Goal: Task Accomplishment & Management: Manage account settings

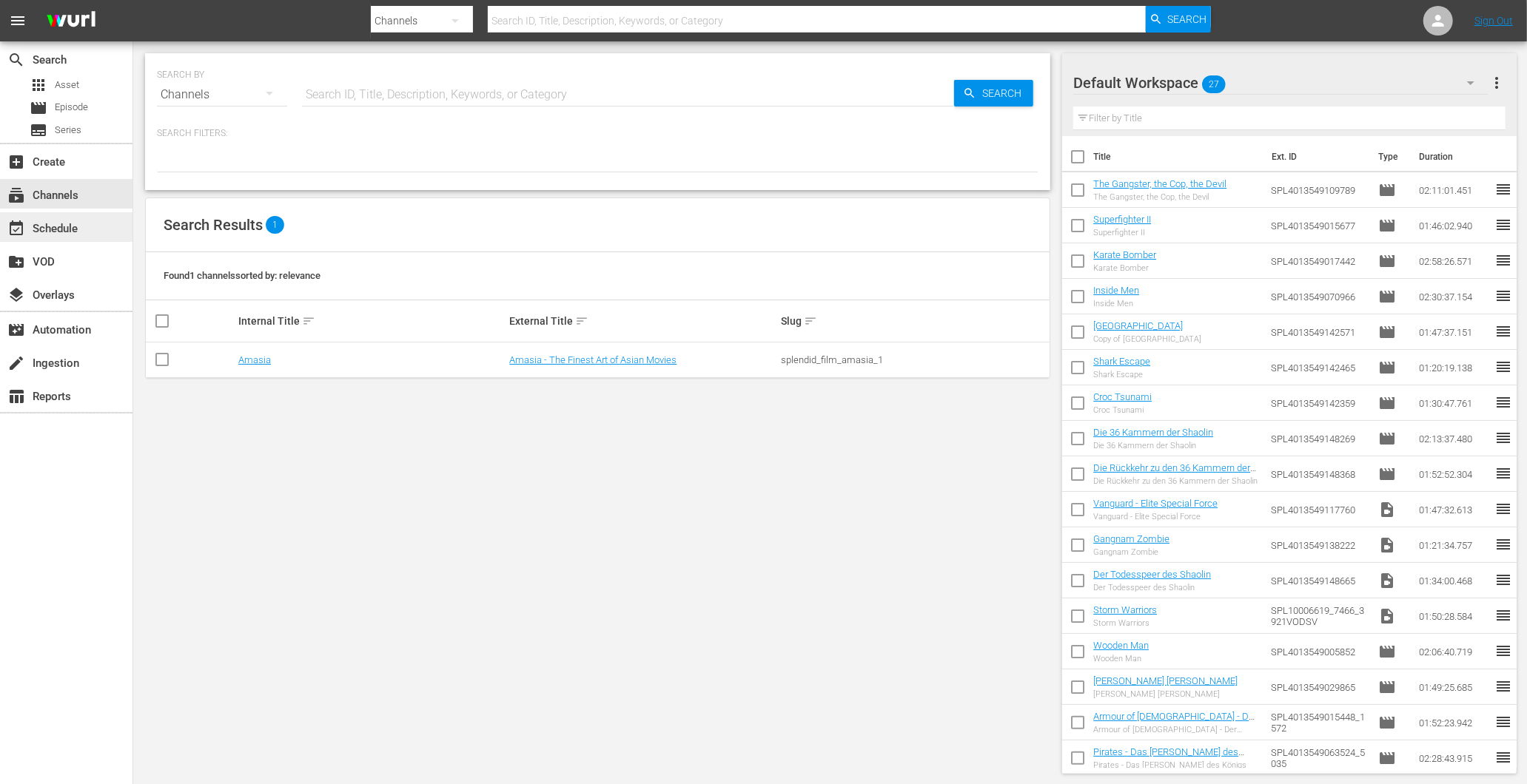
click at [72, 233] on div "event_available Schedule" at bounding box center [41, 227] width 83 height 13
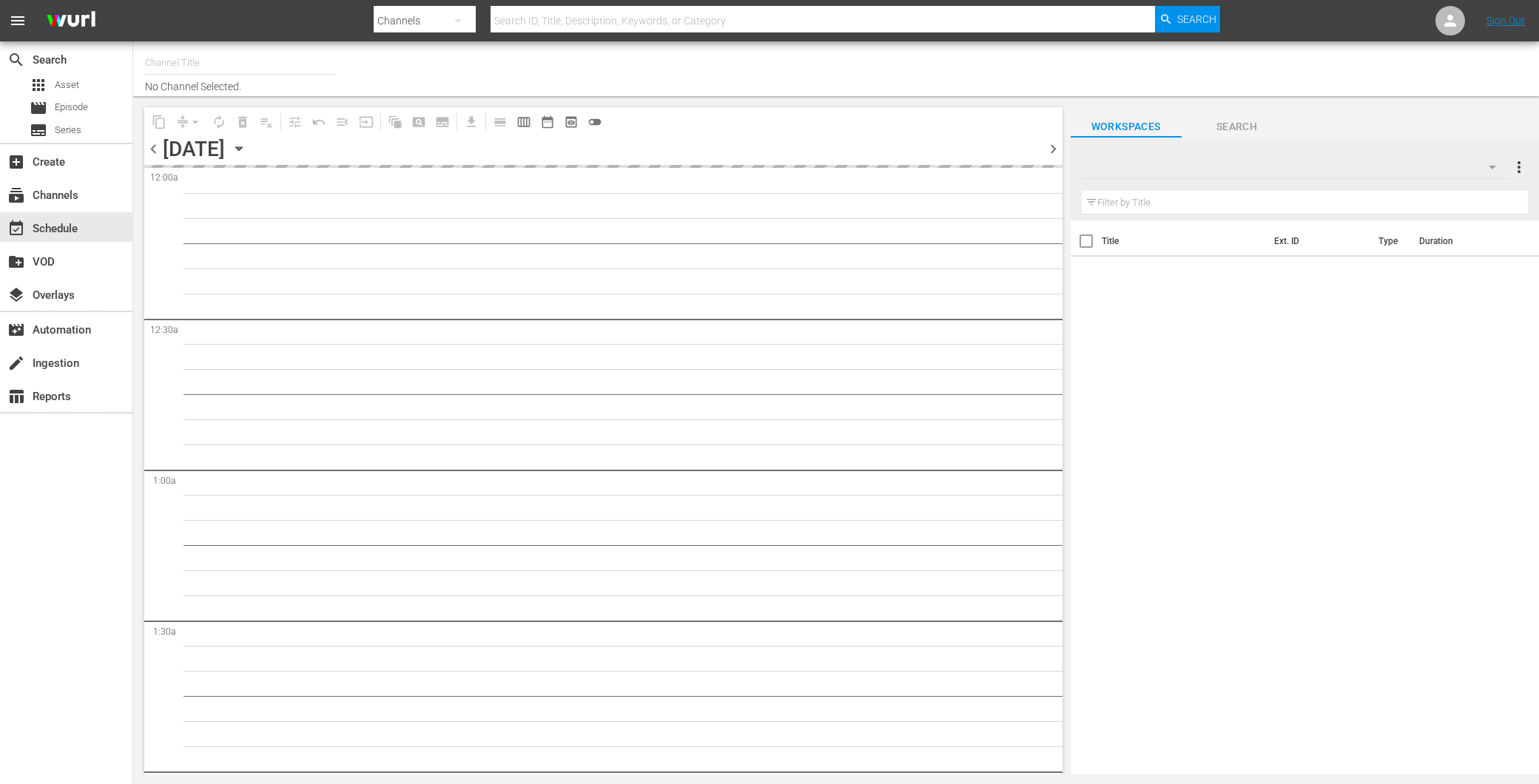
type input "Amasia (1236)"
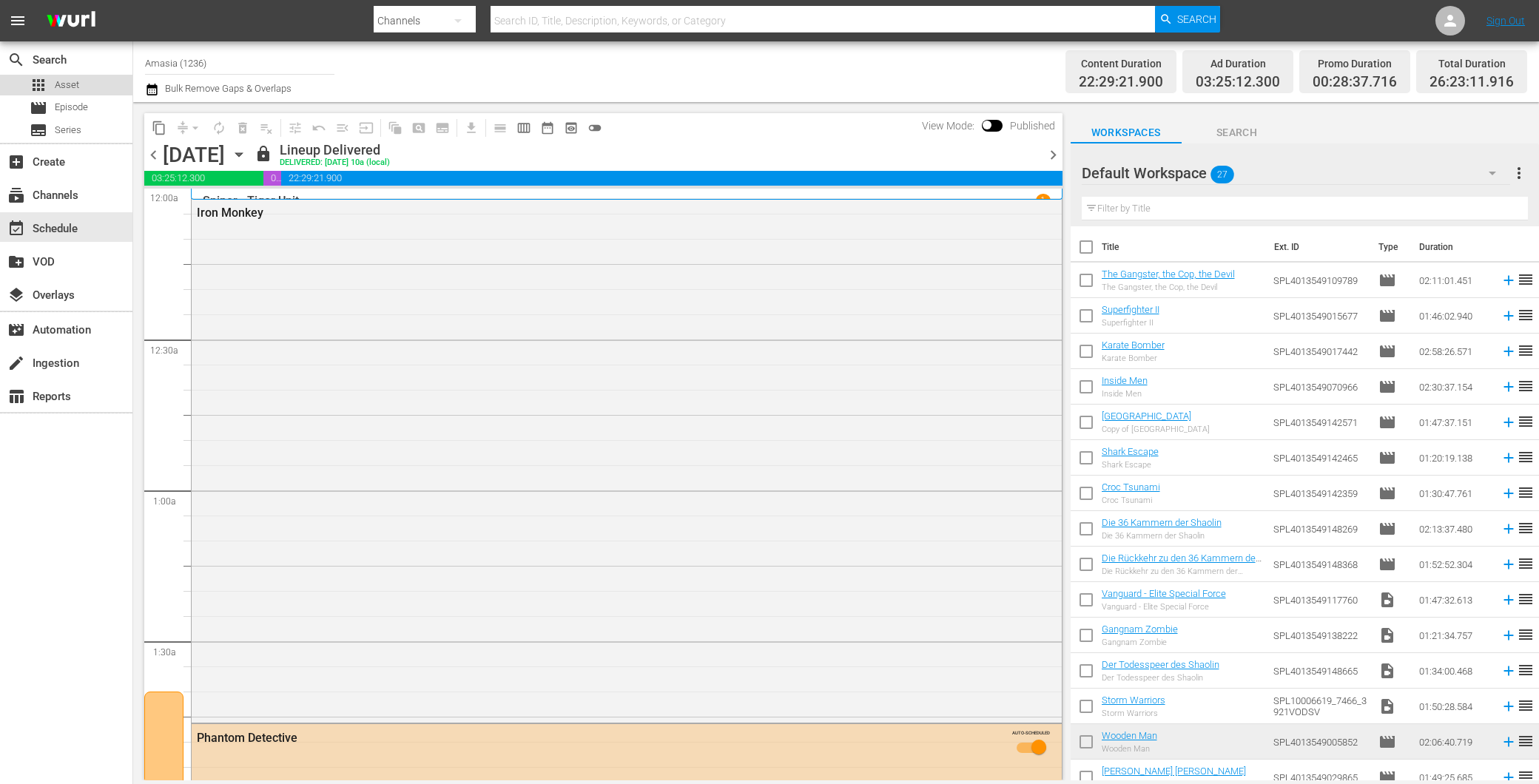
click at [60, 79] on span "Asset" at bounding box center [66, 85] width 24 height 15
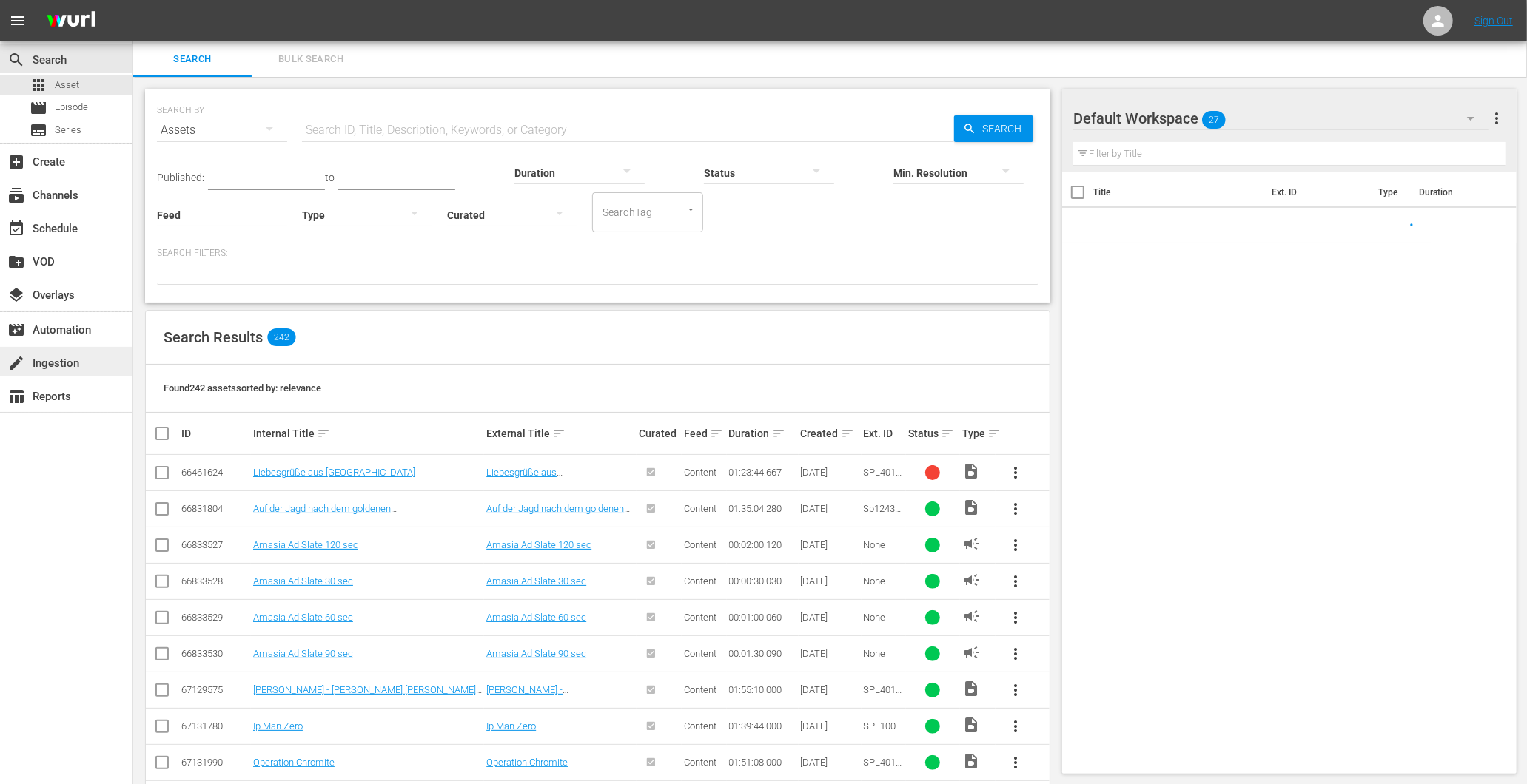
click at [32, 357] on div "create Ingestion" at bounding box center [41, 361] width 83 height 13
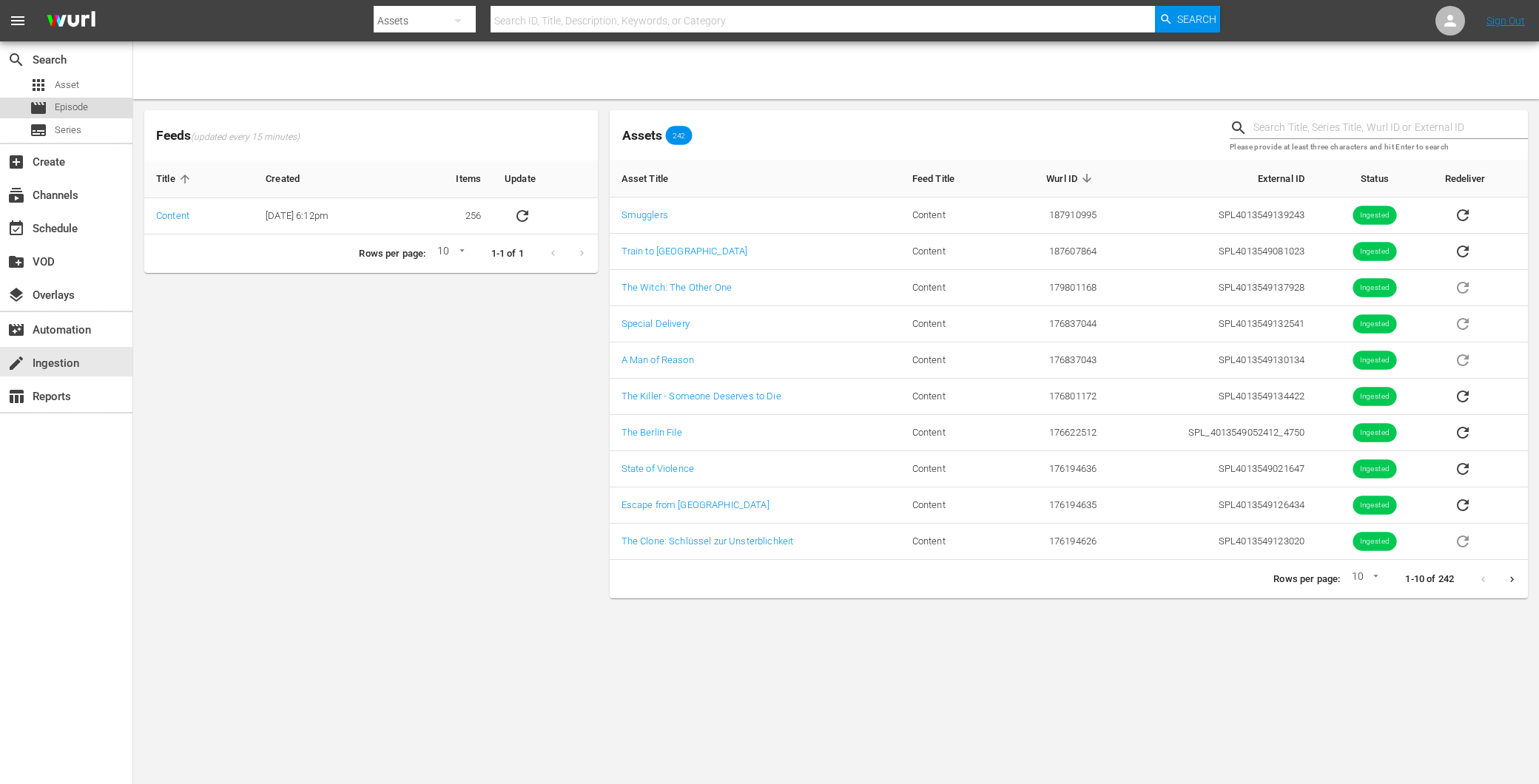
click at [52, 115] on div "movie Episode" at bounding box center [59, 108] width 59 height 21
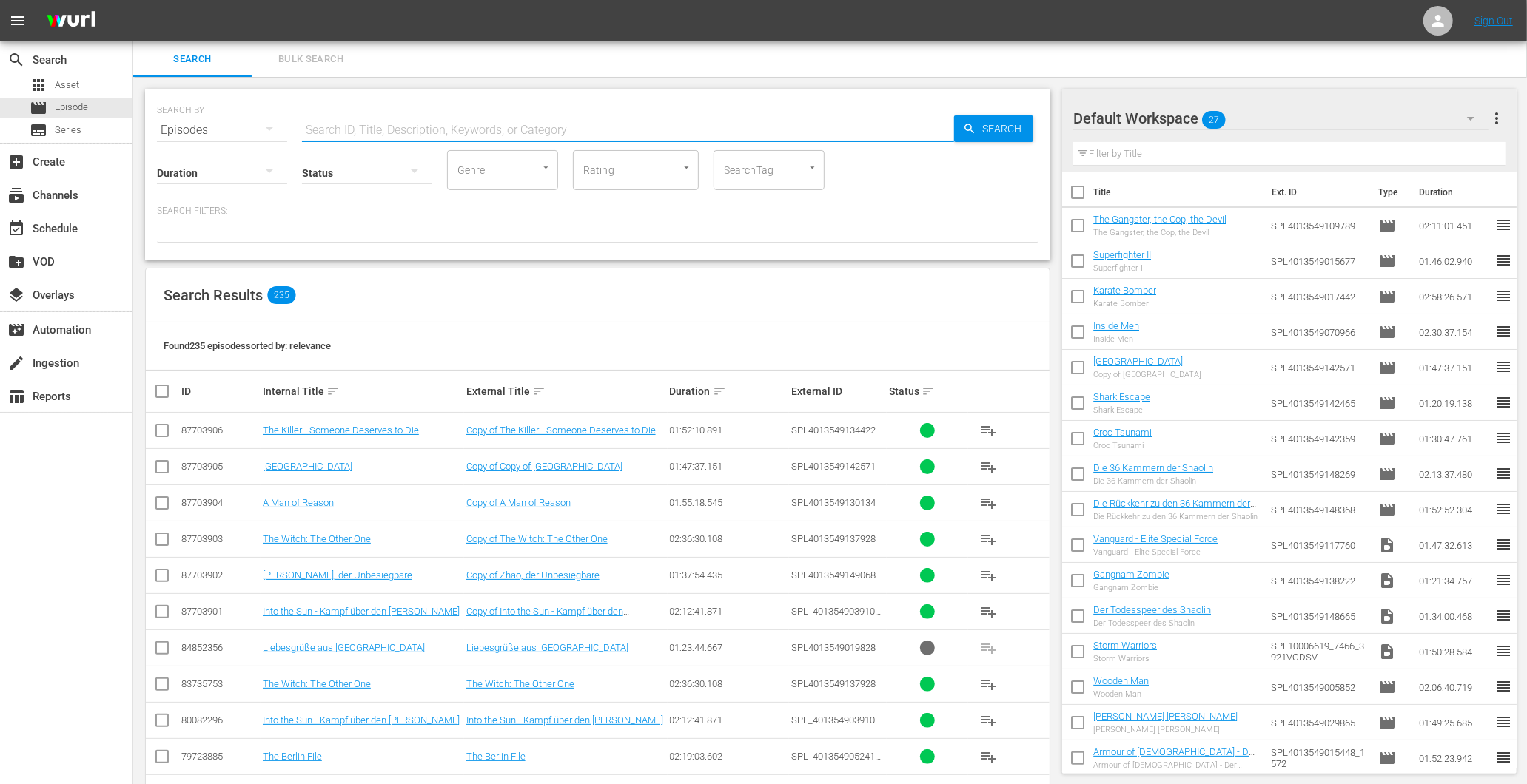
click at [316, 119] on input "text" at bounding box center [628, 130] width 652 height 35
type input "r"
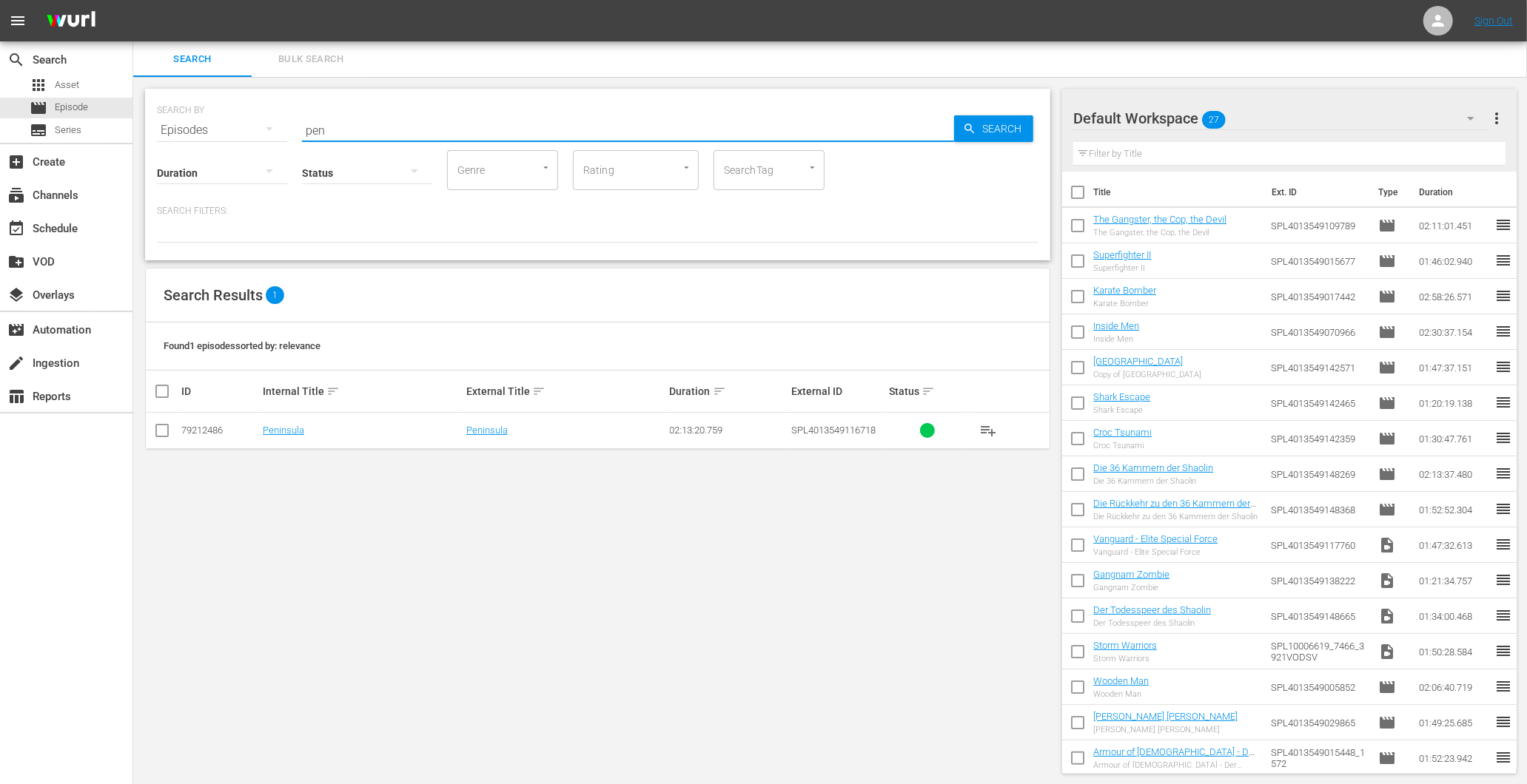
type input "Peninsula"
click at [490, 434] on link "Peninsula" at bounding box center [487, 430] width 42 height 11
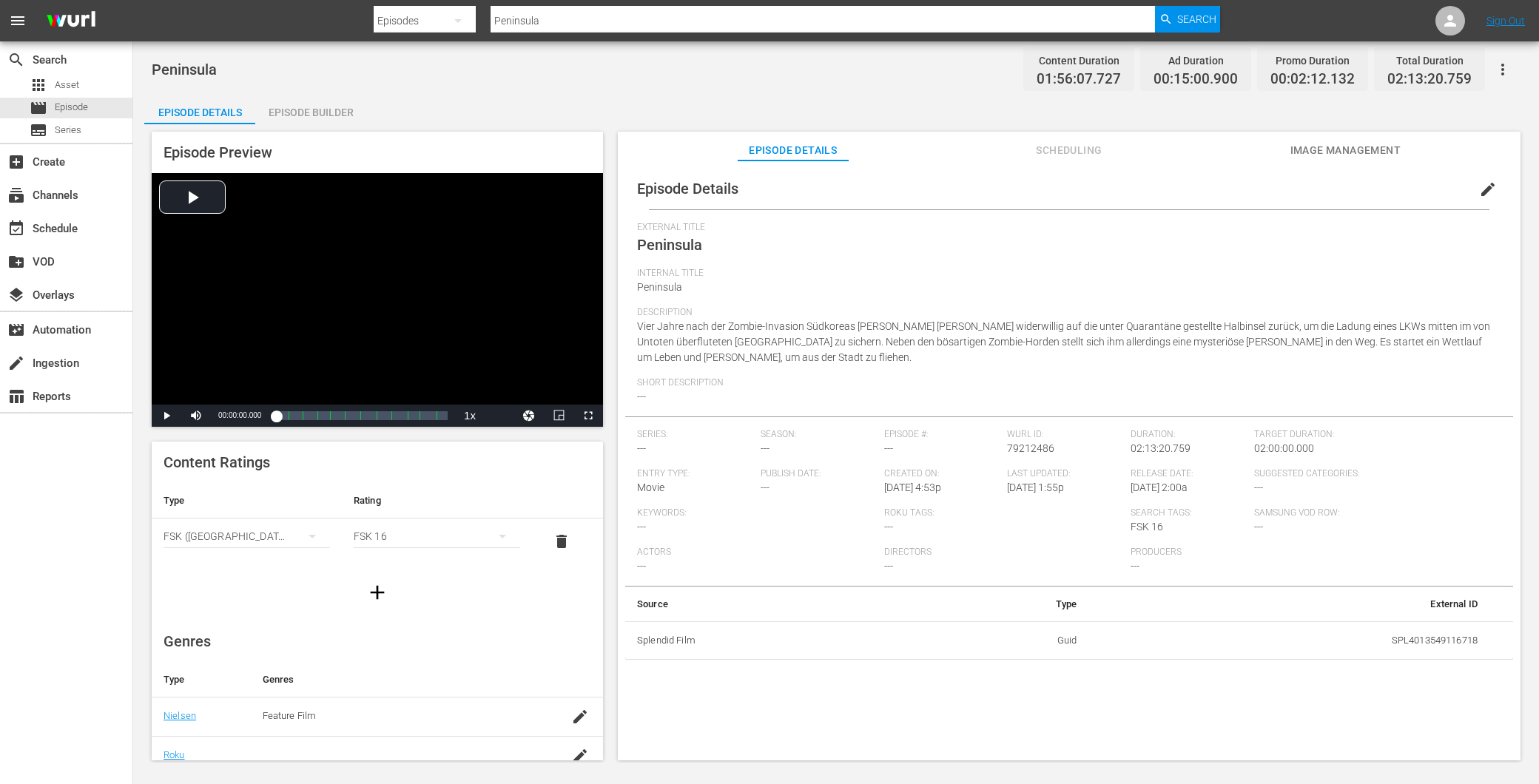
click at [1351, 167] on div "Episode Details edit External Title Peninsula Internal Title Peninsula Descript…" at bounding box center [1069, 468] width 903 height 614
click at [1339, 151] on span "Image Management" at bounding box center [1345, 151] width 111 height 18
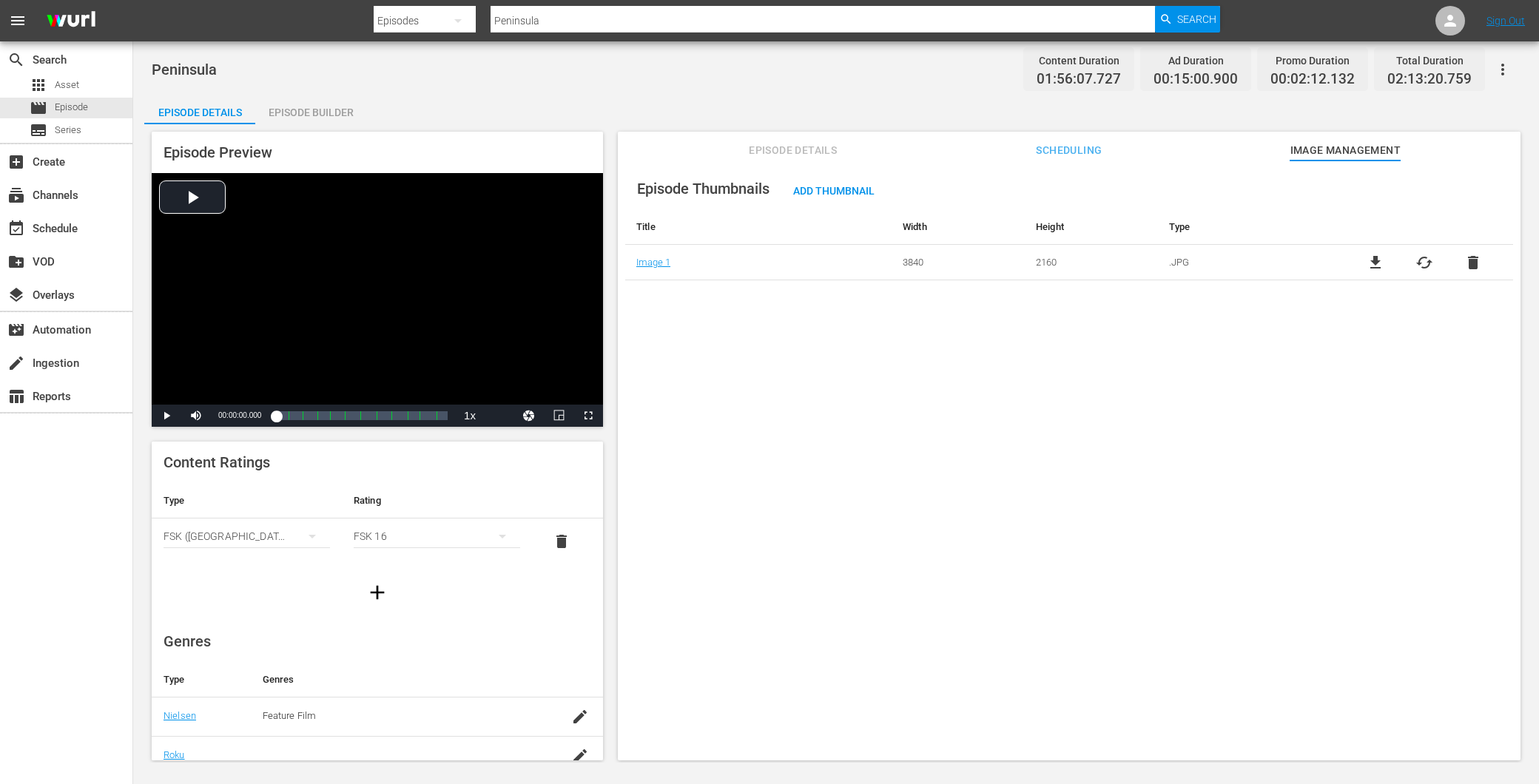
click at [1070, 159] on button "Scheduling" at bounding box center [1069, 146] width 111 height 29
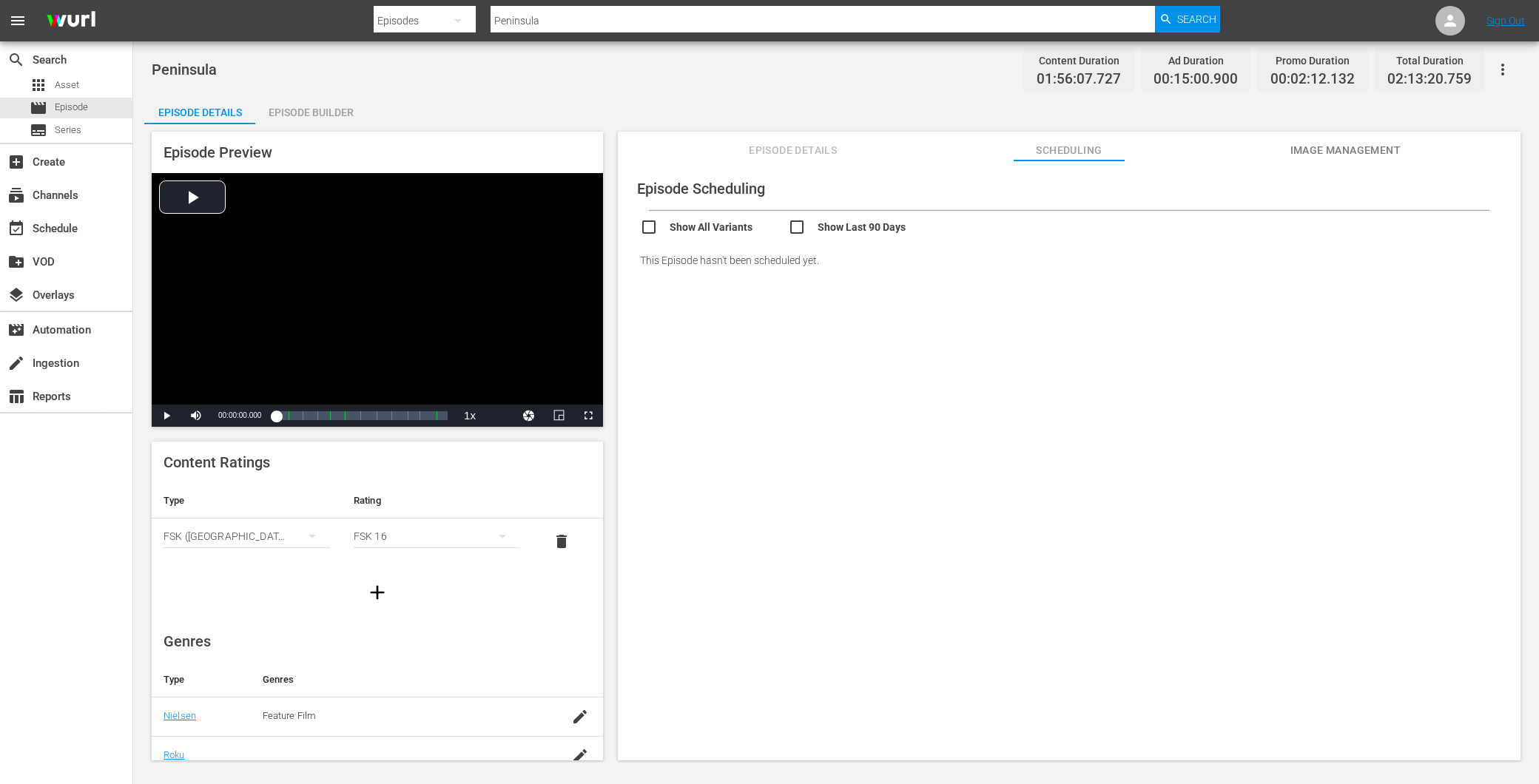
click at [775, 151] on span "Episode Details" at bounding box center [793, 151] width 111 height 18
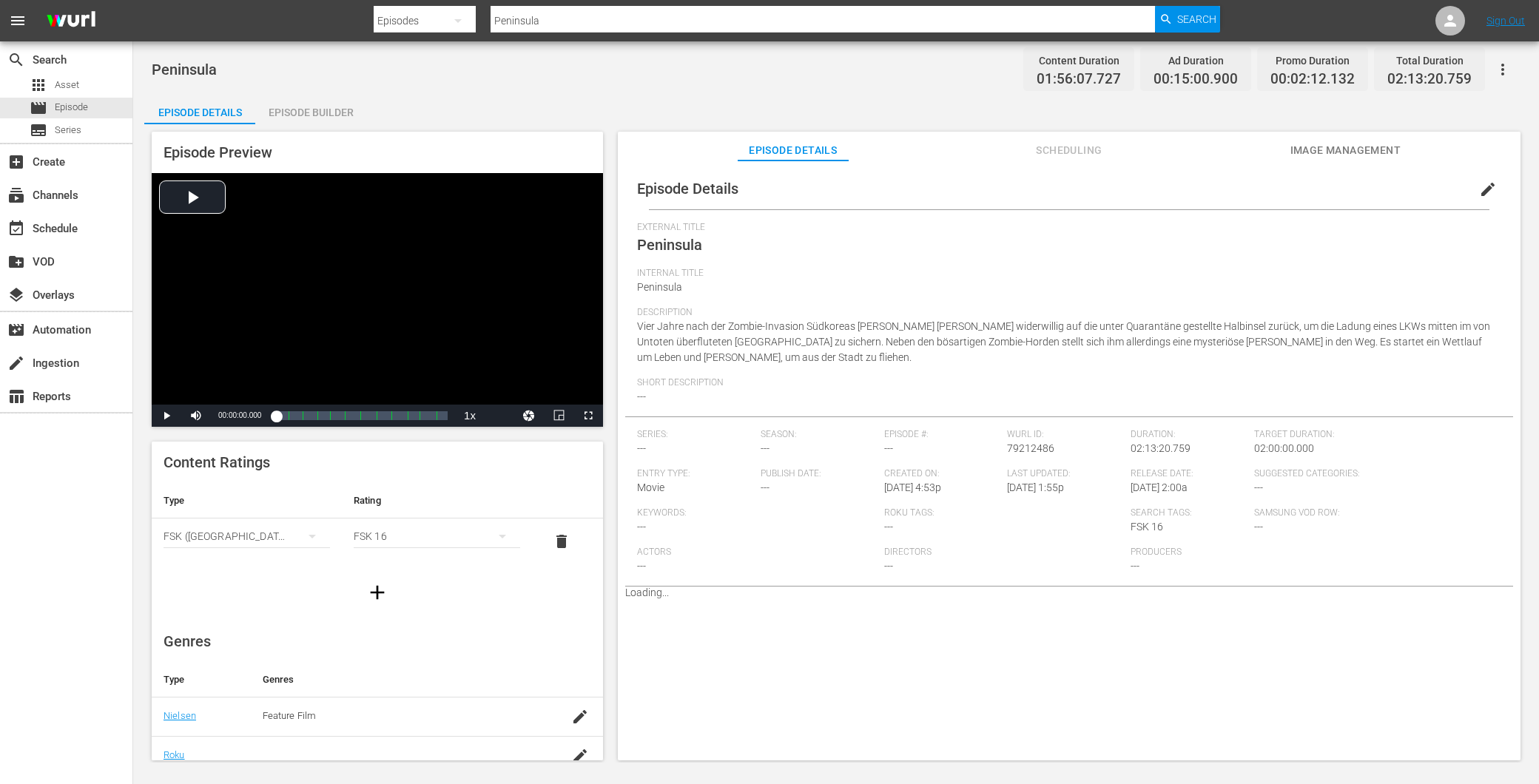
click at [1065, 151] on span "Scheduling" at bounding box center [1069, 151] width 111 height 18
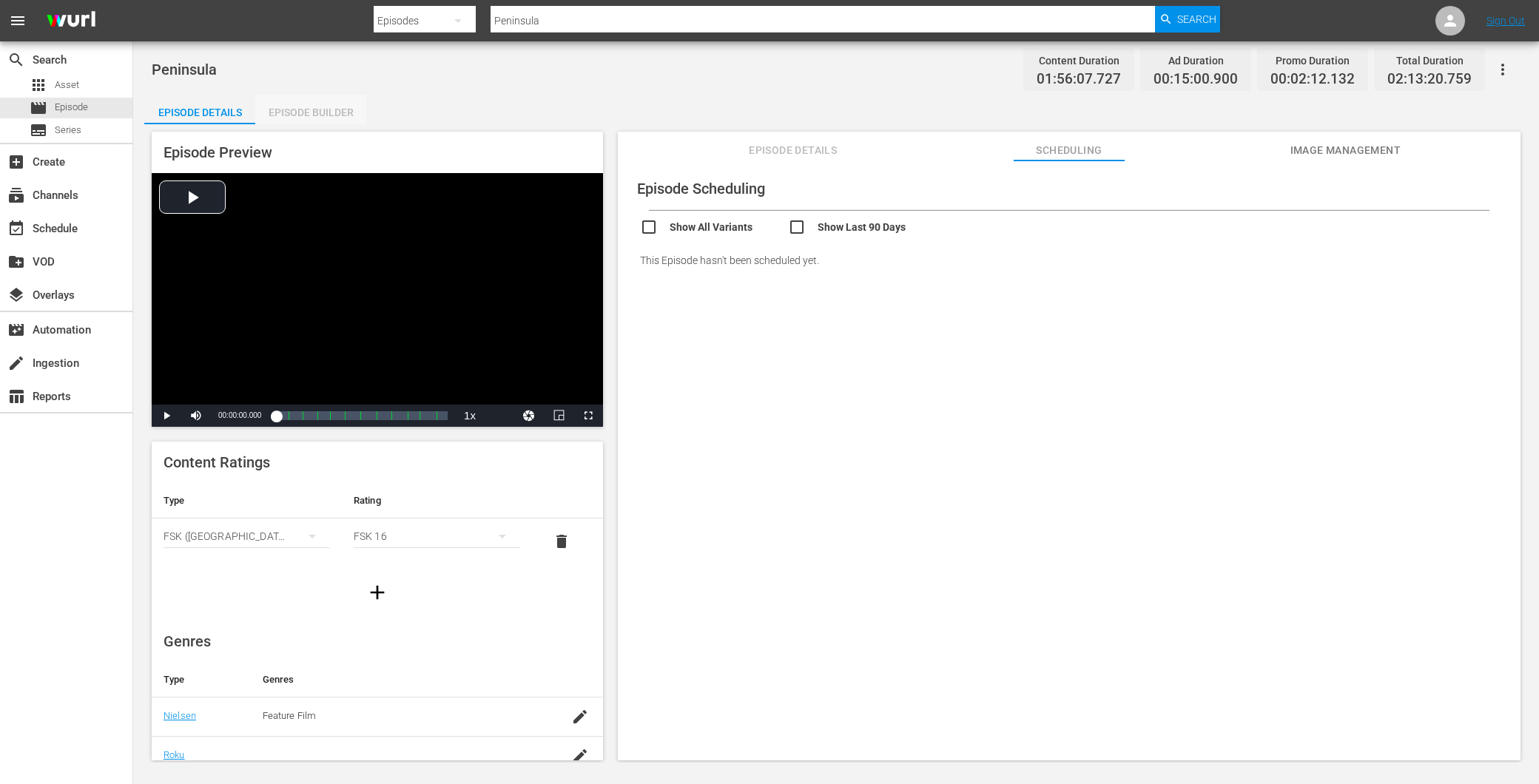
click at [316, 111] on div "Episode Builder" at bounding box center [310, 112] width 111 height 35
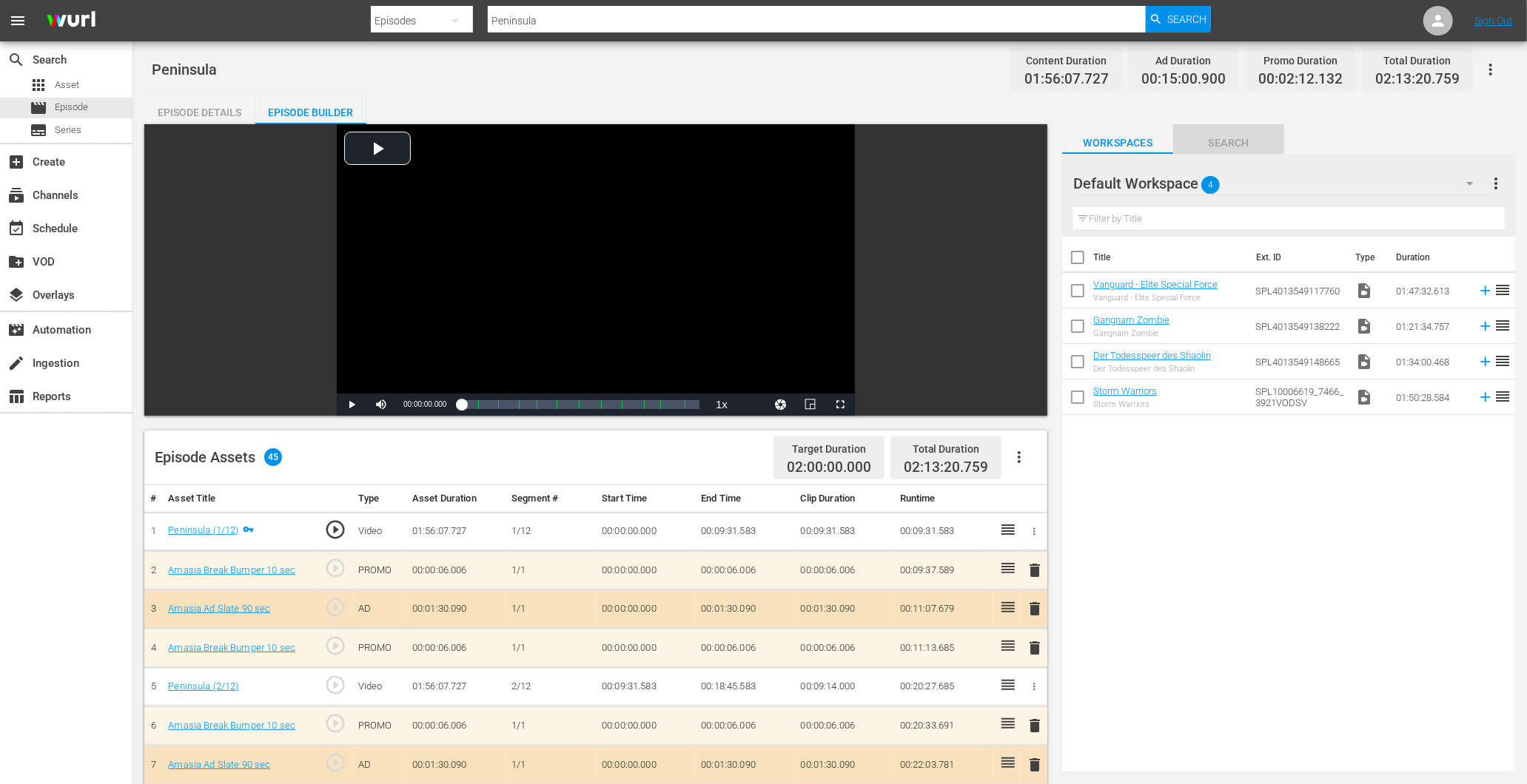
click at [1215, 137] on span "Search" at bounding box center [1228, 143] width 111 height 18
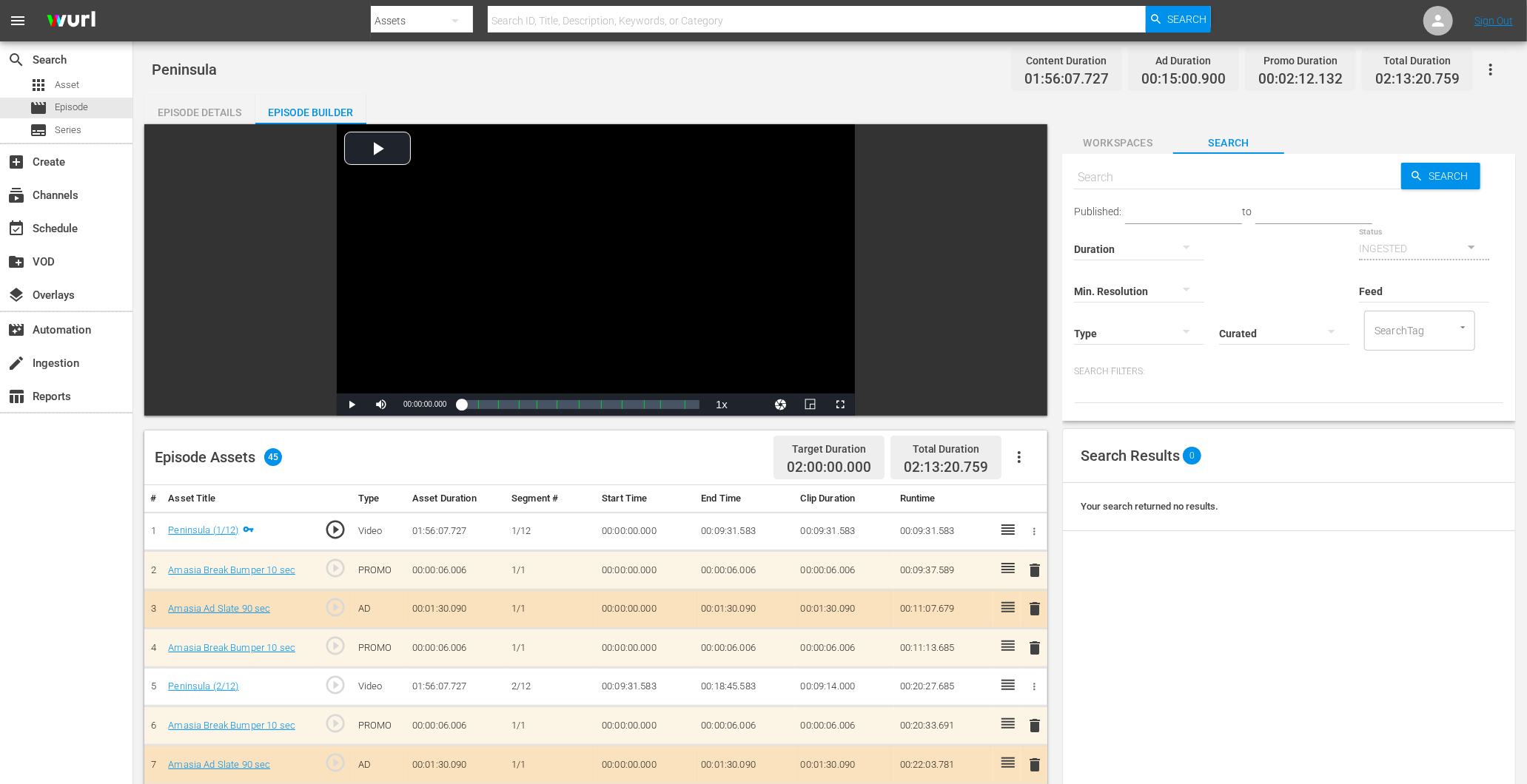
click at [1170, 213] on div "Duration" at bounding box center [1139, 240] width 131 height 54
click at [1158, 217] on div "Duration" at bounding box center [1139, 240] width 131 height 54
click at [1115, 134] on span "Workspaces" at bounding box center [1118, 143] width 111 height 18
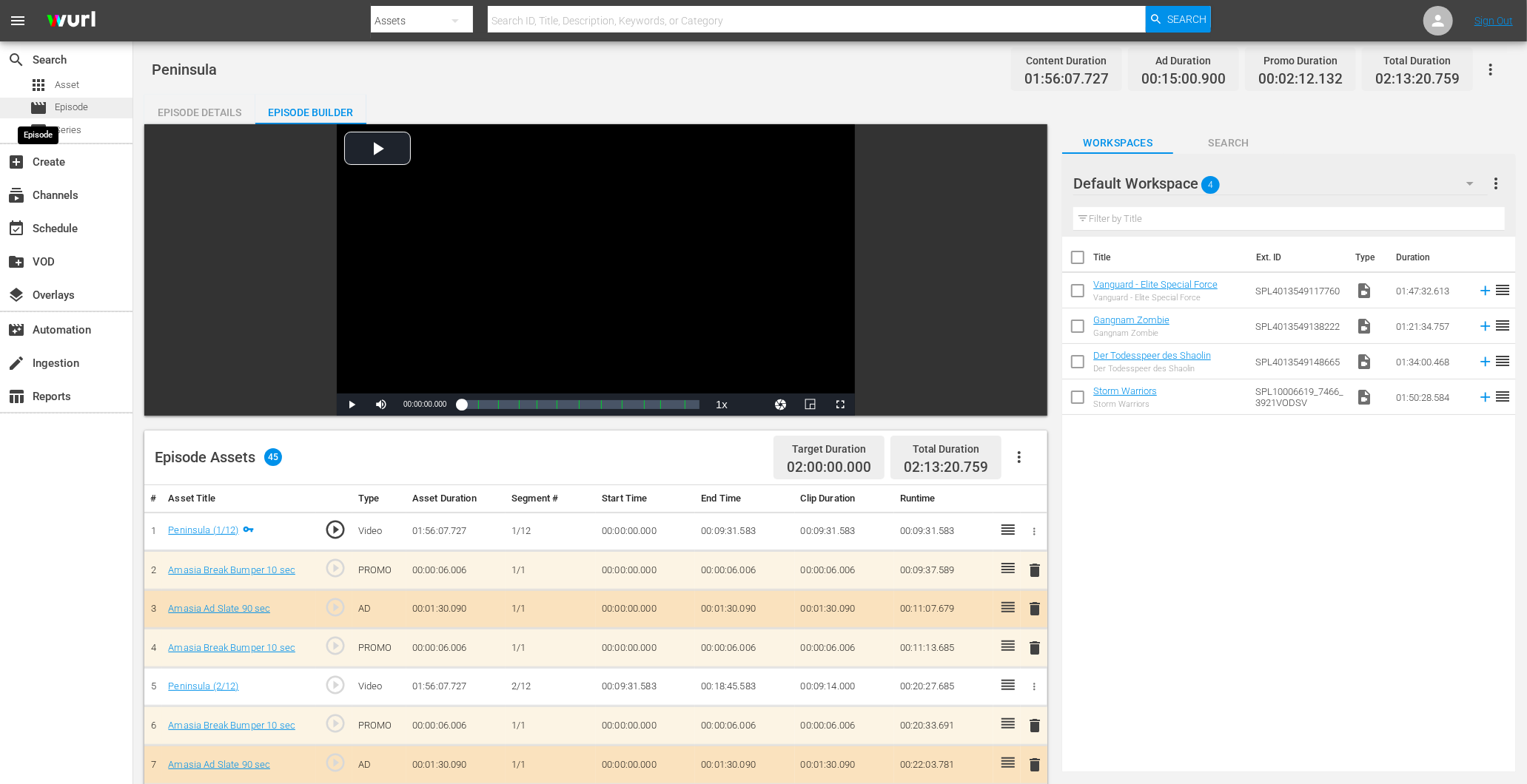
click at [35, 106] on span "movie" at bounding box center [38, 107] width 18 height 18
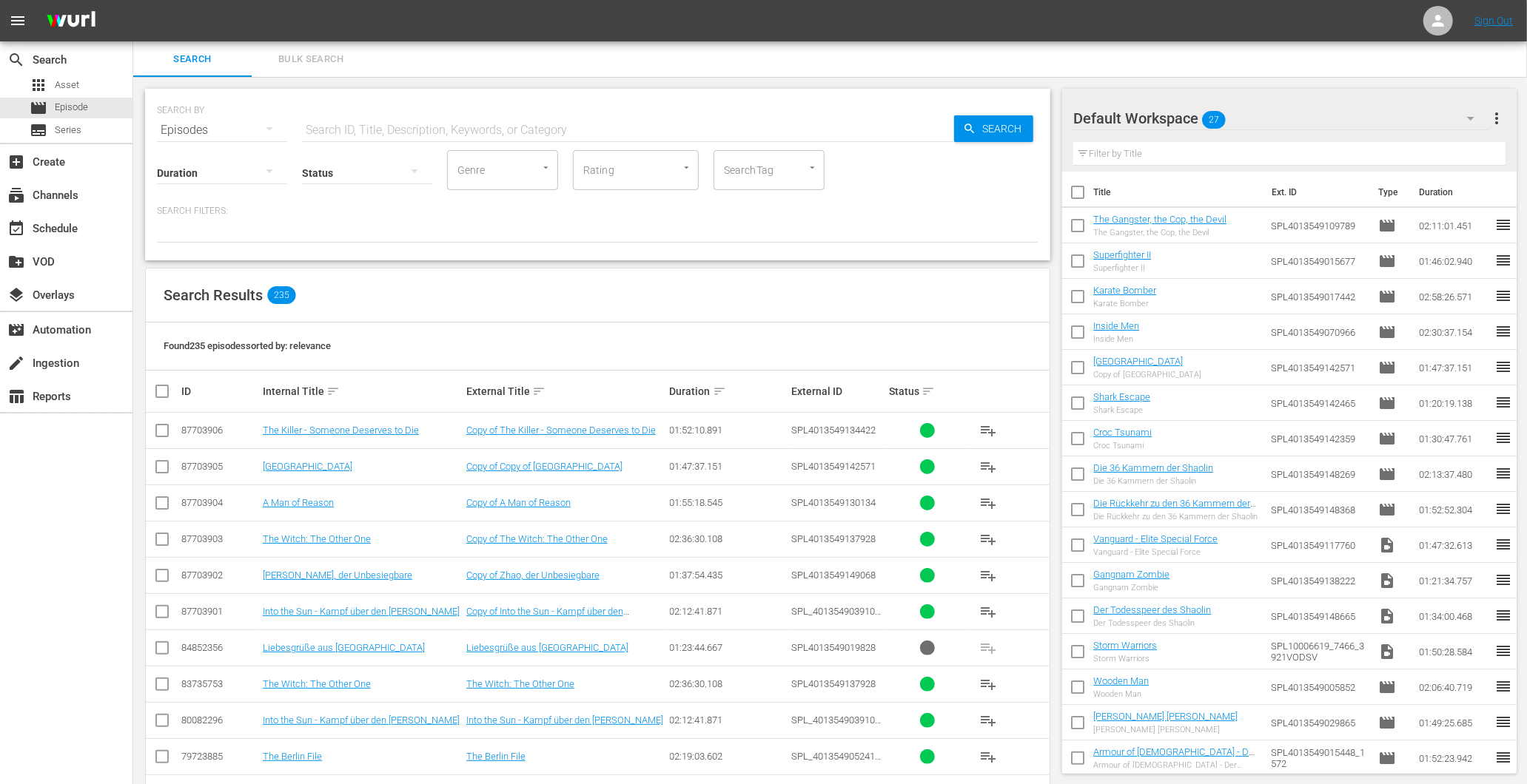
click at [38, 346] on div "create Ingestion" at bounding box center [66, 362] width 132 height 33
click at [49, 330] on div "movie_filter Automation" at bounding box center [41, 328] width 83 height 13
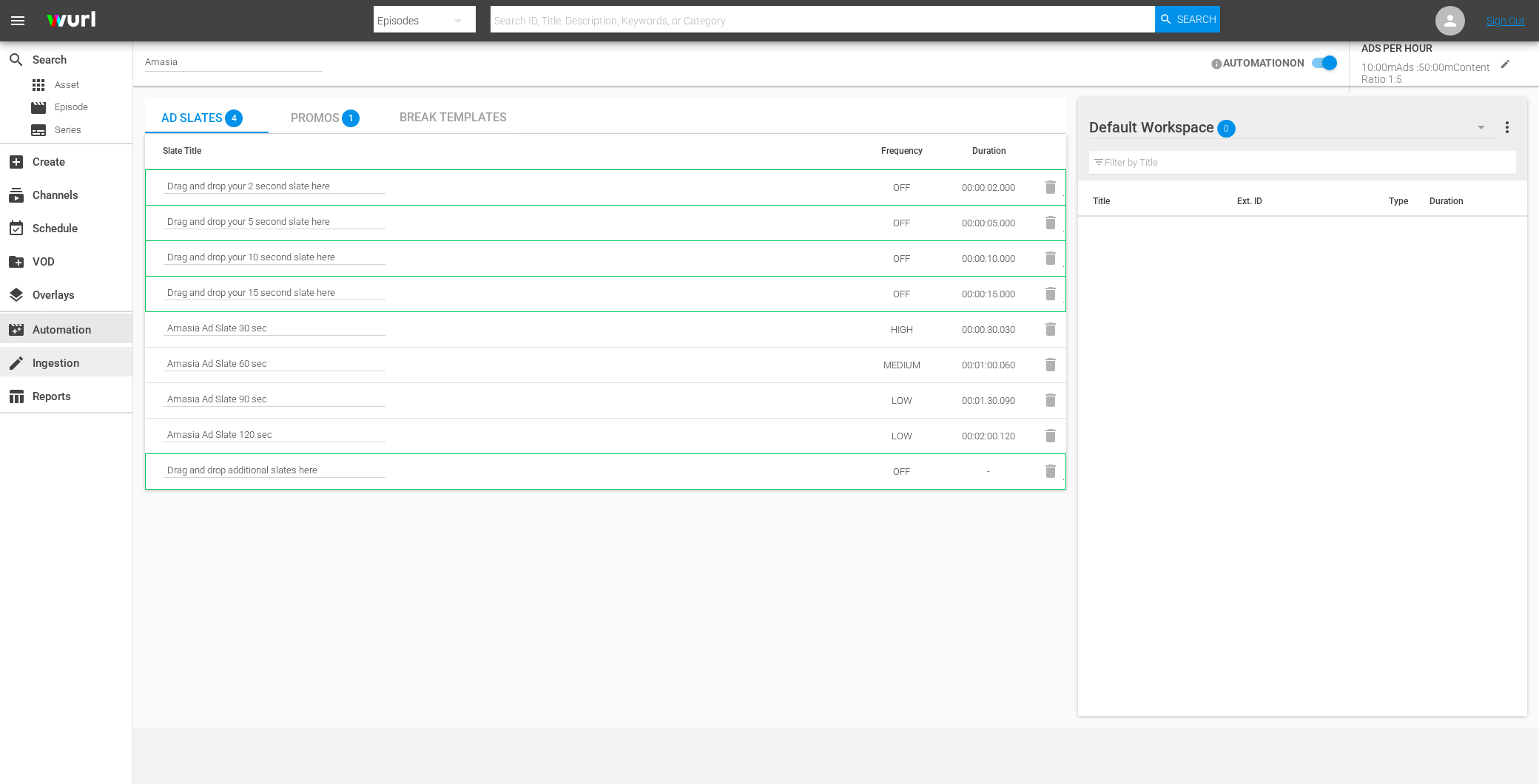
click at [35, 351] on div "create Ingestion" at bounding box center [66, 361] width 132 height 29
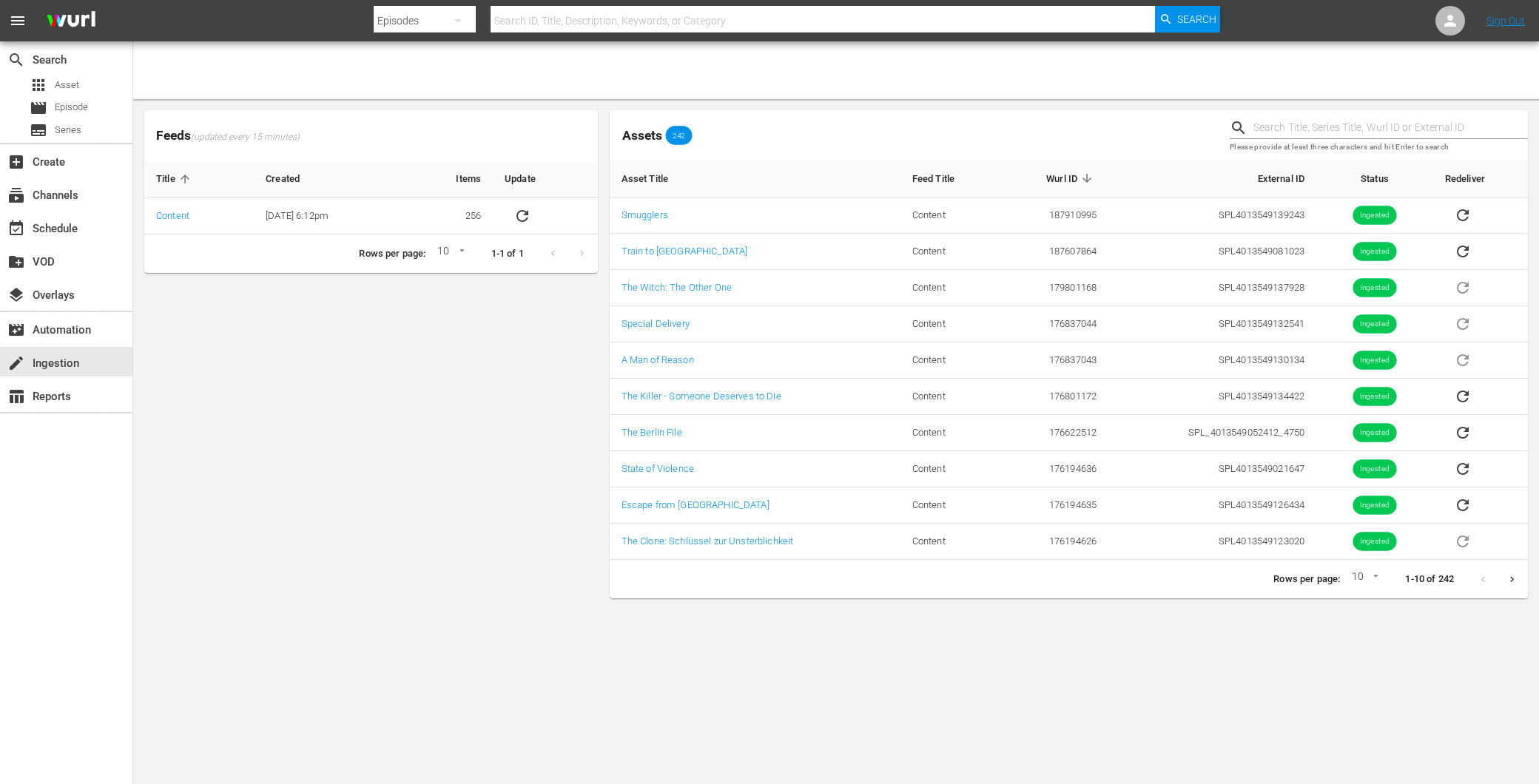
click at [1506, 574] on icon "Next page" at bounding box center [1511, 579] width 11 height 11
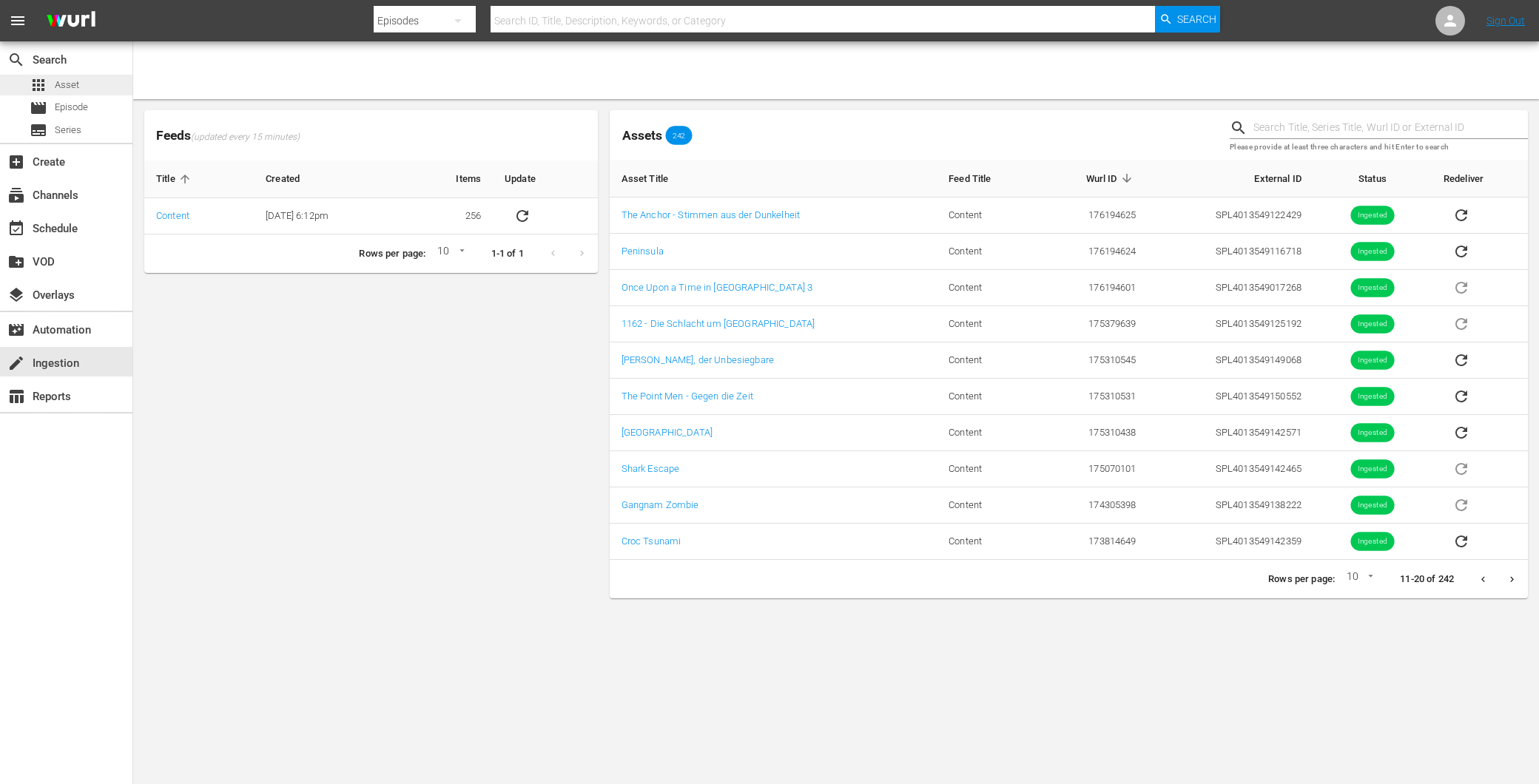
click at [63, 93] on div "apps Asset" at bounding box center [54, 85] width 49 height 21
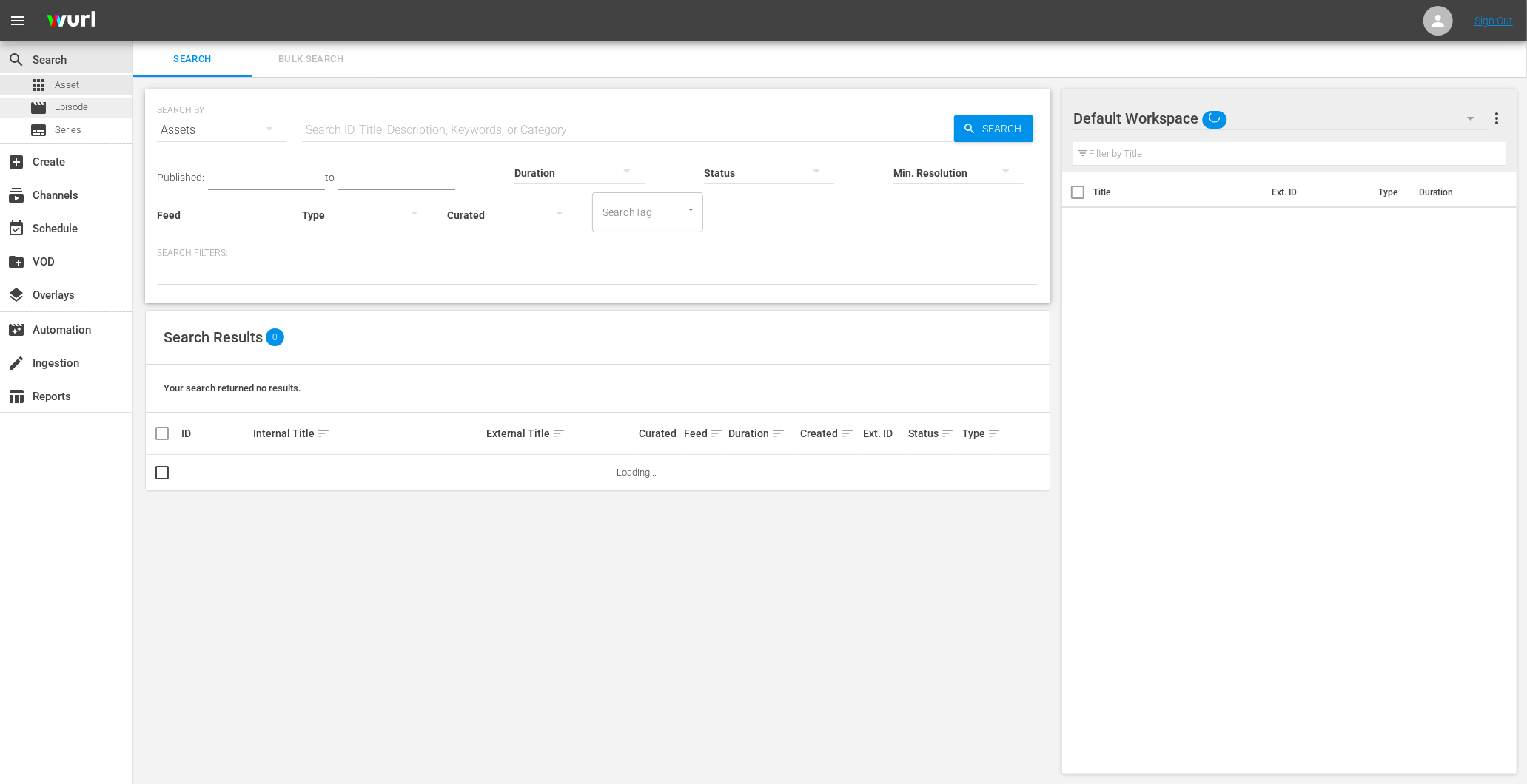
click at [65, 107] on span "Episode" at bounding box center [71, 107] width 33 height 15
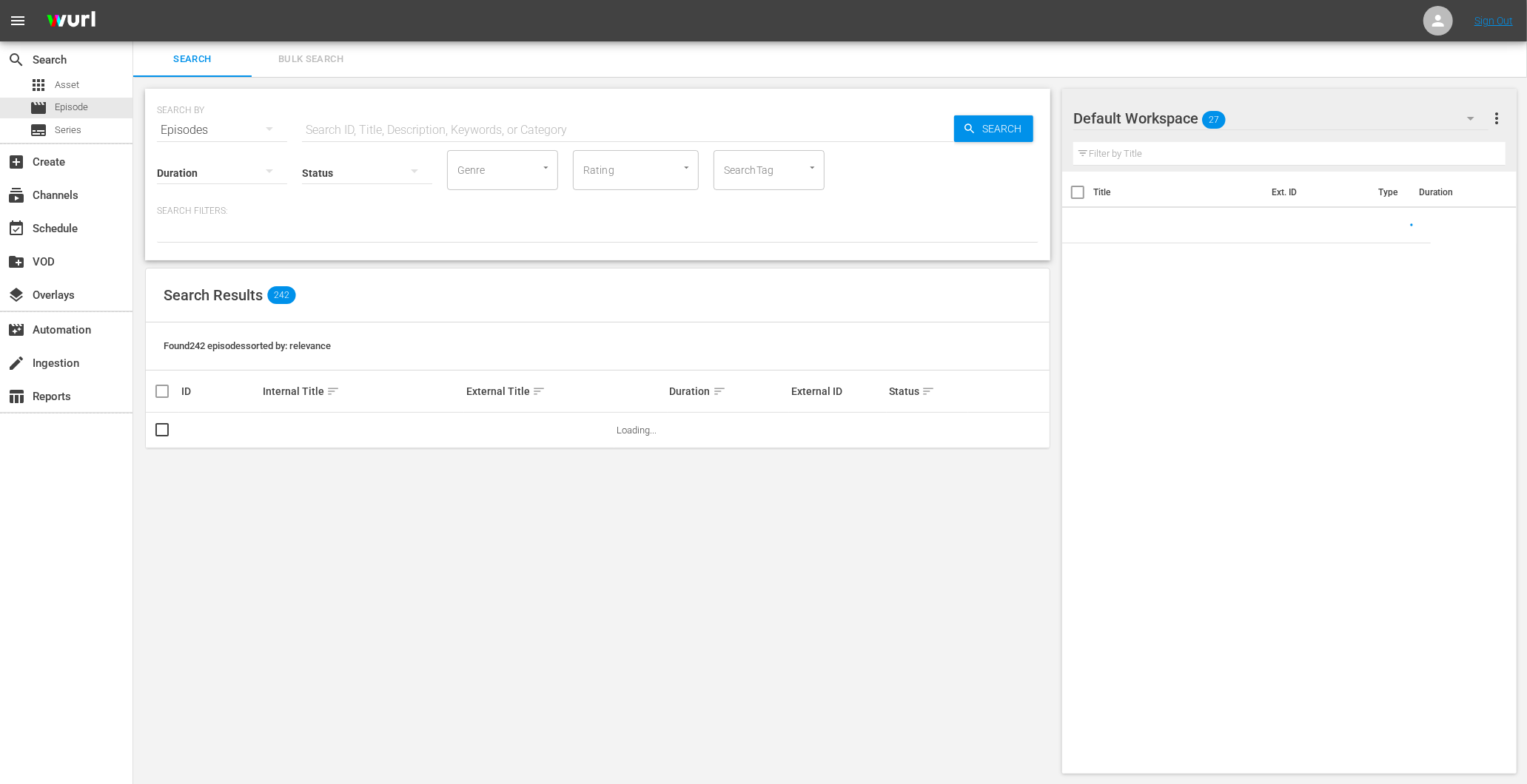
click at [559, 125] on input "text" at bounding box center [628, 130] width 652 height 35
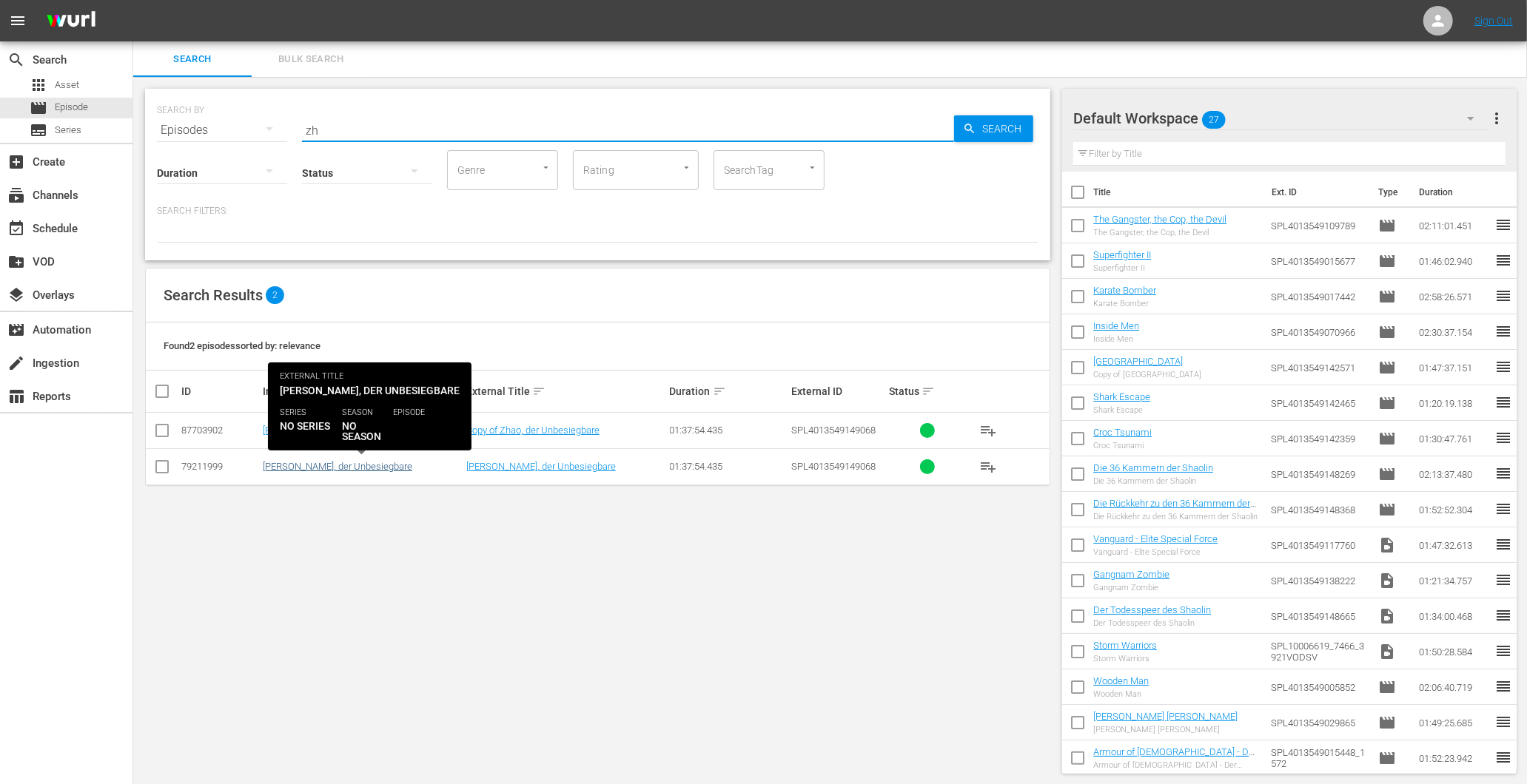
type input "zh"
click at [324, 461] on link "[PERSON_NAME], der Unbesiegbare" at bounding box center [337, 466] width 150 height 11
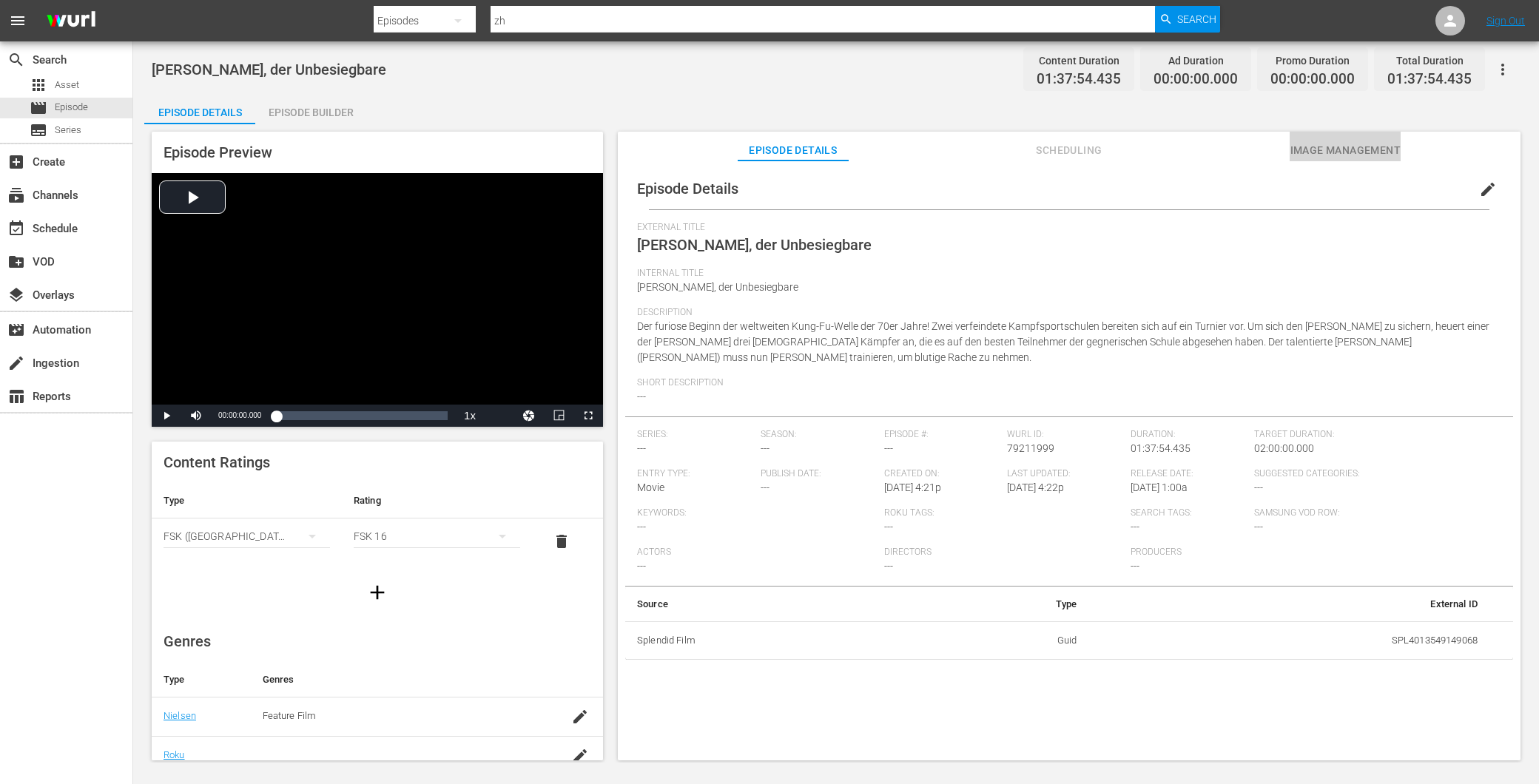
click at [1343, 143] on span "Image Management" at bounding box center [1345, 151] width 111 height 18
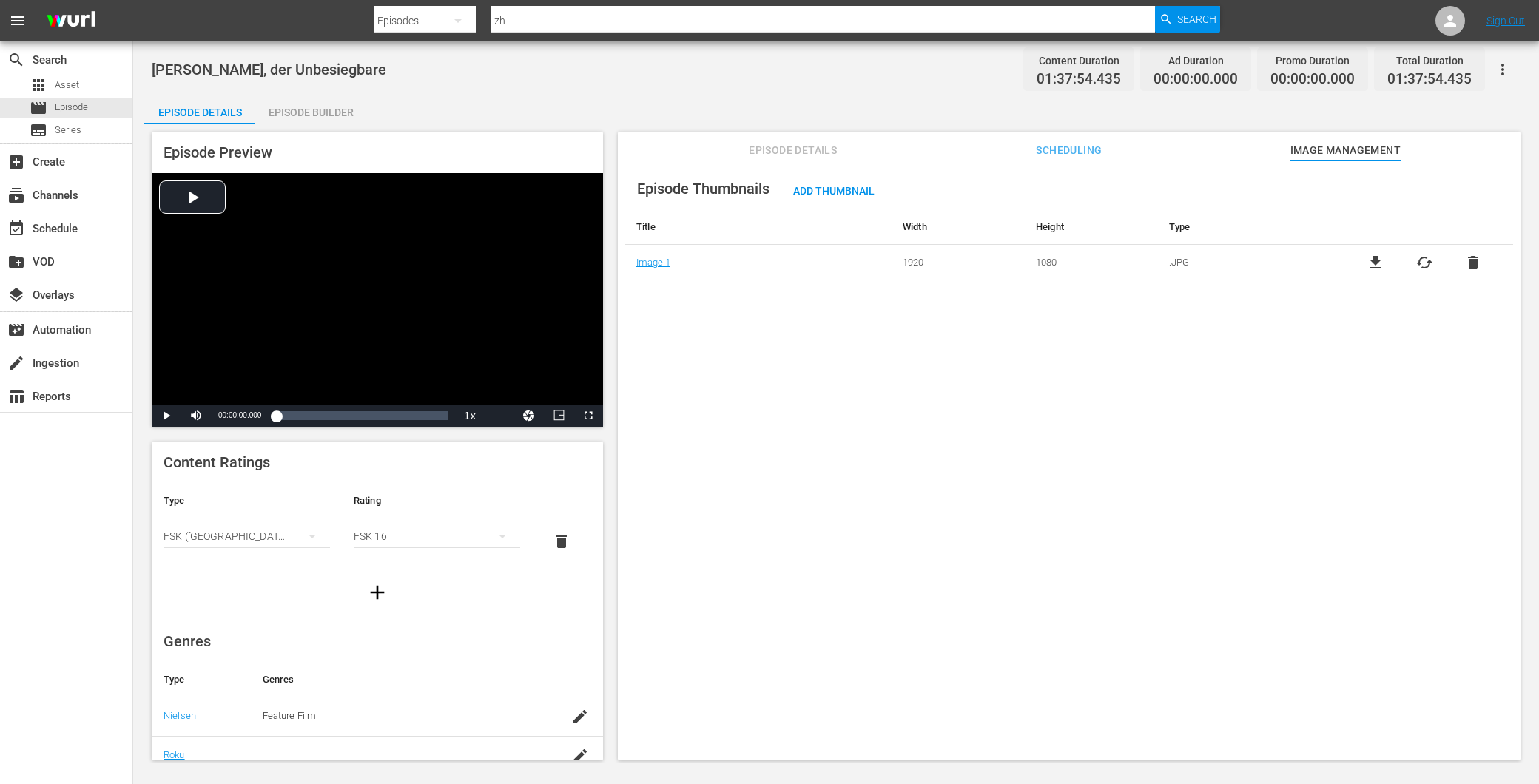
drag, startPoint x: 1115, startPoint y: 142, endPoint x: 1097, endPoint y: 146, distance: 18.4
click at [1113, 142] on span "Scheduling" at bounding box center [1069, 151] width 111 height 18
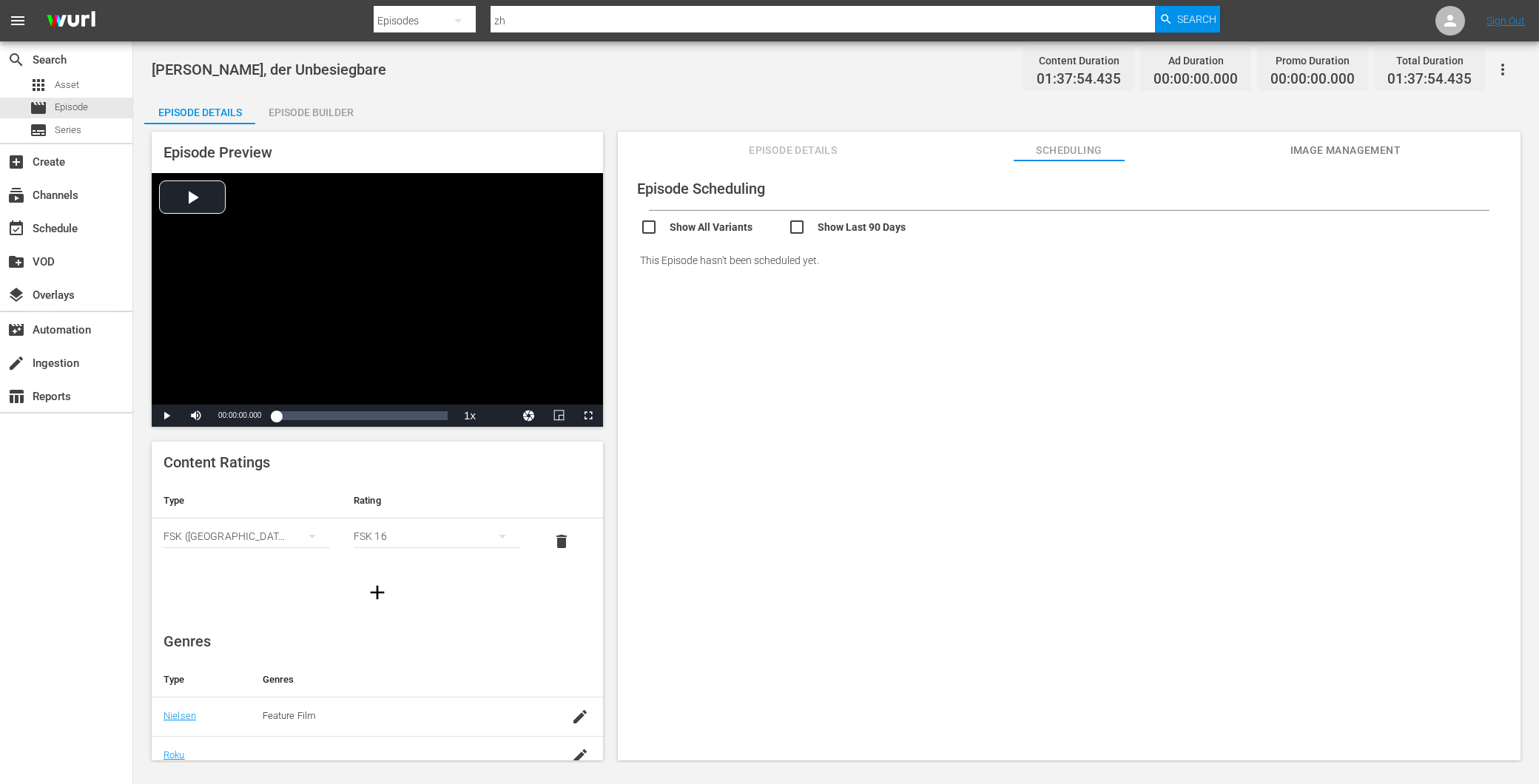
click at [771, 134] on button "Episode Details" at bounding box center [793, 146] width 111 height 29
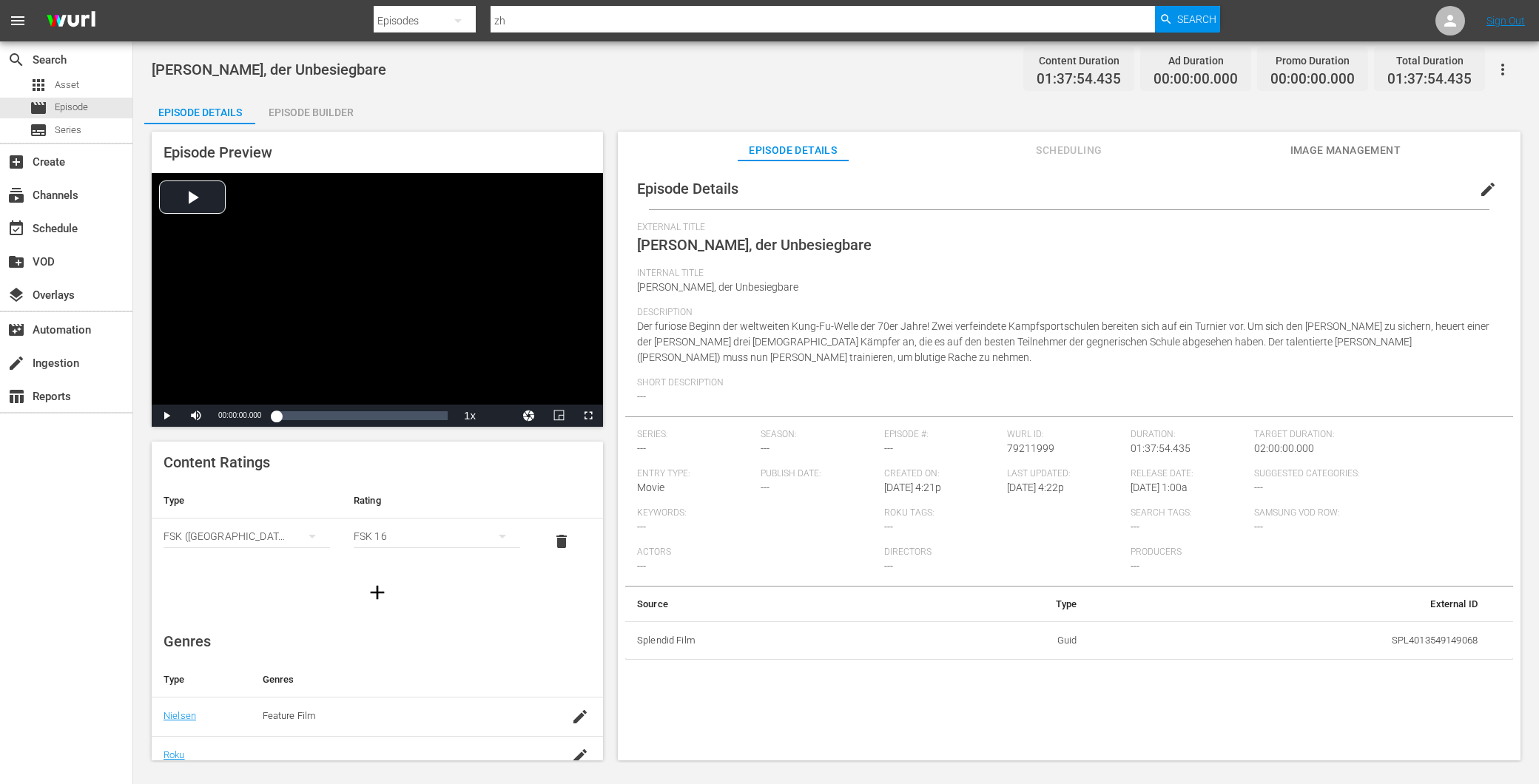
click at [1485, 215] on div "Episode Details edit External Title Zhao, der Unbesiegbare Internal Title Zhao,…" at bounding box center [1069, 414] width 888 height 492
click at [1490, 193] on button "edit" at bounding box center [1488, 189] width 35 height 35
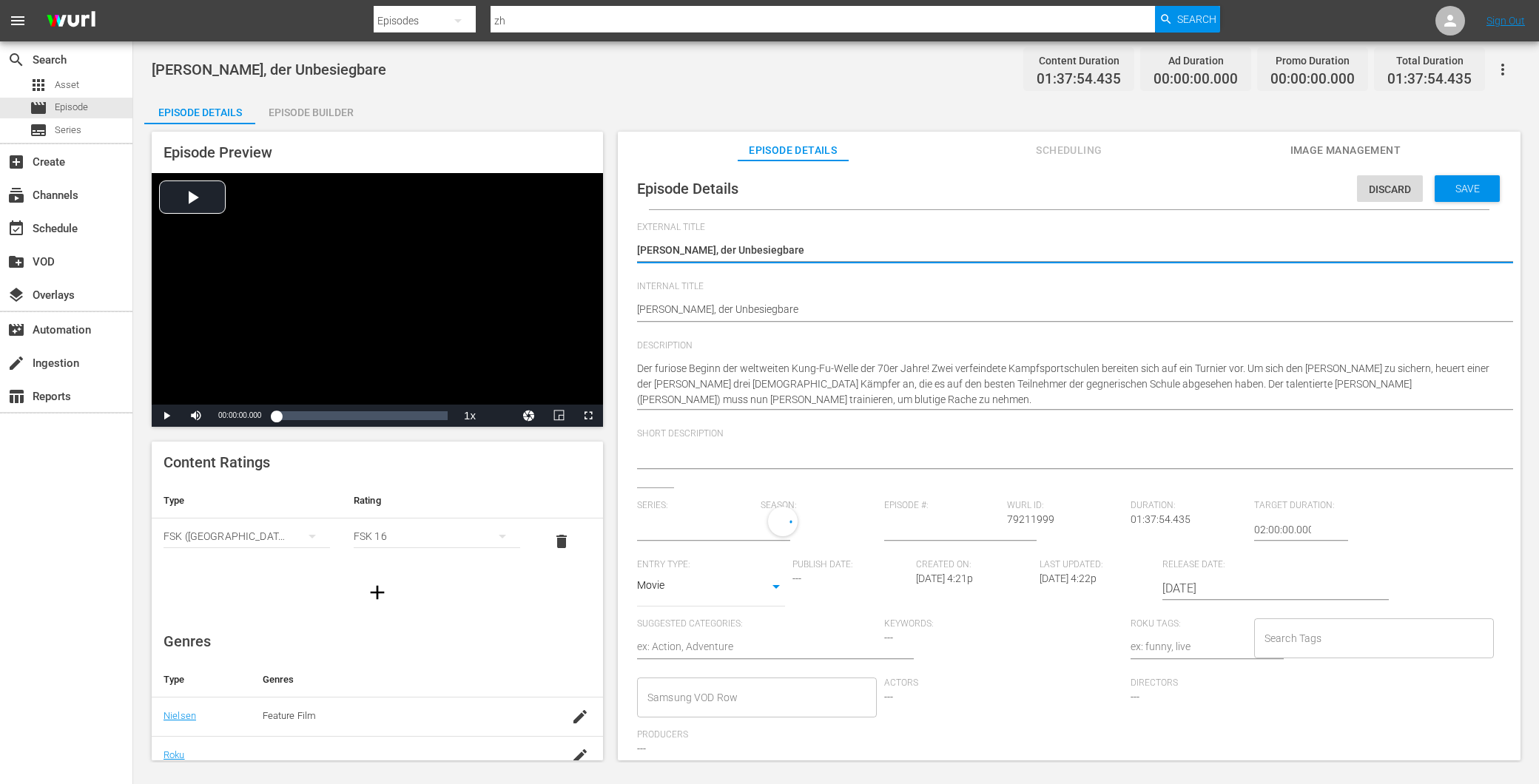
type input "No Series"
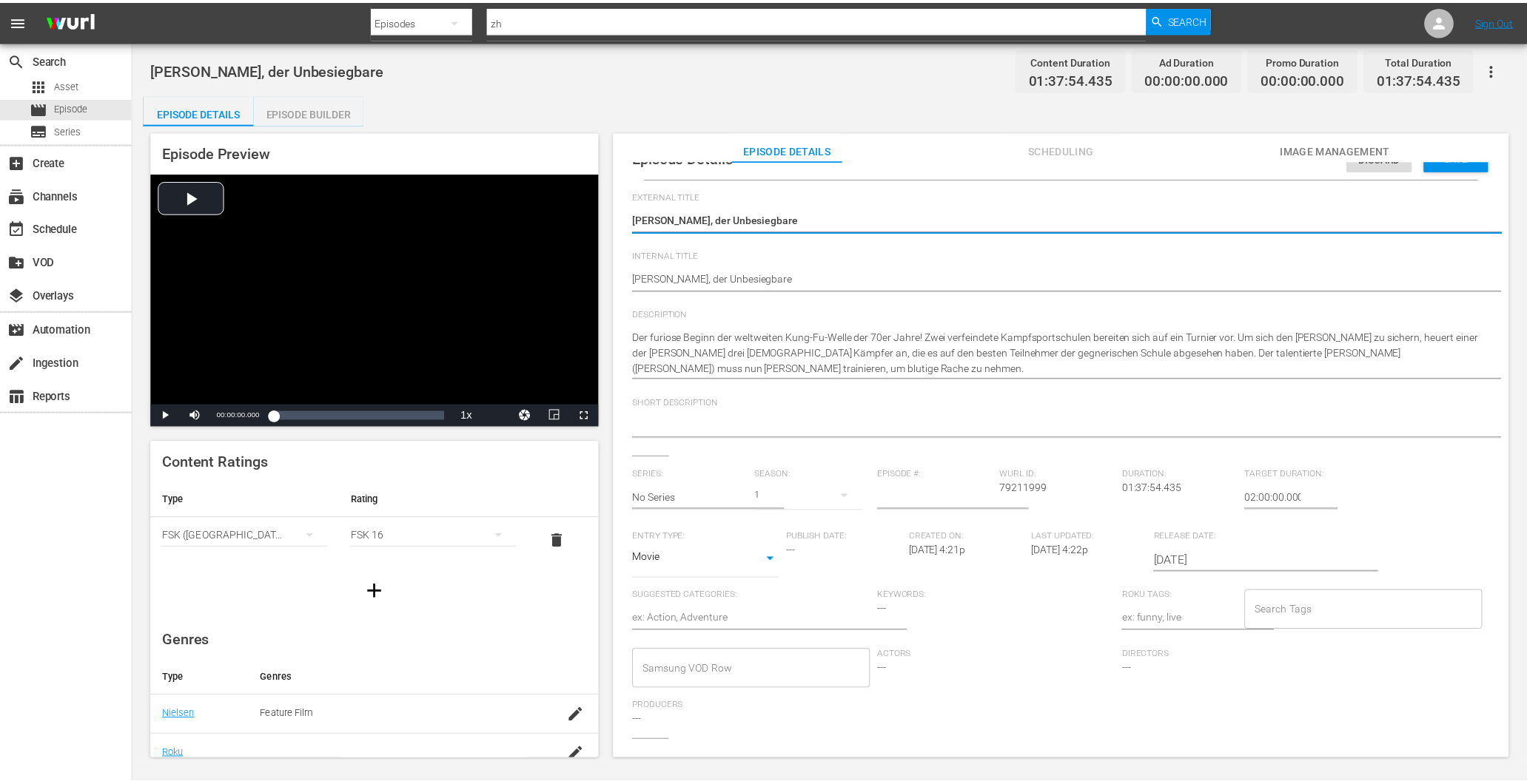
scroll to position [82, 0]
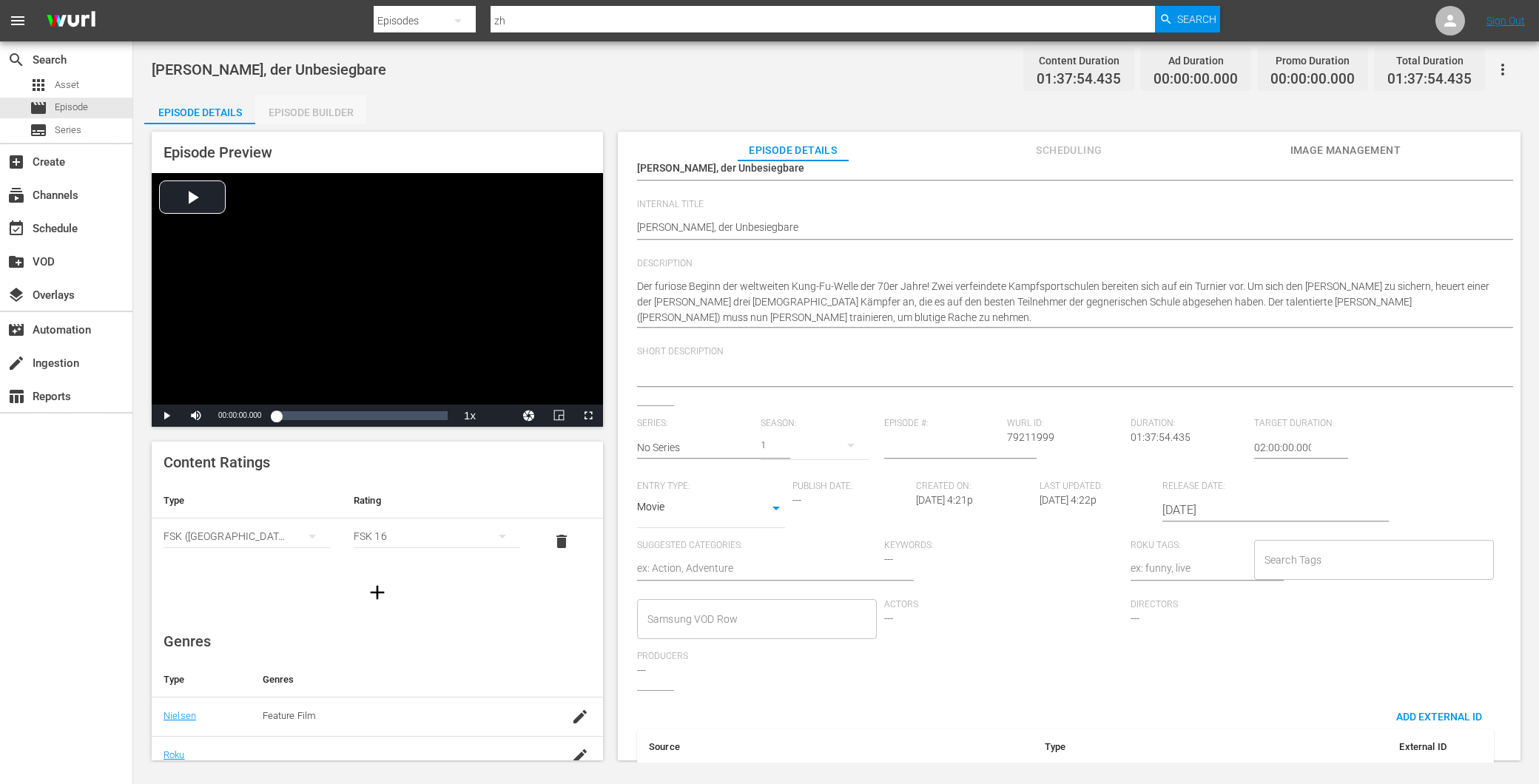
click at [333, 107] on div "Episode Builder" at bounding box center [310, 112] width 111 height 35
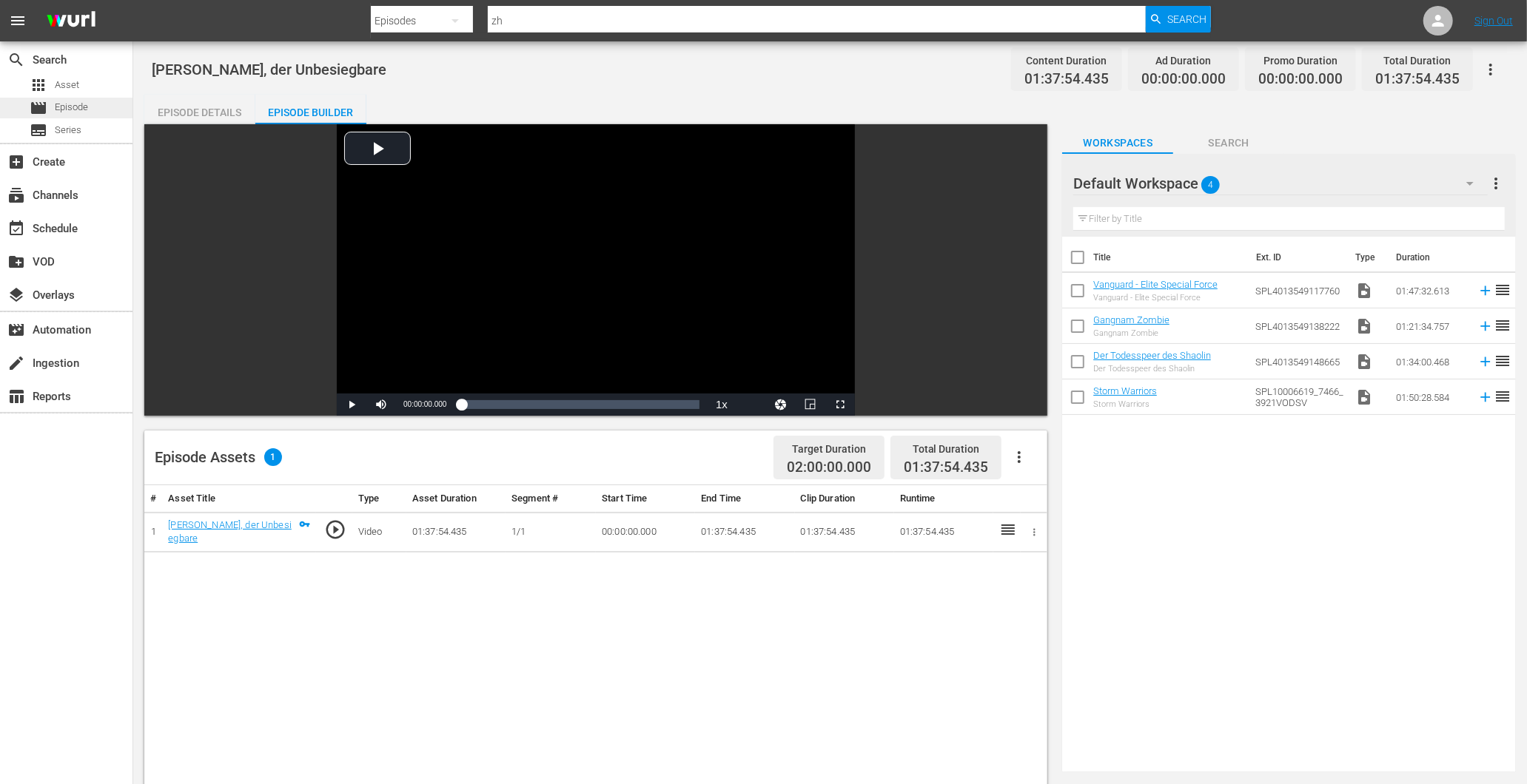
click at [68, 114] on span "Episode" at bounding box center [71, 107] width 33 height 15
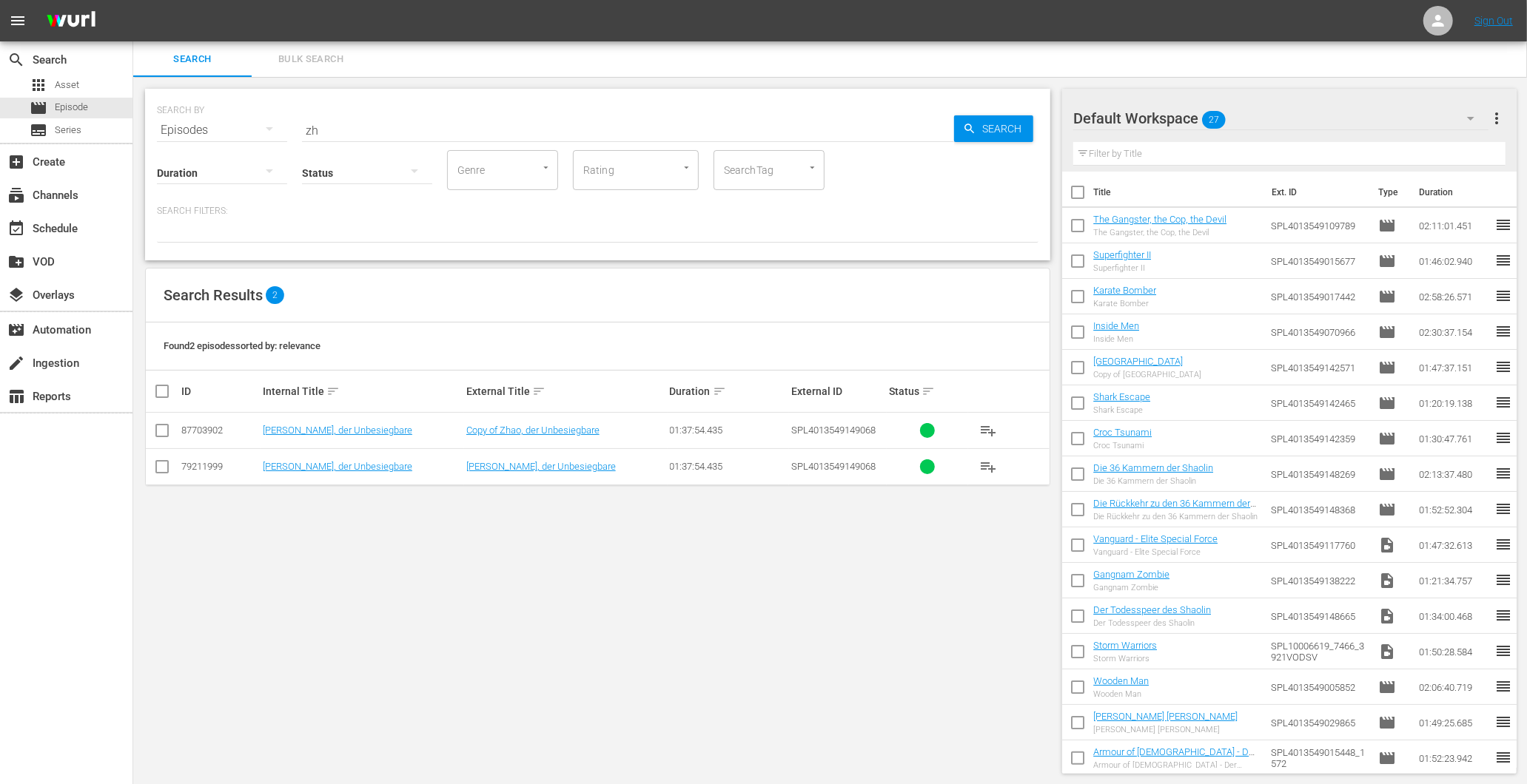
drag, startPoint x: 365, startPoint y: 125, endPoint x: 267, endPoint y: 136, distance: 98.6
click at [269, 136] on div "SEARCH BY Search By Episodes Search ID, Title, Description, Keywords, or Catego…" at bounding box center [597, 174] width 905 height 172
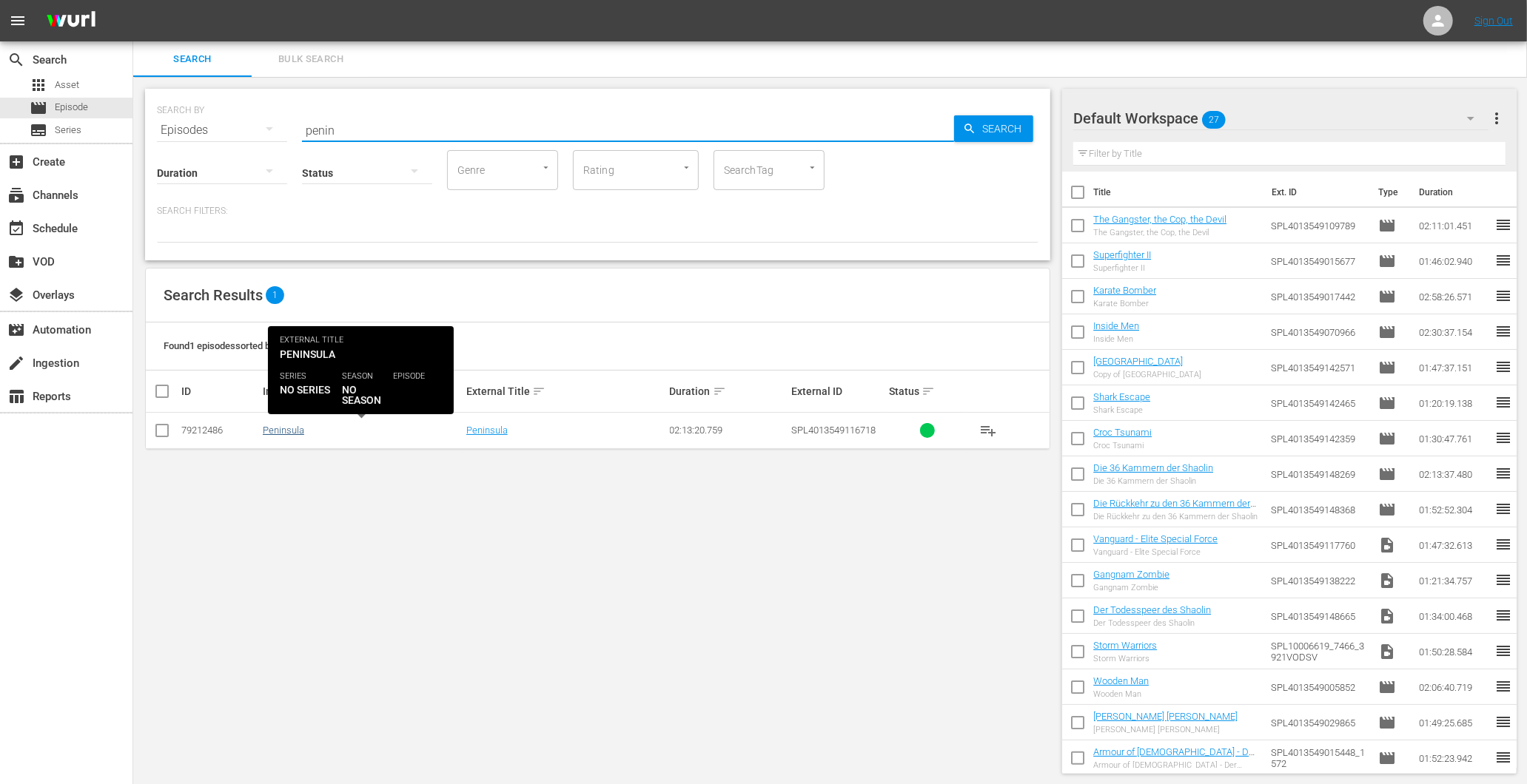
type input "penin"
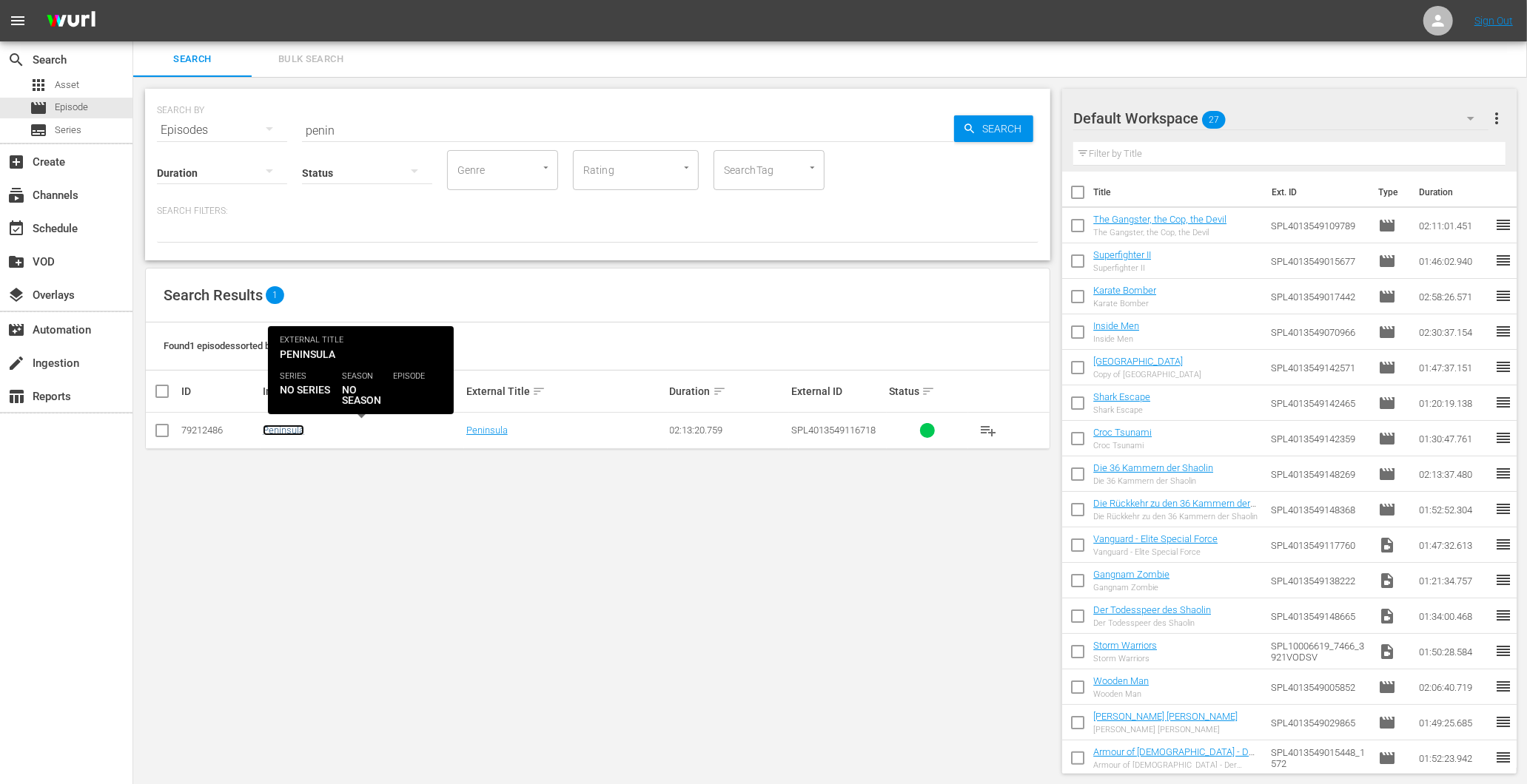
click at [285, 427] on link "Peninsula" at bounding box center [284, 430] width 42 height 11
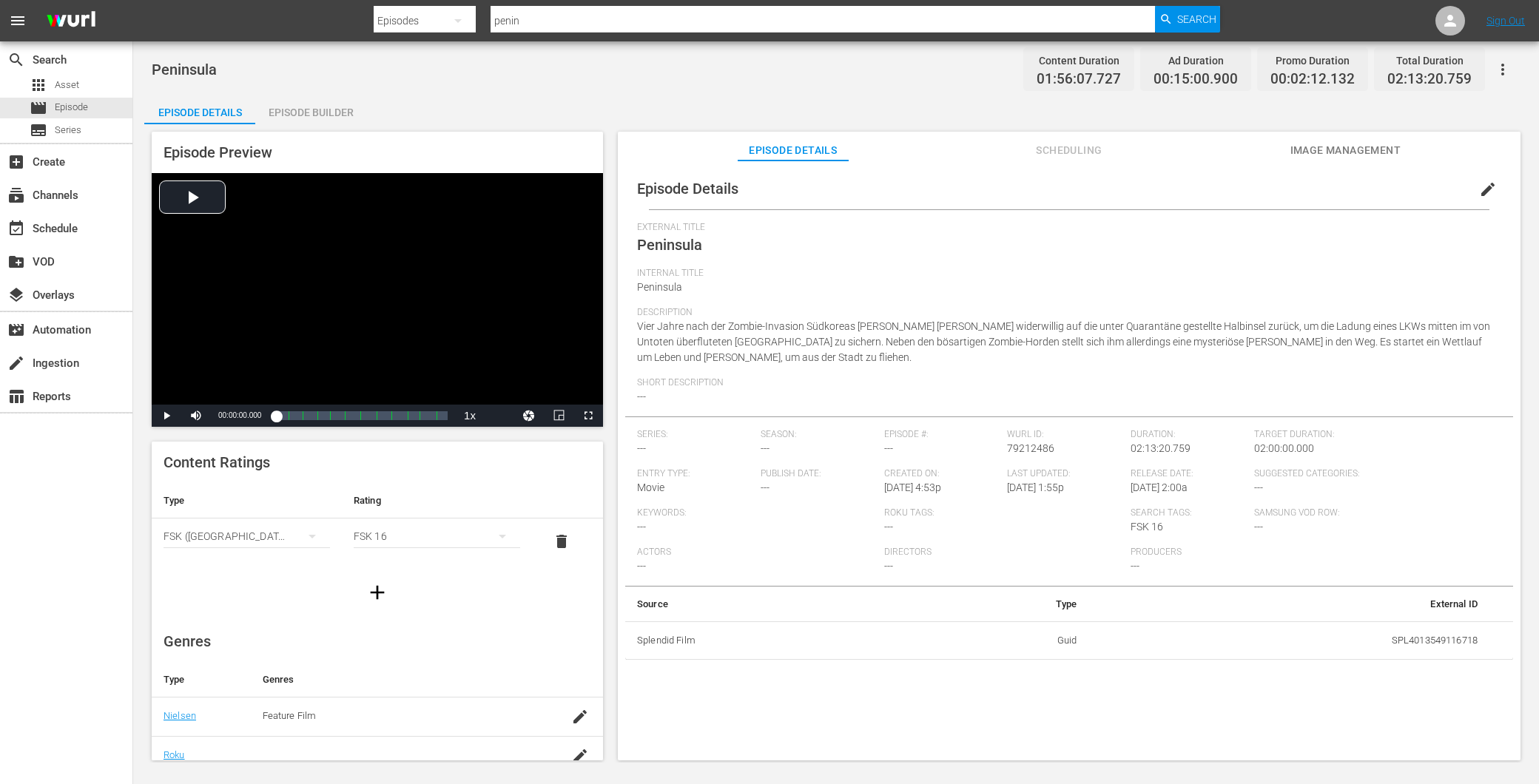
click at [311, 114] on div "Episode Builder" at bounding box center [310, 112] width 111 height 35
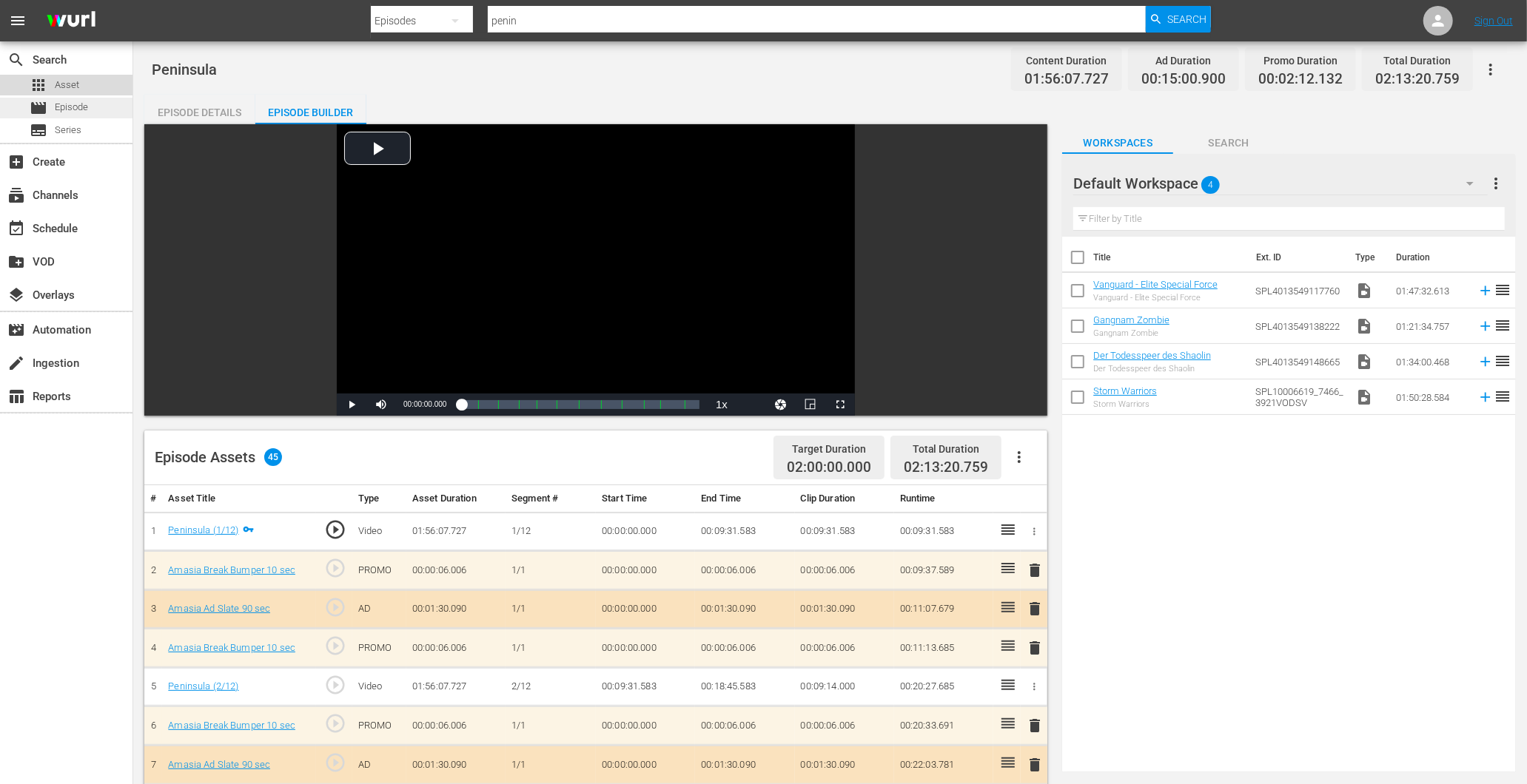
click at [67, 99] on div "apps Asset movie Episode subtitles Series" at bounding box center [66, 107] width 132 height 66
drag, startPoint x: 67, startPoint y: 99, endPoint x: 67, endPoint y: 112, distance: 13.0
click at [67, 112] on span "Episode" at bounding box center [71, 107] width 33 height 15
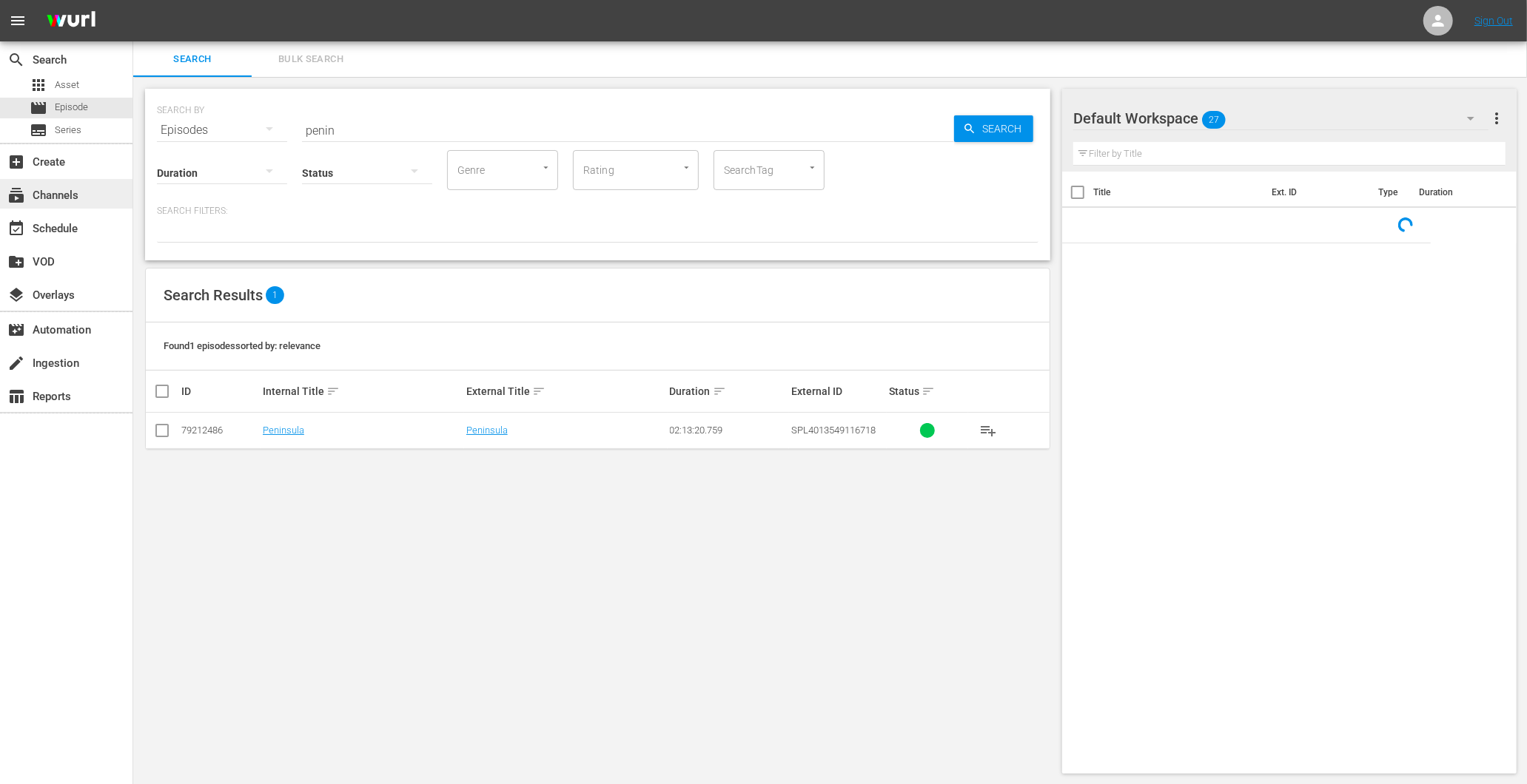
click at [55, 204] on div "subscriptions Channels" at bounding box center [66, 193] width 132 height 29
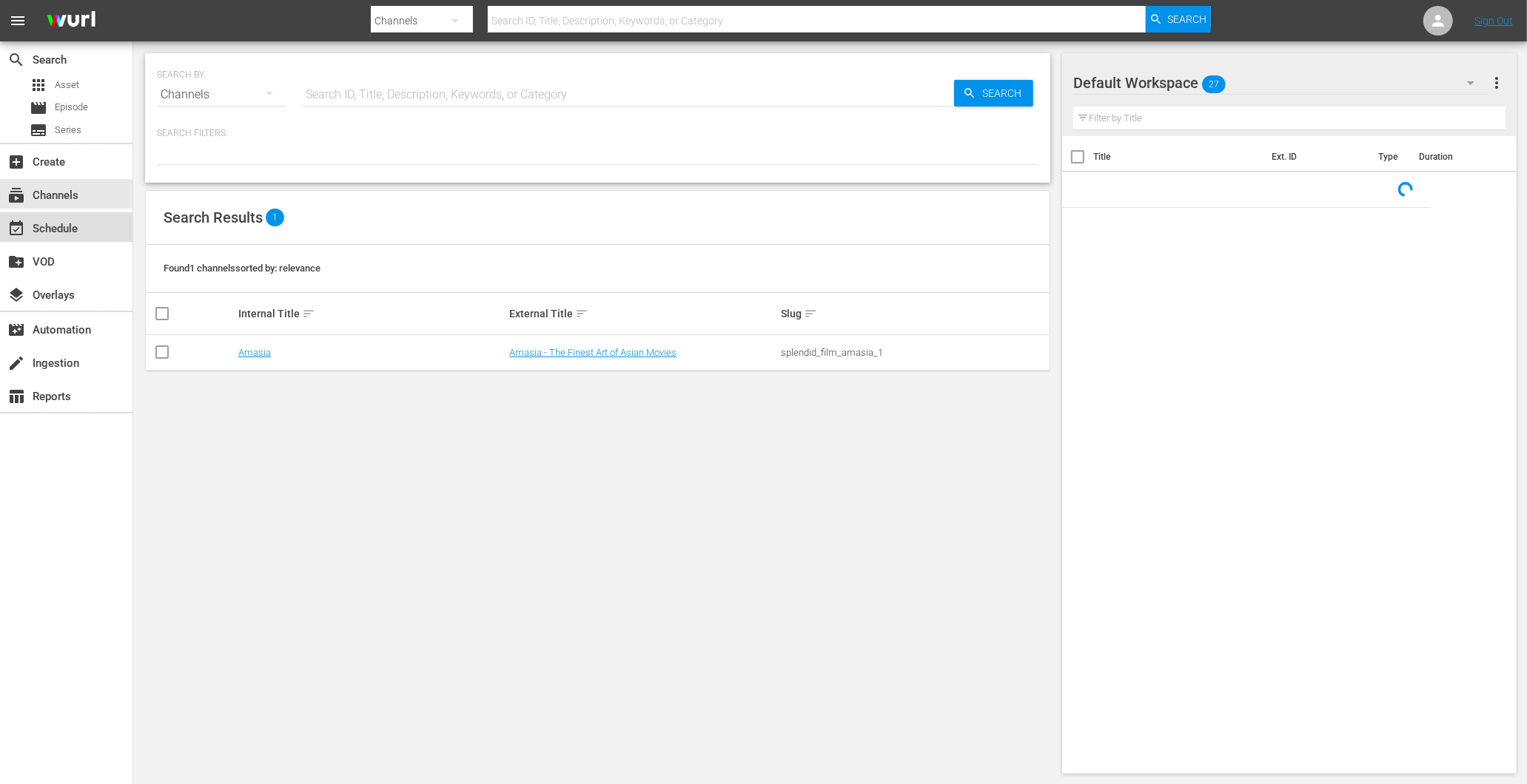
click at [44, 239] on div "event_available Schedule" at bounding box center [66, 227] width 132 height 29
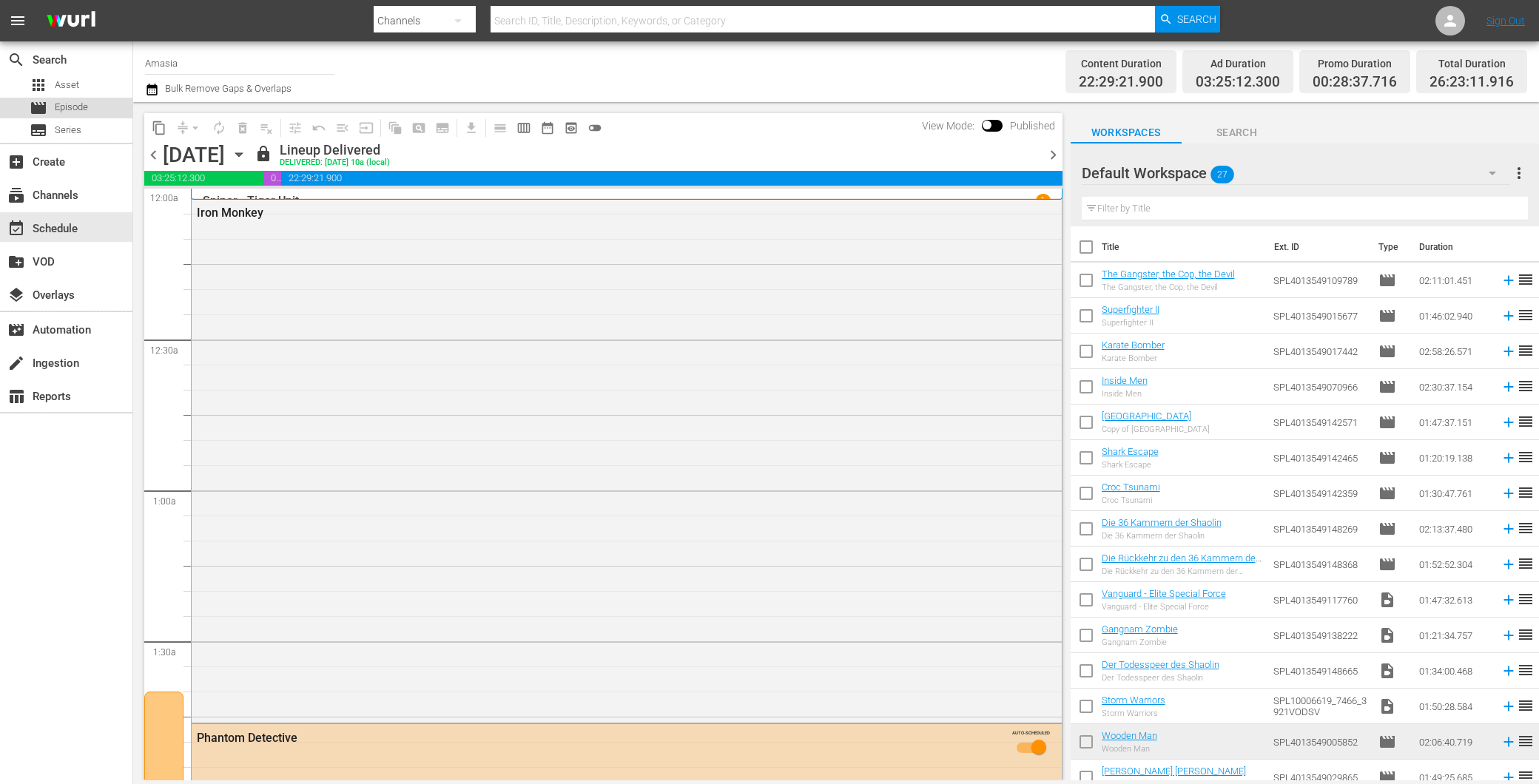
click at [72, 111] on span "Episode" at bounding box center [71, 107] width 33 height 15
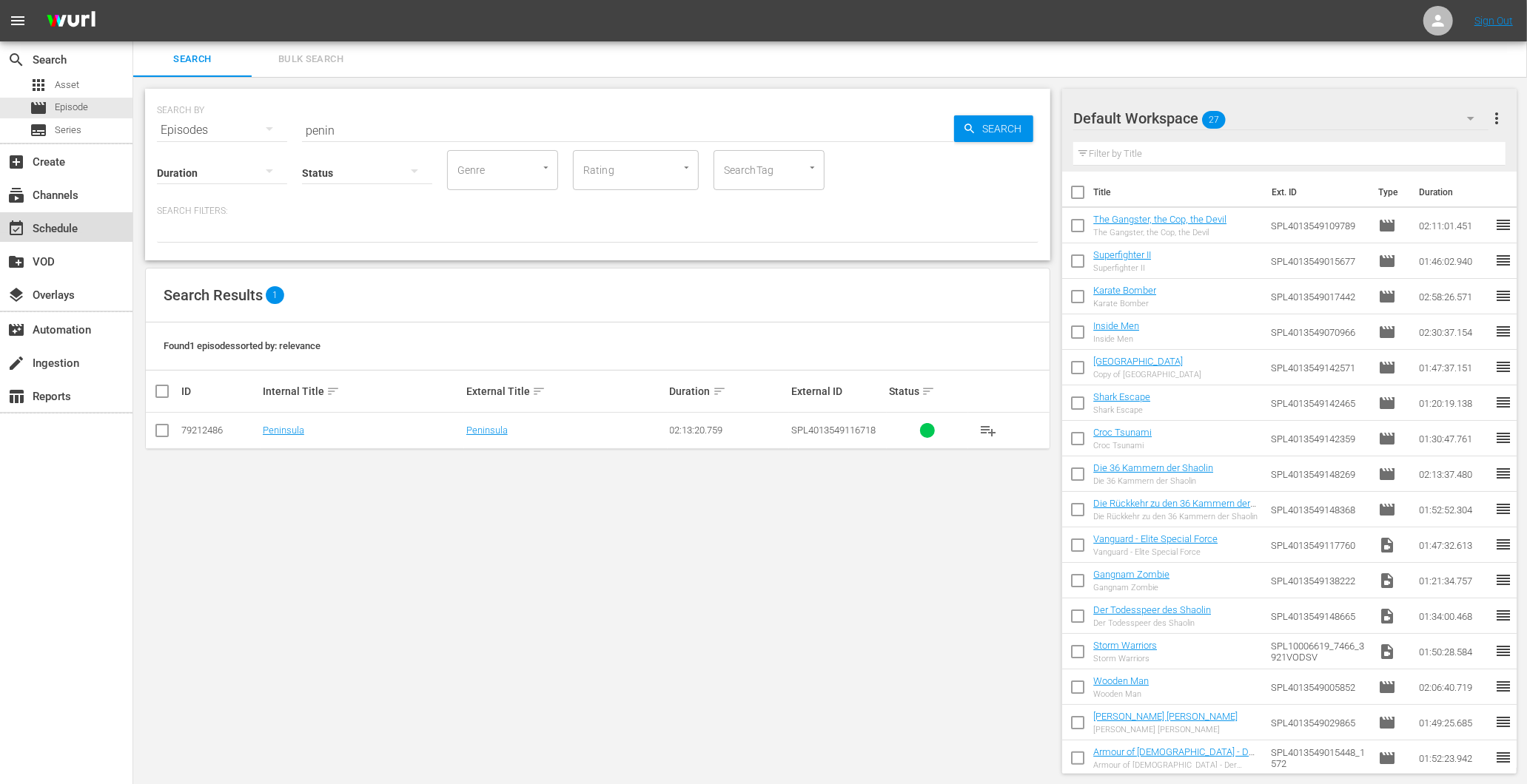
click at [74, 225] on div "event_available Schedule" at bounding box center [41, 227] width 83 height 13
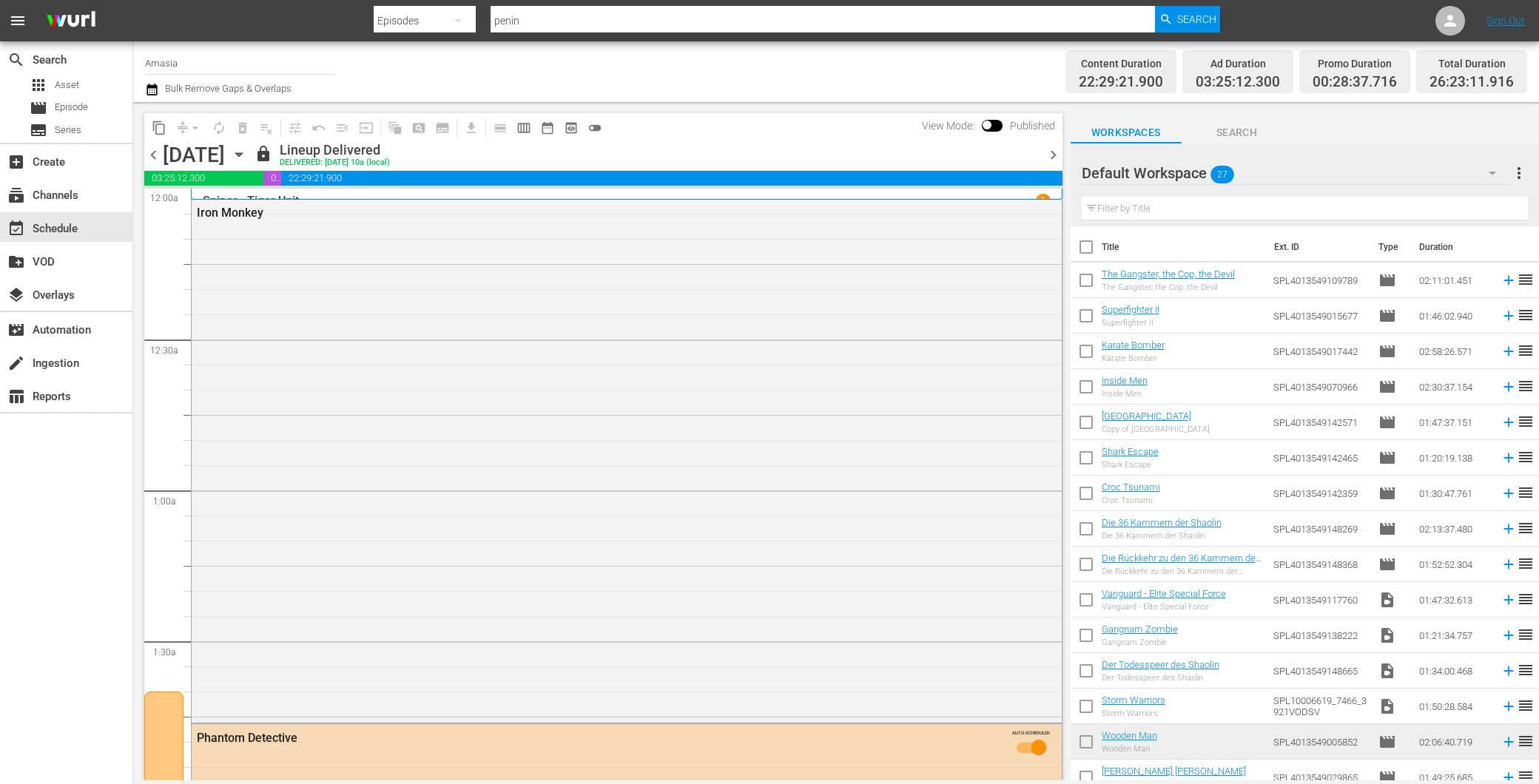
click at [1054, 146] on div "chevron_left Friday, August 29th August 29th lock Lineup Delivered DELIVERED: 8…" at bounding box center [603, 156] width 918 height 28
click at [1049, 156] on span "chevron_right" at bounding box center [1054, 155] width 18 height 18
click at [1046, 156] on span "chevron_right" at bounding box center [1054, 155] width 18 height 18
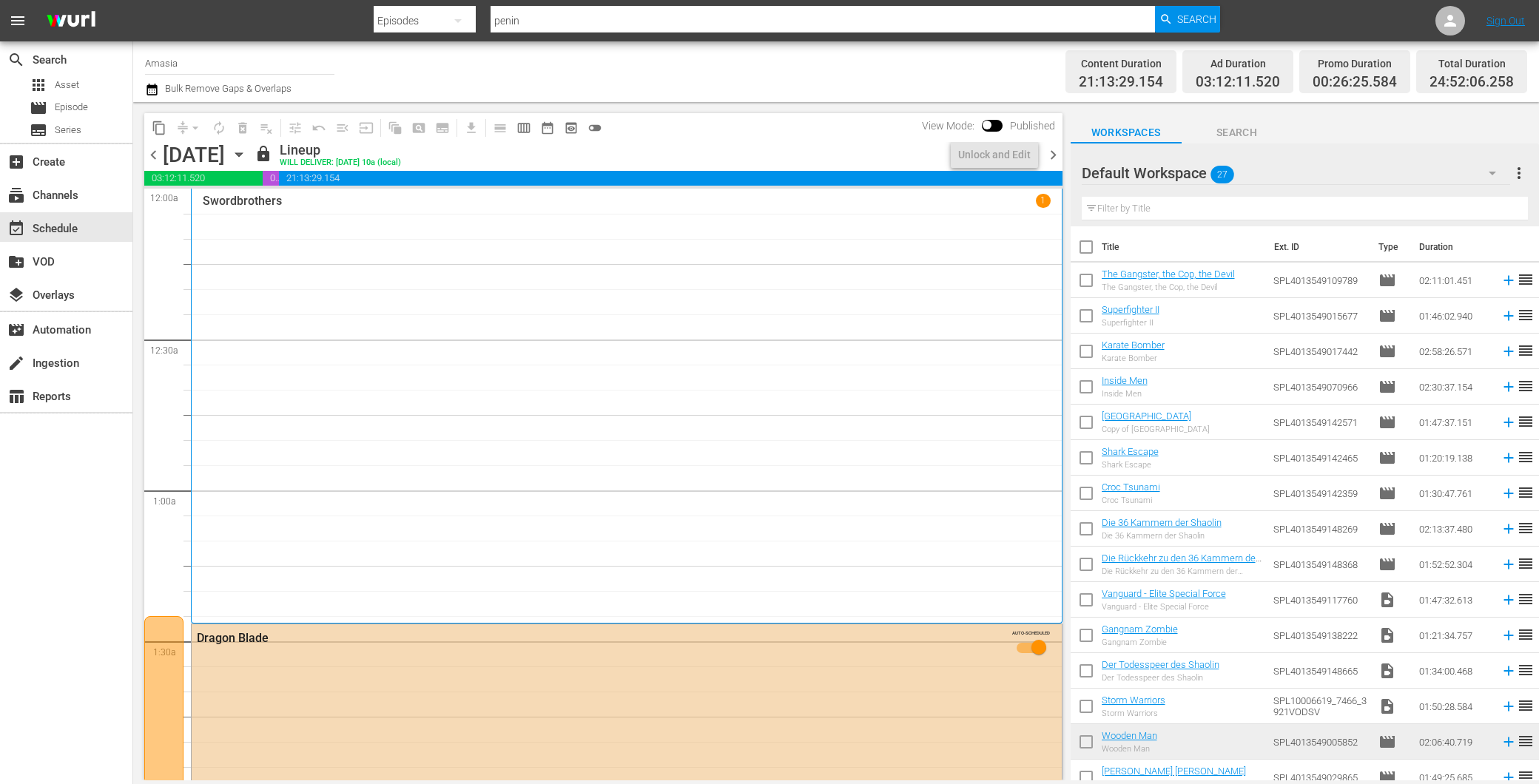
click at [141, 157] on div "content_copy compress arrow_drop_down autorenew_outlined delete_forever_outline…" at bounding box center [599, 441] width 933 height 679
click at [146, 157] on span "chevron_left" at bounding box center [153, 155] width 18 height 18
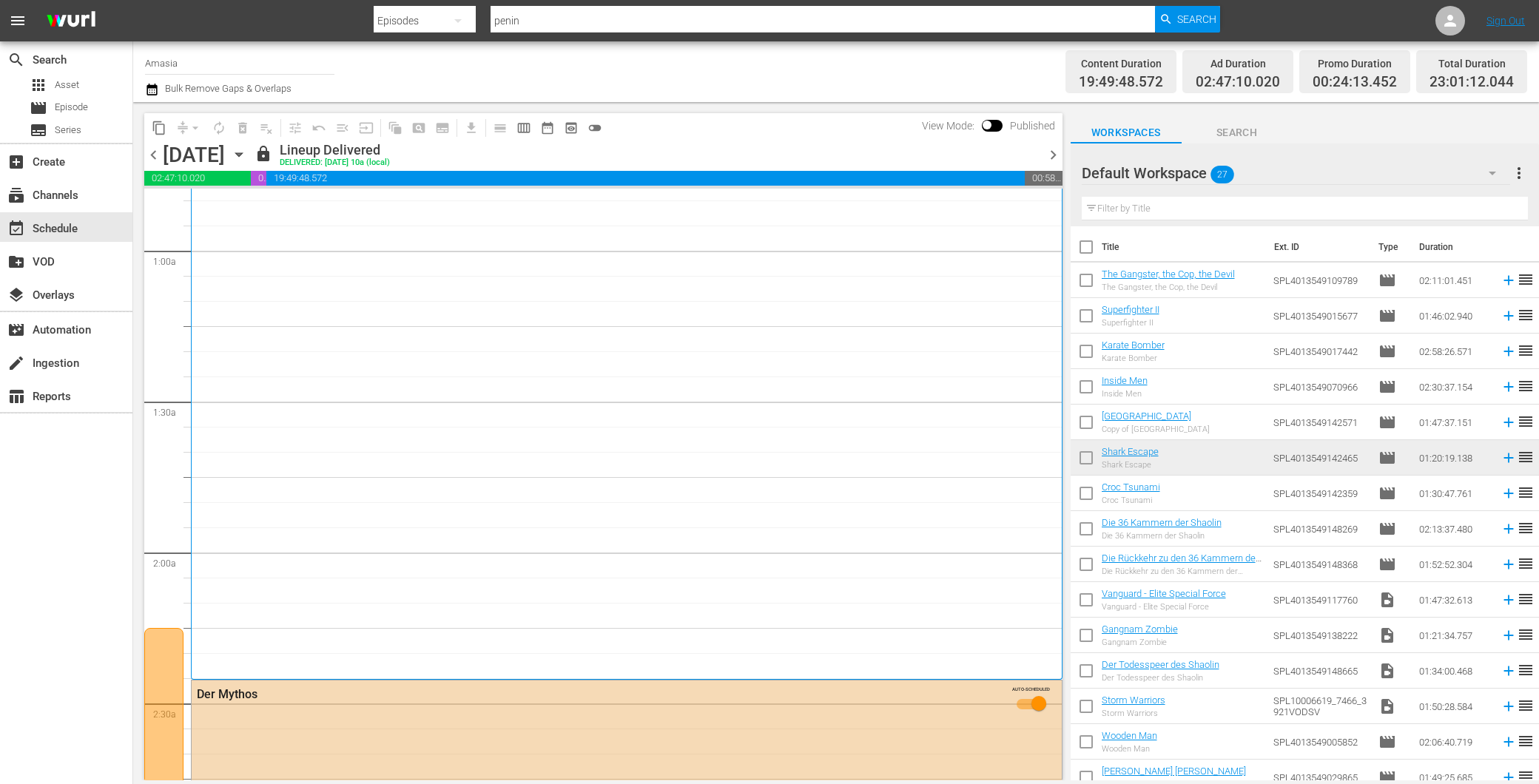
scroll to position [411, 0]
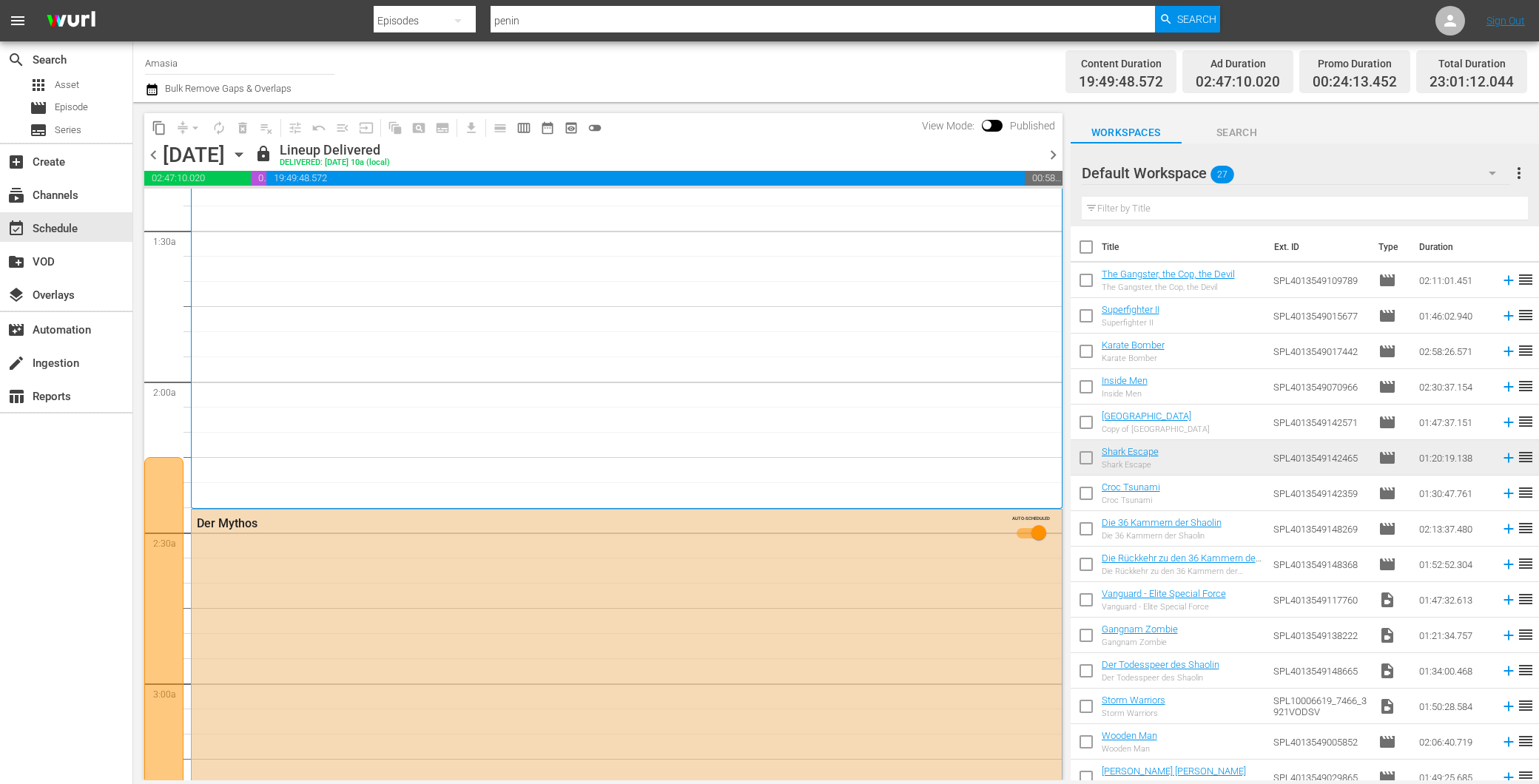
click at [151, 154] on span "chevron_left" at bounding box center [153, 155] width 18 height 18
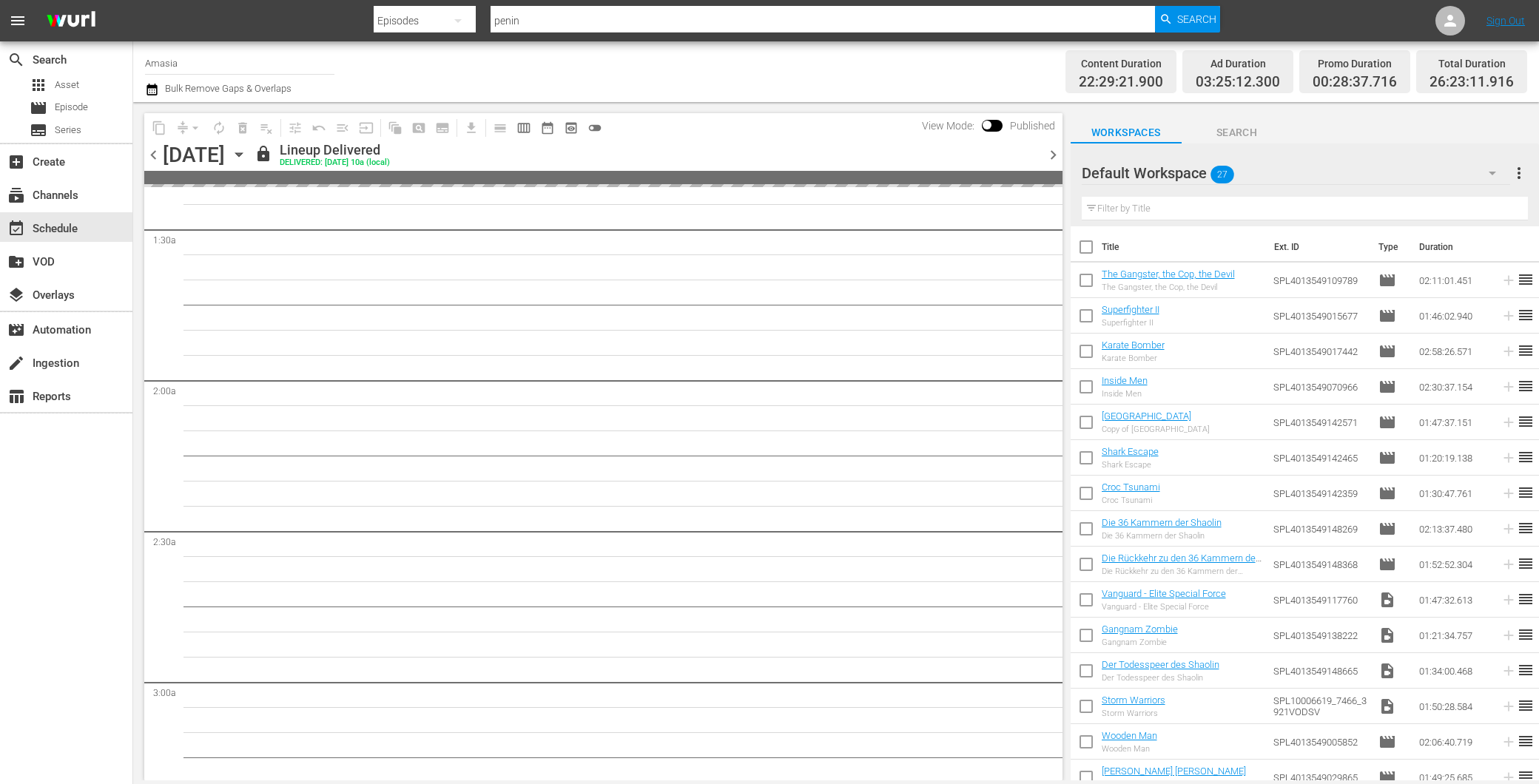
scroll to position [386, 0]
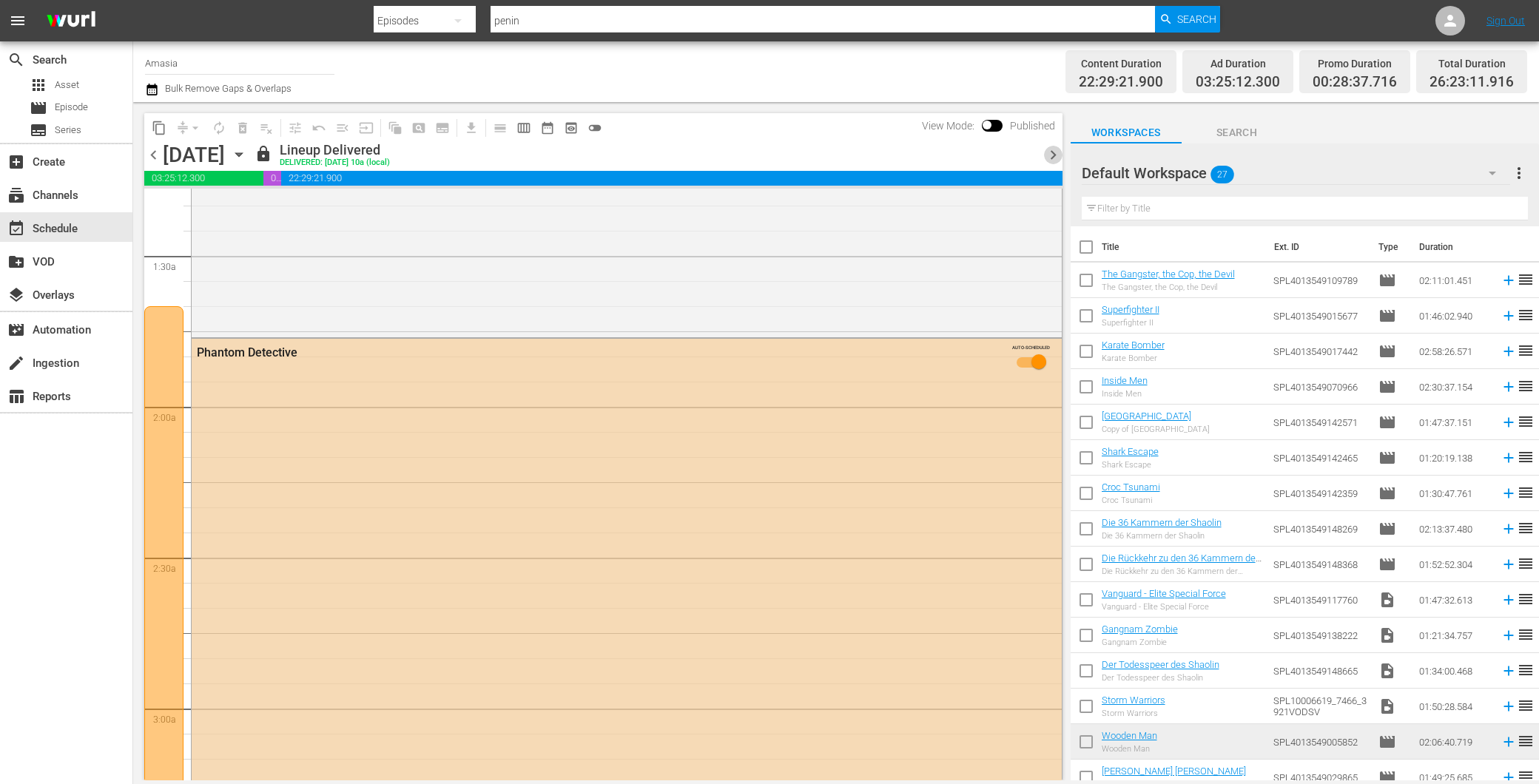
click at [1044, 152] on span "chevron_right" at bounding box center [1054, 155] width 18 height 18
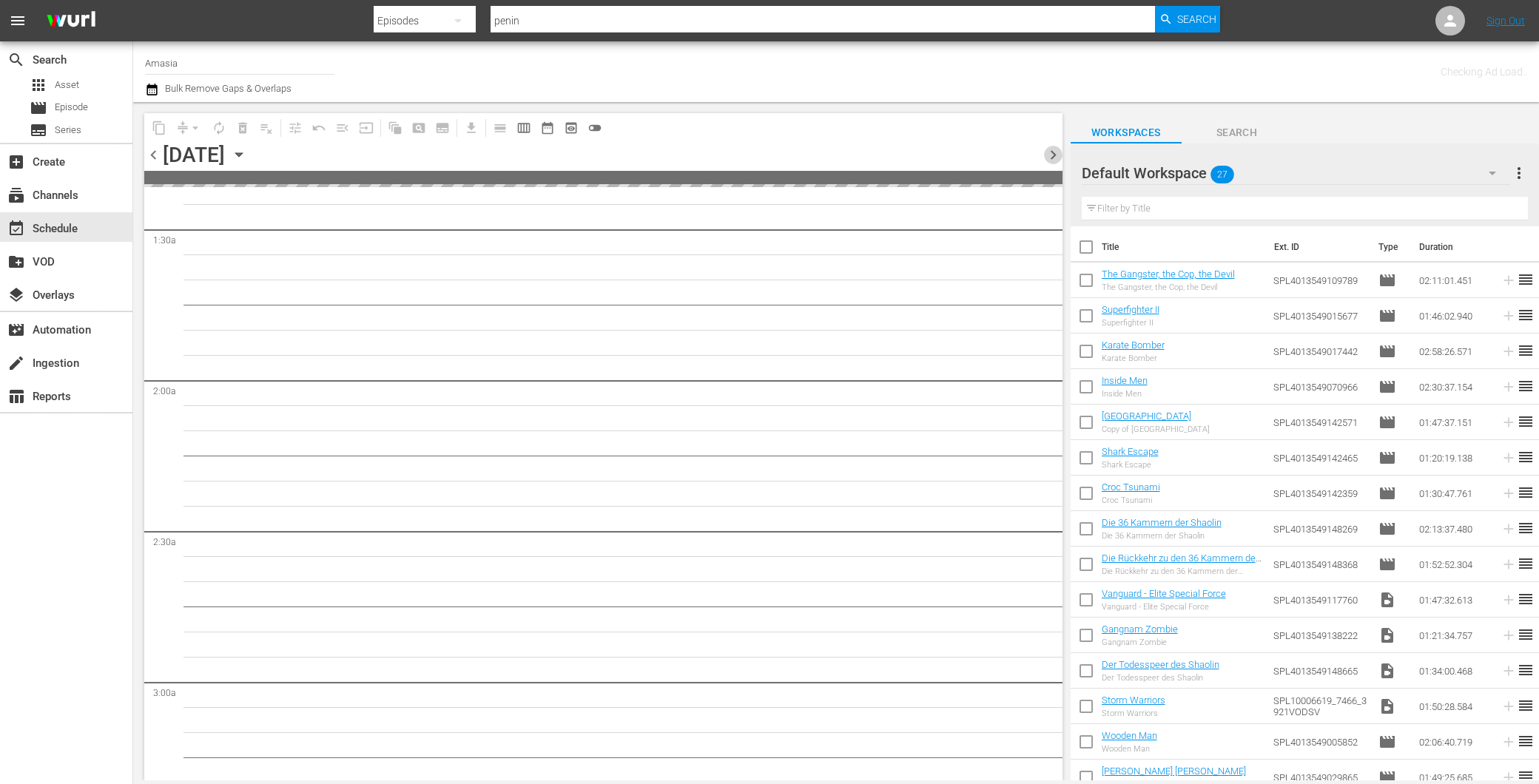
click at [1044, 152] on span "chevron_right" at bounding box center [1054, 155] width 18 height 18
click at [1044, 153] on span "chevron_right" at bounding box center [1054, 155] width 18 height 18
click at [1042, 154] on div at bounding box center [1041, 155] width 6 height 25
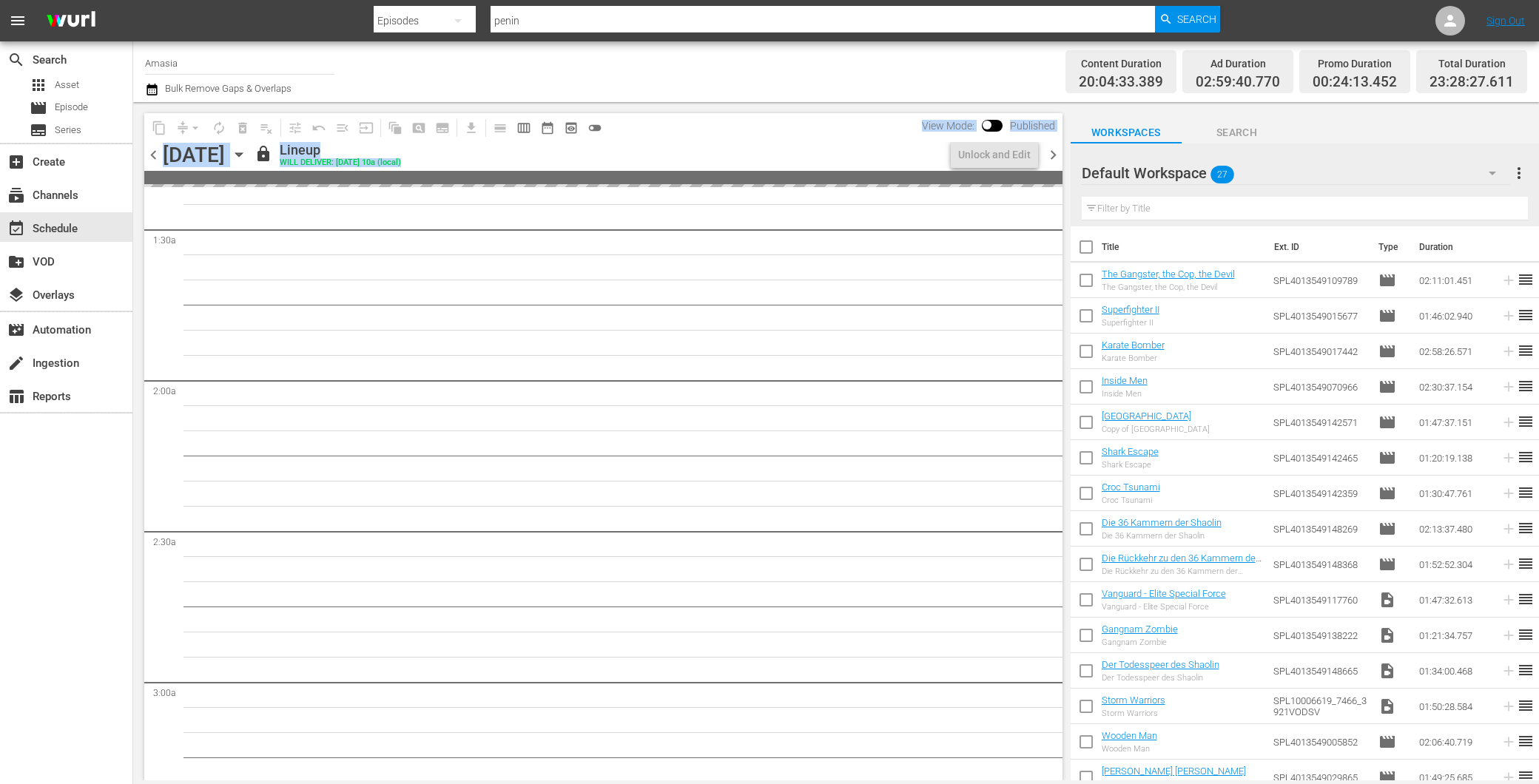
click at [1042, 154] on div "Unlock and Edit" at bounding box center [994, 155] width 99 height 25
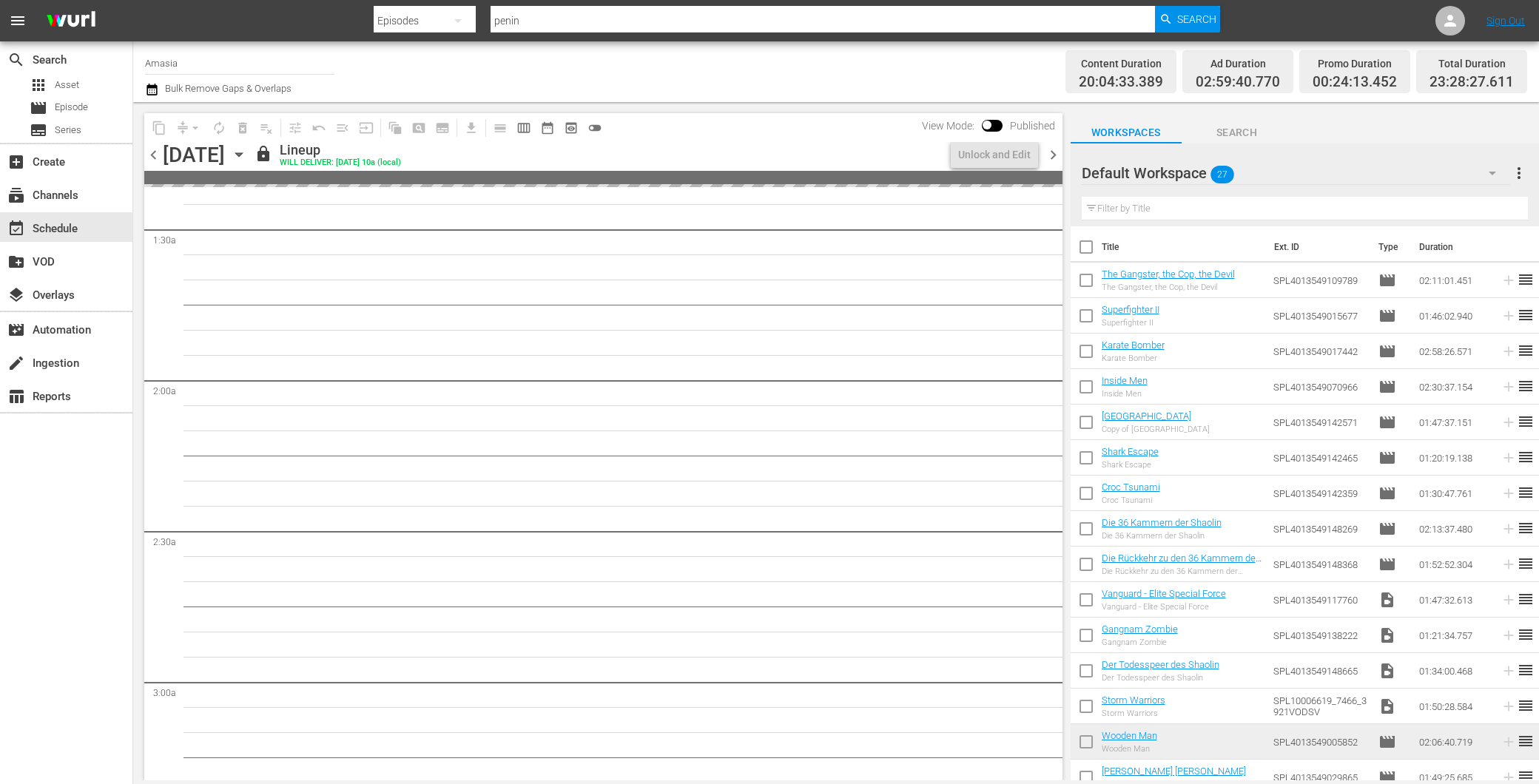
click at [1042, 154] on div "Unlock and Edit" at bounding box center [994, 155] width 99 height 25
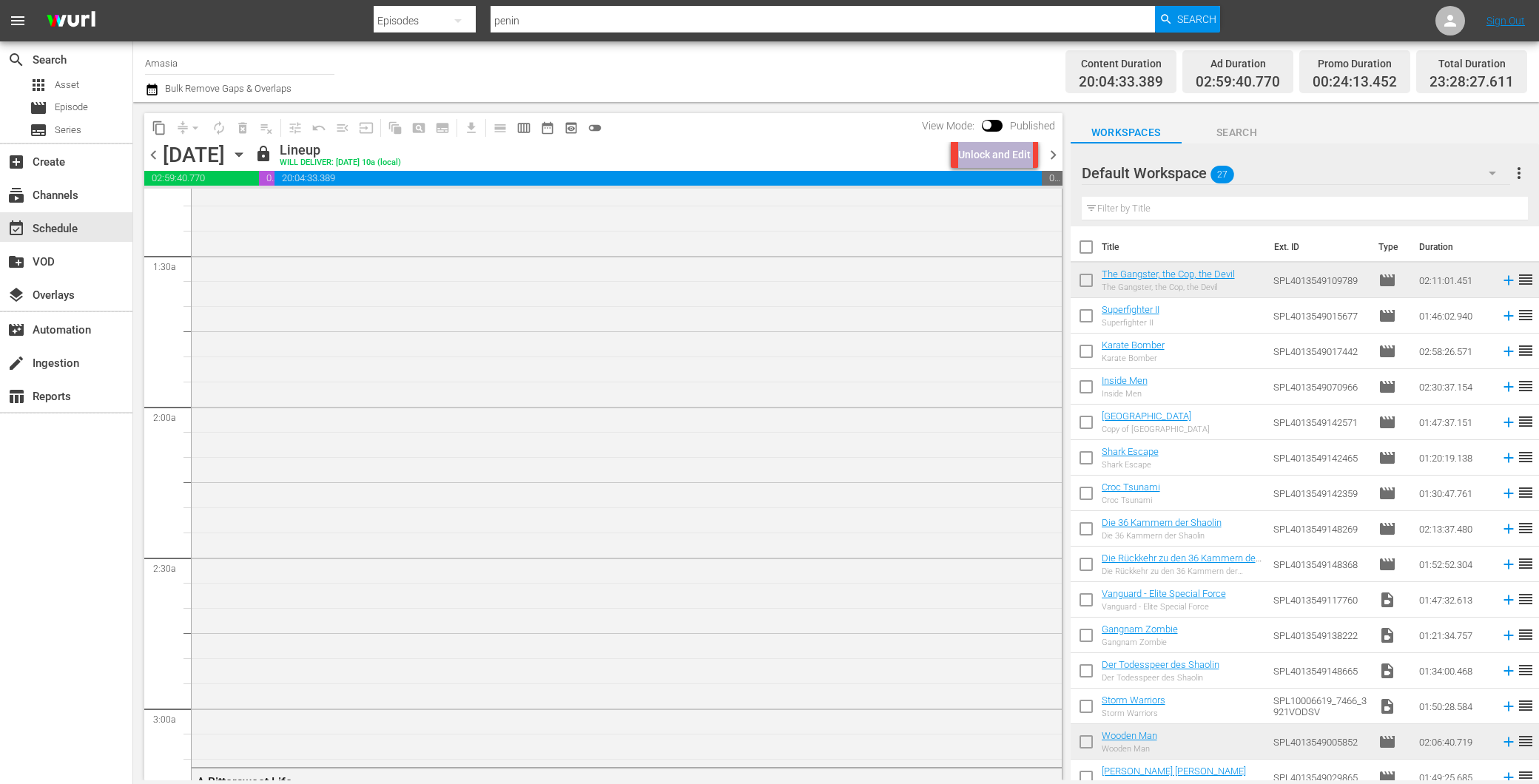
click at [1042, 154] on div "Unlock and Edit" at bounding box center [994, 155] width 99 height 25
click at [1044, 154] on span "chevron_right" at bounding box center [1054, 155] width 18 height 18
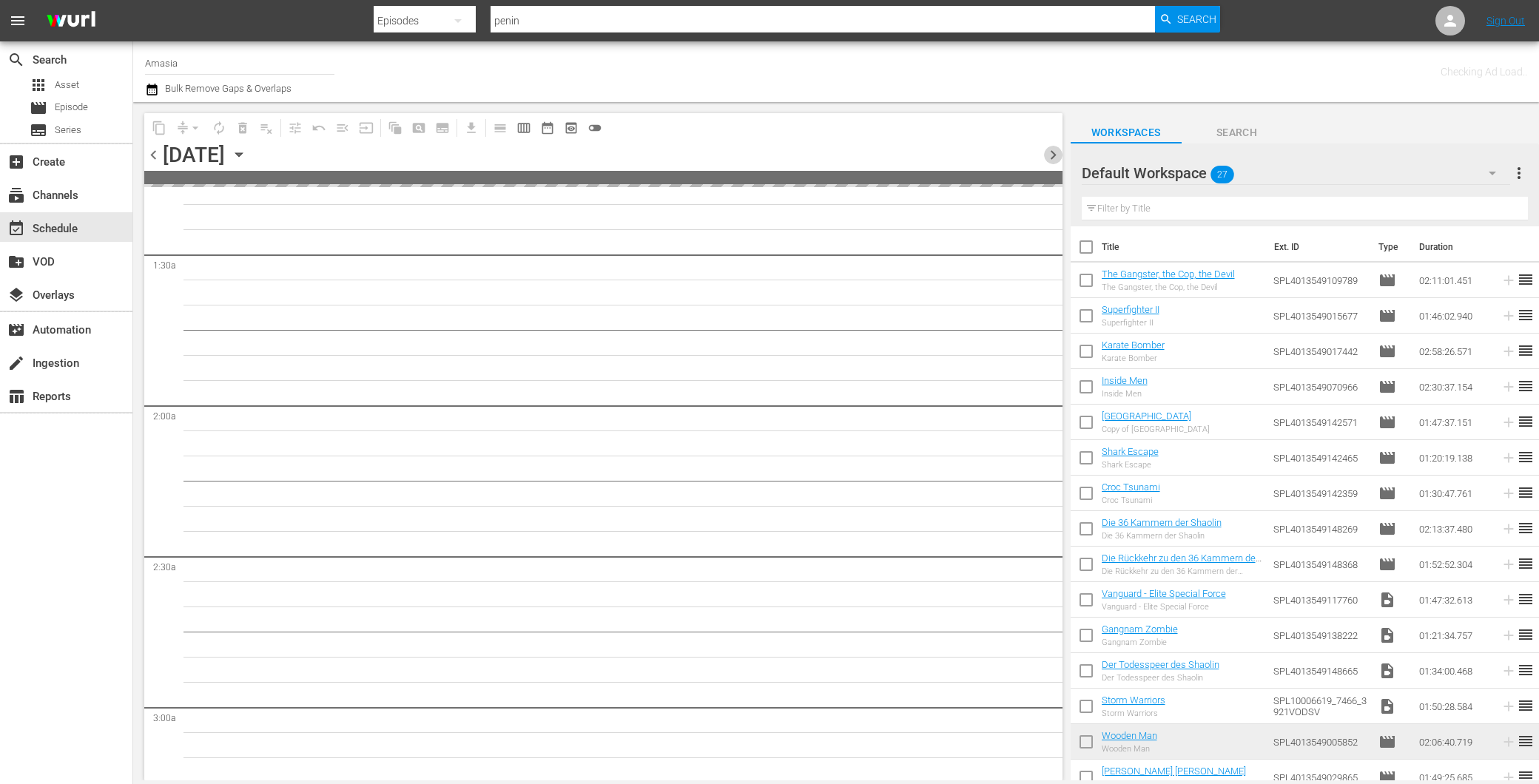
click at [1044, 154] on span "chevron_right" at bounding box center [1054, 155] width 18 height 18
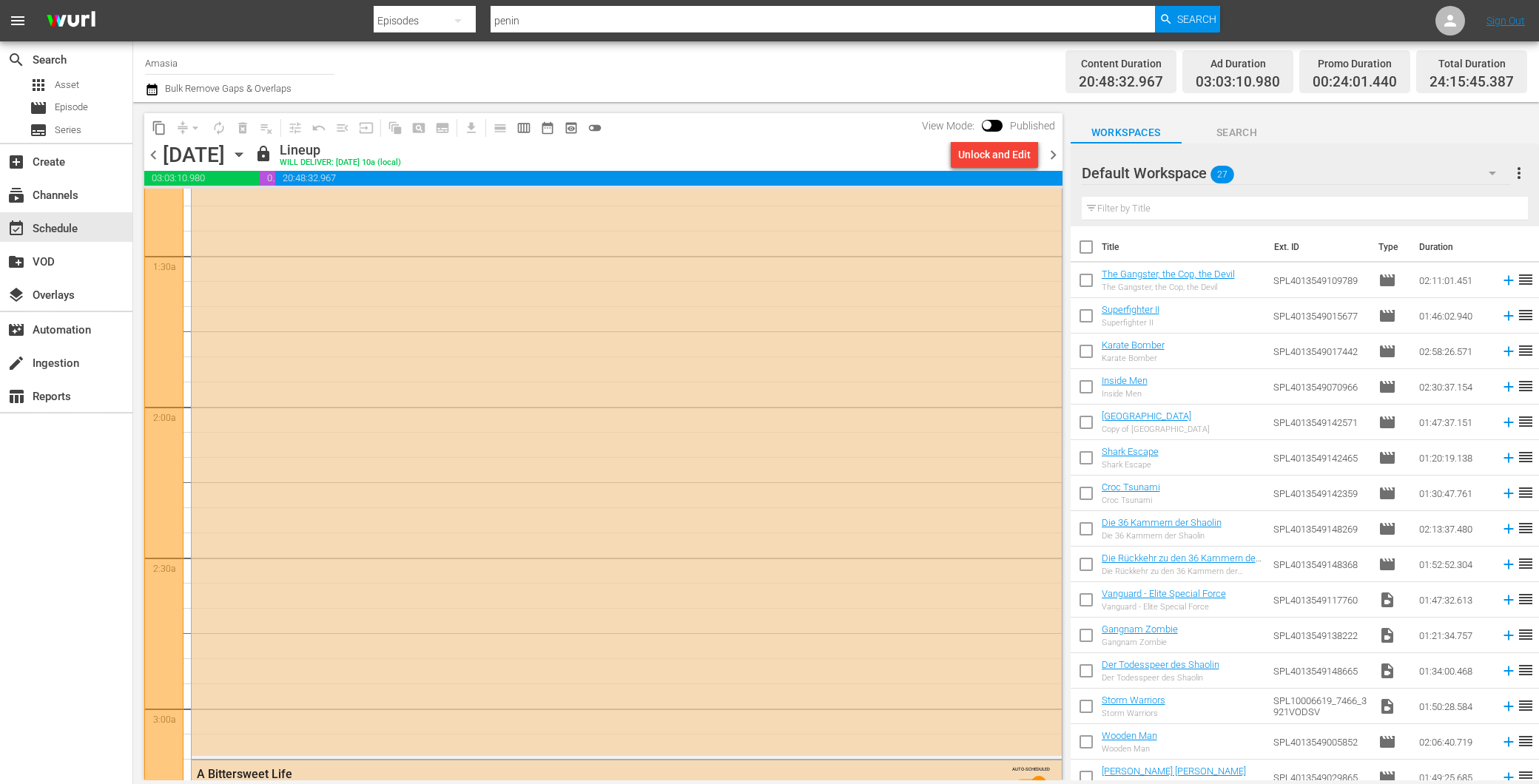
click at [154, 151] on span "chevron_left" at bounding box center [153, 155] width 18 height 18
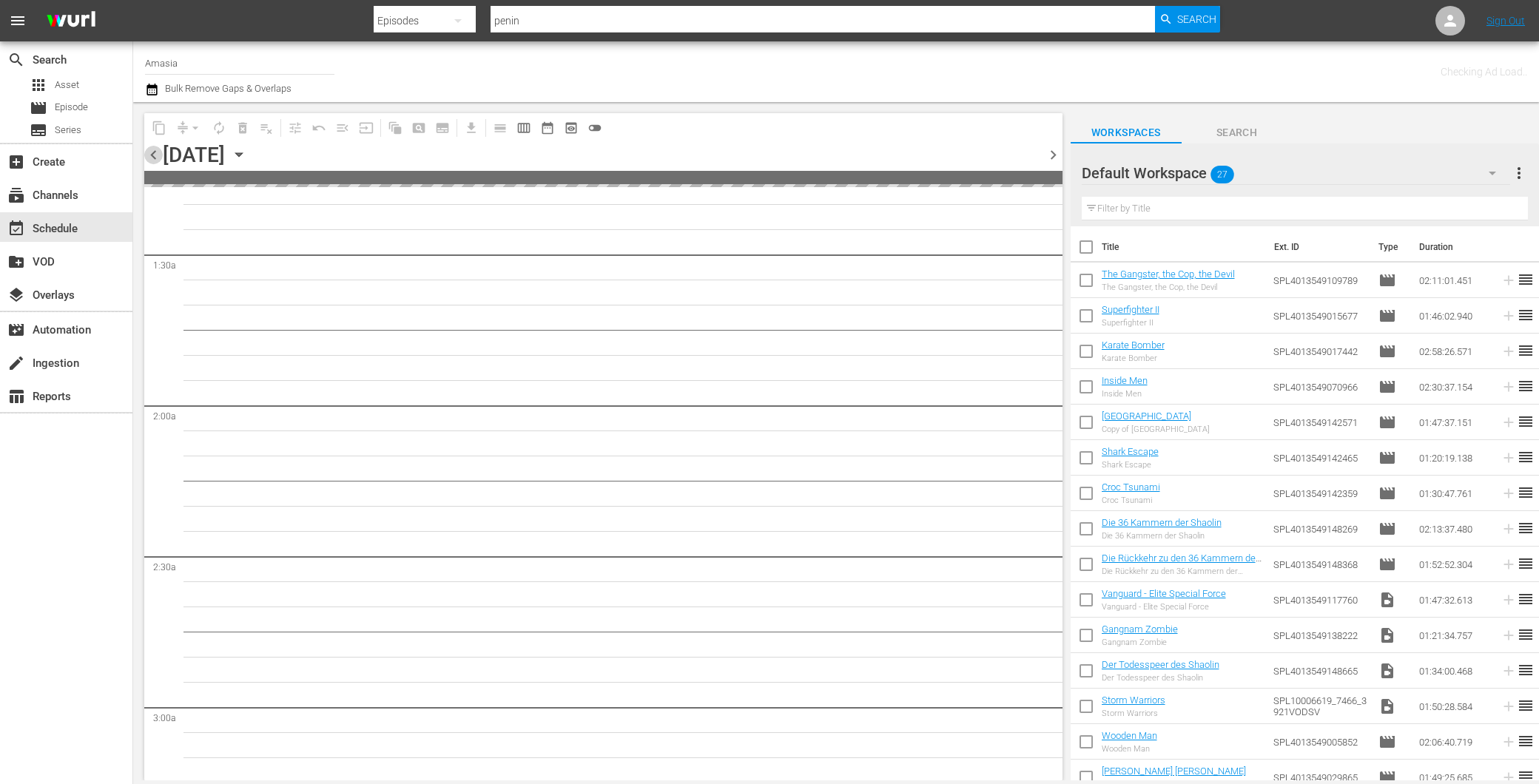
click at [154, 151] on span "chevron_left" at bounding box center [153, 155] width 18 height 18
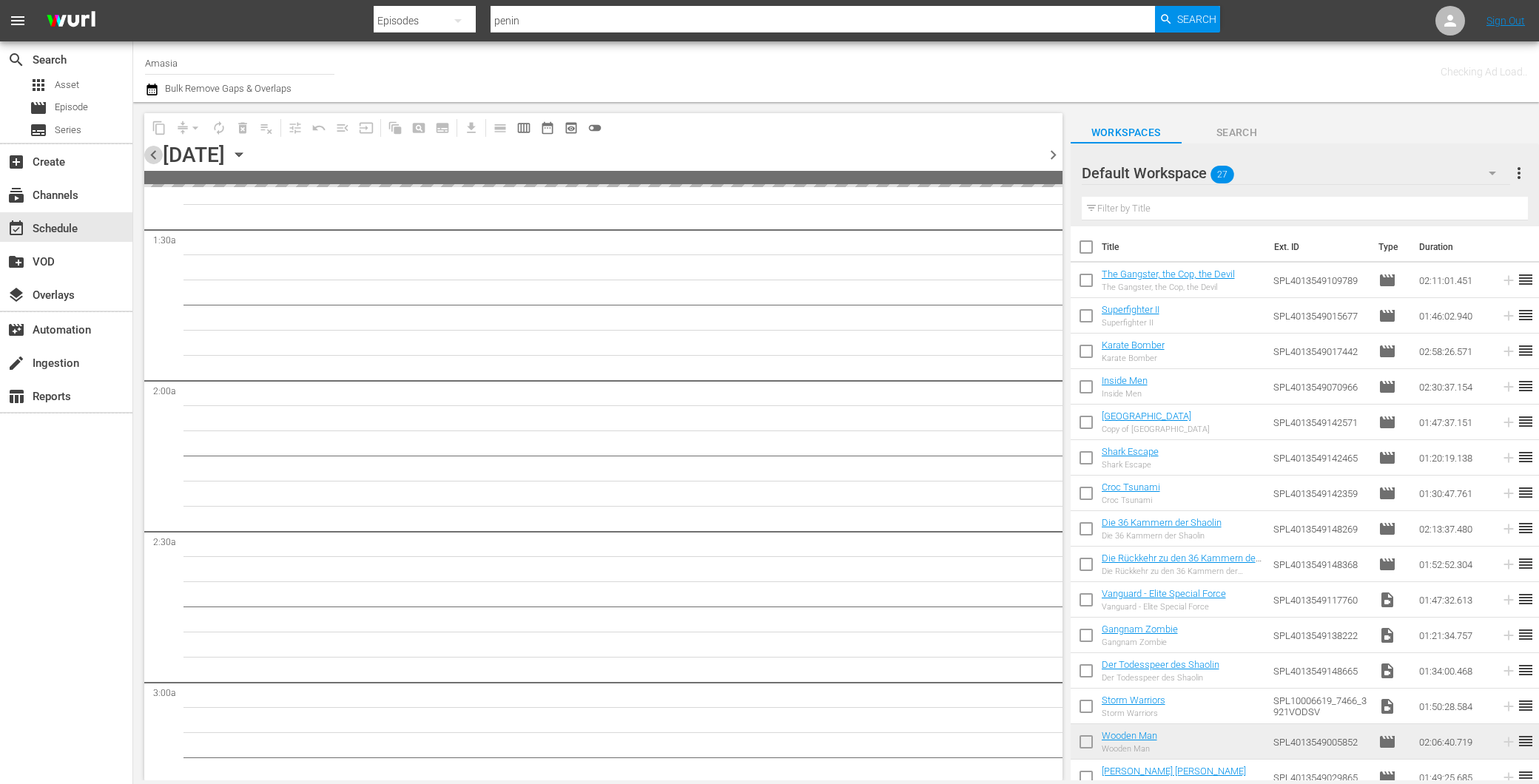
click at [154, 151] on span "chevron_left" at bounding box center [153, 155] width 18 height 18
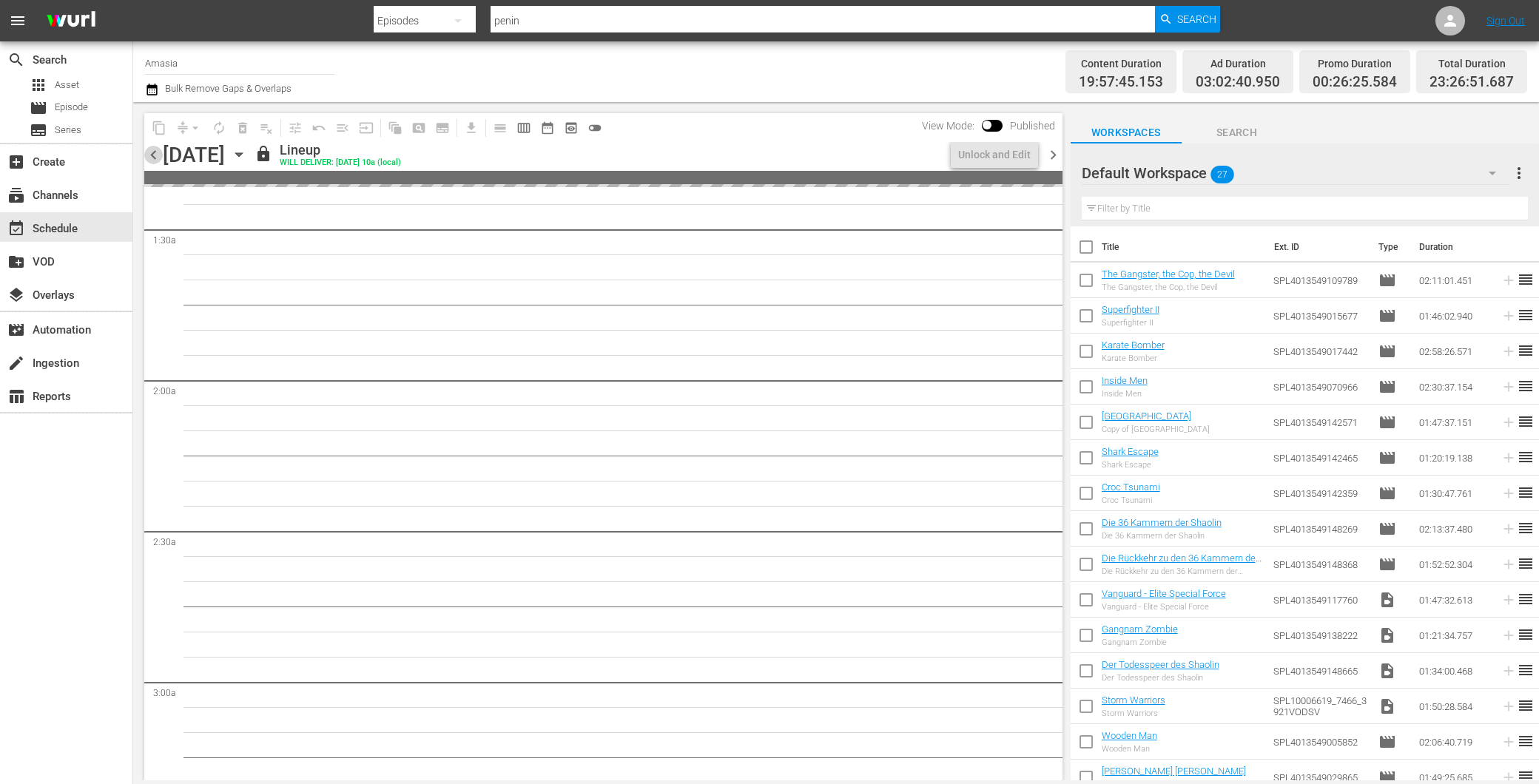
click at [154, 151] on span "chevron_left" at bounding box center [153, 155] width 18 height 18
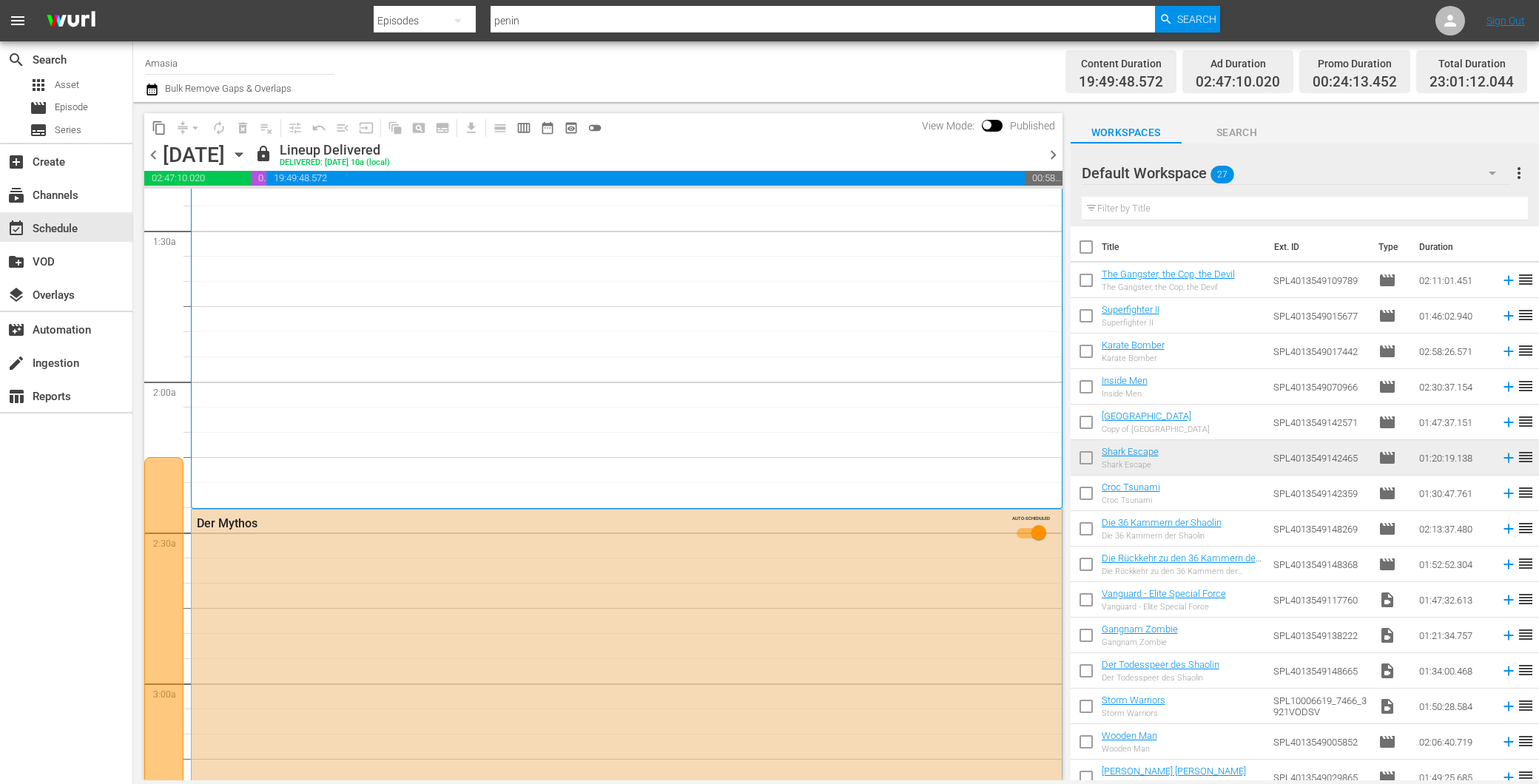
click at [1054, 156] on span "chevron_right" at bounding box center [1054, 155] width 18 height 18
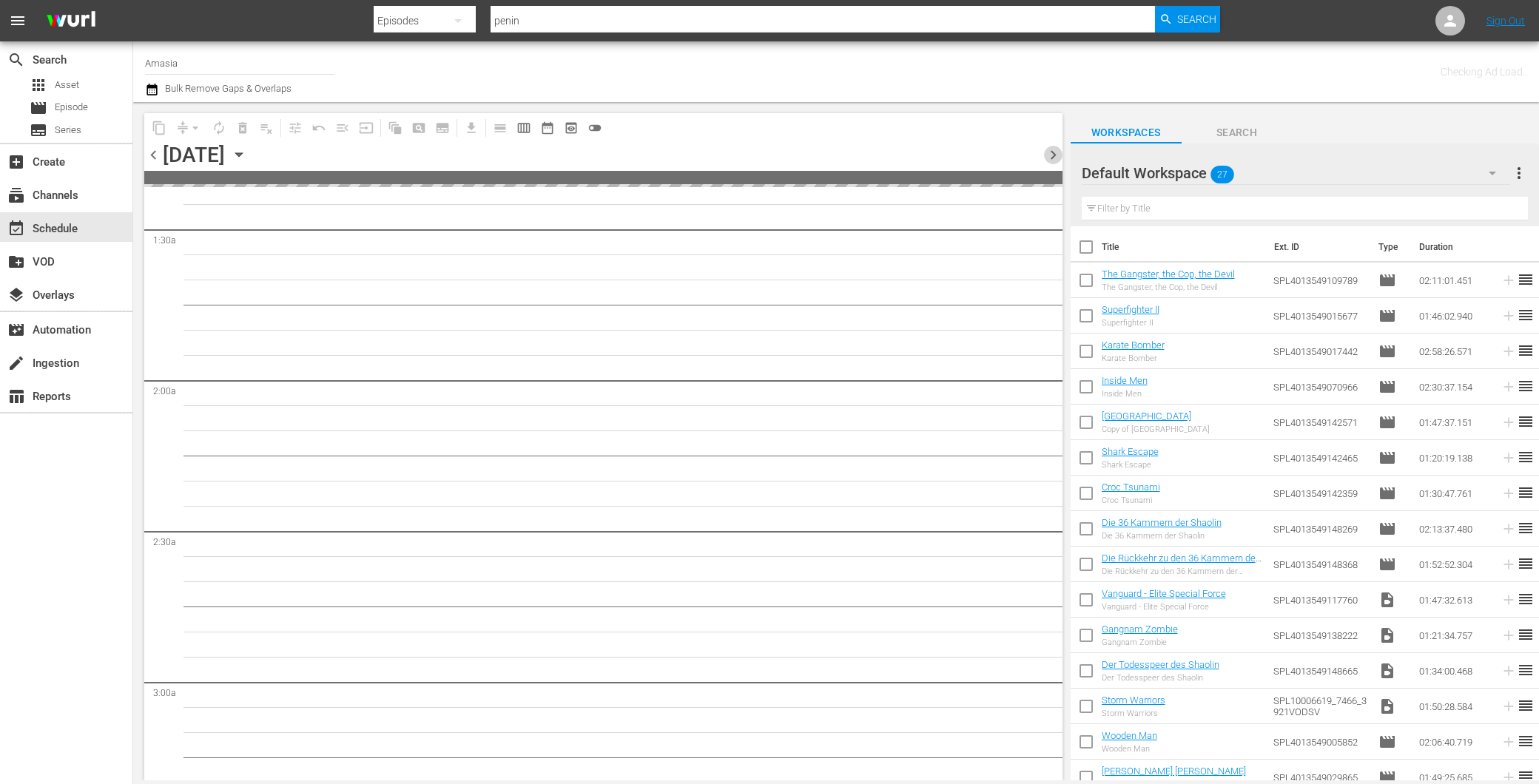
click at [1054, 156] on span "chevron_right" at bounding box center [1054, 155] width 18 height 18
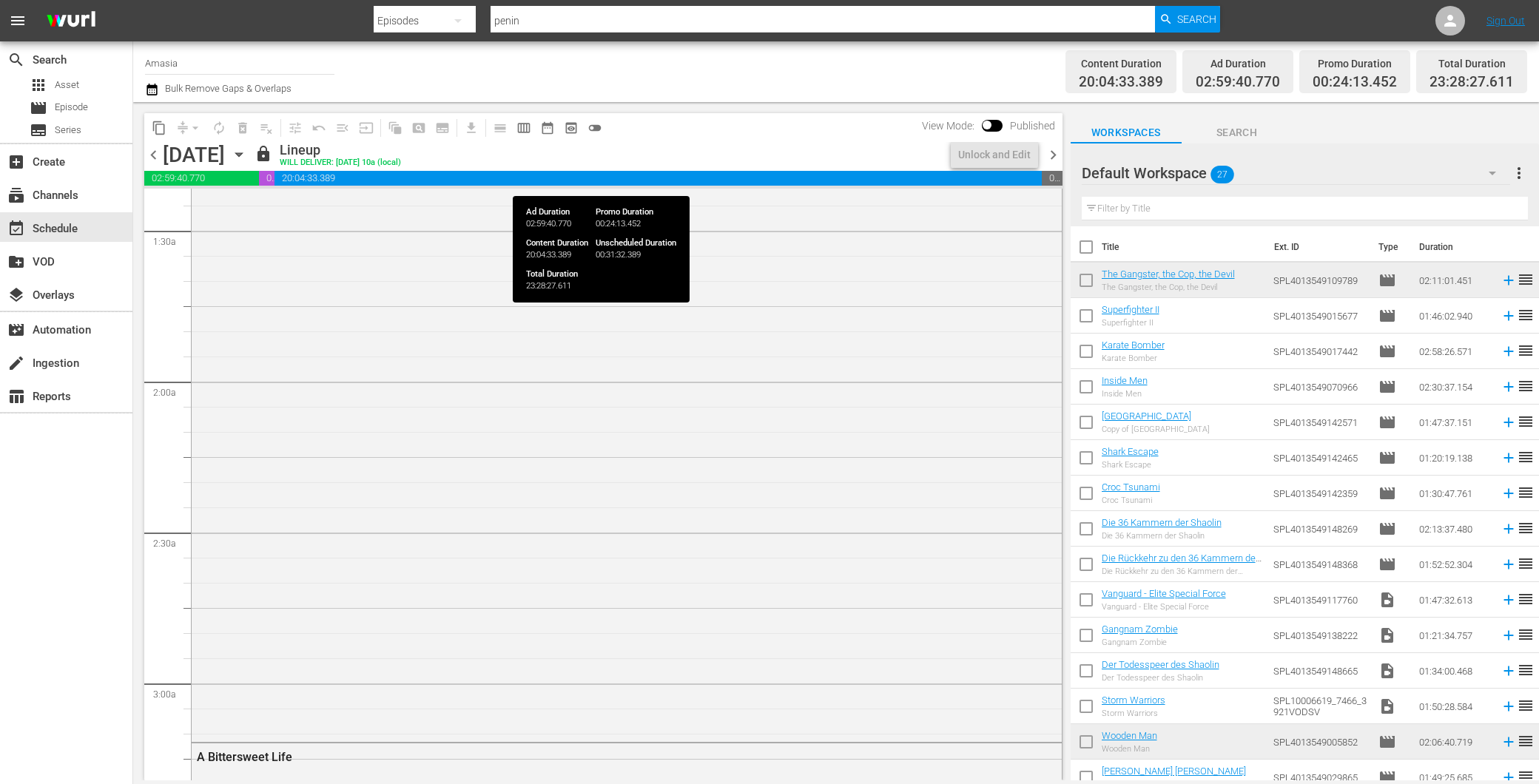
scroll to position [386, 0]
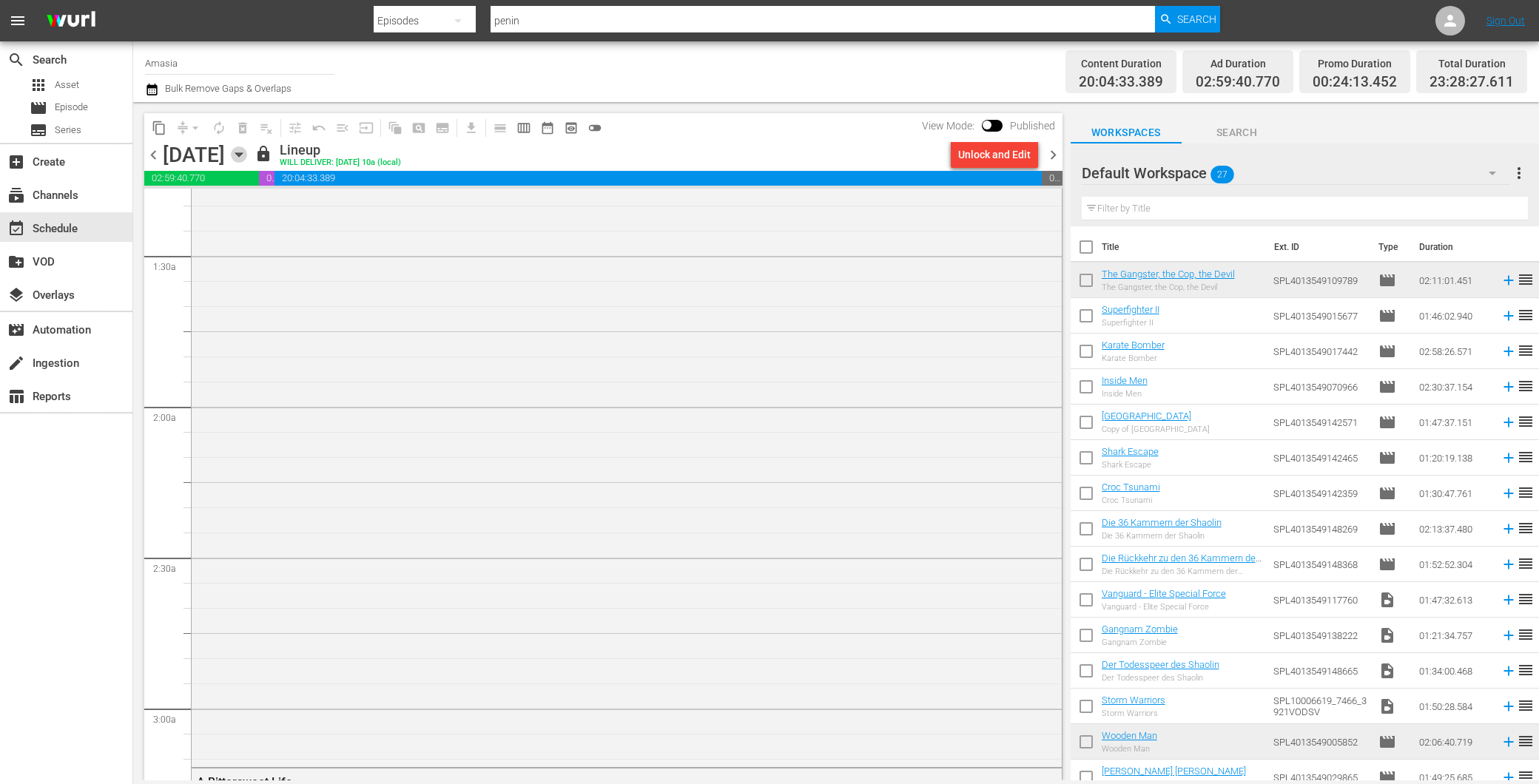
click at [247, 153] on icon "button" at bounding box center [239, 154] width 16 height 16
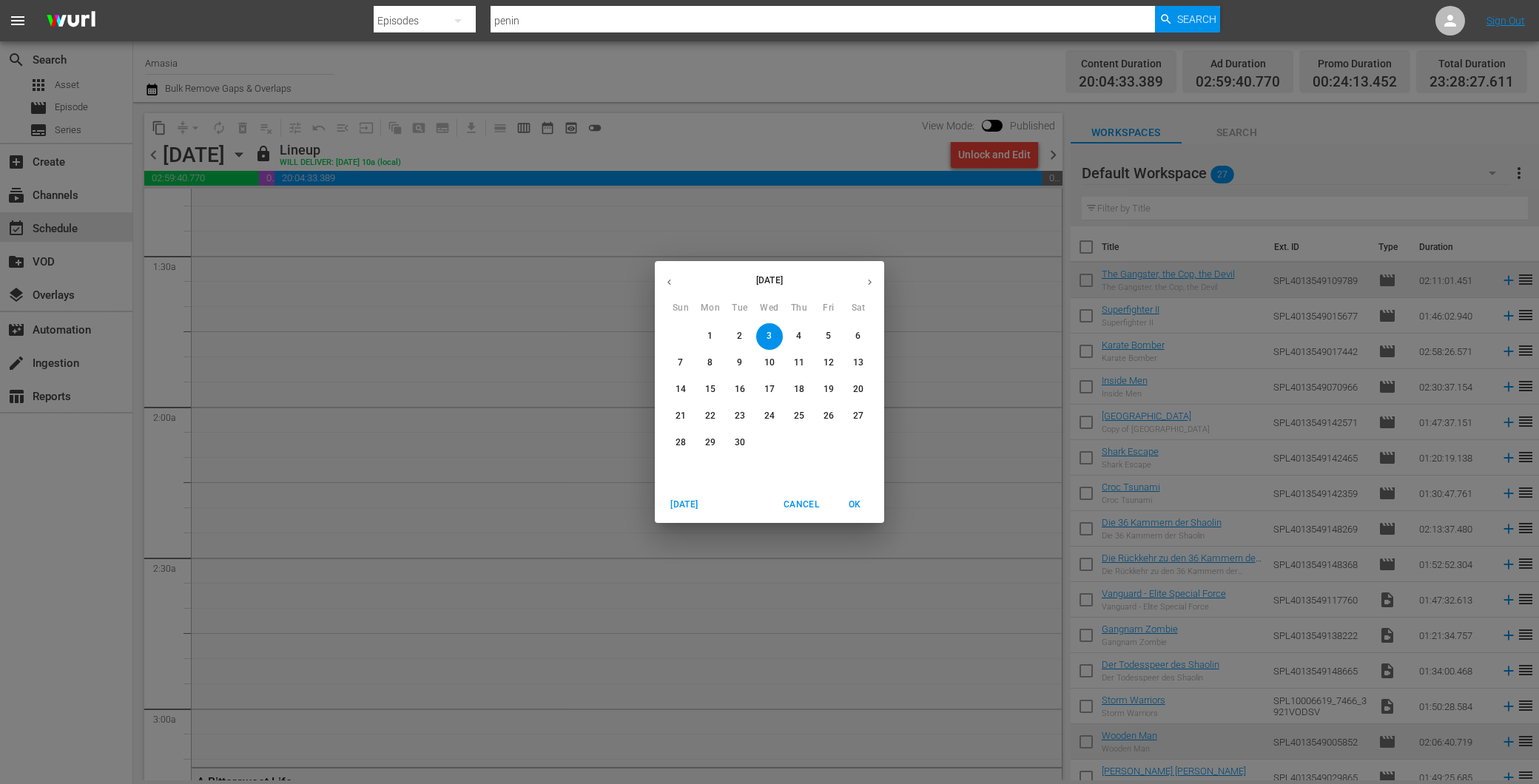
click at [744, 445] on p "30" at bounding box center [740, 443] width 10 height 13
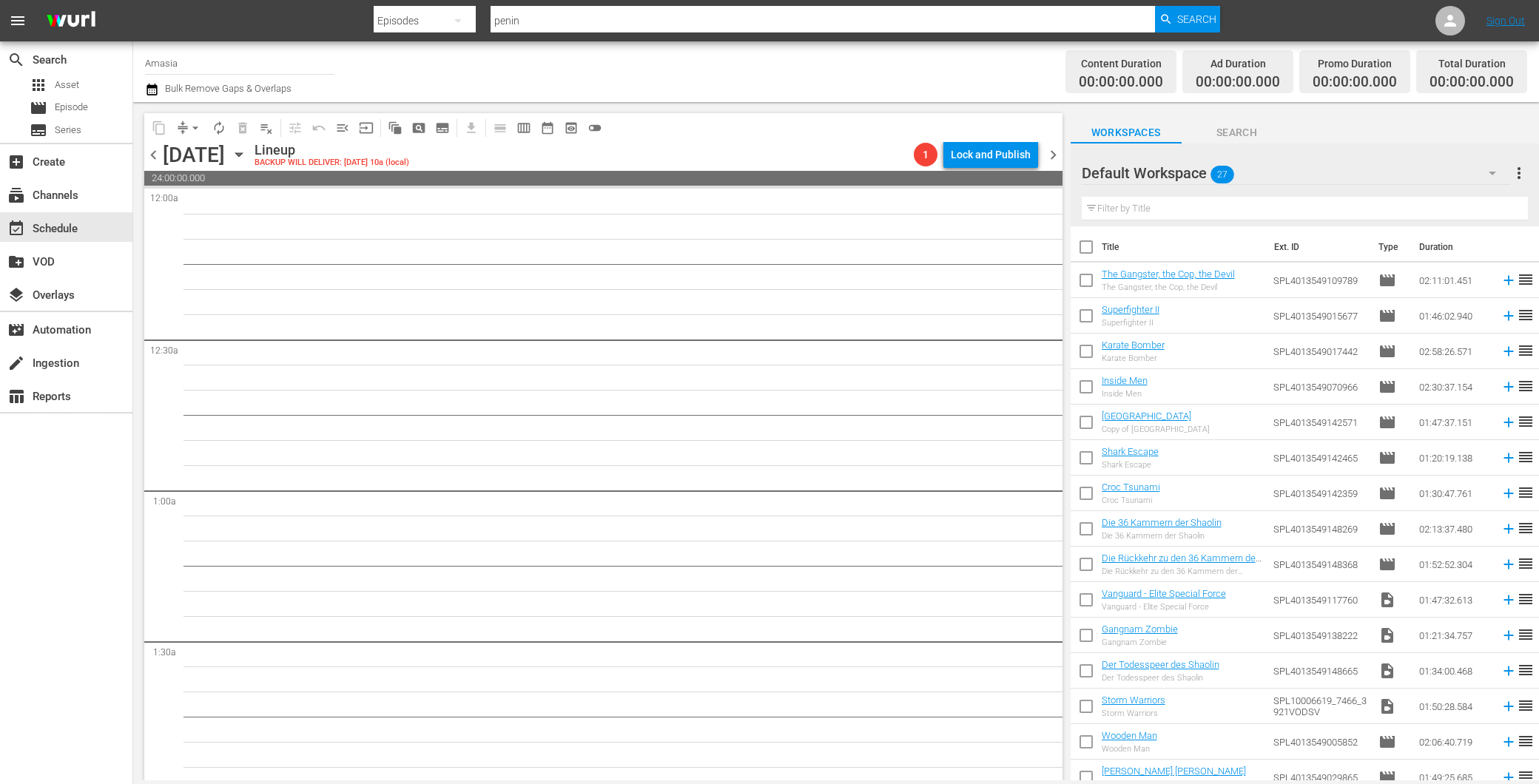
click at [1192, 204] on input "text" at bounding box center [1305, 208] width 446 height 23
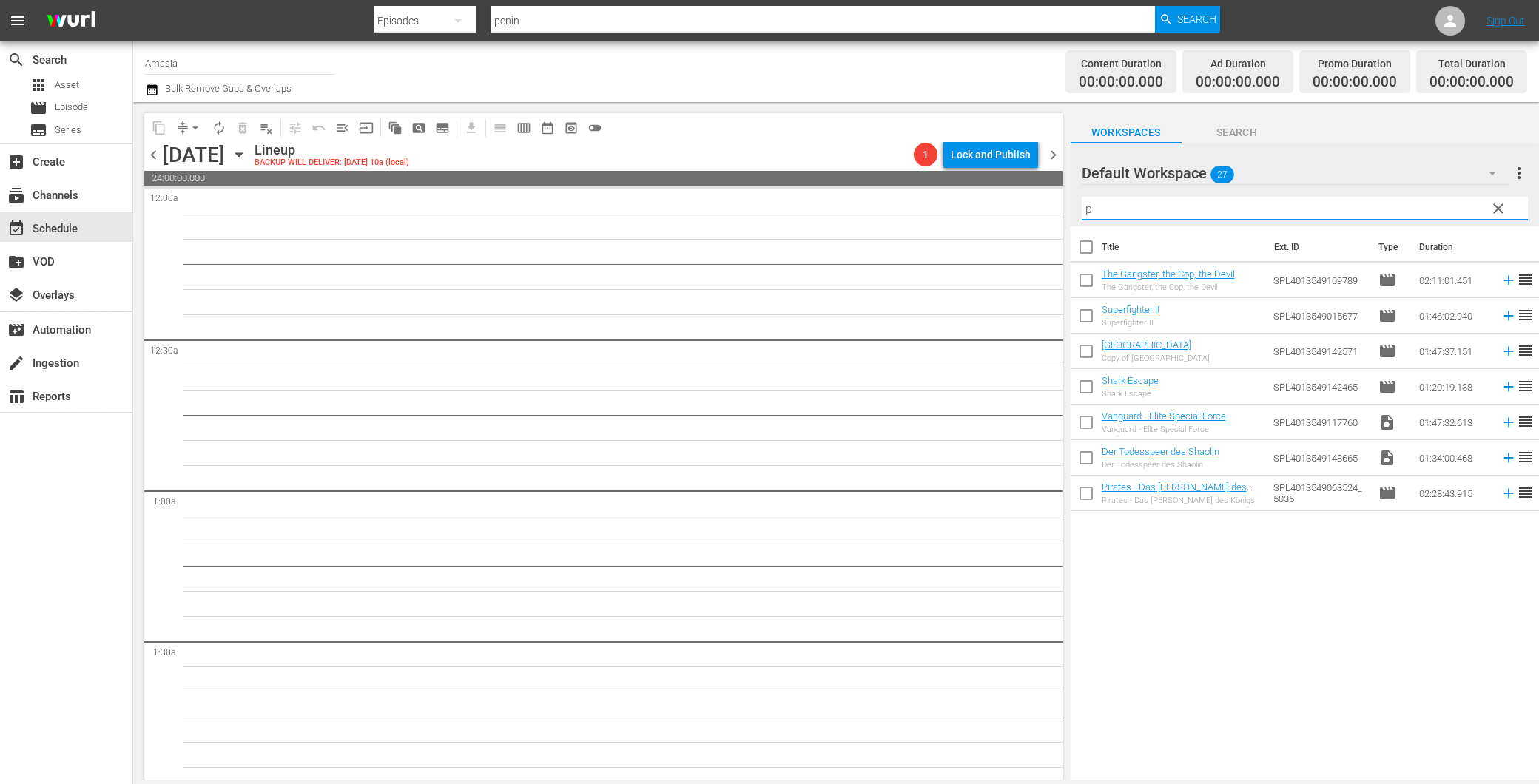
type input "p"
click at [1504, 208] on span "clear" at bounding box center [1498, 208] width 18 height 18
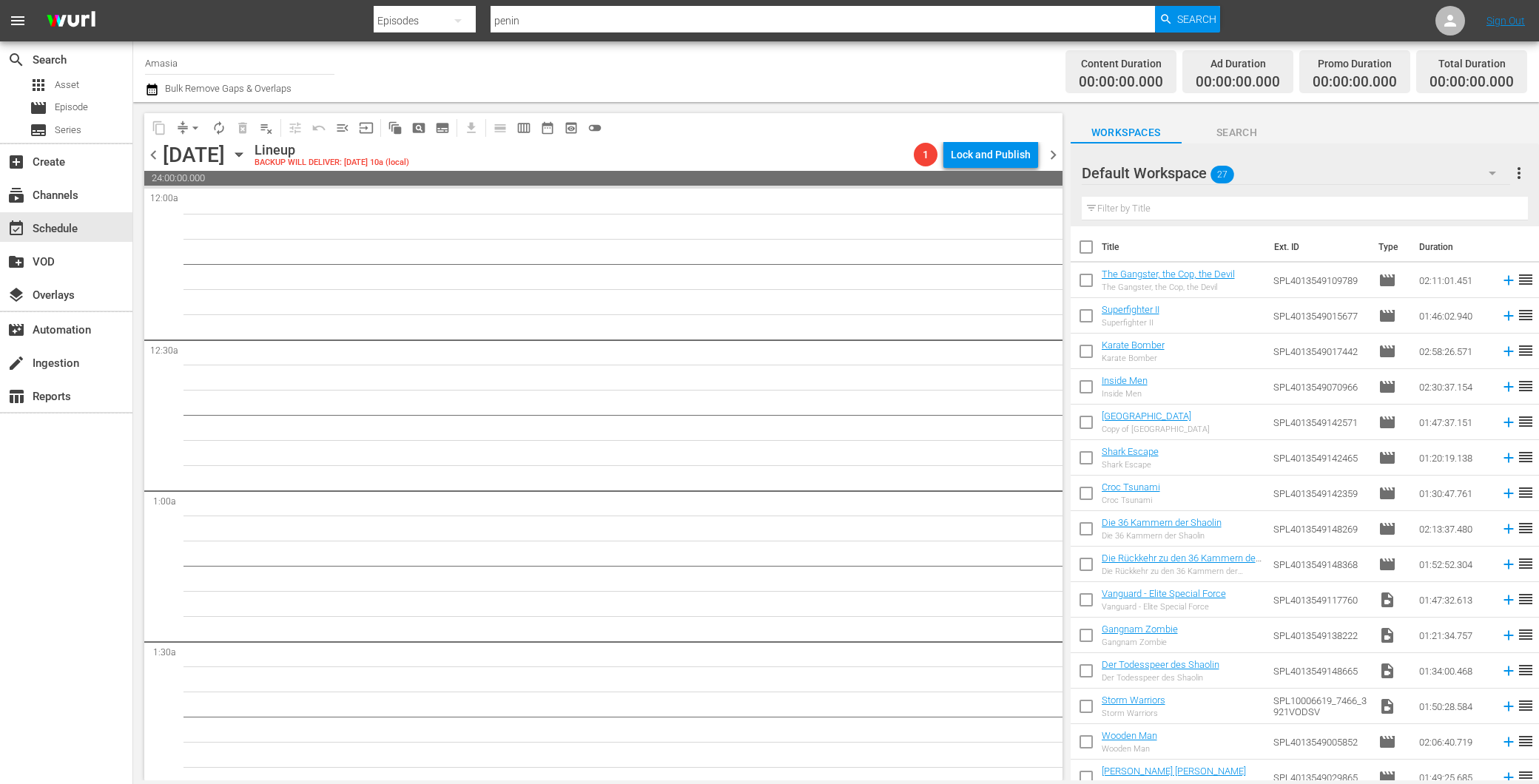
click at [1320, 166] on div "Default Workspace 27" at bounding box center [1296, 173] width 428 height 42
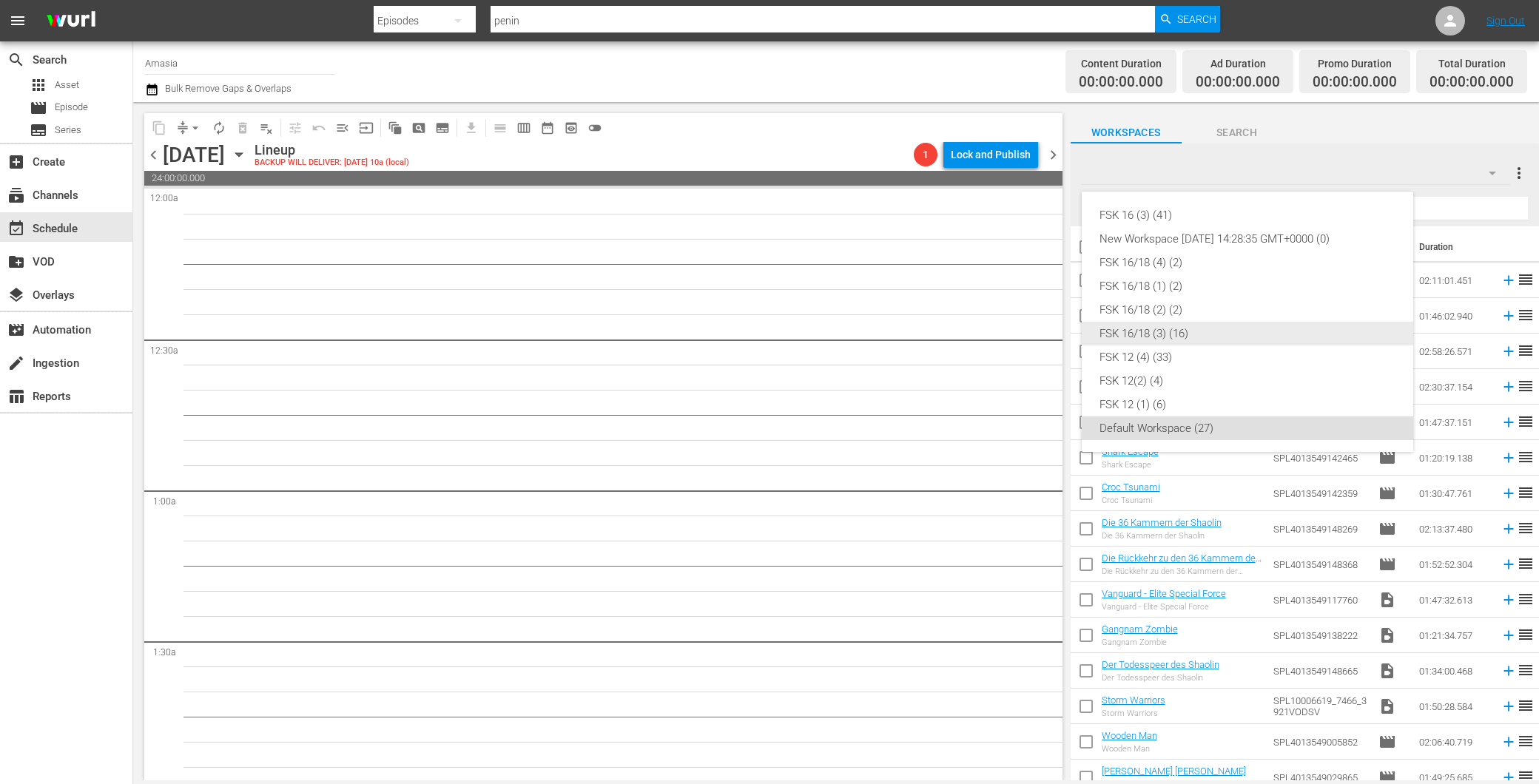
click at [1180, 330] on div "FSK 16/18 (3) (16)" at bounding box center [1248, 334] width 296 height 23
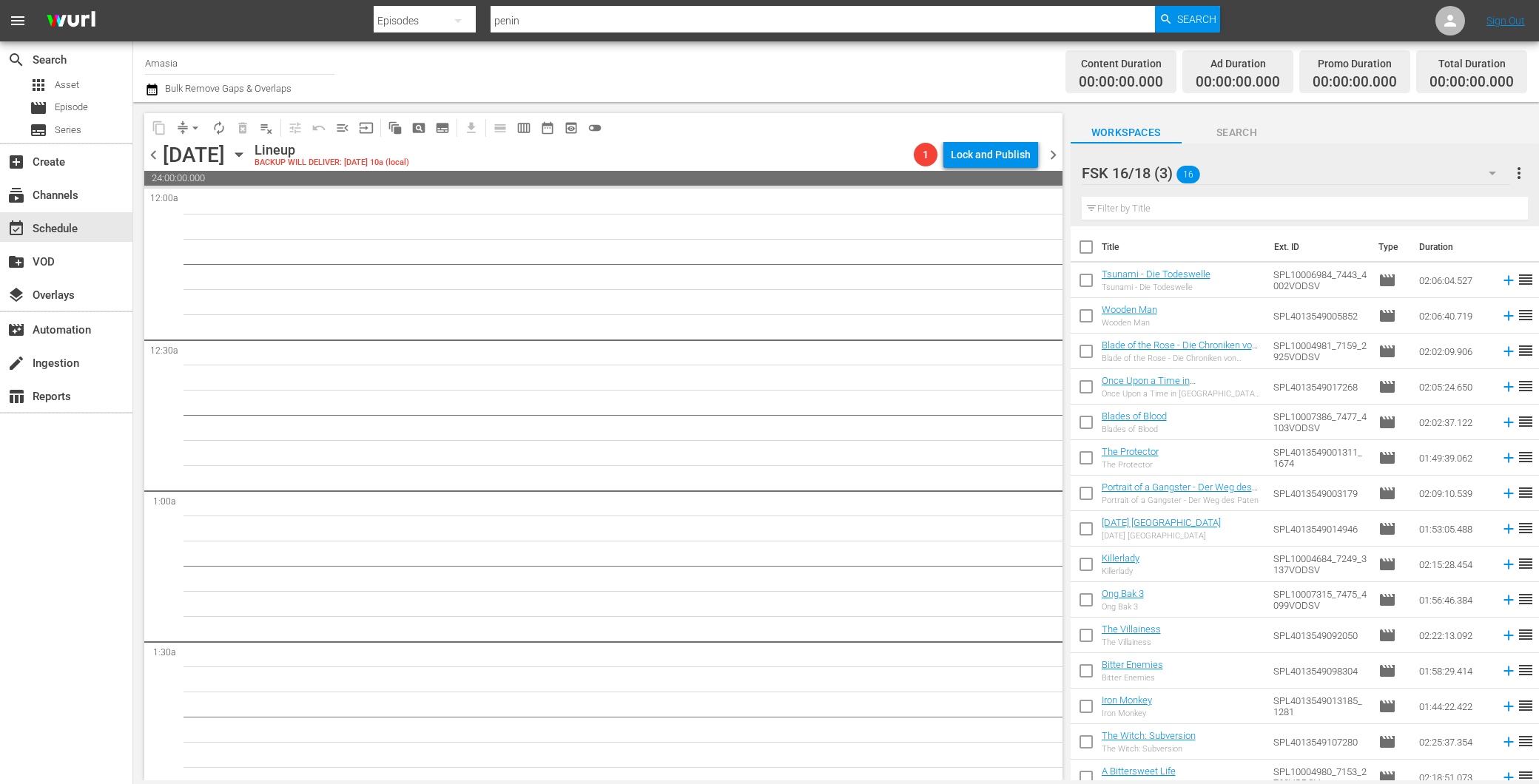
click at [1320, 176] on div "FSK 16/18 (3) 16" at bounding box center [1296, 173] width 428 height 42
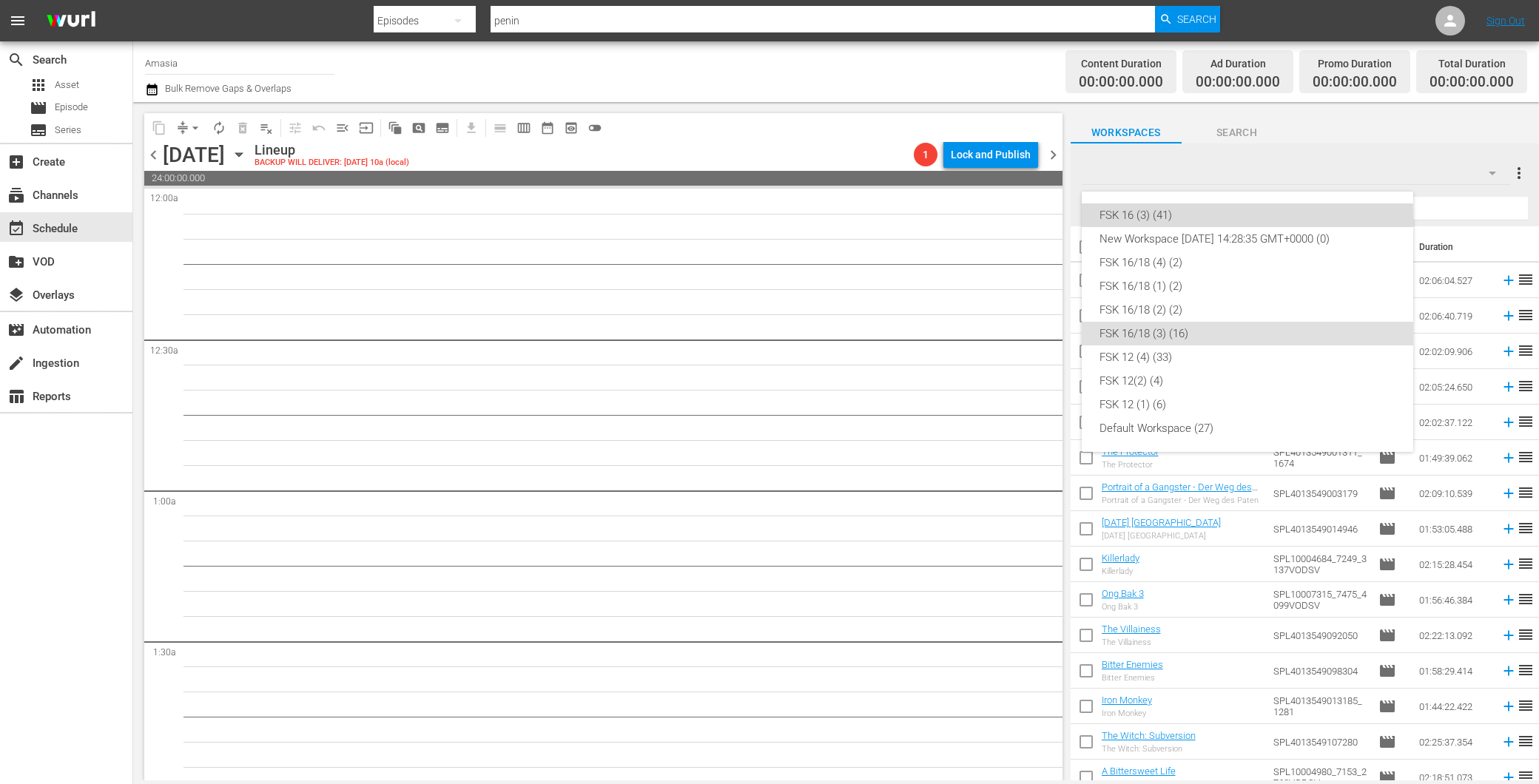
click at [1178, 220] on div "FSK 16 (3) (41)" at bounding box center [1248, 215] width 296 height 23
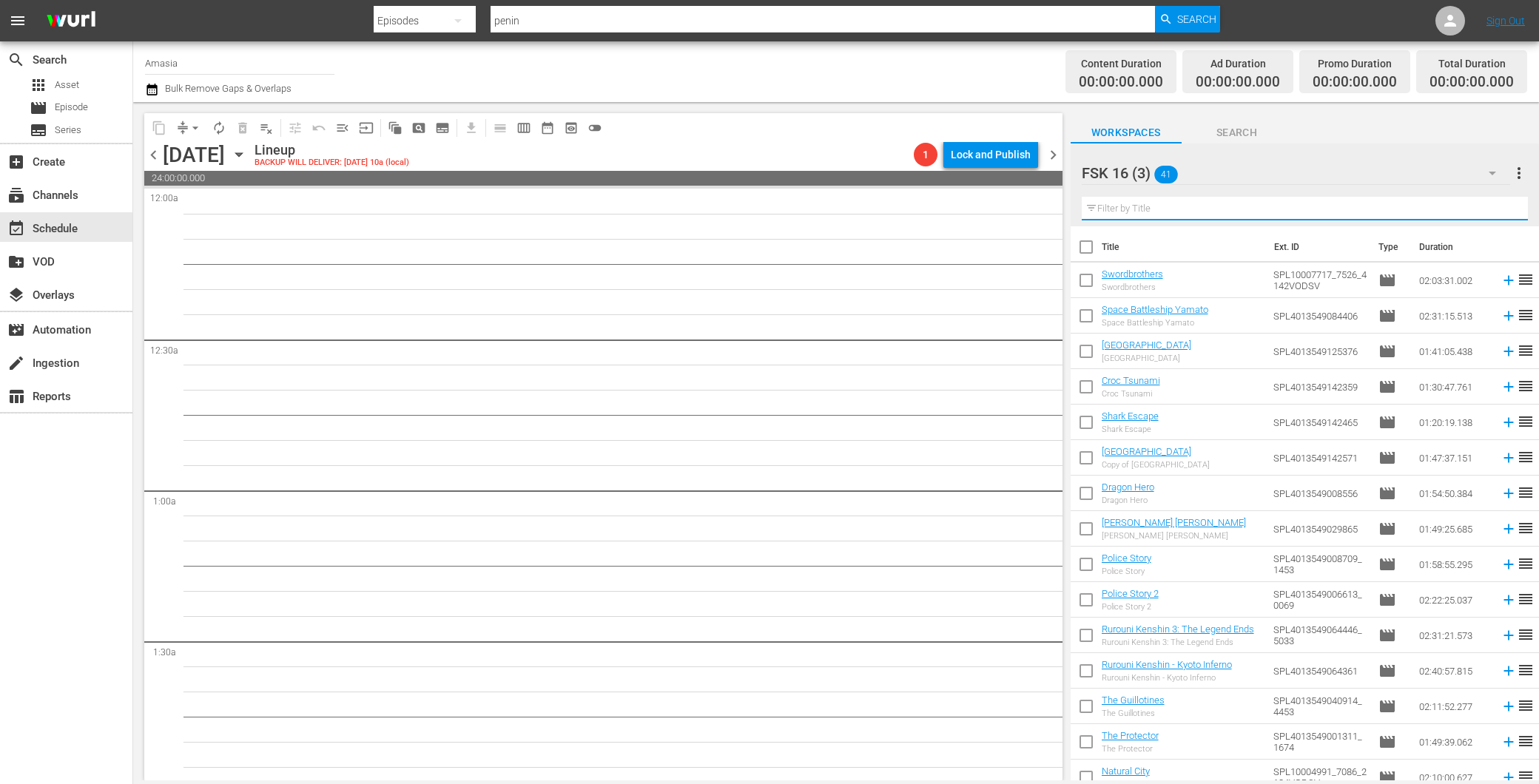
click at [1166, 208] on input "text" at bounding box center [1305, 208] width 446 height 23
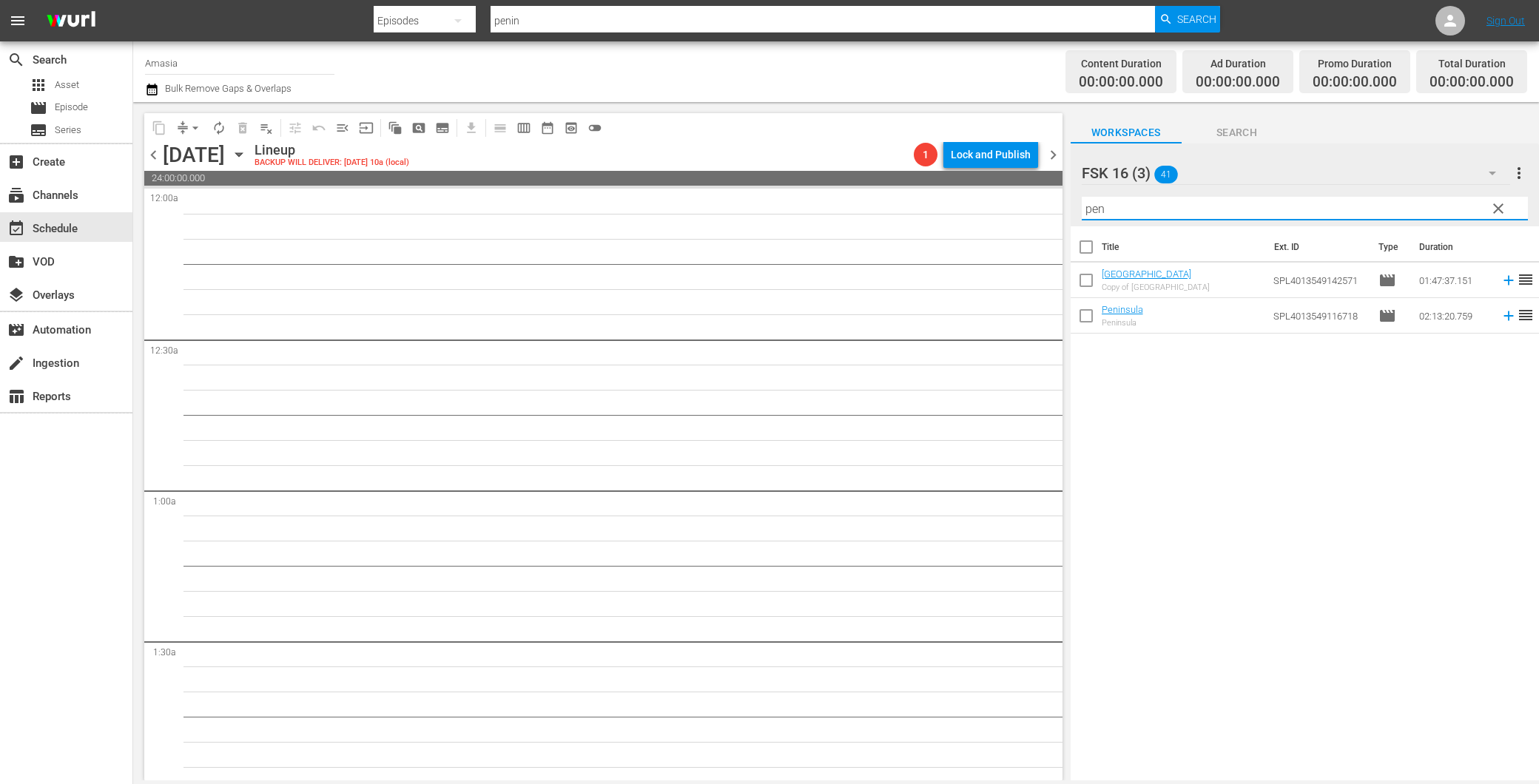
type input "pen"
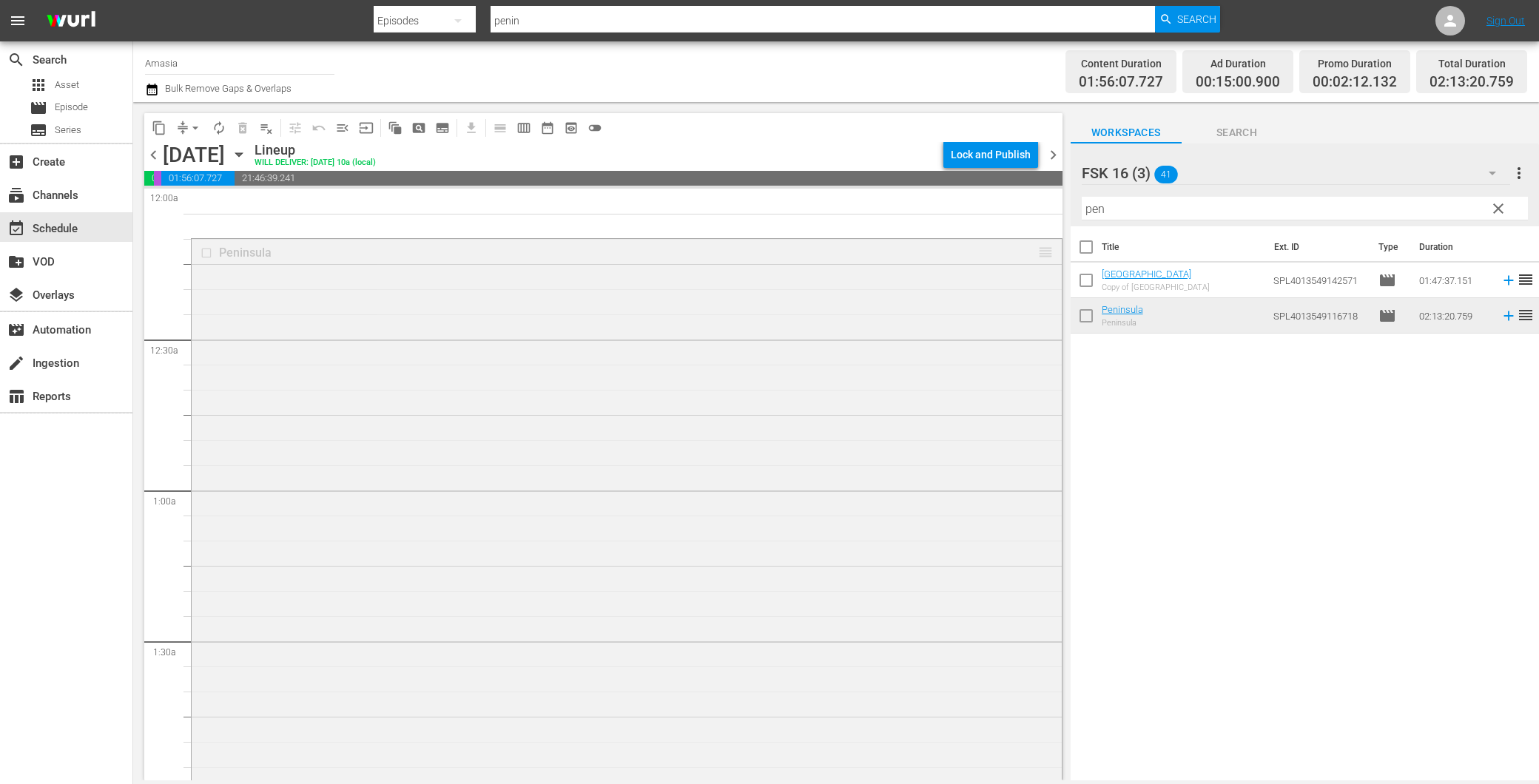
drag, startPoint x: 1032, startPoint y: 249, endPoint x: 476, endPoint y: 401, distance: 576.4
click at [952, 760] on html "menu Search By Episodes Search ID, Title, Description, Keywords, or Category pe…" at bounding box center [769, 392] width 1539 height 784
click at [225, 268] on div "Peninsula reorder" at bounding box center [627, 572] width 870 height 667
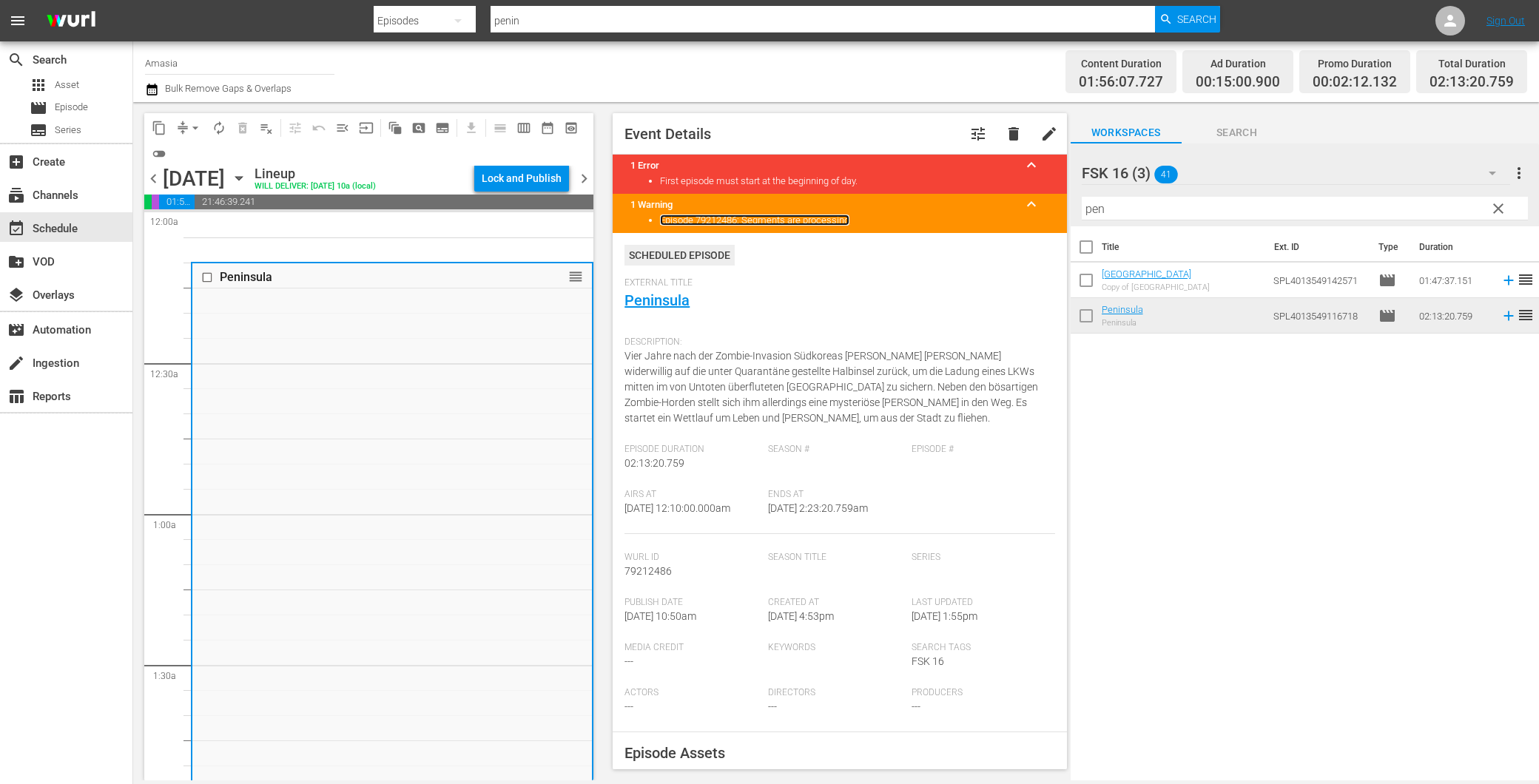
click at [744, 217] on link "Episode 79212486: Segments are processing" at bounding box center [755, 219] width 189 height 11
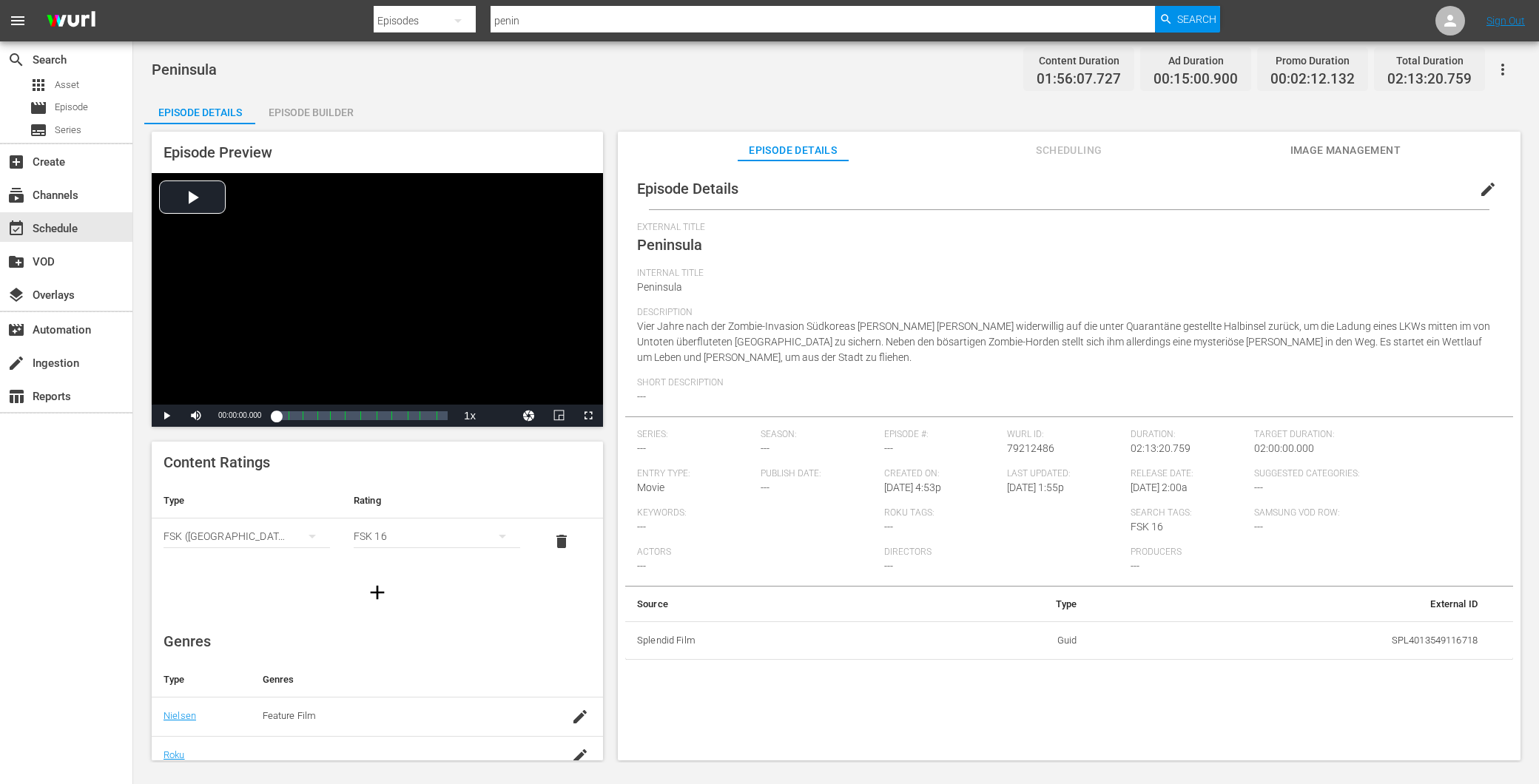
drag, startPoint x: 336, startPoint y: 93, endPoint x: 331, endPoint y: 104, distance: 12.1
click at [333, 101] on div "Peninsula Content Duration 01:56:07.727 Ad Duration 00:15:00.900 Promo Duration…" at bounding box center [836, 402] width 1406 height 721
click at [330, 105] on div "Episode Builder" at bounding box center [310, 112] width 111 height 35
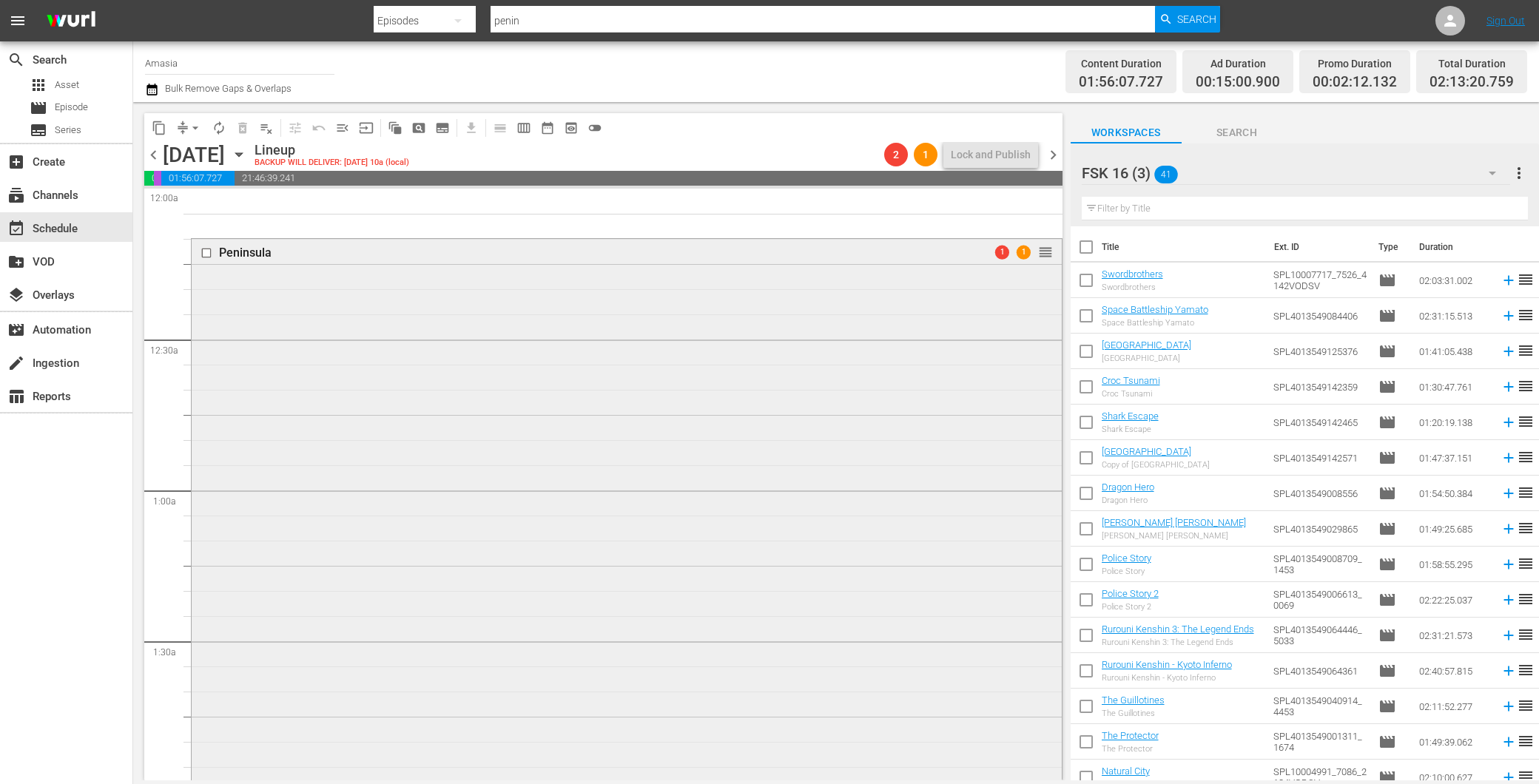
click at [474, 359] on div "Peninsula 1 1 reorder" at bounding box center [627, 572] width 870 height 667
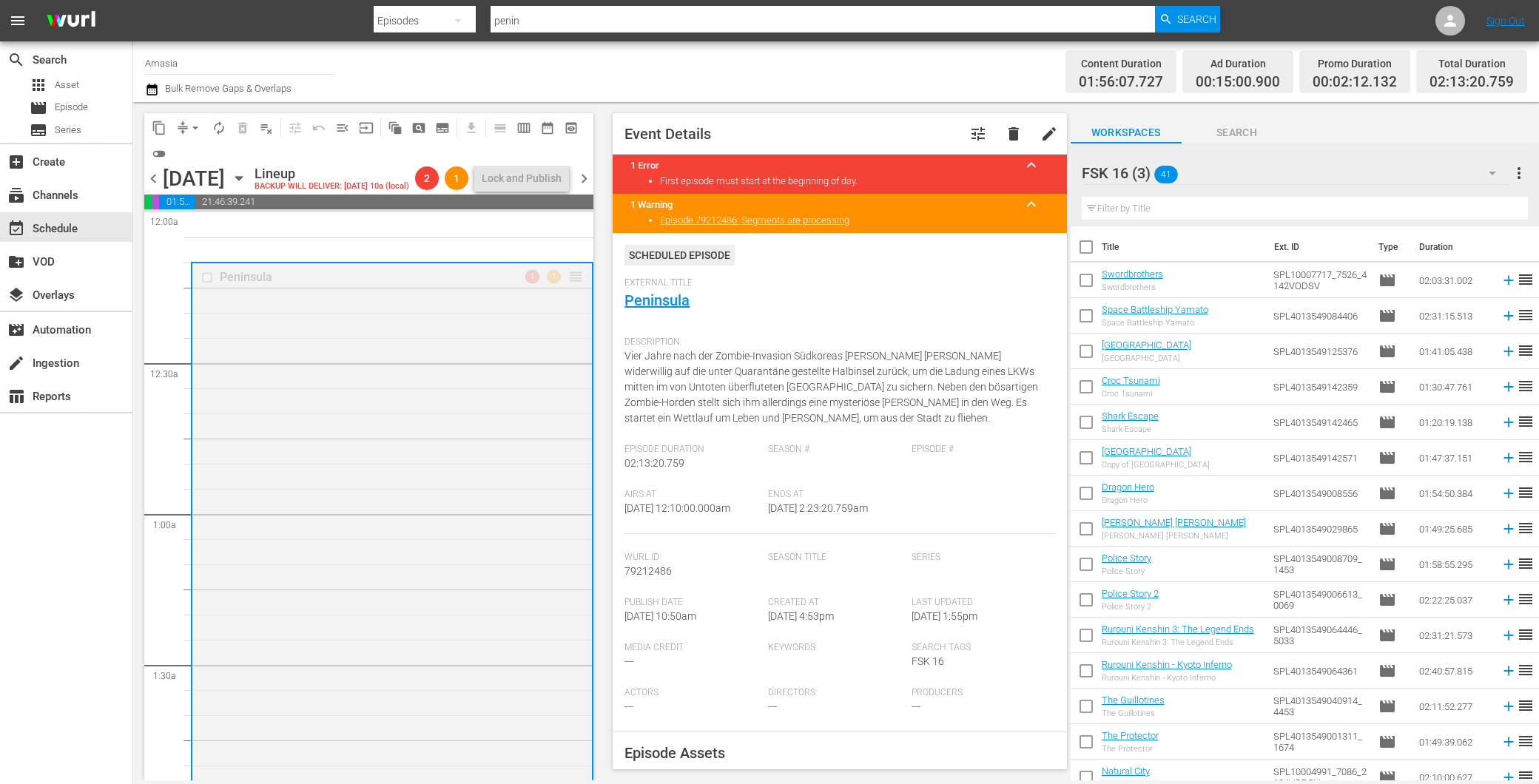
drag, startPoint x: 561, startPoint y: 300, endPoint x: 552, endPoint y: 208, distance: 92.4
click at [552, 208] on div "content_copy compress arrow_drop_down autorenew_outlined delete_forever_outline…" at bounding box center [368, 447] width 449 height 668
click at [579, 291] on div "Peninsula 1 1 reorder" at bounding box center [392, 278] width 399 height 28
drag, startPoint x: 573, startPoint y: 297, endPoint x: 561, endPoint y: 246, distance: 52.4
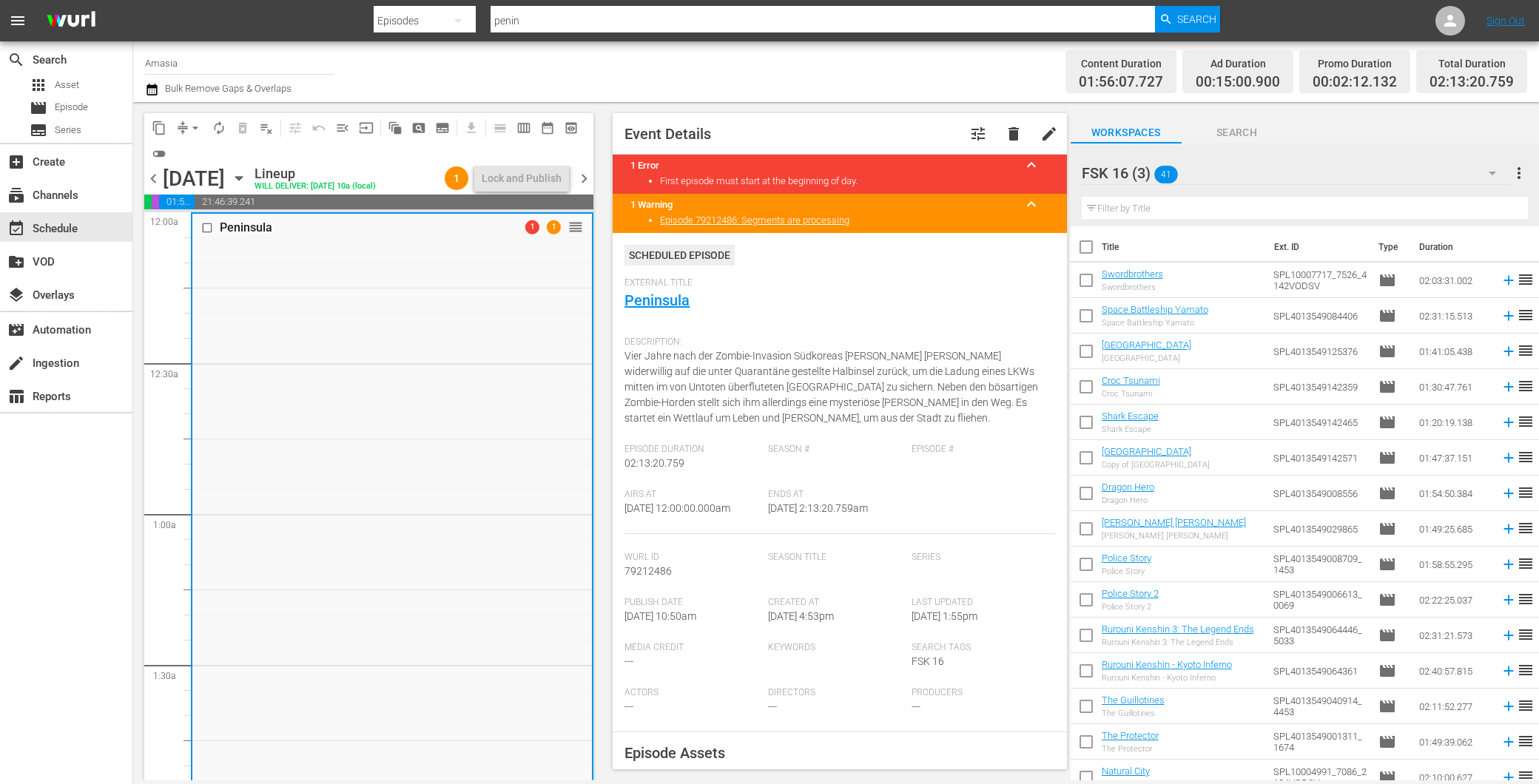
click at [154, 181] on span "chevron_left" at bounding box center [153, 178] width 18 height 18
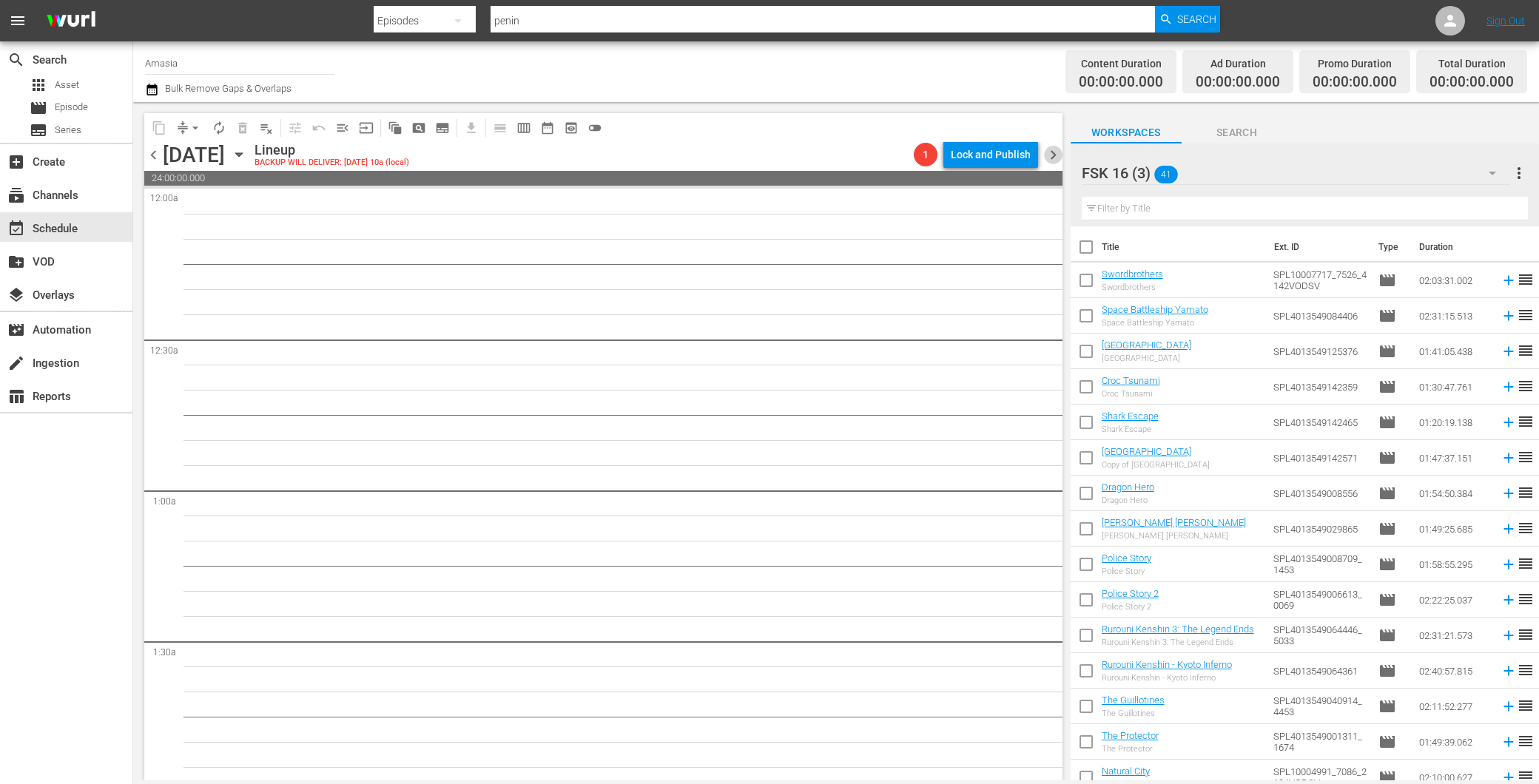
click at [1058, 159] on span "chevron_right" at bounding box center [1054, 155] width 18 height 18
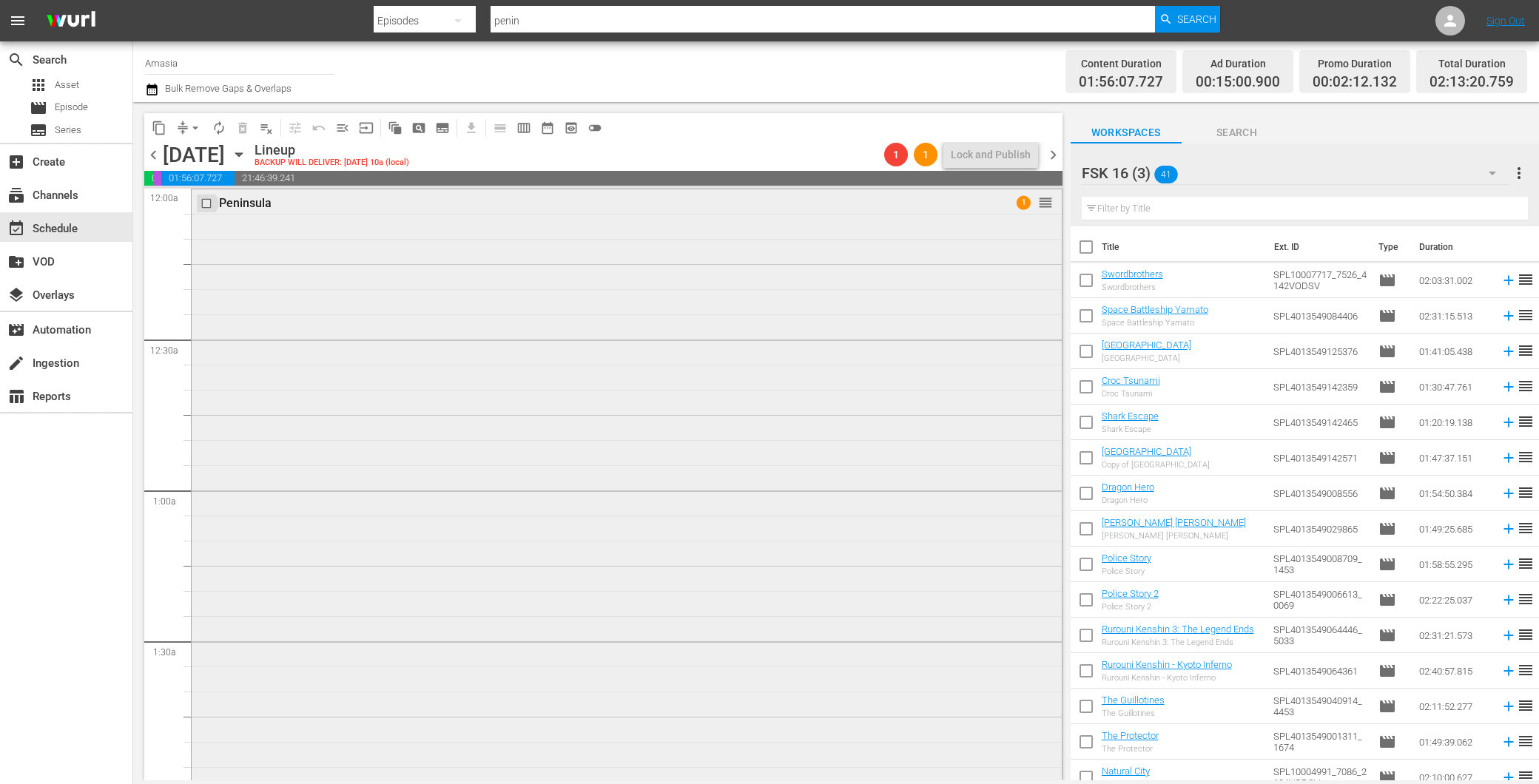
click at [210, 208] on input "checkbox" at bounding box center [208, 202] width 16 height 13
click at [246, 126] on span "delete_forever_outlined" at bounding box center [243, 128] width 15 height 15
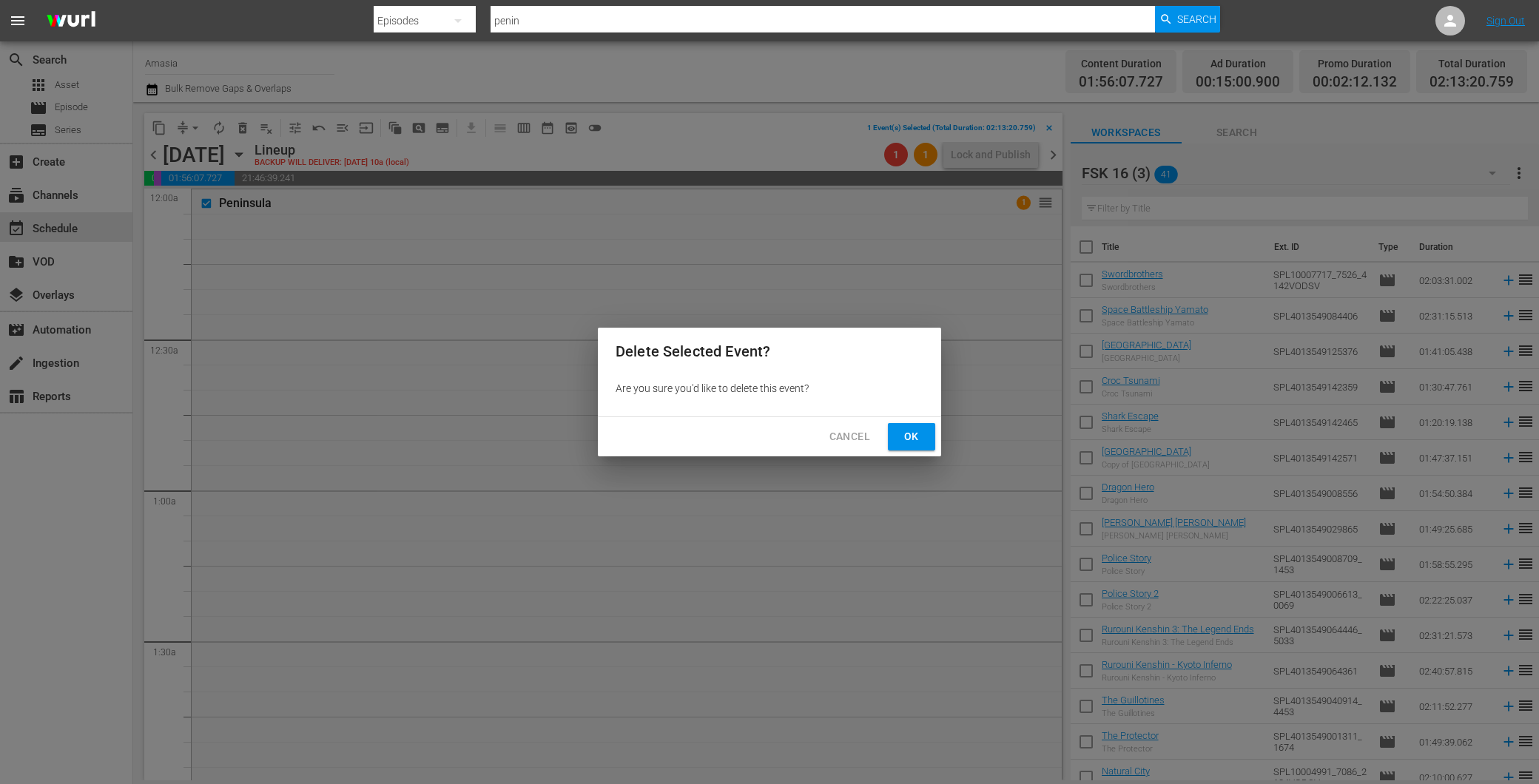
click at [907, 425] on button "Ok" at bounding box center [911, 437] width 48 height 28
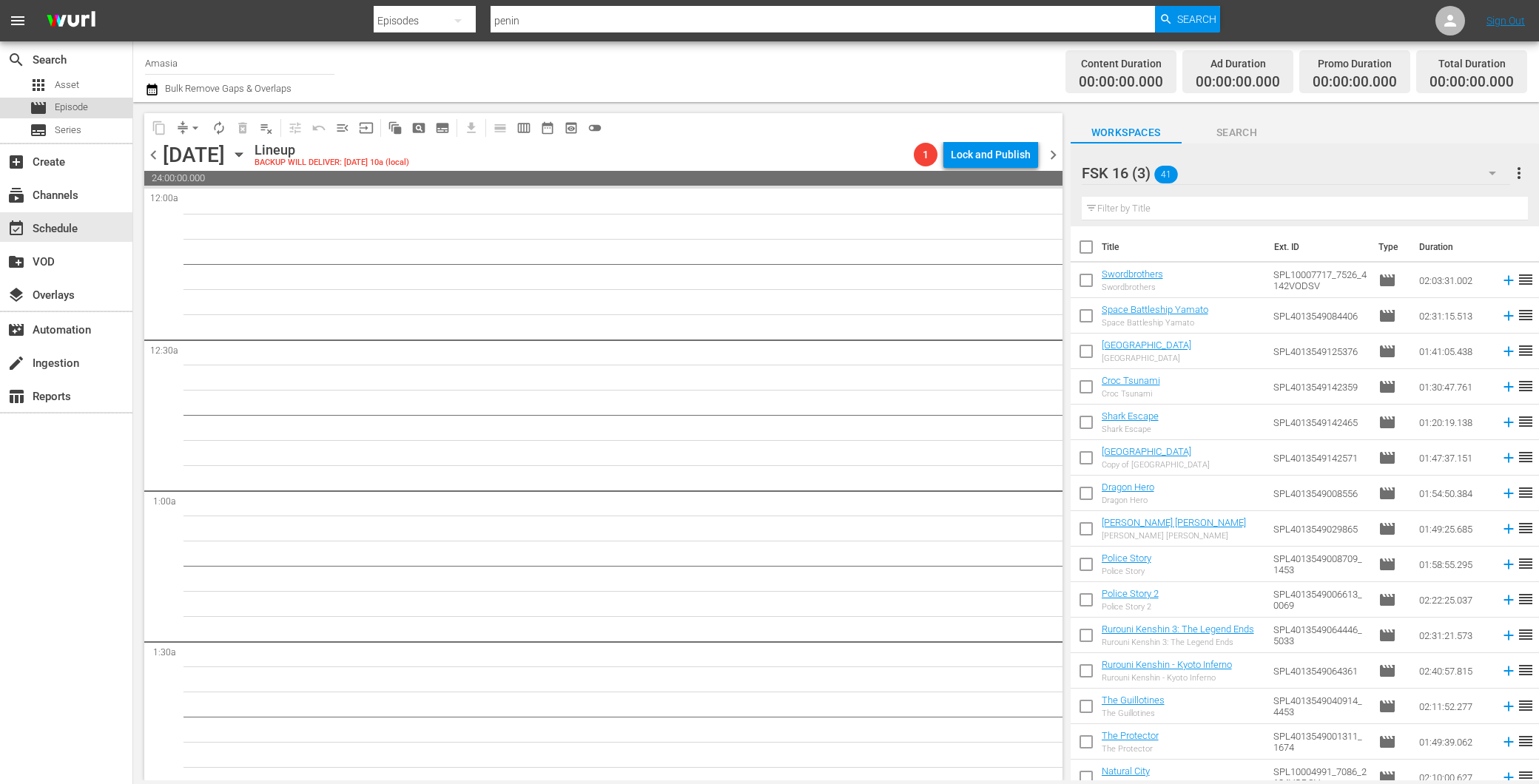
click at [80, 107] on span "Episode" at bounding box center [71, 107] width 33 height 15
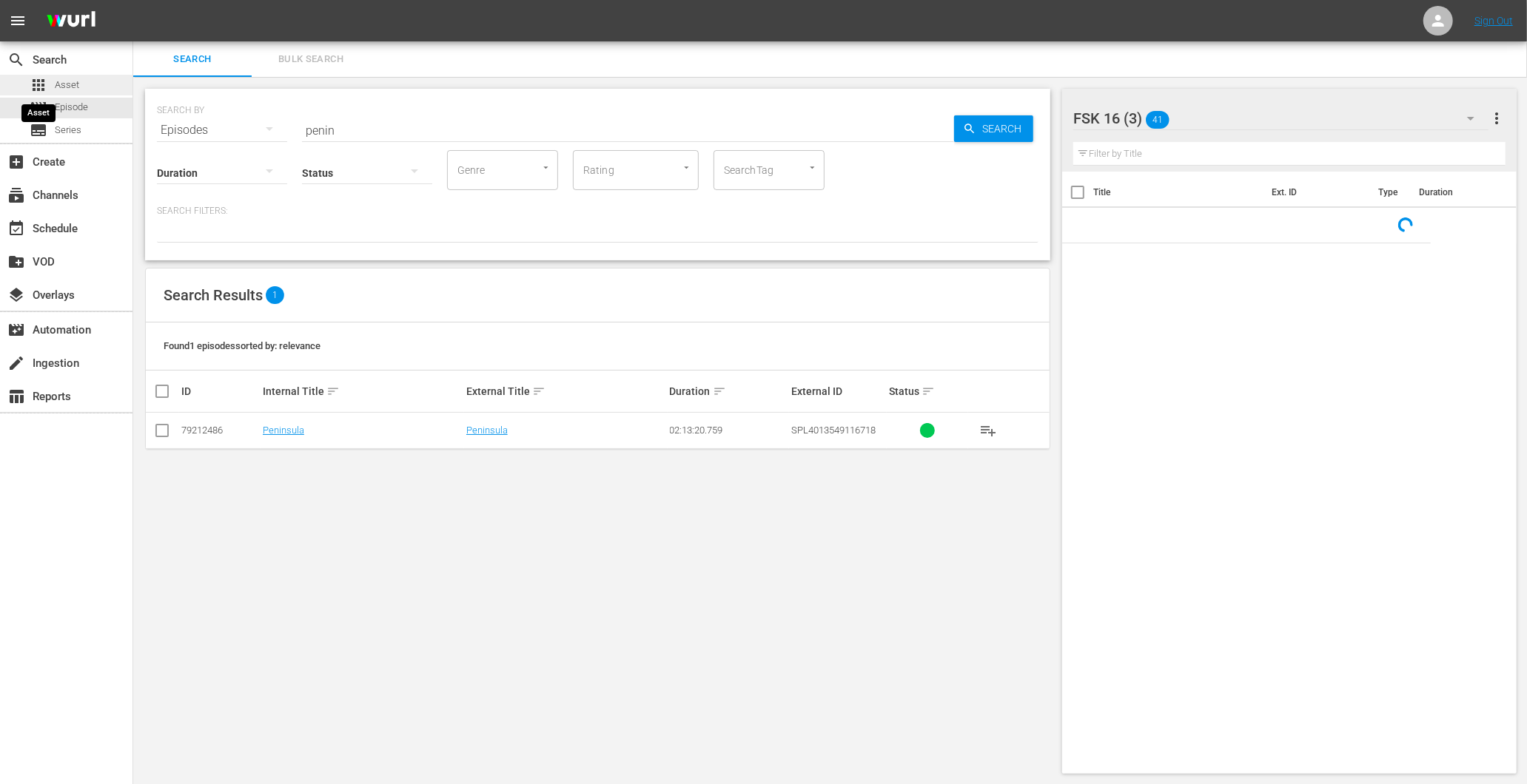
click at [47, 91] on span "apps" at bounding box center [38, 85] width 18 height 18
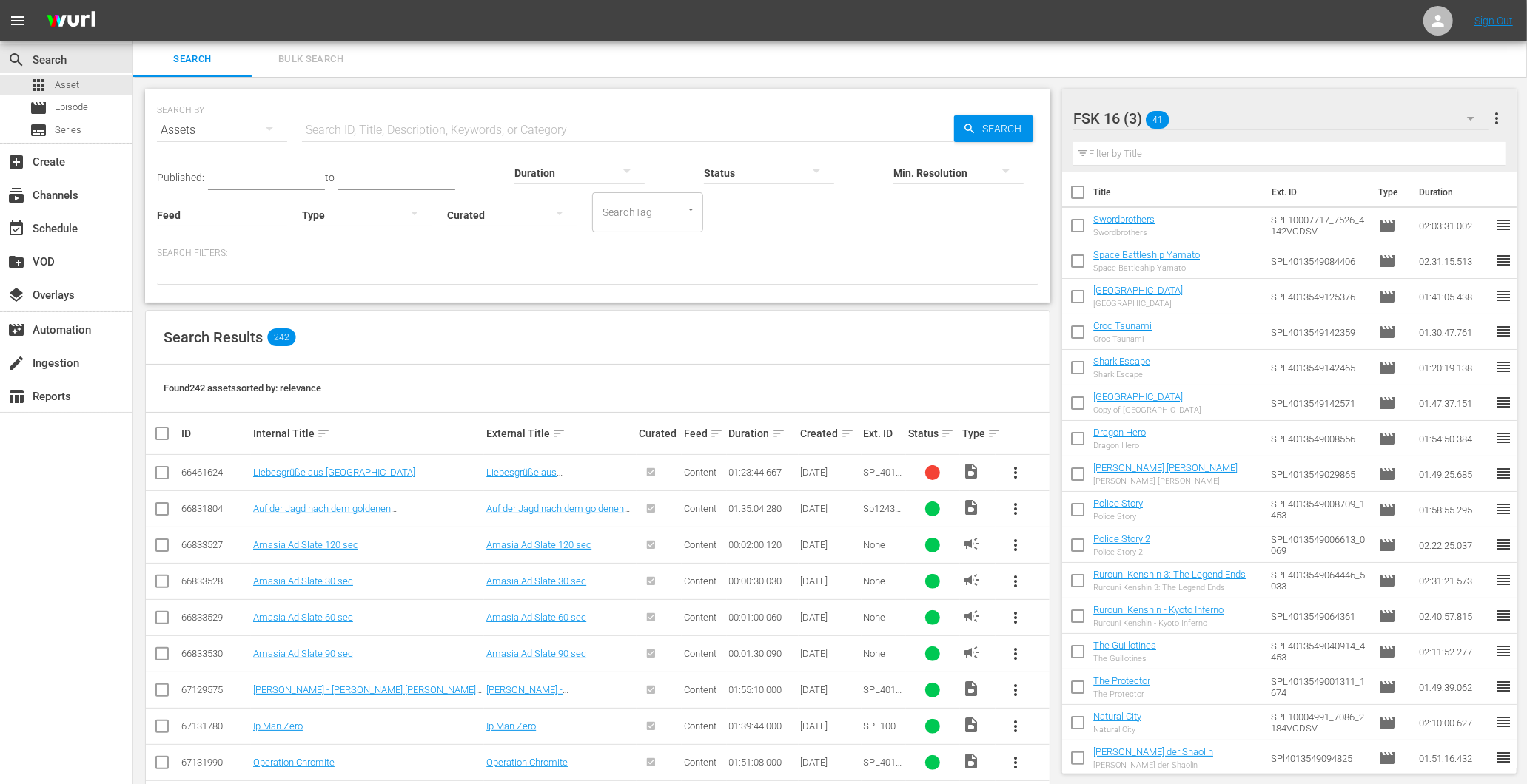
click at [599, 214] on input "SearchTag" at bounding box center [626, 213] width 56 height 27
click at [743, 320] on div "Search Results 242" at bounding box center [598, 337] width 904 height 54
click at [1225, 102] on div "FSK 16 (3) 41" at bounding box center [1281, 119] width 415 height 42
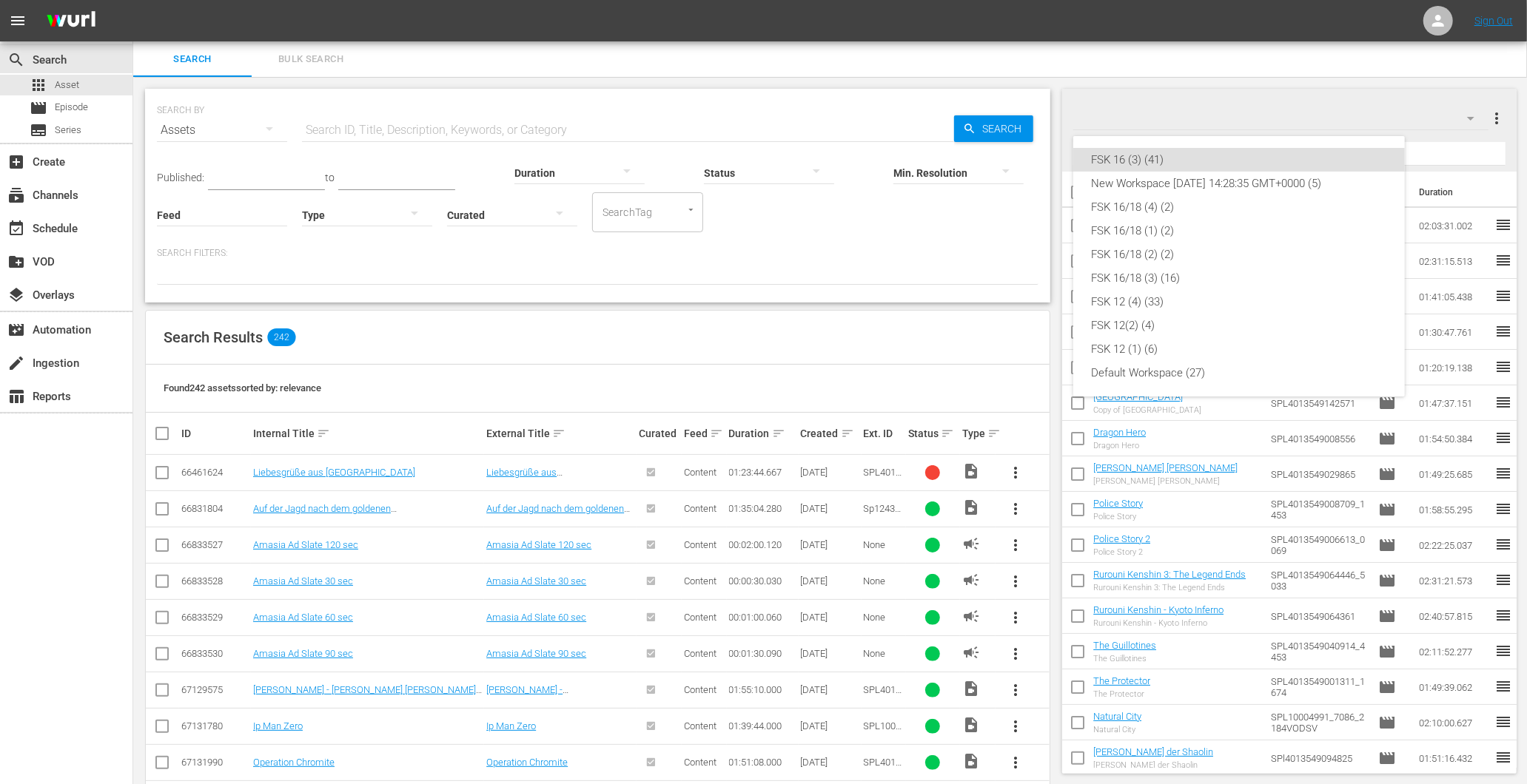
click at [1279, 119] on div "FSK 16 (3) (41) New Workspace Tue Mar 04 2025 14:28:35 GMT+0000 (5) FSK 16/18 (…" at bounding box center [764, 392] width 1527 height 784
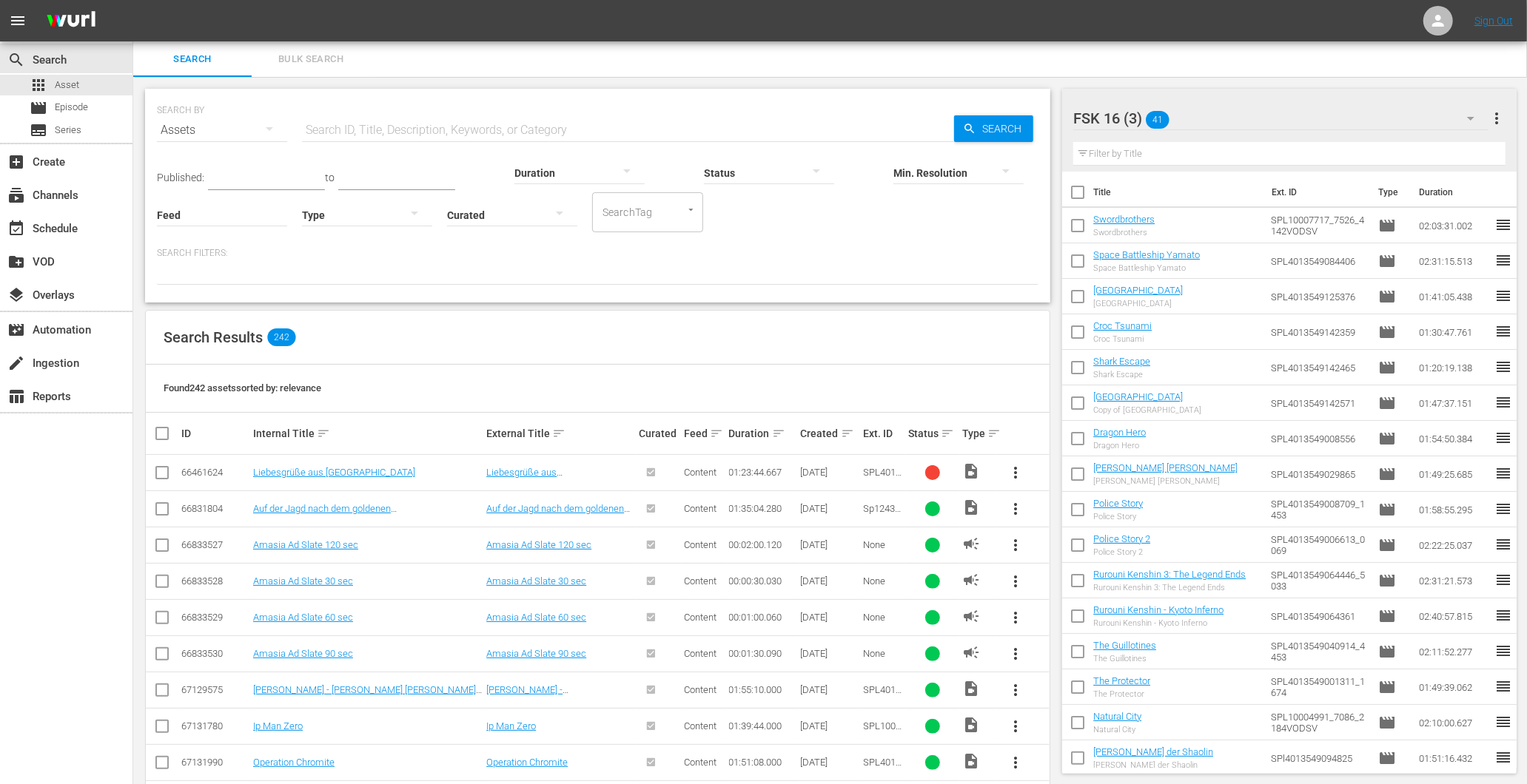
click at [1494, 113] on span "more_vert" at bounding box center [1496, 118] width 18 height 18
click at [1333, 120] on div "Add New Workspace" at bounding box center [1401, 120] width 174 height 27
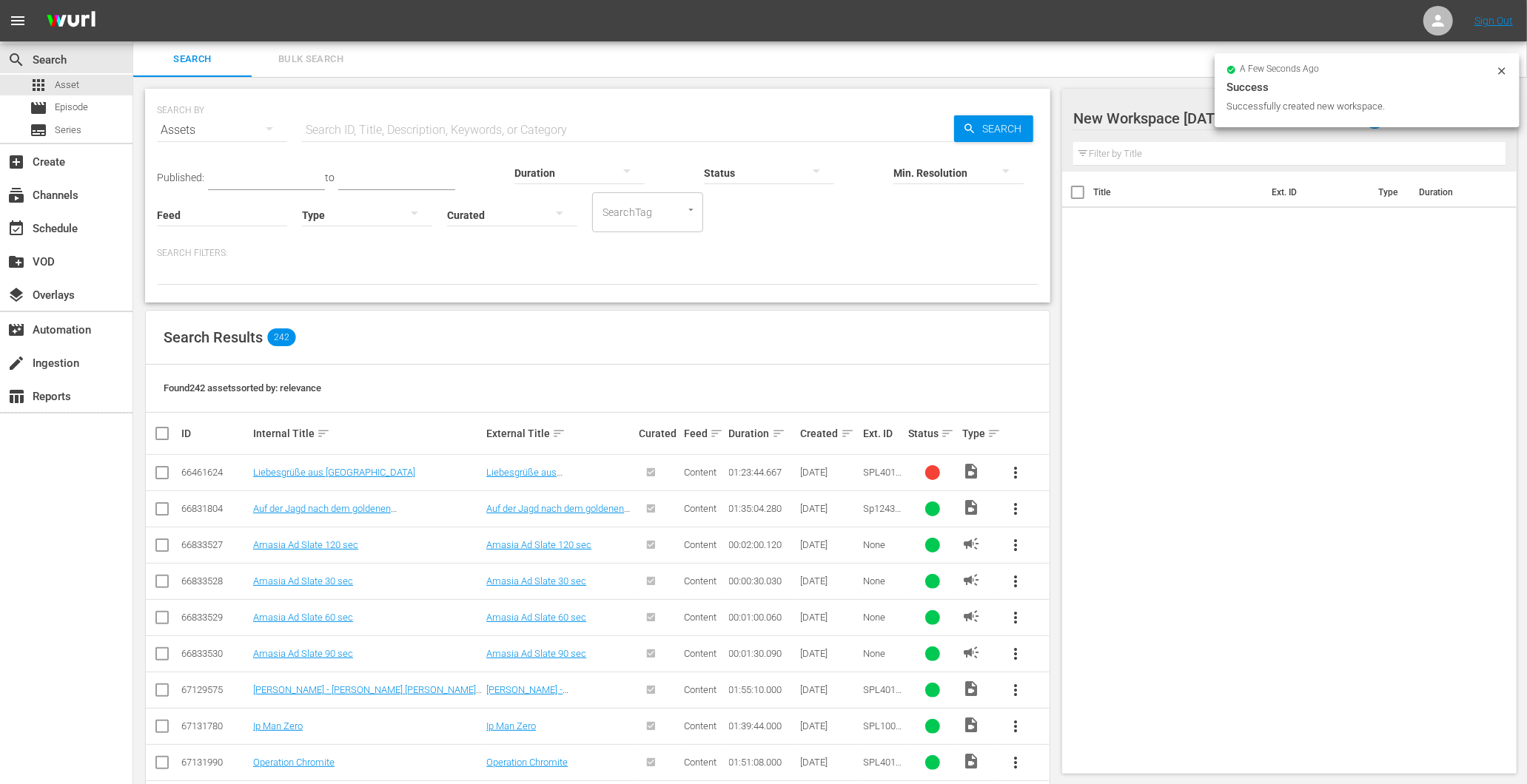
click at [1144, 123] on div at bounding box center [1199, 119] width 252 height 37
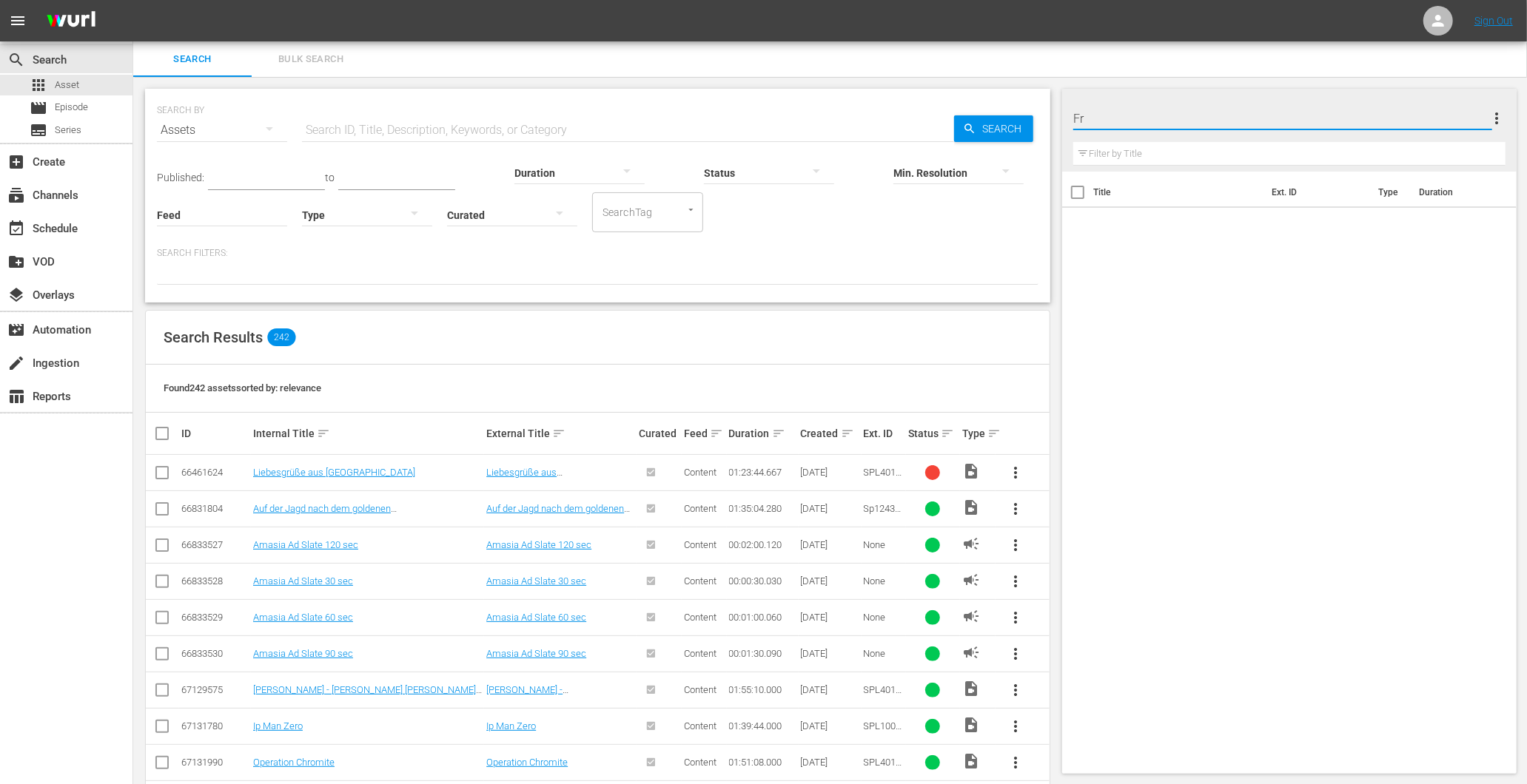
type input "F"
type input "Test"
click at [1005, 466] on button "more_vert" at bounding box center [1015, 473] width 35 height 35
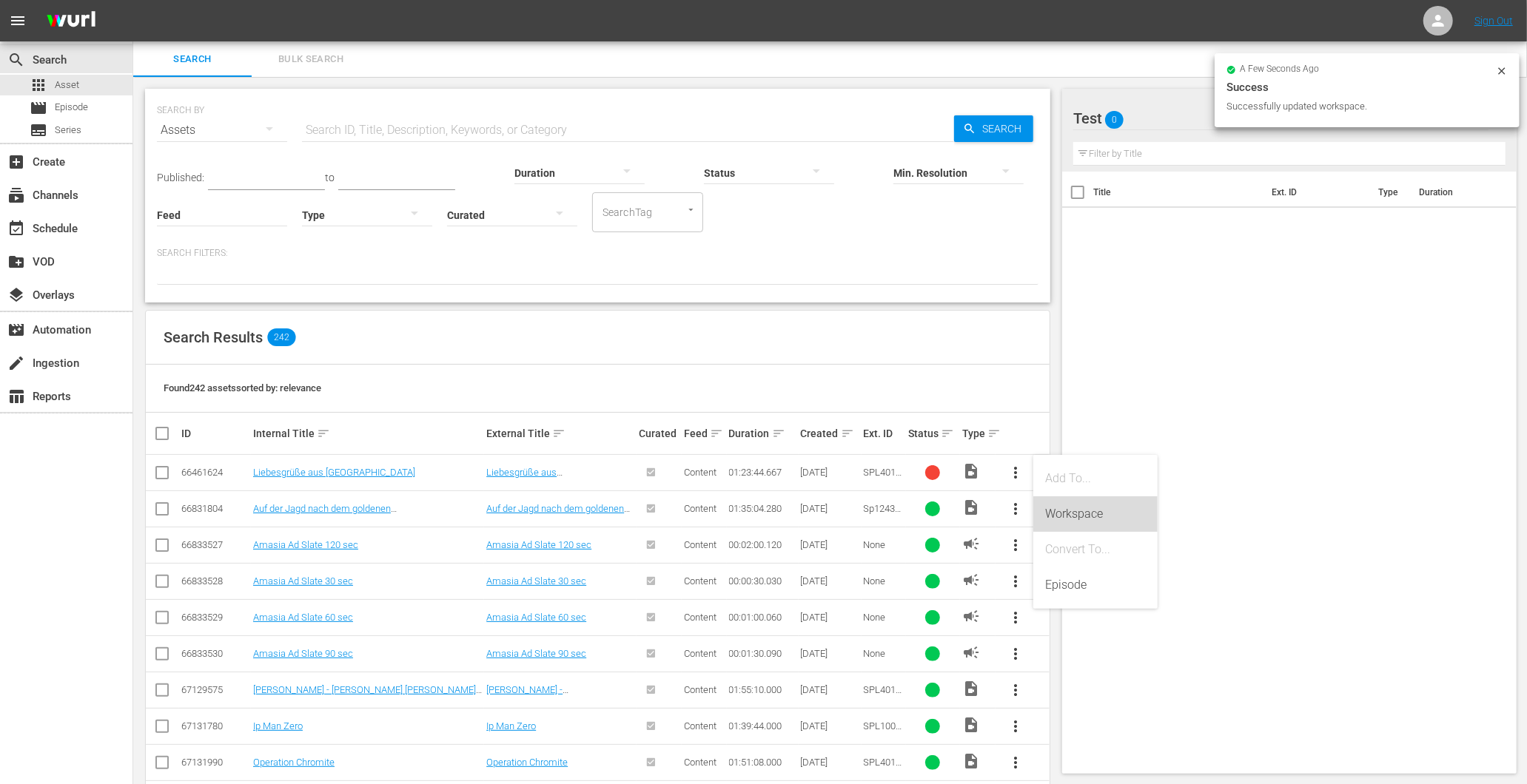
click at [1061, 510] on div "Workspace" at bounding box center [1095, 514] width 100 height 35
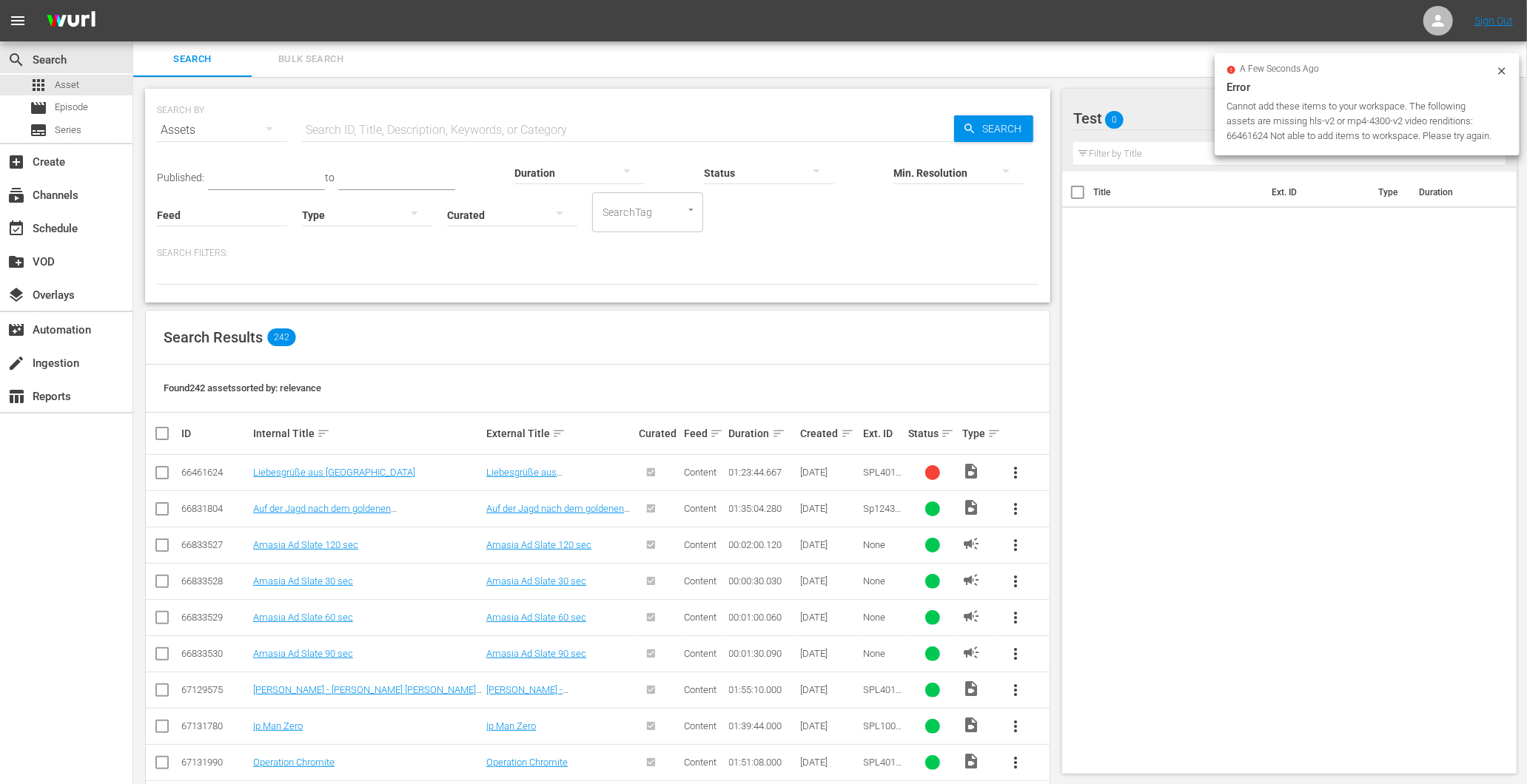
click at [1005, 466] on button "more_vert" at bounding box center [1015, 473] width 35 height 35
drag, startPoint x: 920, startPoint y: 515, endPoint x: 930, endPoint y: 515, distance: 10.0
click at [921, 515] on span at bounding box center [933, 509] width 49 height 15
click at [1006, 510] on span "more_vert" at bounding box center [1015, 509] width 18 height 18
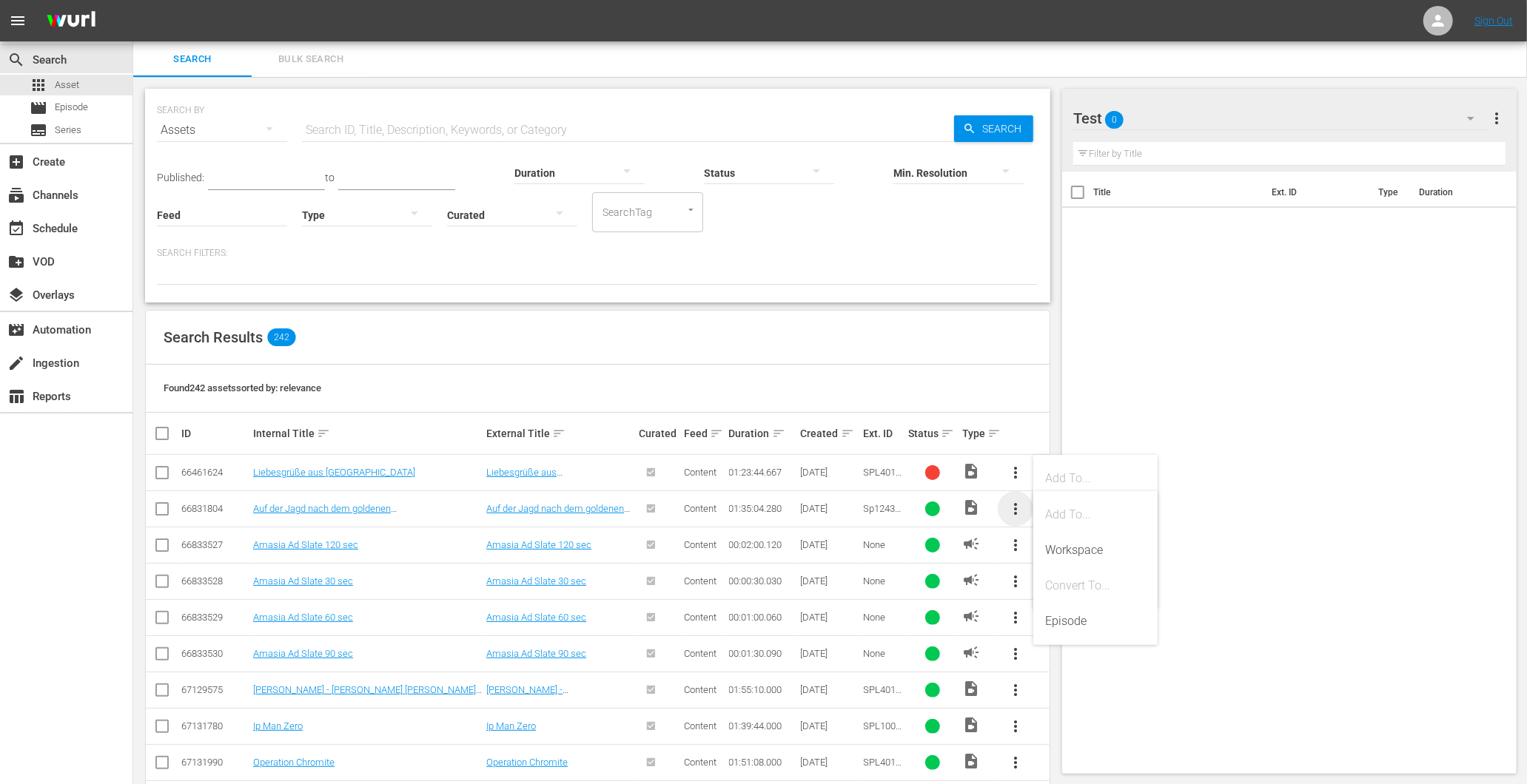
click at [1006, 510] on span "more_vert" at bounding box center [1015, 509] width 18 height 18
click at [928, 479] on span at bounding box center [933, 473] width 49 height 15
click at [930, 474] on div at bounding box center [933, 473] width 15 height 15
drag, startPoint x: 936, startPoint y: 469, endPoint x: 922, endPoint y: 474, distance: 14.9
click at [923, 474] on span at bounding box center [933, 473] width 49 height 15
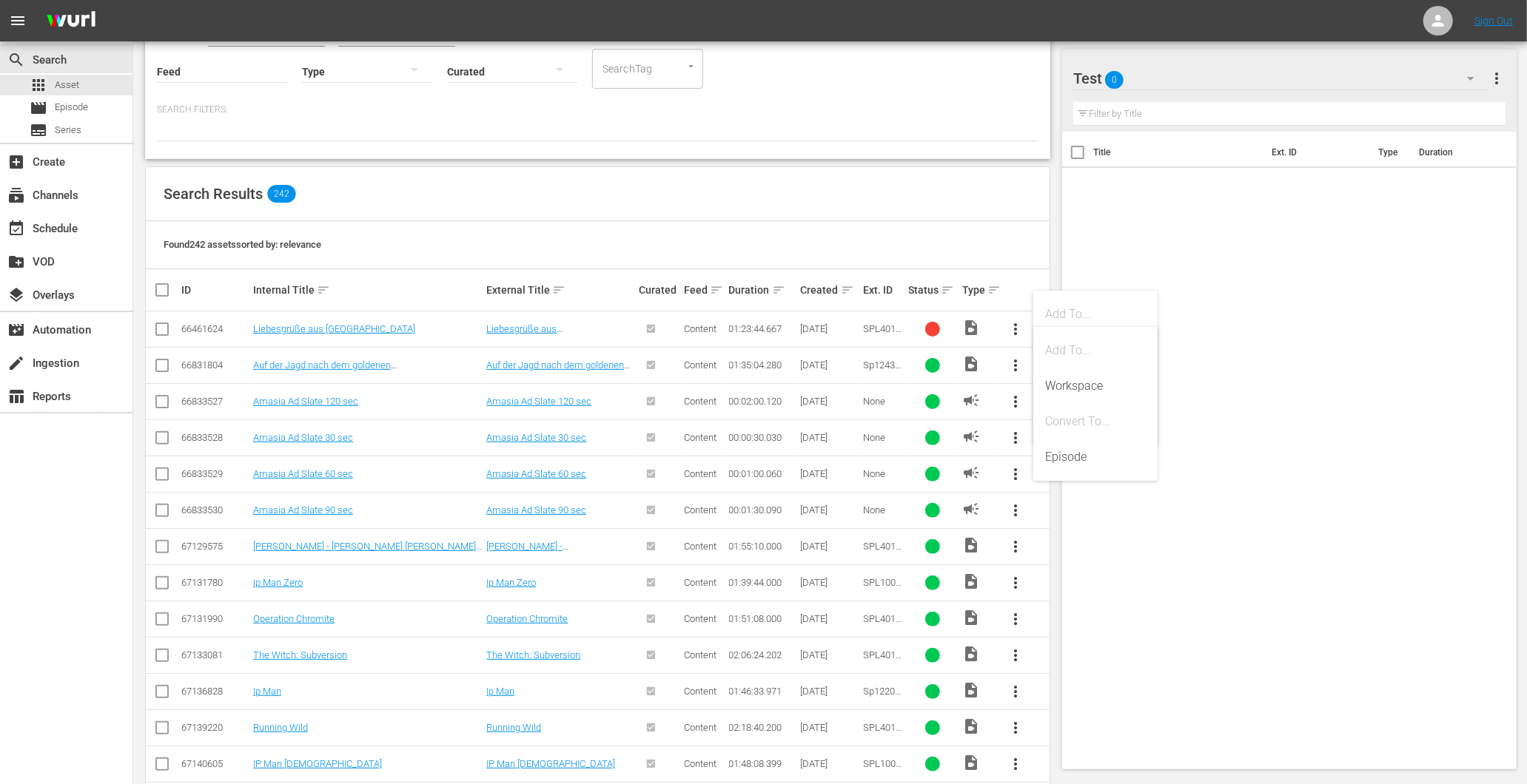
scroll to position [164, 0]
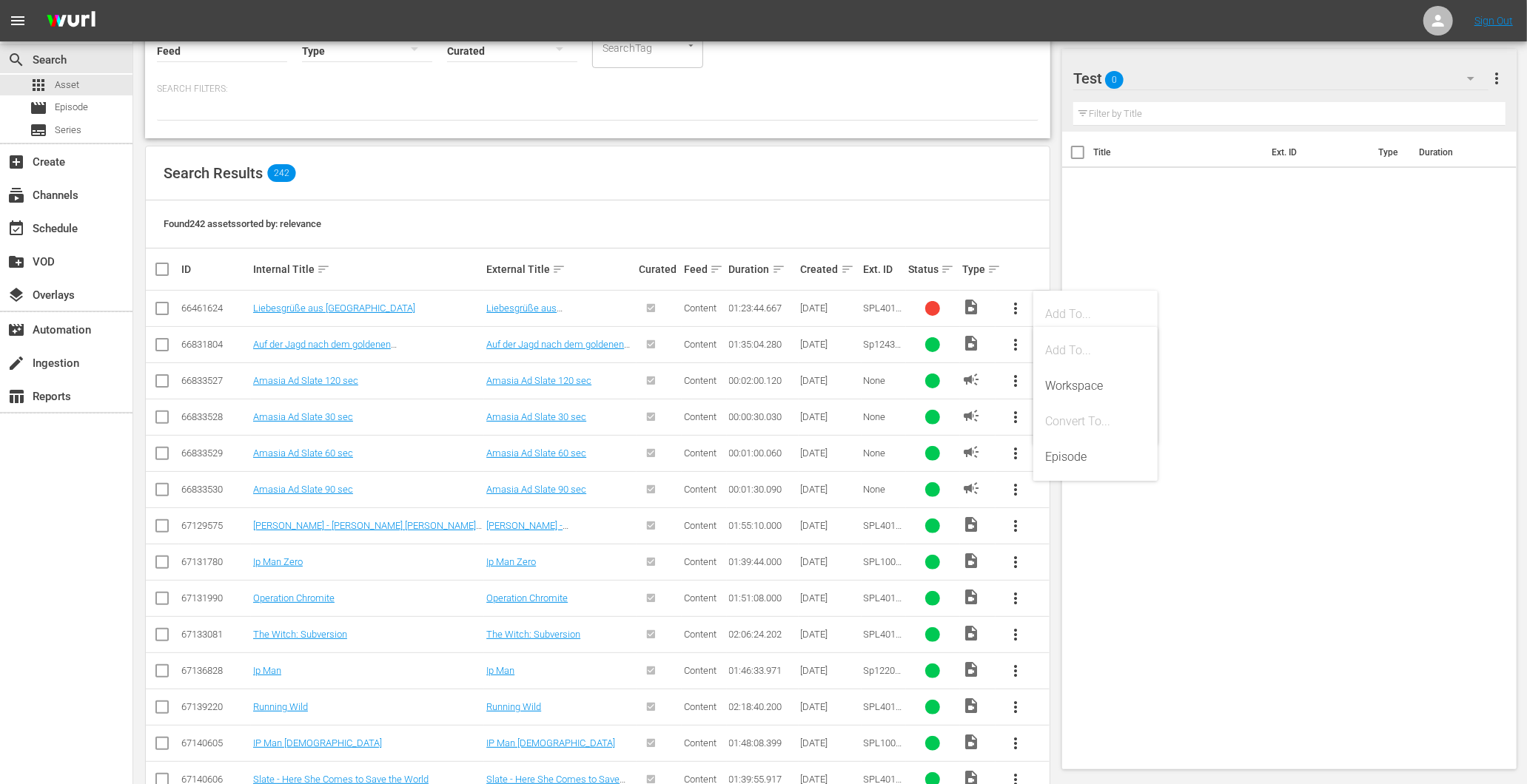
click at [1010, 346] on span "more_vert" at bounding box center [1015, 344] width 18 height 18
click at [1070, 453] on div "Episode" at bounding box center [1095, 457] width 100 height 35
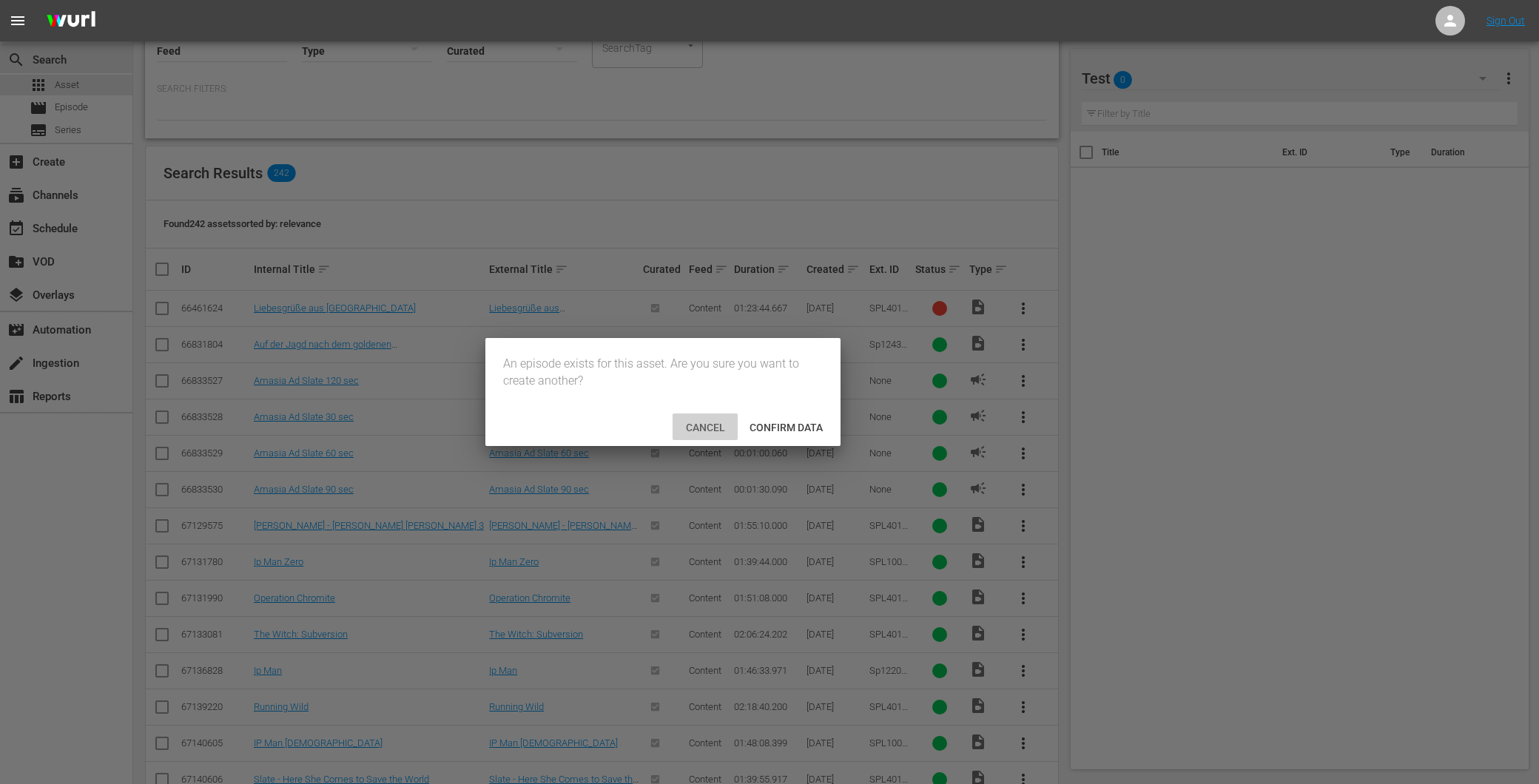
click at [690, 425] on span "Cancel" at bounding box center [705, 428] width 63 height 12
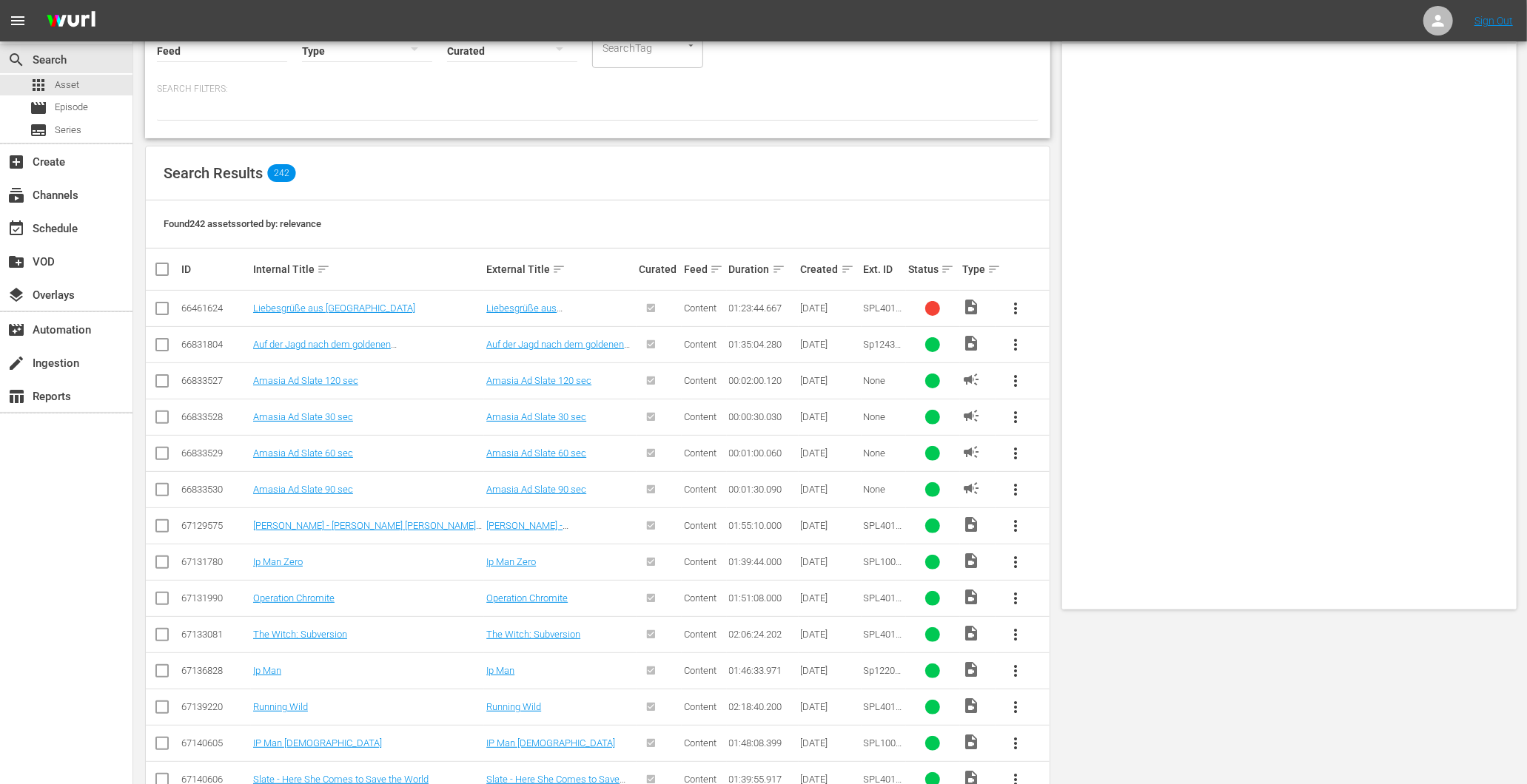
scroll to position [0, 0]
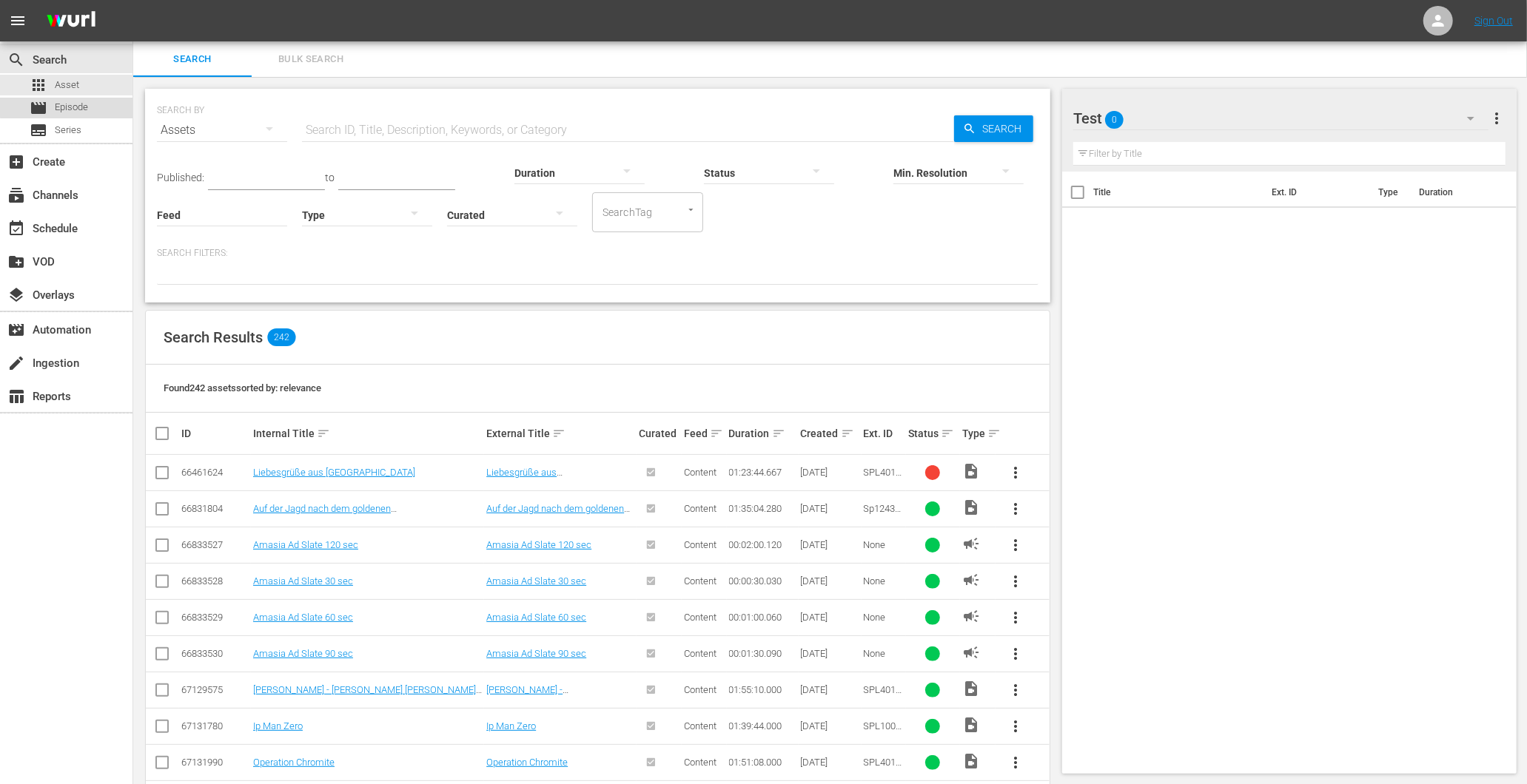
click at [78, 101] on span "Episode" at bounding box center [71, 107] width 33 height 15
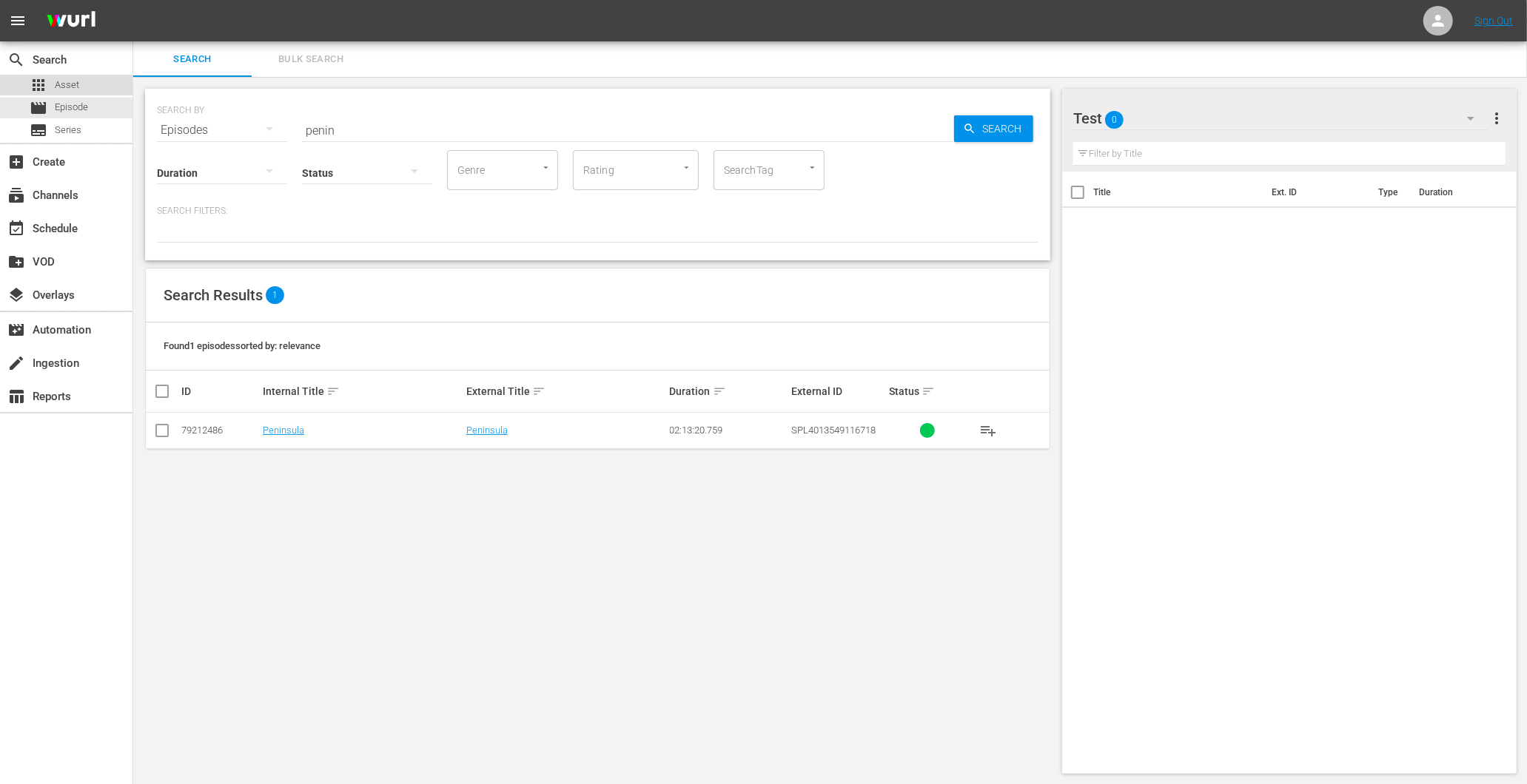
click at [77, 85] on span "Asset" at bounding box center [66, 85] width 24 height 15
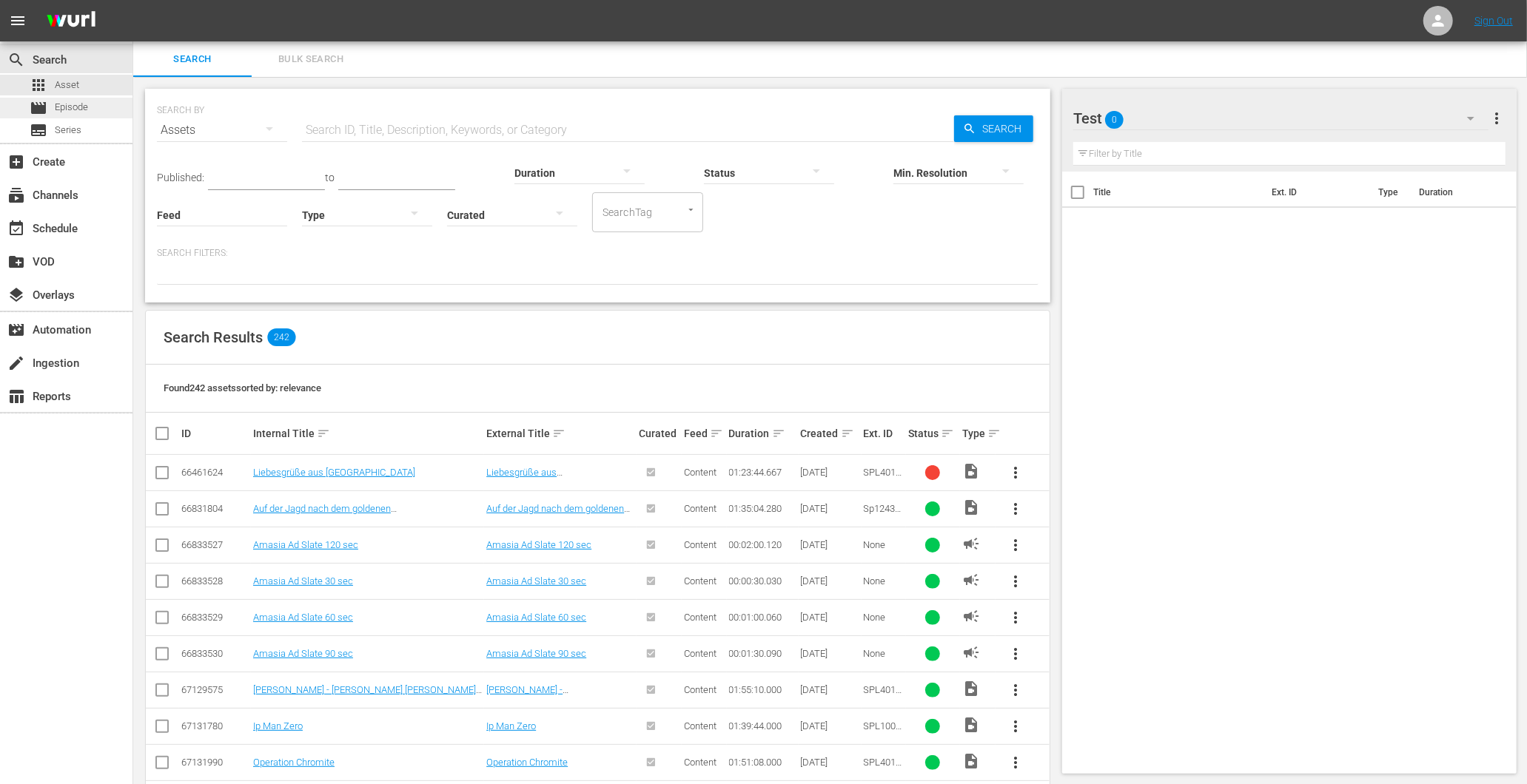
click at [54, 106] on div "movie Episode" at bounding box center [59, 108] width 59 height 21
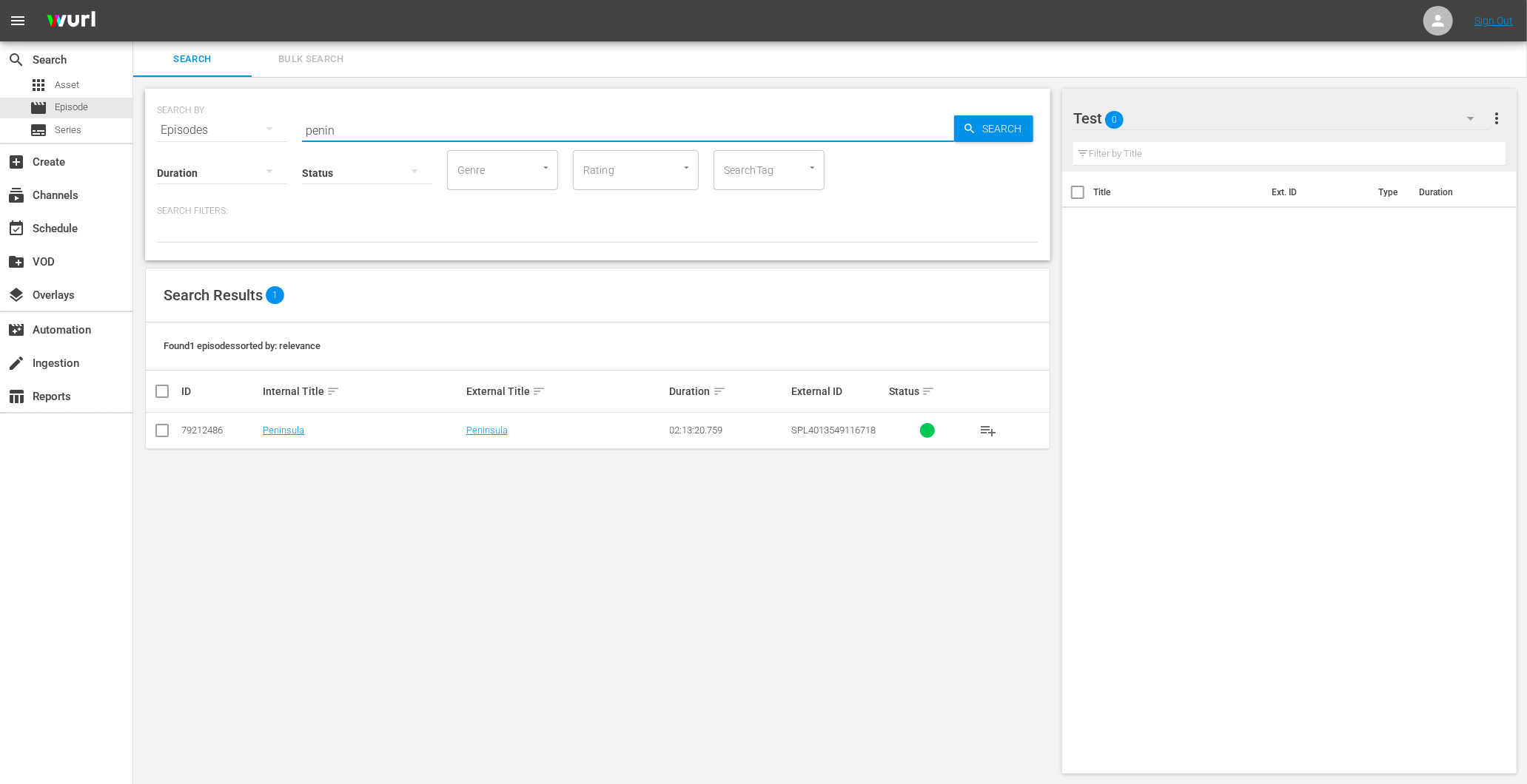
drag, startPoint x: 284, startPoint y: 131, endPoint x: 252, endPoint y: 131, distance: 32.0
click at [257, 131] on div "SEARCH BY Search By Episodes Search ID, Title, Description, Keywords, or Catego…" at bounding box center [597, 121] width 882 height 54
click at [67, 89] on span "Asset" at bounding box center [66, 85] width 24 height 15
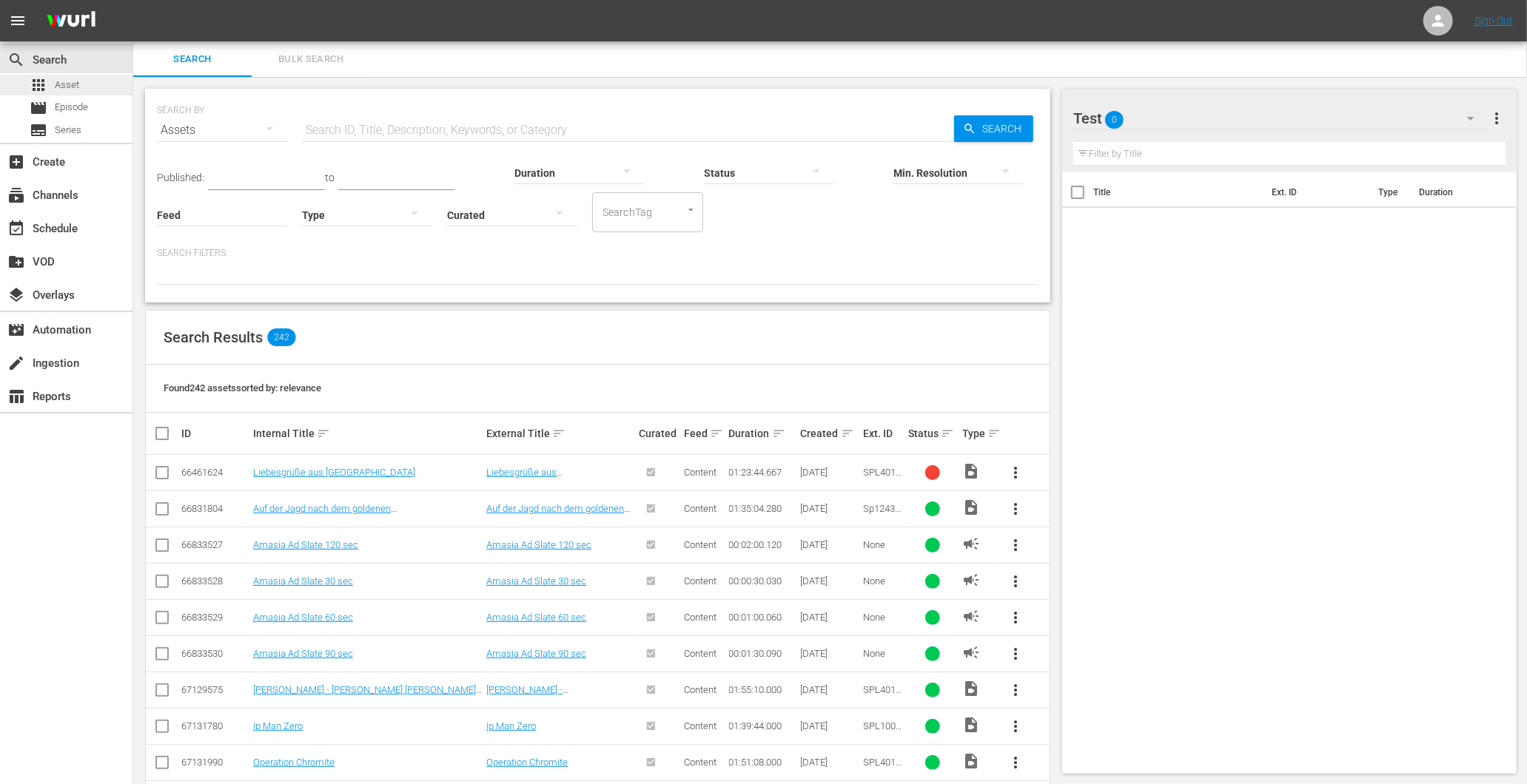
click at [67, 93] on div "apps Asset" at bounding box center [54, 85] width 49 height 21
click at [64, 100] on span "Episode" at bounding box center [71, 107] width 33 height 15
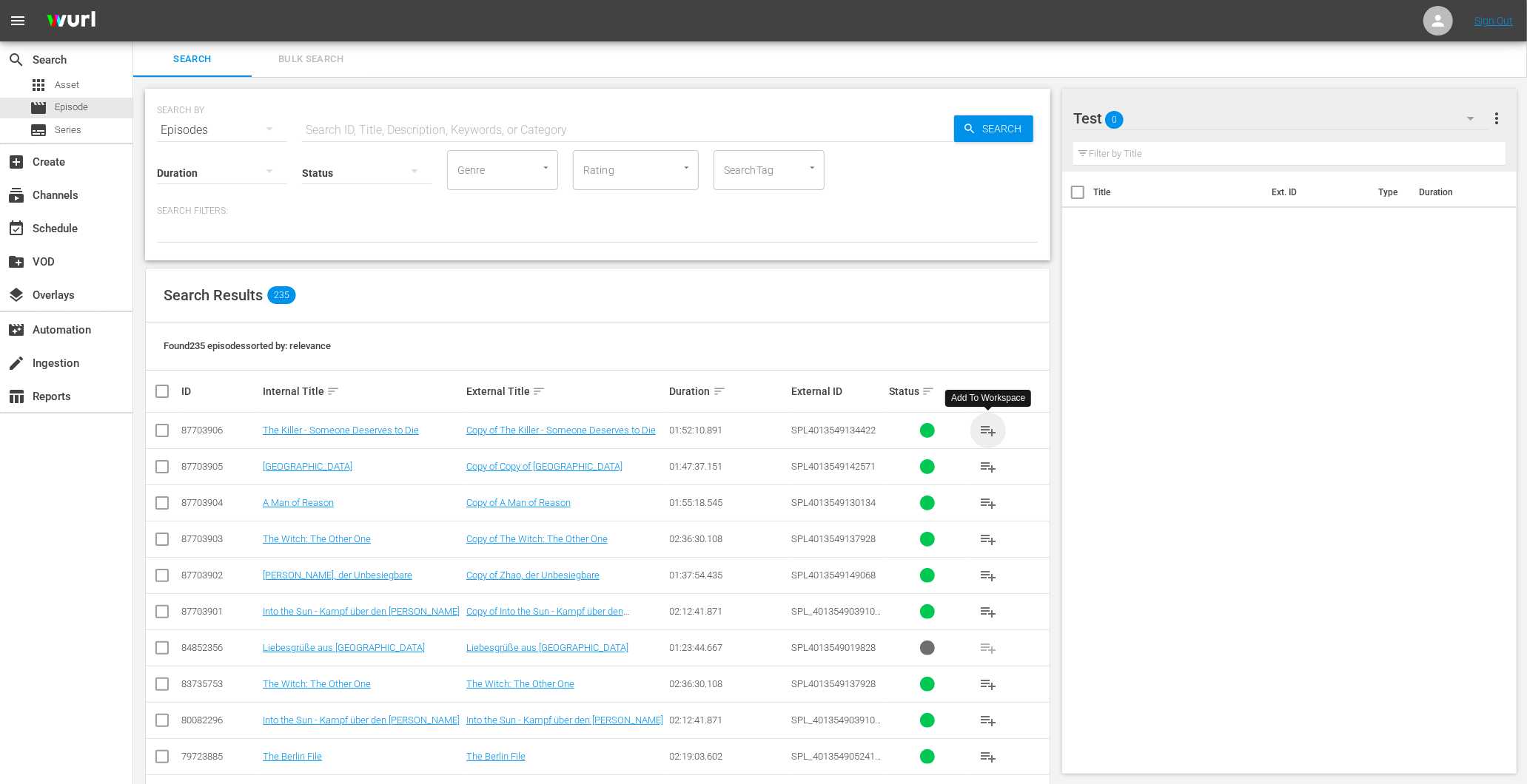
click at [985, 426] on span "playlist_add" at bounding box center [988, 430] width 18 height 18
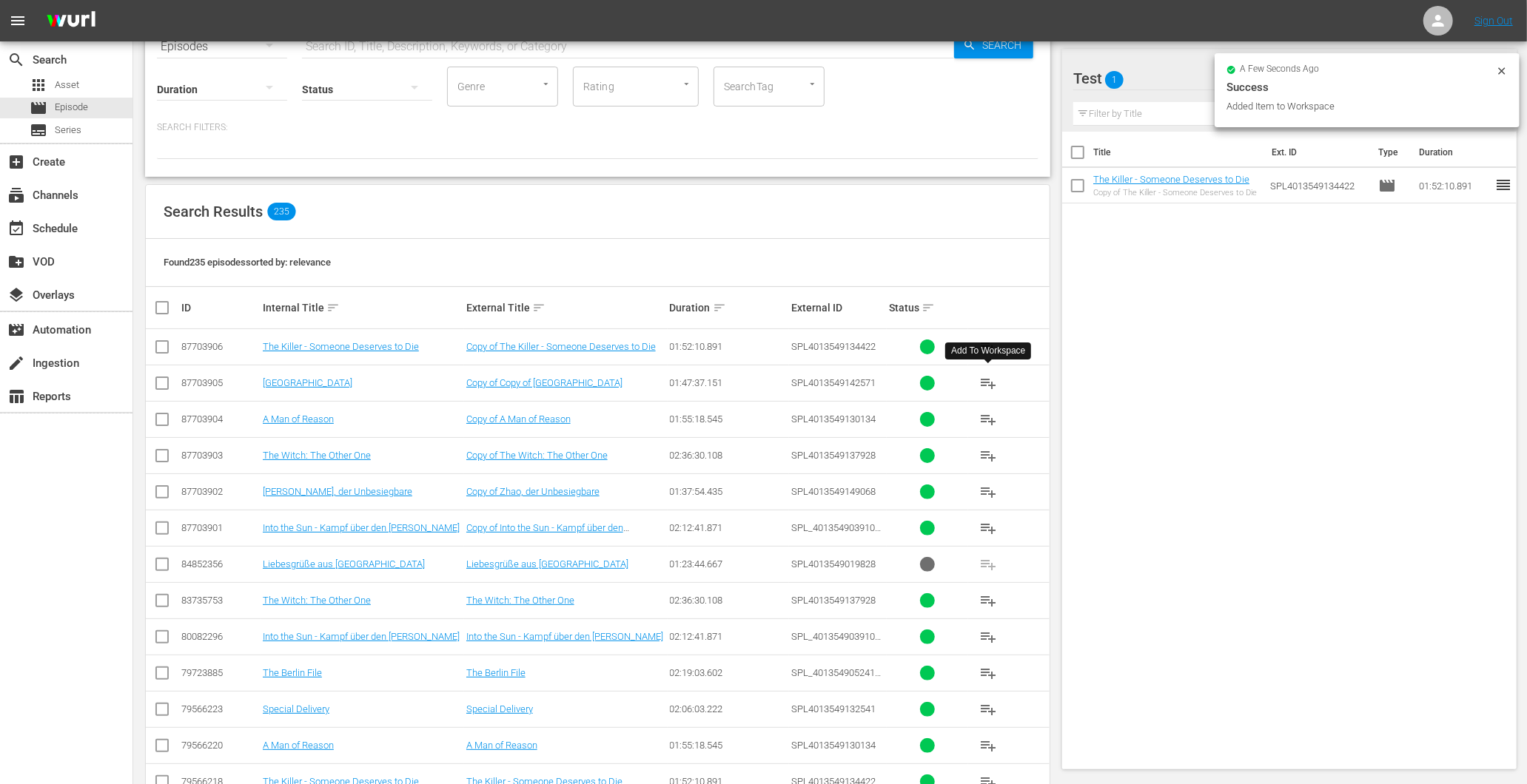
scroll to position [164, 0]
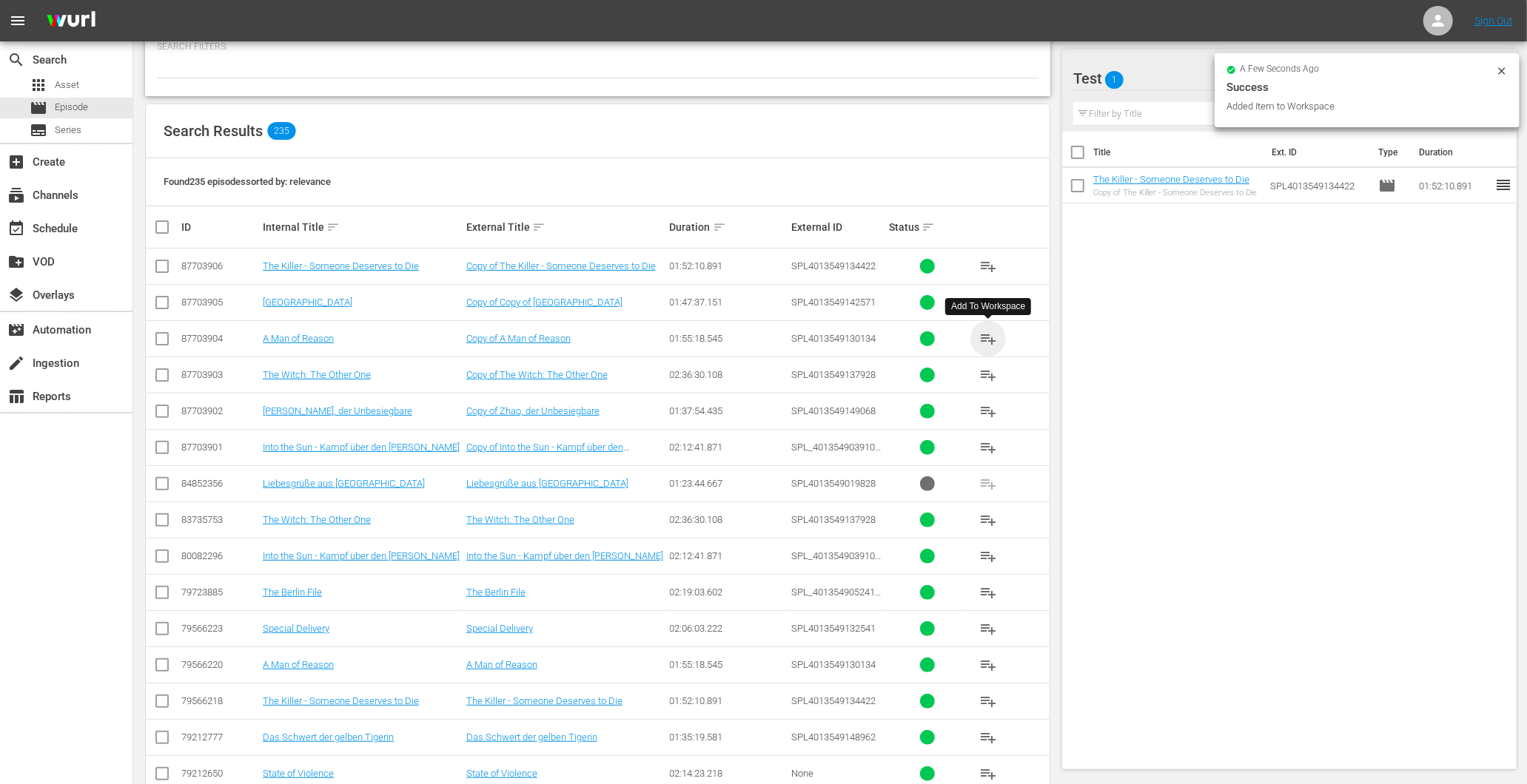
click at [994, 343] on span "playlist_add" at bounding box center [988, 338] width 18 height 18
click at [985, 378] on span "playlist_add" at bounding box center [988, 375] width 18 height 18
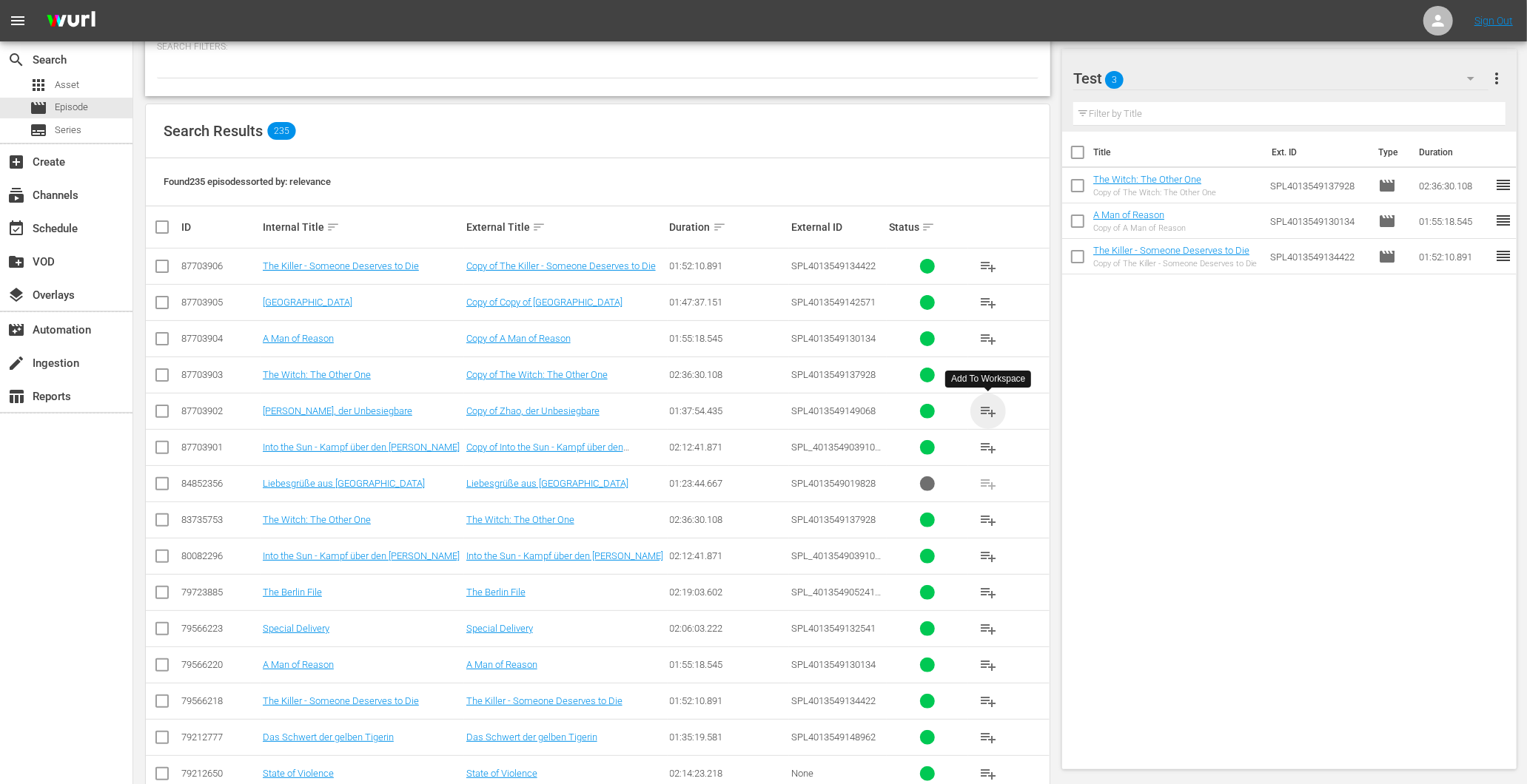
click at [987, 409] on span "playlist_add" at bounding box center [988, 411] width 18 height 18
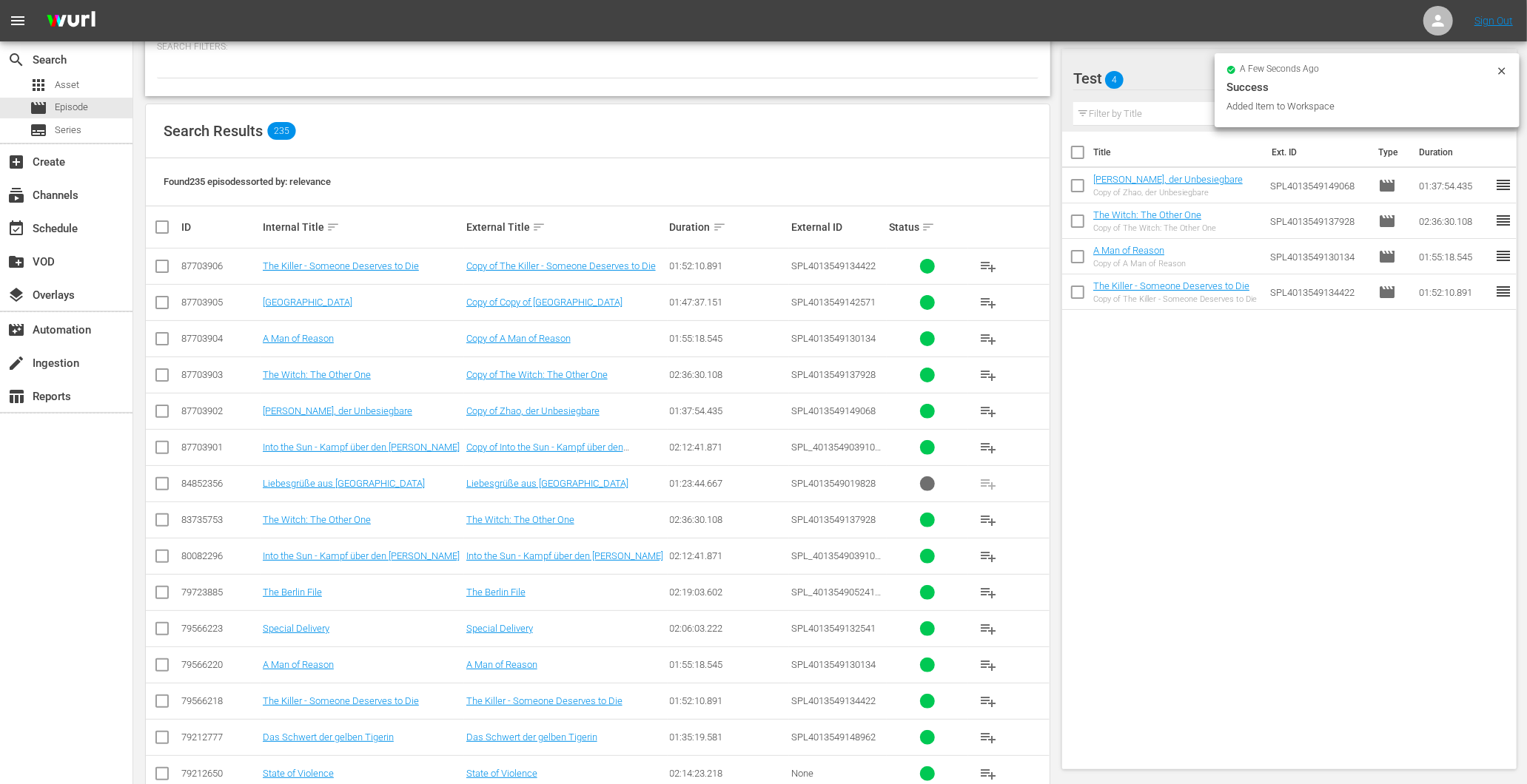
scroll to position [235, 0]
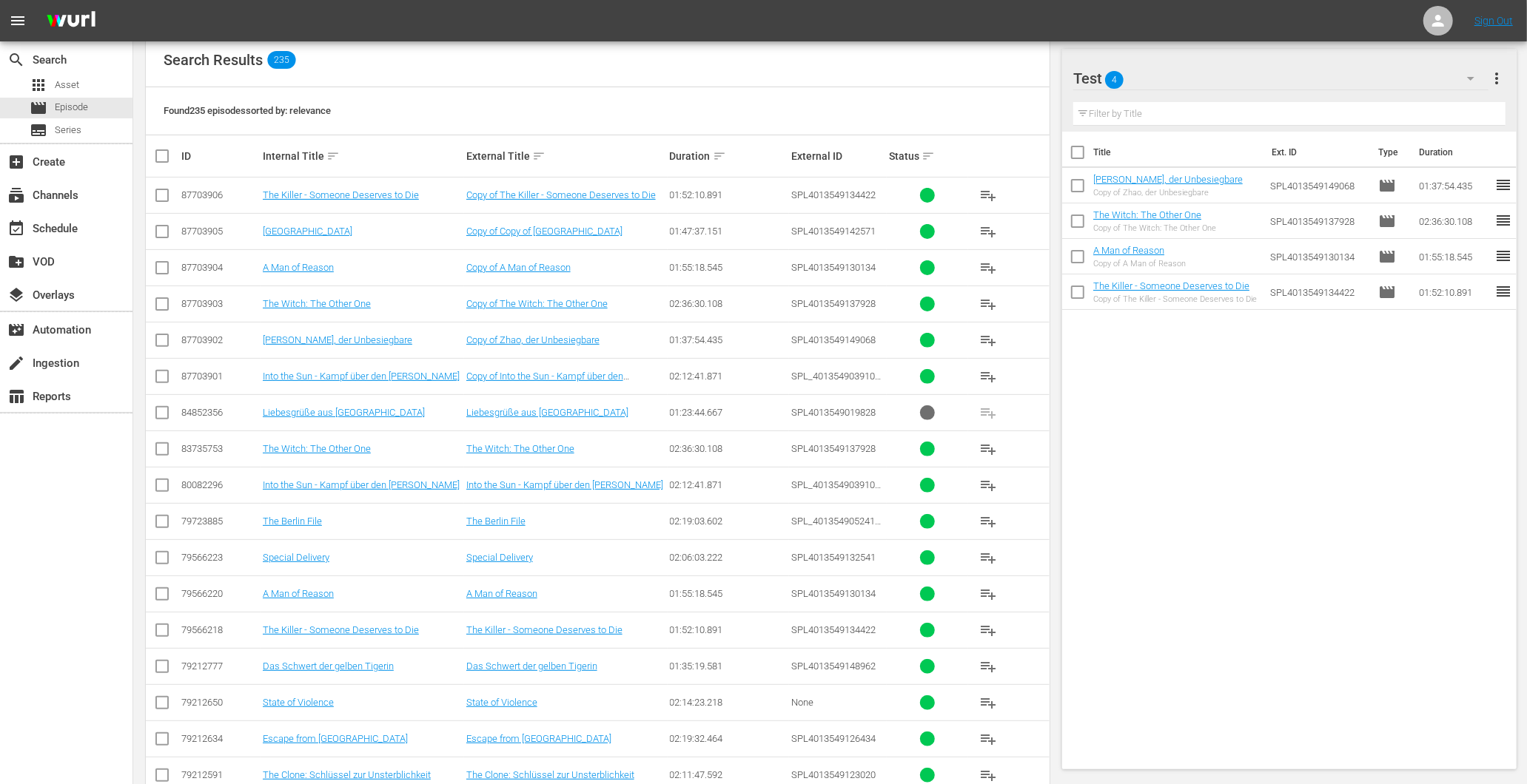
click at [990, 230] on span "playlist_add" at bounding box center [988, 231] width 18 height 18
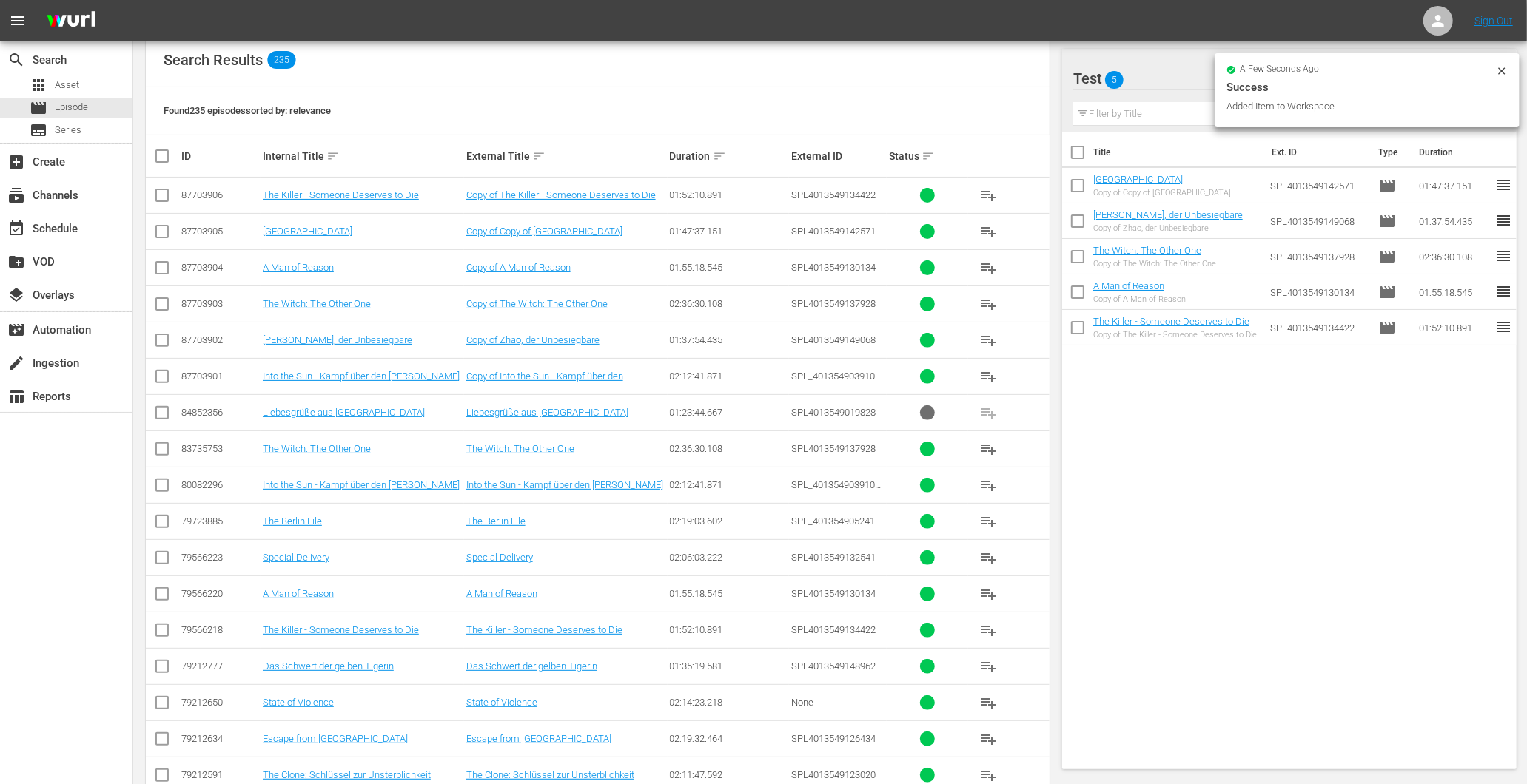
click at [996, 520] on span "playlist_add" at bounding box center [988, 521] width 18 height 18
click at [993, 558] on span "playlist_add" at bounding box center [988, 557] width 18 height 18
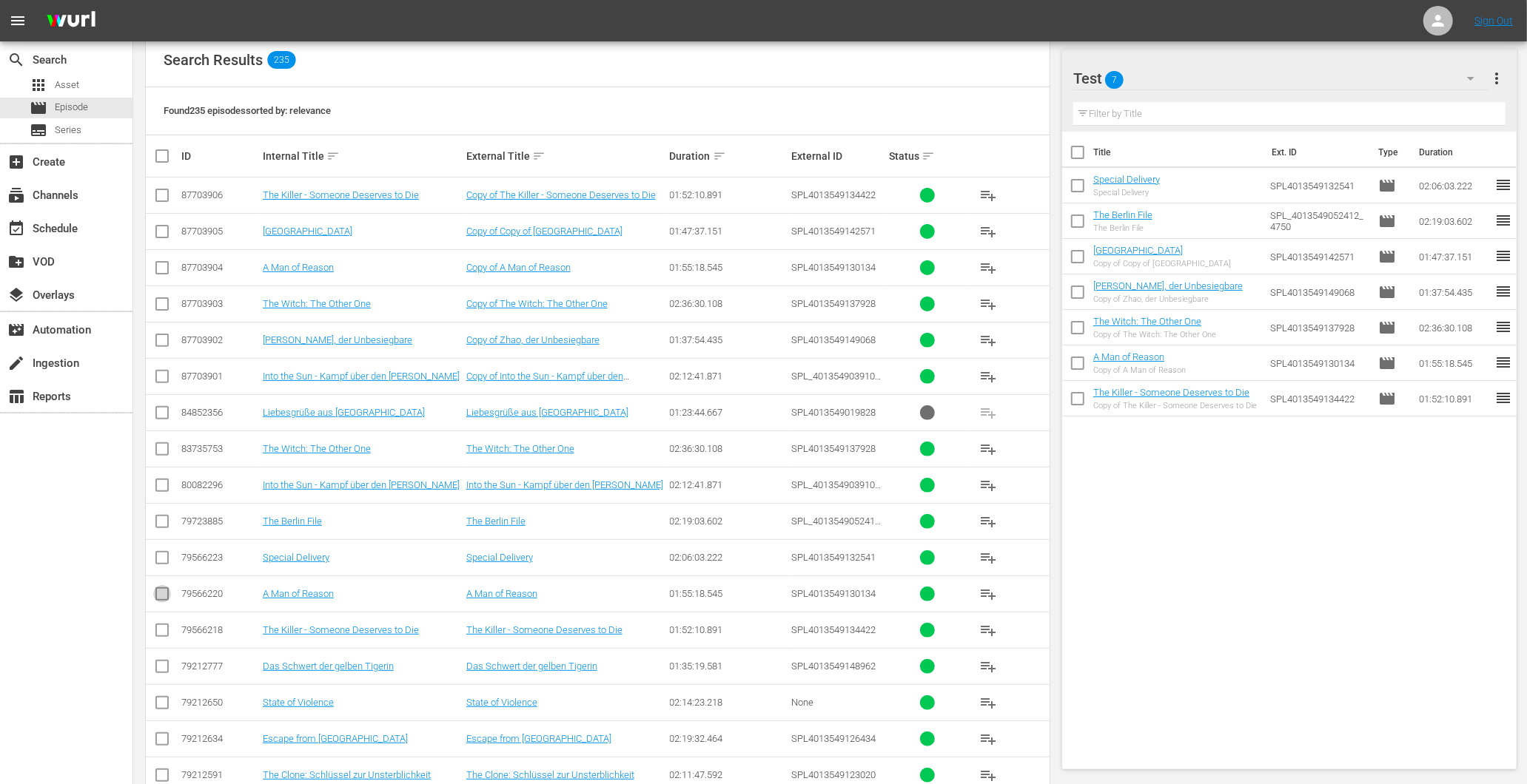
click at [159, 588] on input "checkbox" at bounding box center [162, 597] width 18 height 18
checkbox input "true"
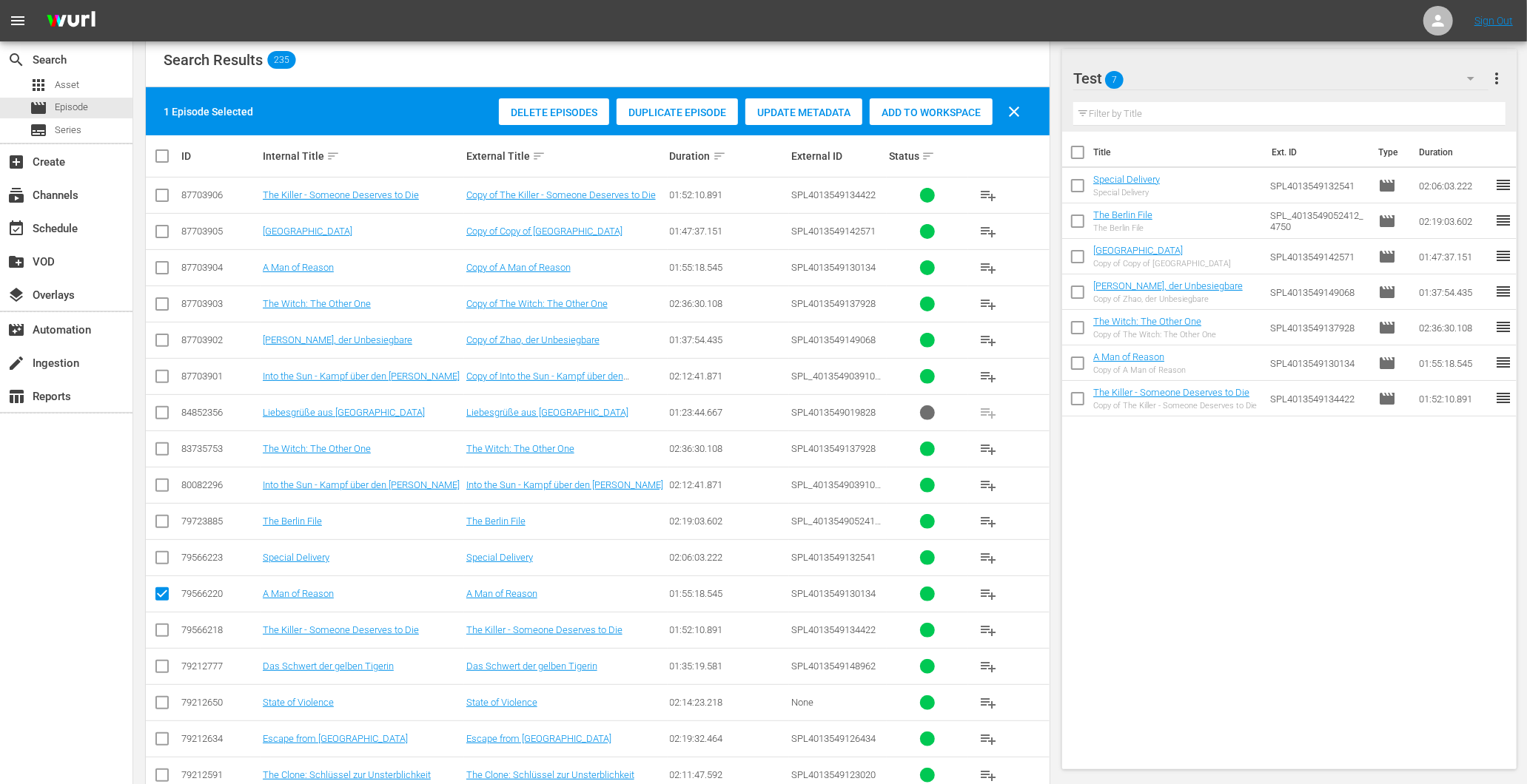
click at [566, 111] on span "Delete Episodes" at bounding box center [554, 112] width 111 height 12
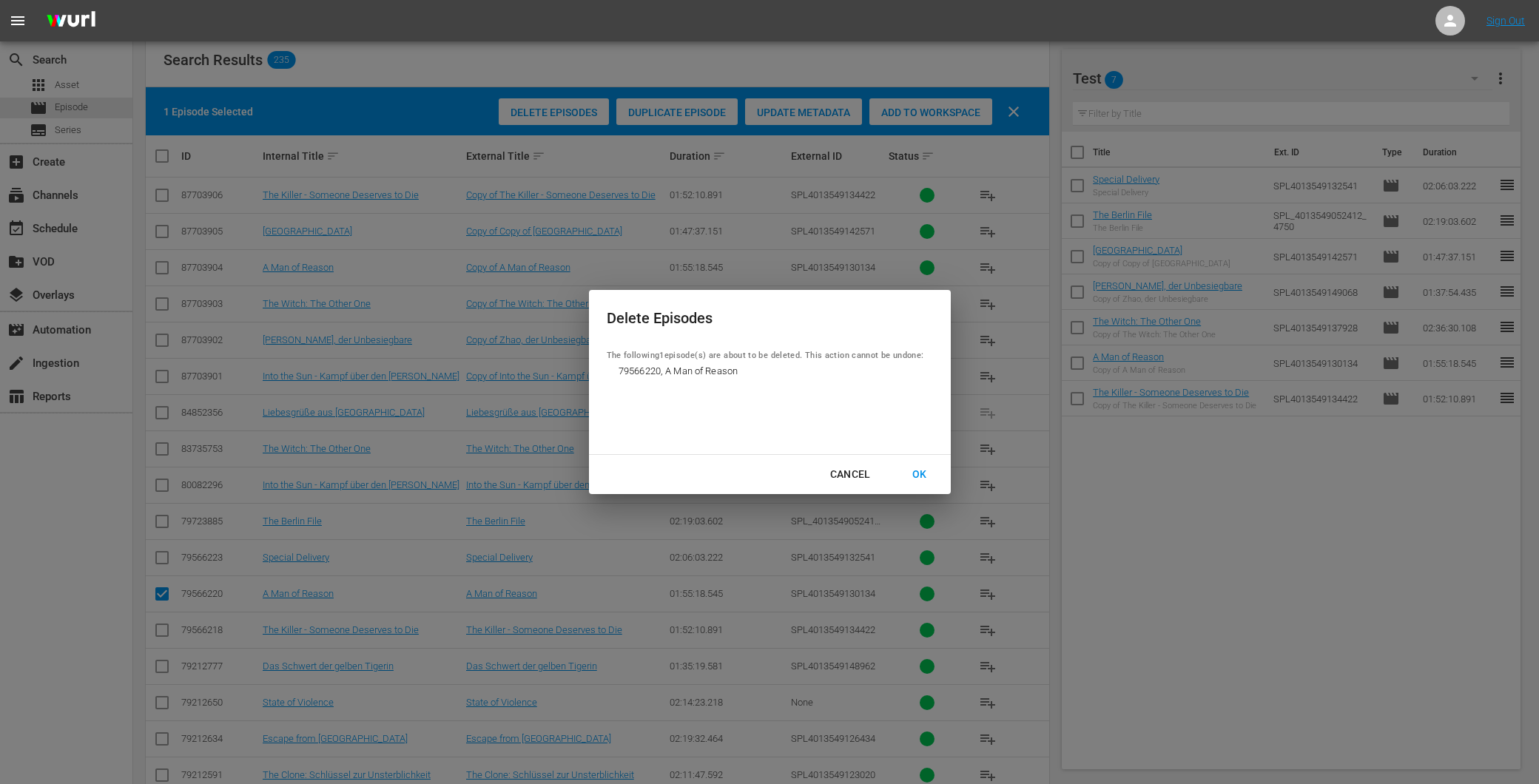
click at [920, 476] on div "OK" at bounding box center [920, 474] width 38 height 18
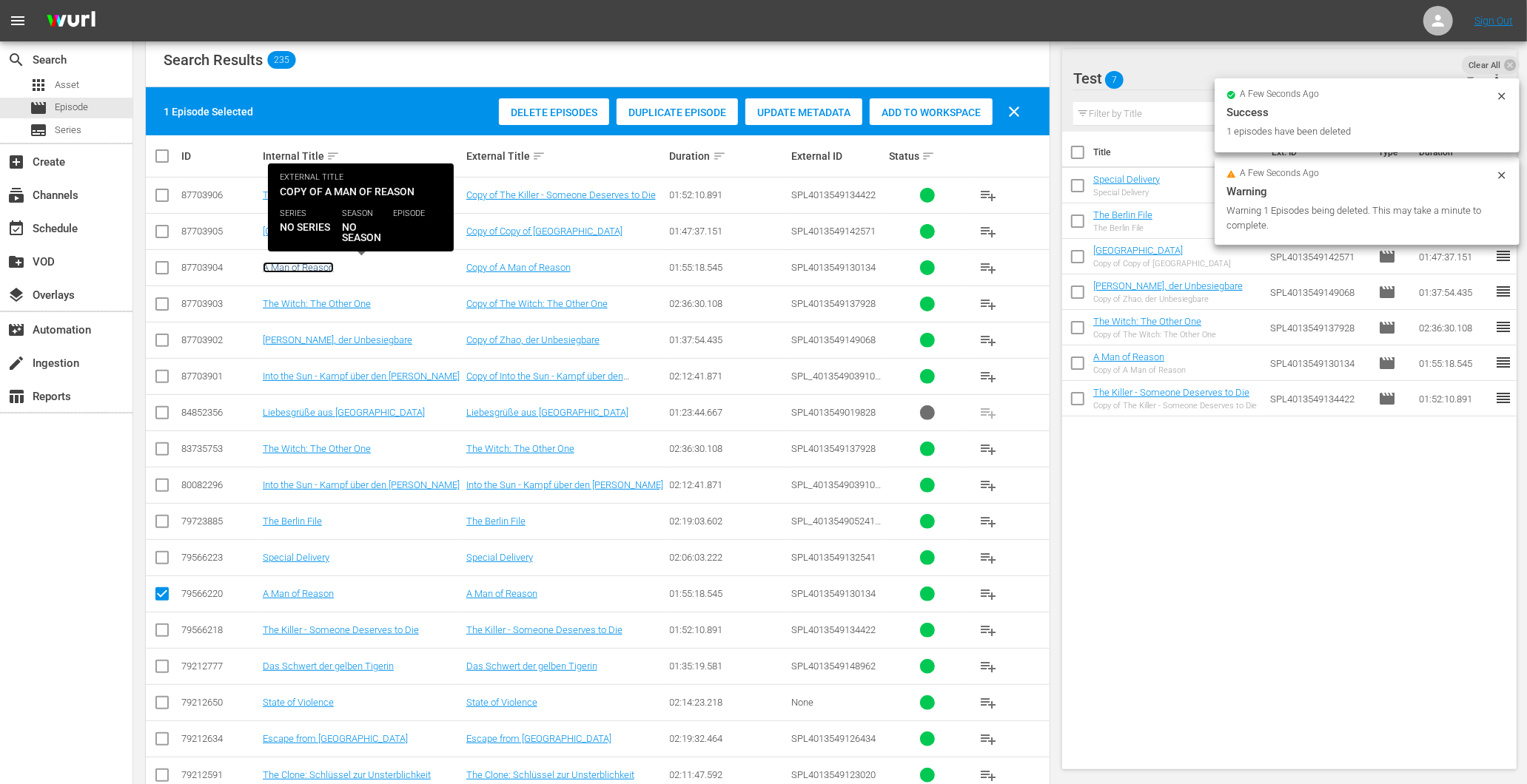
click at [294, 265] on link "A Man of Reason" at bounding box center [298, 267] width 71 height 11
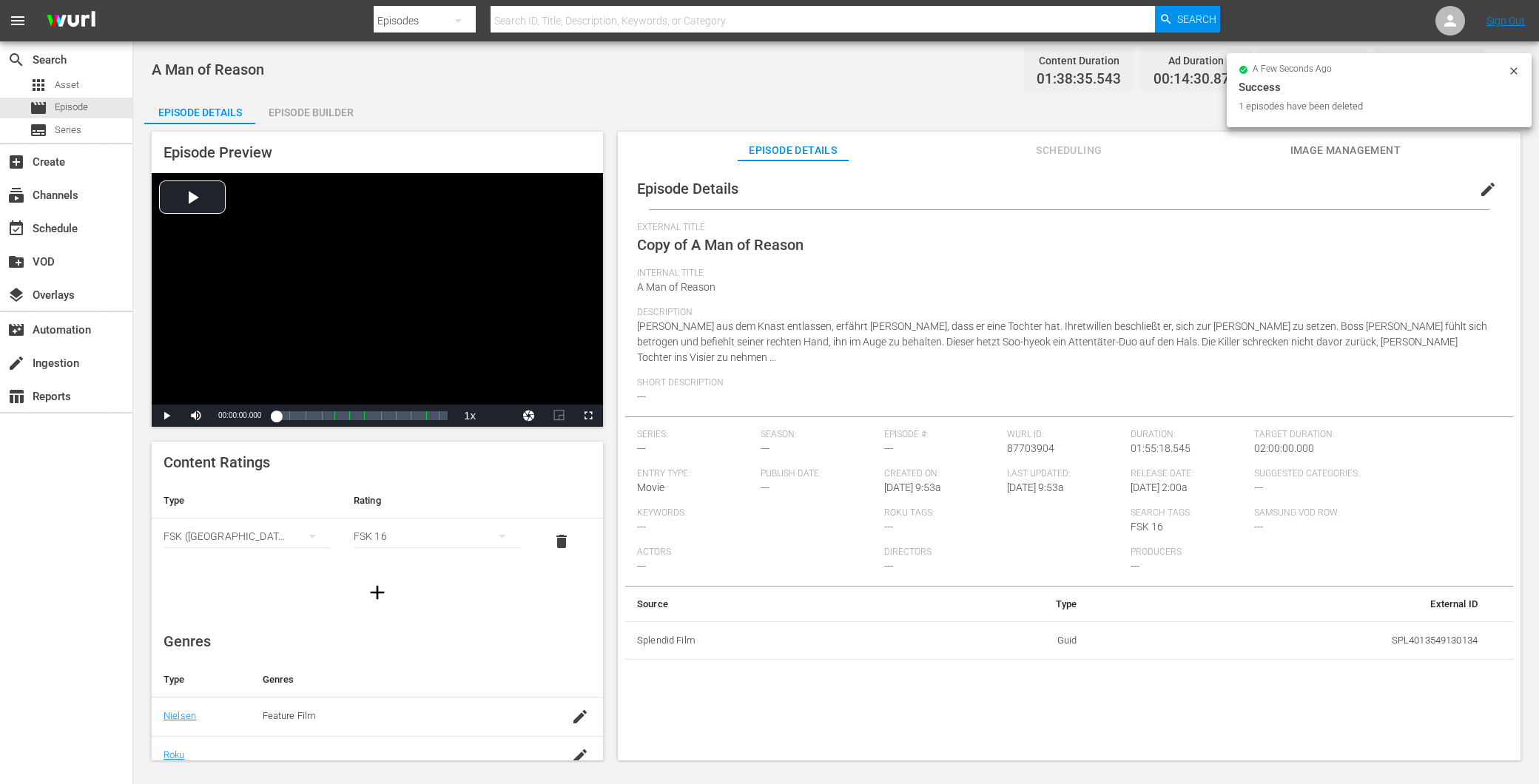
click at [312, 118] on div "Episode Builder" at bounding box center [310, 112] width 111 height 35
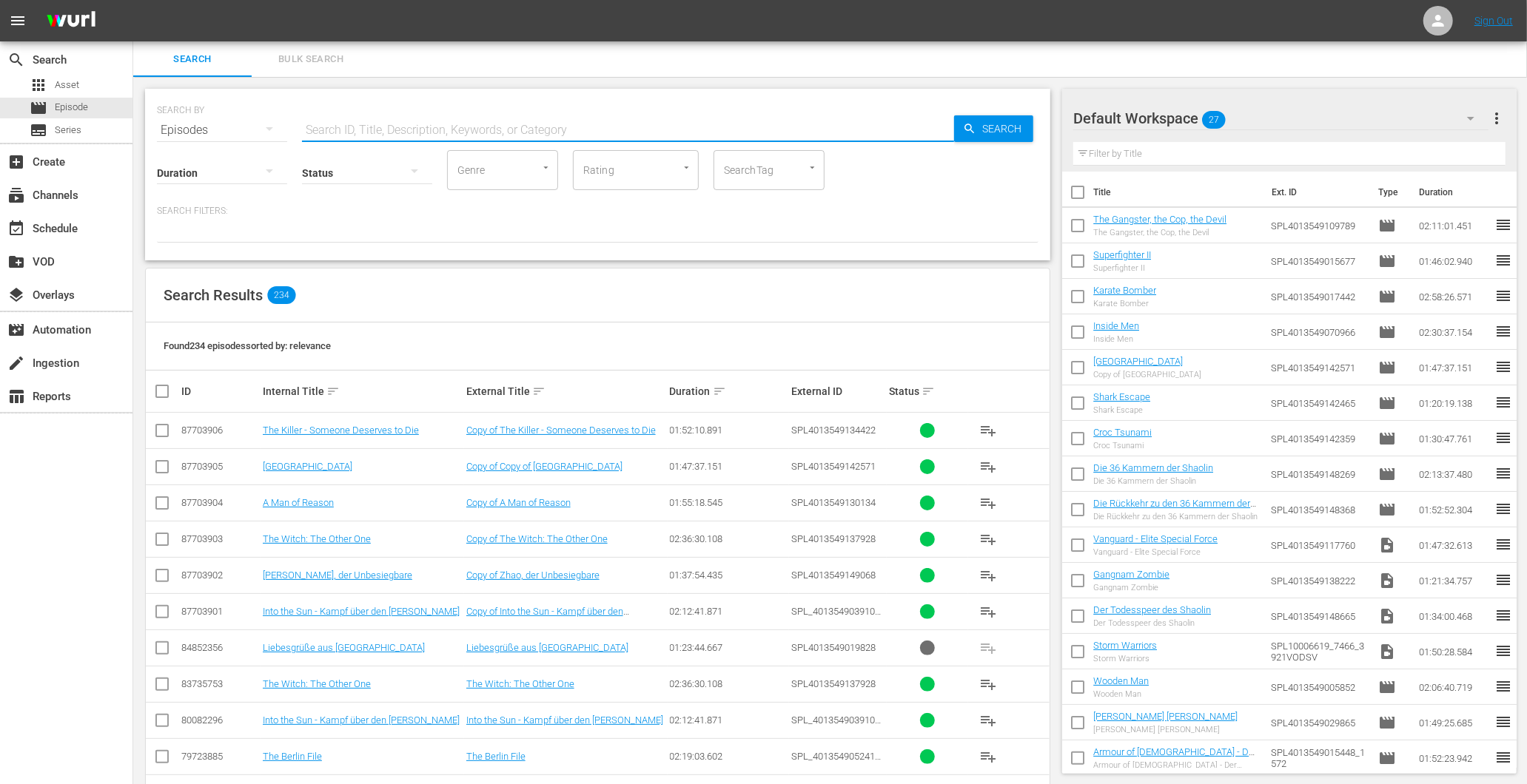
click at [432, 131] on input "text" at bounding box center [628, 130] width 652 height 35
type input "A"
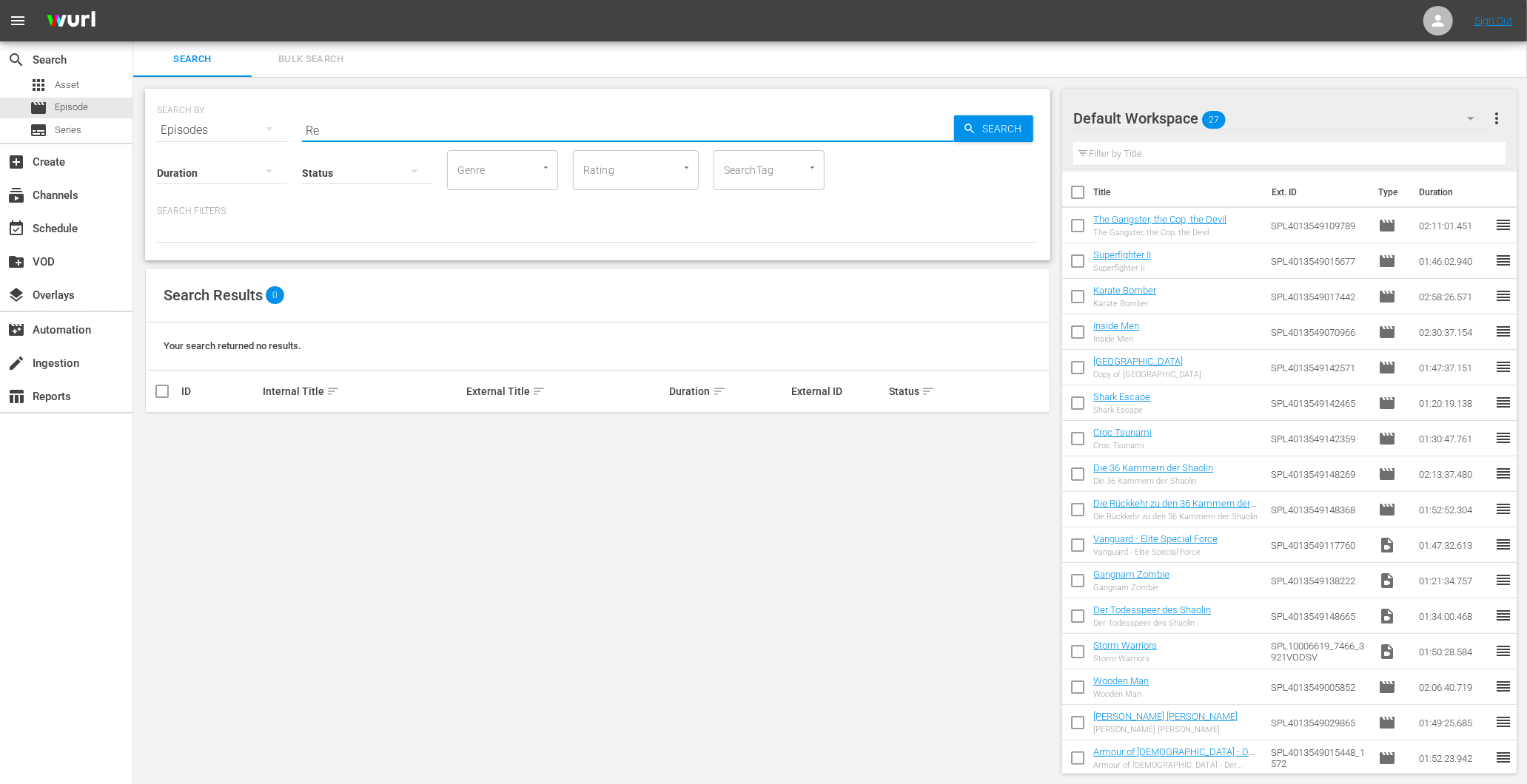
type input "R"
type input "Man"
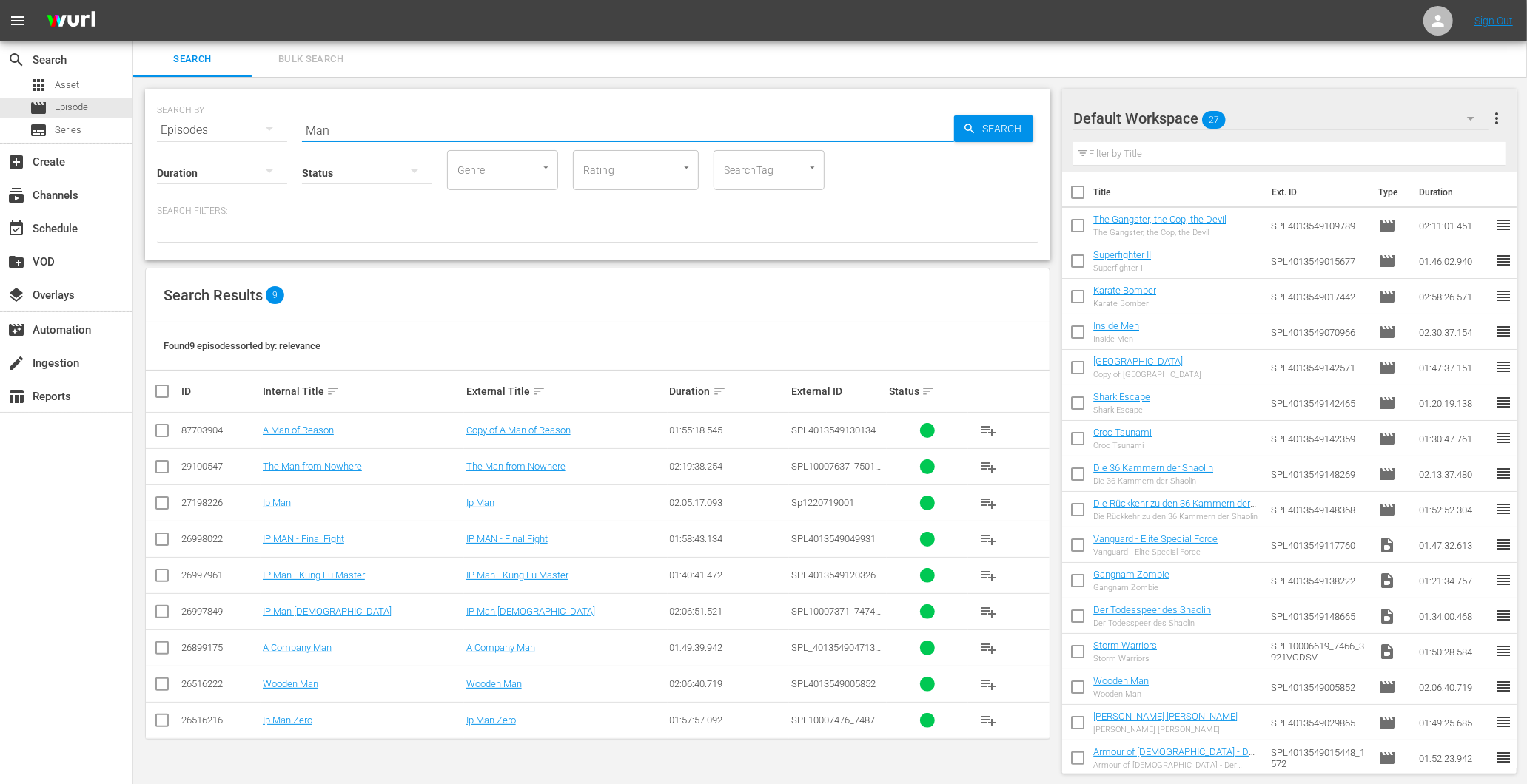
drag, startPoint x: 511, startPoint y: 126, endPoint x: 206, endPoint y: 124, distance: 305.0
click at [209, 126] on div "SEARCH BY Search By Episodes Search ID, Title, Description, Keywords, or Catego…" at bounding box center [597, 121] width 882 height 54
click at [1350, 125] on div "Default Workspace 27" at bounding box center [1281, 119] width 415 height 42
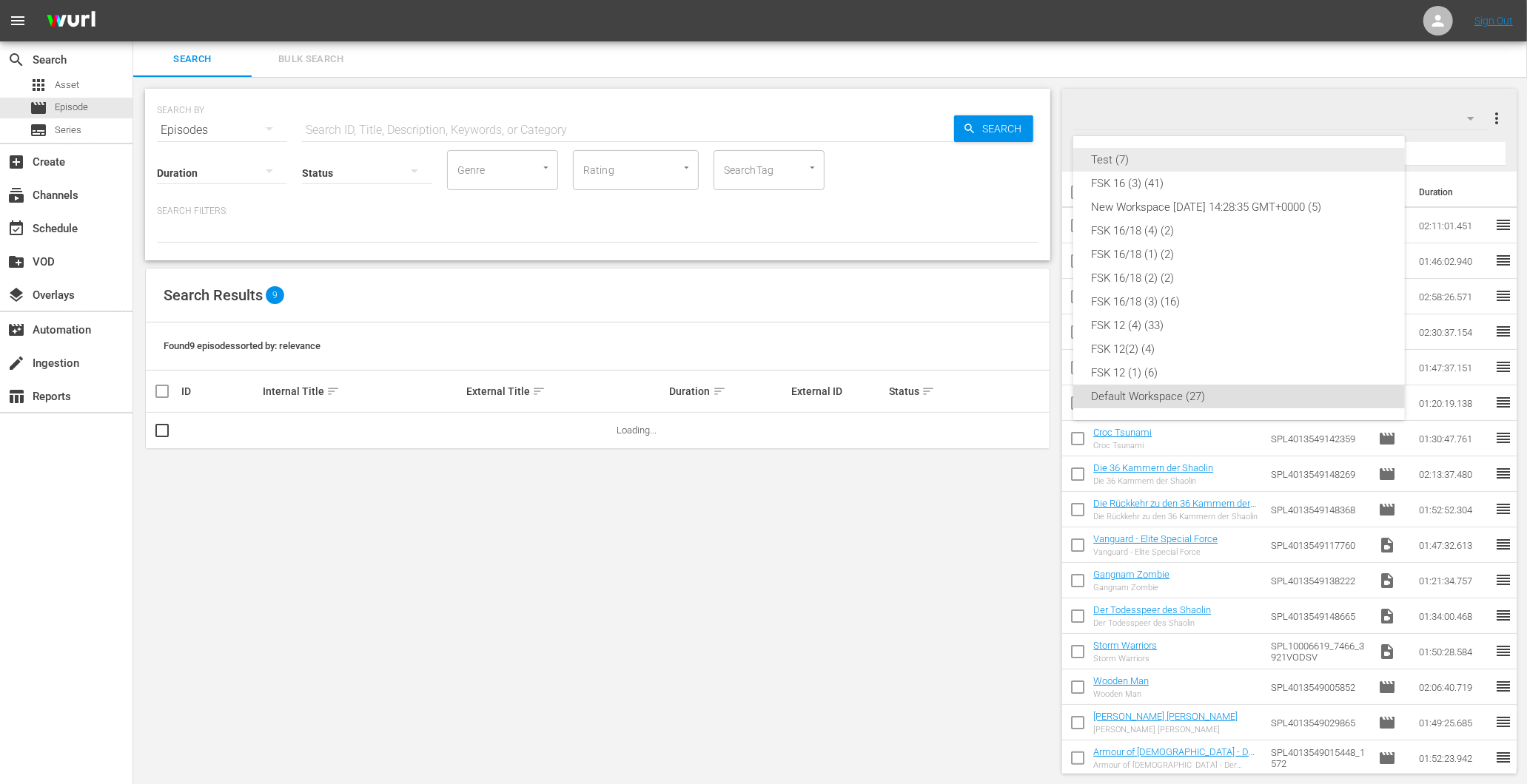
click at [1172, 151] on div "Test (7)" at bounding box center [1239, 160] width 296 height 23
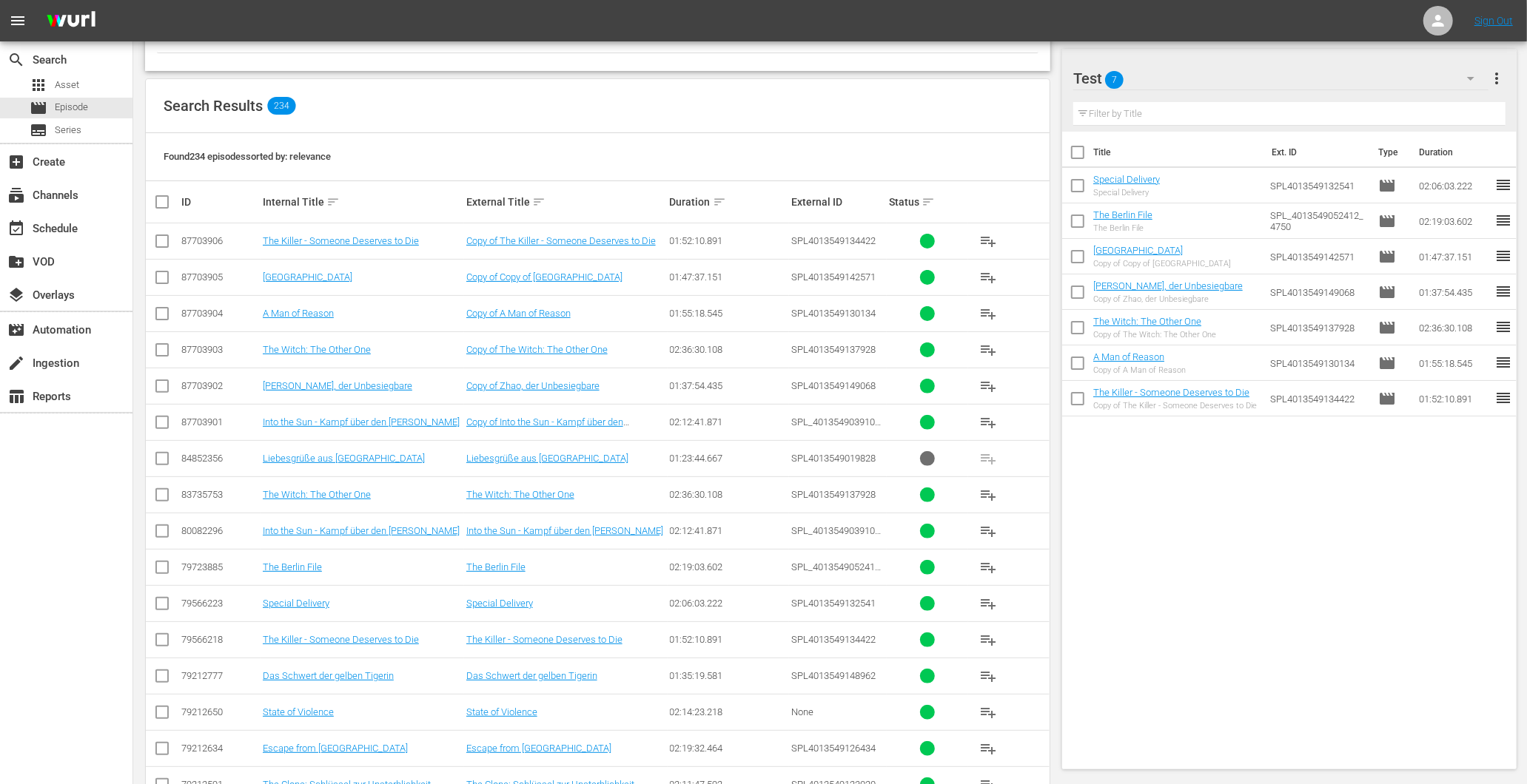
scroll to position [123, 0]
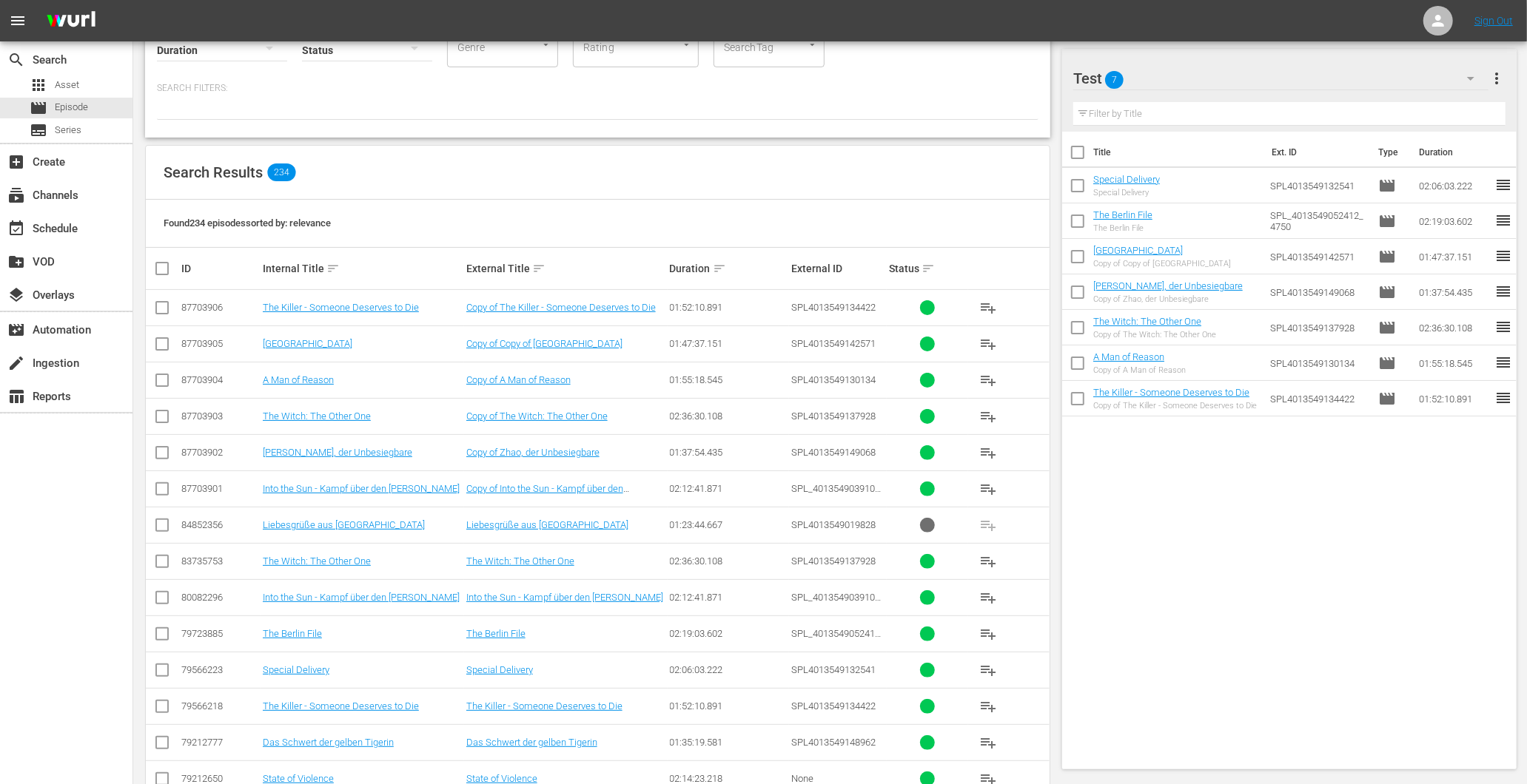
click at [693, 264] on div "Duration sort" at bounding box center [728, 268] width 118 height 18
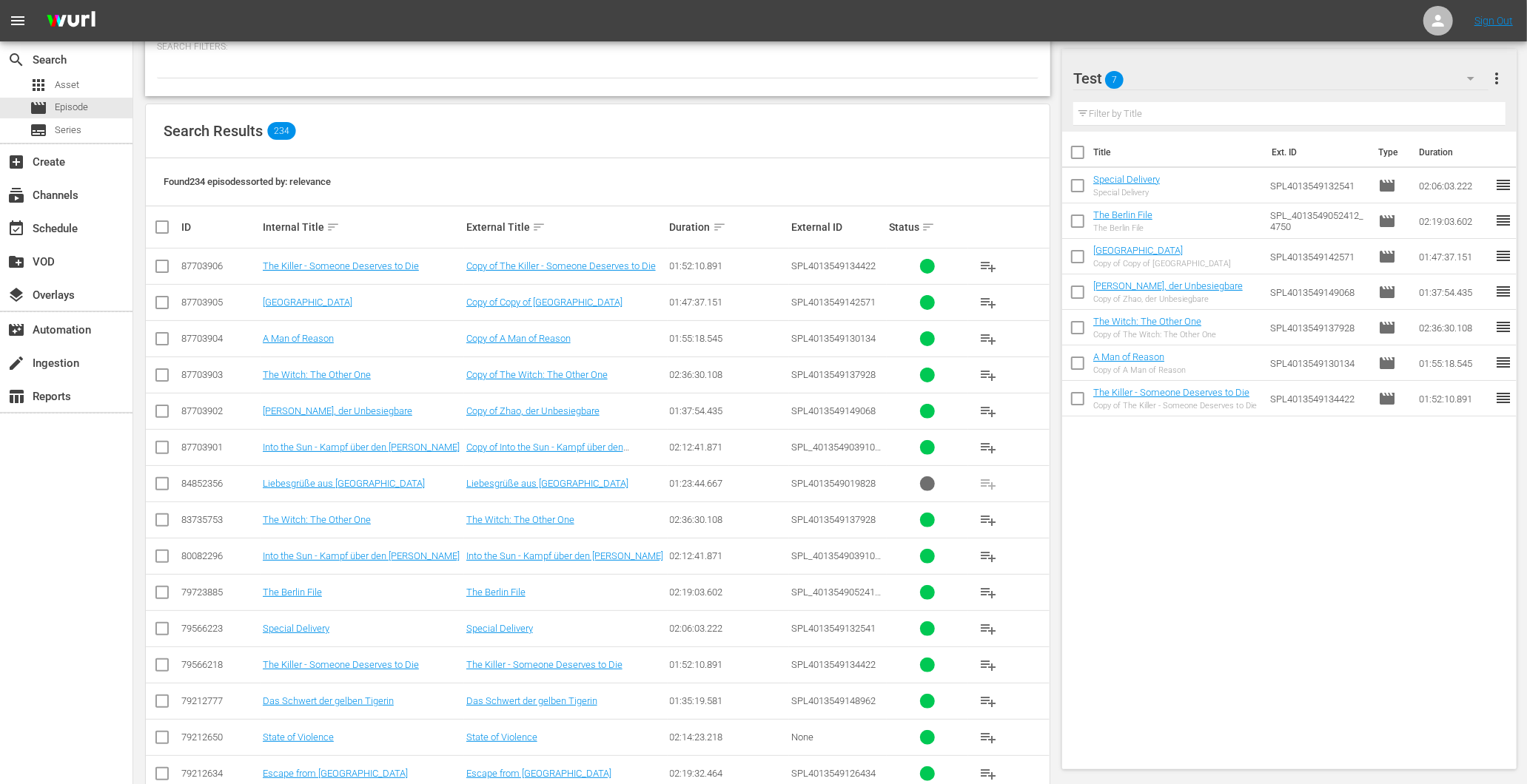
scroll to position [246, 0]
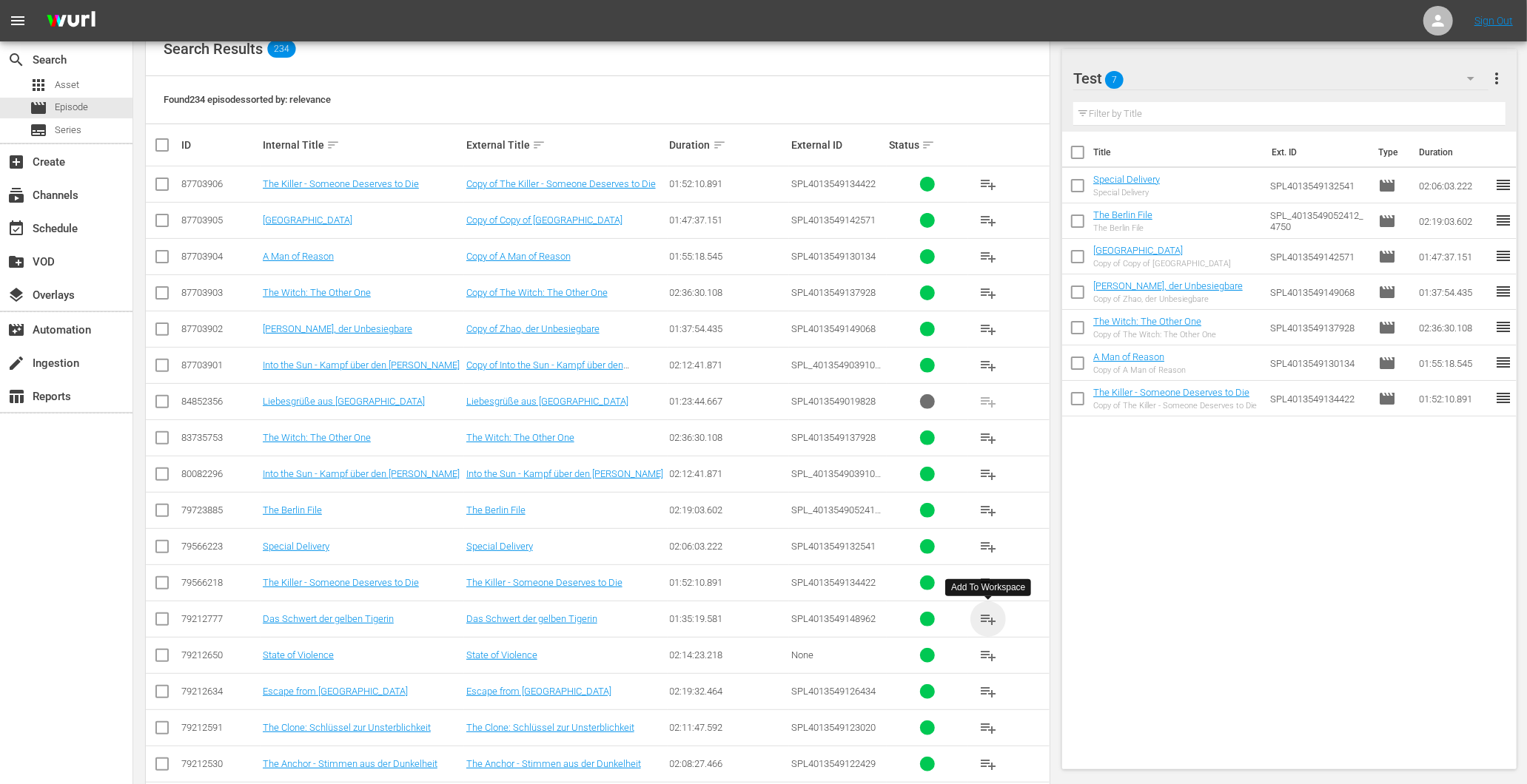
click at [985, 623] on span "playlist_add" at bounding box center [988, 618] width 18 height 18
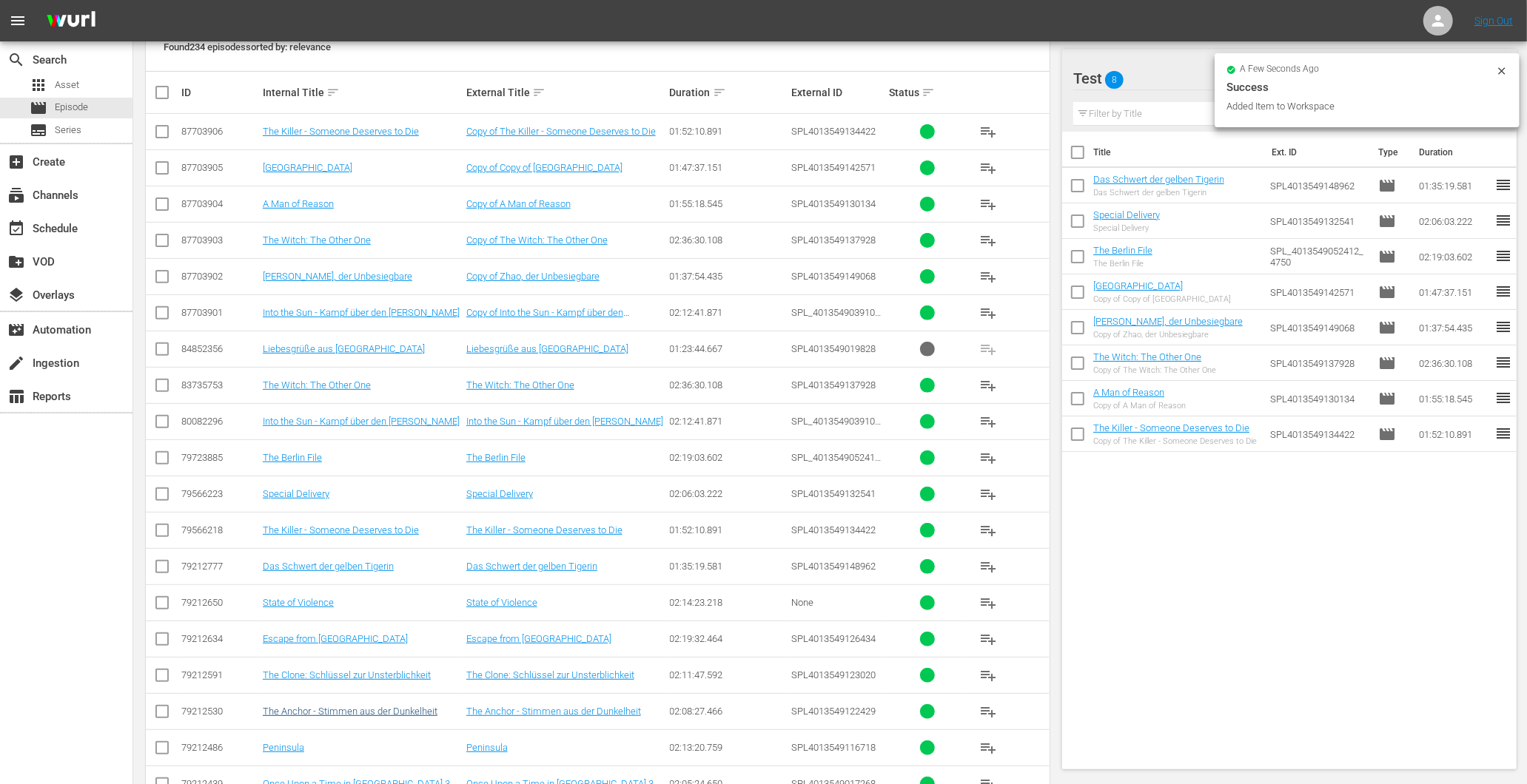
scroll to position [329, 0]
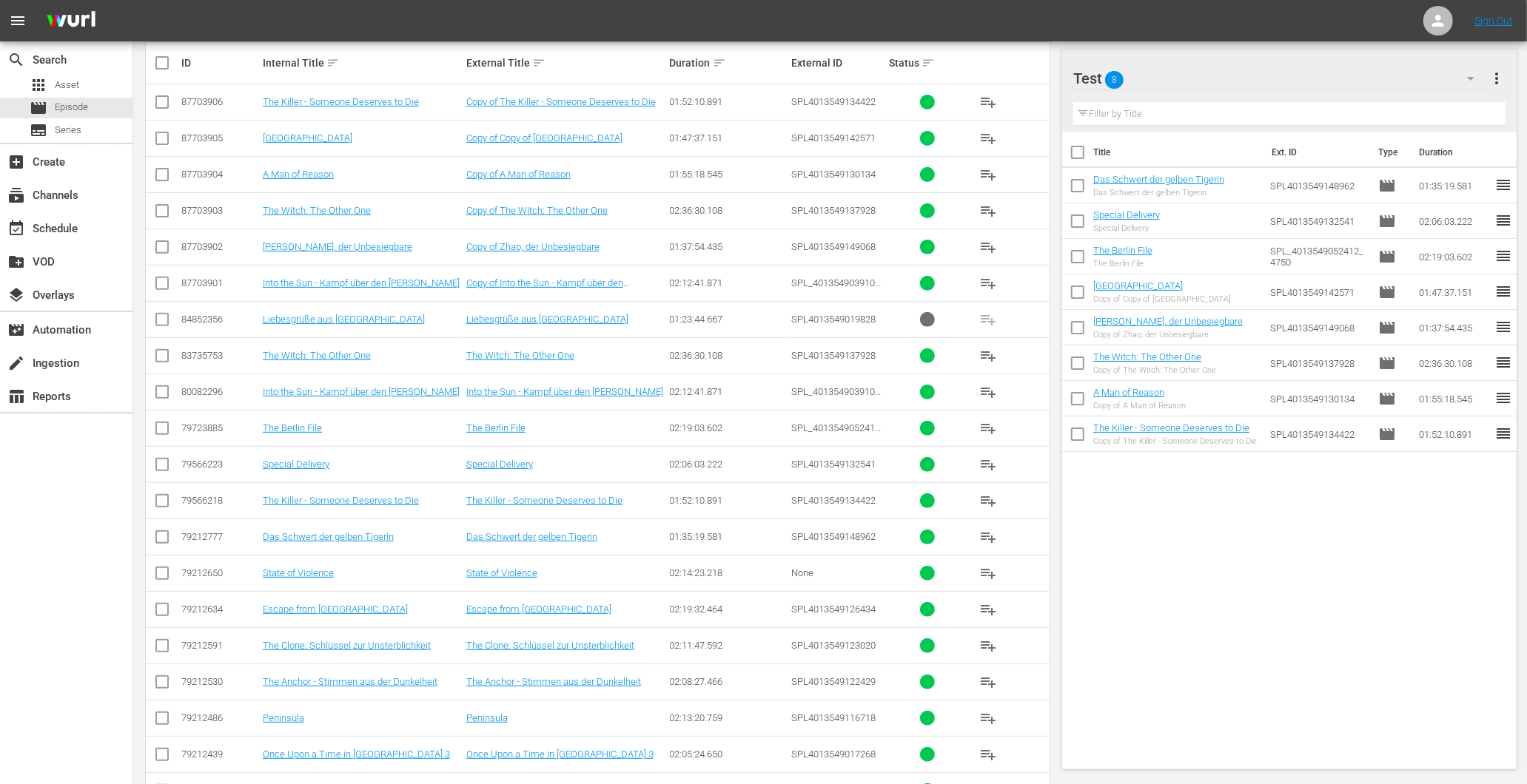
click at [982, 607] on span "playlist_add" at bounding box center [988, 609] width 18 height 18
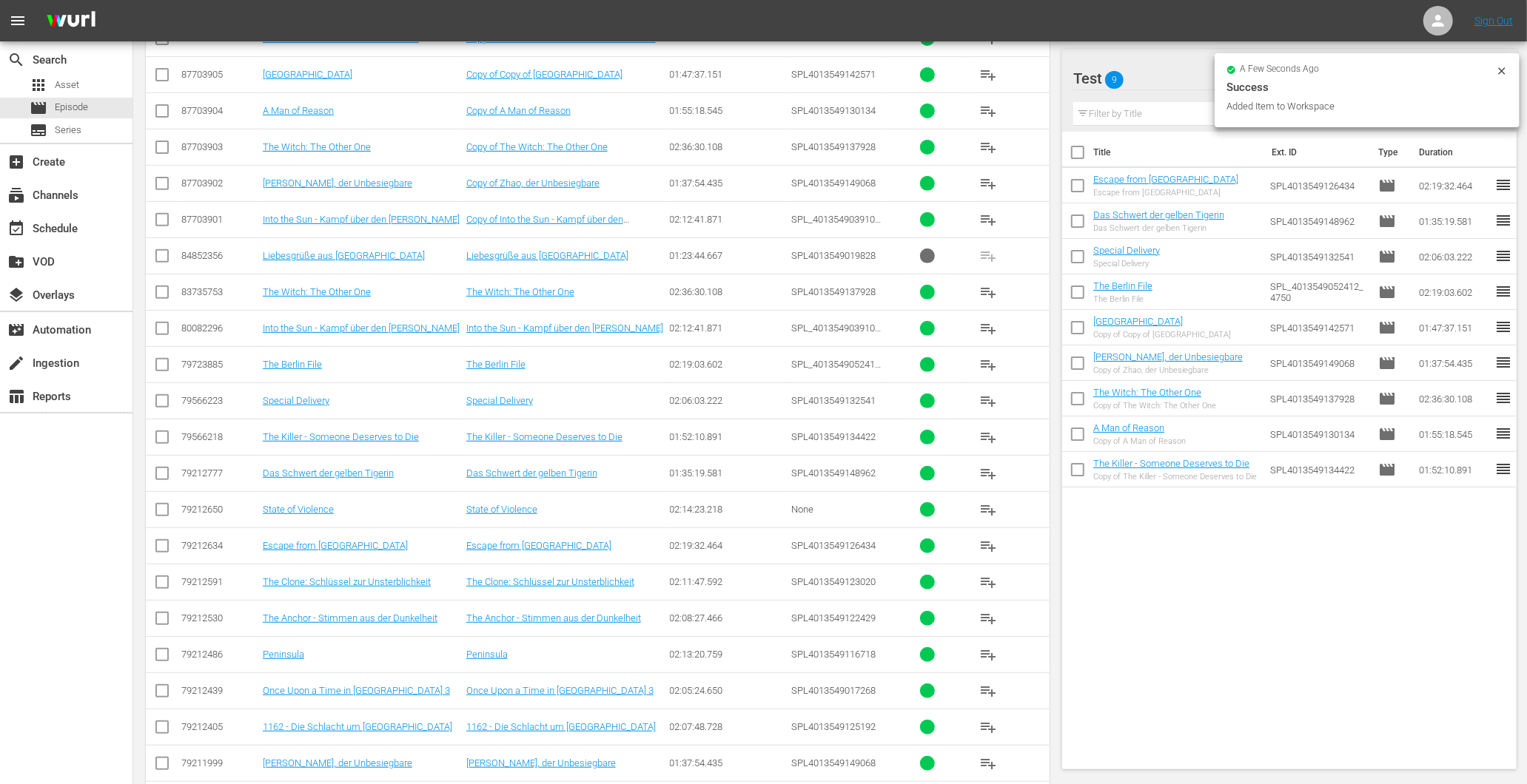
scroll to position [411, 0]
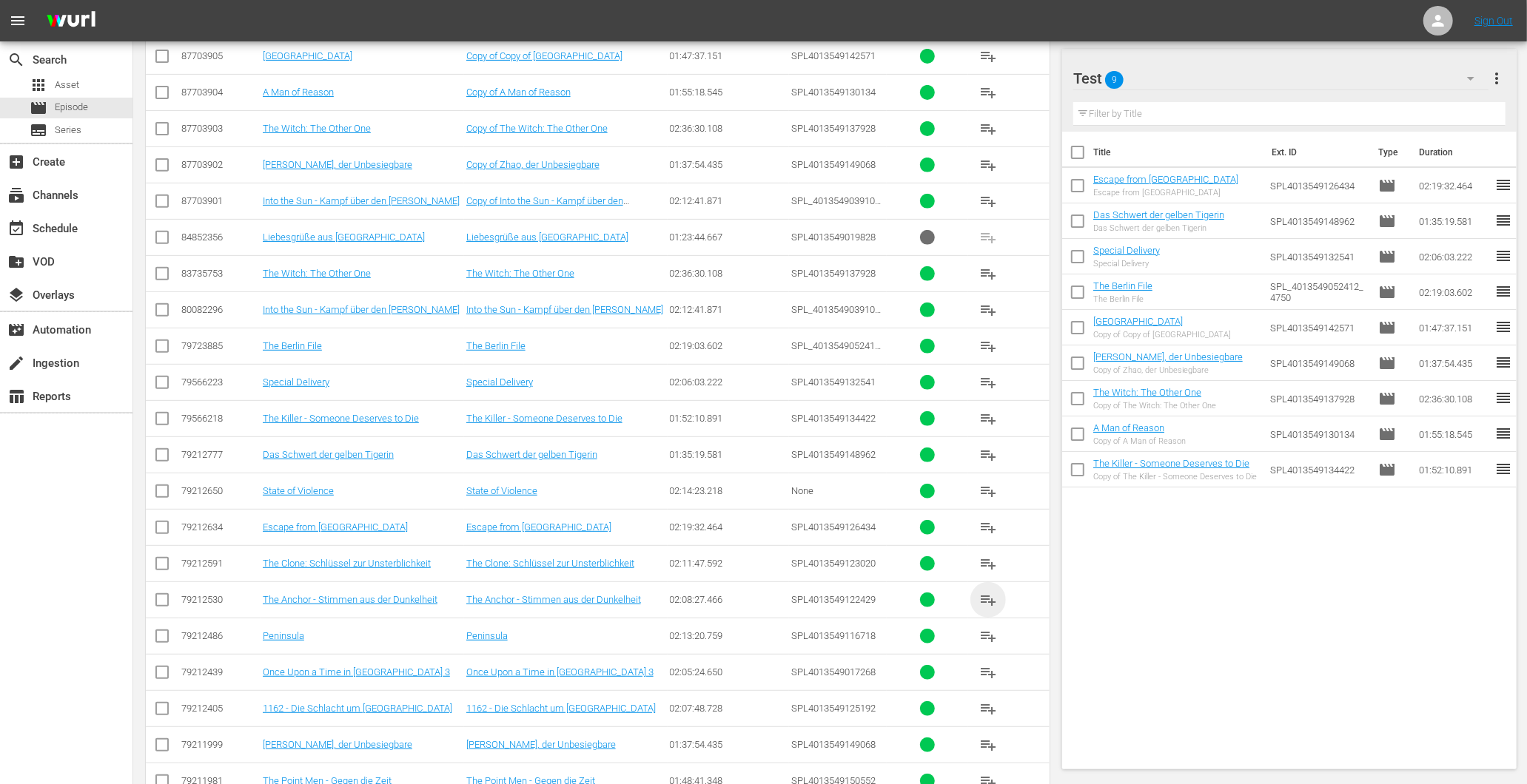
click at [987, 591] on span "playlist_add" at bounding box center [988, 599] width 18 height 18
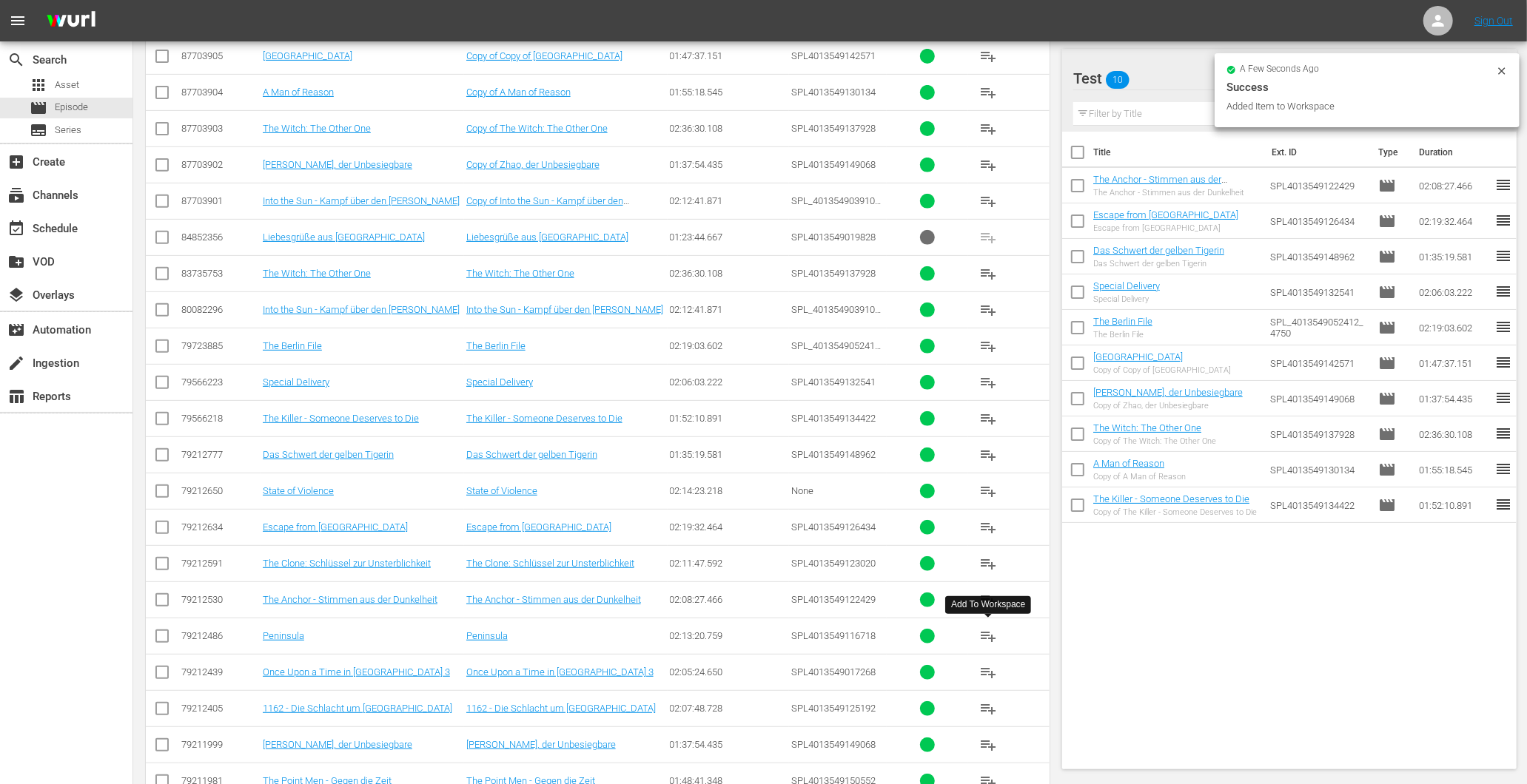
click at [977, 633] on button "playlist_add" at bounding box center [988, 636] width 35 height 35
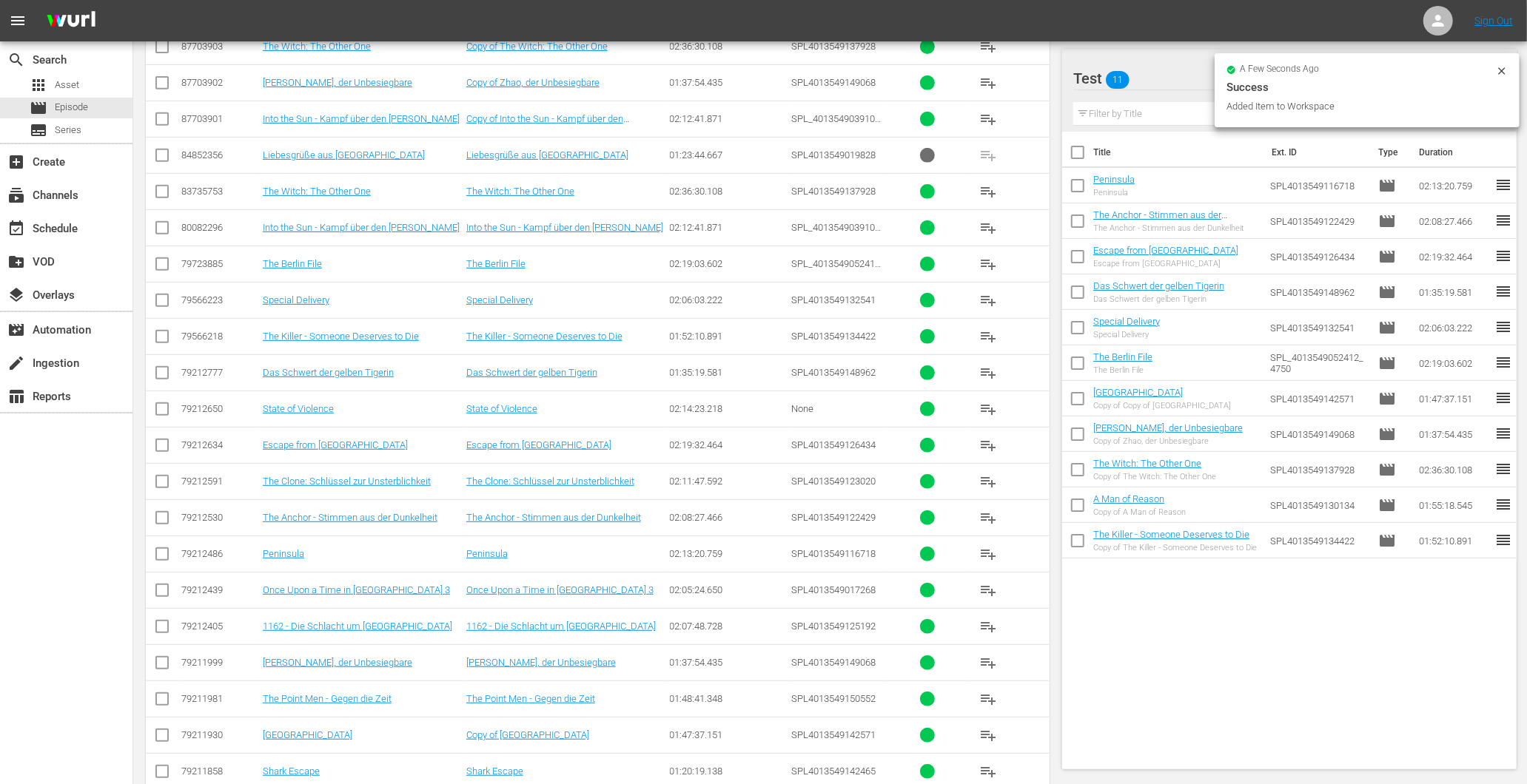
scroll to position [575, 0]
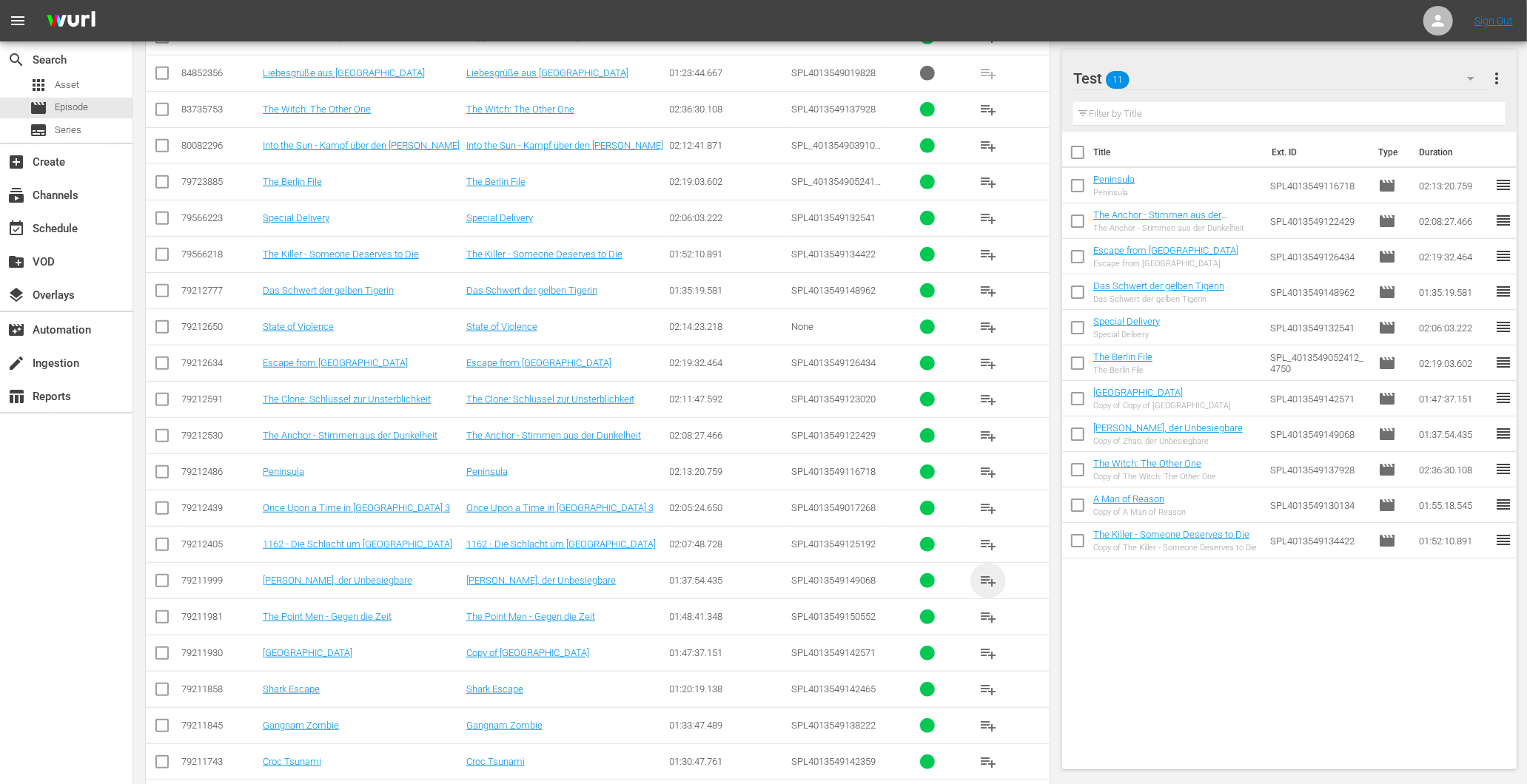
click at [994, 579] on span "playlist_add" at bounding box center [988, 580] width 18 height 18
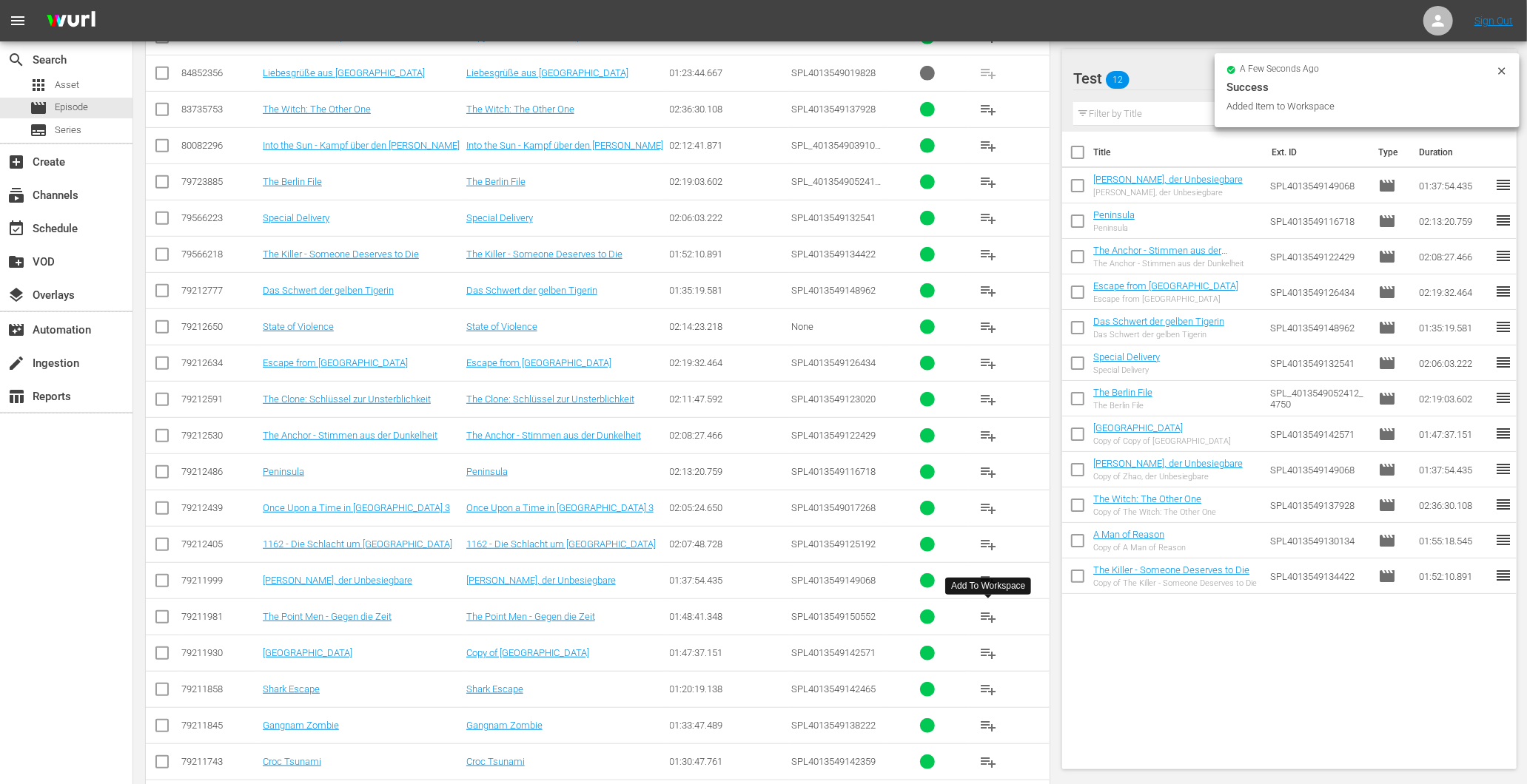
click at [987, 624] on span "playlist_add" at bounding box center [988, 617] width 18 height 18
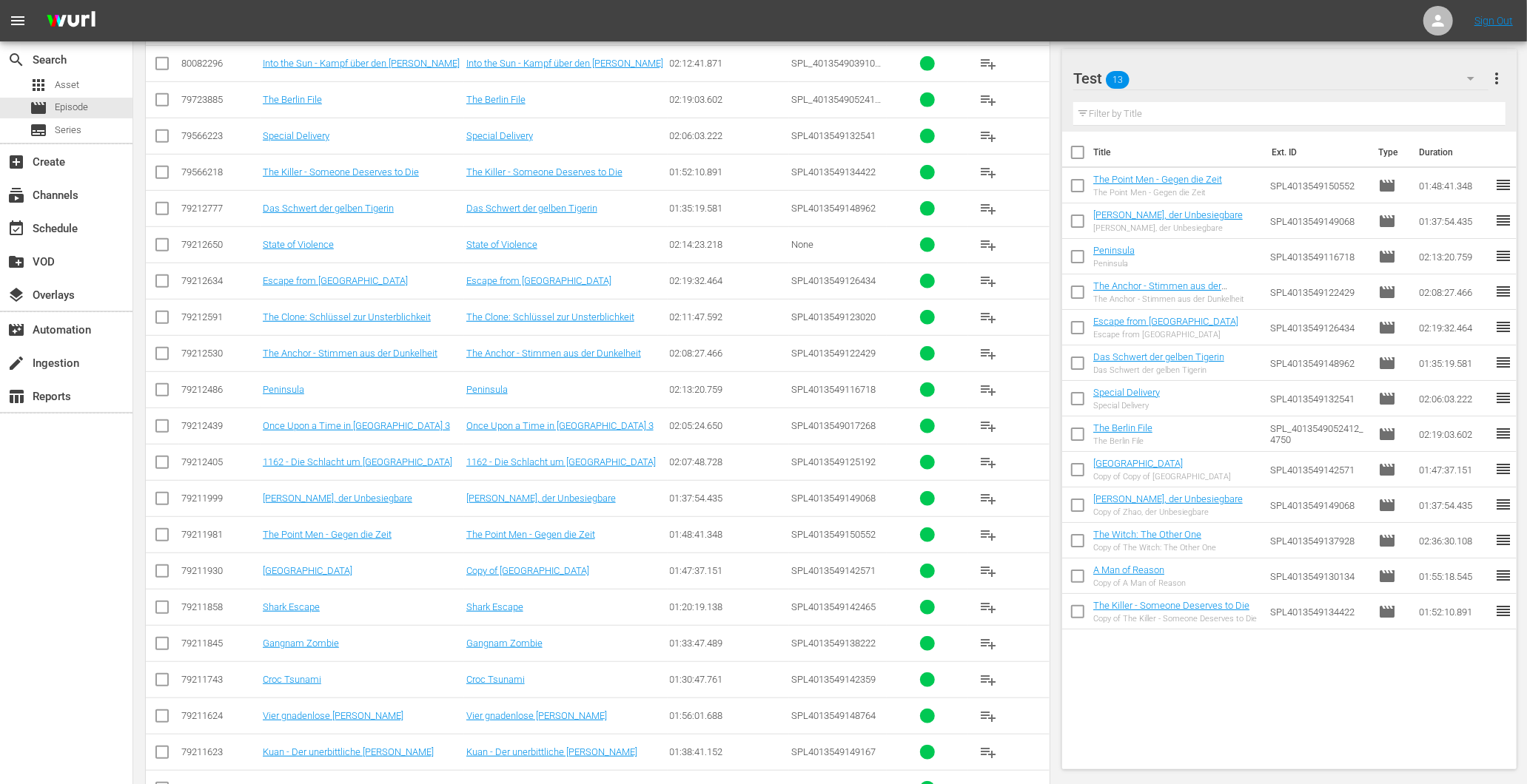
scroll to position [740, 0]
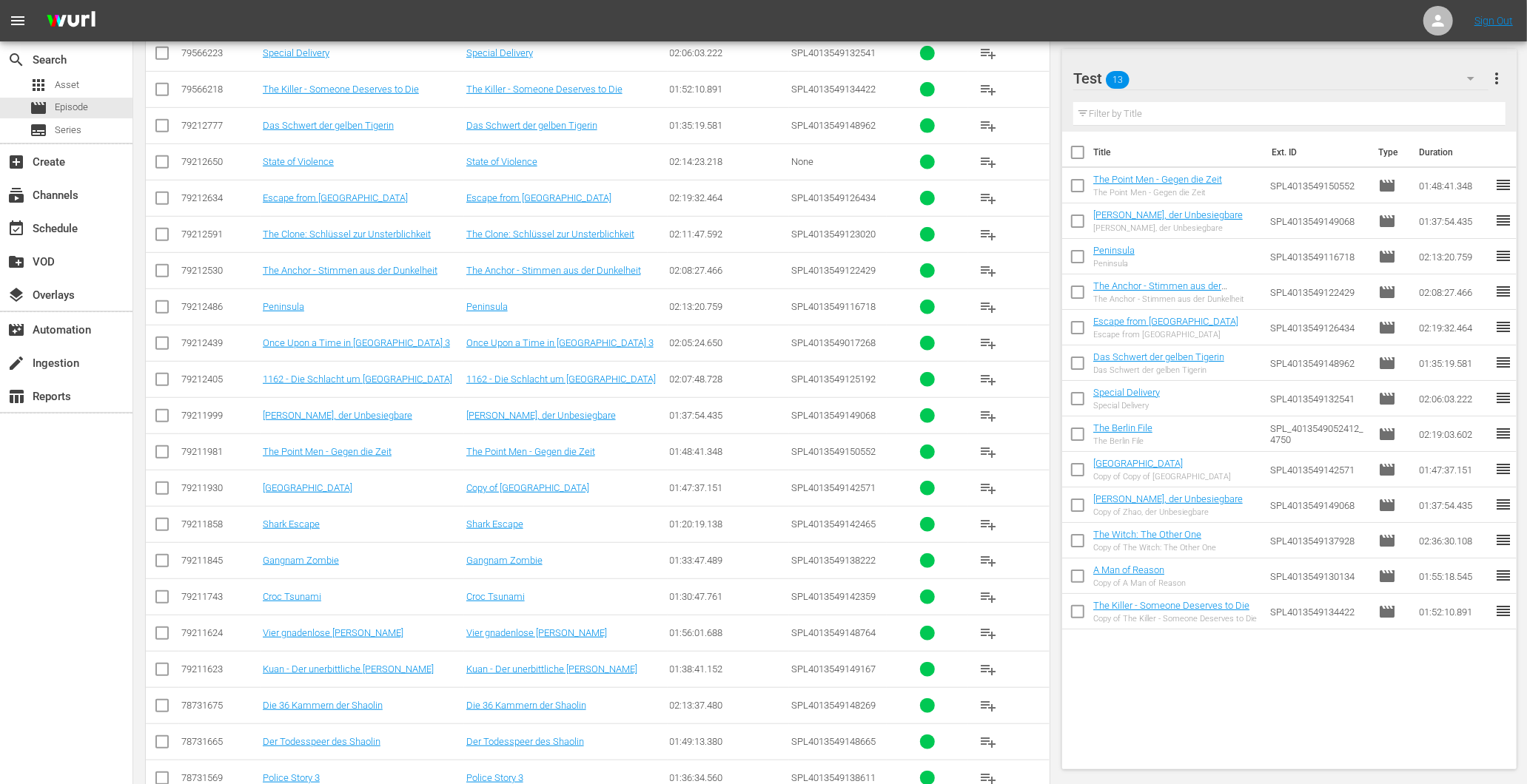
click at [988, 566] on span "playlist_add" at bounding box center [988, 561] width 18 height 18
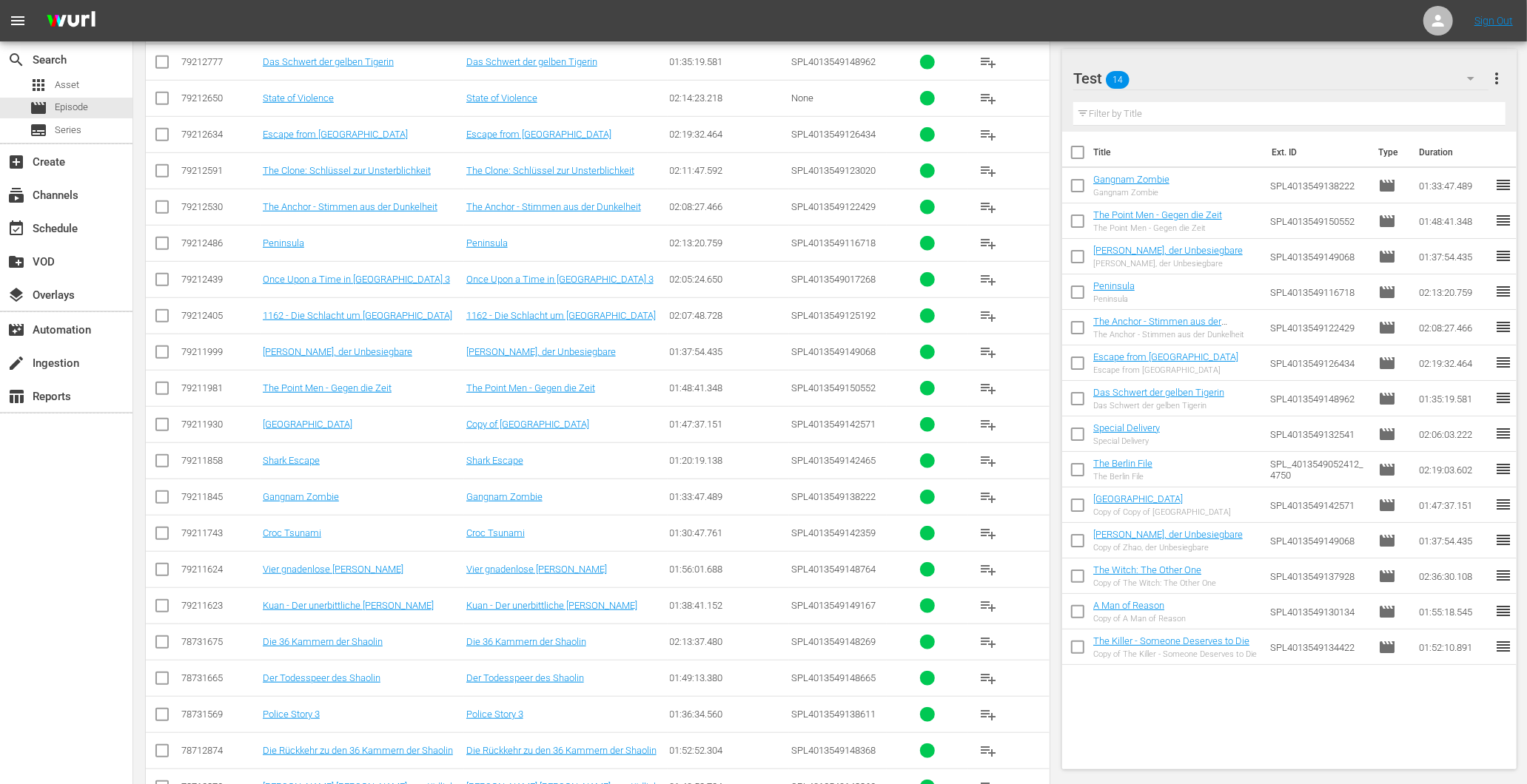
scroll to position [822, 0]
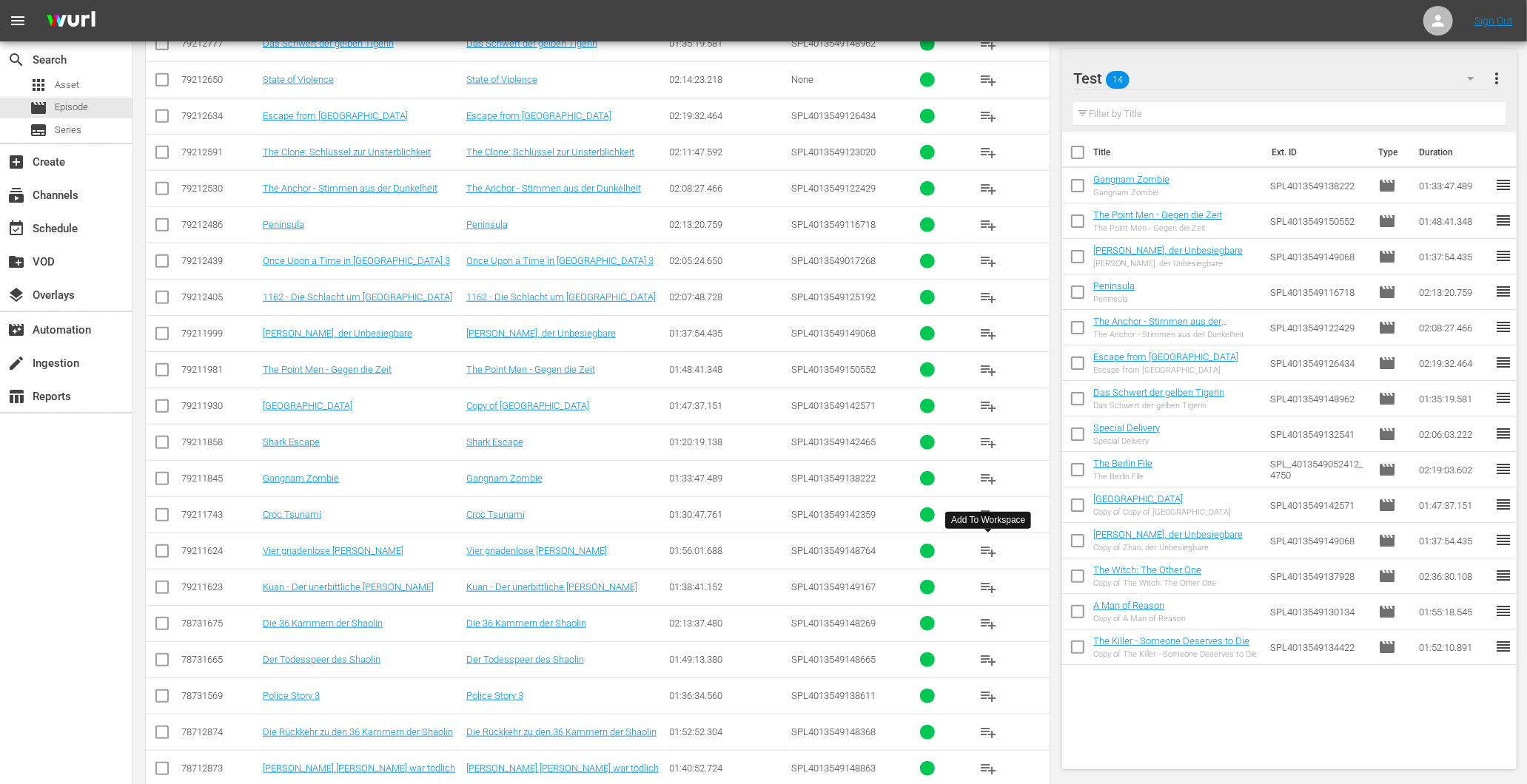
click at [990, 559] on span "playlist_add" at bounding box center [988, 551] width 18 height 18
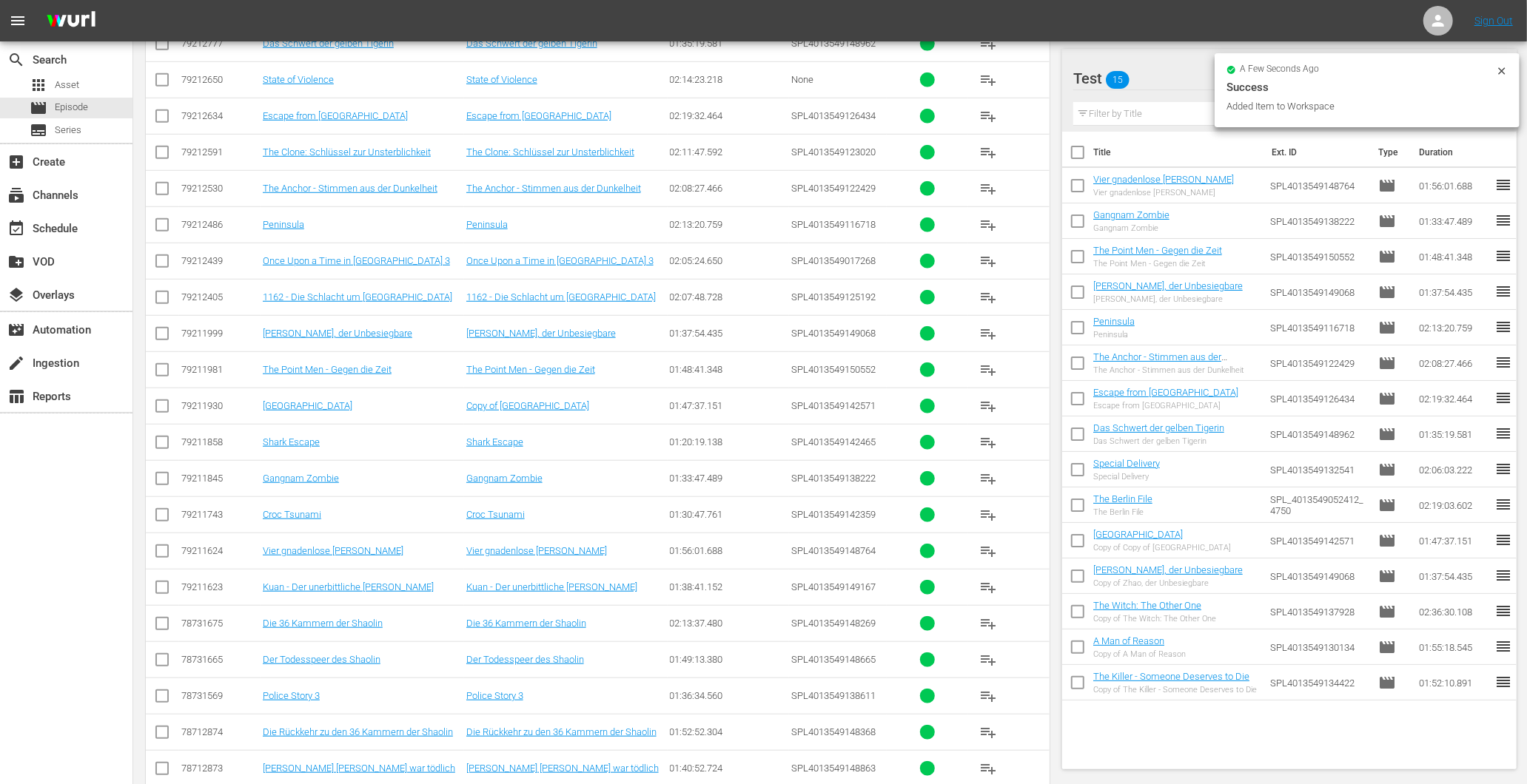
click at [988, 590] on span "playlist_add" at bounding box center [988, 587] width 18 height 18
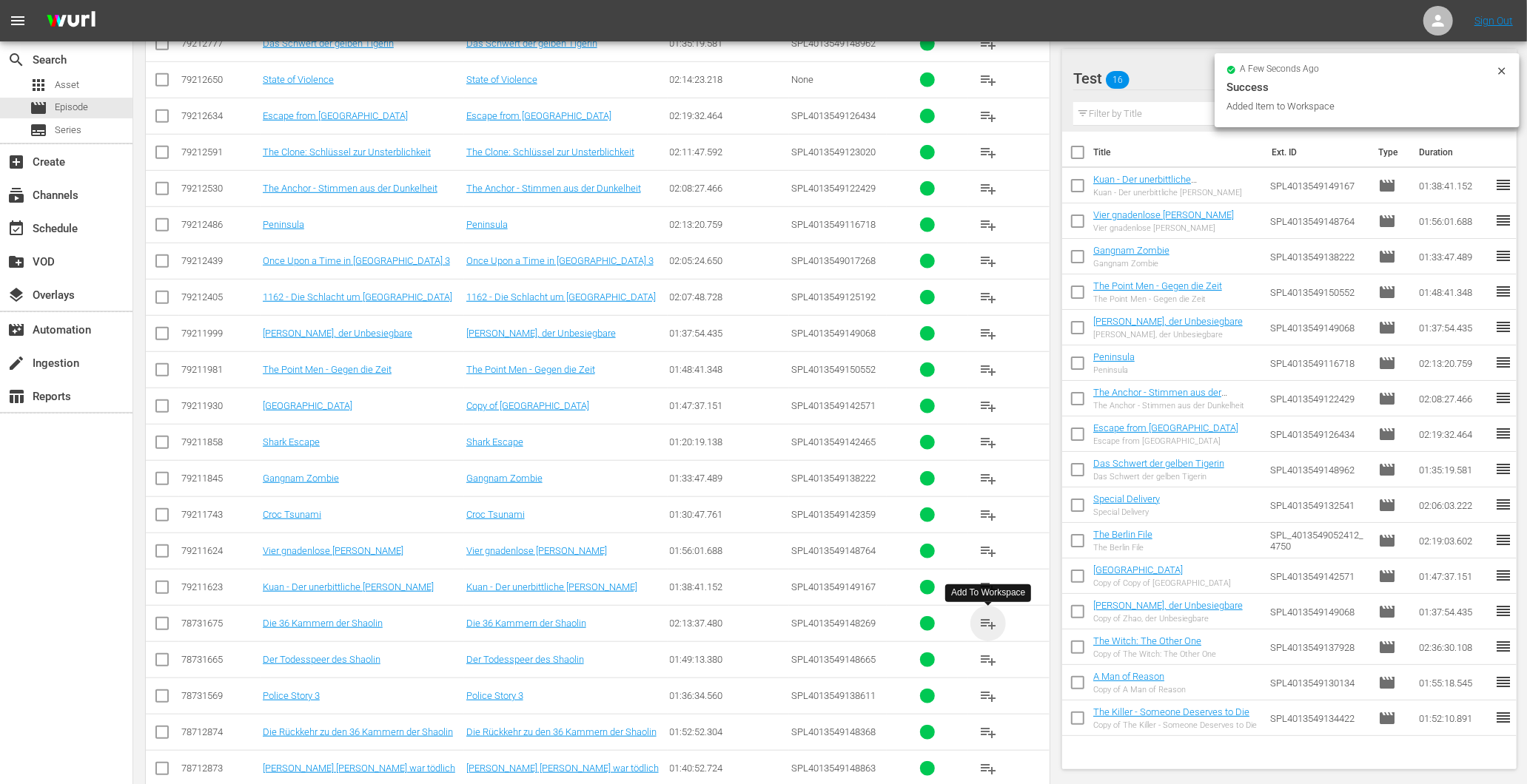
click at [987, 622] on span "playlist_add" at bounding box center [988, 623] width 18 height 18
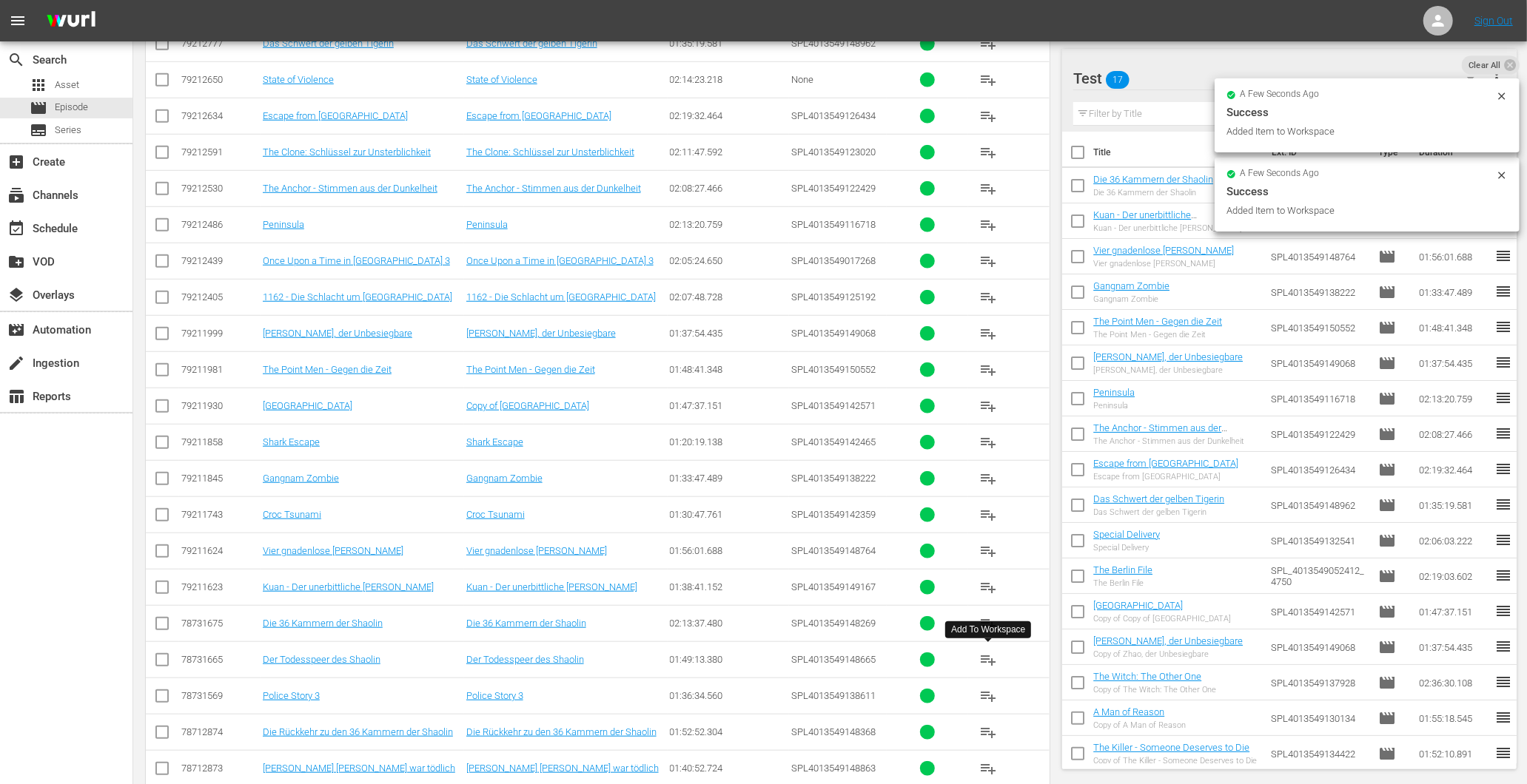
click at [987, 667] on span "playlist_add" at bounding box center [988, 659] width 18 height 18
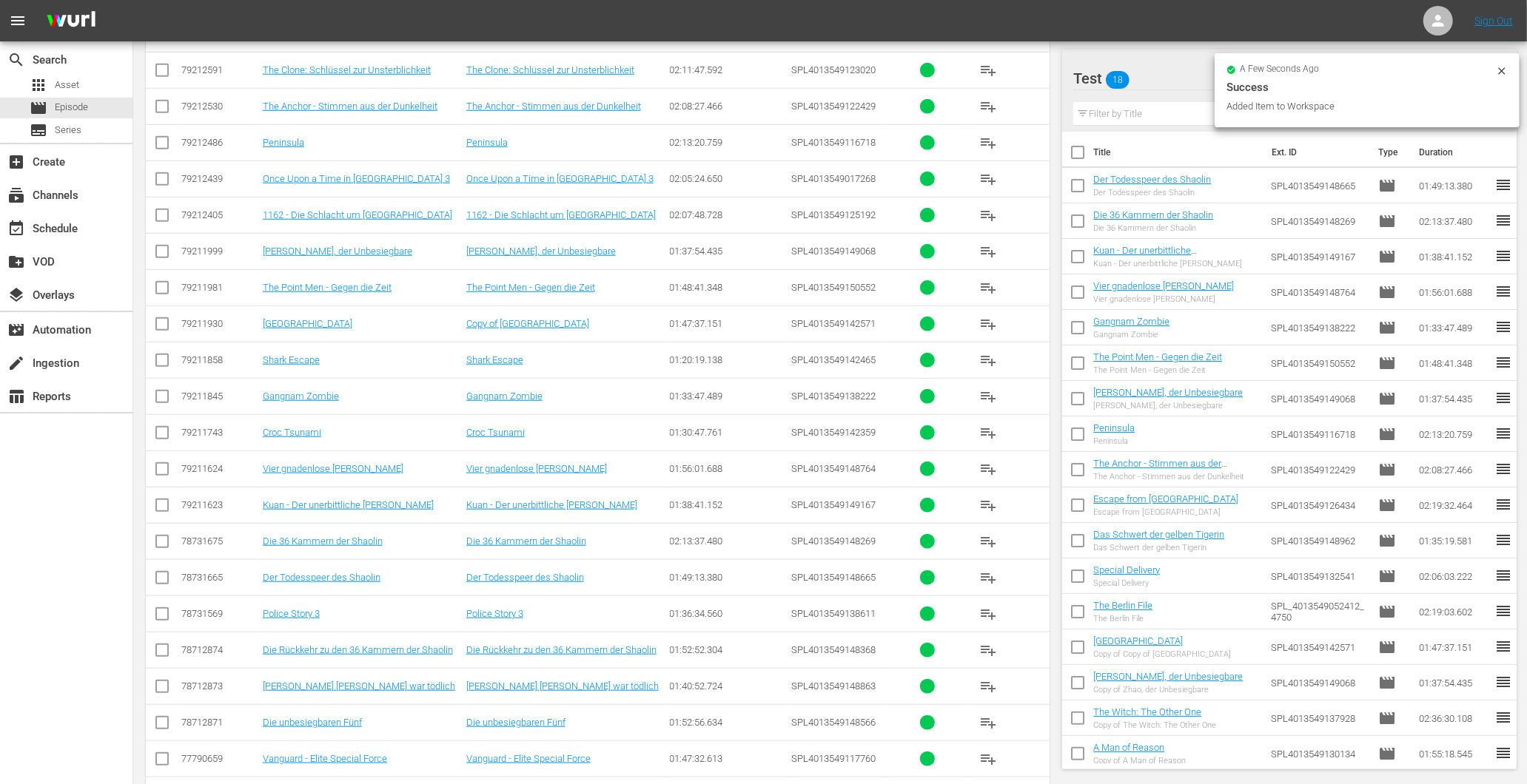
scroll to position [986, 0]
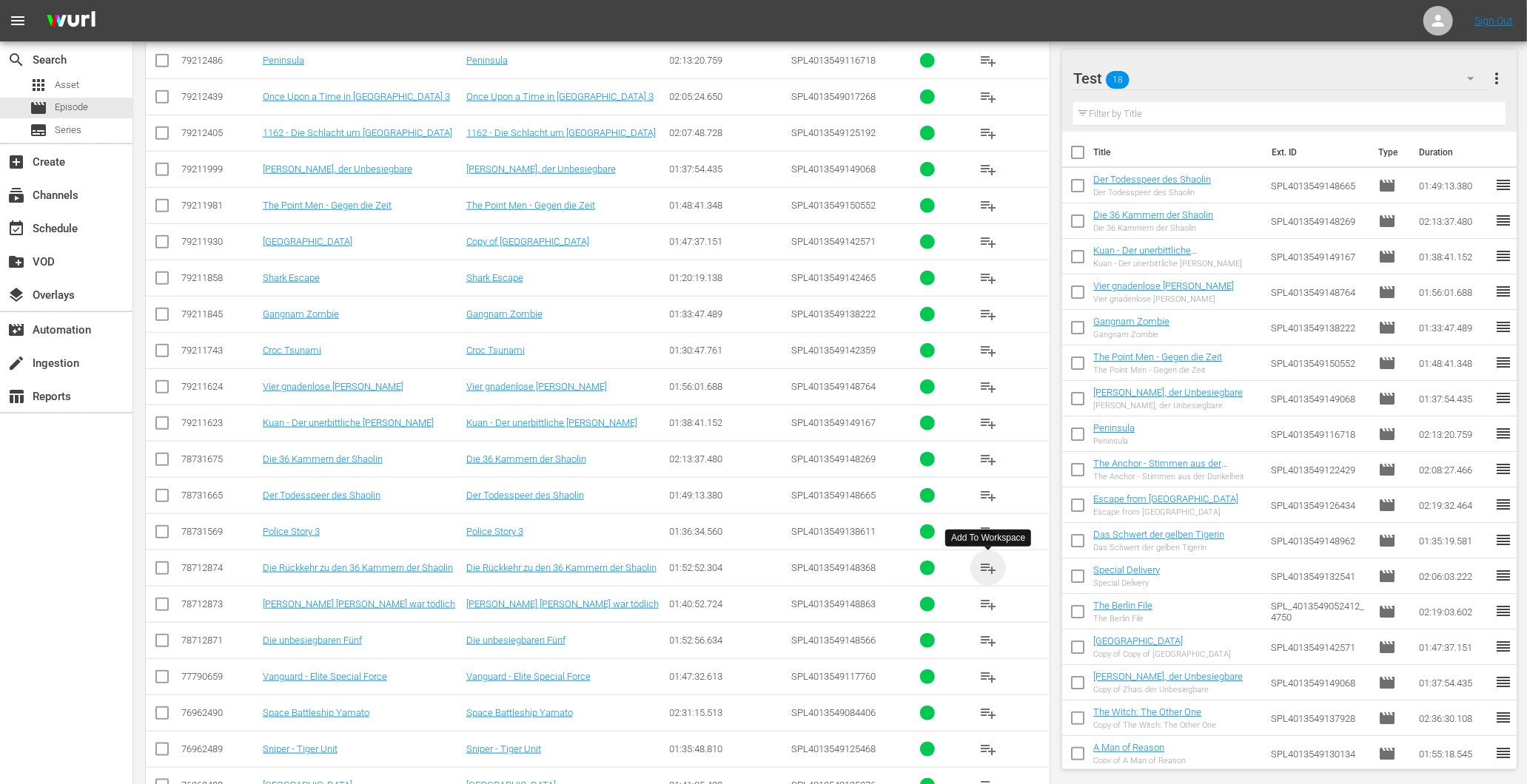
click at [987, 572] on span "playlist_add" at bounding box center [988, 567] width 18 height 18
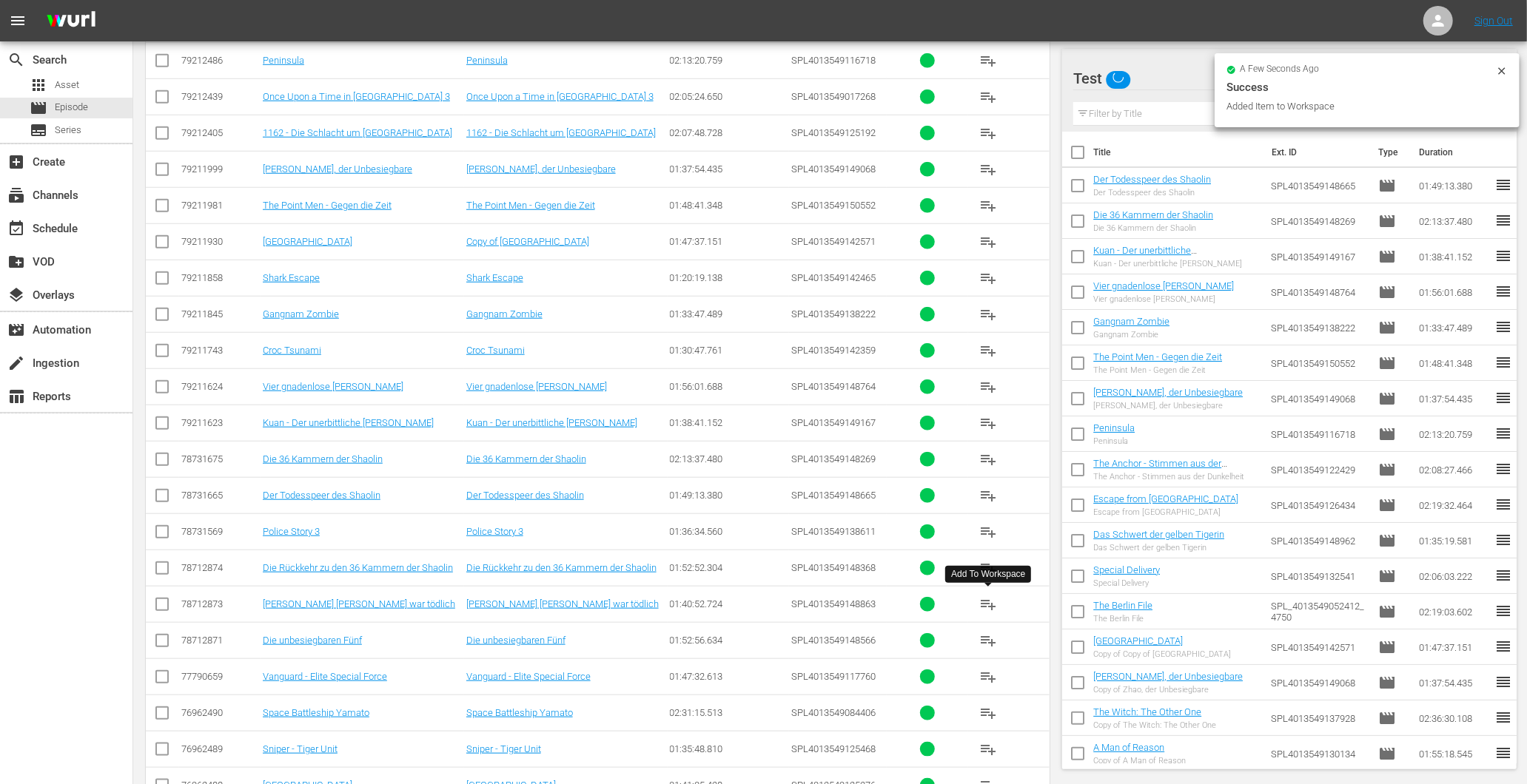
click at [987, 603] on span "playlist_add" at bounding box center [988, 604] width 18 height 18
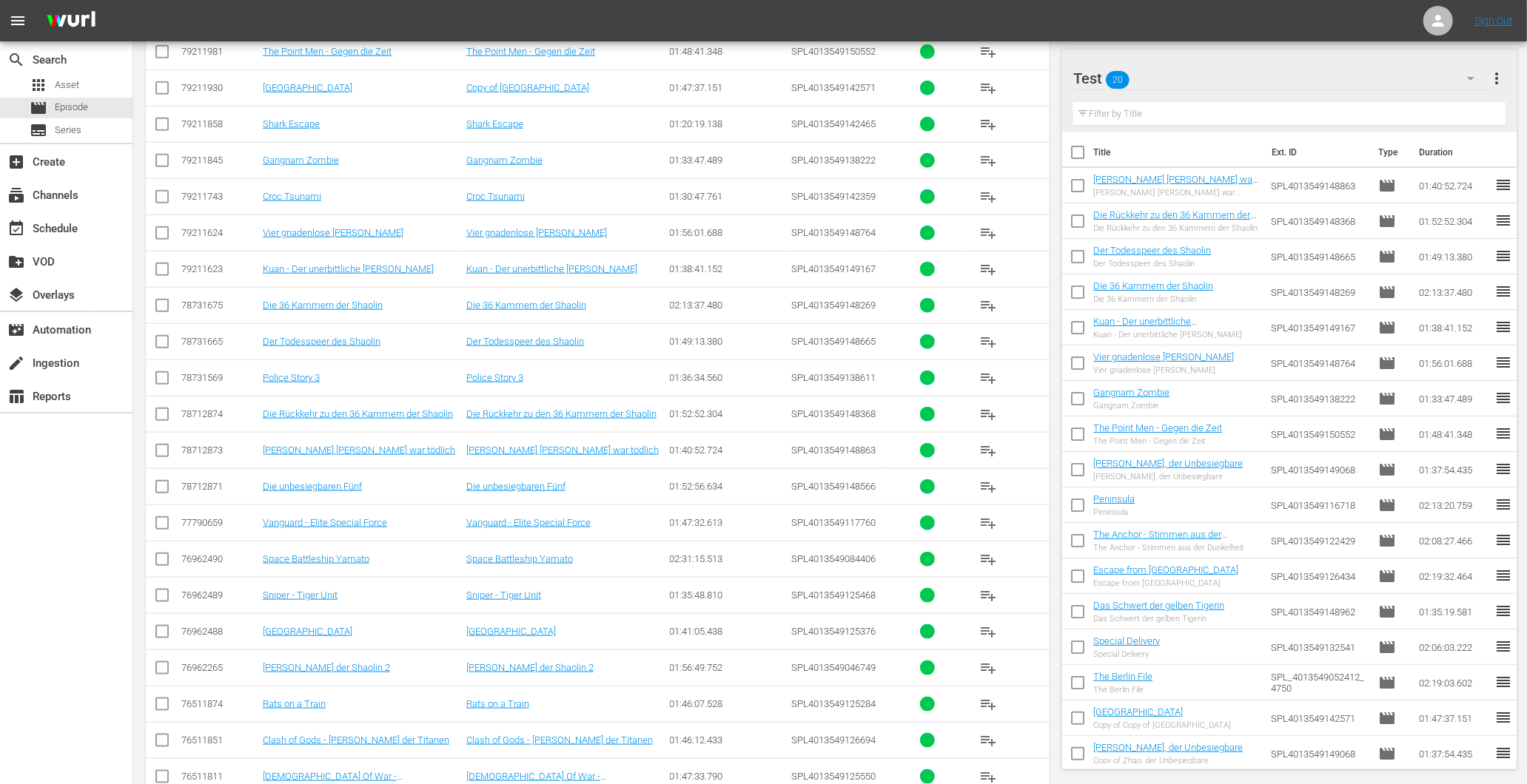
scroll to position [1150, 0]
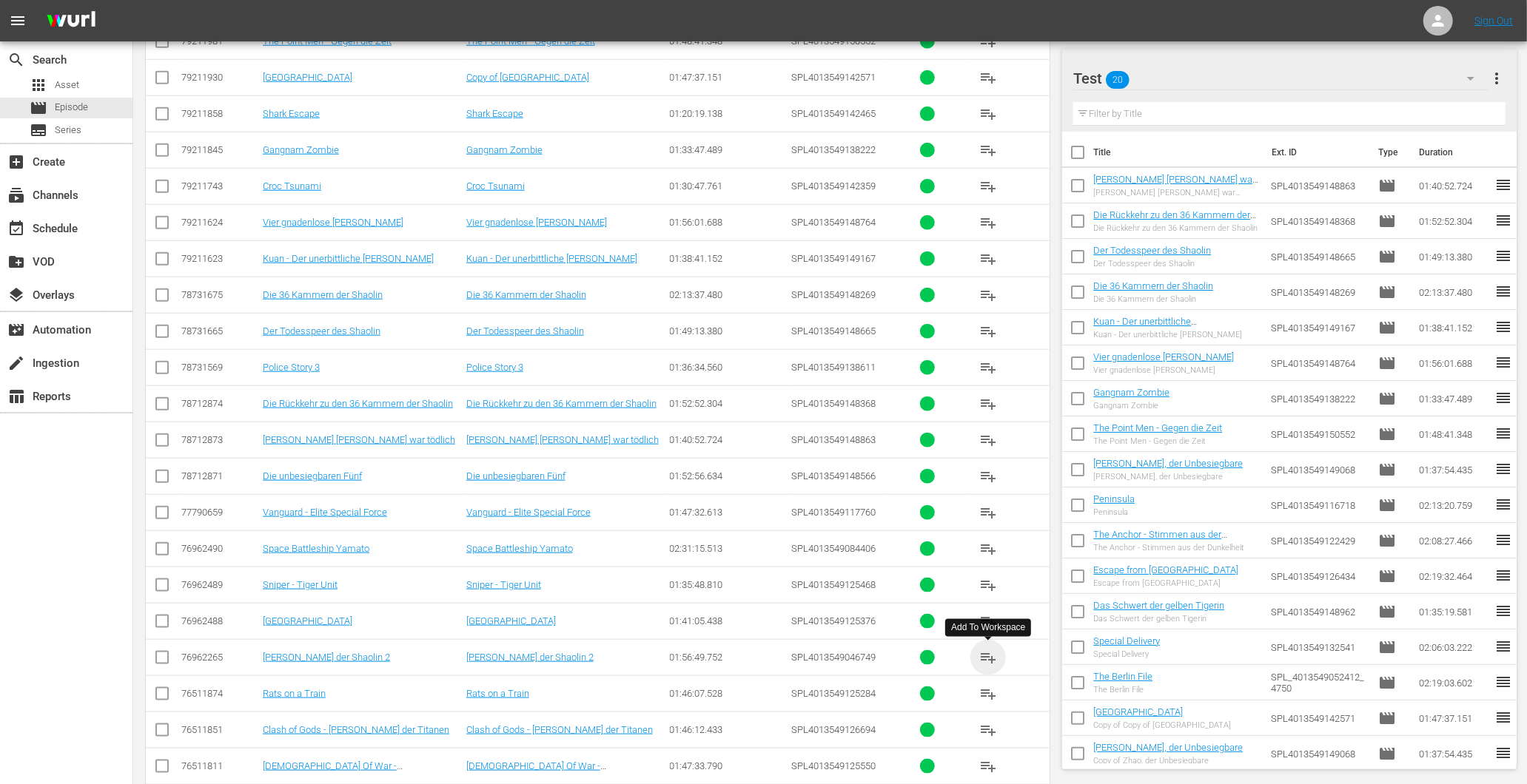
click at [990, 662] on span "playlist_add" at bounding box center [988, 657] width 18 height 18
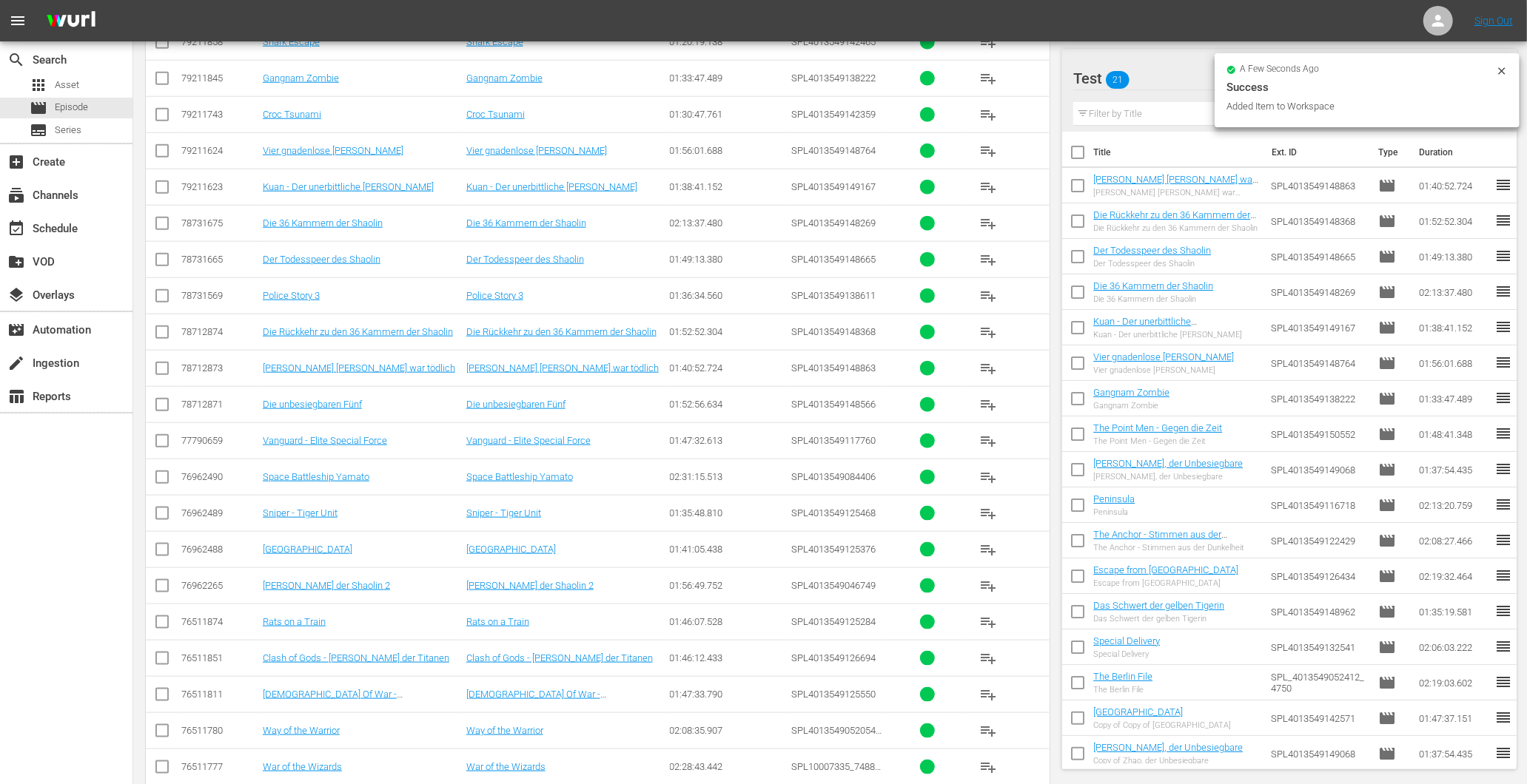
scroll to position [1232, 0]
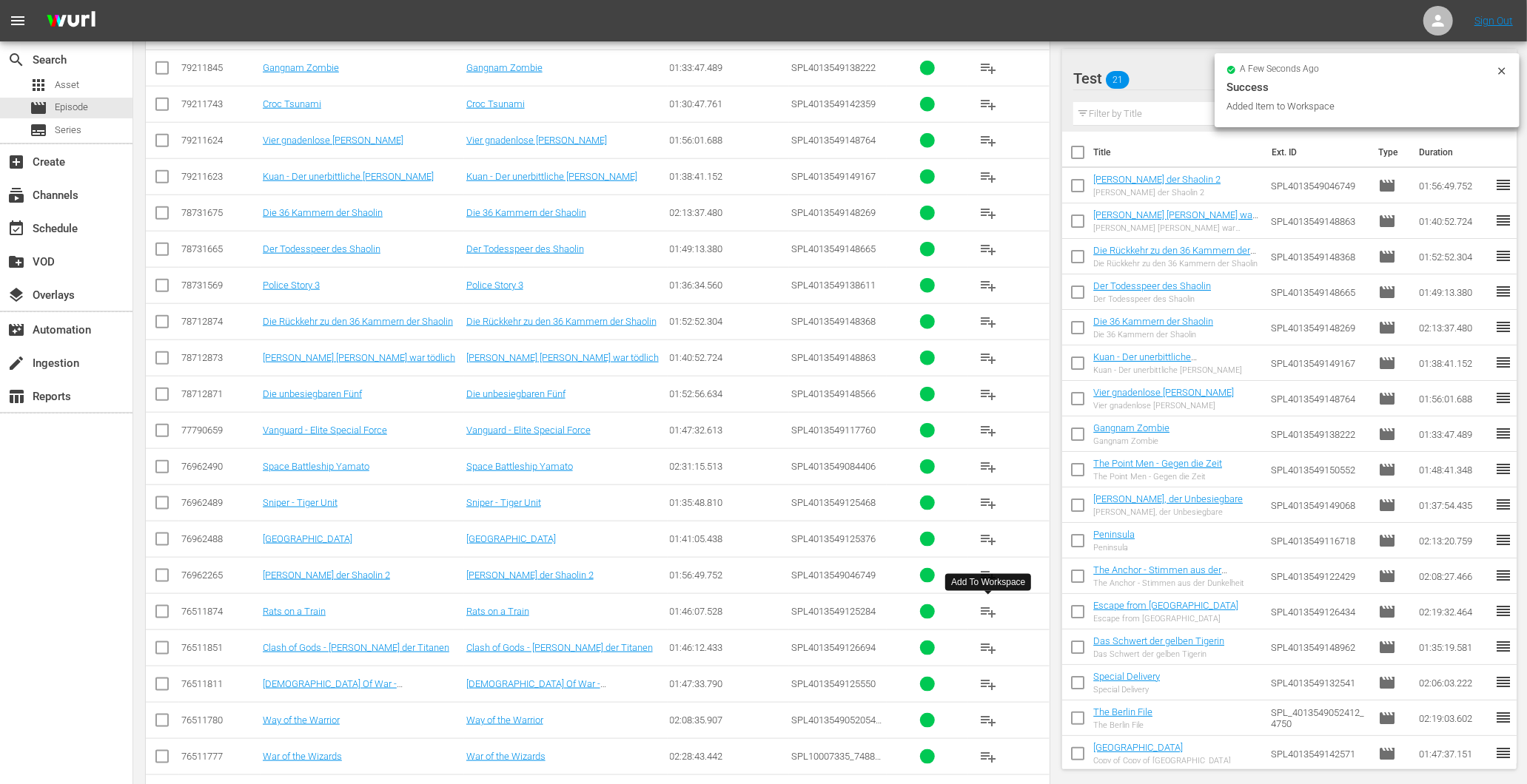
click at [981, 623] on button "playlist_add" at bounding box center [988, 612] width 35 height 35
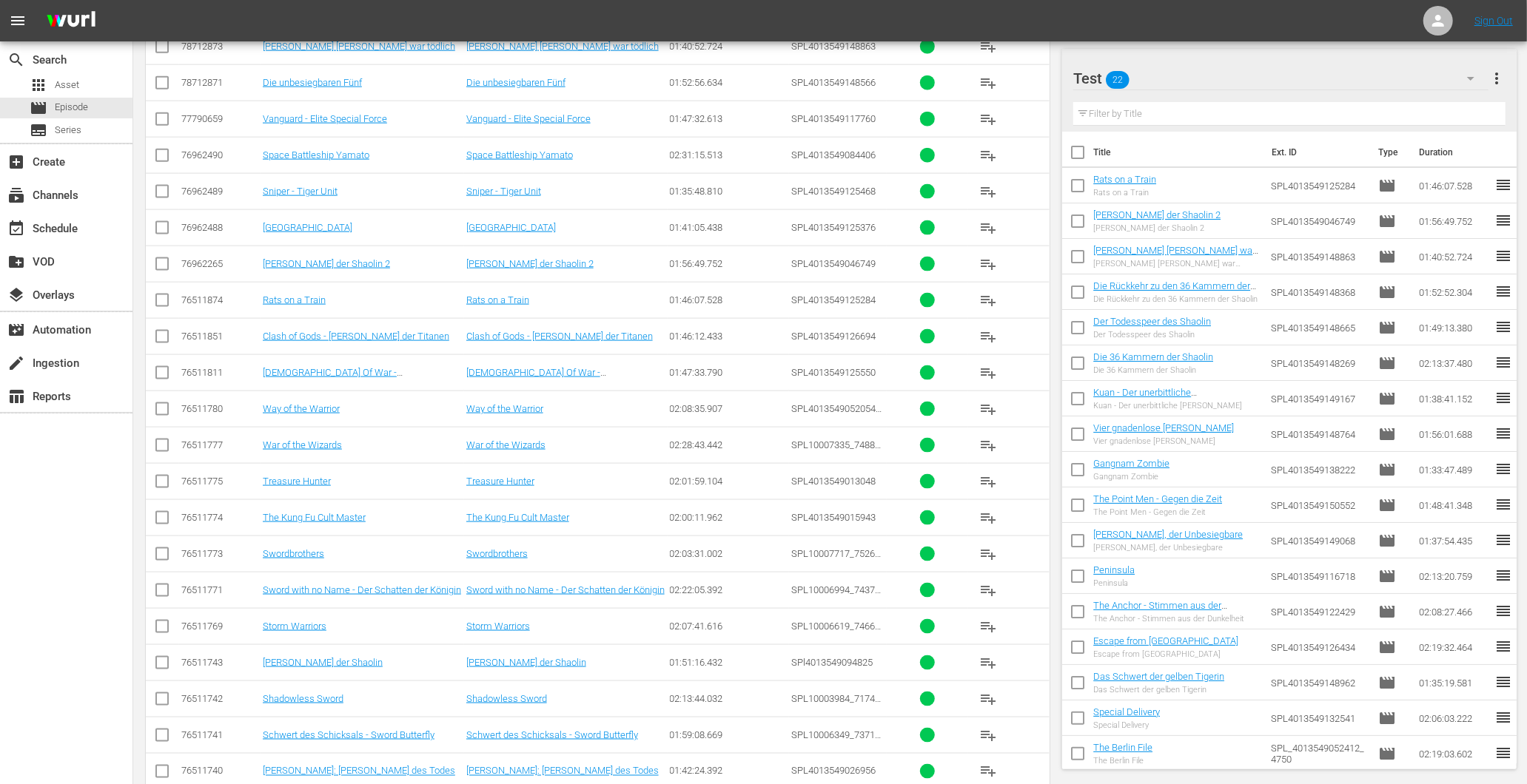
scroll to position [1531, 0]
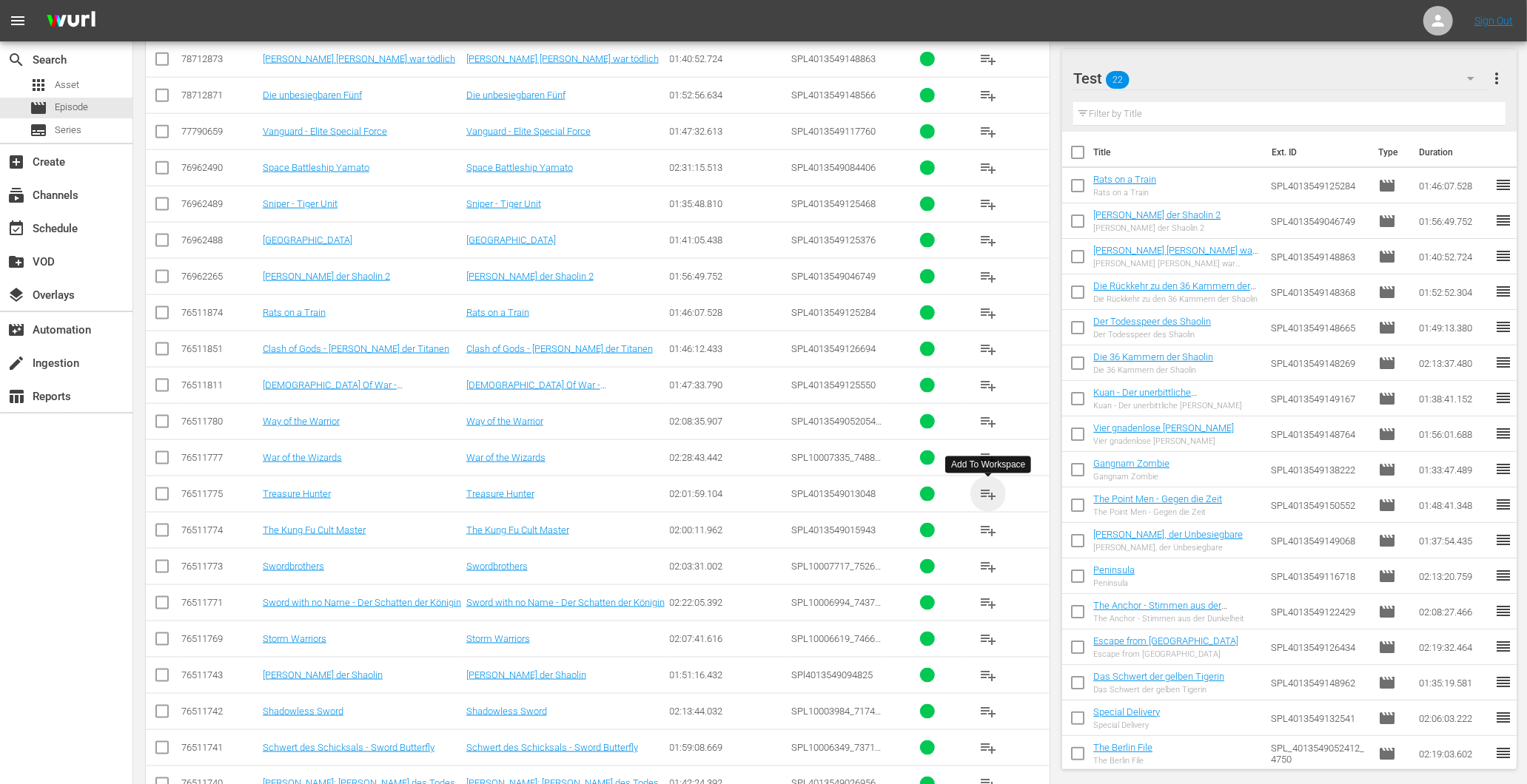
click at [992, 496] on span "playlist_add" at bounding box center [988, 494] width 18 height 18
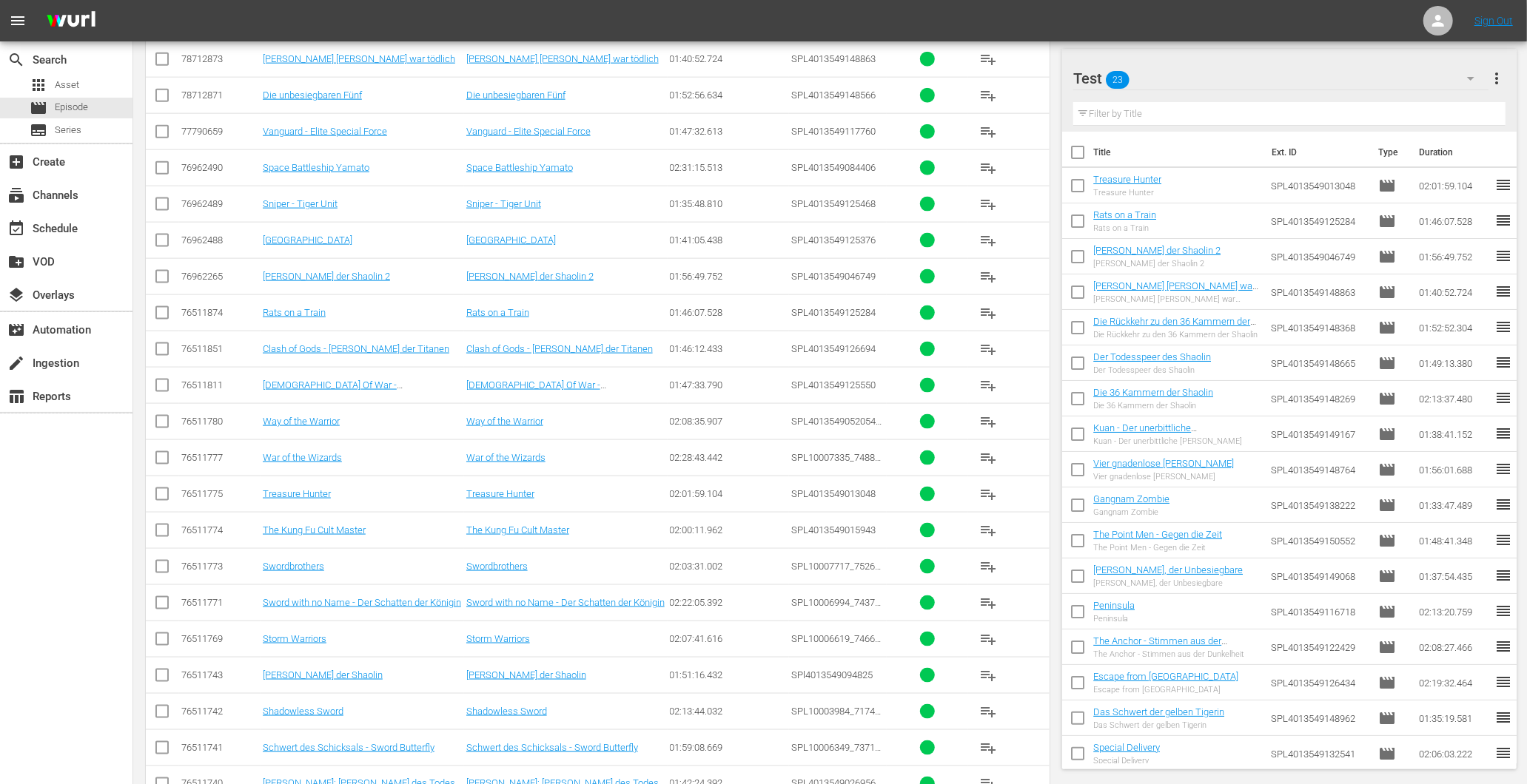
scroll to position [1613, 0]
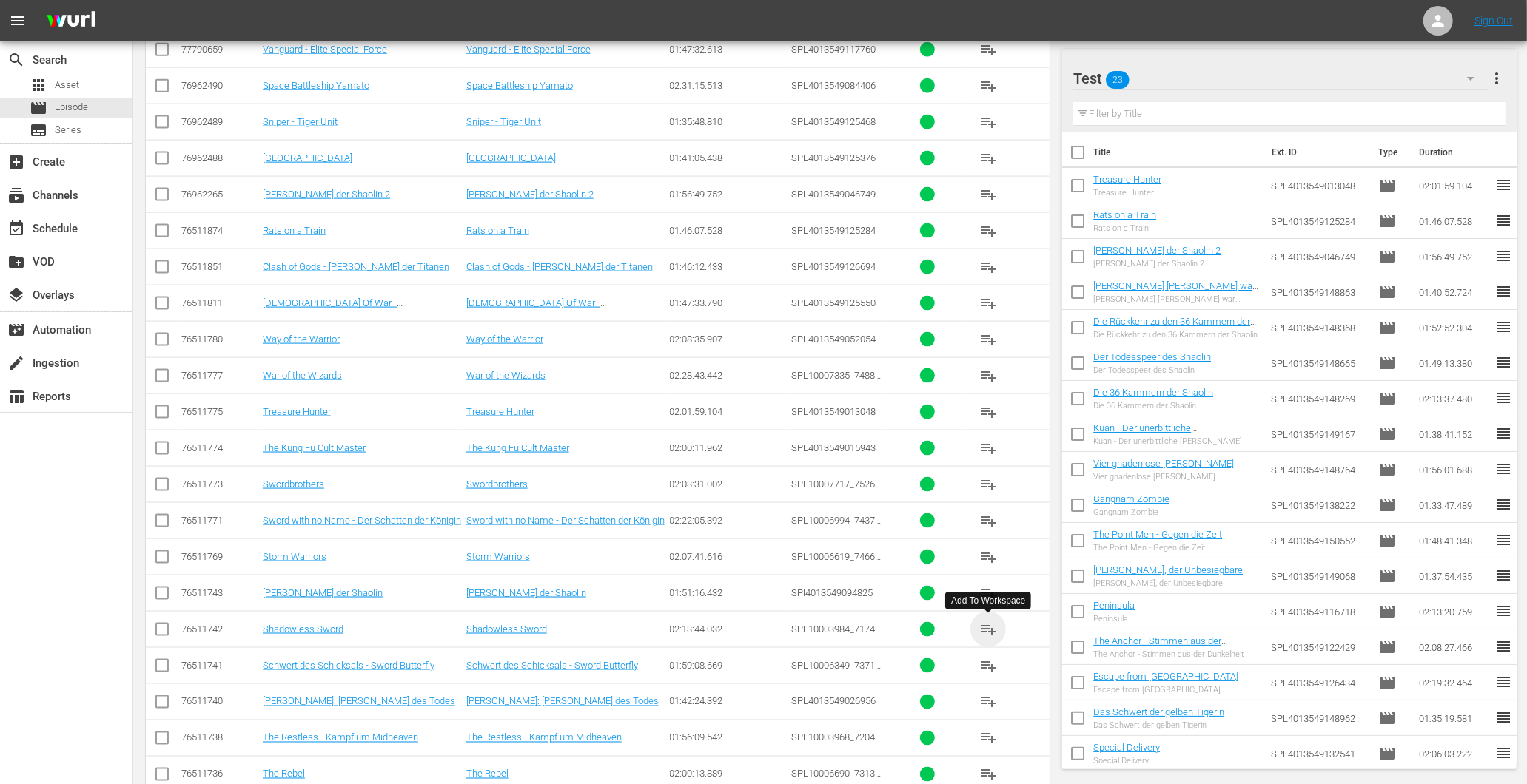
click at [990, 633] on span "playlist_add" at bounding box center [988, 629] width 18 height 18
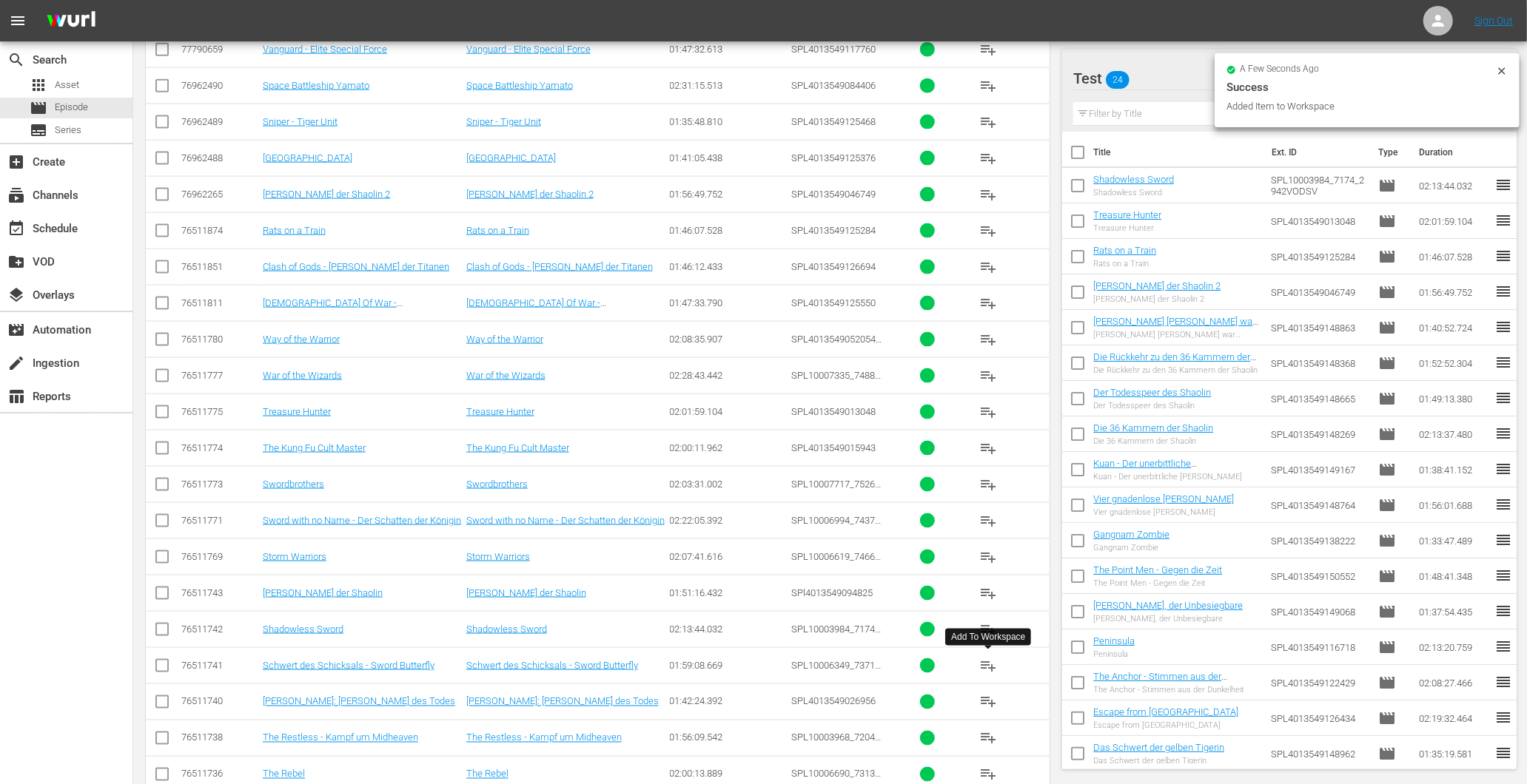
click at [981, 663] on span "playlist_add" at bounding box center [988, 665] width 18 height 18
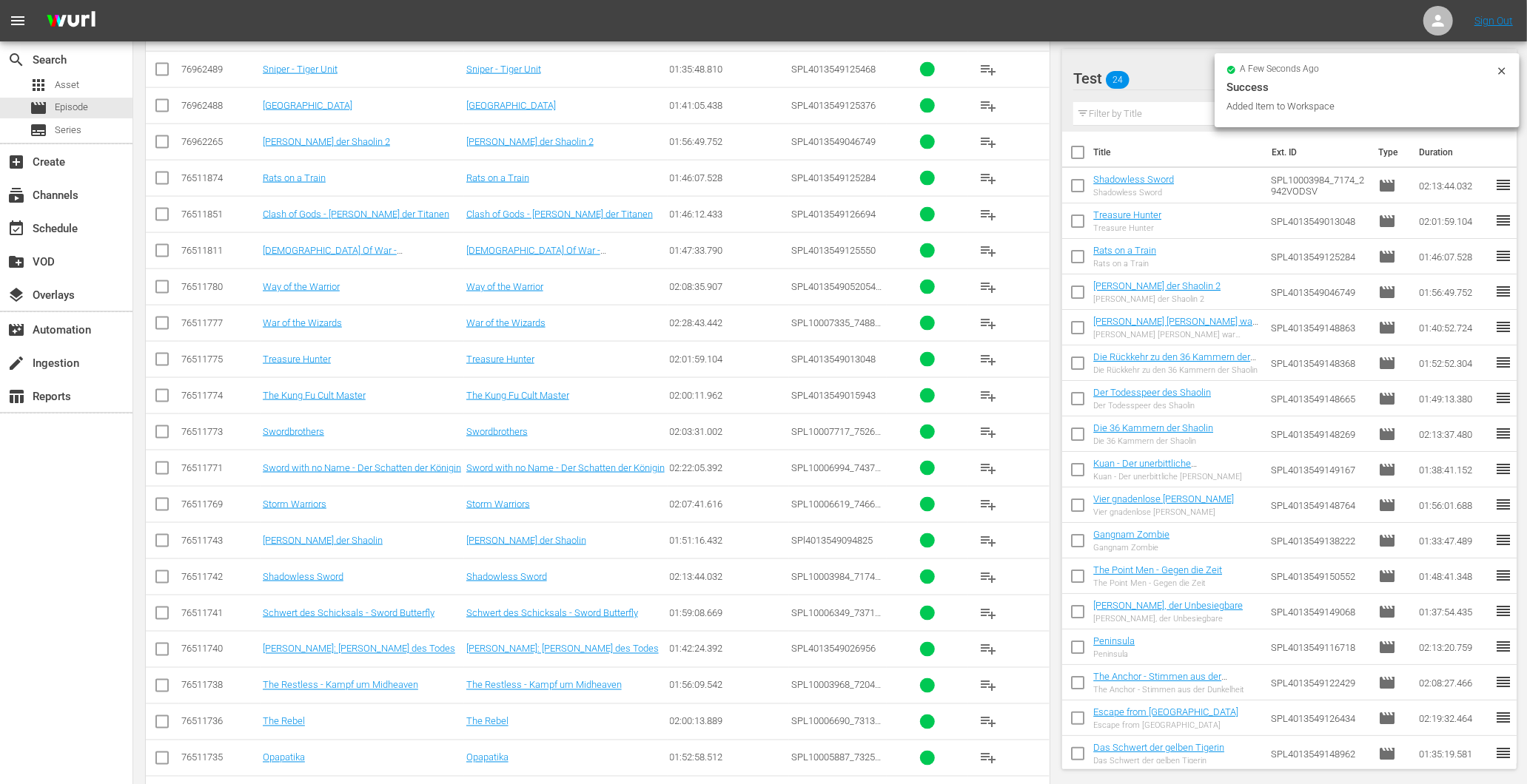
scroll to position [1696, 0]
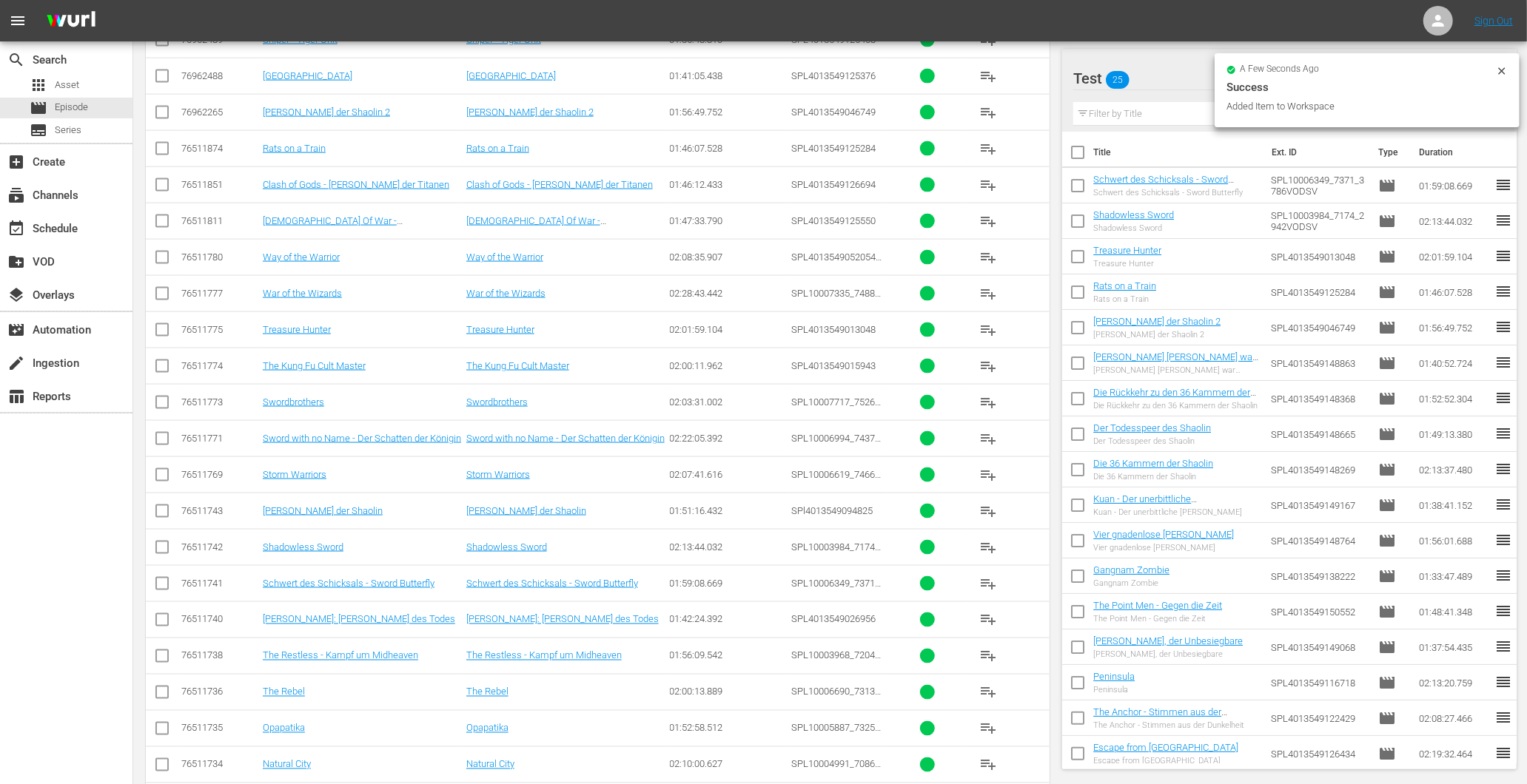
click at [989, 625] on span "playlist_add" at bounding box center [988, 619] width 18 height 18
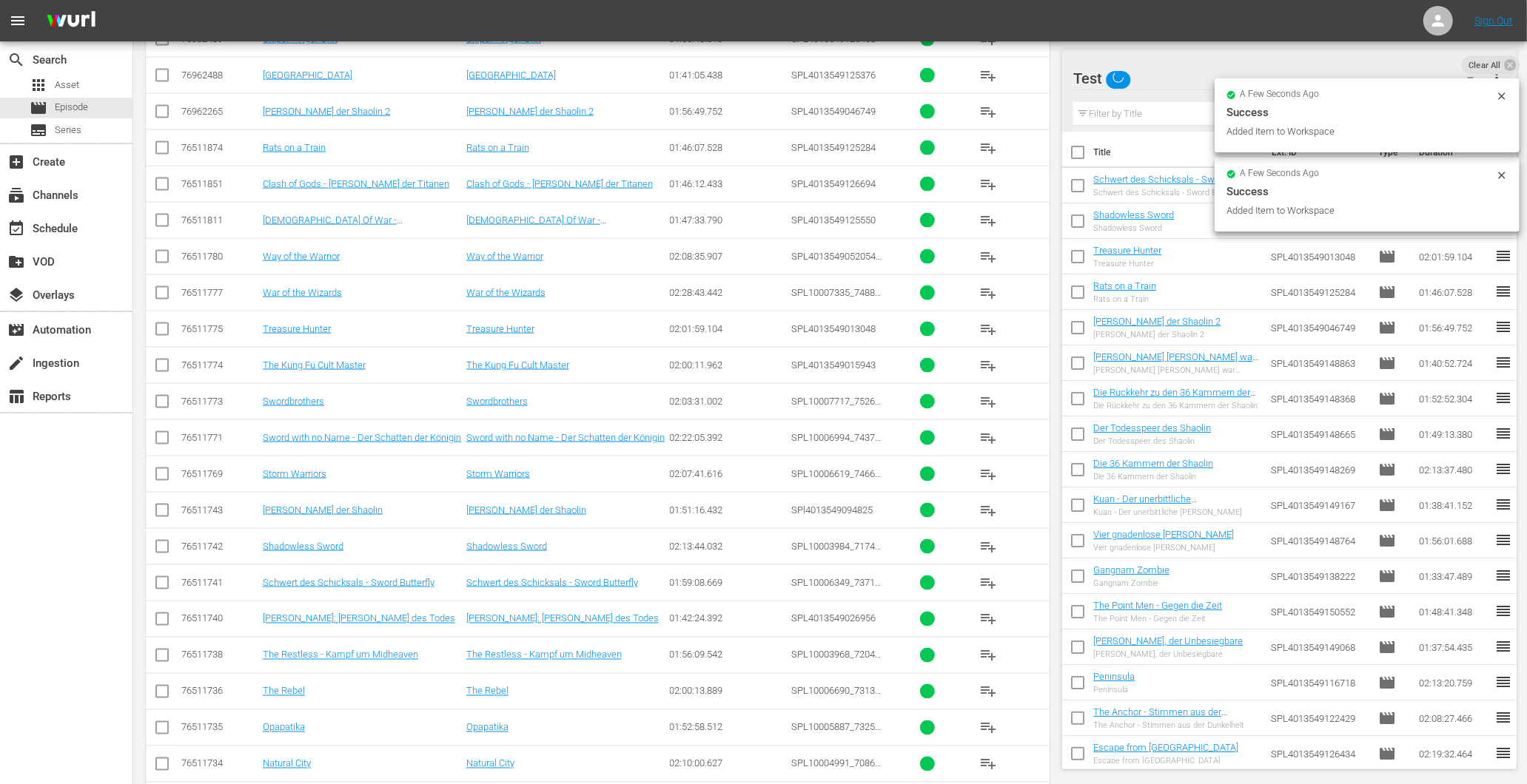
scroll to position [1778, 0]
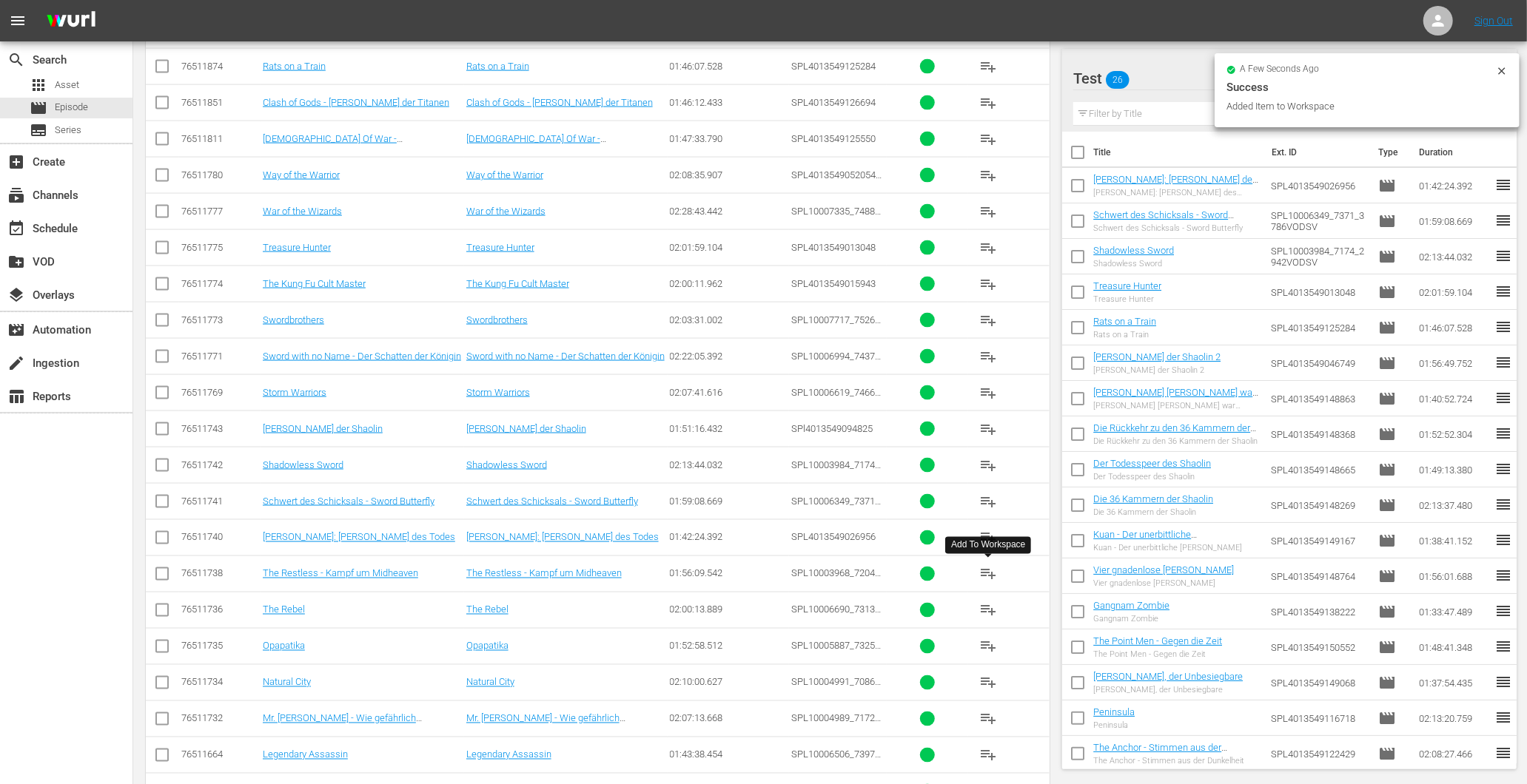
click at [980, 577] on span "playlist_add" at bounding box center [988, 574] width 18 height 18
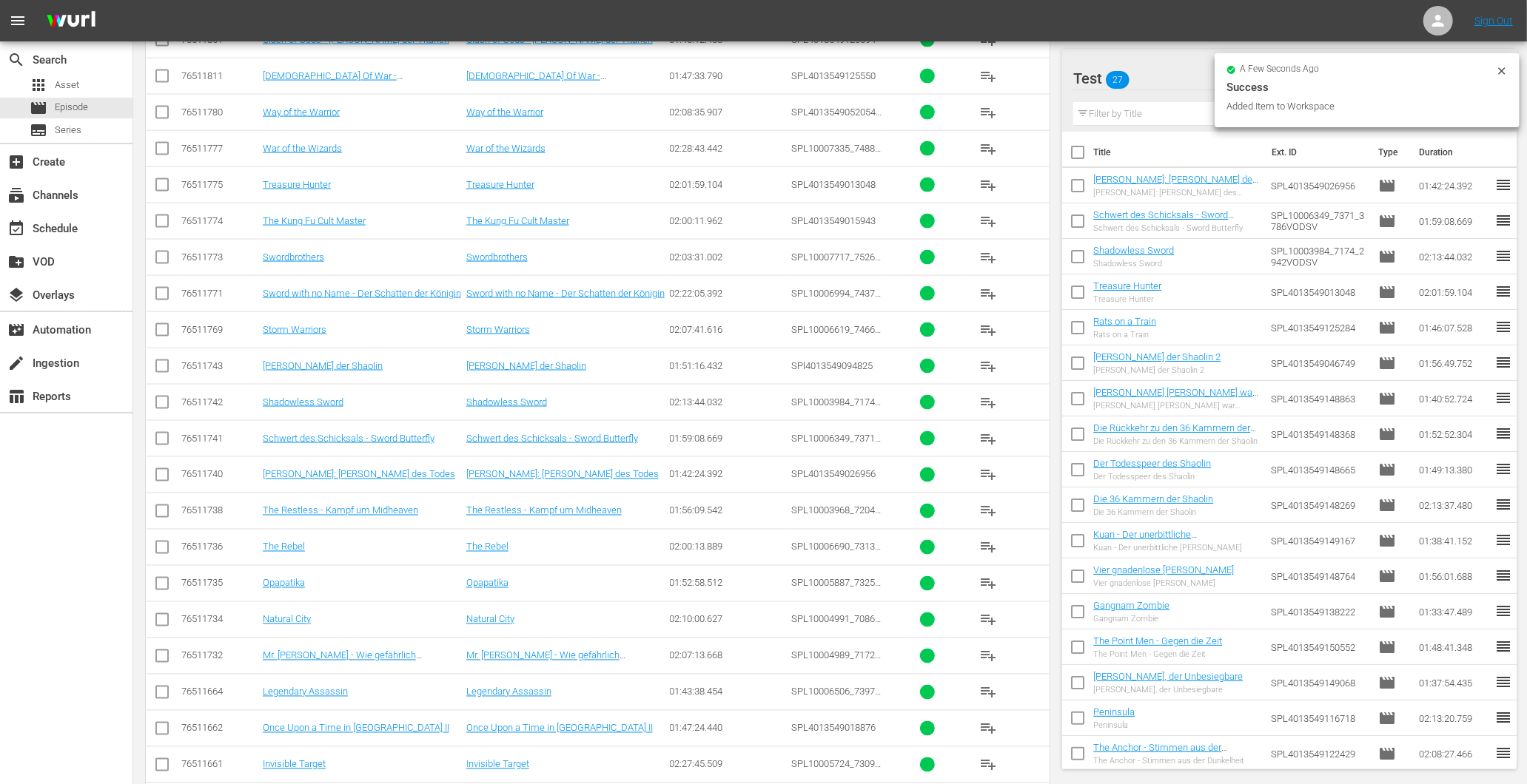
scroll to position [1860, 0]
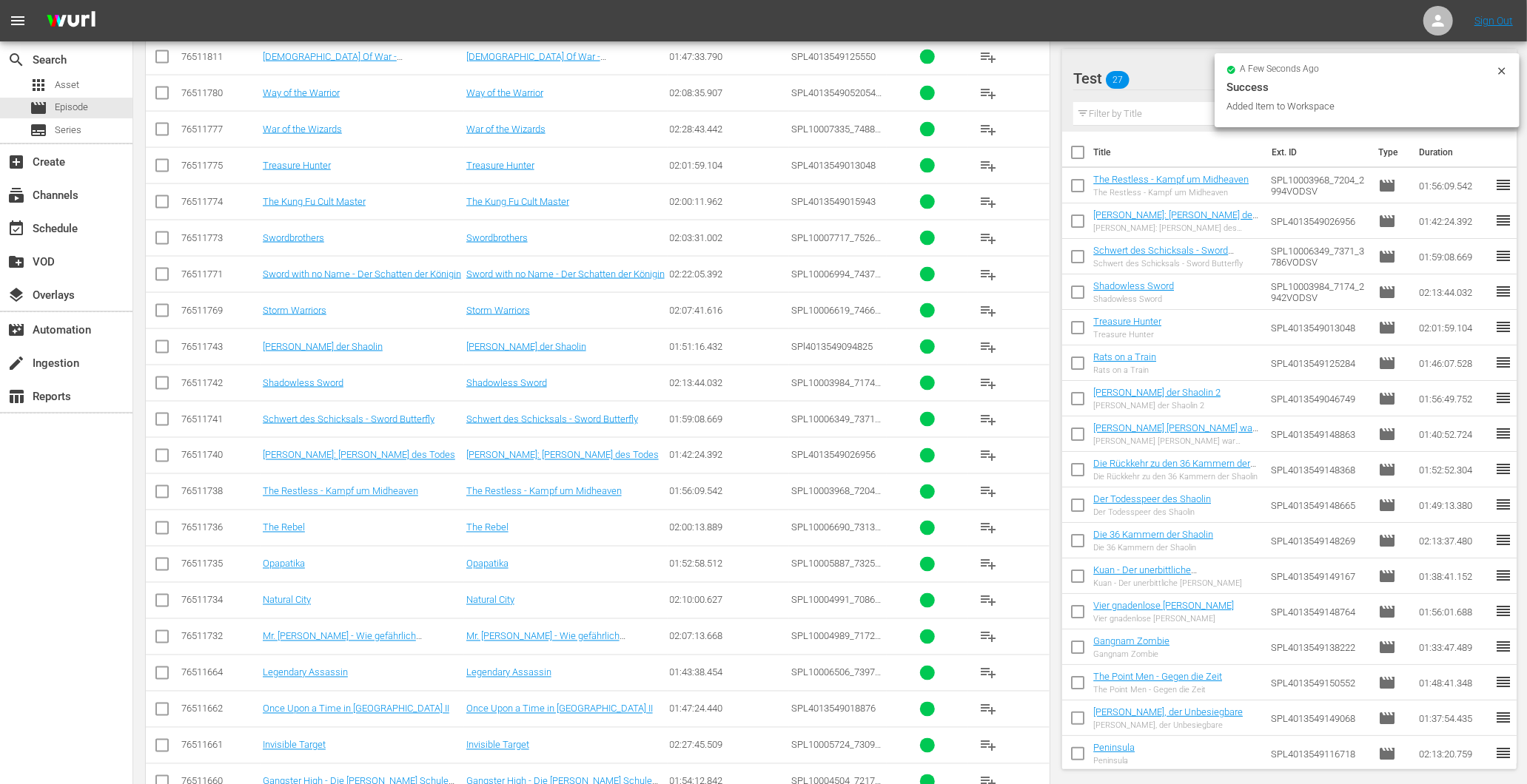
click at [983, 533] on span "playlist_add" at bounding box center [988, 528] width 18 height 18
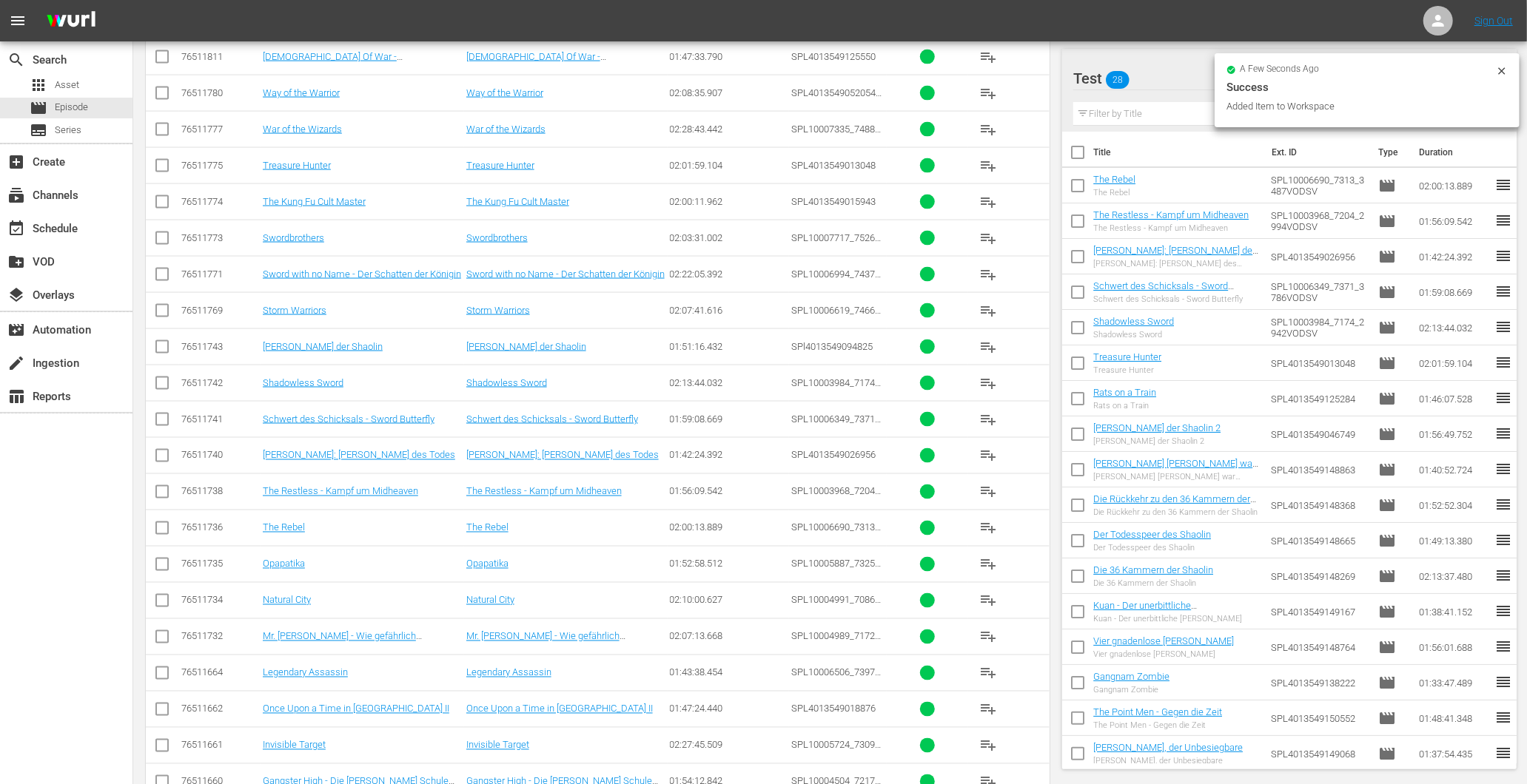
scroll to position [1942, 0]
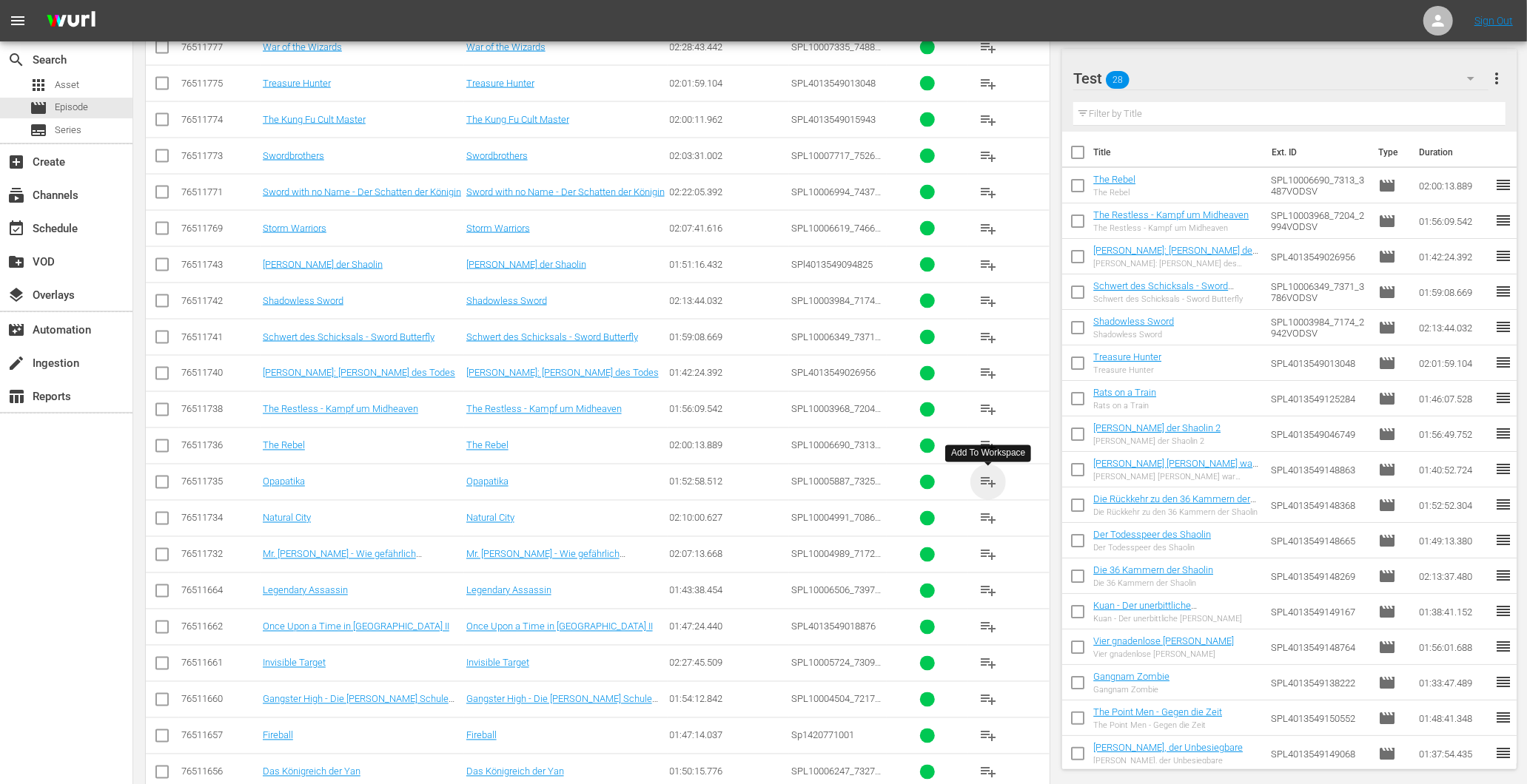
click at [982, 489] on span "playlist_add" at bounding box center [988, 482] width 18 height 18
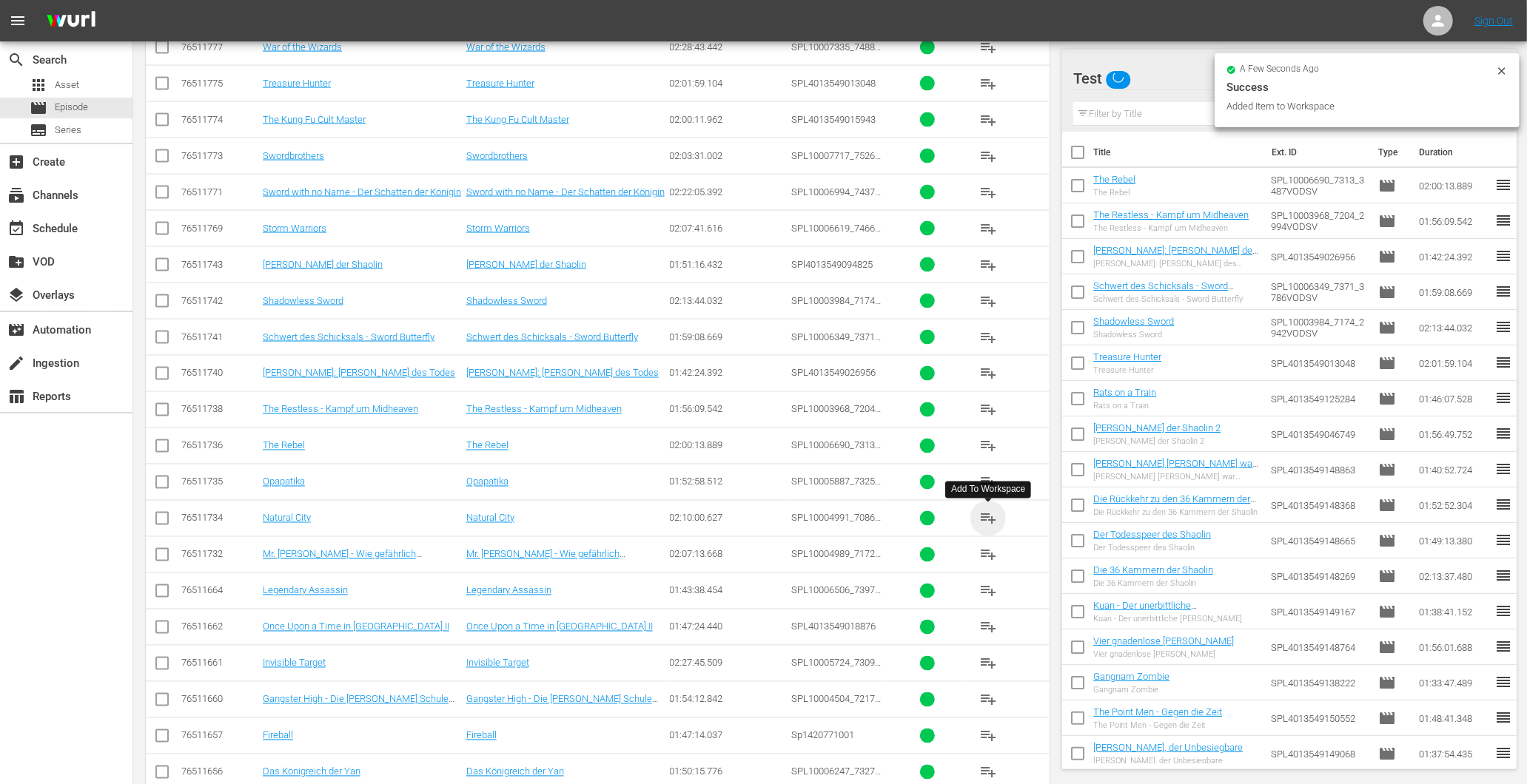
click at [980, 515] on span "playlist_add" at bounding box center [988, 518] width 18 height 18
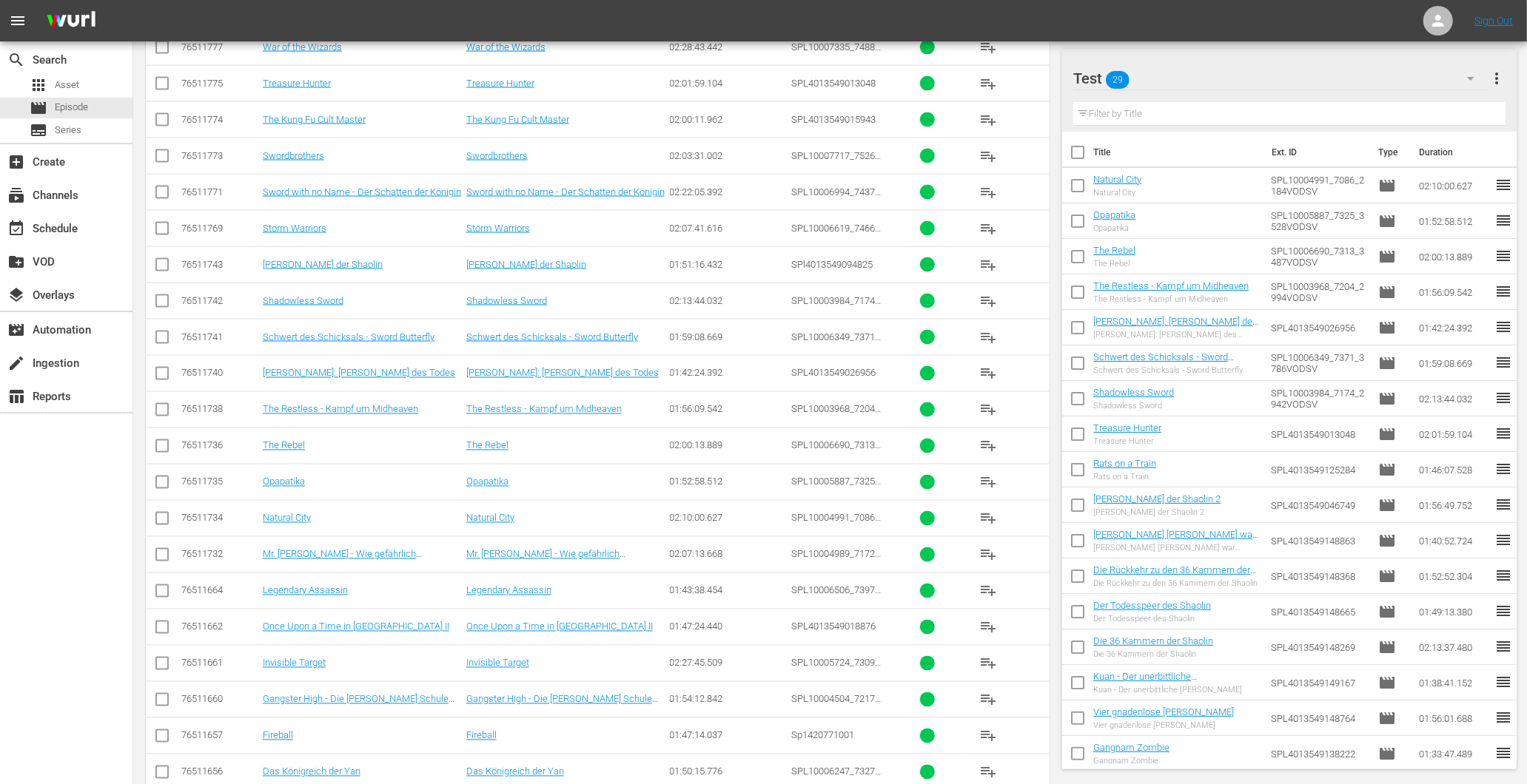
click at [995, 561] on span "playlist_add" at bounding box center [988, 555] width 18 height 18
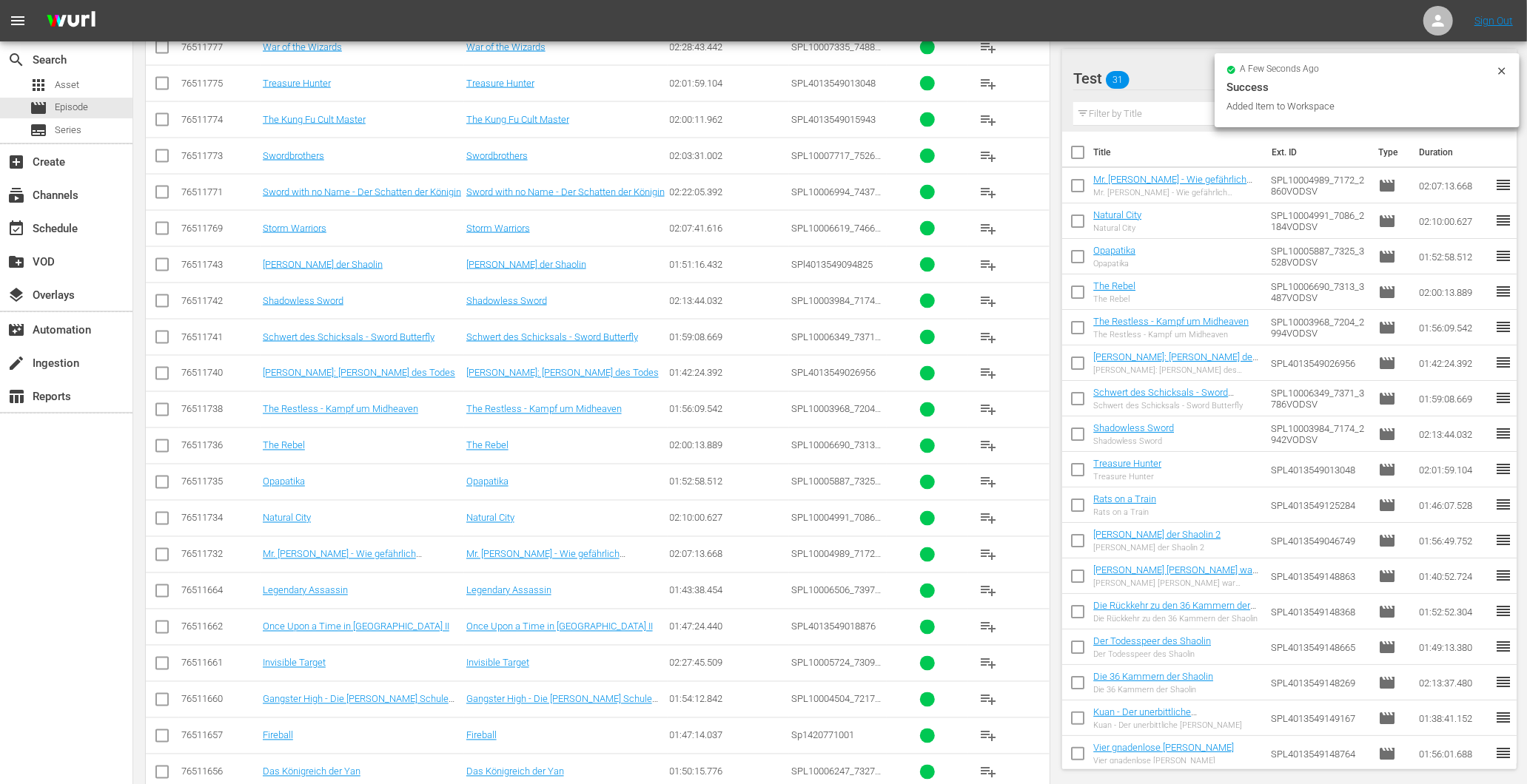
click at [989, 590] on span "playlist_add" at bounding box center [988, 591] width 18 height 18
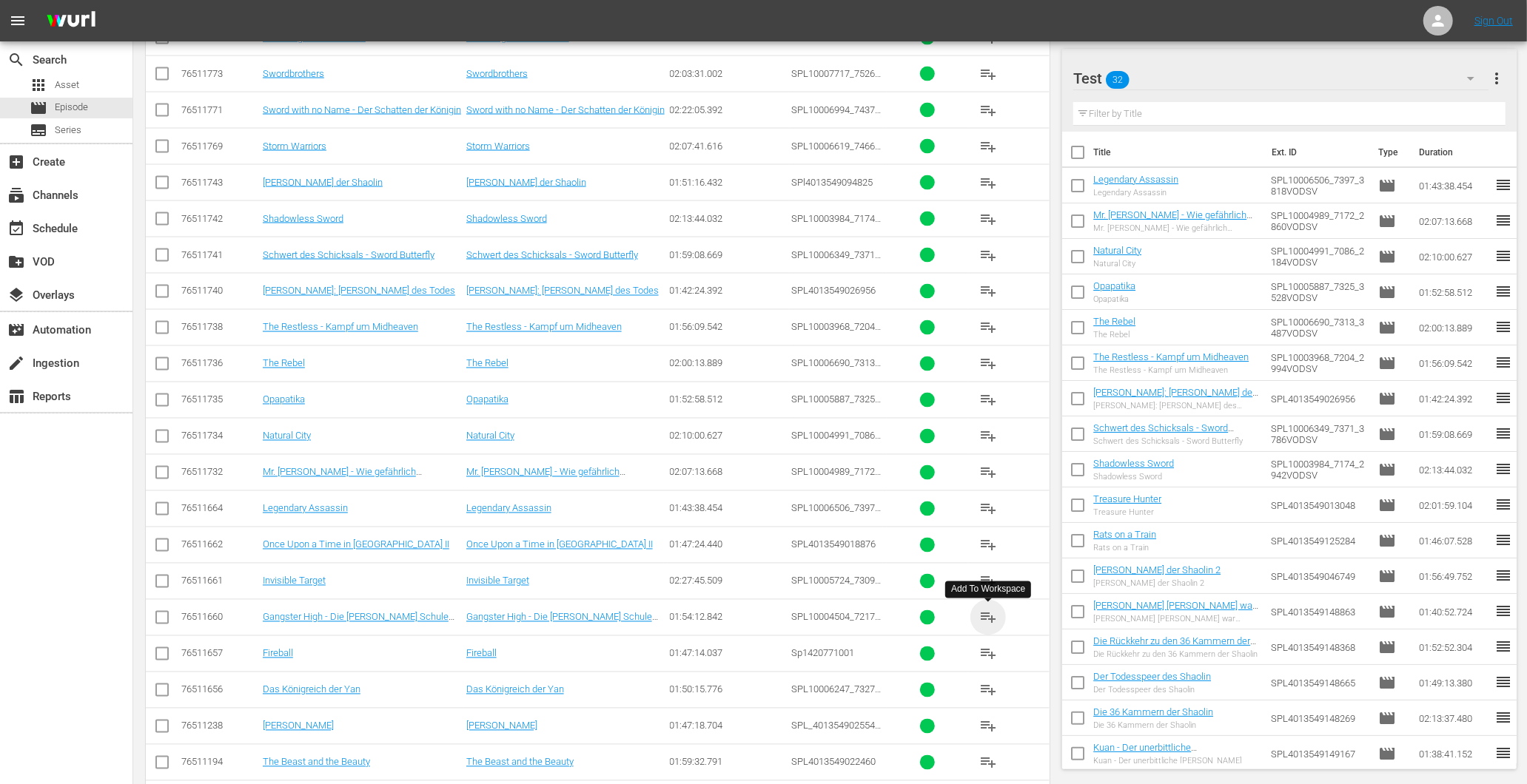
click at [987, 622] on span "playlist_add" at bounding box center [988, 617] width 18 height 18
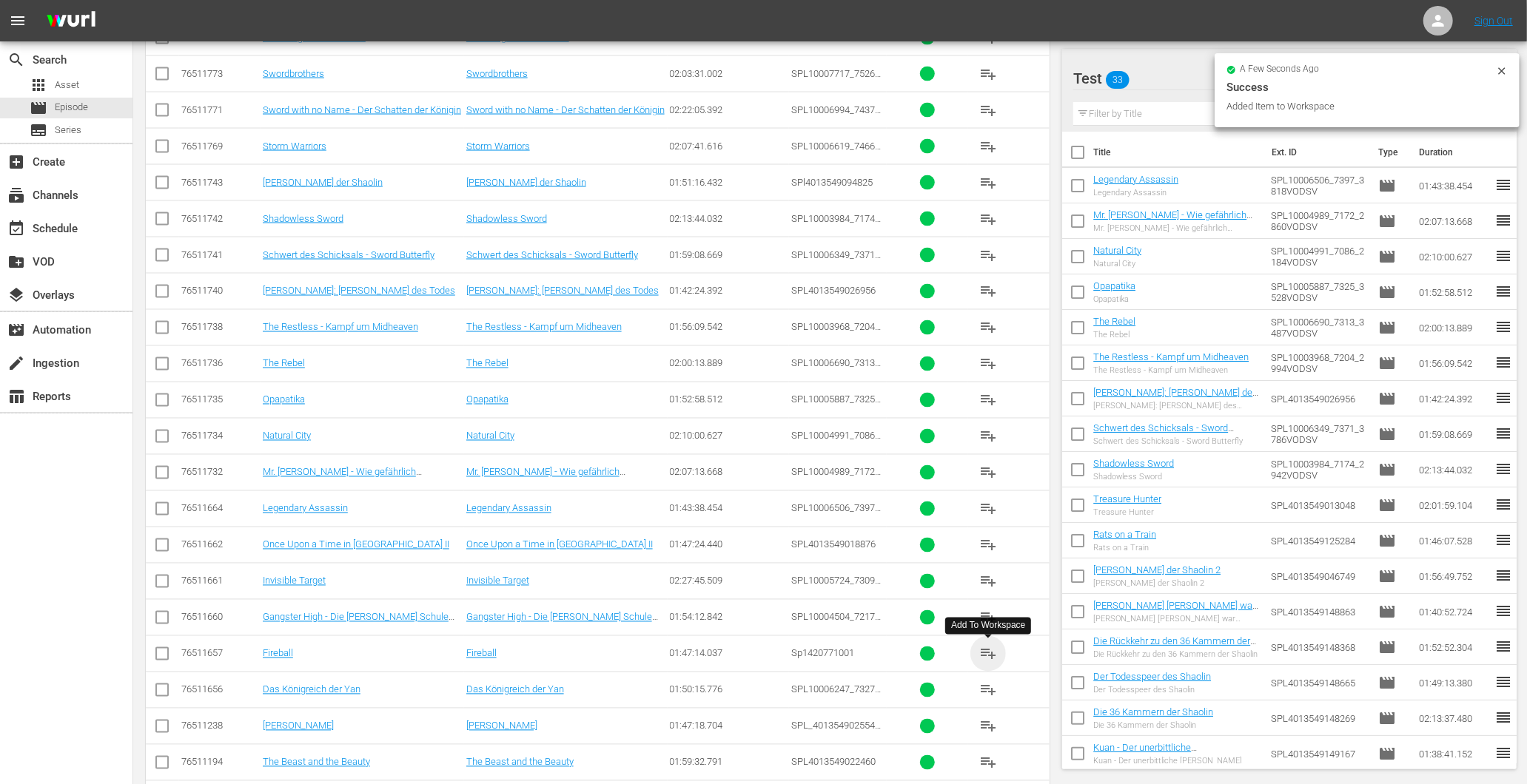
click at [992, 654] on span "playlist_add" at bounding box center [988, 653] width 18 height 18
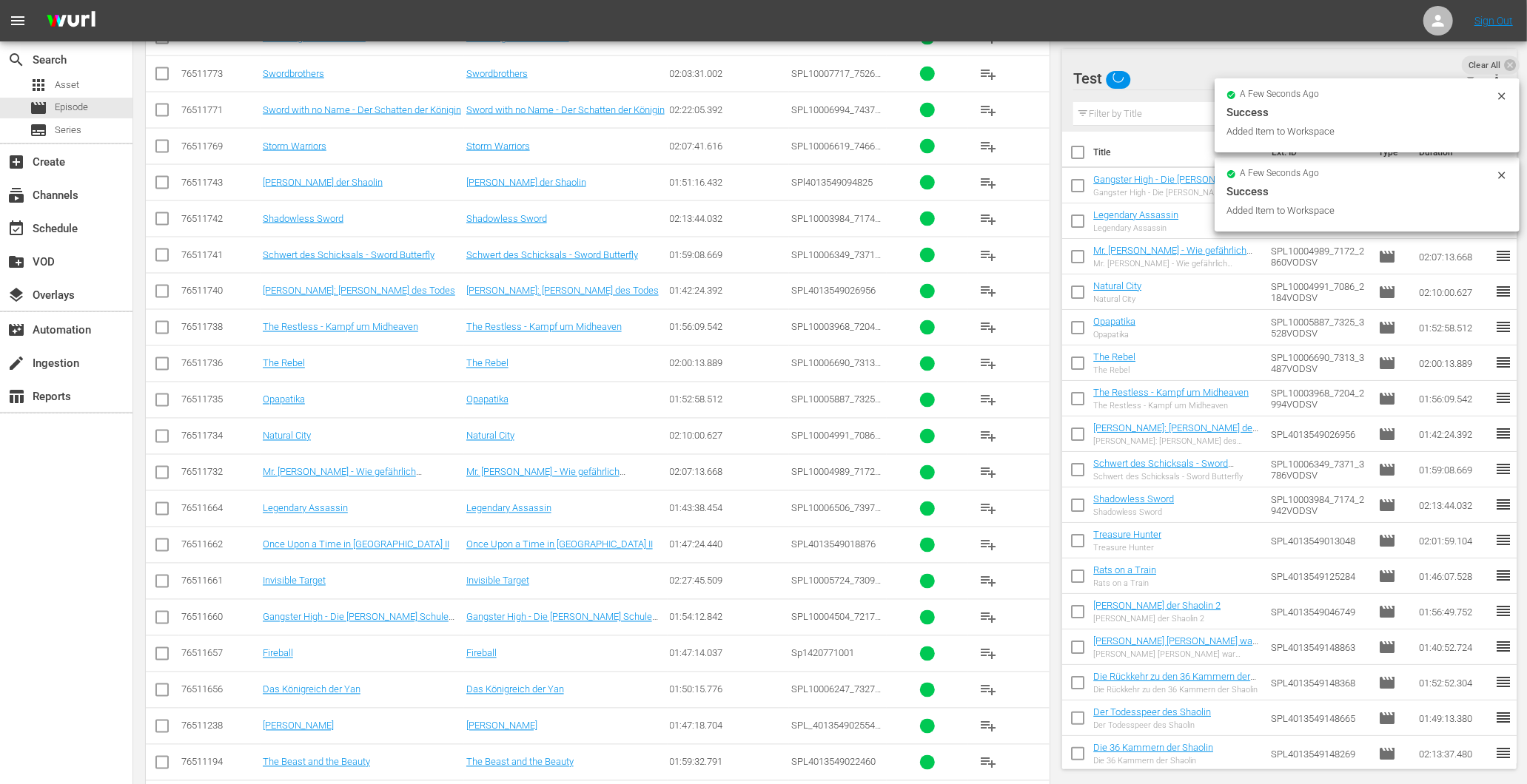
scroll to position [2106, 0]
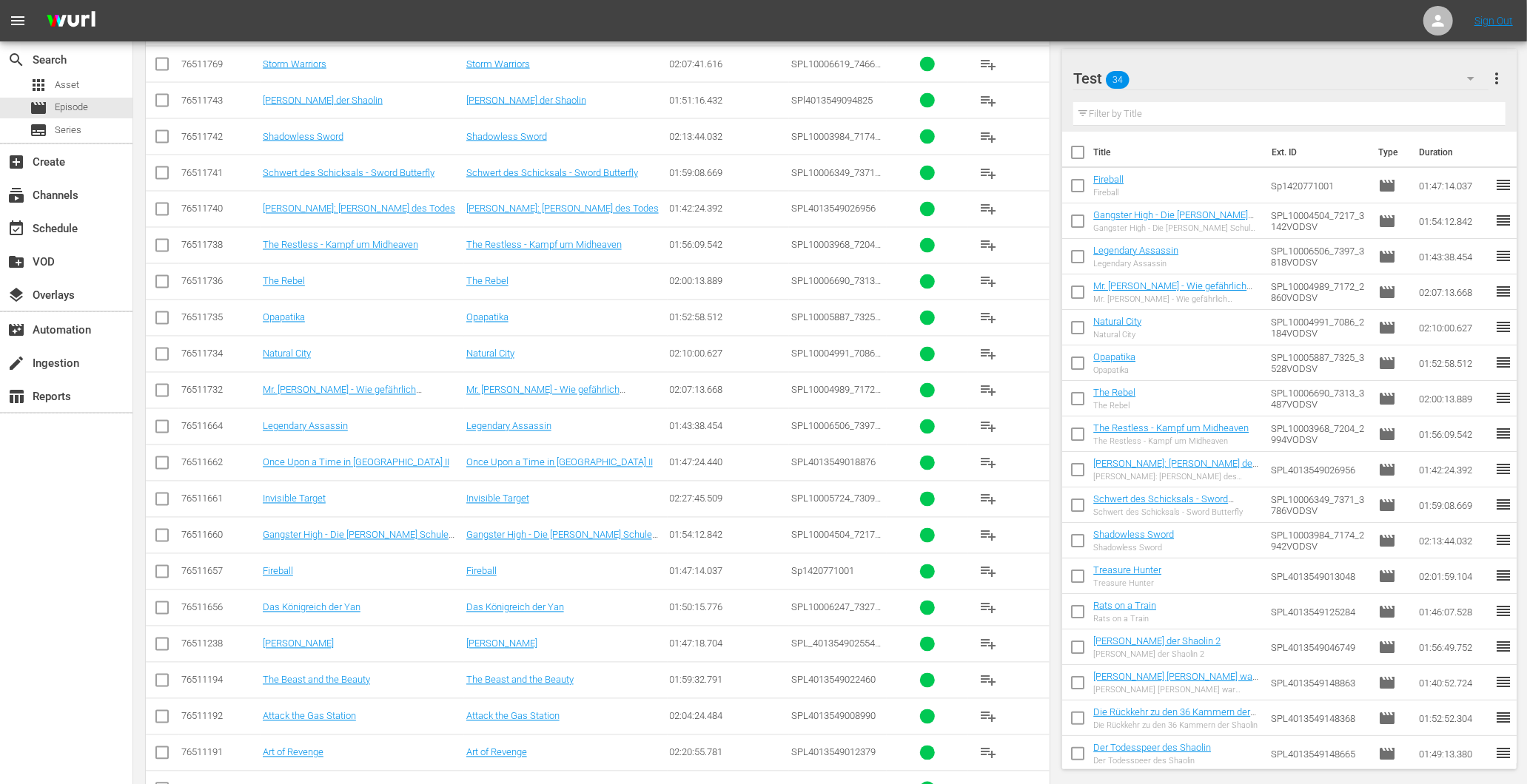
click at [987, 646] on span "playlist_add" at bounding box center [988, 644] width 18 height 18
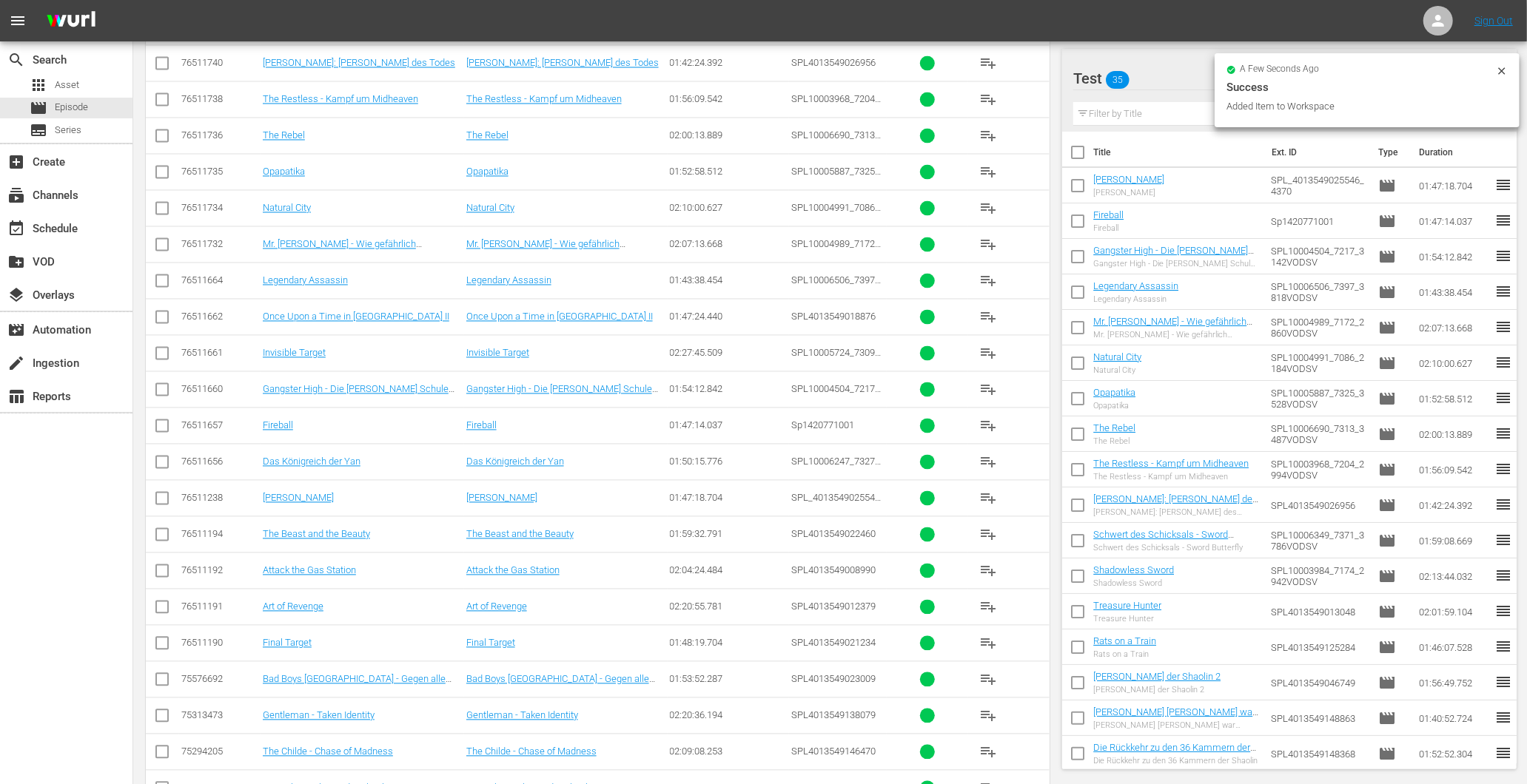
scroll to position [2271, 0]
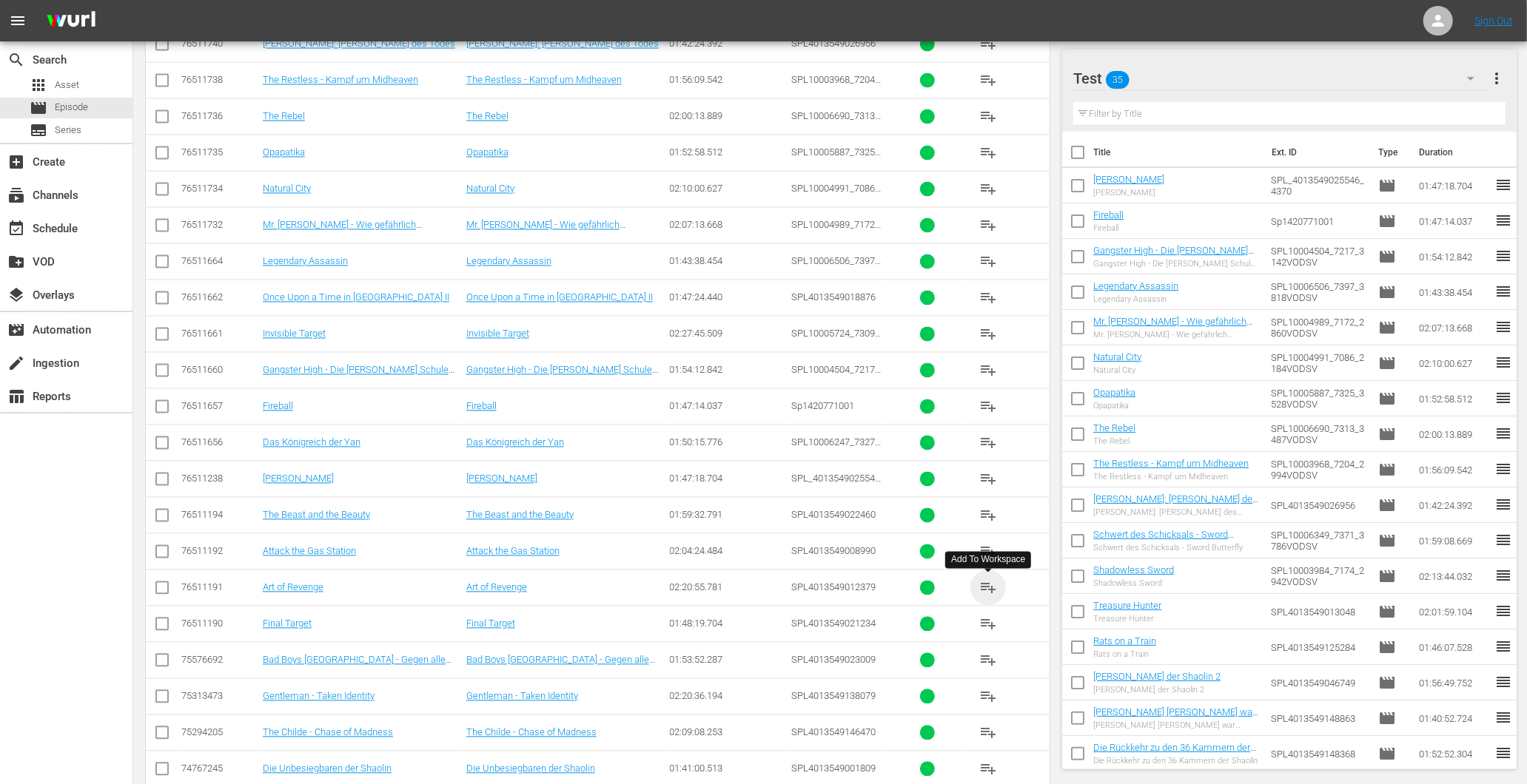
click at [990, 592] on span "playlist_add" at bounding box center [988, 587] width 18 height 18
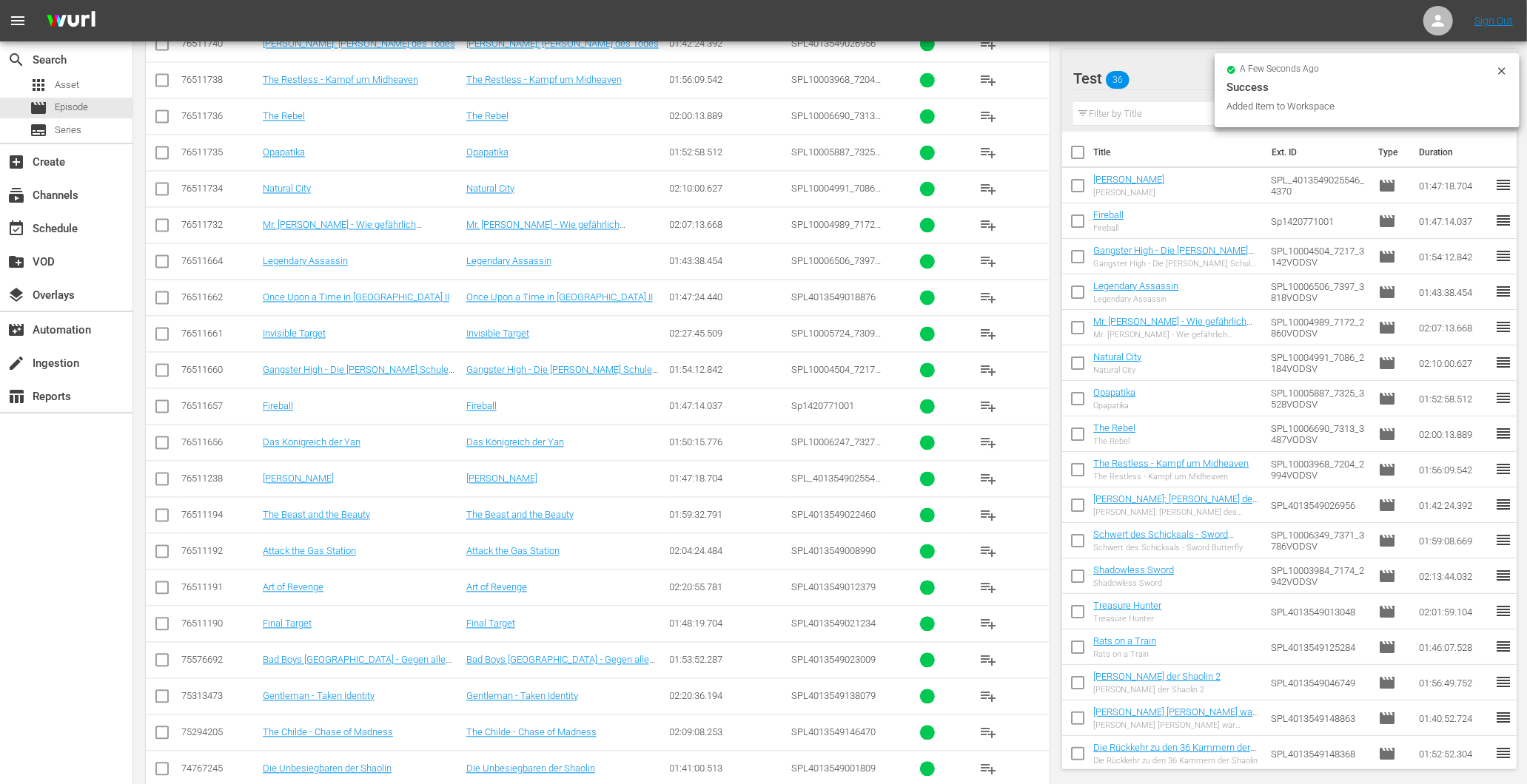
scroll to position [2354, 0]
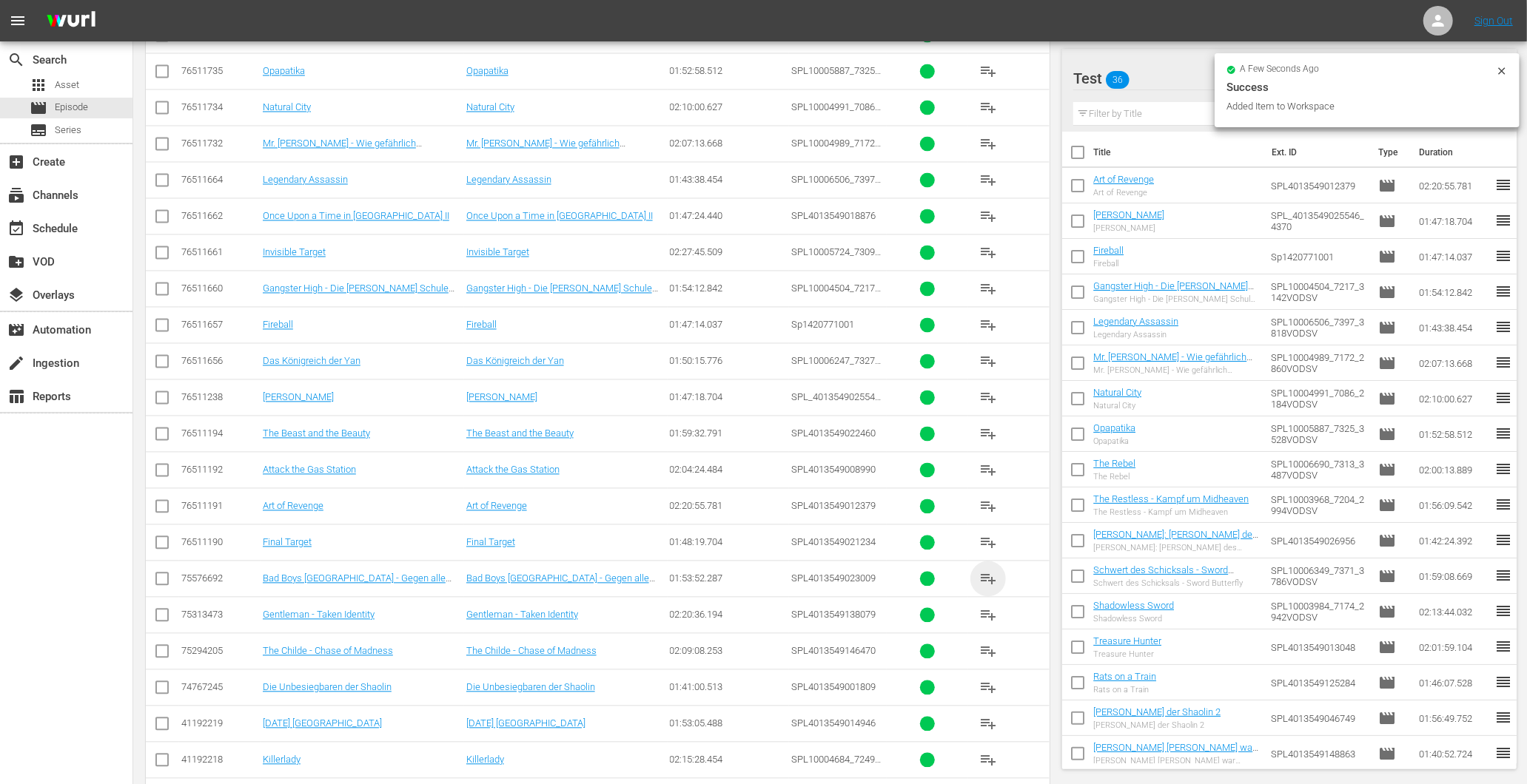
click at [992, 577] on span "playlist_add" at bounding box center [988, 578] width 18 height 18
click at [987, 618] on span "playlist_add" at bounding box center [988, 614] width 18 height 18
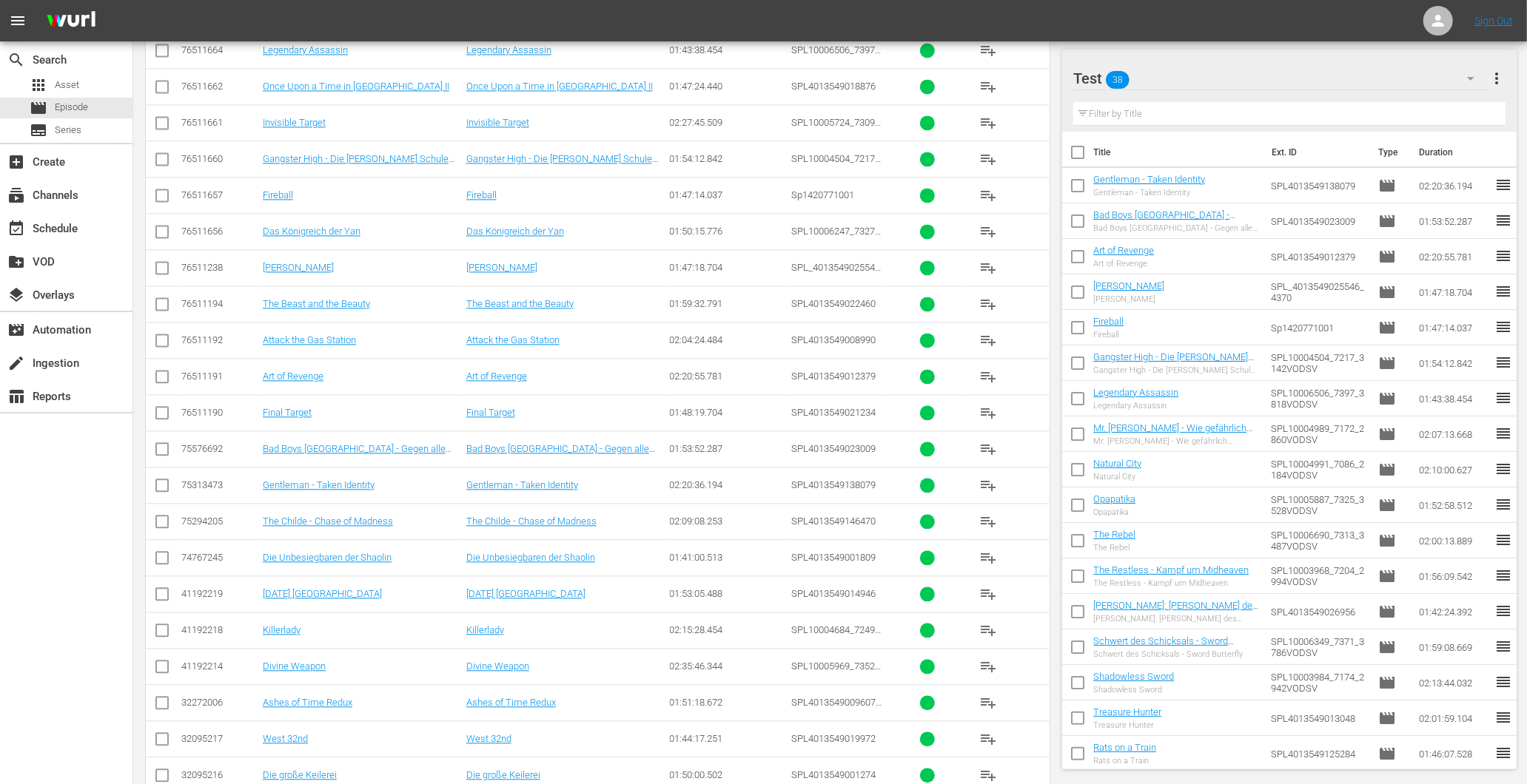
scroll to position [2565, 0]
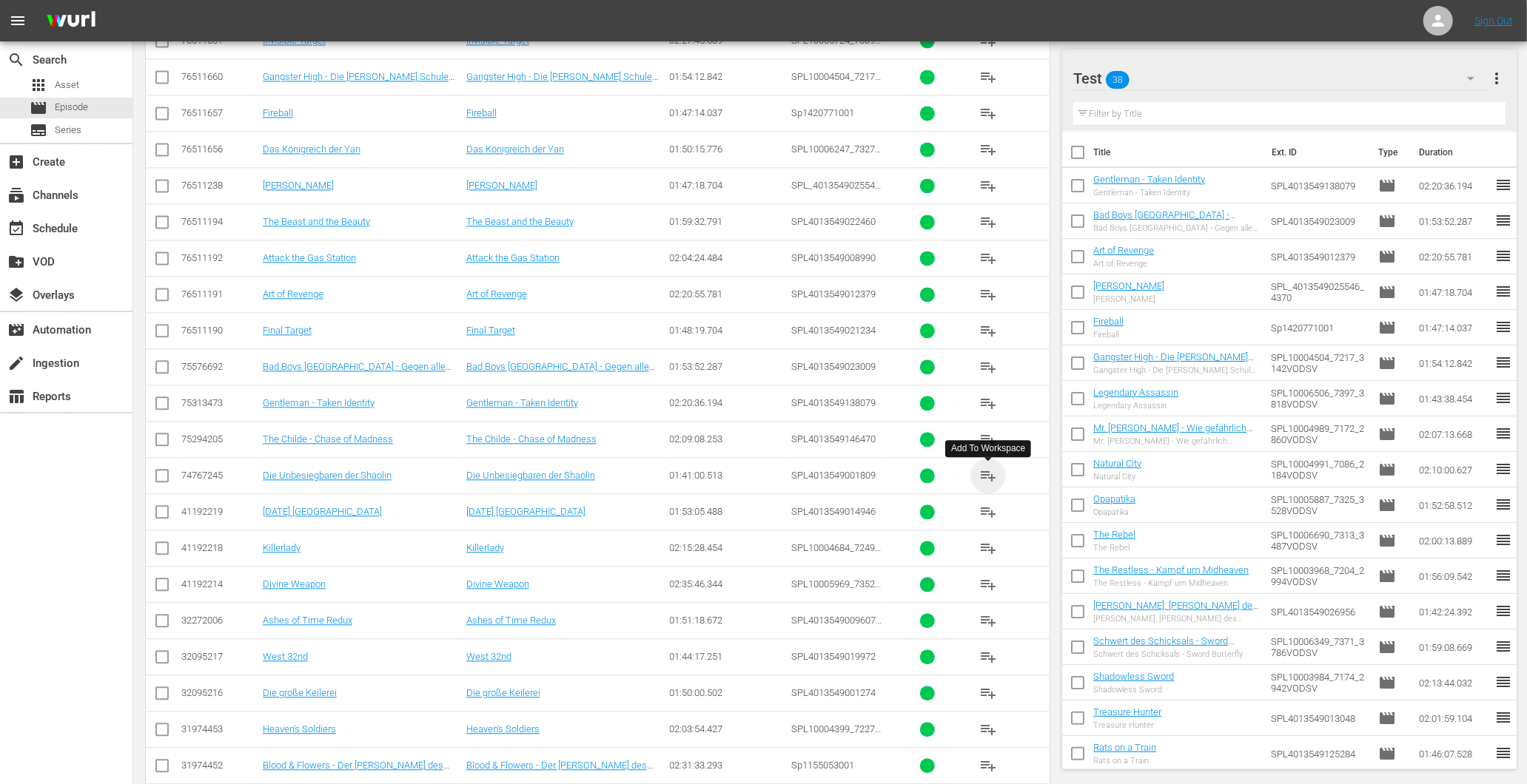
click at [987, 472] on span "playlist_add" at bounding box center [988, 475] width 18 height 18
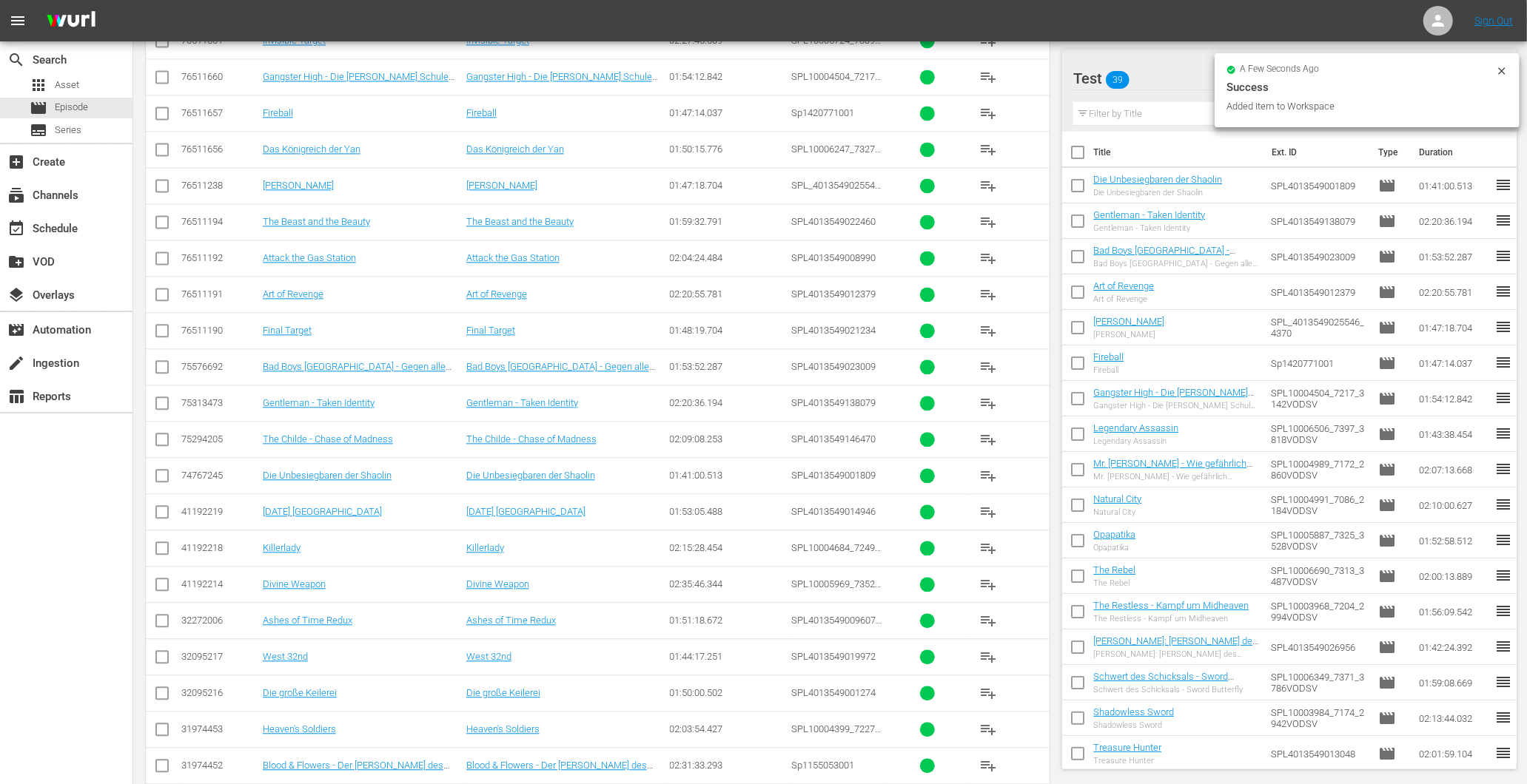
click at [993, 590] on span "playlist_add" at bounding box center [988, 584] width 18 height 18
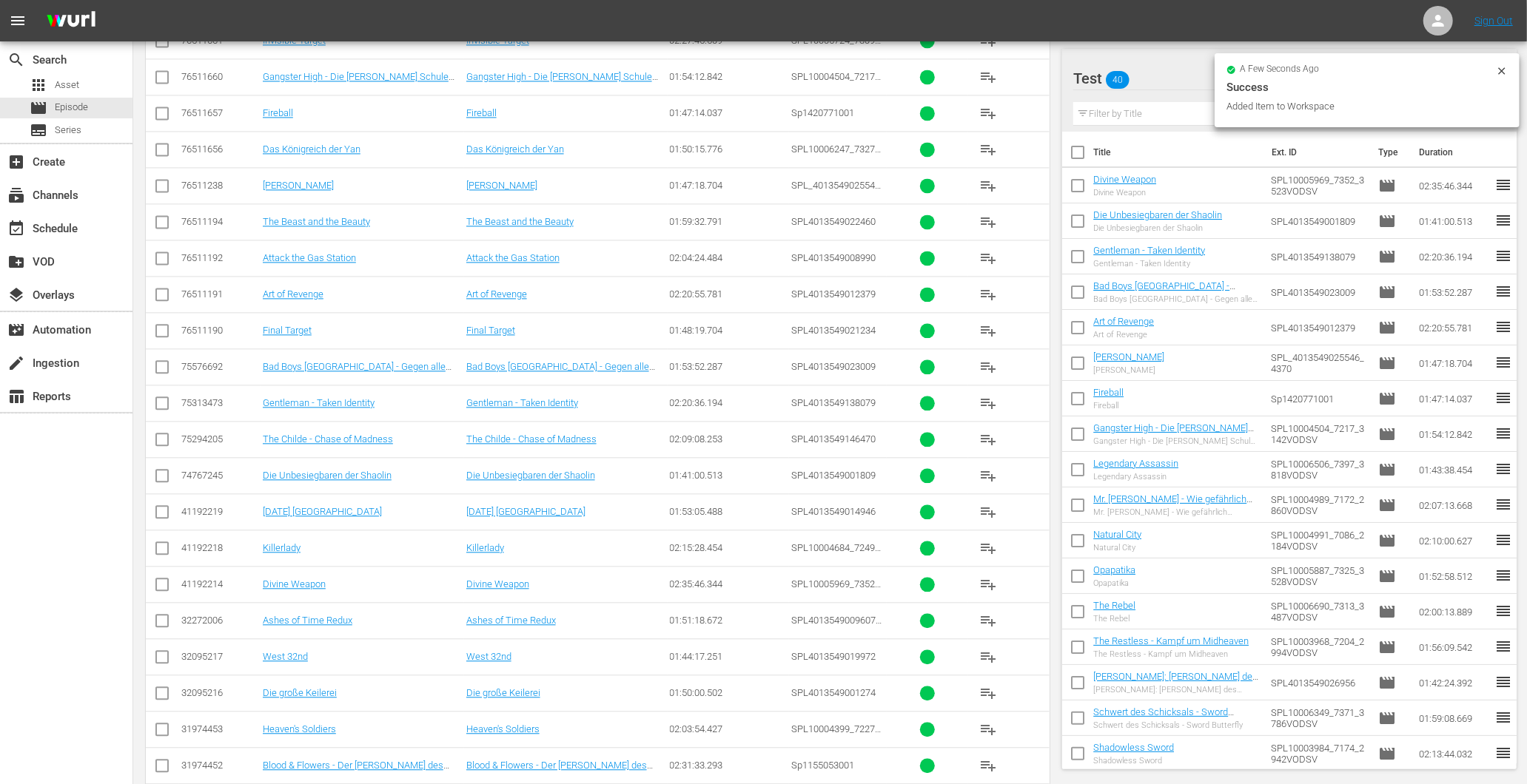
scroll to position [2647, 0]
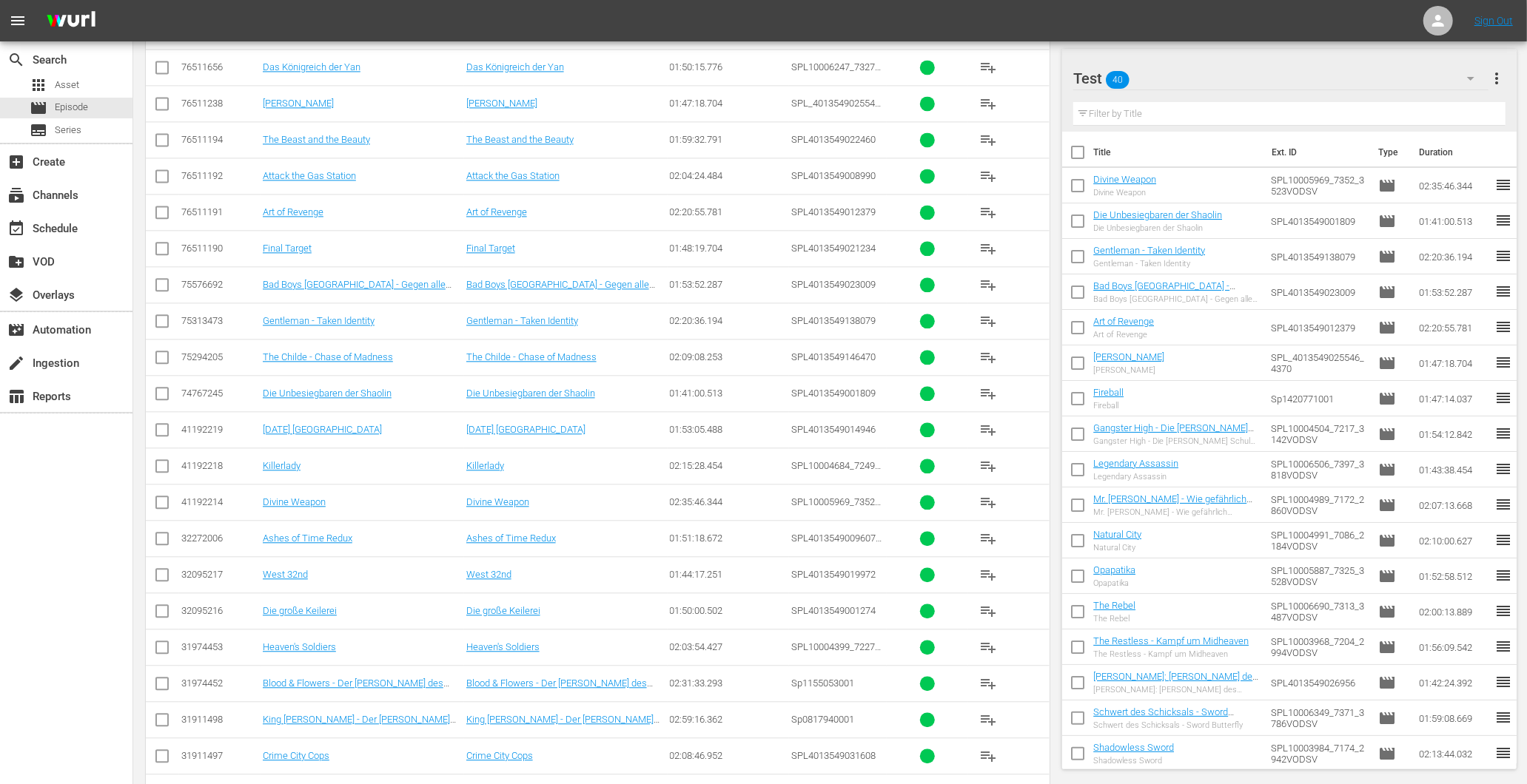
click at [982, 578] on span "playlist_add" at bounding box center [988, 574] width 18 height 18
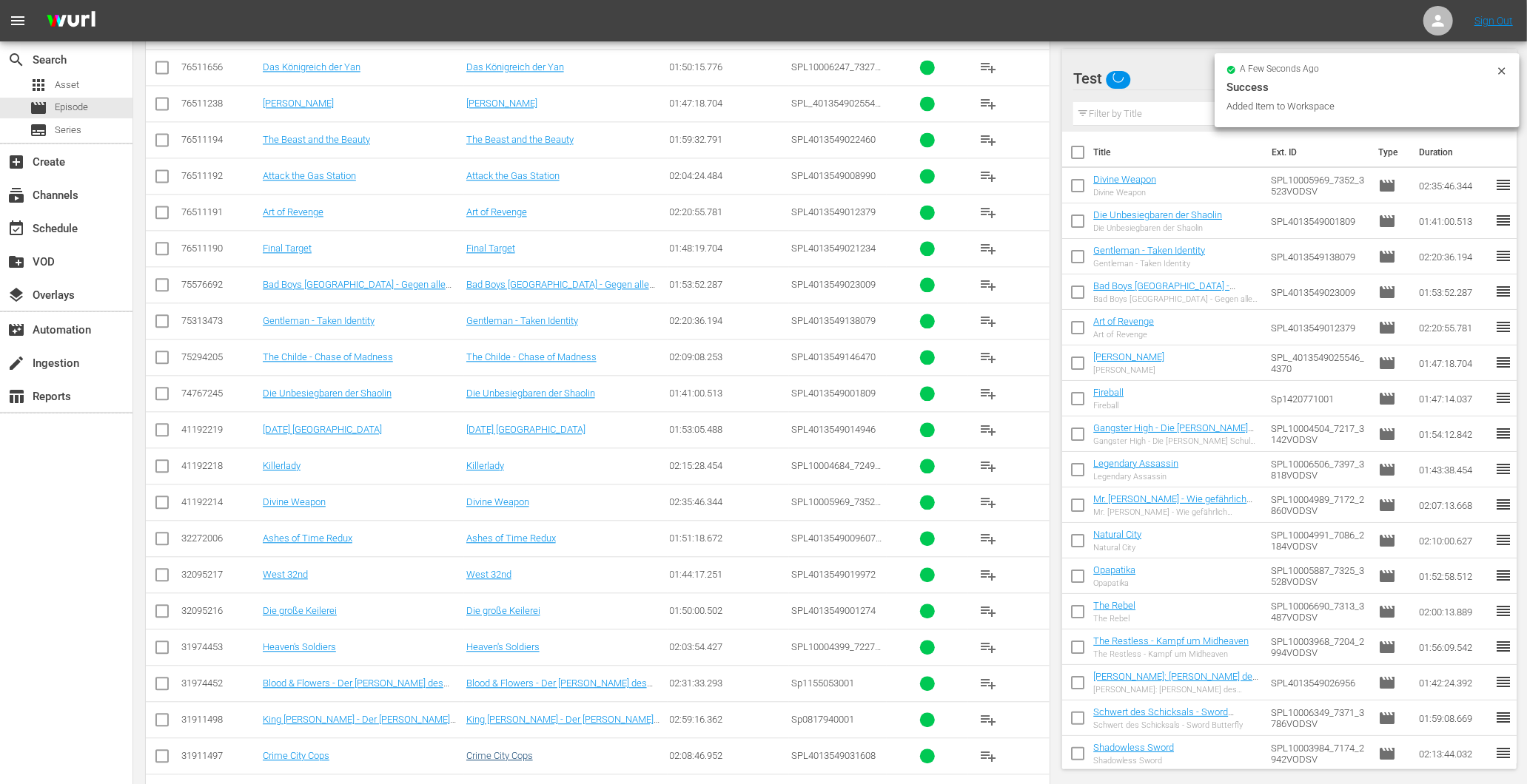
scroll to position [2730, 0]
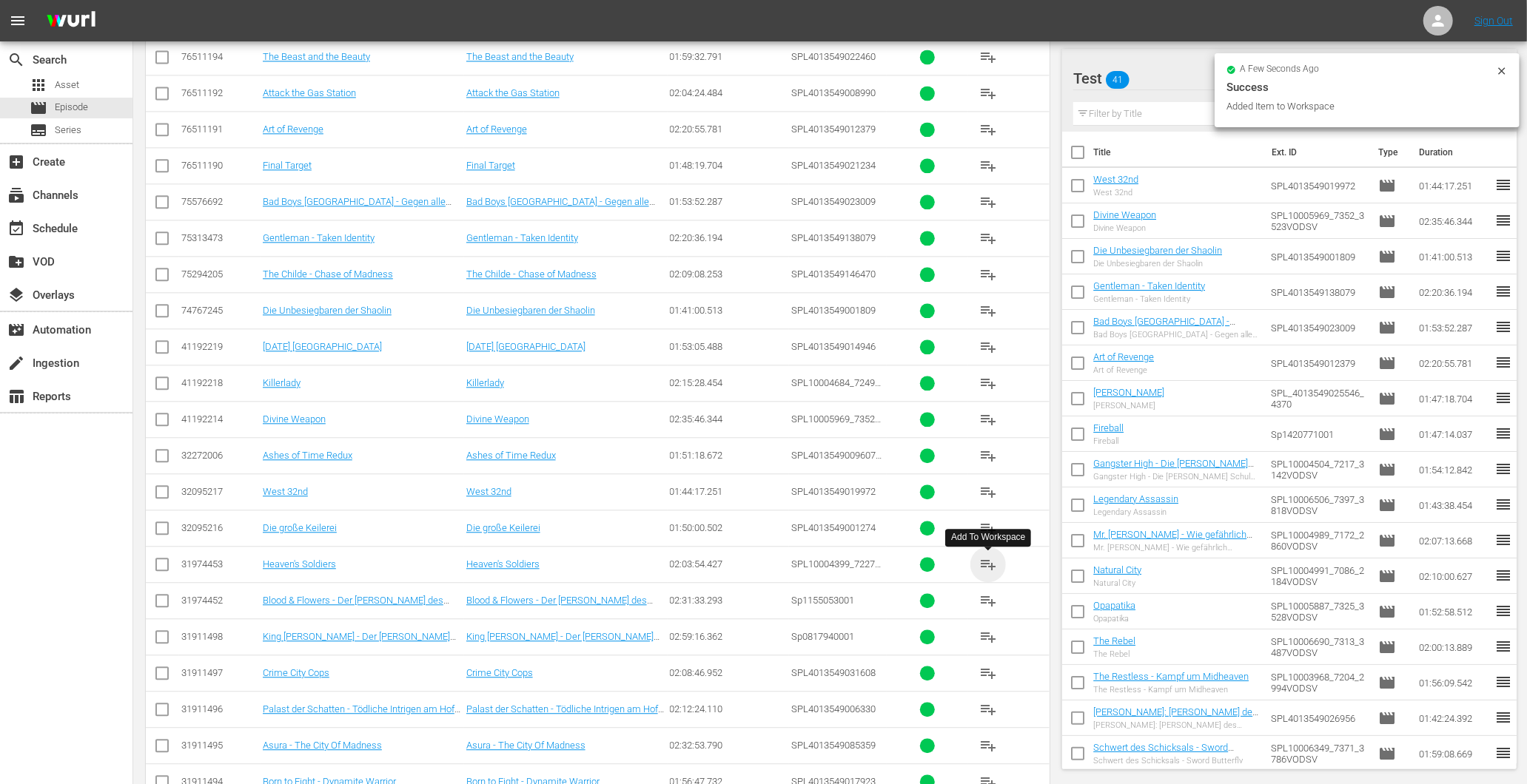
click at [979, 567] on span "playlist_add" at bounding box center [988, 564] width 18 height 18
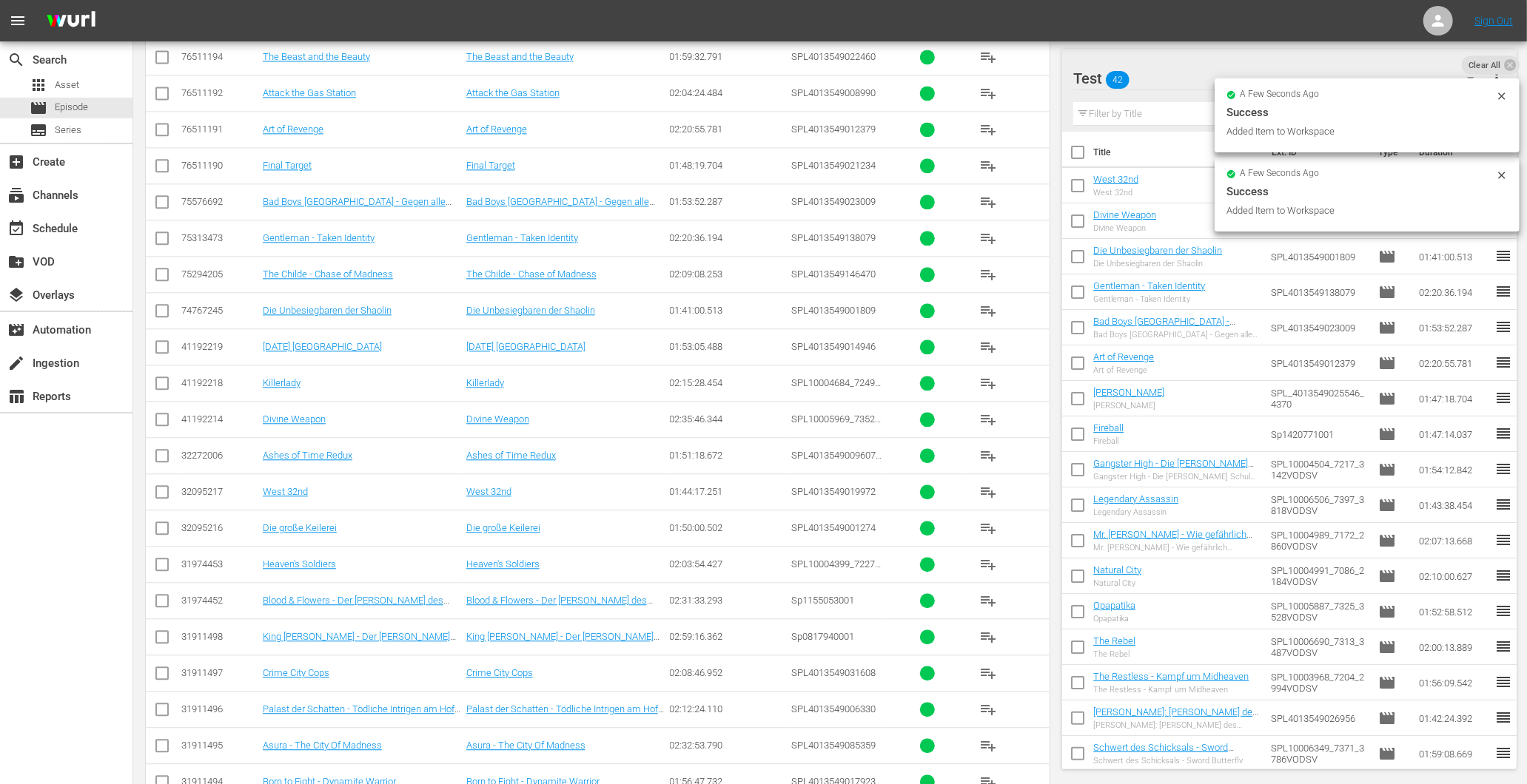
scroll to position [2812, 0]
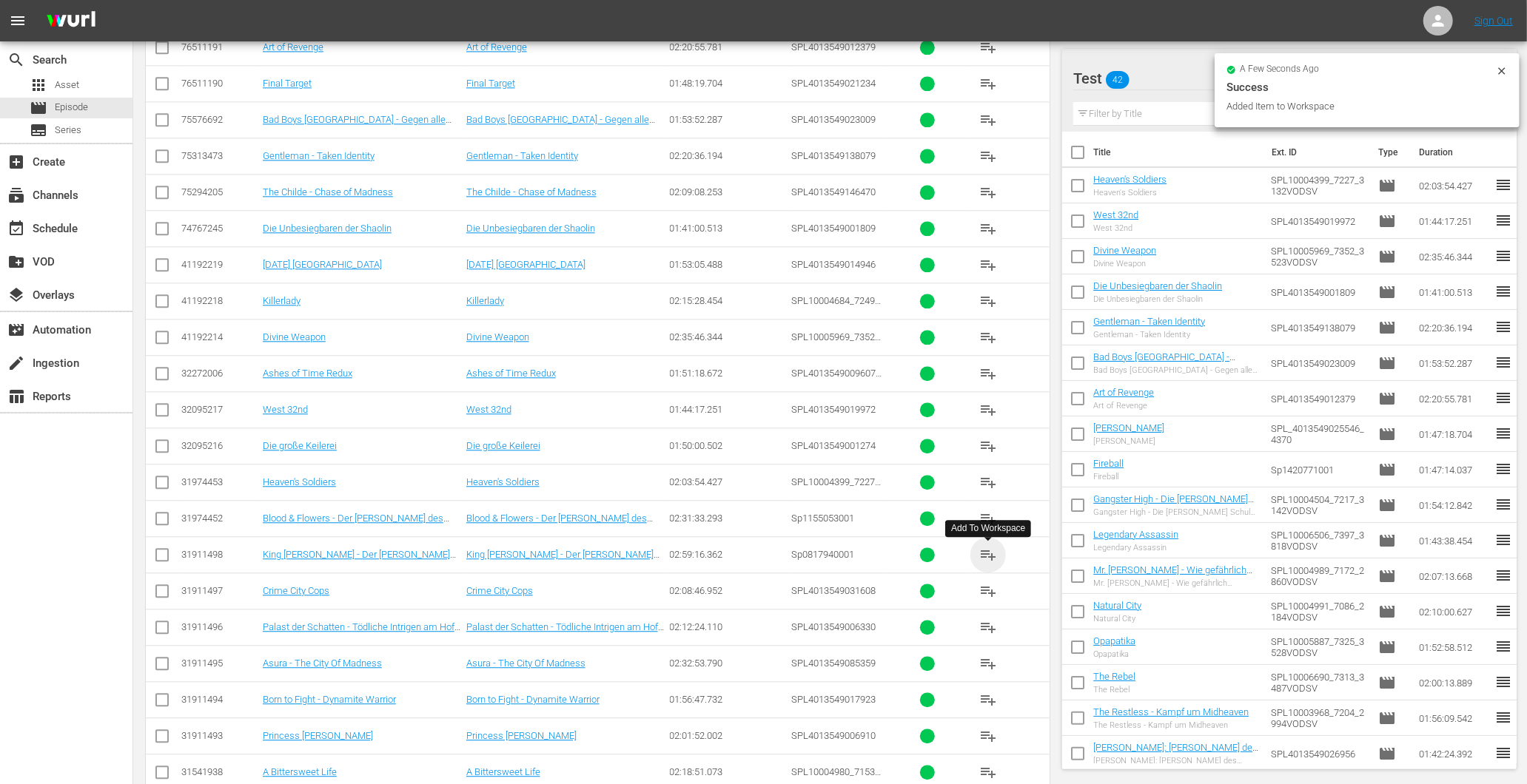
click at [986, 556] on span "playlist_add" at bounding box center [988, 555] width 18 height 18
click at [982, 596] on span "playlist_add" at bounding box center [988, 591] width 18 height 18
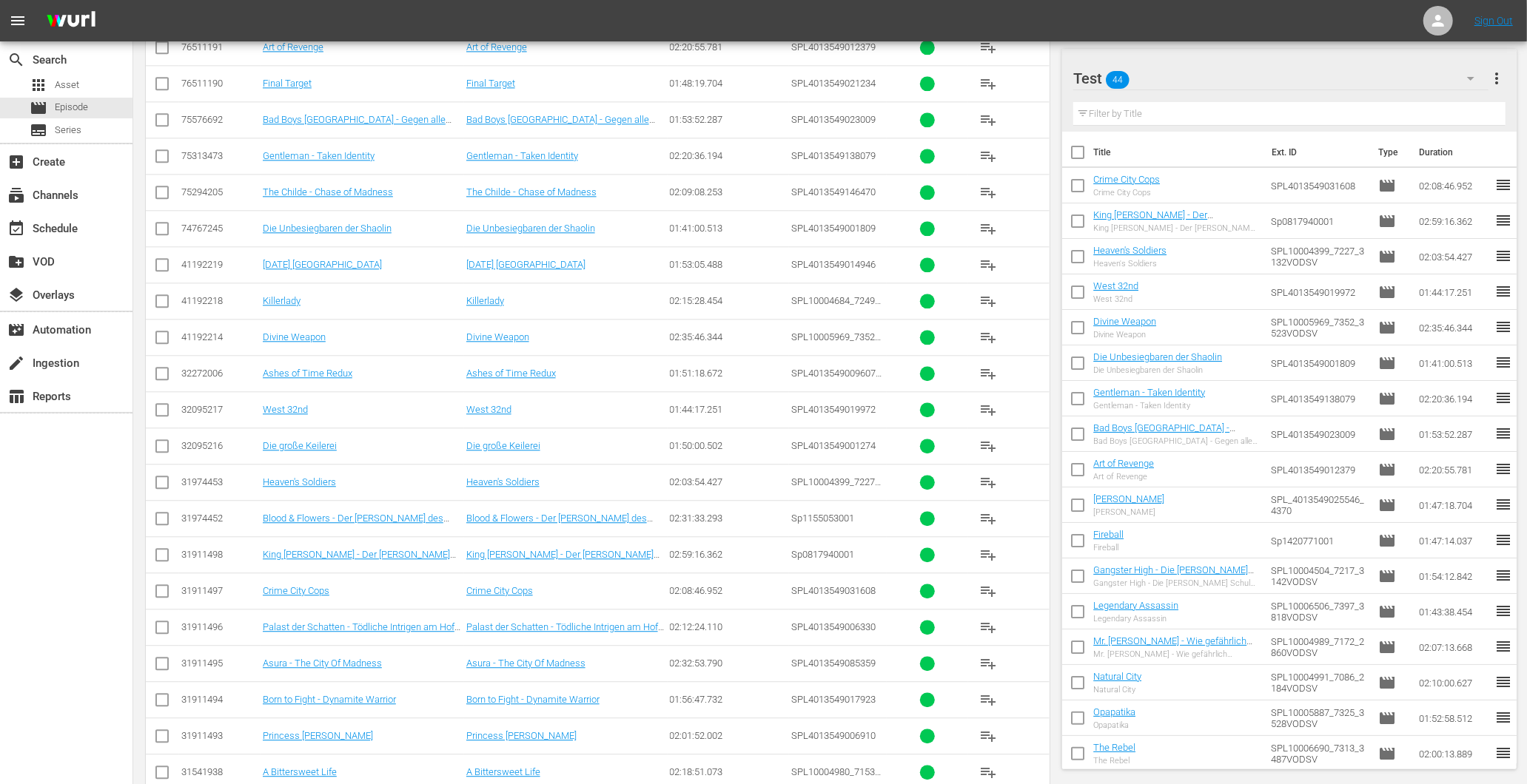
click at [582, 641] on td "Palast der Schatten - Tödliche Intrigen am Hof der Kaiserin" at bounding box center [565, 627] width 203 height 36
click at [583, 629] on link "Palast der Schatten - Tödliche Intrigen am Hof der Kaiserin" at bounding box center [562, 633] width 192 height 23
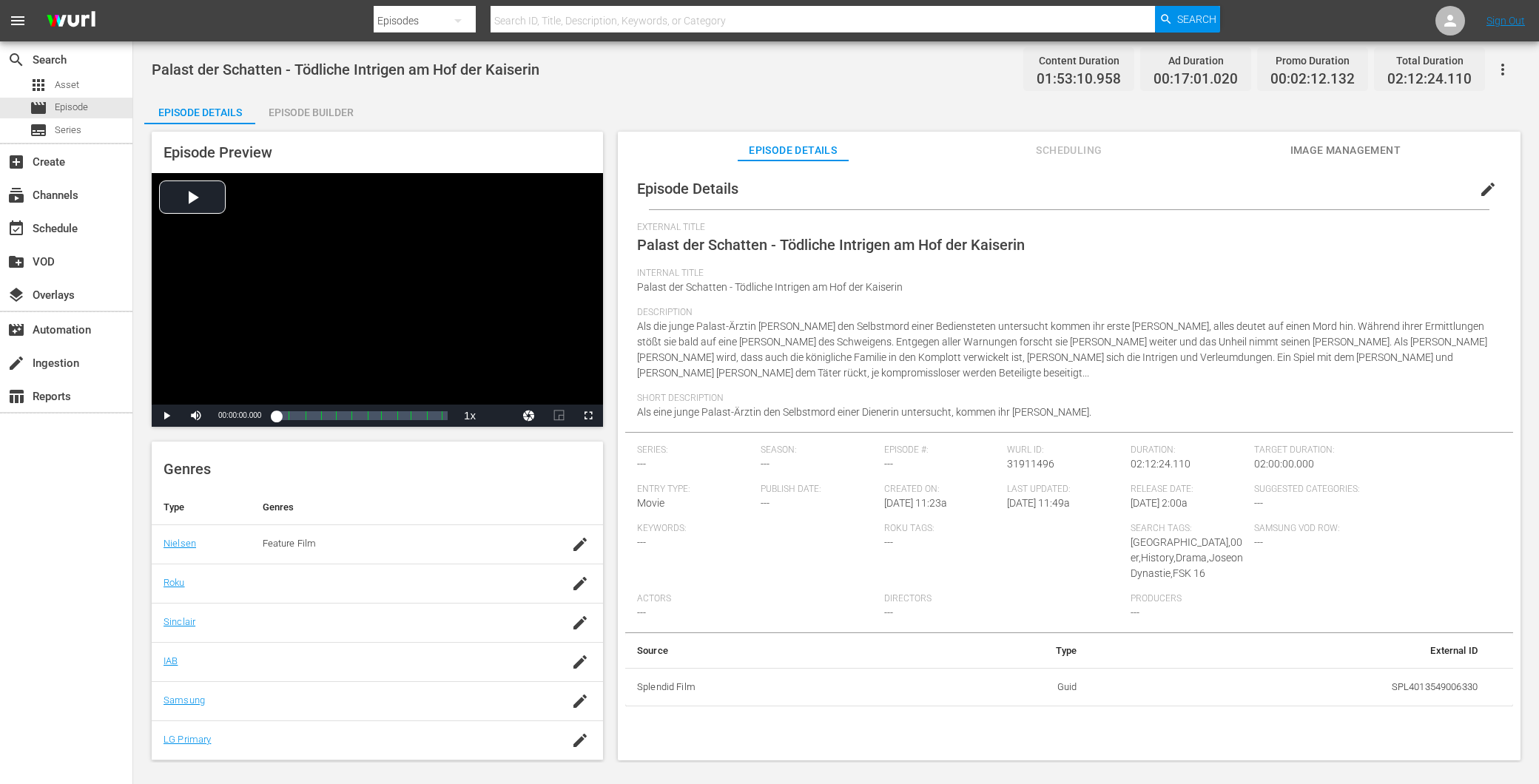
scroll to position [211, 0]
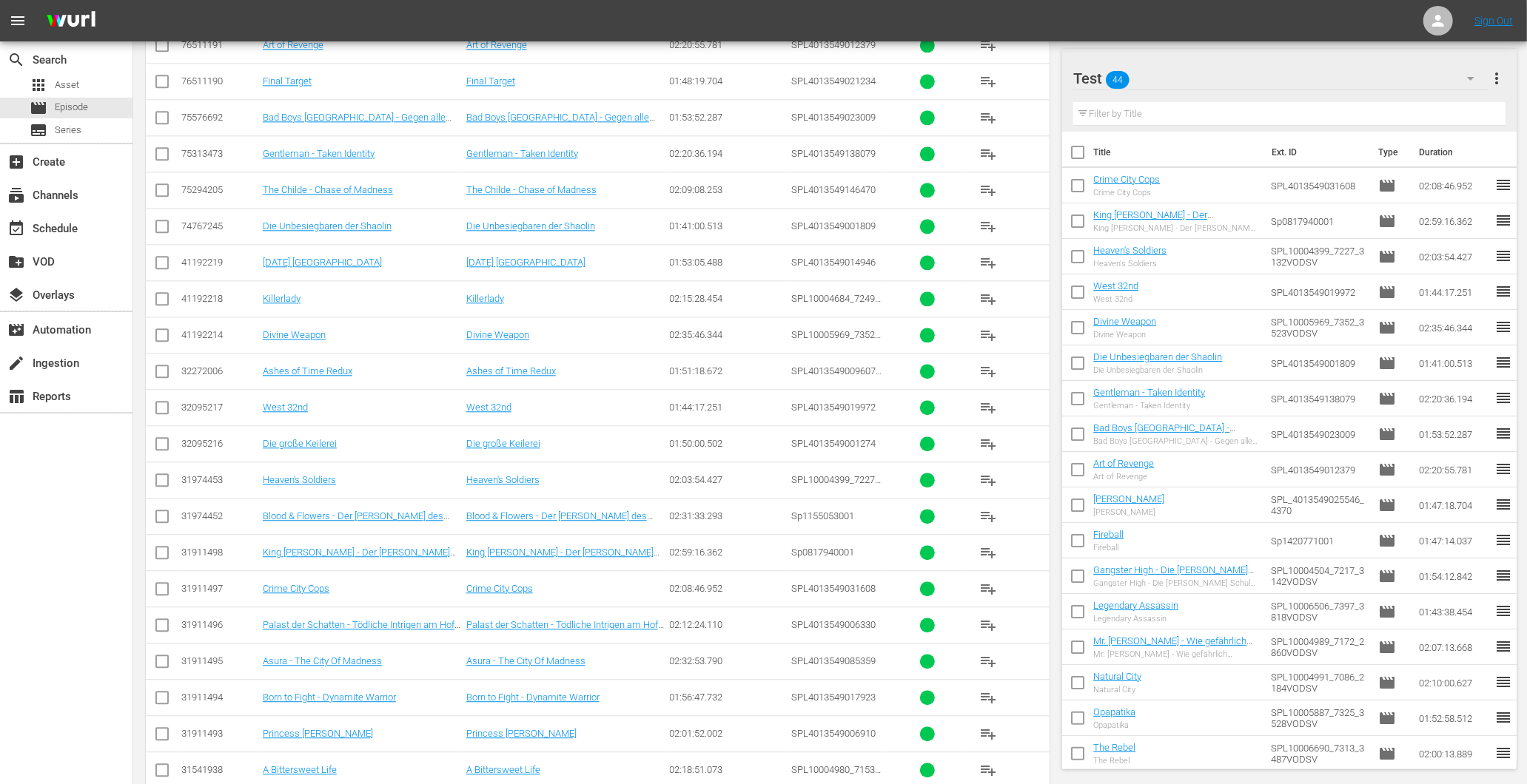
scroll to position [2877, 0]
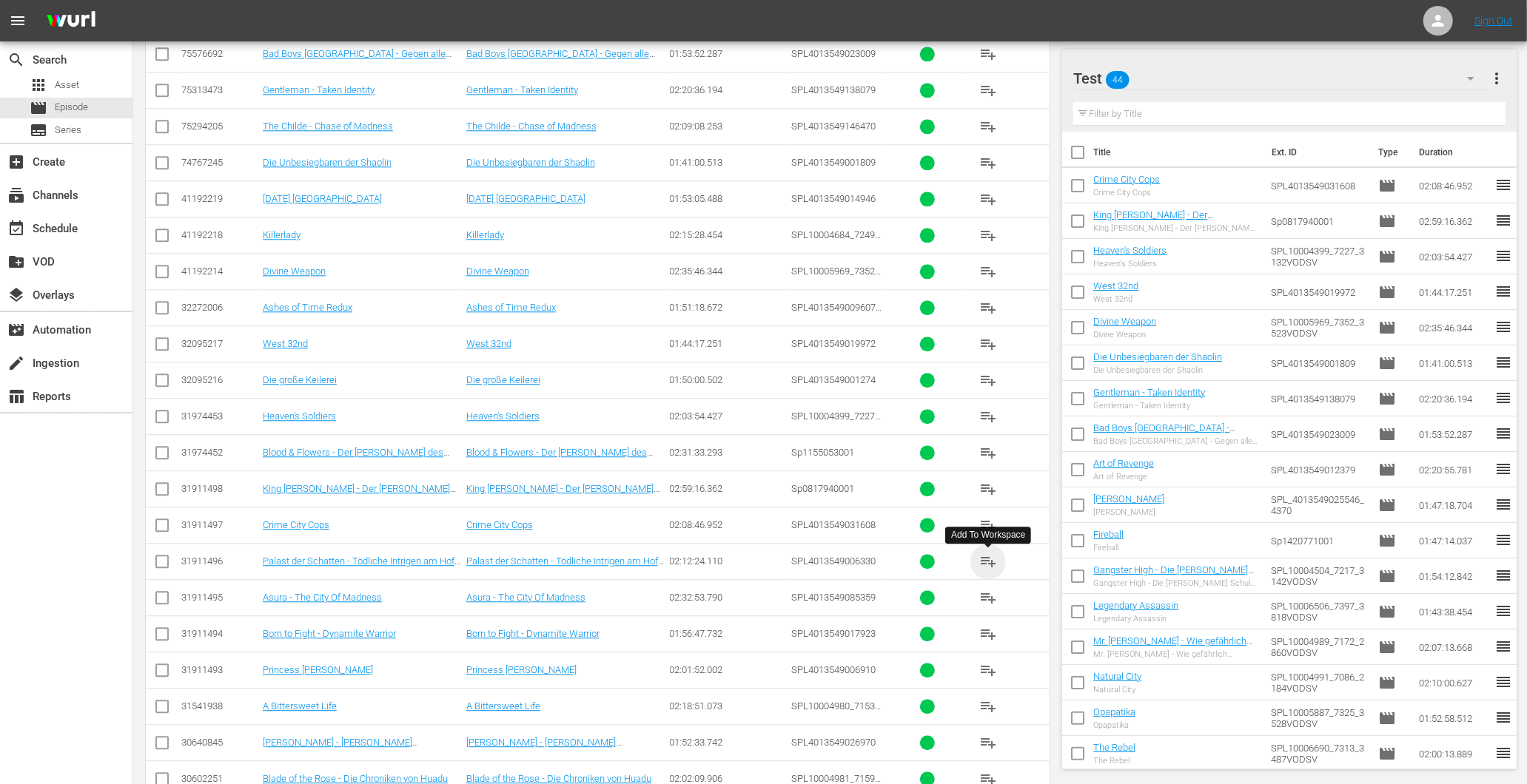
click at [982, 564] on span "playlist_add" at bounding box center [988, 561] width 18 height 18
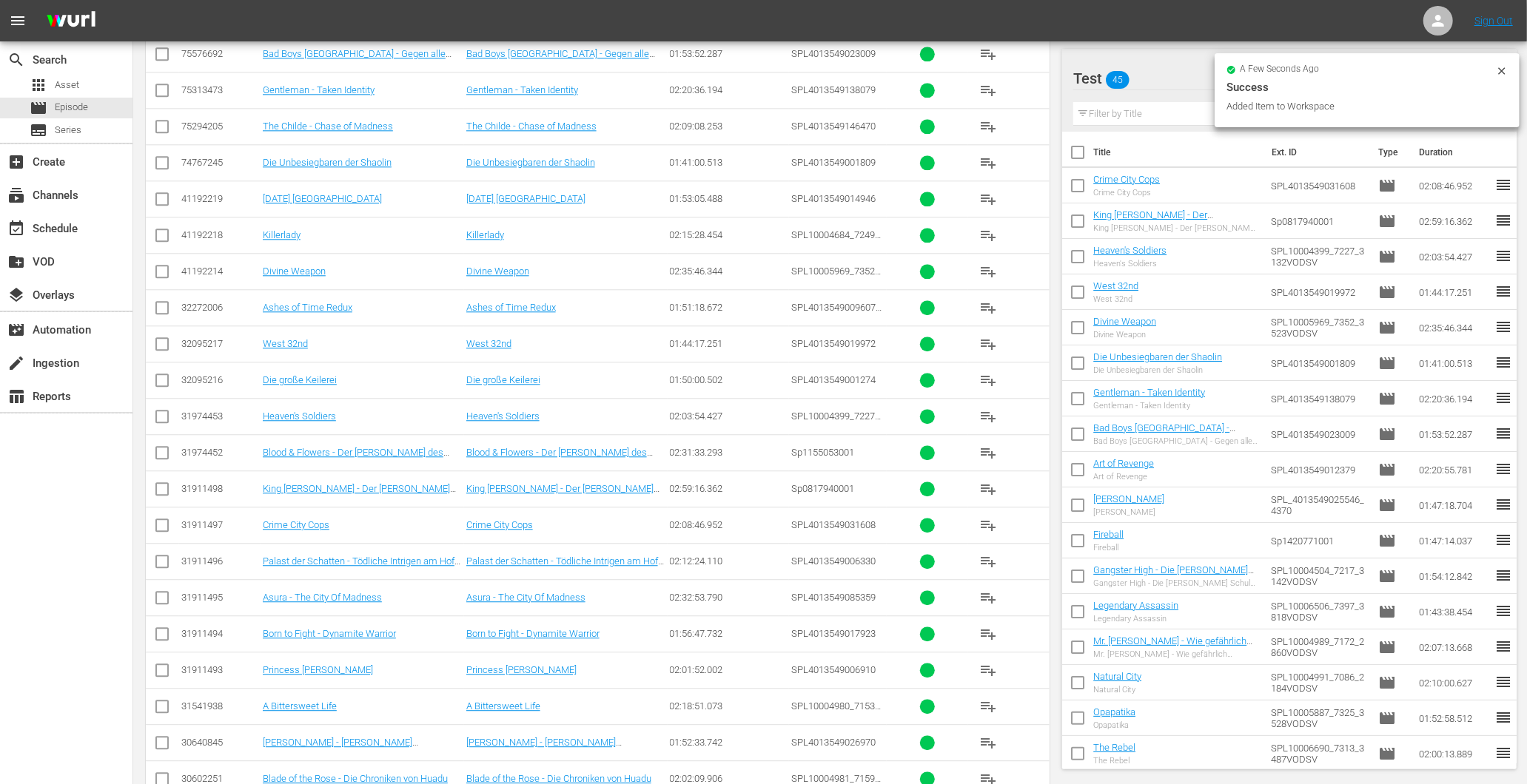
scroll to position [2960, 0]
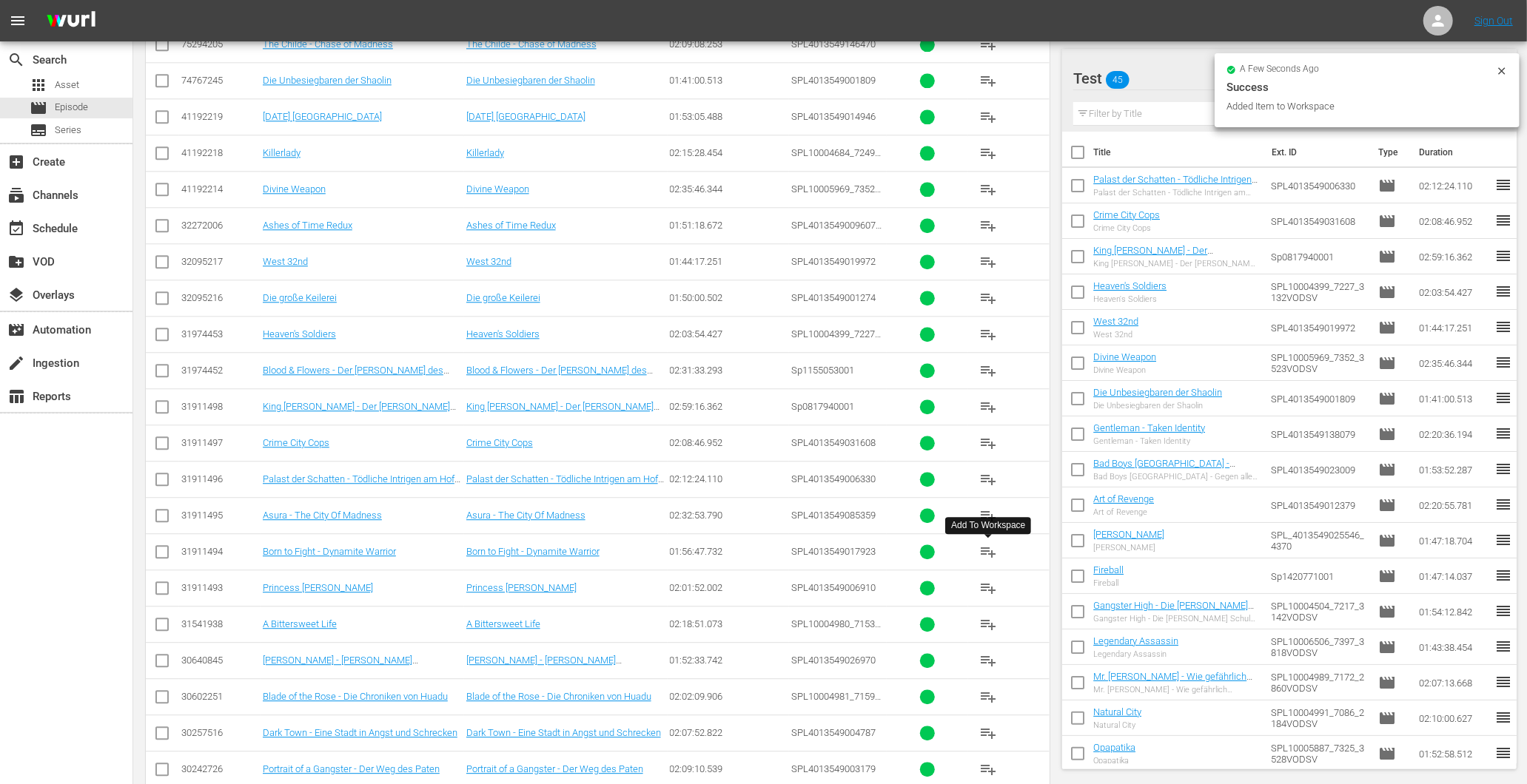
click at [995, 556] on span "playlist_add" at bounding box center [988, 551] width 18 height 18
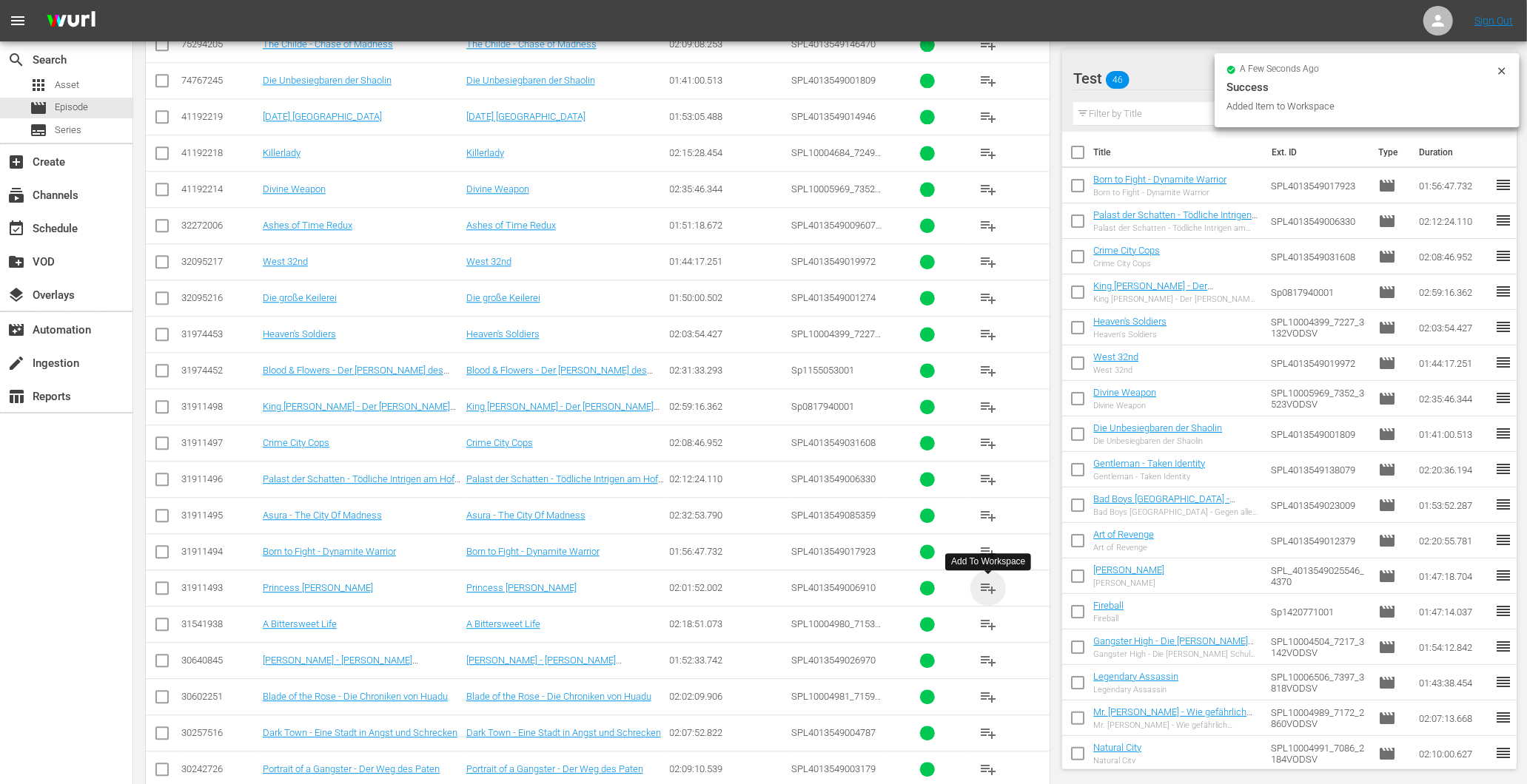
click at [985, 597] on span "playlist_add" at bounding box center [988, 587] width 18 height 18
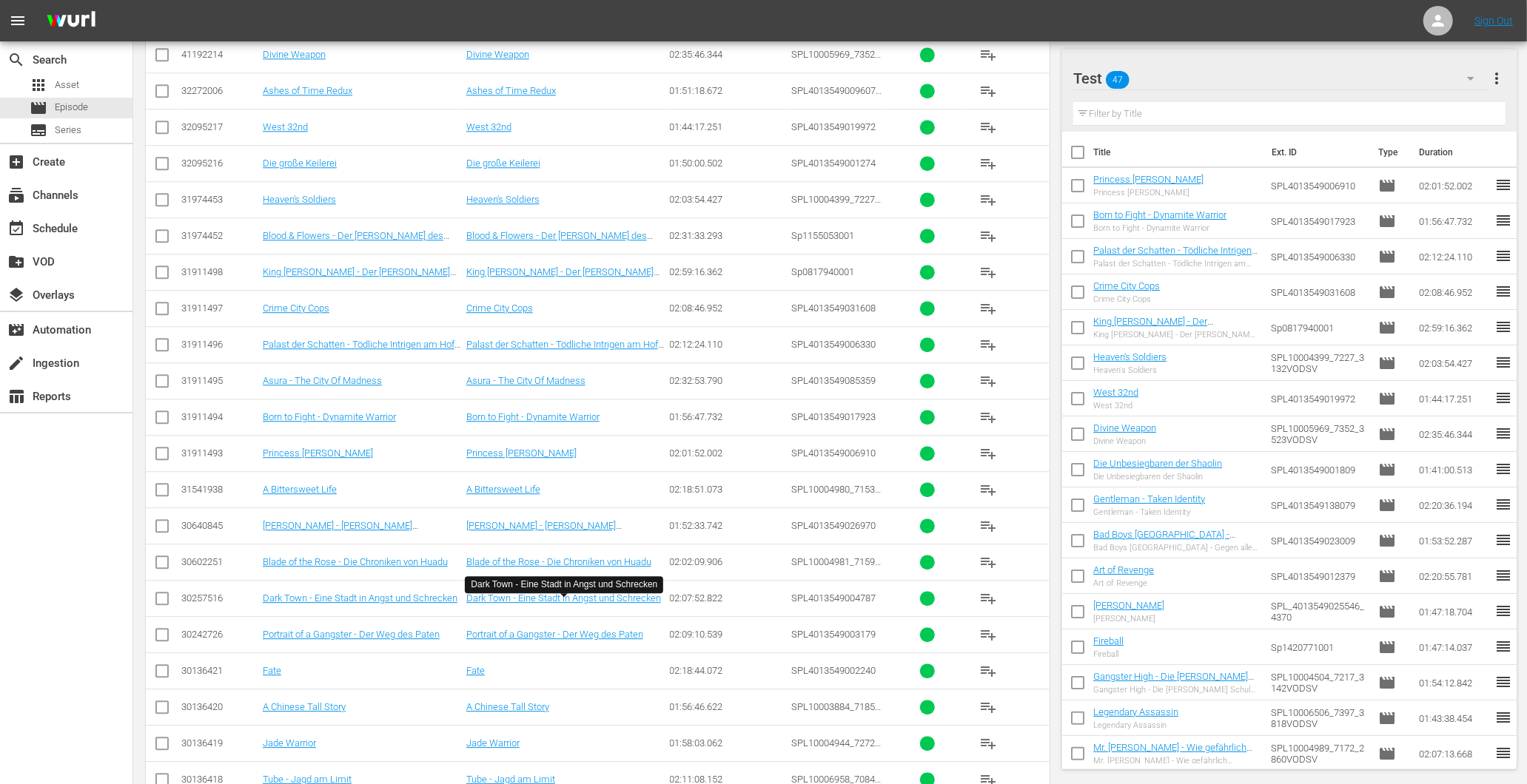
scroll to position [3124, 0]
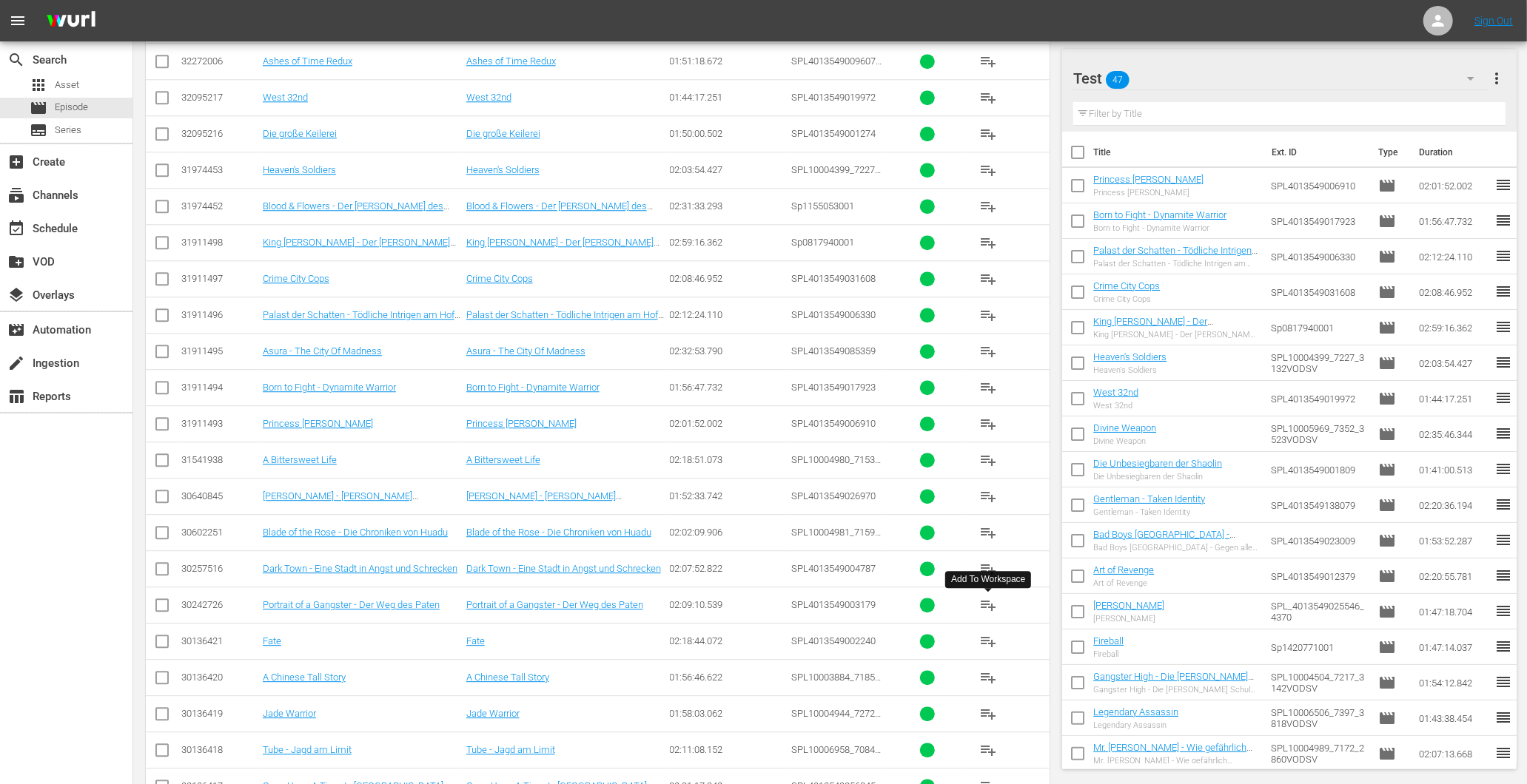
click at [1003, 607] on button "playlist_add" at bounding box center [988, 605] width 35 height 35
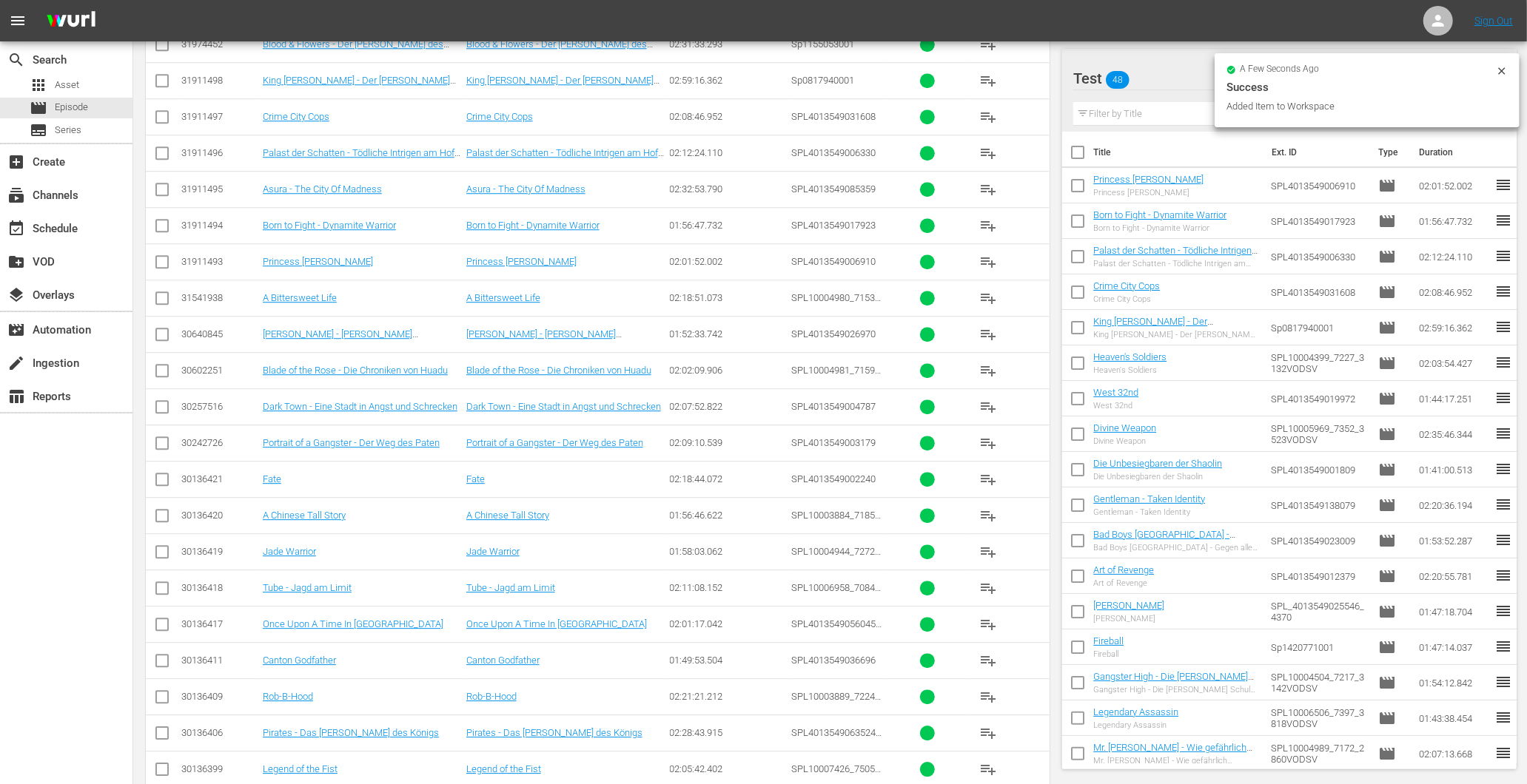
scroll to position [3288, 0]
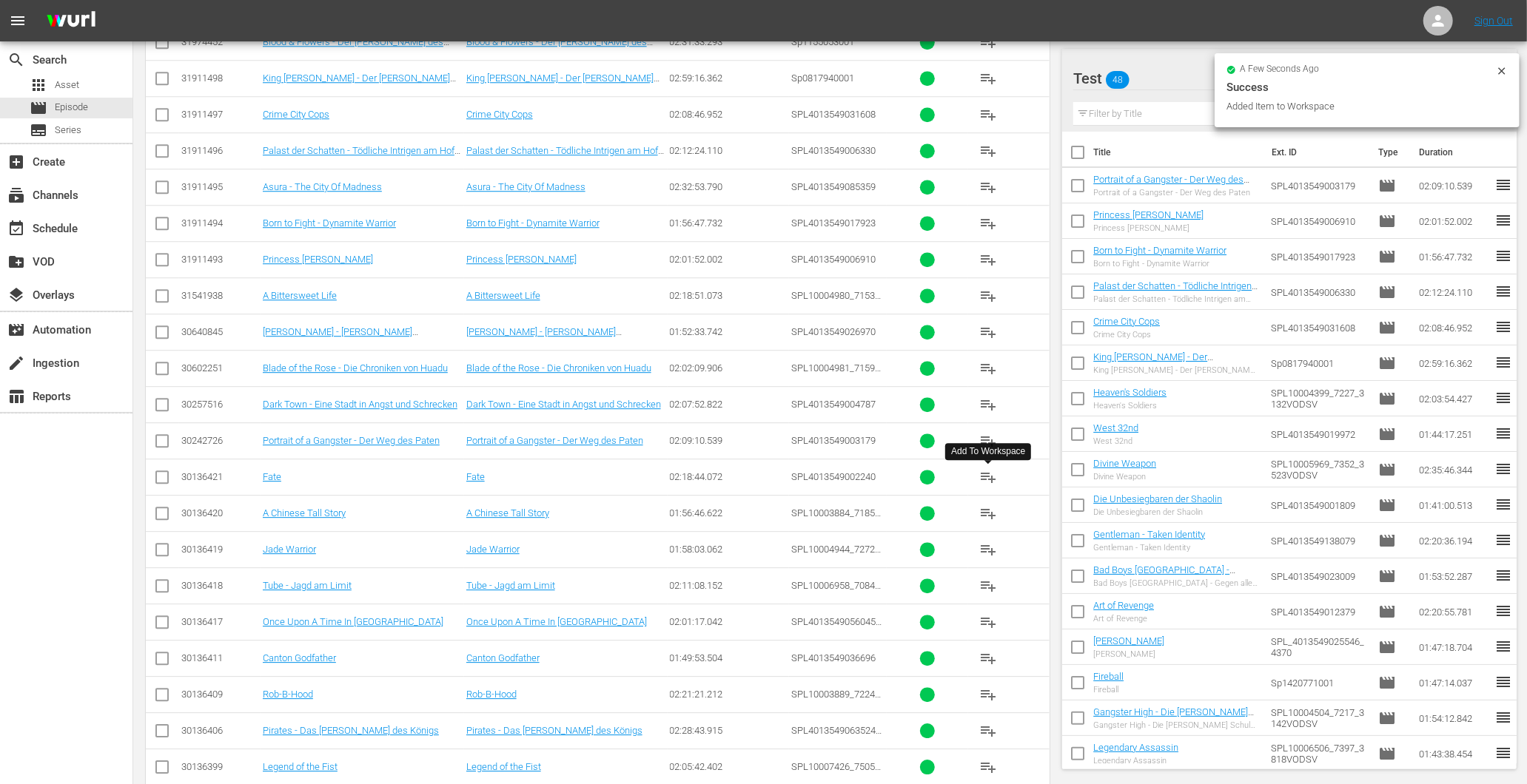
drag, startPoint x: 987, startPoint y: 479, endPoint x: 961, endPoint y: 489, distance: 27.9
click at [987, 481] on span "playlist_add" at bounding box center [988, 477] width 18 height 18
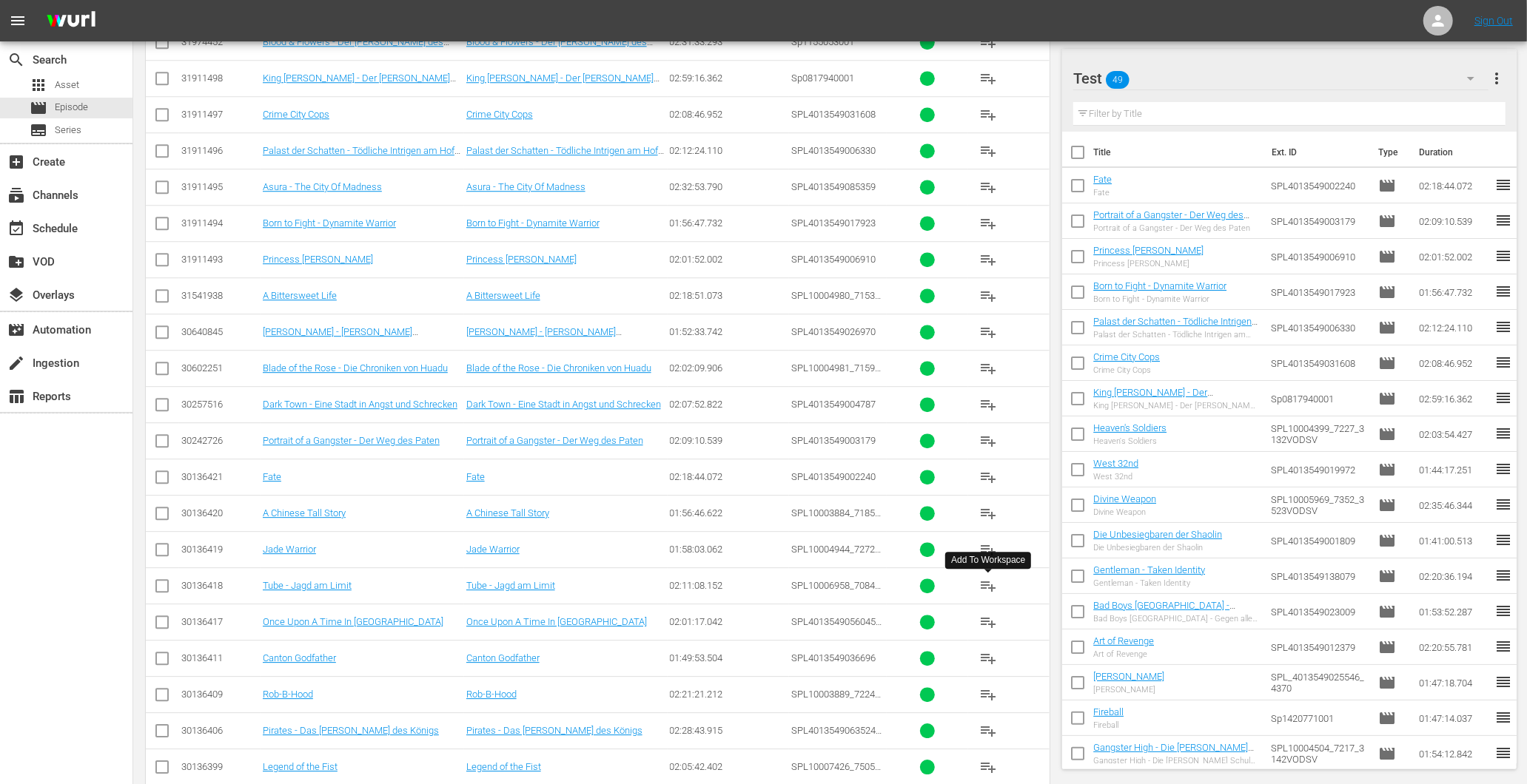
click at [989, 587] on span "playlist_add" at bounding box center [988, 586] width 18 height 18
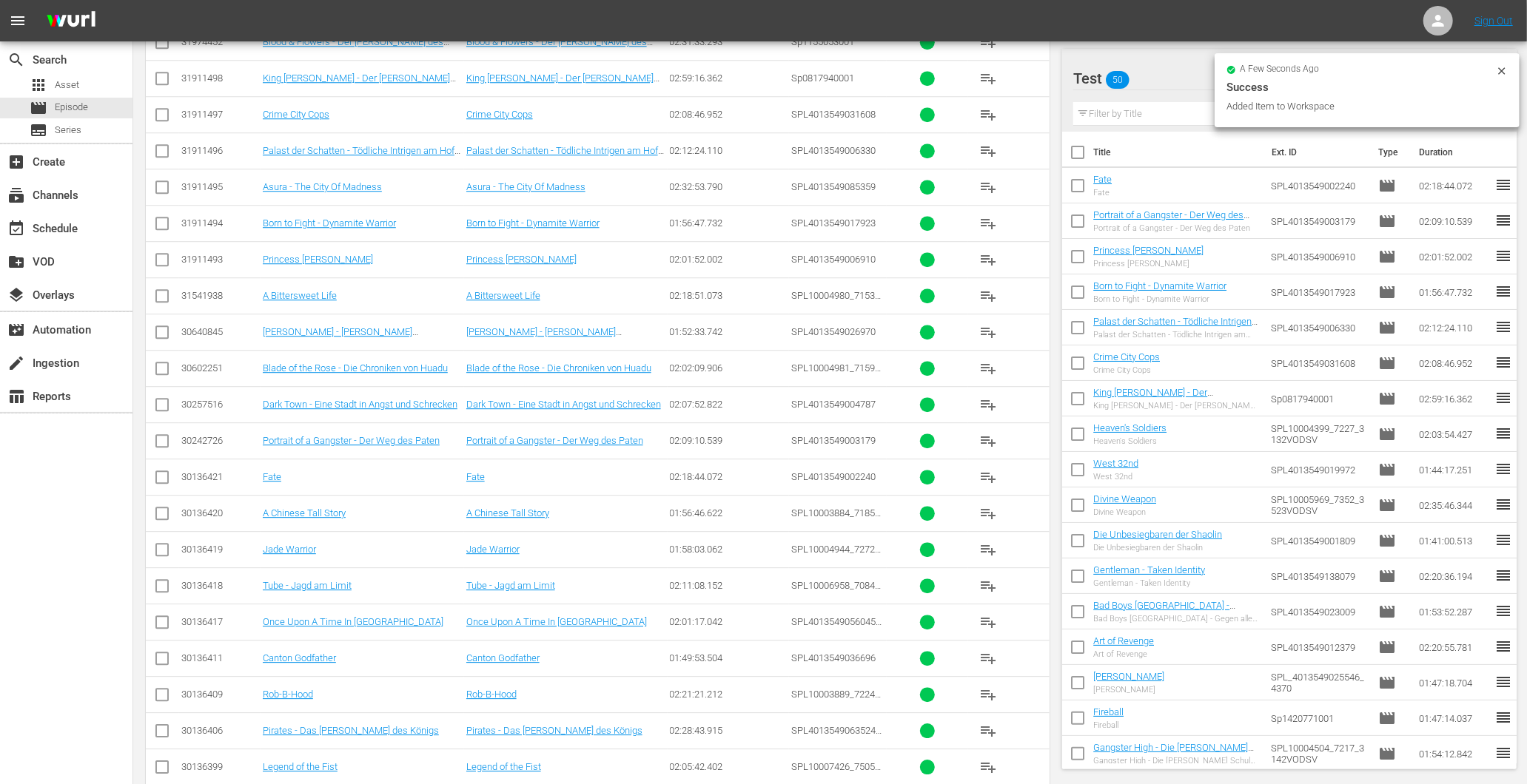
scroll to position [3370, 0]
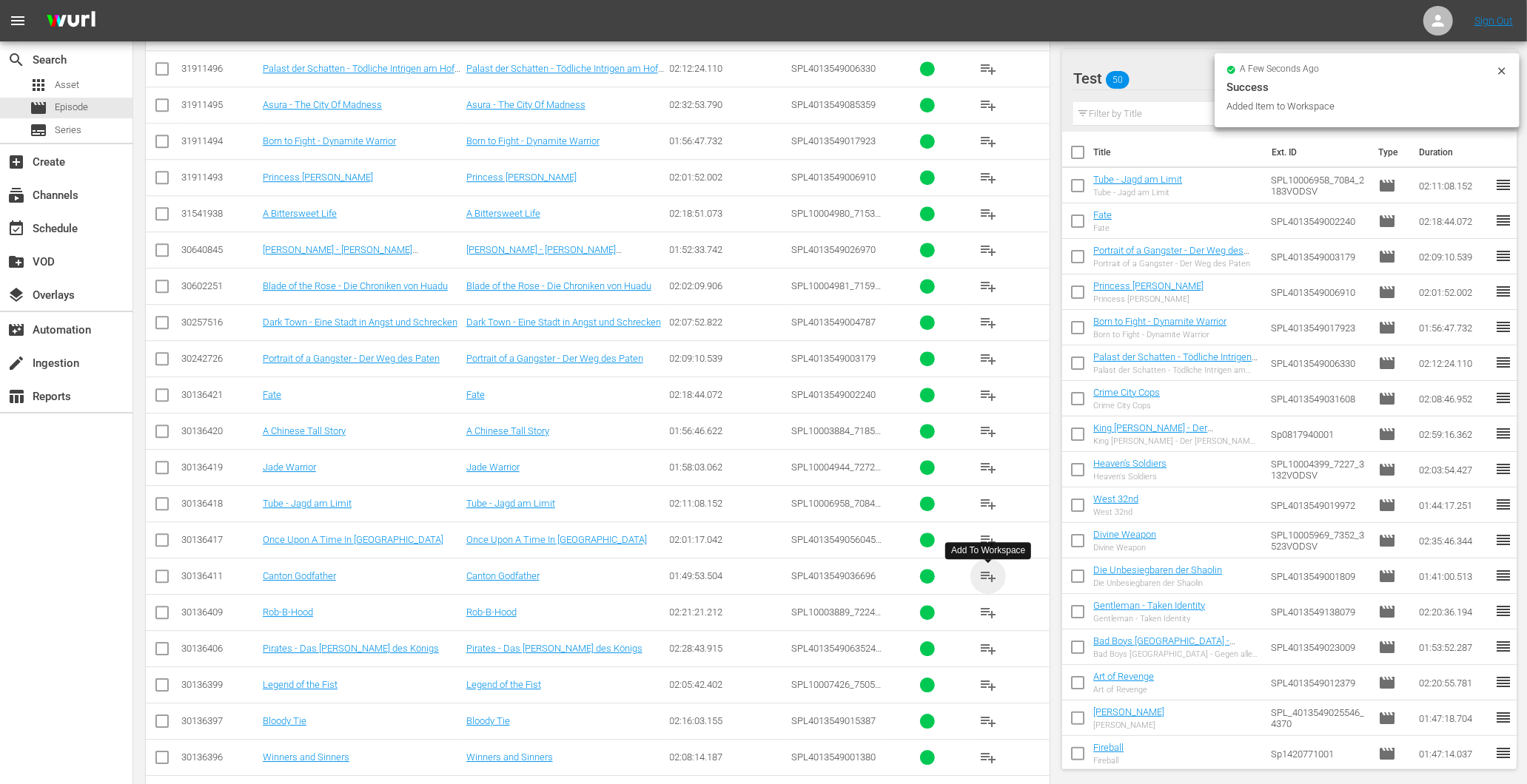
click at [993, 572] on span "playlist_add" at bounding box center [988, 576] width 18 height 18
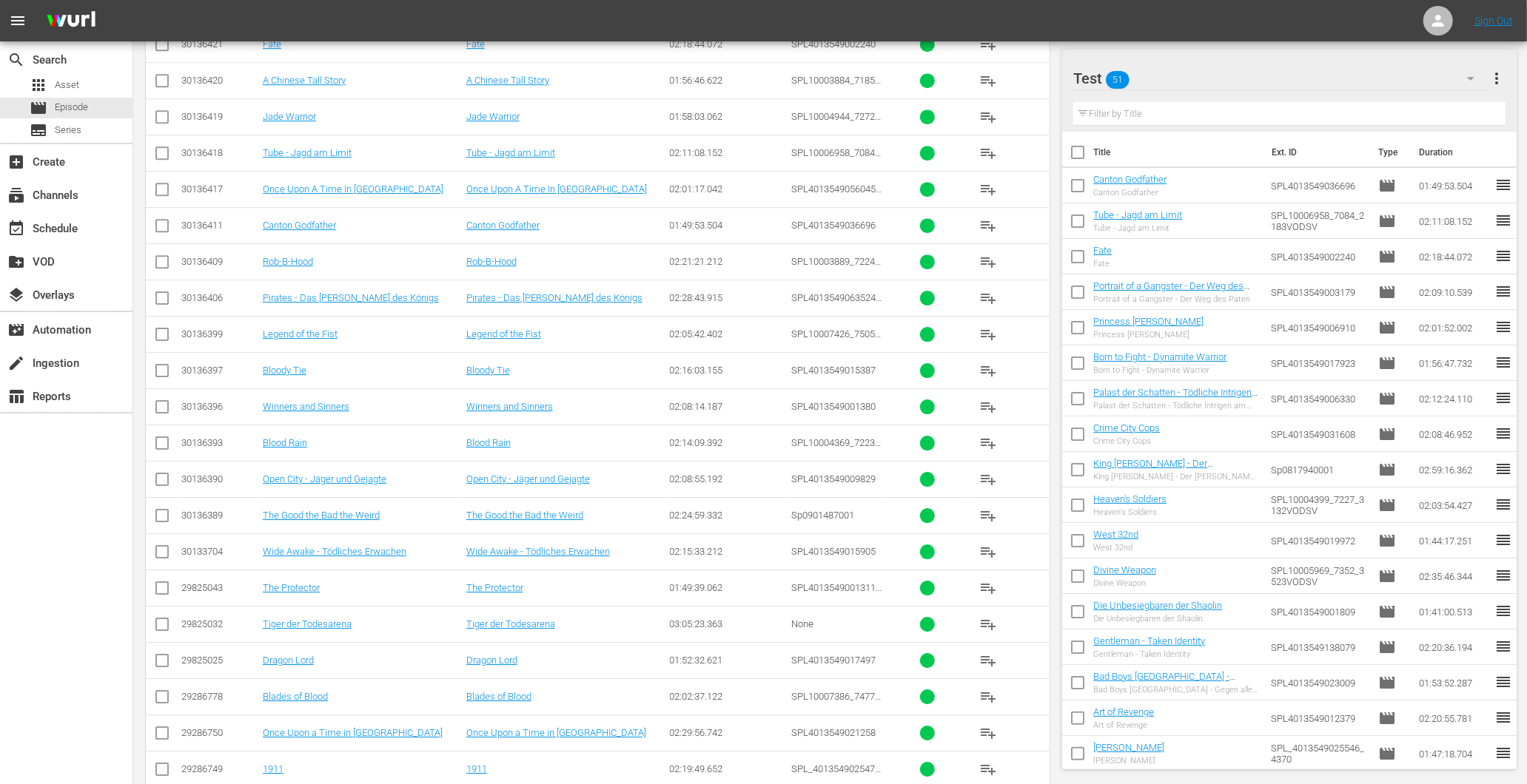
scroll to position [3638, 0]
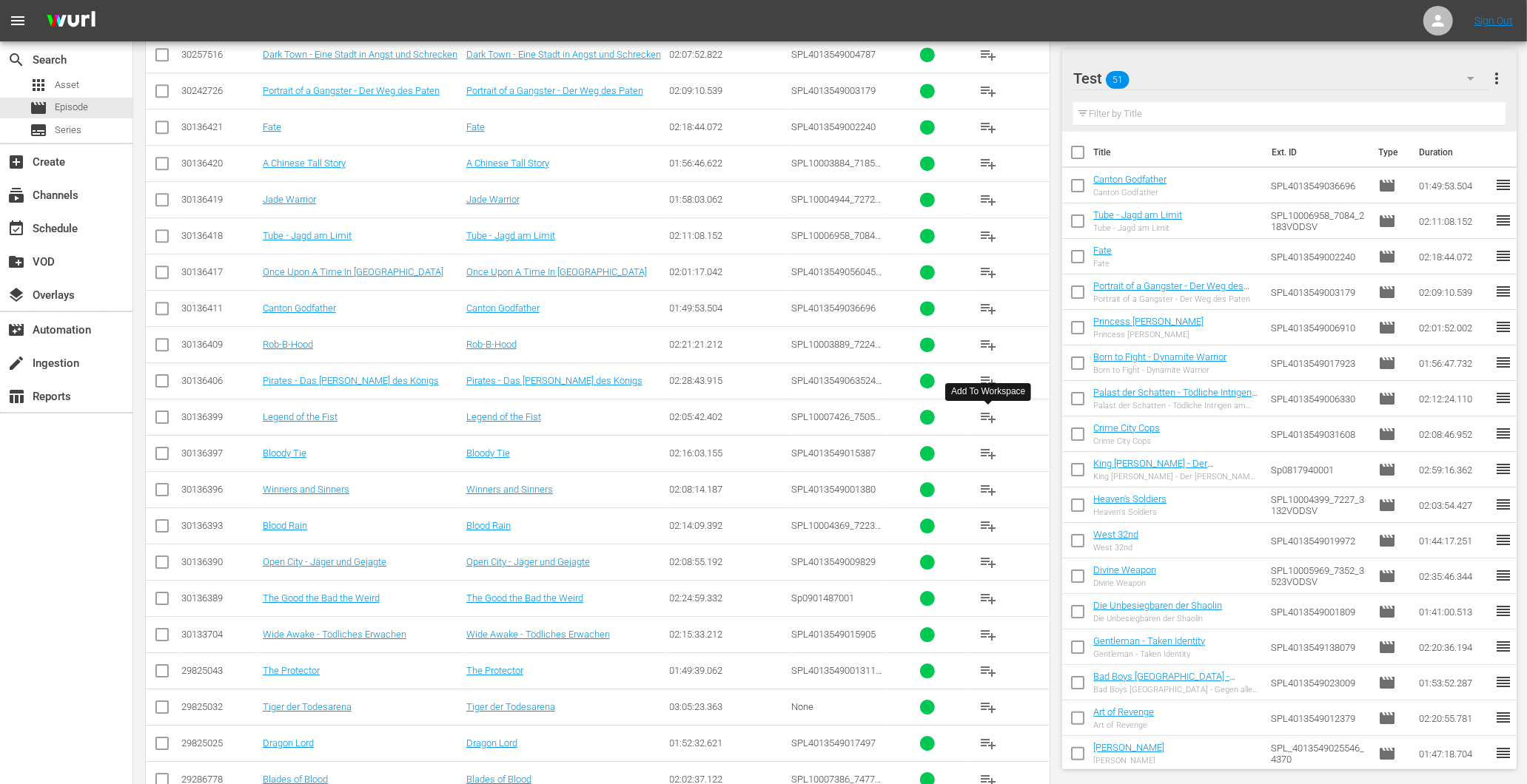
click at [994, 418] on span "playlist_add" at bounding box center [988, 417] width 18 height 18
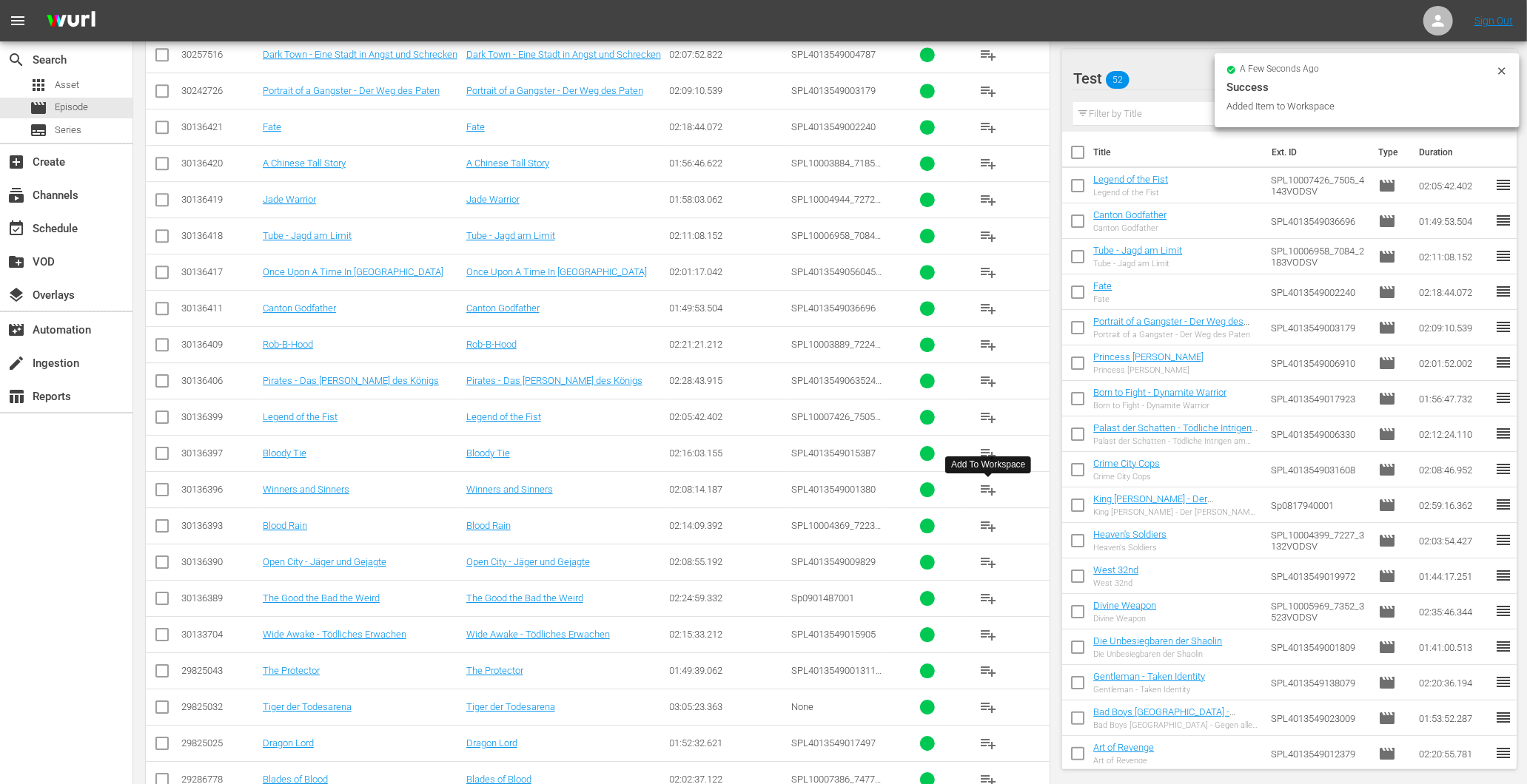
click at [997, 495] on button "playlist_add" at bounding box center [988, 489] width 35 height 35
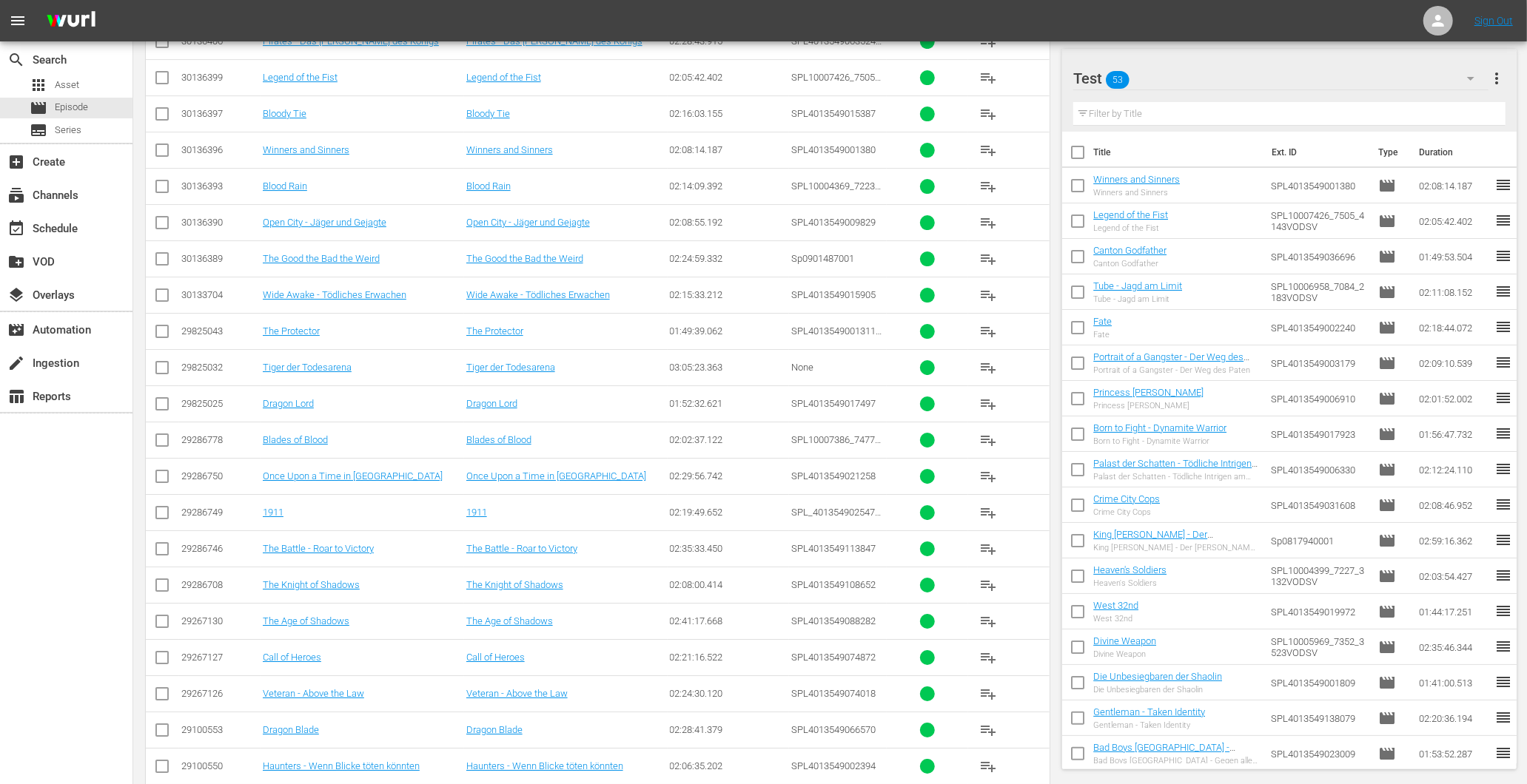
scroll to position [3968, 0]
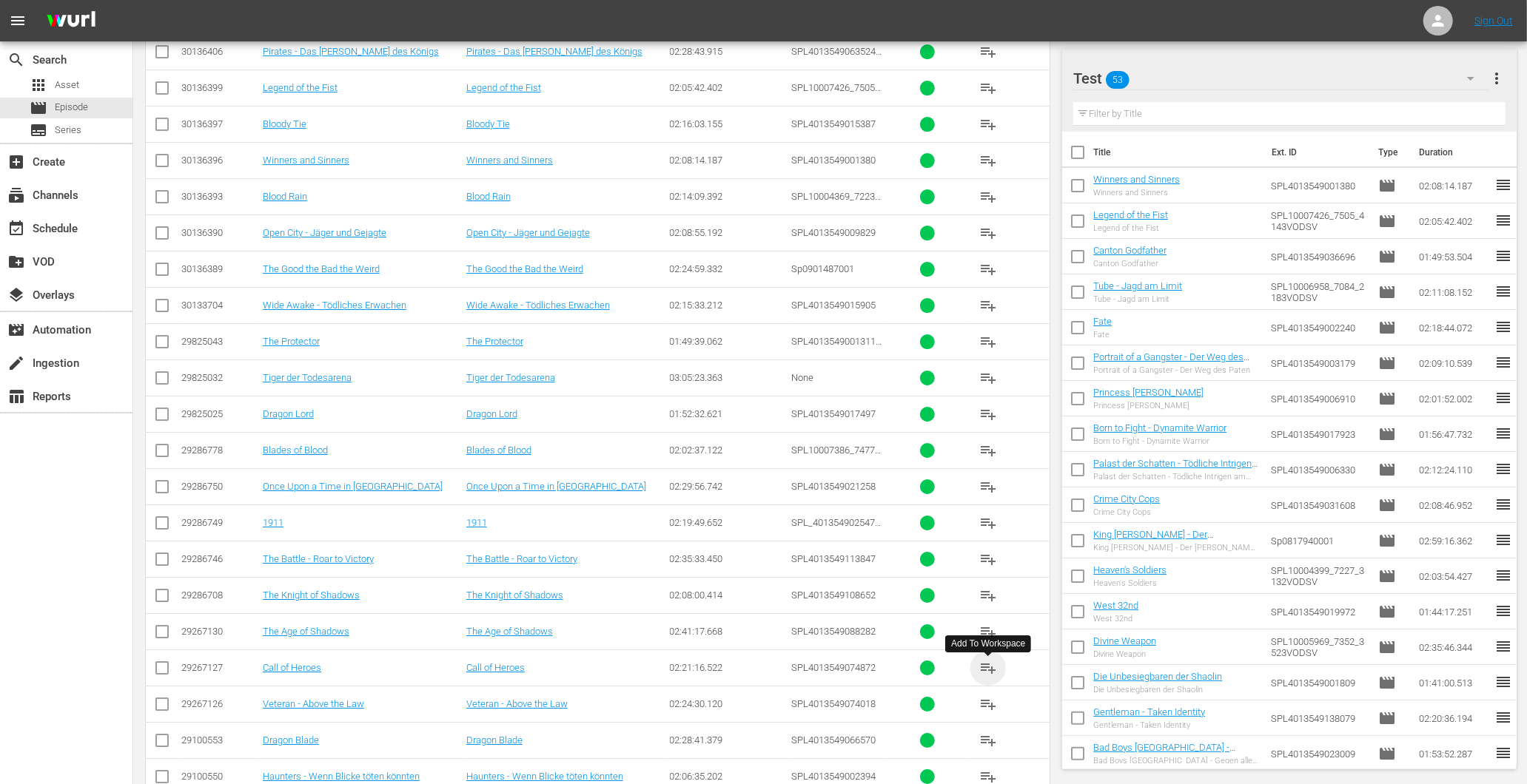
click at [994, 677] on span "playlist_add" at bounding box center [988, 668] width 18 height 18
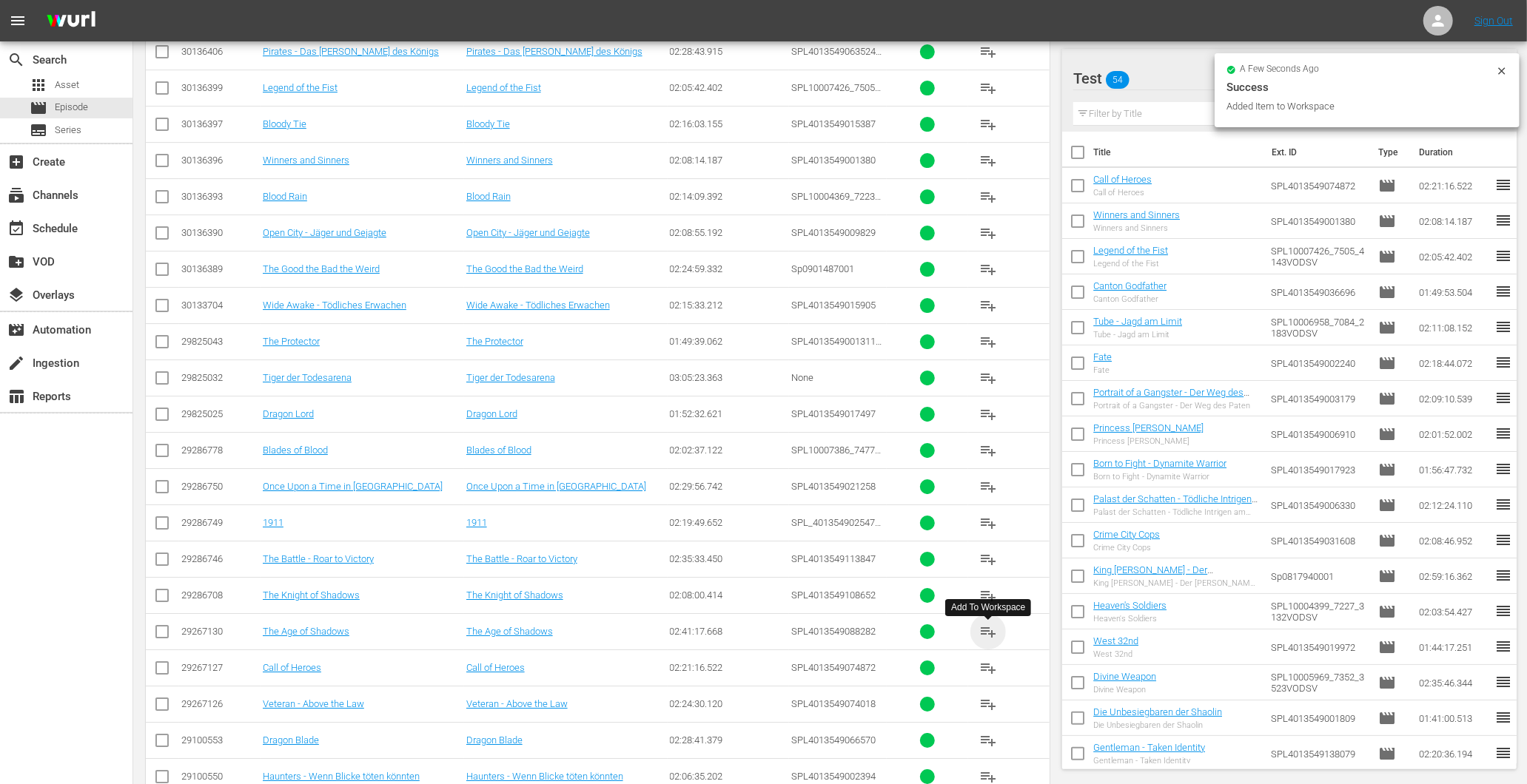
click at [995, 636] on span "playlist_add" at bounding box center [988, 631] width 18 height 18
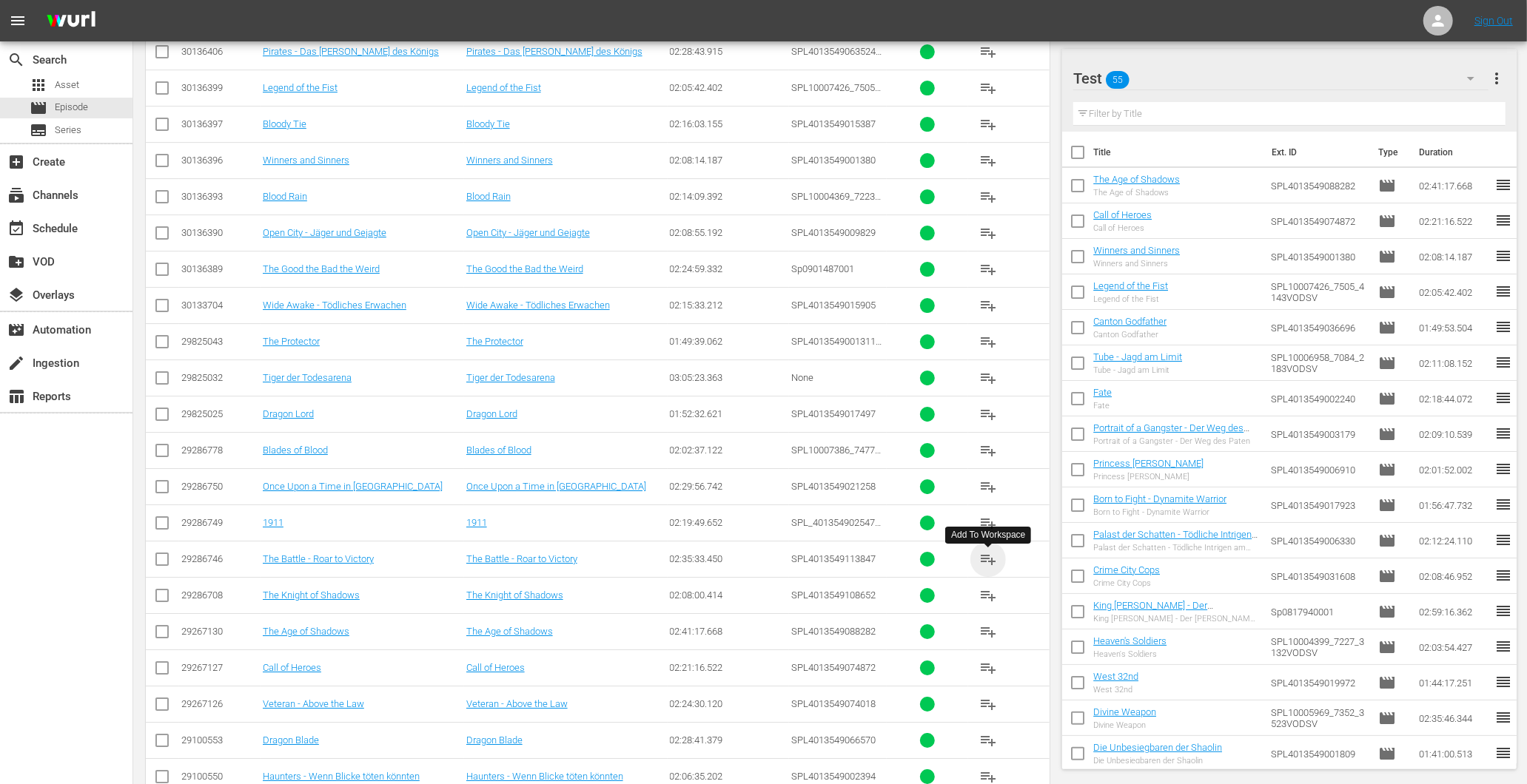
drag, startPoint x: 995, startPoint y: 559, endPoint x: 969, endPoint y: 563, distance: 26.3
click at [996, 558] on span "playlist_add" at bounding box center [988, 559] width 18 height 18
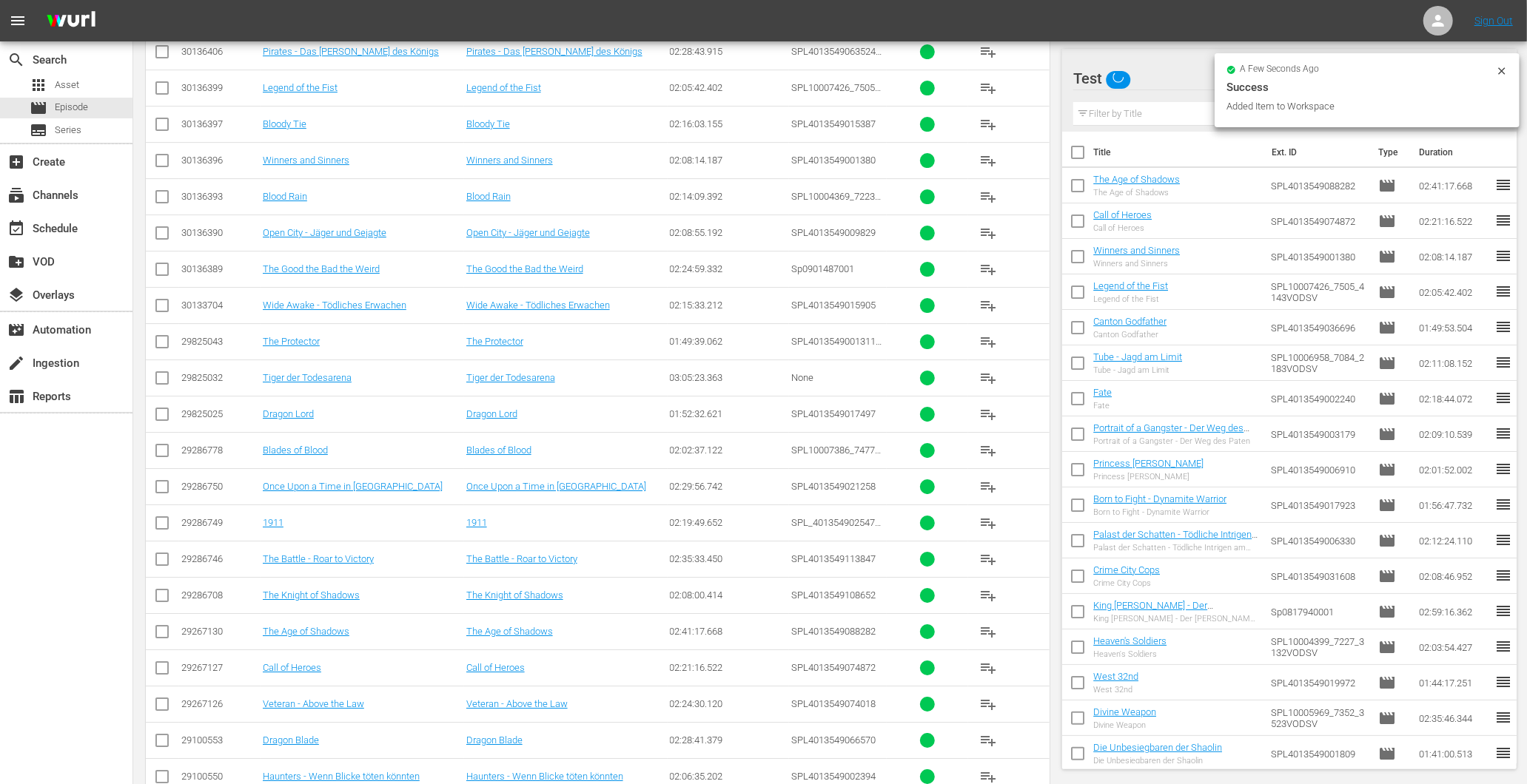
scroll to position [4132, 0]
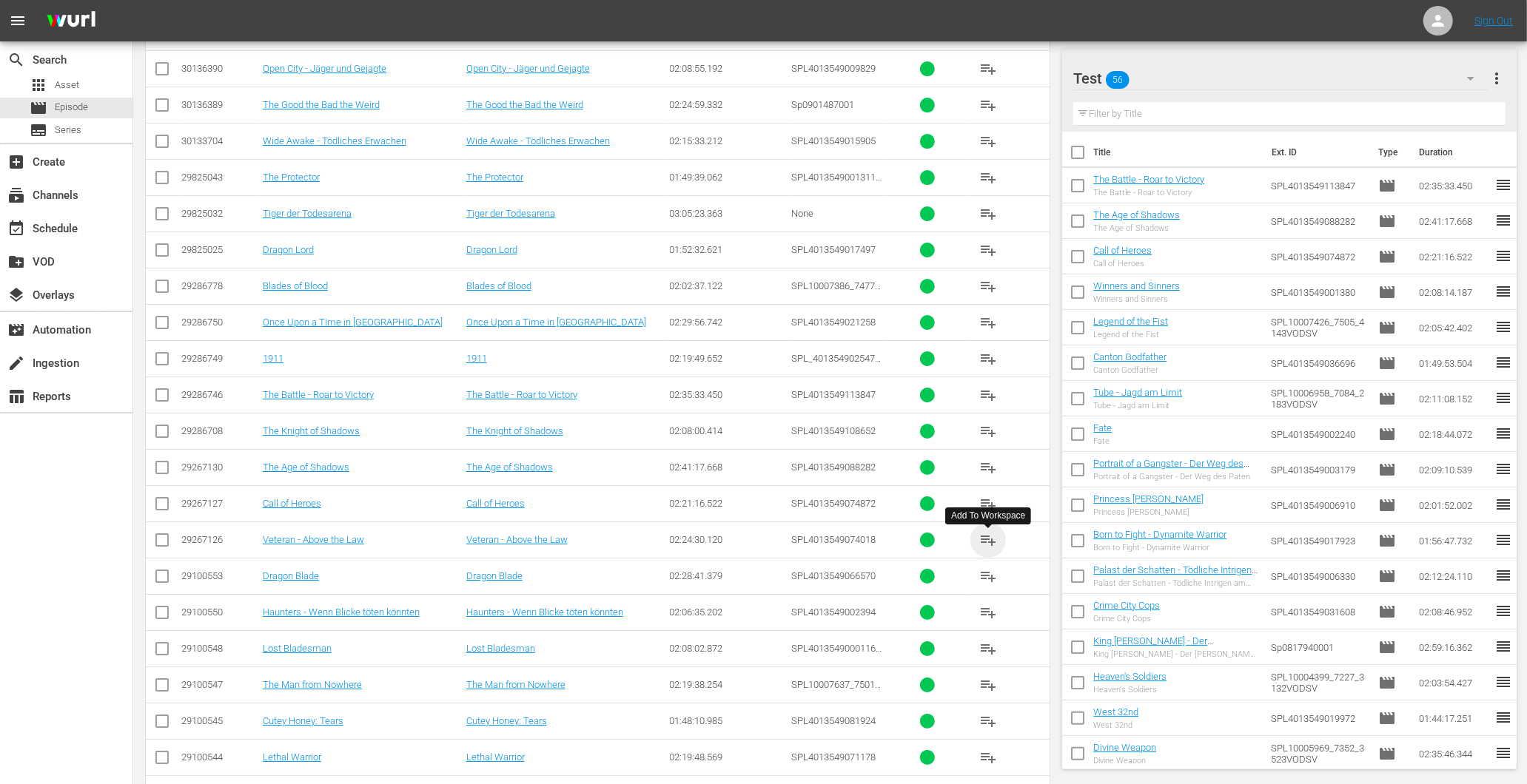
click at [981, 549] on span "playlist_add" at bounding box center [988, 540] width 18 height 18
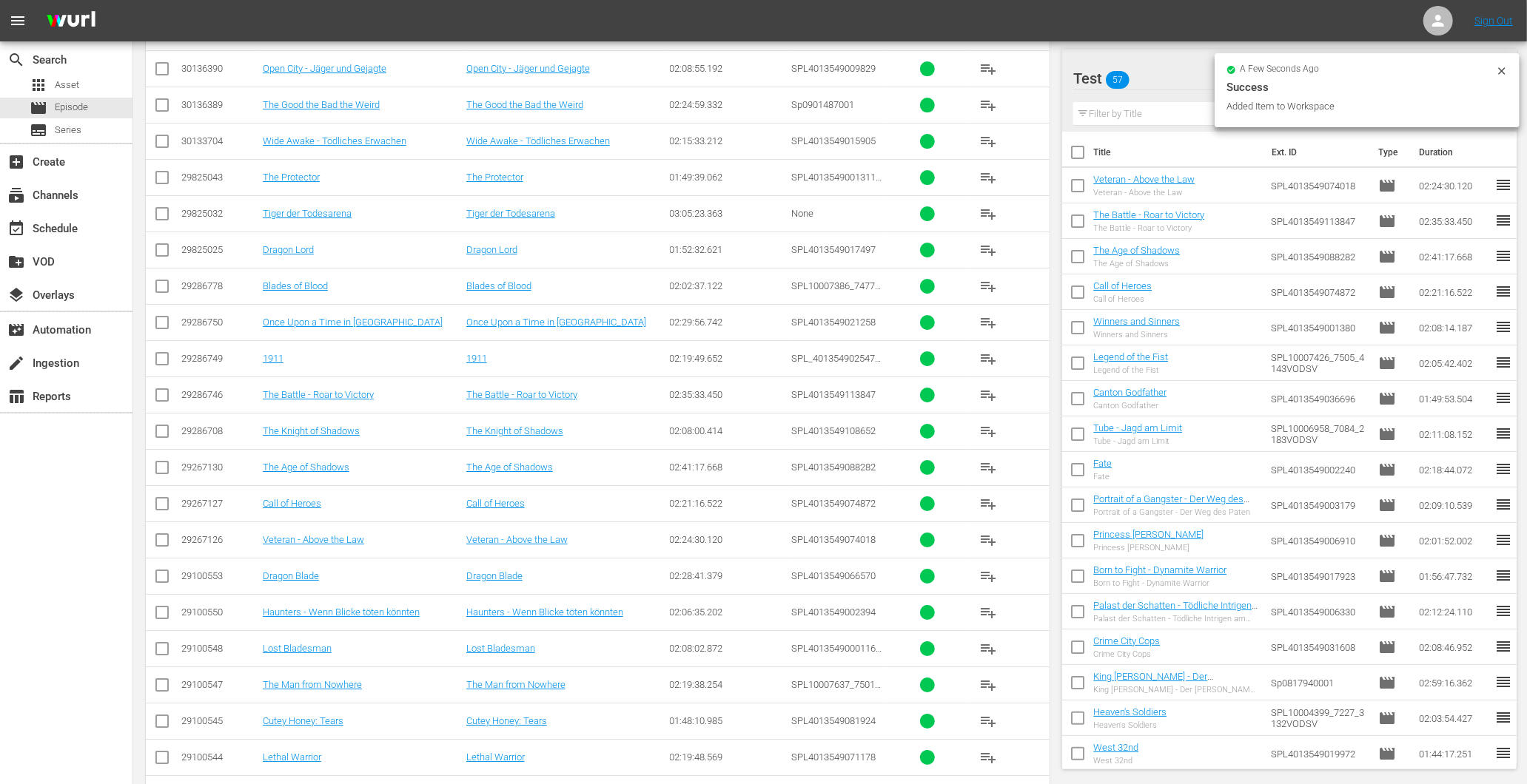
scroll to position [4214, 0]
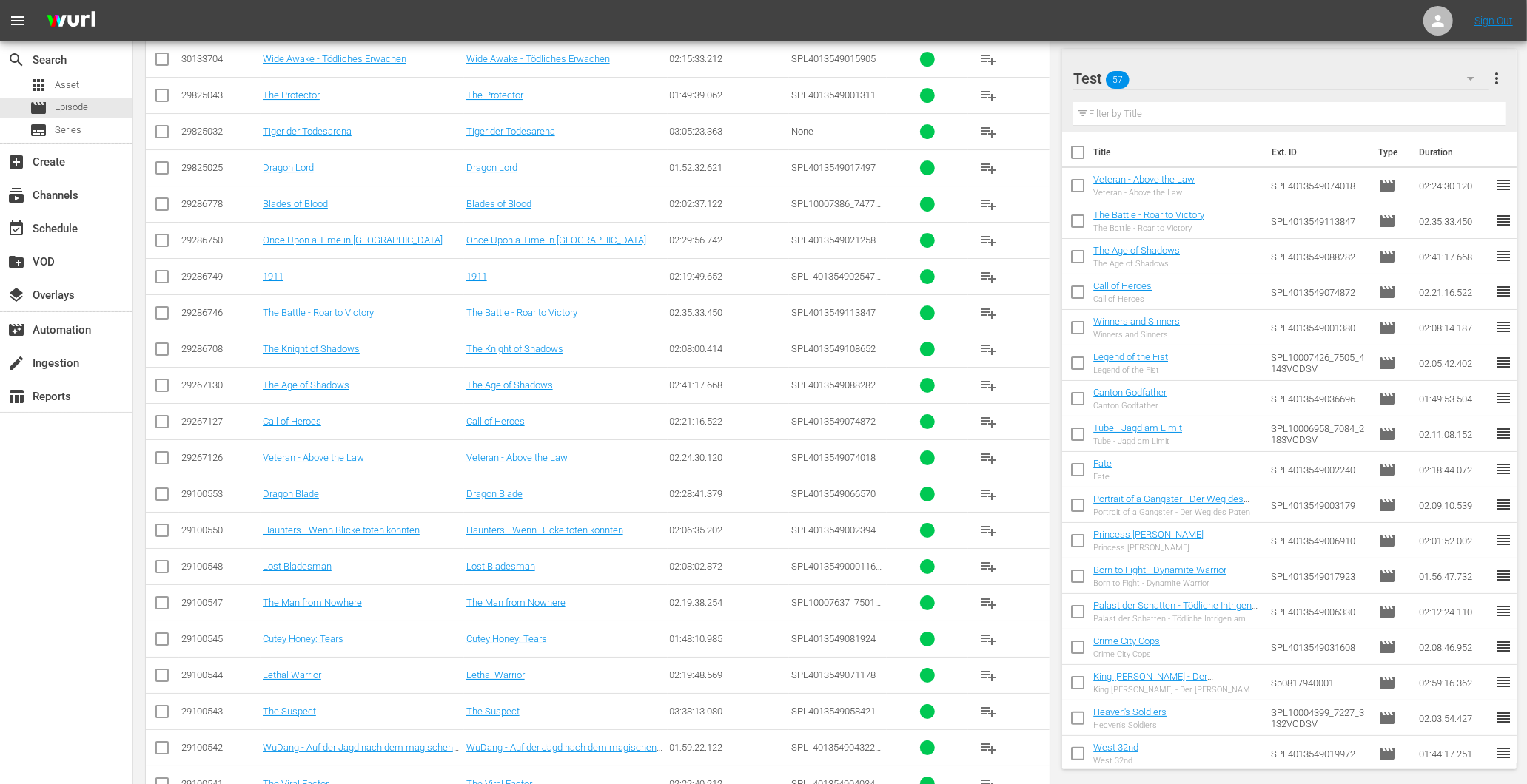
click at [992, 530] on span "playlist_add" at bounding box center [988, 530] width 18 height 18
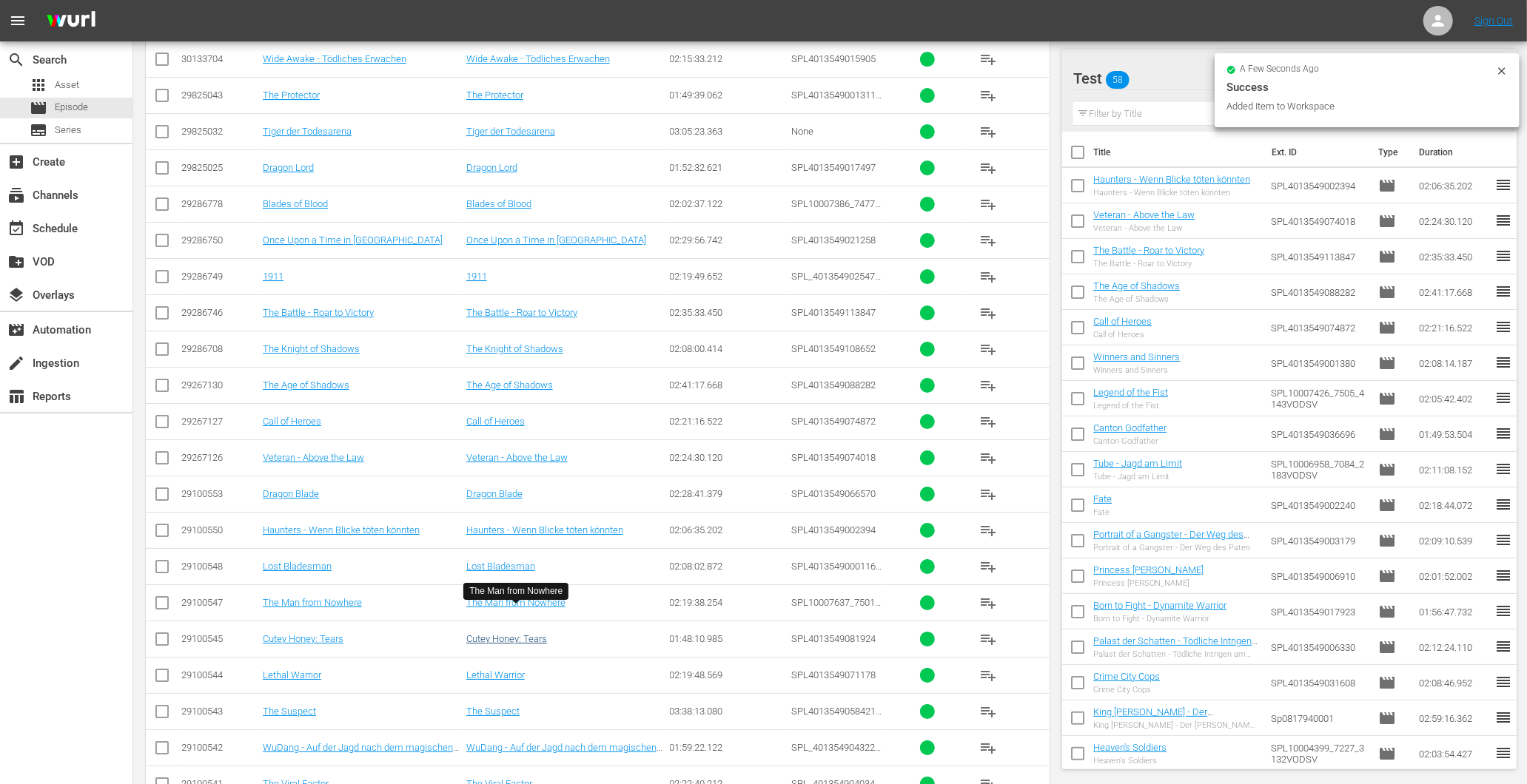
scroll to position [4296, 0]
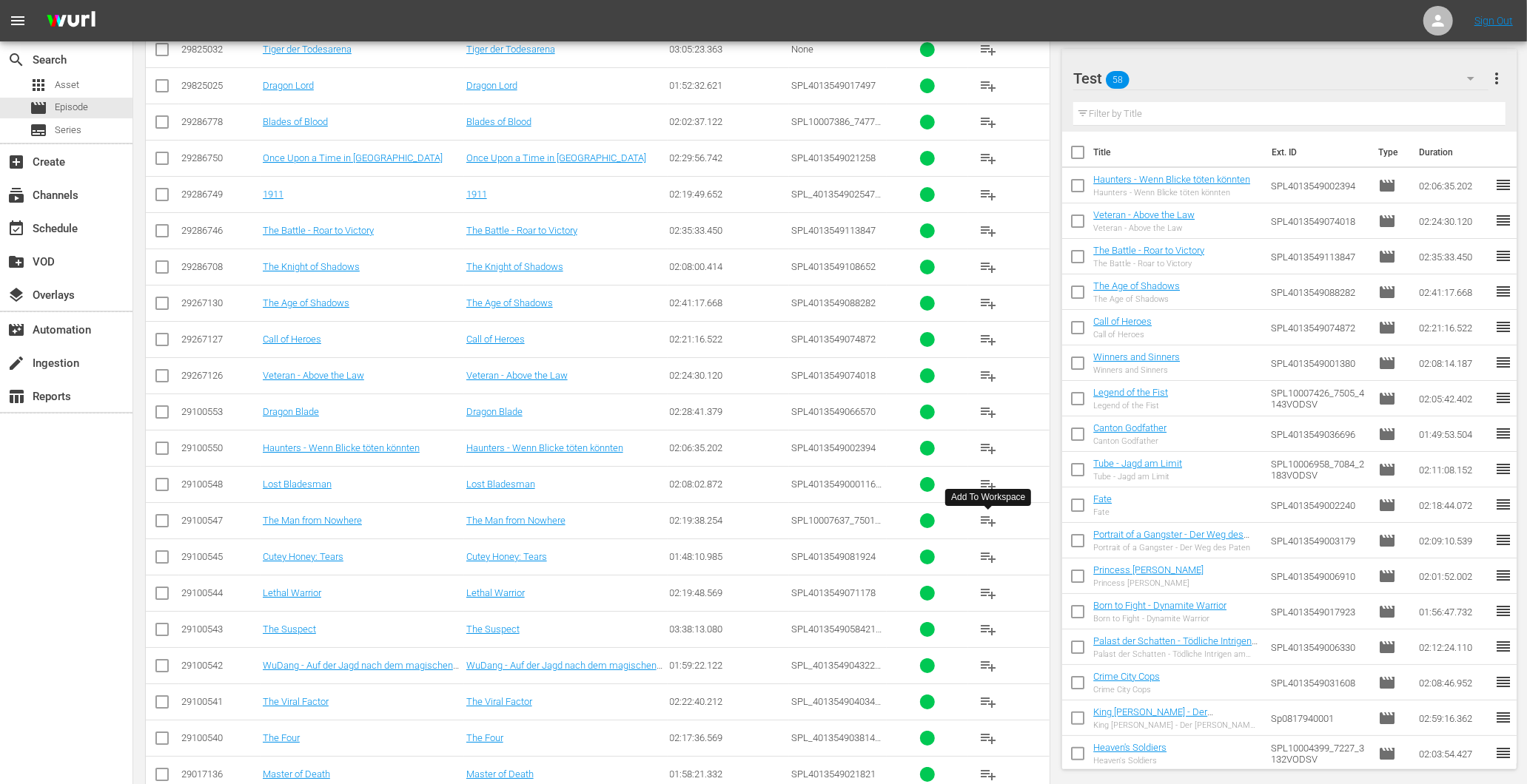
click at [988, 520] on span "playlist_add" at bounding box center [988, 520] width 18 height 18
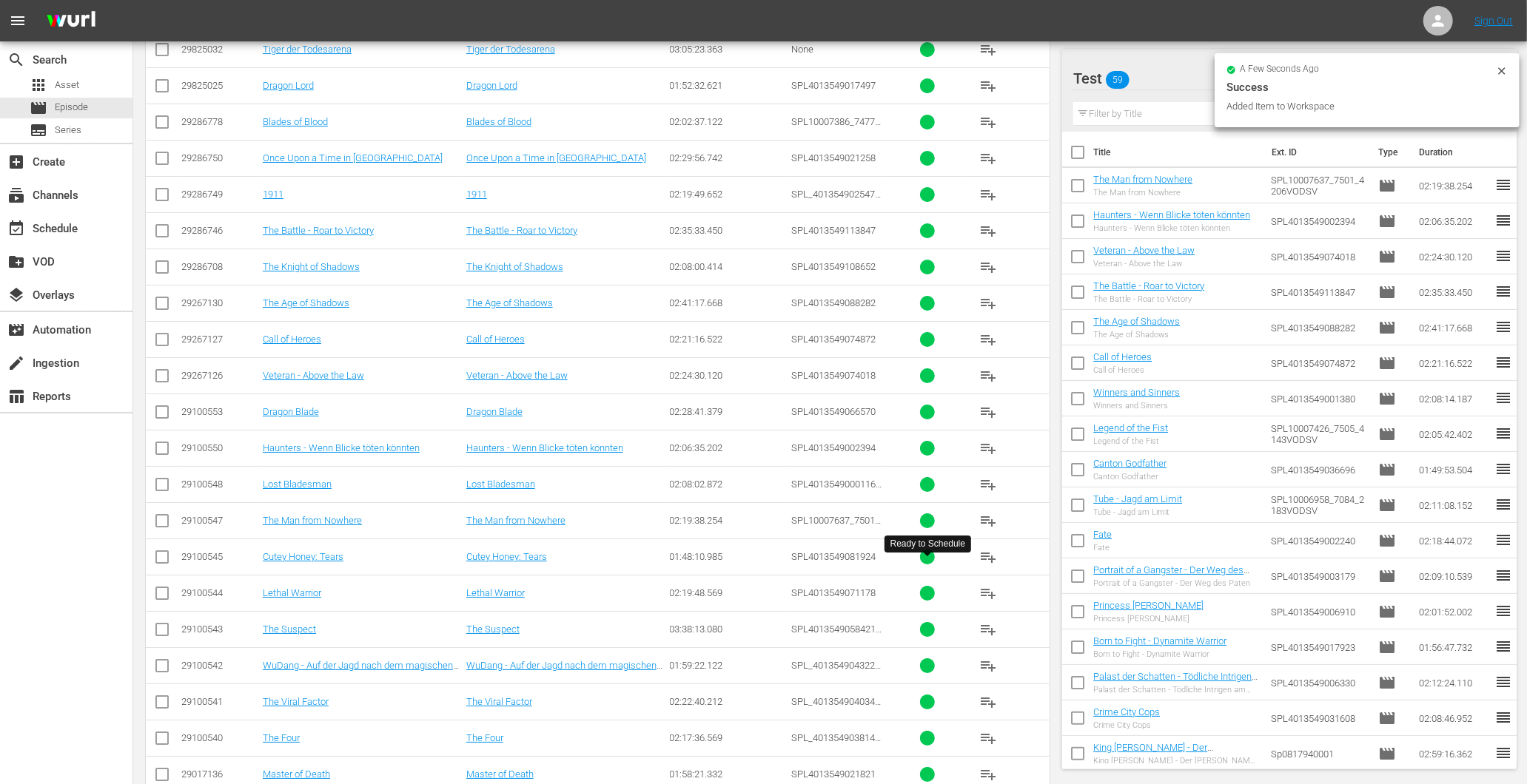
scroll to position [4379, 0]
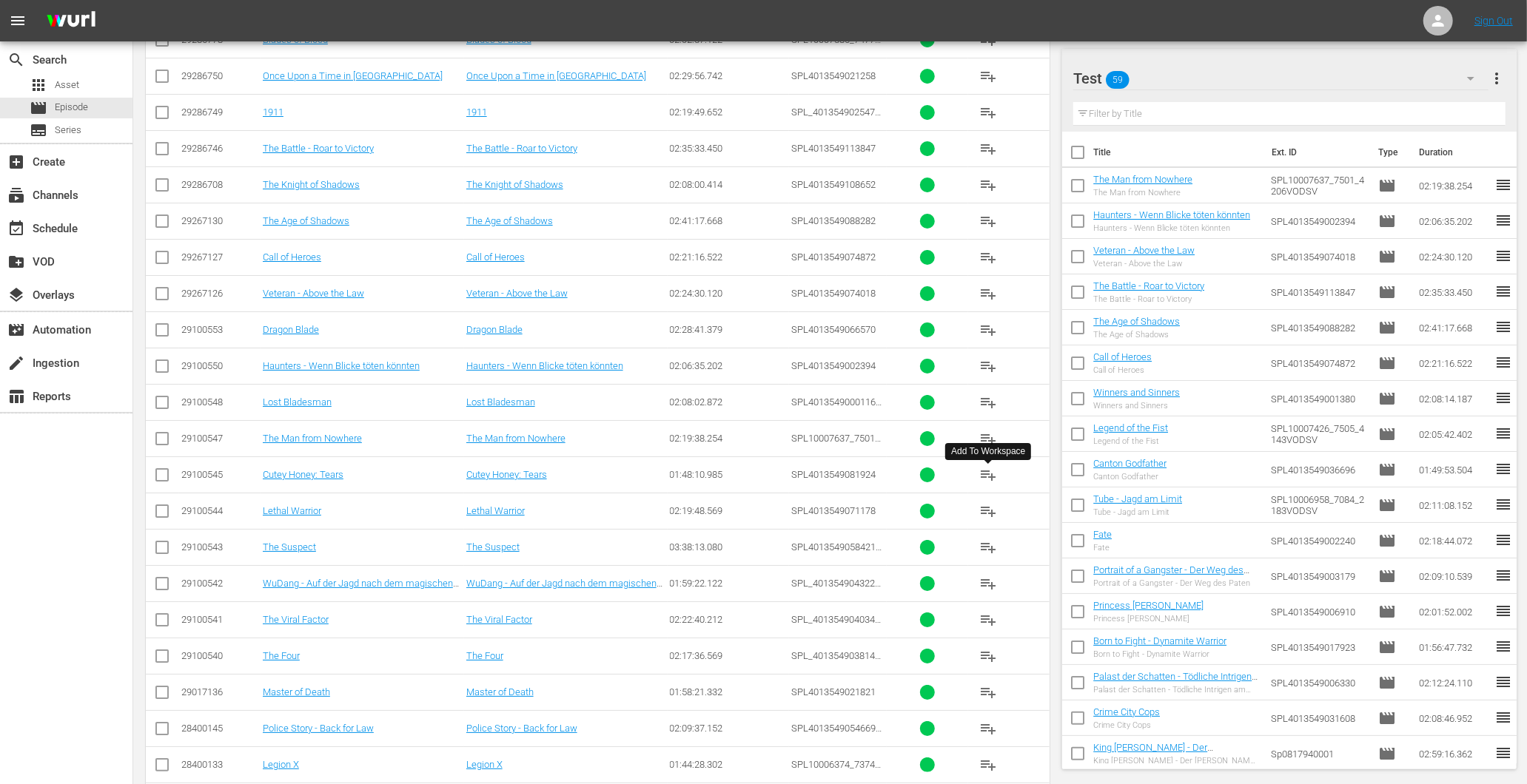
click at [975, 482] on button "playlist_add" at bounding box center [988, 474] width 35 height 35
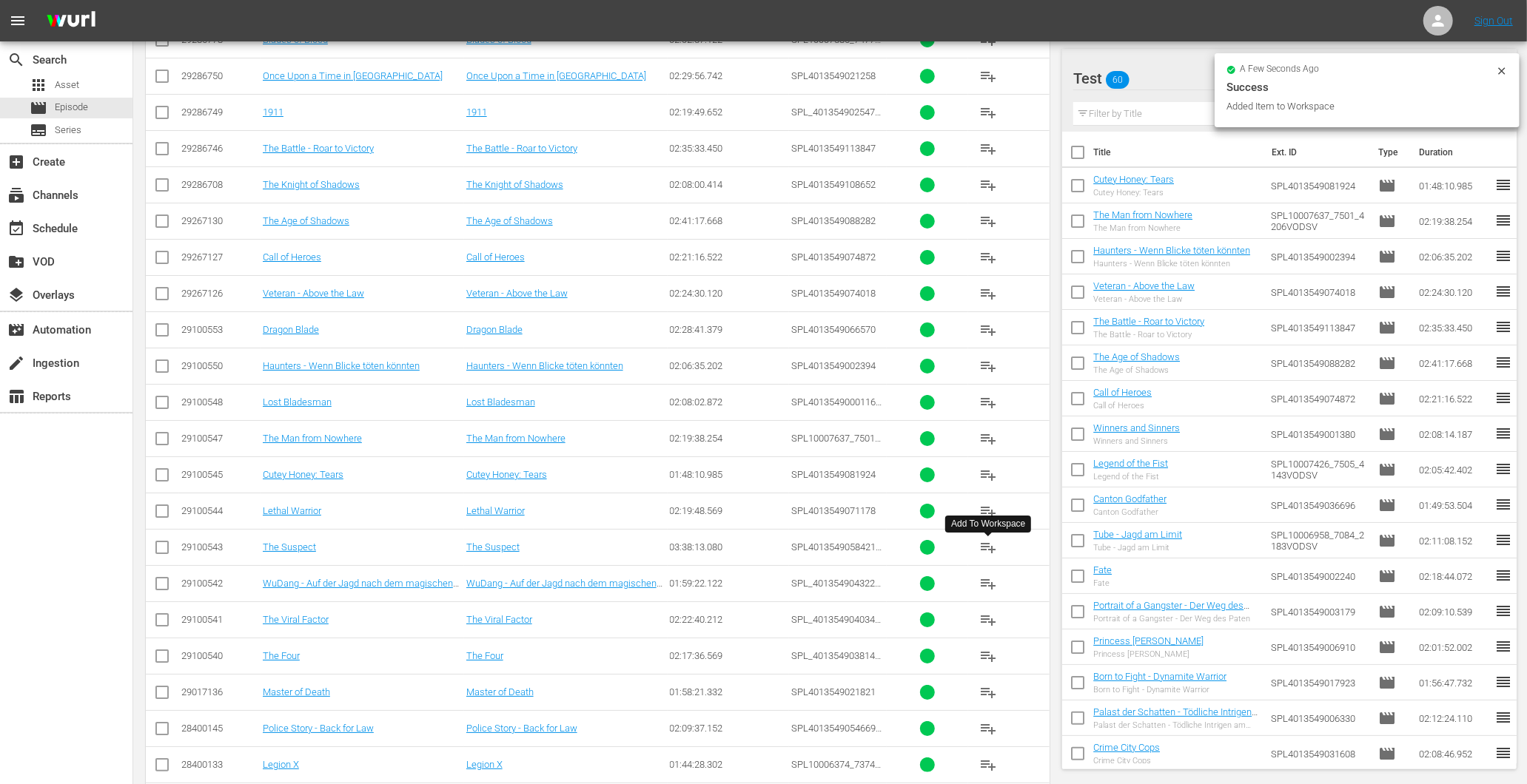
click at [979, 555] on span "playlist_add" at bounding box center [988, 547] width 18 height 18
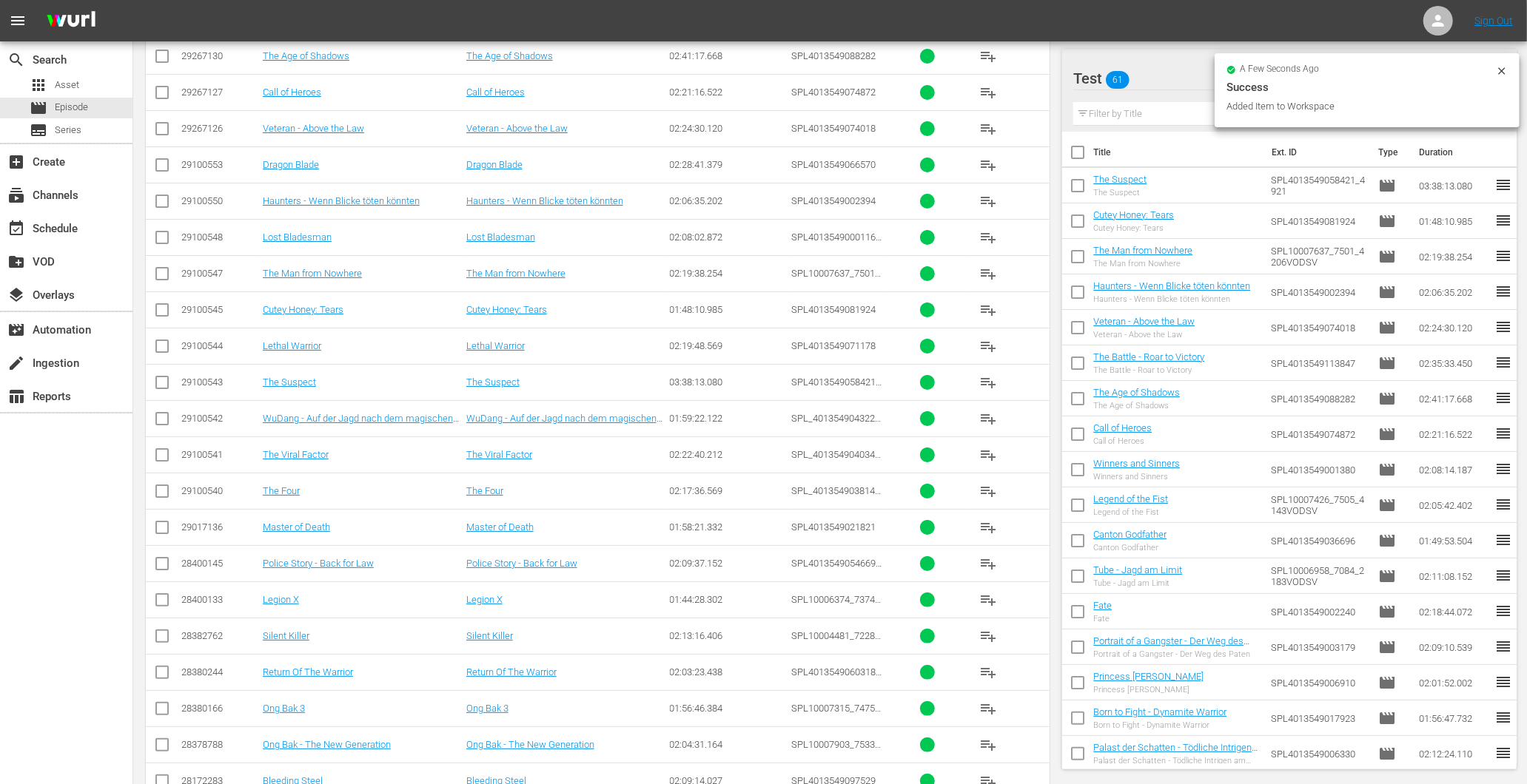
scroll to position [5088, 0]
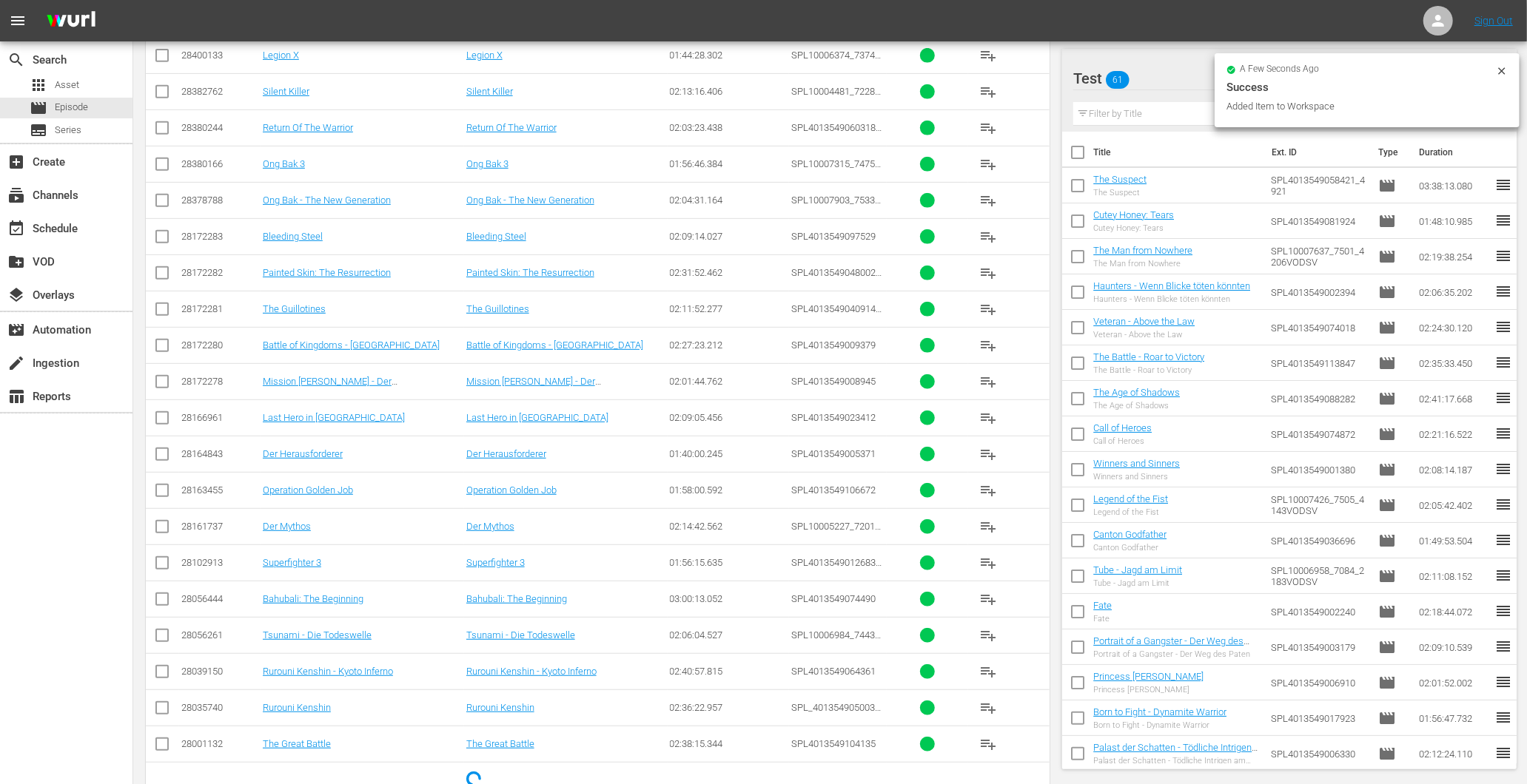
click at [994, 418] on span "playlist_add" at bounding box center [988, 418] width 18 height 18
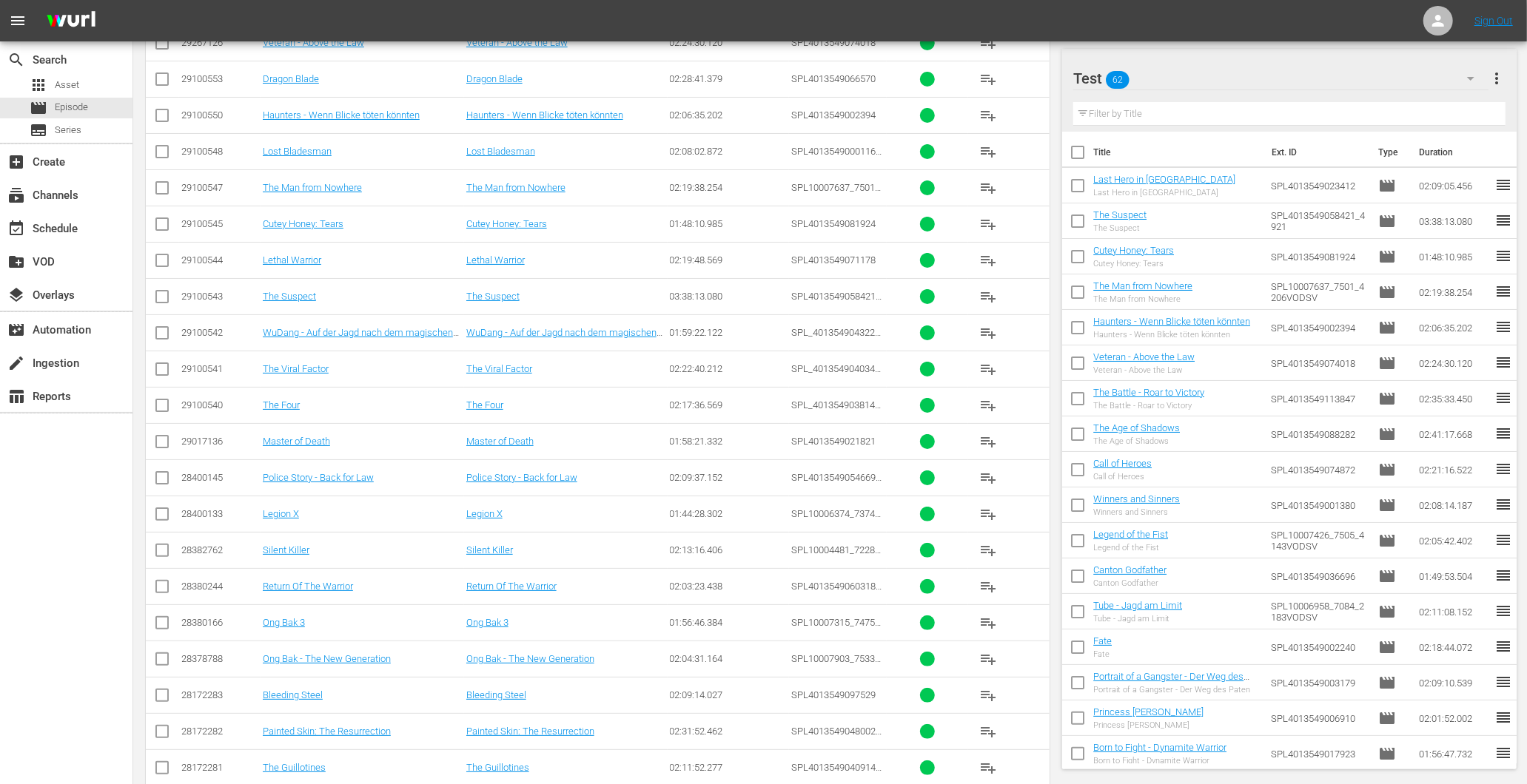
scroll to position [4729, 0]
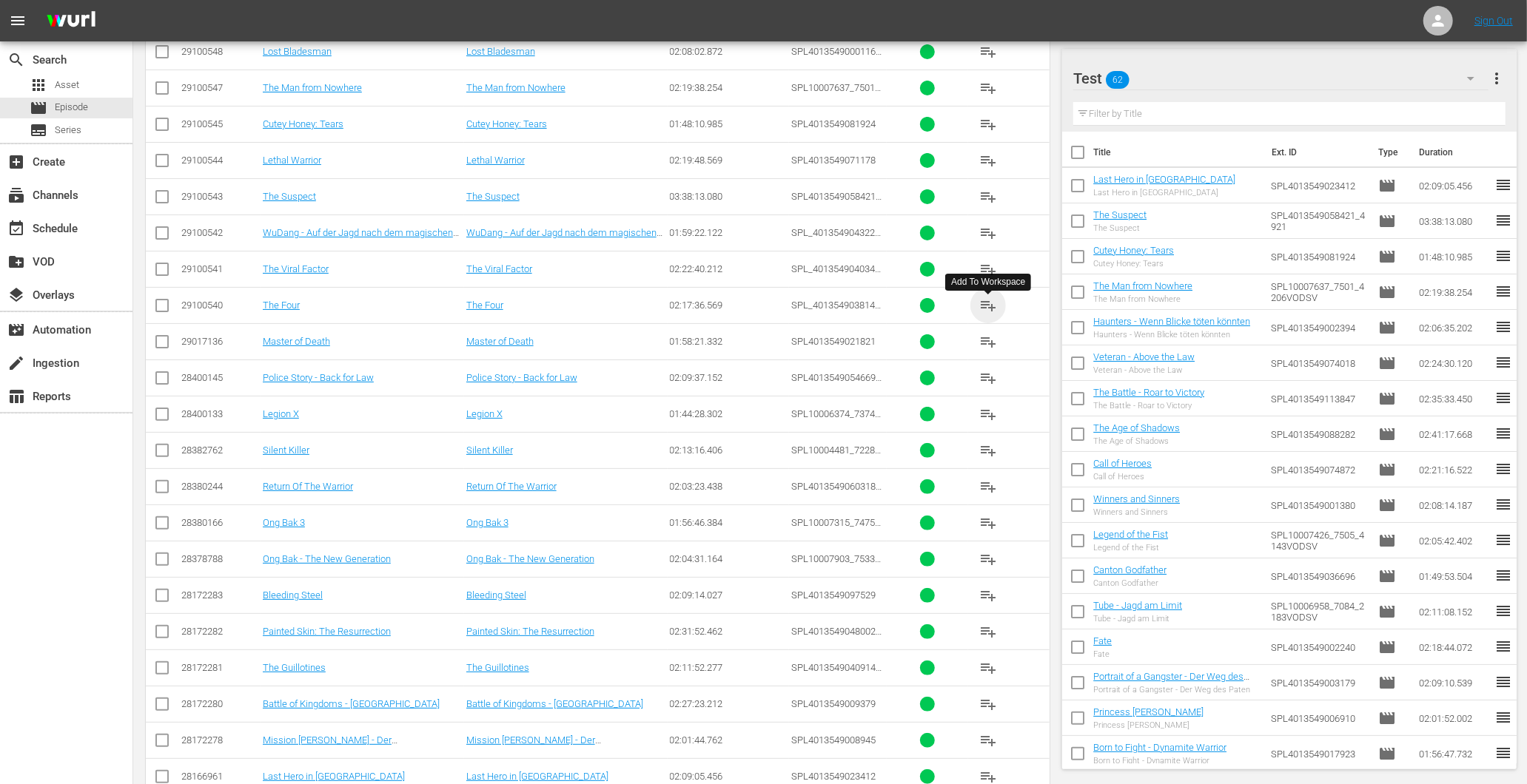
click at [994, 308] on span "playlist_add" at bounding box center [988, 305] width 18 height 18
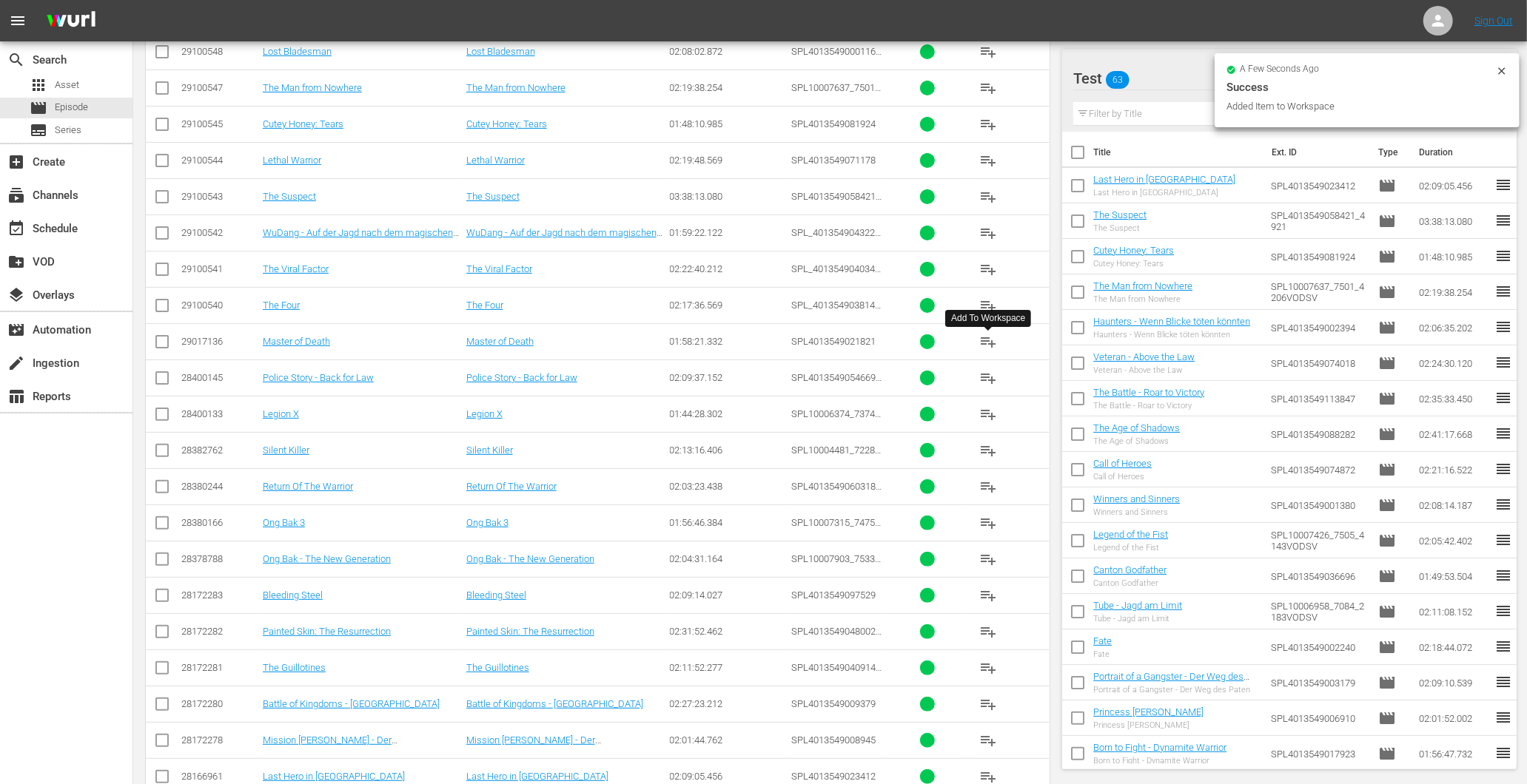
click at [980, 356] on button "playlist_add" at bounding box center [988, 341] width 35 height 35
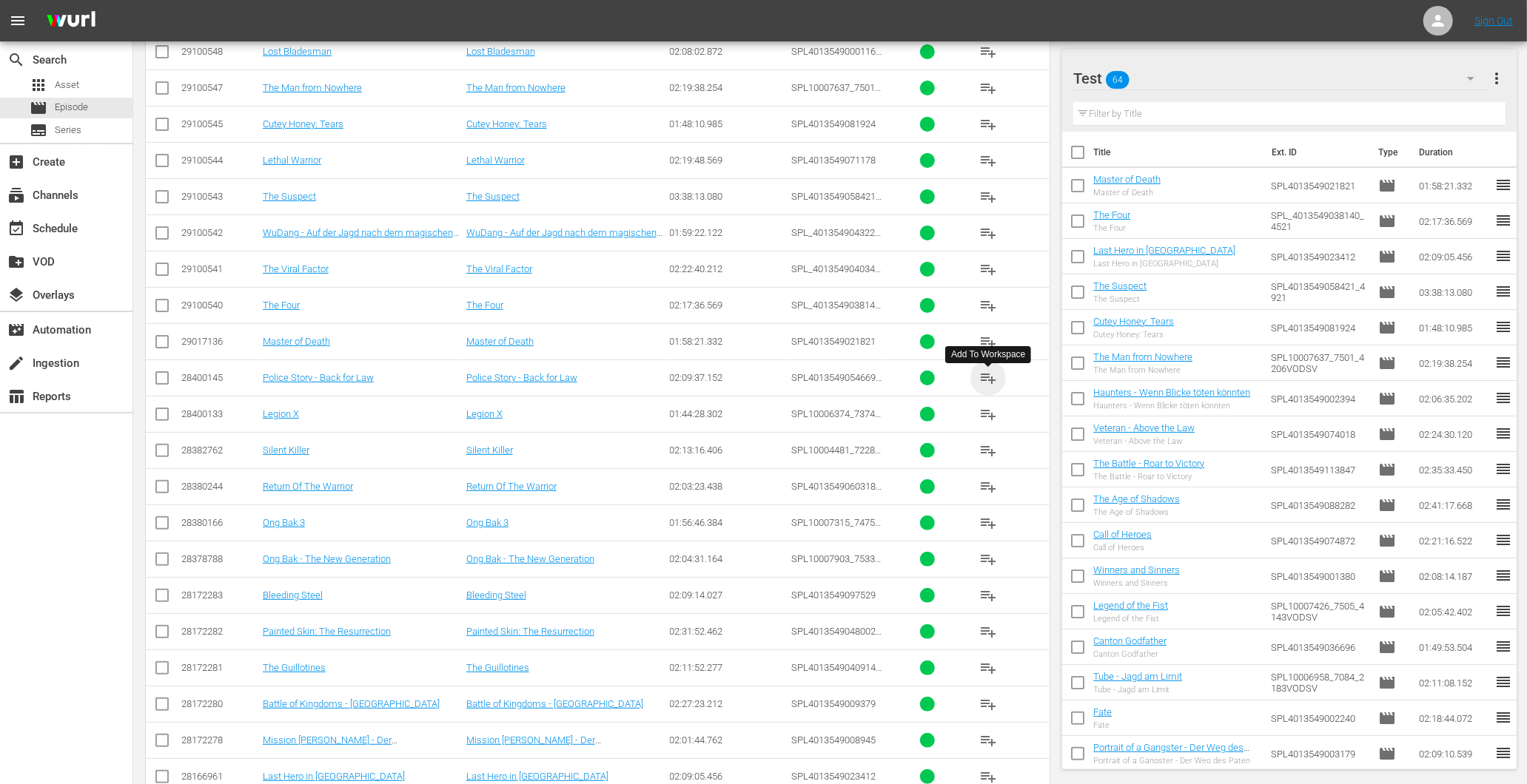
click at [990, 382] on span "playlist_add" at bounding box center [988, 377] width 18 height 18
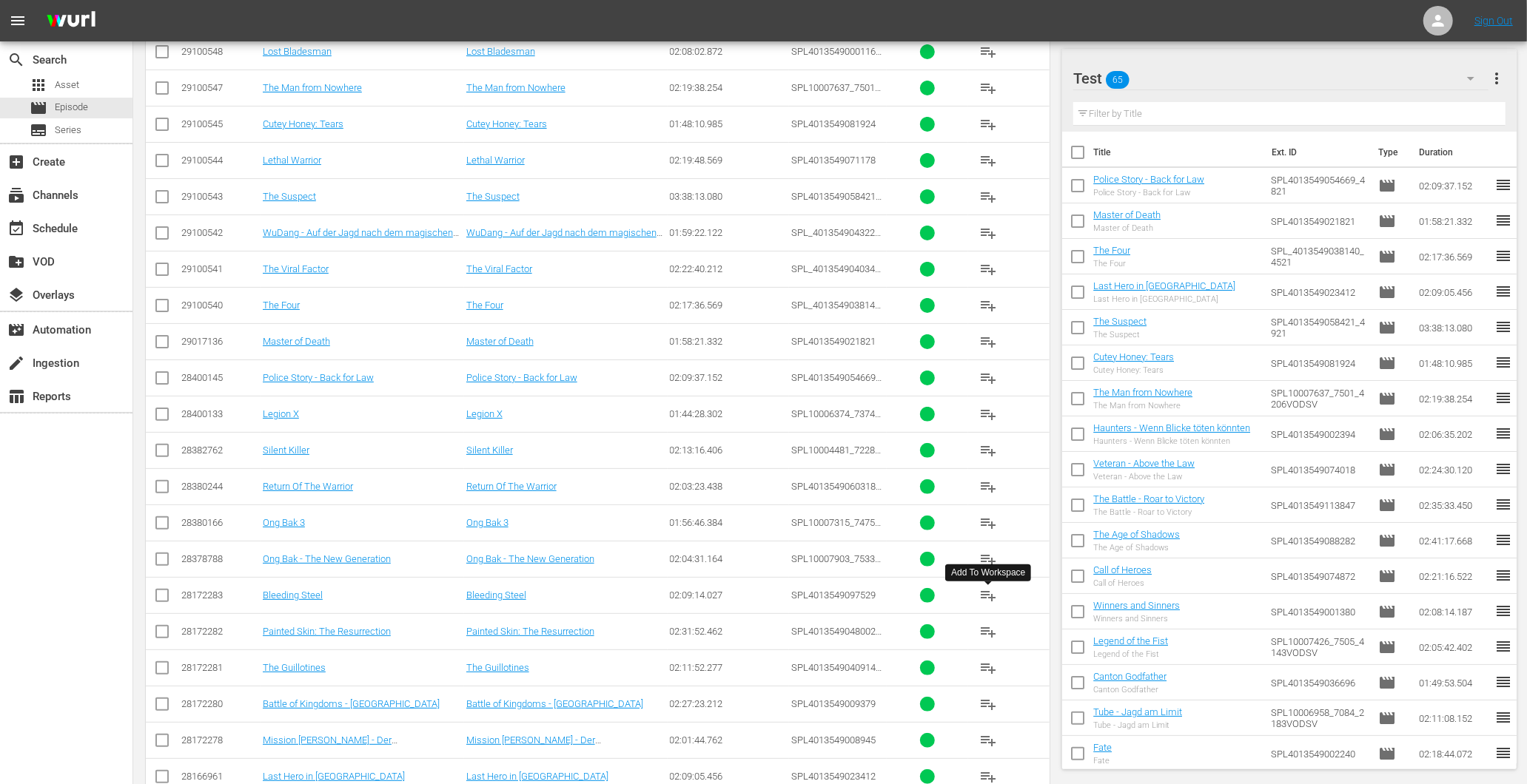
click at [983, 597] on span "playlist_add" at bounding box center [988, 595] width 18 height 18
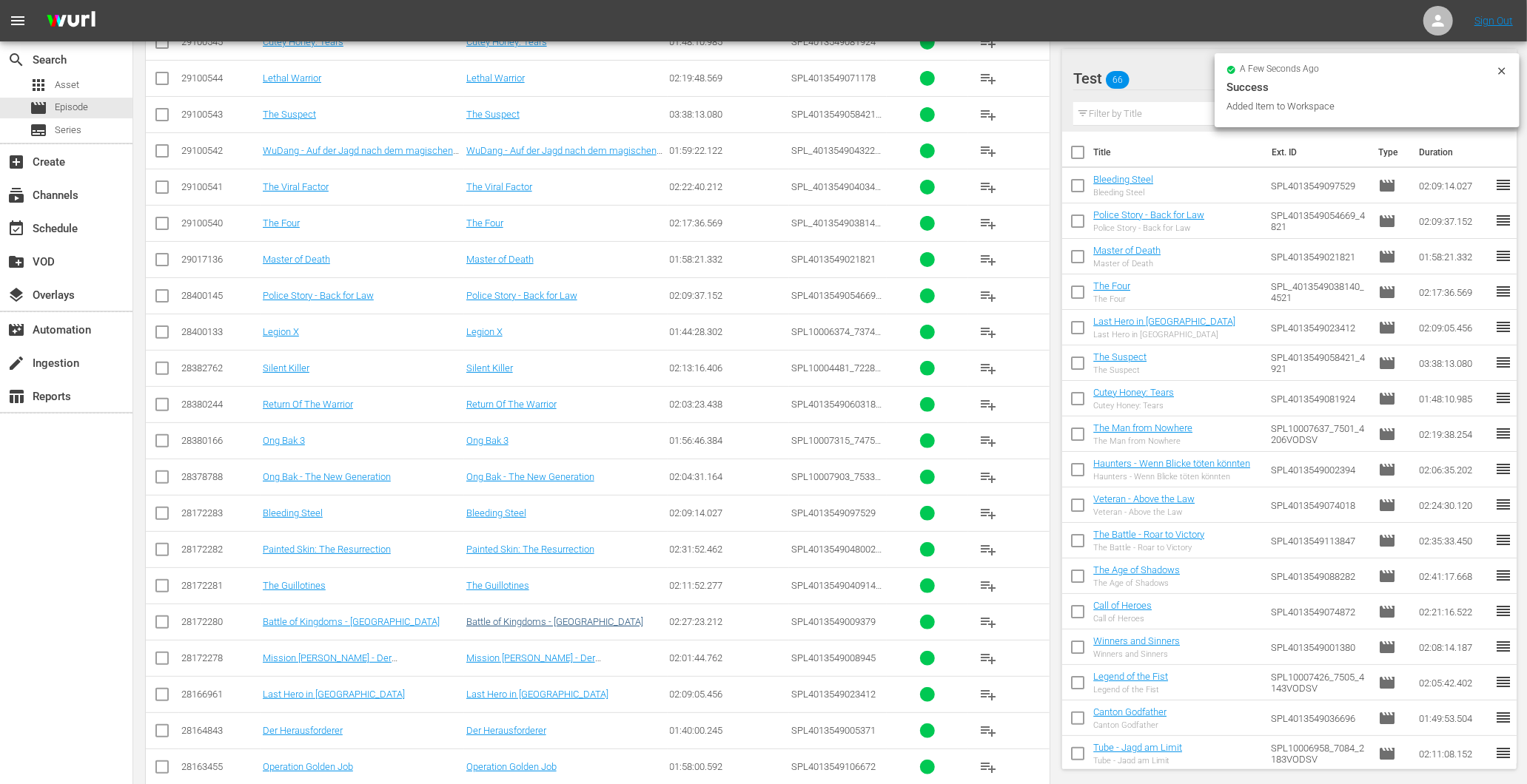
scroll to position [4893, 0]
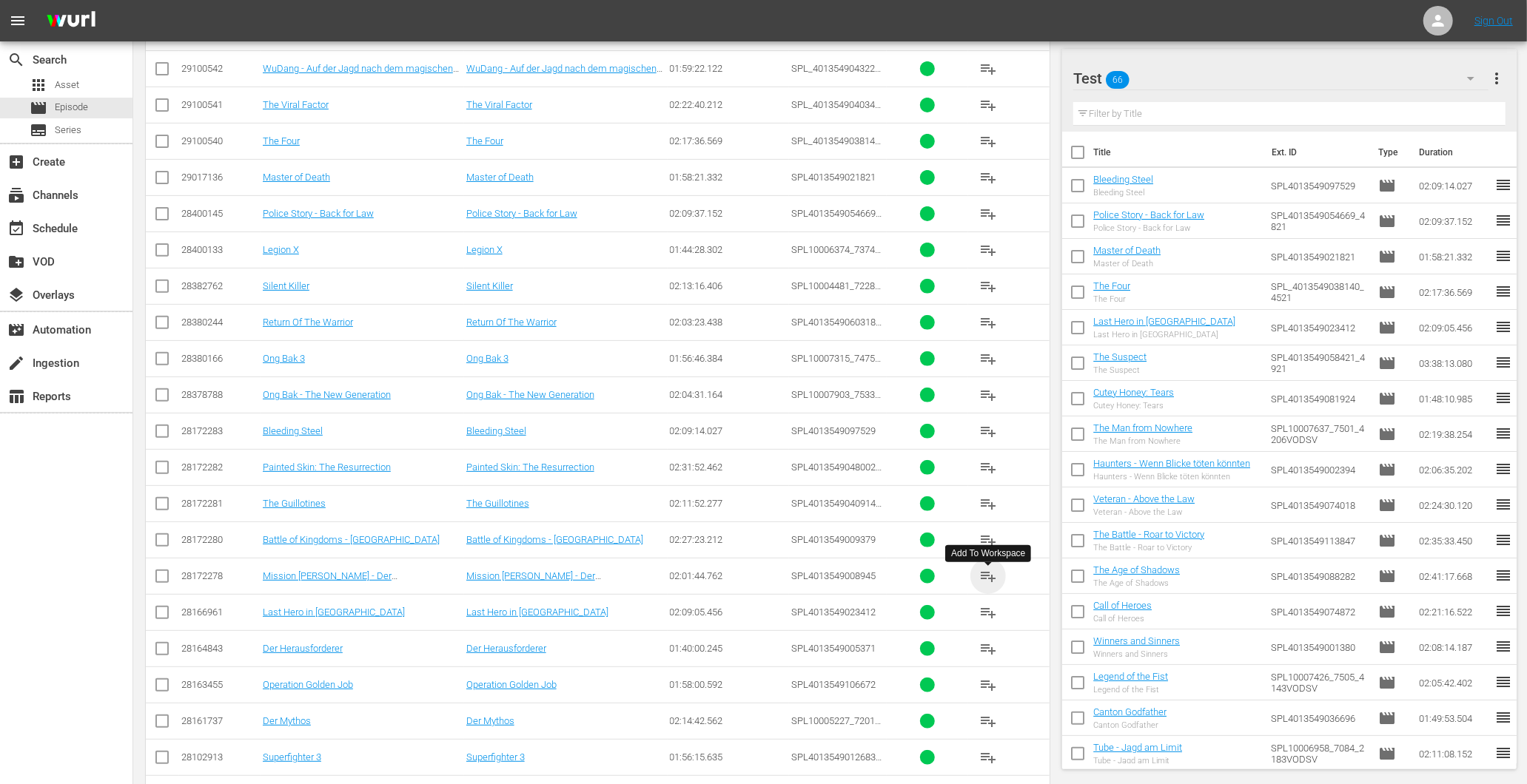
click at [986, 585] on span "playlist_add" at bounding box center [988, 576] width 18 height 18
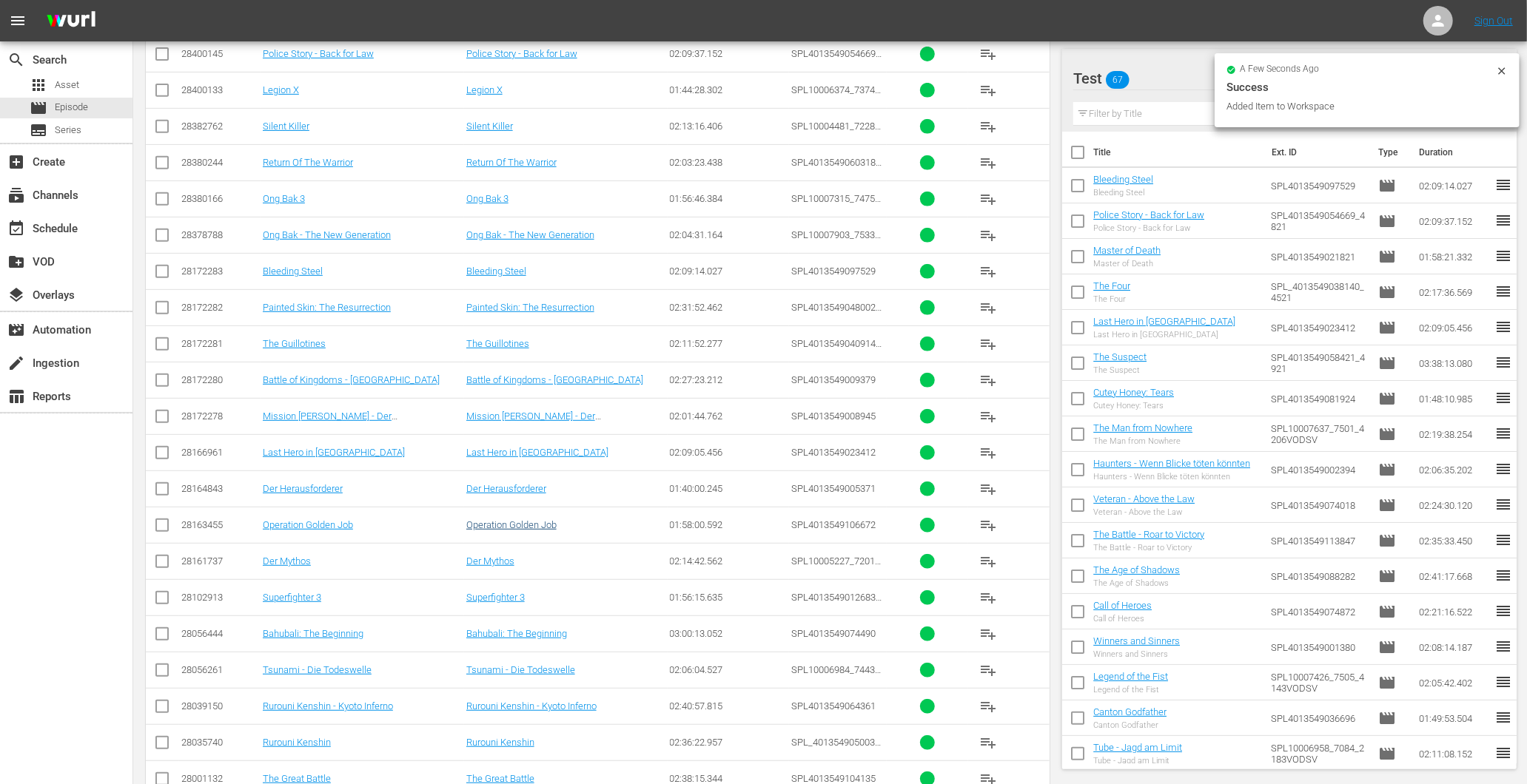
scroll to position [5057, 0]
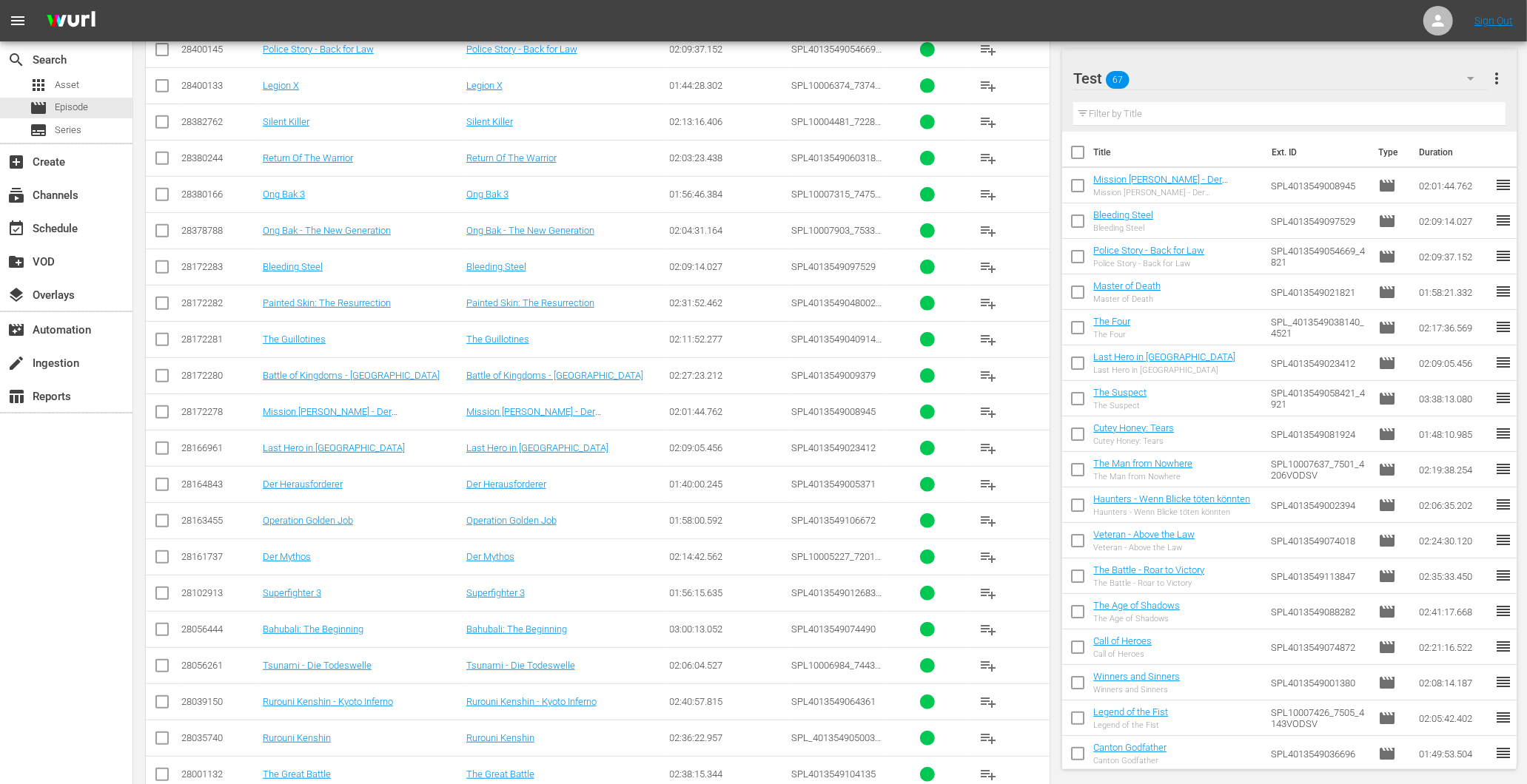
click at [989, 494] on span "playlist_add" at bounding box center [988, 484] width 18 height 18
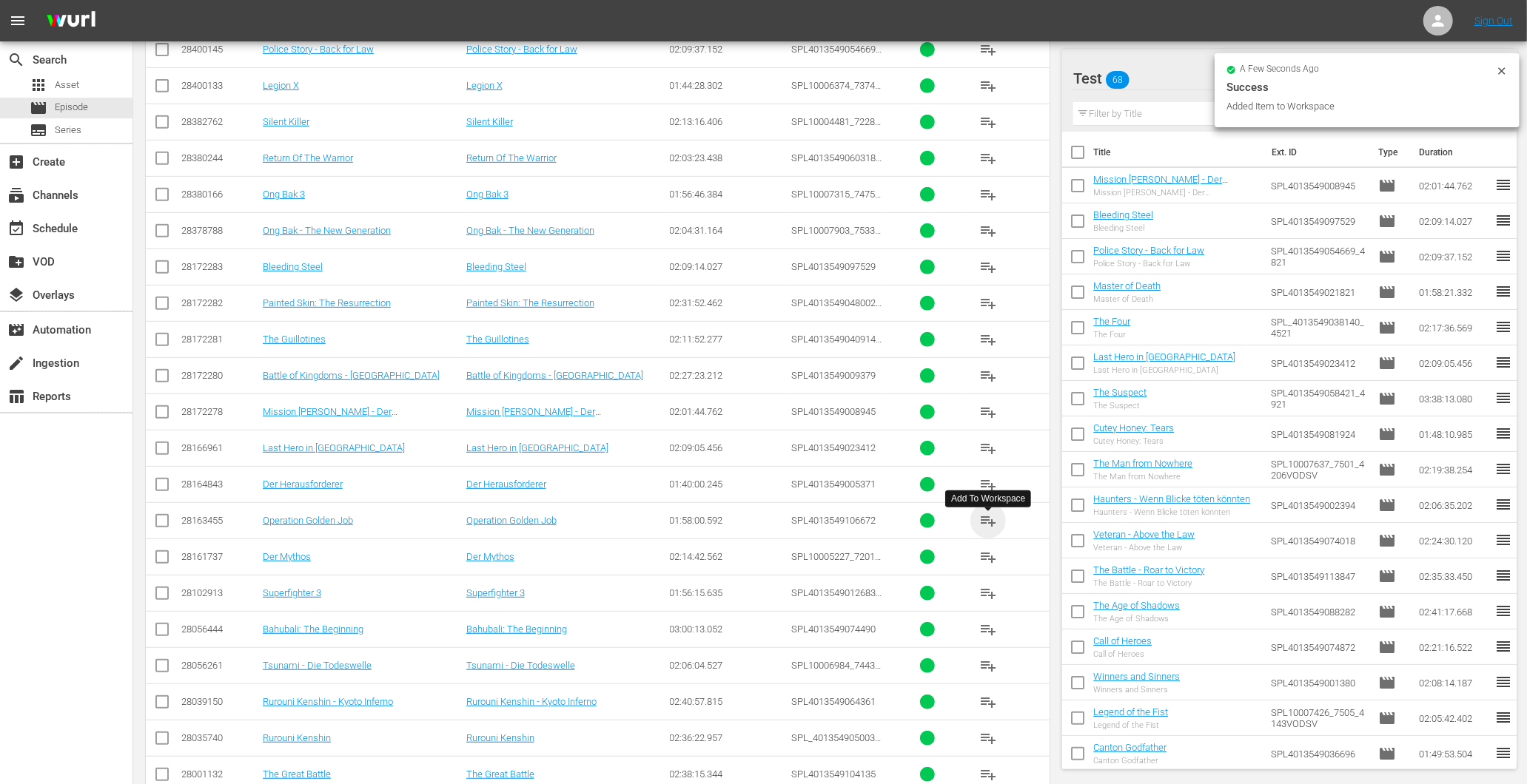
click at [996, 527] on span "playlist_add" at bounding box center [988, 520] width 18 height 18
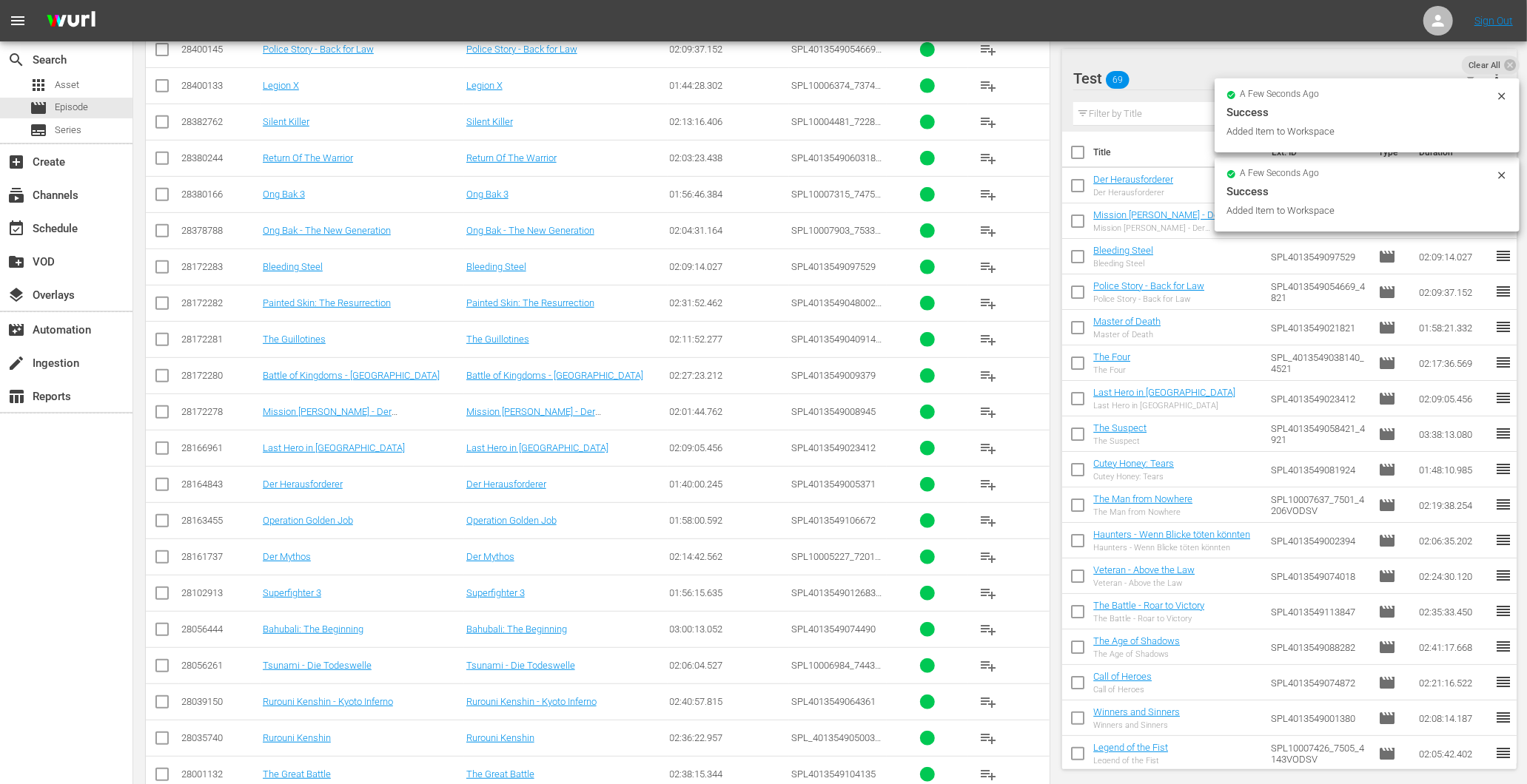
click at [990, 566] on span "playlist_add" at bounding box center [988, 556] width 18 height 18
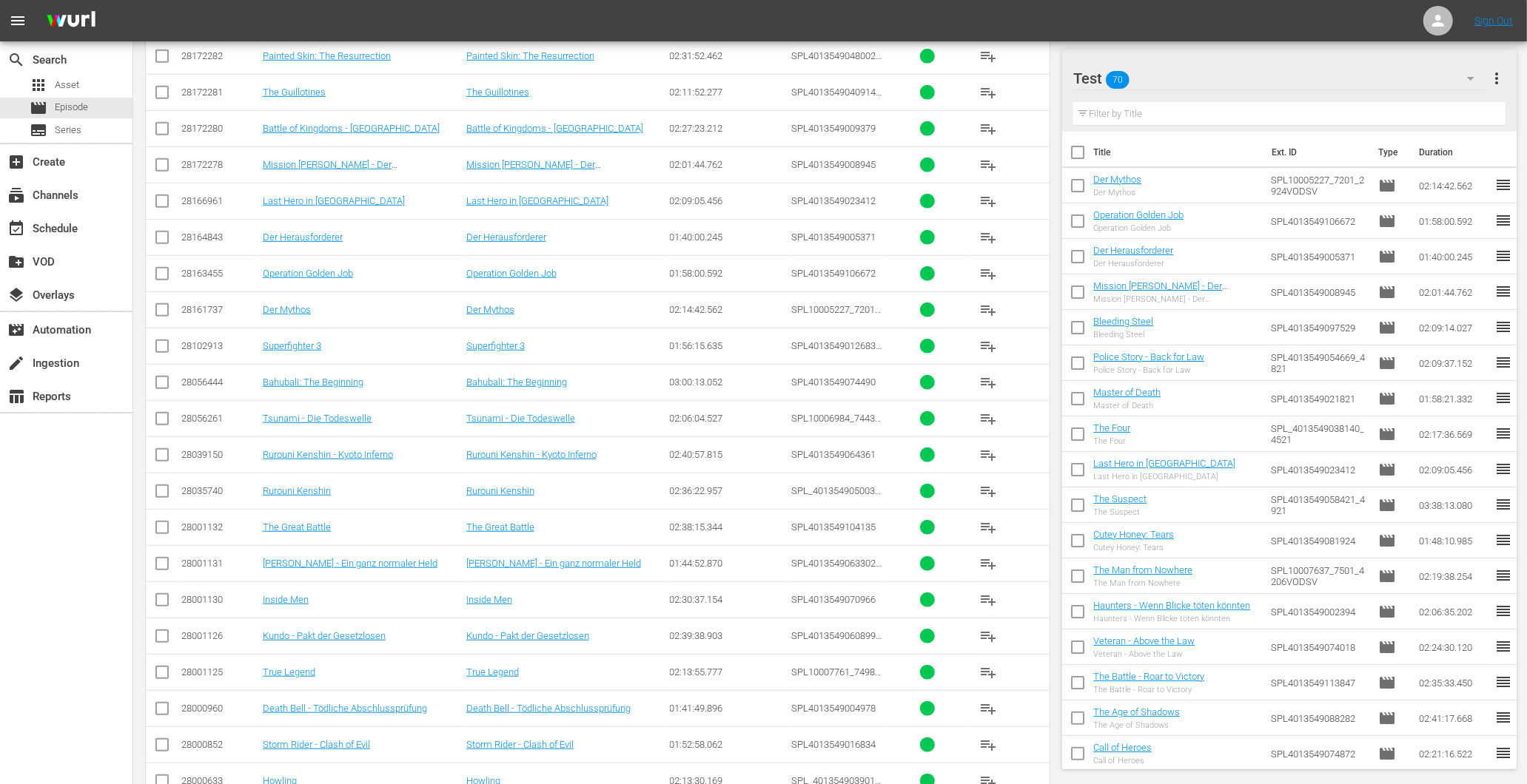
scroll to position [5387, 0]
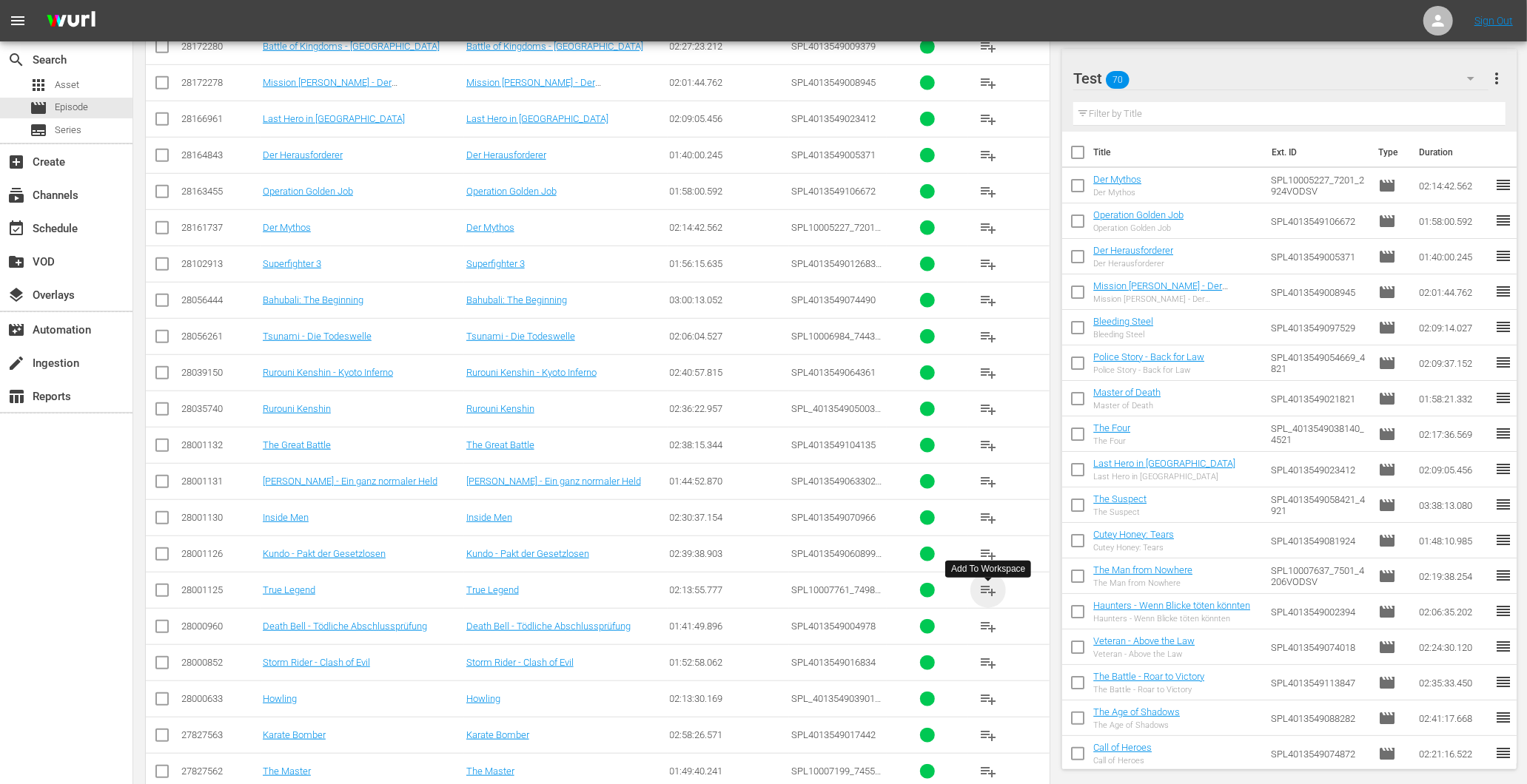
click at [983, 599] on span "playlist_add" at bounding box center [988, 590] width 18 height 18
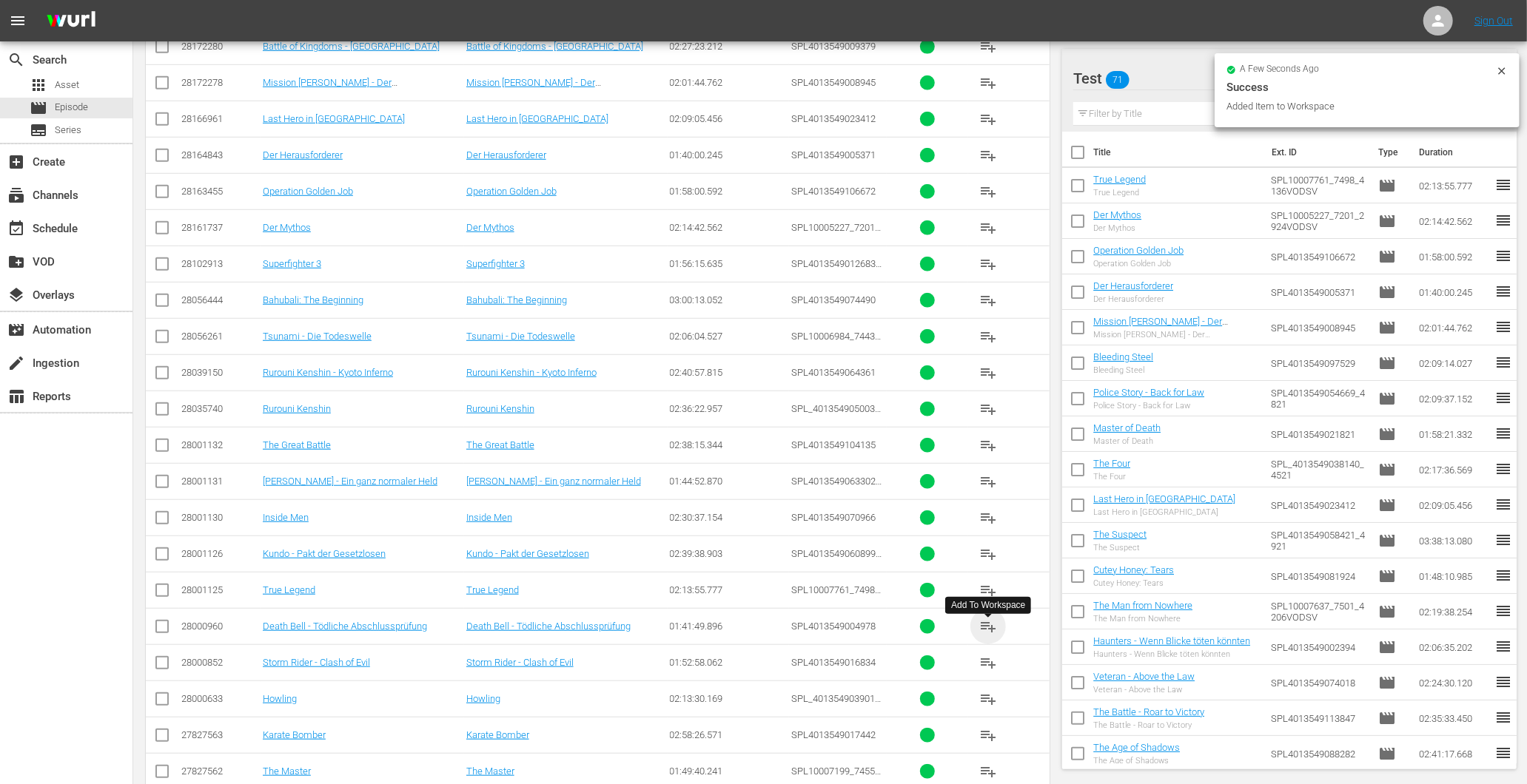
click at [980, 636] on span "playlist_add" at bounding box center [988, 626] width 18 height 18
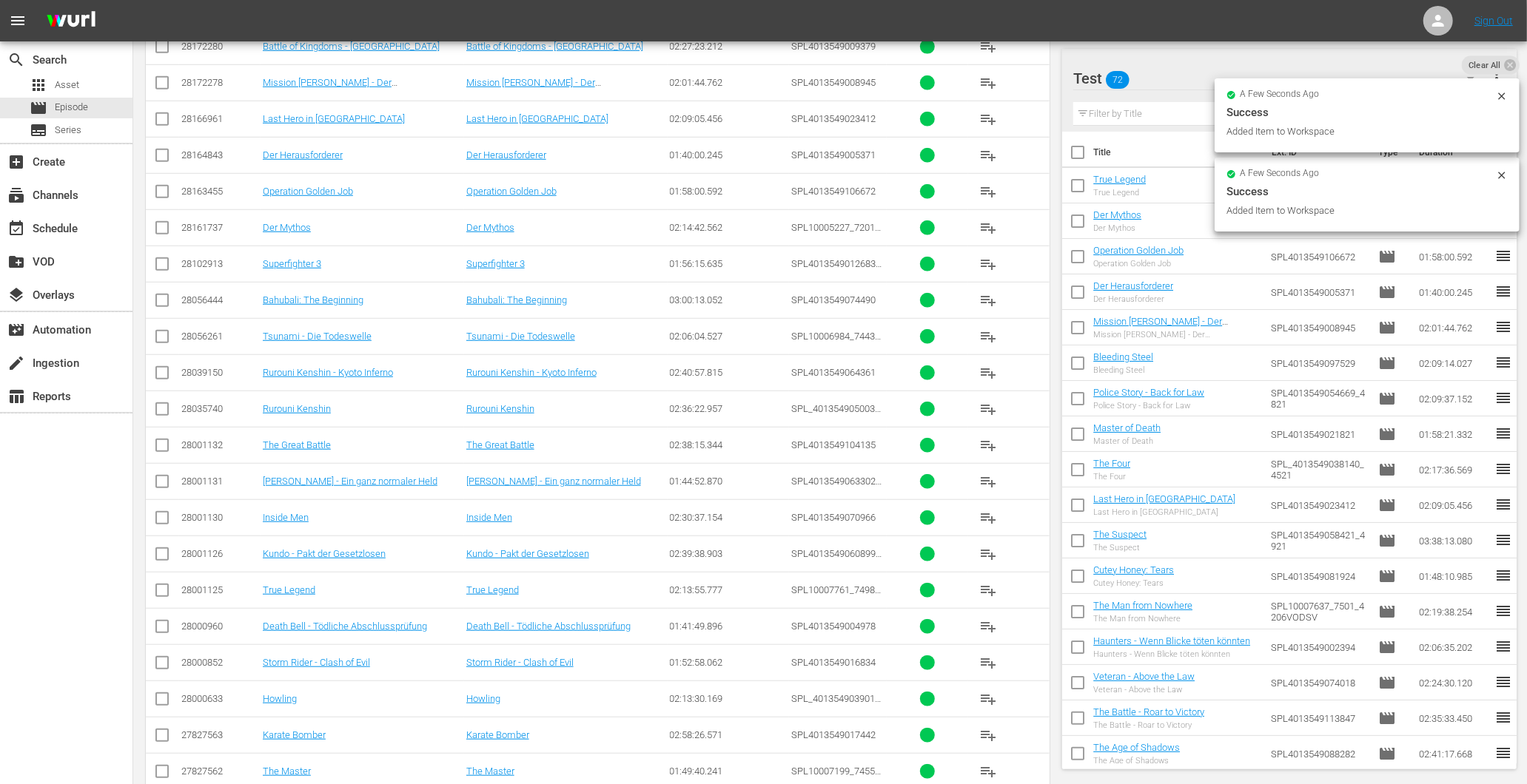
scroll to position [5469, 0]
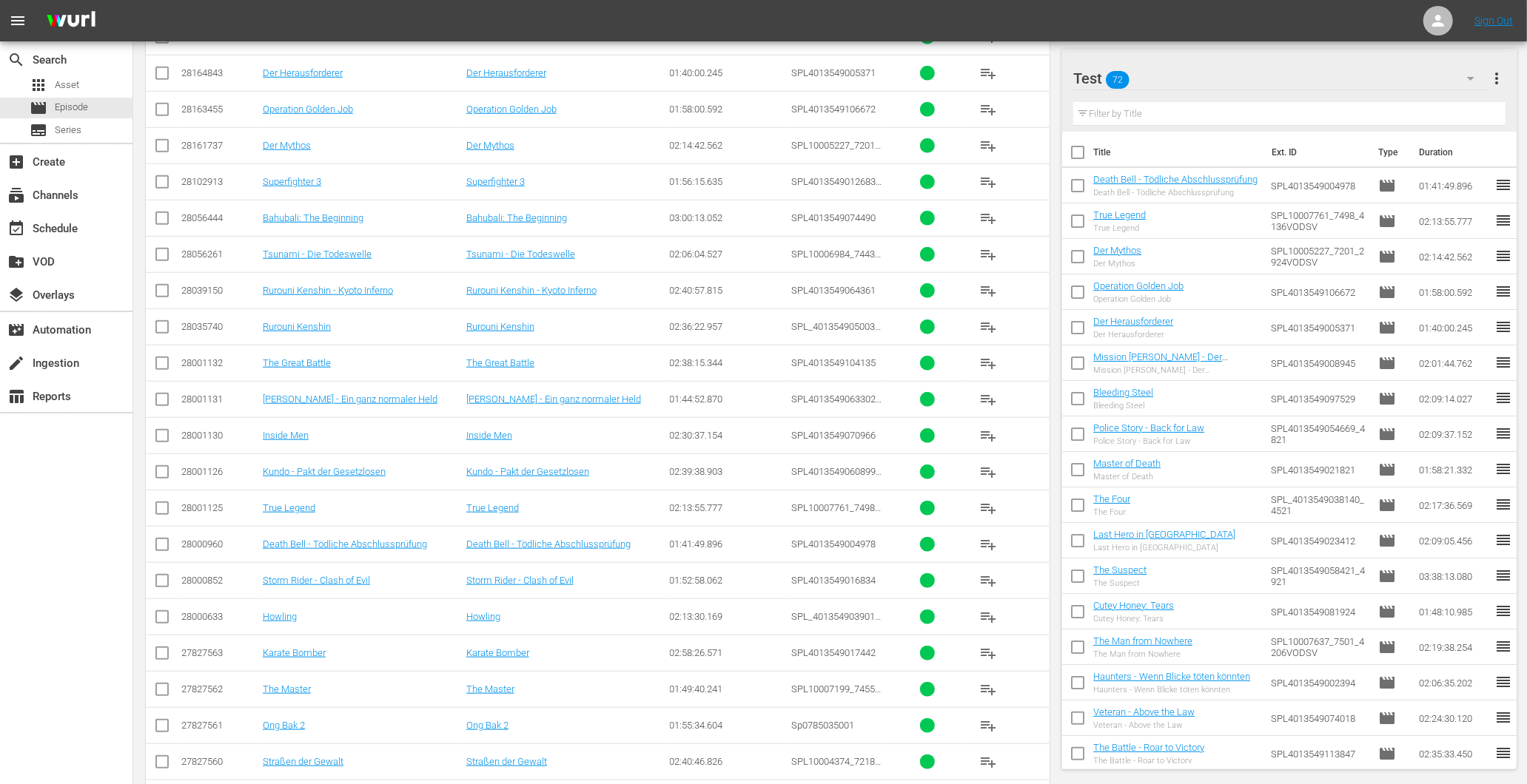
click at [982, 623] on span "playlist_add" at bounding box center [988, 617] width 18 height 18
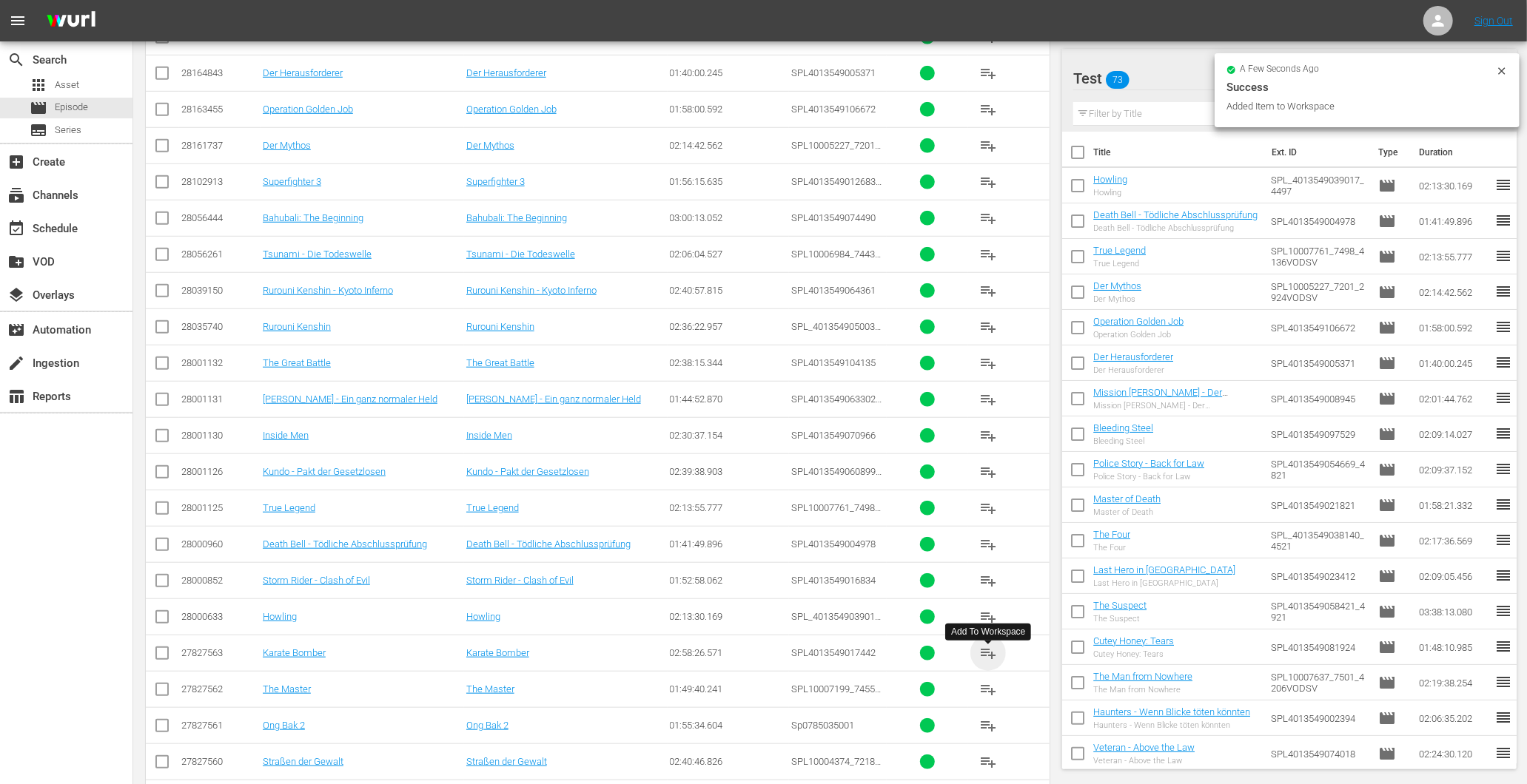
click at [987, 662] on span "playlist_add" at bounding box center [988, 653] width 18 height 18
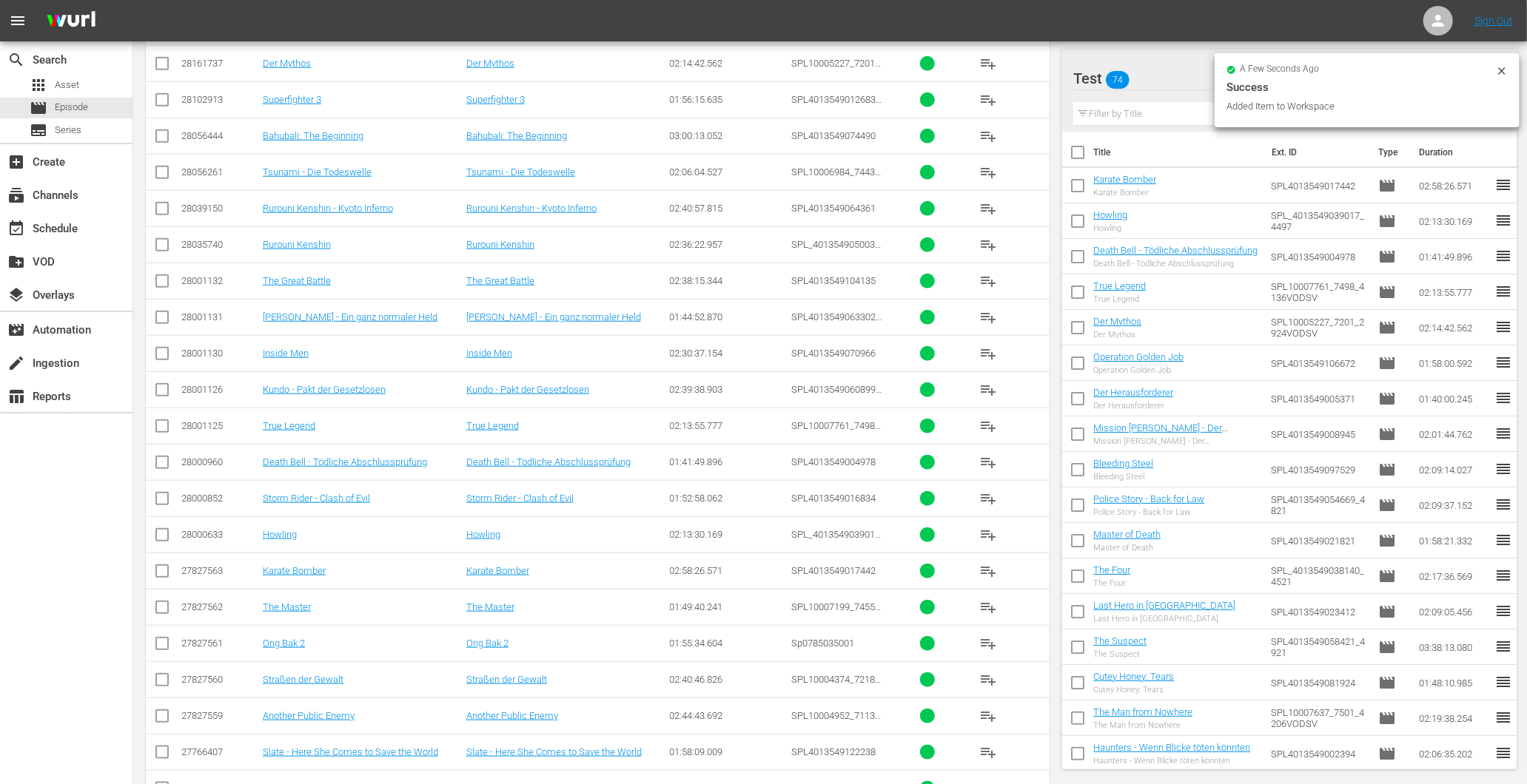
scroll to position [5715, 0]
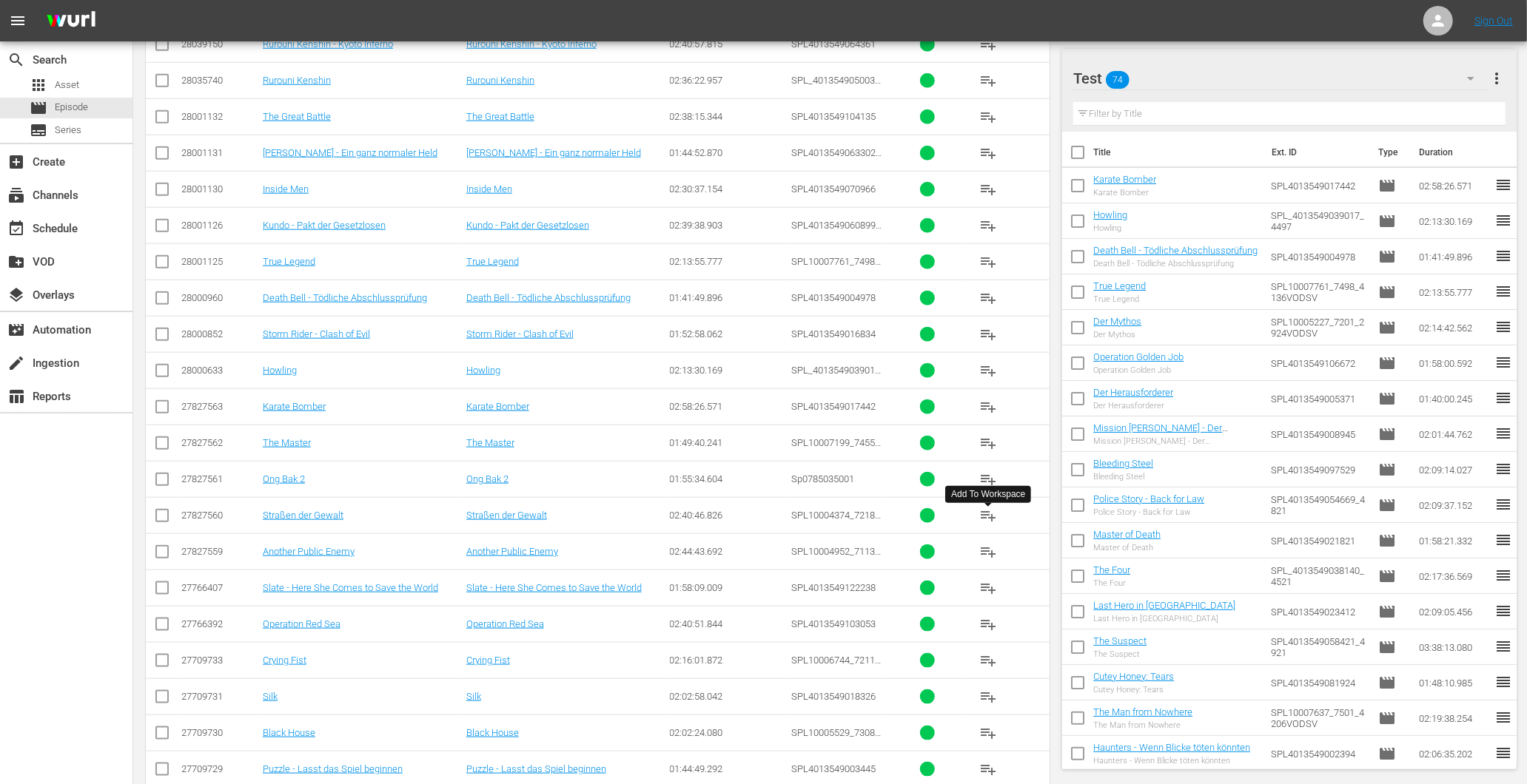
click at [985, 525] on span "playlist_add" at bounding box center [988, 515] width 18 height 18
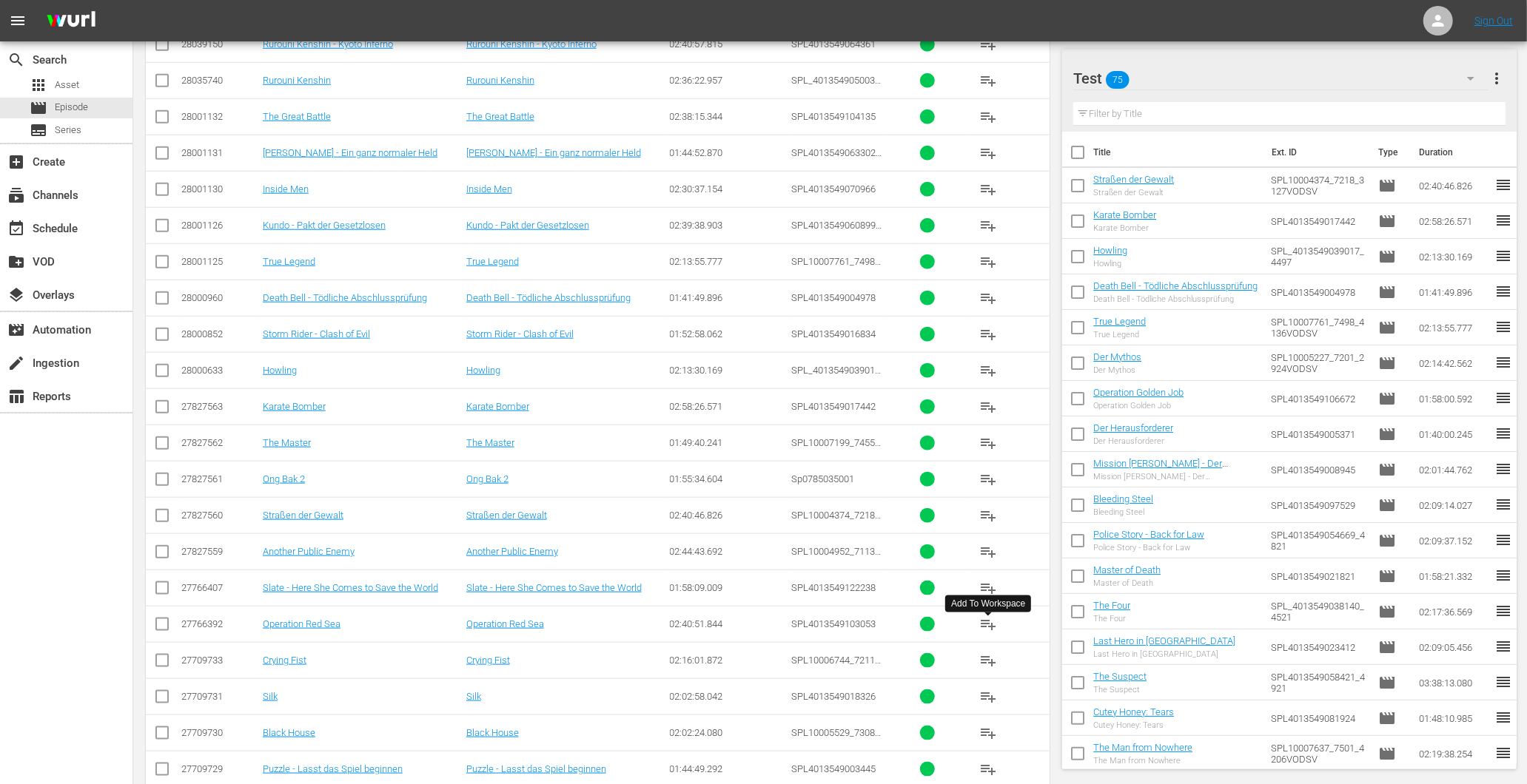
click at [994, 633] on span "playlist_add" at bounding box center [988, 624] width 18 height 18
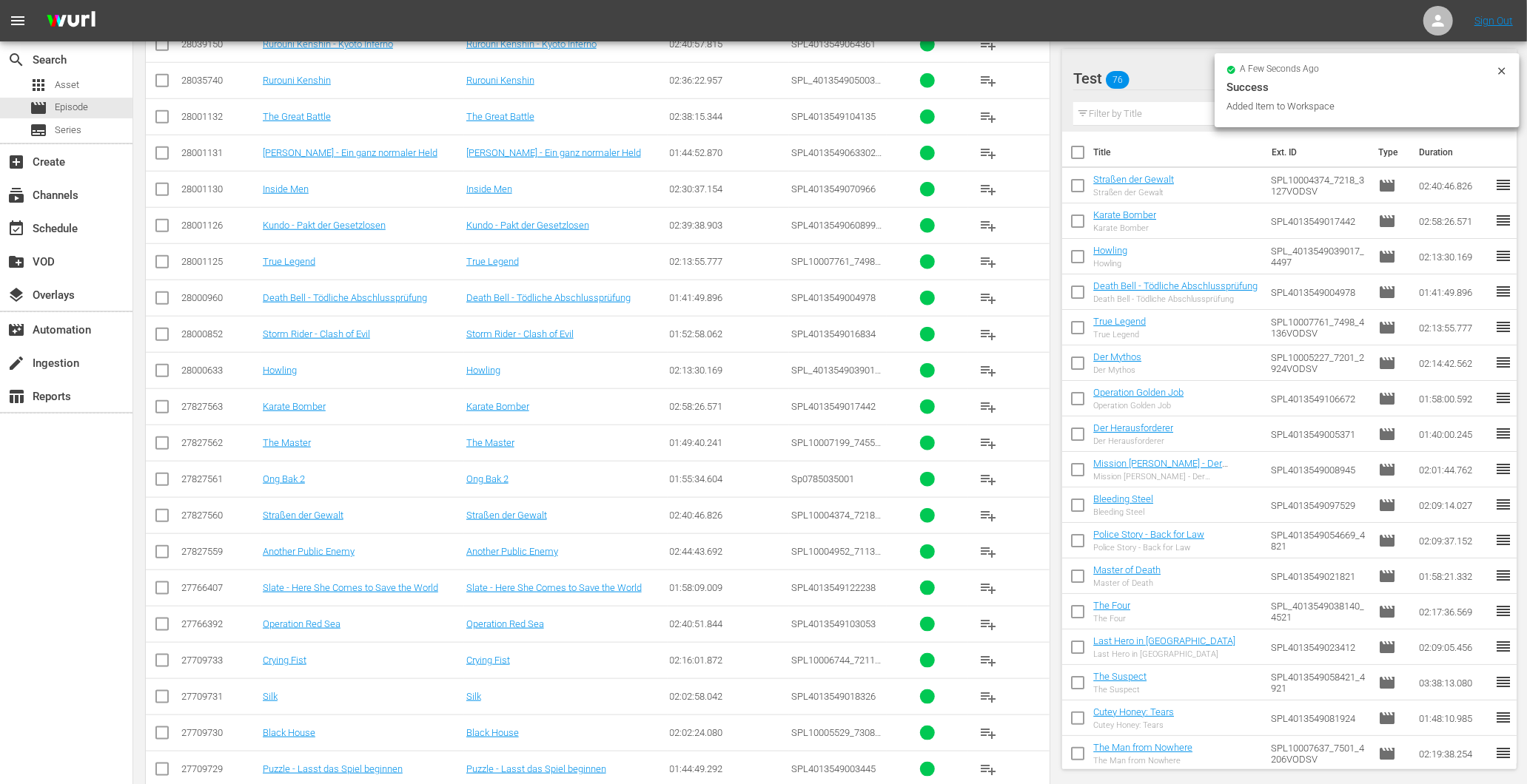
scroll to position [5797, 0]
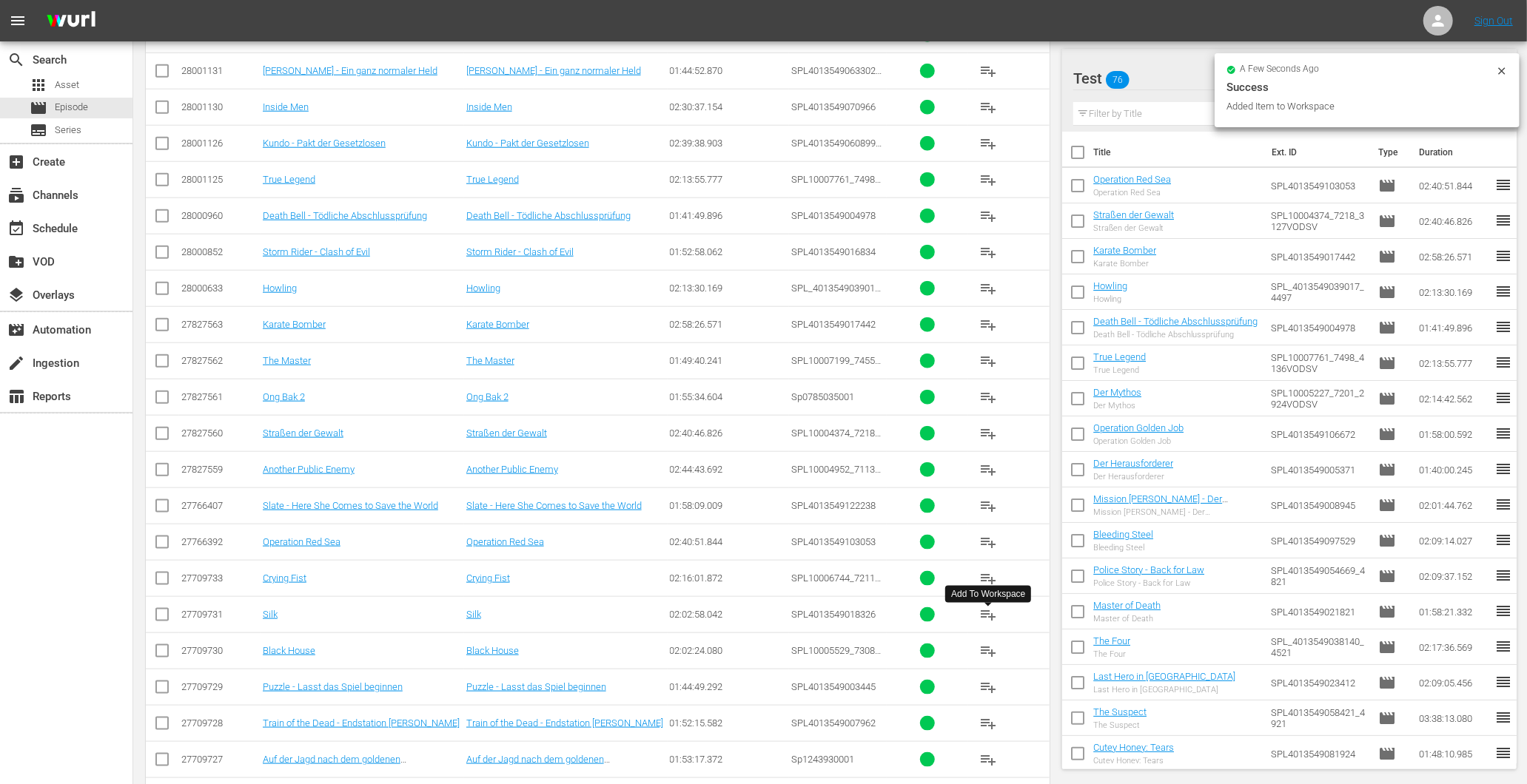
click at [996, 623] on span "playlist_add" at bounding box center [988, 614] width 18 height 18
drag, startPoint x: 985, startPoint y: 687, endPoint x: 992, endPoint y: 670, distance: 18.4
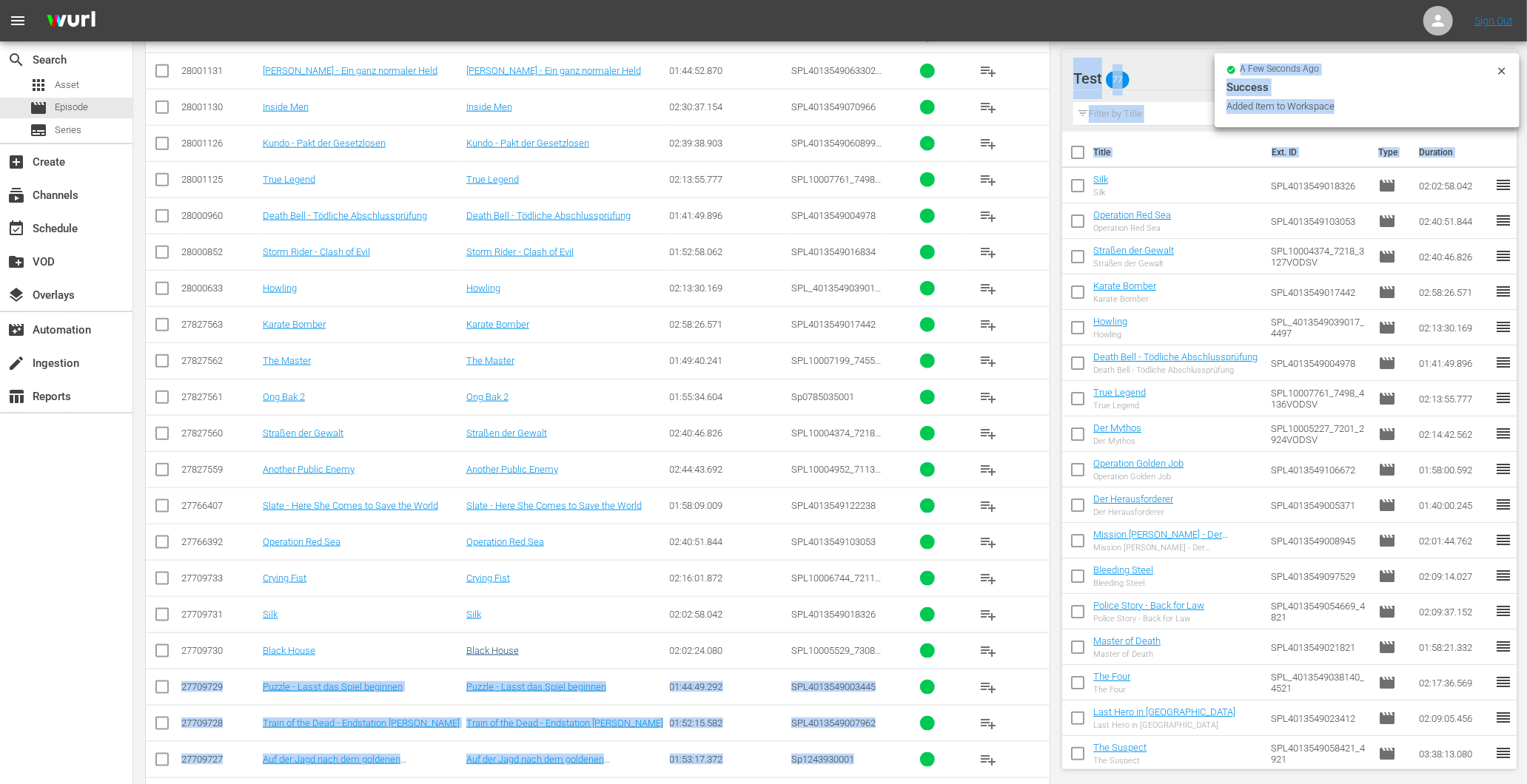
scroll to position [5880, 0]
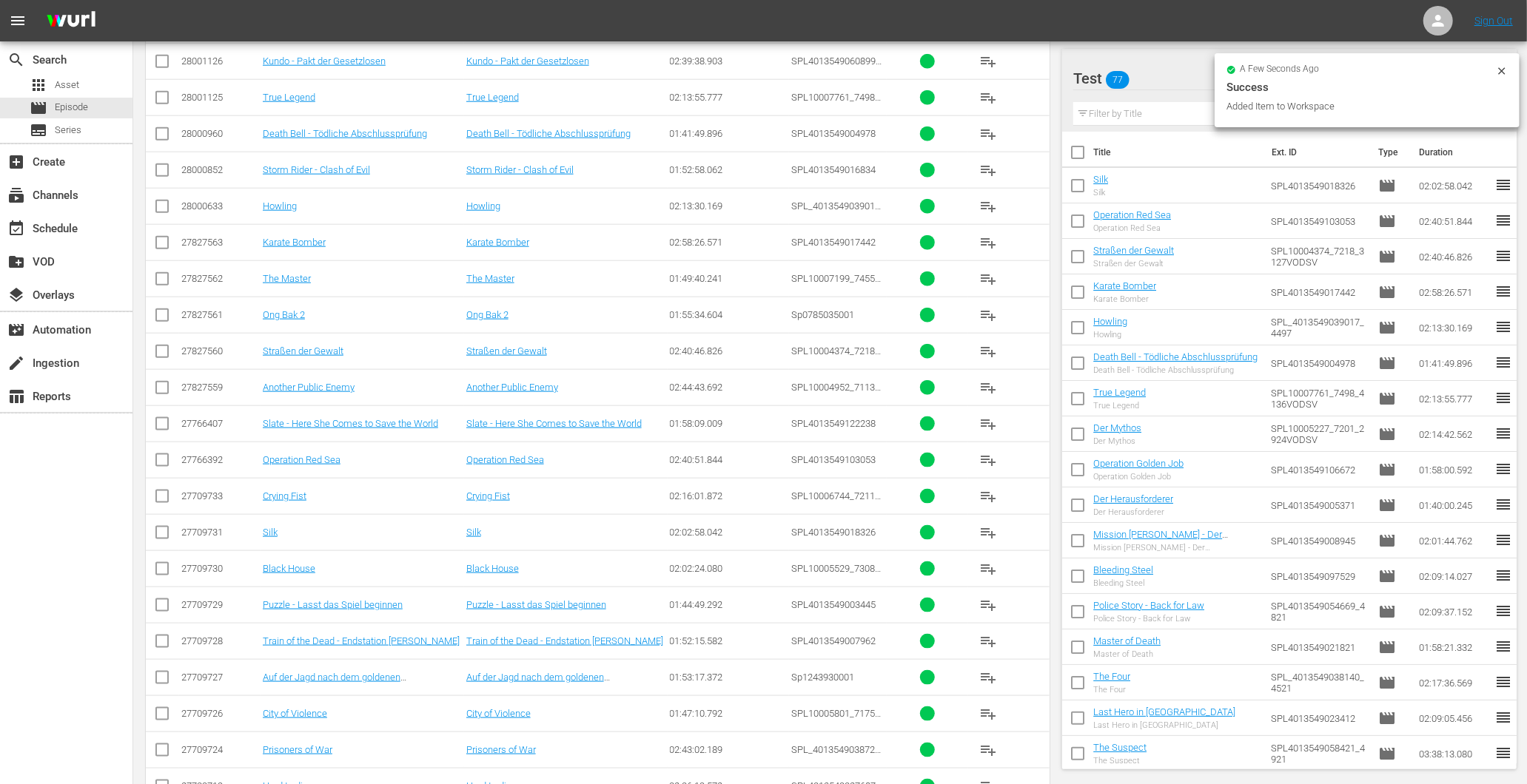
click at [608, 538] on div "Silk" at bounding box center [566, 532] width 199 height 11
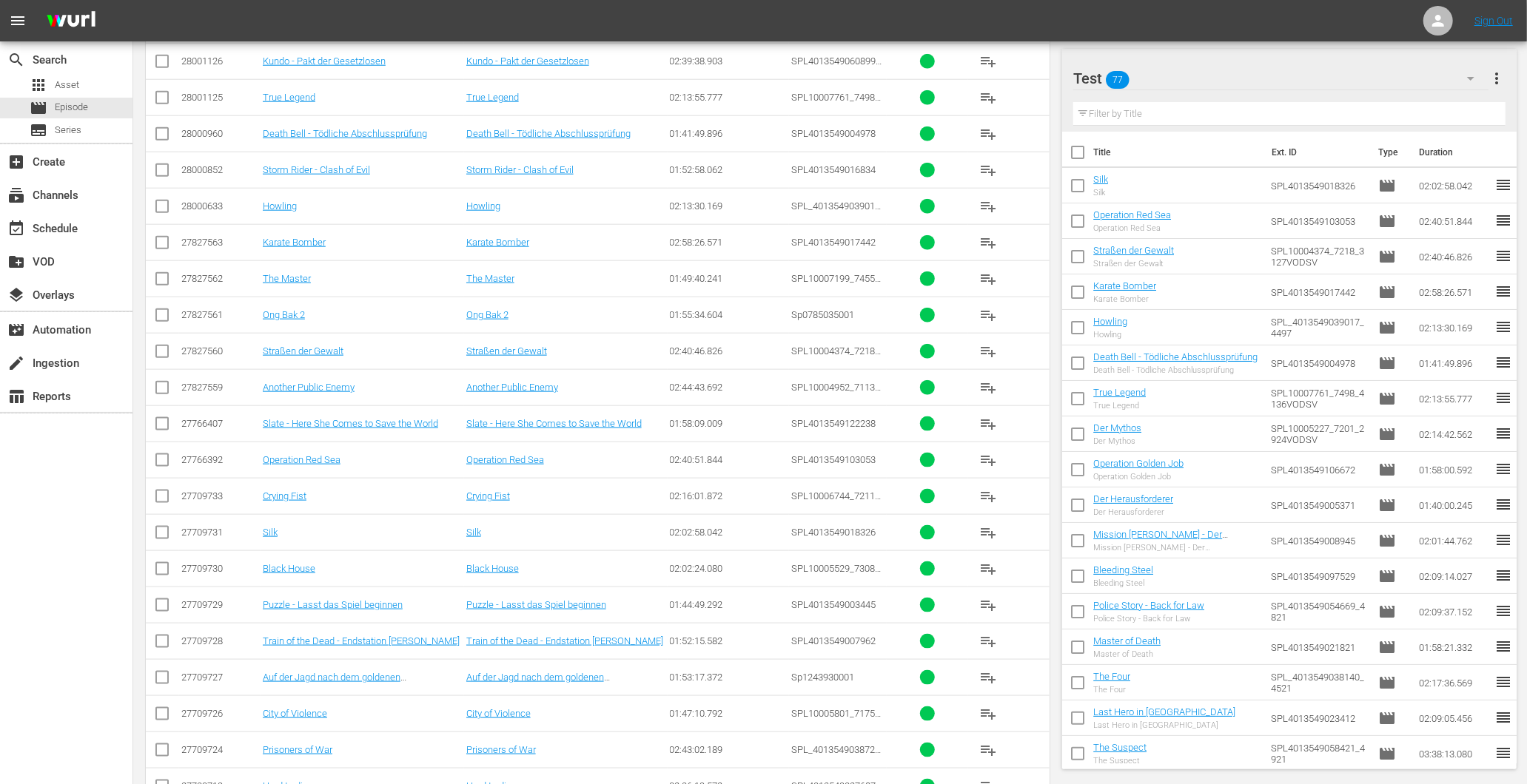
click at [981, 609] on span "playlist_add" at bounding box center [988, 605] width 18 height 18
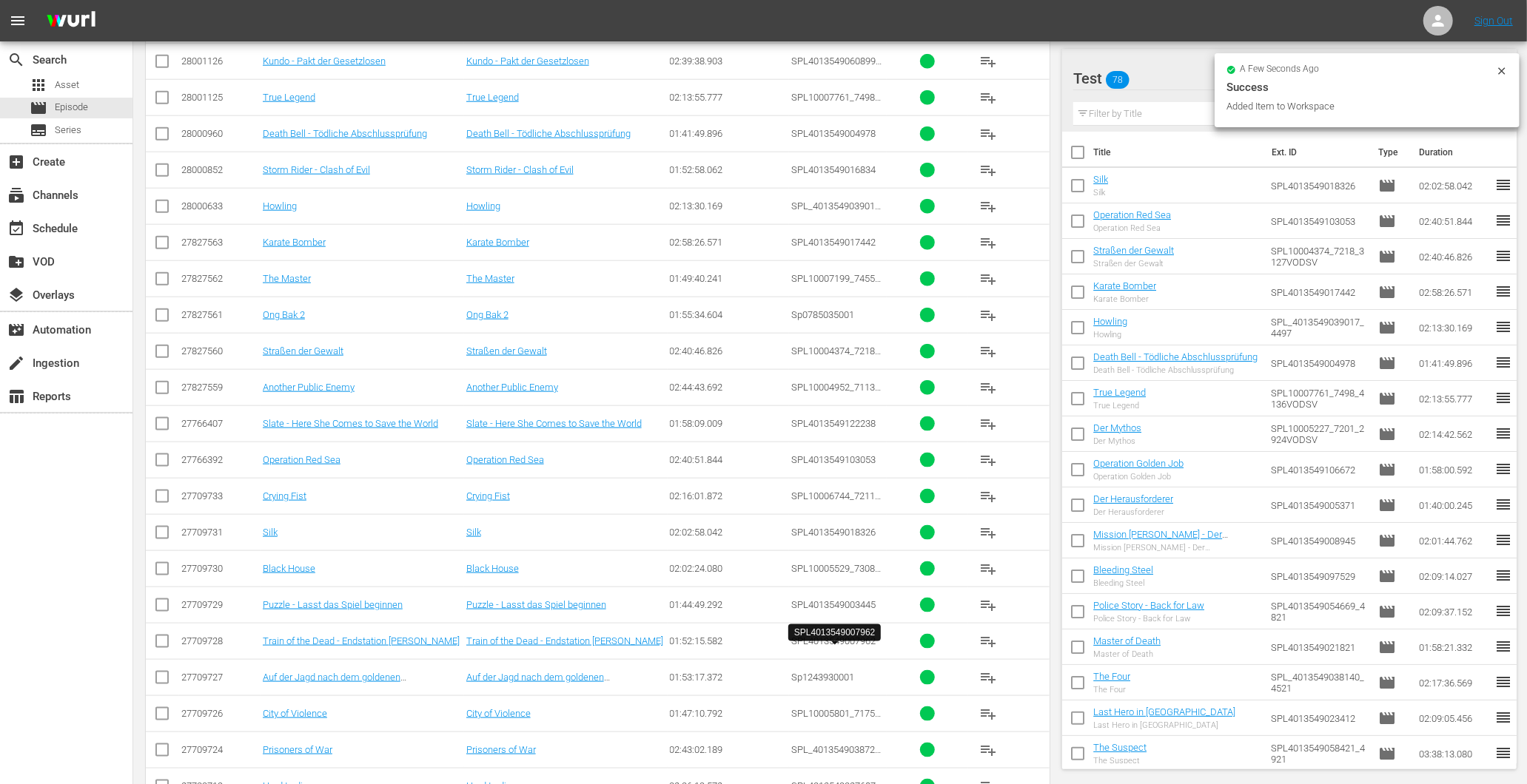
scroll to position [6044, 0]
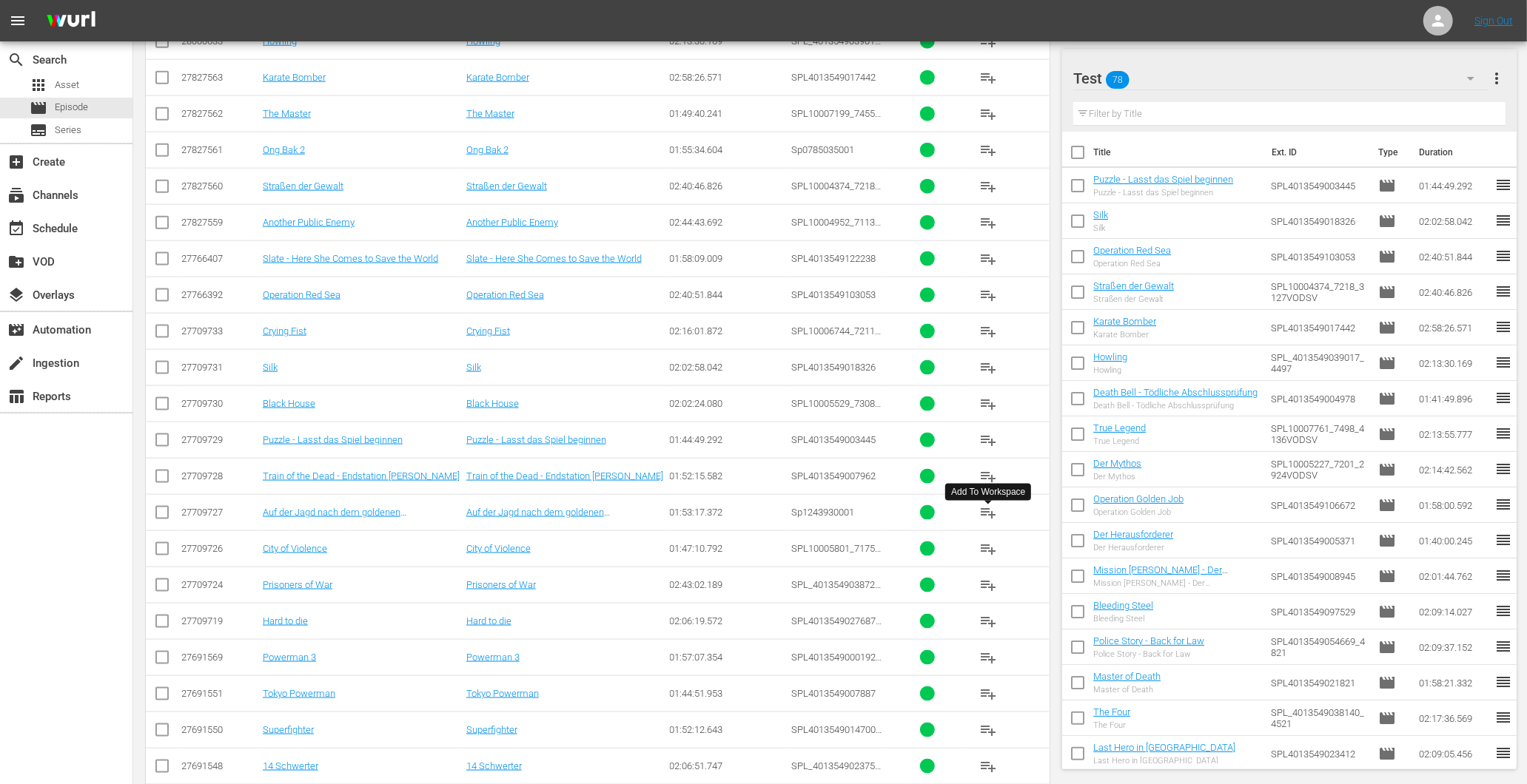
click at [981, 518] on span "playlist_add" at bounding box center [988, 512] width 18 height 18
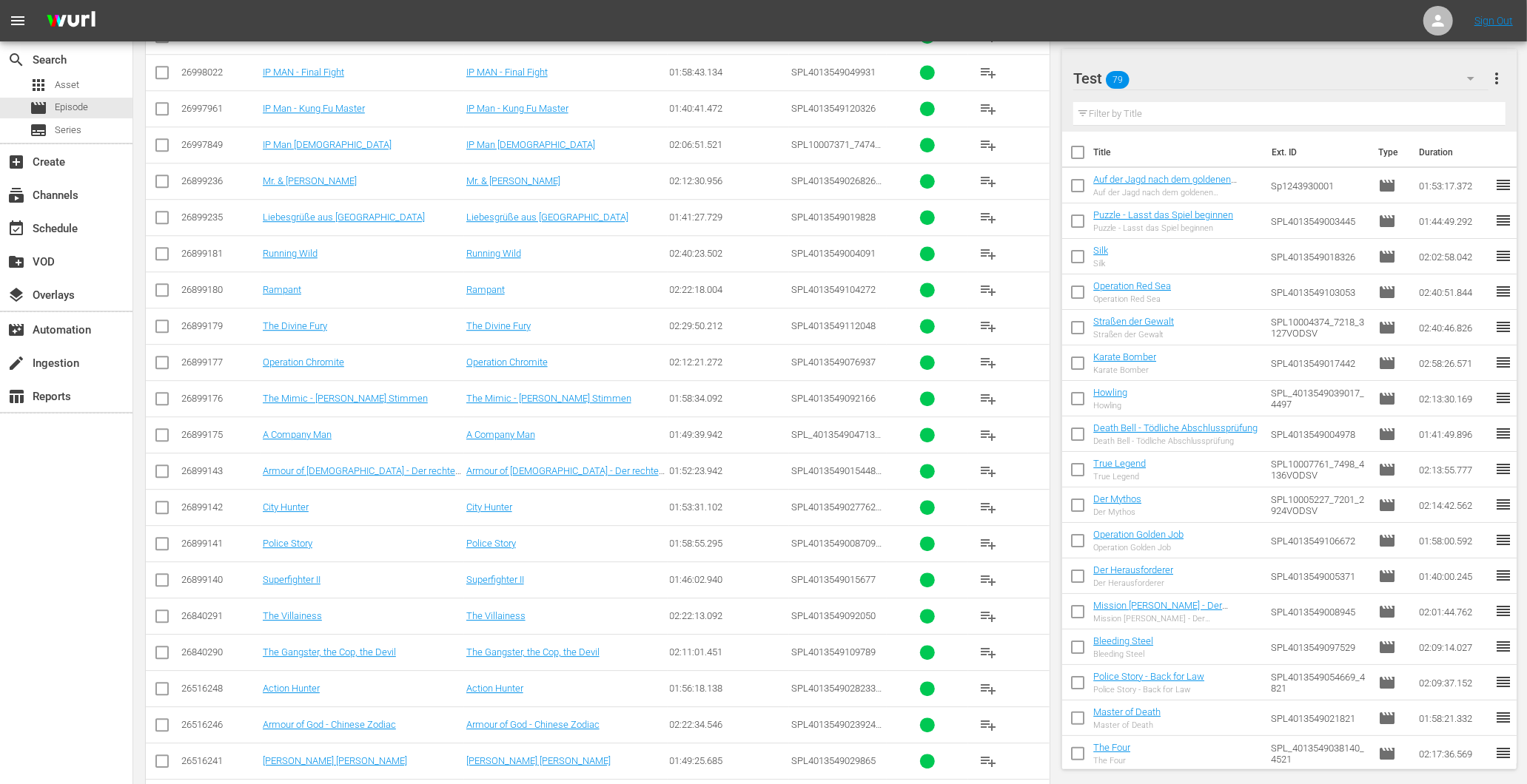
scroll to position [7744, 0]
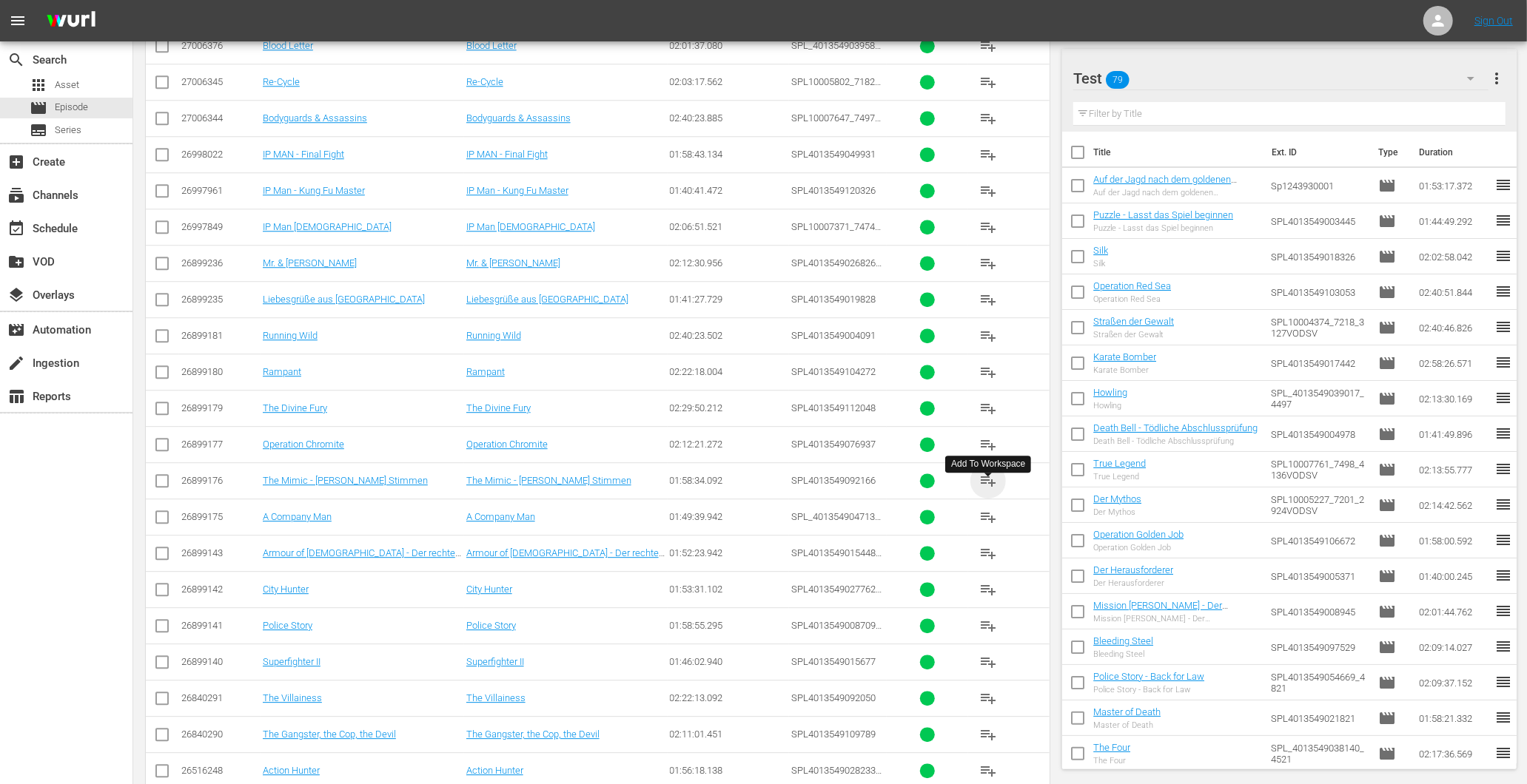
click at [980, 489] on span "playlist_add" at bounding box center [988, 480] width 18 height 18
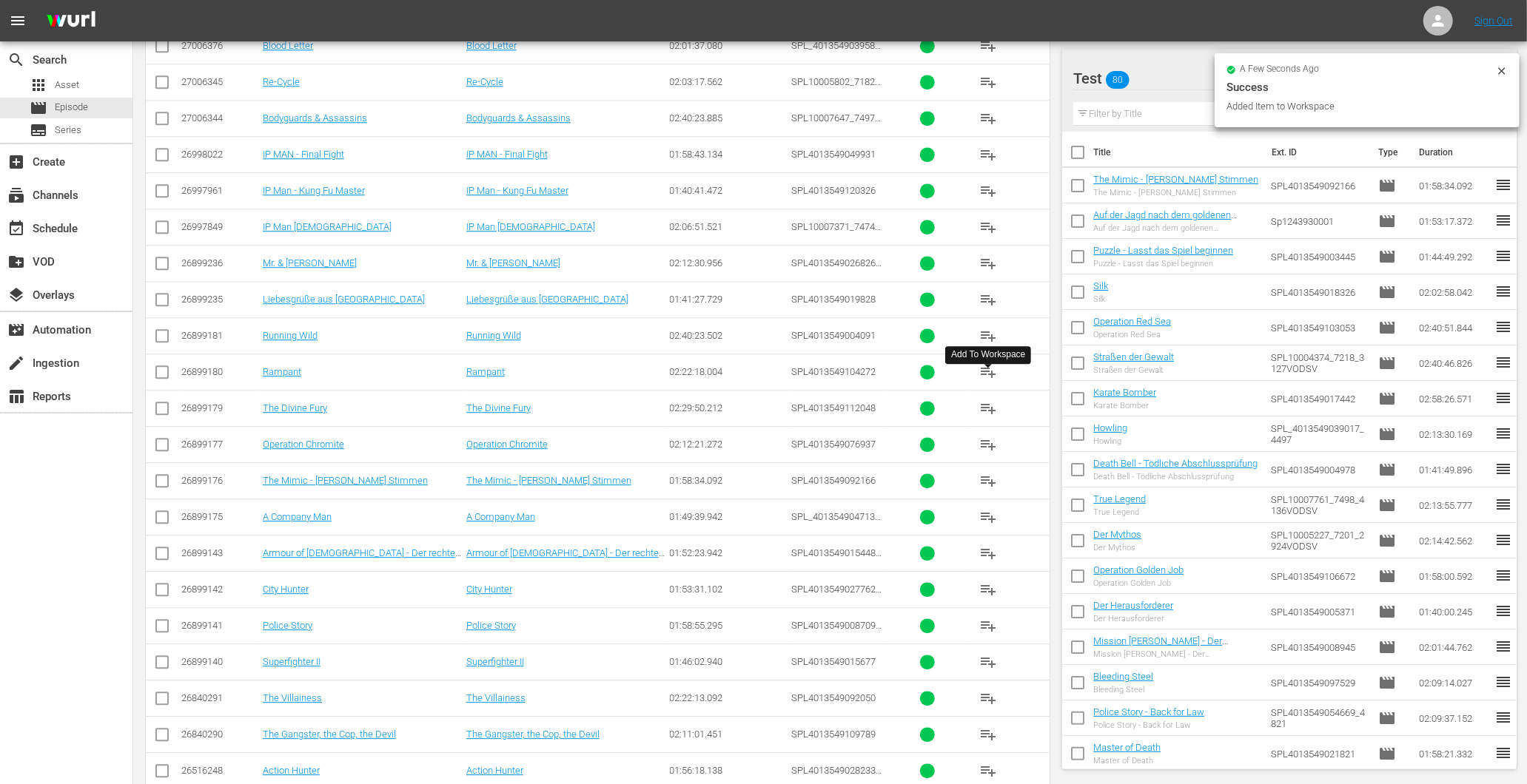
click at [986, 375] on button "playlist_add" at bounding box center [988, 372] width 35 height 35
click at [982, 345] on span "playlist_add" at bounding box center [988, 336] width 18 height 18
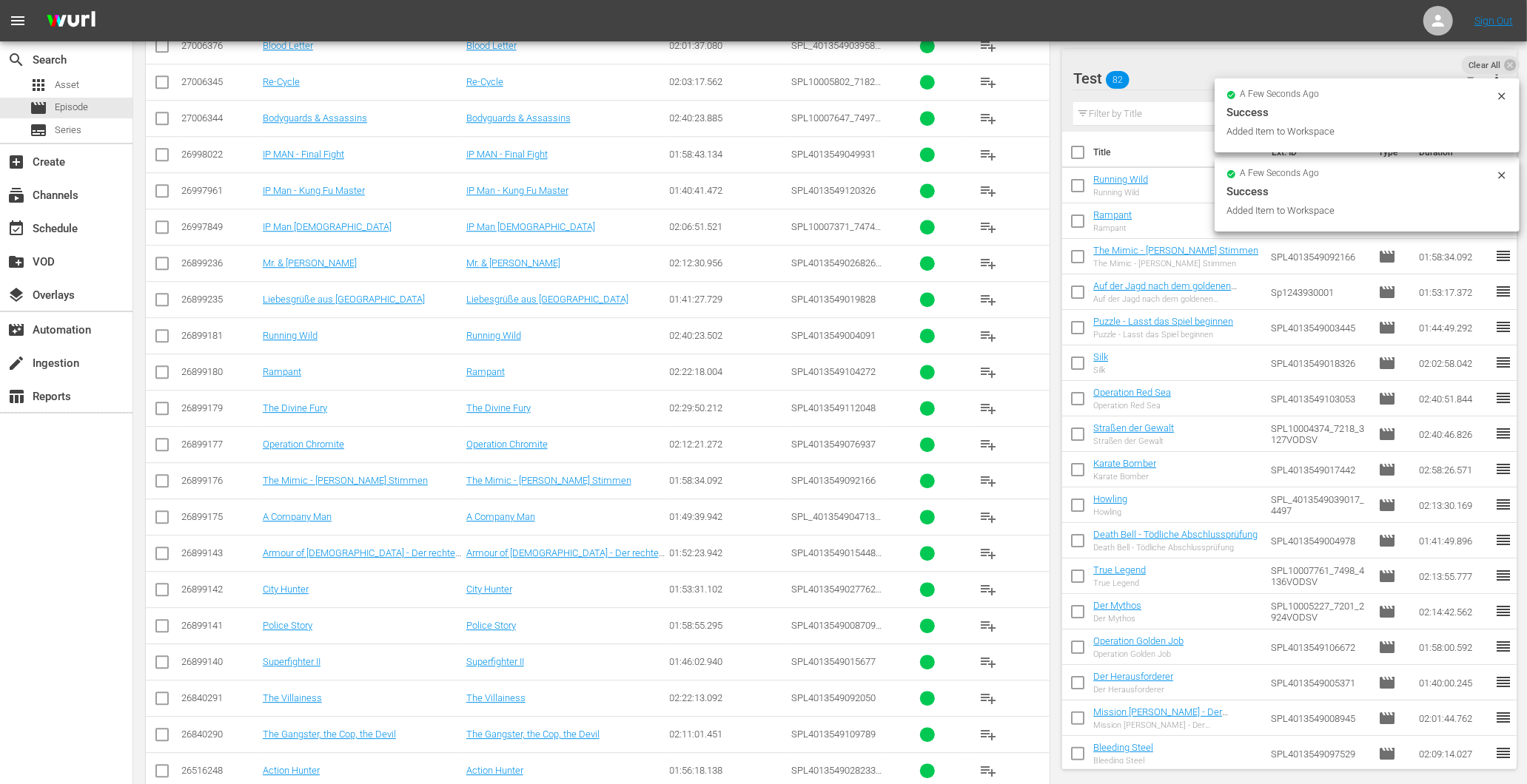
click at [985, 305] on span "playlist_add" at bounding box center [988, 299] width 18 height 18
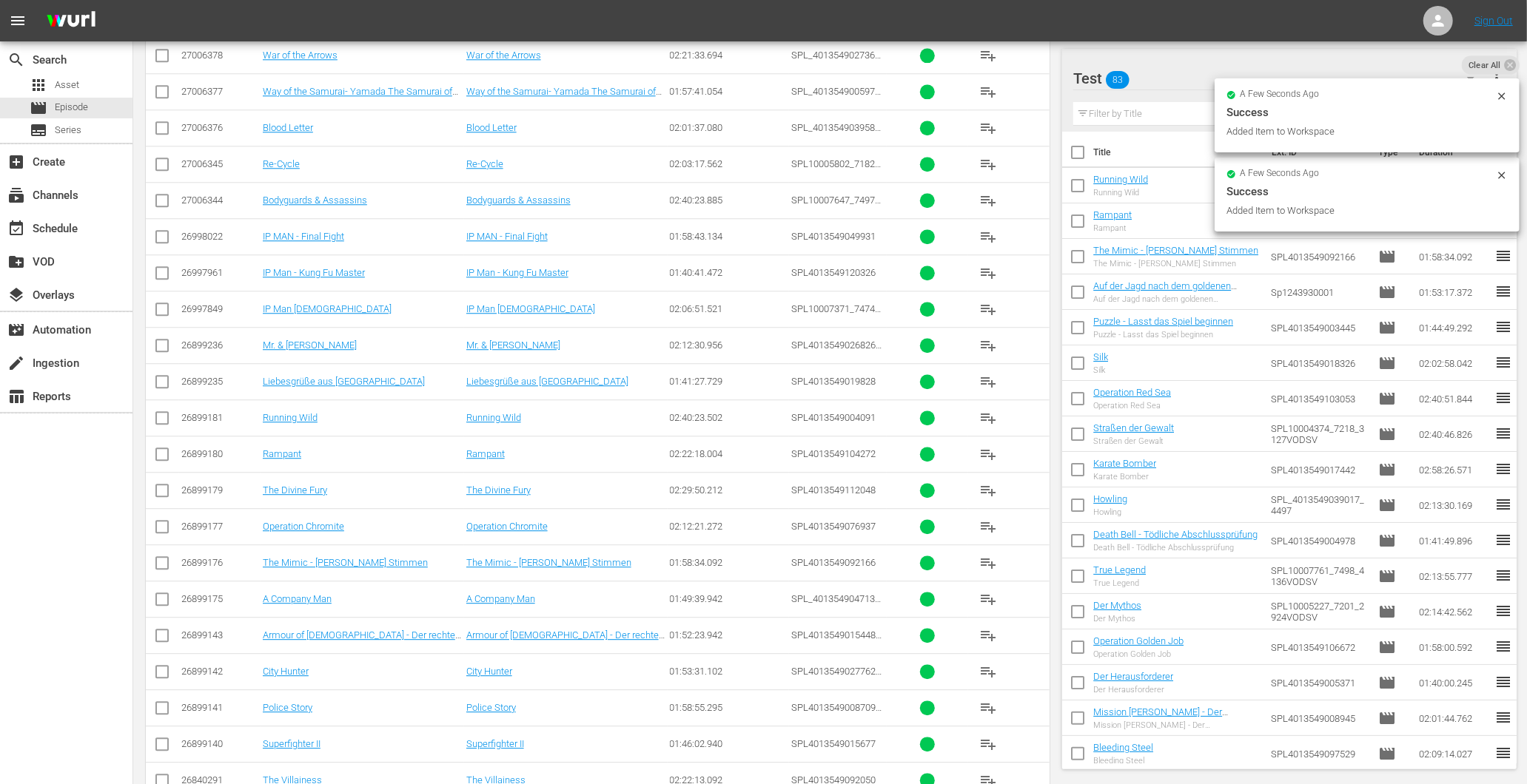
scroll to position [7497, 0]
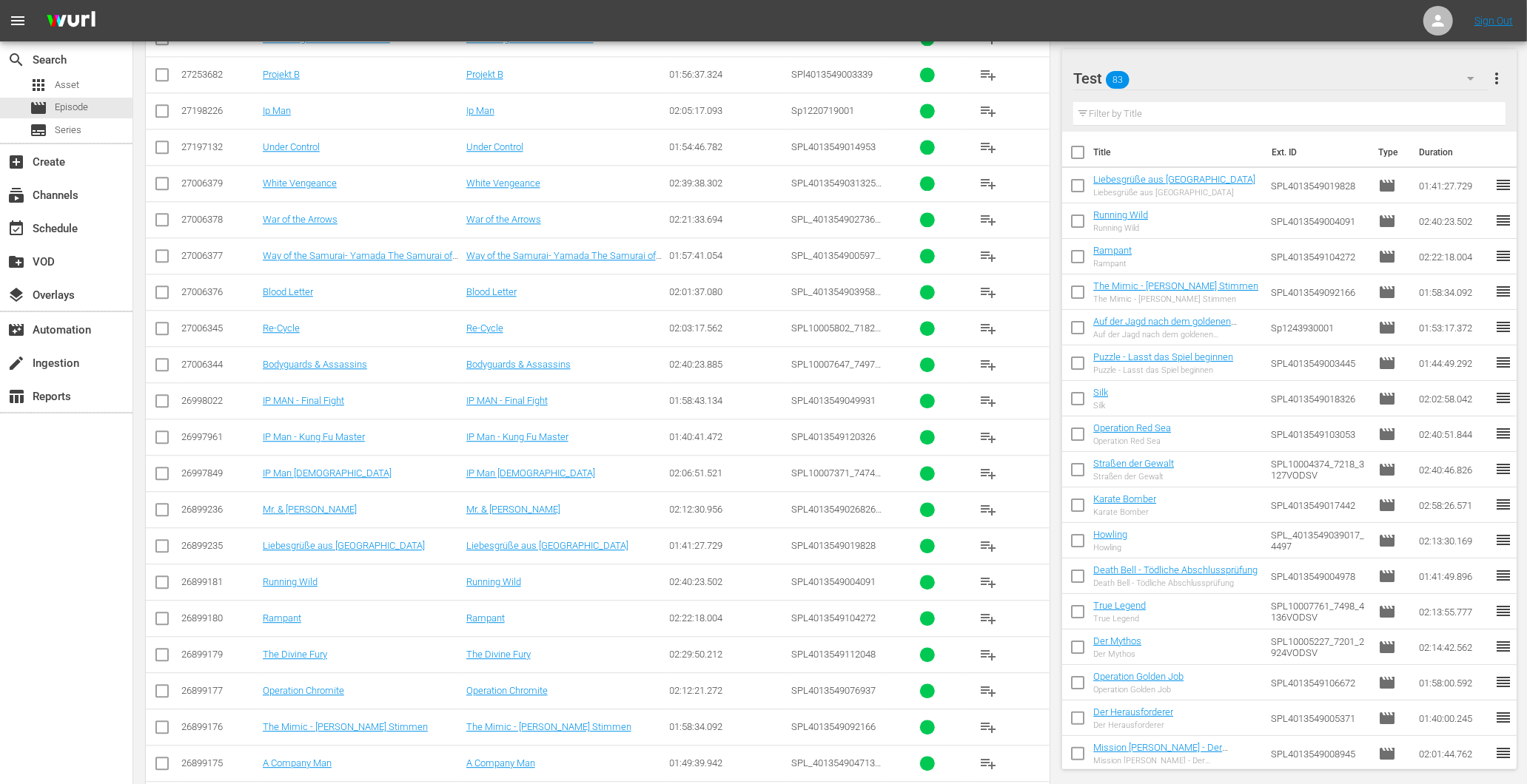
click at [993, 446] on span "playlist_add" at bounding box center [988, 437] width 18 height 18
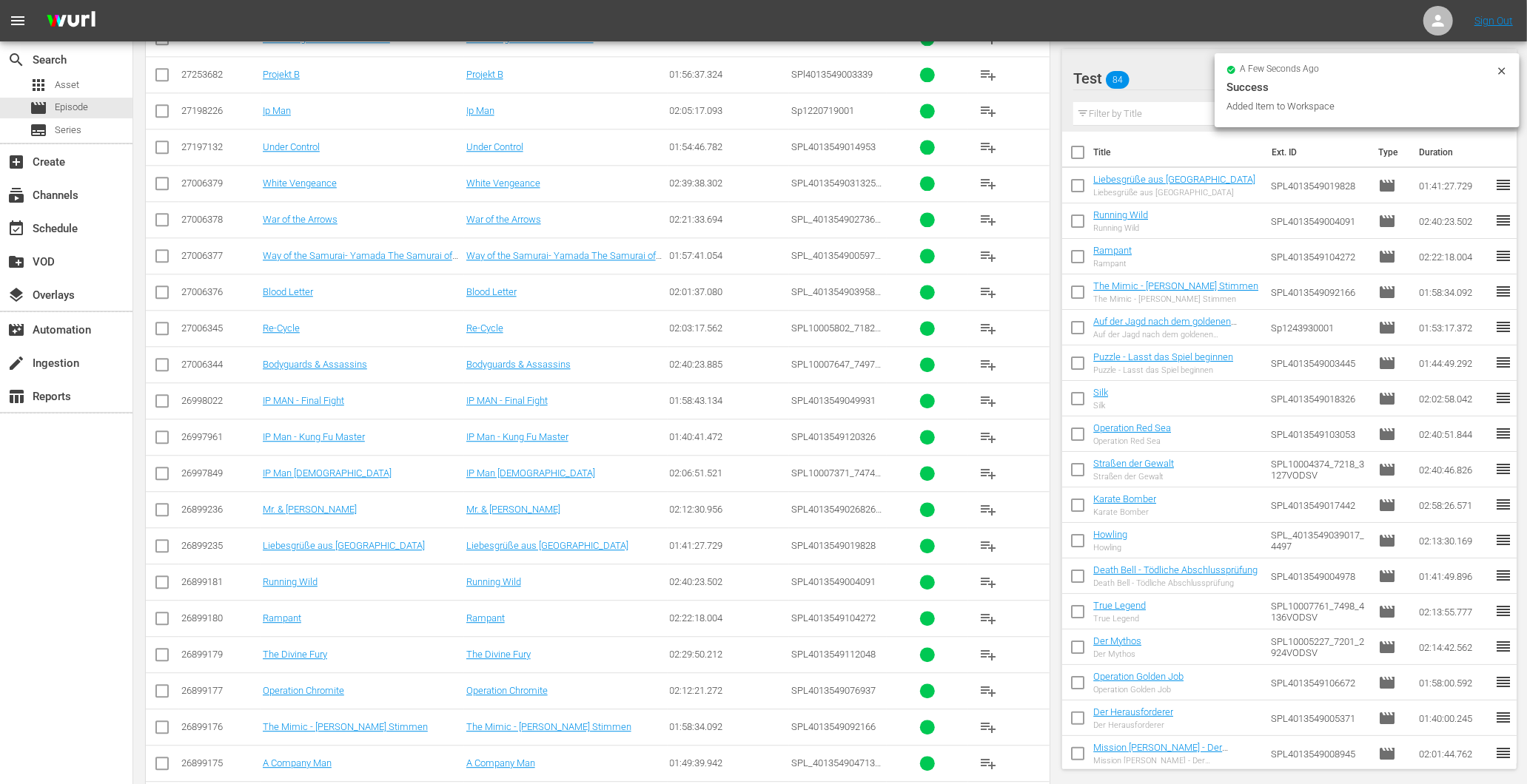
click at [989, 410] on span "playlist_add" at bounding box center [988, 401] width 18 height 18
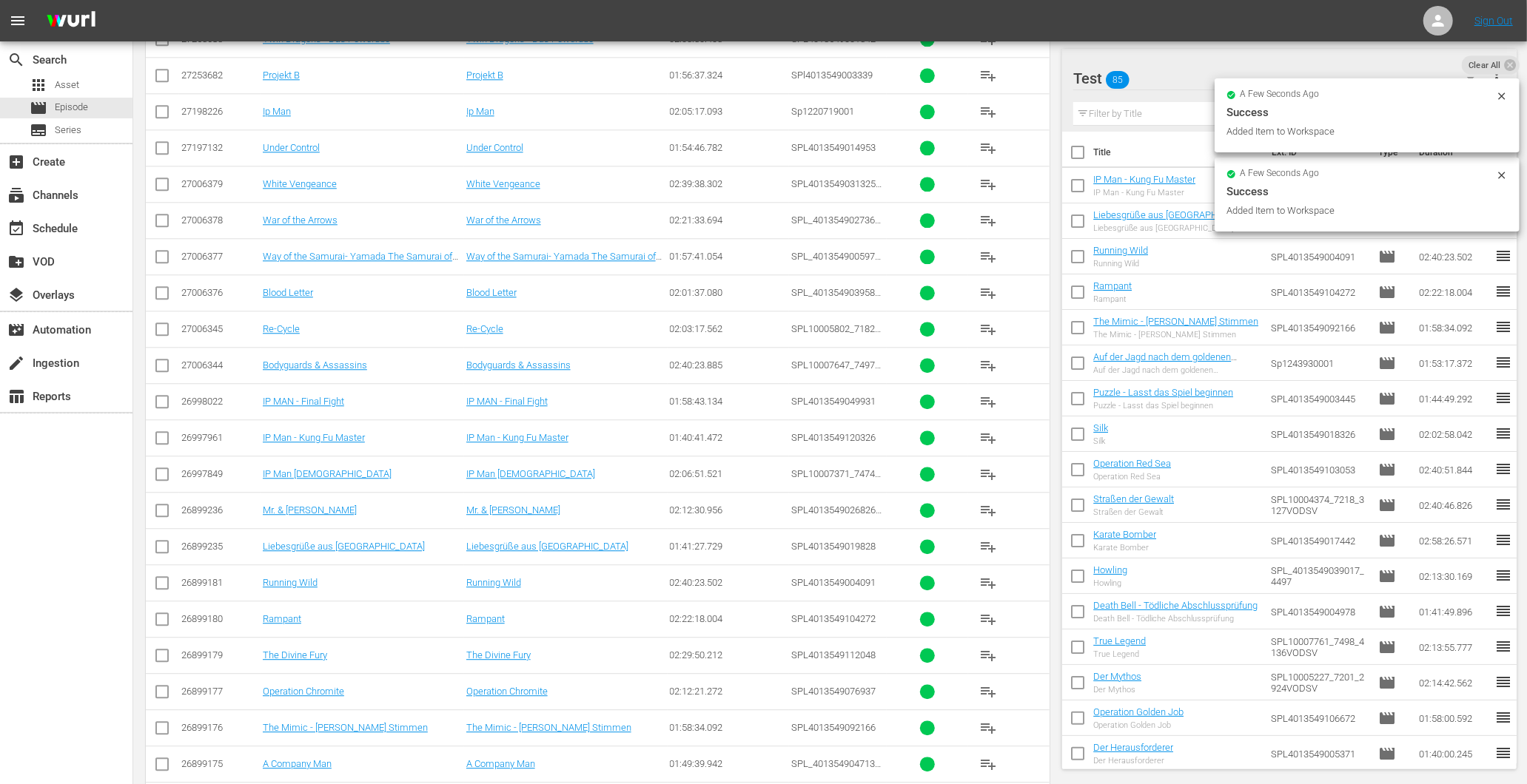
scroll to position [7415, 0]
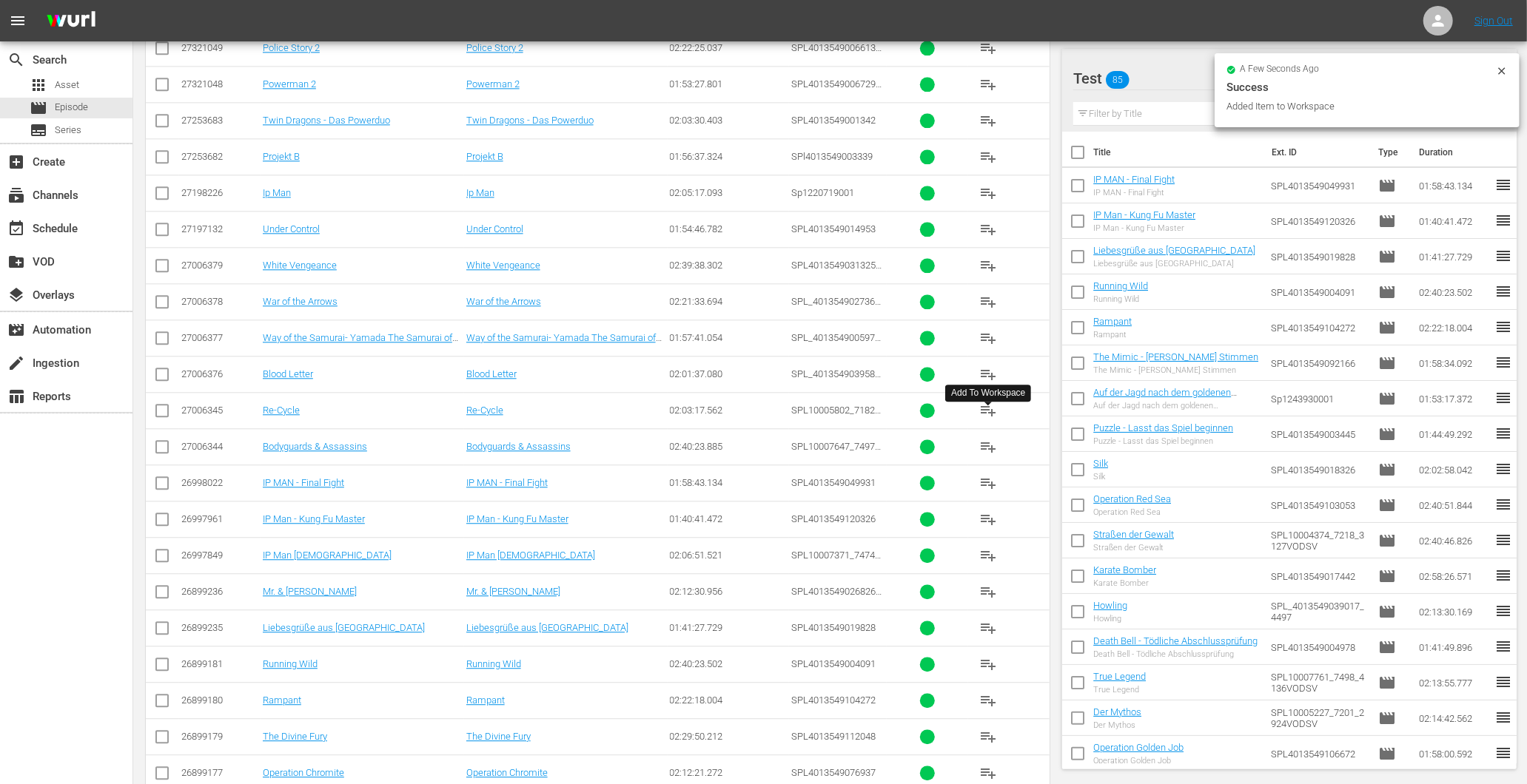
click at [994, 419] on span "playlist_add" at bounding box center [988, 410] width 18 height 18
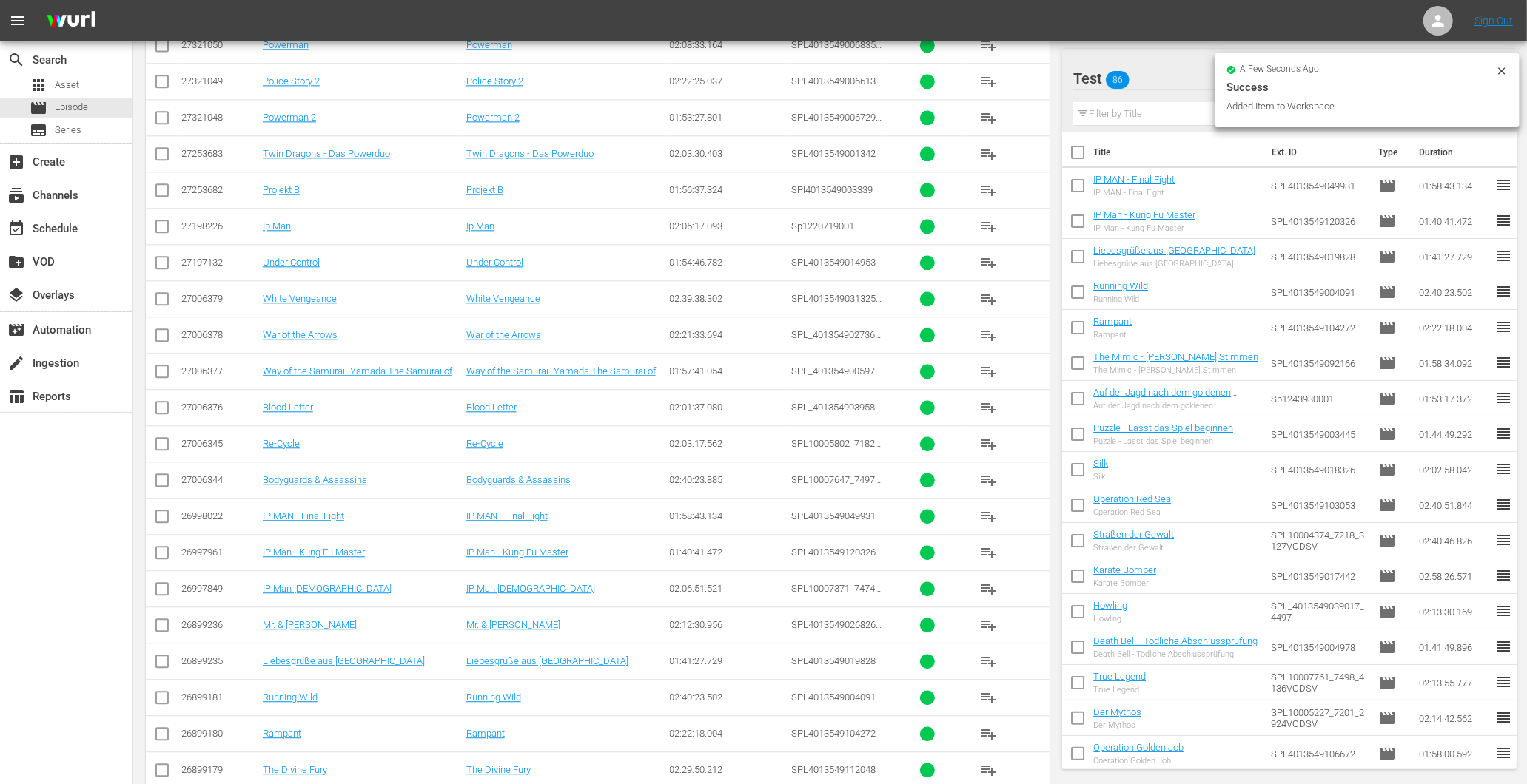
scroll to position [7333, 0]
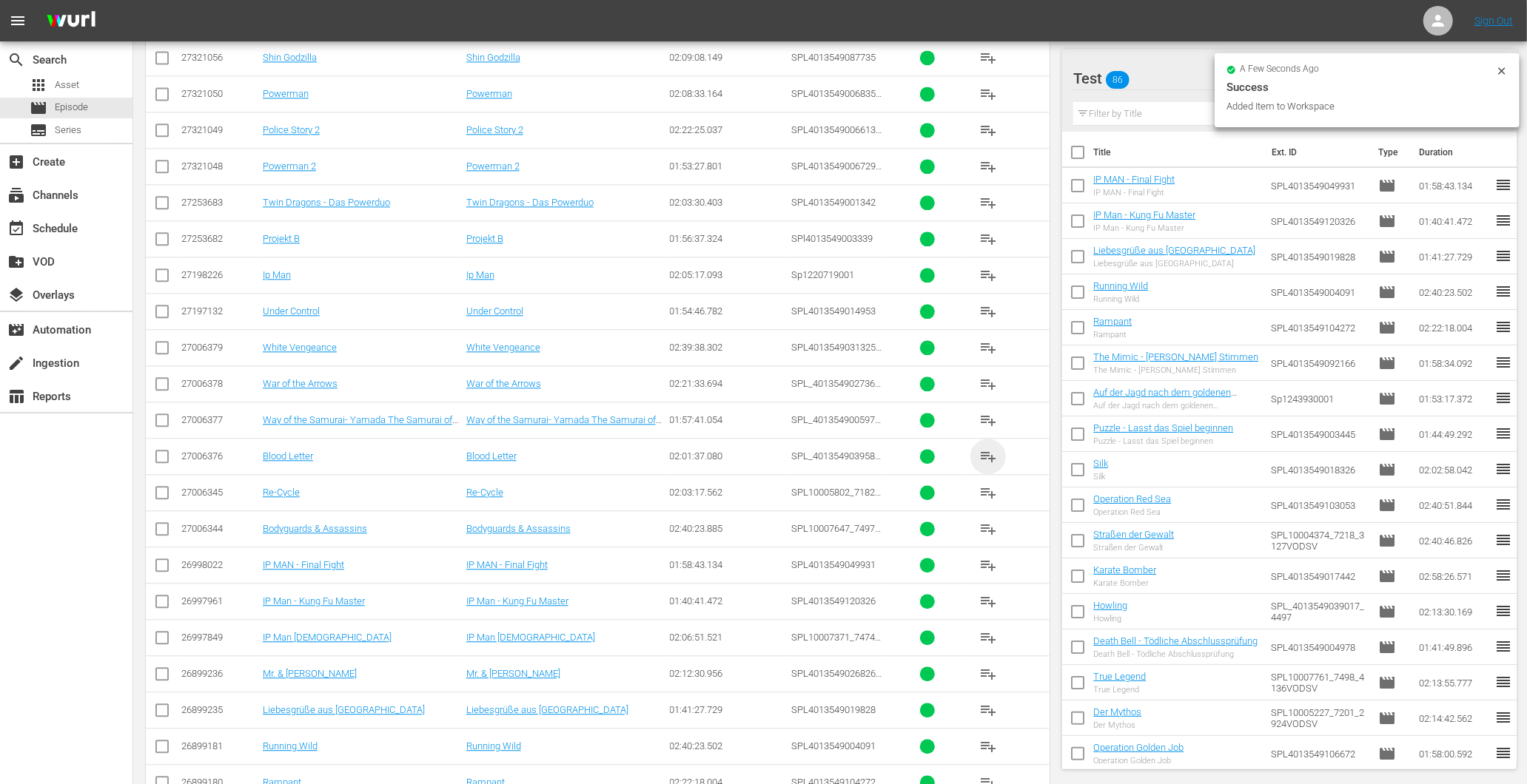
click at [989, 465] on span "playlist_add" at bounding box center [988, 456] width 18 height 18
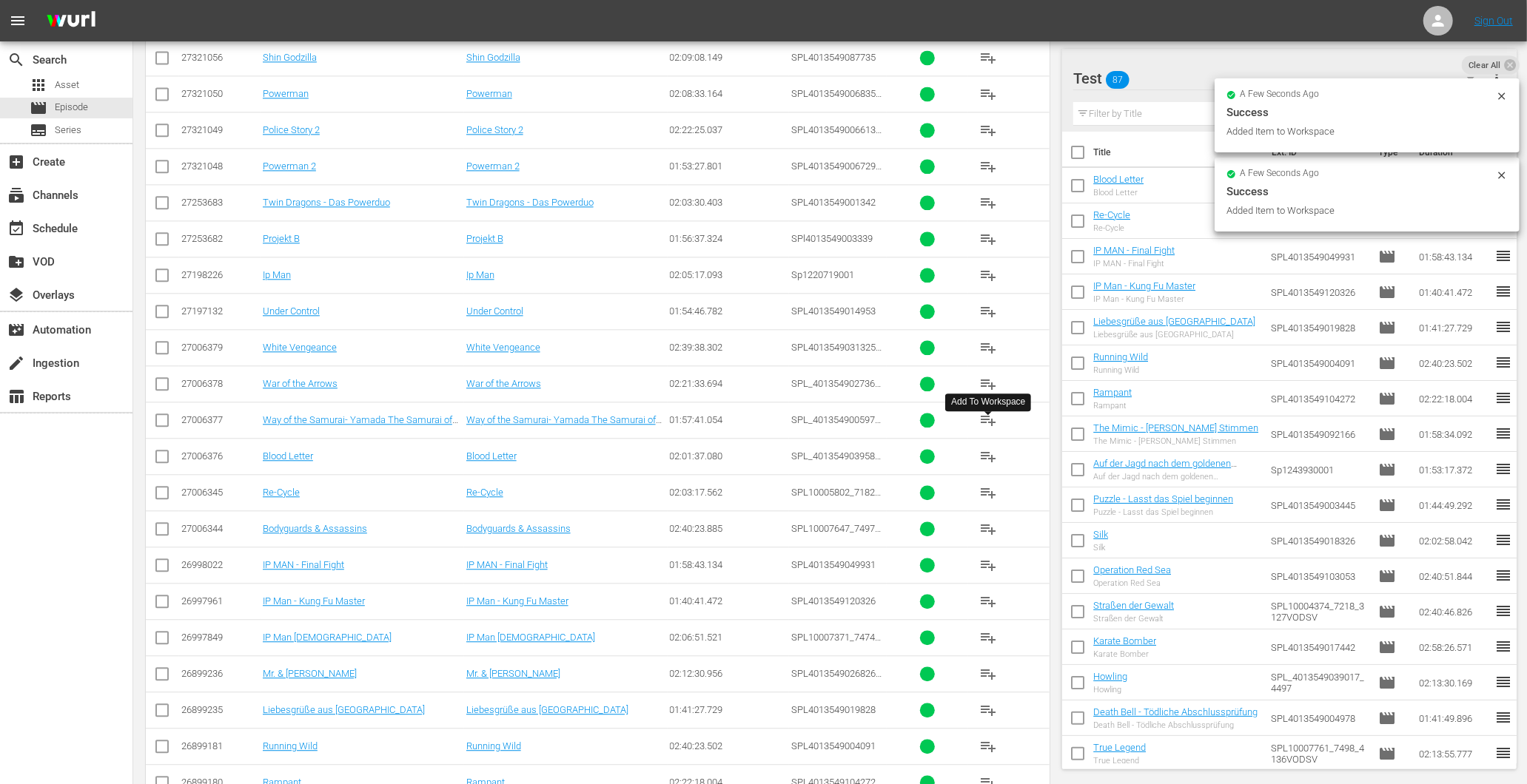
click at [986, 429] on span "playlist_add" at bounding box center [988, 420] width 18 height 18
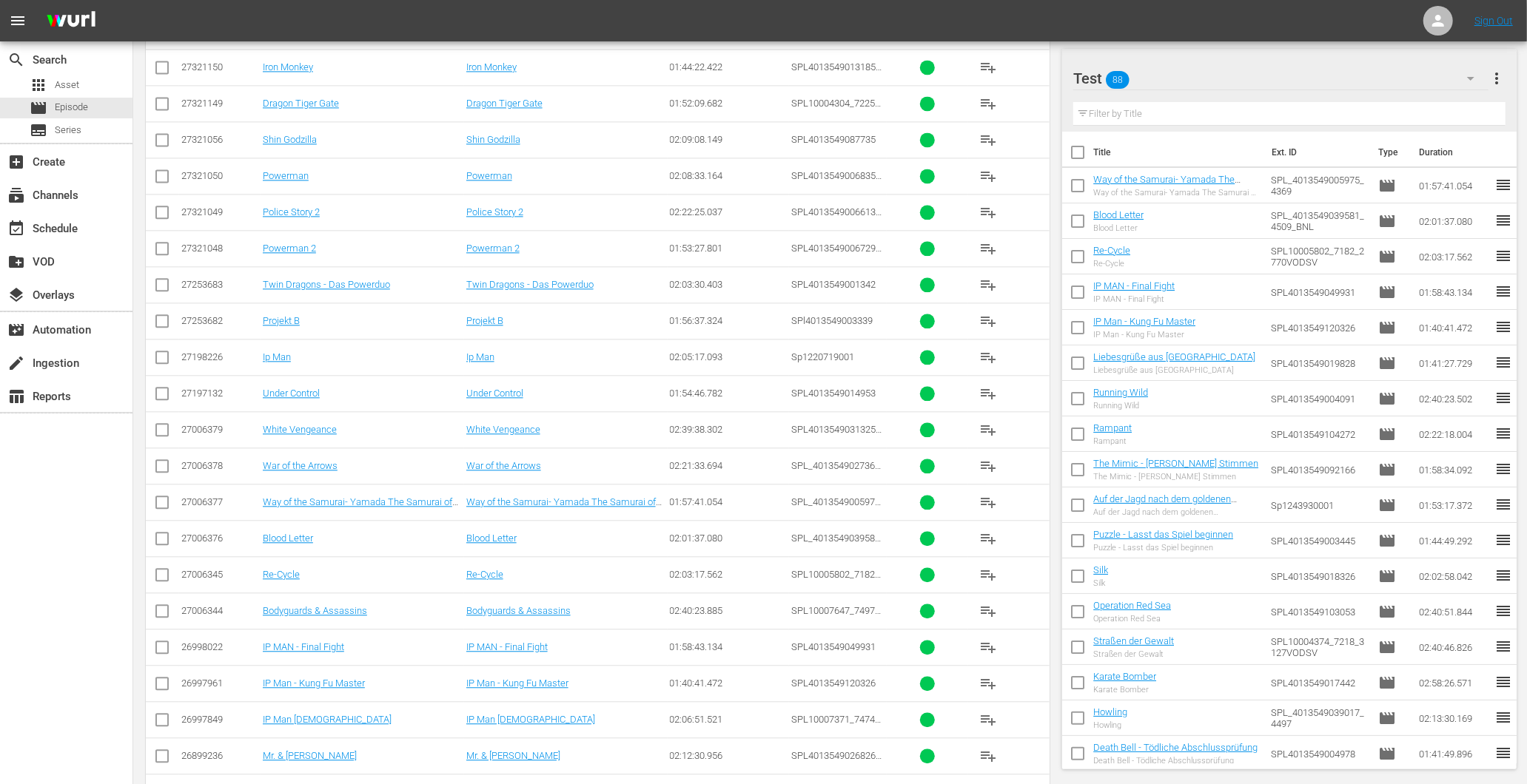
click at [995, 438] on span "playlist_add" at bounding box center [988, 429] width 18 height 18
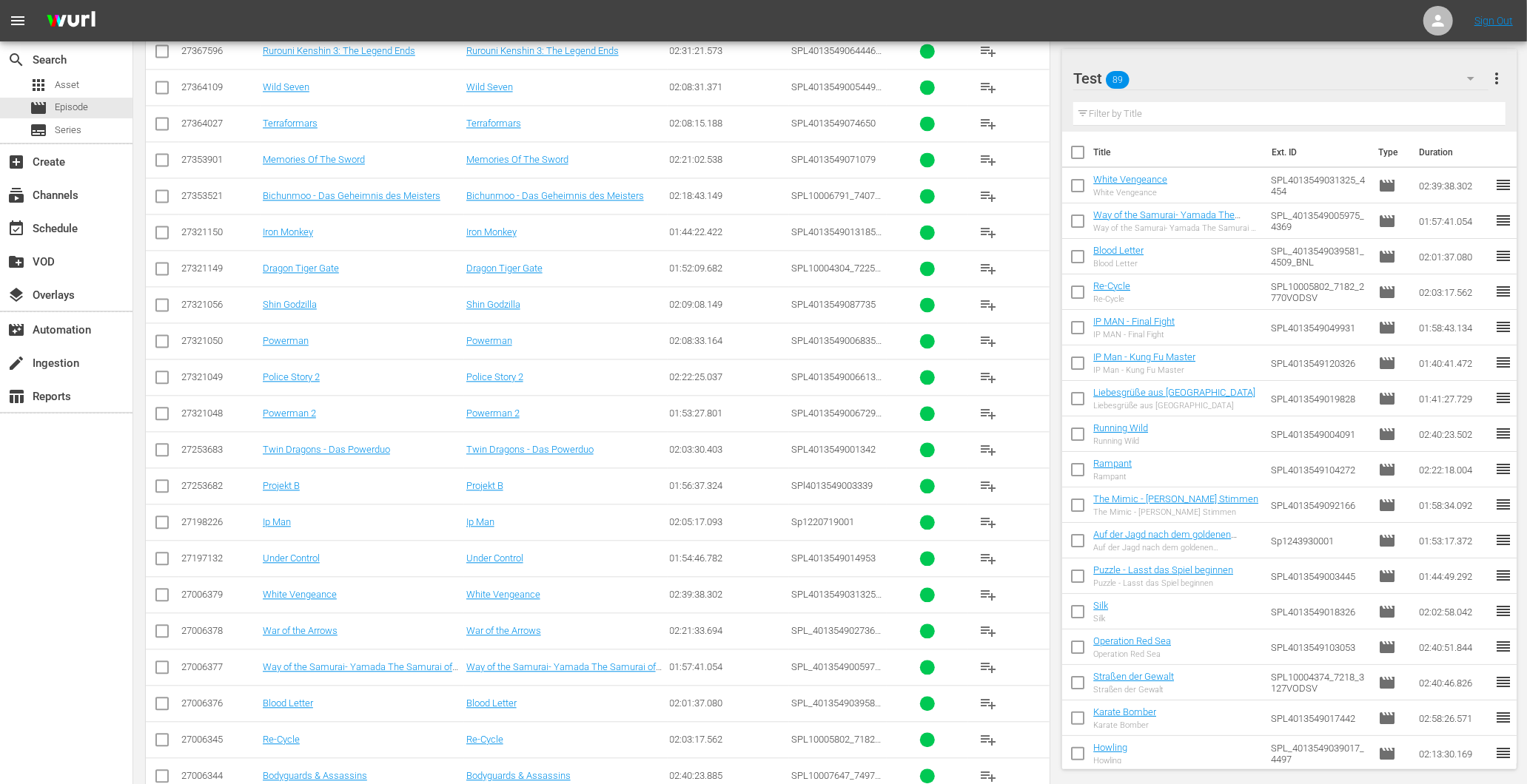
scroll to position [7004, 0]
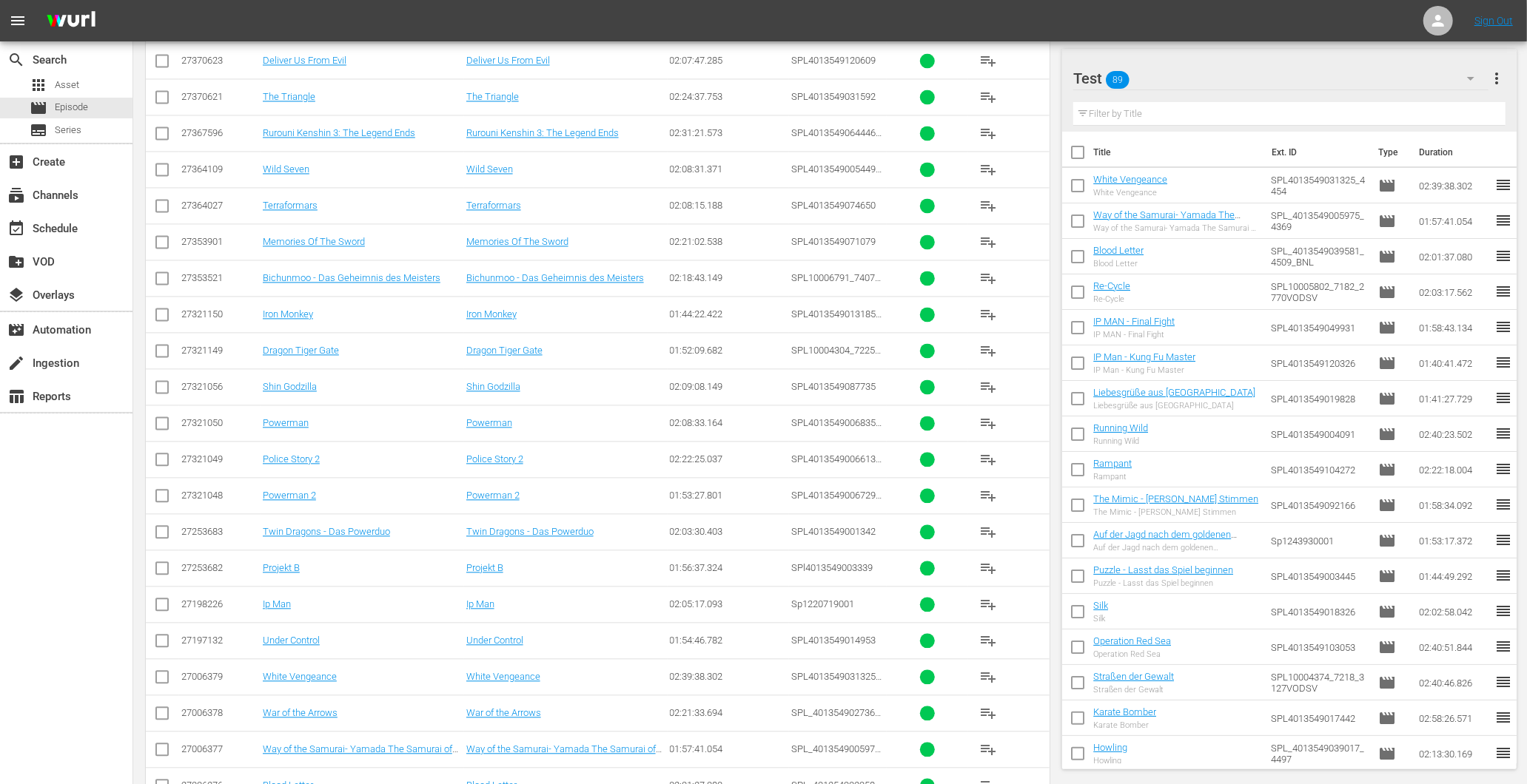
click at [989, 577] on span "playlist_add" at bounding box center [988, 567] width 18 height 18
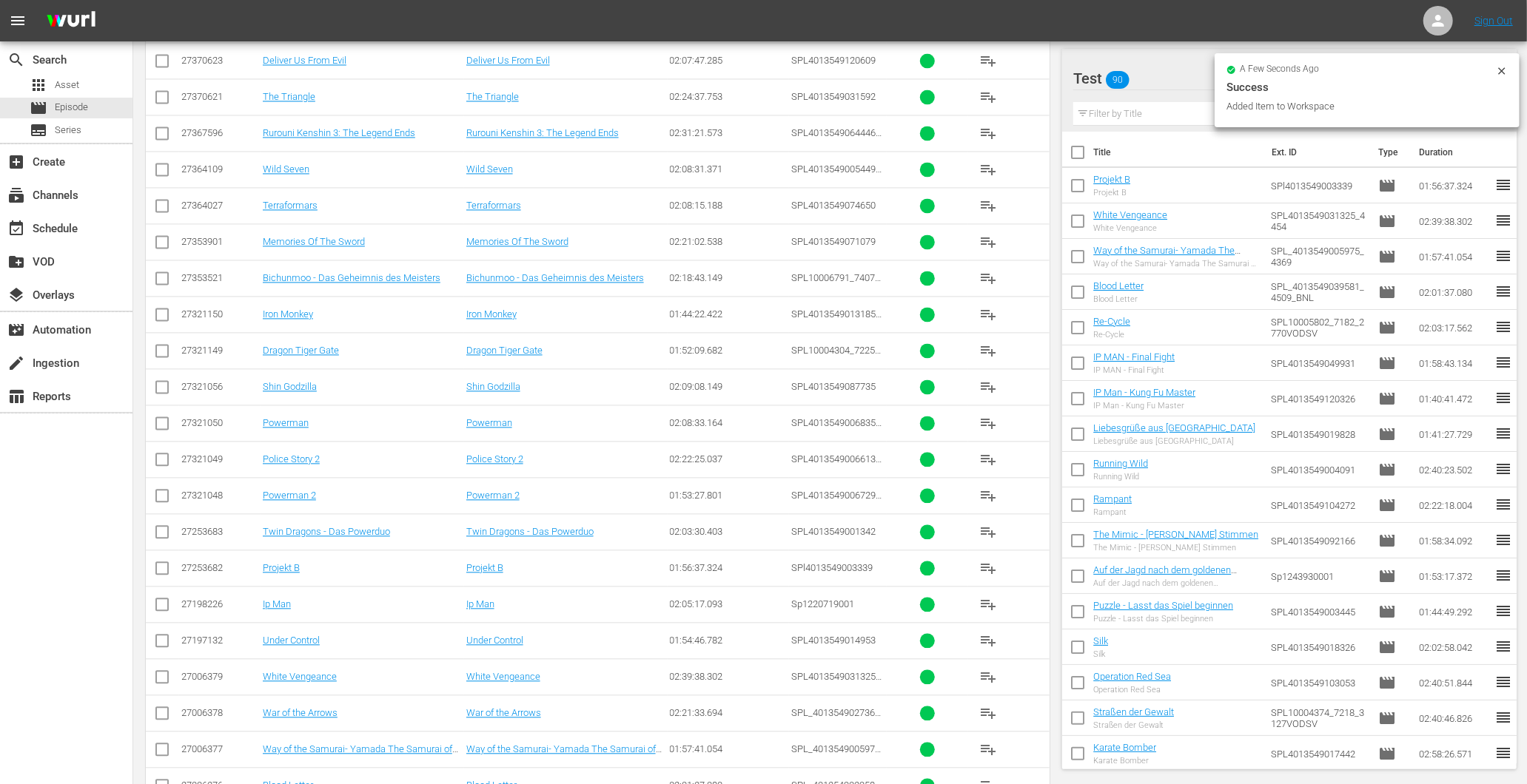
click at [975, 328] on button "playlist_add" at bounding box center [988, 315] width 35 height 35
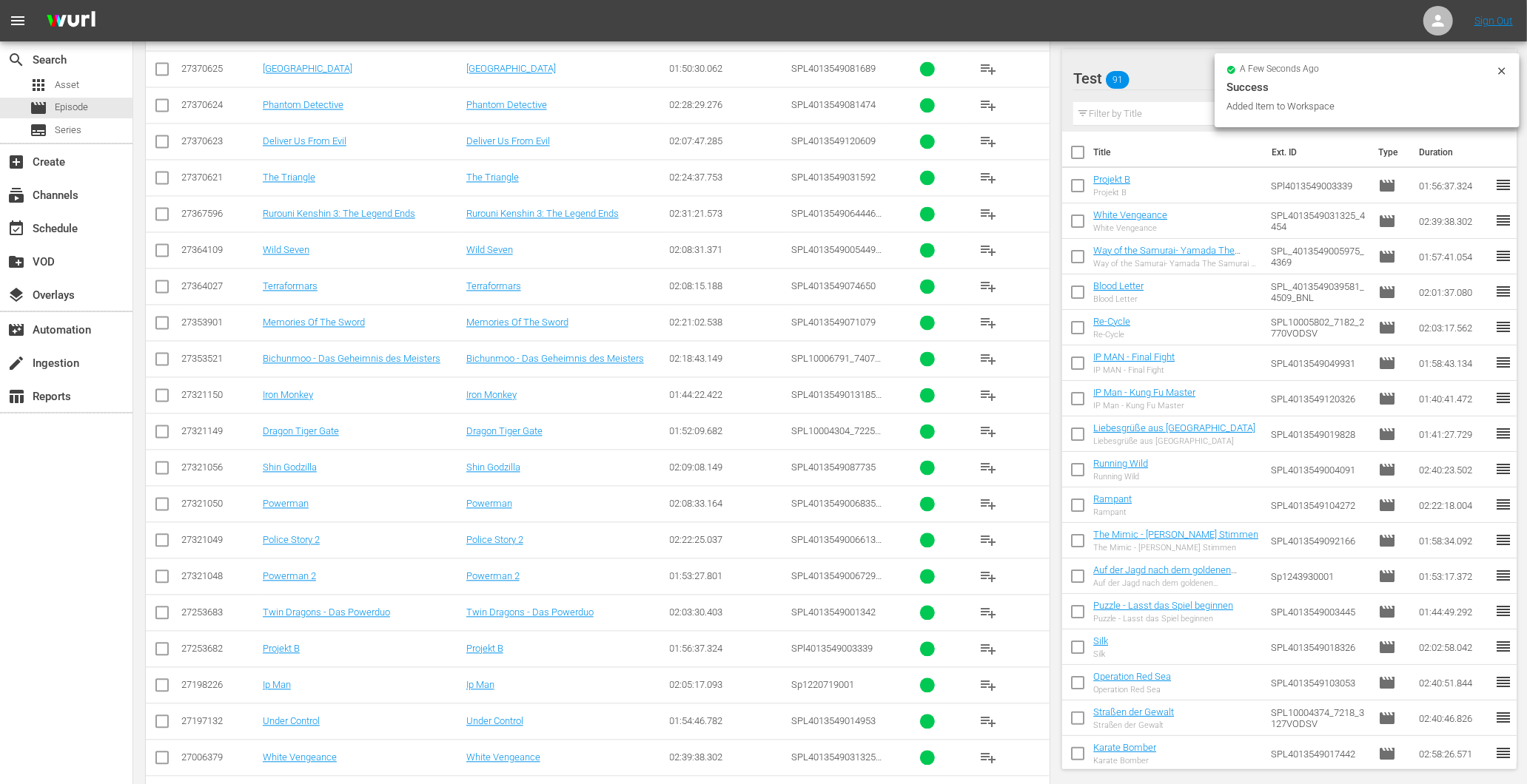
scroll to position [6757, 0]
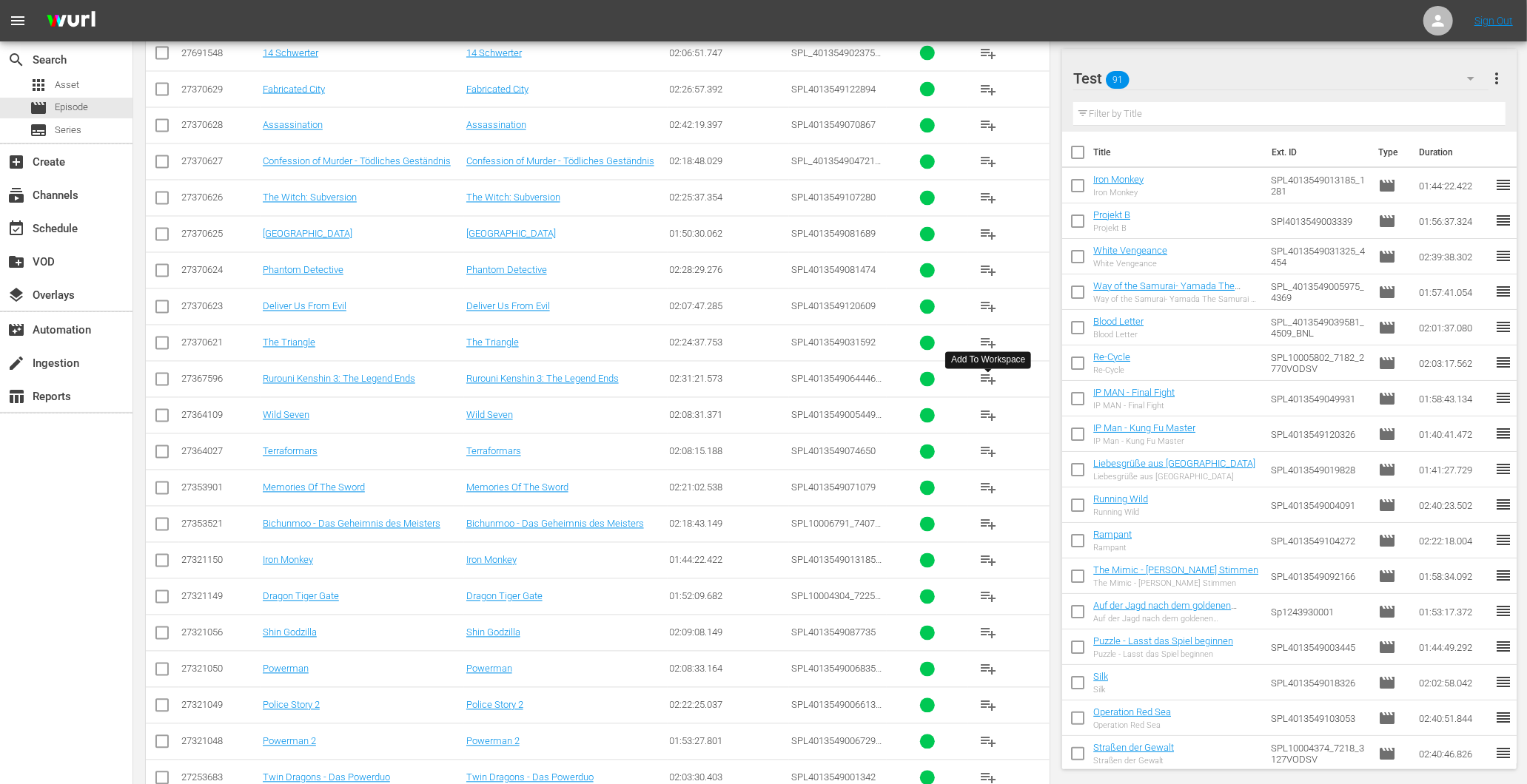
click at [1000, 397] on button "playlist_add" at bounding box center [988, 379] width 35 height 35
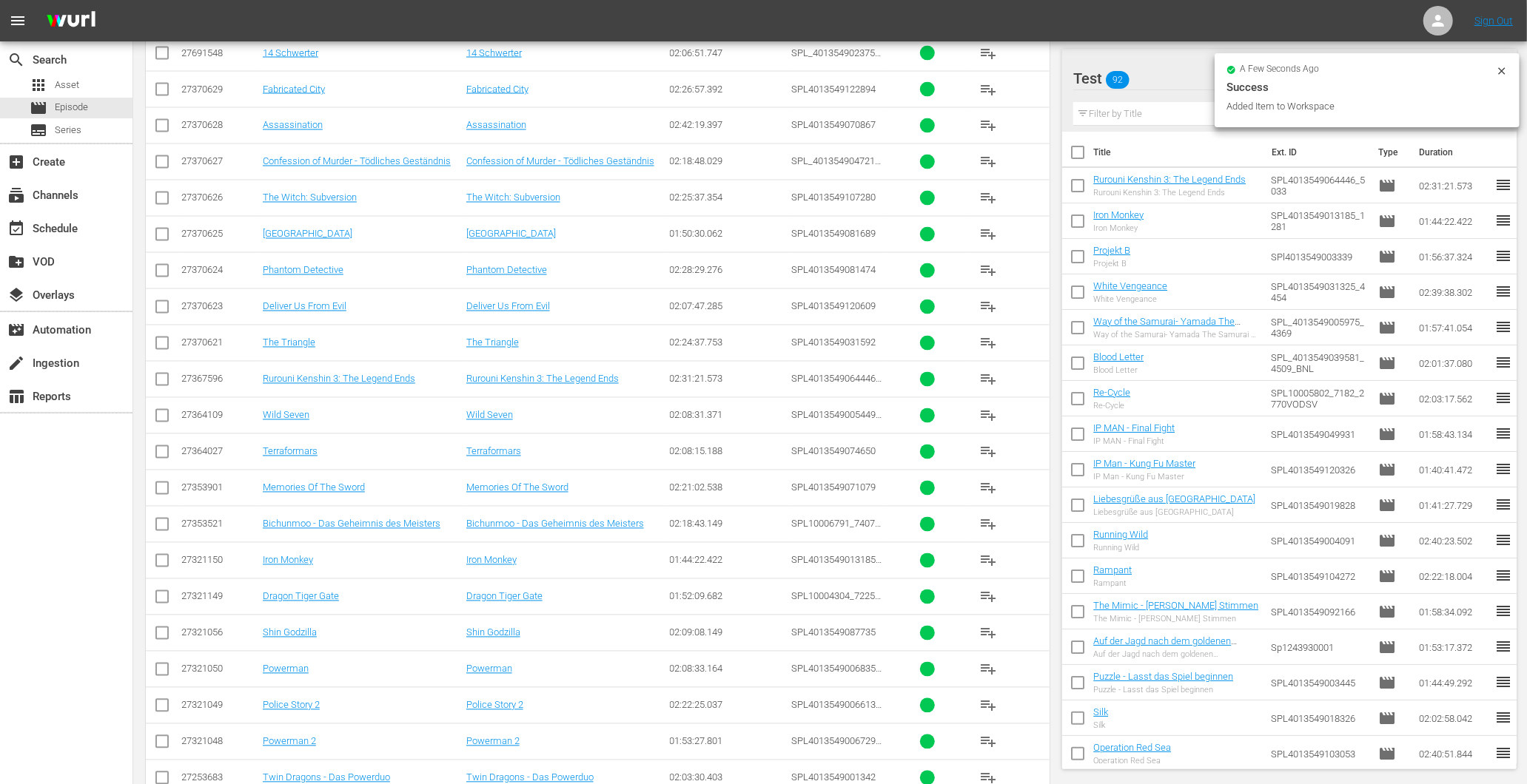
scroll to position [6675, 0]
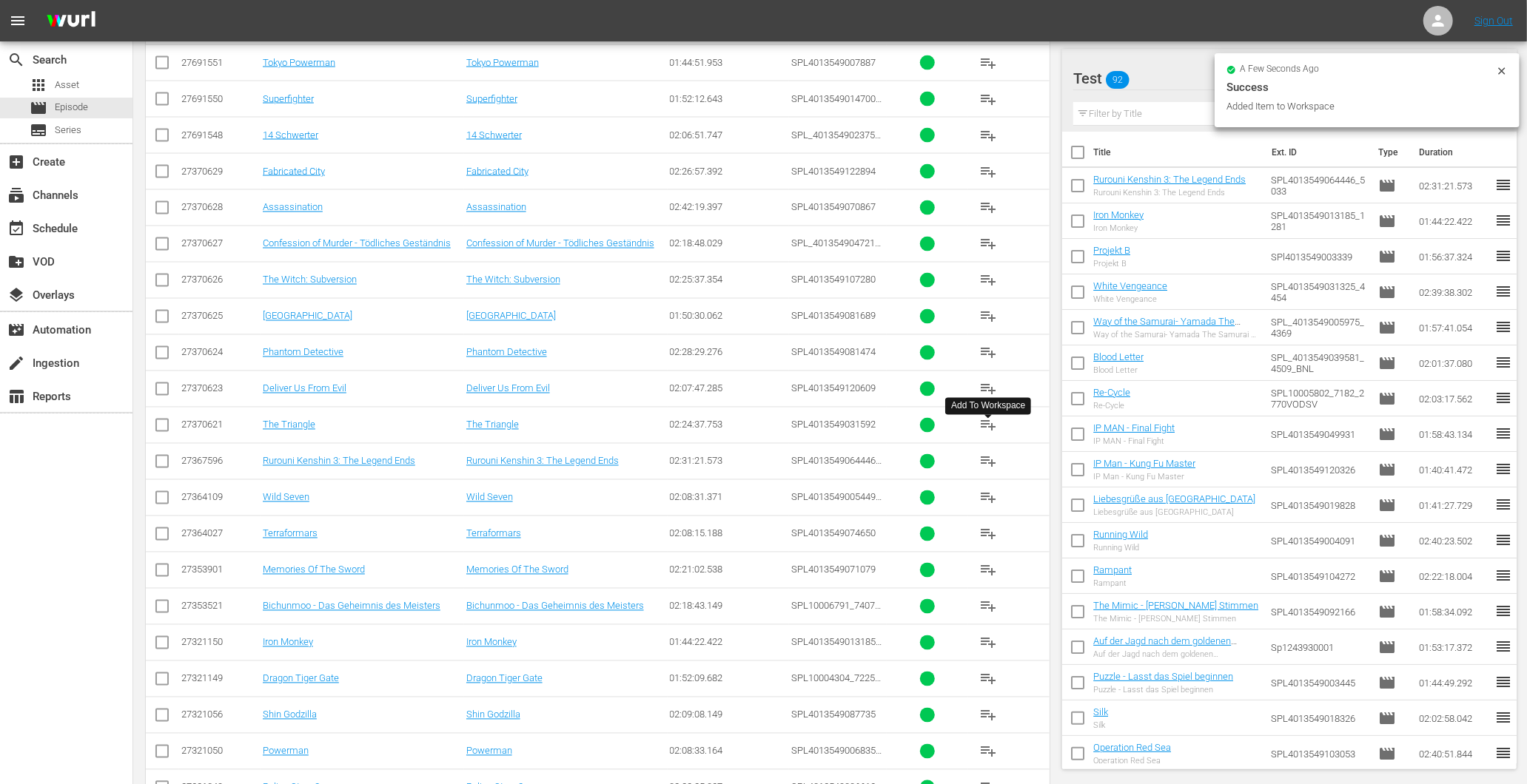
click at [1000, 438] on button "playlist_add" at bounding box center [988, 425] width 35 height 35
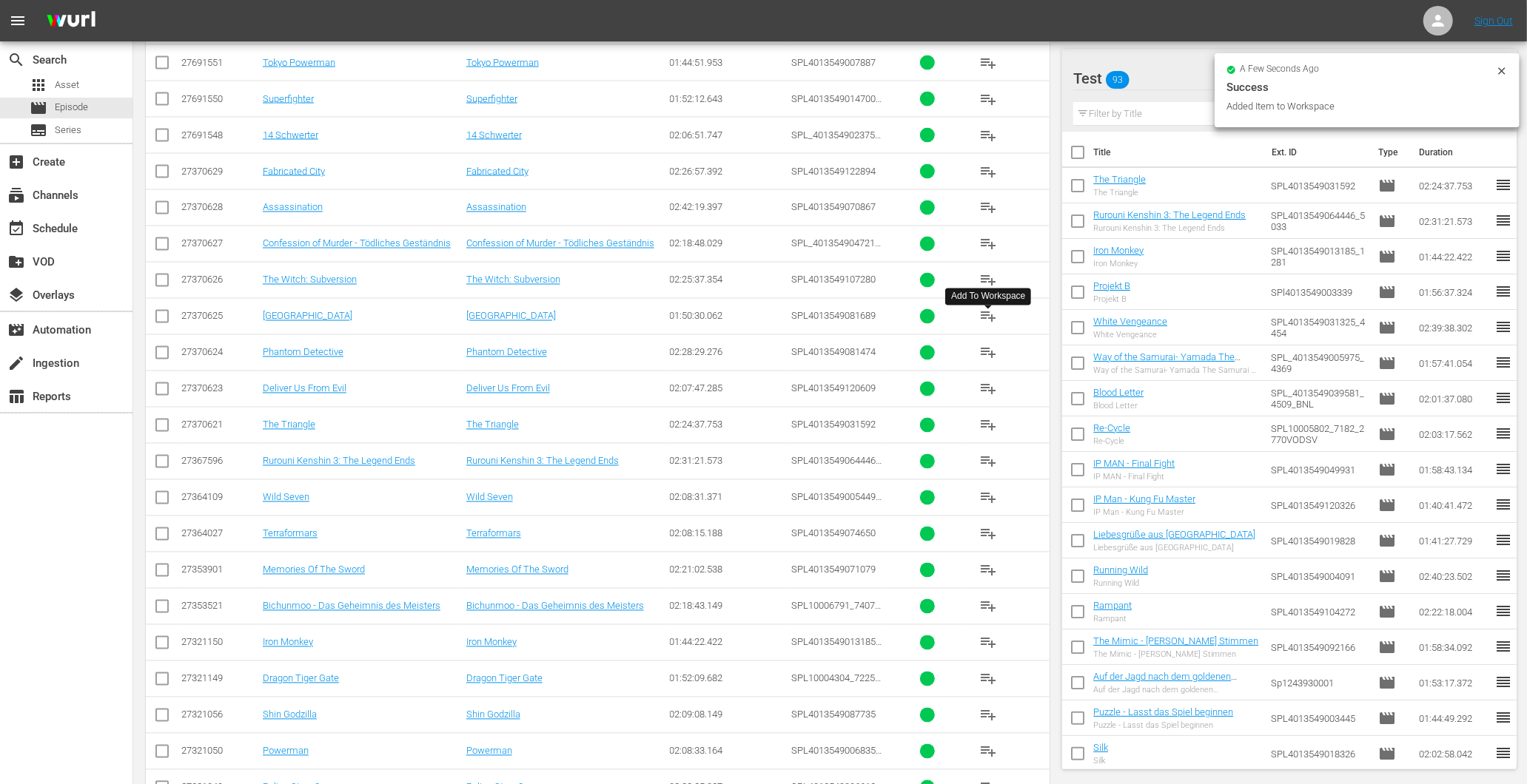
click at [994, 325] on span "playlist_add" at bounding box center [988, 316] width 18 height 18
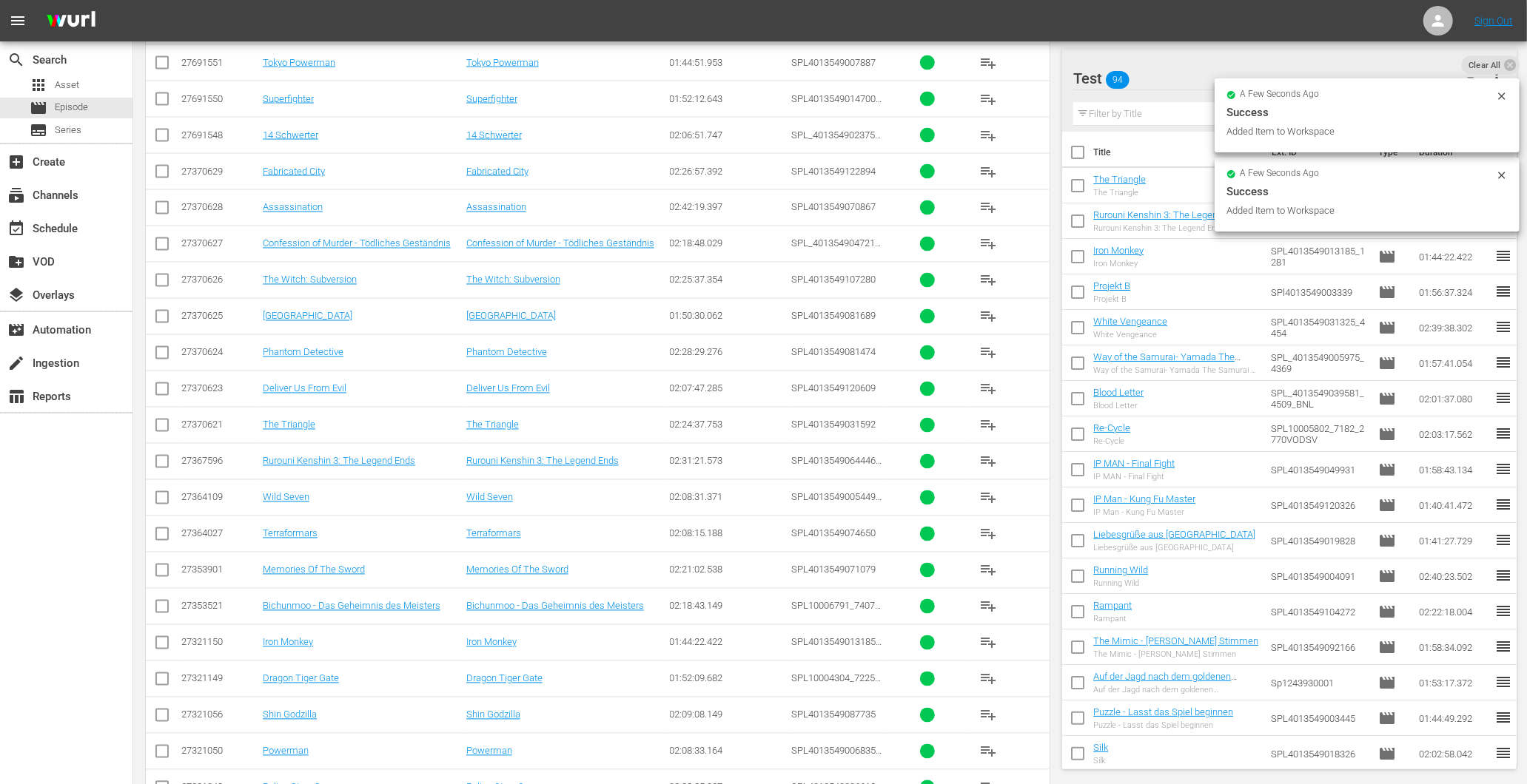
scroll to position [6593, 0]
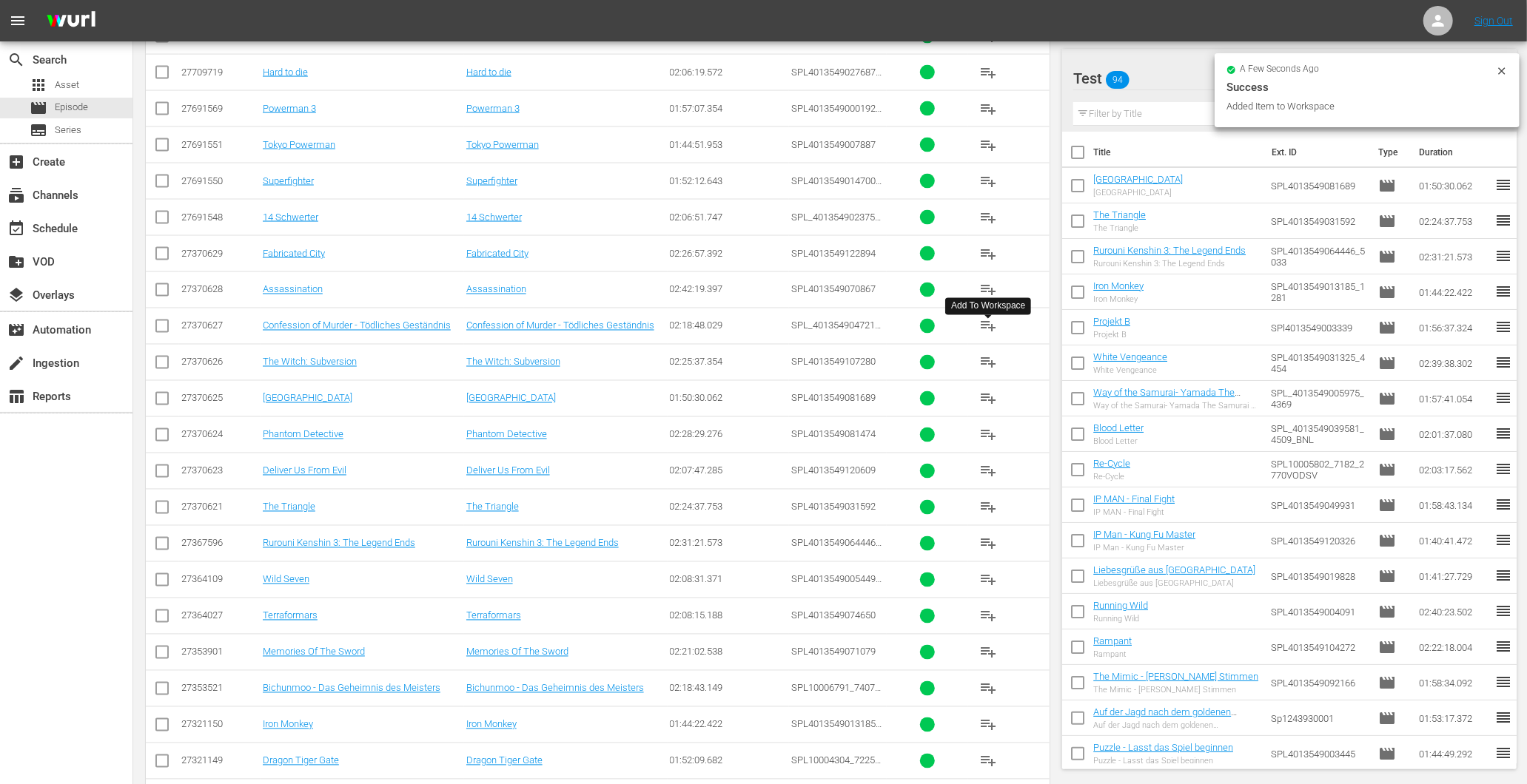
click at [975, 343] on button "playlist_add" at bounding box center [988, 326] width 35 height 35
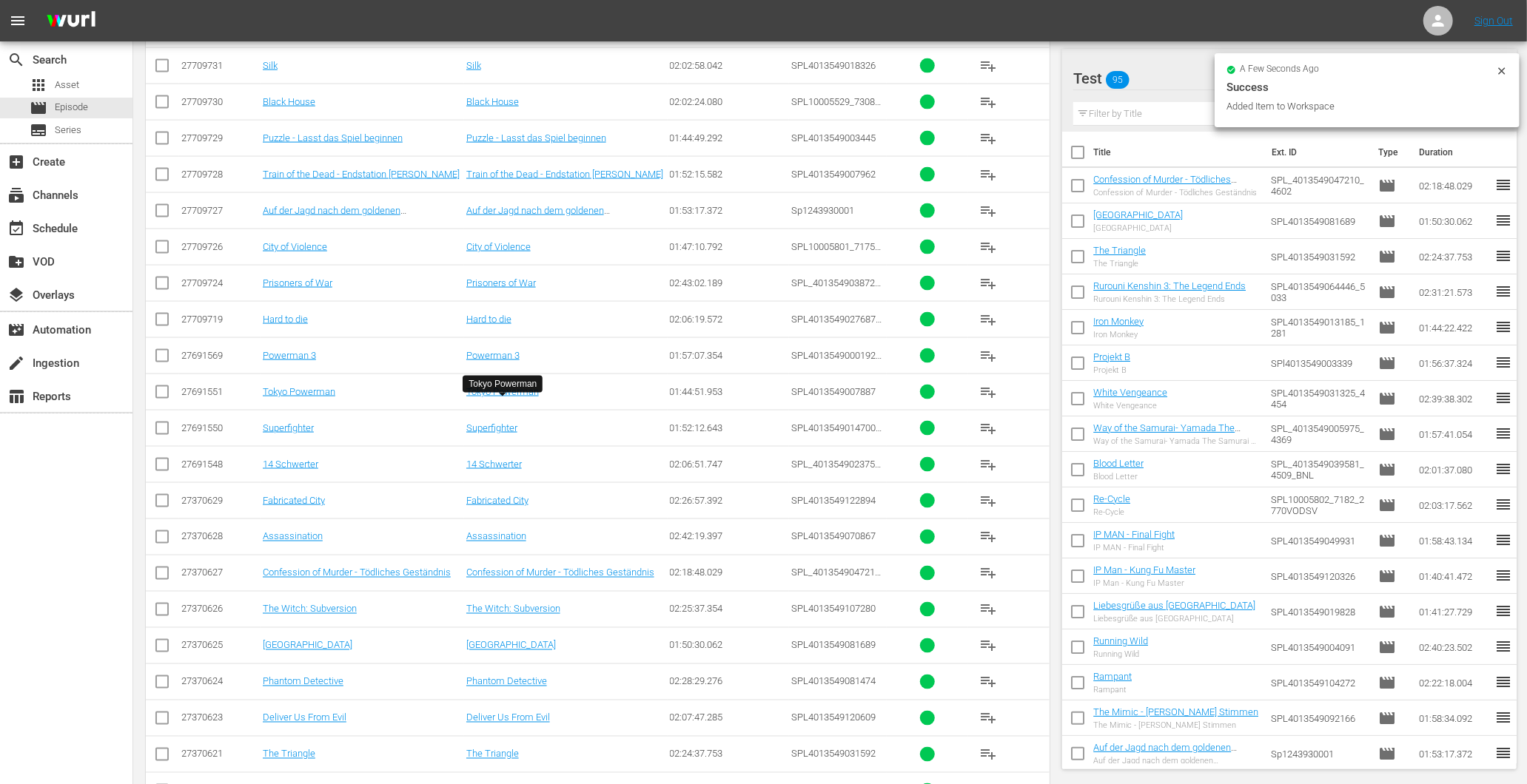
scroll to position [6264, 0]
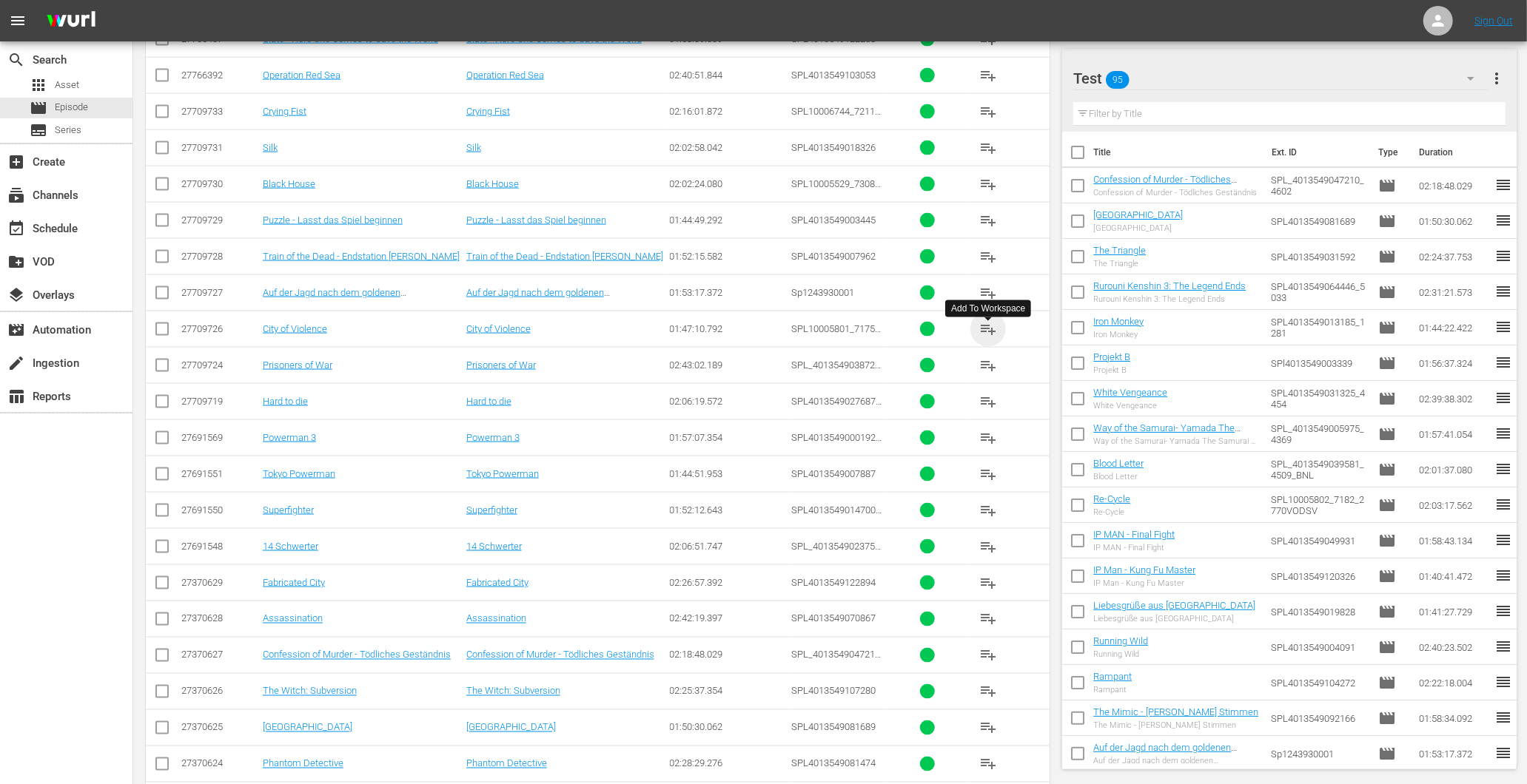
click at [986, 336] on span "playlist_add" at bounding box center [988, 329] width 18 height 18
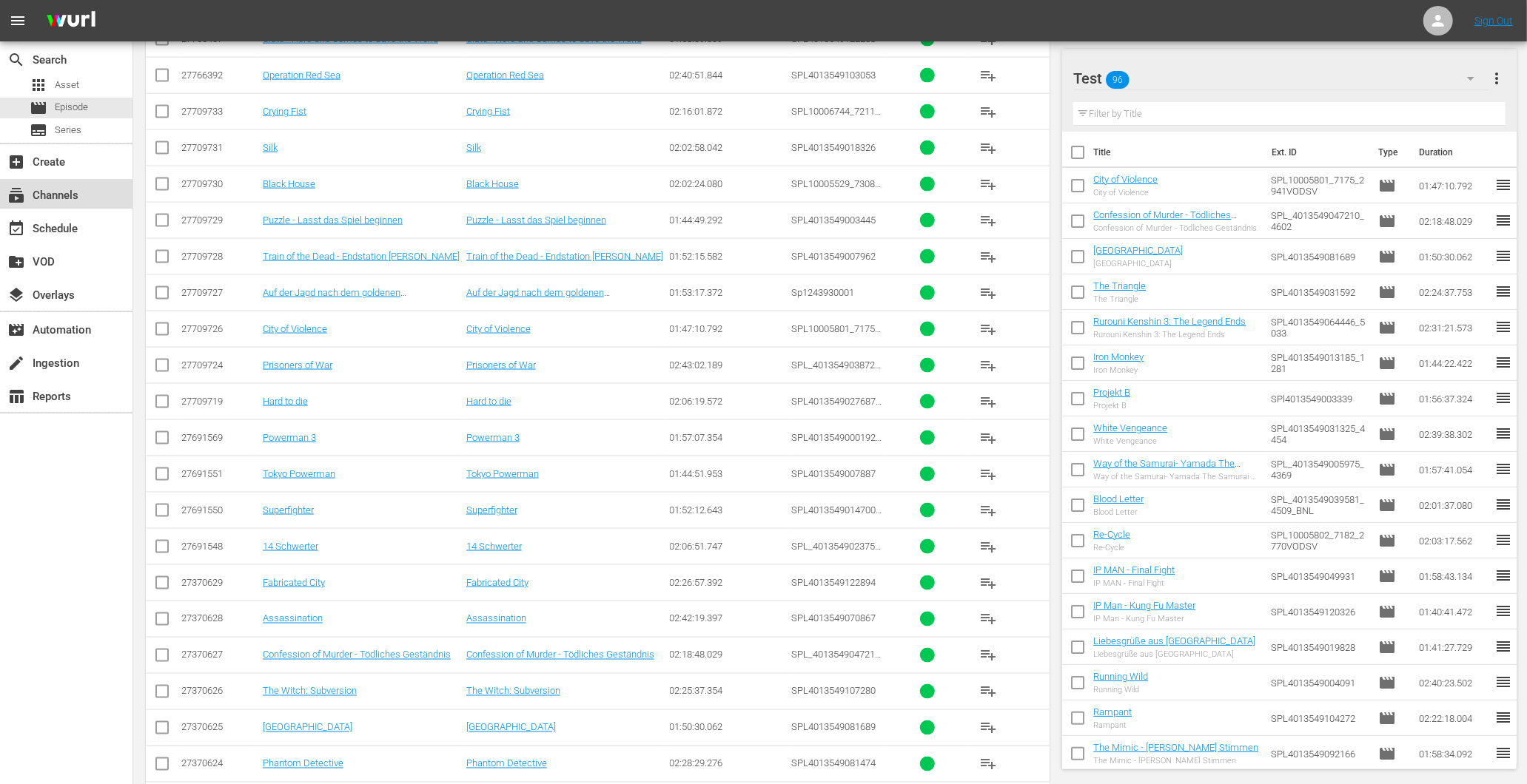
click at [69, 193] on div "subscriptions Channels" at bounding box center [41, 193] width 83 height 13
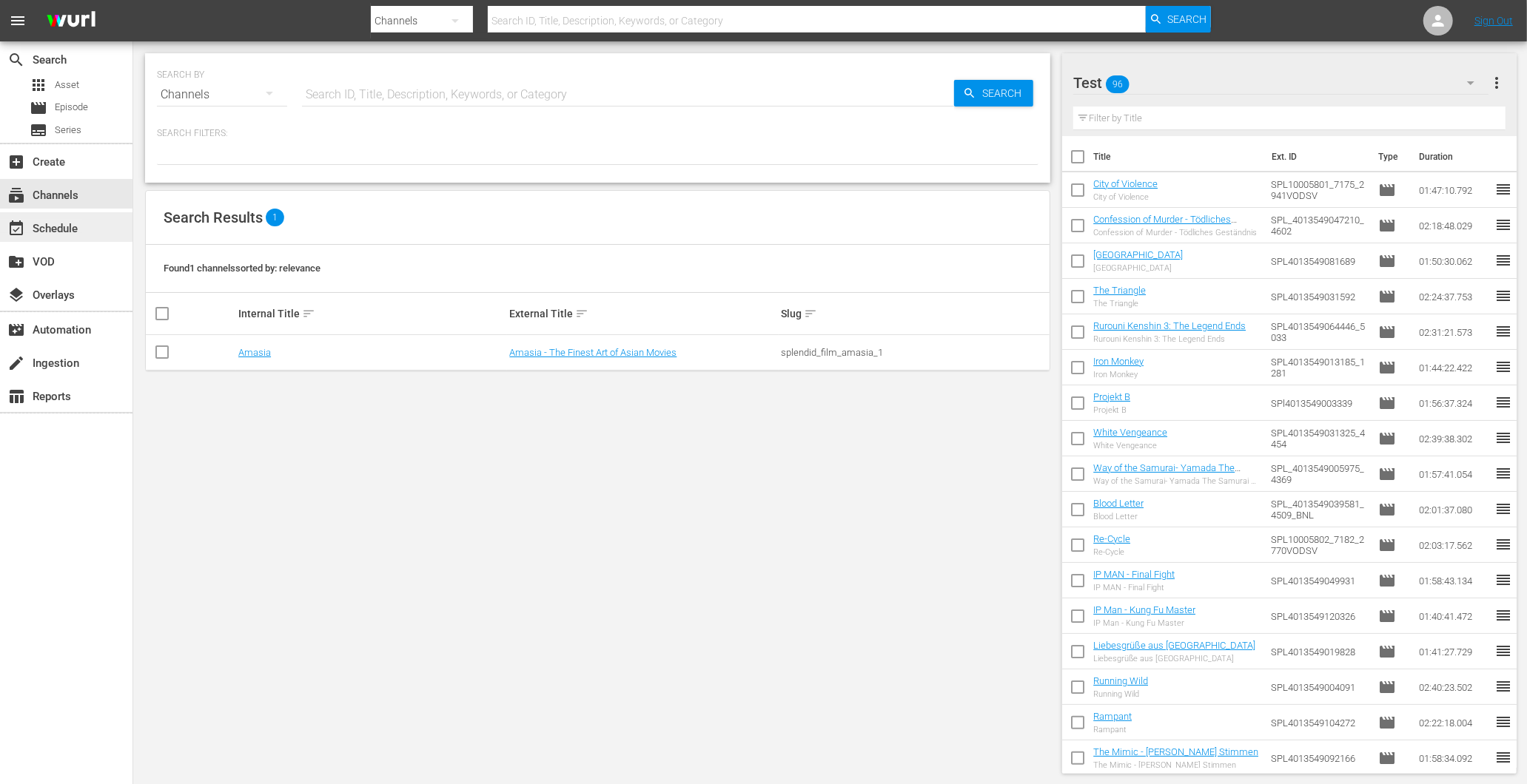
click at [48, 233] on div "event_available Schedule" at bounding box center [41, 227] width 83 height 13
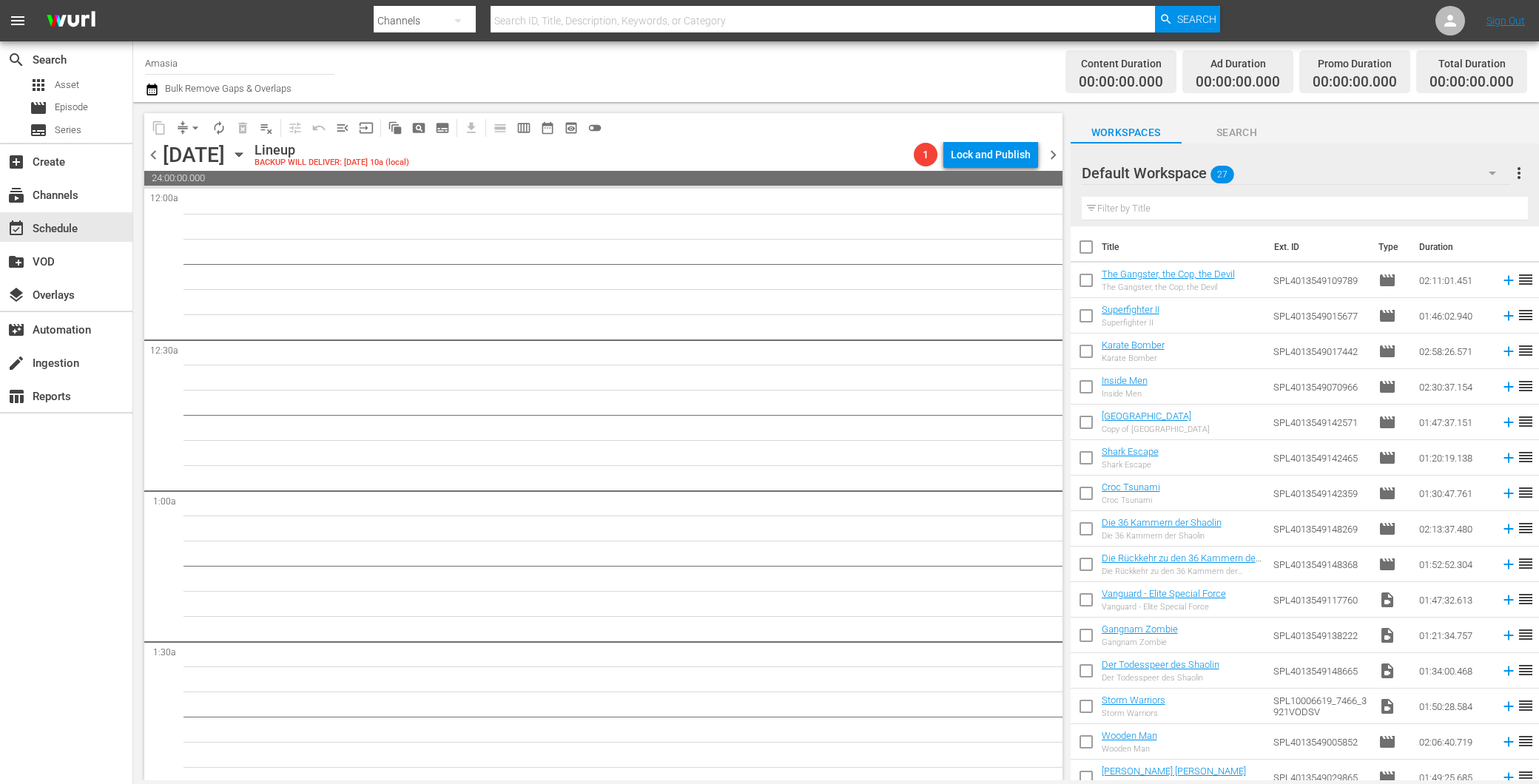
click at [1409, 170] on div "Default Workspace 27" at bounding box center [1296, 173] width 428 height 42
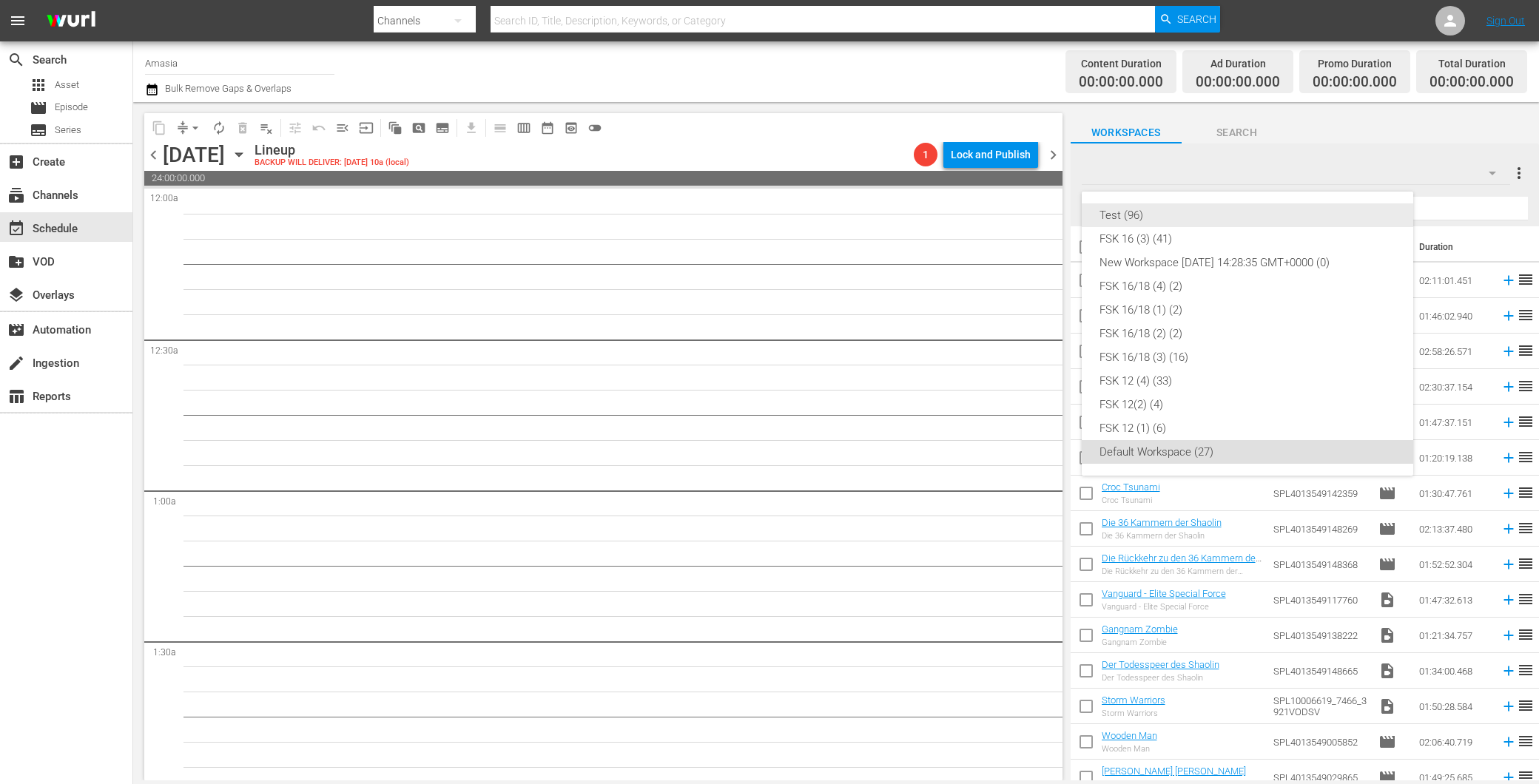
click at [1189, 216] on div "Test (96)" at bounding box center [1248, 215] width 296 height 23
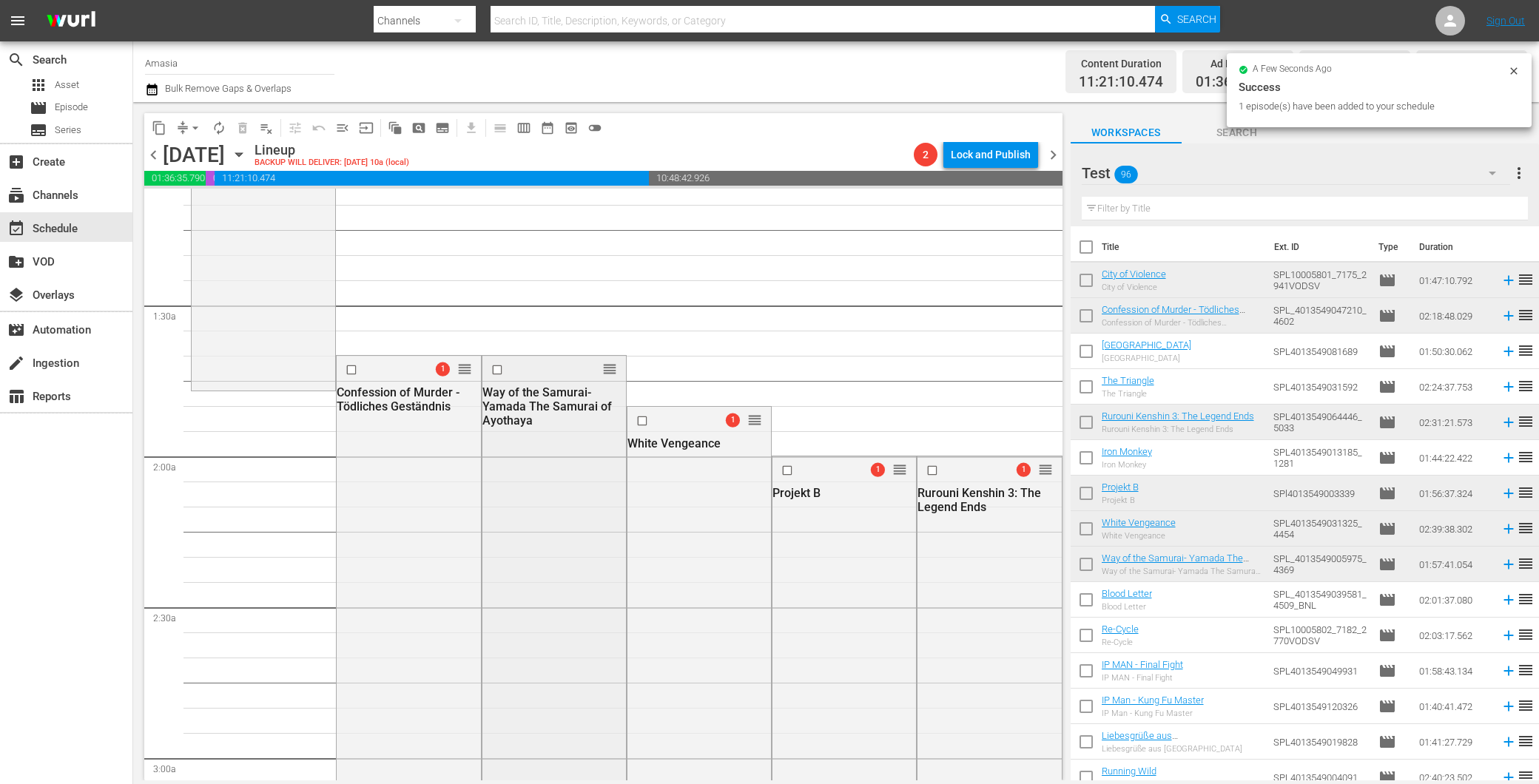
scroll to position [329, 0]
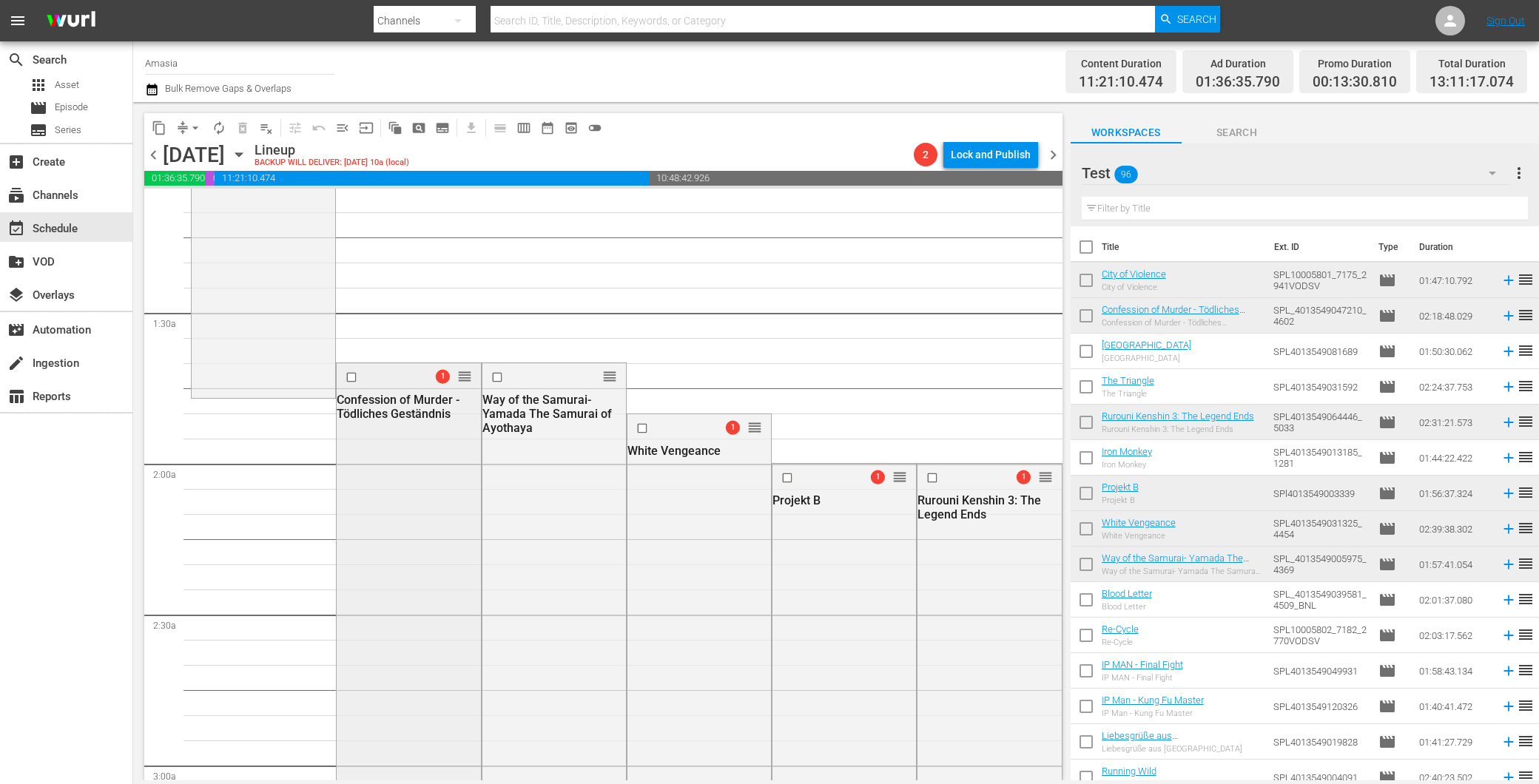
click at [413, 444] on div "1 reorder Confession of Murder - Tödliches Geständnis" at bounding box center [408, 710] width 144 height 694
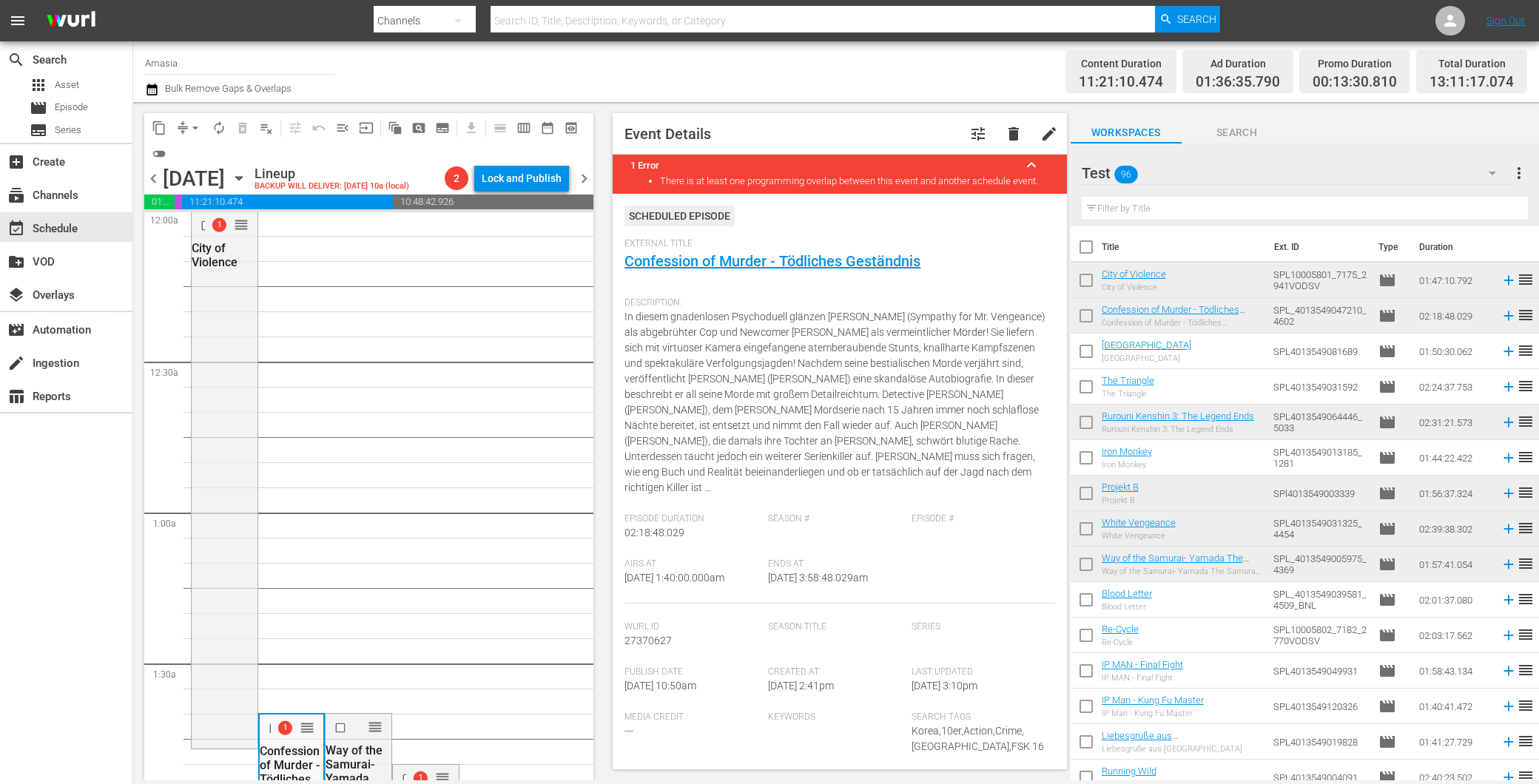
scroll to position [0, 0]
click at [195, 131] on span "arrow_drop_down" at bounding box center [196, 128] width 15 height 15
click at [203, 187] on li "Align to First Episode" at bounding box center [196, 181] width 122 height 24
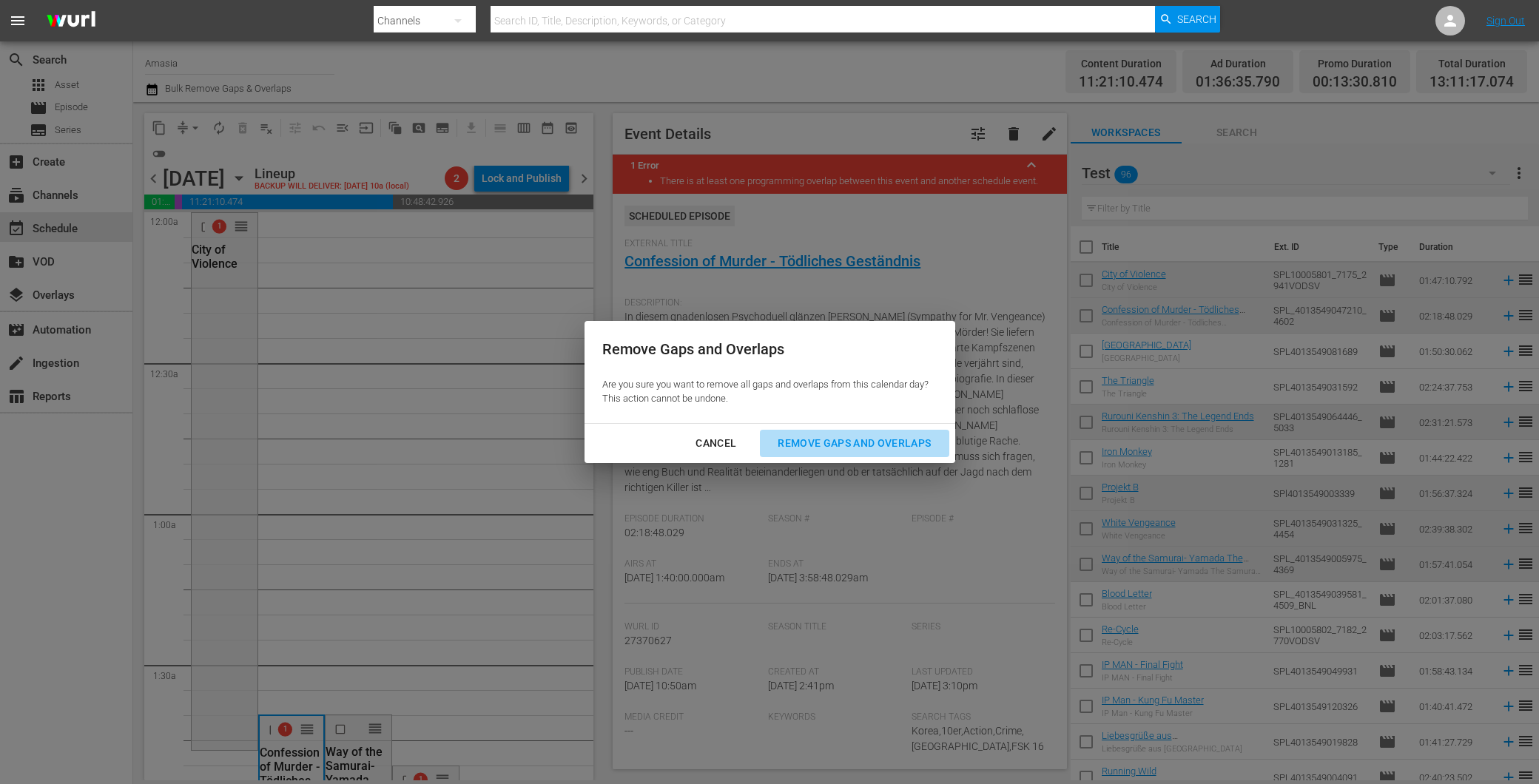
click at [836, 441] on div "Remove Gaps and Overlaps" at bounding box center [854, 443] width 177 height 18
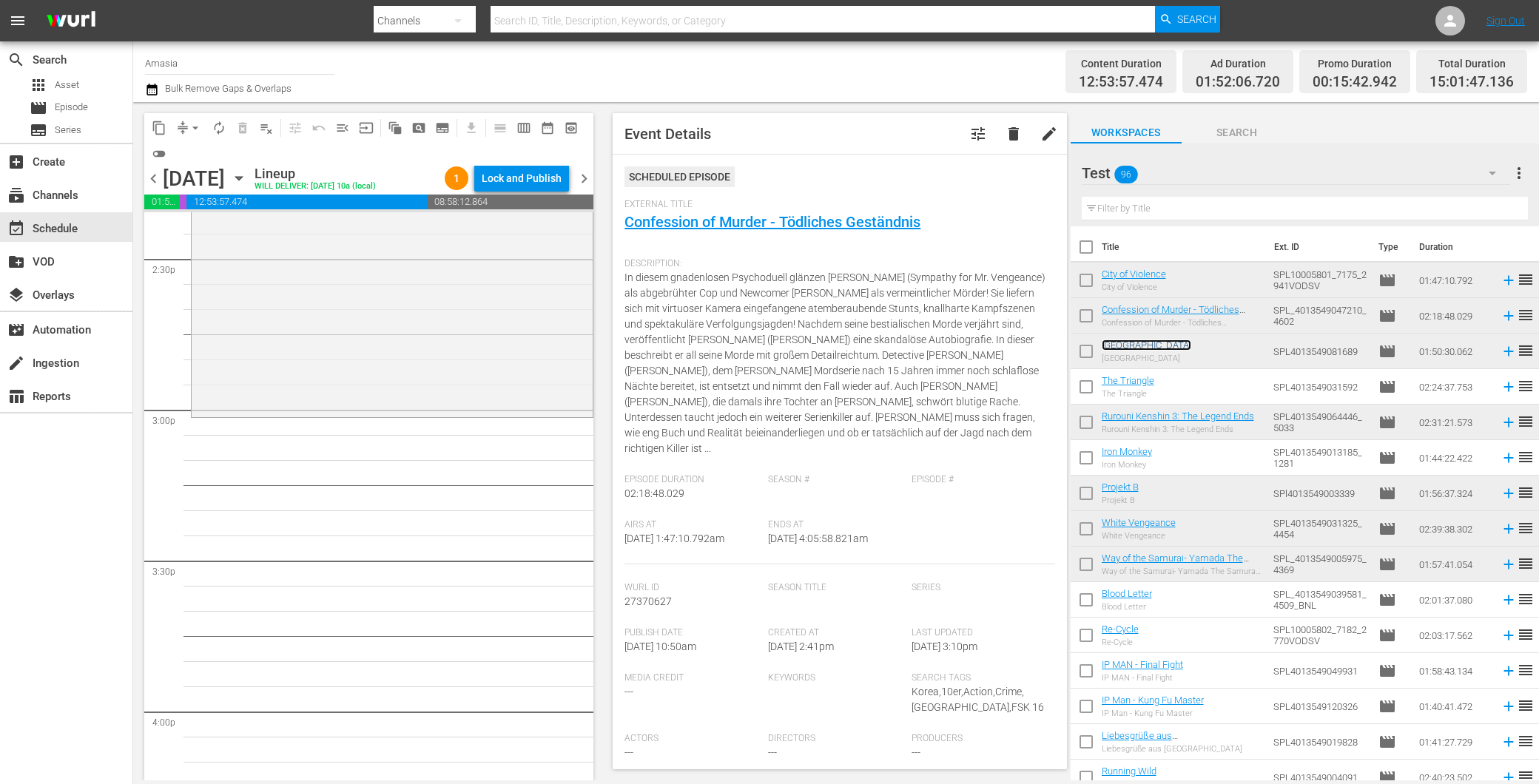
scroll to position [4274, 0]
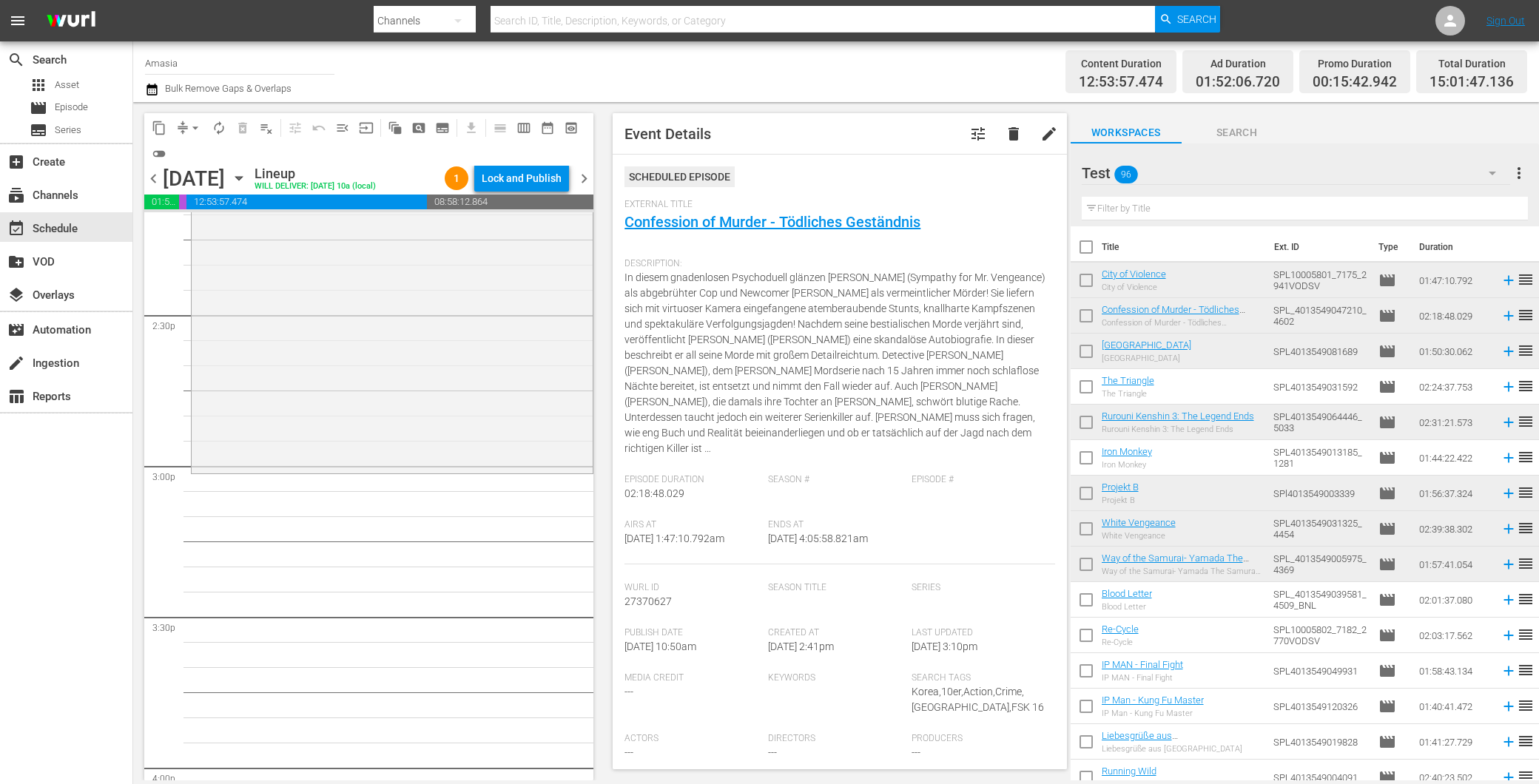
click at [326, 395] on div "Seoul Station reorder" at bounding box center [392, 195] width 401 height 551
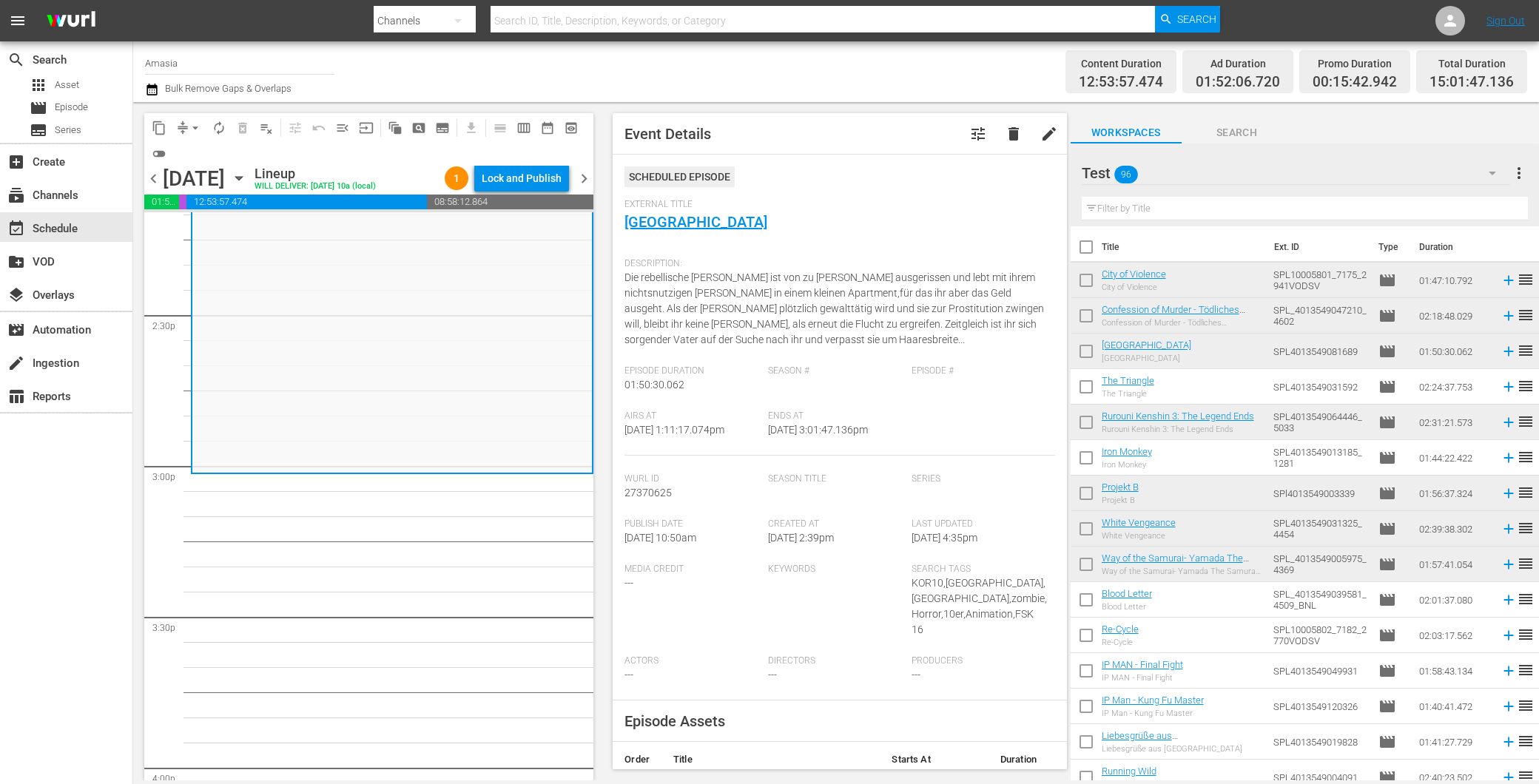
click at [1396, 157] on div "Test 96" at bounding box center [1296, 173] width 428 height 42
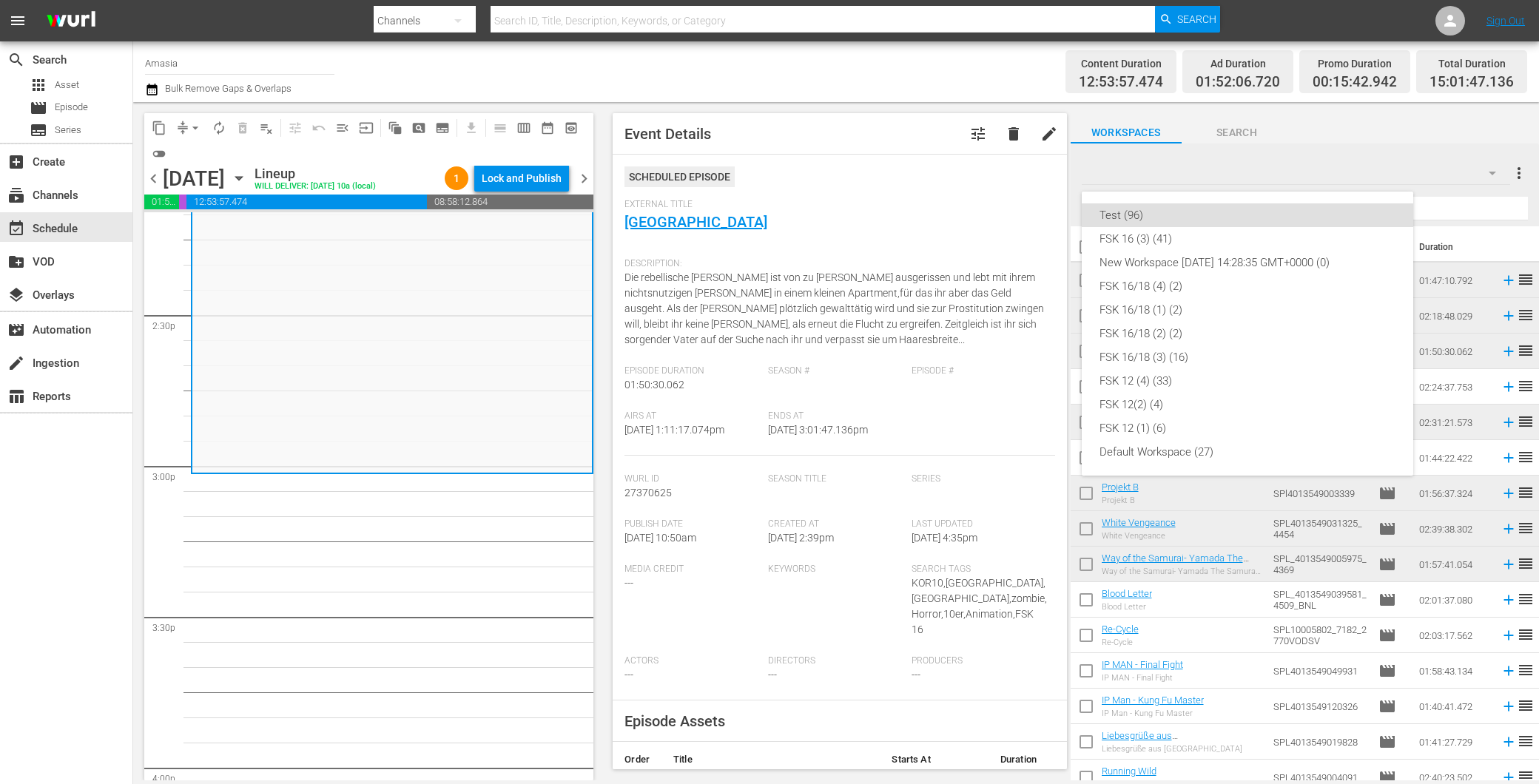
click at [399, 586] on div "Test (96) FSK 16 (3) (41) New Workspace Tue Mar 04 2025 14:28:35 GMT+0000 (0) F…" at bounding box center [769, 392] width 1539 height 784
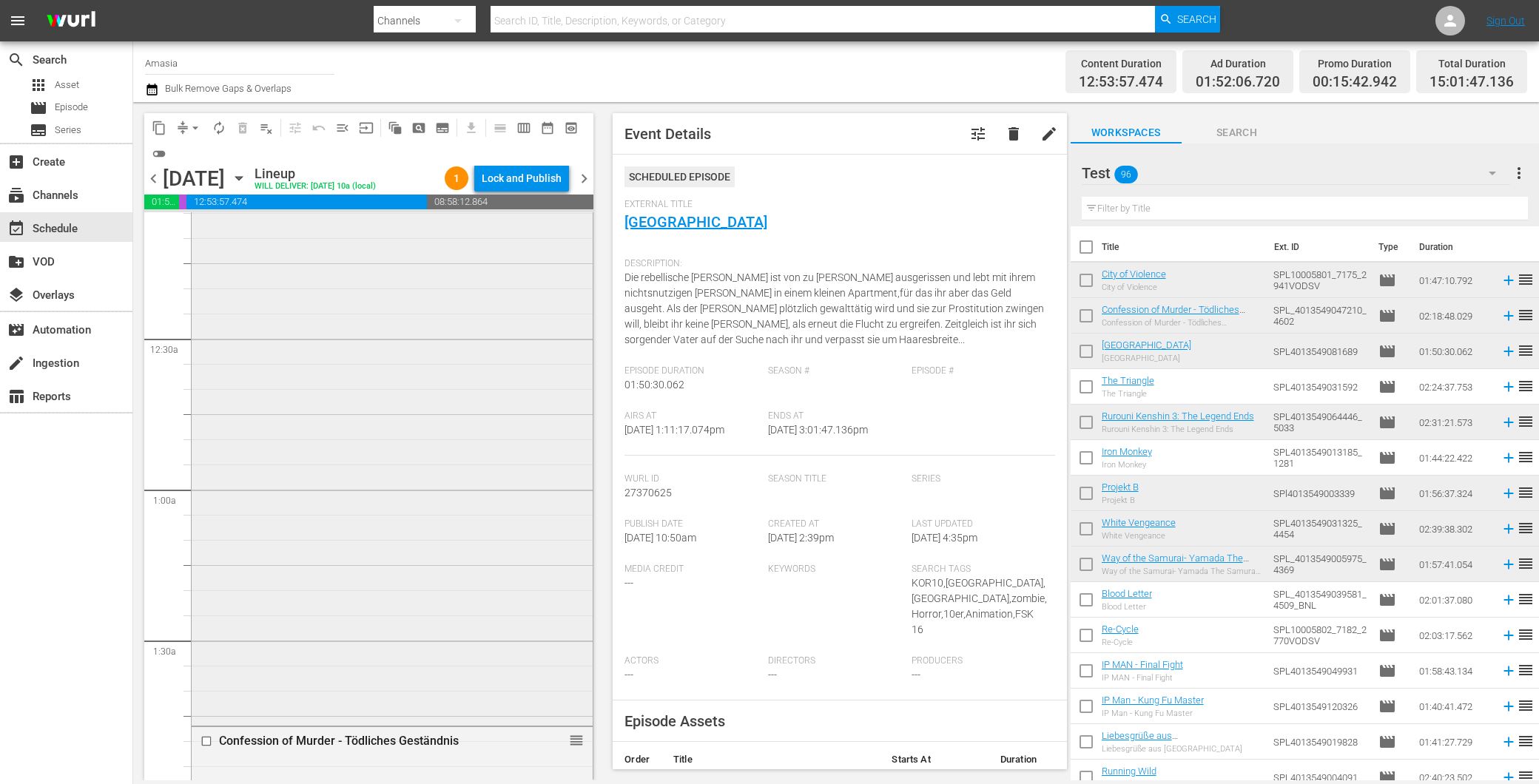
scroll to position [0, 0]
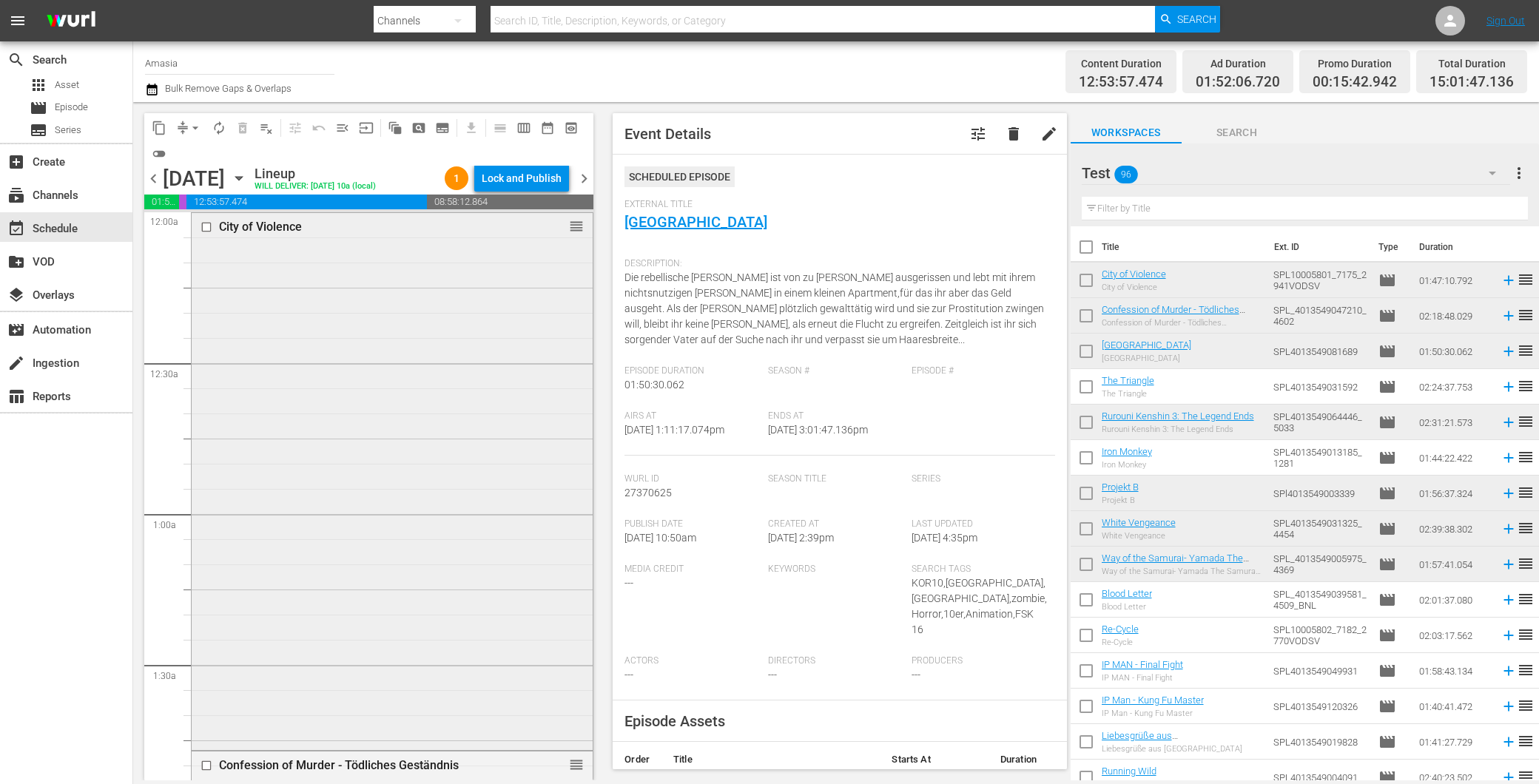
click at [371, 308] on div "City of Violence reorder" at bounding box center [392, 480] width 401 height 535
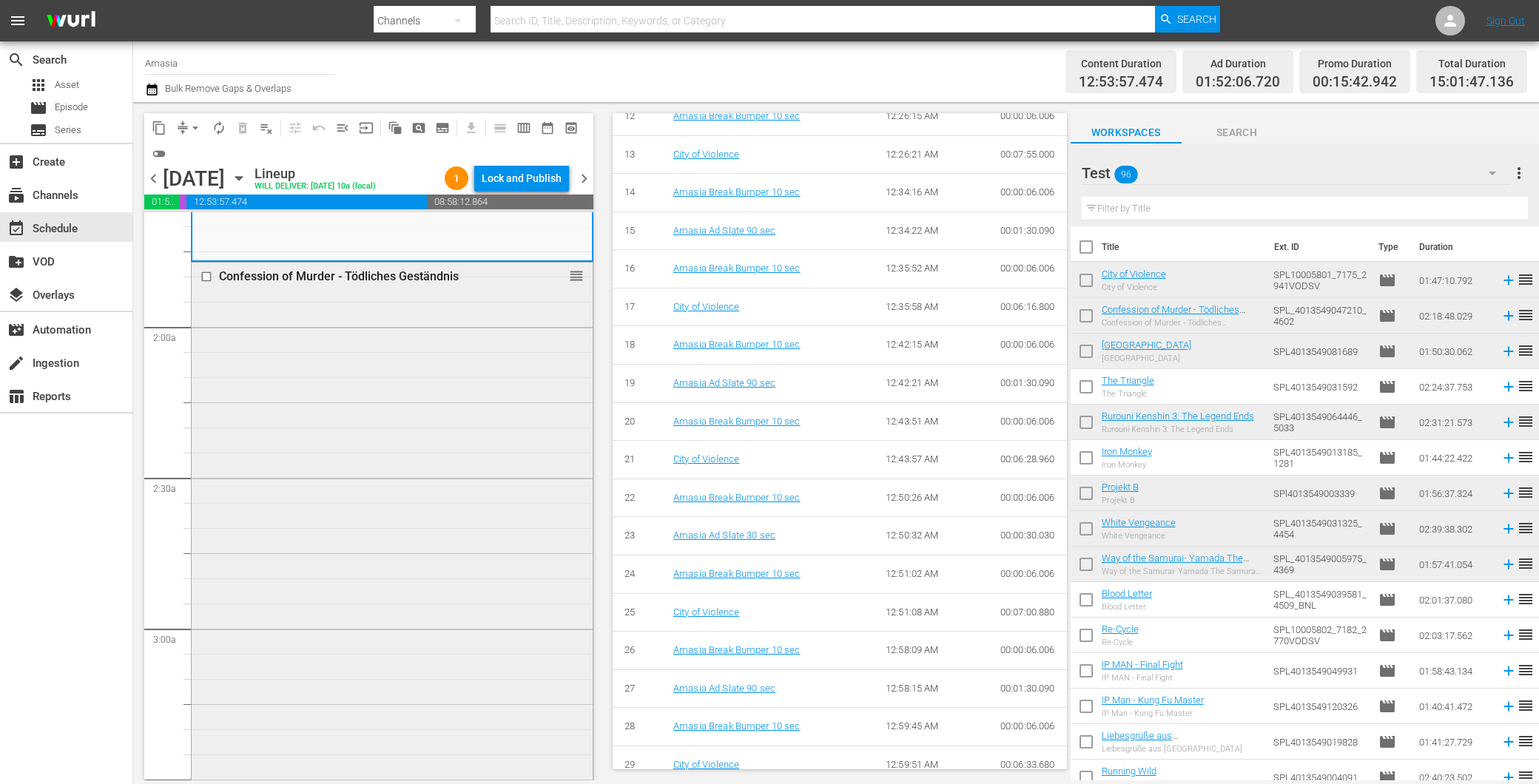
scroll to position [493, 0]
click at [341, 543] on div "Confession of Murder - Tödliches Geständnis reorder" at bounding box center [392, 605] width 401 height 694
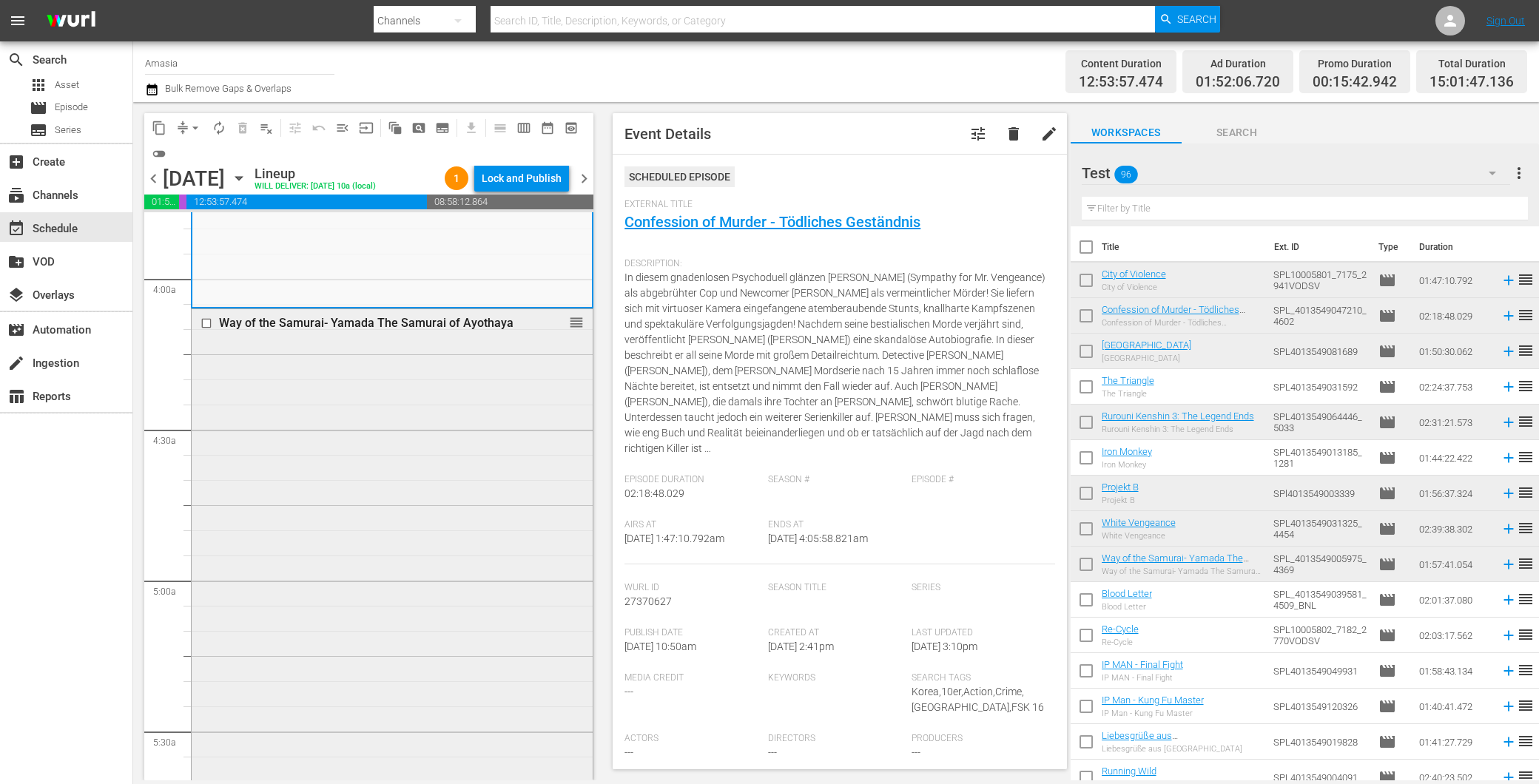
scroll to position [1232, 0]
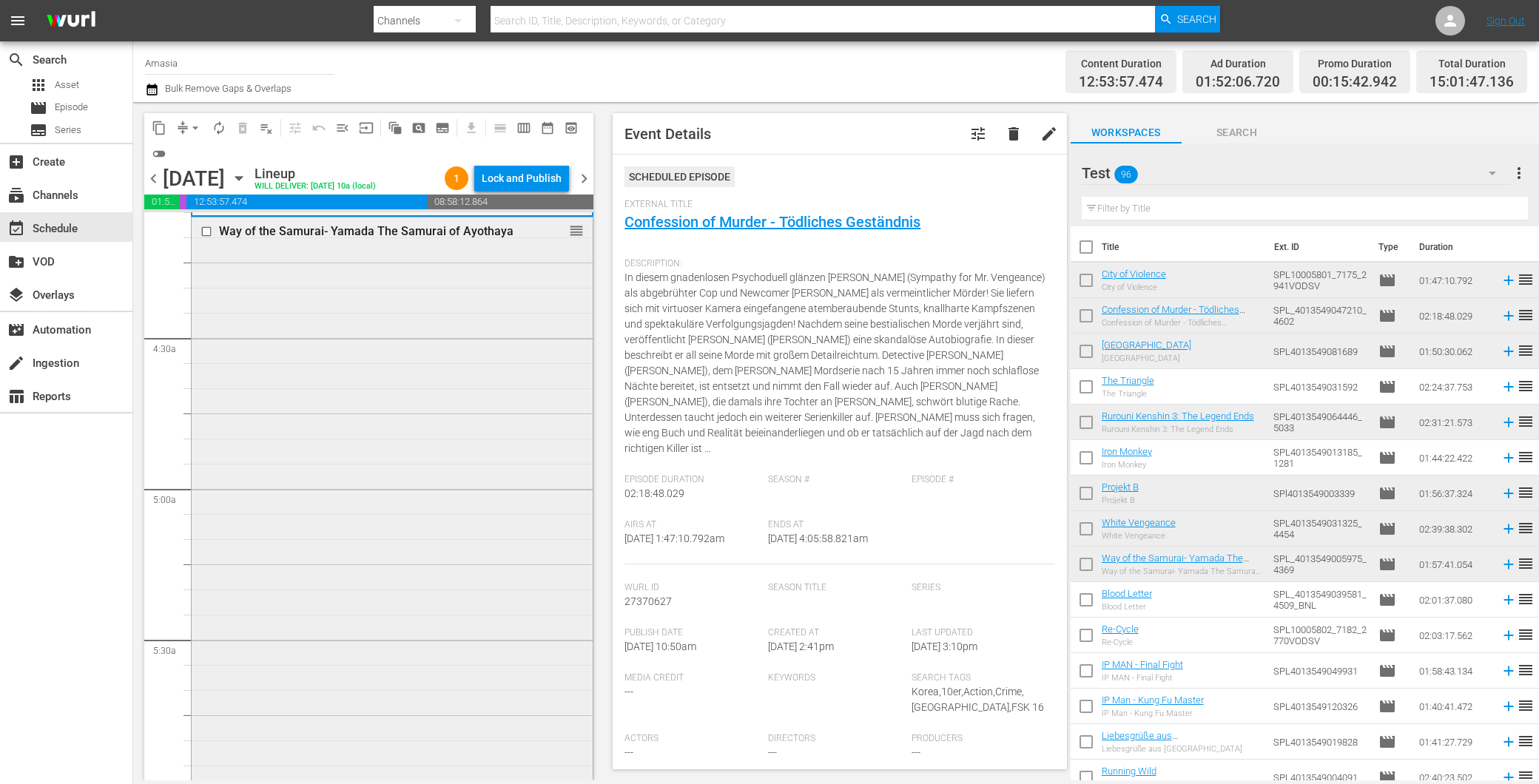
click at [329, 520] on div "Way of the Samurai- Yamada The Samurai of Ayothaya reorder" at bounding box center [392, 511] width 401 height 587
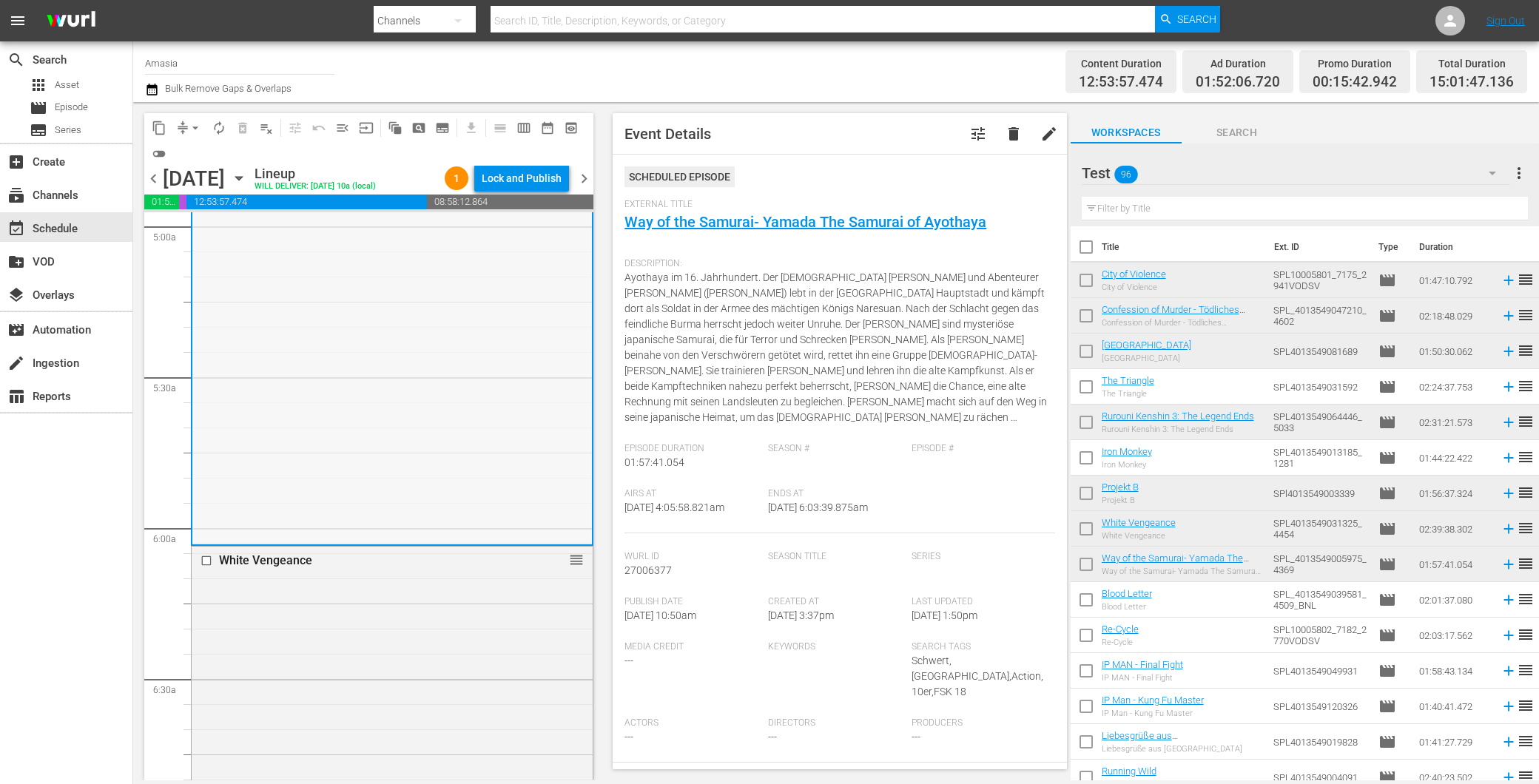
scroll to position [1726, 0]
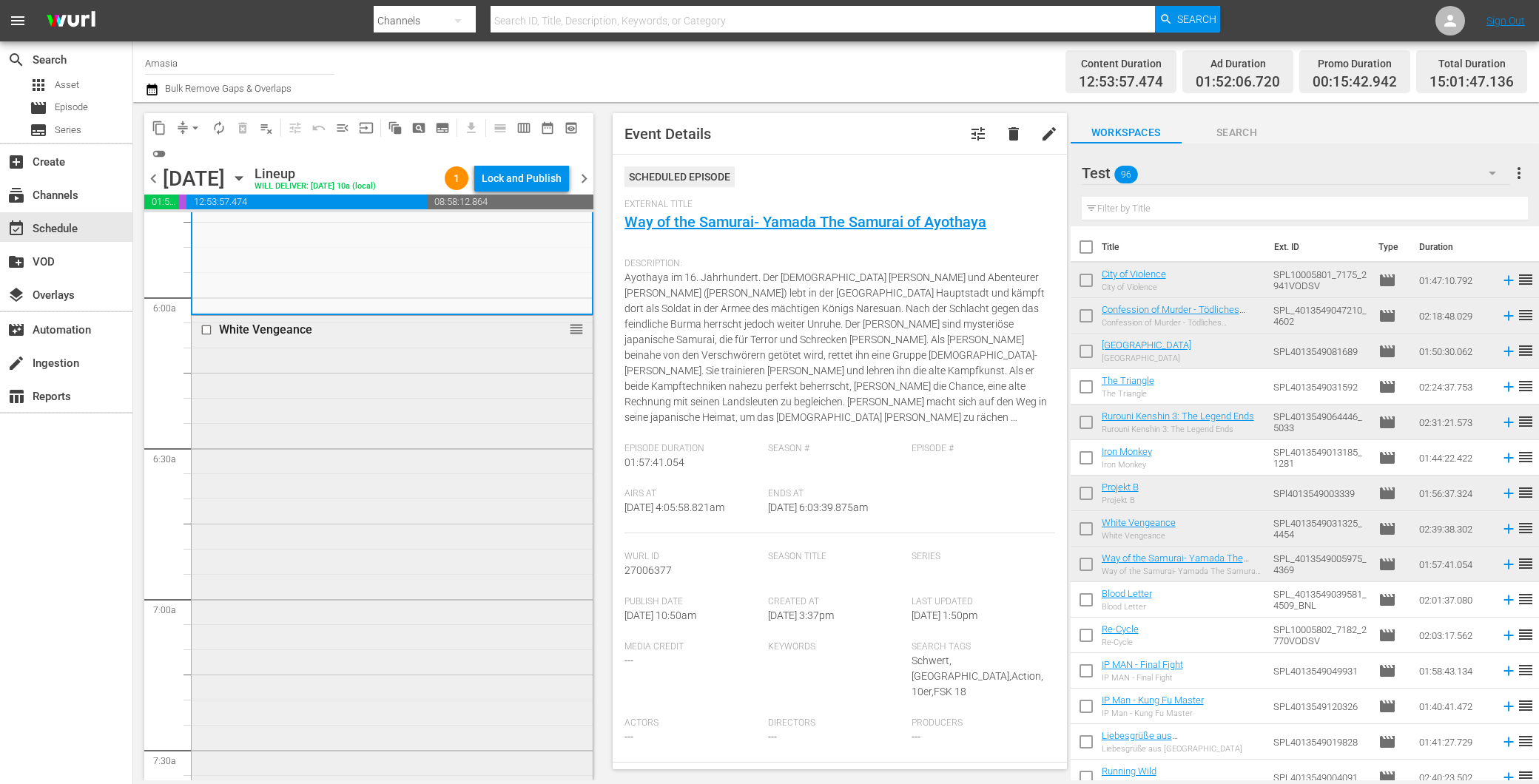
click at [315, 625] on div "White Vengeance reorder" at bounding box center [392, 715] width 401 height 799
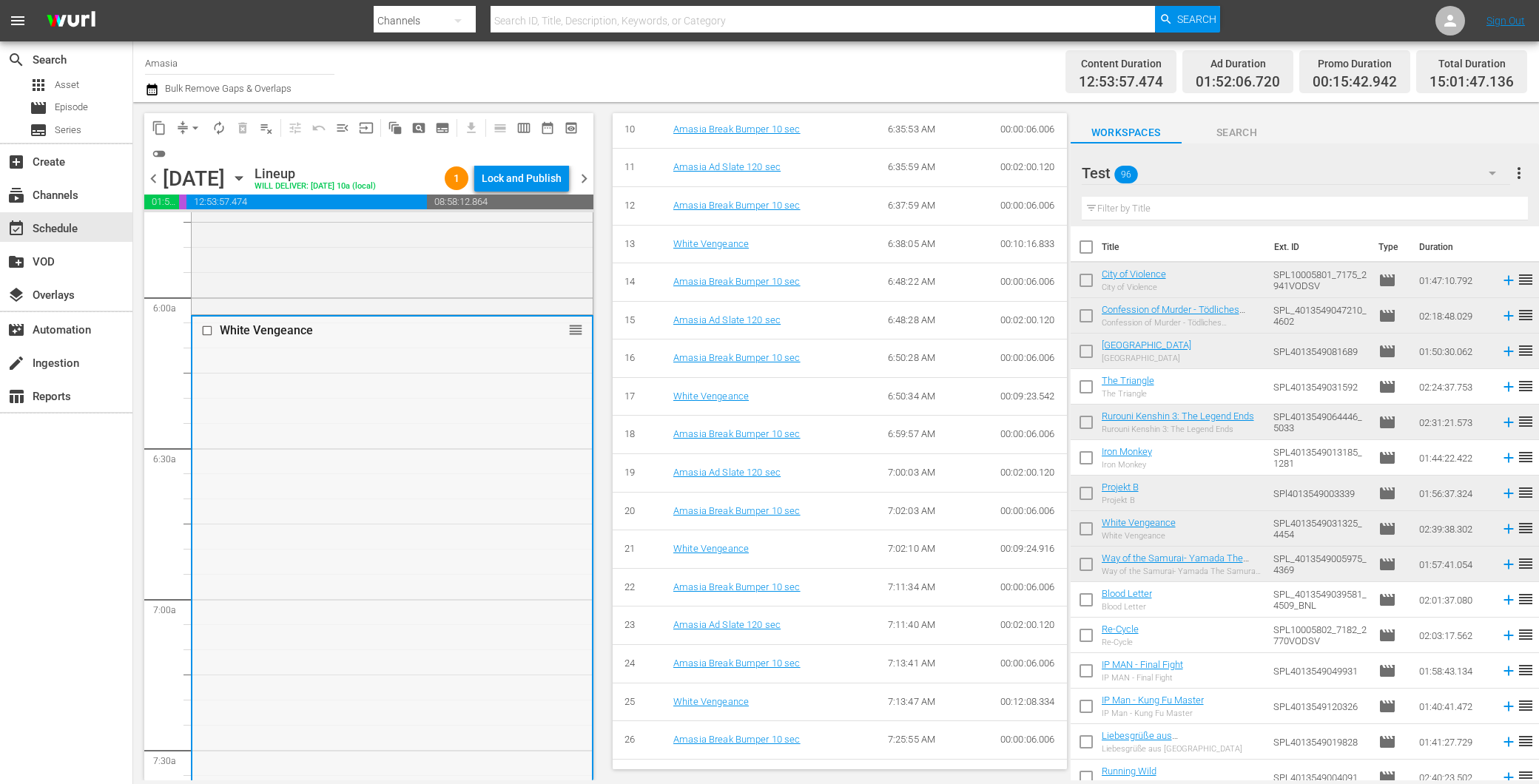
scroll to position [1150, 0]
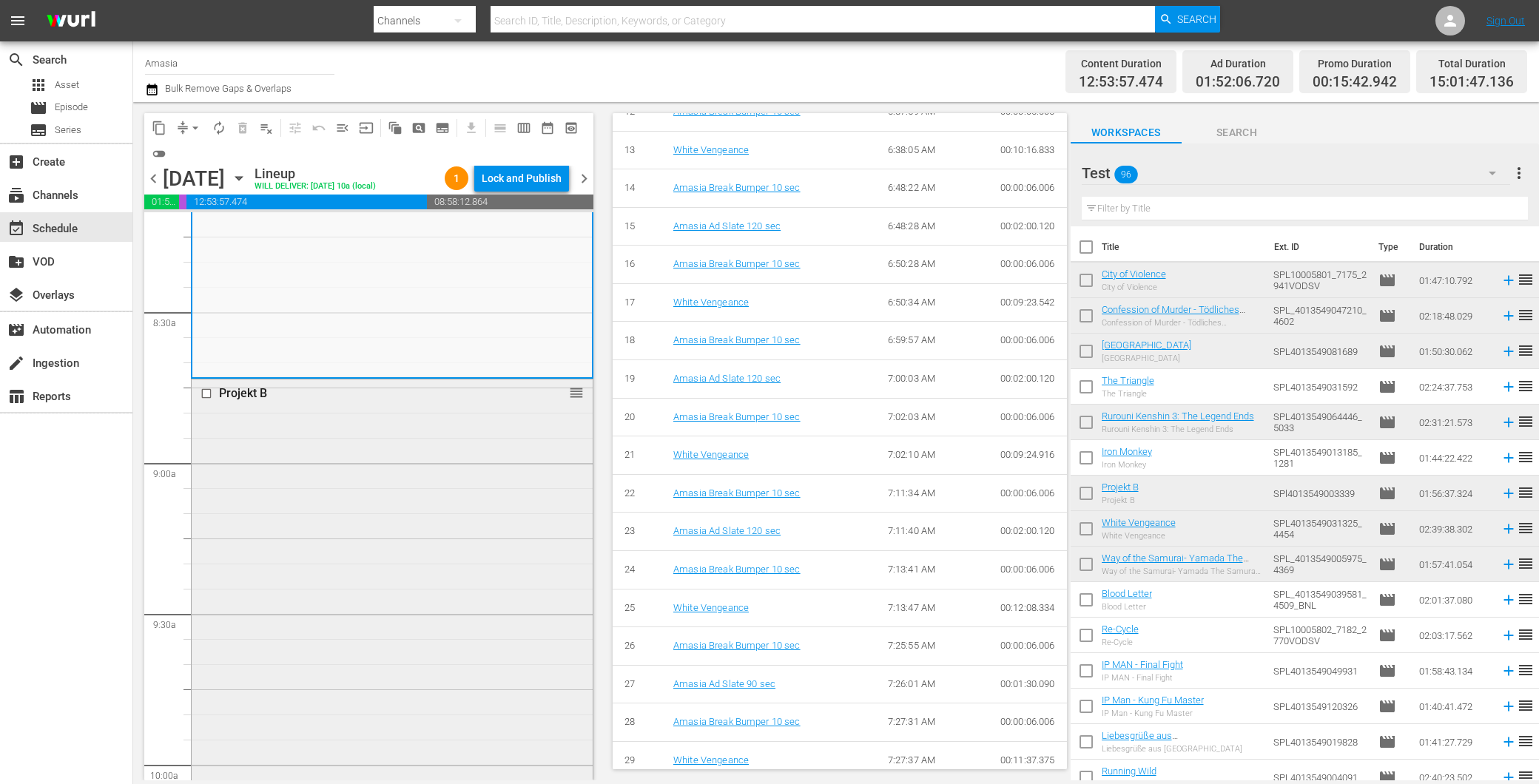
click at [478, 508] on div "Projekt B reorder" at bounding box center [392, 671] width 401 height 582
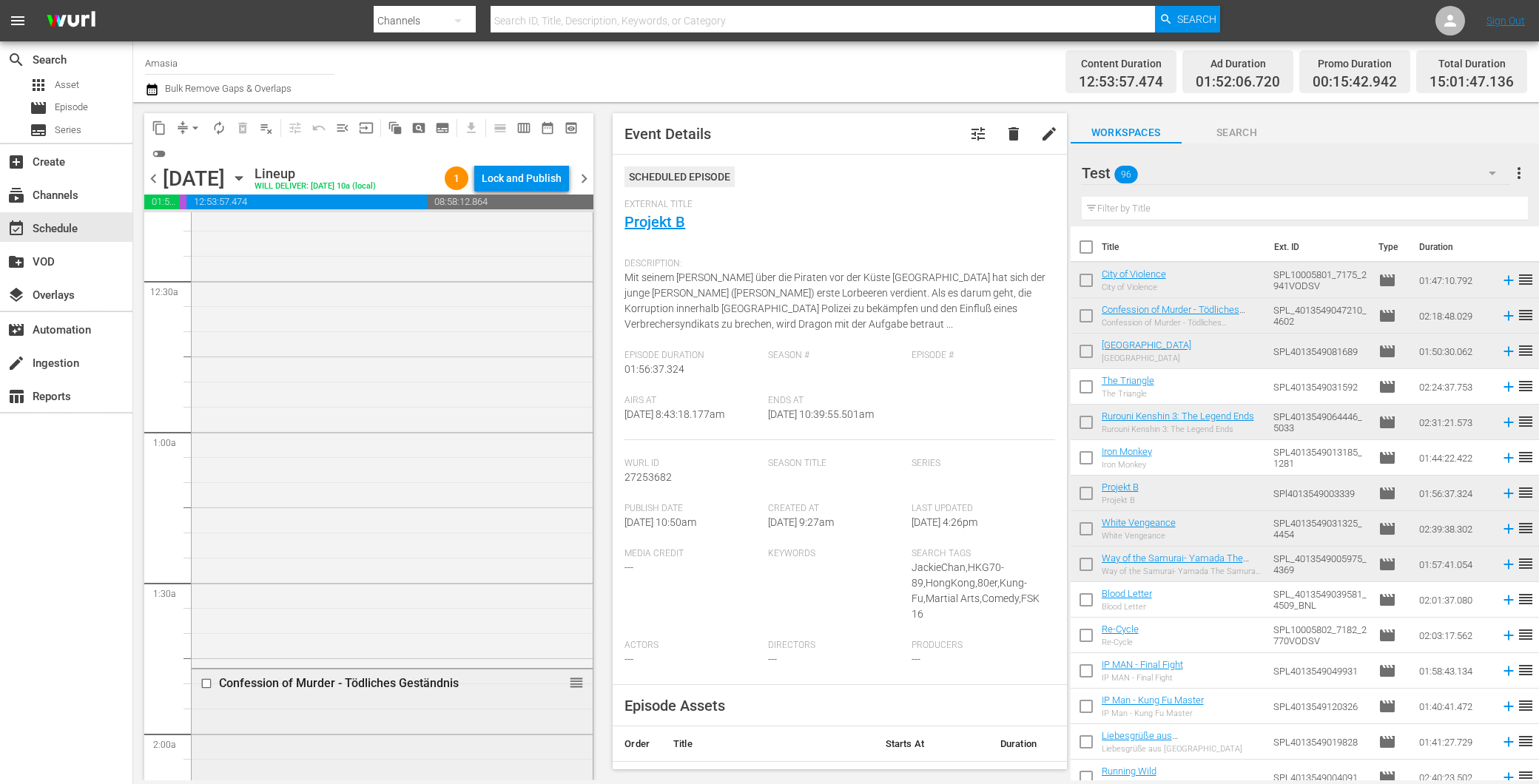
scroll to position [0, 0]
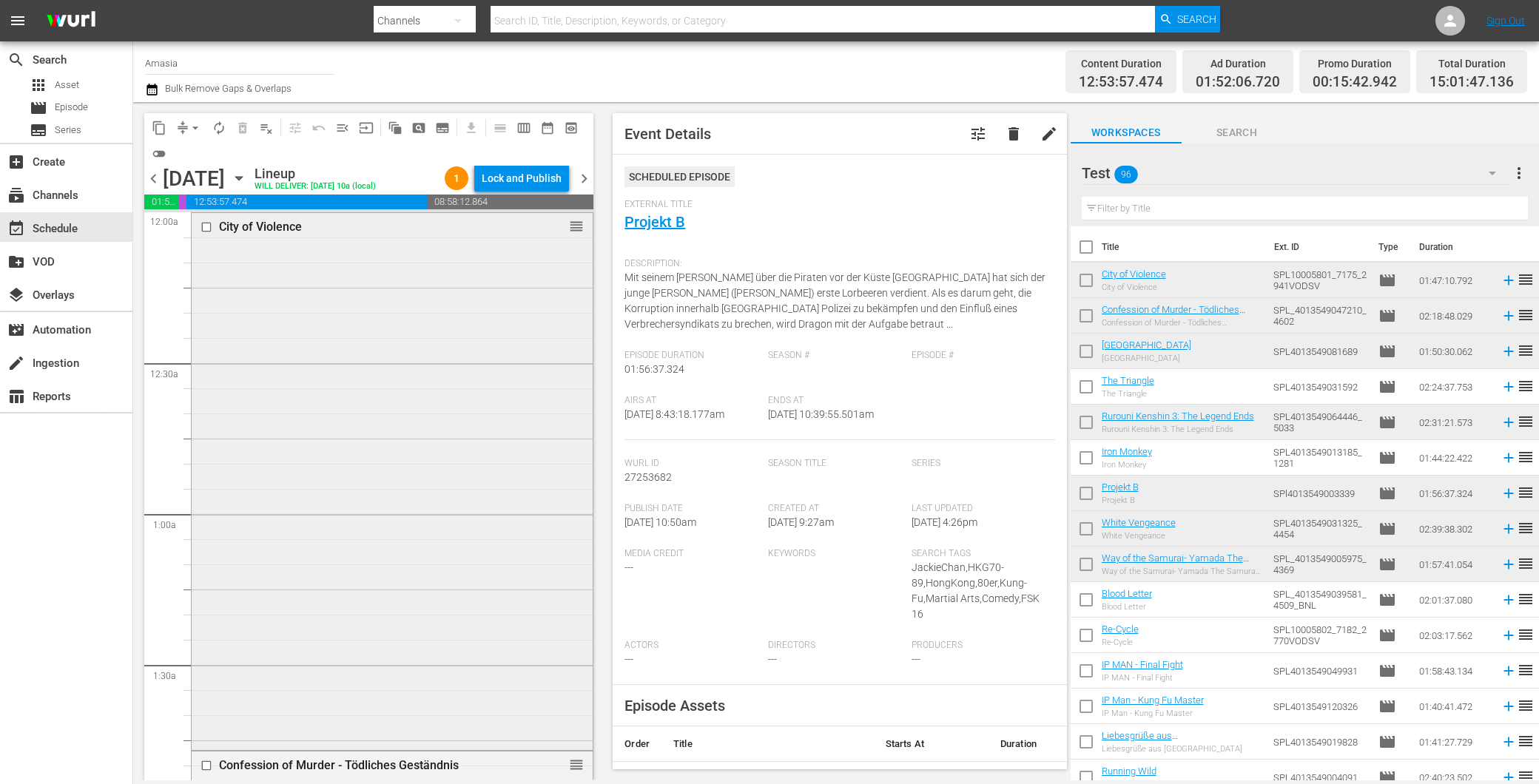
click at [422, 417] on div "City of Violence reorder" at bounding box center [392, 480] width 401 height 535
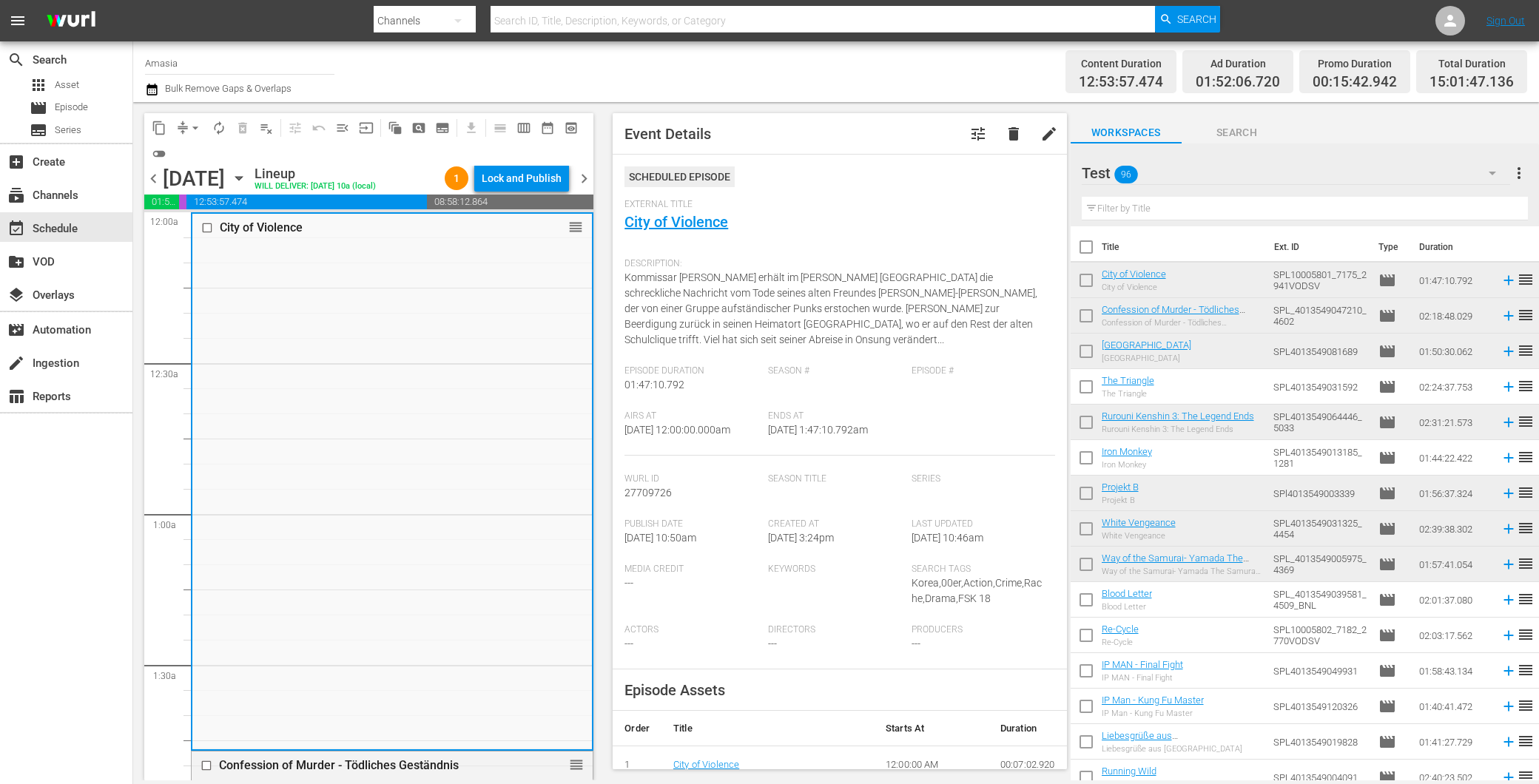
click at [1517, 278] on span "reorder" at bounding box center [1526, 279] width 18 height 18
drag, startPoint x: 1515, startPoint y: 278, endPoint x: 1412, endPoint y: 277, distance: 103.0
click at [1412, 277] on tr "City of Violence City of Violence SPL10005801_7175_2941VODSV movie 01:47:10.792…" at bounding box center [1305, 280] width 469 height 35
click at [1080, 277] on input "checkbox" at bounding box center [1085, 283] width 31 height 31
checkbox input "true"
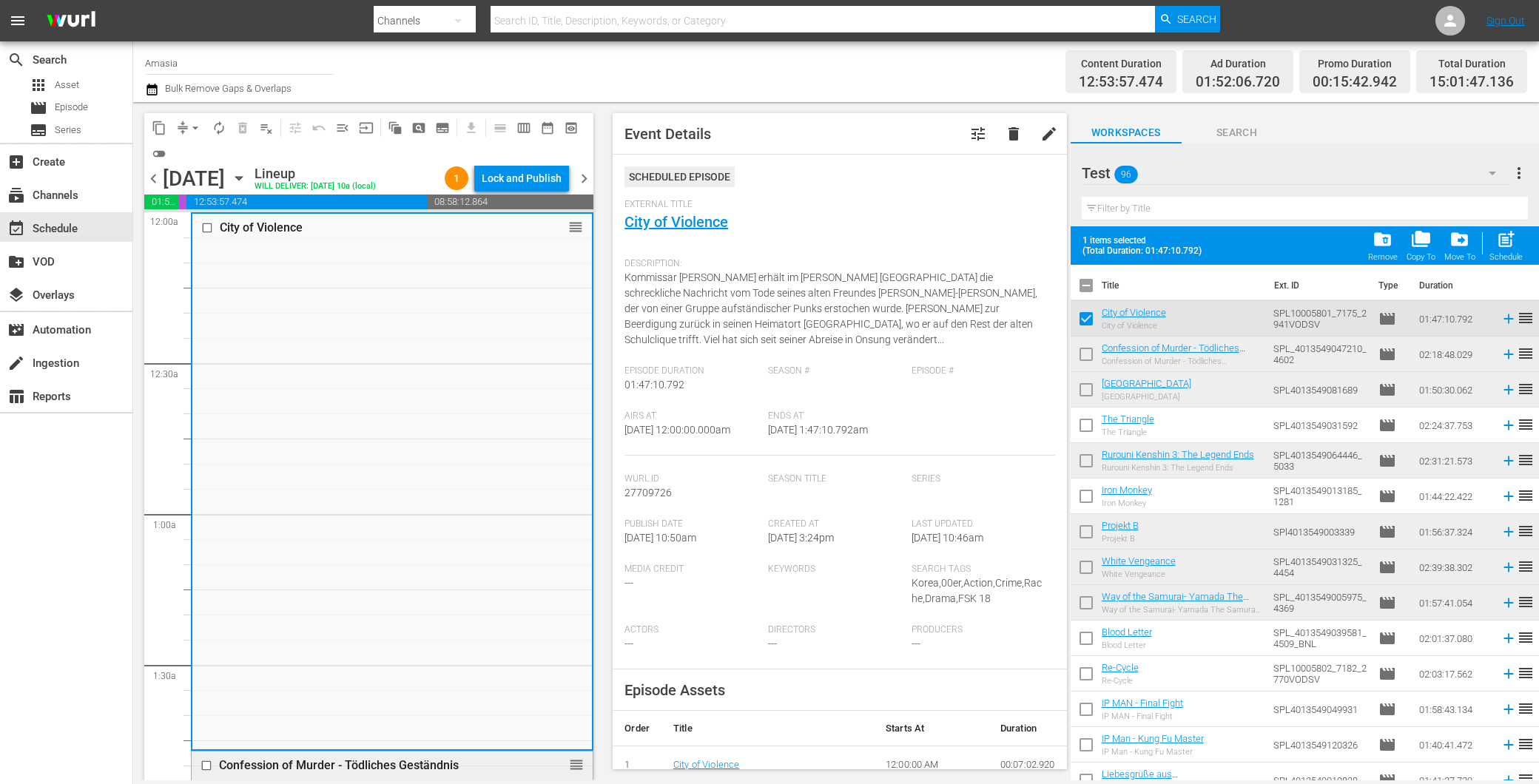
scroll to position [329, 0]
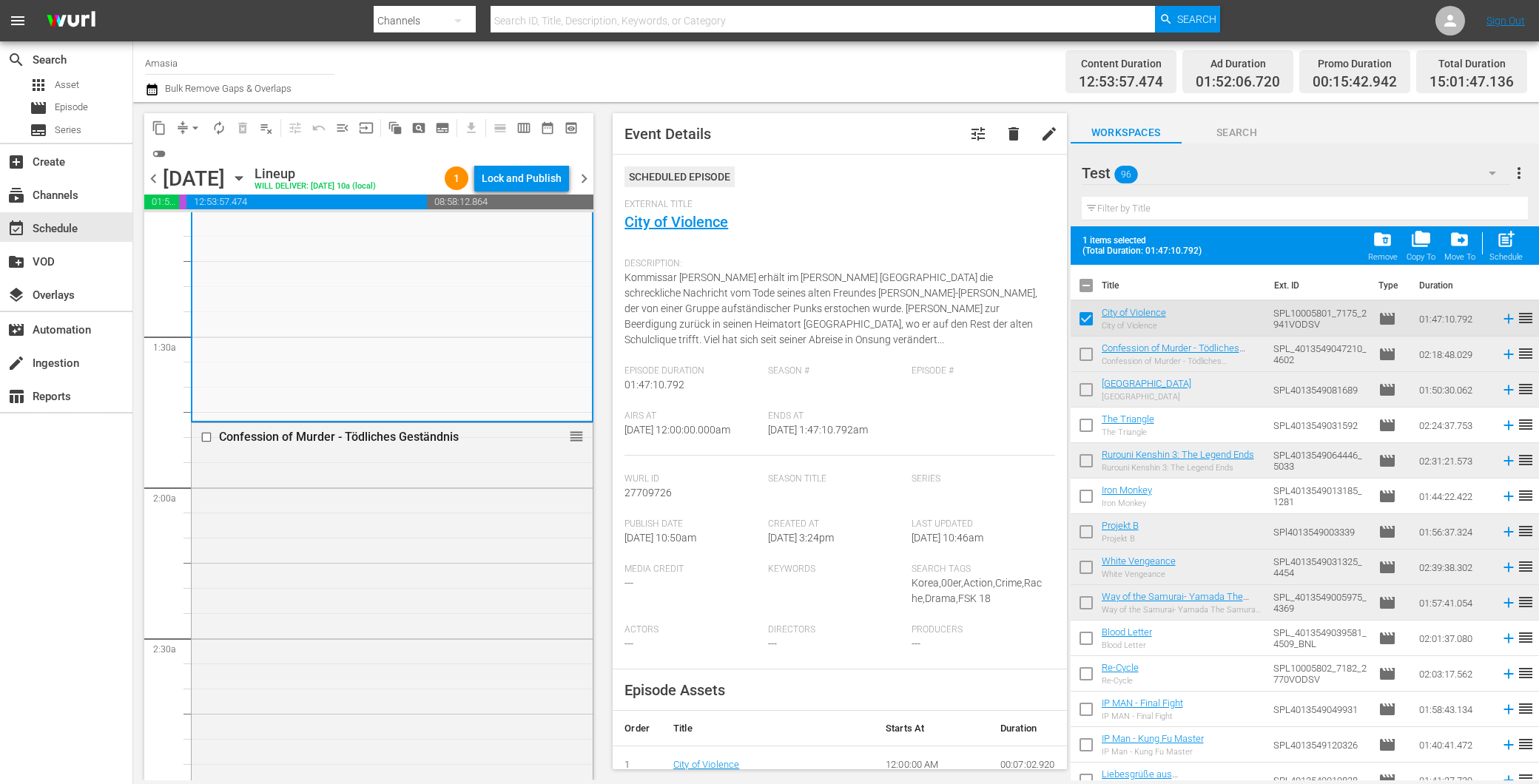
drag, startPoint x: 1081, startPoint y: 351, endPoint x: 1022, endPoint y: 366, distance: 60.9
click at [1082, 350] on input "checkbox" at bounding box center [1085, 356] width 31 height 31
checkbox input "true"
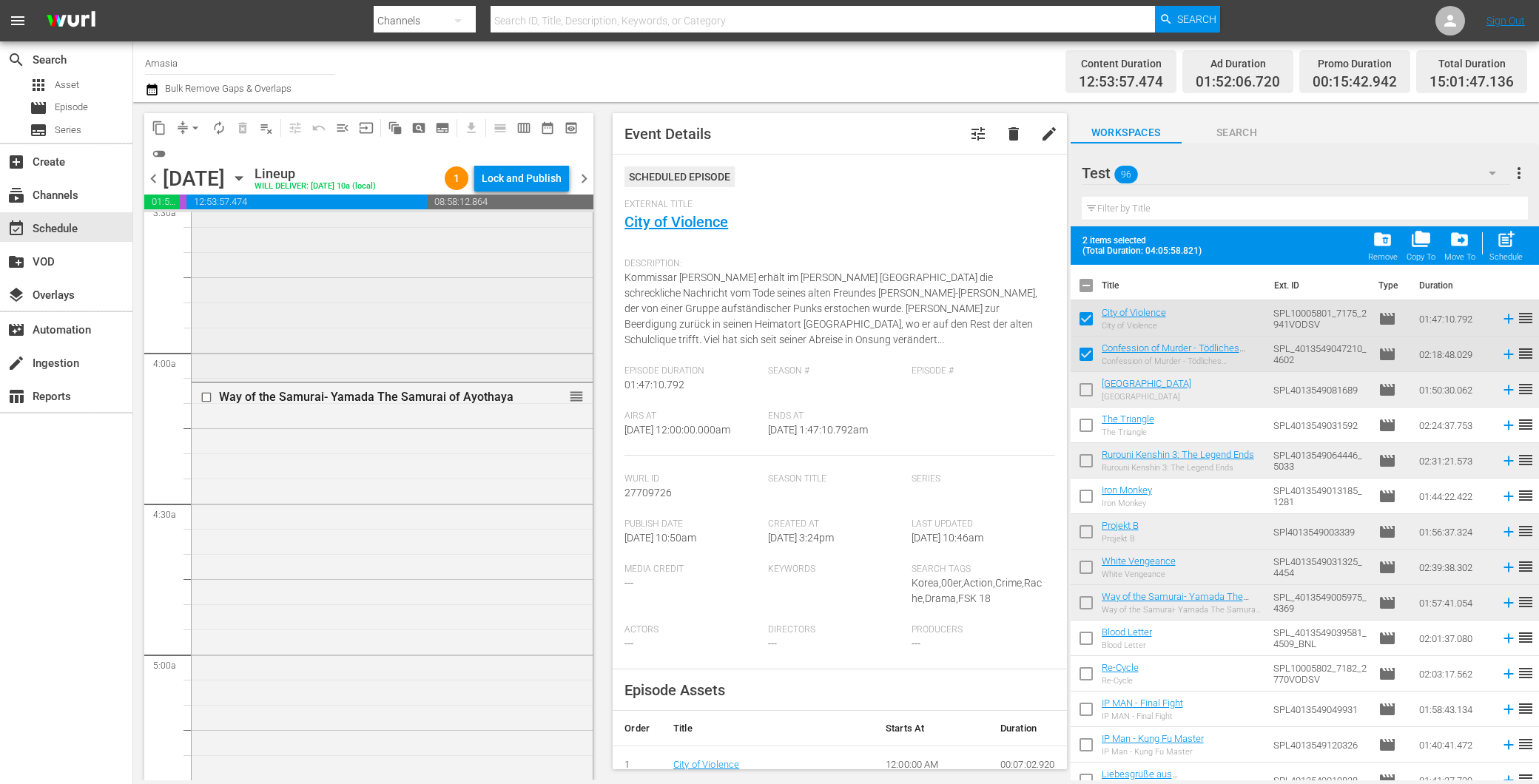
scroll to position [1068, 0]
click at [1080, 604] on input "checkbox" at bounding box center [1085, 606] width 31 height 31
checkbox input "true"
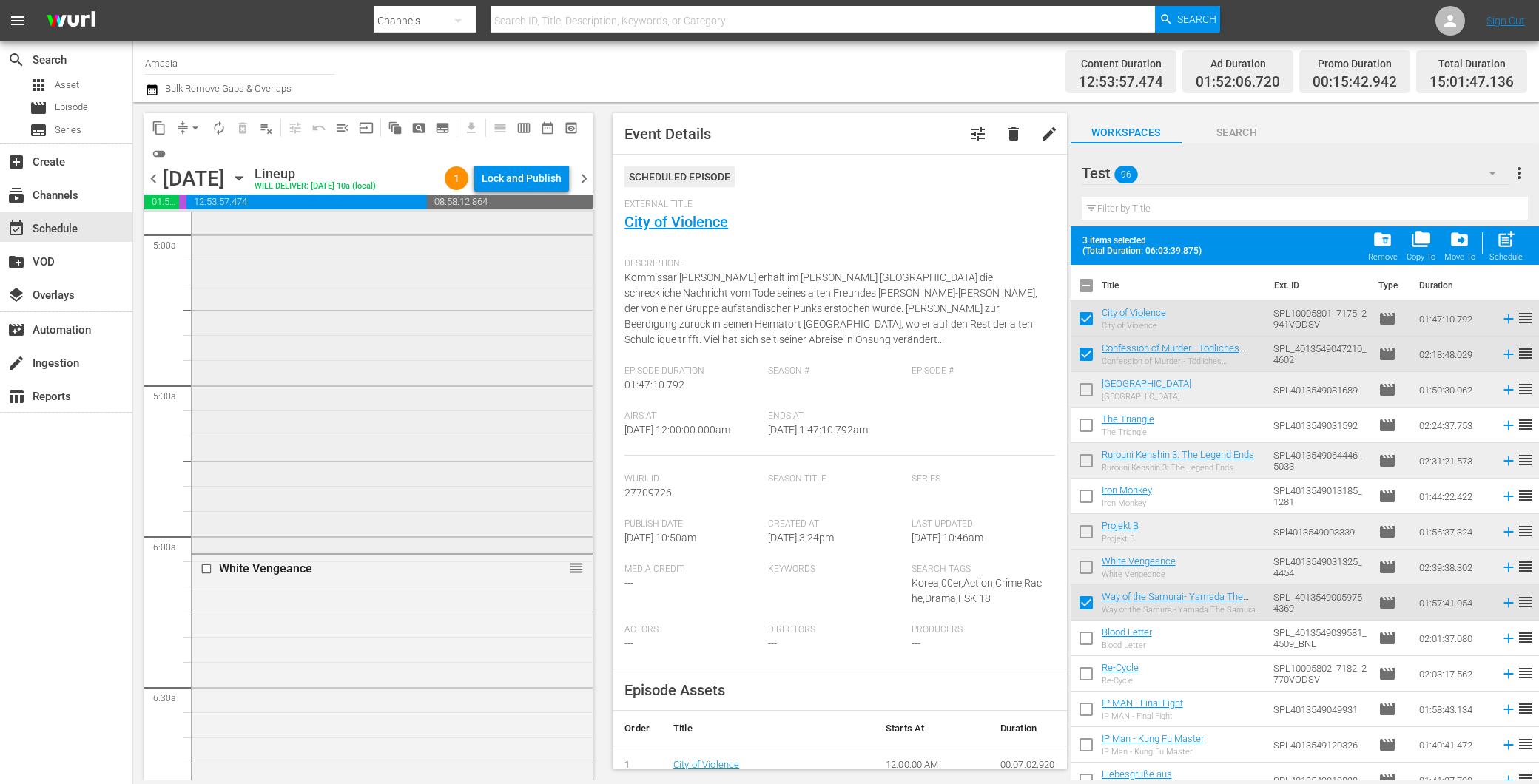
scroll to position [1644, 0]
drag, startPoint x: 1088, startPoint y: 562, endPoint x: 1051, endPoint y: 568, distance: 37.5
click at [1088, 562] on input "checkbox" at bounding box center [1085, 570] width 31 height 31
checkbox input "true"
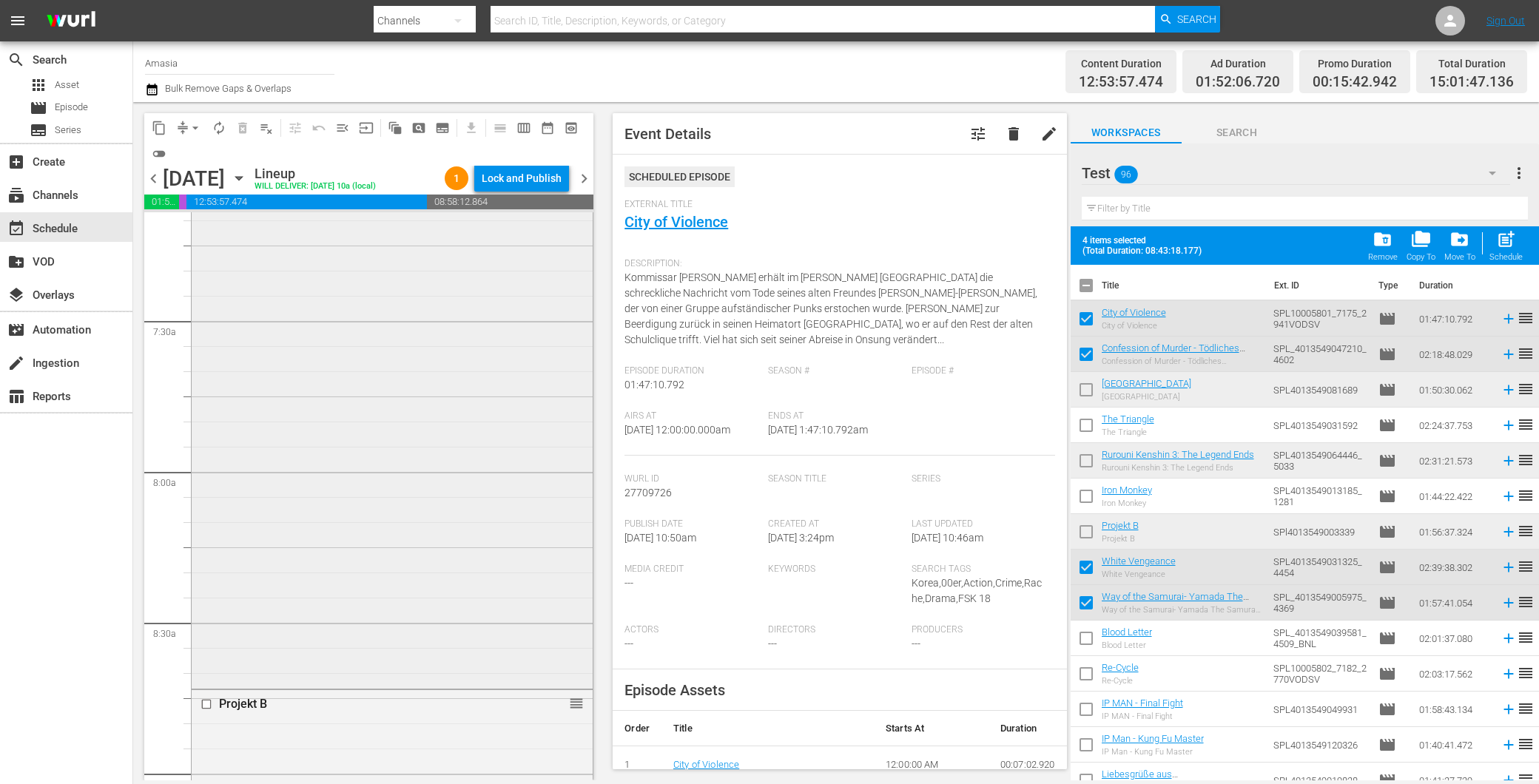
scroll to position [2302, 0]
click at [1082, 527] on input "checkbox" at bounding box center [1085, 535] width 31 height 31
checkbox input "true"
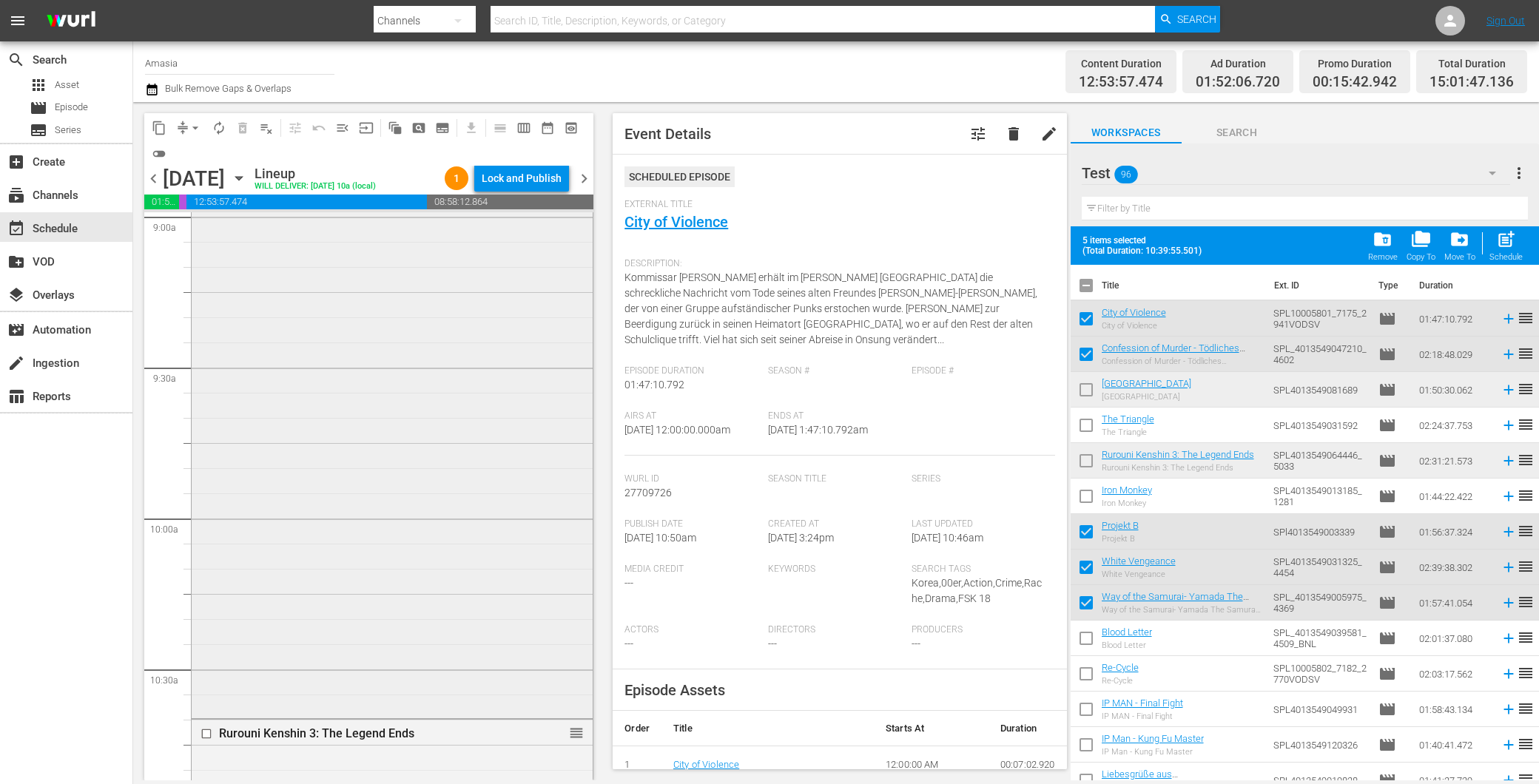
click at [297, 530] on div "Projekt B reorder" at bounding box center [392, 424] width 401 height 582
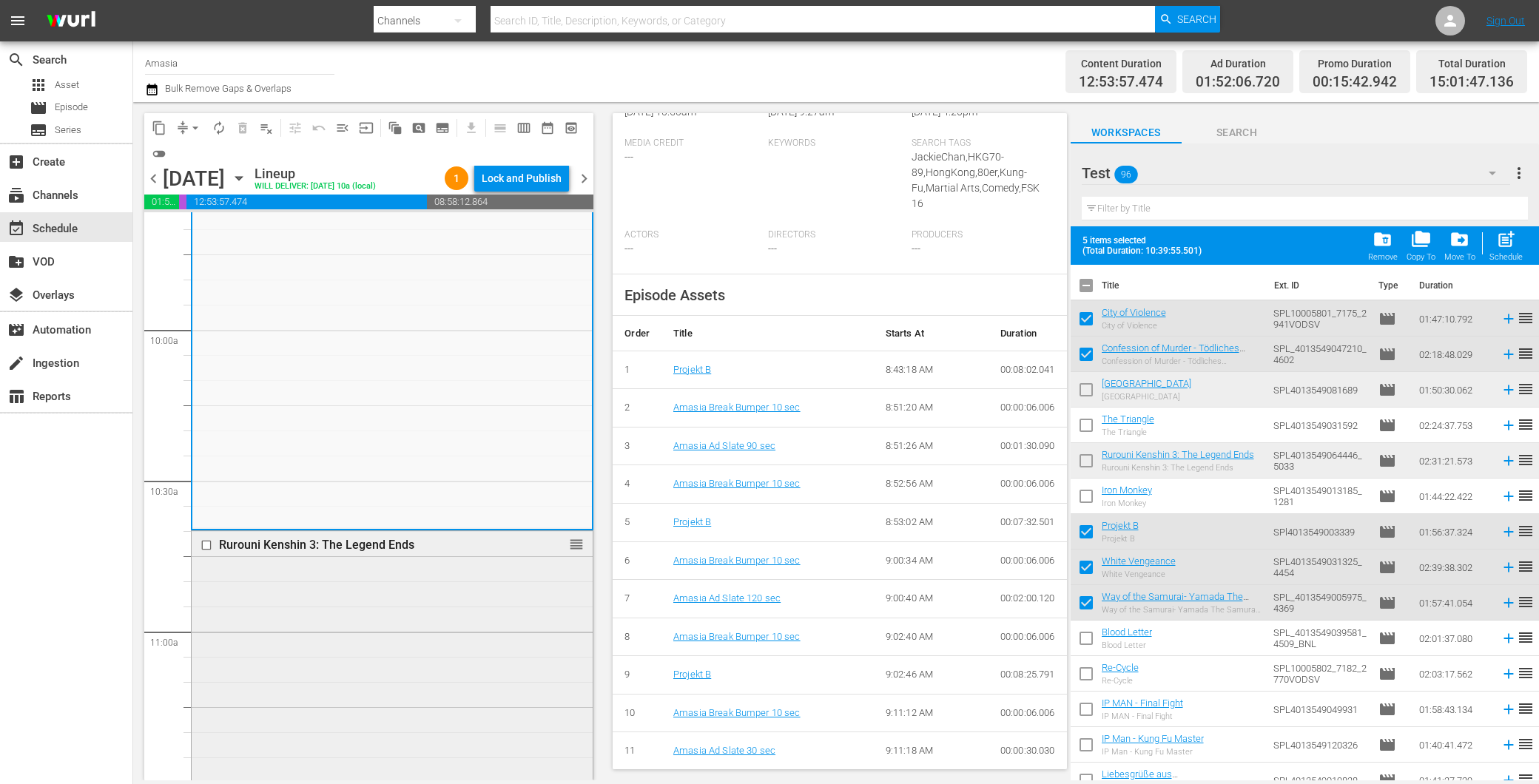
scroll to position [3123, 0]
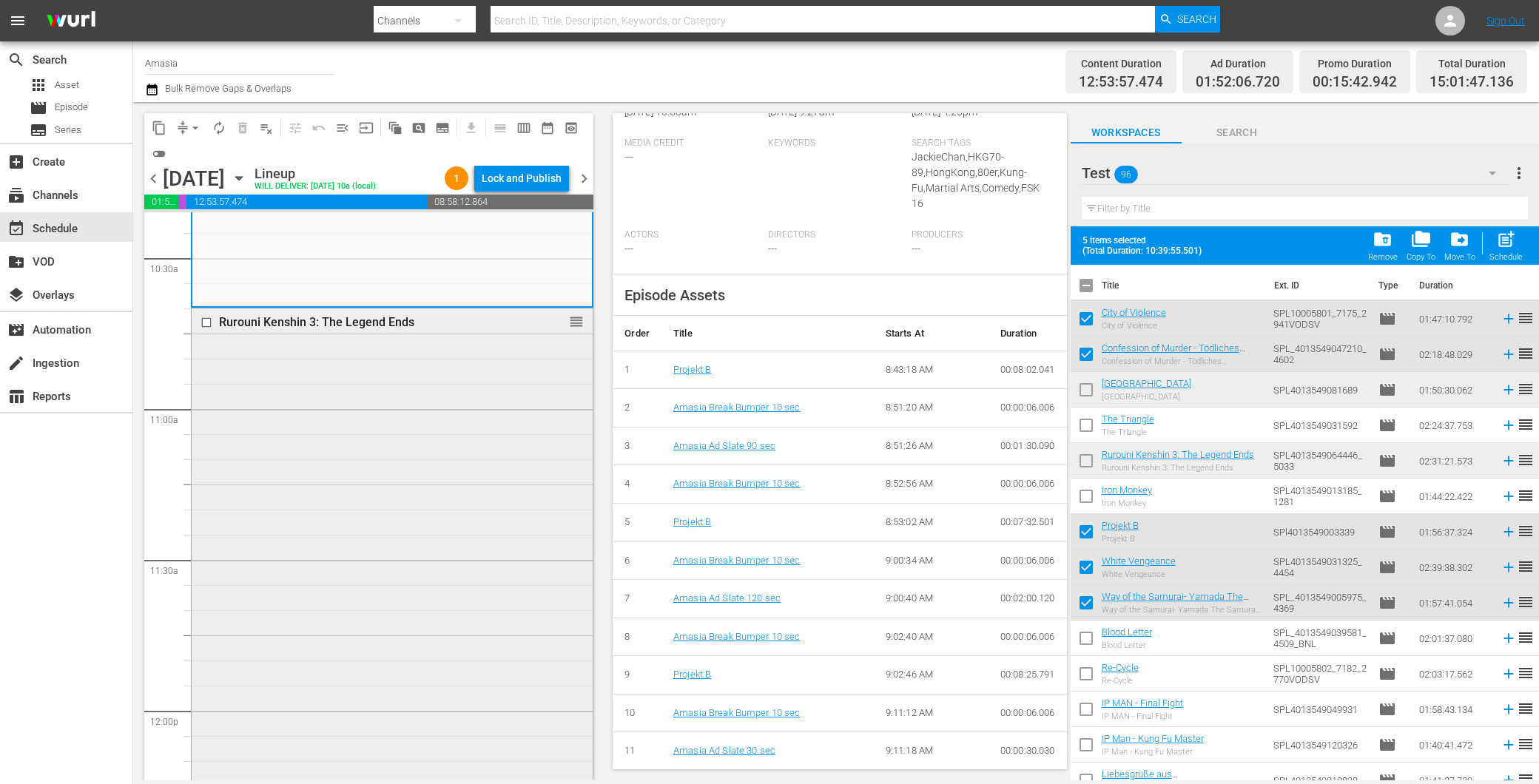
click at [404, 548] on div "Rurouni Kenshin 3: The Legend Ends reorder" at bounding box center [392, 687] width 401 height 757
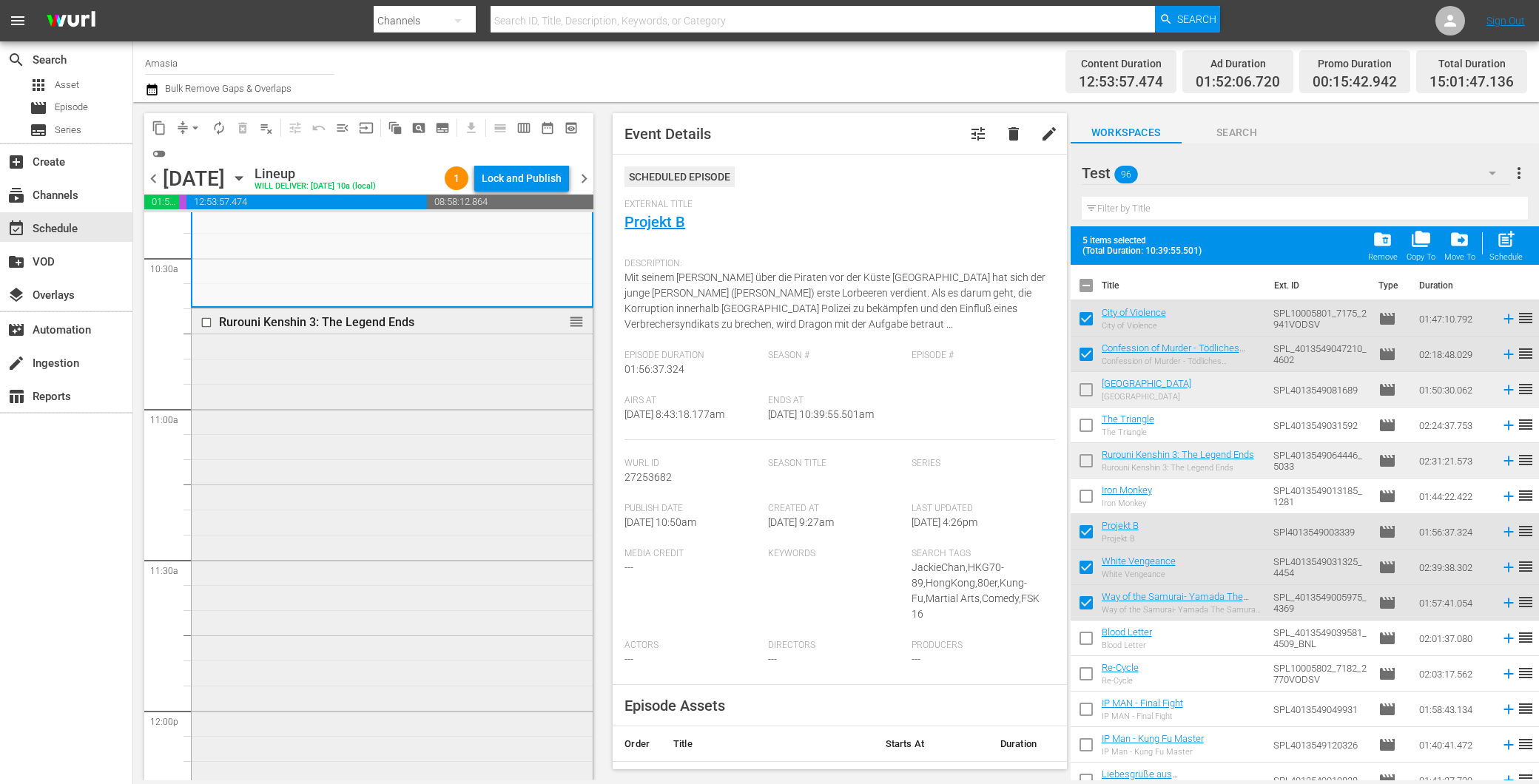
click at [372, 468] on div "Rurouni Kenshin 3: The Legend Ends reorder" at bounding box center [392, 687] width 401 height 757
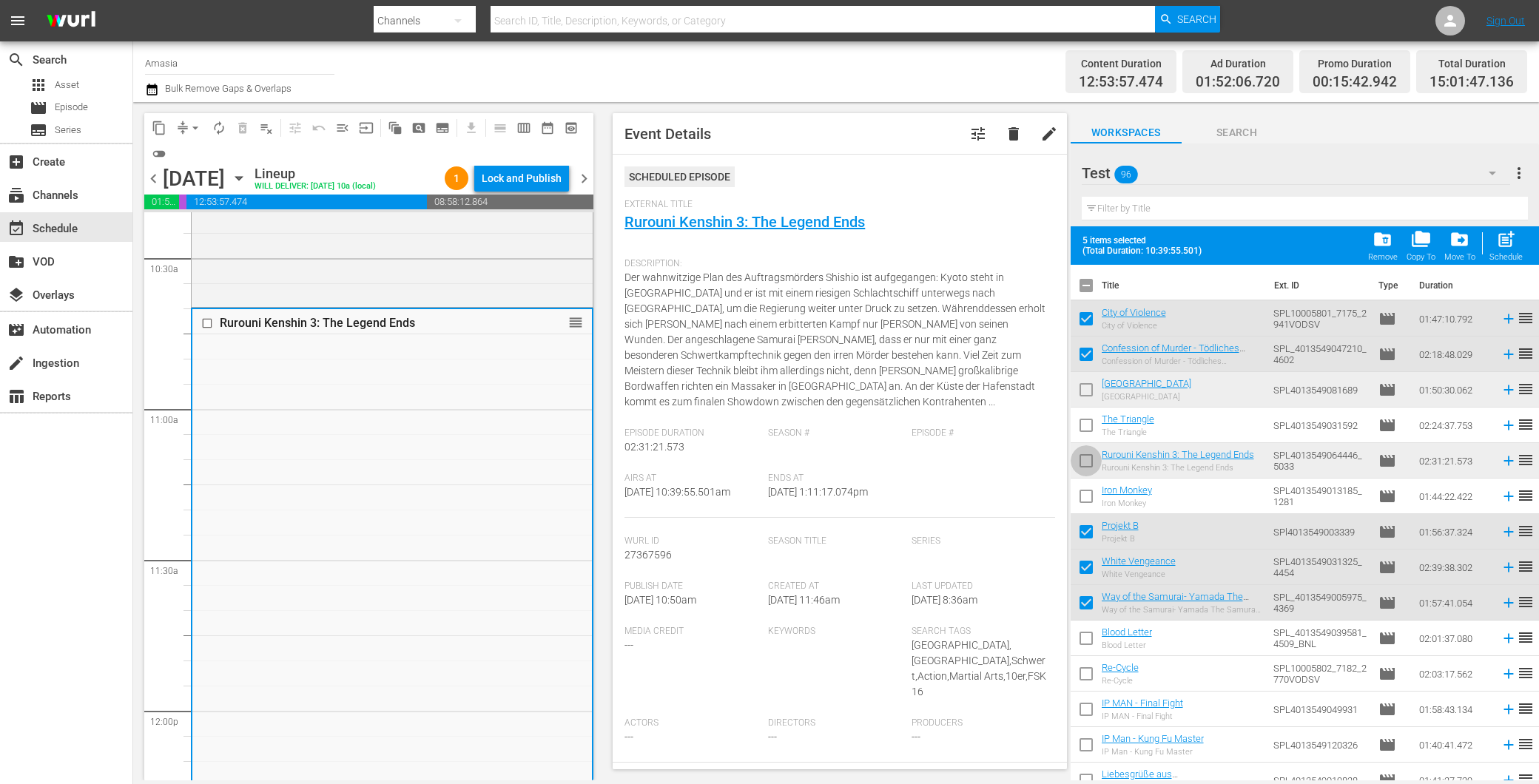
click at [1086, 459] on input "checkbox" at bounding box center [1085, 464] width 31 height 31
checkbox input "true"
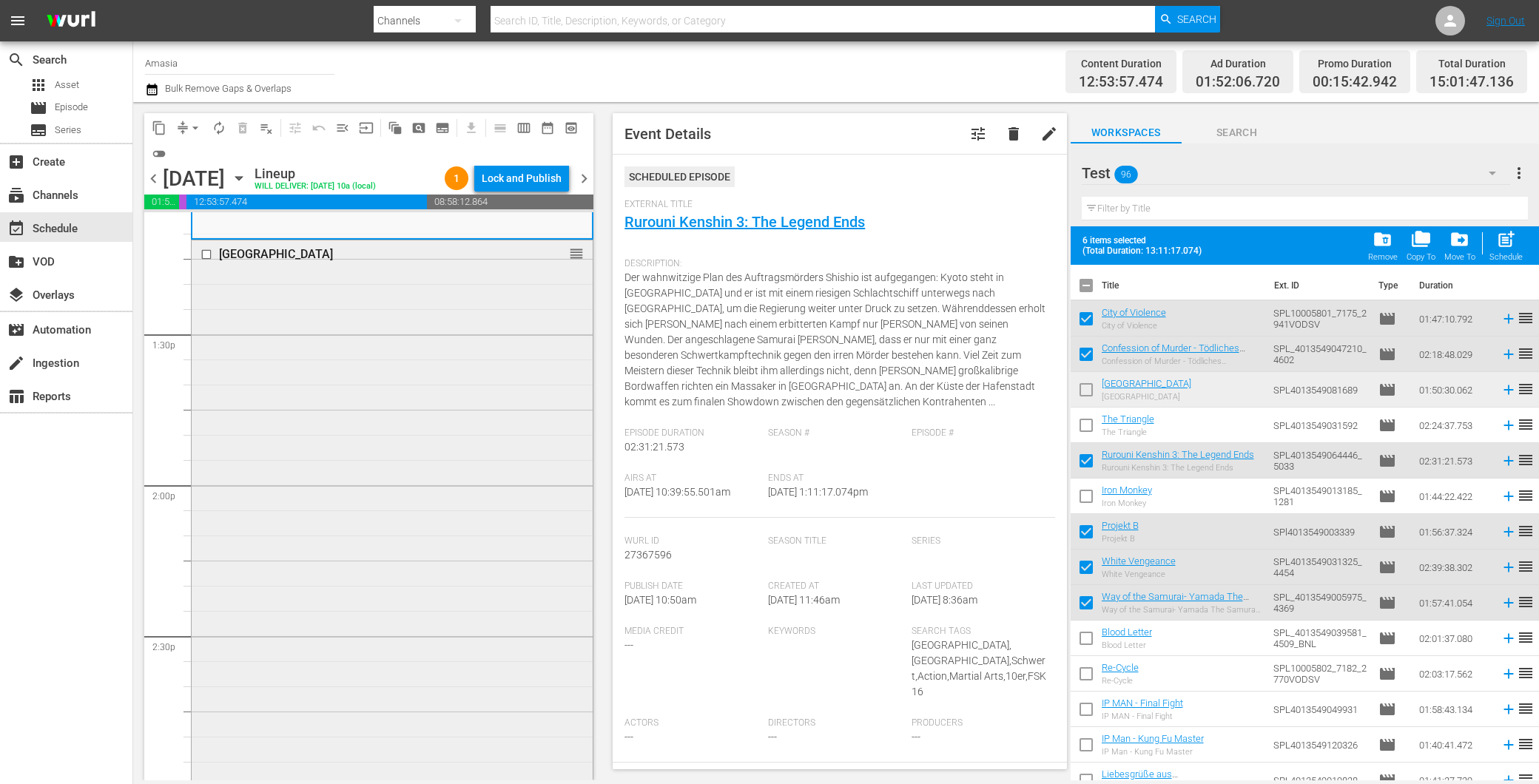
scroll to position [3863, 0]
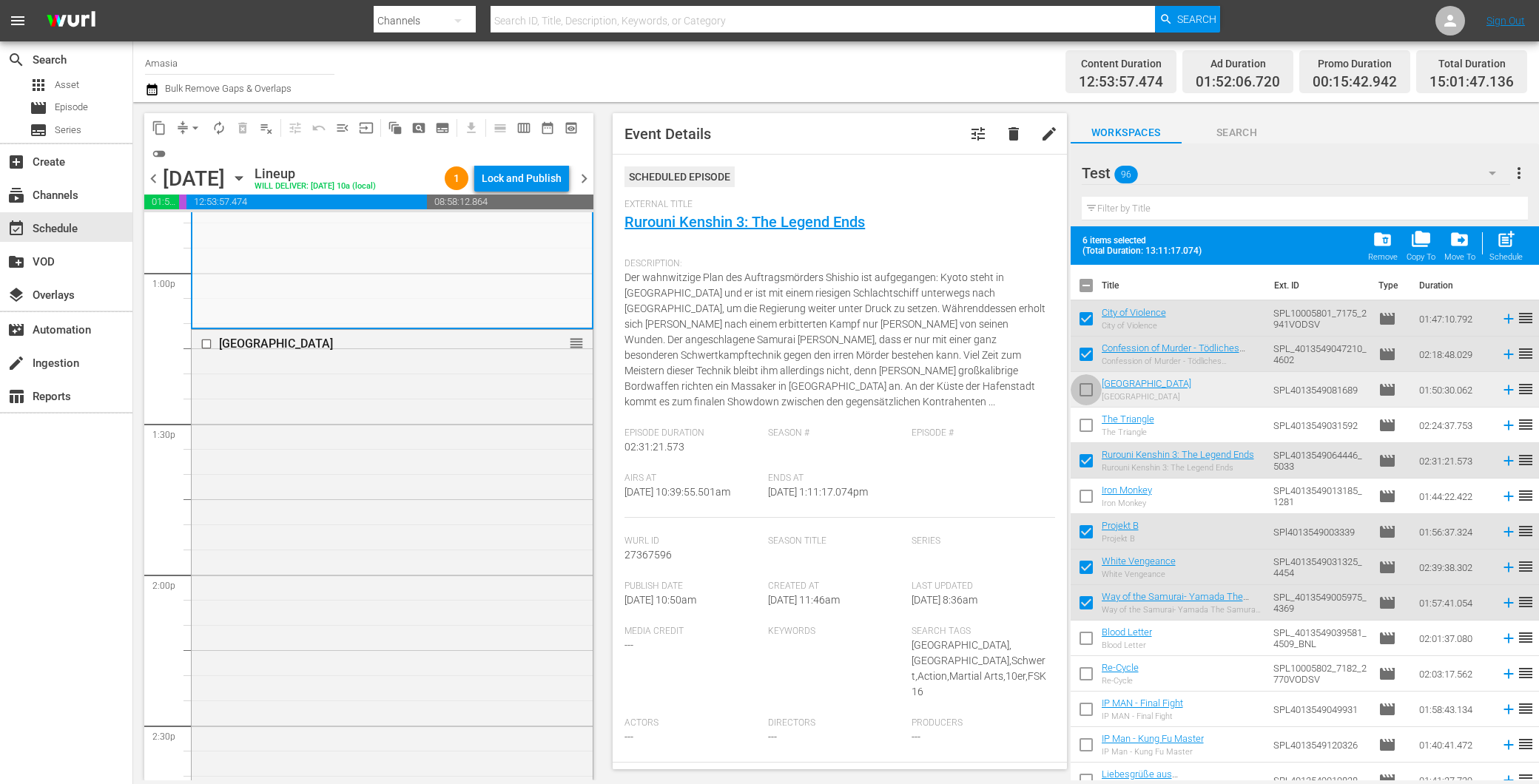
click at [1079, 386] on input "checkbox" at bounding box center [1085, 392] width 31 height 31
checkbox input "true"
click at [1385, 242] on span "folder_delete" at bounding box center [1383, 239] width 20 height 20
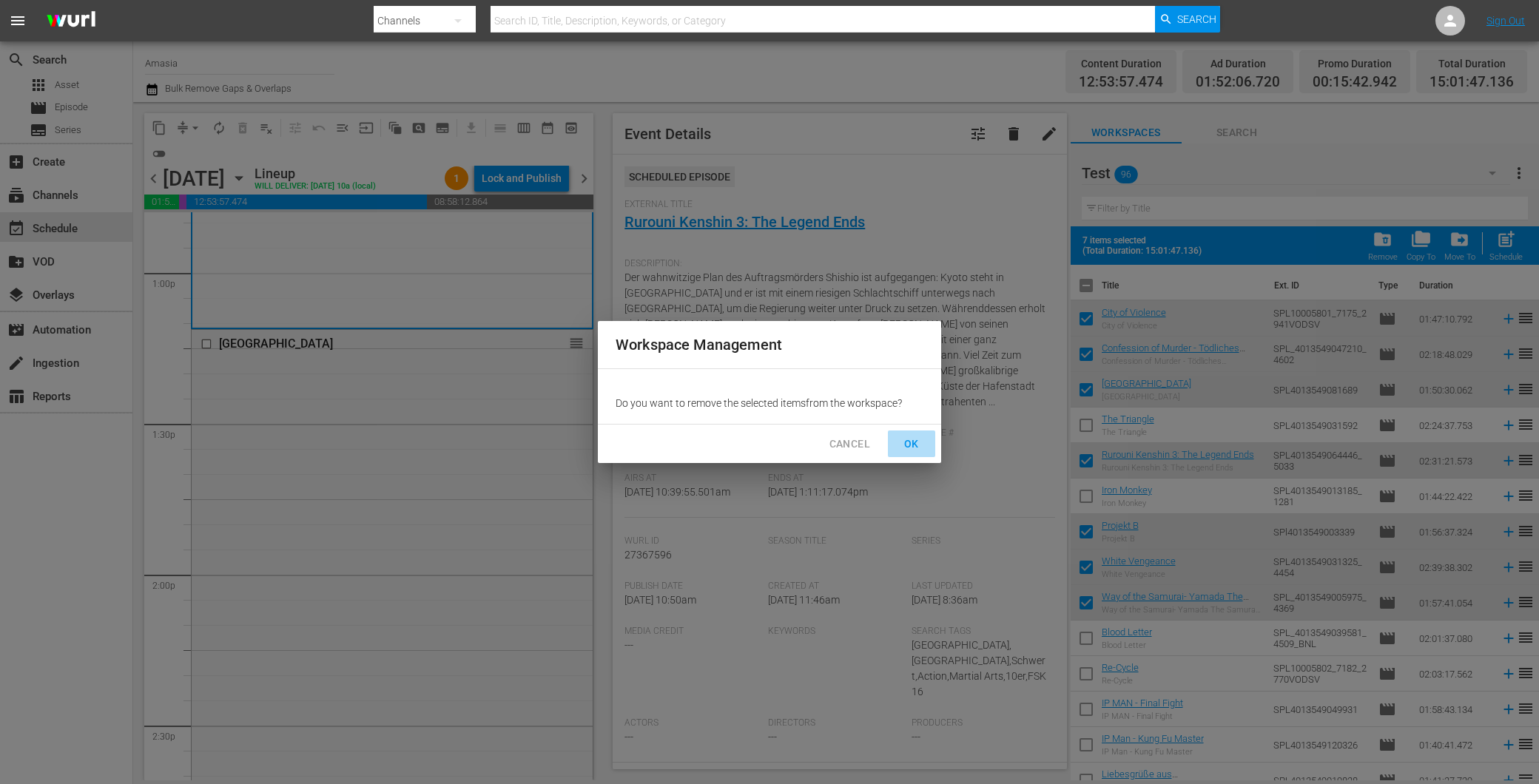
click at [909, 444] on span "OK" at bounding box center [911, 444] width 23 height 18
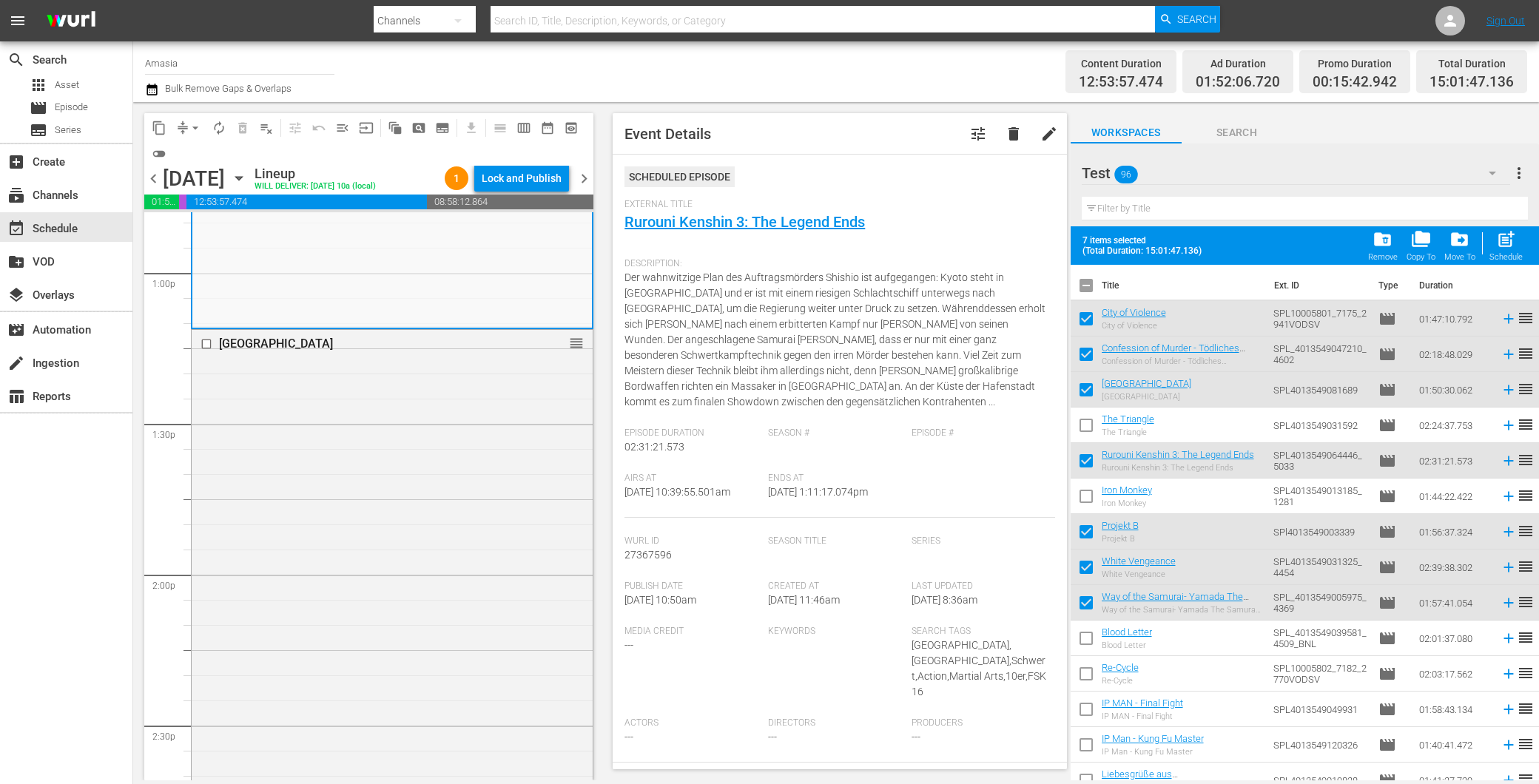
checkbox input "false"
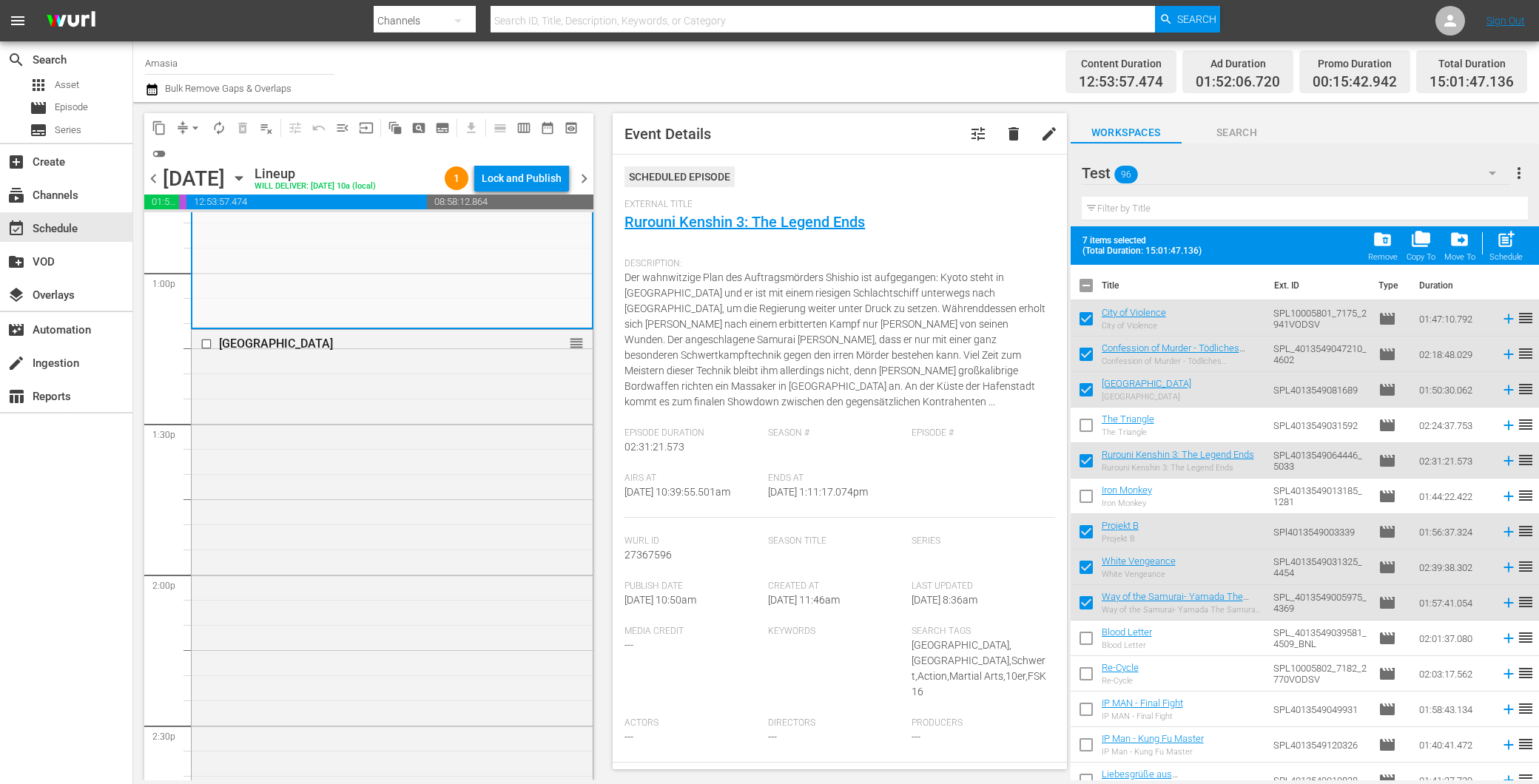
checkbox input "false"
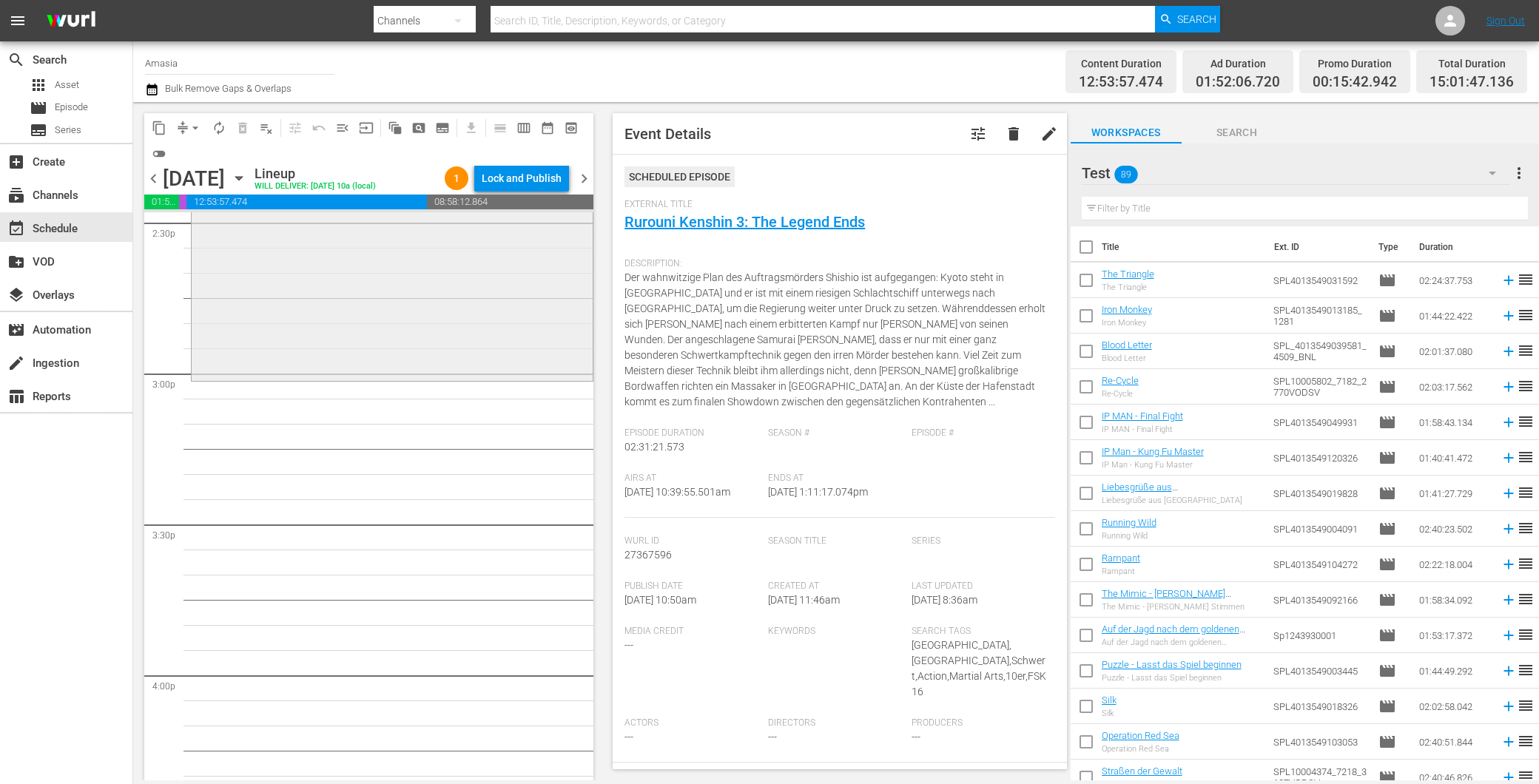
scroll to position [4439, 0]
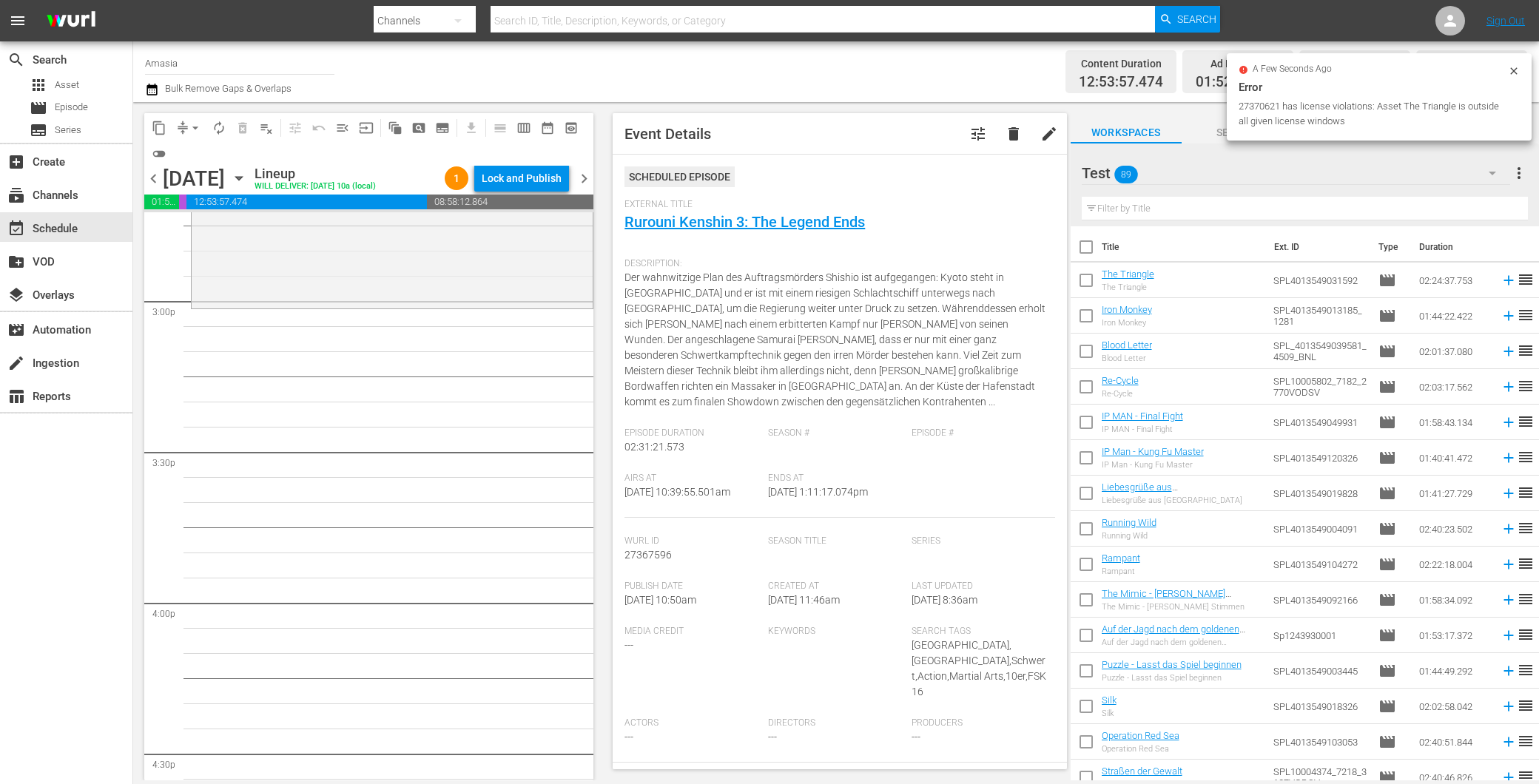
click at [1080, 279] on input "checkbox" at bounding box center [1085, 283] width 31 height 31
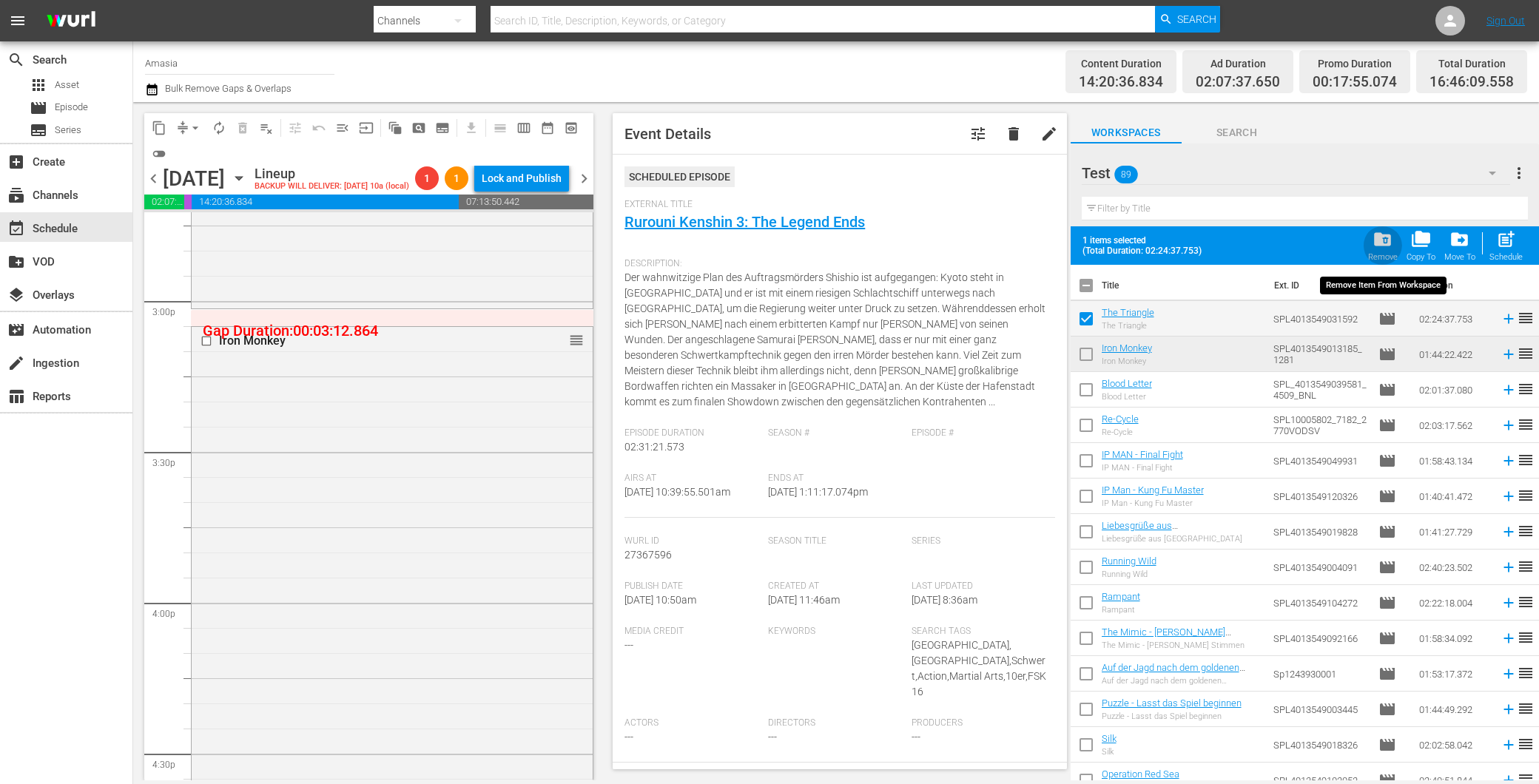
click at [1383, 239] on span "folder_delete" at bounding box center [1383, 239] width 20 height 20
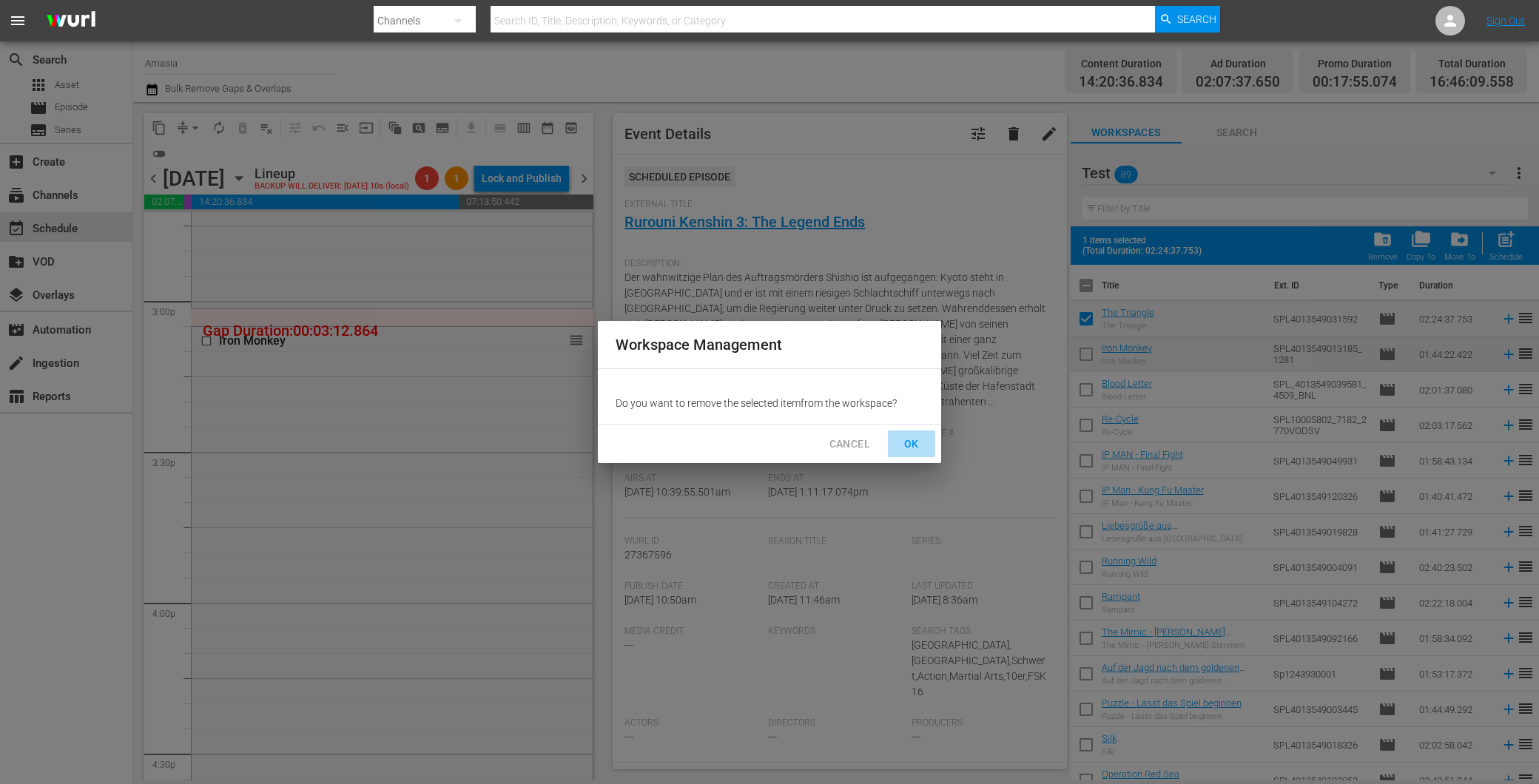
drag, startPoint x: 905, startPoint y: 438, endPoint x: 608, endPoint y: 457, distance: 297.6
click at [904, 439] on span "OK" at bounding box center [911, 444] width 23 height 18
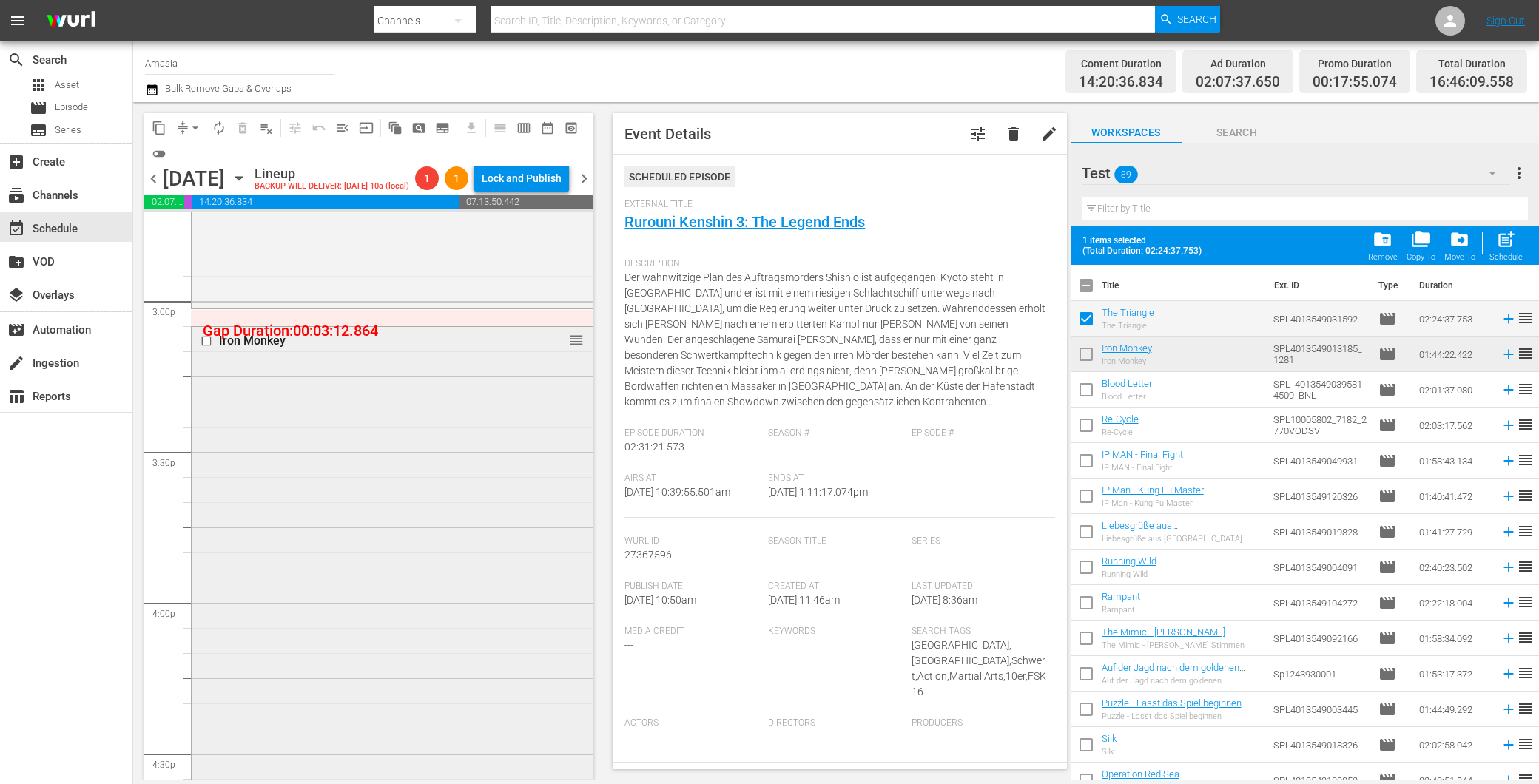
checkbox input "false"
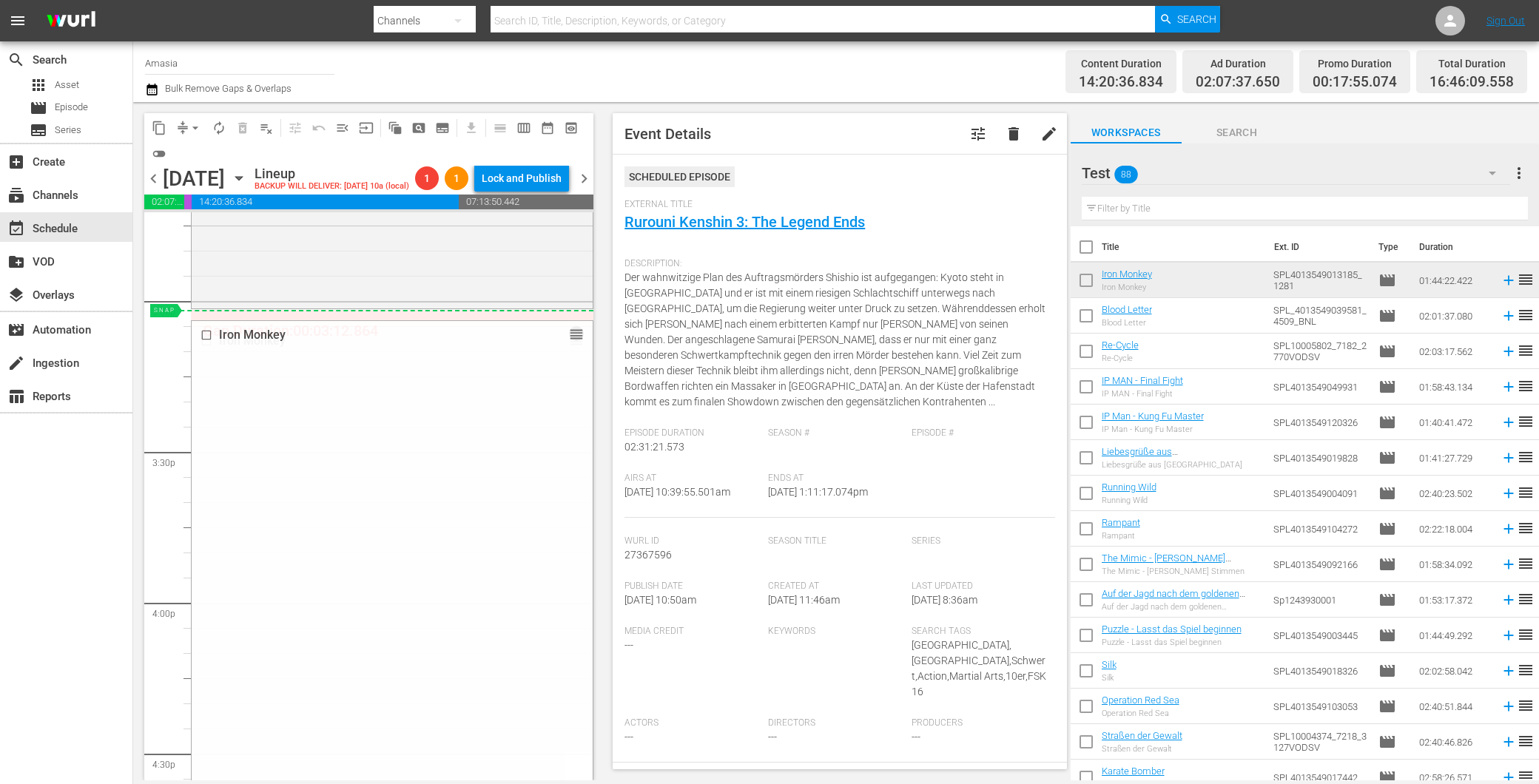
drag, startPoint x: 572, startPoint y: 364, endPoint x: 560, endPoint y: 336, distance: 30.5
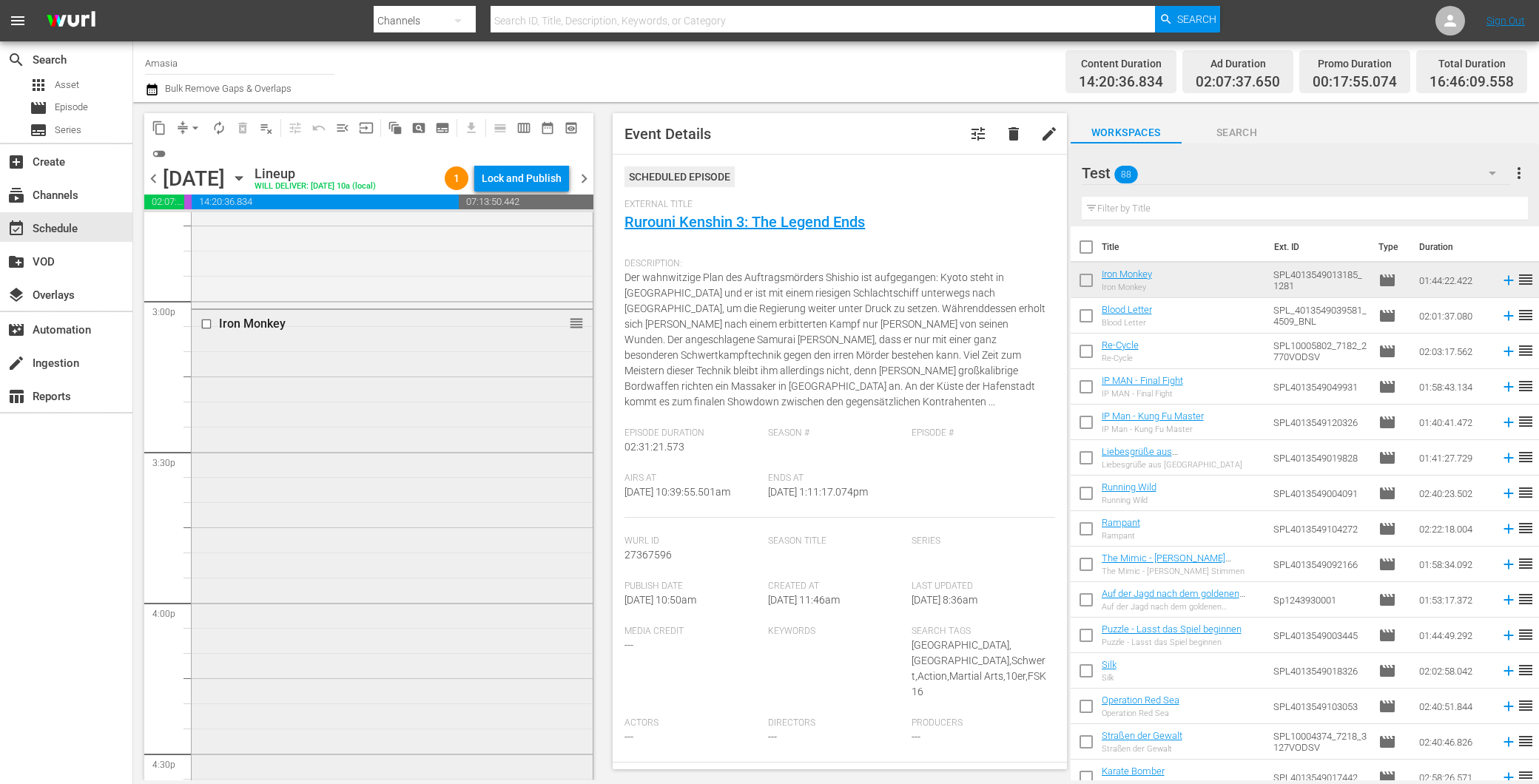
click at [362, 380] on div "Iron Monkey reorder" at bounding box center [392, 570] width 401 height 520
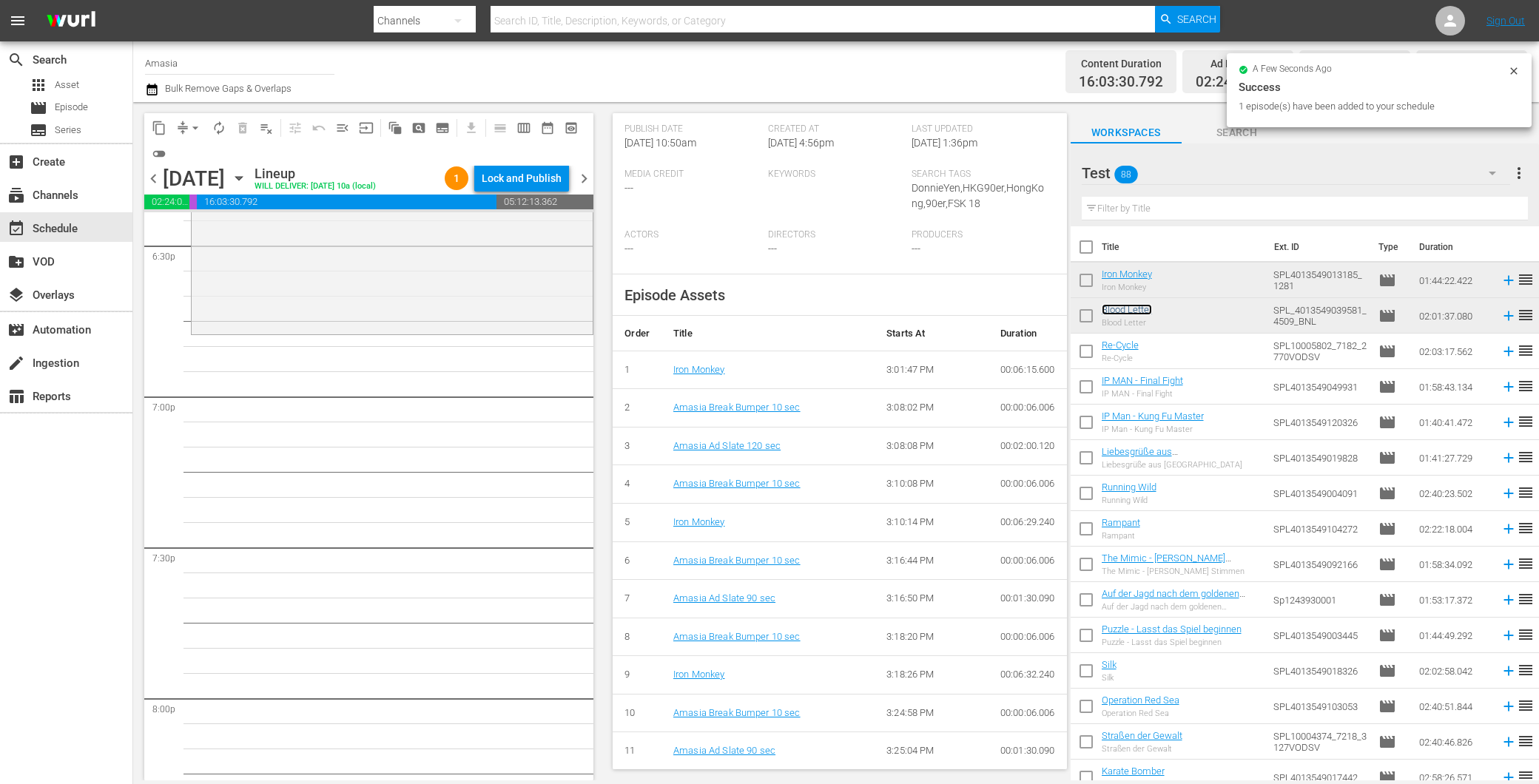
scroll to position [5425, 0]
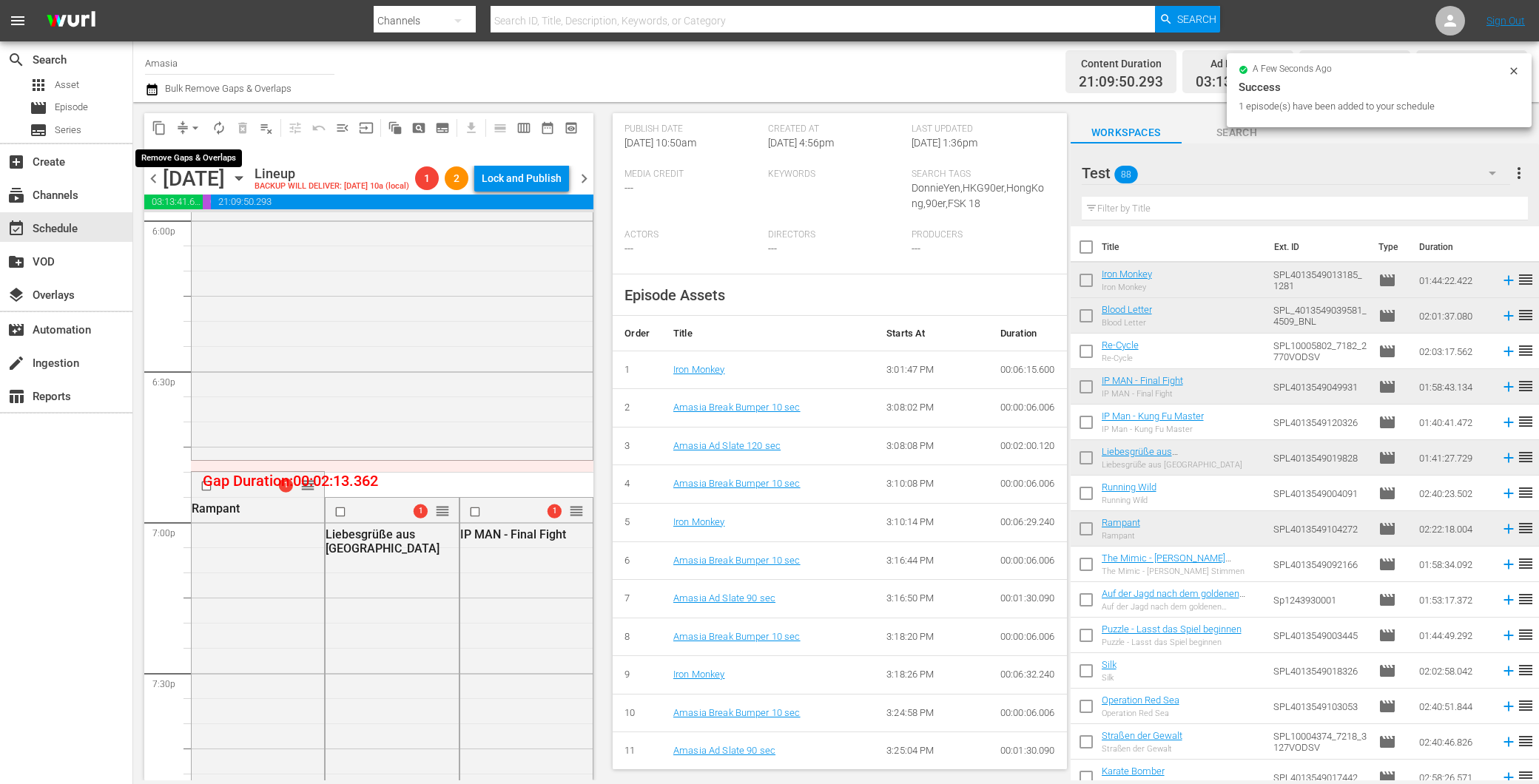
click at [195, 128] on span "arrow_drop_down" at bounding box center [196, 128] width 15 height 15
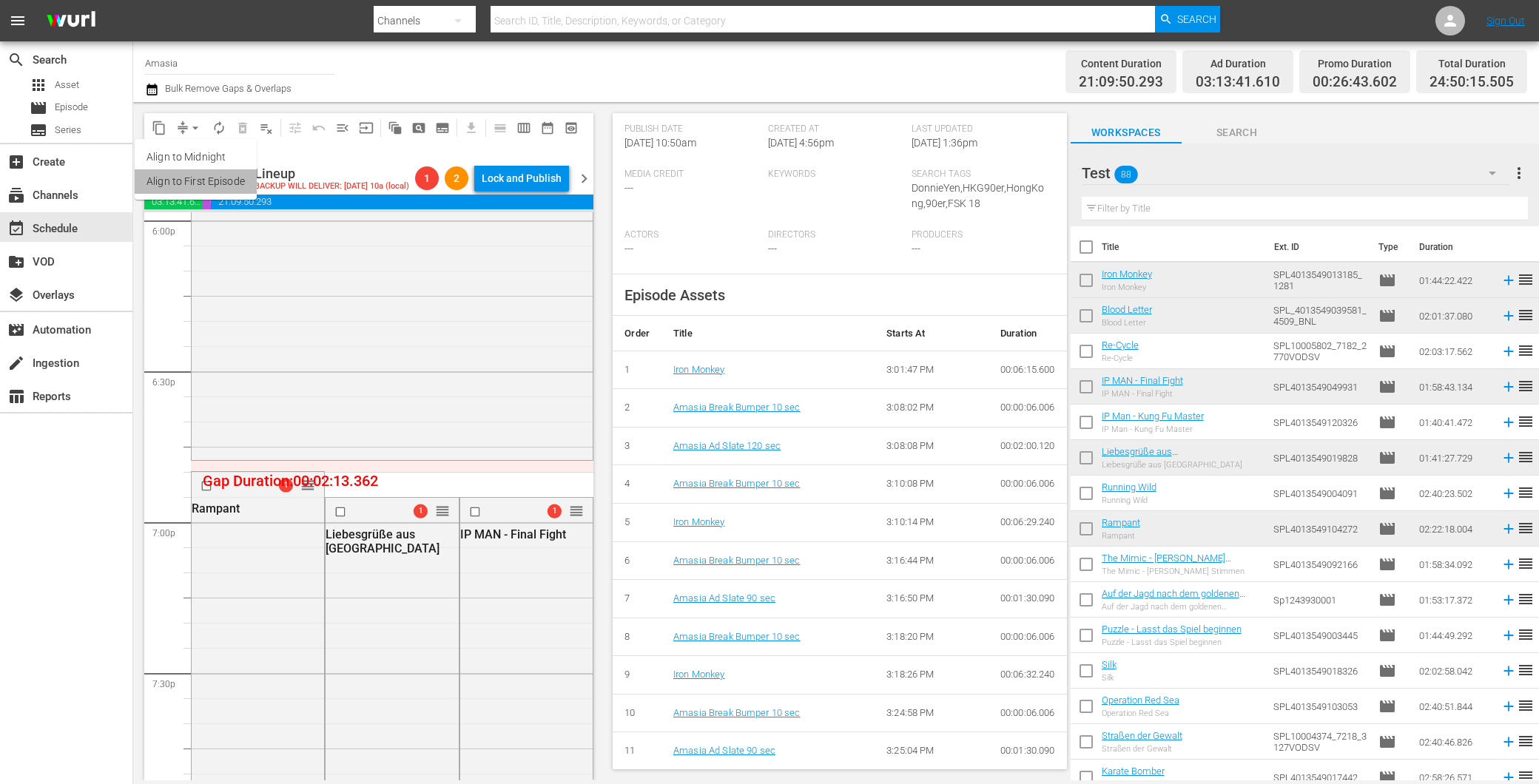
click at [208, 178] on li "Align to First Episode" at bounding box center [196, 181] width 122 height 24
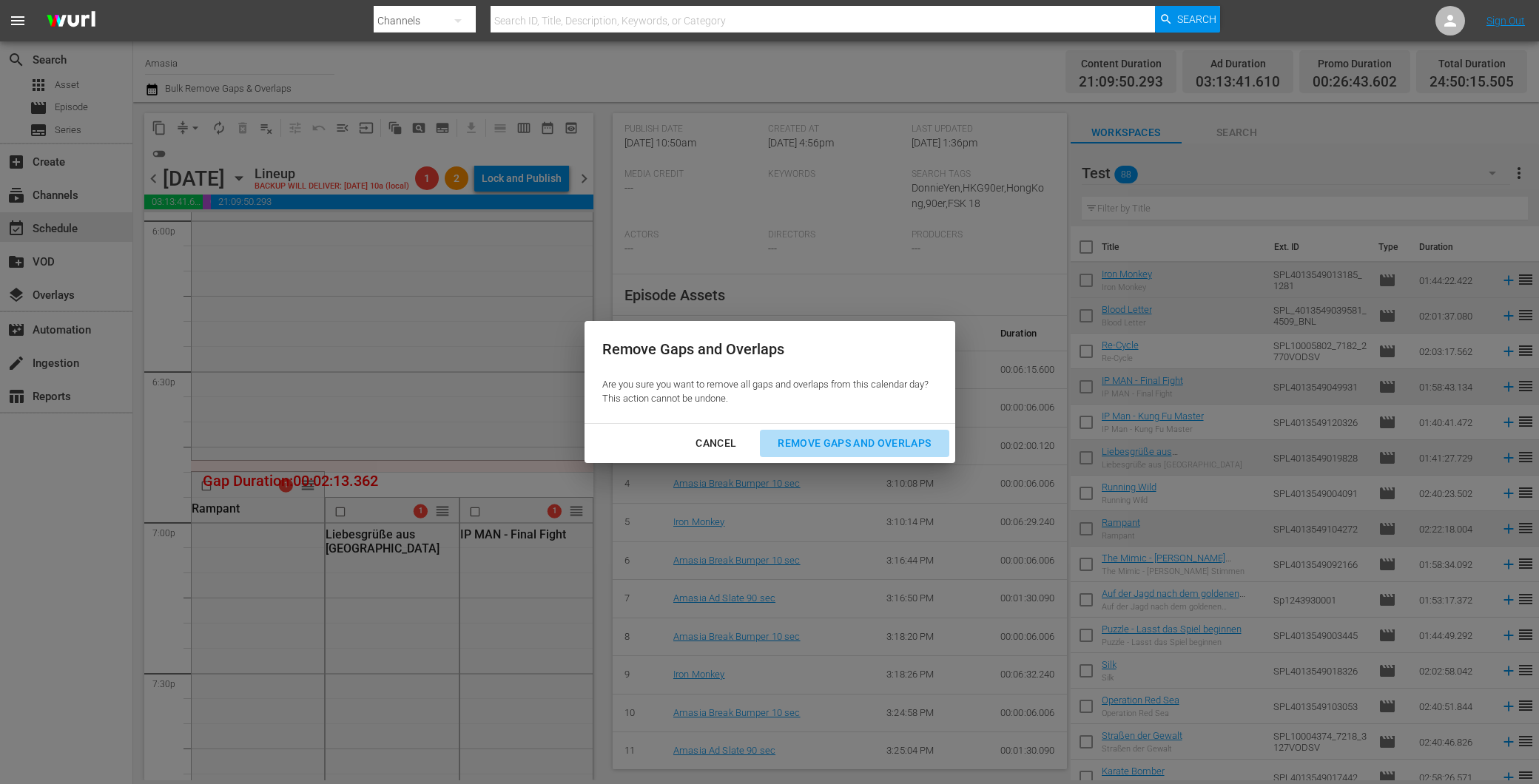
click at [819, 430] on button "Remove Gaps and Overlaps" at bounding box center [854, 443] width 188 height 28
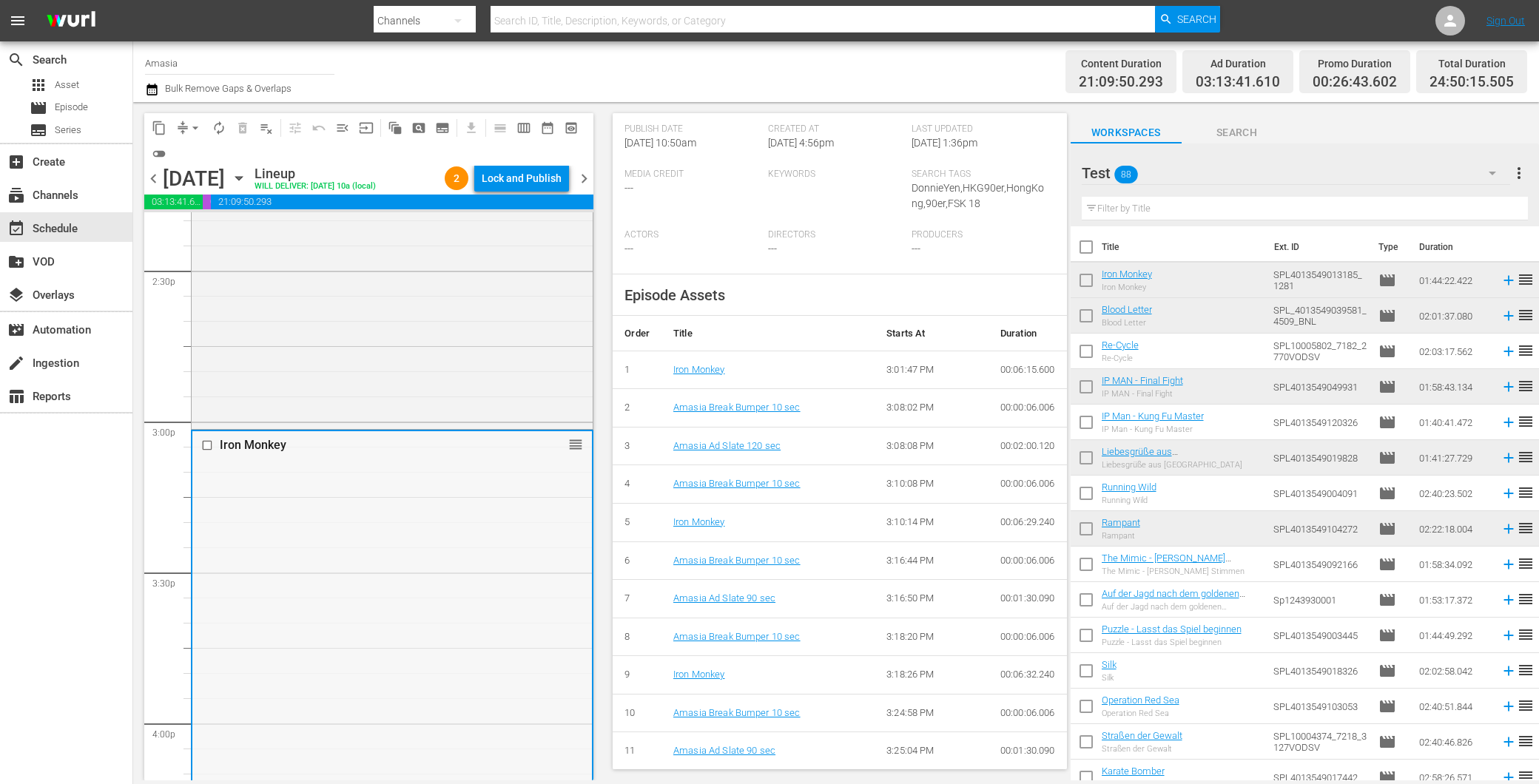
scroll to position [4439, 0]
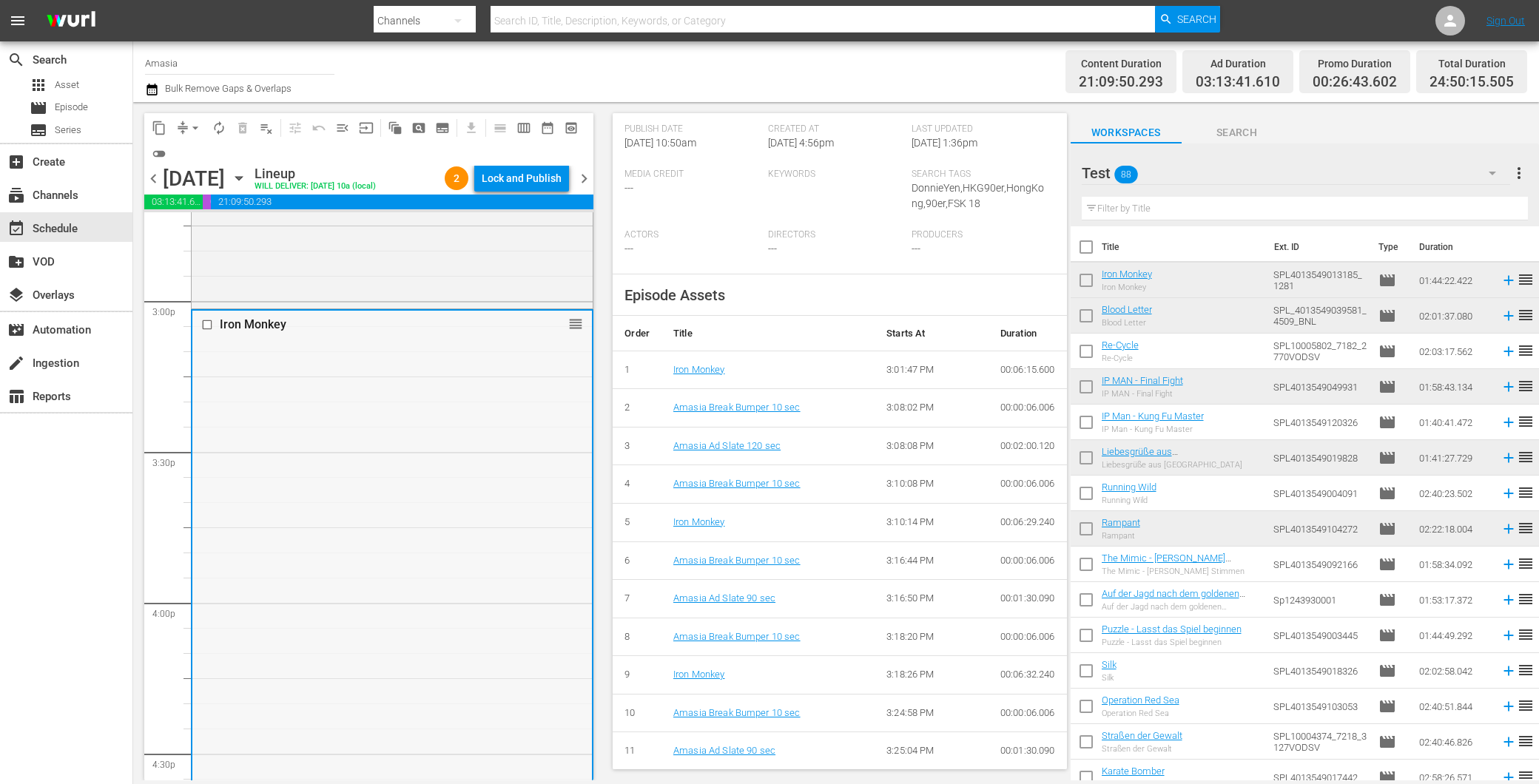
click at [408, 494] on div "Iron Monkey reorder" at bounding box center [392, 571] width 399 height 520
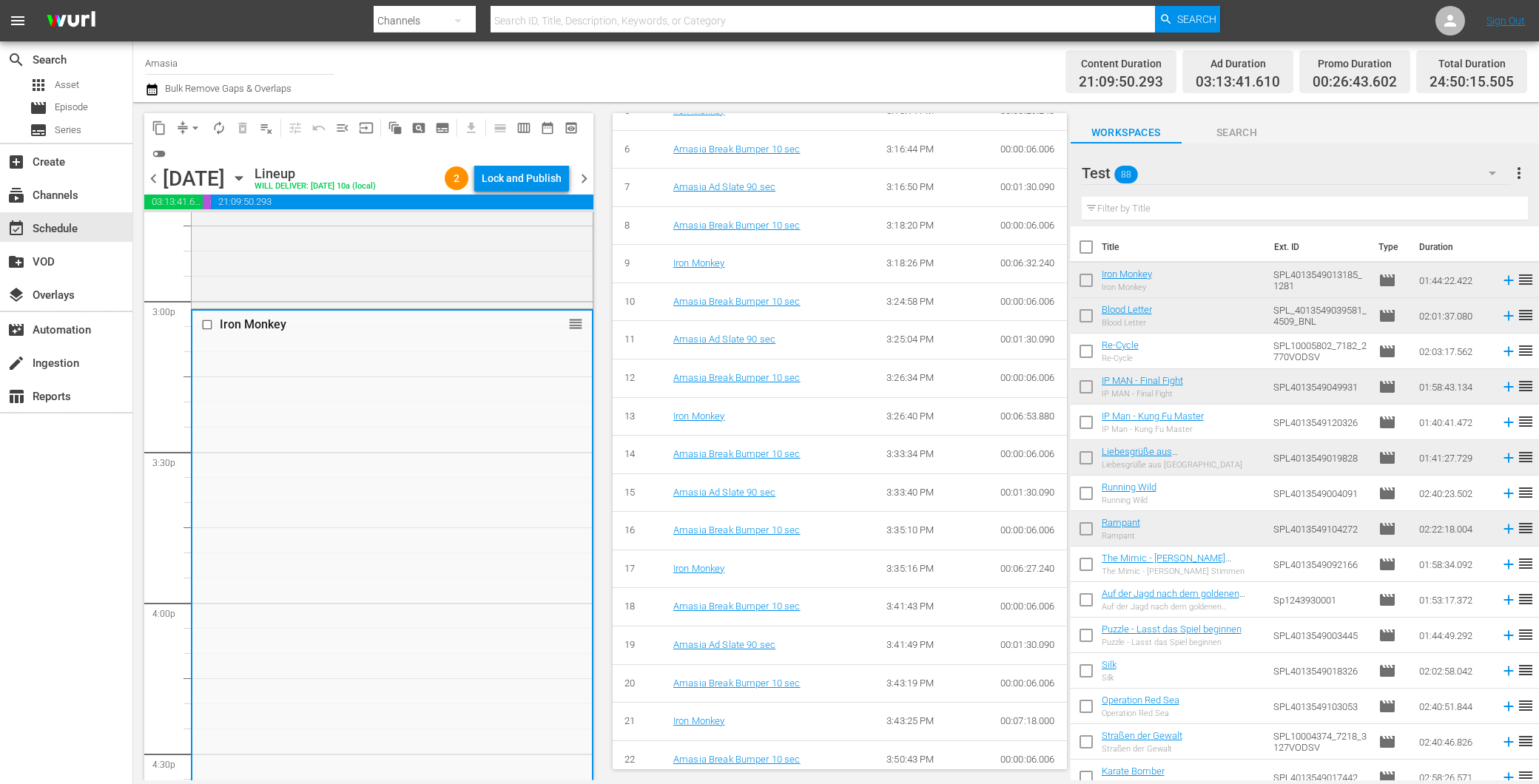
scroll to position [1232, 0]
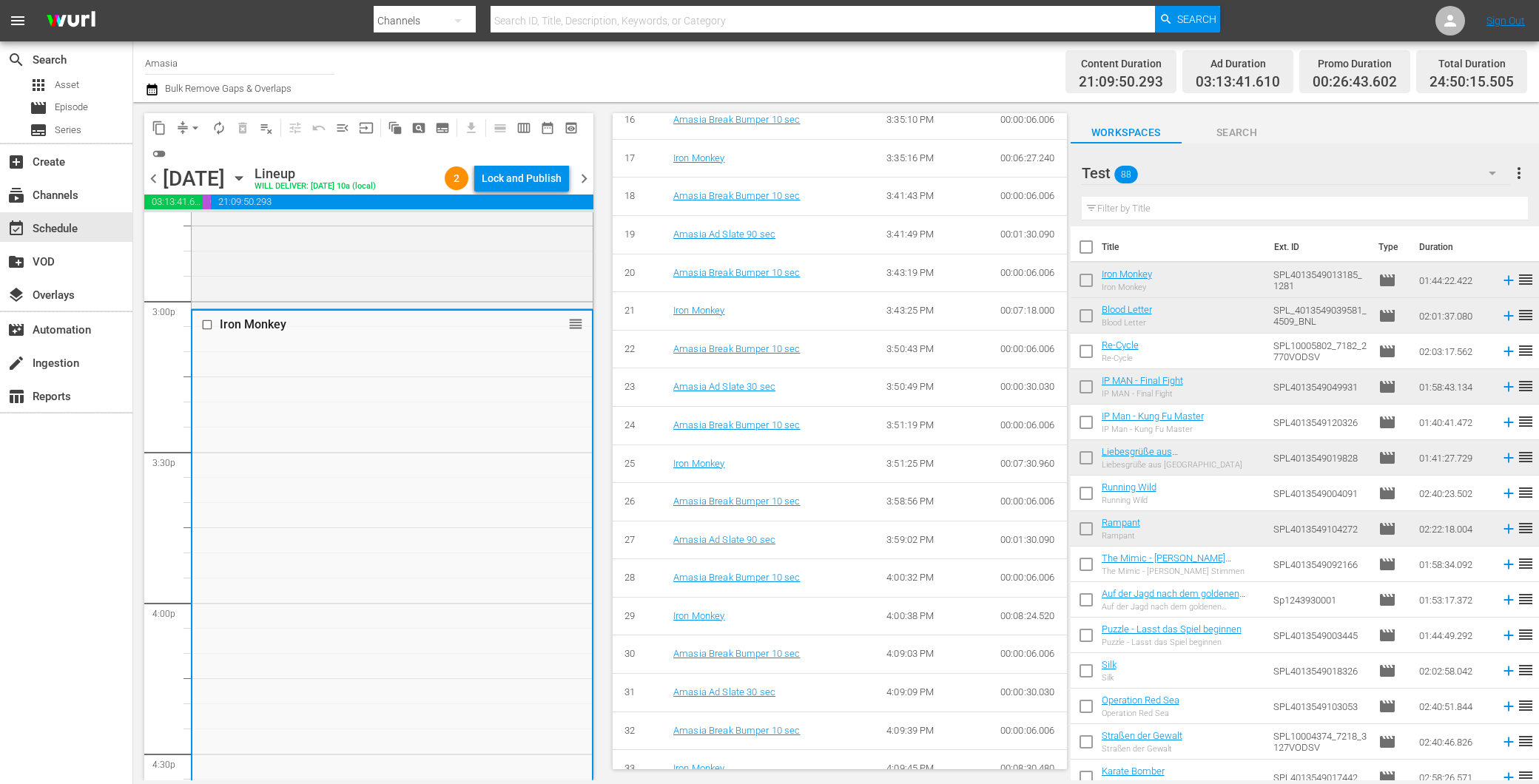
click at [1090, 274] on input "checkbox" at bounding box center [1085, 283] width 31 height 31
checkbox input "true"
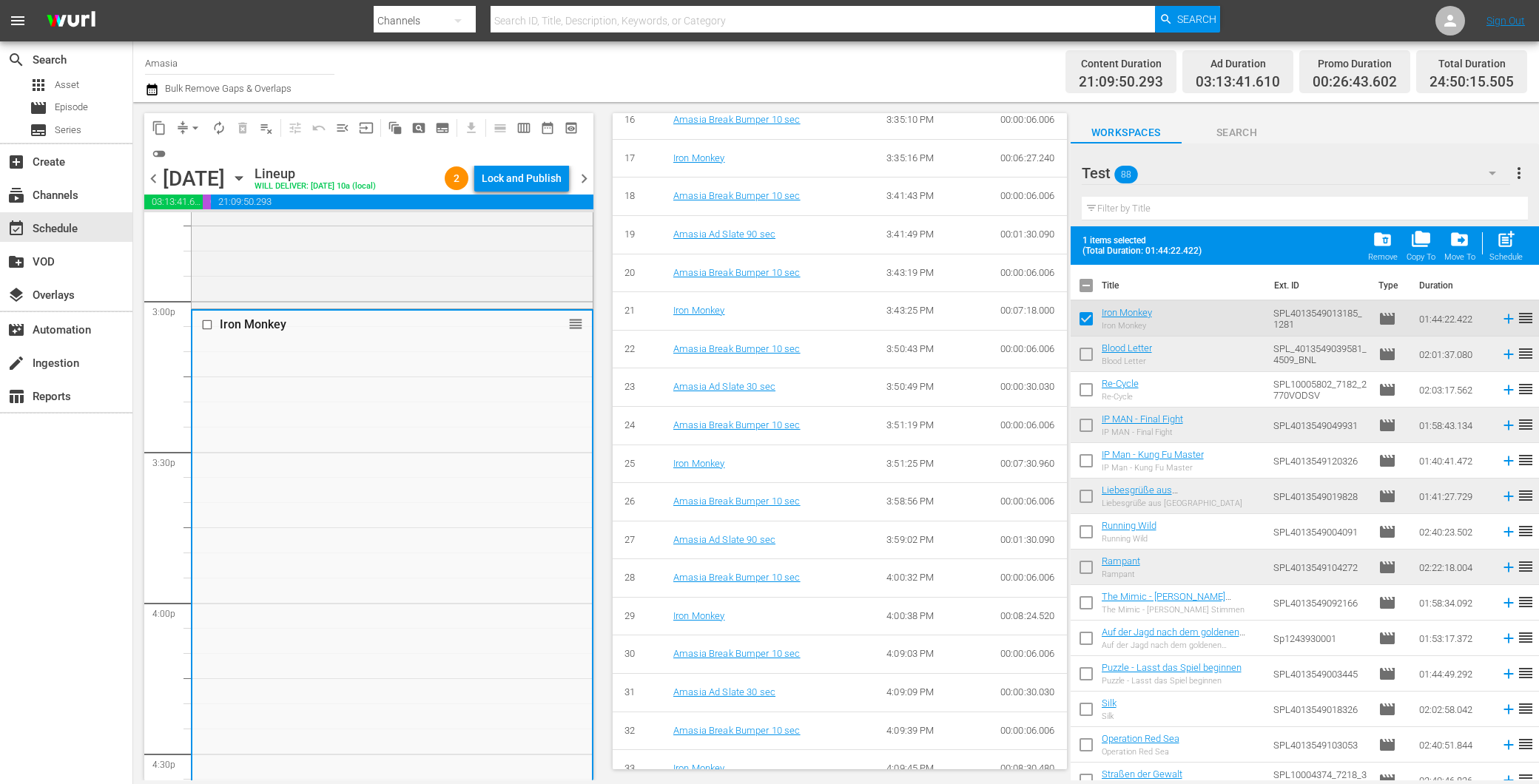
scroll to position [5014, 0]
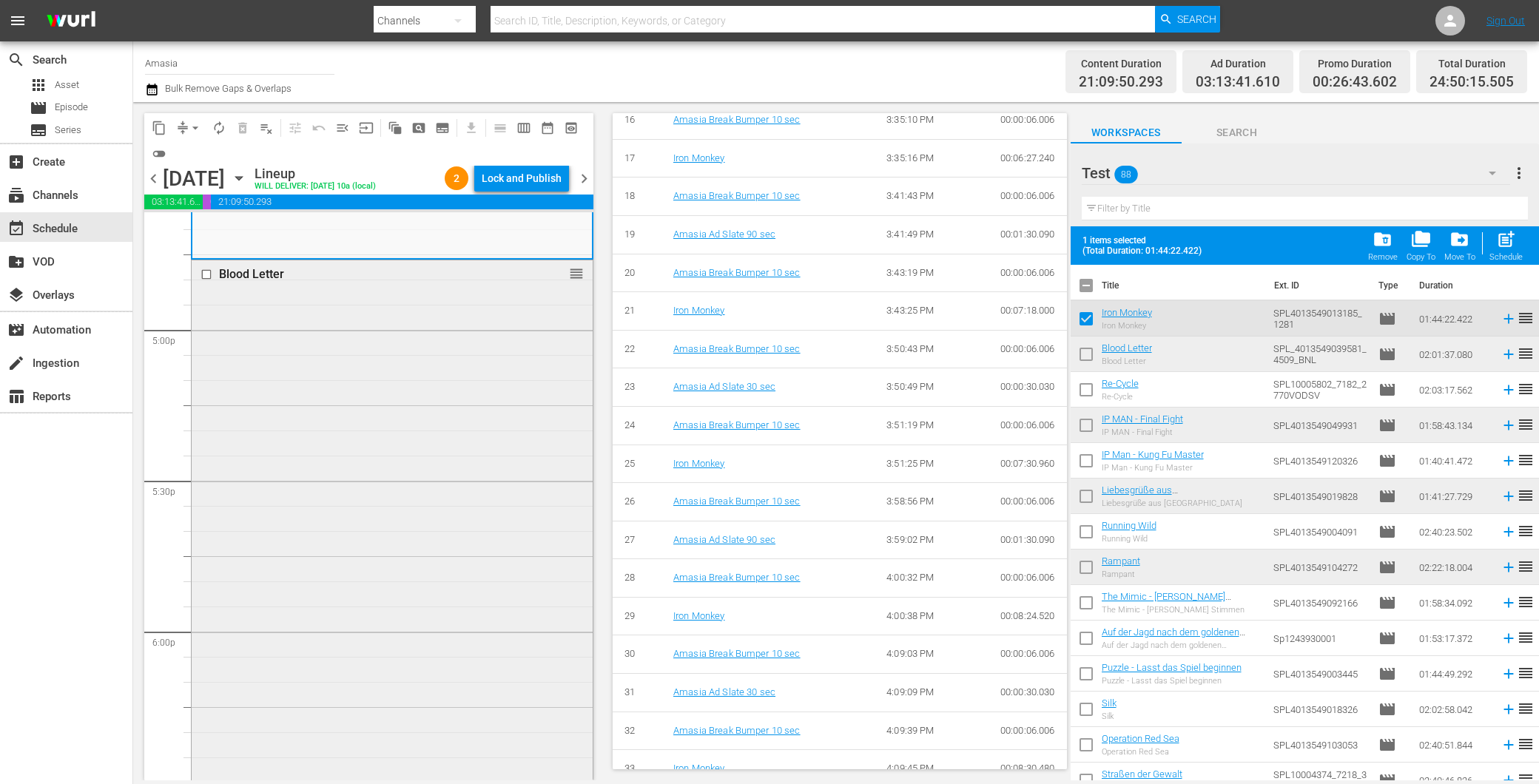
click at [301, 560] on div "Blood Letter reorder" at bounding box center [392, 564] width 401 height 607
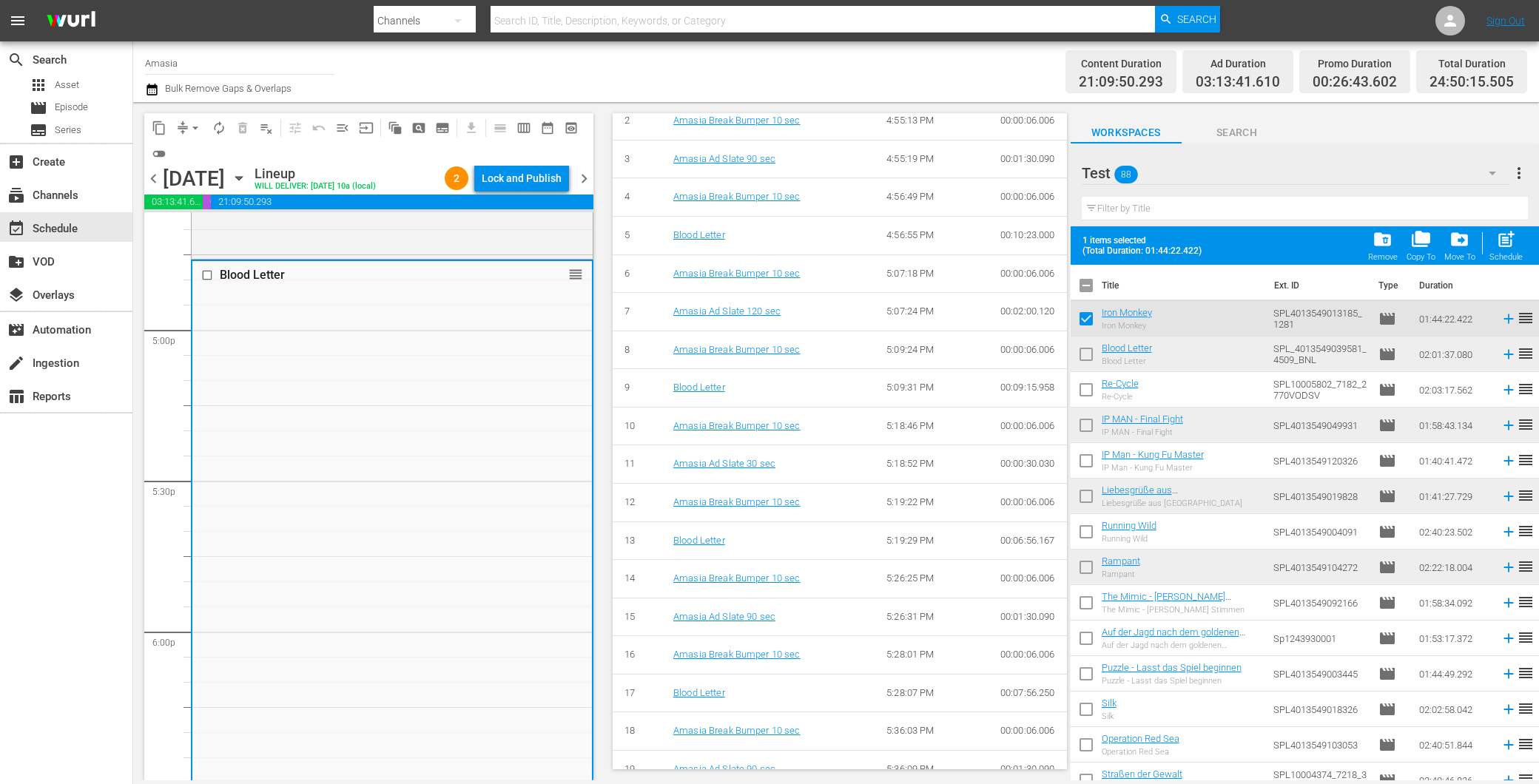
scroll to position [1232, 0]
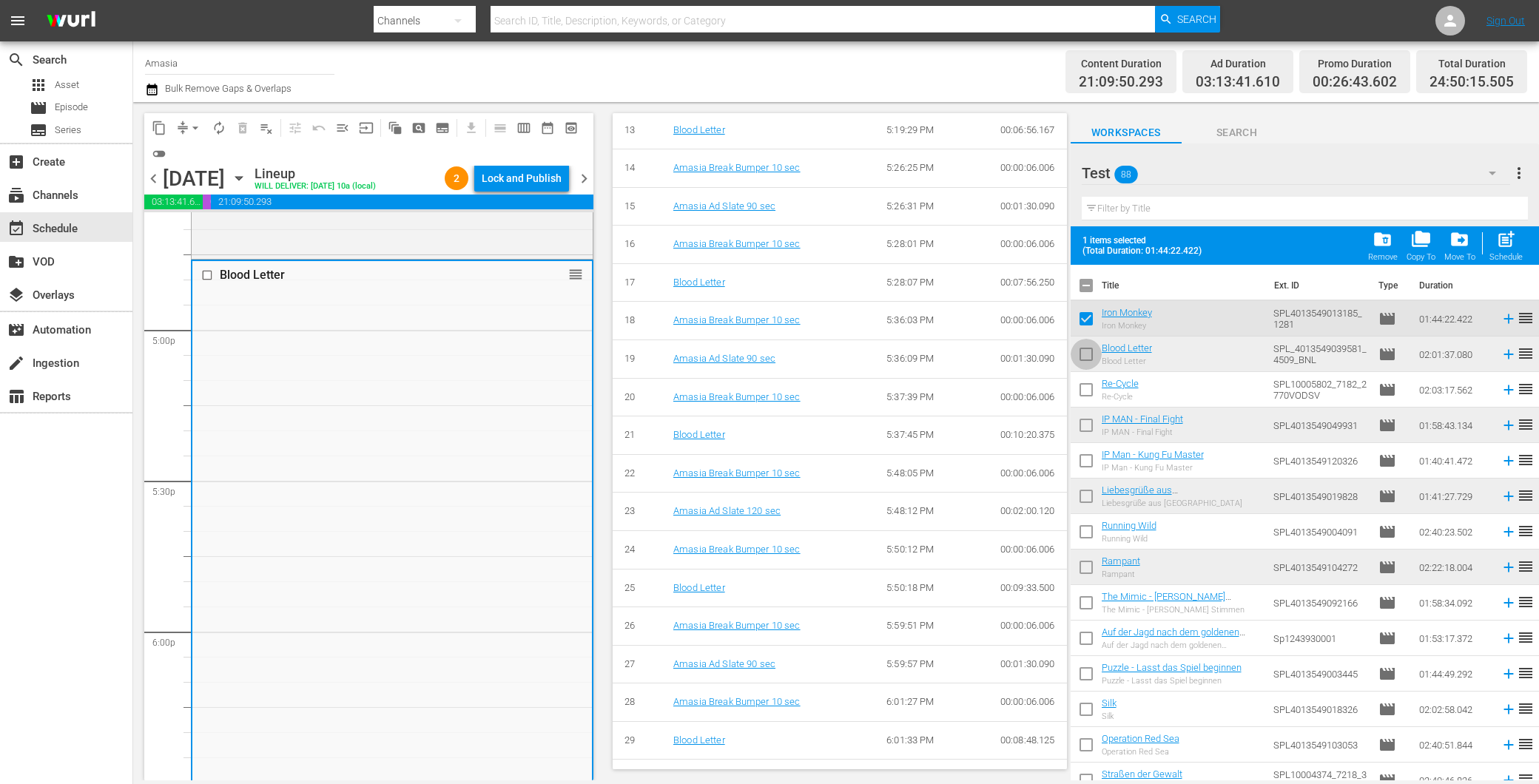
click at [1080, 356] on input "checkbox" at bounding box center [1085, 356] width 31 height 31
checkbox input "true"
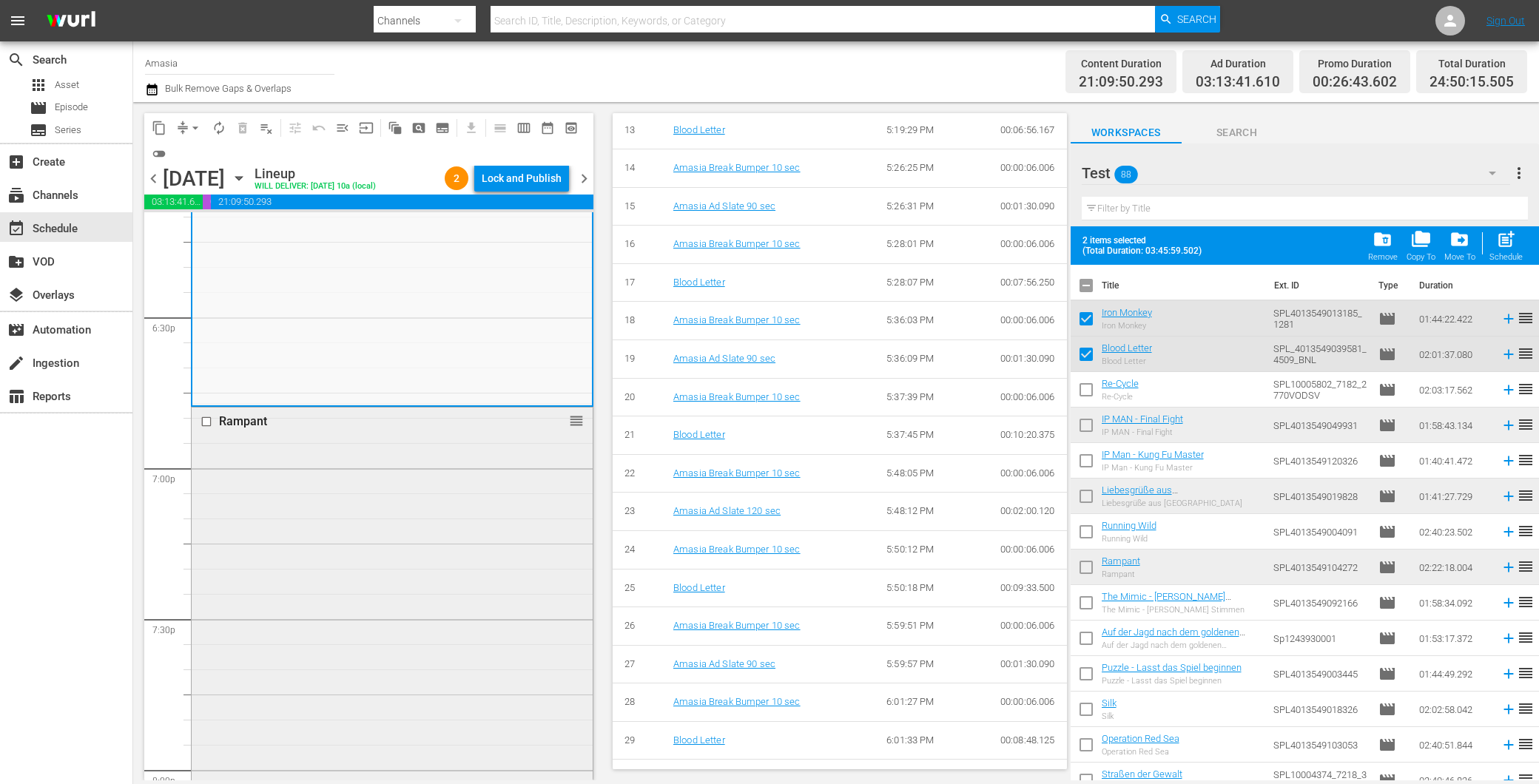
scroll to position [5507, 0]
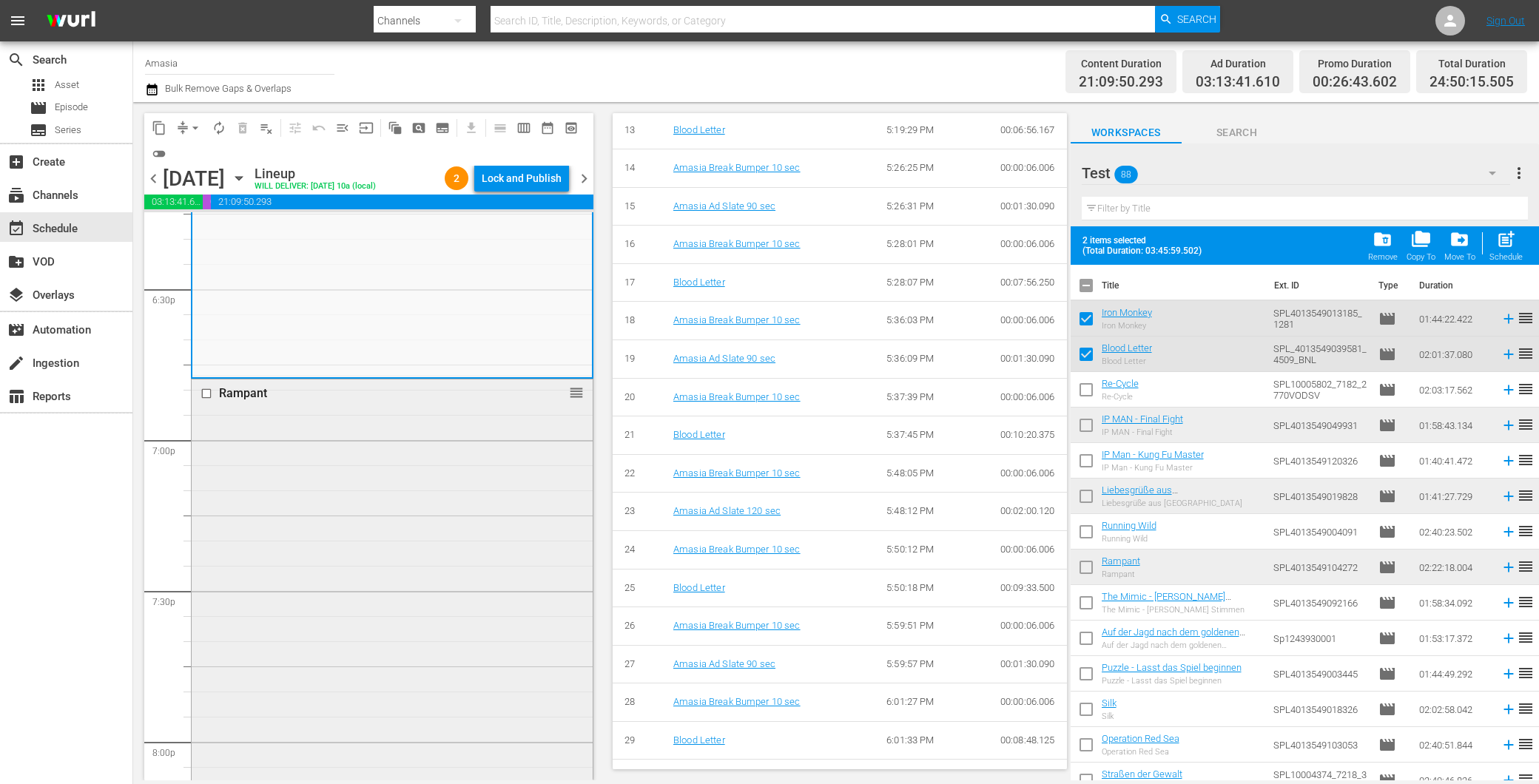
click at [416, 566] on div "Rampant reorder" at bounding box center [392, 735] width 401 height 712
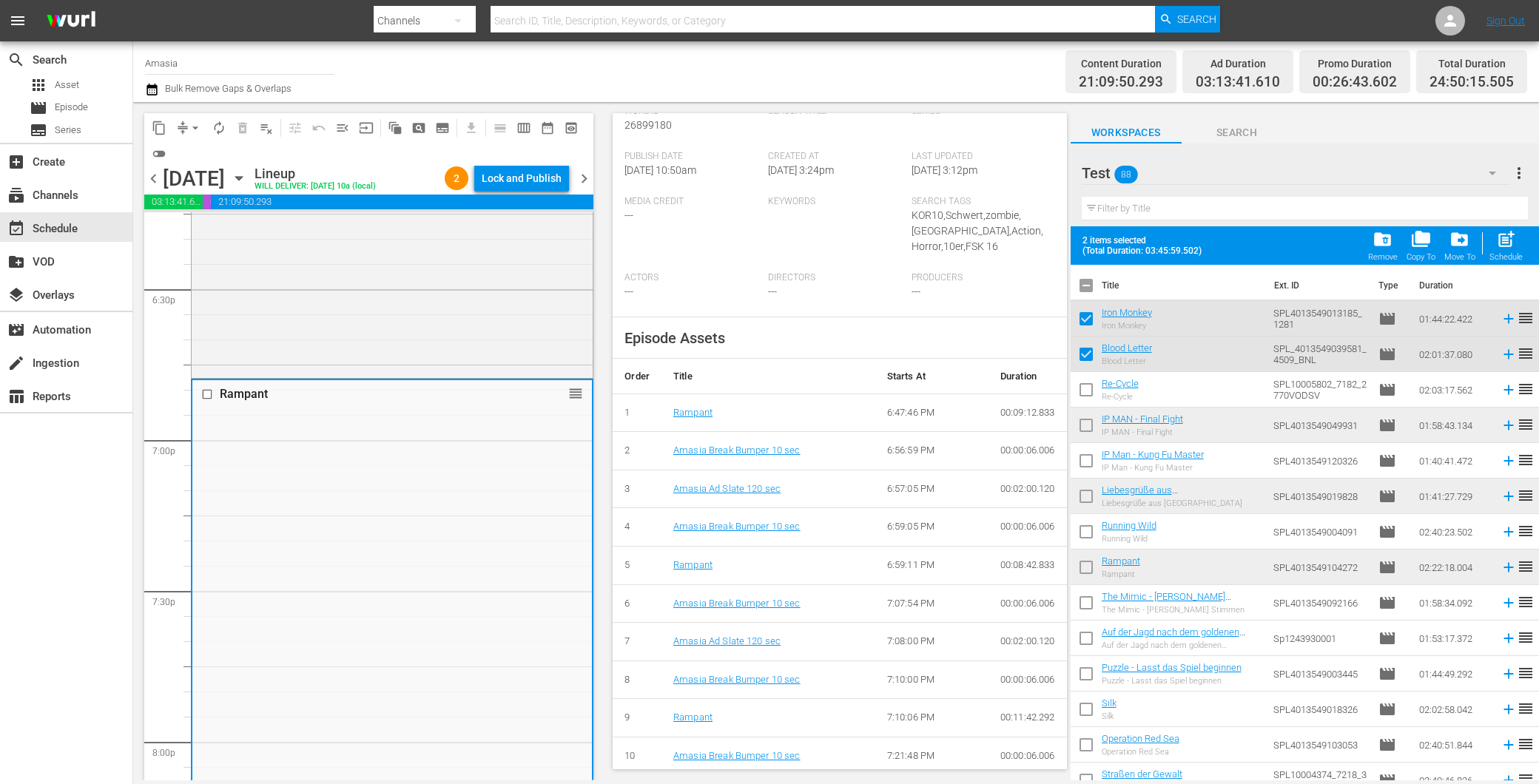
scroll to position [411, 0]
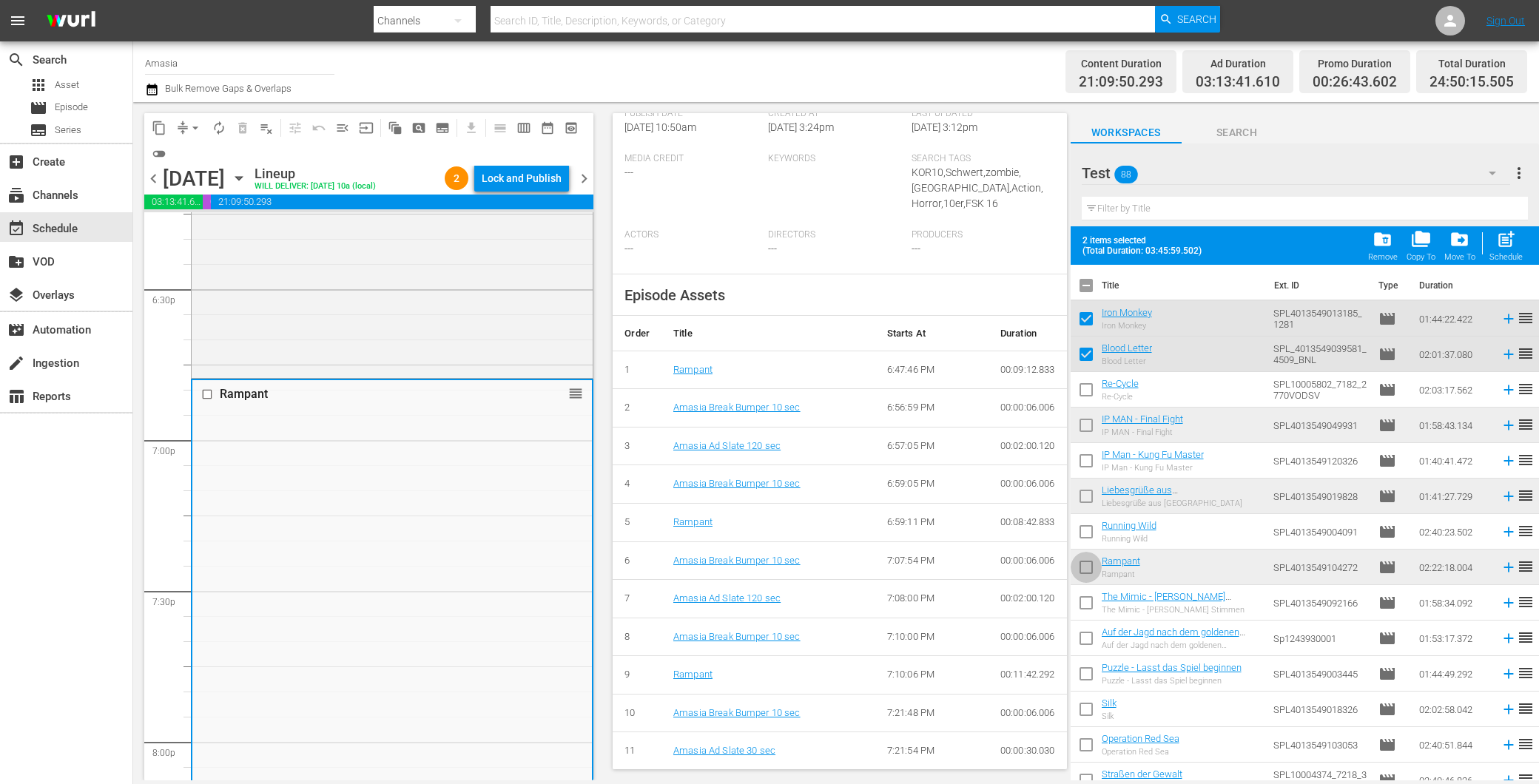
click at [1093, 570] on input "checkbox" at bounding box center [1085, 570] width 31 height 31
checkbox input "true"
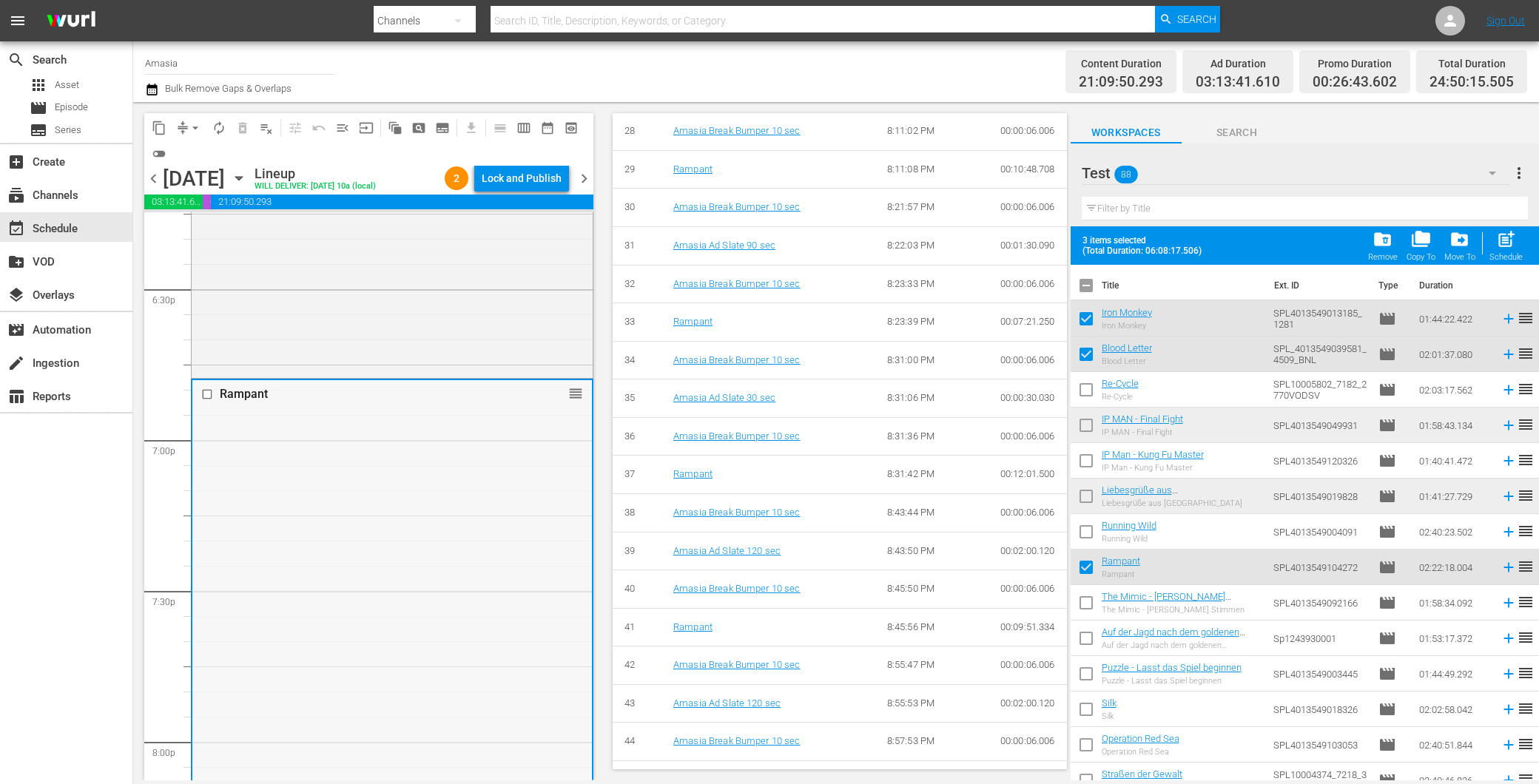
scroll to position [1697, 0]
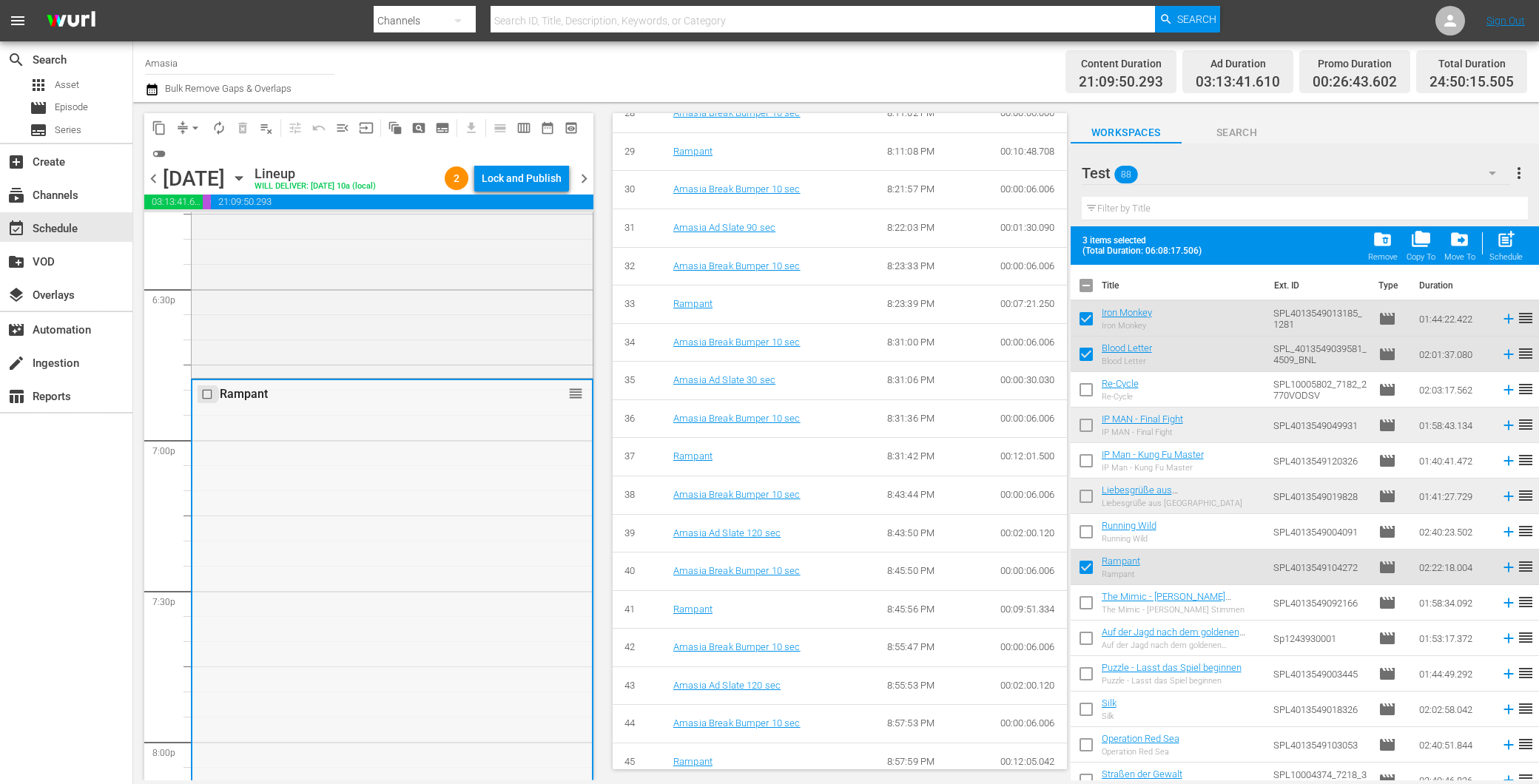
click at [208, 392] on input "checkbox" at bounding box center [208, 393] width 16 height 13
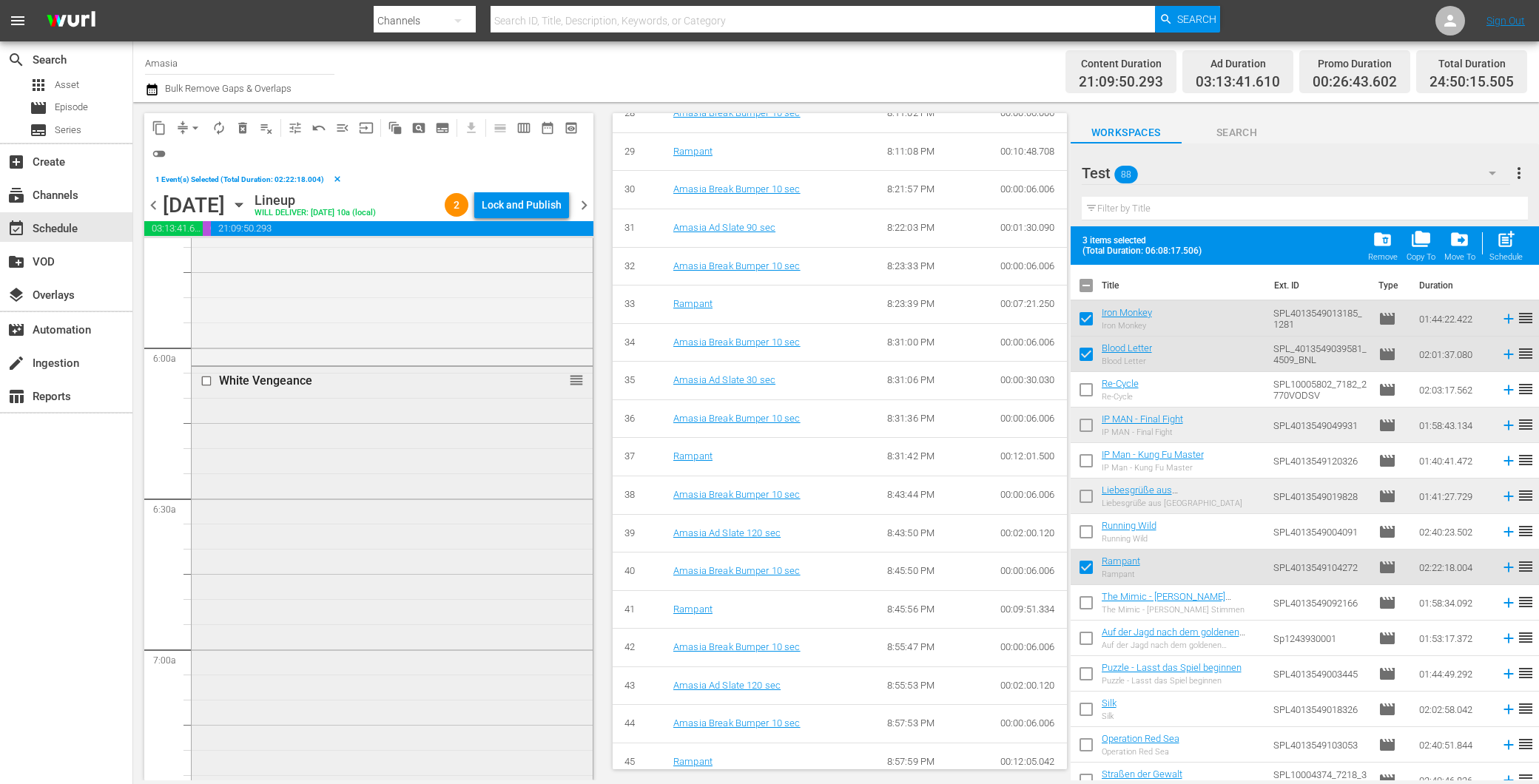
scroll to position [1707, 0]
click at [355, 466] on div "White Vengeance reorder" at bounding box center [392, 761] width 401 height 799
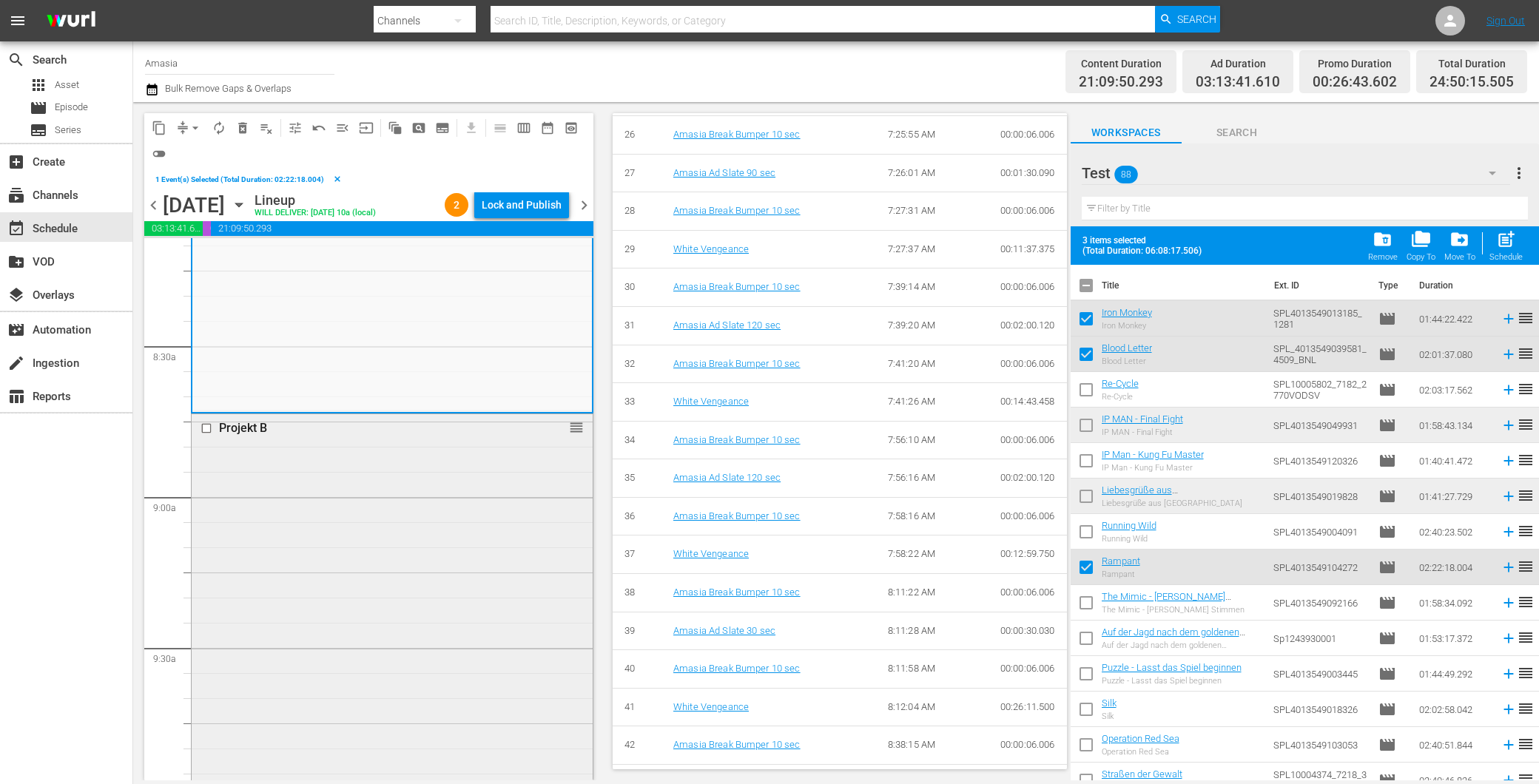
scroll to position [2611, 0]
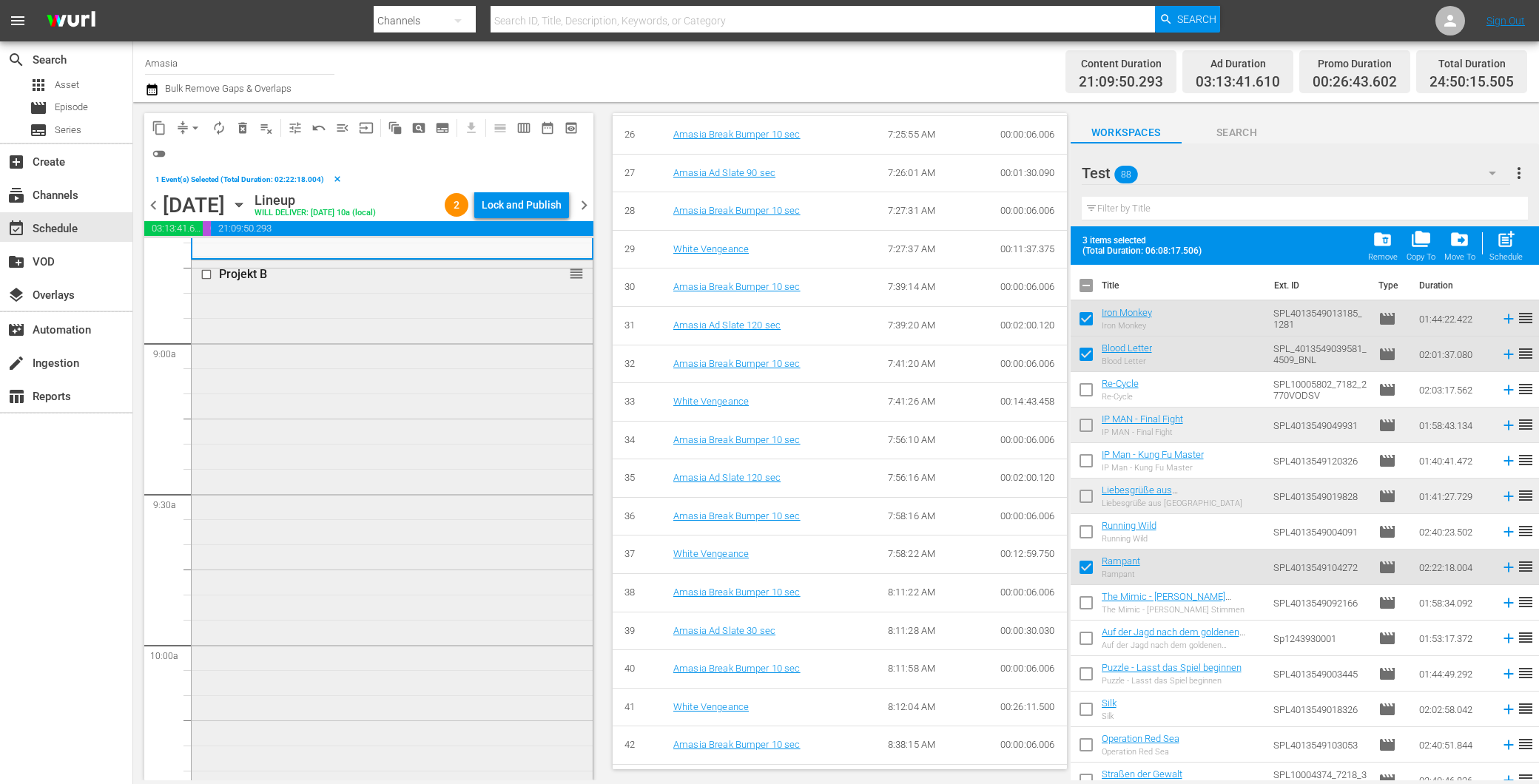
click at [418, 526] on div "Projekt B reorder" at bounding box center [392, 551] width 401 height 582
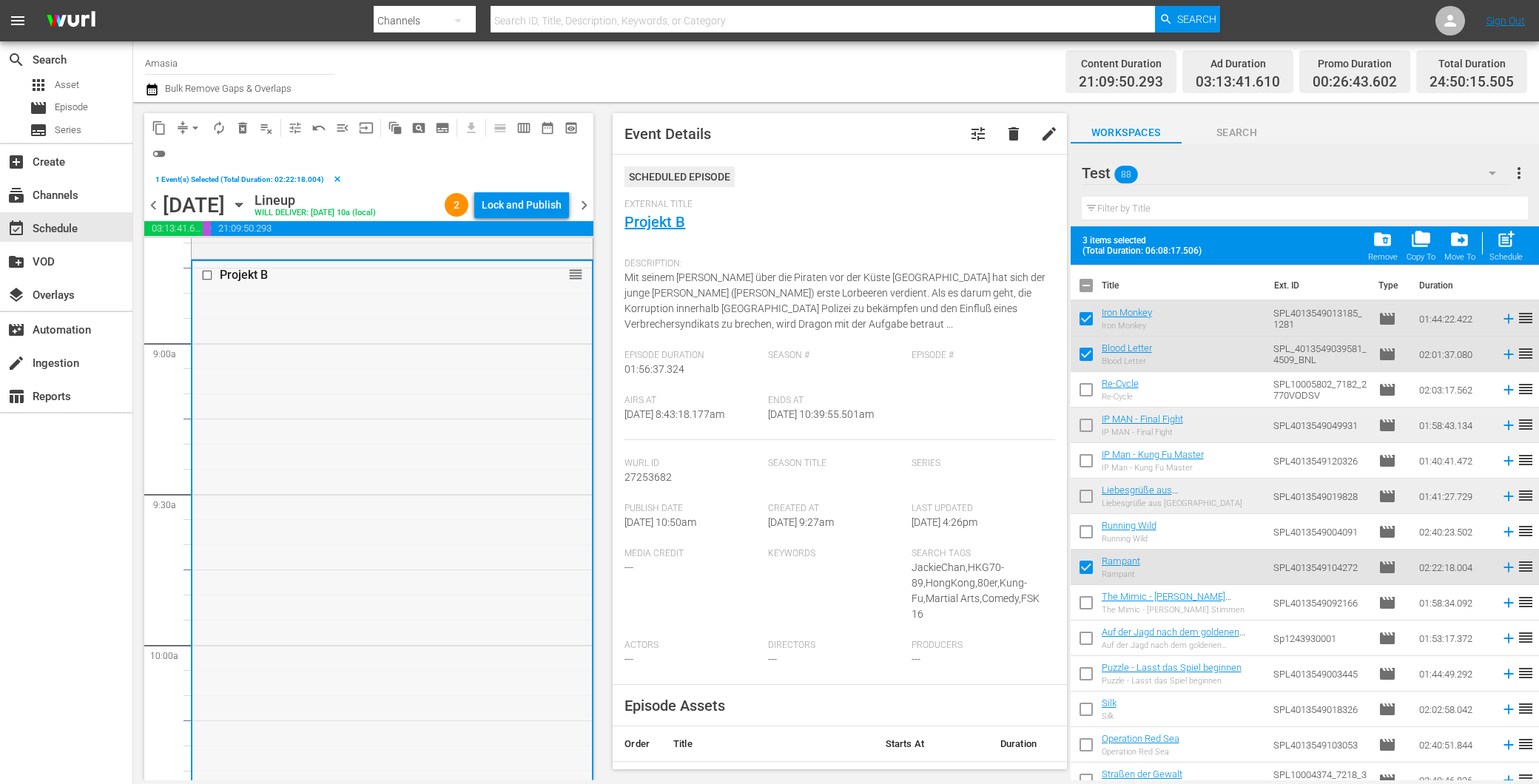
scroll to position [2534, 0]
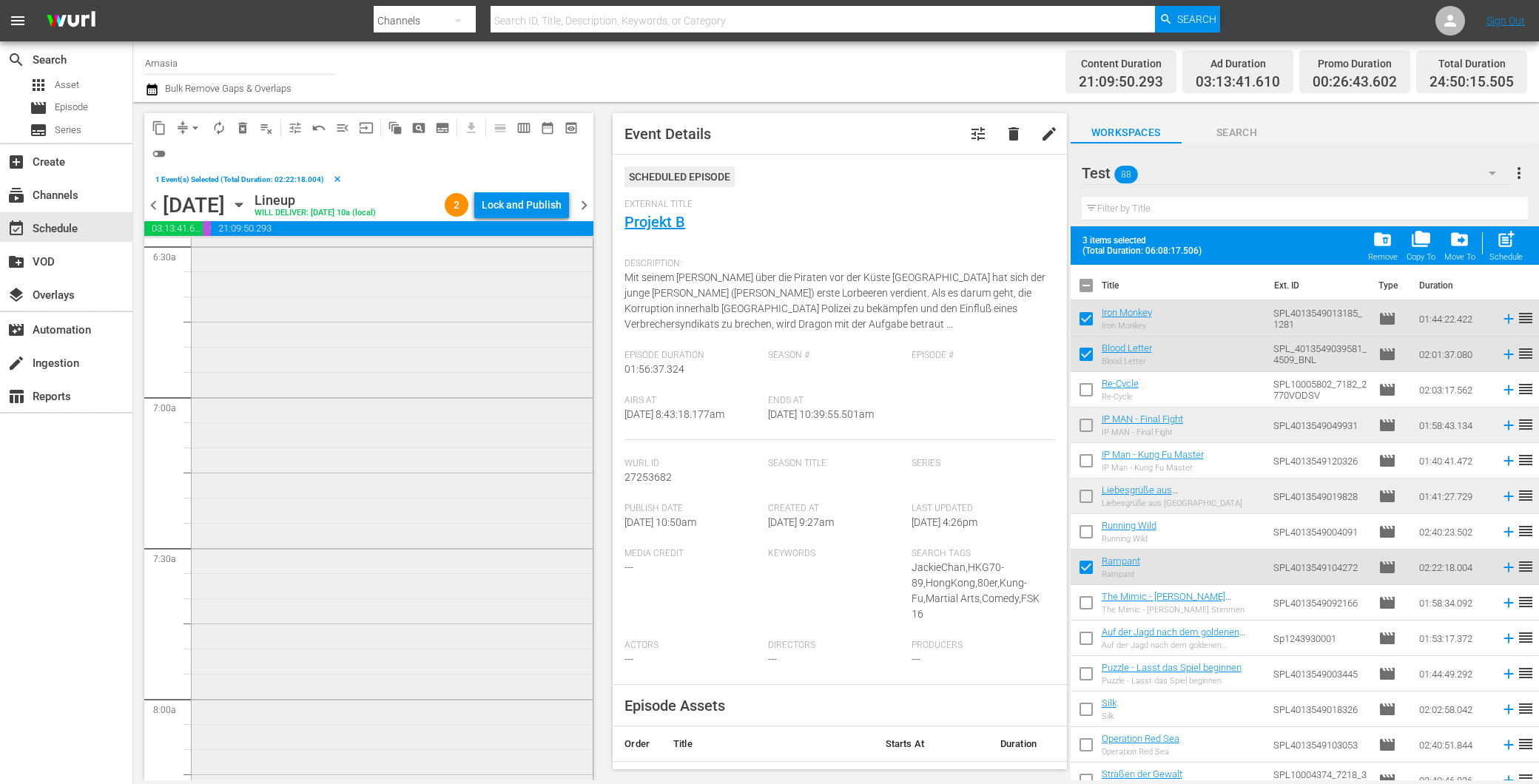
click at [412, 585] on div "White Vengeance reorder" at bounding box center [392, 514] width 401 height 799
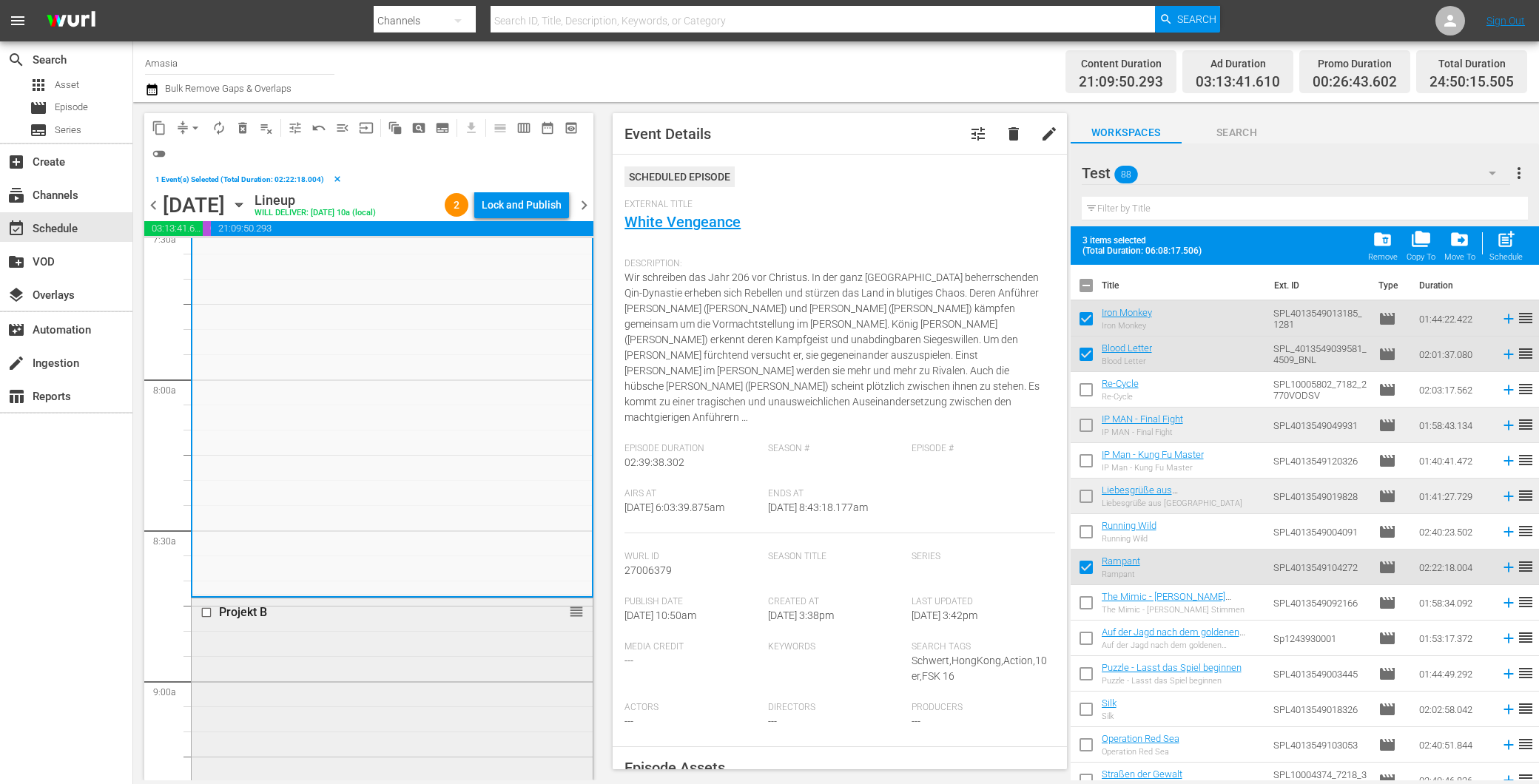
scroll to position [2283, 0]
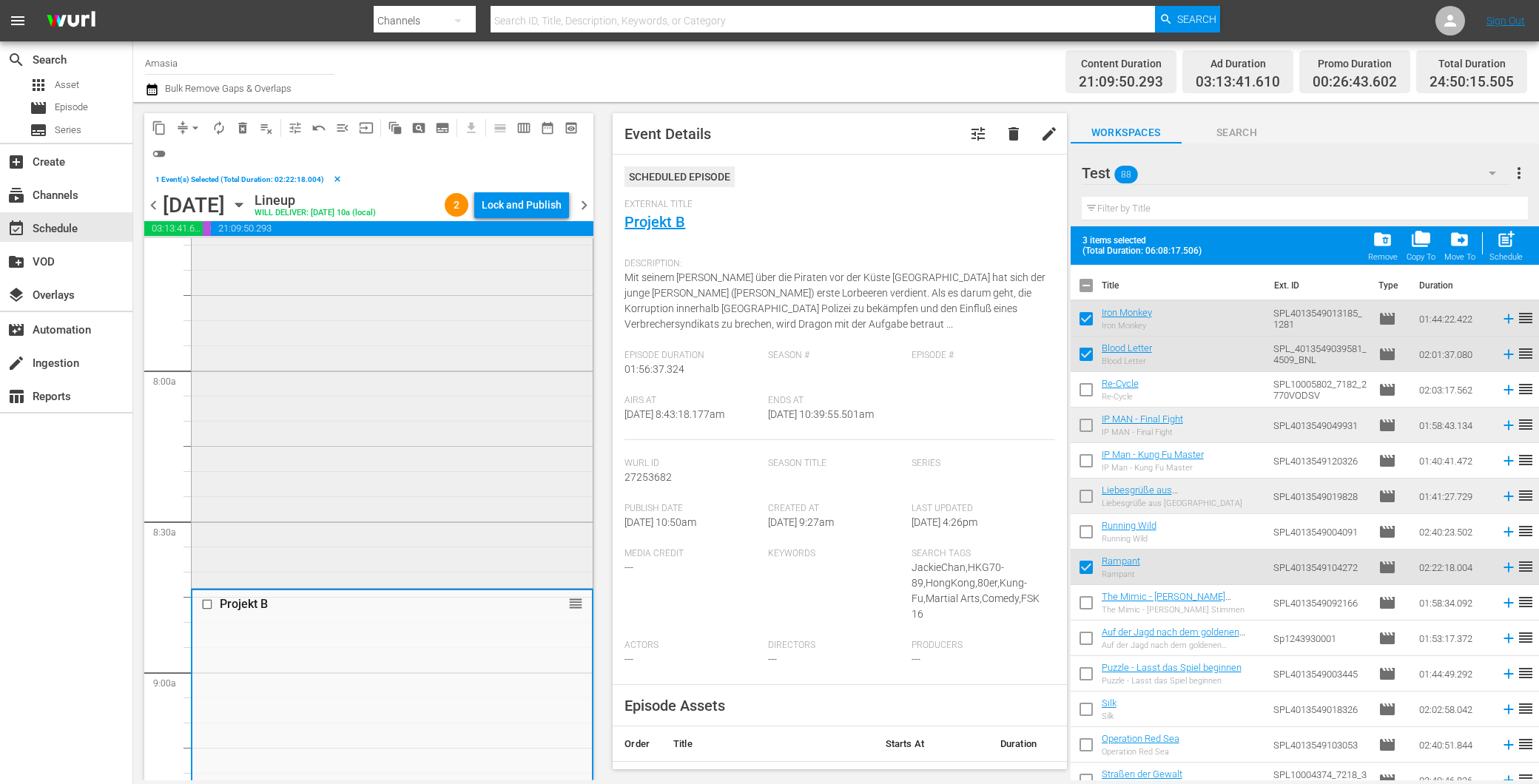
click at [418, 533] on div "White Vengeance reorder" at bounding box center [392, 185] width 401 height 799
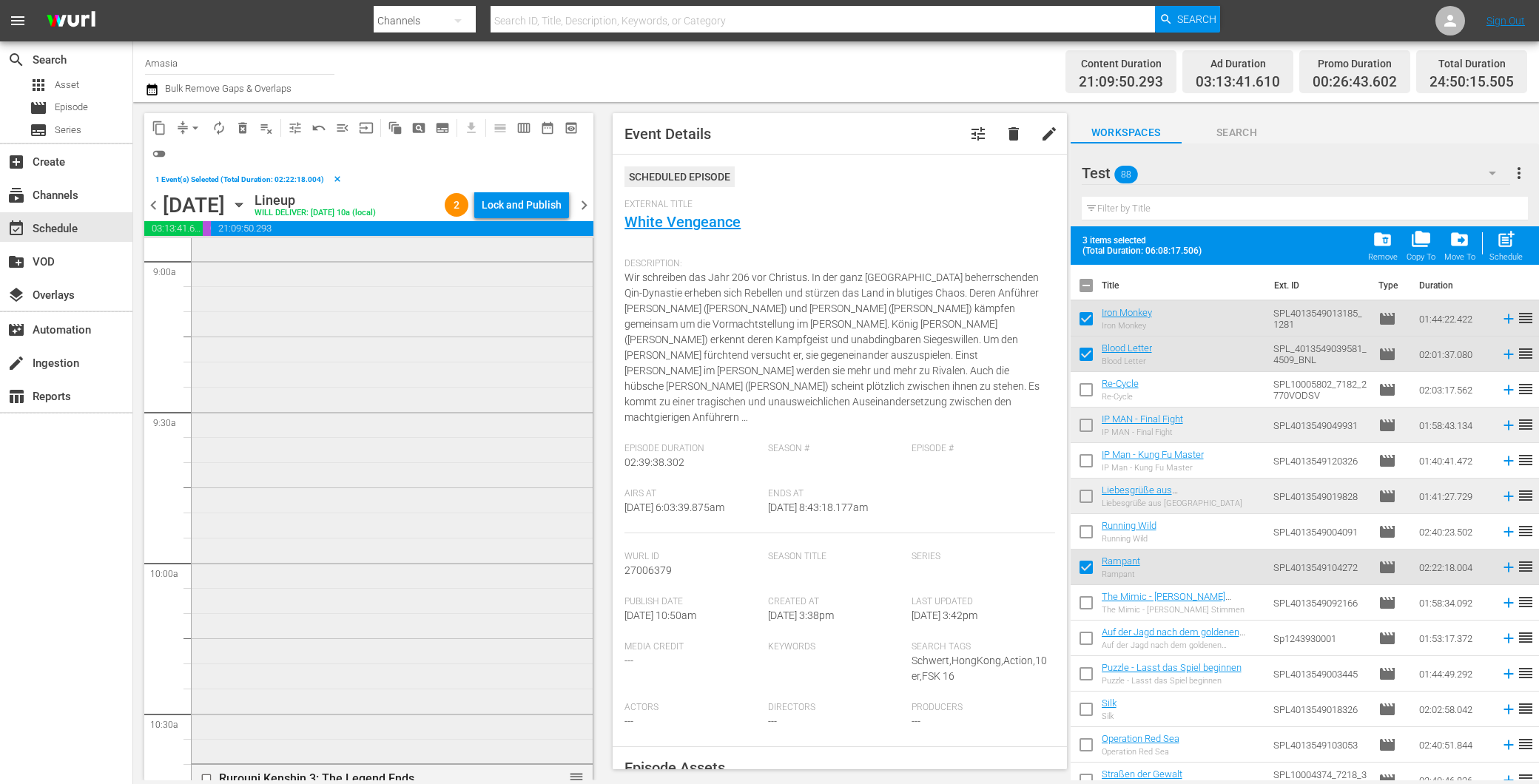
scroll to position [3104, 0]
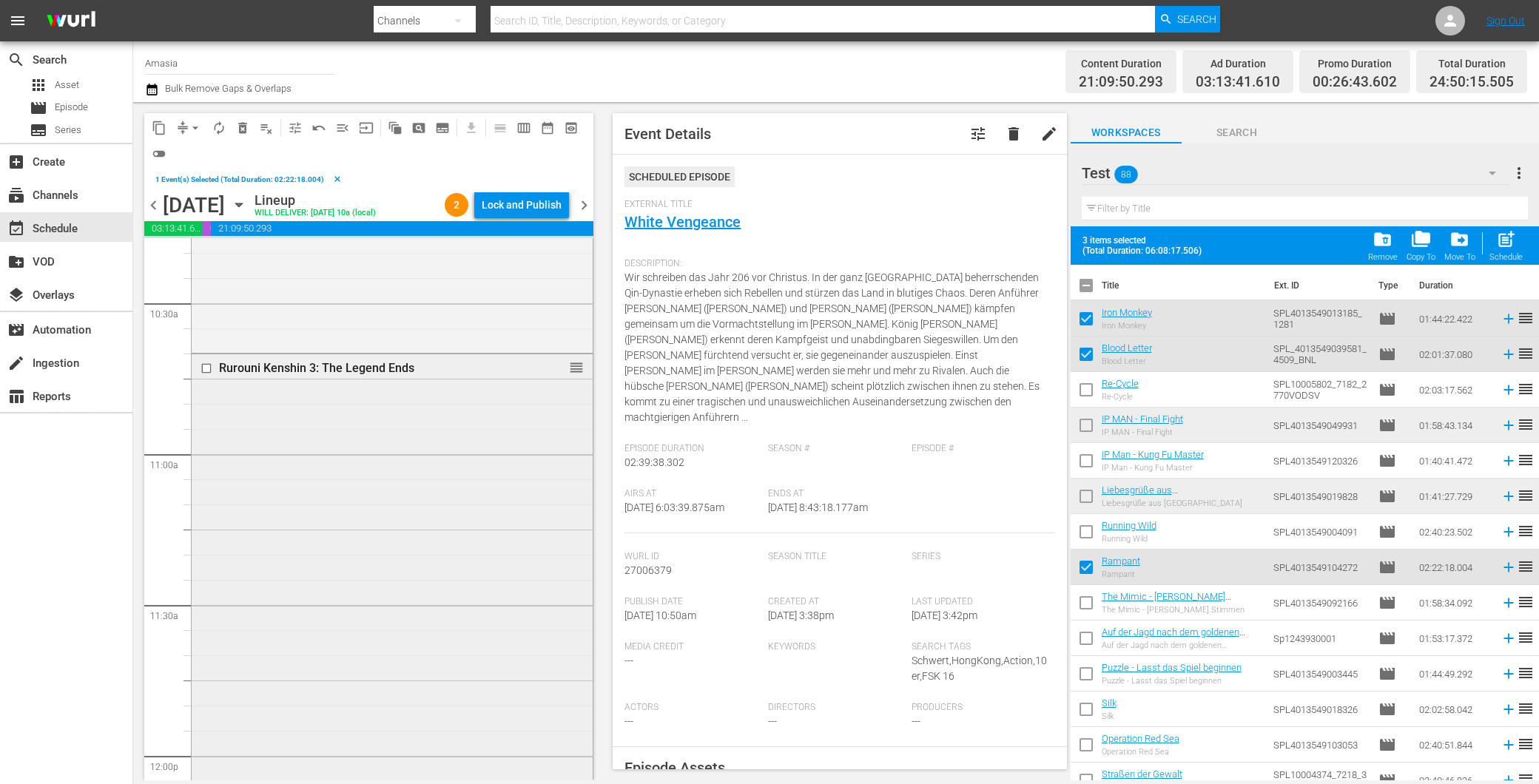
click at [433, 550] on div "Rurouni Kenshin 3: The Legend Ends reorder" at bounding box center [392, 733] width 401 height 757
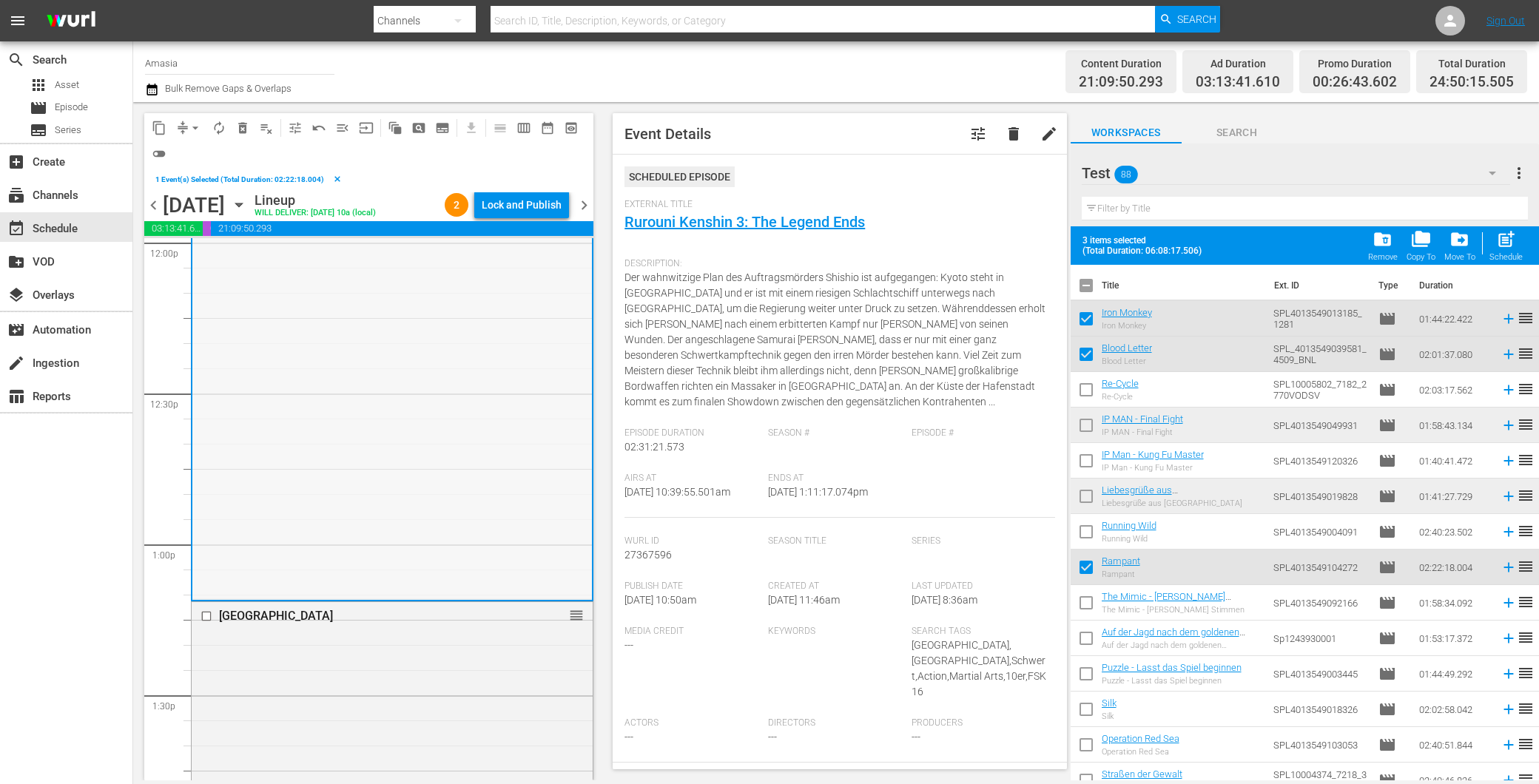
scroll to position [3680, 0]
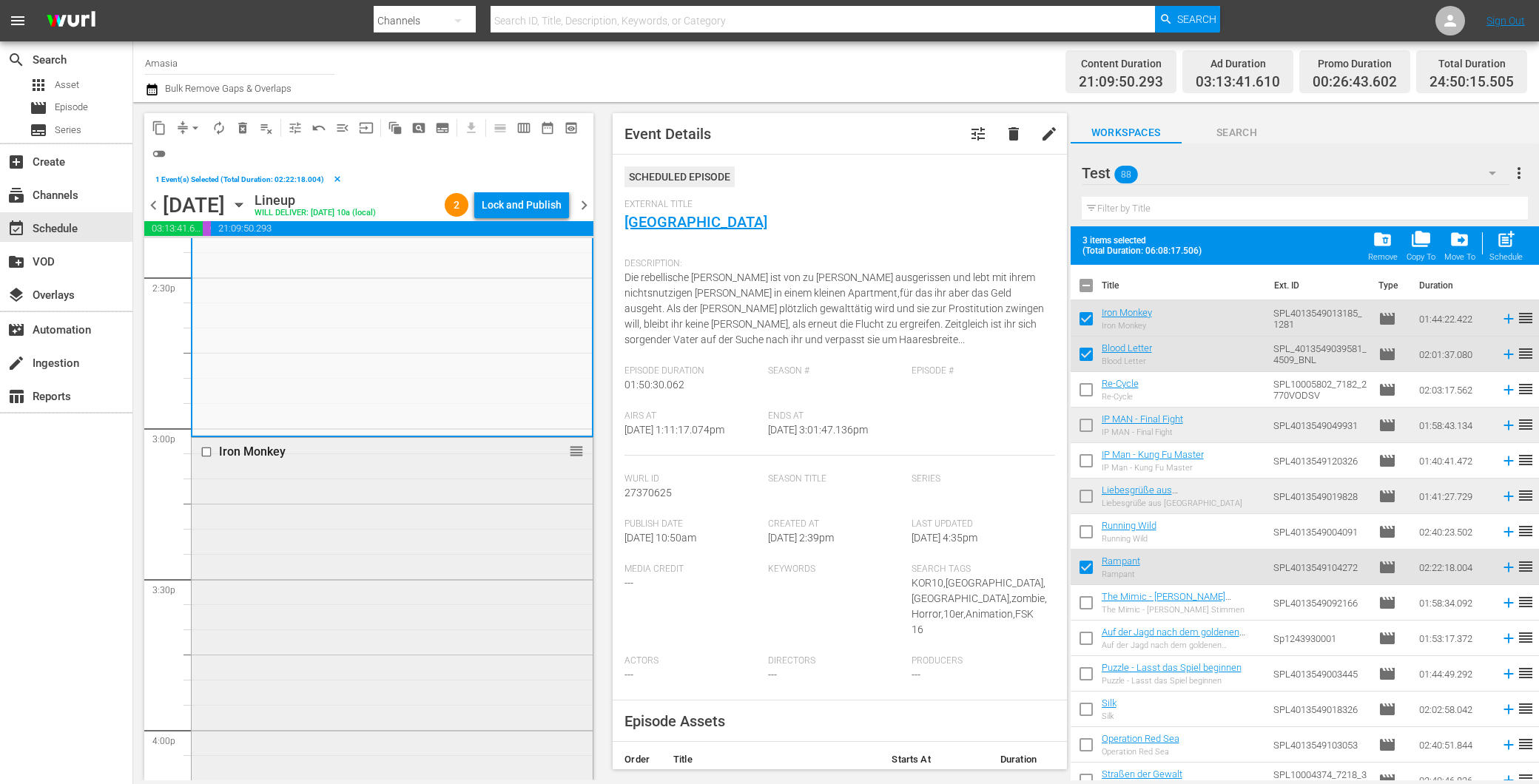
click at [406, 644] on div "Iron Monkey reorder" at bounding box center [392, 698] width 401 height 520
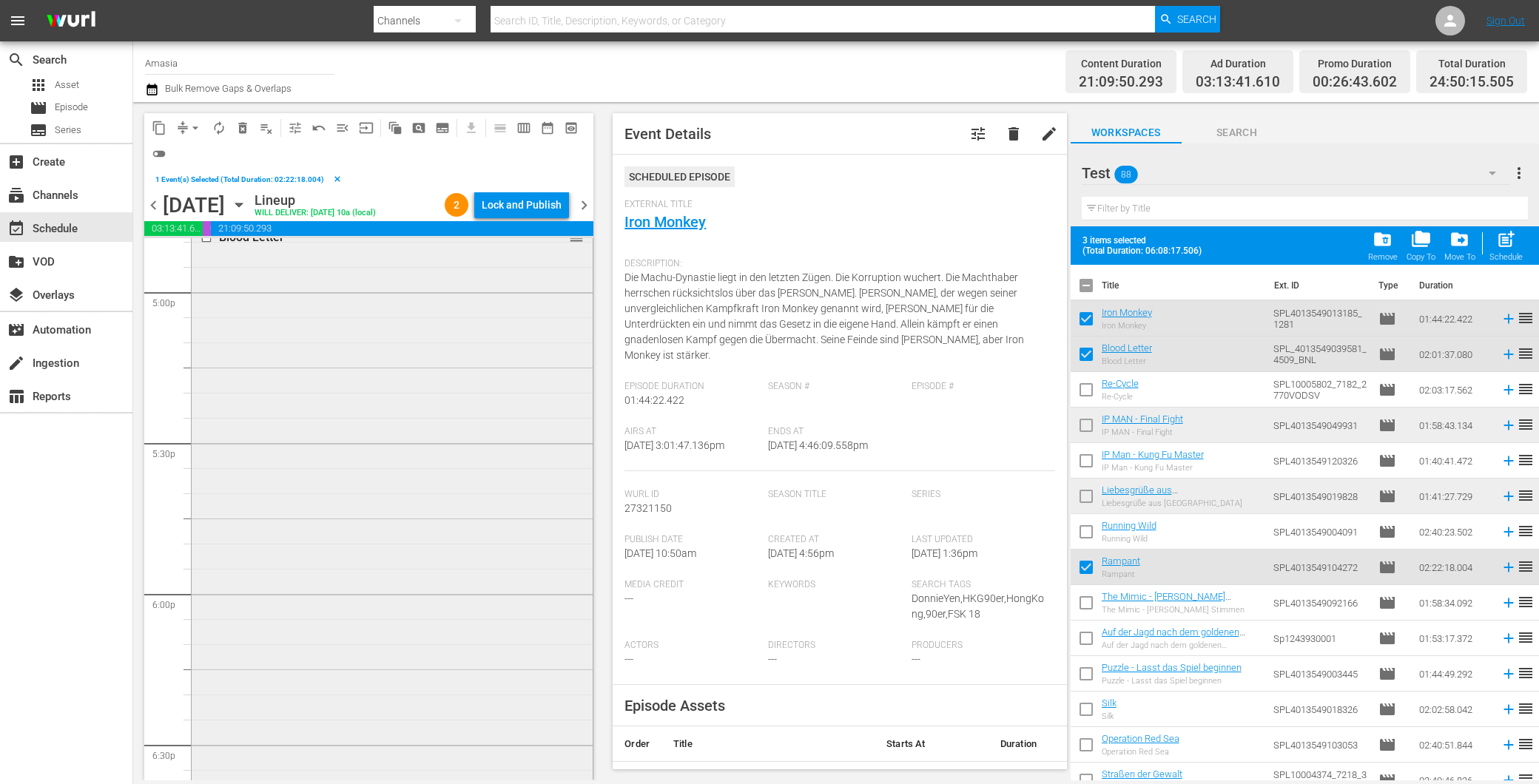
click at [408, 647] on div "Blood Letter reorder" at bounding box center [392, 527] width 401 height 607
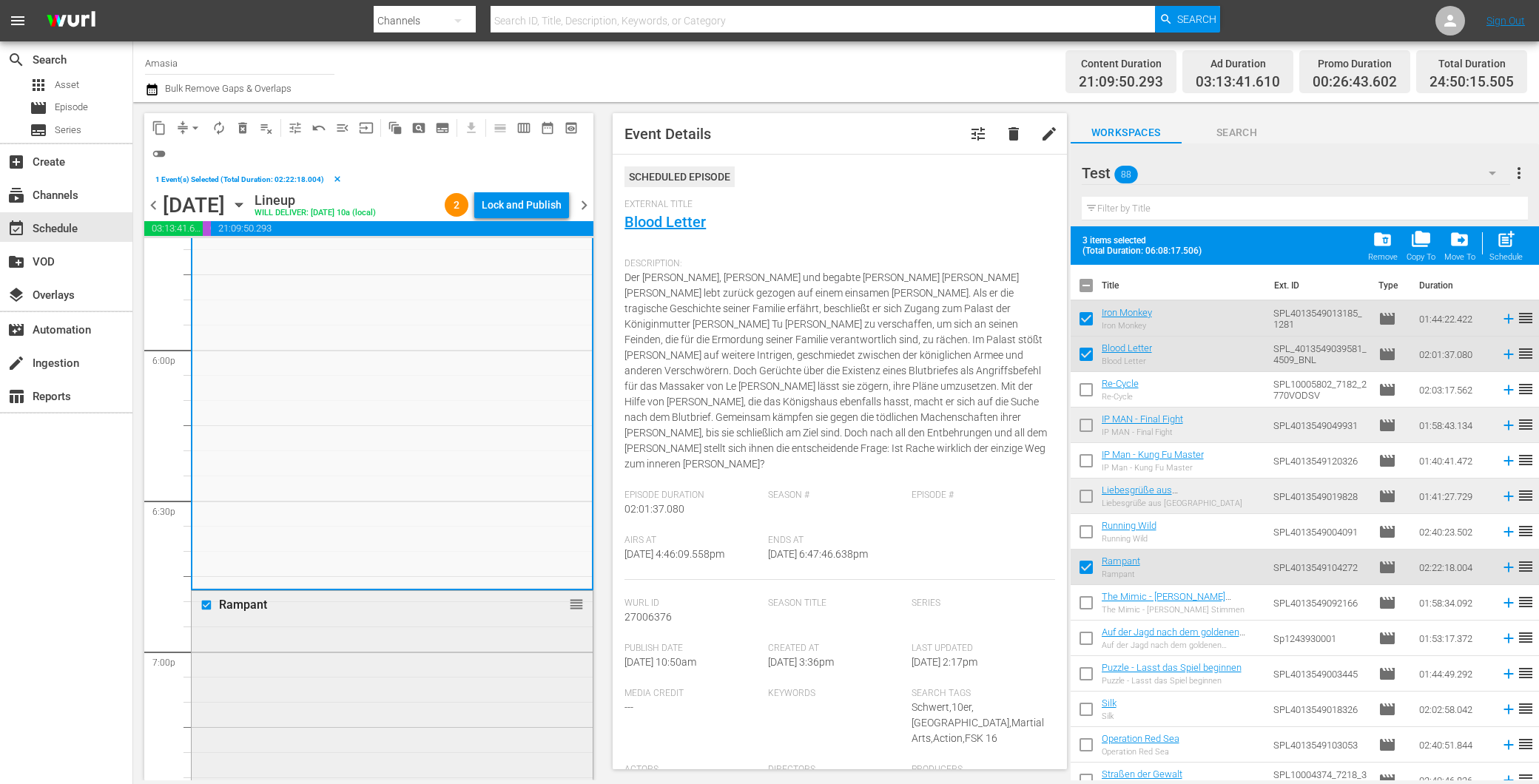
scroll to position [5488, 0]
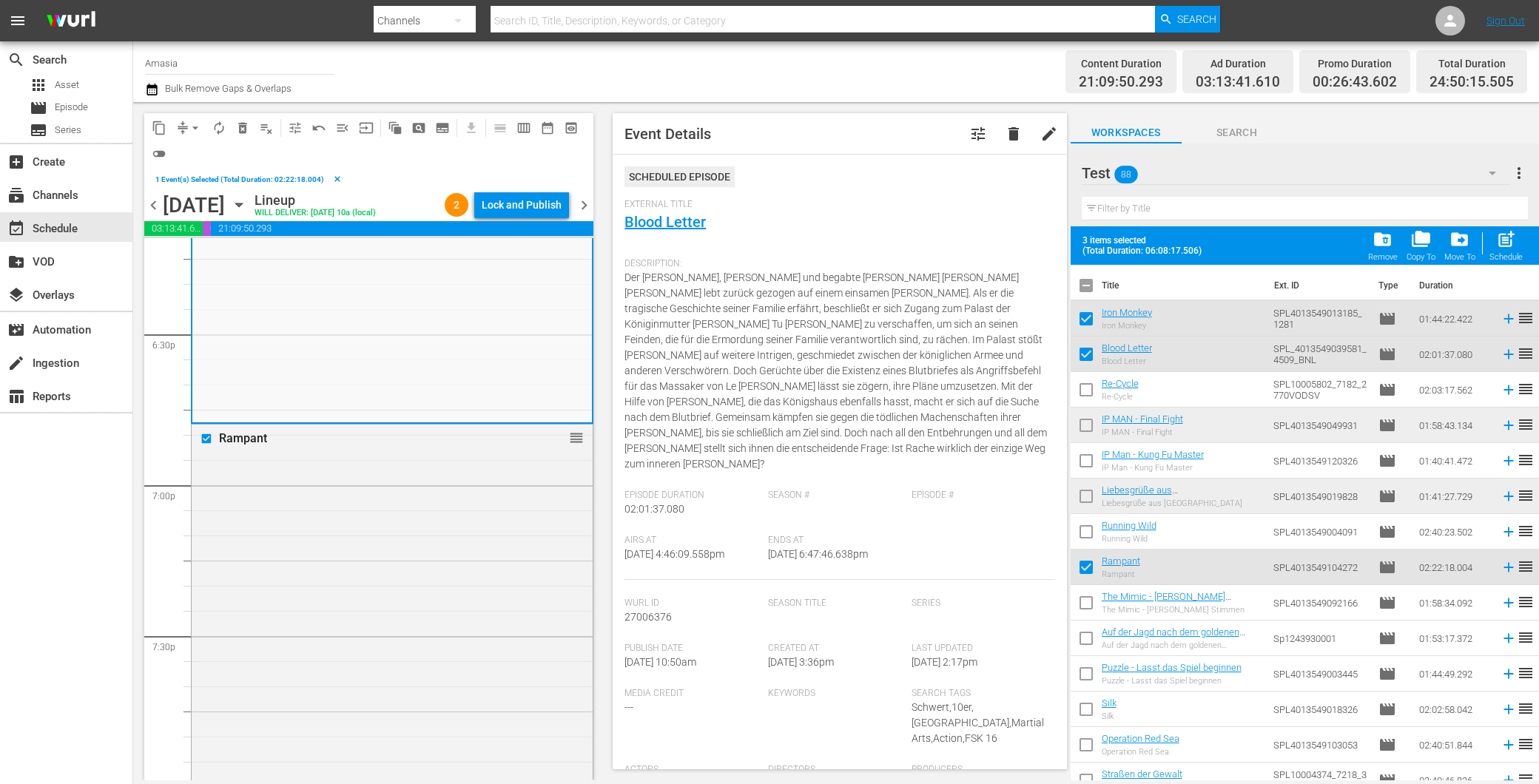
click at [411, 640] on div "Rampant reorder" at bounding box center [392, 781] width 401 height 712
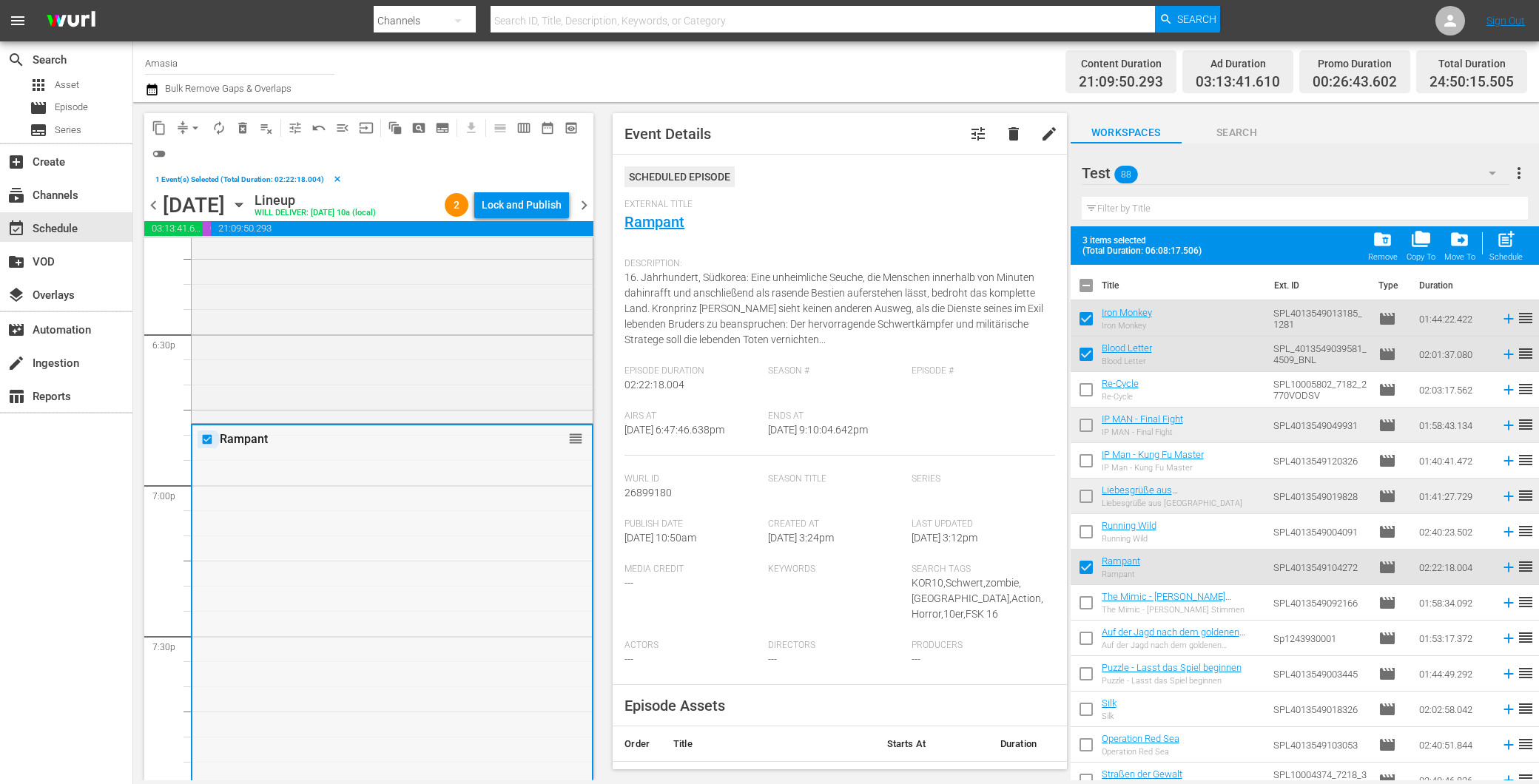
click at [201, 440] on input "checkbox" at bounding box center [208, 439] width 16 height 13
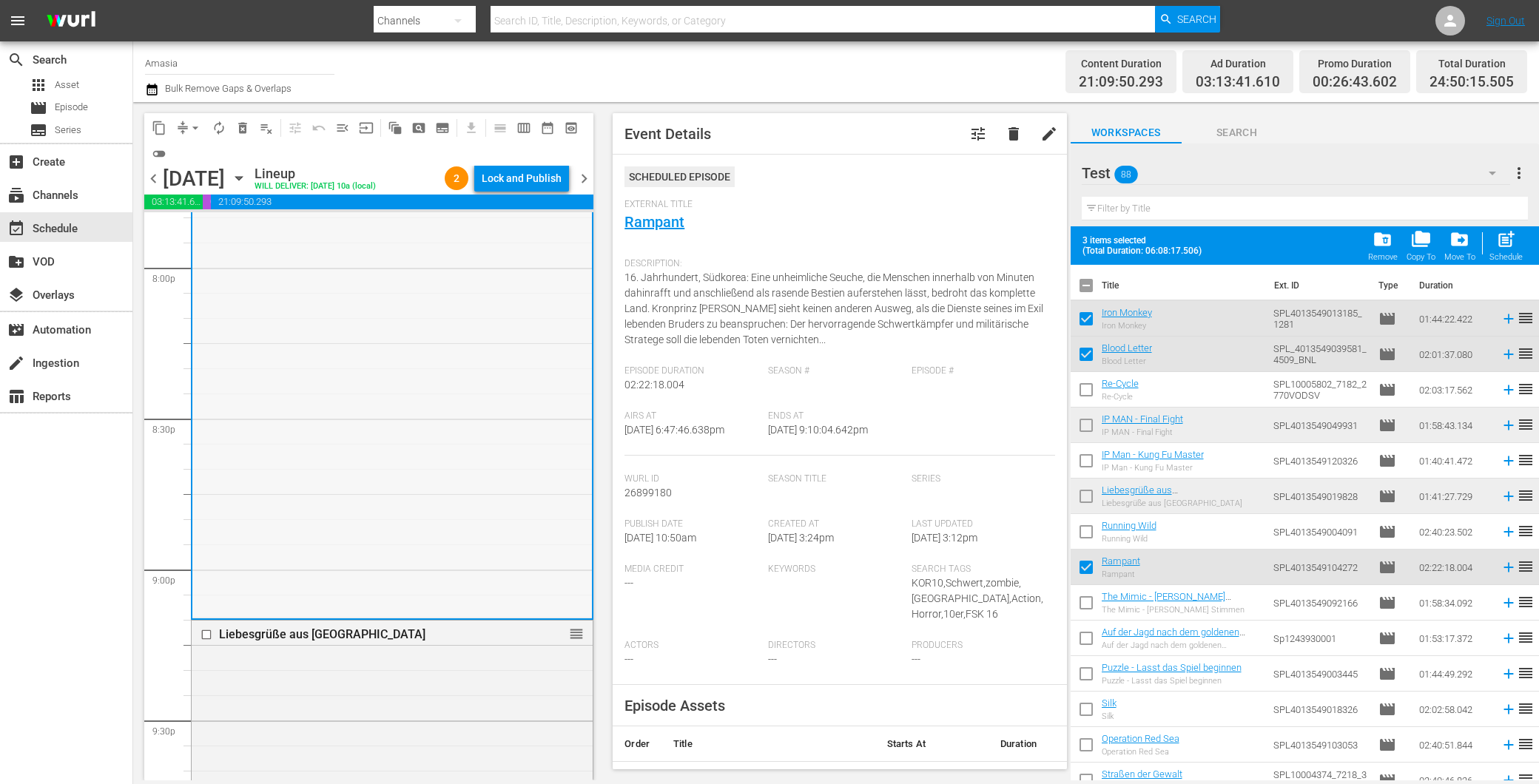
scroll to position [6146, 0]
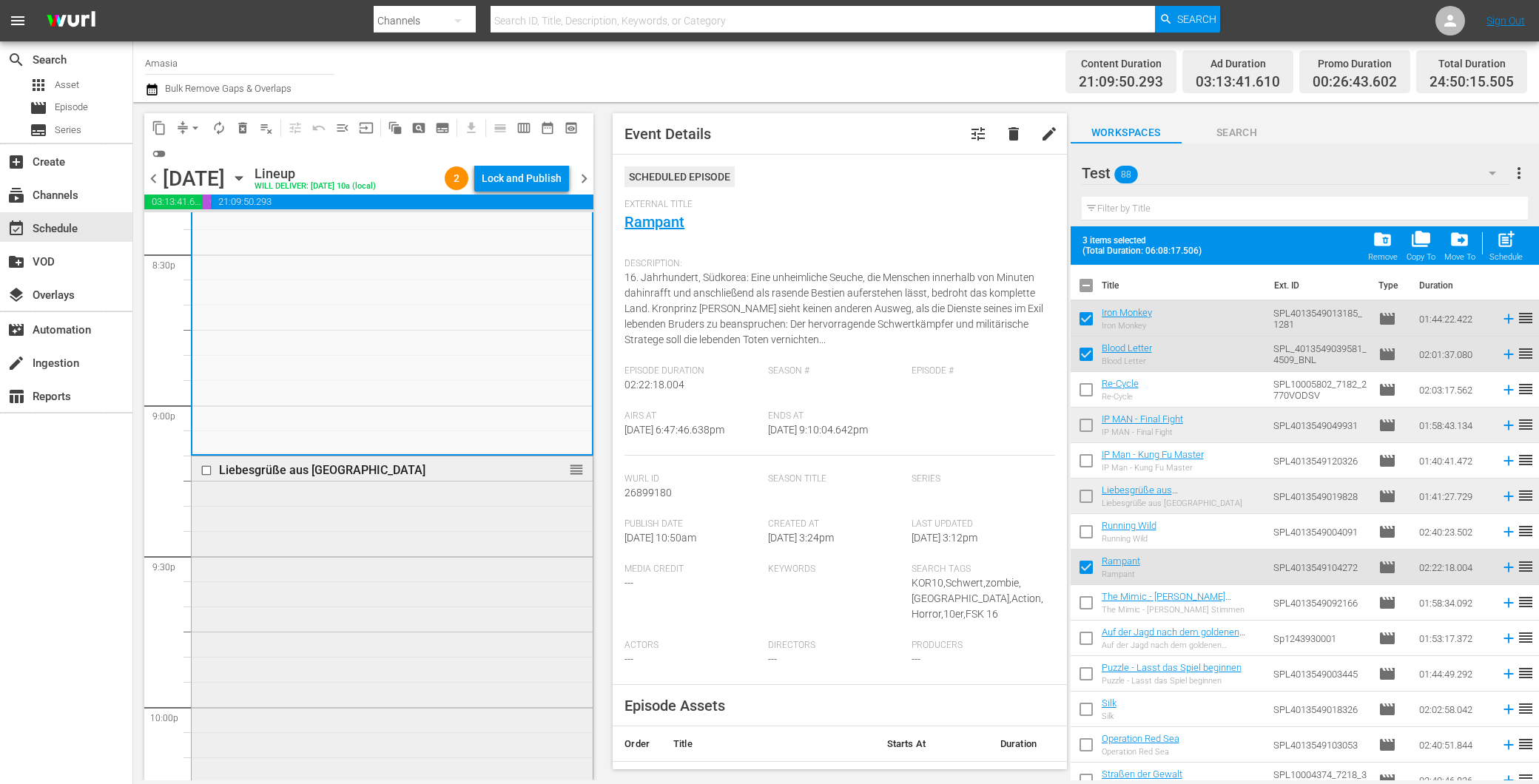
click at [356, 515] on div "Liebesgrüße aus [GEOGRAPHIC_DATA] reorder" at bounding box center [392, 710] width 401 height 506
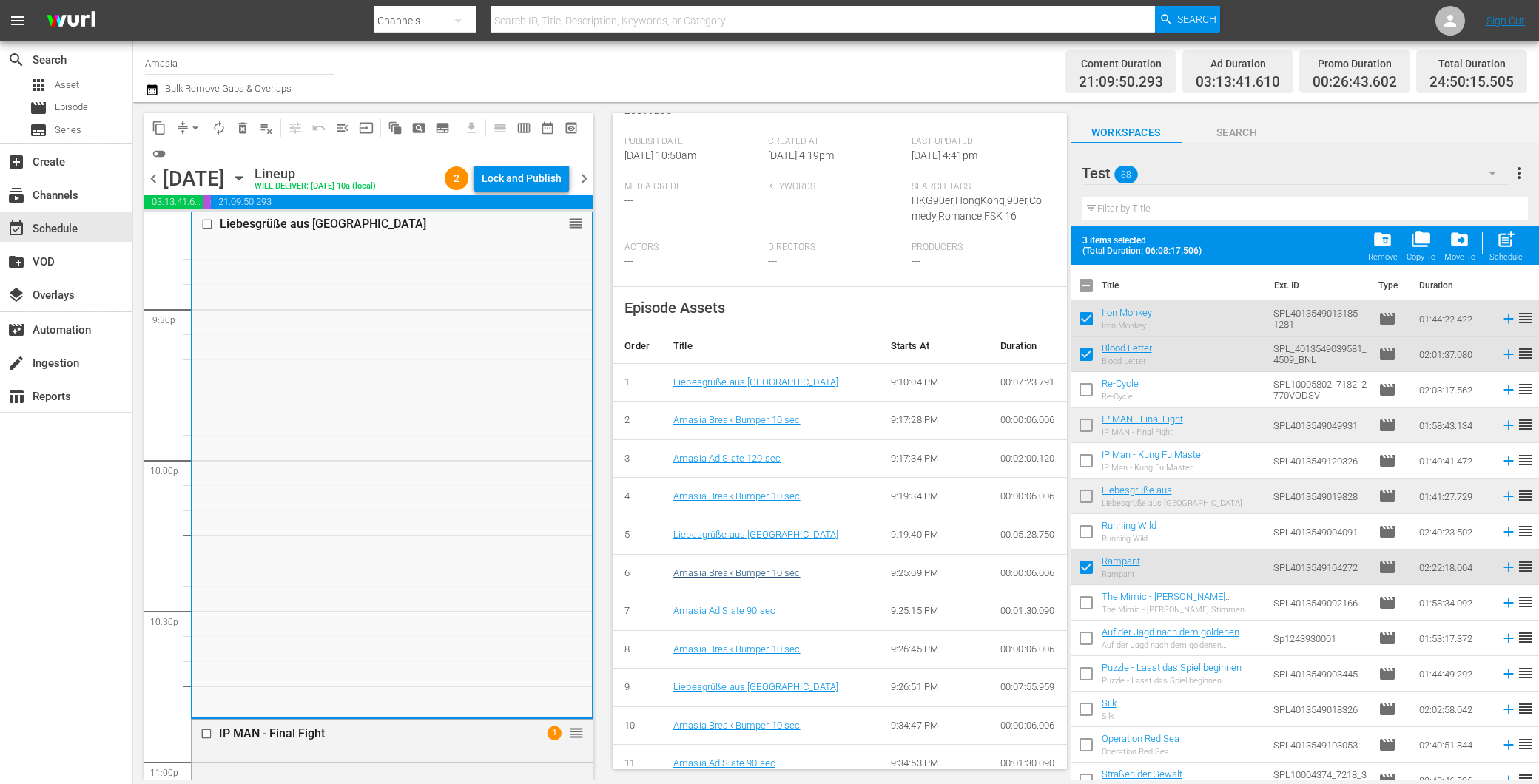
scroll to position [411, 0]
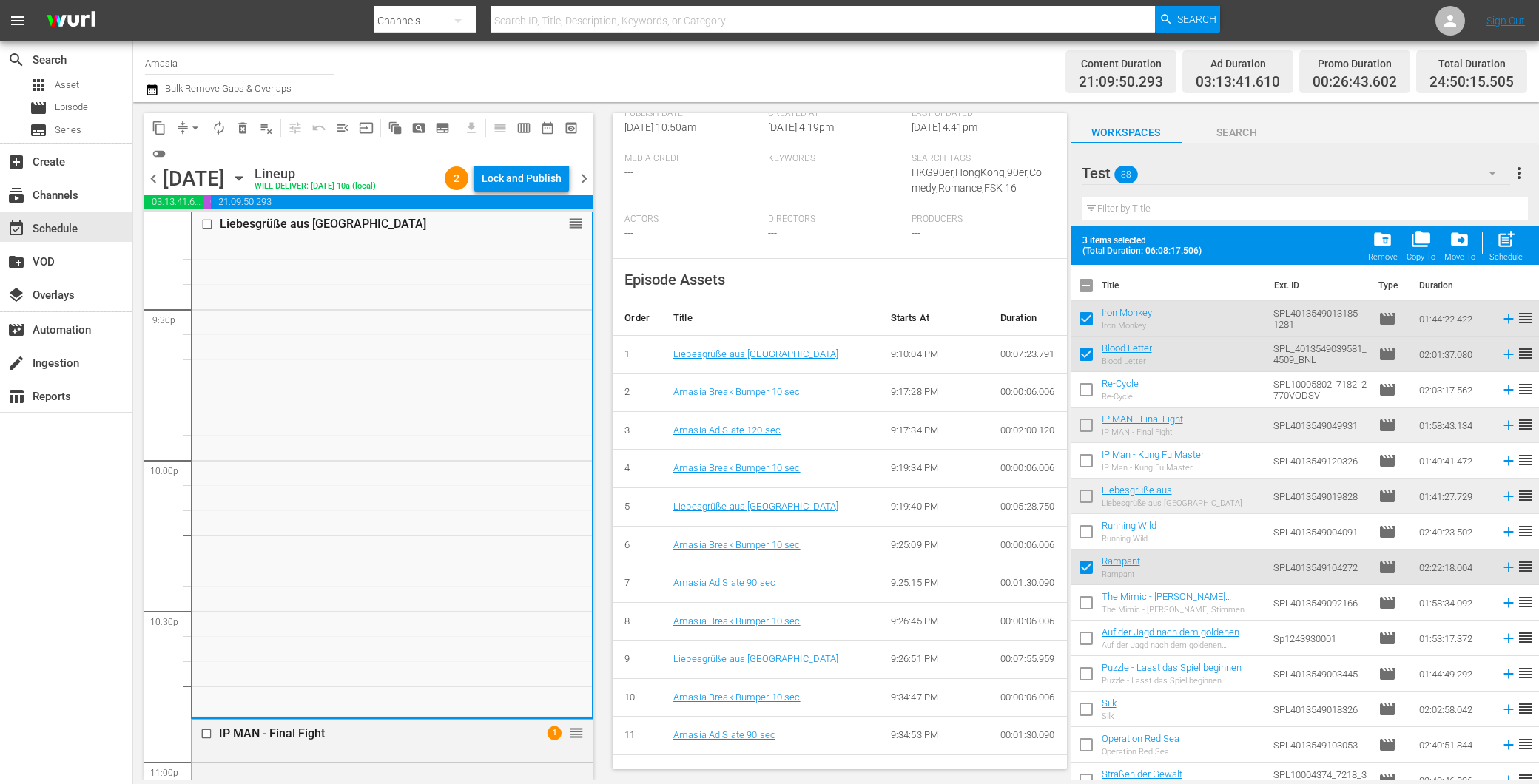
click at [1086, 496] on input "checkbox" at bounding box center [1085, 499] width 31 height 31
checkbox input "true"
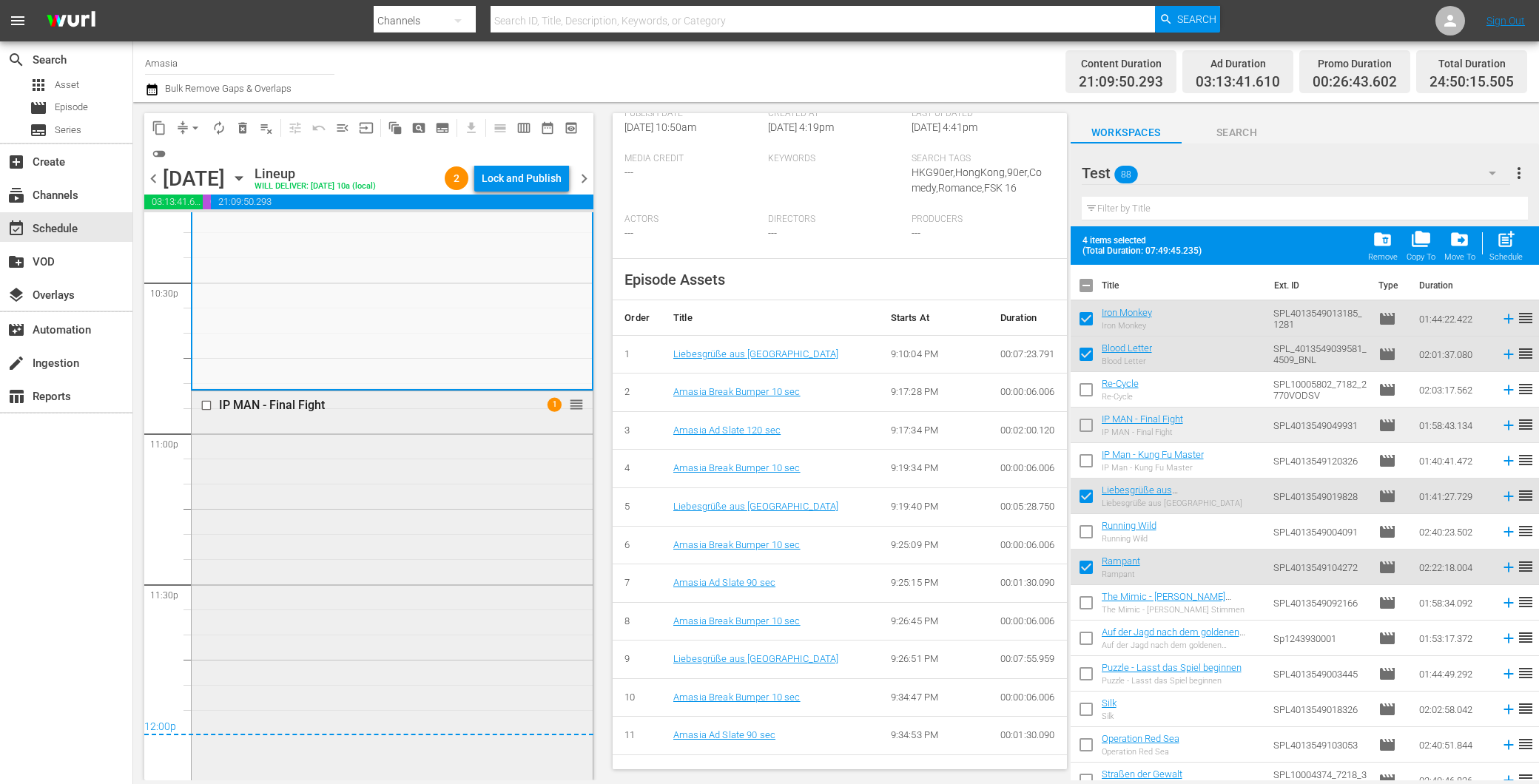
click at [366, 479] on div "IP MAN - Final Fight 1 reorder" at bounding box center [392, 688] width 401 height 592
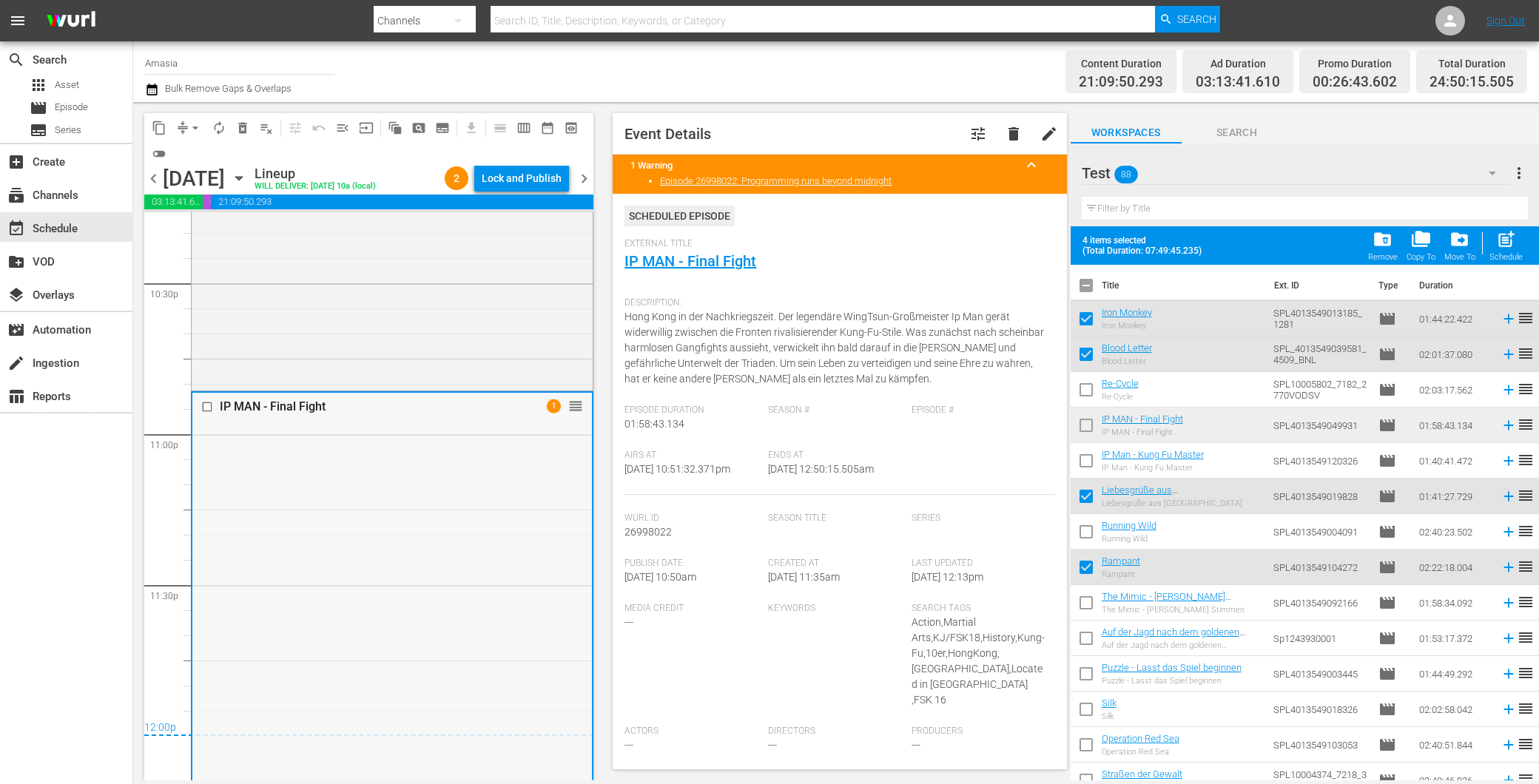
scroll to position [6846, 0]
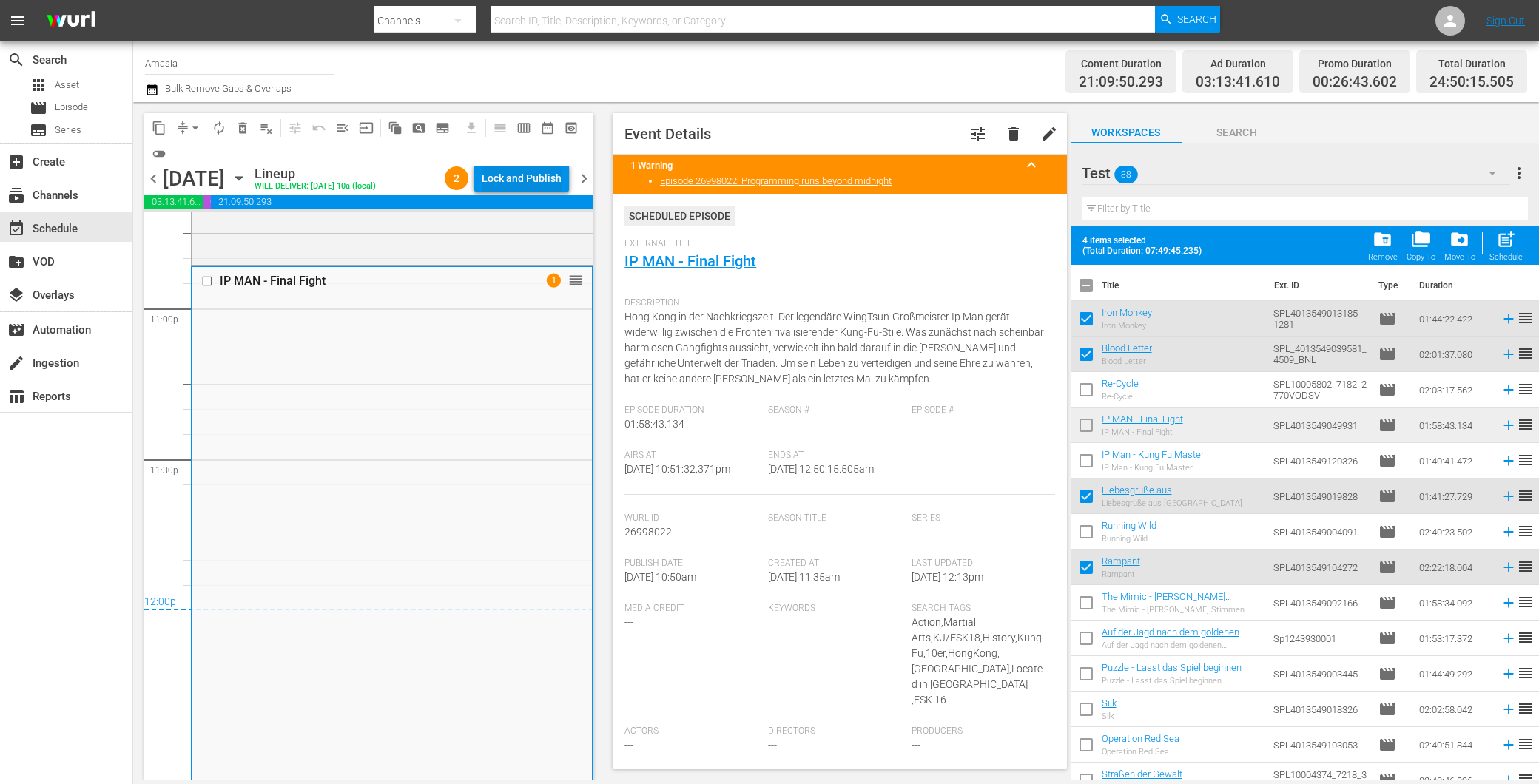
click at [528, 178] on div "Lock and Publish" at bounding box center [521, 178] width 80 height 27
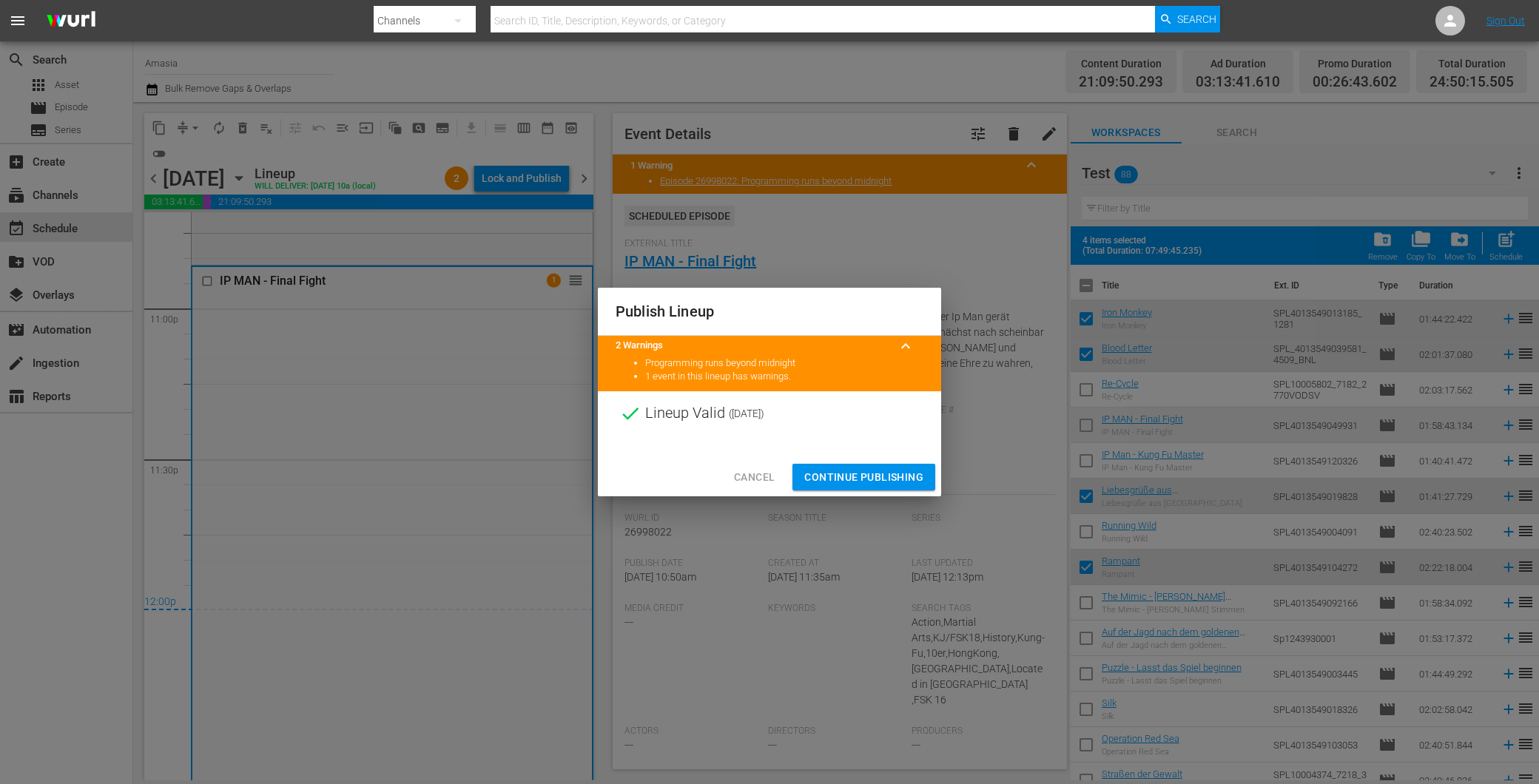
click at [876, 482] on span "Continue Publishing" at bounding box center [864, 478] width 119 height 18
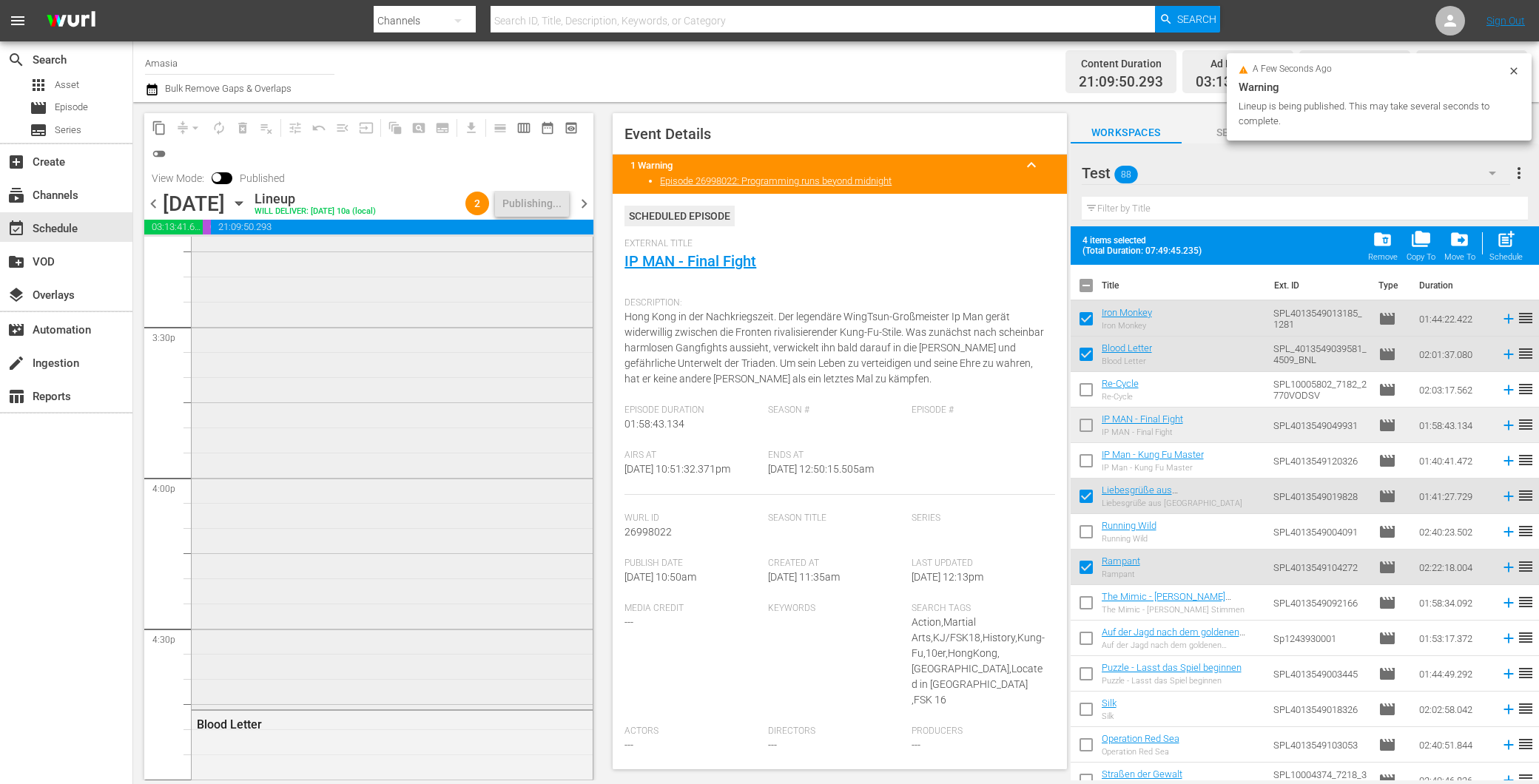
scroll to position [4380, 0]
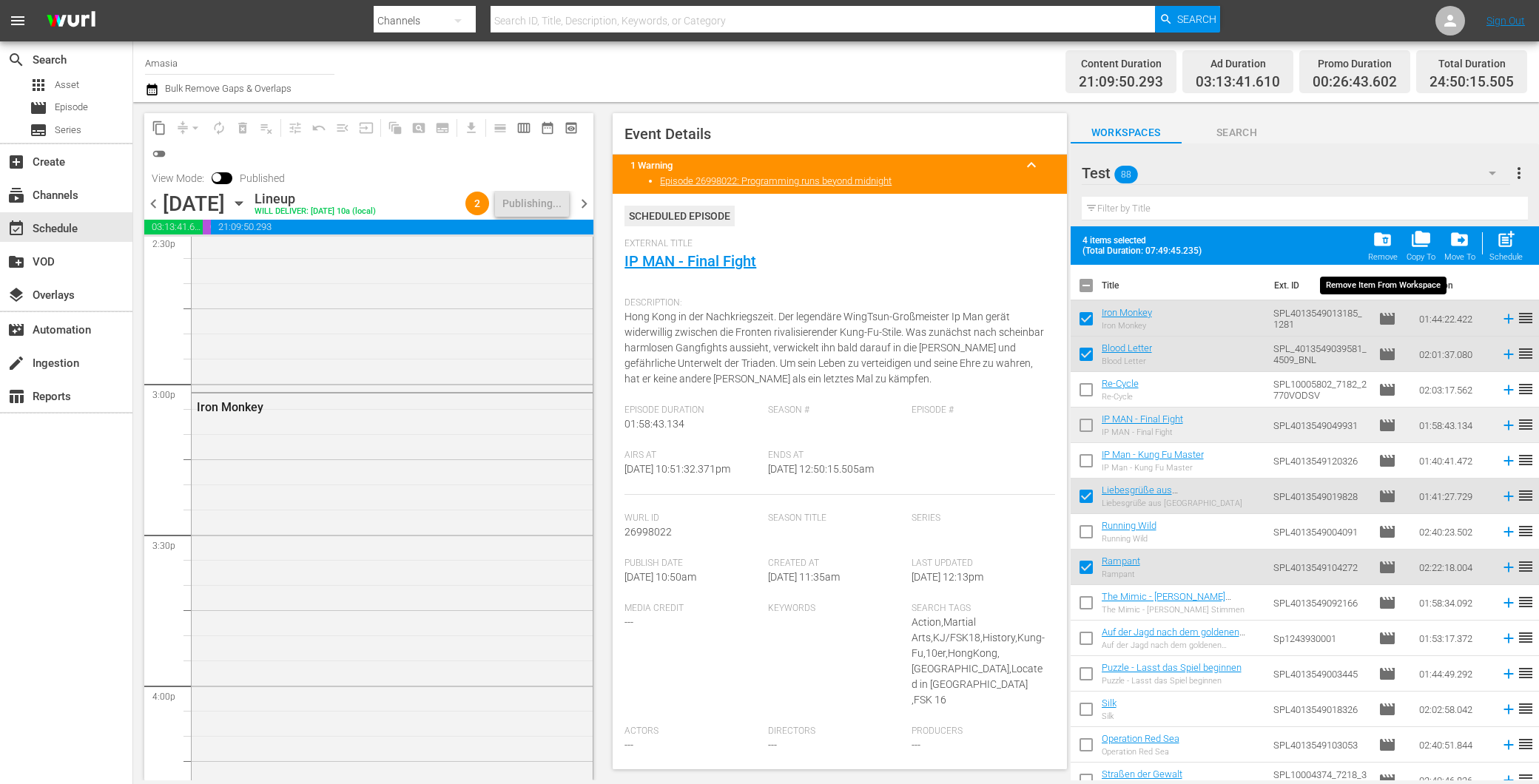
click at [1383, 238] on span "folder_delete" at bounding box center [1383, 239] width 20 height 20
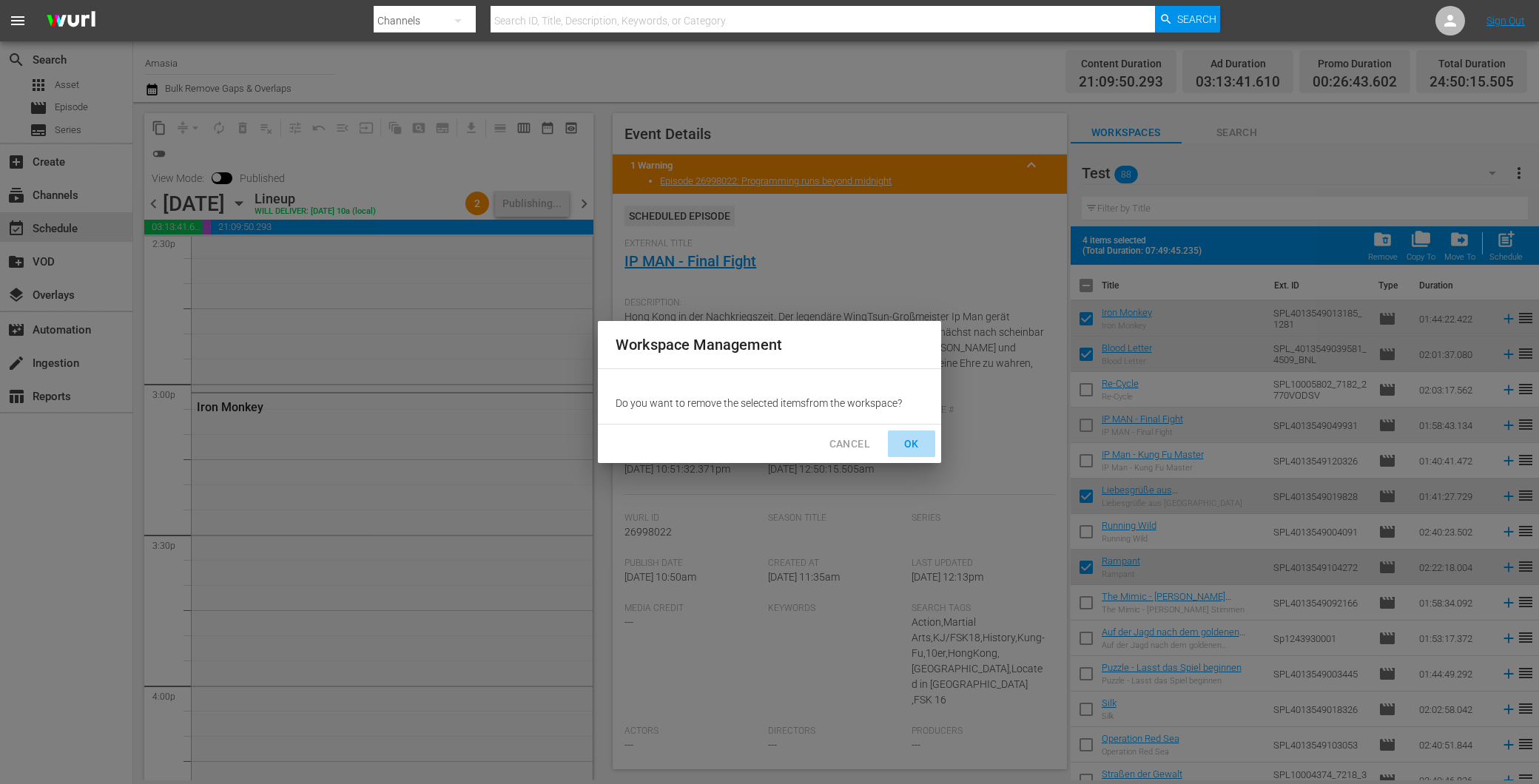
click at [915, 440] on span "OK" at bounding box center [911, 444] width 23 height 18
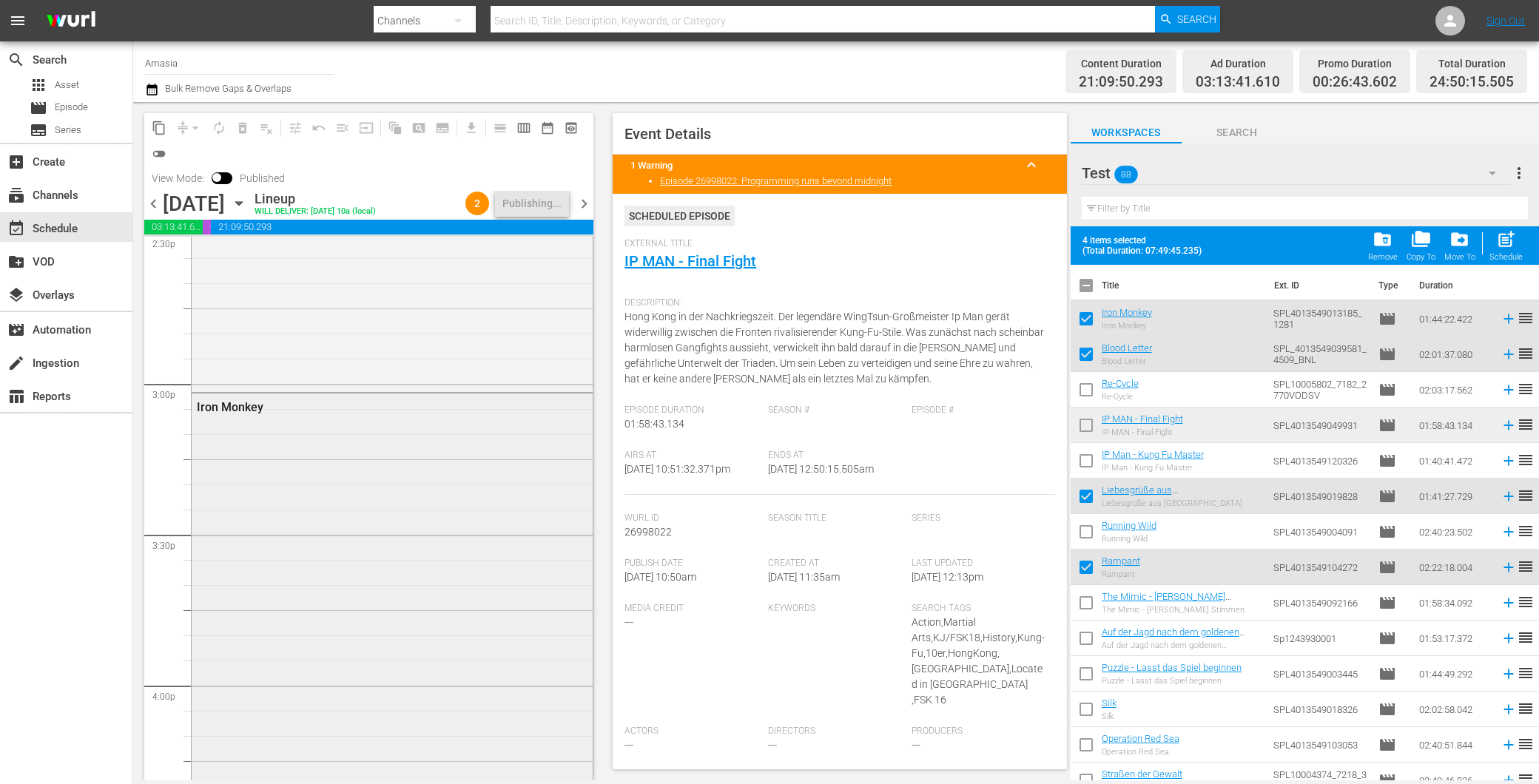
checkbox input "false"
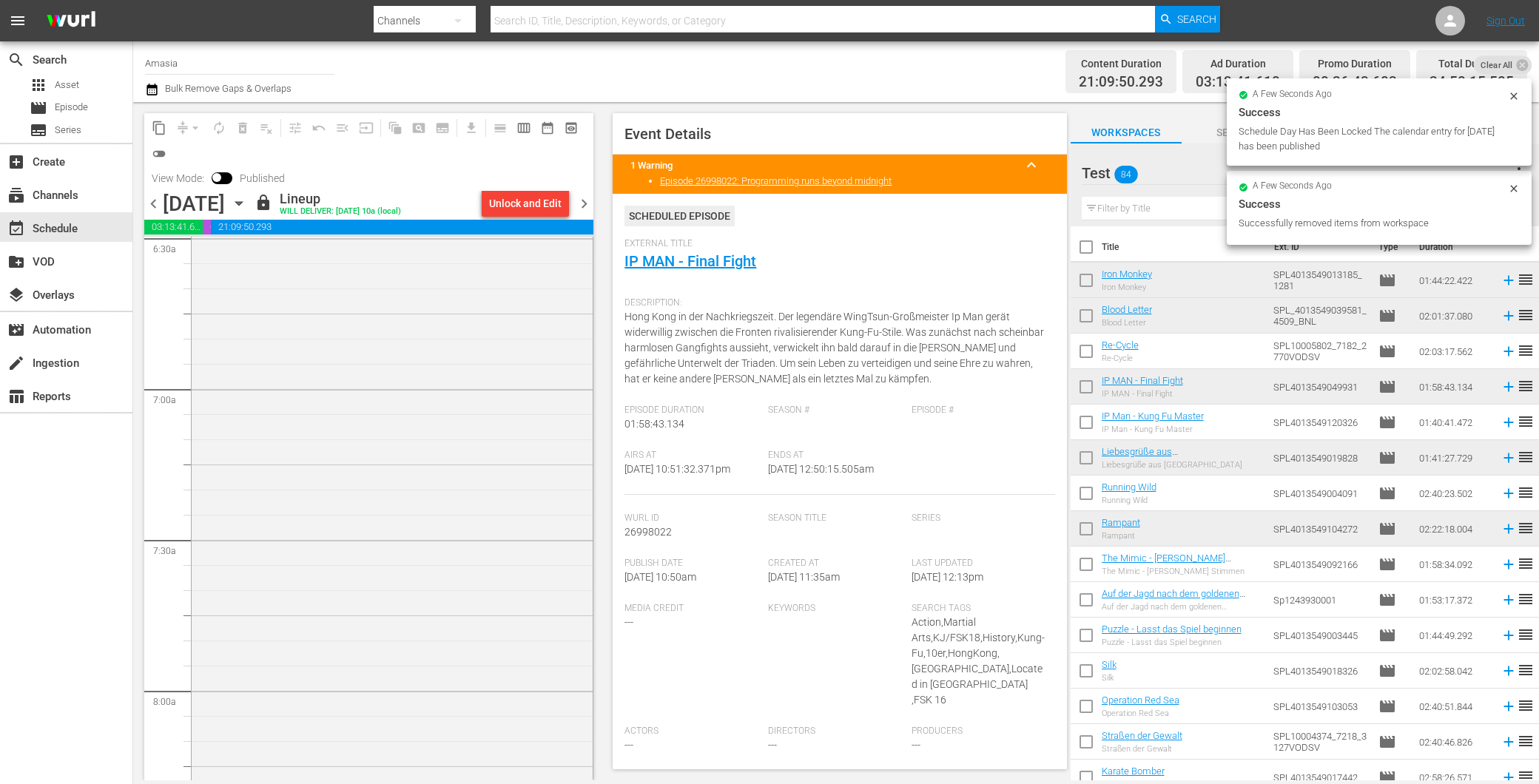
scroll to position [1668, 0]
click at [536, 195] on div "Unlock and Edit" at bounding box center [525, 203] width 73 height 27
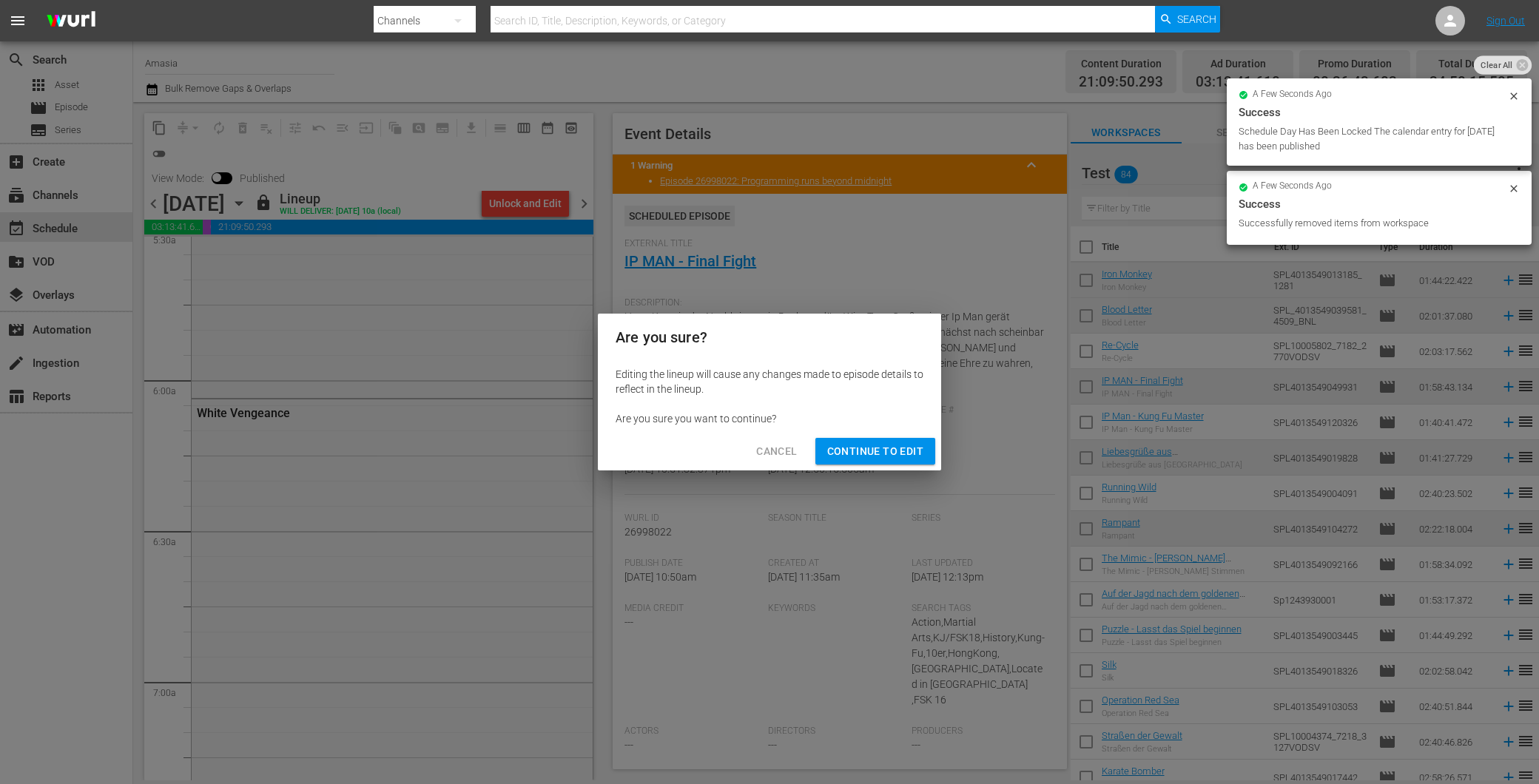
click at [861, 444] on span "Continue to Edit" at bounding box center [875, 452] width 96 height 18
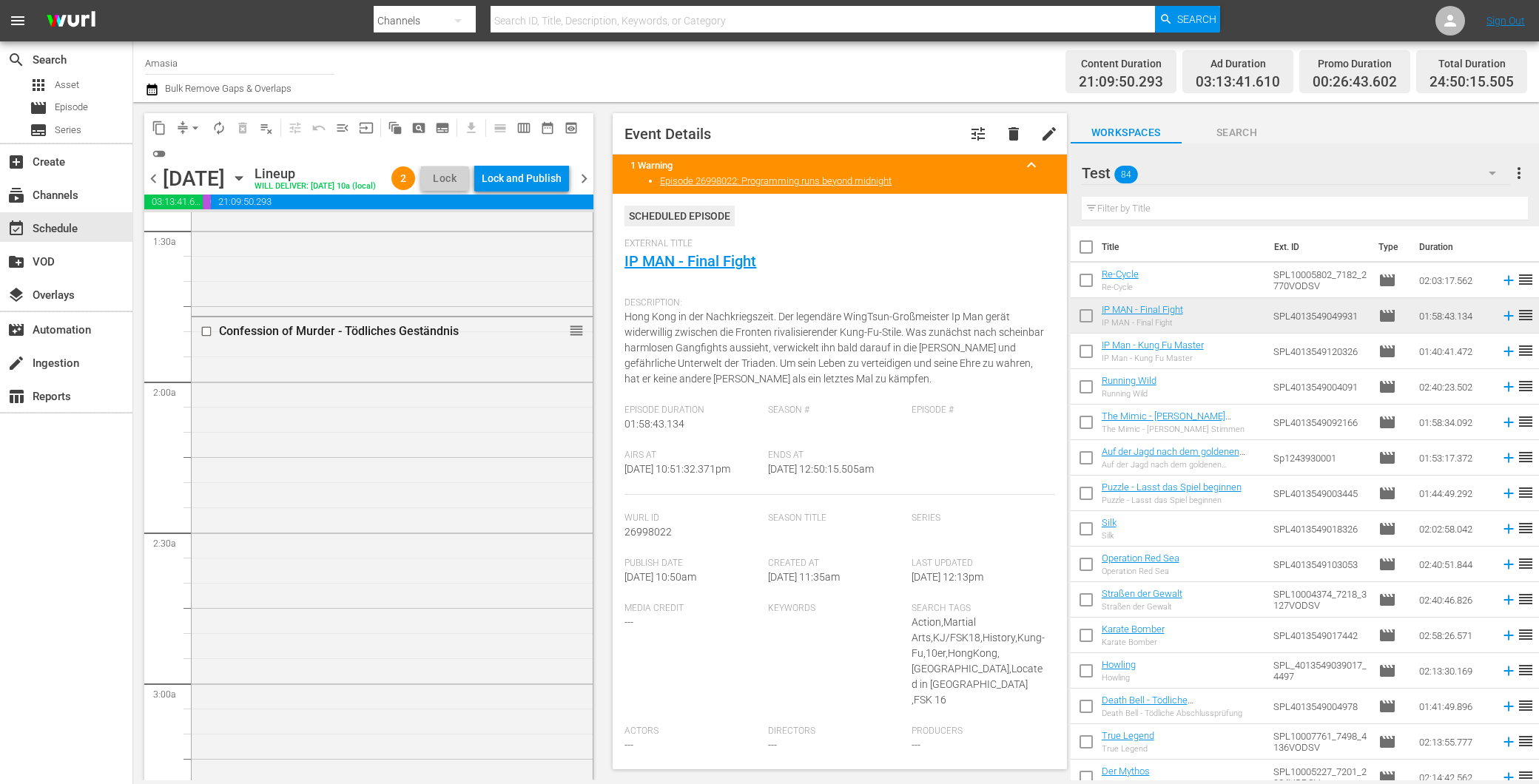
scroll to position [0, 0]
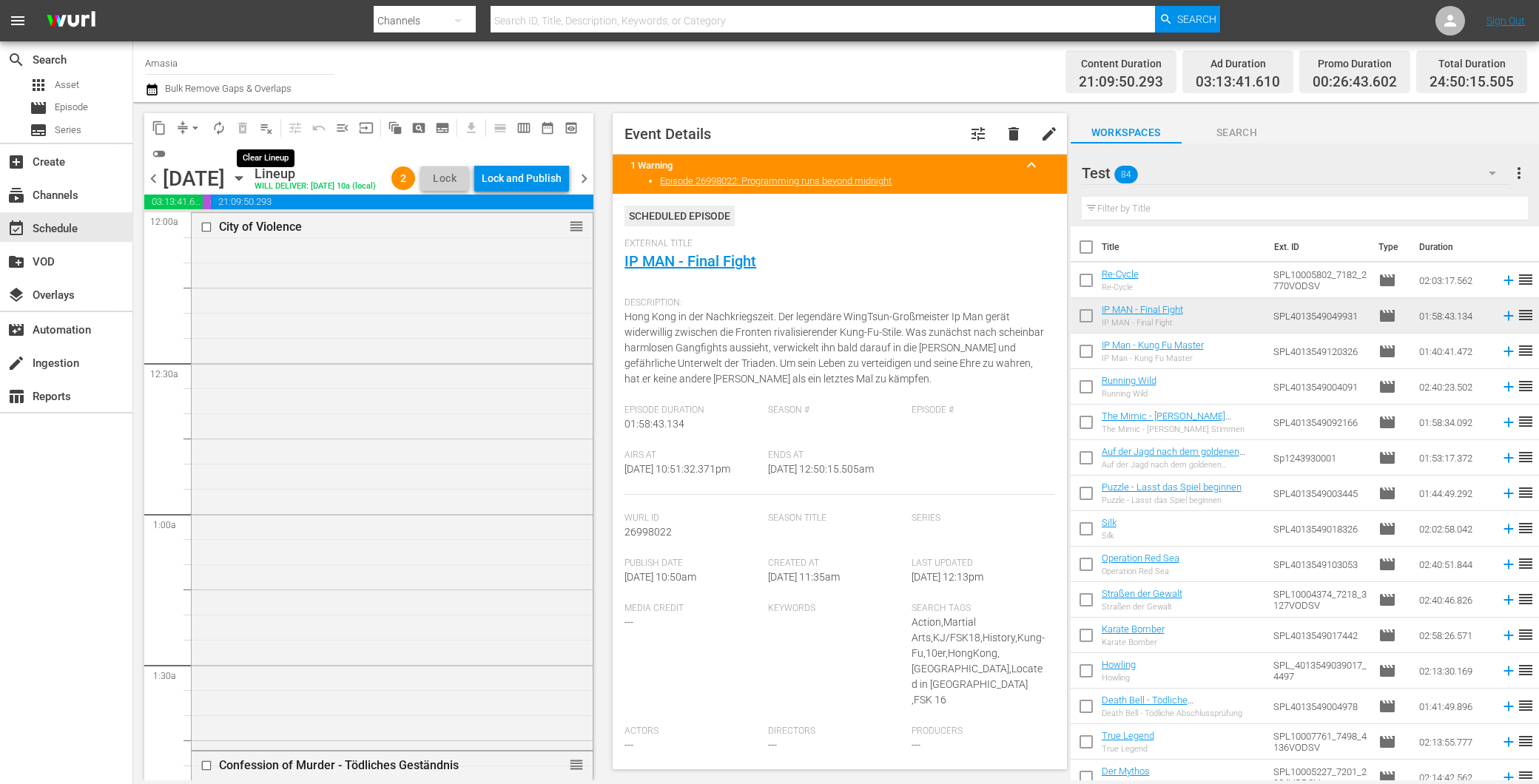
click at [272, 131] on span "playlist_remove_outlined" at bounding box center [266, 128] width 15 height 15
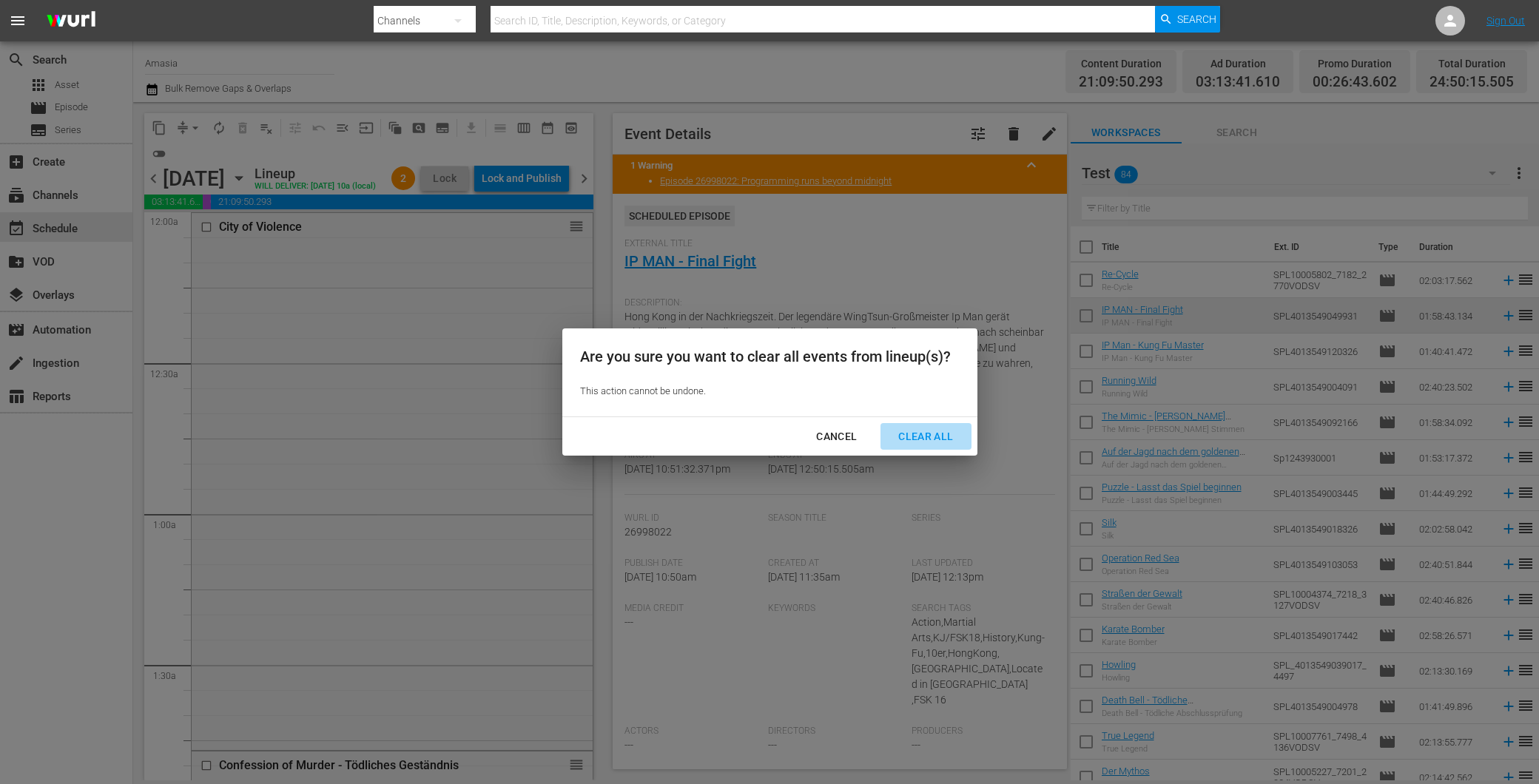
click at [929, 423] on button "Clear All" at bounding box center [926, 437] width 90 height 28
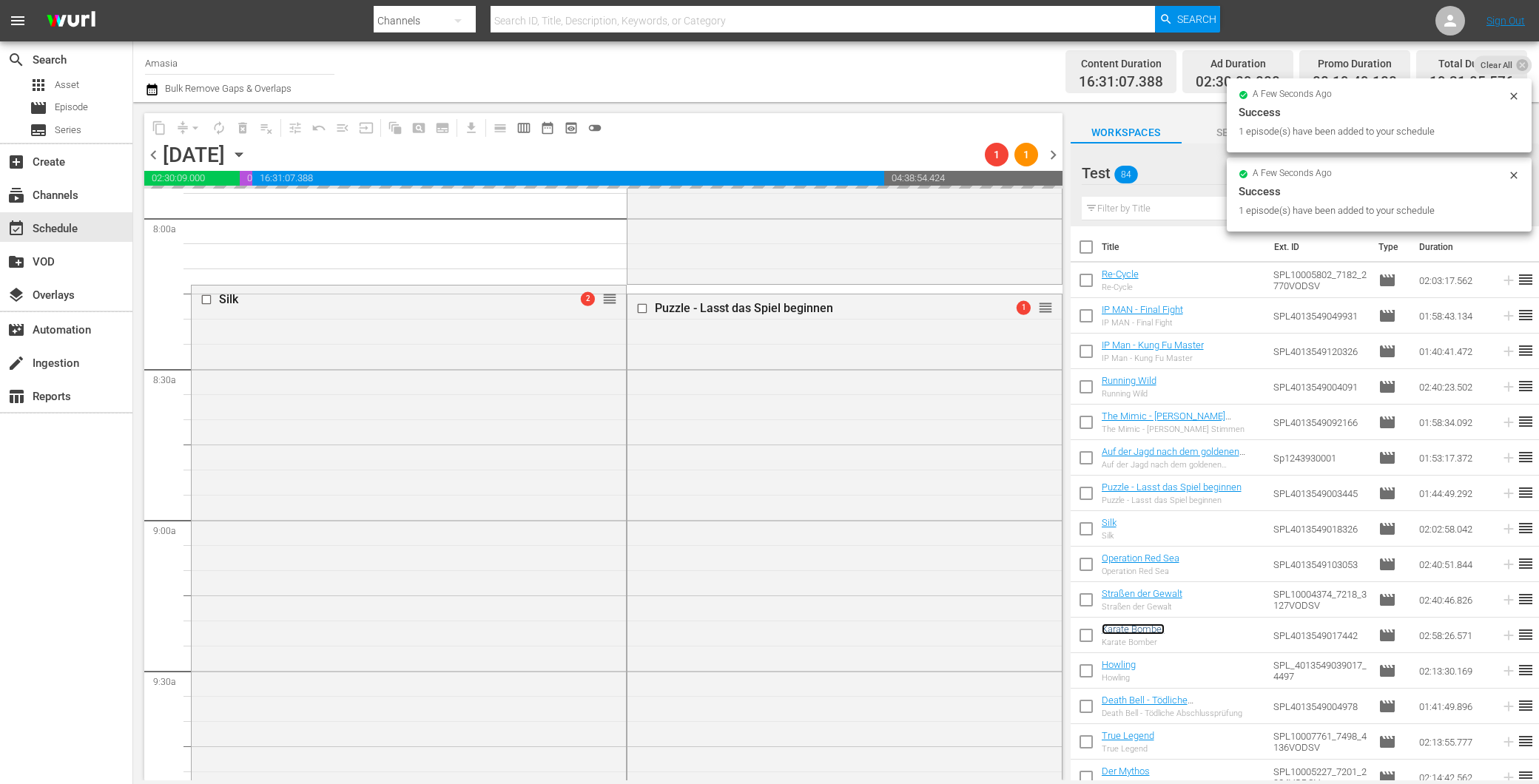
scroll to position [2384, 0]
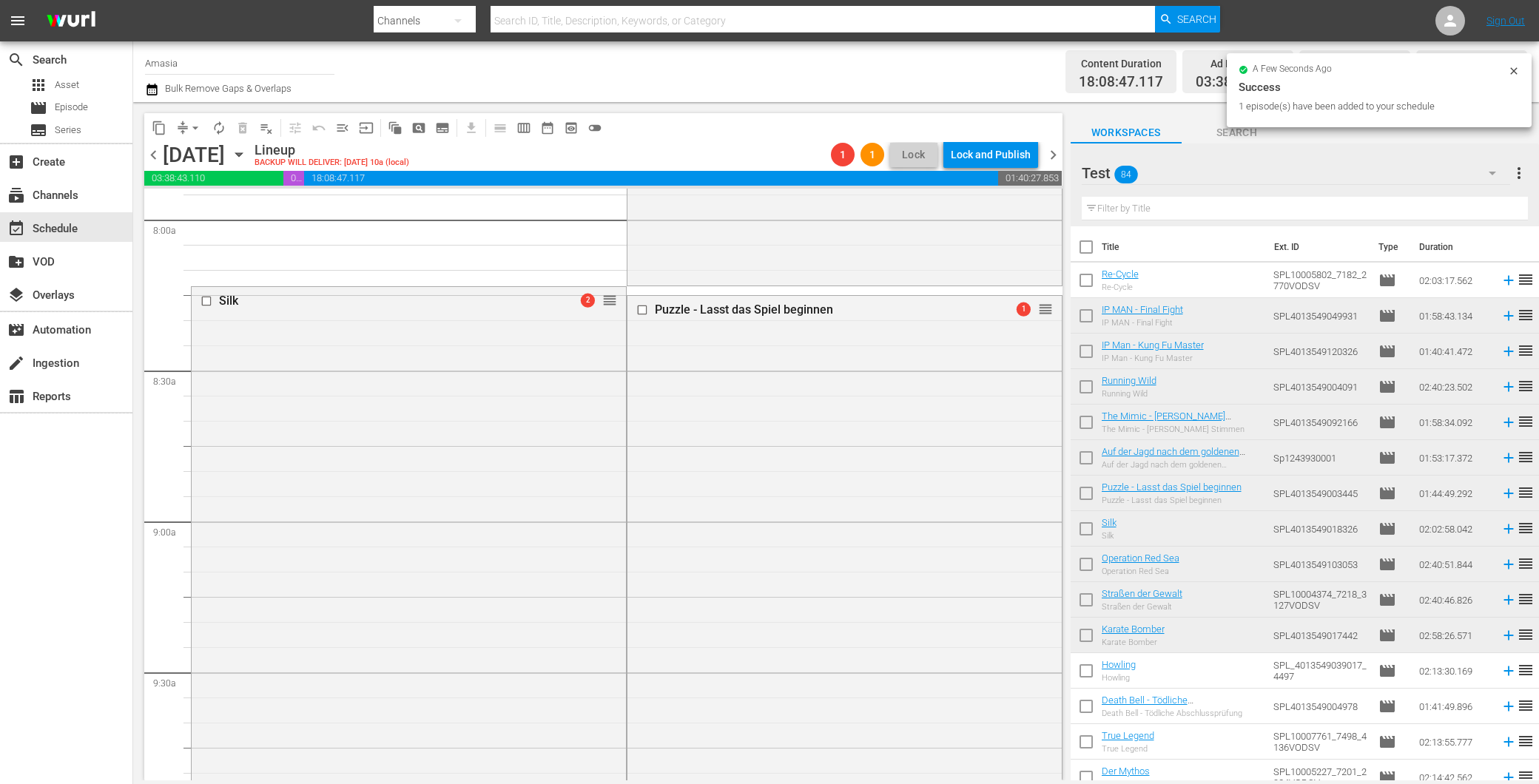
click at [193, 131] on span "arrow_drop_down" at bounding box center [196, 128] width 15 height 15
click at [220, 170] on li "Align to First Episode" at bounding box center [196, 181] width 122 height 24
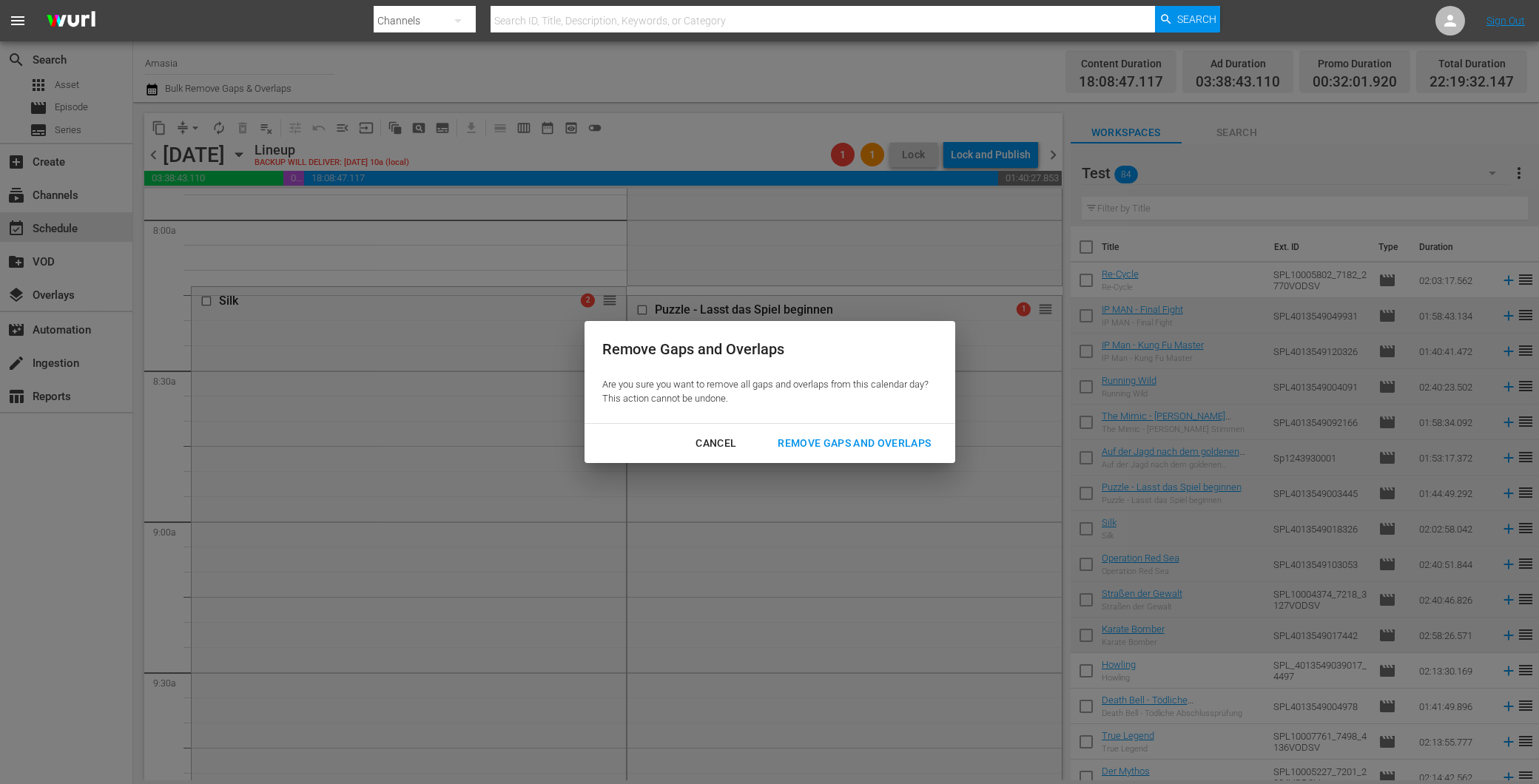
click at [860, 453] on button "Remove Gaps and Overlaps" at bounding box center [854, 443] width 188 height 28
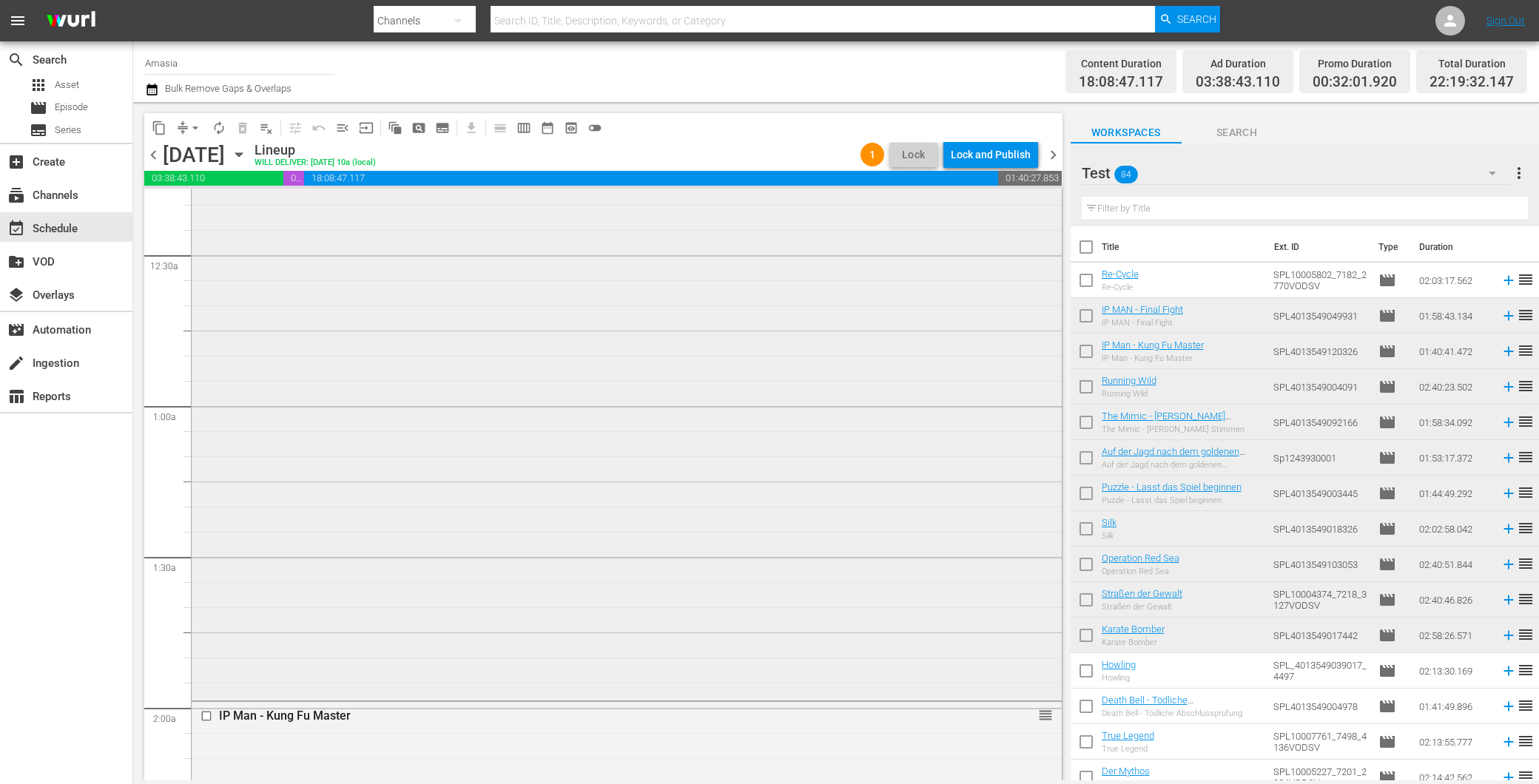
scroll to position [0, 0]
click at [573, 397] on div "IP MAN - Final Fight reorder" at bounding box center [627, 485] width 870 height 592
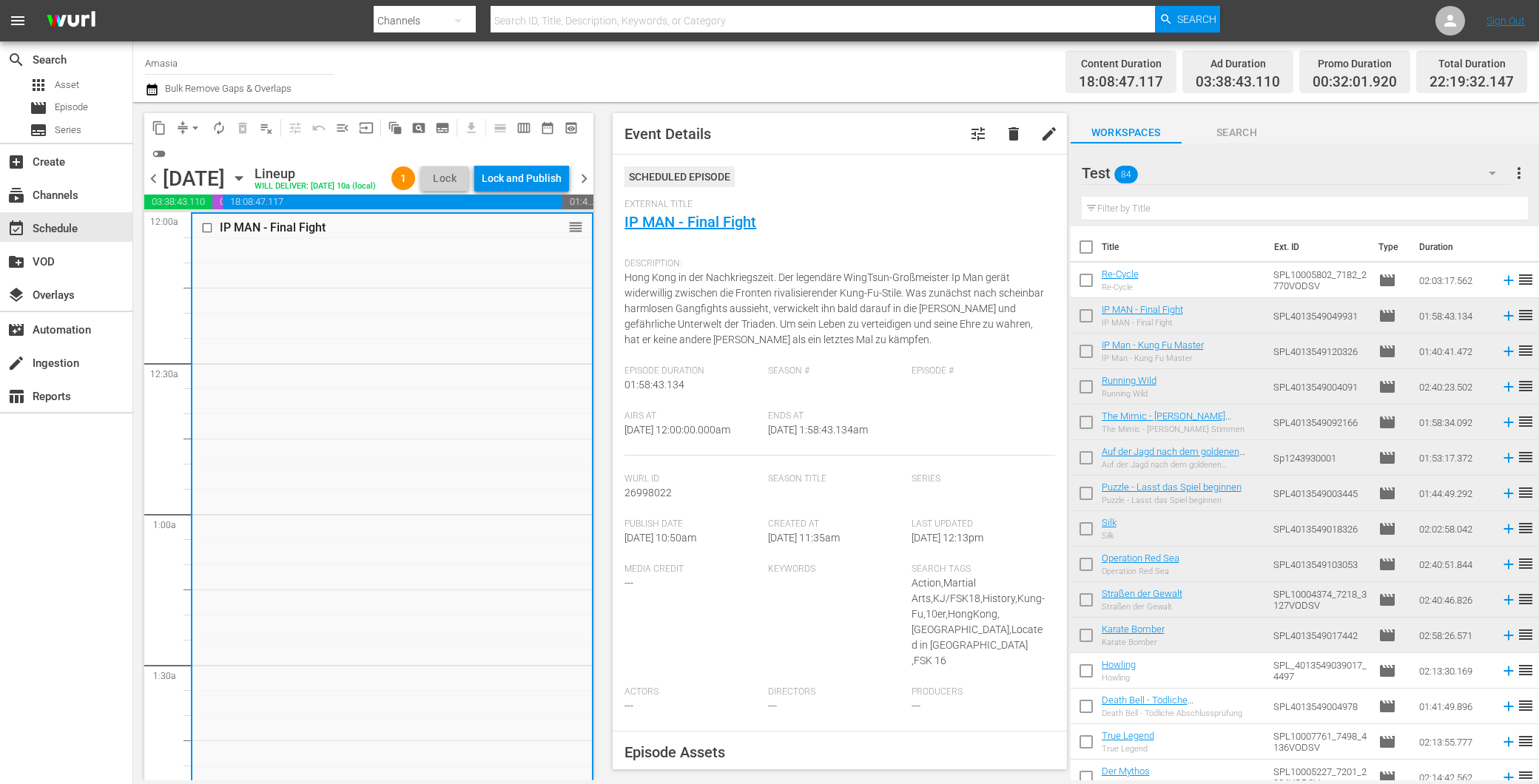
click at [1085, 310] on input "checkbox" at bounding box center [1085, 319] width 31 height 31
checkbox input "true"
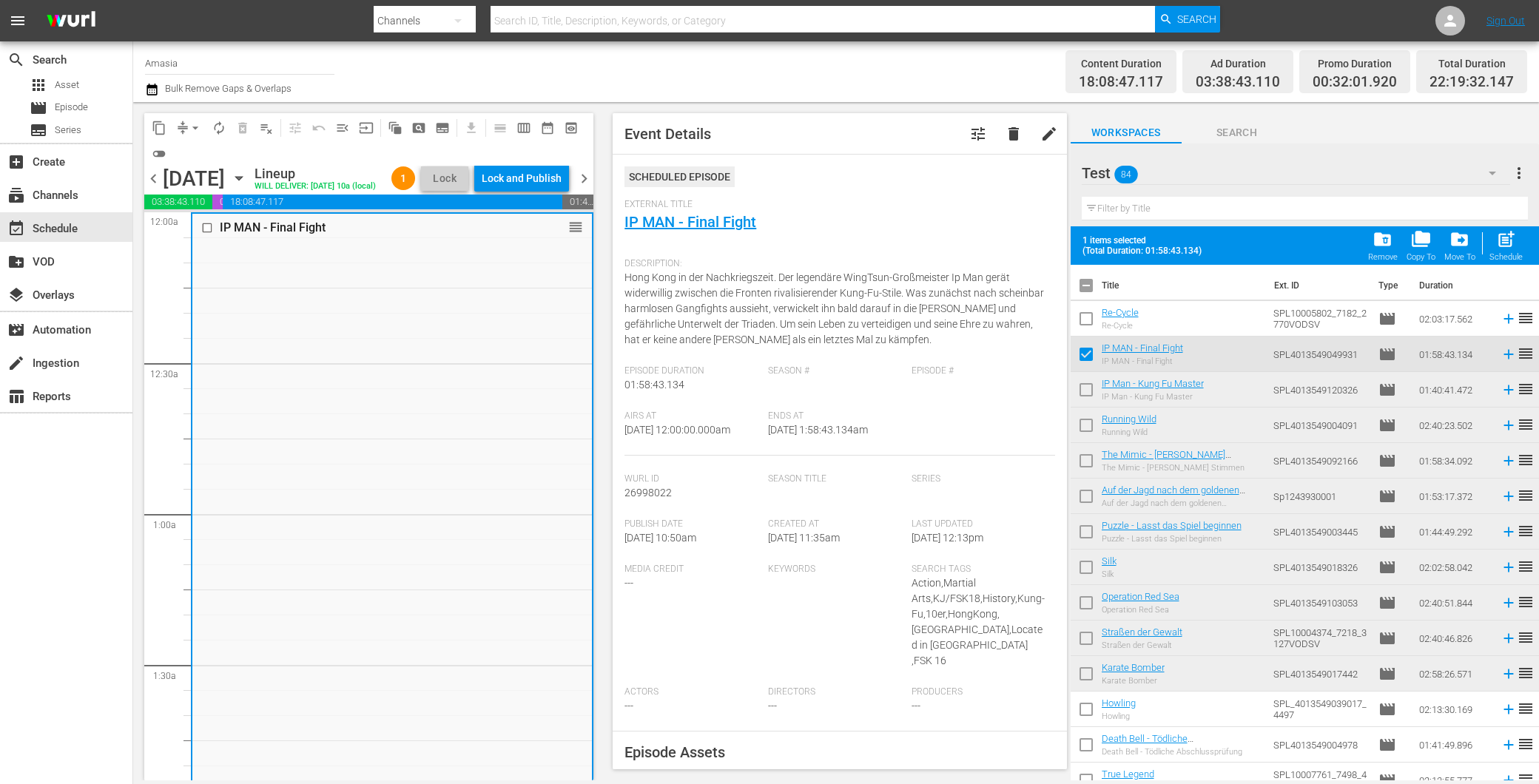
click at [1086, 314] on input "checkbox" at bounding box center [1085, 321] width 31 height 31
checkbox input "true"
click at [1418, 160] on div "Test 84" at bounding box center [1296, 173] width 428 height 42
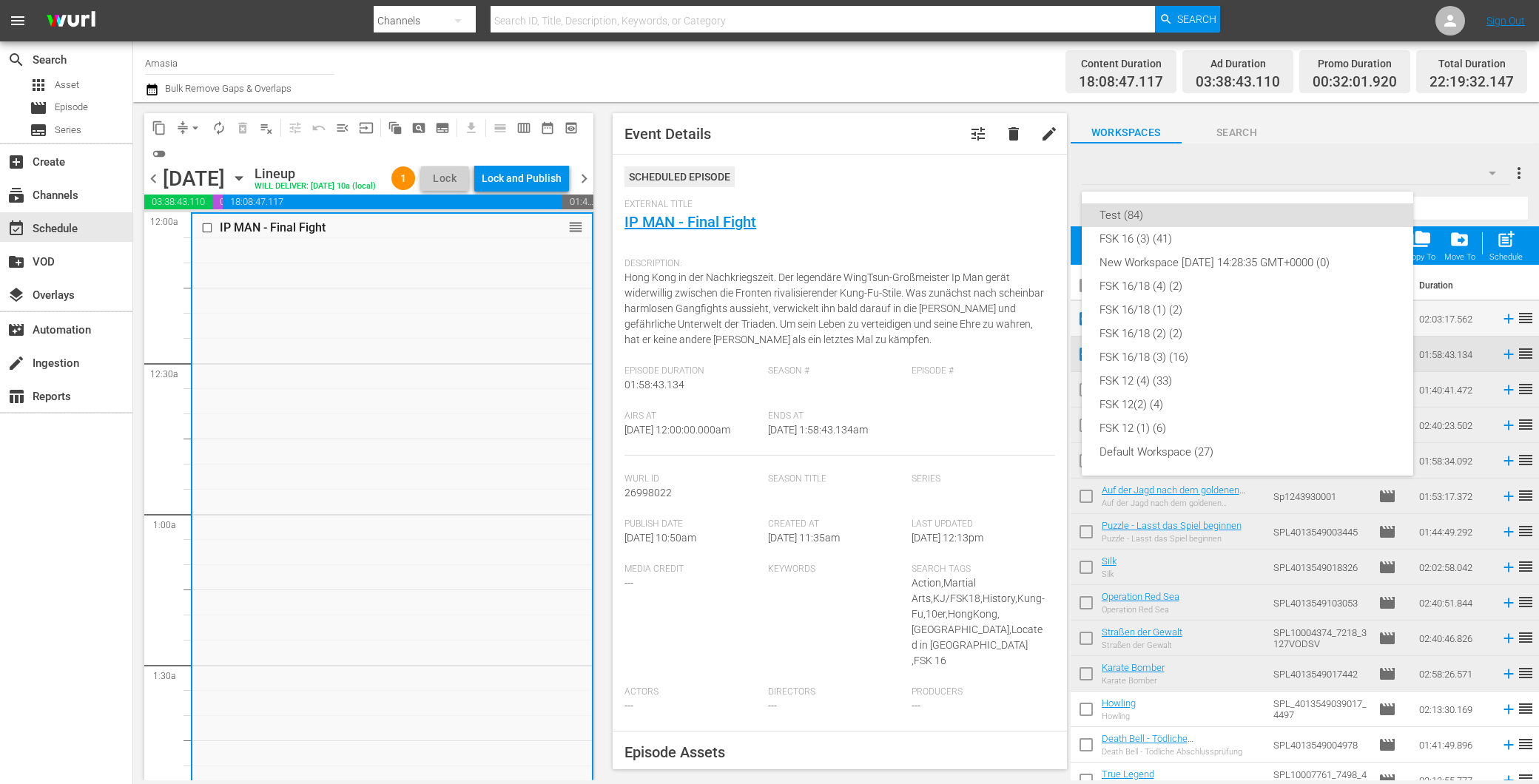
drag, startPoint x: 1150, startPoint y: 163, endPoint x: 1115, endPoint y: 249, distance: 92.8
click at [1150, 168] on div "Test (84) FSK 16 (3) (41) New Workspace [DATE] 14:28:35 GMT+0000 (0) FSK 16/18 …" at bounding box center [769, 392] width 1539 height 784
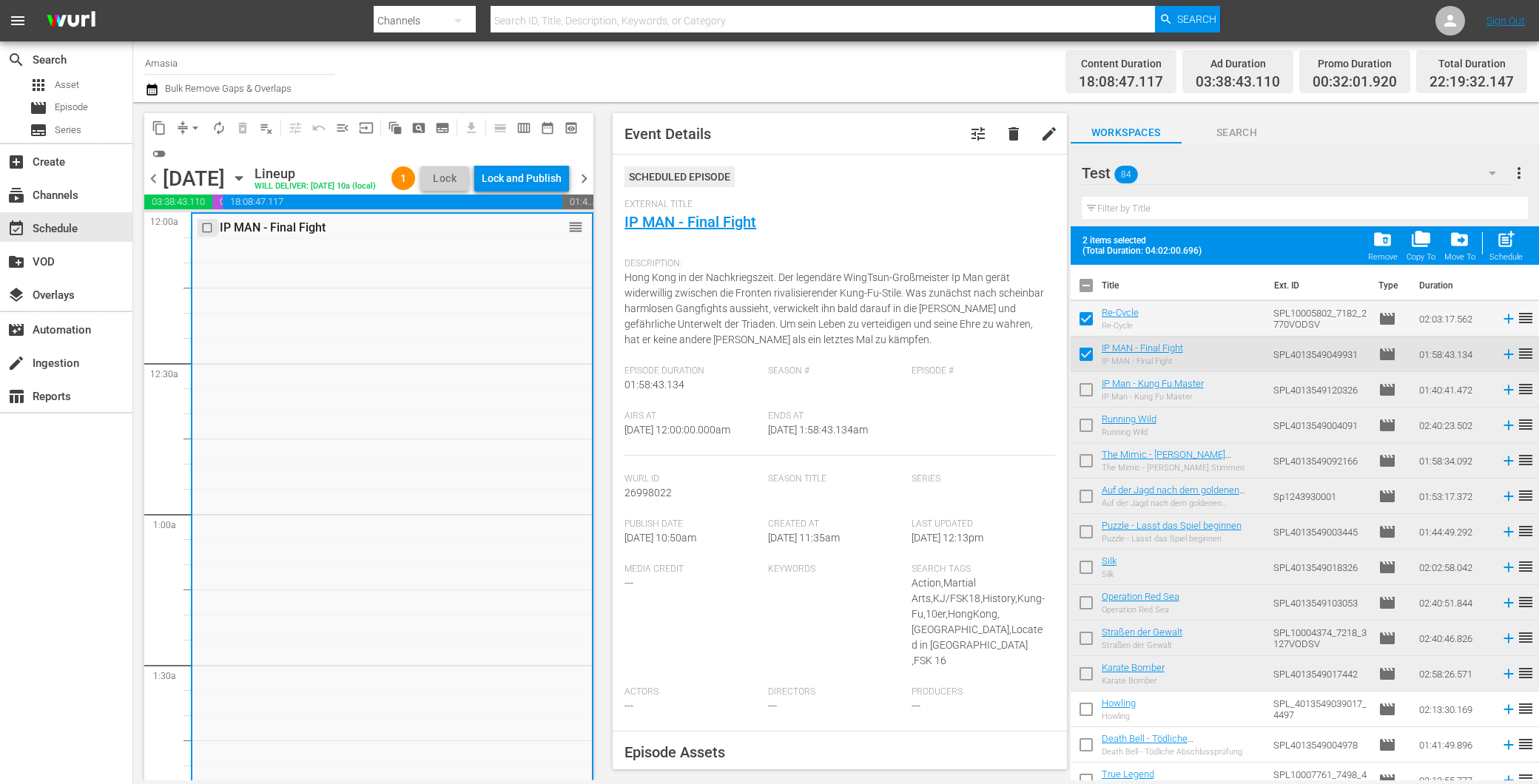
drag, startPoint x: 203, startPoint y: 245, endPoint x: 213, endPoint y: 246, distance: 10.0
click at [204, 233] on input "checkbox" at bounding box center [208, 227] width 16 height 13
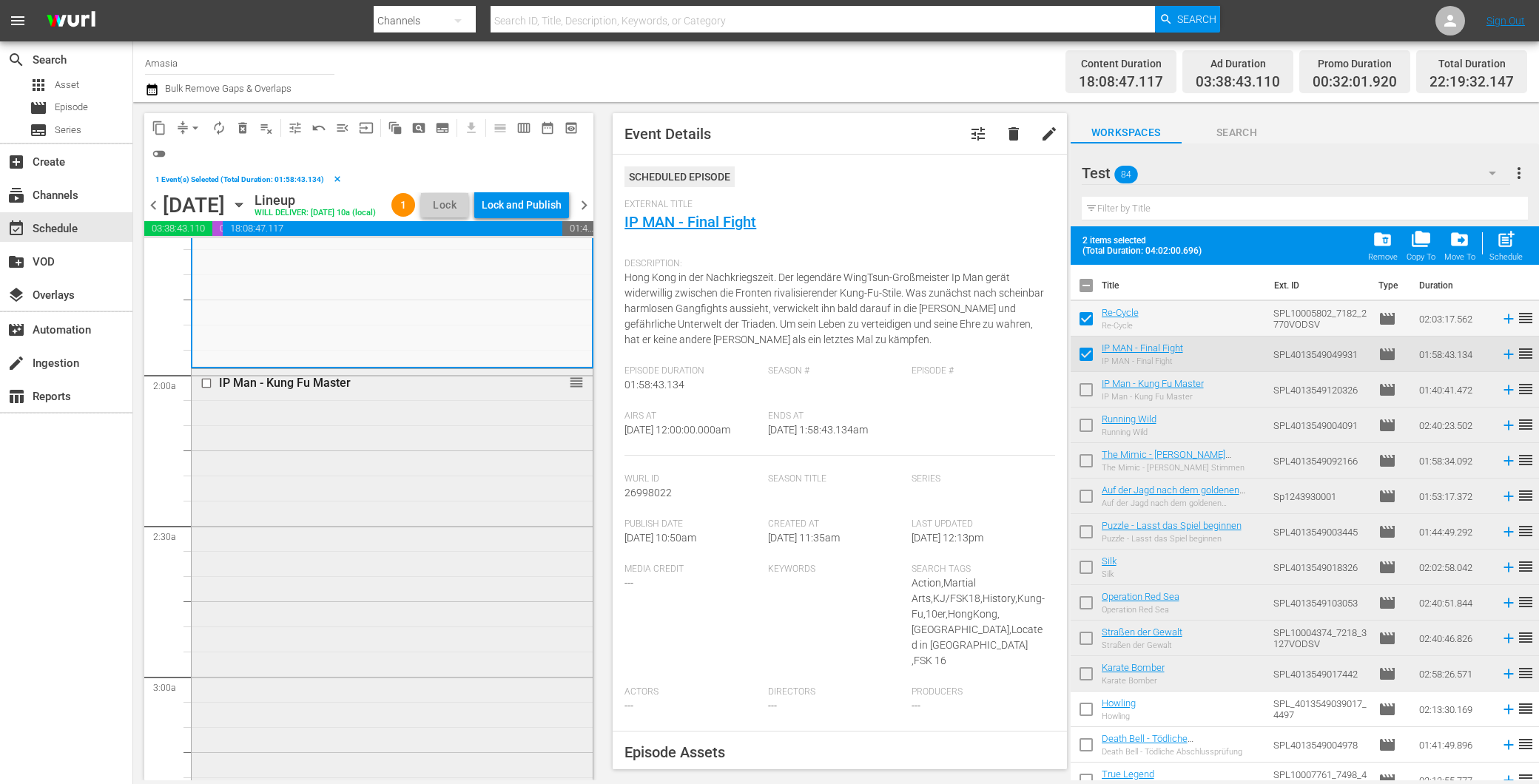
scroll to position [493, 0]
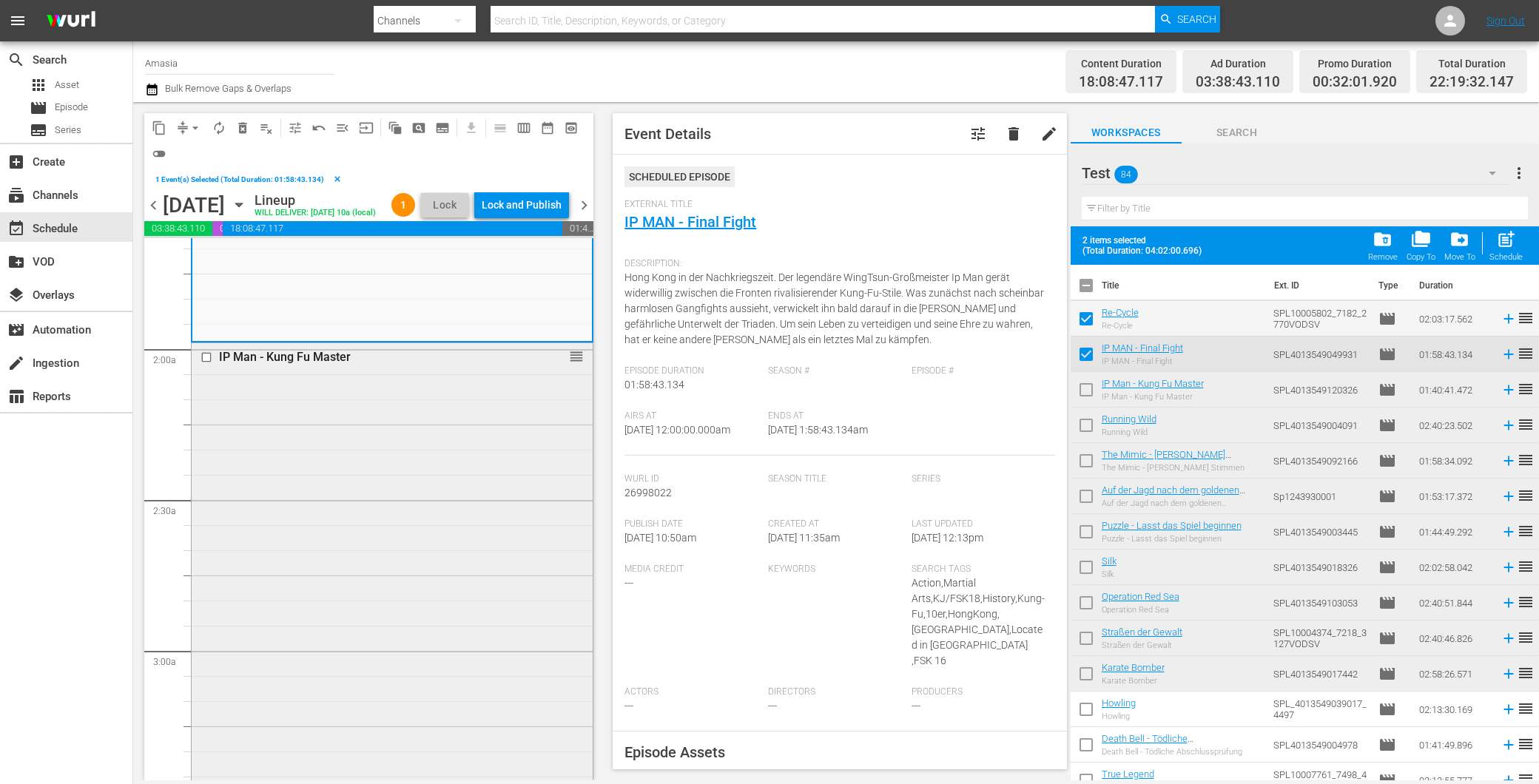
click at [210, 364] on input "checkbox" at bounding box center [208, 357] width 16 height 13
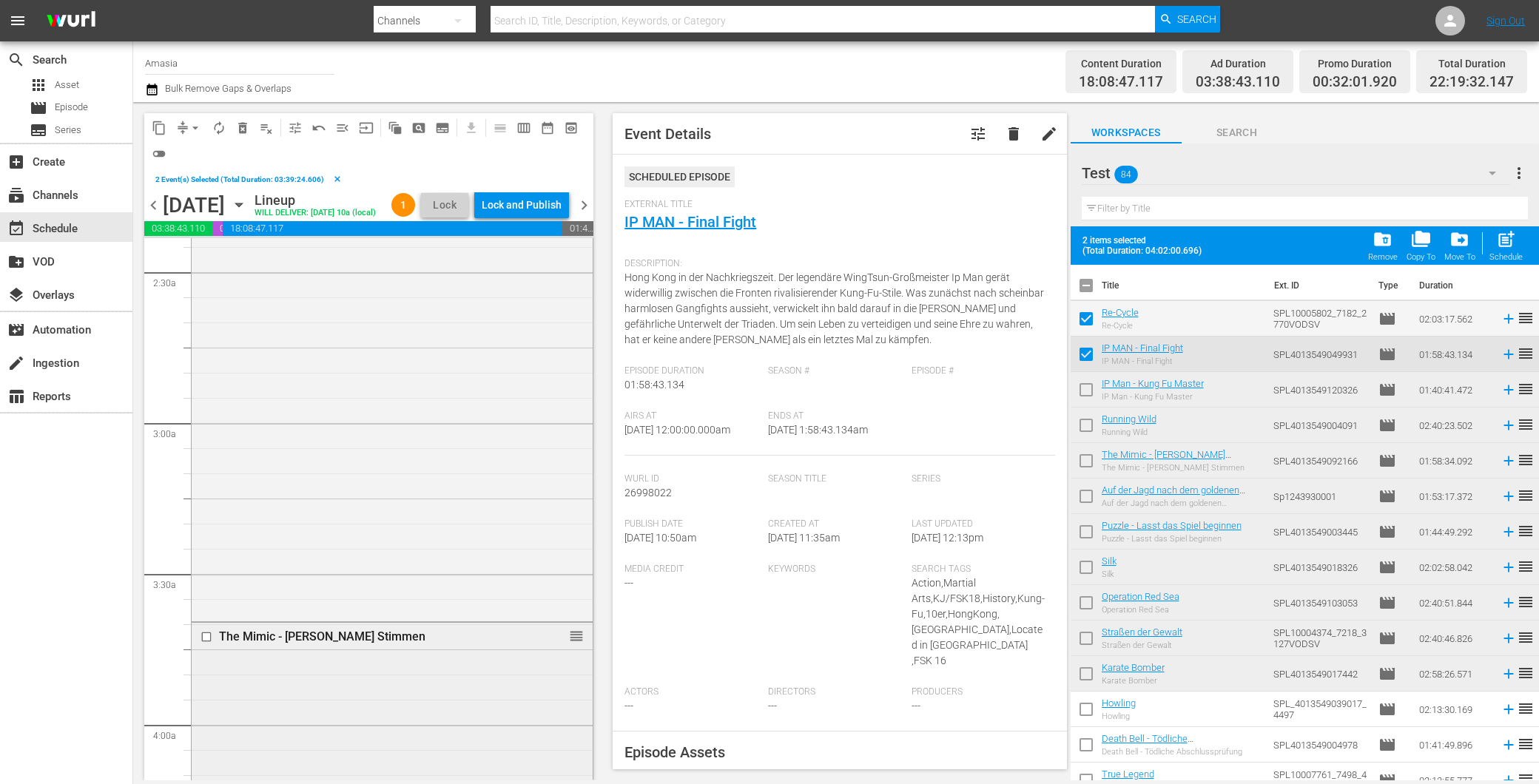
scroll to position [986, 0]
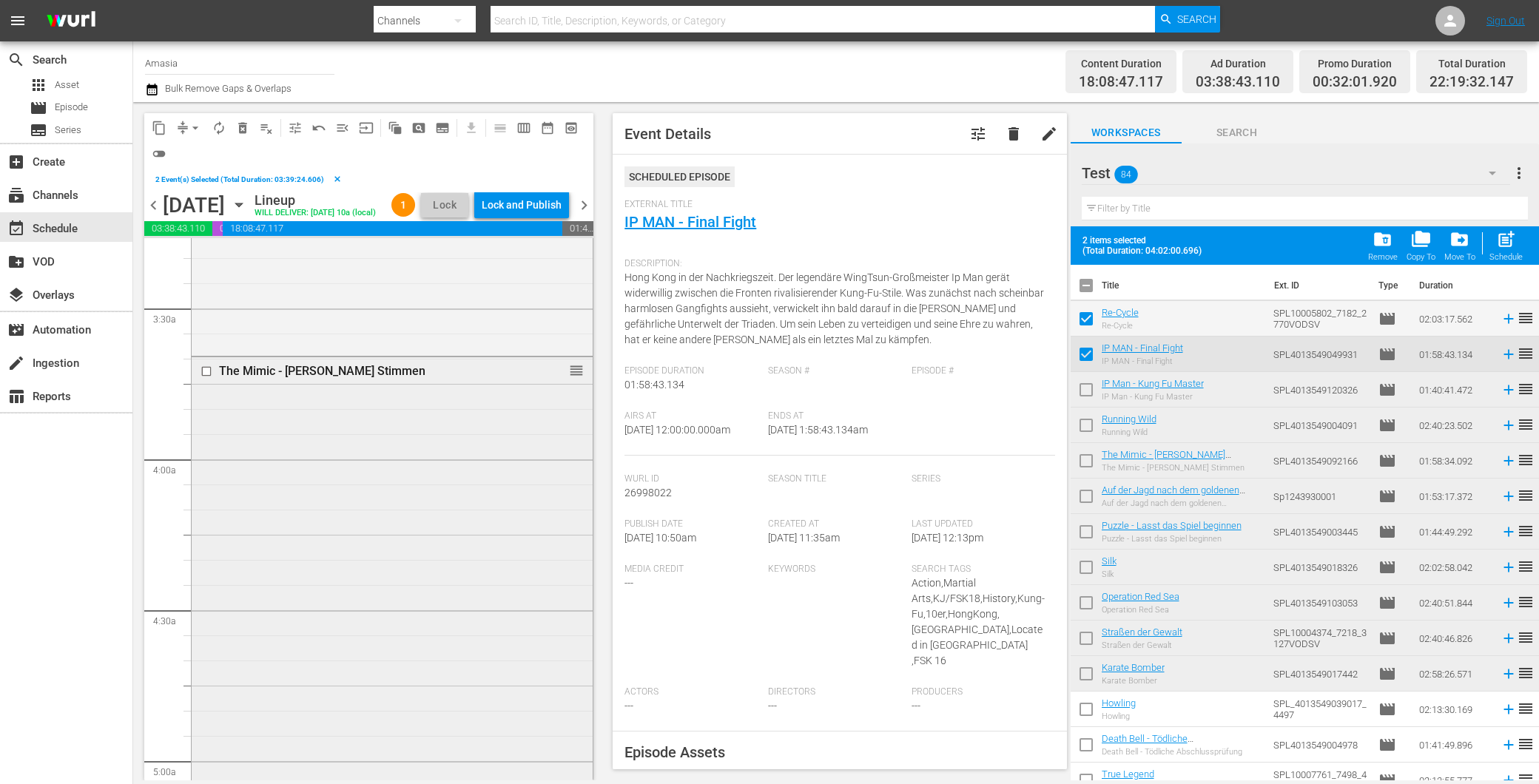
click at [402, 556] on div "The Mimic - [PERSON_NAME] Stimmen reorder" at bounding box center [392, 653] width 401 height 592
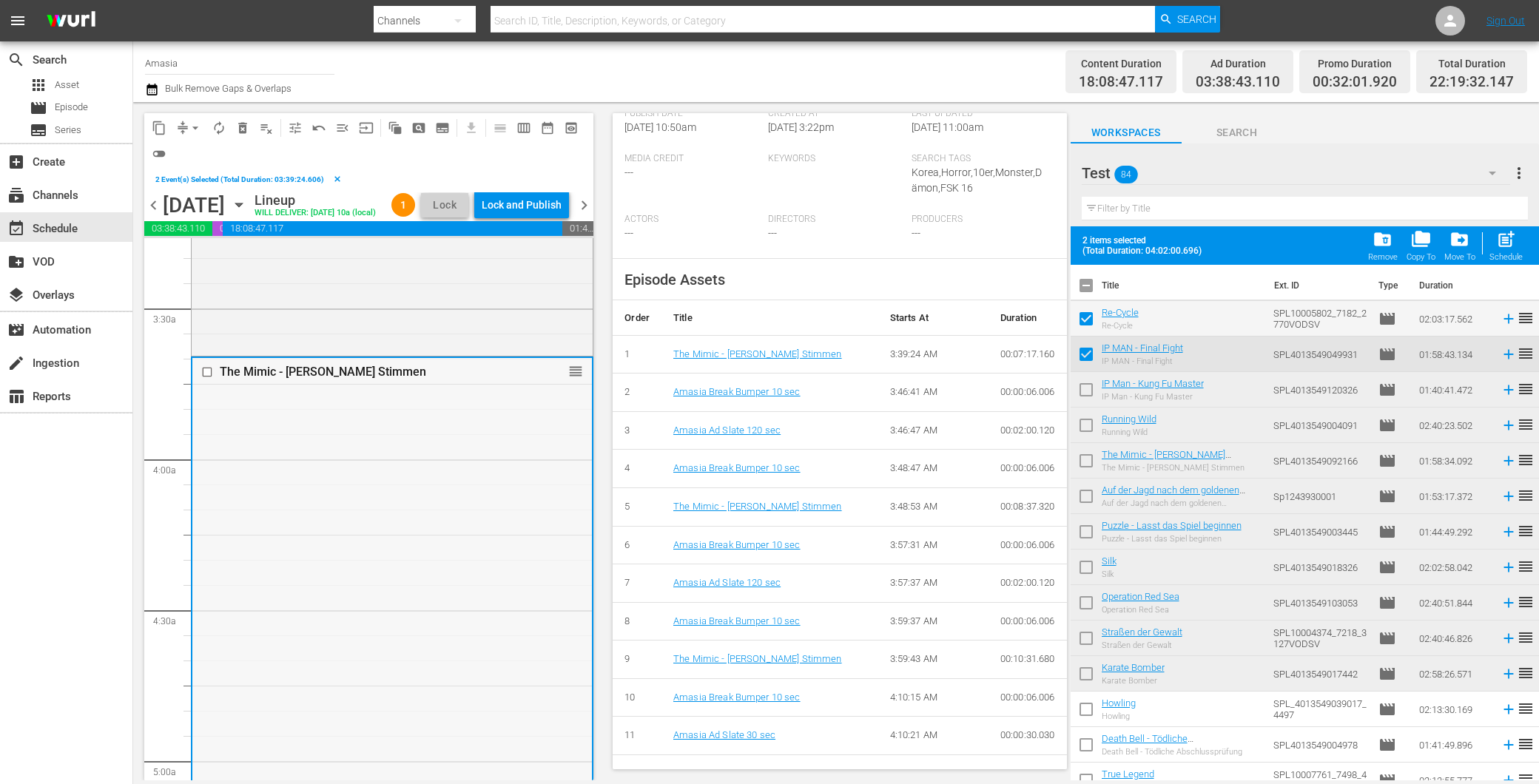
click at [209, 378] on input "checkbox" at bounding box center [208, 372] width 16 height 13
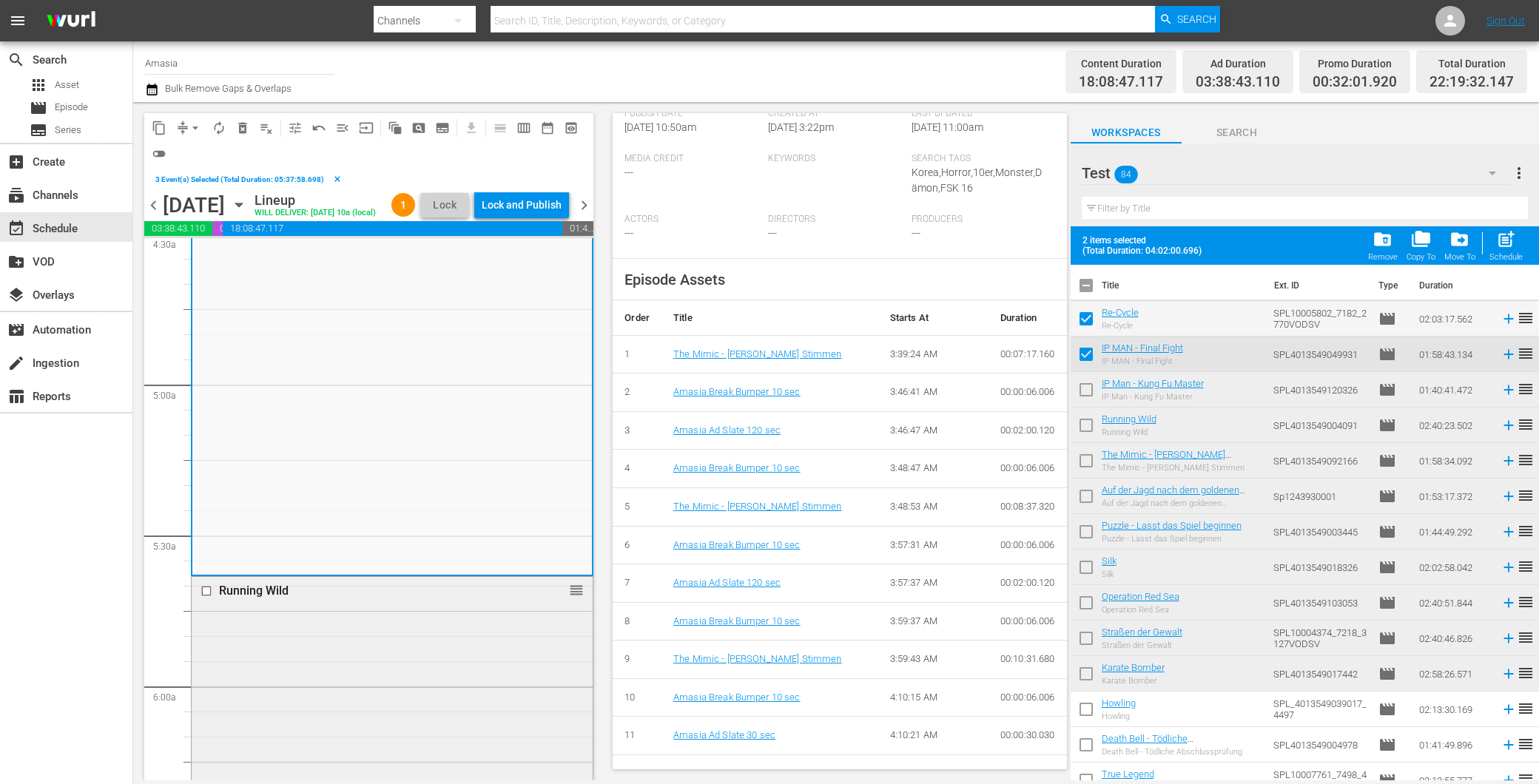
scroll to position [1479, 0]
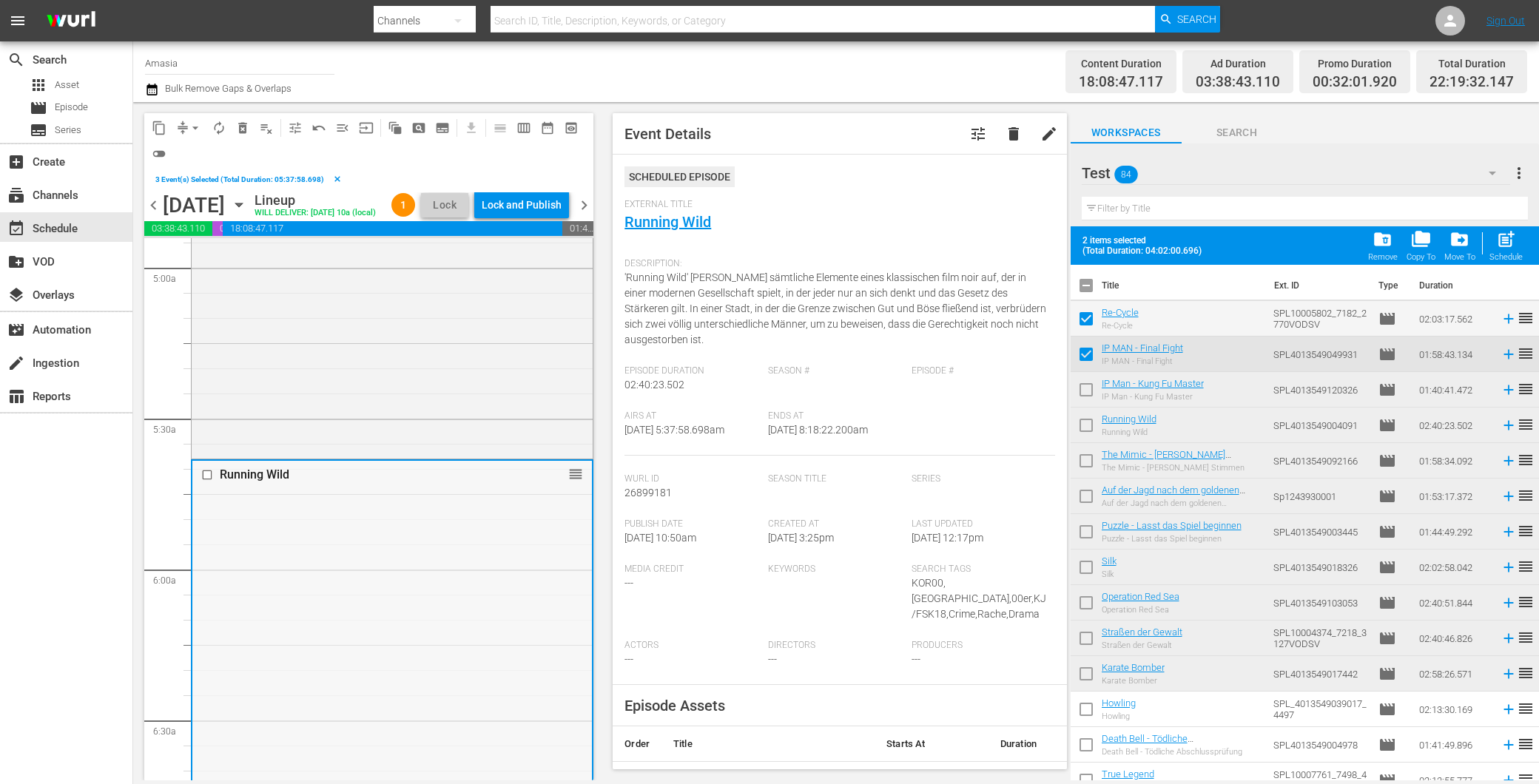
click at [213, 481] on input "checkbox" at bounding box center [208, 474] width 16 height 13
click at [447, 433] on div "The Mimic - [PERSON_NAME] Stimmen reorder" at bounding box center [392, 159] width 401 height 592
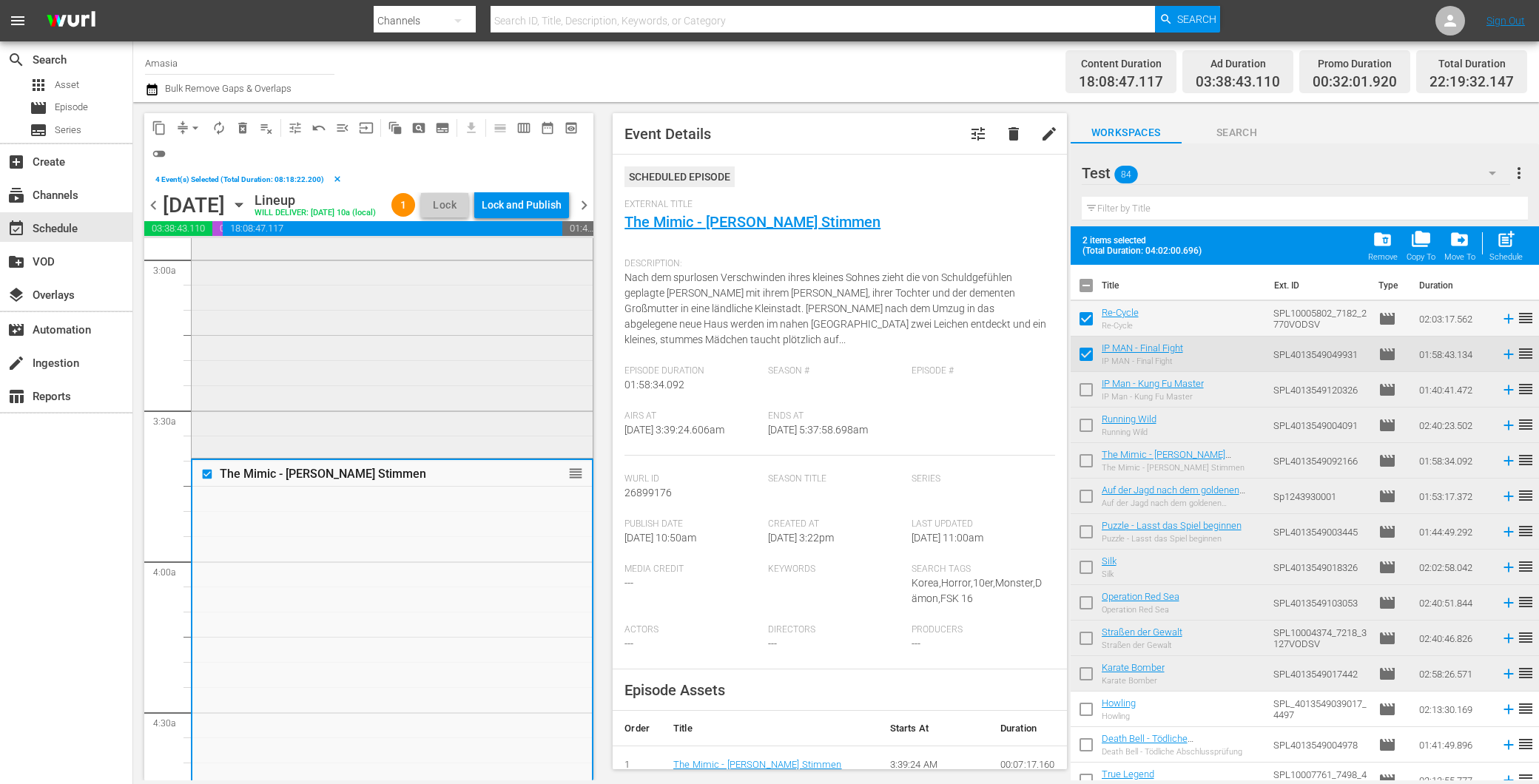
click at [328, 366] on div "IP Man - Kung Fu Master reorder" at bounding box center [392, 203] width 401 height 502
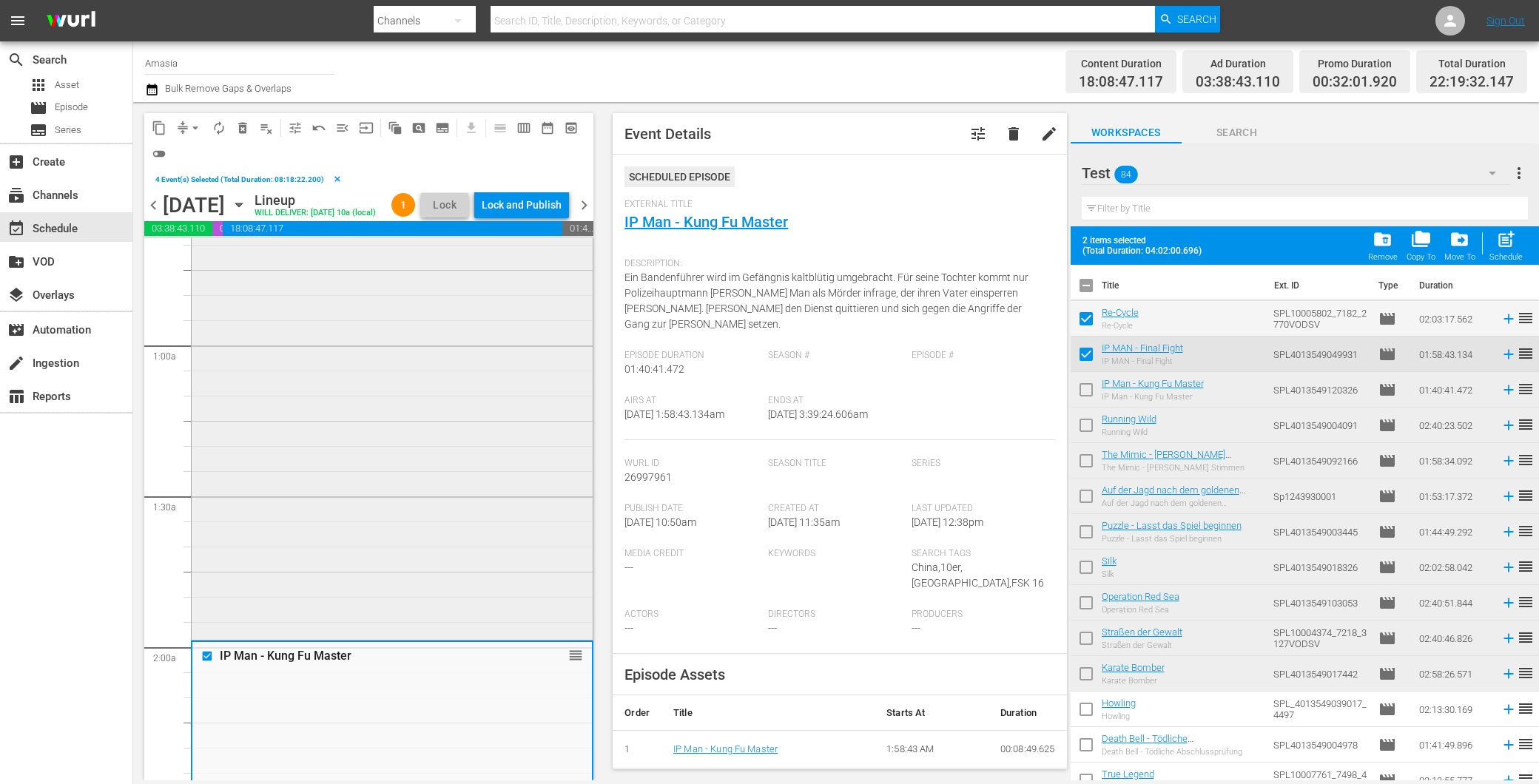
scroll to position [164, 0]
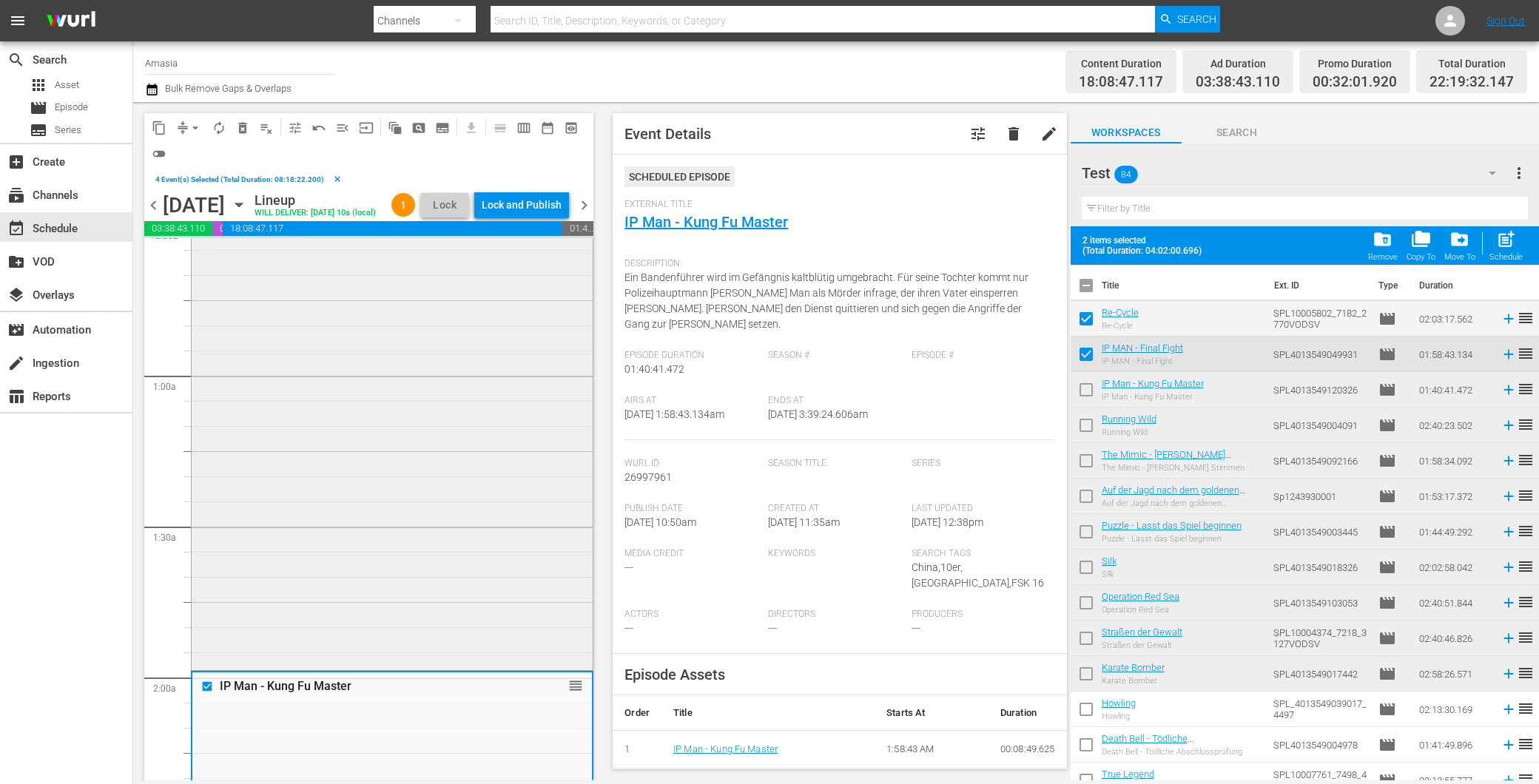
click at [305, 445] on div "IP MAN - Final Fight reorder" at bounding box center [392, 371] width 401 height 592
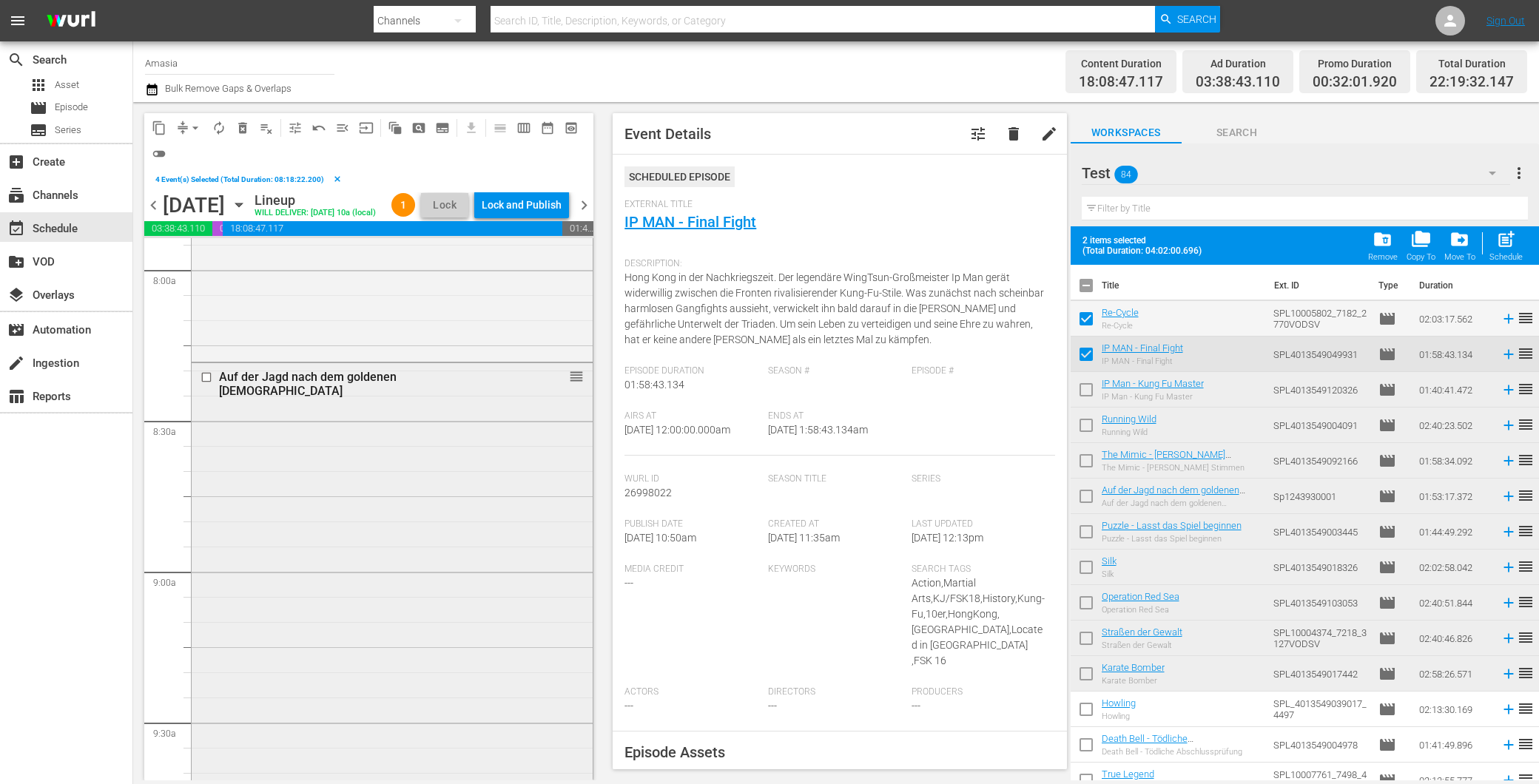
scroll to position [2384, 0]
click at [310, 498] on div "Auf der Jagd nach dem goldenen Buddha reorder" at bounding box center [392, 645] width 401 height 566
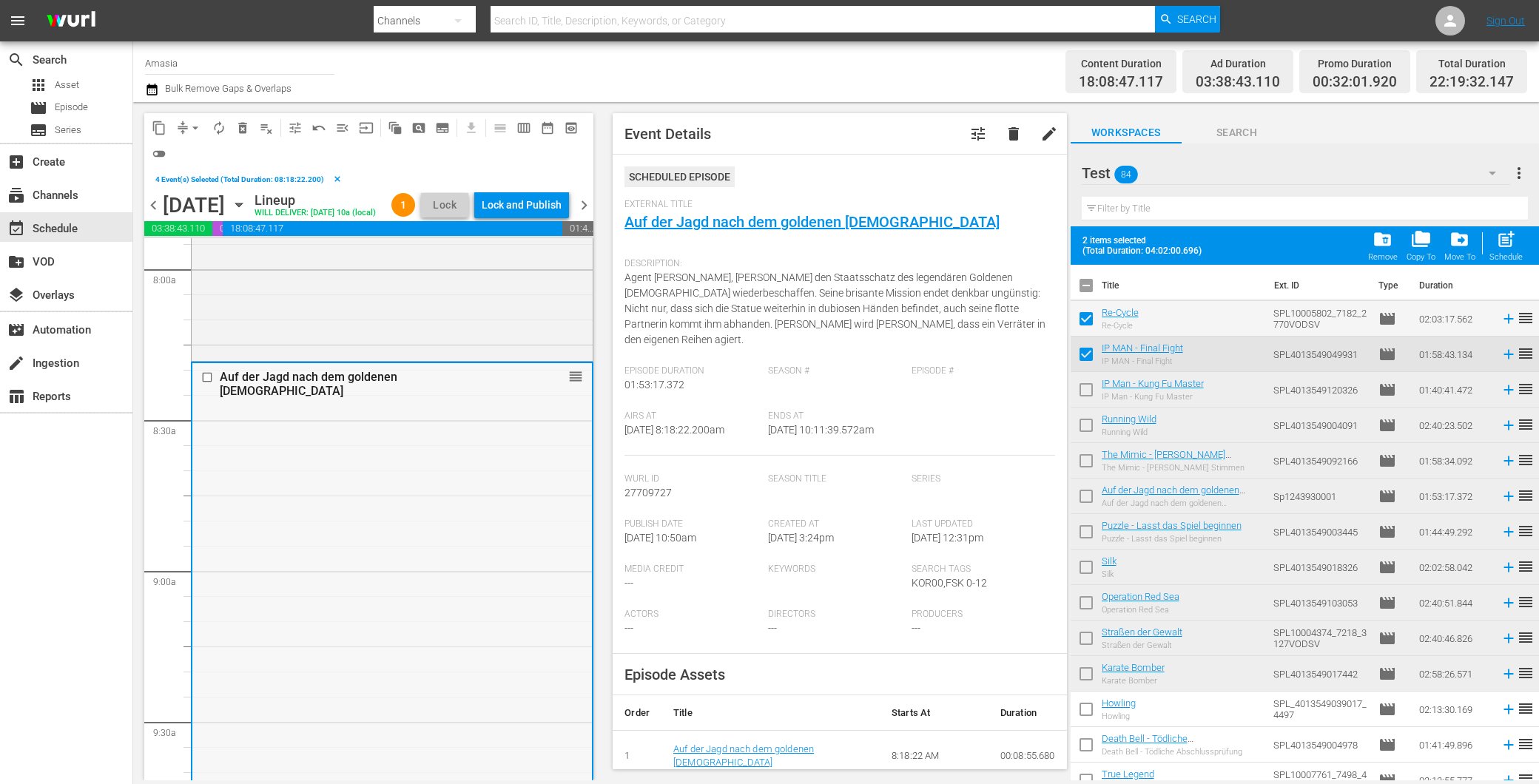
click at [204, 384] on input "checkbox" at bounding box center [208, 377] width 16 height 13
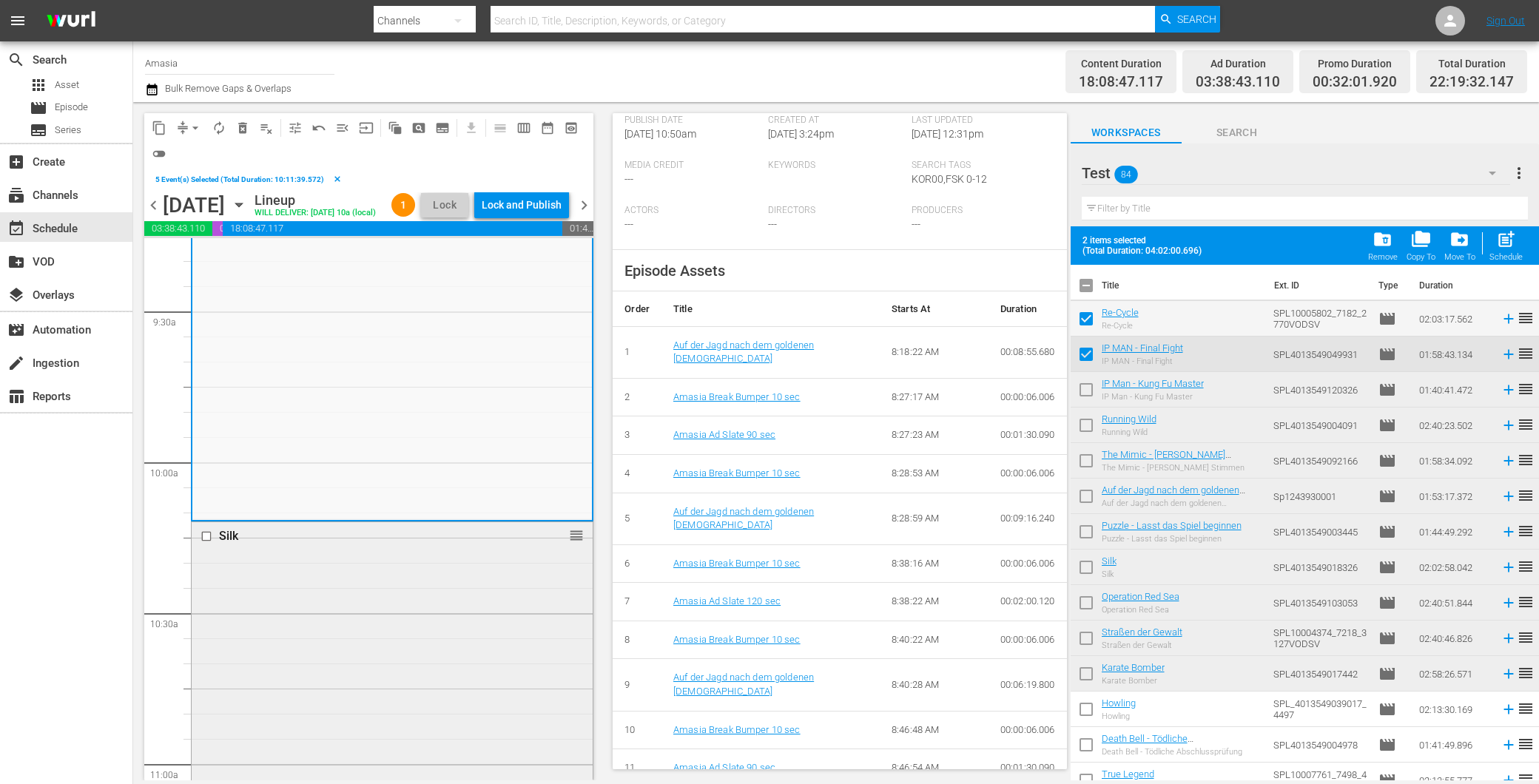
scroll to position [411, 0]
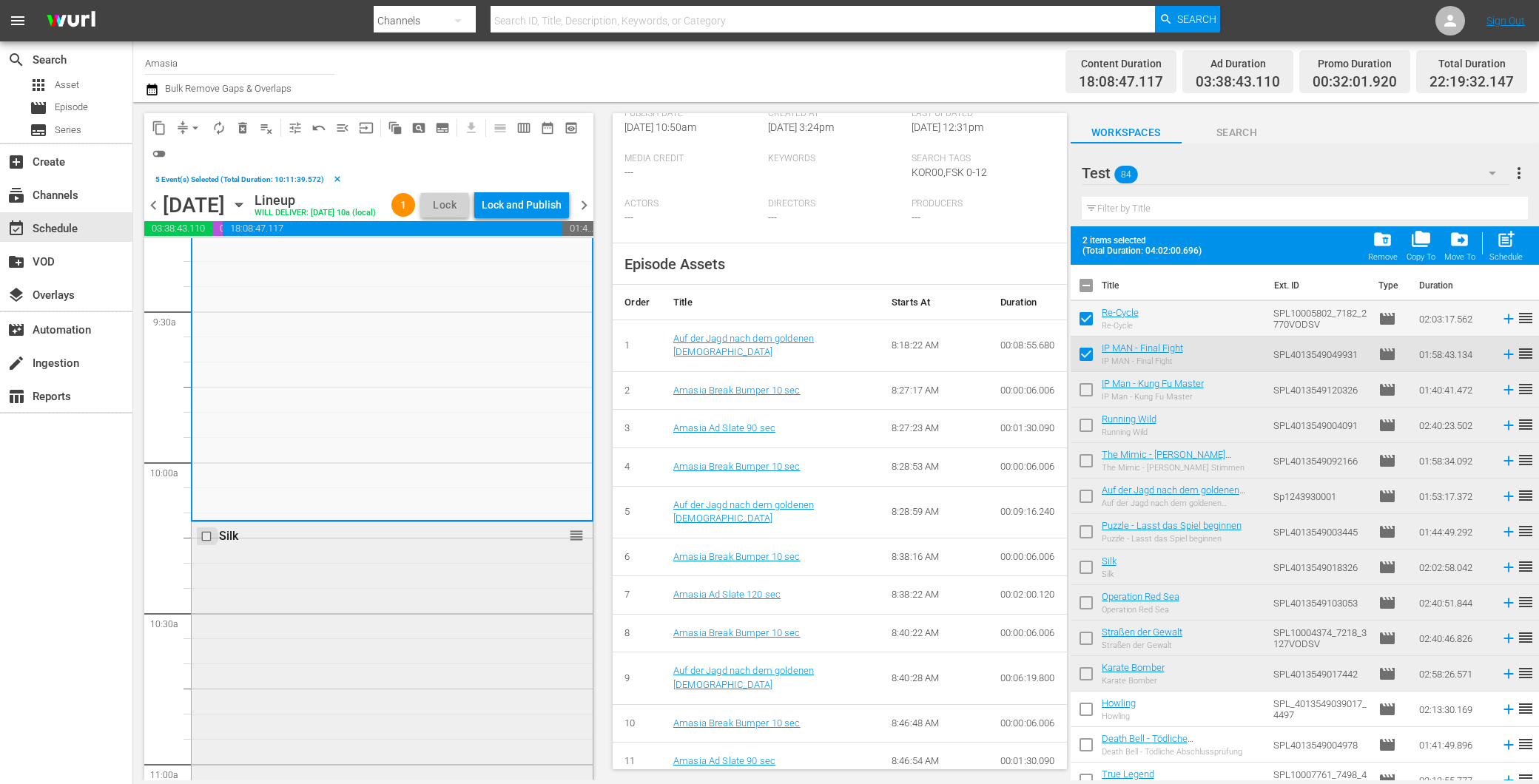
click at [204, 543] on input "checkbox" at bounding box center [208, 536] width 16 height 13
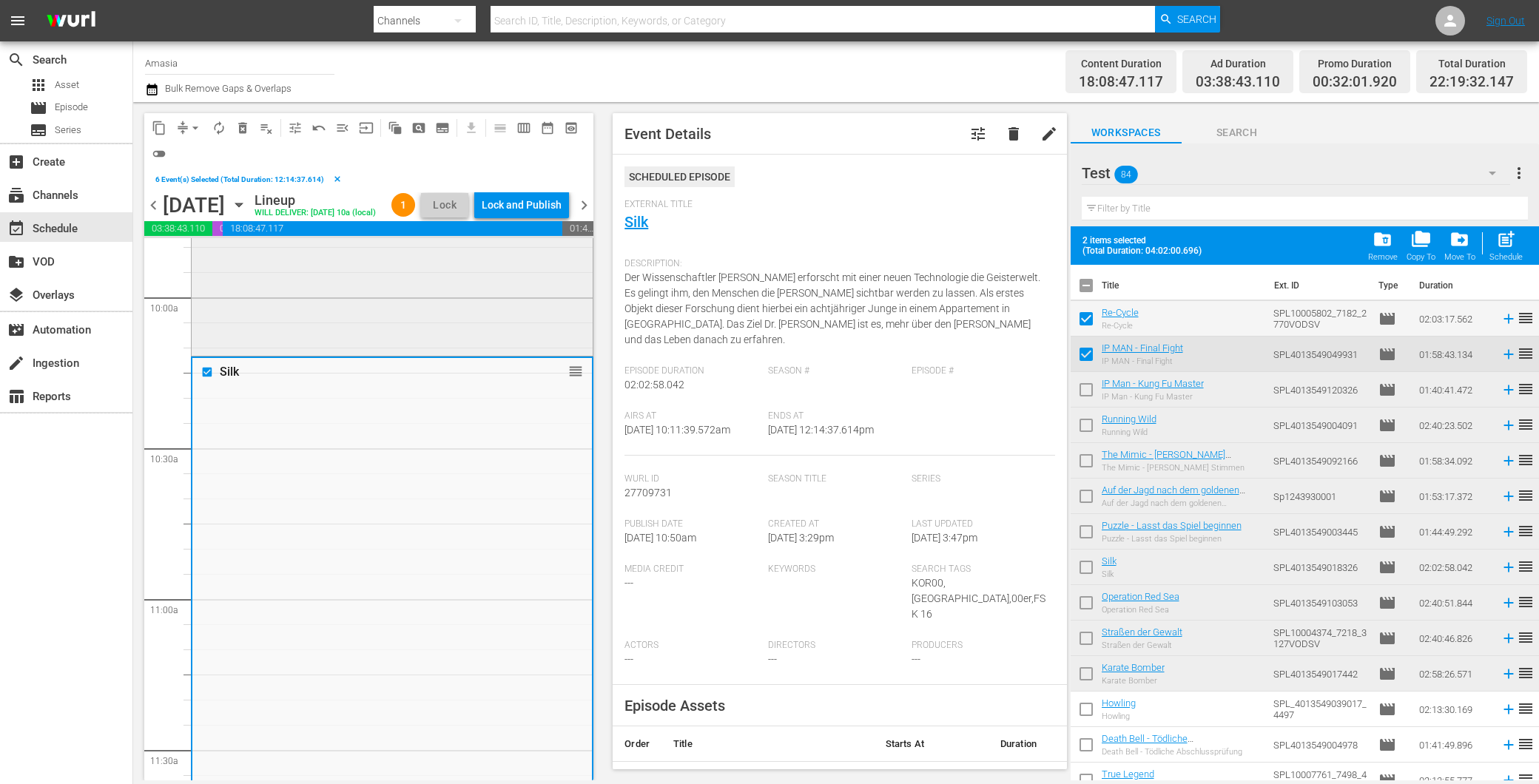
scroll to position [2630, 0]
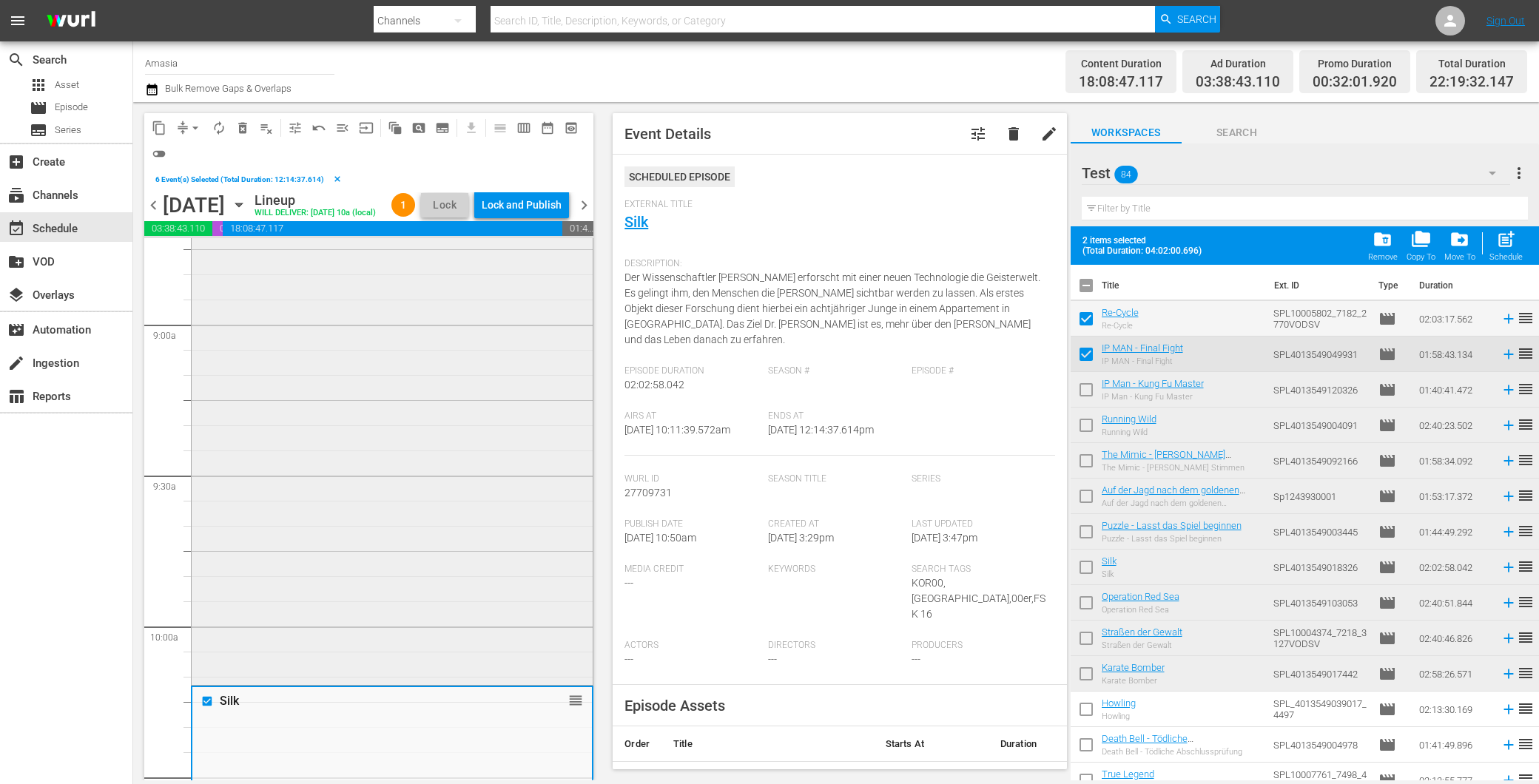
click at [457, 518] on div "Auf der Jagd nach dem goldenen Buddha reorder" at bounding box center [392, 399] width 401 height 566
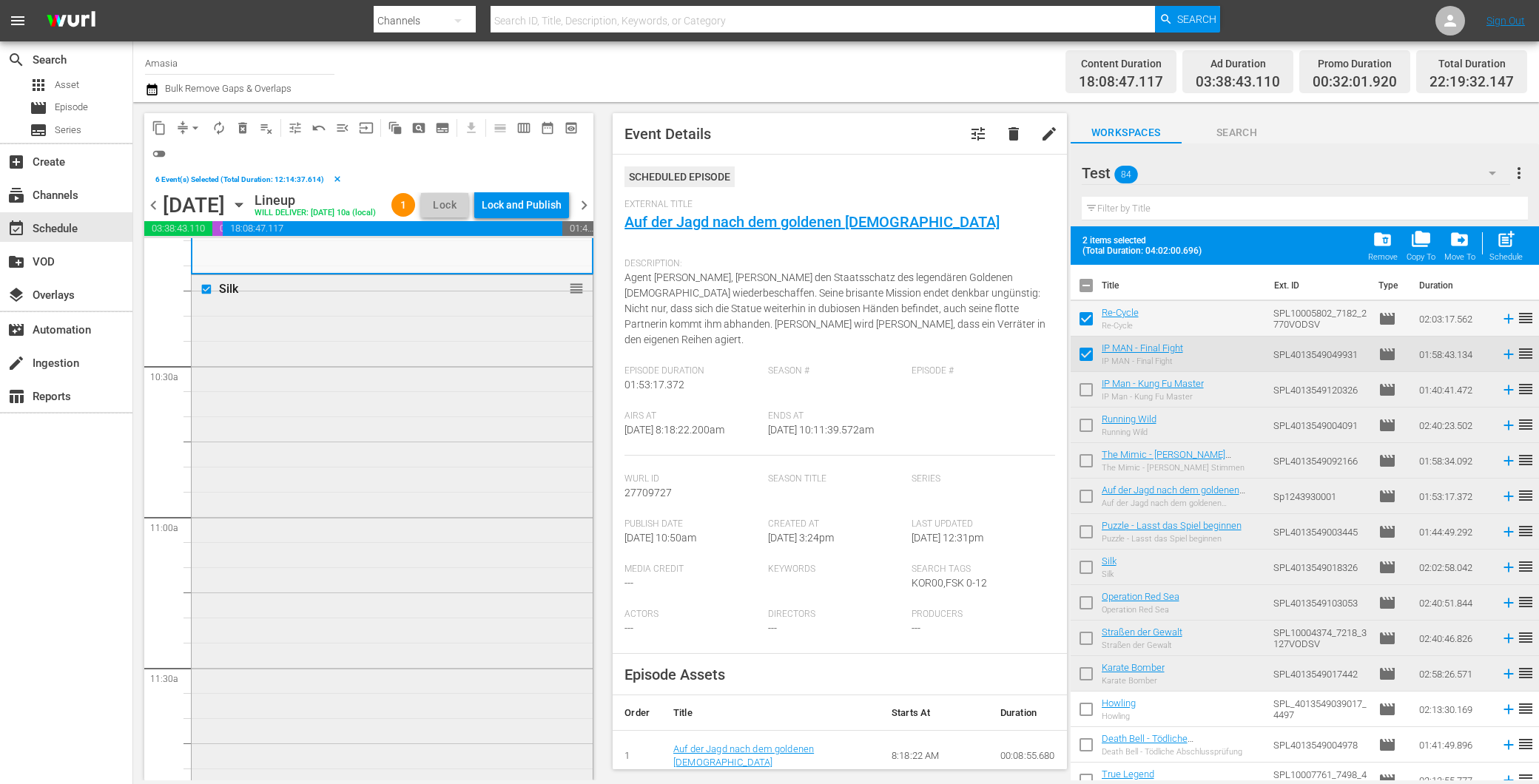
click at [449, 515] on div "Silk reorder" at bounding box center [392, 582] width 401 height 614
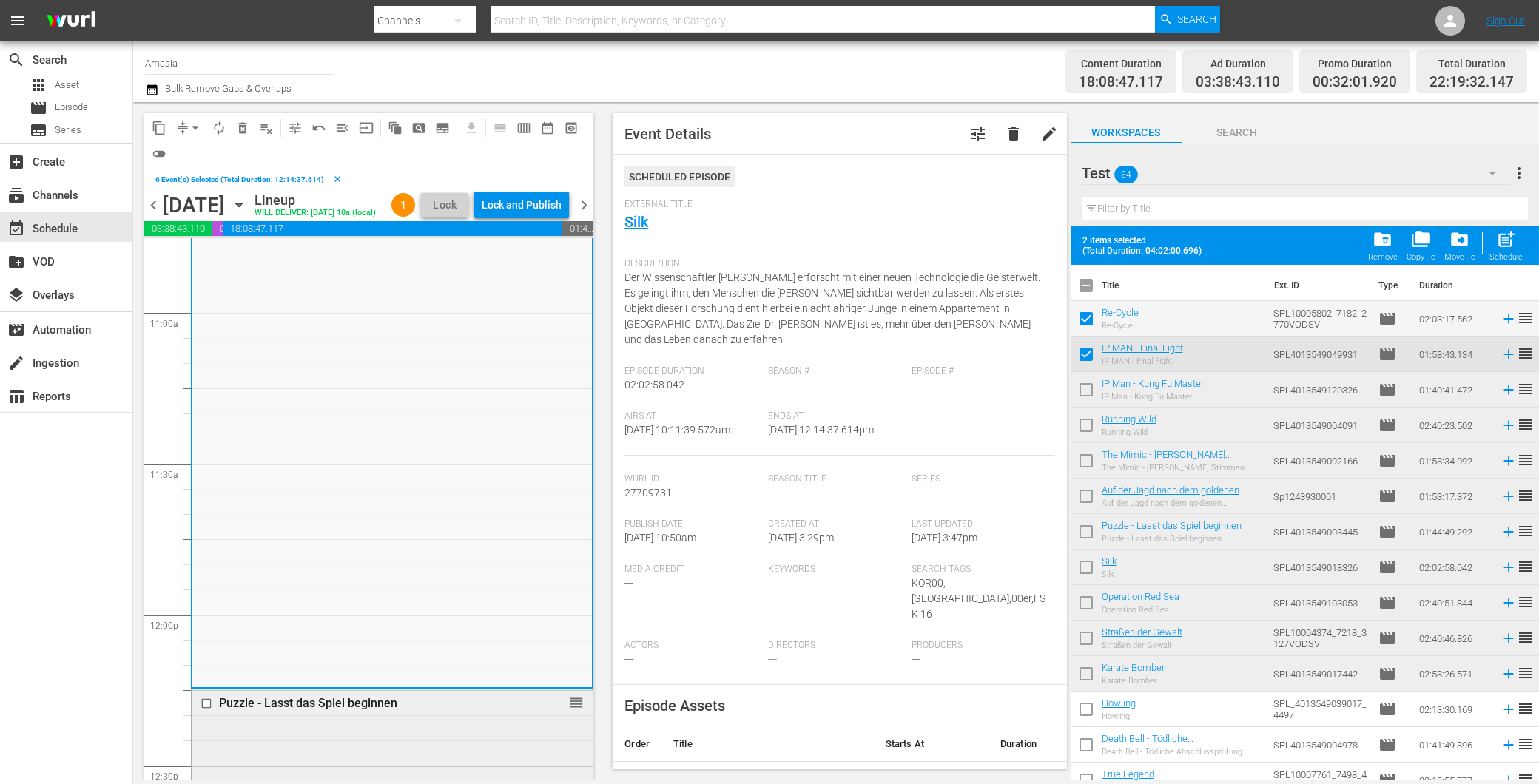
scroll to position [3534, 0]
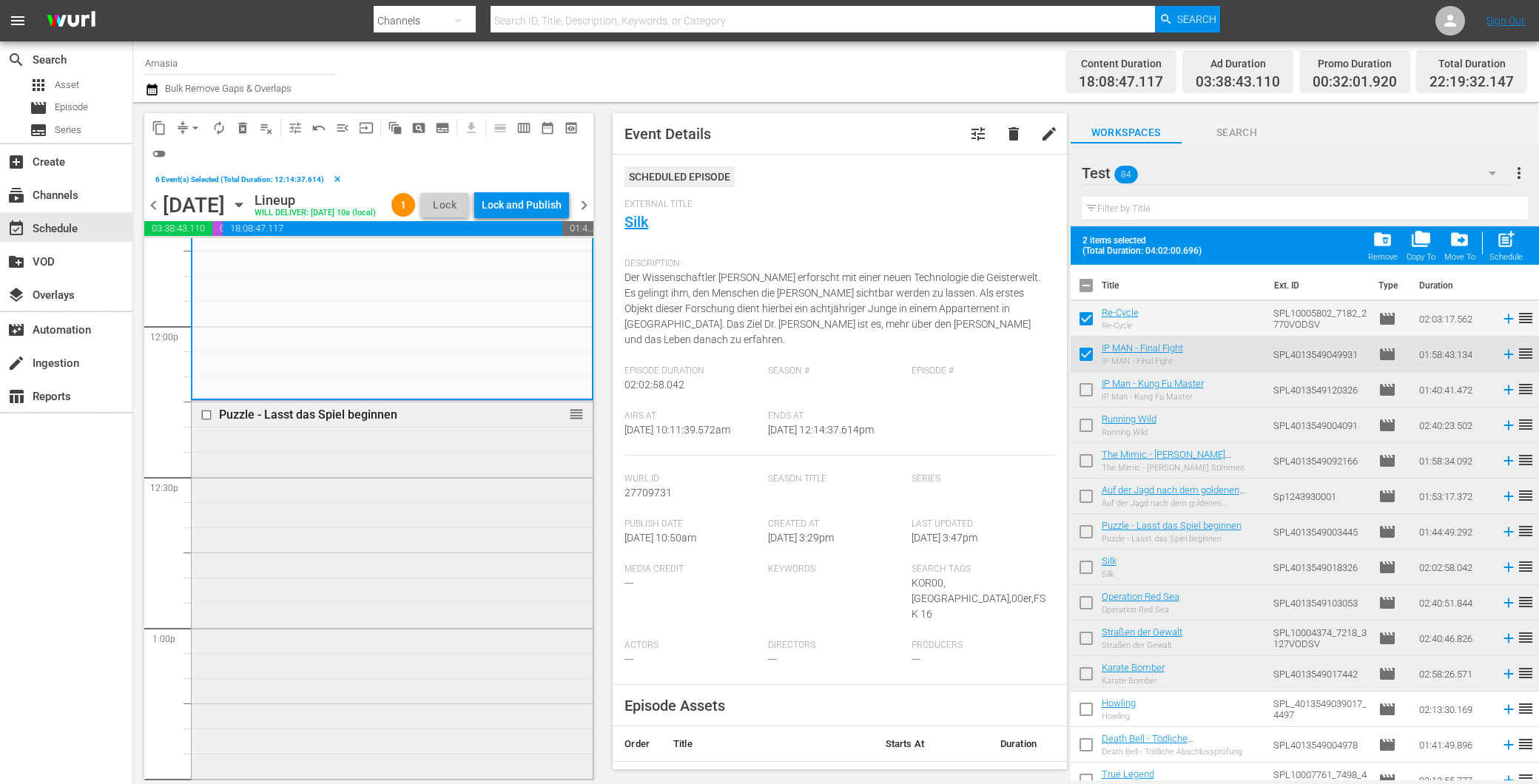
click at [398, 536] on div "Puzzle - Lasst das Spiel beginnen reorder" at bounding box center [392, 662] width 401 height 523
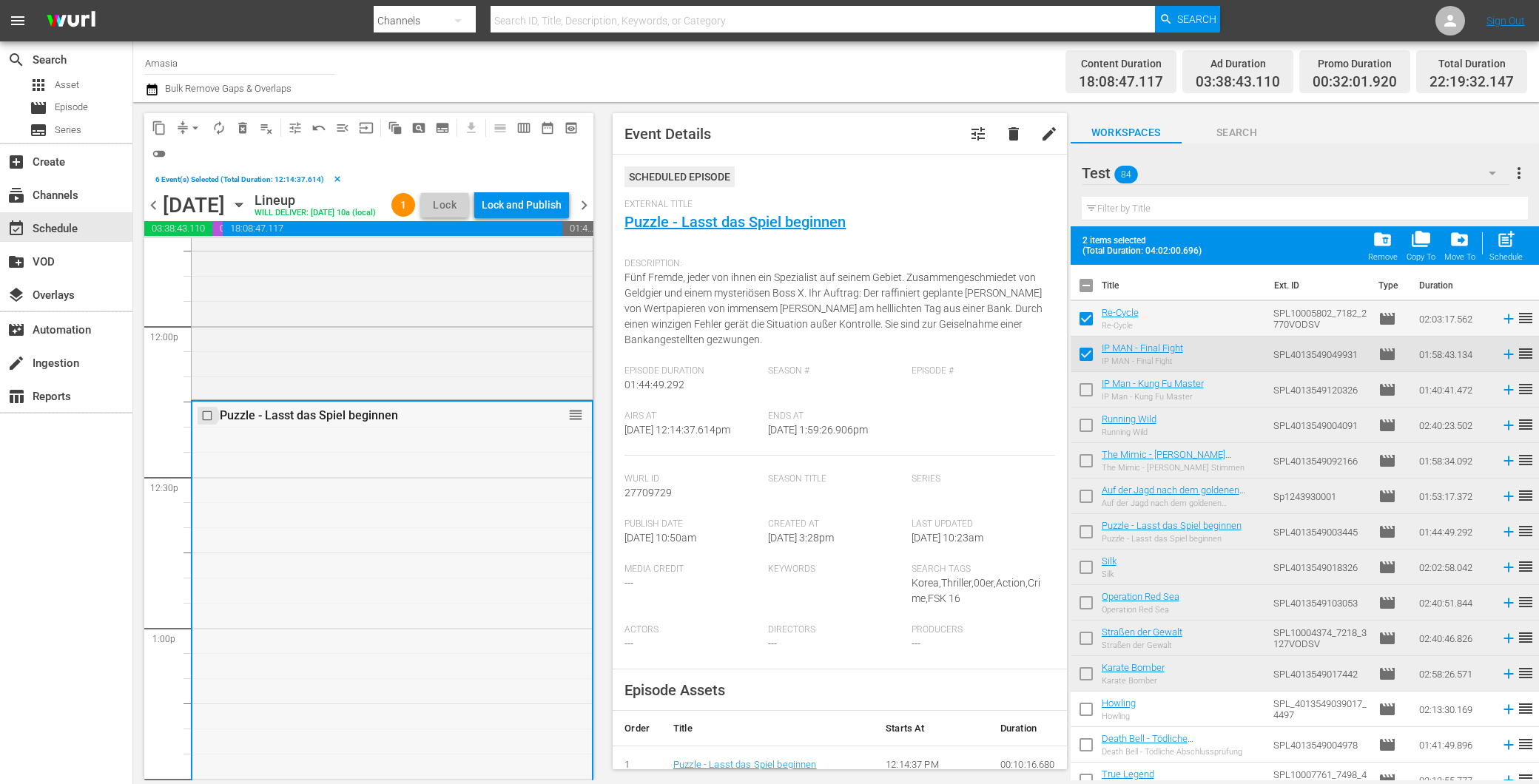
click at [212, 423] on input "checkbox" at bounding box center [208, 416] width 16 height 13
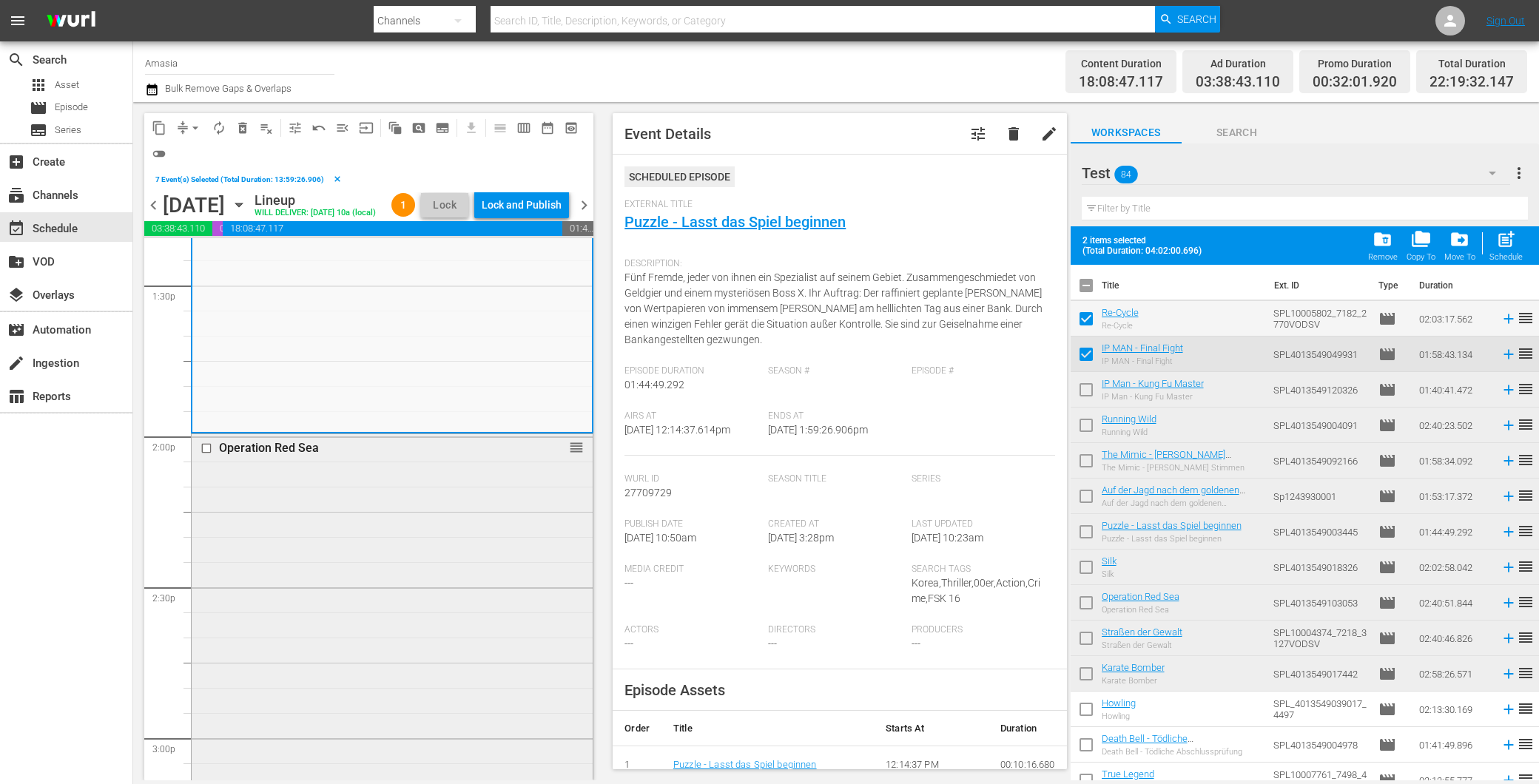
click at [211, 455] on input "checkbox" at bounding box center [208, 448] width 16 height 13
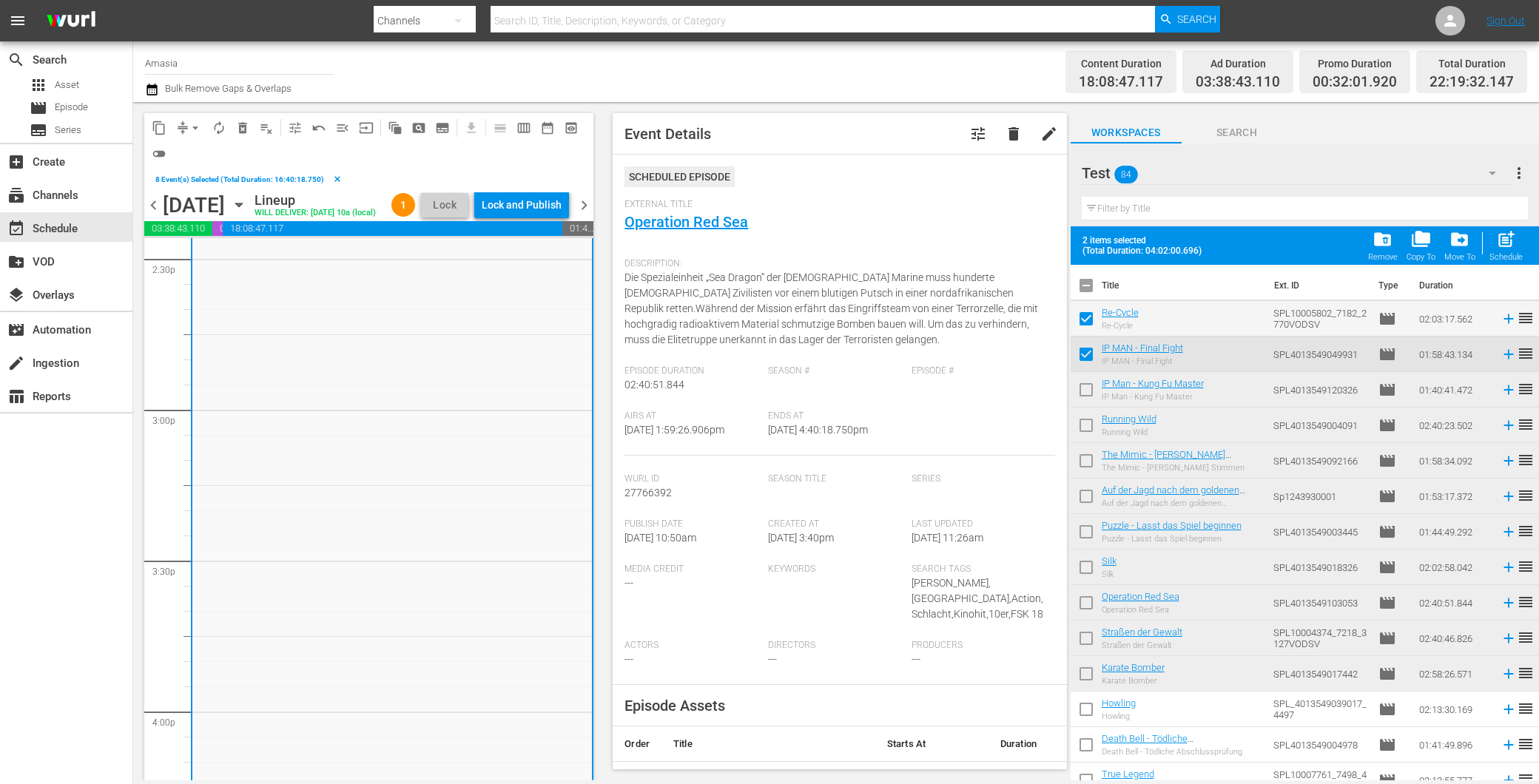
scroll to position [4686, 0]
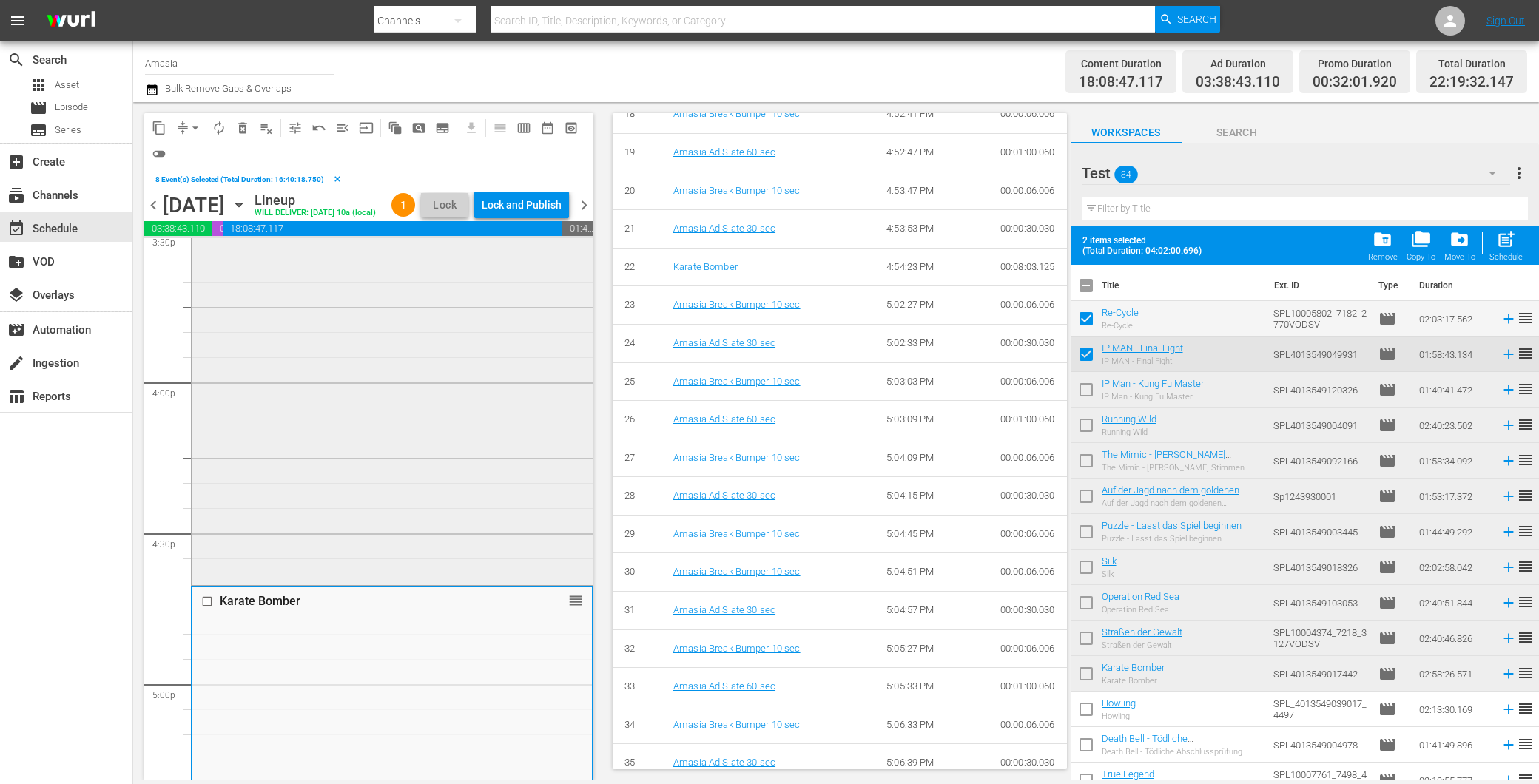
click at [314, 492] on div "Operation Red Sea reorder" at bounding box center [392, 179] width 401 height 805
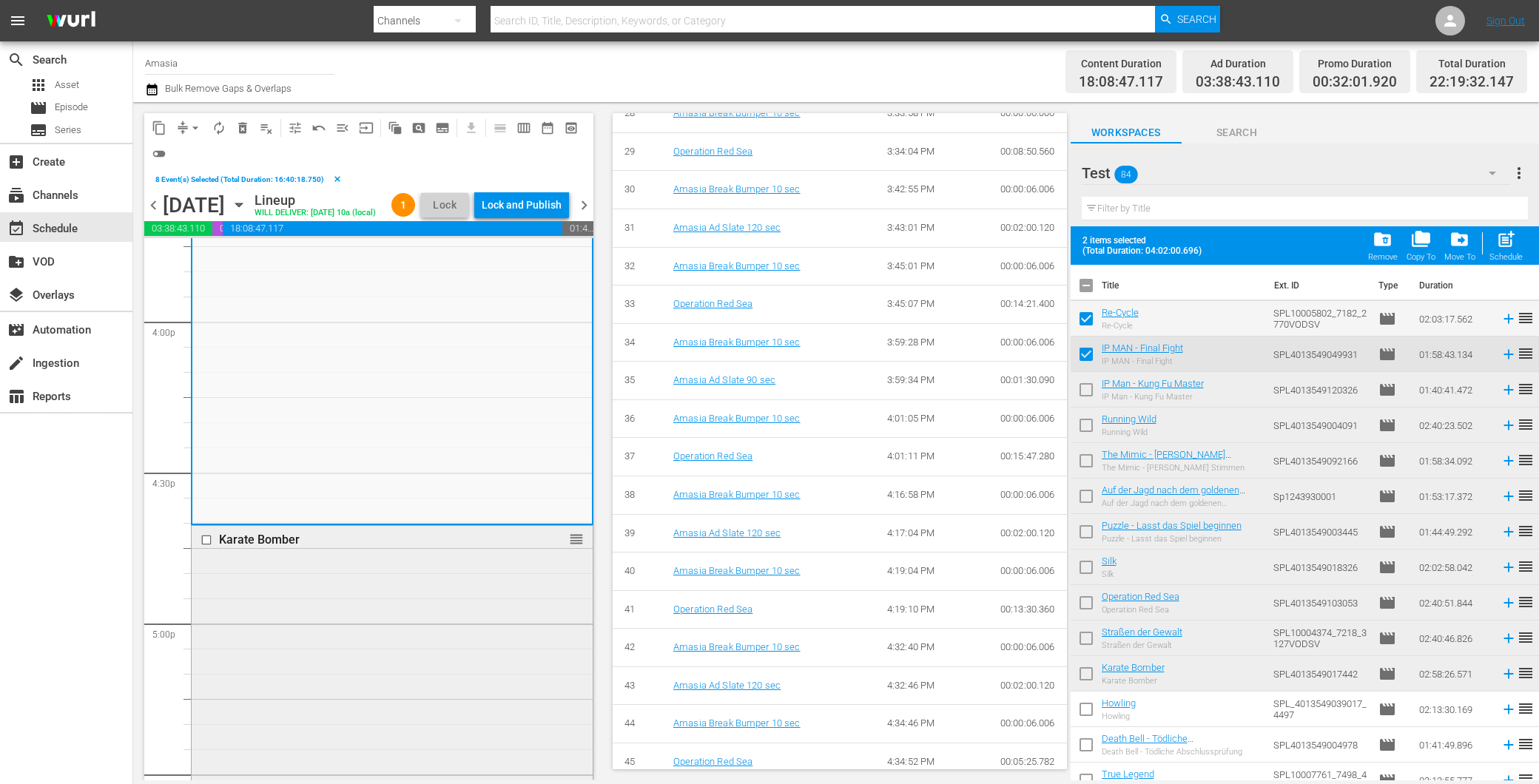
scroll to position [5096, 0]
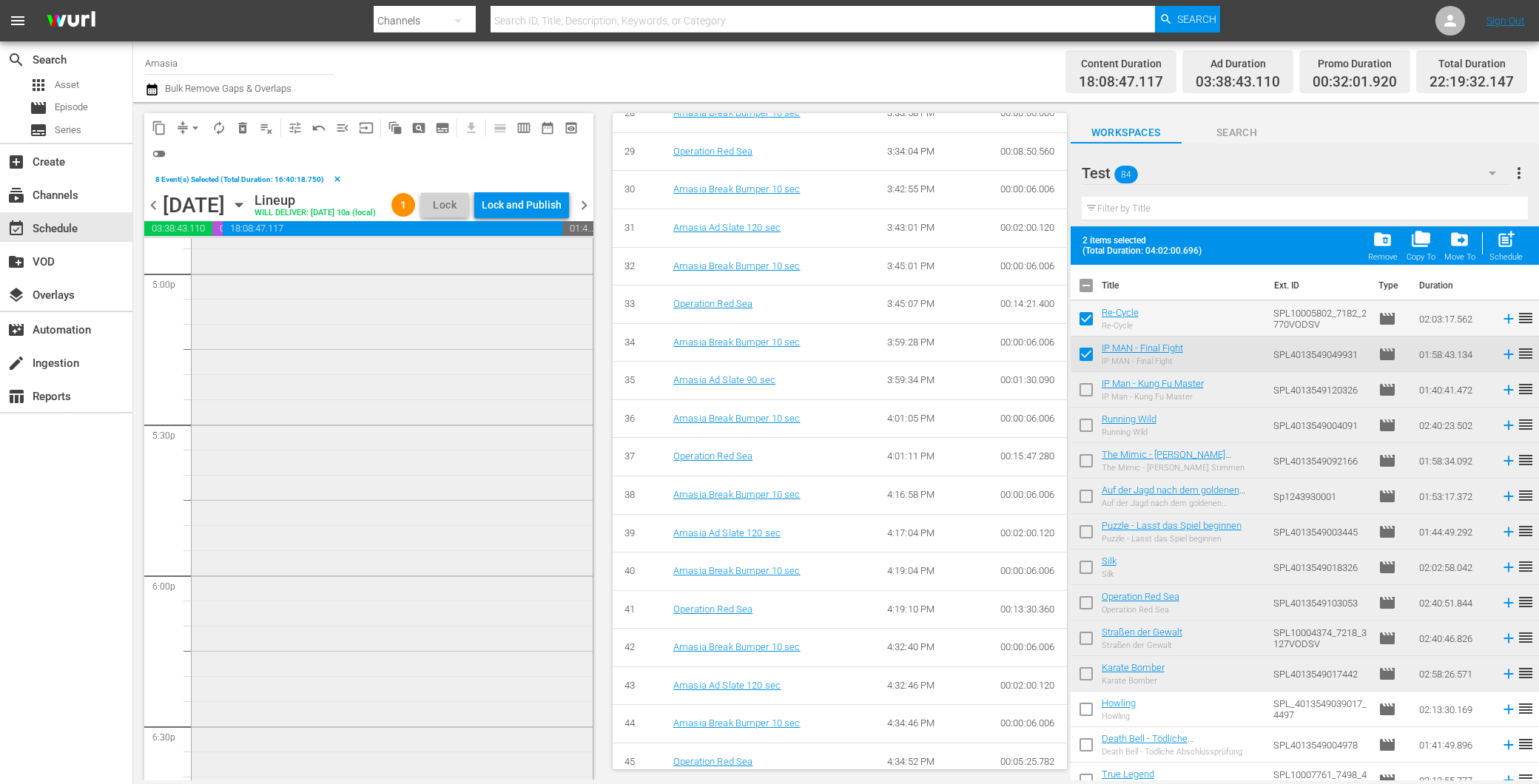
drag, startPoint x: 395, startPoint y: 604, endPoint x: 403, endPoint y: 603, distance: 8.1
click at [403, 603] on div "Karate Bomber reorder" at bounding box center [392, 622] width 401 height 893
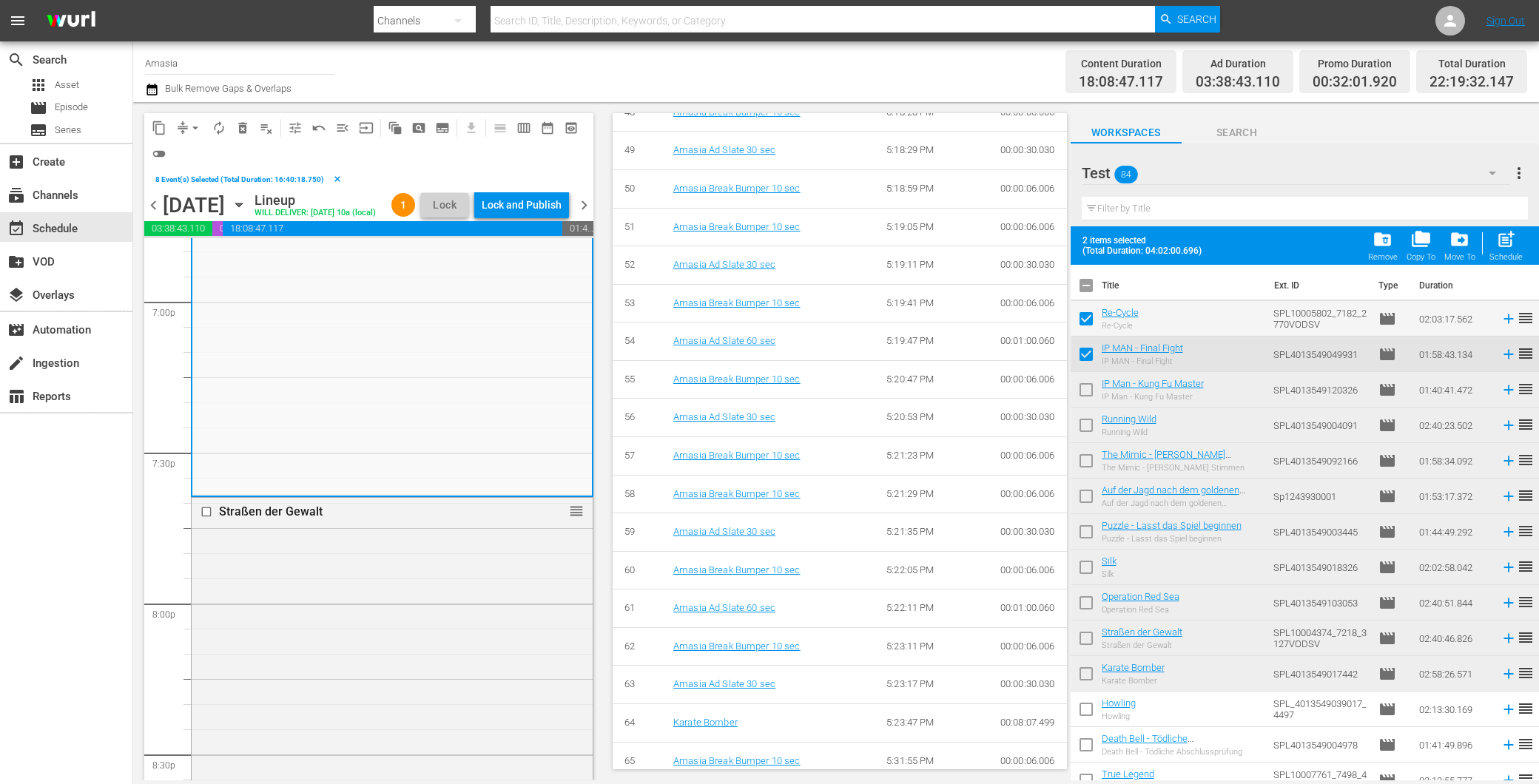
scroll to position [2503, 0]
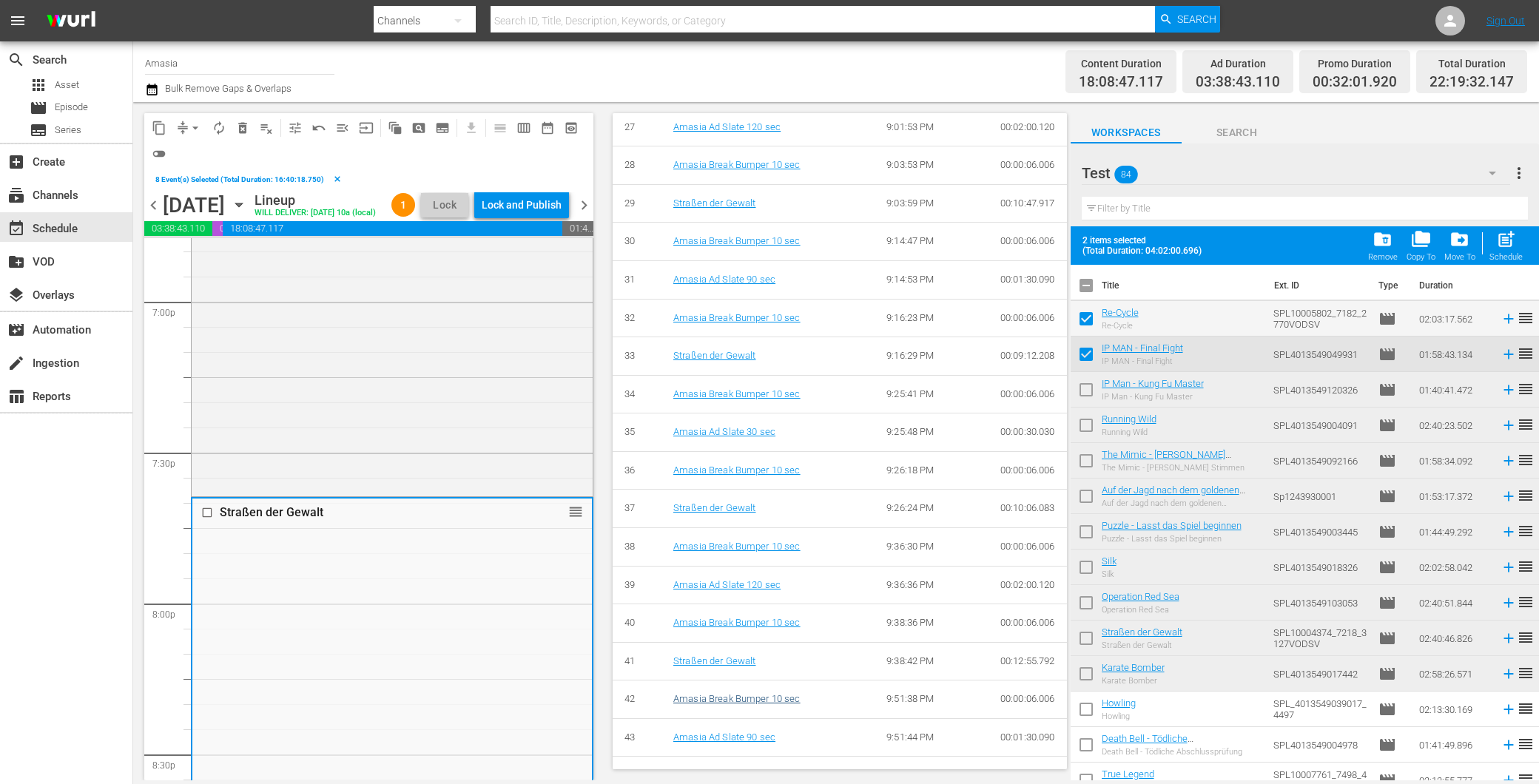
scroll to position [1667, 0]
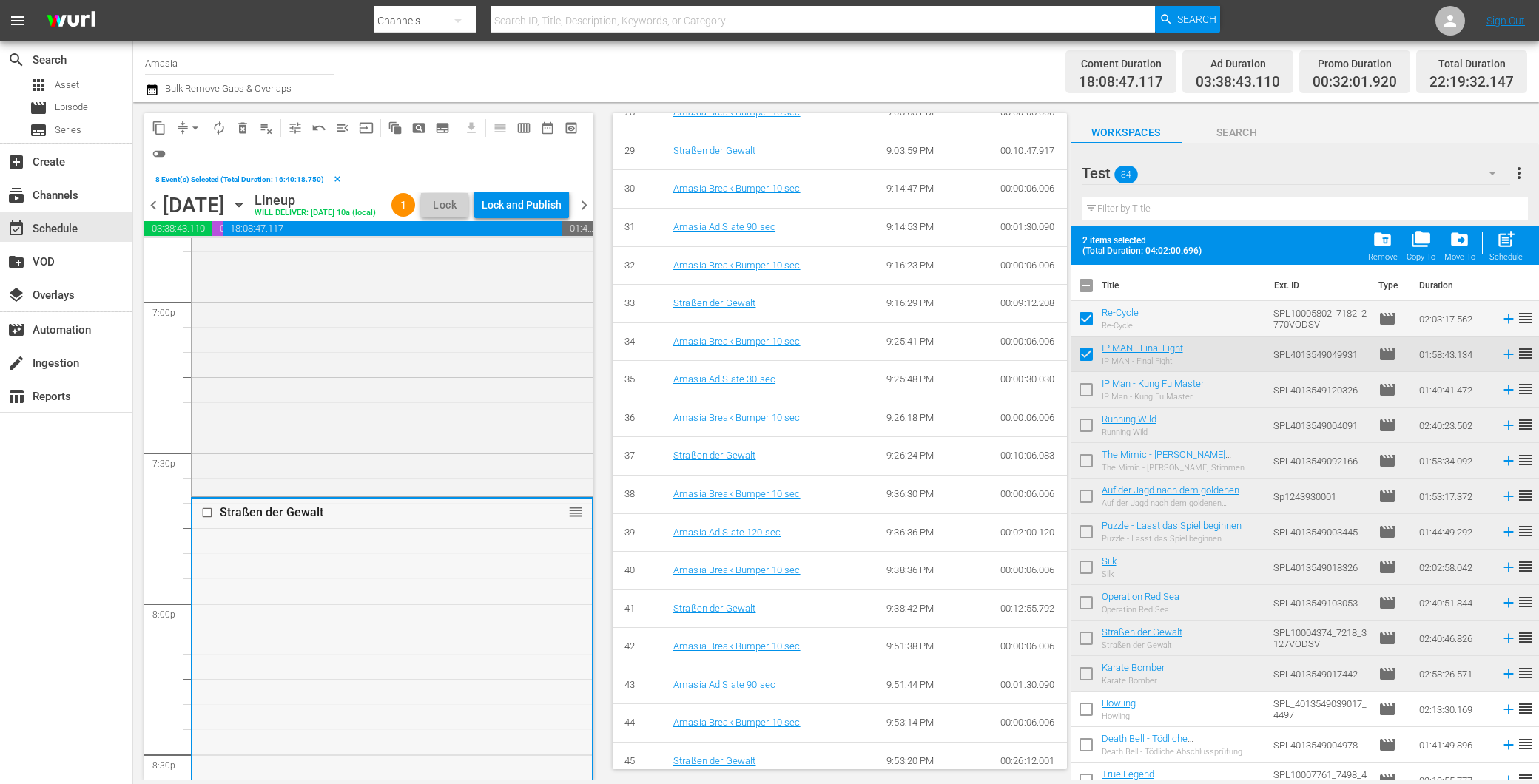
click at [211, 520] on input "checkbox" at bounding box center [208, 513] width 16 height 13
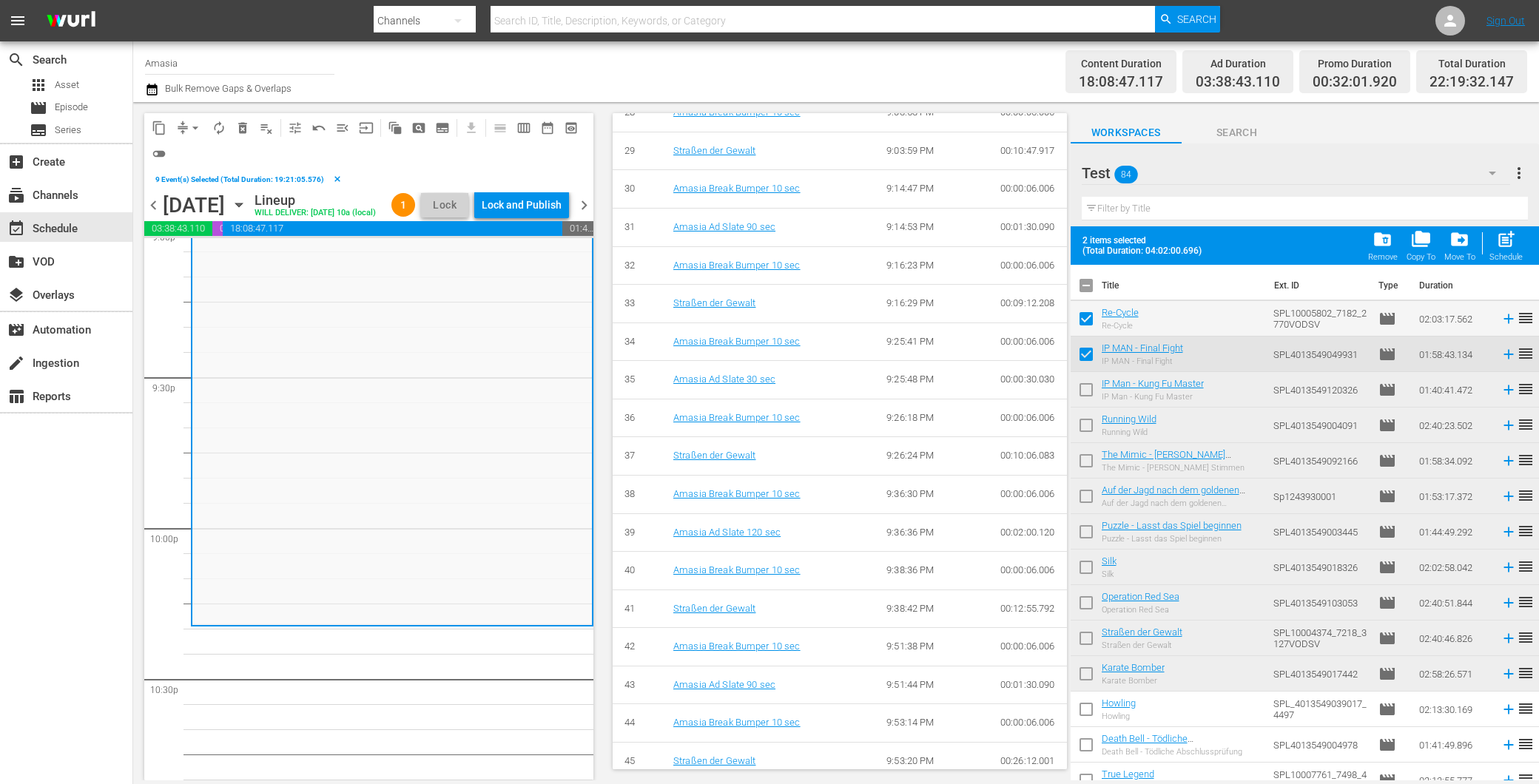
scroll to position [6493, 0]
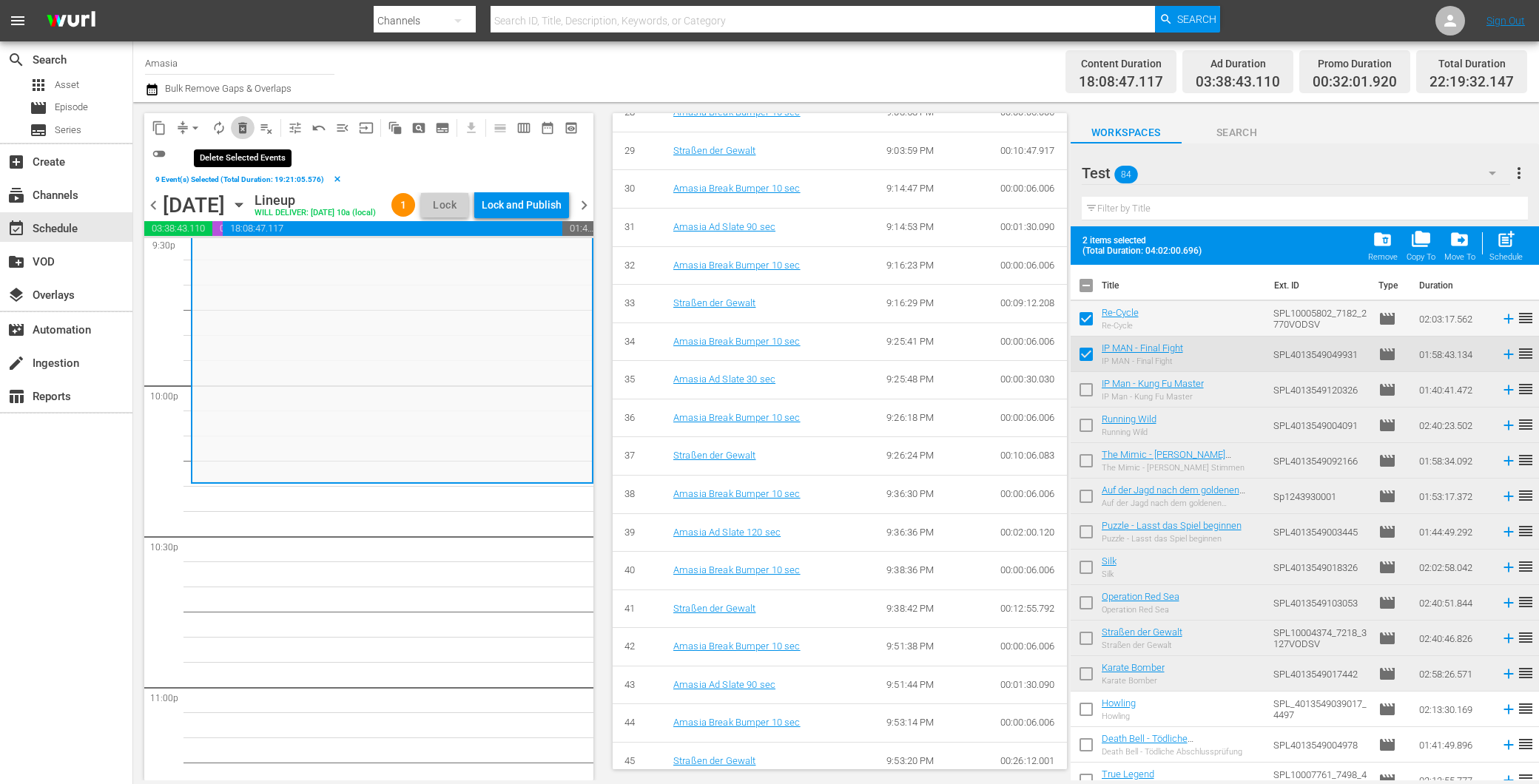
click at [243, 125] on span "delete_forever_outlined" at bounding box center [243, 128] width 15 height 15
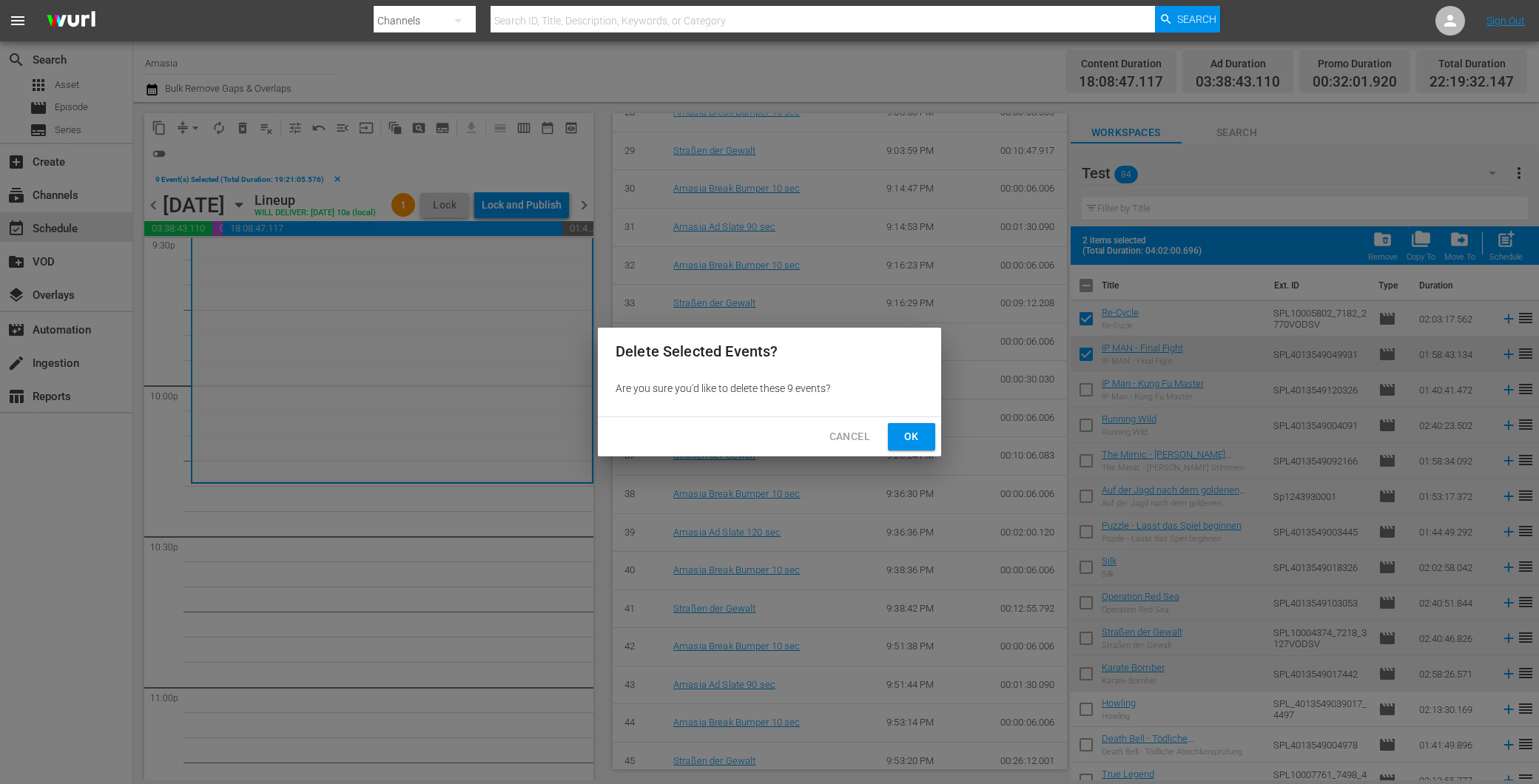
click at [893, 437] on button "Ok" at bounding box center [911, 437] width 48 height 28
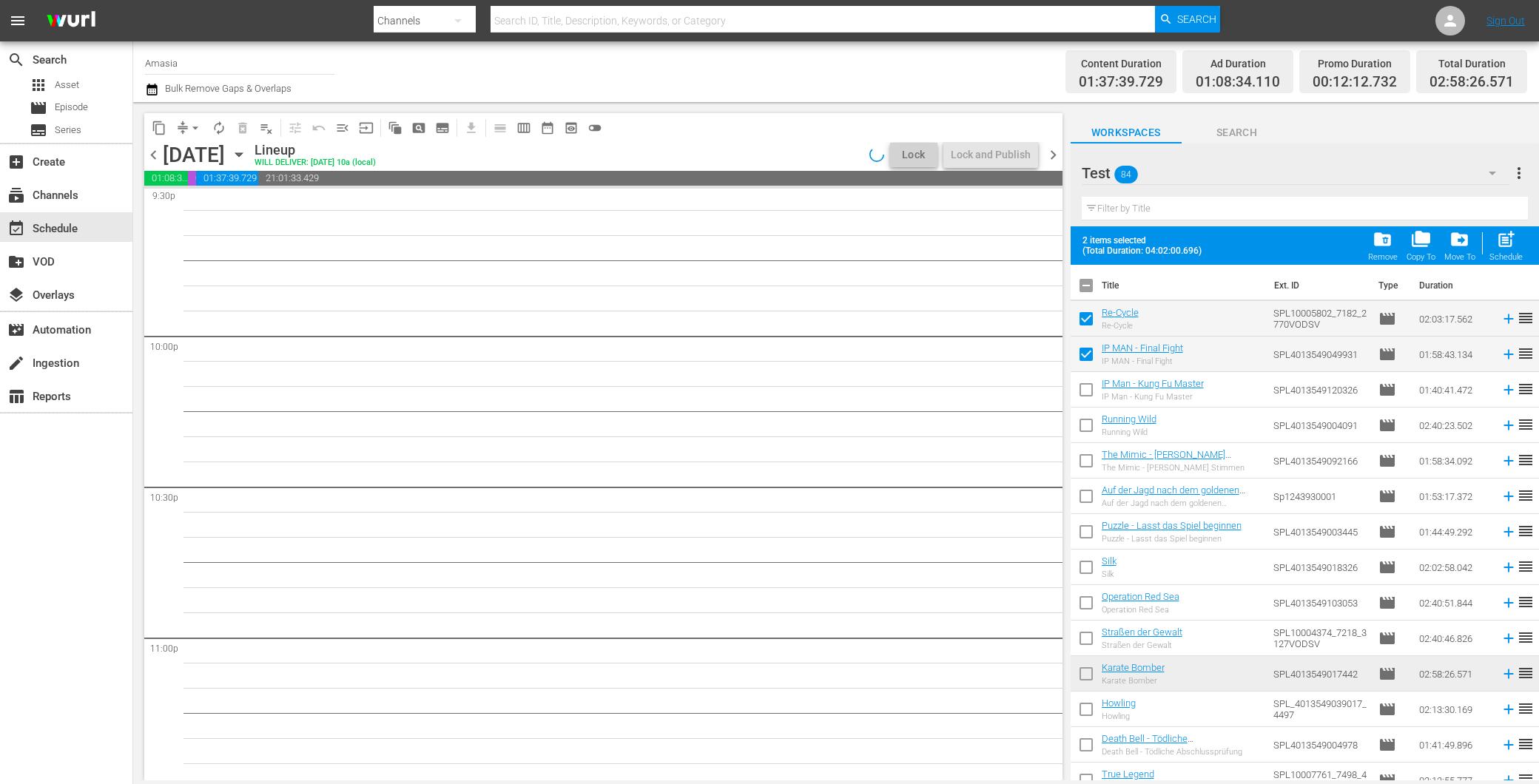
scroll to position [6595, 0]
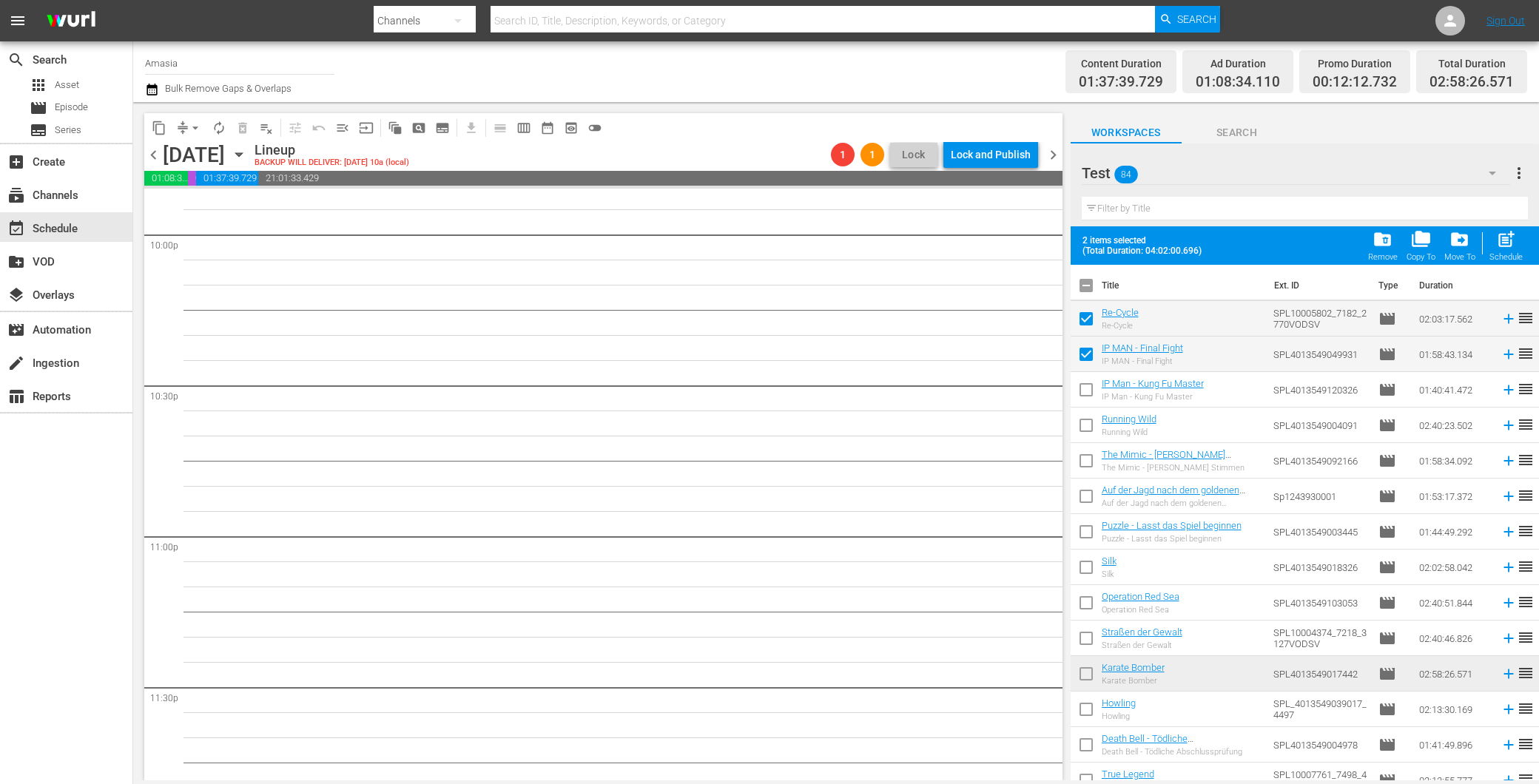
click at [1083, 390] on input "checkbox" at bounding box center [1085, 392] width 31 height 31
checkbox input "true"
click at [1082, 422] on input "checkbox" at bounding box center [1085, 428] width 31 height 31
checkbox input "true"
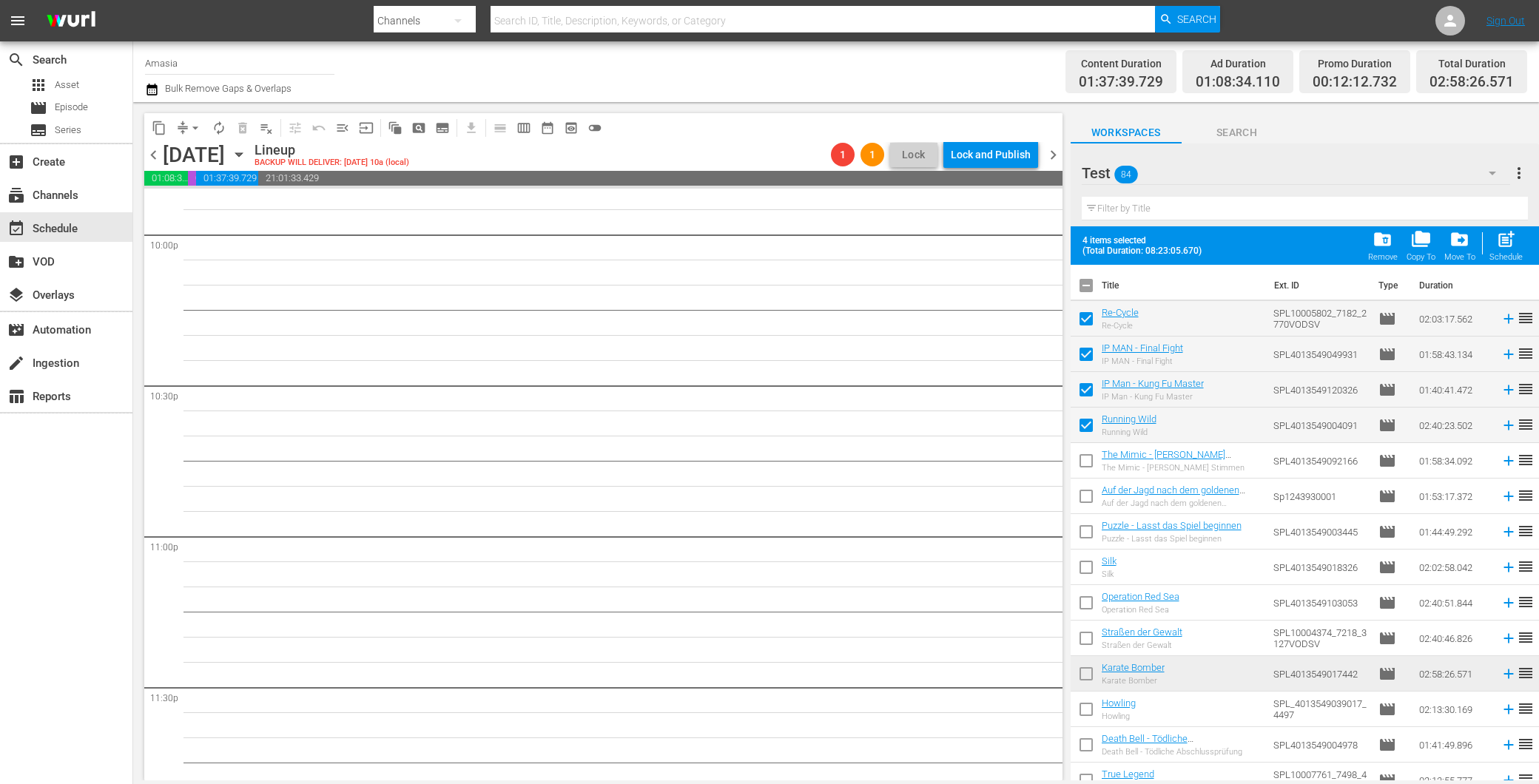
click at [1084, 503] on input "checkbox" at bounding box center [1085, 499] width 31 height 31
checkbox input "true"
click at [1085, 557] on input "checkbox" at bounding box center [1085, 570] width 31 height 31
checkbox input "true"
click at [1082, 604] on input "checkbox" at bounding box center [1085, 606] width 31 height 31
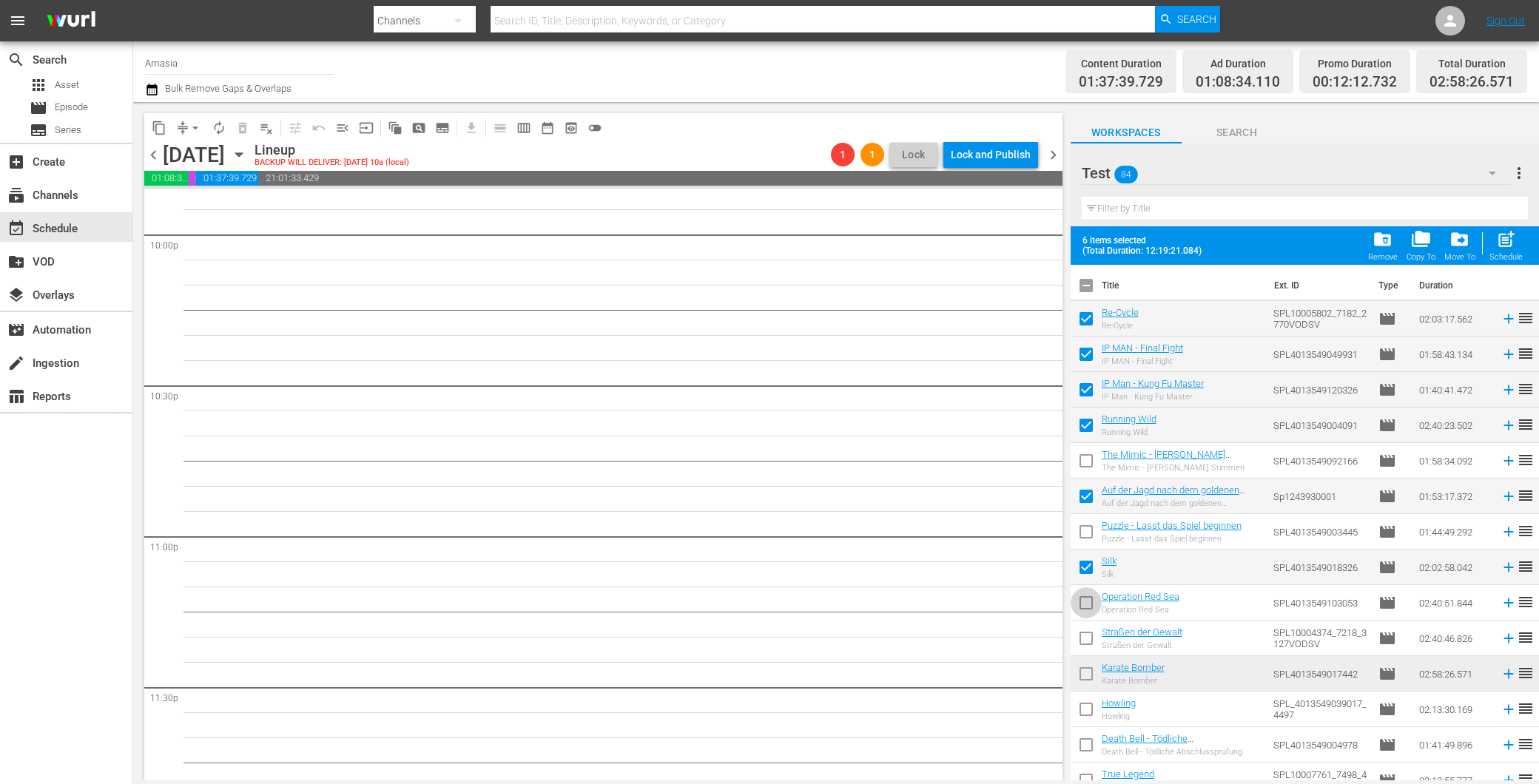
checkbox input "true"
click at [1085, 637] on input "checkbox" at bounding box center [1085, 641] width 31 height 31
checkbox input "true"
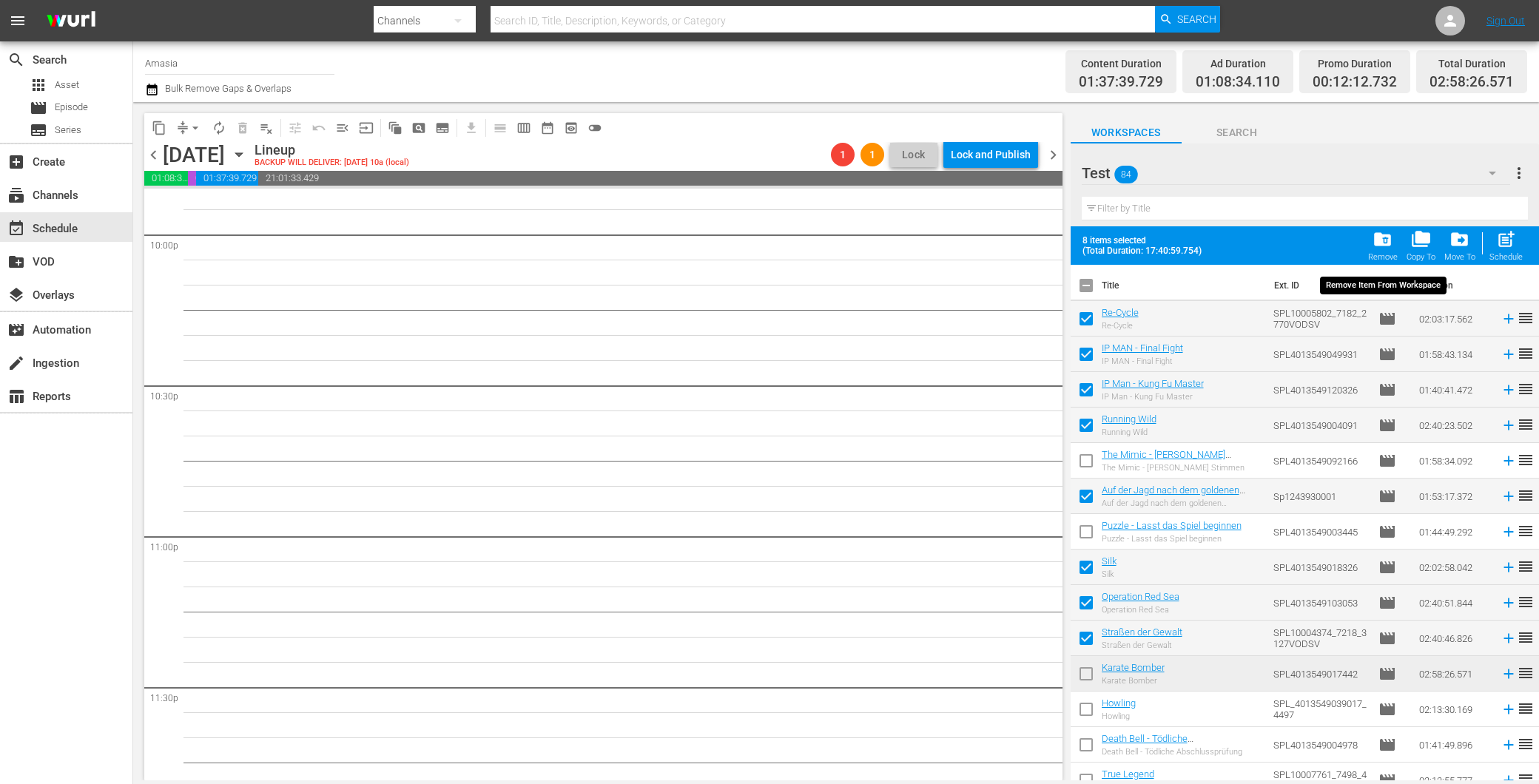
click at [1388, 240] on span "folder_delete" at bounding box center [1383, 239] width 20 height 20
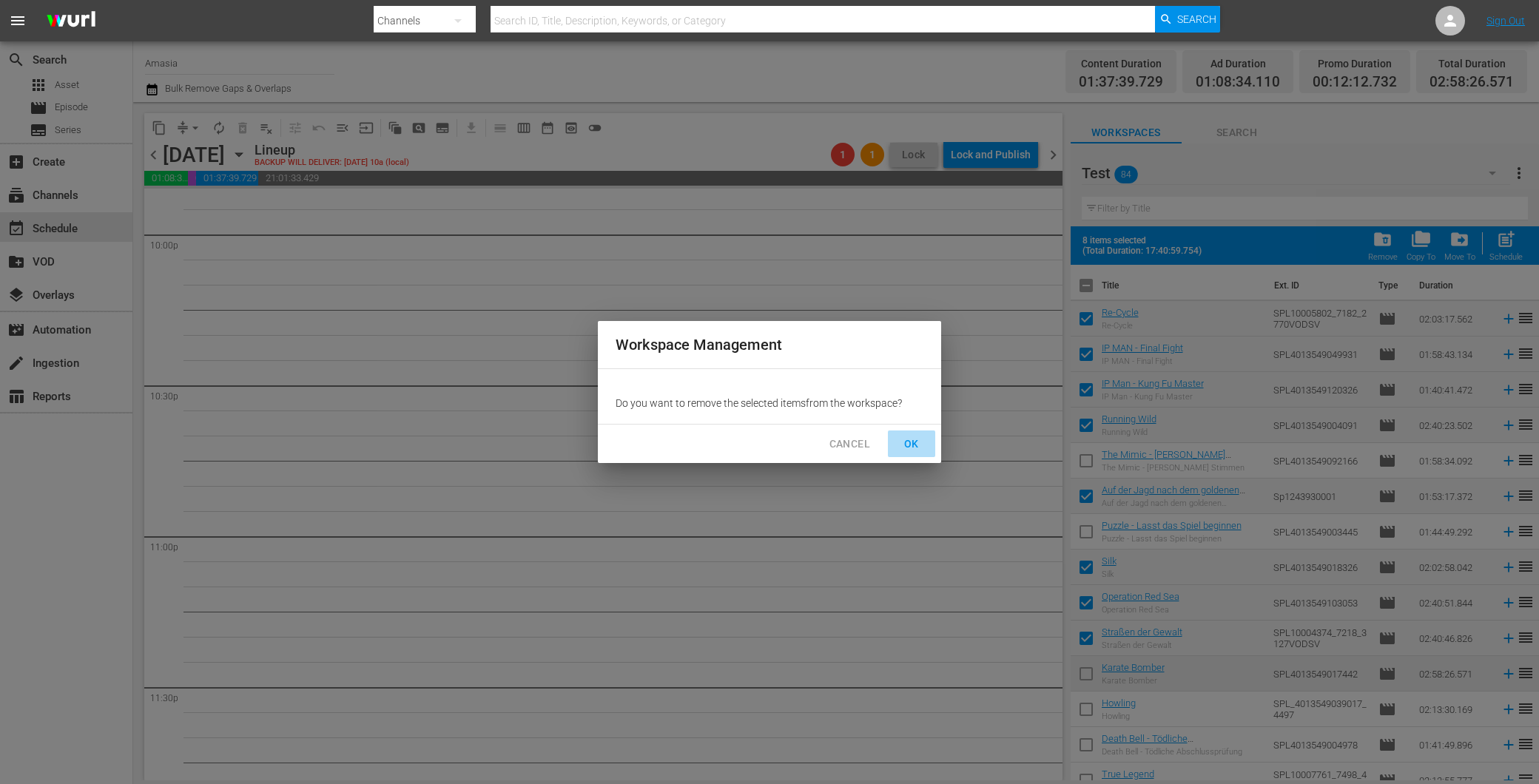
click at [915, 437] on span "OK" at bounding box center [911, 444] width 23 height 18
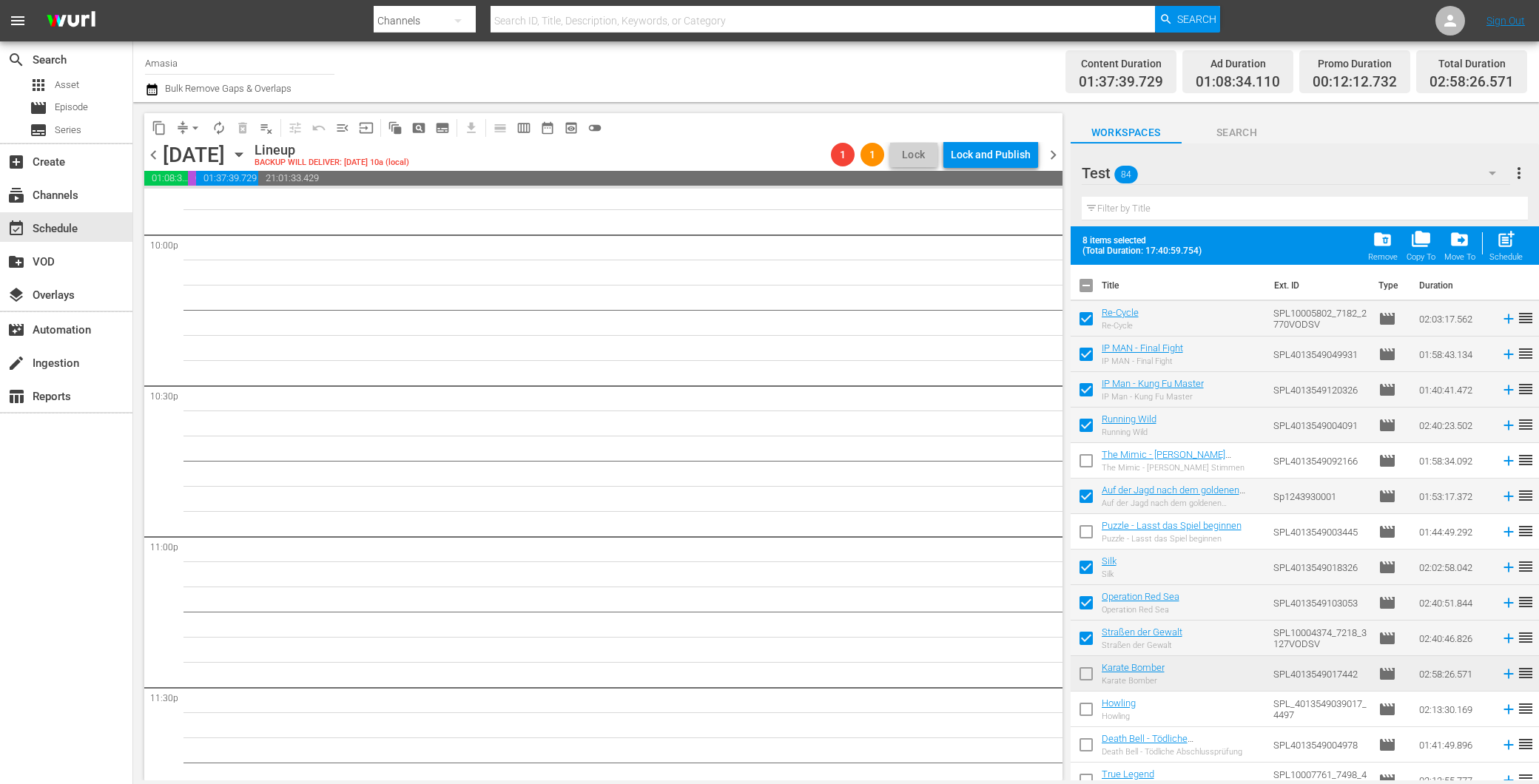
checkbox input "false"
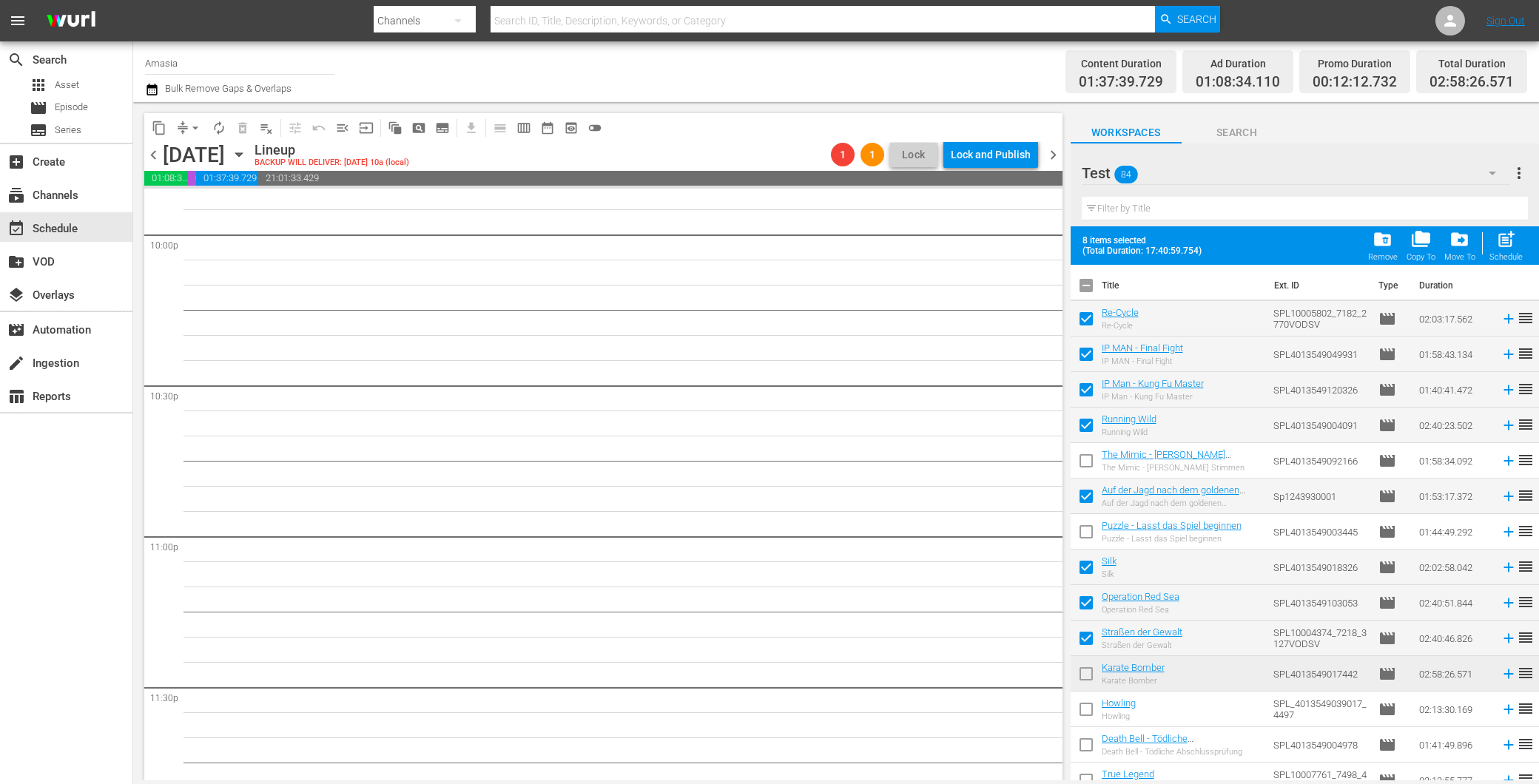
checkbox input "false"
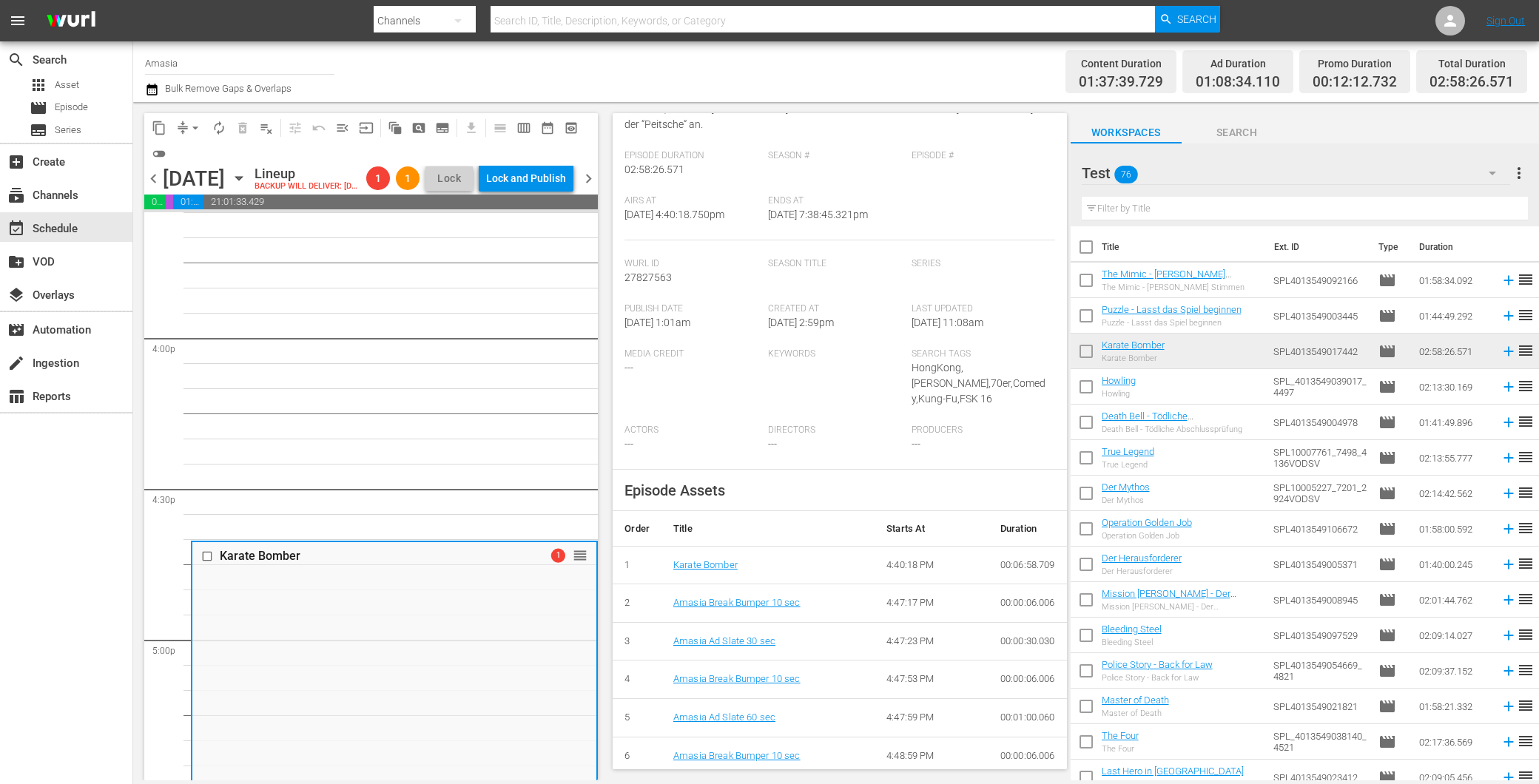
scroll to position [0, 0]
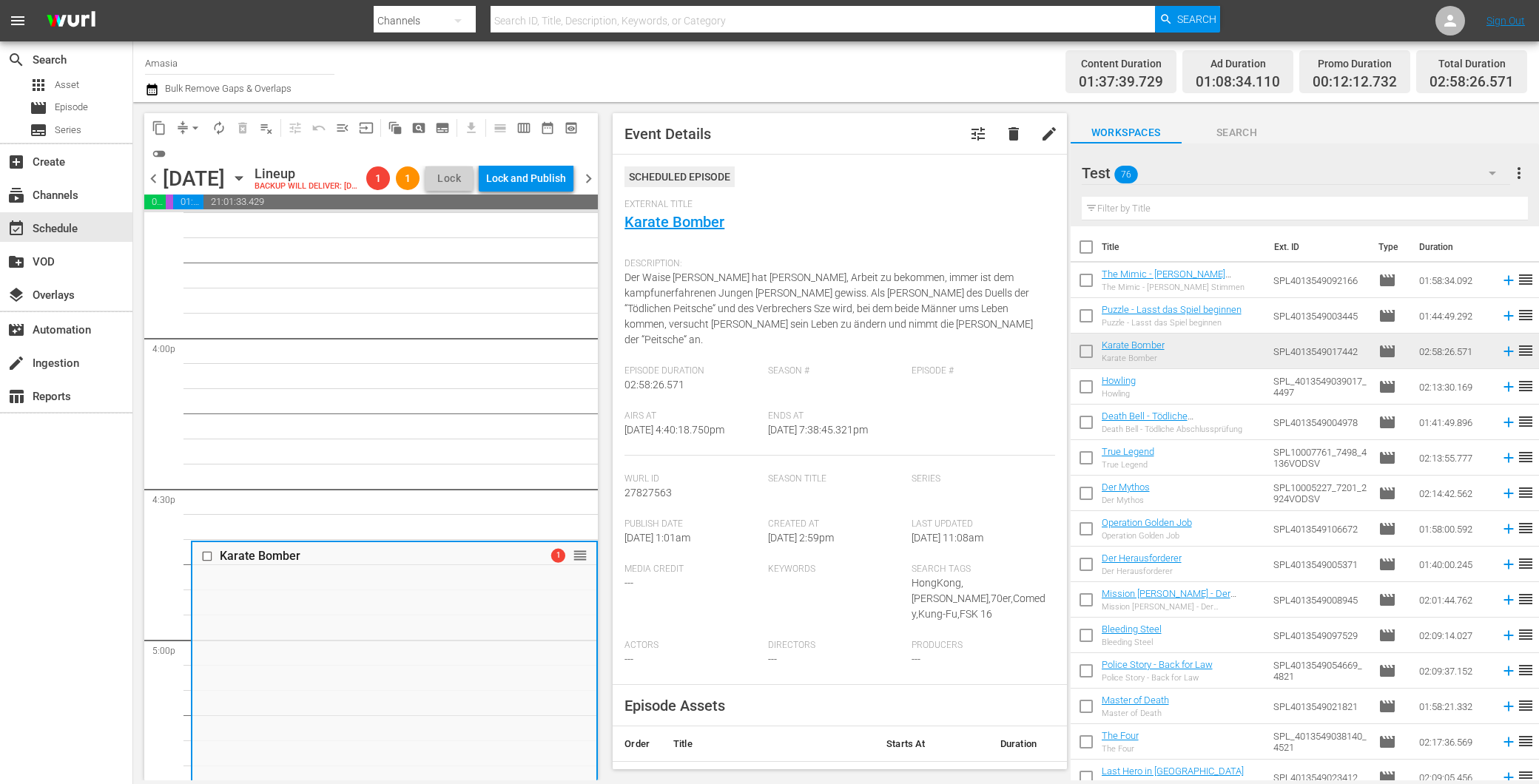
click at [390, 184] on span "1" at bounding box center [378, 178] width 23 height 12
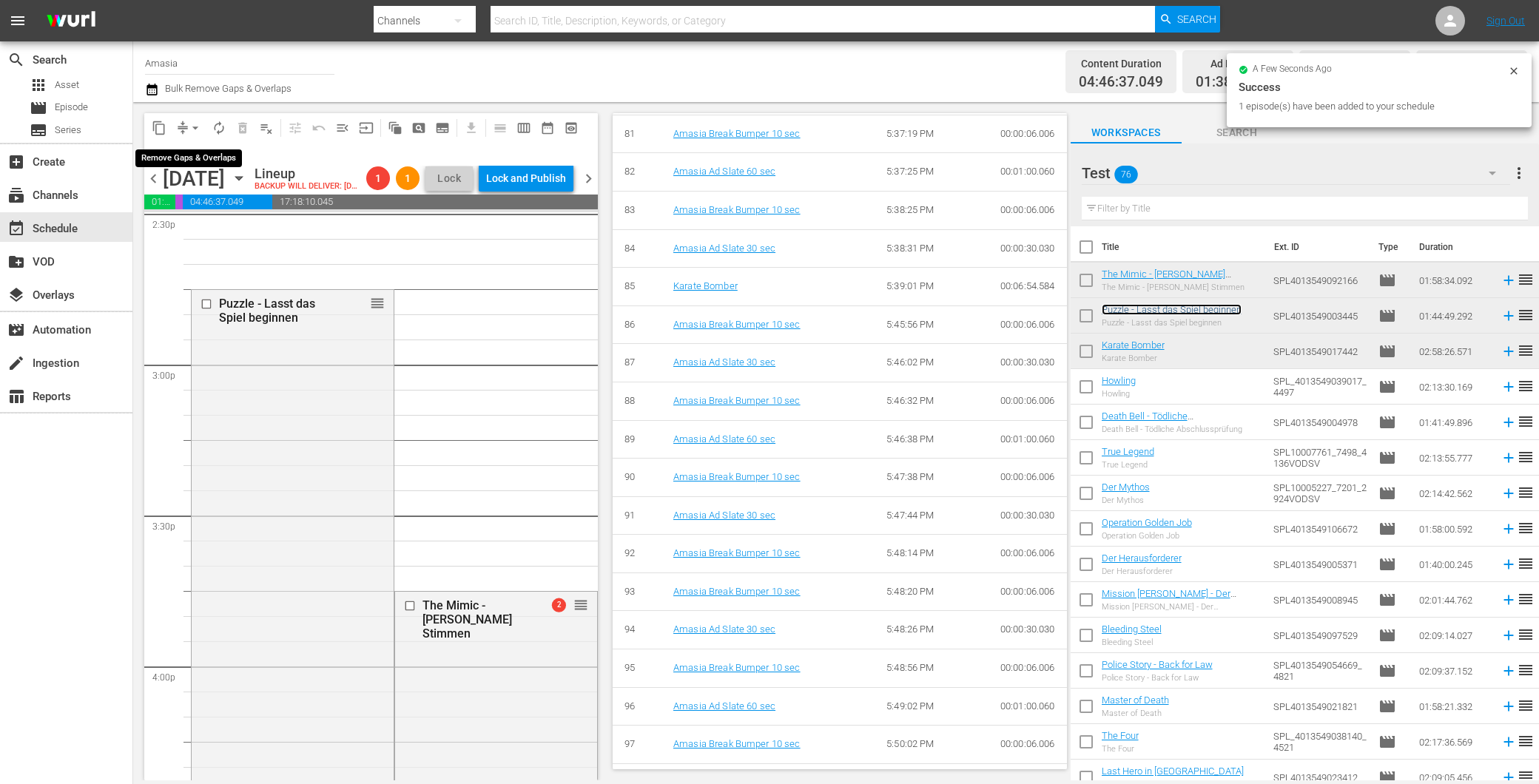
scroll to position [3749, 0]
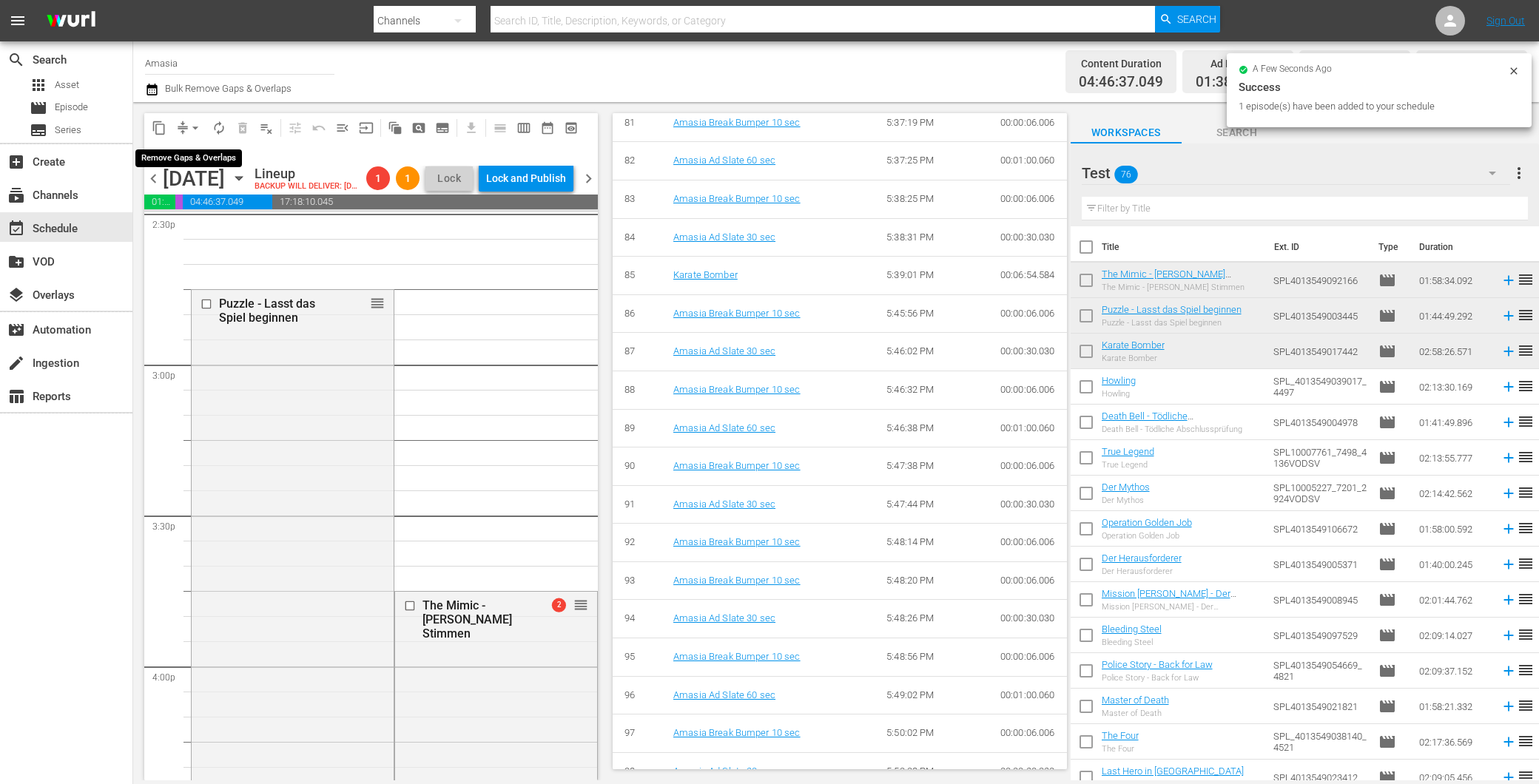
click at [195, 127] on span "arrow_drop_down" at bounding box center [196, 128] width 15 height 15
click at [195, 181] on li "Align to First Episode" at bounding box center [196, 181] width 122 height 24
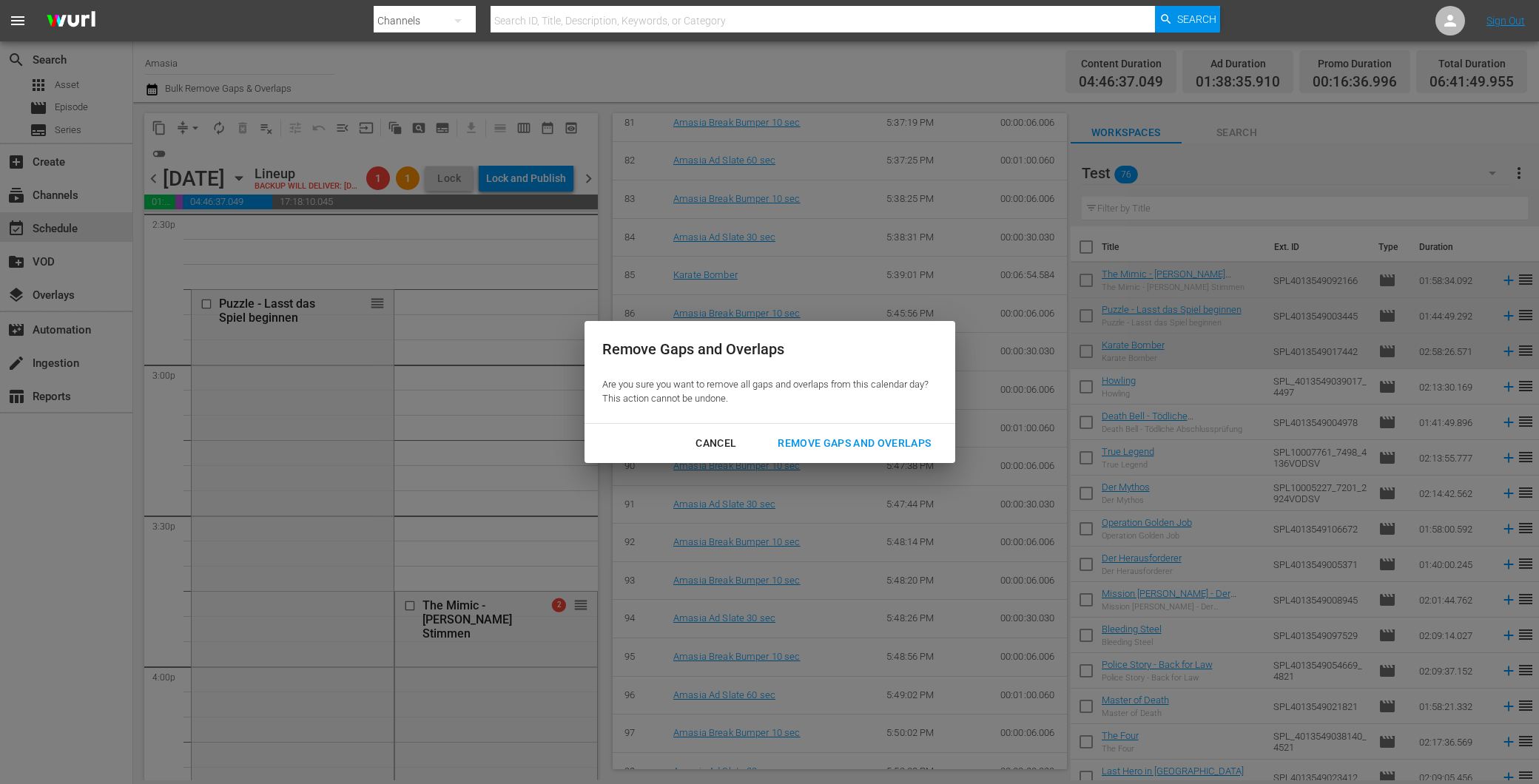
click at [871, 448] on div "Remove Gaps and Overlaps" at bounding box center [854, 443] width 177 height 18
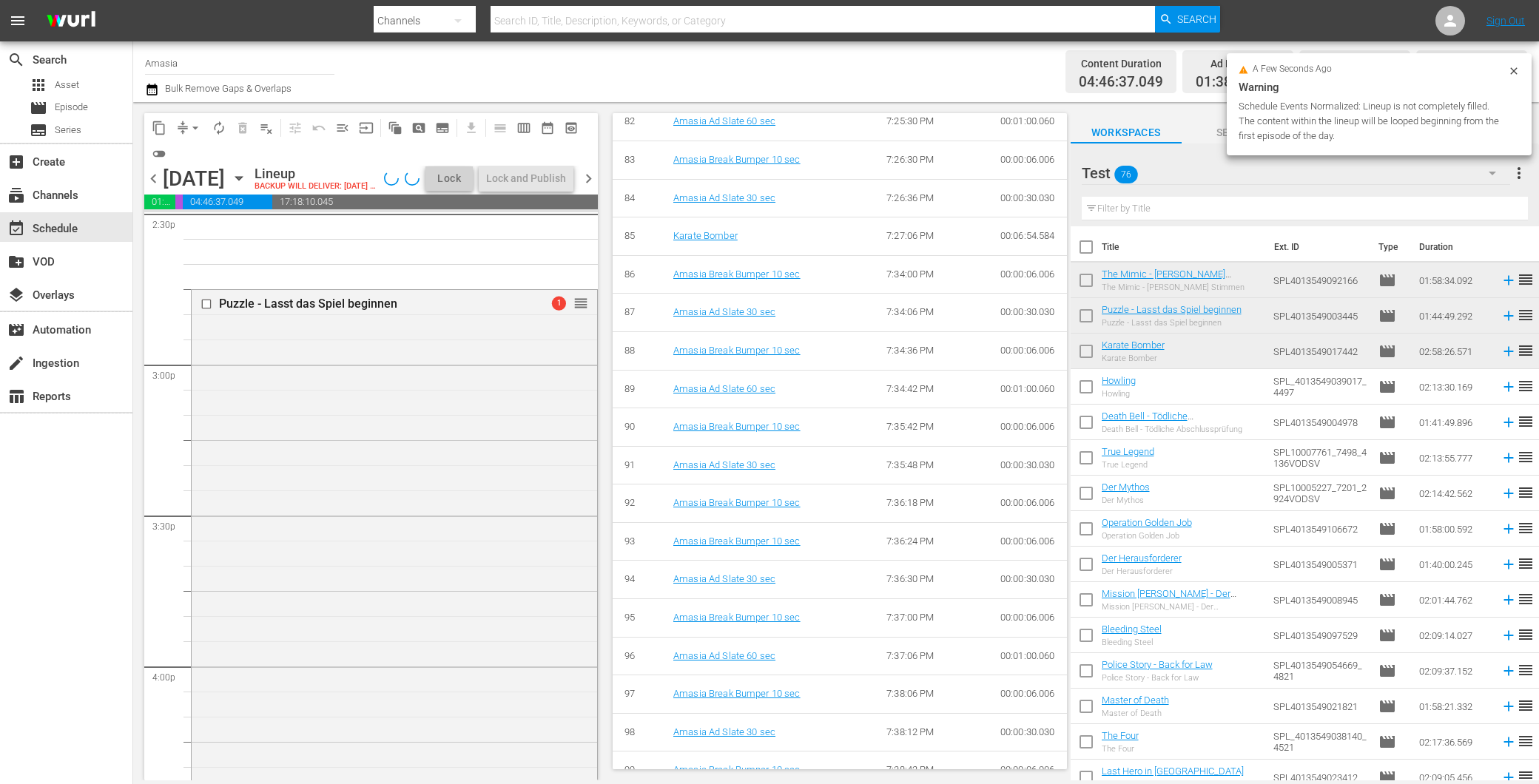
scroll to position [3699, 0]
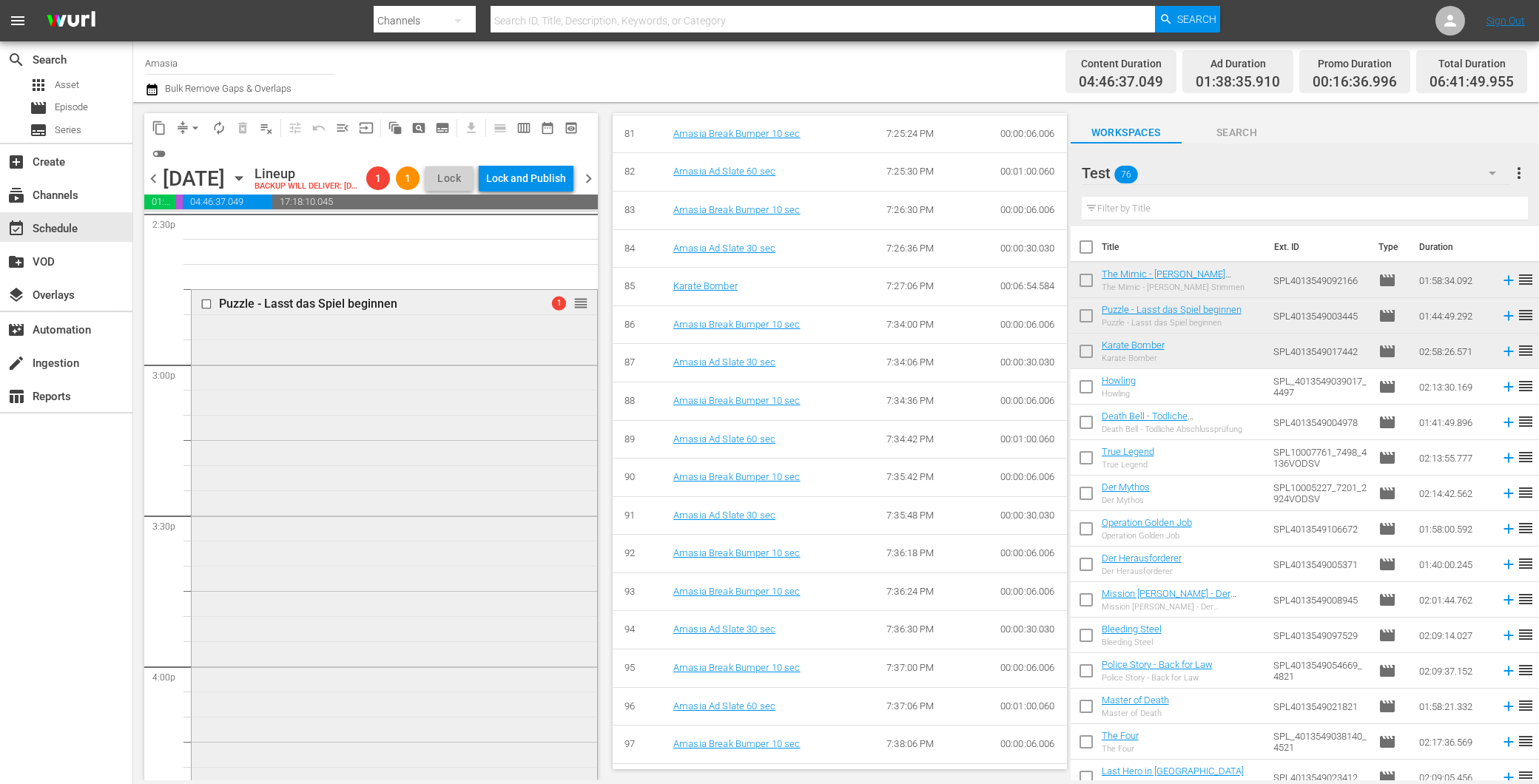
click at [311, 437] on div "Puzzle - Lasst das Spiel beginnen 1 reorder" at bounding box center [394, 551] width 406 height 523
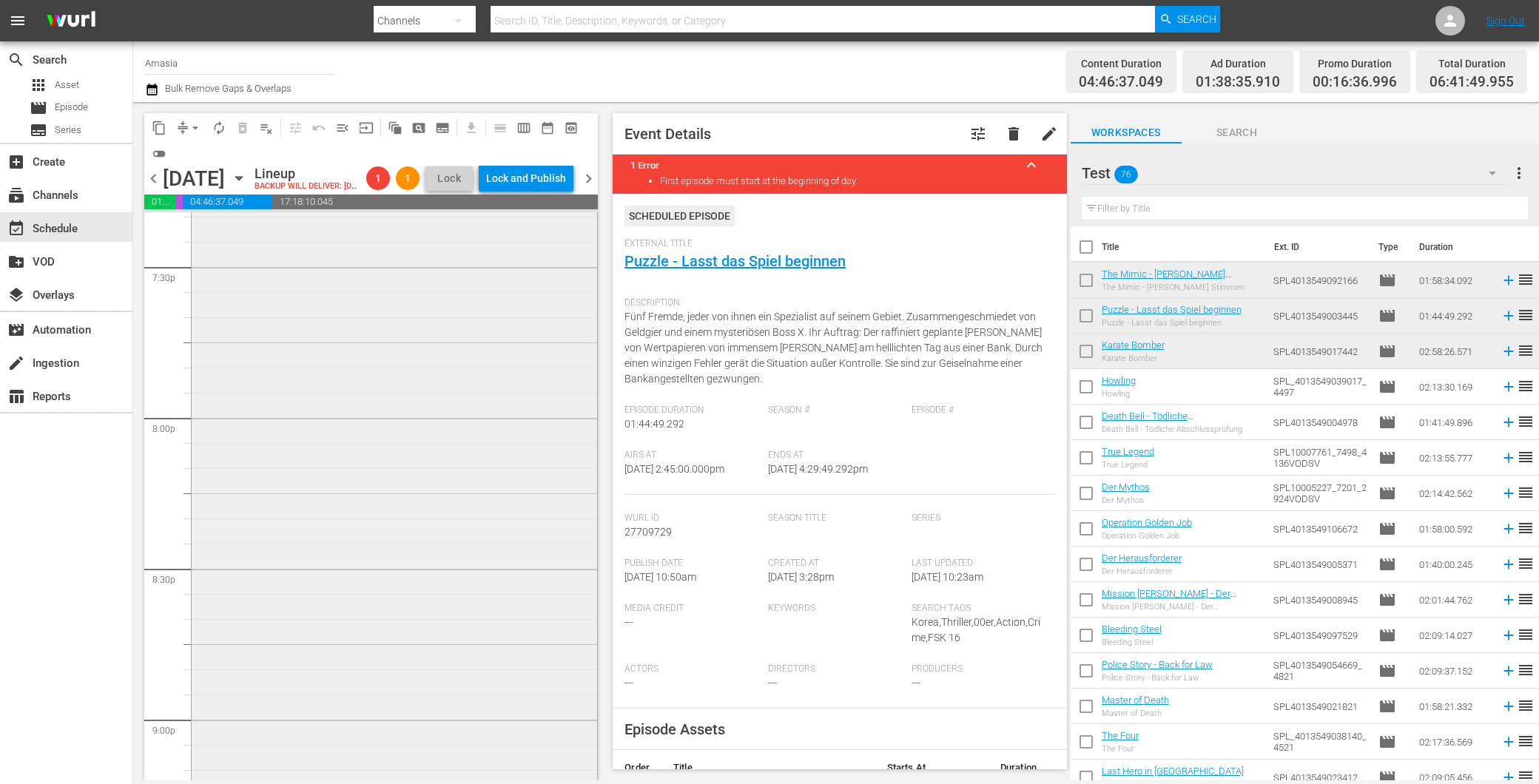
scroll to position [6019, 0]
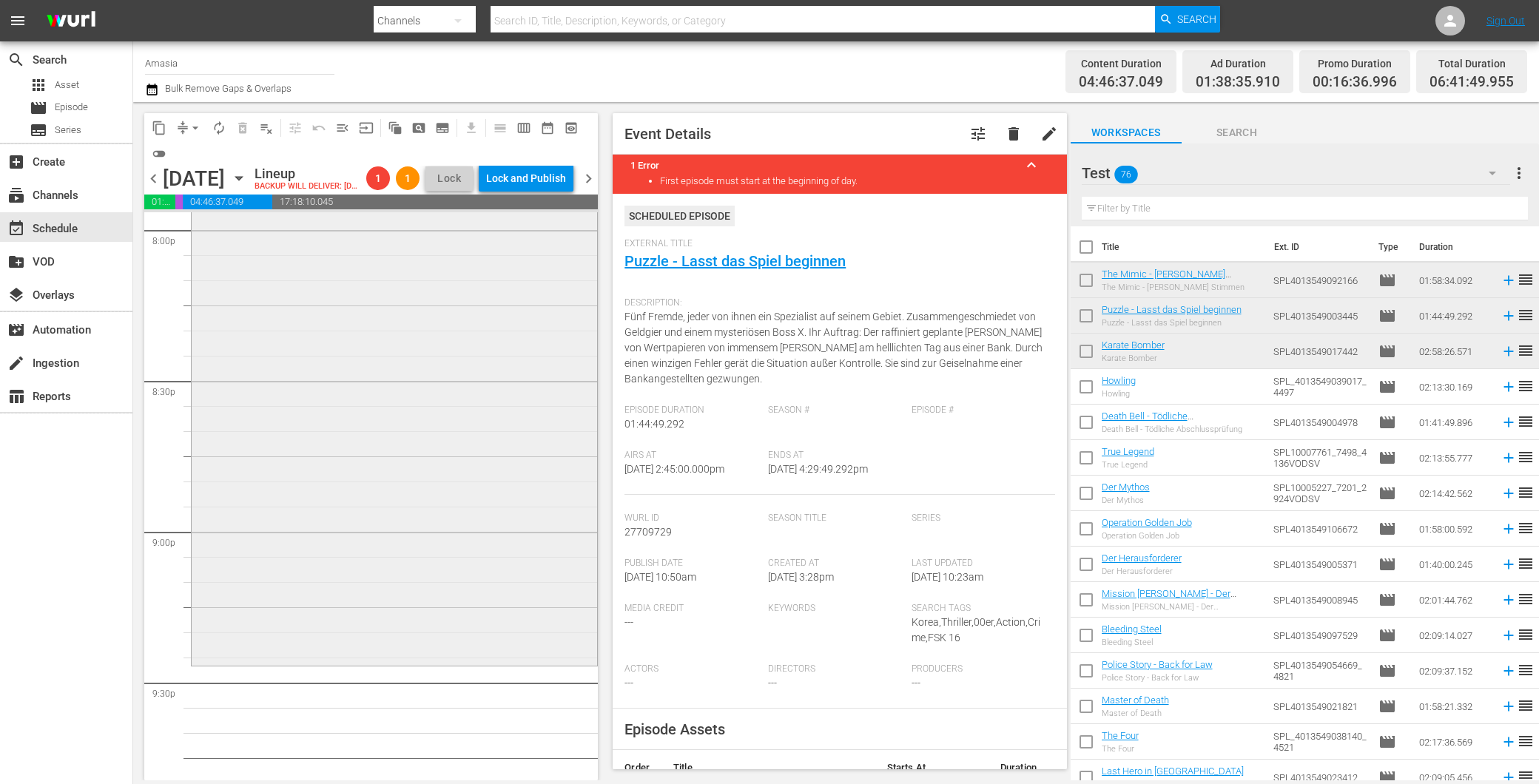
click at [318, 404] on div "Karate Bomber reorder" at bounding box center [394, 215] width 406 height 893
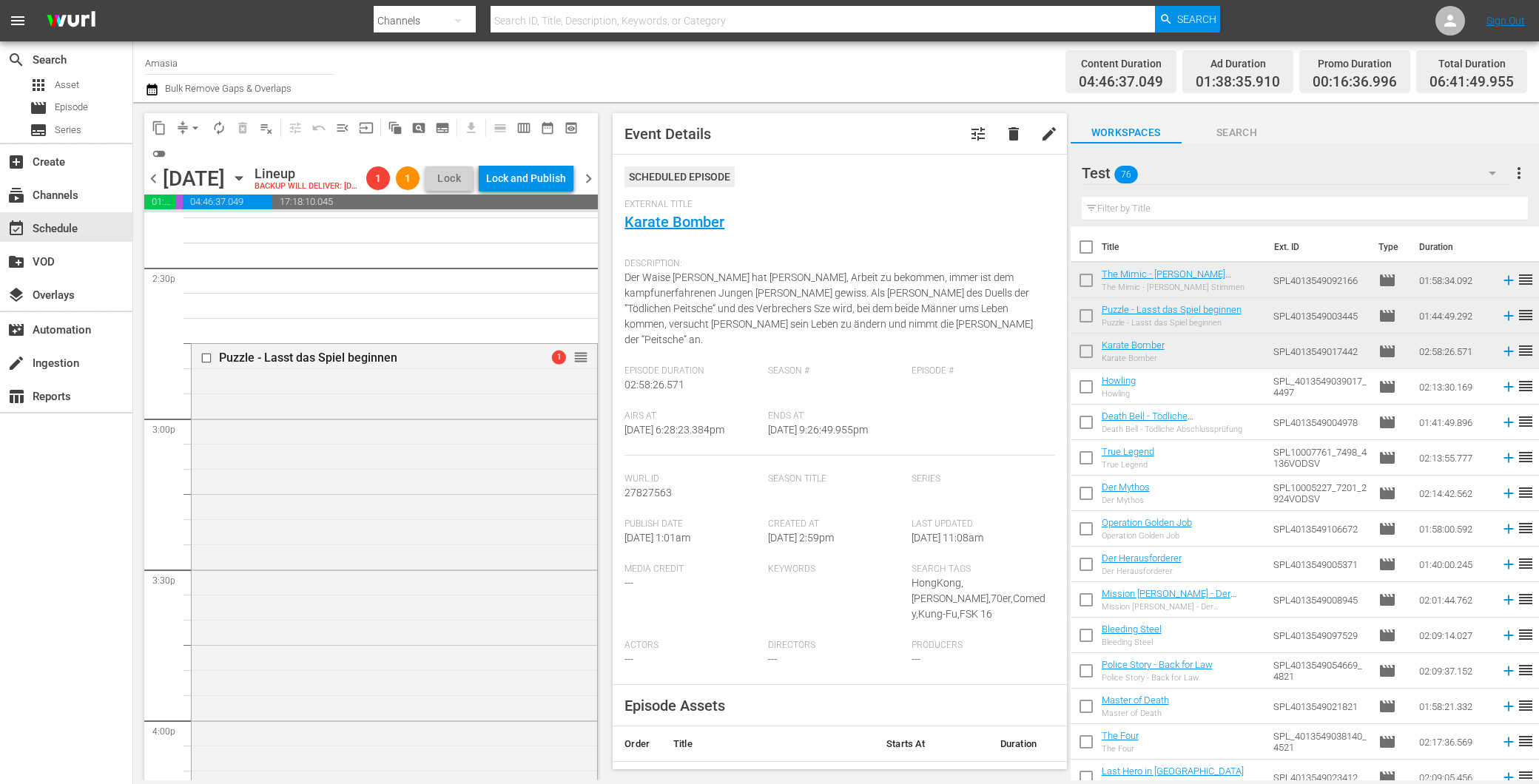
scroll to position [4129, 0]
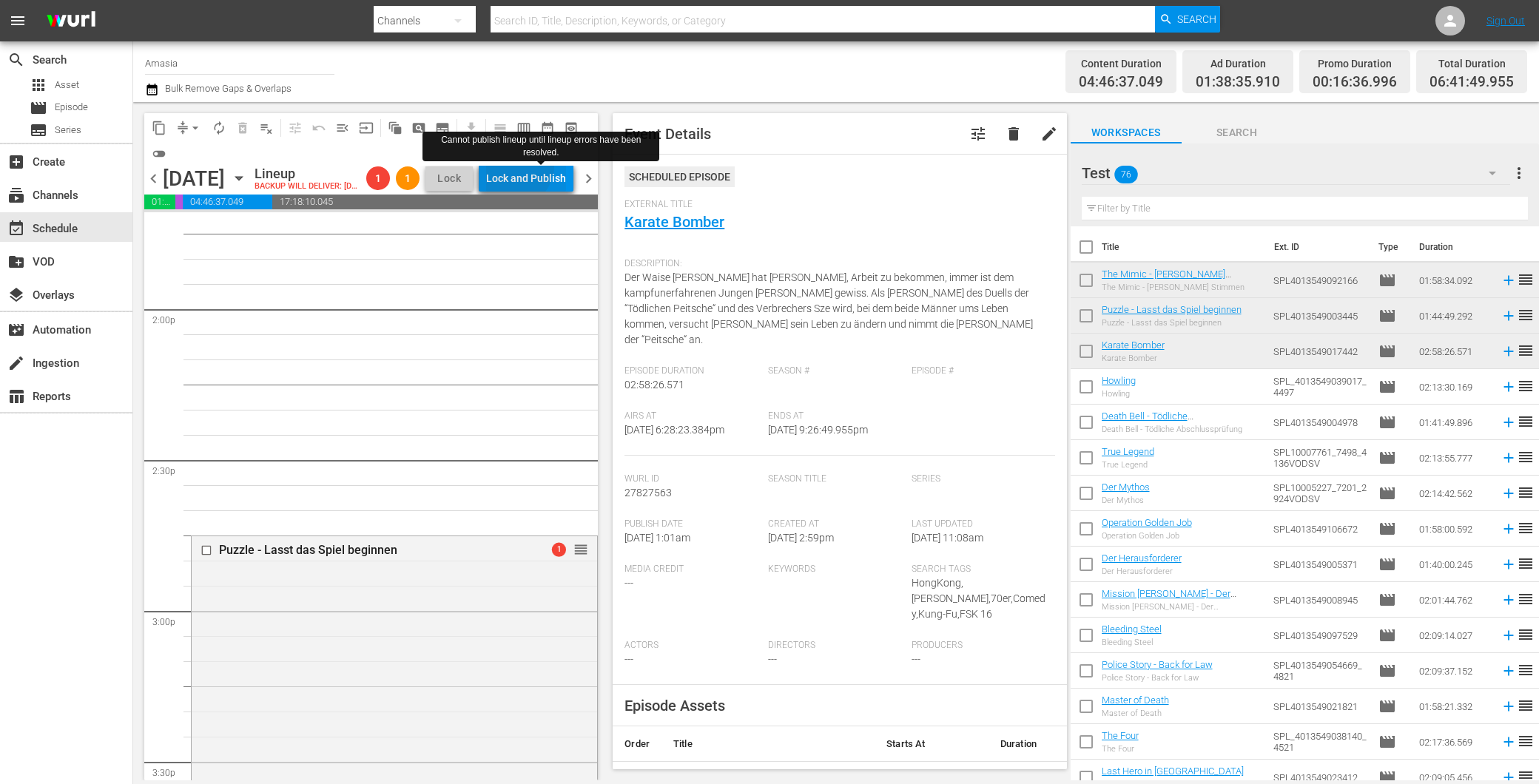
click at [549, 168] on div "Lock and Publish" at bounding box center [526, 178] width 80 height 27
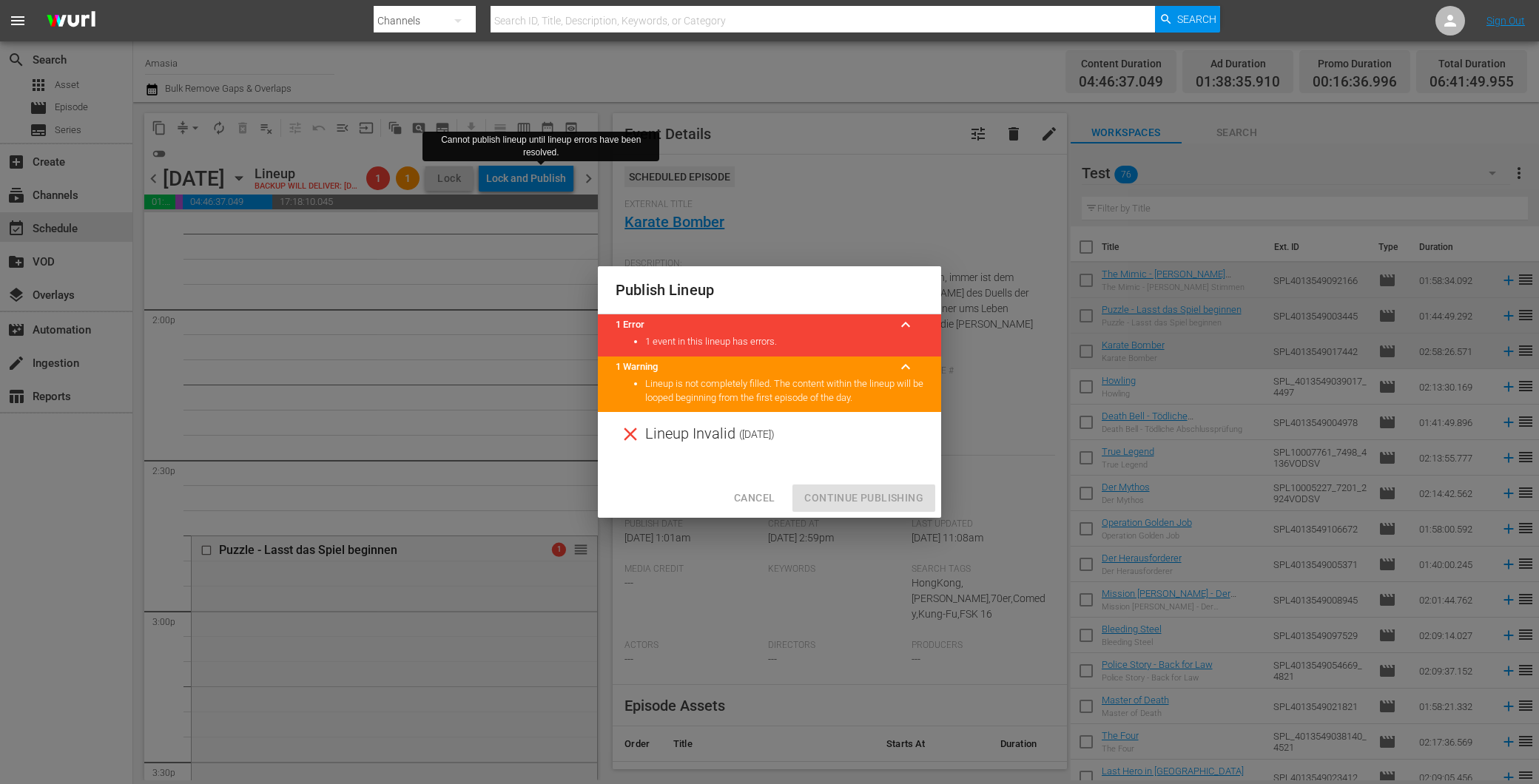
click at [763, 493] on span "Cancel" at bounding box center [754, 498] width 41 height 18
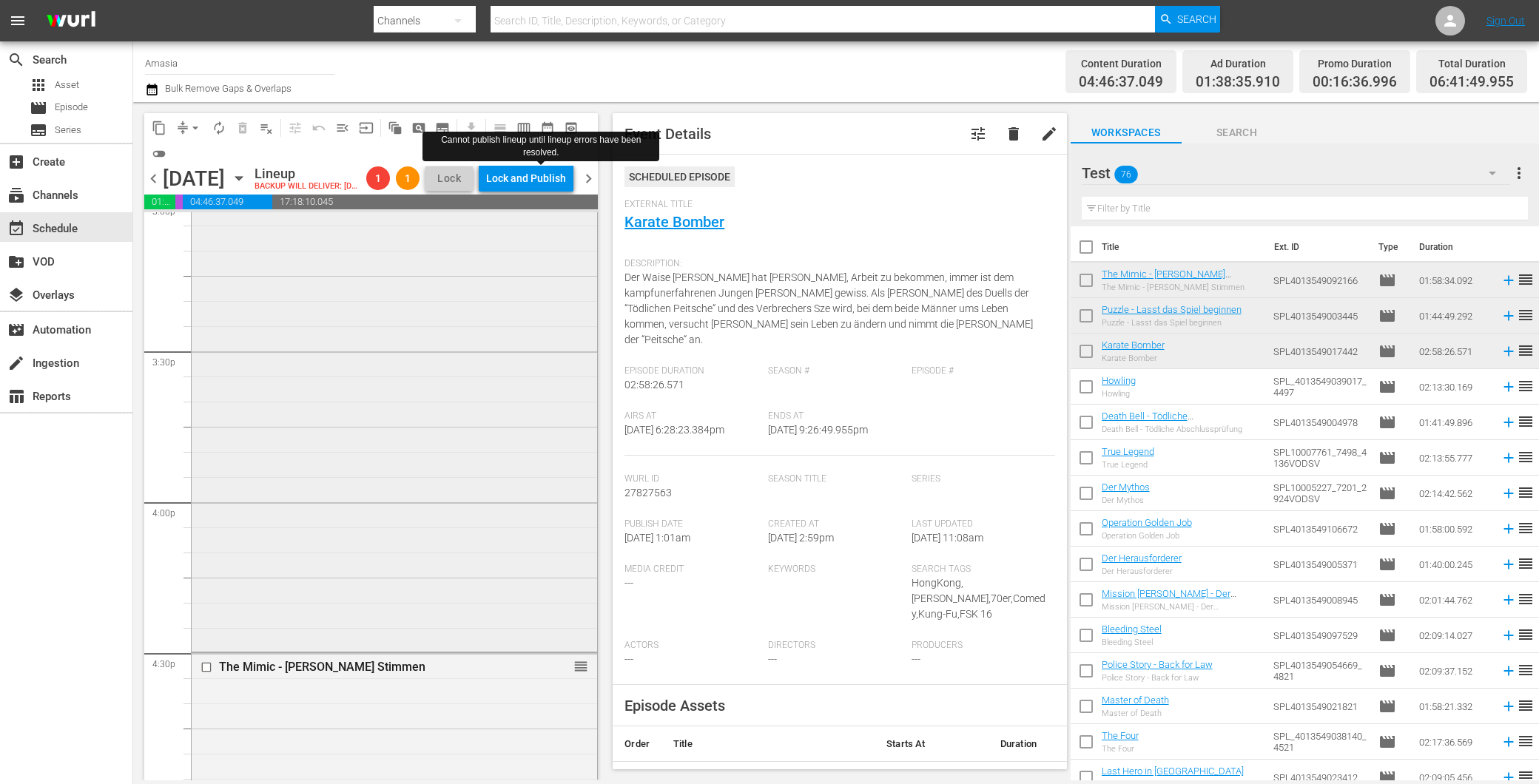
click at [408, 479] on div "Puzzle - Lasst das Spiel beginnen 1 reorder" at bounding box center [394, 387] width 406 height 523
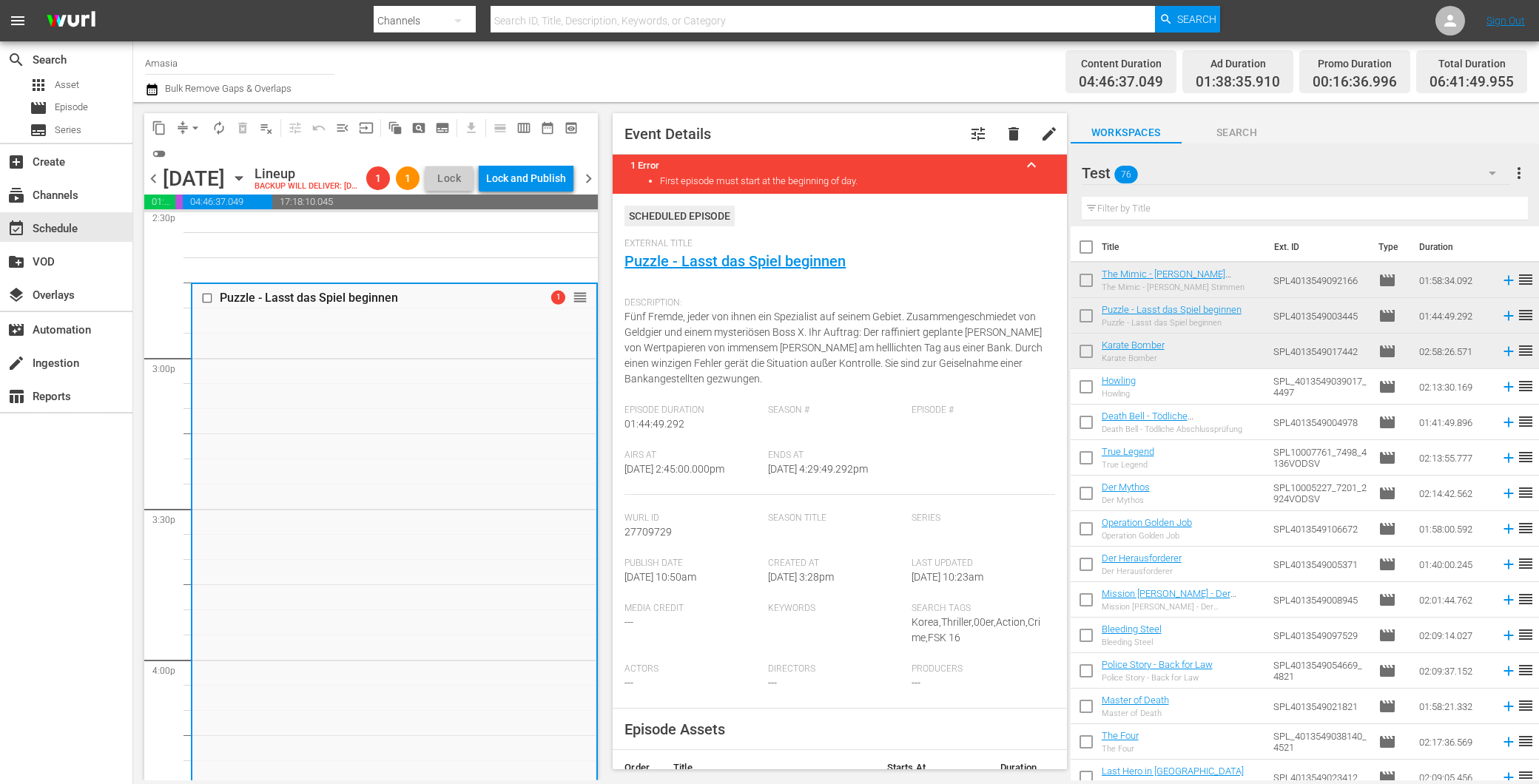
scroll to position [4375, 0]
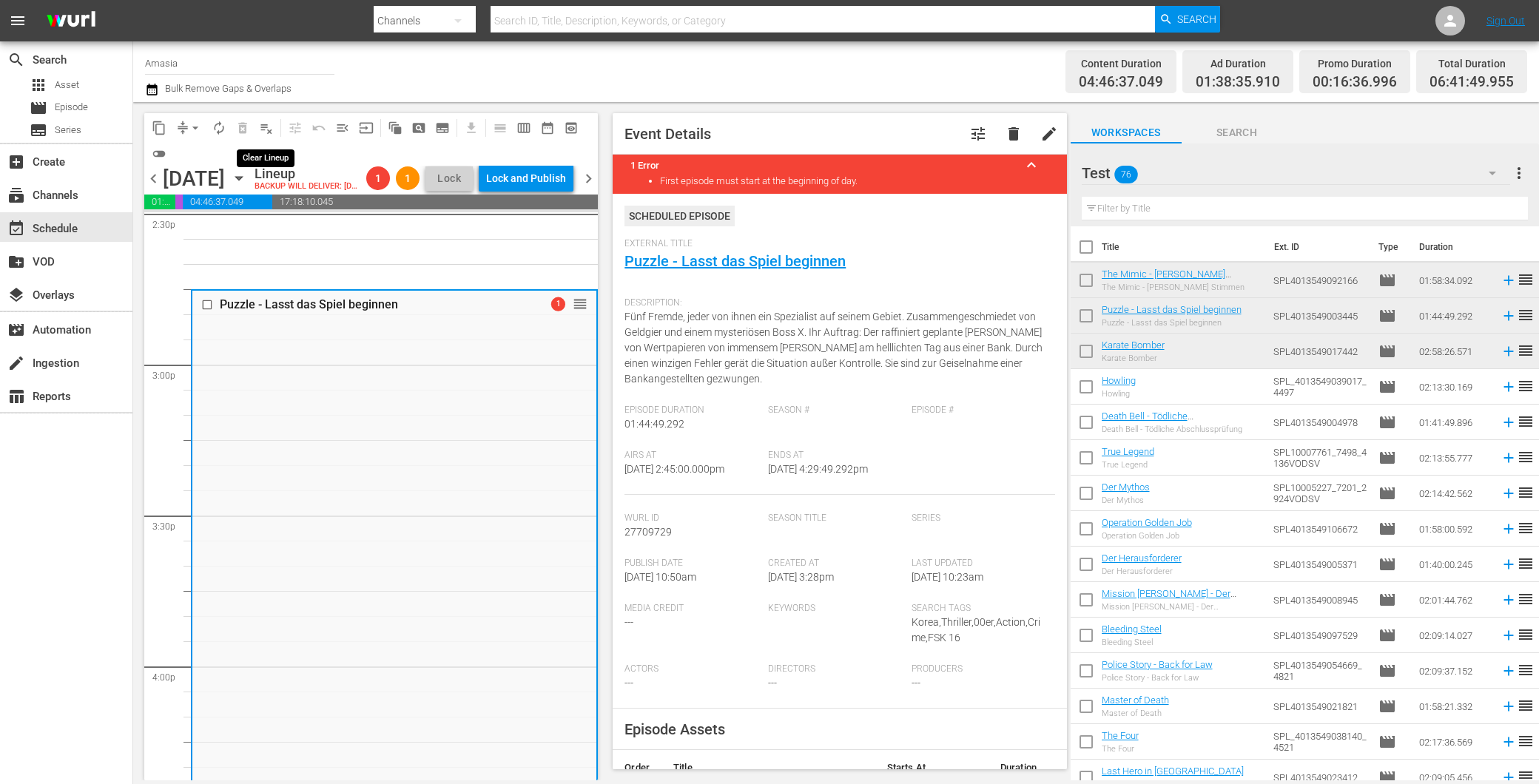
click at [259, 120] on span "playlist_remove_outlined" at bounding box center [266, 128] width 15 height 15
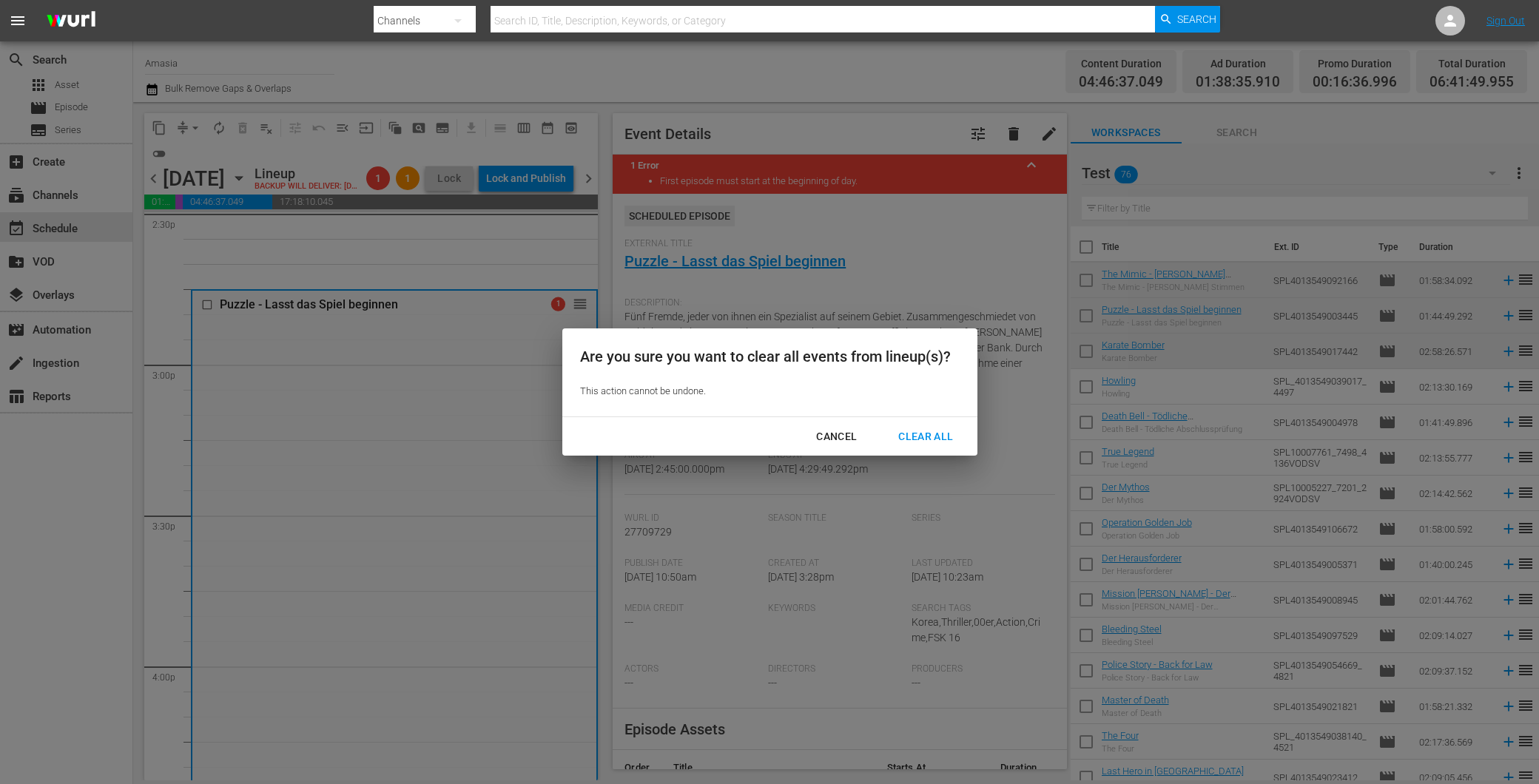
click at [935, 434] on div "Clear All" at bounding box center [926, 437] width 79 height 18
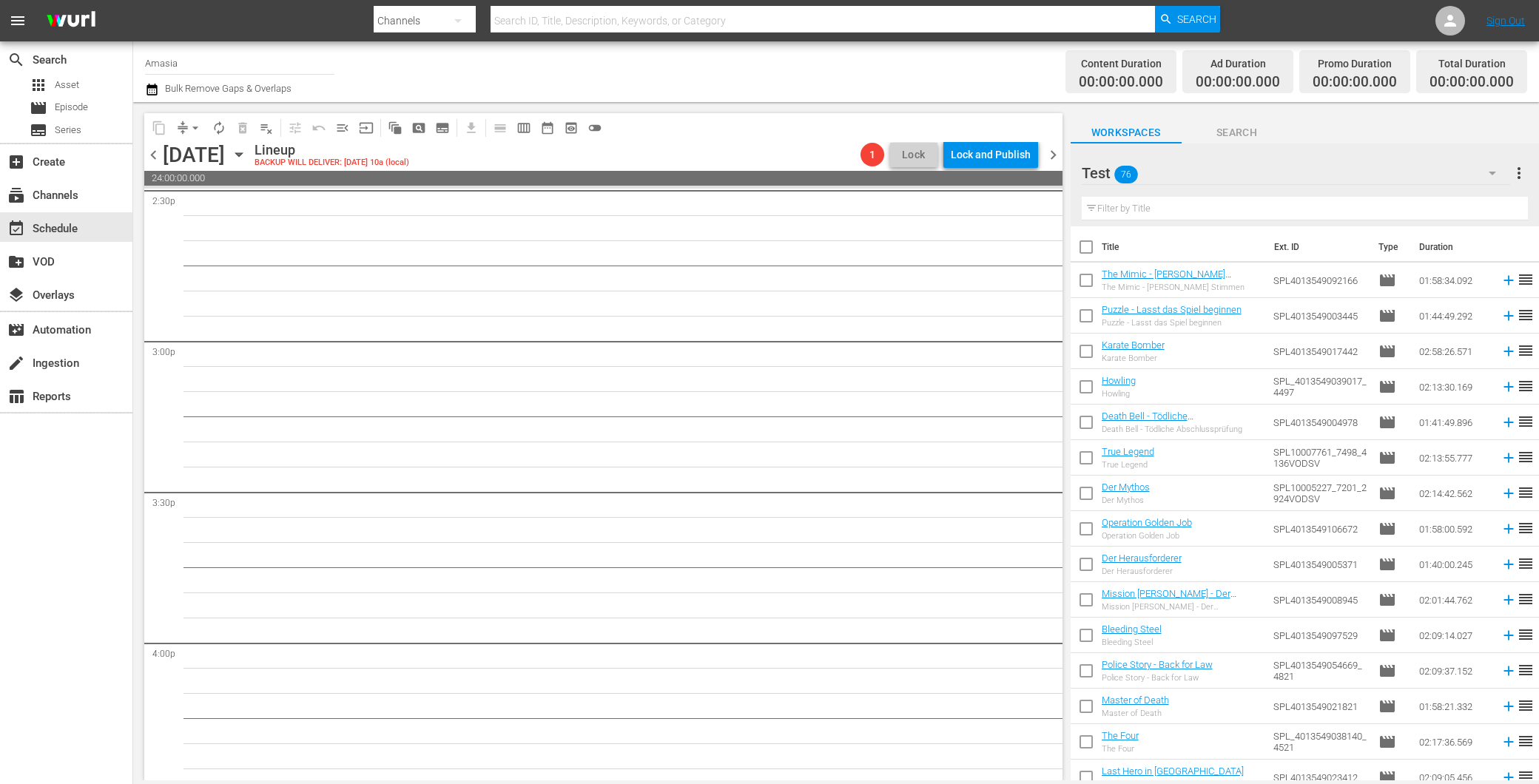
click at [1086, 271] on input "checkbox" at bounding box center [1085, 283] width 31 height 31
checkbox input "true"
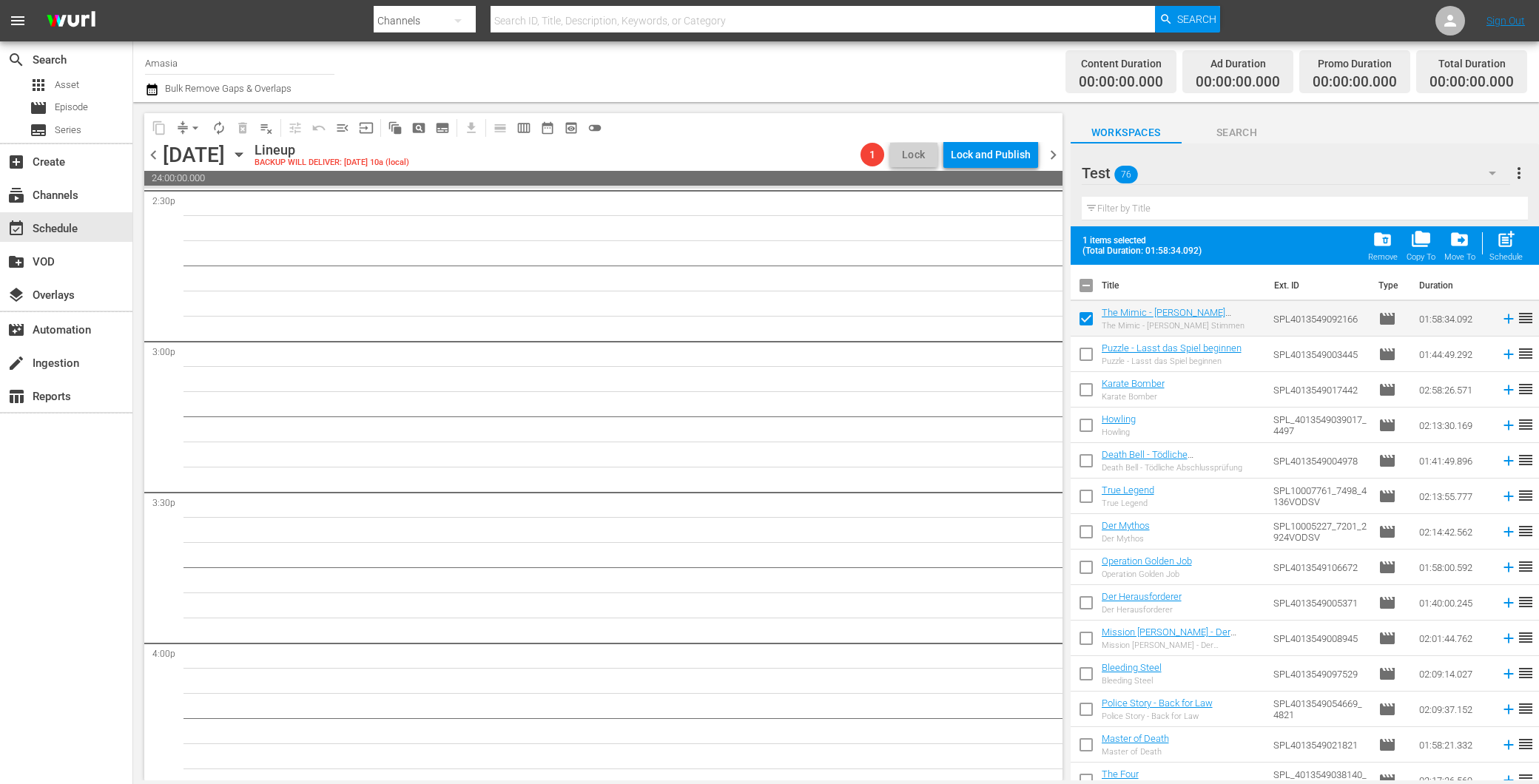
click at [1083, 351] on input "checkbox" at bounding box center [1085, 356] width 31 height 31
checkbox input "true"
drag, startPoint x: 1085, startPoint y: 387, endPoint x: 1095, endPoint y: 382, distance: 11.2
click at [1085, 387] on input "checkbox" at bounding box center [1085, 392] width 31 height 31
checkbox input "true"
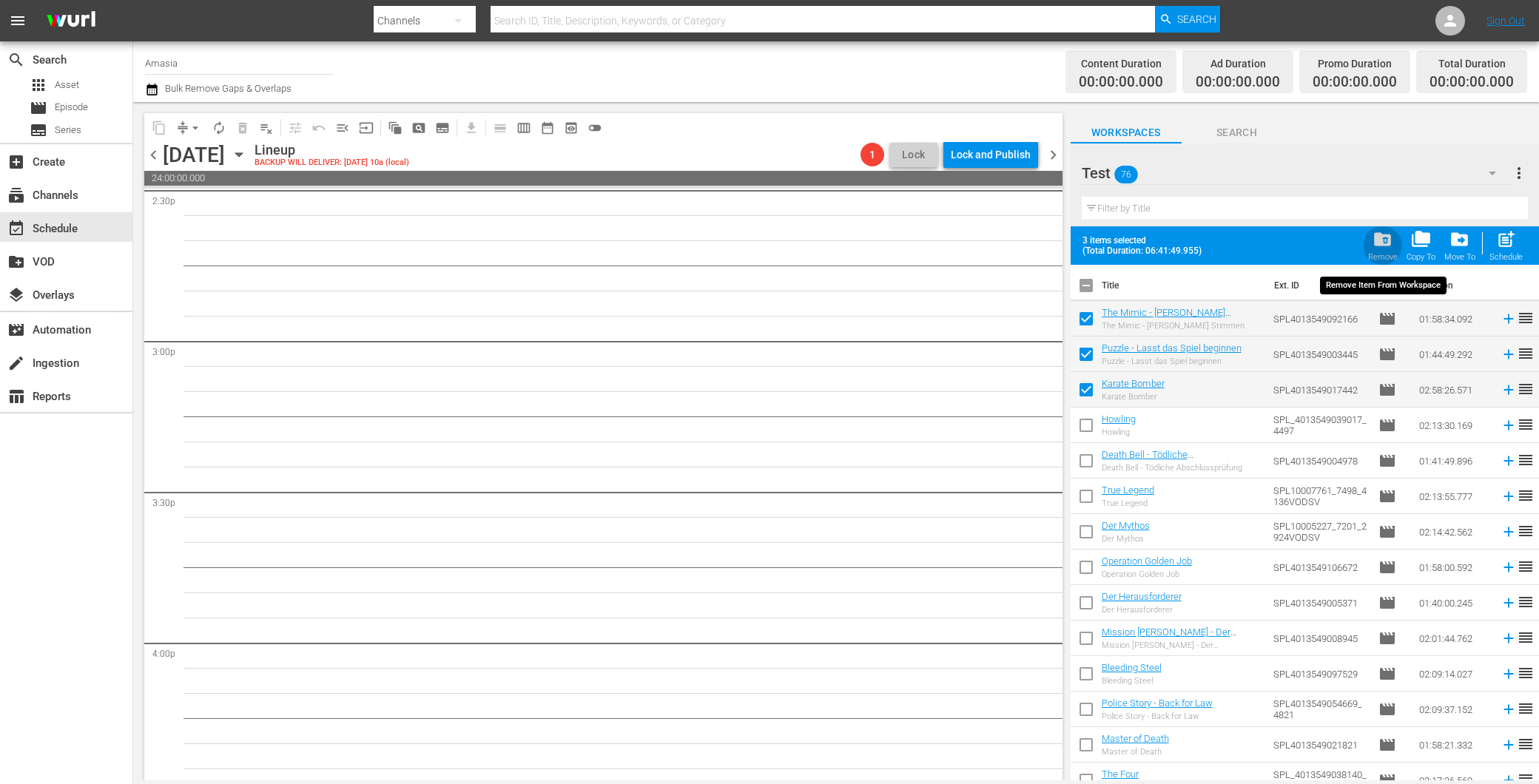
click at [1387, 238] on span "folder_delete" at bounding box center [1383, 239] width 20 height 20
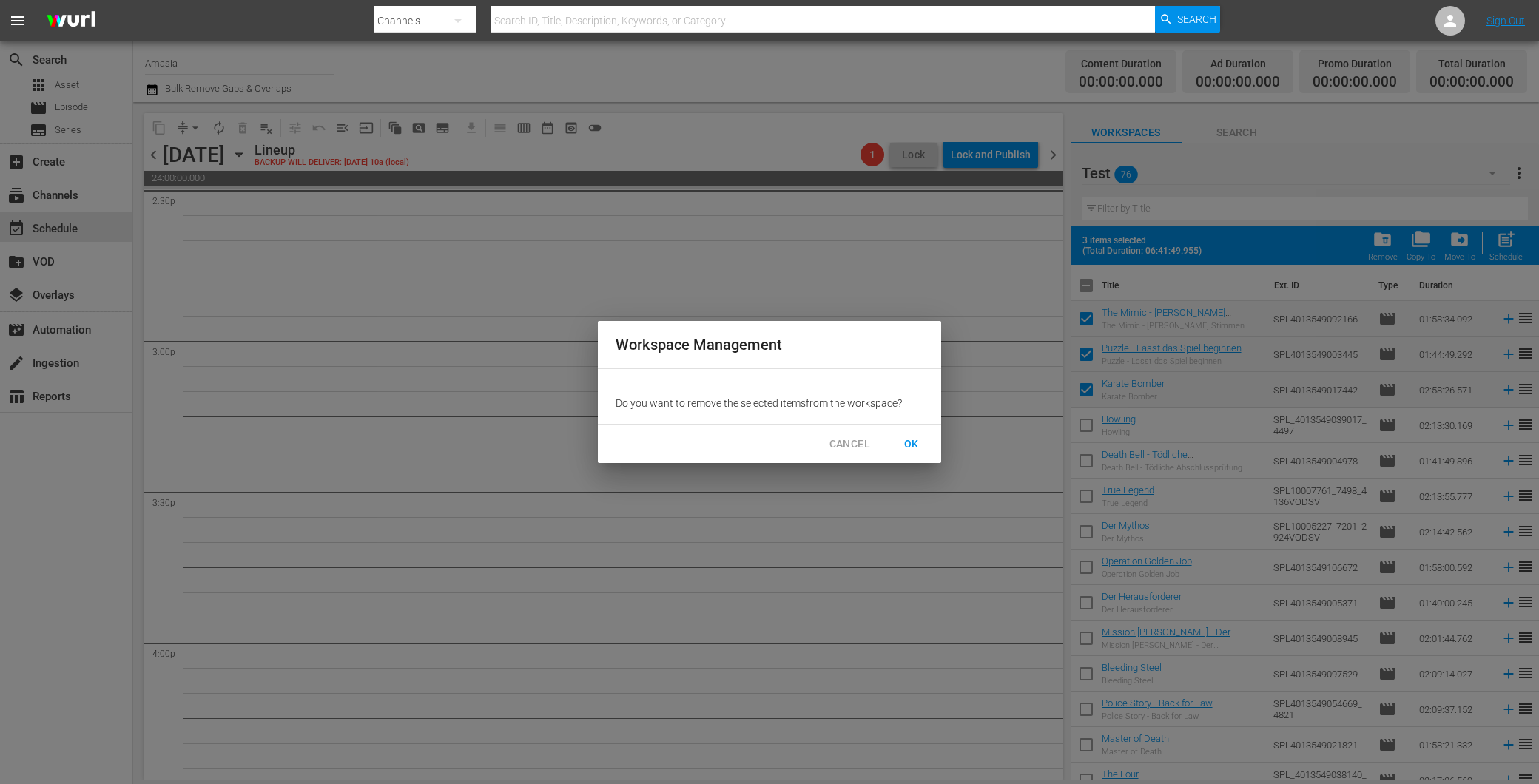
click at [907, 449] on span "OK" at bounding box center [911, 444] width 23 height 18
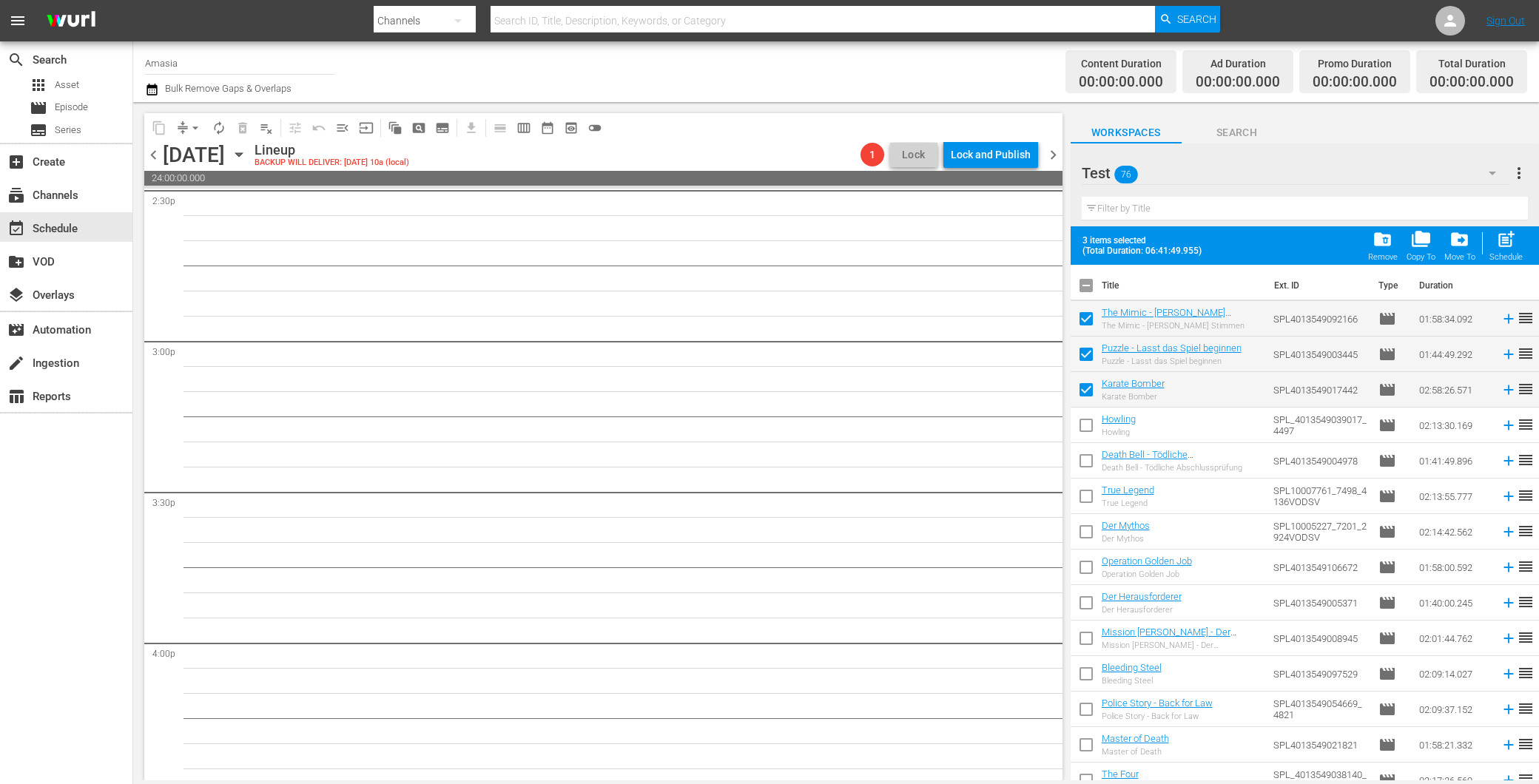
checkbox input "false"
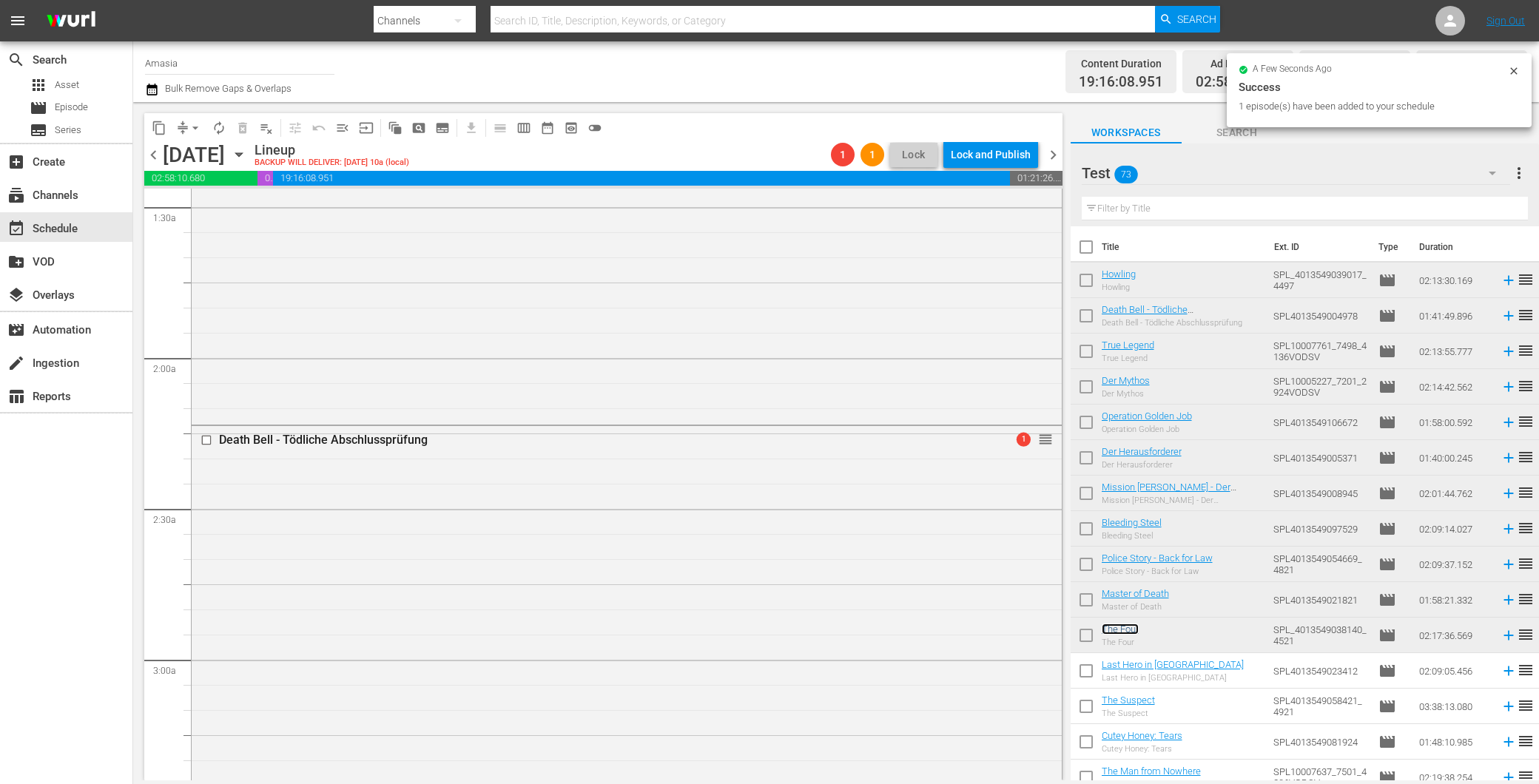
scroll to position [243, 0]
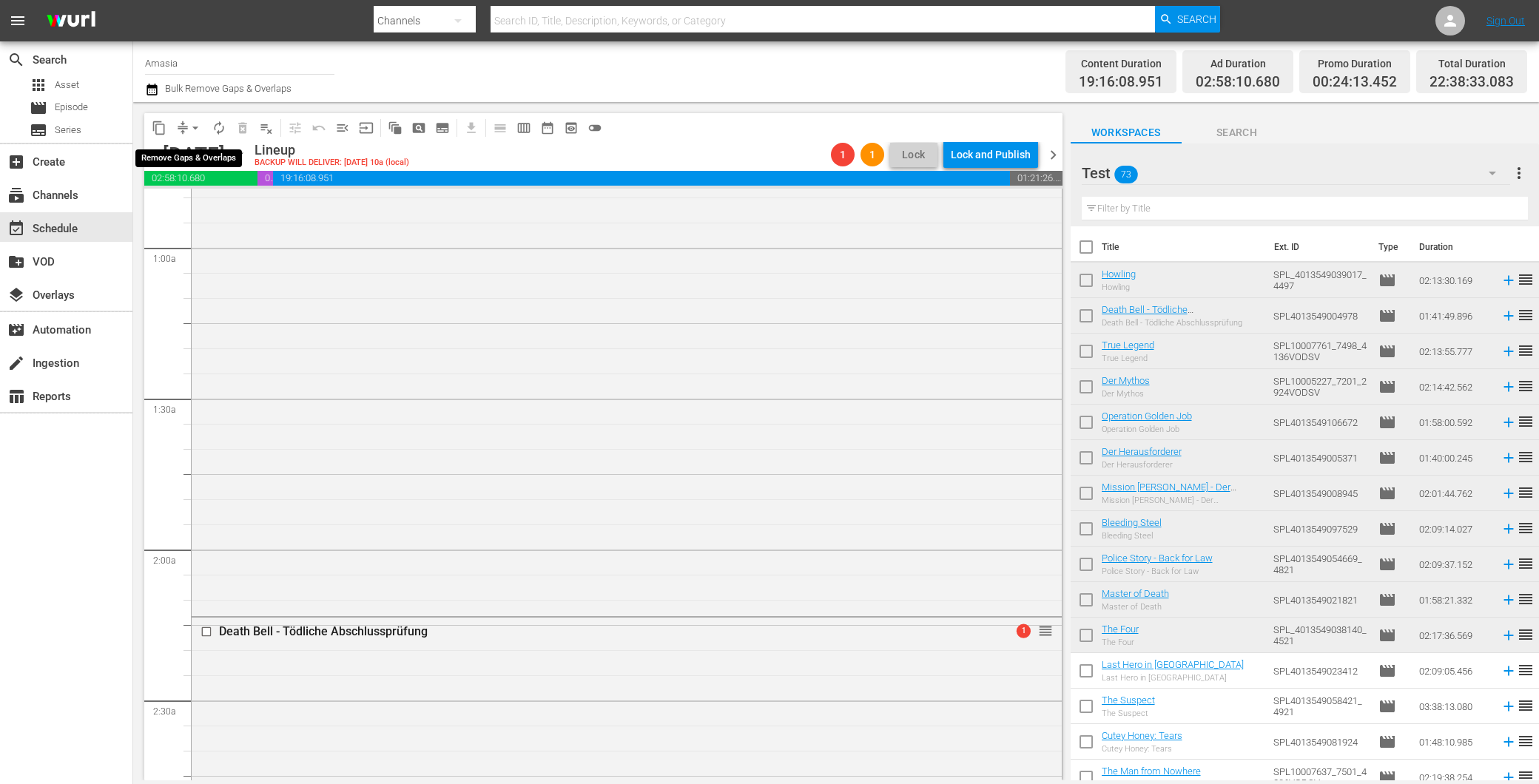
click at [198, 129] on span "arrow_drop_down" at bounding box center [196, 128] width 15 height 15
click at [219, 182] on li "Align to First Episode" at bounding box center [196, 181] width 122 height 24
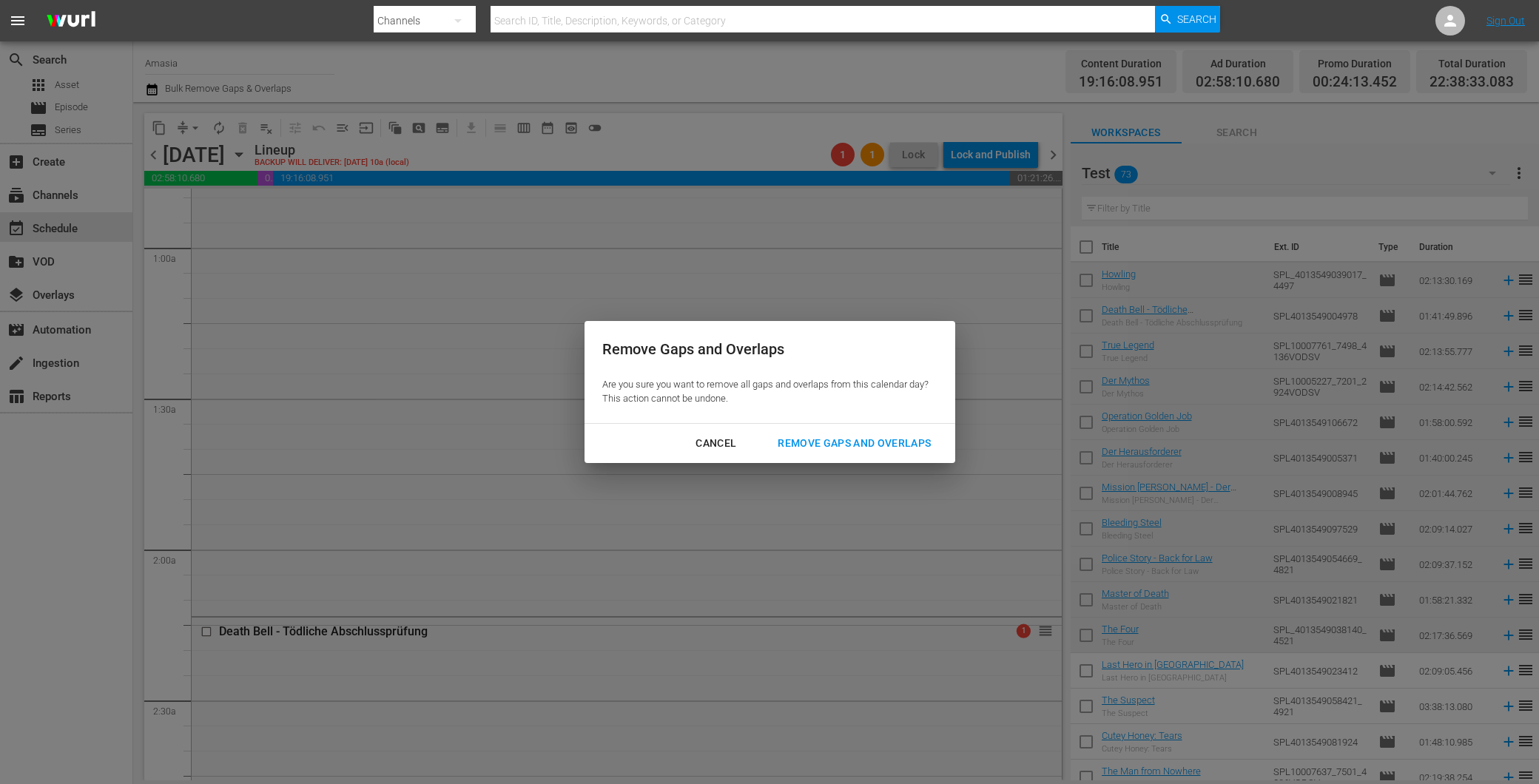
click at [826, 437] on div "Remove Gaps and Overlaps" at bounding box center [854, 443] width 177 height 18
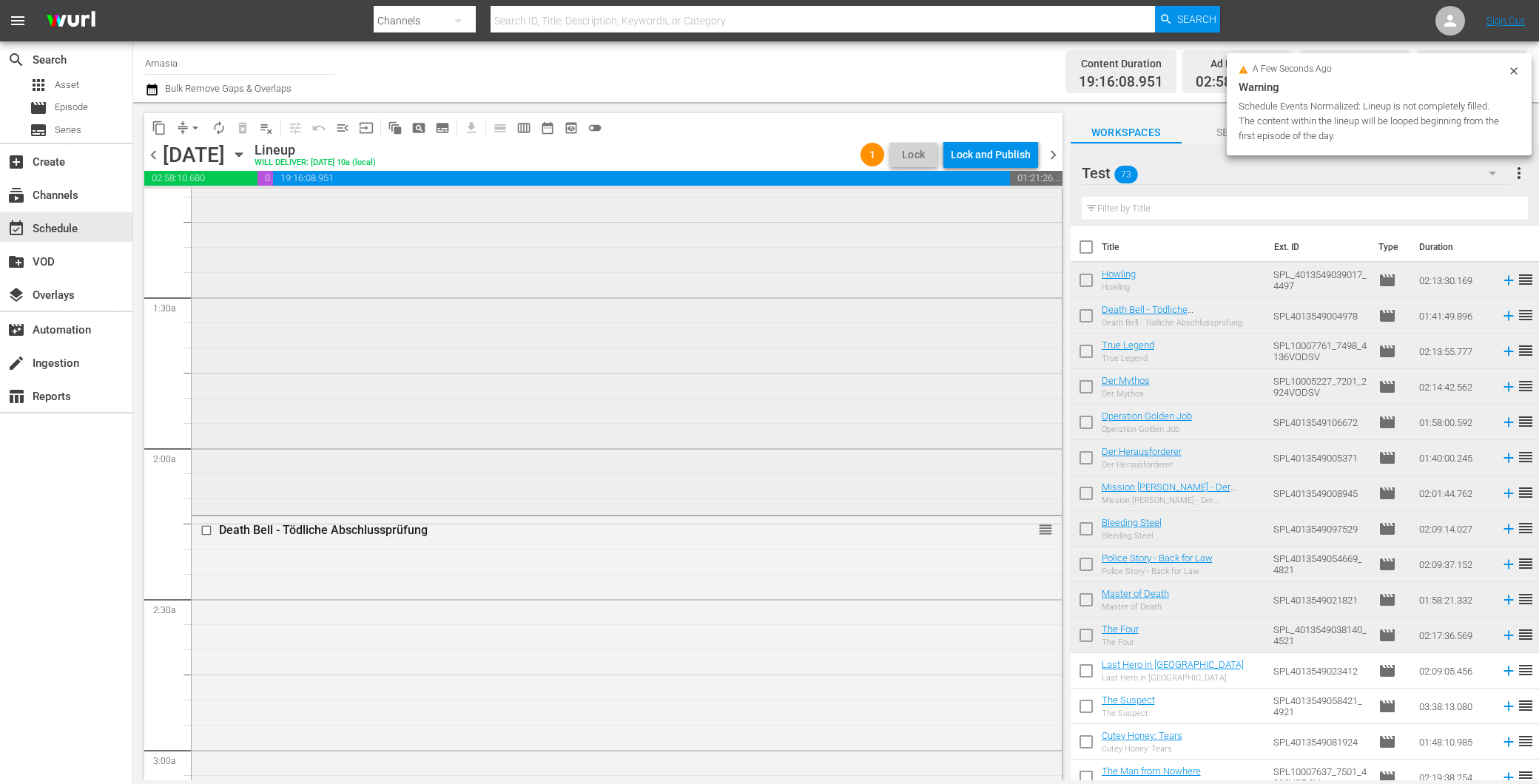
scroll to position [82, 0]
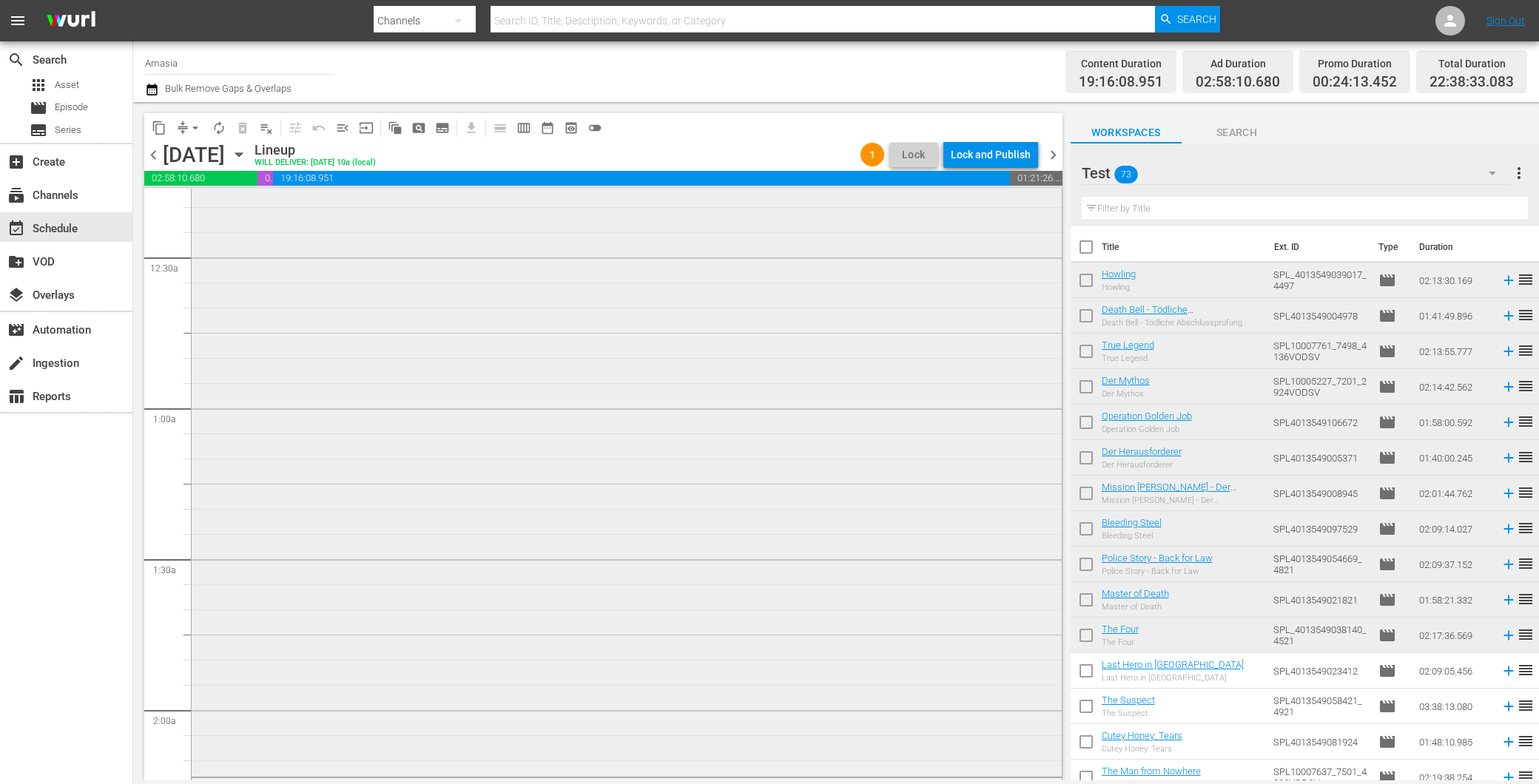
click at [573, 380] on div "Howling reorder" at bounding box center [627, 441] width 870 height 668
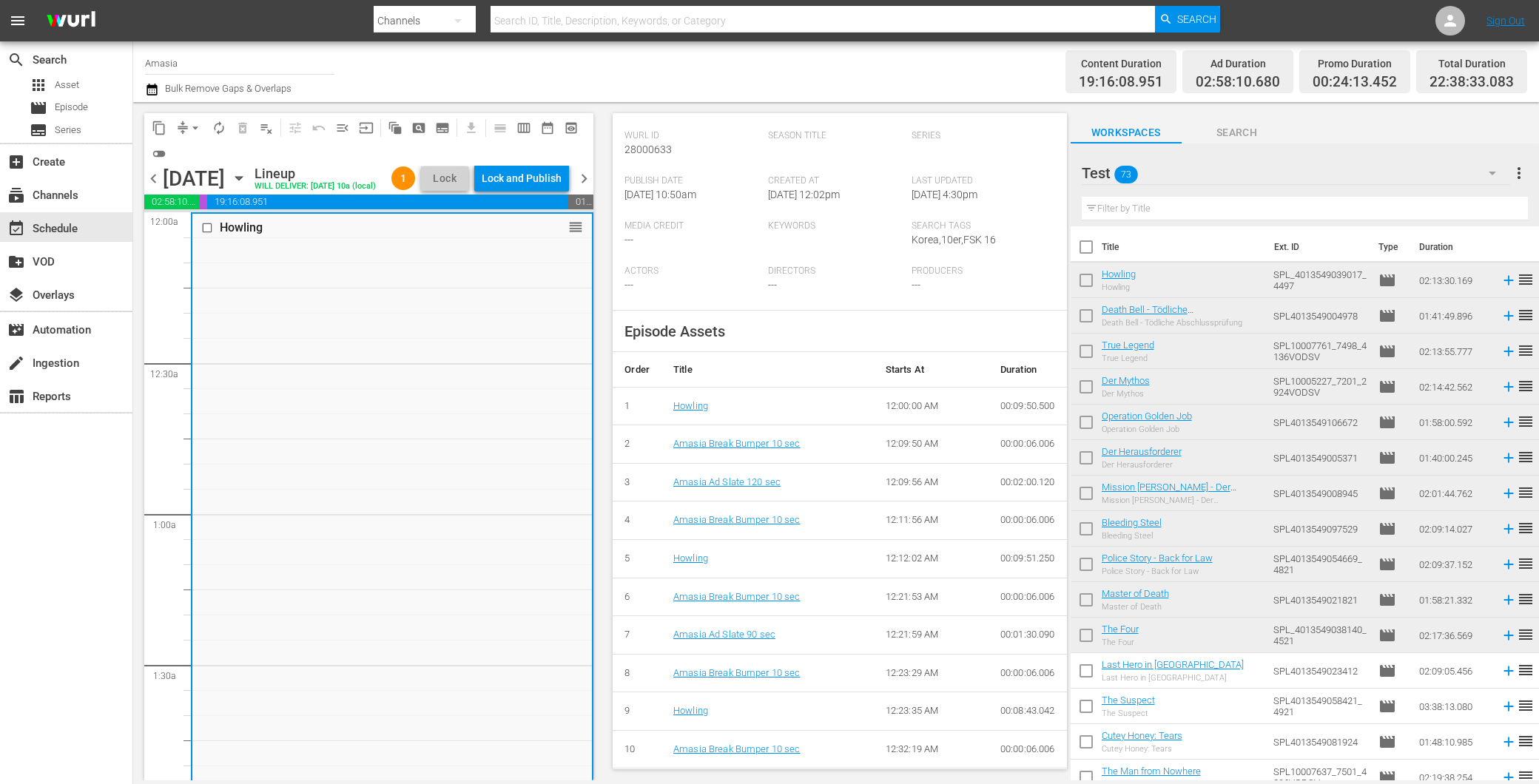
scroll to position [0, 0]
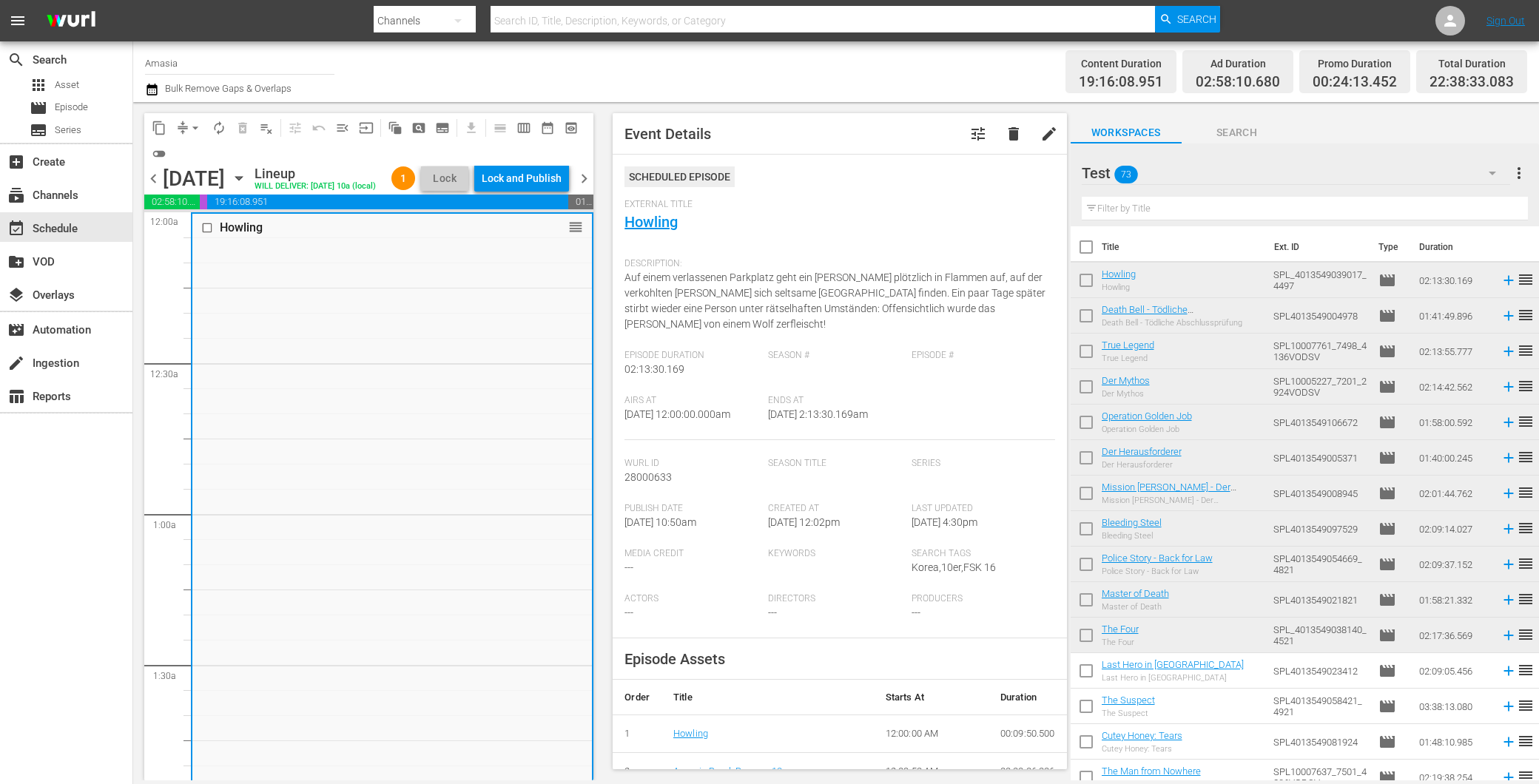
drag, startPoint x: 1085, startPoint y: 274, endPoint x: 952, endPoint y: 316, distance: 139.5
click at [1084, 274] on input "checkbox" at bounding box center [1085, 283] width 31 height 31
checkbox input "true"
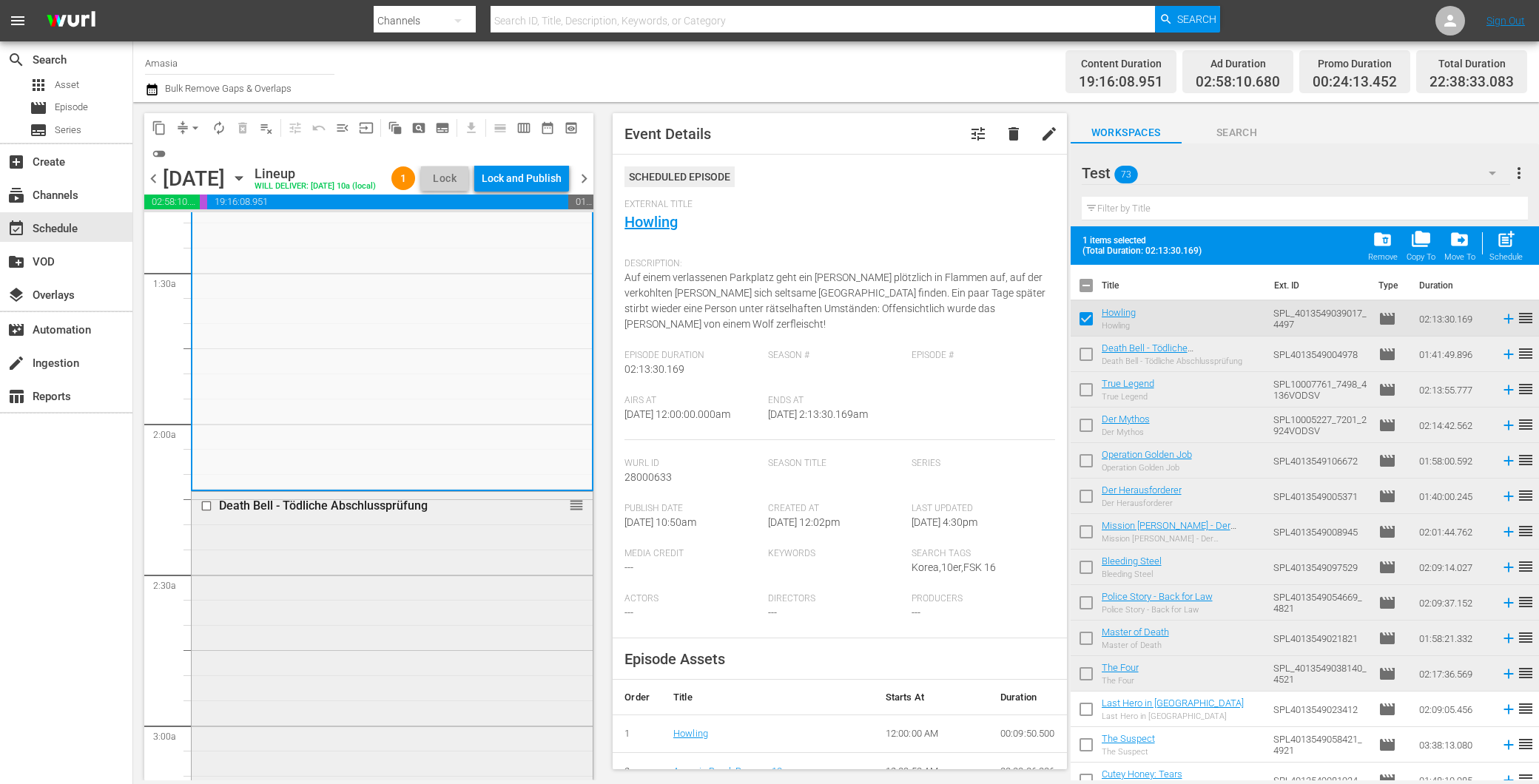
scroll to position [493, 0]
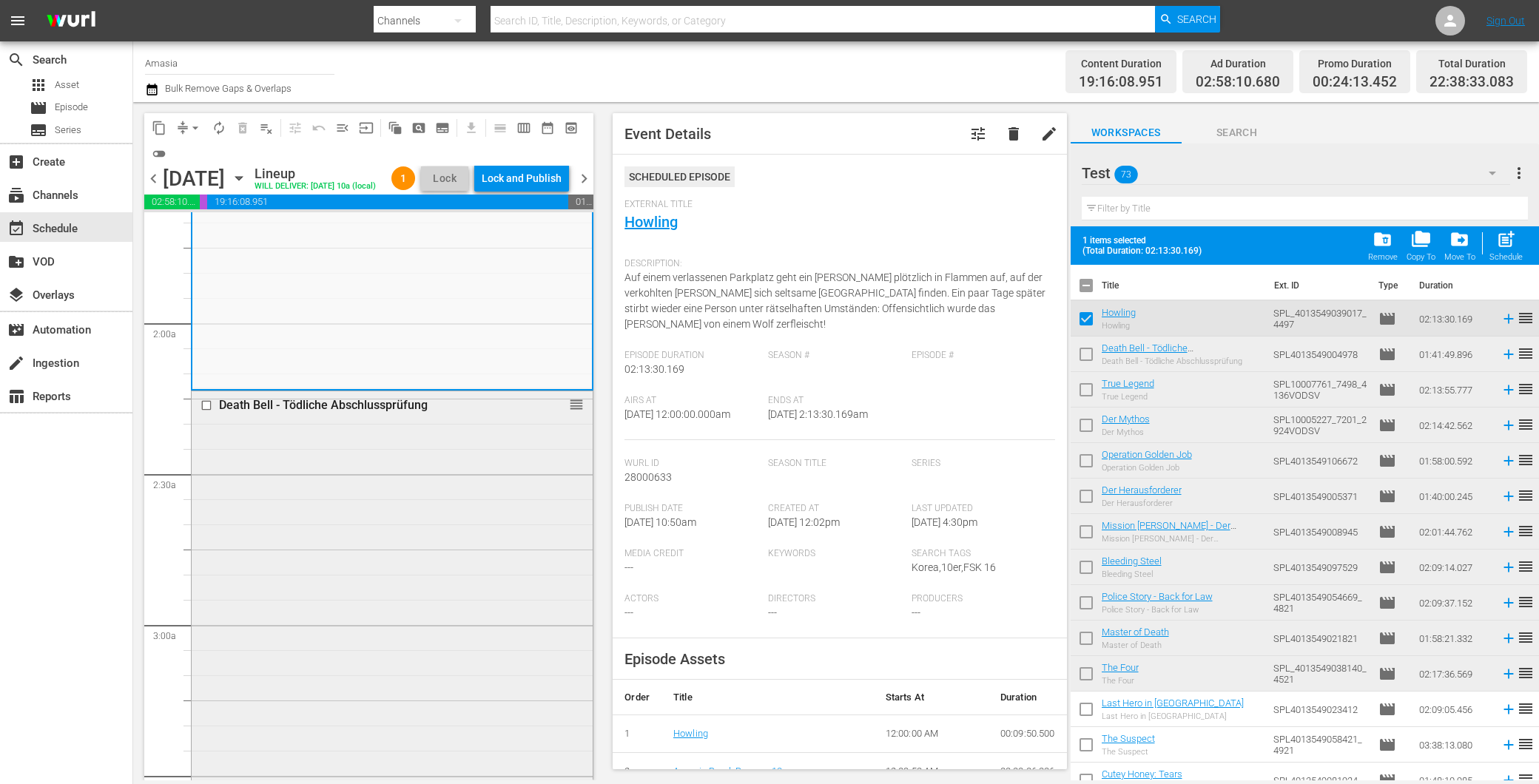
click at [392, 484] on div "Death Bell - Tödliche Abschlussprüfung reorder" at bounding box center [392, 645] width 401 height 508
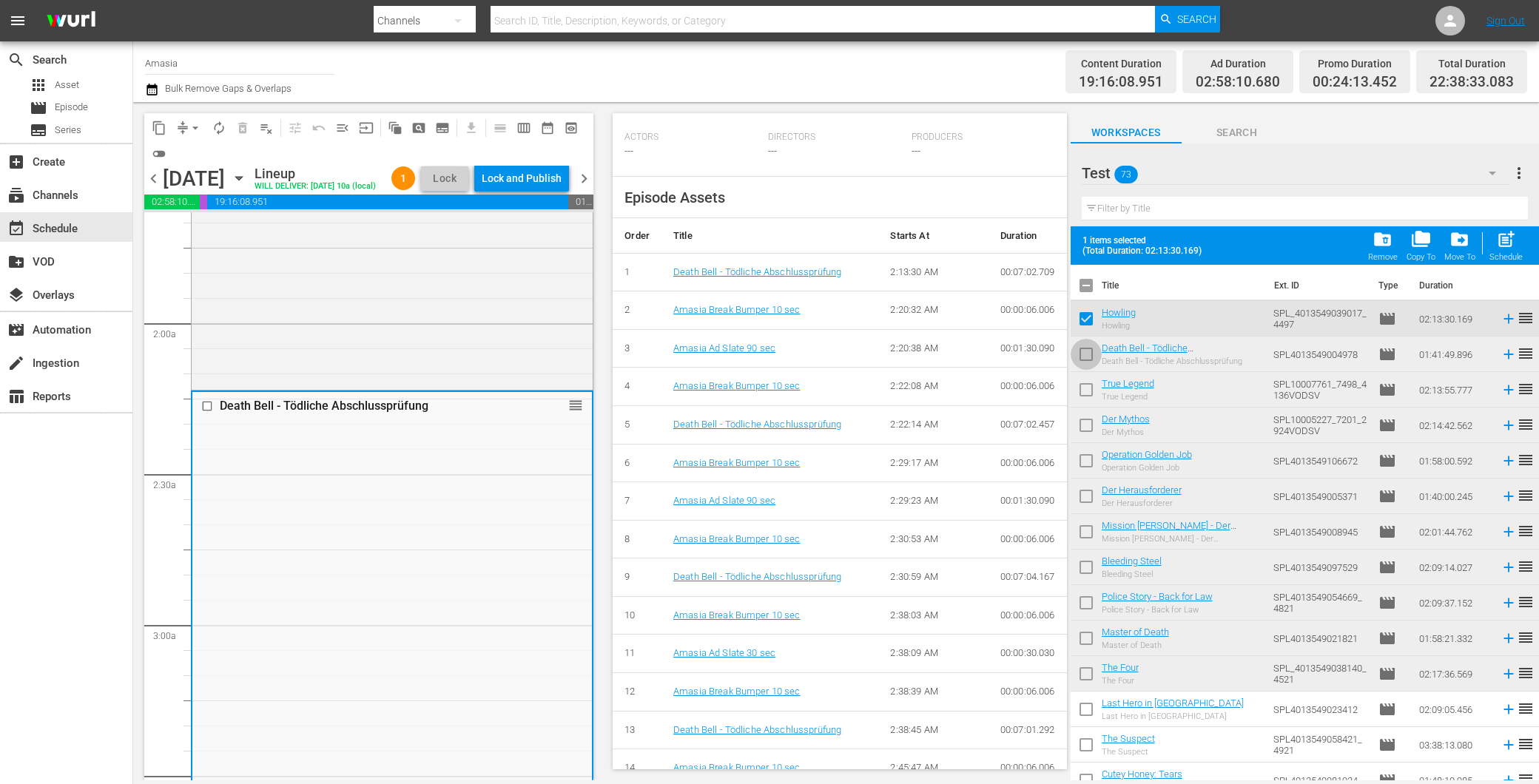
click at [1088, 351] on input "checkbox" at bounding box center [1085, 356] width 31 height 31
checkbox input "true"
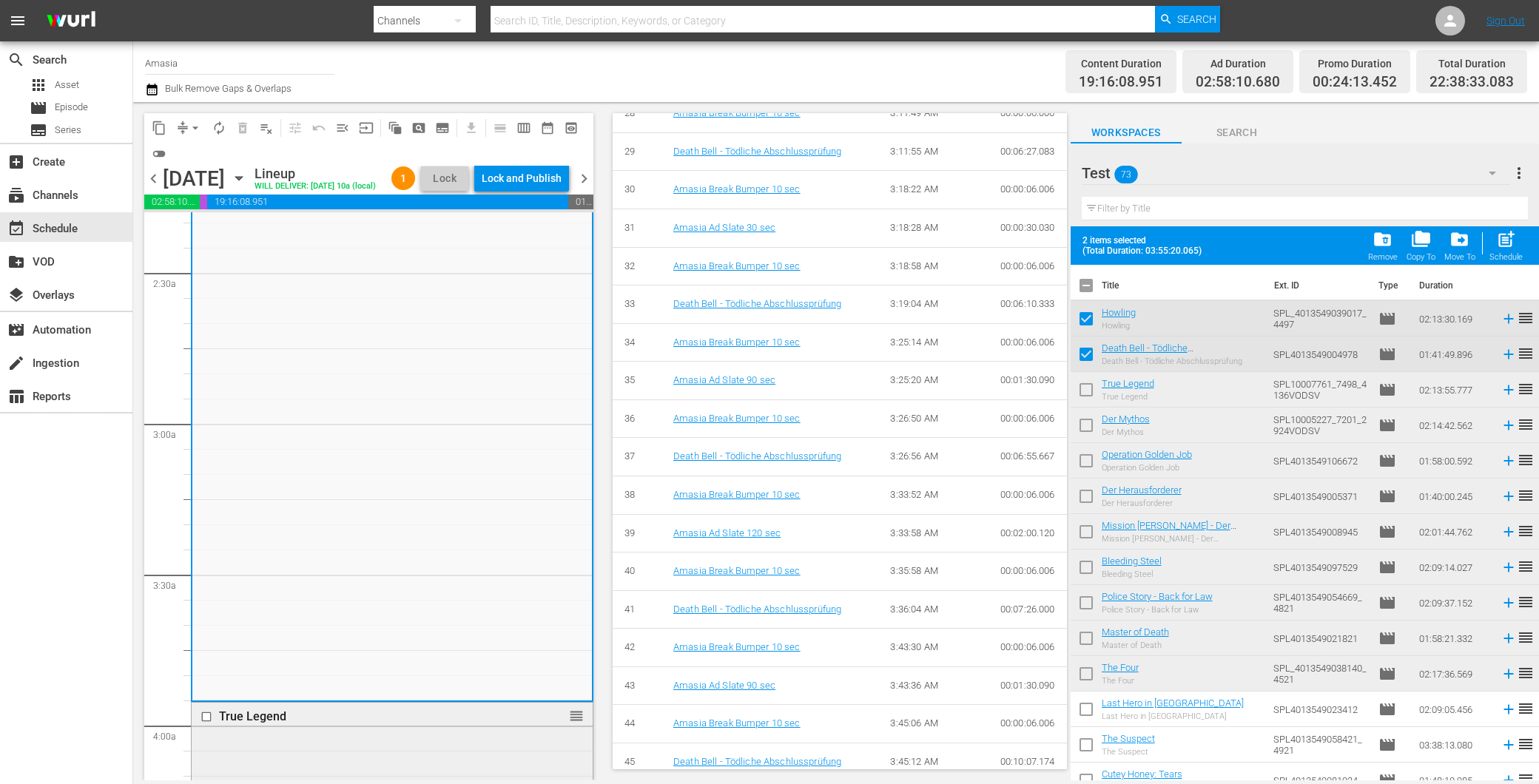
scroll to position [1068, 0]
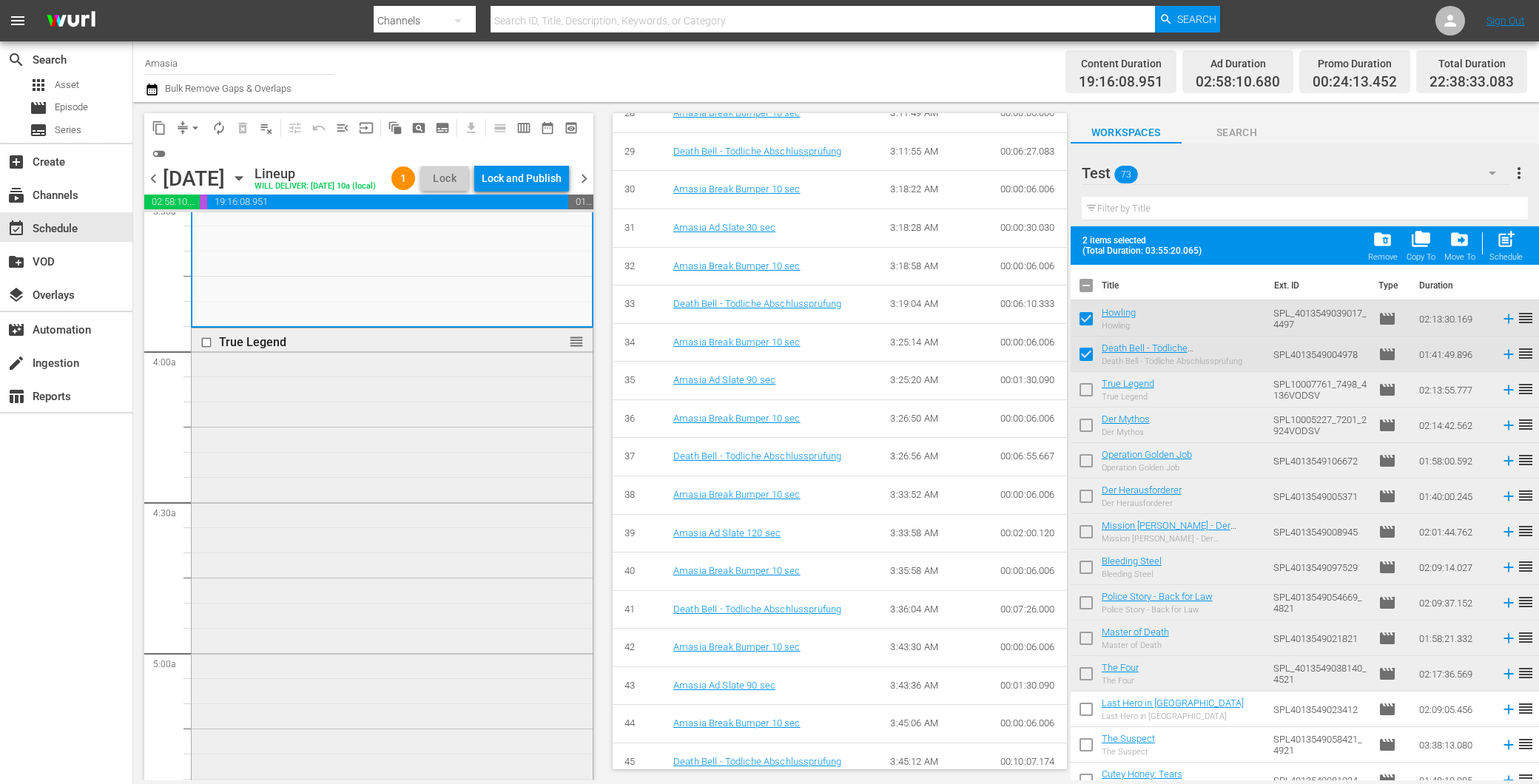
click at [326, 544] on div "True Legend reorder" at bounding box center [392, 664] width 401 height 669
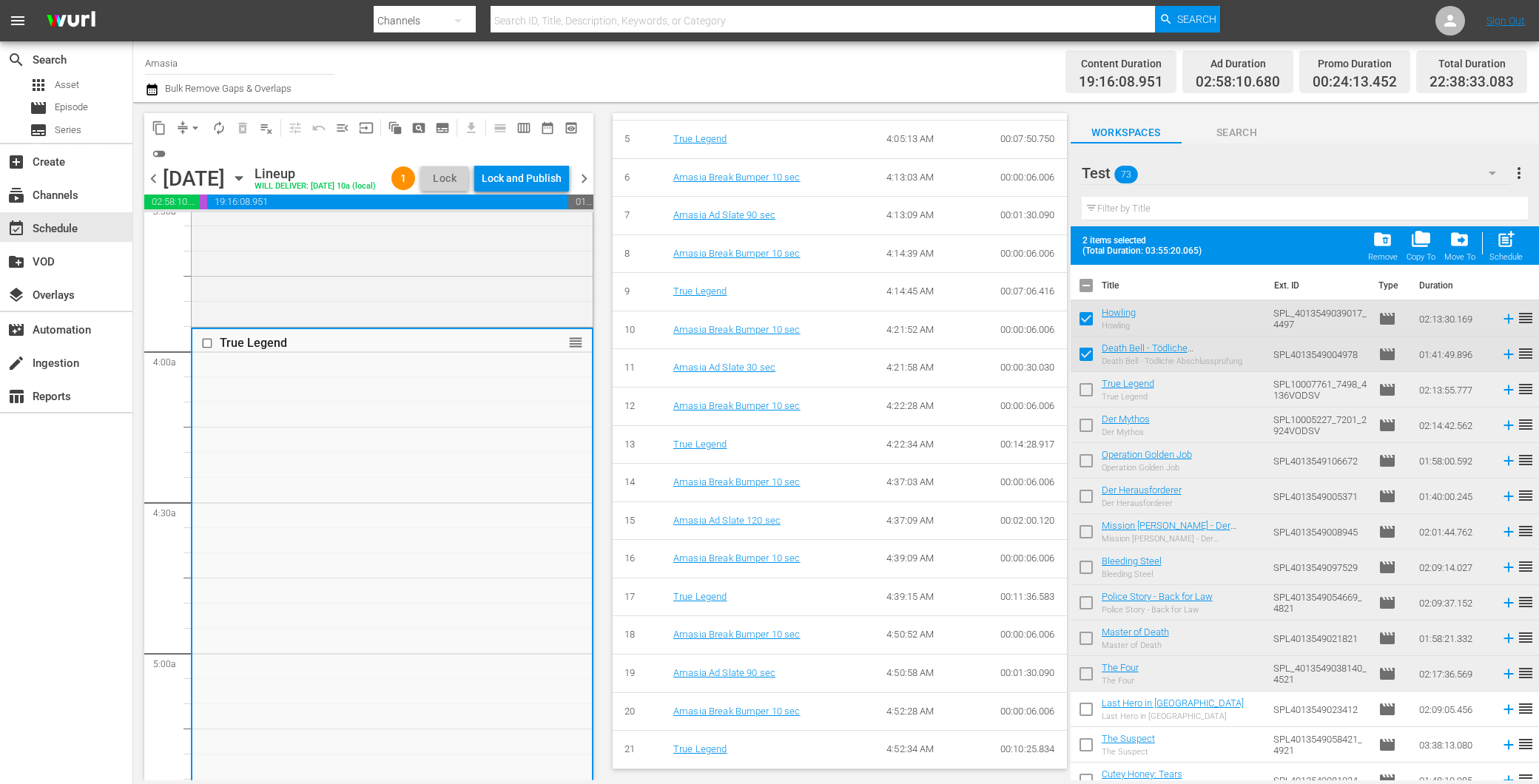
scroll to position [986, 0]
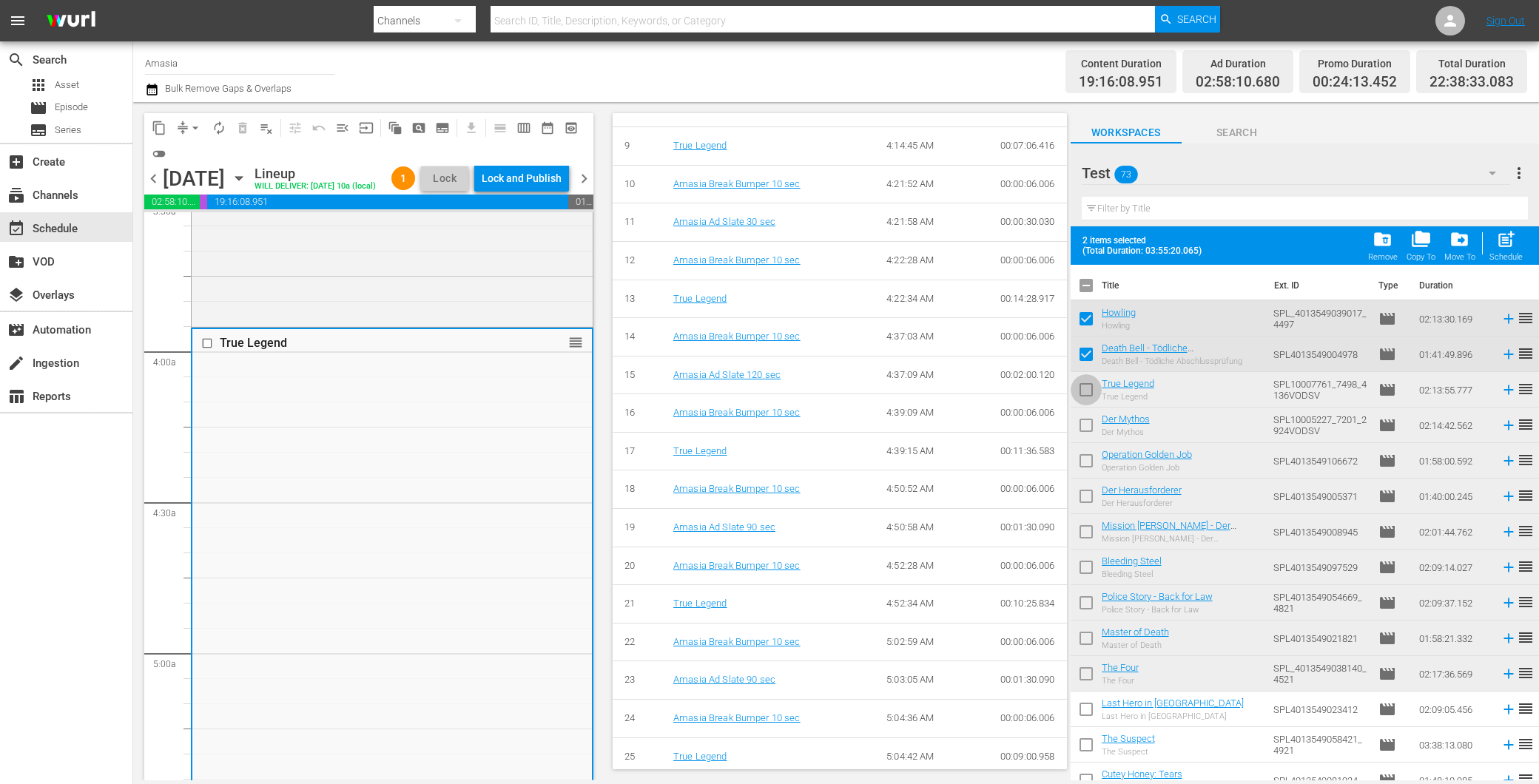
drag, startPoint x: 1093, startPoint y: 391, endPoint x: 600, endPoint y: 571, distance: 524.8
click at [1091, 391] on input "checkbox" at bounding box center [1085, 392] width 31 height 31
checkbox input "true"
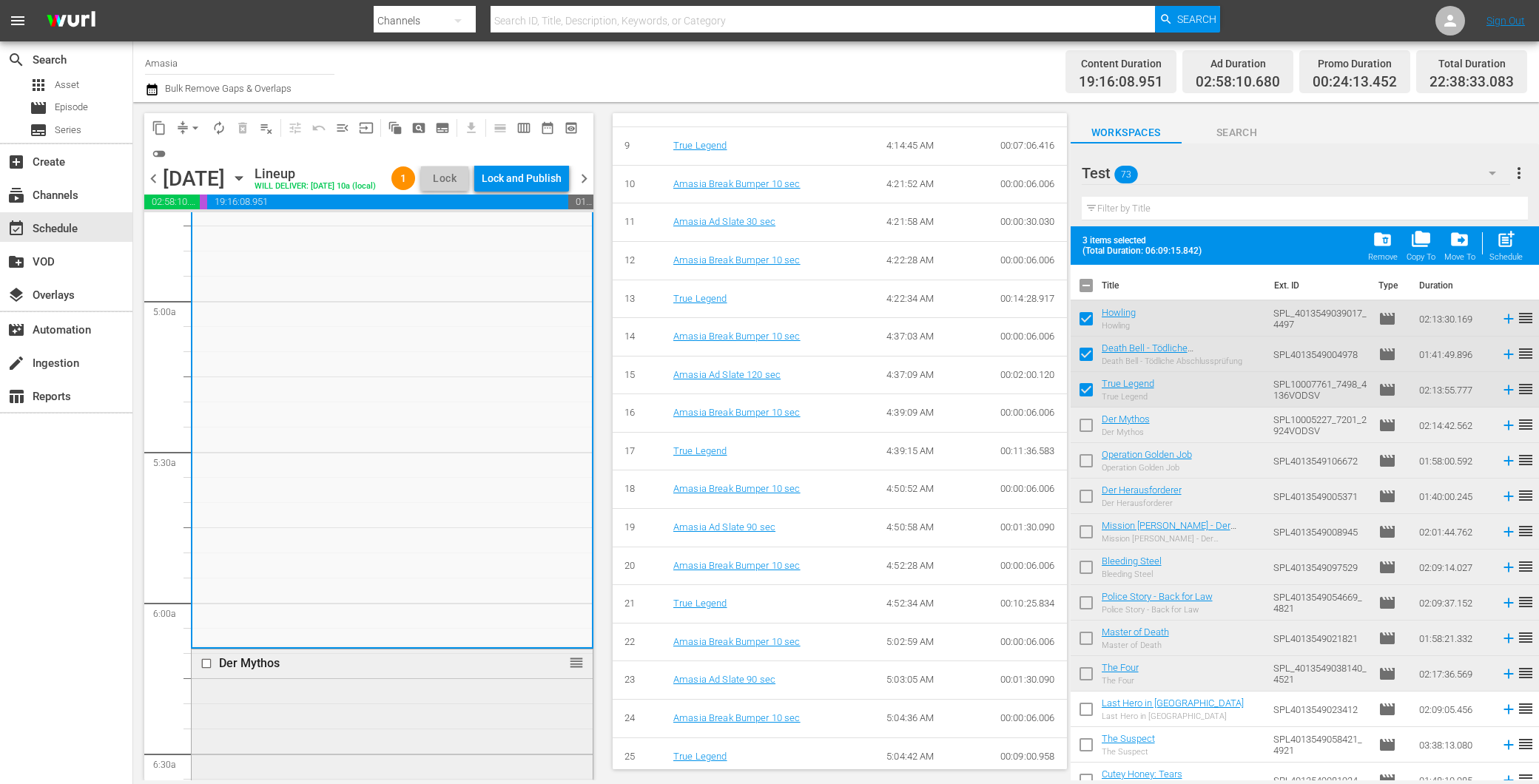
scroll to position [1562, 0]
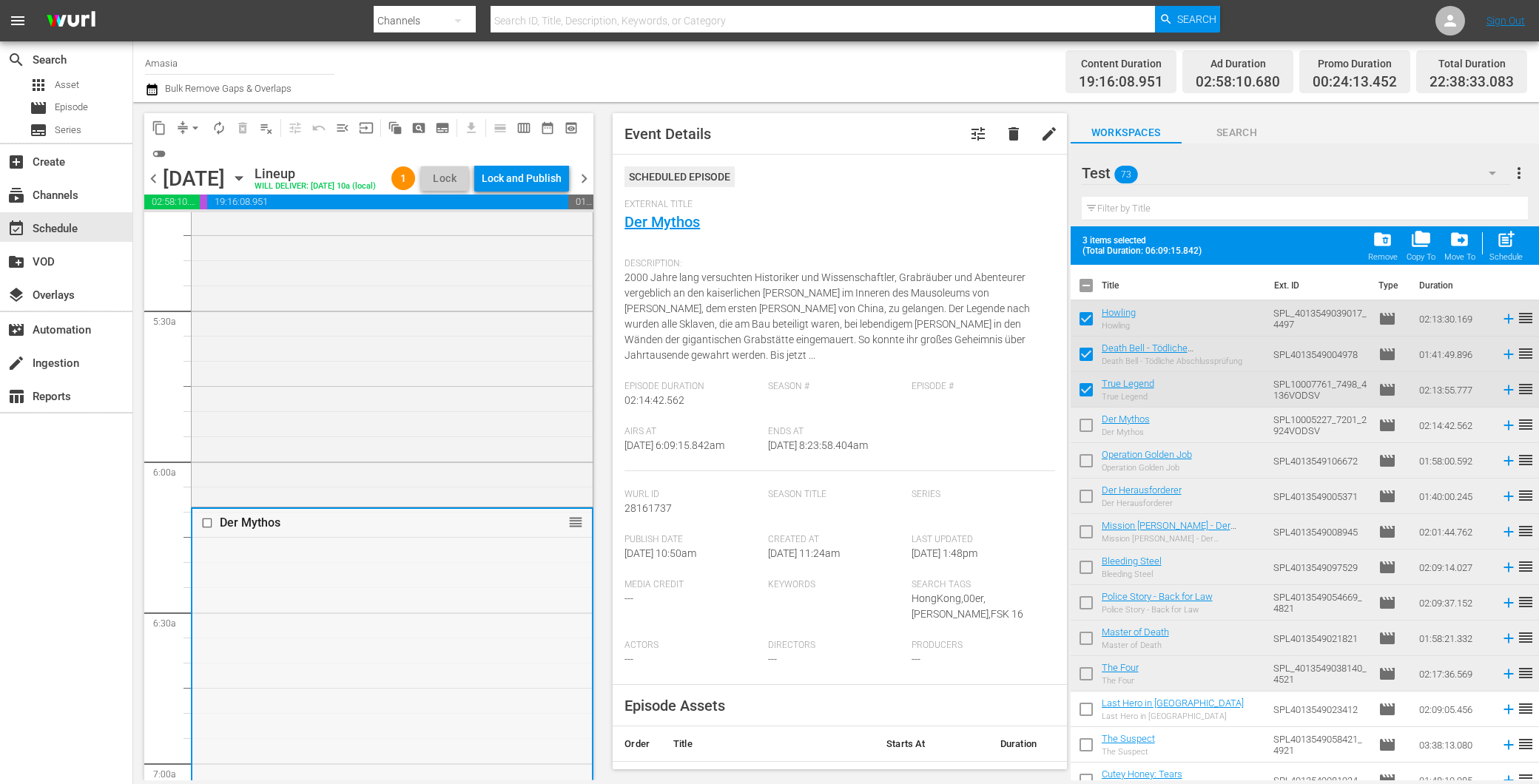
click at [205, 530] on input "checkbox" at bounding box center [208, 523] width 16 height 13
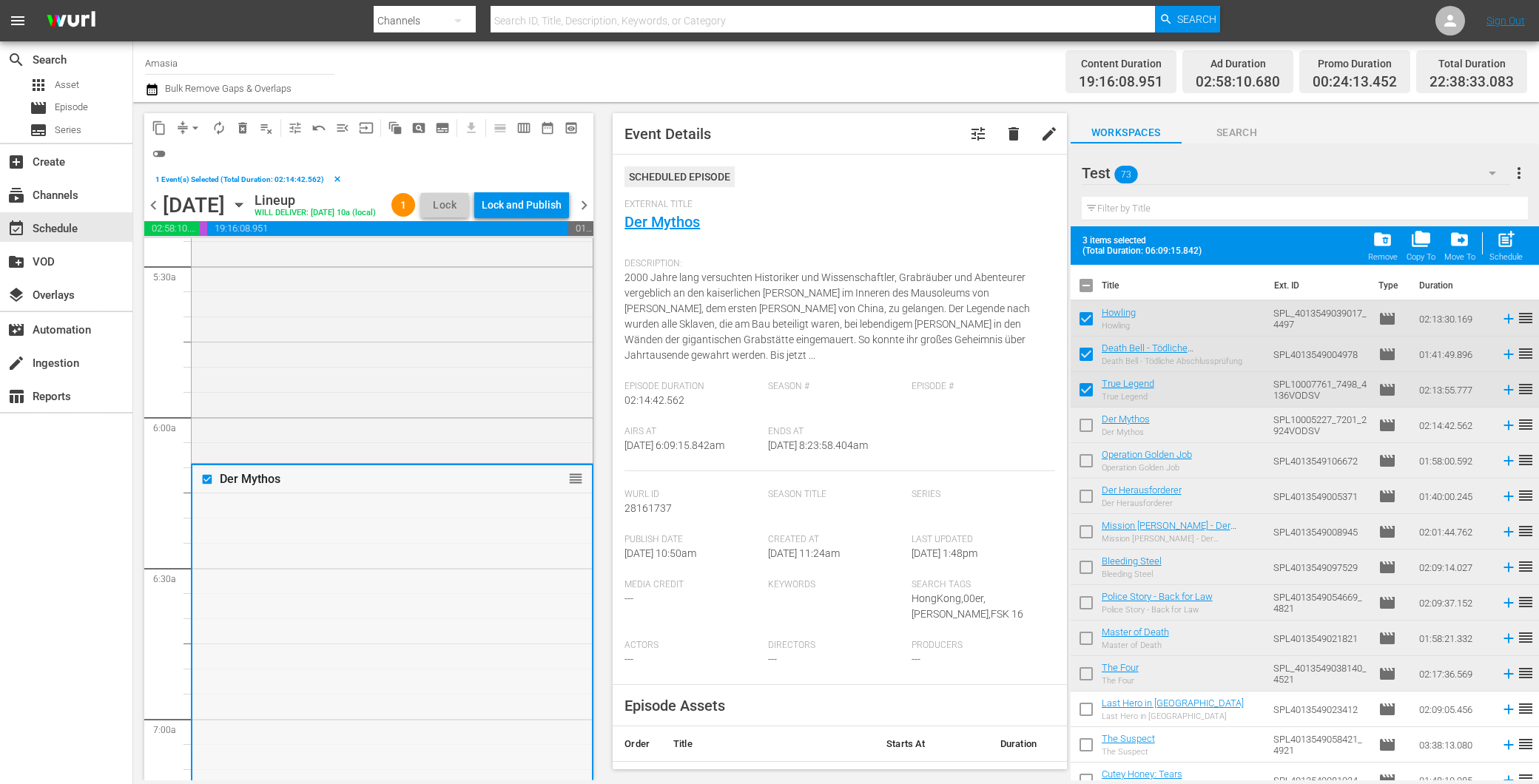
scroll to position [1808, 0]
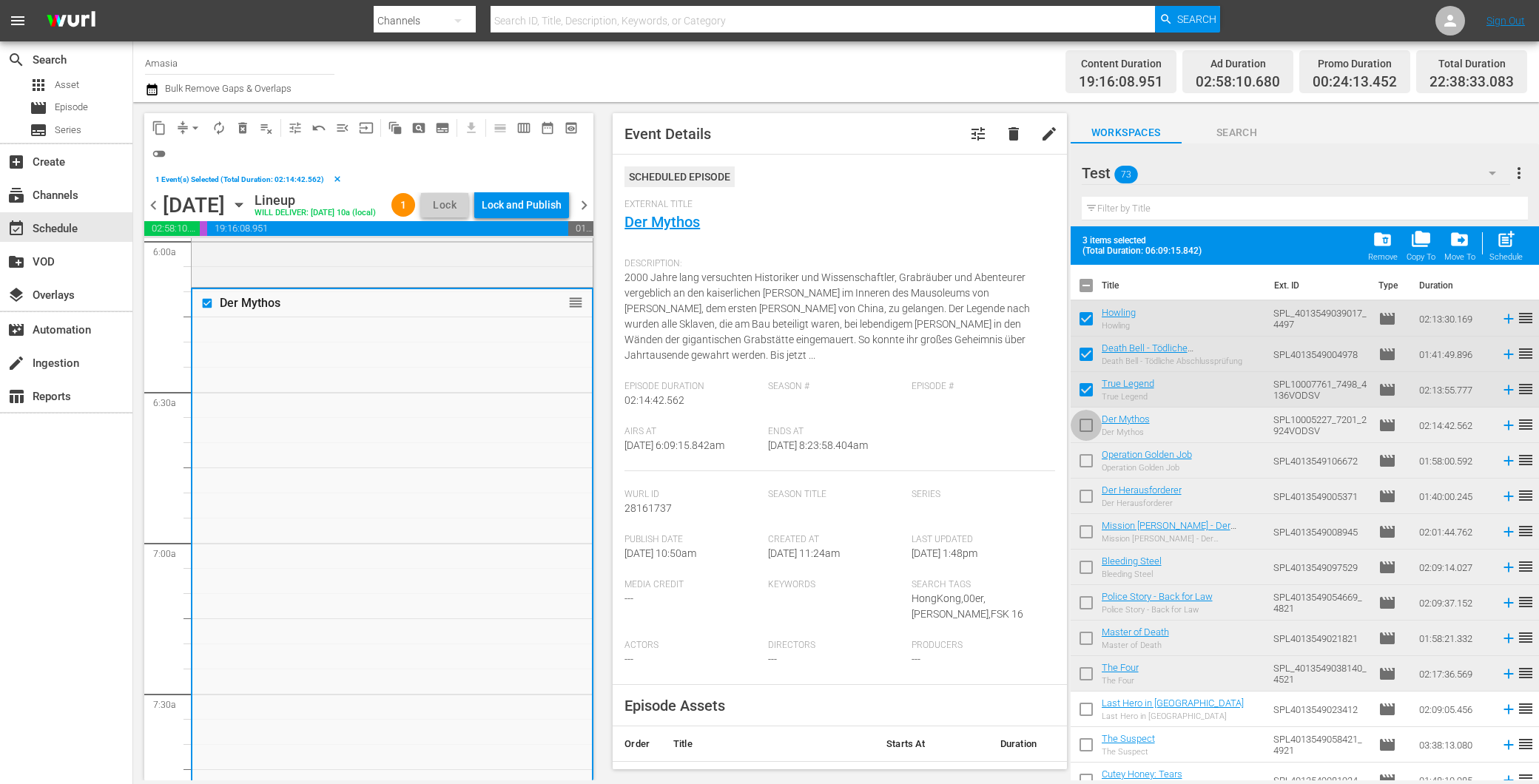
click at [1081, 424] on input "checkbox" at bounding box center [1085, 428] width 31 height 31
checkbox input "true"
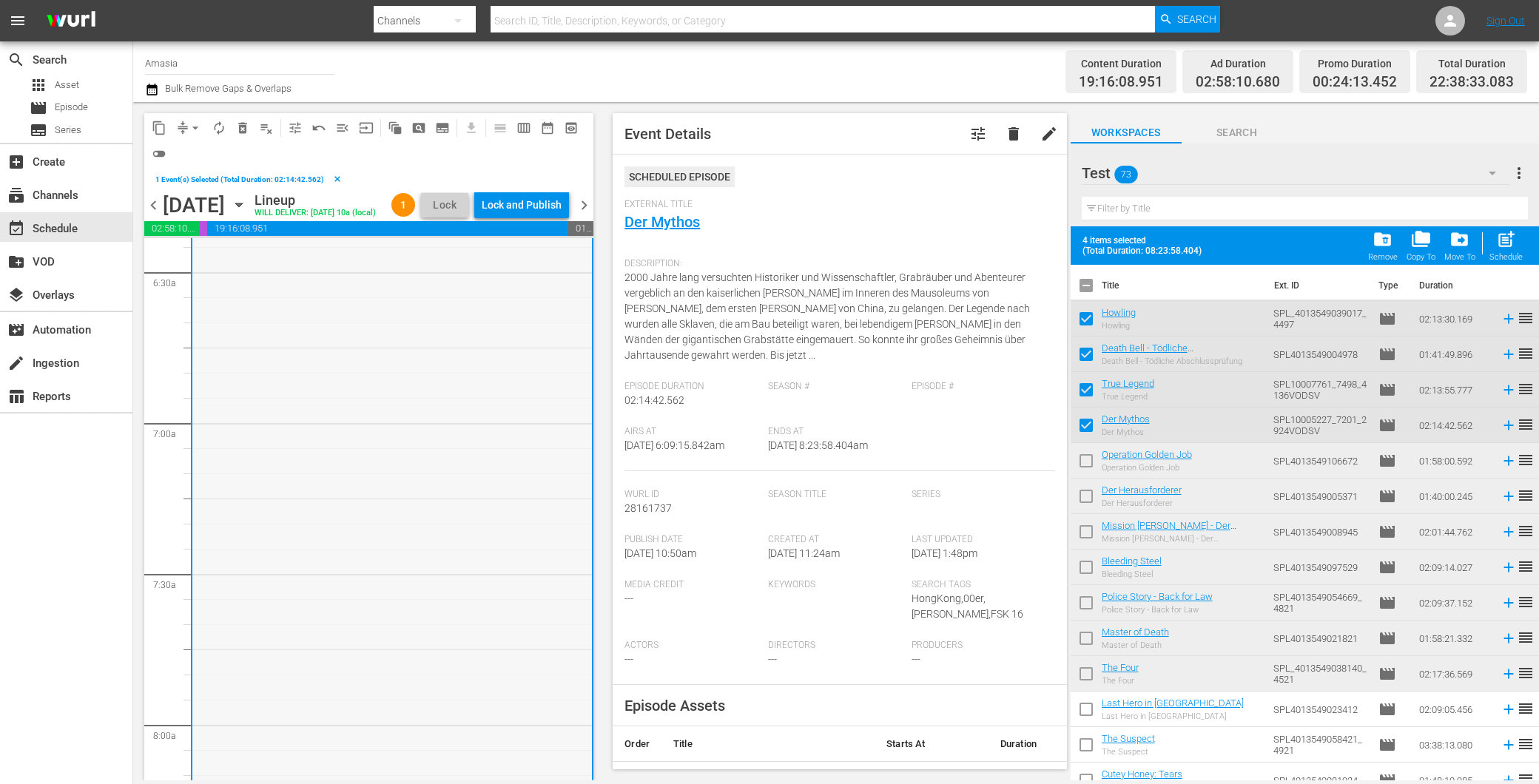
scroll to position [2220, 0]
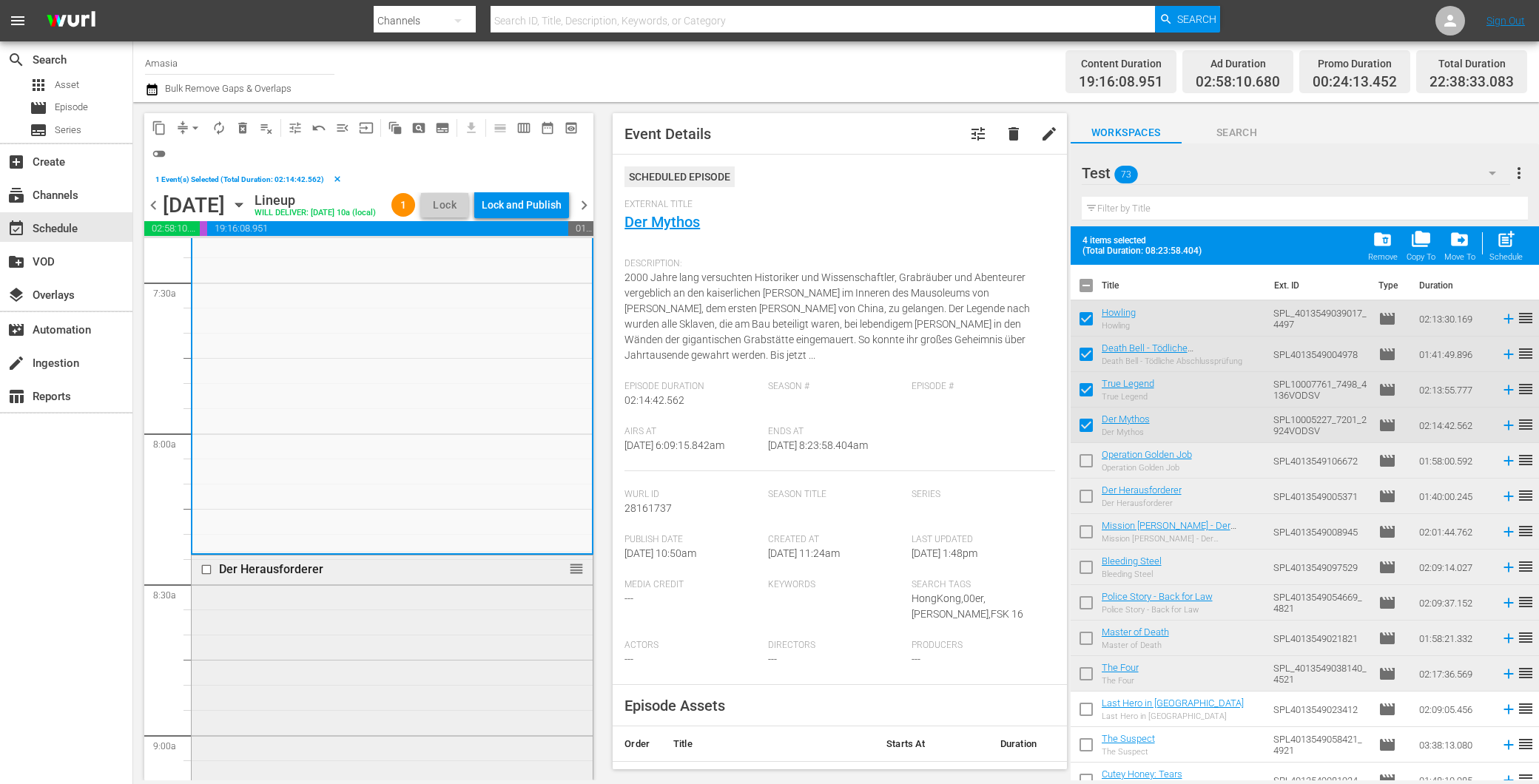
click at [336, 584] on div "Der Herausforderer reorder" at bounding box center [392, 570] width 401 height 28
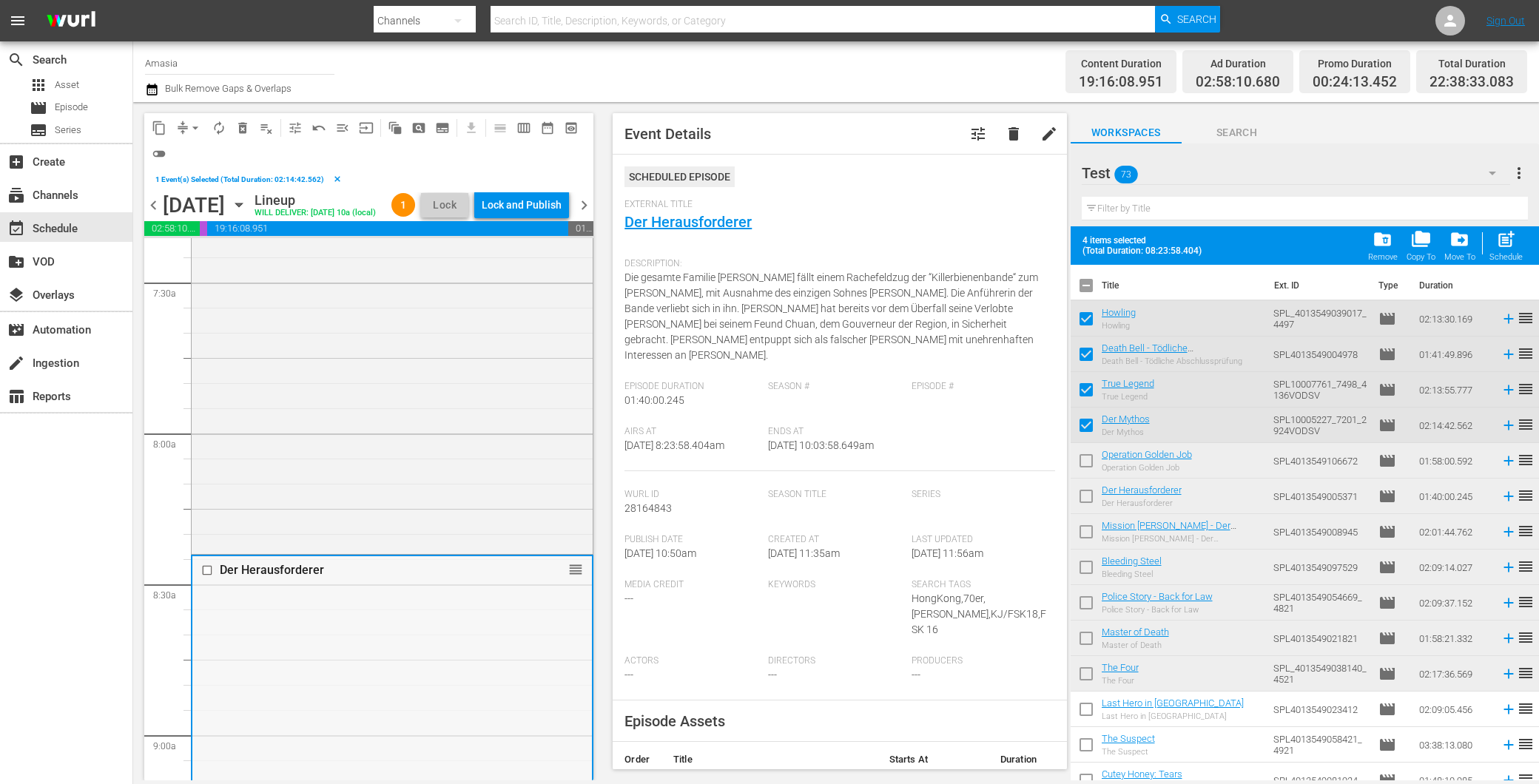
click at [212, 576] on input "checkbox" at bounding box center [208, 570] width 16 height 13
click at [209, 576] on input "checkbox" at bounding box center [208, 570] width 16 height 13
click at [1079, 498] on input "checkbox" at bounding box center [1085, 499] width 31 height 31
checkbox input "true"
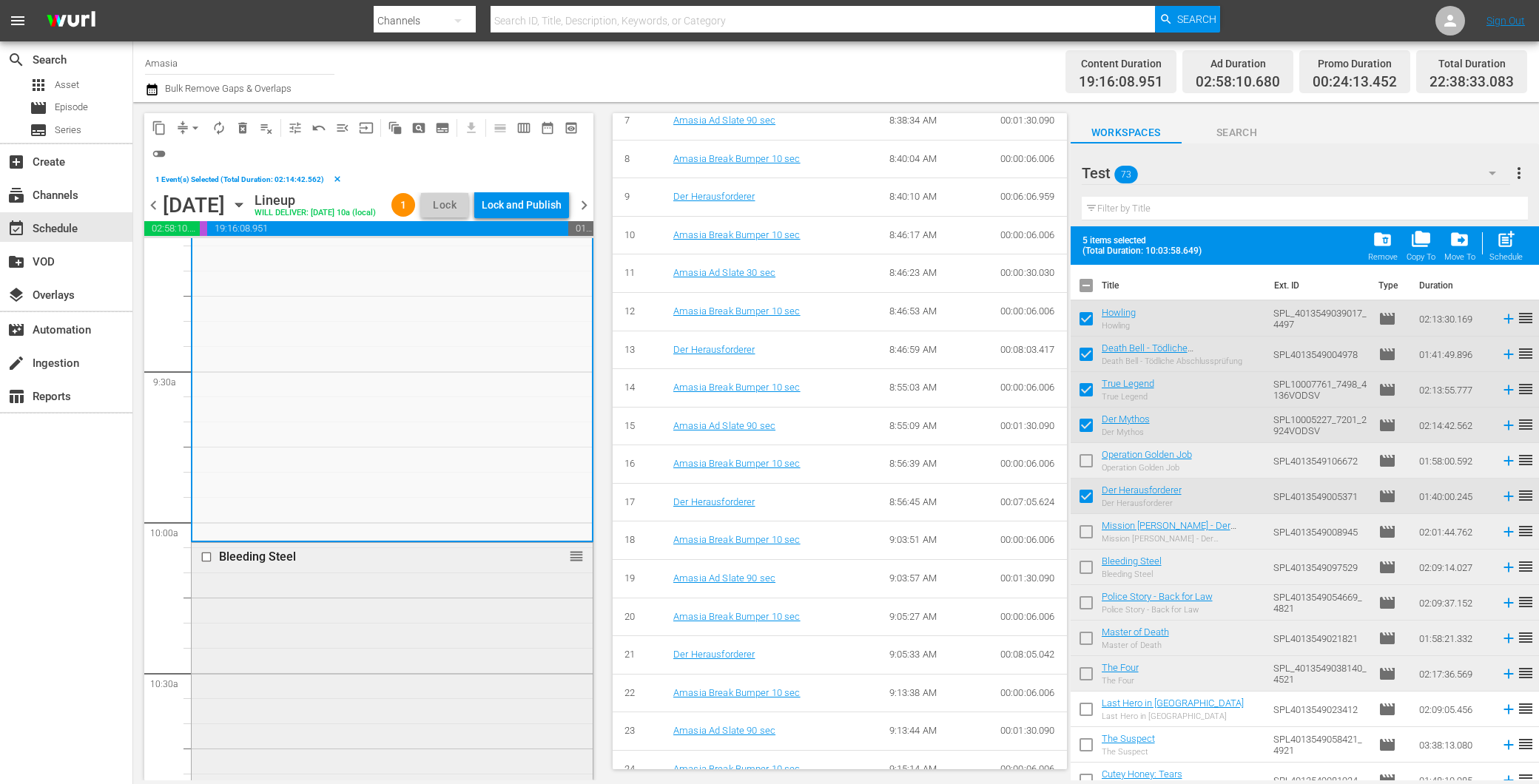
scroll to position [2959, 0]
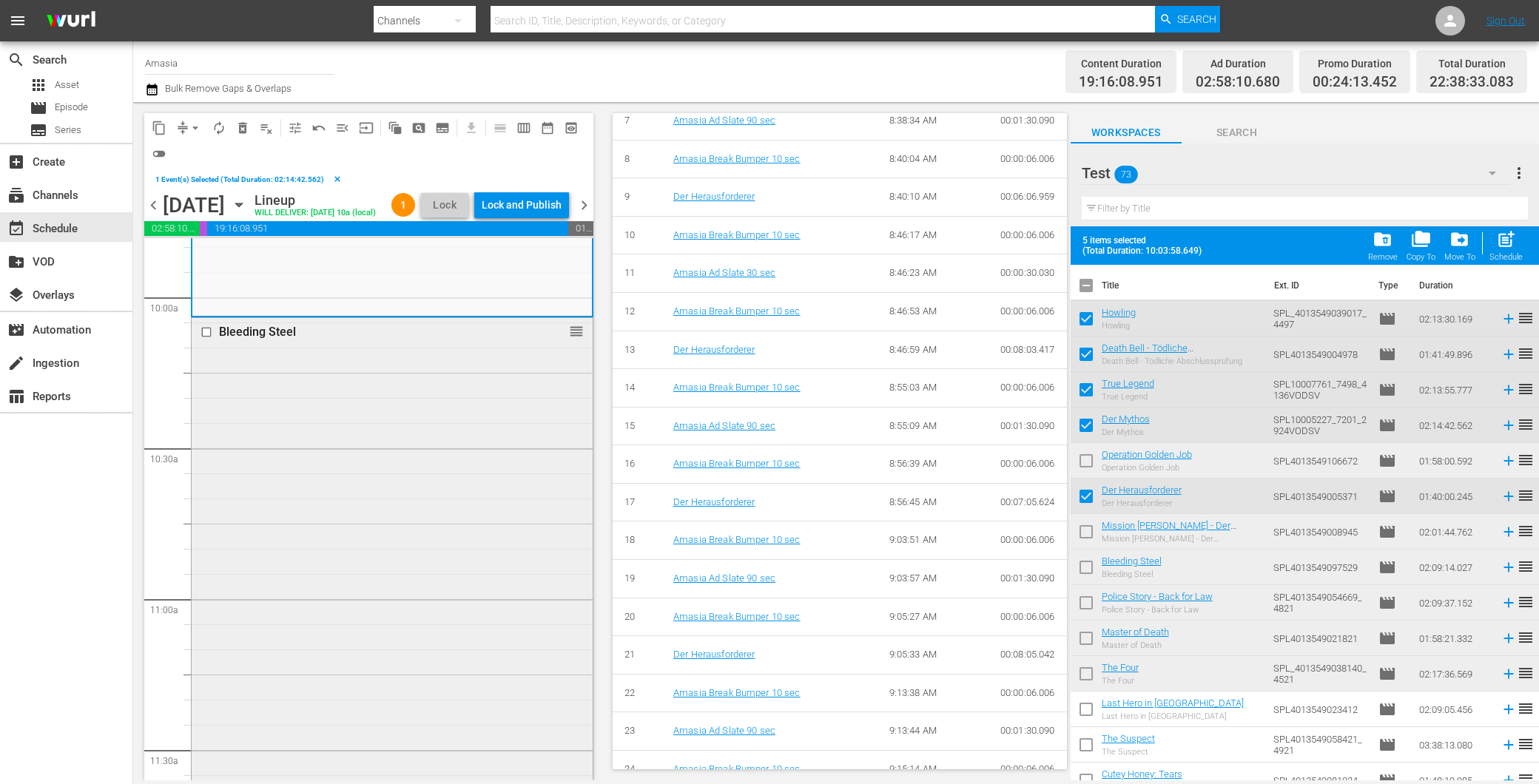
click at [400, 536] on div "Bleeding Steel reorder" at bounding box center [392, 641] width 401 height 646
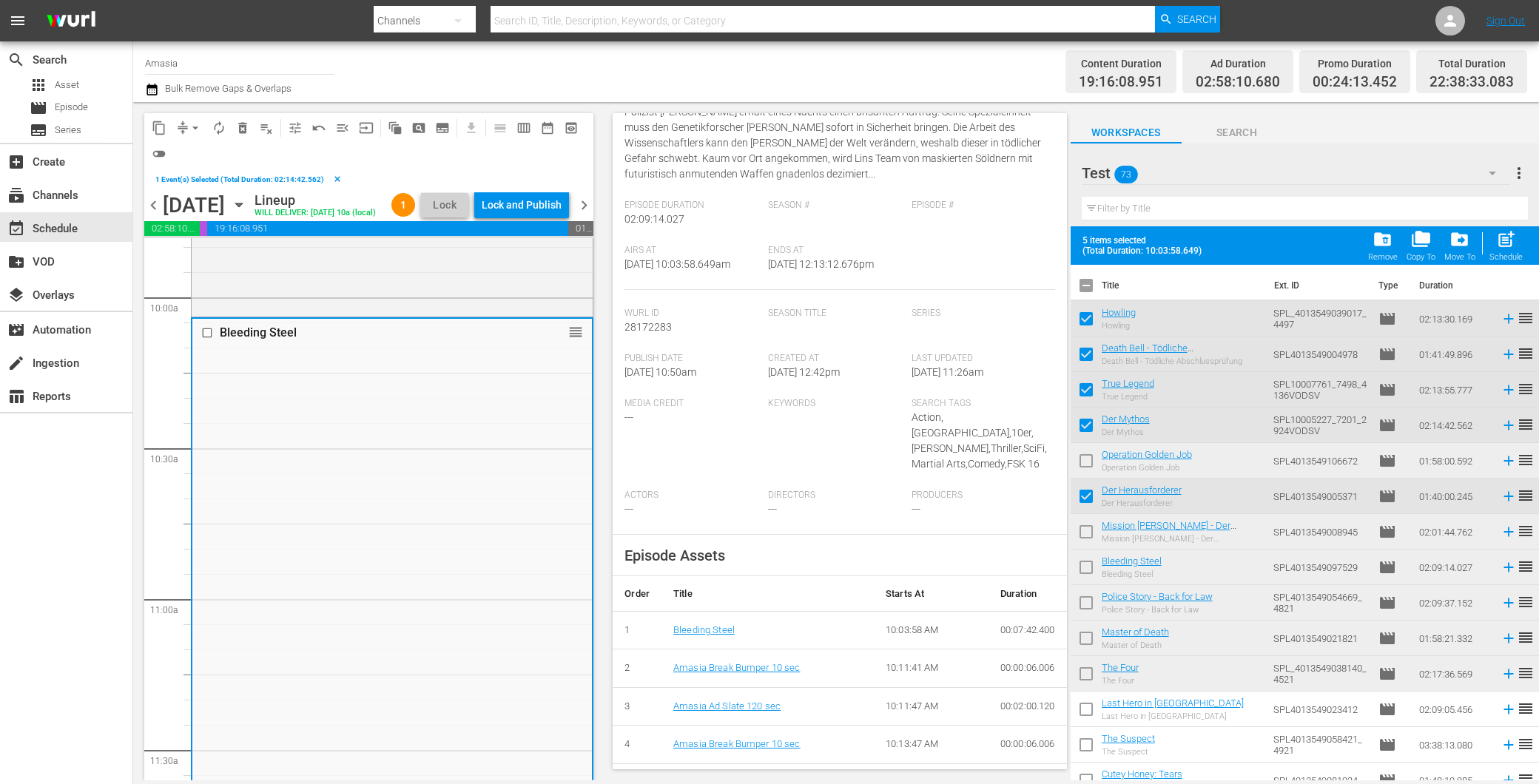
scroll to position [0, 0]
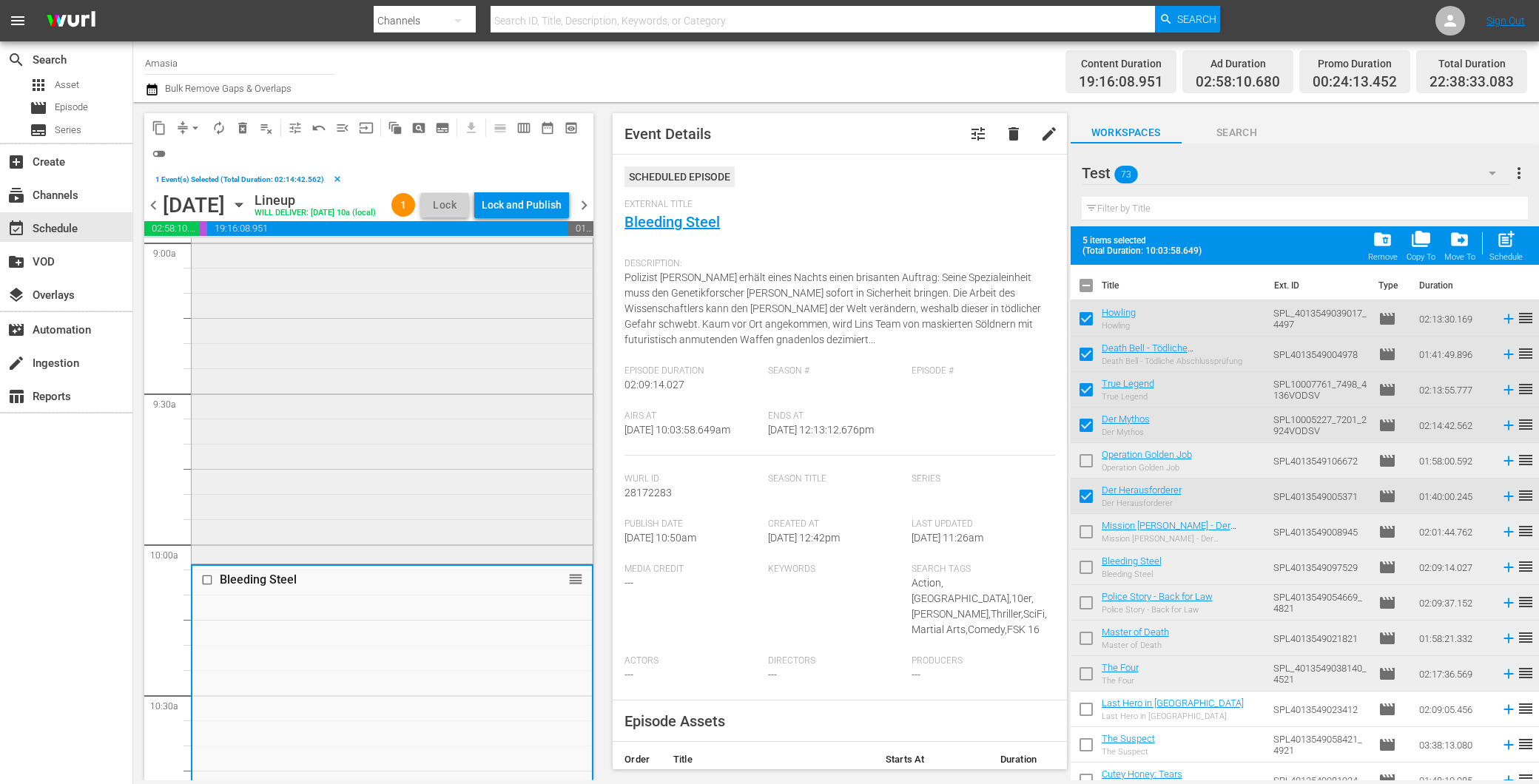
click at [392, 504] on div "Der Herausforderer reorder" at bounding box center [392, 312] width 401 height 499
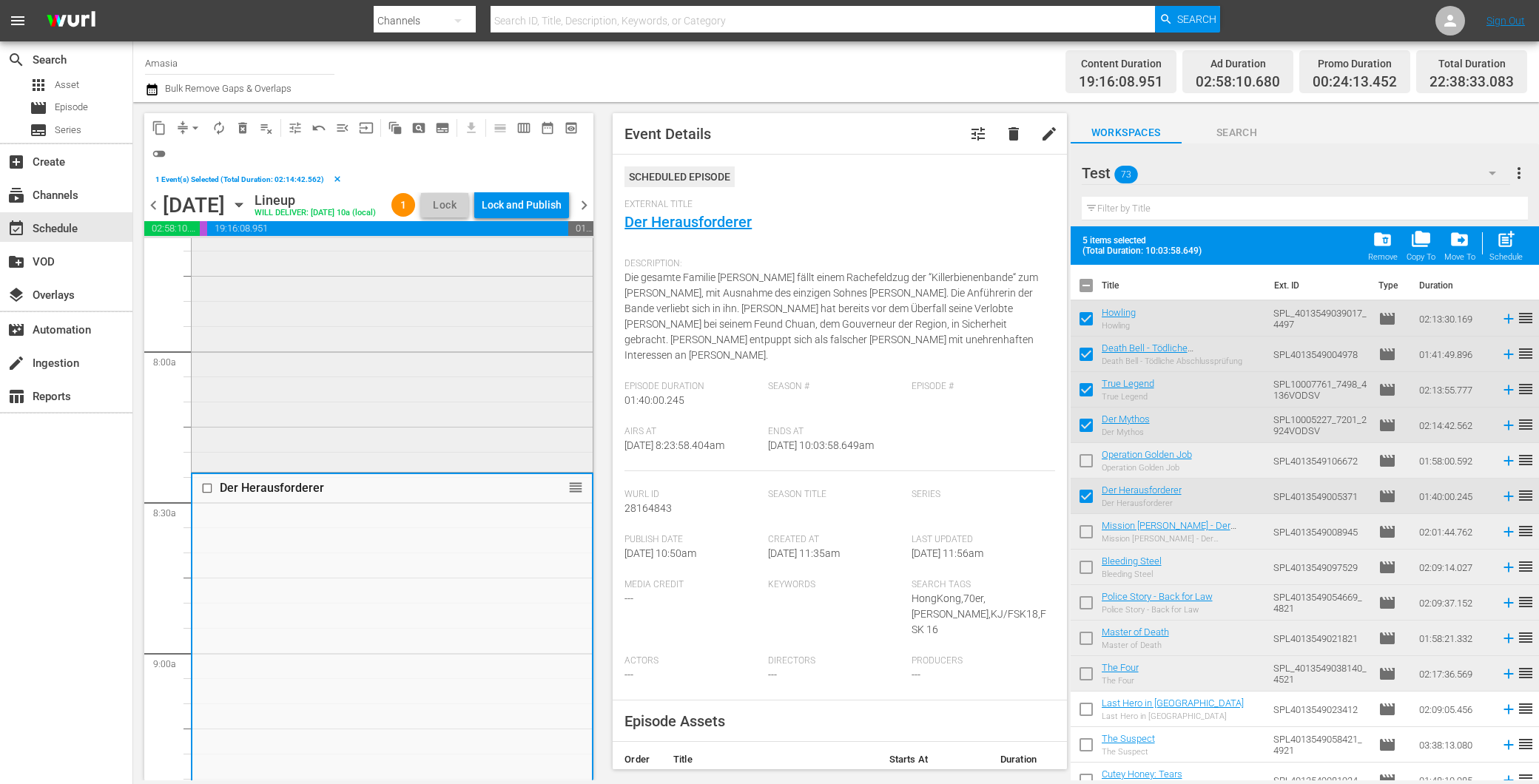
click at [418, 440] on div "Der Mythos reorder" at bounding box center [392, 131] width 401 height 674
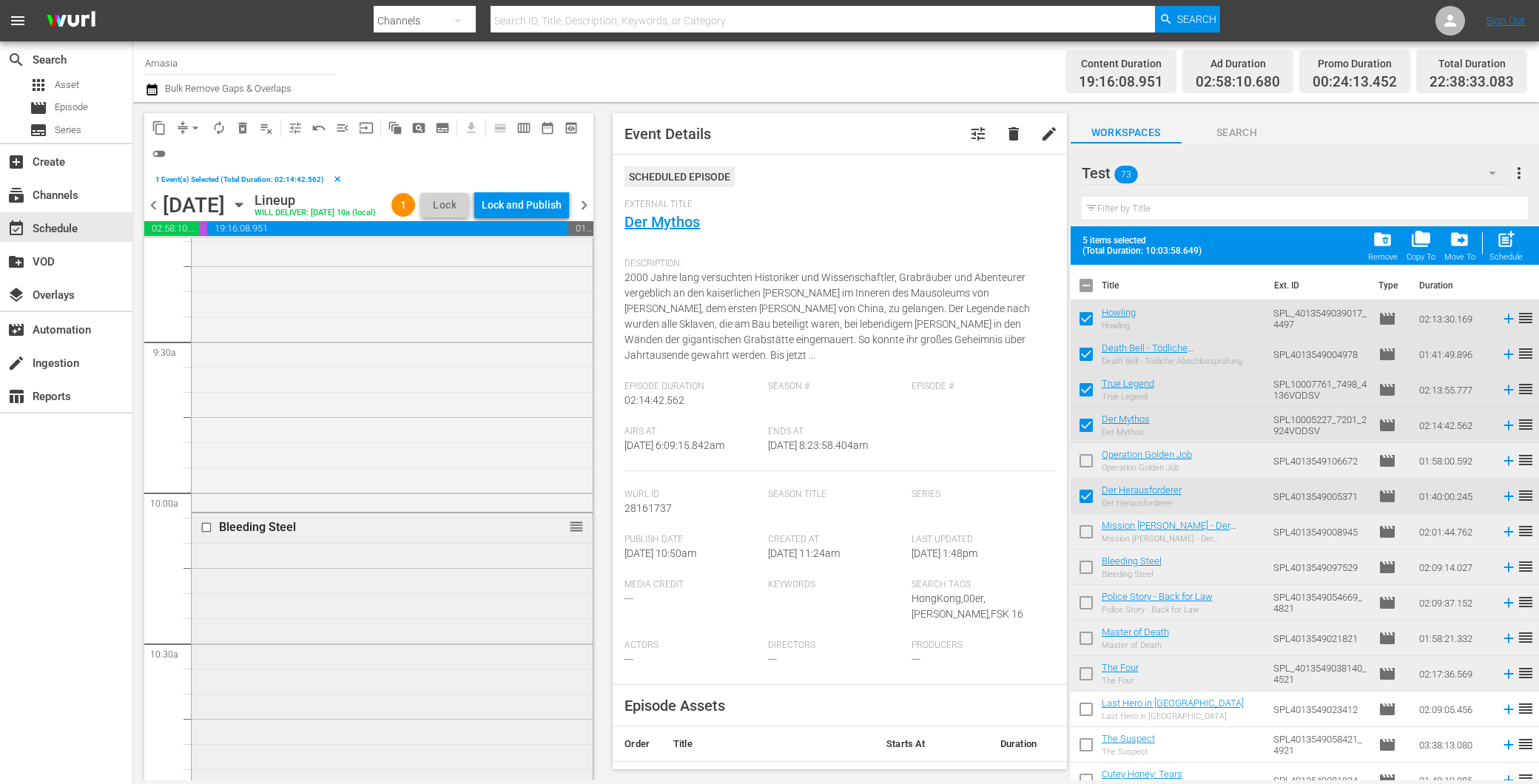
scroll to position [2877, 0]
click at [433, 572] on div "Bleeding Steel reorder" at bounding box center [392, 724] width 401 height 646
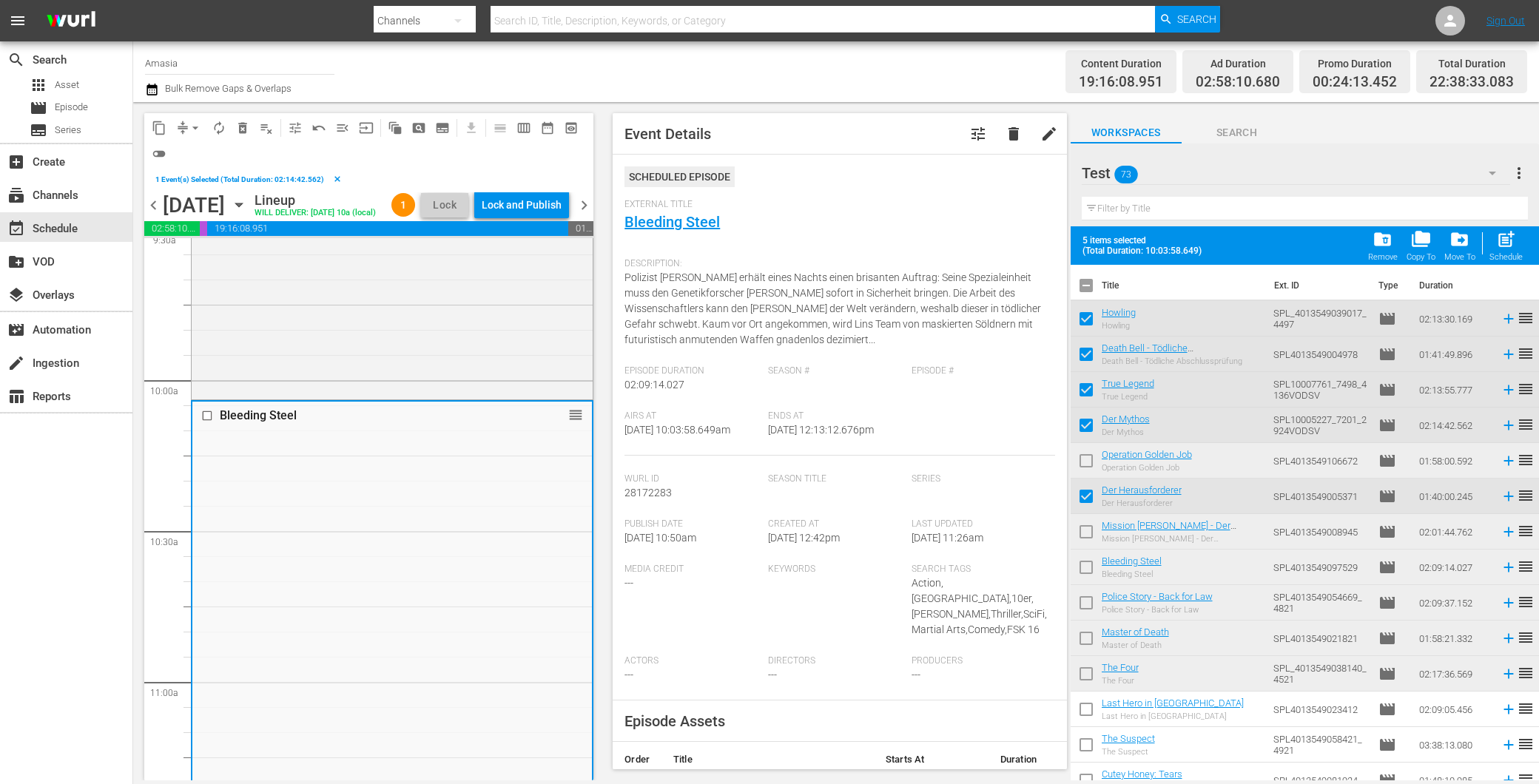
click at [1088, 562] on input "checkbox" at bounding box center [1085, 570] width 31 height 31
checkbox input "true"
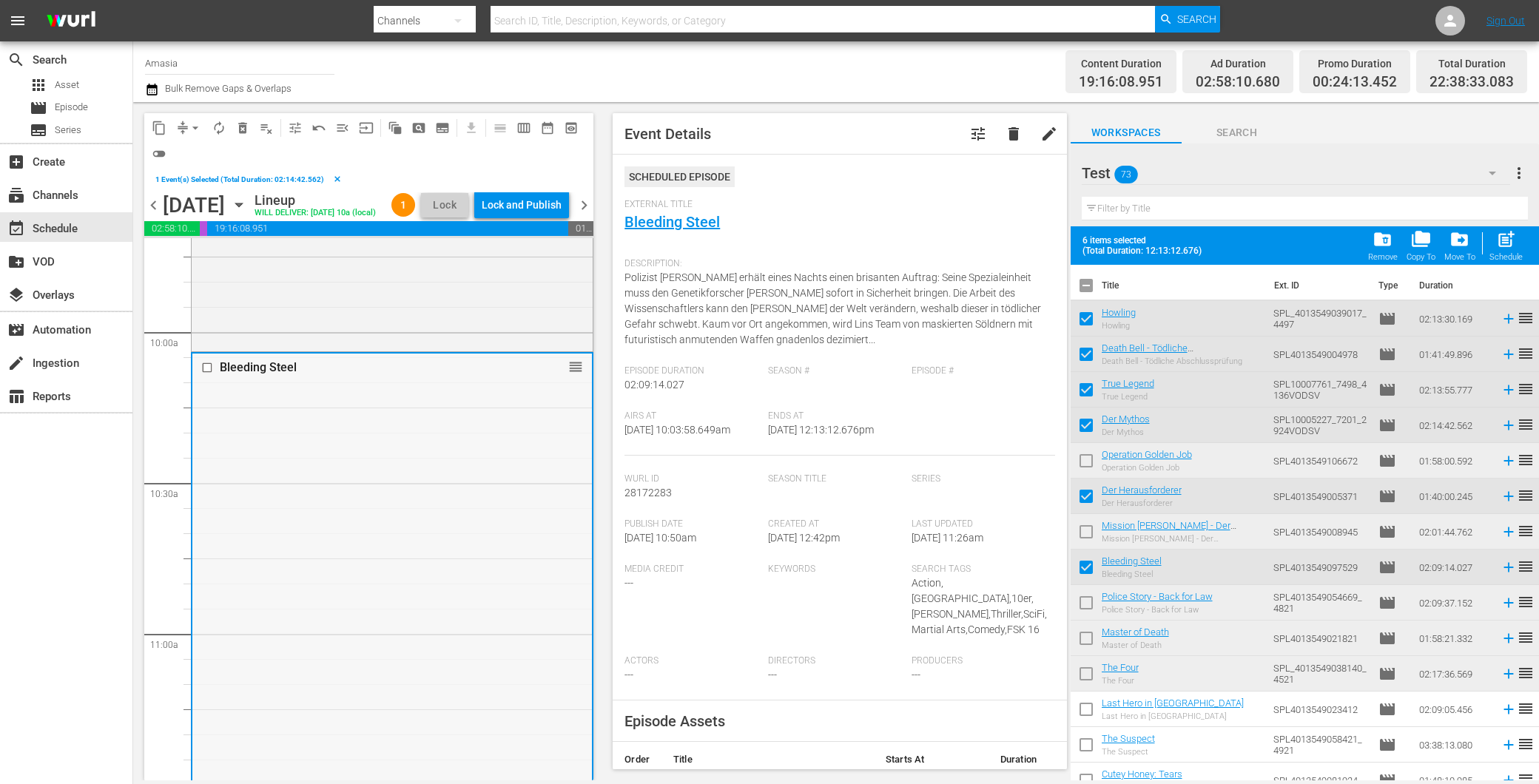
scroll to position [3452, 0]
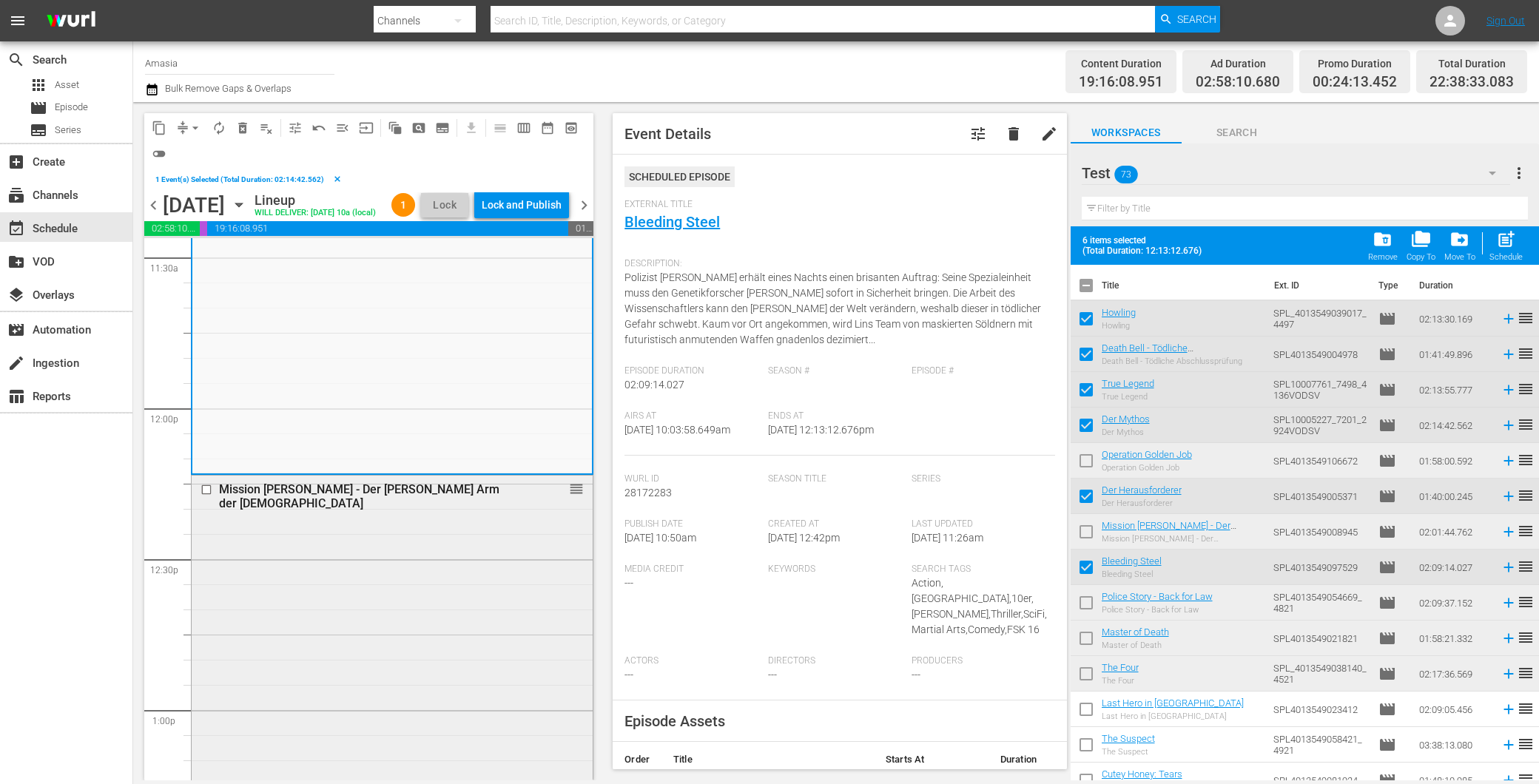
click at [409, 617] on div "Mission Adler - Der starke Arm der Götter reorder" at bounding box center [392, 780] width 401 height 608
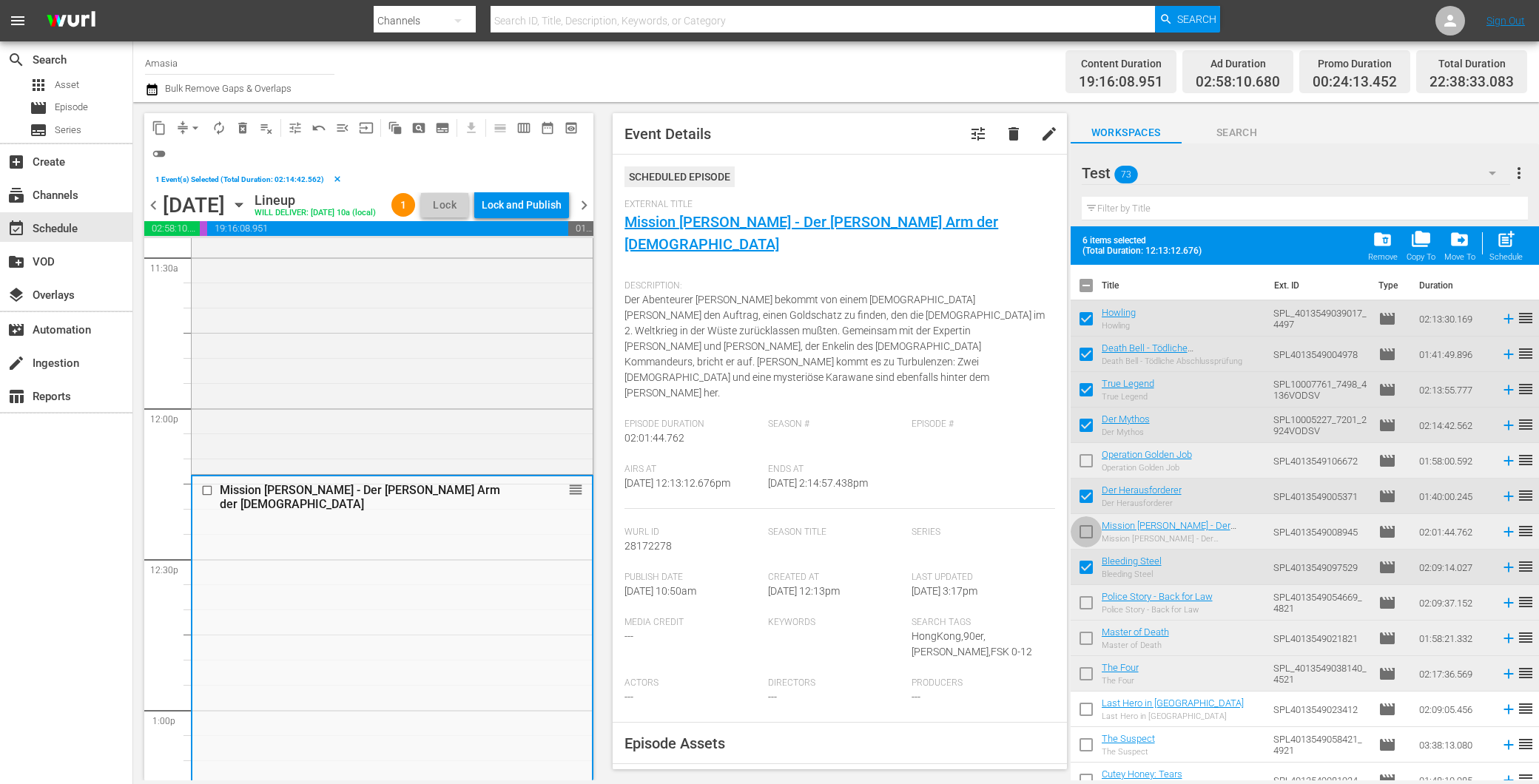
click at [1085, 528] on input "checkbox" at bounding box center [1085, 535] width 31 height 31
checkbox input "true"
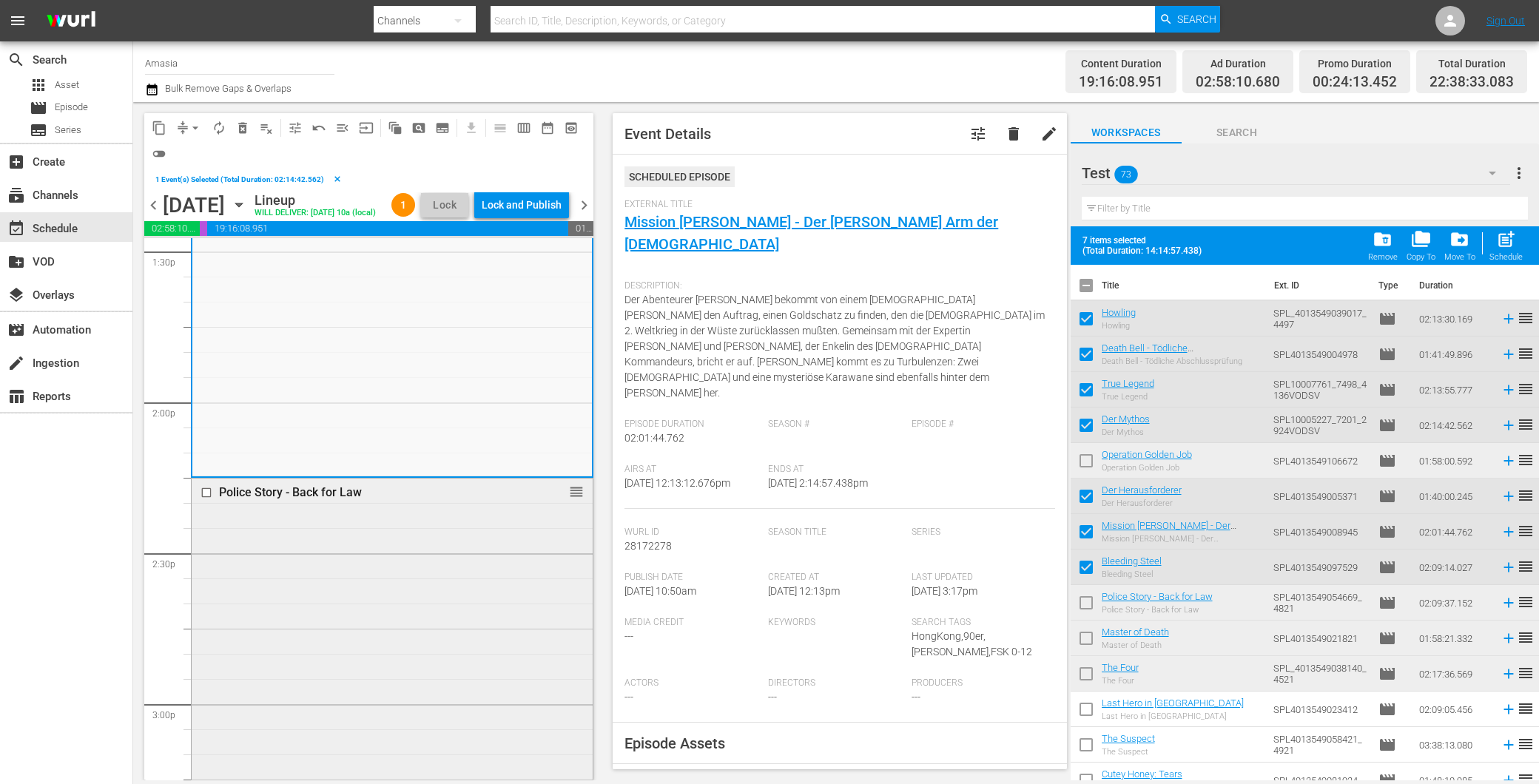
scroll to position [4192, 0]
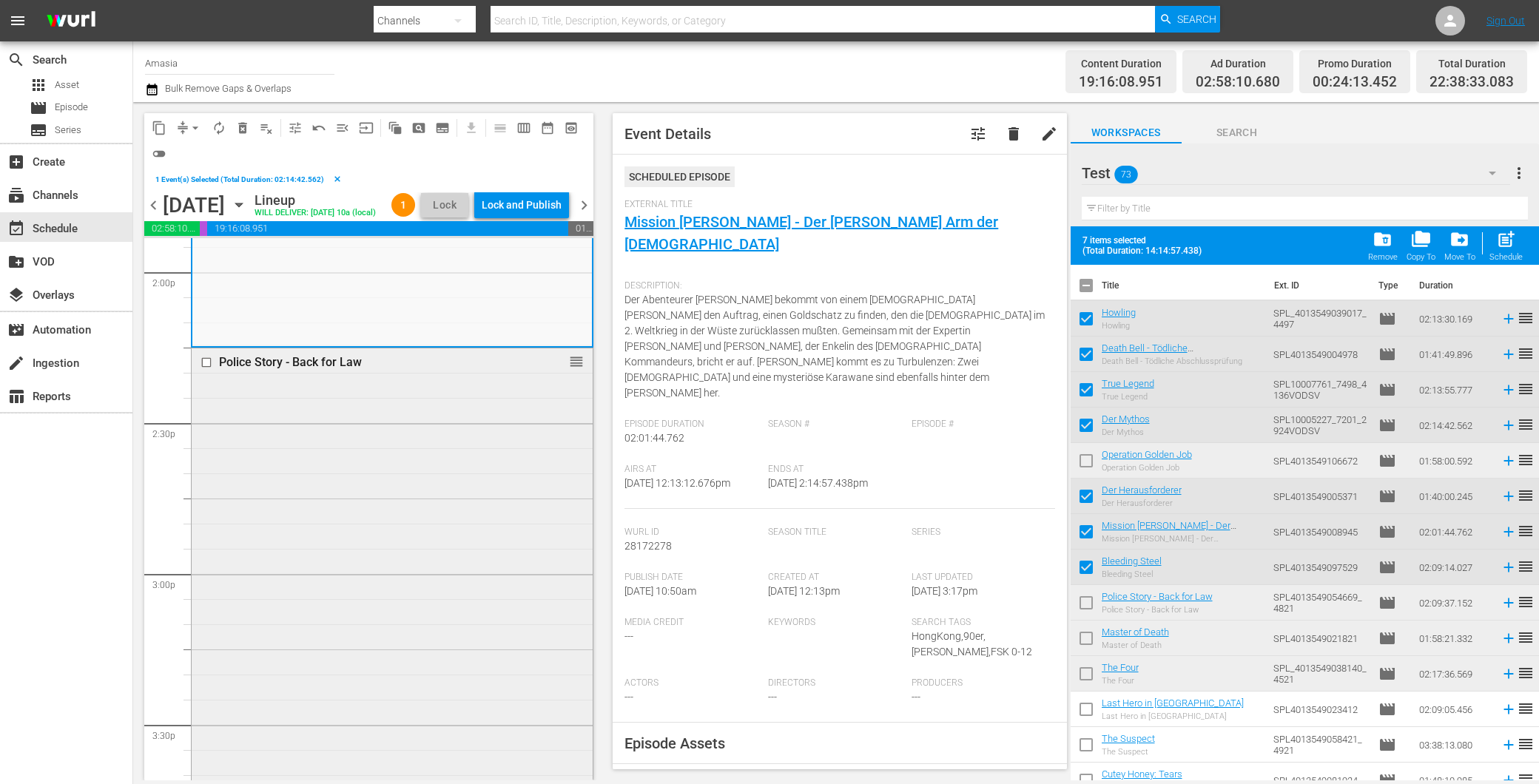
click at [339, 570] on div "Police Story - Back for Law reorder" at bounding box center [392, 672] width 401 height 648
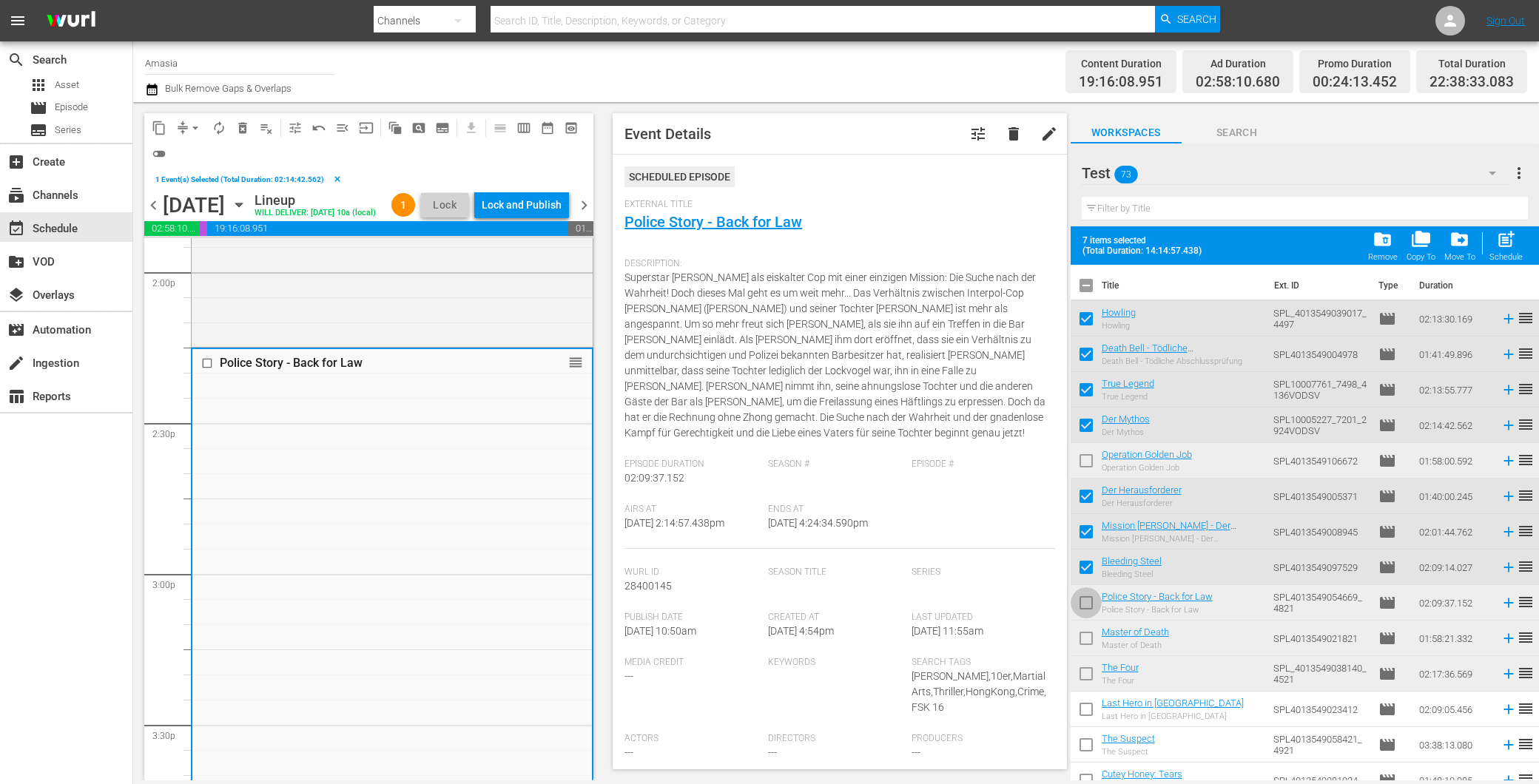
drag, startPoint x: 1090, startPoint y: 604, endPoint x: 920, endPoint y: 609, distance: 170.1
click at [1089, 604] on input "checkbox" at bounding box center [1085, 606] width 31 height 31
checkbox input "true"
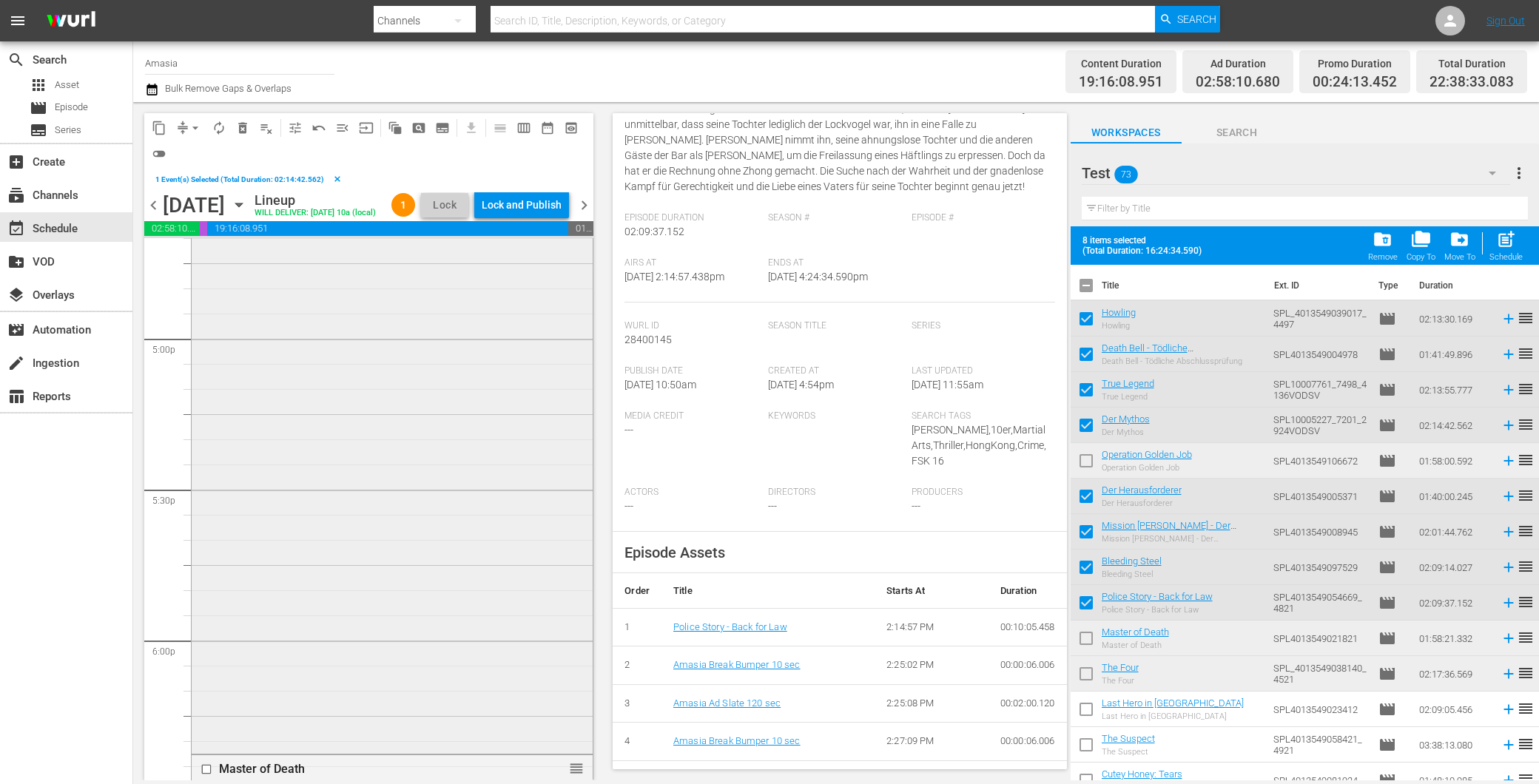
scroll to position [4932, 0]
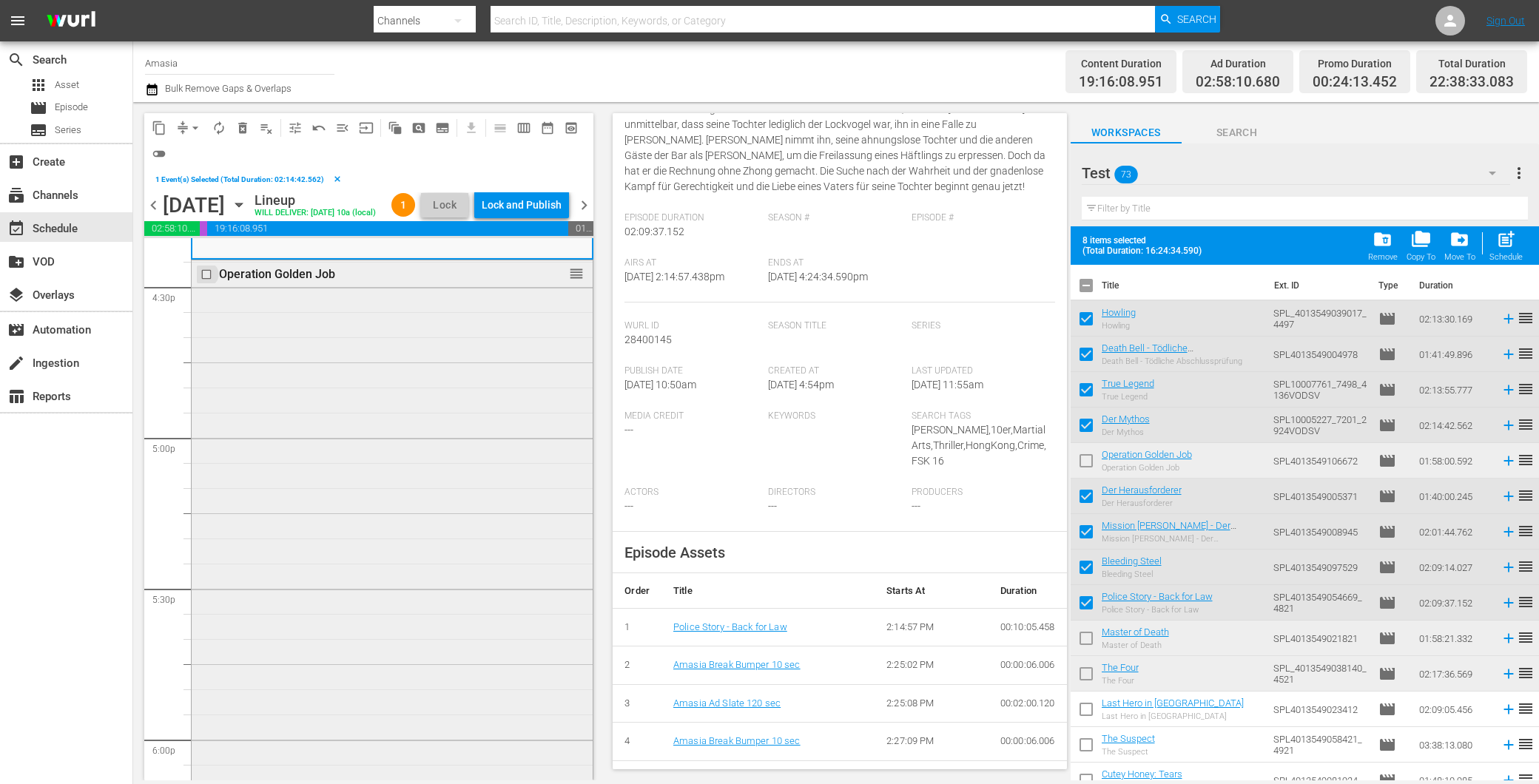
click at [204, 281] on input "checkbox" at bounding box center [208, 274] width 16 height 13
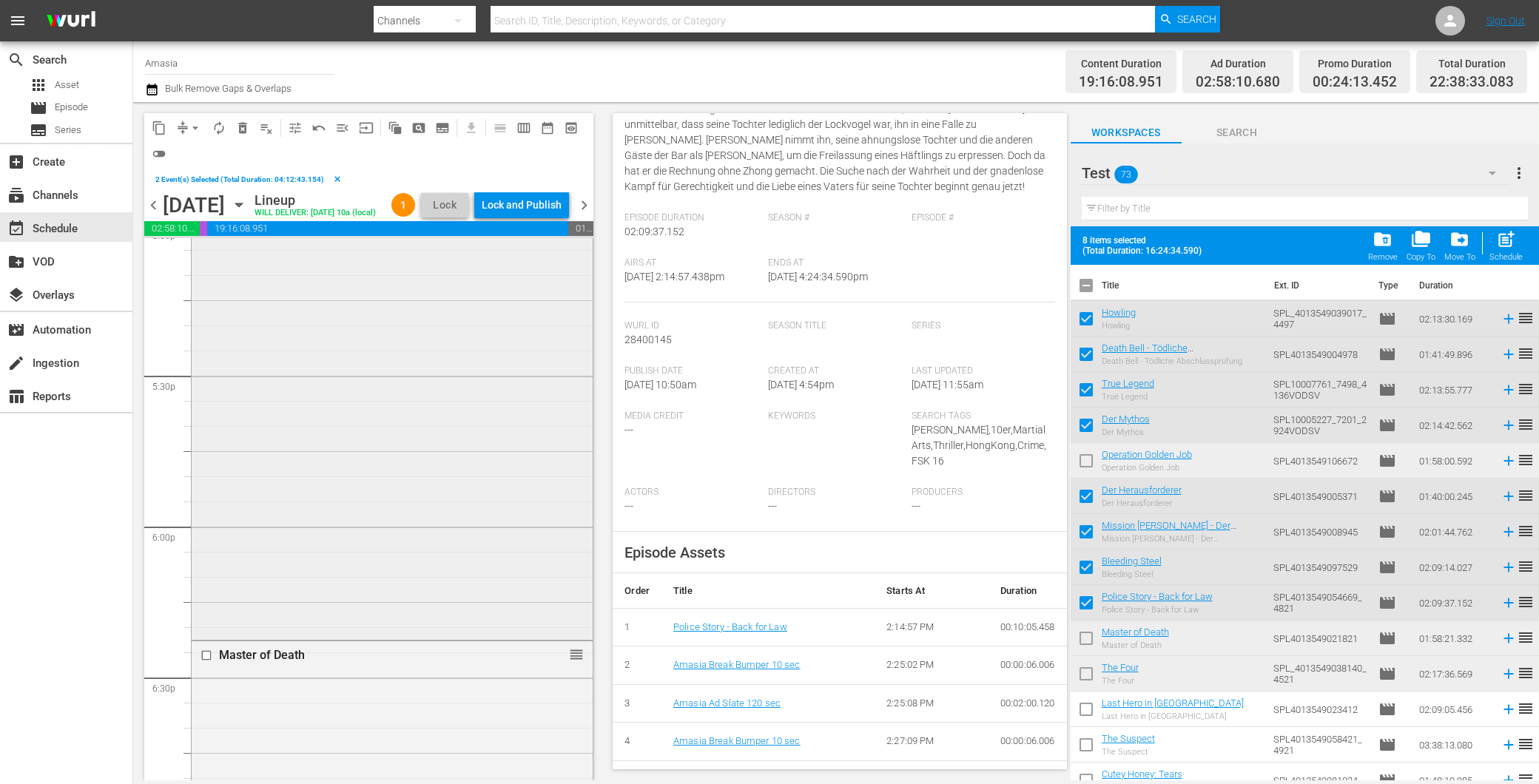
scroll to position [5507, 0]
click at [341, 474] on div "Master of Death reorder" at bounding box center [392, 574] width 401 height 591
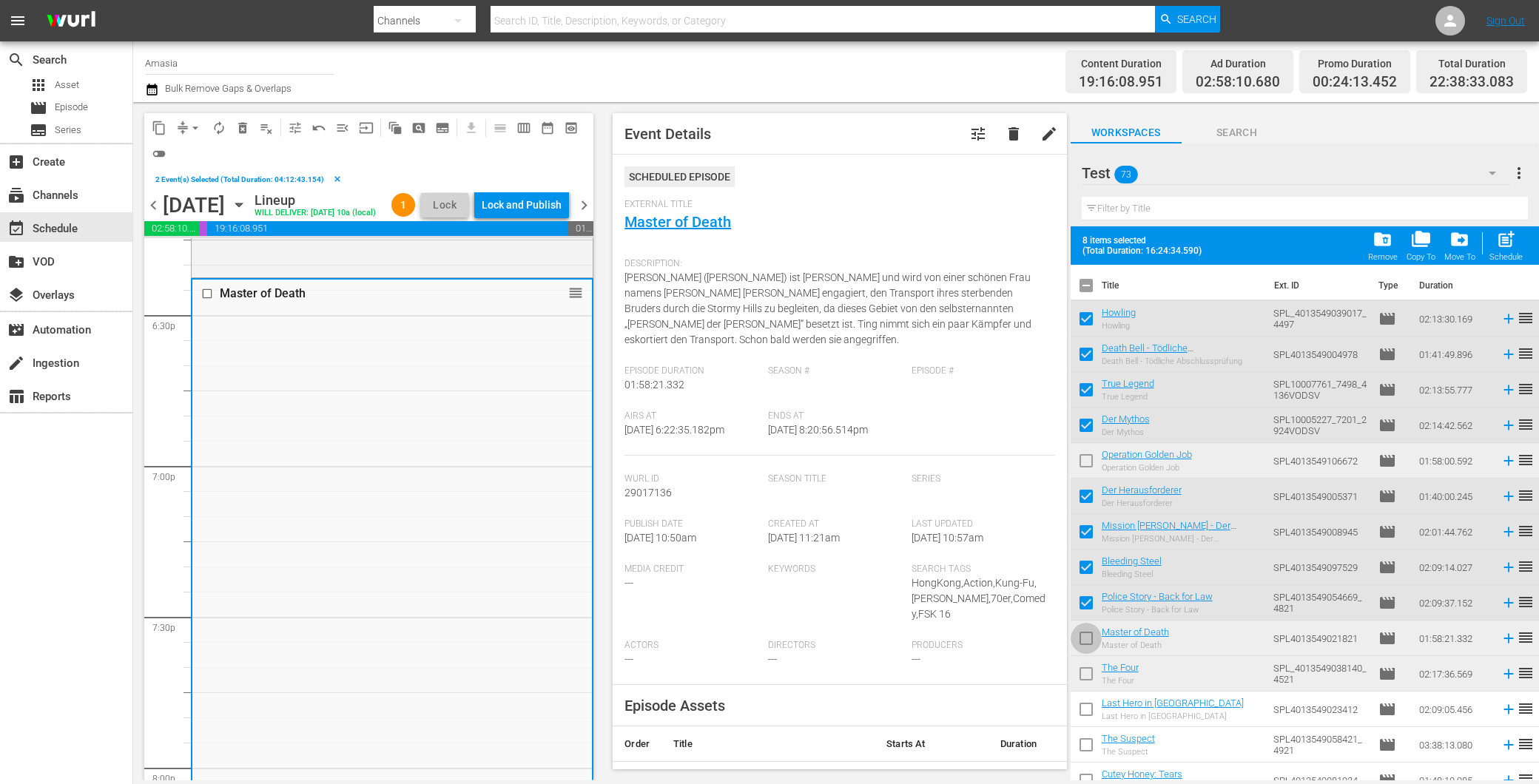
click at [1081, 629] on input "checkbox" at bounding box center [1085, 641] width 31 height 31
checkbox input "true"
click at [1086, 457] on input "checkbox" at bounding box center [1085, 464] width 31 height 31
checkbox input "true"
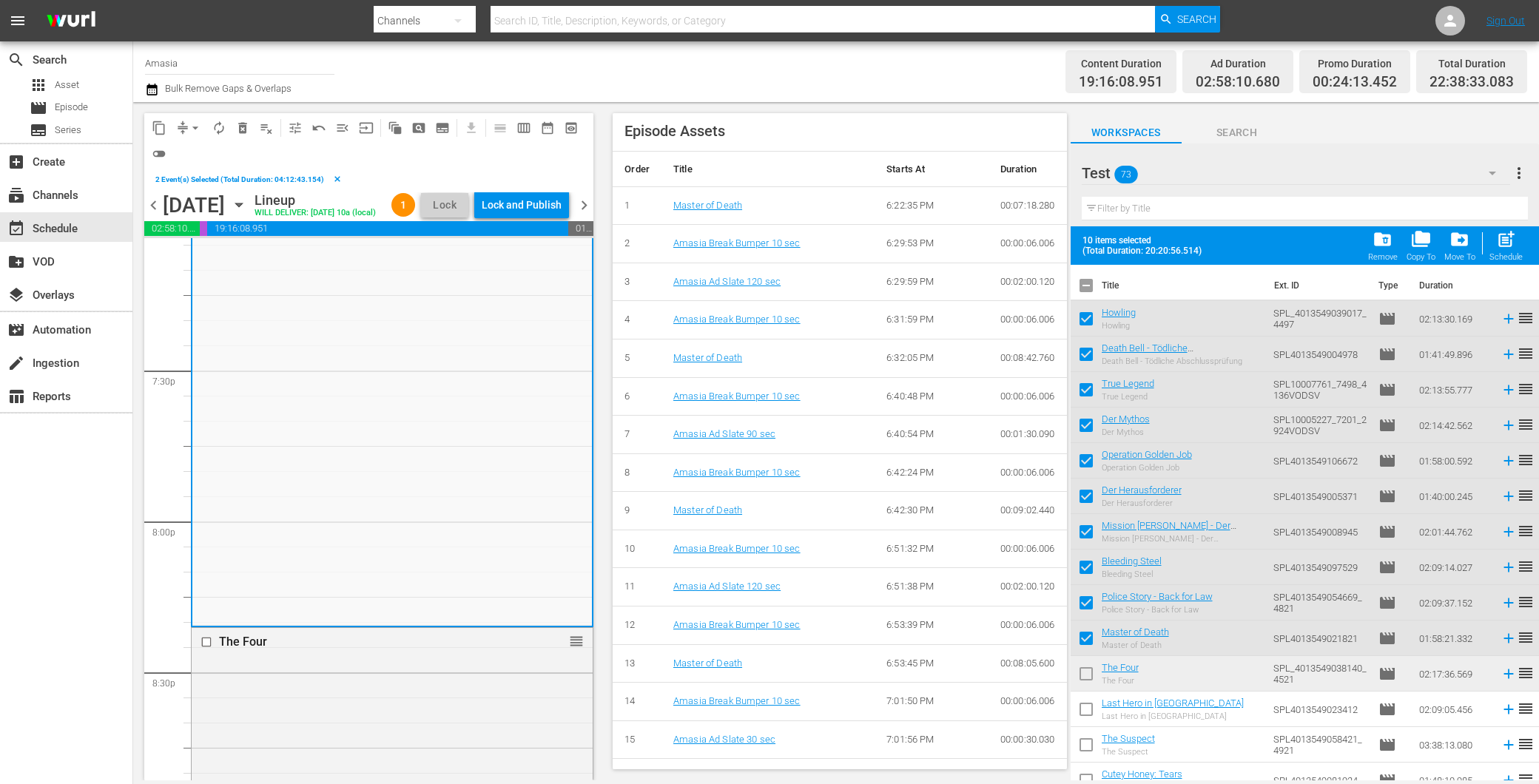
scroll to position [82, 0]
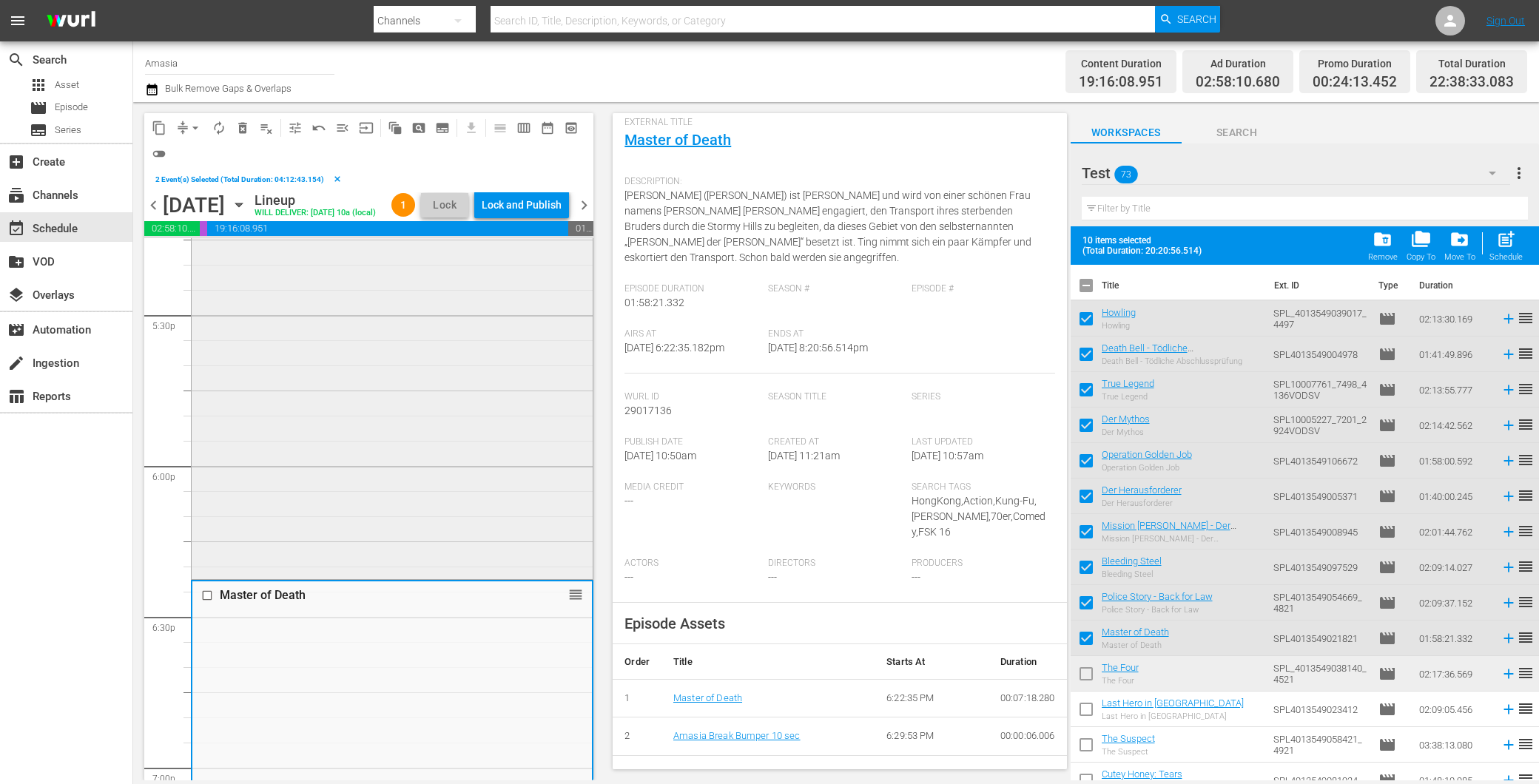
click at [407, 453] on div "Operation Golden Job reorder" at bounding box center [392, 281] width 401 height 589
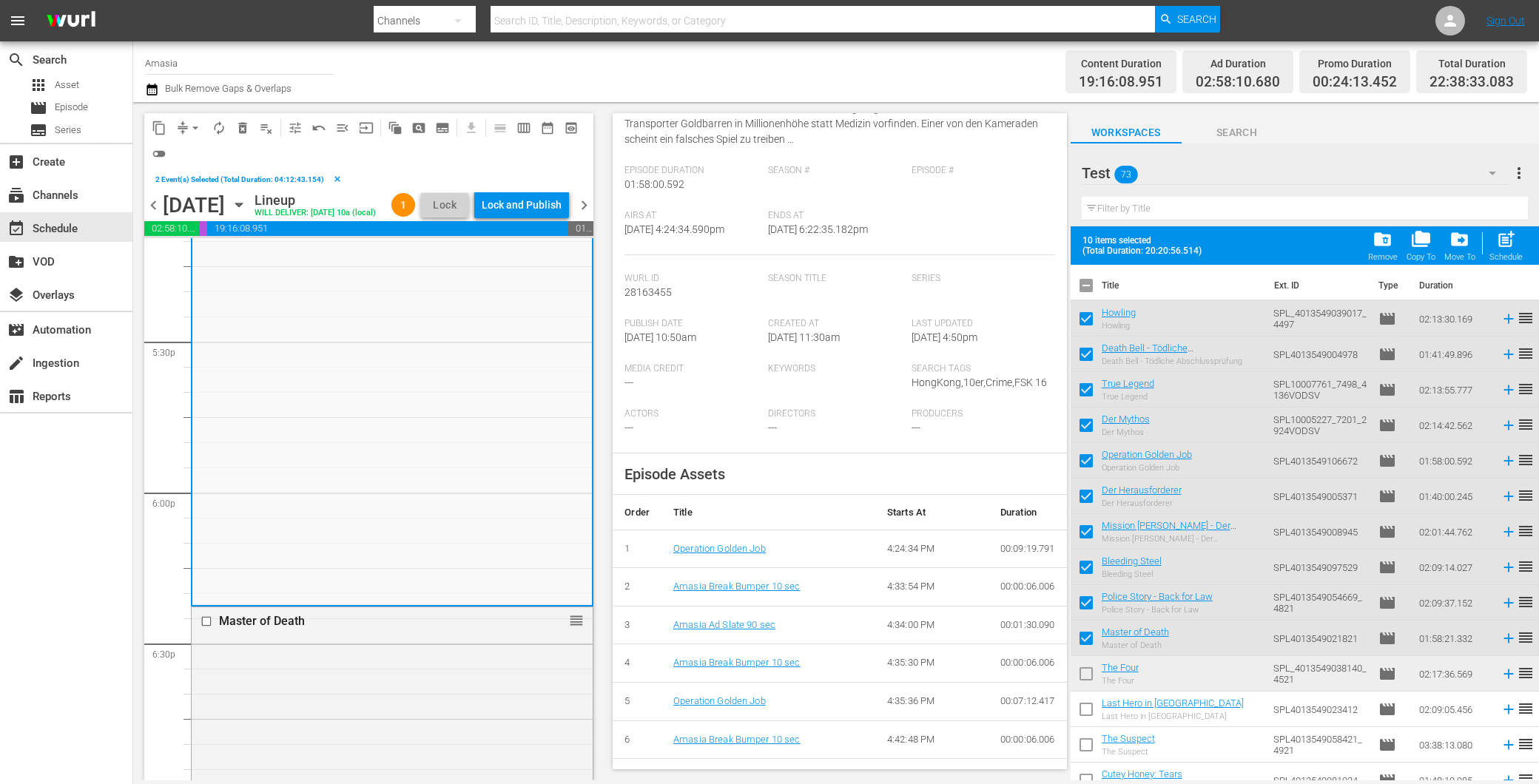
scroll to position [411, 0]
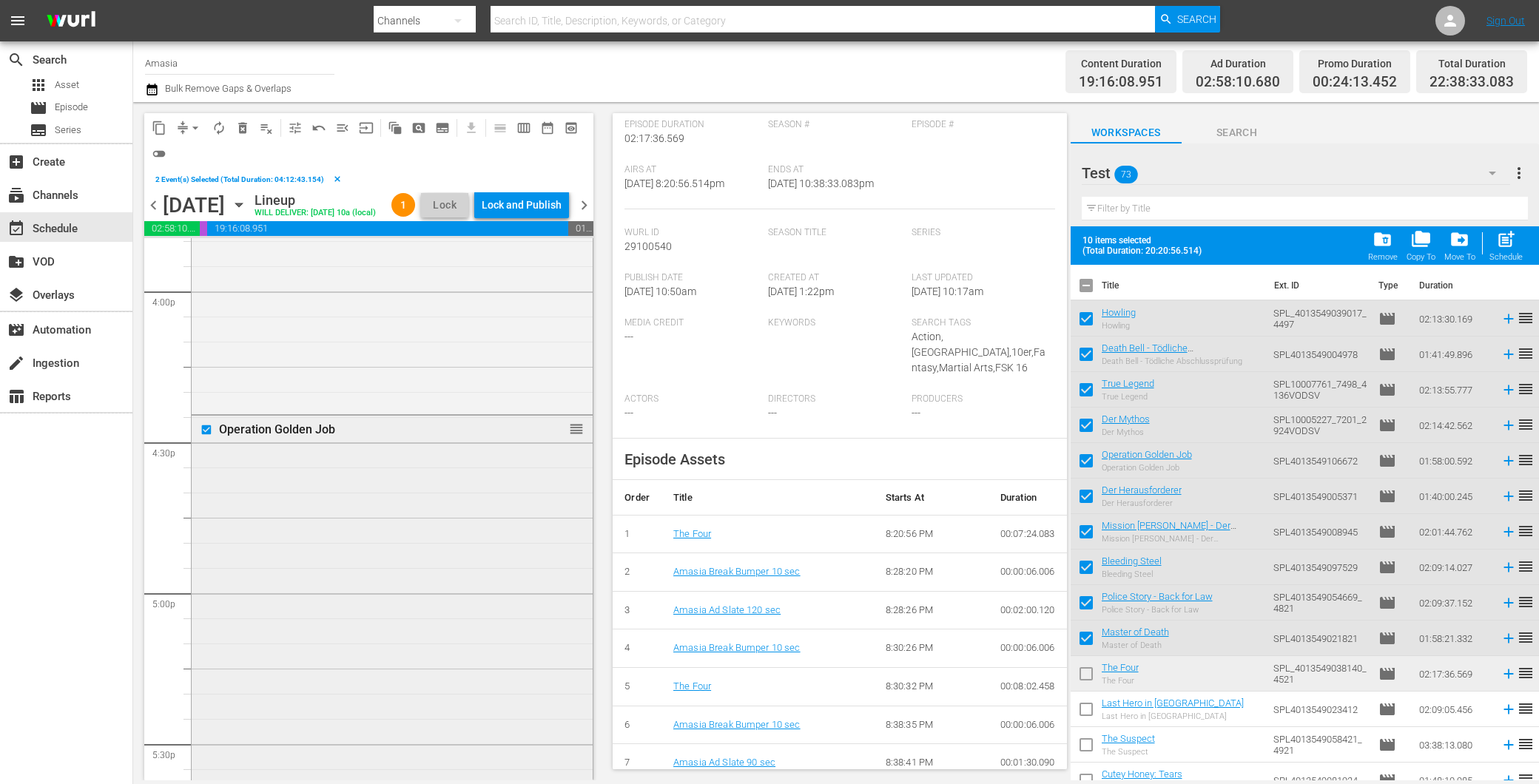
scroll to position [4932, 0]
click at [358, 515] on div "Operation Golden Job reorder" at bounding box center [392, 555] width 401 height 589
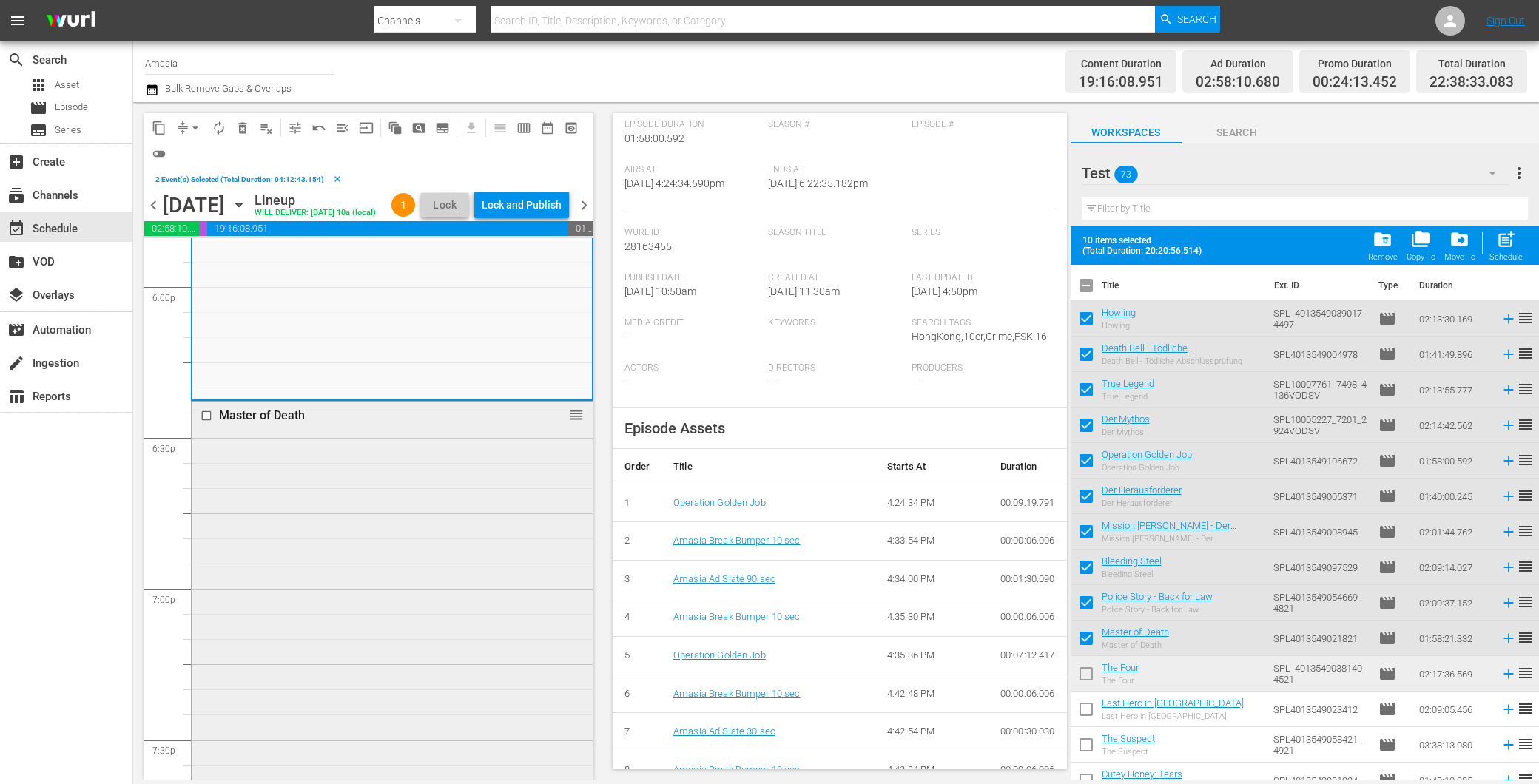
scroll to position [5425, 0]
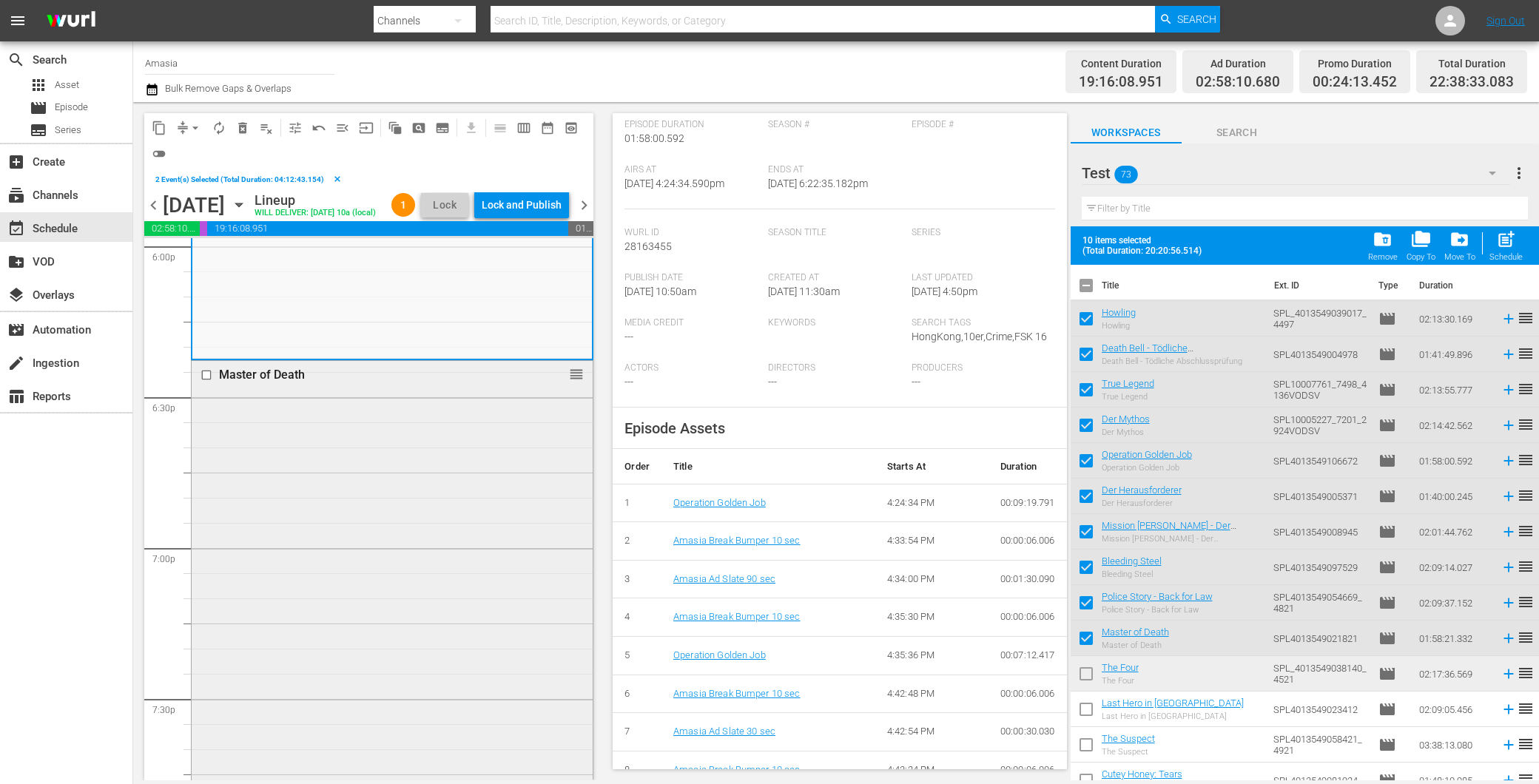
click at [326, 520] on div "Master of Death reorder" at bounding box center [392, 656] width 401 height 591
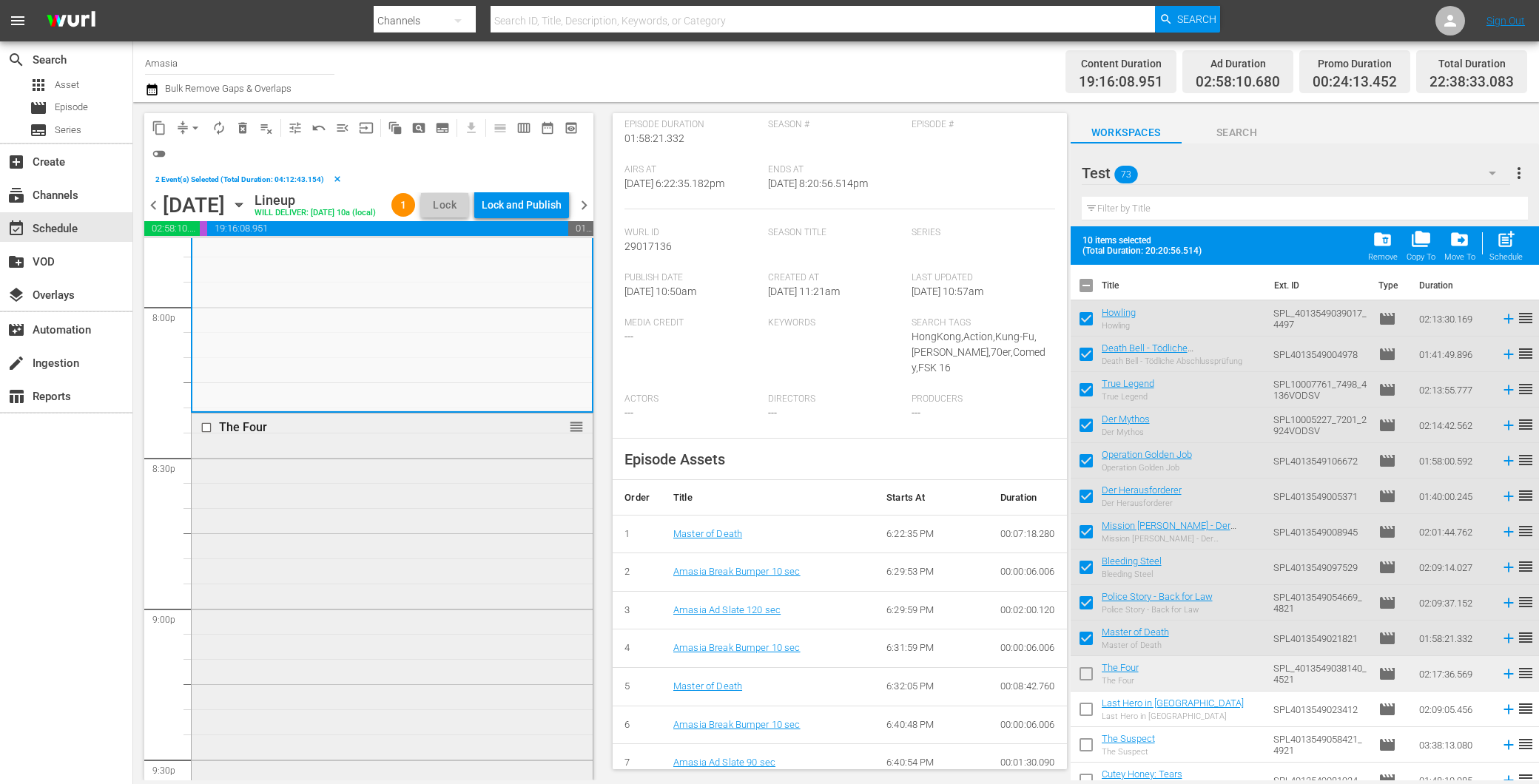
scroll to position [6083, 0]
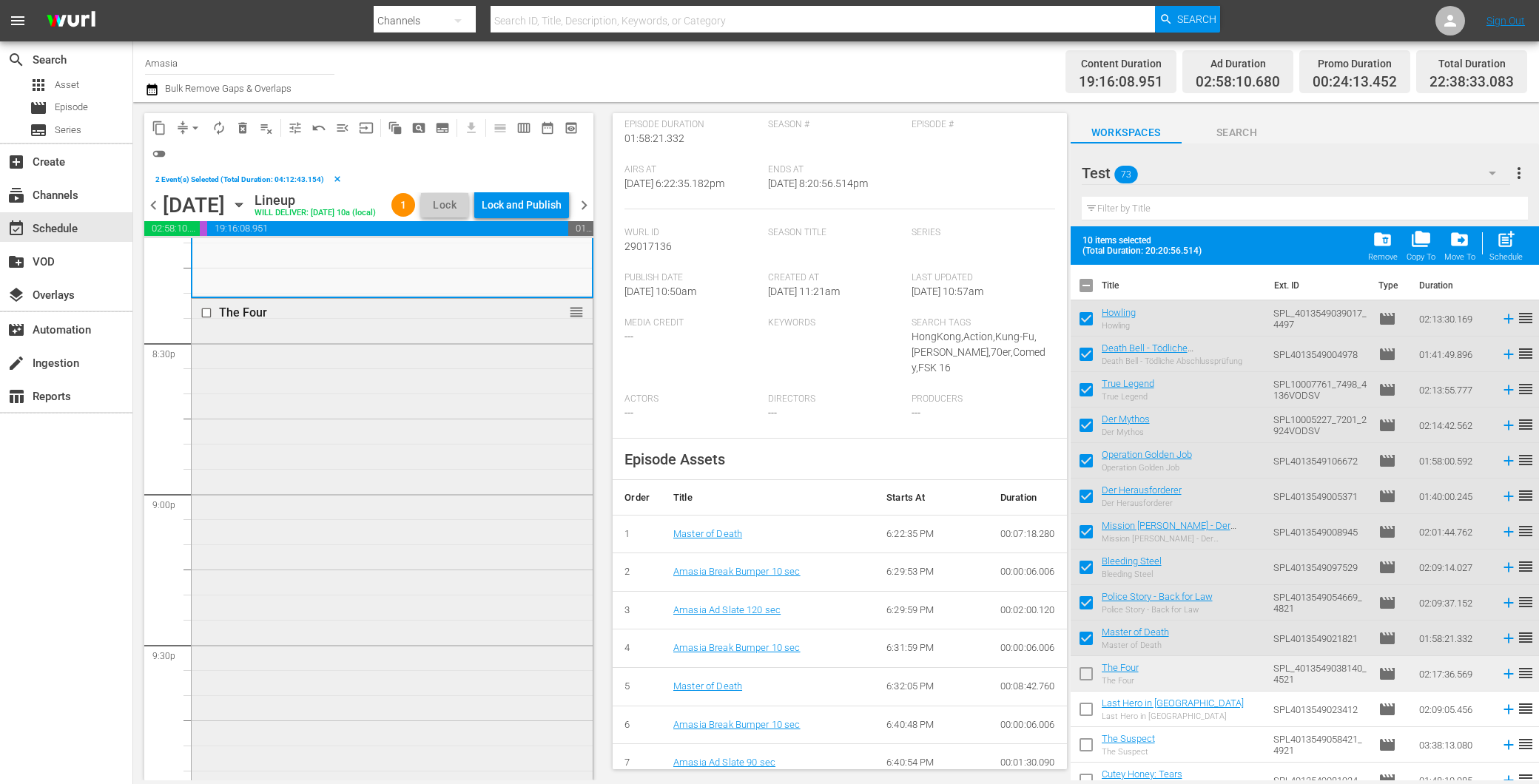
click at [353, 479] on div "The Four reorder" at bounding box center [392, 643] width 401 height 688
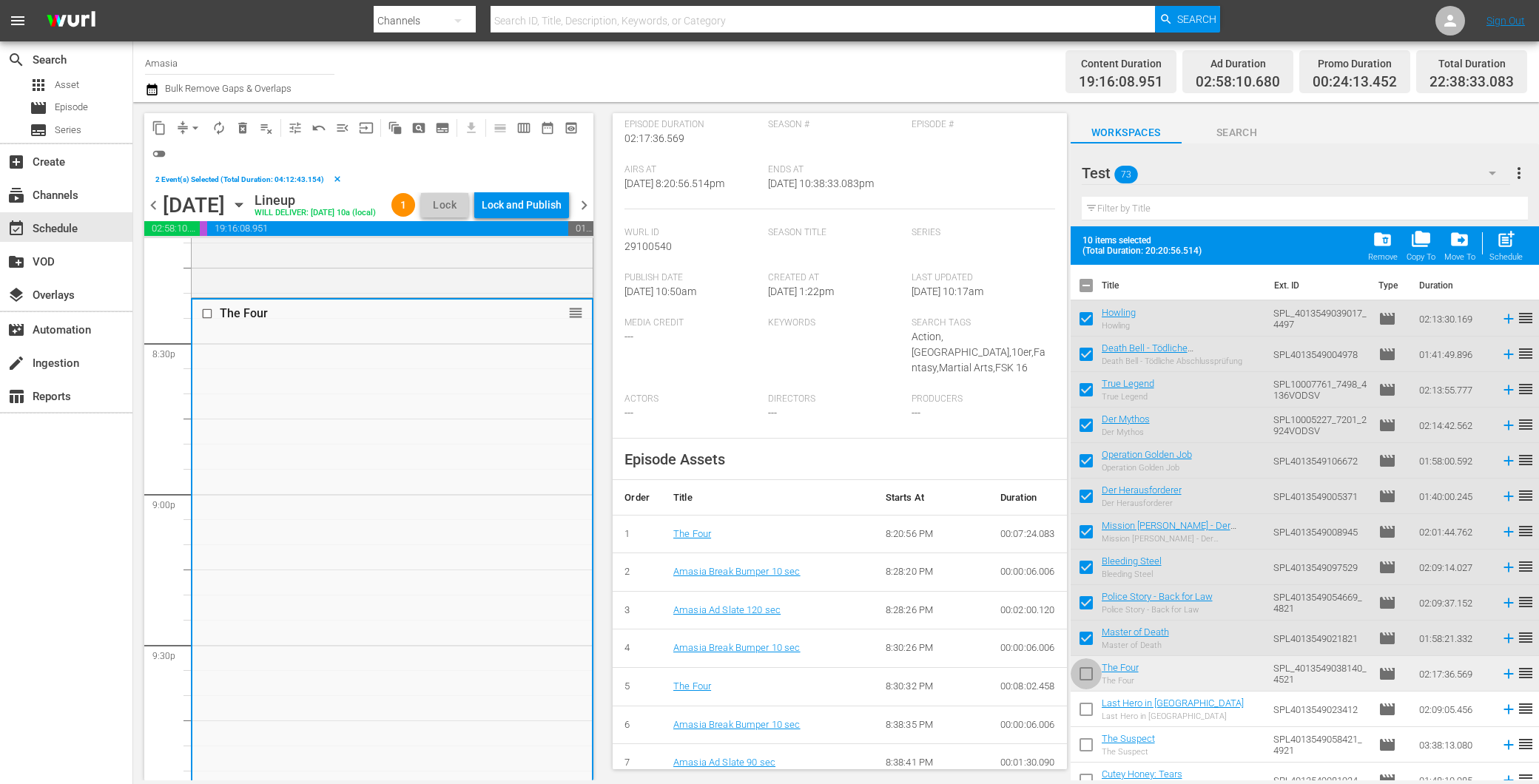
click at [1090, 679] on input "checkbox" at bounding box center [1085, 676] width 31 height 31
checkbox input "true"
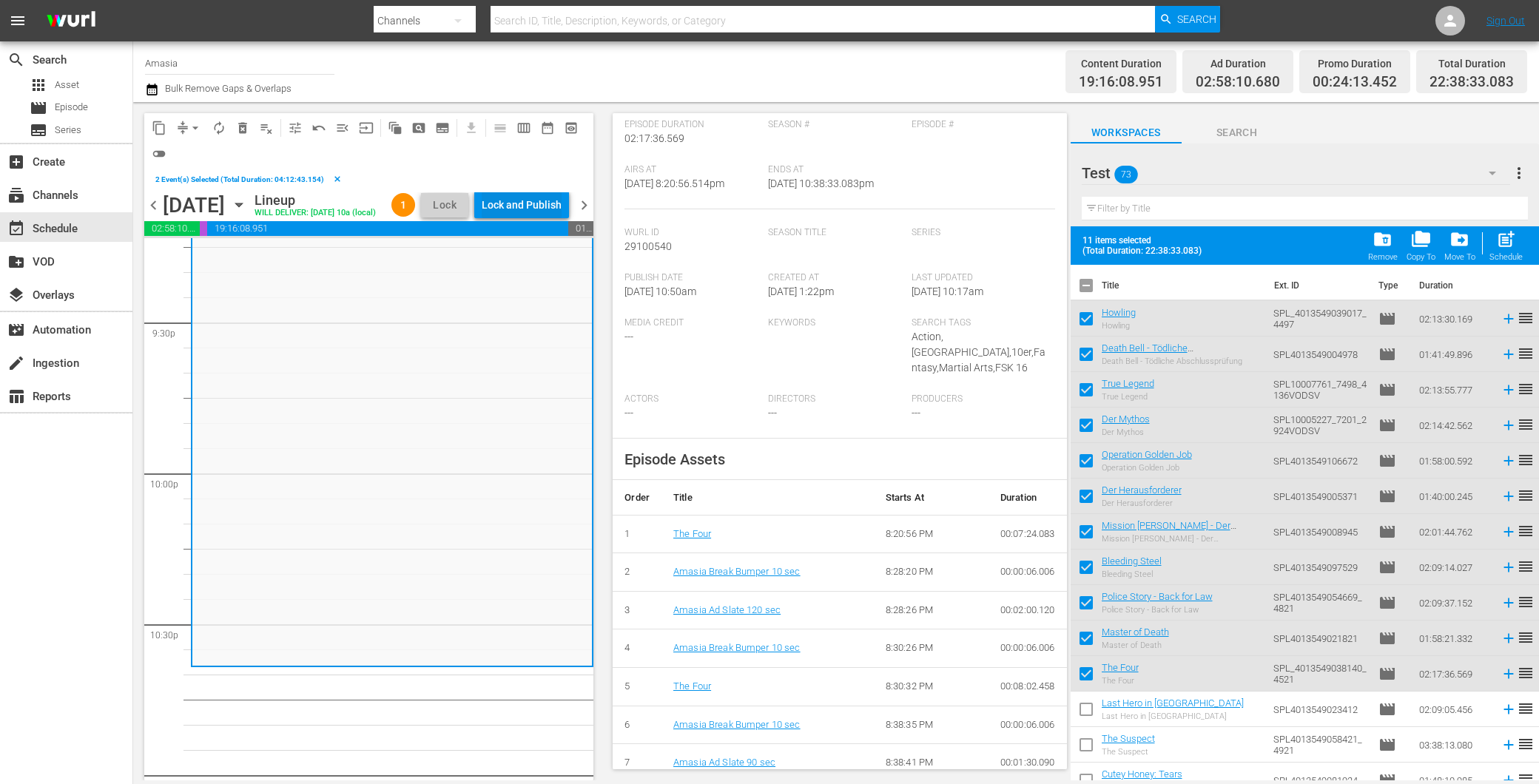
scroll to position [6398, 0]
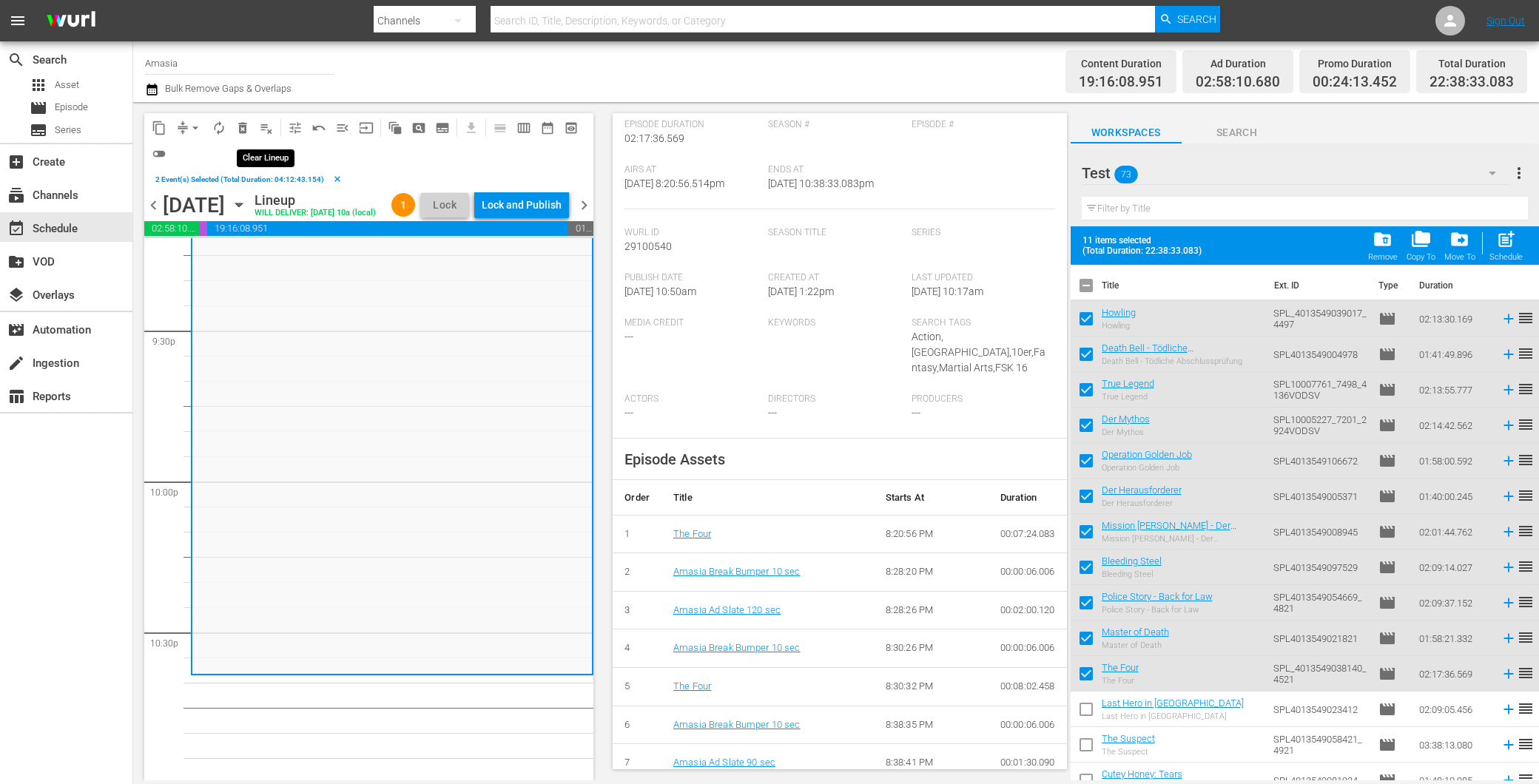
click at [271, 128] on span "playlist_remove_outlined" at bounding box center [266, 128] width 15 height 15
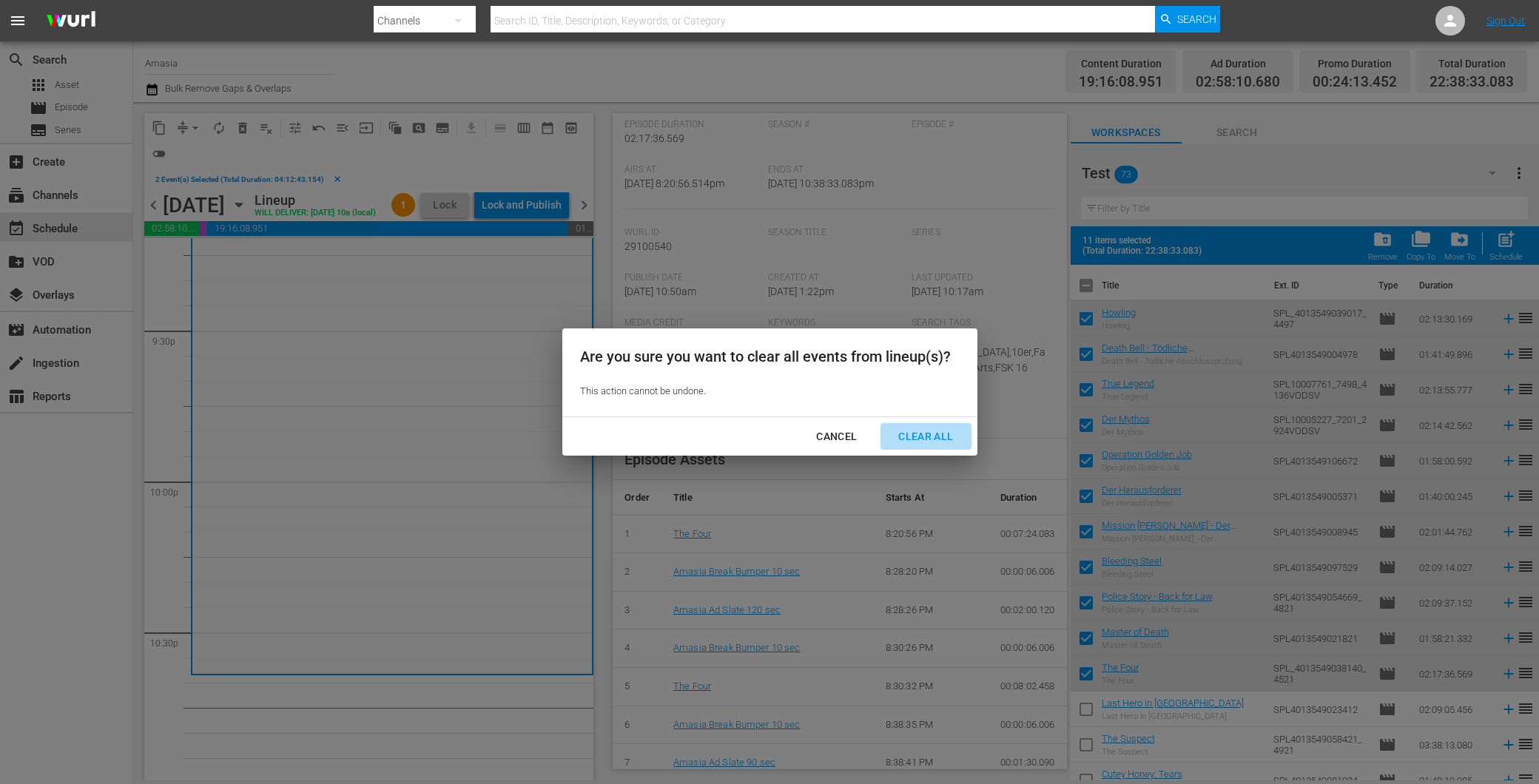
click at [952, 431] on div "Clear All" at bounding box center [926, 437] width 79 height 18
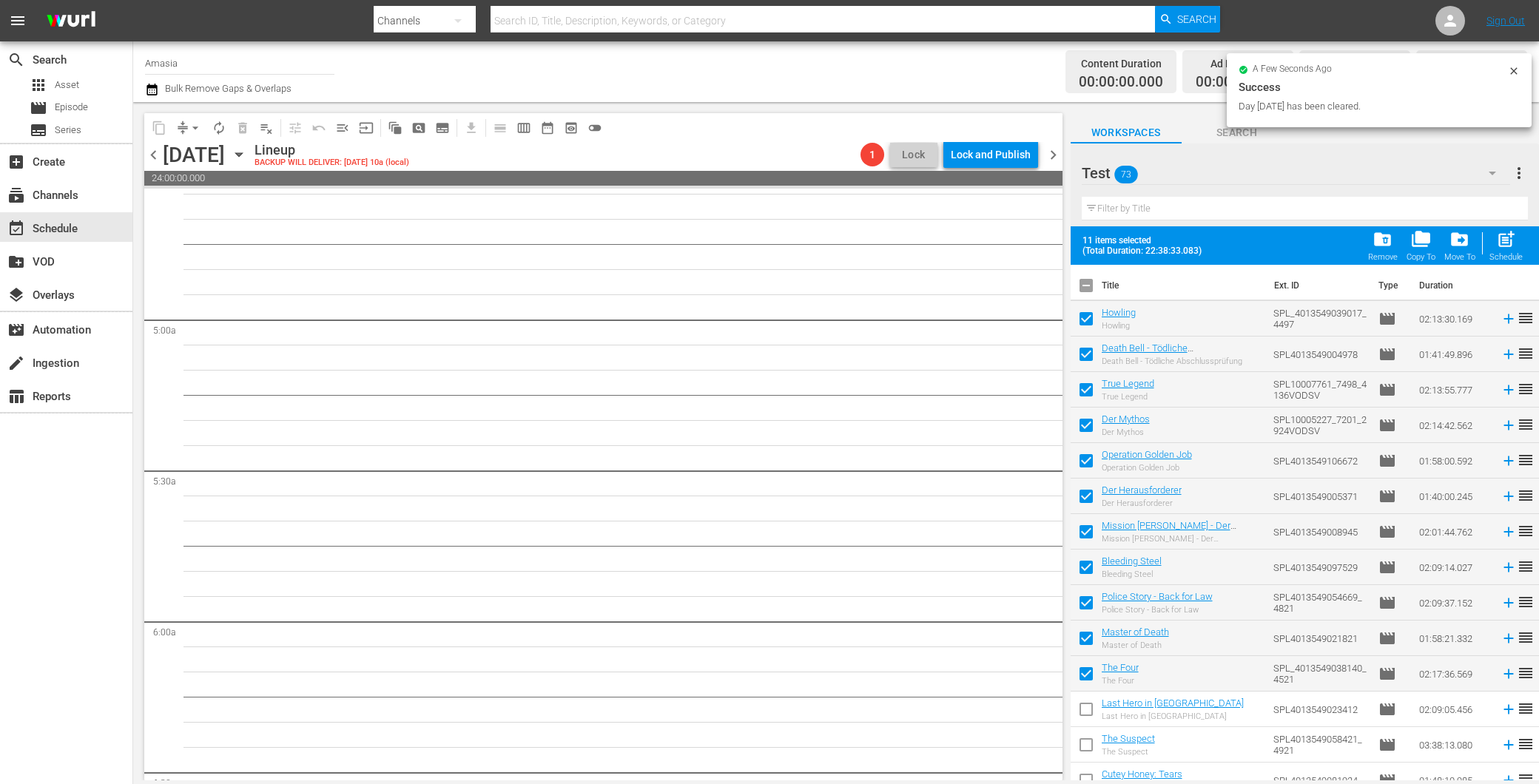
scroll to position [1237, 0]
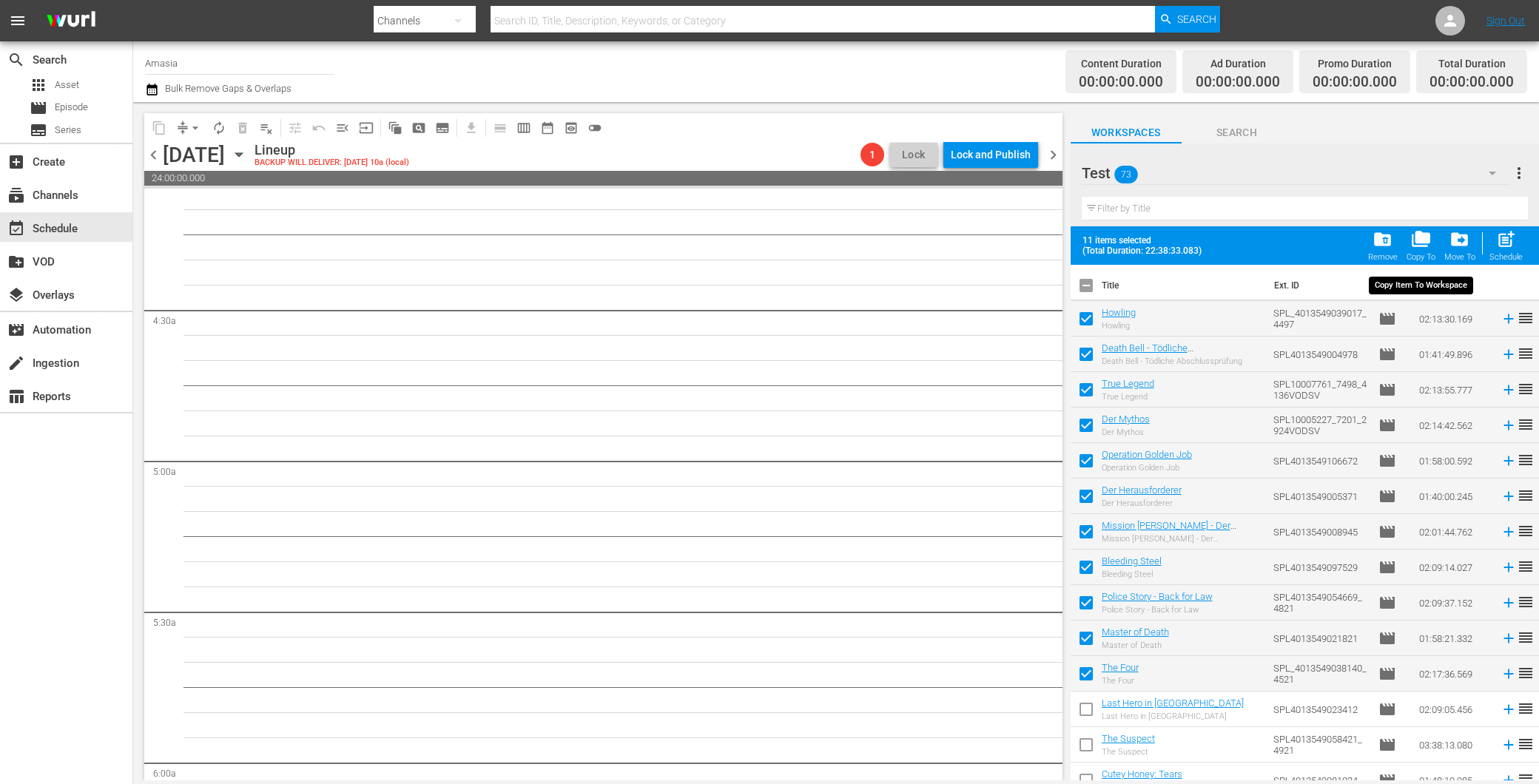
click at [1424, 249] on span "folder_copy" at bounding box center [1421, 239] width 20 height 20
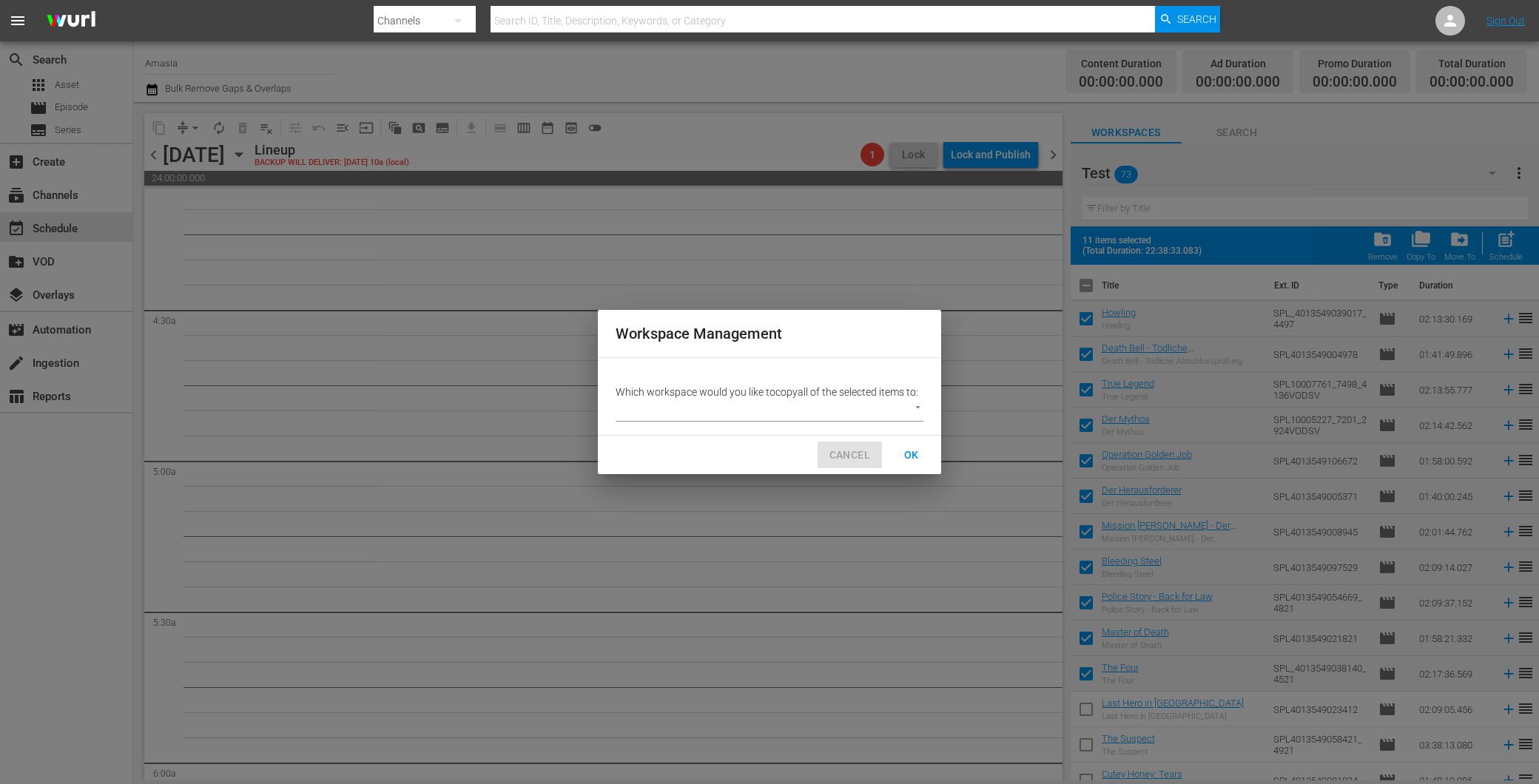
click at [844, 446] on span "CANCEL" at bounding box center [849, 455] width 41 height 18
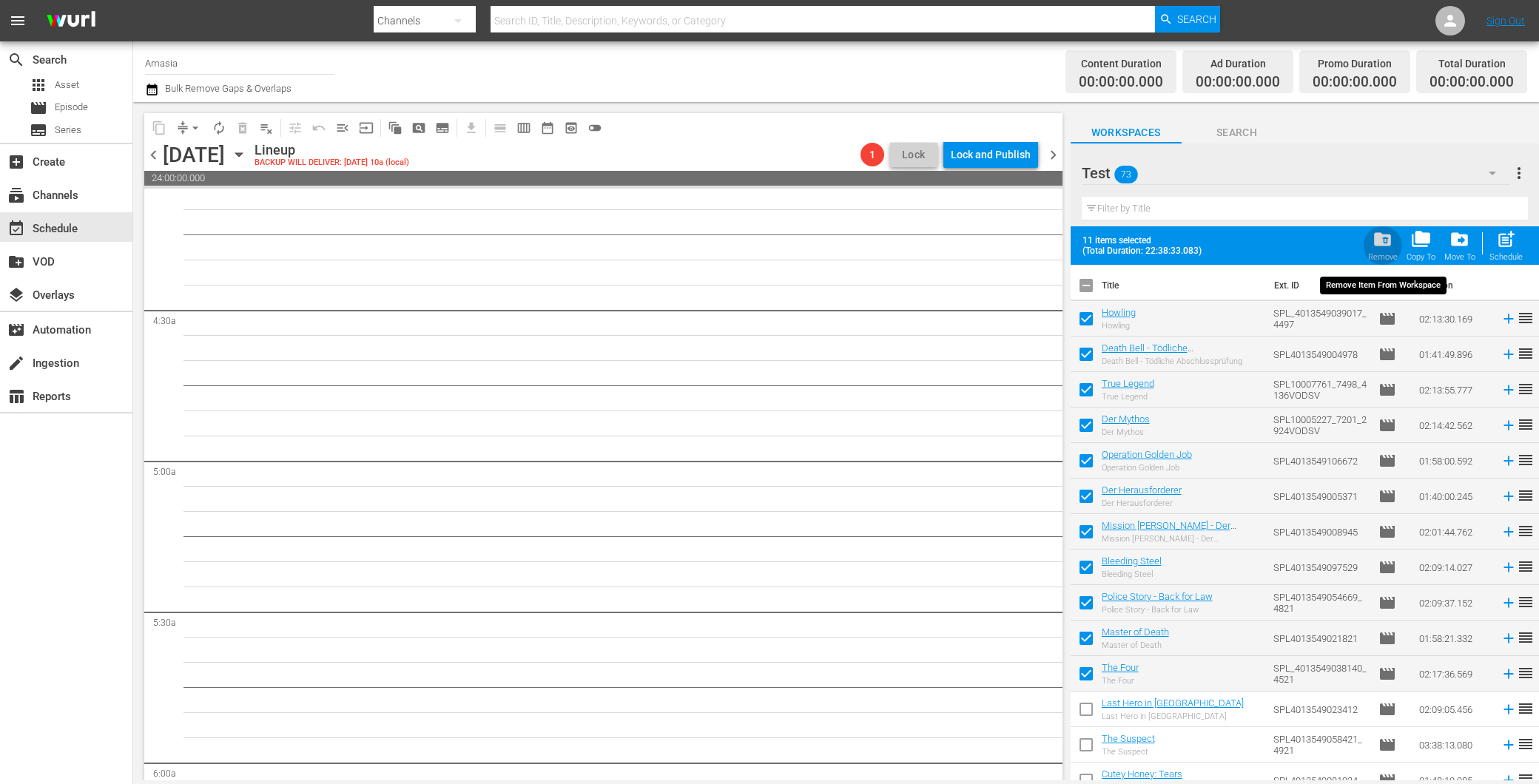
click at [1383, 248] on span "folder_delete" at bounding box center [1383, 239] width 20 height 20
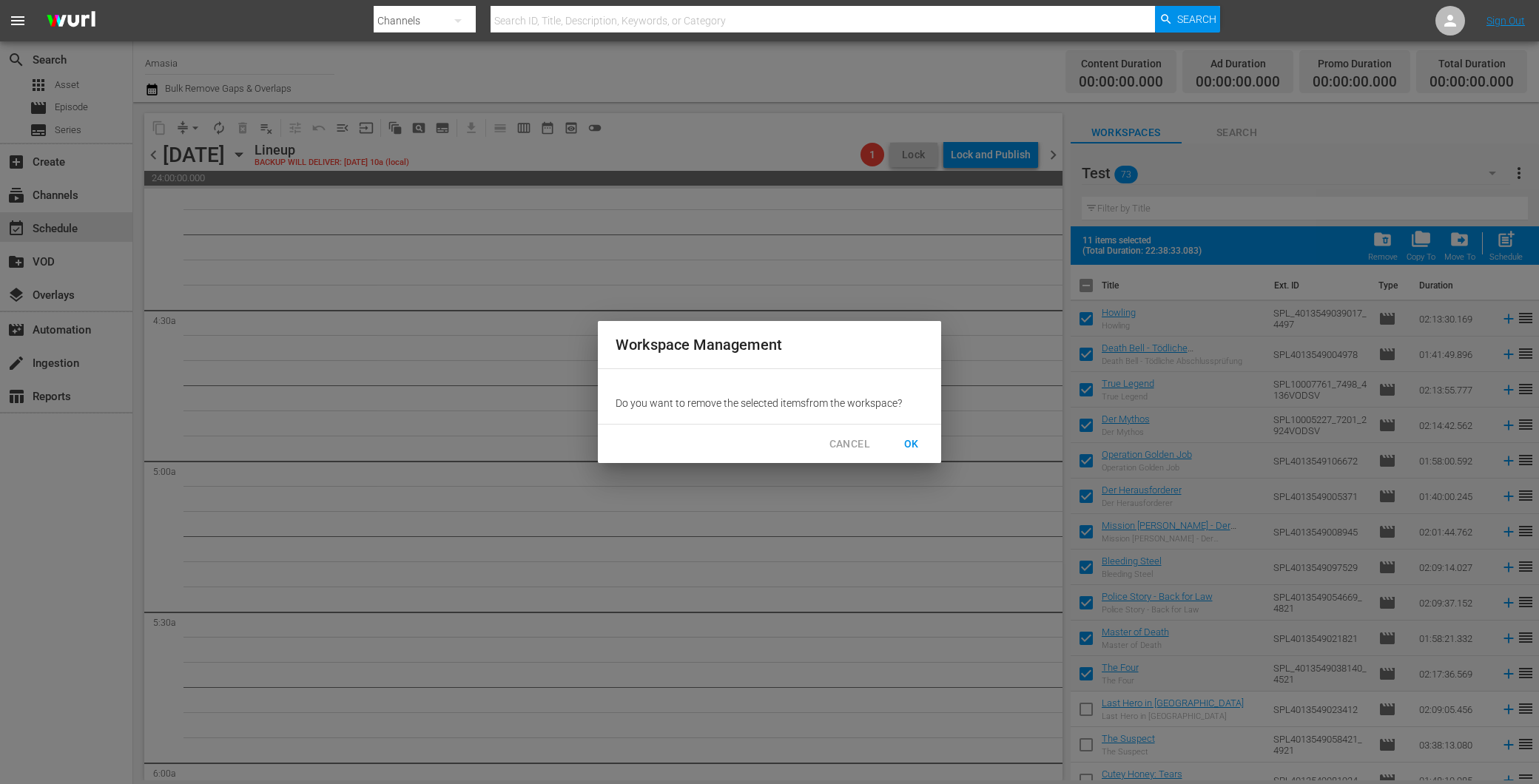
click at [919, 447] on span "OK" at bounding box center [911, 444] width 23 height 18
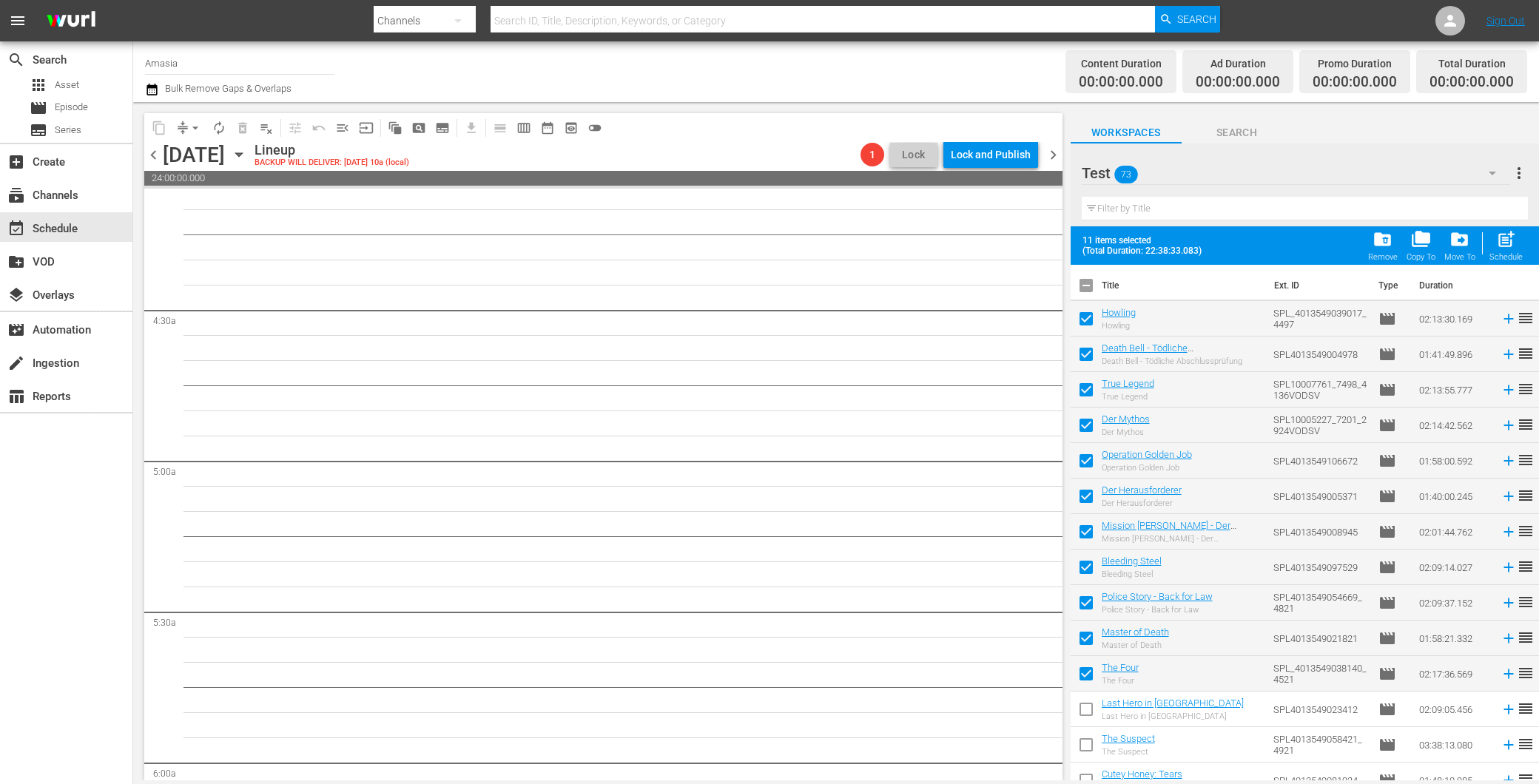
checkbox input "false"
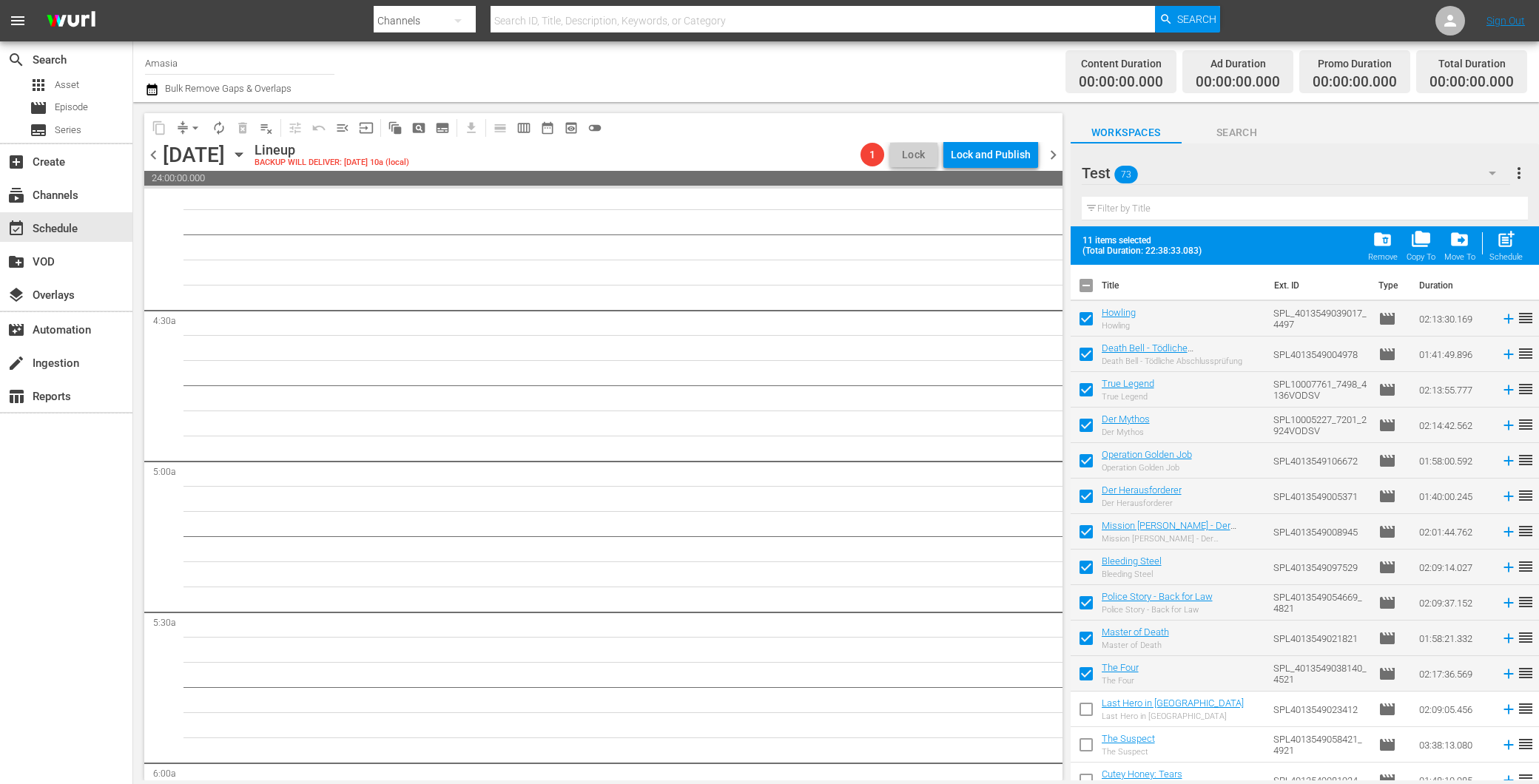
checkbox input "false"
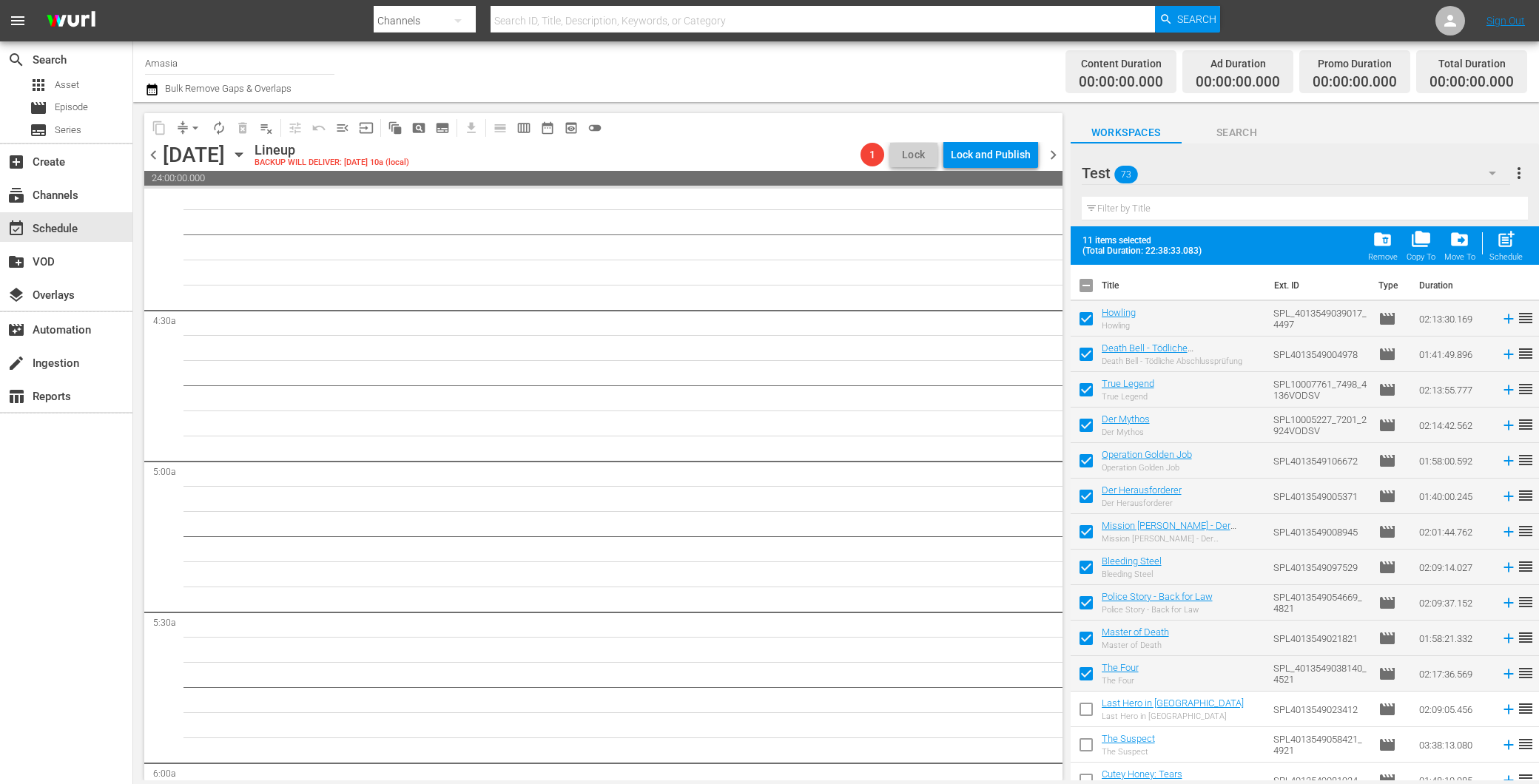
checkbox input "false"
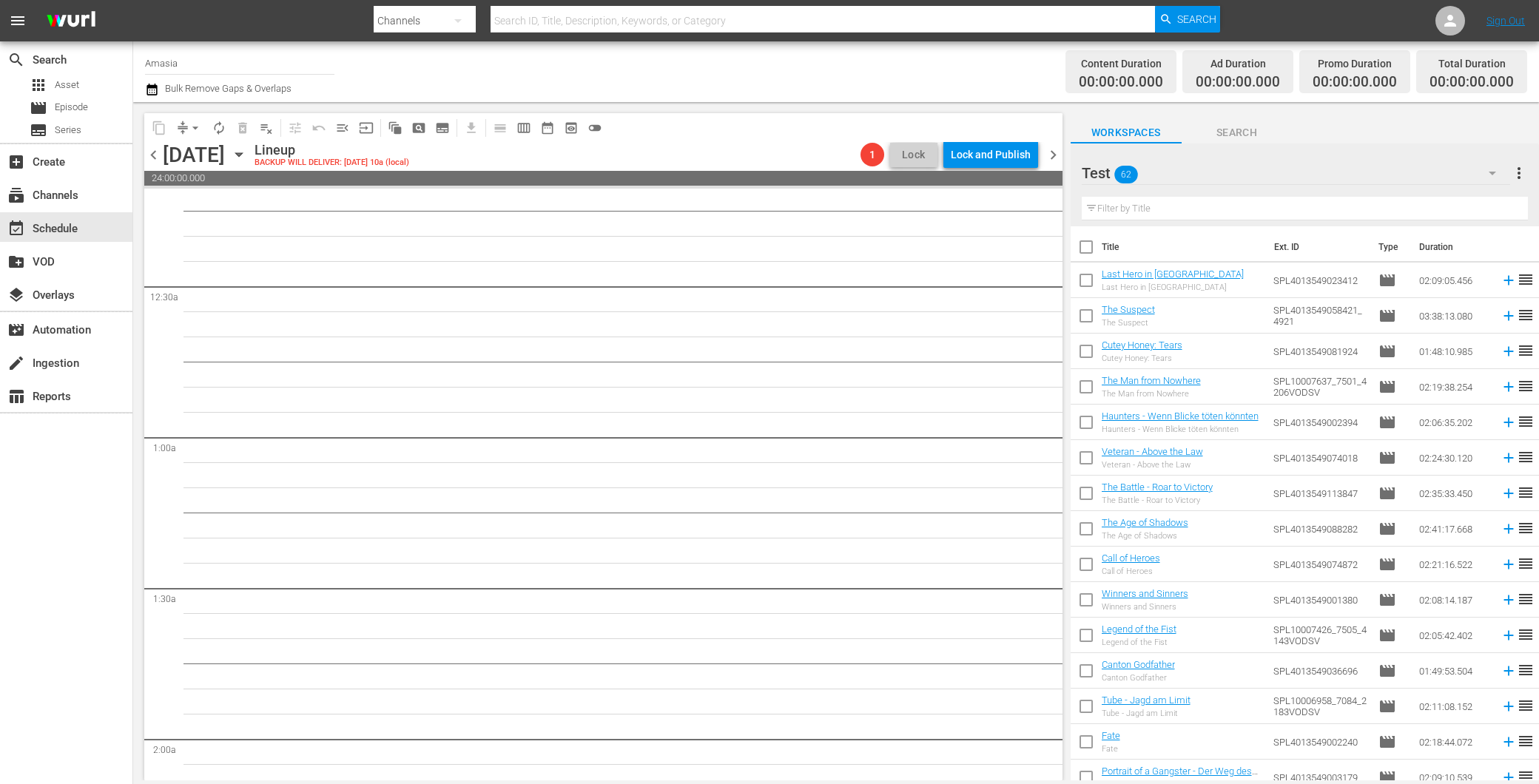
scroll to position [82, 0]
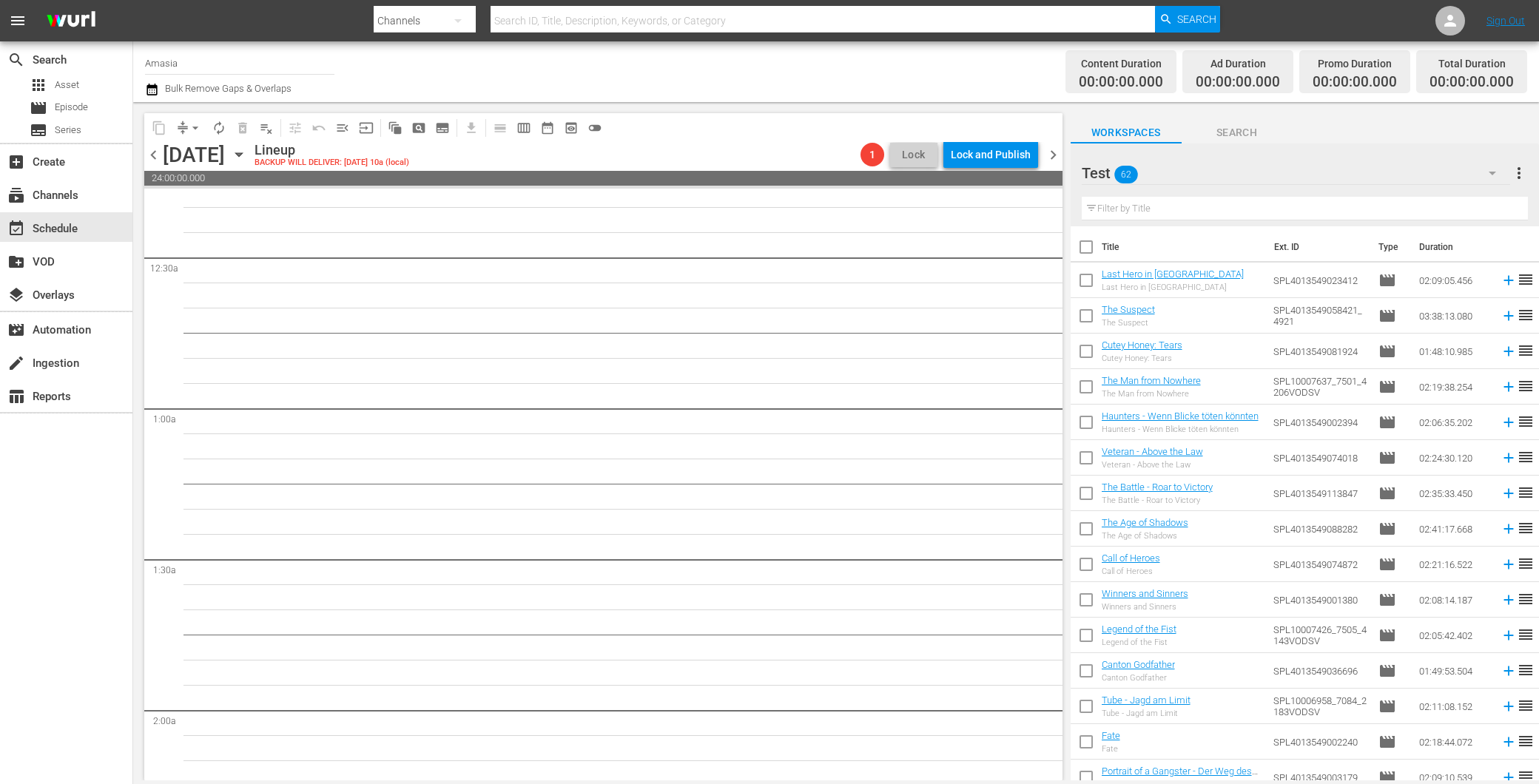
click at [1053, 152] on span "chevron_right" at bounding box center [1054, 155] width 18 height 18
click at [151, 154] on span "chevron_left" at bounding box center [153, 155] width 18 height 18
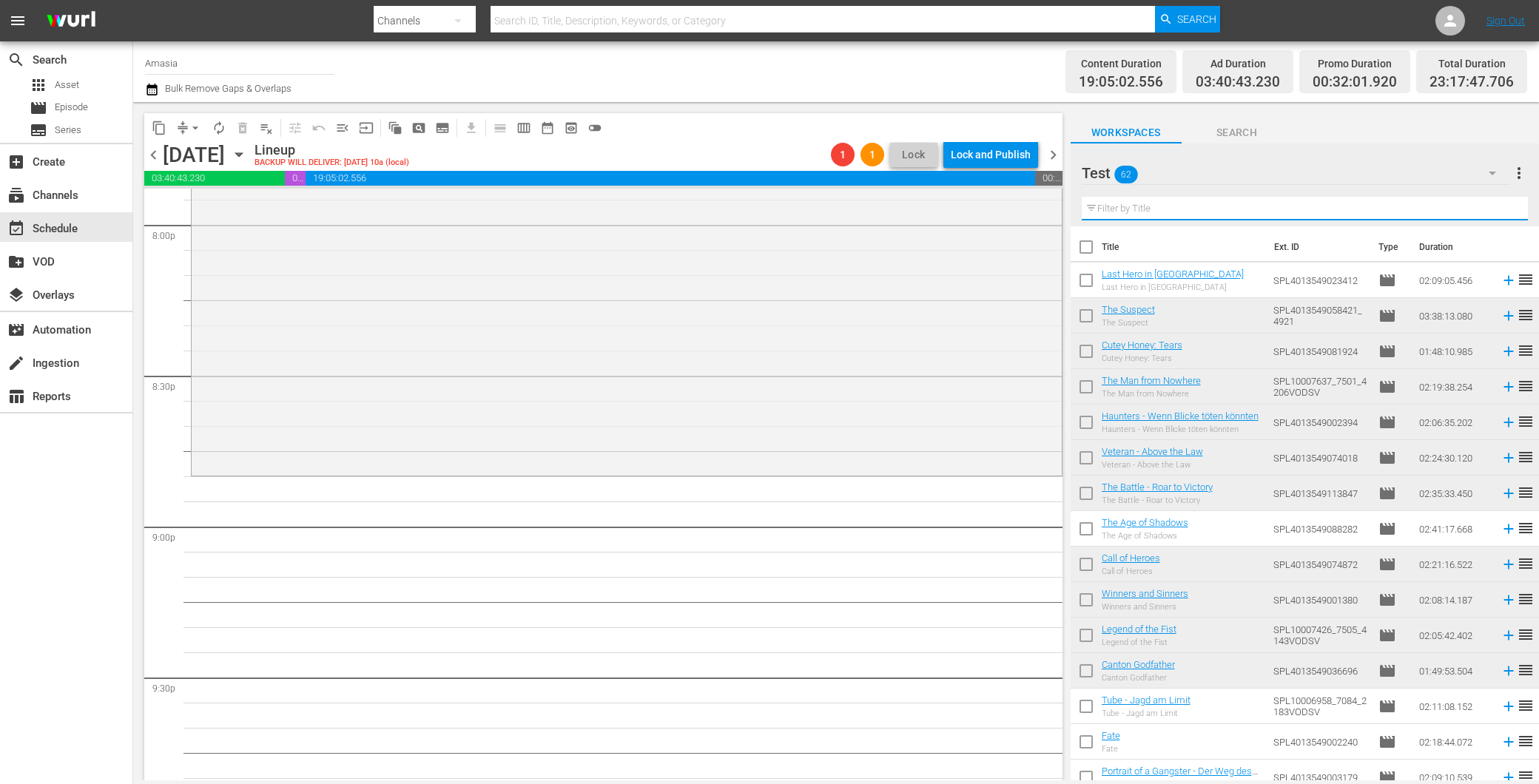
click at [1188, 208] on input "text" at bounding box center [1305, 208] width 446 height 23
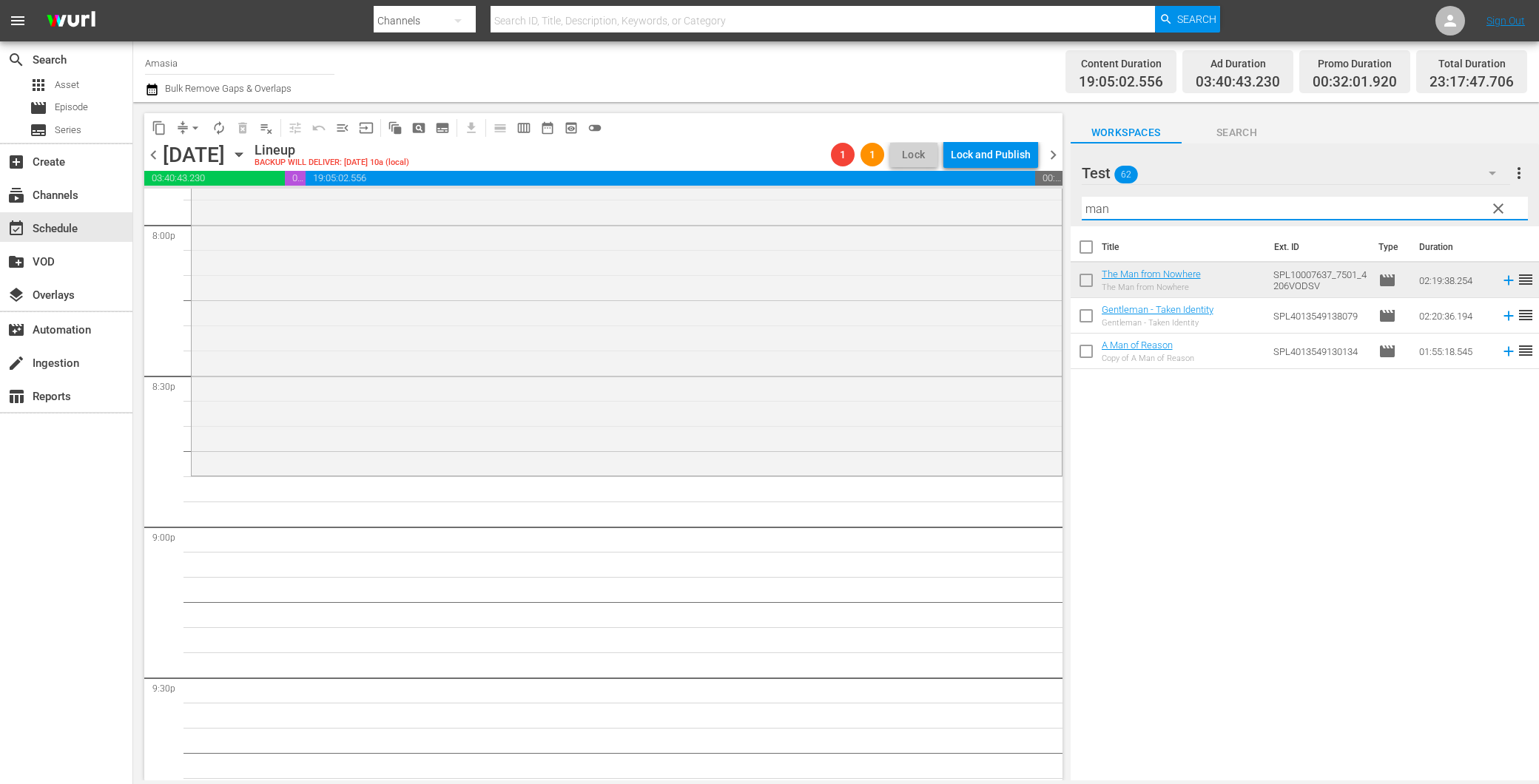
type input "man"
click at [1493, 204] on span "clear" at bounding box center [1498, 208] width 18 height 18
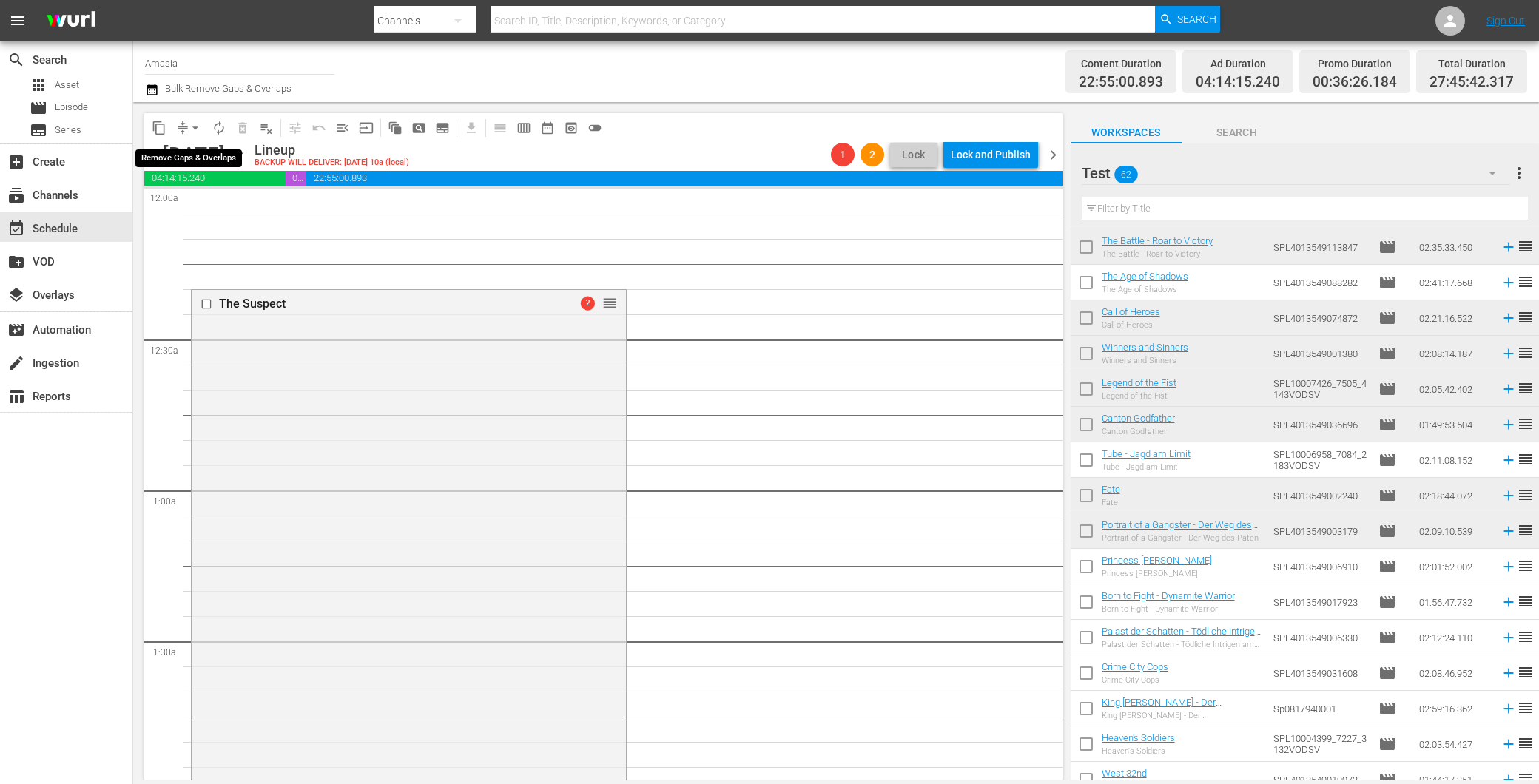
click at [198, 125] on span "arrow_drop_down" at bounding box center [196, 128] width 15 height 15
click at [232, 180] on li "Align to First Episode" at bounding box center [196, 181] width 122 height 24
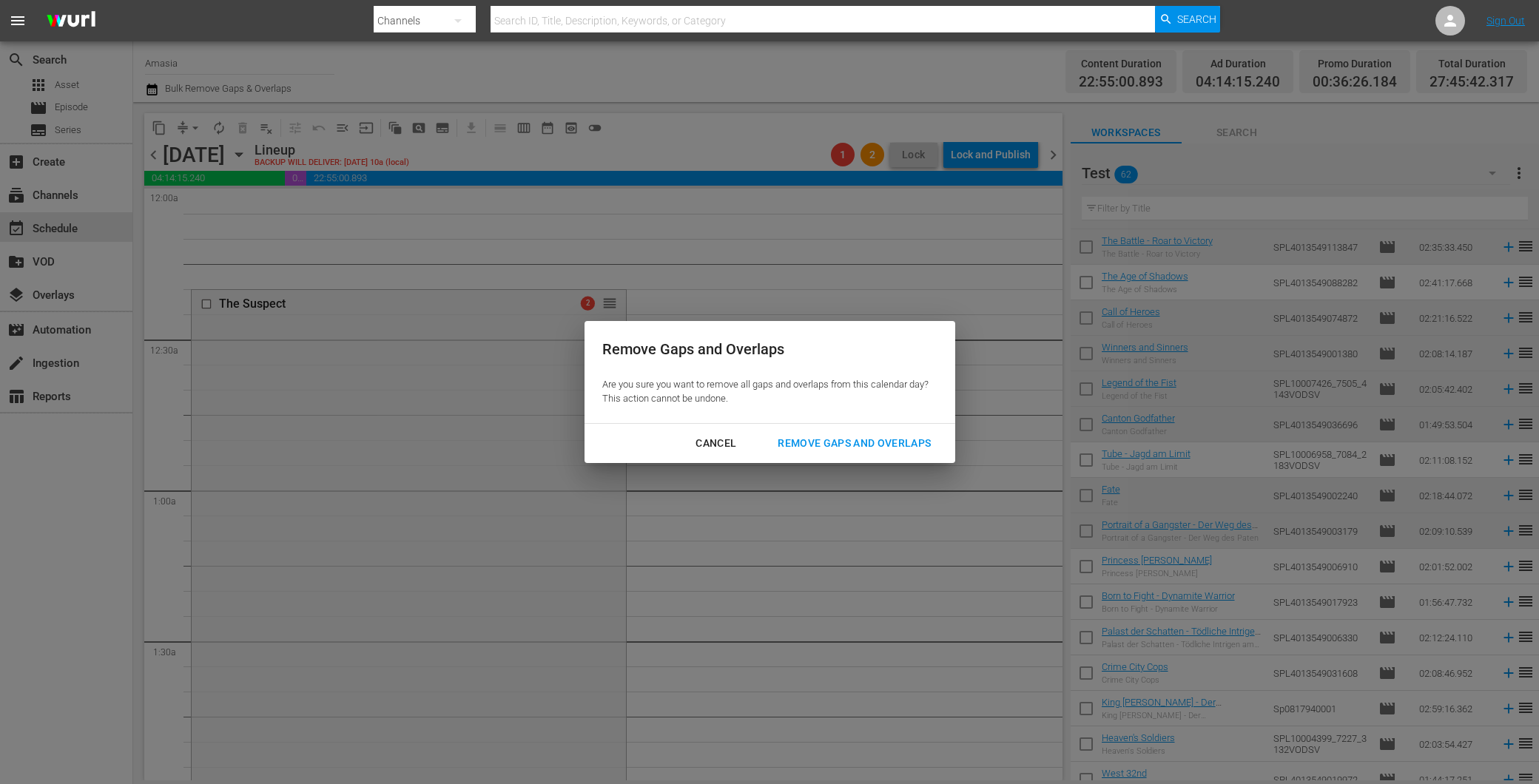
click at [827, 453] on button "Remove Gaps and Overlaps" at bounding box center [854, 443] width 188 height 28
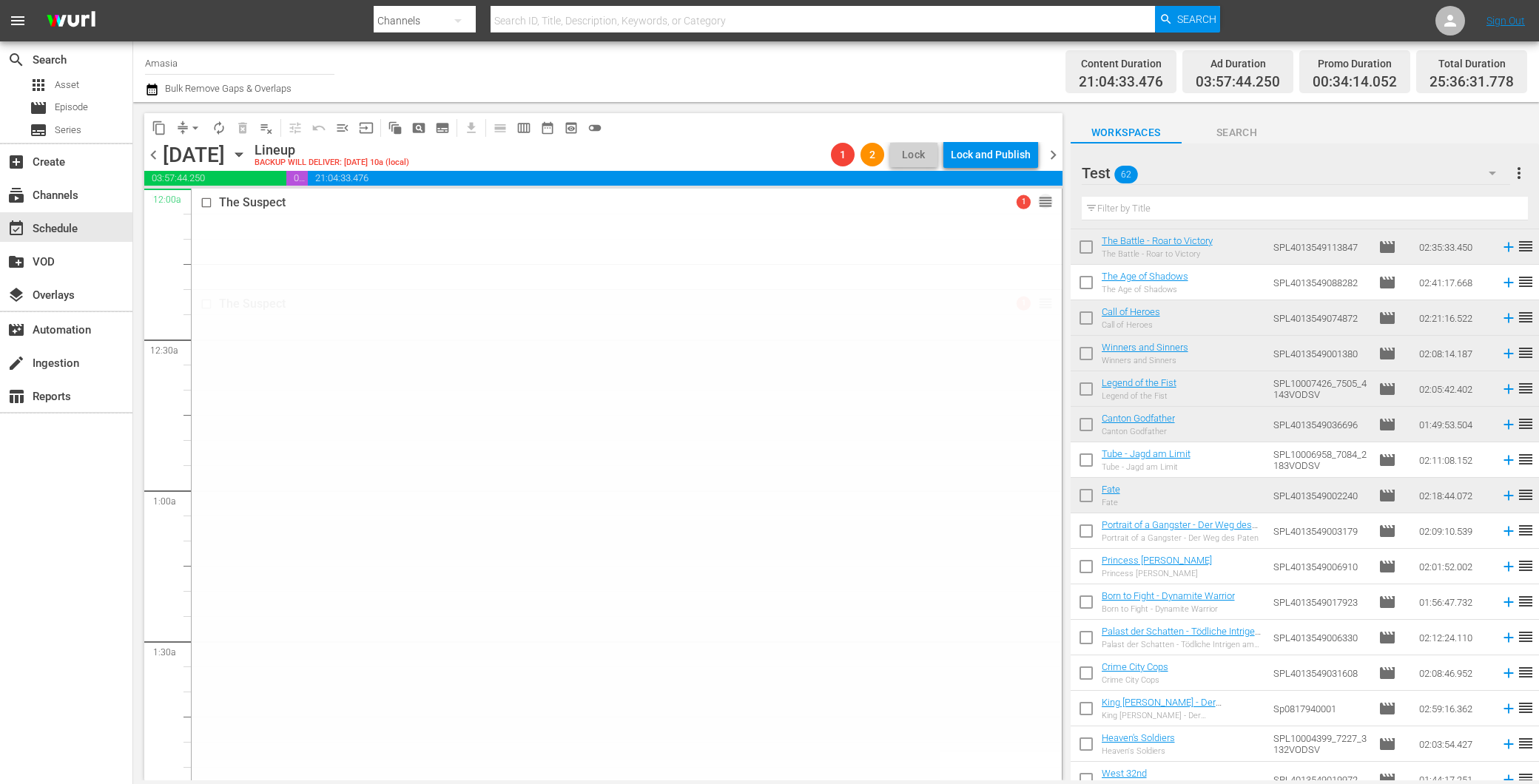
drag, startPoint x: 1029, startPoint y: 297, endPoint x: 1006, endPoint y: 191, distance: 108.5
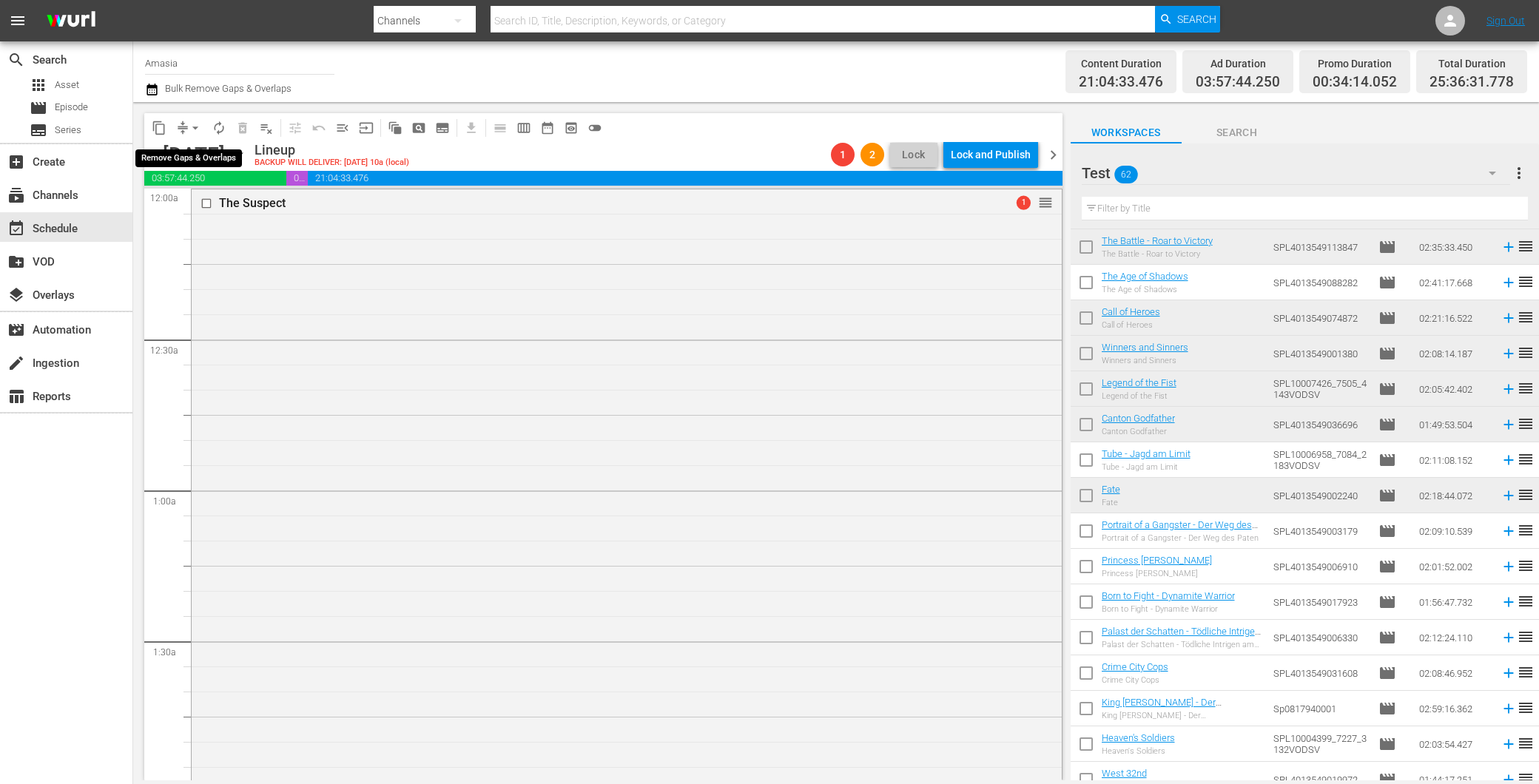
click at [191, 127] on span "arrow_drop_down" at bounding box center [196, 128] width 15 height 15
click at [233, 180] on li "Align to First Episode" at bounding box center [196, 181] width 122 height 24
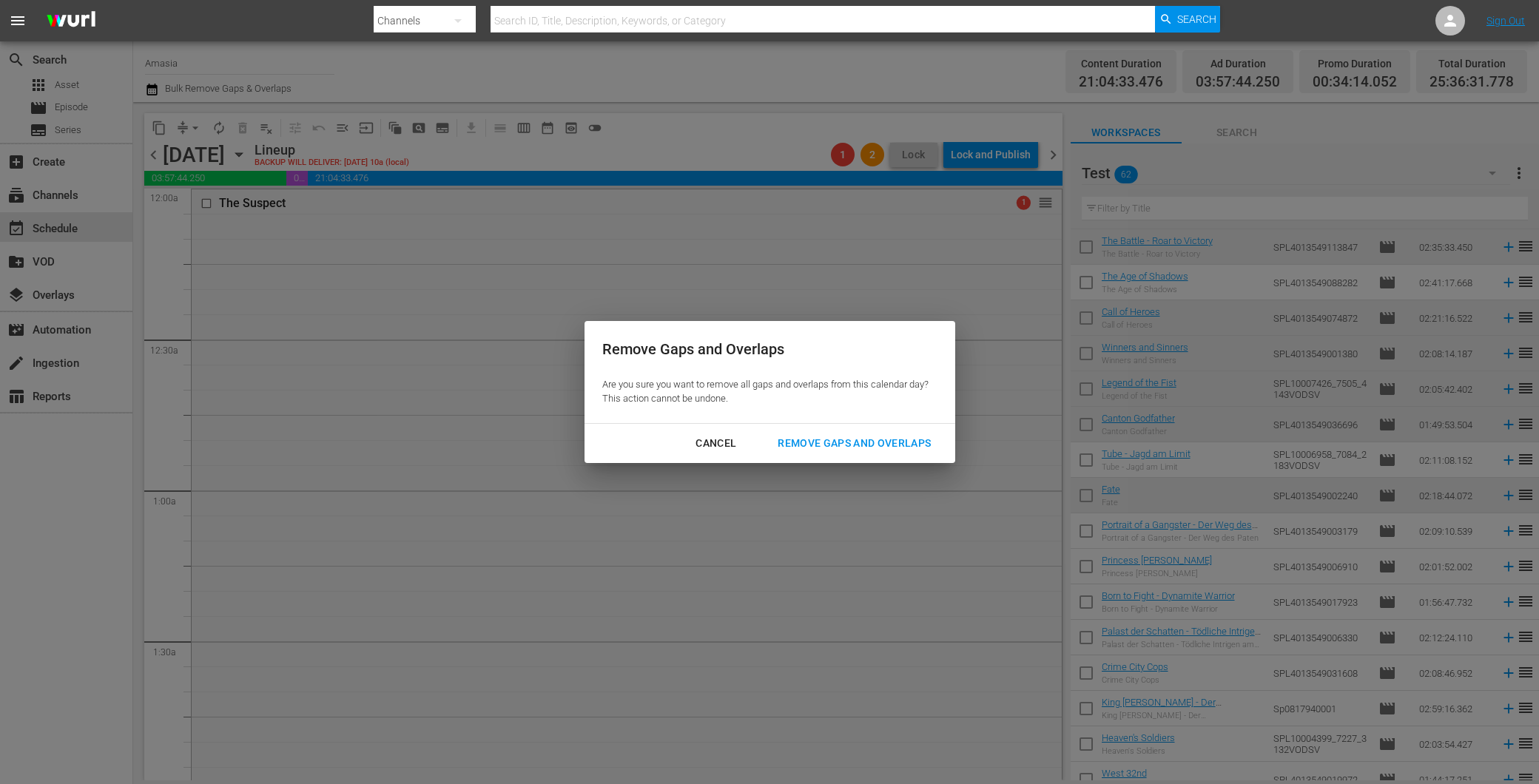
drag, startPoint x: 876, startPoint y: 453, endPoint x: 864, endPoint y: 440, distance: 17.7
click at [874, 452] on button "Remove Gaps and Overlaps" at bounding box center [854, 443] width 188 height 28
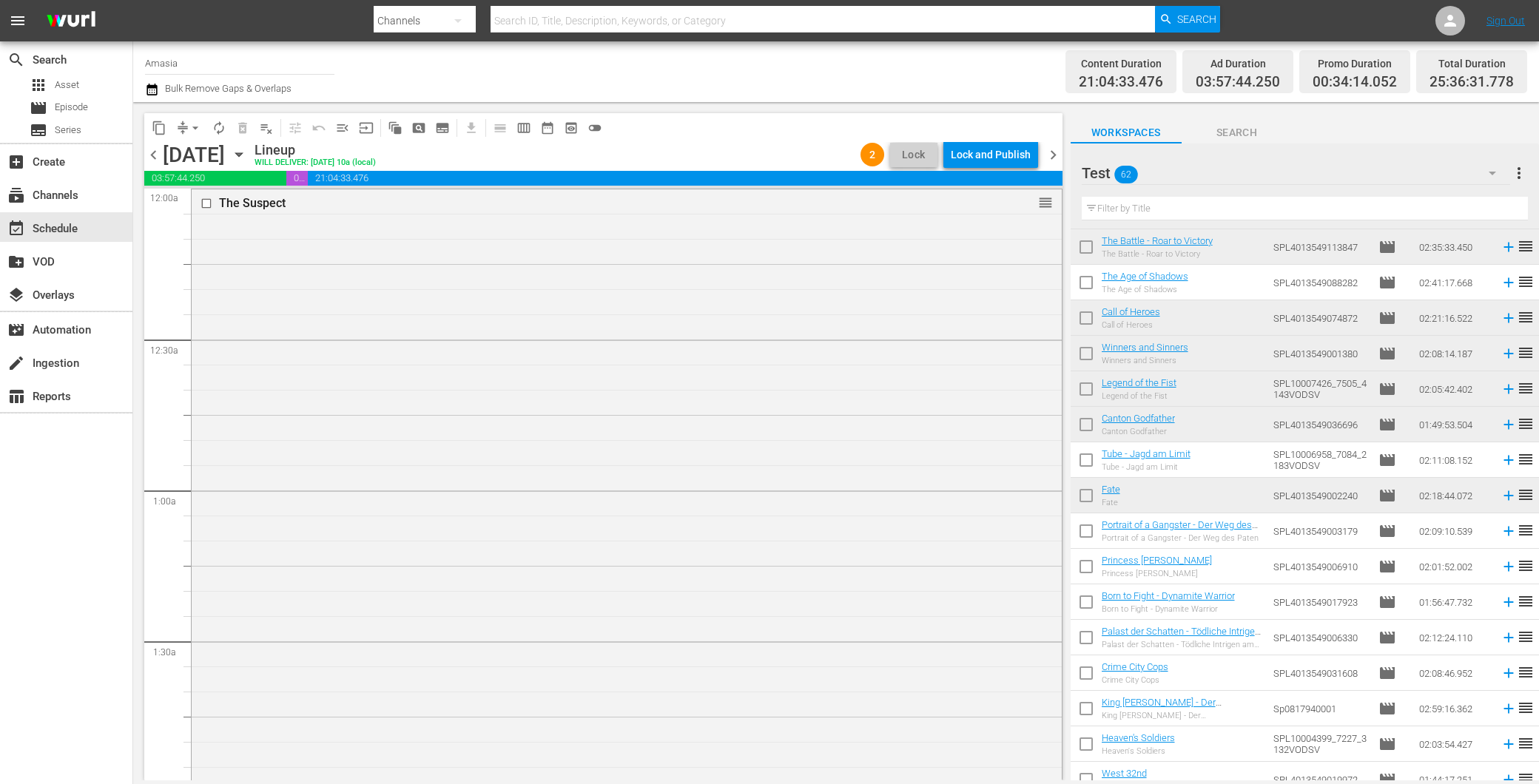
click at [744, 394] on div "The Suspect reorder" at bounding box center [627, 735] width 870 height 1094
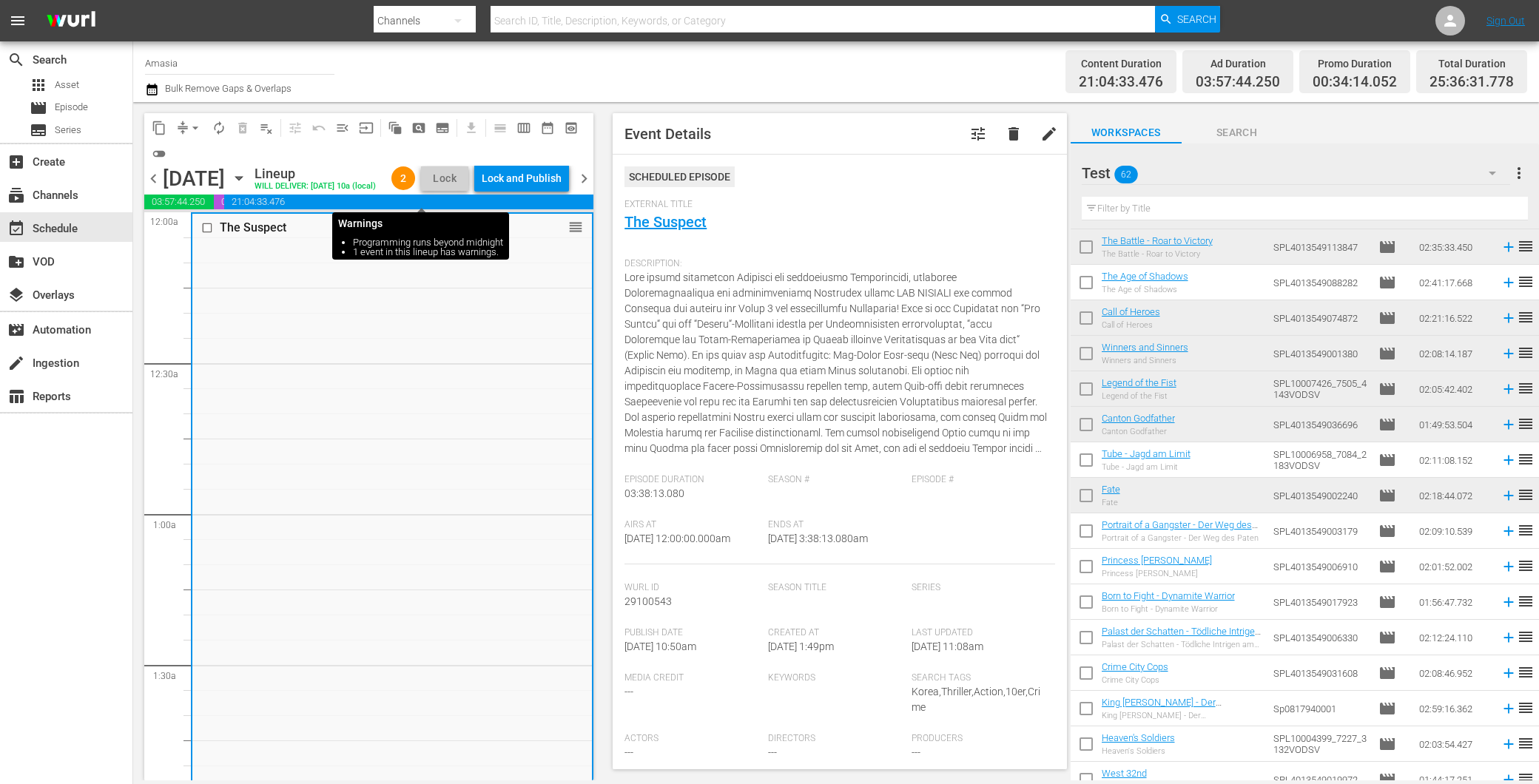
click at [415, 184] on span "2" at bounding box center [403, 178] width 23 height 12
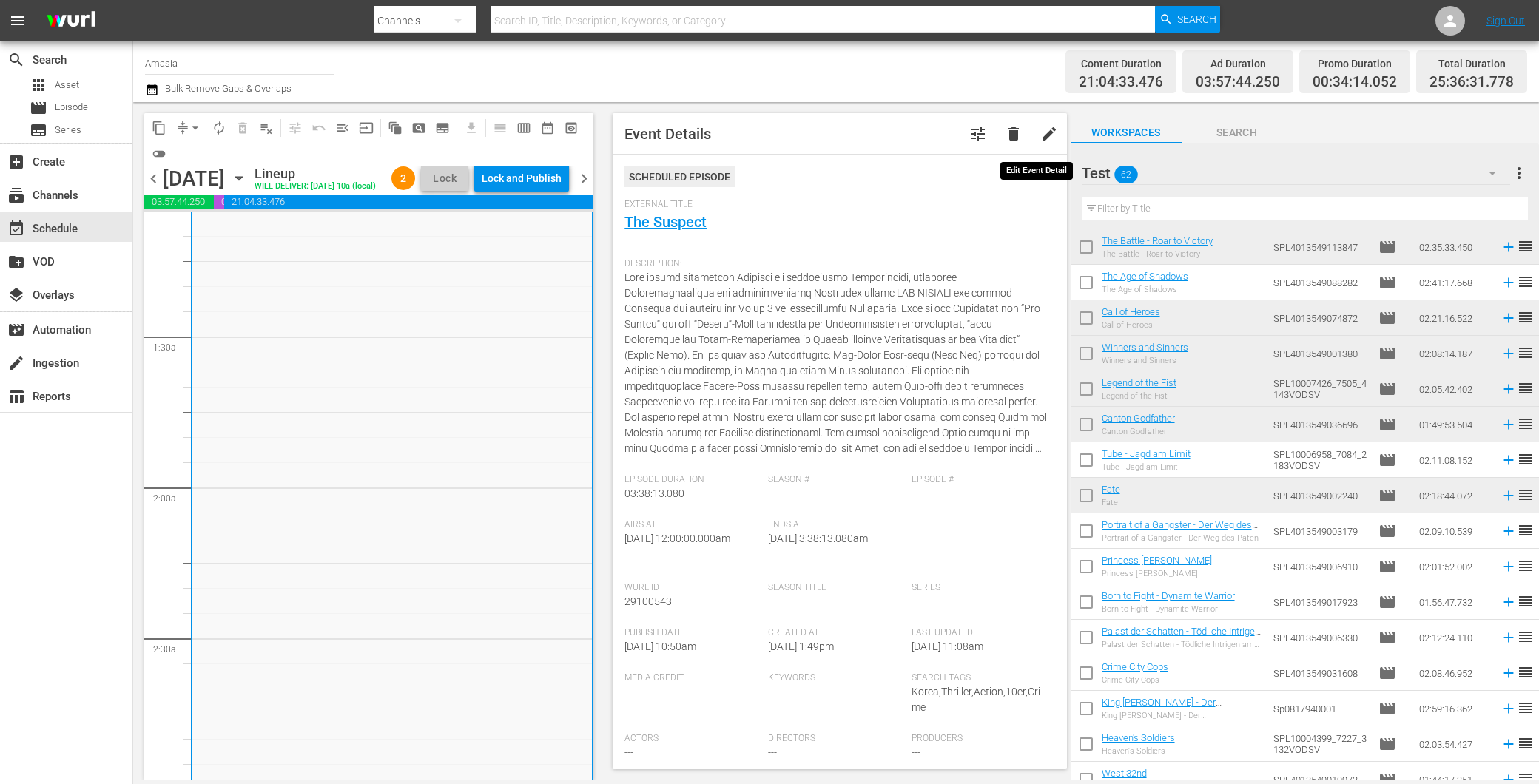
click at [1040, 135] on span "edit" at bounding box center [1049, 133] width 18 height 18
click at [1012, 124] on div "Save" at bounding box center [1029, 134] width 65 height 27
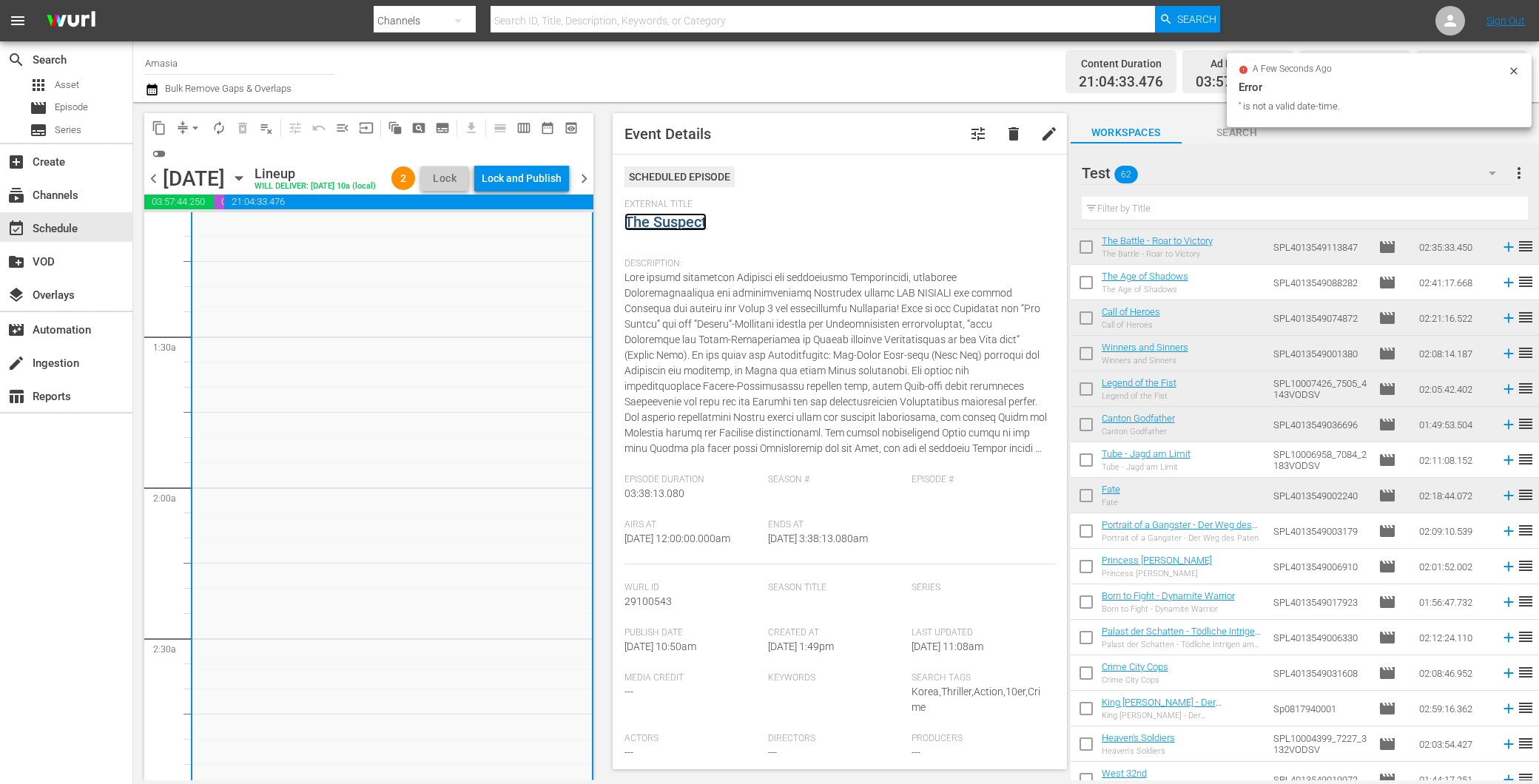
click at [680, 223] on link "The Suspect" at bounding box center [665, 222] width 82 height 18
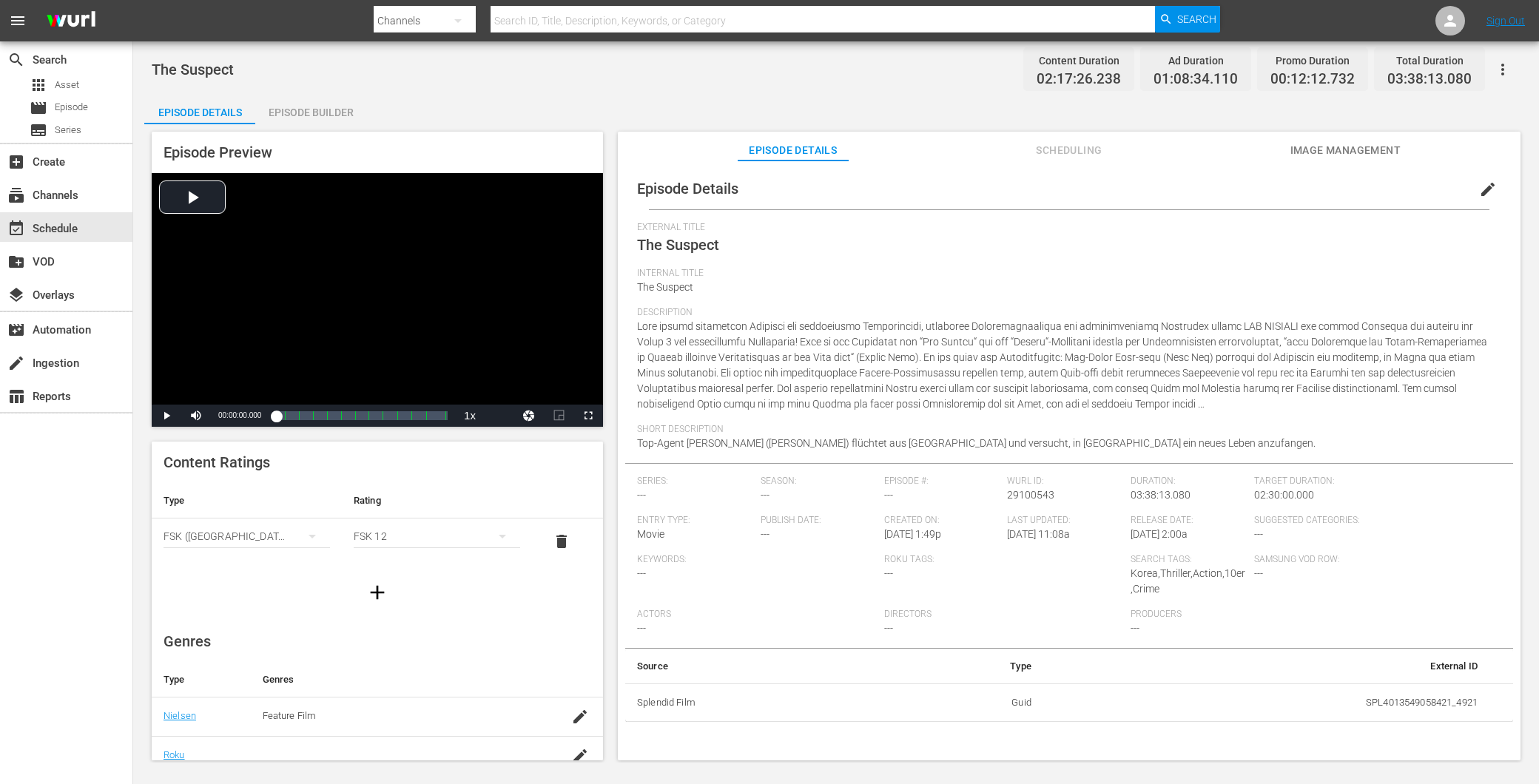
click at [1297, 150] on span "Image Management" at bounding box center [1345, 151] width 111 height 18
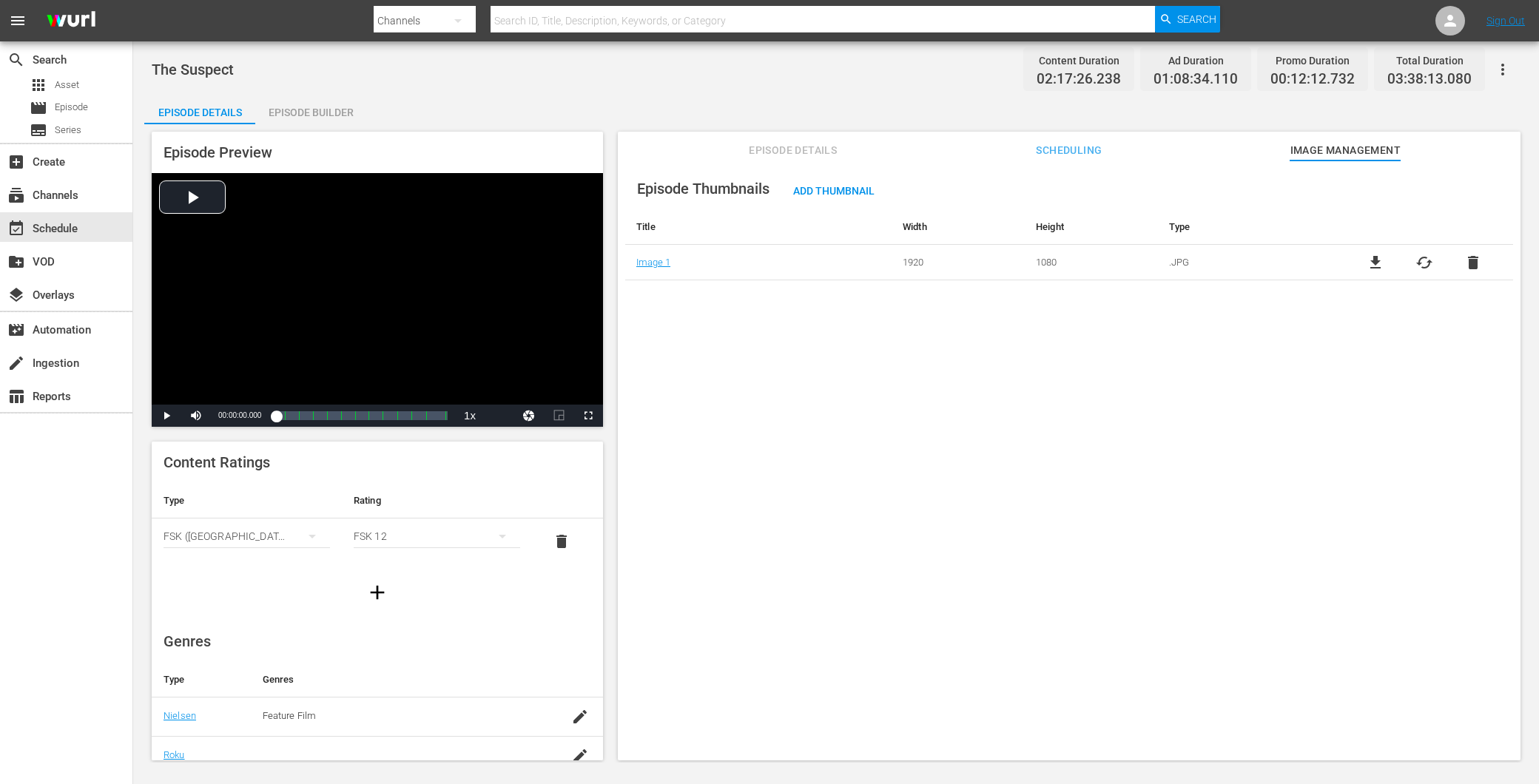
click at [1054, 151] on span "Scheduling" at bounding box center [1069, 151] width 111 height 18
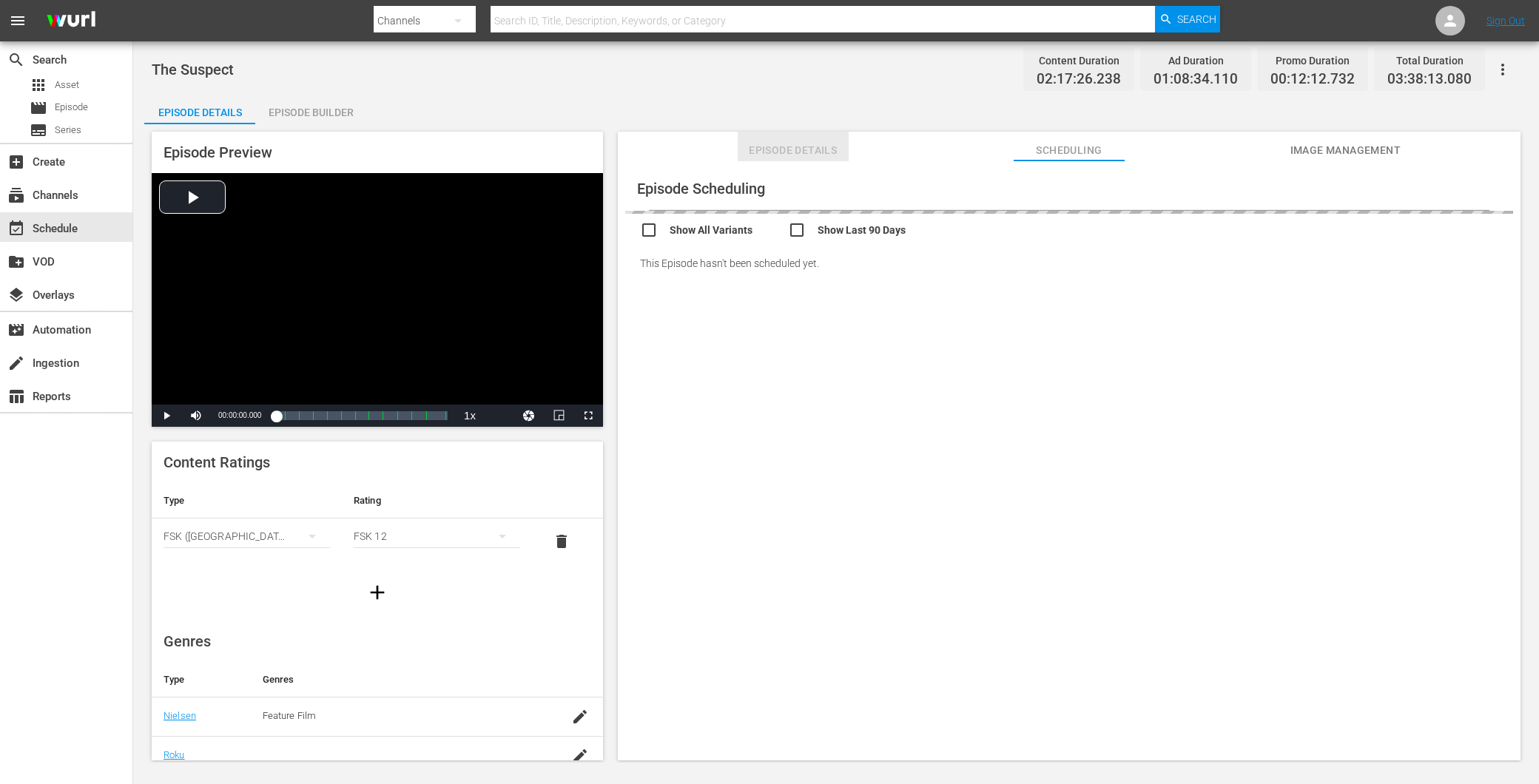
drag, startPoint x: 782, startPoint y: 146, endPoint x: 800, endPoint y: 158, distance: 21.6
click at [784, 146] on span "Episode Details" at bounding box center [793, 151] width 111 height 18
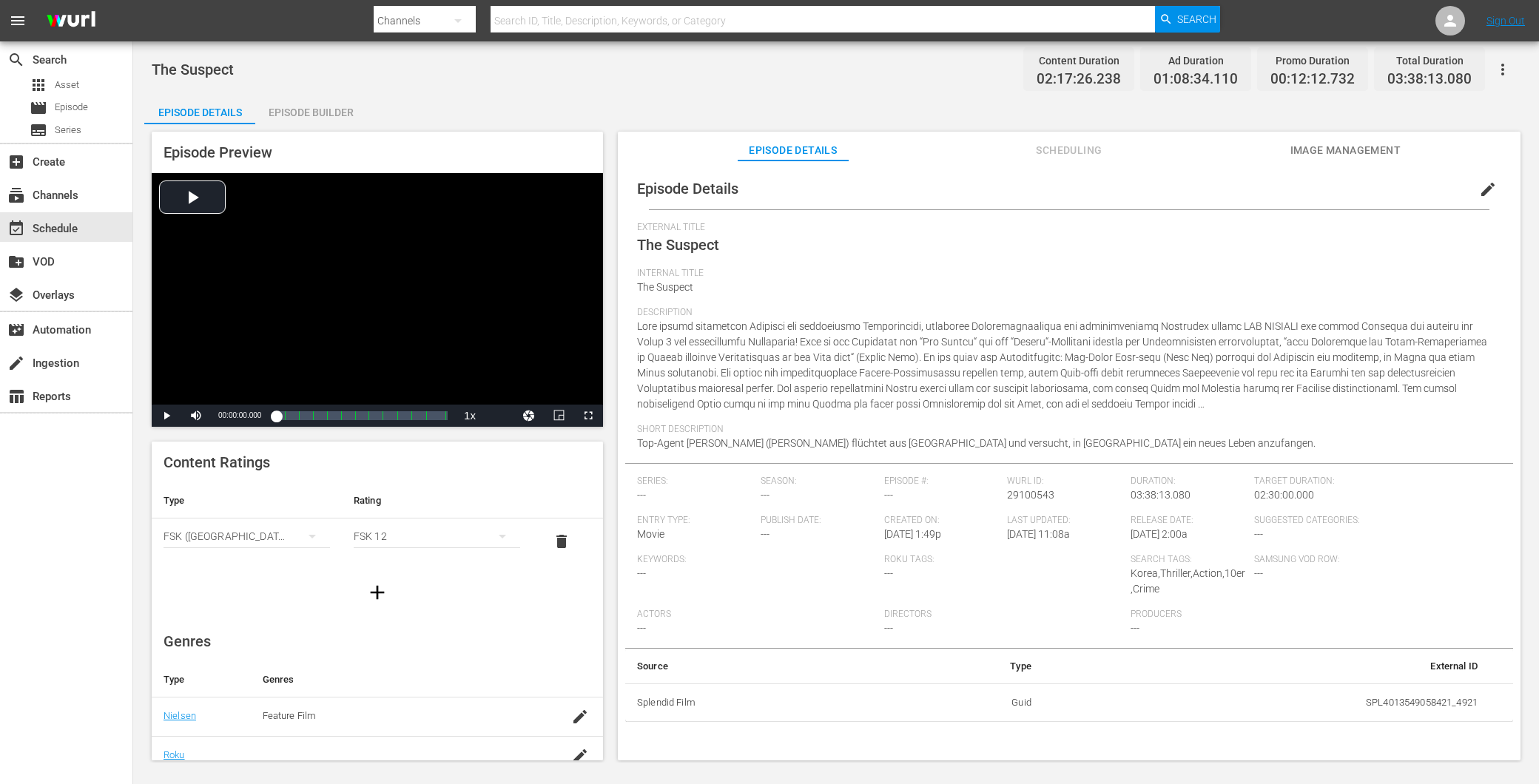
click at [1470, 186] on button "edit" at bounding box center [1488, 189] width 35 height 35
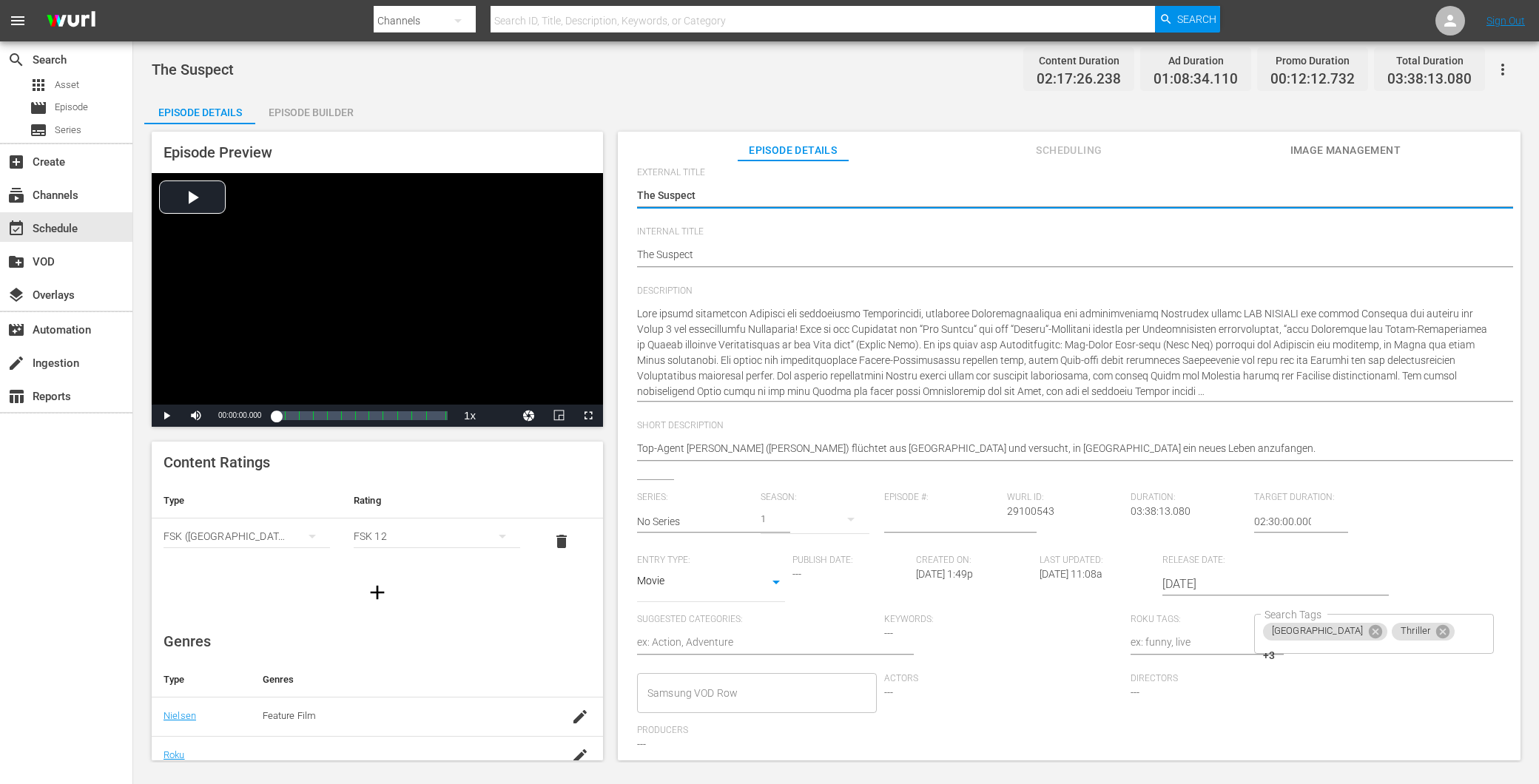
scroll to position [82, 0]
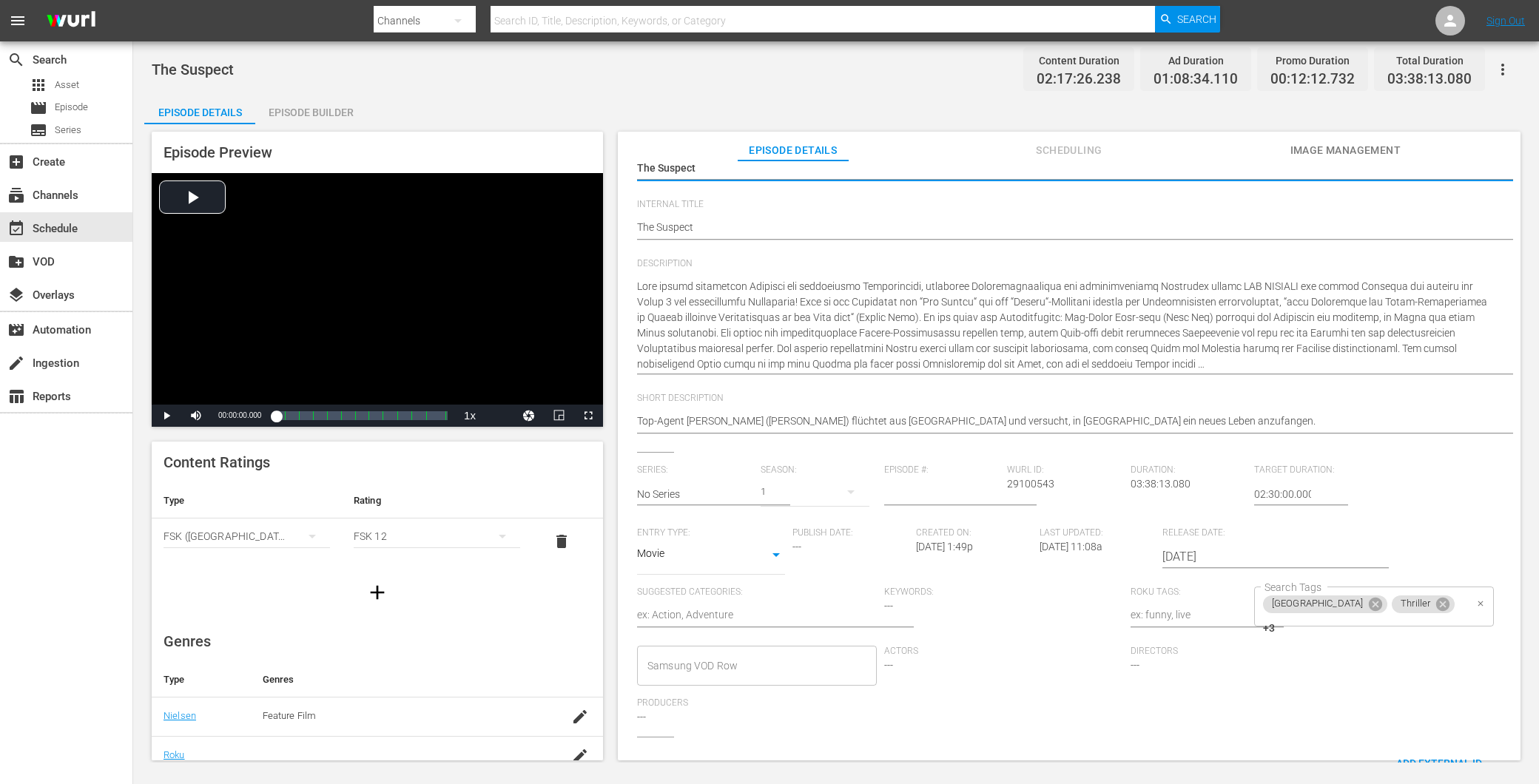
click at [1411, 605] on div "Korea Thriller +3 Search Tags" at bounding box center [1374, 607] width 239 height 40
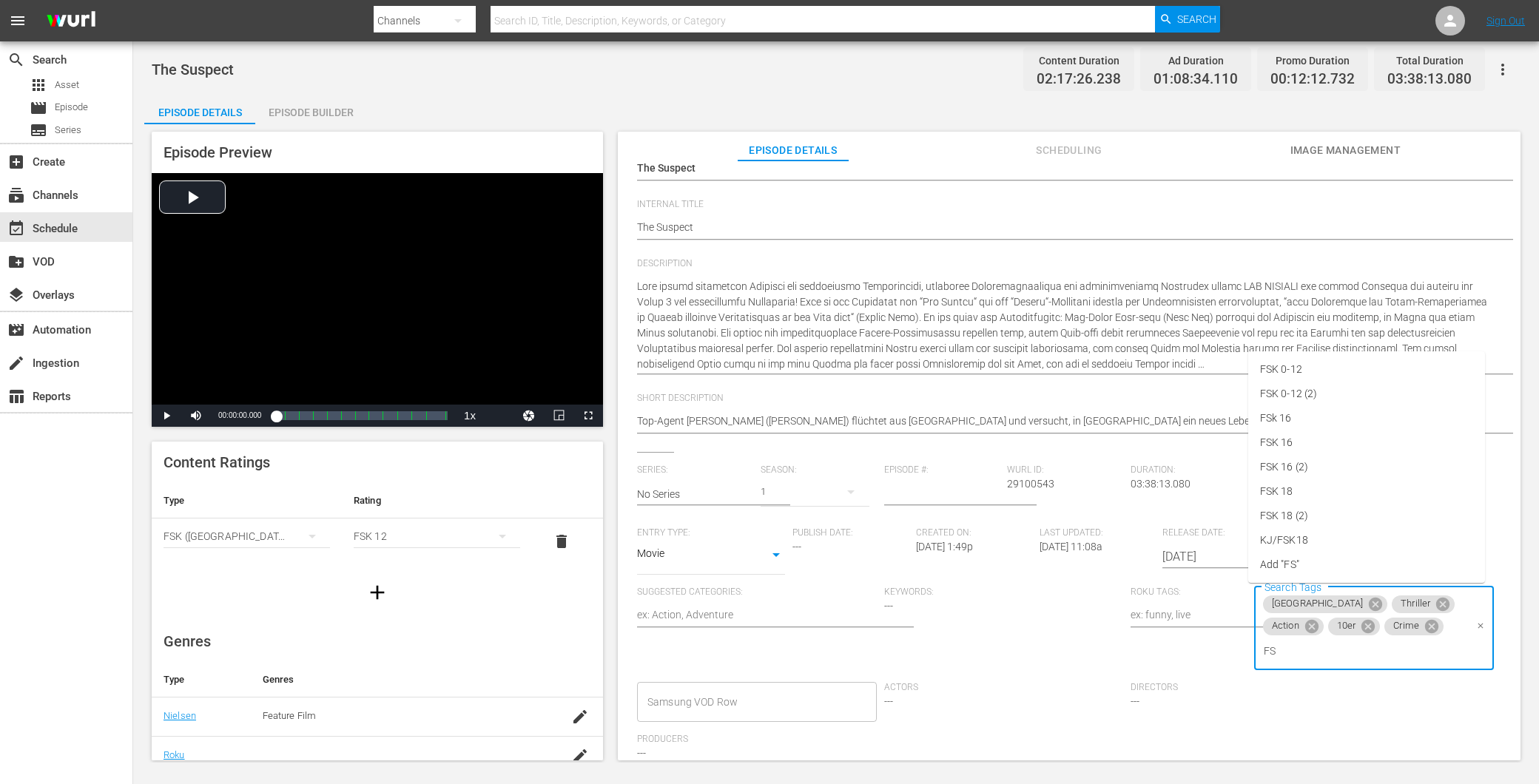
type input "FSK"
drag, startPoint x: 1285, startPoint y: 449, endPoint x: 1310, endPoint y: 455, distance: 25.7
click at [1292, 450] on li "FSK 16" at bounding box center [1367, 443] width 237 height 24
click at [1445, 703] on div "Series: No Series Season: 1 Episode #: Wurl ID: 29100543 Duration: 03:38:13.080…" at bounding box center [1069, 618] width 864 height 309
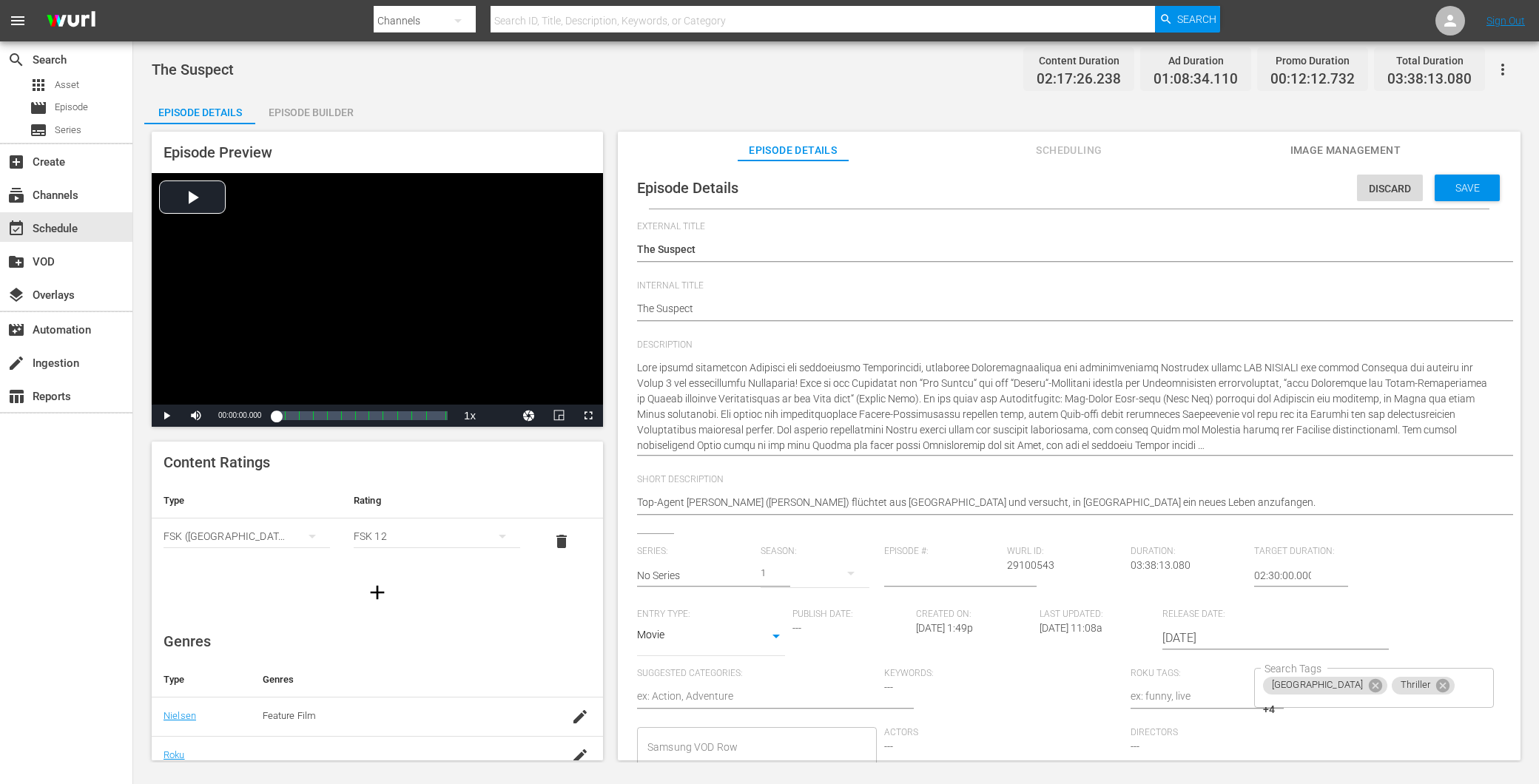
scroll to position [0, 0]
click at [1447, 188] on span "Save" at bounding box center [1467, 188] width 48 height 12
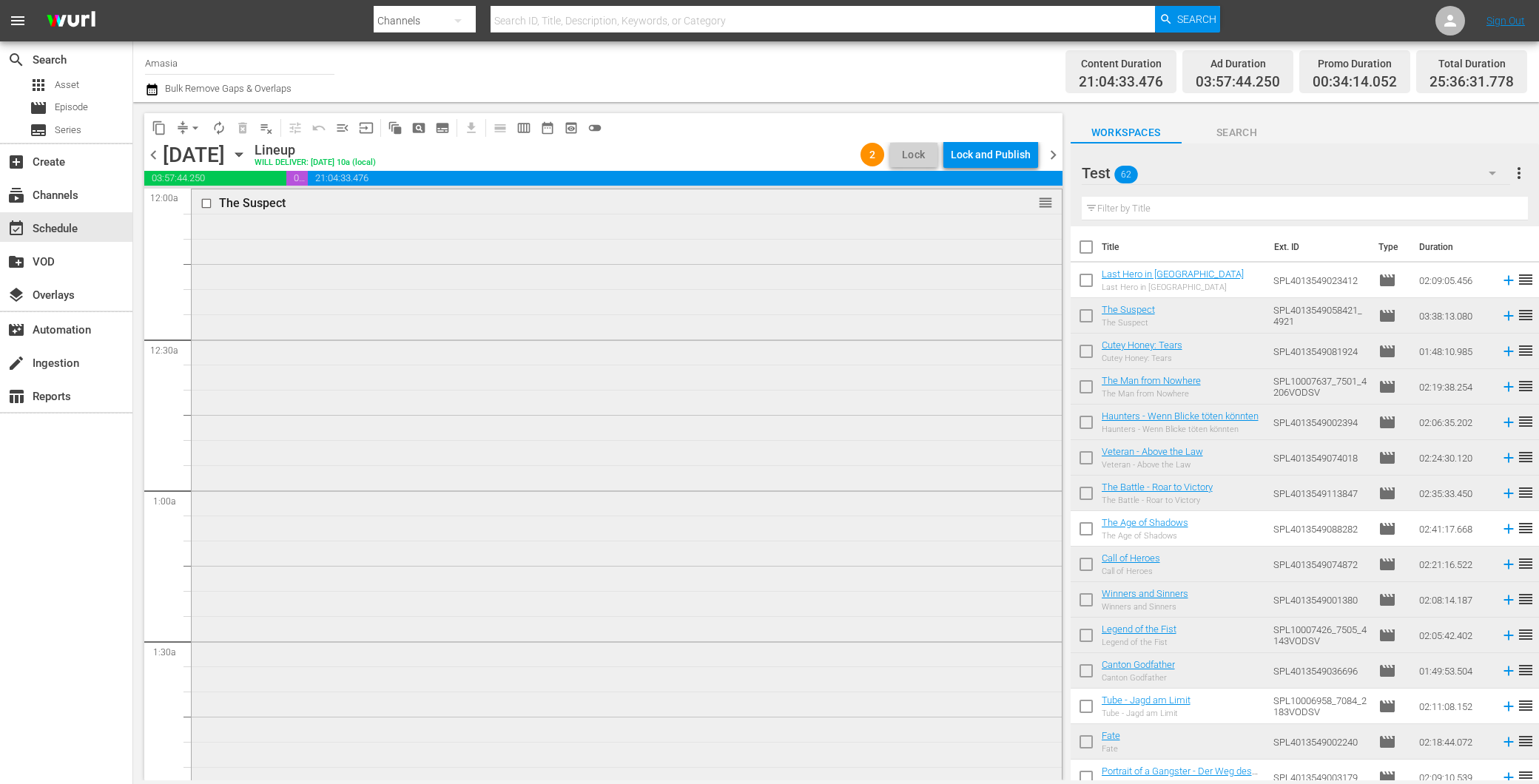
click at [316, 508] on div "The Suspect reorder" at bounding box center [627, 735] width 870 height 1094
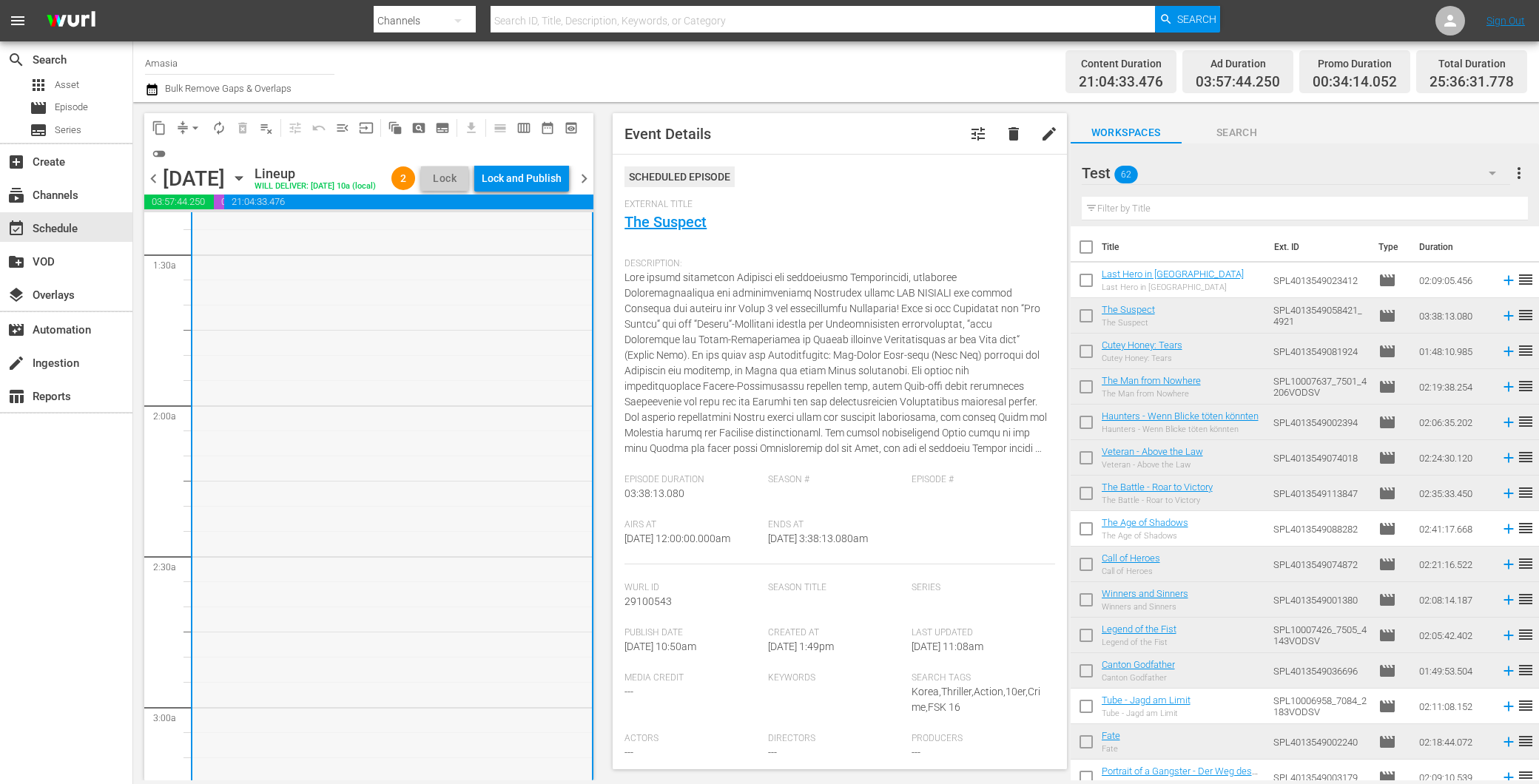
scroll to position [822, 0]
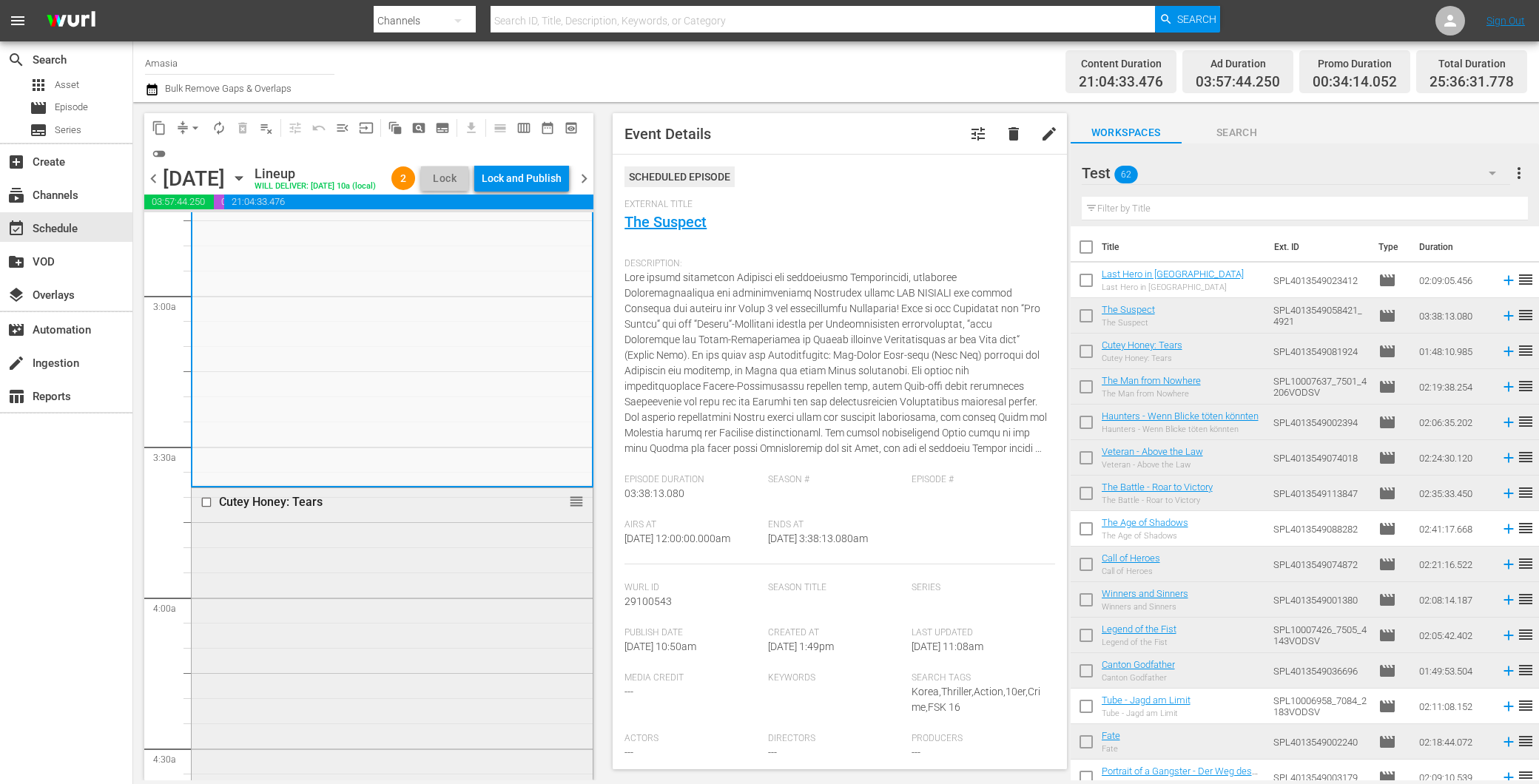
click at [367, 583] on div "Cutey Honey: Tears reorder" at bounding box center [392, 758] width 401 height 540
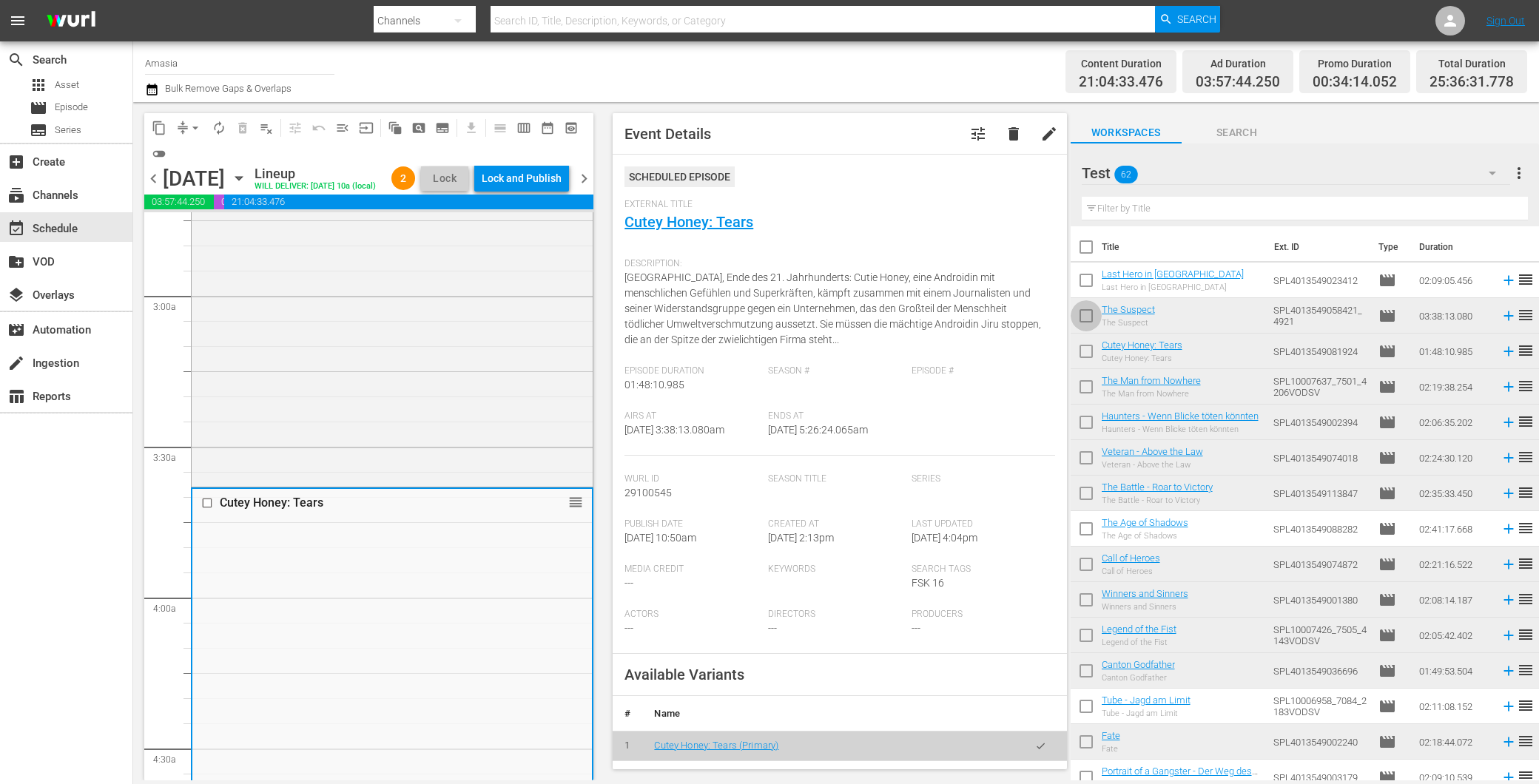
drag, startPoint x: 1083, startPoint y: 315, endPoint x: 1085, endPoint y: 336, distance: 21.1
click at [1084, 315] on input "checkbox" at bounding box center [1085, 319] width 31 height 31
checkbox input "true"
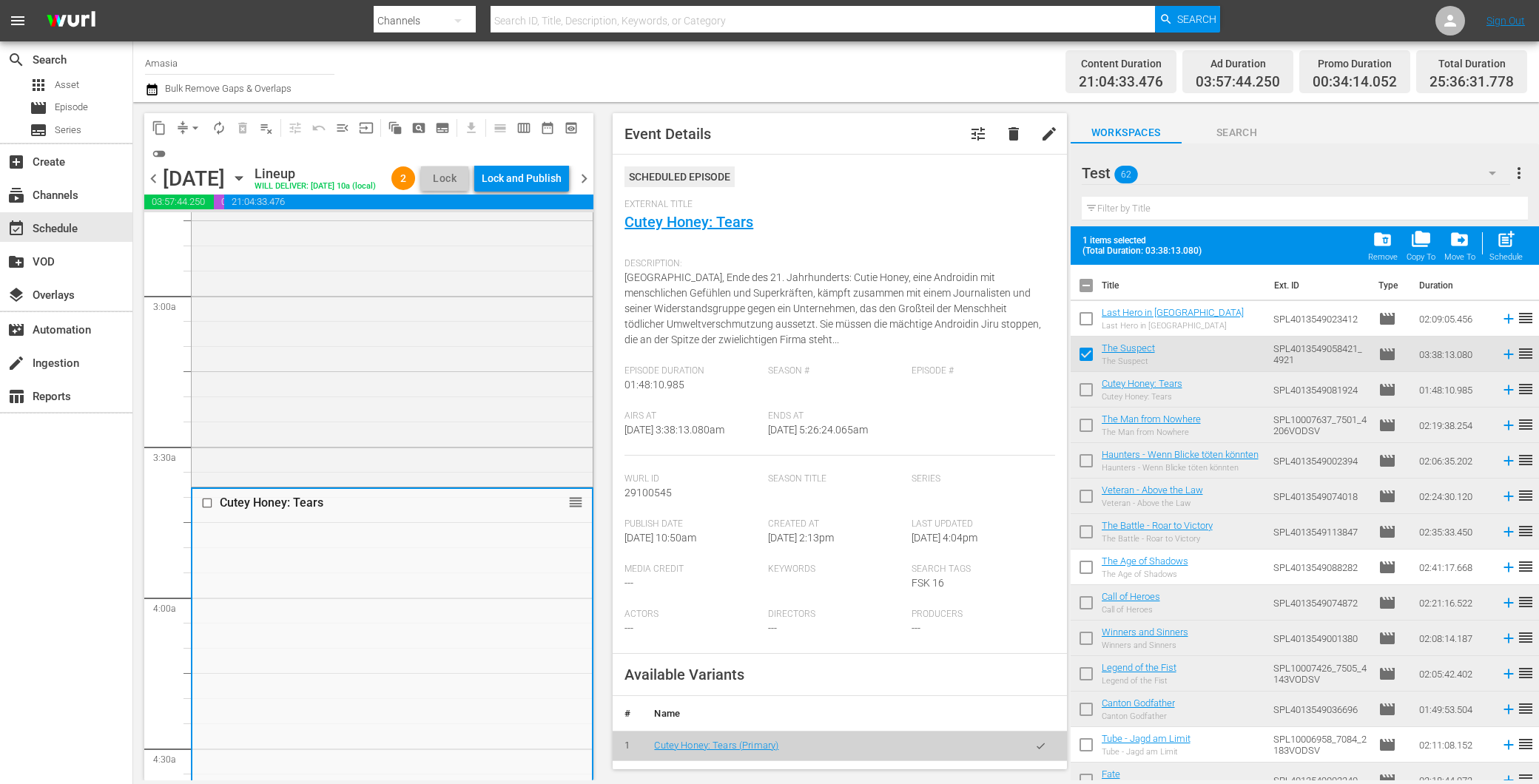
click at [1083, 399] on input "checkbox" at bounding box center [1085, 392] width 31 height 31
checkbox input "true"
drag, startPoint x: 1089, startPoint y: 427, endPoint x: 957, endPoint y: 476, distance: 140.8
click at [1086, 427] on input "checkbox" at bounding box center [1085, 428] width 31 height 31
checkbox input "true"
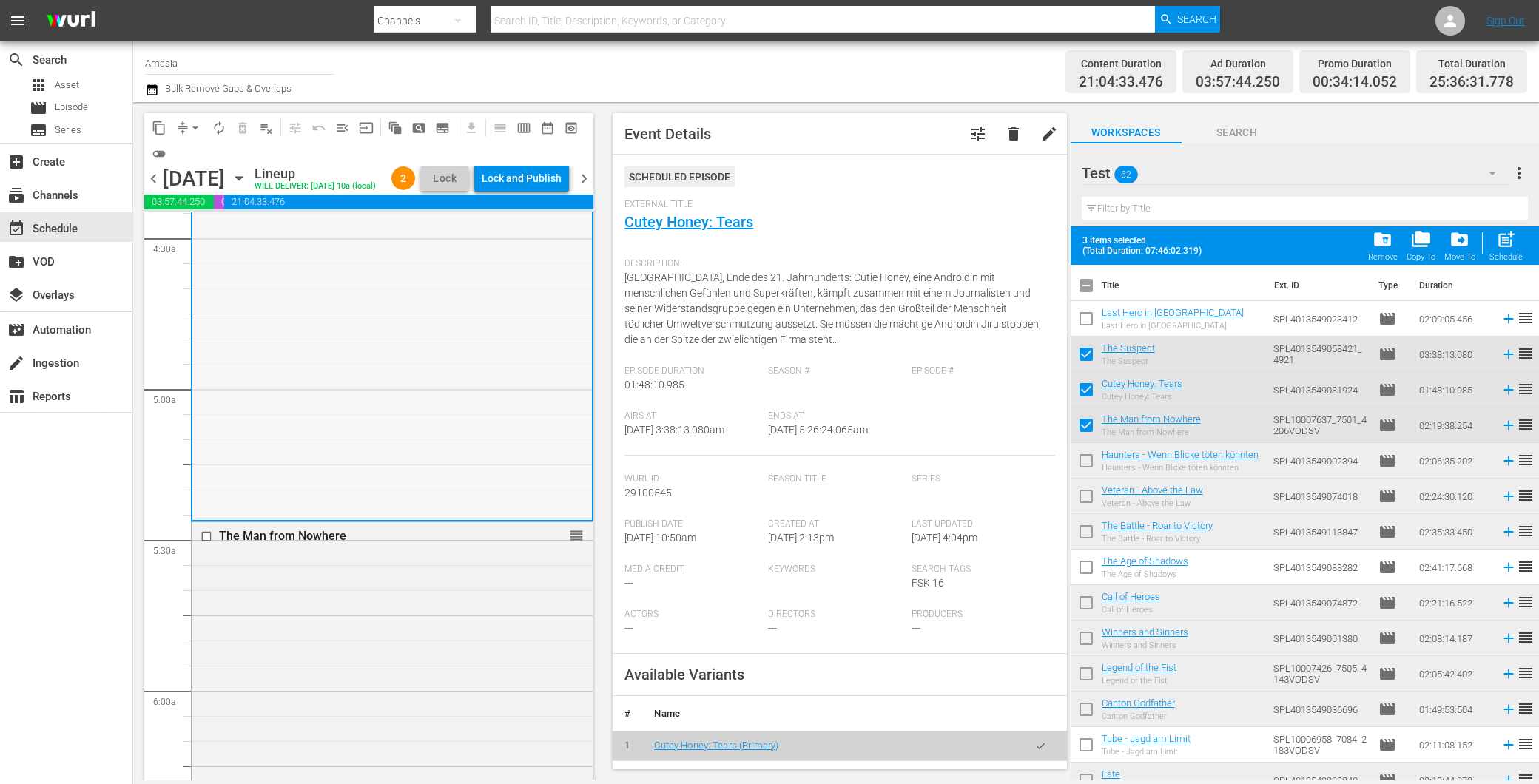
scroll to position [1396, 0]
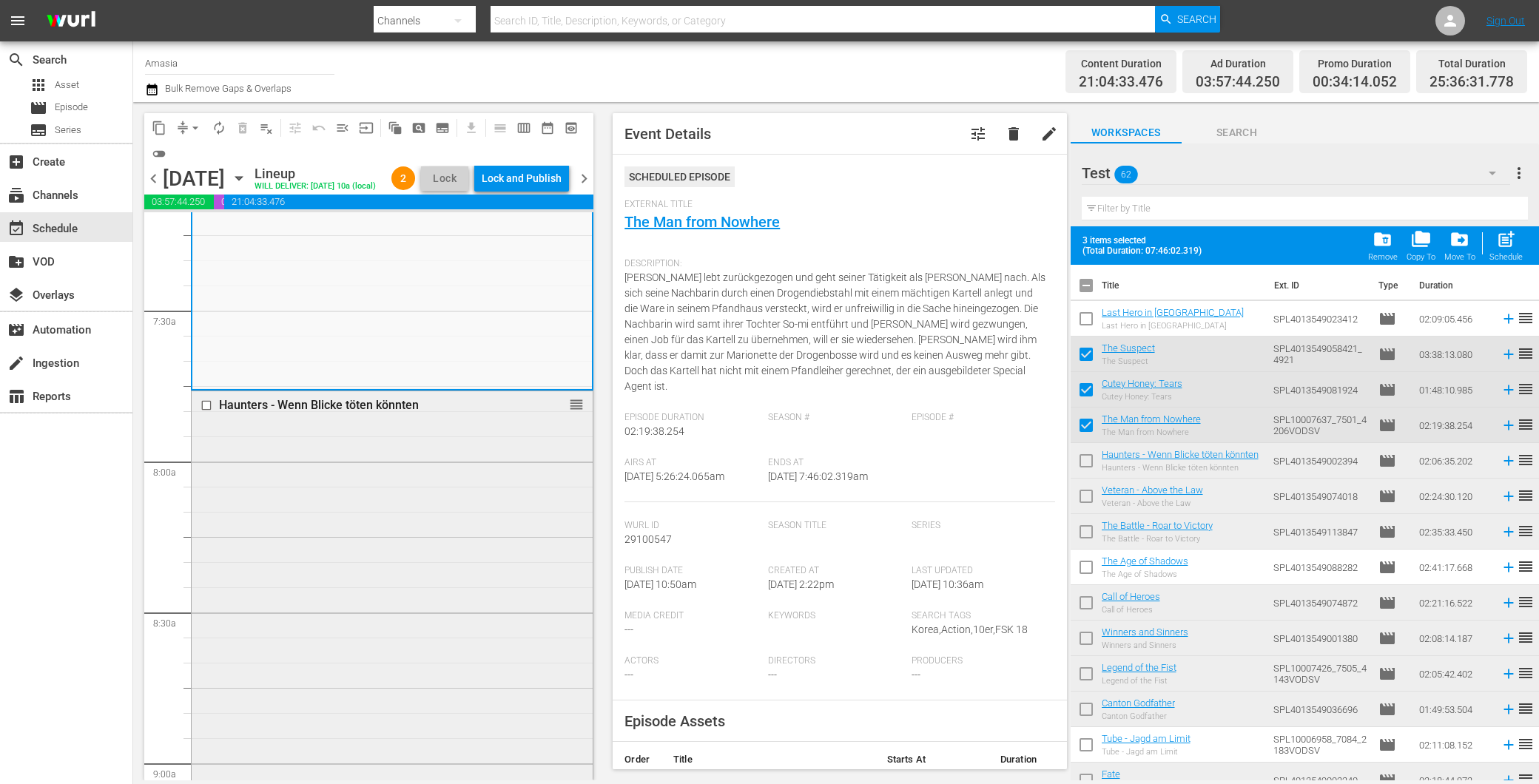
scroll to position [2220, 0]
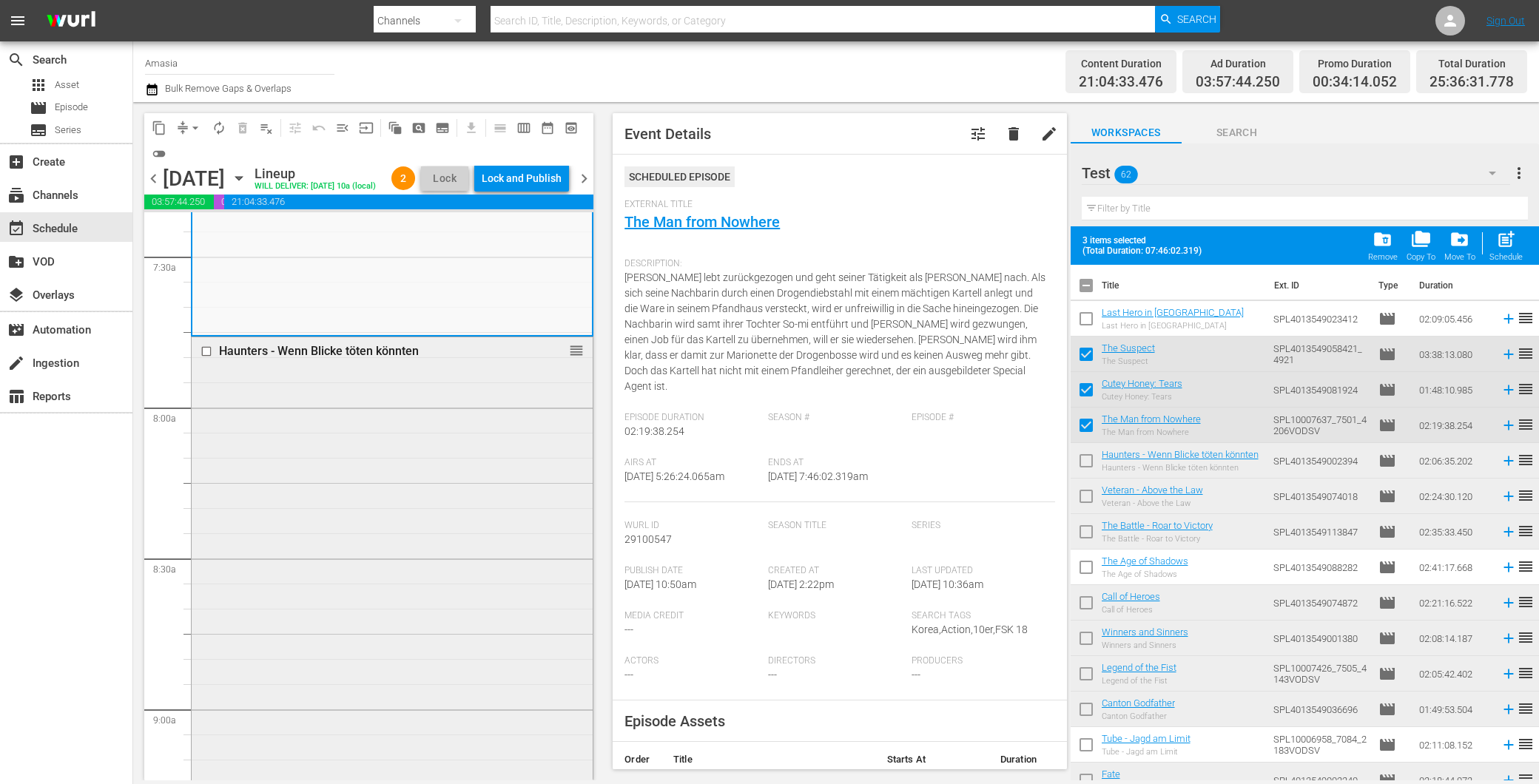
click at [402, 593] on div "Haunters - Wenn Blicke töten könnten reorder" at bounding box center [392, 653] width 401 height 633
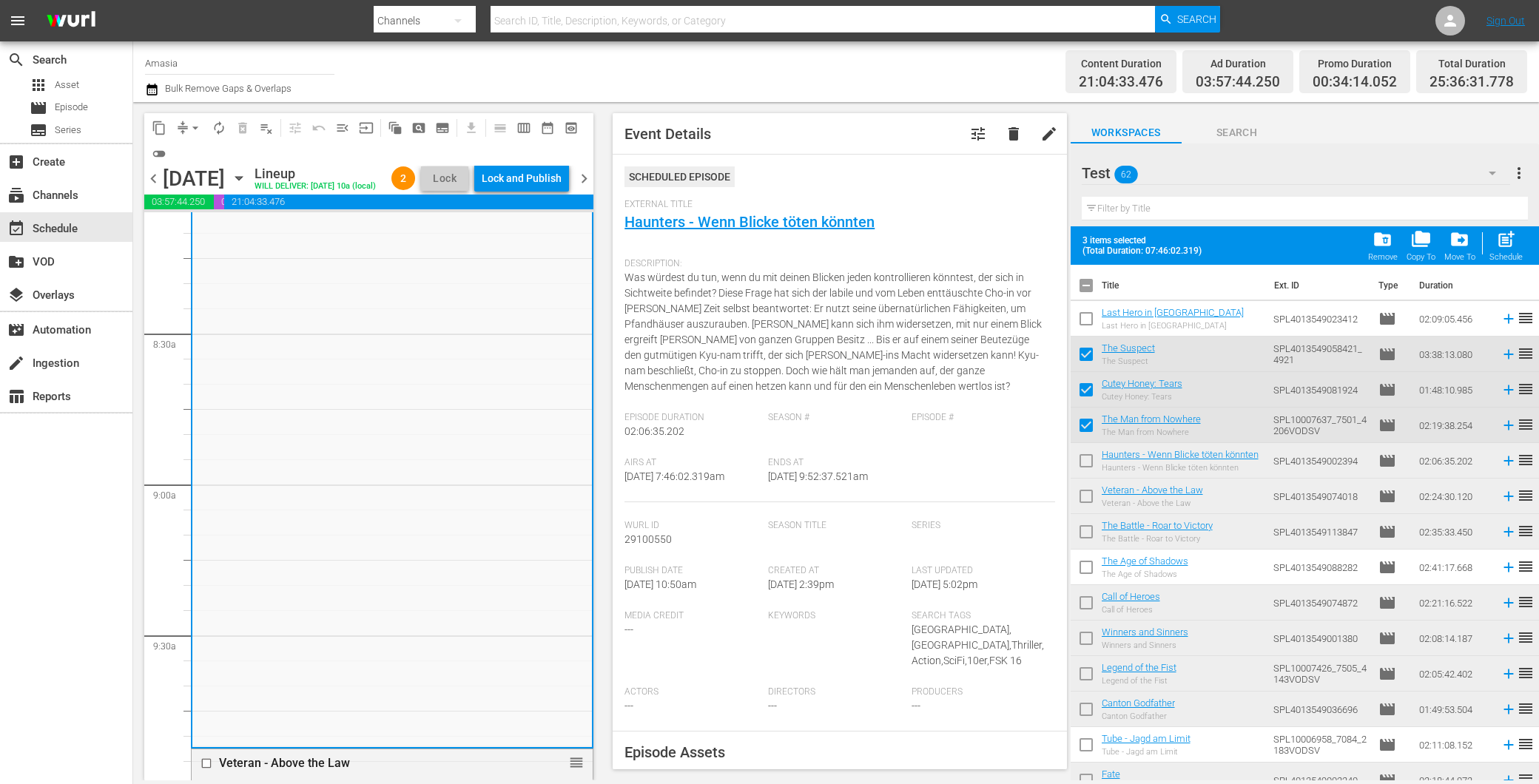
scroll to position [2712, 0]
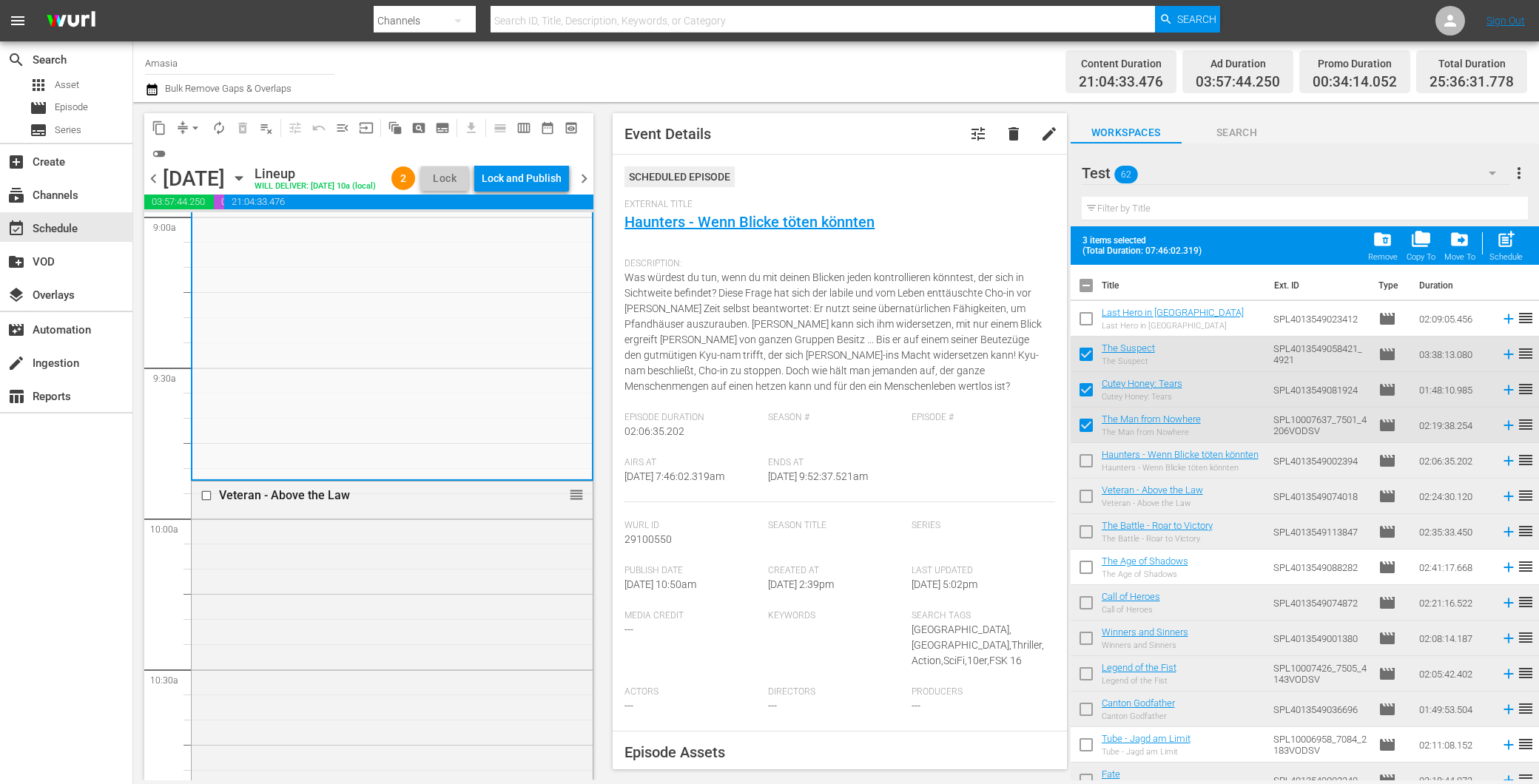
click at [1086, 457] on input "checkbox" at bounding box center [1085, 464] width 31 height 31
checkbox input "true"
click at [1083, 495] on input "checkbox" at bounding box center [1085, 499] width 31 height 31
checkbox input "true"
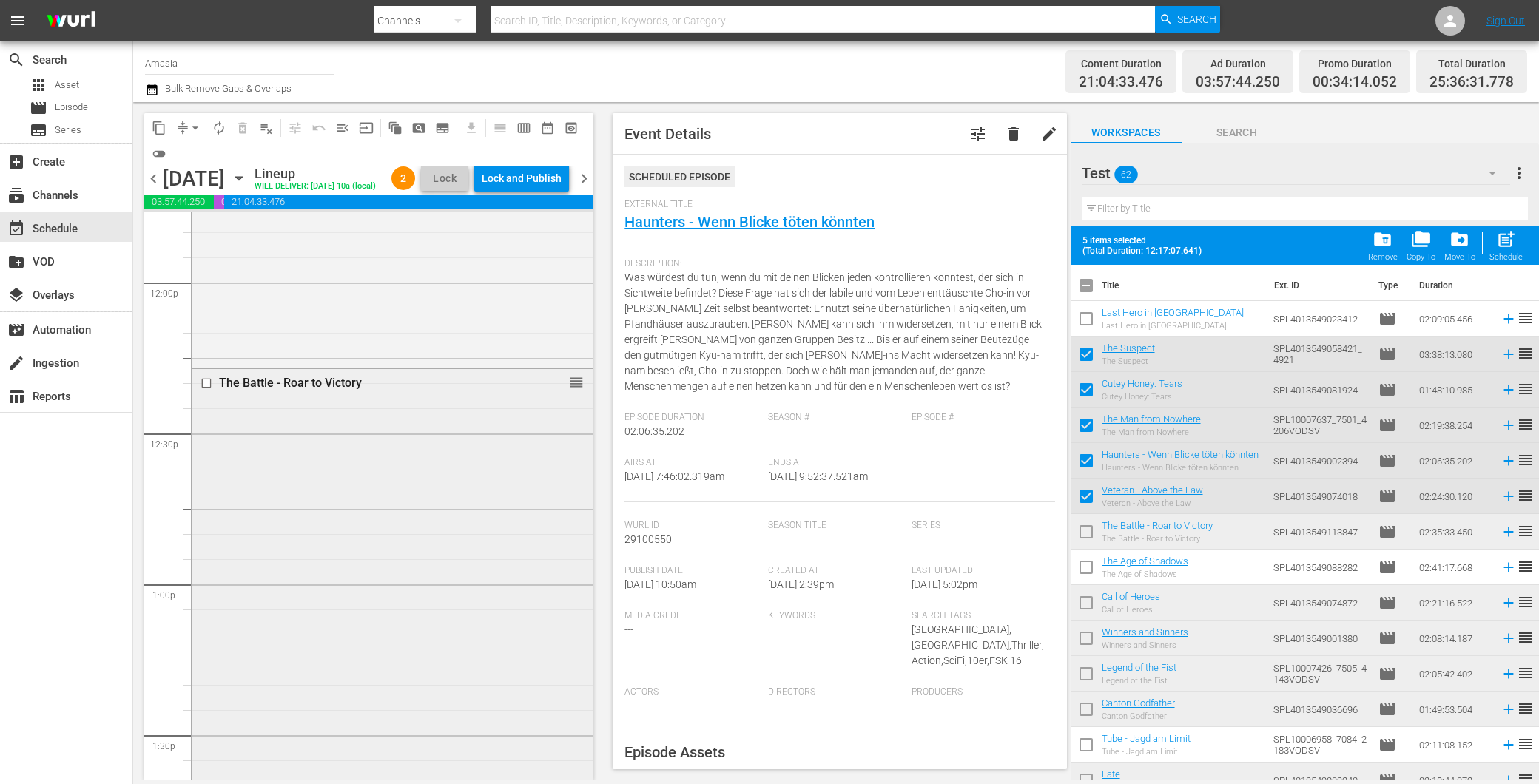
scroll to position [3616, 0]
click at [1085, 526] on input "checkbox" at bounding box center [1085, 535] width 31 height 31
checkbox input "true"
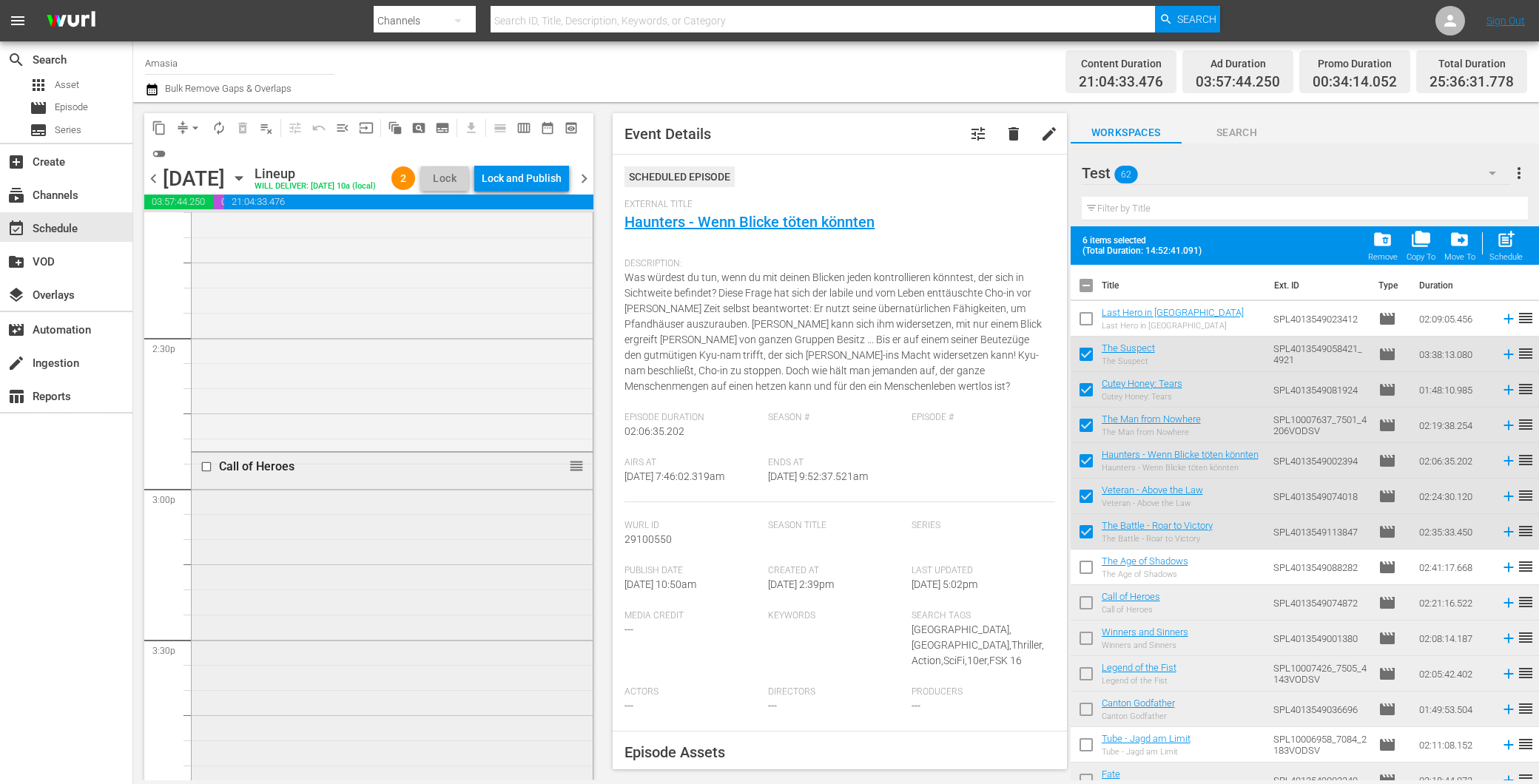
scroll to position [4356, 0]
click at [428, 566] on div "Call of Heroes reorder" at bounding box center [392, 701] width 401 height 706
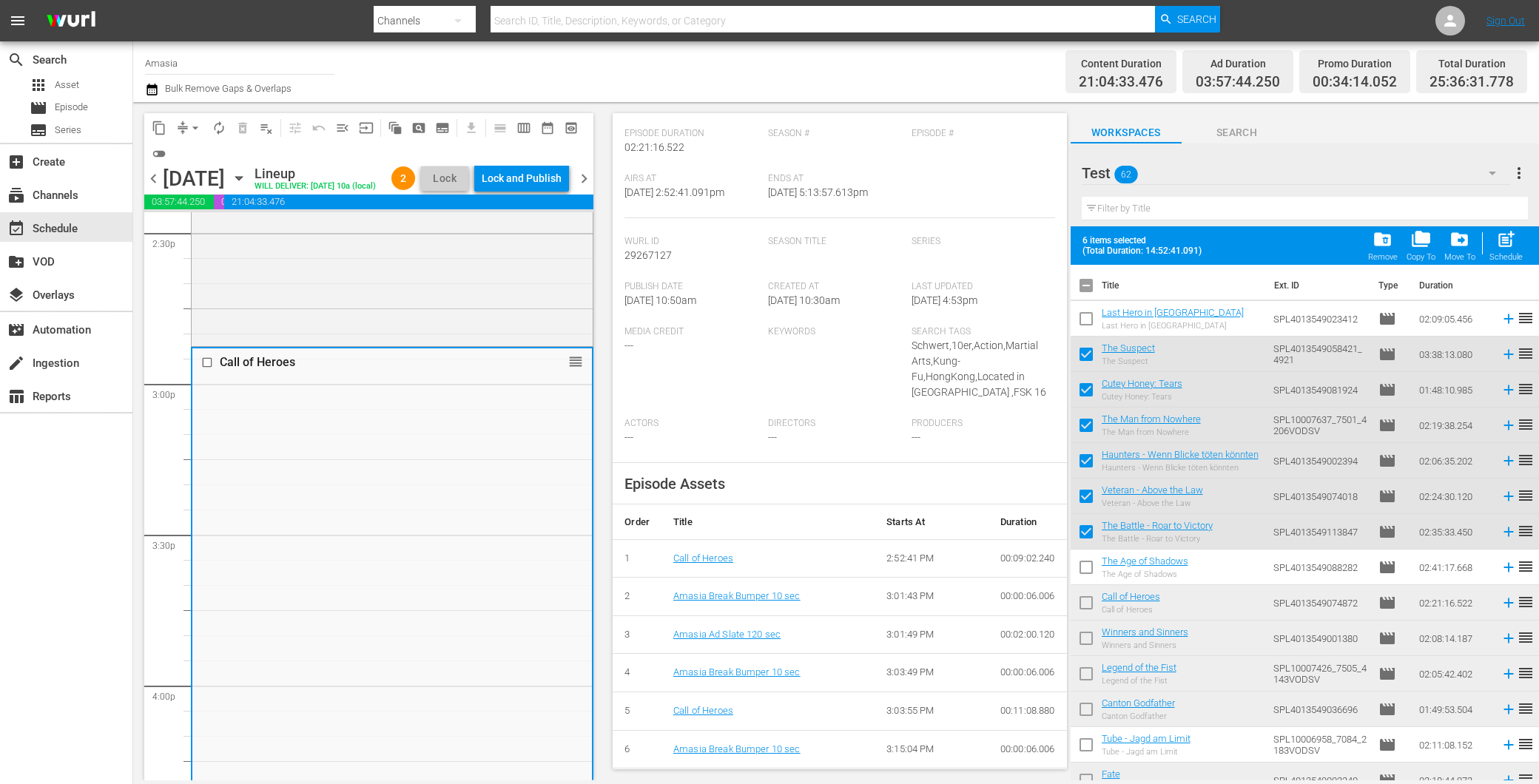
scroll to position [246, 0]
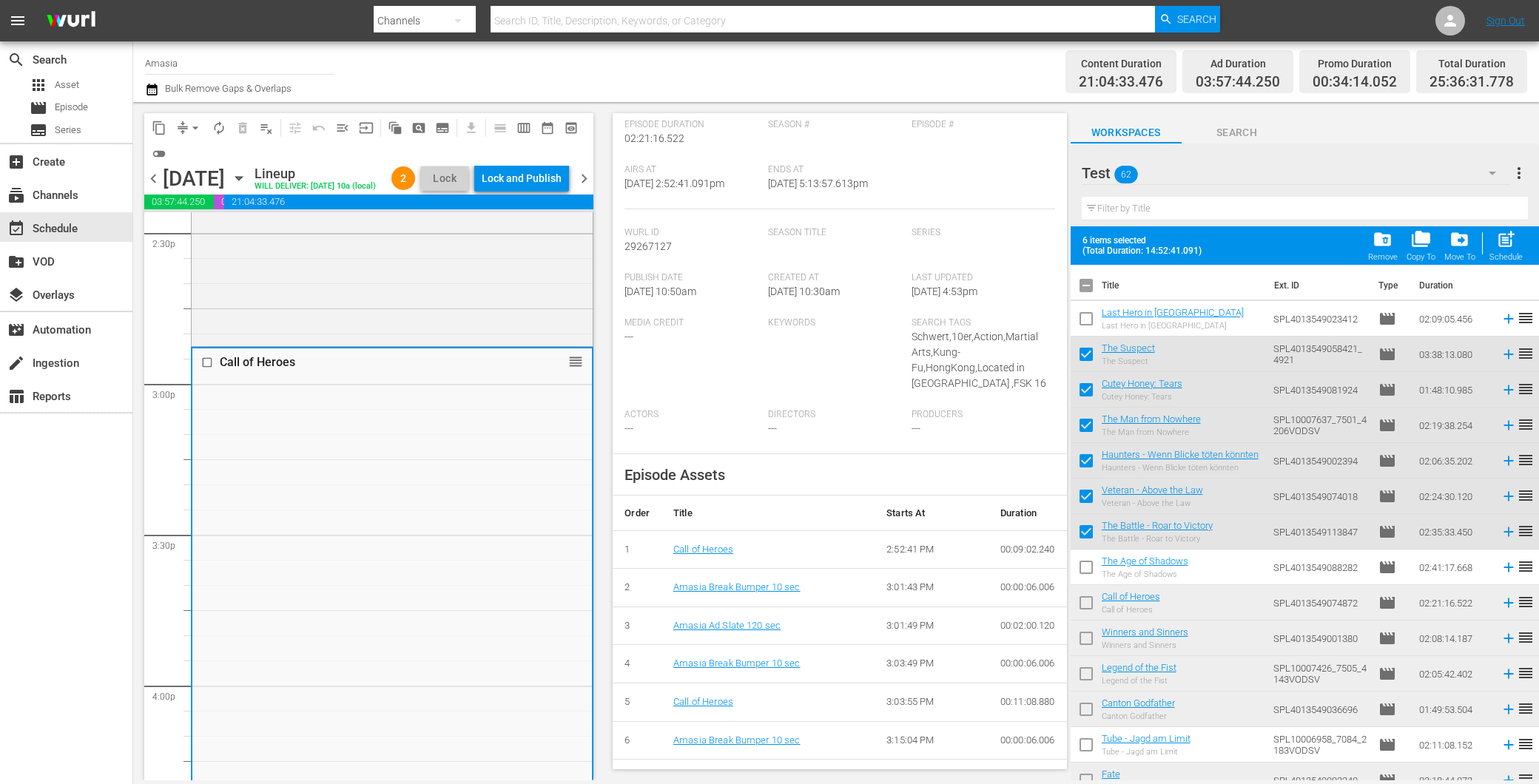
click at [1089, 603] on input "checkbox" at bounding box center [1085, 606] width 31 height 31
checkbox input "true"
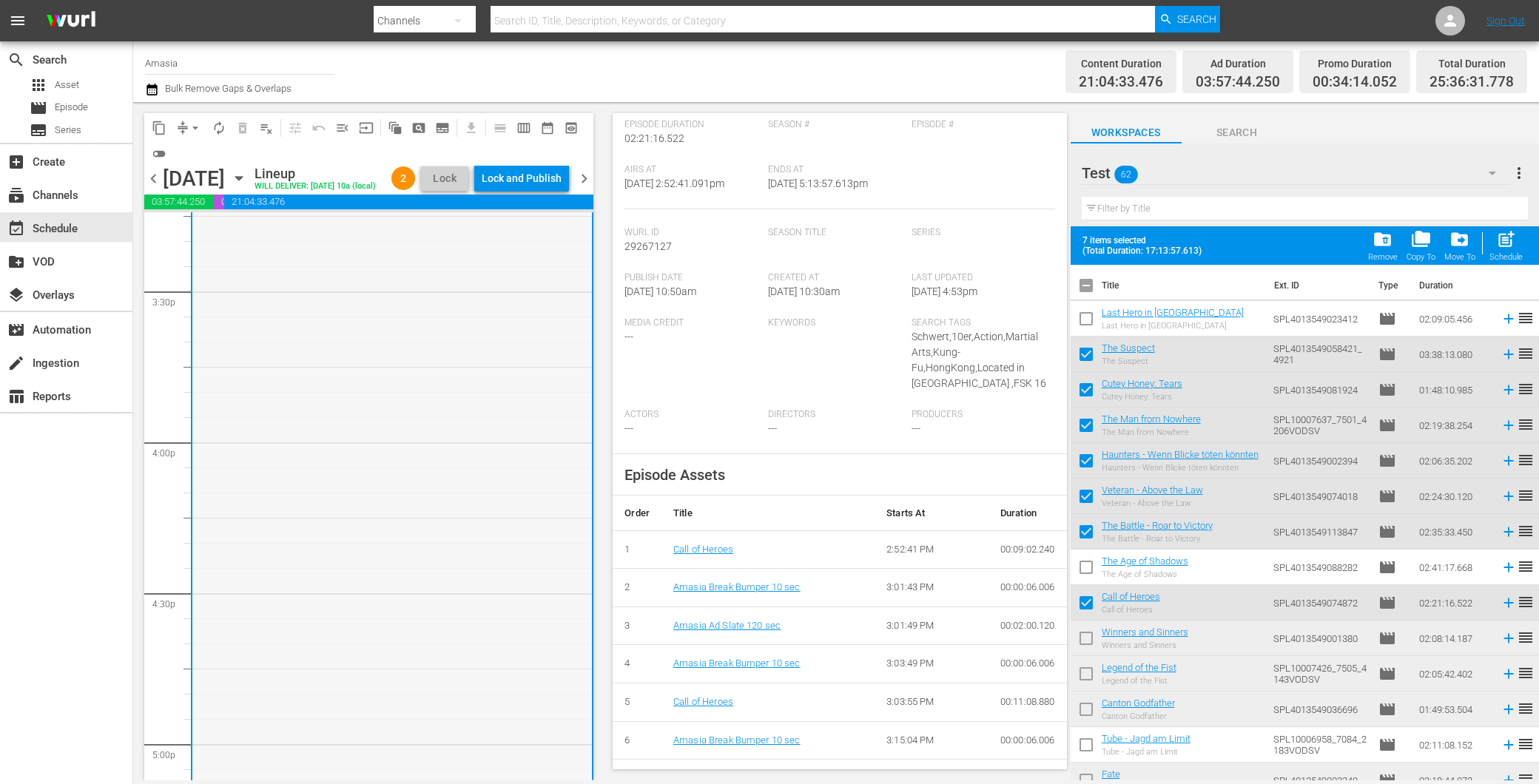
scroll to position [4768, 0]
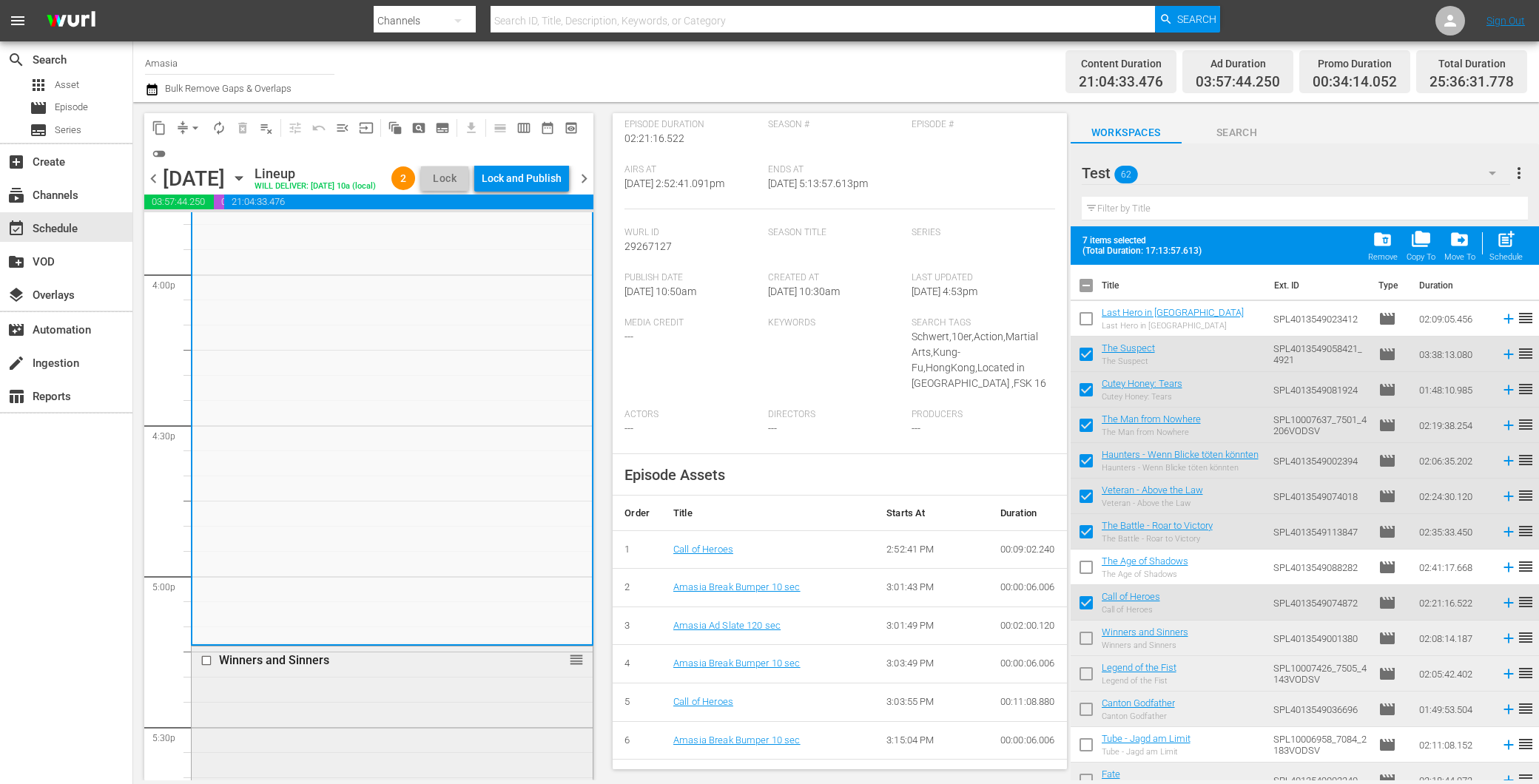
click at [333, 668] on div "Winners and Sinners" at bounding box center [368, 660] width 298 height 14
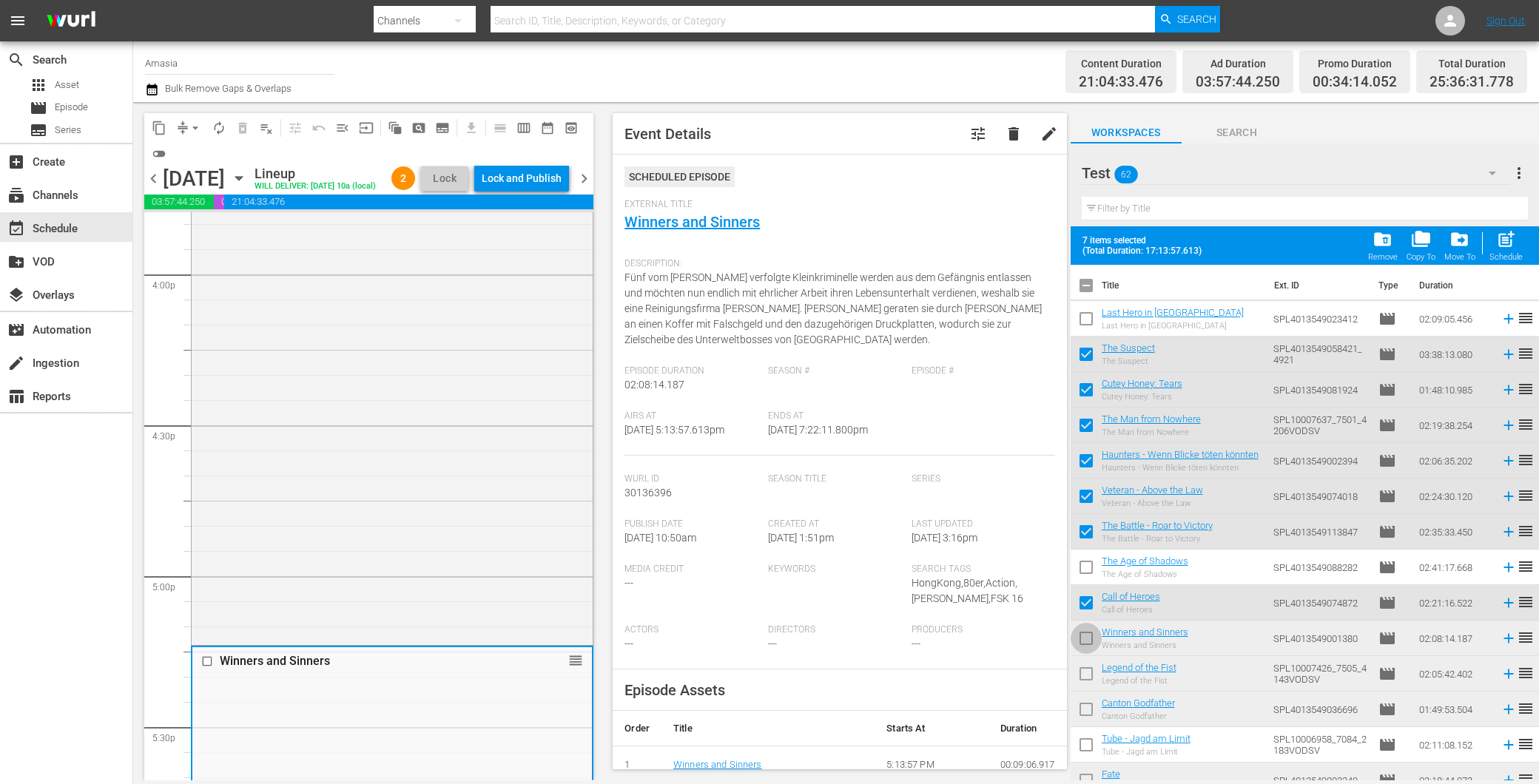
click at [1100, 632] on input "checkbox" at bounding box center [1085, 641] width 31 height 31
checkbox input "true"
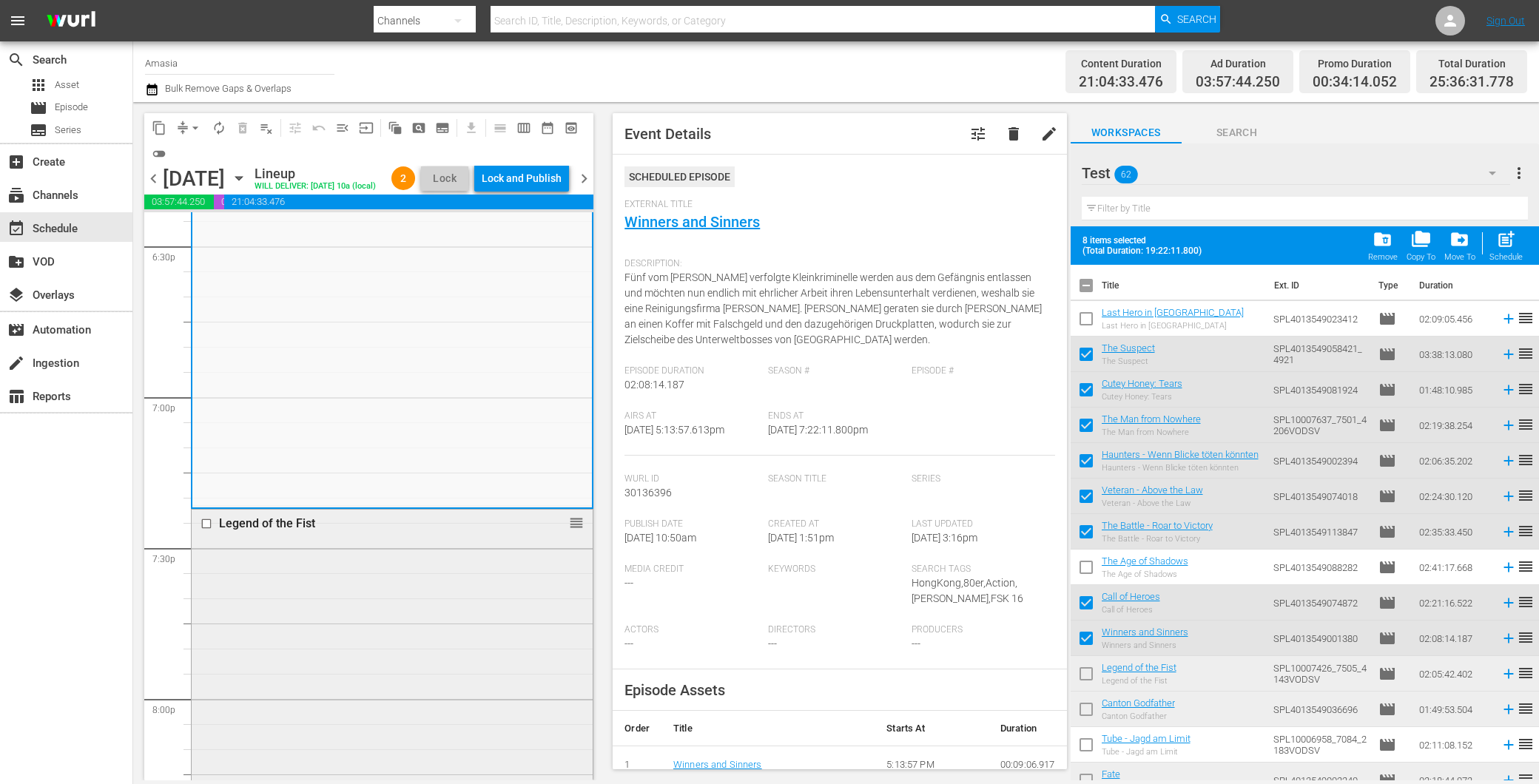
scroll to position [5589, 0]
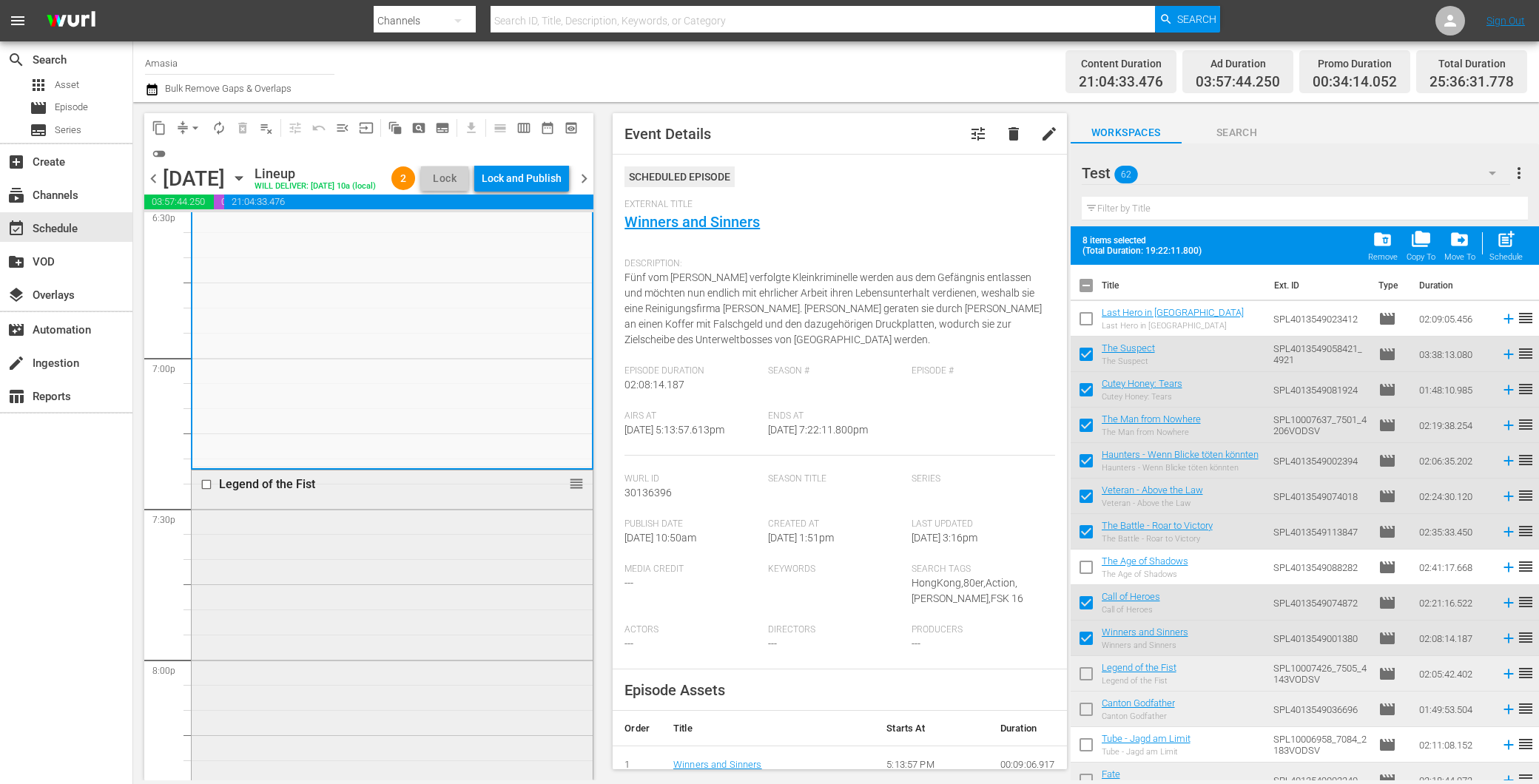
click at [351, 611] on div "Legend of the Fist reorder" at bounding box center [392, 784] width 401 height 628
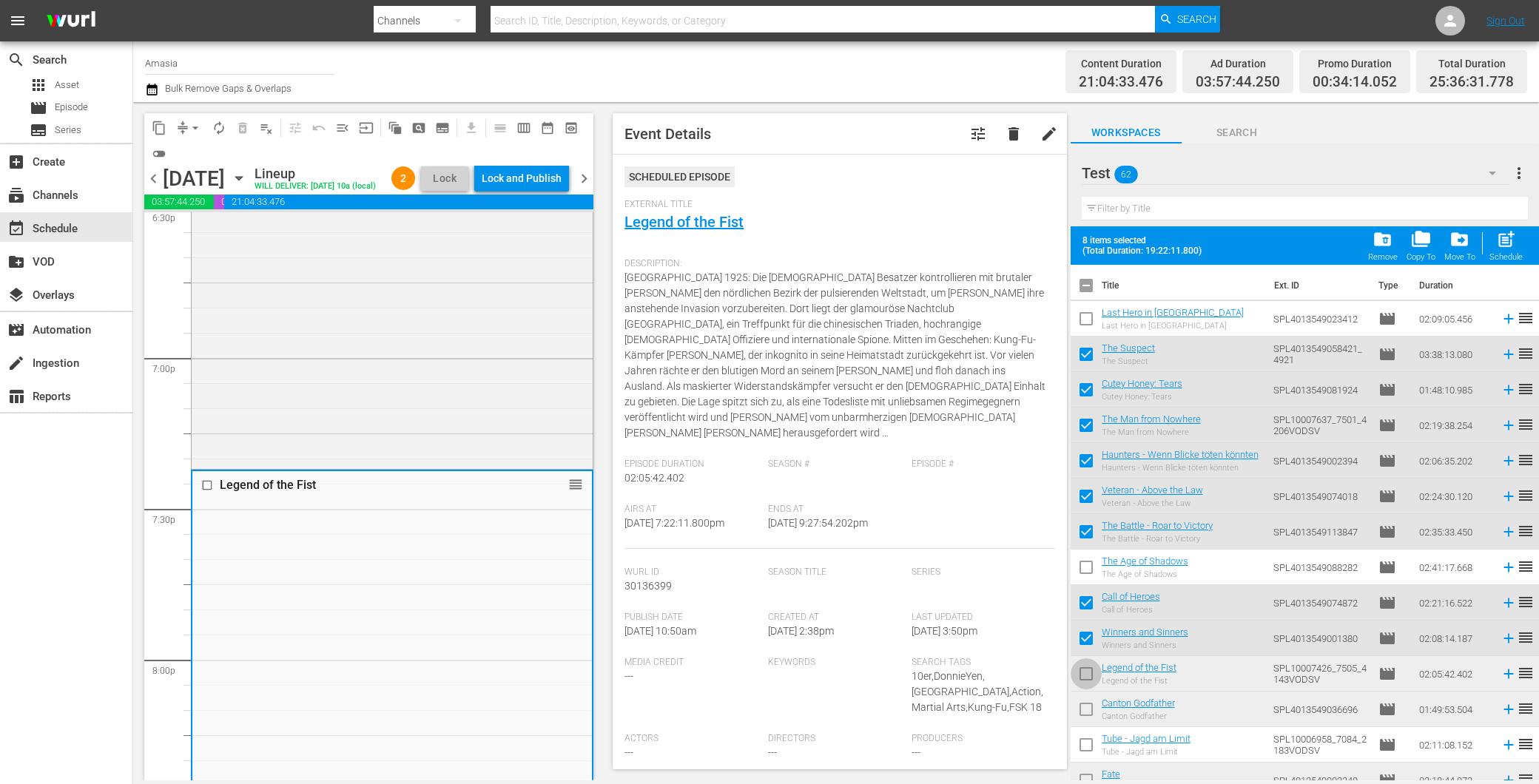
click at [1092, 670] on input "checkbox" at bounding box center [1085, 676] width 31 height 31
checkbox input "true"
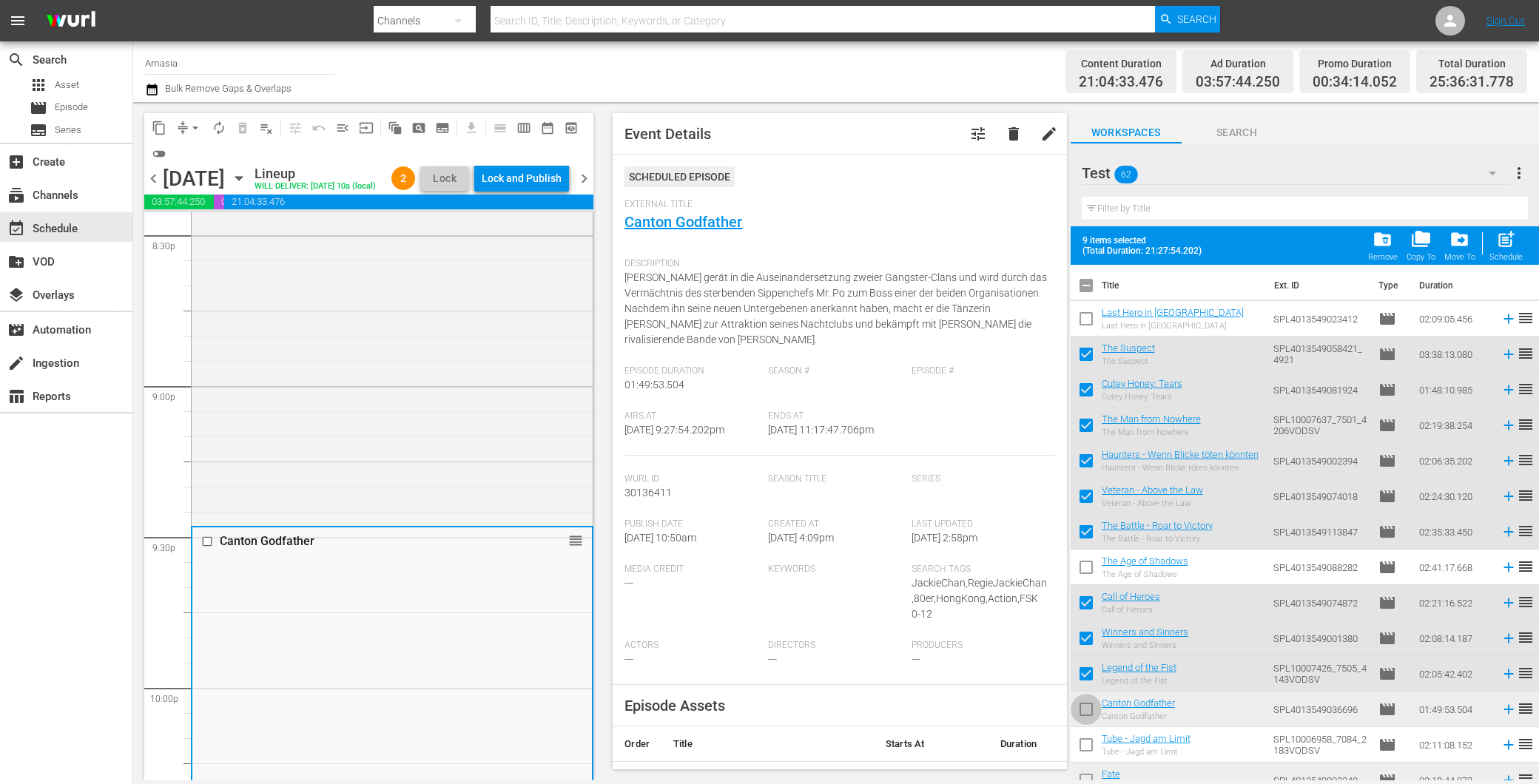
click at [1090, 706] on input "checkbox" at bounding box center [1085, 712] width 31 height 31
checkbox input "true"
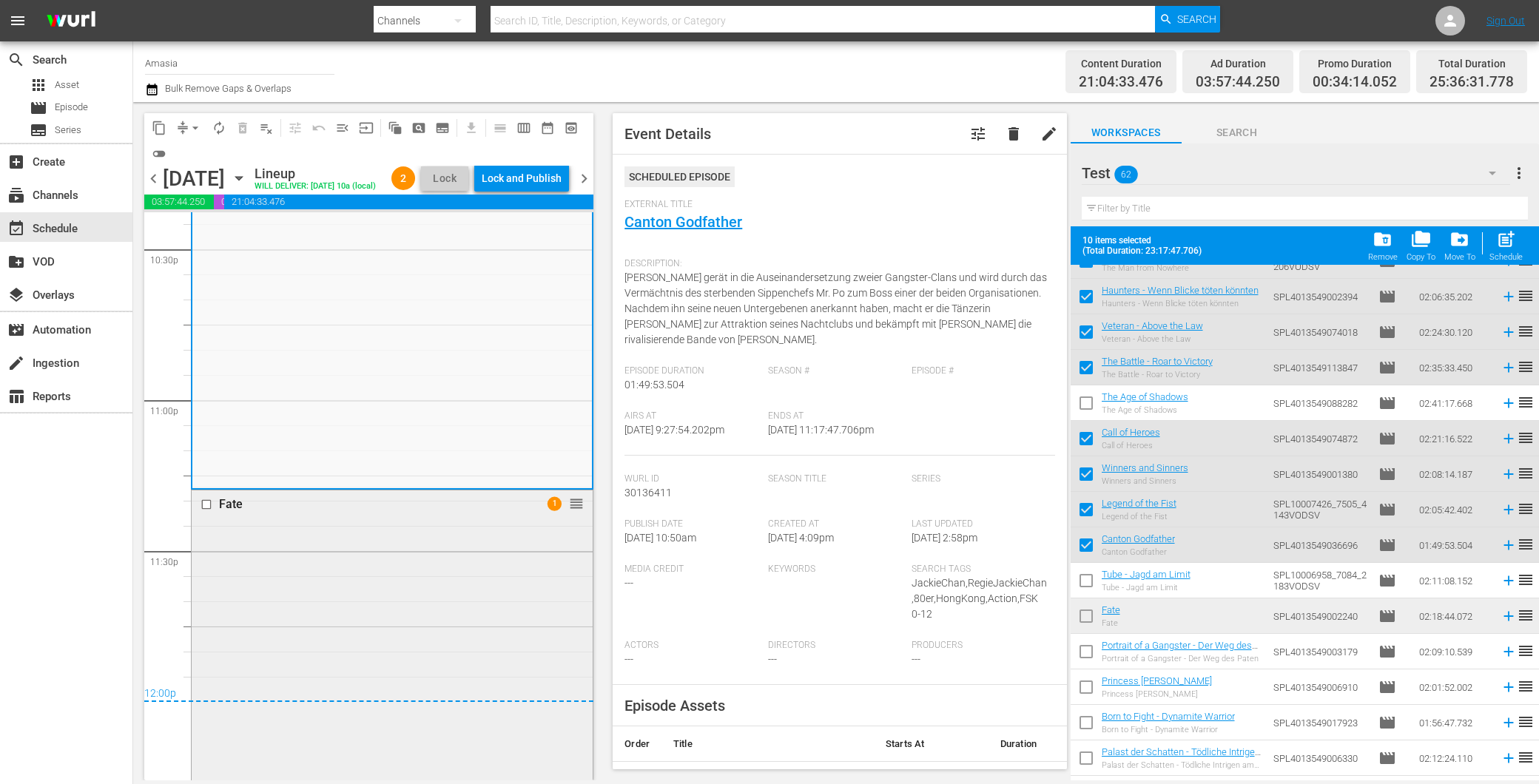
scroll to position [6823, 0]
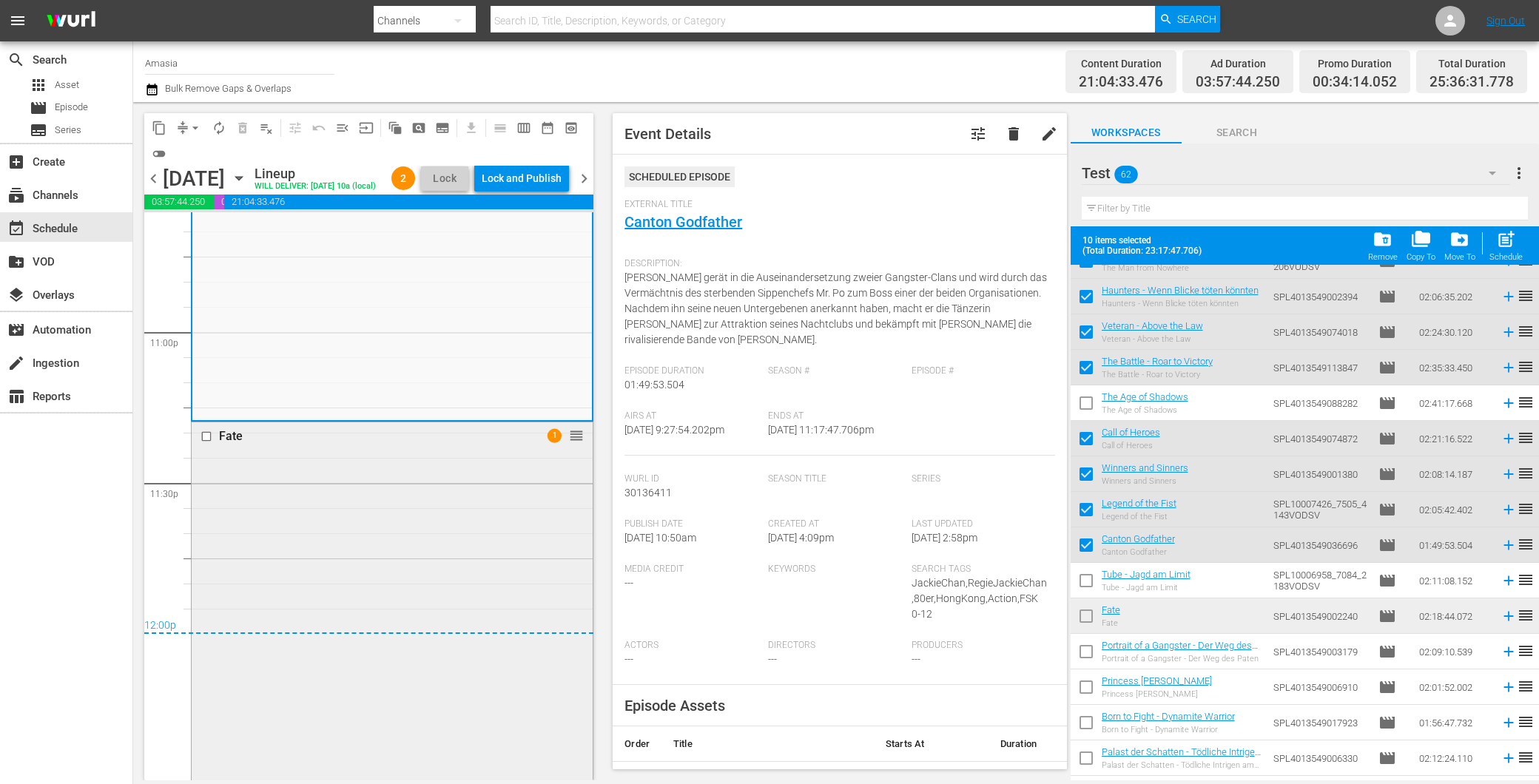
click at [357, 581] on div "Fate 1 reorder" at bounding box center [392, 769] width 401 height 693
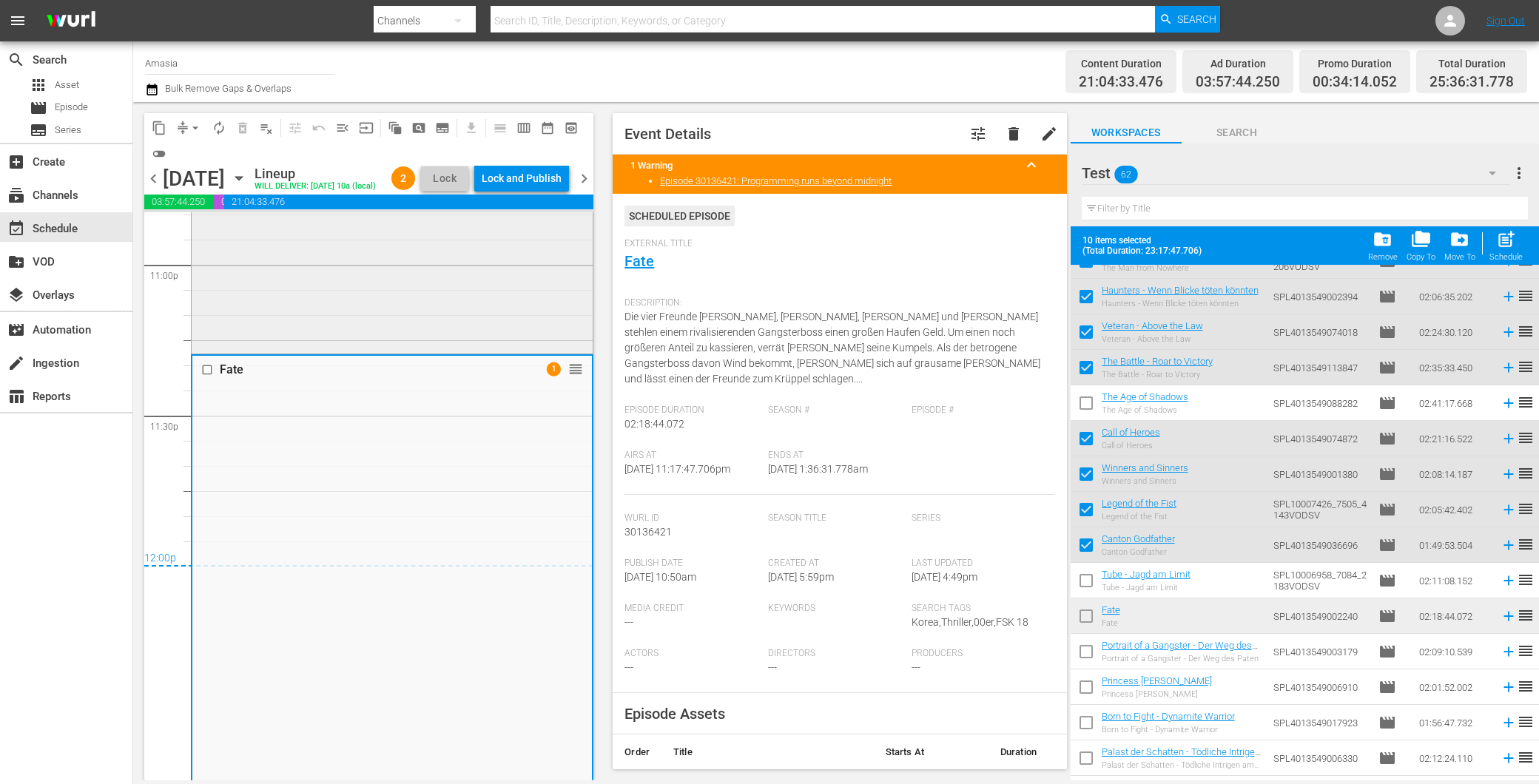
scroll to position [6774, 0]
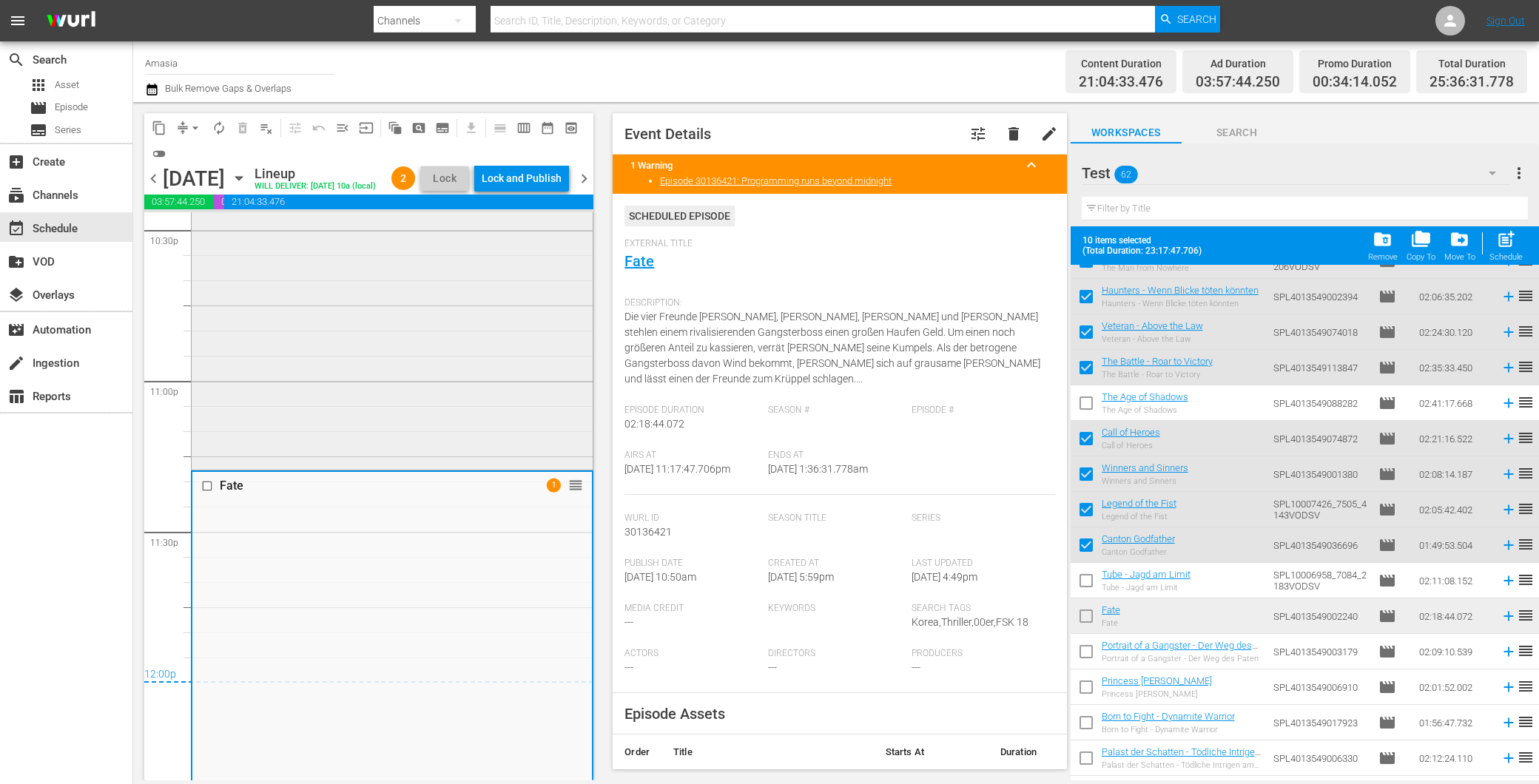
click at [361, 392] on div "Canton Godfather reorder" at bounding box center [392, 192] width 401 height 548
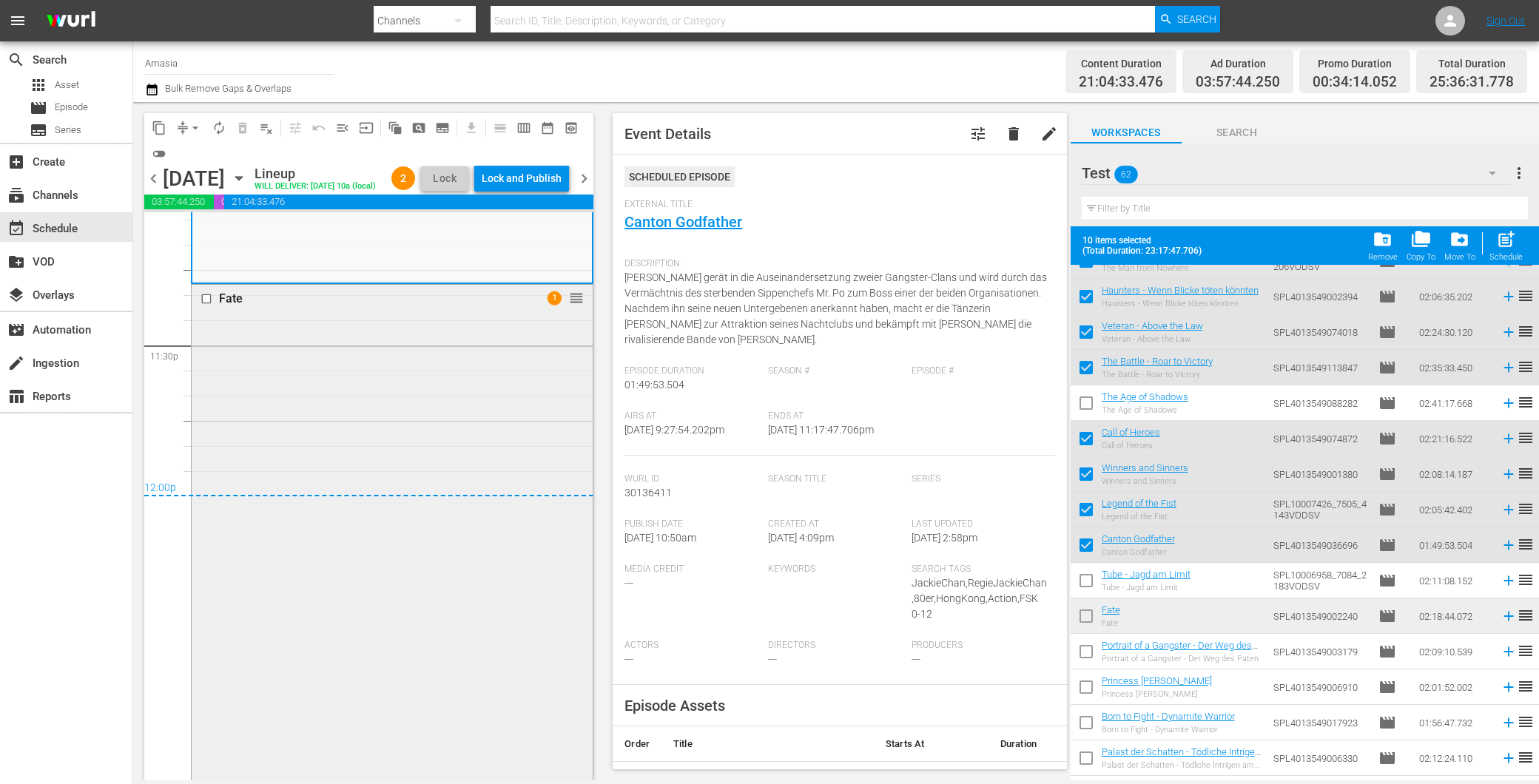
scroll to position [7185, 0]
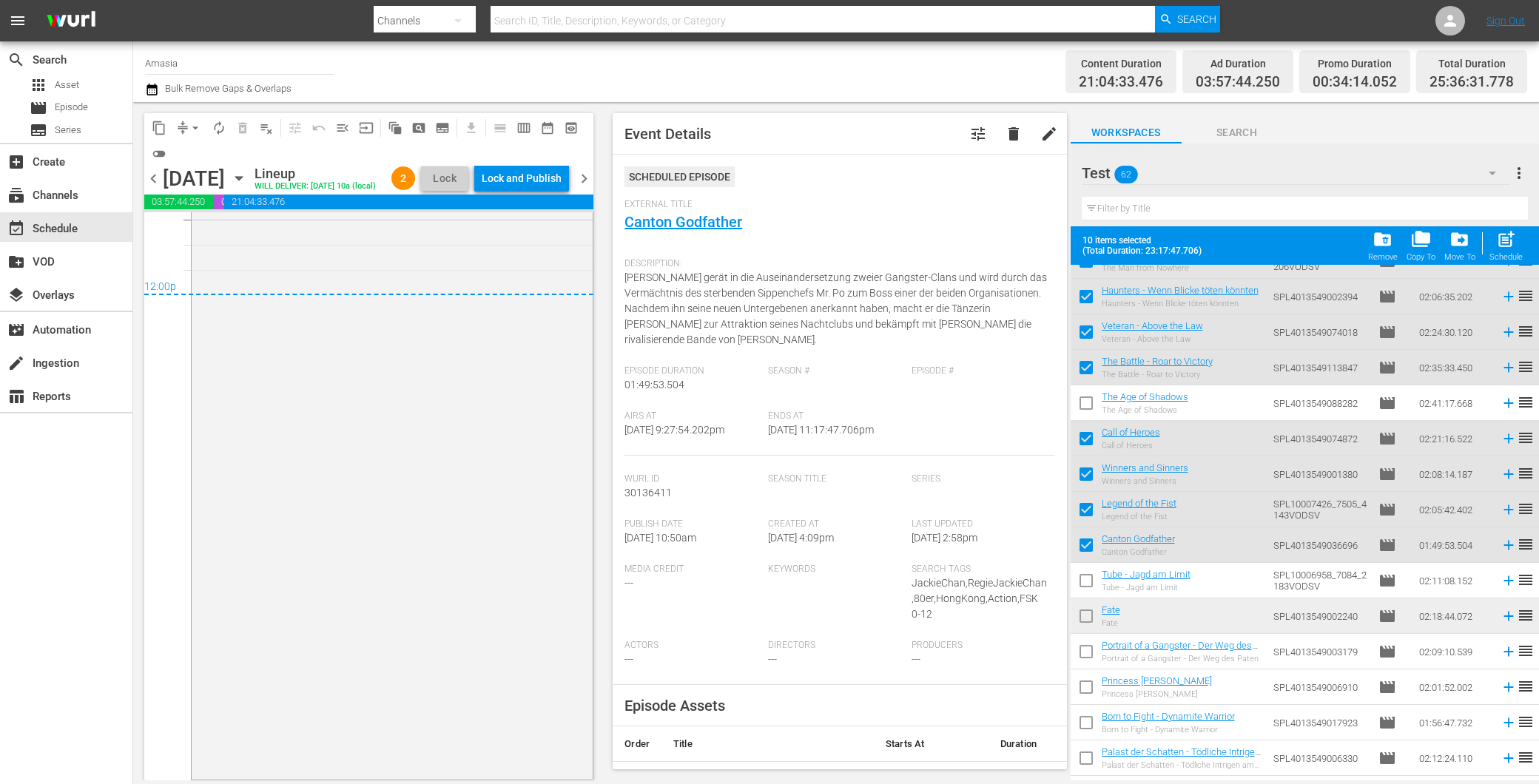
drag, startPoint x: 366, startPoint y: 566, endPoint x: 589, endPoint y: 559, distance: 223.1
click at [367, 567] on div "Fate 1 reorder" at bounding box center [392, 430] width 401 height 693
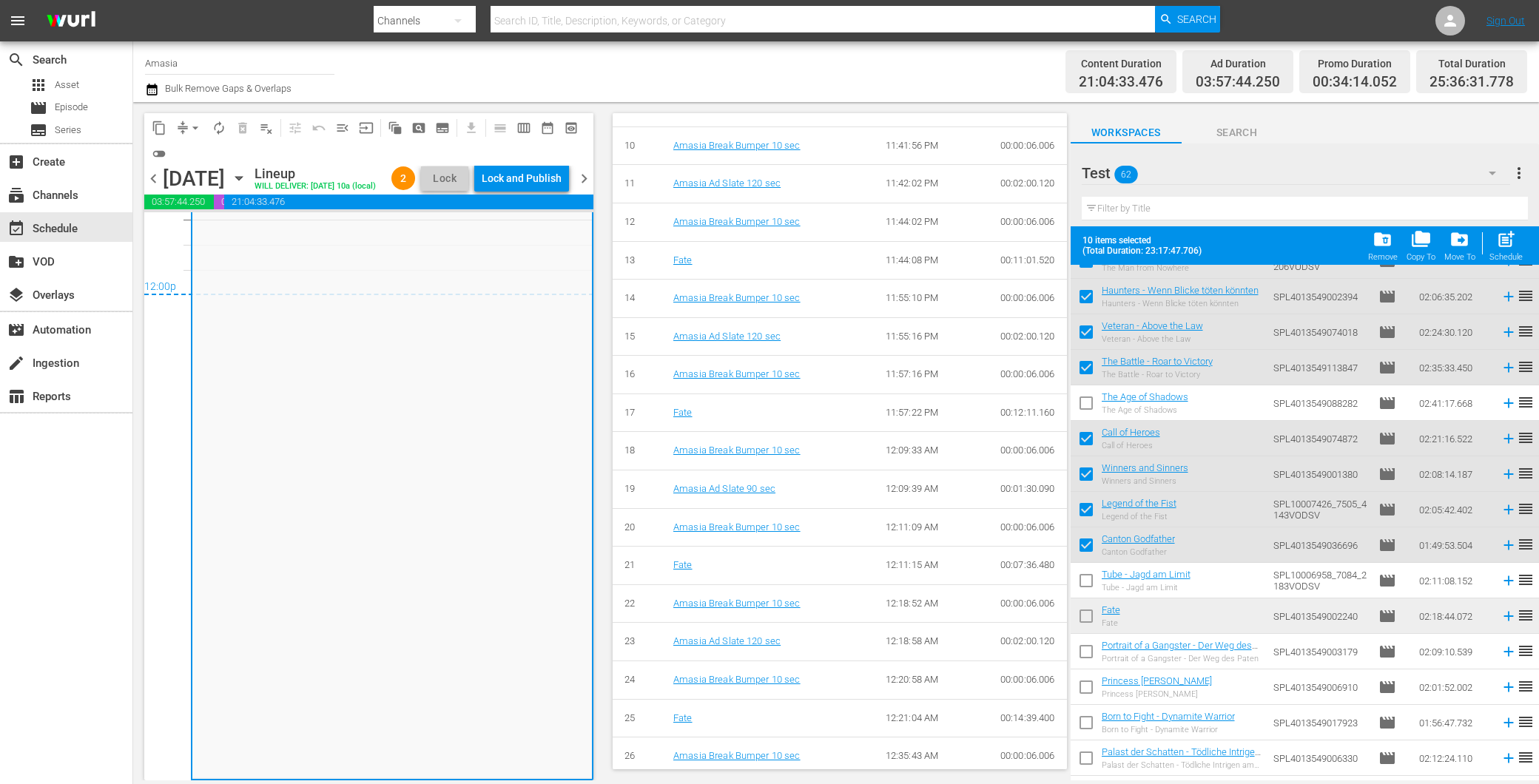
scroll to position [6774, 0]
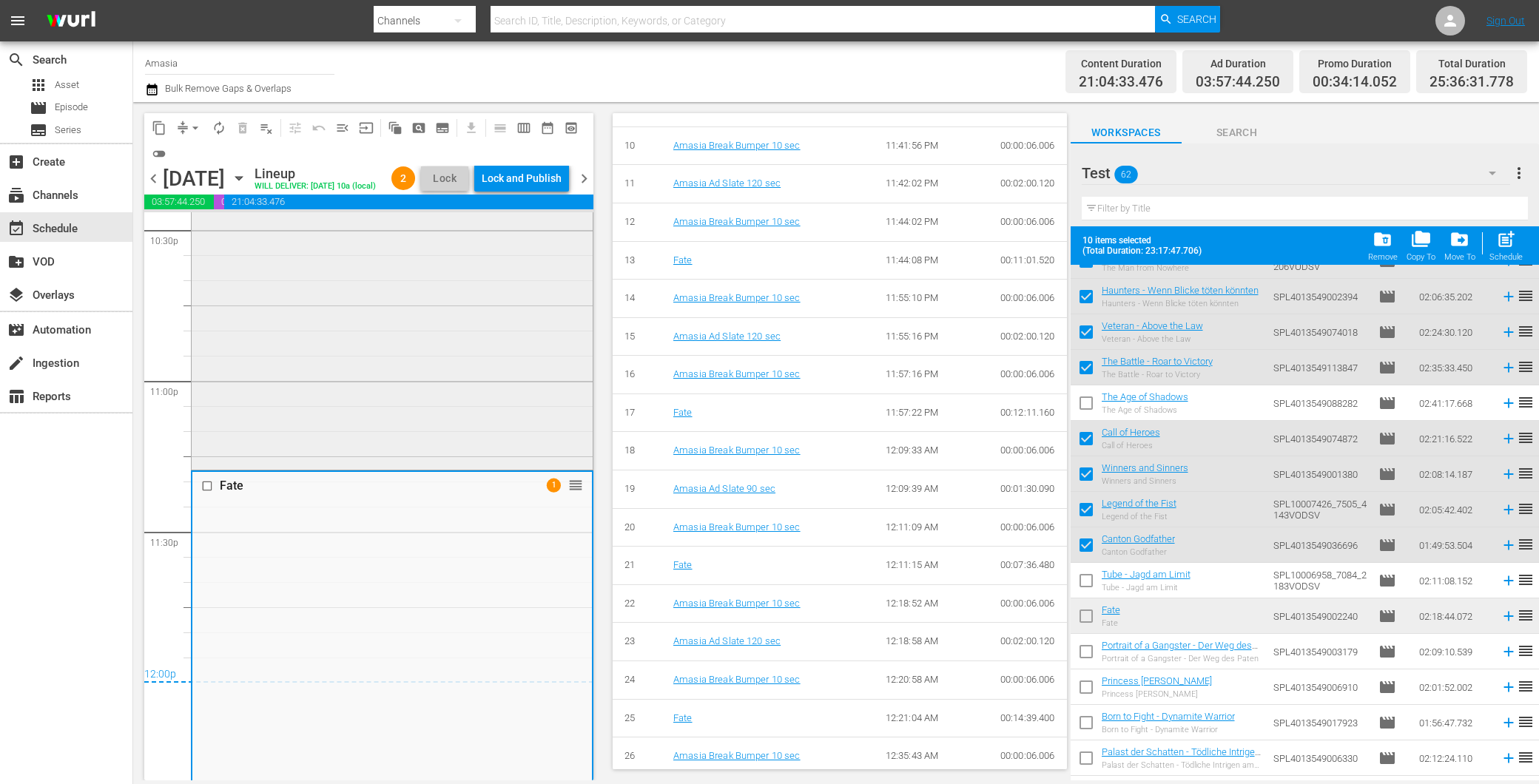
click at [469, 448] on div "Canton Godfather reorder" at bounding box center [392, 192] width 401 height 548
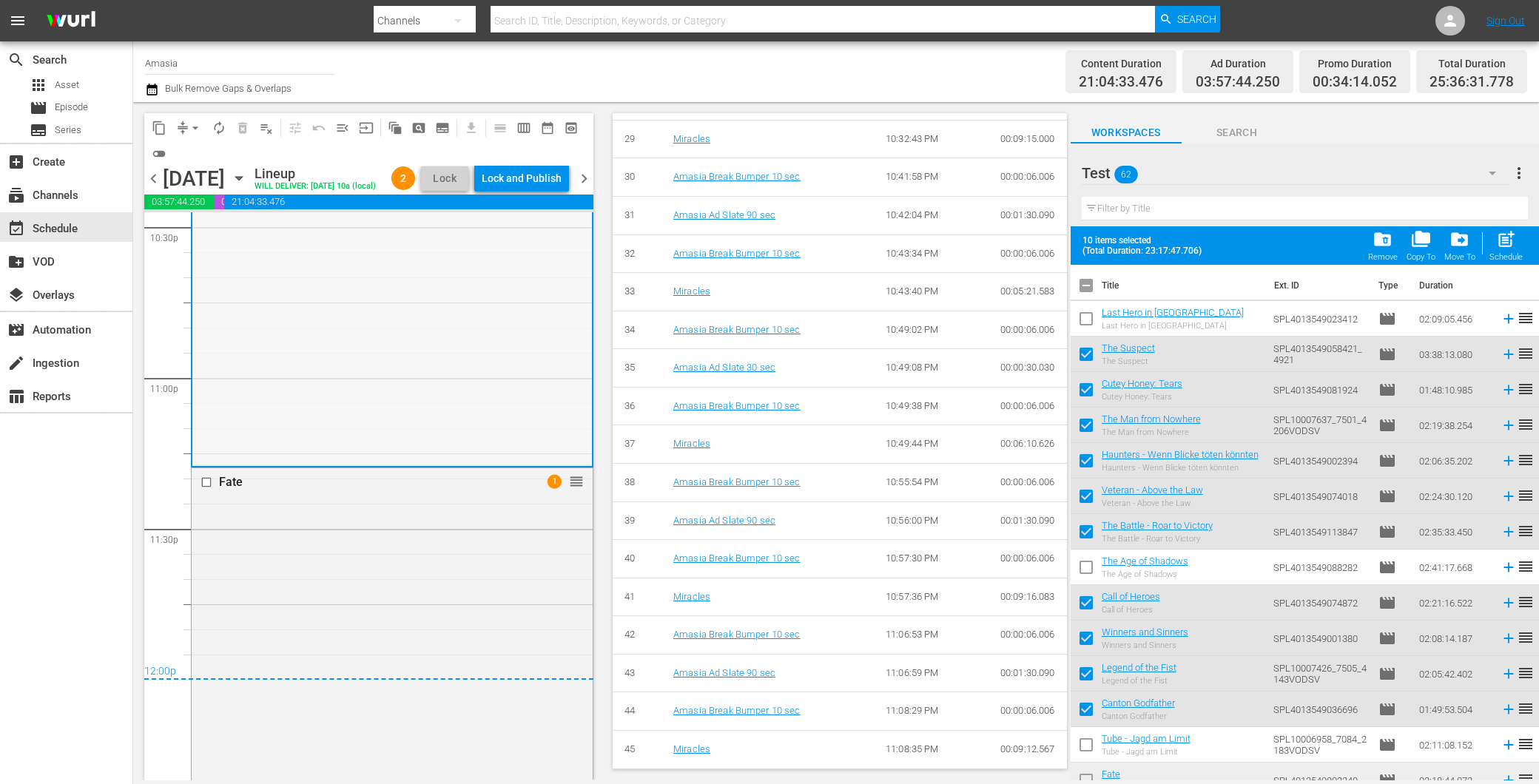
scroll to position [6856, 0]
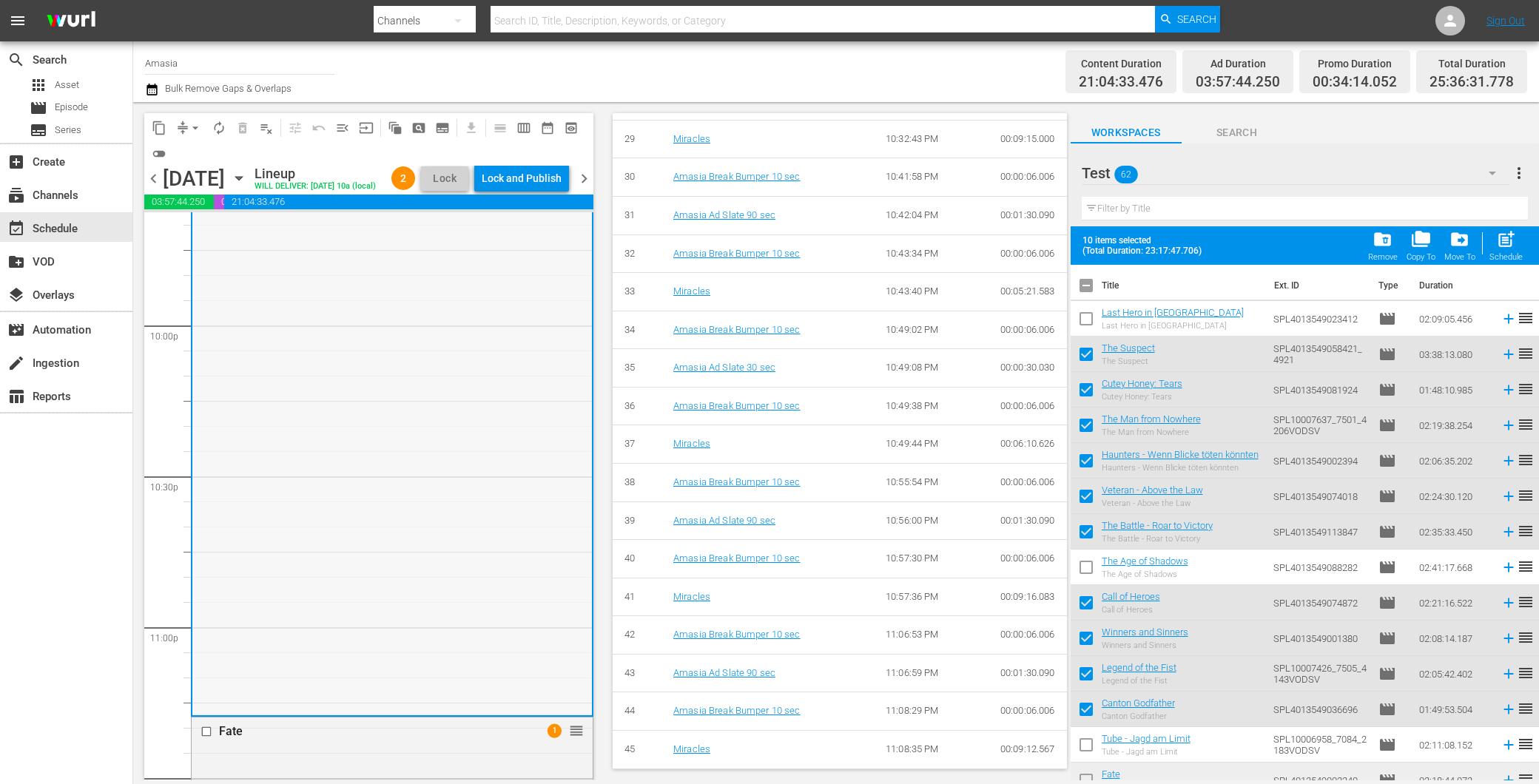
click at [425, 438] on div "Canton Godfather reorder" at bounding box center [392, 438] width 399 height 548
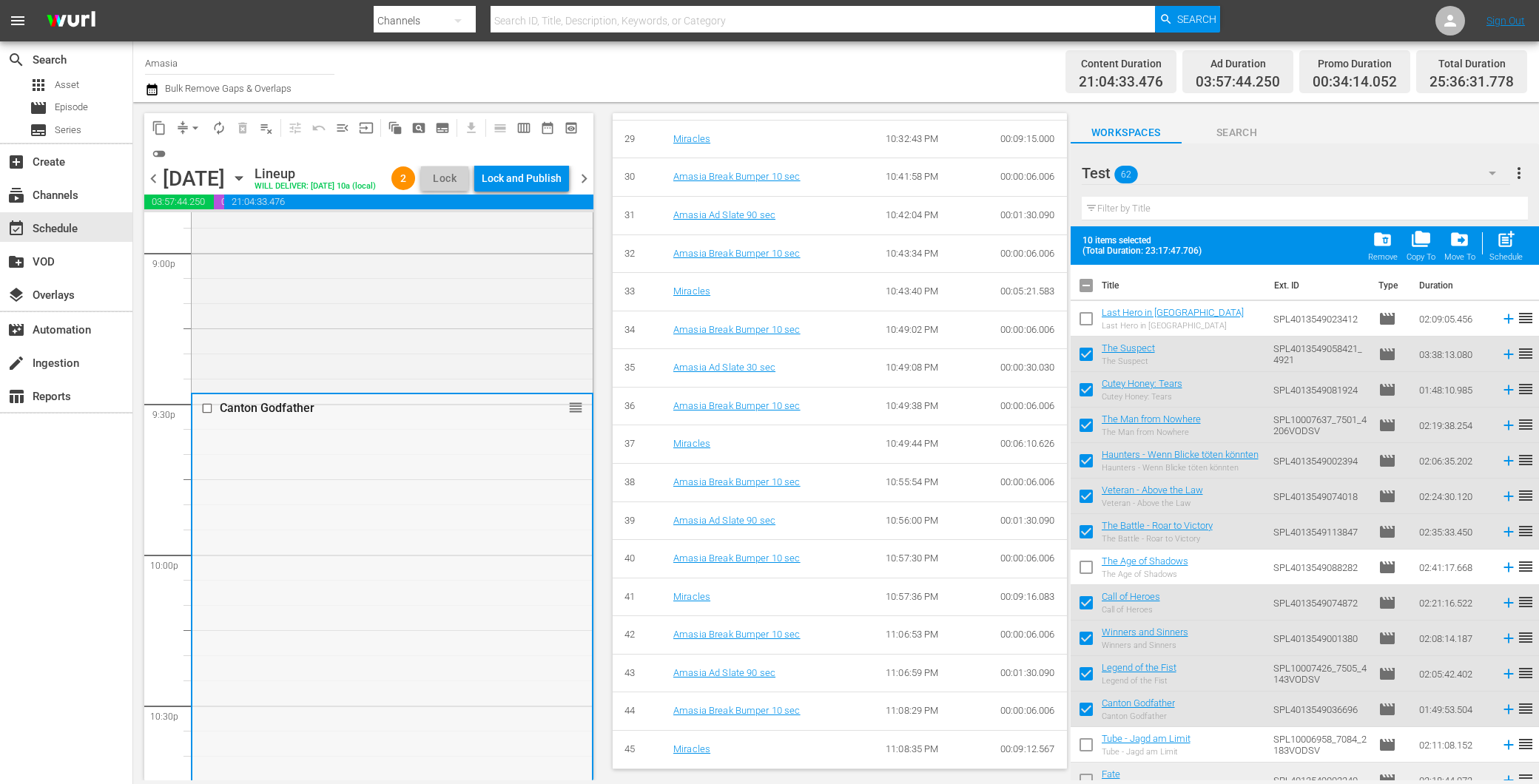
scroll to position [6116, 0]
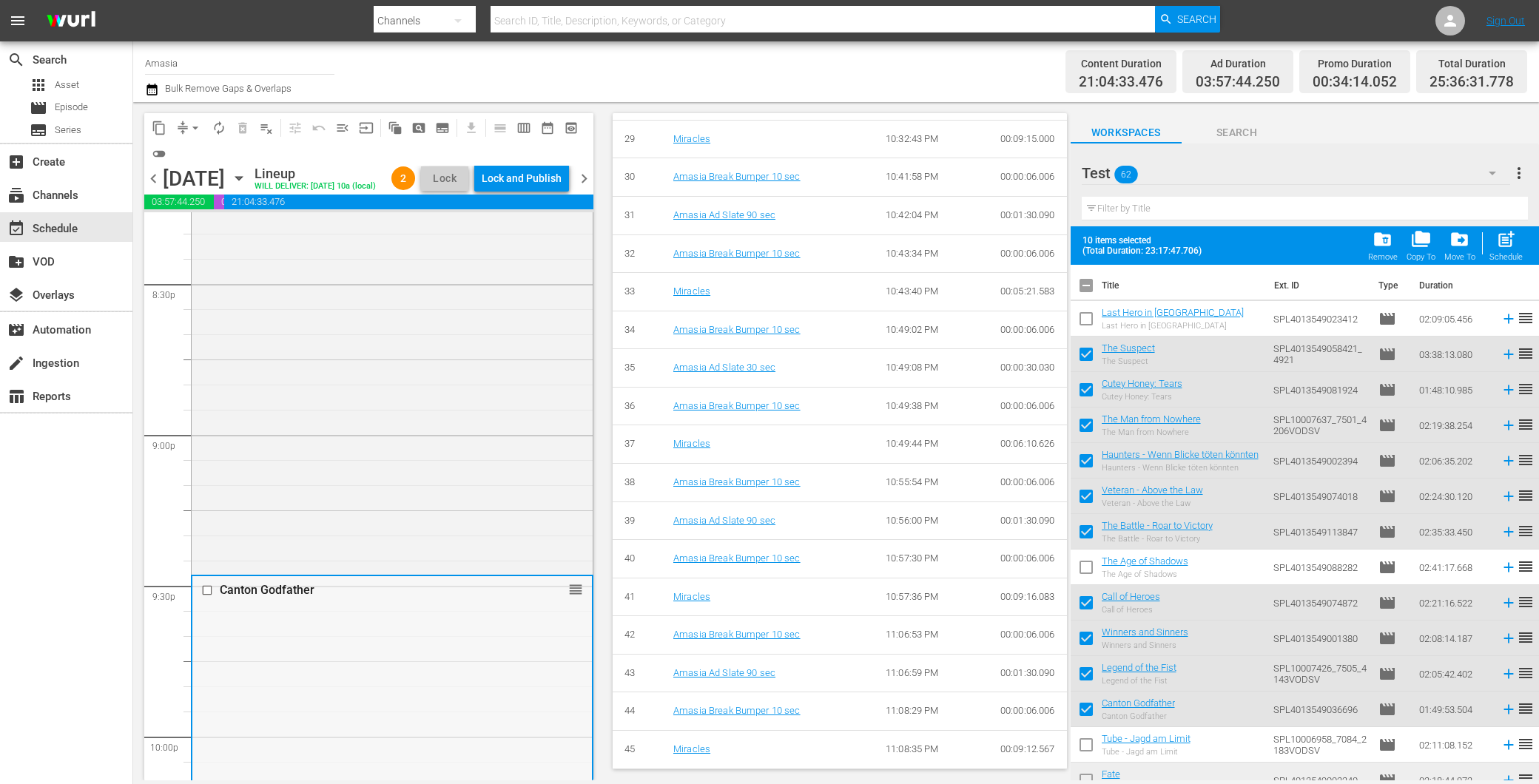
click at [252, 597] on div "Canton Godfather" at bounding box center [368, 590] width 297 height 14
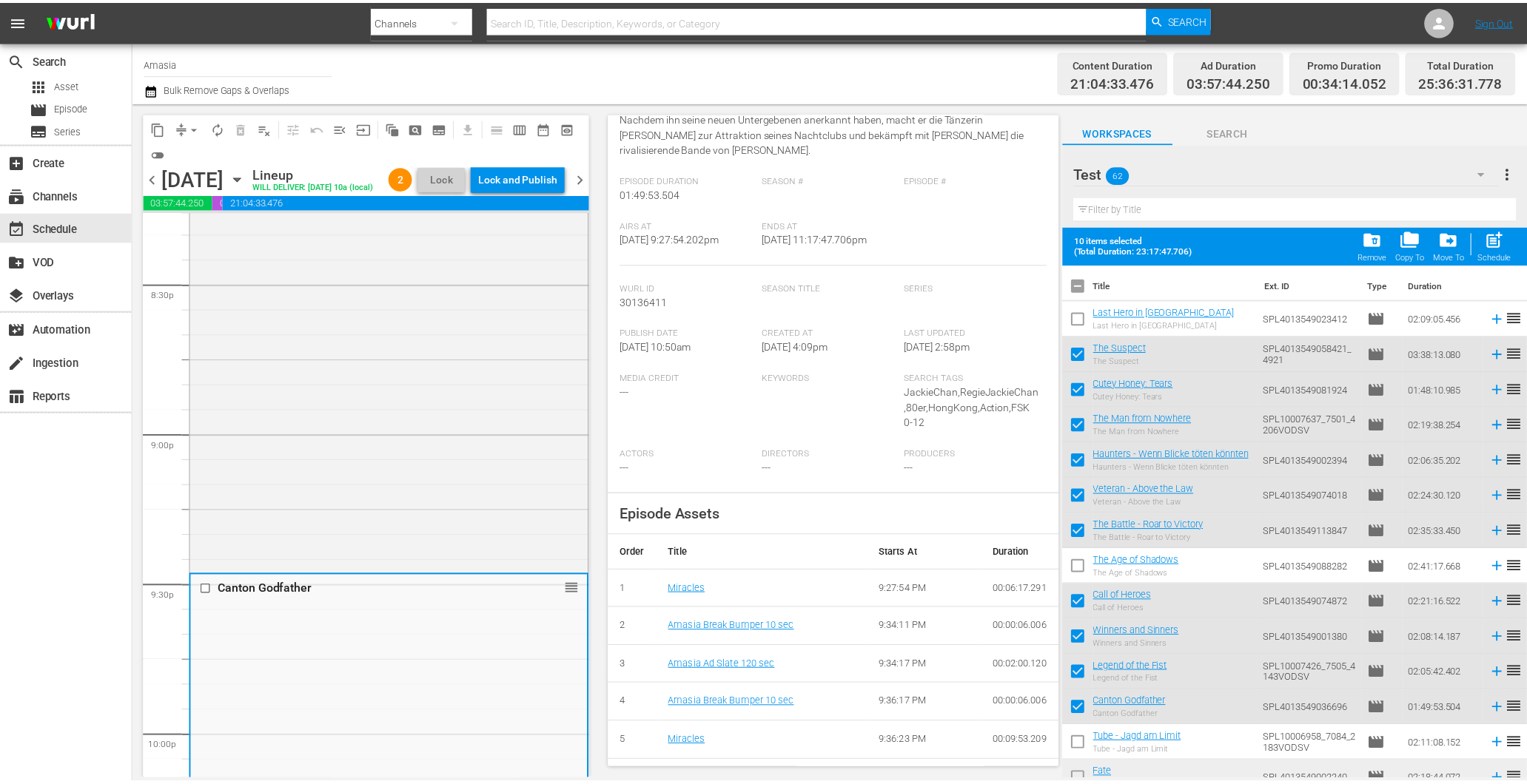
scroll to position [0, 0]
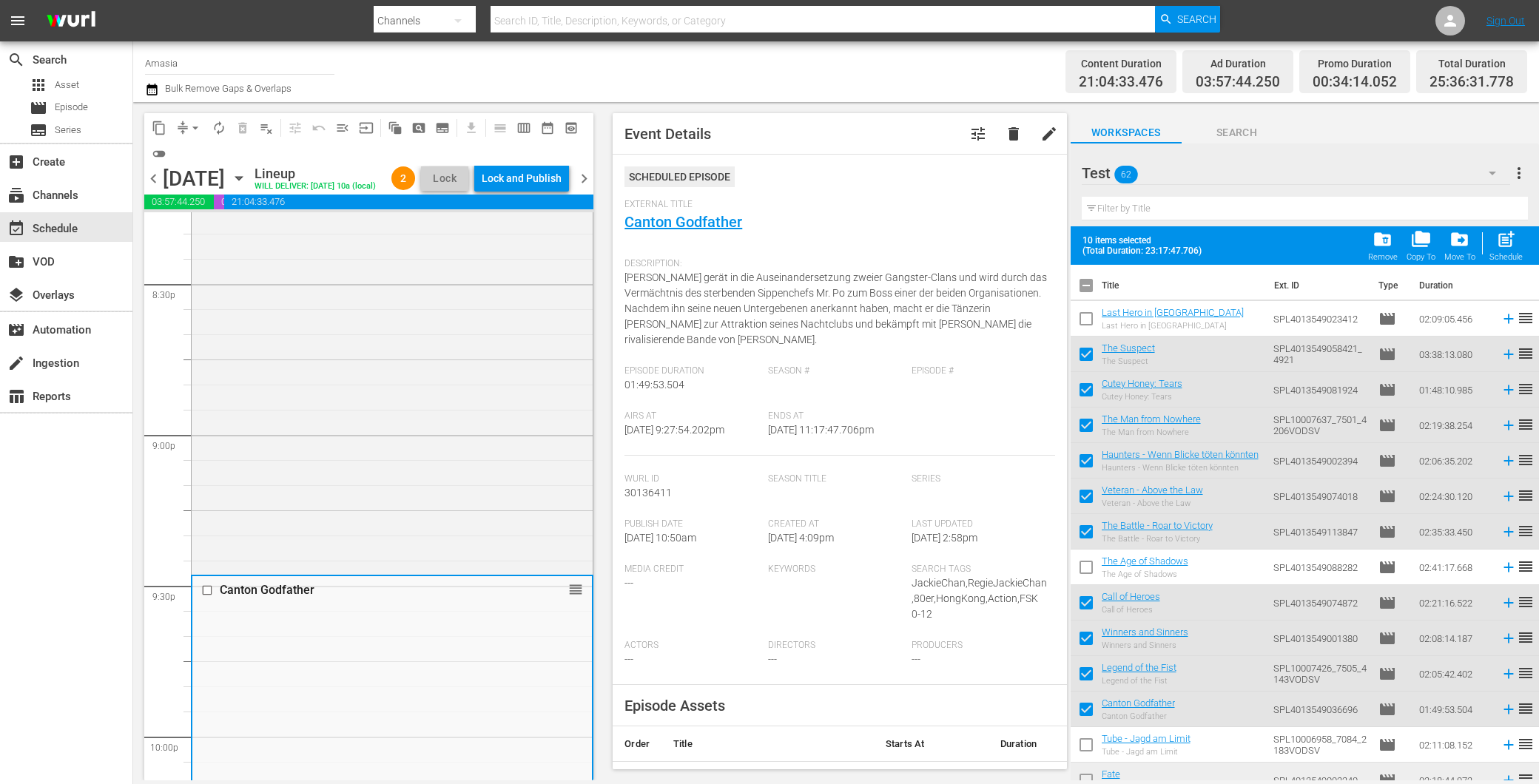
click at [706, 235] on div "External Title Canton Godfather" at bounding box center [839, 225] width 430 height 52
click at [707, 212] on div "External Title Canton Godfather" at bounding box center [839, 225] width 430 height 52
drag, startPoint x: 707, startPoint y: 212, endPoint x: 706, endPoint y: 223, distance: 11.0
click at [706, 223] on link "Canton Godfather" at bounding box center [683, 222] width 118 height 18
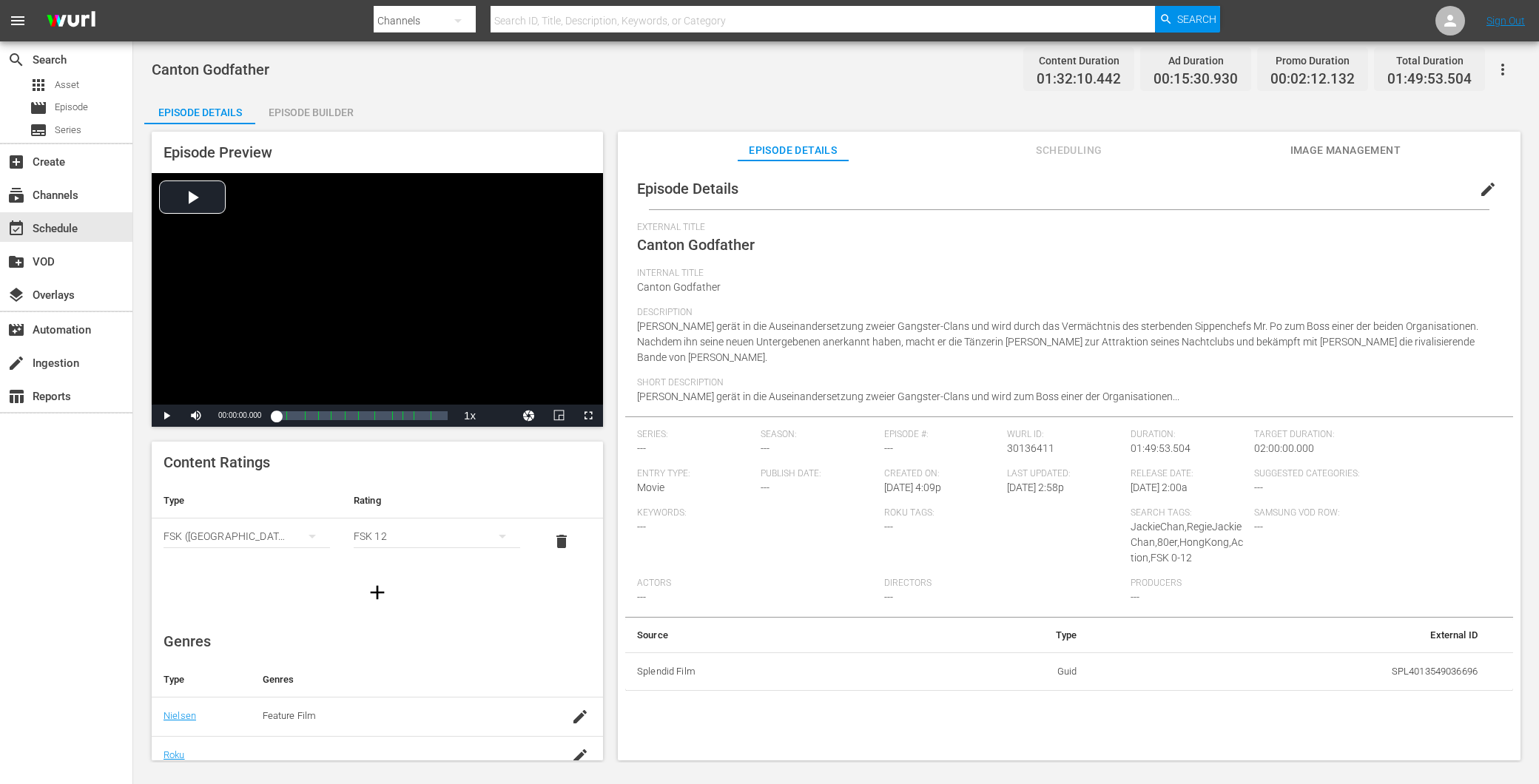
click at [293, 112] on div "Episode Builder" at bounding box center [310, 112] width 111 height 35
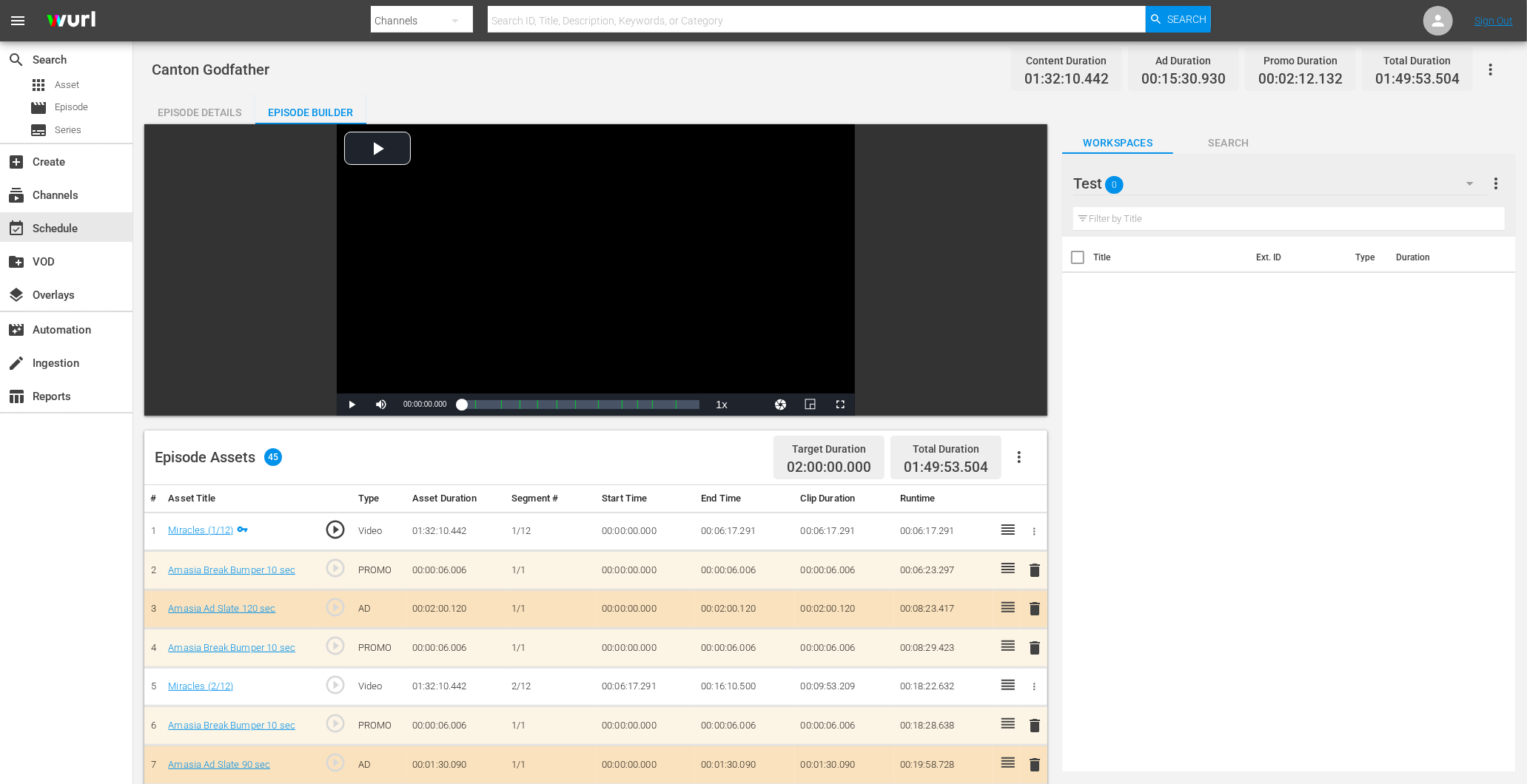
click at [1321, 187] on div "Test 0" at bounding box center [1280, 184] width 414 height 42
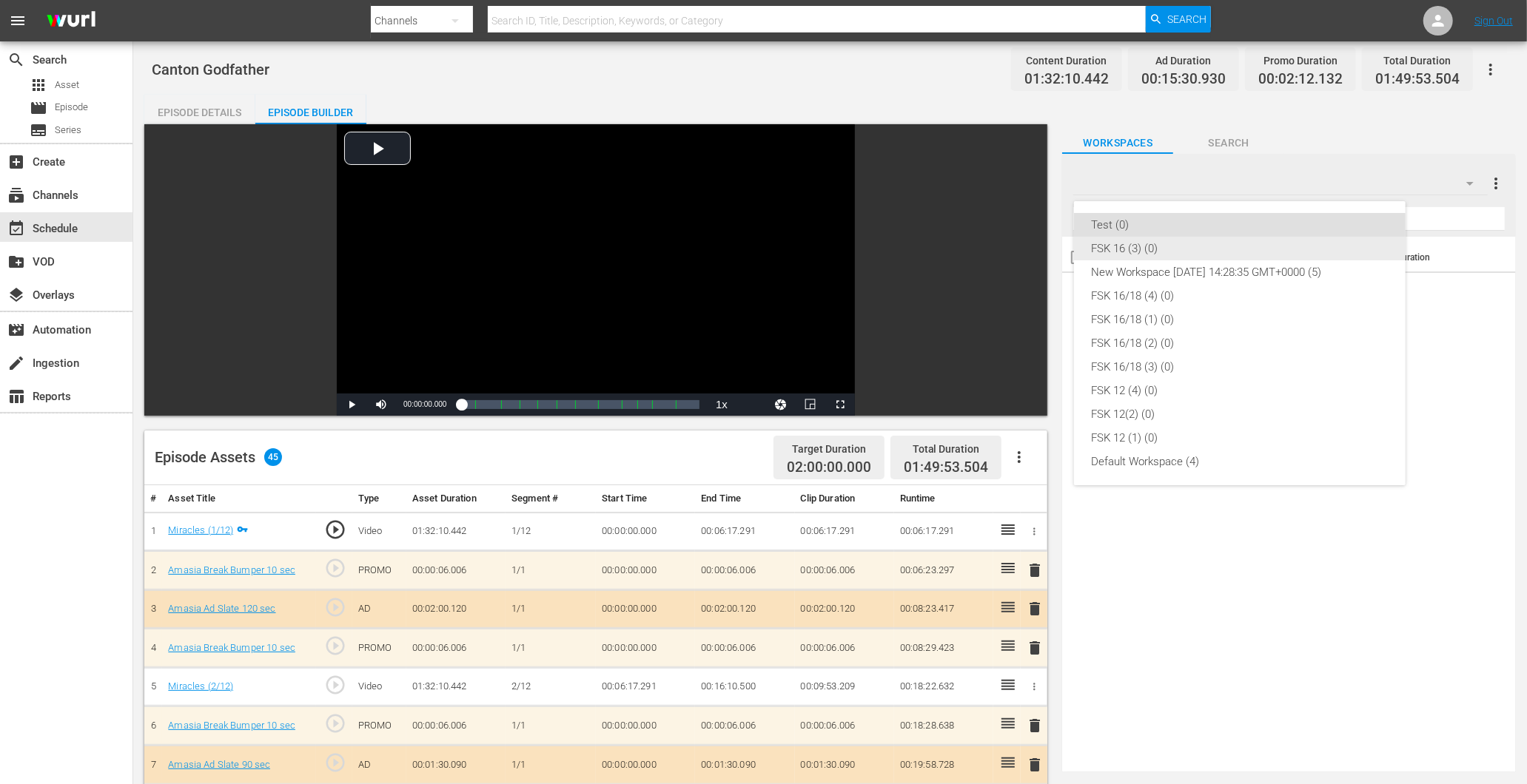
click at [1173, 255] on div "FSK 16 (3) (0)" at bounding box center [1240, 249] width 296 height 23
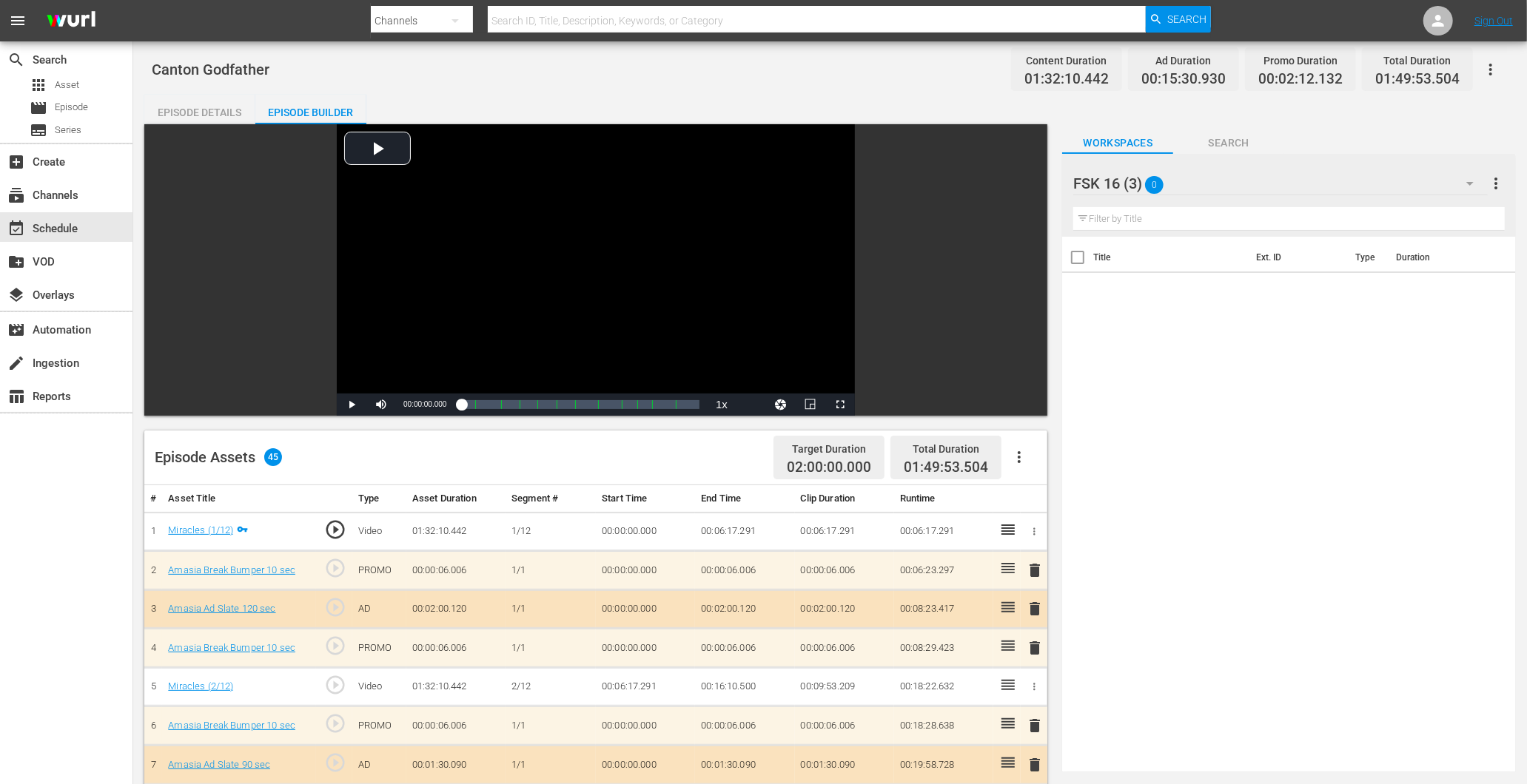
click at [1263, 178] on div "FSK 16 (3) 0" at bounding box center [1280, 184] width 414 height 42
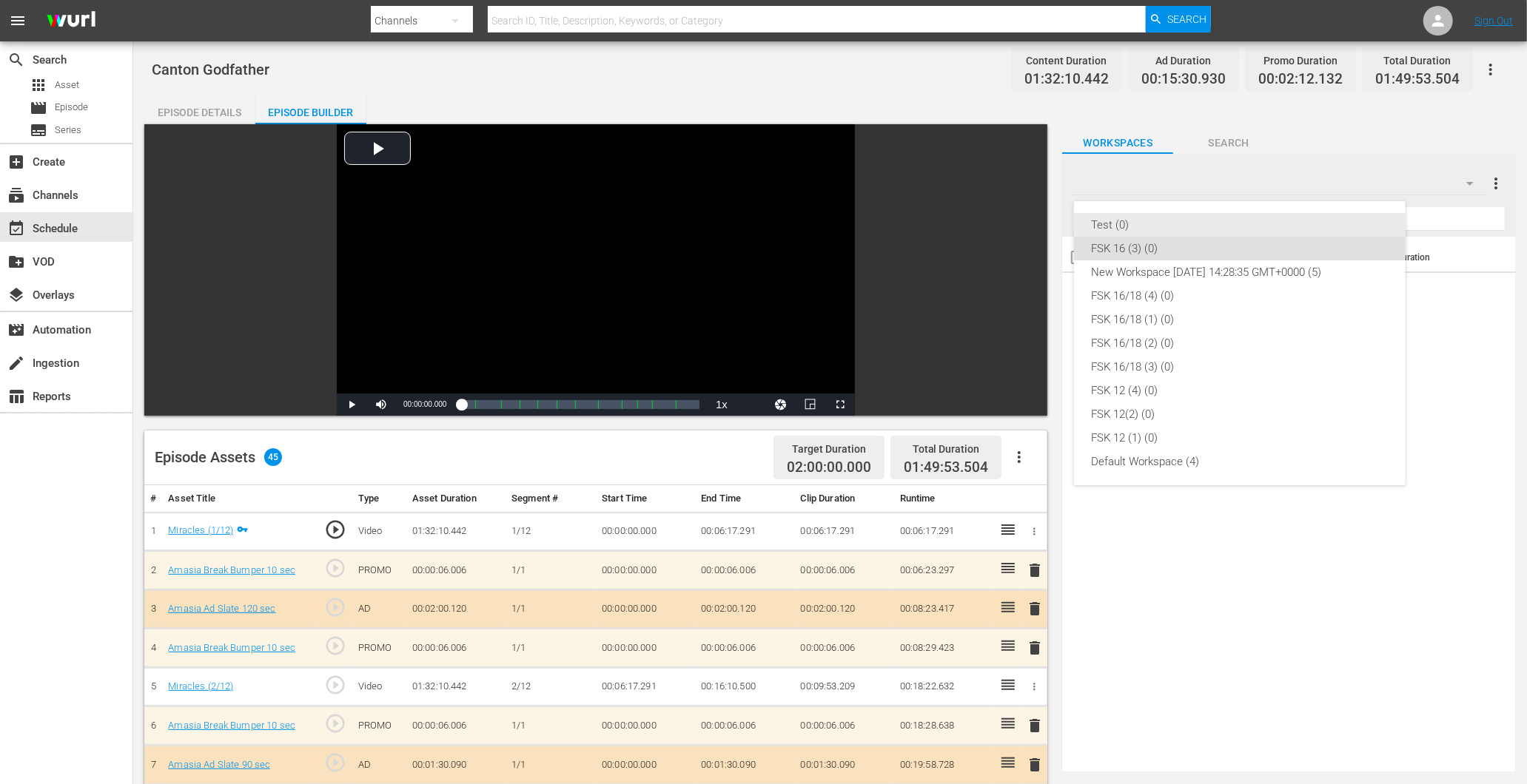
click at [1136, 233] on div "Test (0)" at bounding box center [1240, 225] width 296 height 23
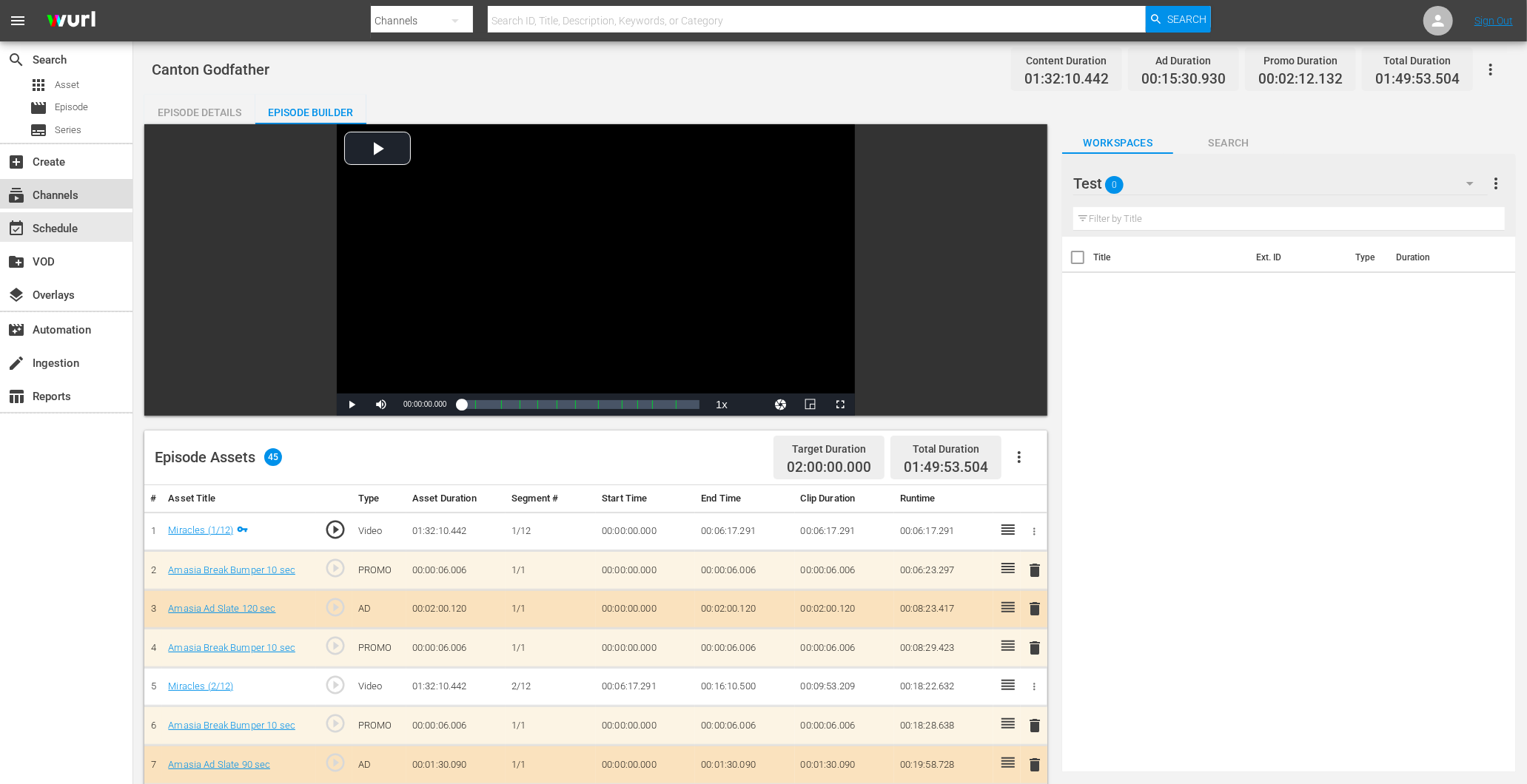
click at [97, 188] on div "subscriptions Channels" at bounding box center [66, 193] width 132 height 29
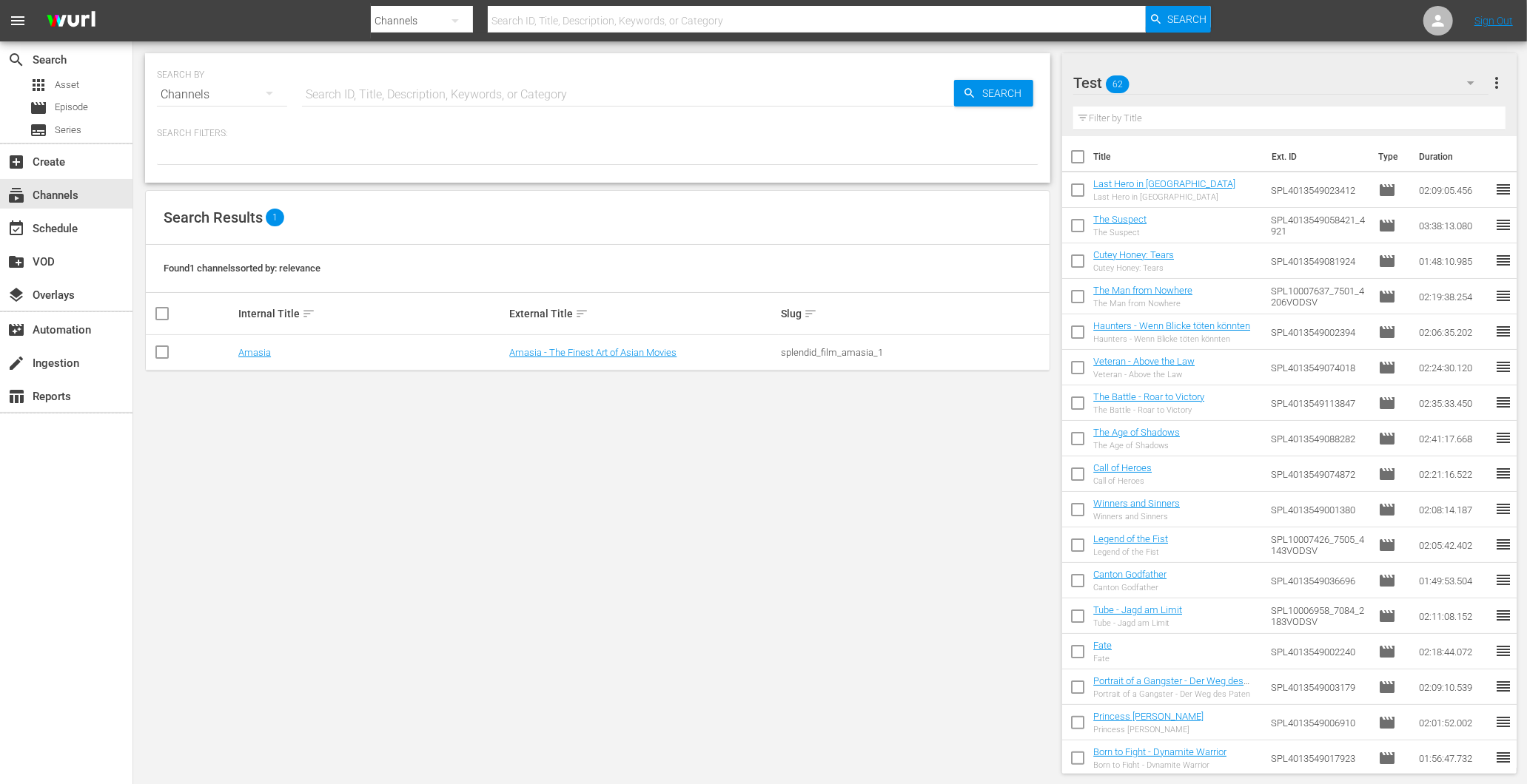
drag, startPoint x: 1237, startPoint y: 100, endPoint x: 1234, endPoint y: 111, distance: 11.4
click at [1237, 104] on div "Filter by Title" at bounding box center [1289, 118] width 432 height 35
click at [1230, 115] on input "text" at bounding box center [1289, 118] width 432 height 23
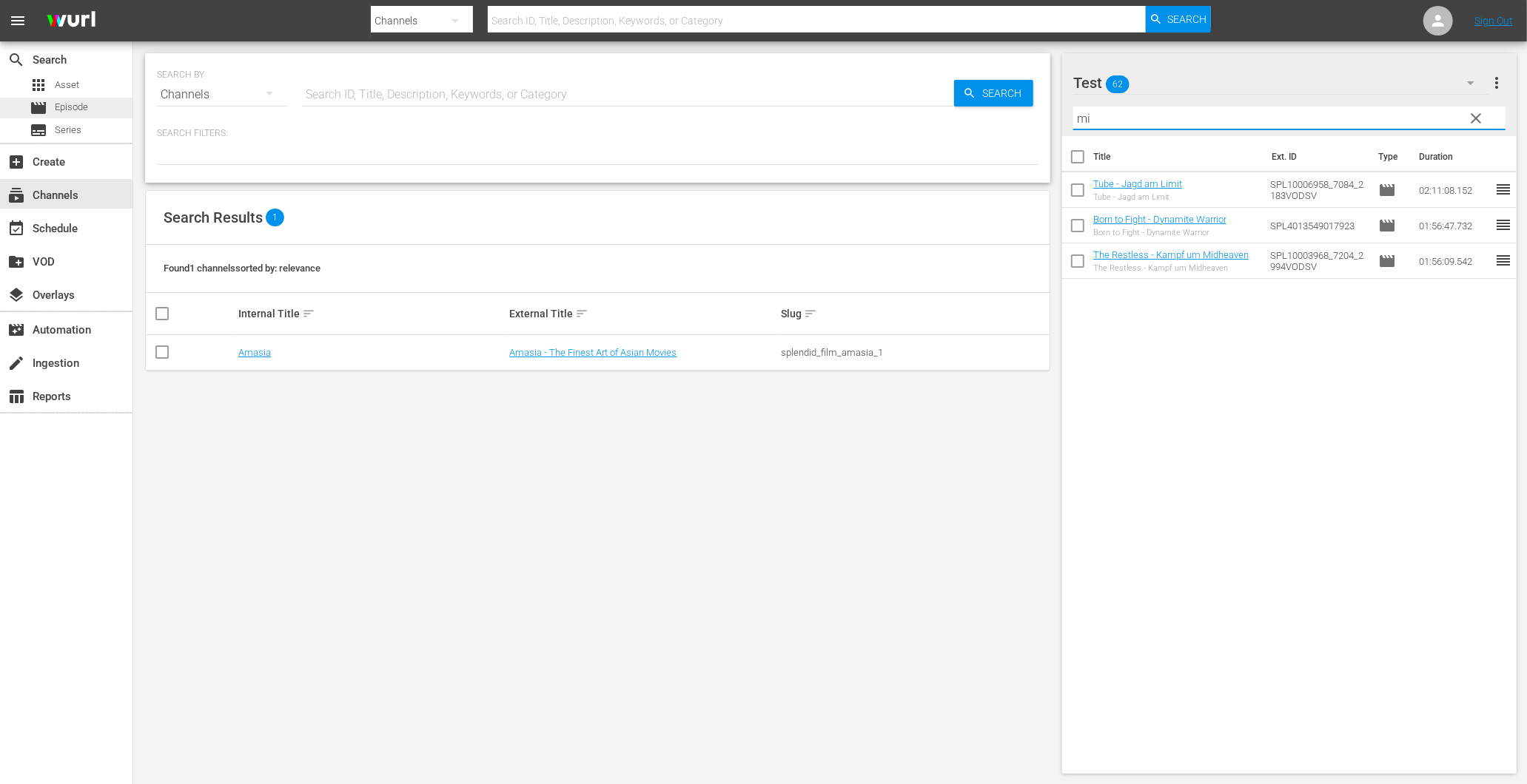
type input "mi"
click at [49, 102] on div "movie Episode" at bounding box center [59, 108] width 59 height 21
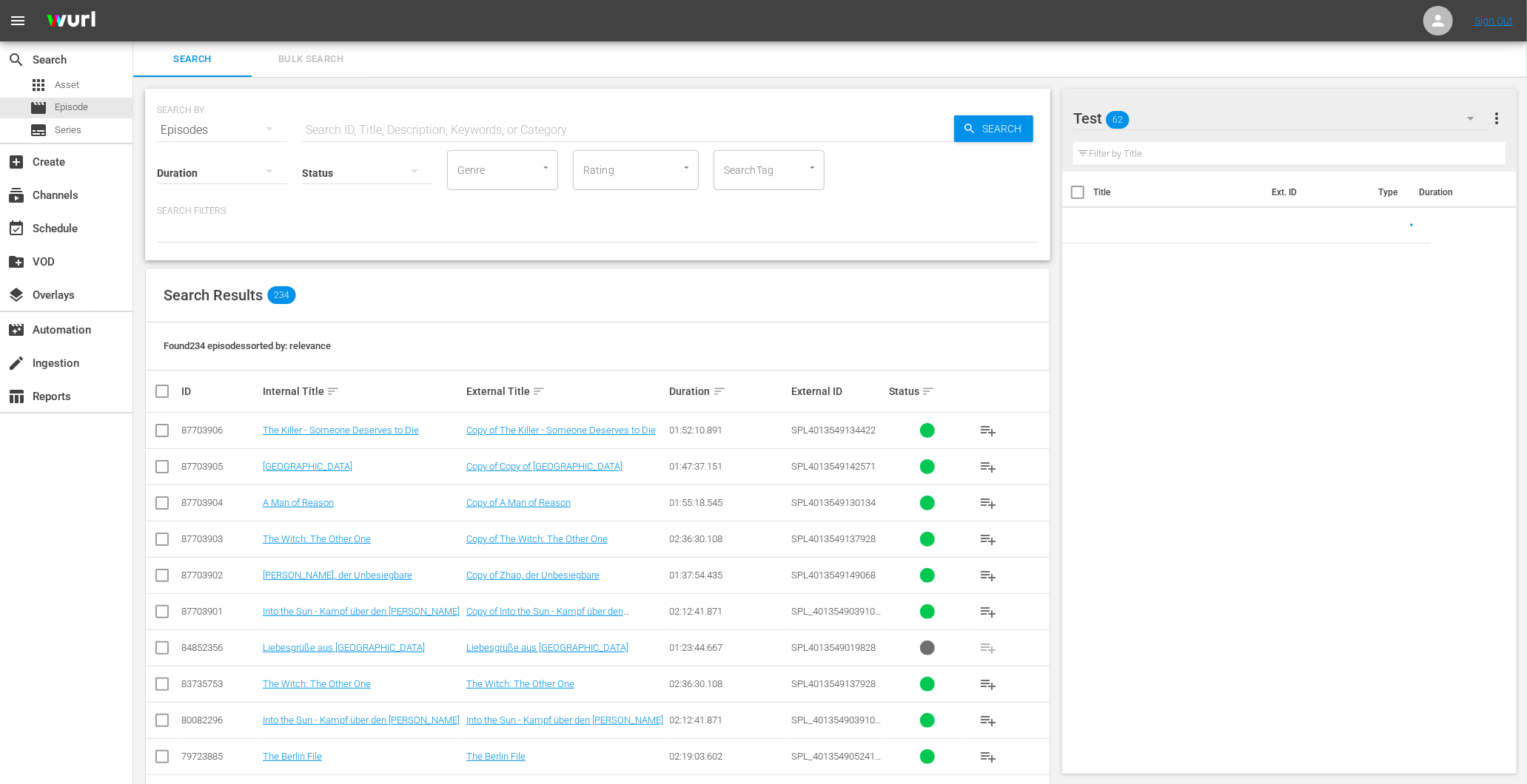
click at [352, 136] on input "text" at bounding box center [628, 130] width 652 height 35
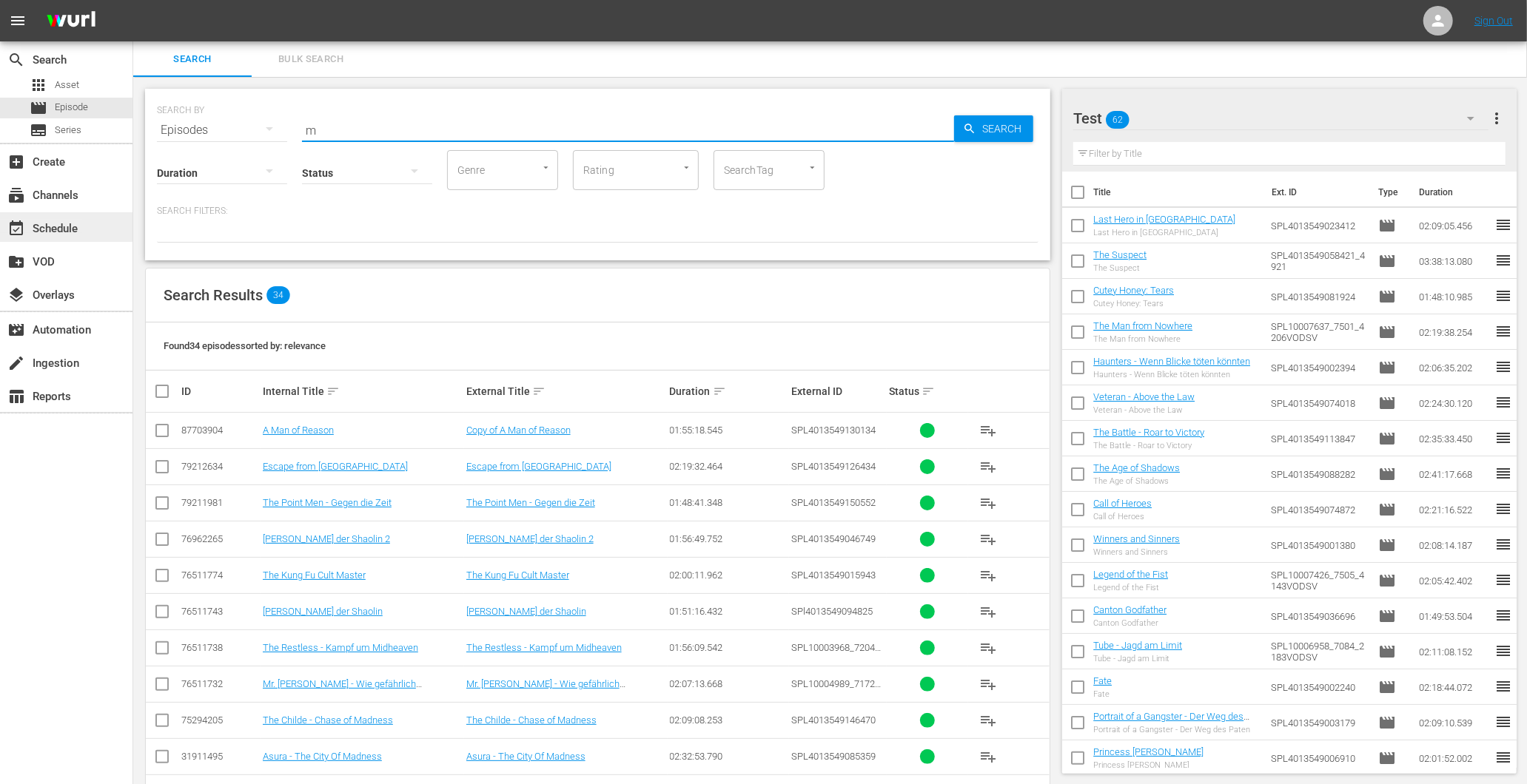
type input "m"
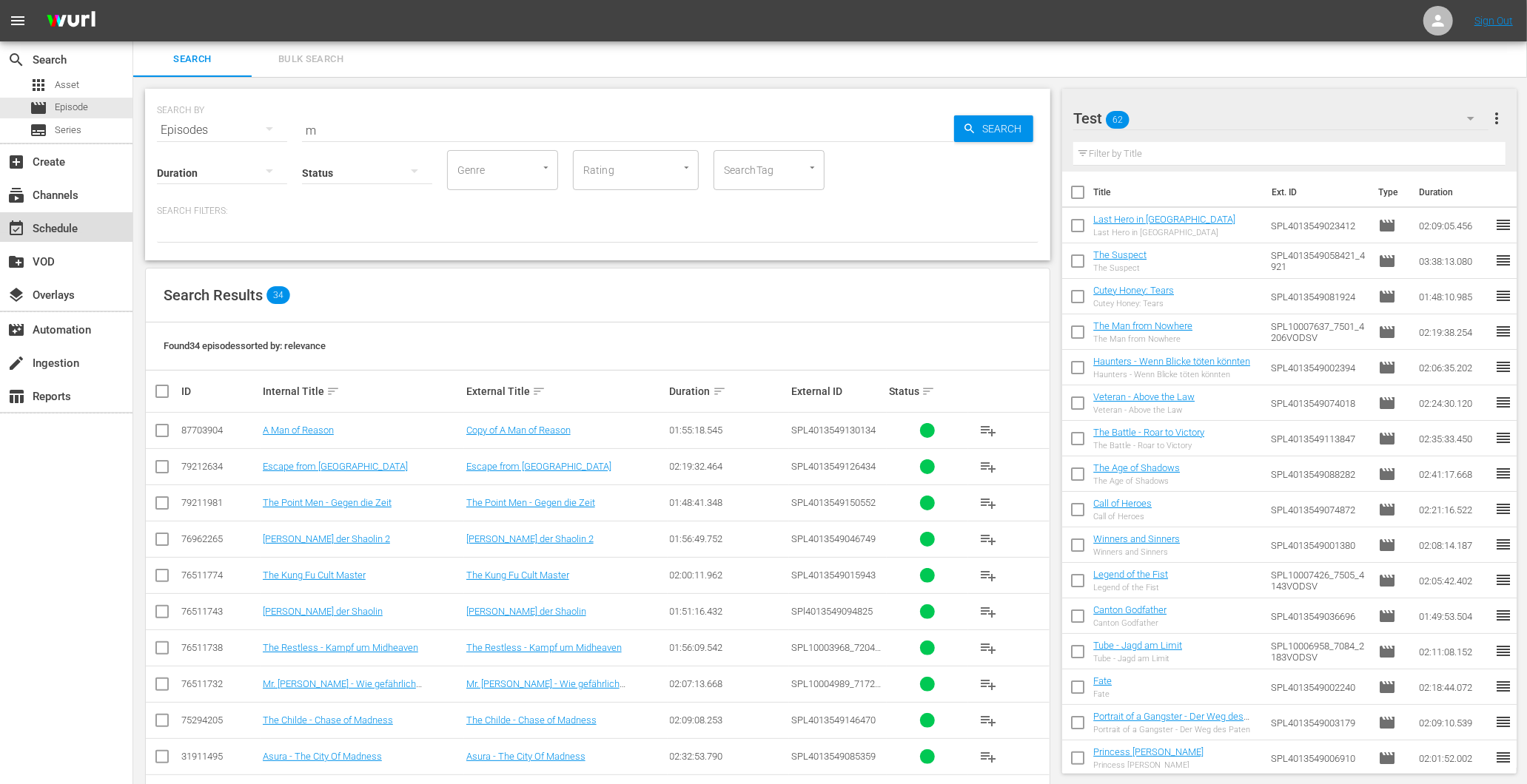
click at [53, 230] on div "event_available Schedule" at bounding box center [41, 227] width 83 height 13
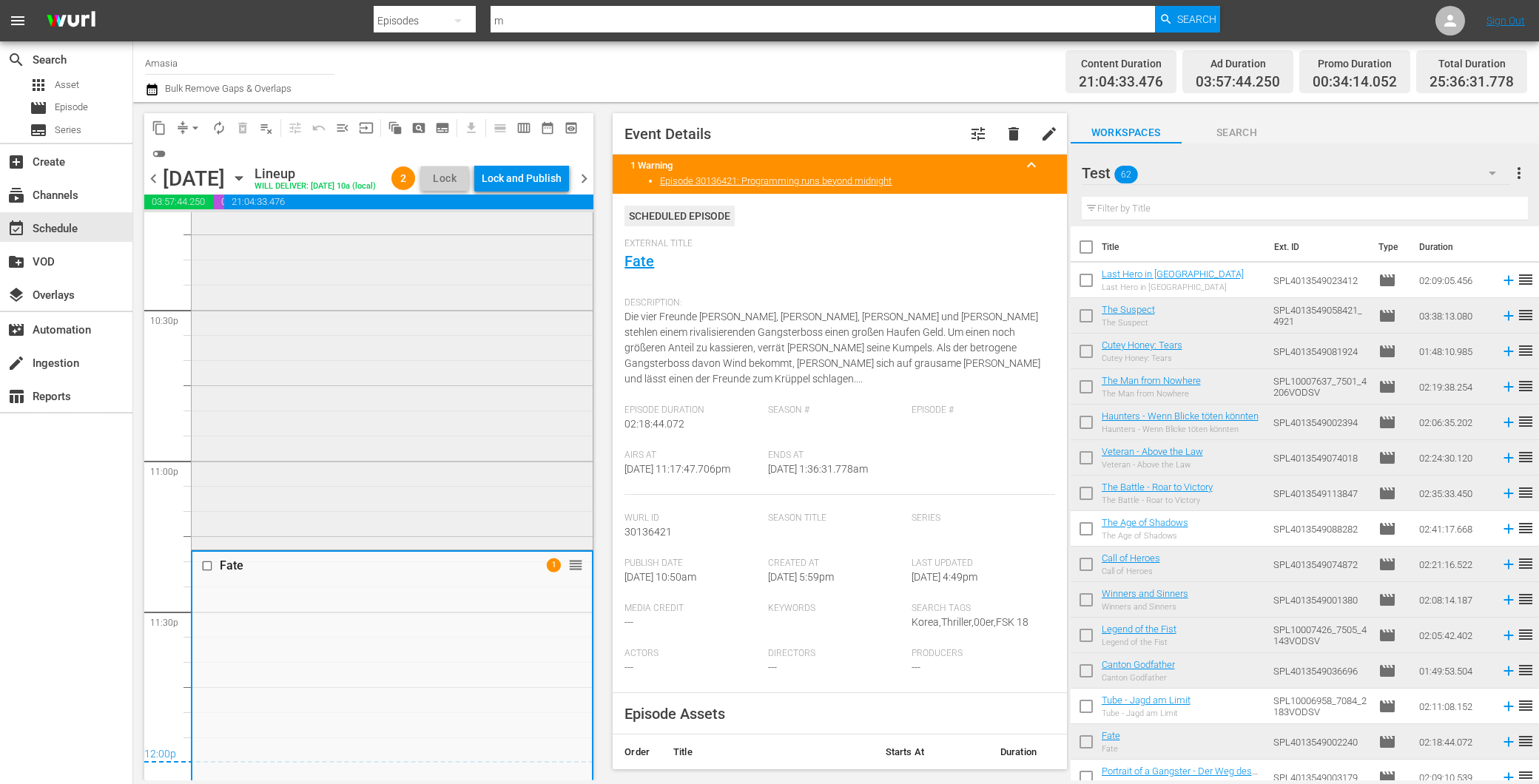
scroll to position [6480, 0]
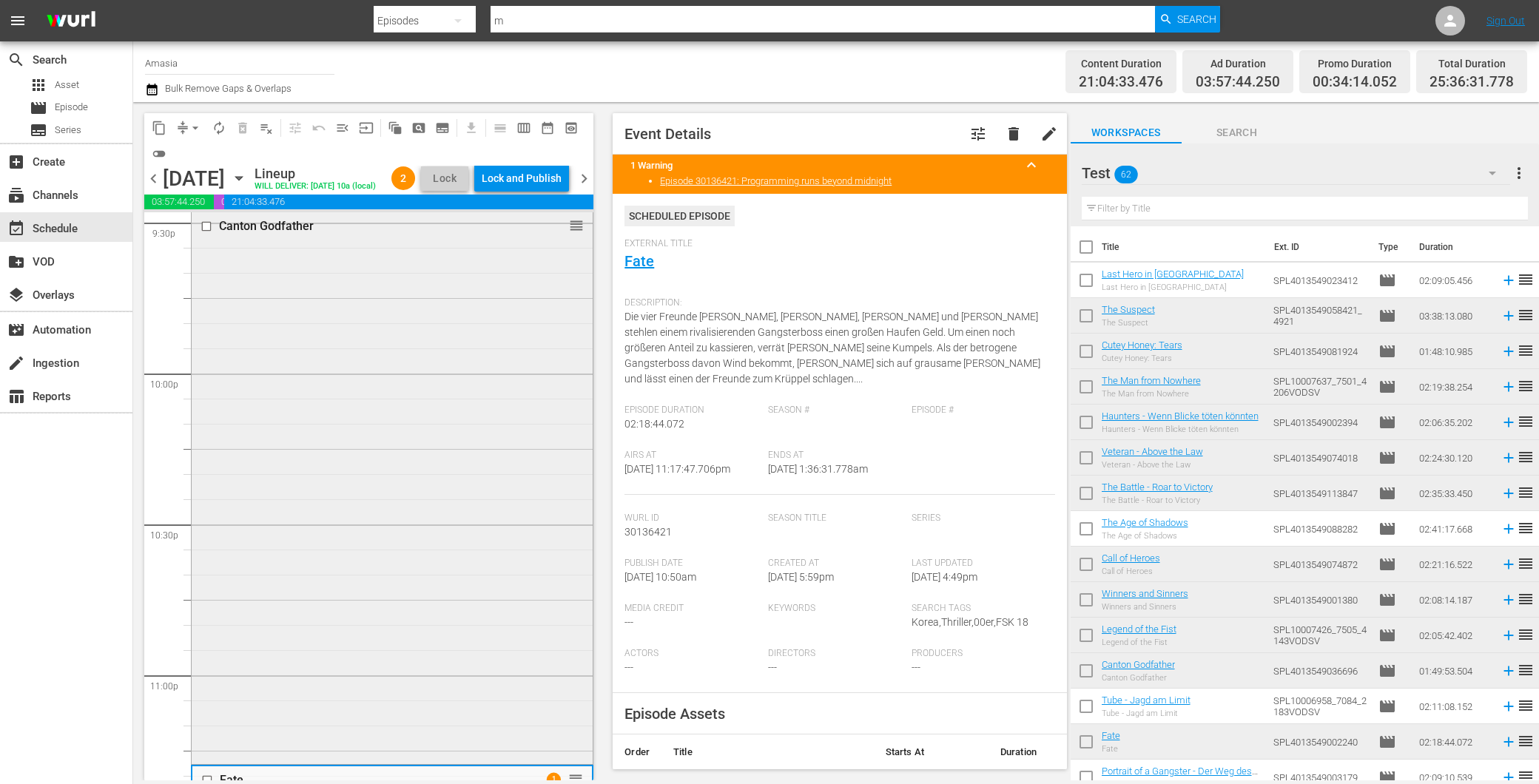
click at [344, 462] on div "Canton Godfather reorder" at bounding box center [392, 486] width 401 height 548
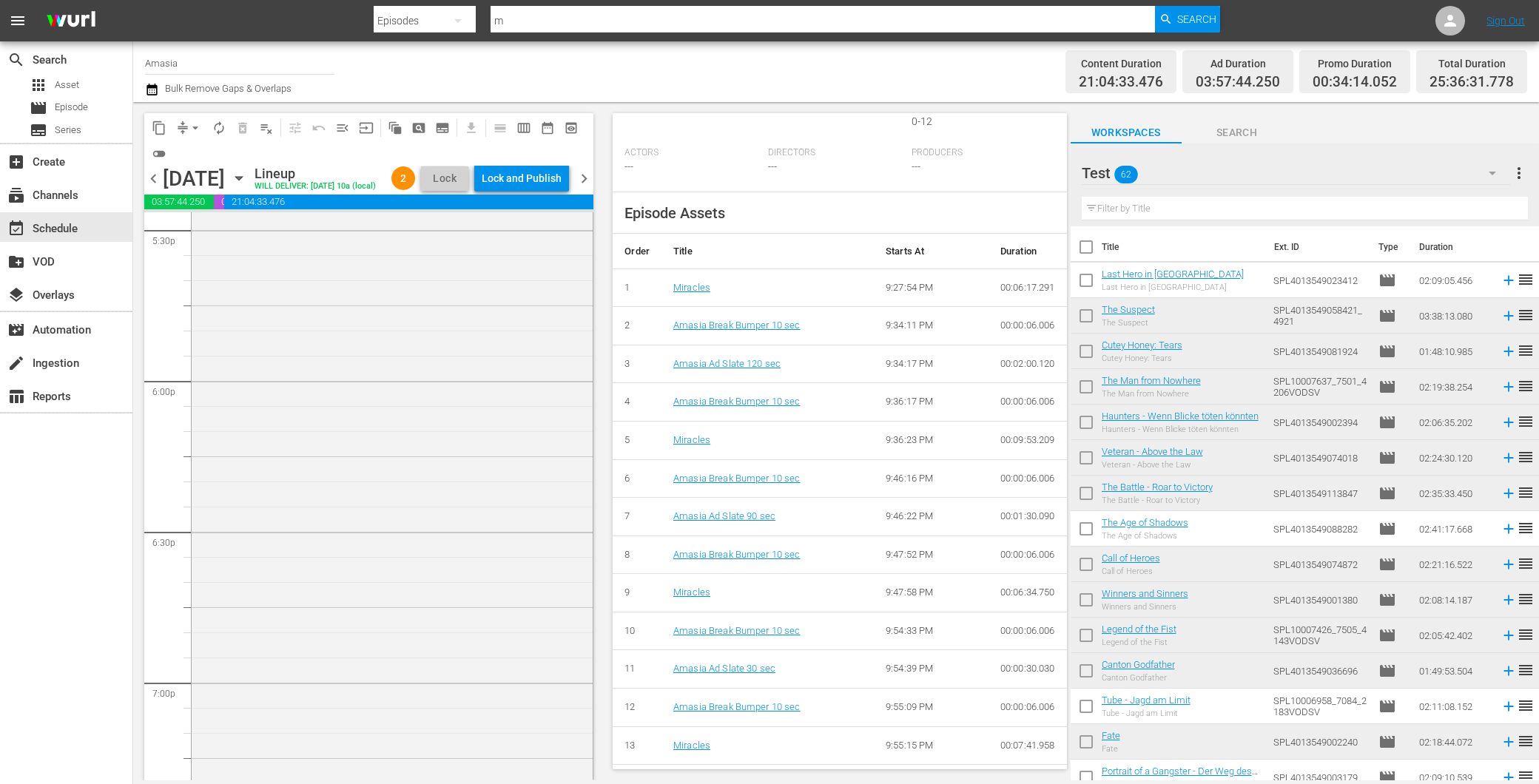
scroll to position [5082, 0]
click at [577, 188] on span "chevron_right" at bounding box center [584, 178] width 18 height 18
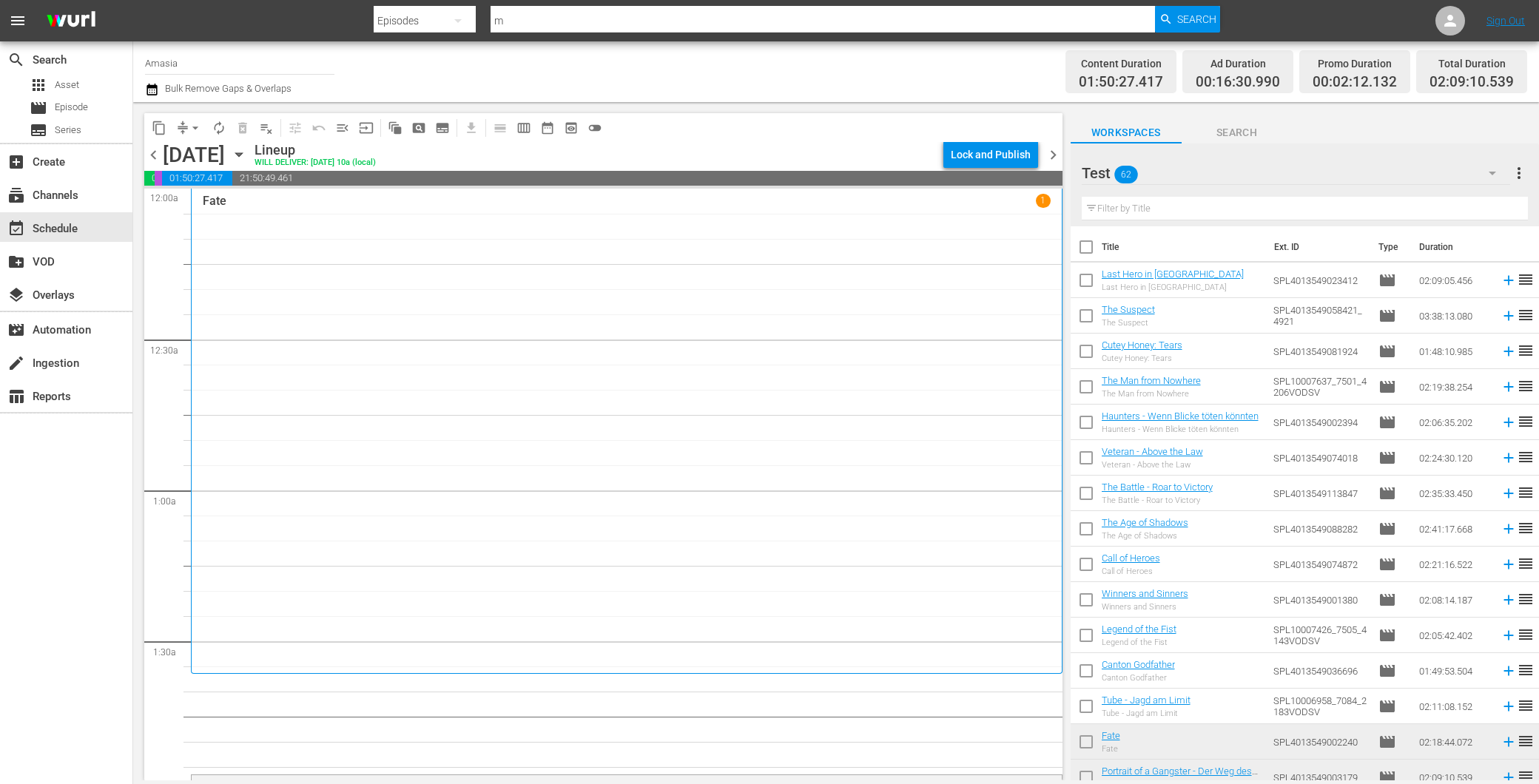
click at [760, 392] on div "Fate 1" at bounding box center [626, 431] width 848 height 474
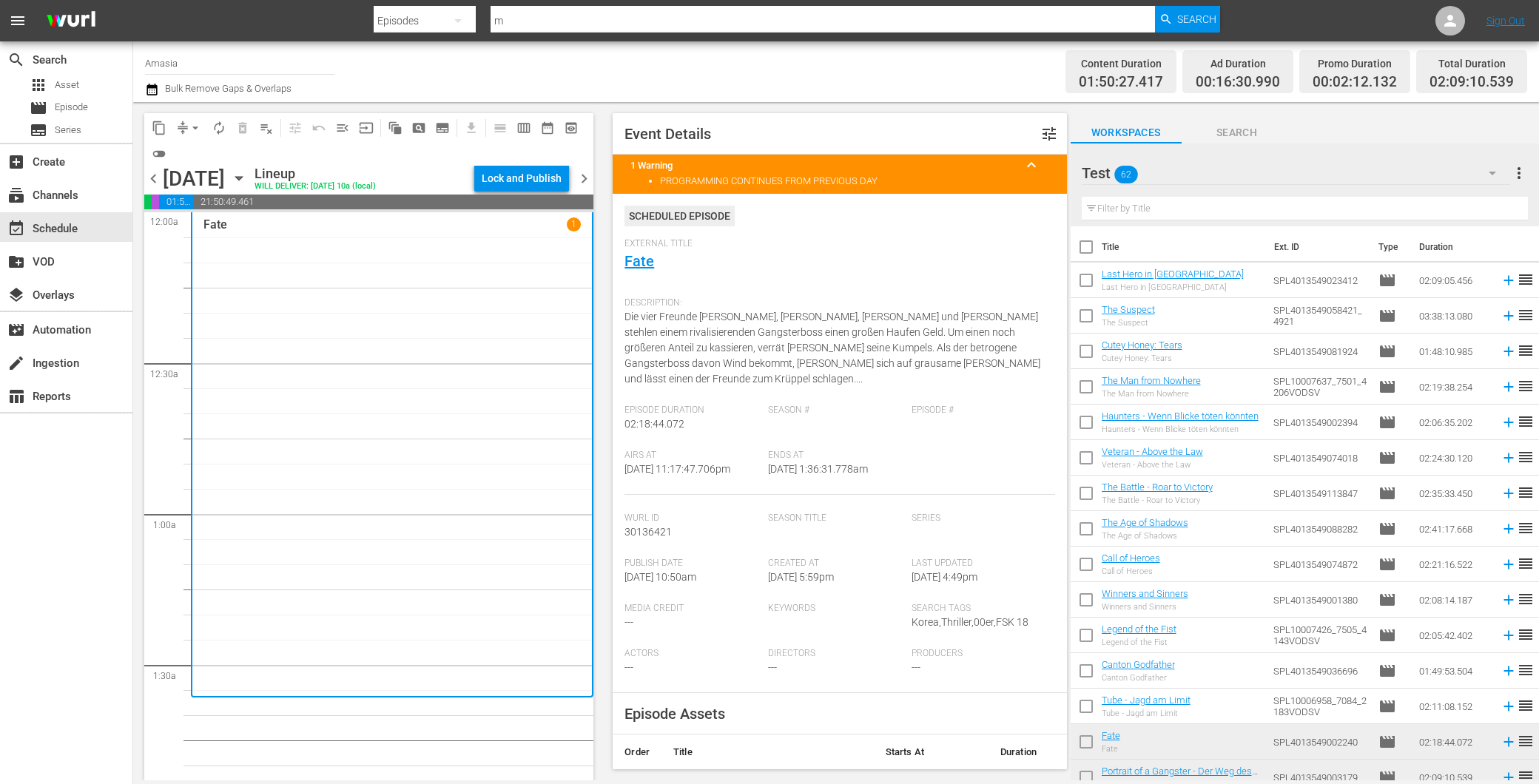
click at [152, 174] on span "chevron_left" at bounding box center [153, 178] width 18 height 18
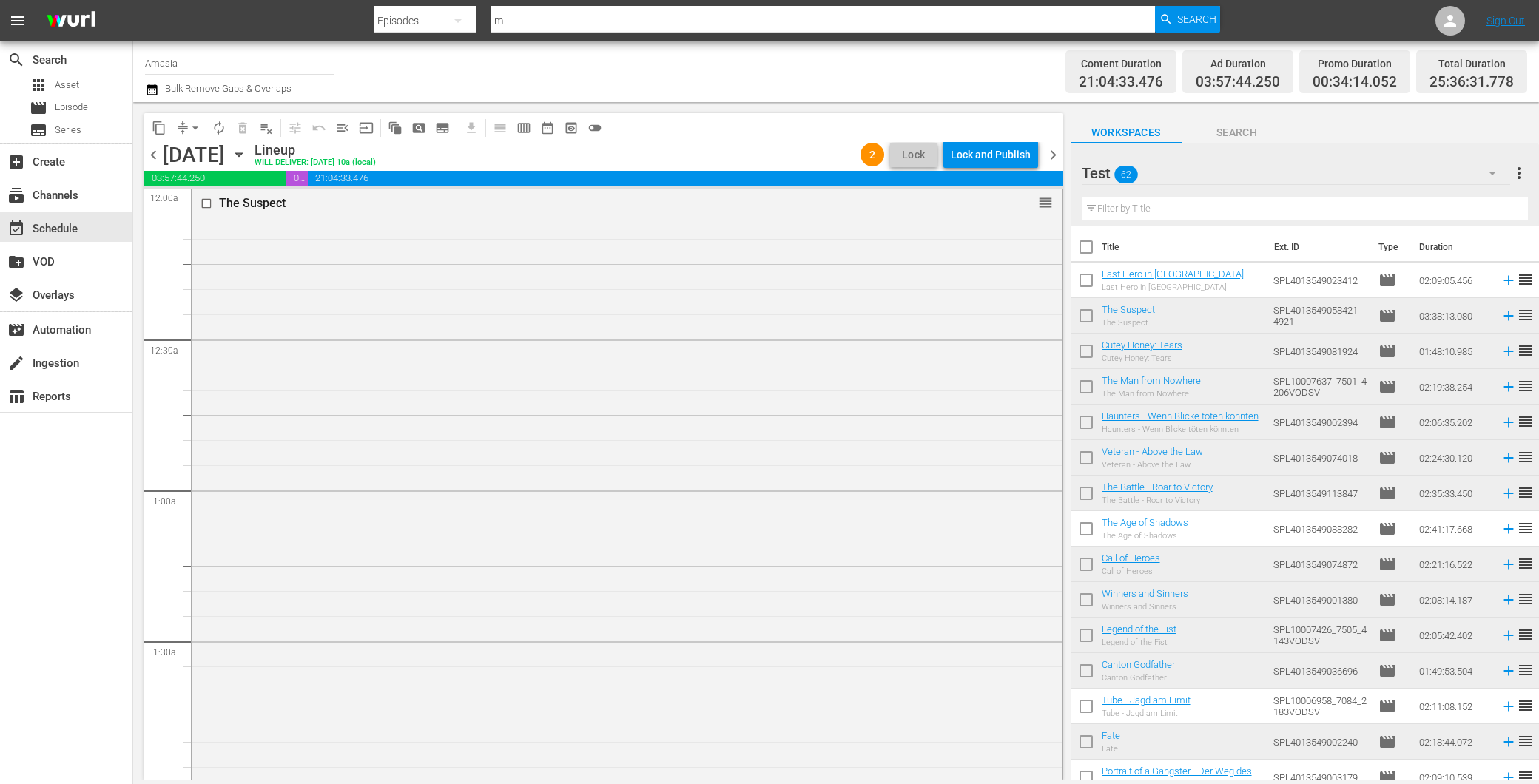
drag, startPoint x: 1083, startPoint y: 356, endPoint x: 1083, endPoint y: 379, distance: 23.0
click at [1083, 356] on input "checkbox" at bounding box center [1085, 354] width 31 height 31
checkbox input "true"
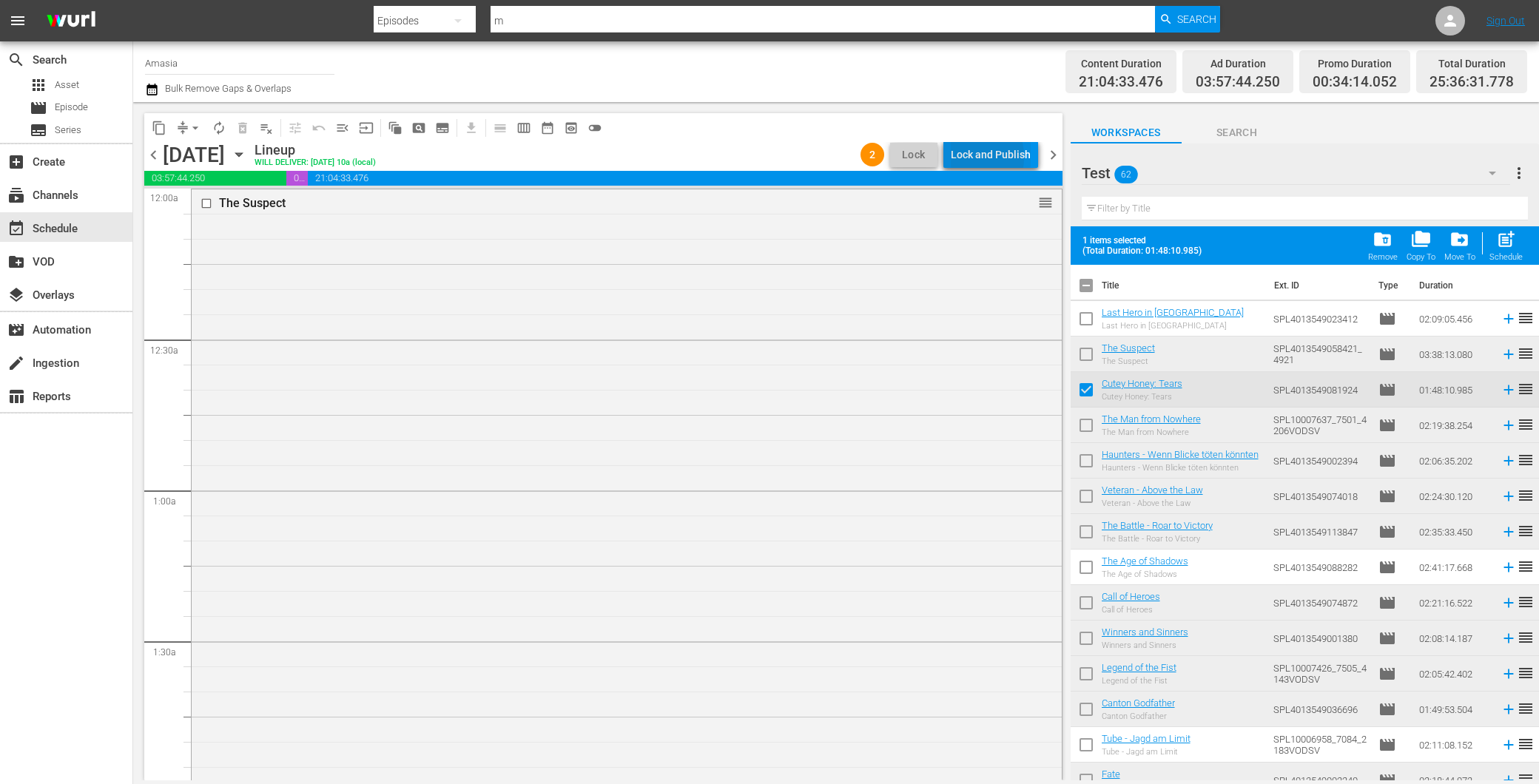
click at [964, 163] on div "Lock and Publish" at bounding box center [990, 155] width 80 height 27
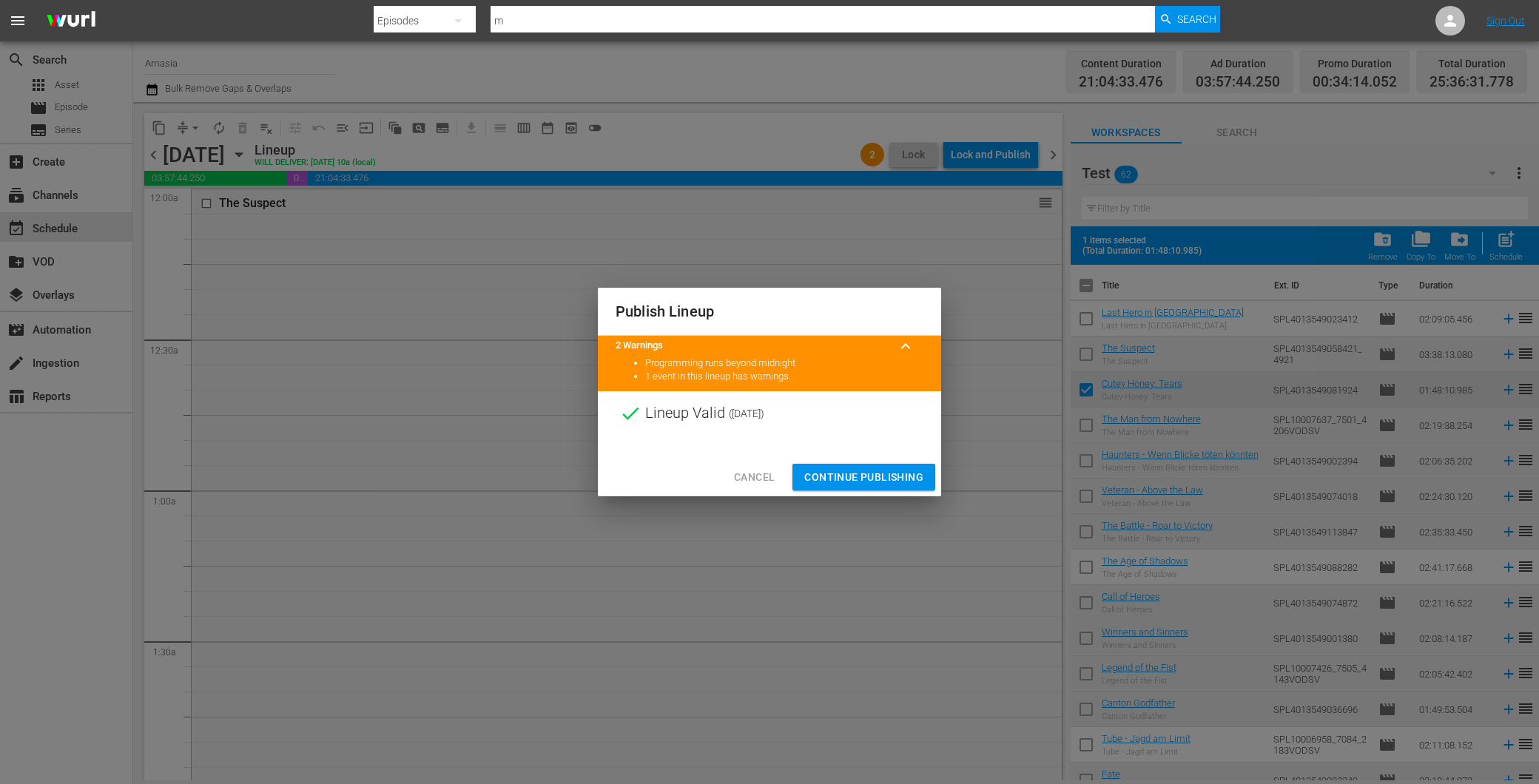
click at [853, 470] on span "Continue Publishing" at bounding box center [864, 478] width 119 height 18
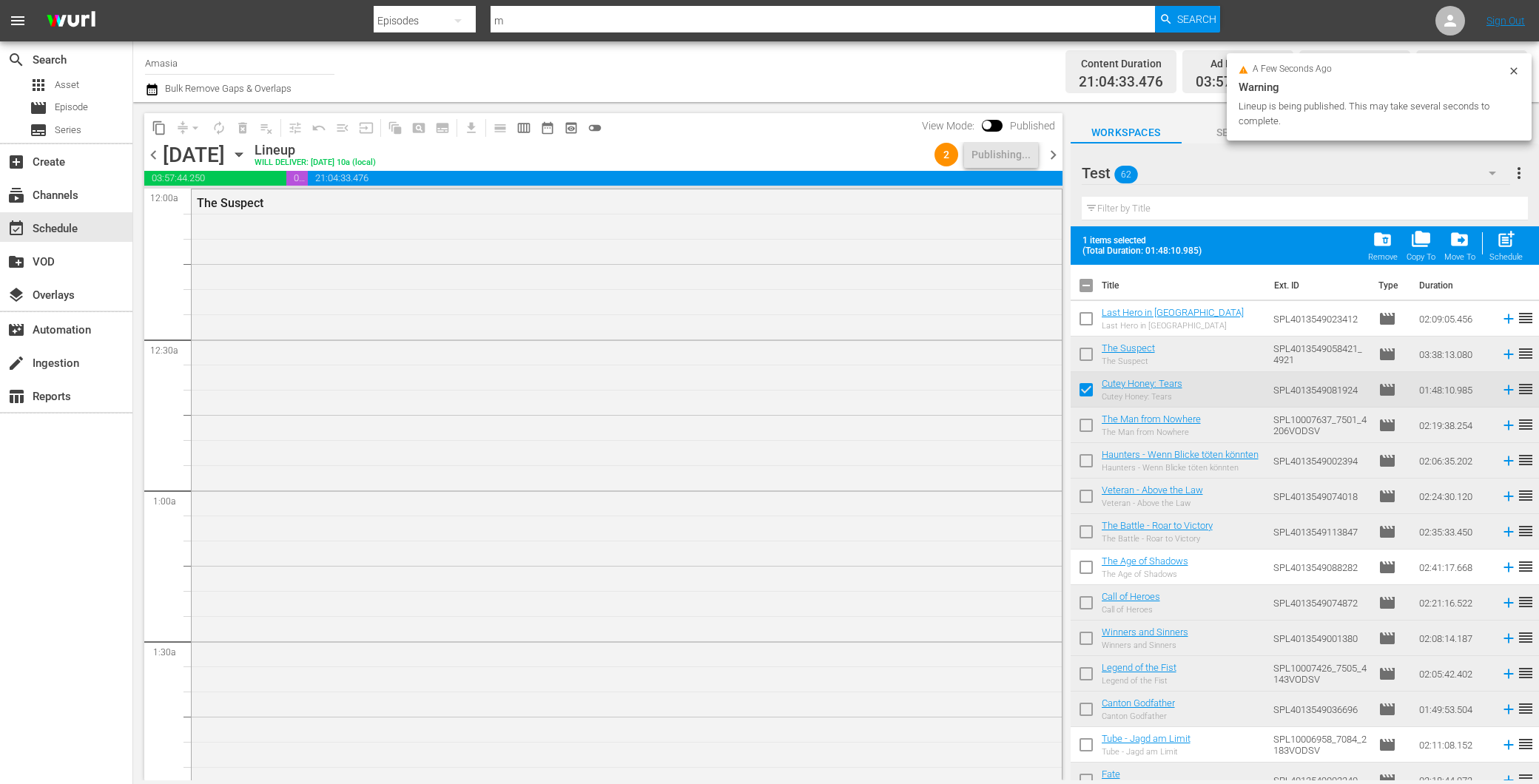
click at [1092, 428] on input "checkbox" at bounding box center [1085, 428] width 31 height 31
checkbox input "true"
click at [1090, 456] on input "checkbox" at bounding box center [1085, 464] width 31 height 31
checkbox input "true"
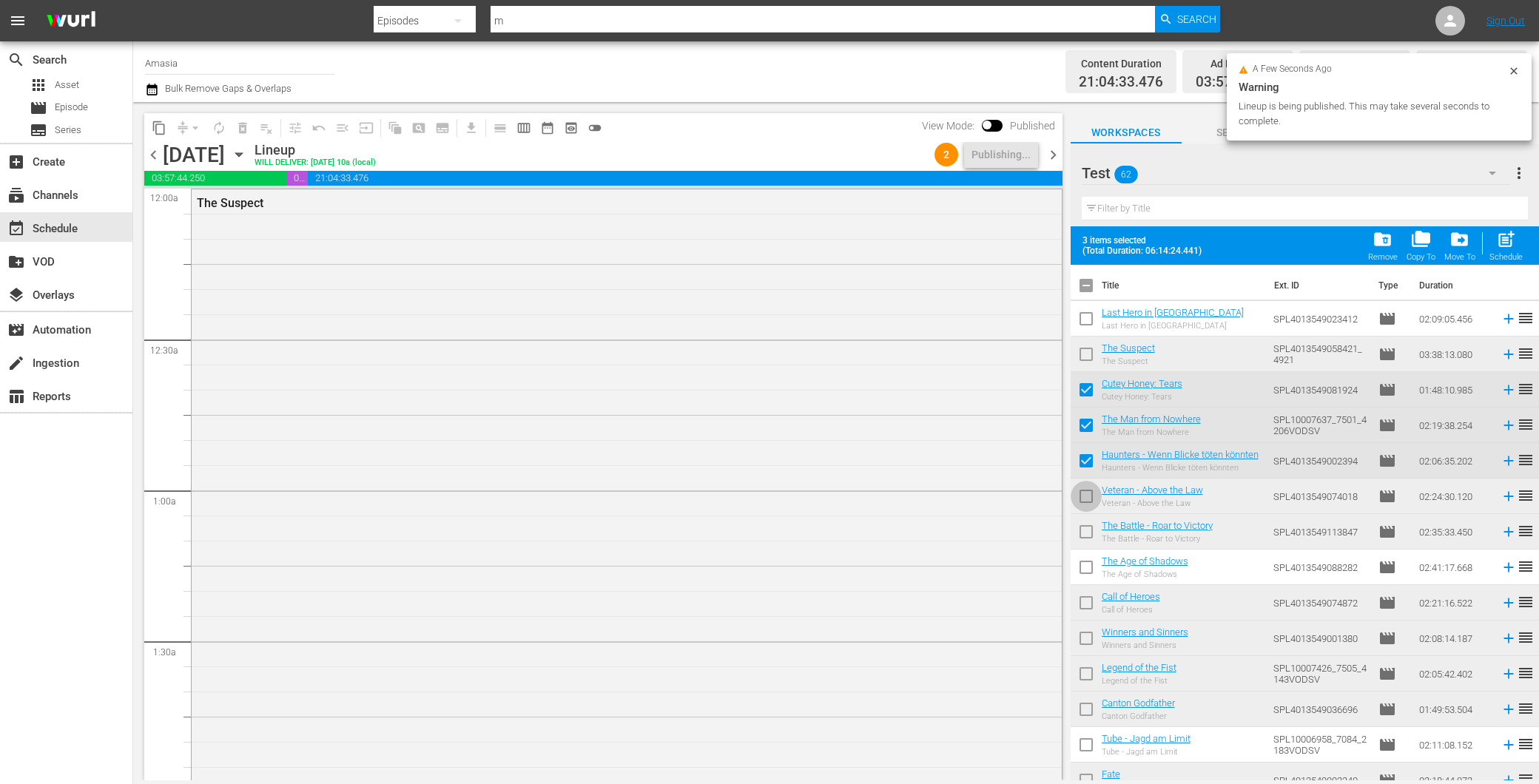
click at [1083, 493] on input "checkbox" at bounding box center [1085, 499] width 31 height 31
checkbox input "true"
click at [1082, 531] on input "checkbox" at bounding box center [1085, 535] width 31 height 31
checkbox input "true"
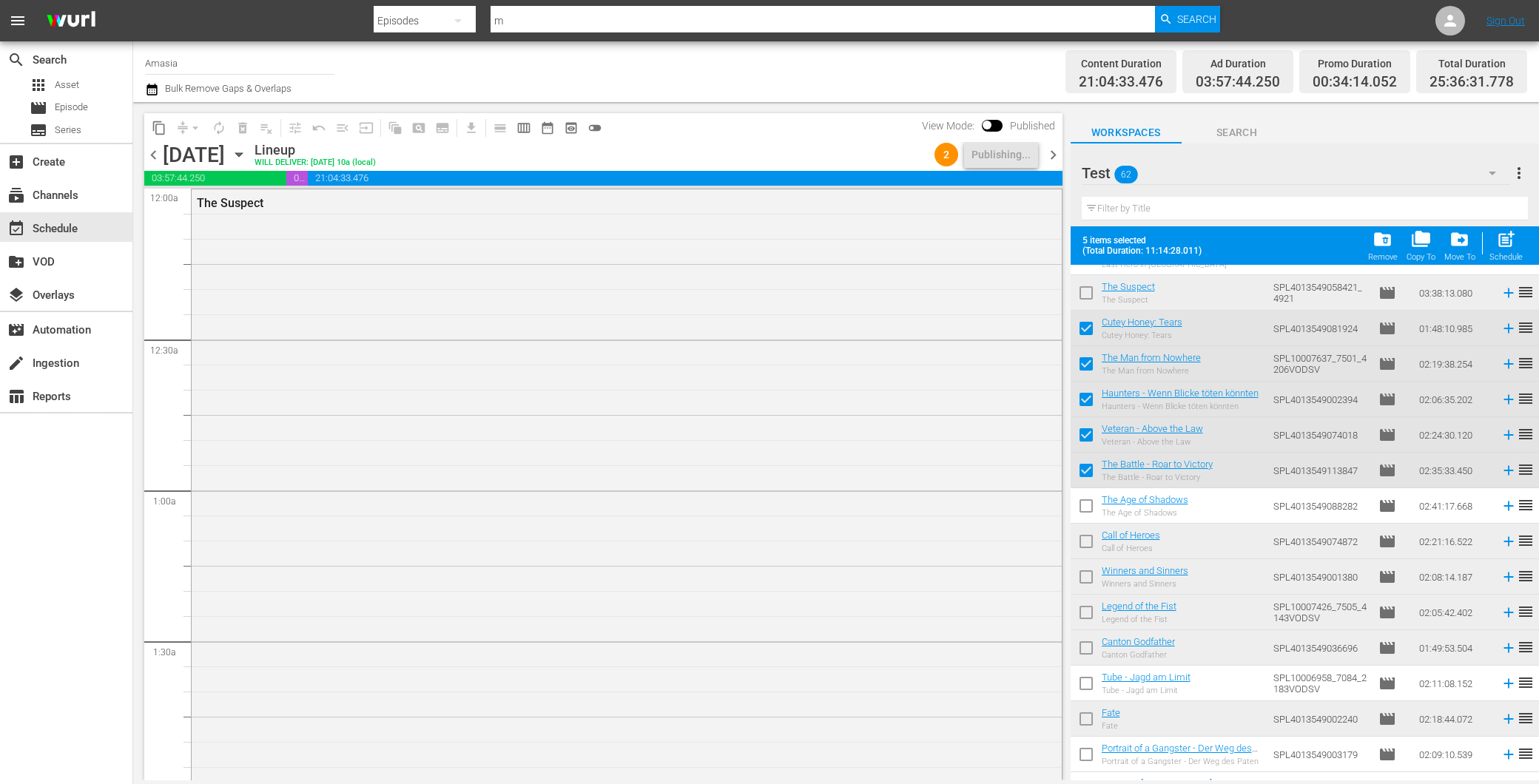
scroll to position [164, 0]
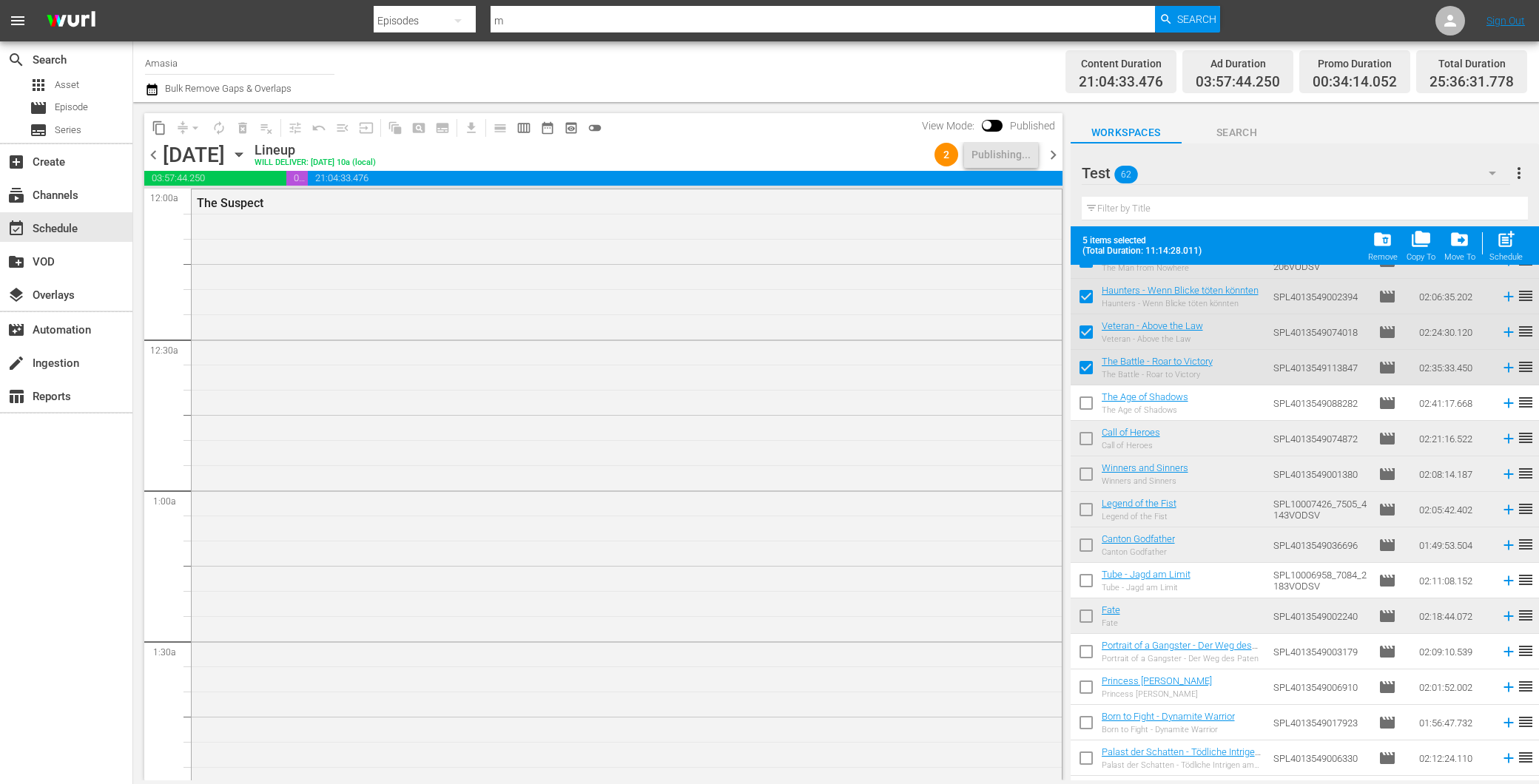
click at [1090, 438] on input "checkbox" at bounding box center [1085, 441] width 31 height 31
checkbox input "true"
click at [1089, 513] on input "checkbox" at bounding box center [1085, 512] width 31 height 31
checkbox input "true"
click at [1088, 544] on input "checkbox" at bounding box center [1085, 548] width 31 height 31
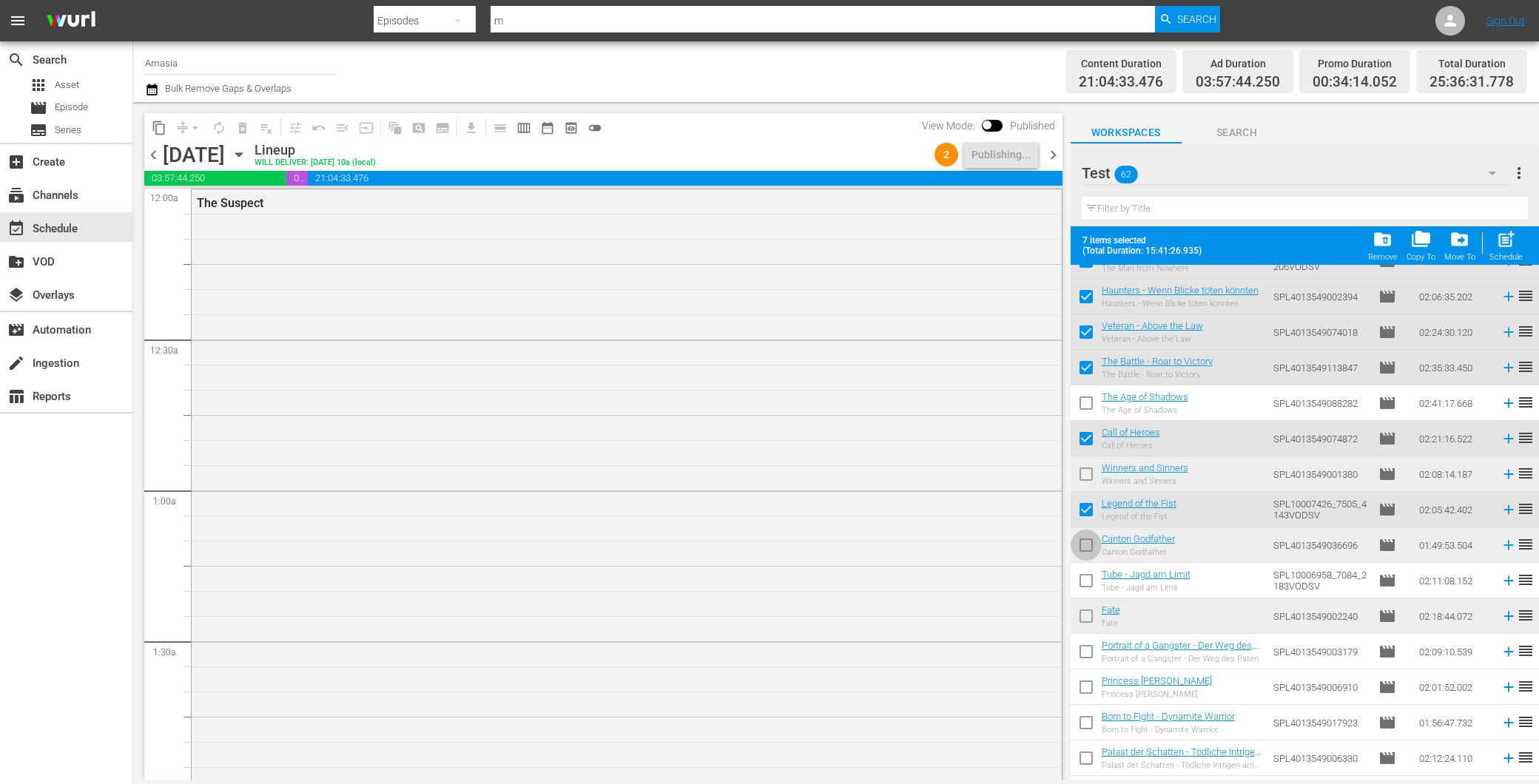
checkbox input "true"
drag, startPoint x: 1082, startPoint y: 478, endPoint x: 1095, endPoint y: 537, distance: 60.4
click at [1082, 479] on input "checkbox" at bounding box center [1085, 477] width 31 height 31
checkbox input "true"
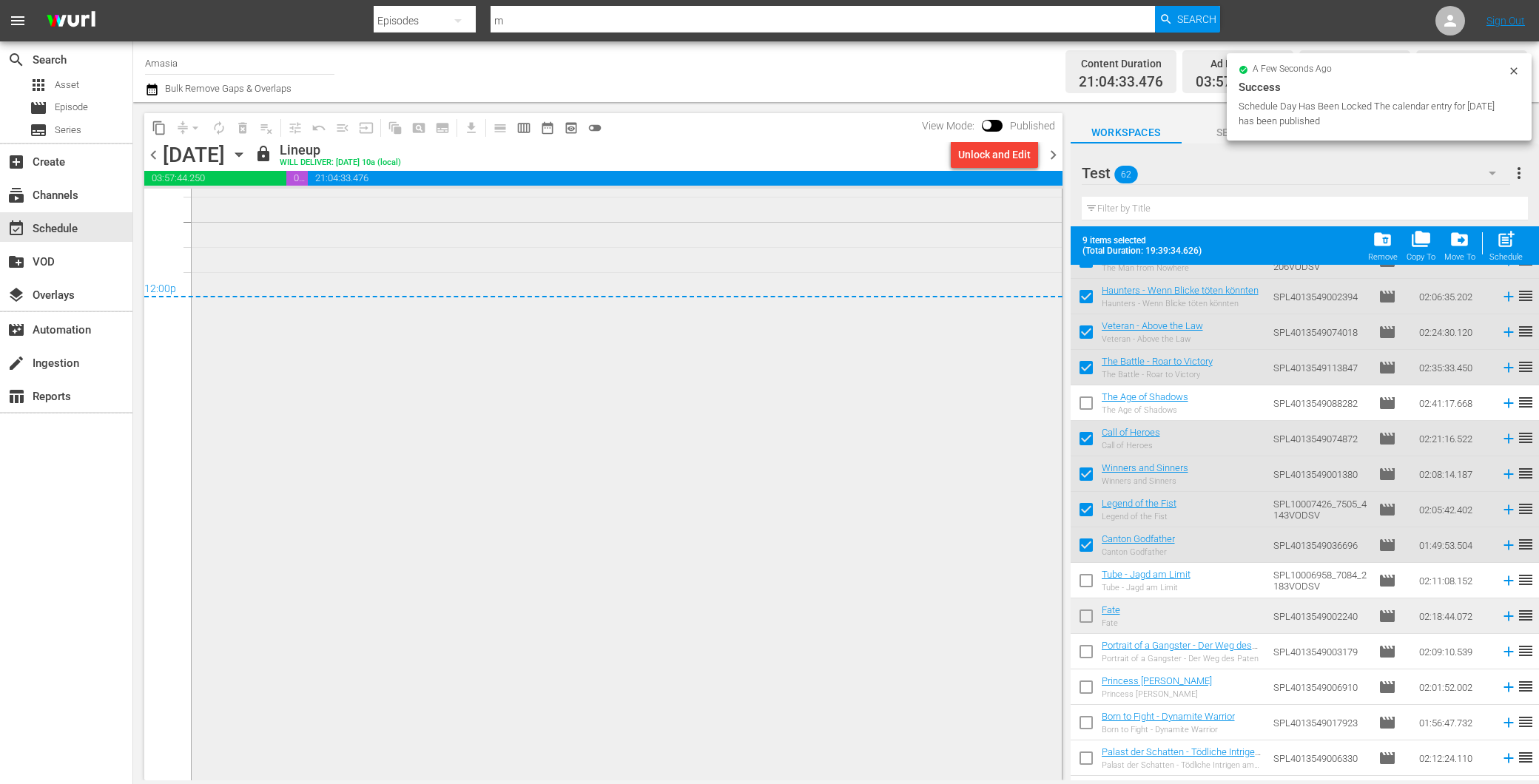
scroll to position [7137, 0]
click at [528, 566] on div "Fate 1" at bounding box center [627, 431] width 870 height 693
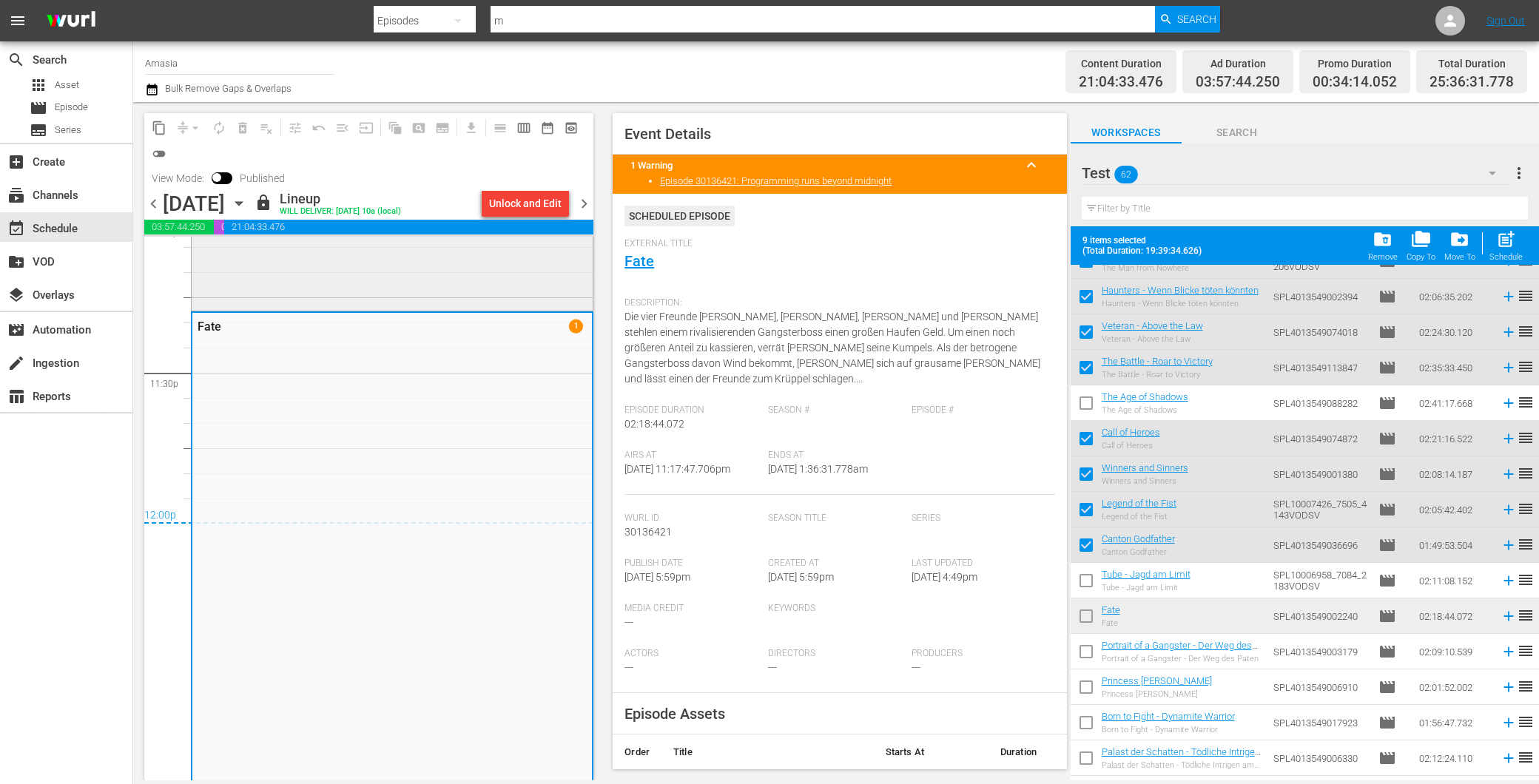
scroll to position [6808, 0]
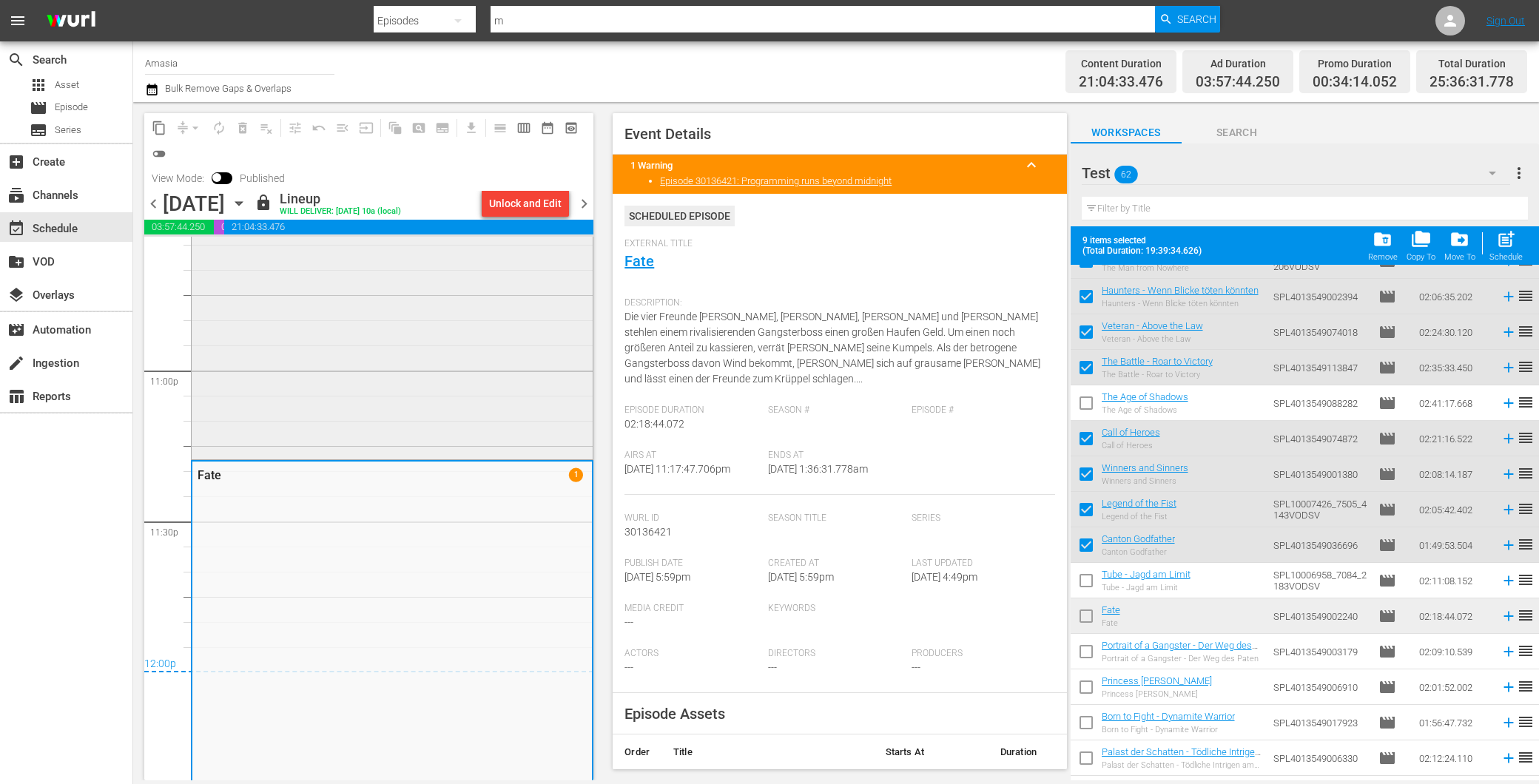
click at [349, 356] on div "Canton Godfather" at bounding box center [392, 182] width 401 height 548
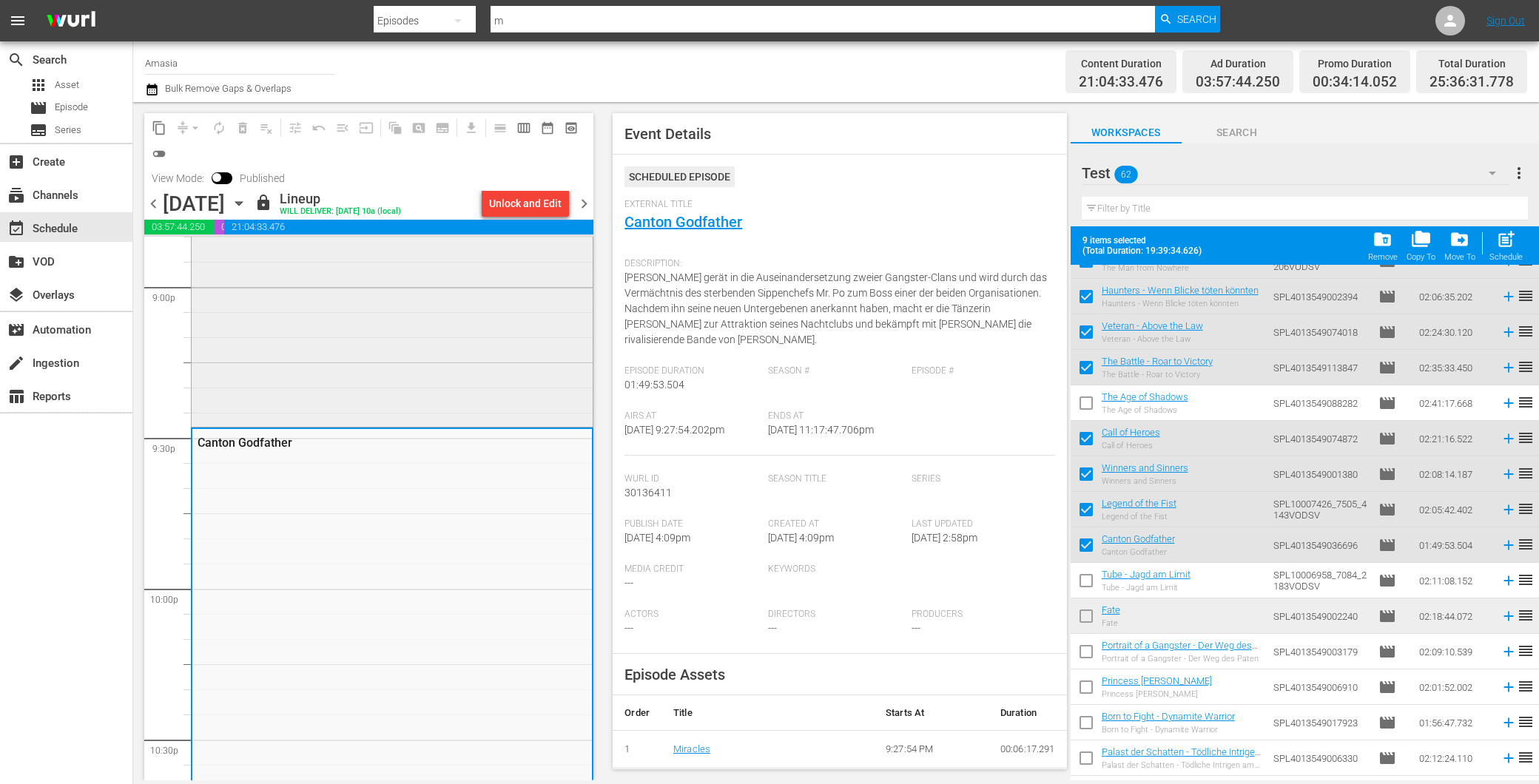
scroll to position [6151, 0]
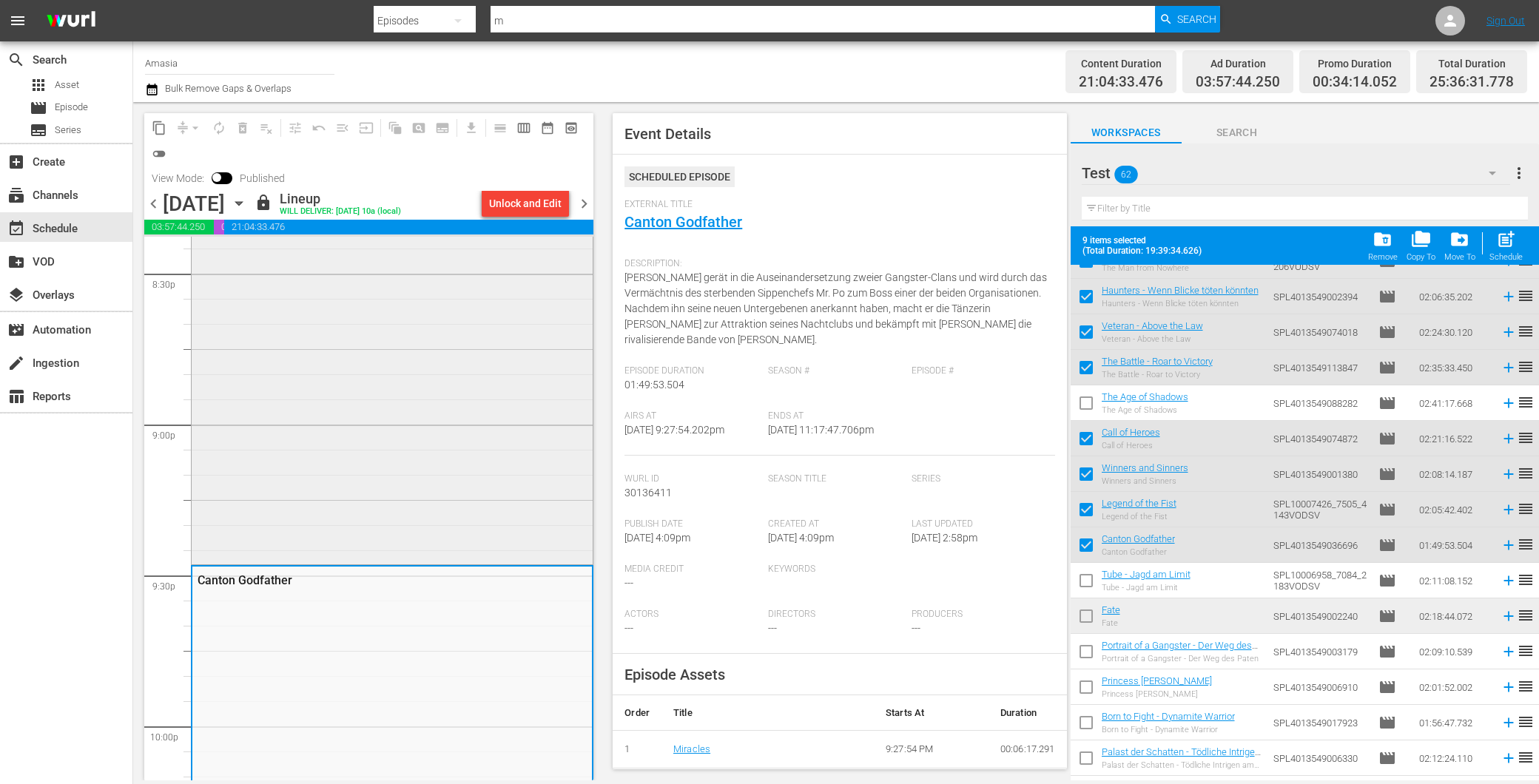
click at [401, 433] on div "Legend of the Fist" at bounding box center [392, 247] width 401 height 628
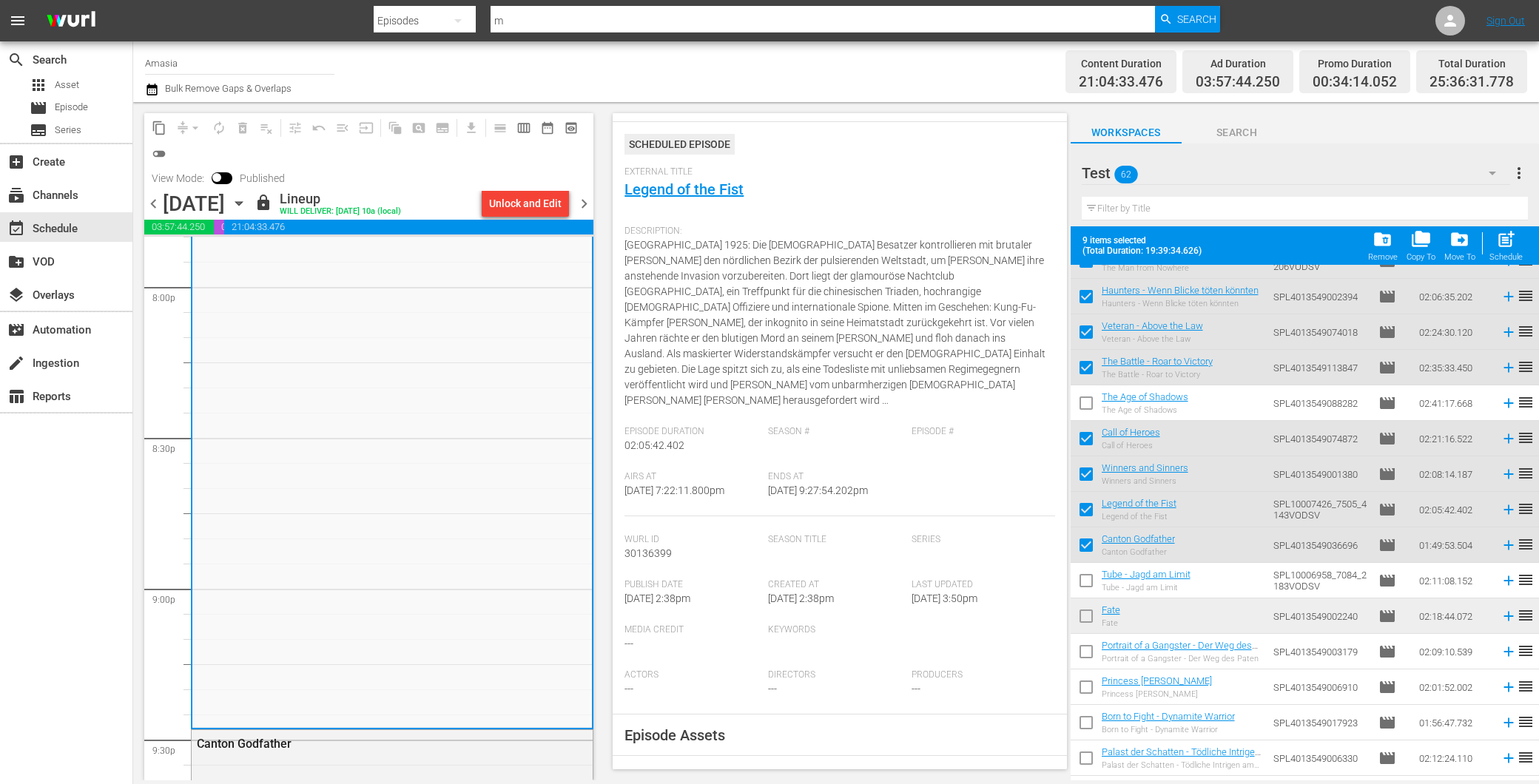
scroll to position [0, 0]
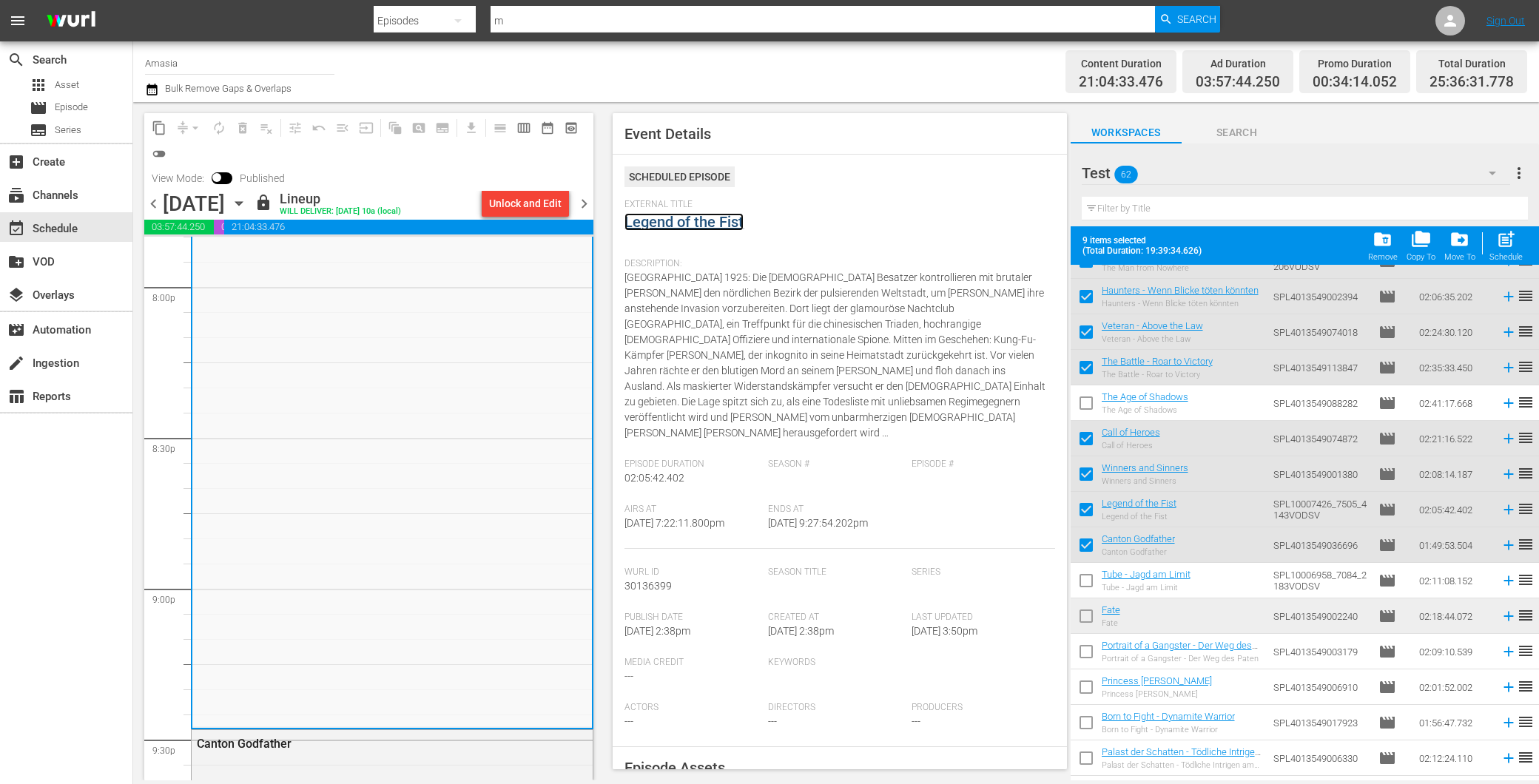
click at [696, 218] on link "Legend of the Fist" at bounding box center [684, 222] width 119 height 18
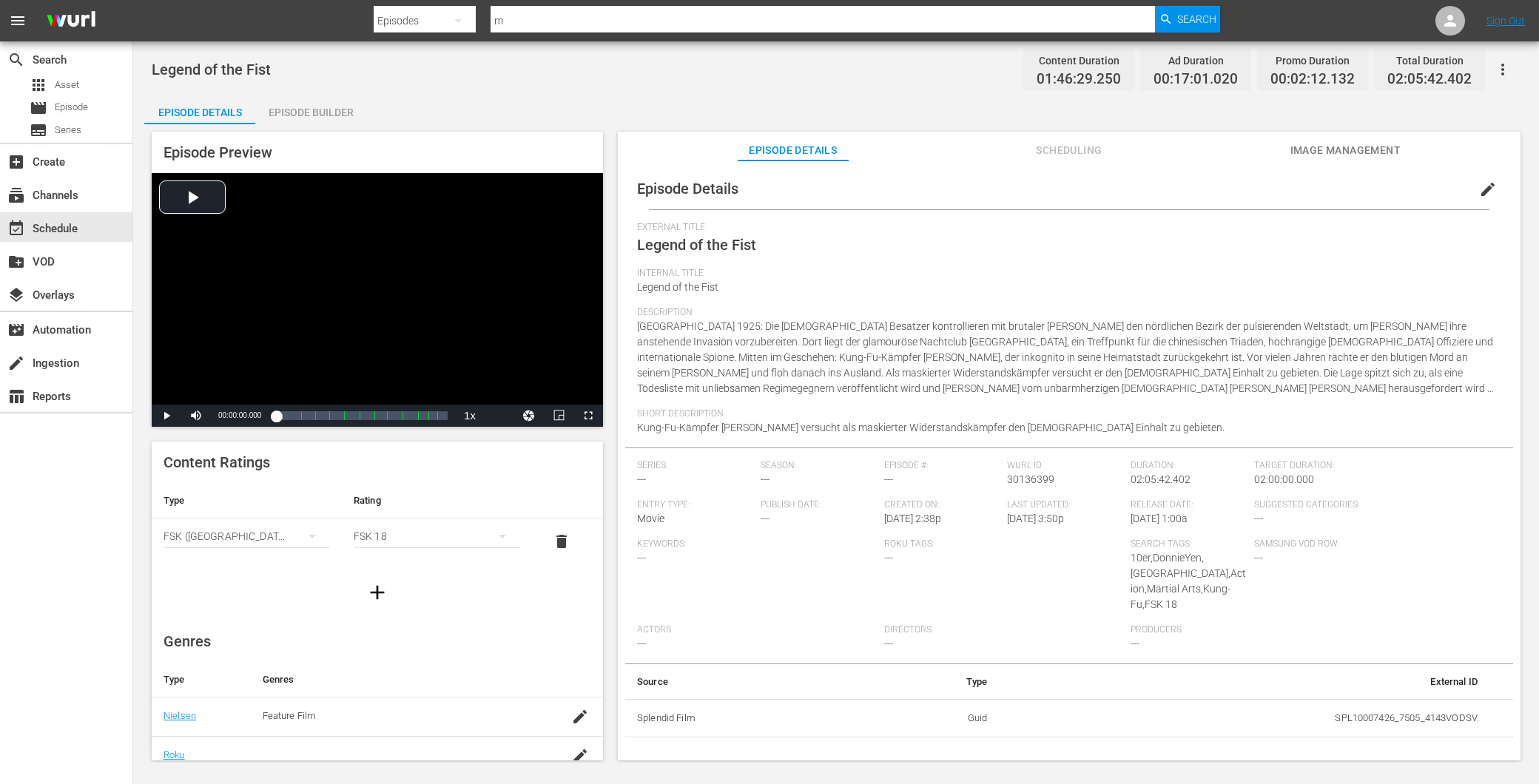
click at [1358, 127] on div "Episode Preview Video Player is loading. Play Video Play Mute Current Time 00:0…" at bounding box center [835, 448] width 1383 height 648
click at [1356, 146] on span "Image Management" at bounding box center [1345, 151] width 111 height 18
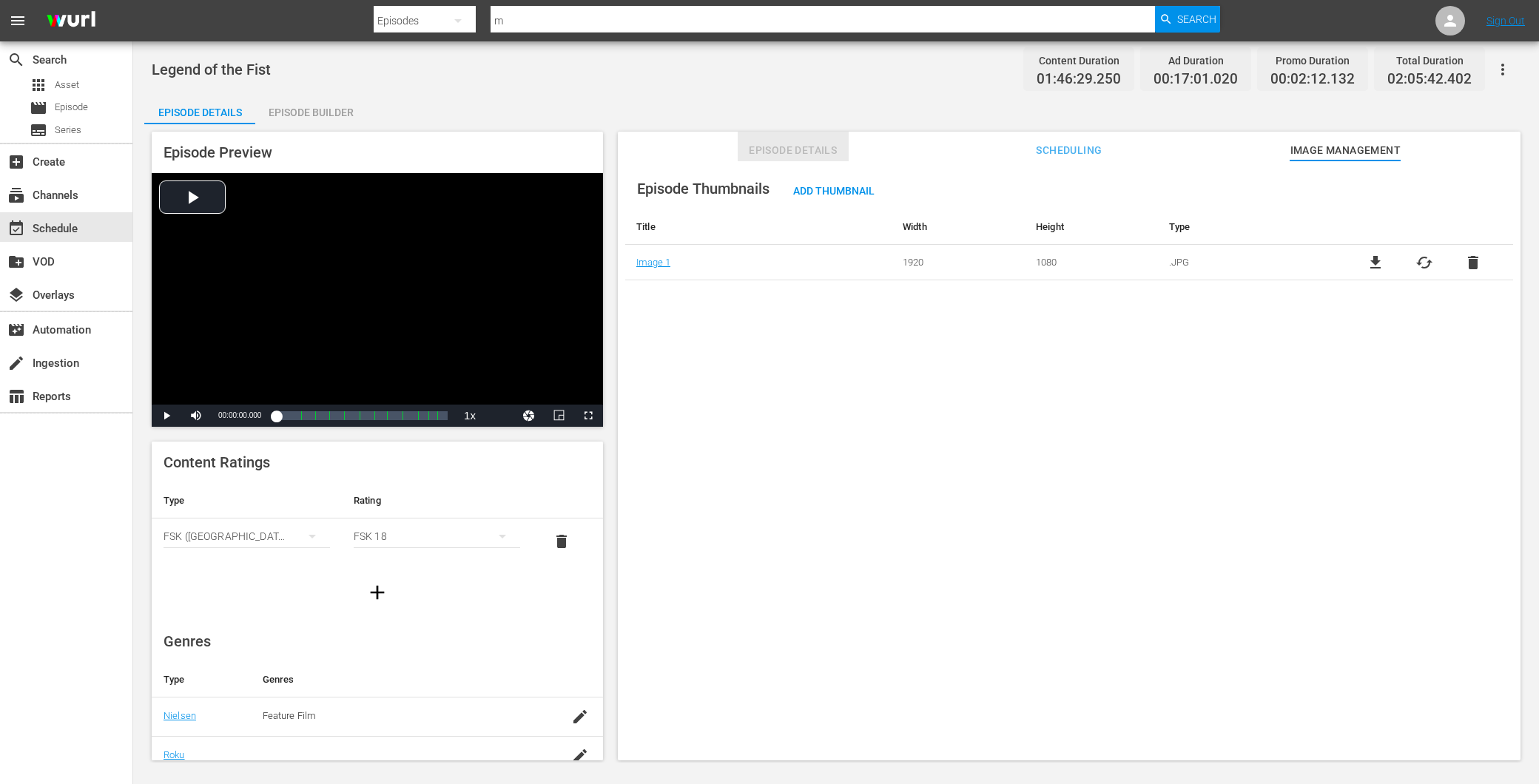
drag, startPoint x: 767, startPoint y: 154, endPoint x: 782, endPoint y: 159, distance: 15.8
click at [770, 154] on span "Episode Details" at bounding box center [793, 151] width 111 height 18
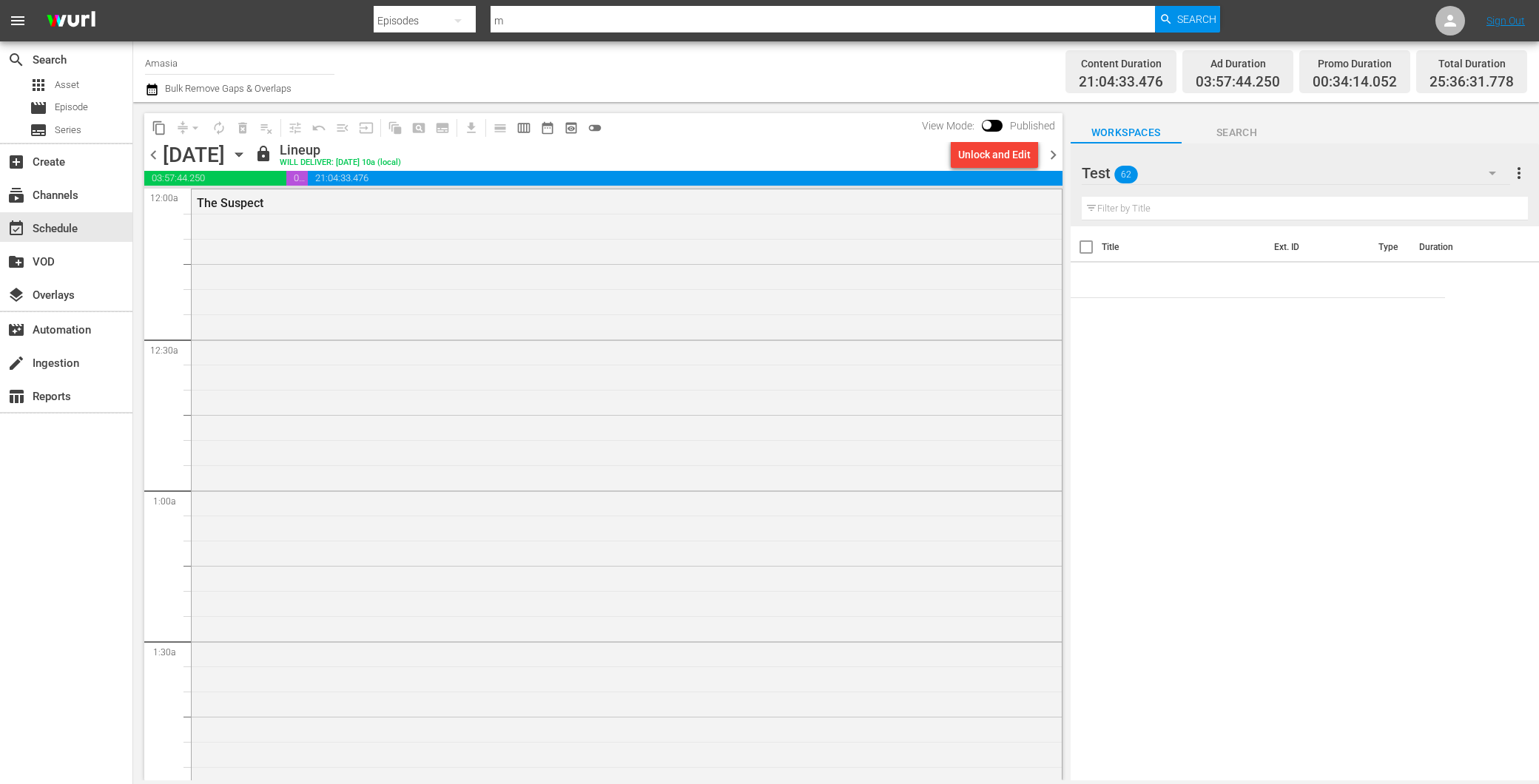
click at [694, 529] on div "The Suspect" at bounding box center [627, 735] width 870 height 1094
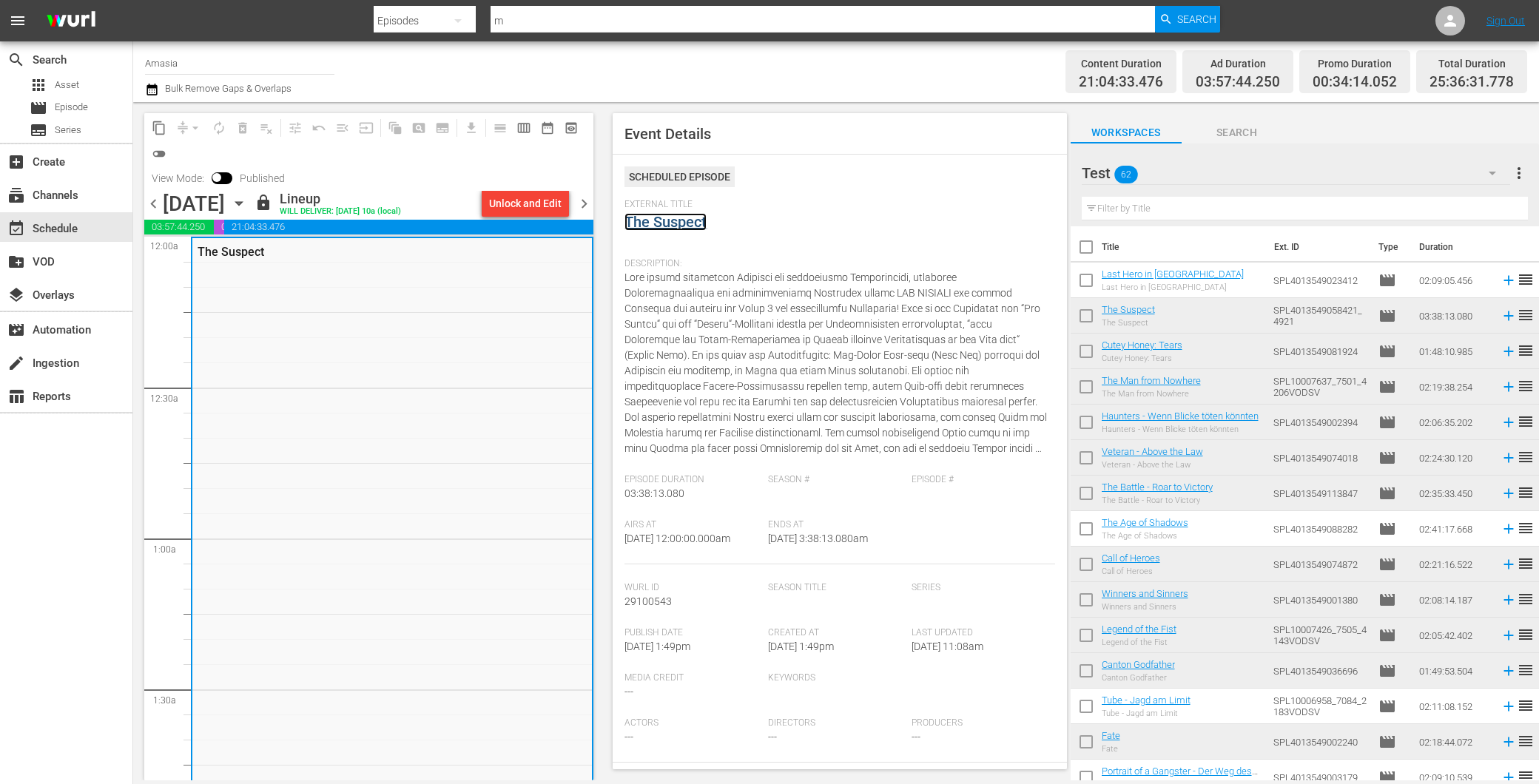
click at [685, 218] on link "The Suspect" at bounding box center [665, 222] width 82 height 18
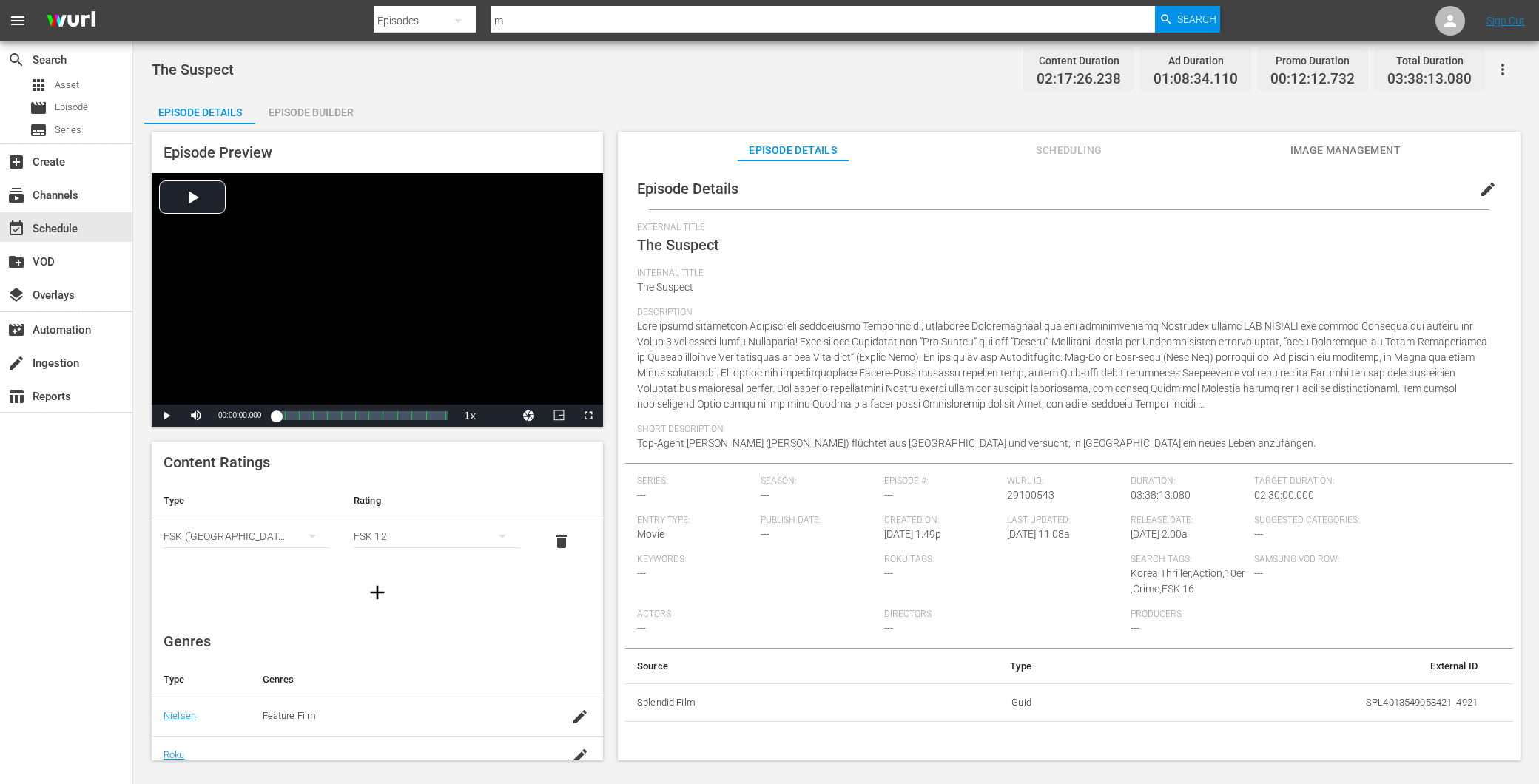
click at [1316, 156] on span "Image Management" at bounding box center [1345, 151] width 111 height 18
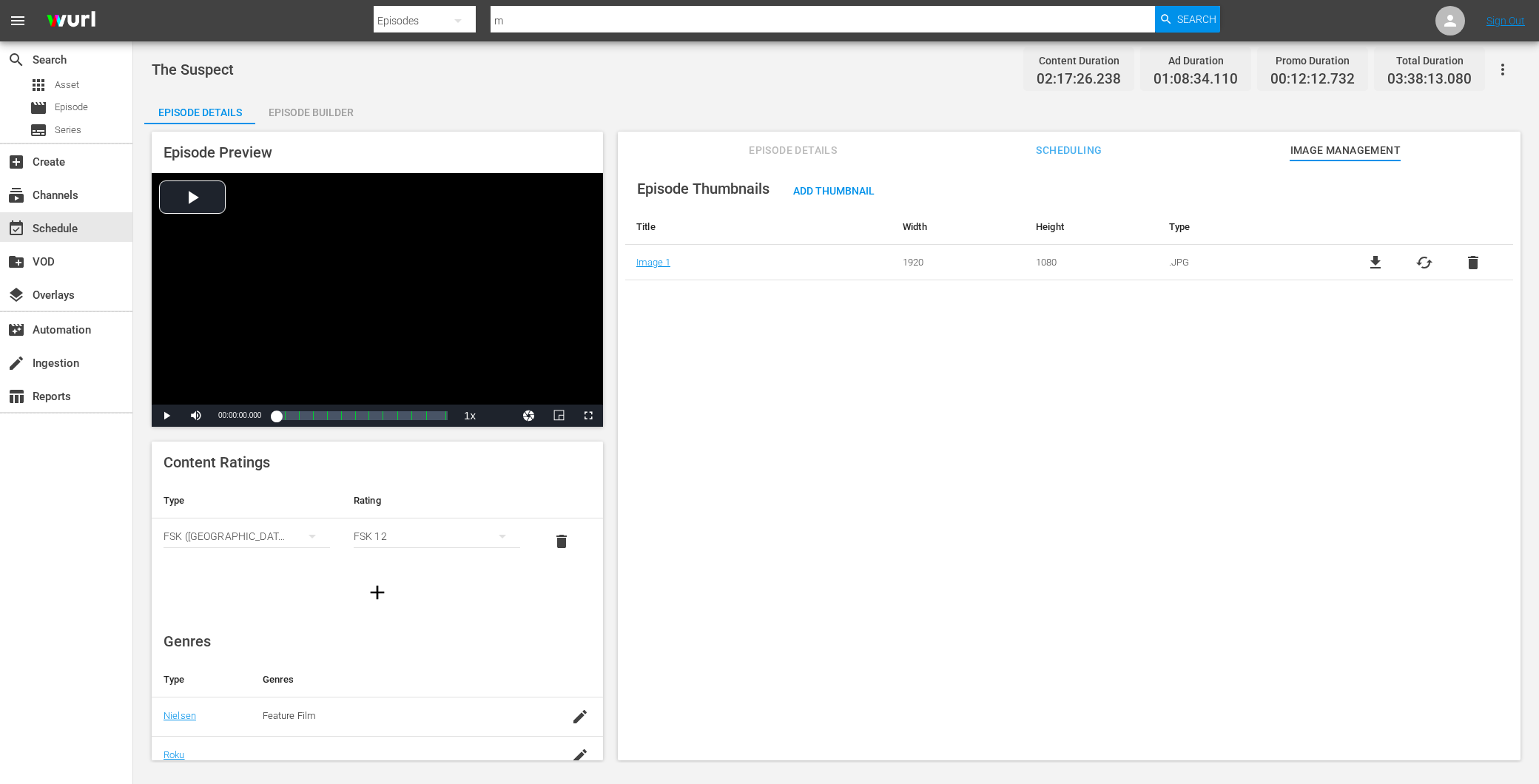
click at [777, 146] on span "Episode Details" at bounding box center [793, 151] width 111 height 18
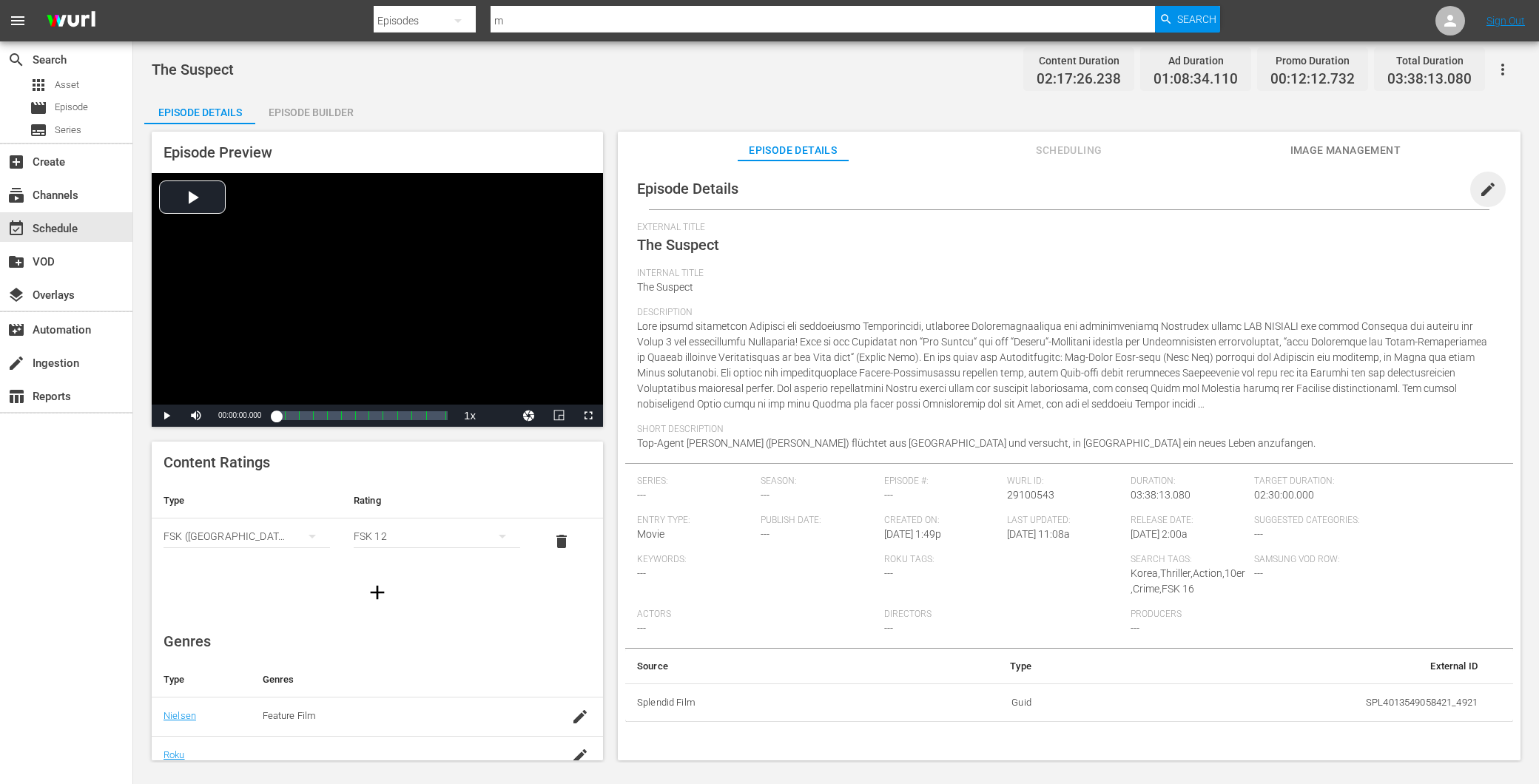
click at [1479, 183] on span "edit" at bounding box center [1487, 189] width 18 height 18
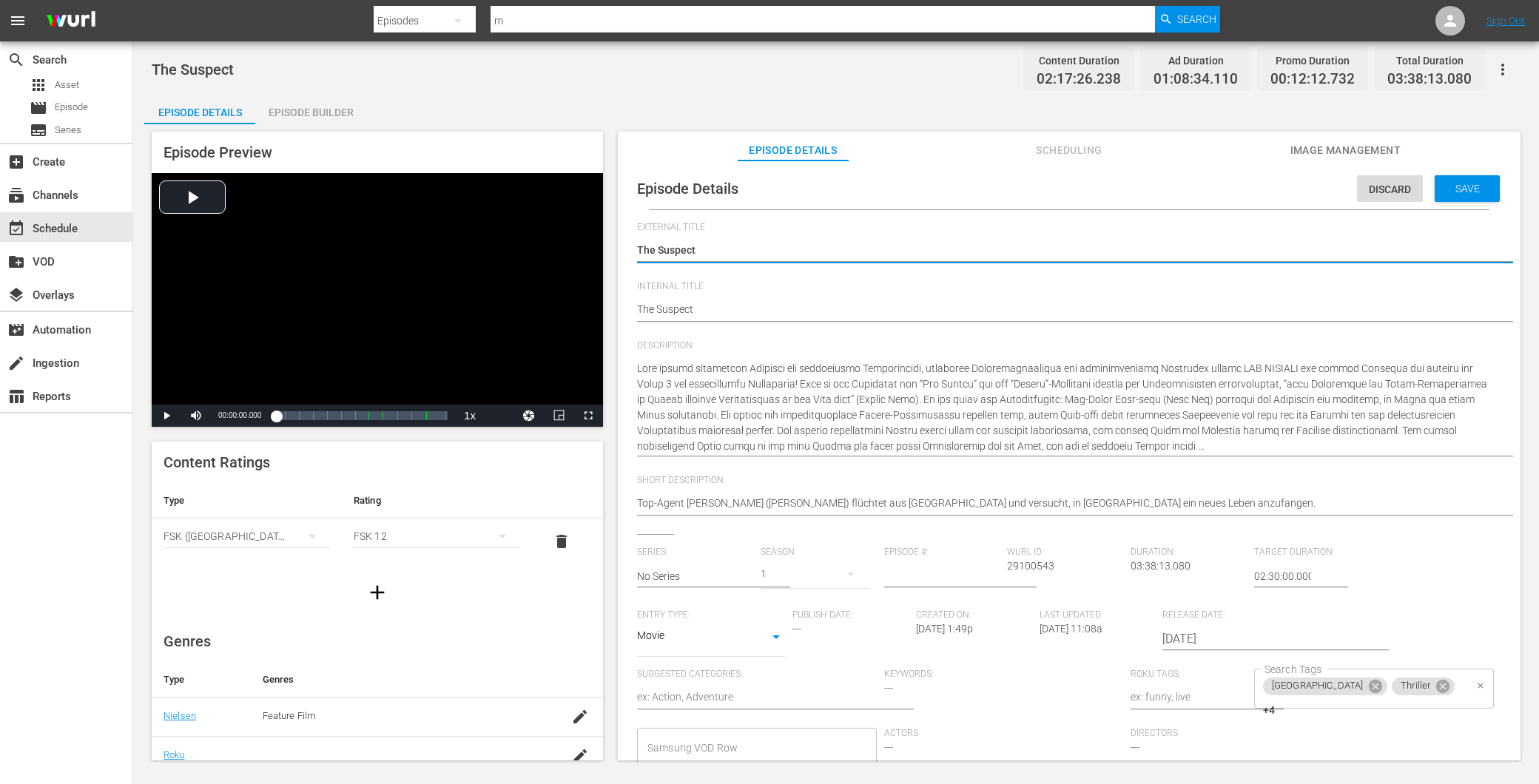
click at [1408, 691] on div "Korea Thriller +4 Search Tags" at bounding box center [1374, 689] width 239 height 40
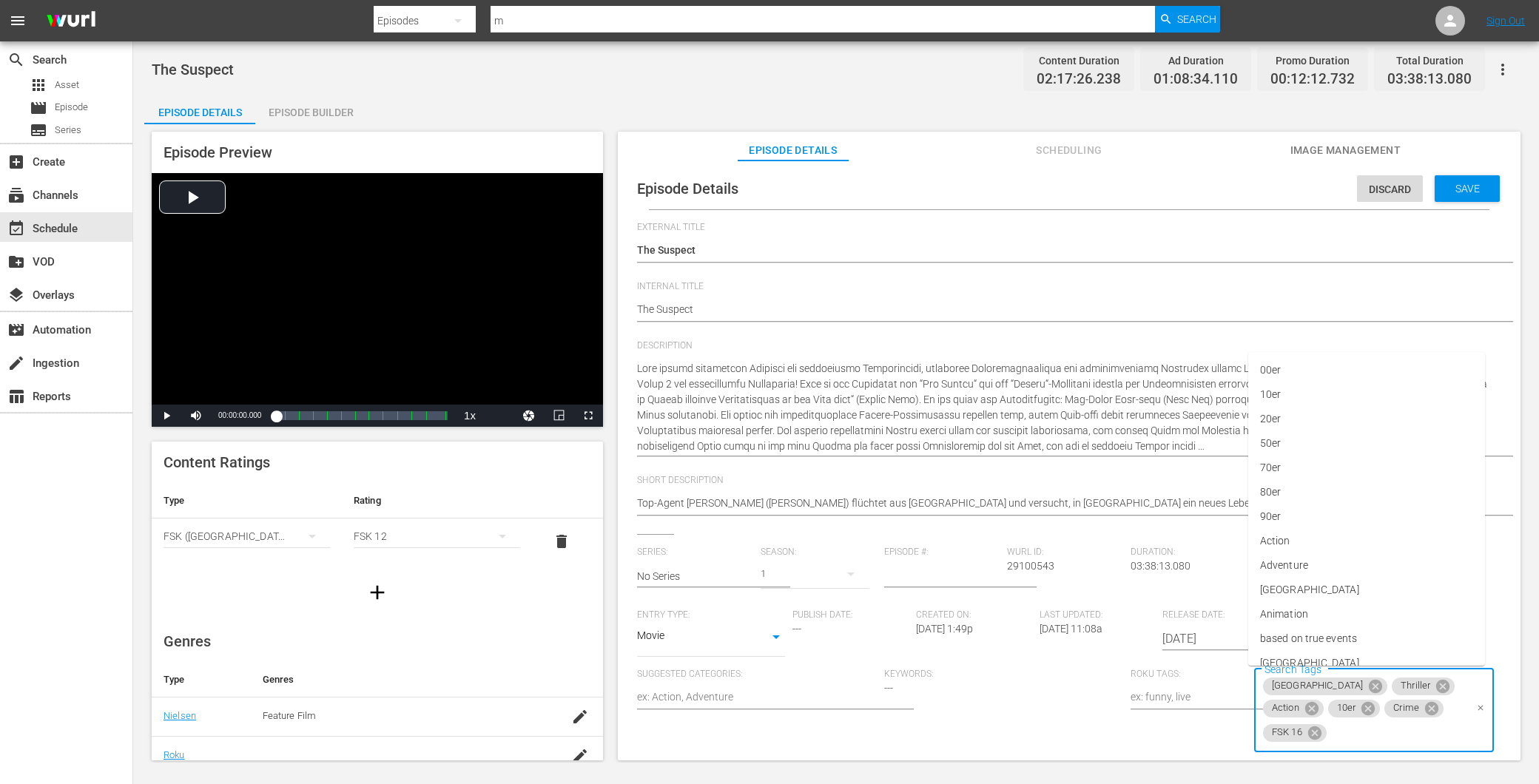
click at [1321, 725] on icon at bounding box center [1315, 732] width 13 height 13
click at [1484, 181] on div "Save" at bounding box center [1467, 189] width 65 height 27
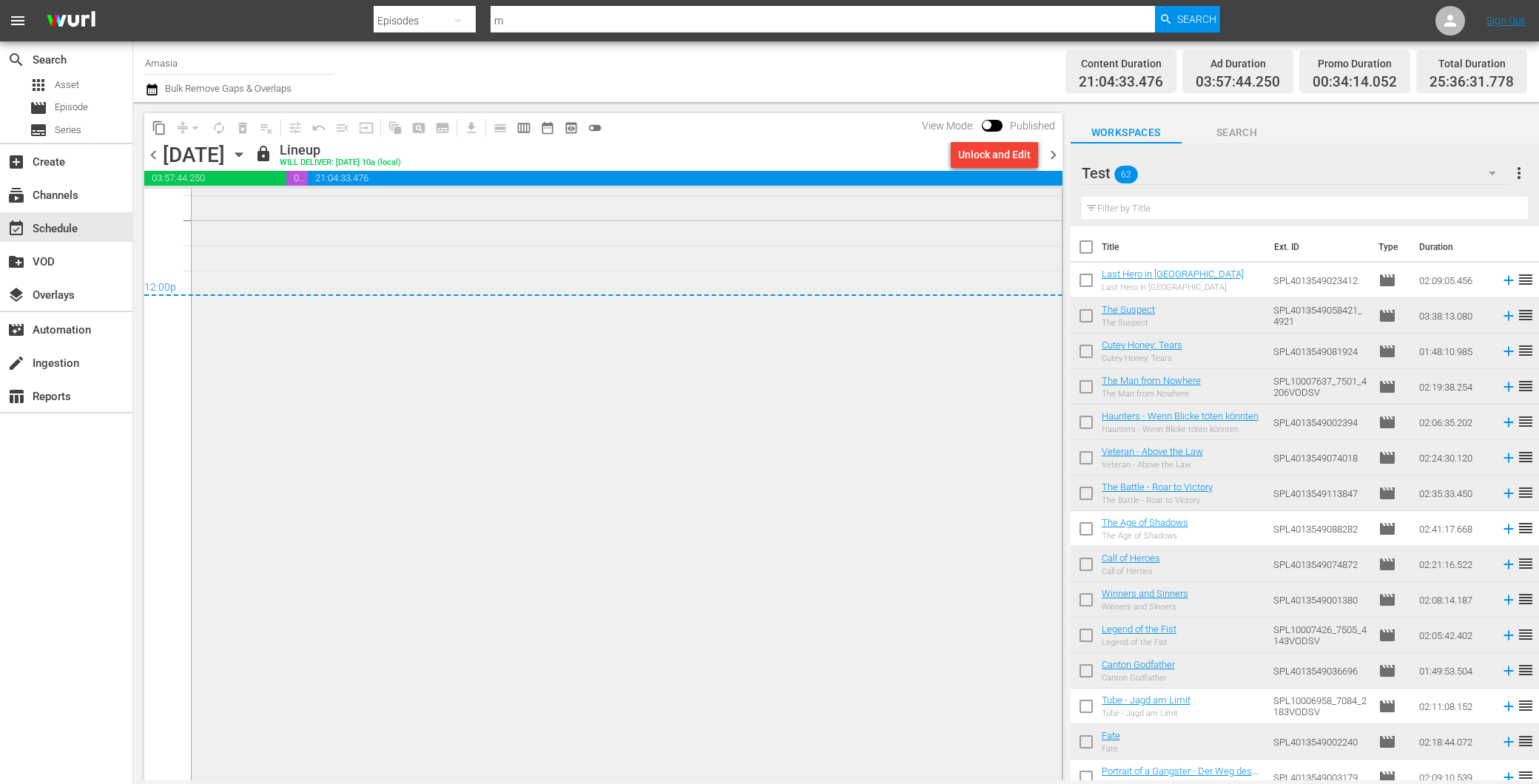
scroll to position [6808, 0]
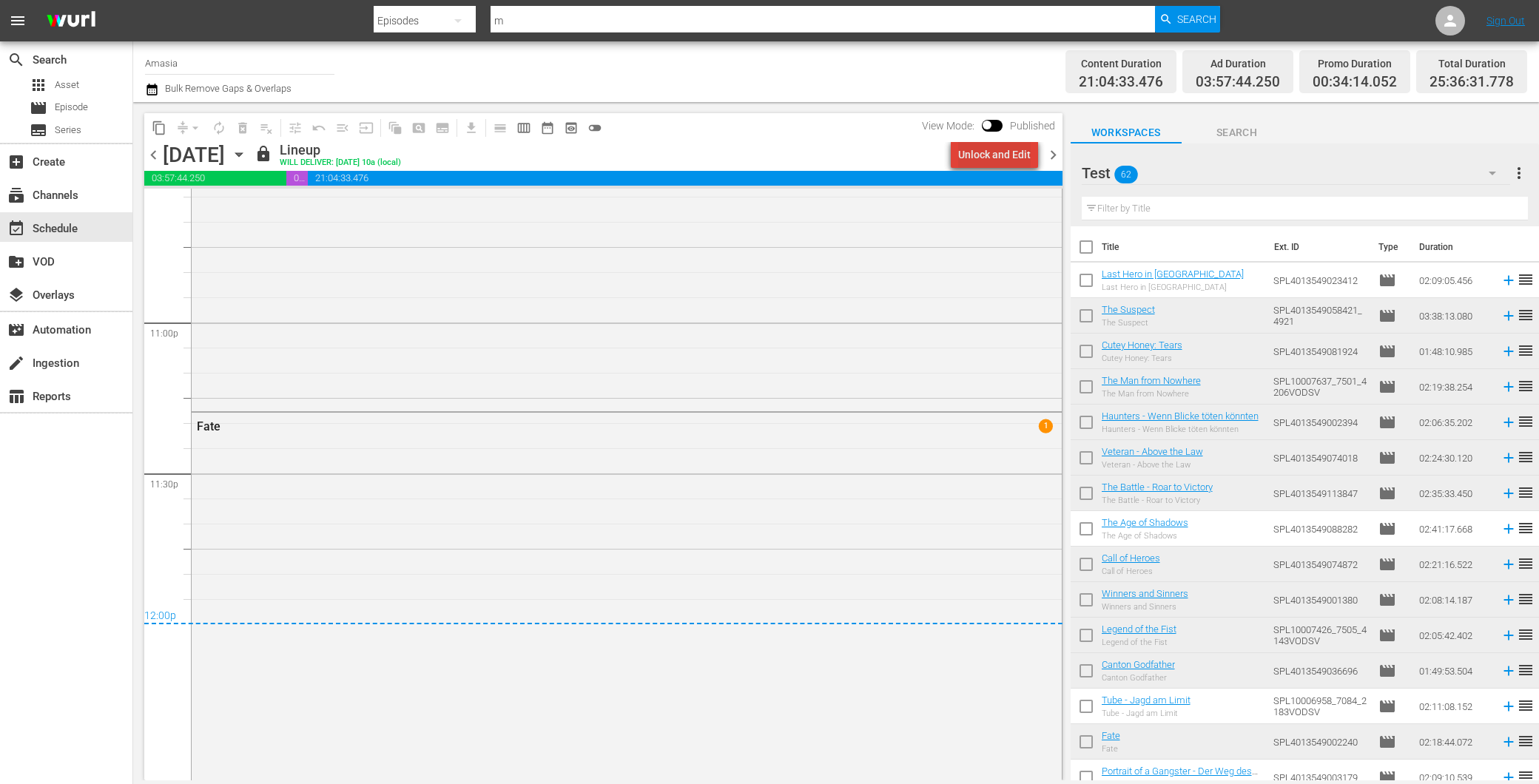
click at [1015, 163] on div "Unlock and Edit" at bounding box center [994, 155] width 73 height 27
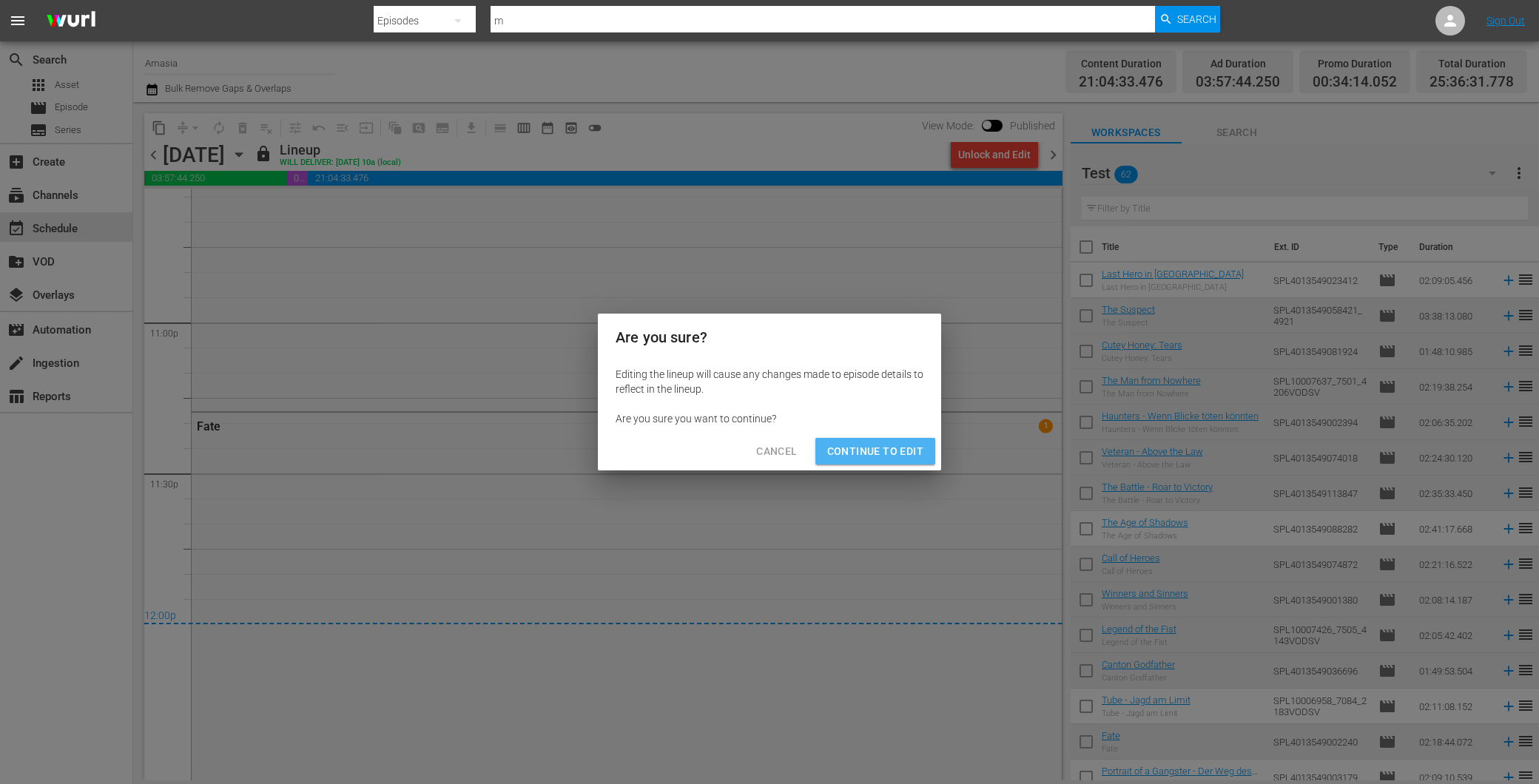
drag, startPoint x: 885, startPoint y: 457, endPoint x: 851, endPoint y: 434, distance: 41.0
click at [885, 455] on span "Continue to Edit" at bounding box center [875, 452] width 96 height 18
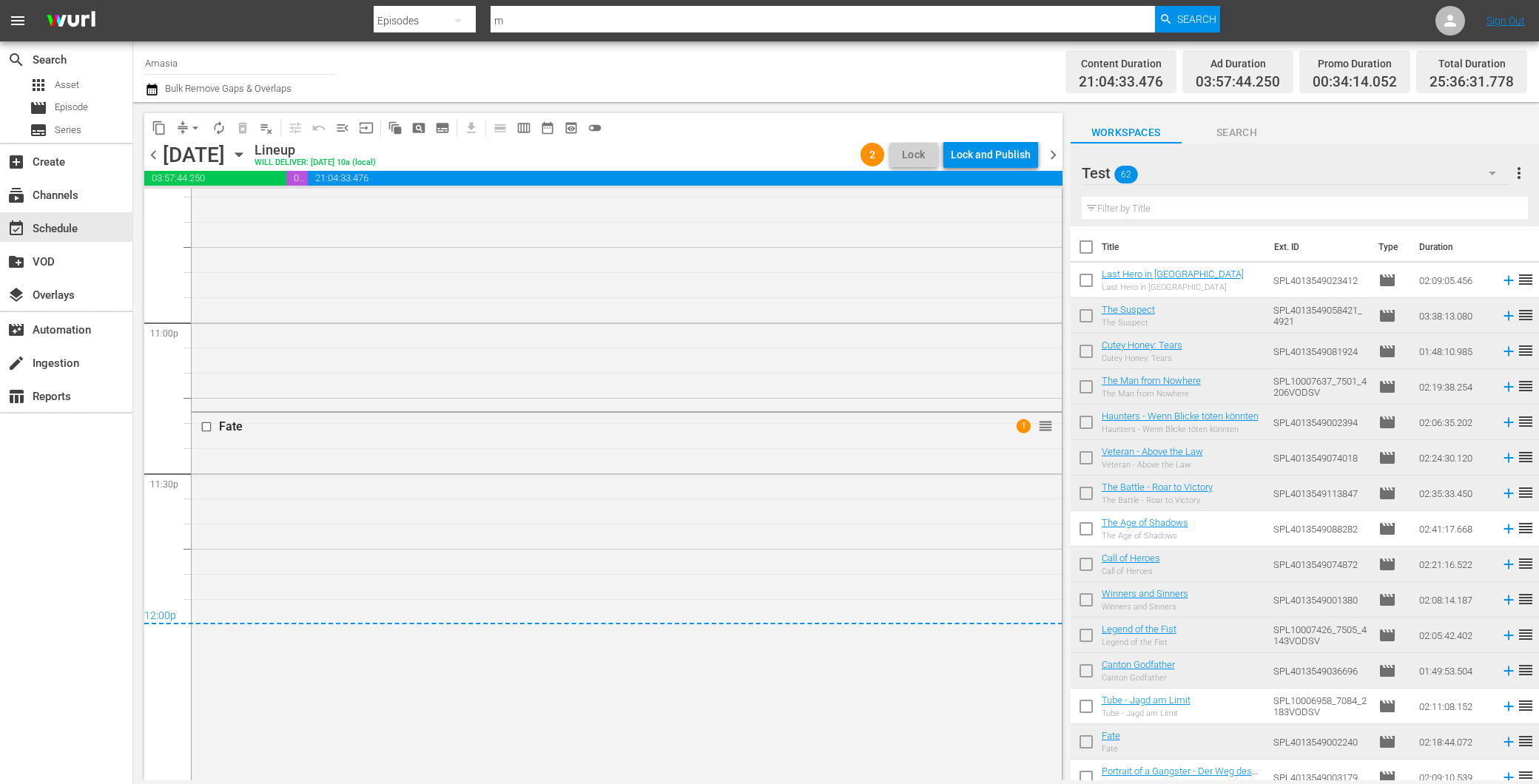
click at [1090, 306] on input "checkbox" at bounding box center [1085, 319] width 31 height 31
checkbox input "true"
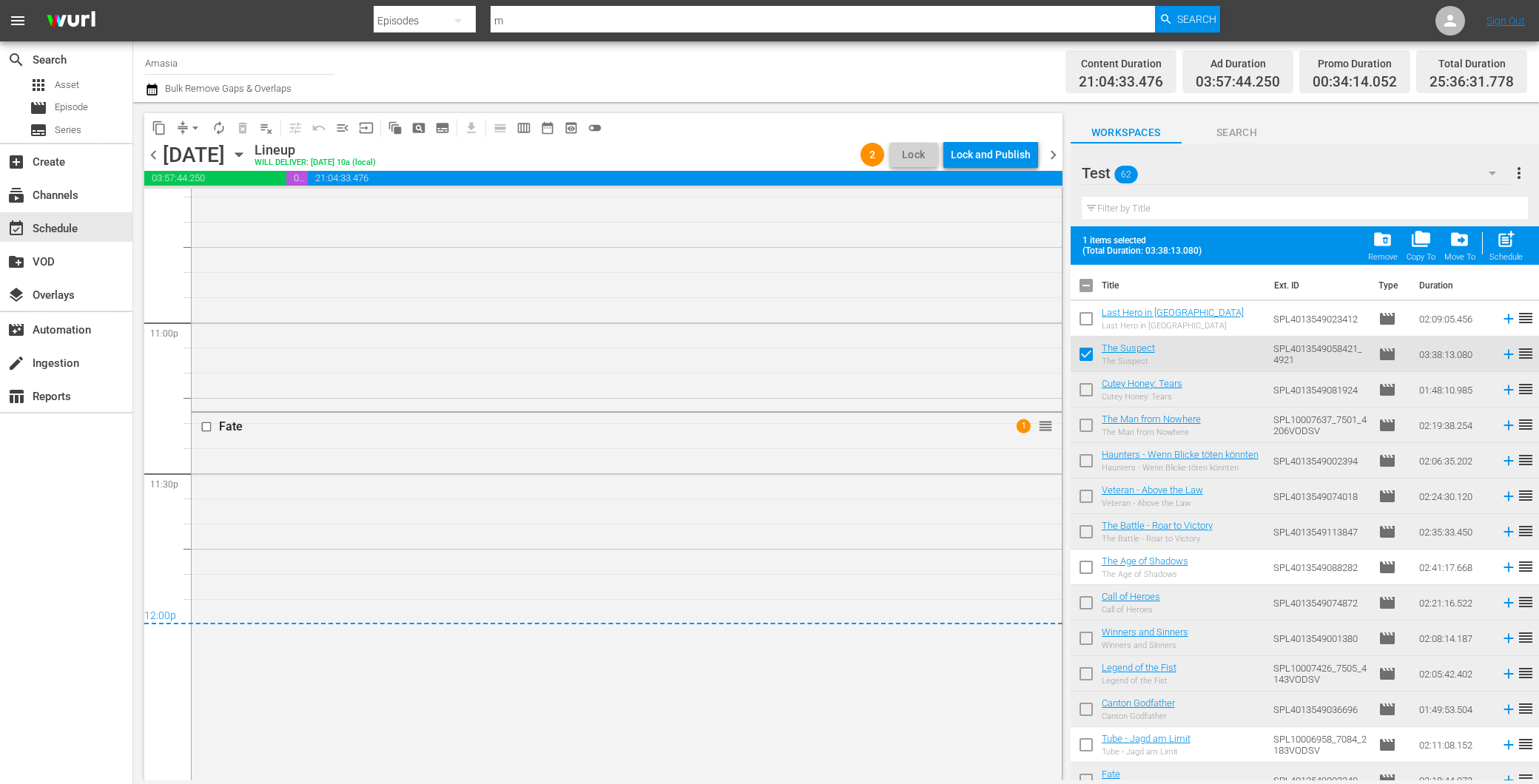
click at [1089, 387] on input "checkbox" at bounding box center [1085, 392] width 31 height 31
checkbox input "true"
click at [1090, 423] on input "checkbox" at bounding box center [1085, 428] width 31 height 31
checkbox input "true"
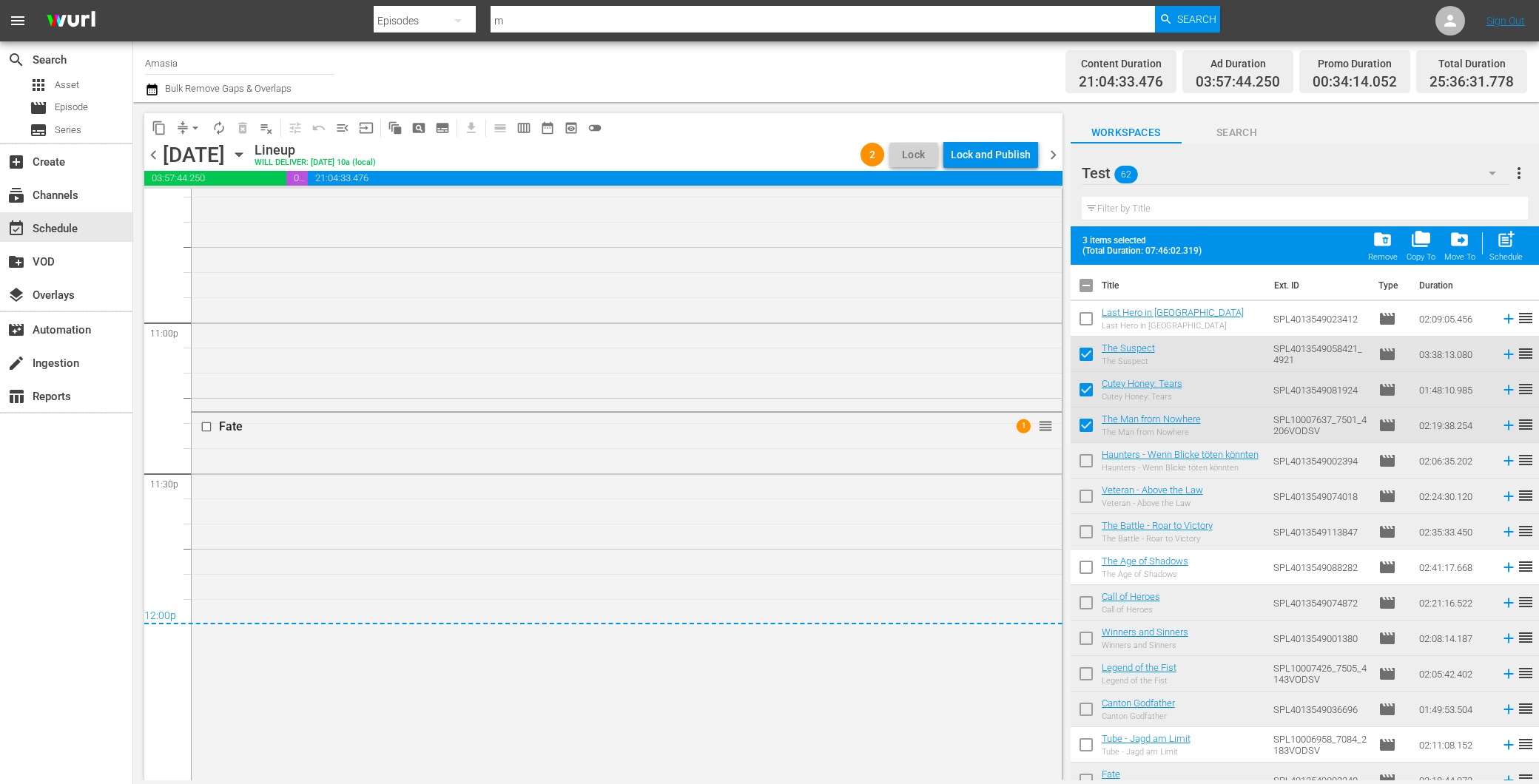
drag, startPoint x: 1085, startPoint y: 355, endPoint x: 1083, endPoint y: 398, distance: 43.0
click at [1085, 356] on input "checkbox" at bounding box center [1085, 356] width 31 height 31
checkbox input "false"
click at [1085, 452] on input "checkbox" at bounding box center [1085, 464] width 31 height 31
checkbox input "true"
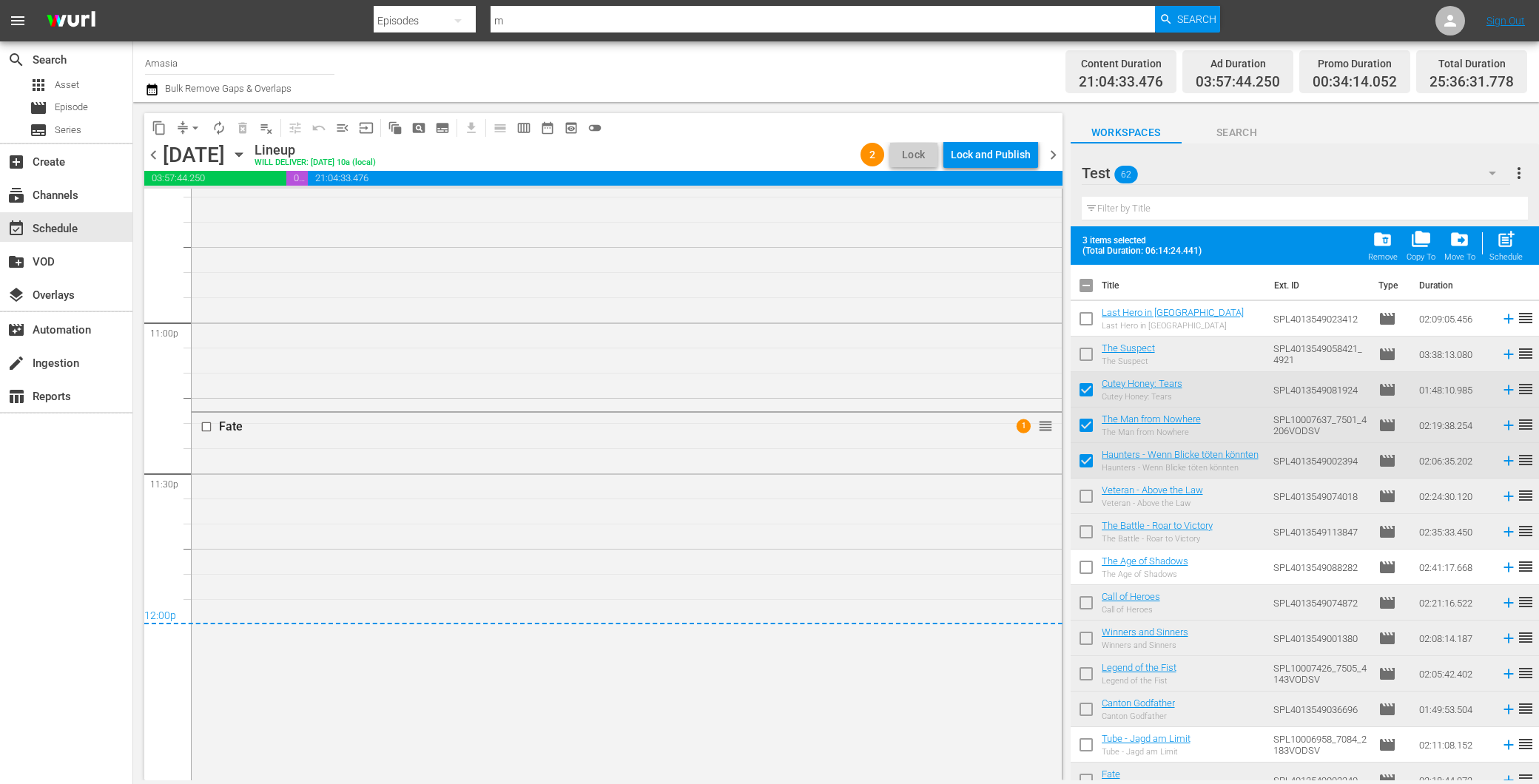
drag, startPoint x: 1089, startPoint y: 355, endPoint x: 1082, endPoint y: 425, distance: 70.3
click at [1085, 355] on input "checkbox" at bounding box center [1085, 356] width 31 height 31
checkbox input "true"
click at [1076, 602] on input "checkbox" at bounding box center [1085, 606] width 31 height 31
checkbox input "true"
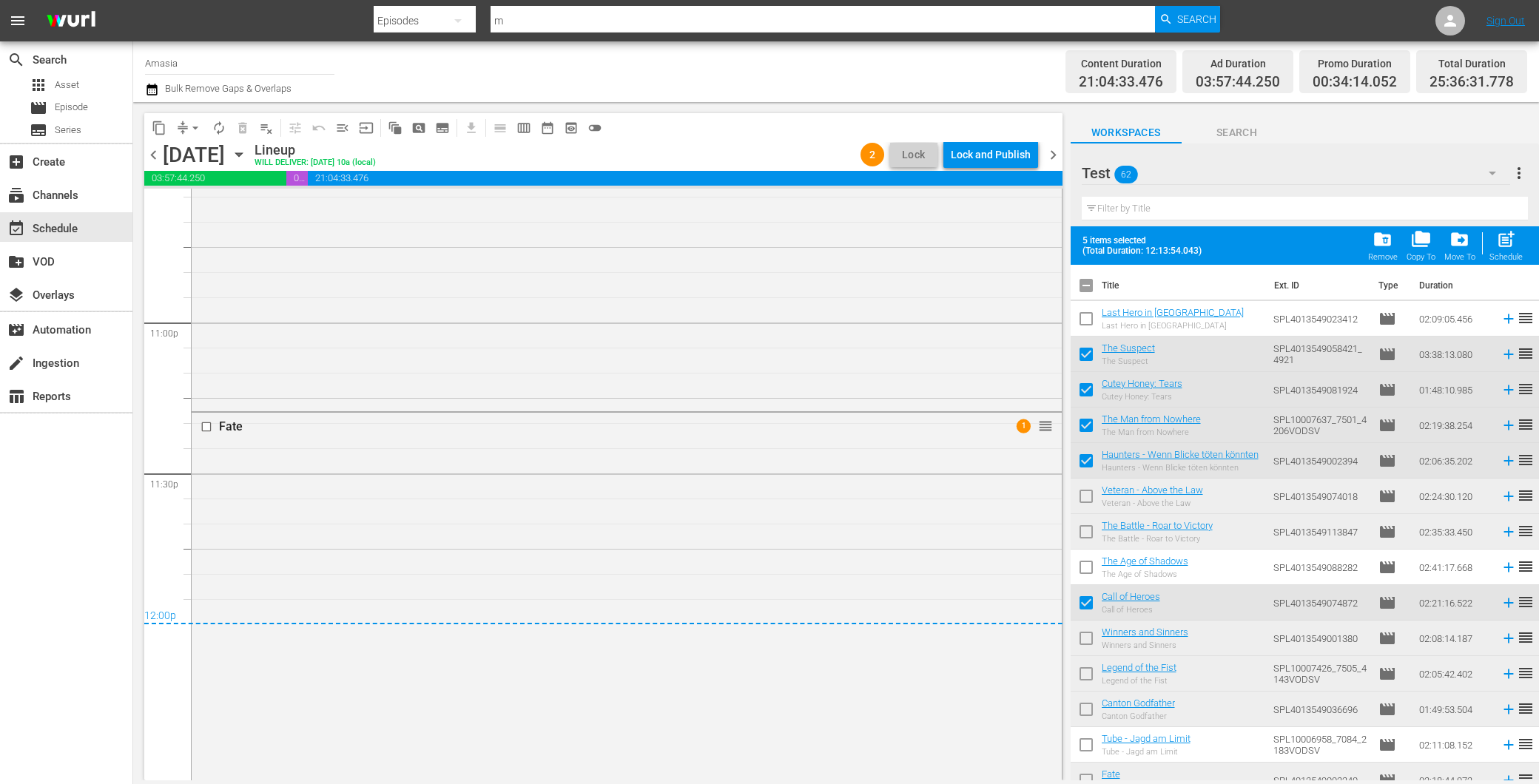
click at [1078, 674] on input "checkbox" at bounding box center [1085, 676] width 31 height 31
checkbox input "true"
click at [1090, 707] on input "checkbox" at bounding box center [1085, 712] width 31 height 31
checkbox input "true"
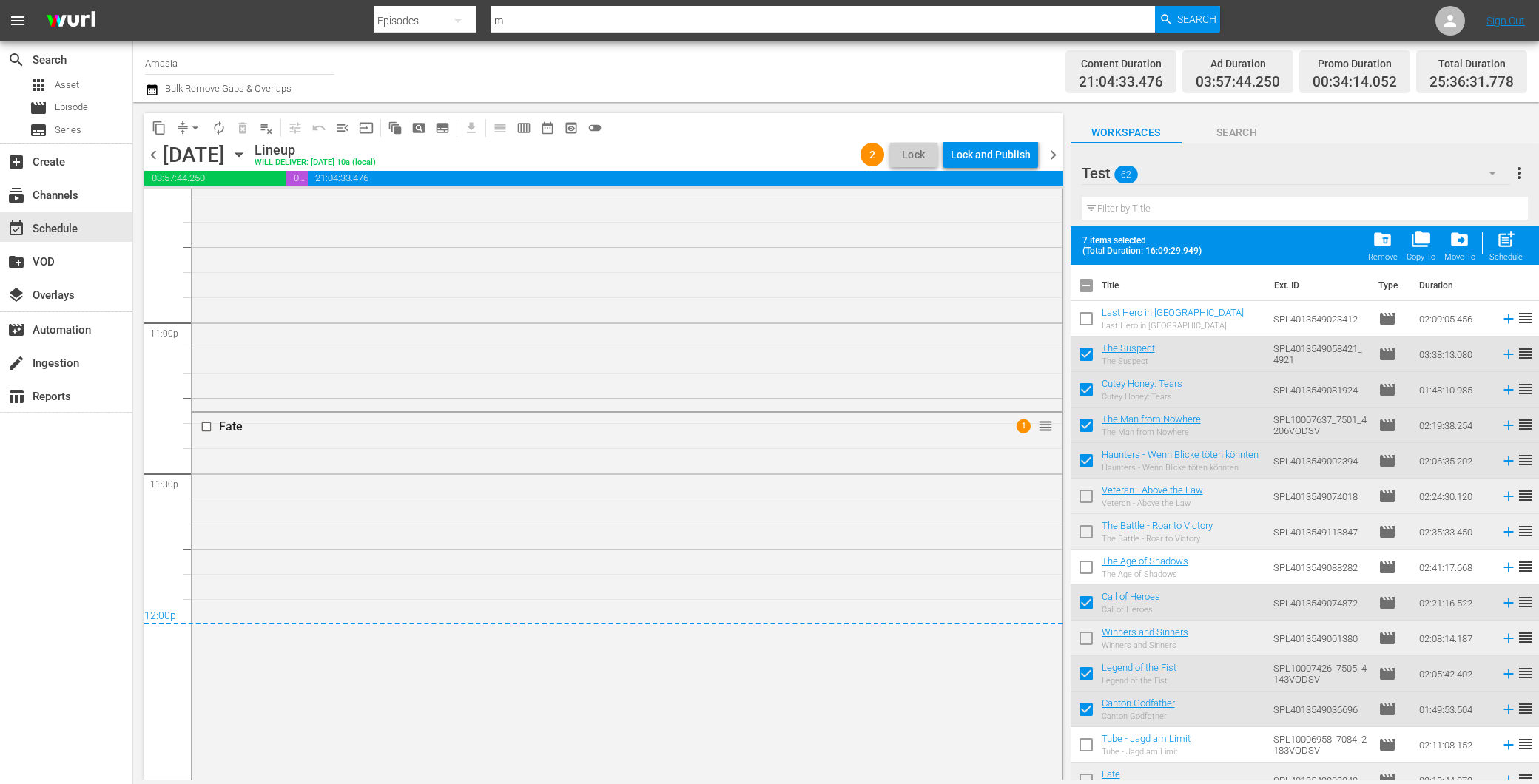
click at [1085, 627] on input "checkbox" at bounding box center [1085, 641] width 31 height 31
checkbox input "true"
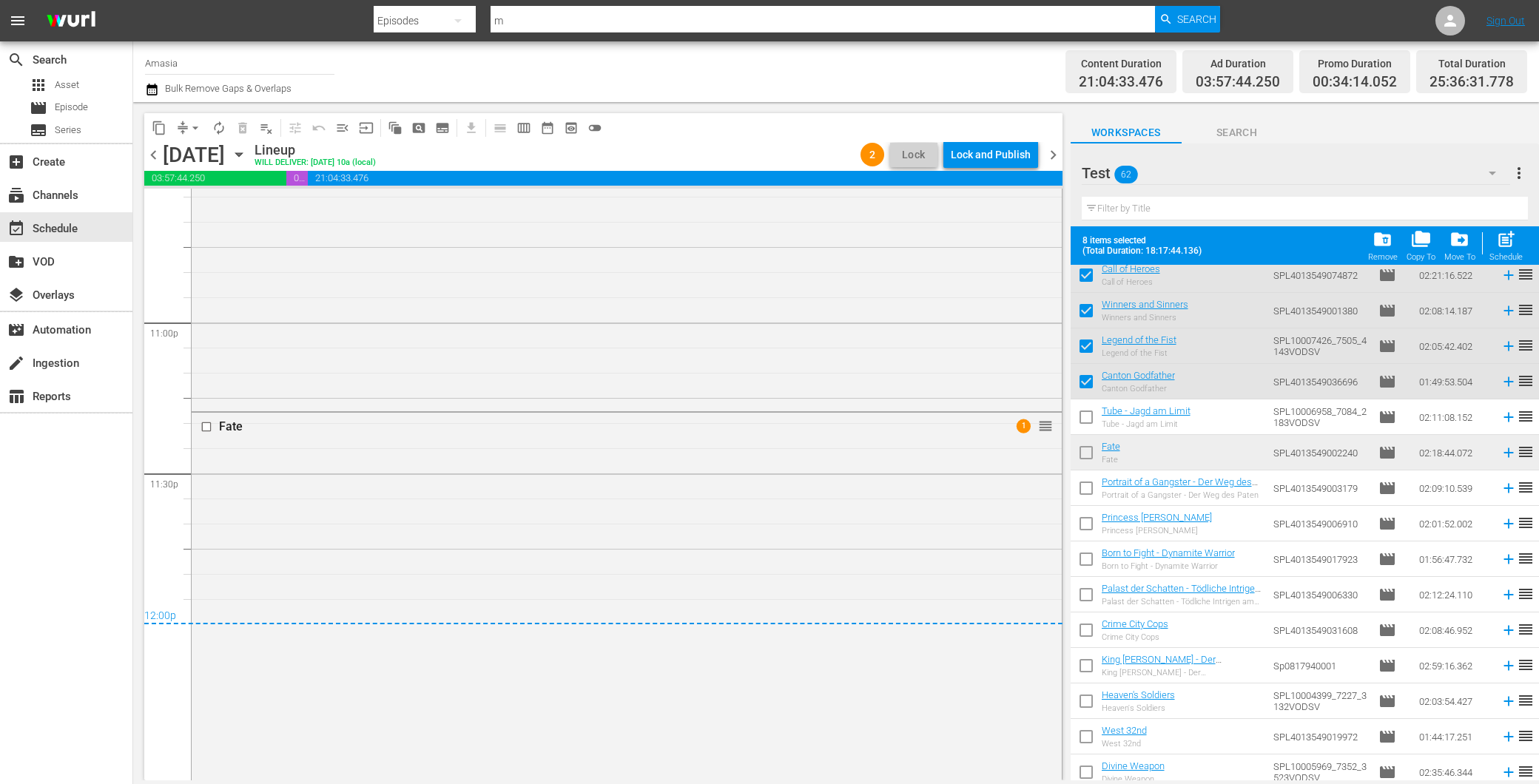
scroll to position [329, 0]
click at [1091, 453] on input "checkbox" at bounding box center [1085, 454] width 31 height 31
checkbox input "true"
click at [1389, 243] on span "folder_delete" at bounding box center [1383, 239] width 20 height 20
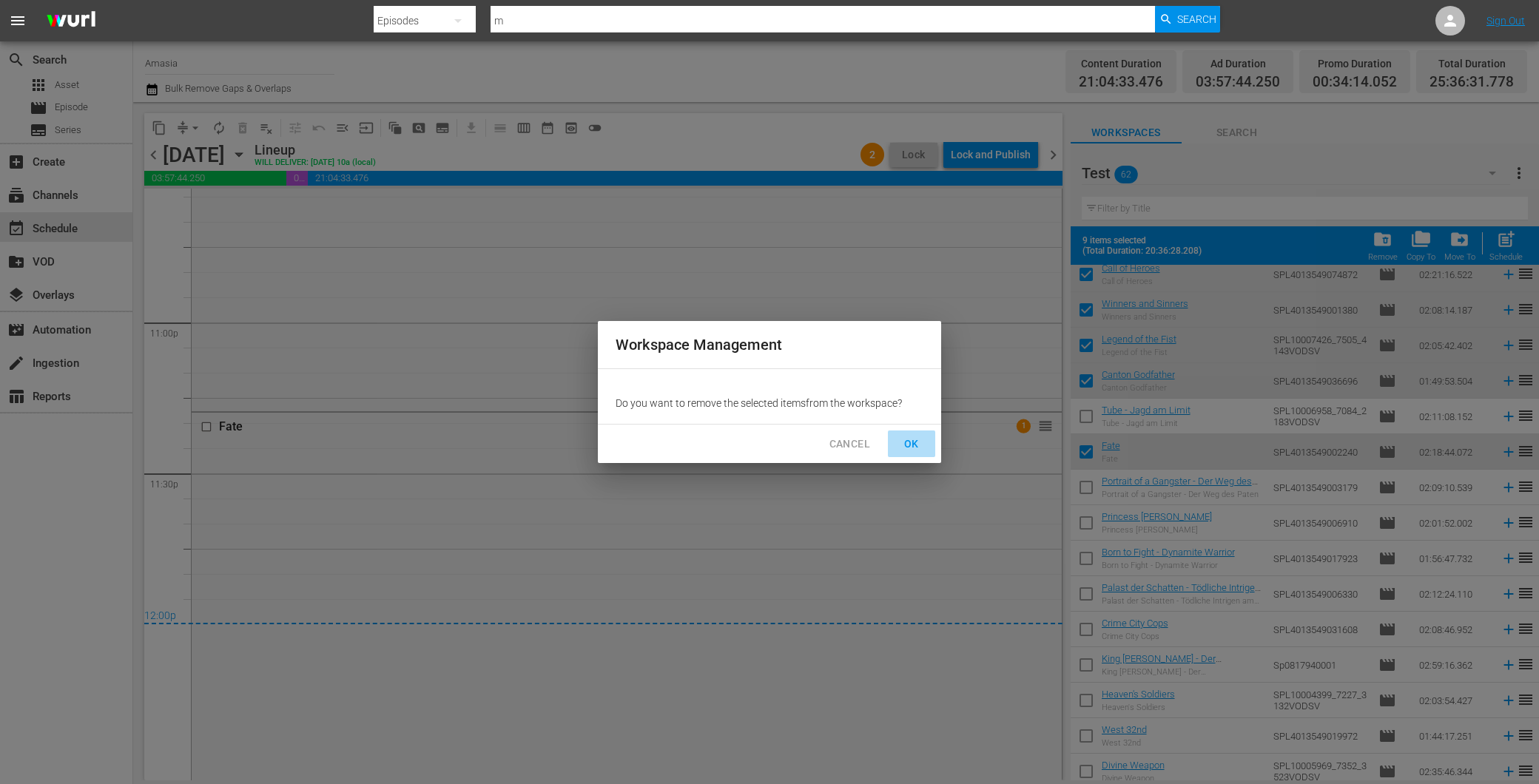
drag, startPoint x: 917, startPoint y: 448, endPoint x: 929, endPoint y: 440, distance: 14.4
click at [918, 448] on span "OK" at bounding box center [911, 444] width 23 height 18
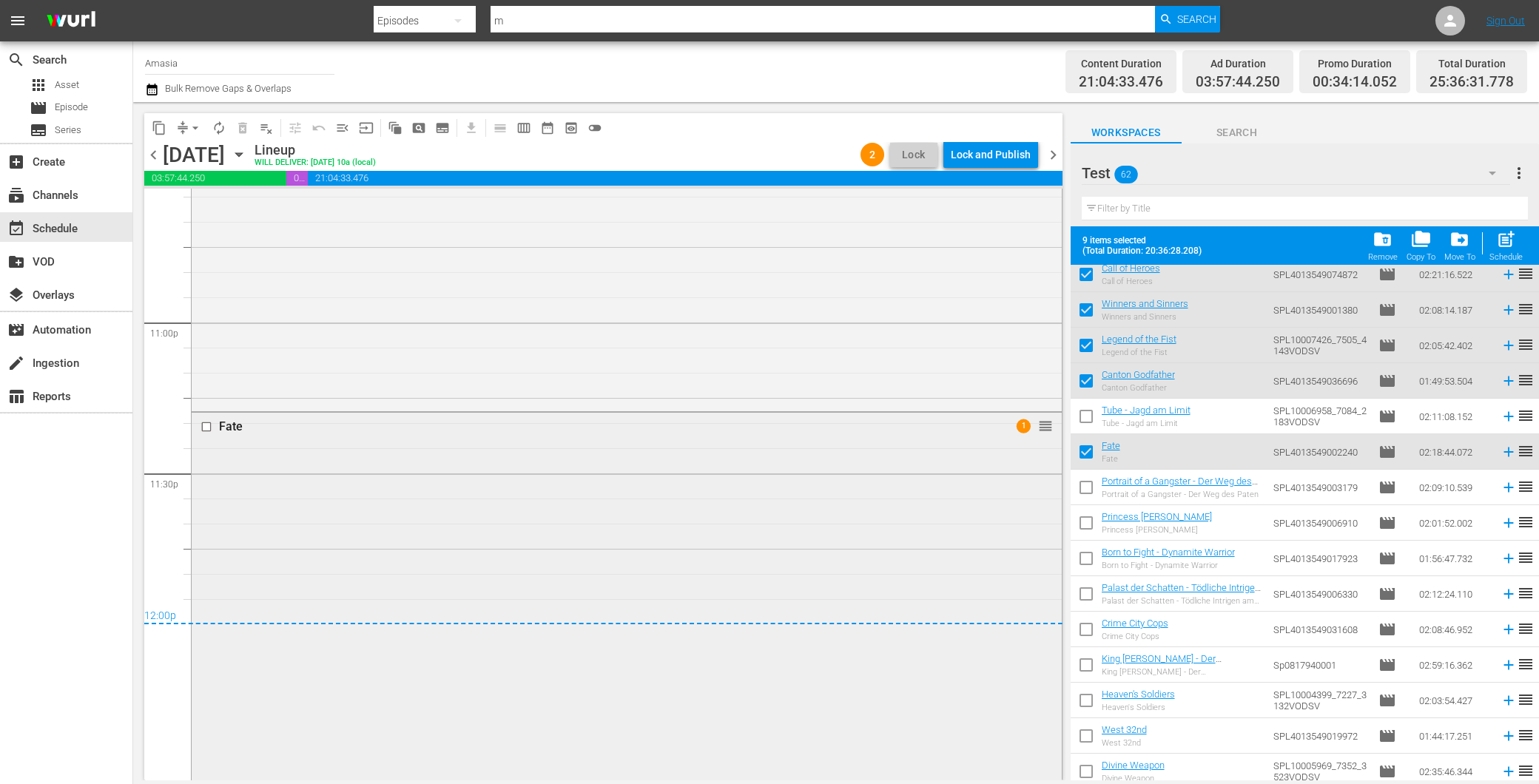
checkbox input "false"
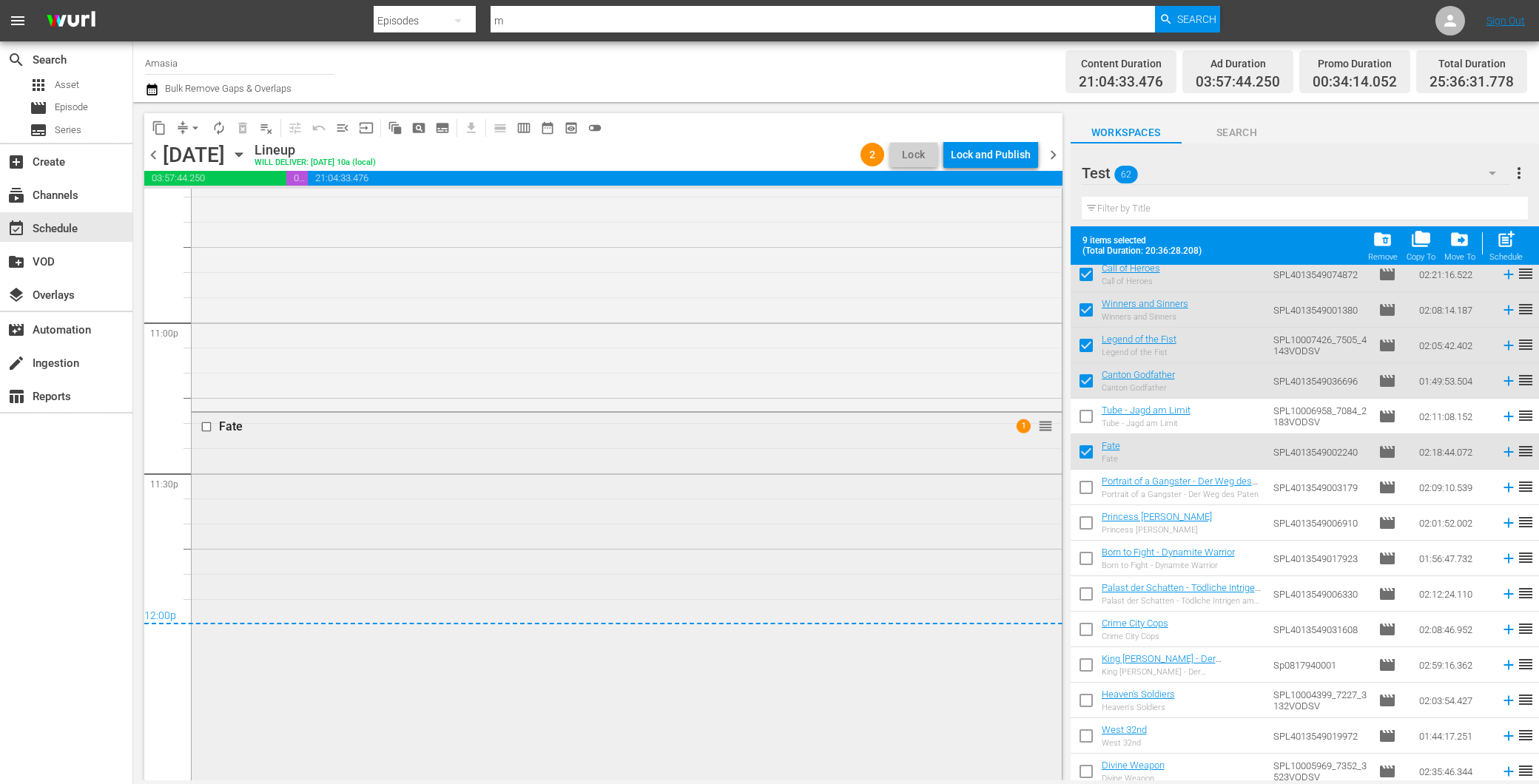
checkbox input "false"
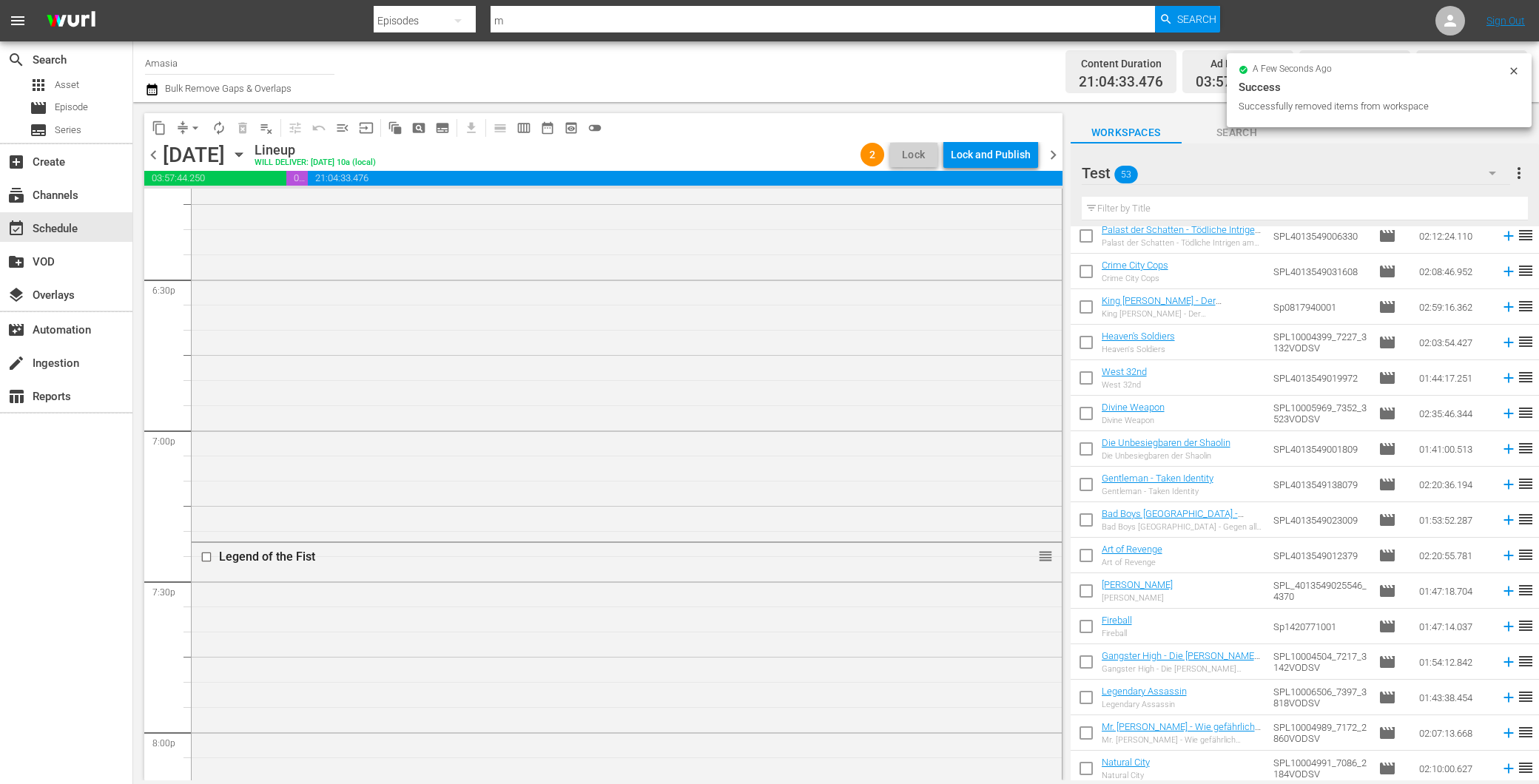
scroll to position [4753, 0]
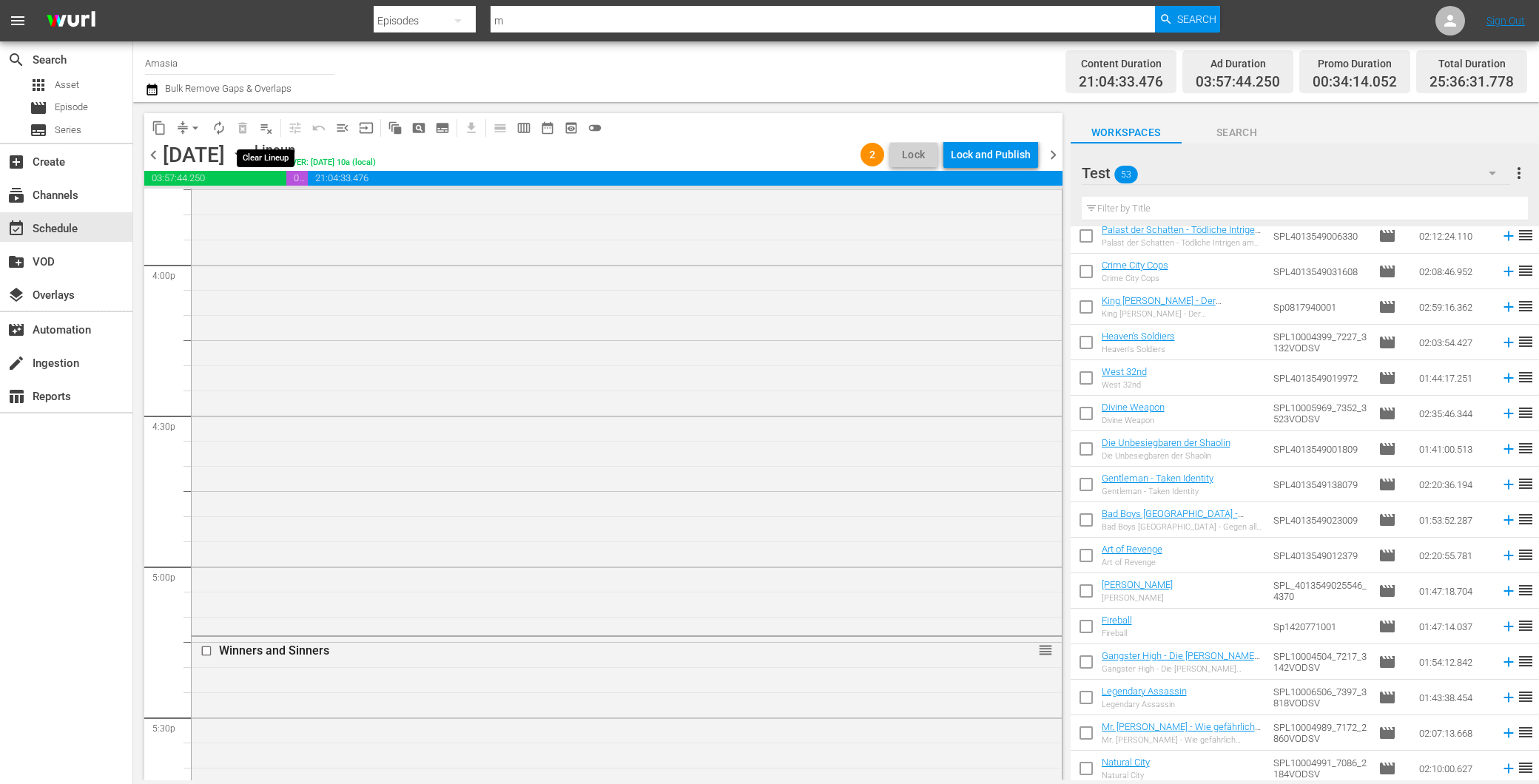
click at [264, 129] on span "playlist_remove_outlined" at bounding box center [266, 128] width 15 height 15
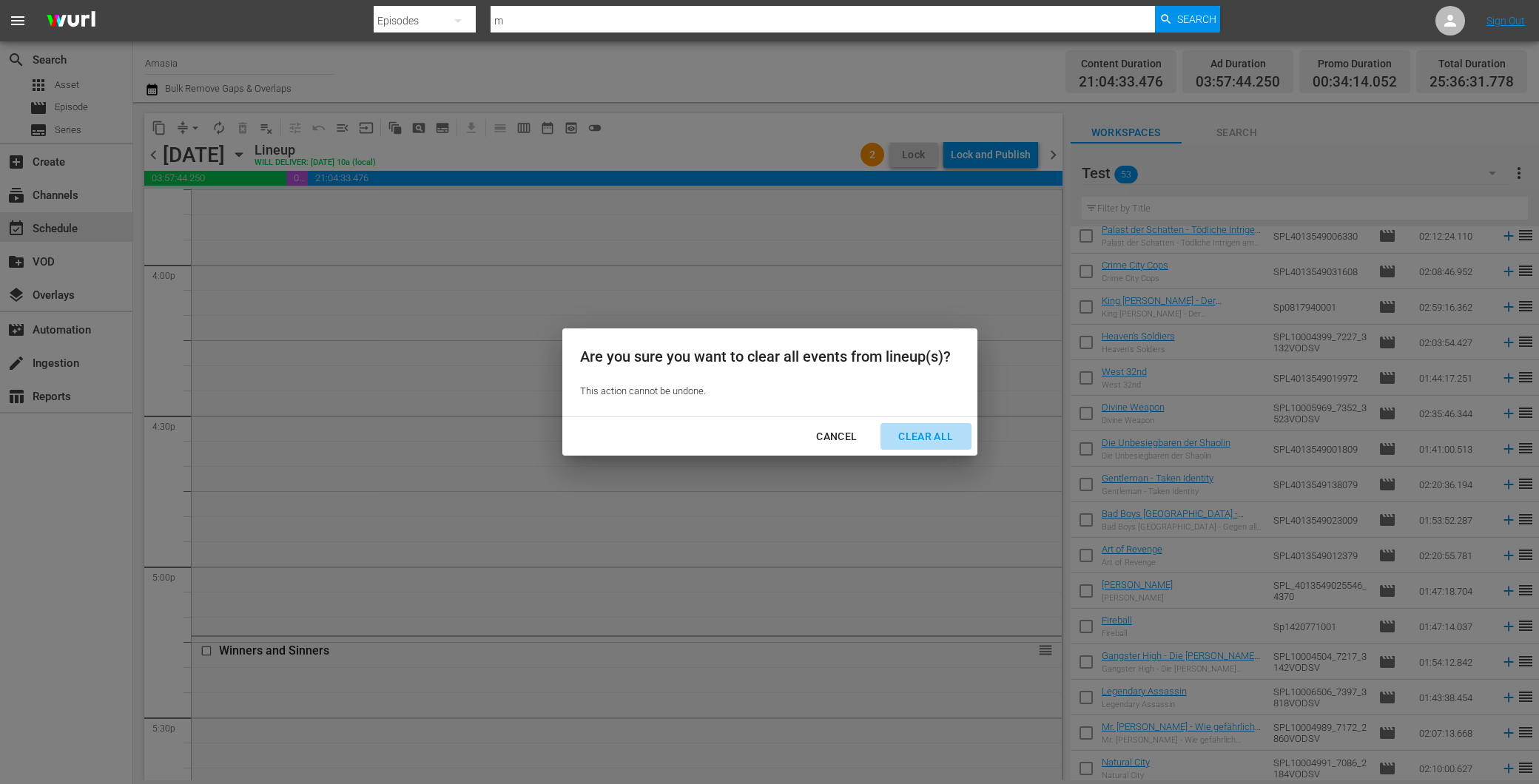
click at [921, 426] on button "Clear All" at bounding box center [926, 437] width 90 height 28
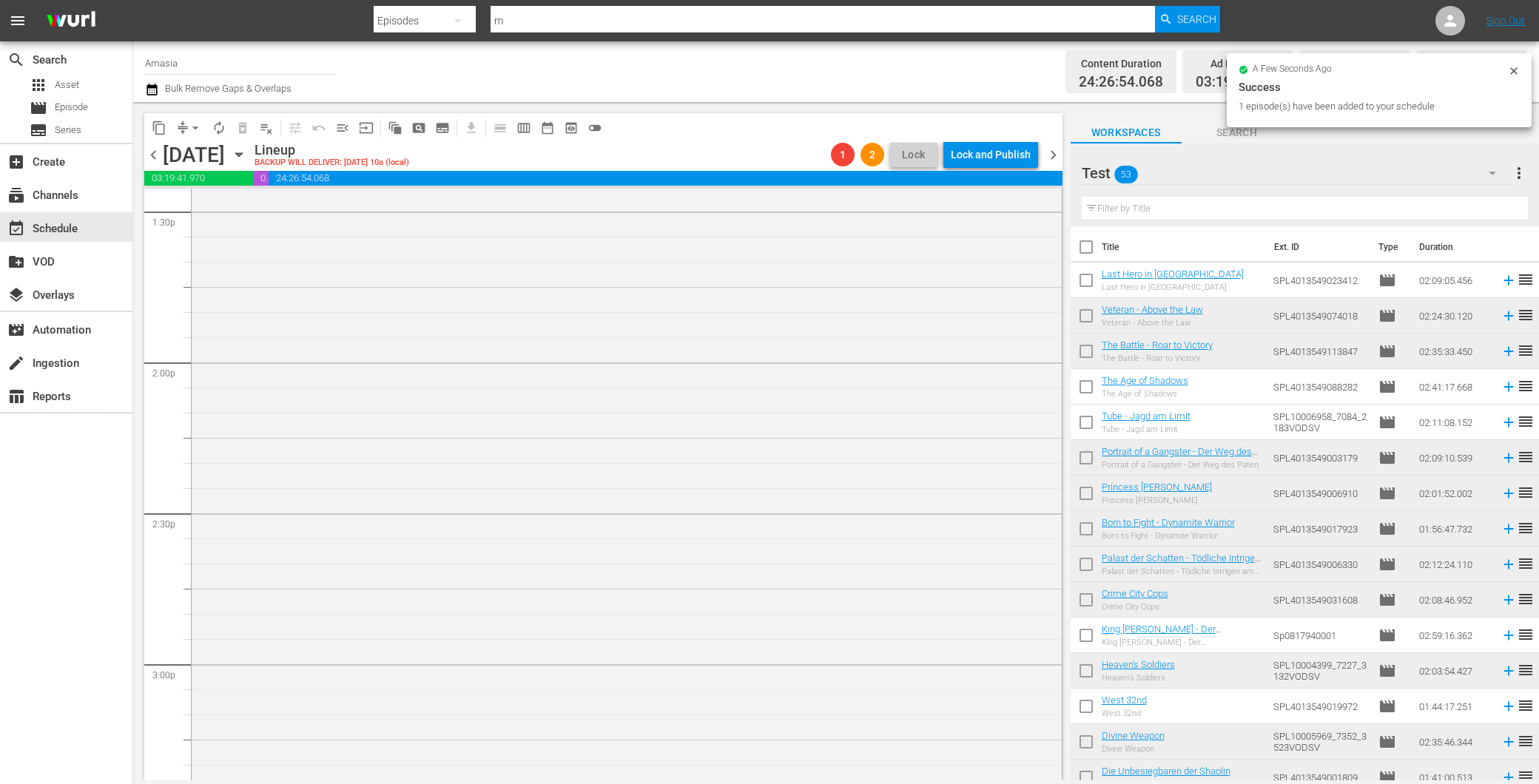
scroll to position [3532, 0]
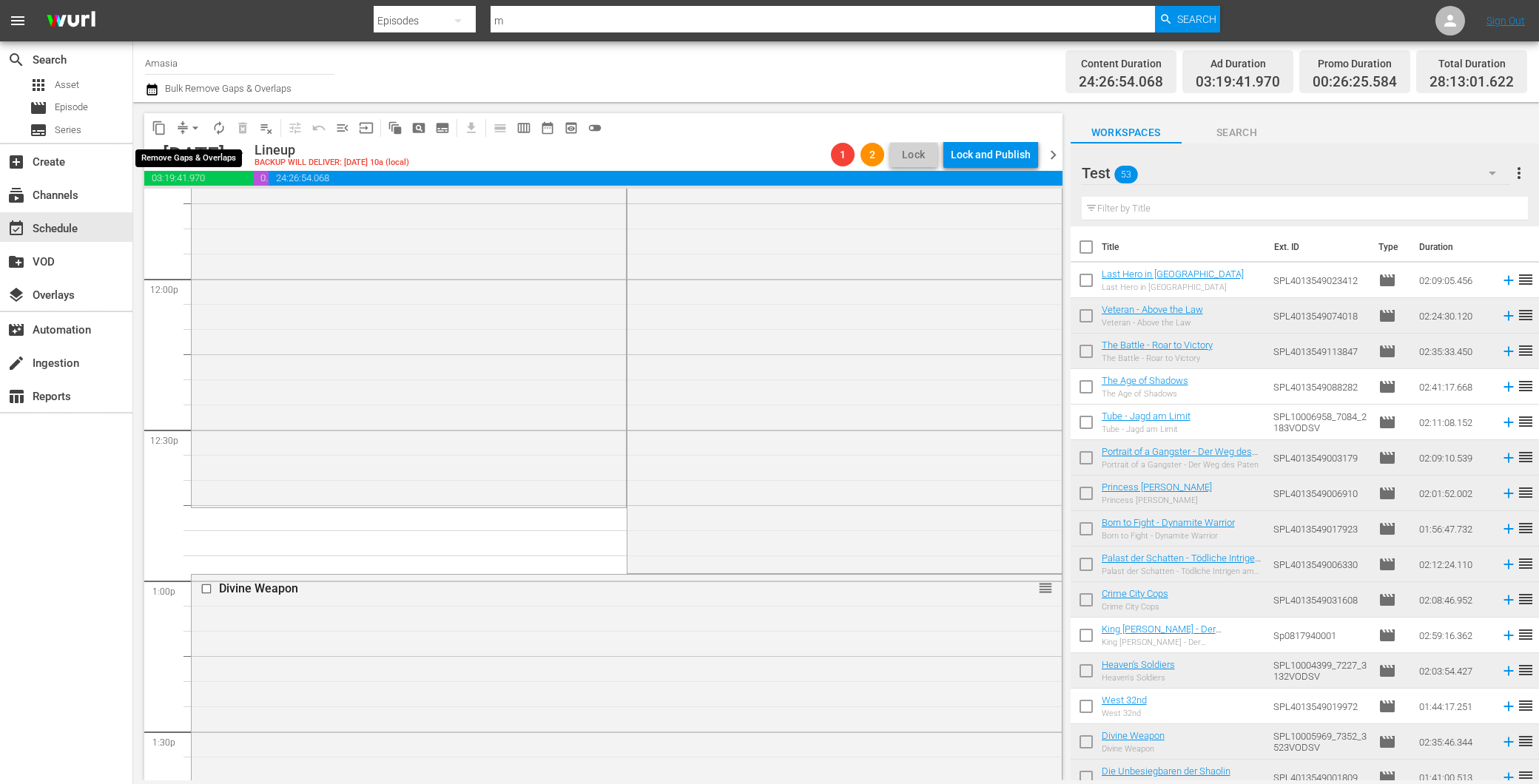
click at [193, 127] on span "arrow_drop_down" at bounding box center [196, 128] width 15 height 15
click at [220, 186] on li "Align to First Episode" at bounding box center [196, 181] width 122 height 24
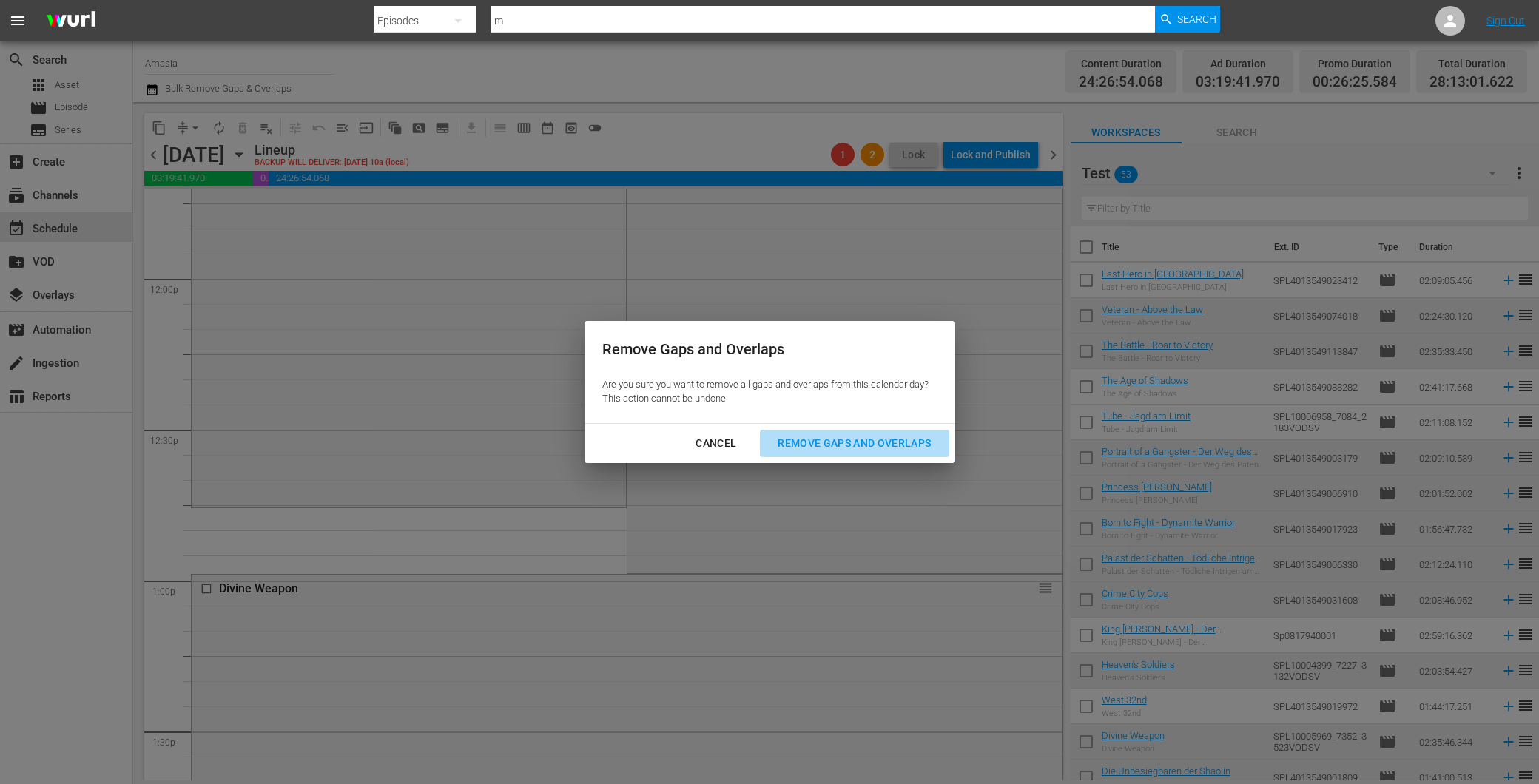
click at [786, 442] on div "Remove Gaps and Overlaps" at bounding box center [854, 443] width 177 height 18
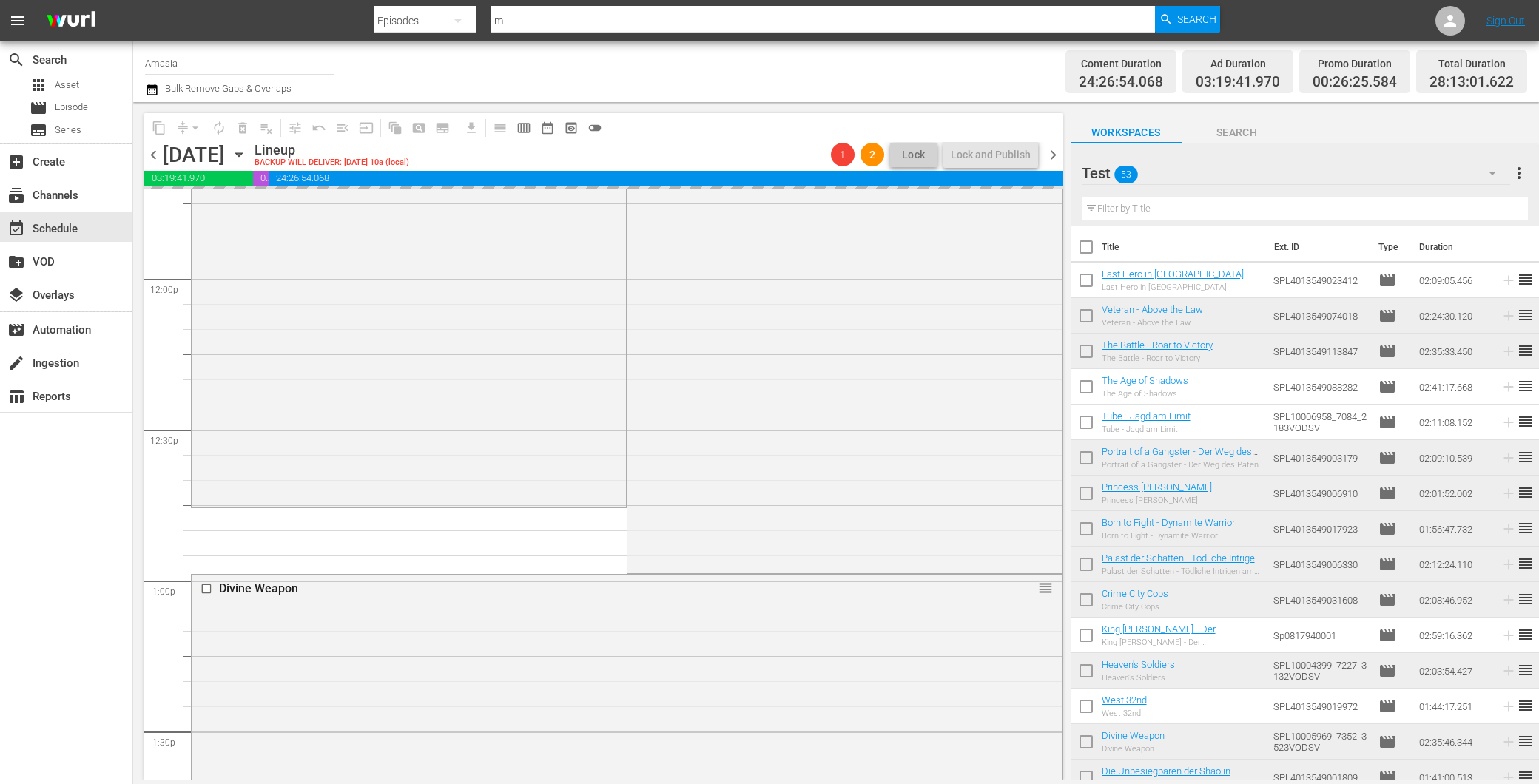
scroll to position [0, 0]
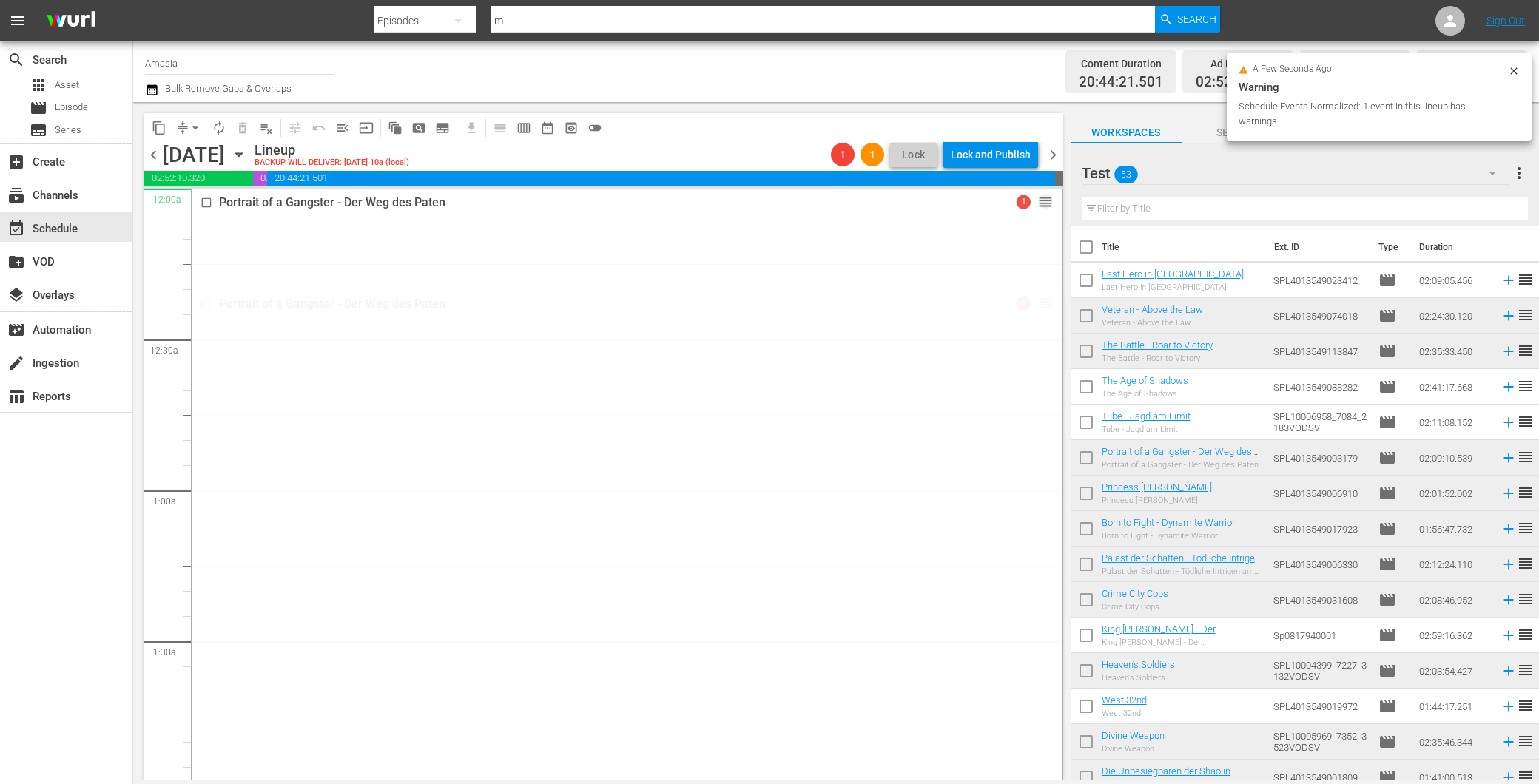
drag, startPoint x: 1036, startPoint y: 294, endPoint x: 1018, endPoint y: 249, distance: 48.5
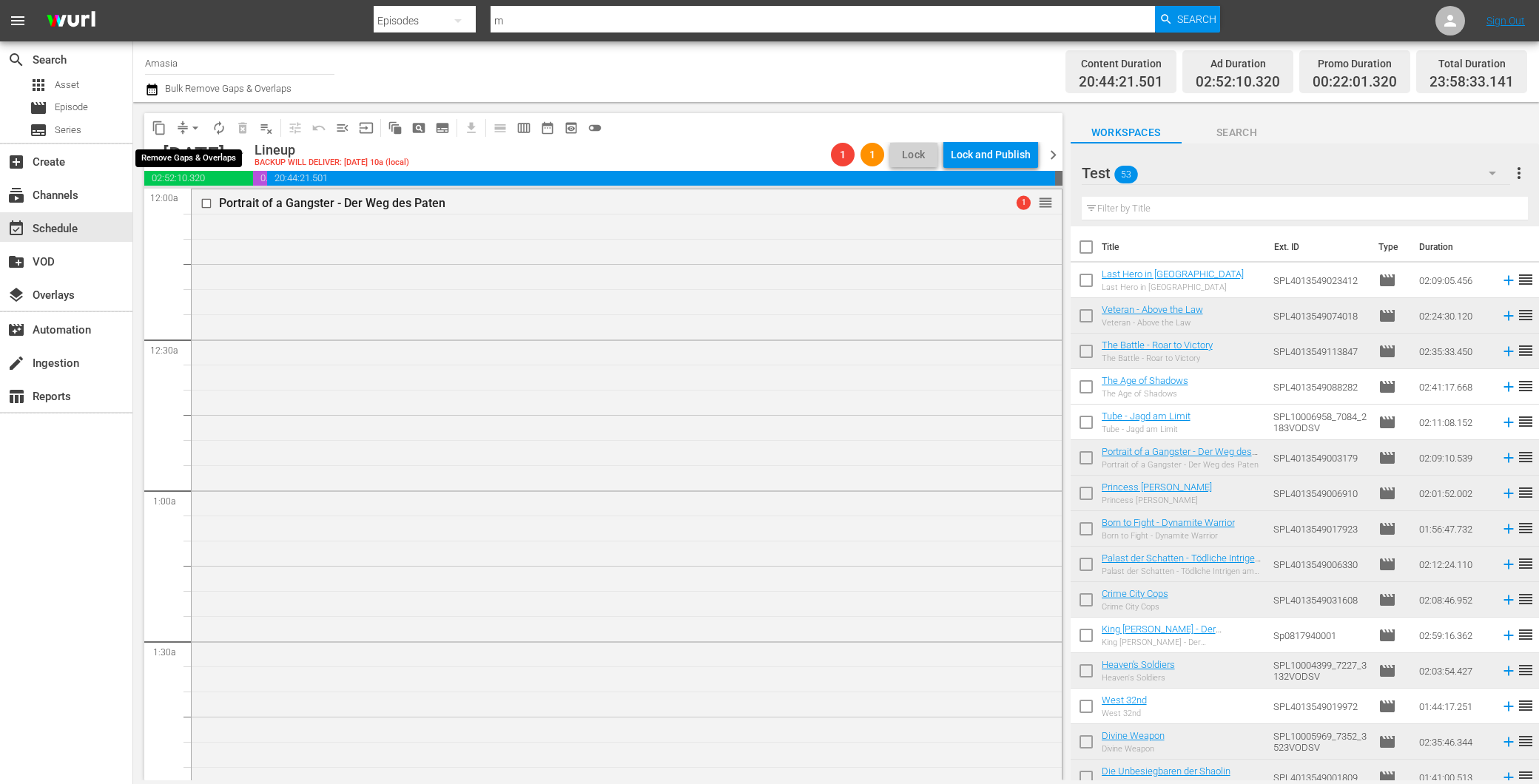
drag, startPoint x: 196, startPoint y: 125, endPoint x: 198, endPoint y: 131, distance: 6.3
click at [195, 125] on span "arrow_drop_down" at bounding box center [196, 128] width 15 height 15
click at [232, 176] on li "Align to First Episode" at bounding box center [196, 181] width 122 height 24
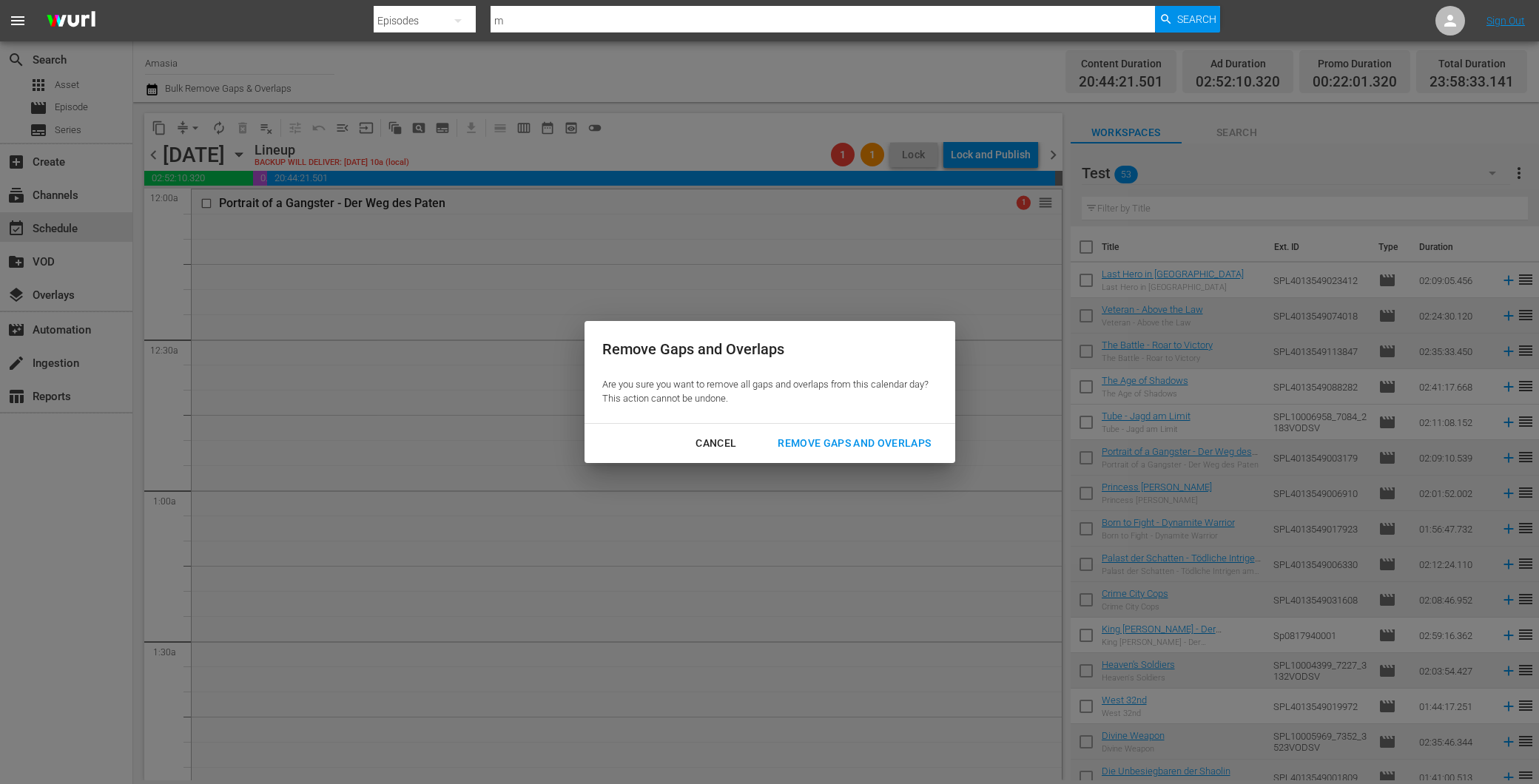
click at [859, 452] on div "Remove Gaps and Overlaps" at bounding box center [854, 443] width 177 height 18
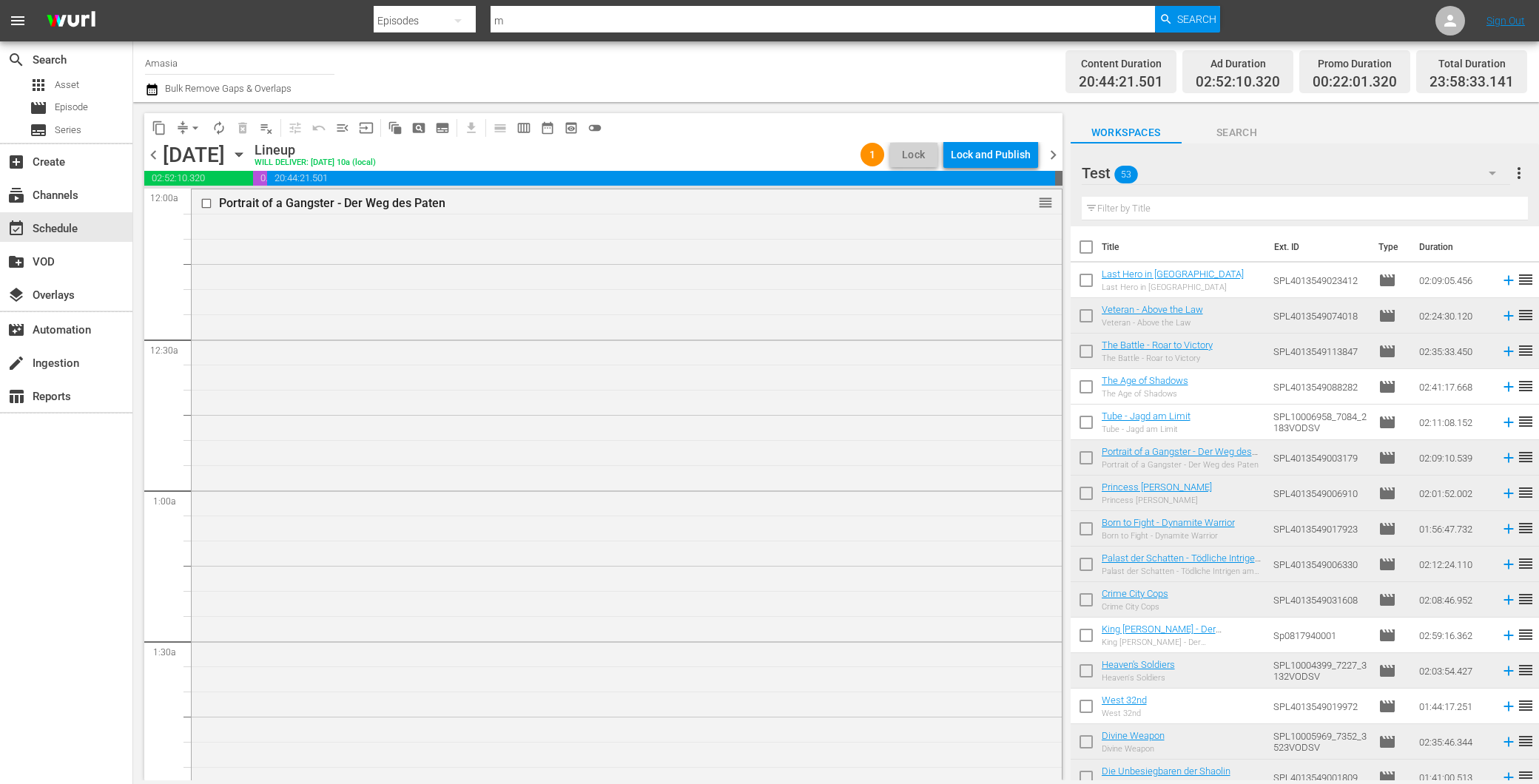
click at [1081, 460] on input "checkbox" at bounding box center [1085, 460] width 31 height 31
checkbox input "true"
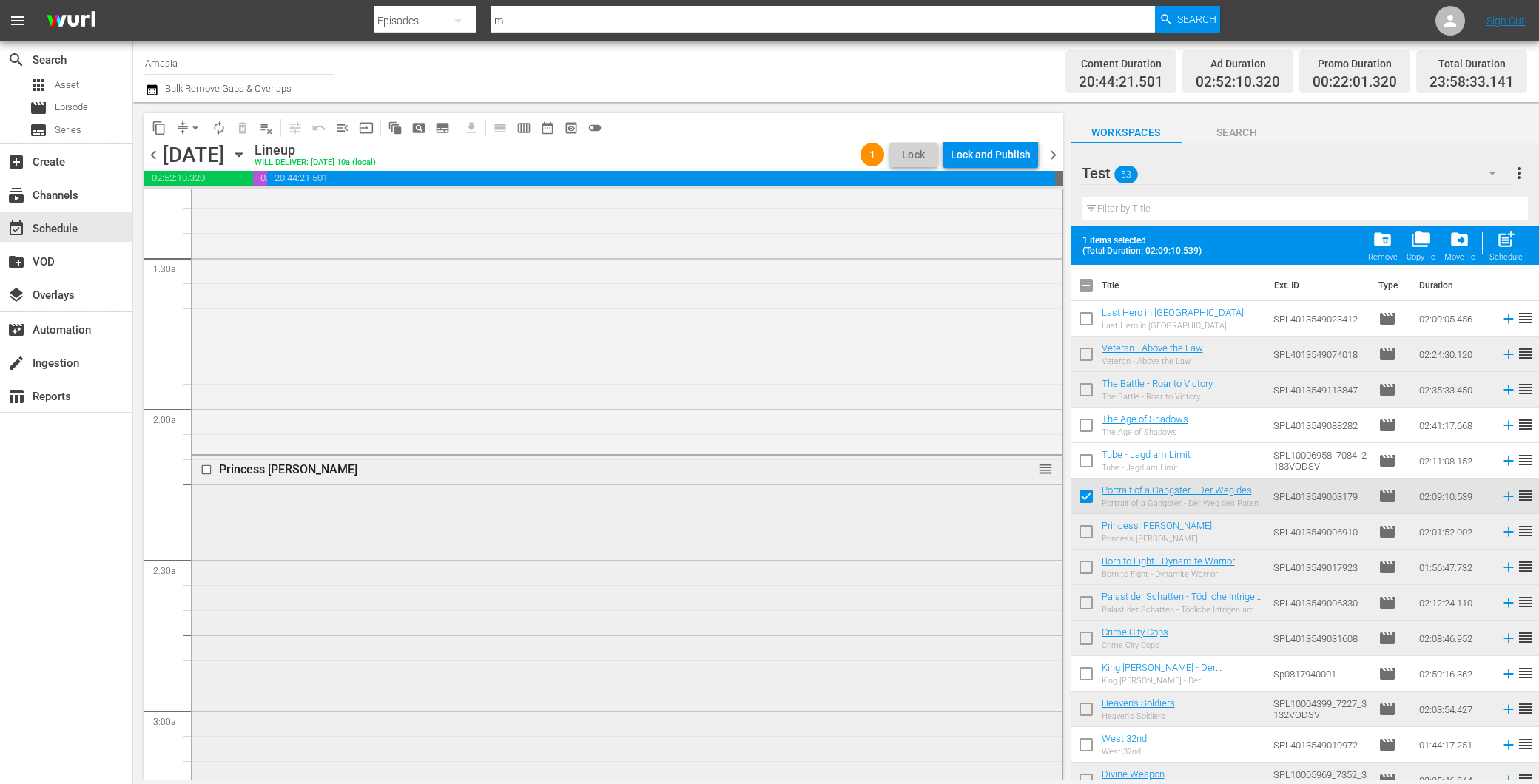
scroll to position [493, 0]
click at [1078, 529] on input "checkbox" at bounding box center [1085, 535] width 31 height 31
checkbox input "true"
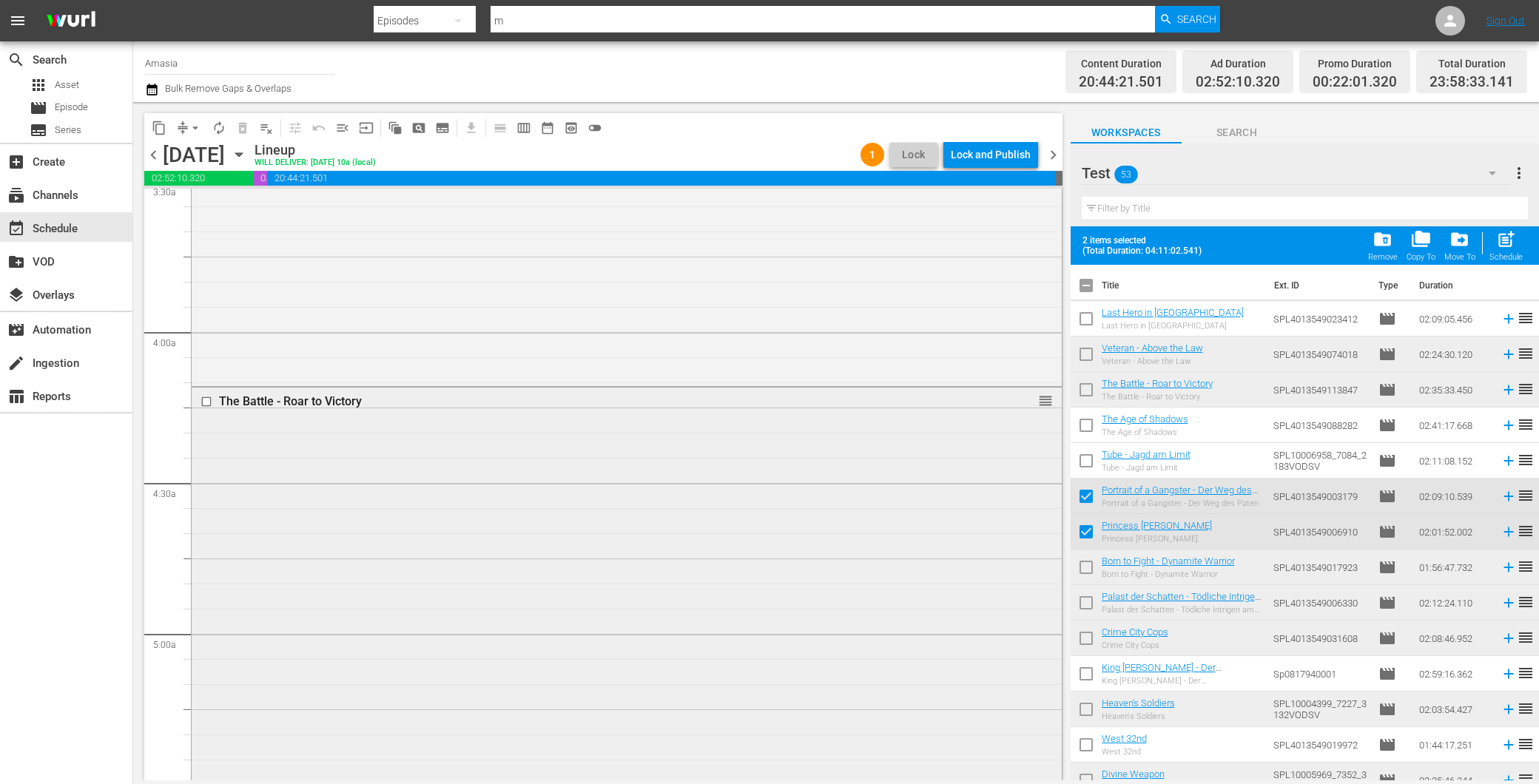
scroll to position [1068, 0]
click at [1084, 388] on input "checkbox" at bounding box center [1085, 392] width 31 height 31
checkbox input "true"
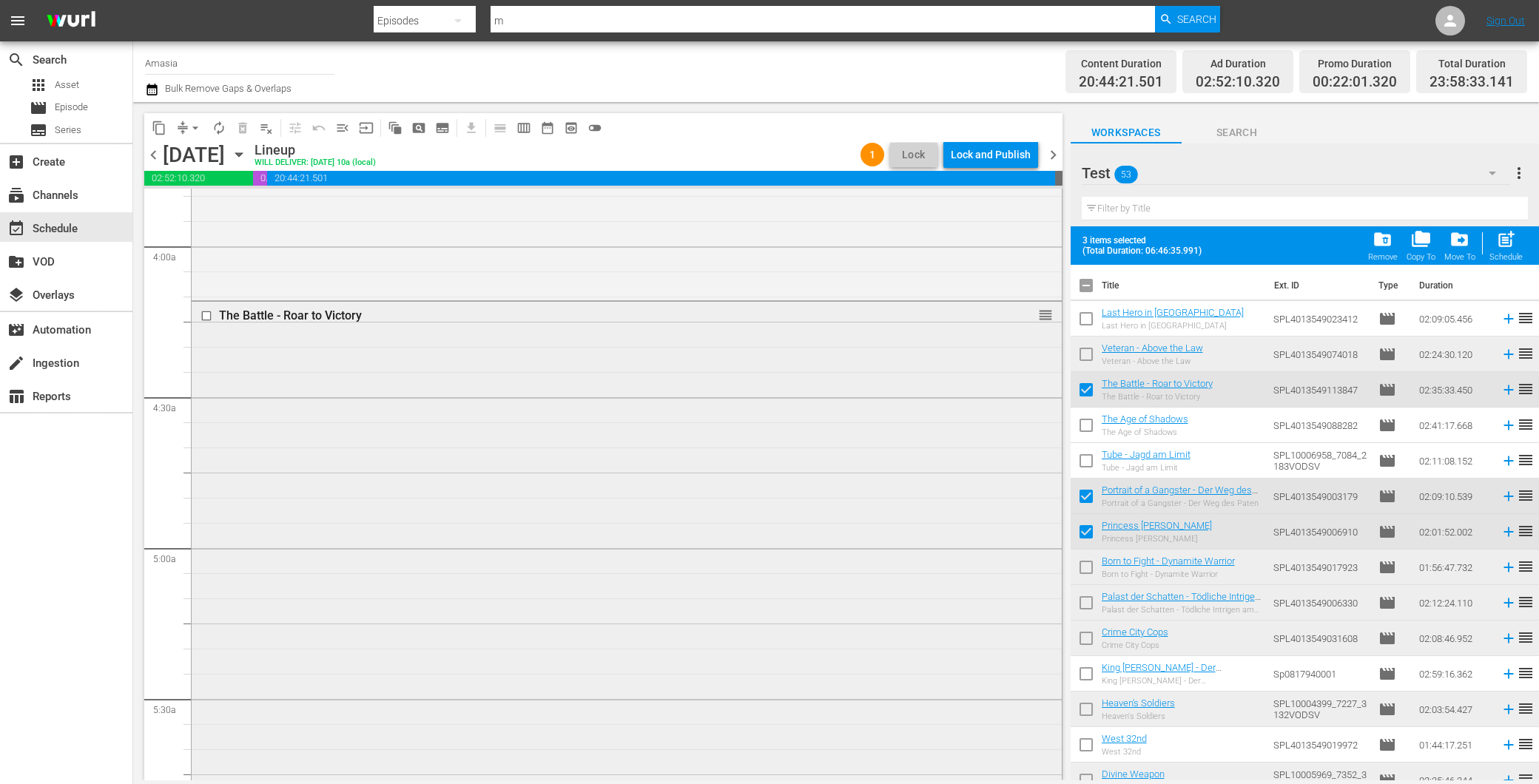
scroll to position [1314, 0]
click at [553, 471] on div "The Battle - Roar to Victory reorder" at bounding box center [627, 526] width 870 height 778
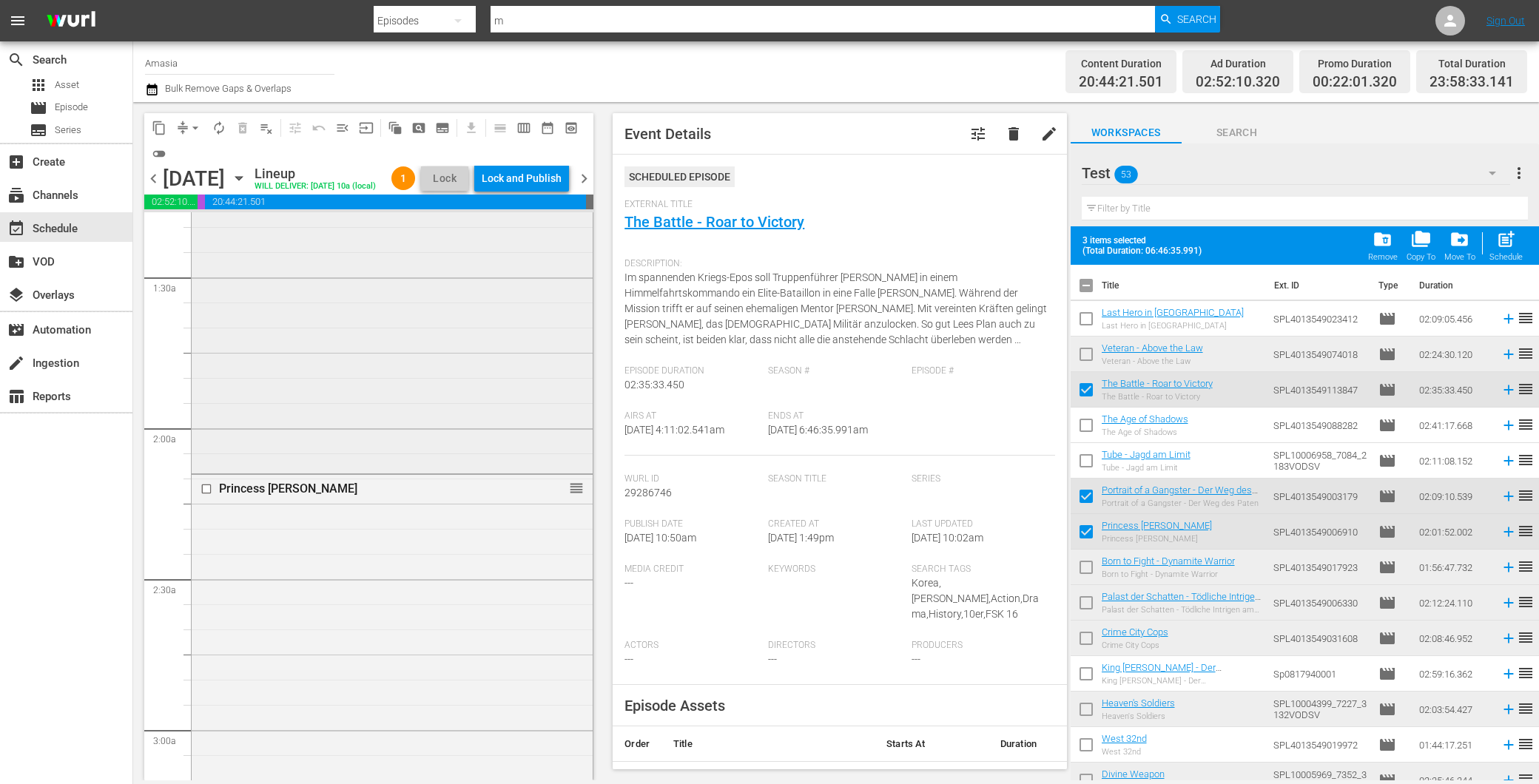
scroll to position [0, 0]
click at [479, 367] on div "Portrait of a Gangster - Der Weg des Paten reorder" at bounding box center [392, 535] width 401 height 645
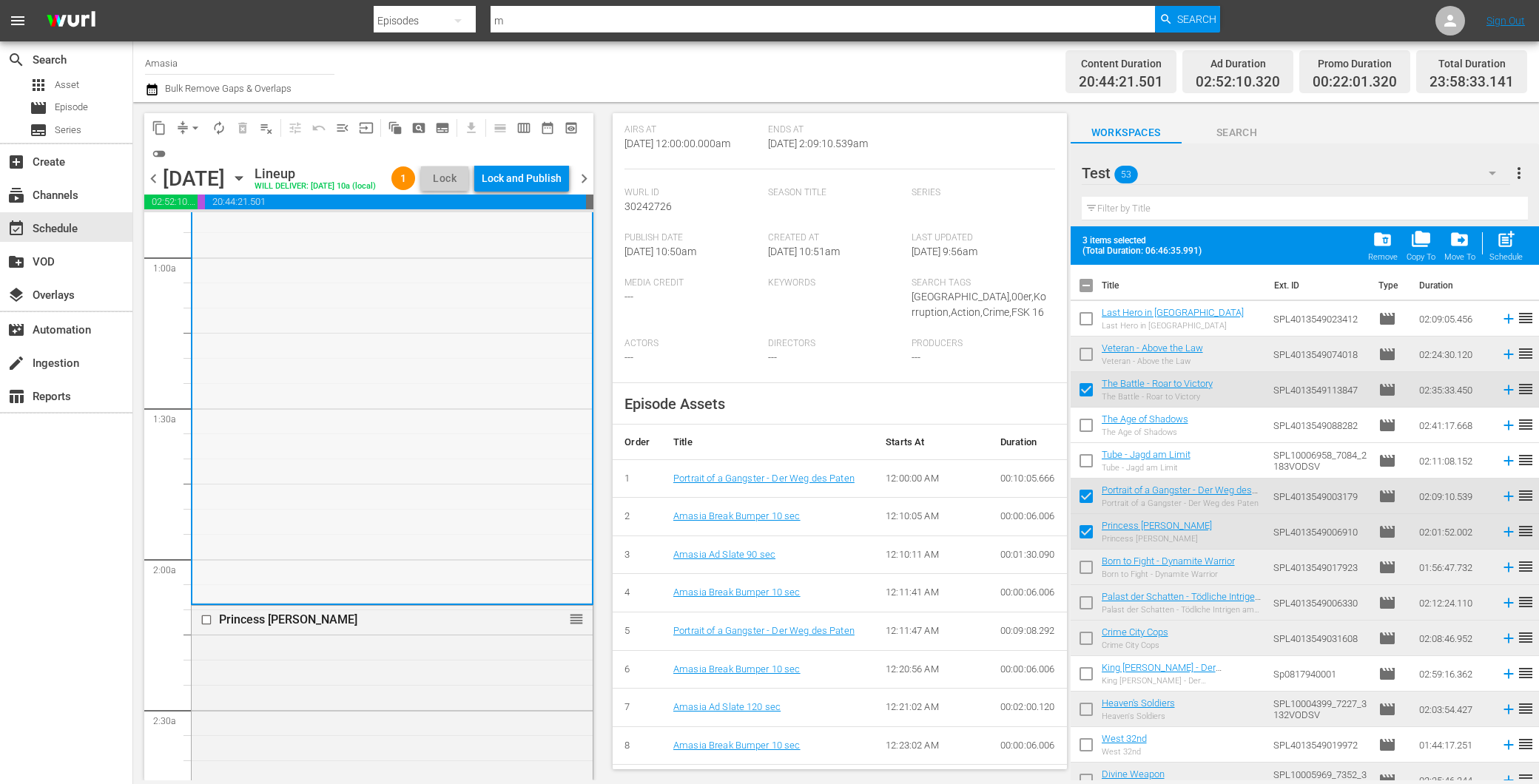
scroll to position [493, 0]
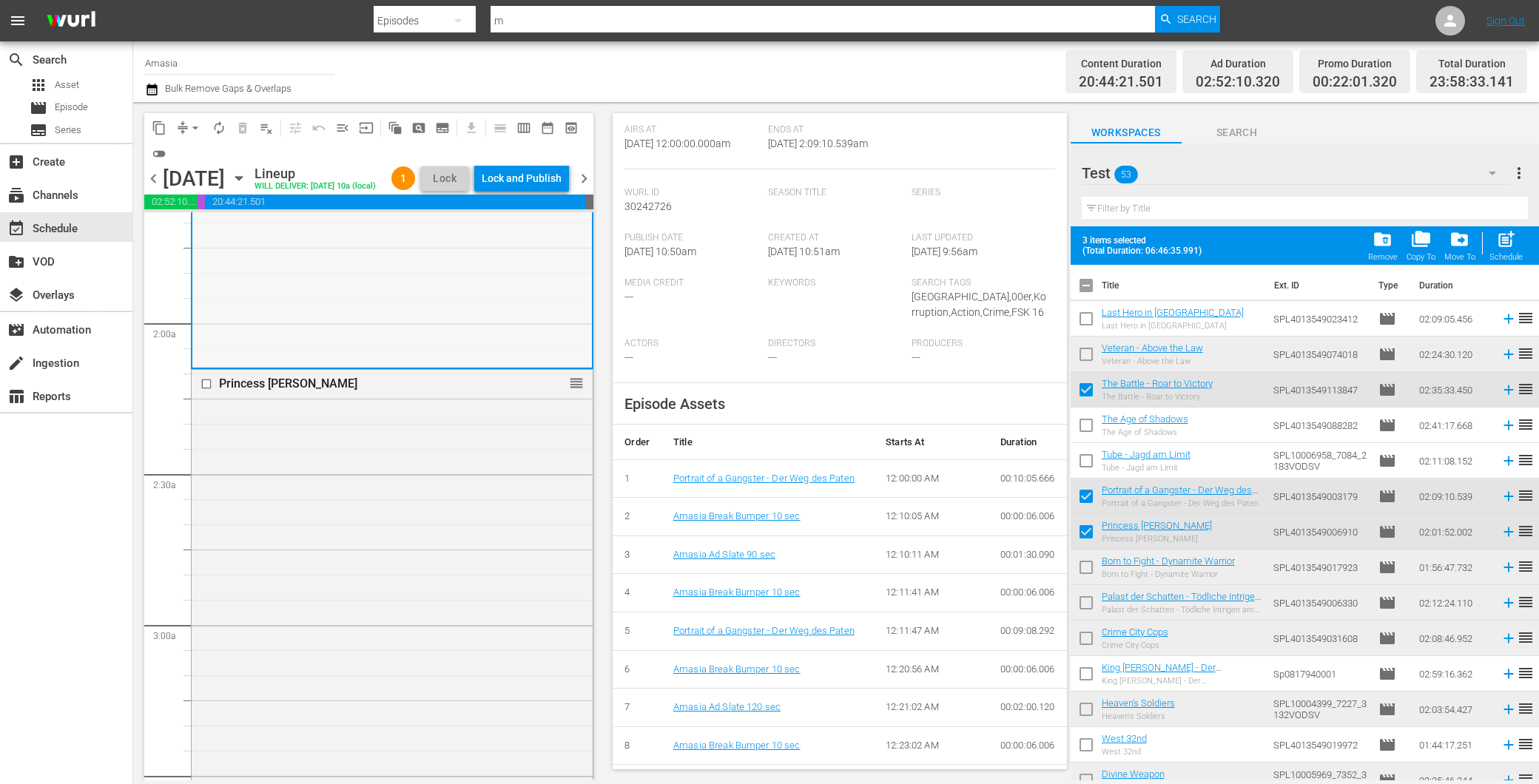
click at [512, 479] on div "Princess Aurora reorder" at bounding box center [392, 674] width 401 height 609
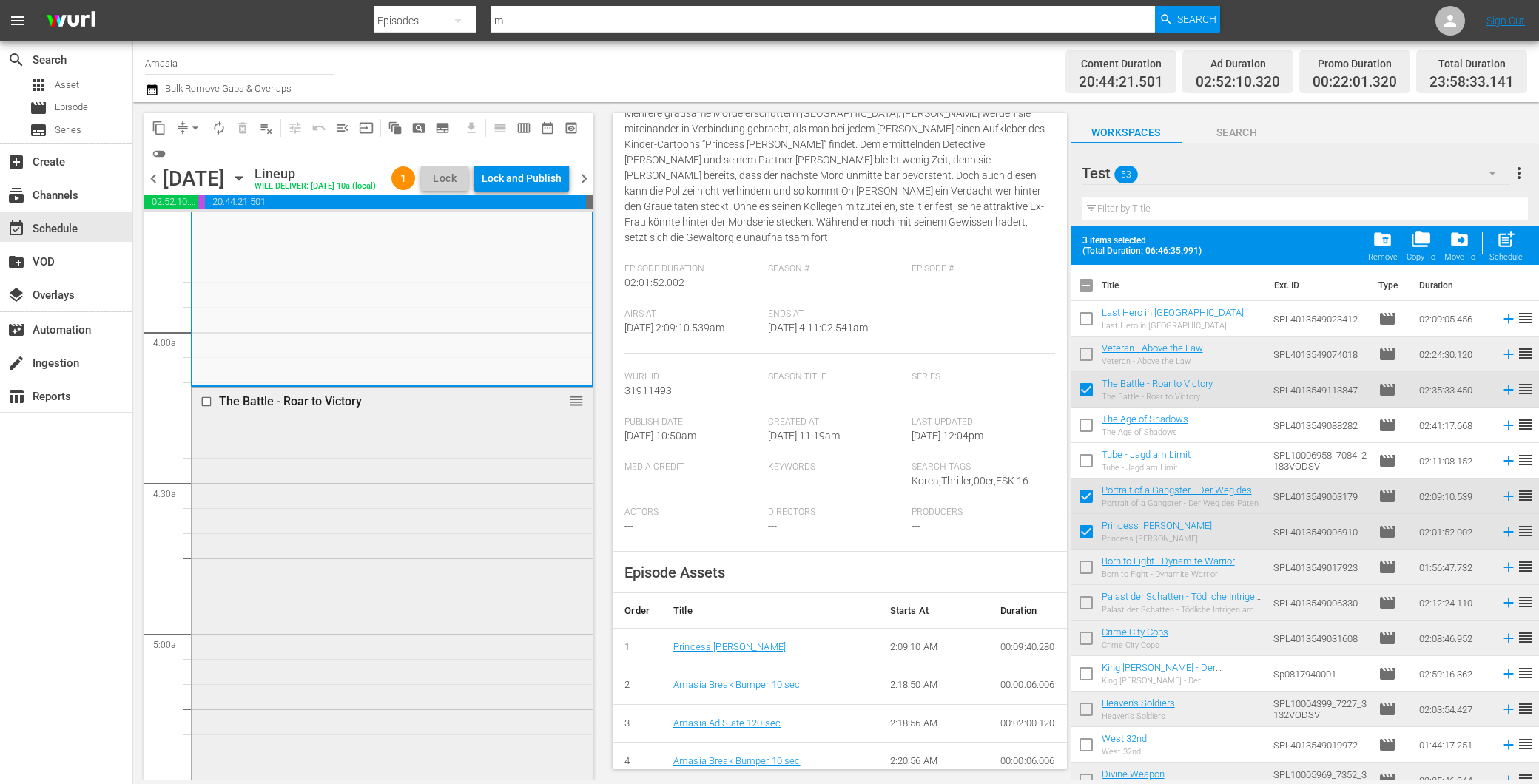
scroll to position [1232, 0]
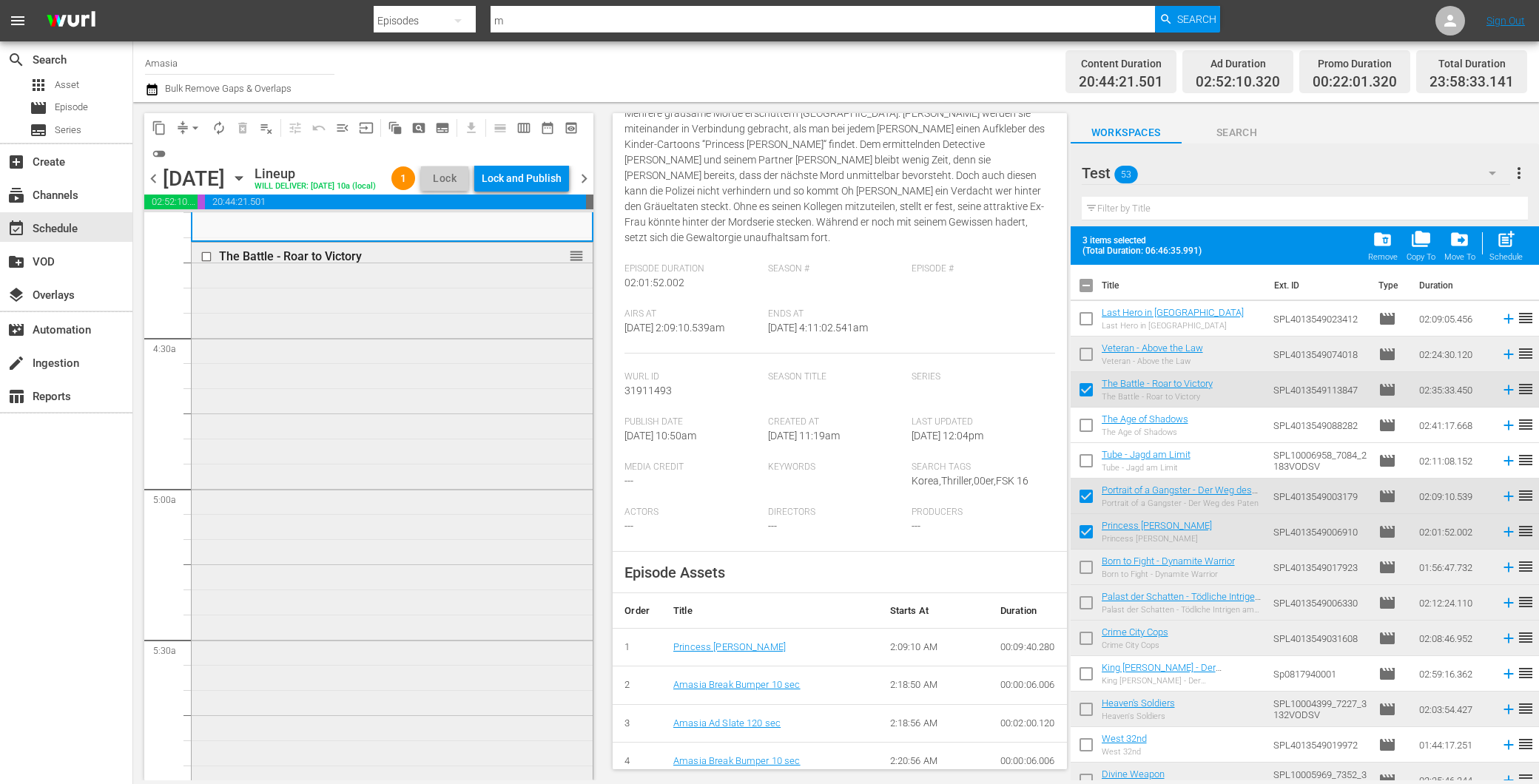
click at [476, 478] on div "The Battle - Roar to Victory reorder" at bounding box center [392, 632] width 401 height 778
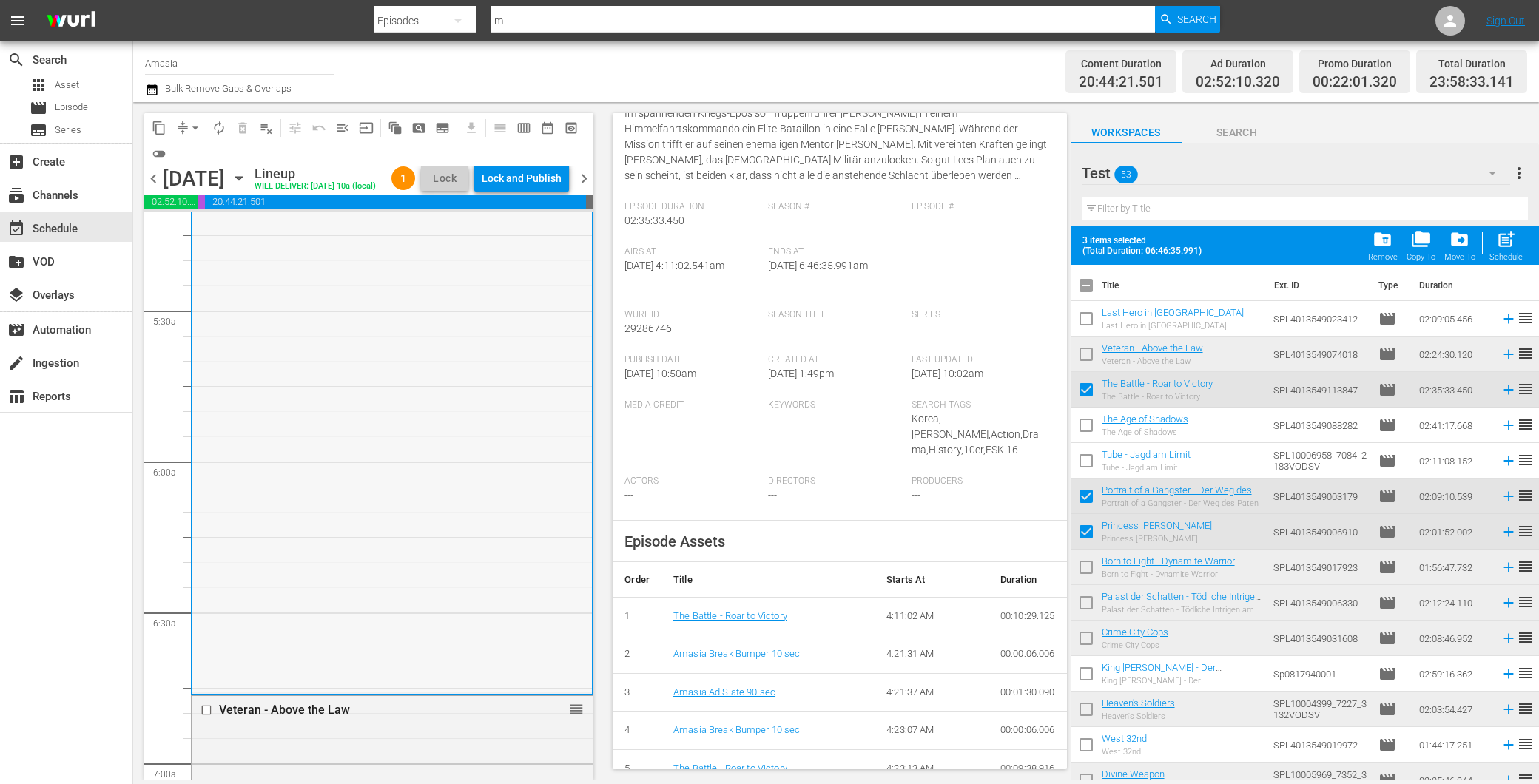
scroll to position [1808, 0]
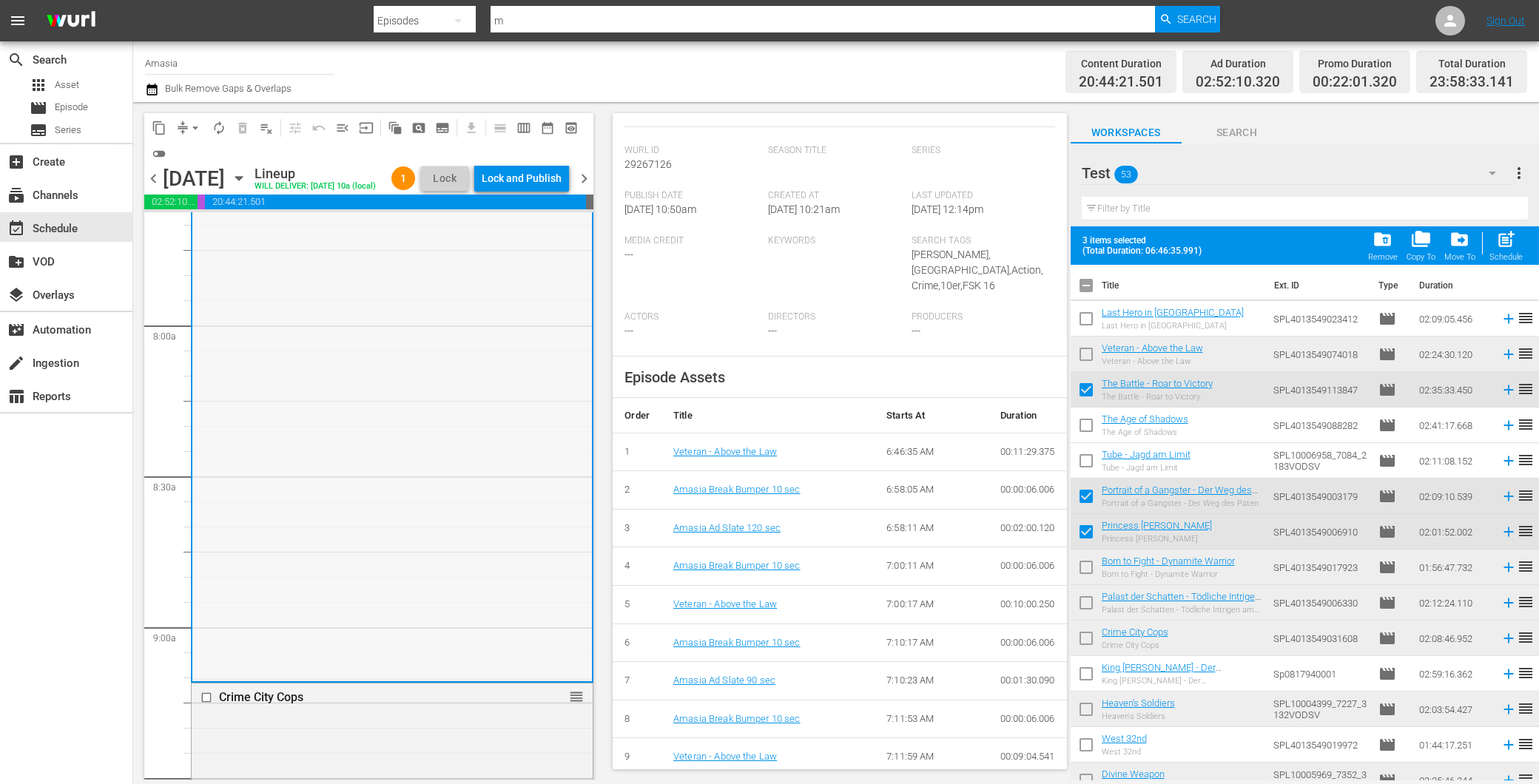
scroll to position [2630, 0]
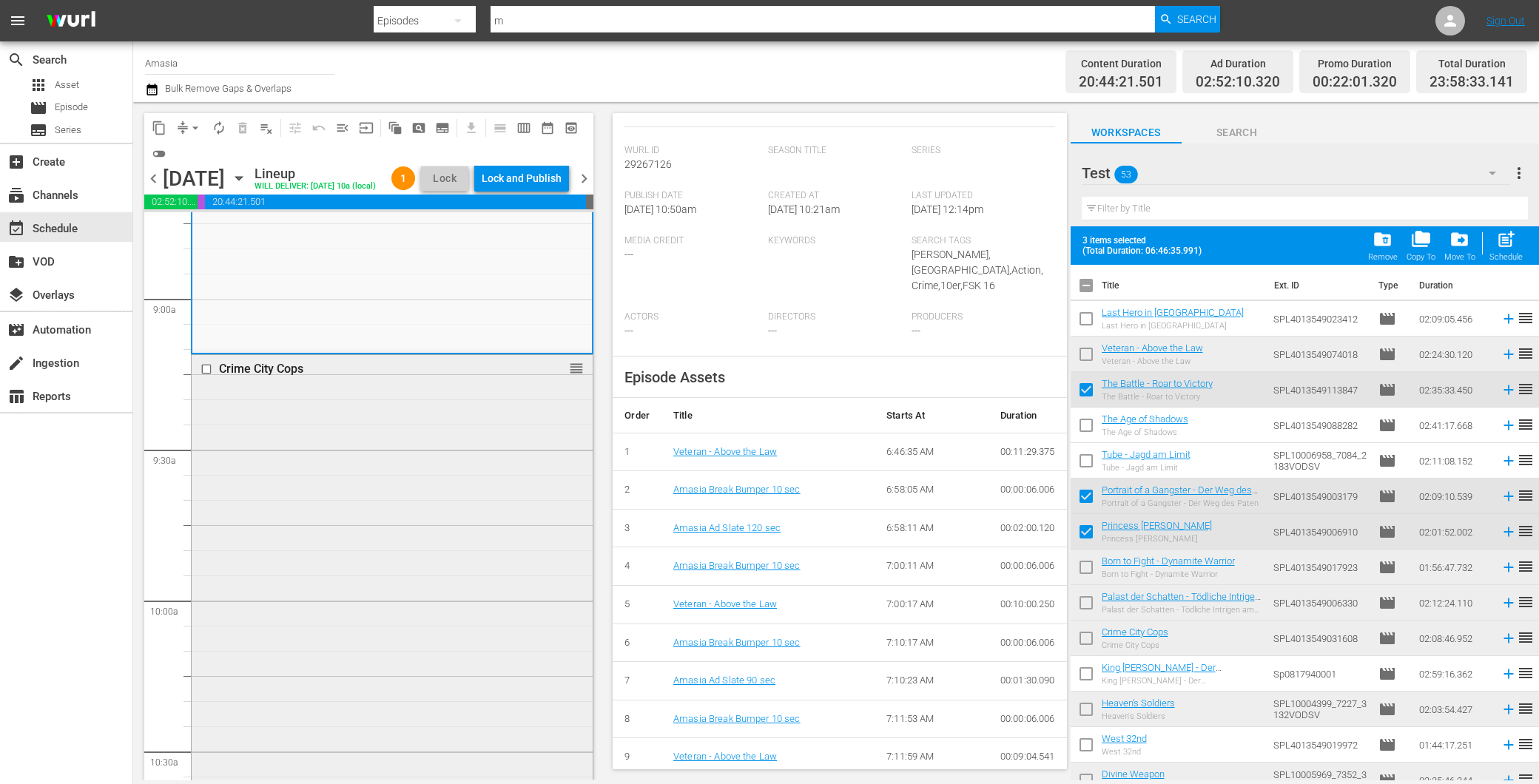
click at [425, 553] on div "Crime City Cops reorder" at bounding box center [392, 676] width 401 height 643
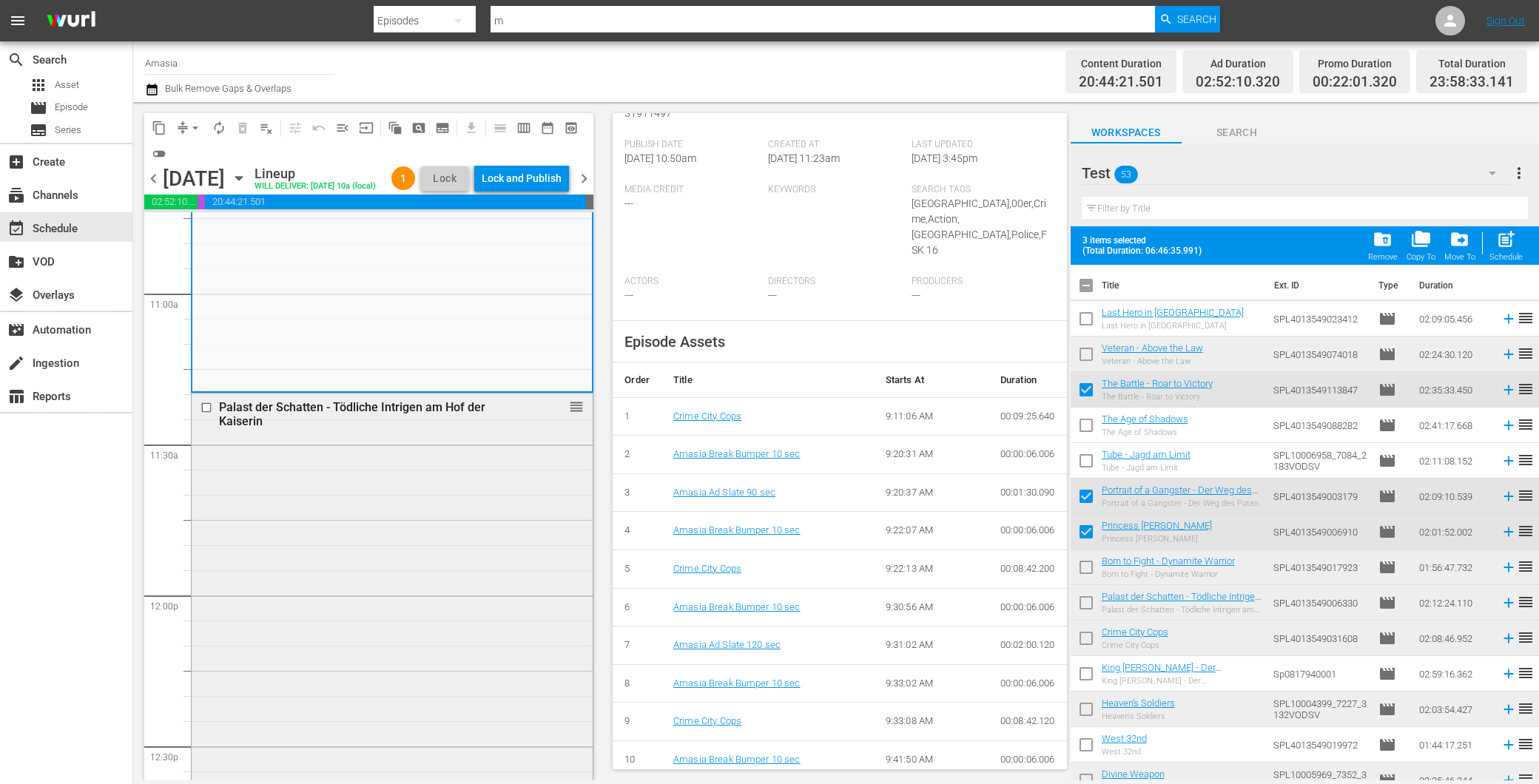
scroll to position [3369, 0]
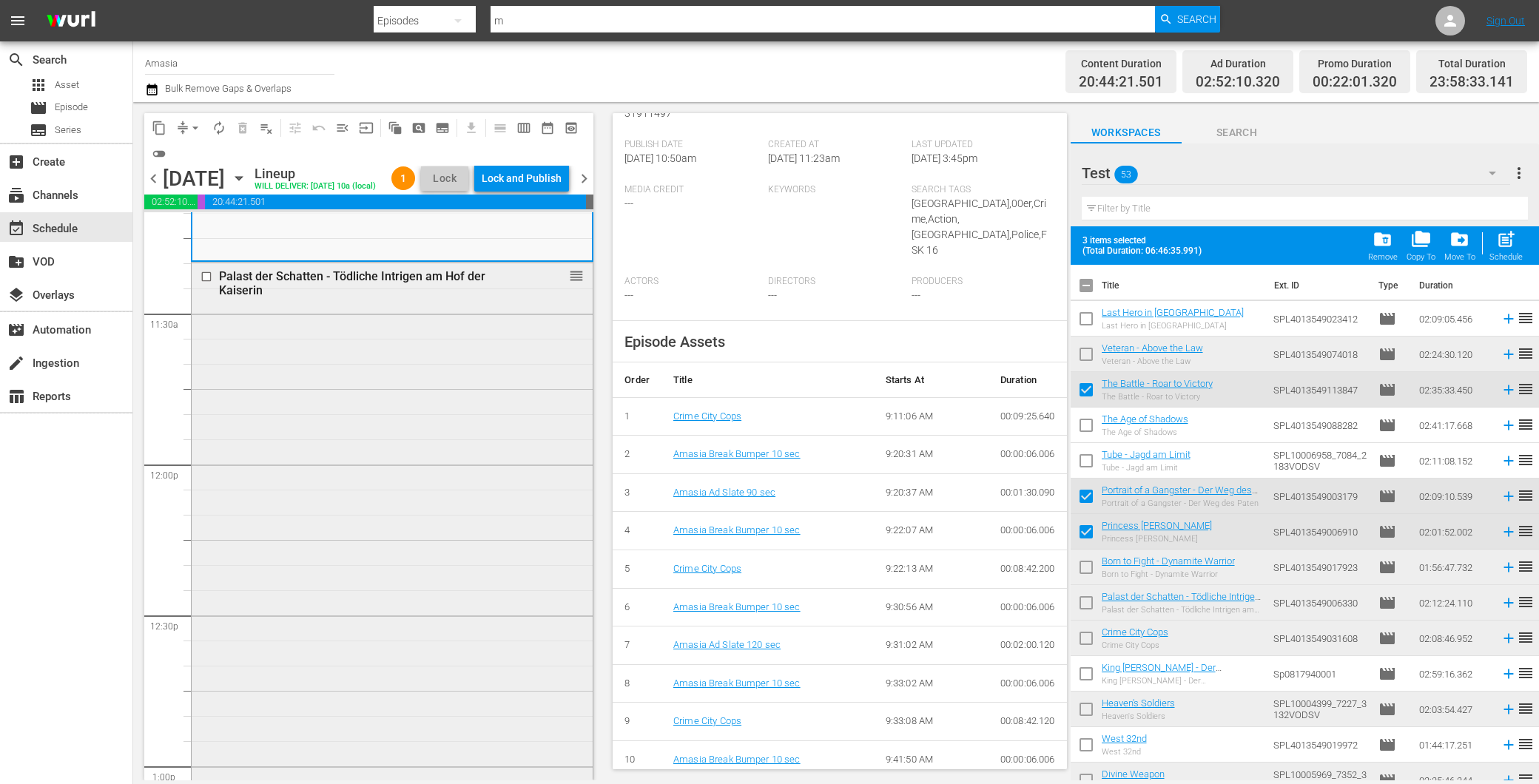
click at [521, 539] on div "Palast der Schatten - Tödliche Intrigen am Hof der Kaiserin reorder" at bounding box center [392, 593] width 401 height 661
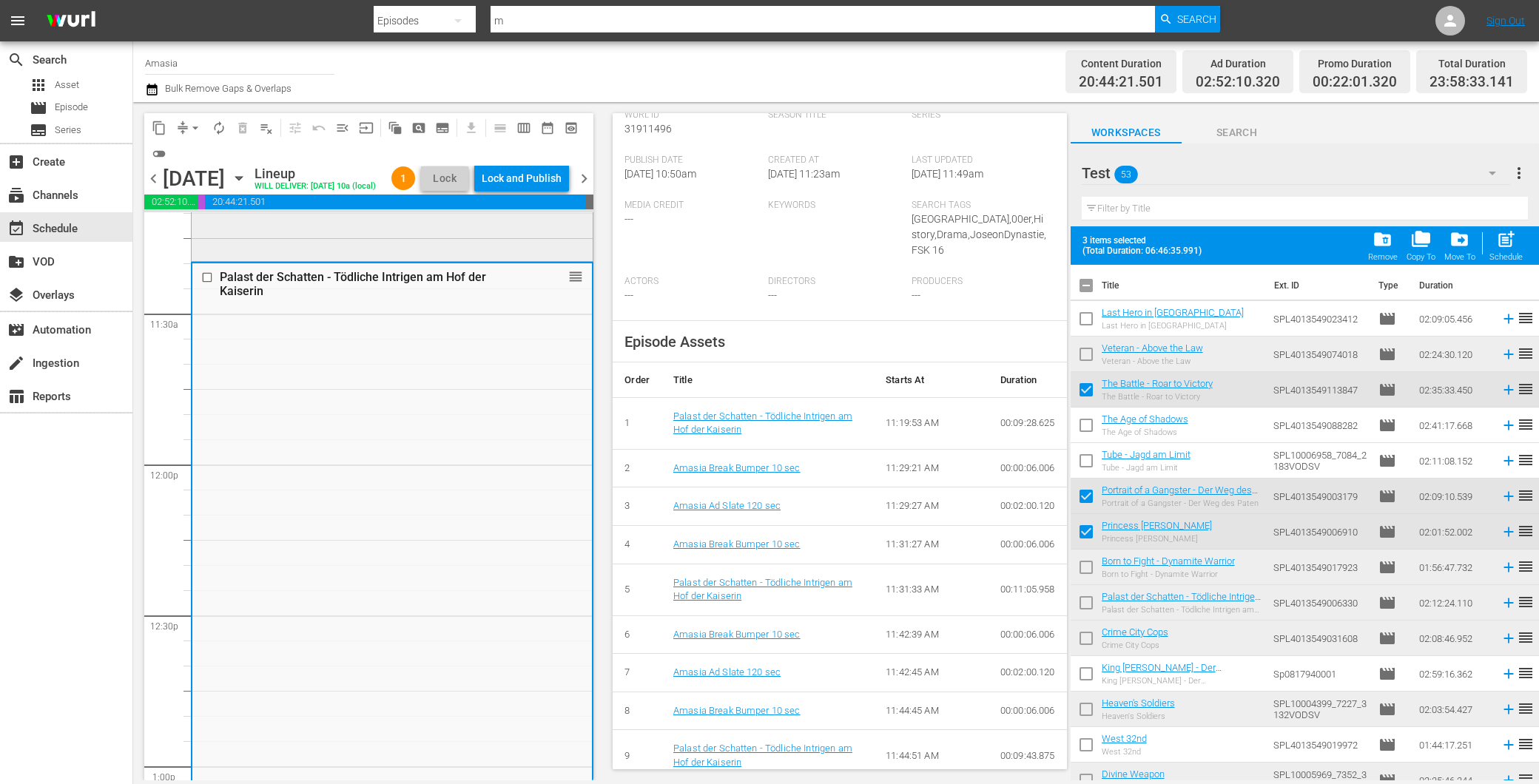
scroll to position [2877, 0]
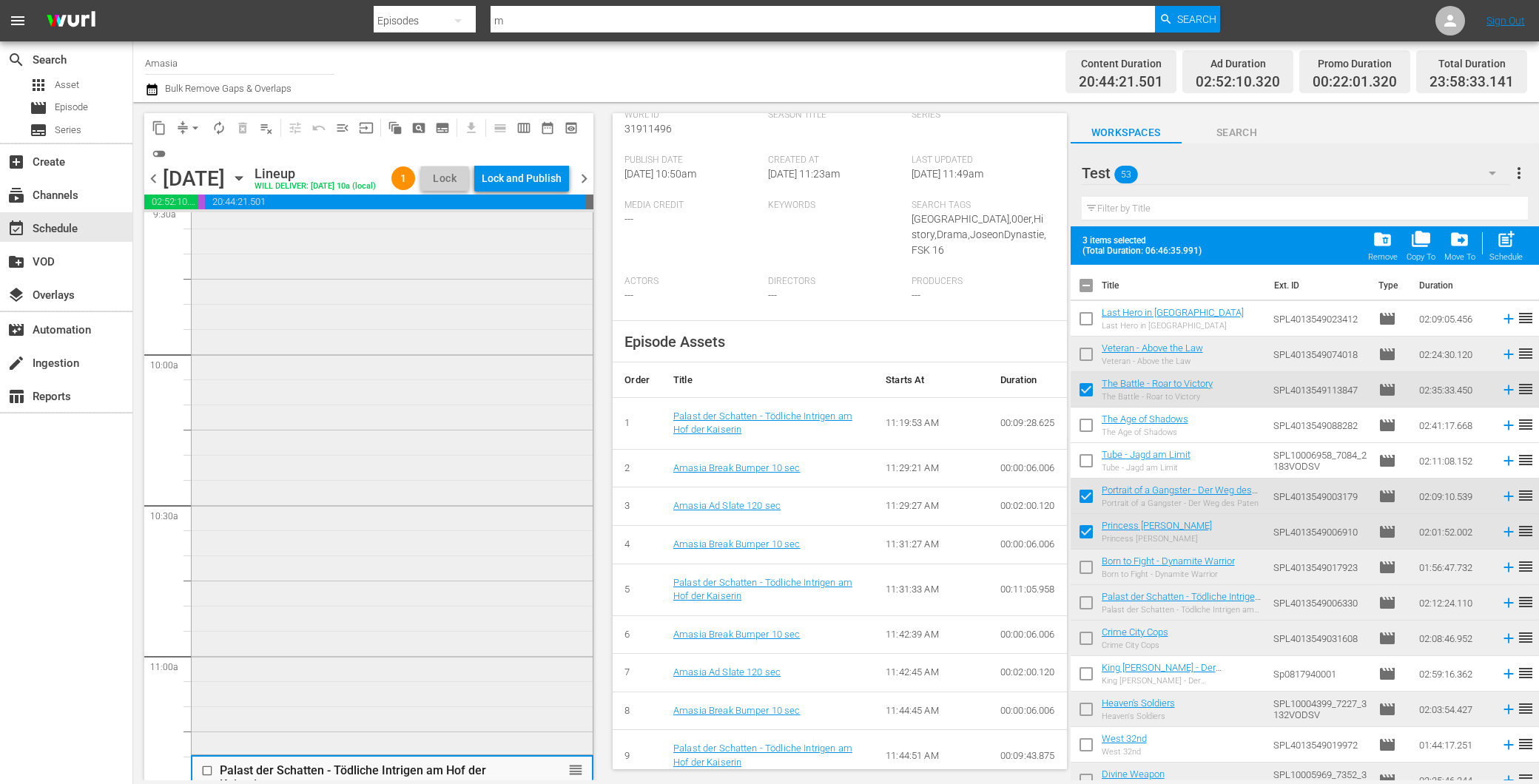
click at [335, 463] on div "Crime City Cops reorder" at bounding box center [392, 430] width 401 height 643
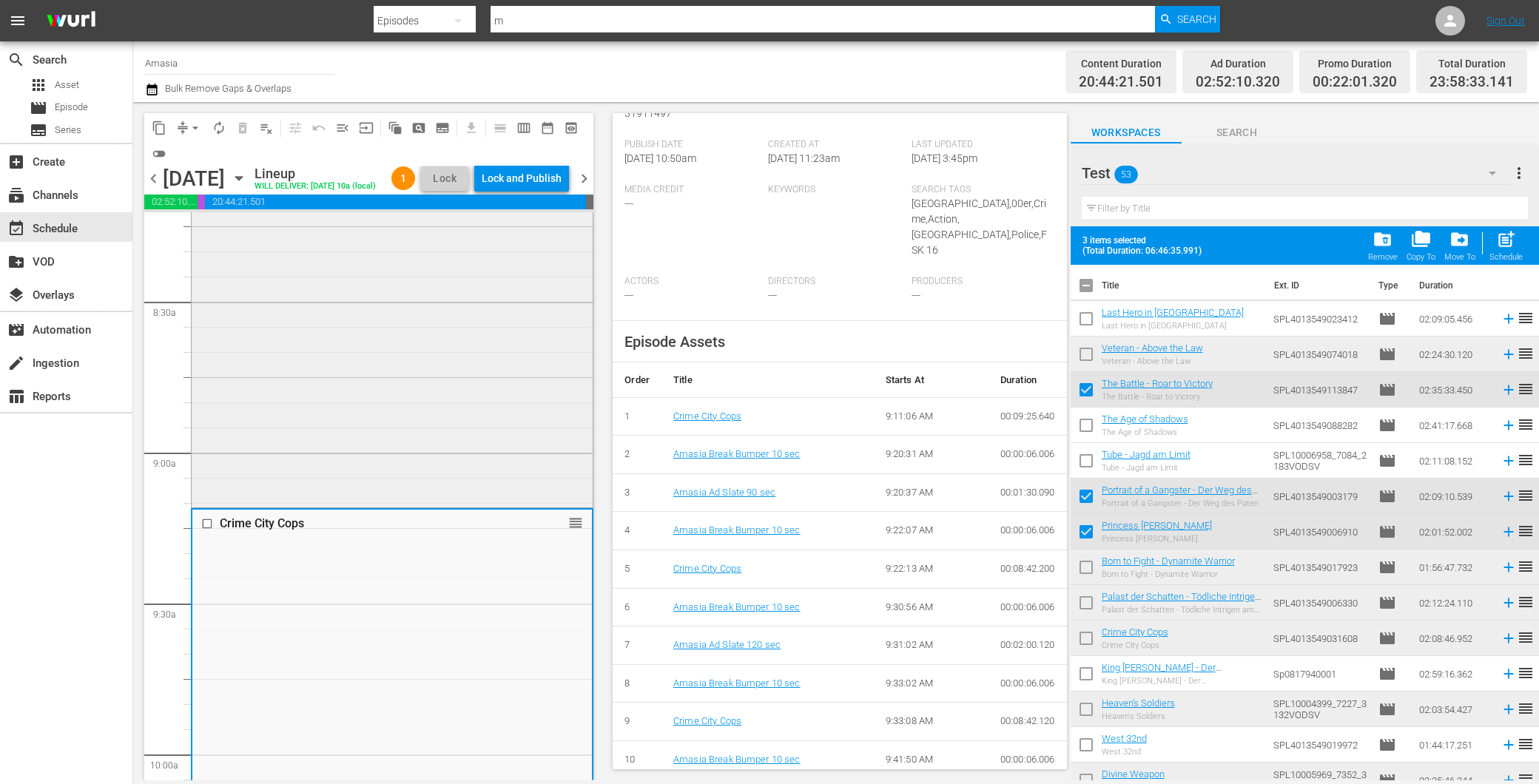
scroll to position [2466, 0]
click at [410, 390] on div "Veteran - Above the Law reorder" at bounding box center [392, 154] width 401 height 723
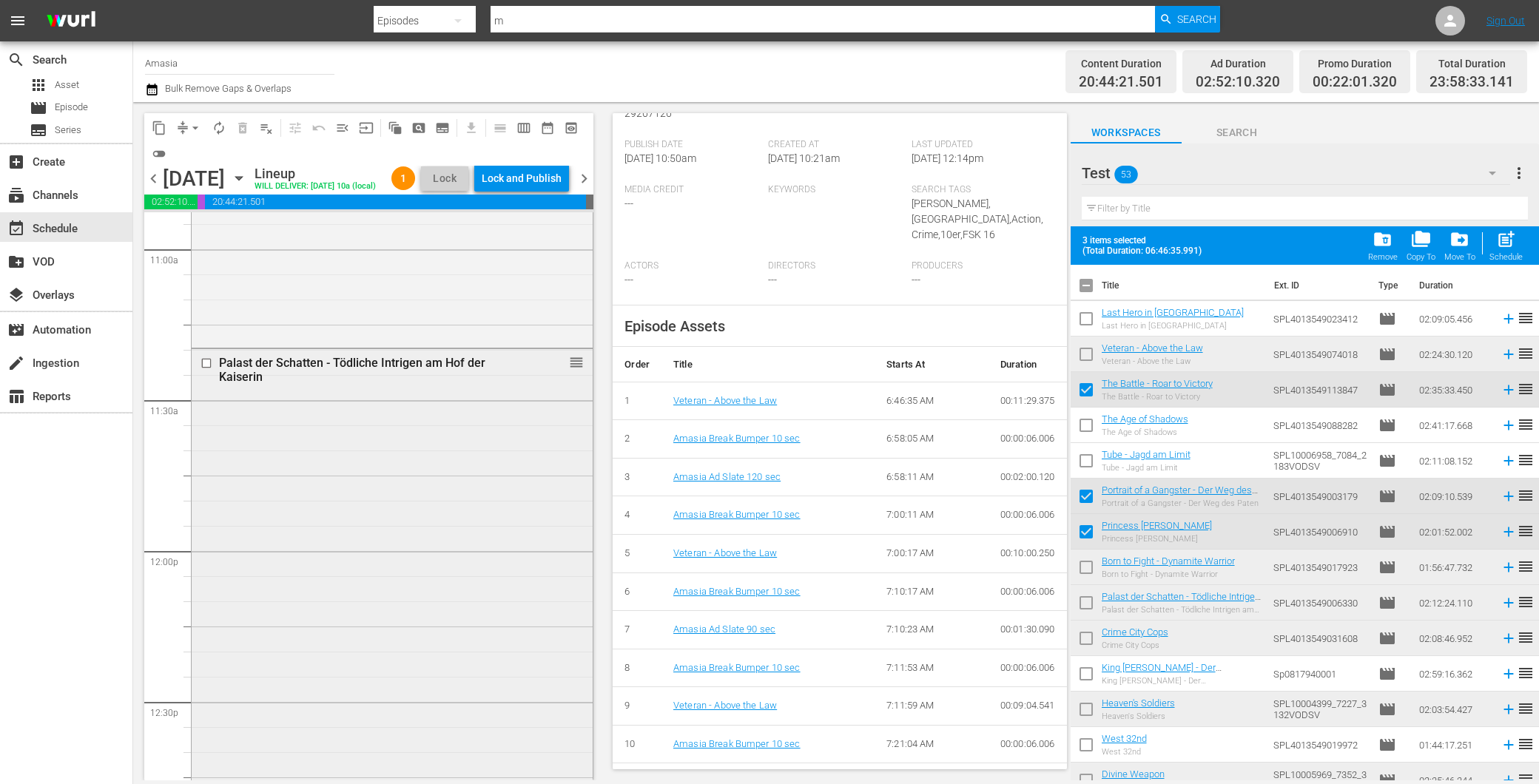
scroll to position [3534, 0]
click at [382, 541] on div "Palast der Schatten - Tödliche Intrigen am Hof der Kaiserin reorder" at bounding box center [392, 429] width 401 height 661
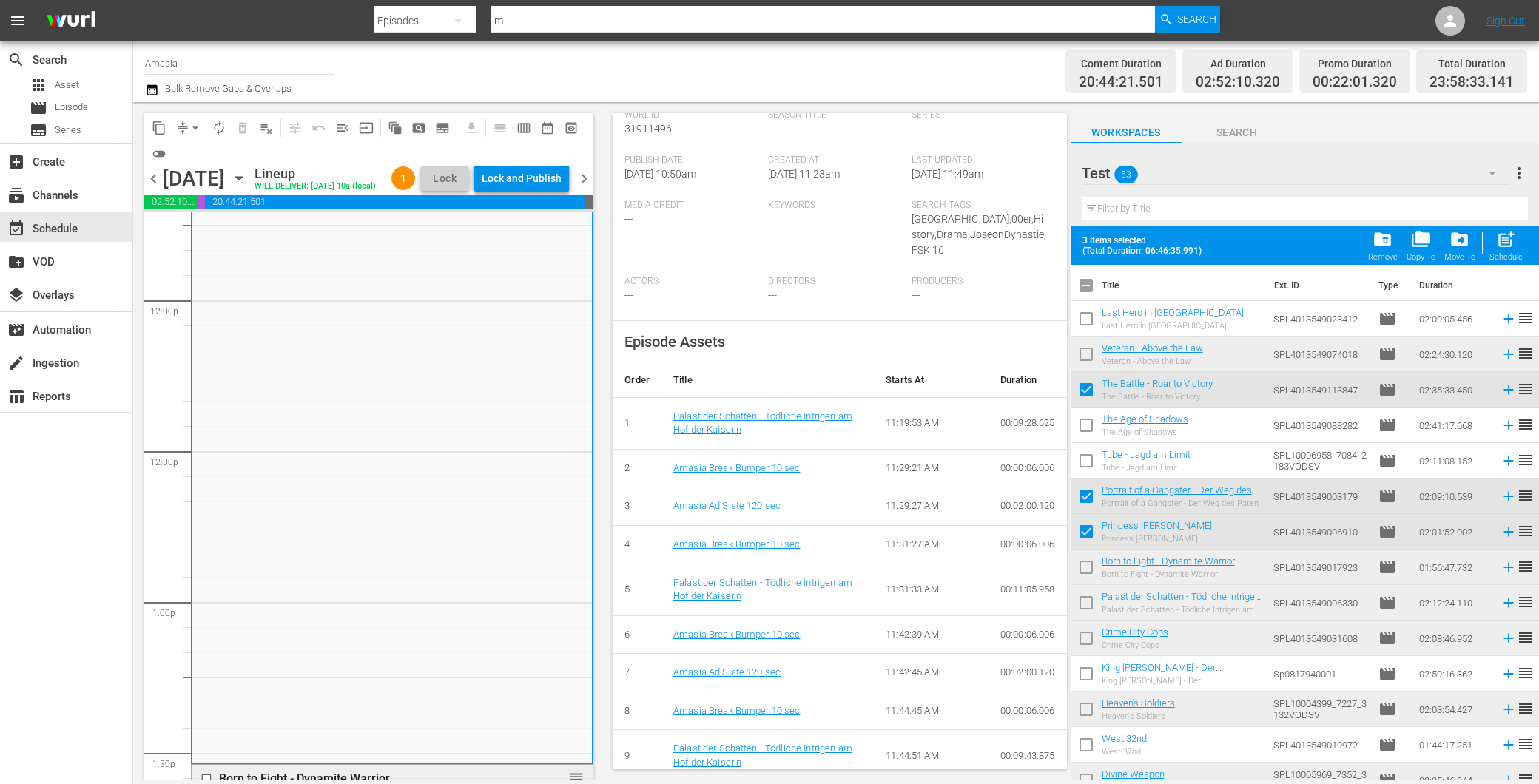
scroll to position [3945, 0]
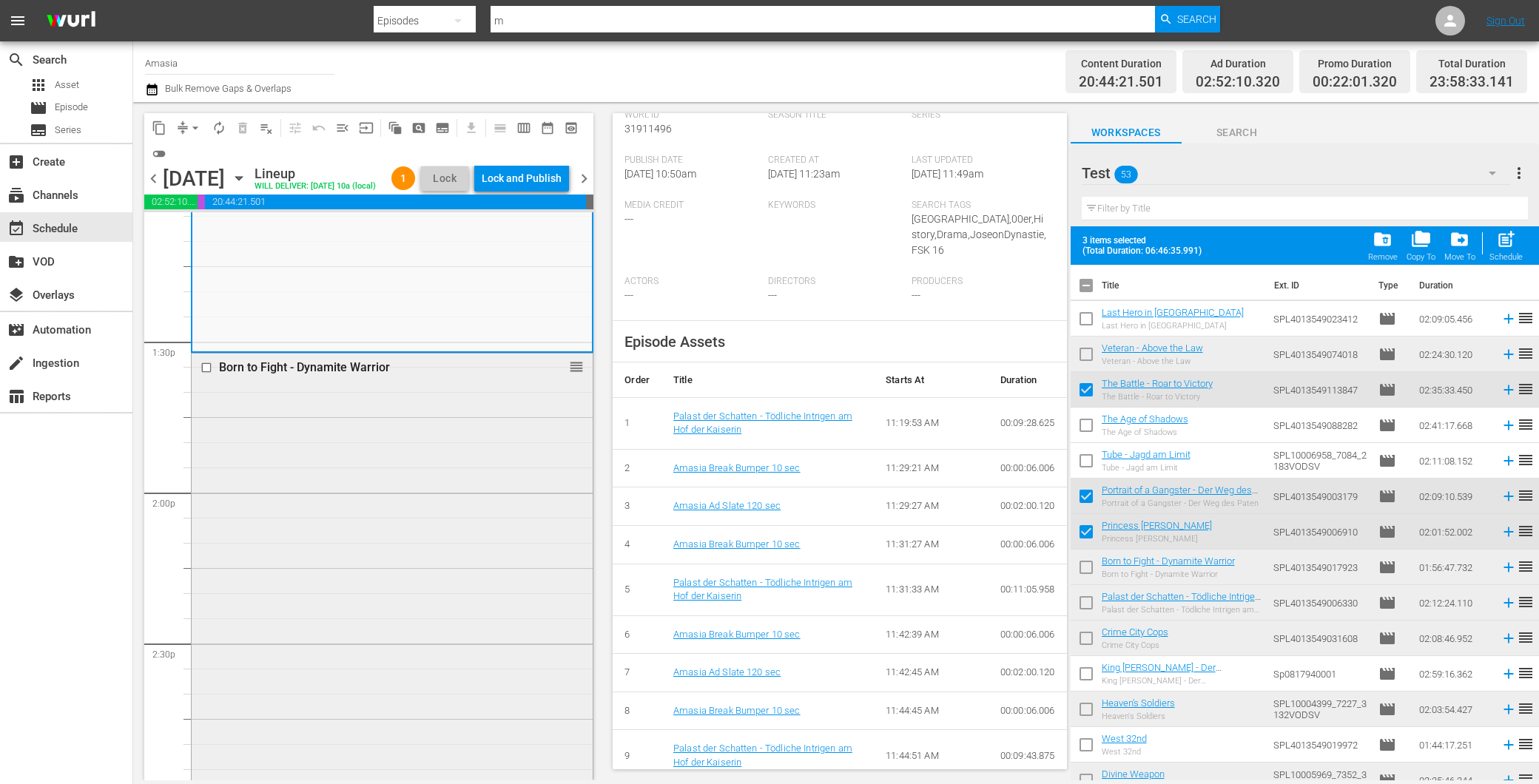
click at [341, 530] on div "Born to Fight - Dynamite Warrior reorder" at bounding box center [392, 645] width 401 height 583
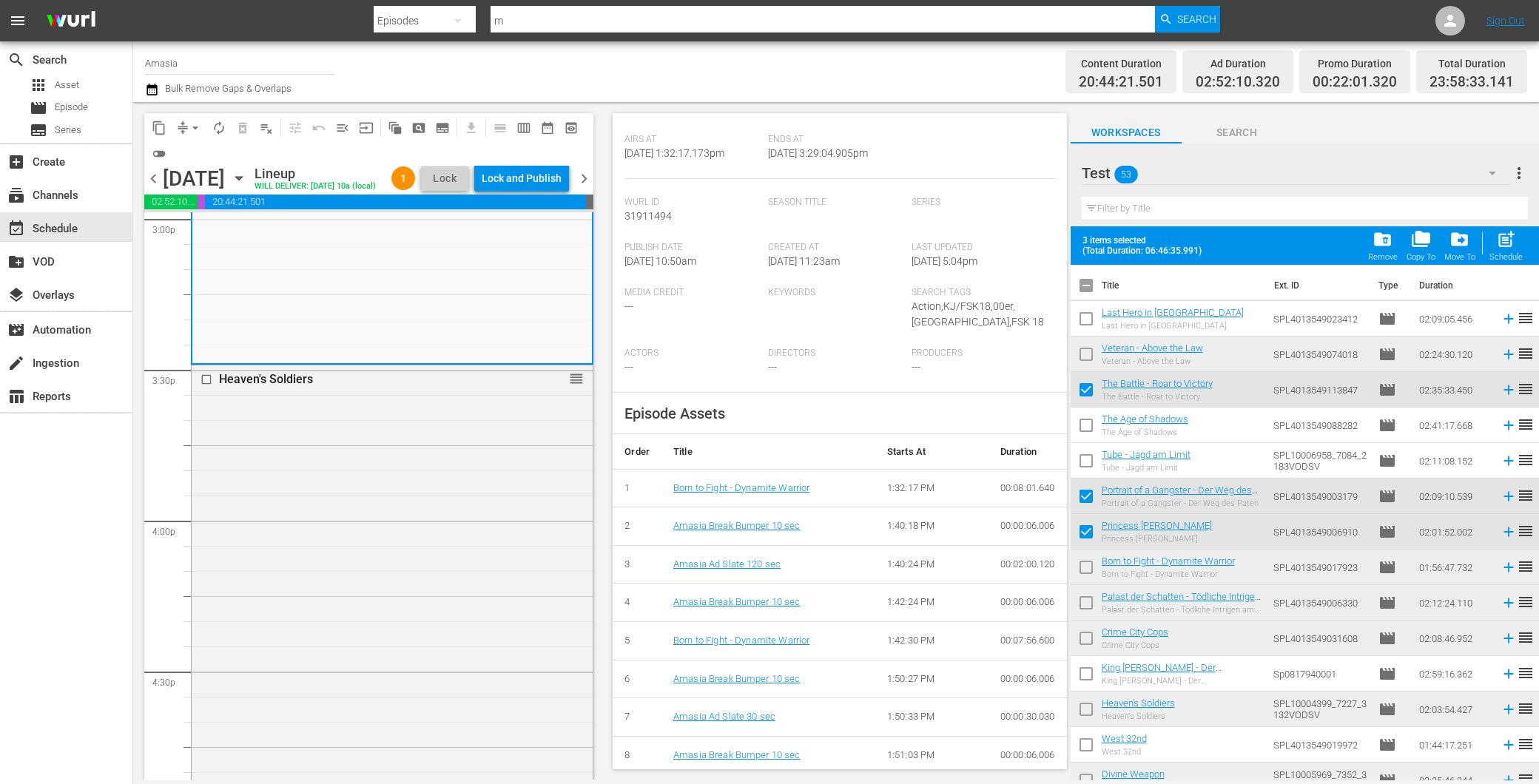
scroll to position [657, 0]
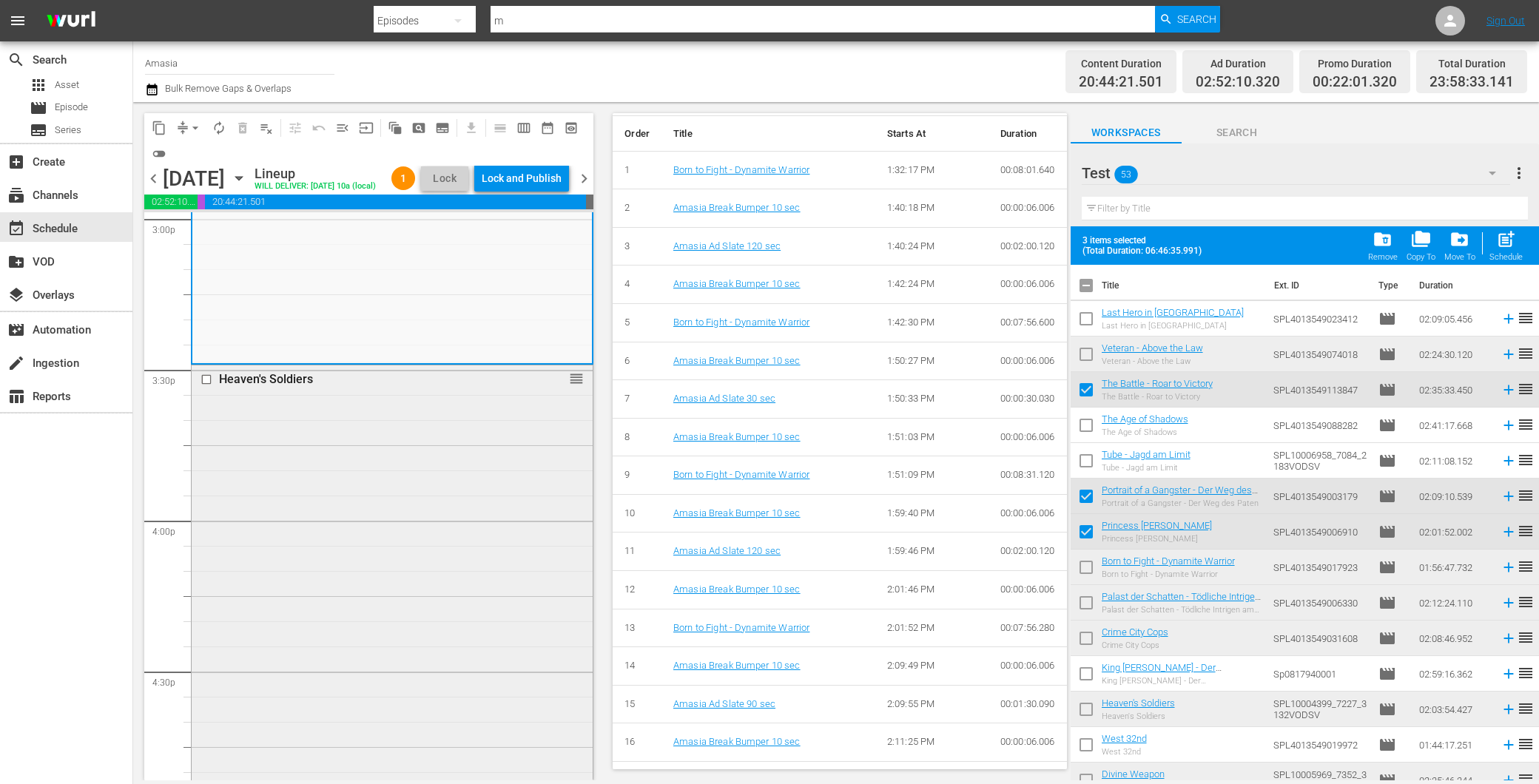
click at [422, 514] on div "Heaven's Soldiers reorder" at bounding box center [392, 675] width 401 height 619
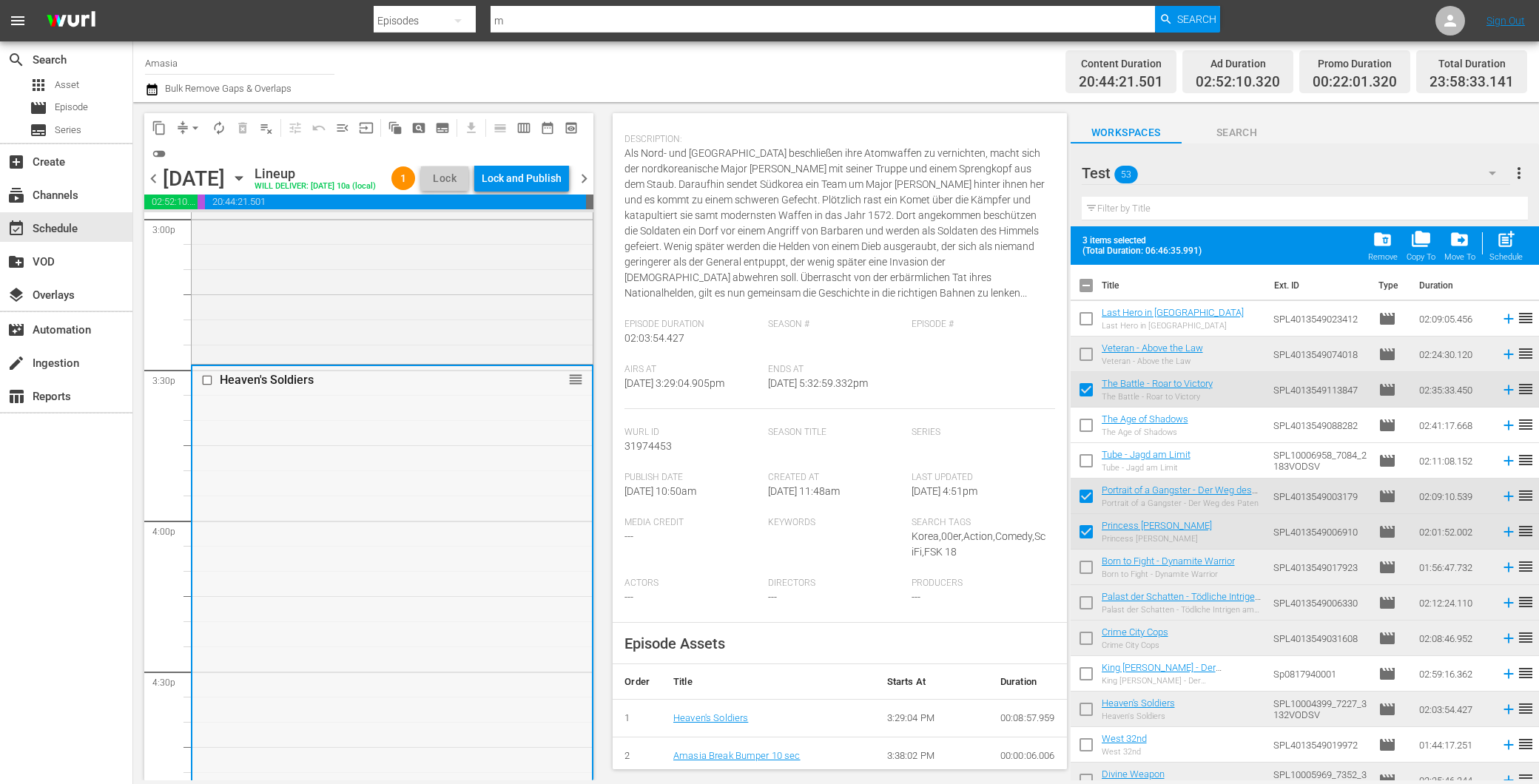
scroll to position [0, 0]
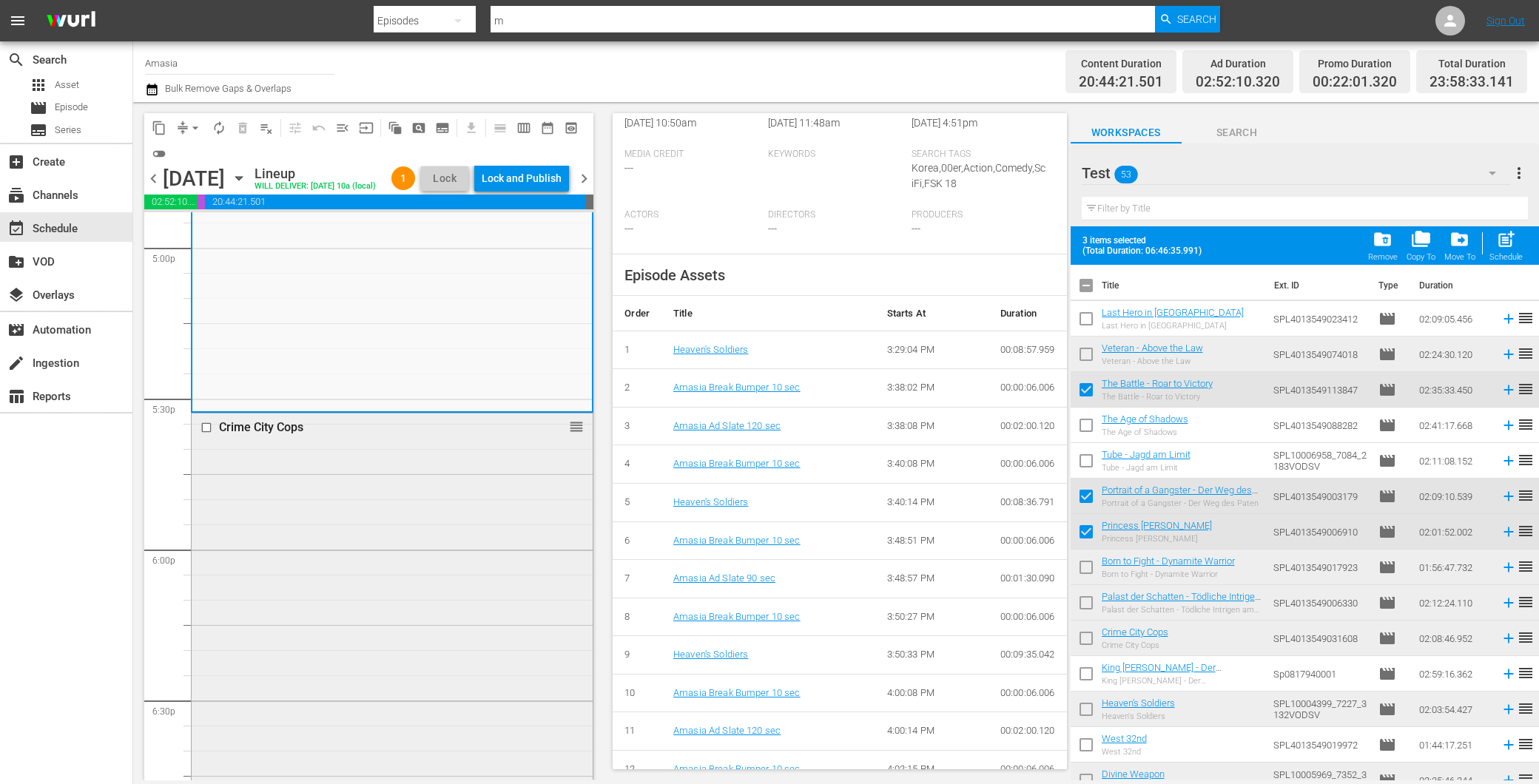
click at [315, 481] on div "Crime City Cops reorder" at bounding box center [392, 735] width 401 height 643
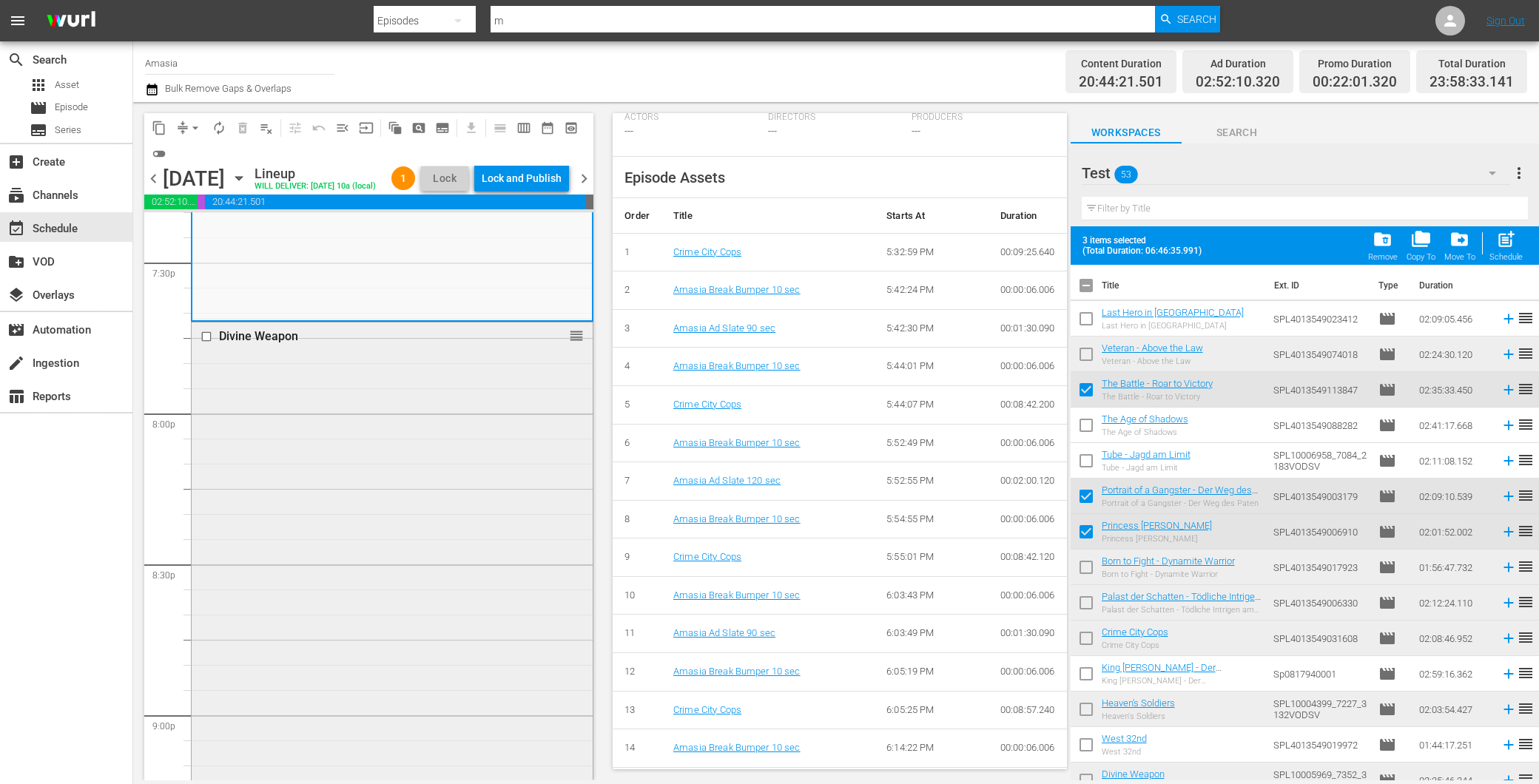
click at [445, 550] on div "Divine Weapon reorder" at bounding box center [392, 712] width 401 height 779
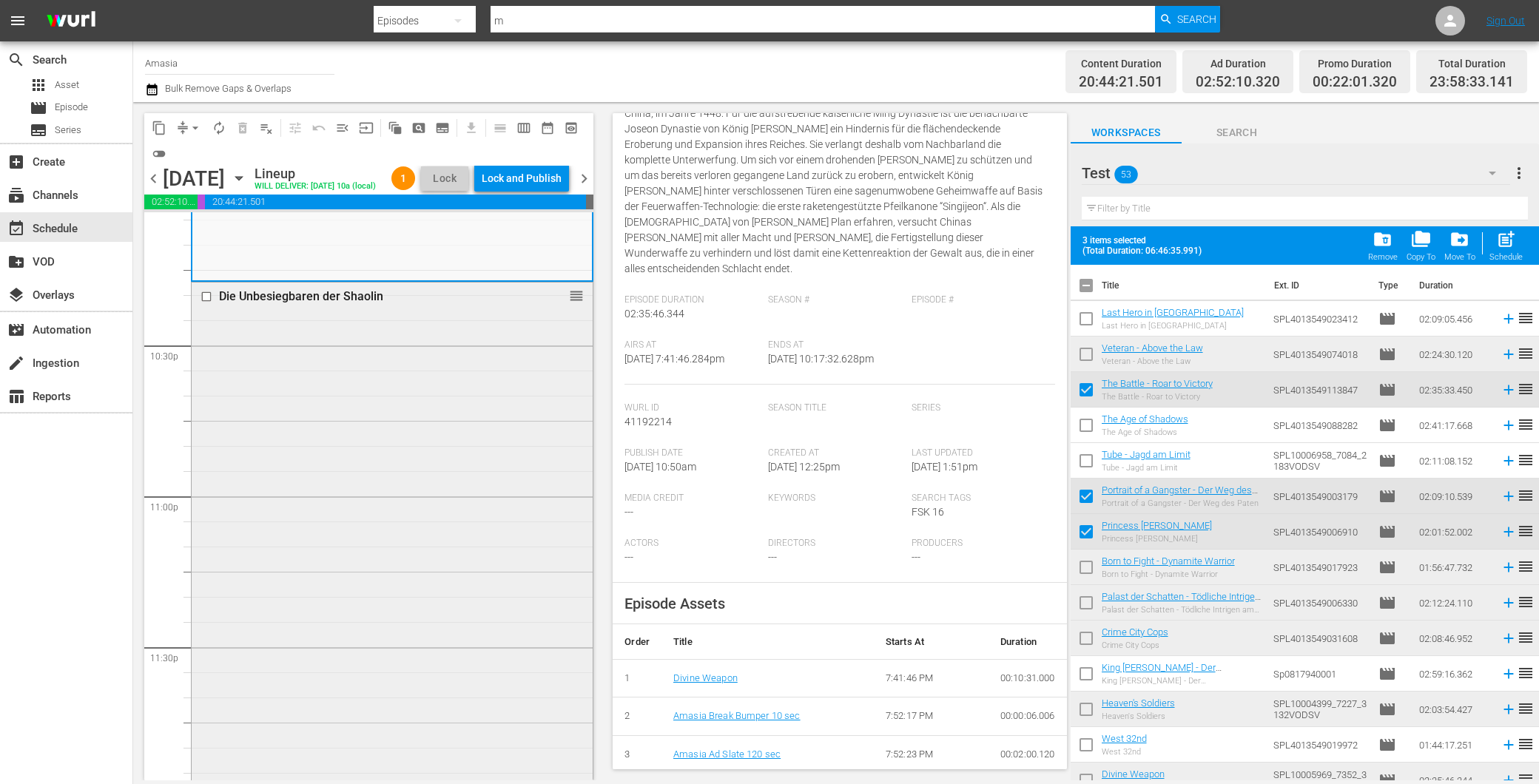
click at [531, 533] on div "Die Unbesiegbaren der Shaolin reorder" at bounding box center [392, 535] width 401 height 504
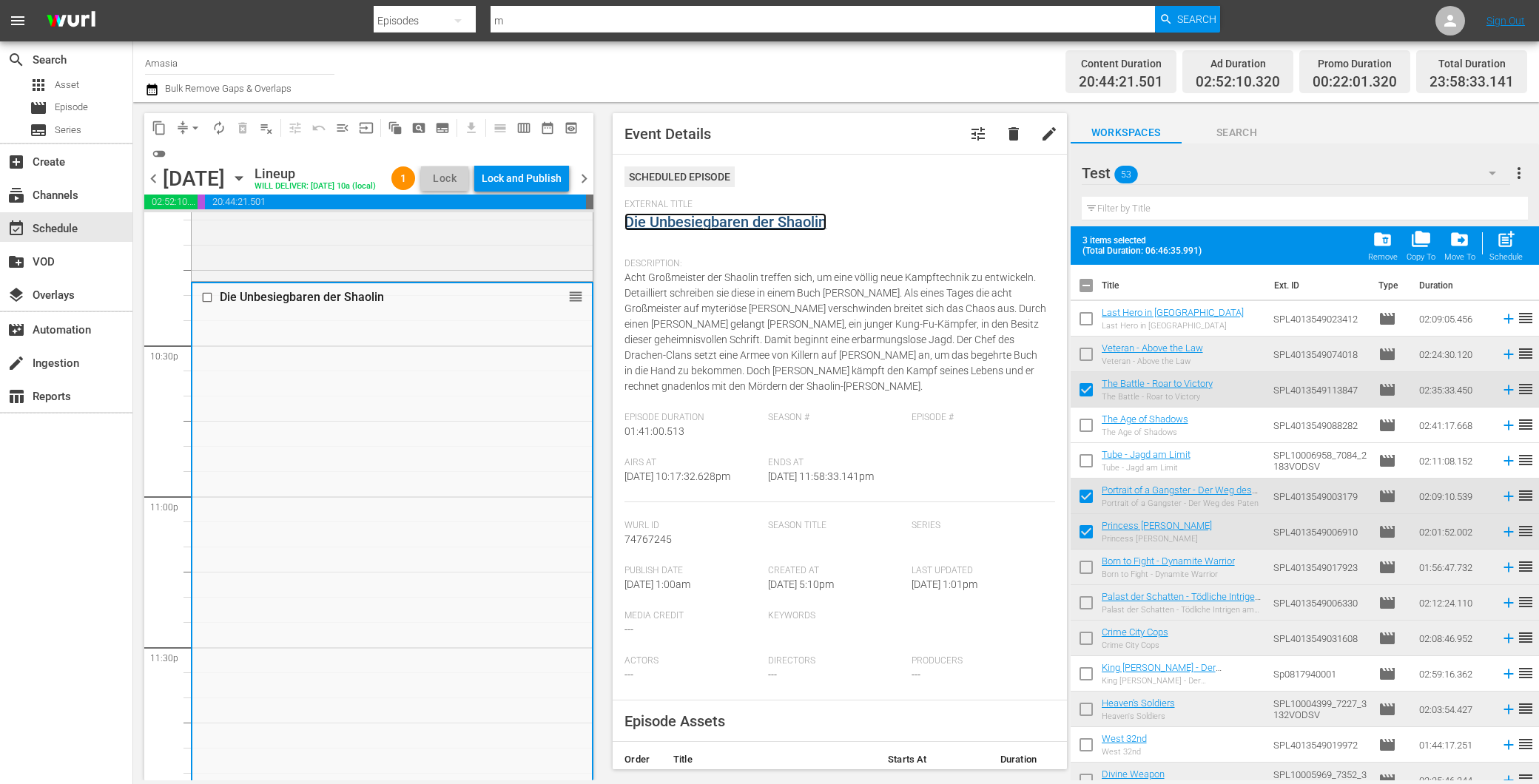
click at [716, 219] on link "Die Unbesiegbaren der Shaolin" at bounding box center [725, 222] width 202 height 18
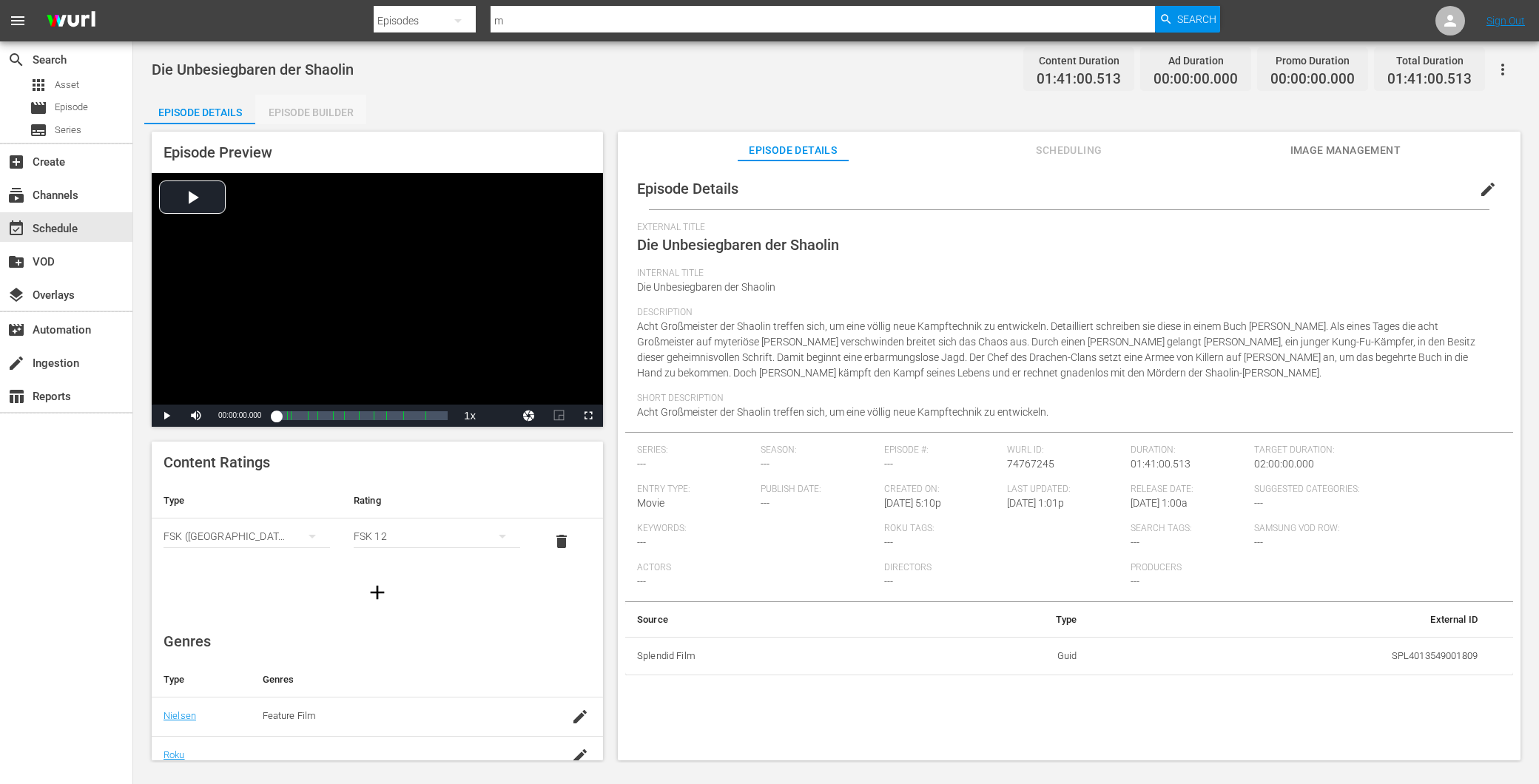
click at [300, 107] on div "Episode Builder" at bounding box center [310, 112] width 111 height 35
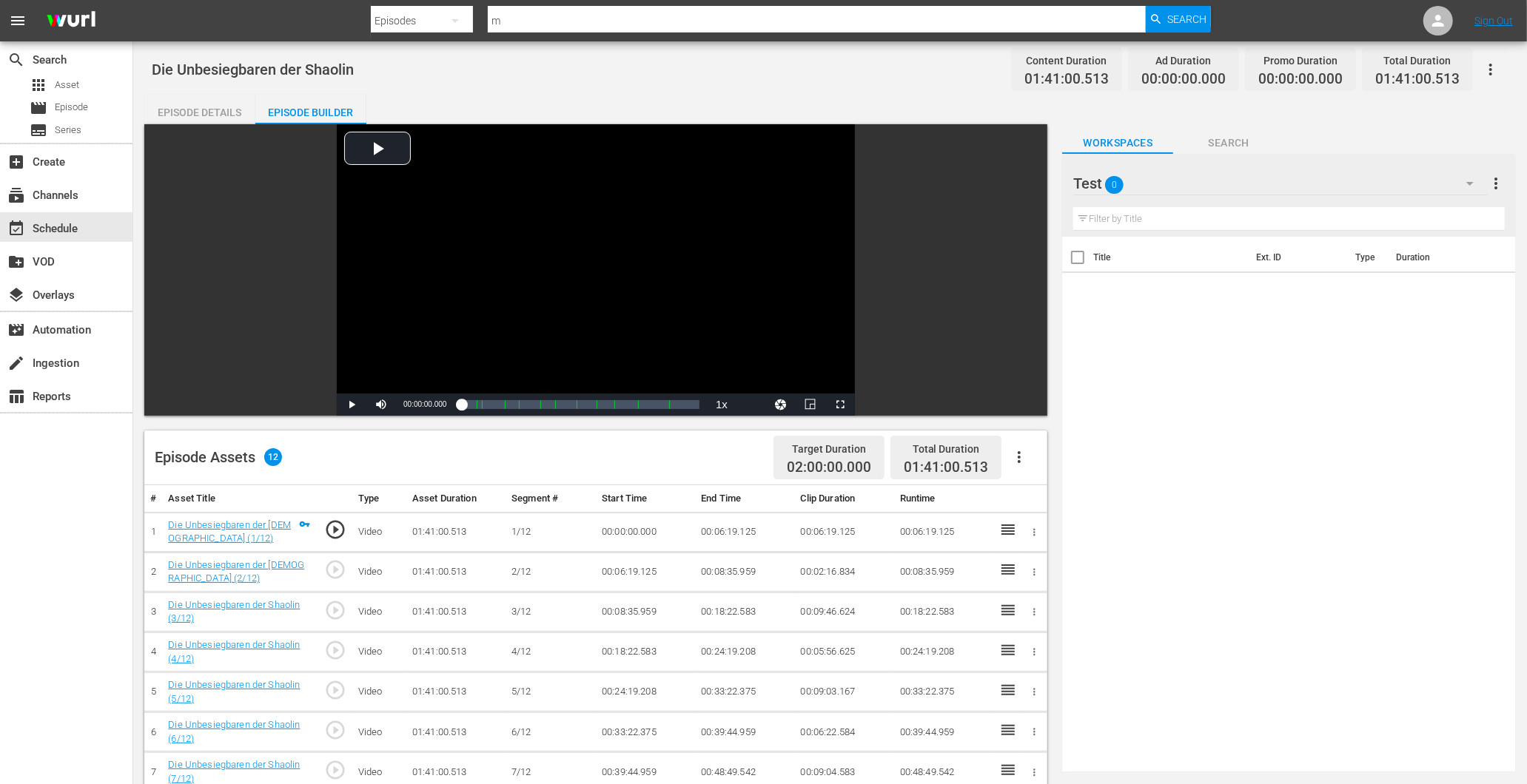
click at [198, 115] on div "Episode Details" at bounding box center [199, 112] width 111 height 35
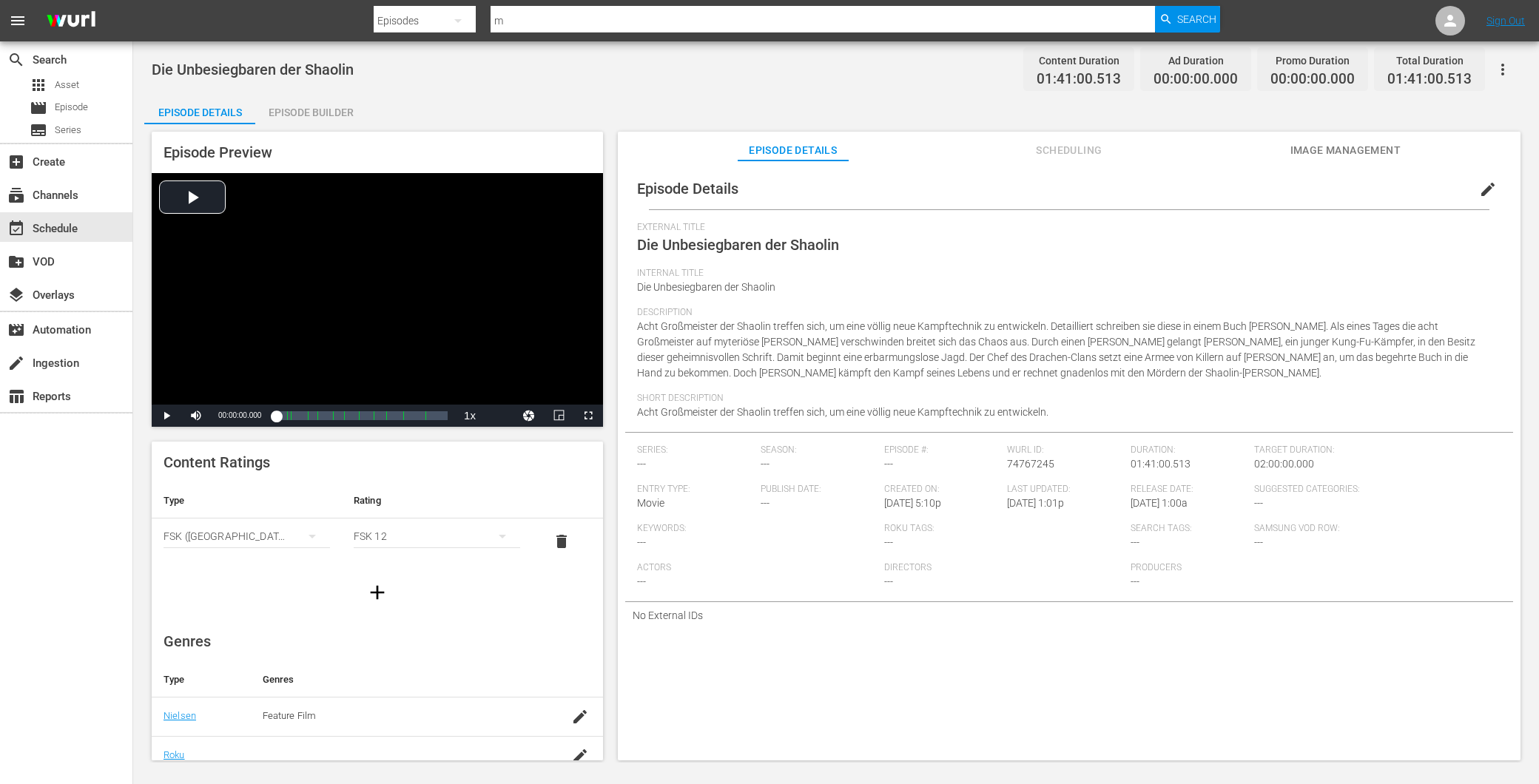
click at [1362, 152] on span "Image Management" at bounding box center [1345, 151] width 111 height 18
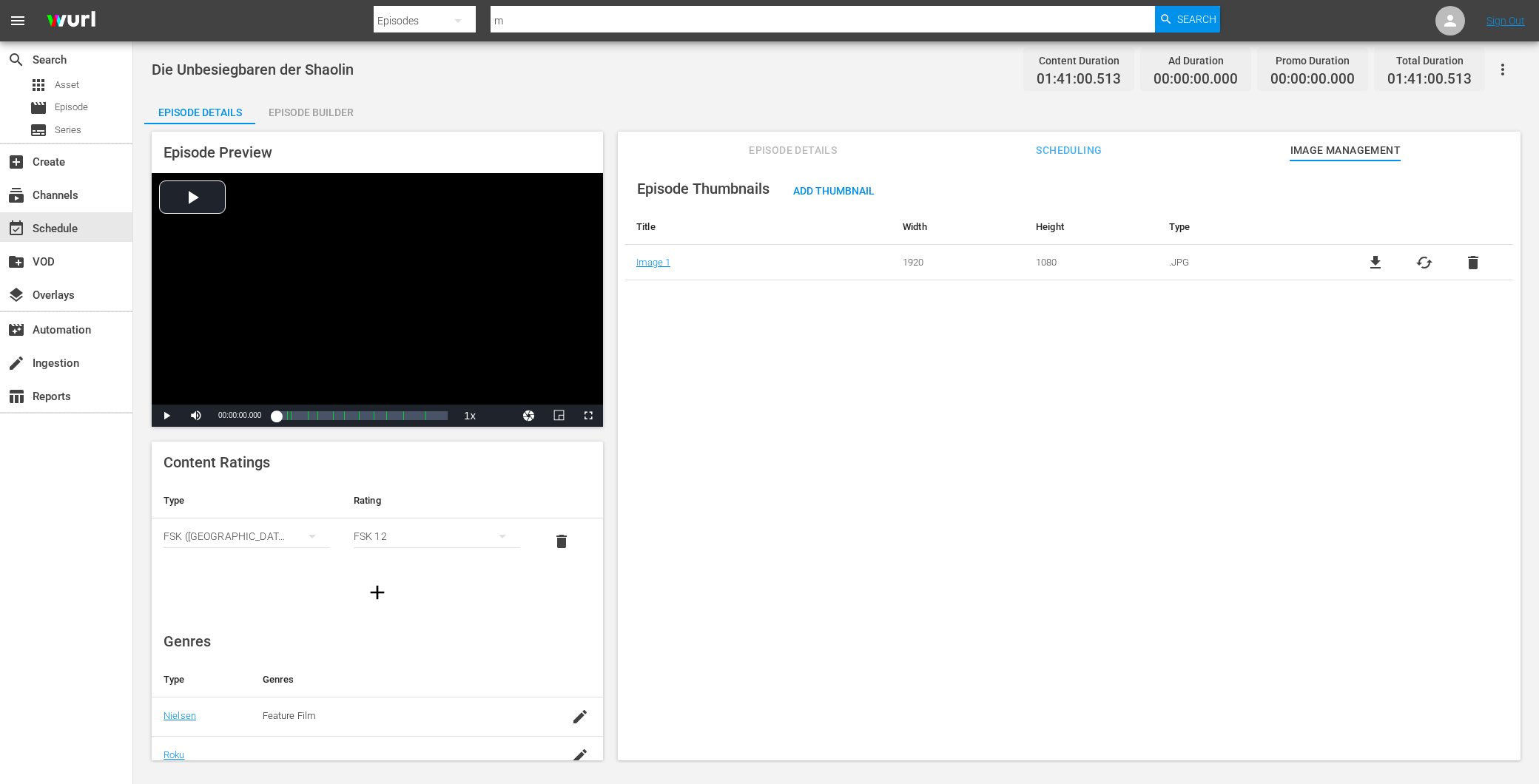
click at [822, 156] on span "Episode Details" at bounding box center [793, 151] width 111 height 18
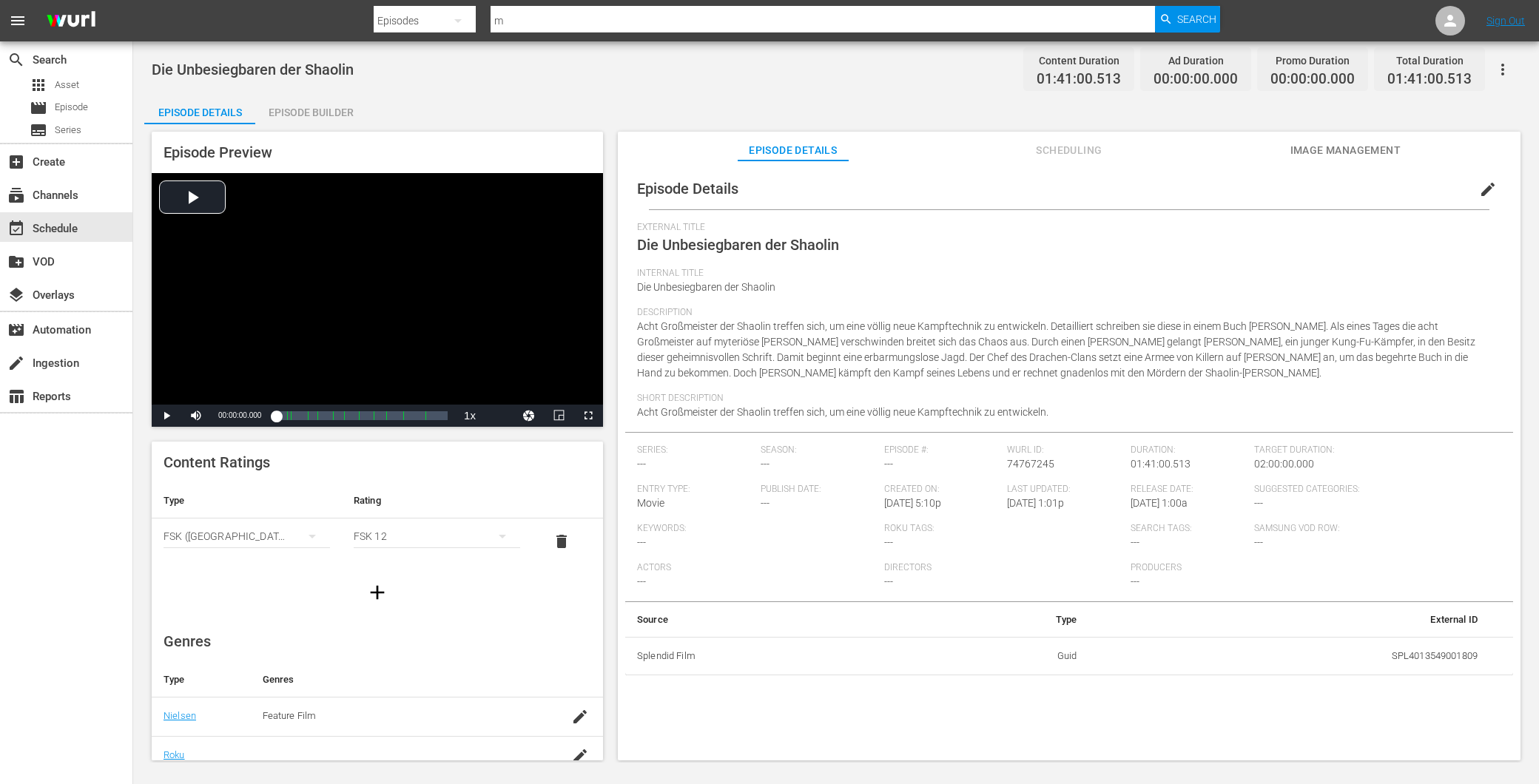
click at [1480, 195] on span "edit" at bounding box center [1487, 189] width 18 height 18
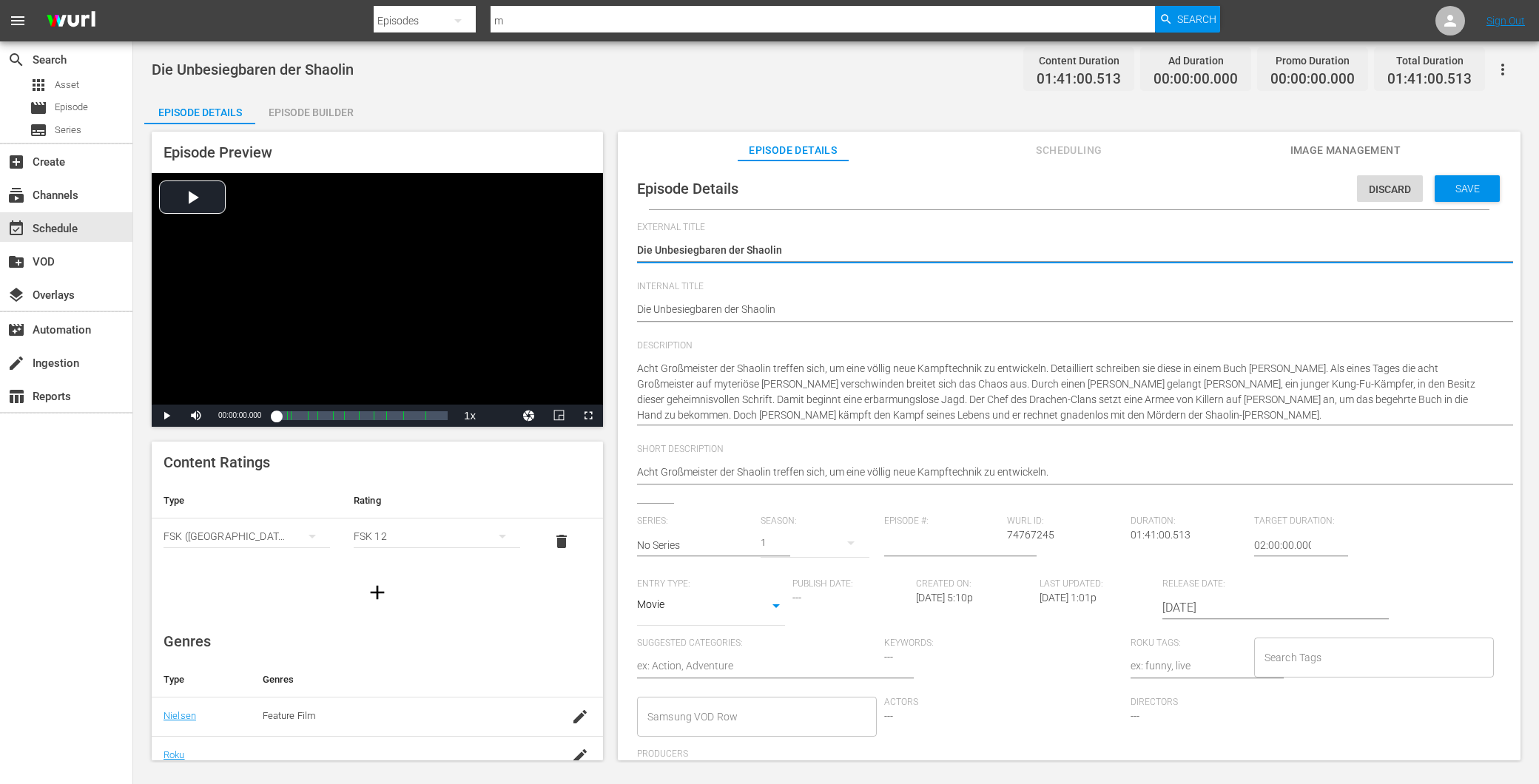
click at [726, 81] on div "Die Unbesiegbaren der Shaolin Content Duration 01:41:00.513 Ad Duration 00:00:0…" at bounding box center [836, 69] width 1369 height 33
click at [80, 233] on div "event_available Schedule" at bounding box center [41, 227] width 83 height 13
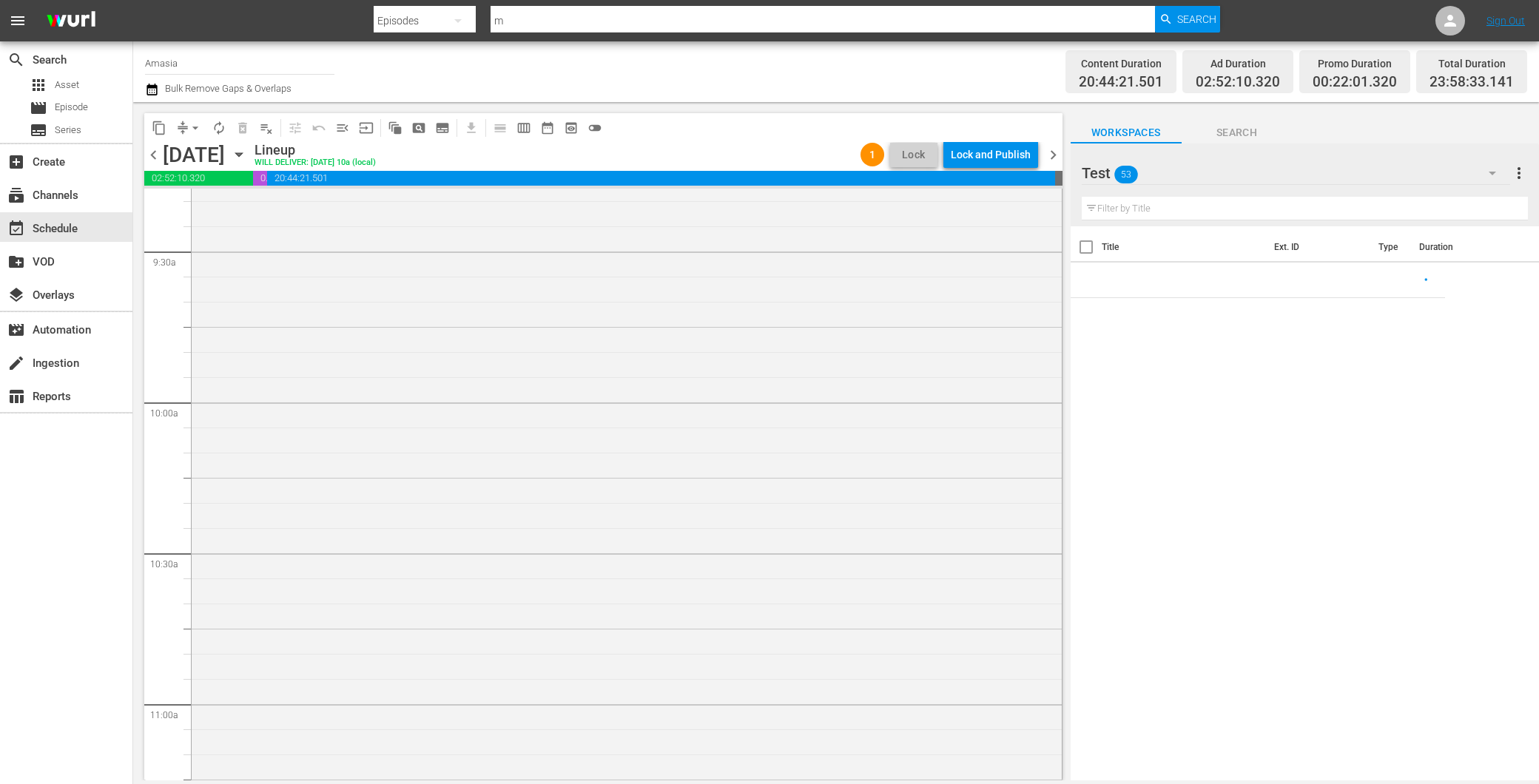
scroll to position [3041, 0]
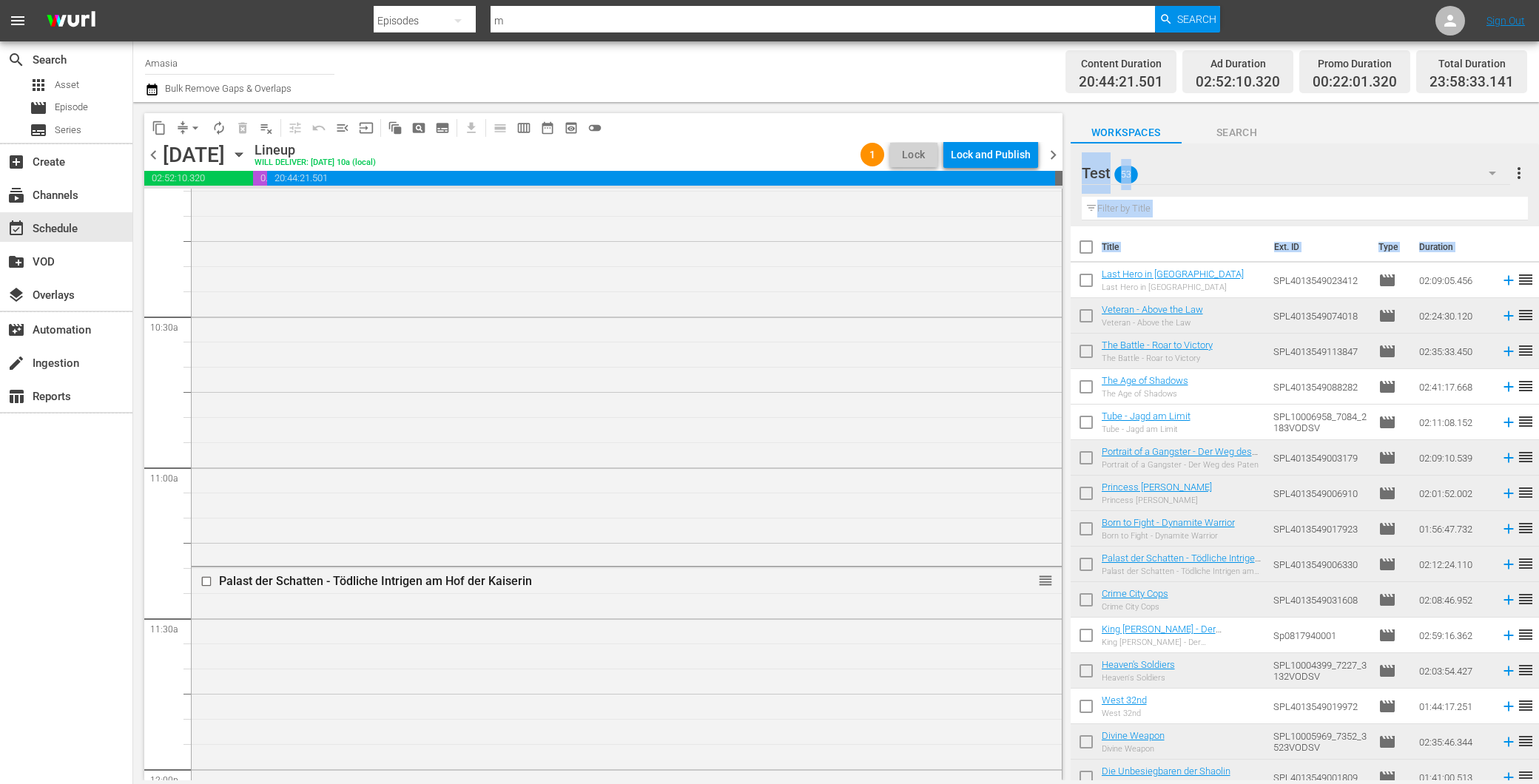
drag, startPoint x: 1091, startPoint y: 630, endPoint x: 1067, endPoint y: 699, distance: 73.1
click at [1067, 699] on div "content_copy compress arrow_drop_down autorenew_outlined delete_forever_outline…" at bounding box center [602, 441] width 937 height 679
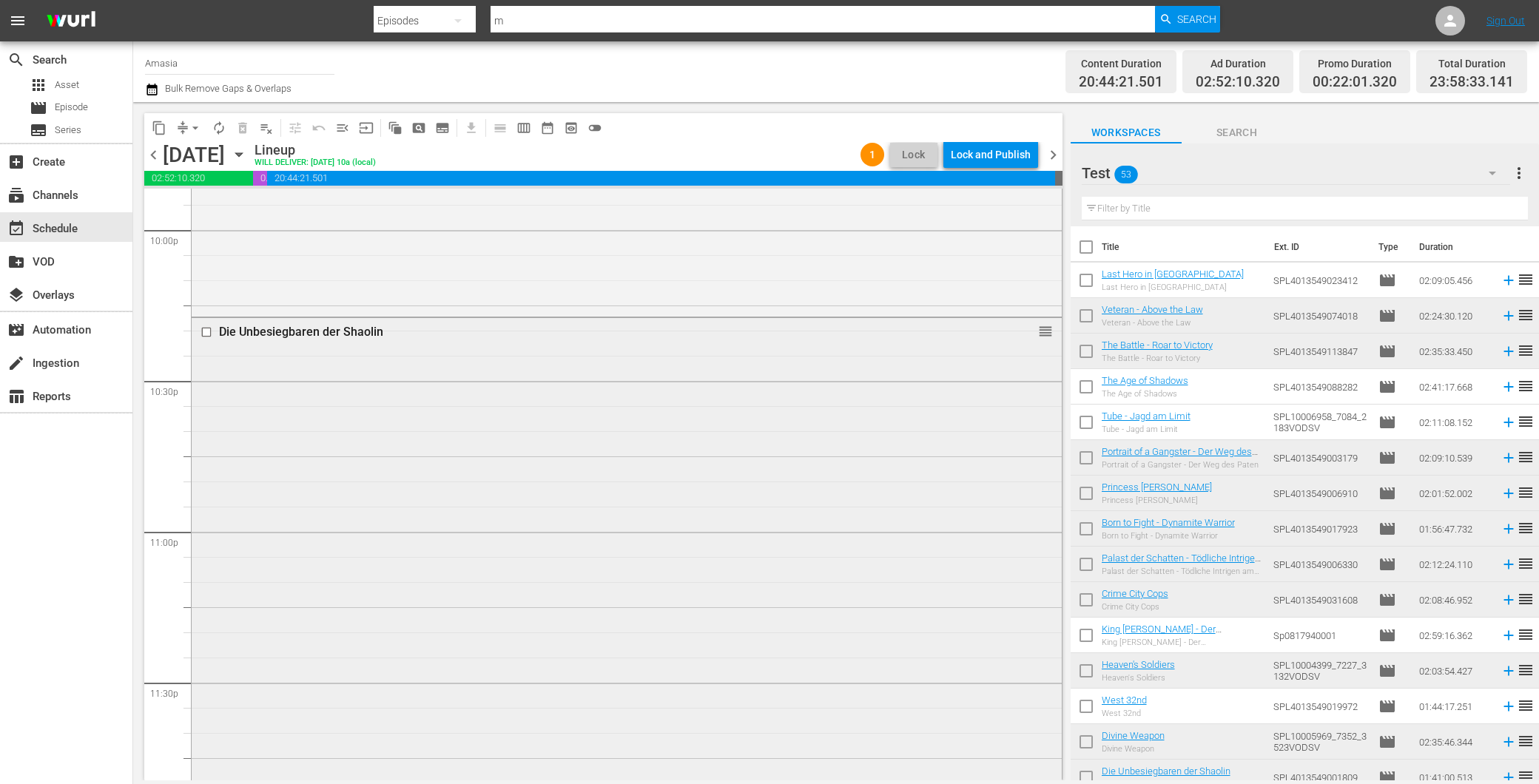
scroll to position [6570, 0]
click at [1098, 315] on input "checkbox" at bounding box center [1085, 319] width 31 height 31
checkbox input "true"
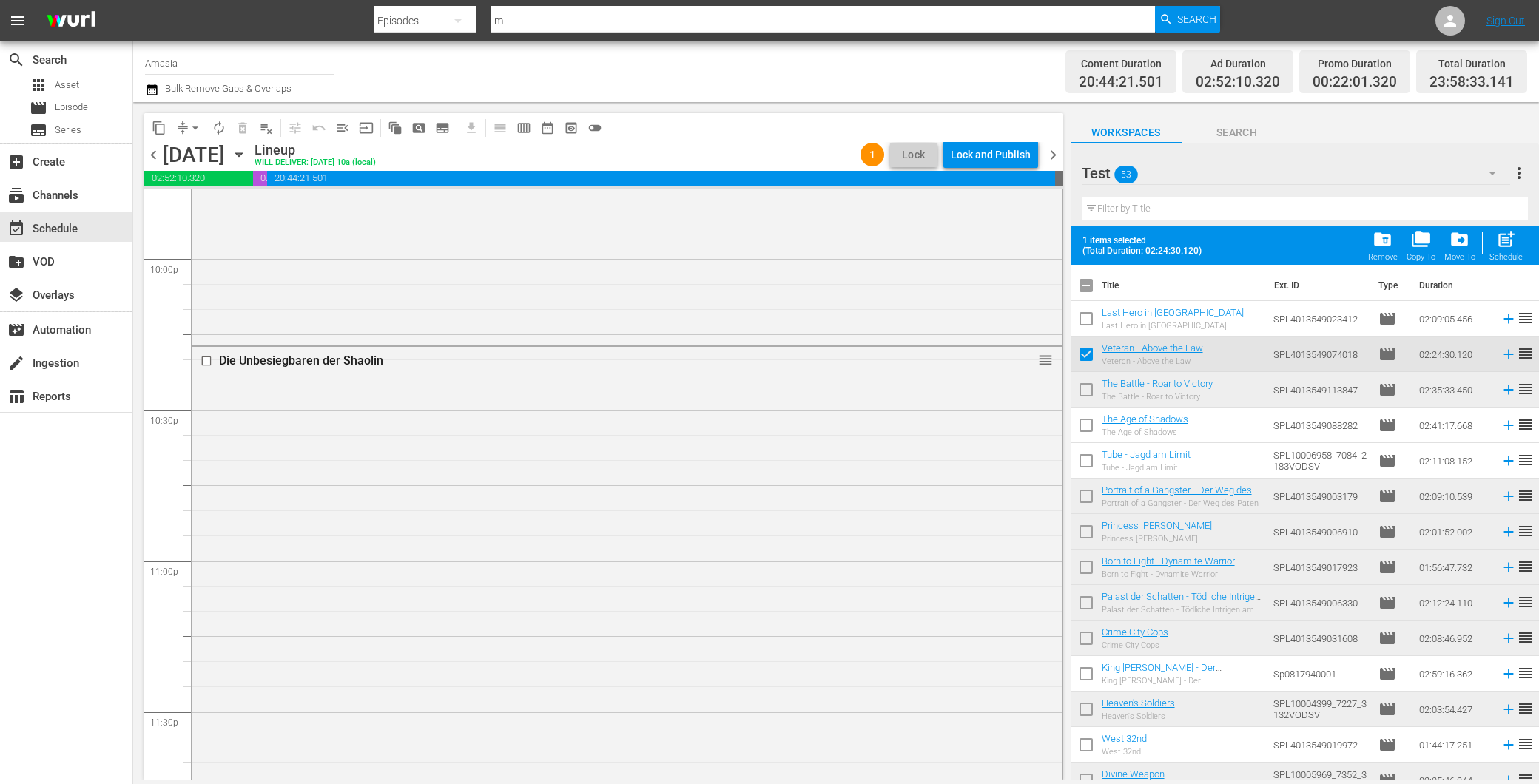
click at [1082, 388] on input "checkbox" at bounding box center [1085, 392] width 31 height 31
checkbox input "true"
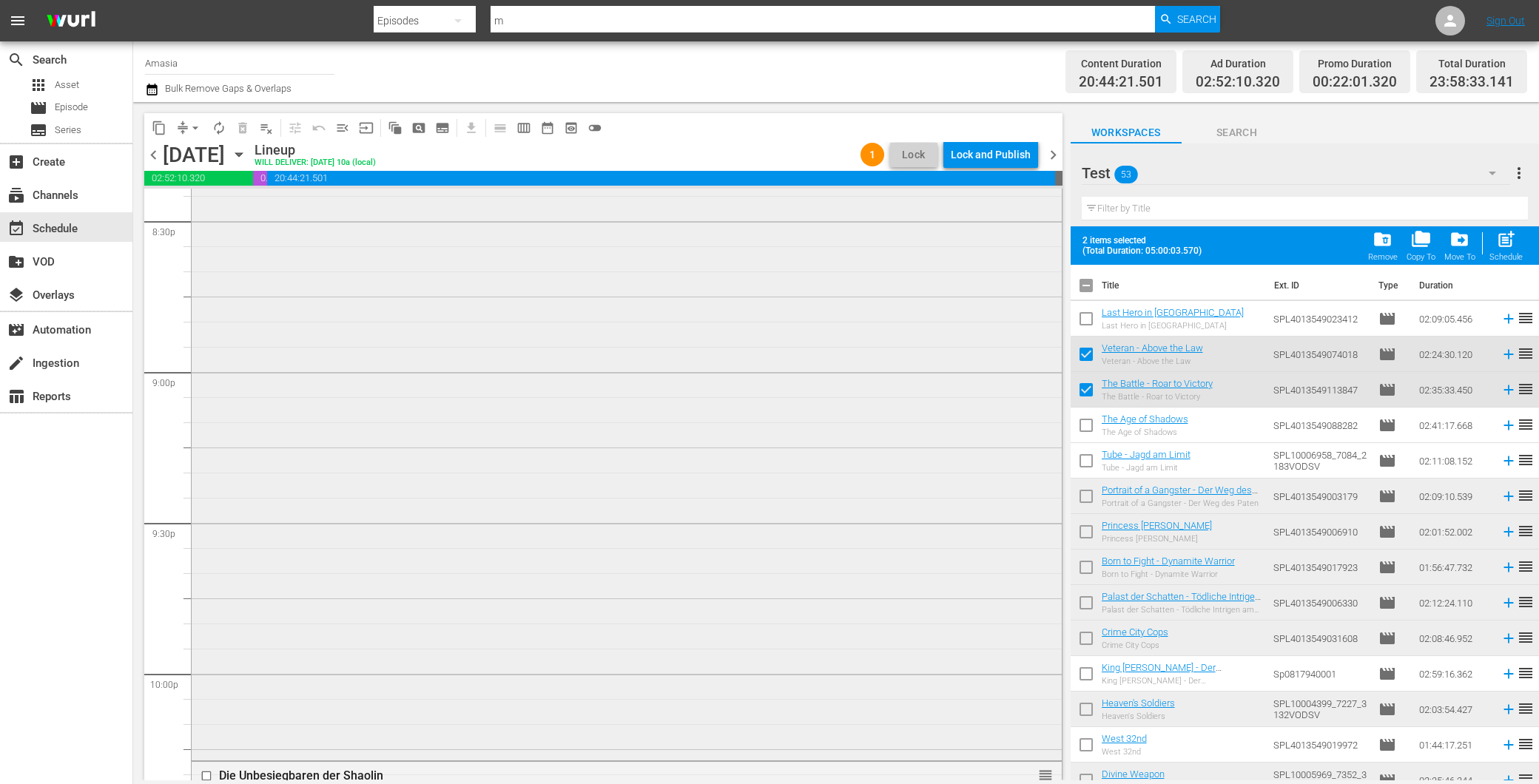
scroll to position [5995, 0]
click at [1075, 612] on input "checkbox" at bounding box center [1085, 606] width 31 height 31
checkbox input "true"
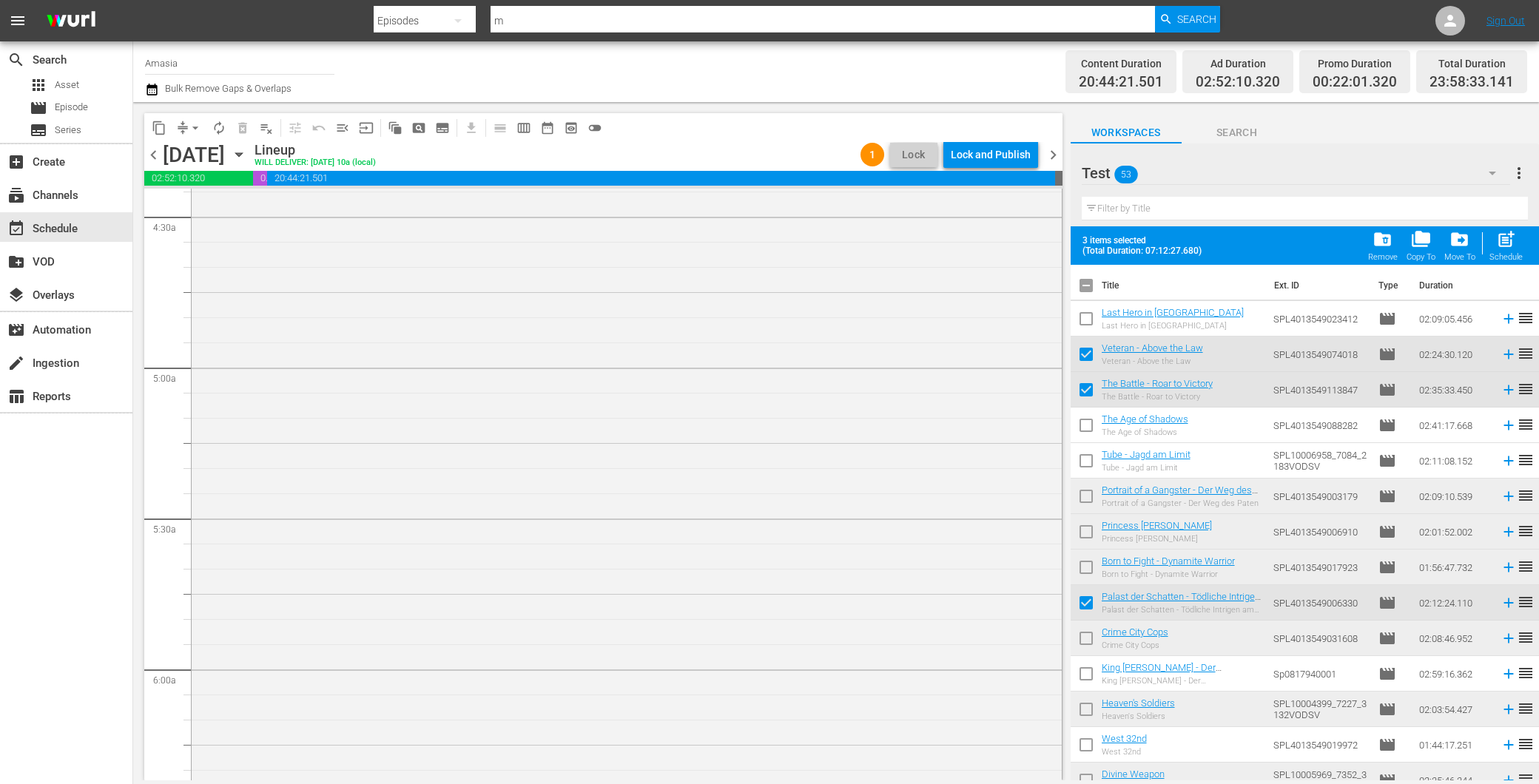
scroll to position [0, 0]
click at [1085, 495] on input "checkbox" at bounding box center [1085, 499] width 31 height 31
checkbox input "true"
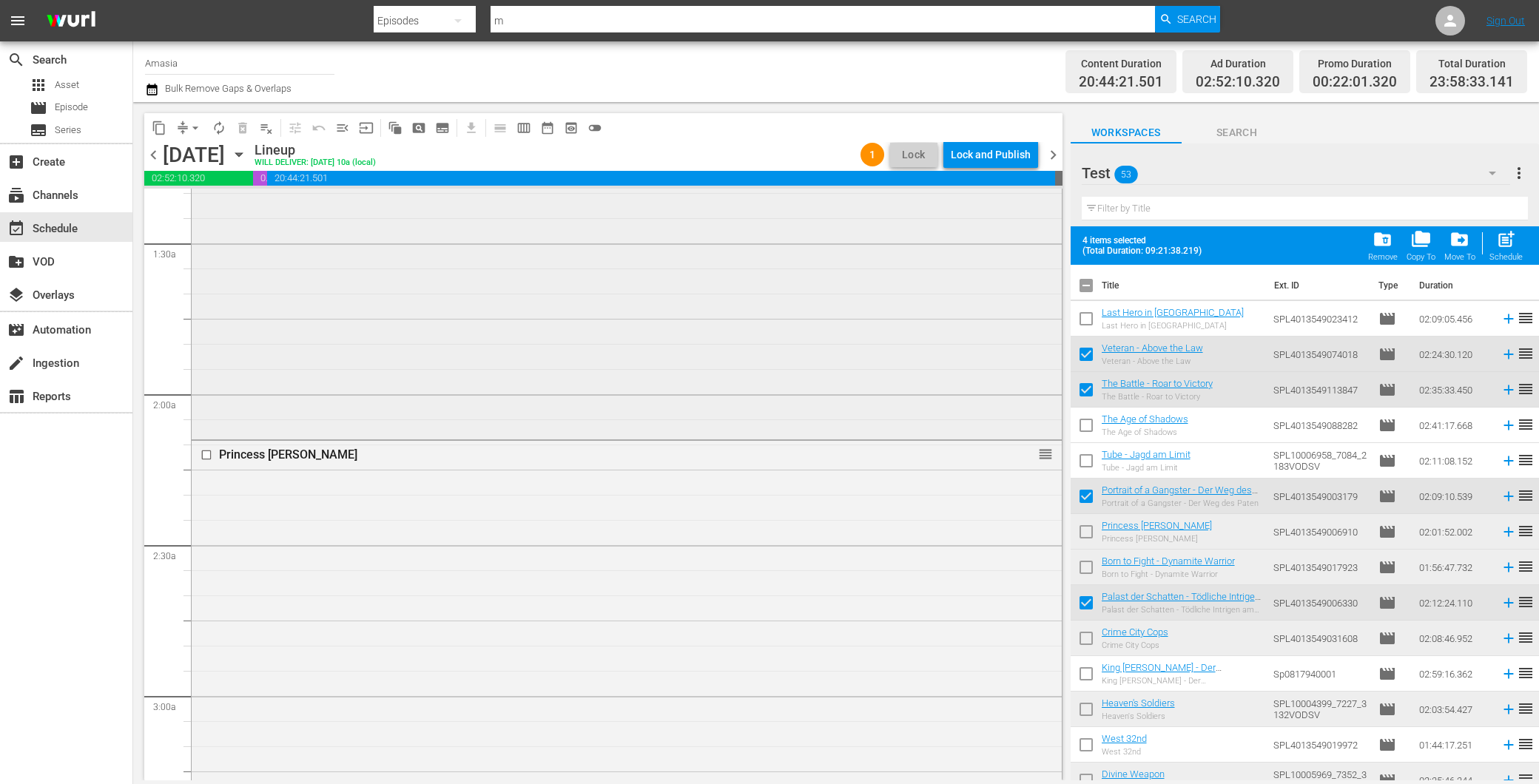
scroll to position [493, 0]
click at [1089, 527] on input "checkbox" at bounding box center [1085, 535] width 31 height 31
checkbox input "true"
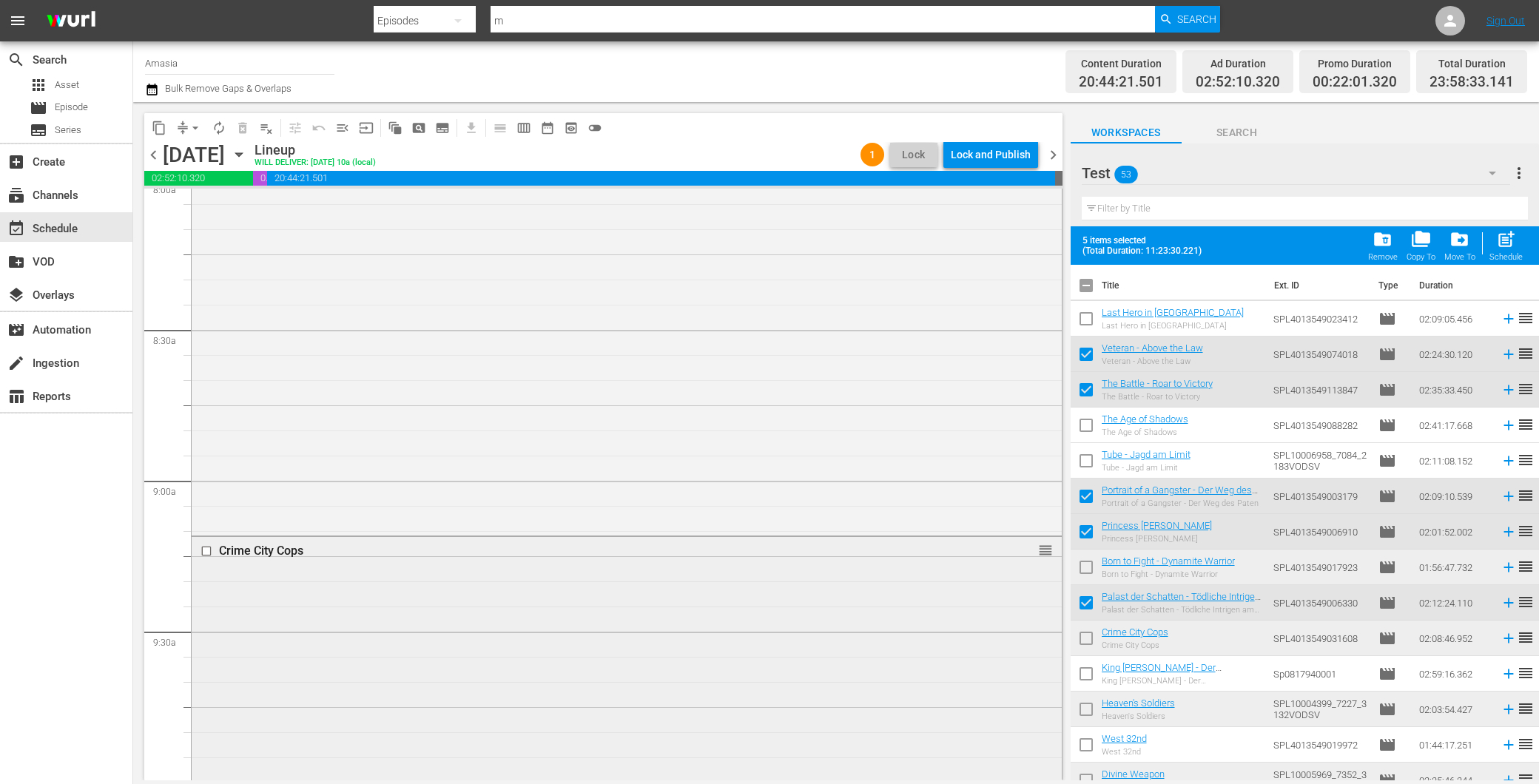
scroll to position [2630, 0]
click at [1091, 637] on input "checkbox" at bounding box center [1085, 641] width 31 height 31
checkbox input "true"
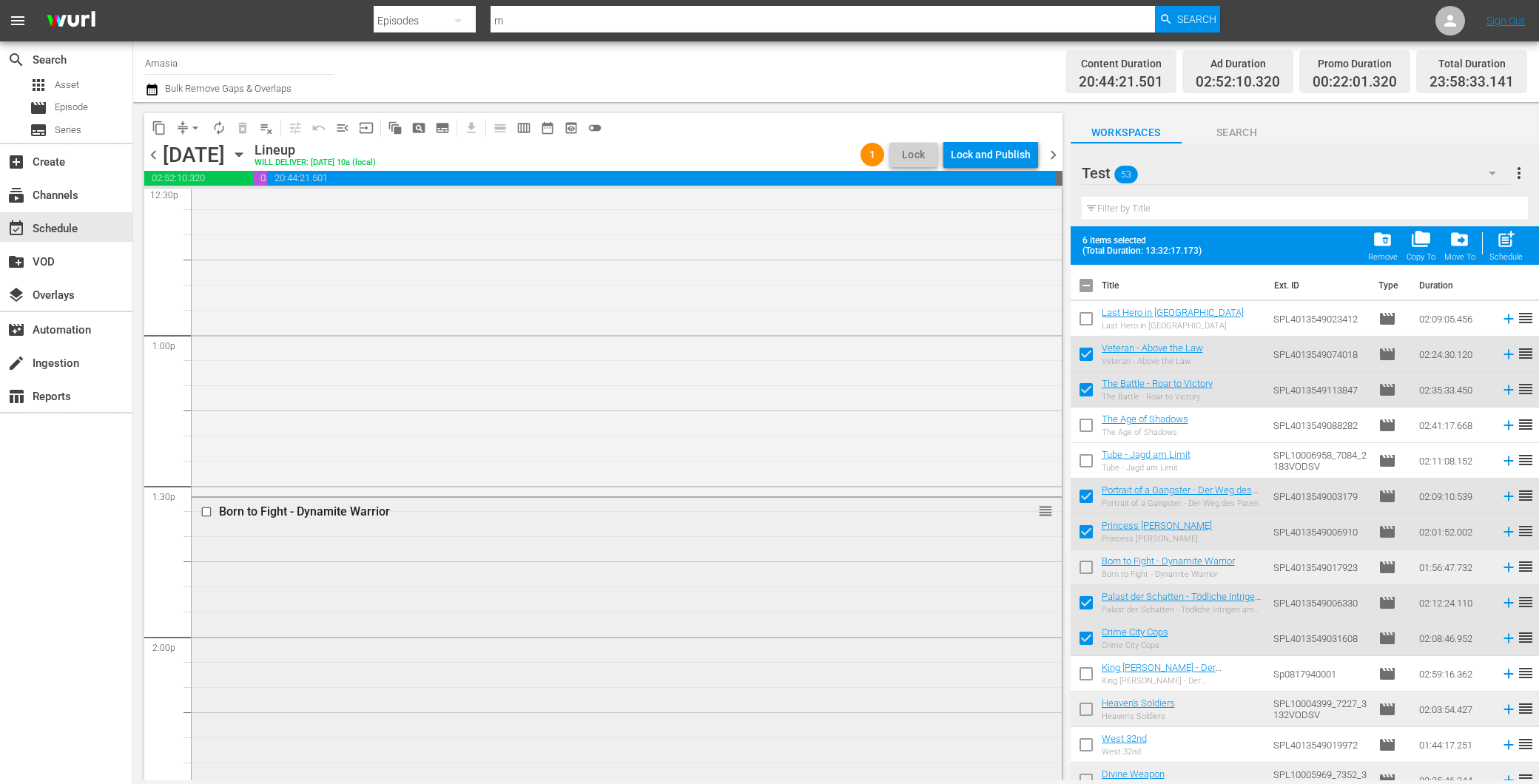
scroll to position [3781, 0]
click at [1082, 565] on input "checkbox" at bounding box center [1085, 570] width 31 height 31
checkbox input "true"
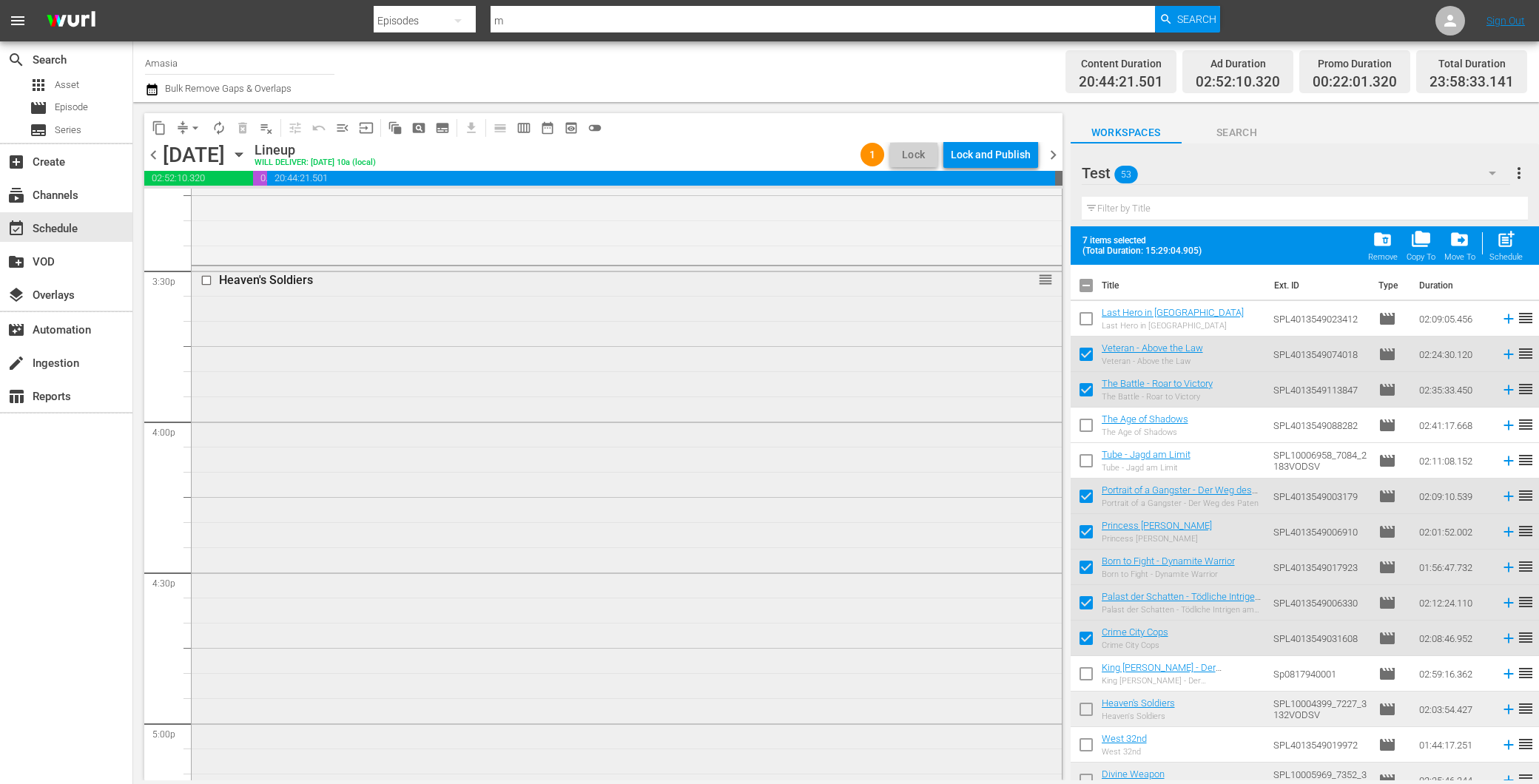
scroll to position [4603, 0]
click at [1090, 709] on input "checkbox" at bounding box center [1085, 712] width 31 height 31
checkbox input "true"
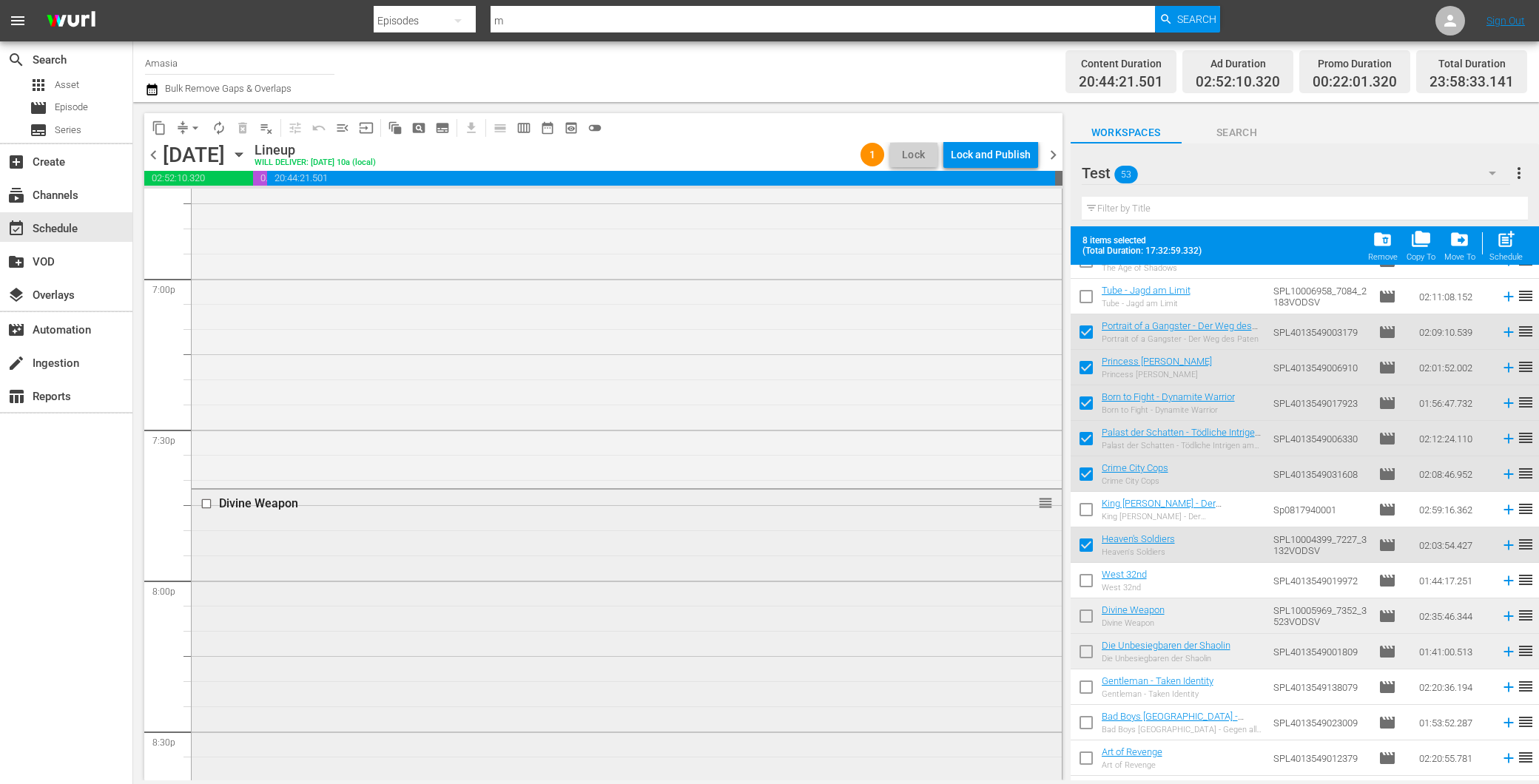
scroll to position [5671, 0]
click at [1085, 619] on input "checkbox" at bounding box center [1085, 618] width 31 height 31
checkbox input "true"
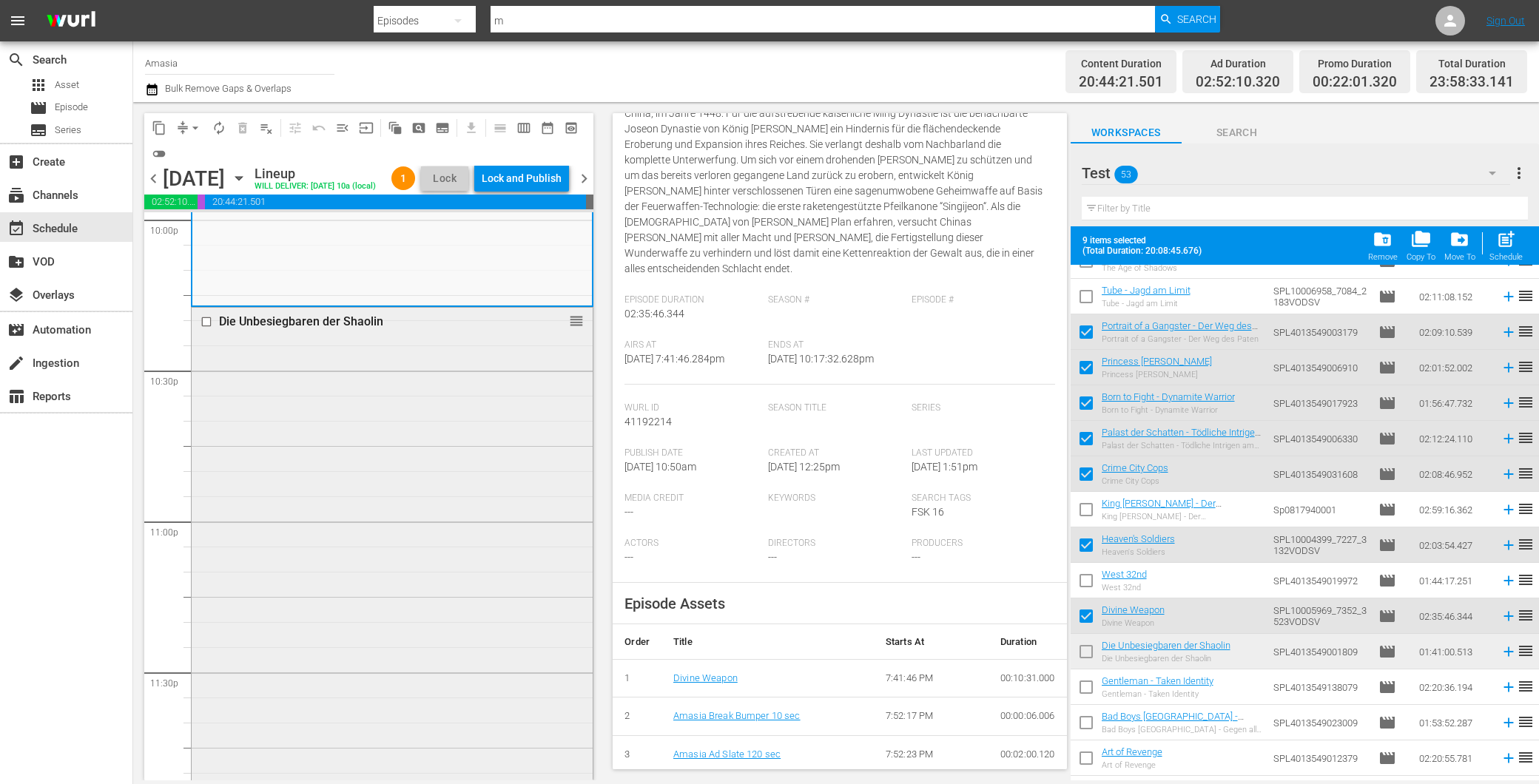
scroll to position [6700, 0]
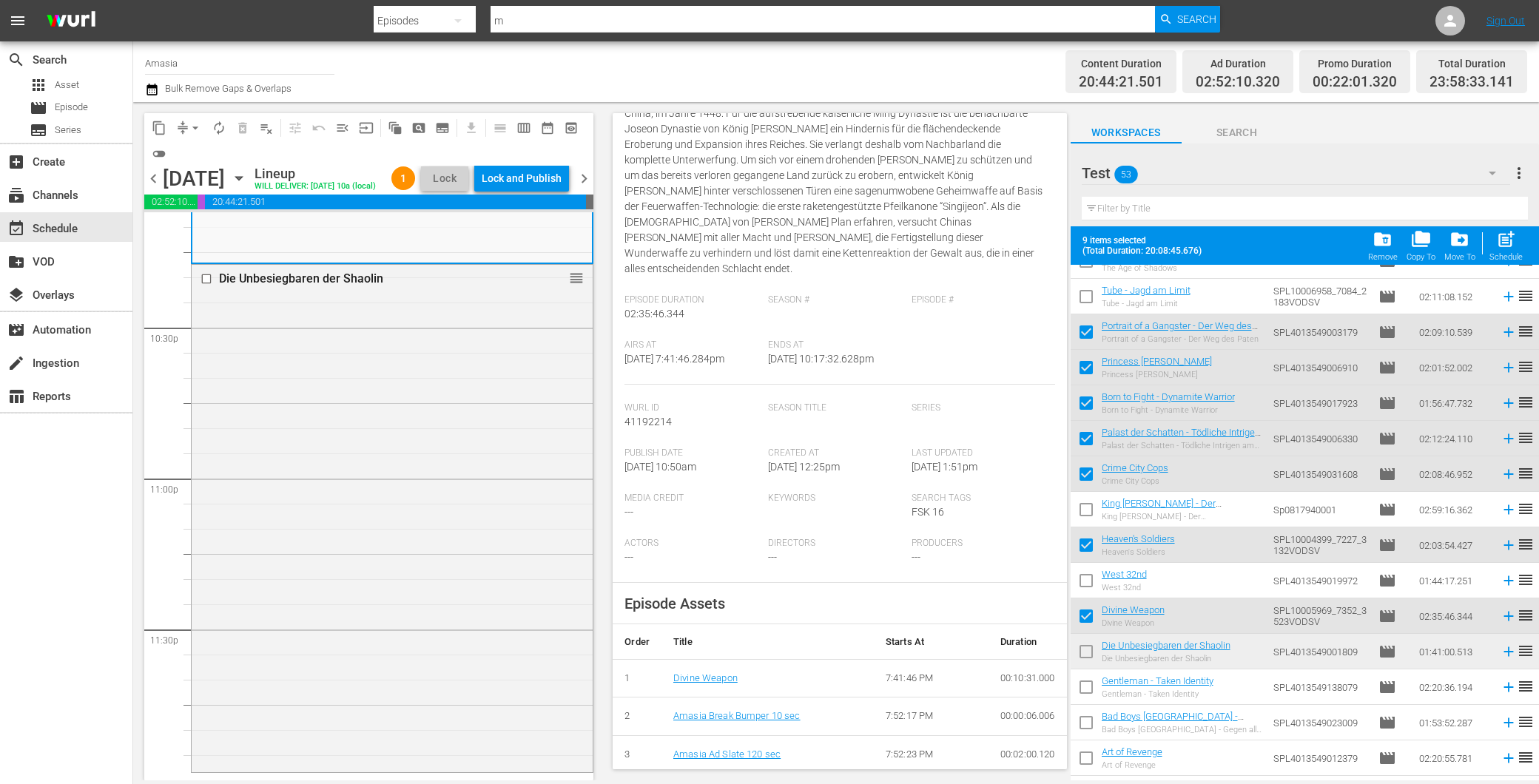
click at [1090, 649] on input "checkbox" at bounding box center [1085, 654] width 31 height 31
checkbox input "true"
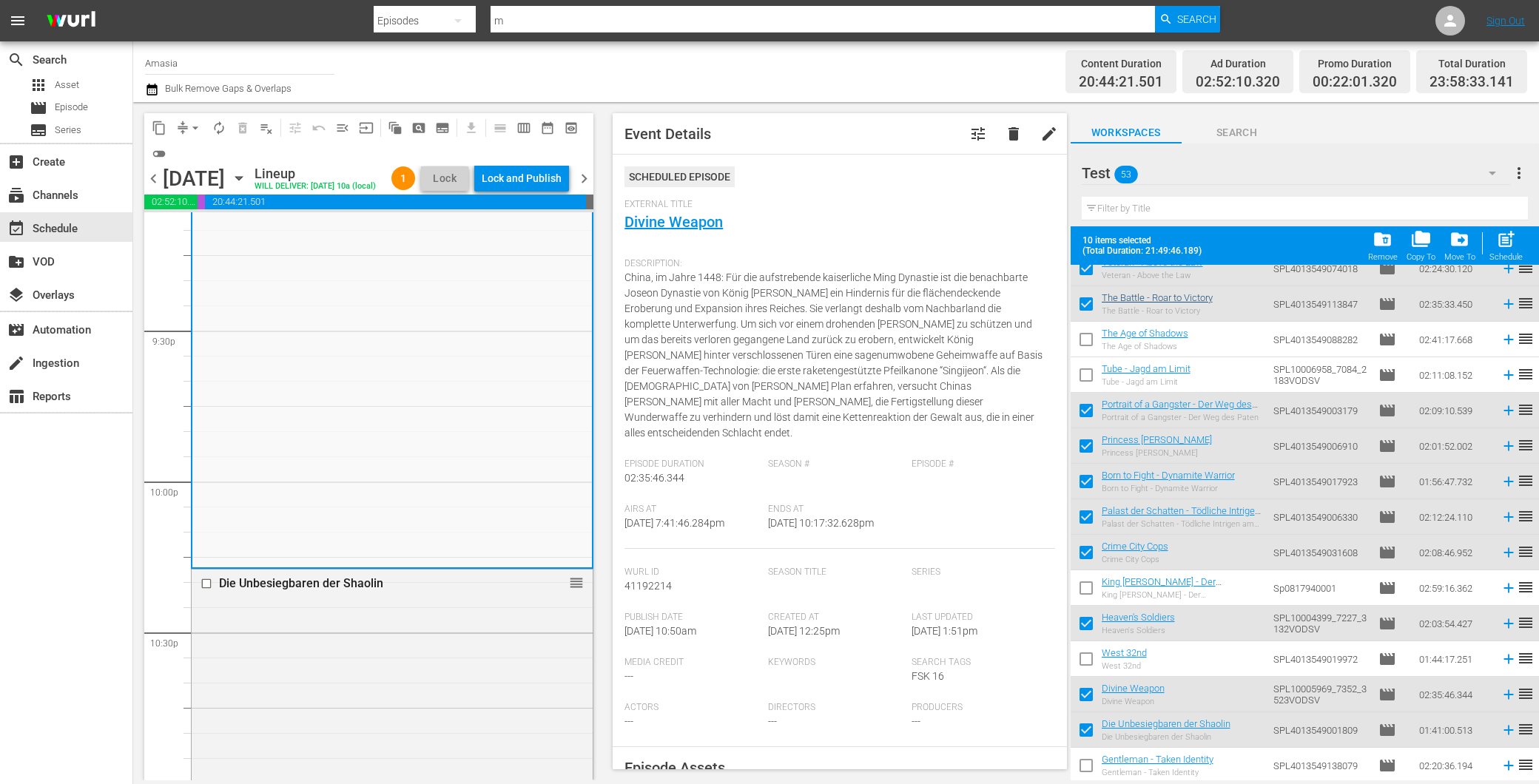
scroll to position [0, 0]
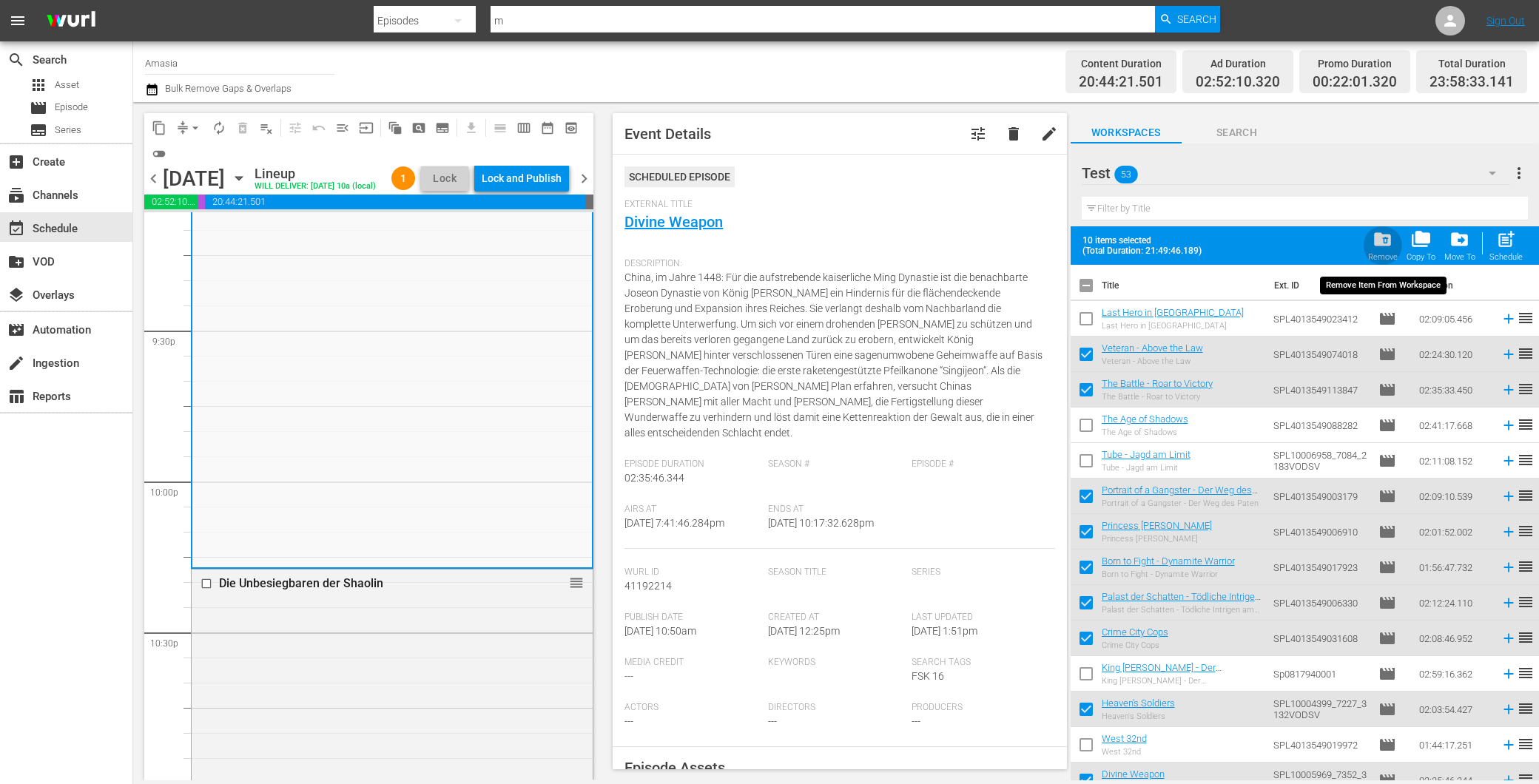
click at [1389, 254] on div "Remove" at bounding box center [1383, 257] width 29 height 9
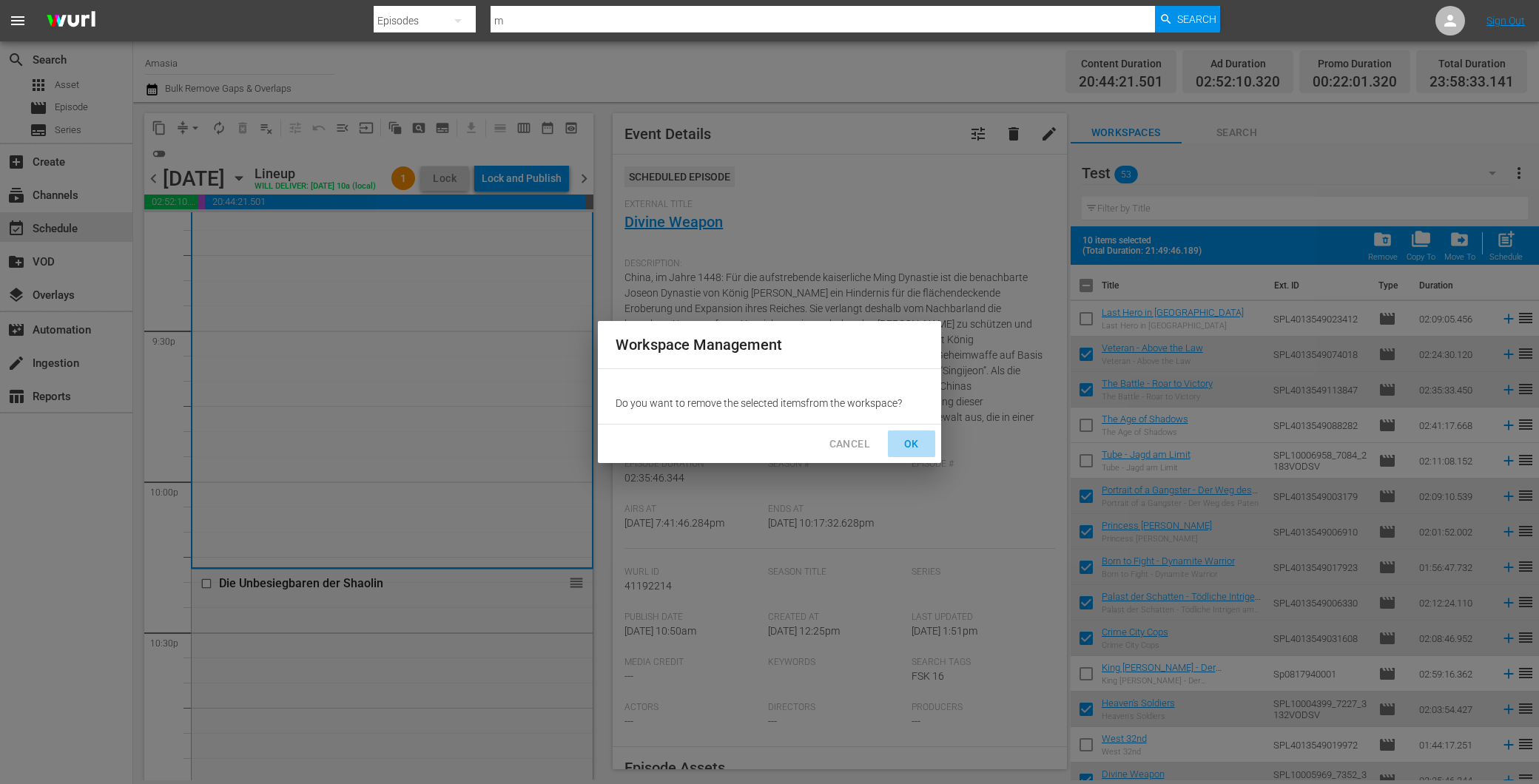
click at [900, 441] on span "OK" at bounding box center [911, 444] width 23 height 18
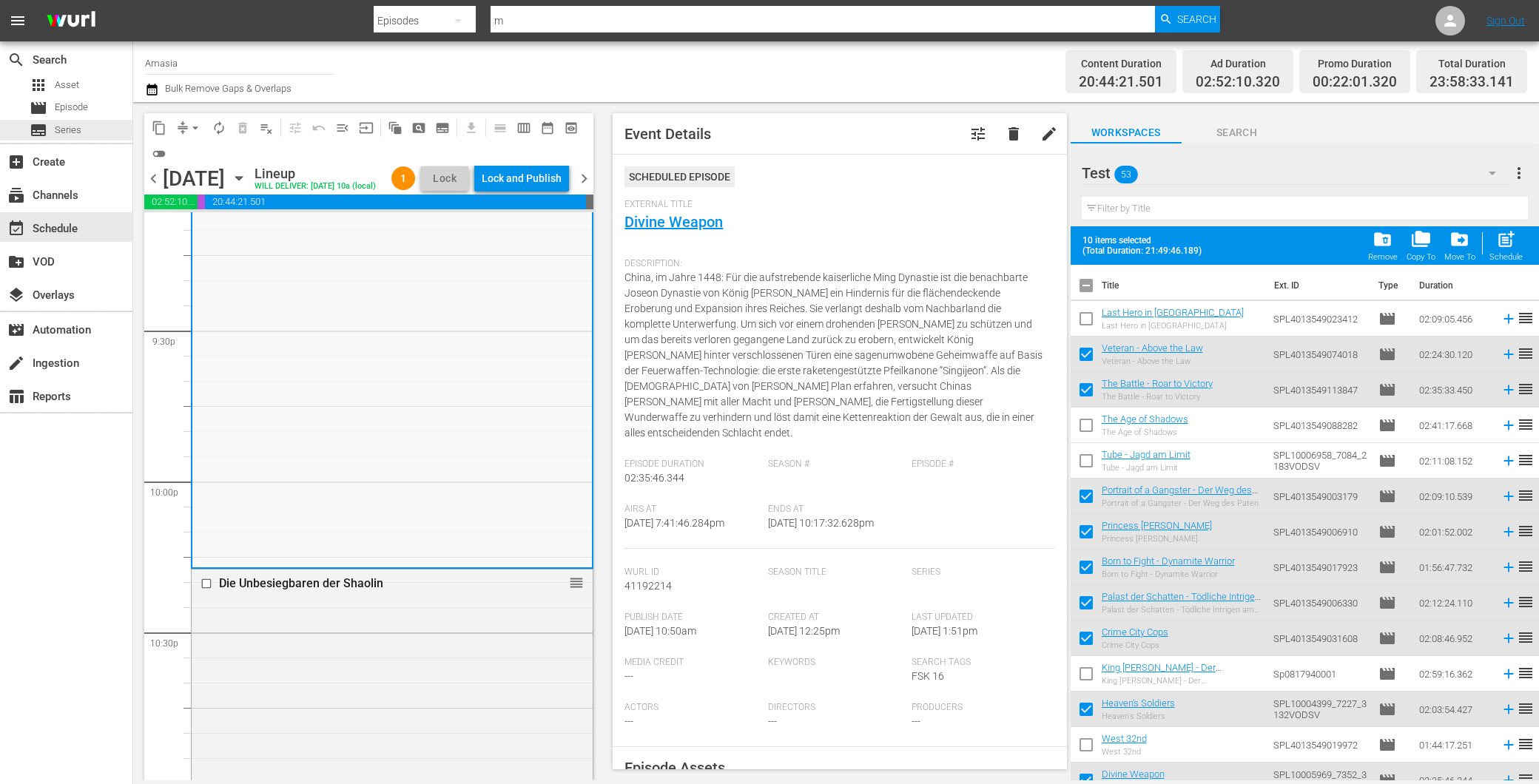
checkbox input "false"
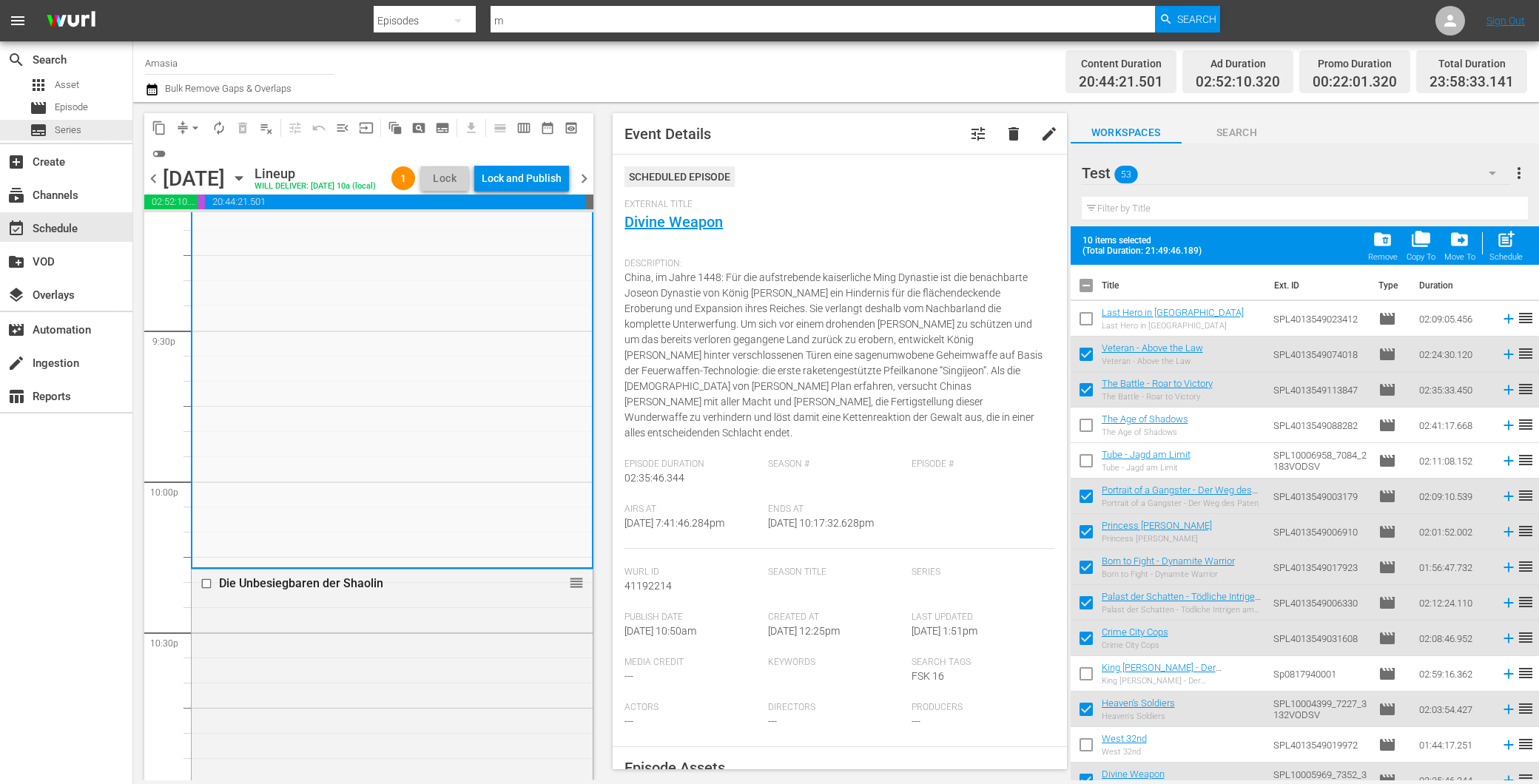
checkbox input "false"
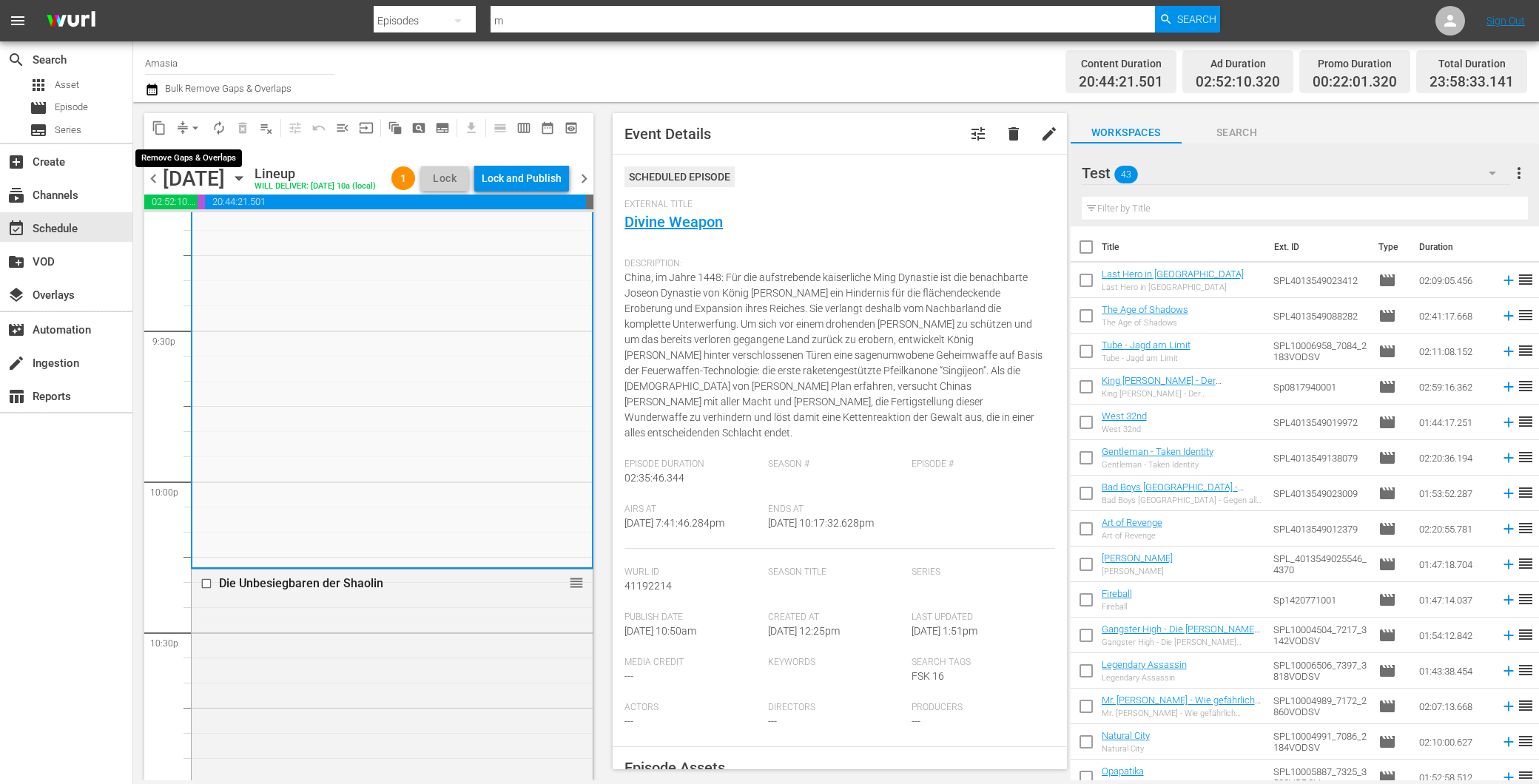
click at [191, 126] on span "arrow_drop_down" at bounding box center [196, 128] width 15 height 15
click at [509, 182] on div "Lock and Publish" at bounding box center [521, 178] width 80 height 27
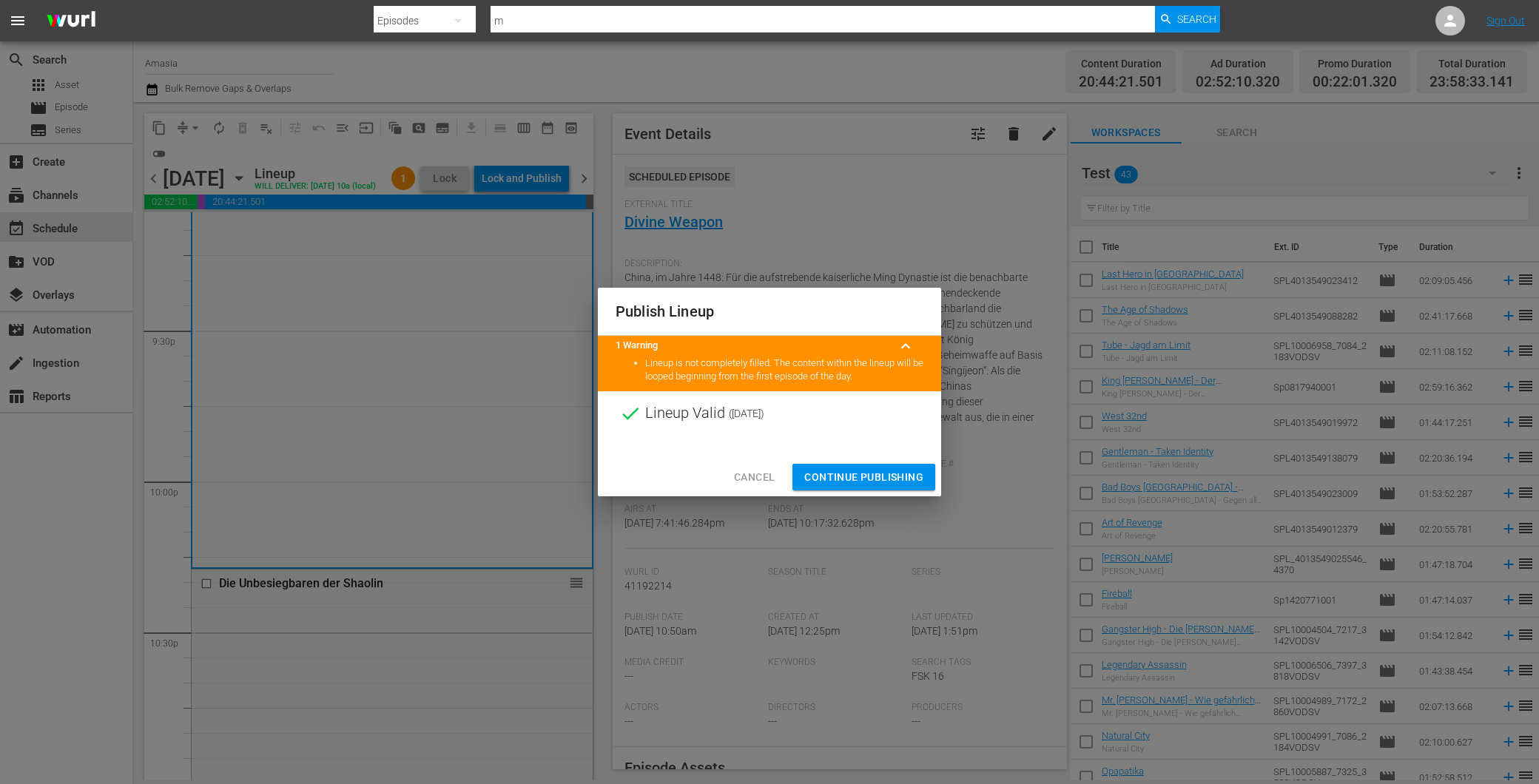
click at [867, 474] on span "Continue Publishing" at bounding box center [864, 478] width 119 height 18
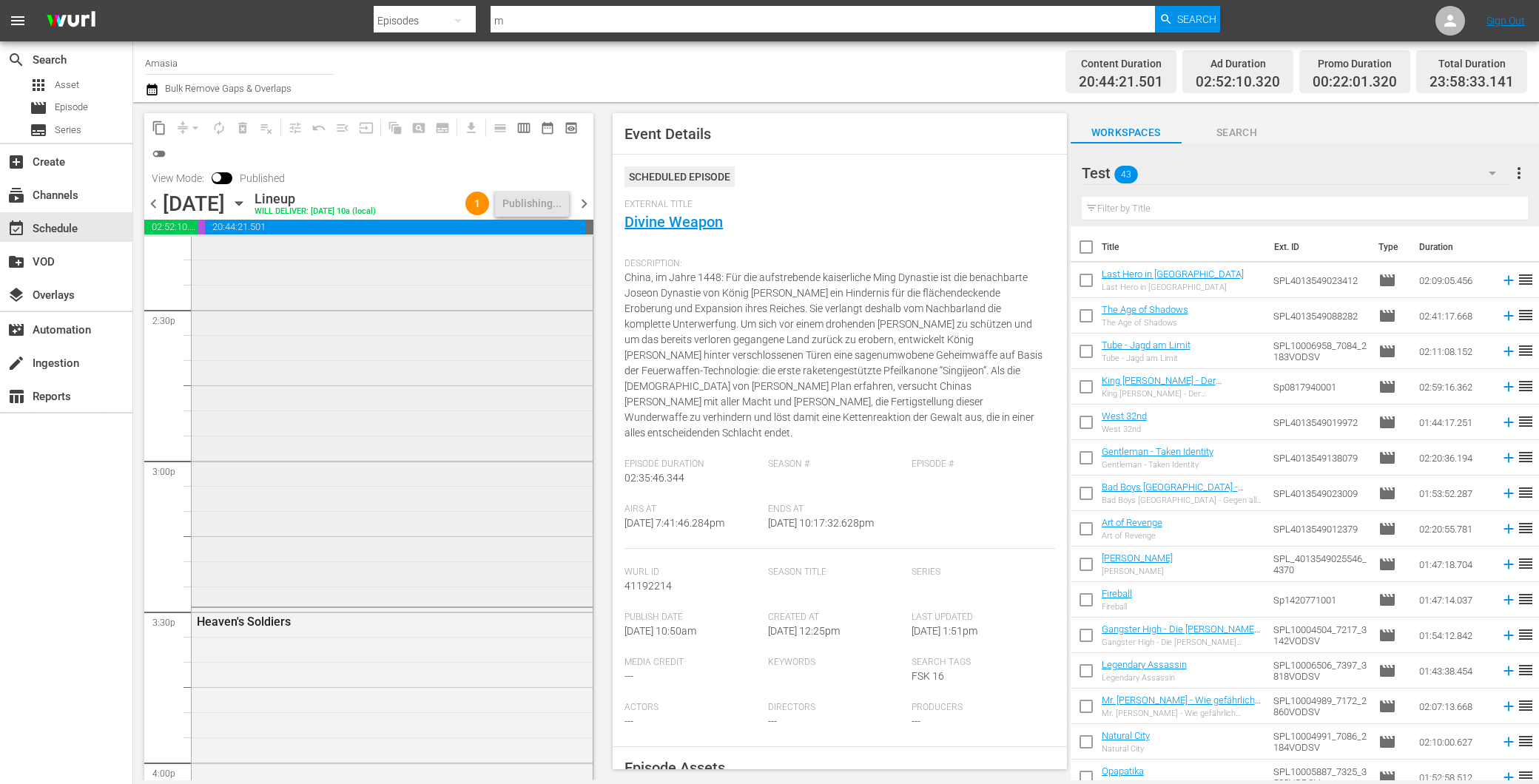
scroll to position [4070, 0]
click at [577, 195] on span "chevron_right" at bounding box center [584, 204] width 18 height 18
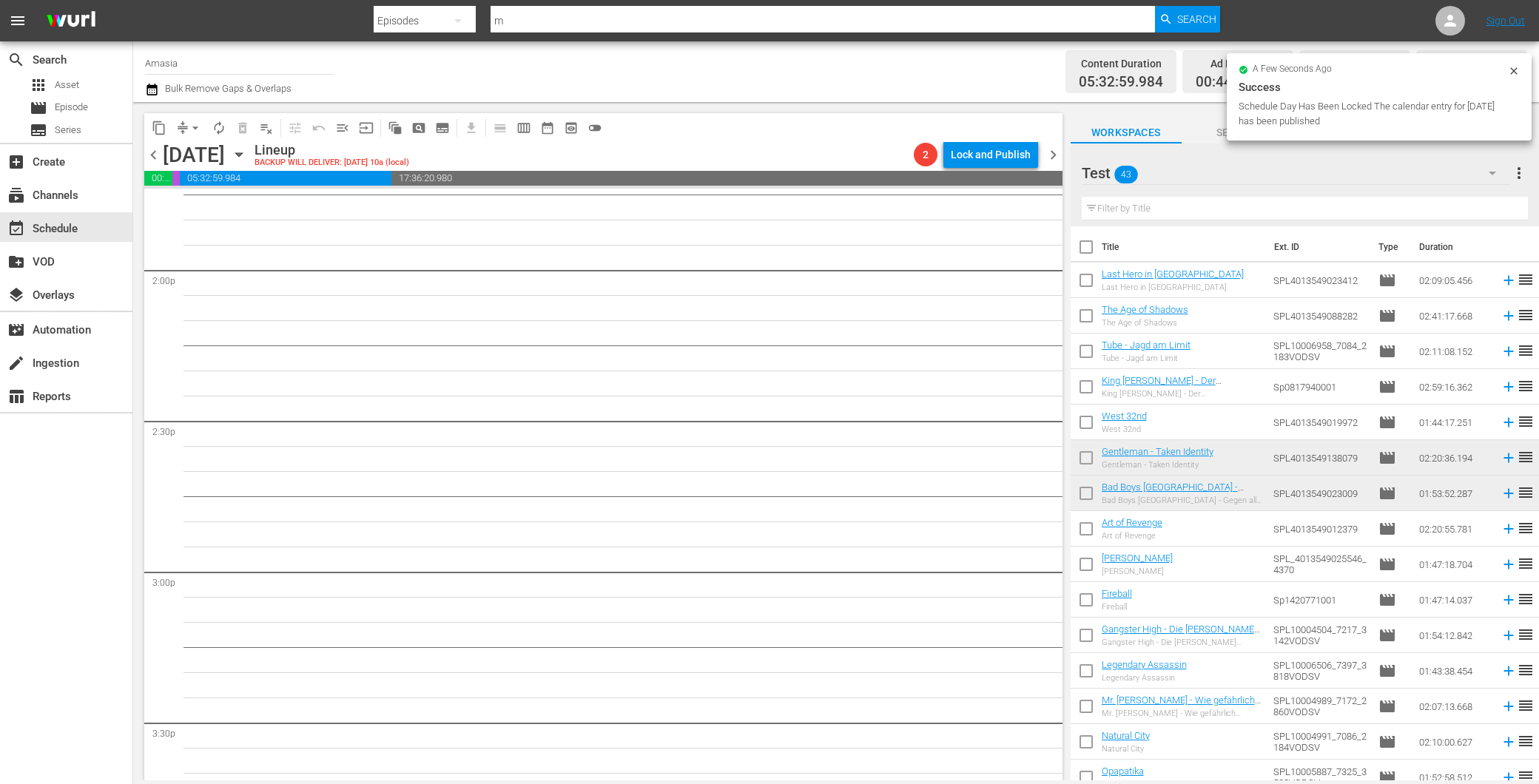
scroll to position [4094, 0]
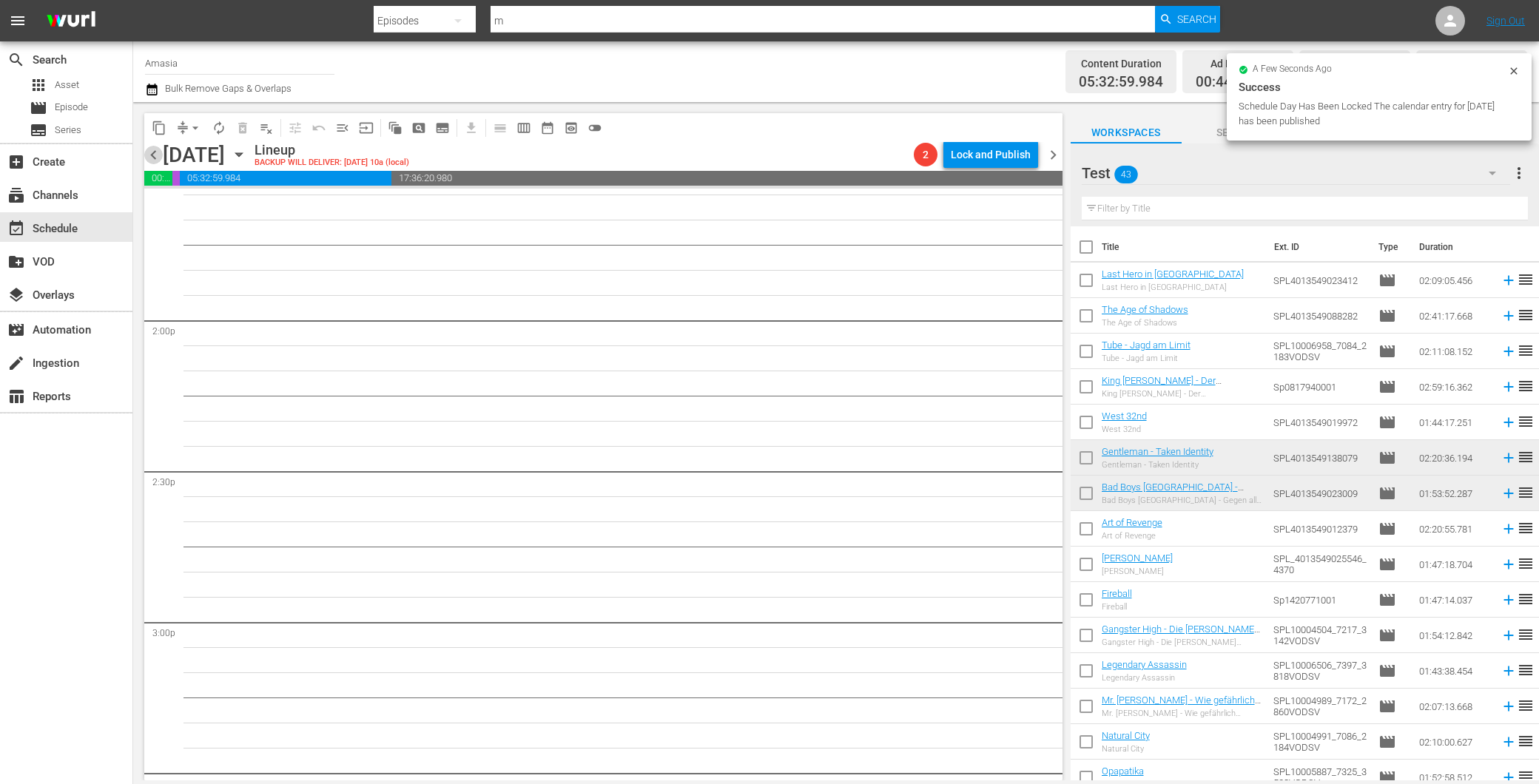
click at [150, 146] on span "chevron_left" at bounding box center [153, 155] width 18 height 18
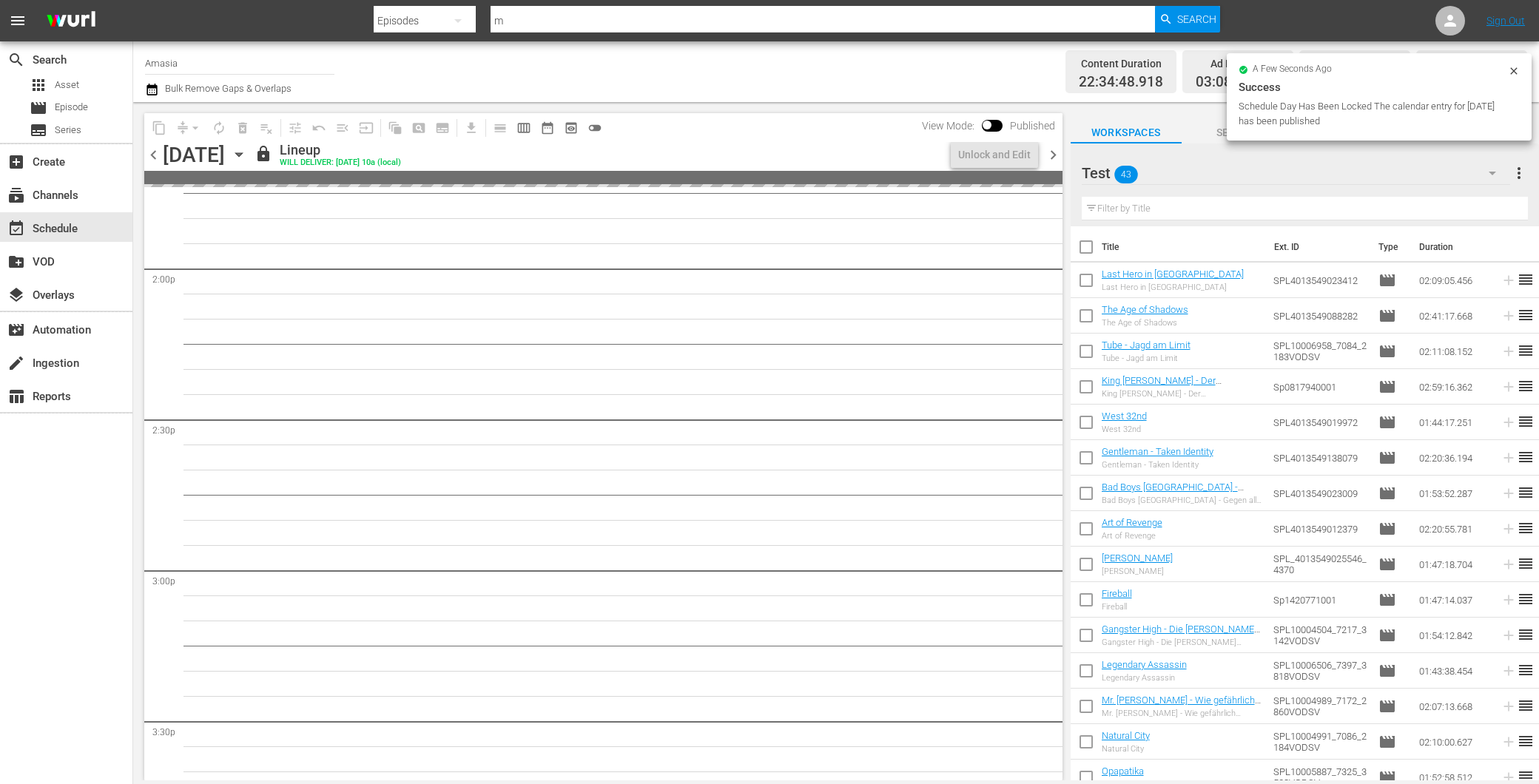
scroll to position [4070, 0]
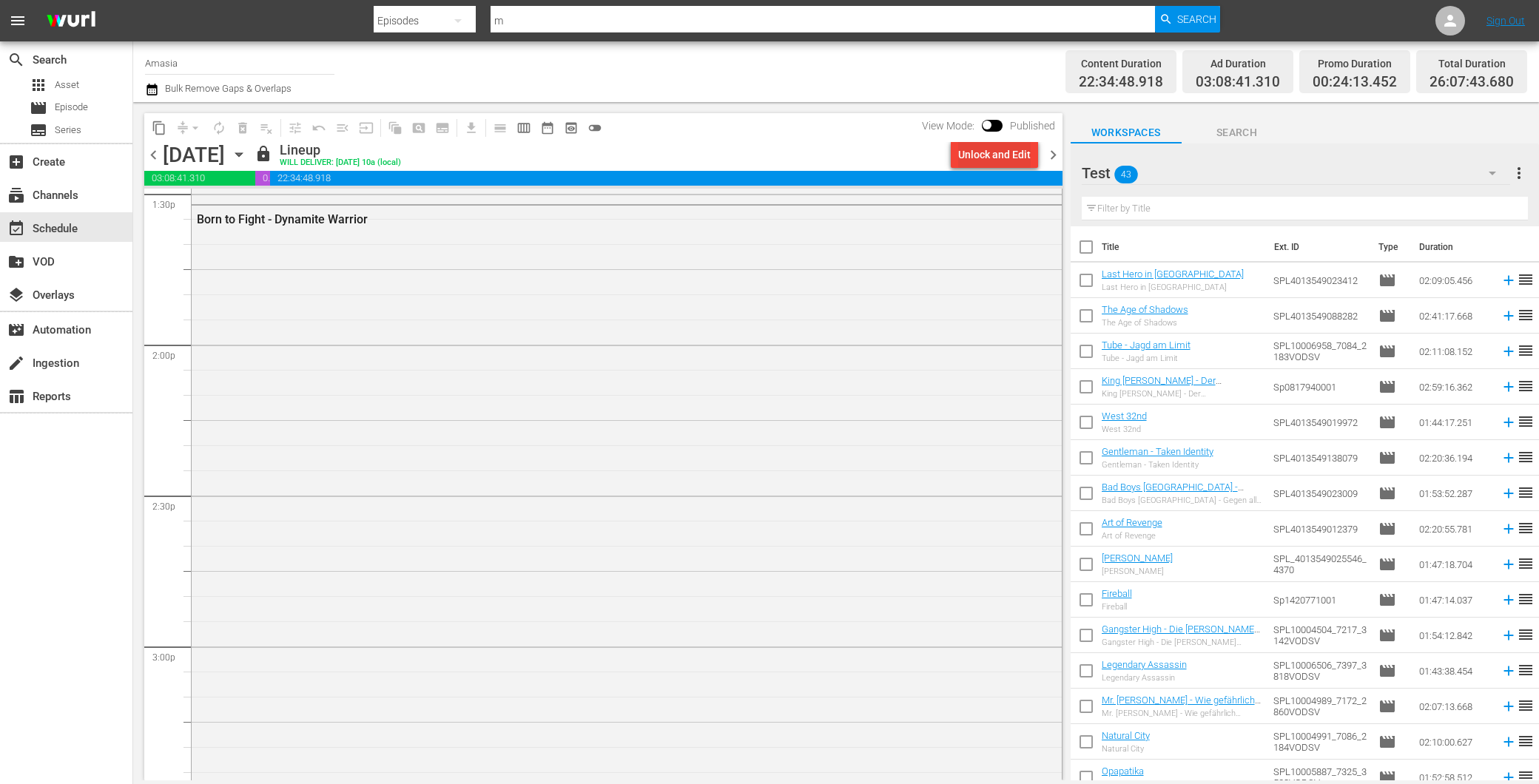
click at [1019, 161] on div "Unlock and Edit" at bounding box center [994, 155] width 73 height 27
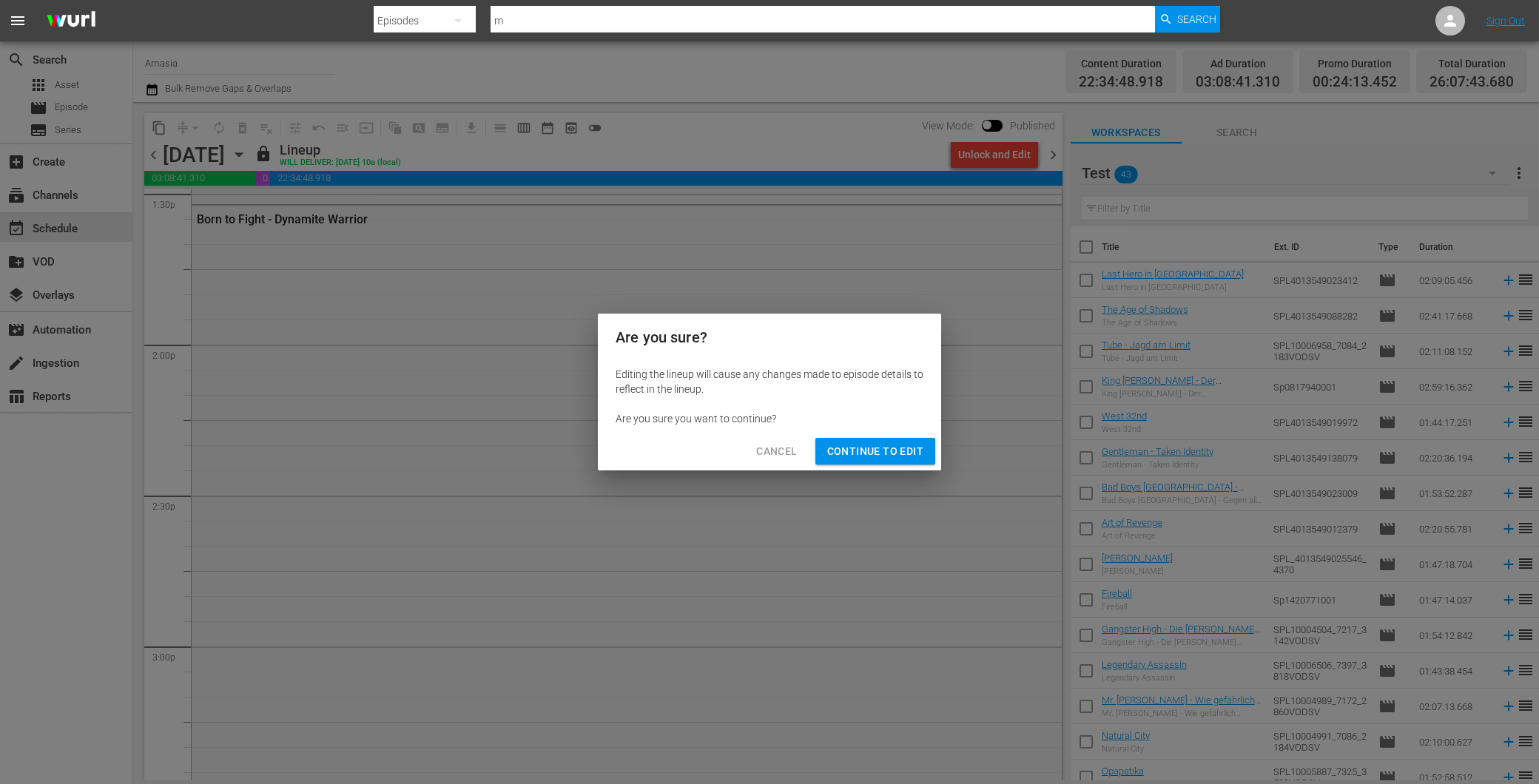
click at [891, 459] on button "Continue to Edit" at bounding box center [875, 451] width 120 height 28
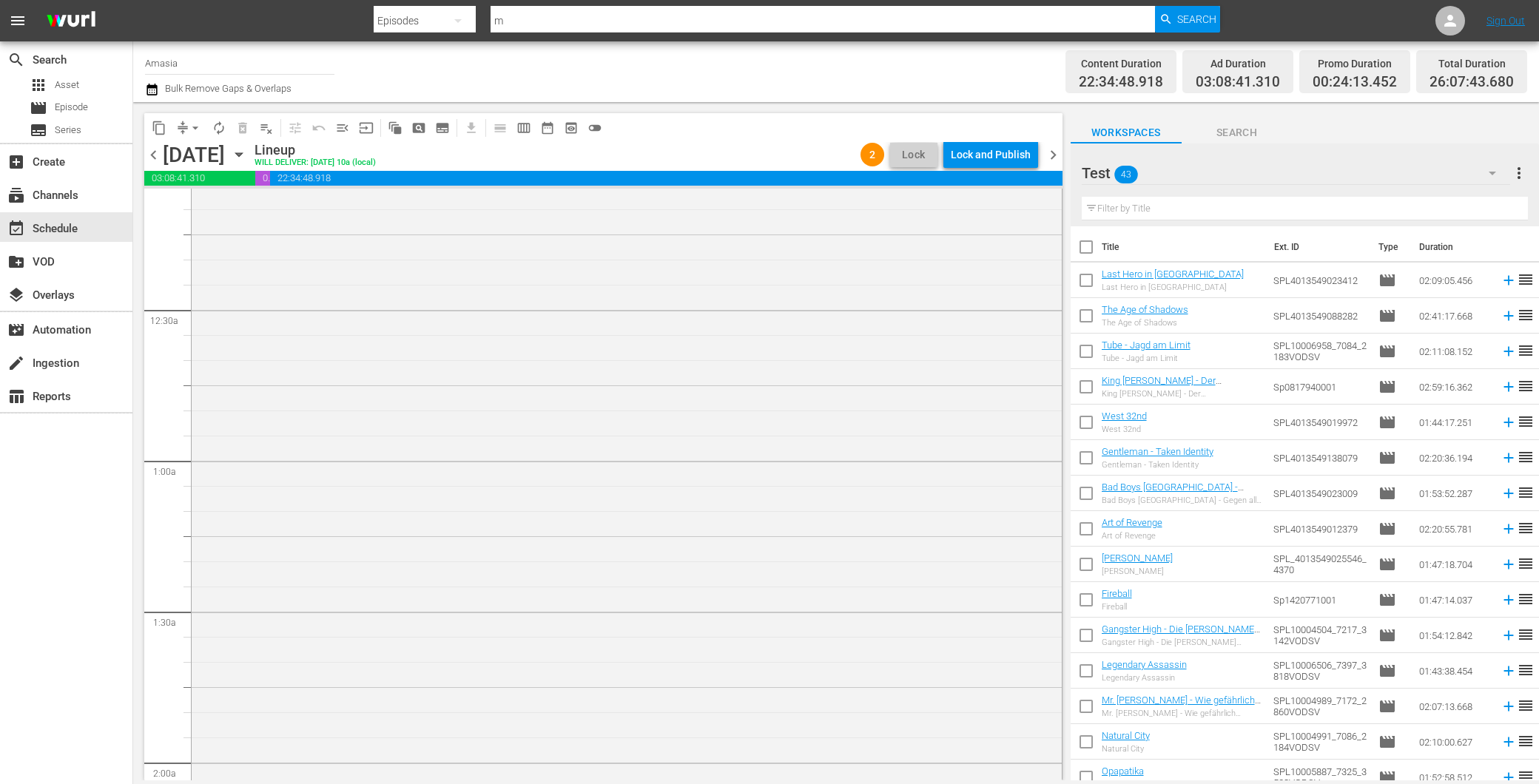
scroll to position [0, 0]
click at [261, 127] on span "playlist_remove_outlined" at bounding box center [266, 128] width 15 height 15
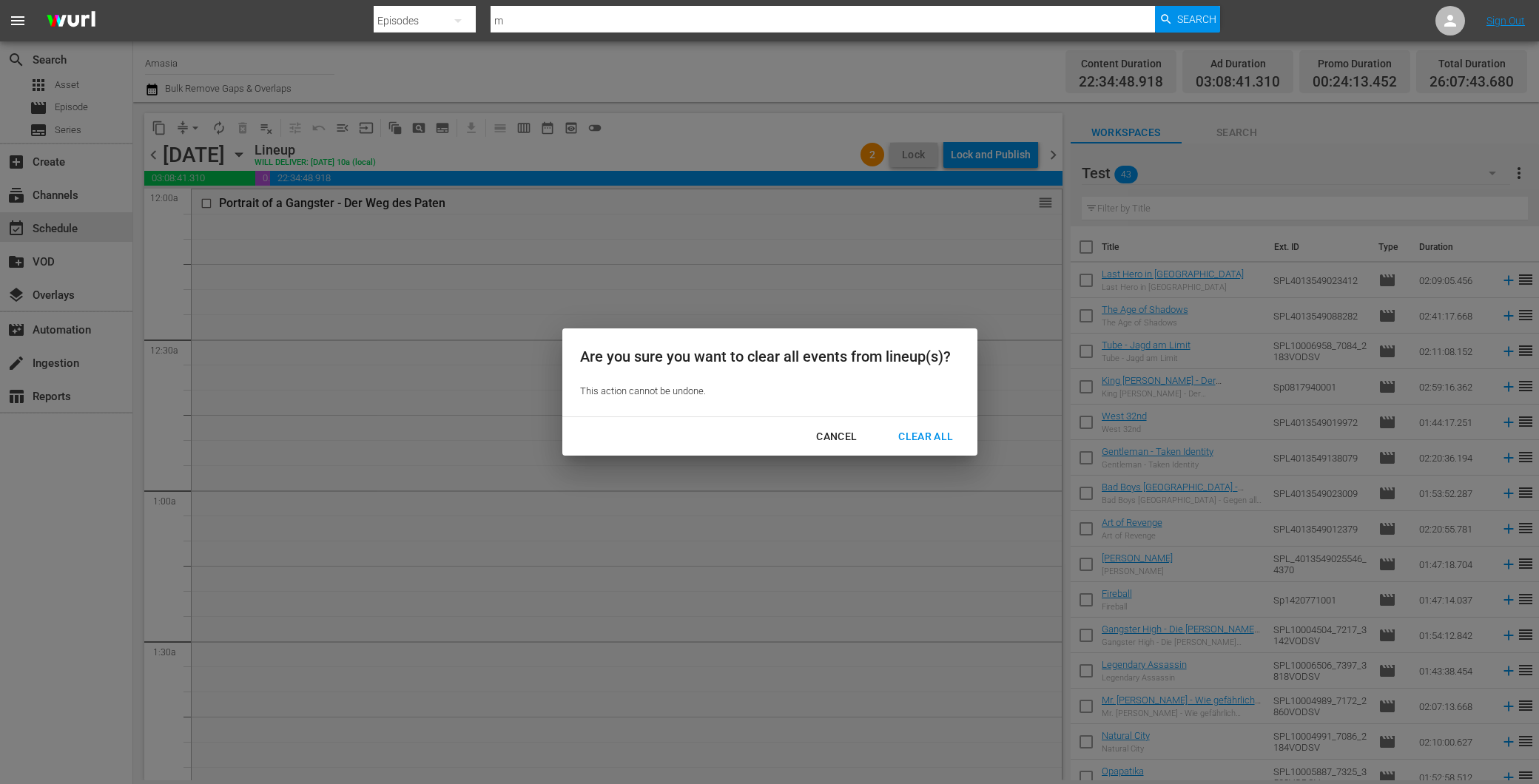
click at [914, 422] on div "Cancel Clear All" at bounding box center [770, 437] width 415 height 39
click at [930, 444] on div "Clear All" at bounding box center [926, 437] width 79 height 18
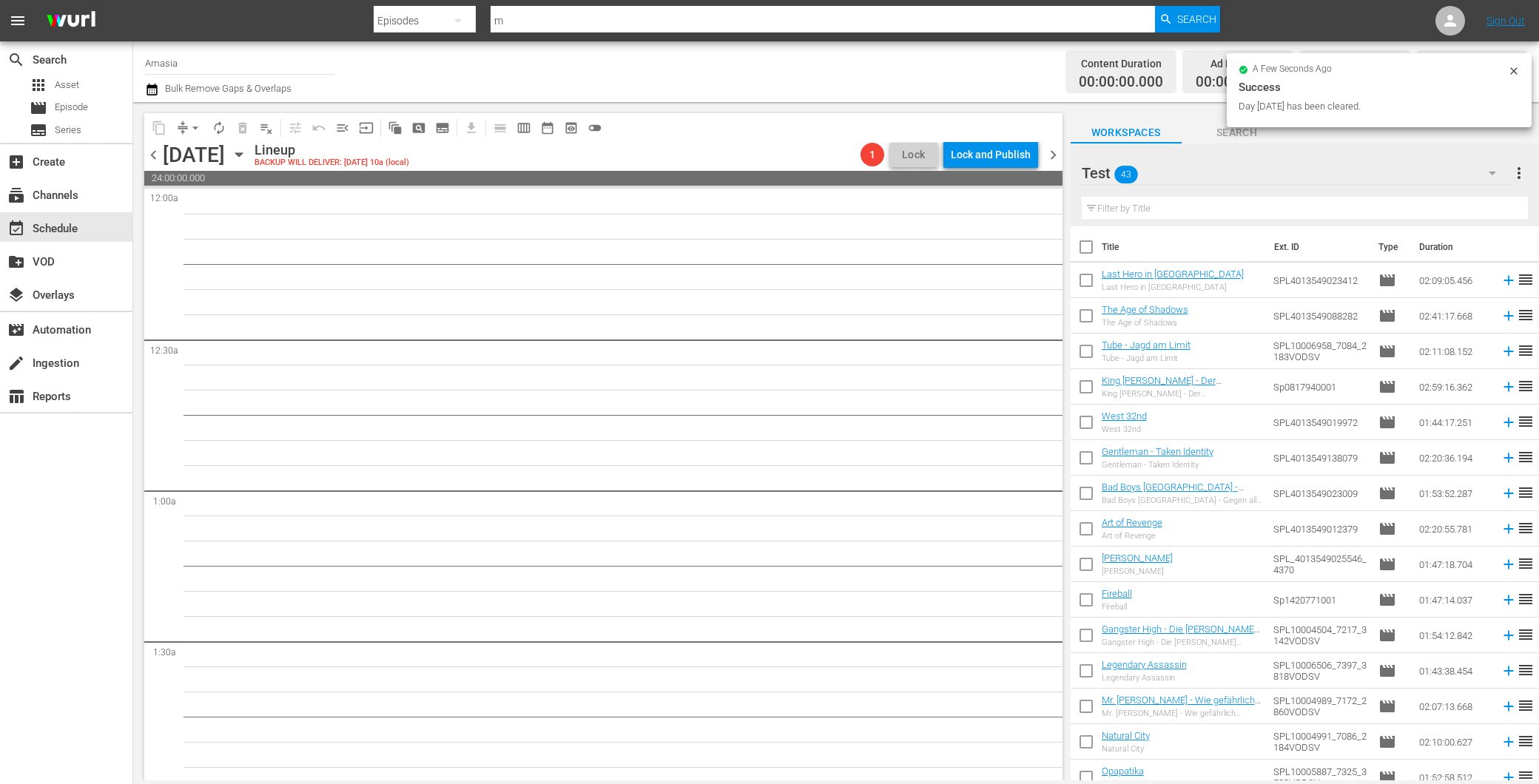
click at [1057, 154] on span "chevron_right" at bounding box center [1054, 155] width 18 height 18
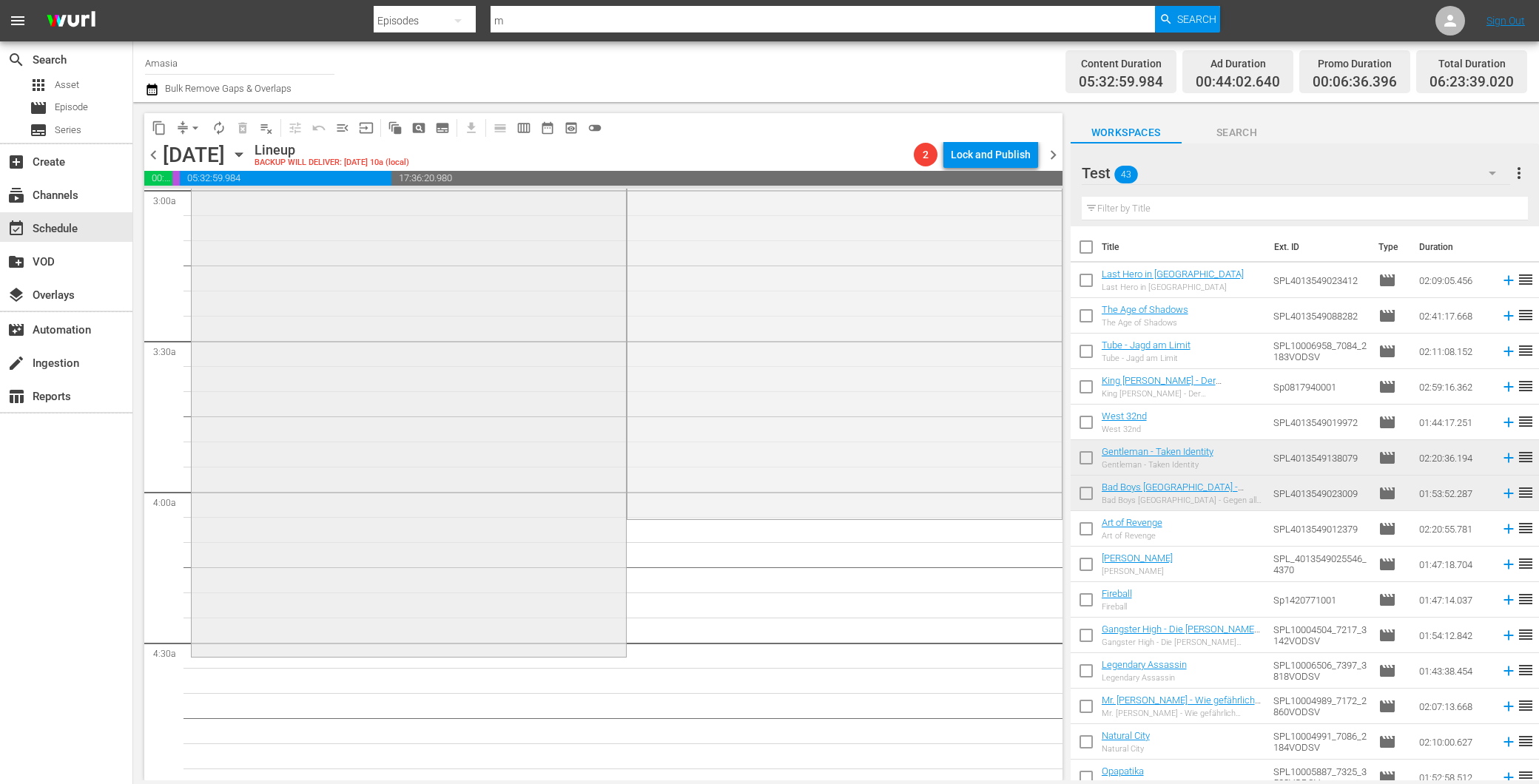
scroll to position [329, 0]
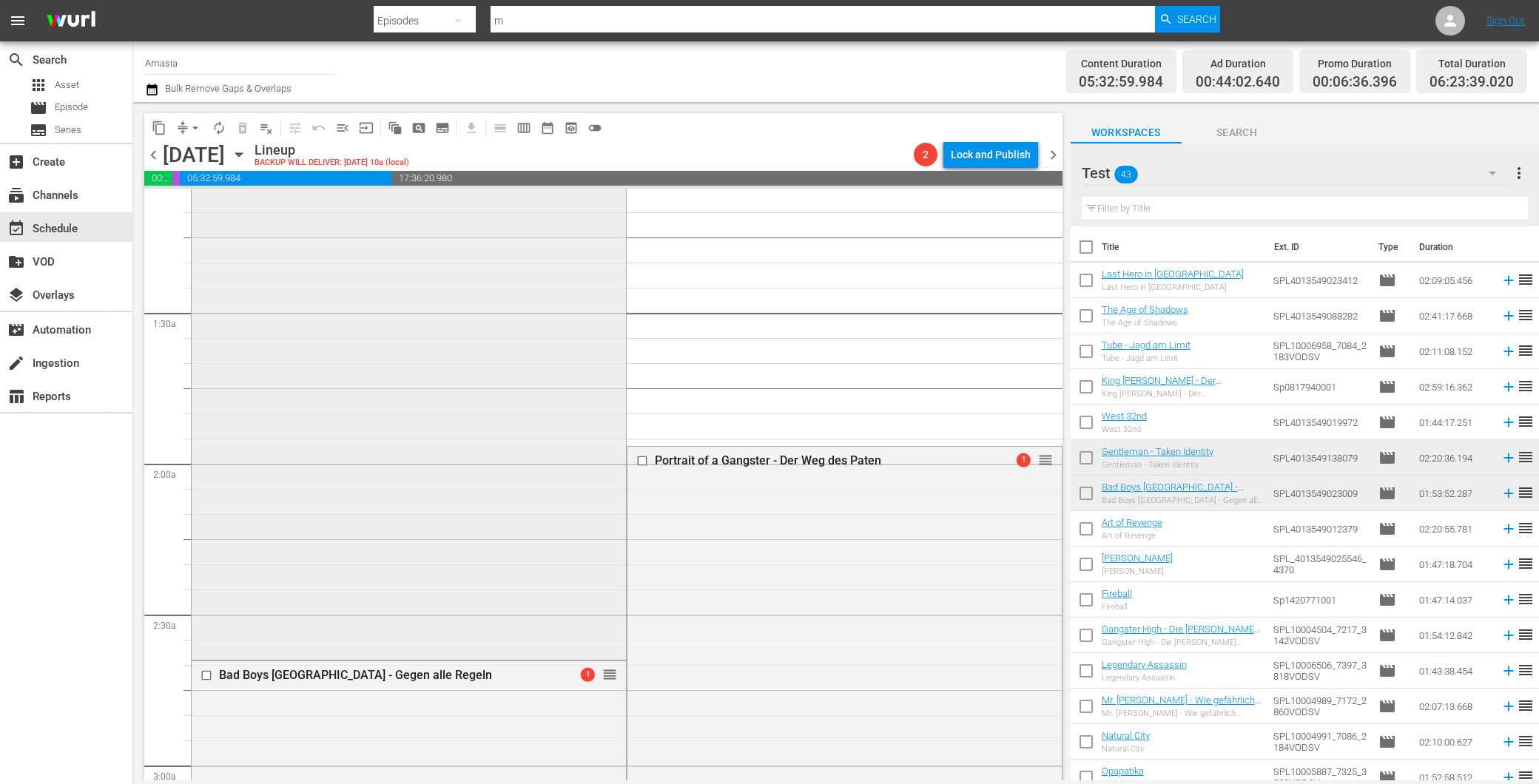
click at [387, 387] on div "Gentleman - Taken Identity 2 reorder" at bounding box center [408, 305] width 434 height 703
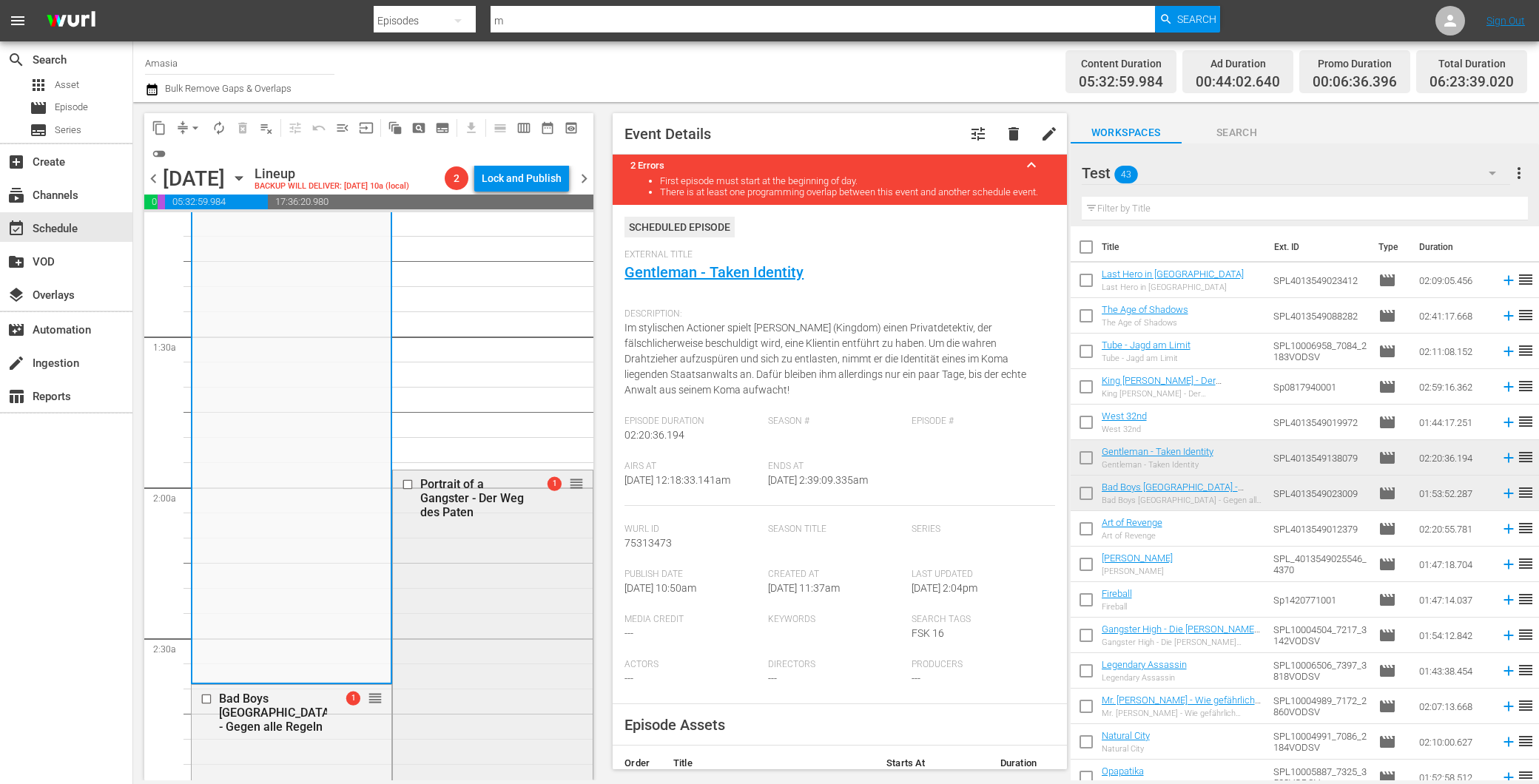
click at [469, 559] on div "Portrait of a Gangster - Der Weg des Paten 1 reorder" at bounding box center [492, 792] width 200 height 645
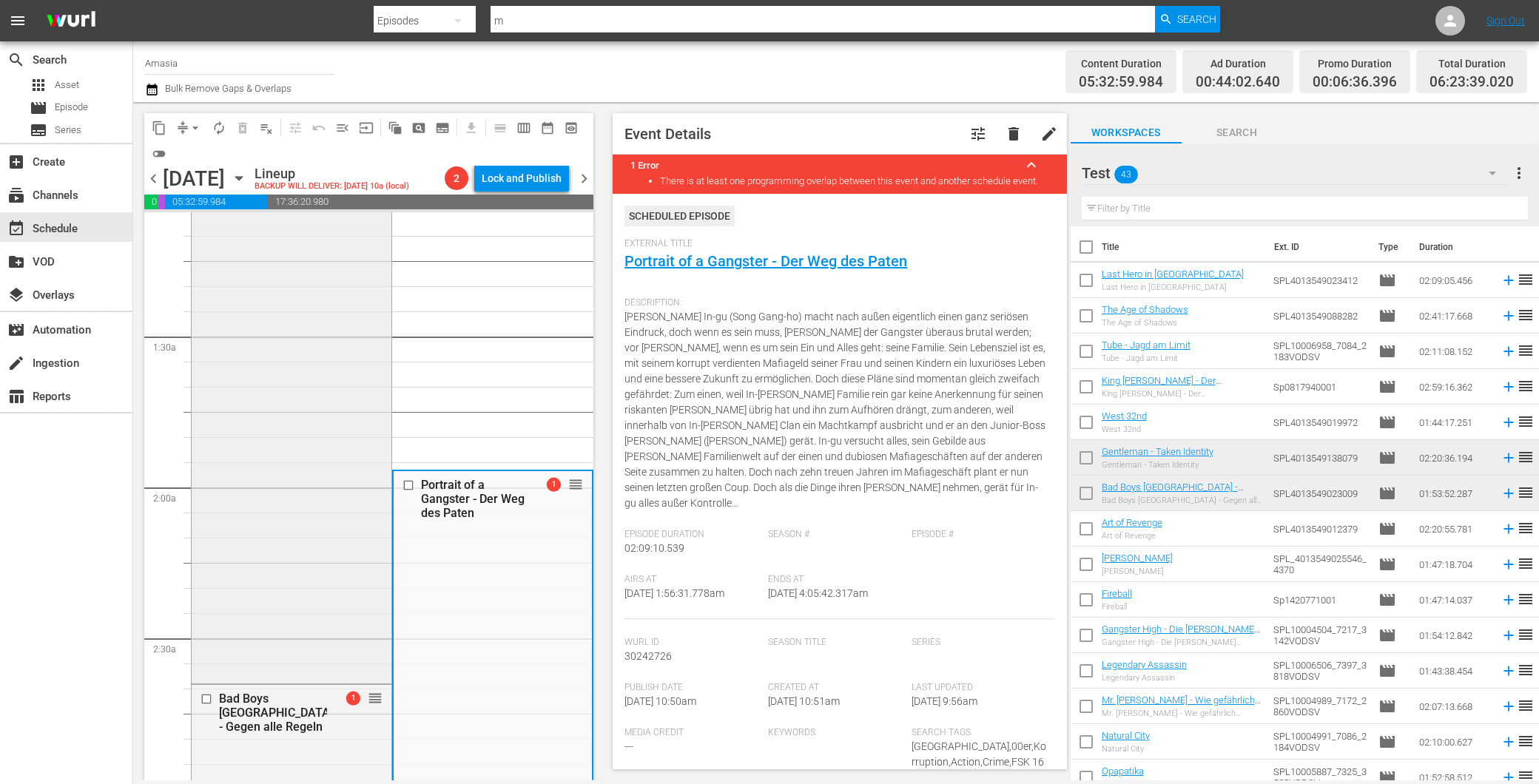
scroll to position [0, 0]
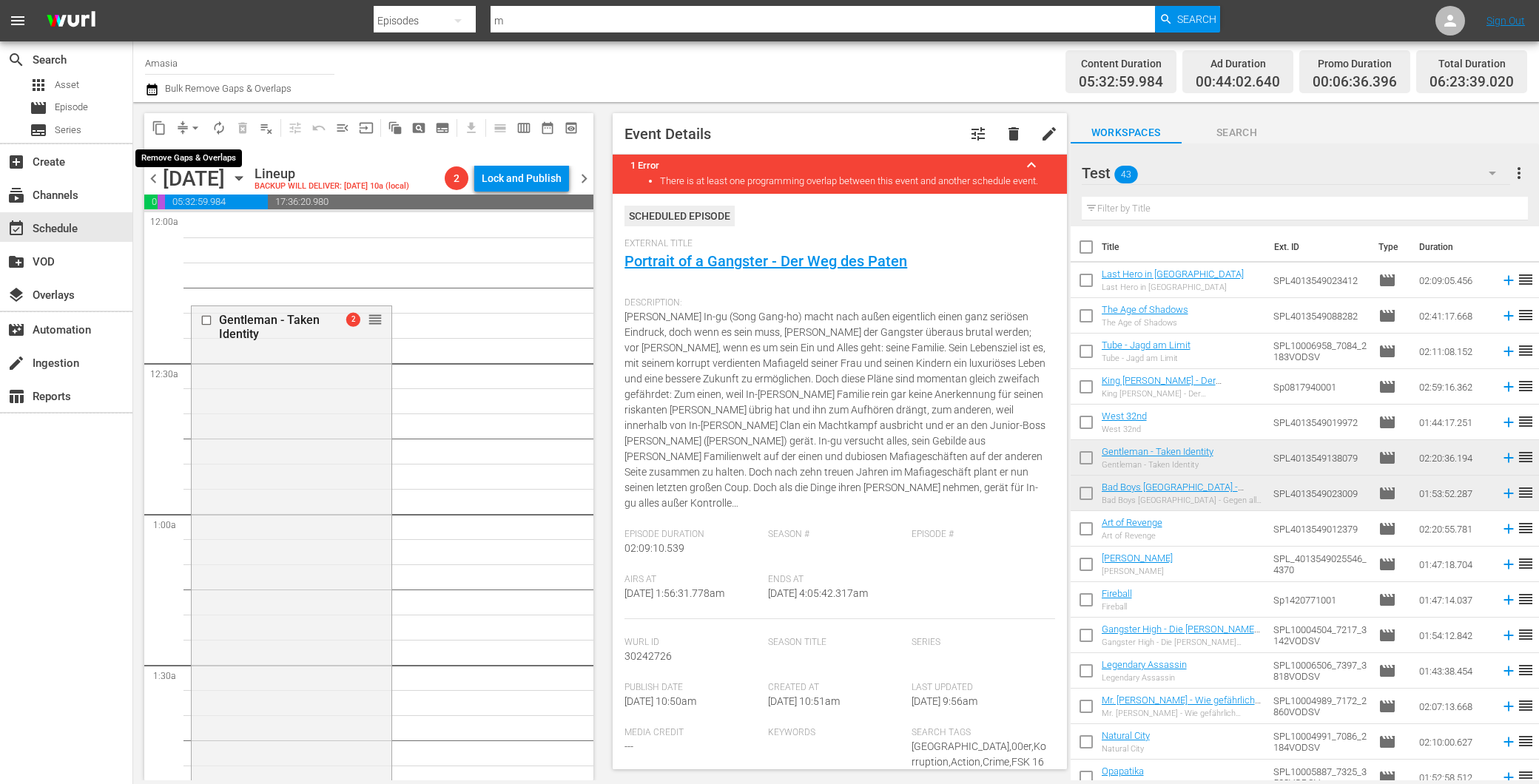
click at [187, 127] on button "arrow_drop_down" at bounding box center [195, 128] width 23 height 23
click at [217, 176] on li "Align to First Episode" at bounding box center [196, 181] width 122 height 24
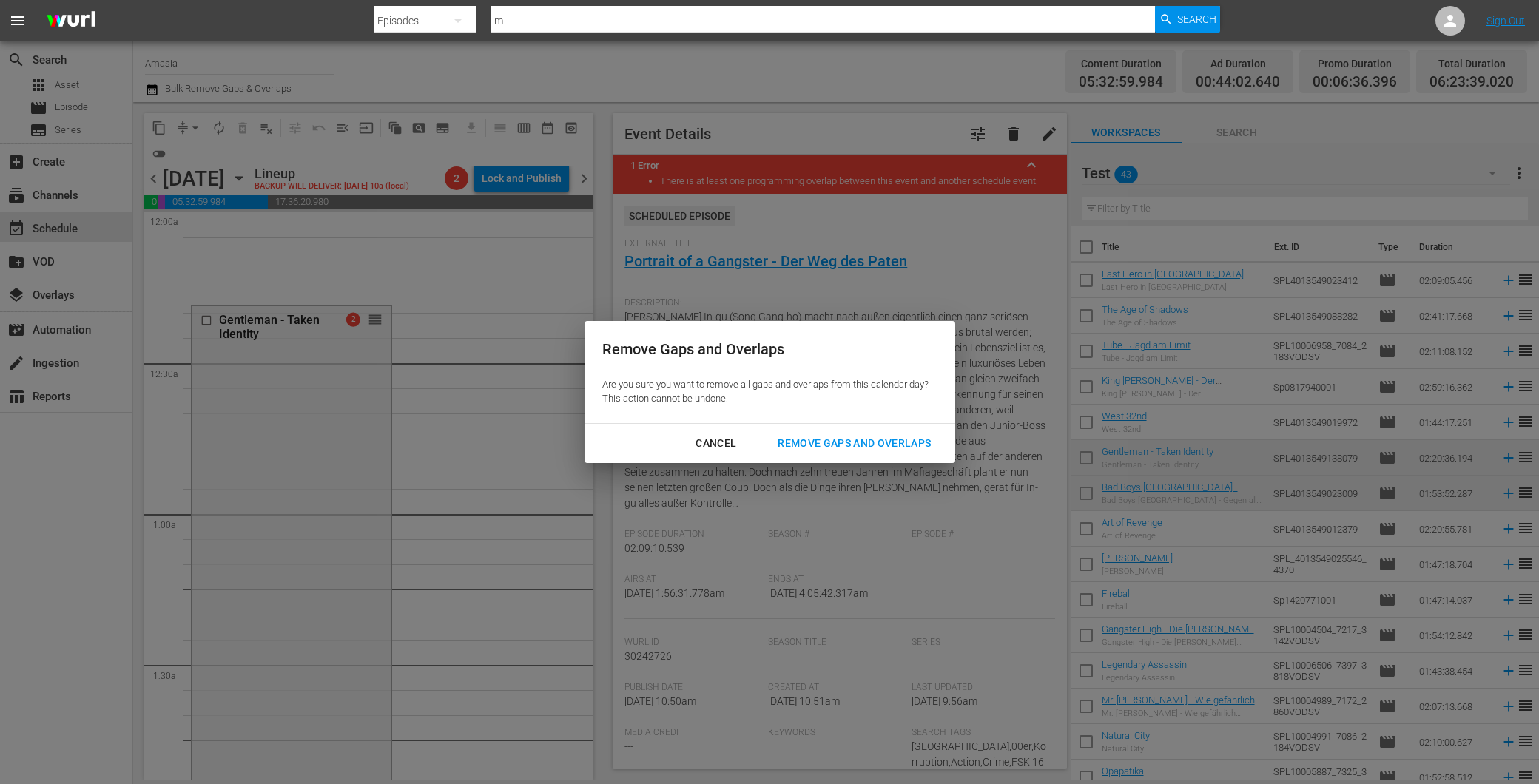
click at [915, 435] on div "Remove Gaps and Overlaps" at bounding box center [854, 443] width 177 height 18
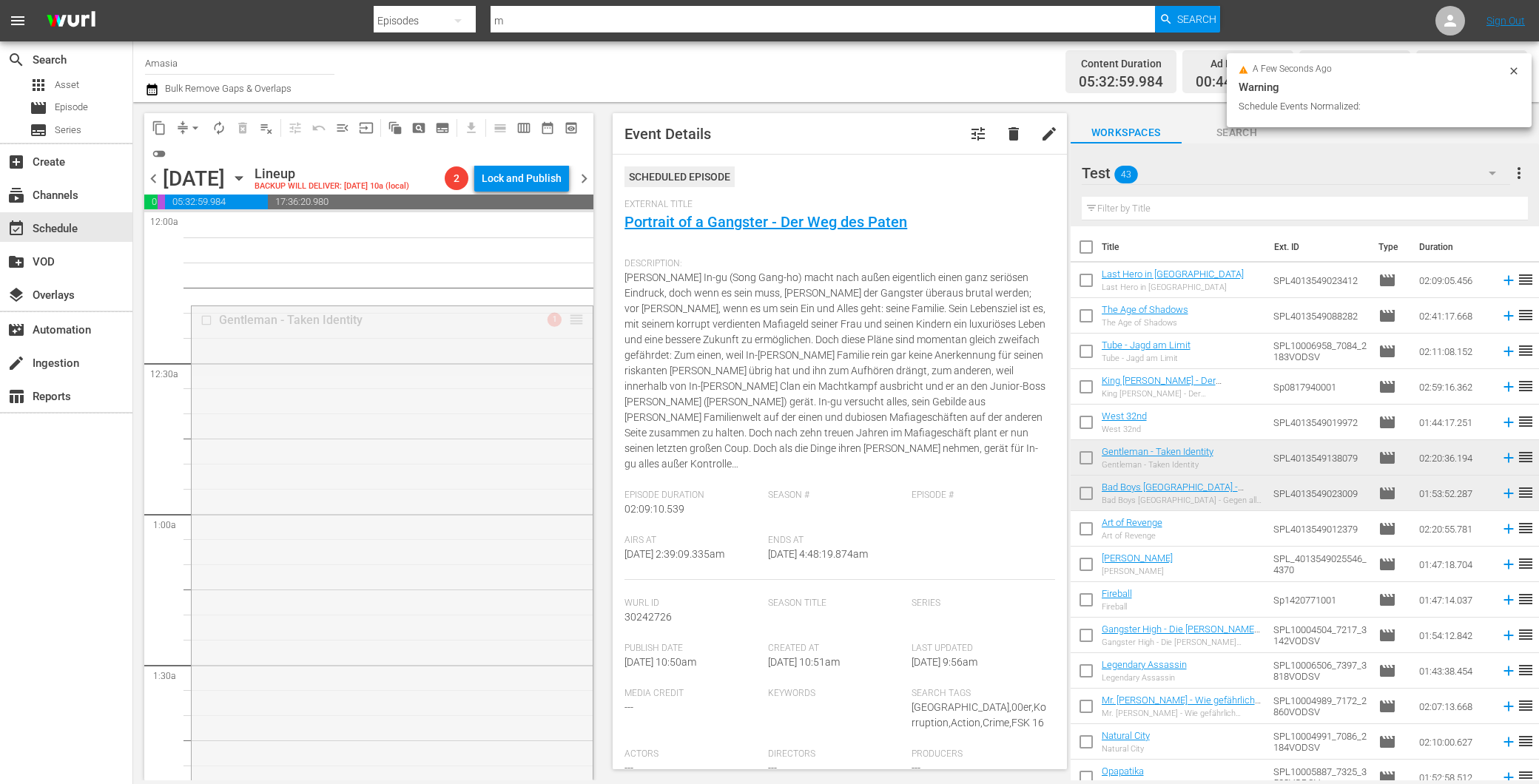
drag, startPoint x: 567, startPoint y: 320, endPoint x: 553, endPoint y: 208, distance: 112.9
click at [553, 208] on div "content_copy compress arrow_drop_down autorenew_outlined delete_forever_outline…" at bounding box center [368, 447] width 449 height 668
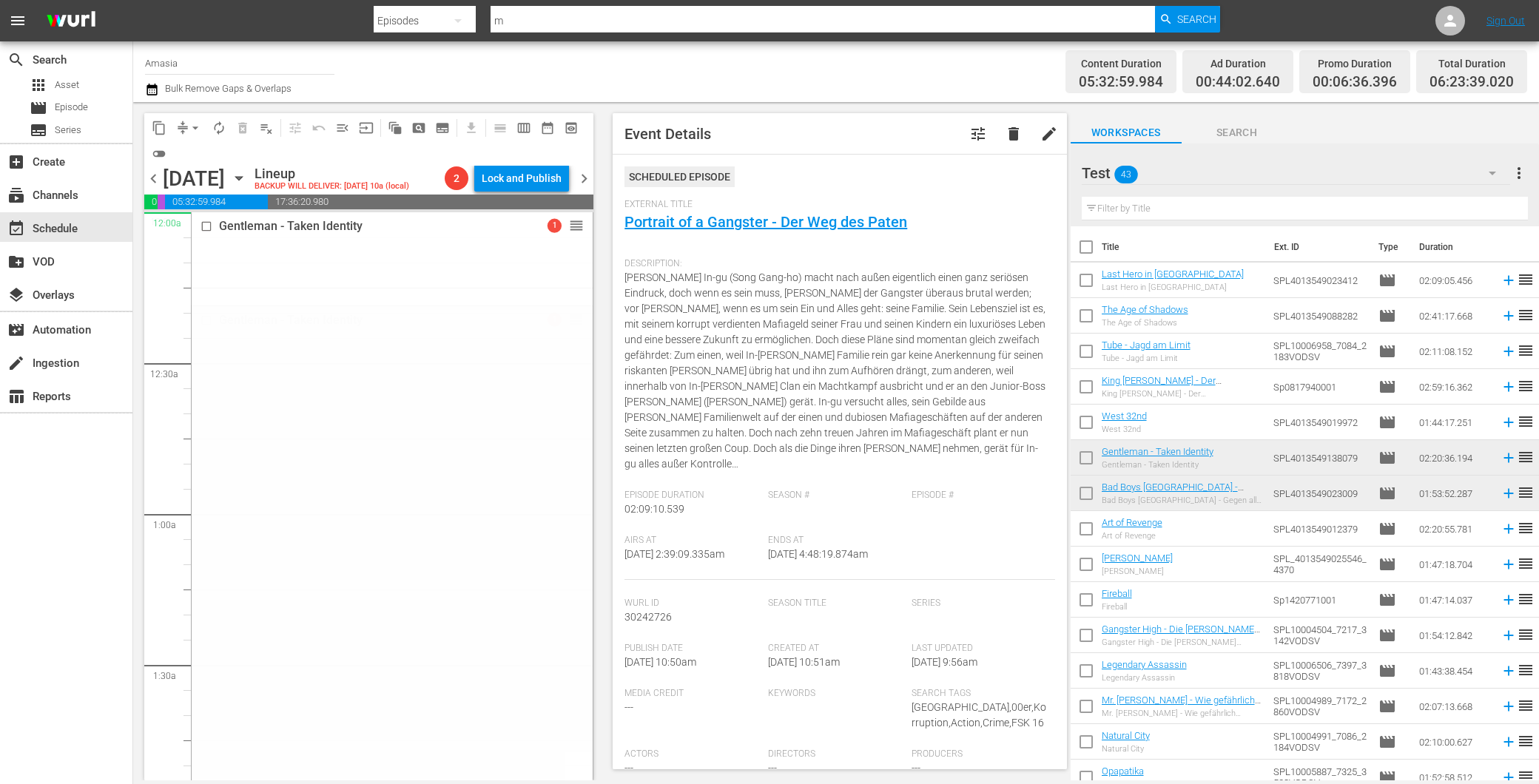
drag, startPoint x: 562, startPoint y: 233, endPoint x: 548, endPoint y: 209, distance: 27.8
click at [548, 209] on div "content_copy compress arrow_drop_down autorenew_outlined delete_forever_outline…" at bounding box center [368, 447] width 449 height 668
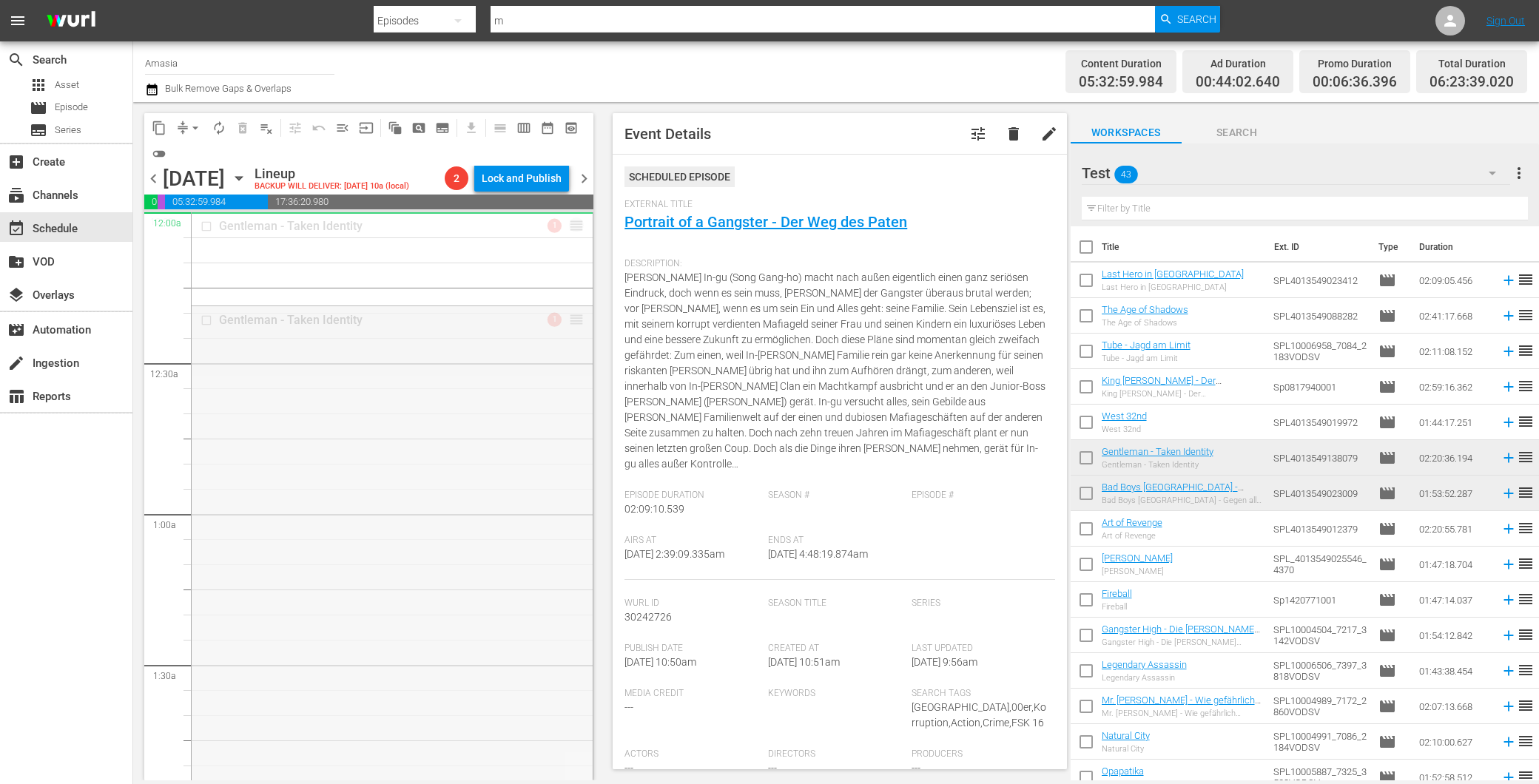
drag, startPoint x: 560, startPoint y: 322, endPoint x: 540, endPoint y: 218, distance: 105.9
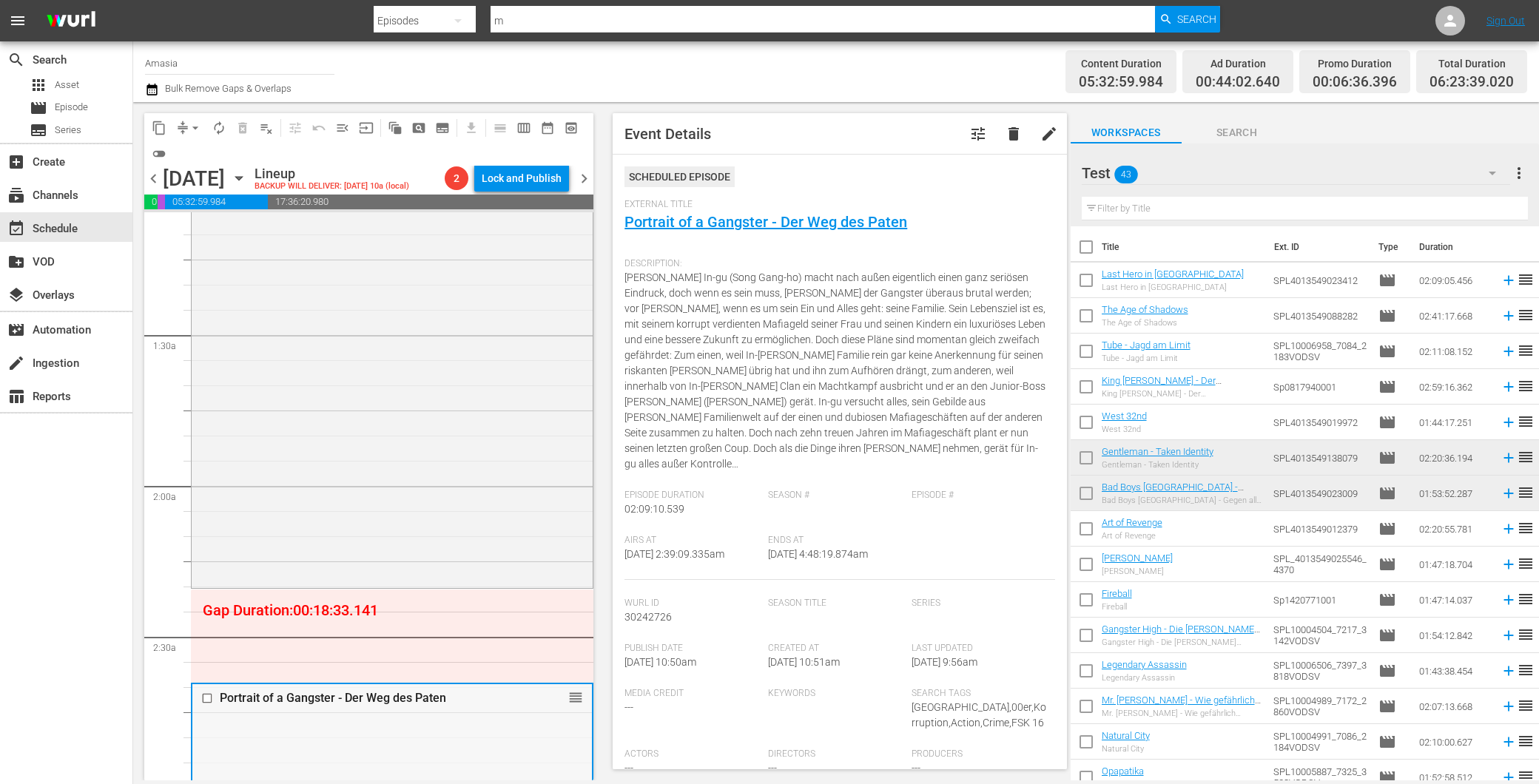
scroll to position [657, 0]
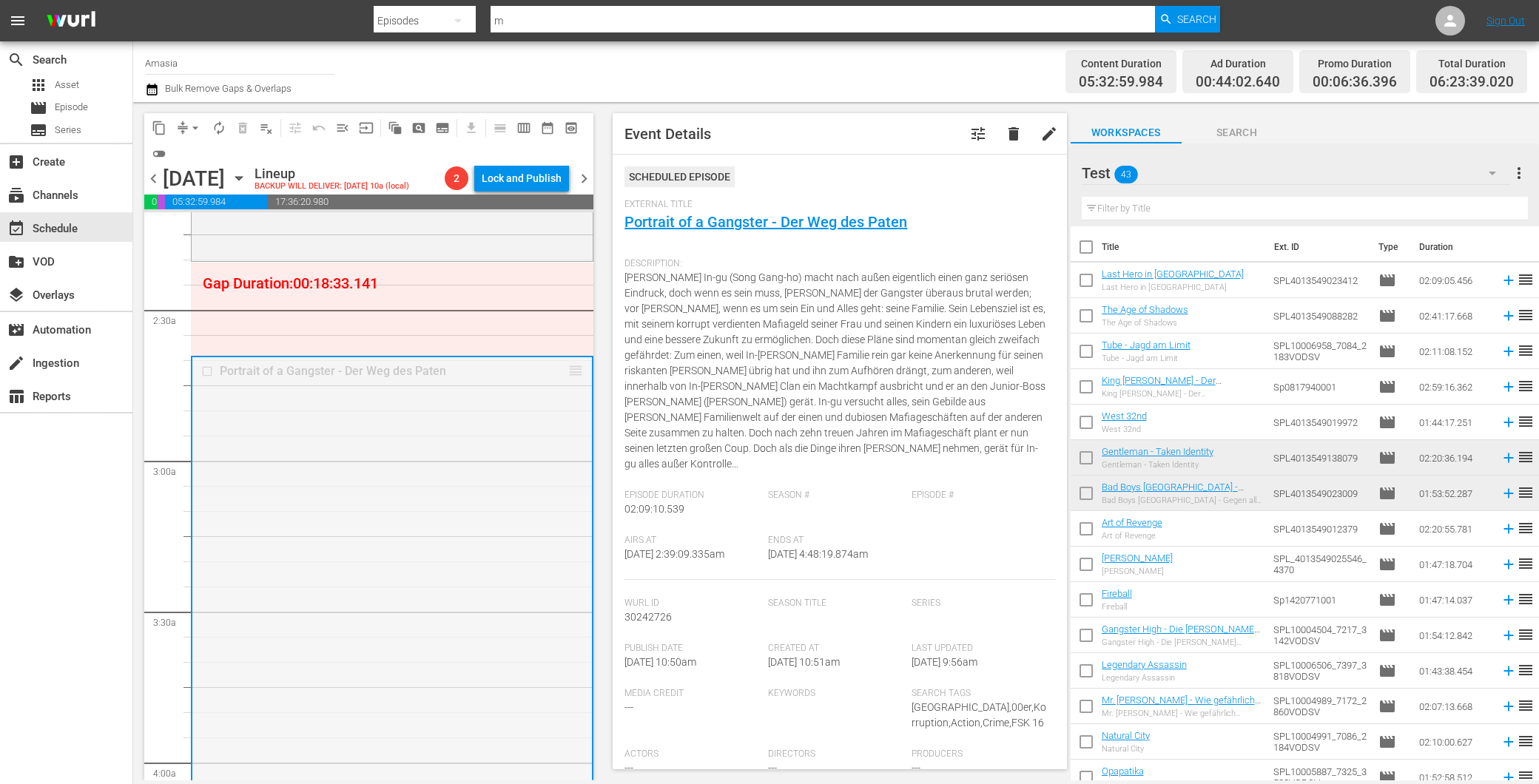
drag, startPoint x: 561, startPoint y: 366, endPoint x: 555, endPoint y: 279, distance: 87.2
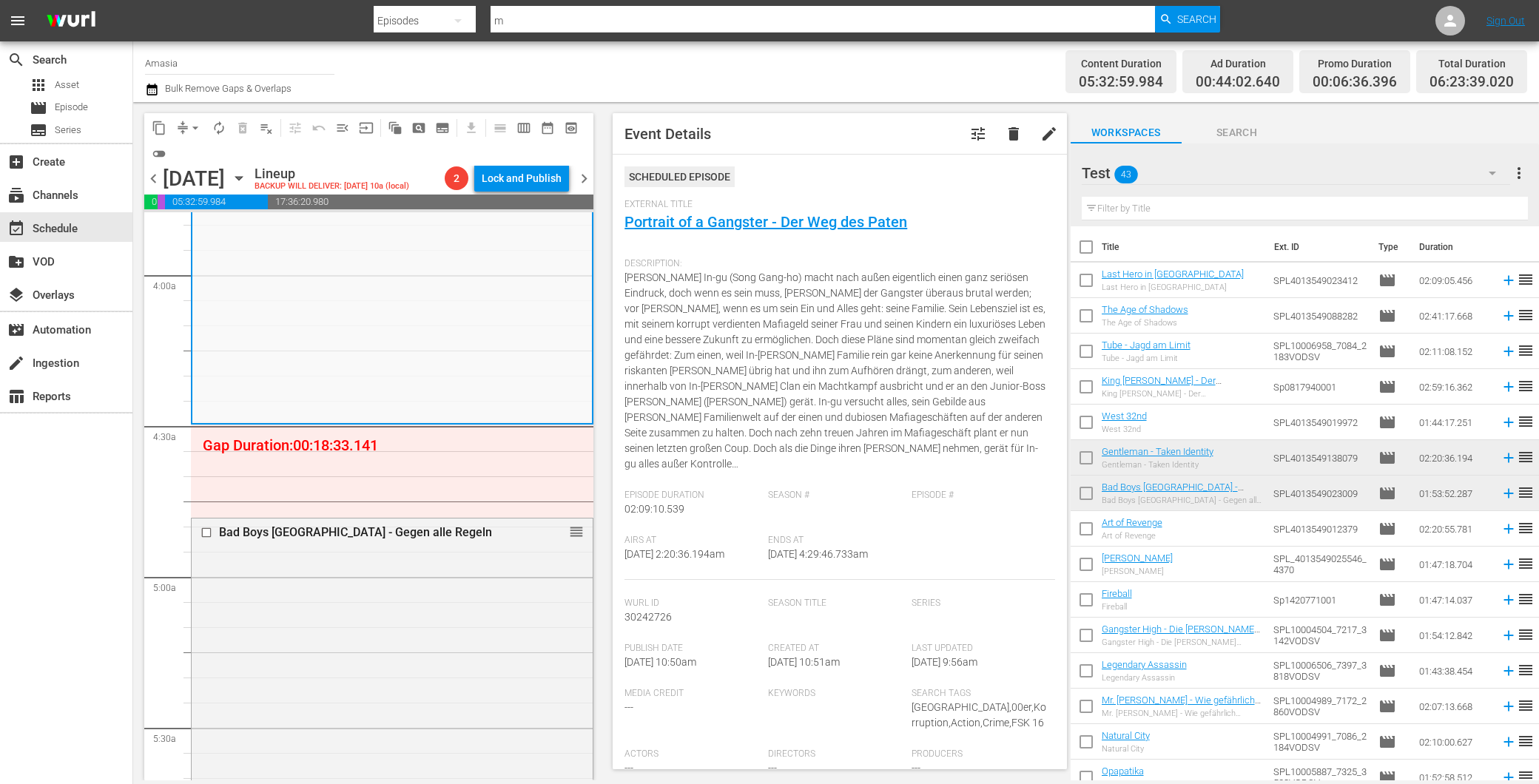
scroll to position [1150, 0]
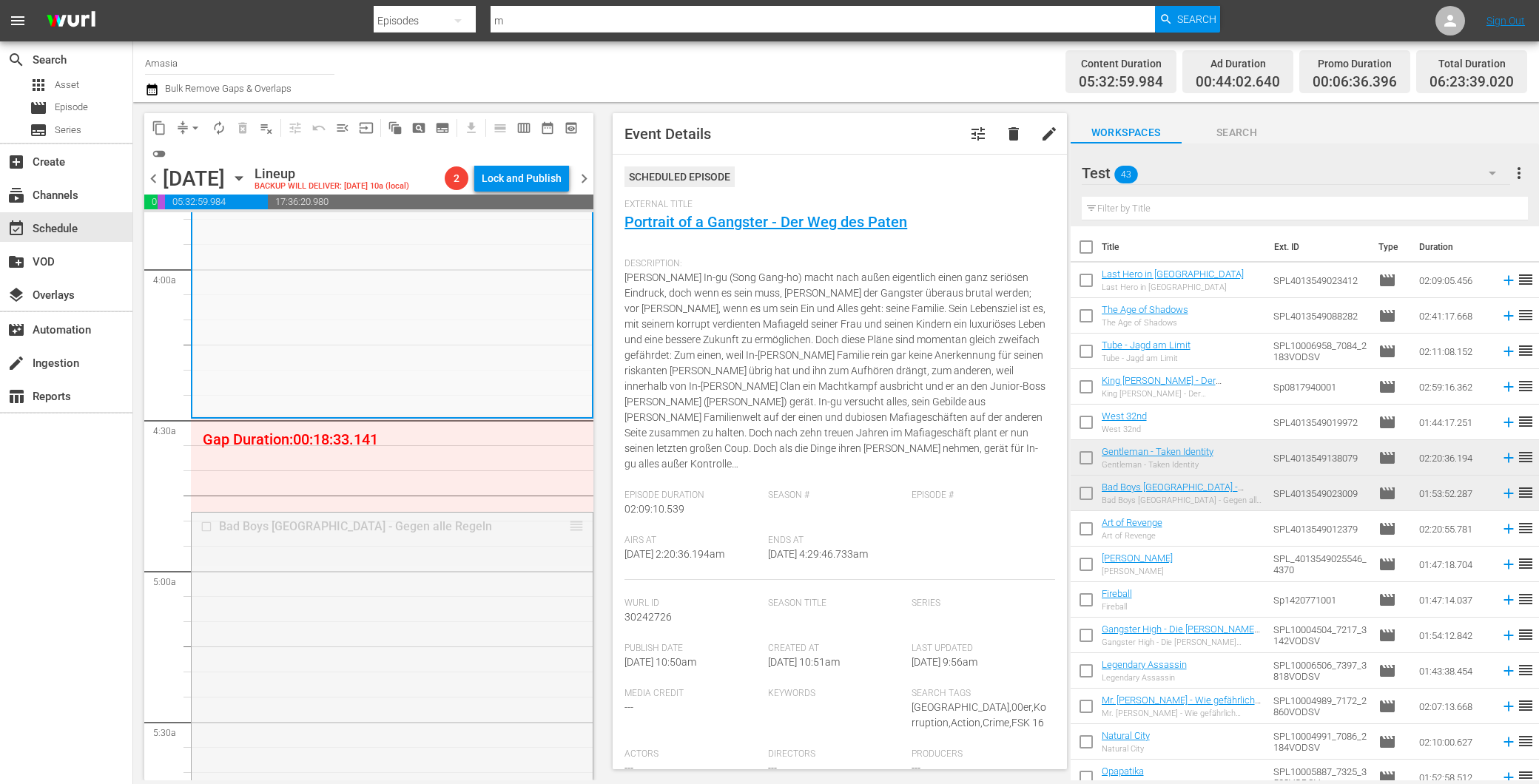
drag, startPoint x: 560, startPoint y: 523, endPoint x: 545, endPoint y: 439, distance: 85.3
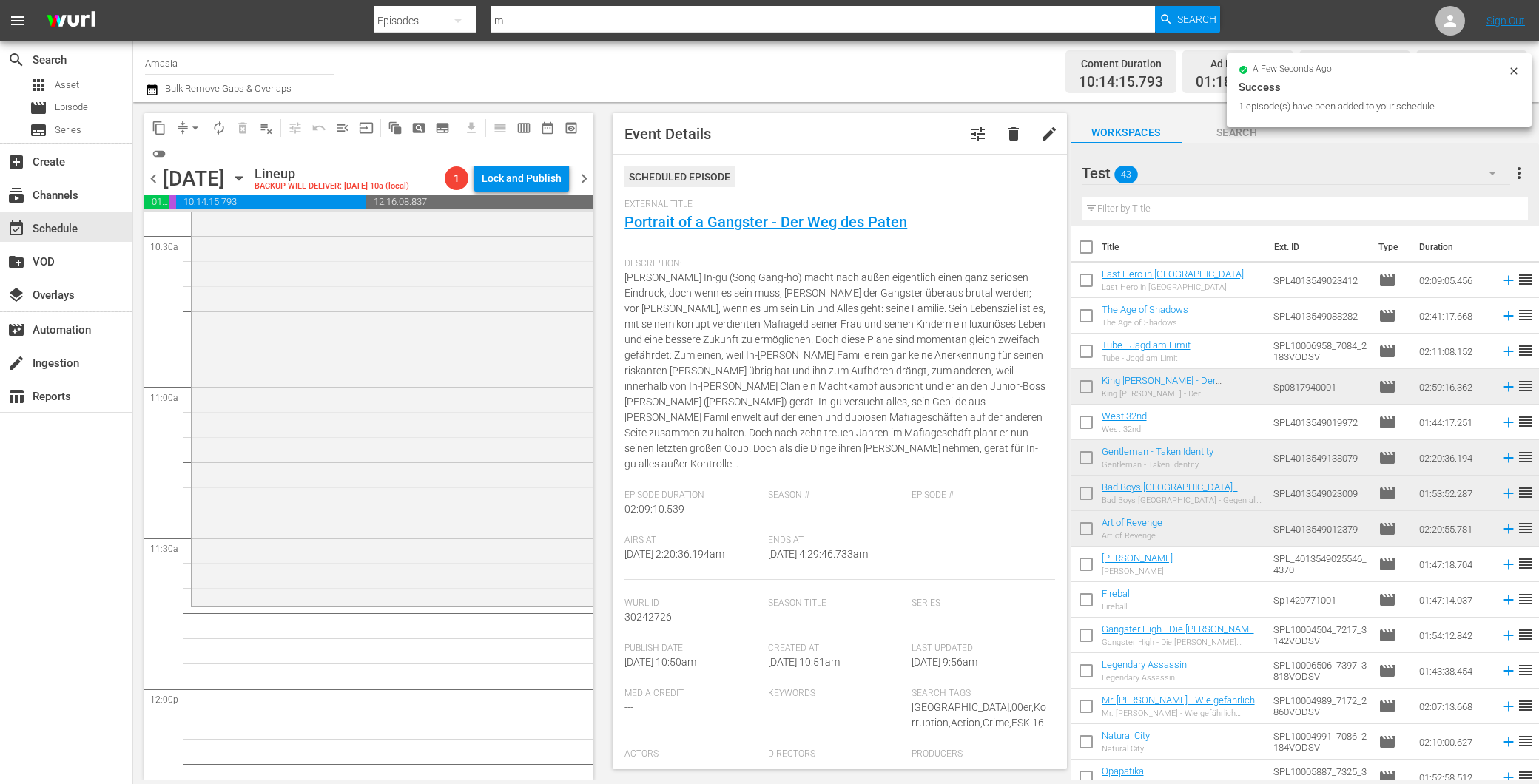
scroll to position [3369, 0]
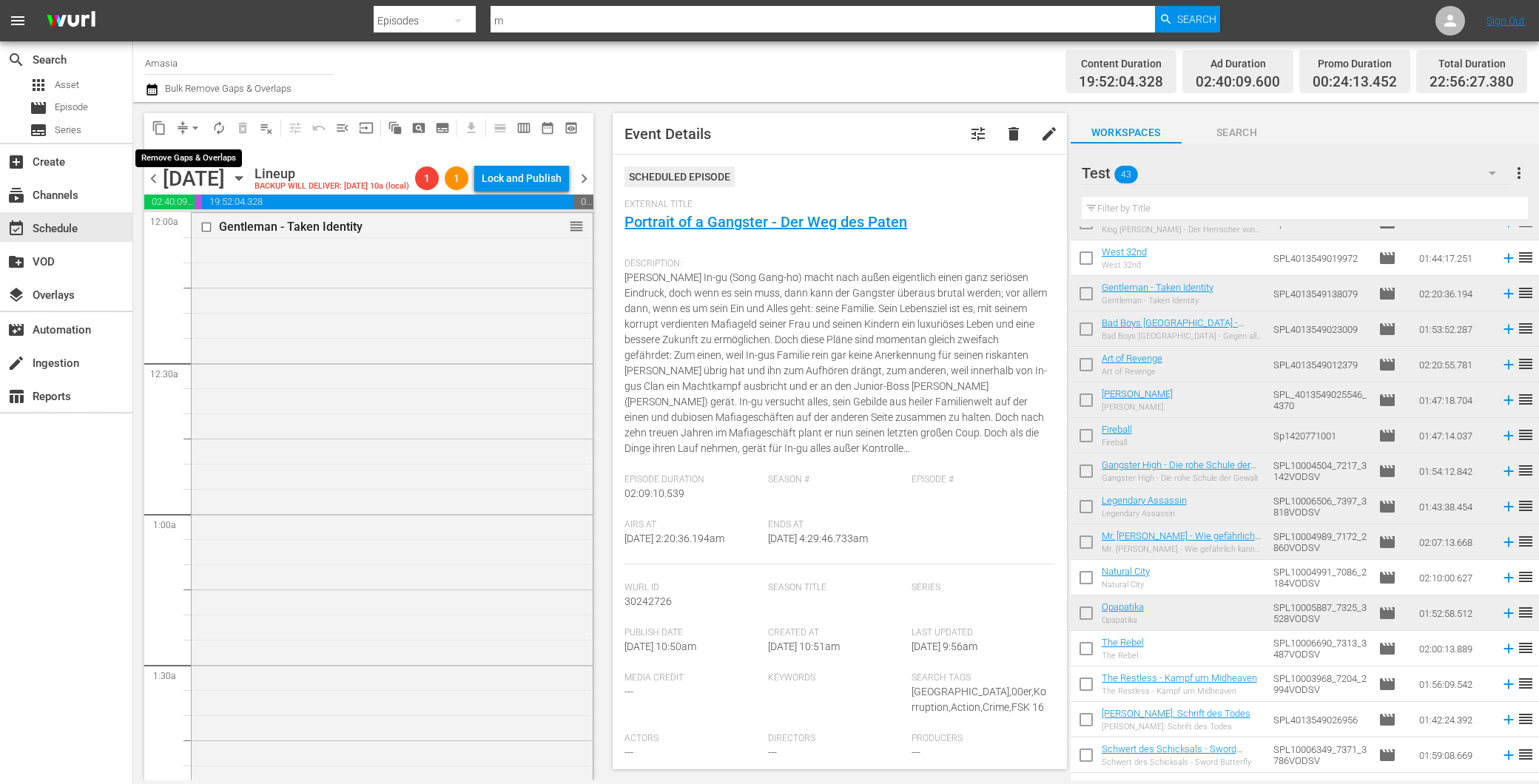
drag, startPoint x: 195, startPoint y: 126, endPoint x: 208, endPoint y: 131, distance: 13.9
click at [195, 129] on span "arrow_drop_down" at bounding box center [196, 128] width 15 height 15
click at [208, 186] on li "Align to First Episode" at bounding box center [196, 181] width 122 height 24
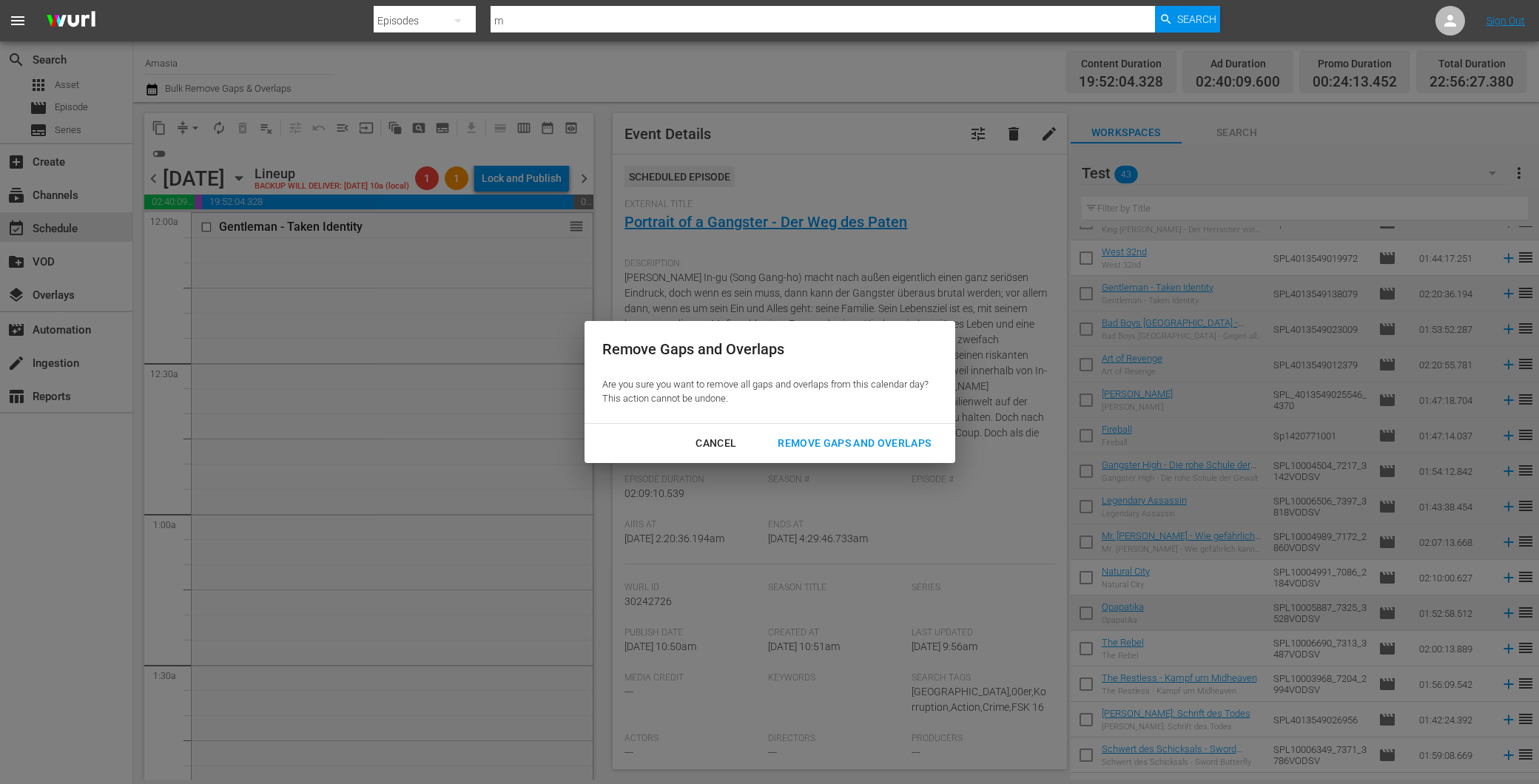
click at [841, 439] on div "Remove Gaps and Overlaps" at bounding box center [854, 443] width 177 height 18
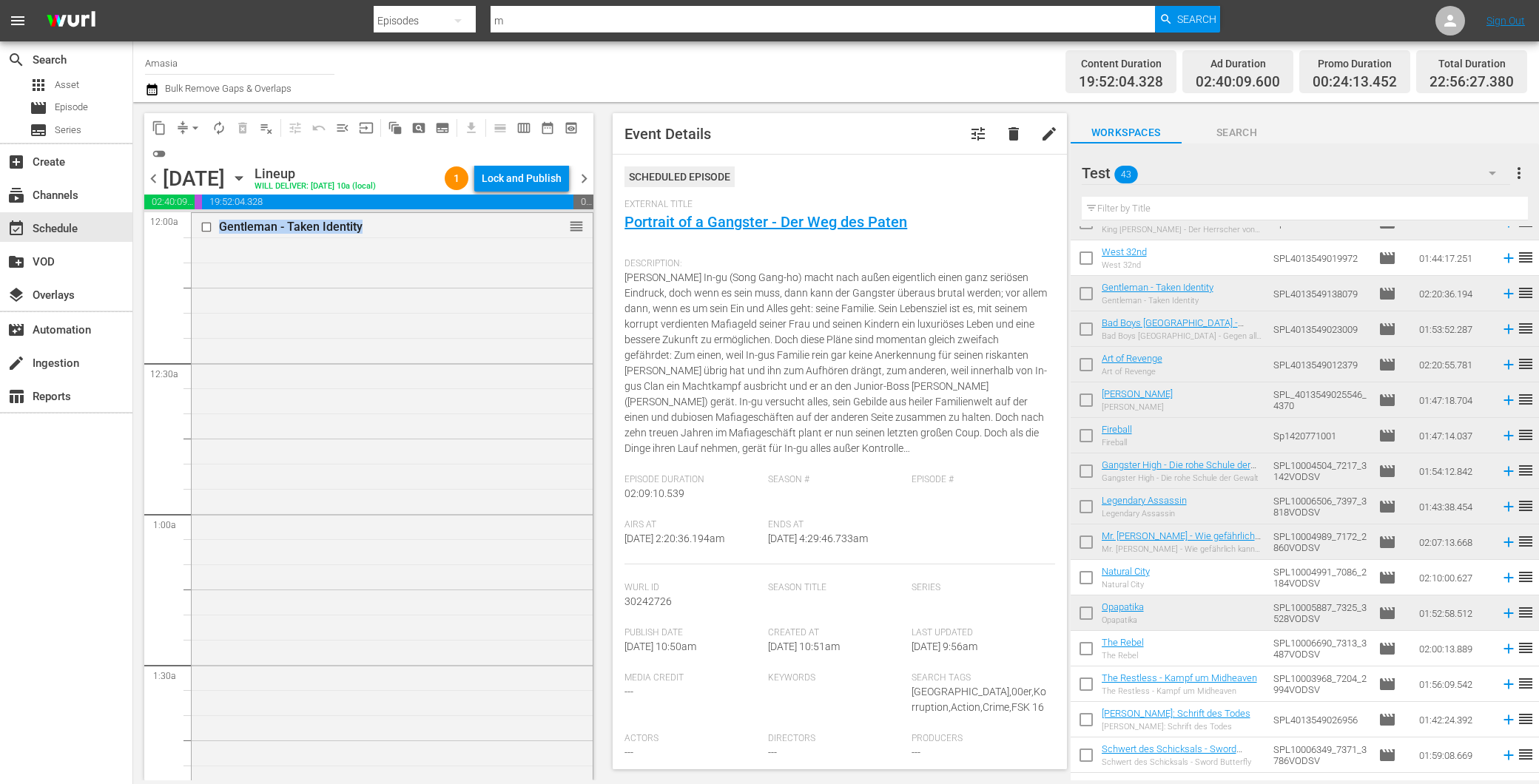
drag, startPoint x: 595, startPoint y: 662, endPoint x: 608, endPoint y: 148, distance: 514.2
click at [608, 148] on div "content_copy compress arrow_drop_down autorenew_outlined delete_forever_outline…" at bounding box center [836, 441] width 1406 height 679
click at [497, 483] on div "Gentleman - Taken Identity reorder" at bounding box center [392, 565] width 401 height 703
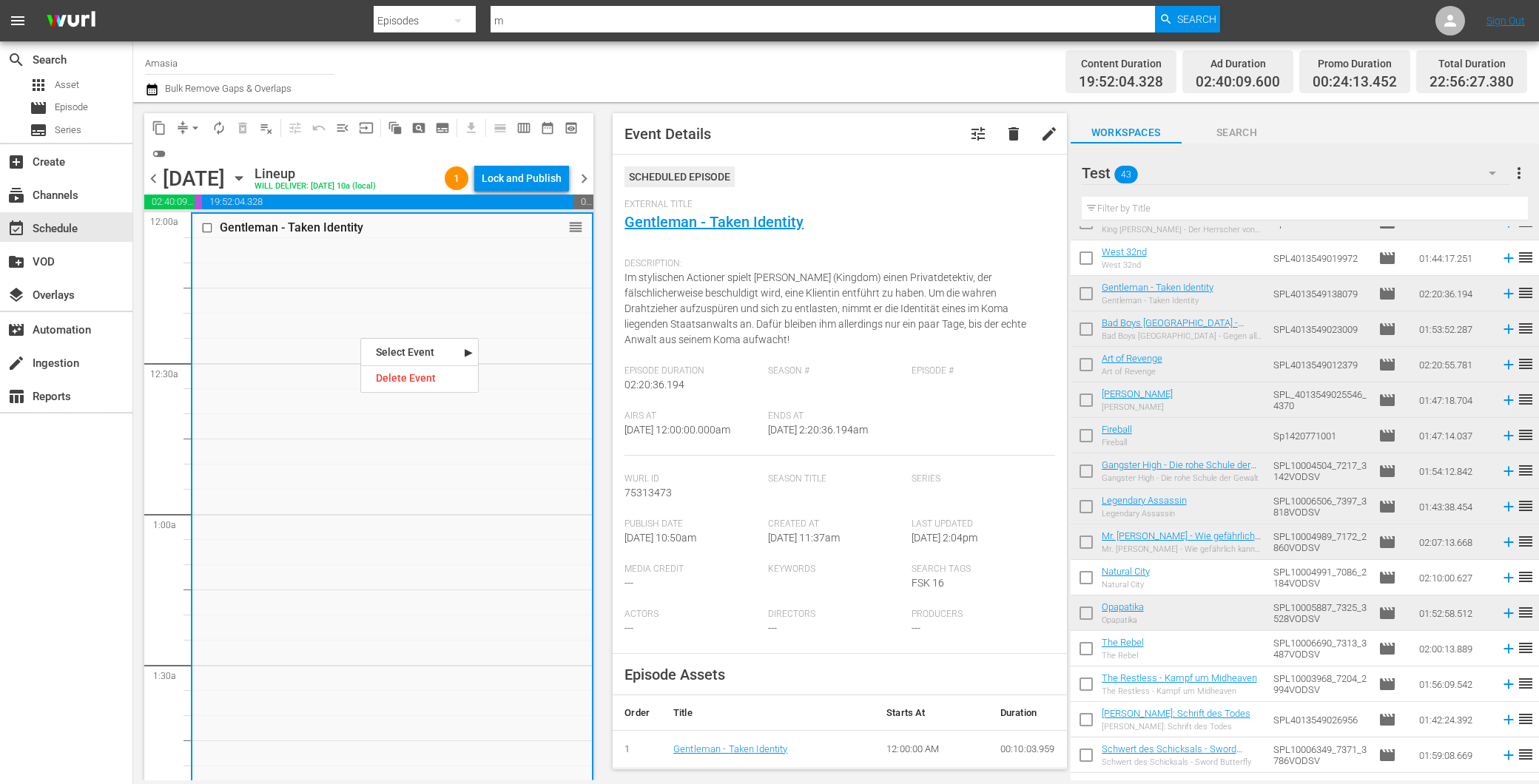
click at [796, 185] on div "Scheduled Episode" at bounding box center [839, 182] width 430 height 33
click at [1084, 296] on input "checkbox" at bounding box center [1085, 296] width 31 height 31
checkbox input "true"
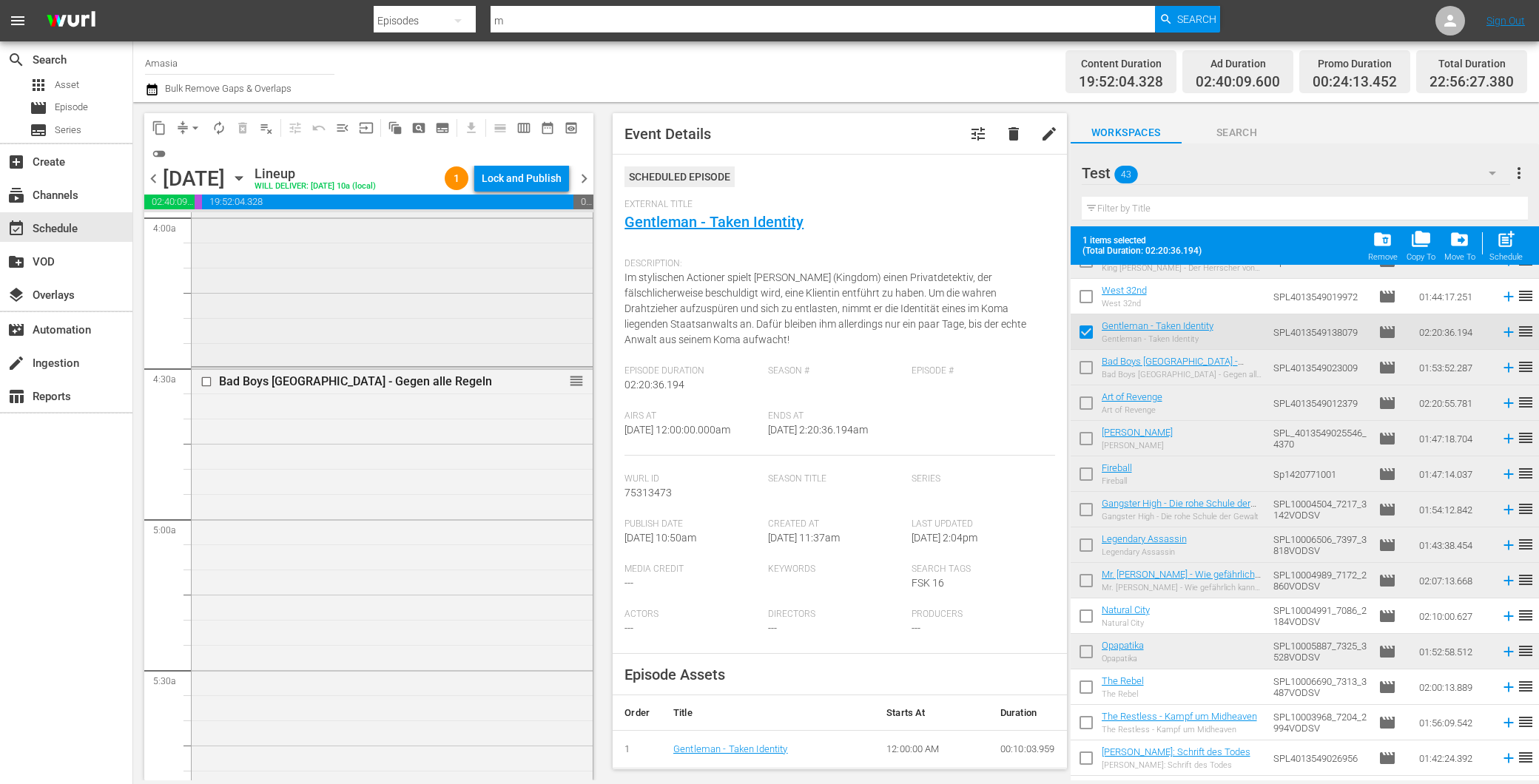
scroll to position [1314, 0]
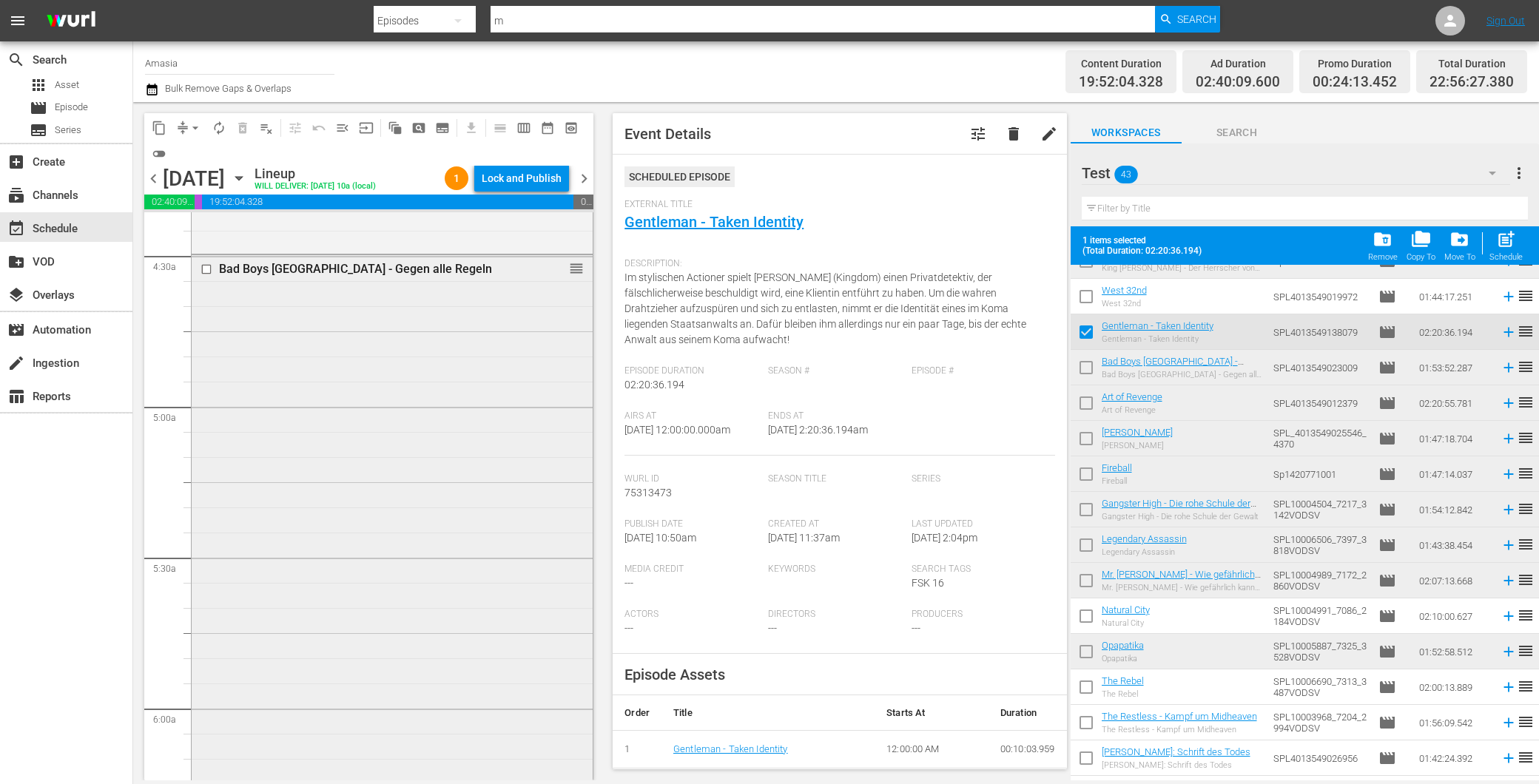
click at [422, 445] on div "Bad Boys [GEOGRAPHIC_DATA] - Gegen alle Regeln reorder" at bounding box center [392, 539] width 401 height 568
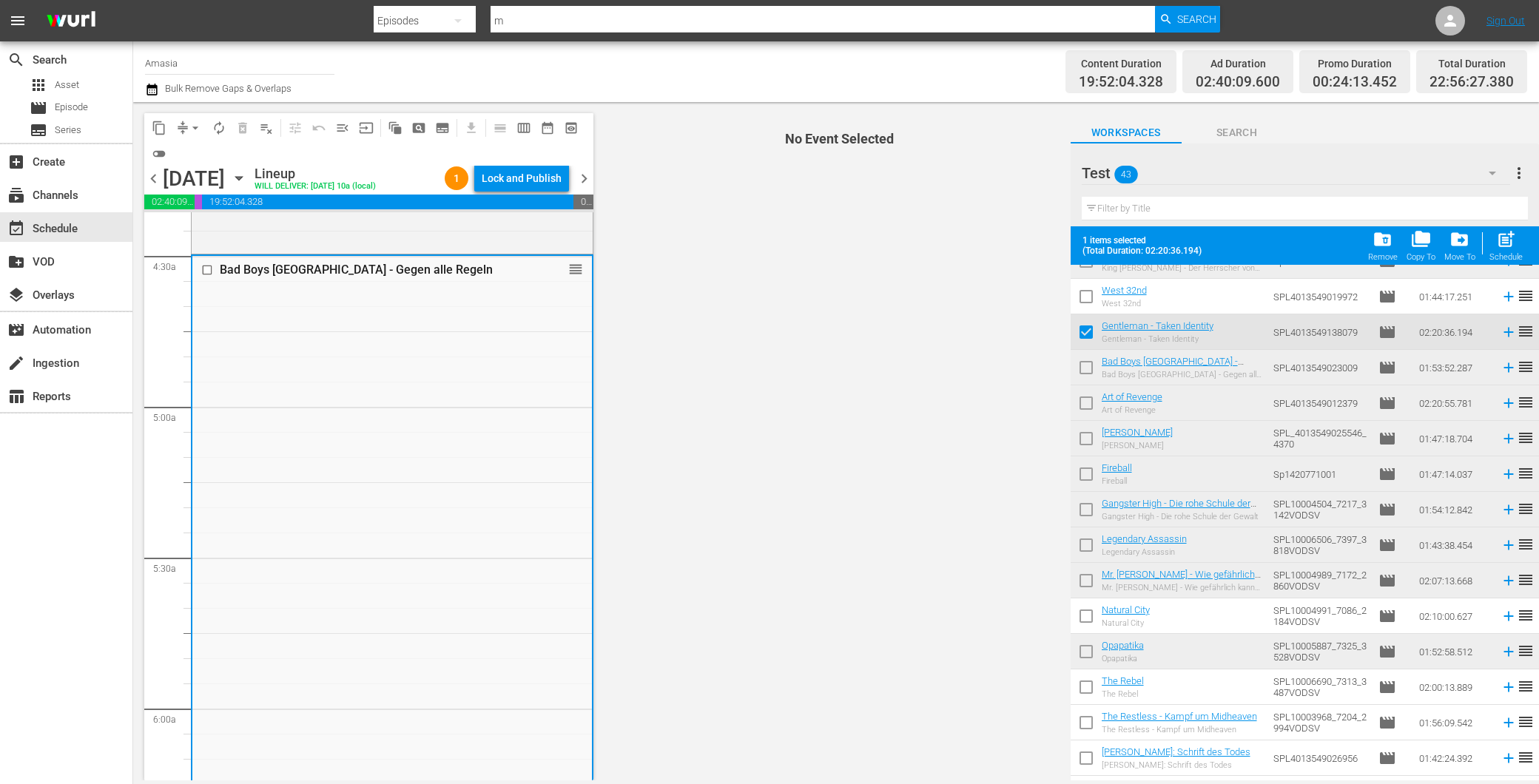
scroll to position [904, 0]
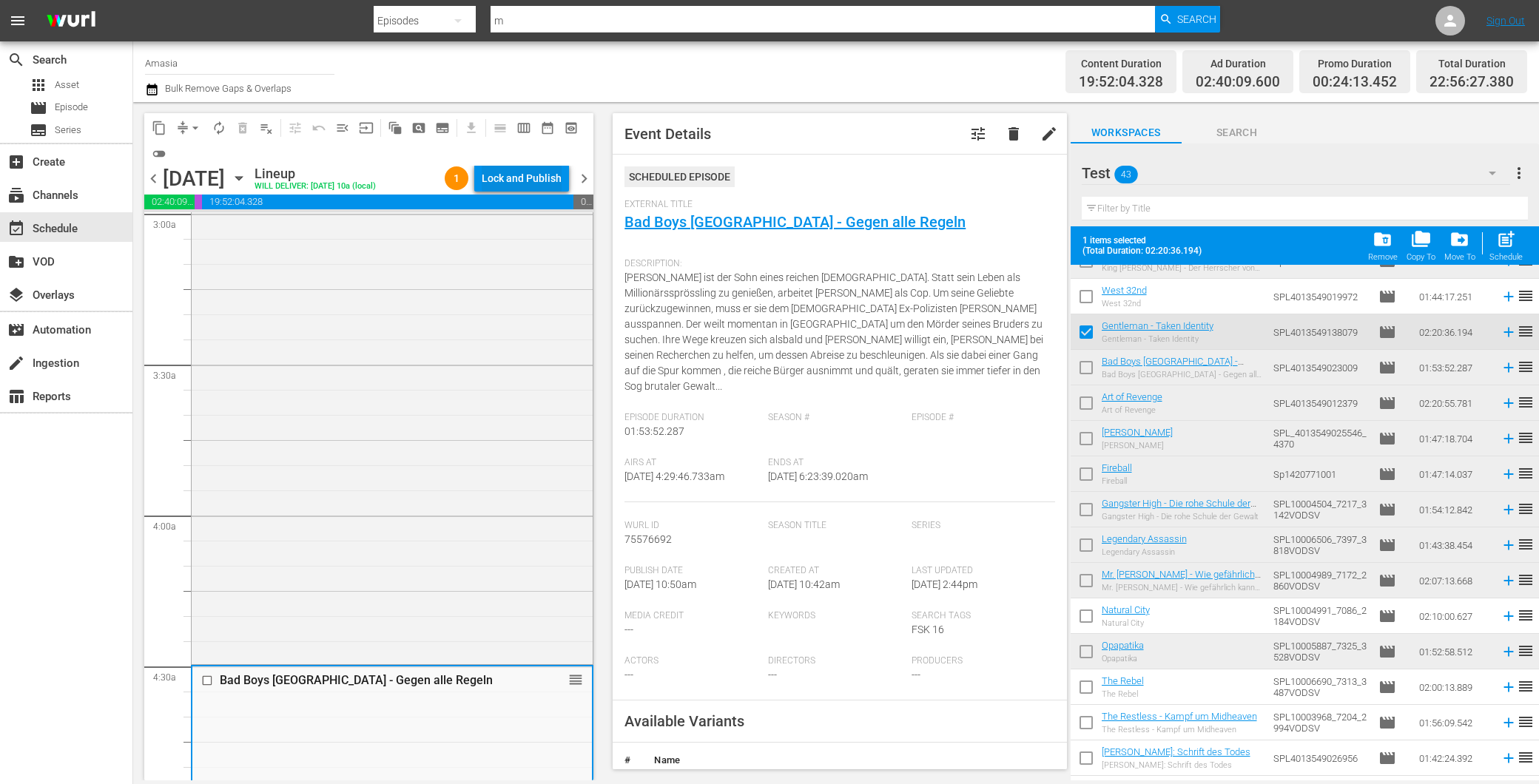
click at [500, 182] on div "Lock and Publish" at bounding box center [521, 178] width 80 height 27
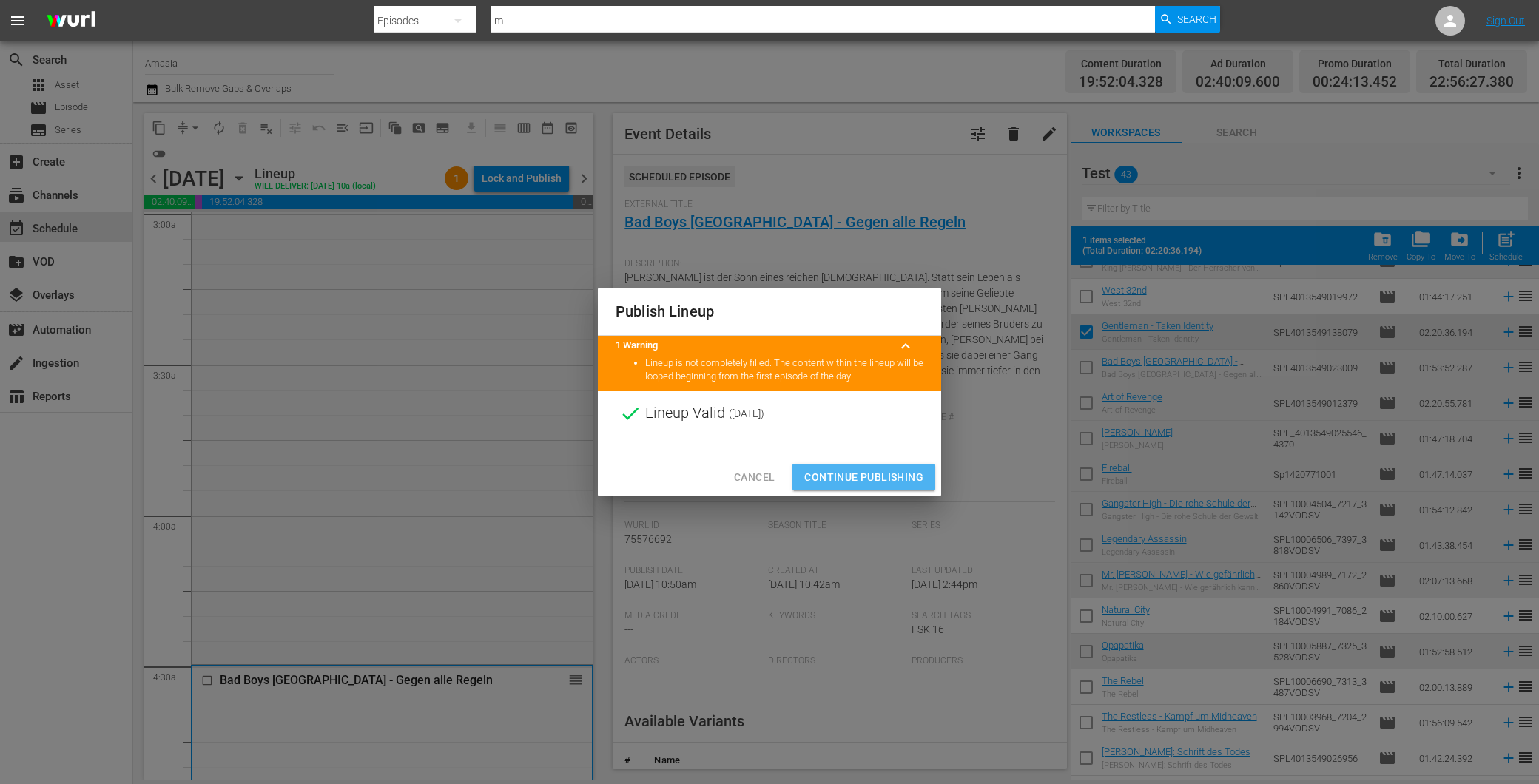
drag, startPoint x: 857, startPoint y: 470, endPoint x: 837, endPoint y: 478, distance: 21.5
click at [854, 475] on span "Continue Publishing" at bounding box center [864, 478] width 119 height 18
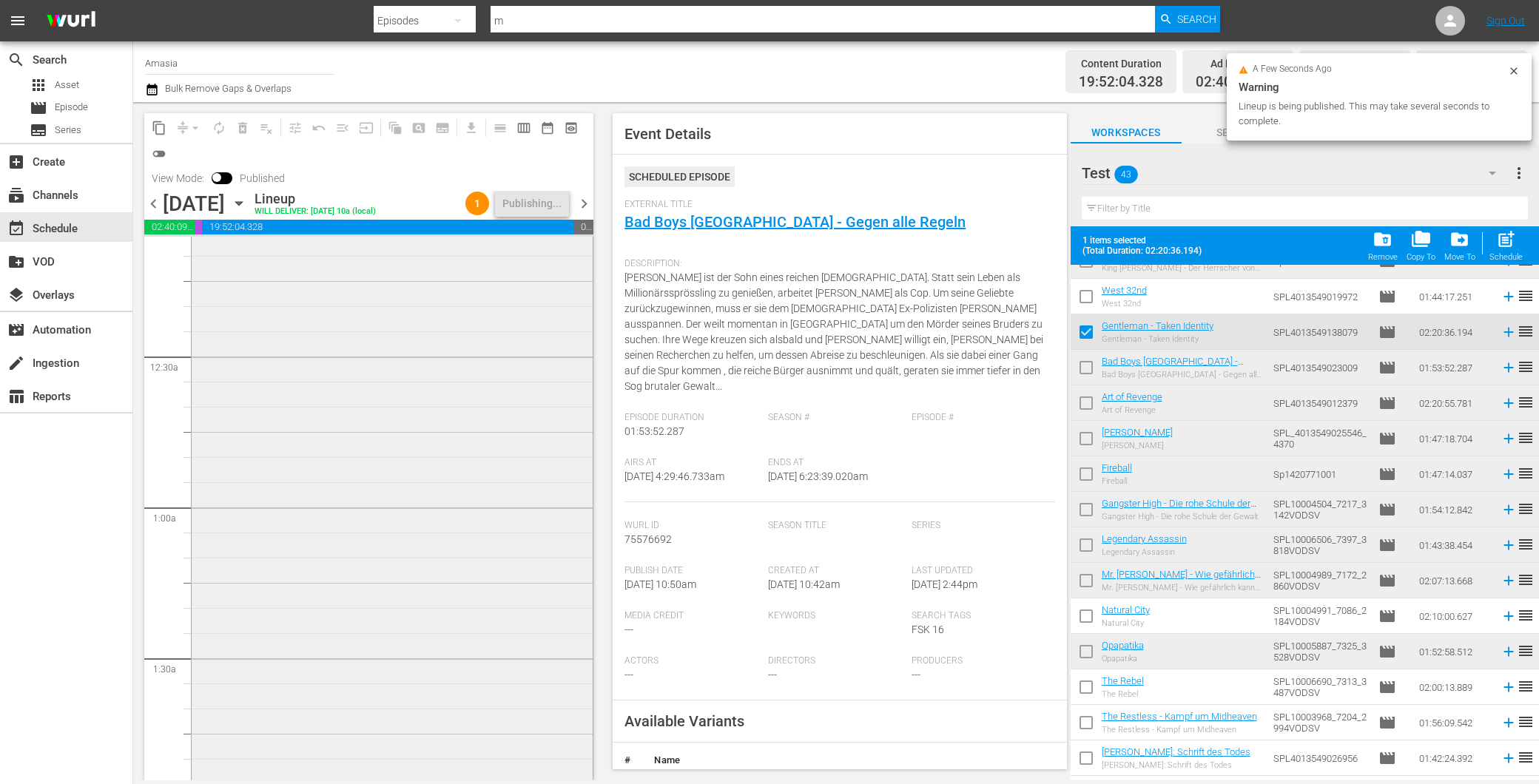
scroll to position [0, 0]
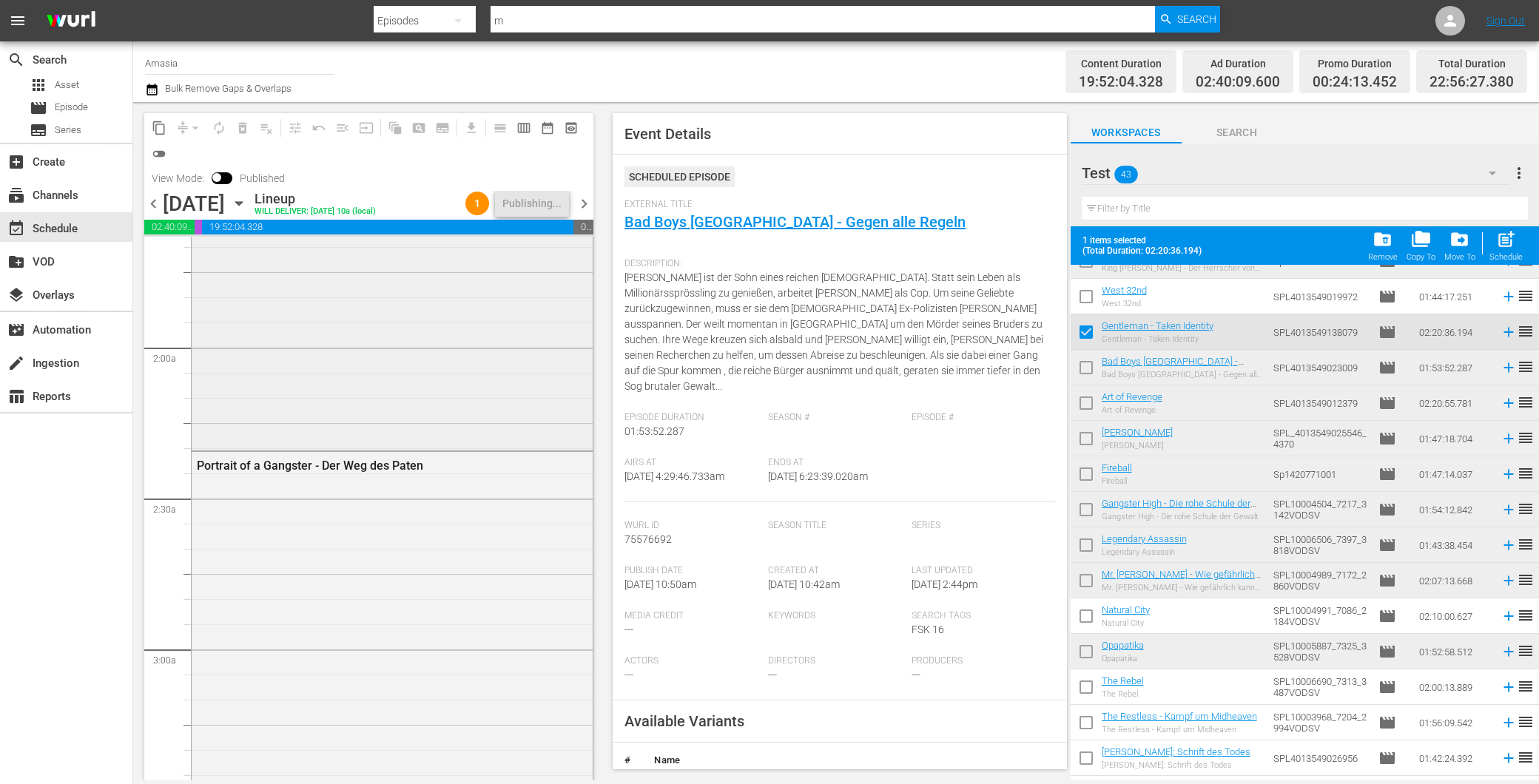
click at [387, 346] on div "Gentleman - Taken Identity" at bounding box center [392, 96] width 401 height 703
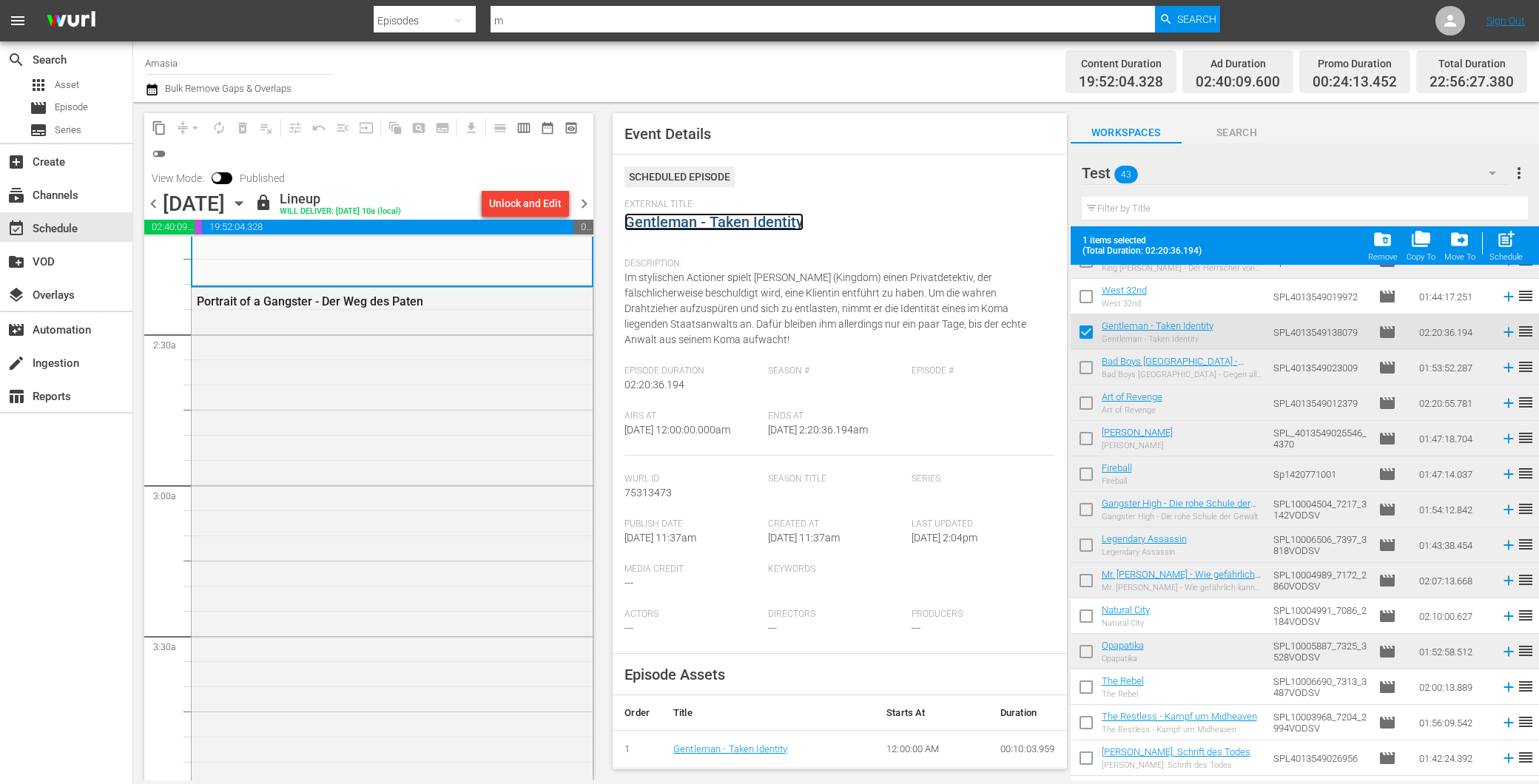
click at [722, 224] on link "Gentleman - Taken Identity" at bounding box center [714, 222] width 179 height 18
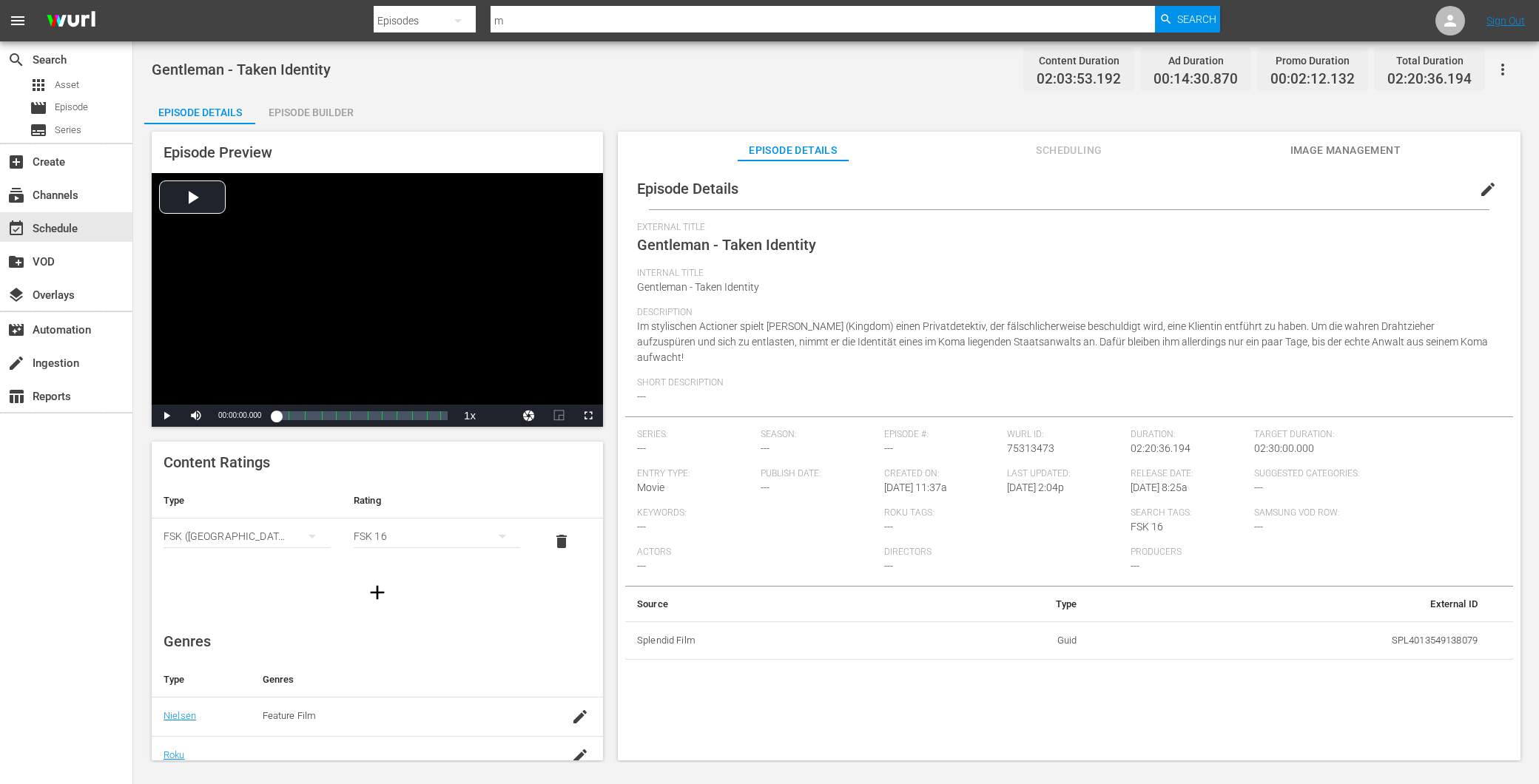
click at [1318, 150] on span "Image Management" at bounding box center [1345, 151] width 111 height 18
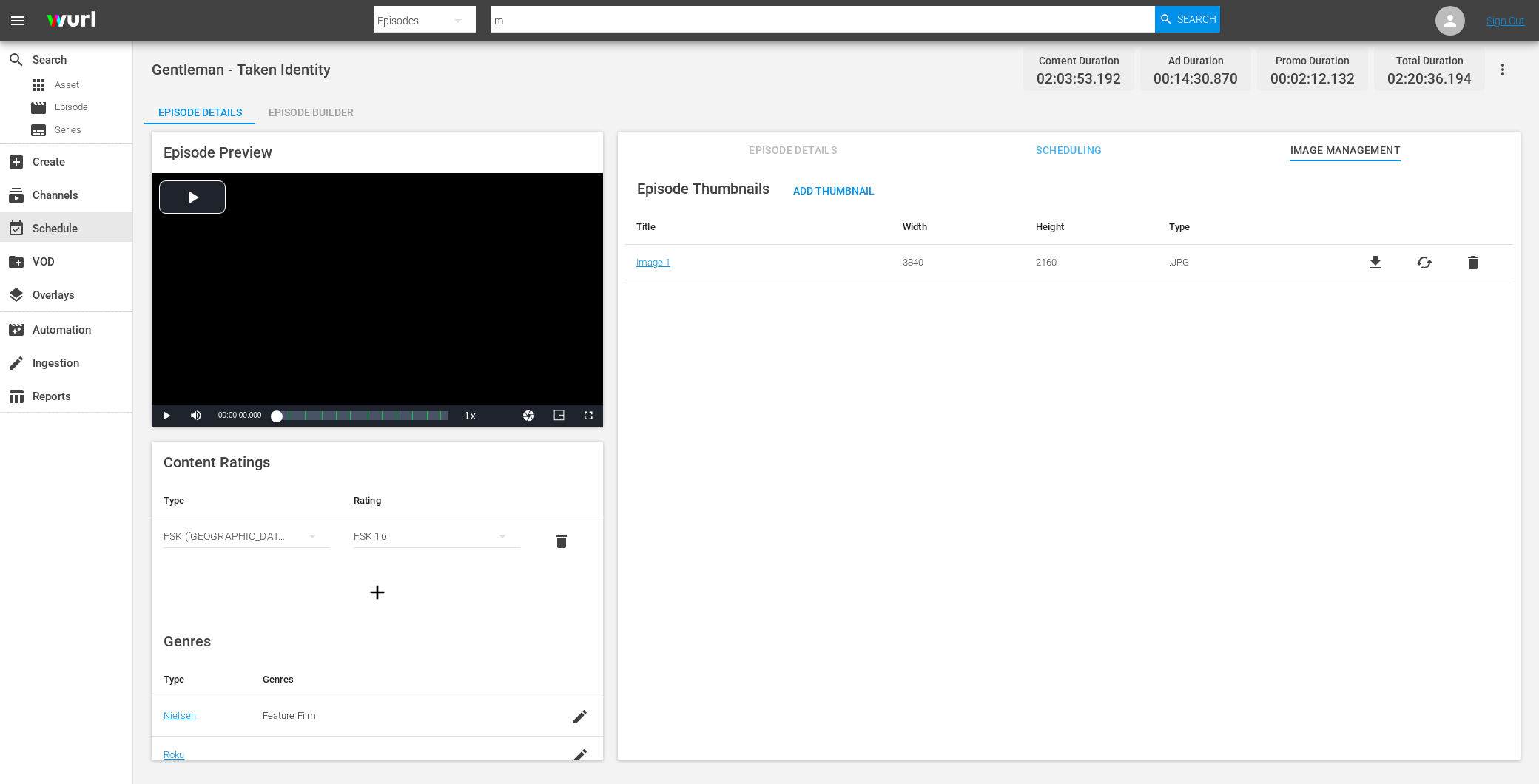
click at [1041, 143] on span "Scheduling" at bounding box center [1069, 151] width 111 height 18
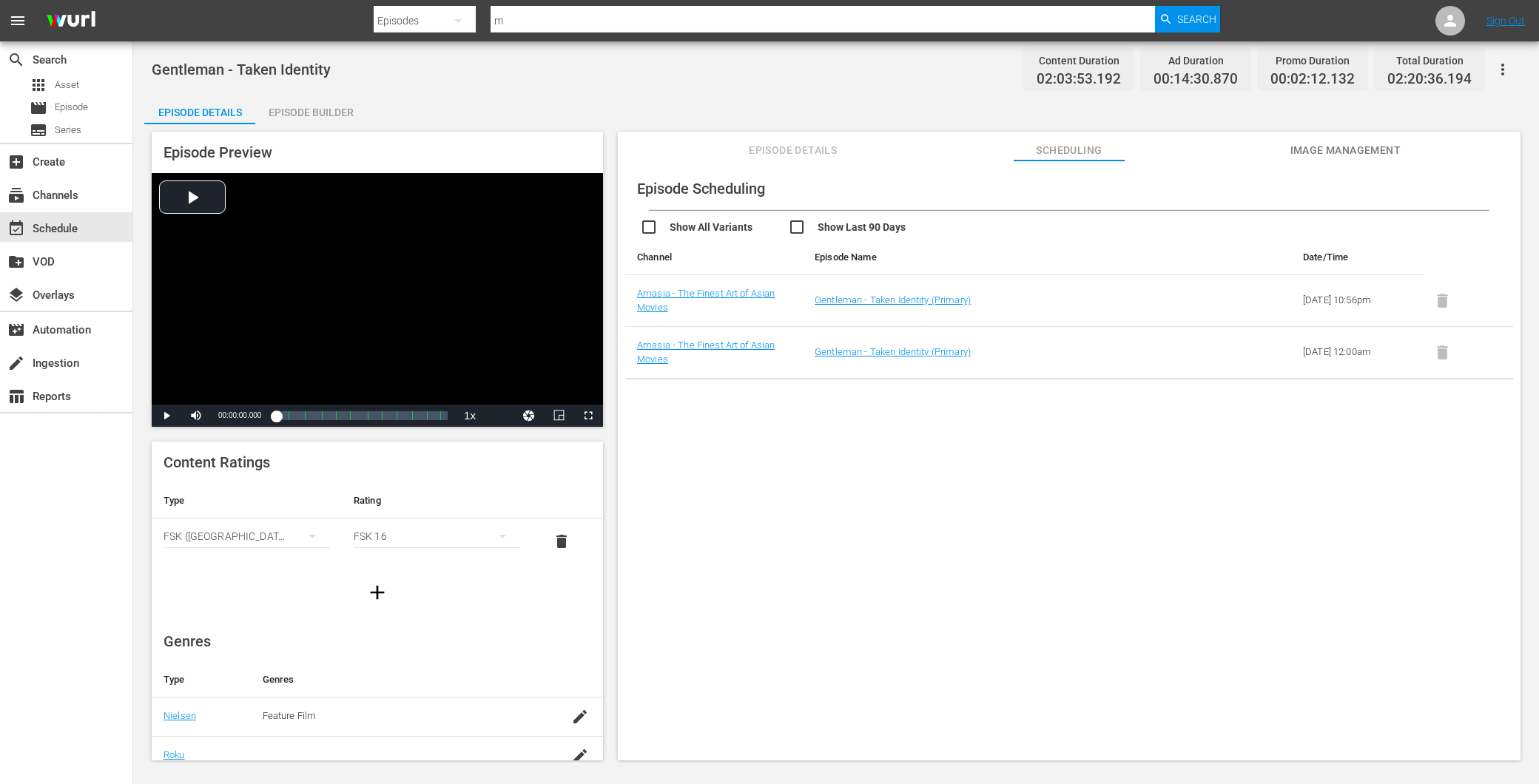
click at [795, 154] on span "Episode Details" at bounding box center [793, 151] width 111 height 18
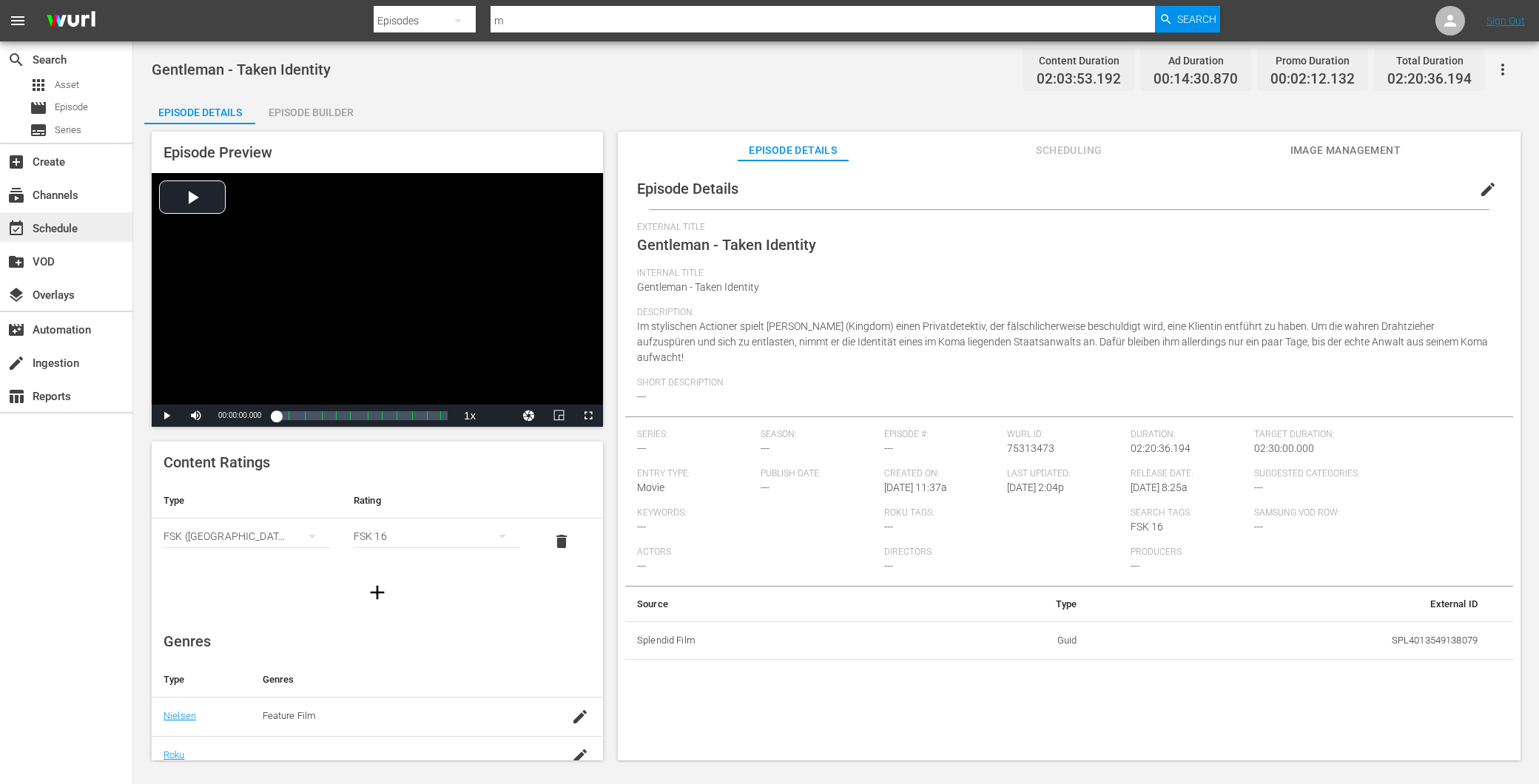
click at [84, 224] on div "event_available Schedule" at bounding box center [66, 227] width 132 height 29
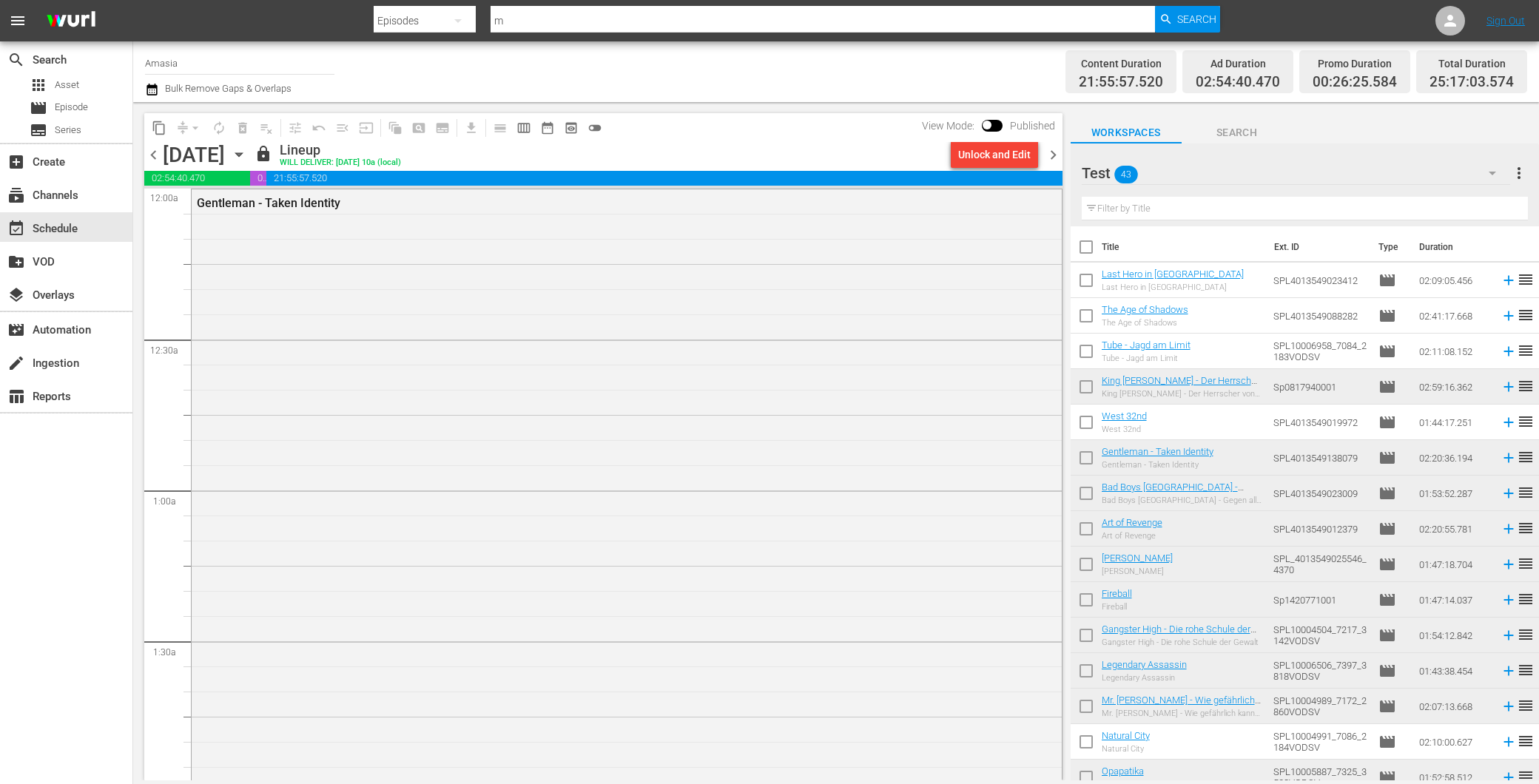
click at [1088, 461] on input "checkbox" at bounding box center [1085, 460] width 31 height 31
checkbox input "true"
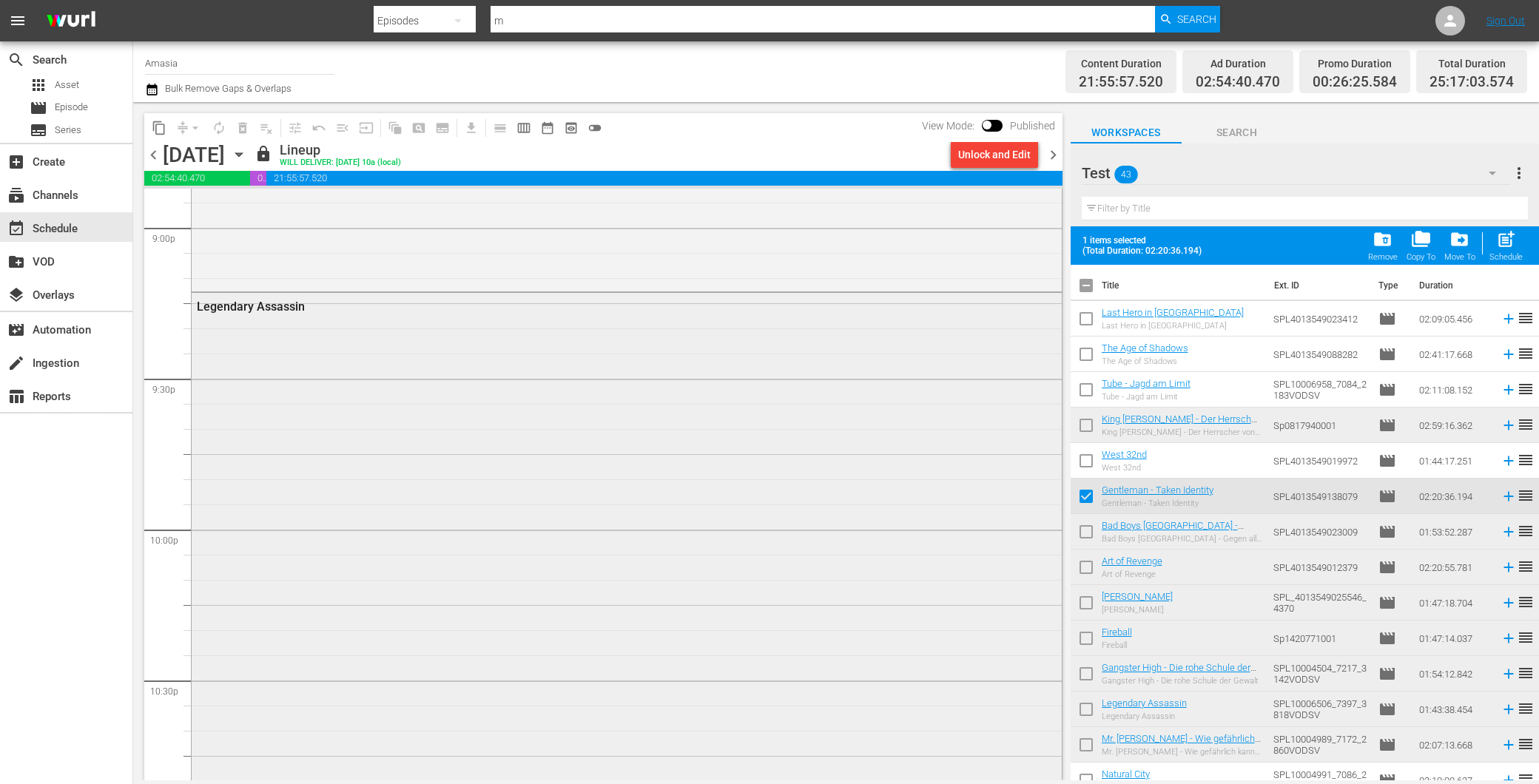
scroll to position [6053, 0]
click at [782, 620] on div "Legendary Assassin" at bounding box center [627, 798] width 870 height 517
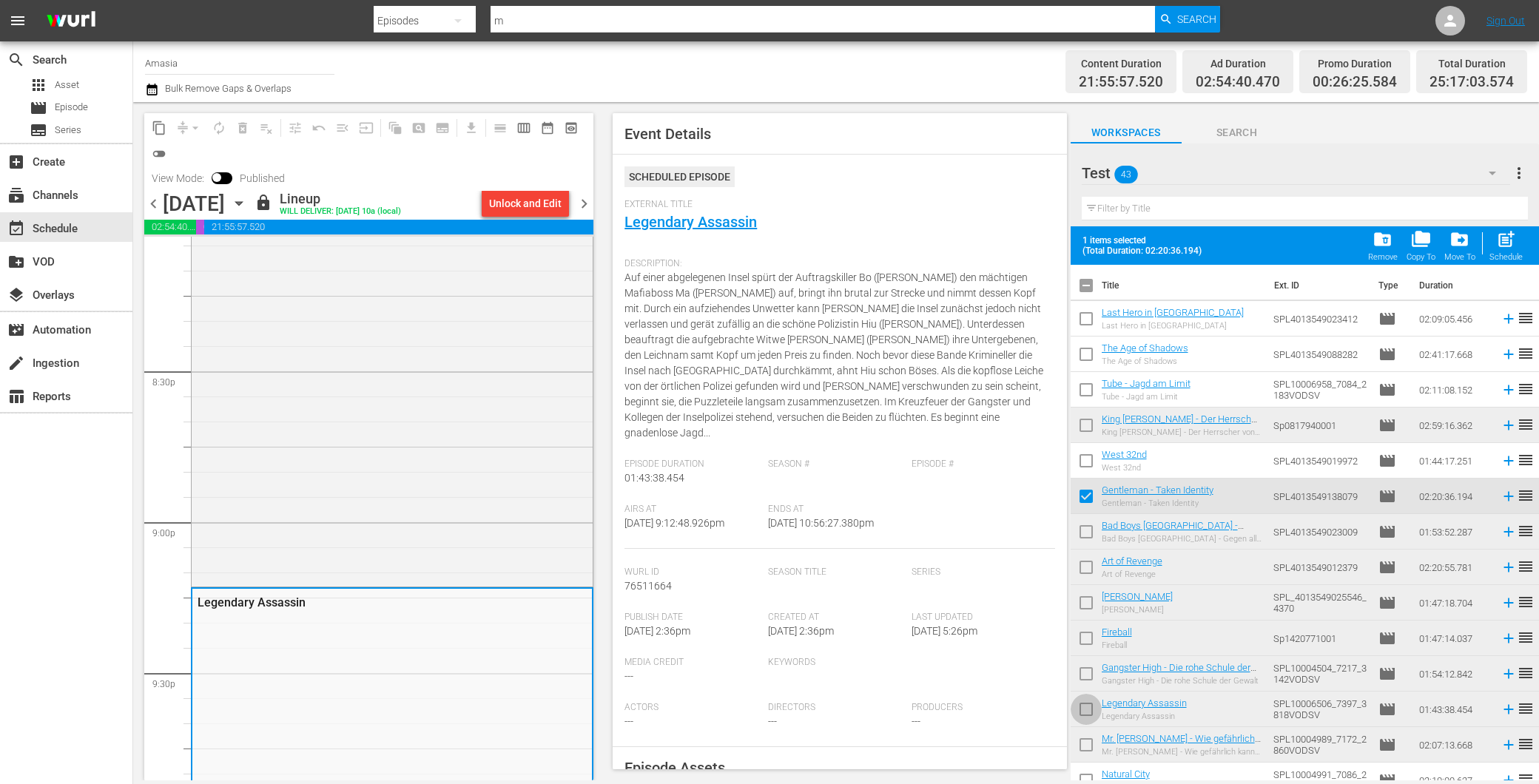
click at [1086, 713] on input "checkbox" at bounding box center [1085, 712] width 31 height 31
checkbox input "true"
click at [431, 472] on div "[PERSON_NAME]" at bounding box center [392, 315] width 401 height 535
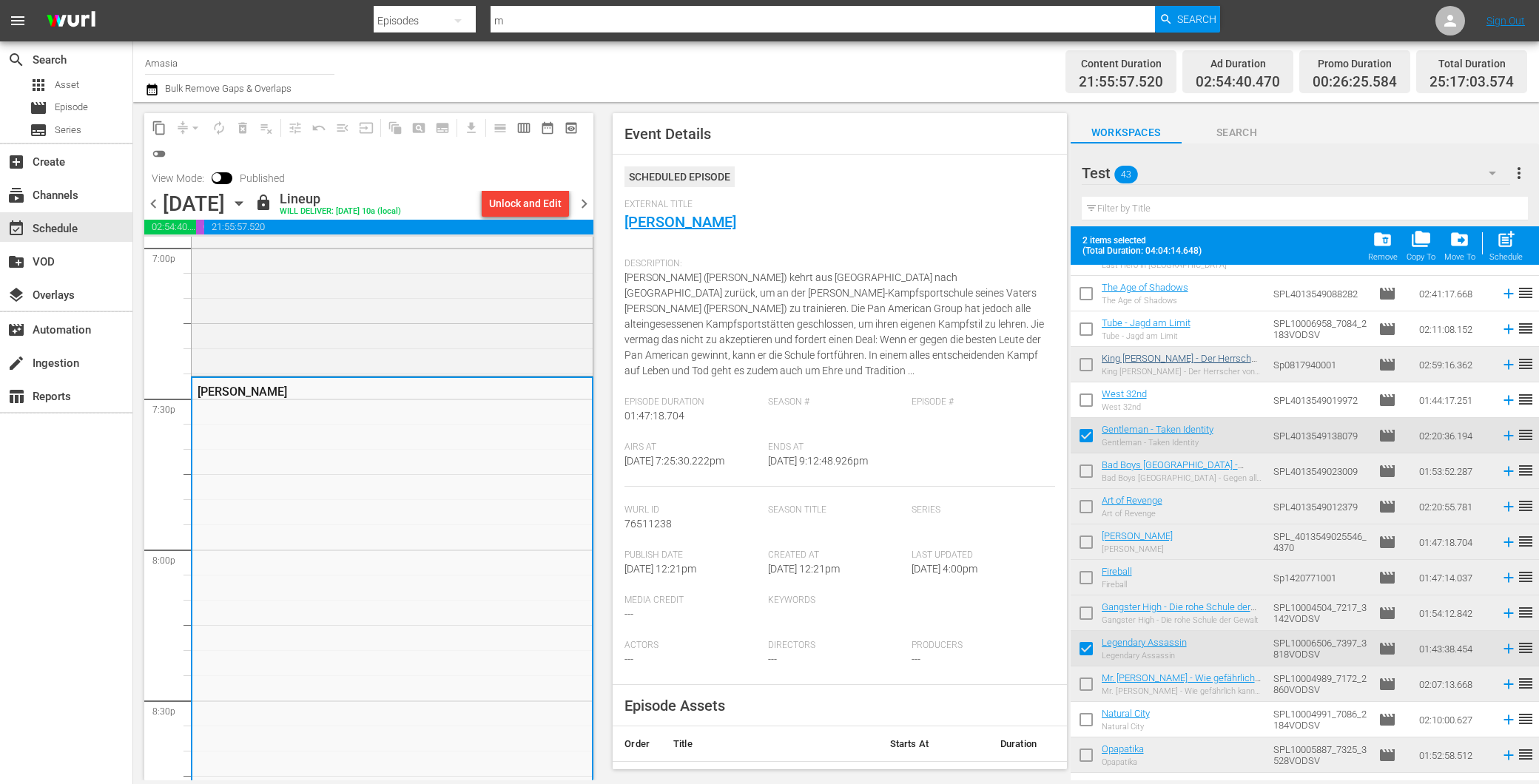
scroll to position [0, 0]
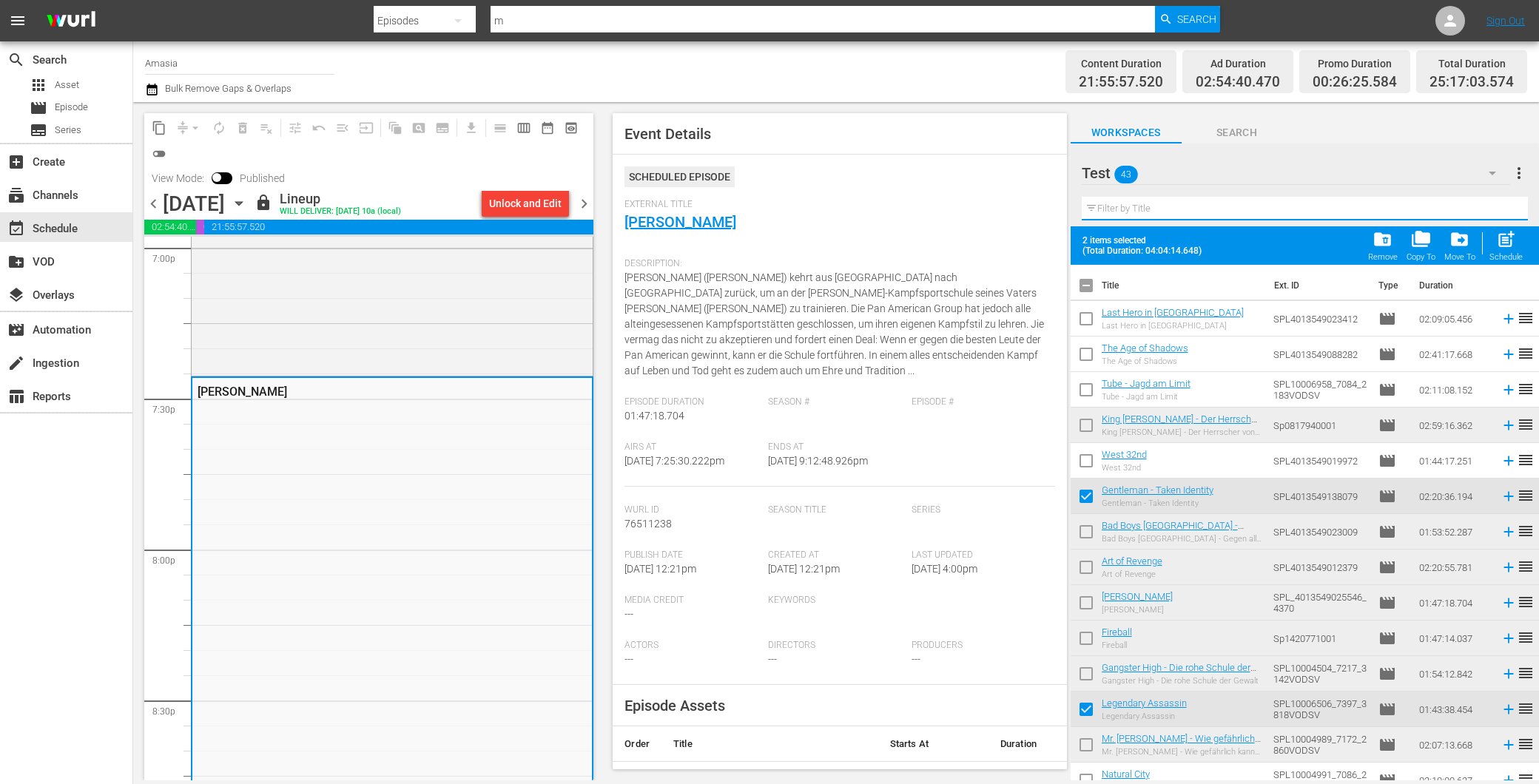
drag, startPoint x: 1192, startPoint y: 201, endPoint x: 1188, endPoint y: 216, distance: 15.5
click at [1190, 203] on input "text" at bounding box center [1305, 208] width 446 height 23
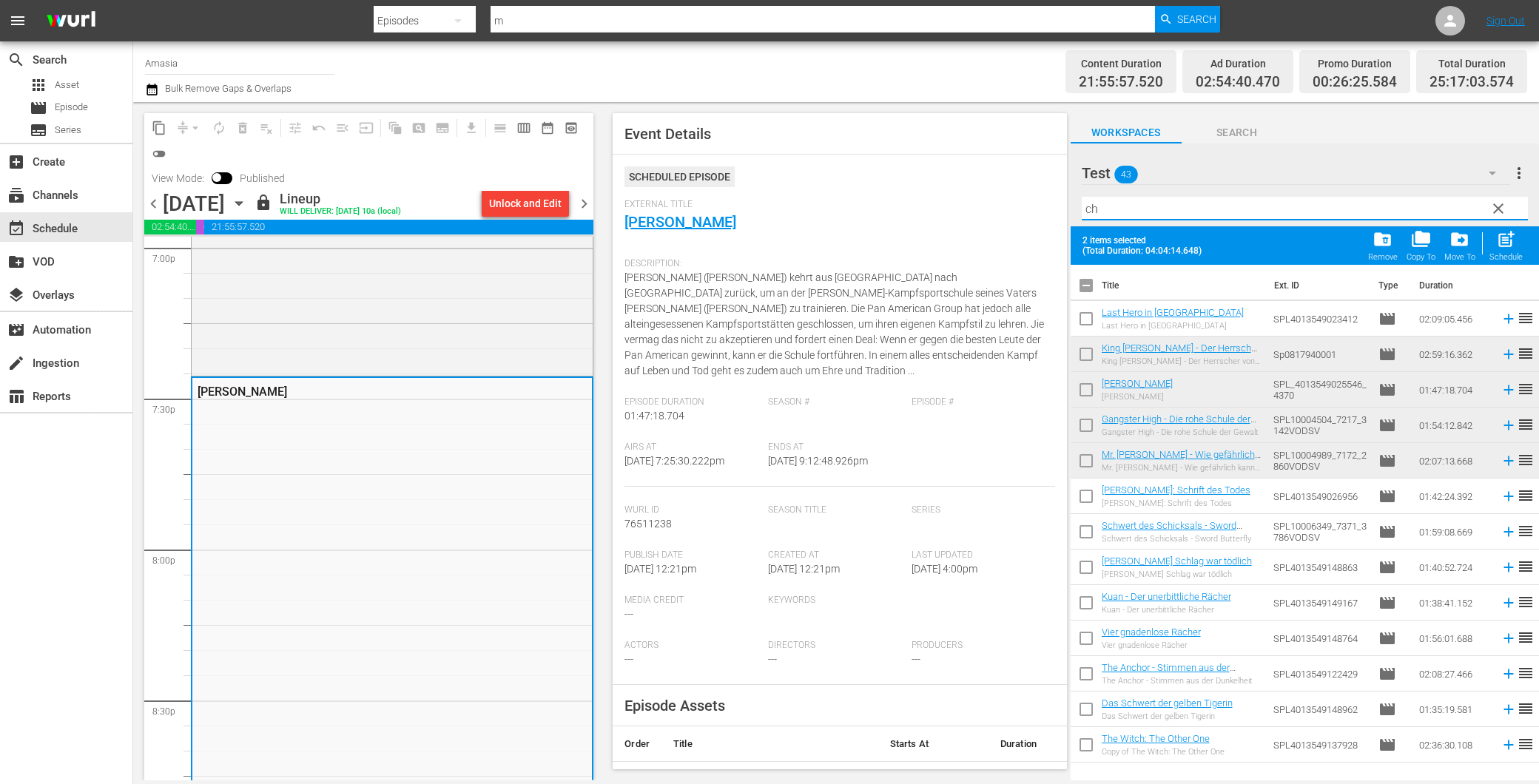
type input "ch"
click at [1090, 387] on input "checkbox" at bounding box center [1085, 392] width 31 height 31
checkbox input "true"
click at [1500, 204] on span "clear" at bounding box center [1498, 208] width 18 height 18
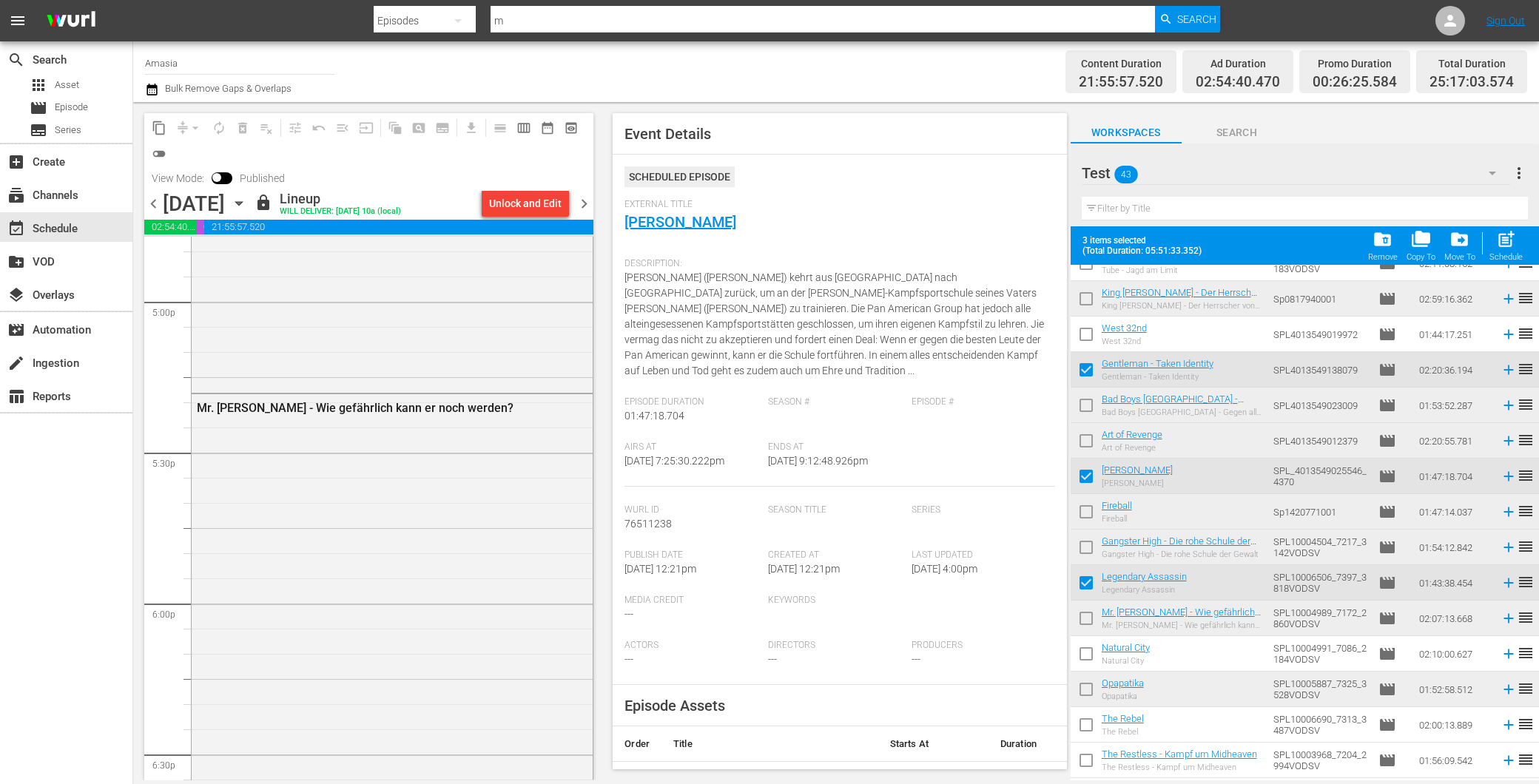
scroll to position [164, 0]
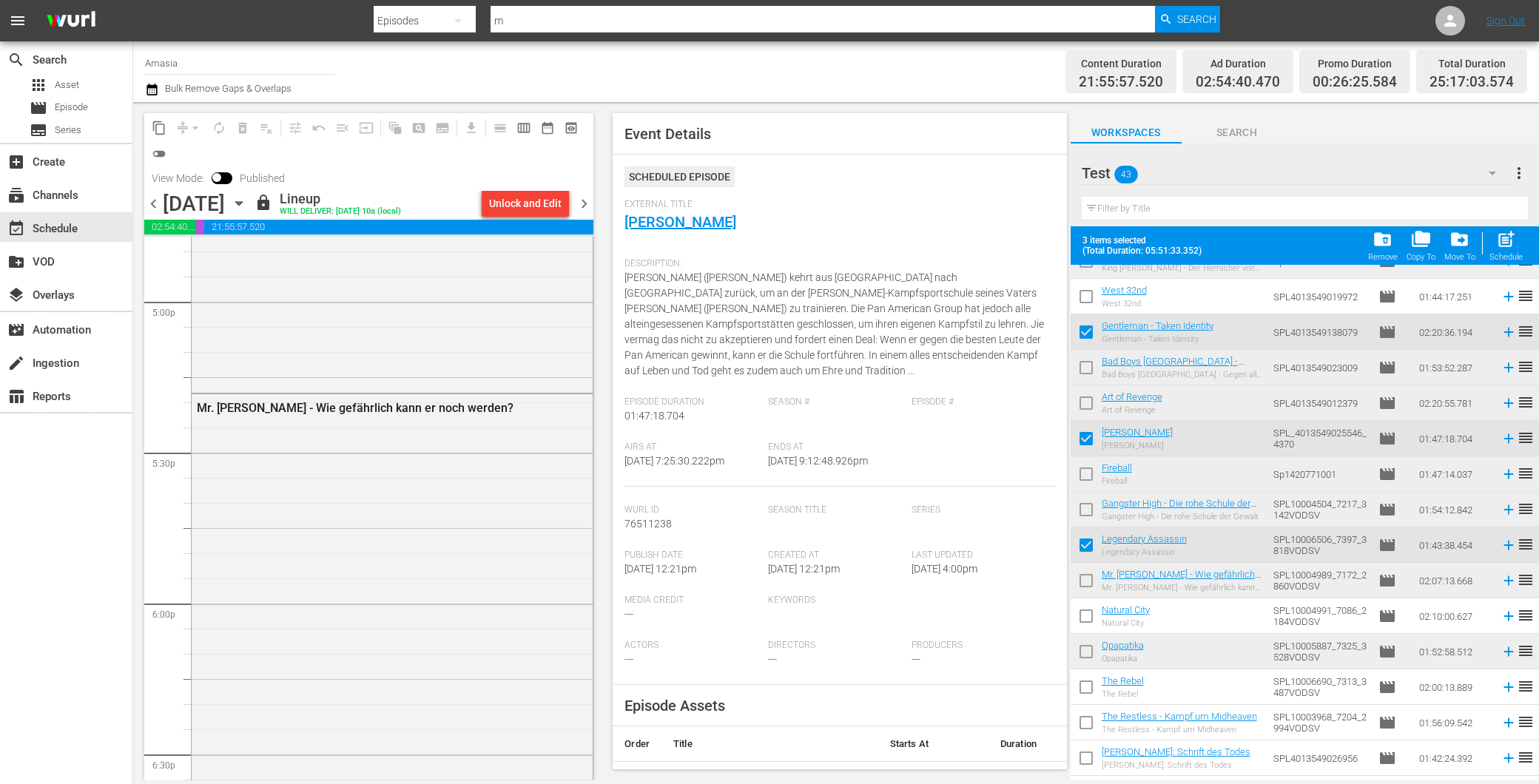
click at [1088, 586] on input "checkbox" at bounding box center [1085, 583] width 31 height 31
checkbox input "true"
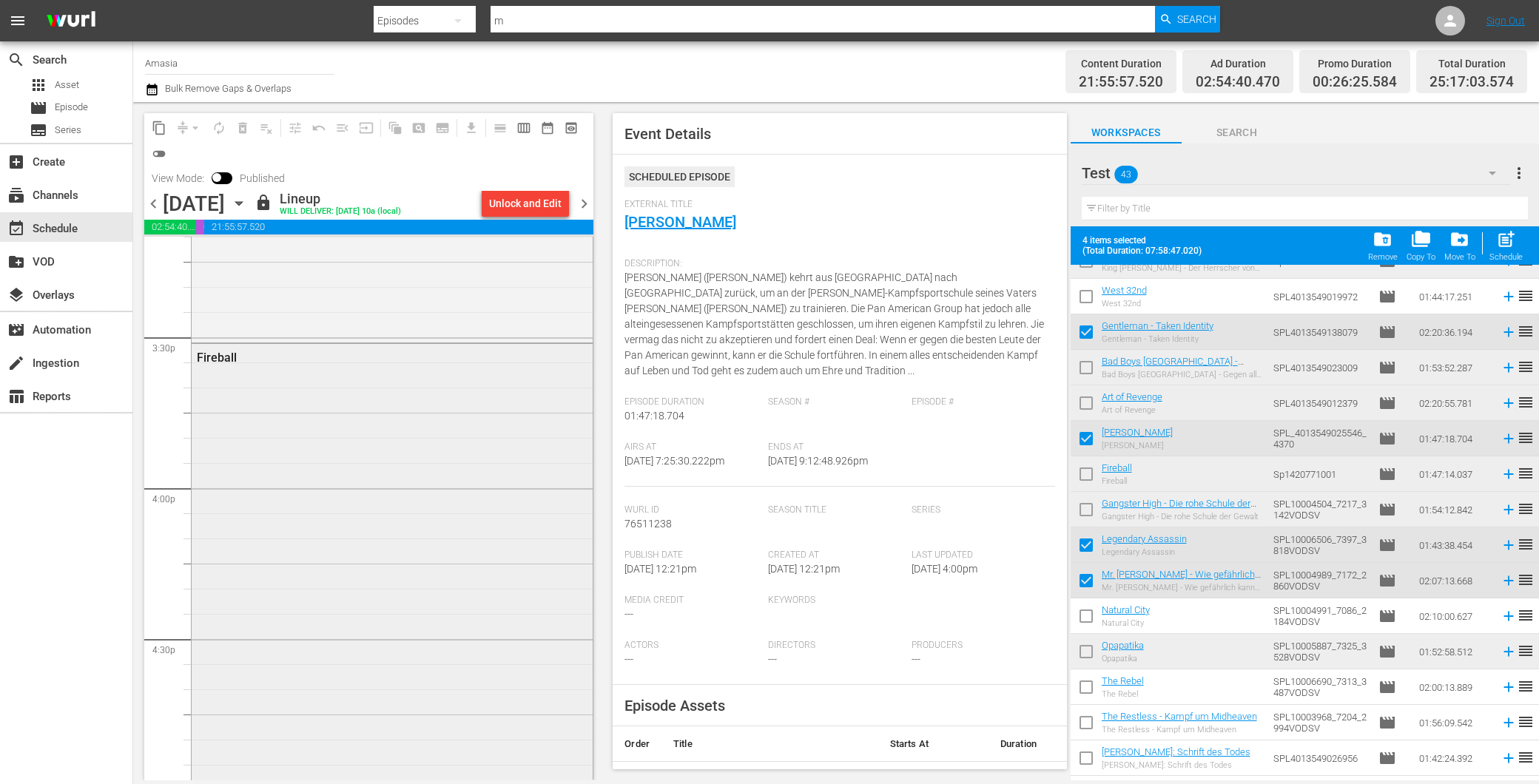
scroll to position [4573, 0]
click at [1080, 474] on input "checkbox" at bounding box center [1085, 477] width 31 height 31
checkbox input "true"
click at [382, 483] on div "Fireball" at bounding box center [392, 615] width 401 height 535
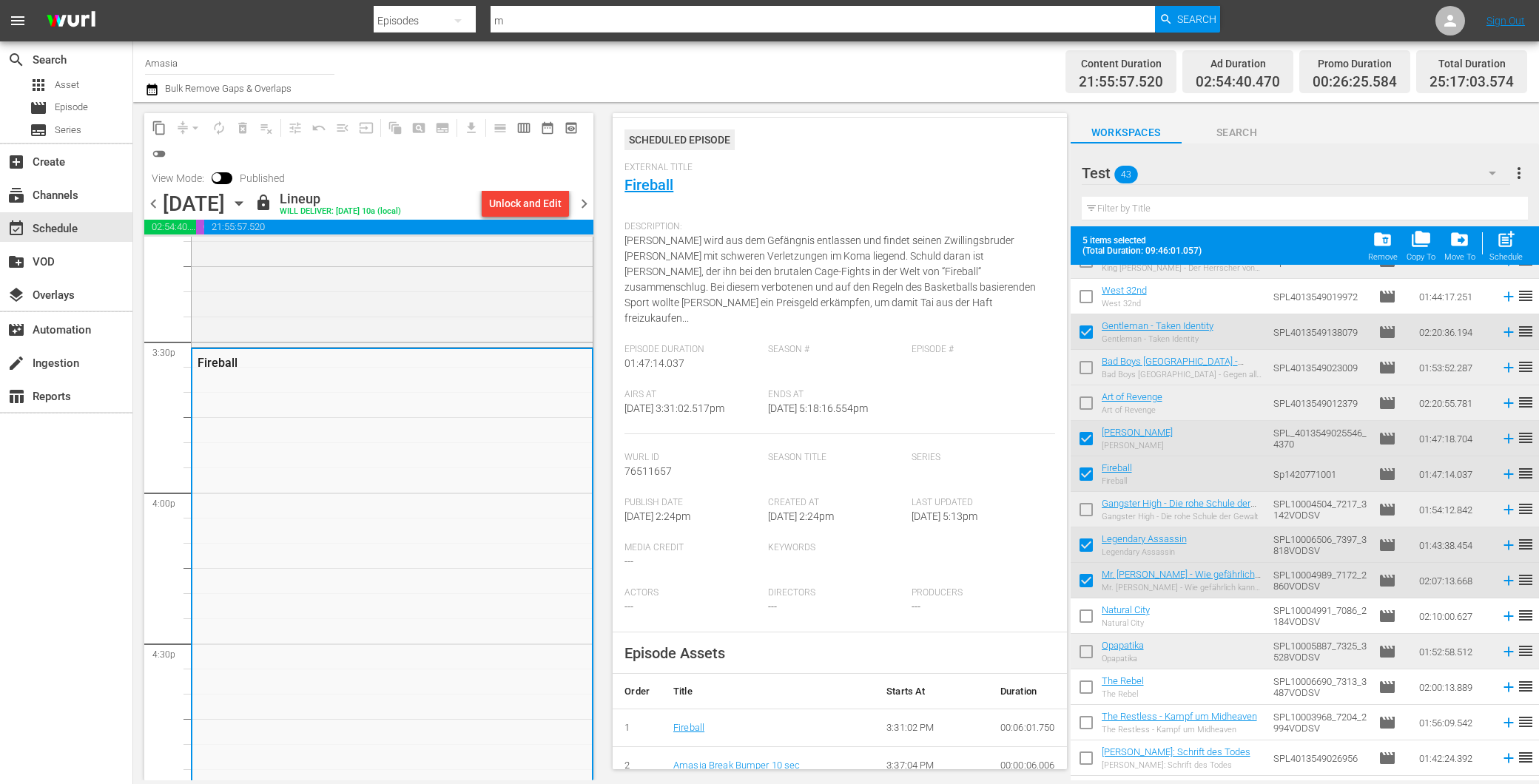
scroll to position [0, 0]
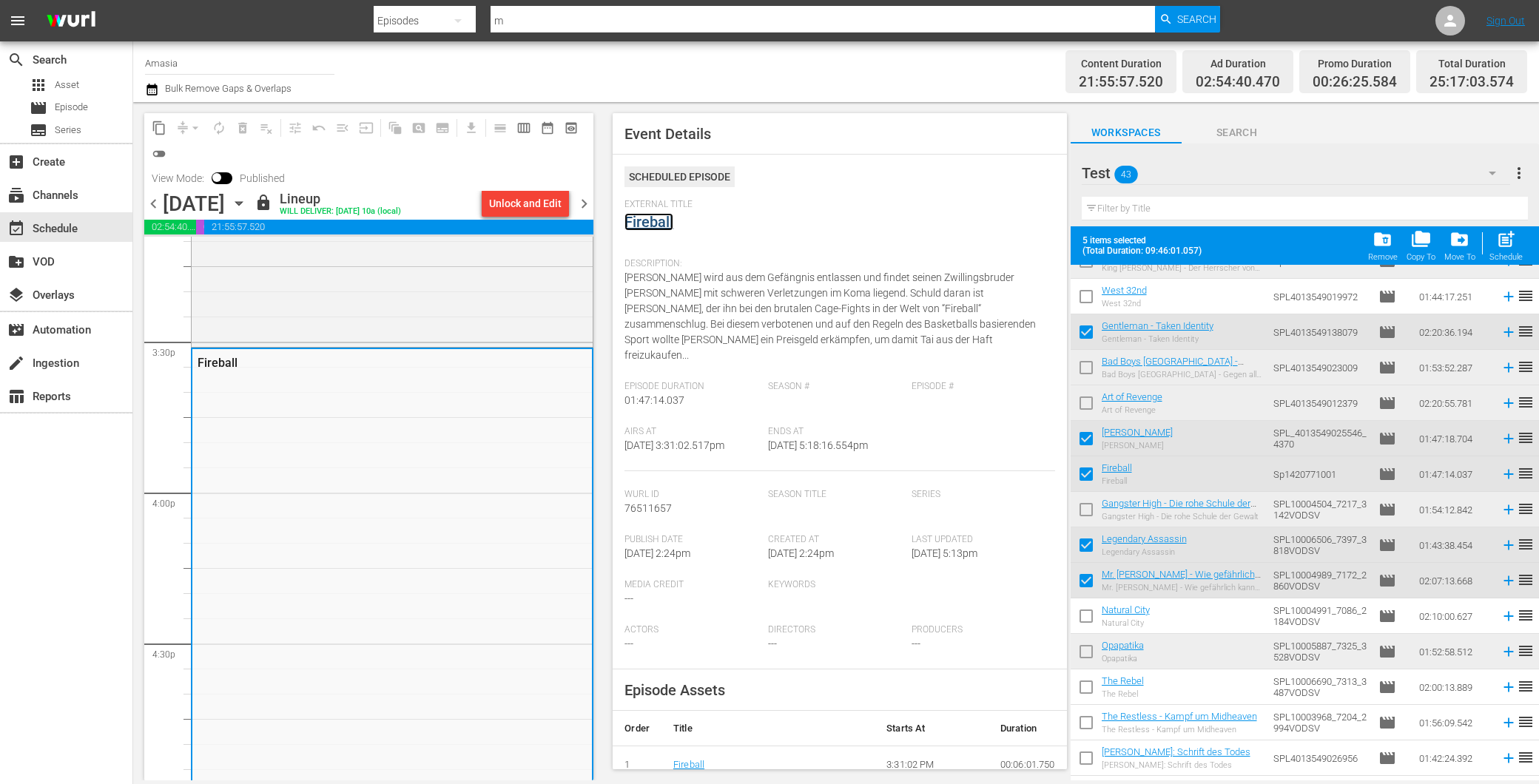
click at [642, 219] on link "Fireball" at bounding box center [649, 222] width 49 height 18
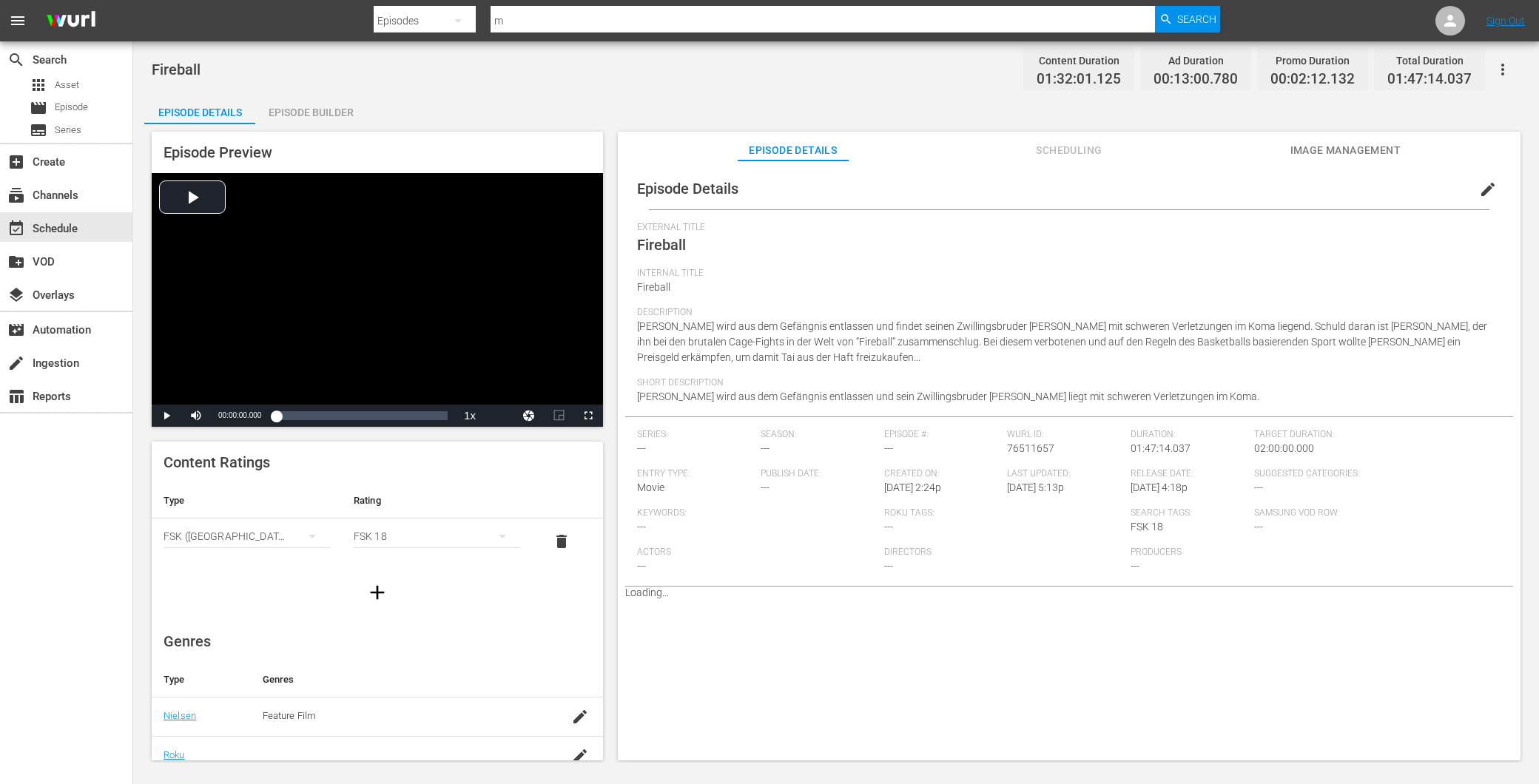
click at [1336, 146] on span "Image Management" at bounding box center [1345, 151] width 111 height 18
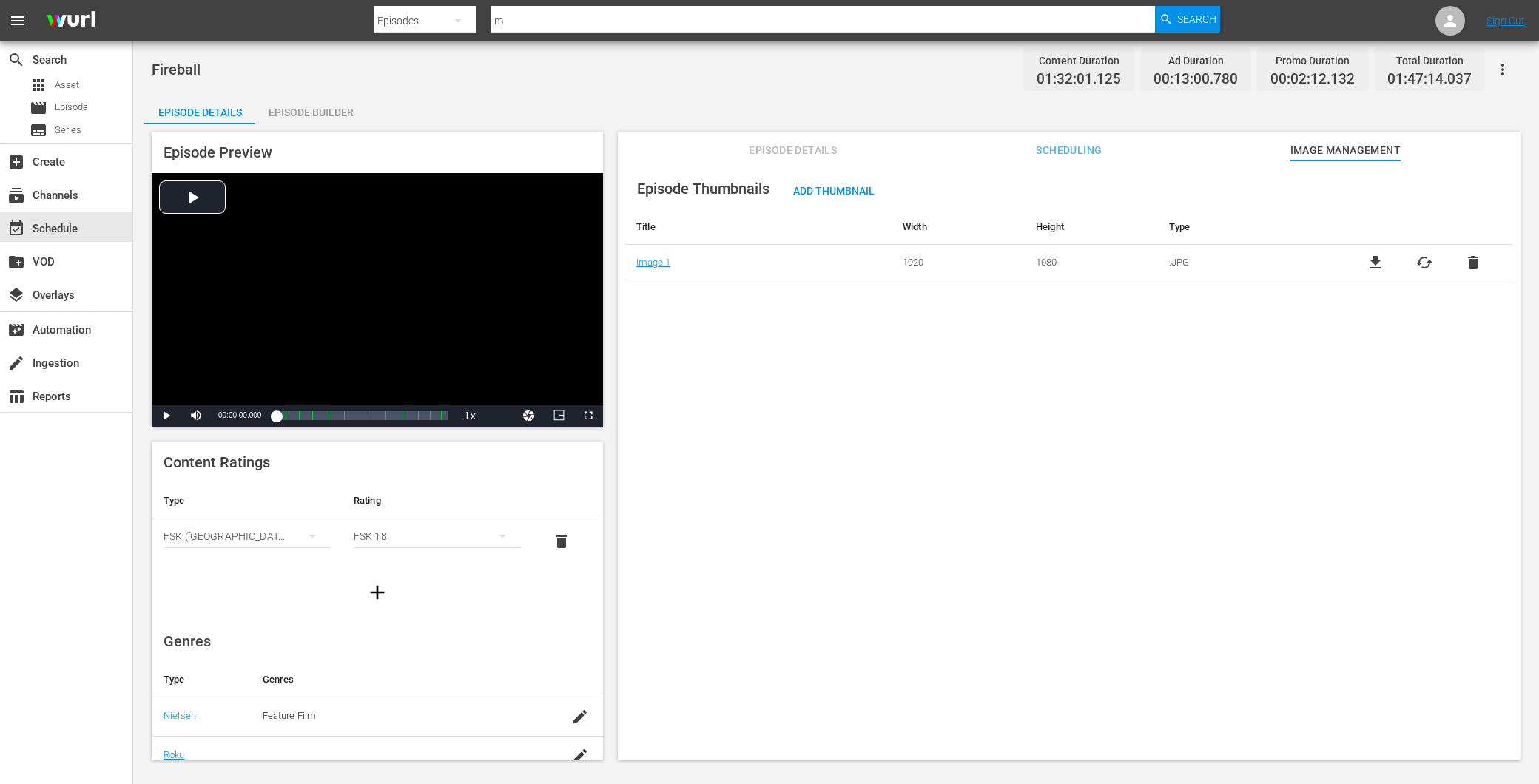
click at [748, 148] on span "Episode Details" at bounding box center [793, 151] width 111 height 18
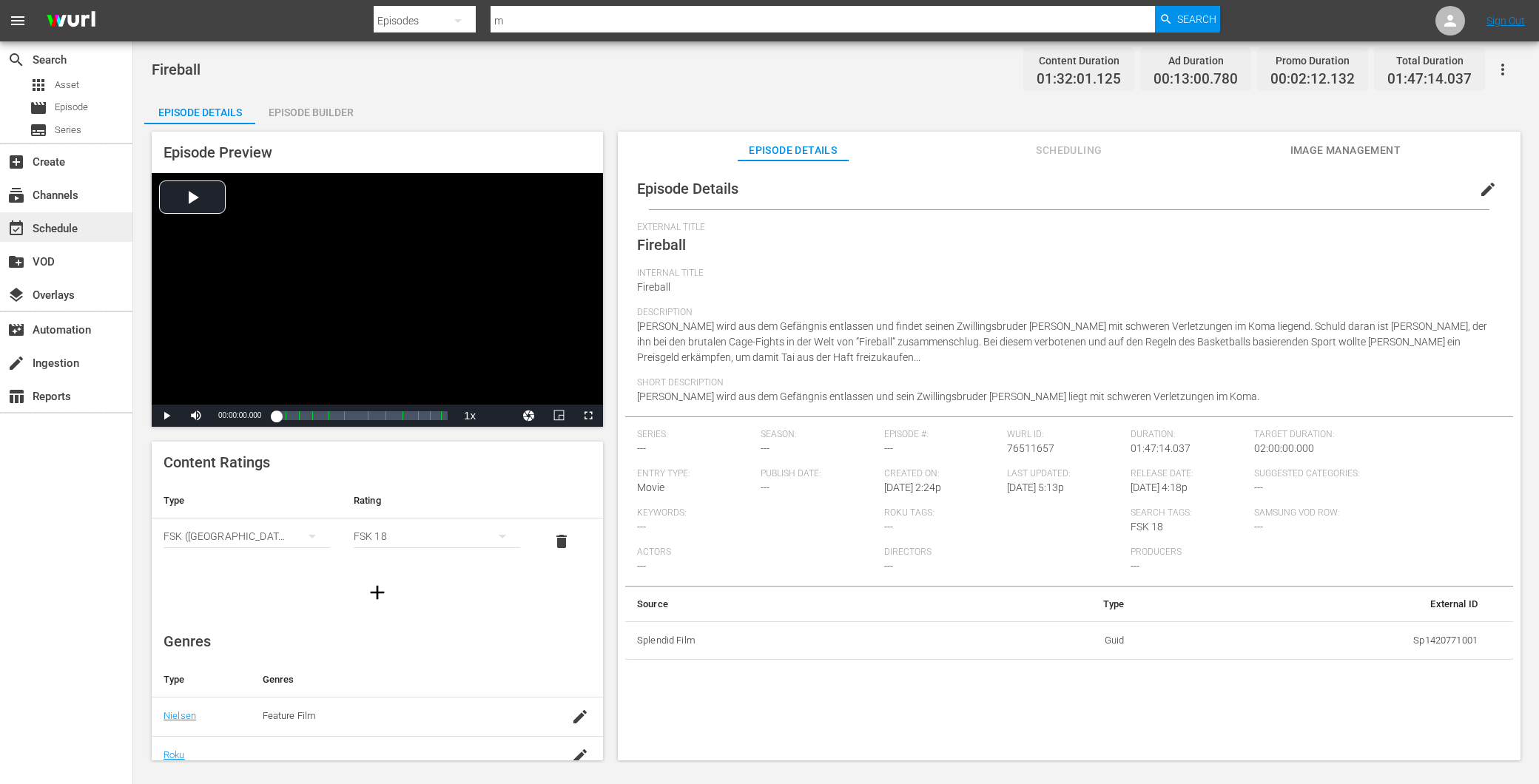
click at [74, 227] on div "event_available Schedule" at bounding box center [41, 227] width 83 height 13
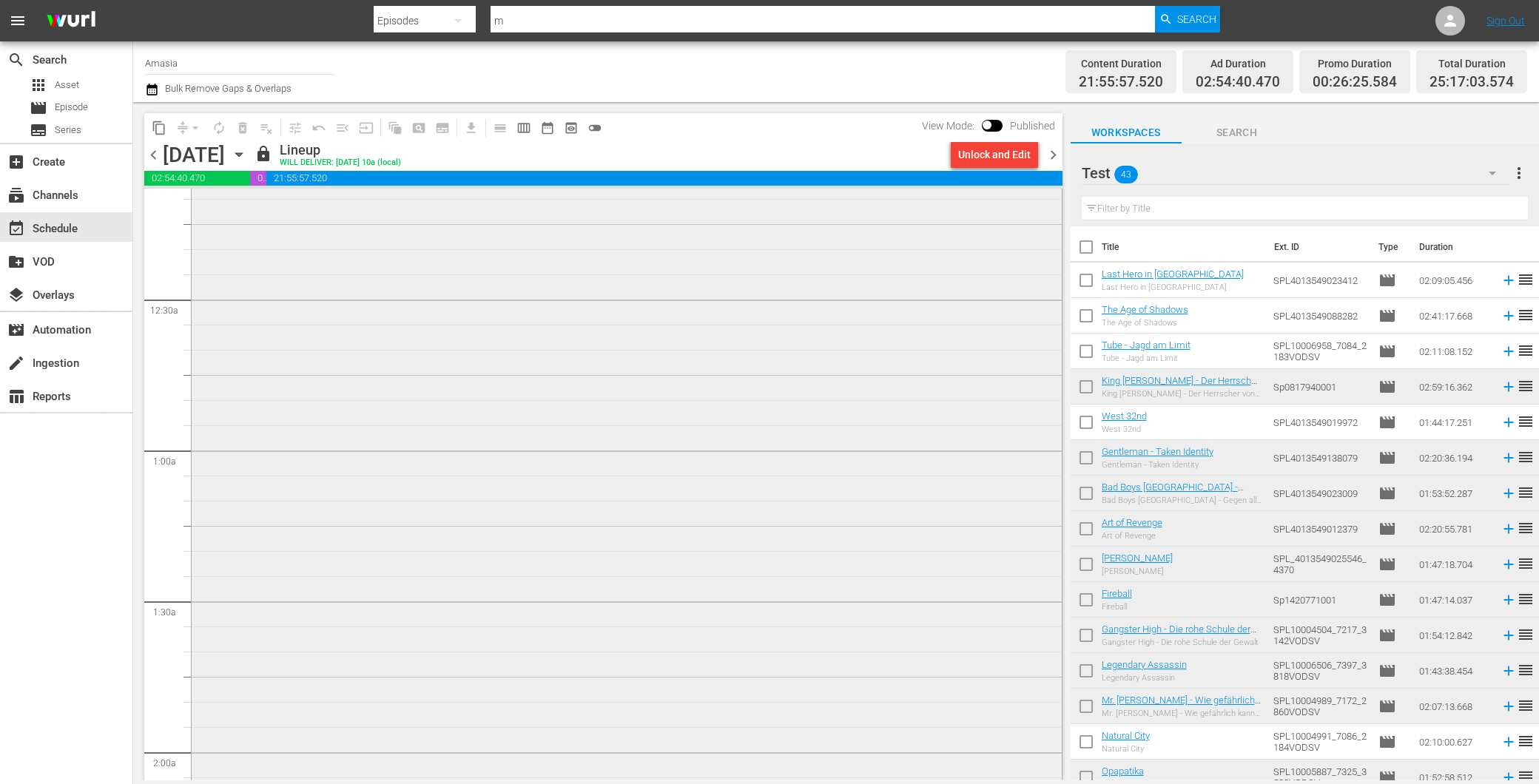
scroll to position [329, 0]
click at [1086, 463] on input "checkbox" at bounding box center [1085, 460] width 31 height 31
checkbox input "true"
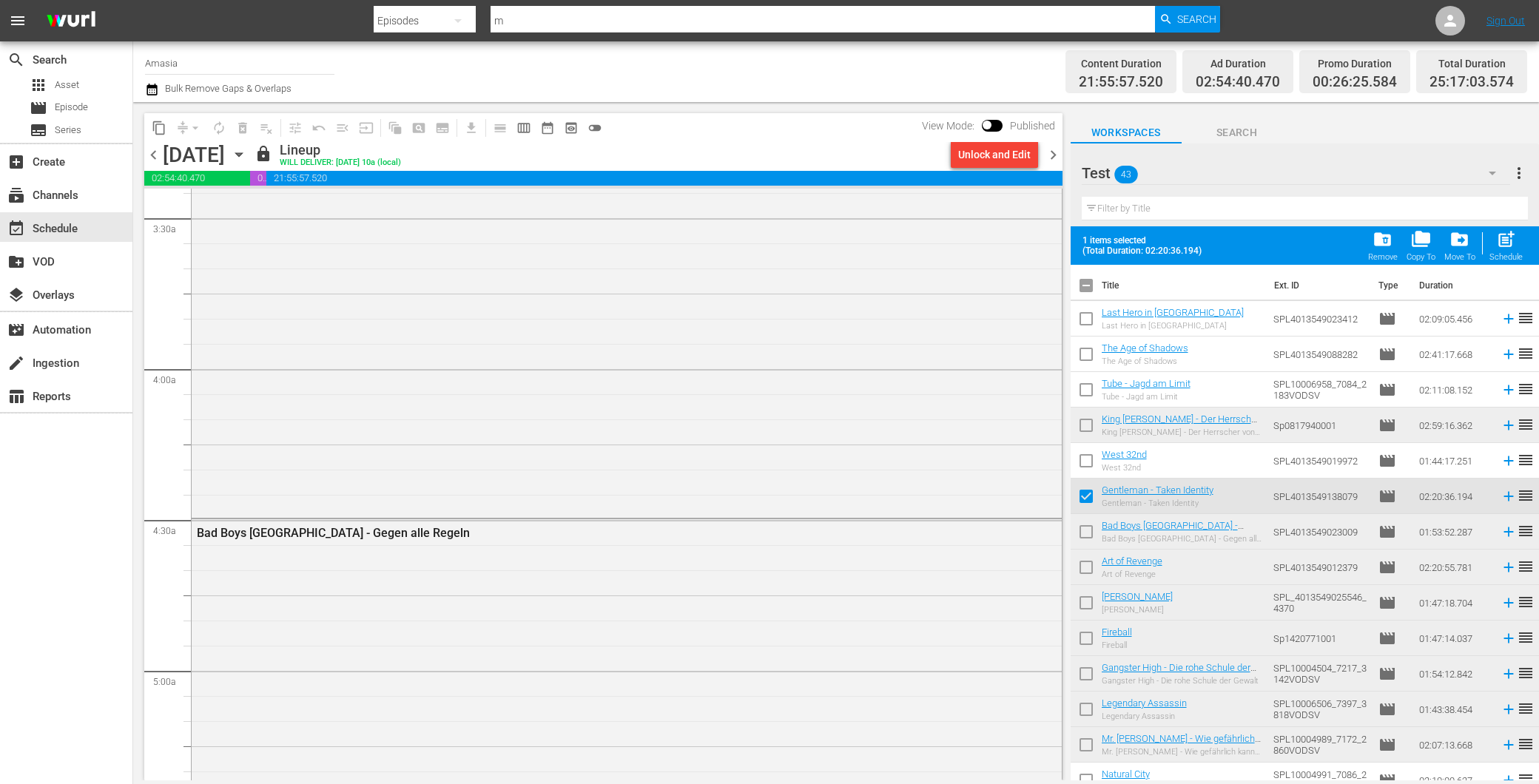
scroll to position [1068, 0]
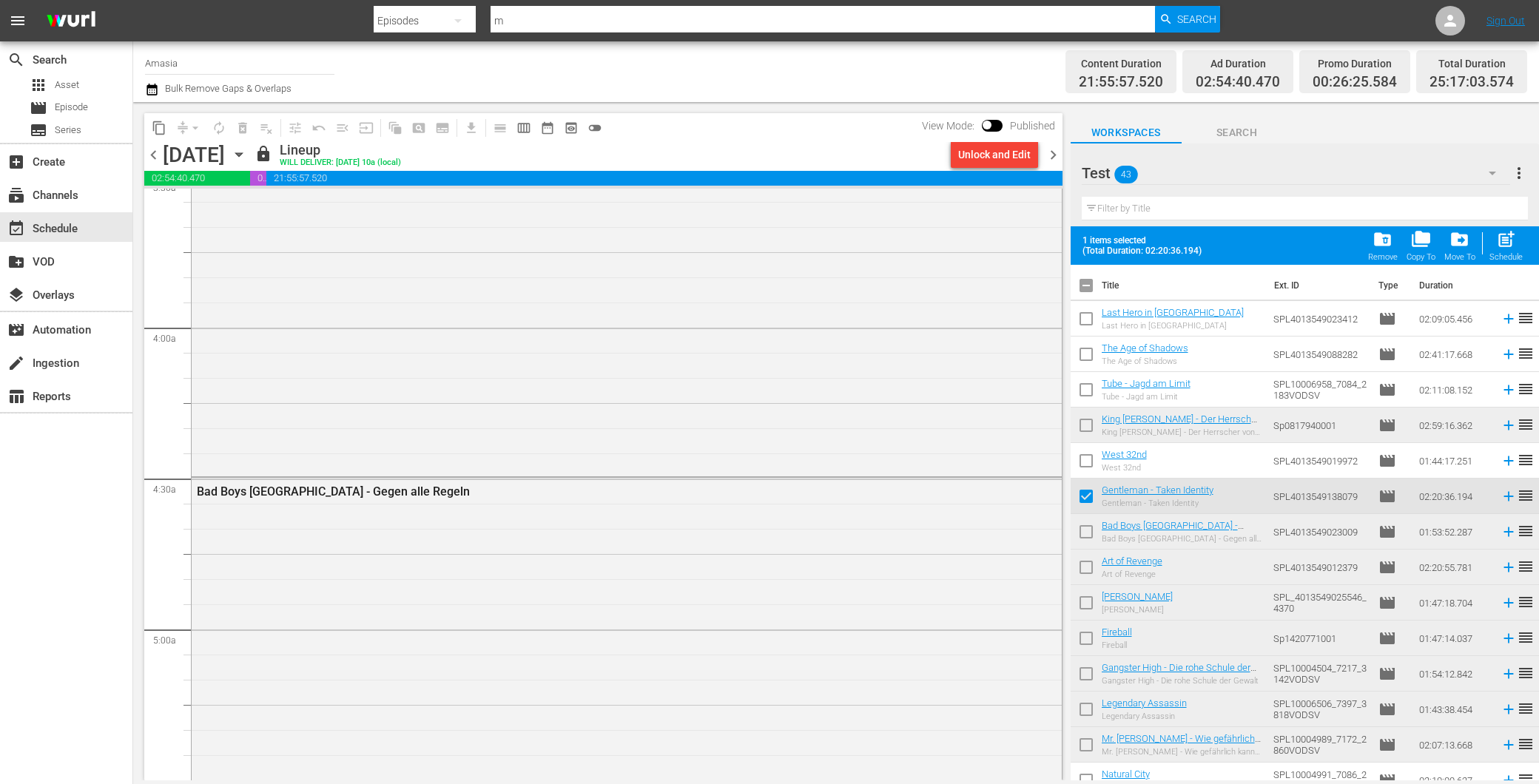
click at [1082, 533] on input "checkbox" at bounding box center [1085, 535] width 31 height 31
checkbox input "true"
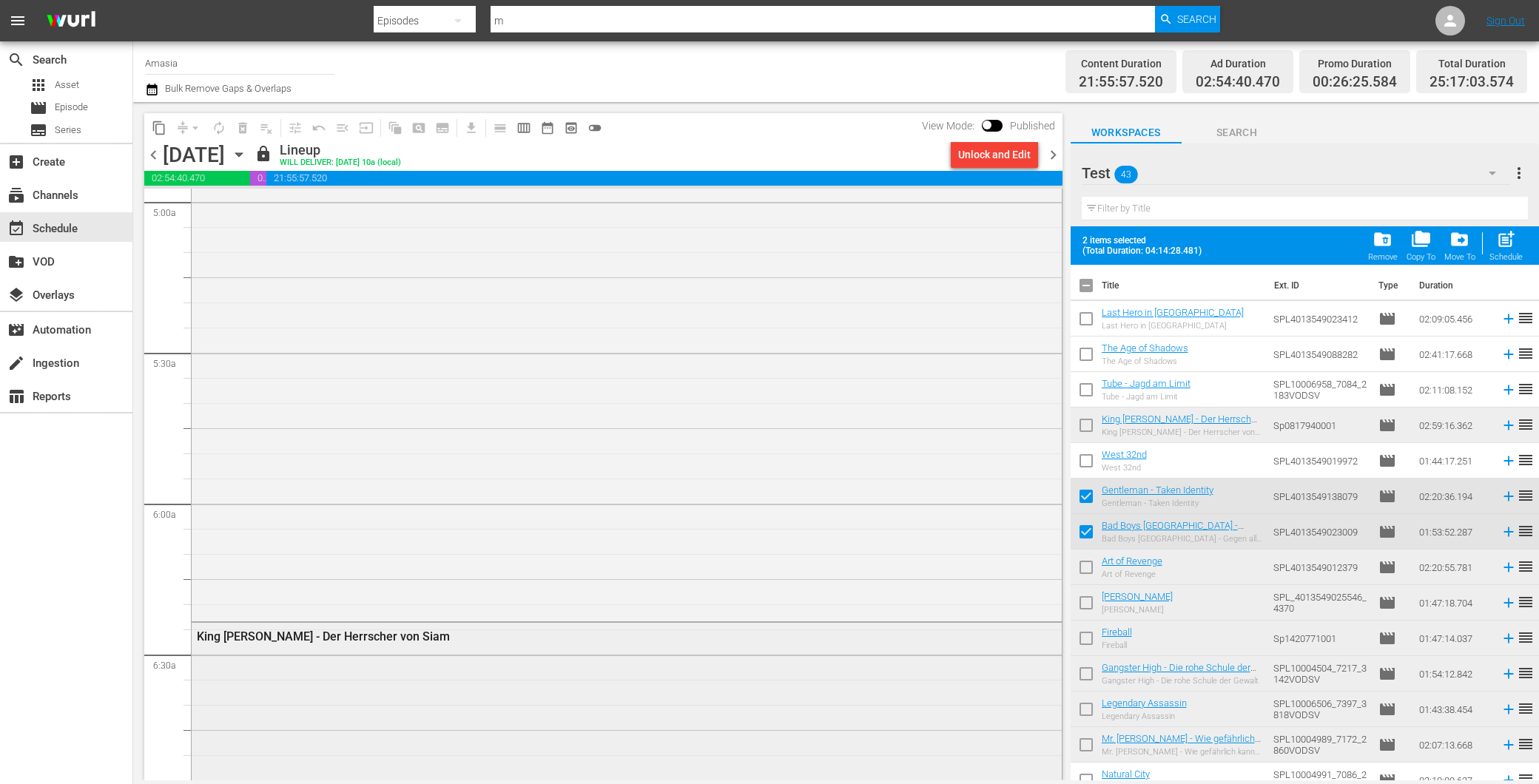
scroll to position [1644, 0]
click at [1089, 420] on input "checkbox" at bounding box center [1085, 428] width 31 height 31
checkbox input "true"
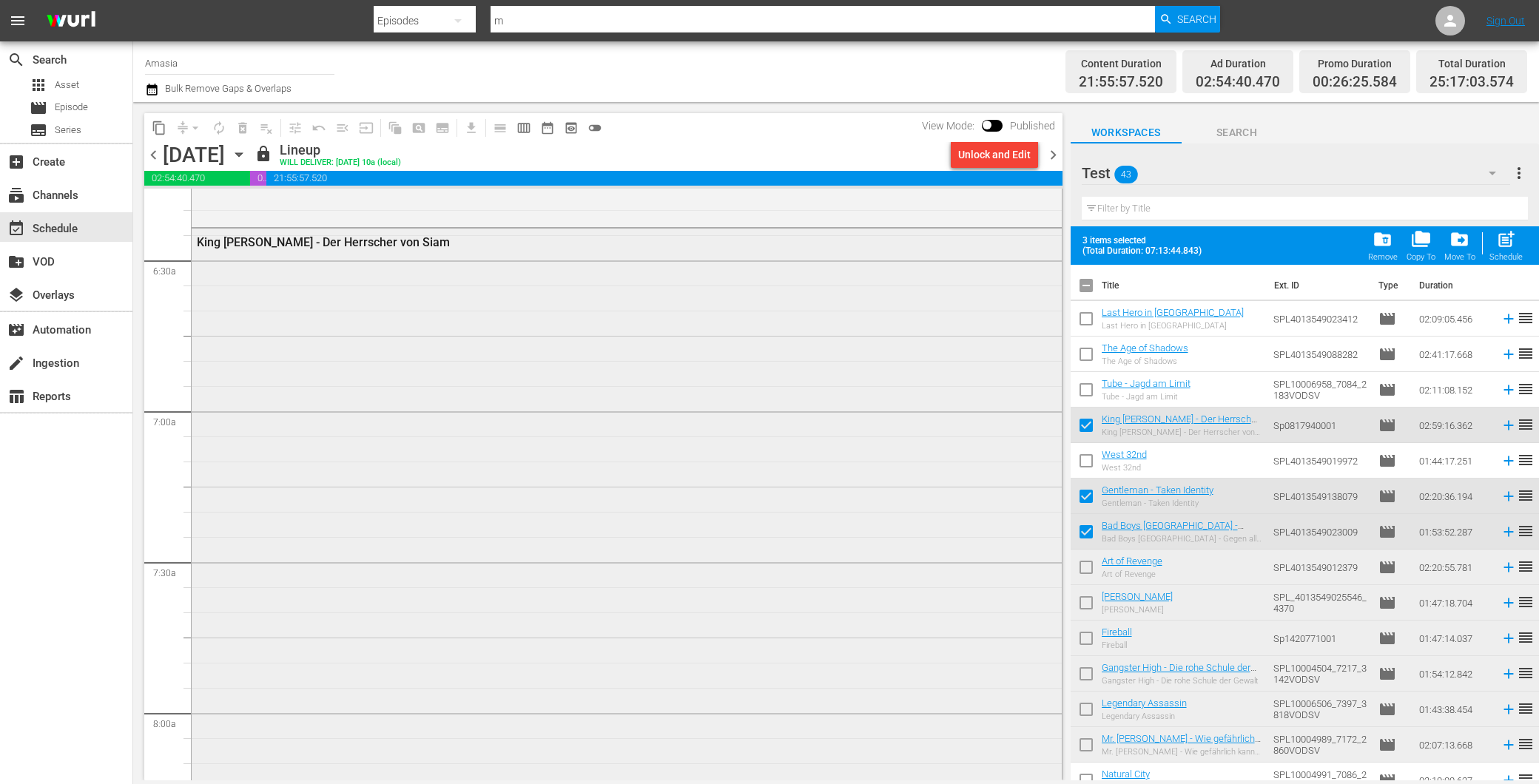
scroll to position [2054, 0]
click at [703, 545] on div "King [PERSON_NAME] - Der Herrscher von Siam" at bounding box center [627, 513] width 870 height 898
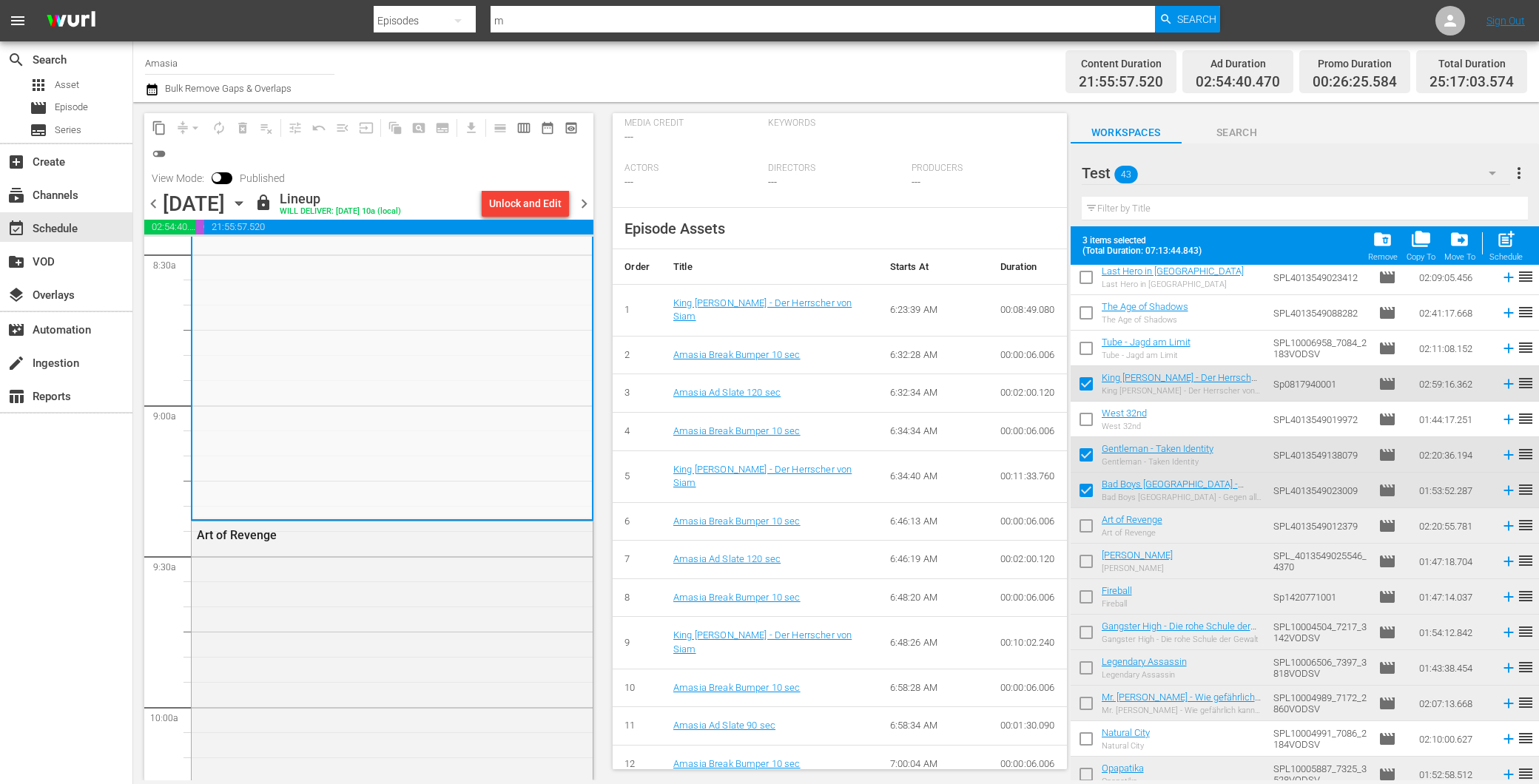
scroll to position [82, 0]
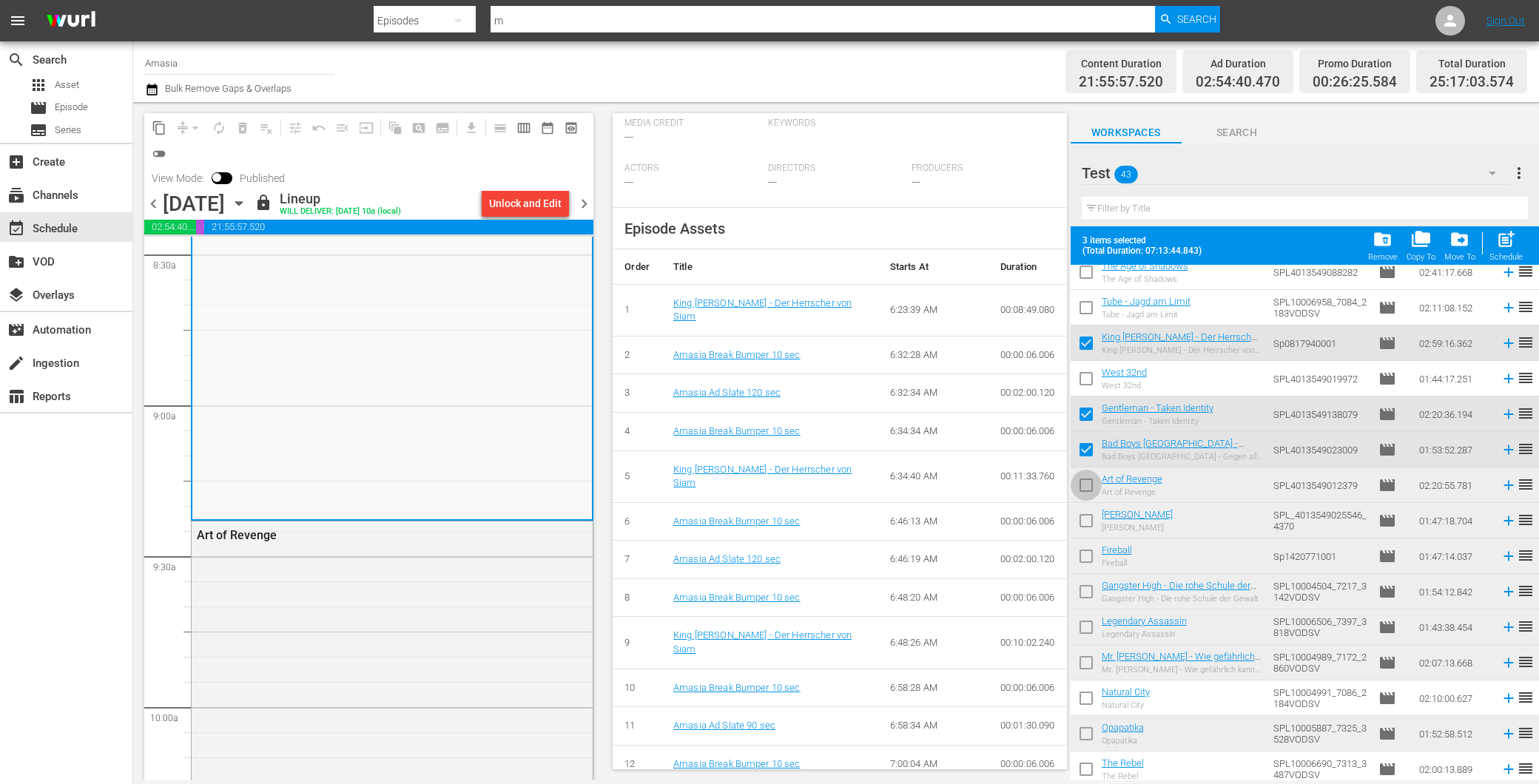
drag, startPoint x: 1085, startPoint y: 484, endPoint x: 1055, endPoint y: 505, distance: 36.6
click at [1084, 485] on input "checkbox" at bounding box center [1085, 488] width 31 height 31
checkbox input "true"
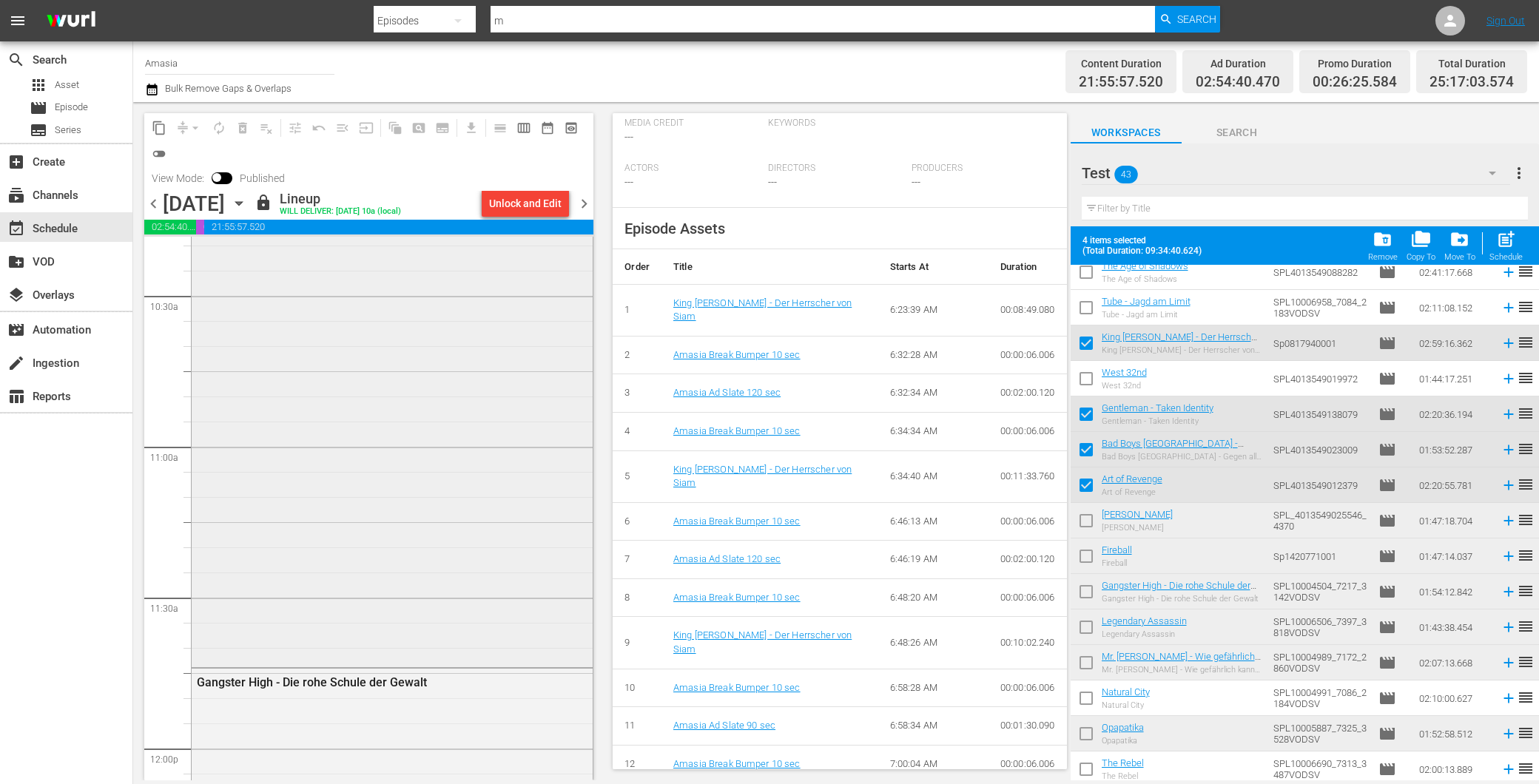
scroll to position [3287, 0]
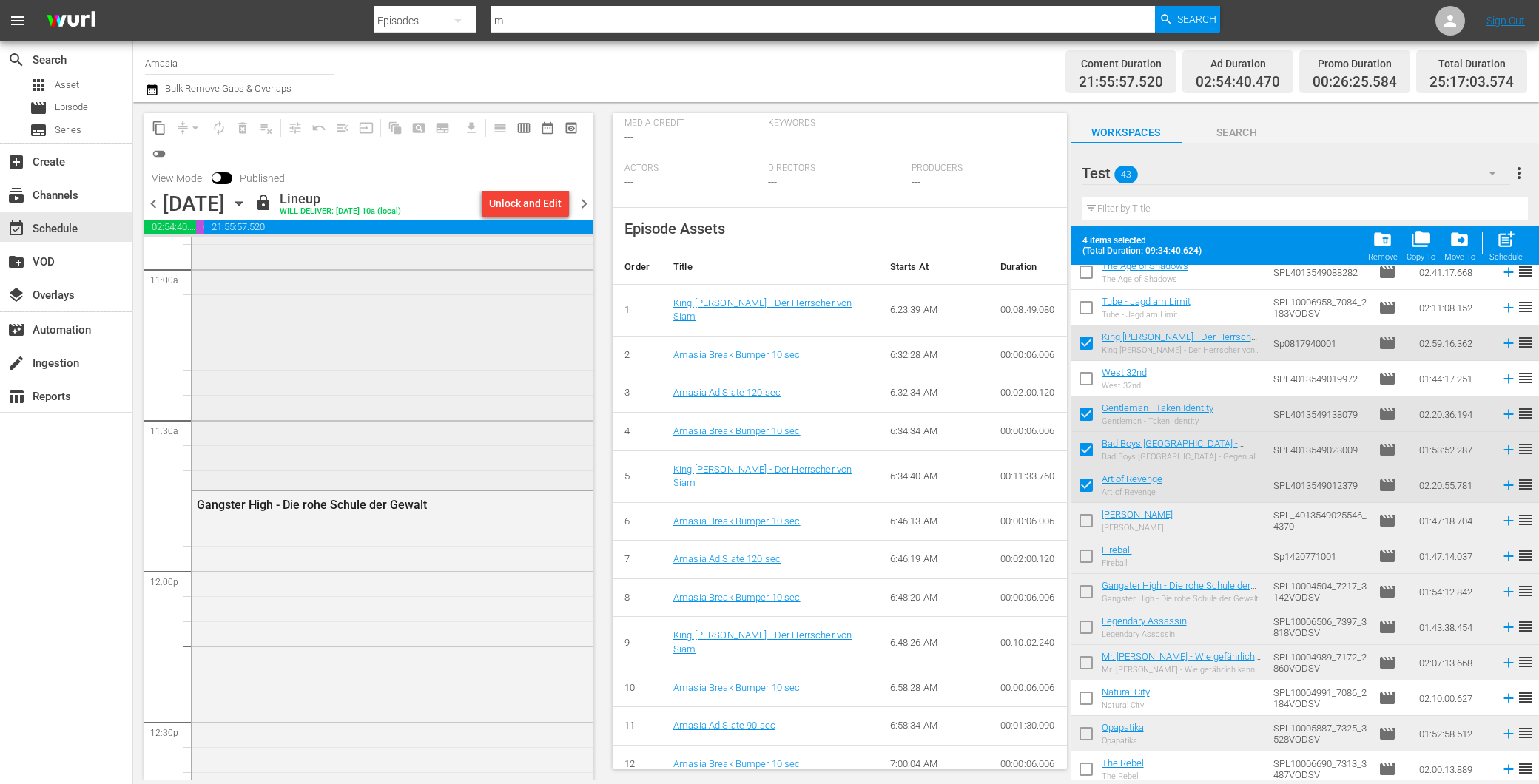
click at [426, 454] on div "Art of Revenge" at bounding box center [392, 134] width 401 height 705
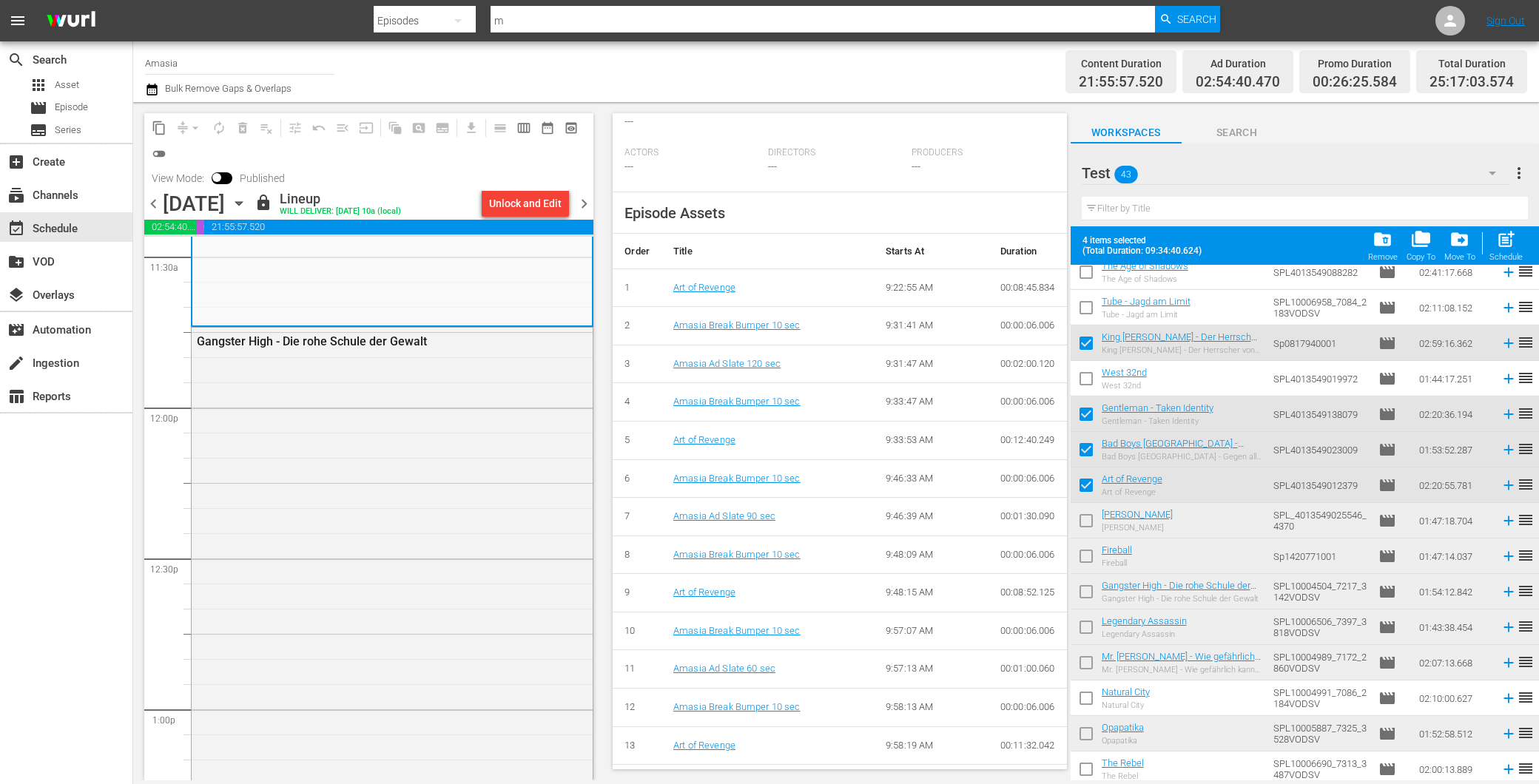
scroll to position [3452, 0]
click at [1080, 594] on input "checkbox" at bounding box center [1085, 594] width 31 height 31
checkbox input "true"
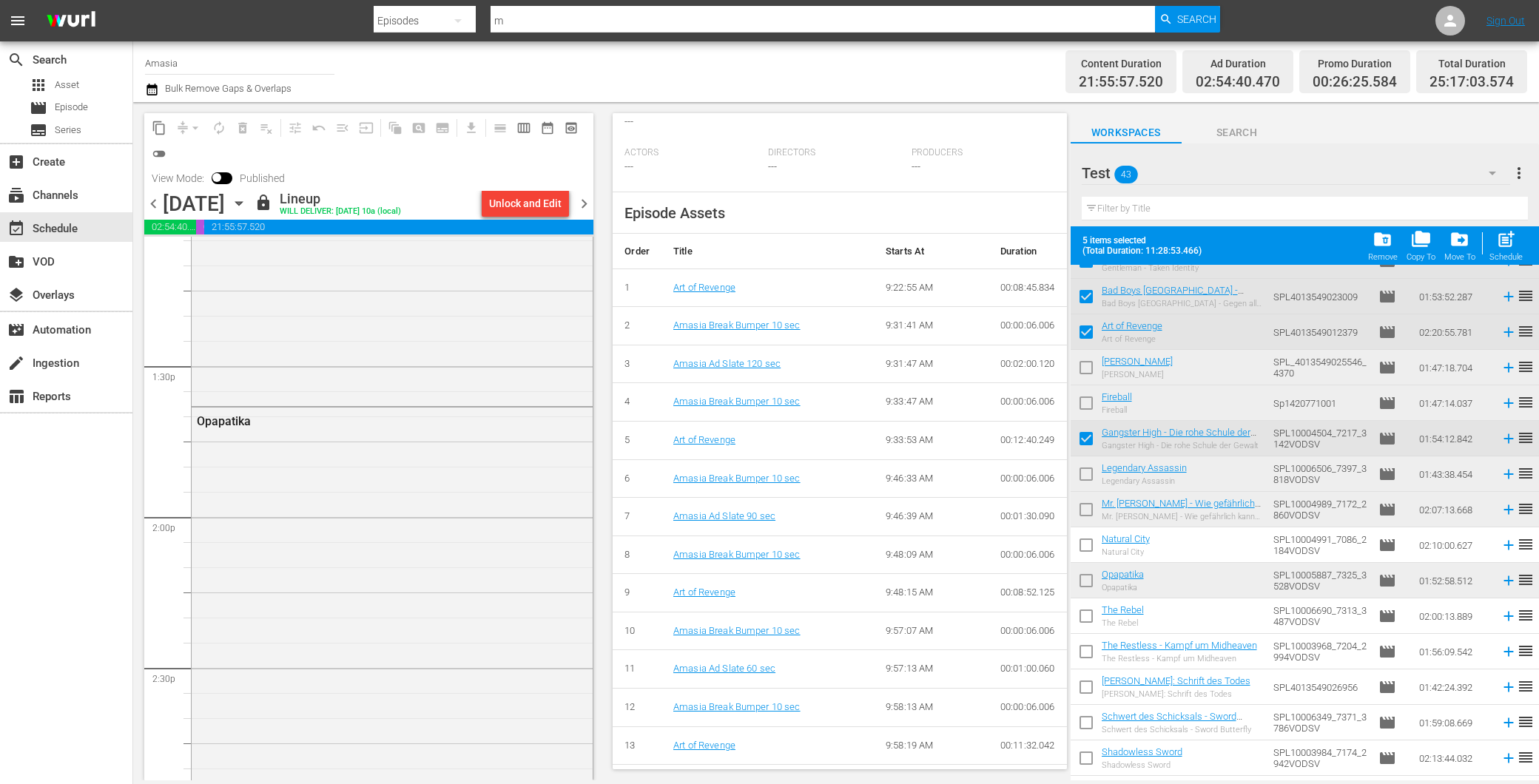
scroll to position [246, 0]
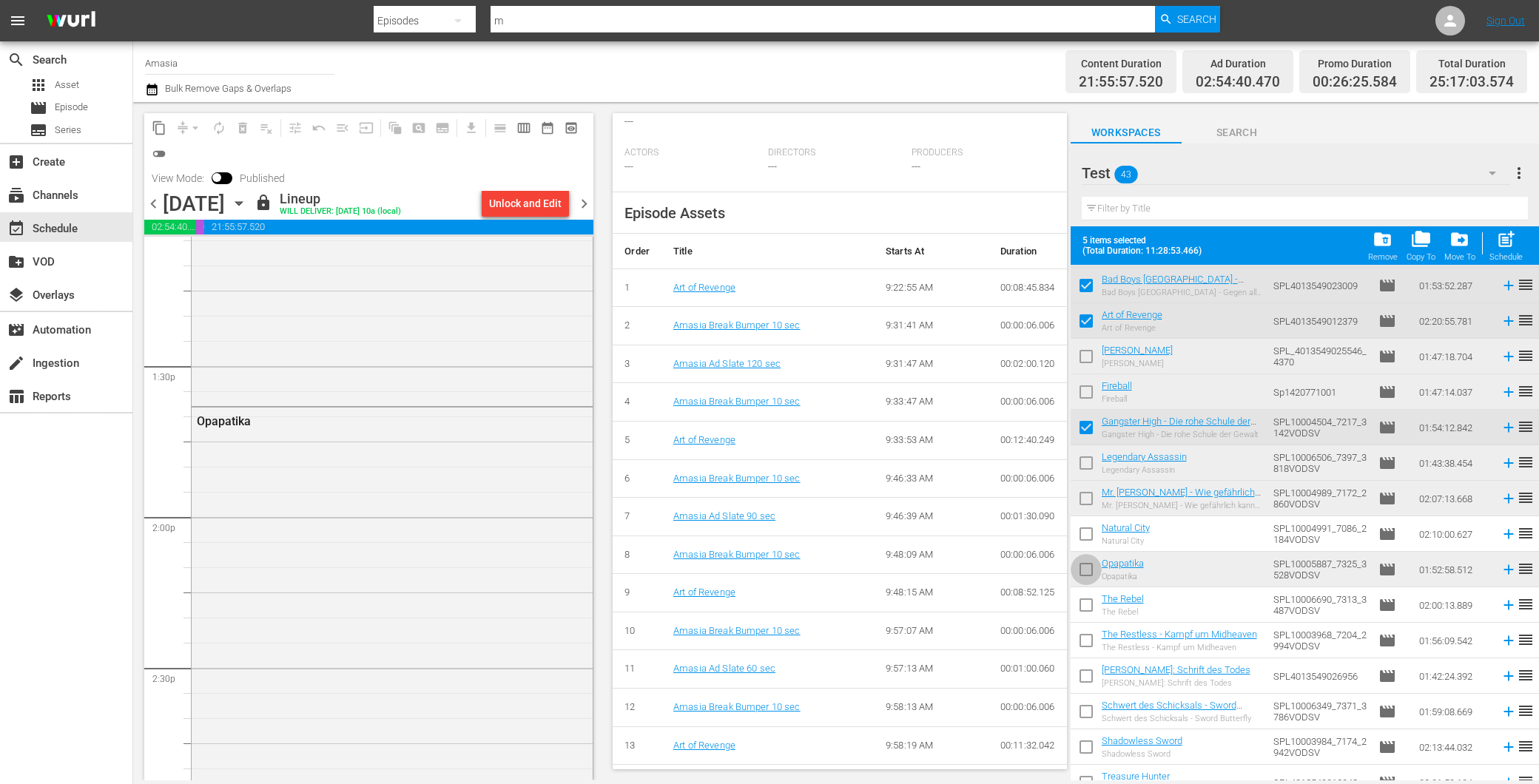
drag, startPoint x: 1084, startPoint y: 570, endPoint x: 774, endPoint y: 648, distance: 319.7
click at [1083, 571] on input "checkbox" at bounding box center [1085, 572] width 31 height 31
checkbox input "true"
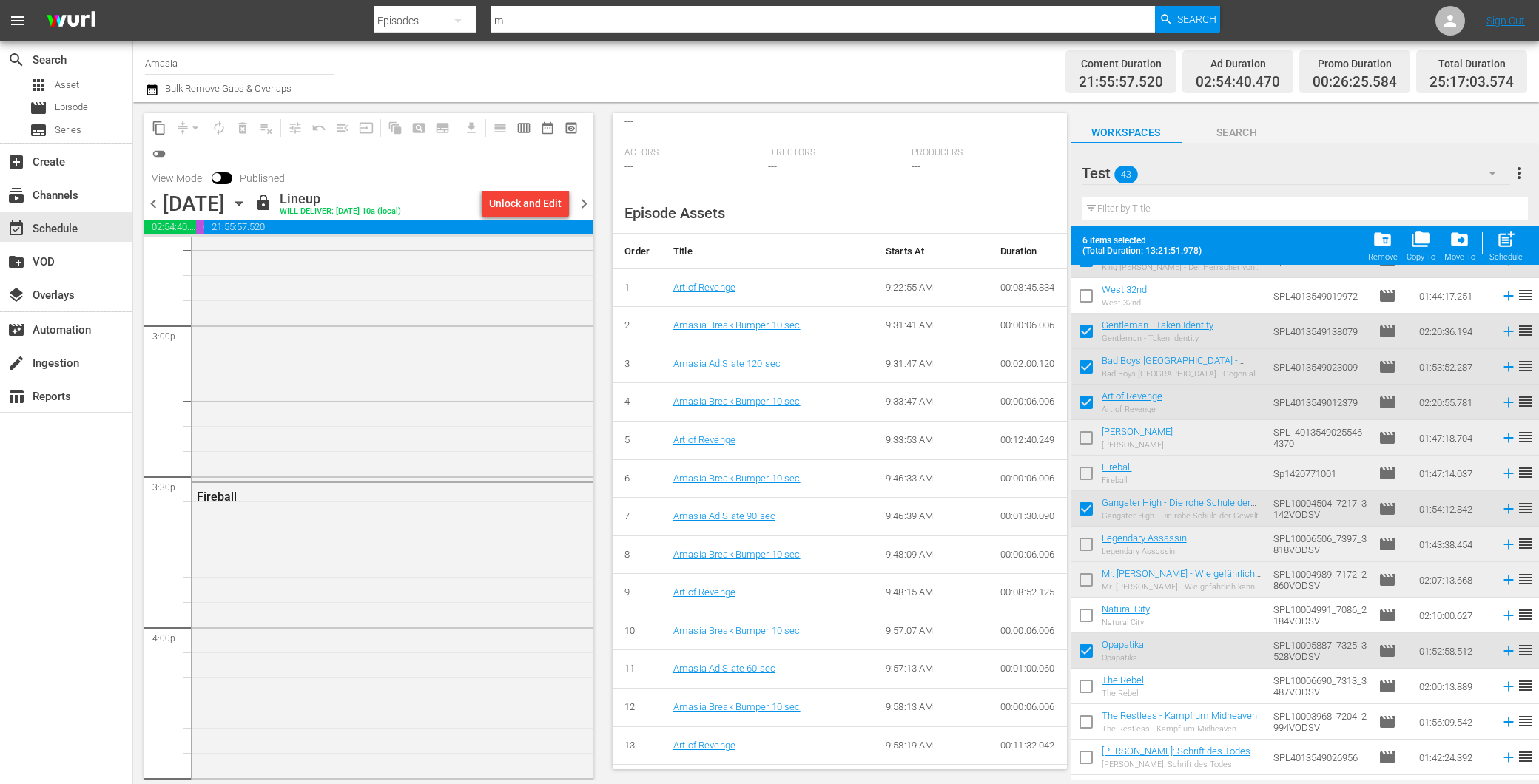
scroll to position [164, 0]
click at [1081, 472] on input "checkbox" at bounding box center [1085, 477] width 31 height 31
checkbox input "true"
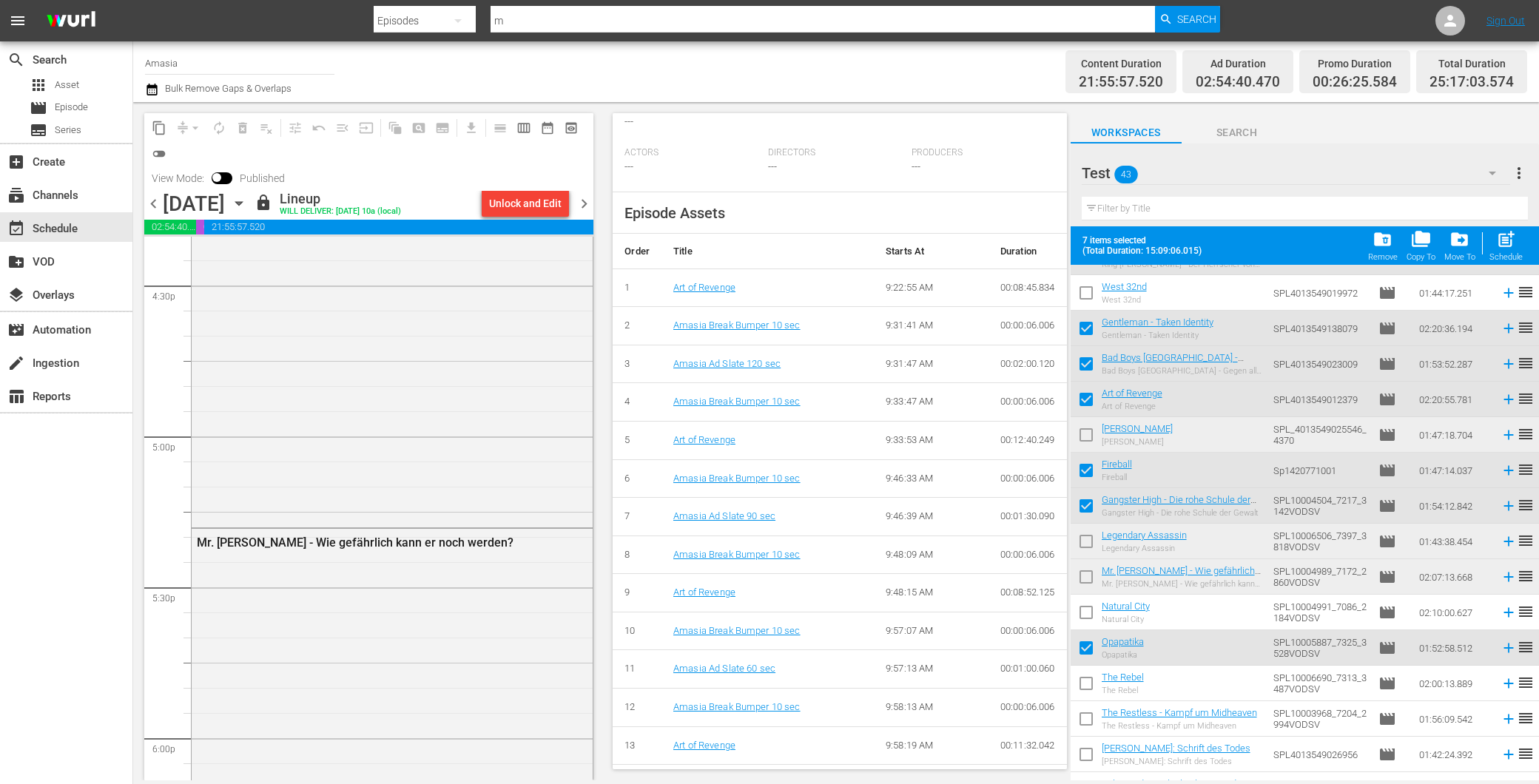
scroll to position [246, 0]
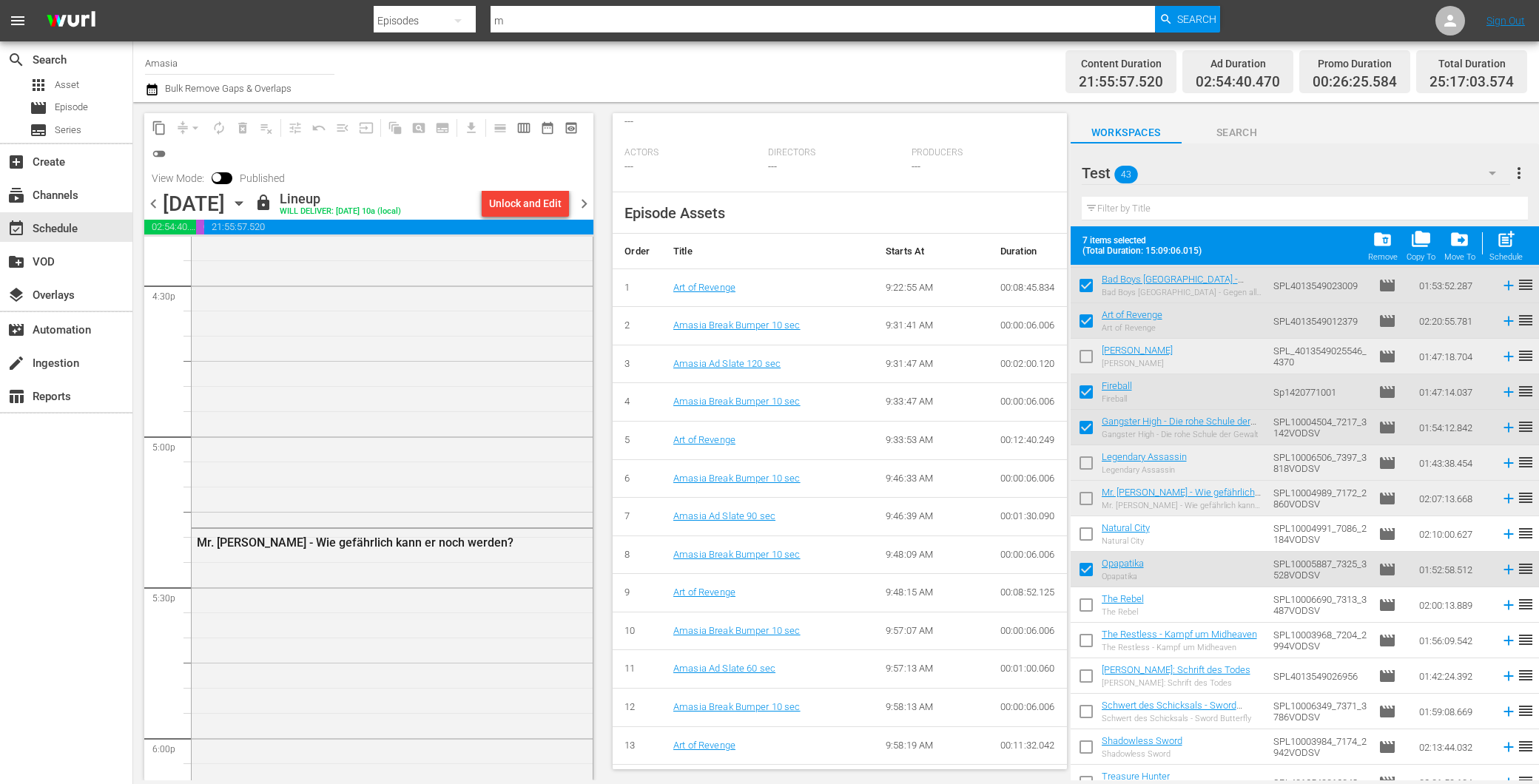
click at [1090, 505] on input "checkbox" at bounding box center [1085, 501] width 31 height 31
checkbox input "true"
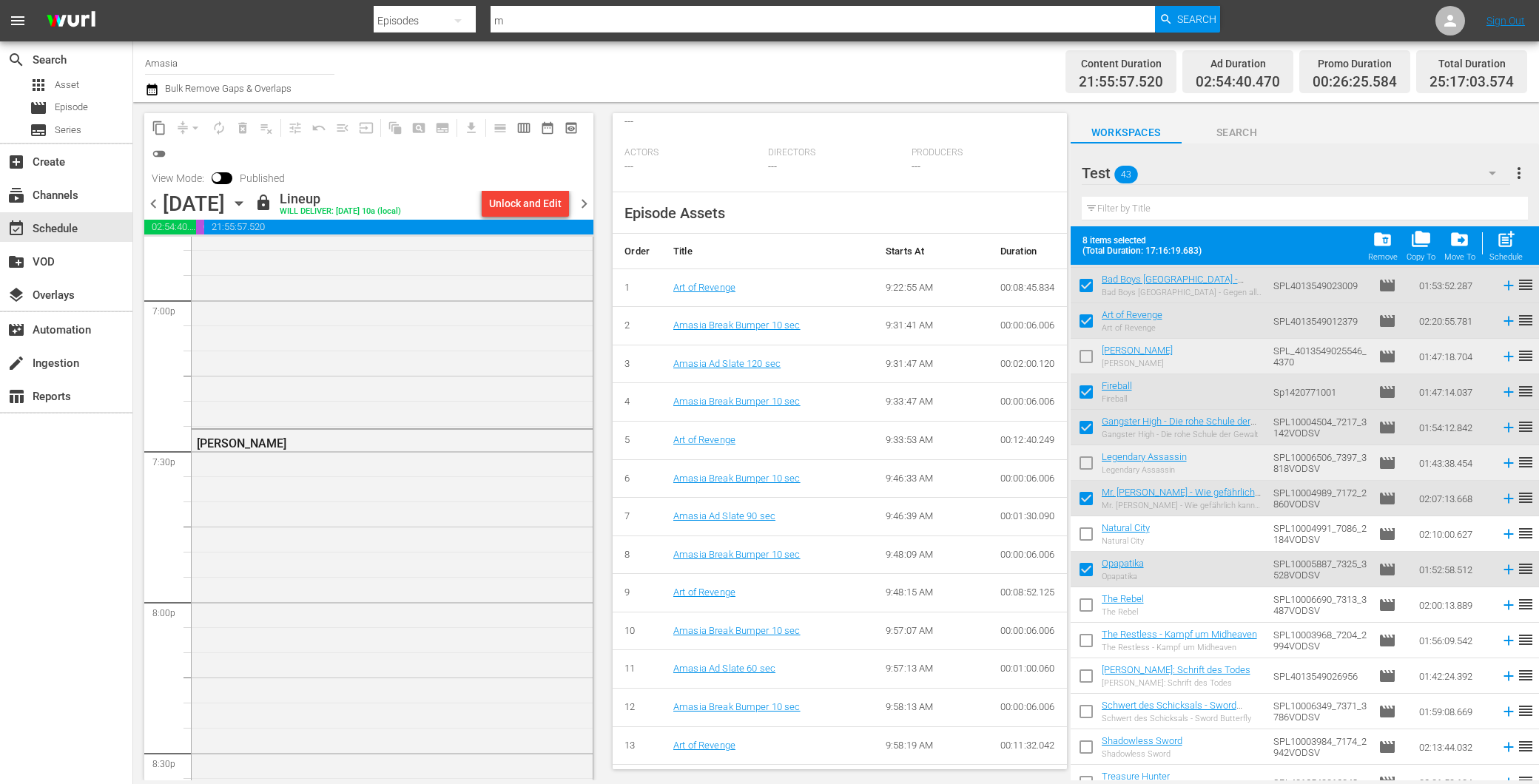
scroll to position [0, 0]
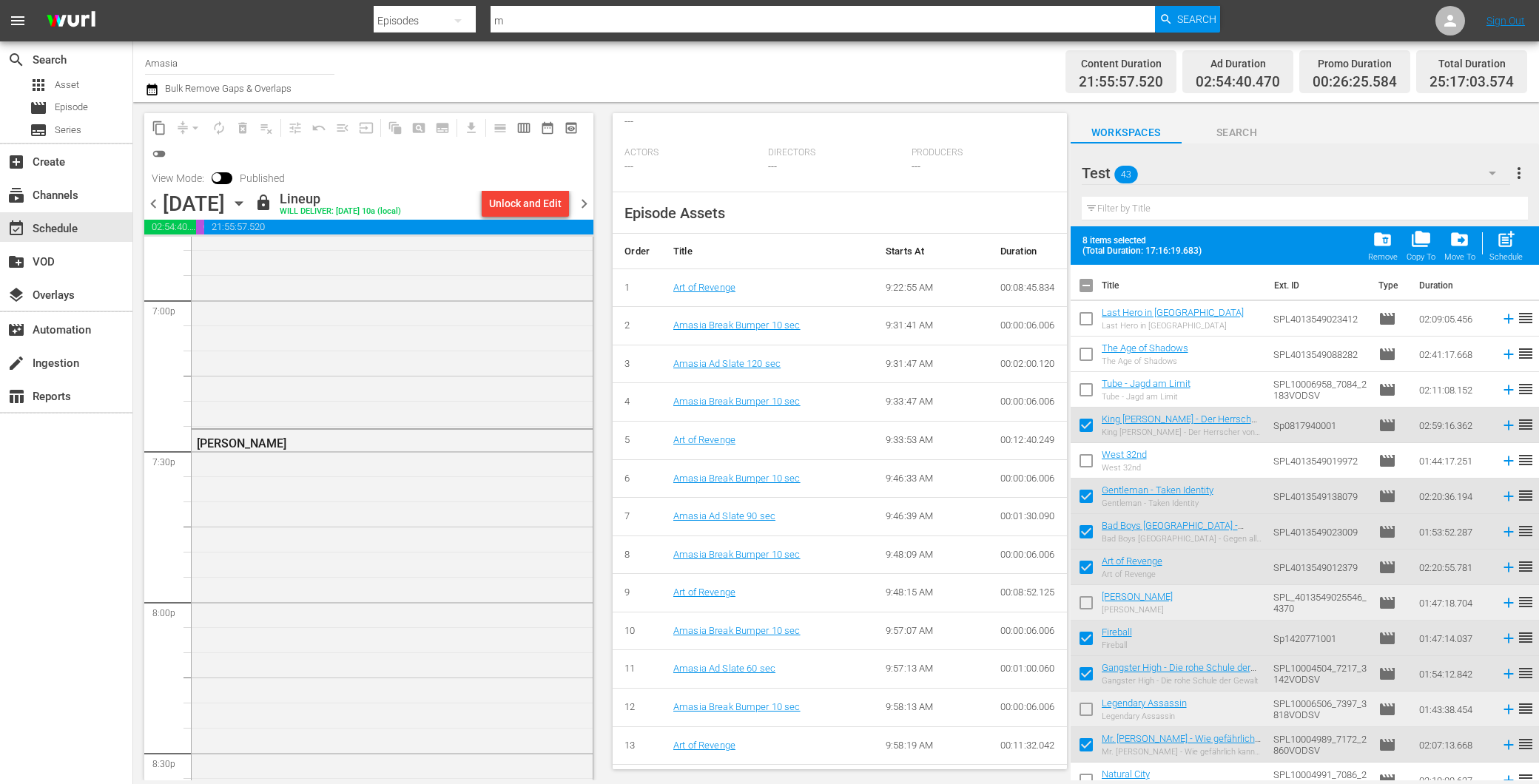
click at [1085, 596] on input "checkbox" at bounding box center [1085, 606] width 31 height 31
checkbox input "true"
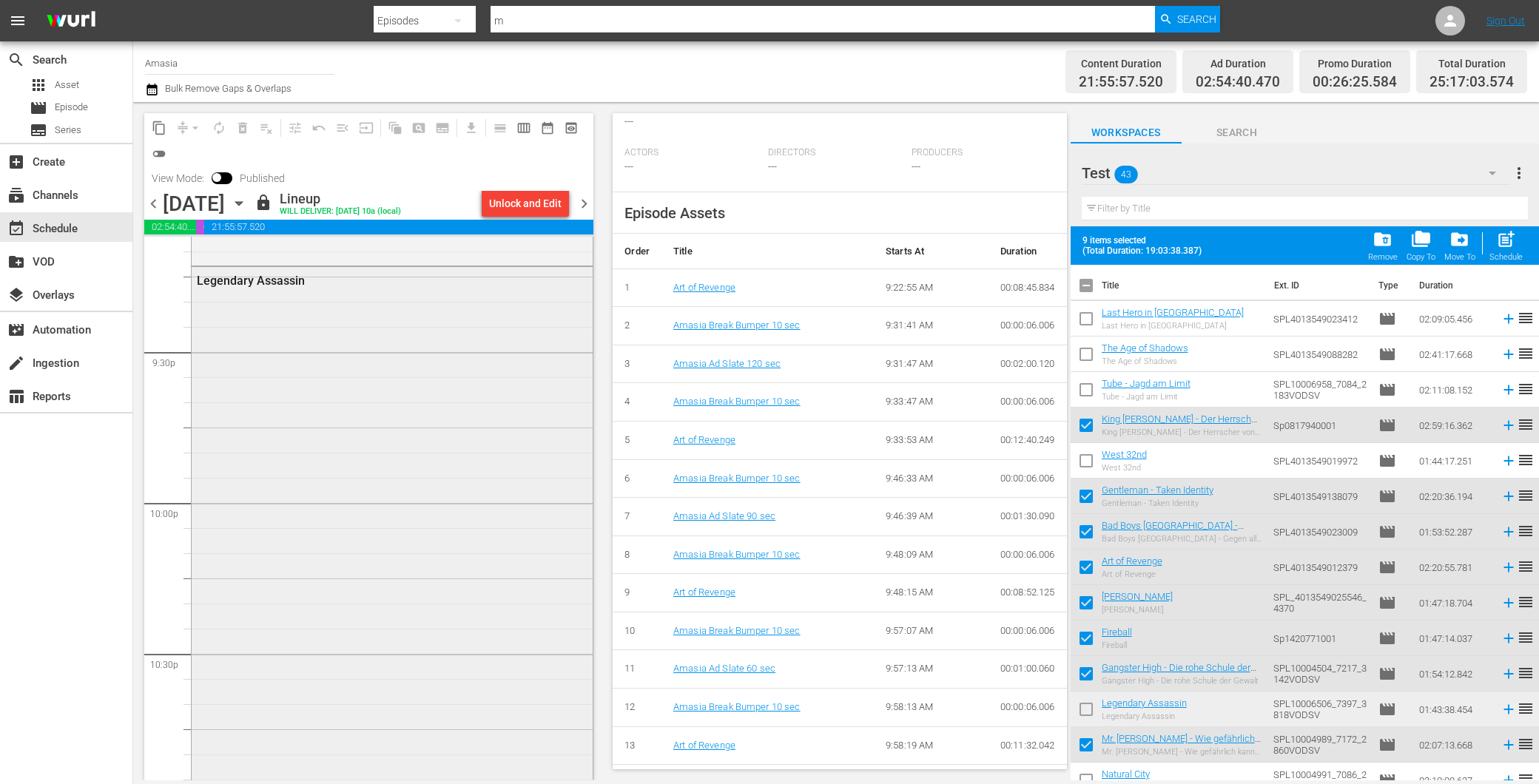
scroll to position [6576, 0]
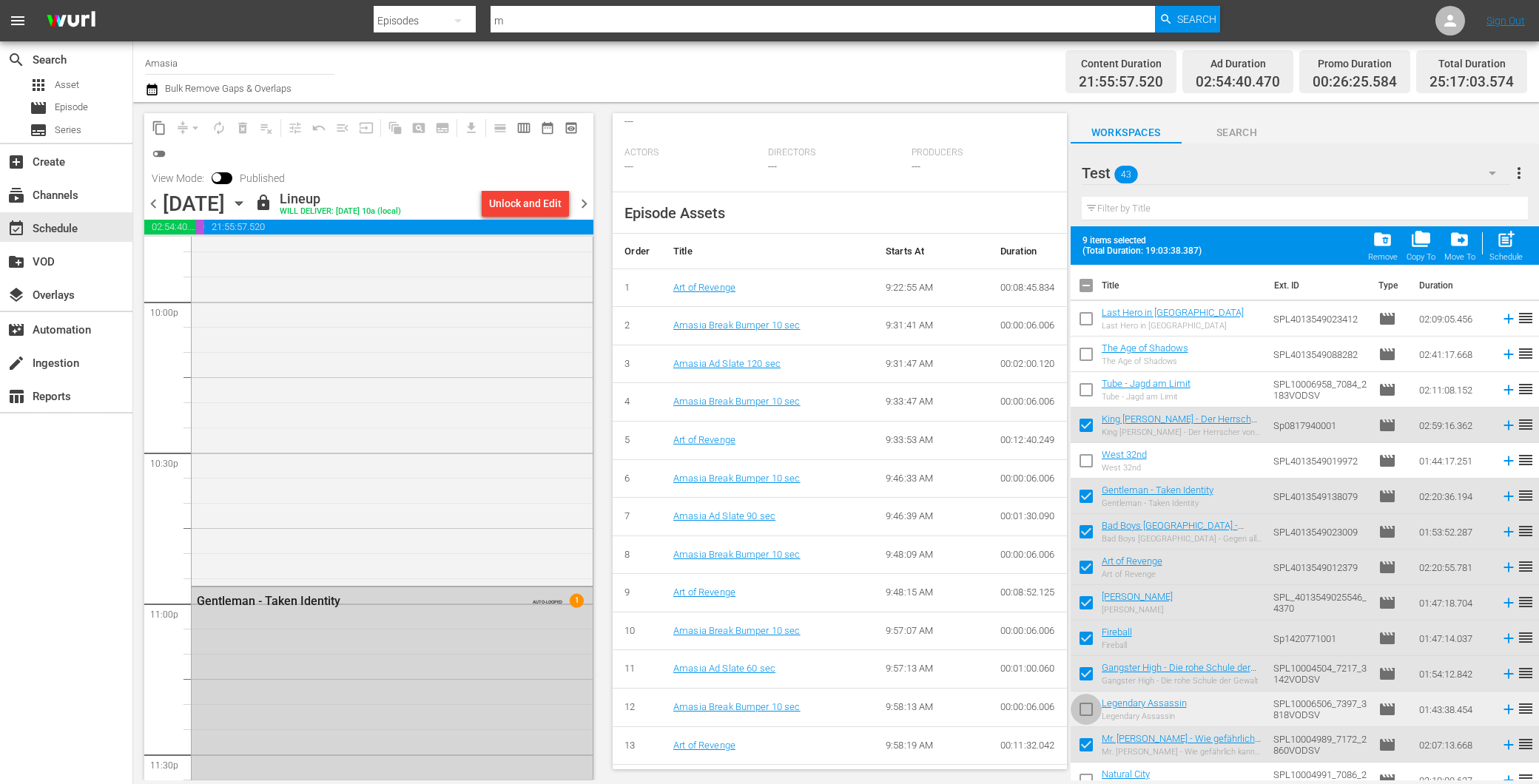
click at [1086, 700] on input "checkbox" at bounding box center [1085, 712] width 31 height 31
checkbox input "true"
click at [1384, 243] on span "folder_delete" at bounding box center [1383, 239] width 20 height 20
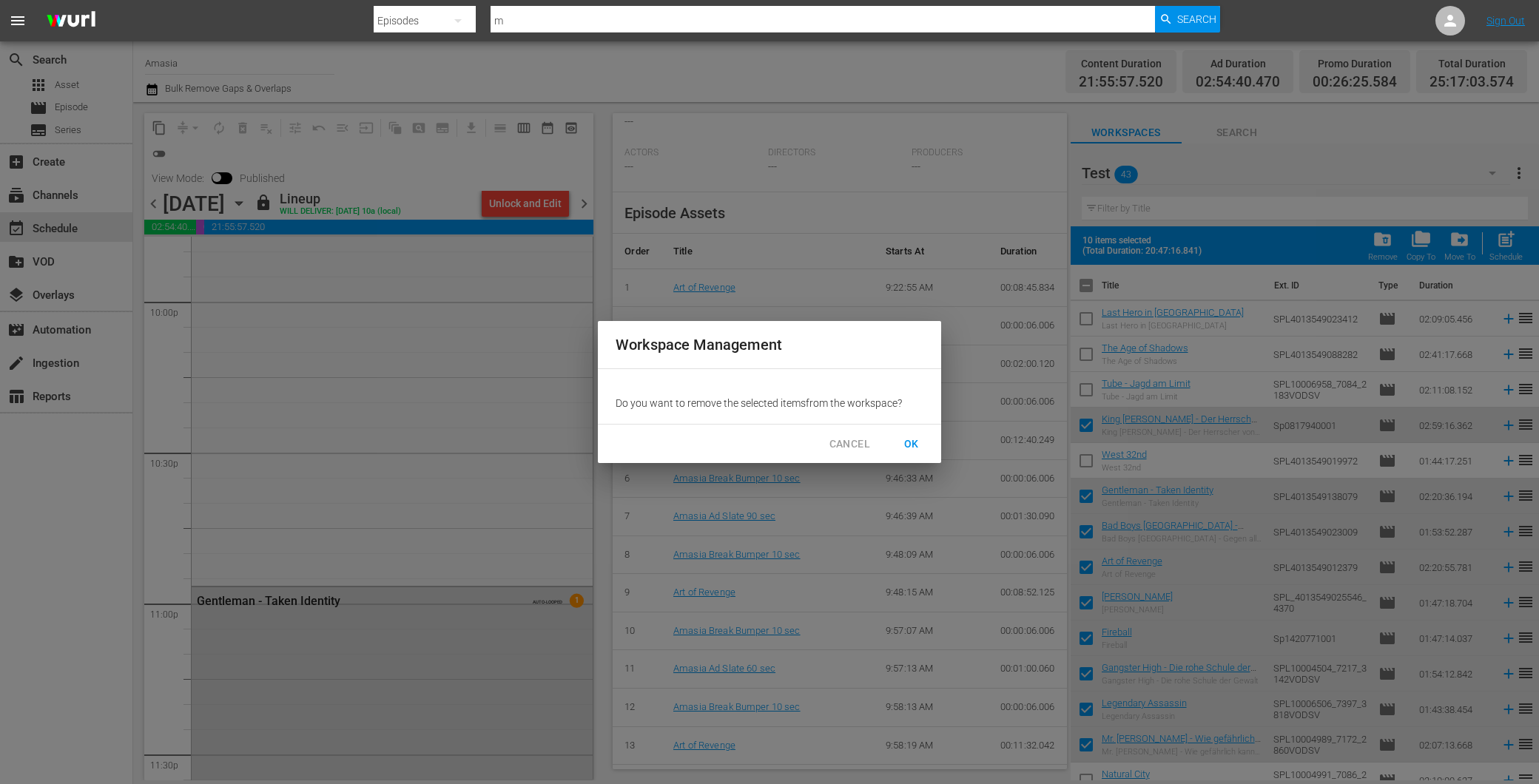
click at [911, 443] on span "OK" at bounding box center [911, 444] width 23 height 18
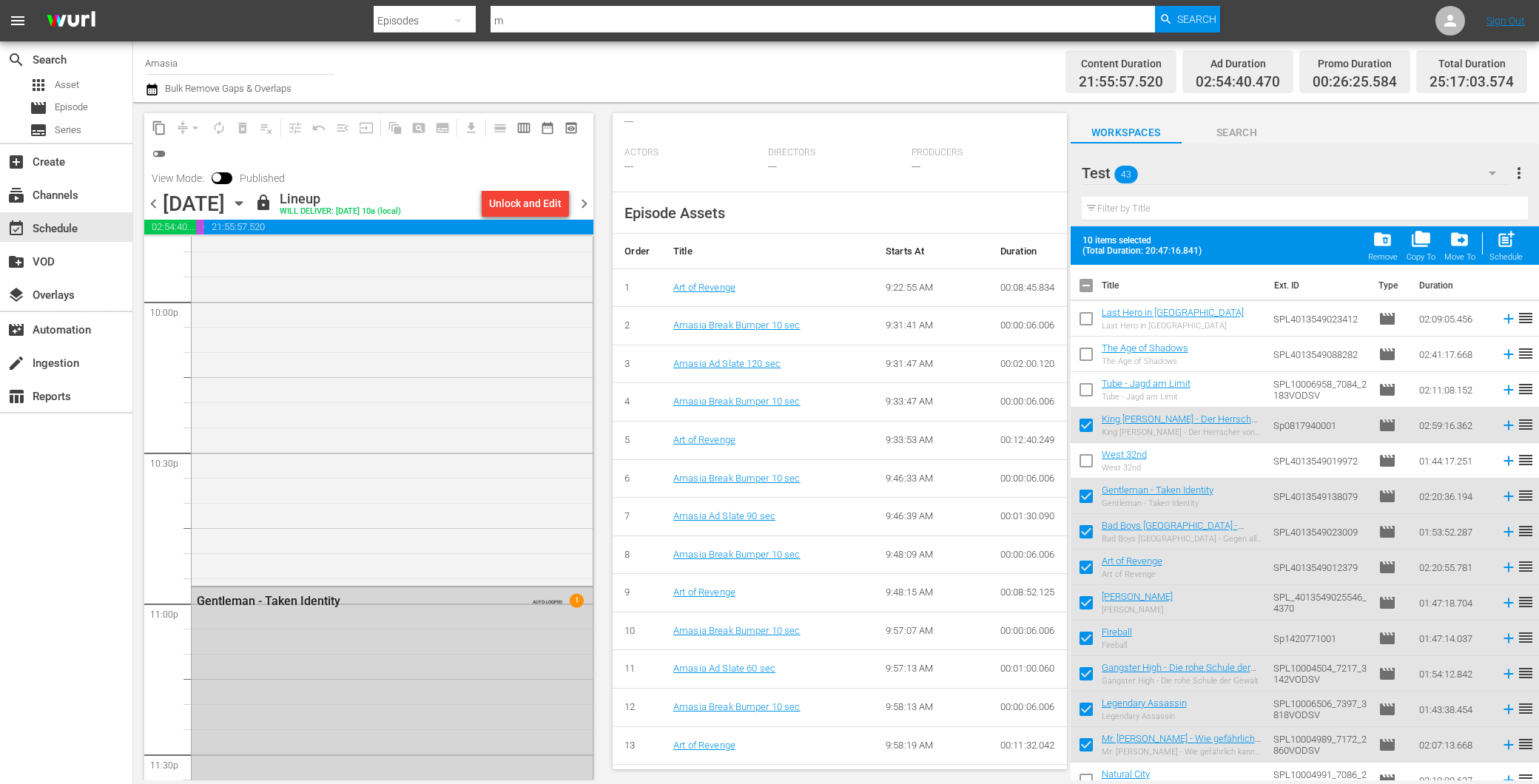
checkbox input "false"
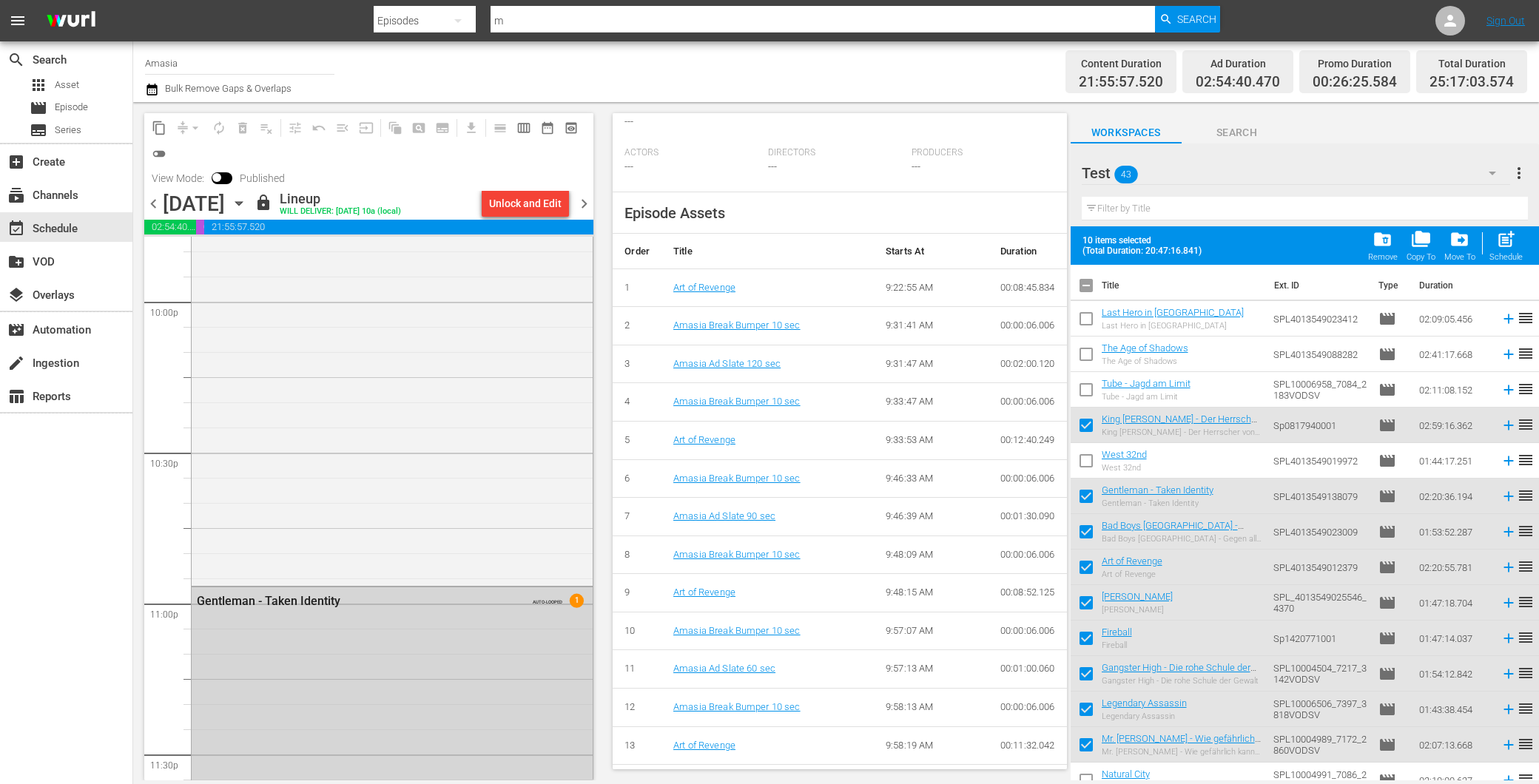
checkbox input "false"
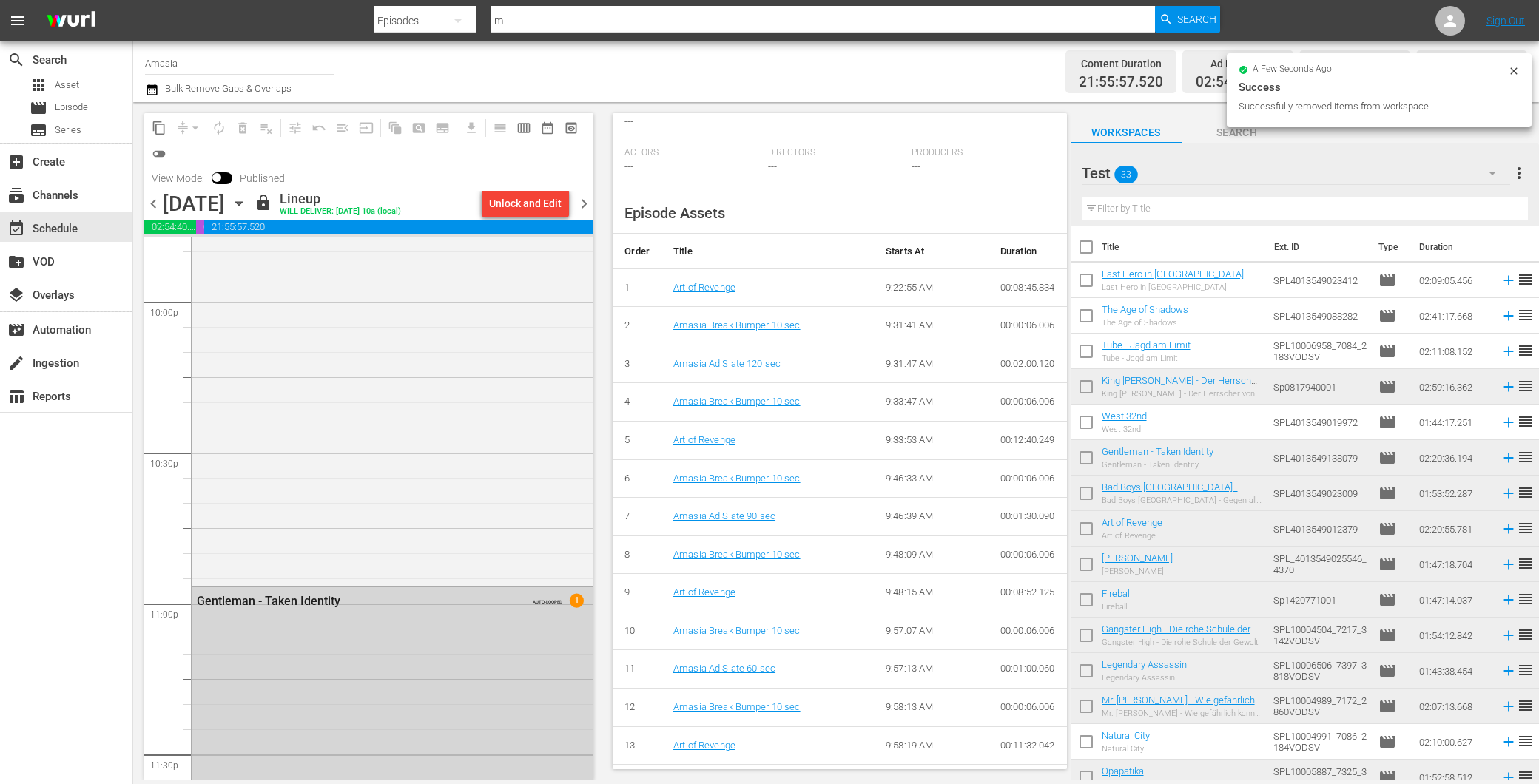
click at [527, 192] on div "content_copy compress arrow_drop_down autorenew_outlined delete_forever_outline…" at bounding box center [368, 166] width 449 height 106
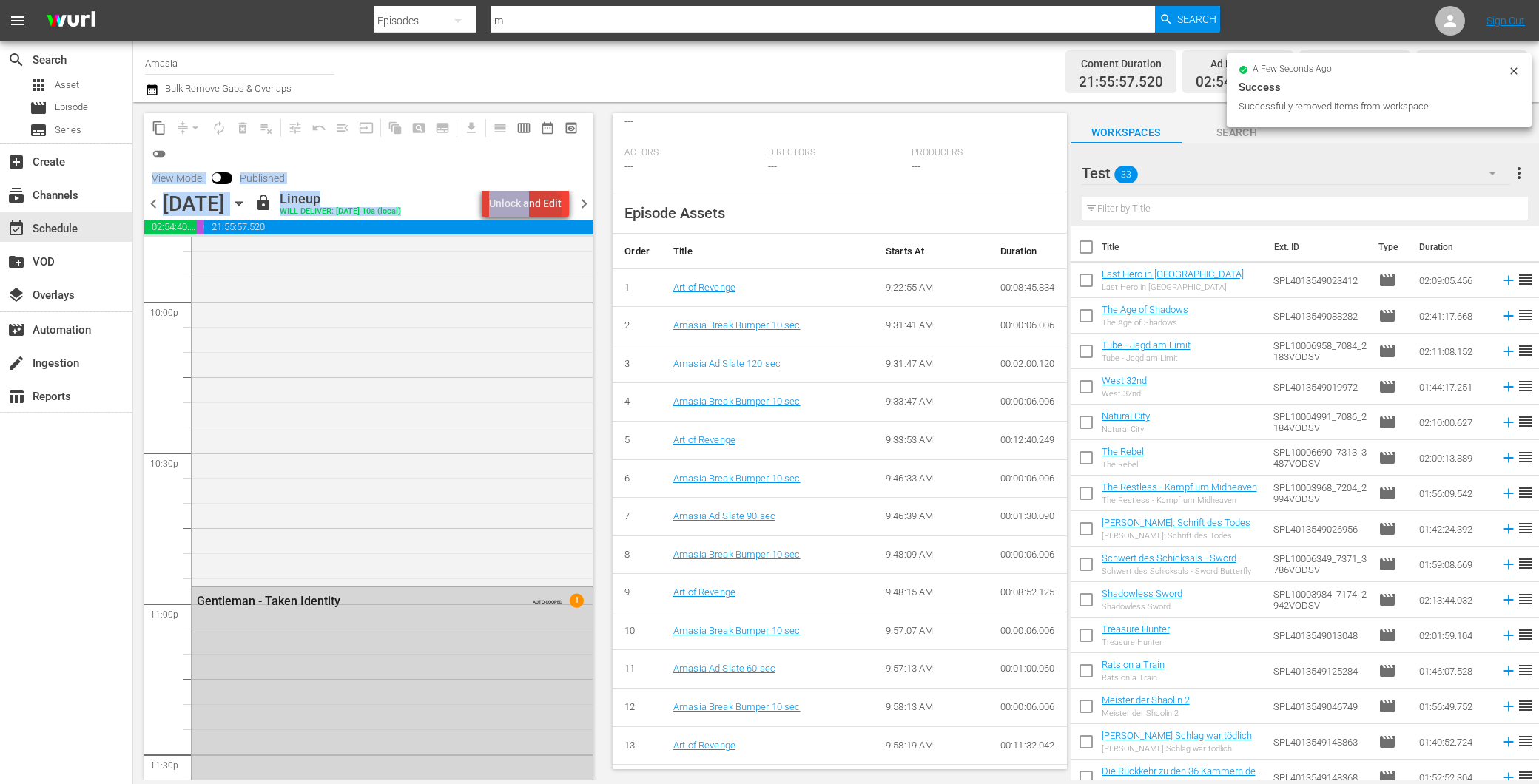
drag, startPoint x: 527, startPoint y: 192, endPoint x: 527, endPoint y: 213, distance: 21.0
click at [527, 213] on div "Unlock and Edit" at bounding box center [525, 203] width 73 height 27
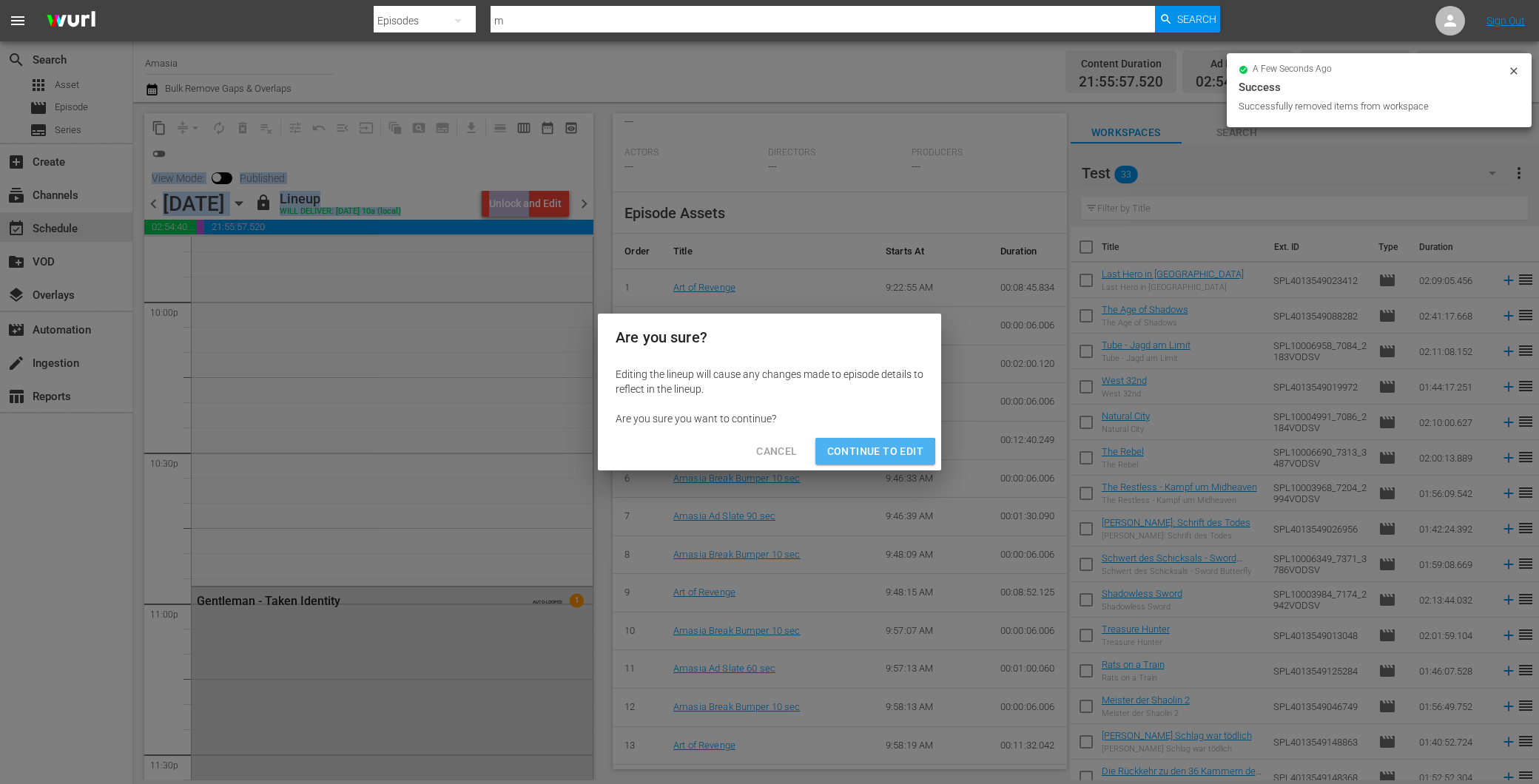
click at [869, 453] on span "Continue to Edit" at bounding box center [875, 452] width 96 height 18
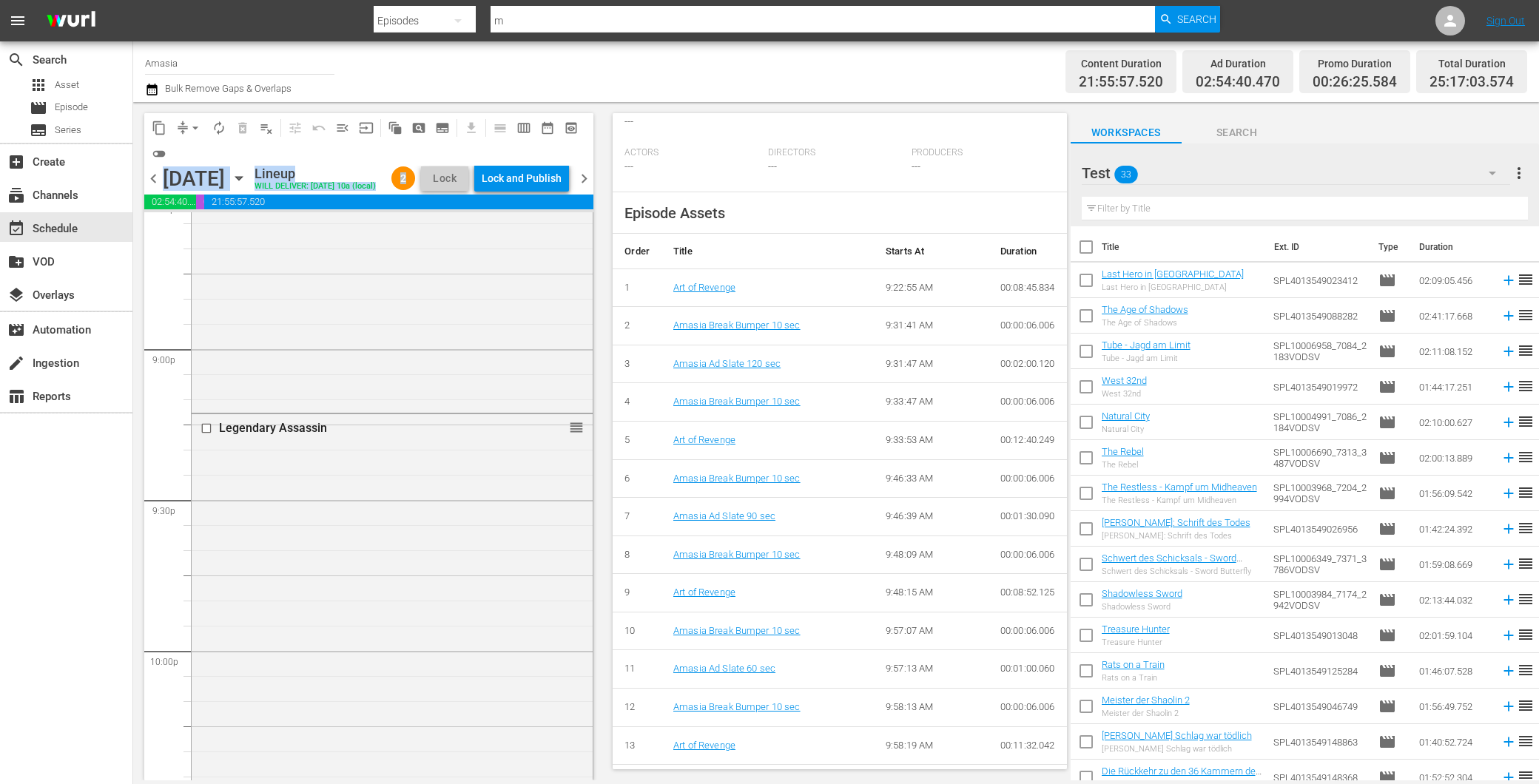
scroll to position [6001, 0]
click at [267, 126] on span "playlist_remove_outlined" at bounding box center [266, 128] width 15 height 15
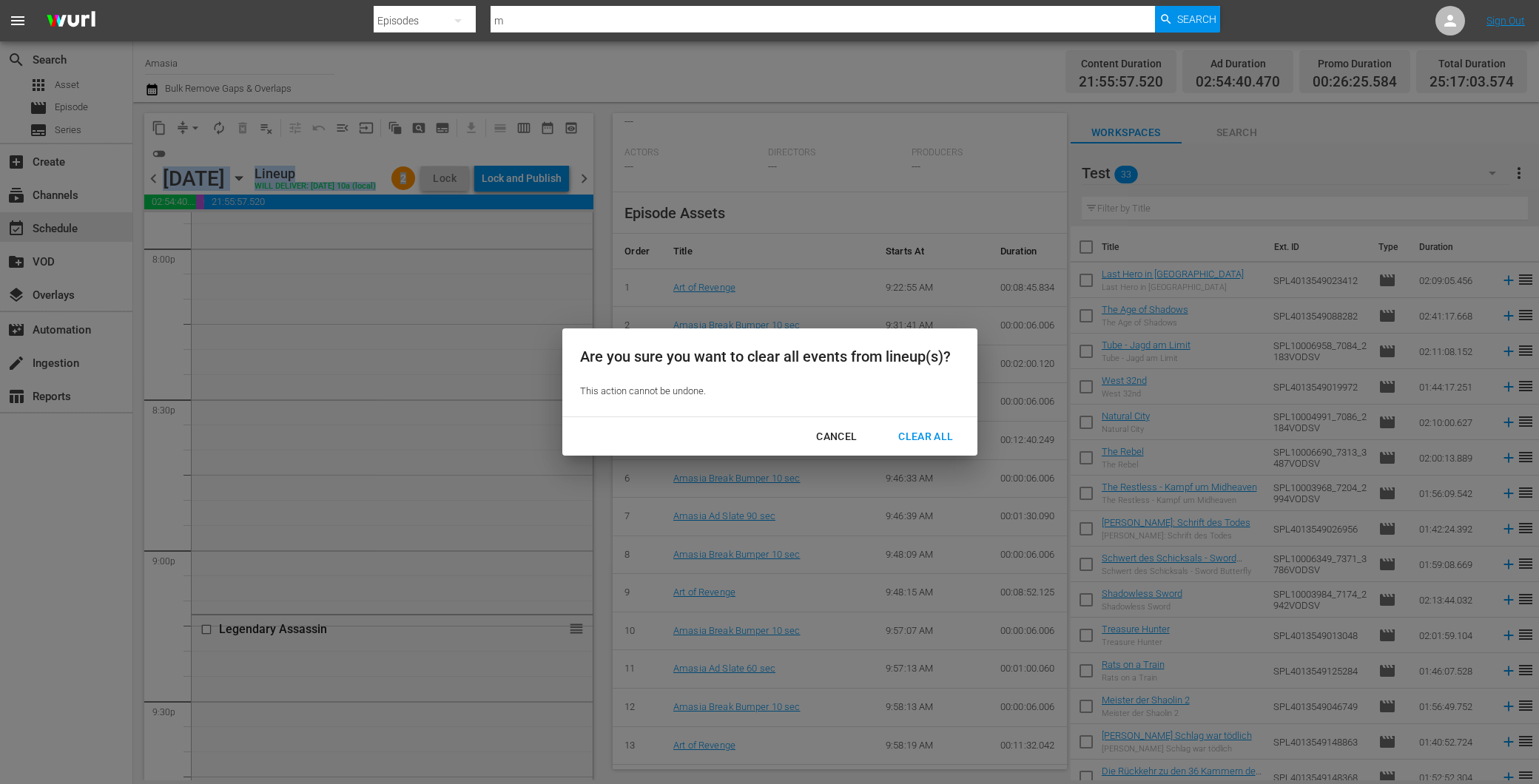
click at [916, 434] on div "Clear All" at bounding box center [926, 437] width 79 height 18
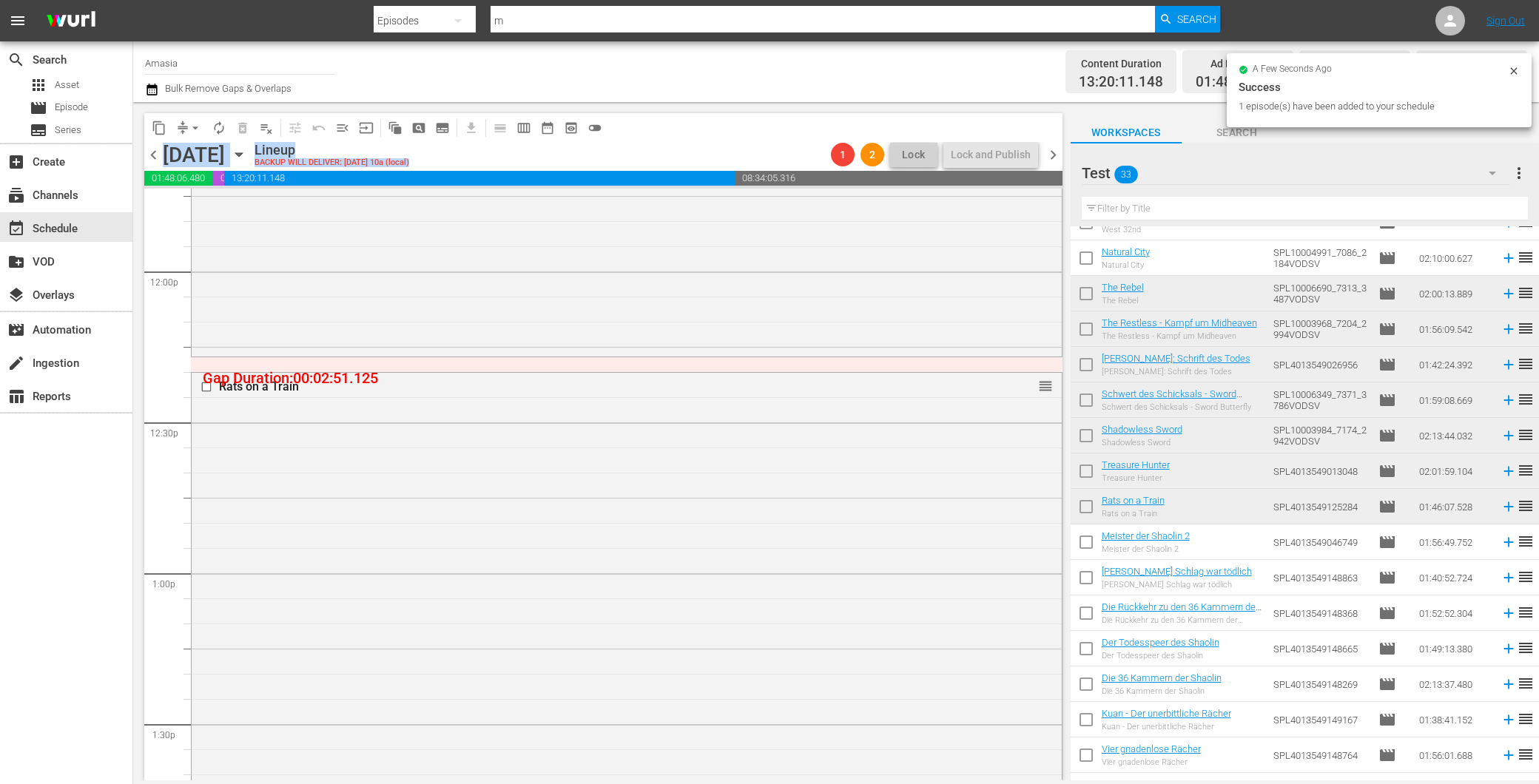
scroll to position [4027, 0]
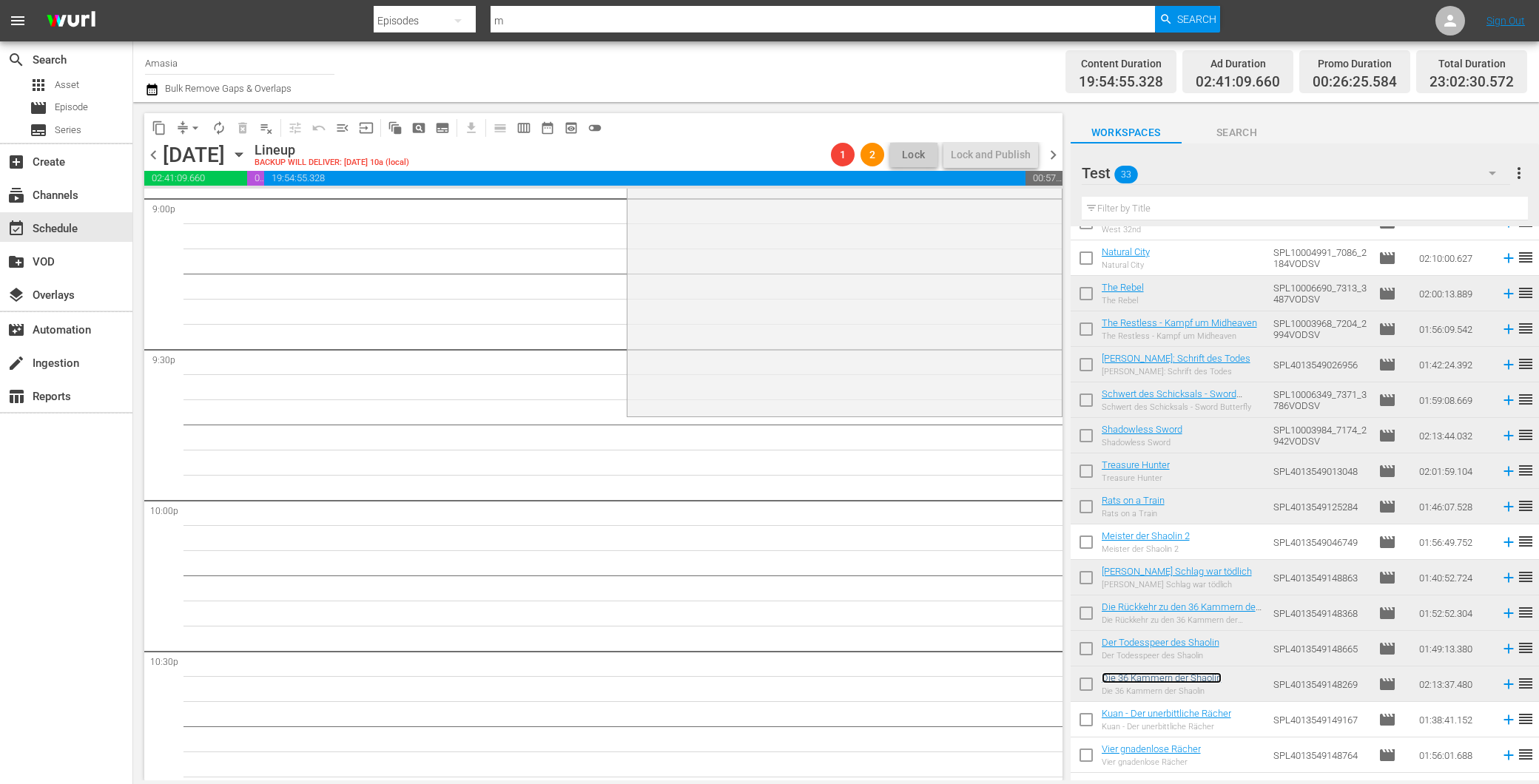
scroll to position [6653, 0]
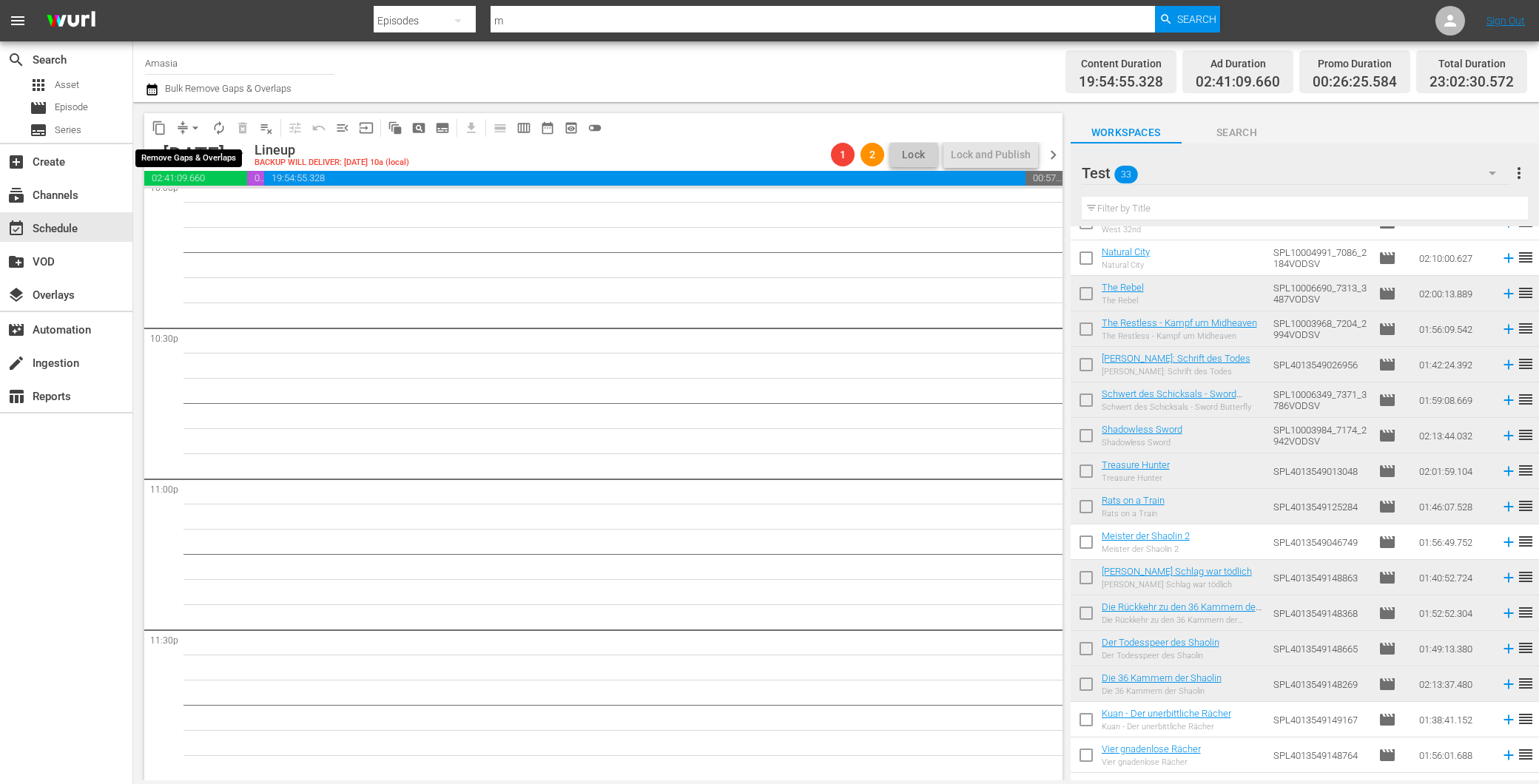
click at [195, 131] on span "arrow_drop_down" at bounding box center [196, 128] width 15 height 15
click at [204, 178] on li "Align to First Episode" at bounding box center [196, 181] width 122 height 24
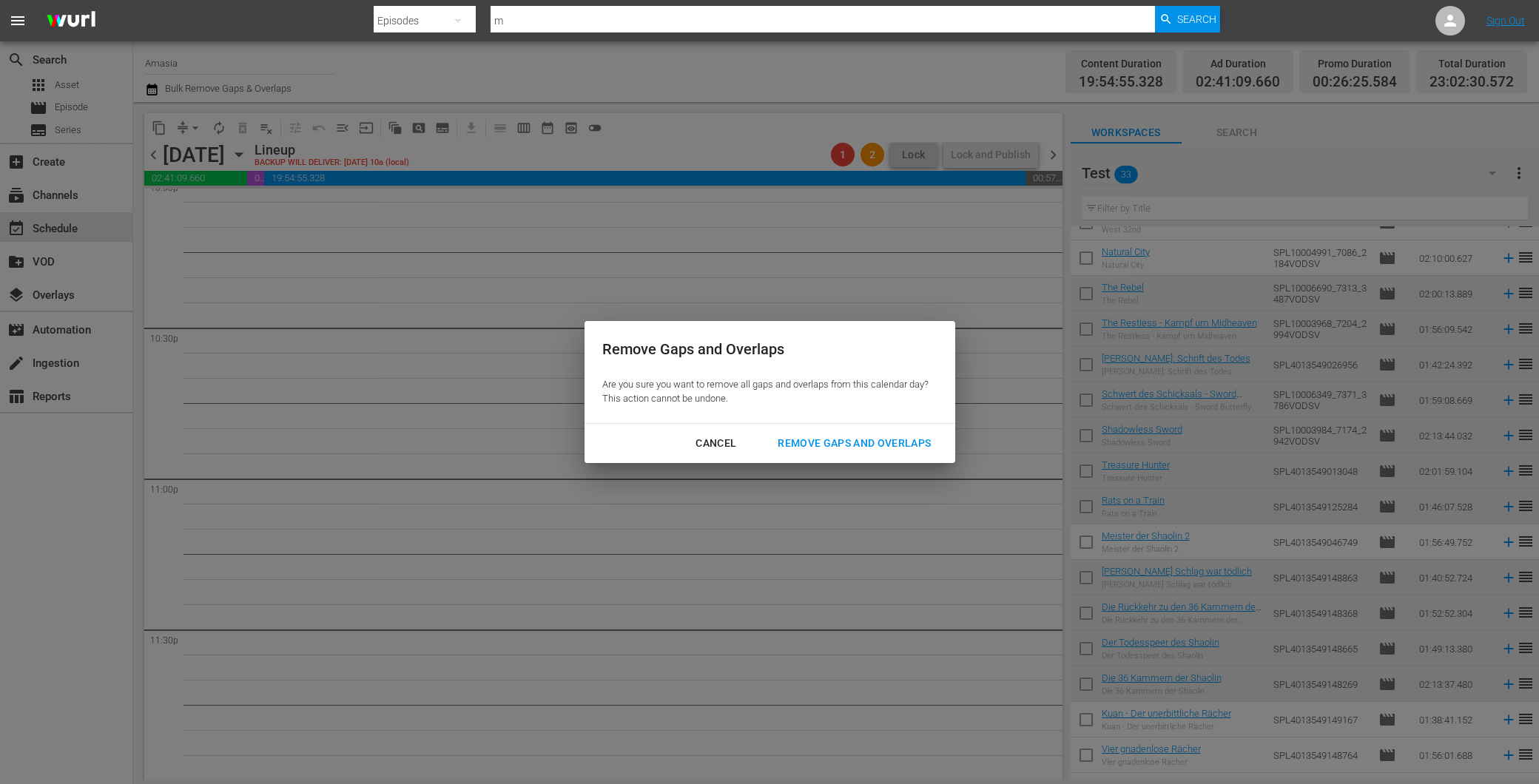
click at [827, 439] on div "Remove Gaps and Overlaps" at bounding box center [854, 443] width 177 height 18
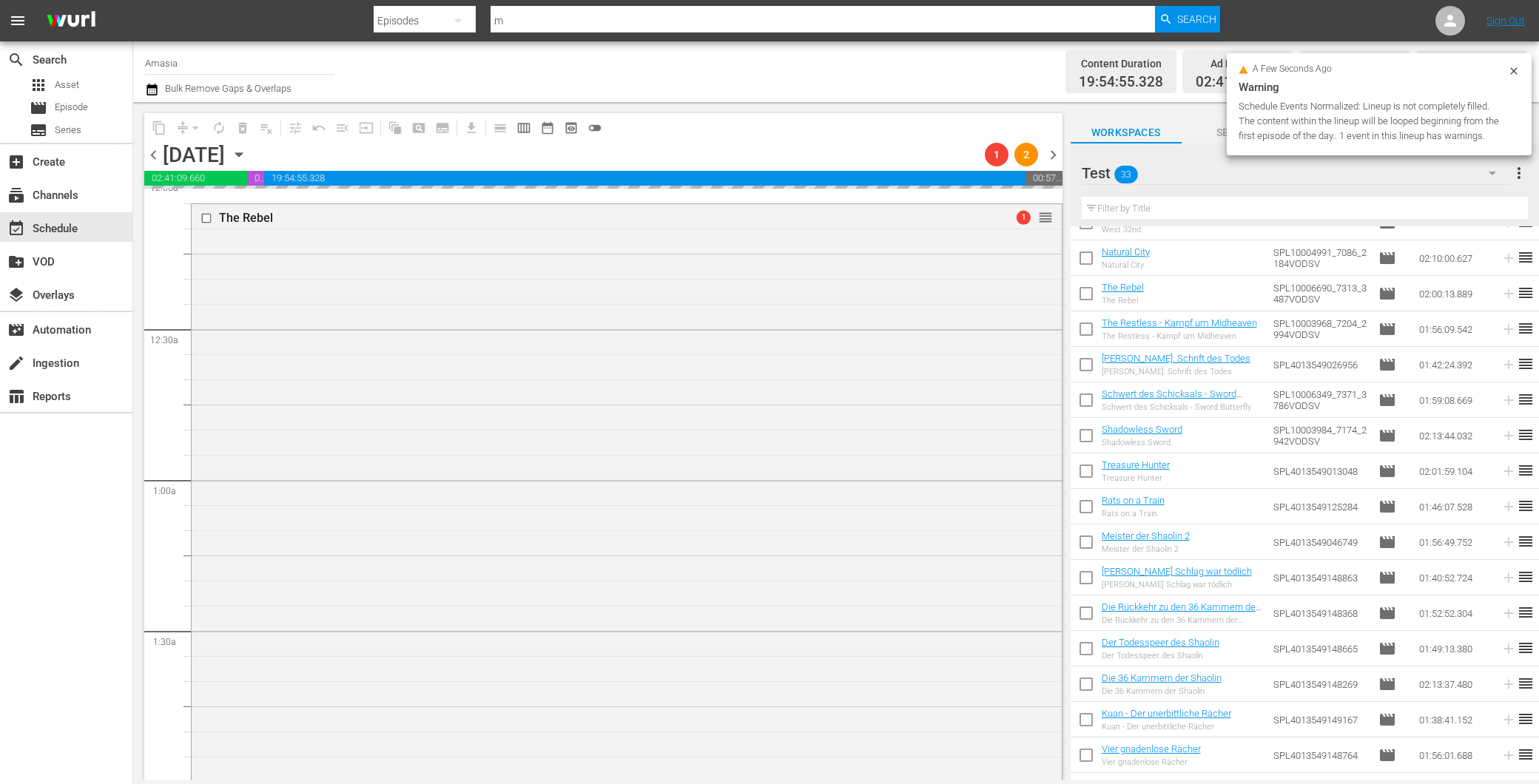
scroll to position [0, 0]
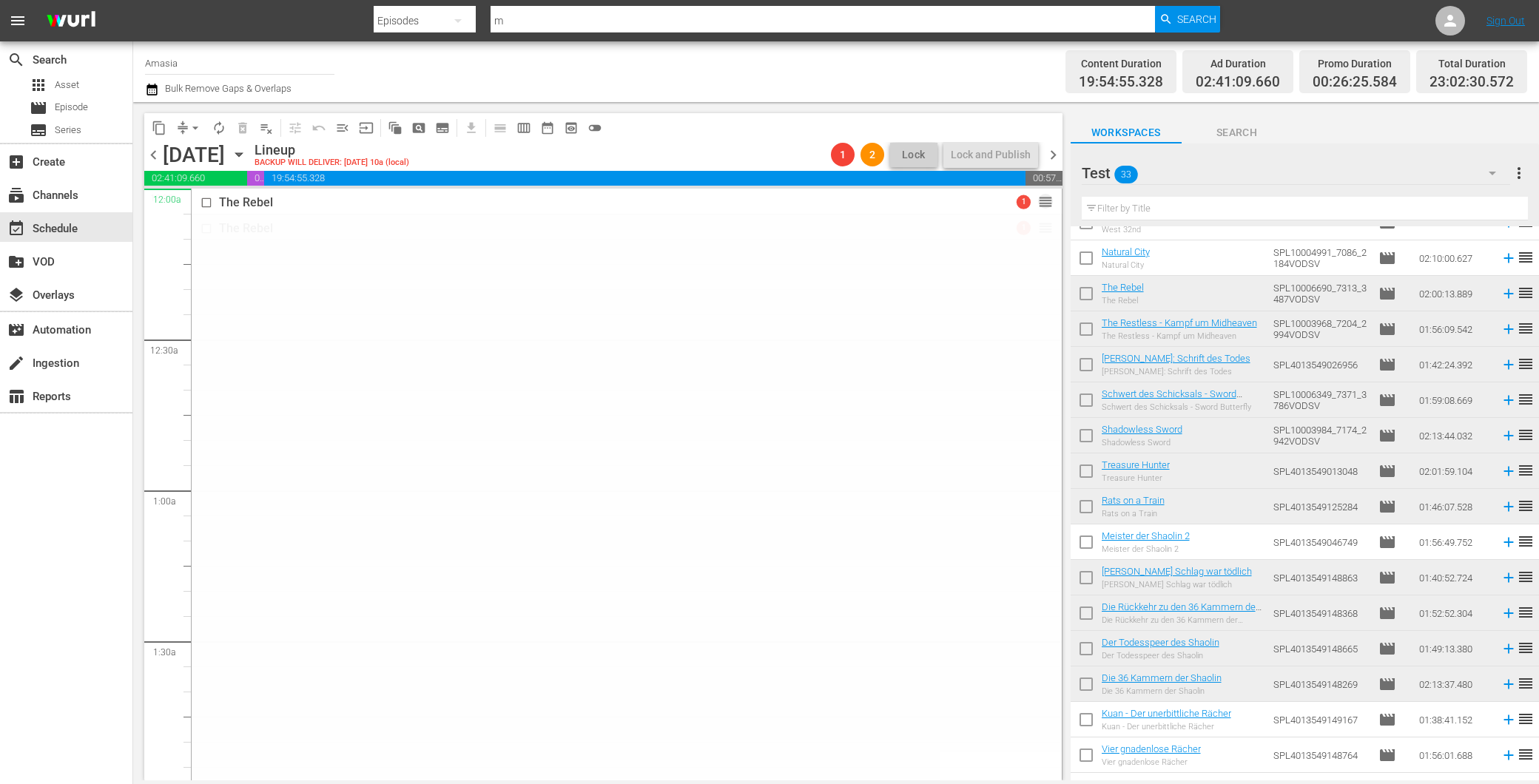
drag, startPoint x: 1033, startPoint y: 229, endPoint x: 996, endPoint y: 191, distance: 53.0
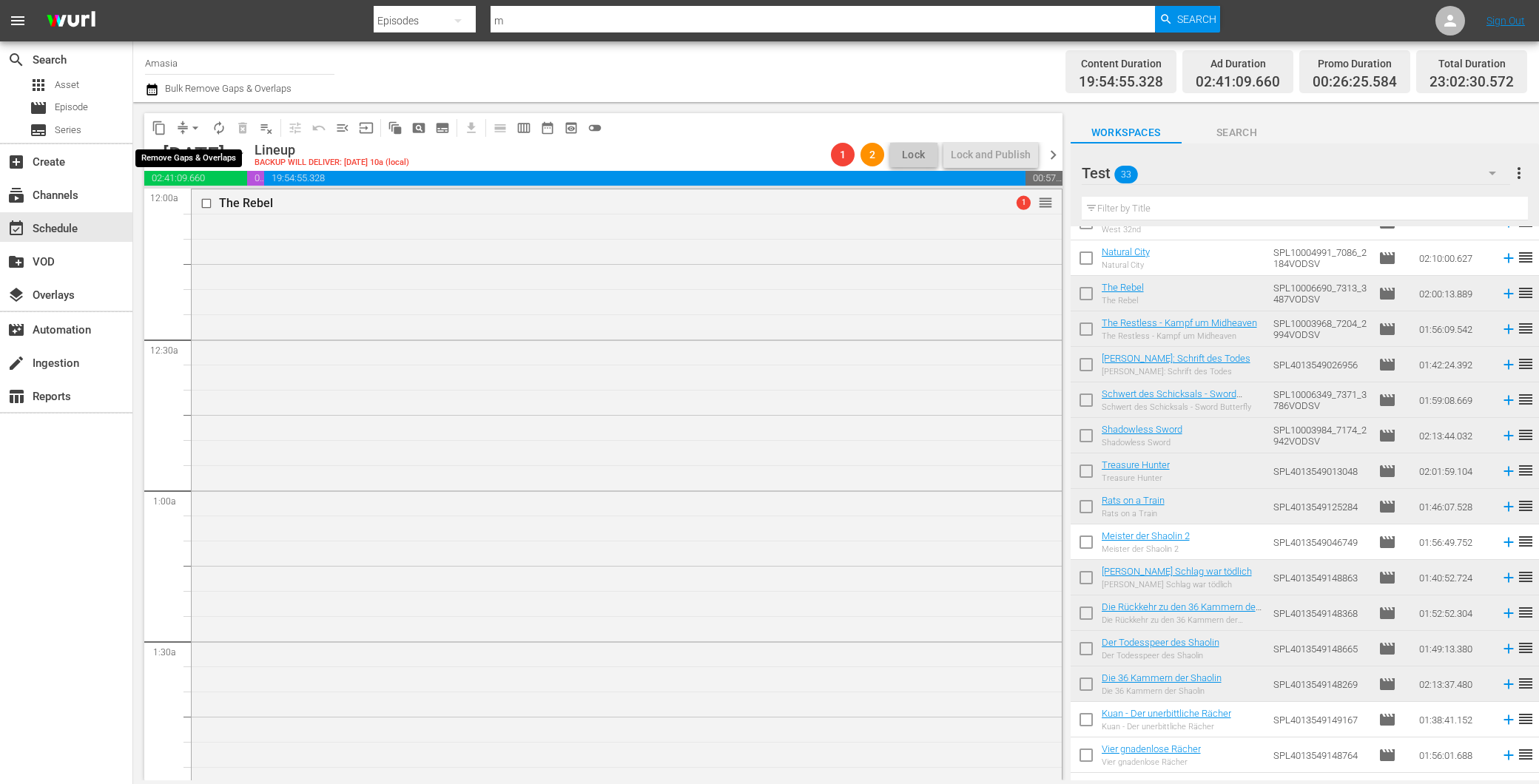
drag, startPoint x: 190, startPoint y: 136, endPoint x: 176, endPoint y: 136, distance: 14.0
click at [182, 136] on span "compress arrow_drop_down" at bounding box center [188, 128] width 36 height 23
drag, startPoint x: 195, startPoint y: 121, endPoint x: 193, endPoint y: 137, distance: 16.1
click at [195, 124] on span "arrow_drop_down" at bounding box center [196, 128] width 15 height 15
click at [191, 176] on li "Align to First Episode" at bounding box center [196, 181] width 122 height 24
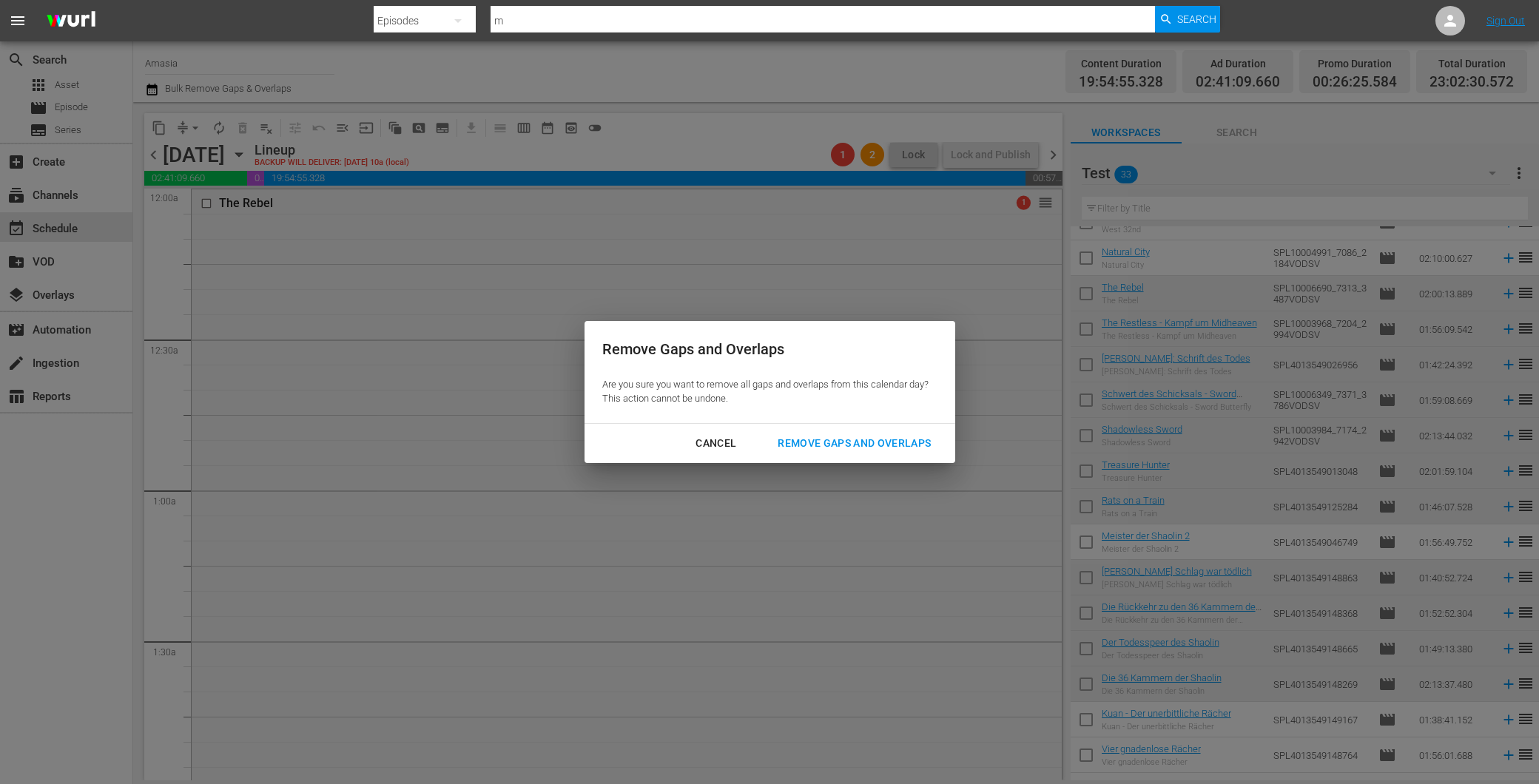
click at [790, 438] on div "Remove Gaps and Overlaps" at bounding box center [854, 443] width 177 height 18
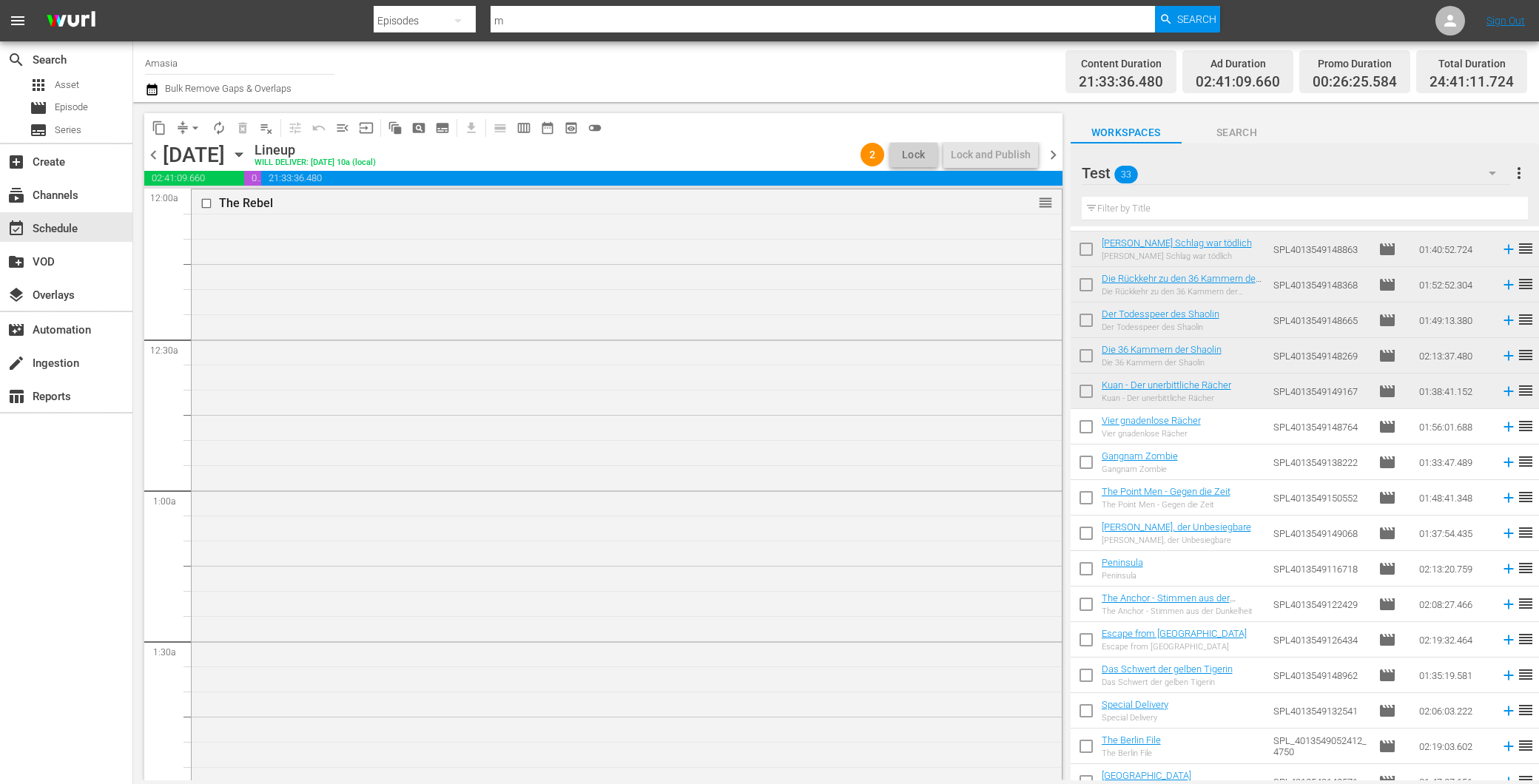
drag, startPoint x: 254, startPoint y: 439, endPoint x: 153, endPoint y: 341, distance: 140.7
click at [253, 431] on div "The Rebel reorder" at bounding box center [627, 489] width 870 height 601
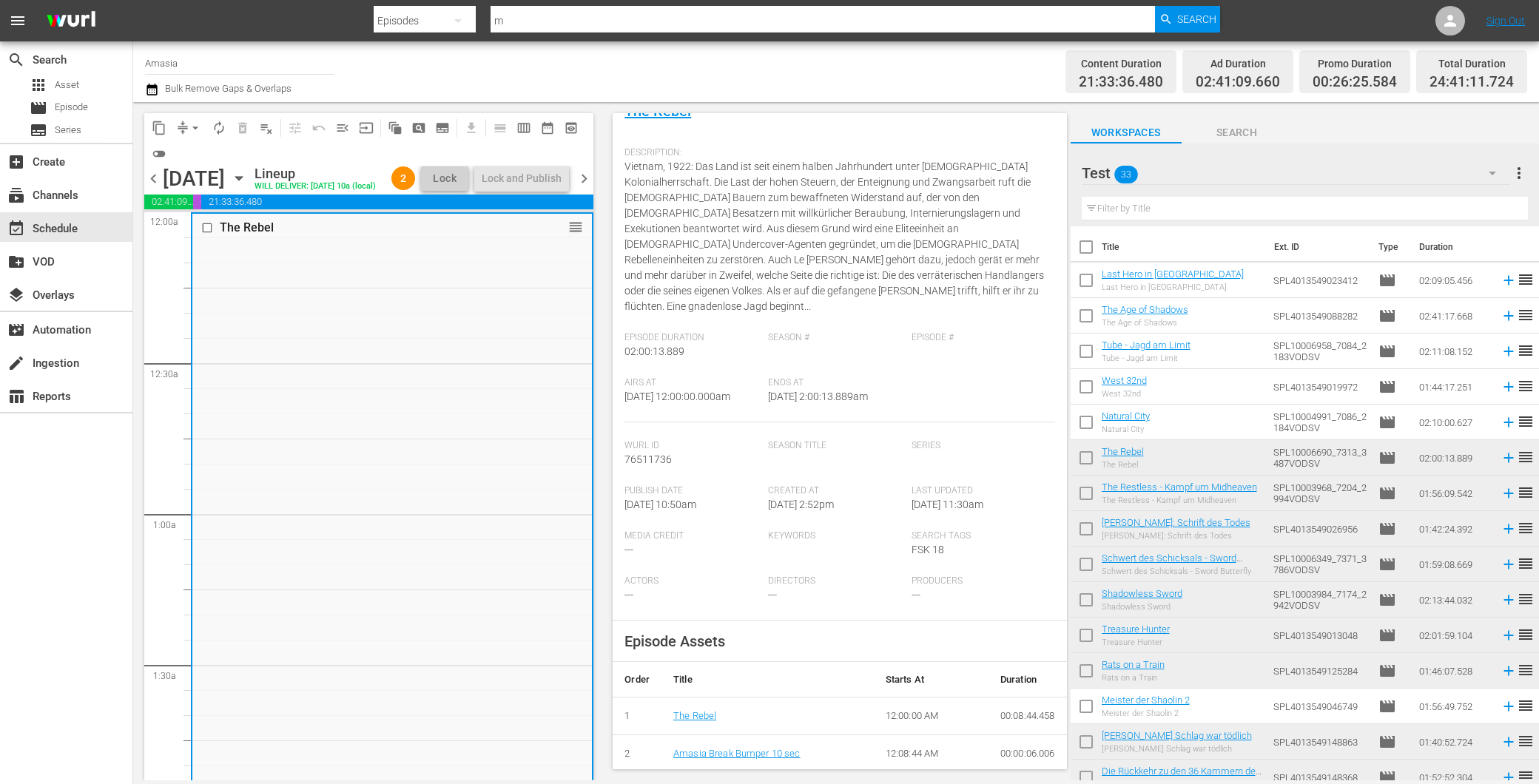
scroll to position [329, 0]
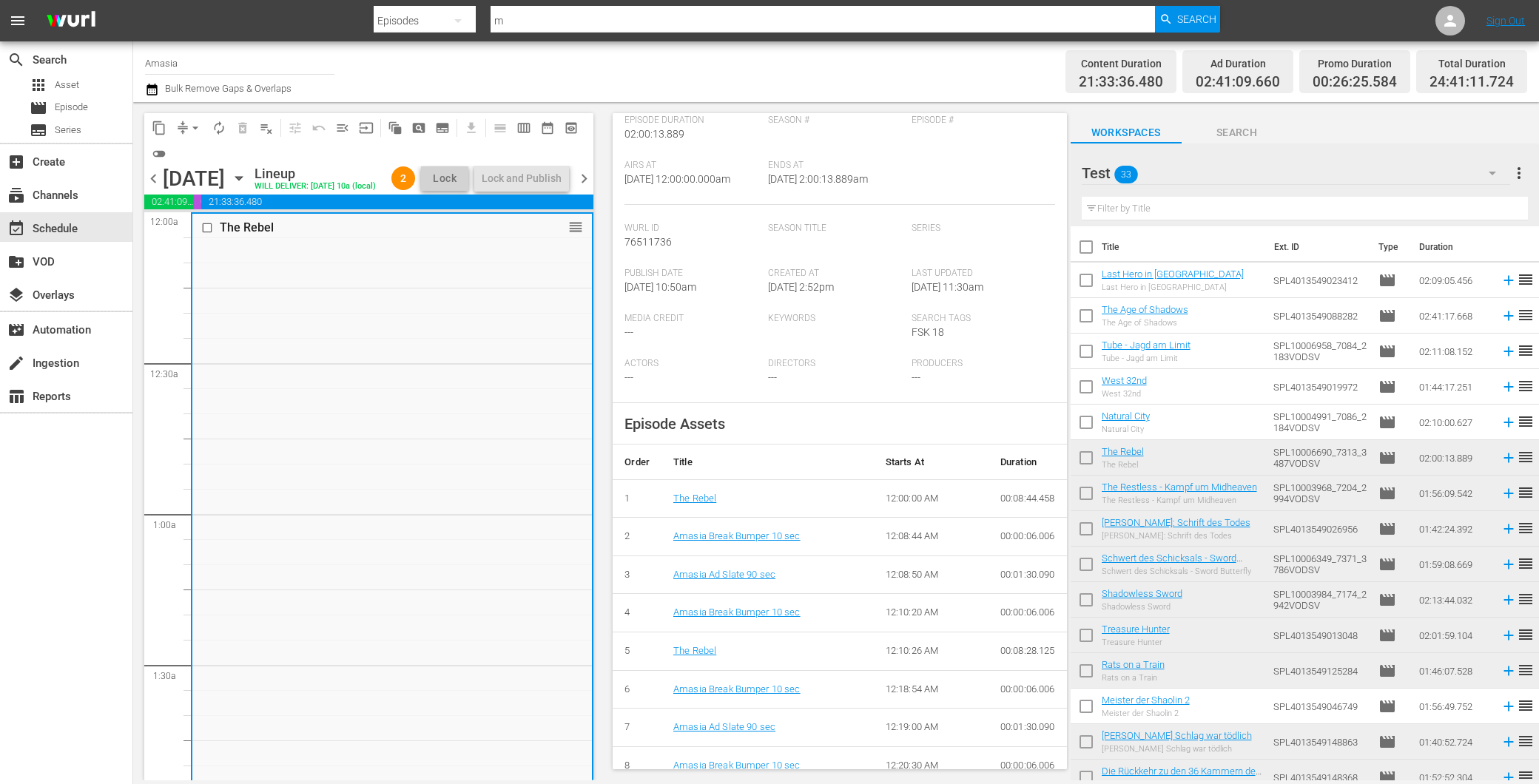
click at [1083, 457] on input "checkbox" at bounding box center [1085, 460] width 31 height 31
checkbox input "true"
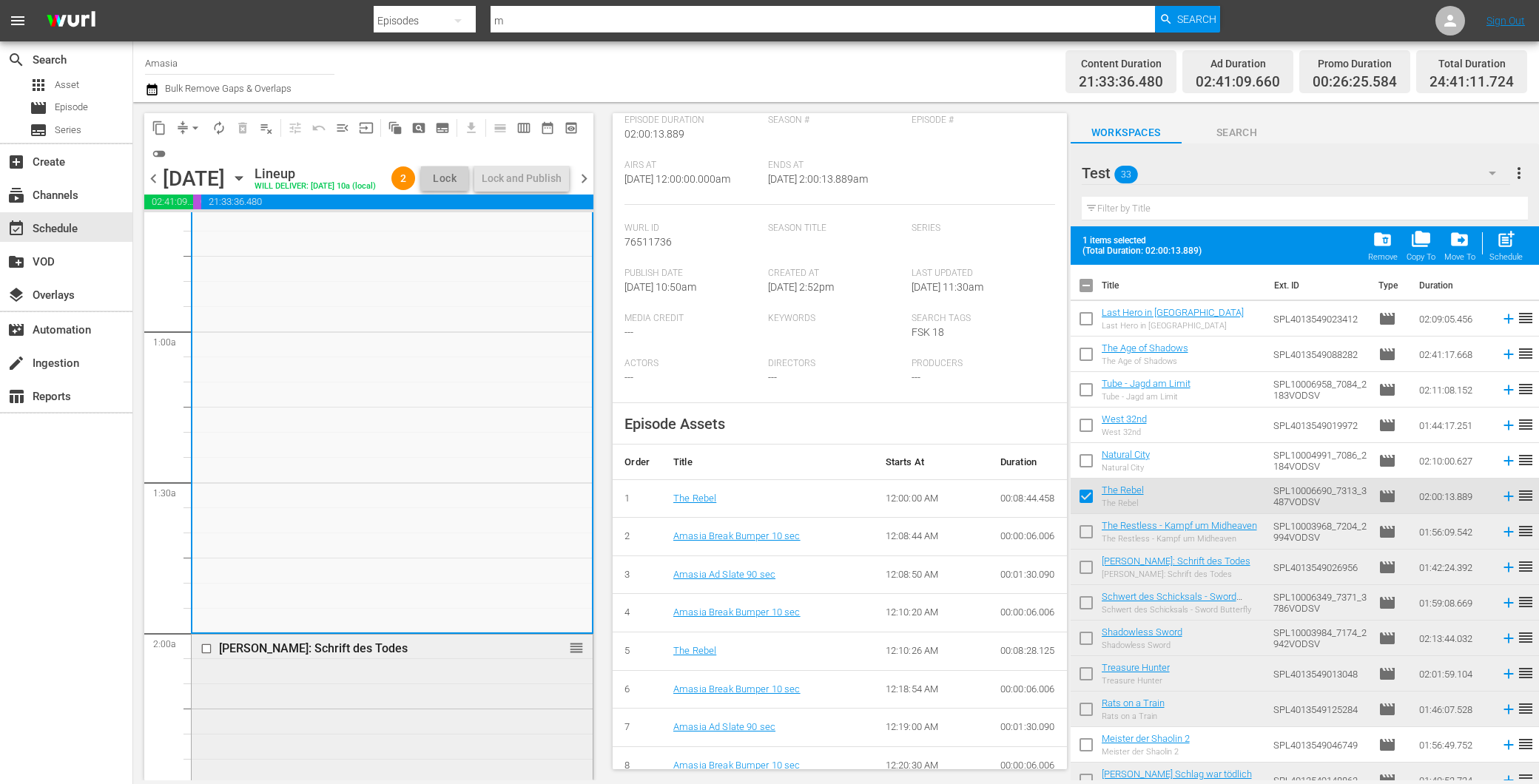
scroll to position [575, 0]
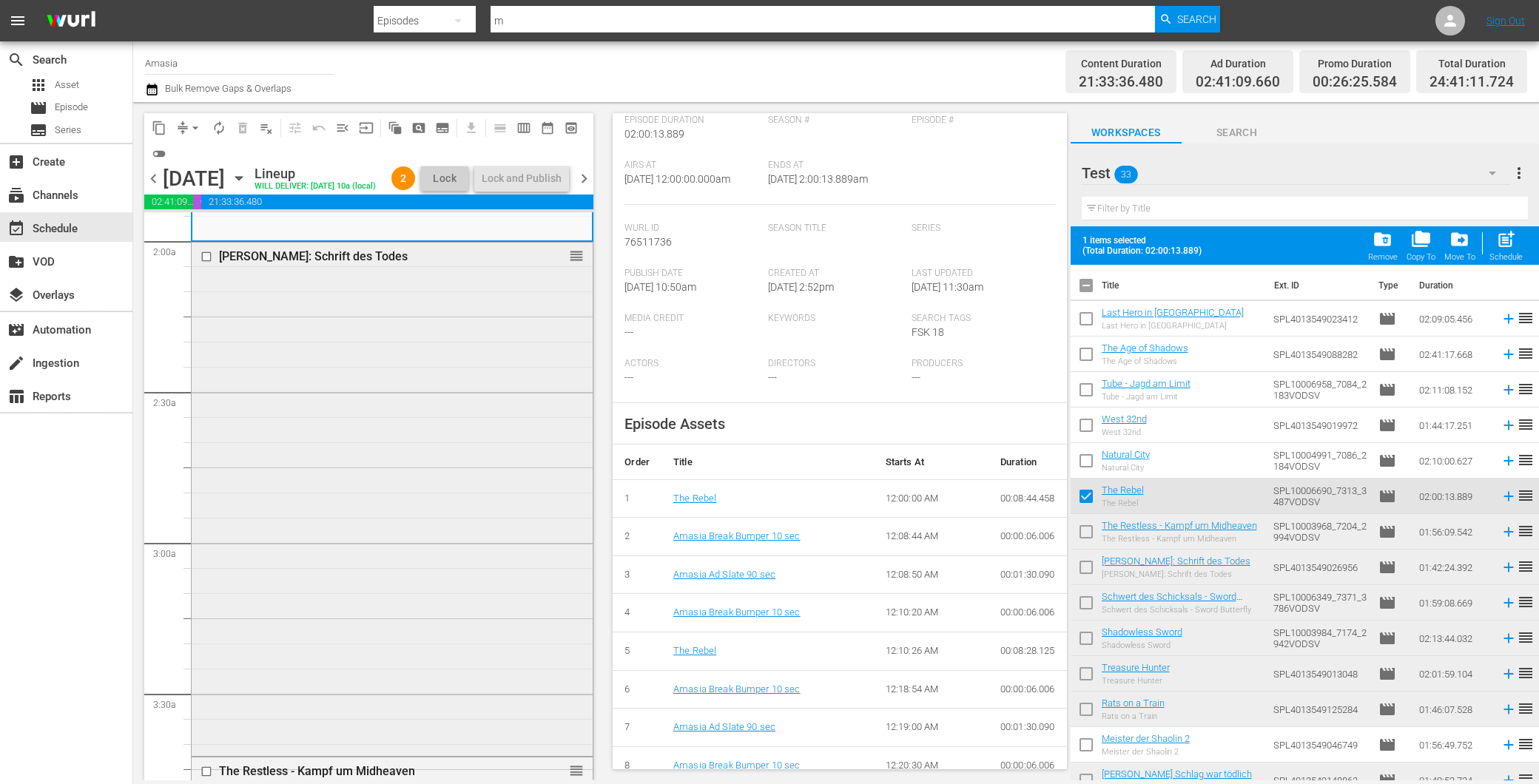
click at [374, 508] on div "Jet Li: Schrift des Todes reorder" at bounding box center [392, 498] width 401 height 510
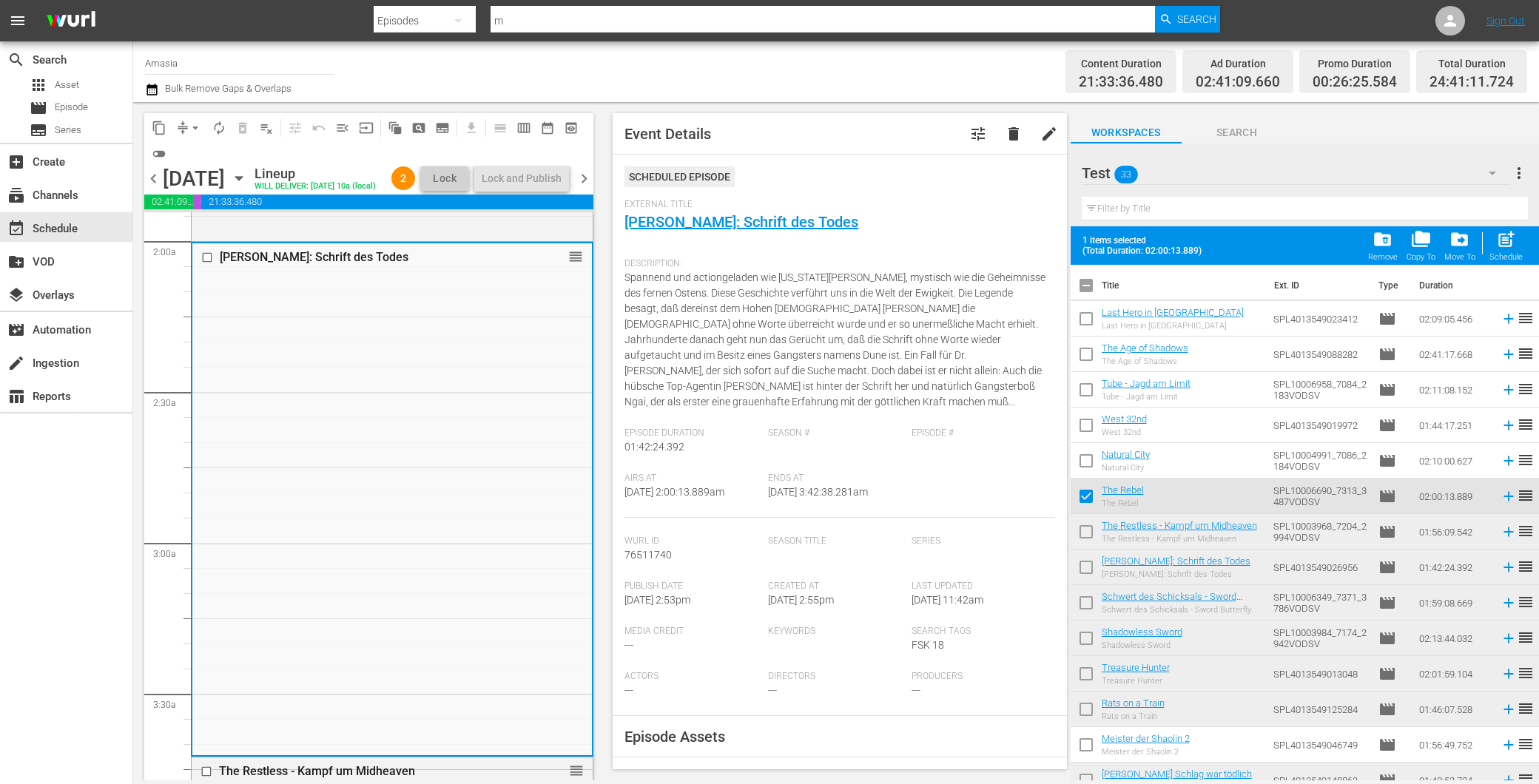
click at [1090, 566] on input "checkbox" at bounding box center [1085, 570] width 31 height 31
checkbox input "true"
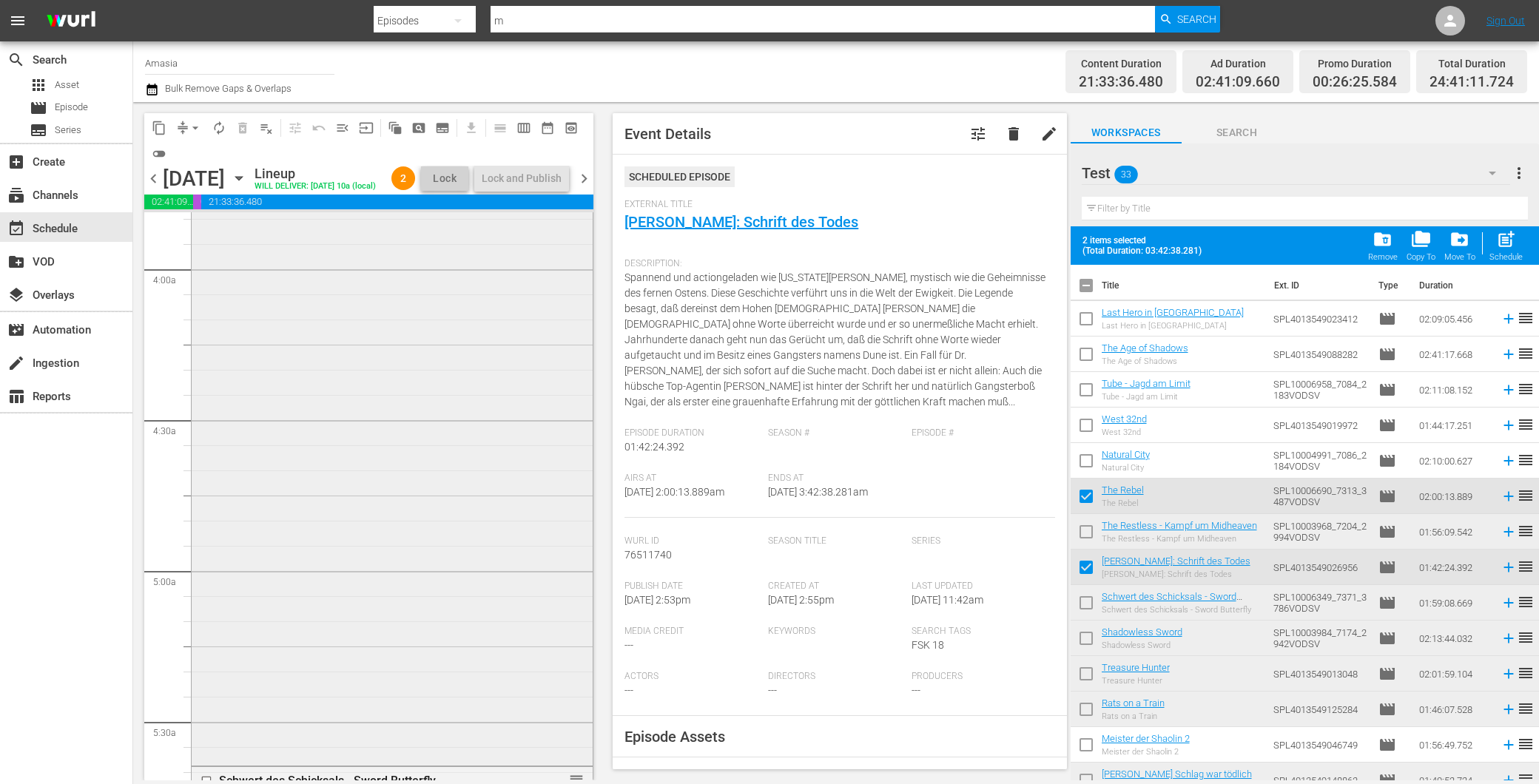
click at [380, 507] on div "The Restless - Kampf um Midheaven reorder" at bounding box center [392, 472] width 401 height 580
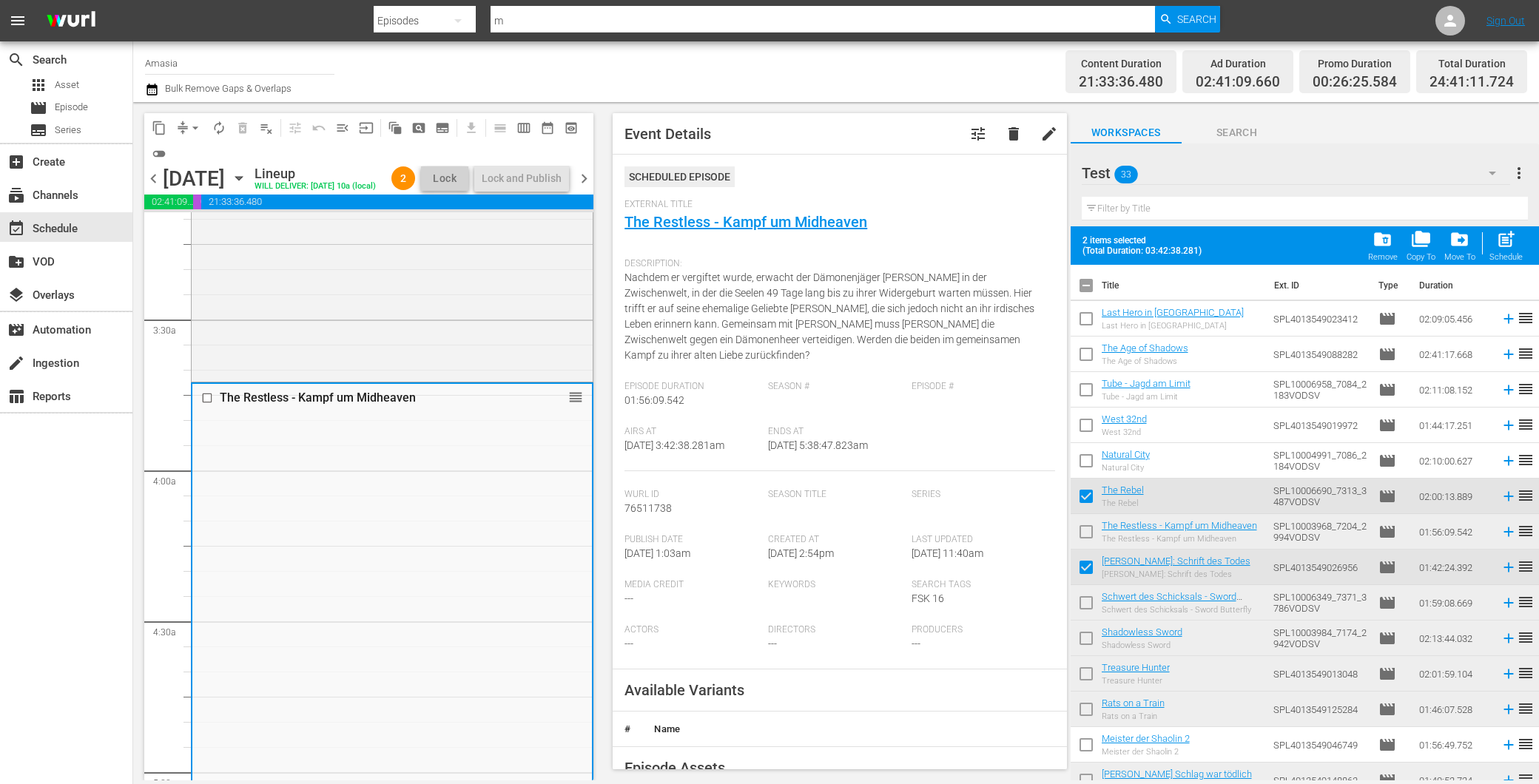
scroll to position [904, 0]
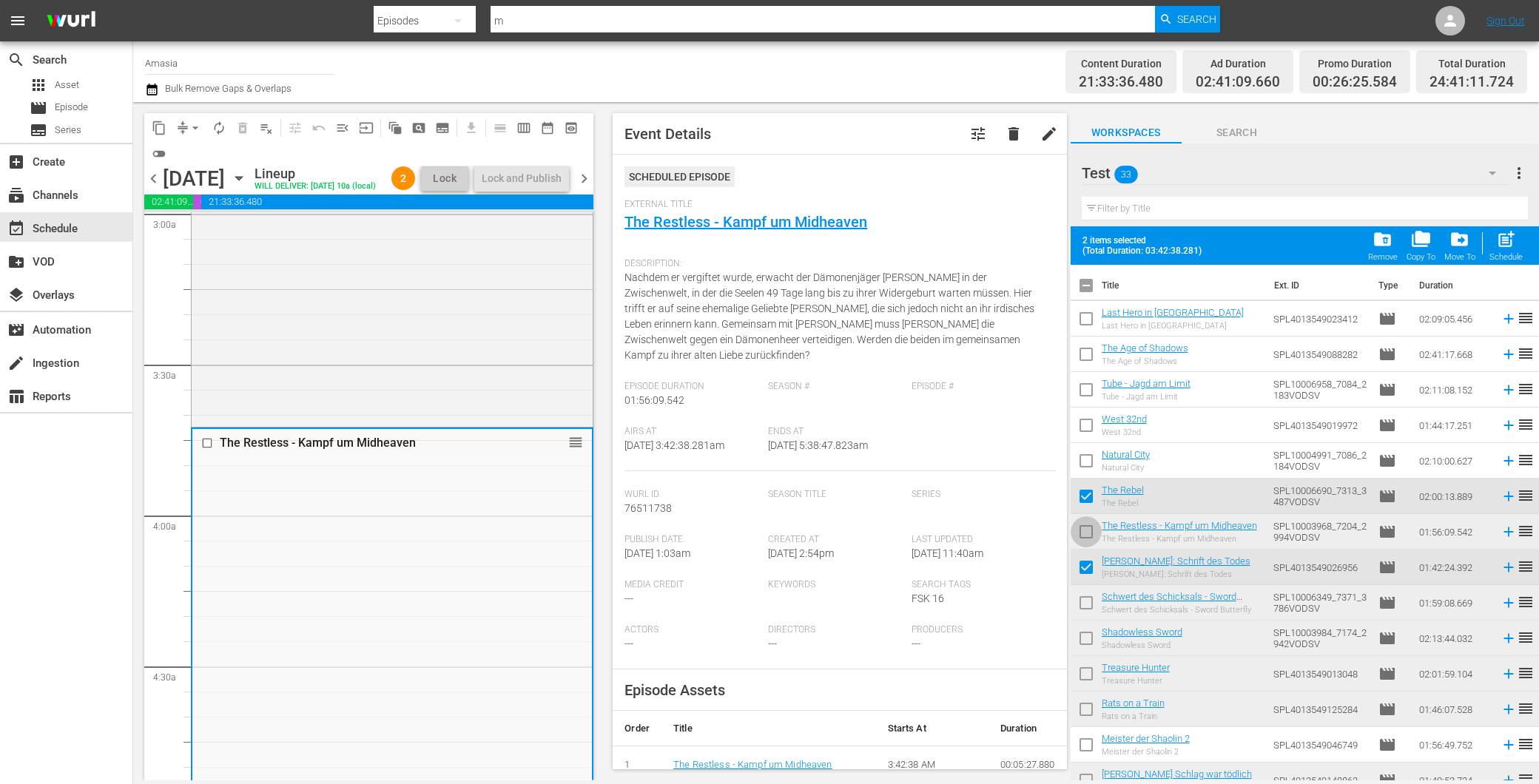
click at [1090, 530] on input "checkbox" at bounding box center [1085, 535] width 31 height 31
checkbox input "true"
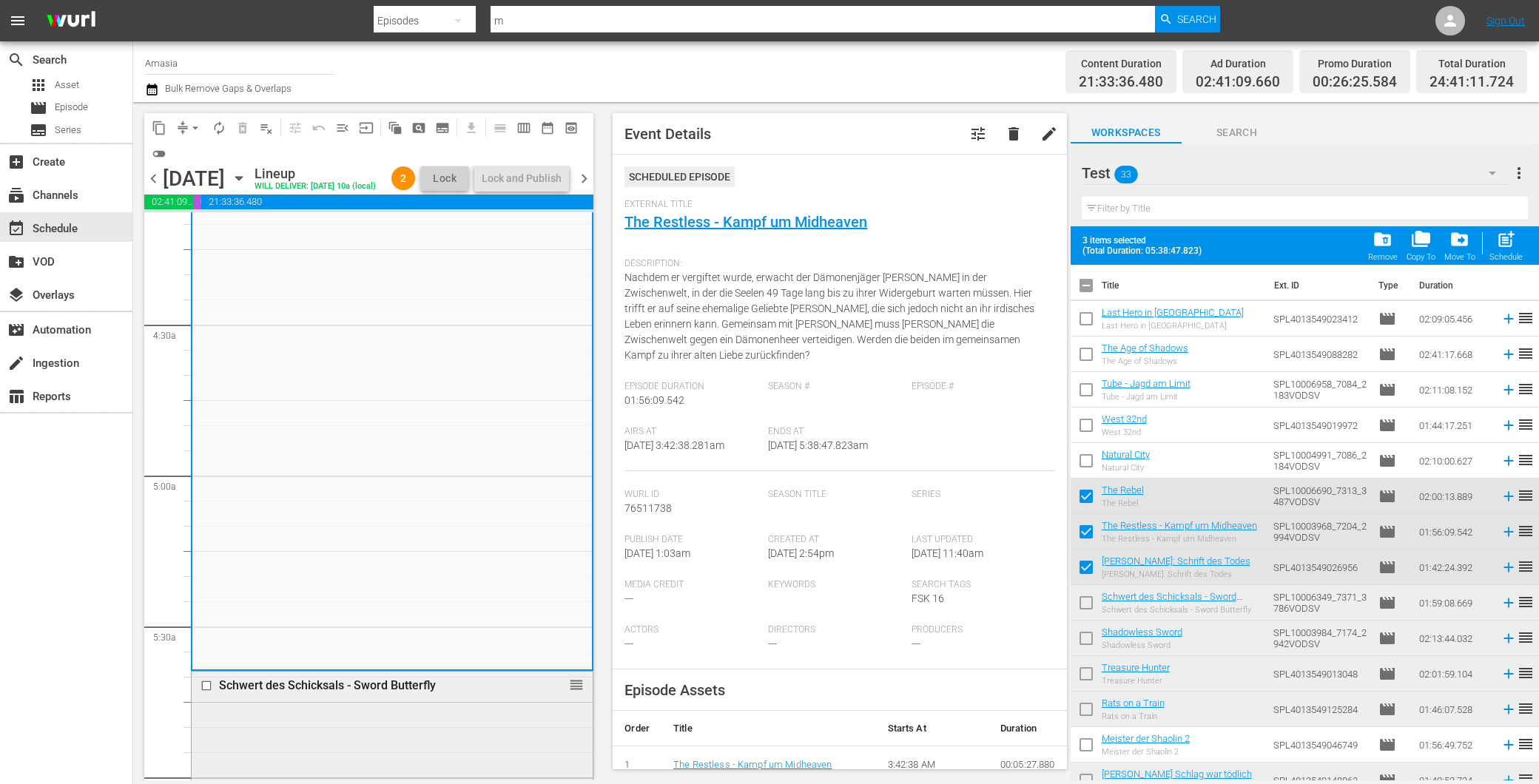
scroll to position [1396, 0]
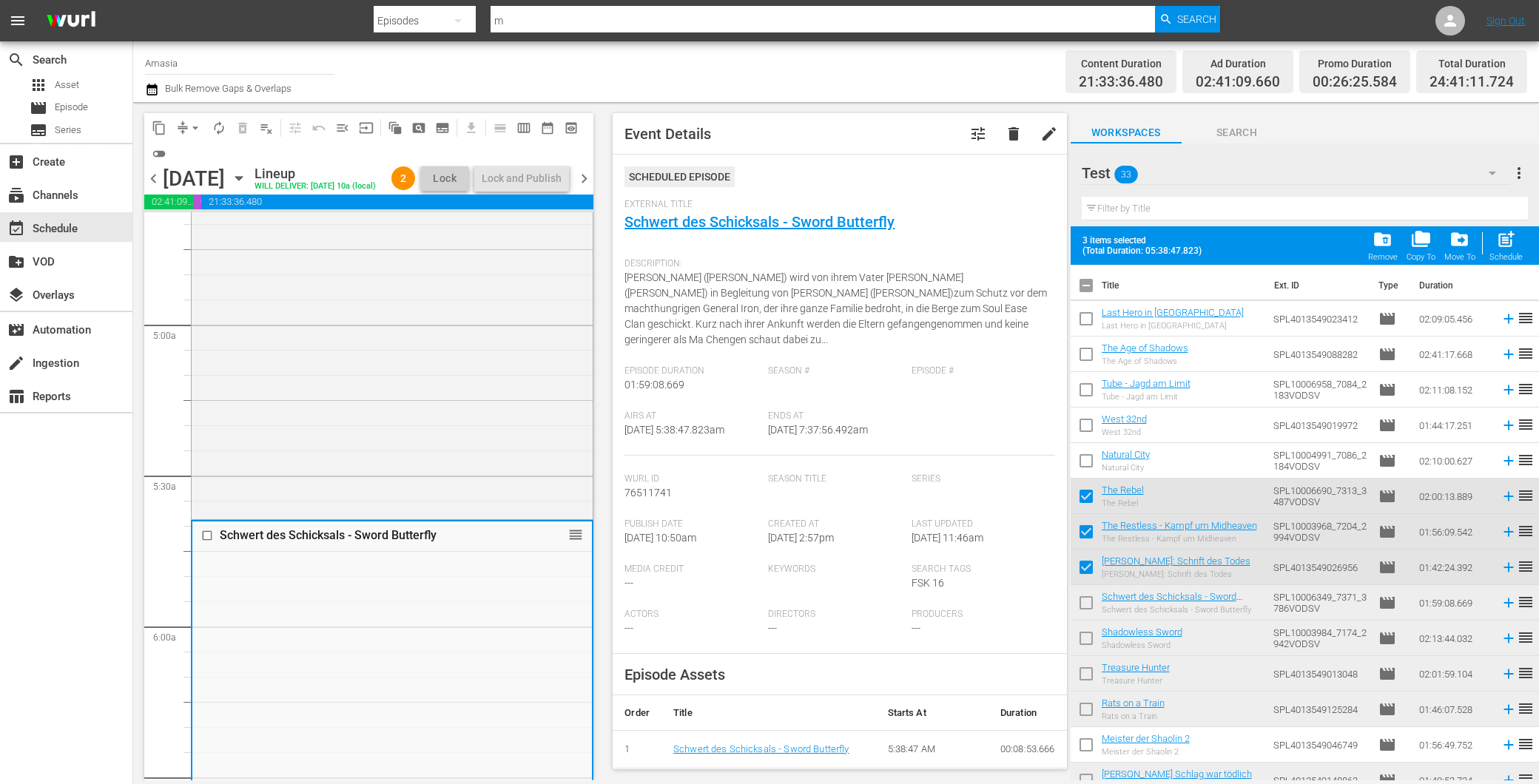
click at [1086, 609] on input "checkbox" at bounding box center [1085, 606] width 31 height 31
checkbox input "true"
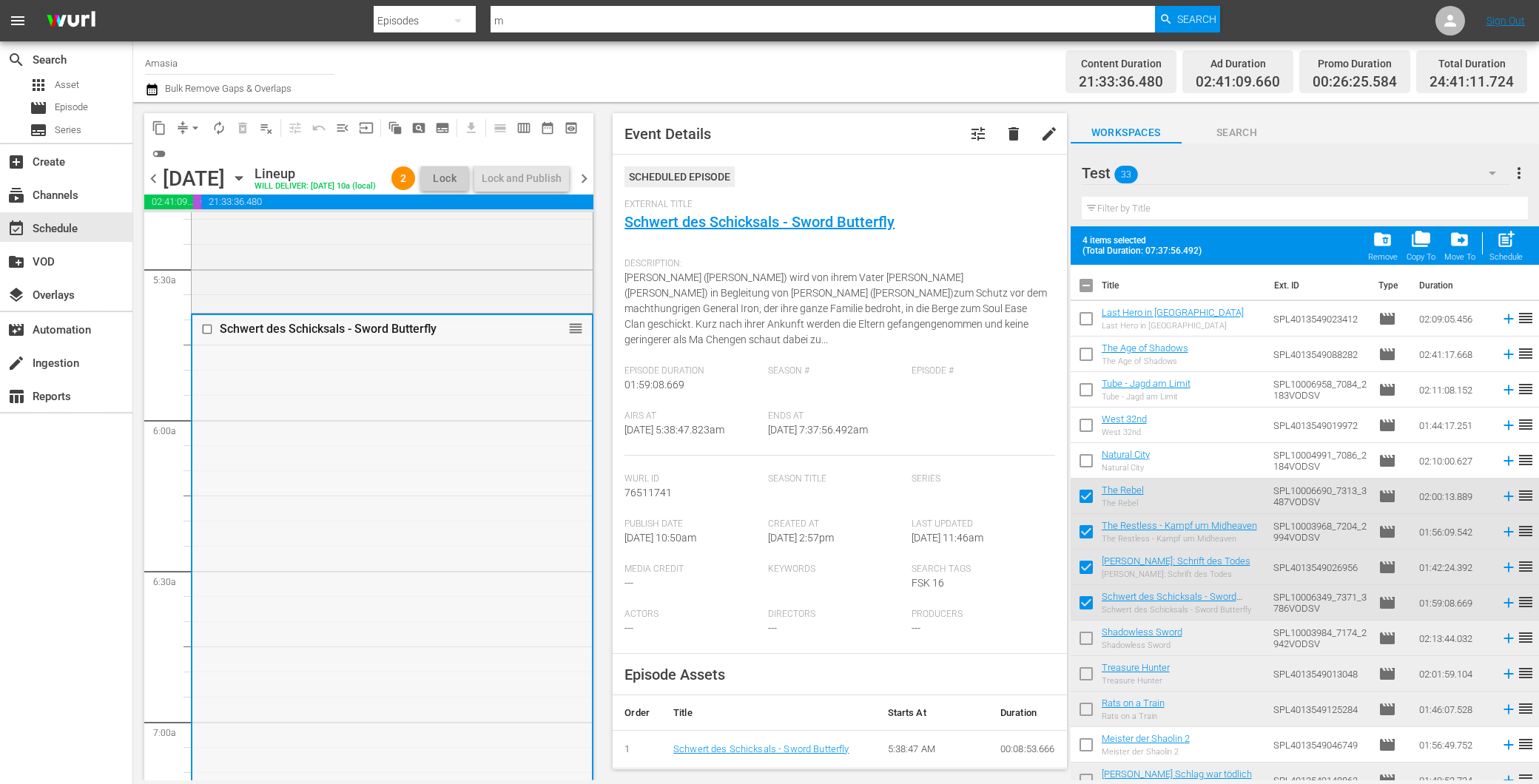
scroll to position [1890, 0]
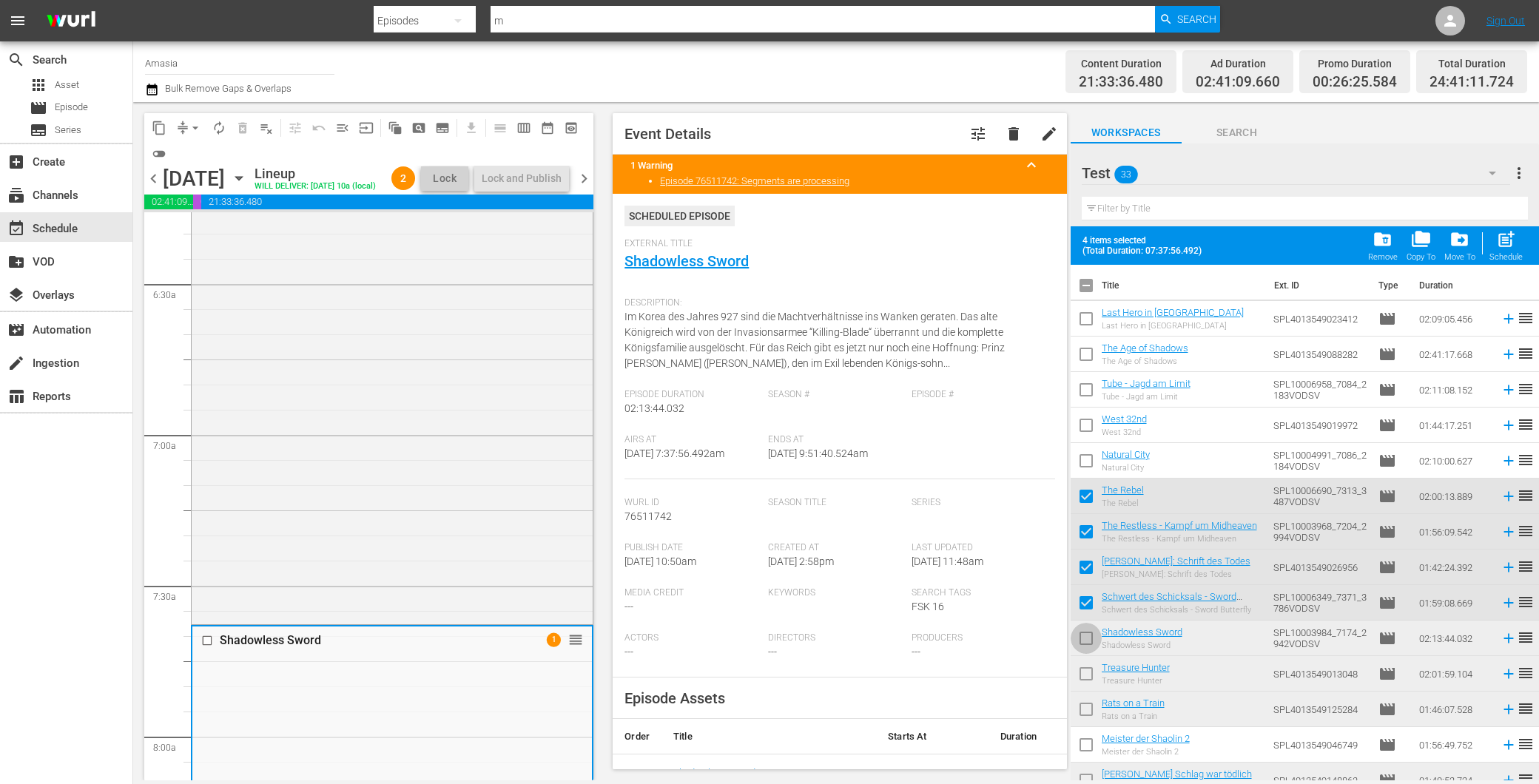
drag, startPoint x: 1085, startPoint y: 634, endPoint x: 1011, endPoint y: 634, distance: 74.0
click at [1085, 634] on input "checkbox" at bounding box center [1085, 641] width 31 height 31
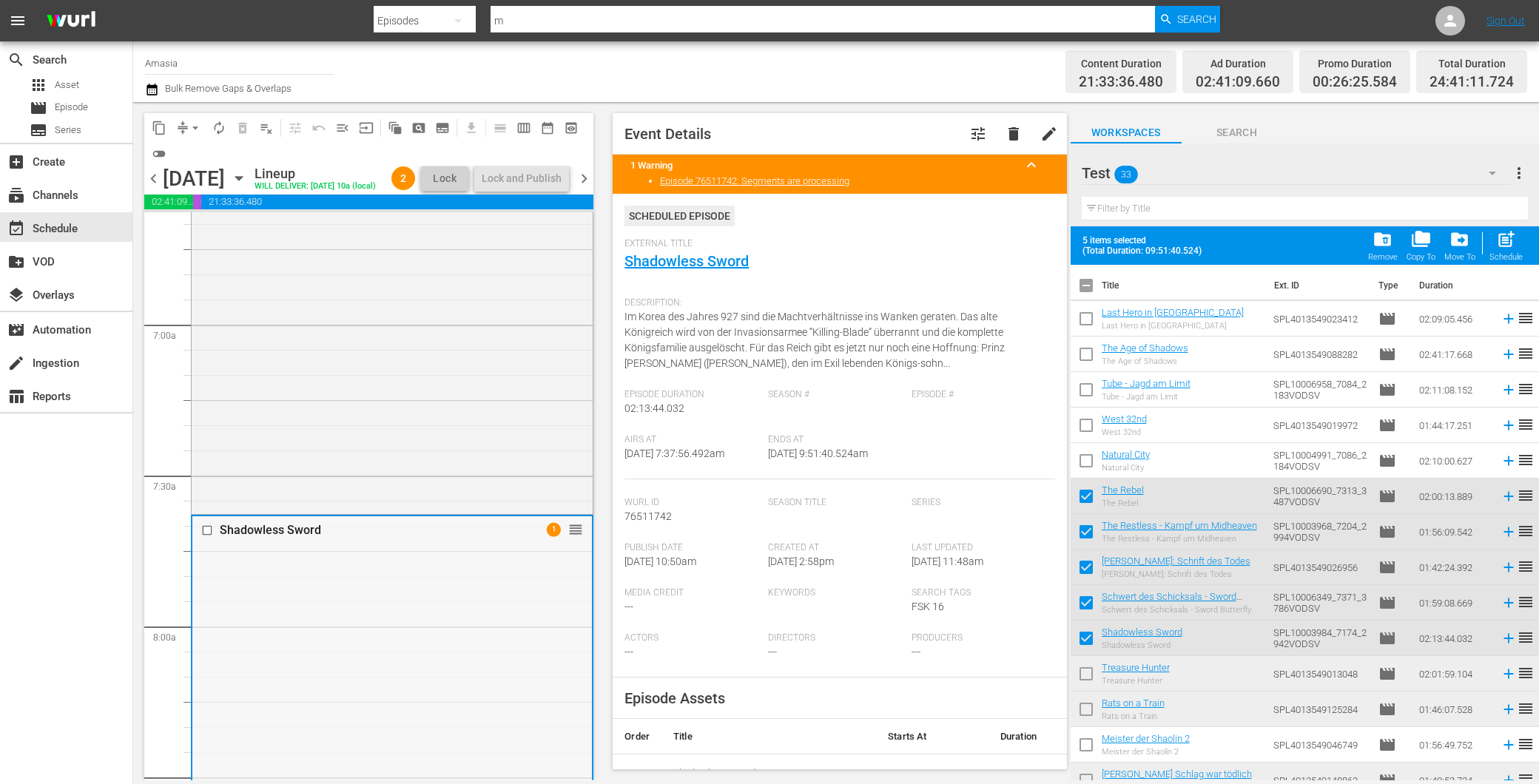
scroll to position [2054, 0]
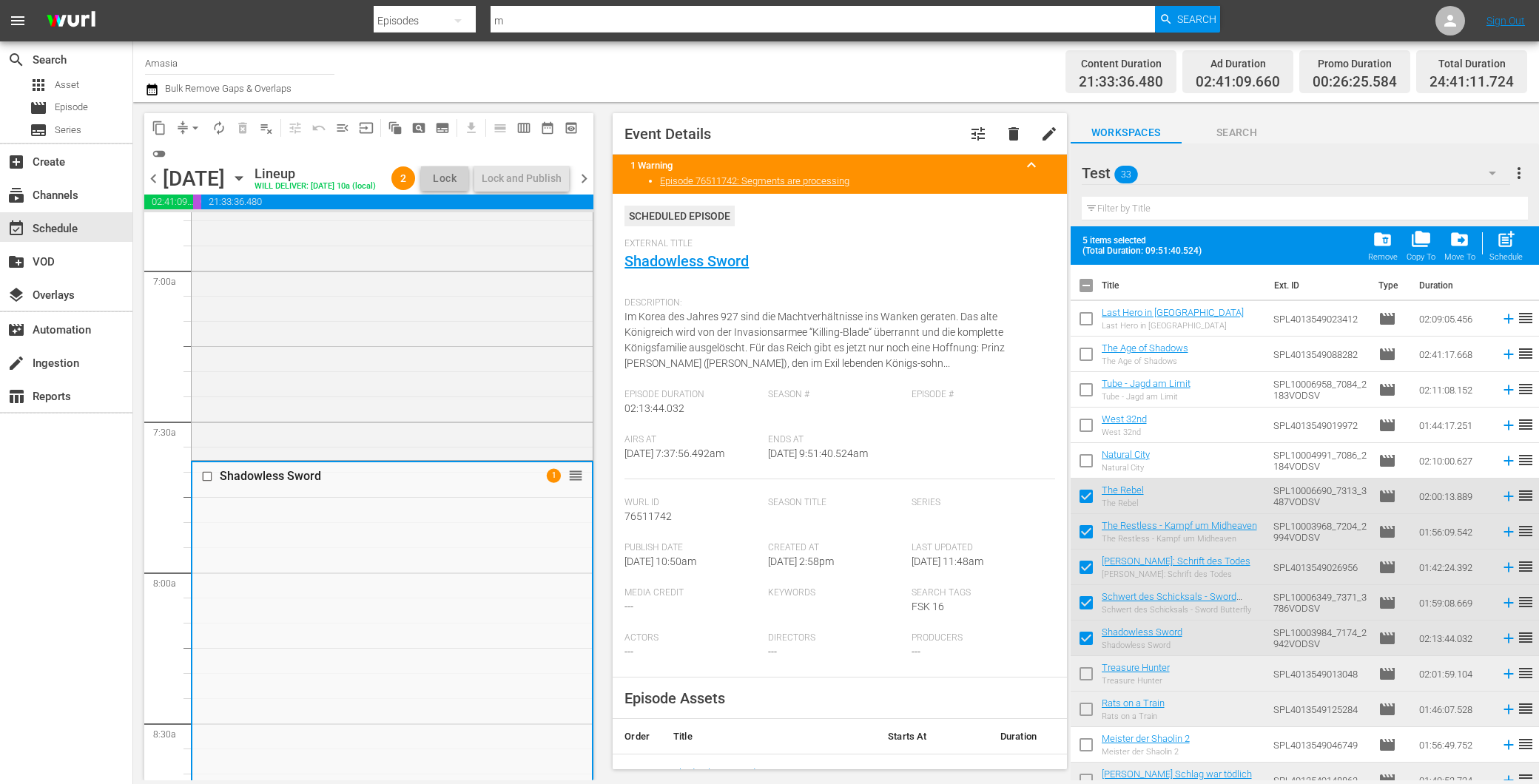
click at [1085, 633] on input "checkbox" at bounding box center [1085, 641] width 31 height 31
click at [1088, 642] on input "checkbox" at bounding box center [1085, 641] width 31 height 31
drag, startPoint x: 318, startPoint y: 503, endPoint x: 210, endPoint y: 508, distance: 108.1
click at [210, 490] on div "Shadowless Sword 1 reorder" at bounding box center [392, 477] width 399 height 28
copy div "Shadowless Sword"
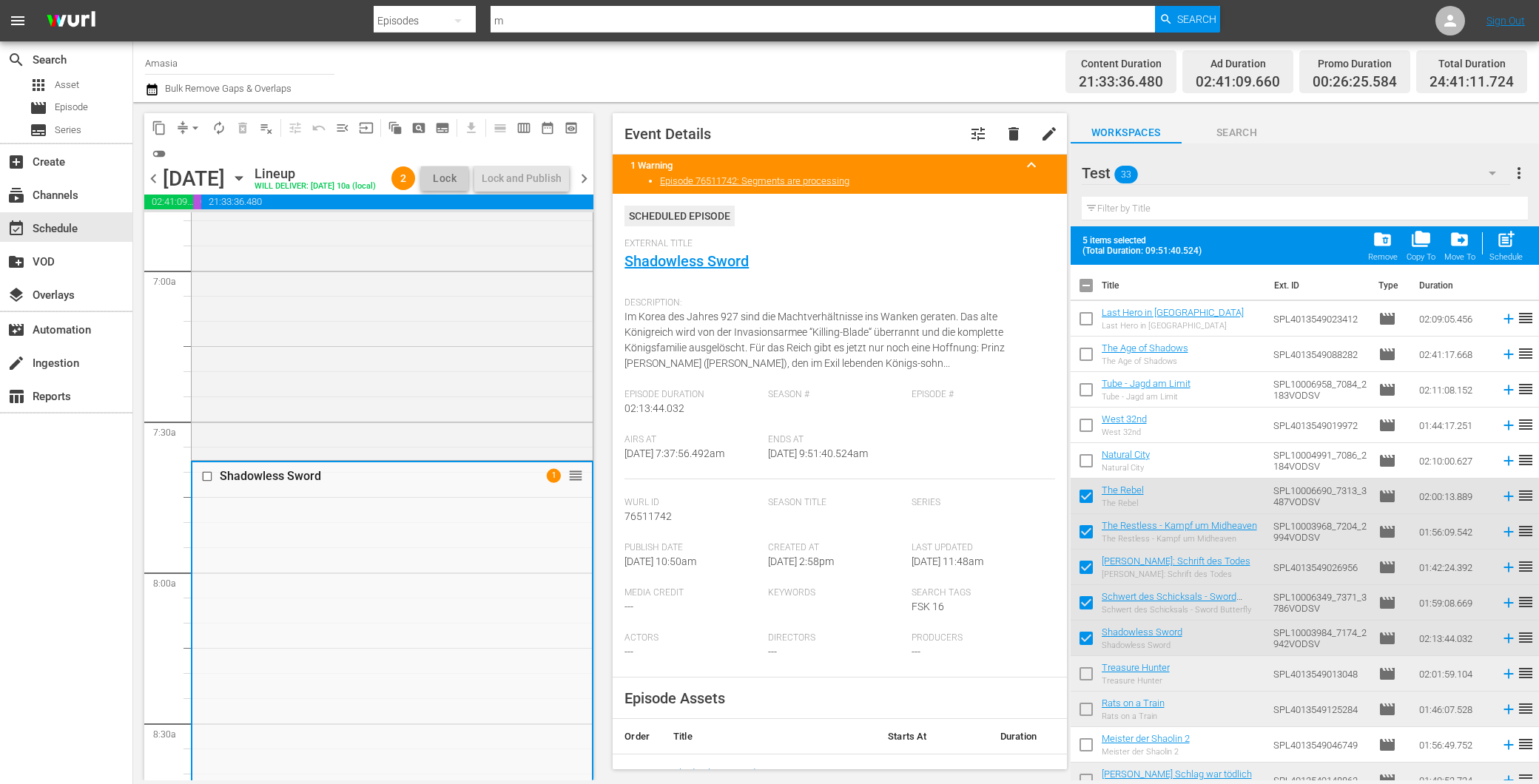
click at [1300, 128] on div "Workspaces Search" at bounding box center [1305, 128] width 469 height 29
click at [1082, 637] on input "checkbox" at bounding box center [1085, 641] width 31 height 31
checkbox input "false"
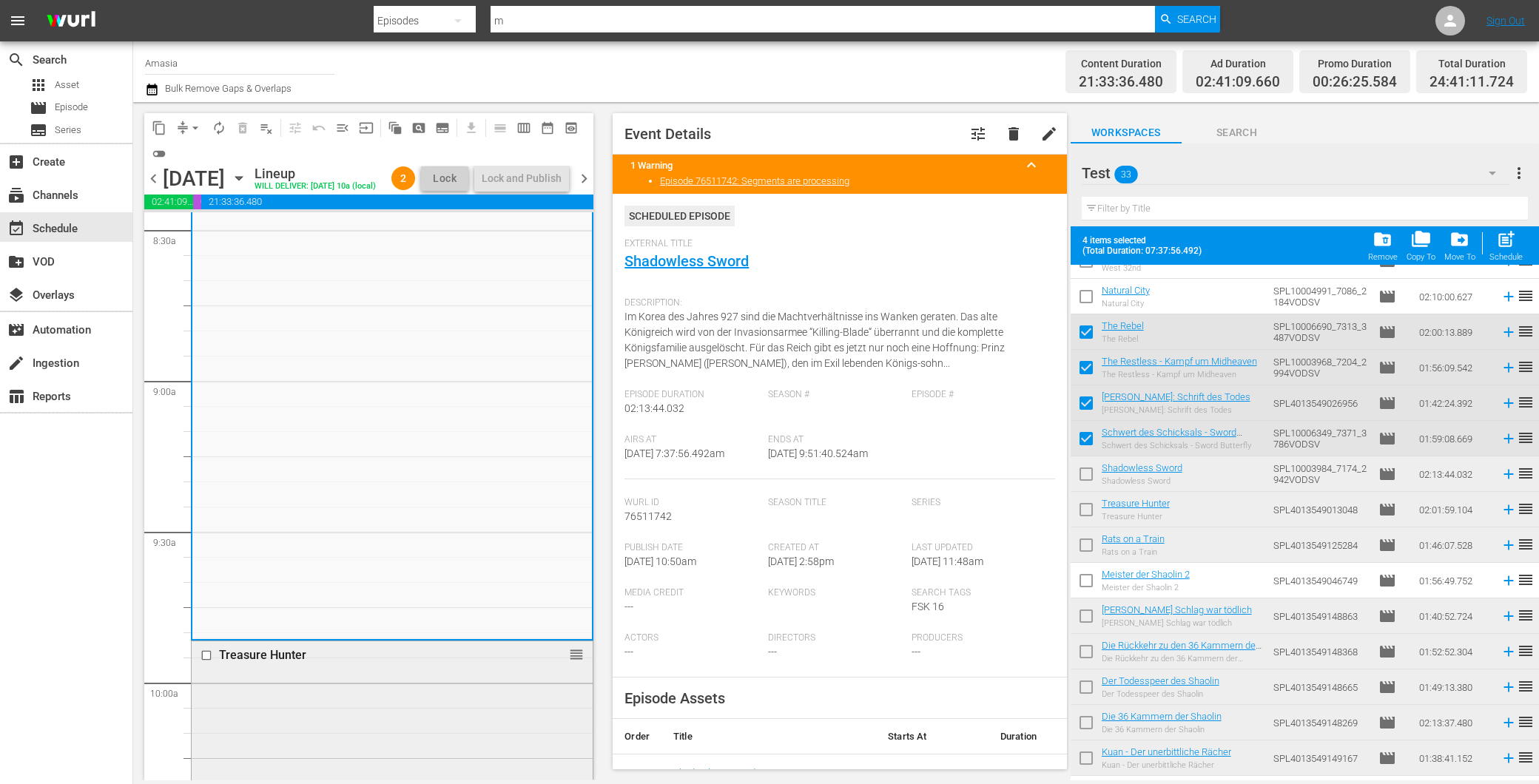
scroll to position [2712, 0]
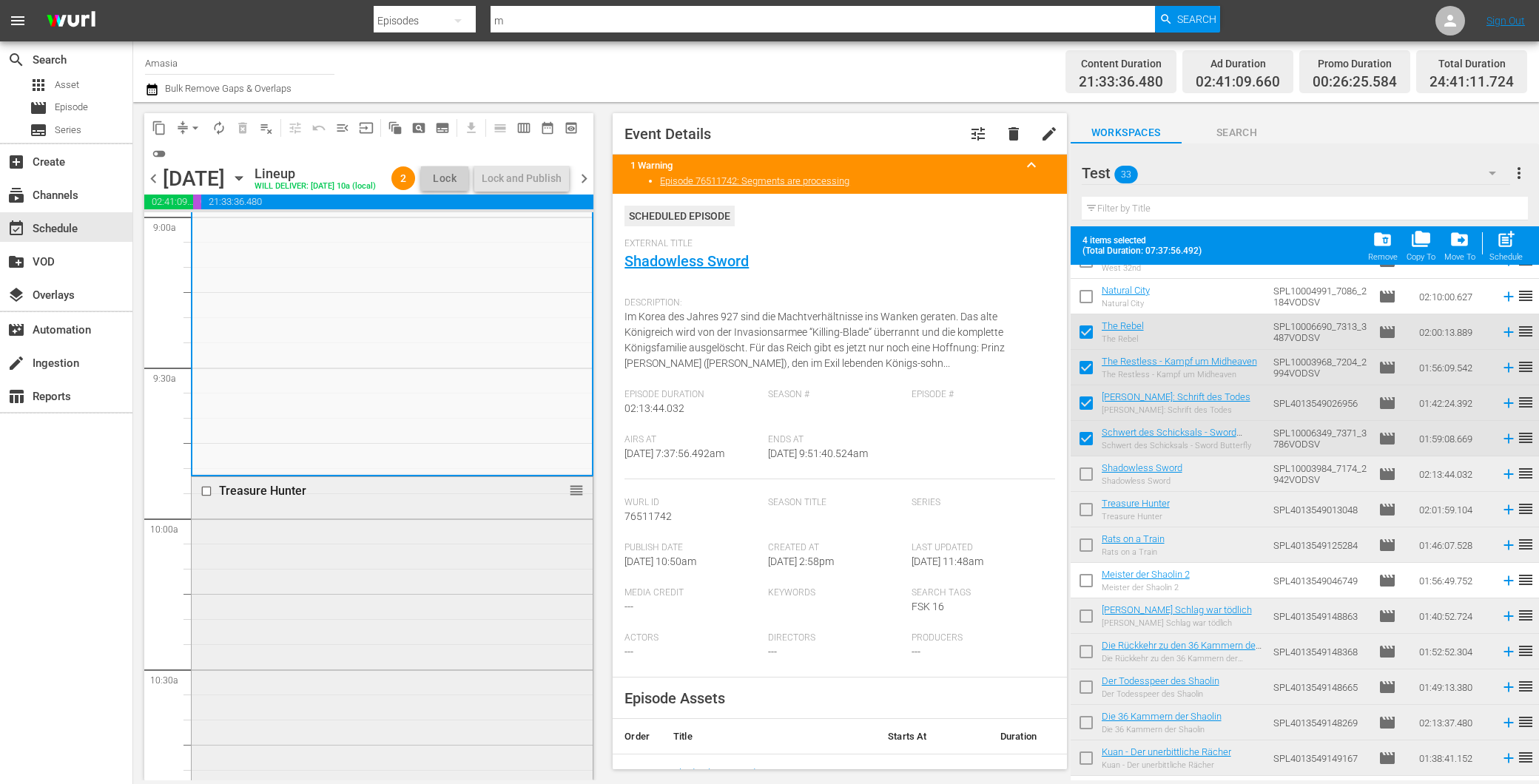
click at [348, 644] on div "Treasure Hunter reorder" at bounding box center [392, 781] width 401 height 609
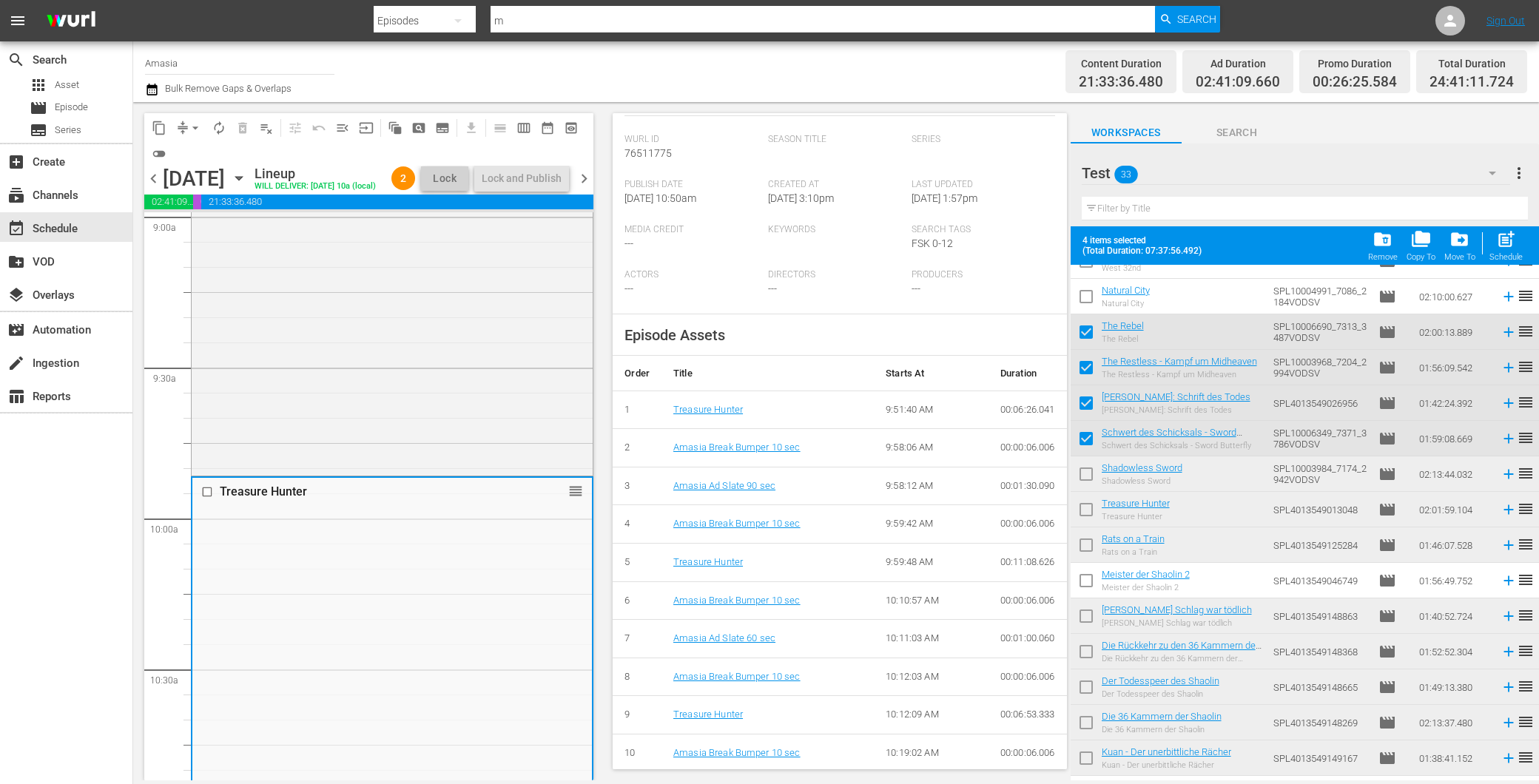
scroll to position [329, 0]
click at [1085, 508] on input "checkbox" at bounding box center [1085, 512] width 31 height 31
checkbox input "true"
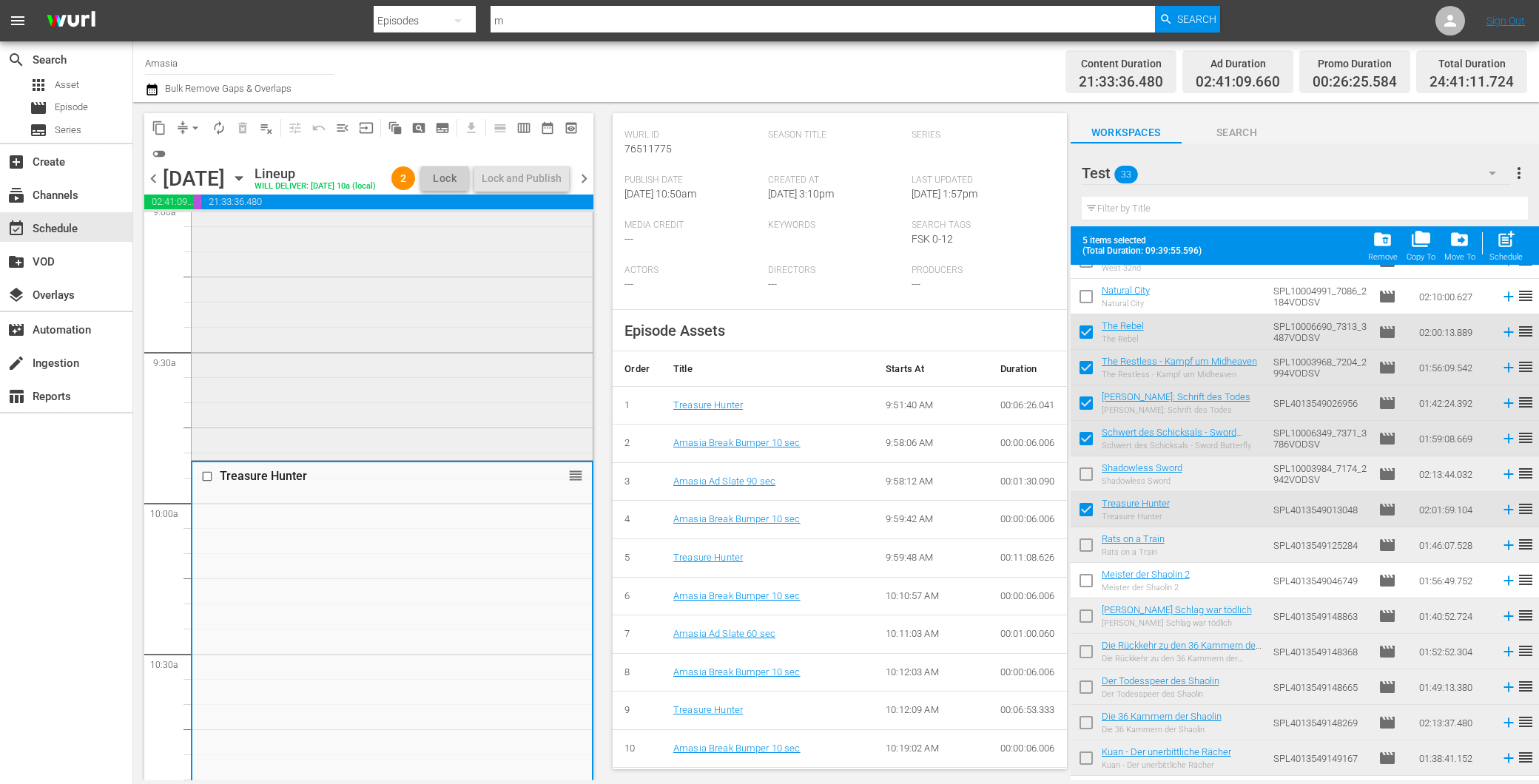
scroll to position [2630, 0]
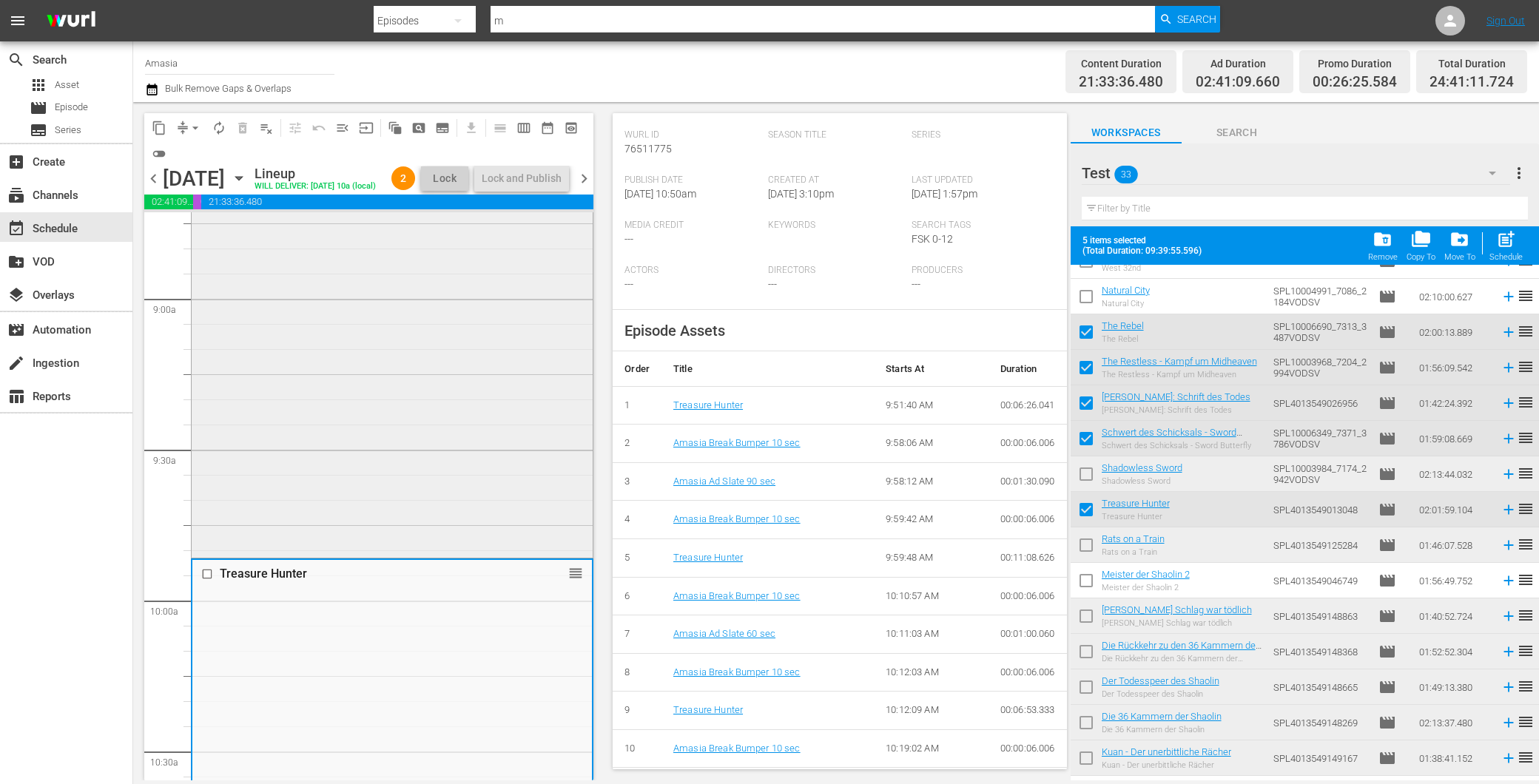
click at [469, 425] on div "Shadowless Sword 1 reorder" at bounding box center [392, 220] width 401 height 668
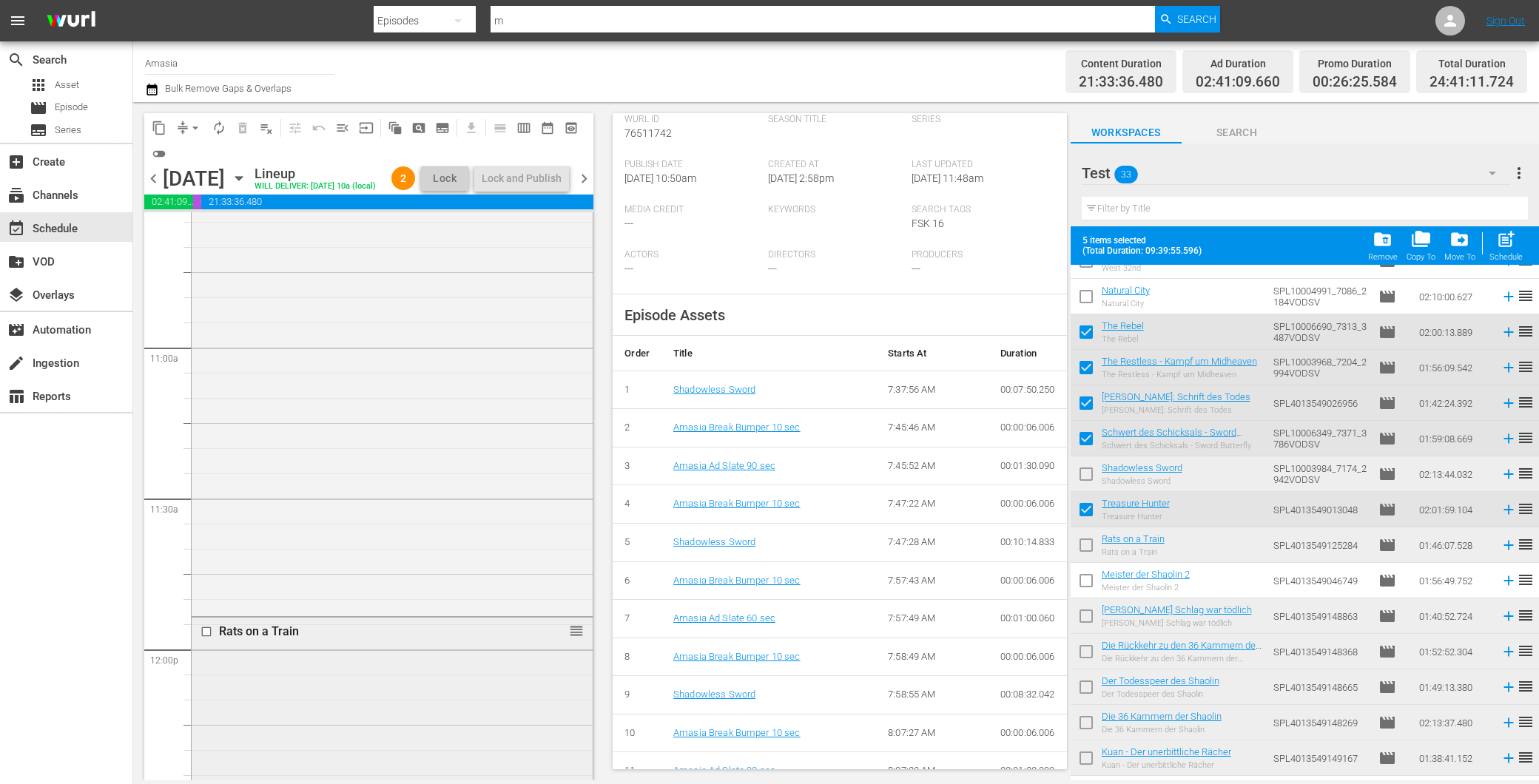
scroll to position [3369, 0]
click at [404, 668] on div "Rats on a Train reorder" at bounding box center [392, 697] width 401 height 530
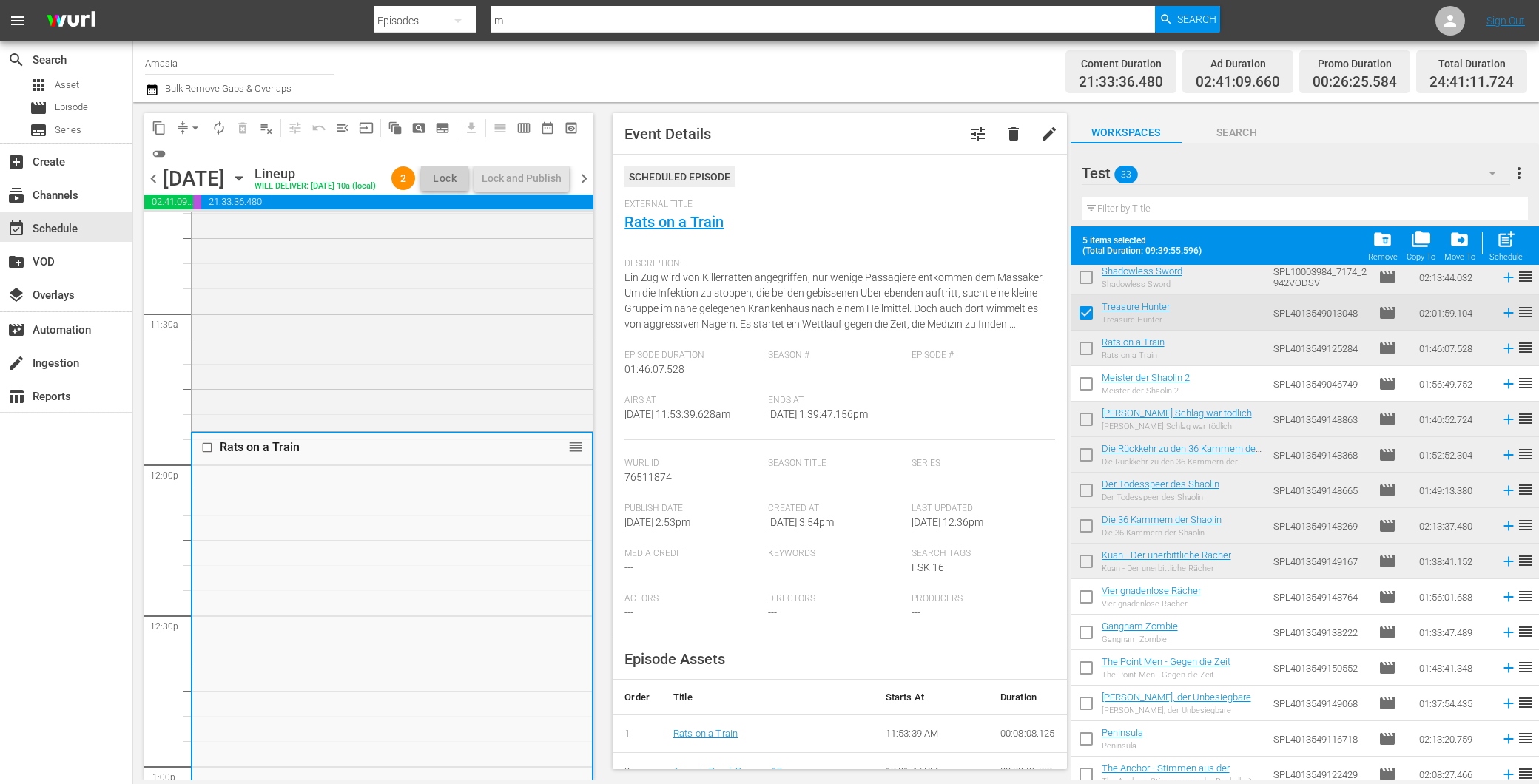
scroll to position [164, 0]
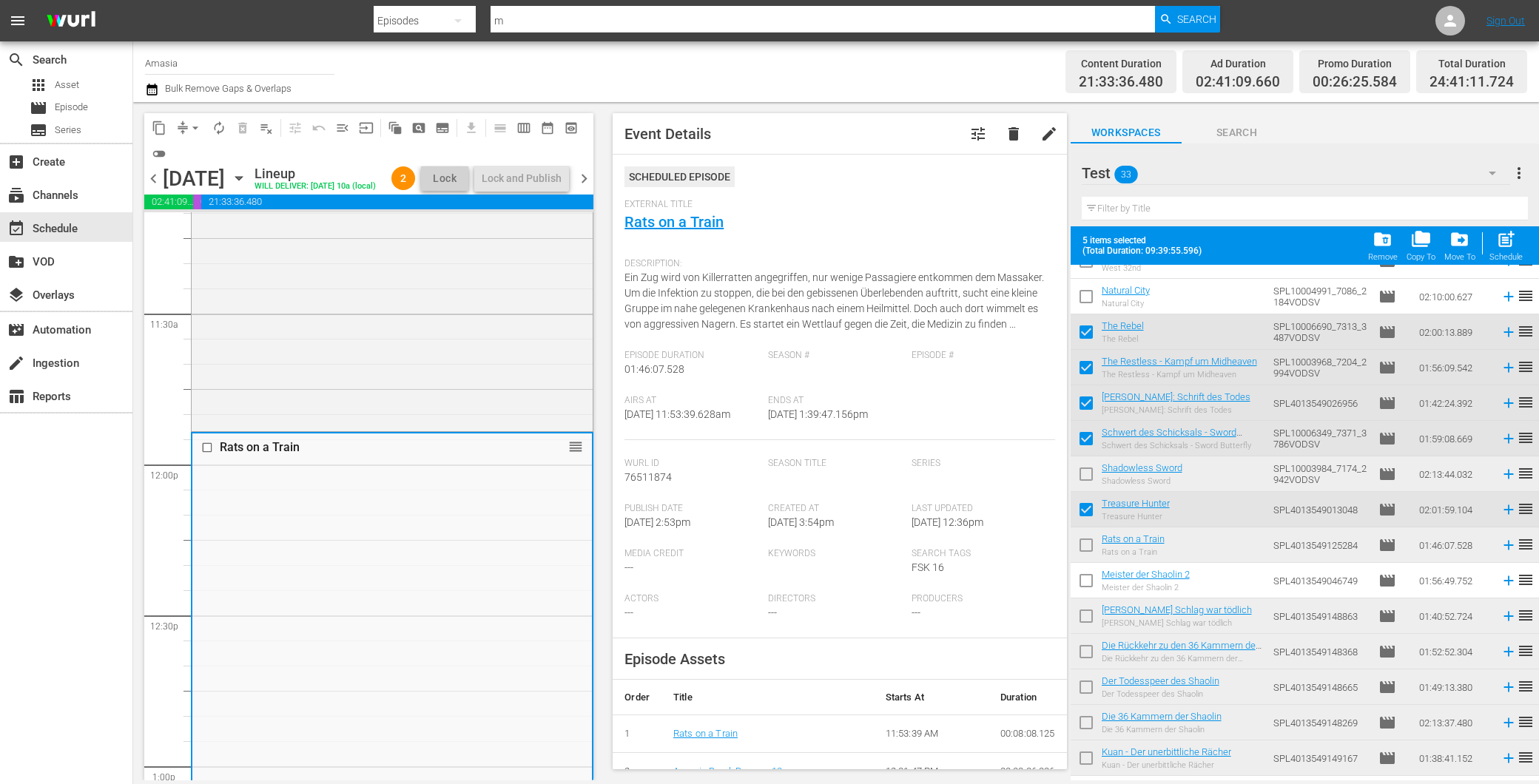
click at [1091, 543] on input "checkbox" at bounding box center [1085, 548] width 31 height 31
checkbox input "true"
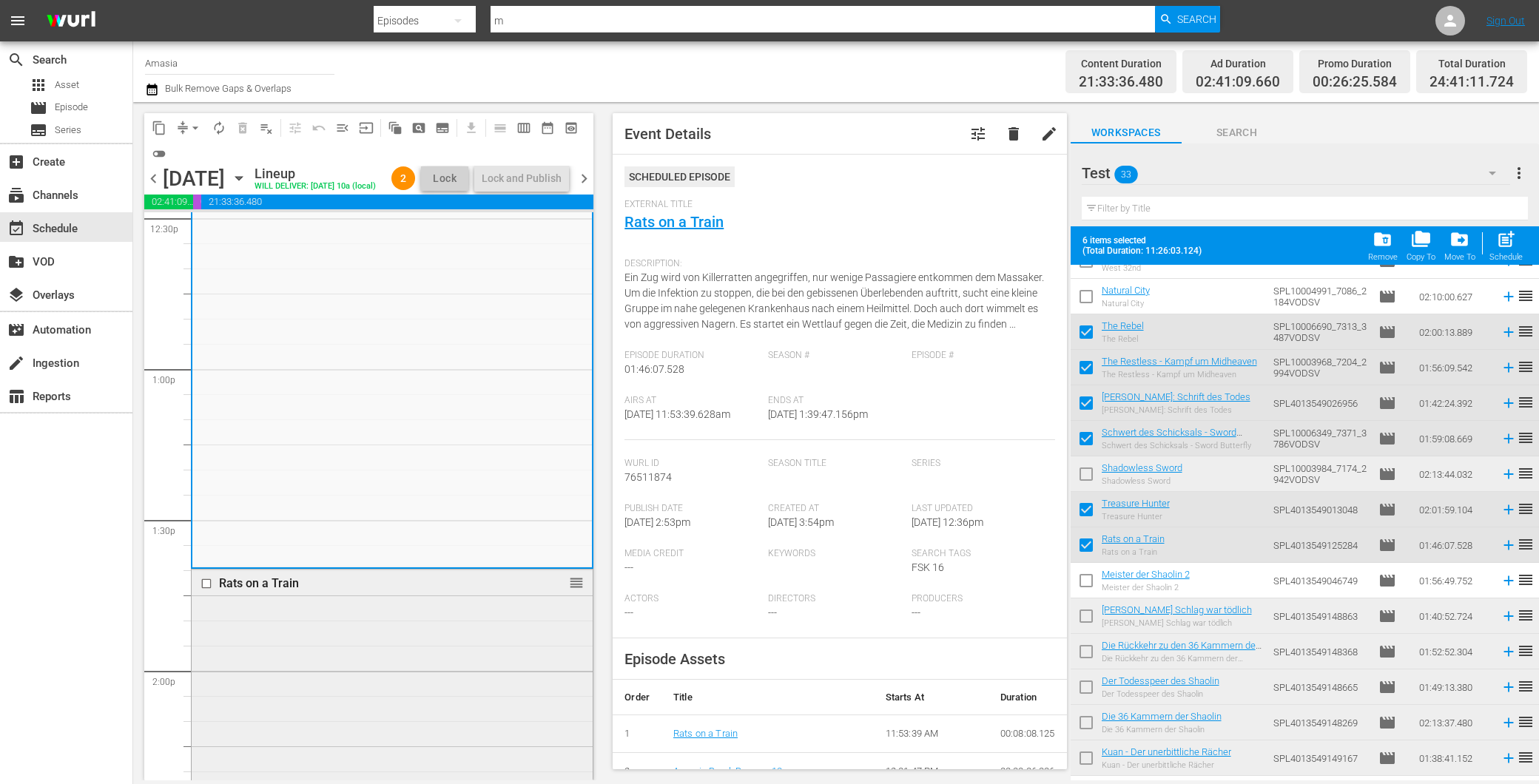
scroll to position [3945, 0]
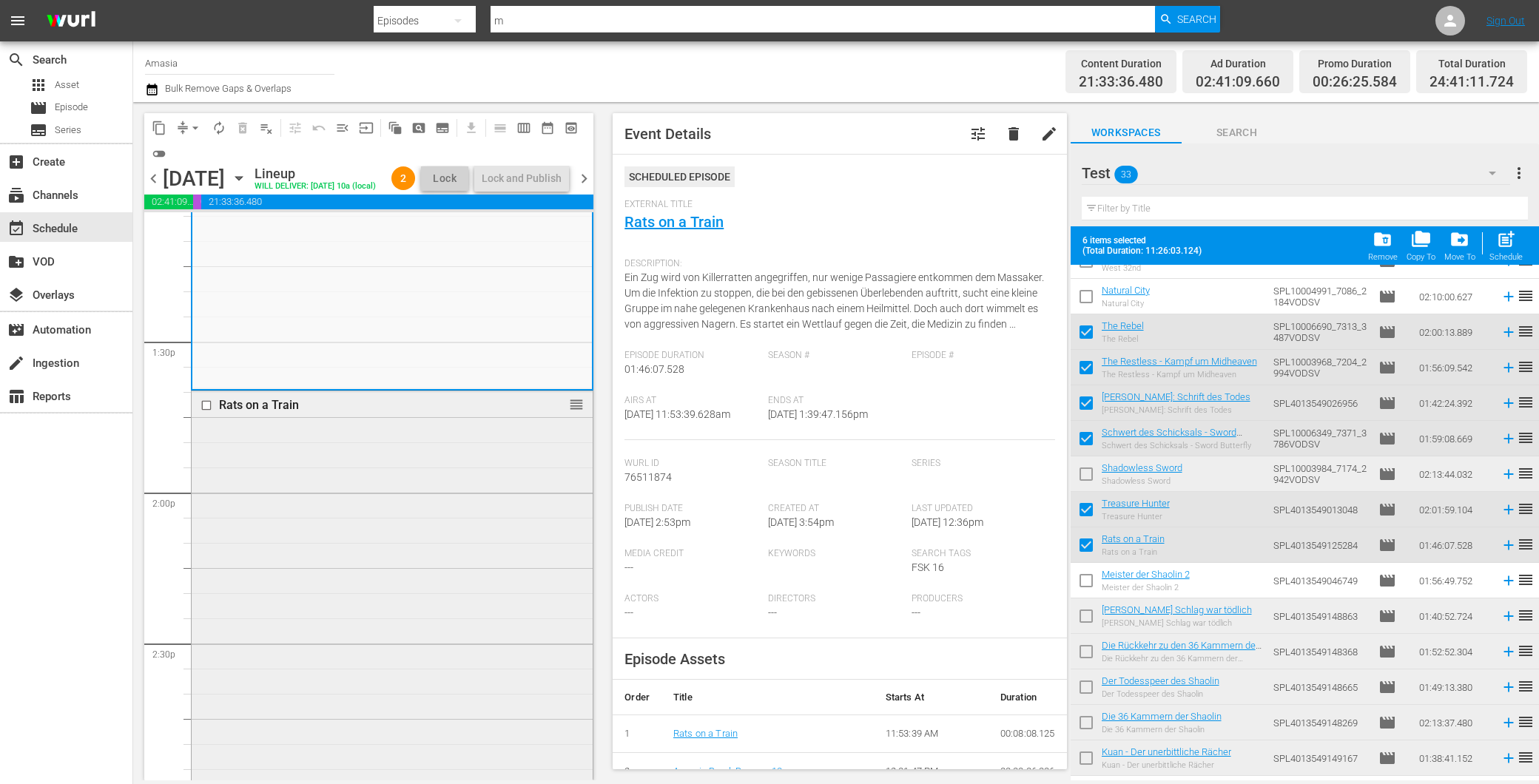
click at [399, 596] on div "Rats on a Train reorder" at bounding box center [392, 656] width 401 height 530
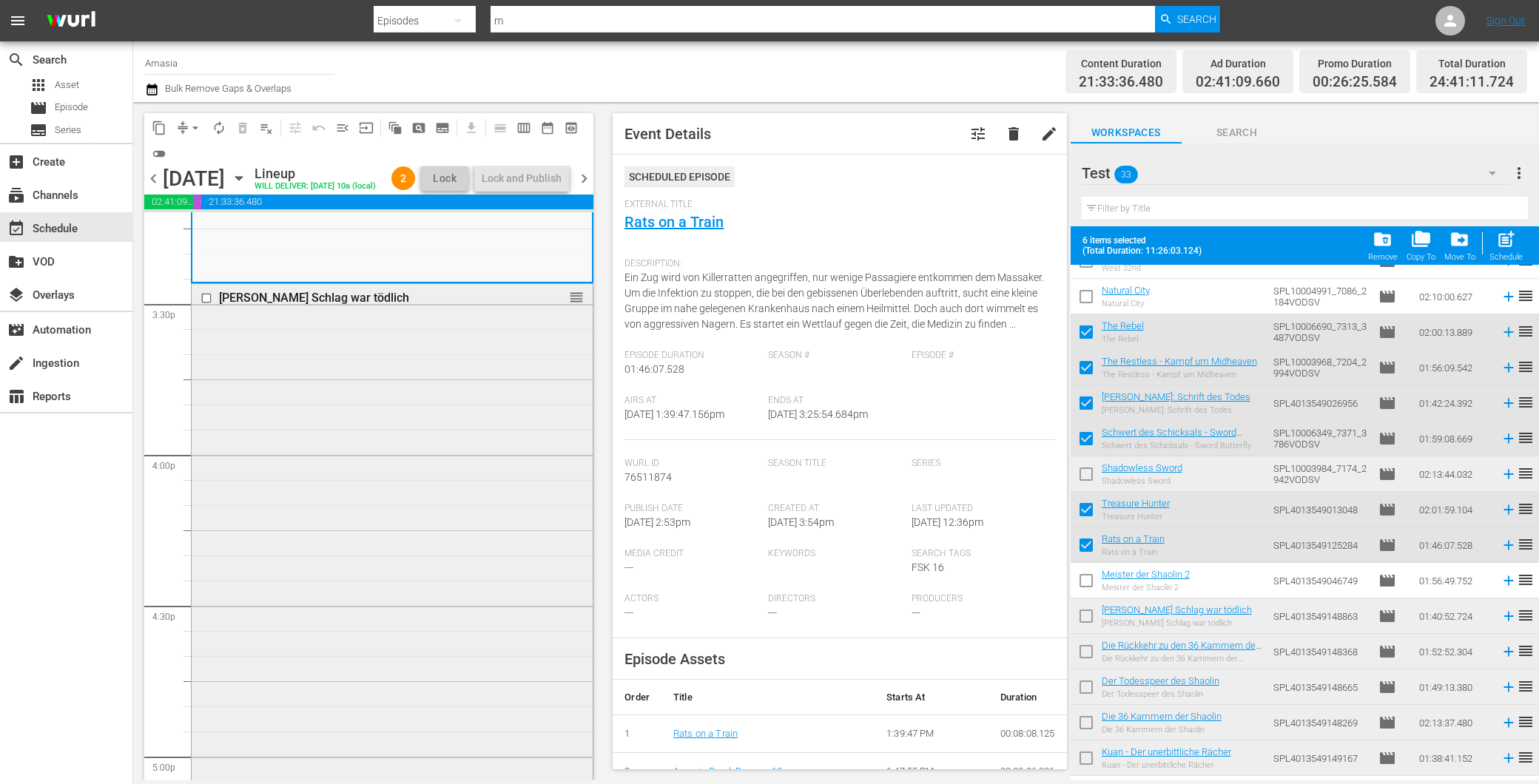
scroll to position [4521, 0]
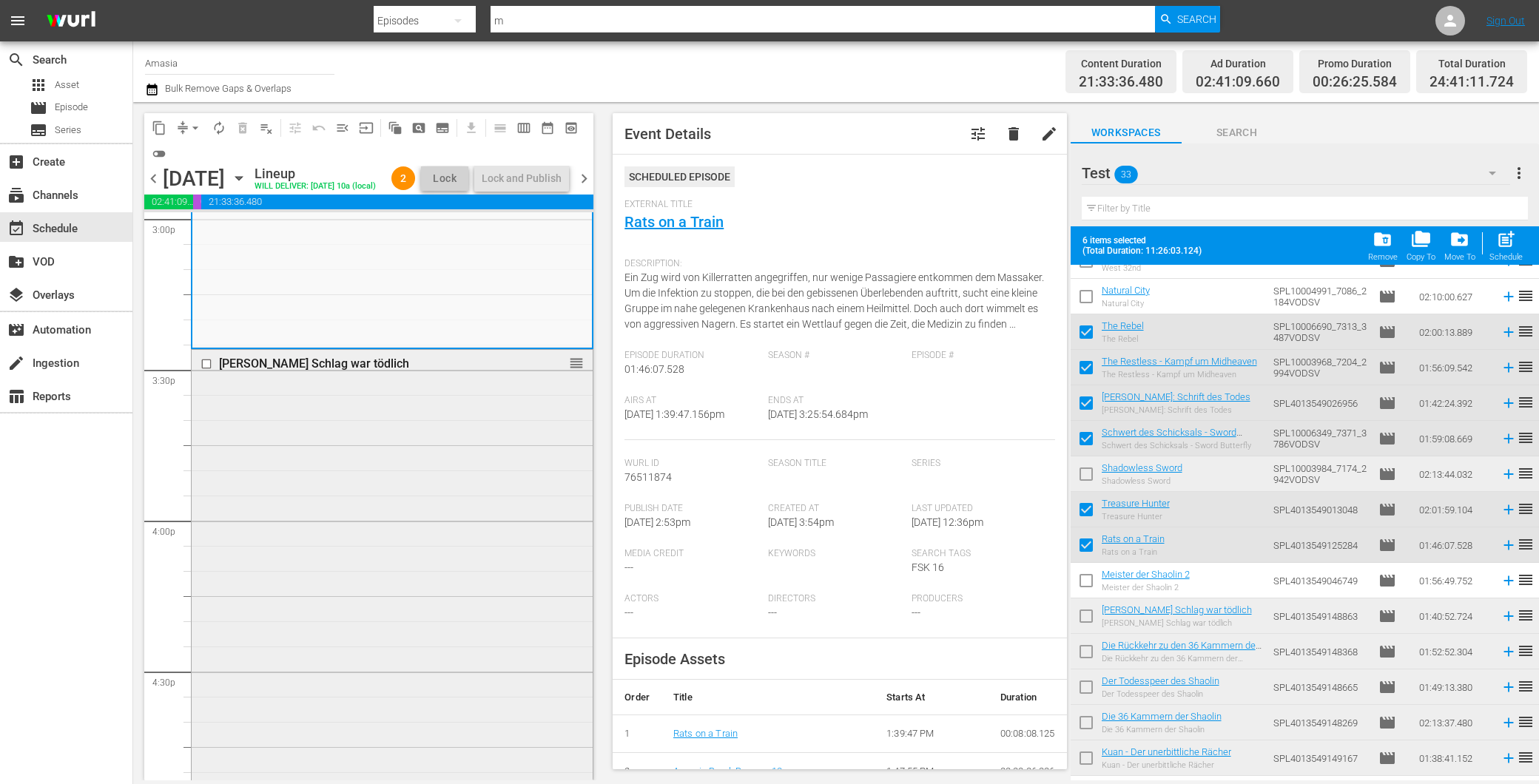
click at [380, 546] on div "Wang Yu - Sein Schlag war tödlich reorder" at bounding box center [392, 601] width 401 height 503
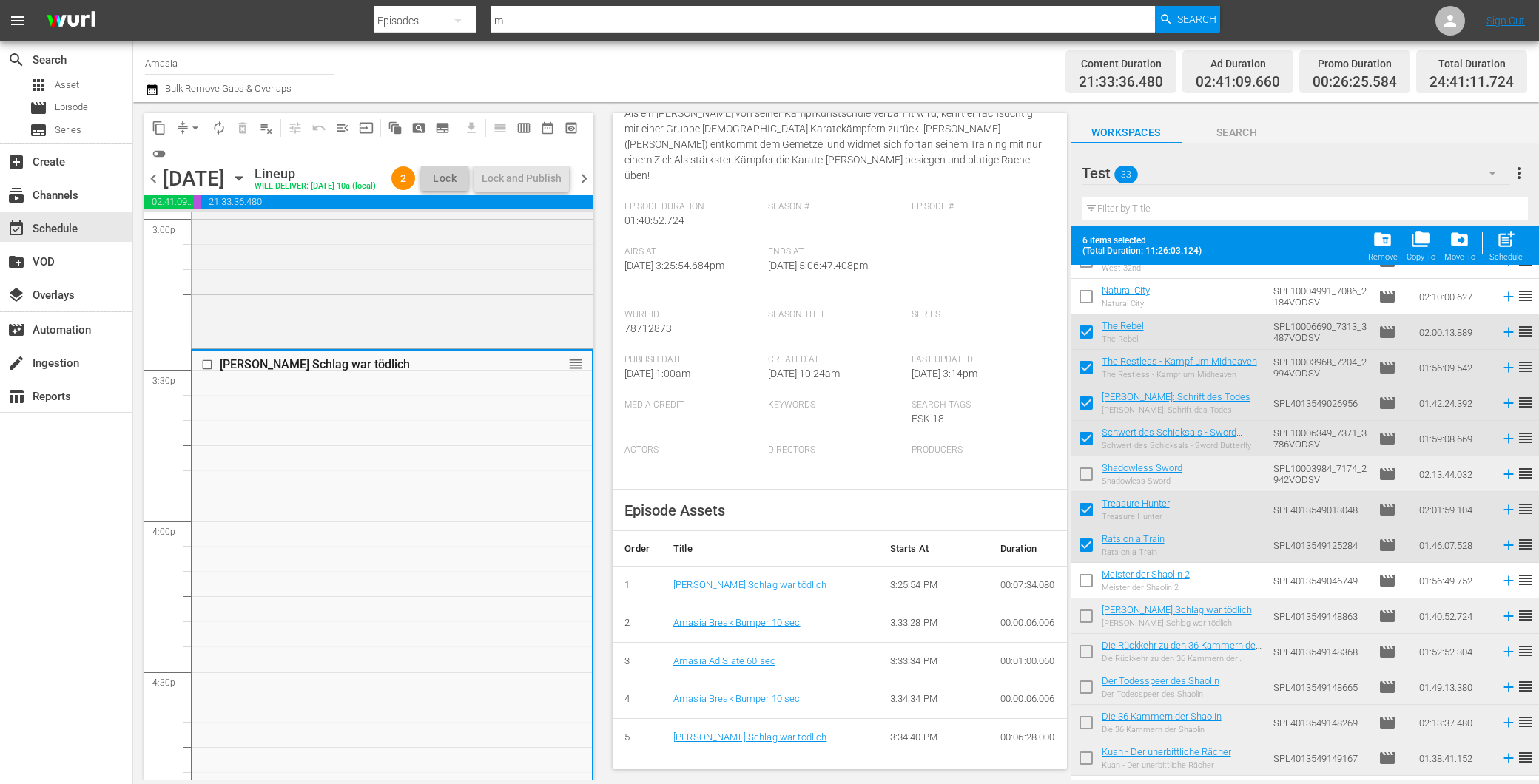
scroll to position [246, 0]
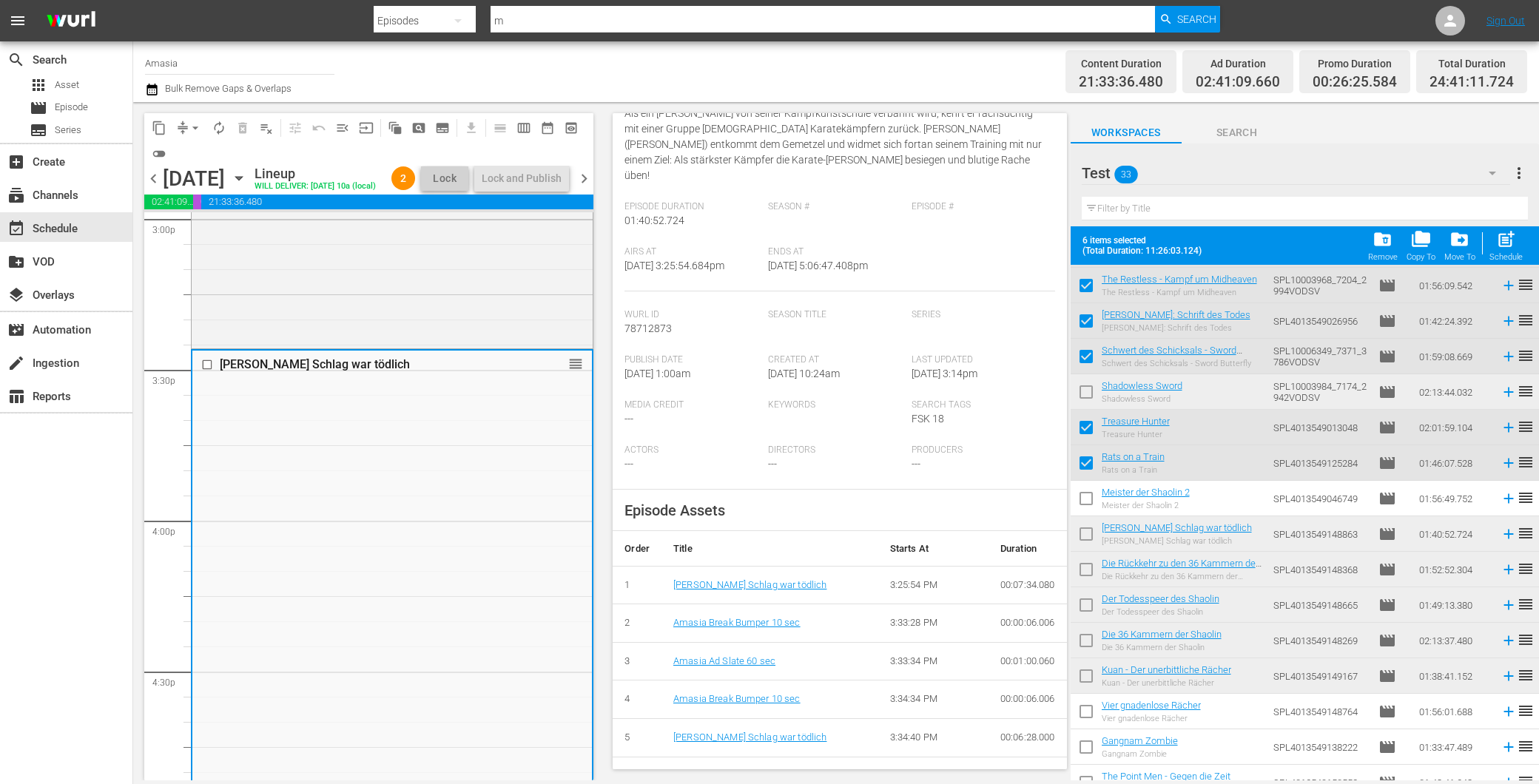
click at [1084, 528] on input "checkbox" at bounding box center [1085, 536] width 31 height 31
checkbox input "true"
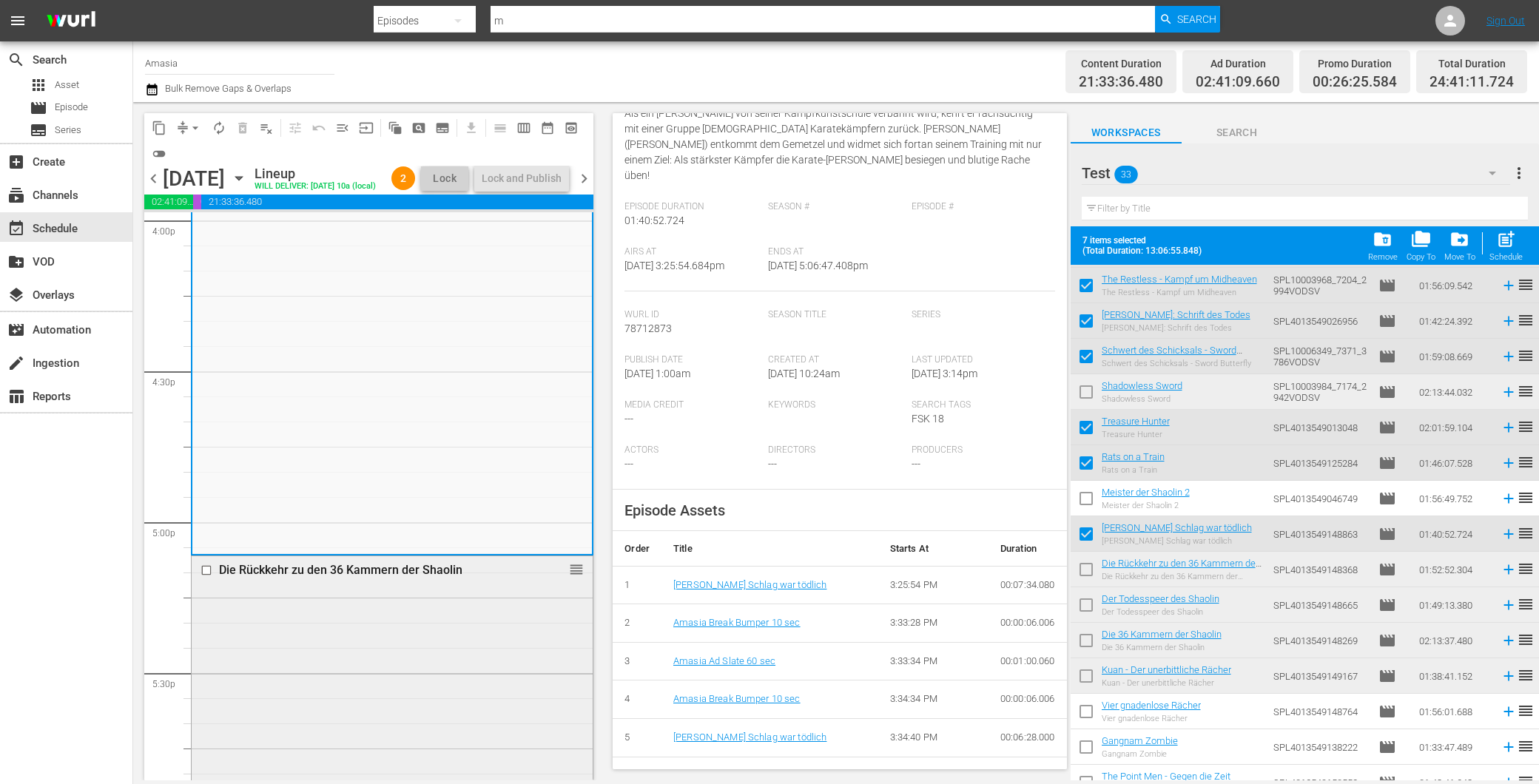
scroll to position [4850, 0]
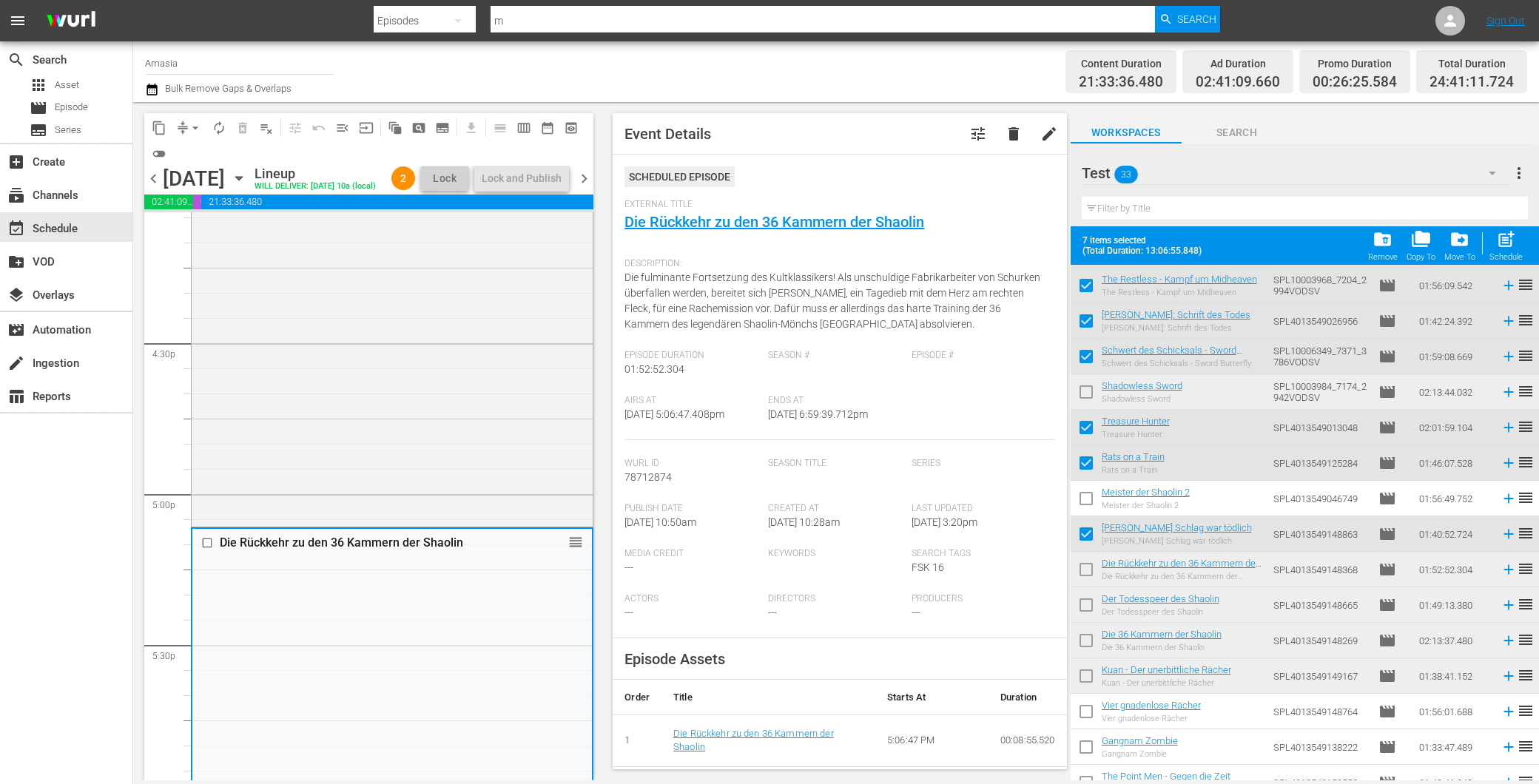
drag, startPoint x: 1089, startPoint y: 568, endPoint x: 1055, endPoint y: 565, distance: 34.1
click at [1088, 566] on input "checkbox" at bounding box center [1085, 572] width 31 height 31
checkbox input "true"
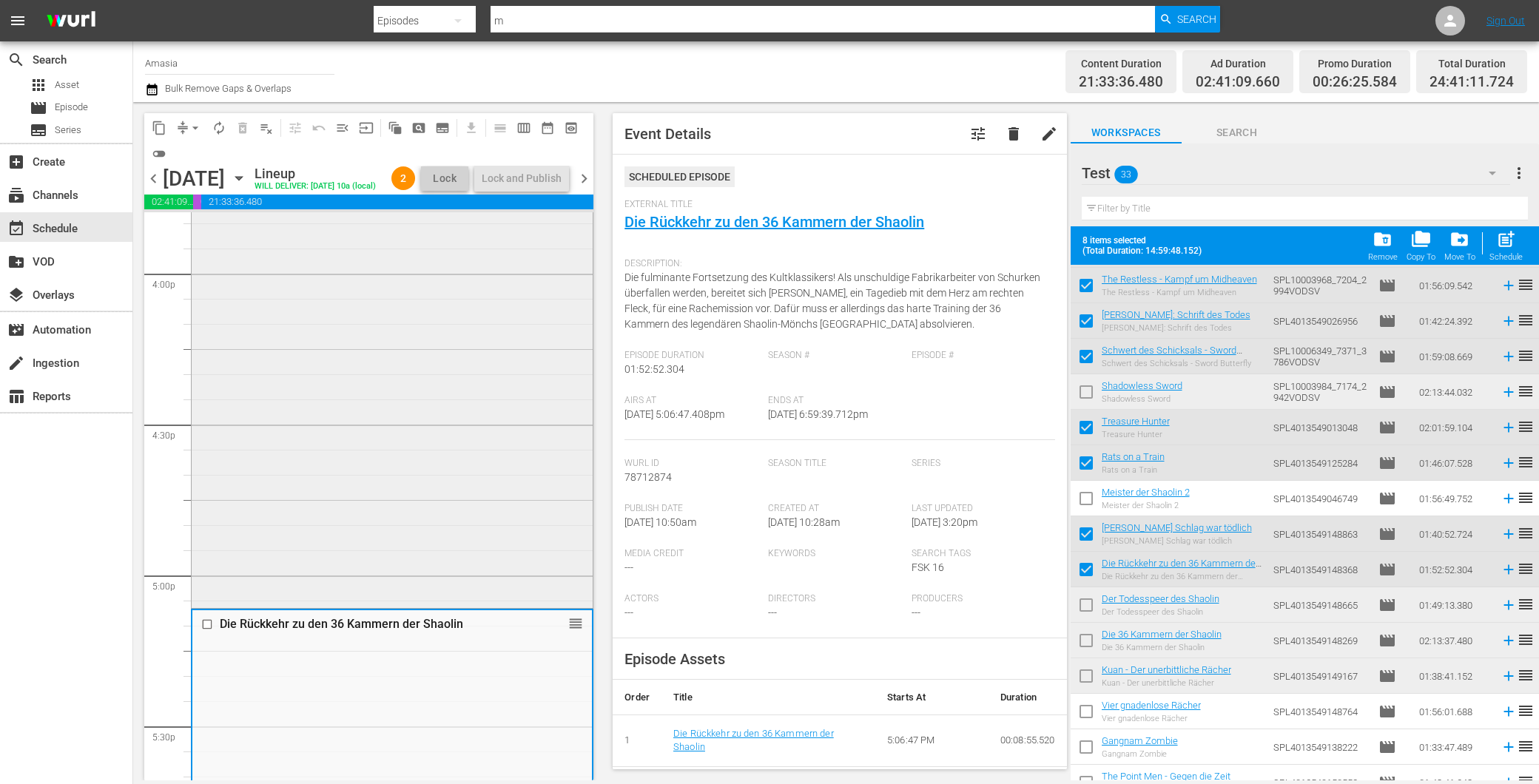
scroll to position [4768, 0]
click at [447, 479] on div "Wang Yu - Sein Schlag war tödlich reorder" at bounding box center [392, 355] width 401 height 503
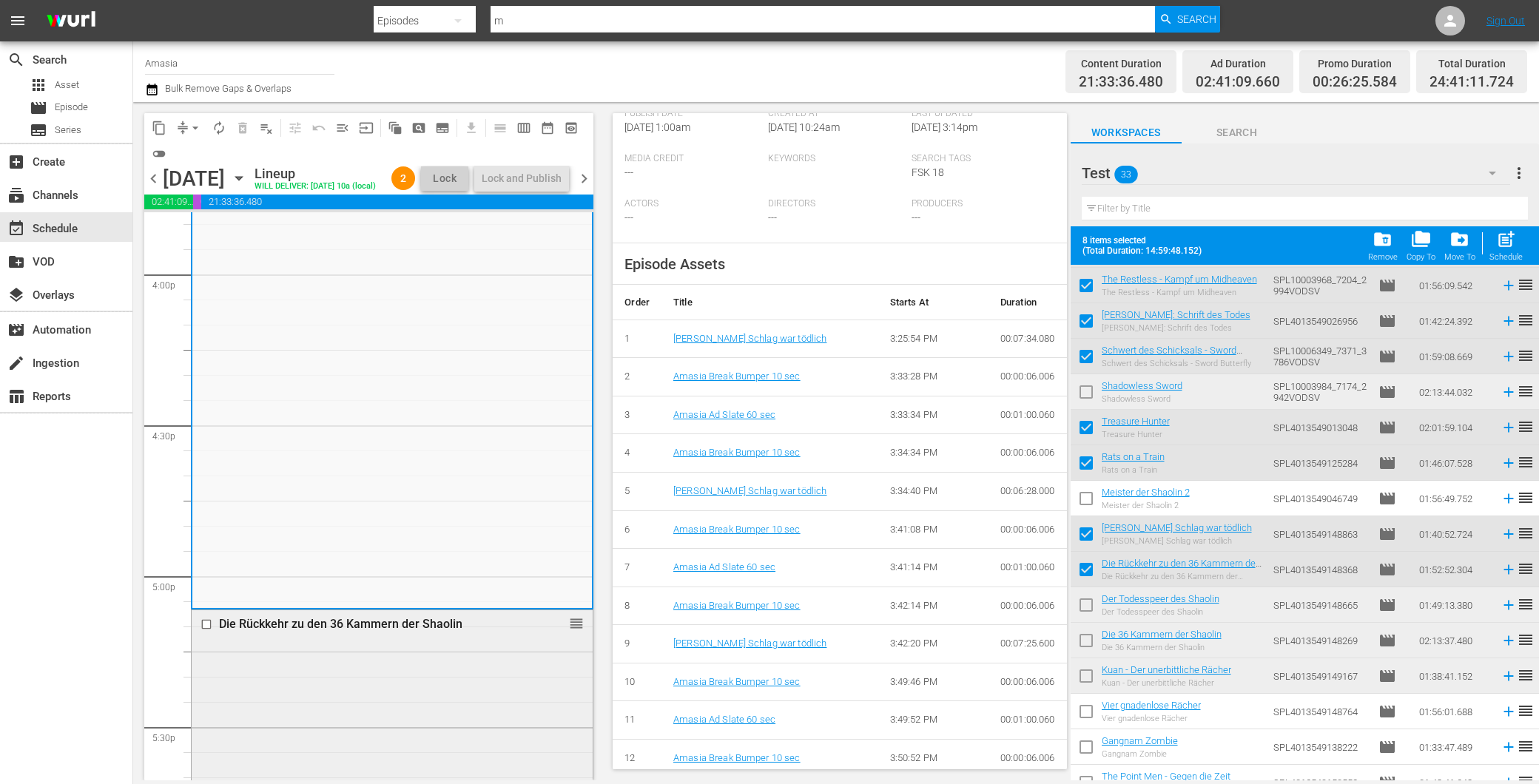
scroll to position [4932, 0]
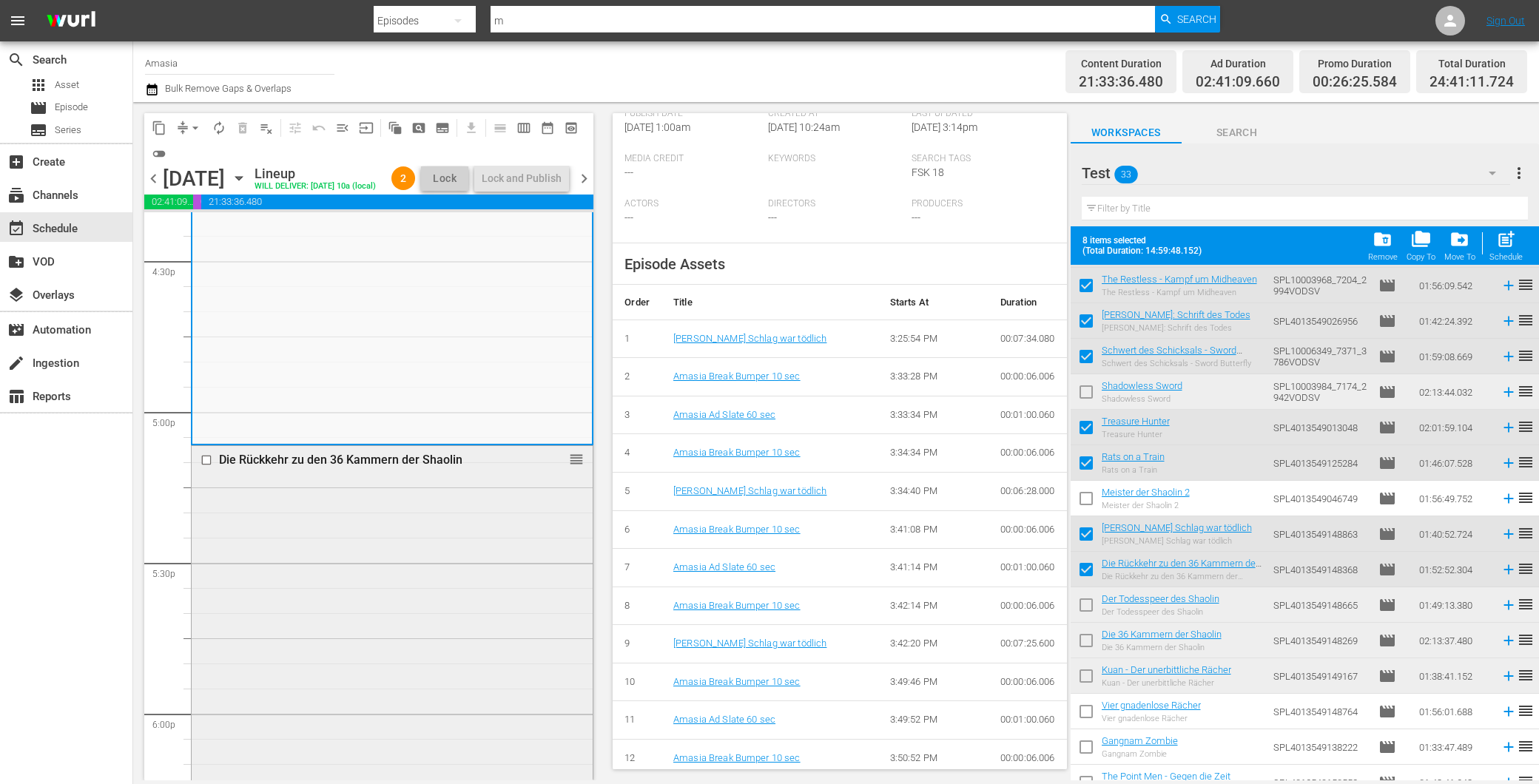
click at [321, 638] on div "Die Rückkehr zu den 36 Kammern der Shaolin reorder" at bounding box center [392, 728] width 401 height 564
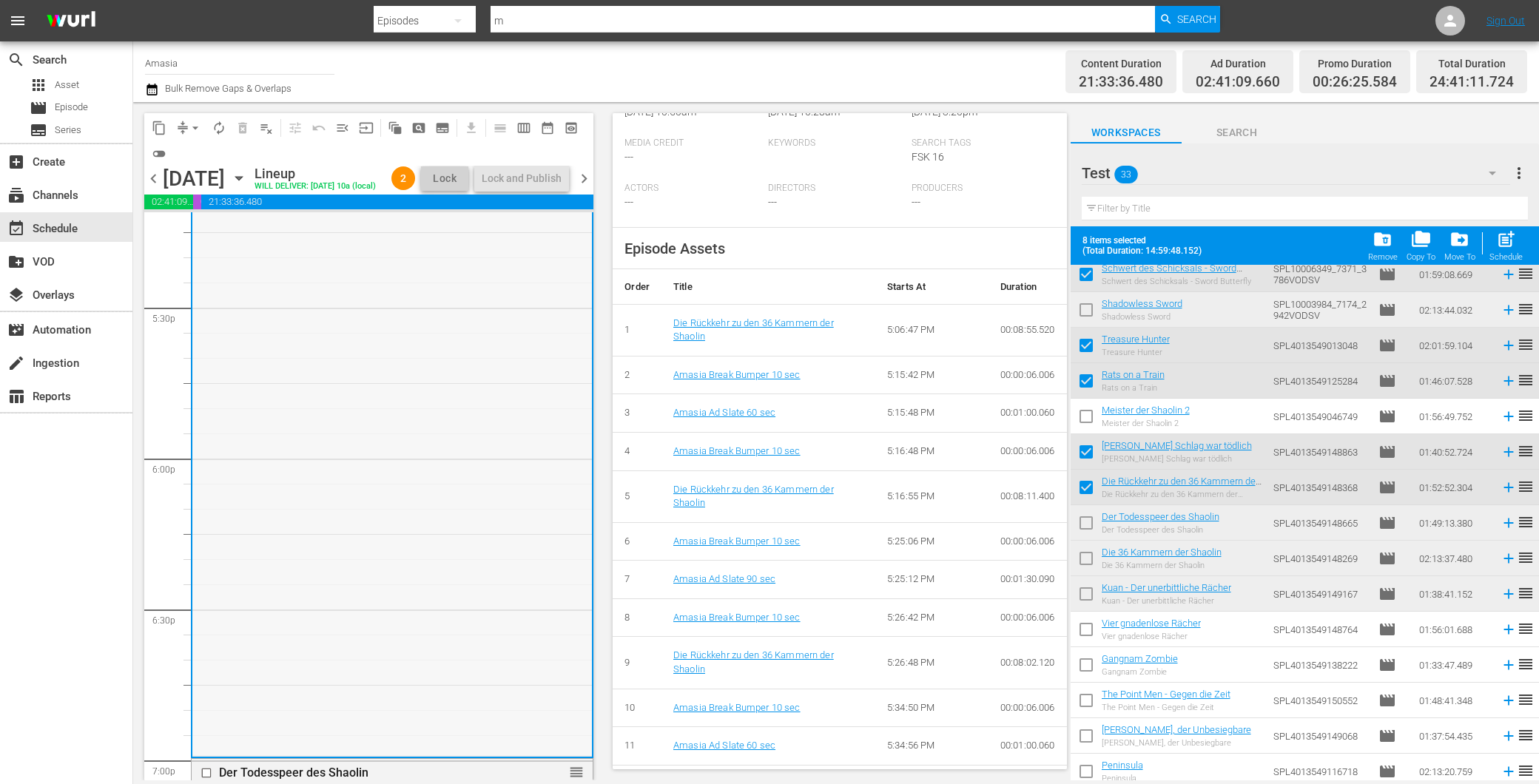
scroll to position [5014, 0]
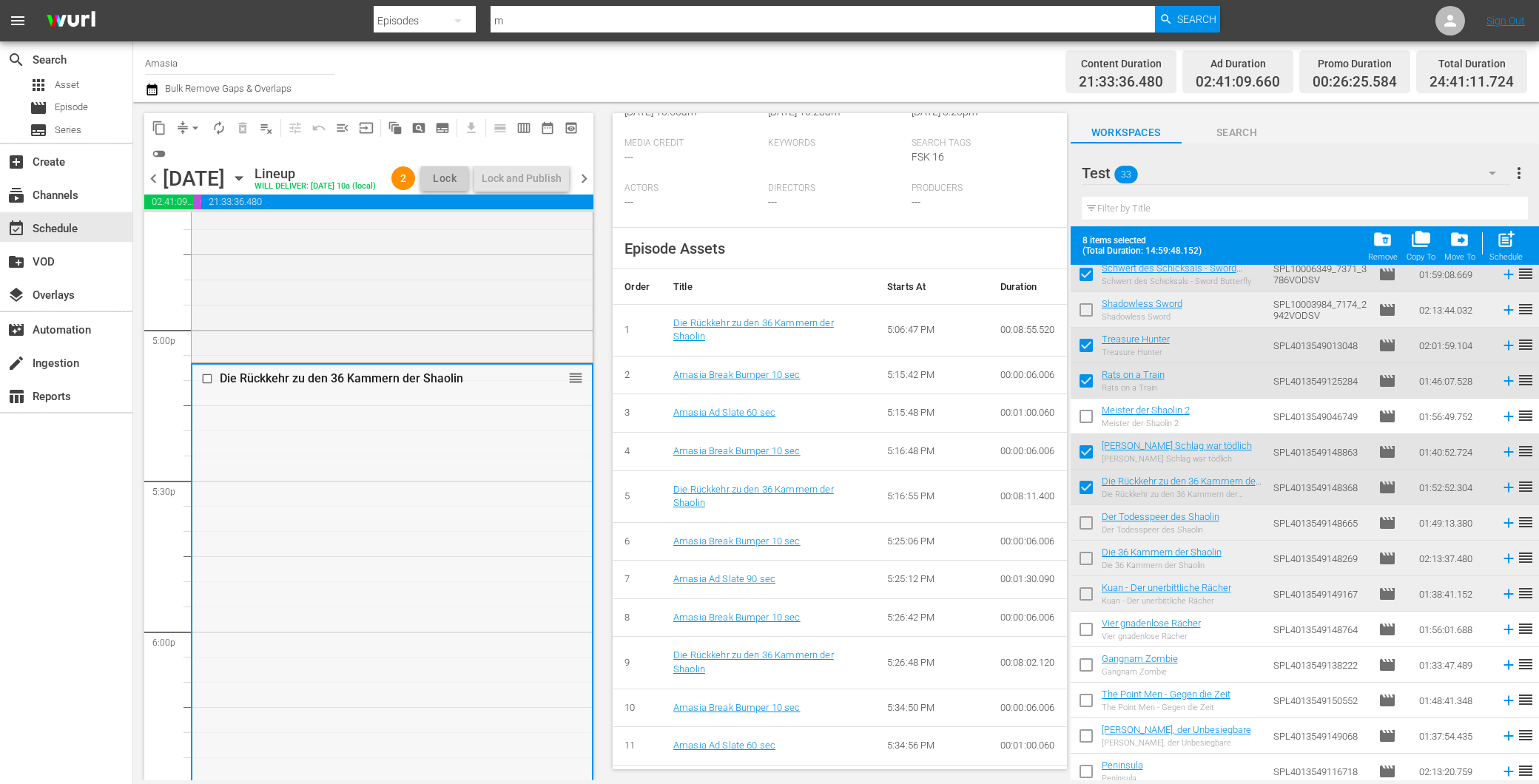
click at [201, 386] on input "checkbox" at bounding box center [208, 379] width 16 height 13
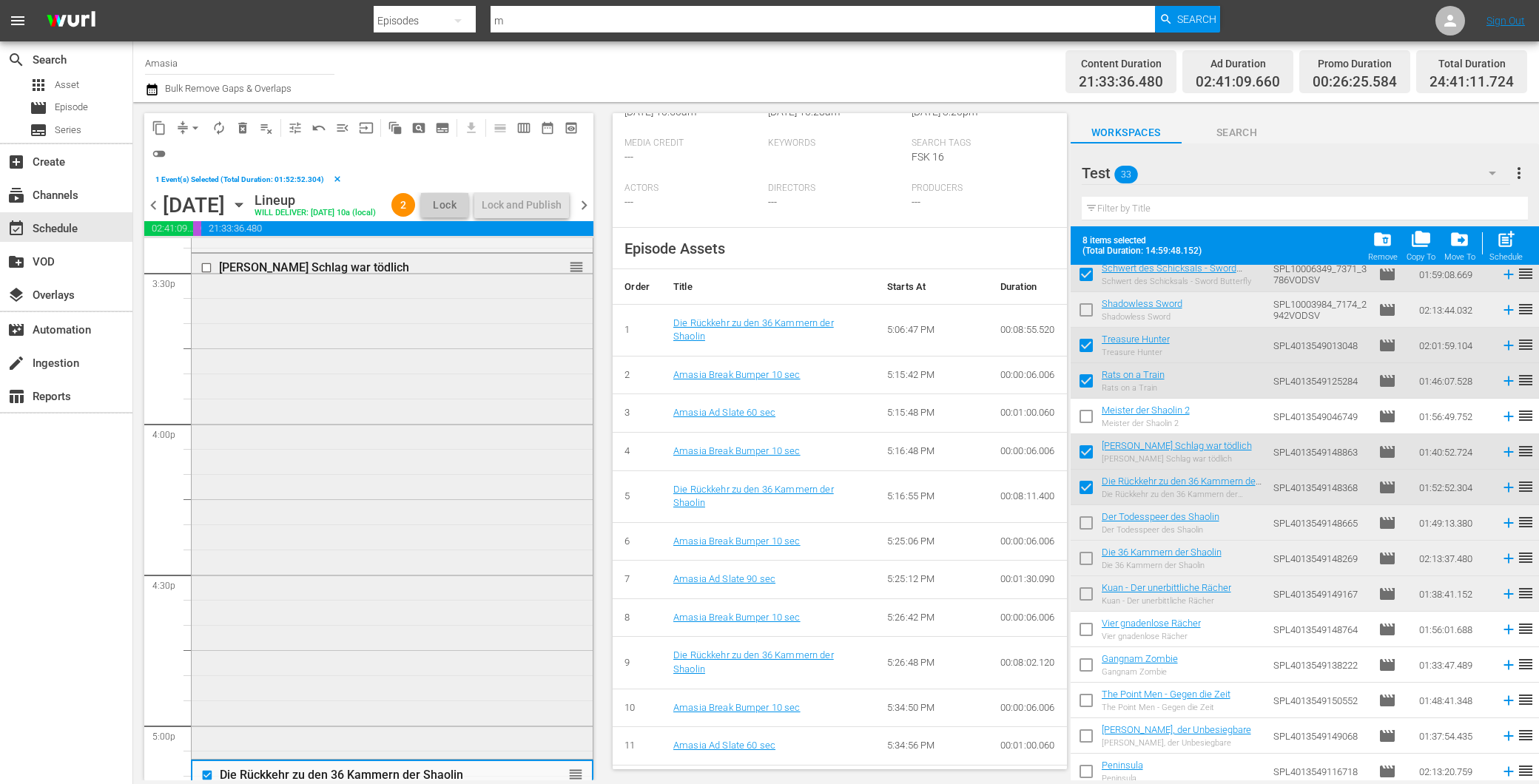
scroll to position [4768, 0]
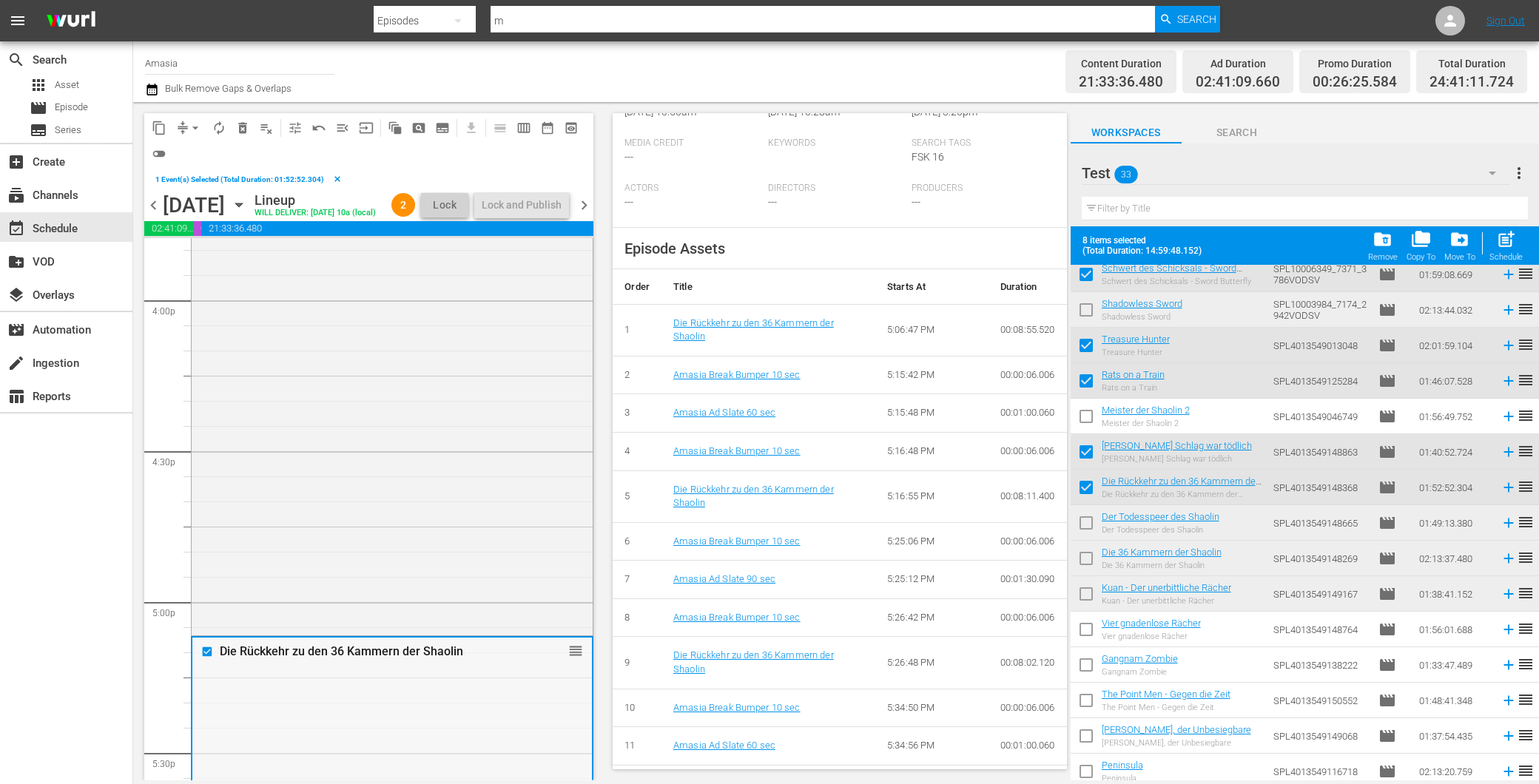
click at [211, 658] on input "checkbox" at bounding box center [208, 652] width 16 height 13
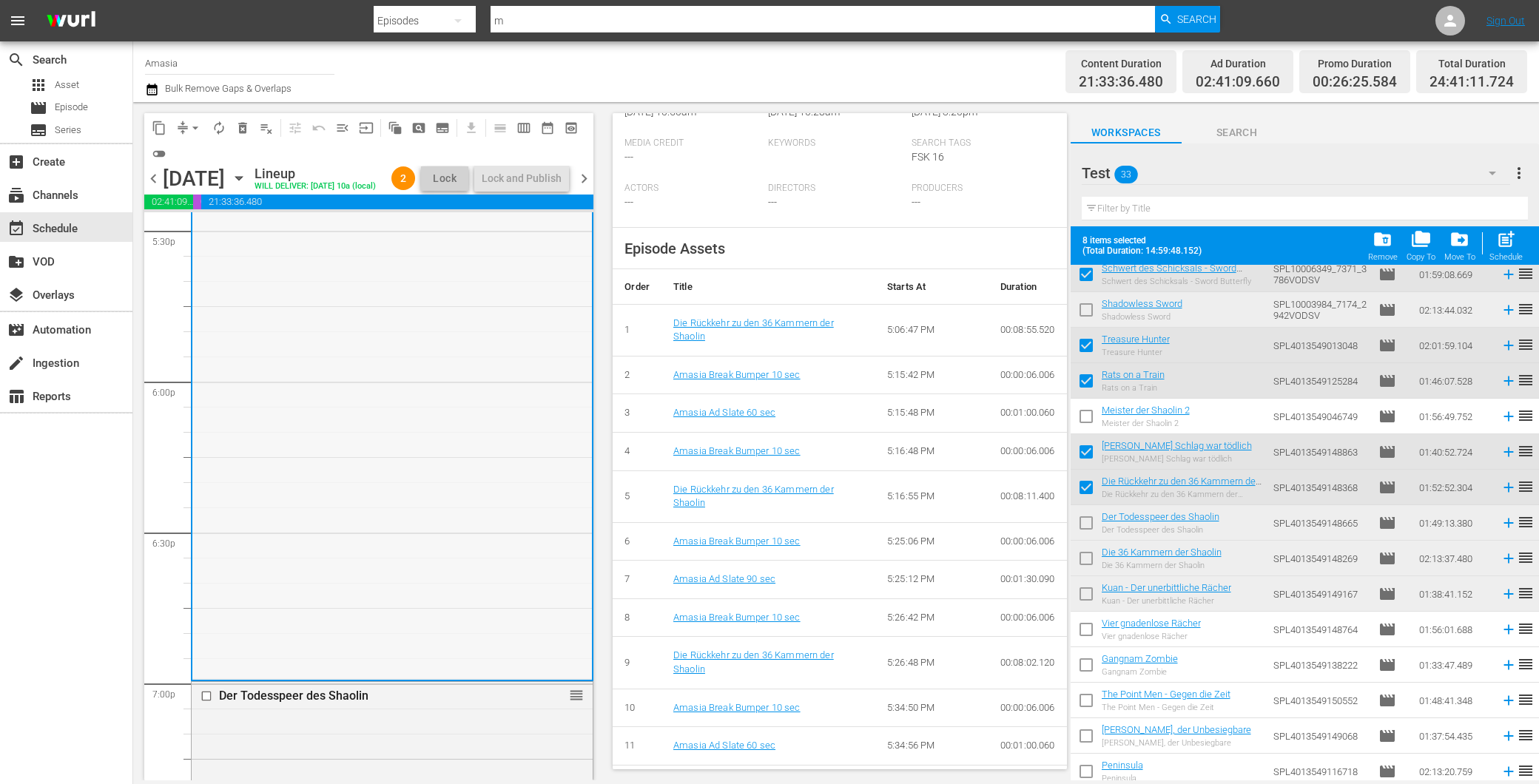
scroll to position [5425, 0]
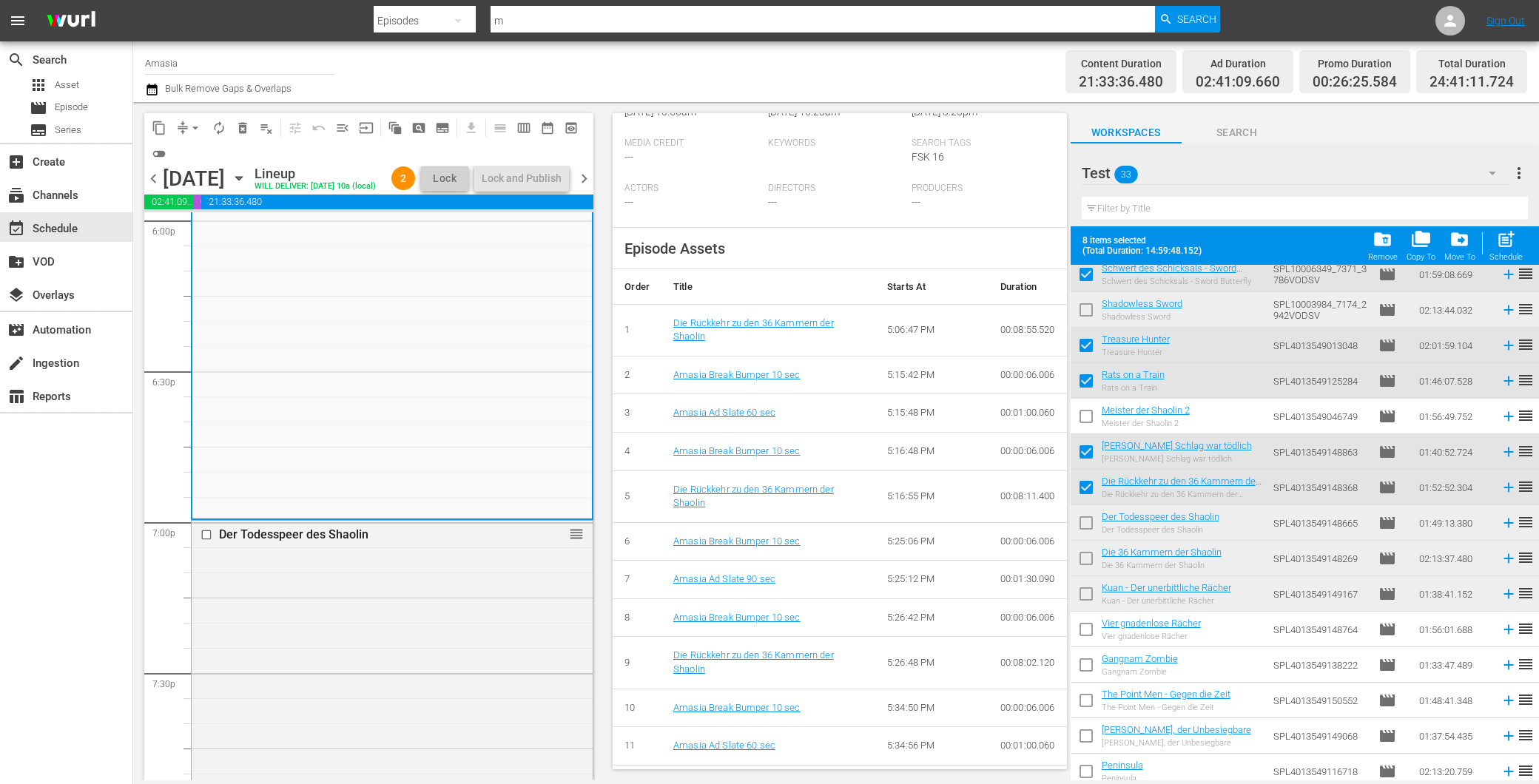
drag, startPoint x: 1081, startPoint y: 522, endPoint x: 1032, endPoint y: 541, distance: 52.6
click at [1080, 522] on input "checkbox" at bounding box center [1085, 525] width 31 height 31
checkbox input "true"
click at [334, 648] on div "Der Todesspeer des Shaolin reorder" at bounding box center [392, 793] width 401 height 546
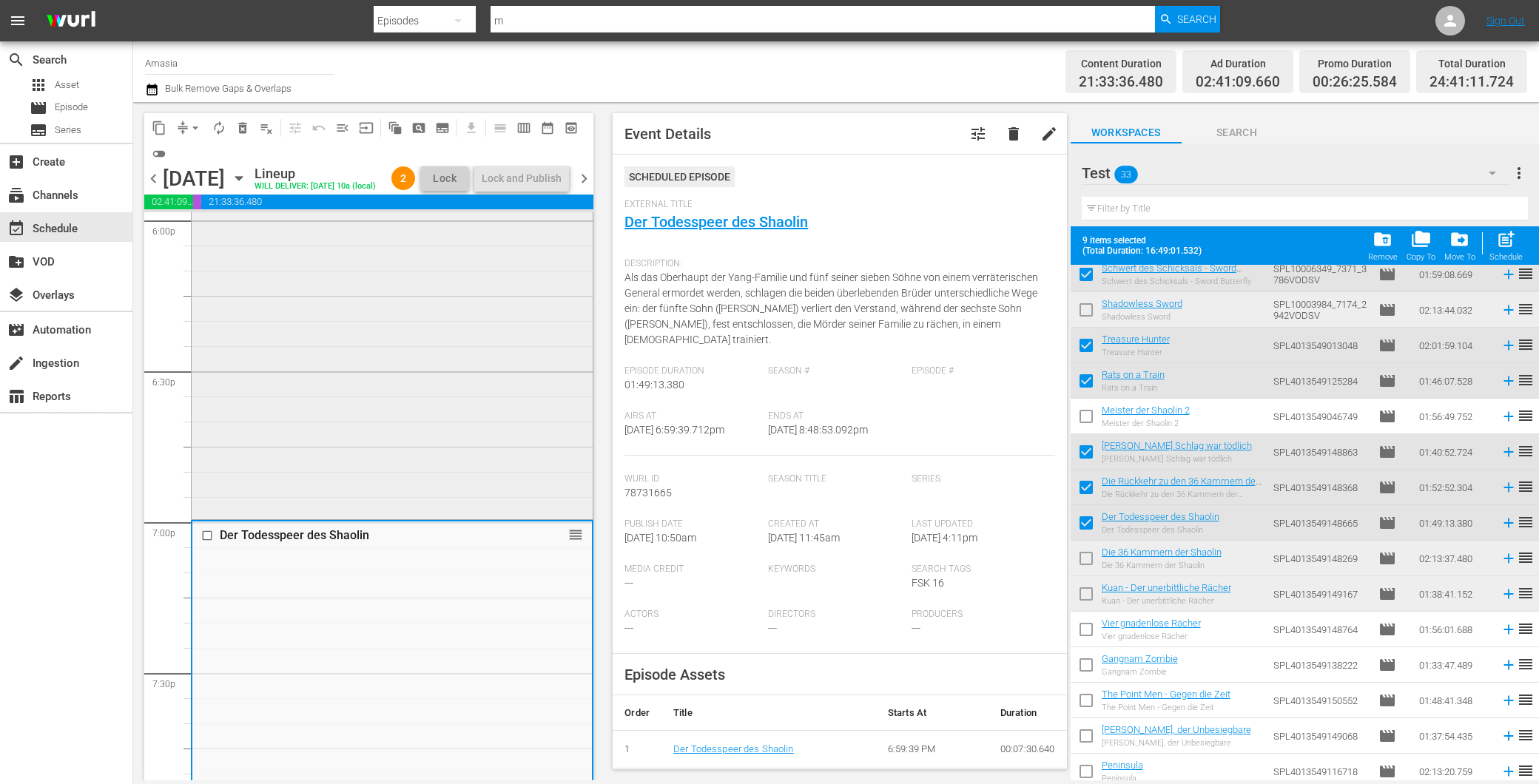
click at [469, 464] on div "Die Rückkehr zu den 36 Kammern der Shaolin reorder" at bounding box center [392, 234] width 401 height 564
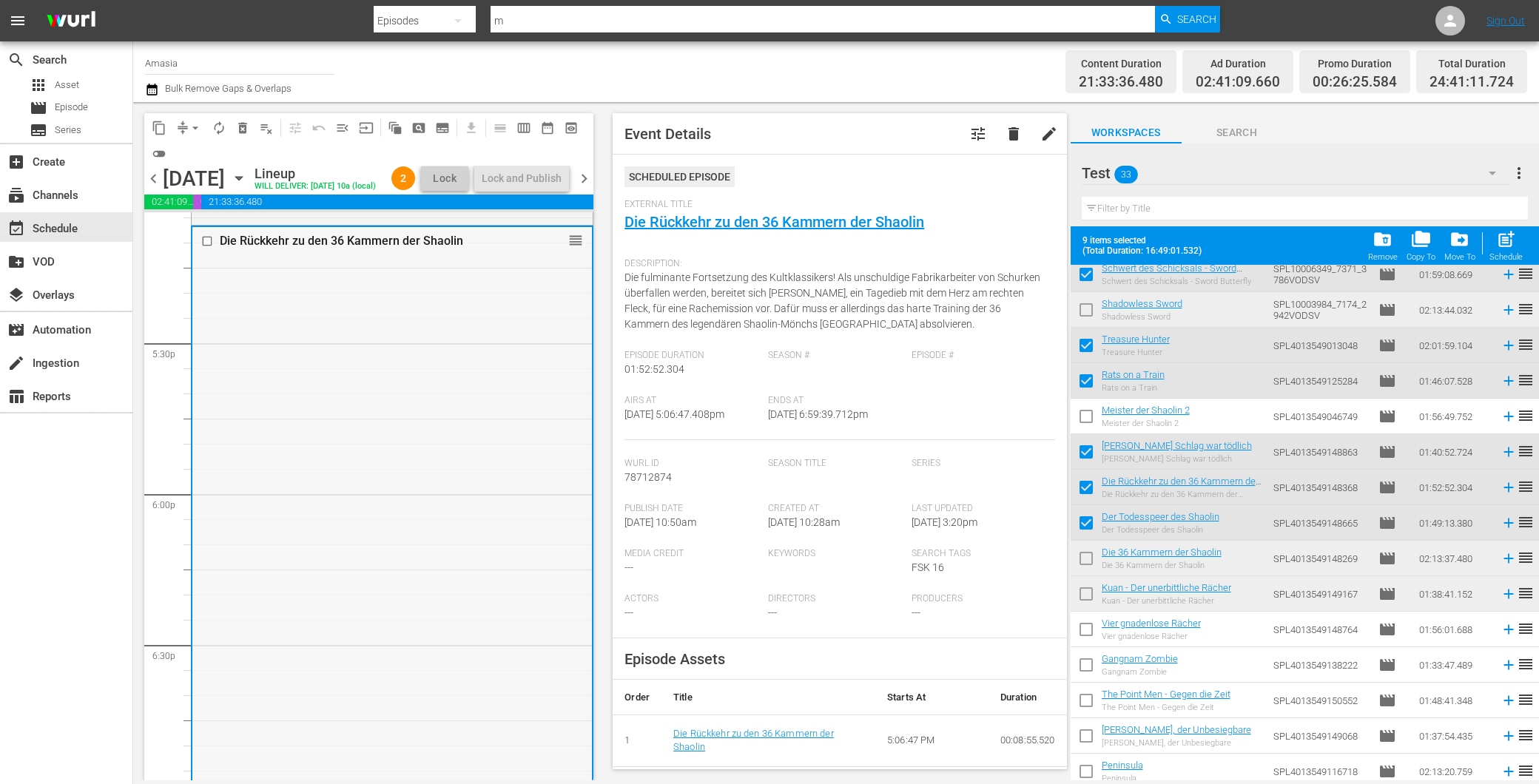
scroll to position [5096, 0]
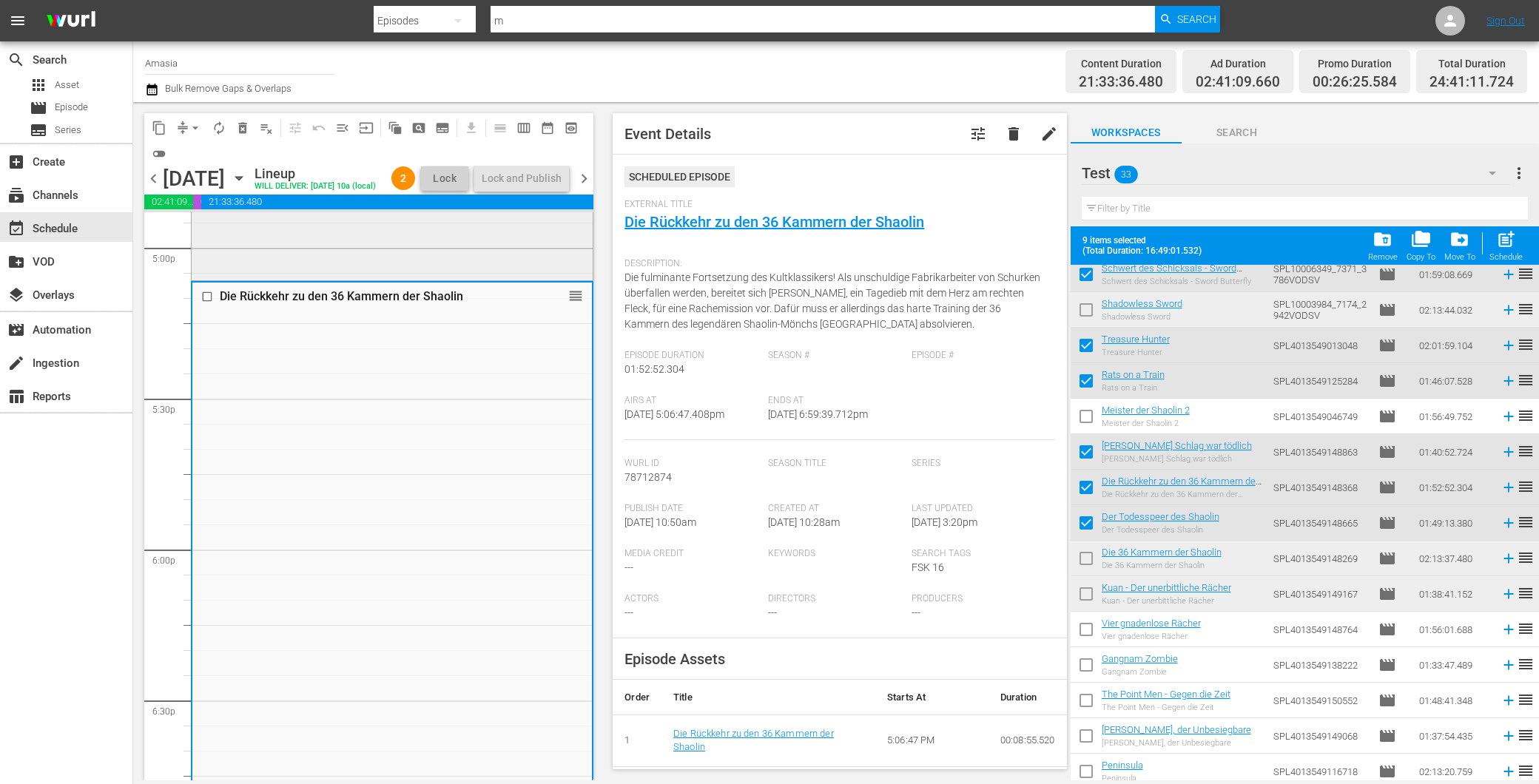
click at [433, 250] on div "Wang Yu - Sein Schlag war tödlich reorder" at bounding box center [392, 26] width 401 height 503
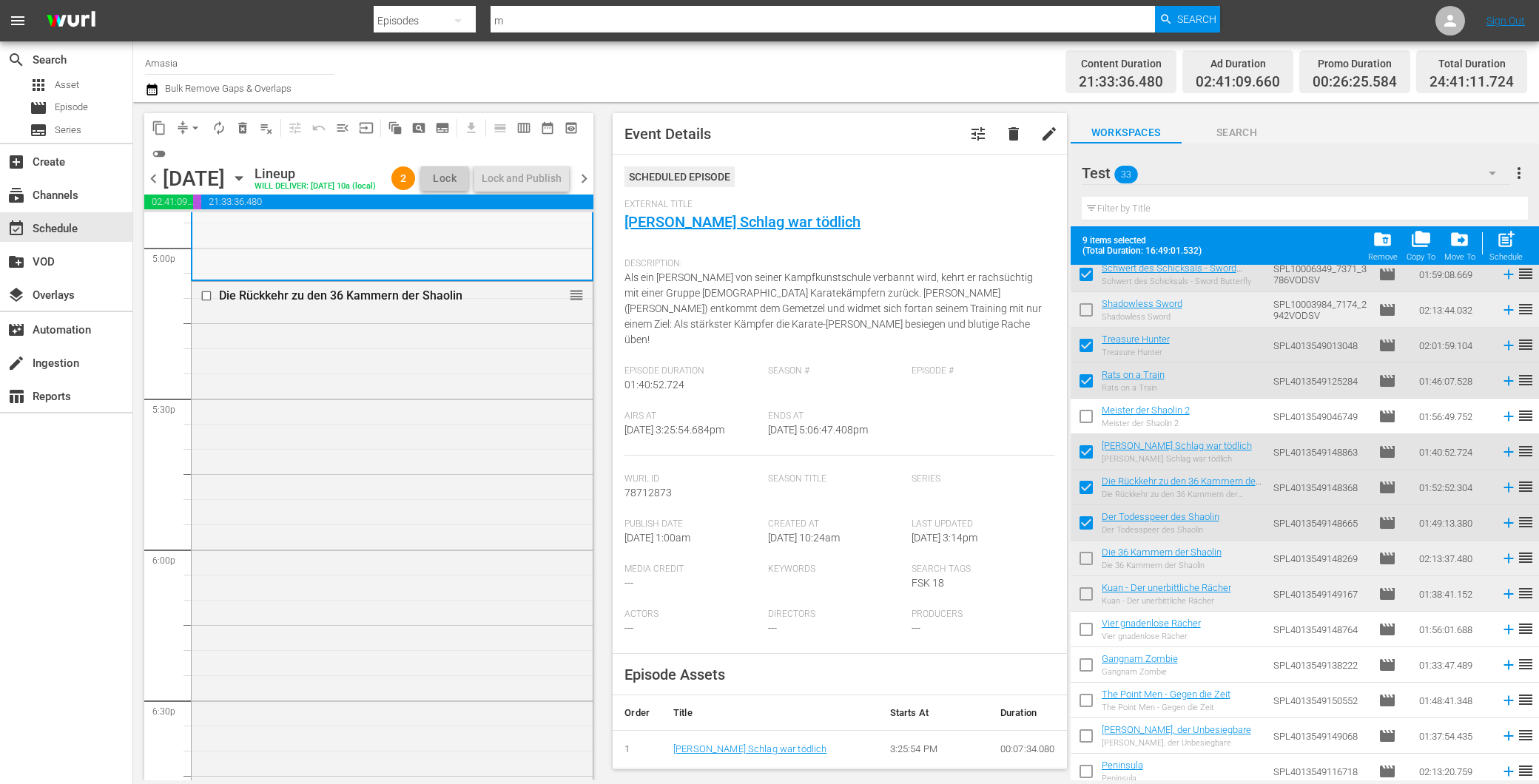
click at [498, 262] on div "Wang Yu - Sein Schlag war tödlich reorder" at bounding box center [392, 27] width 399 height 503
drag, startPoint x: 491, startPoint y: 528, endPoint x: 487, endPoint y: 535, distance: 8.1
click at [487, 535] on div "Die Rückkehr zu den 36 Kammern der Shaolin reorder" at bounding box center [392, 564] width 401 height 564
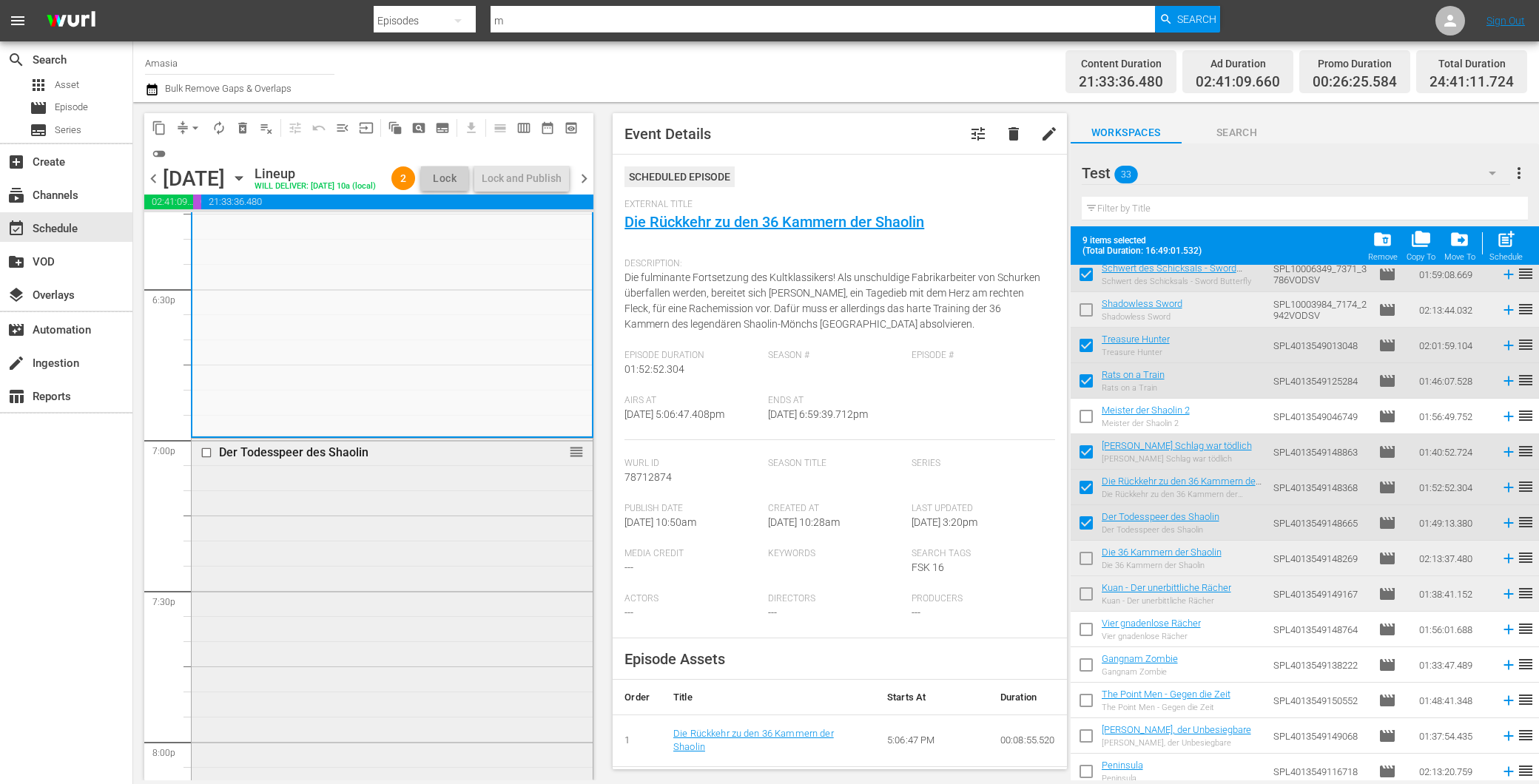
click at [457, 572] on div "Der Todesspeer des Shaolin reorder" at bounding box center [392, 711] width 401 height 546
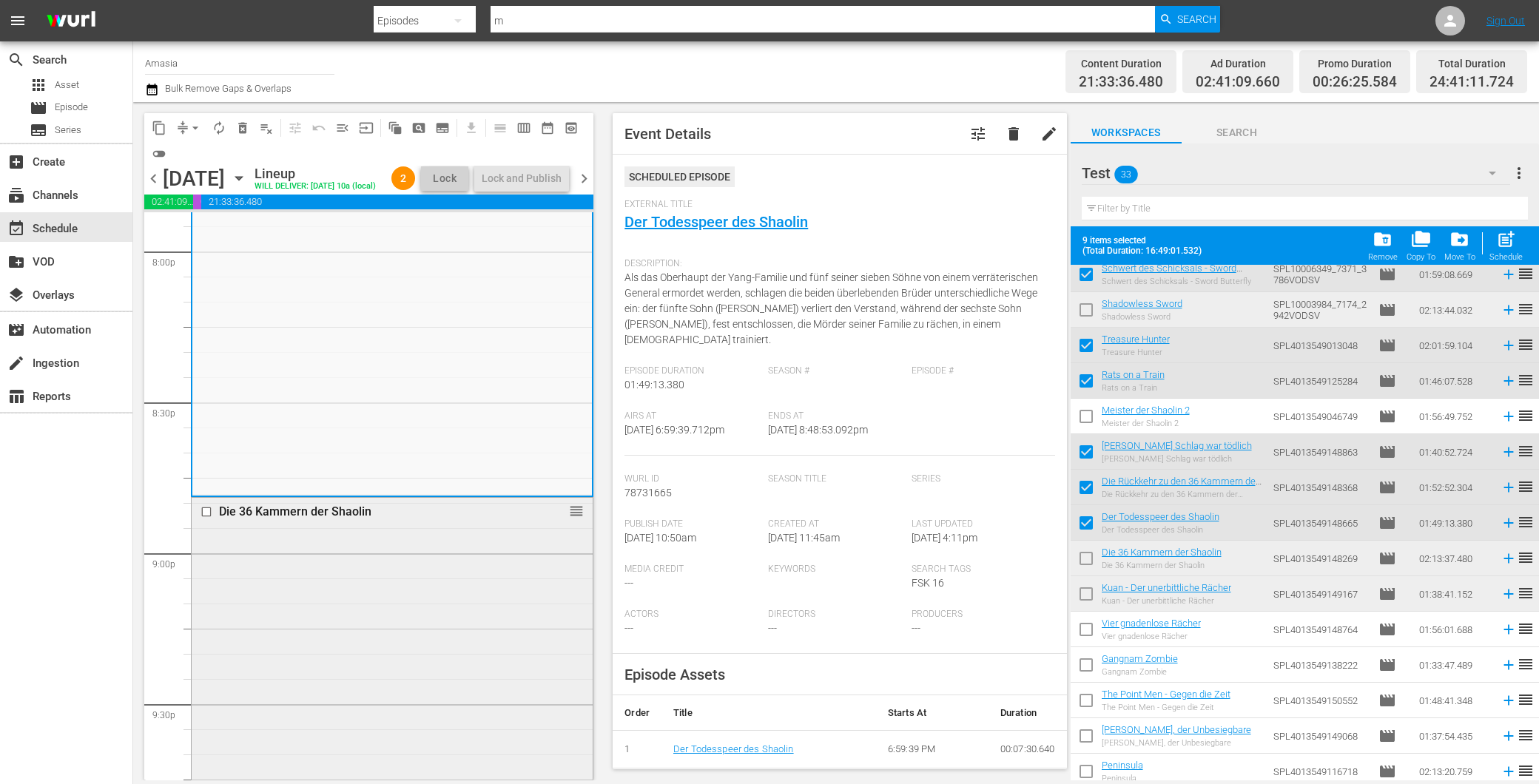
scroll to position [6001, 0]
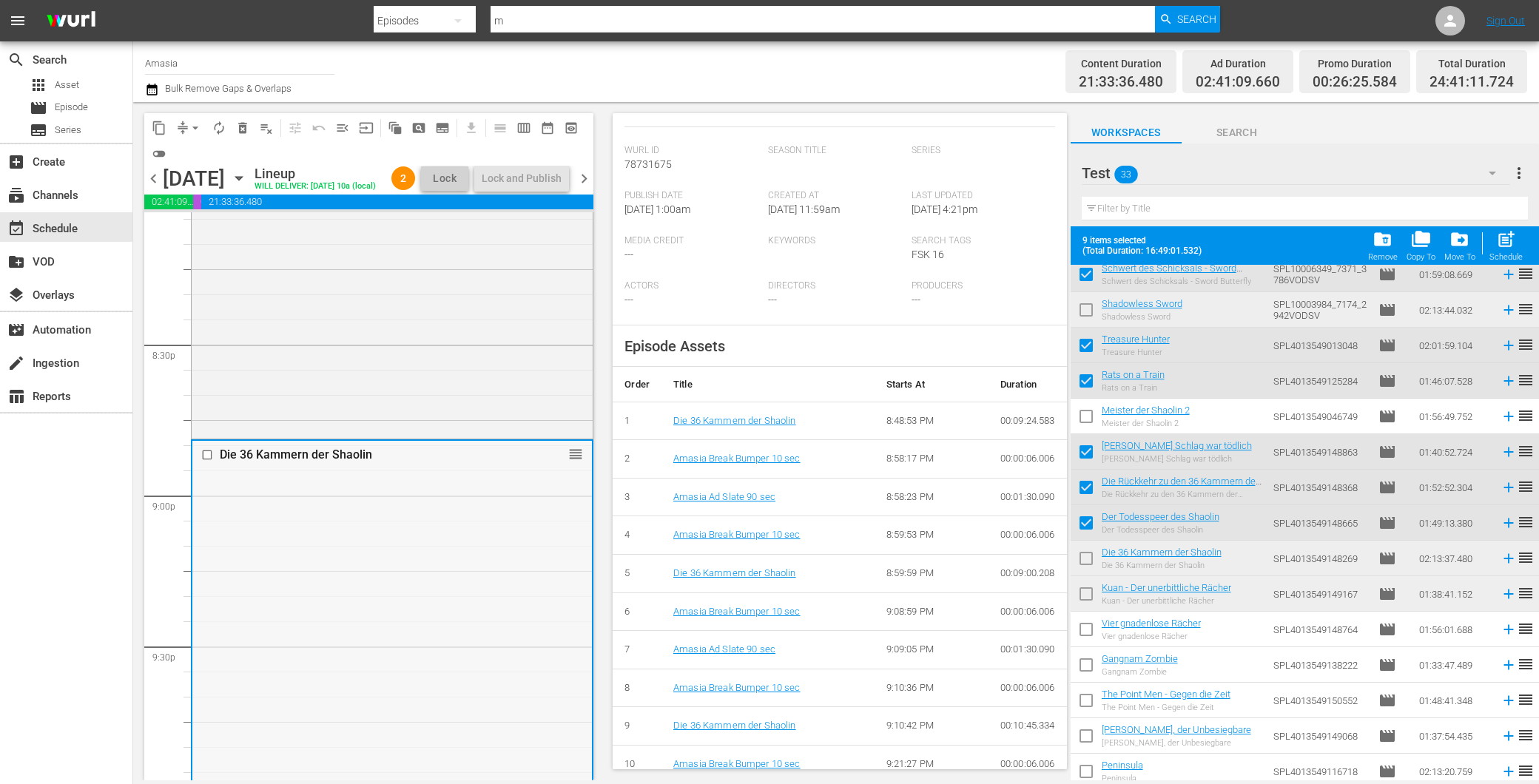
scroll to position [6083, 0]
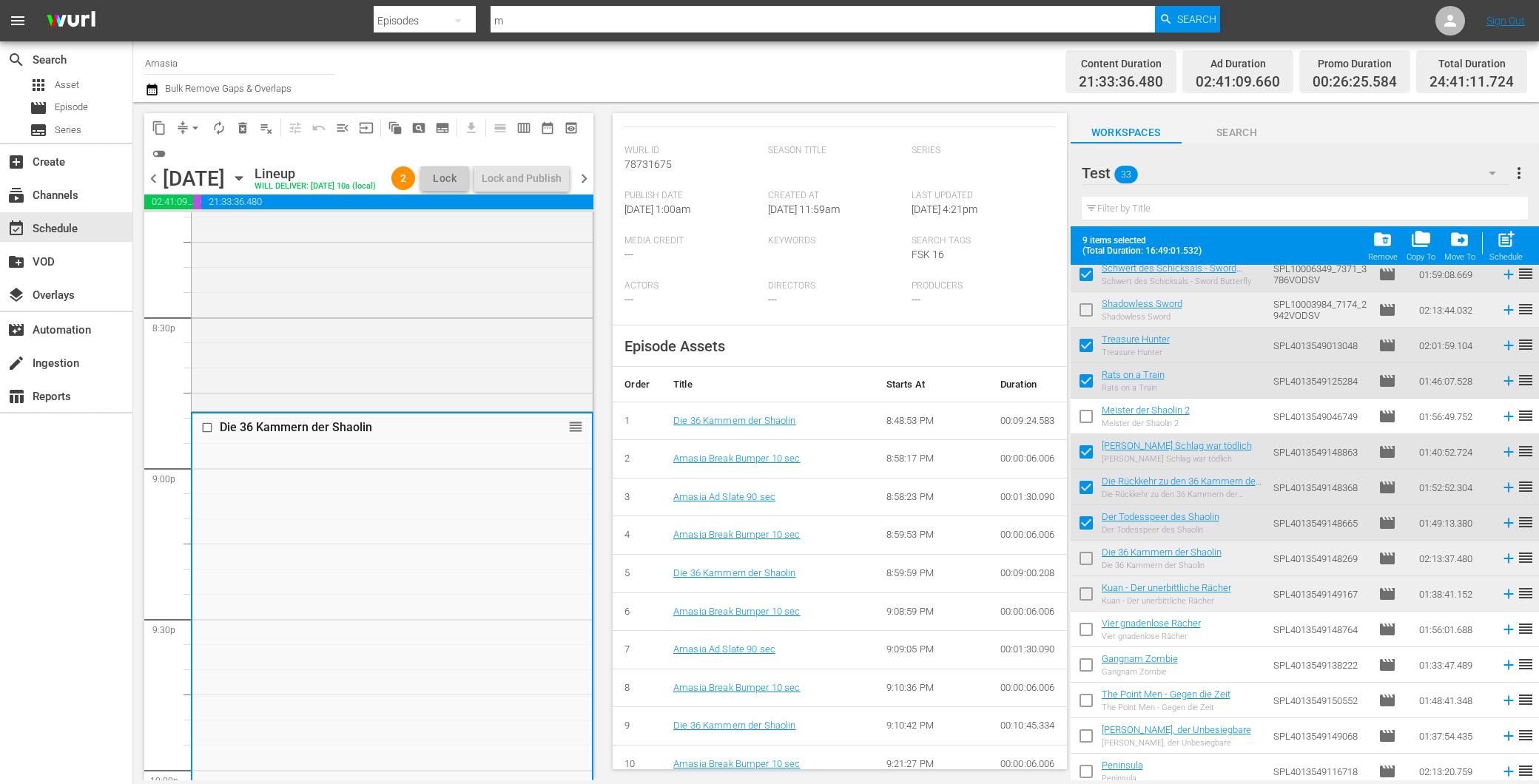
drag, startPoint x: 1089, startPoint y: 556, endPoint x: 1051, endPoint y: 564, distance: 38.8
click at [1086, 557] on input "checkbox" at bounding box center [1085, 561] width 31 height 31
checkbox input "true"
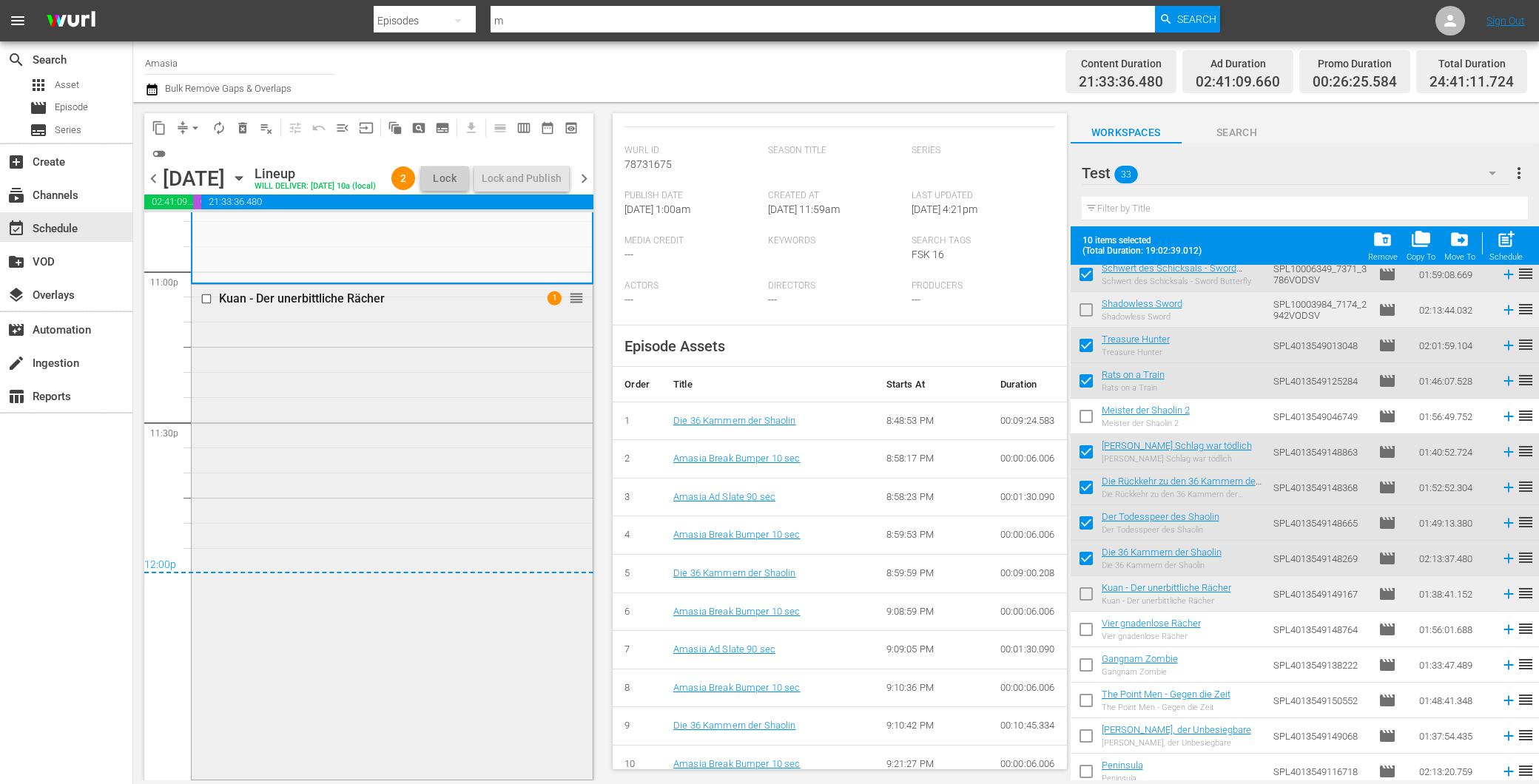
scroll to position [6907, 0]
click at [378, 539] on div "Kuan - Der unerbittliche Rächer 1 reorder" at bounding box center [392, 530] width 401 height 492
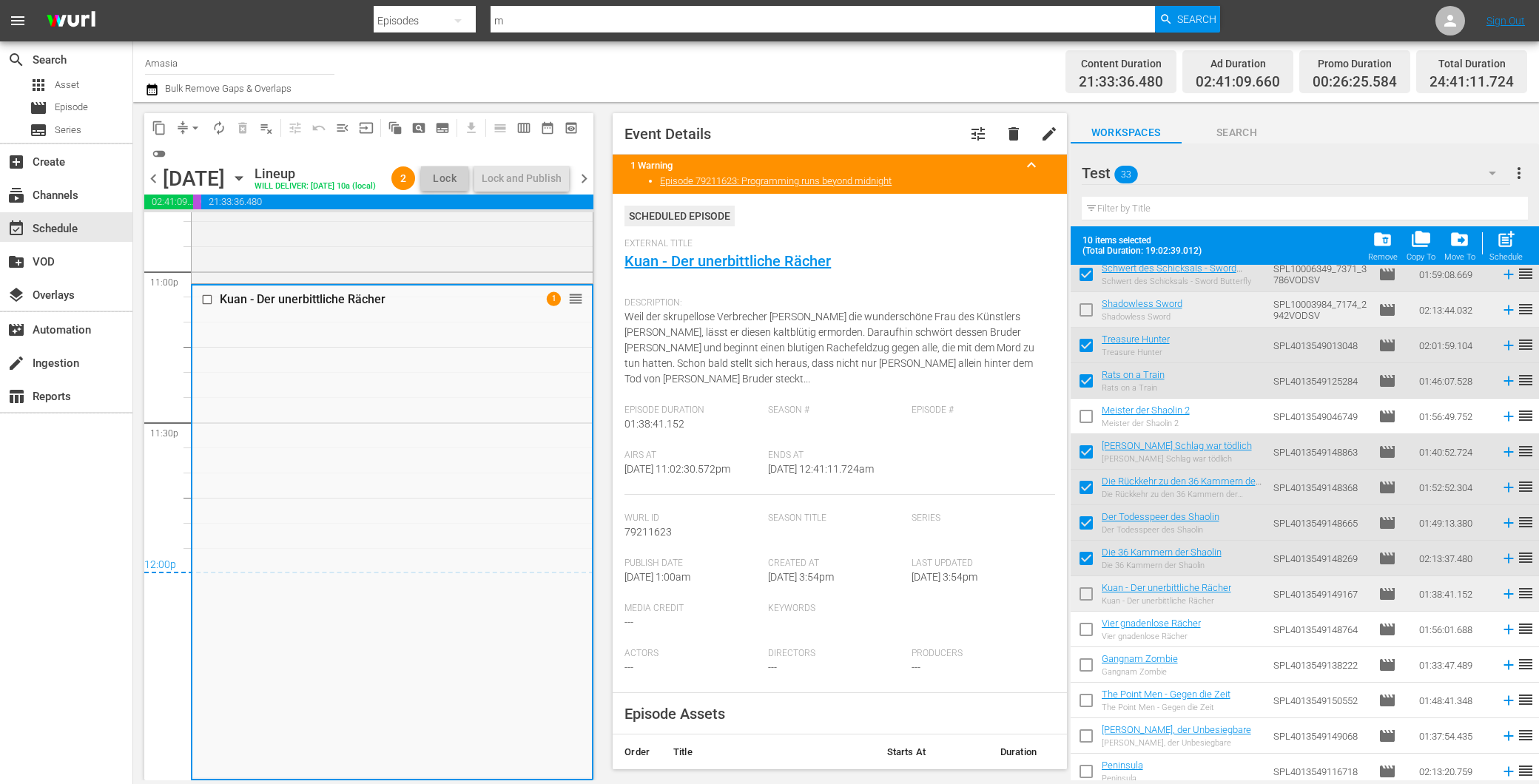
click at [1085, 595] on input "checkbox" at bounding box center [1085, 597] width 31 height 31
checkbox input "true"
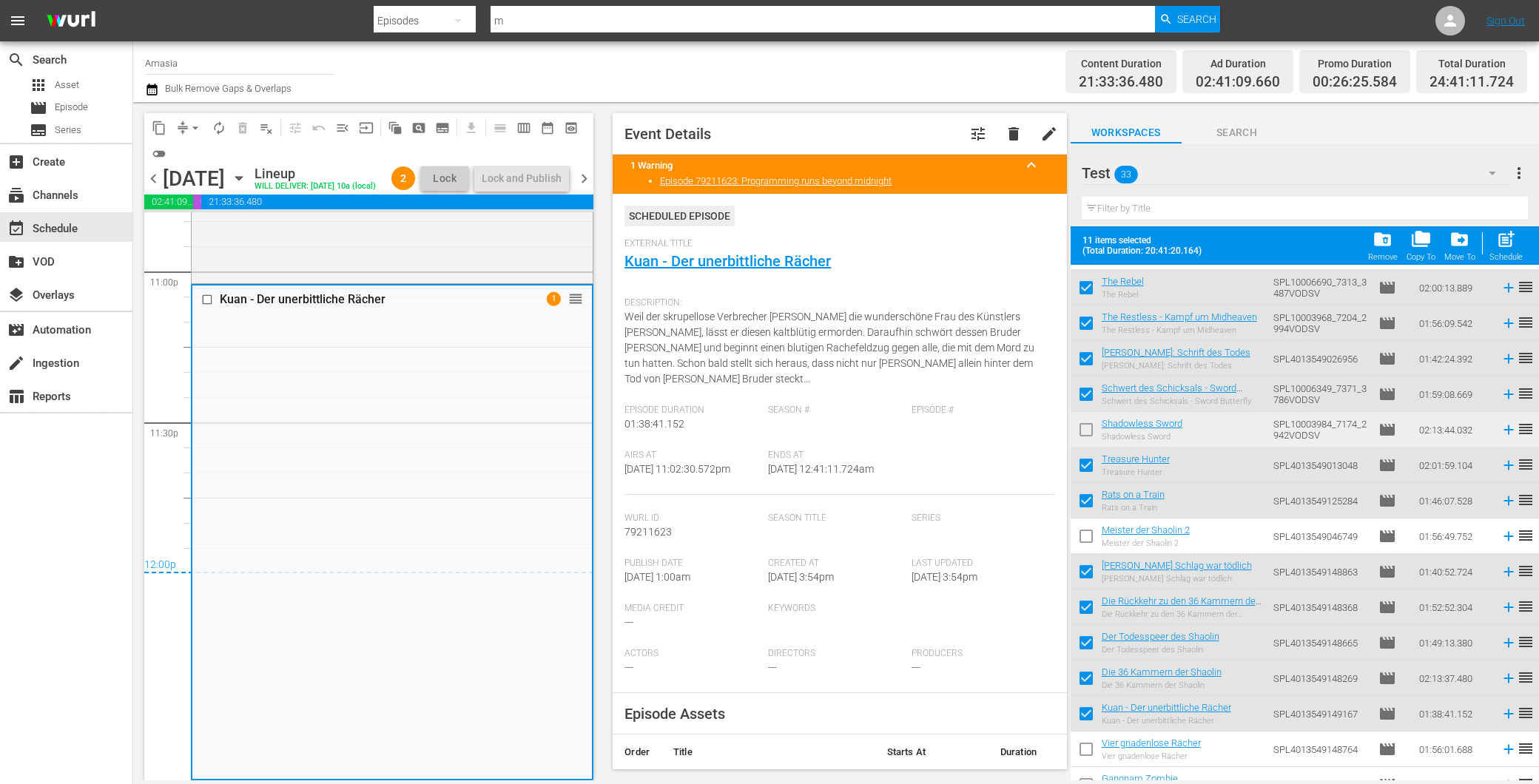
scroll to position [0, 0]
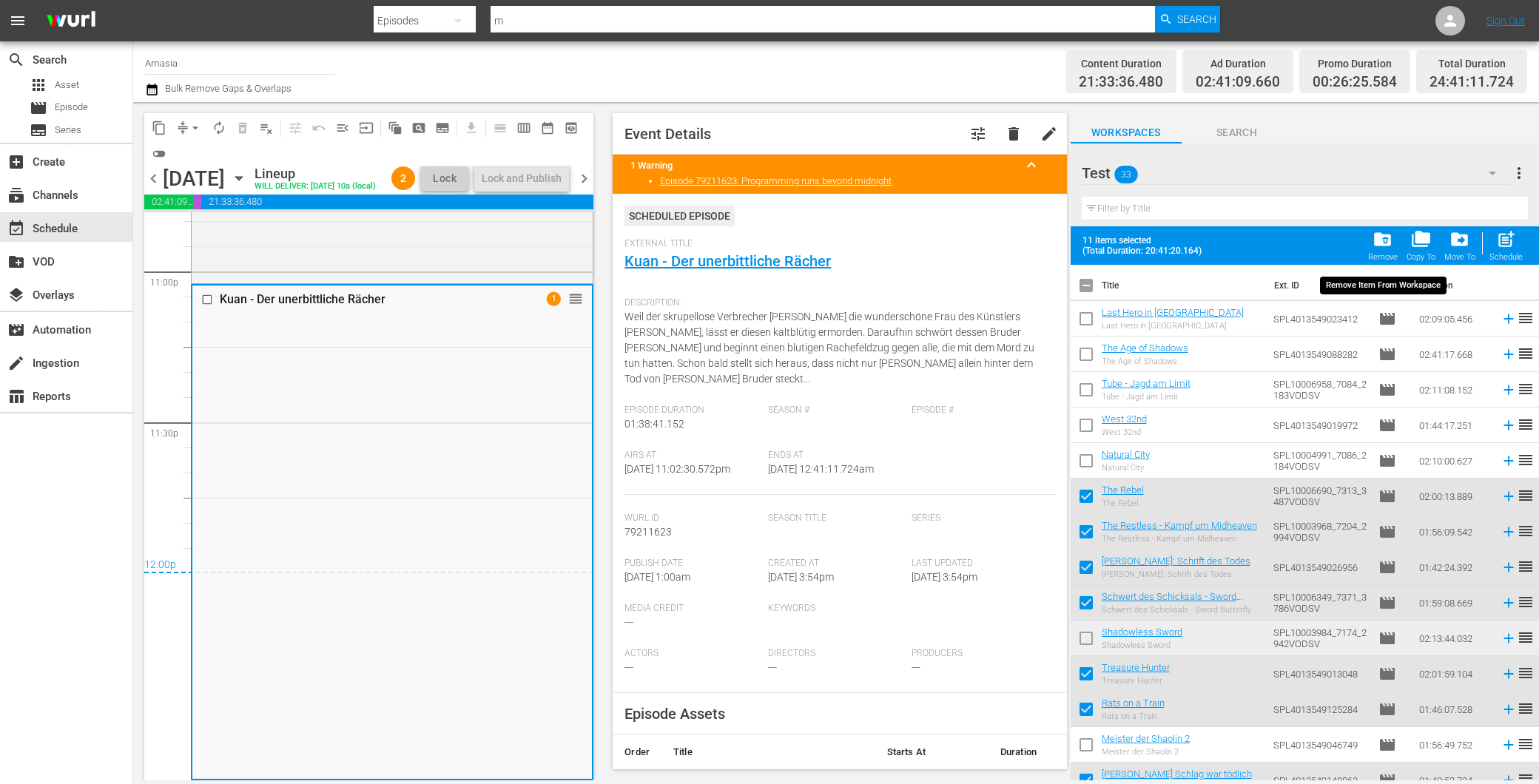
click at [1386, 247] on span "folder_delete" at bounding box center [1383, 239] width 20 height 20
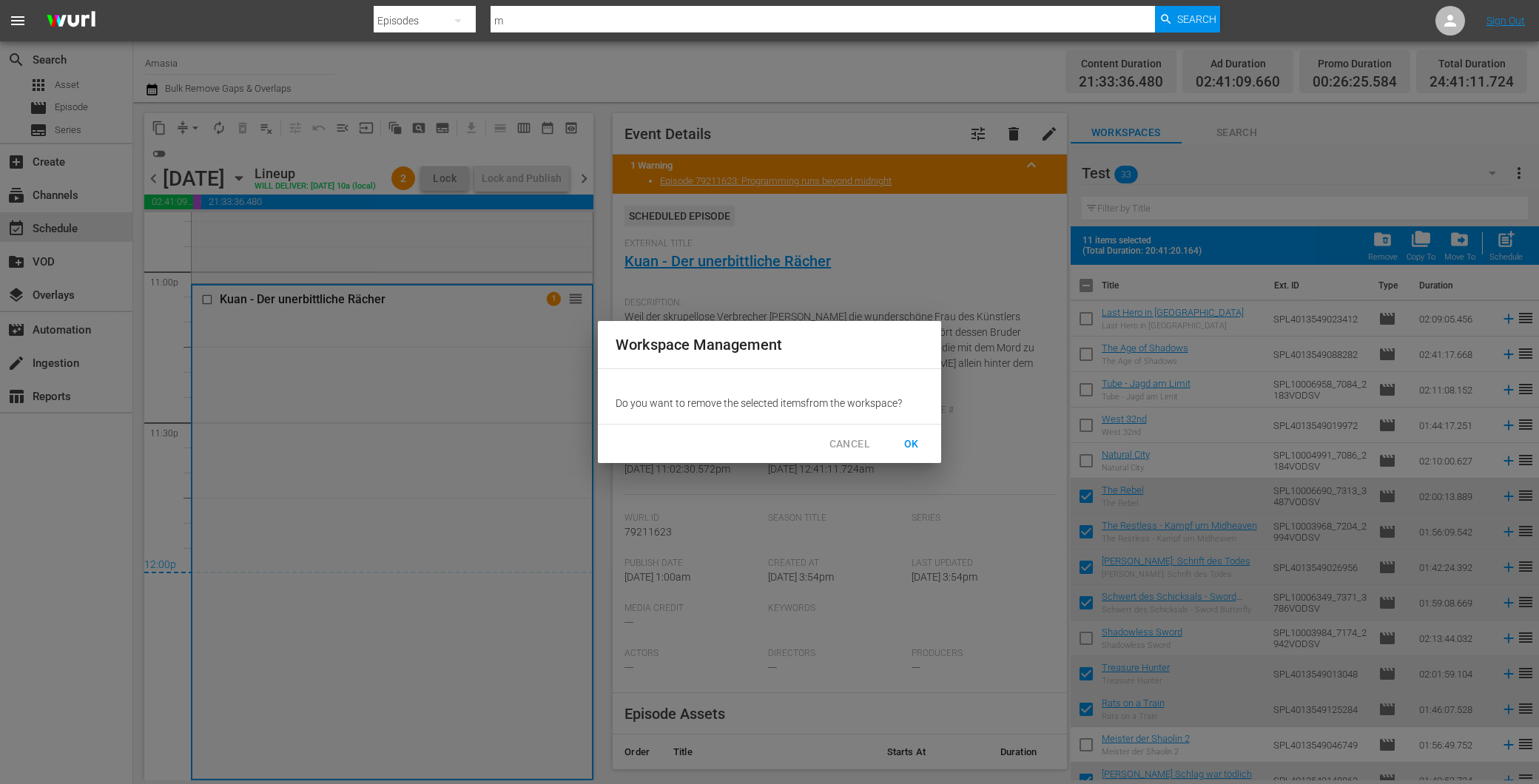
click at [912, 438] on span "OK" at bounding box center [911, 444] width 23 height 18
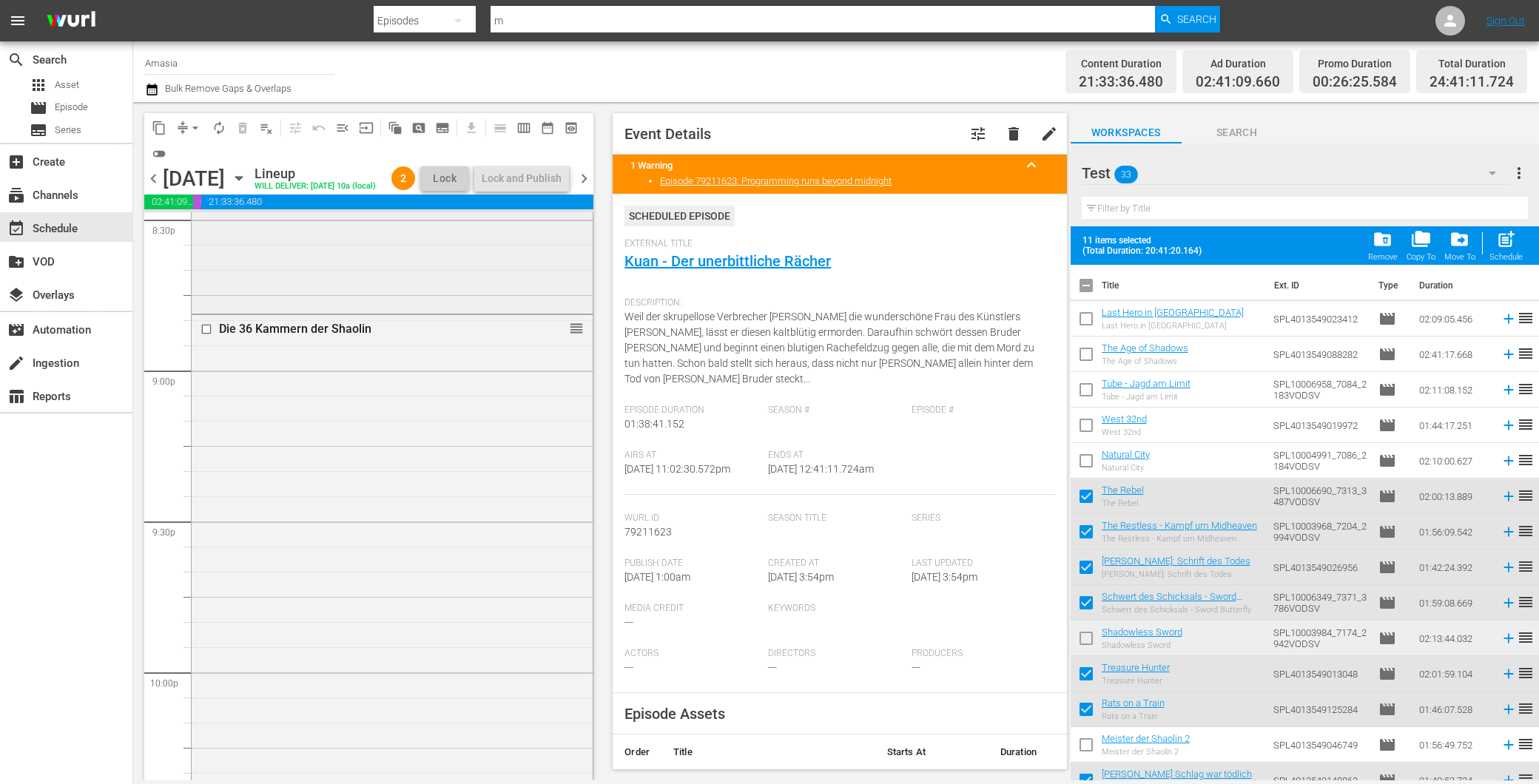
checkbox input "false"
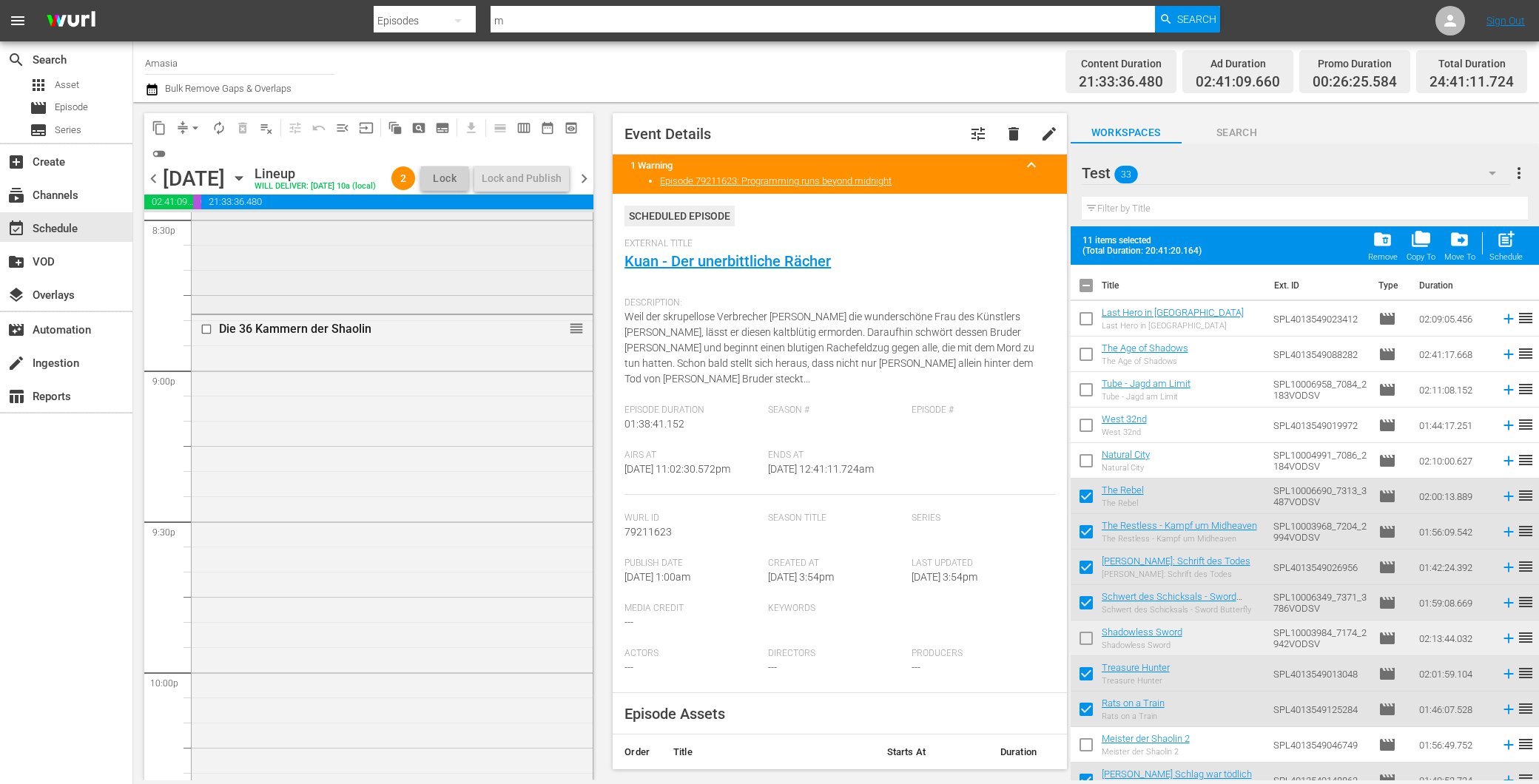
checkbox input "false"
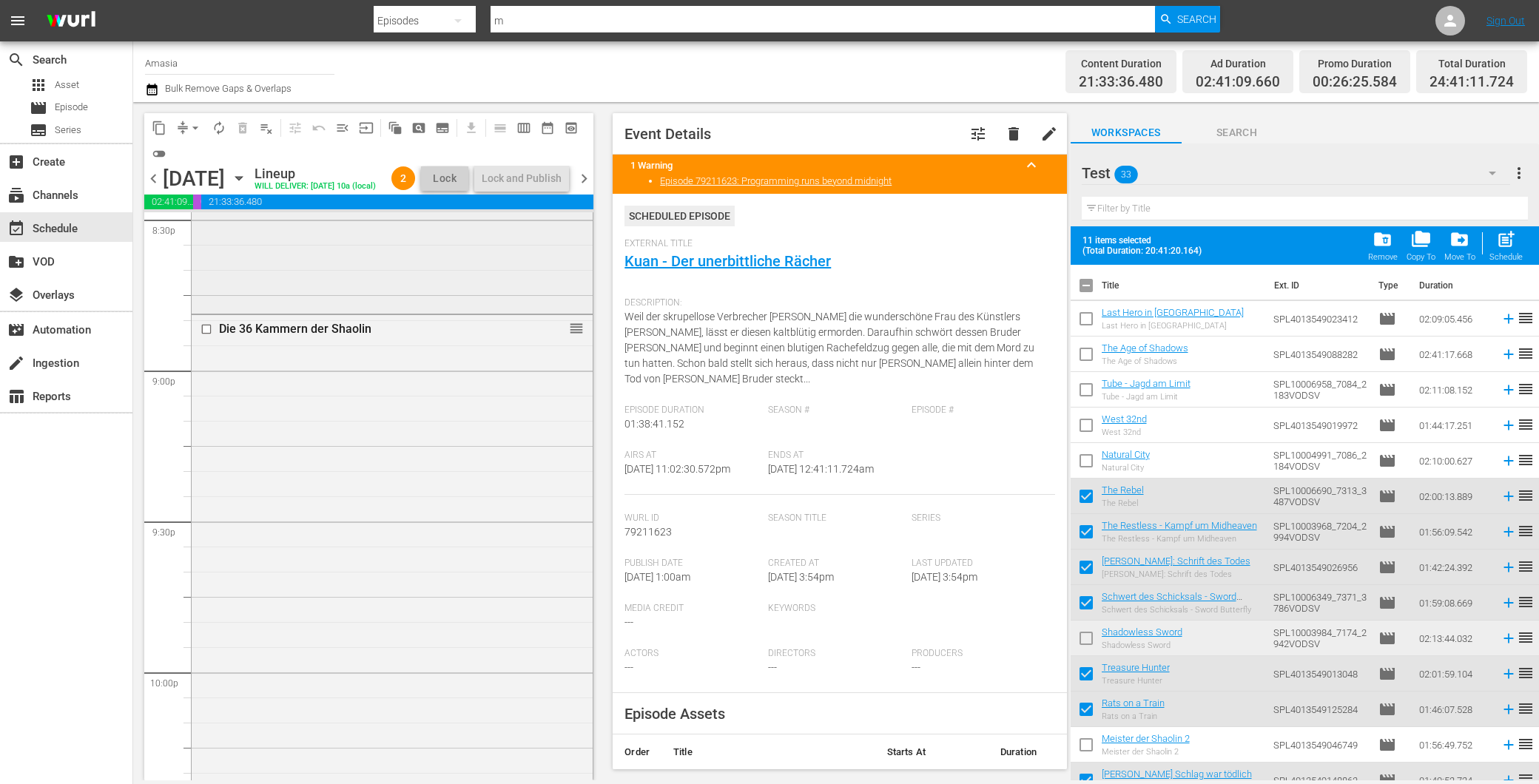
checkbox input "false"
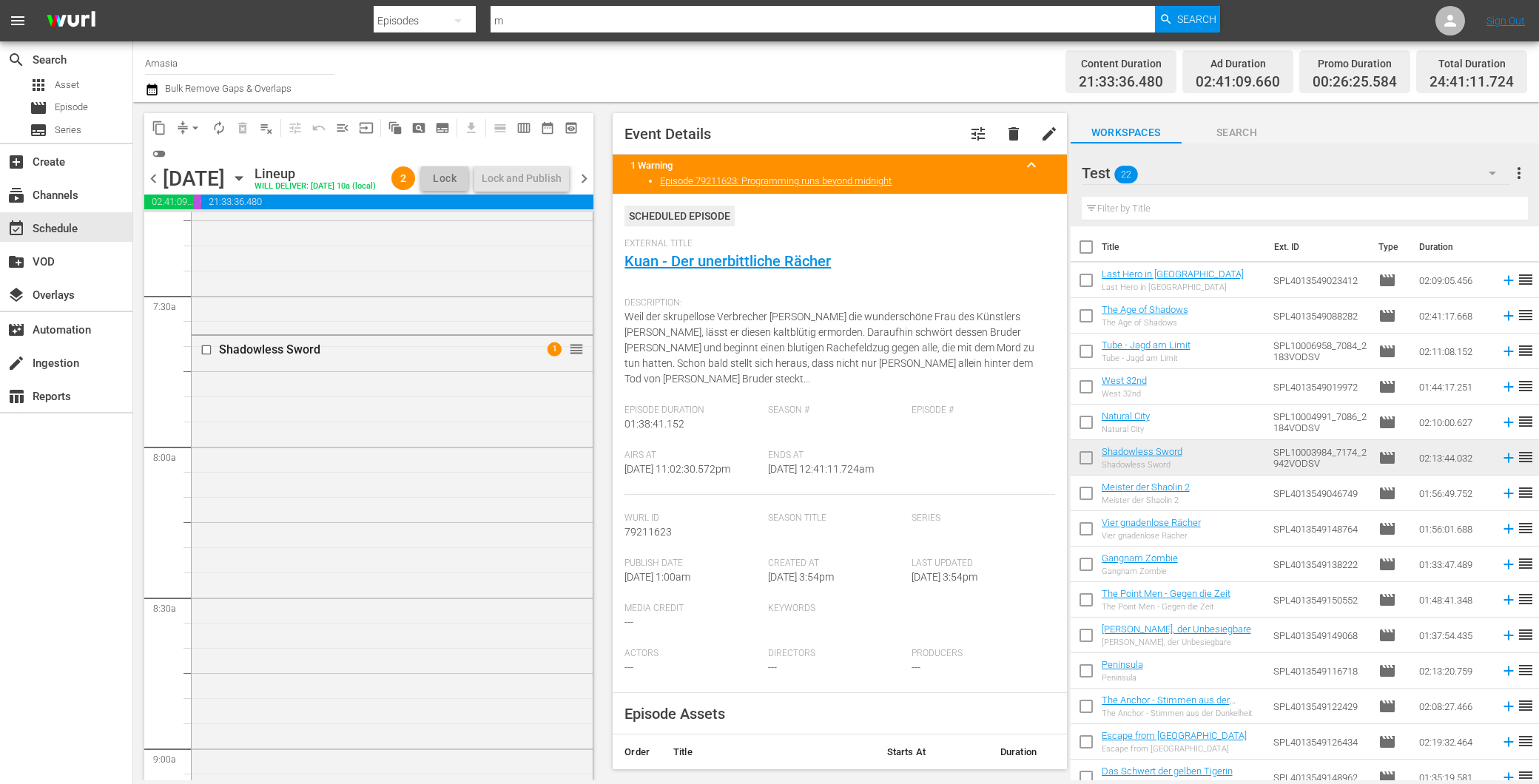
scroll to position [2054, 0]
click at [202, 482] on input "checkbox" at bounding box center [208, 475] width 16 height 13
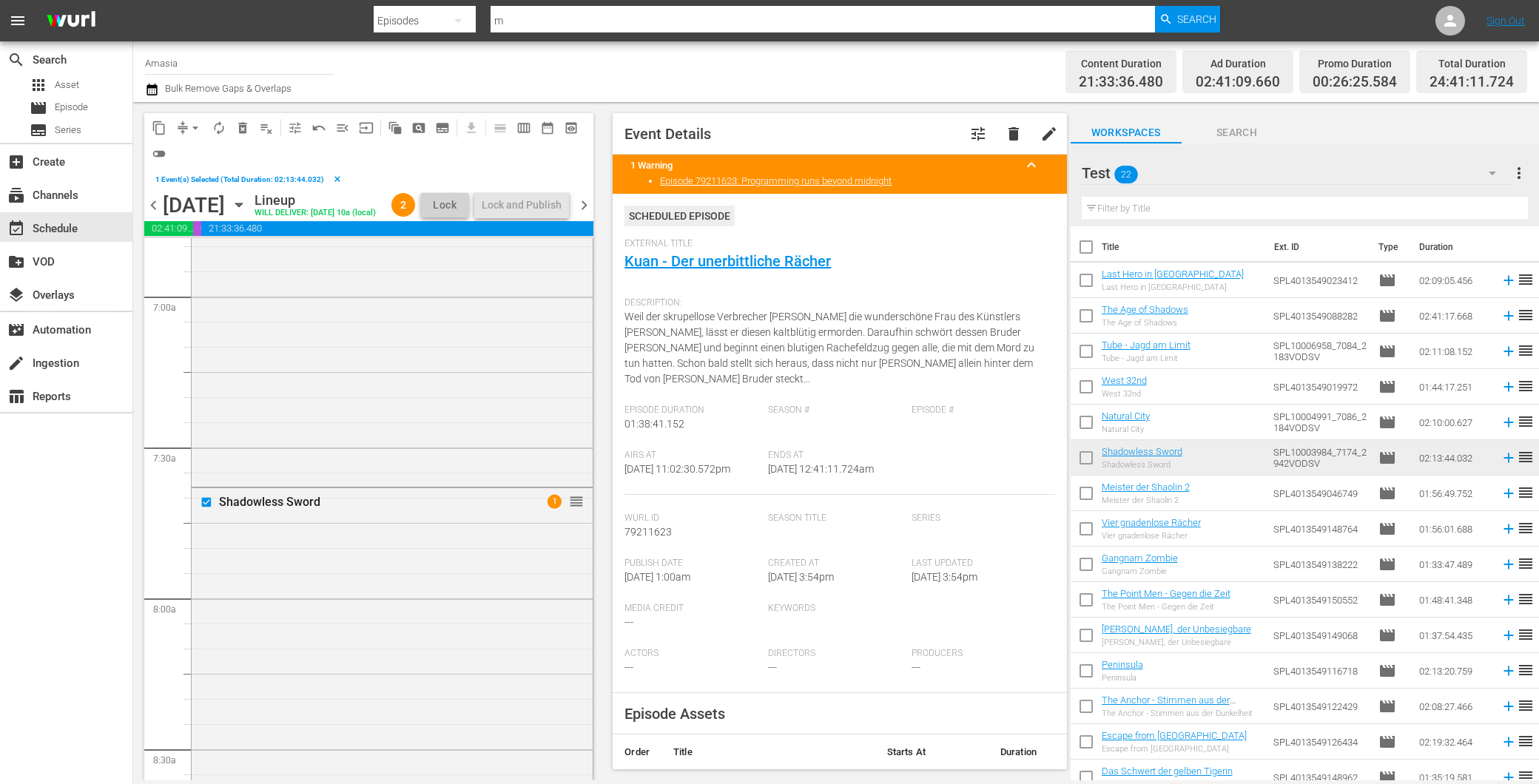
click at [241, 125] on span "delete_forever_outlined" at bounding box center [243, 128] width 15 height 15
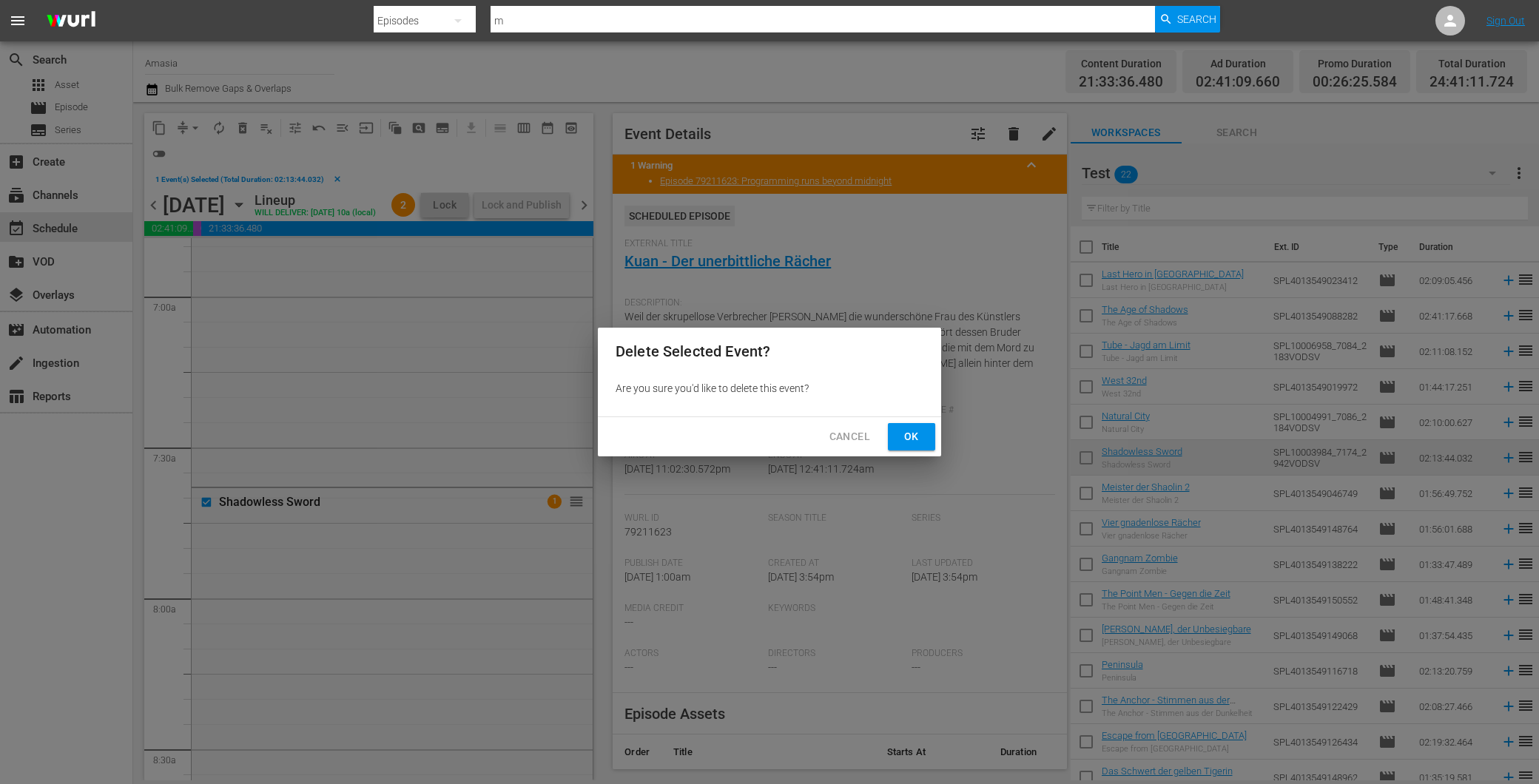
click at [898, 432] on button "Ok" at bounding box center [911, 437] width 48 height 28
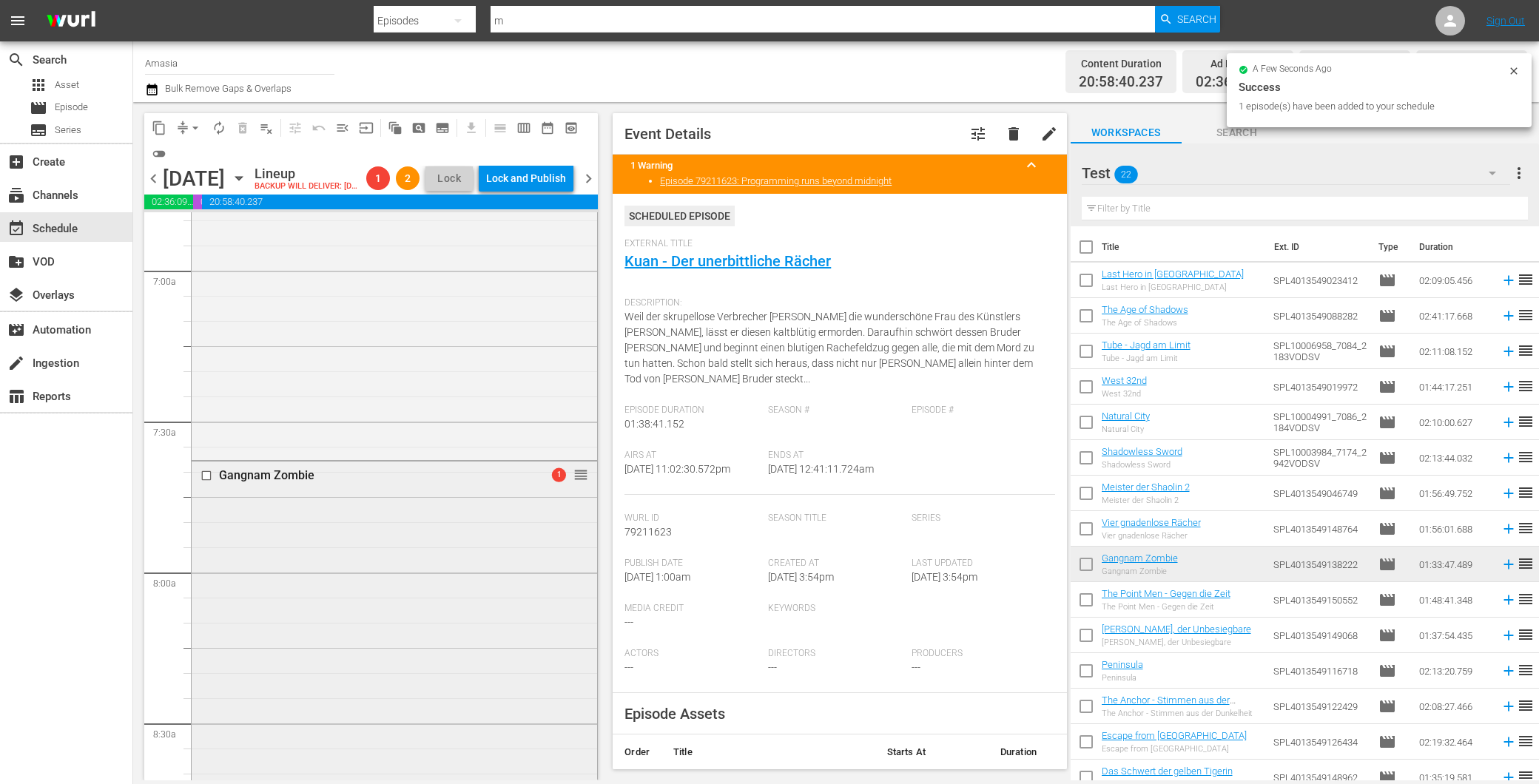
scroll to position [2548, 0]
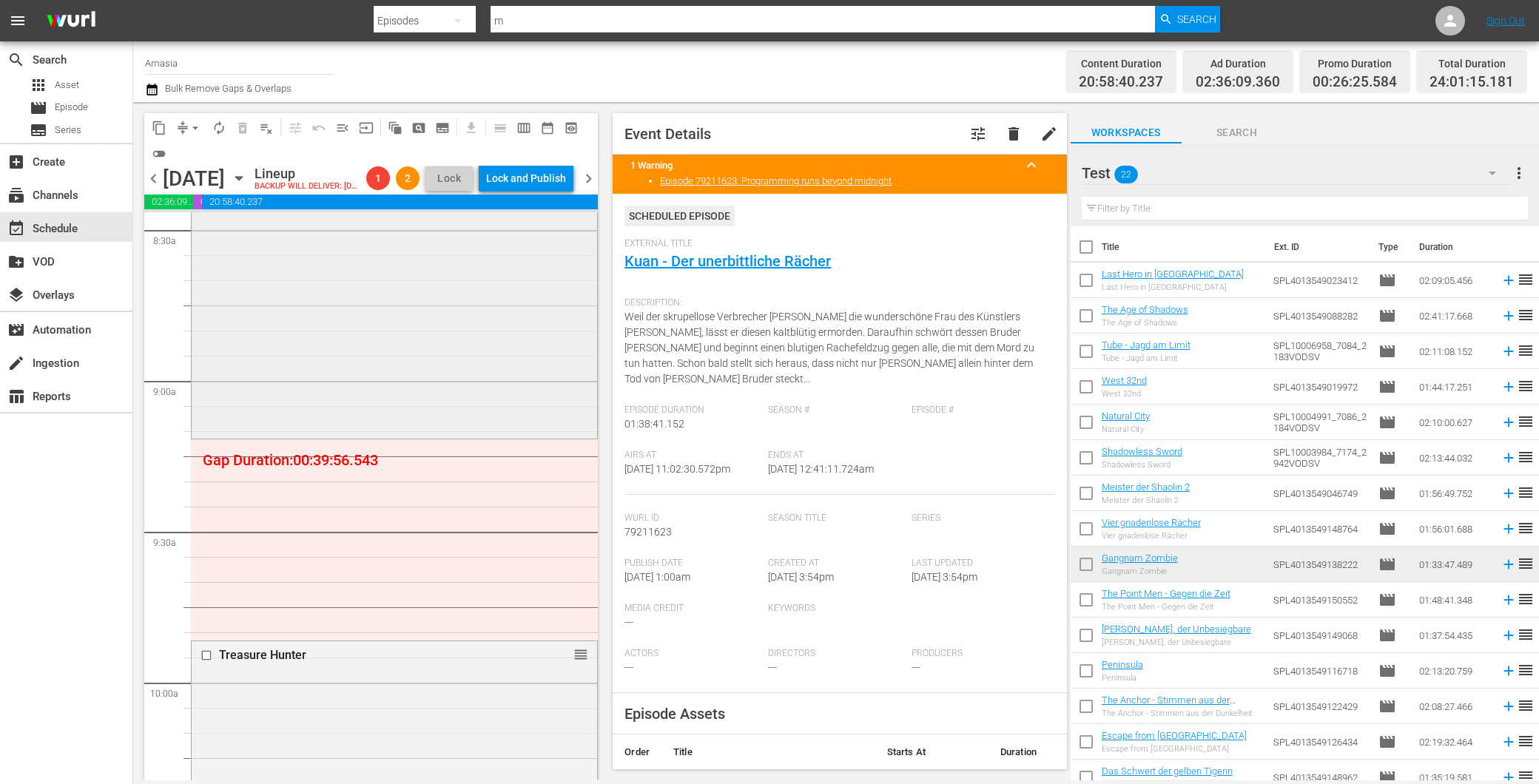
click at [427, 284] on div "Gangnam Zombie 1 reorder" at bounding box center [394, 202] width 406 height 468
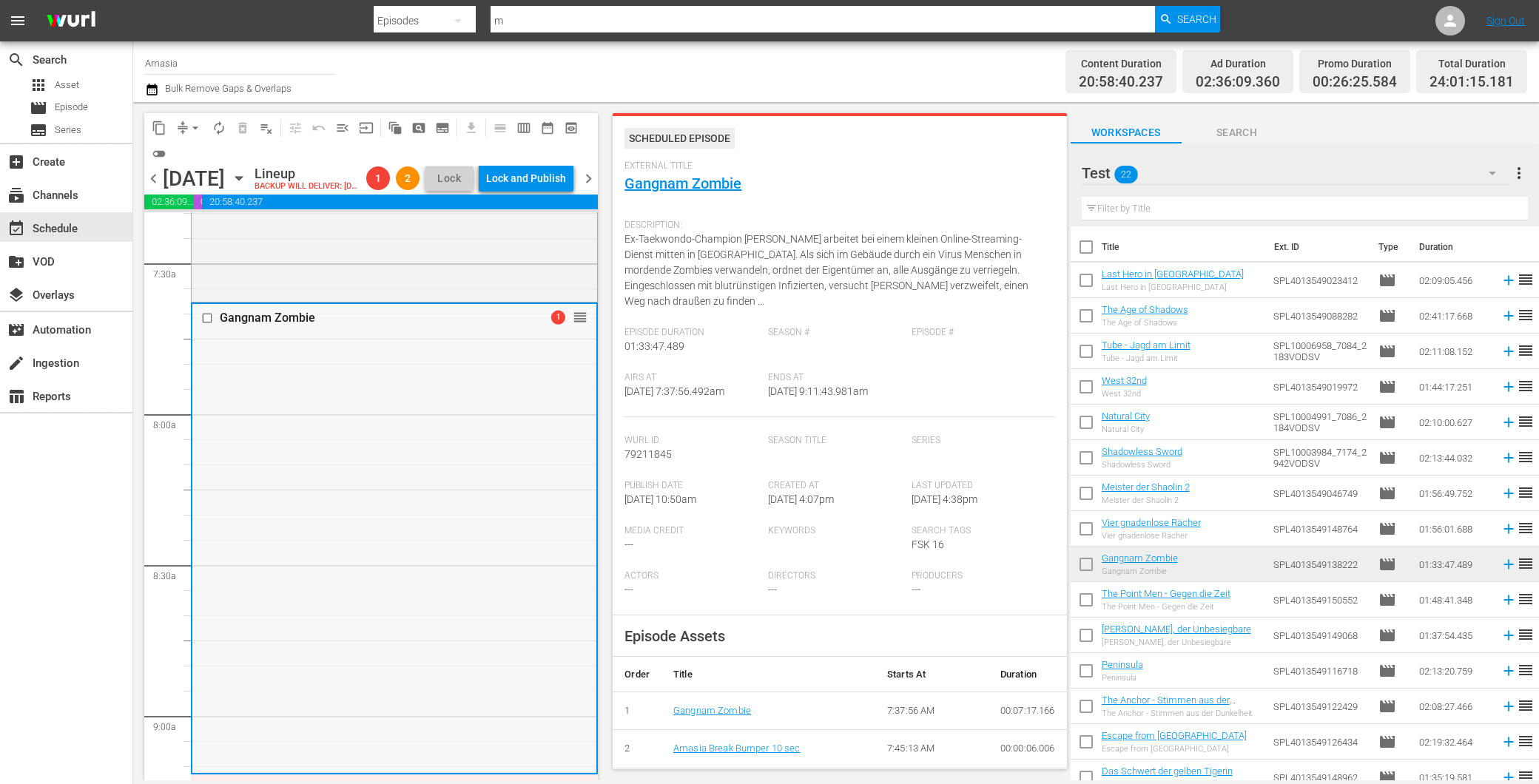
scroll to position [2054, 0]
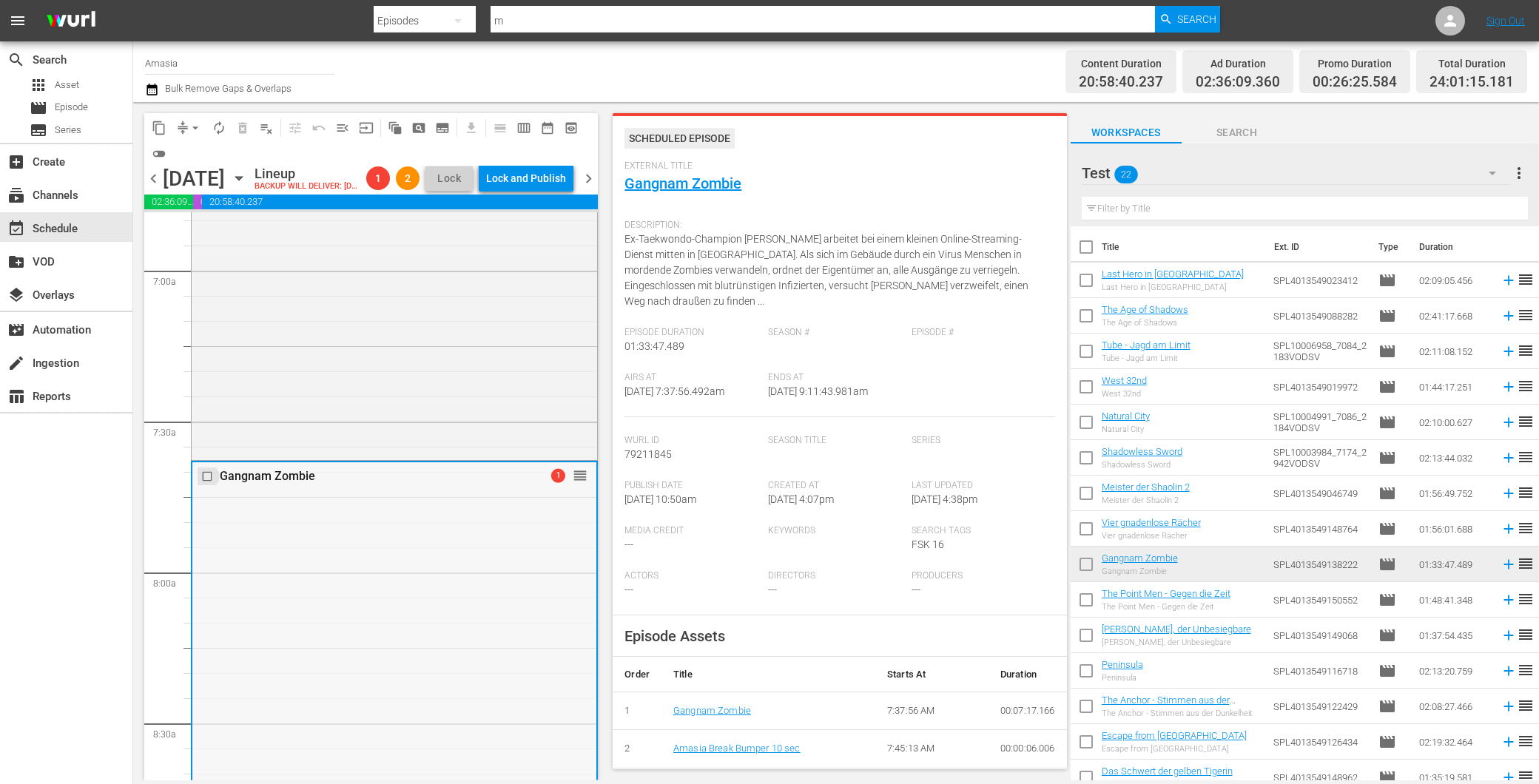
click at [203, 483] on input "checkbox" at bounding box center [208, 476] width 16 height 13
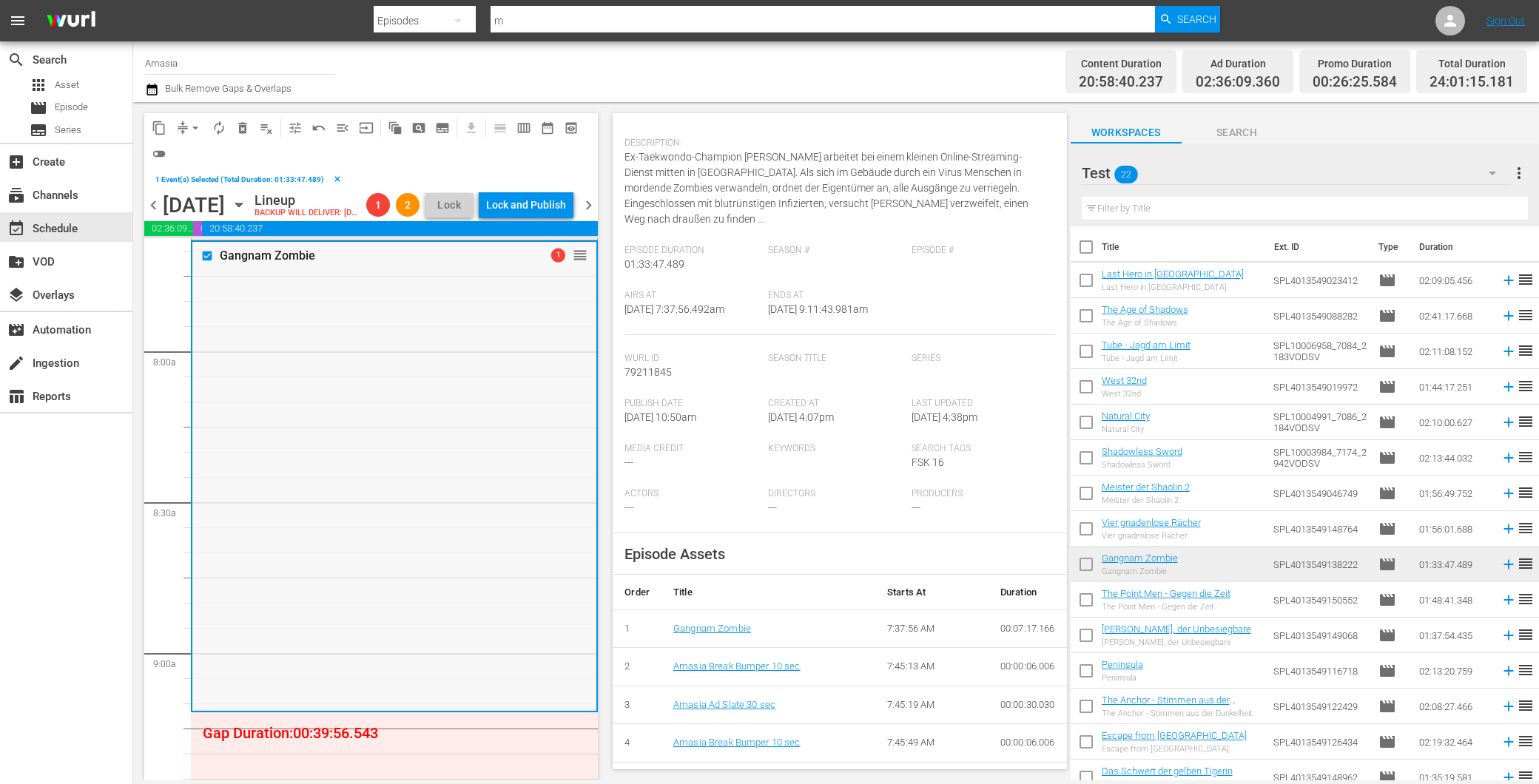
scroll to position [2630, 0]
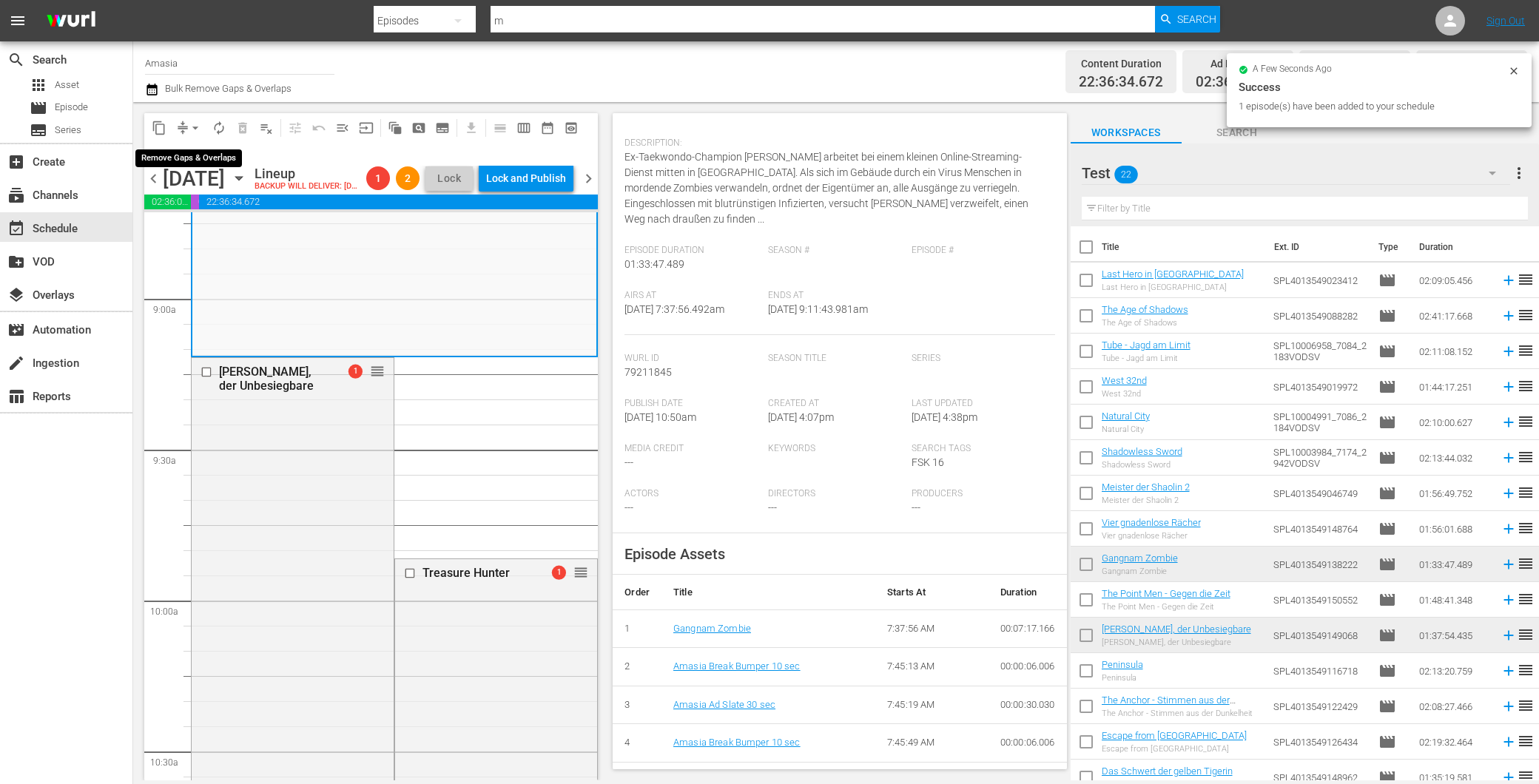
click at [188, 128] on span "arrow_drop_down" at bounding box center [196, 128] width 15 height 15
drag, startPoint x: 203, startPoint y: 169, endPoint x: 201, endPoint y: 182, distance: 13.2
click at [201, 182] on li "Align to First Episode" at bounding box center [196, 181] width 122 height 24
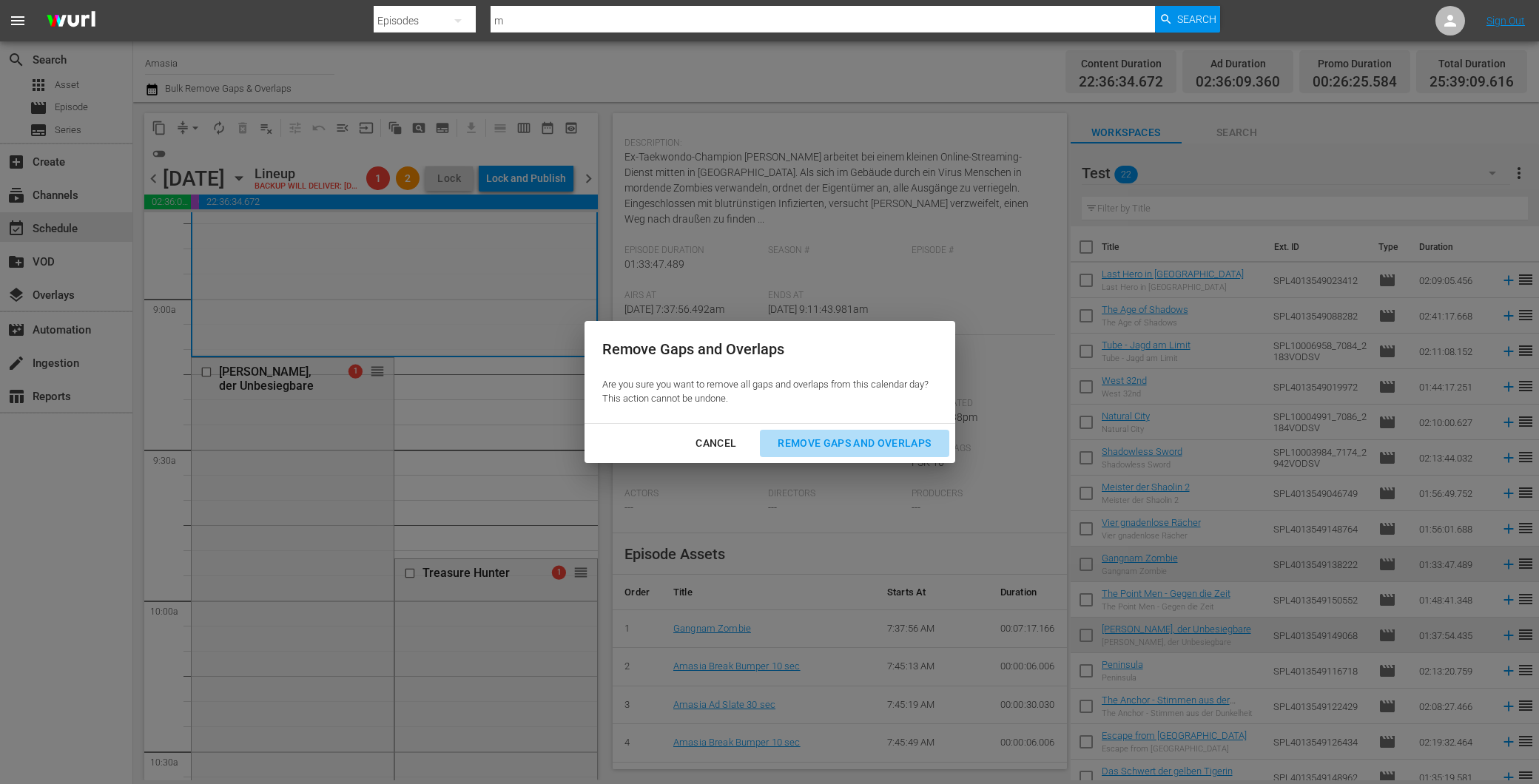
click at [787, 443] on div "Remove Gaps and Overlaps" at bounding box center [854, 443] width 177 height 18
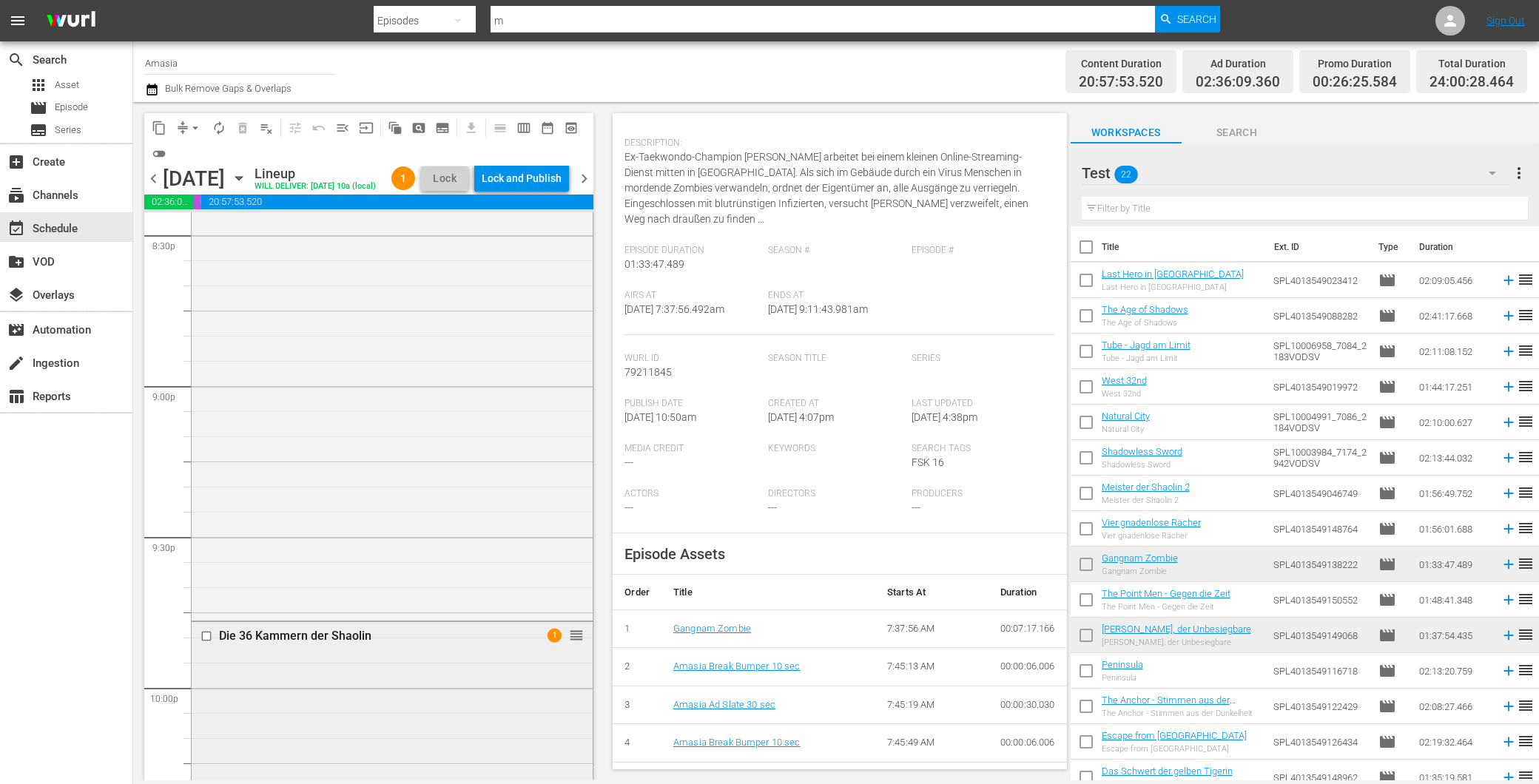
scroll to position [6576, 0]
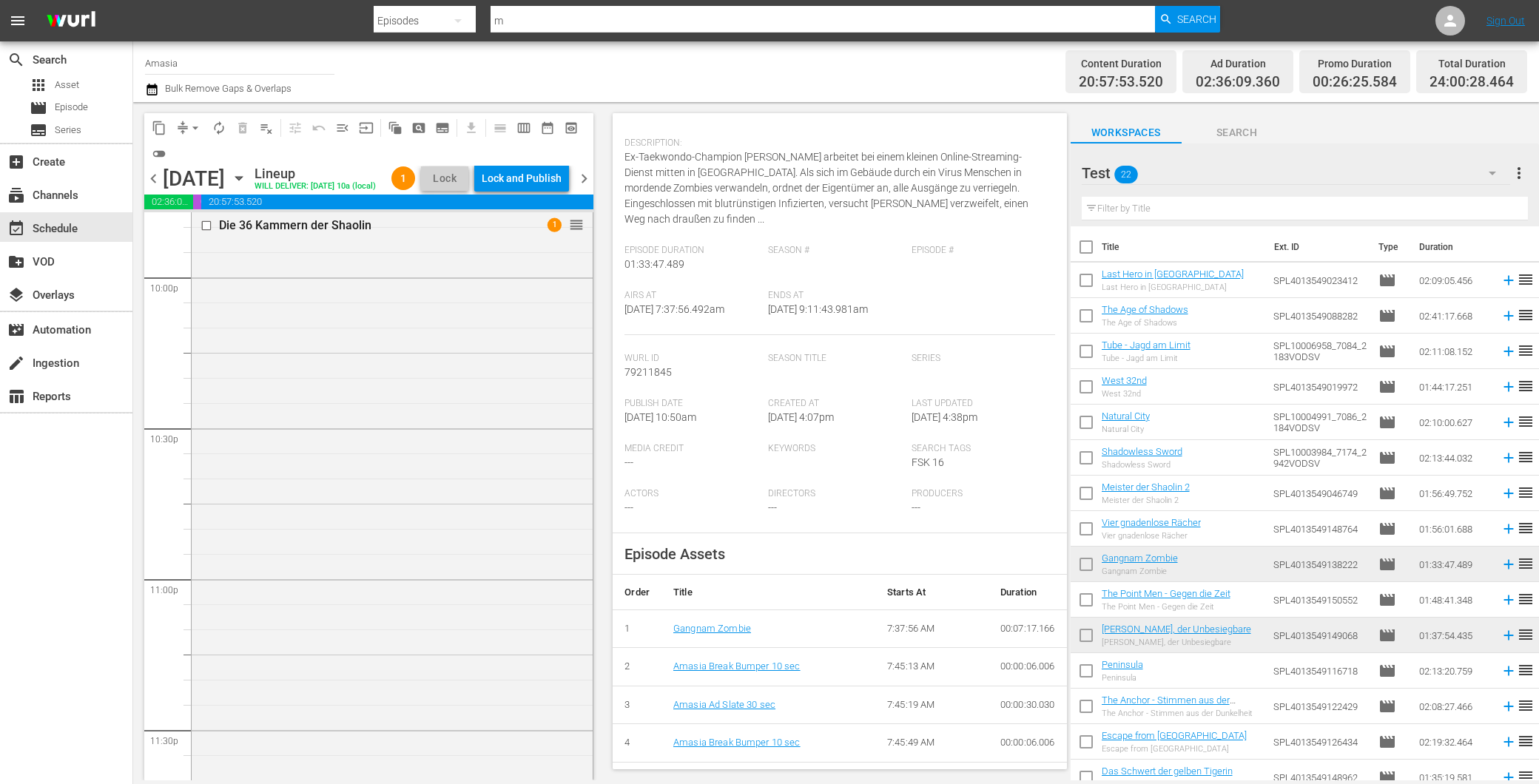
click at [1082, 558] on input "checkbox" at bounding box center [1085, 567] width 31 height 31
checkbox input "true"
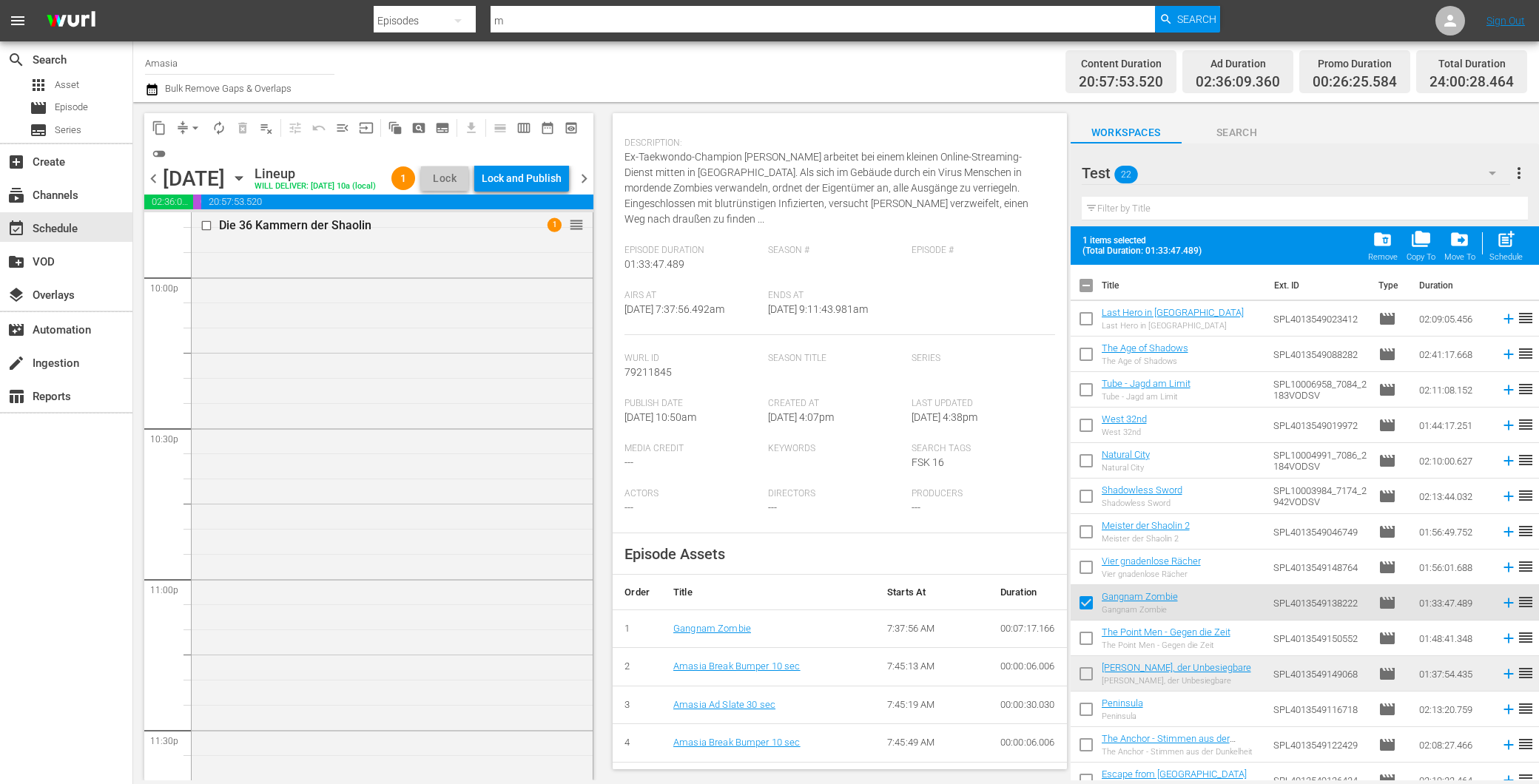
scroll to position [82, 0]
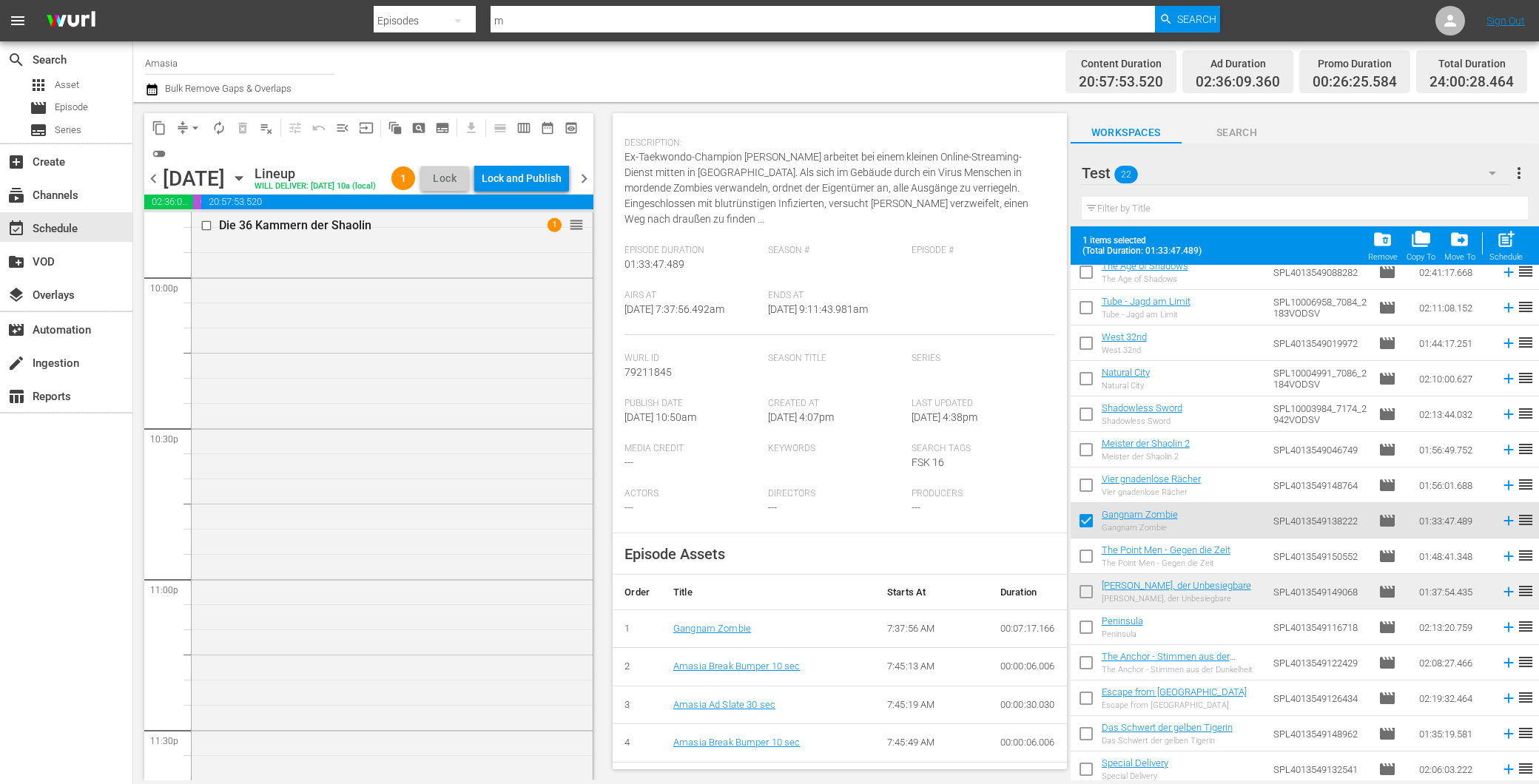
click at [1090, 588] on input "checkbox" at bounding box center [1085, 594] width 31 height 31
checkbox input "true"
click at [261, 125] on span "playlist_remove_outlined" at bounding box center [266, 128] width 15 height 15
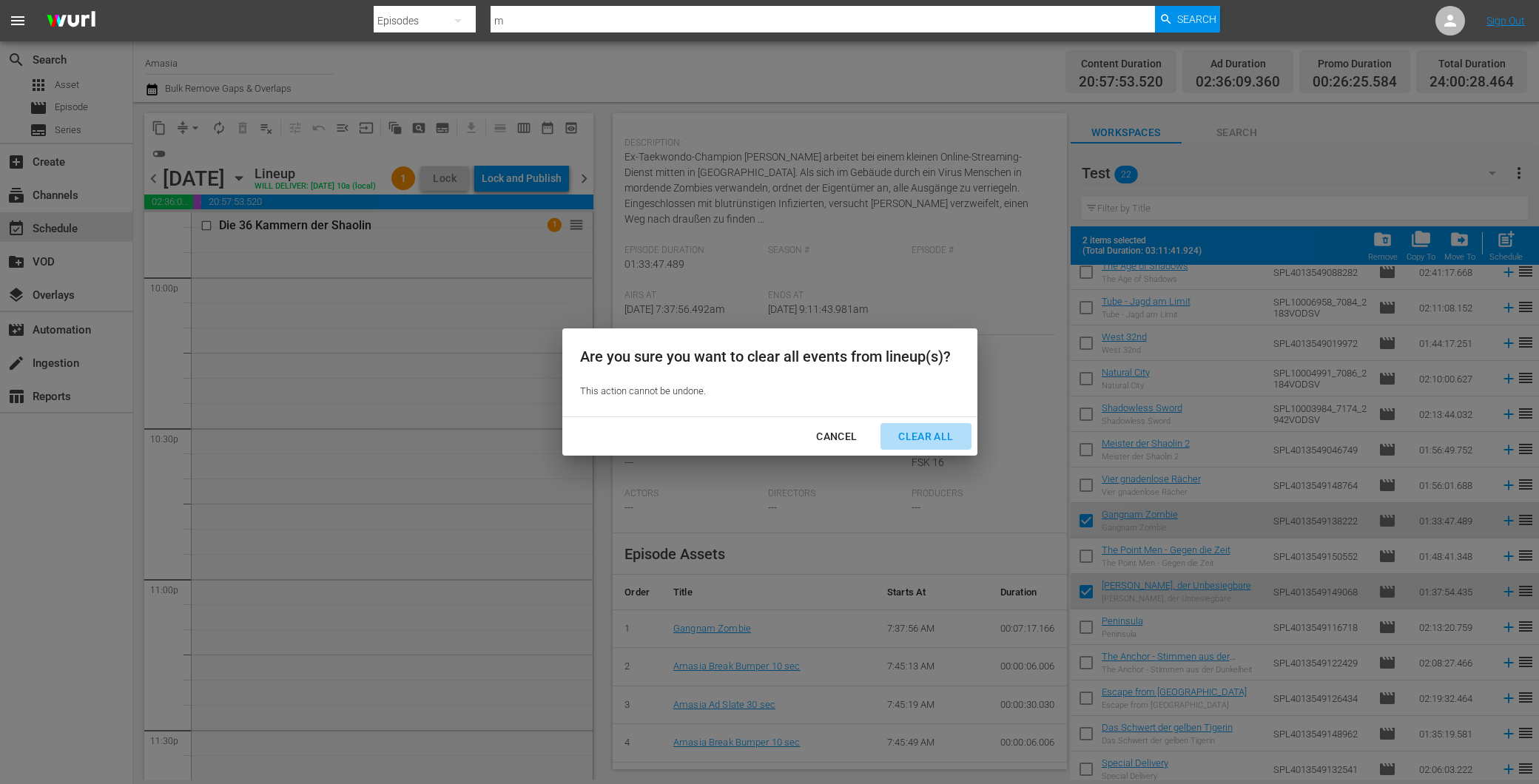
click at [923, 446] on button "Clear All" at bounding box center [926, 437] width 90 height 28
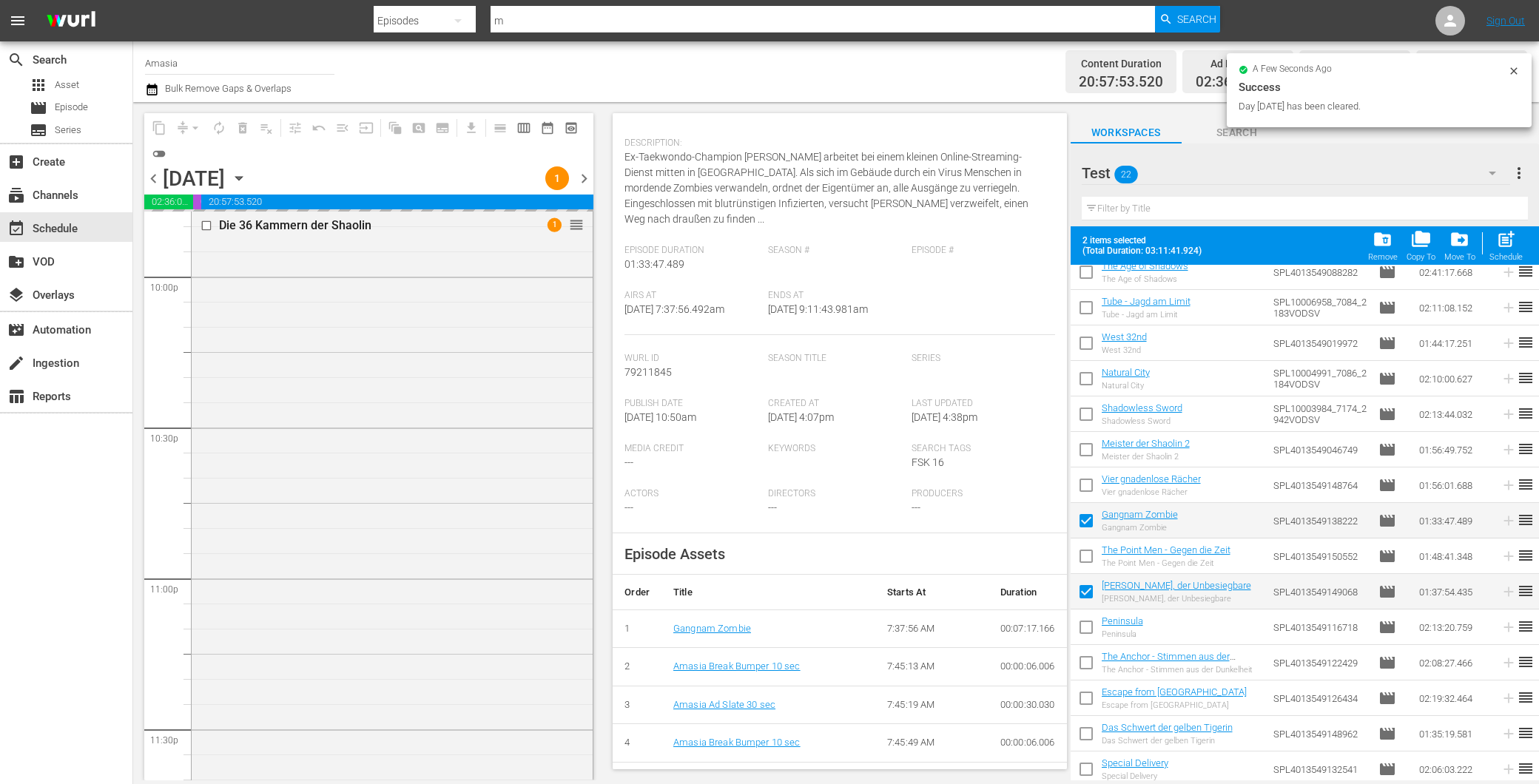
click at [1378, 250] on div "folder_delete Remove" at bounding box center [1383, 245] width 29 height 33
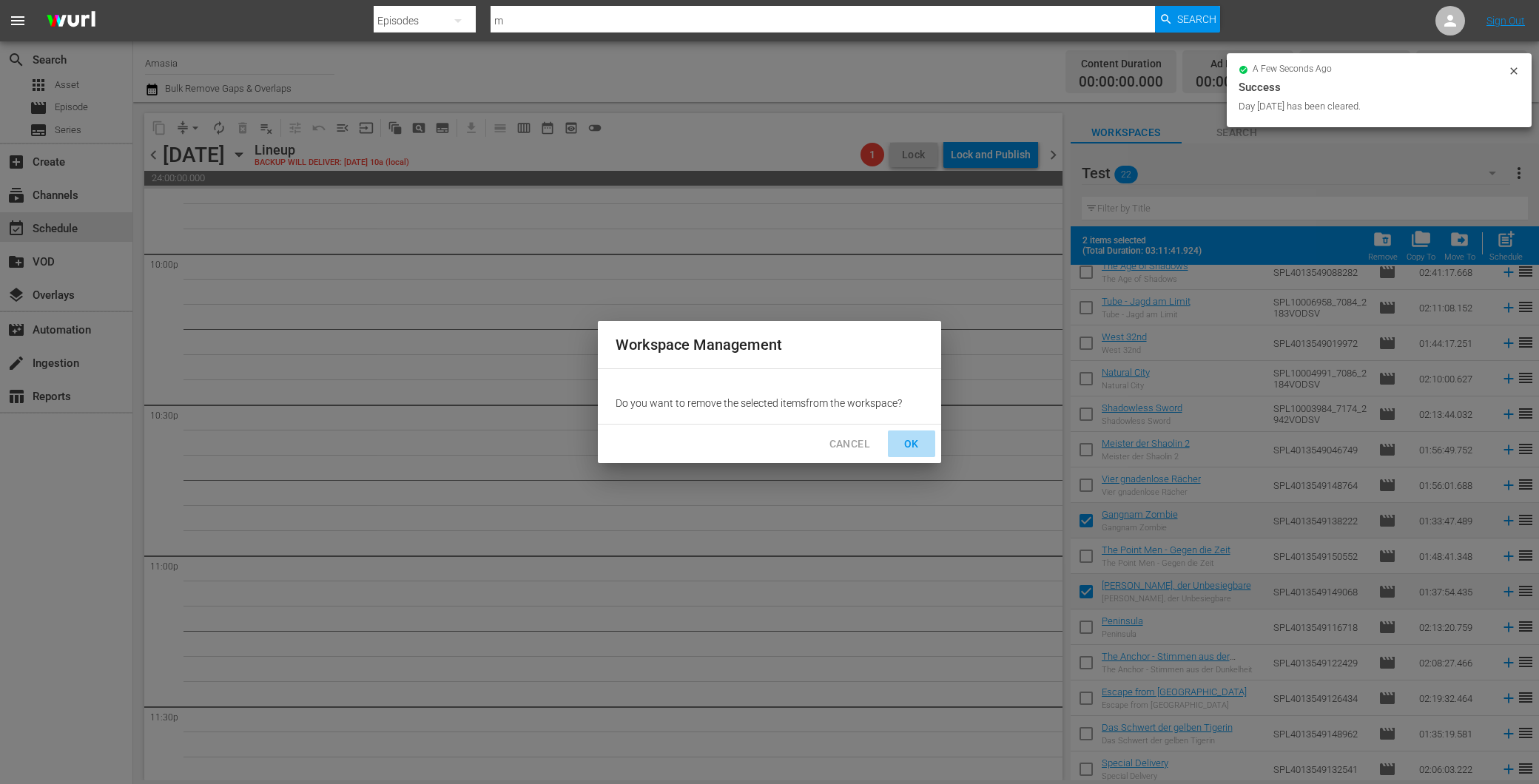
click at [909, 438] on span "OK" at bounding box center [911, 444] width 23 height 18
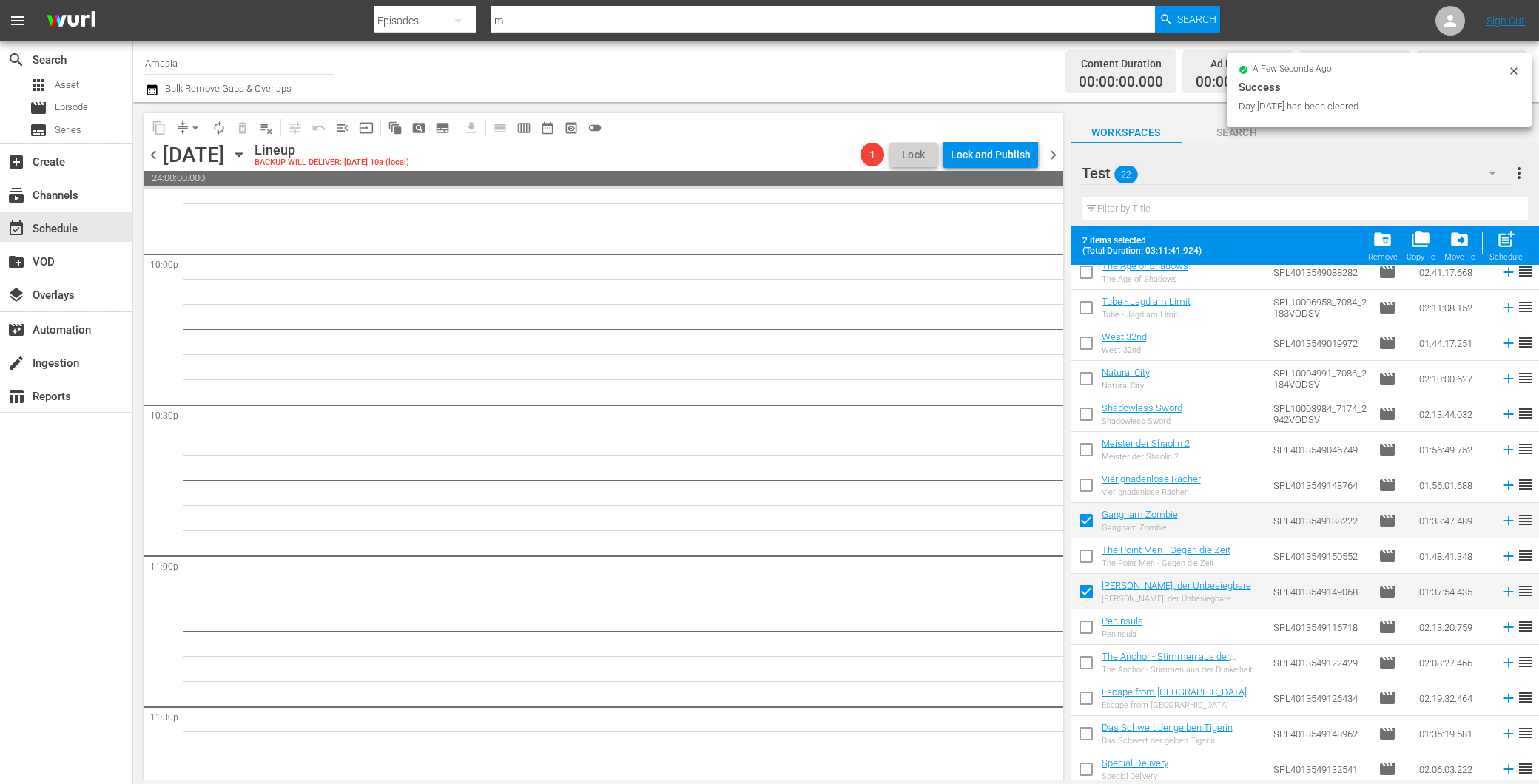
checkbox input "false"
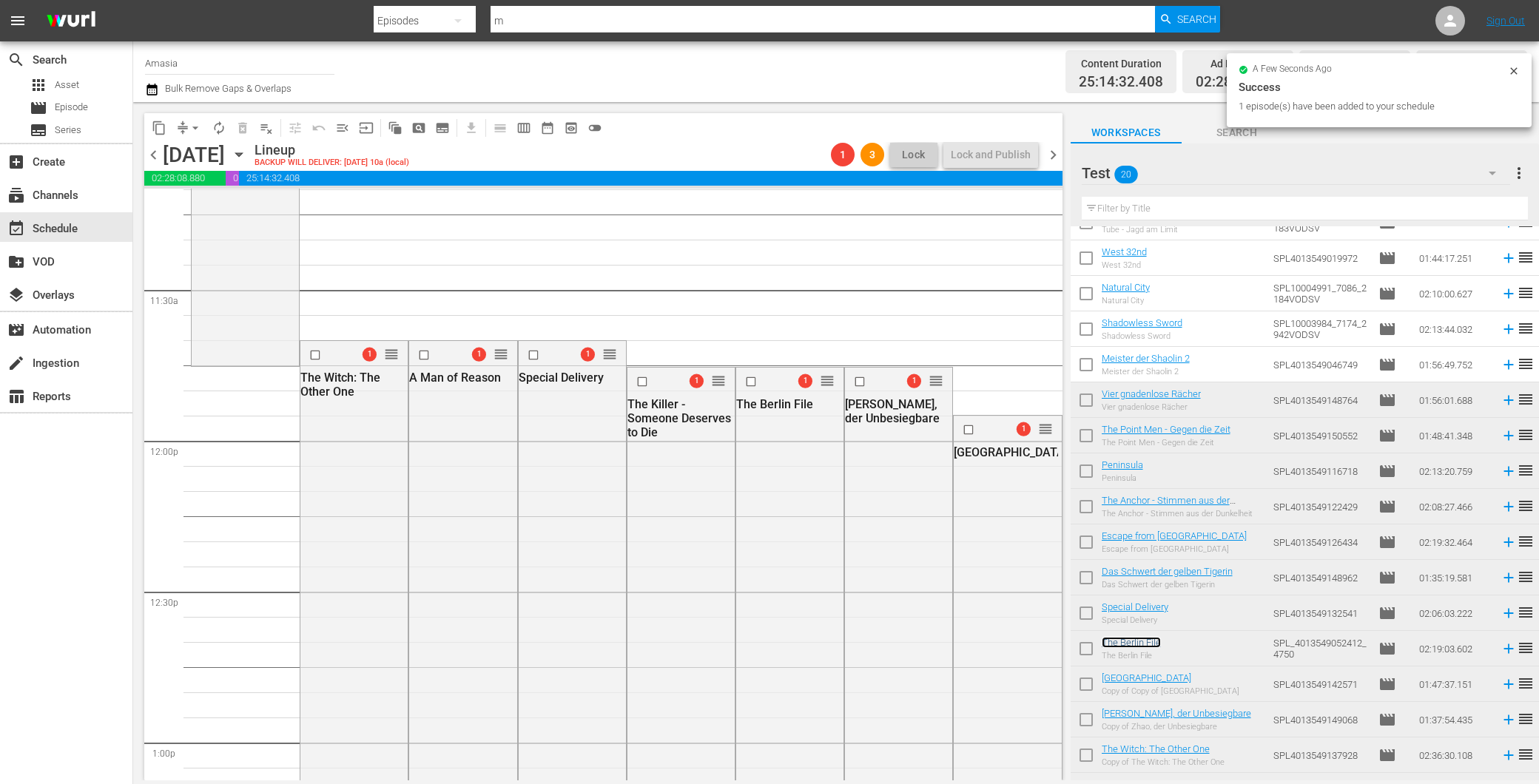
scroll to position [0, 0]
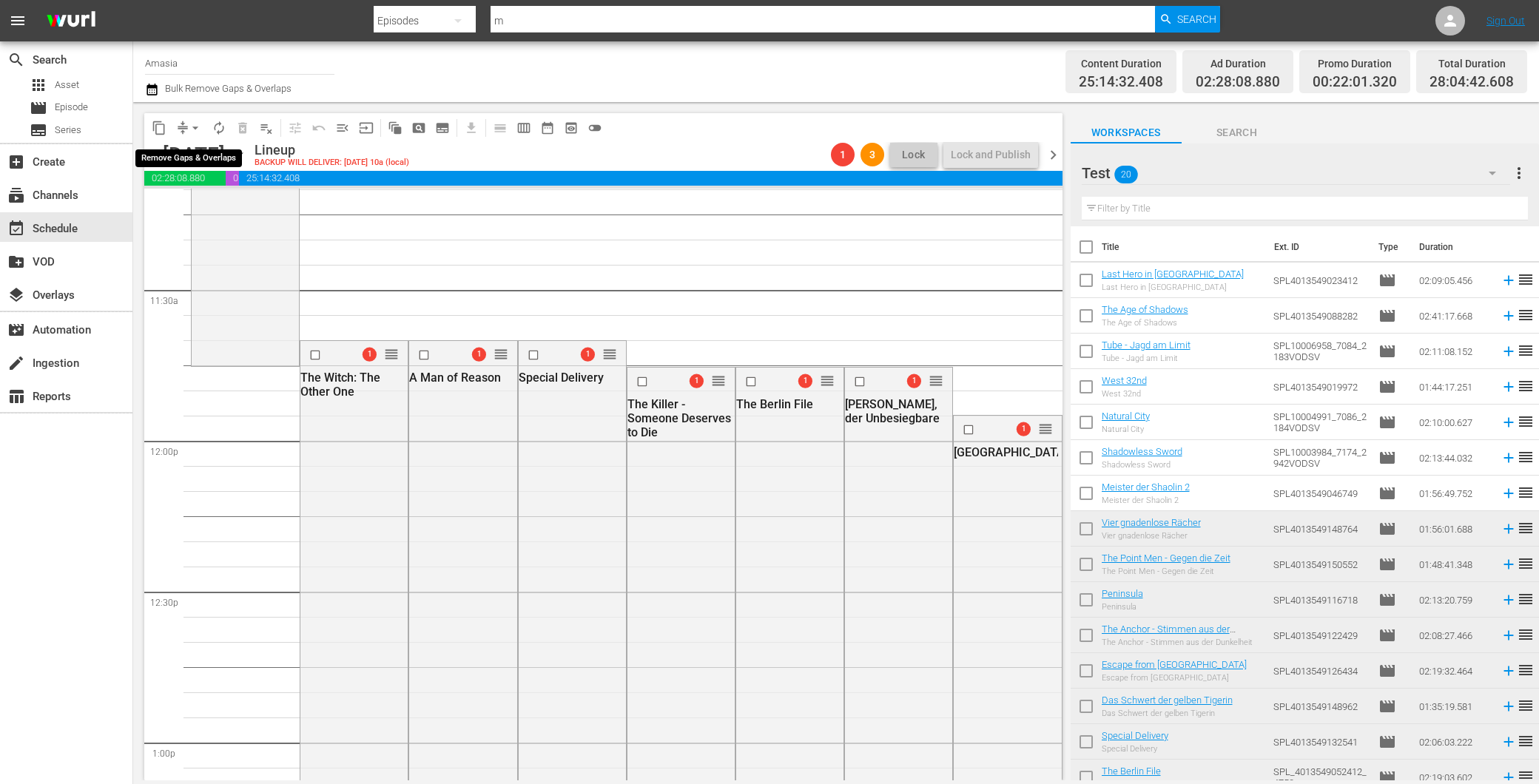
drag, startPoint x: 194, startPoint y: 126, endPoint x: 196, endPoint y: 137, distance: 11.2
click at [193, 126] on span "arrow_drop_down" at bounding box center [196, 128] width 15 height 15
click at [203, 187] on li "Align to First Episode" at bounding box center [196, 181] width 122 height 24
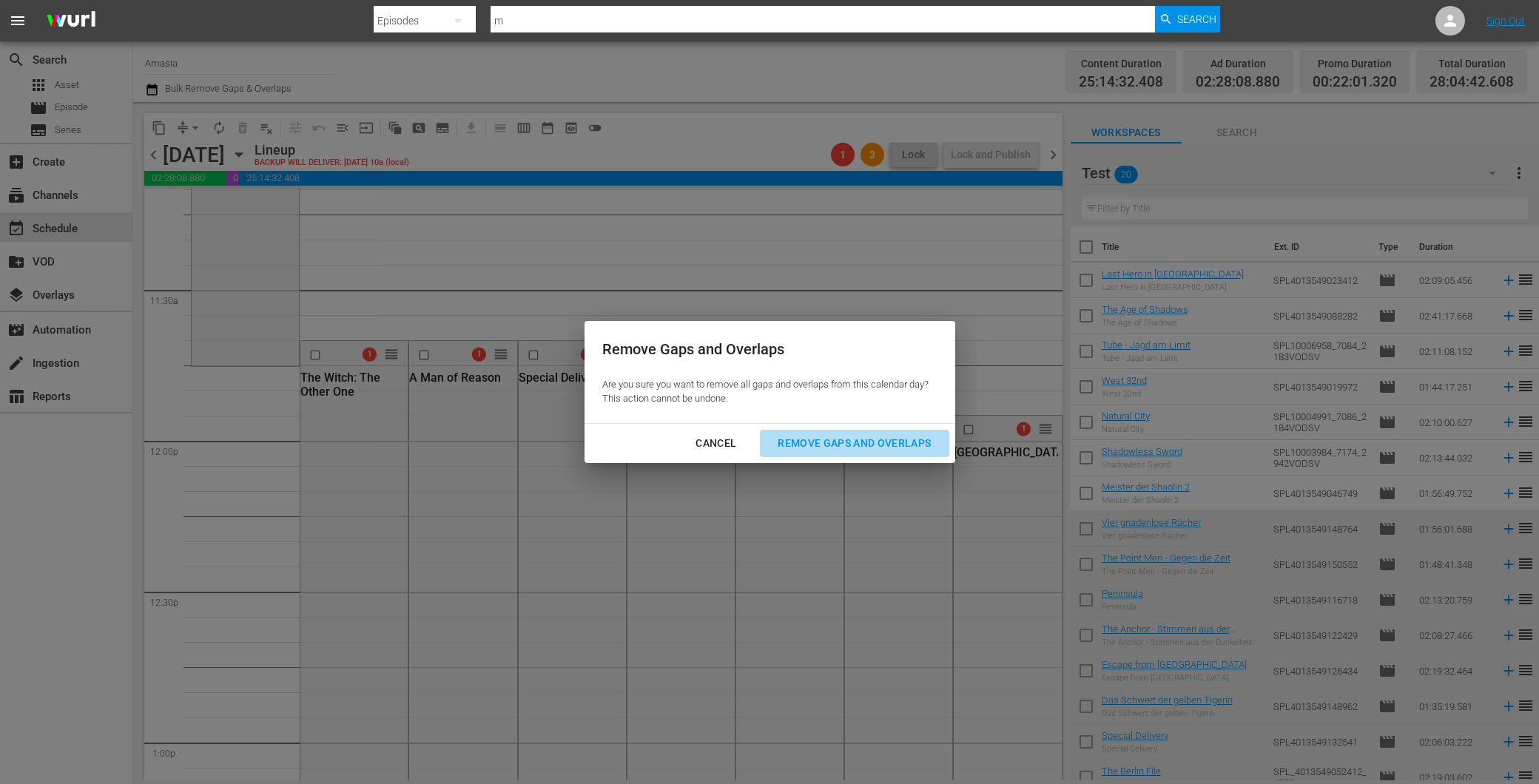
drag, startPoint x: 870, startPoint y: 434, endPoint x: 898, endPoint y: 442, distance: 29.1
click at [869, 434] on div "Remove Gaps and Overlaps" at bounding box center [854, 443] width 177 height 18
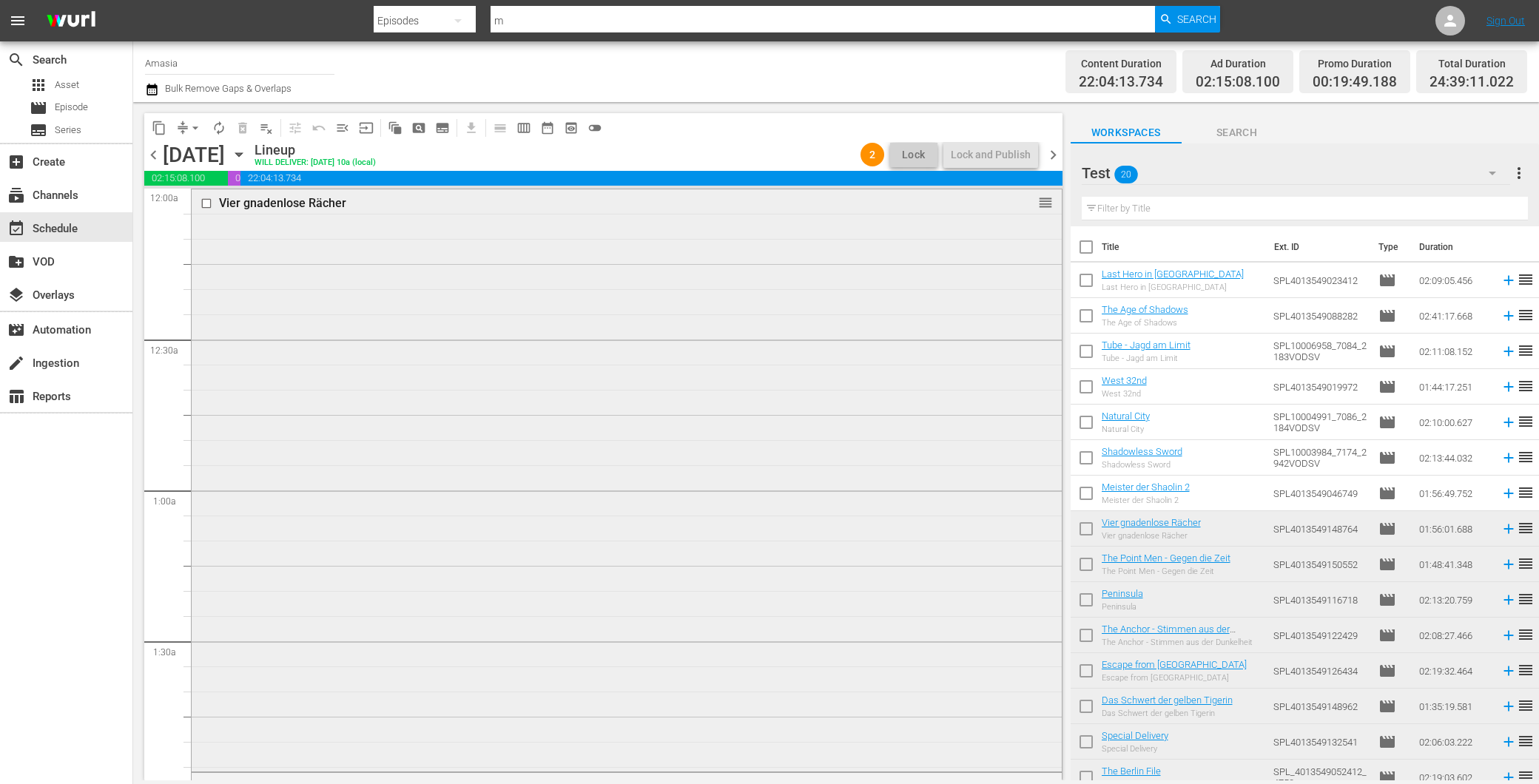
drag, startPoint x: 705, startPoint y: 470, endPoint x: 693, endPoint y: 469, distance: 12.0
drag, startPoint x: 1089, startPoint y: 528, endPoint x: 1054, endPoint y: 506, distance: 41.3
click at [1088, 527] on input "checkbox" at bounding box center [1085, 531] width 31 height 31
checkbox input "true"
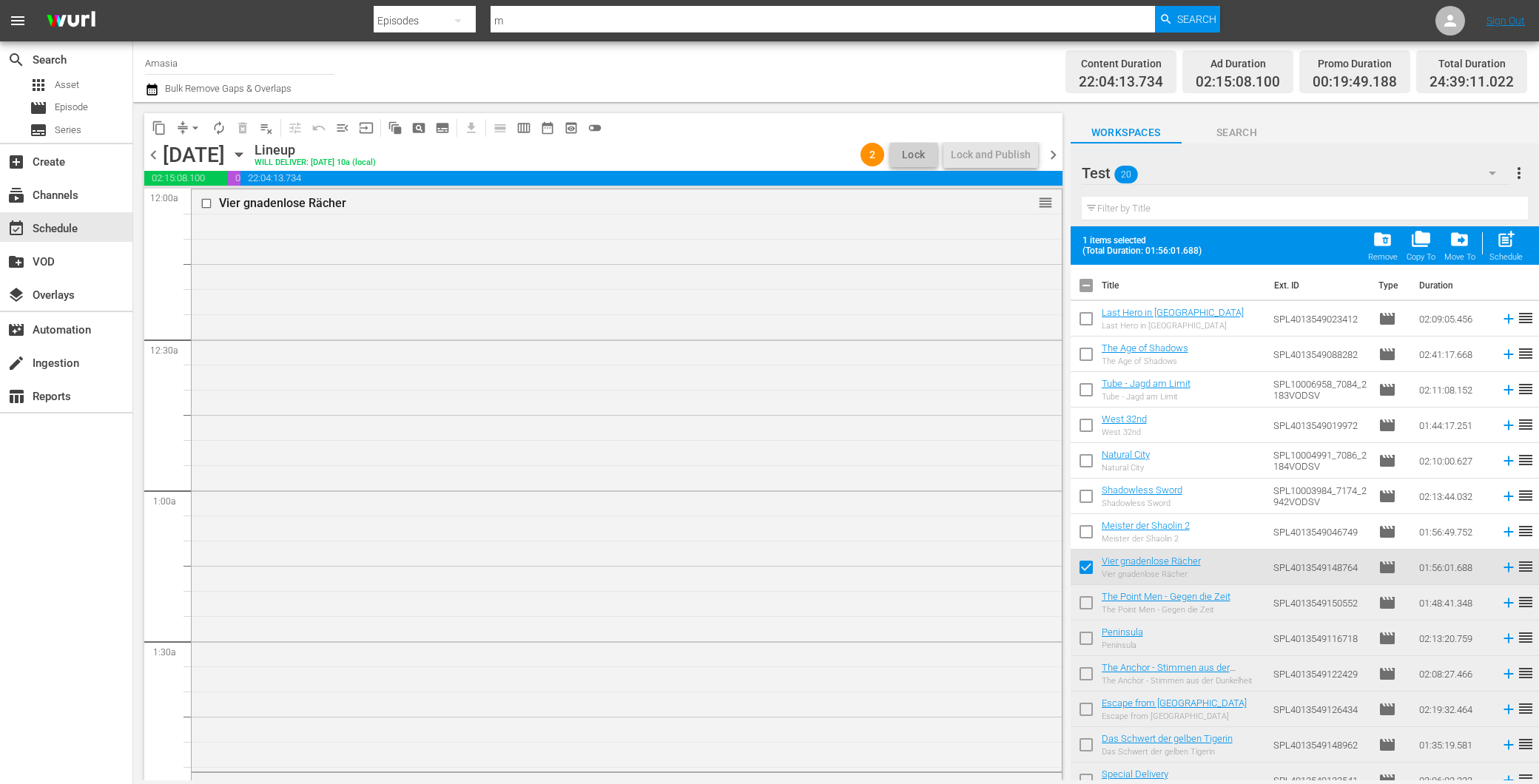
click at [719, 359] on div "Vier gnadenlose Rächer reorder" at bounding box center [627, 479] width 870 height 579
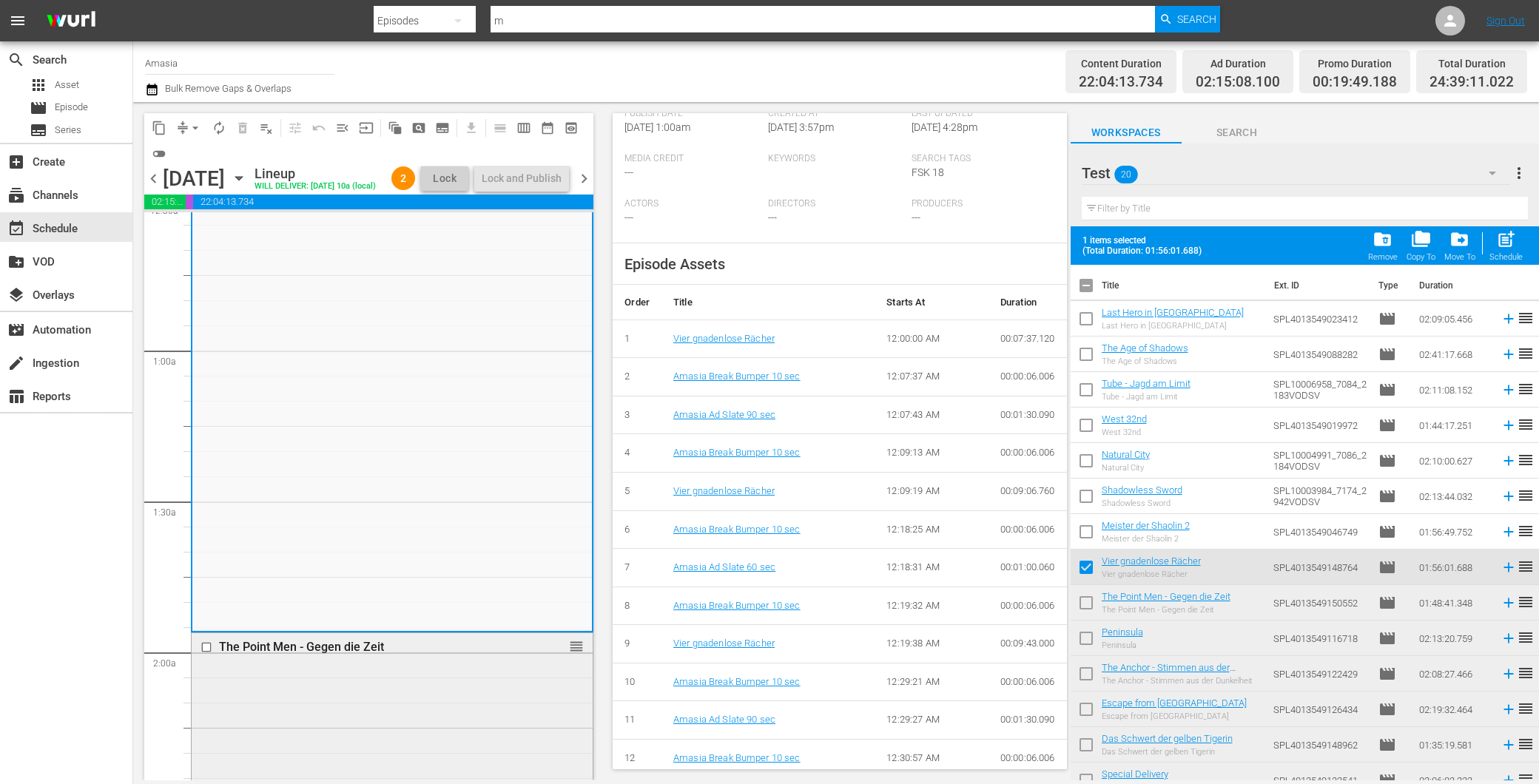
scroll to position [411, 0]
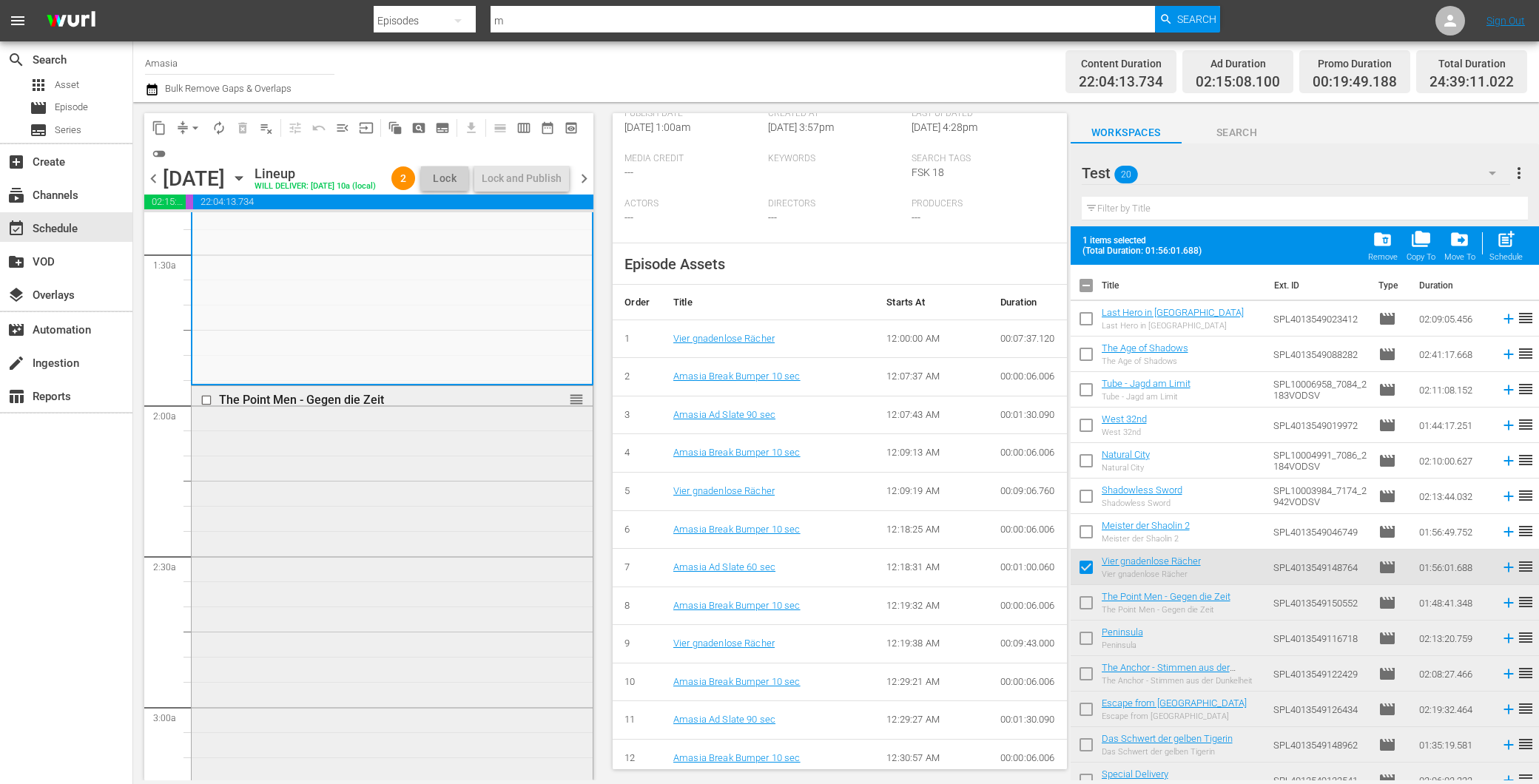
click at [416, 546] on div "The Point Men - Gegen die Zeit reorder" at bounding box center [392, 658] width 401 height 542
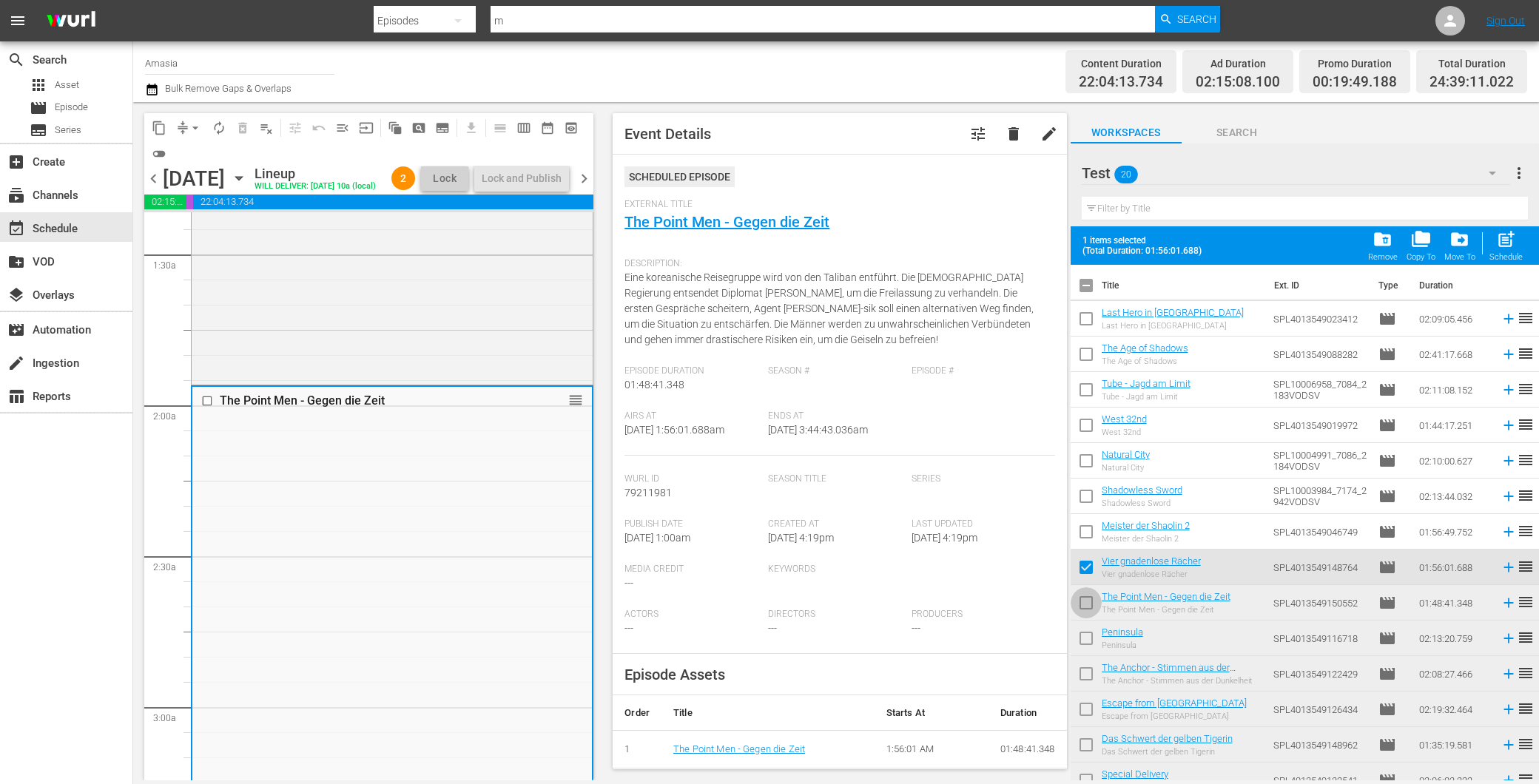
click at [1083, 603] on input "checkbox" at bounding box center [1085, 606] width 31 height 31
checkbox input "true"
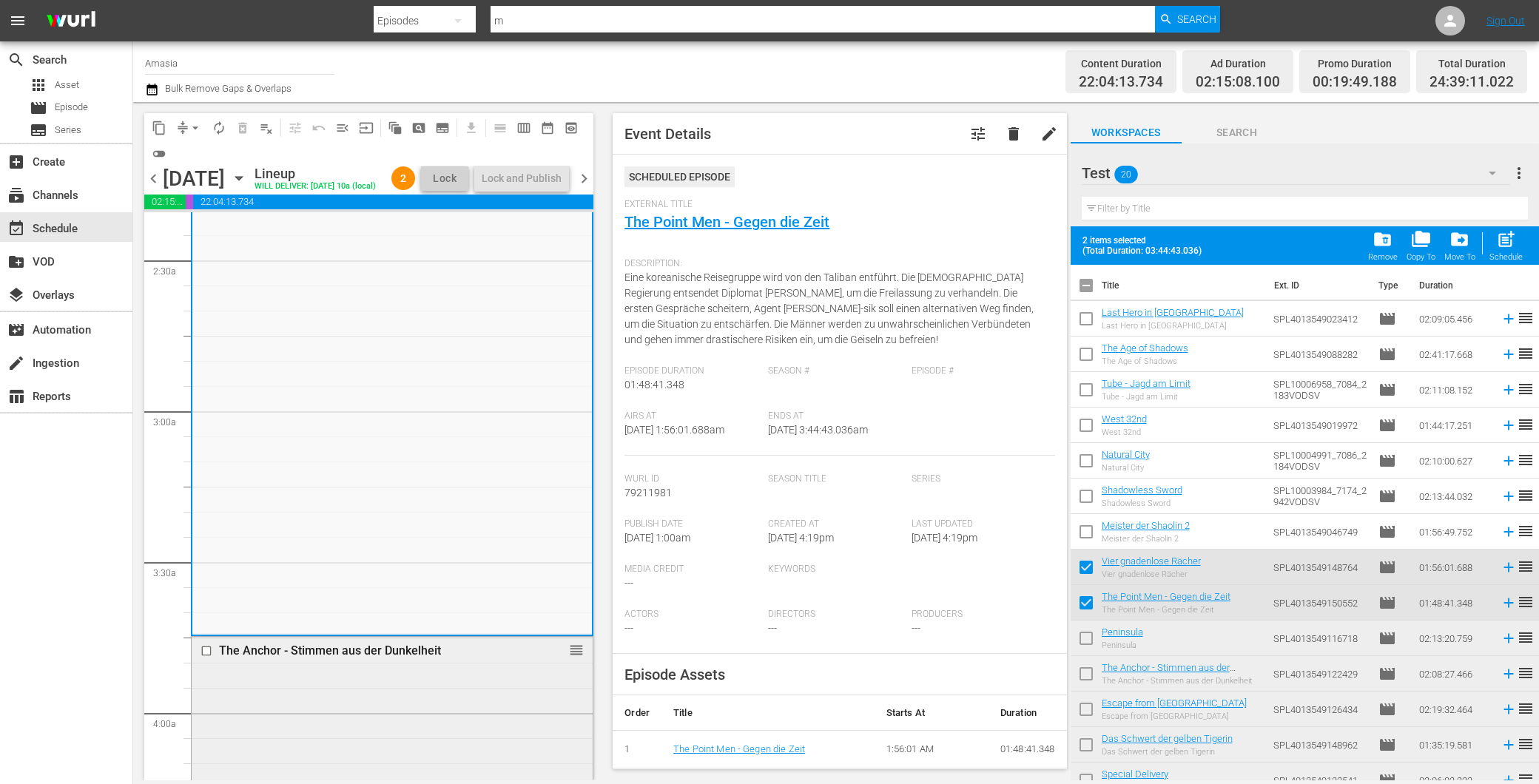
scroll to position [986, 0]
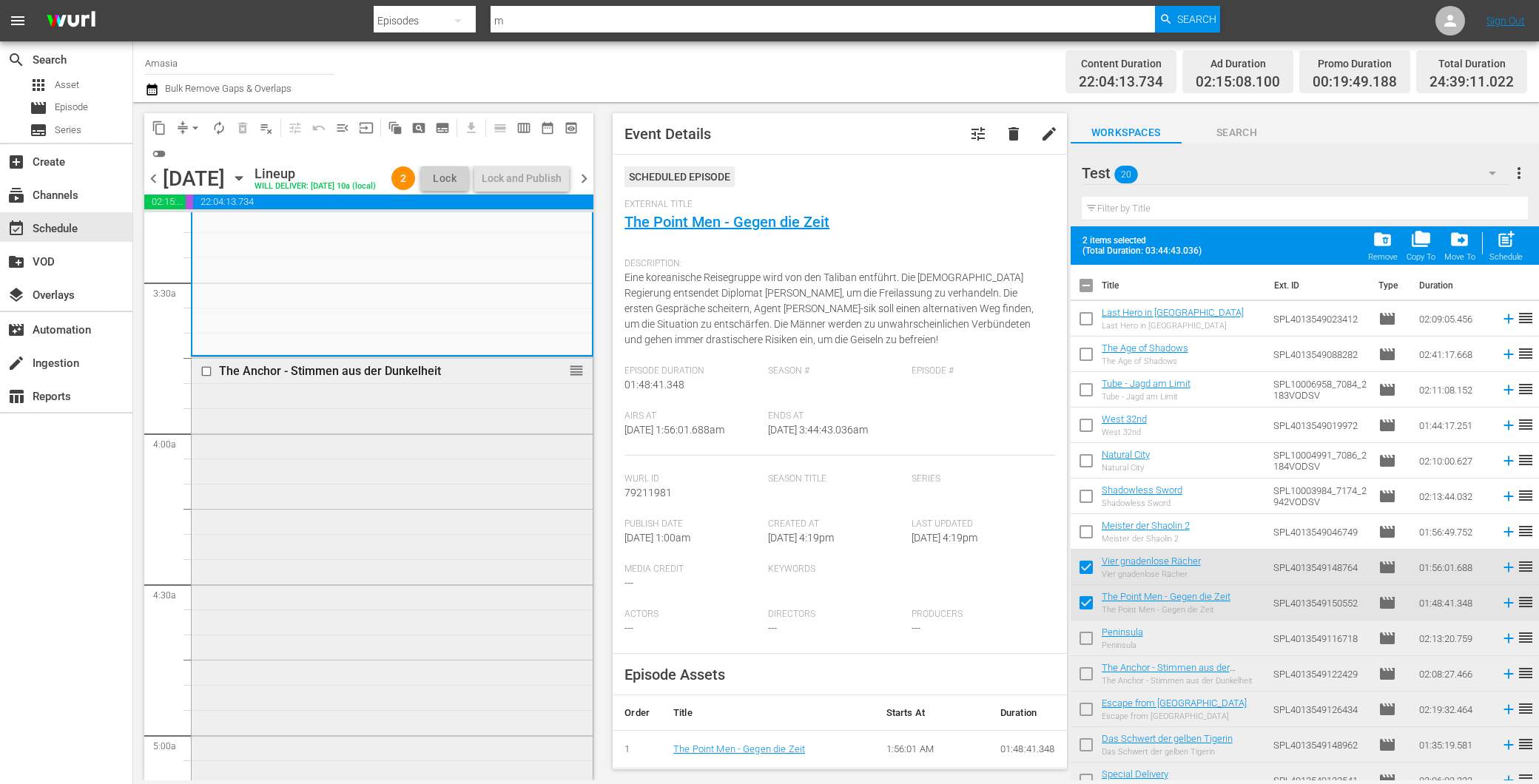
click at [290, 562] on div "The Anchor - Stimmen aus der Dunkelheit reorder" at bounding box center [392, 678] width 401 height 642
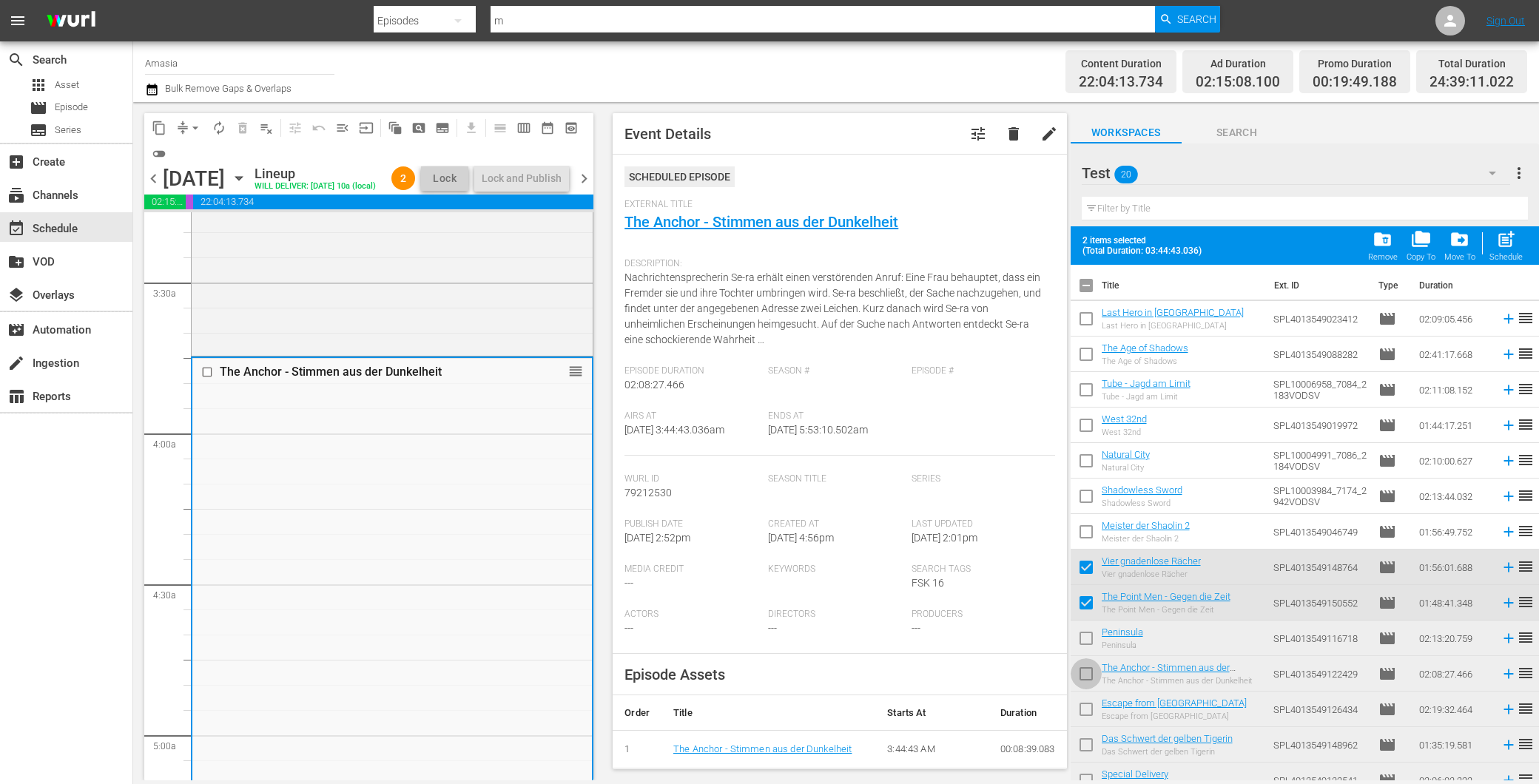
click at [1084, 674] on input "checkbox" at bounding box center [1085, 676] width 31 height 31
checkbox input "true"
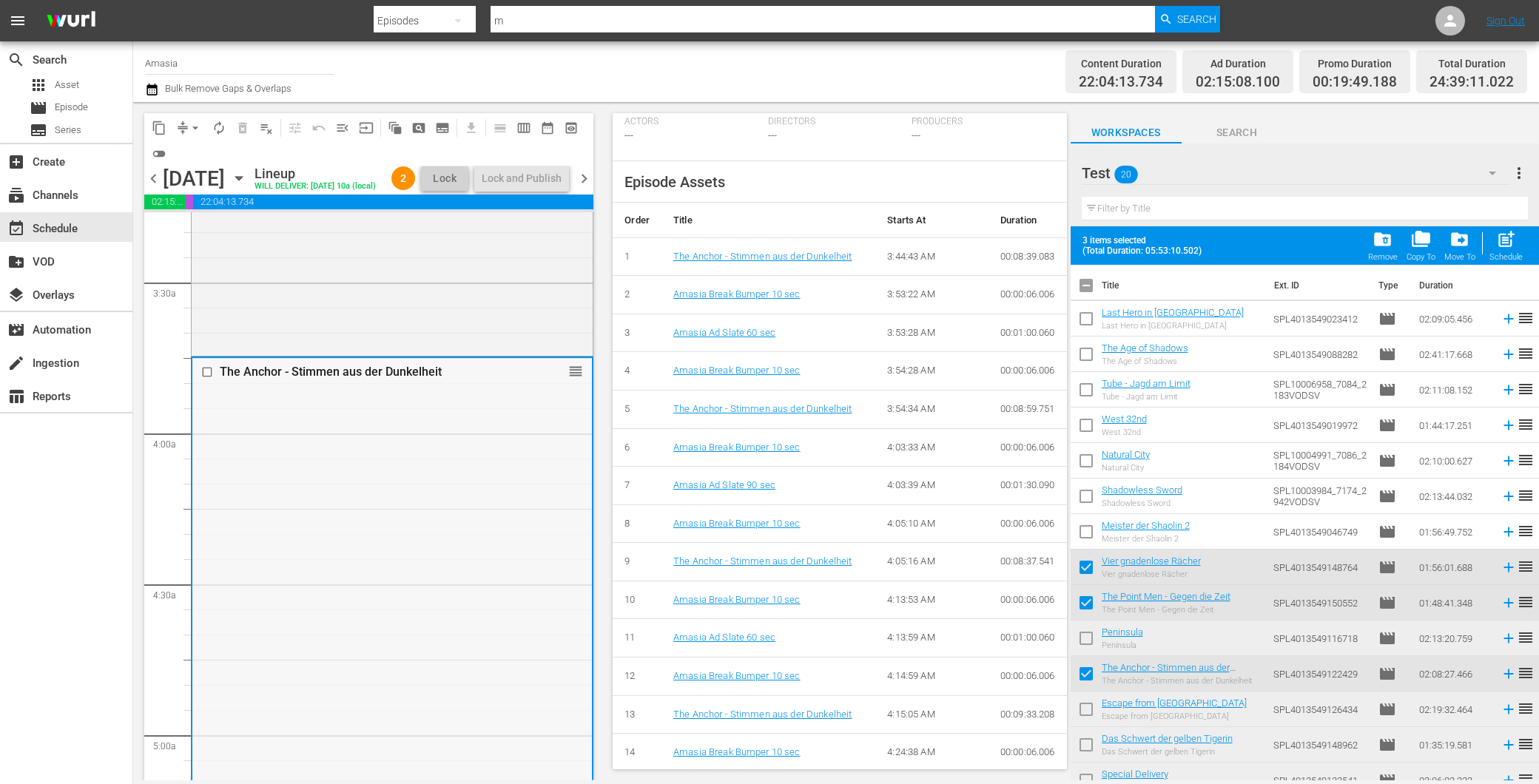
scroll to position [822, 0]
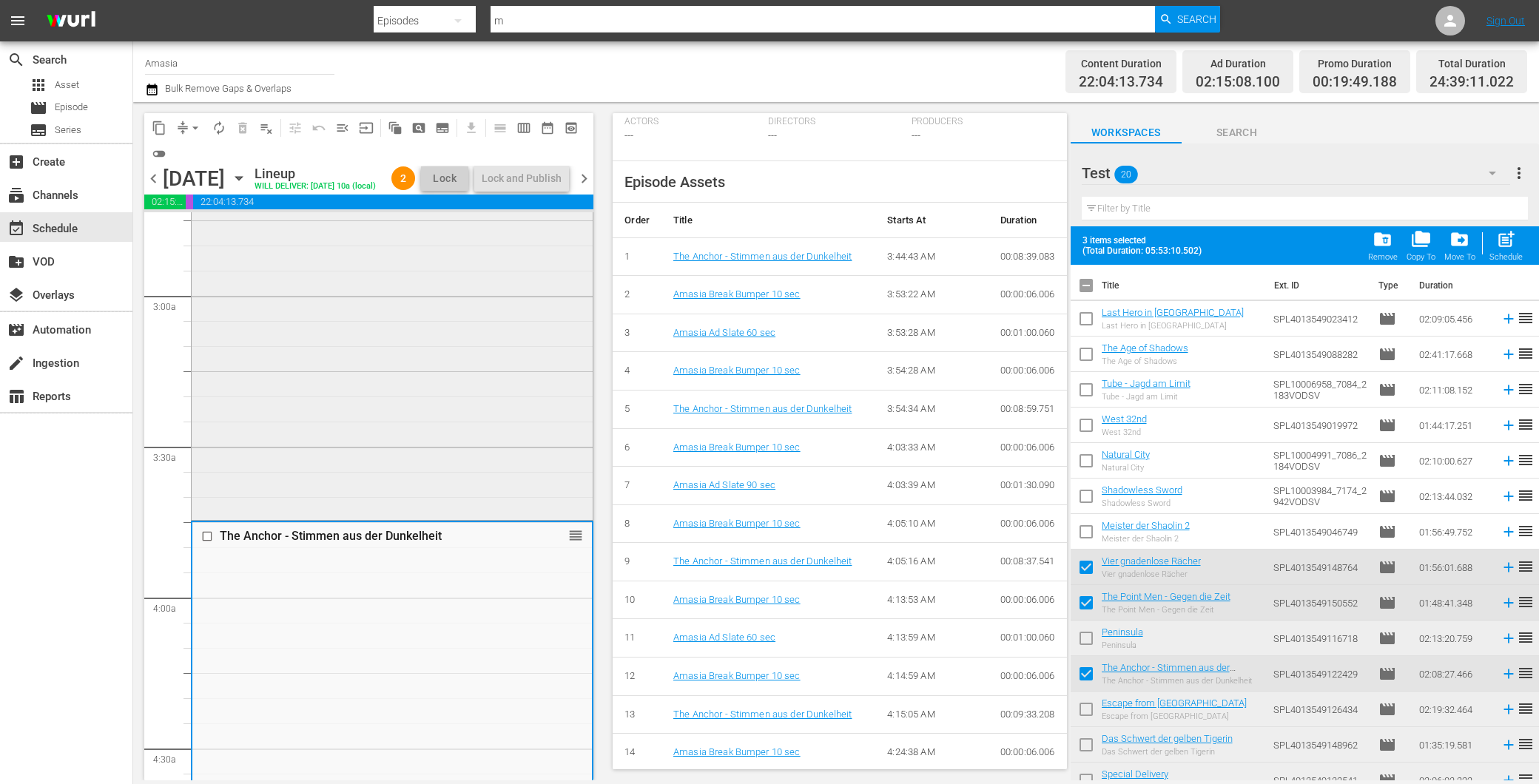
click at [423, 448] on div "The Point Men - Gegen die Zeit reorder" at bounding box center [392, 246] width 401 height 542
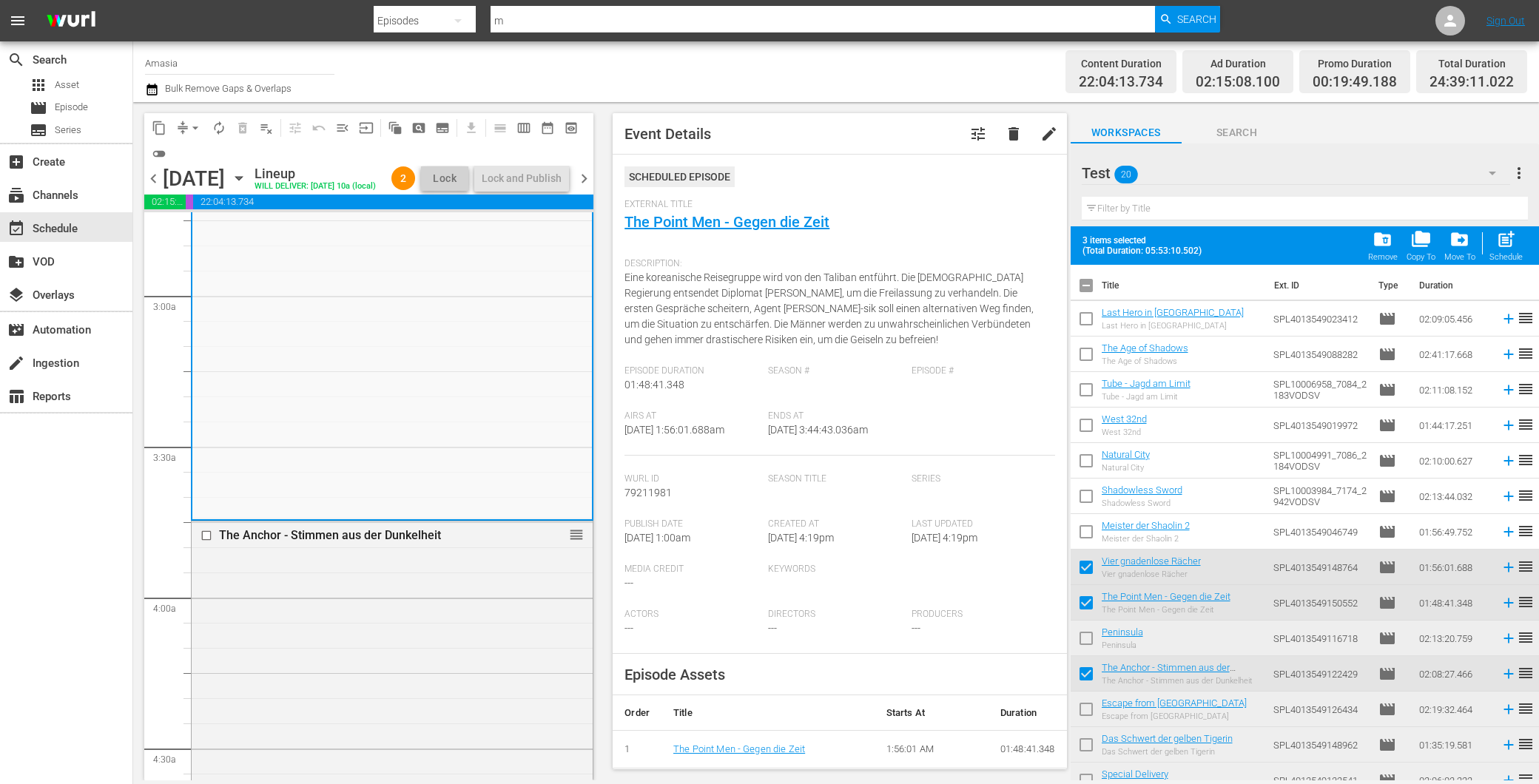
scroll to position [0, 0]
drag, startPoint x: 399, startPoint y: 664, endPoint x: 410, endPoint y: 659, distance: 12.1
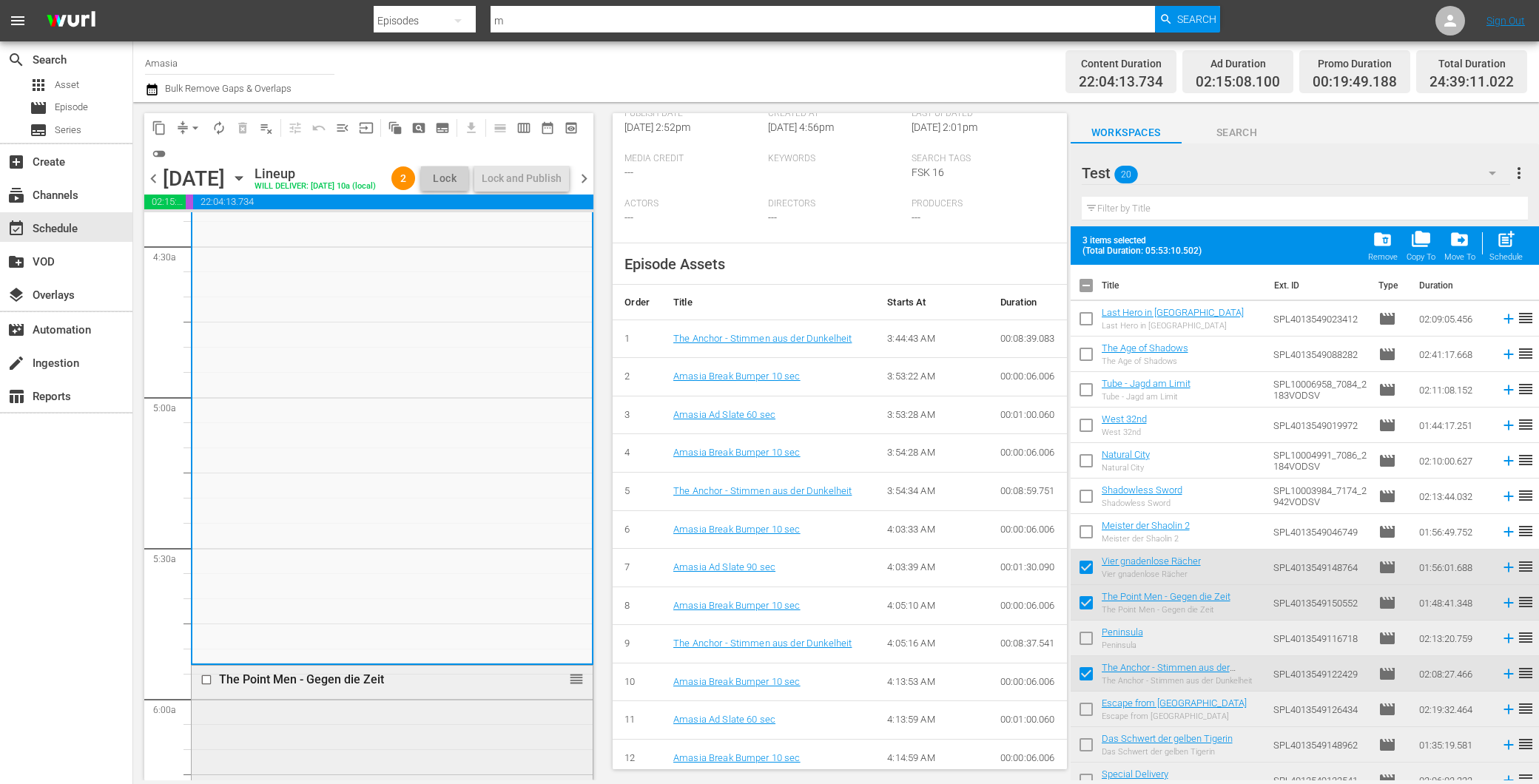
scroll to position [1479, 0]
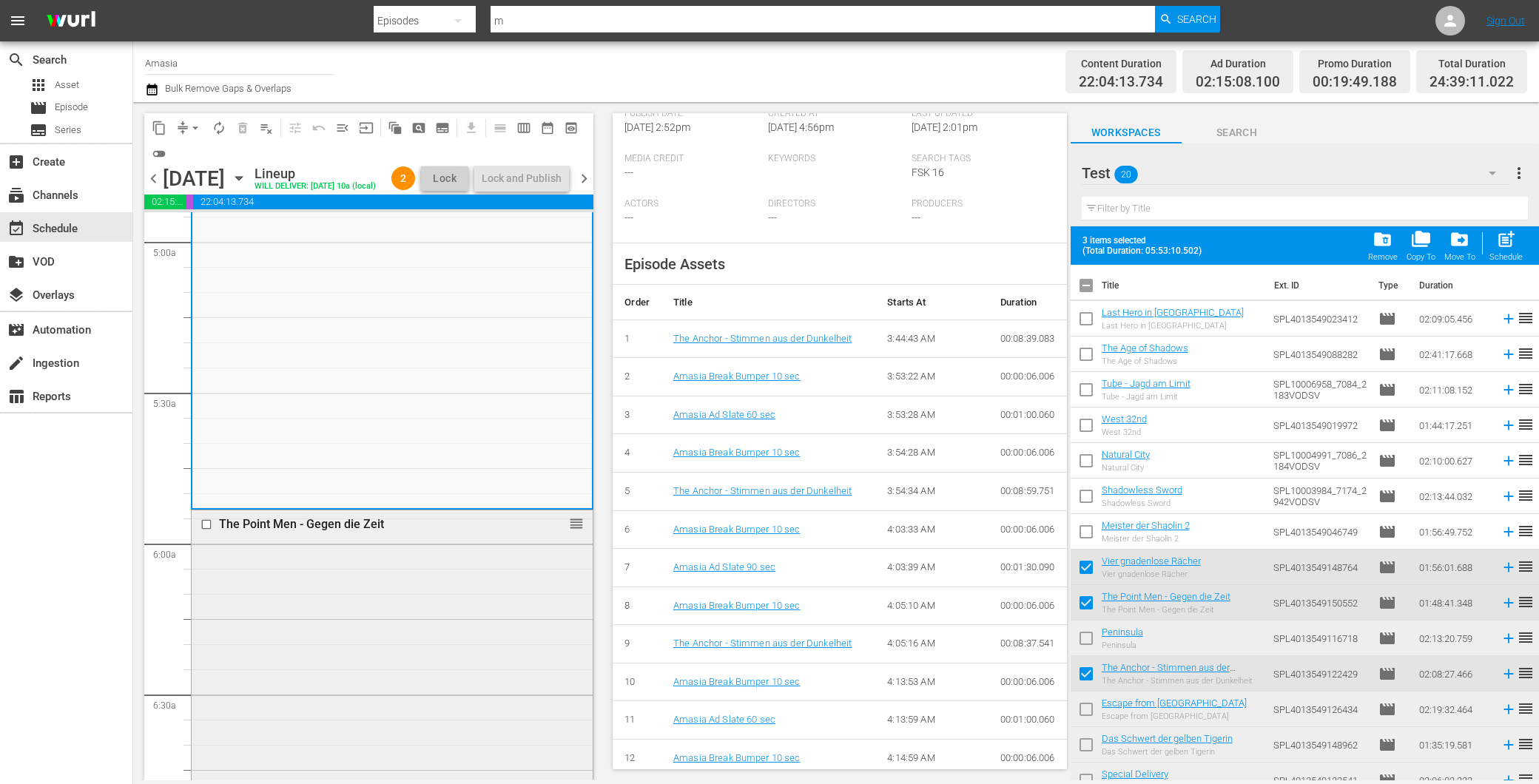
click at [341, 601] on div "The Point Men - Gegen die Zeit reorder" at bounding box center [392, 781] width 401 height 542
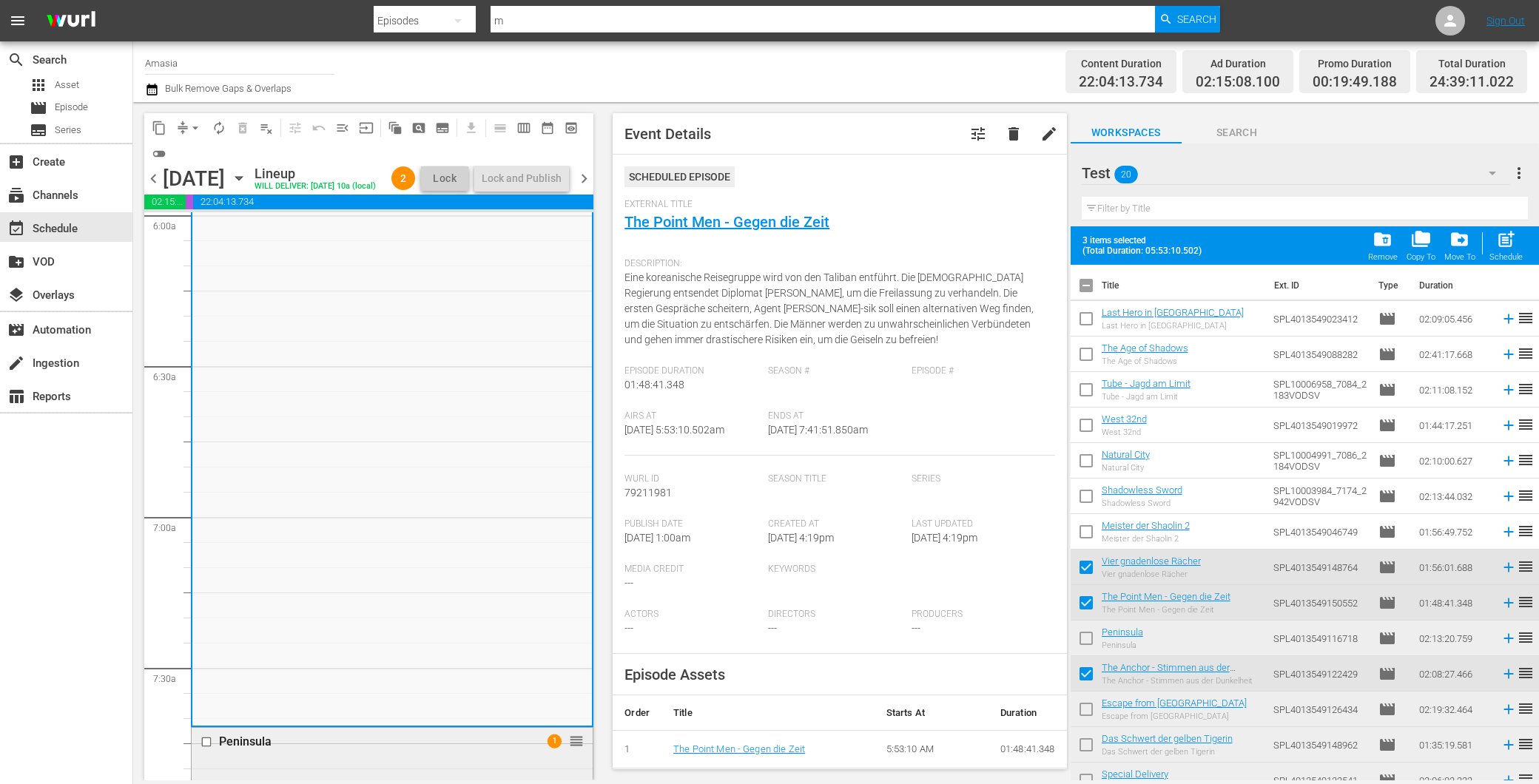
scroll to position [2137, 0]
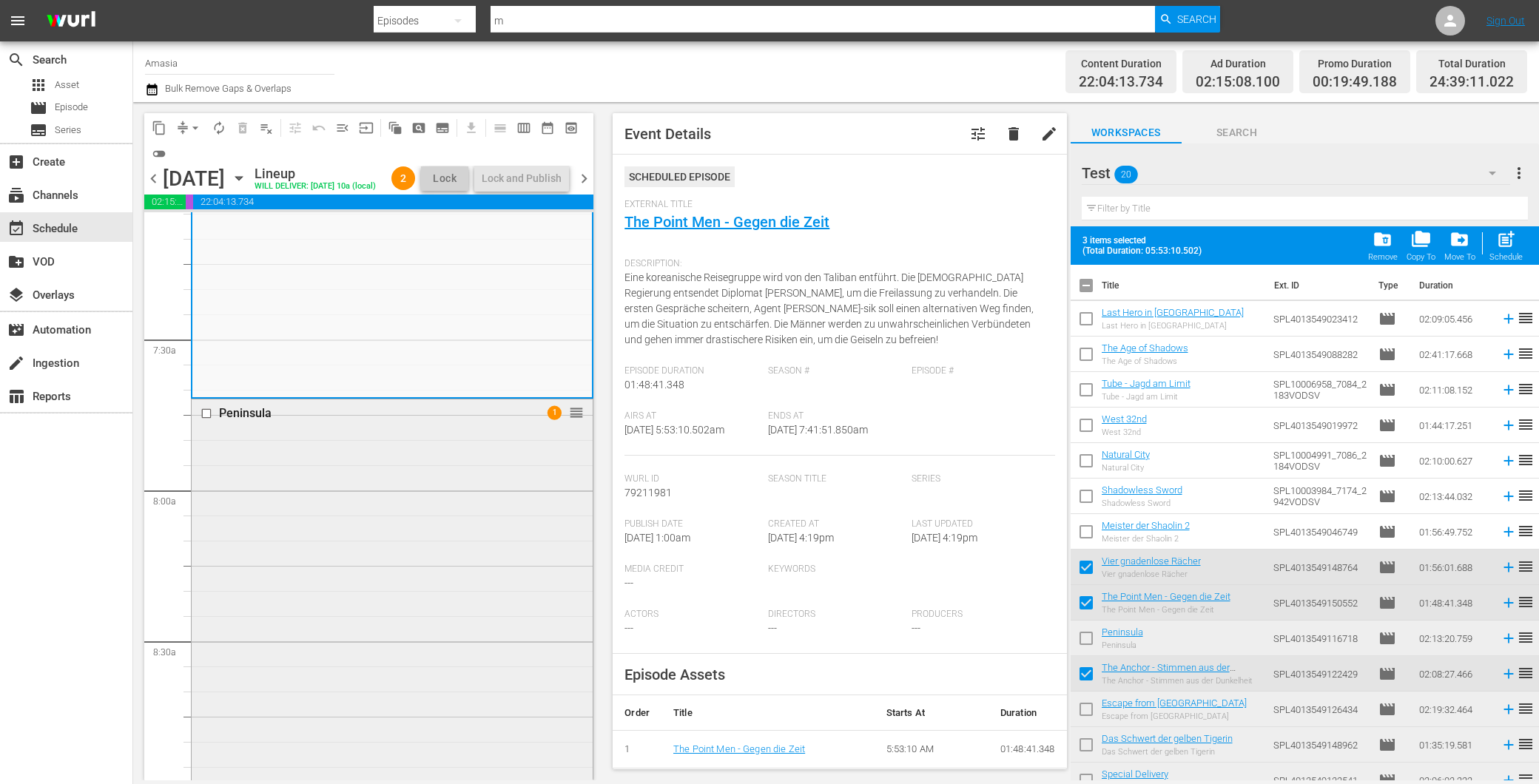
click at [341, 664] on div "Peninsula 1 reorder" at bounding box center [392, 732] width 401 height 667
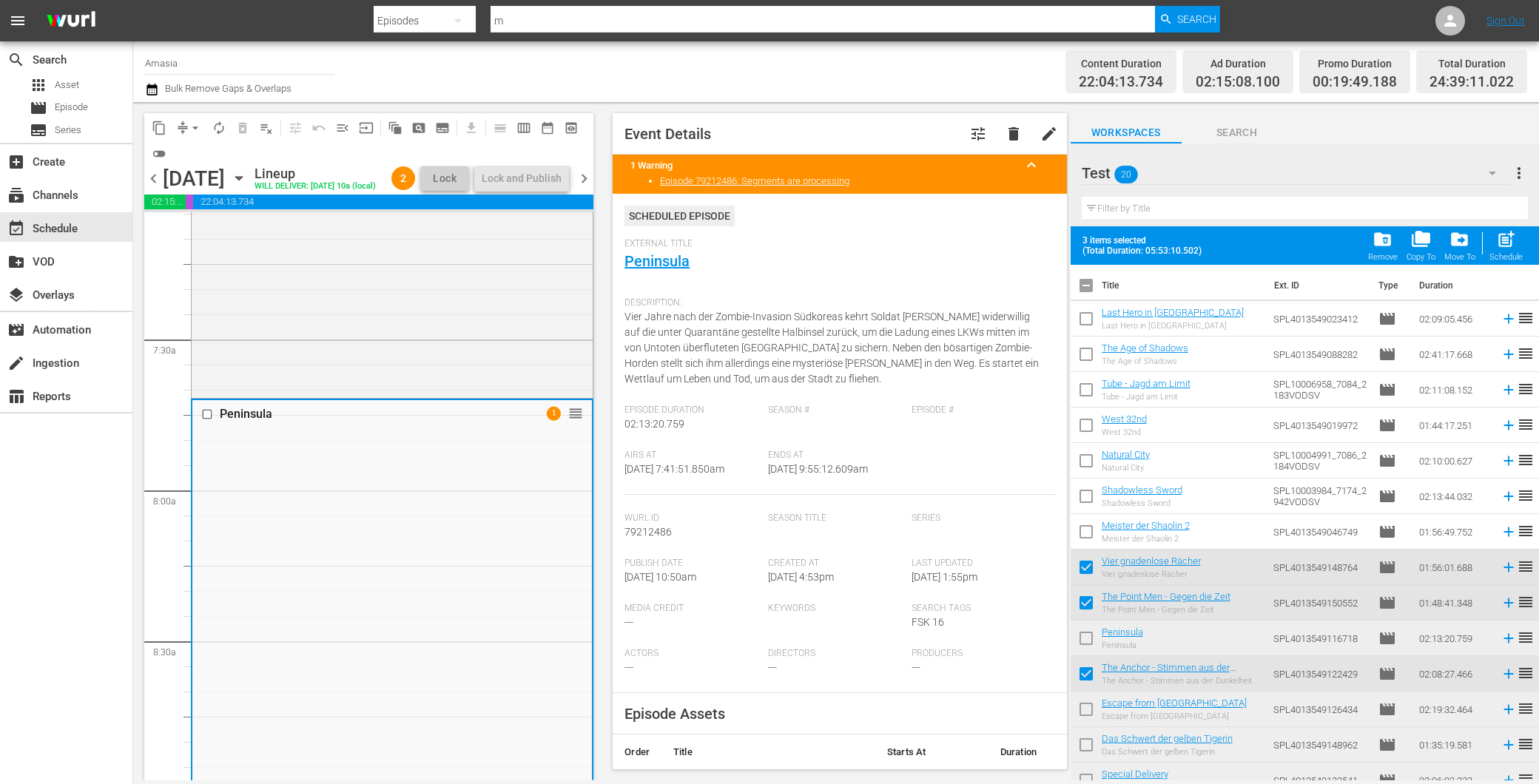
click at [1256, 549] on td "Meister der Shaolin 2 Meister der Shaolin 2" at bounding box center [1185, 532] width 166 height 35
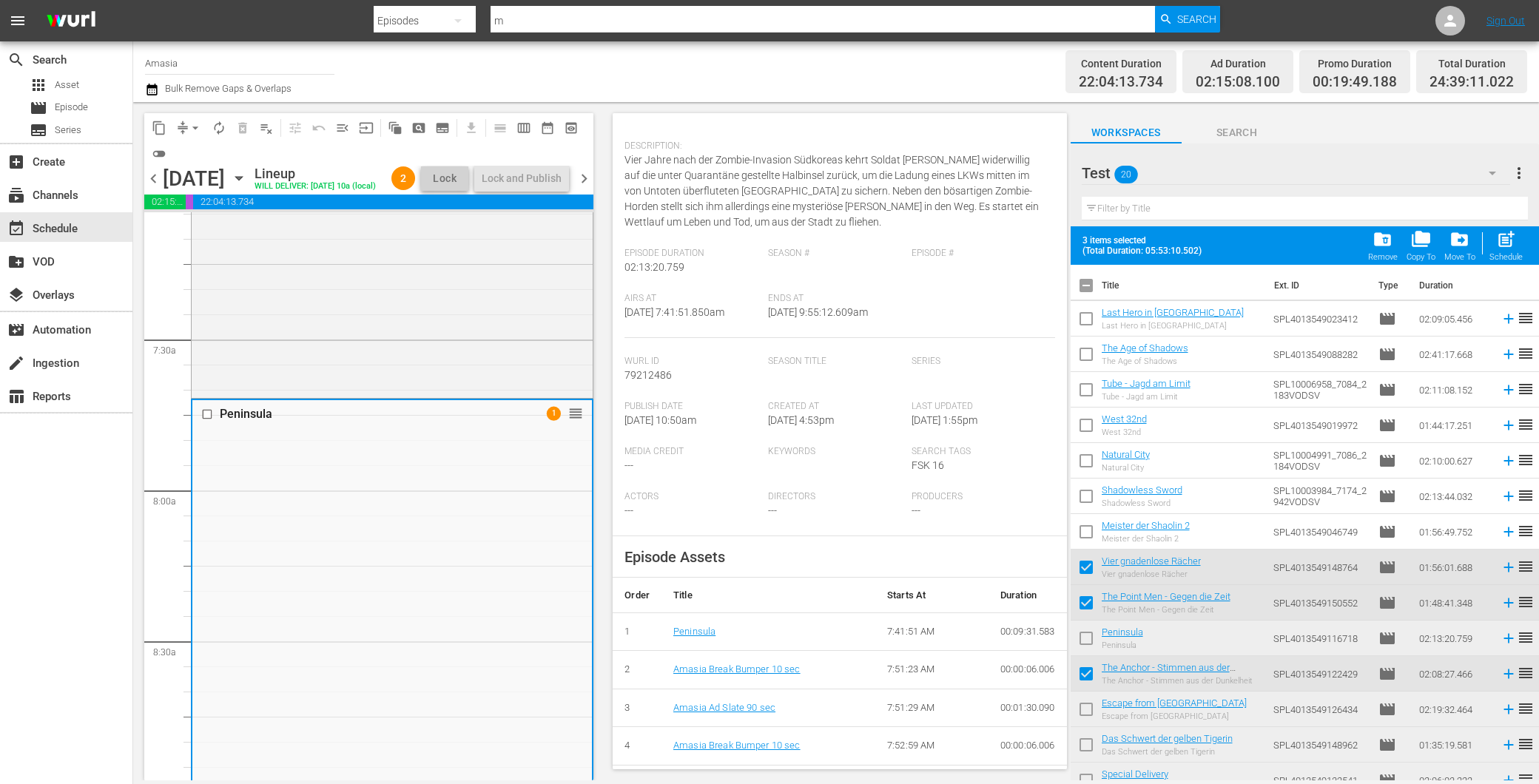
scroll to position [329, 0]
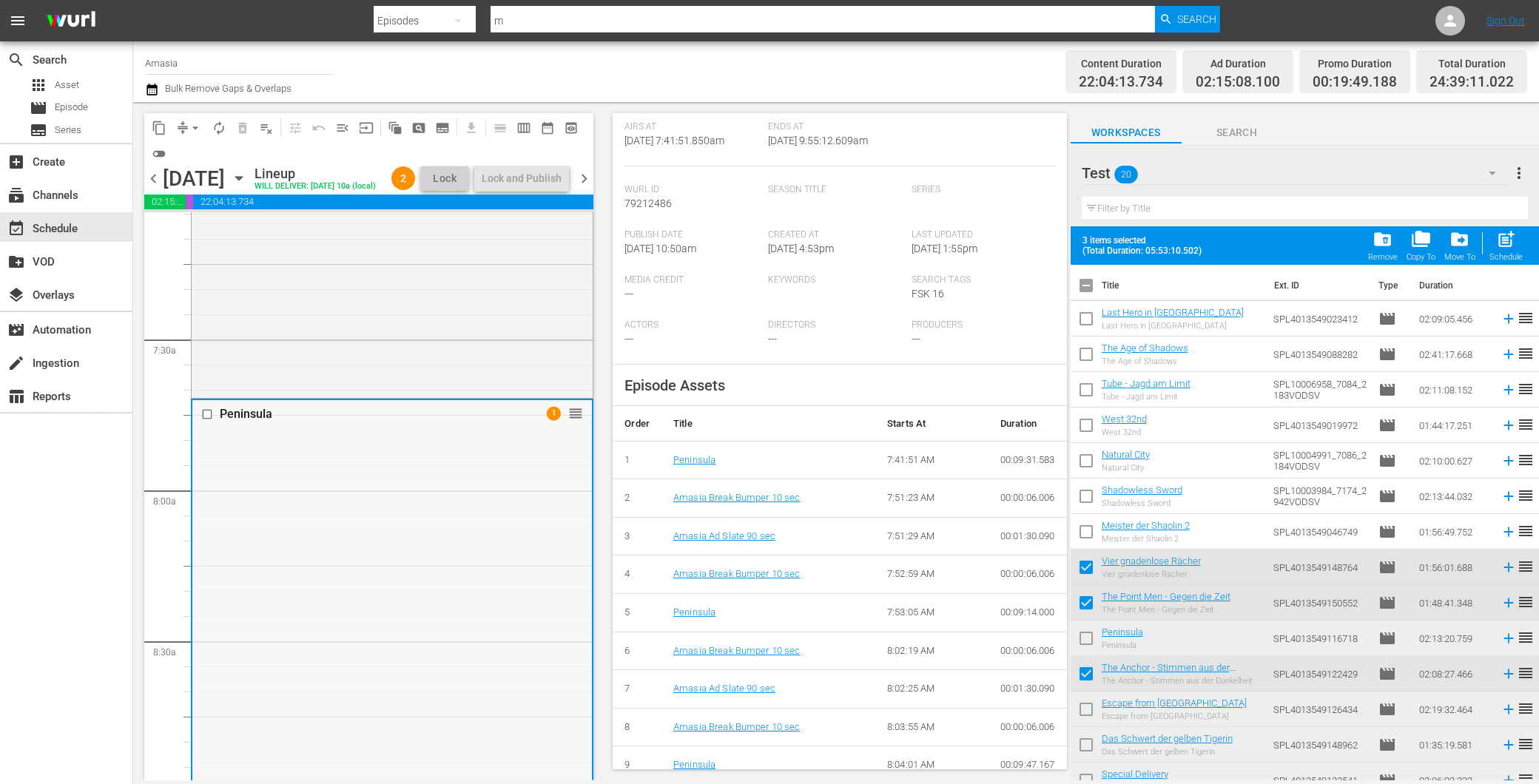
click at [210, 420] on input "checkbox" at bounding box center [208, 413] width 16 height 13
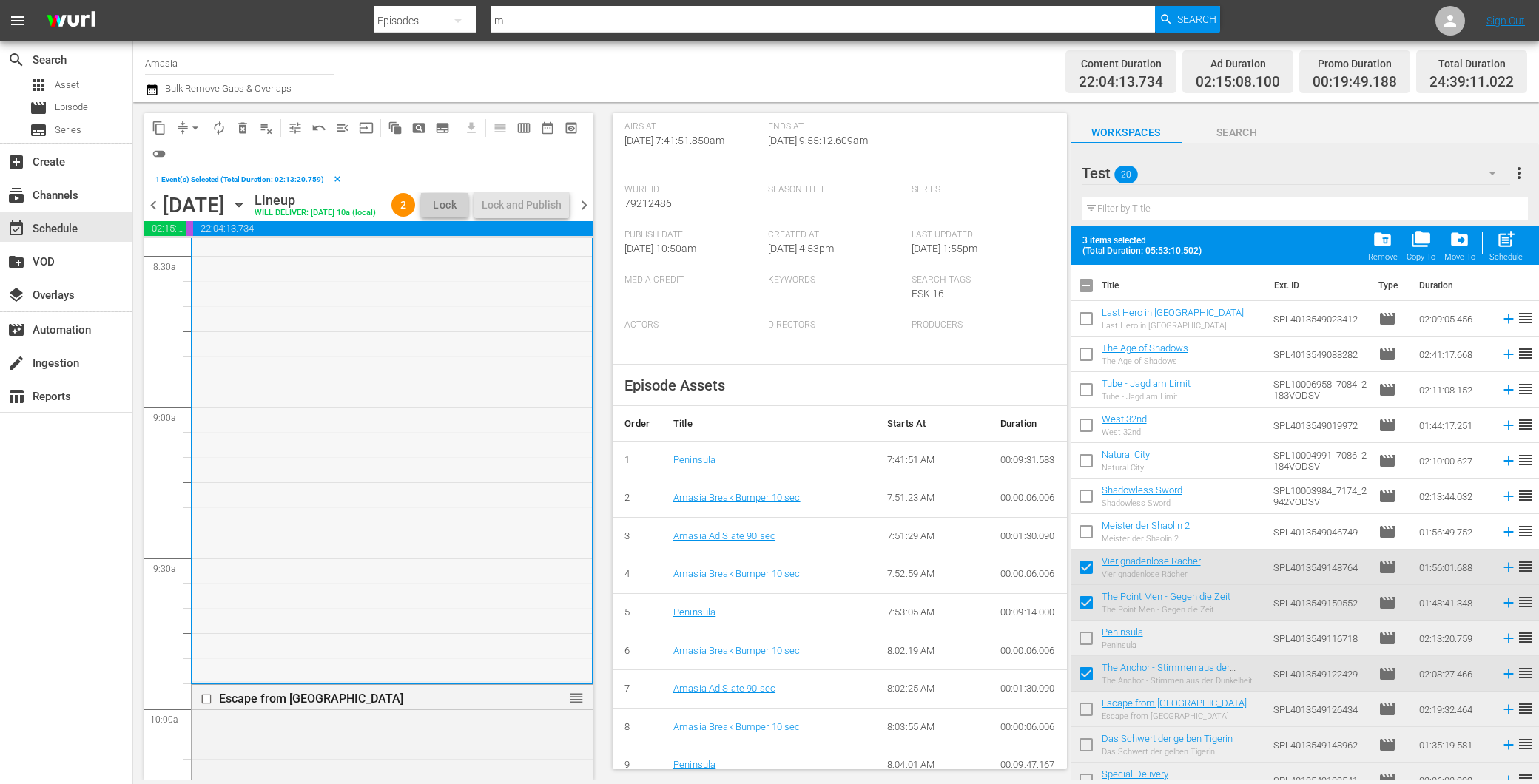
scroll to position [2877, 0]
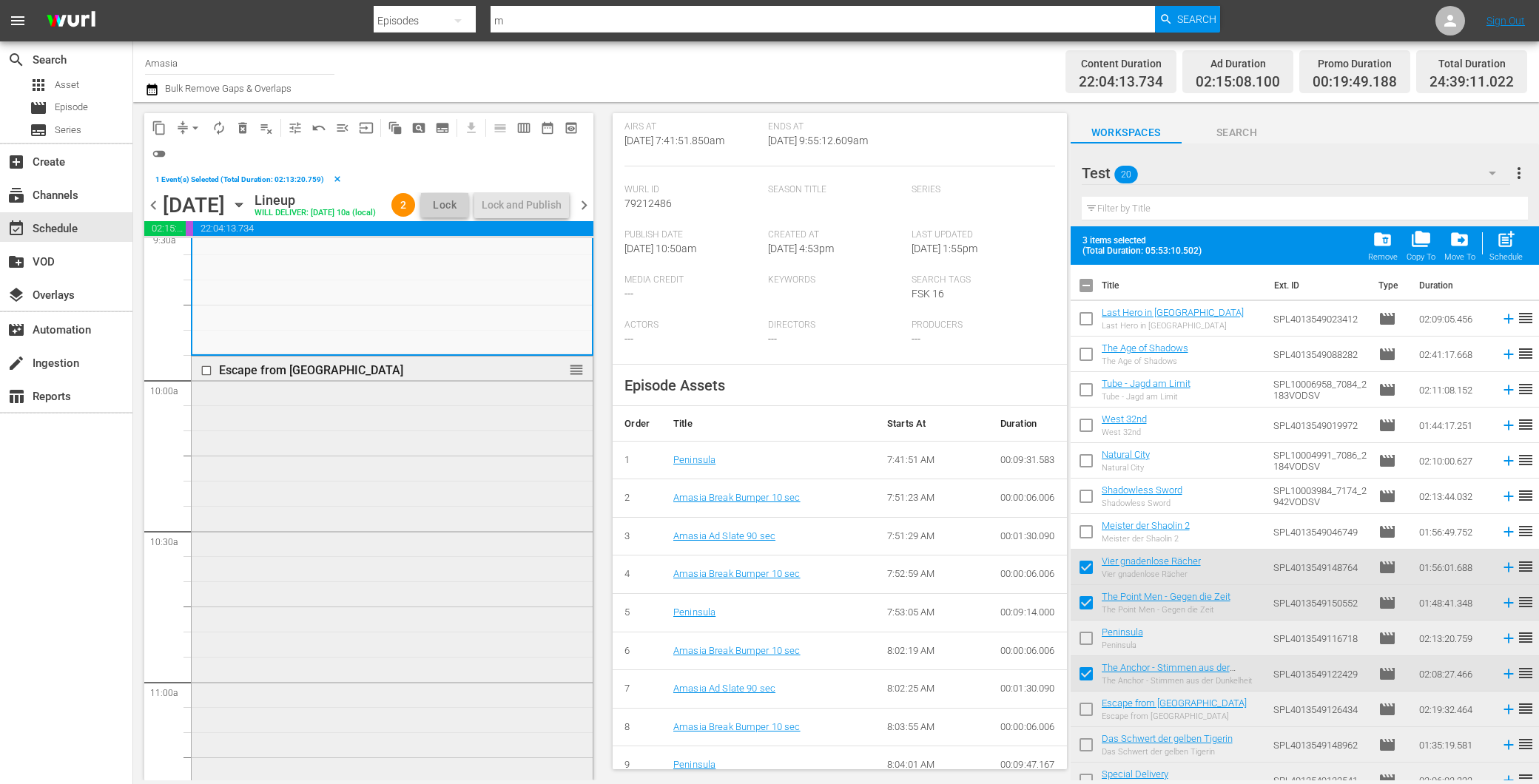
click at [361, 571] on div "Escape from Mogadishu reorder" at bounding box center [392, 705] width 401 height 698
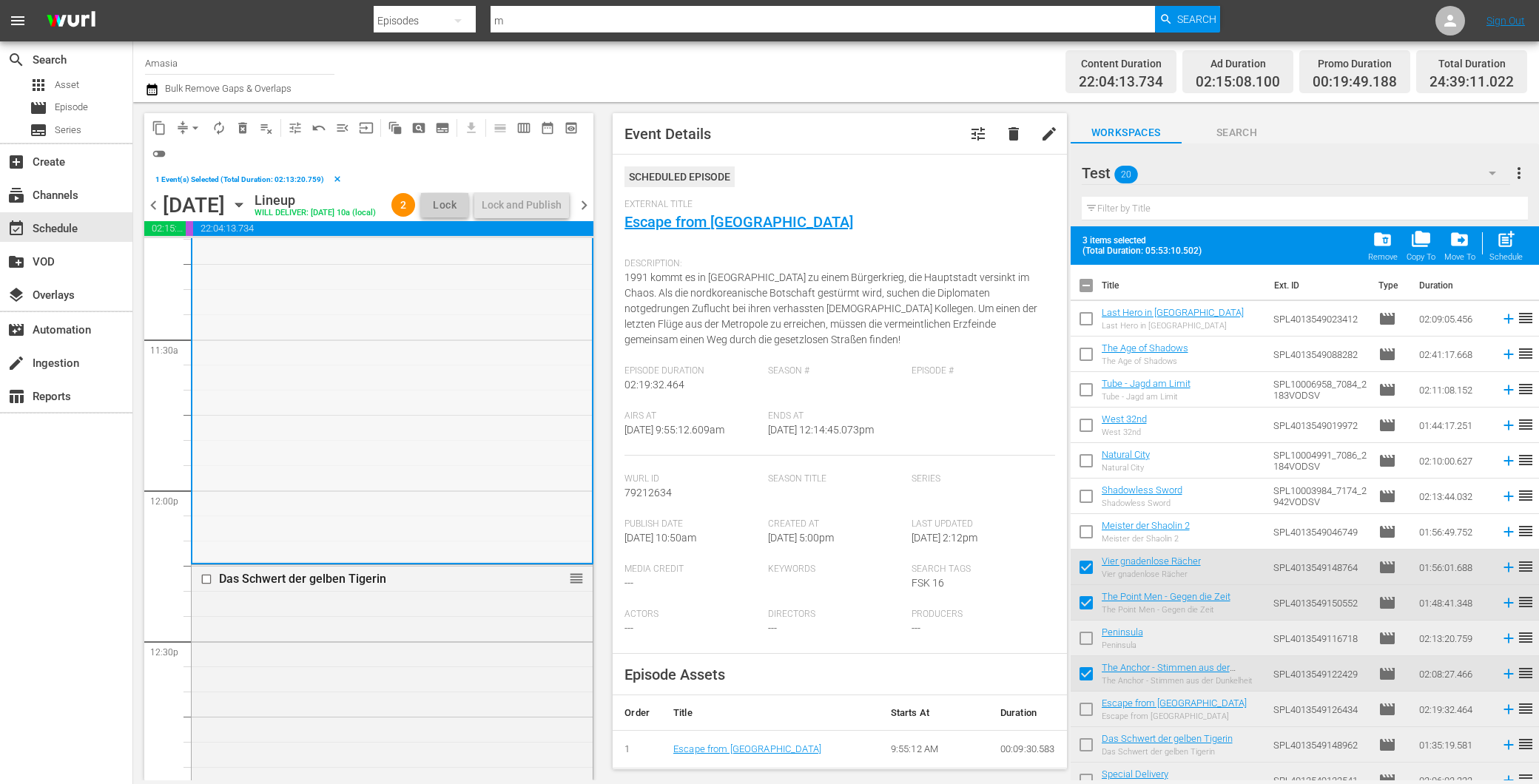
scroll to position [3699, 0]
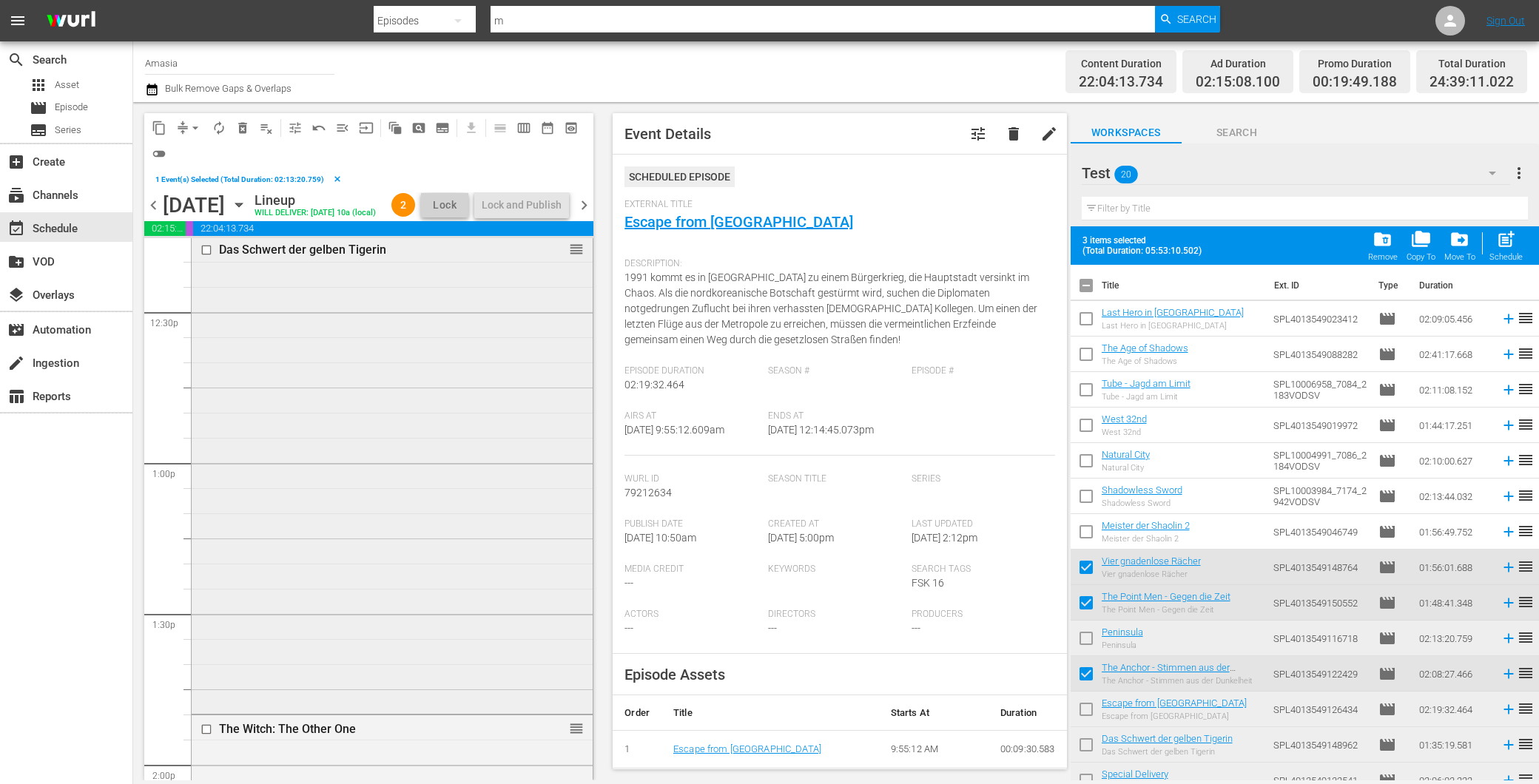
click at [338, 585] on div "Das Schwert der gelben Tigerin reorder" at bounding box center [392, 474] width 401 height 475
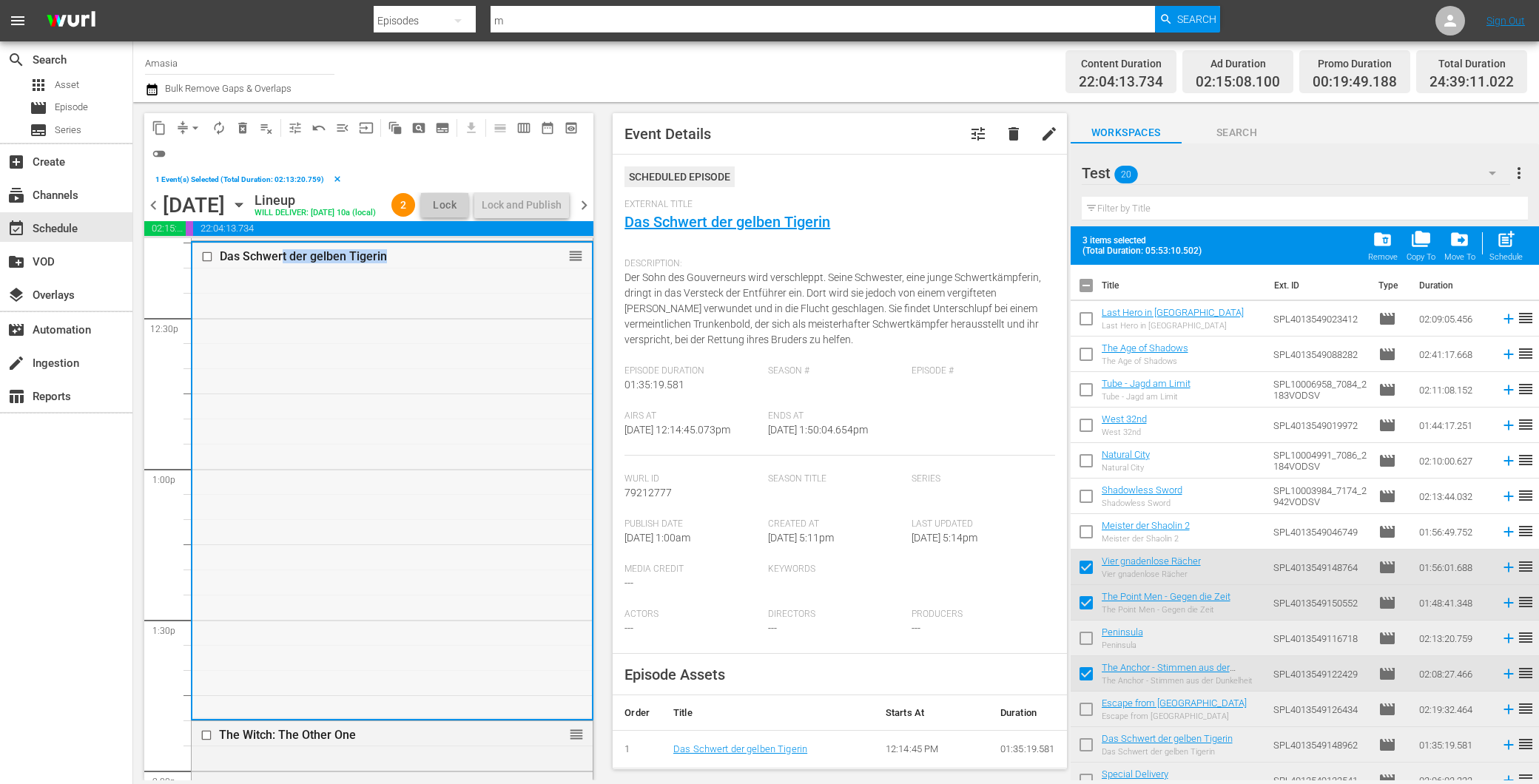
scroll to position [3674, 0]
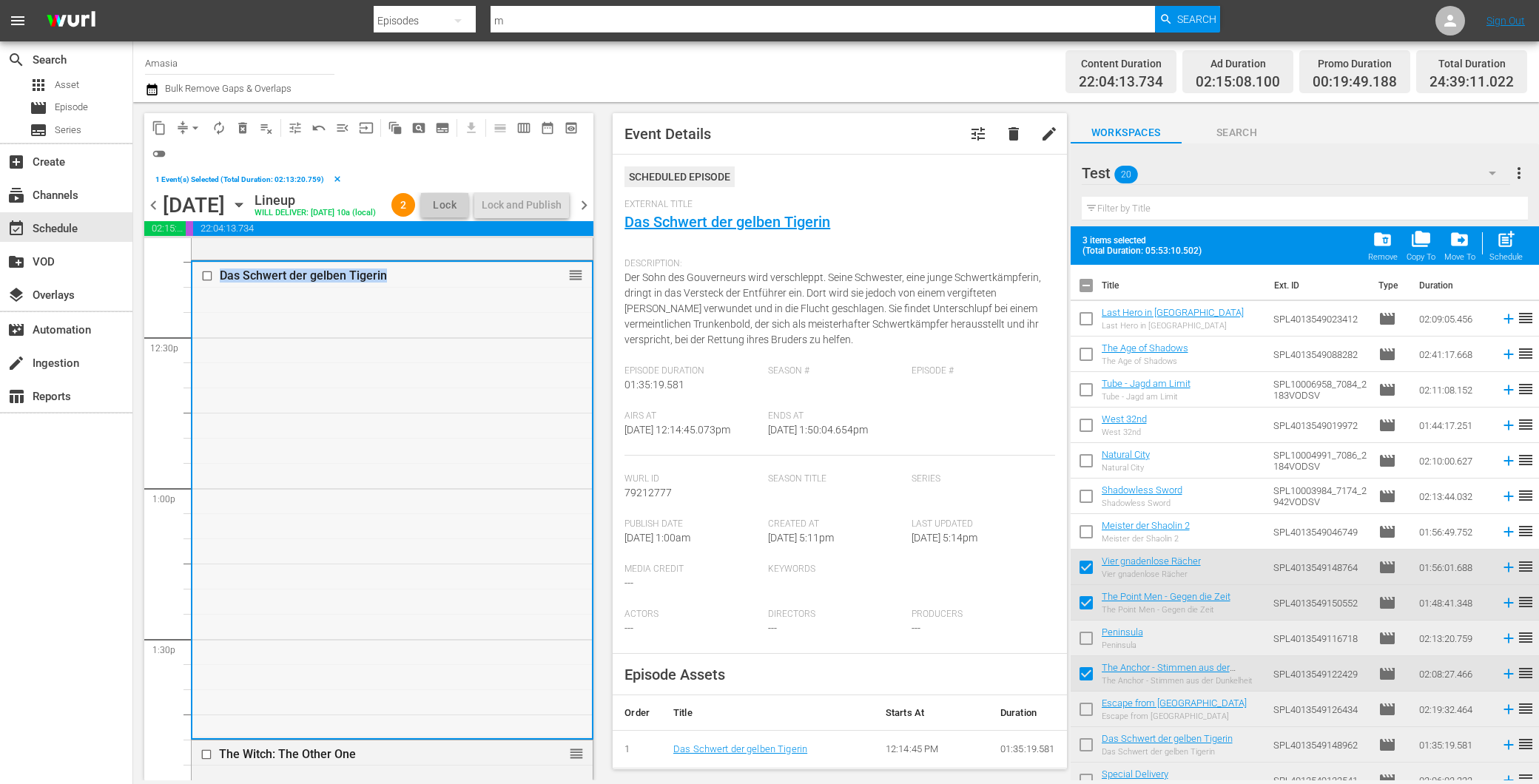
drag, startPoint x: 409, startPoint y: 278, endPoint x: 216, endPoint y: 290, distance: 193.4
click at [216, 284] on div "Das Schwert der gelben Tigerin" at bounding box center [357, 275] width 319 height 18
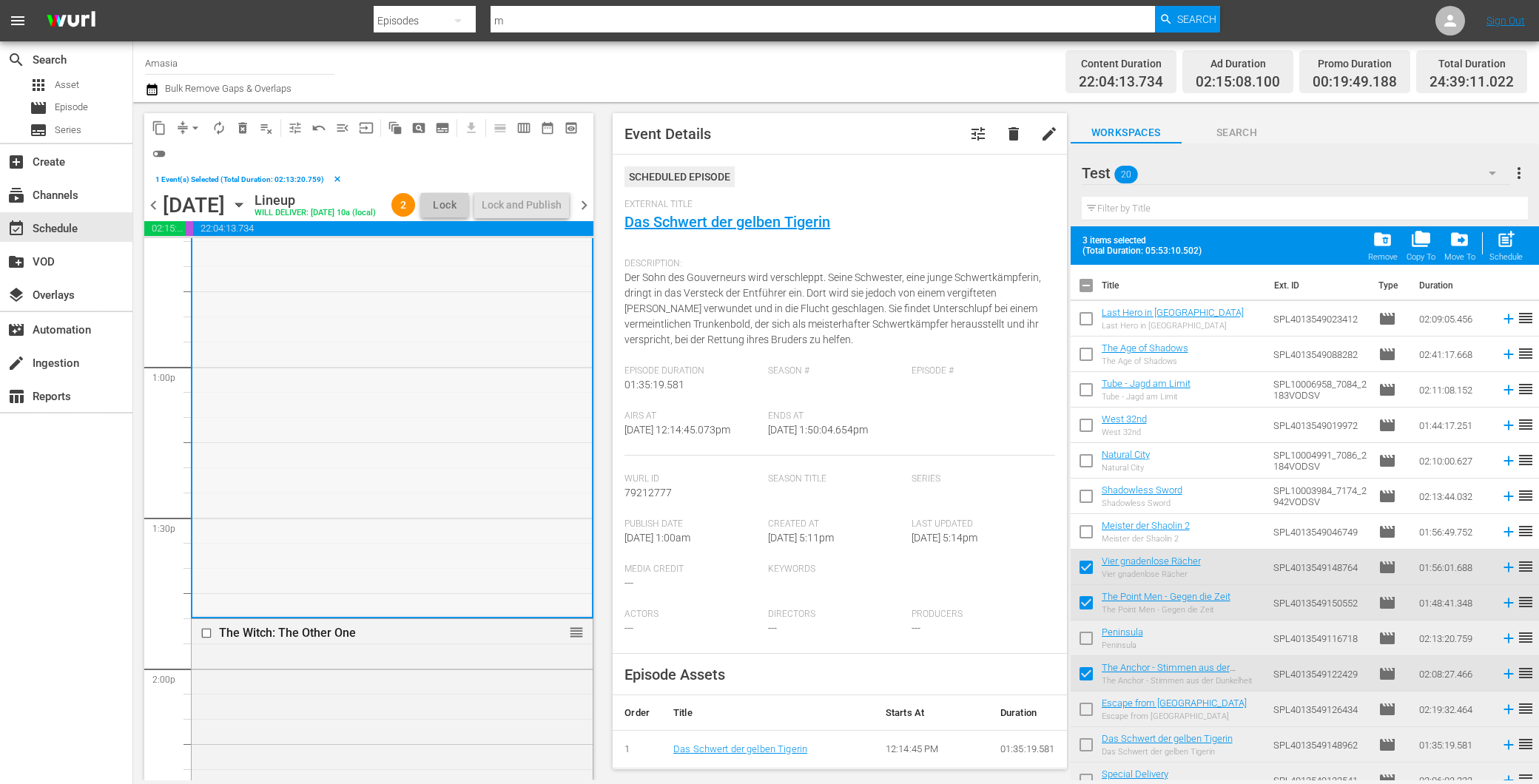
scroll to position [3921, 0]
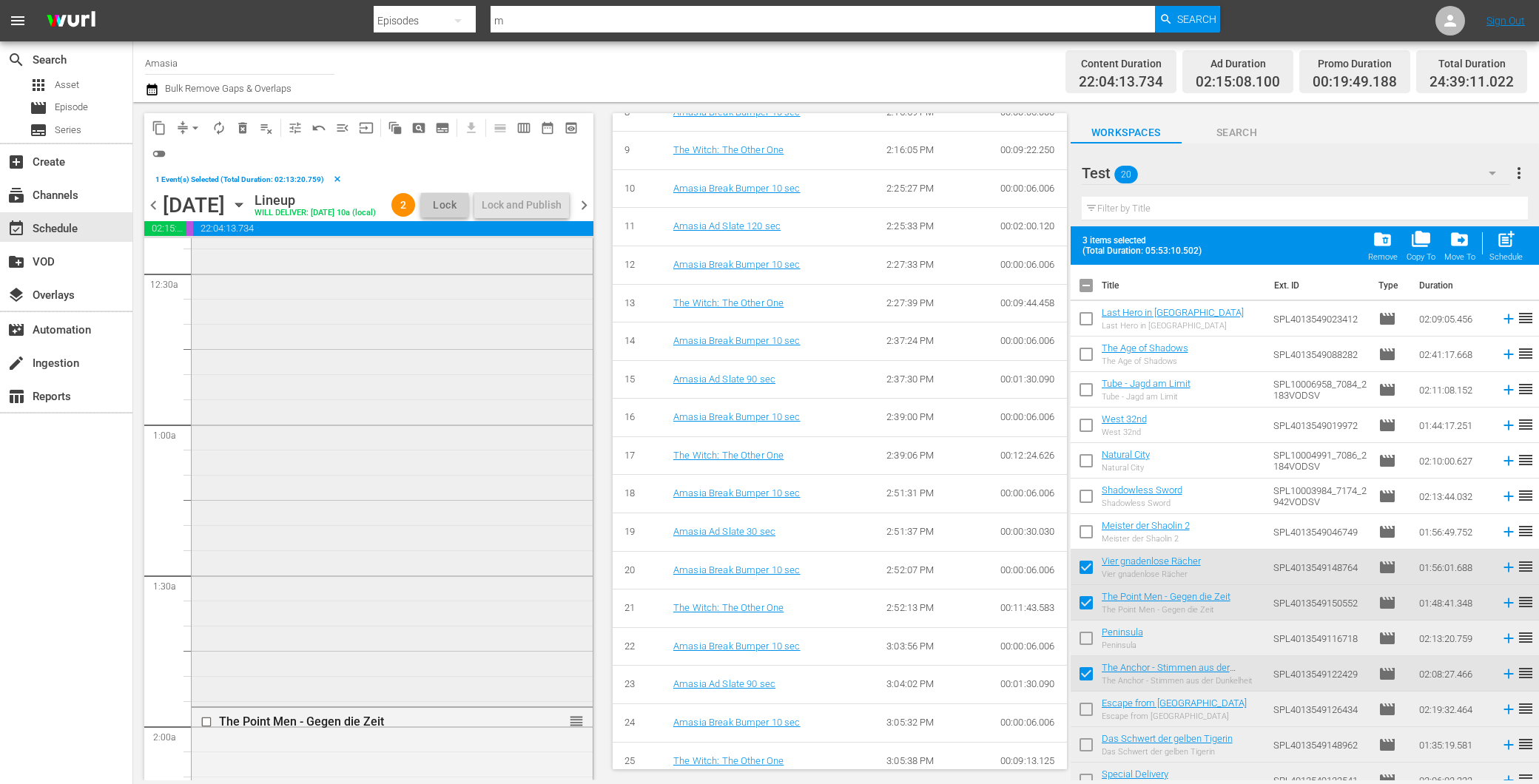
scroll to position [0, 0]
click at [389, 362] on div "Vier gnadenlose Rächer reorder" at bounding box center [392, 529] width 401 height 579
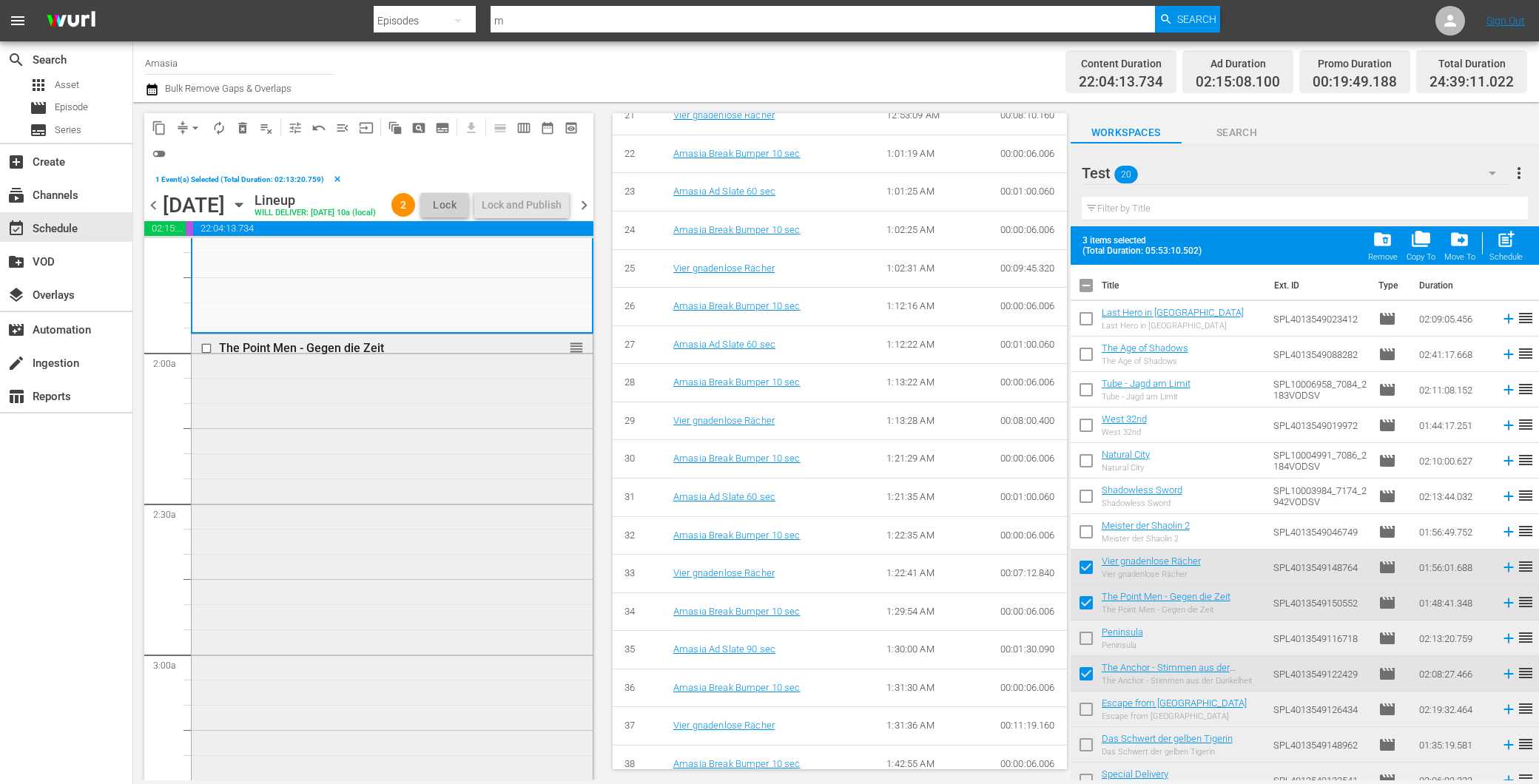
scroll to position [493, 0]
click at [375, 508] on div "The Point Men - Gegen die Zeit reorder" at bounding box center [392, 602] width 401 height 542
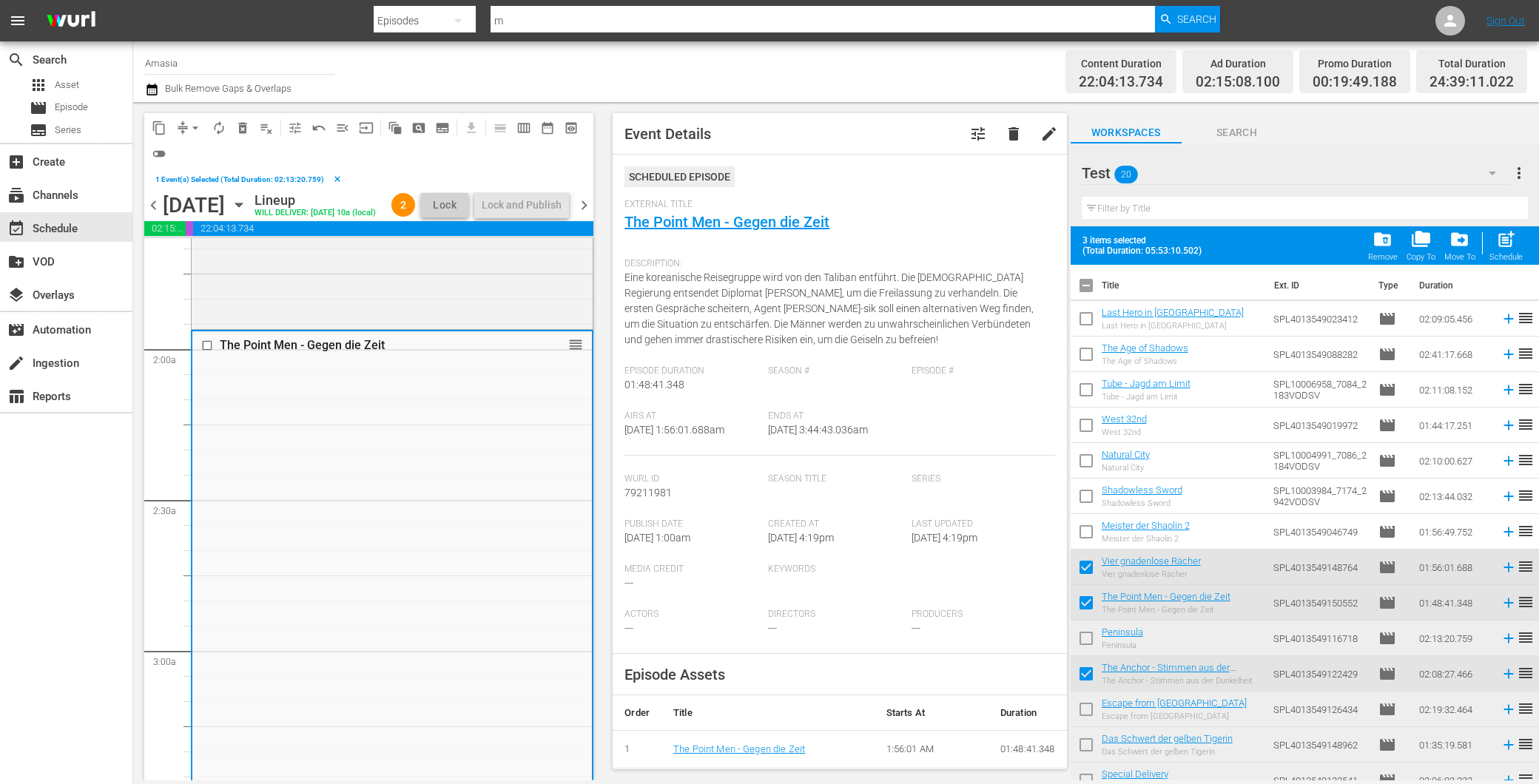
scroll to position [0, 0]
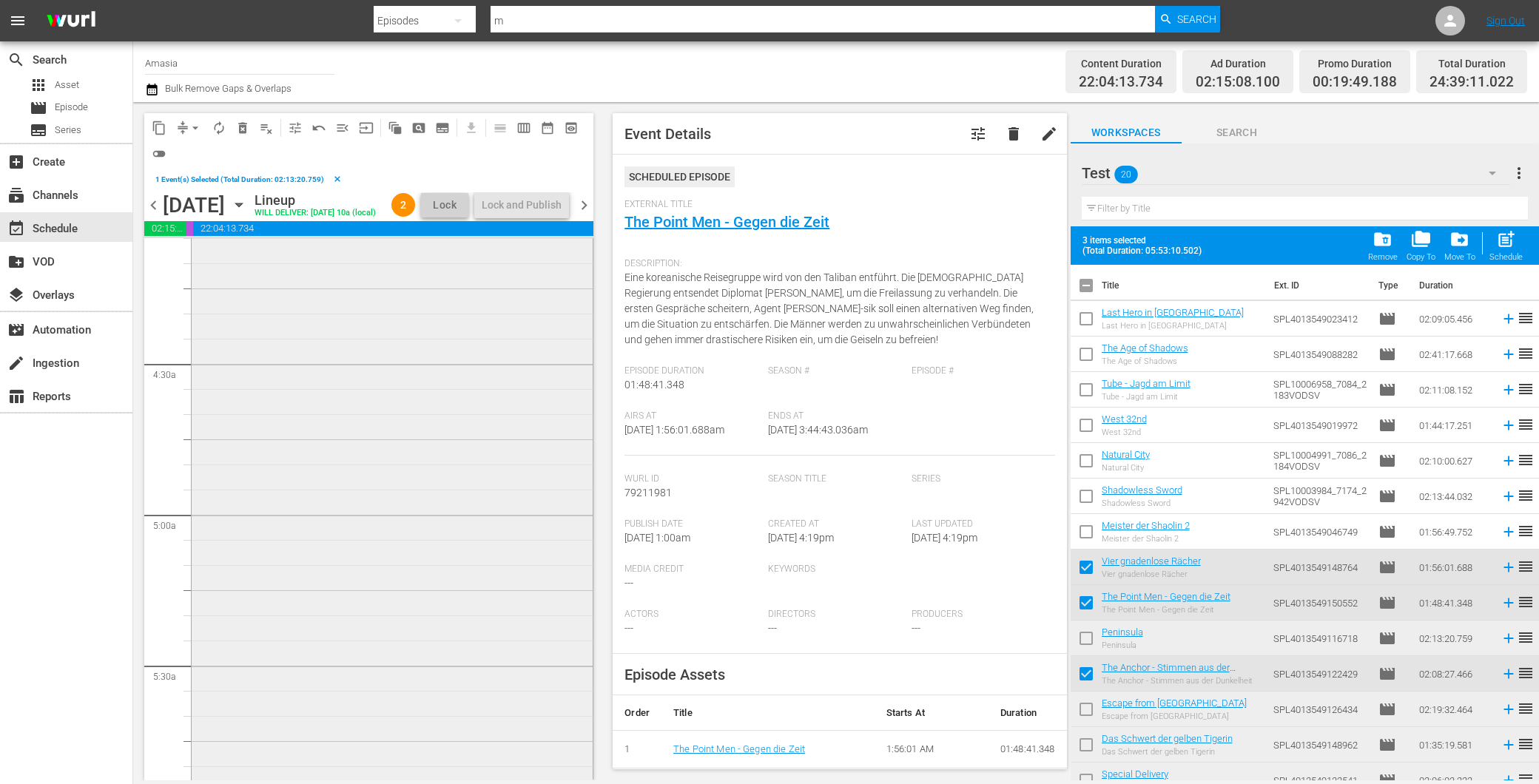
click at [294, 521] on div "The Anchor - Stimmen aus der Dunkelheit reorder" at bounding box center [392, 458] width 401 height 642
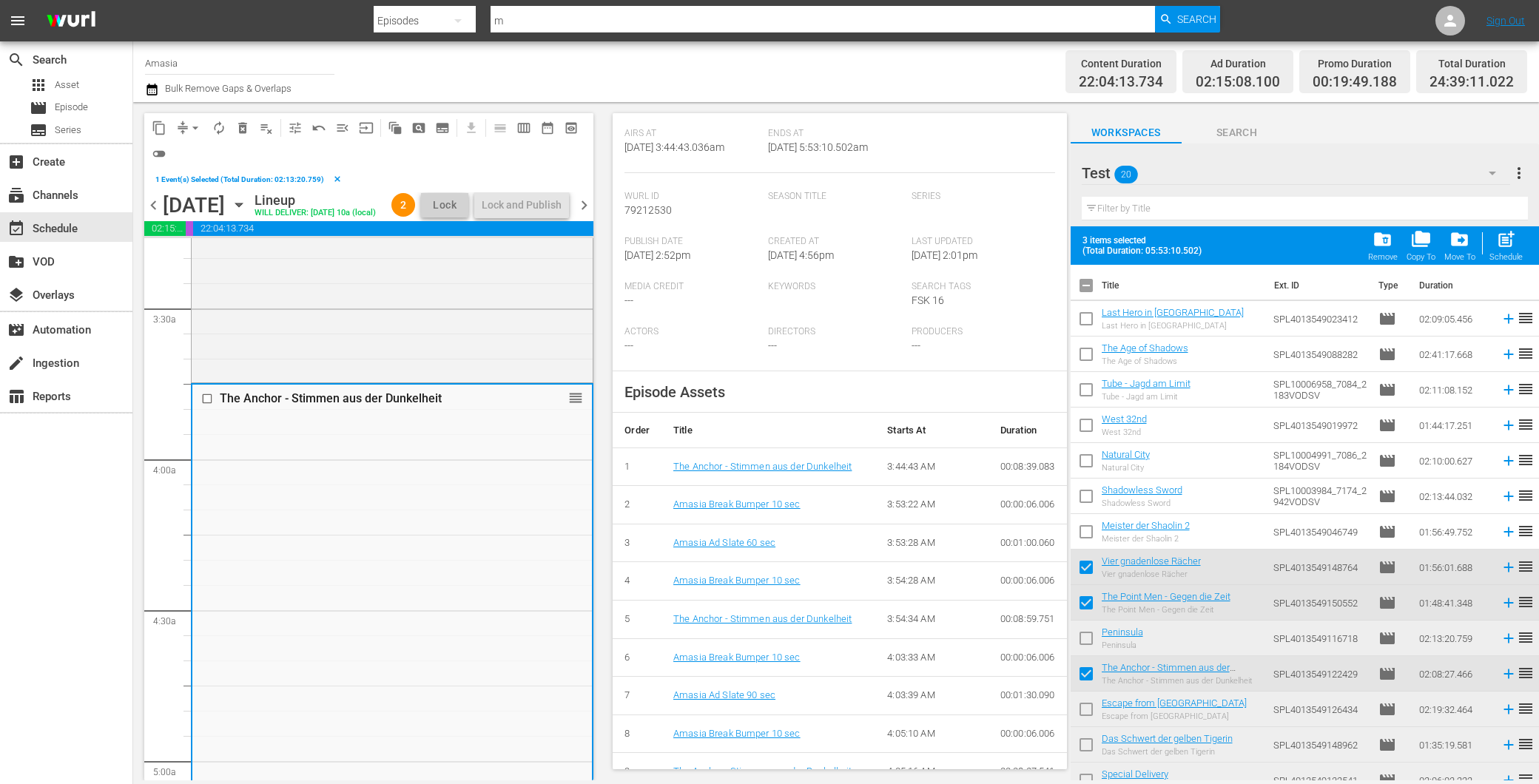
scroll to position [575, 0]
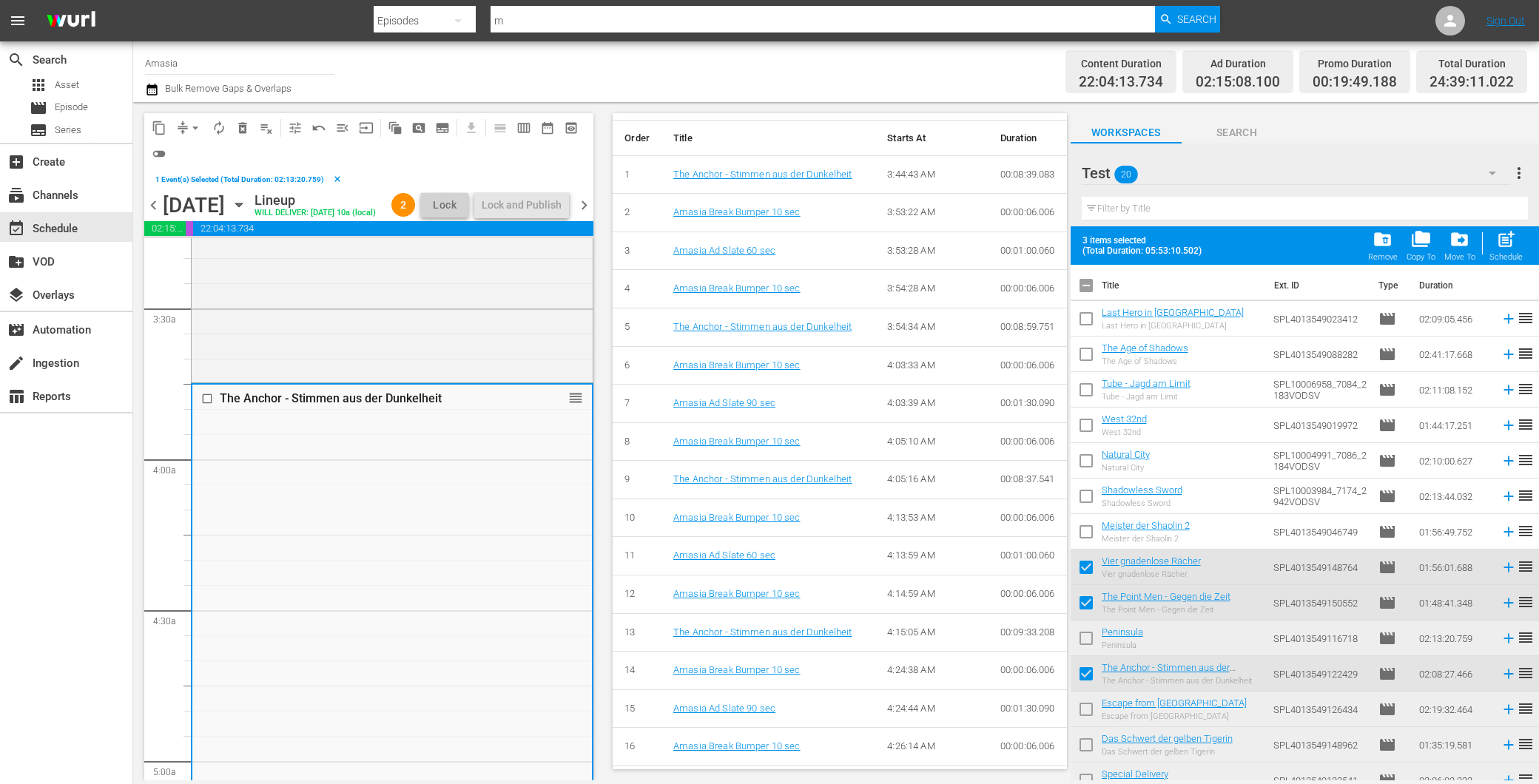
click at [1091, 604] on input "checkbox" at bounding box center [1085, 606] width 31 height 31
click at [1083, 603] on input "checkbox" at bounding box center [1085, 606] width 31 height 31
checkbox input "true"
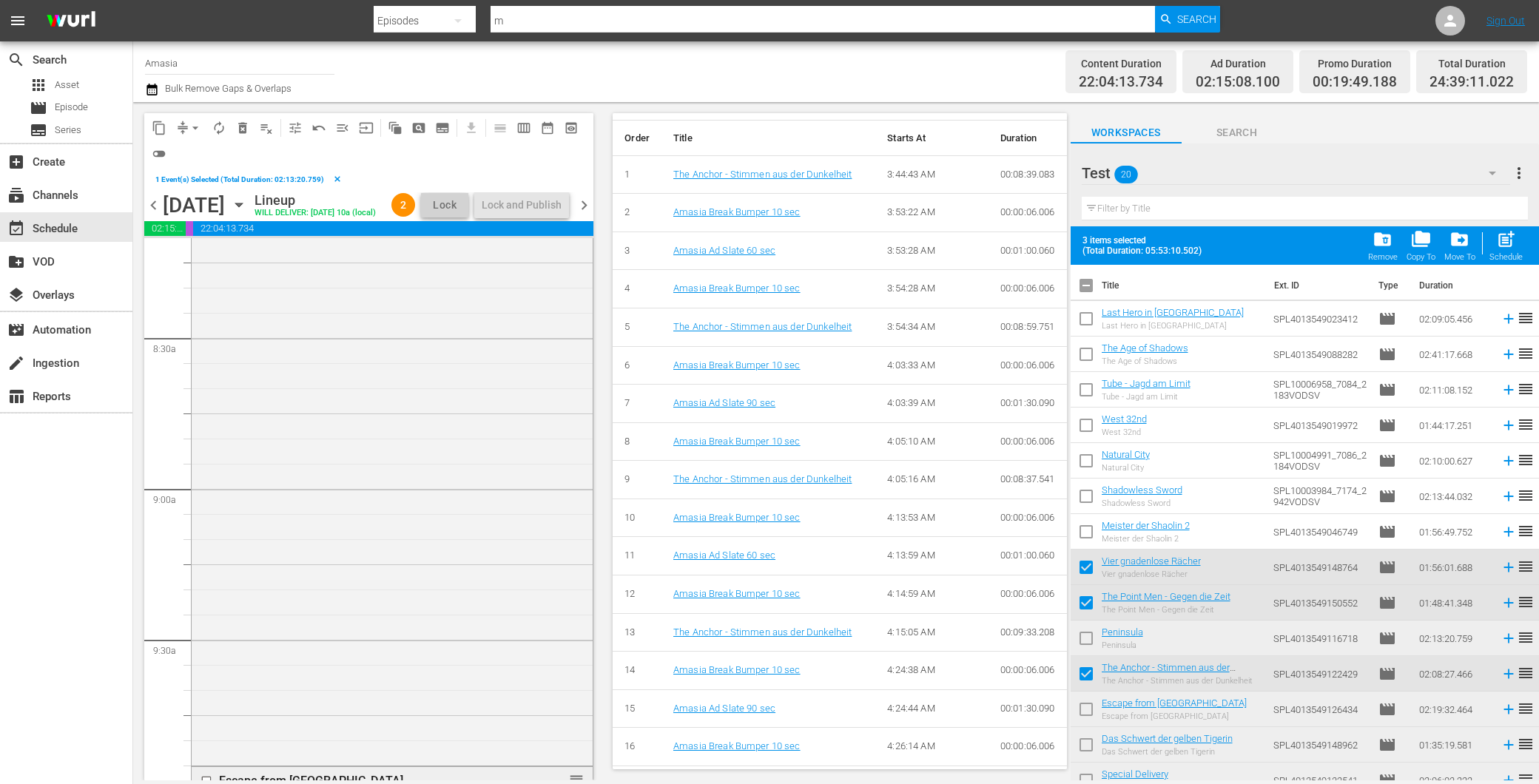
scroll to position [2795, 0]
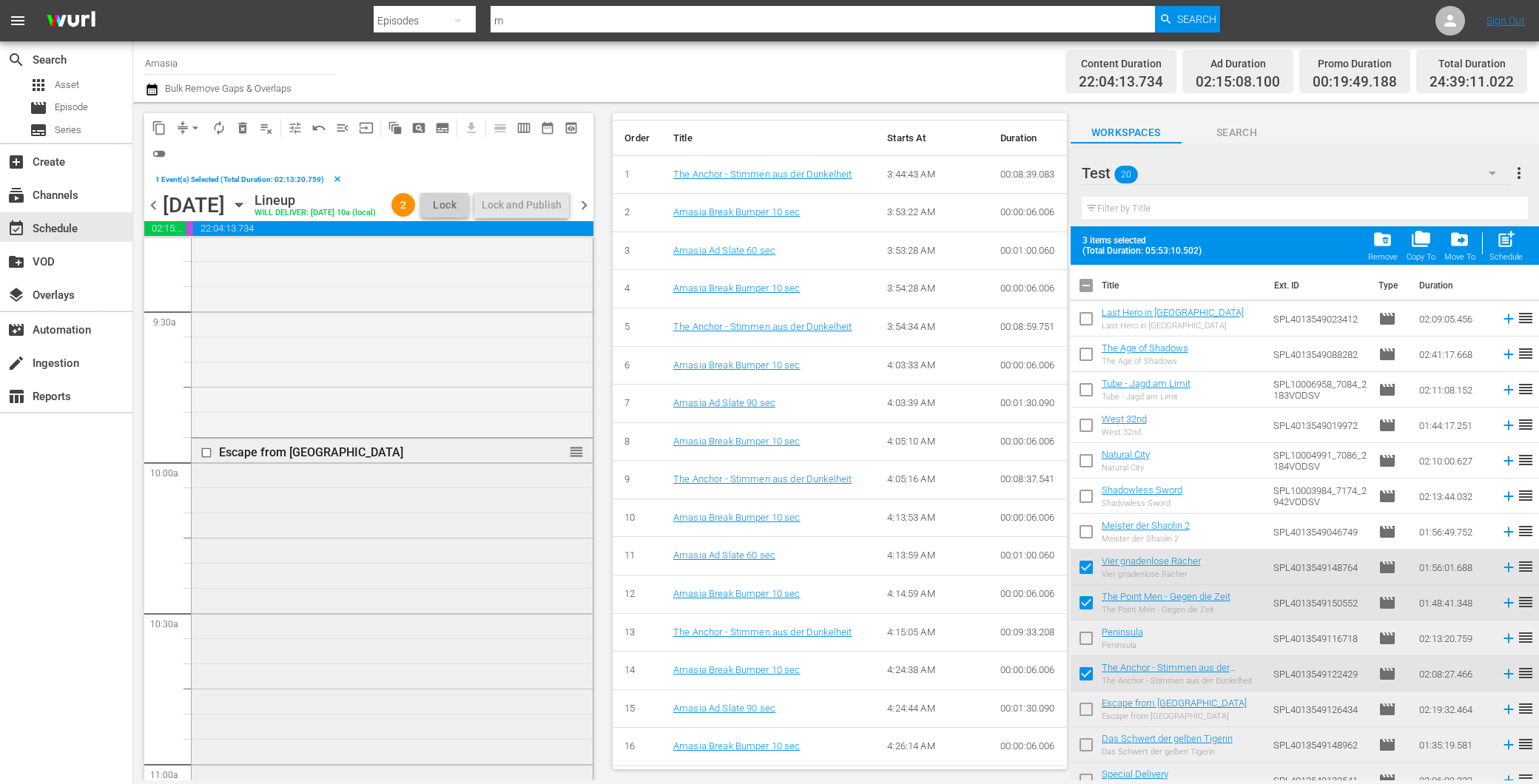
click at [361, 639] on div "Escape from Mogadishu reorder" at bounding box center [392, 787] width 401 height 698
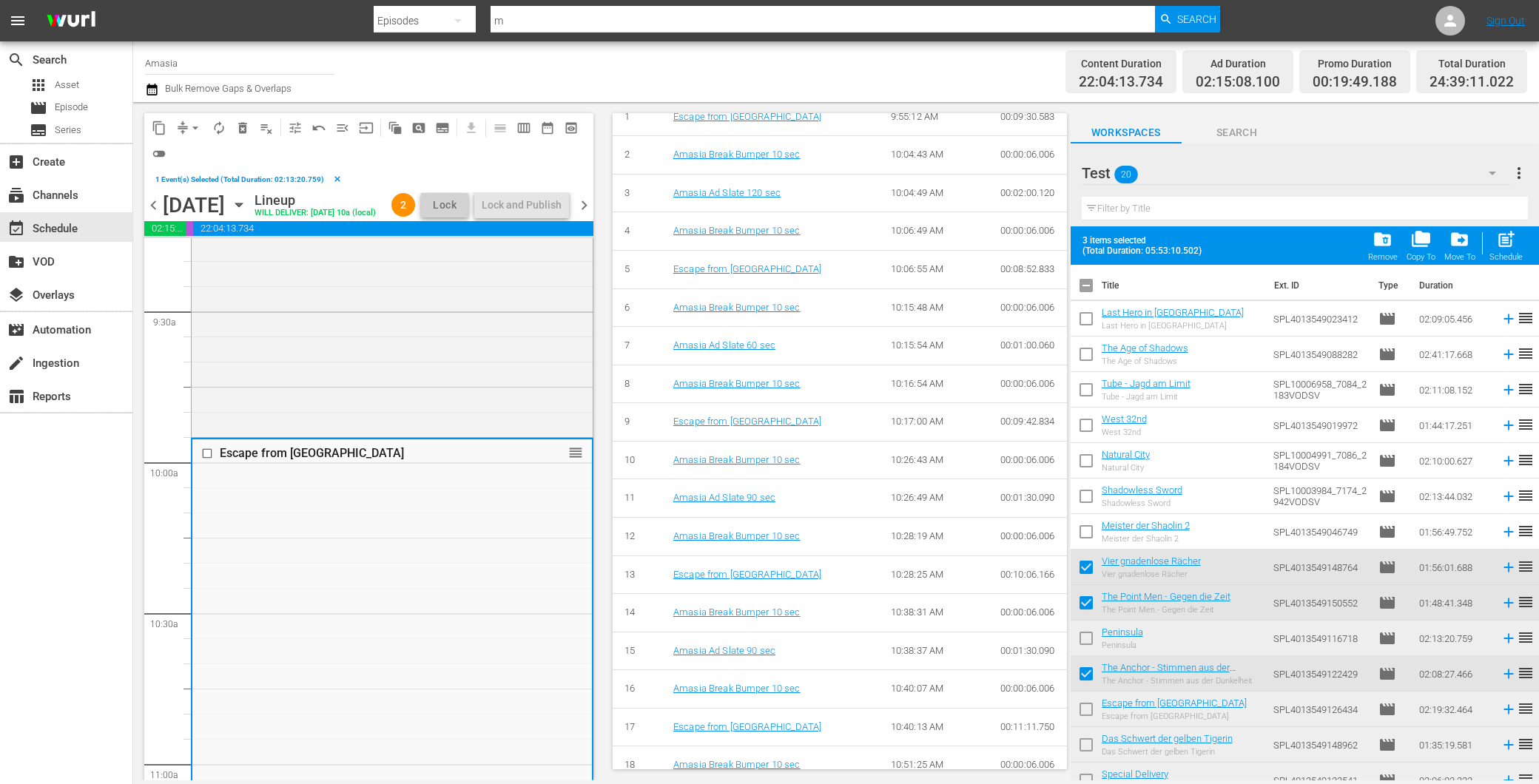
scroll to position [657, 0]
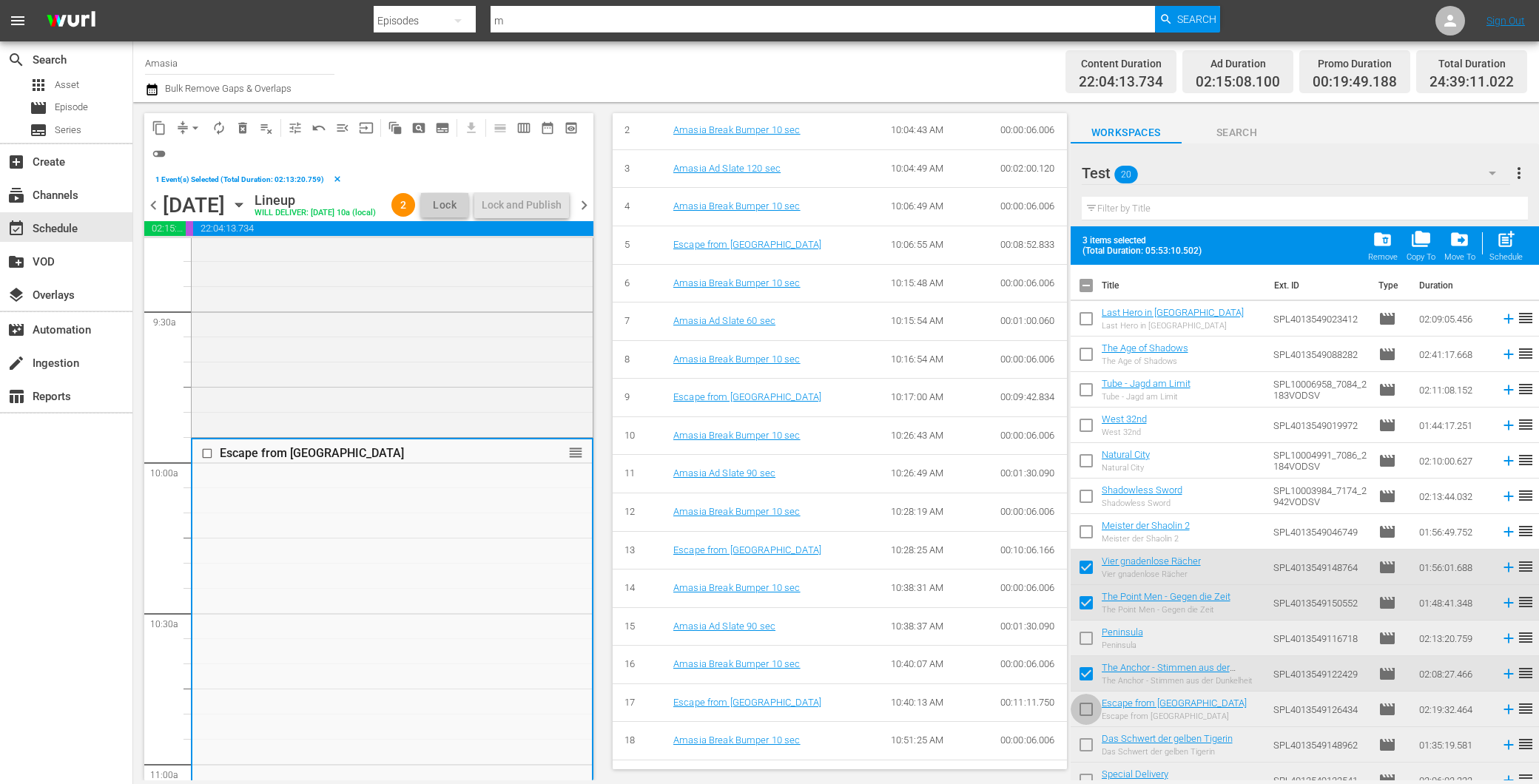
click at [1089, 712] on input "checkbox" at bounding box center [1085, 712] width 31 height 31
checkbox input "true"
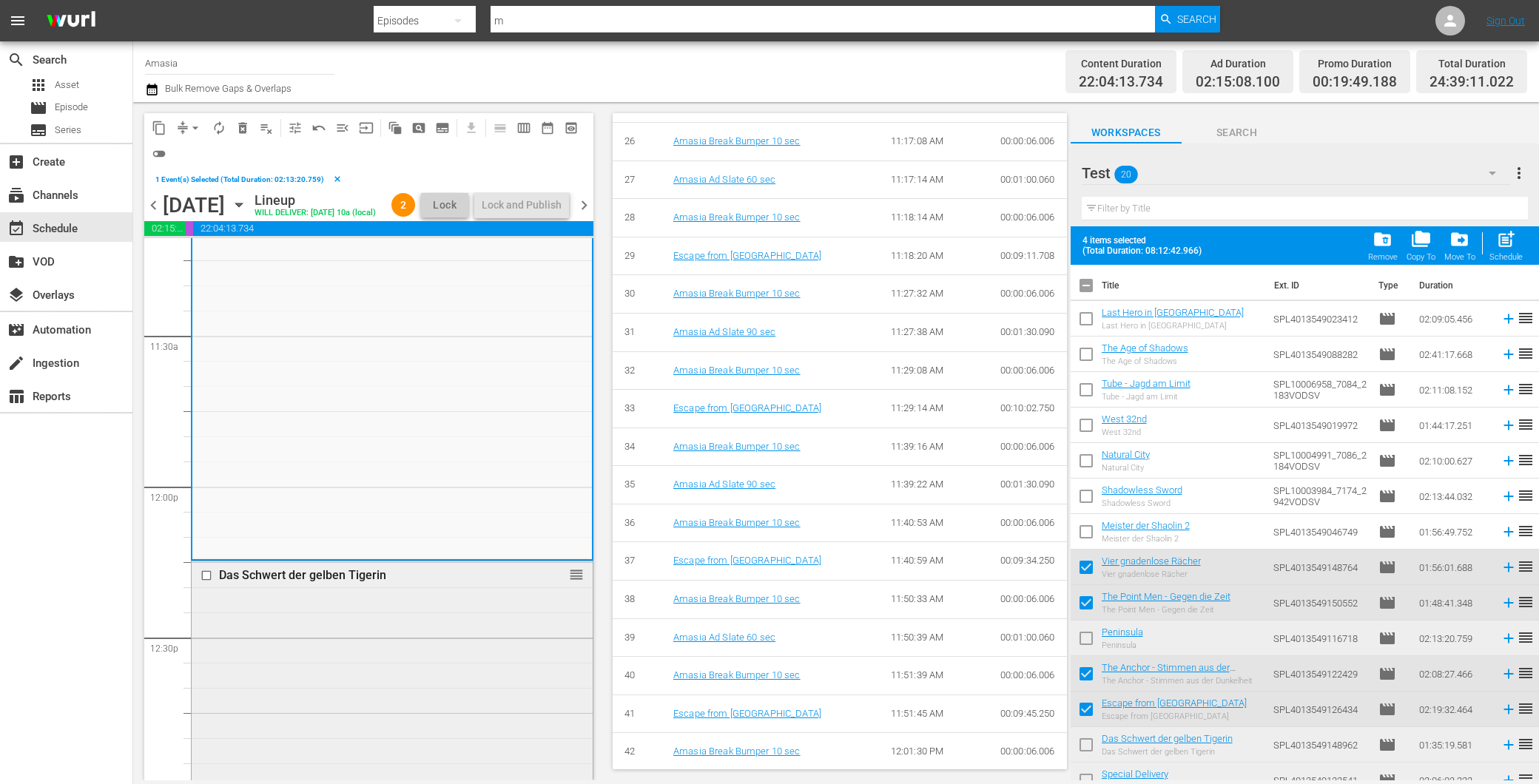
scroll to position [3452, 0]
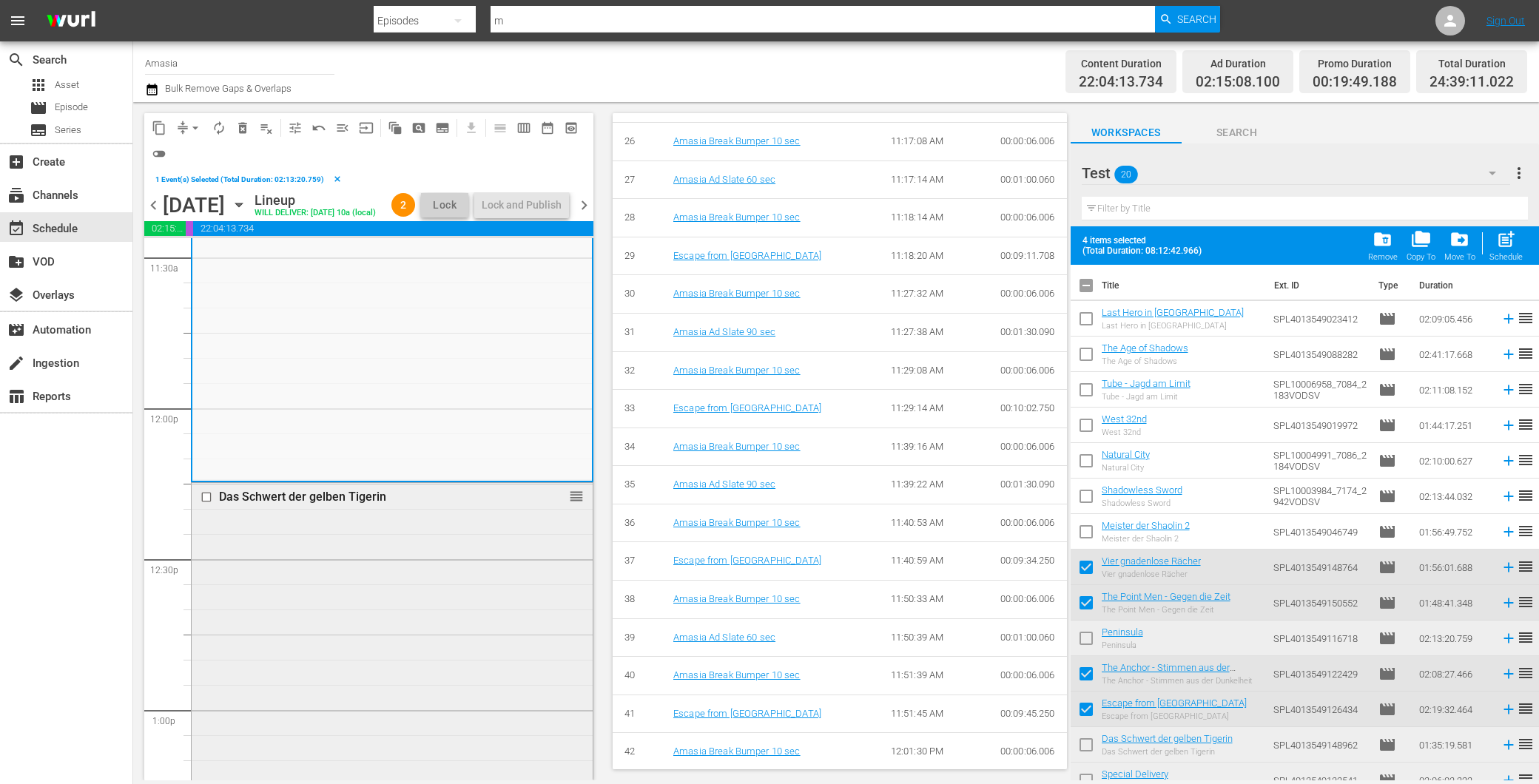
click at [318, 639] on div "Das Schwert der gelben Tigerin reorder" at bounding box center [392, 720] width 401 height 475
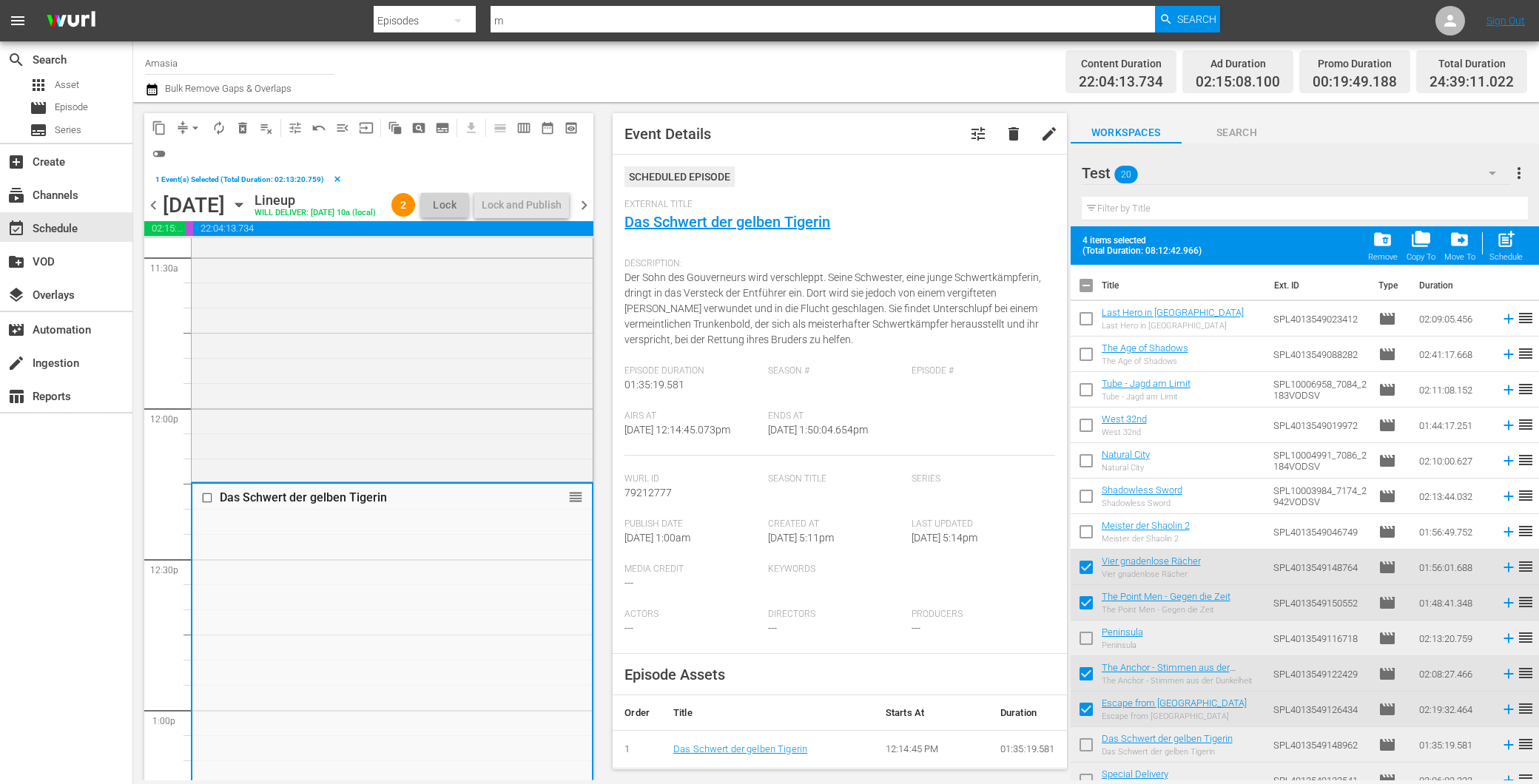
scroll to position [0, 0]
click at [1086, 755] on input "checkbox" at bounding box center [1085, 747] width 31 height 31
checkbox input "true"
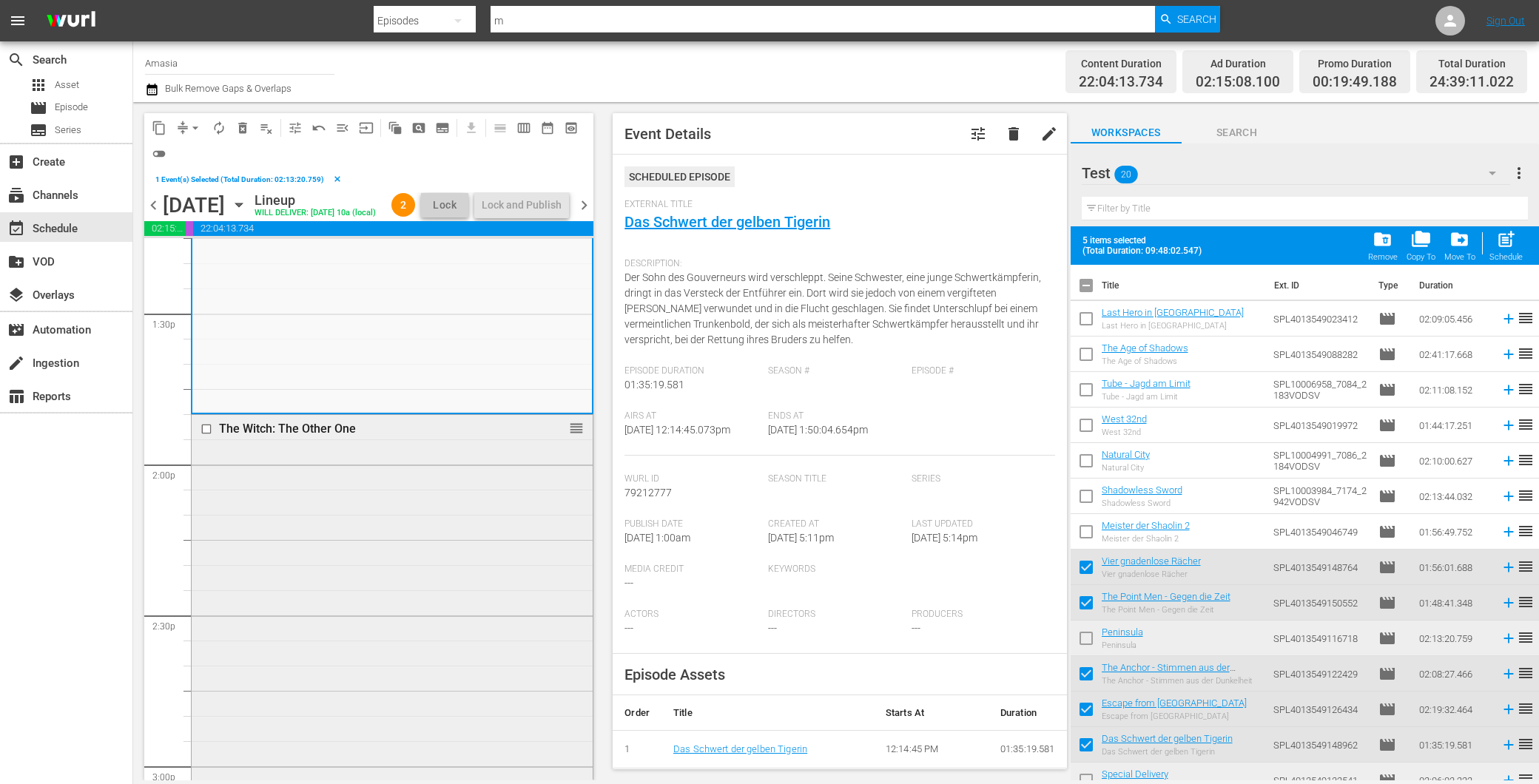
scroll to position [4027, 0]
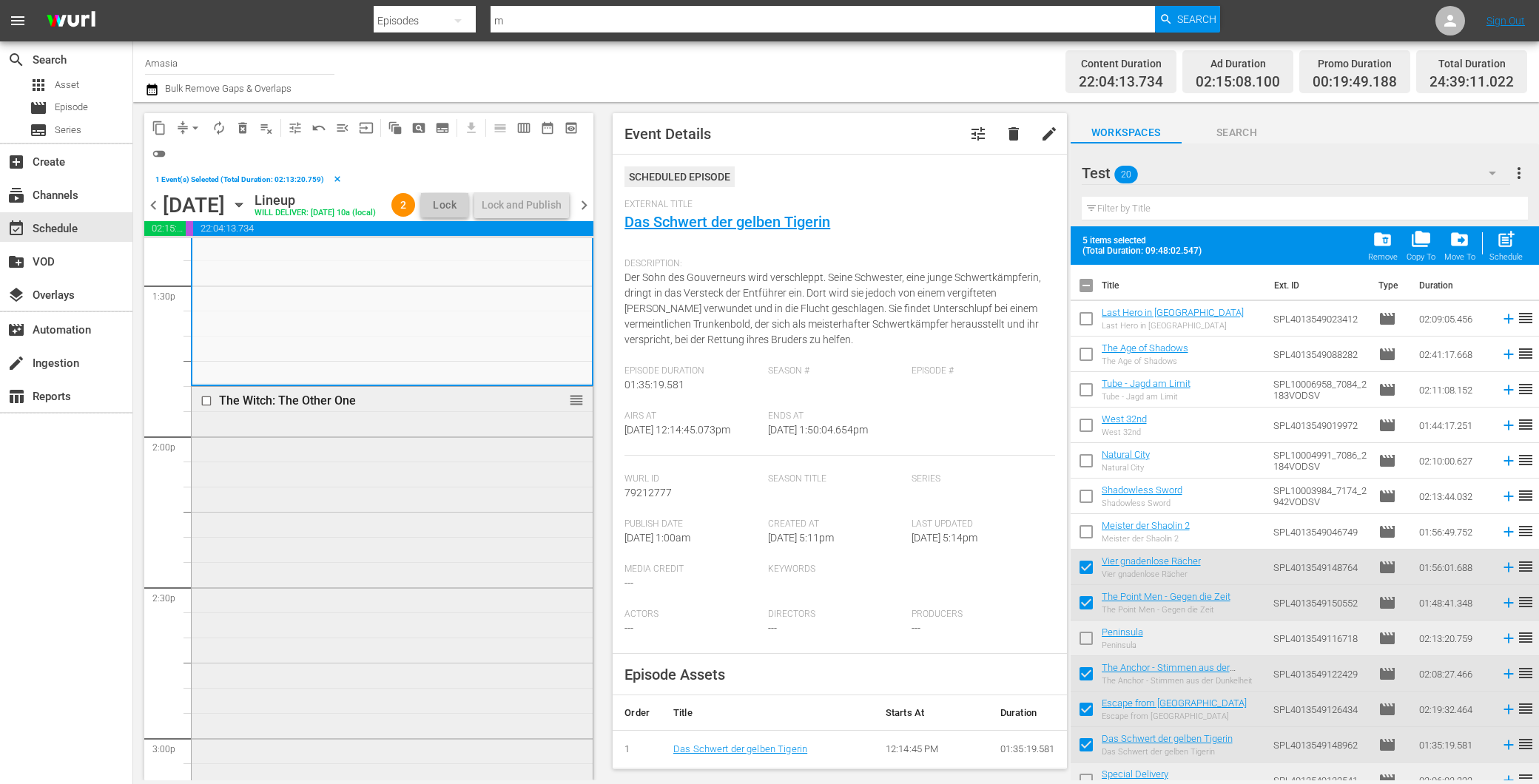
click at [323, 545] on div "The Witch: The Other One reorder" at bounding box center [392, 777] width 401 height 782
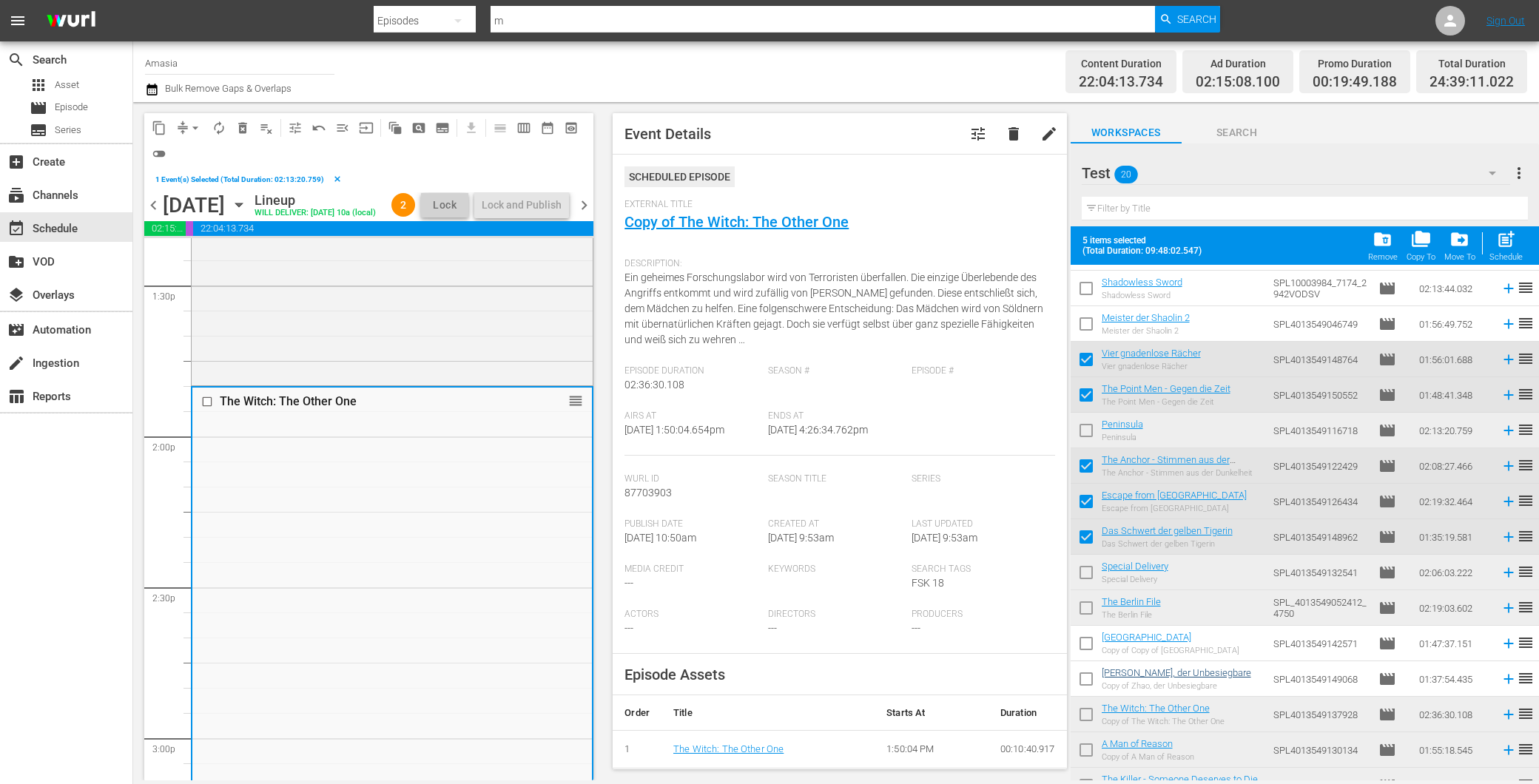
scroll to position [228, 0]
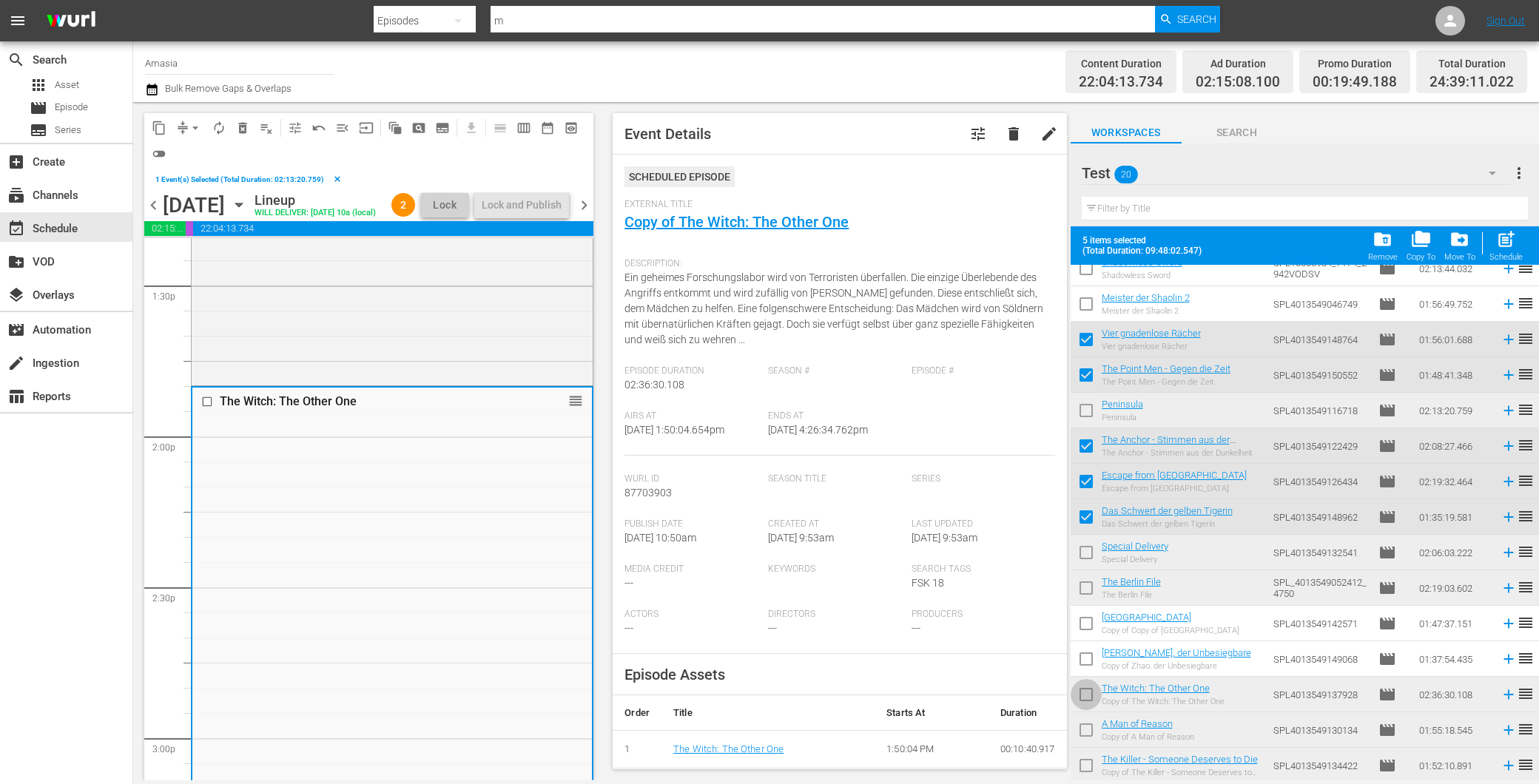
click at [1085, 695] on input "checkbox" at bounding box center [1085, 697] width 31 height 31
checkbox input "true"
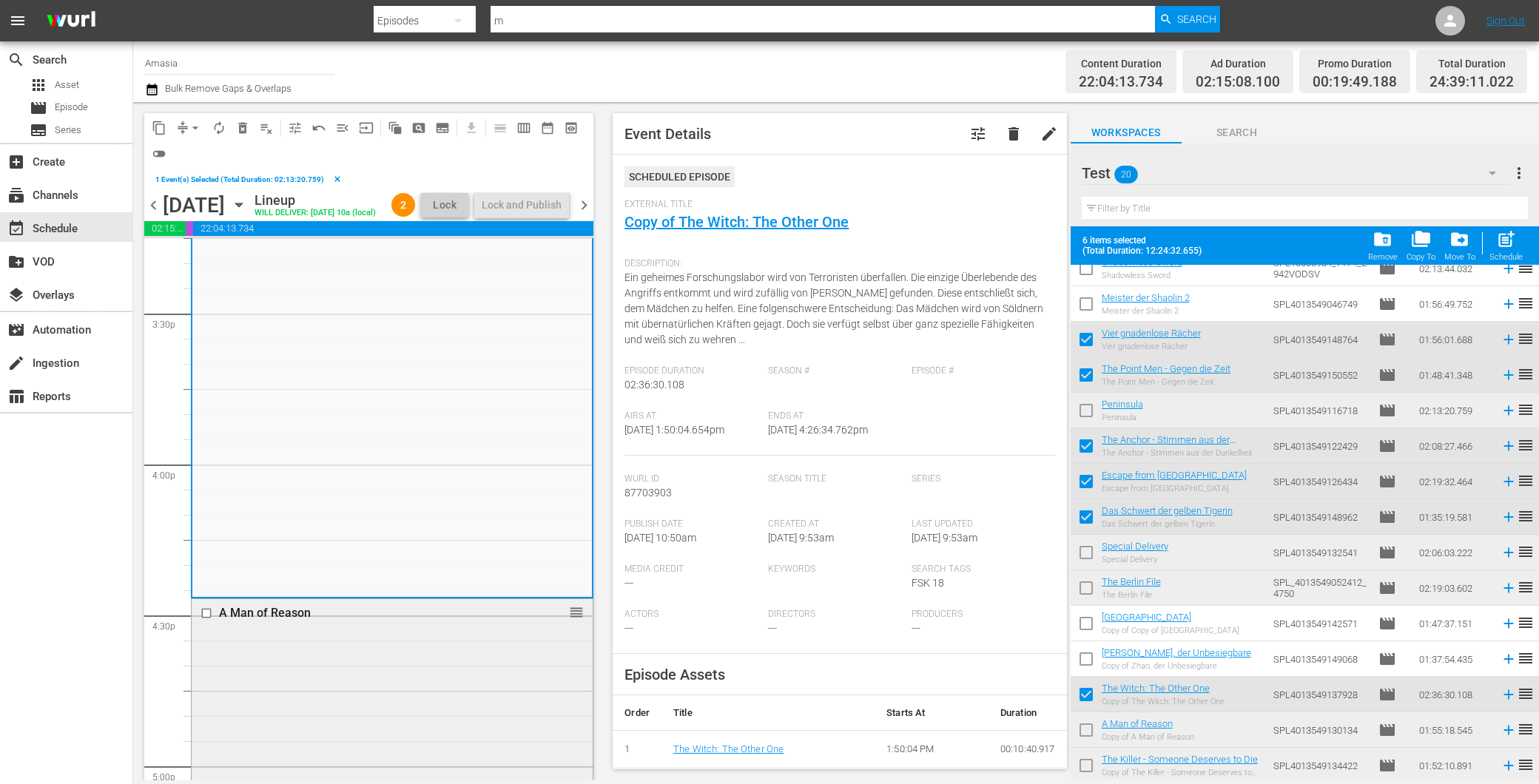
scroll to position [4932, 0]
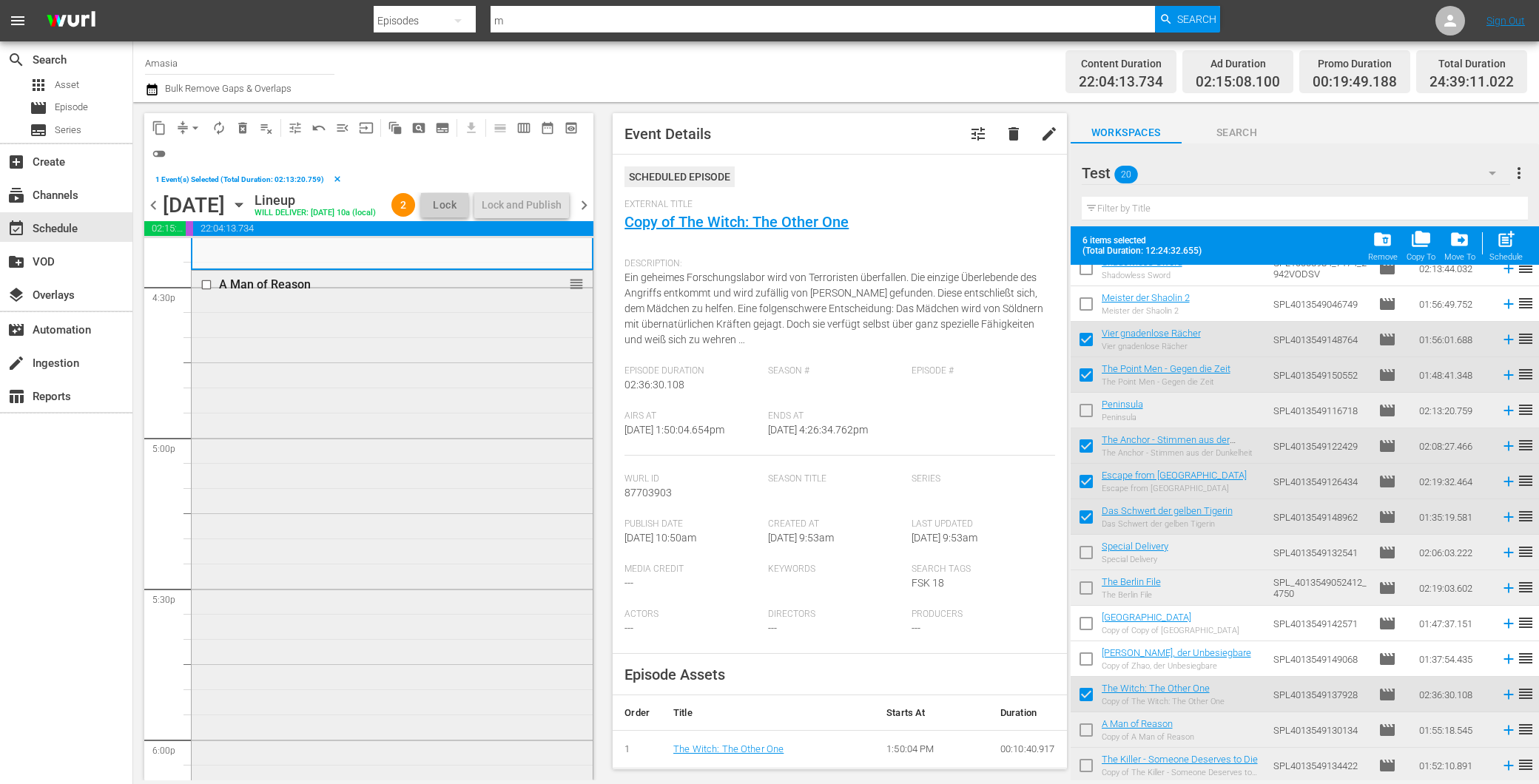
click at [364, 636] on div "A Man of Reason reorder" at bounding box center [392, 559] width 401 height 576
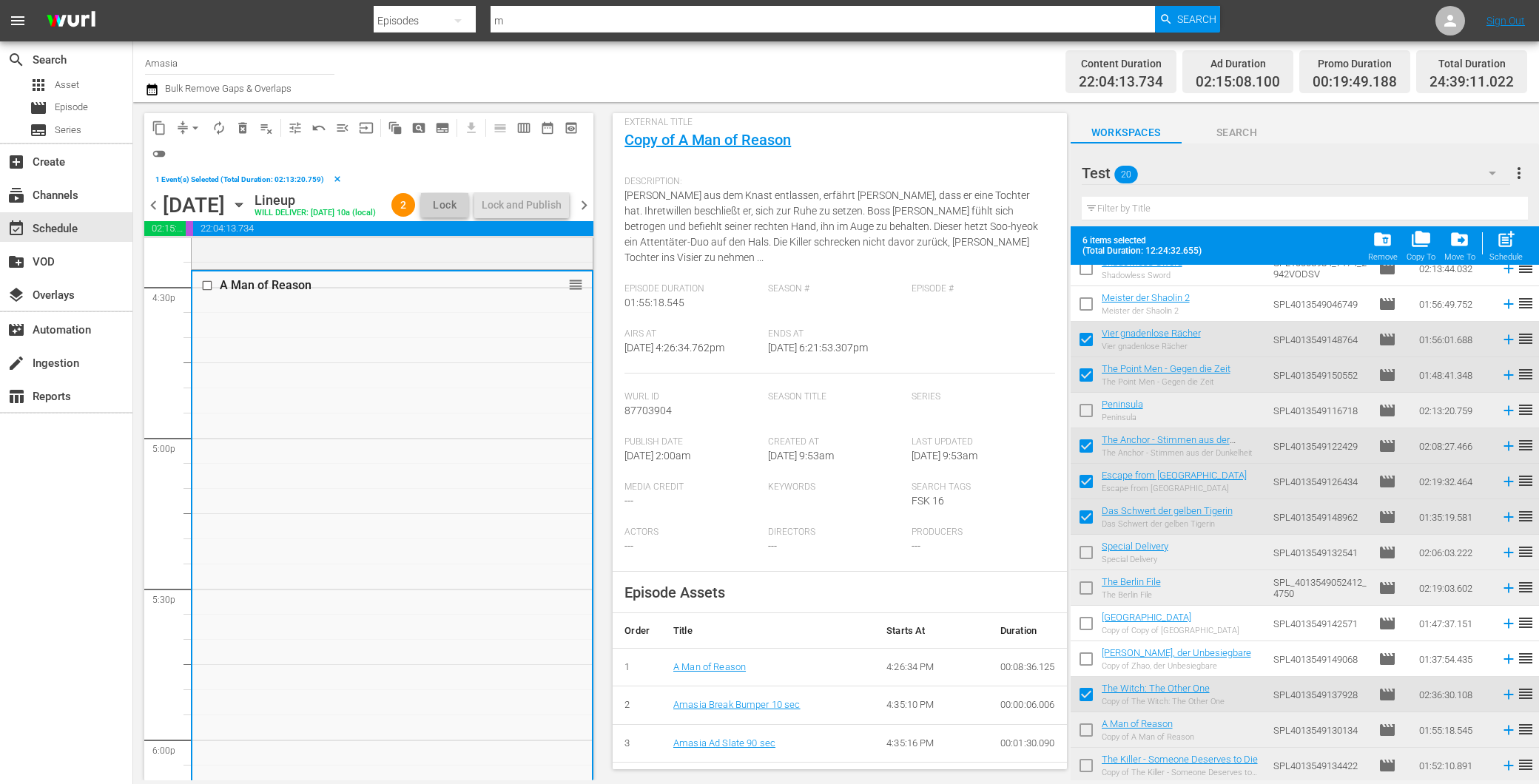
scroll to position [0, 0]
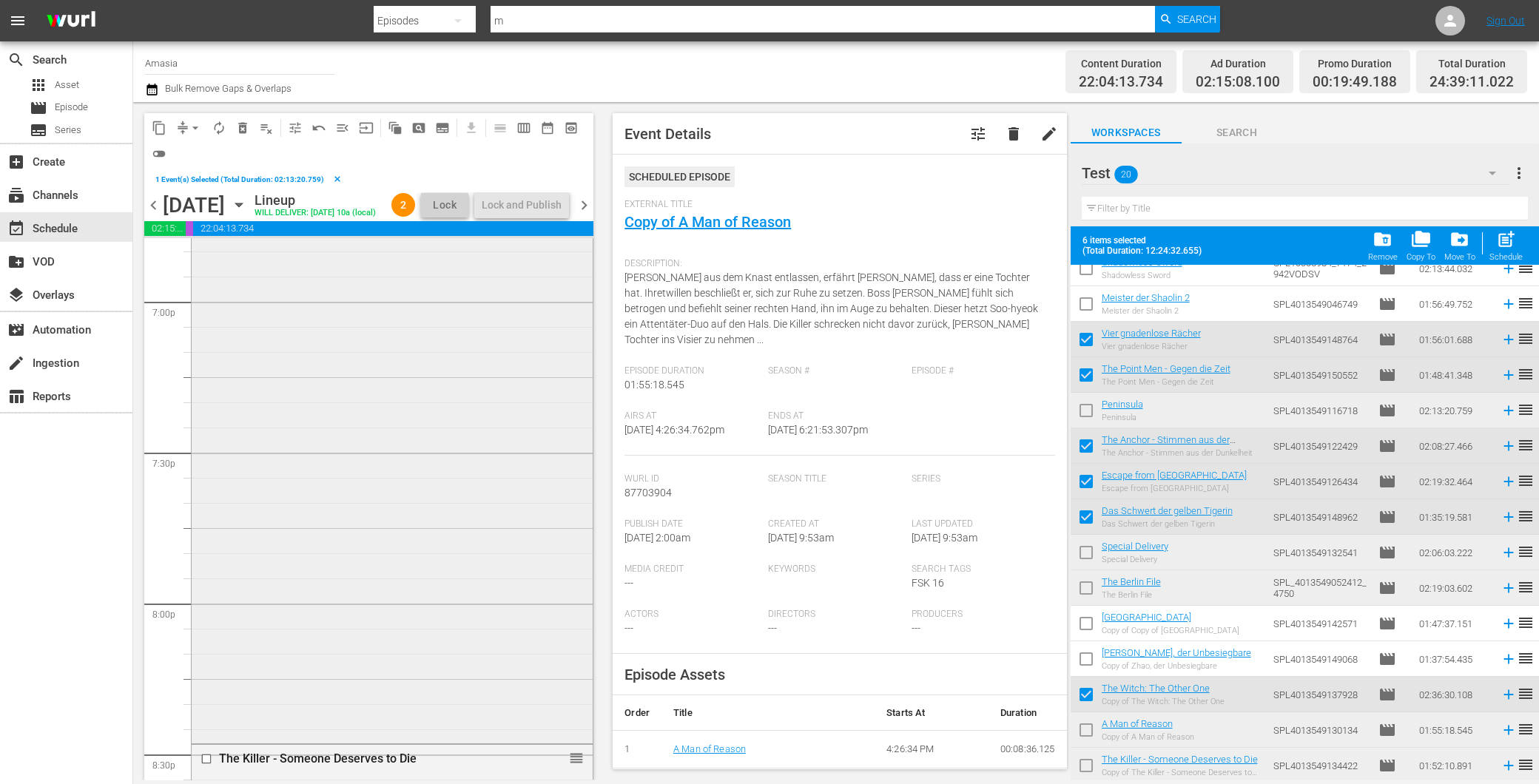
click at [319, 571] on div "Special Delivery reorder" at bounding box center [392, 426] width 401 height 629
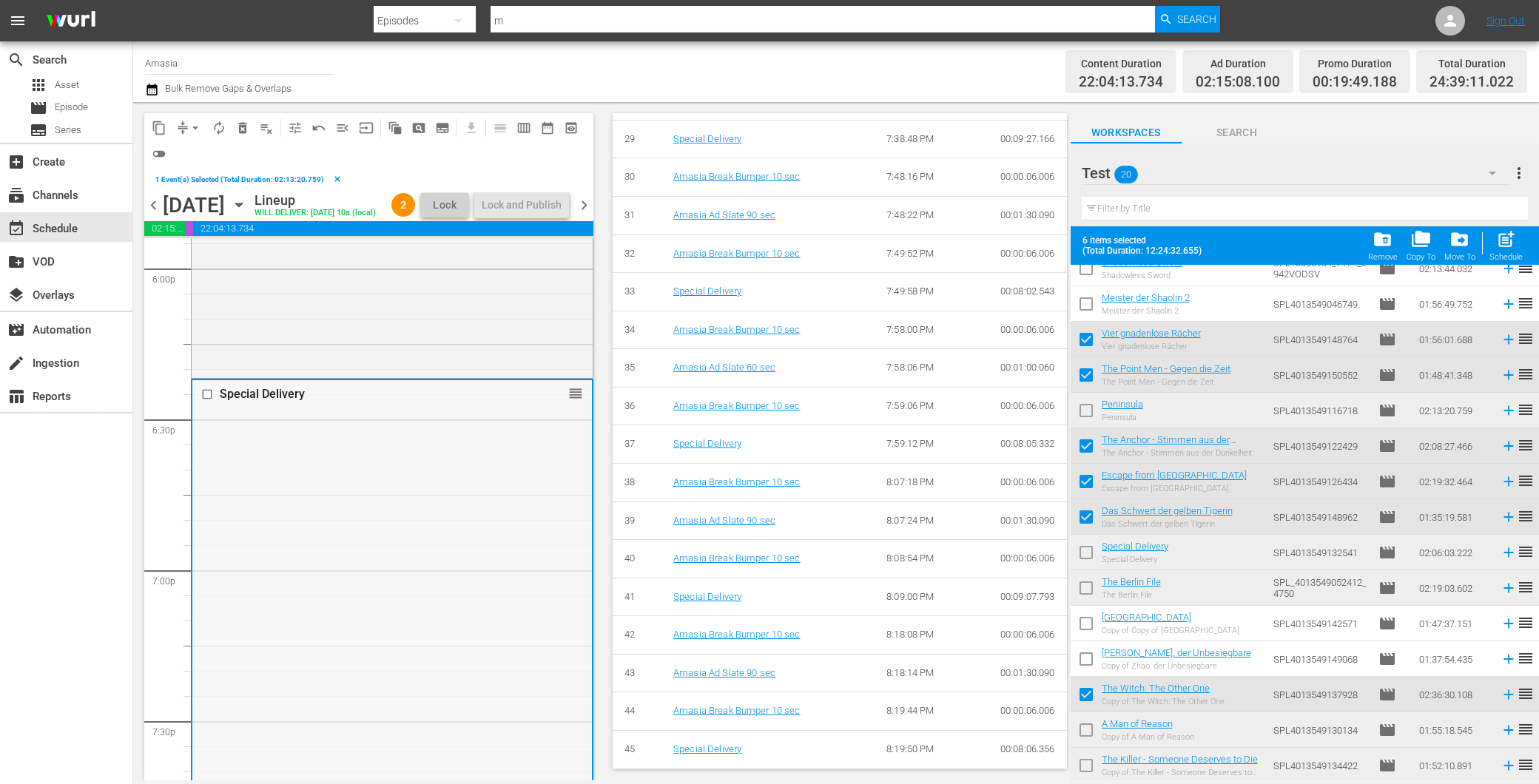
scroll to position [5362, 0]
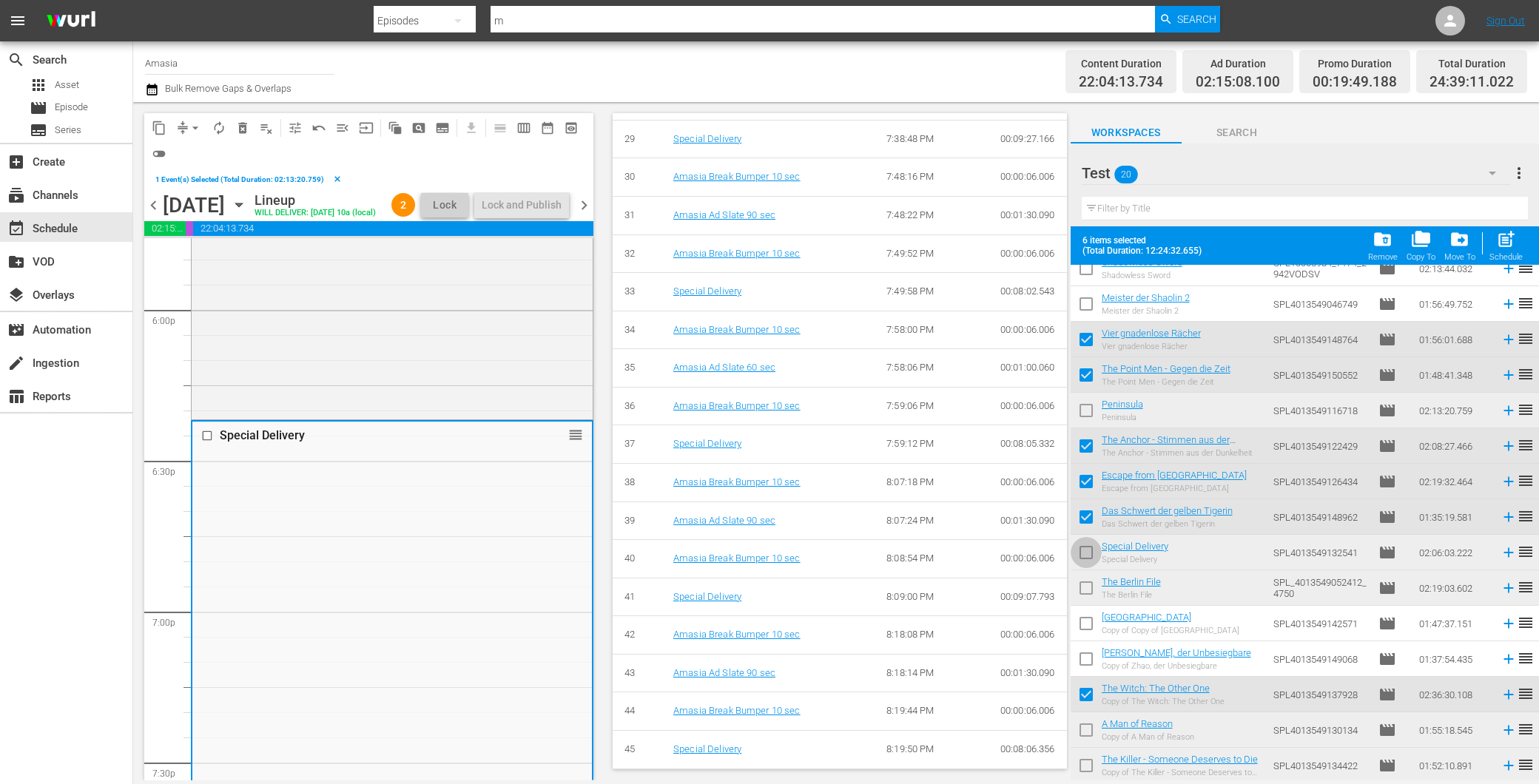
click at [1092, 551] on input "checkbox" at bounding box center [1085, 555] width 31 height 31
checkbox input "true"
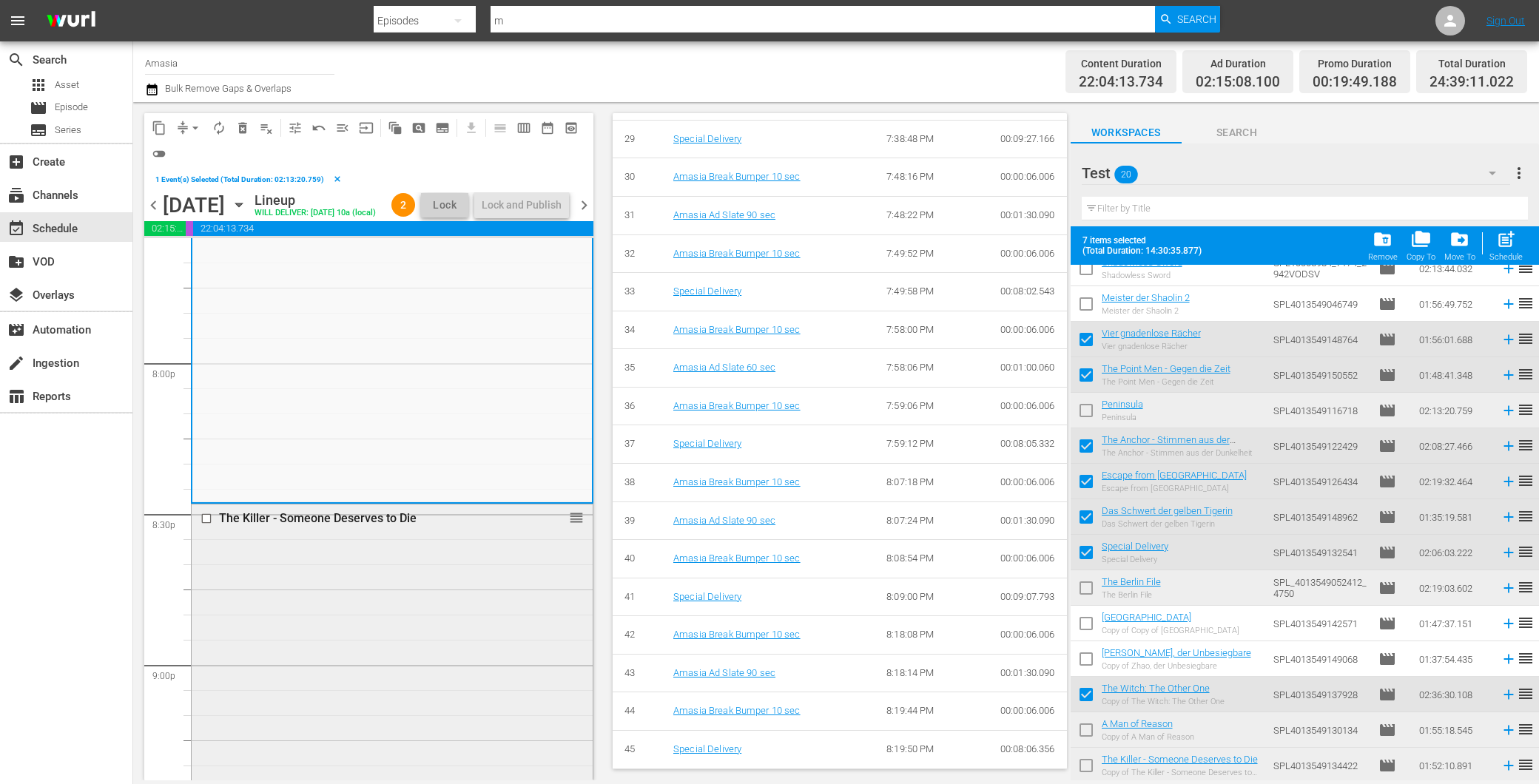
scroll to position [0, 0]
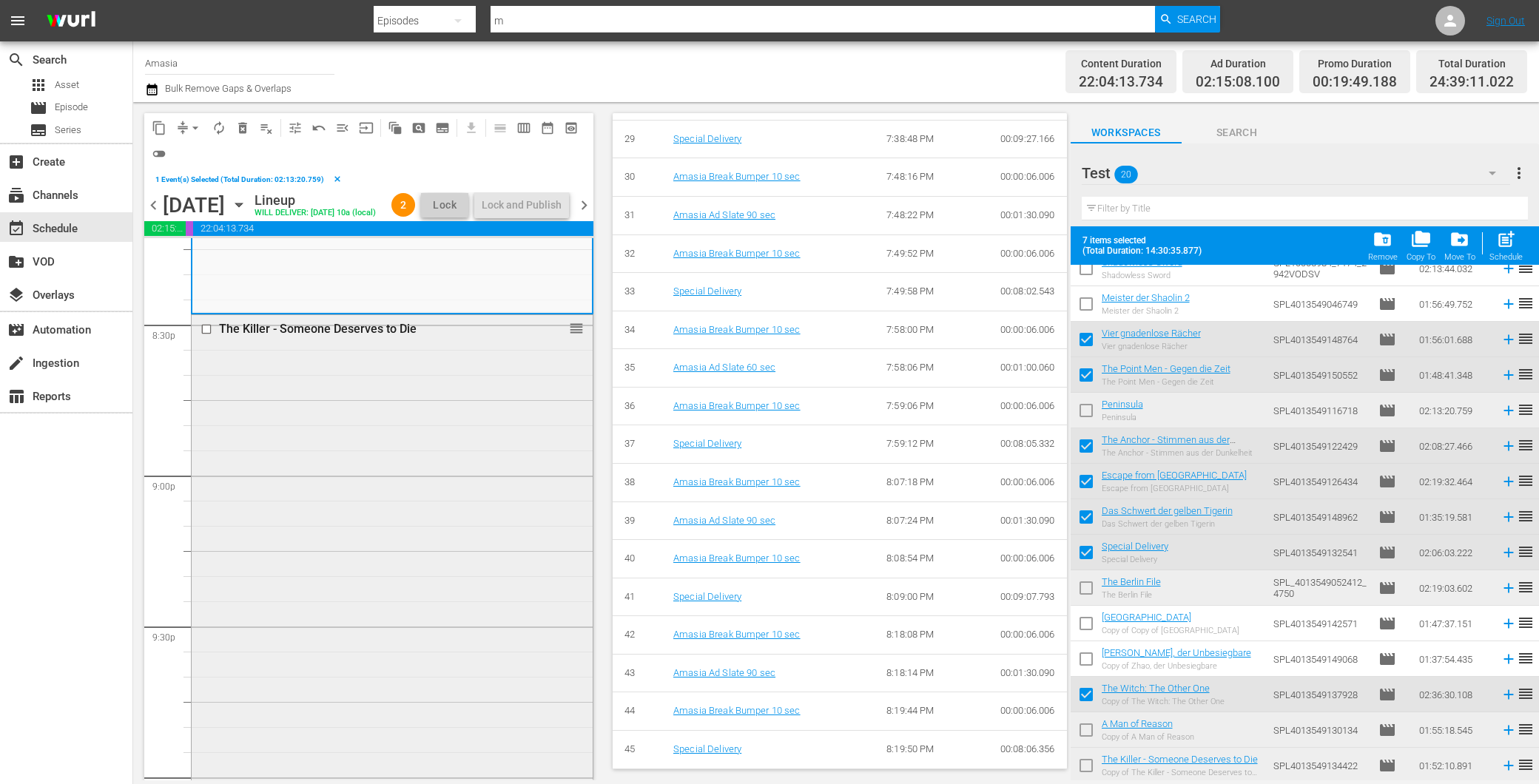
click at [444, 669] on div "The Killer - Someone Deserves to Die reorder" at bounding box center [392, 595] width 401 height 560
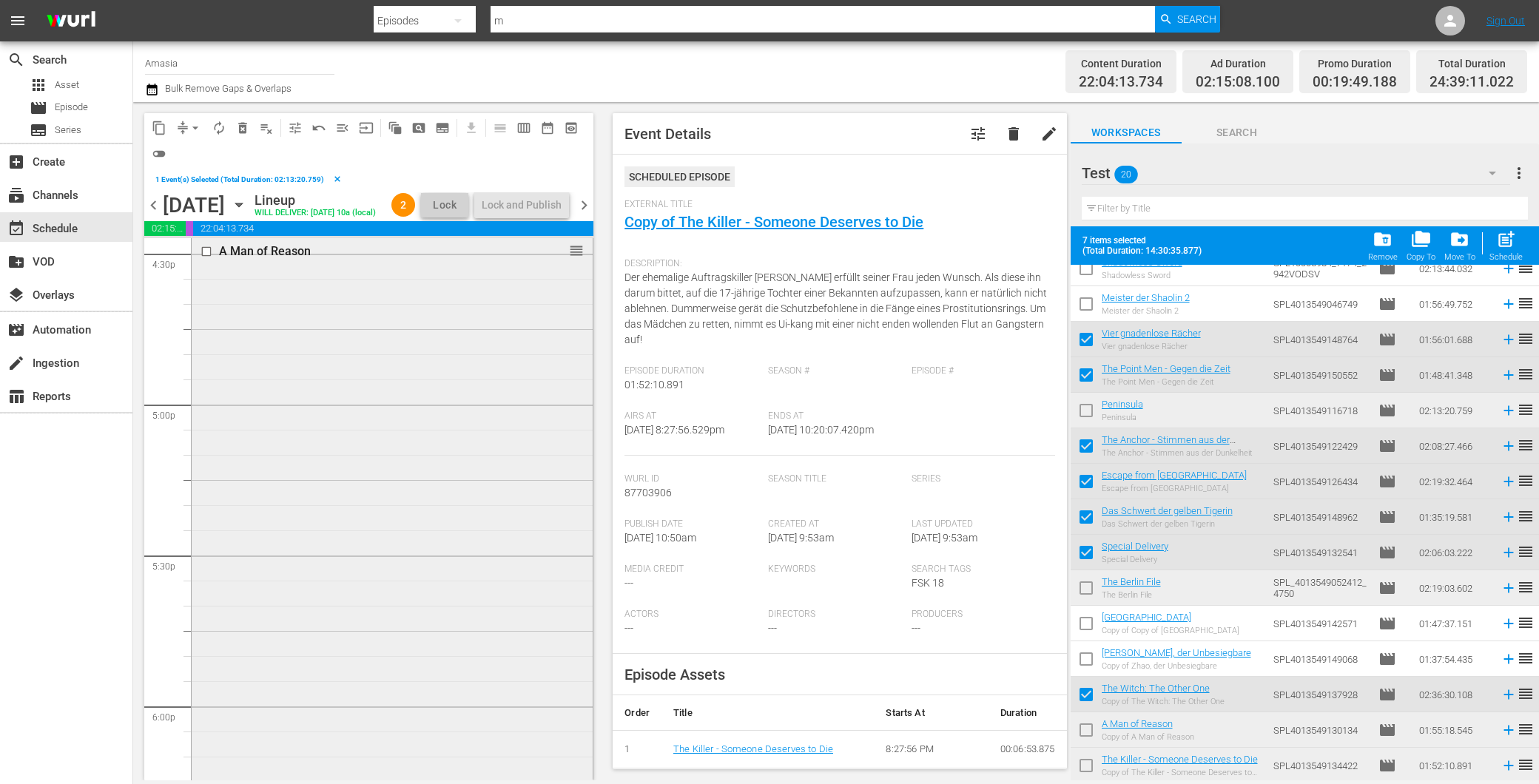
scroll to position [4951, 0]
click at [301, 481] on div "A Man of Reason reorder" at bounding box center [392, 540] width 401 height 576
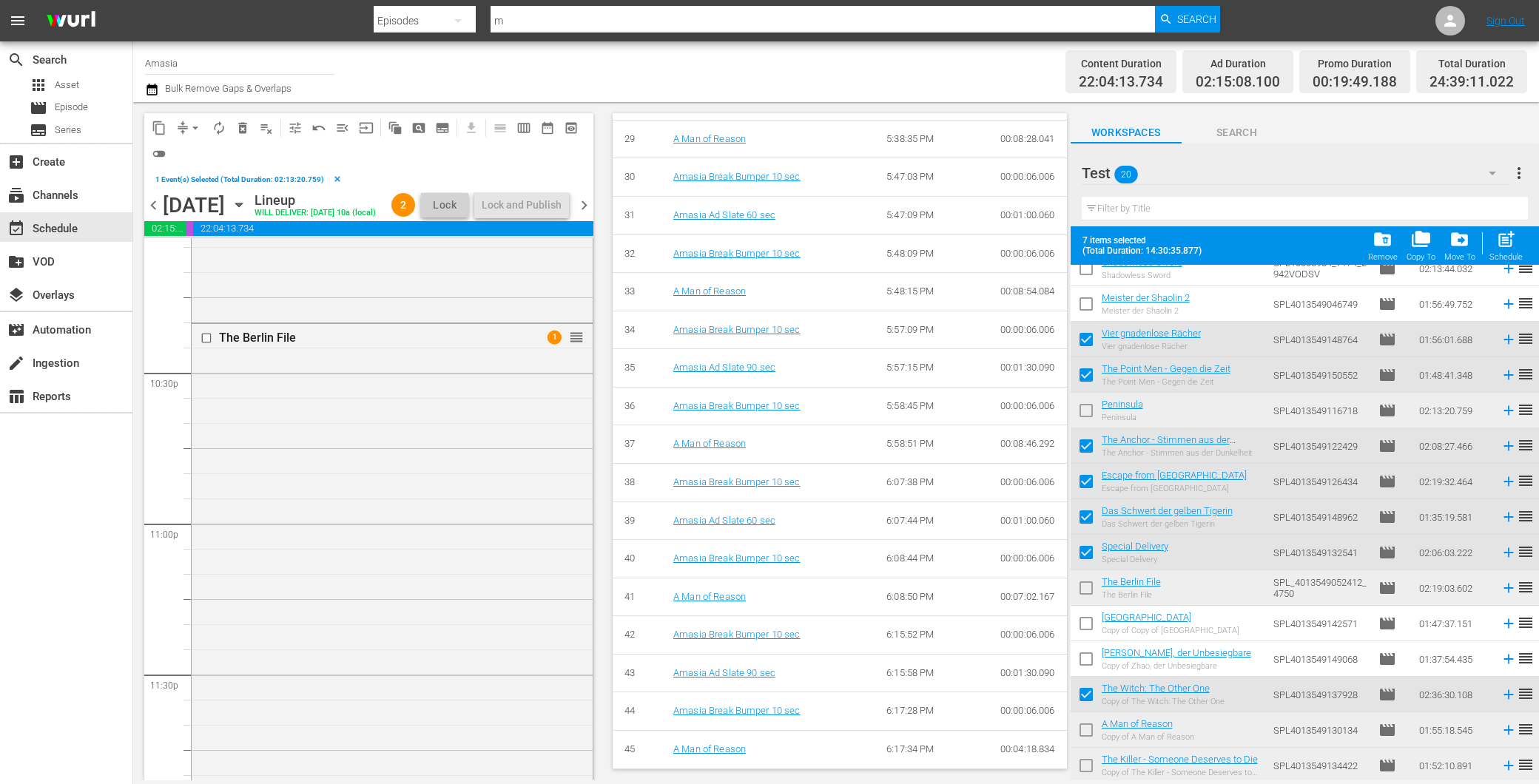
scroll to position [6923, 0]
click at [388, 658] on div "The Berlin File 1 reorder" at bounding box center [392, 429] width 401 height 695
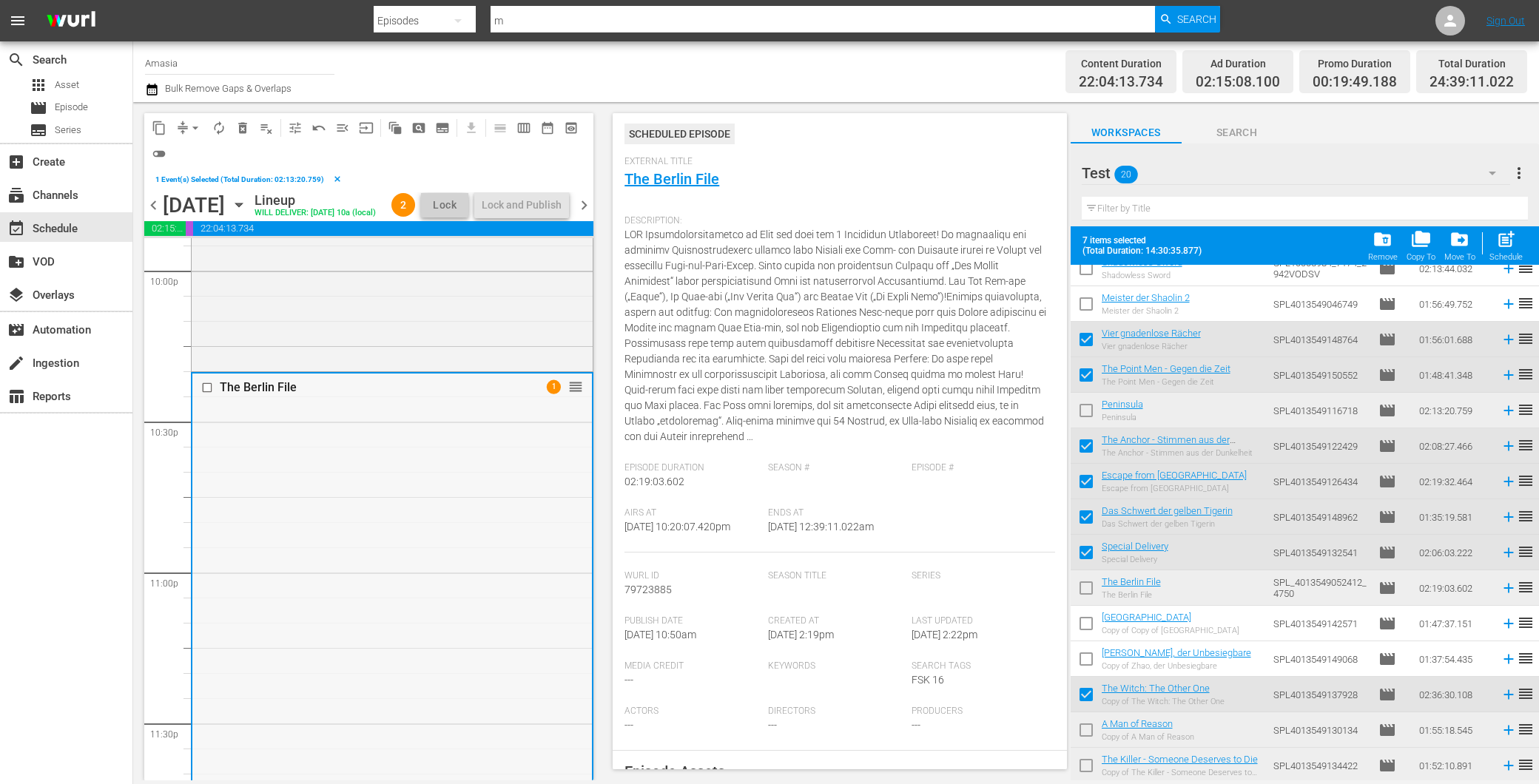
scroll to position [6595, 0]
click at [1086, 587] on input "checkbox" at bounding box center [1085, 591] width 31 height 31
checkbox input "true"
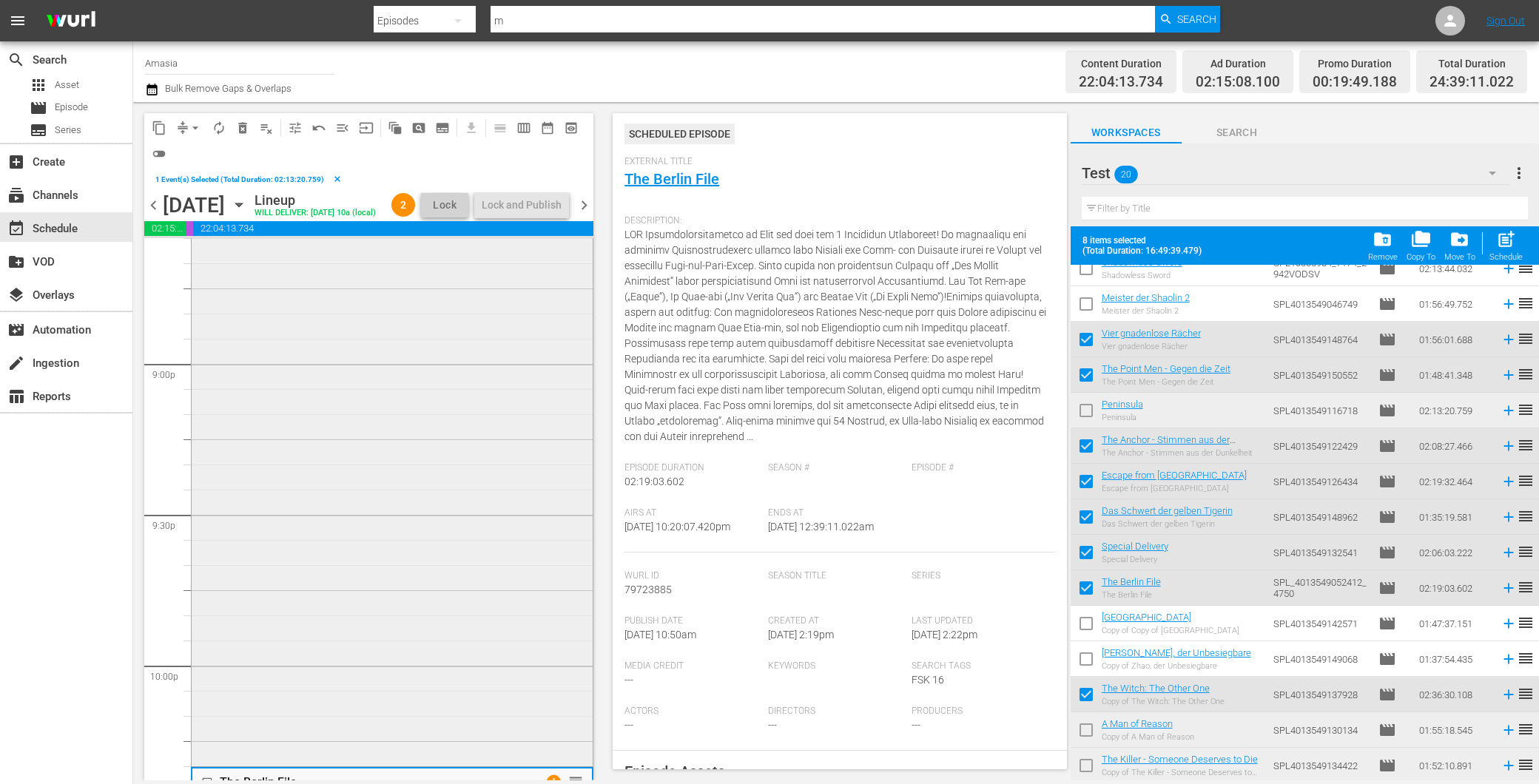
scroll to position [6101, 0]
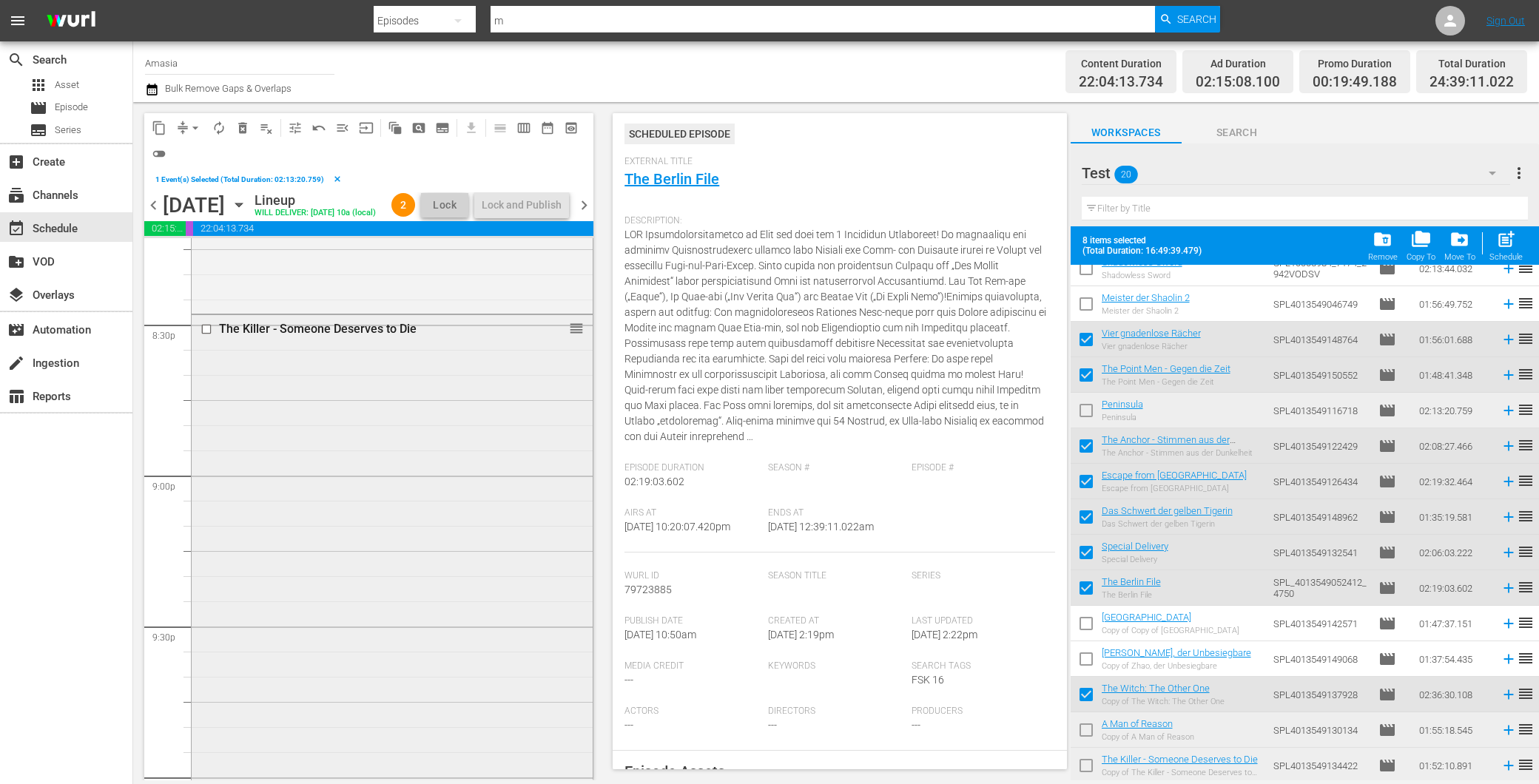
click at [326, 446] on div "The Killer - Someone Deserves to Die reorder" at bounding box center [392, 595] width 401 height 560
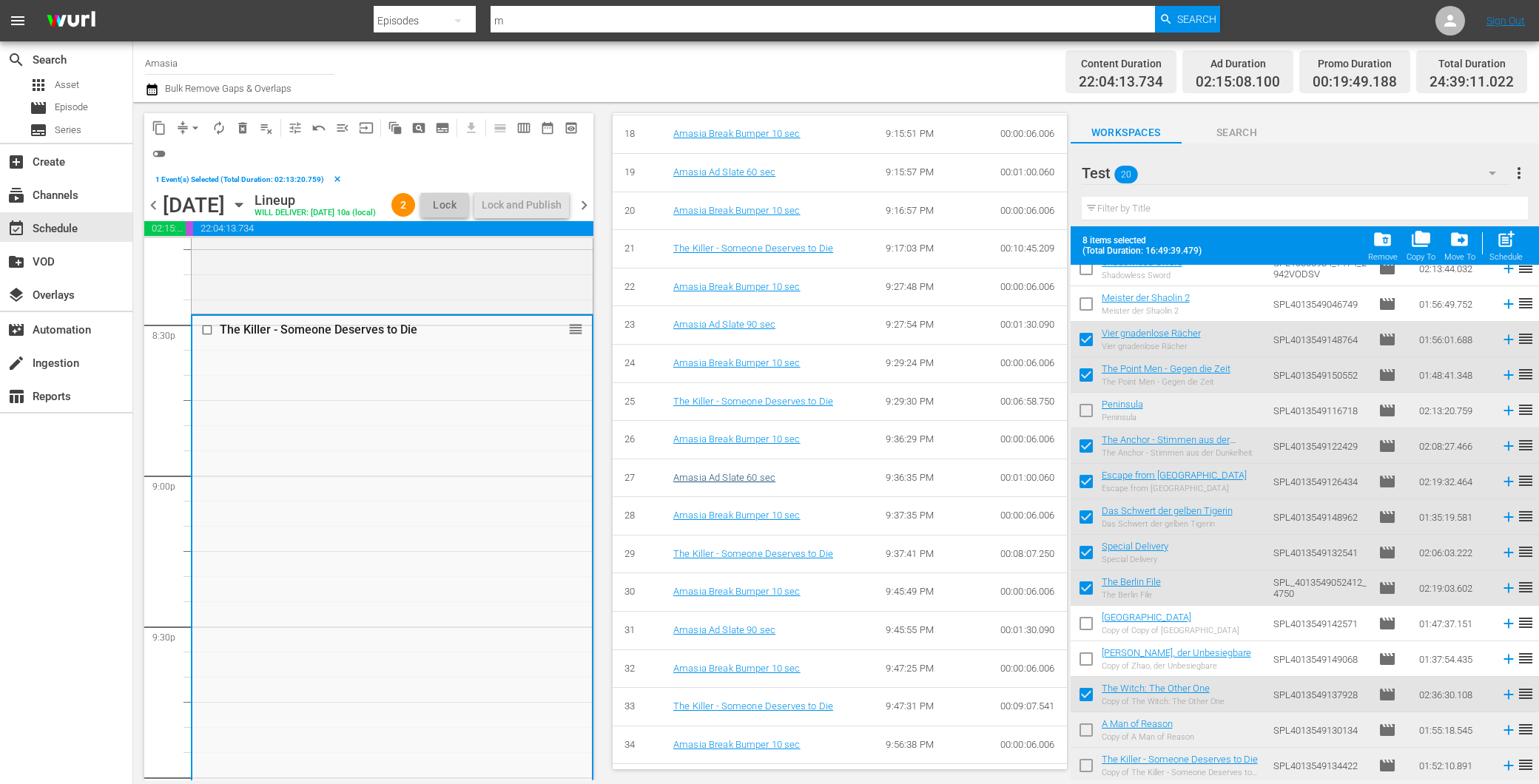
scroll to position [1357, 0]
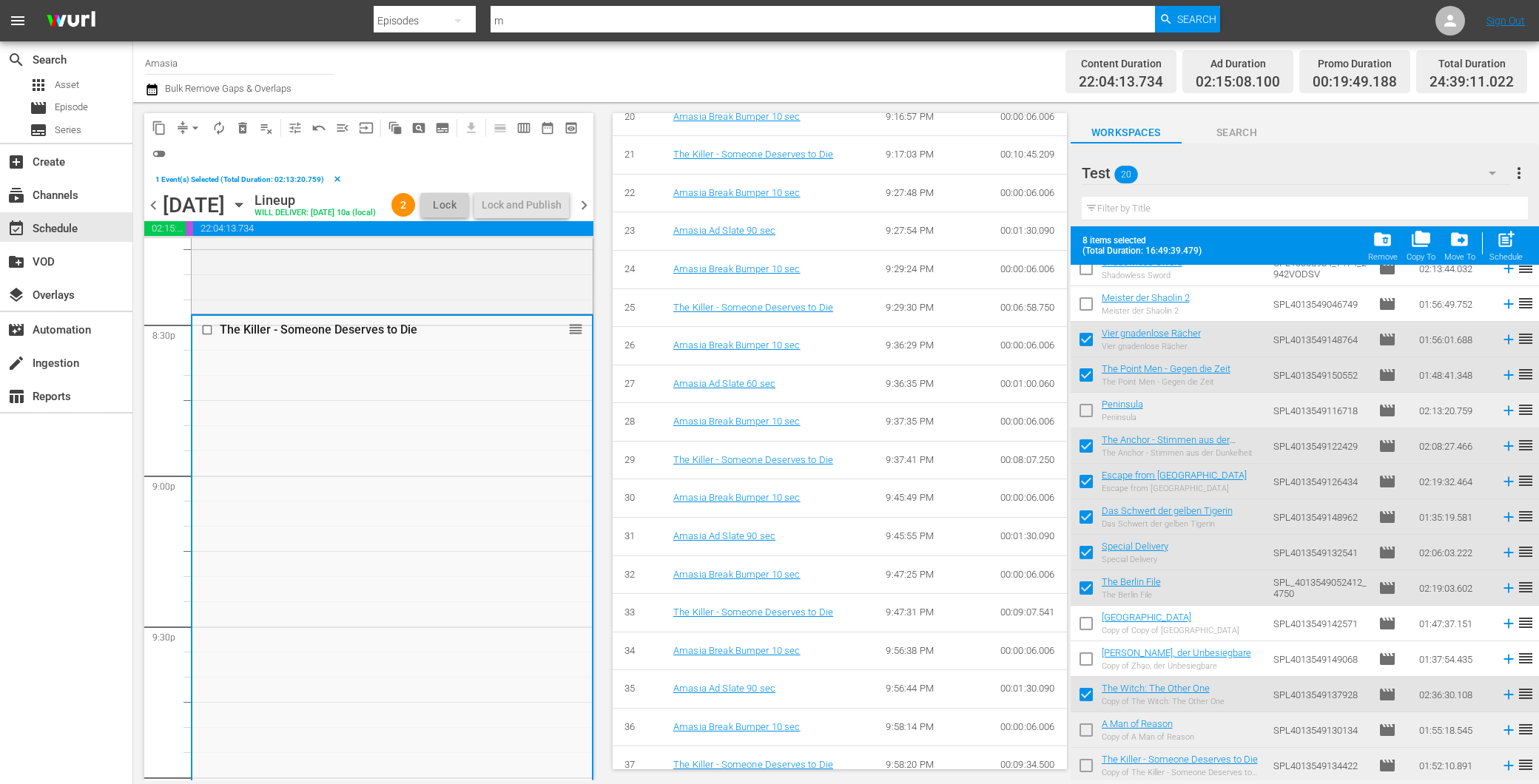
click at [1092, 764] on input "checkbox" at bounding box center [1085, 768] width 31 height 31
checkbox input "true"
click at [1377, 245] on span "folder_delete" at bounding box center [1383, 239] width 20 height 20
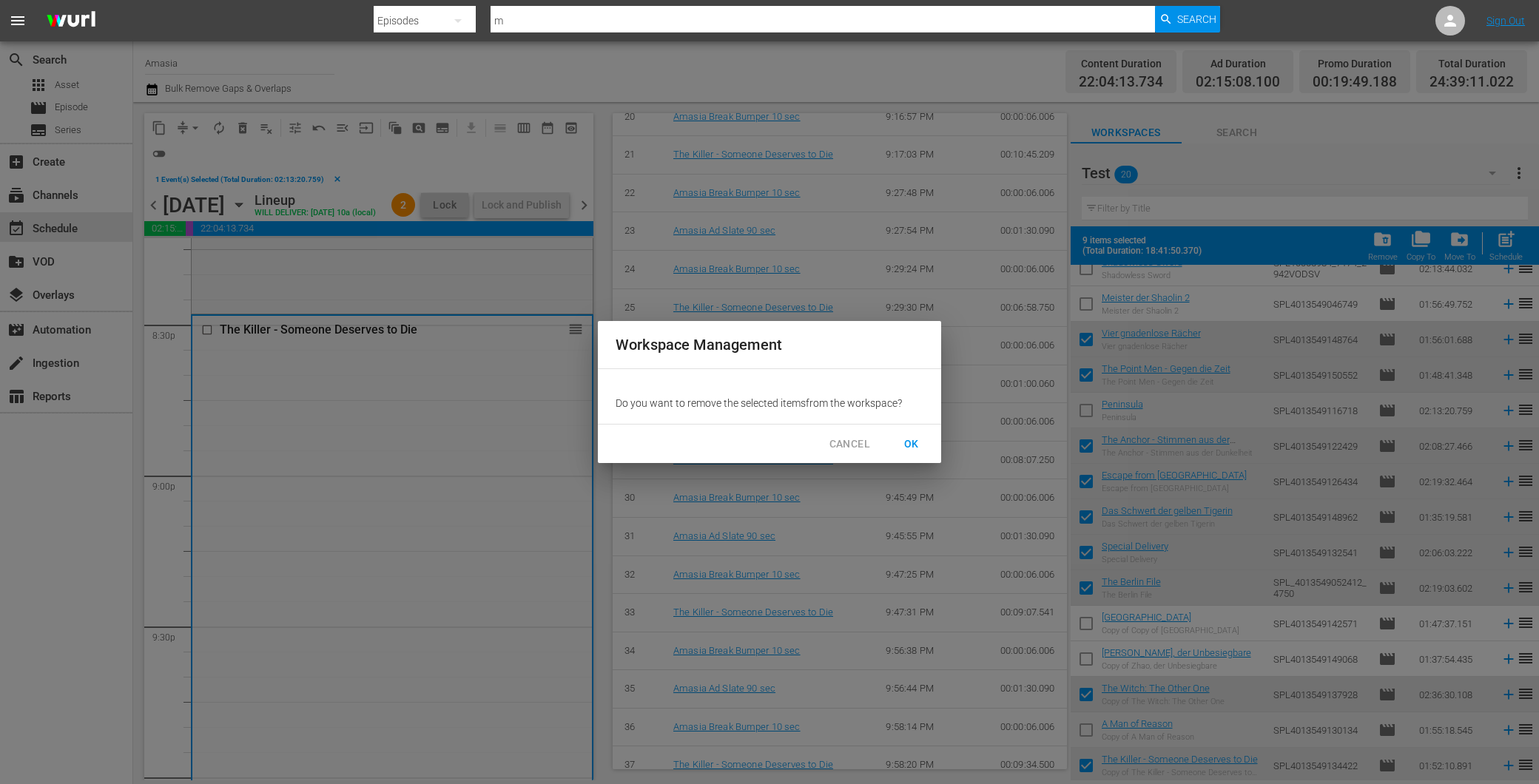
click at [912, 443] on span "OK" at bounding box center [911, 444] width 23 height 18
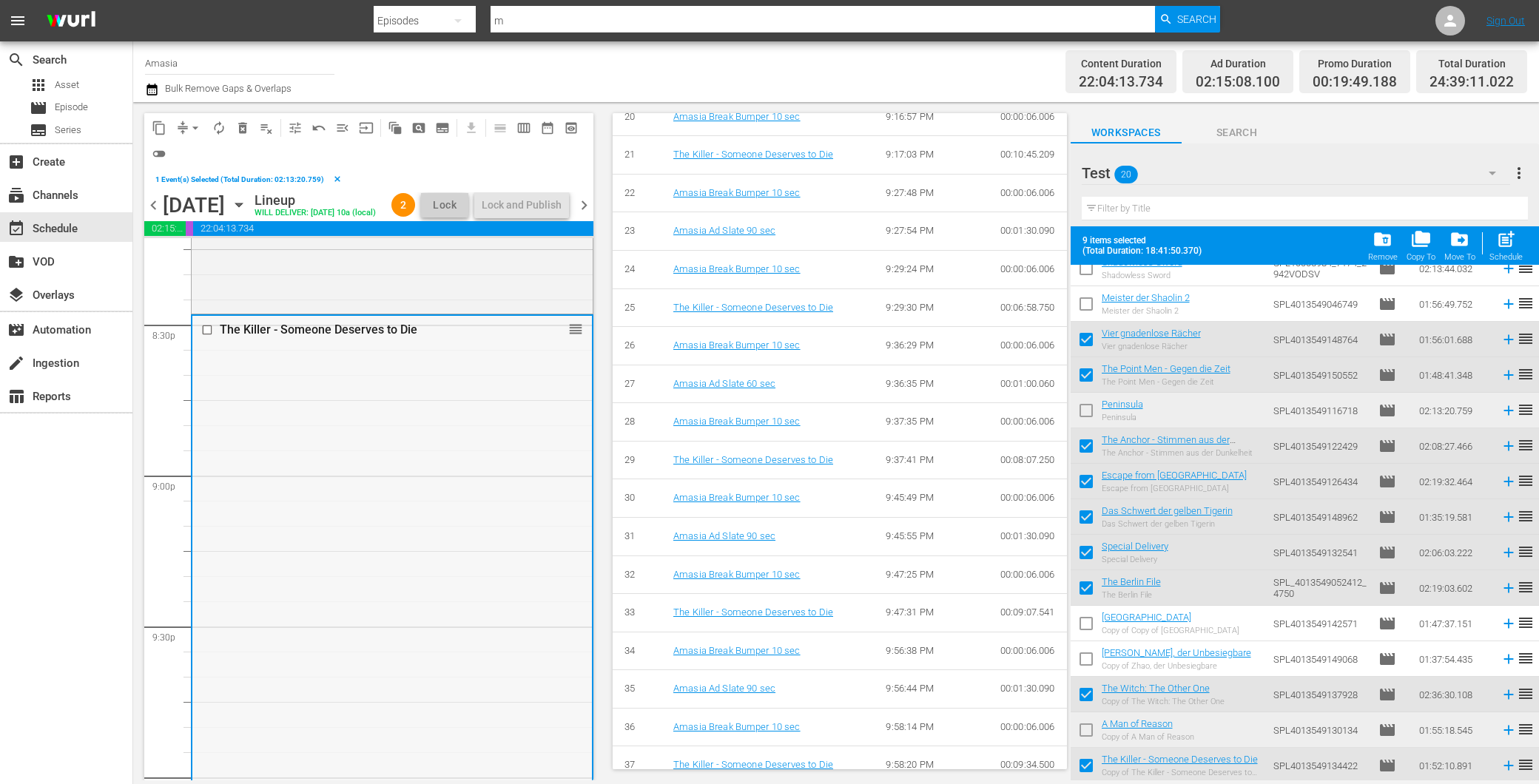
checkbox input "false"
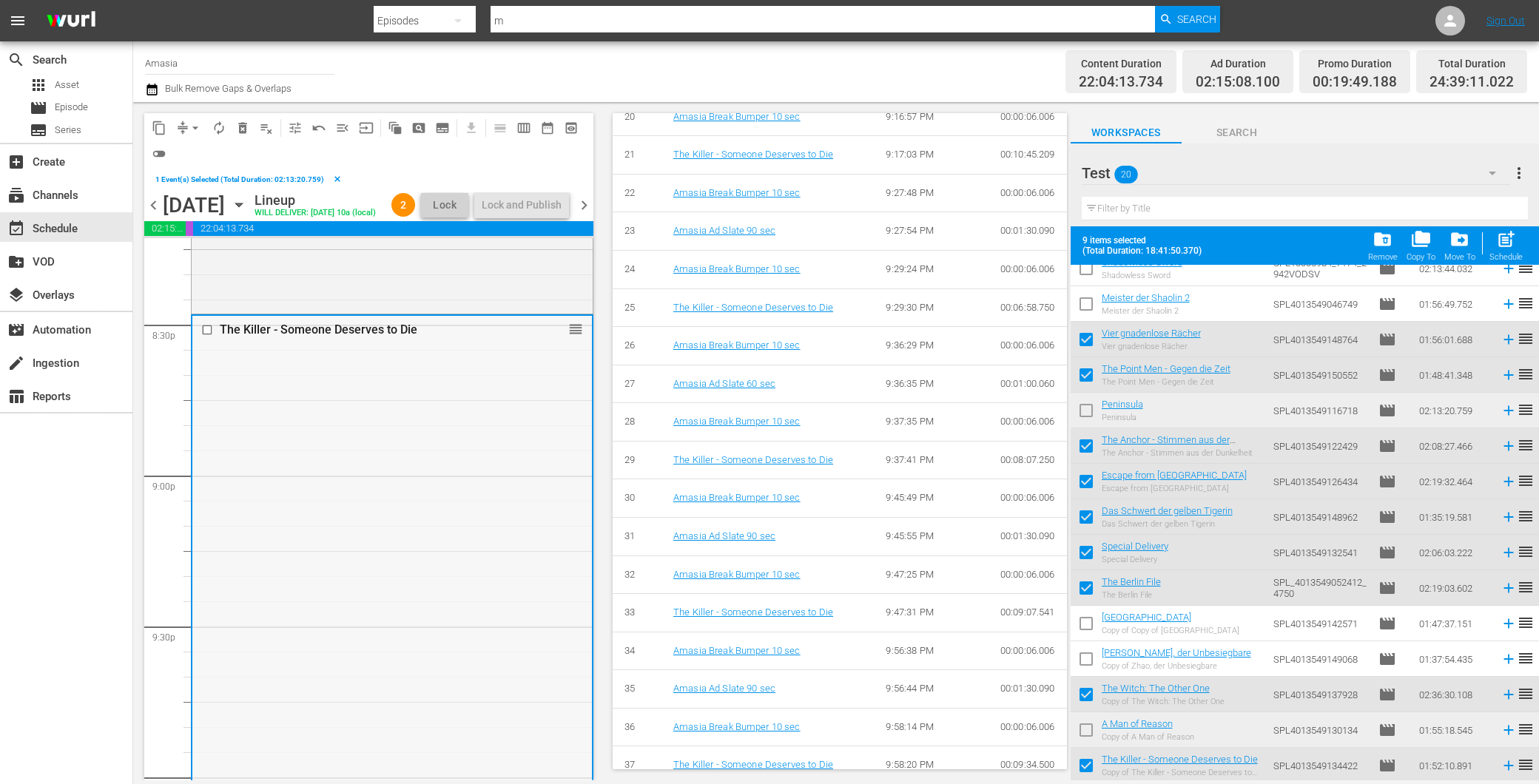
checkbox input "false"
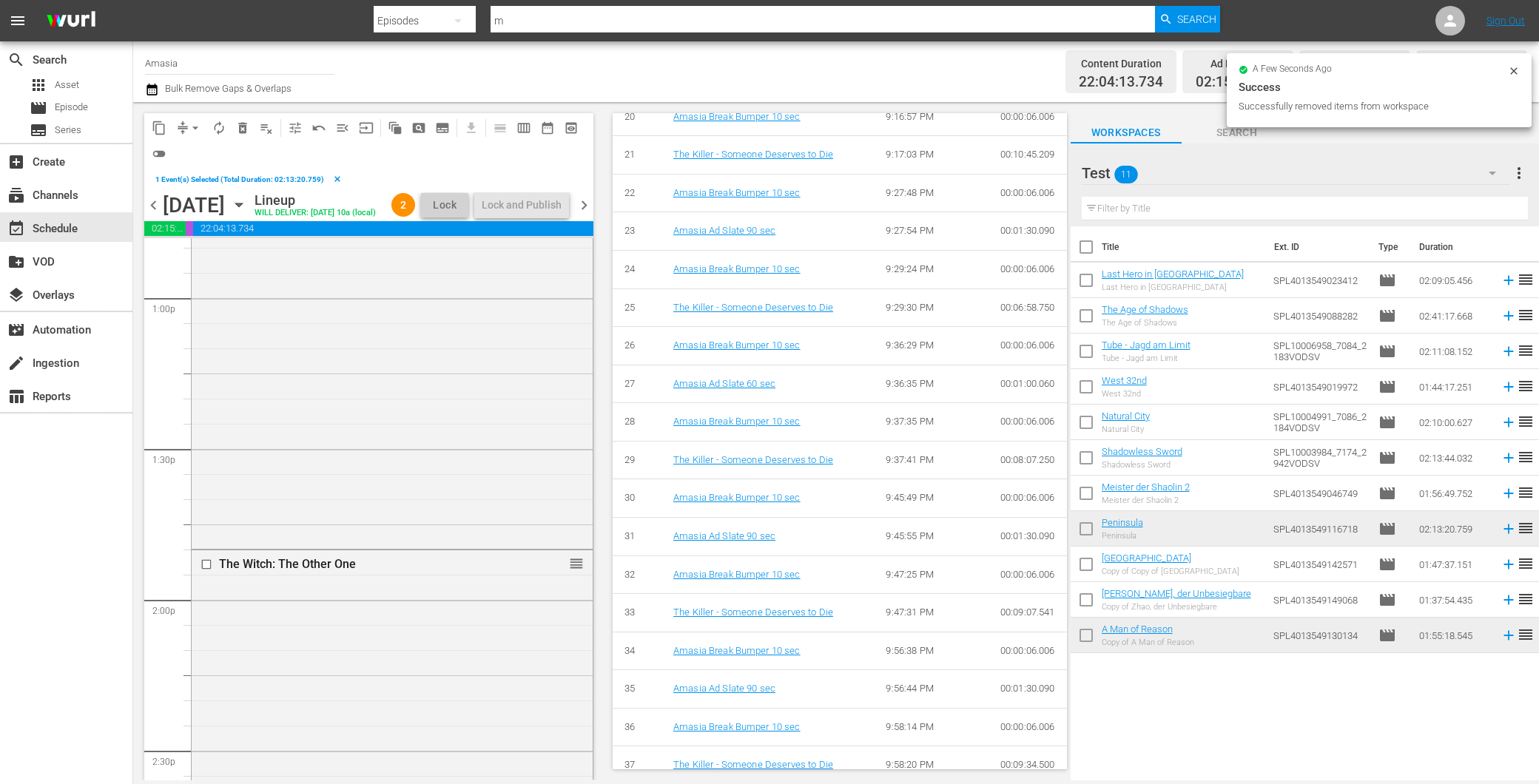
scroll to position [0, 0]
click at [202, 259] on input "checkbox" at bounding box center [208, 253] width 16 height 13
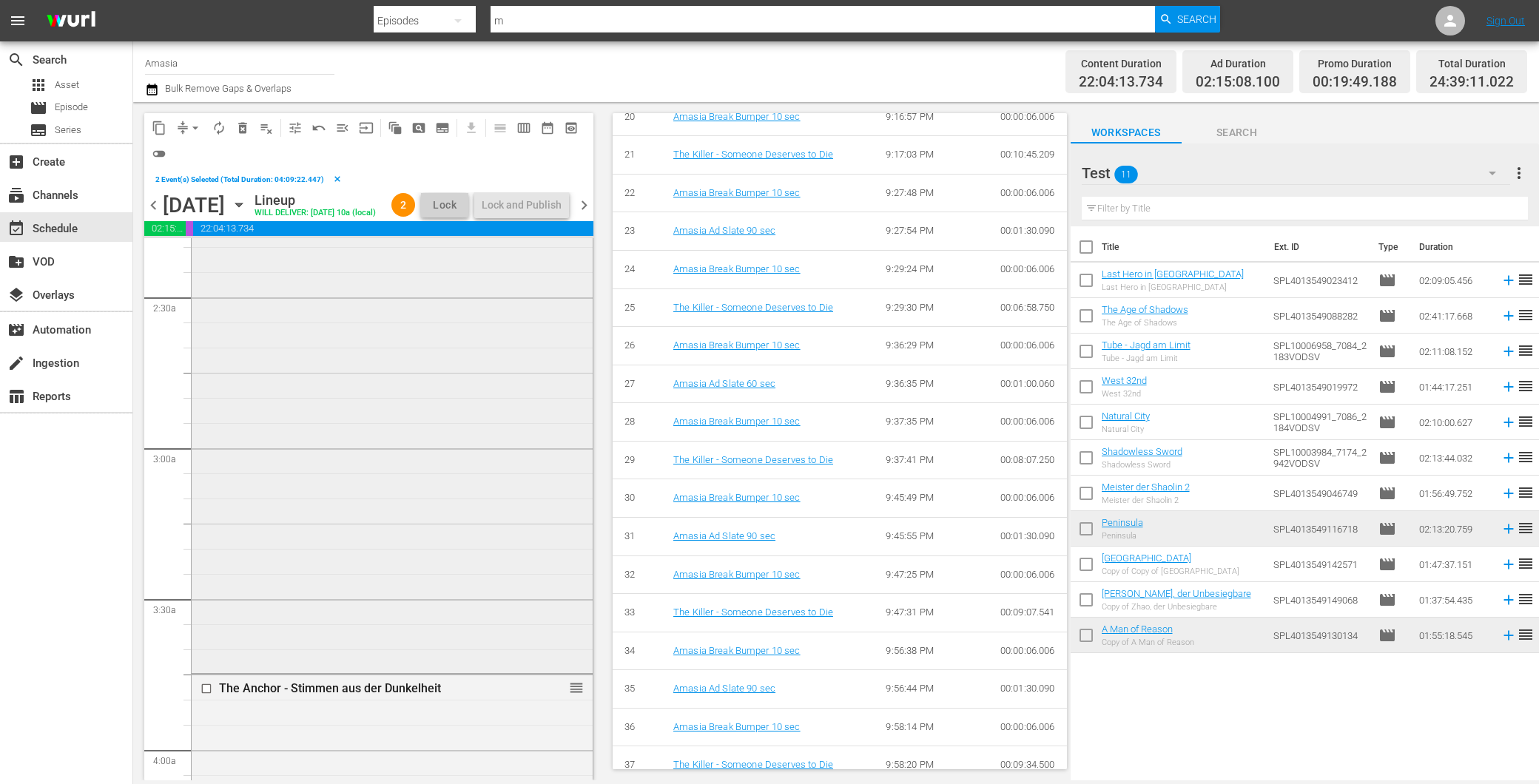
scroll to position [575, 0]
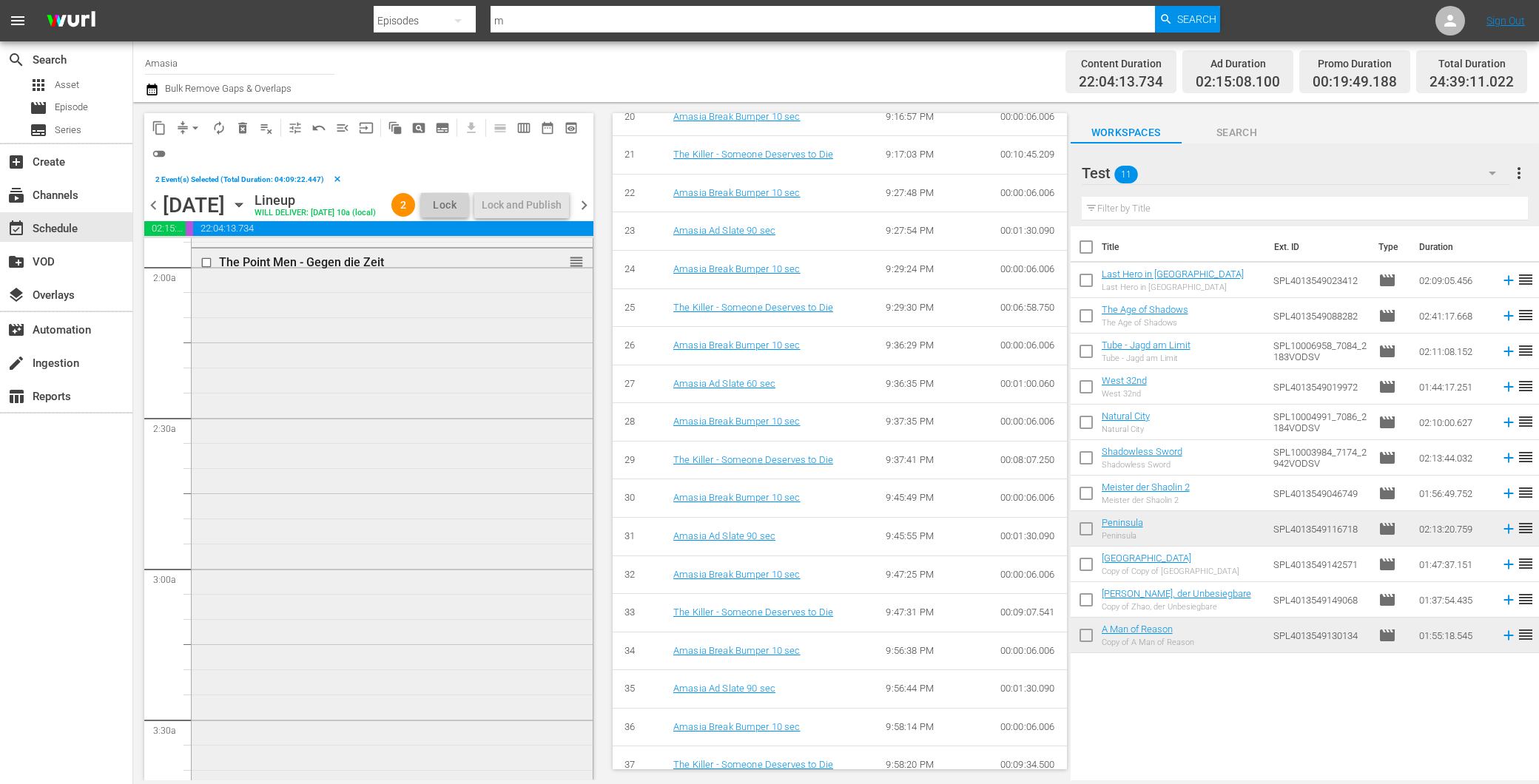
click at [204, 269] on input "checkbox" at bounding box center [208, 262] width 16 height 13
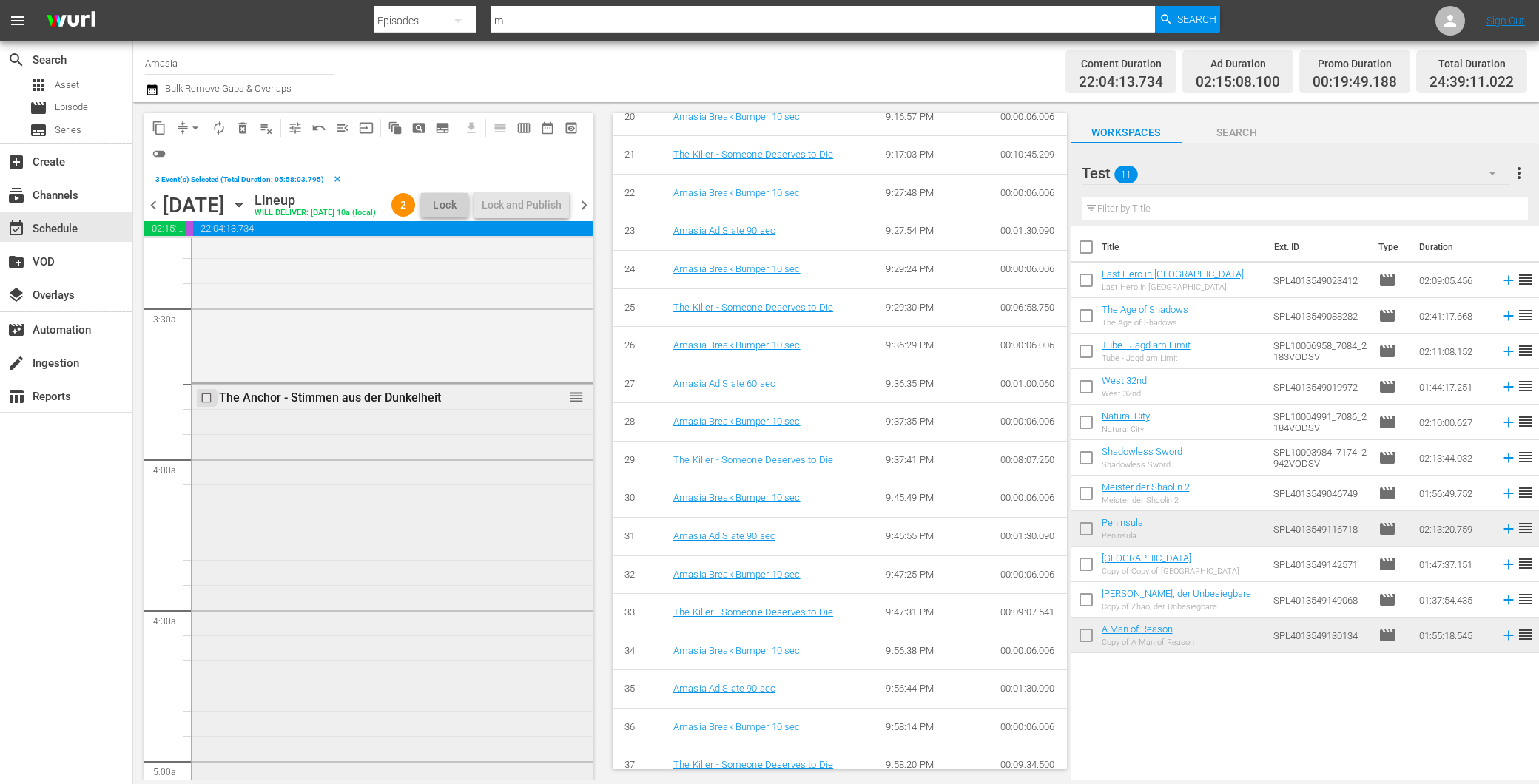
click at [209, 404] on input "checkbox" at bounding box center [208, 397] width 16 height 13
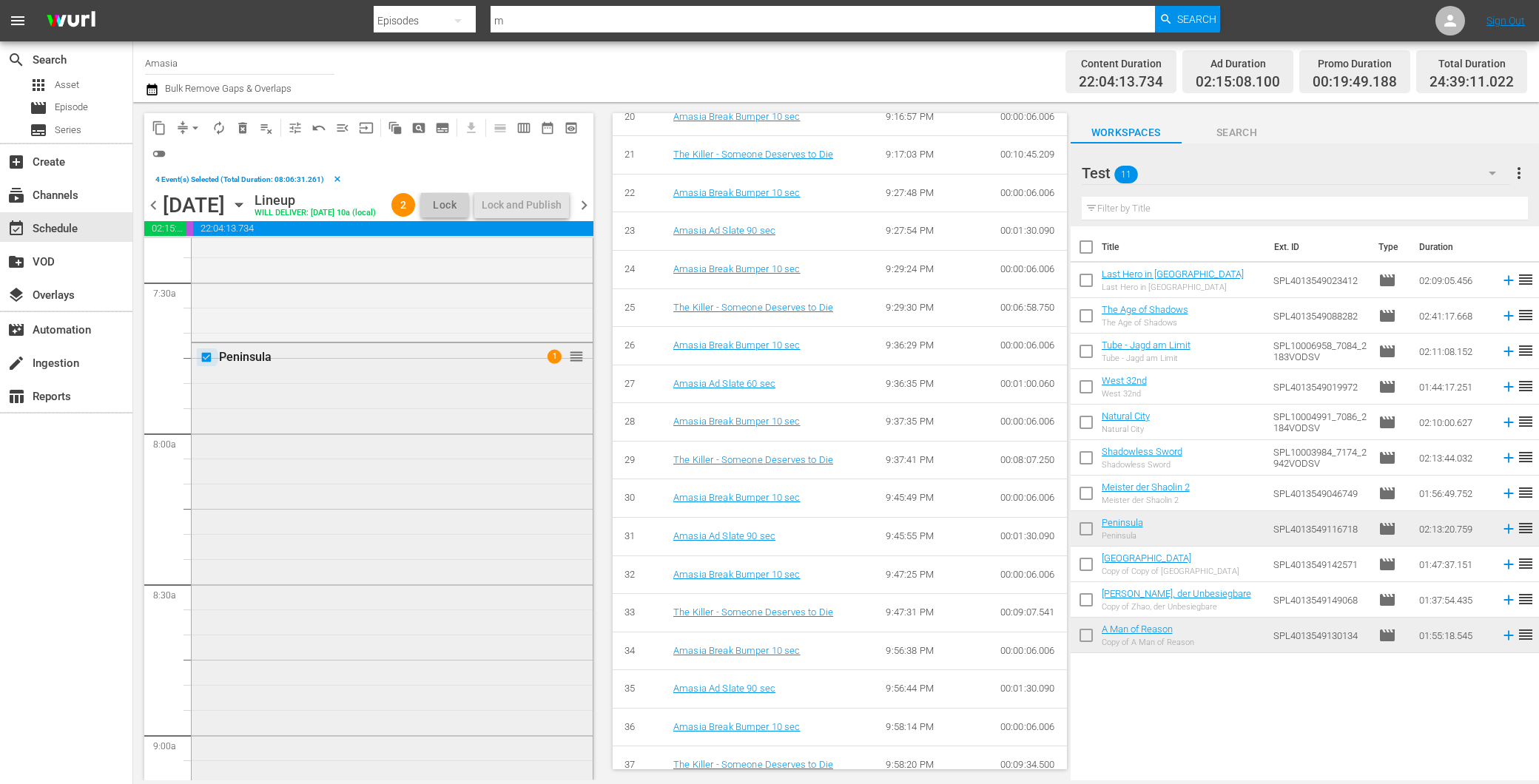
click at [208, 363] on input "checkbox" at bounding box center [208, 356] width 16 height 13
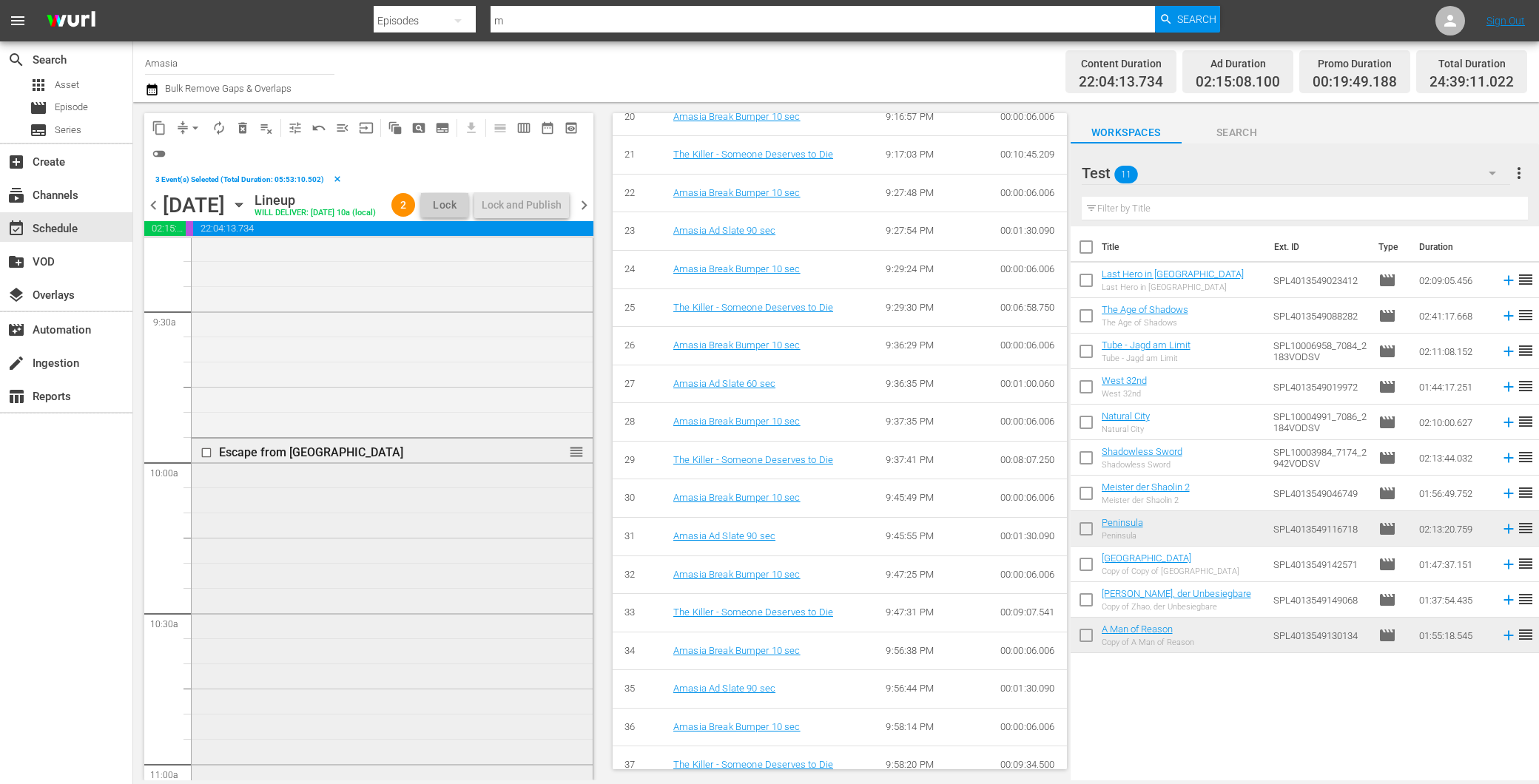
click at [206, 459] on input "checkbox" at bounding box center [208, 453] width 16 height 13
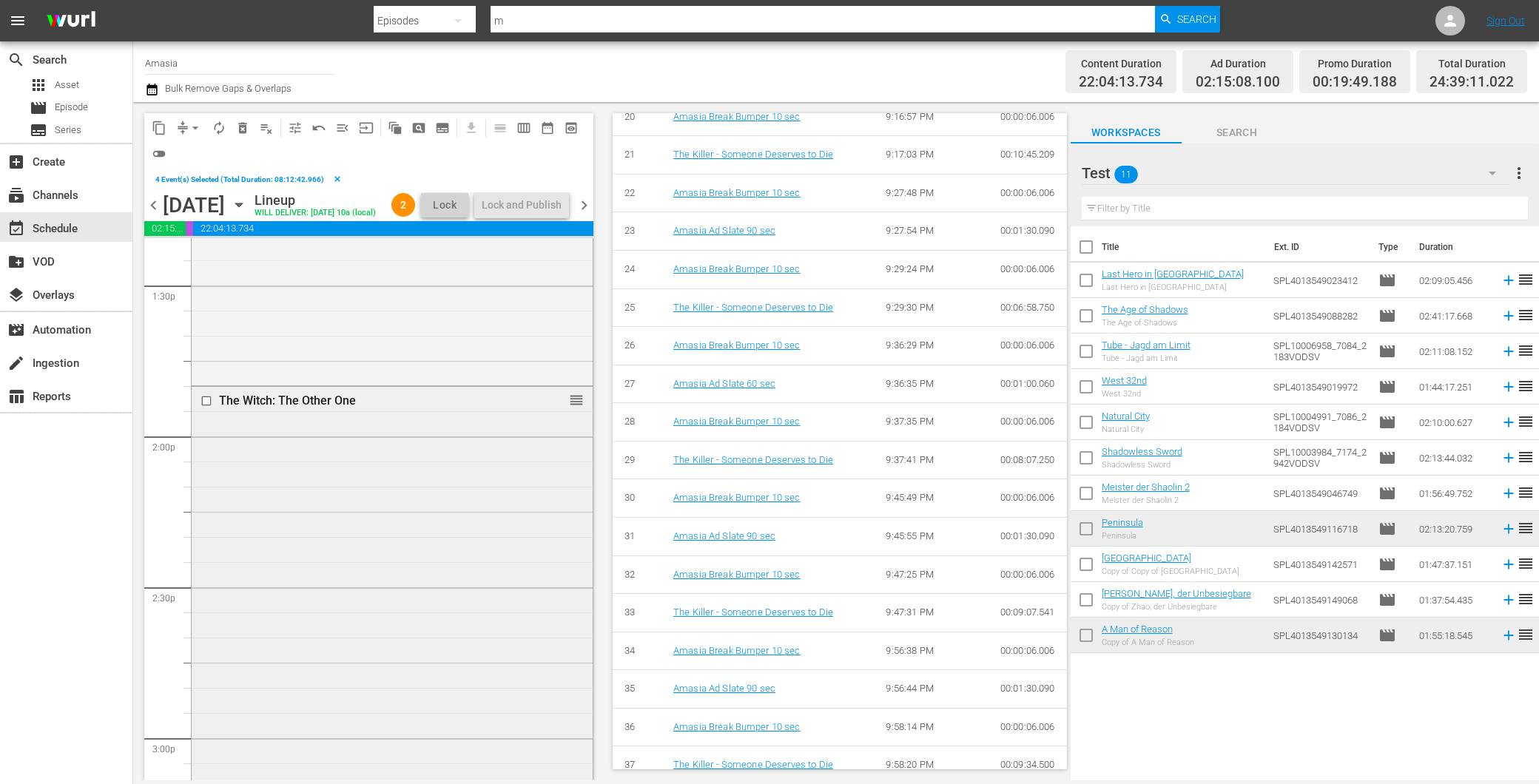
click at [208, 407] on input "checkbox" at bounding box center [208, 401] width 16 height 13
click at [205, 542] on input "checkbox" at bounding box center [208, 535] width 16 height 13
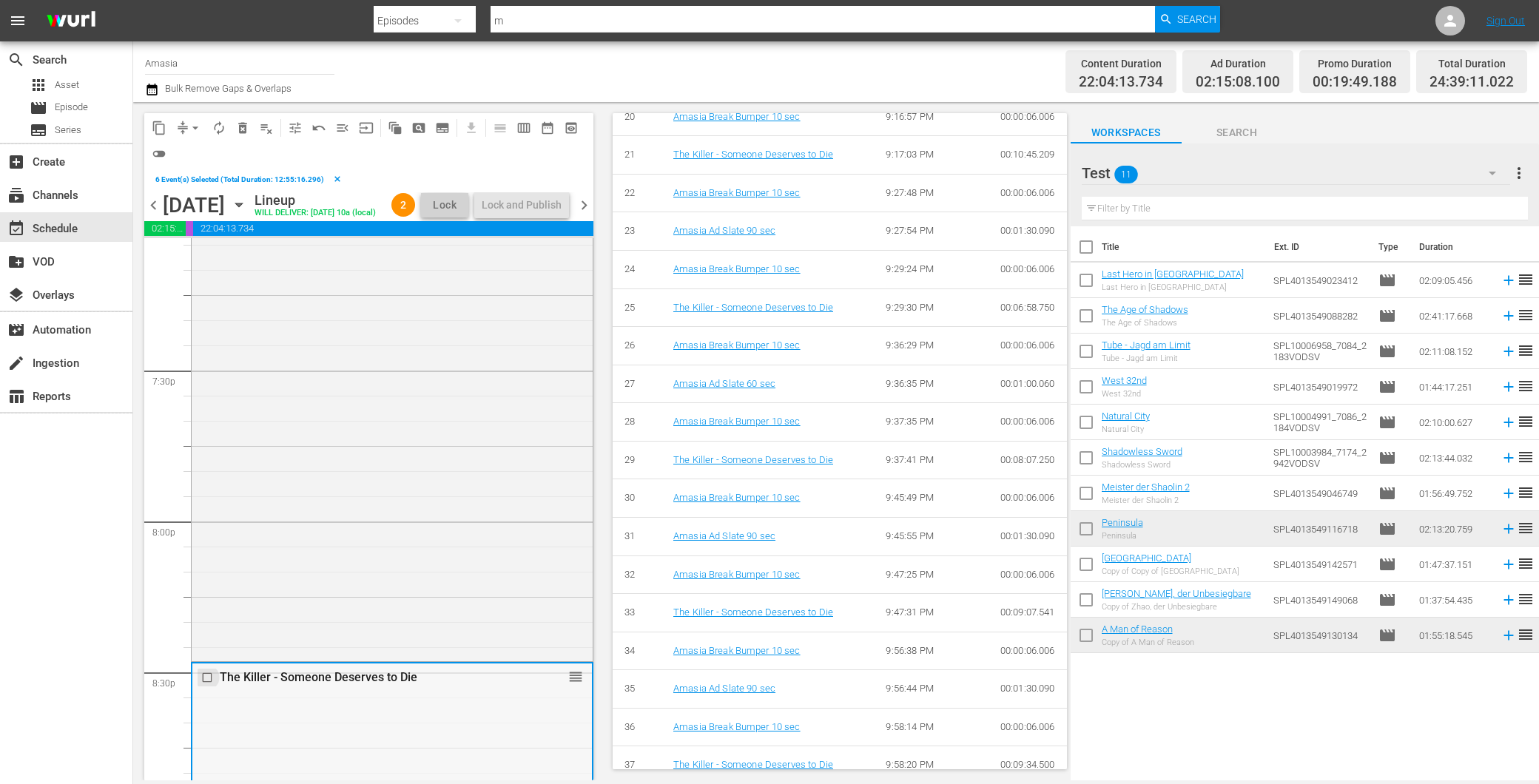
click at [205, 684] on input "checkbox" at bounding box center [208, 678] width 16 height 13
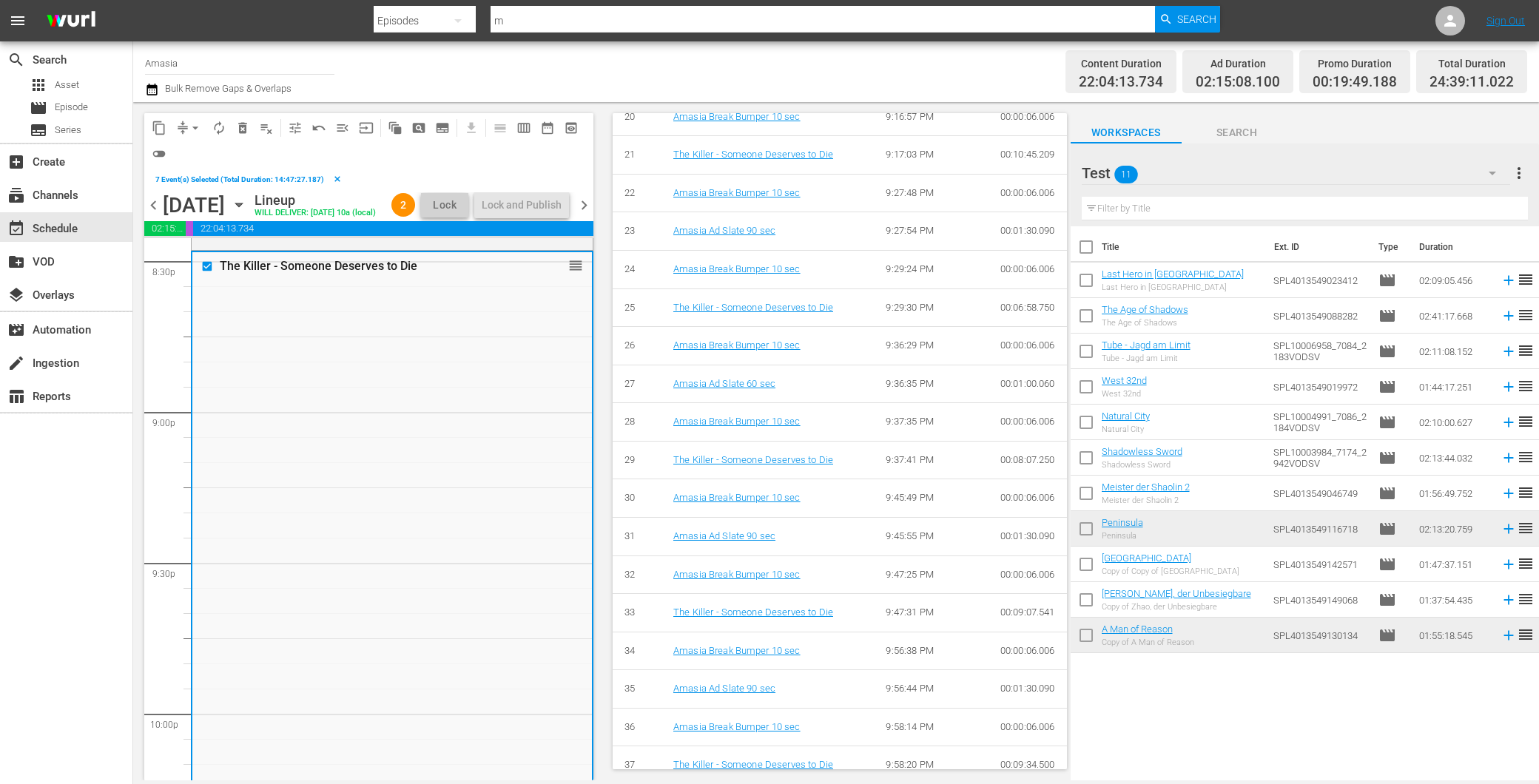
scroll to position [6576, 0]
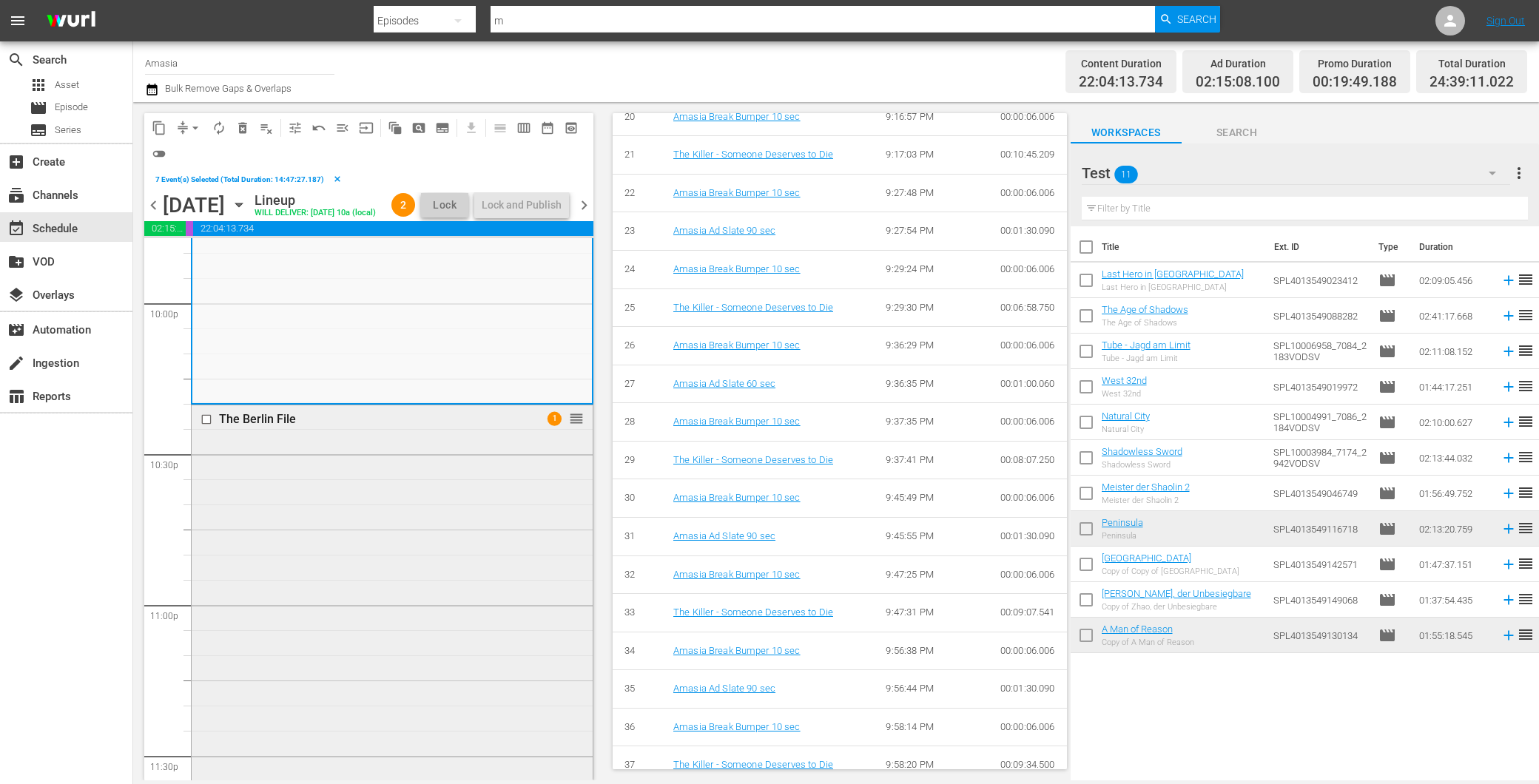
click at [203, 425] on input "checkbox" at bounding box center [208, 418] width 16 height 13
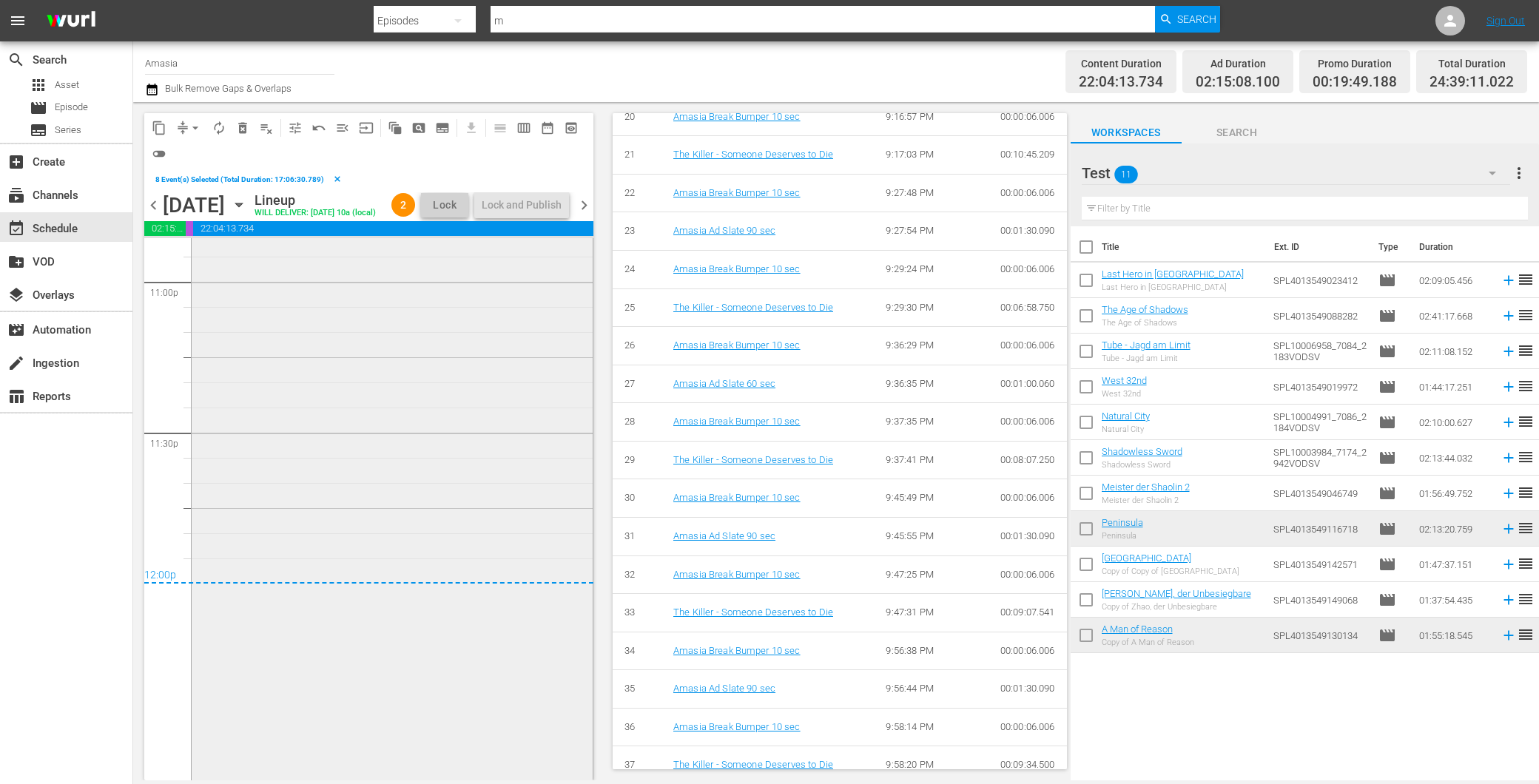
scroll to position [6923, 0]
click at [242, 127] on span "delete_forever_outlined" at bounding box center [243, 128] width 15 height 15
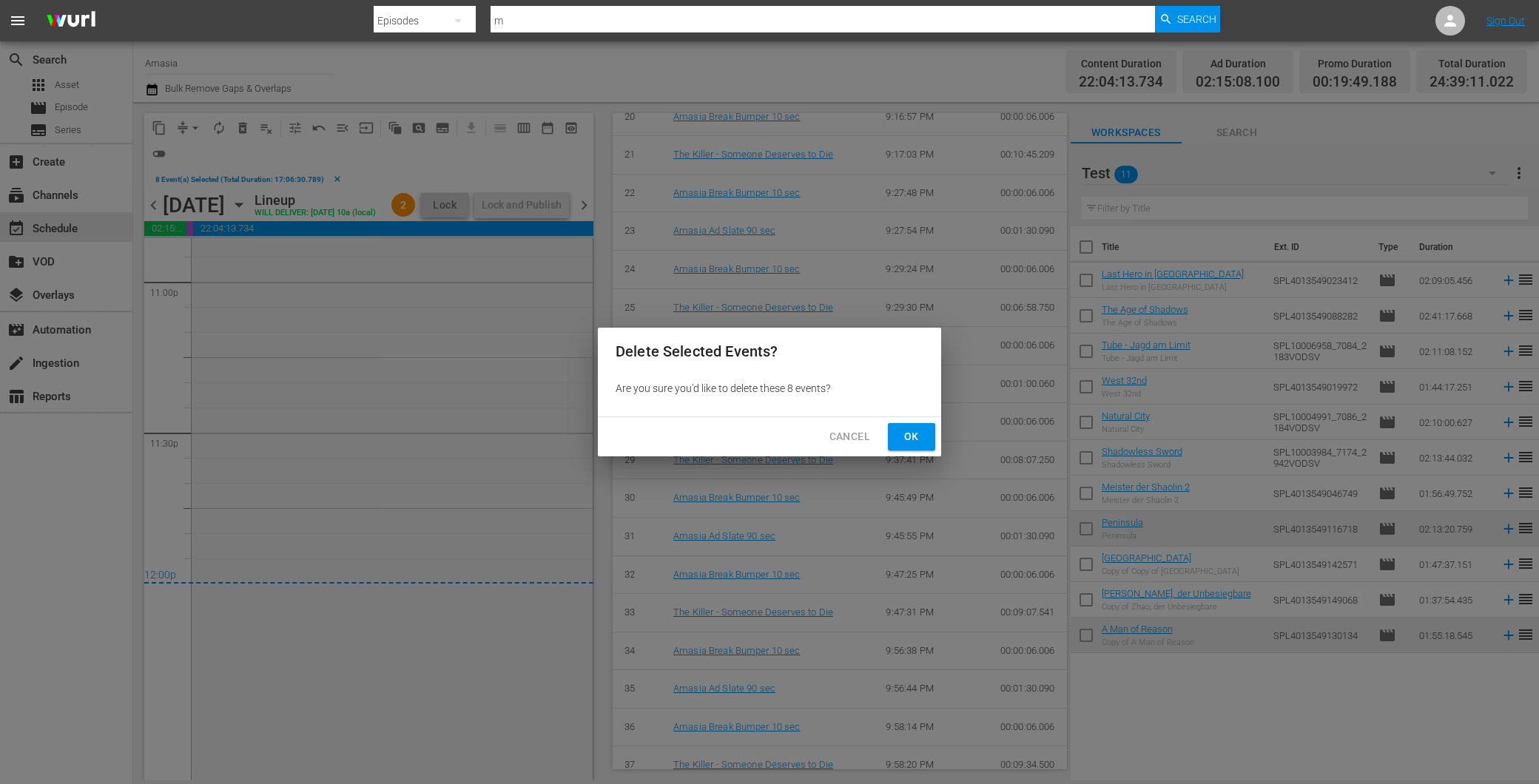
click at [911, 442] on span "Ok" at bounding box center [911, 437] width 23 height 18
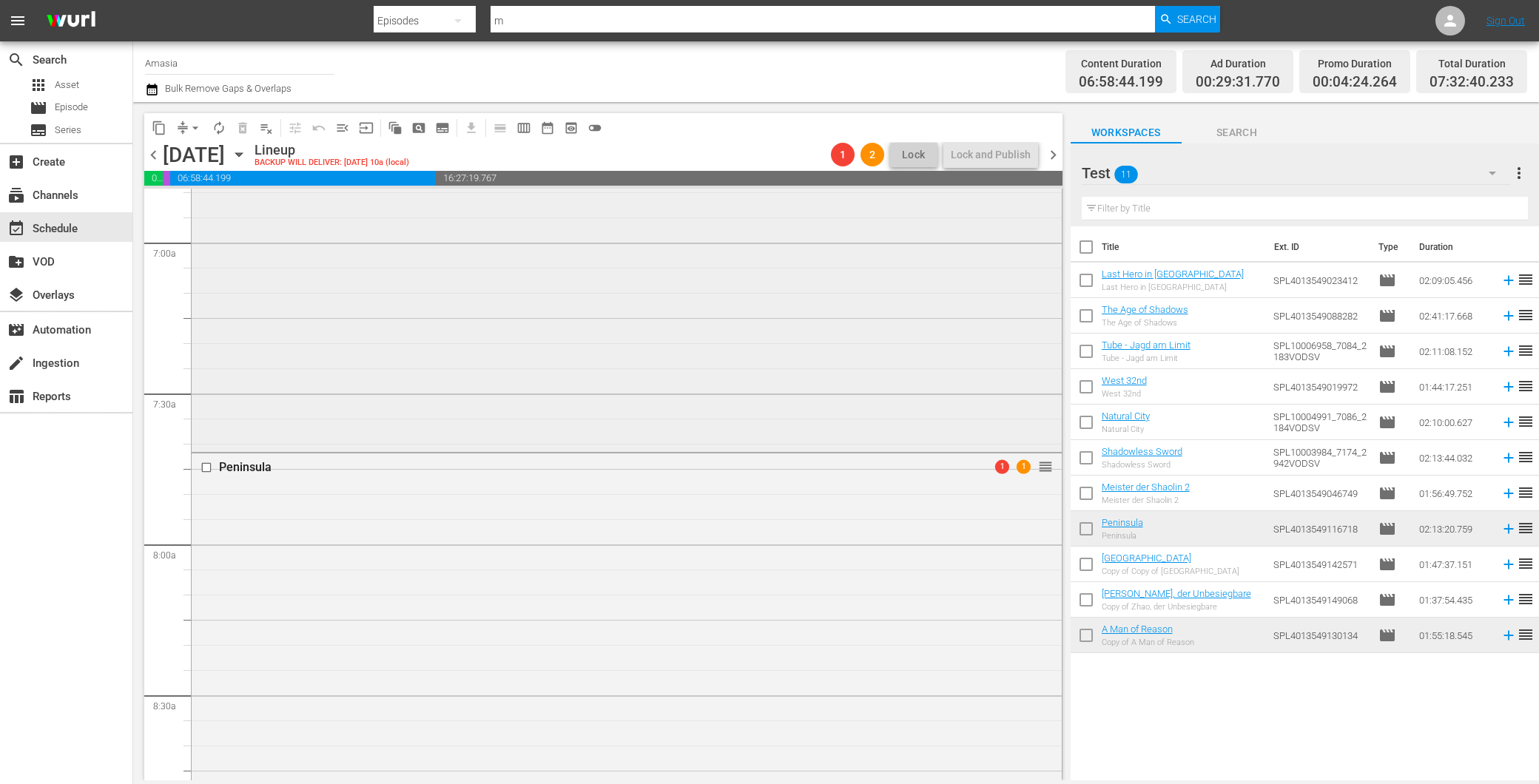
scroll to position [2220, 0]
drag, startPoint x: 477, startPoint y: 434, endPoint x: 476, endPoint y: 448, distance: 14.0
click at [476, 448] on div "Peninsula 1 1 reorder" at bounding box center [627, 626] width 870 height 667
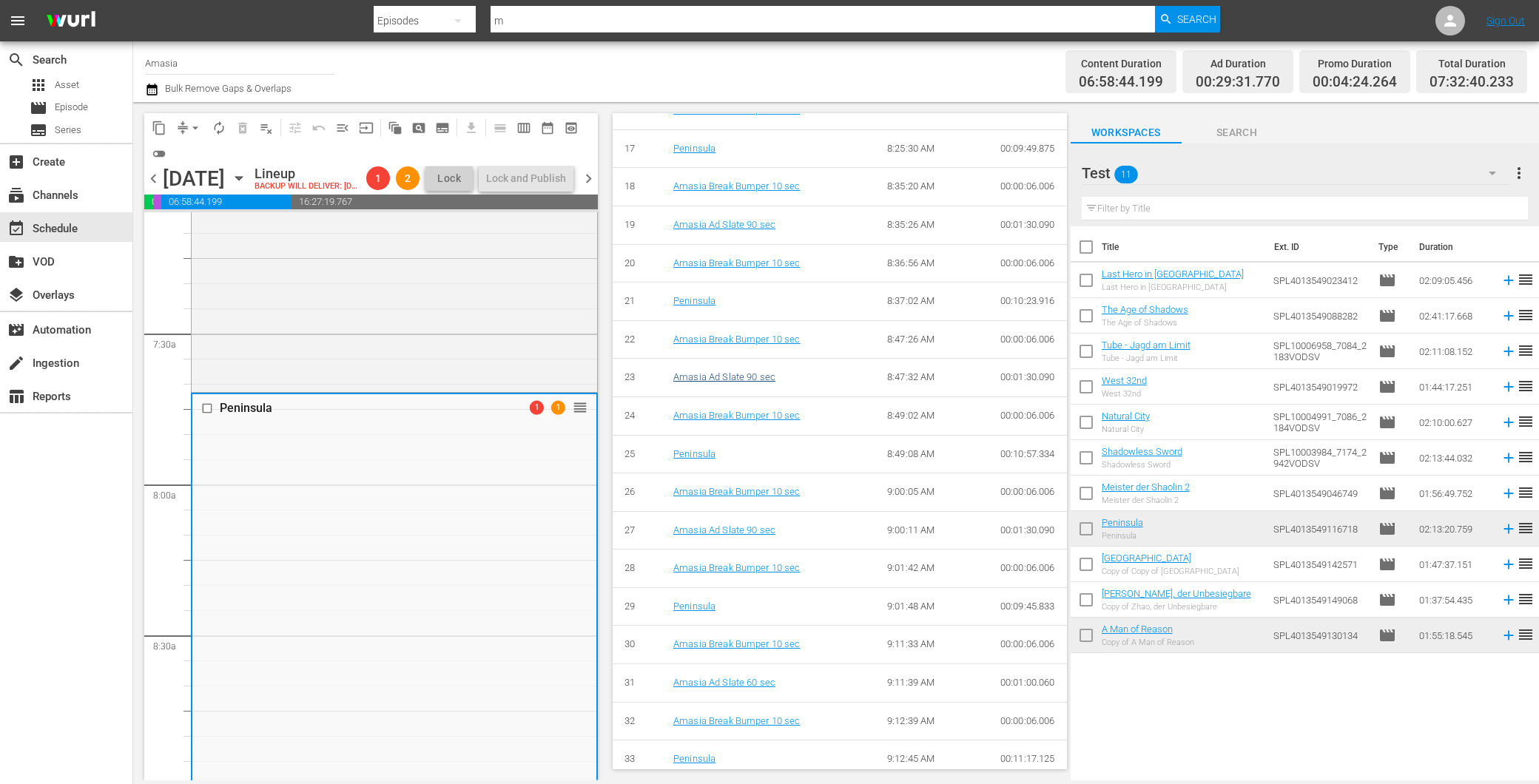
scroll to position [1890, 0]
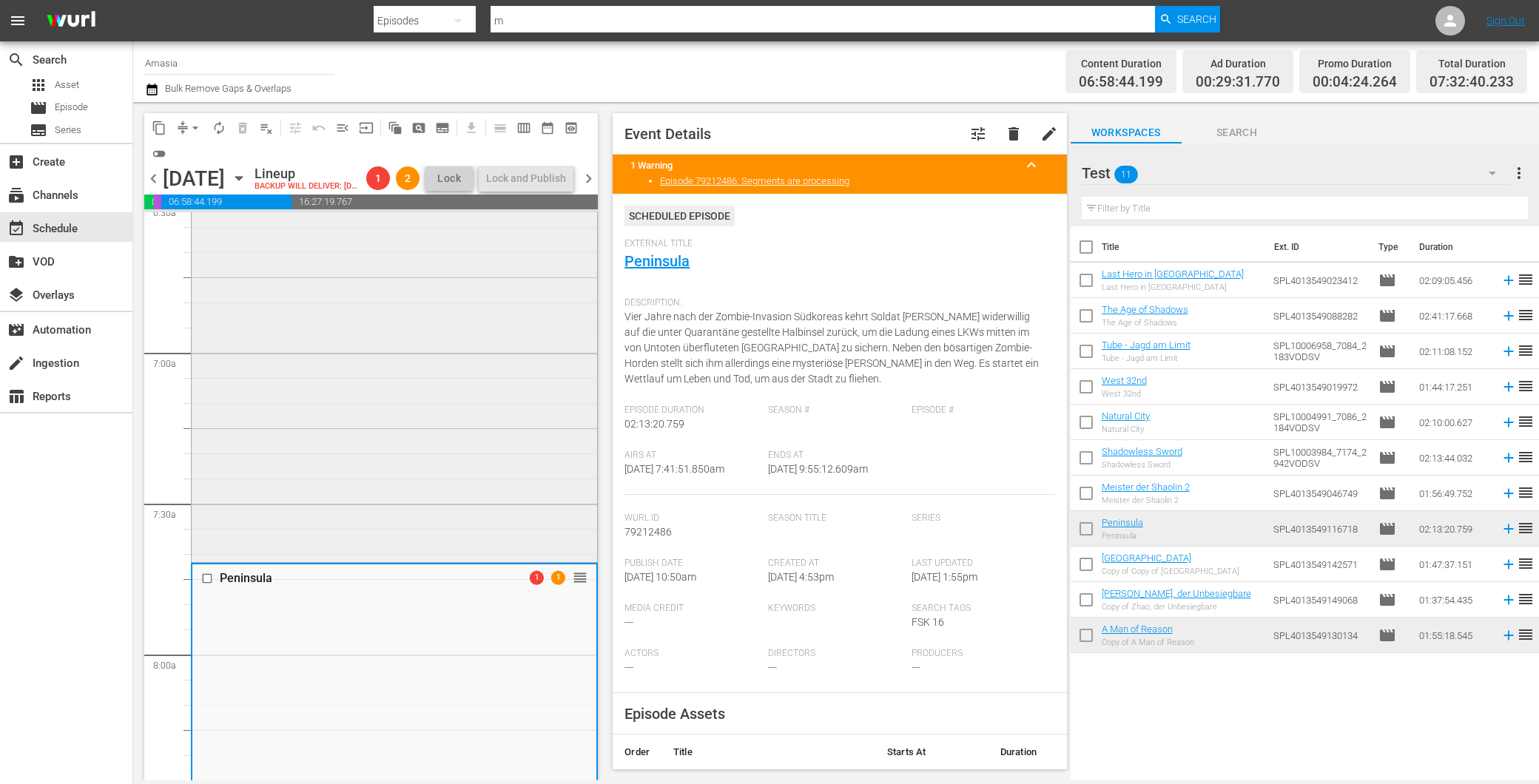
click at [366, 438] on div "The Point Men - Gegen die Zeit 1 reorder" at bounding box center [394, 289] width 406 height 542
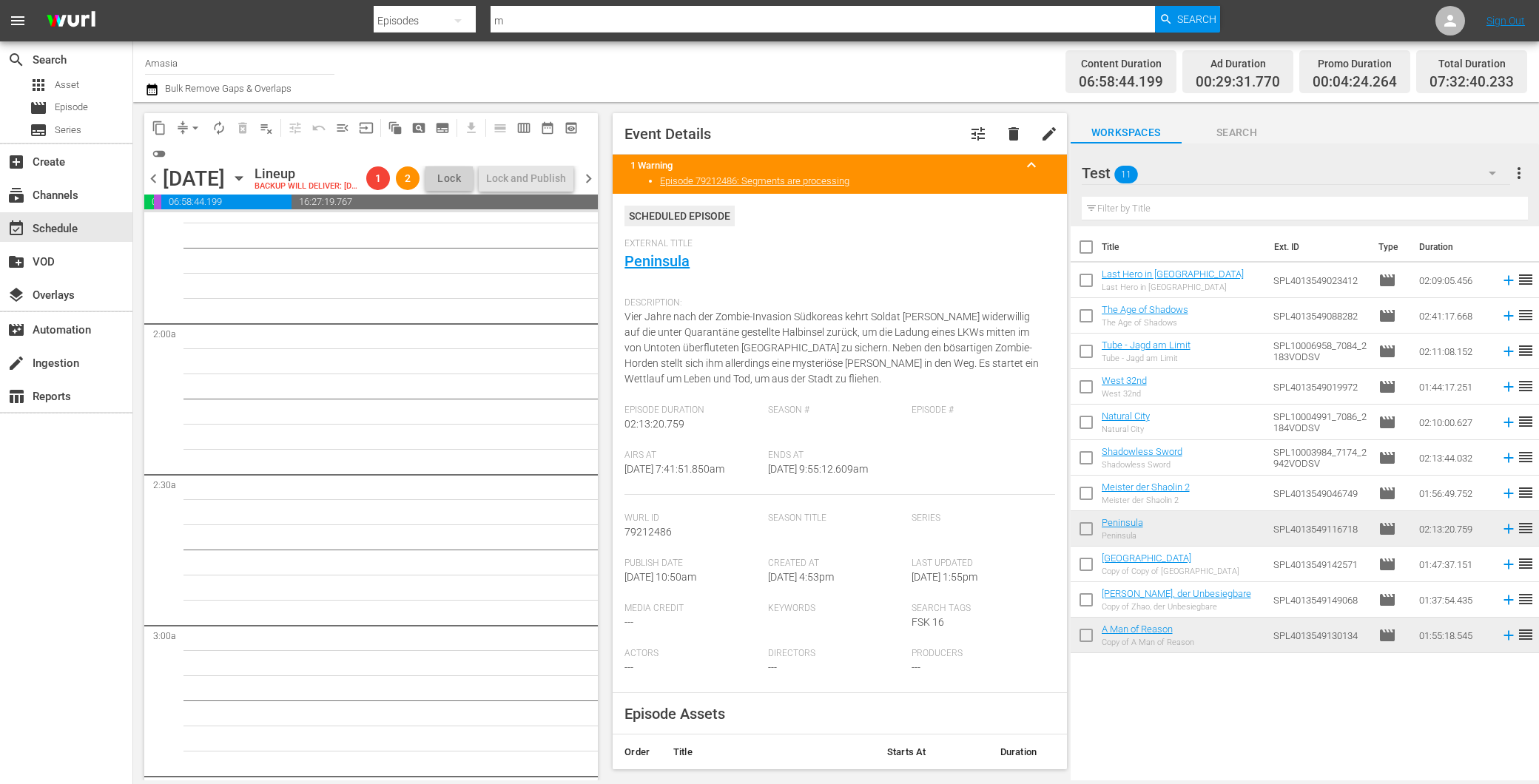
scroll to position [163, 0]
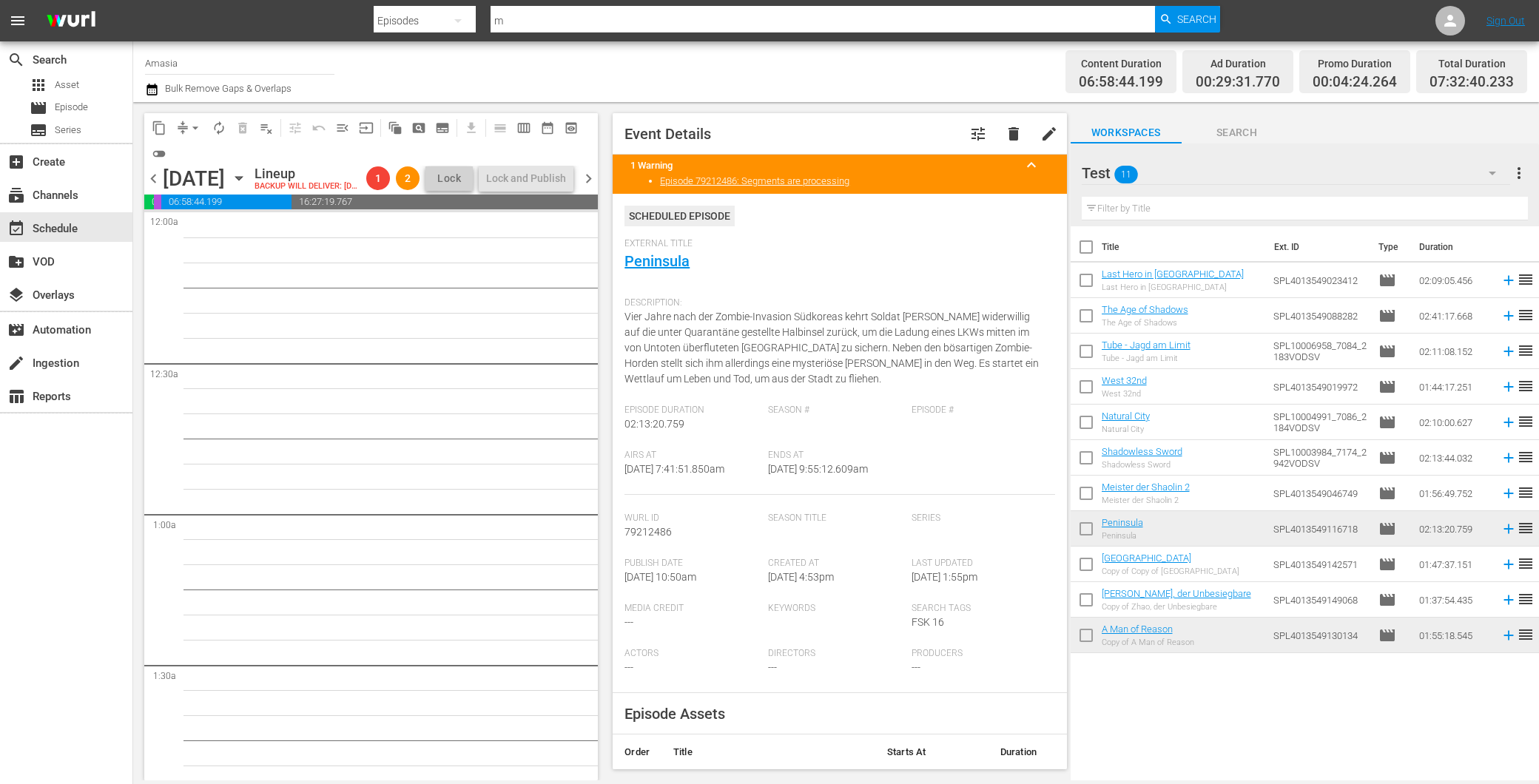
click at [1255, 156] on div "Test 11" at bounding box center [1296, 173] width 428 height 42
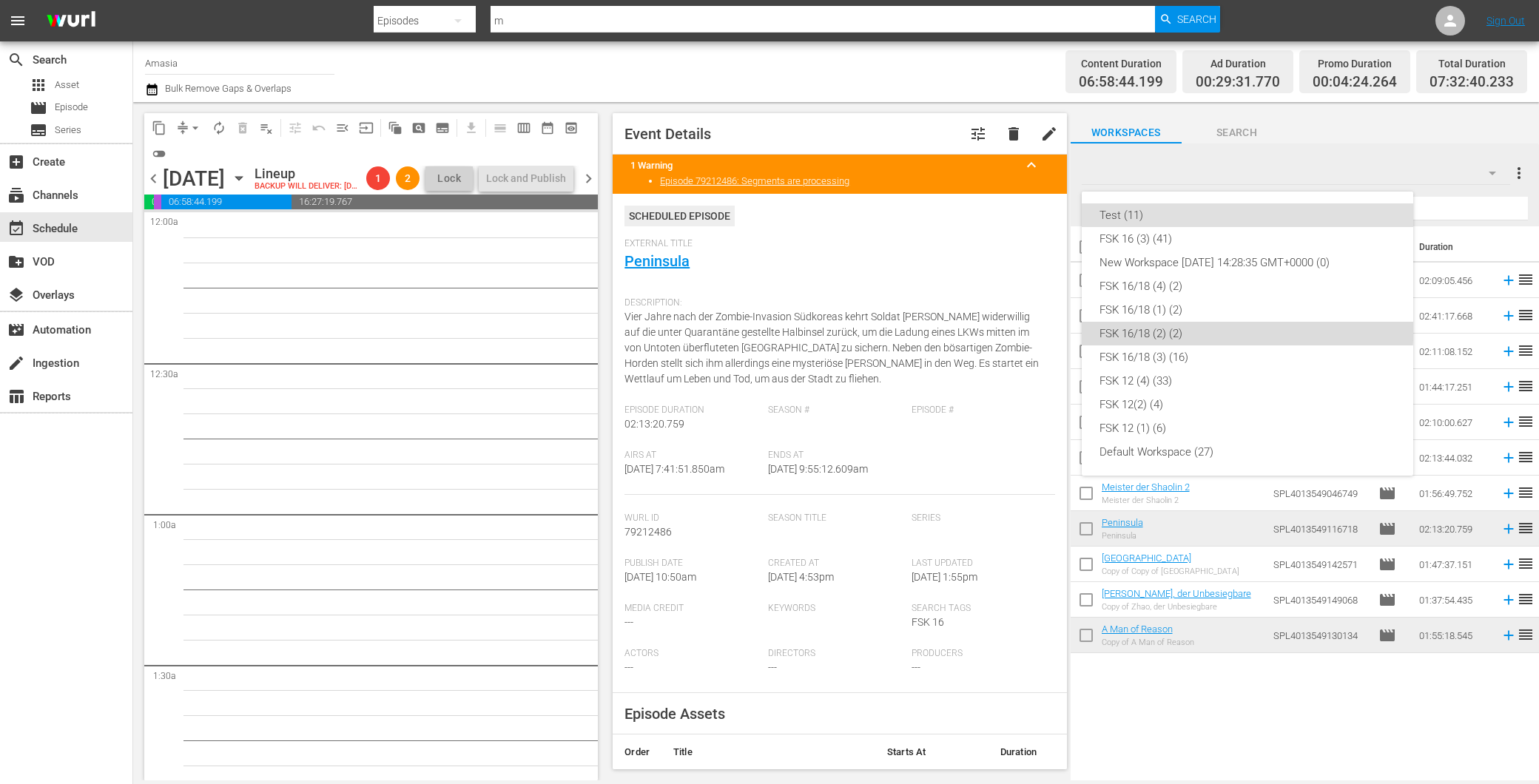
click at [1162, 322] on div "FSK 16/18 (2) (2)" at bounding box center [1248, 334] width 296 height 23
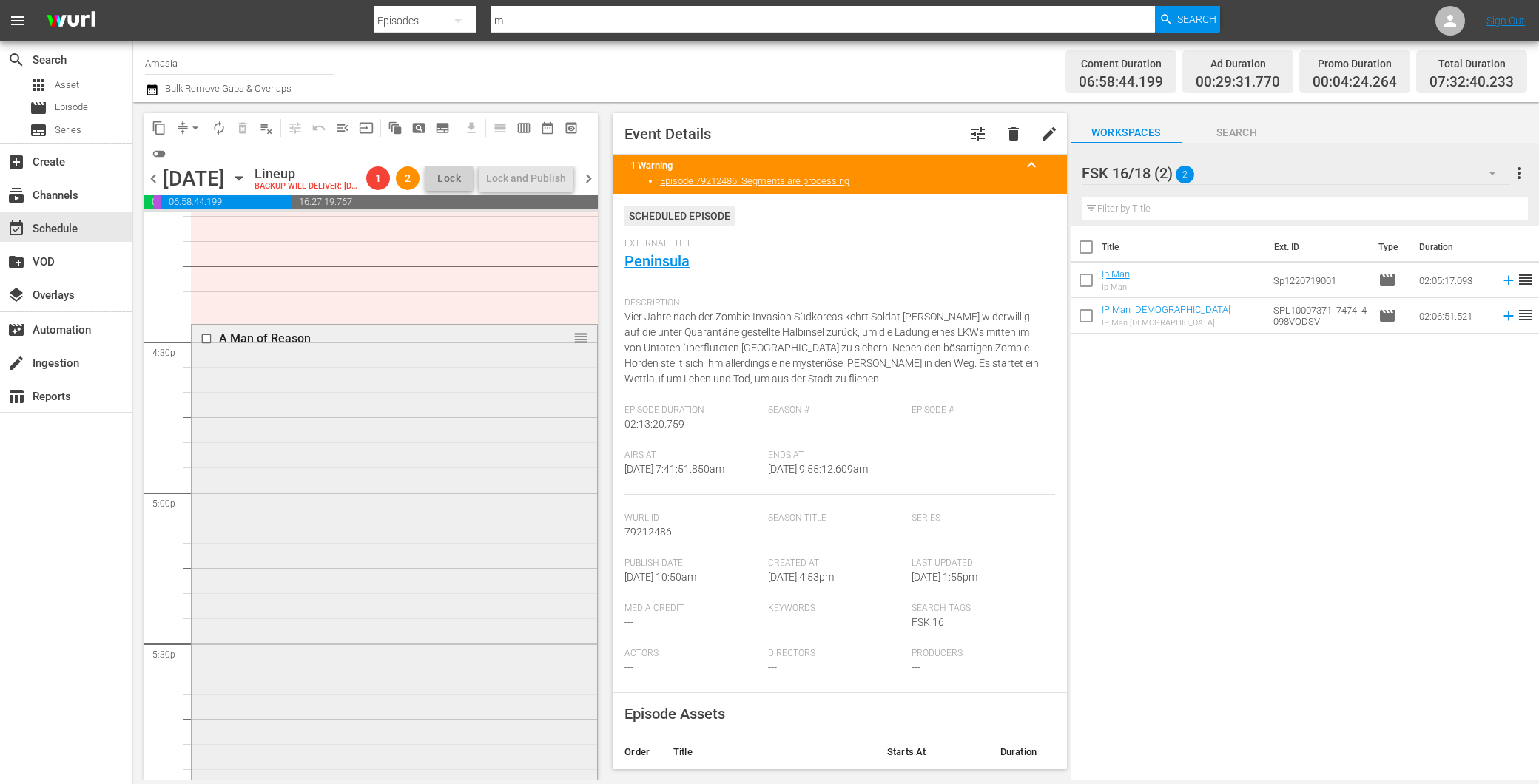
scroll to position [4850, 0]
click at [373, 544] on div "A Man of Reason reorder" at bounding box center [394, 614] width 406 height 576
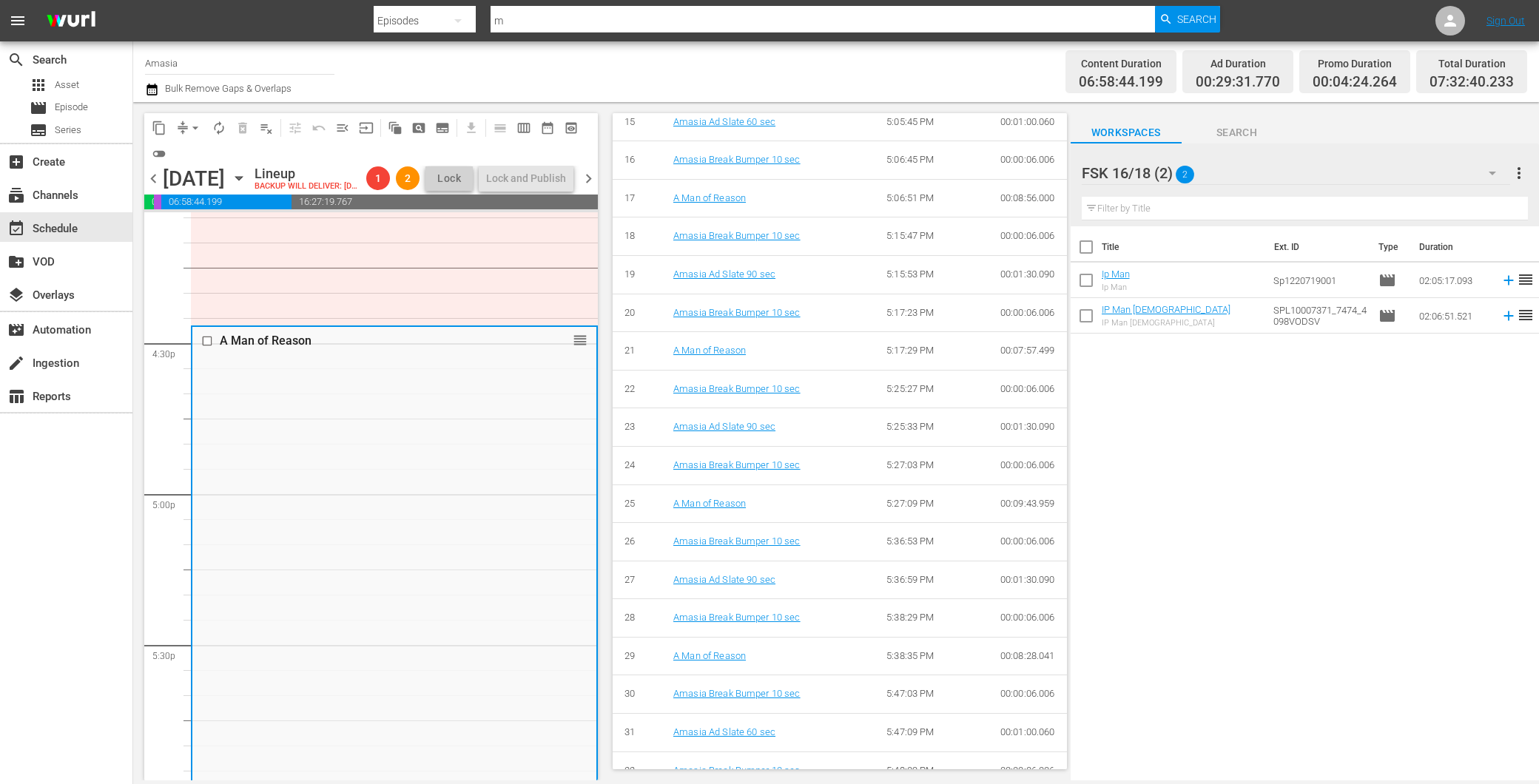
scroll to position [1232, 0]
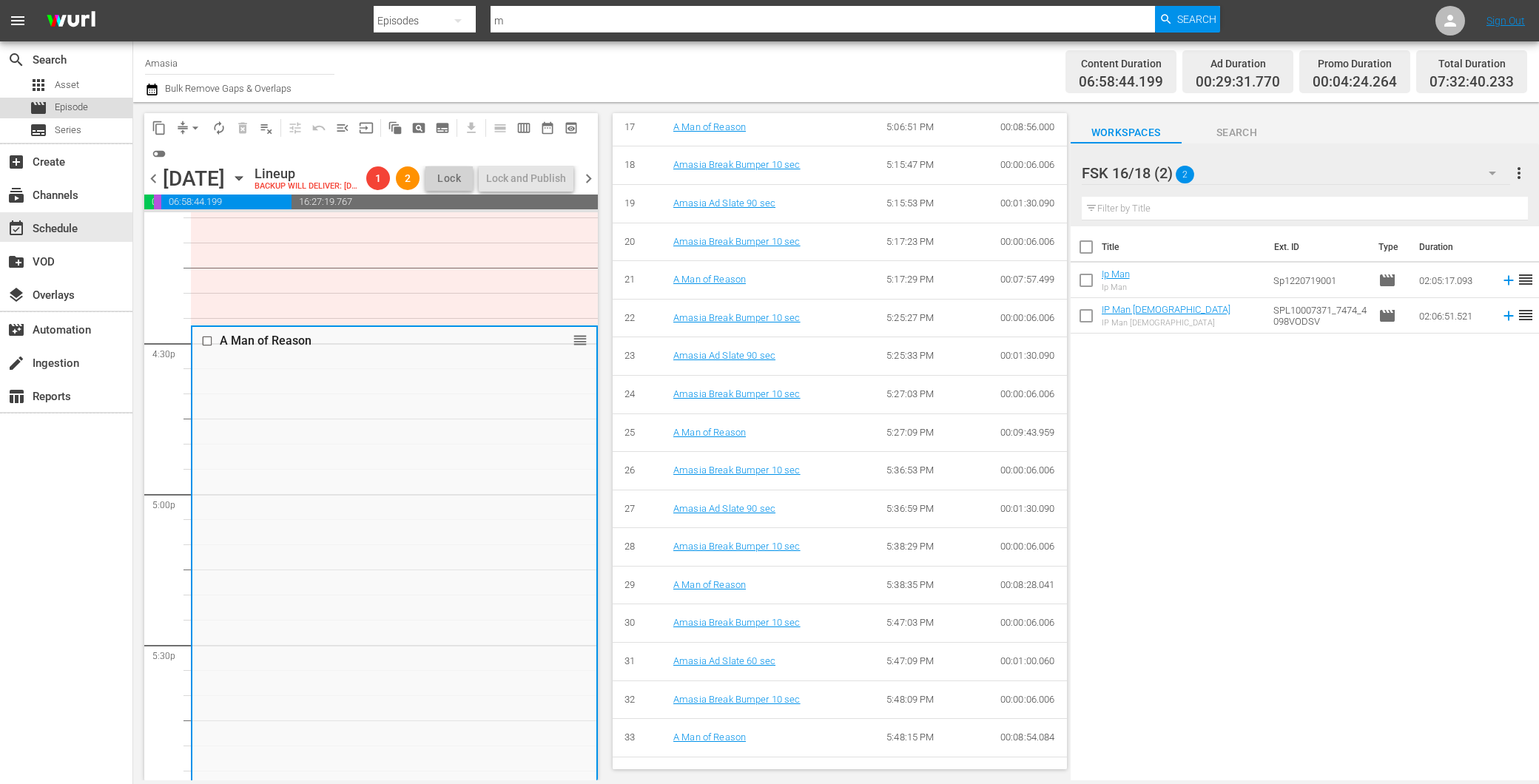
click at [67, 104] on span "Episode" at bounding box center [71, 107] width 33 height 15
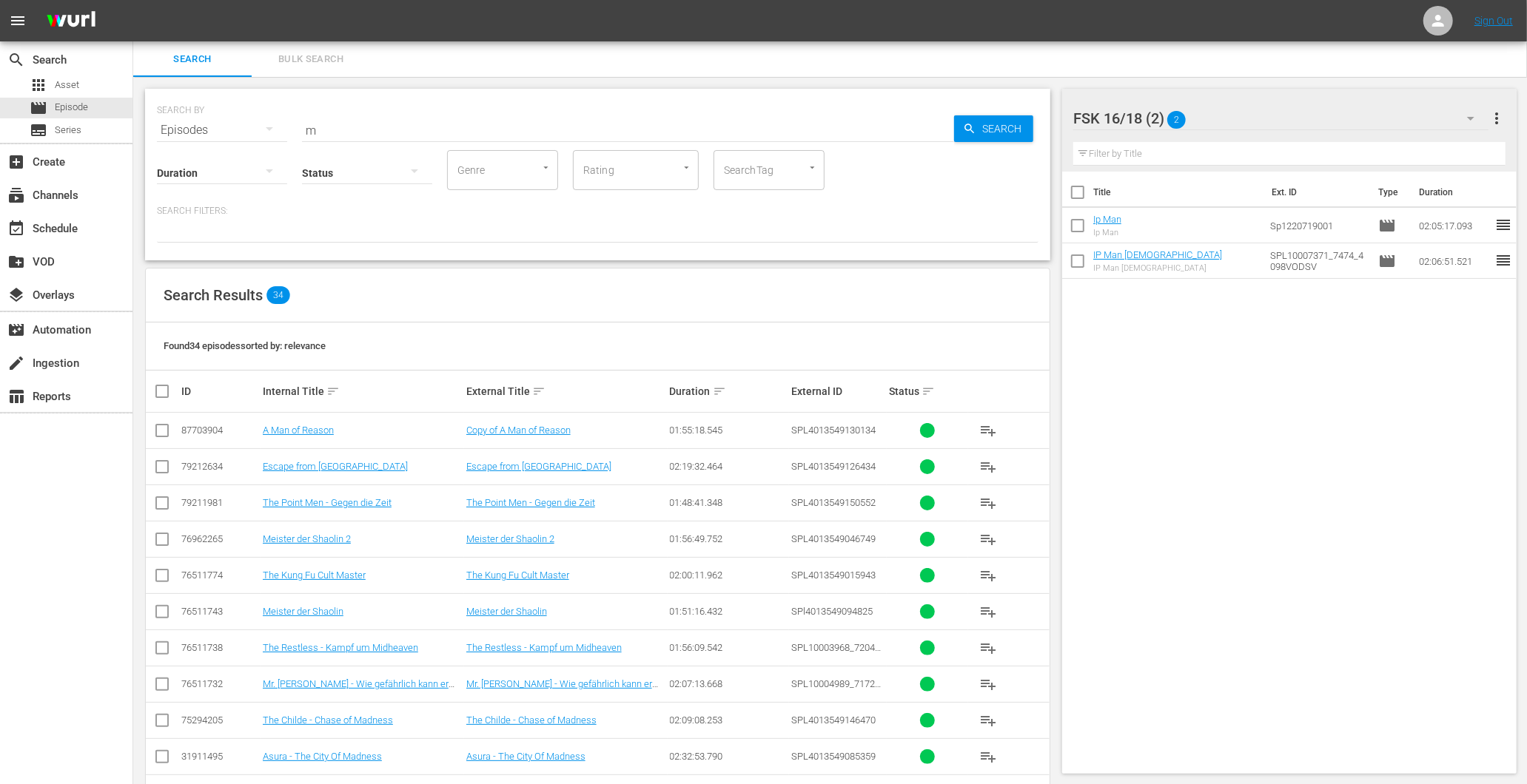
click at [476, 125] on input "m" at bounding box center [628, 130] width 652 height 35
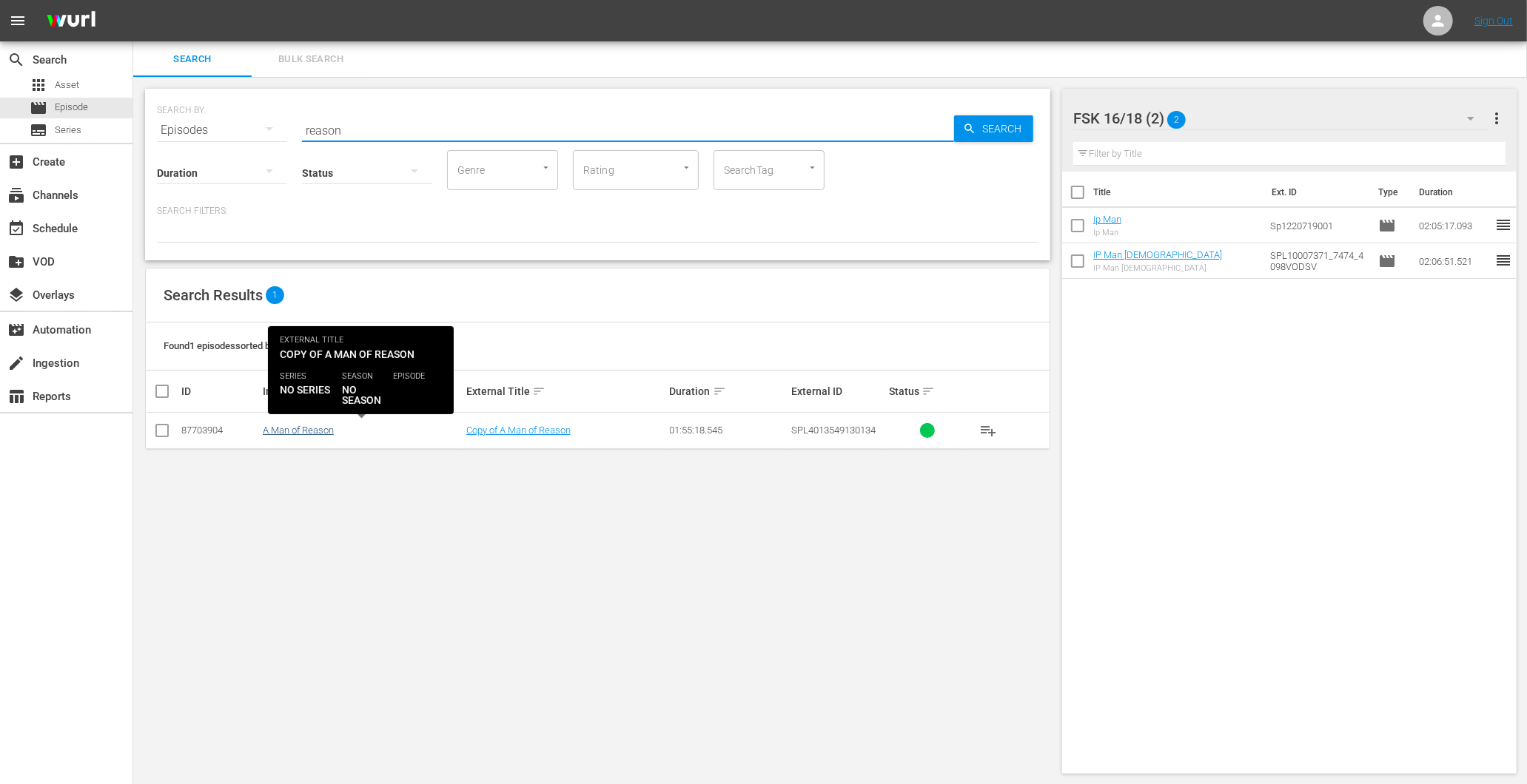
type input "reason"
click at [312, 428] on link "A Man of Reason" at bounding box center [298, 430] width 71 height 11
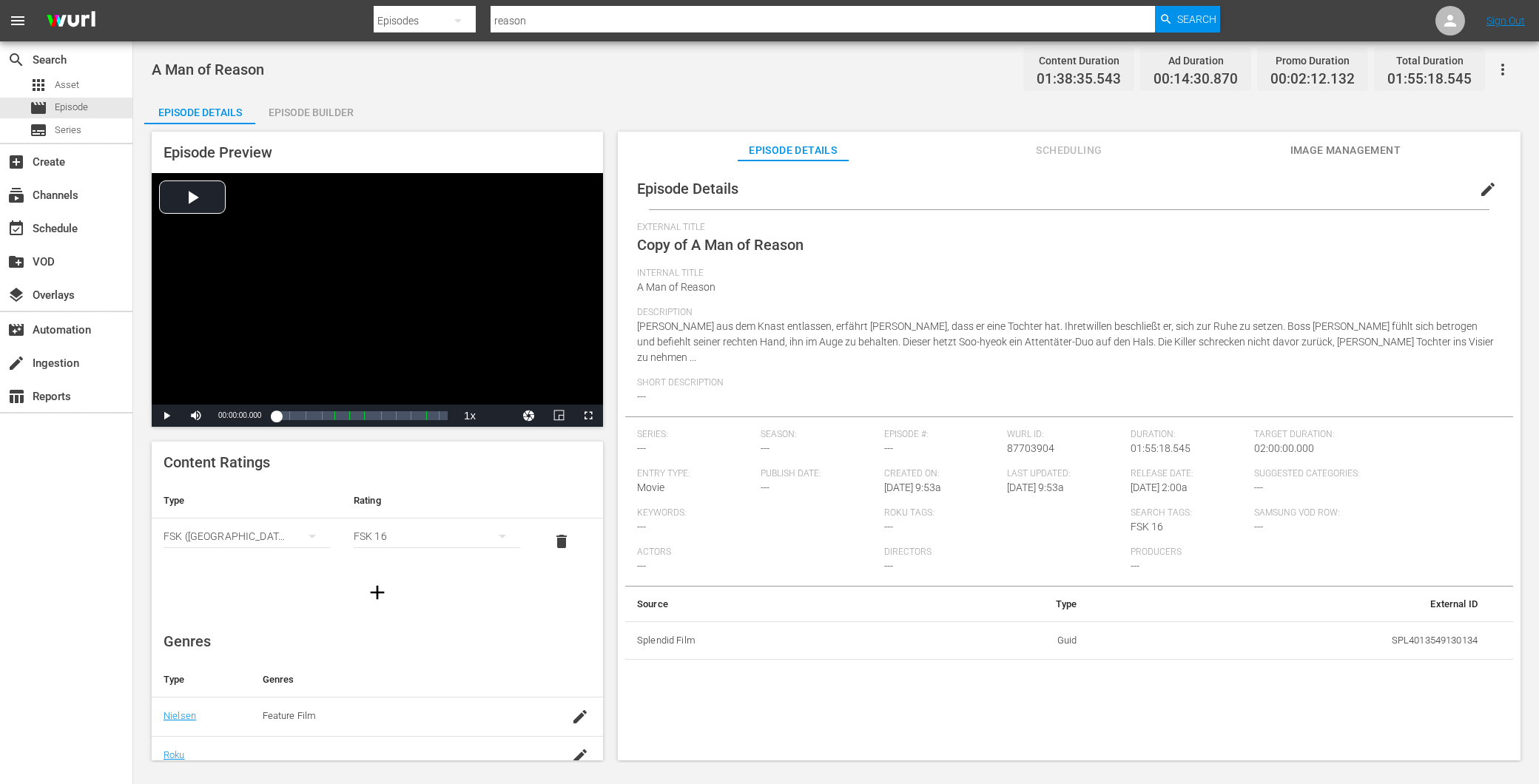
click at [339, 115] on div "Episode Builder" at bounding box center [310, 112] width 111 height 35
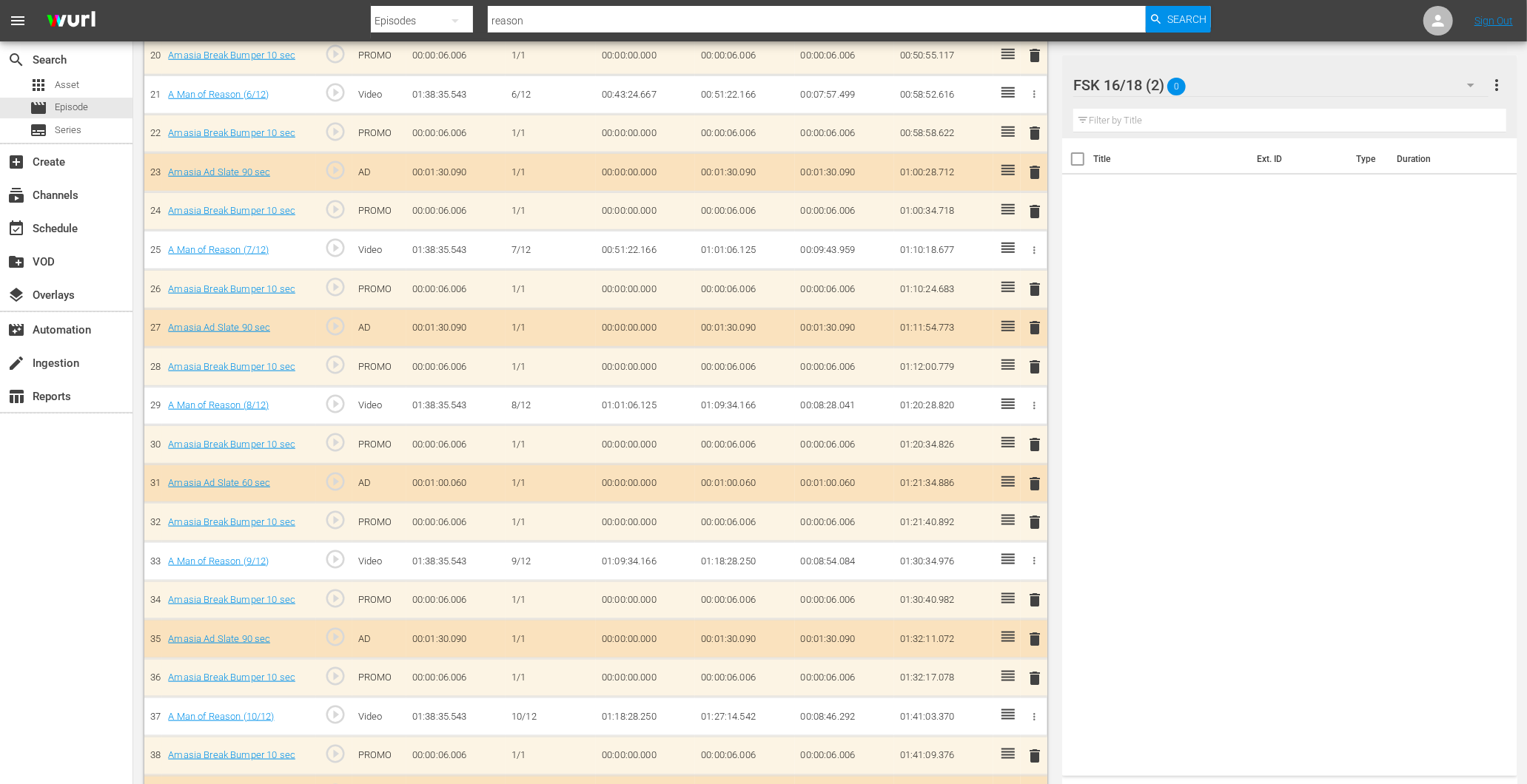
scroll to position [1479, 0]
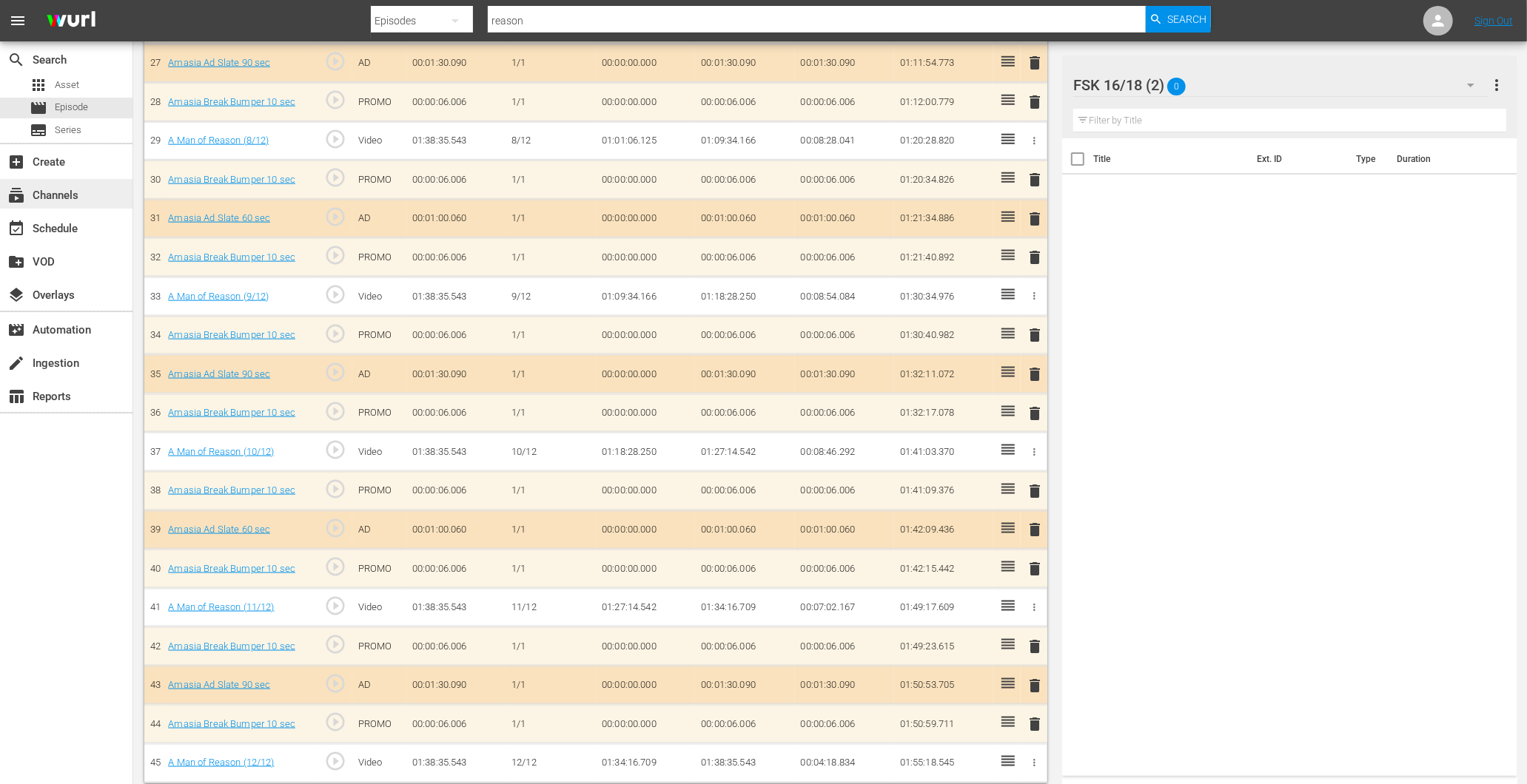
click at [68, 190] on div "subscriptions Channels" at bounding box center [41, 193] width 83 height 13
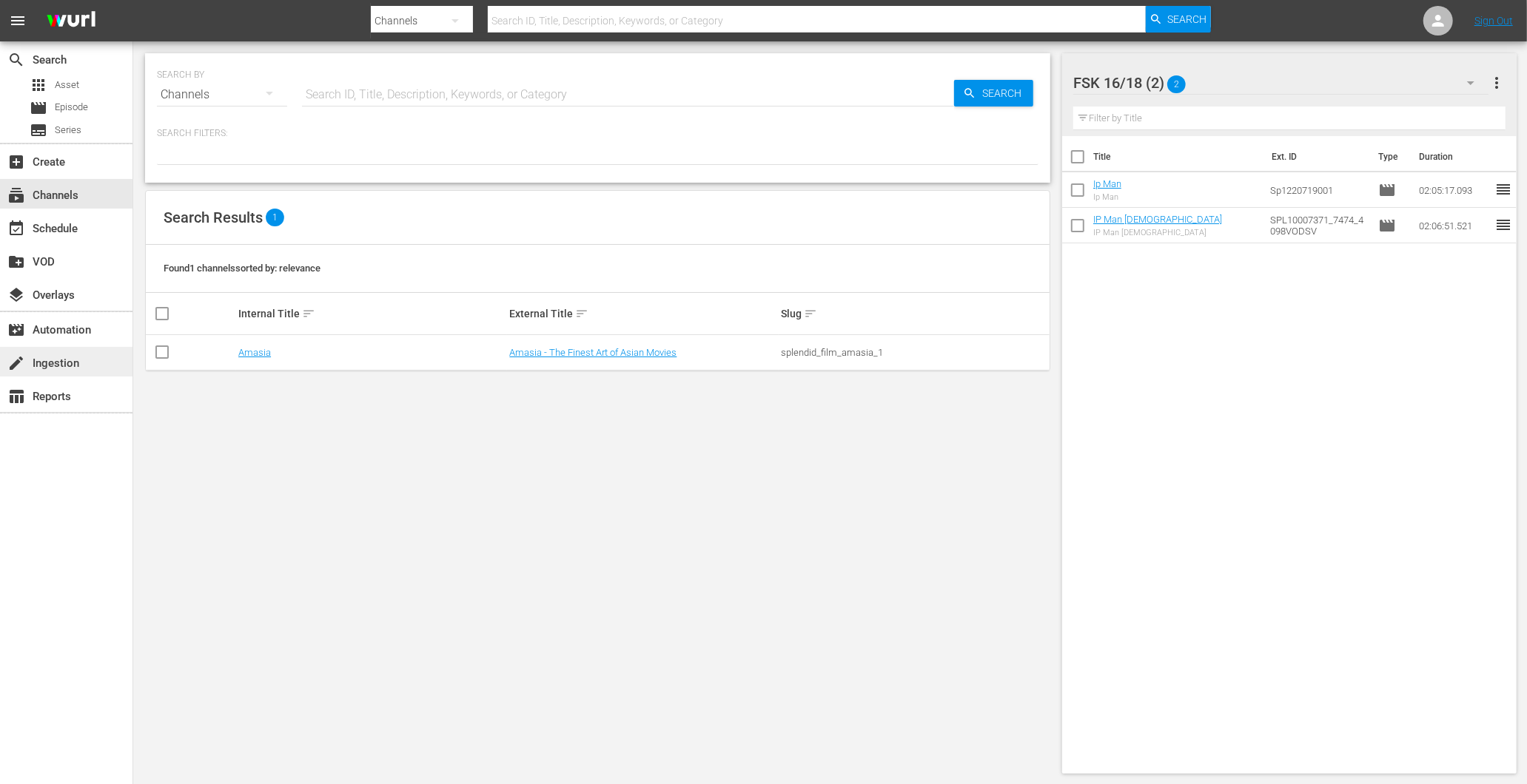
click at [53, 363] on div "create Ingestion" at bounding box center [41, 361] width 83 height 13
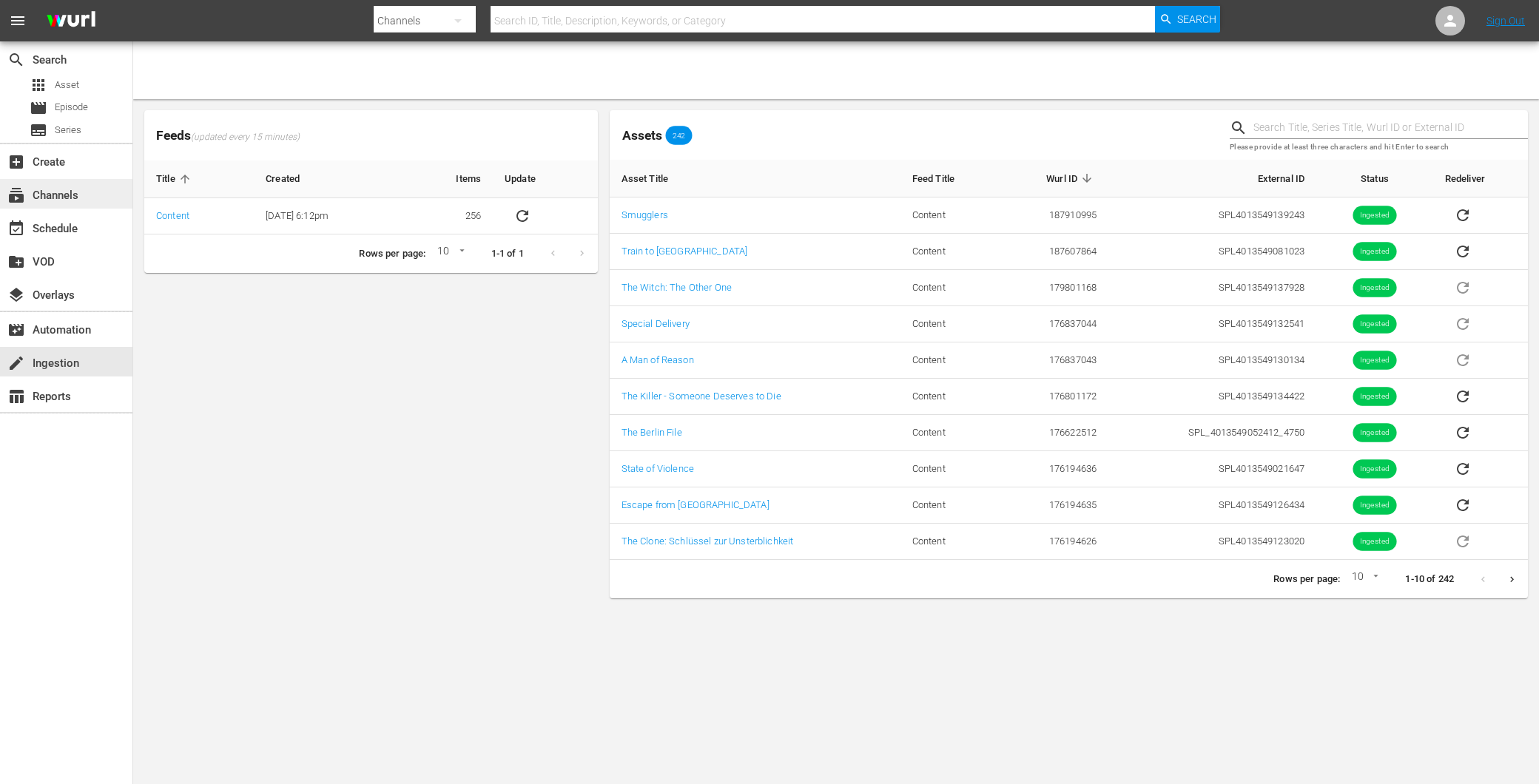
click at [58, 186] on div "subscriptions Channels" at bounding box center [66, 193] width 132 height 29
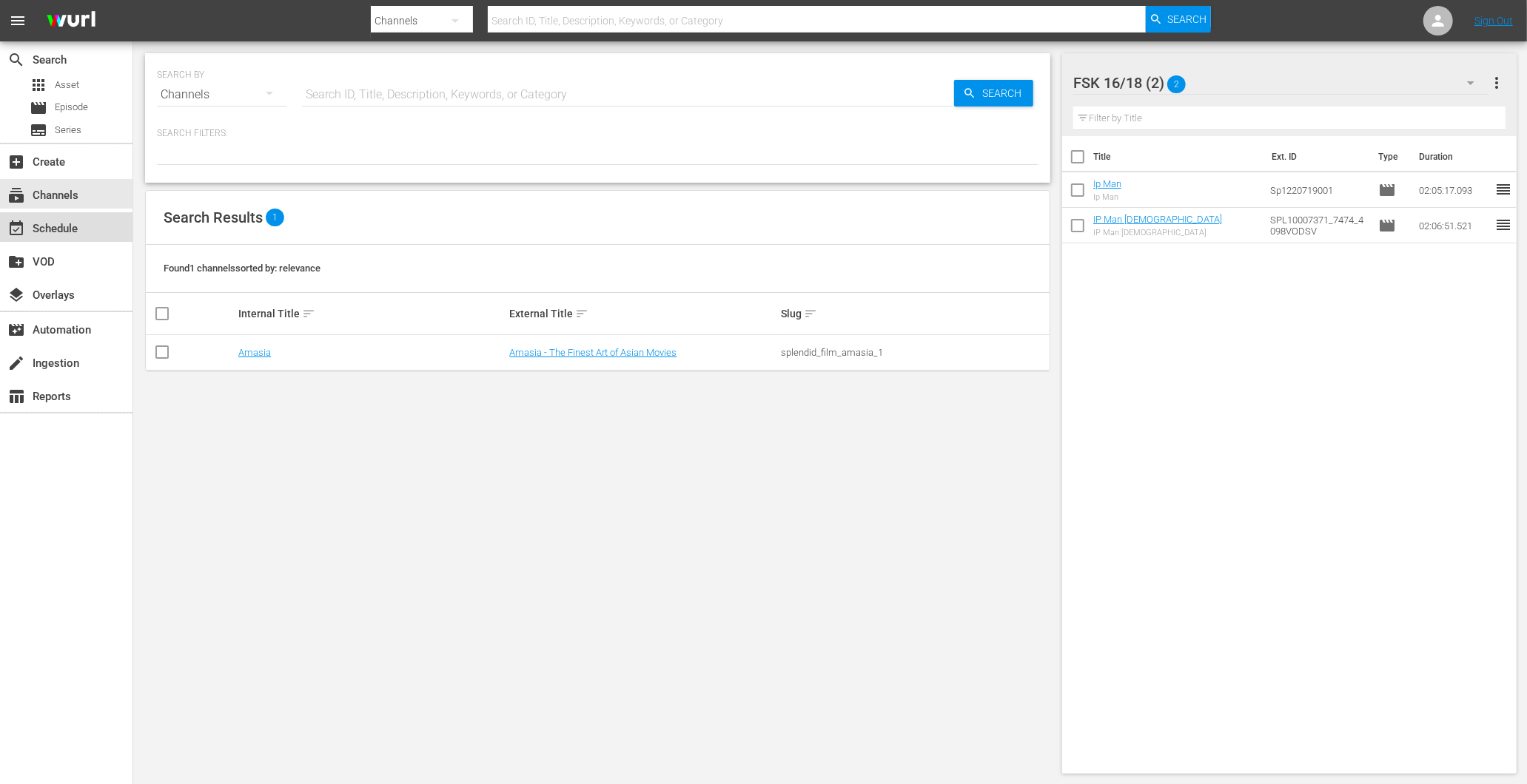
click at [53, 239] on div "event_available Schedule" at bounding box center [66, 227] width 132 height 29
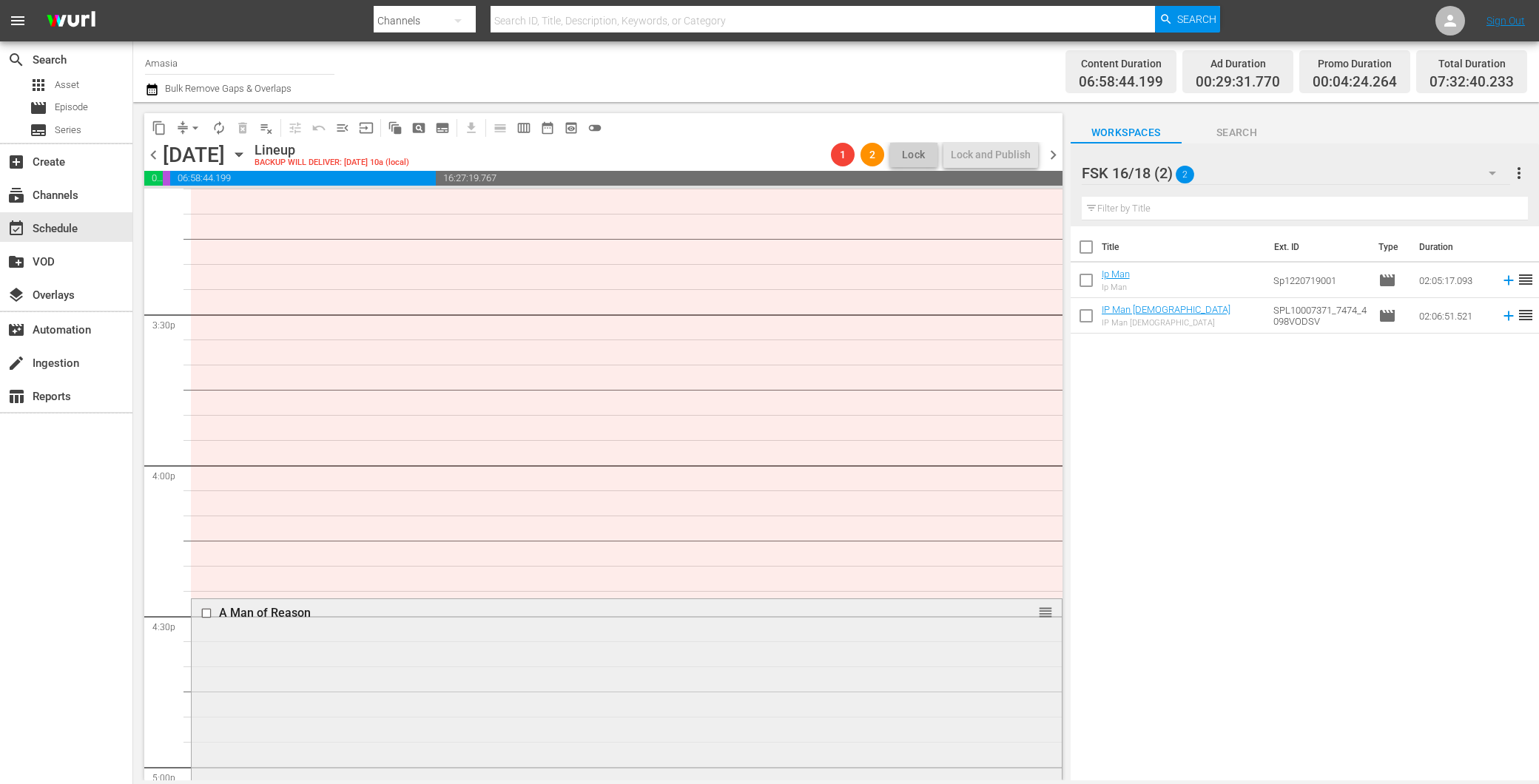
scroll to position [4515, 0]
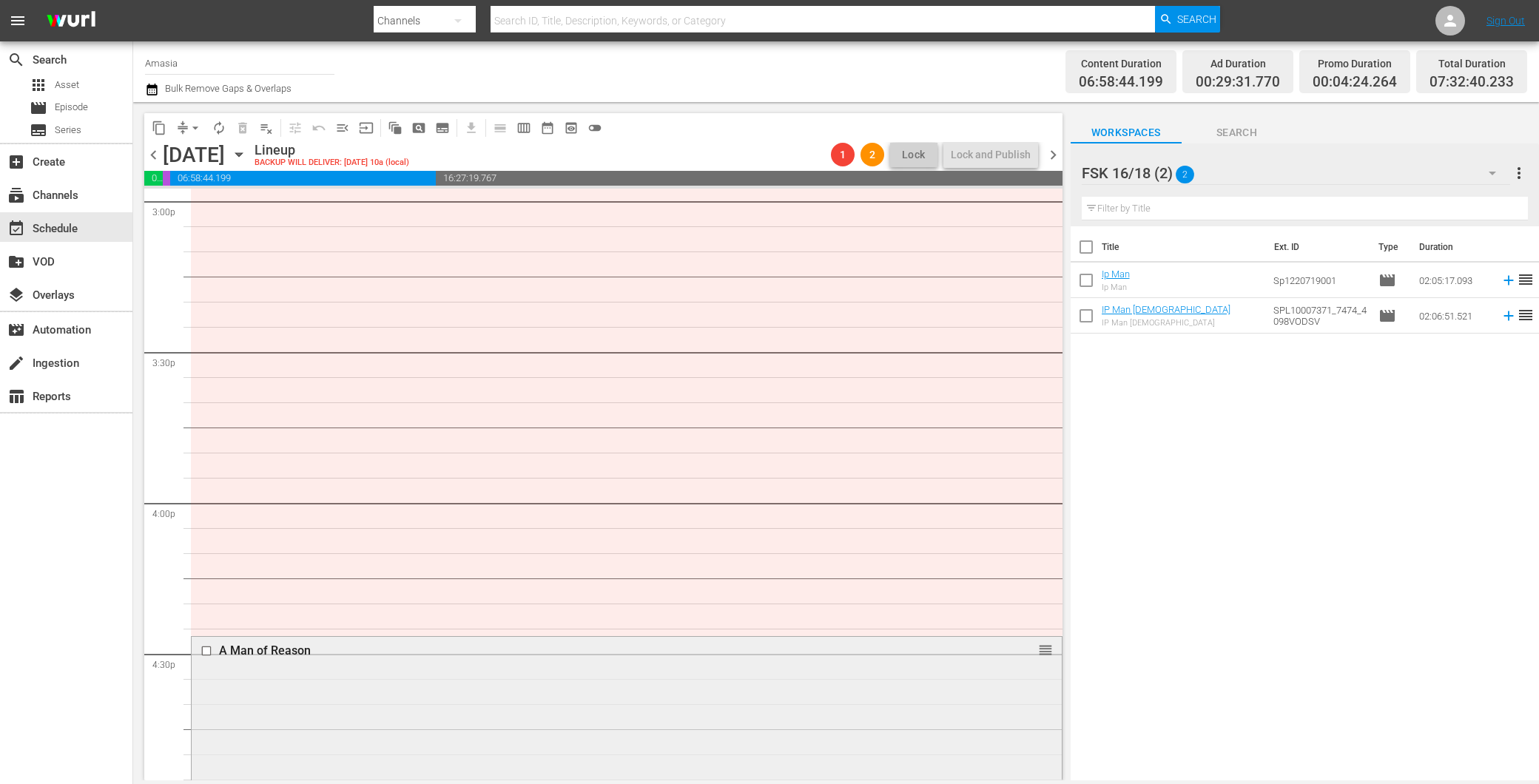
click at [203, 648] on input "checkbox" at bounding box center [208, 651] width 16 height 13
click at [1387, 161] on div "FSK 16/18 (2) 2" at bounding box center [1296, 173] width 428 height 42
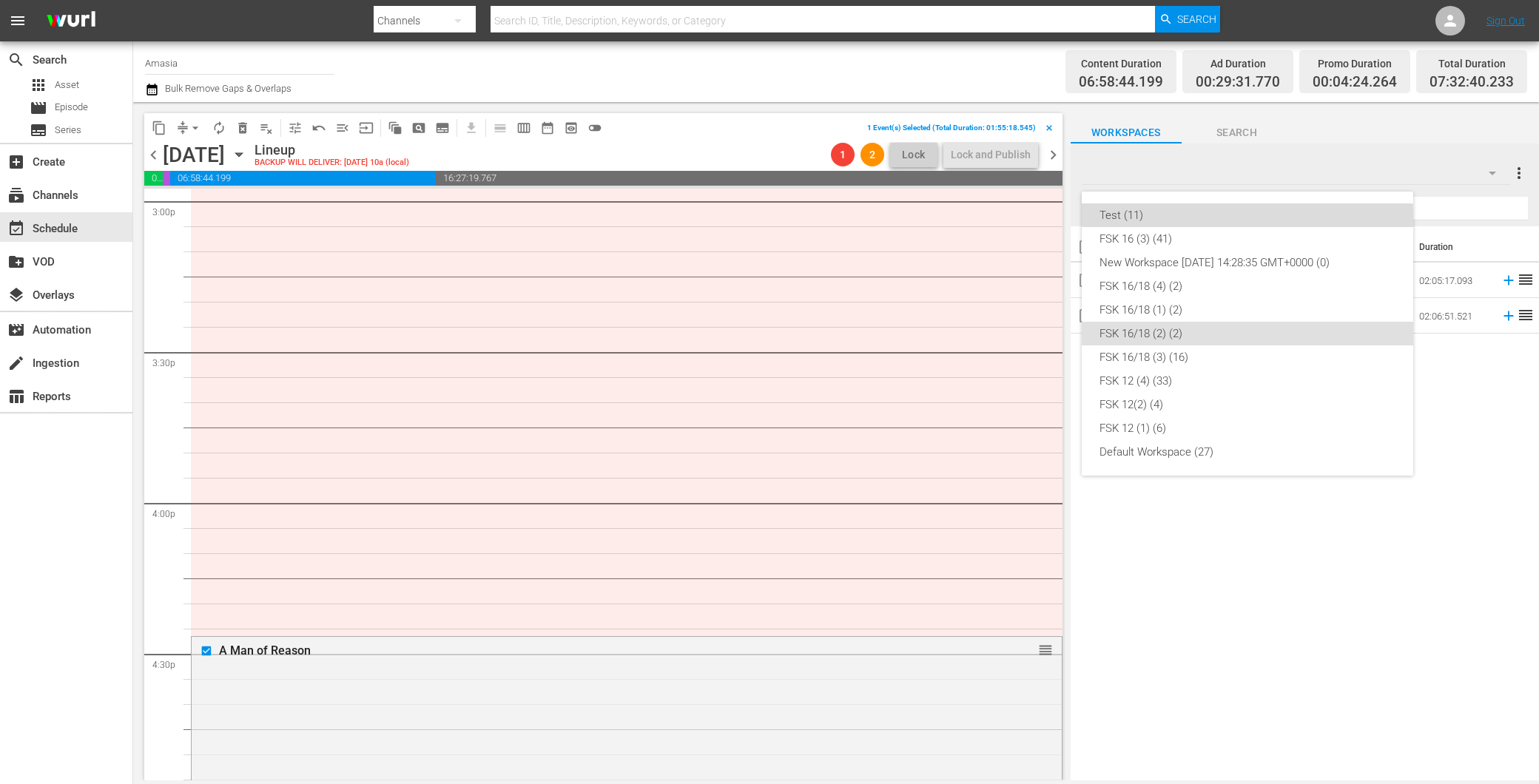
click at [1244, 225] on div "Test (11)" at bounding box center [1248, 215] width 296 height 23
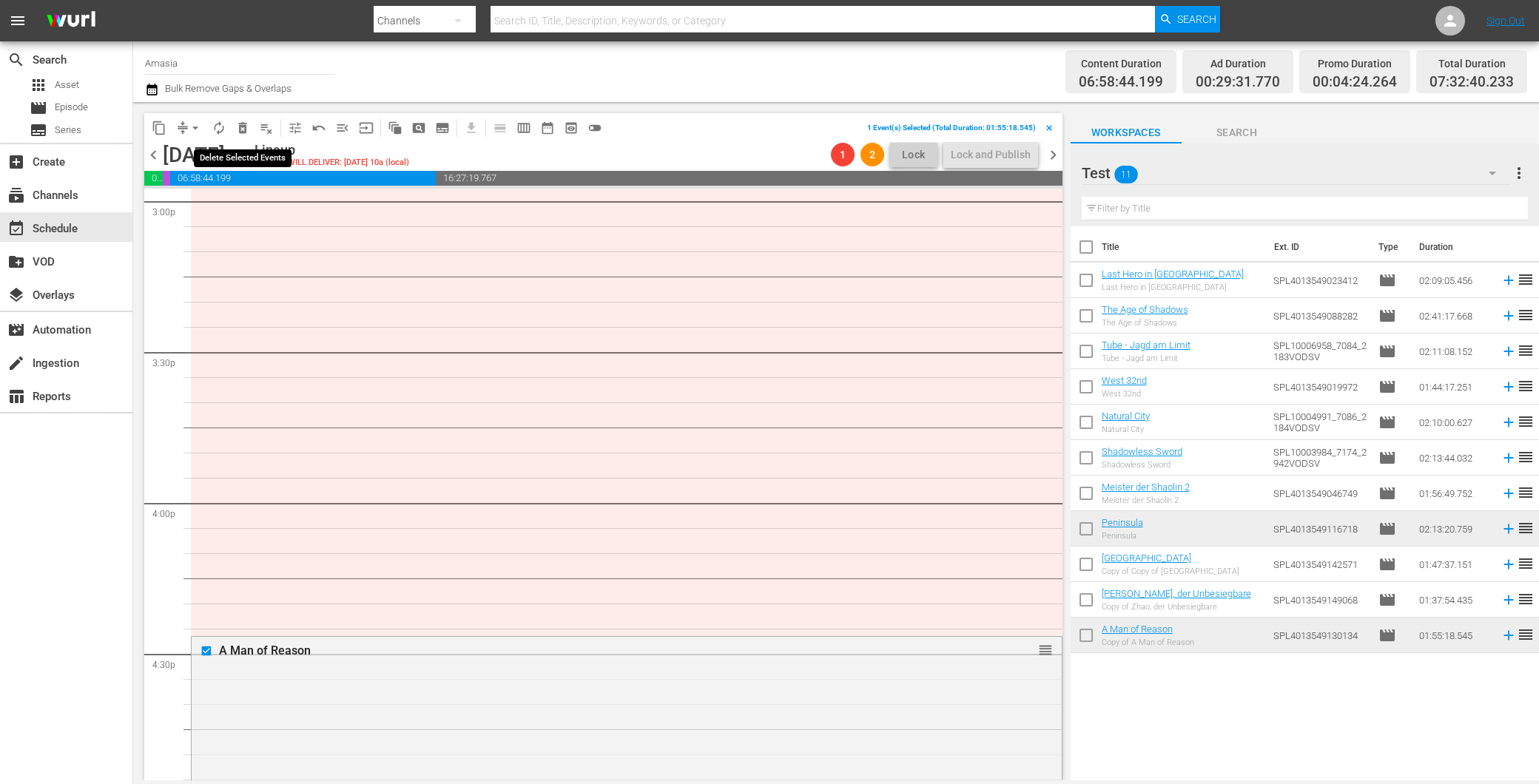
click at [247, 126] on span "delete_forever_outlined" at bounding box center [243, 128] width 15 height 15
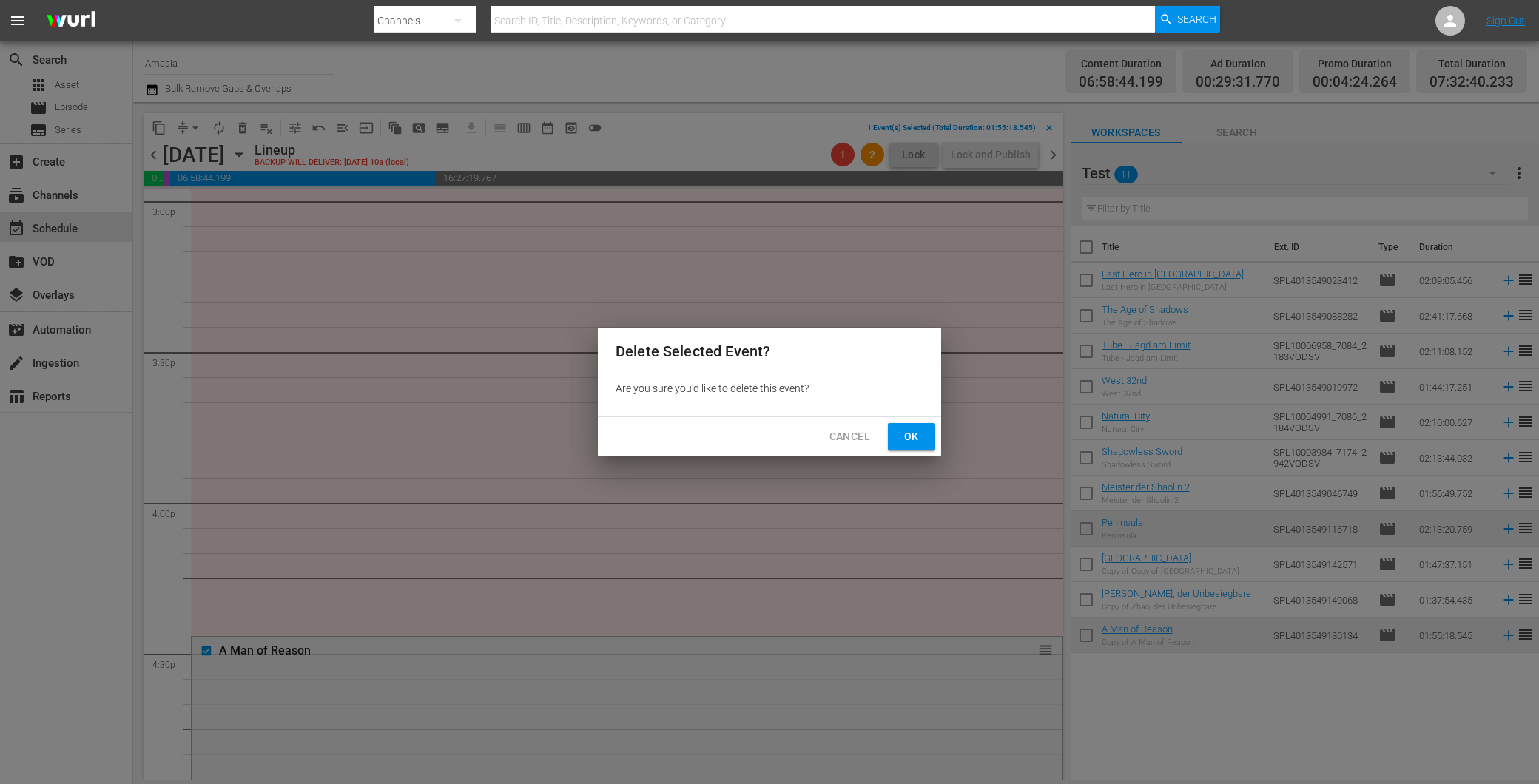
click at [904, 433] on span "Ok" at bounding box center [911, 437] width 23 height 18
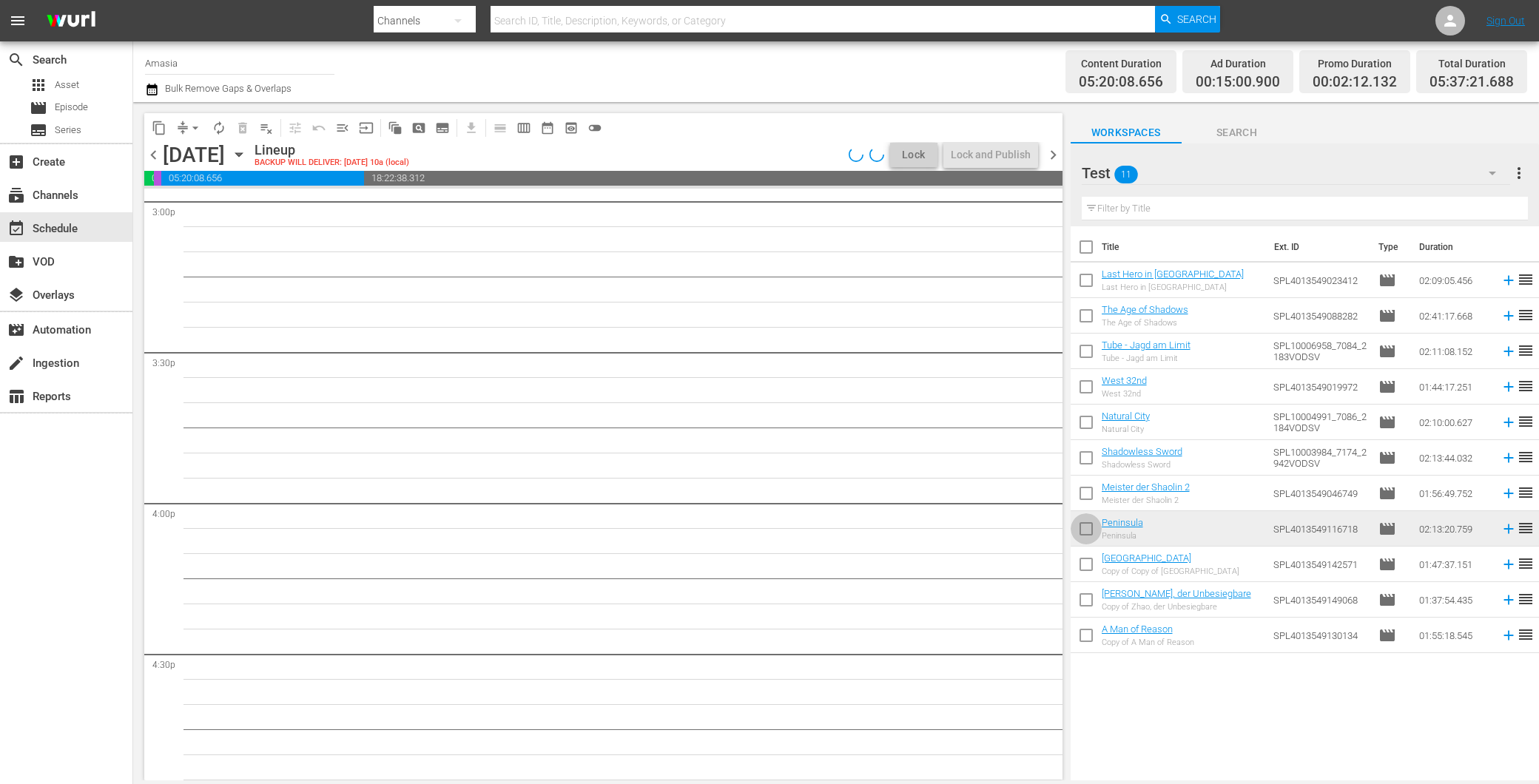
click at [1085, 529] on input "checkbox" at bounding box center [1085, 531] width 31 height 31
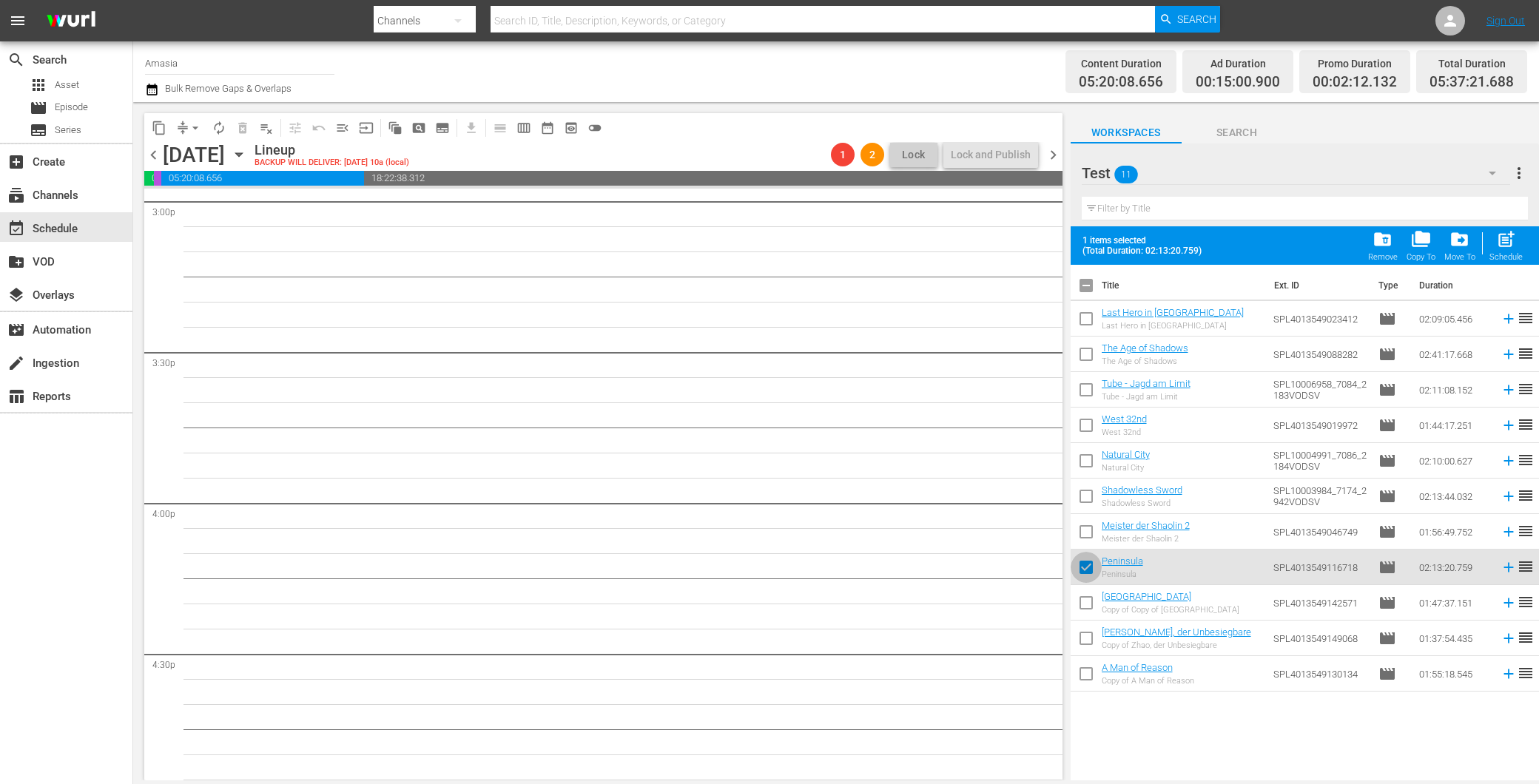
click at [1092, 571] on input "checkbox" at bounding box center [1085, 570] width 31 height 31
checkbox input "false"
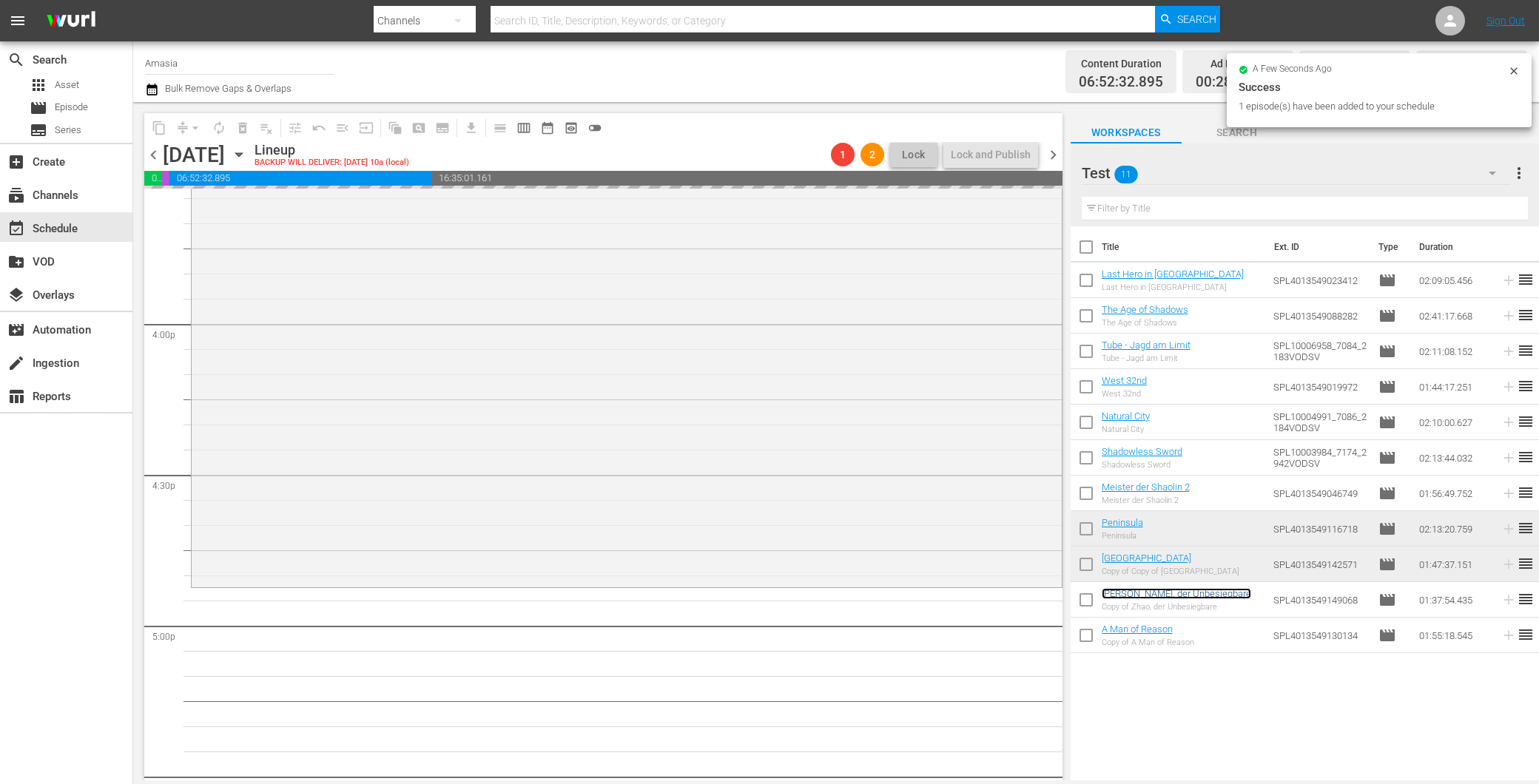
scroll to position [4723, 0]
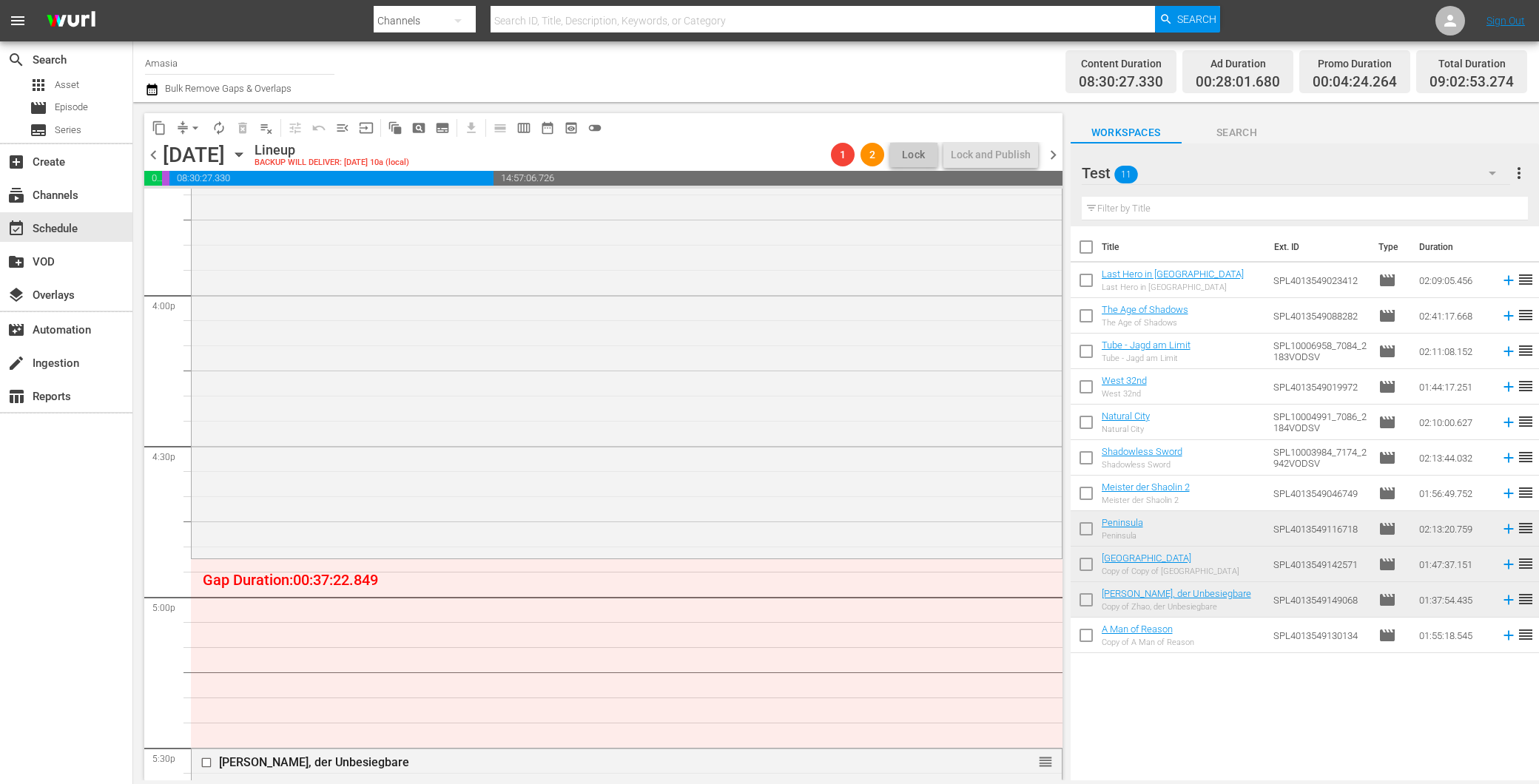
click at [1090, 634] on input "checkbox" at bounding box center [1085, 638] width 31 height 31
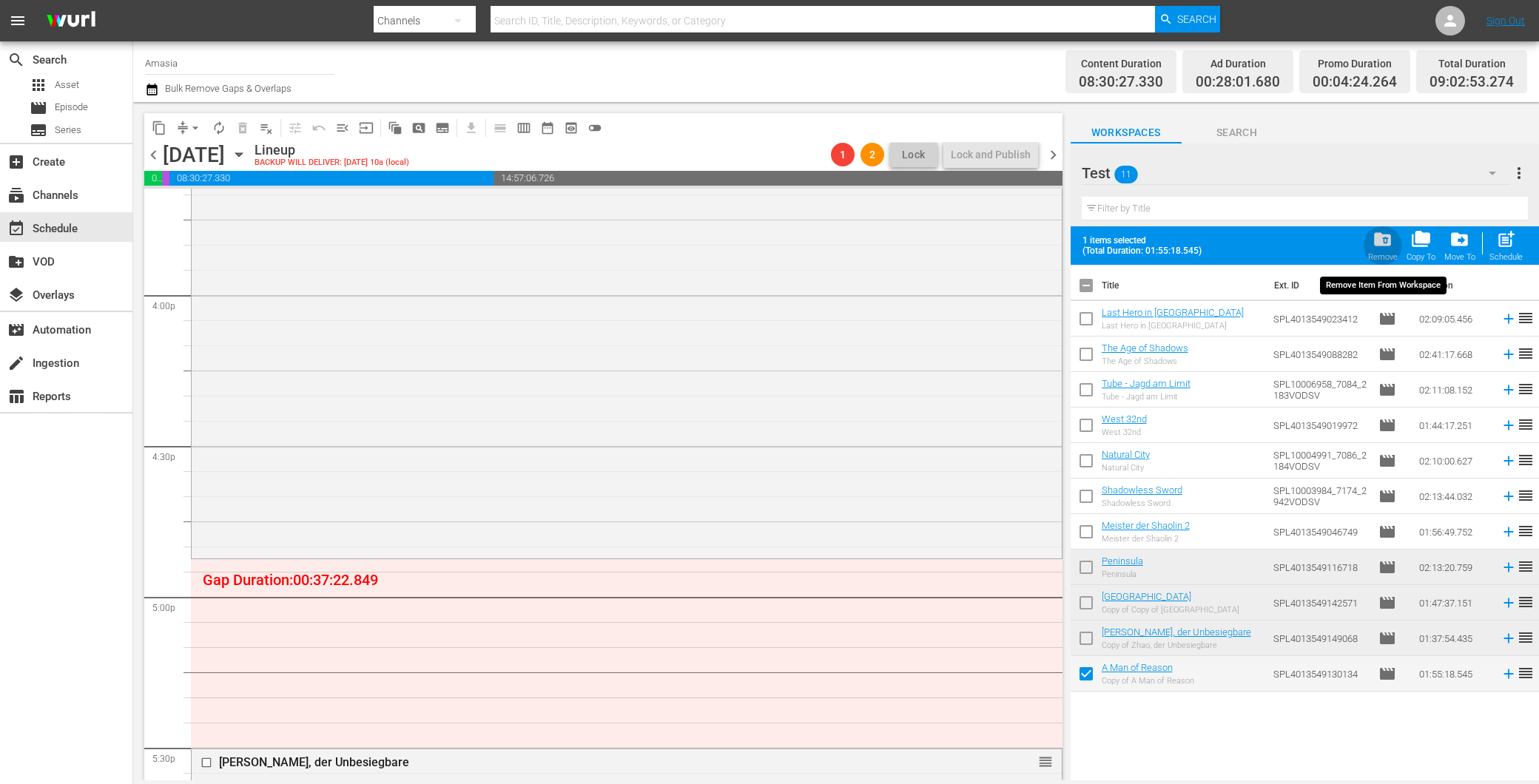
click at [1389, 233] on span "folder_delete" at bounding box center [1383, 239] width 20 height 20
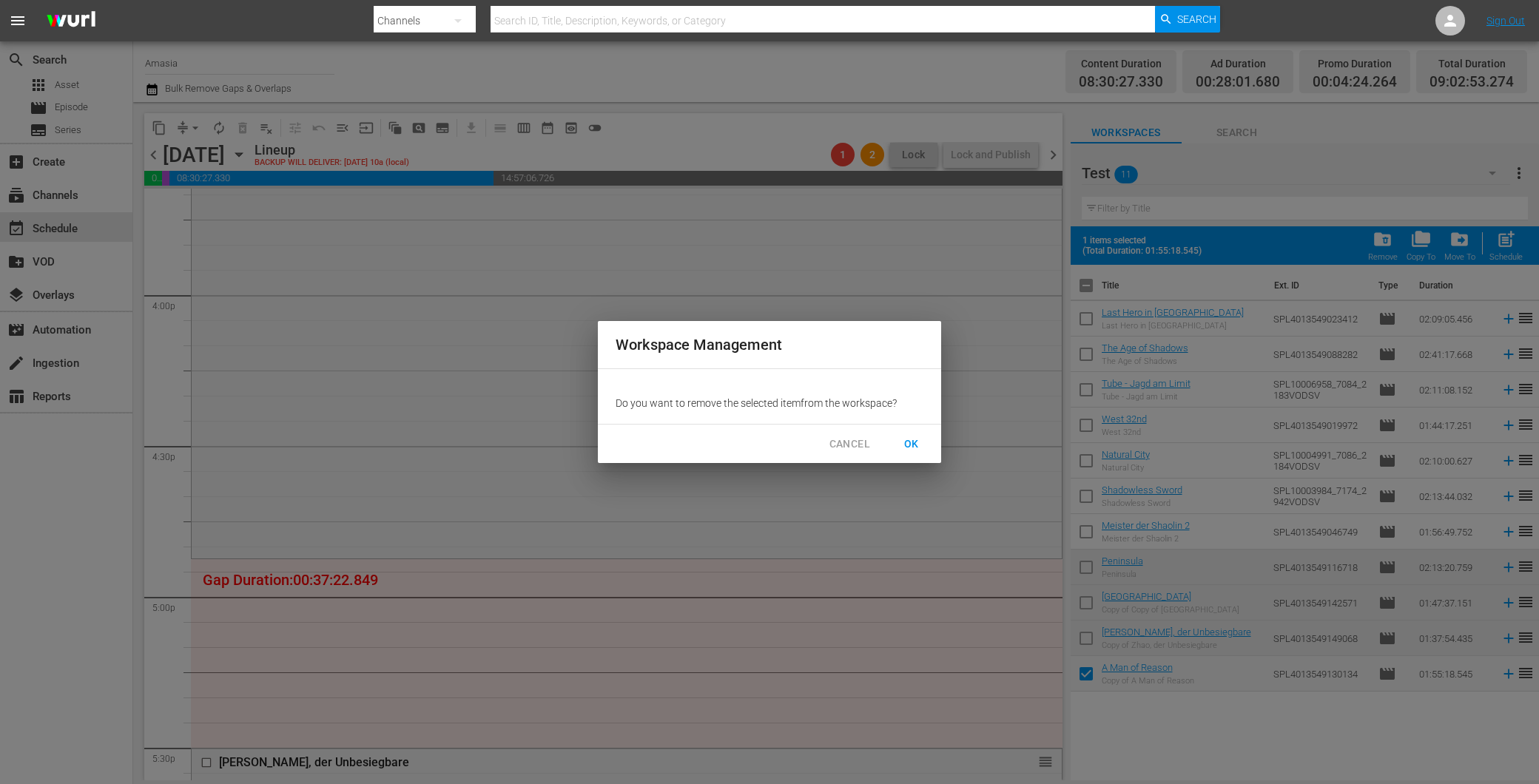
click at [915, 441] on span "OK" at bounding box center [911, 444] width 23 height 18
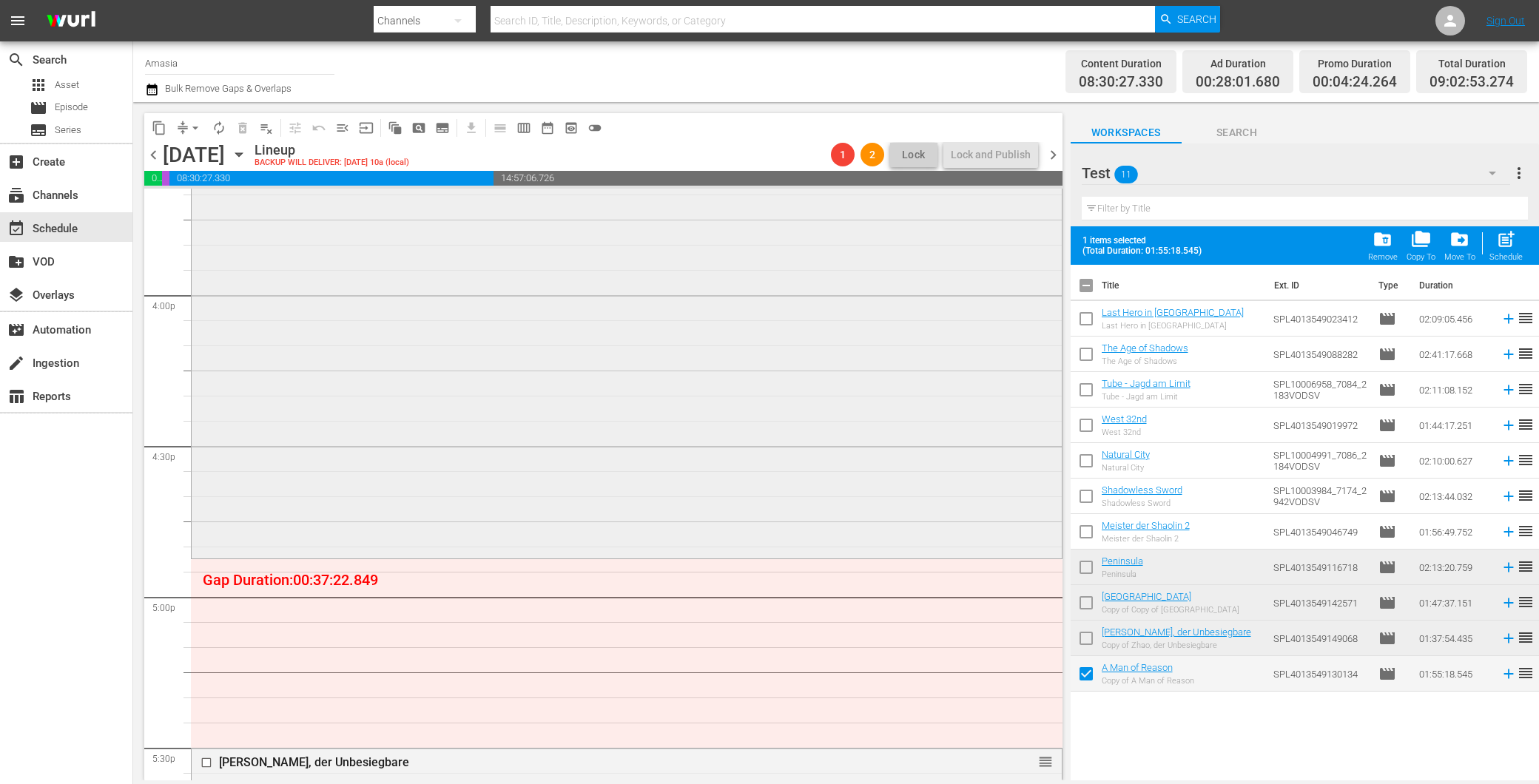
checkbox input "false"
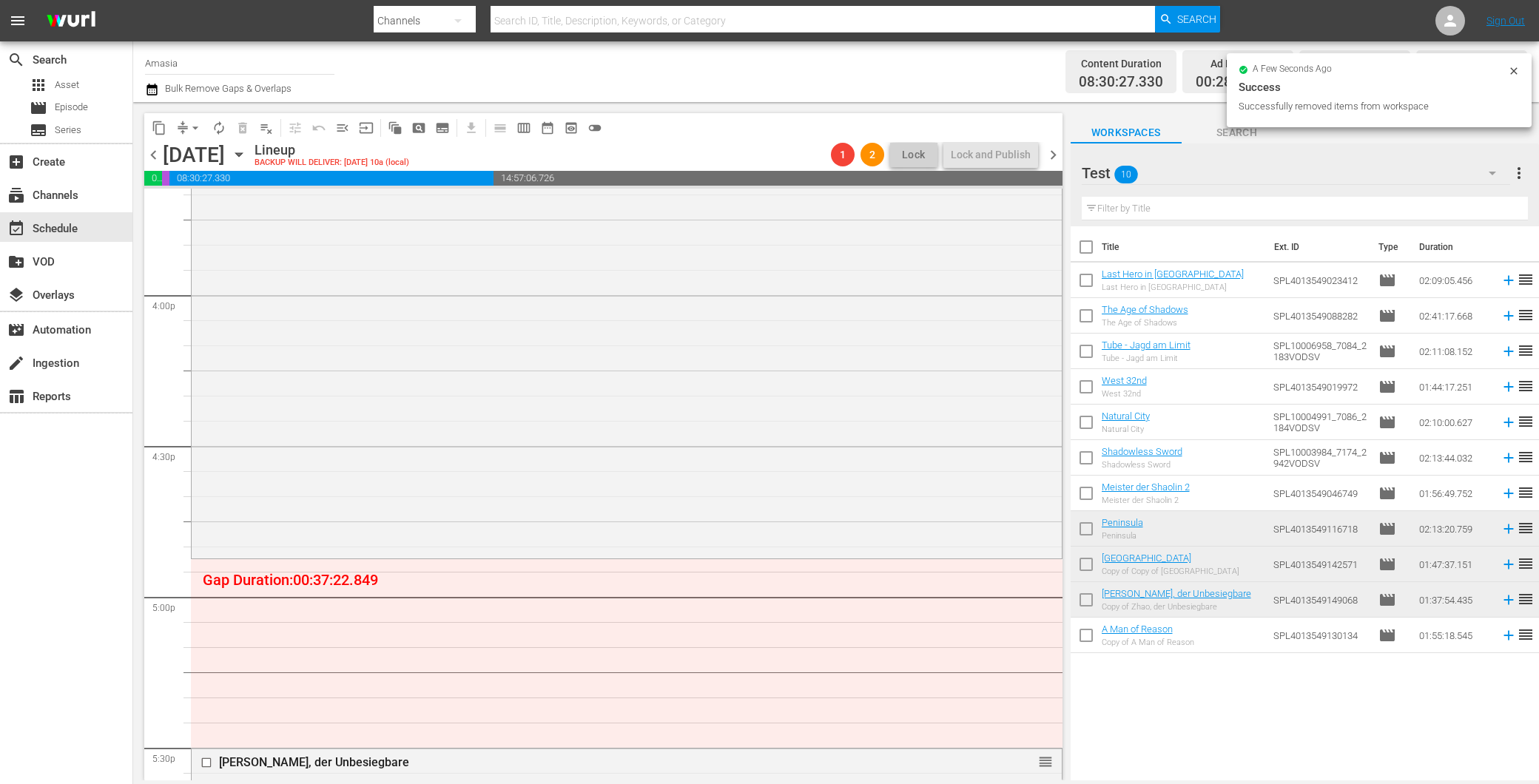
scroll to position [4887, 0]
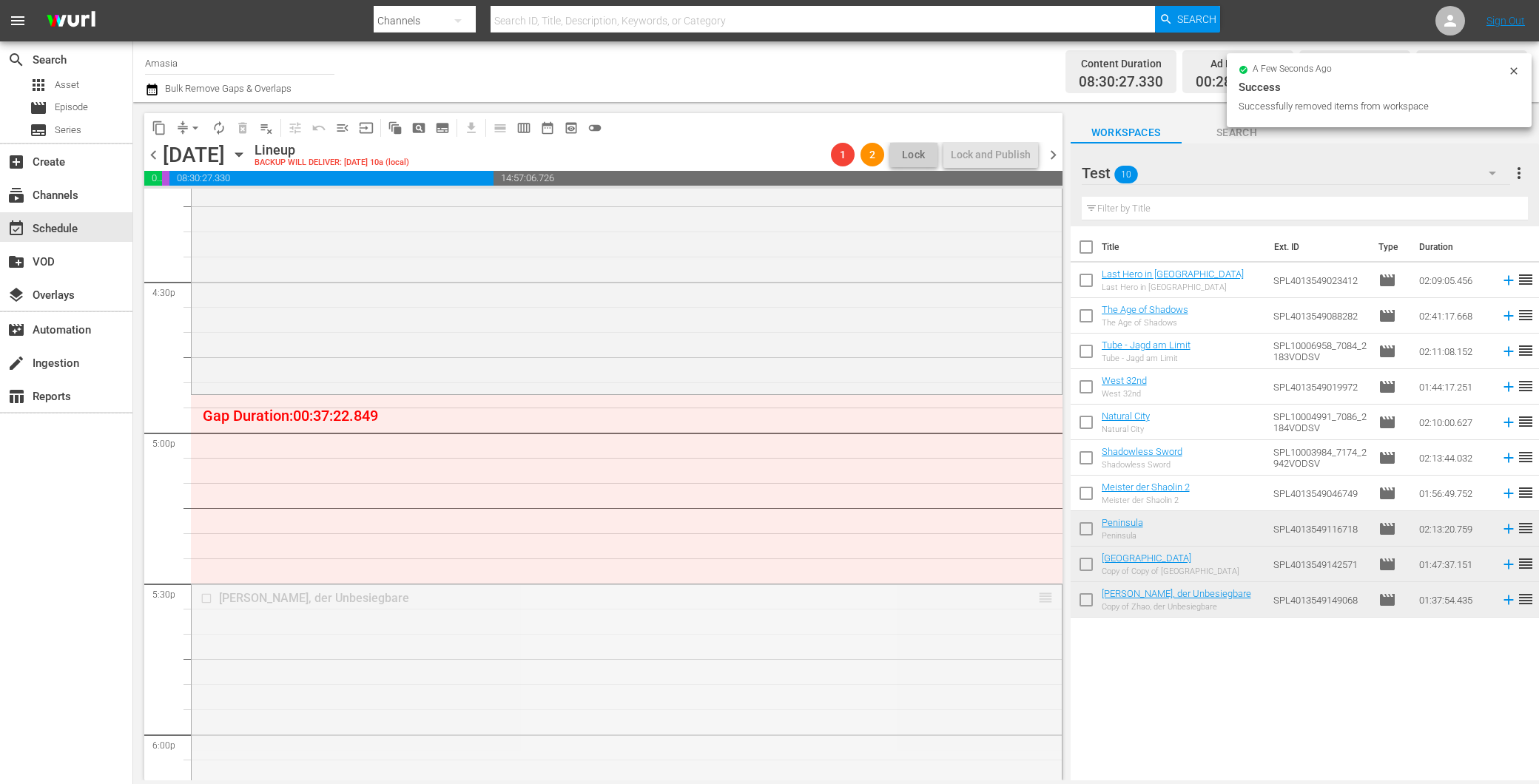
drag, startPoint x: 1027, startPoint y: 592, endPoint x: 974, endPoint y: 394, distance: 205.0
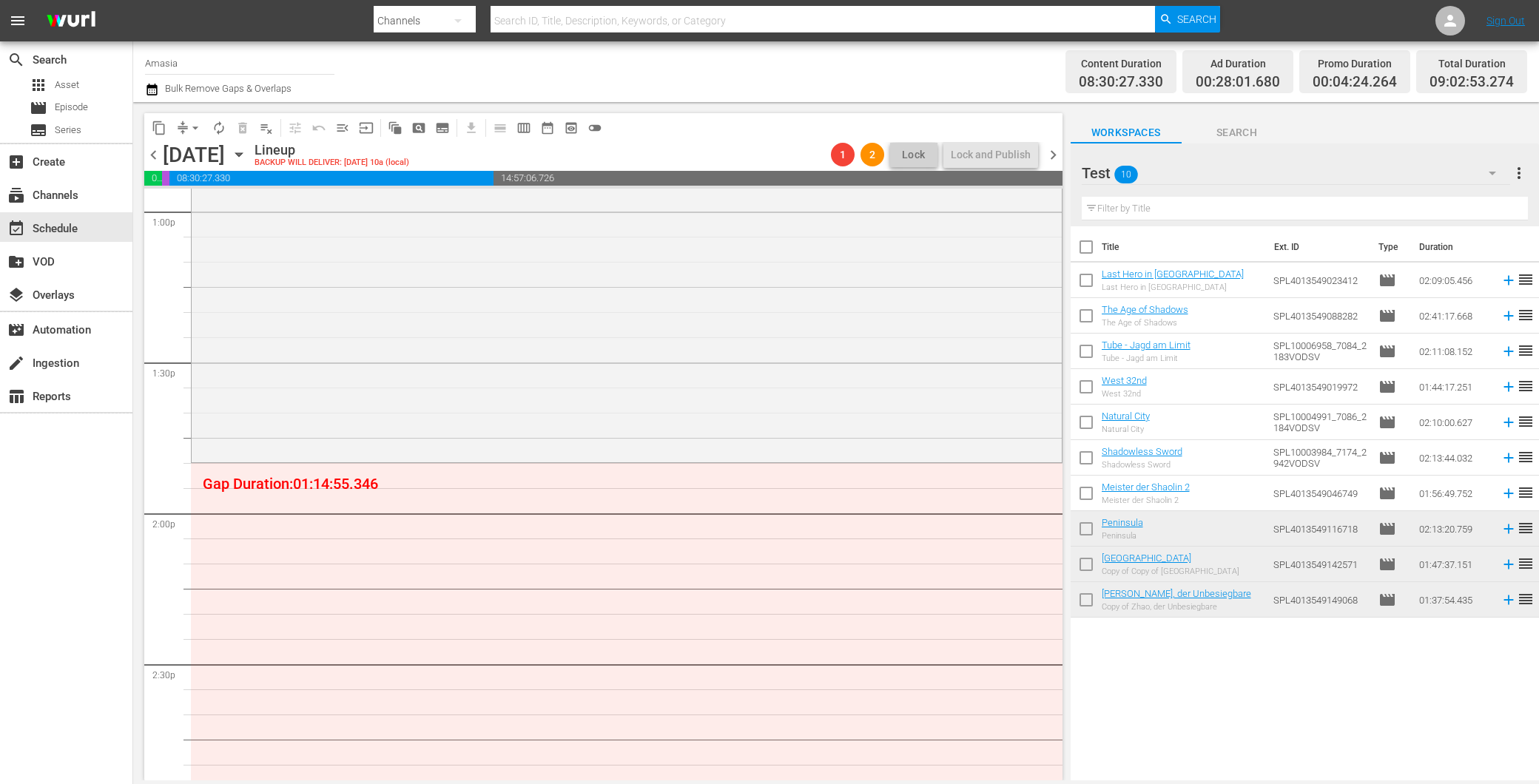
scroll to position [4476, 0]
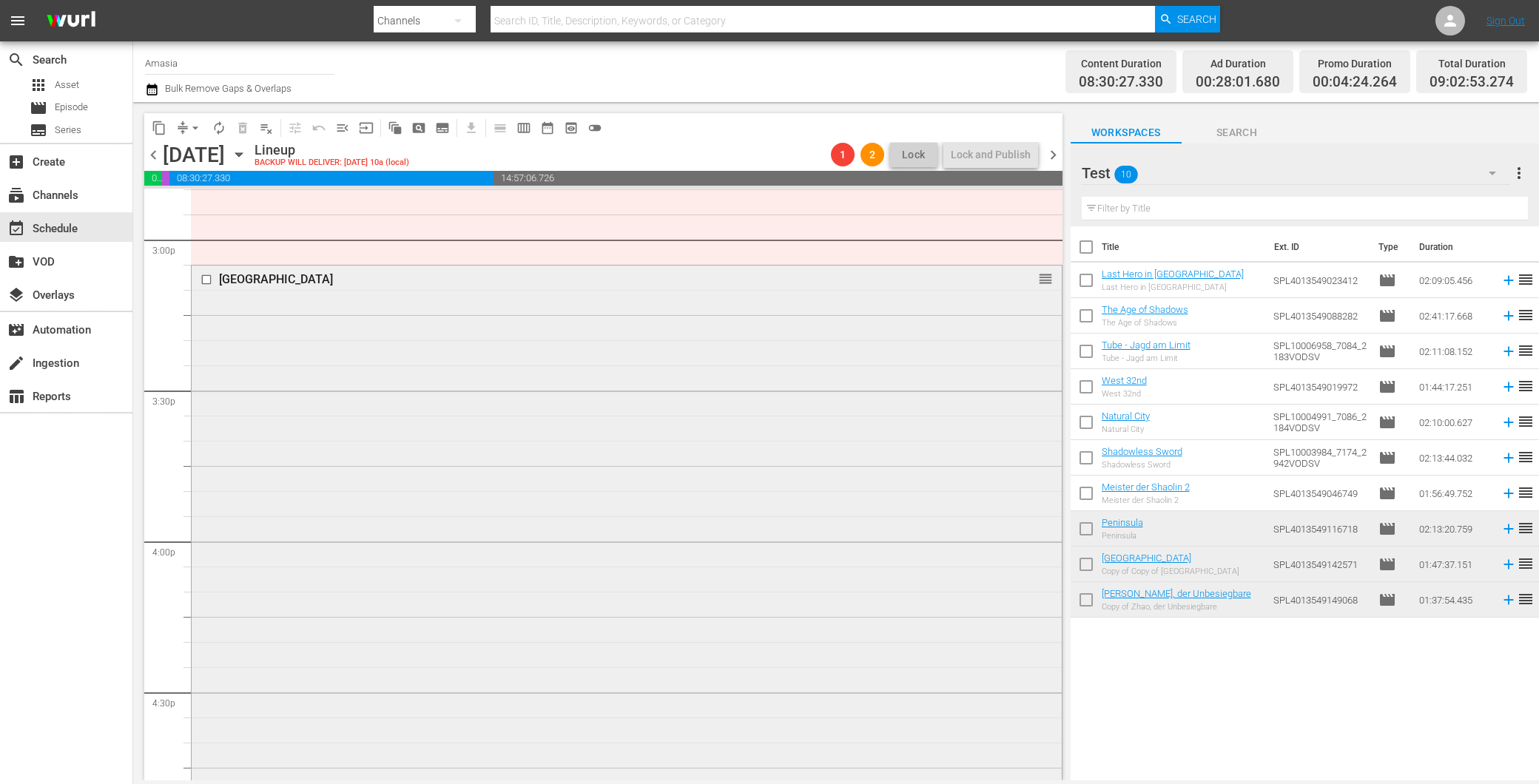
click at [825, 578] on div "King Serpent Island reorder" at bounding box center [627, 534] width 870 height 537
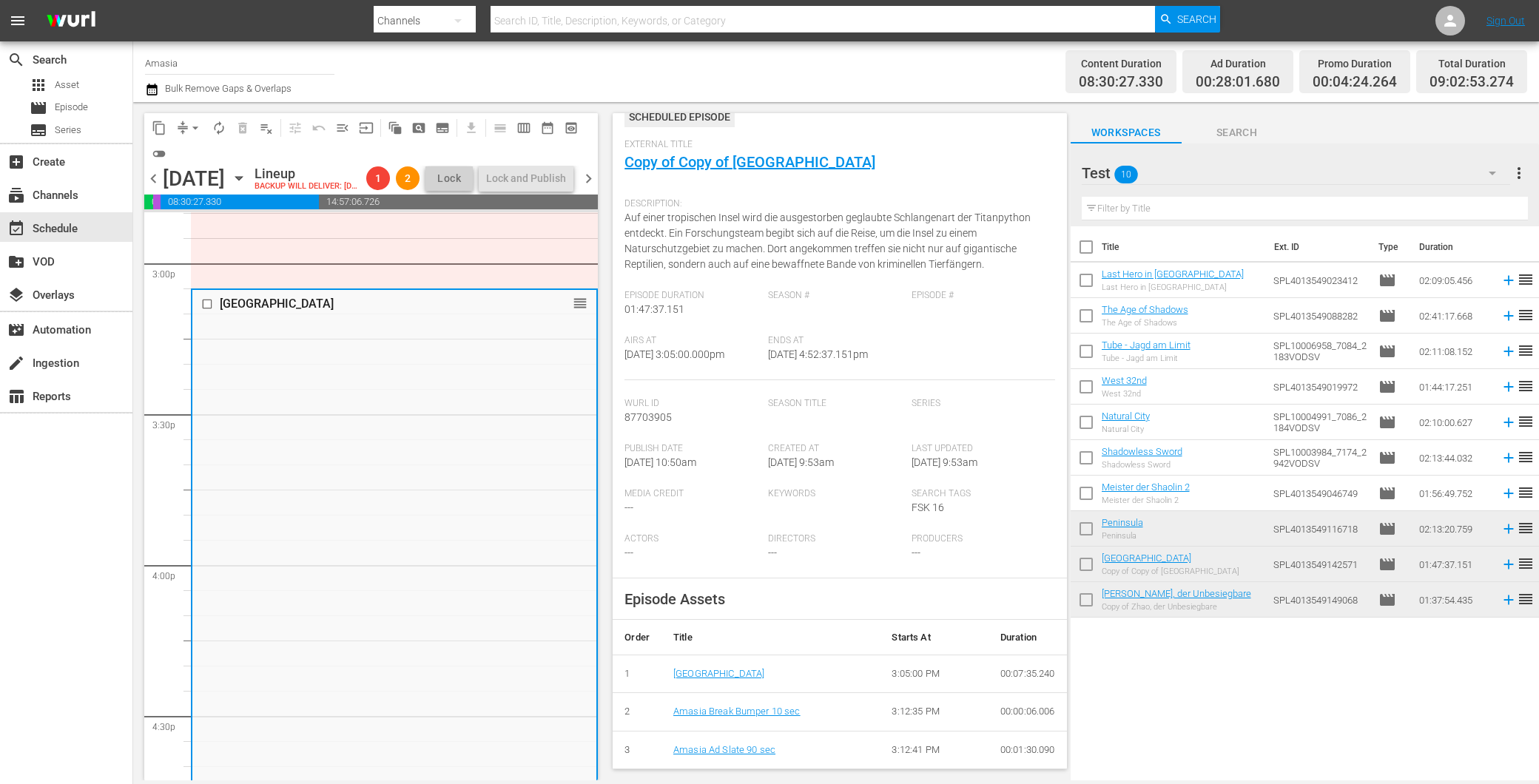
scroll to position [0, 0]
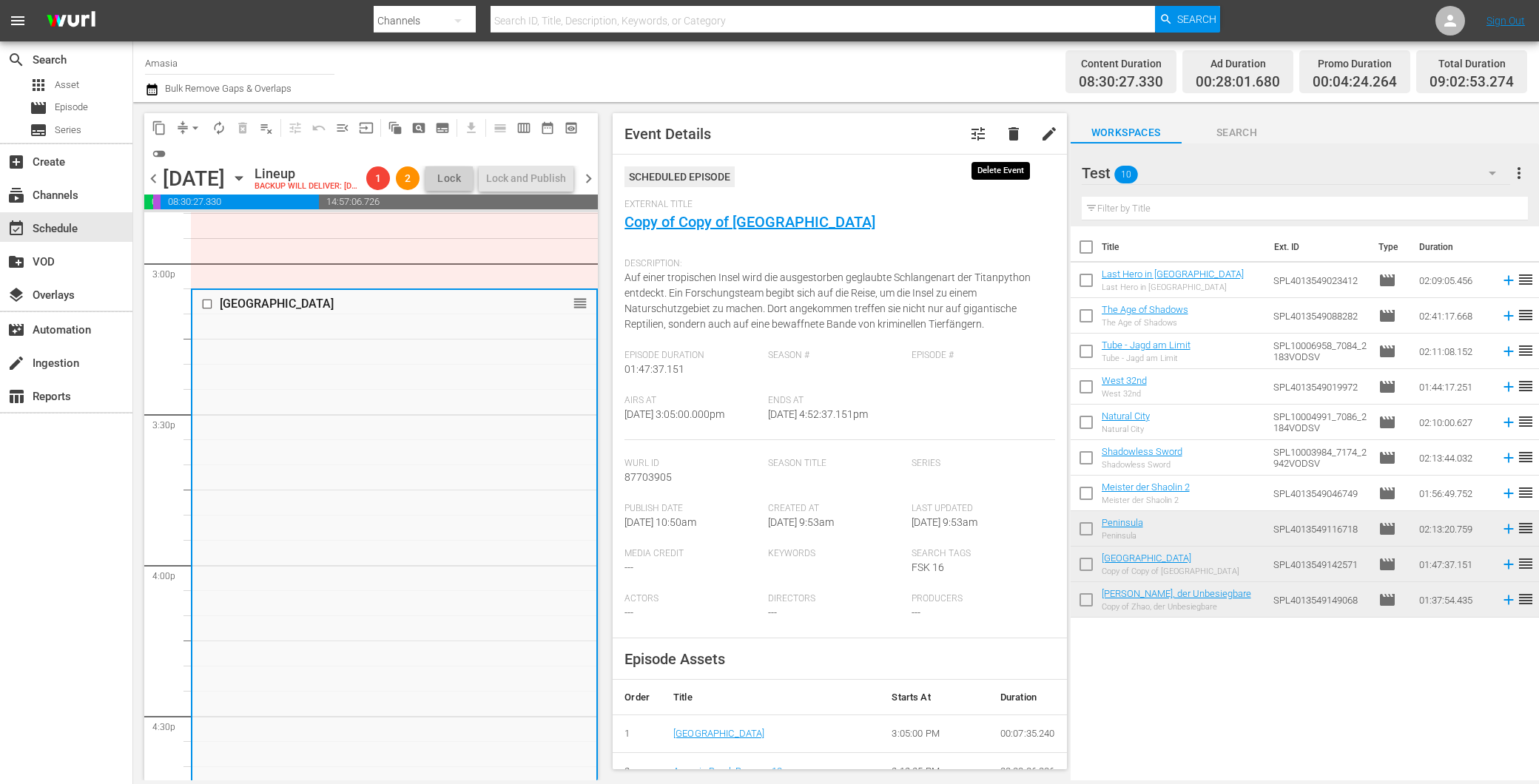
click at [1007, 136] on span "delete" at bounding box center [1013, 133] width 18 height 18
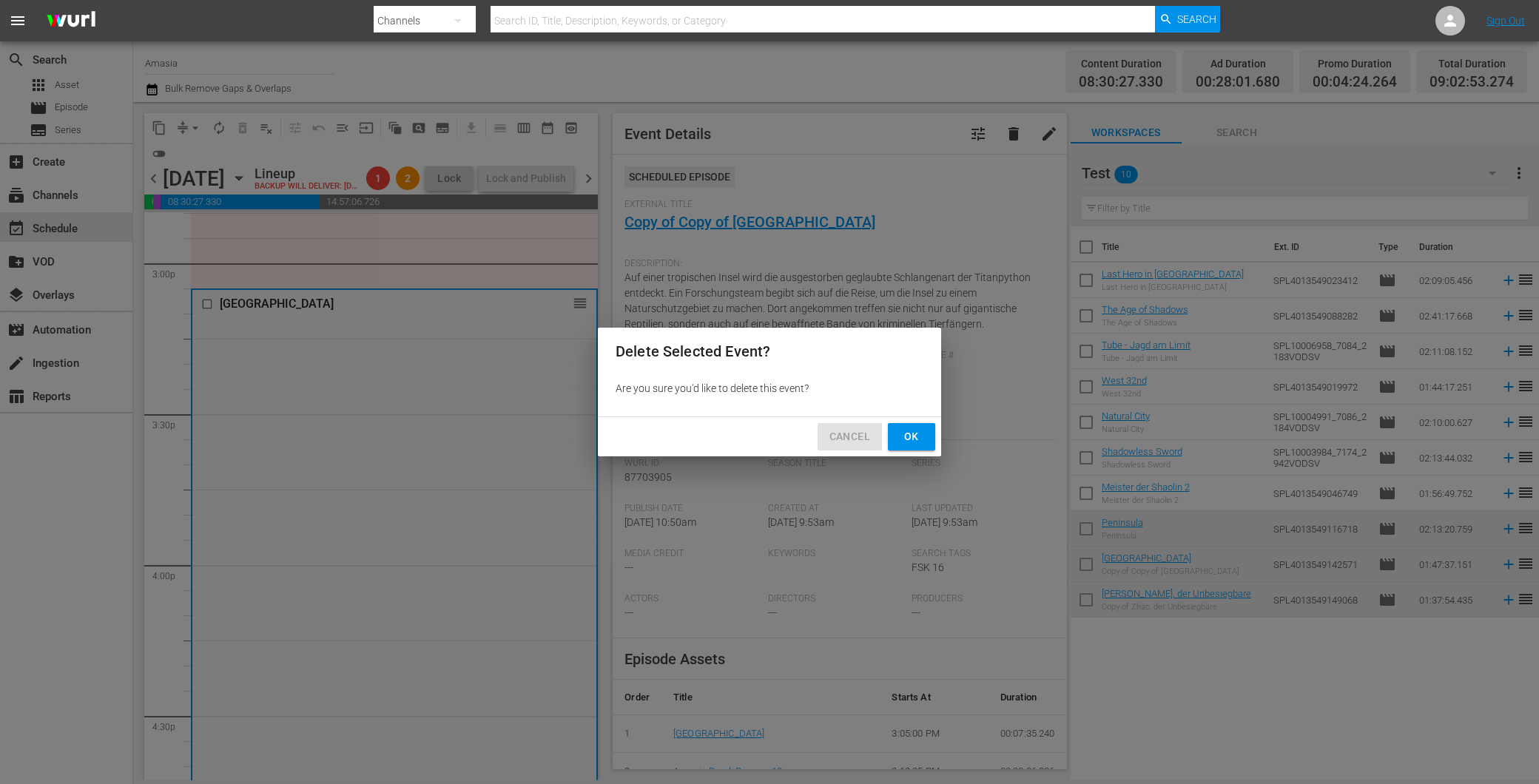
click at [857, 440] on span "Cancel" at bounding box center [849, 437] width 41 height 18
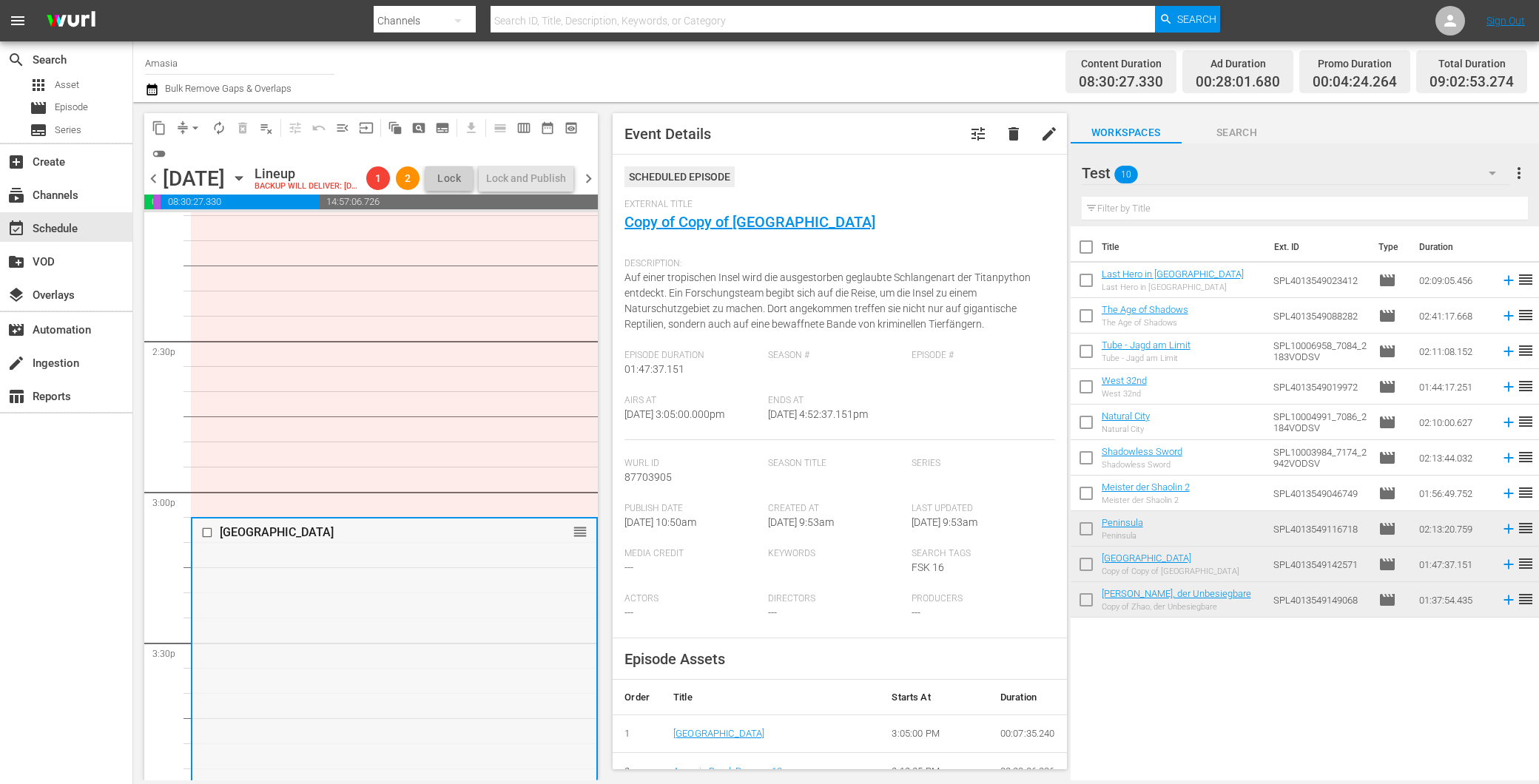
scroll to position [4476, 0]
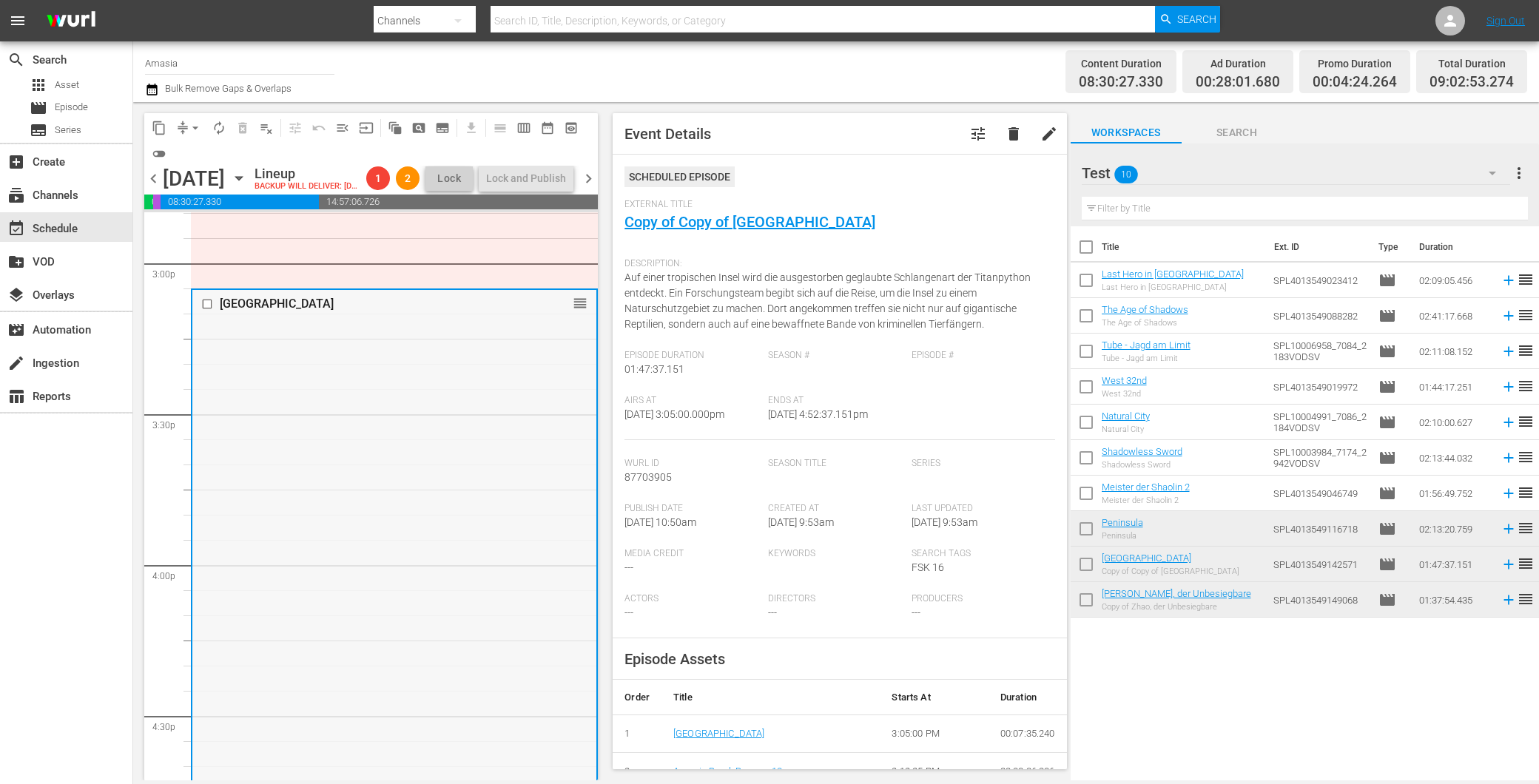
click at [397, 489] on div "King Serpent Island reorder" at bounding box center [394, 559] width 404 height 537
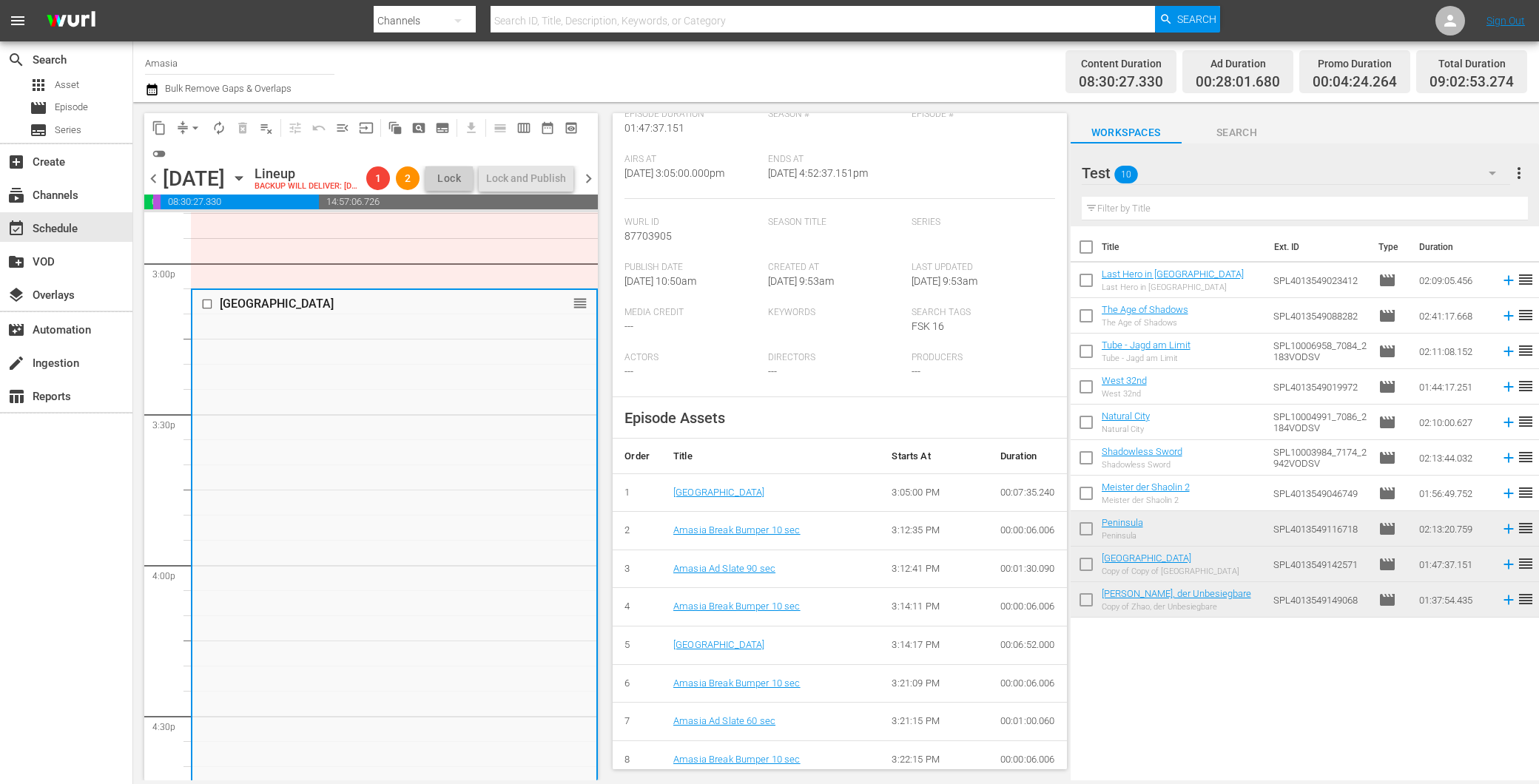
scroll to position [0, 0]
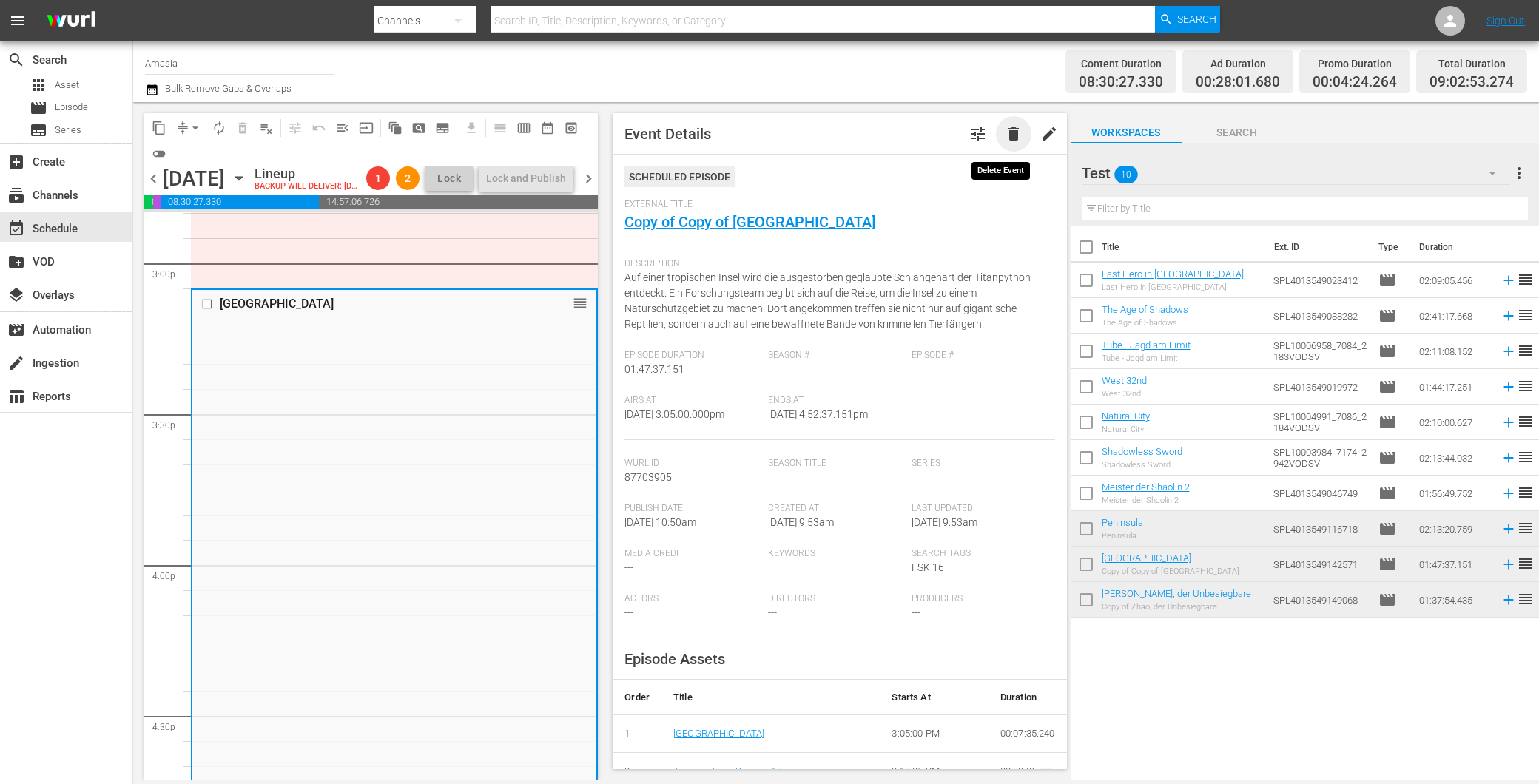
click at [1005, 126] on span "delete" at bounding box center [1013, 133] width 18 height 18
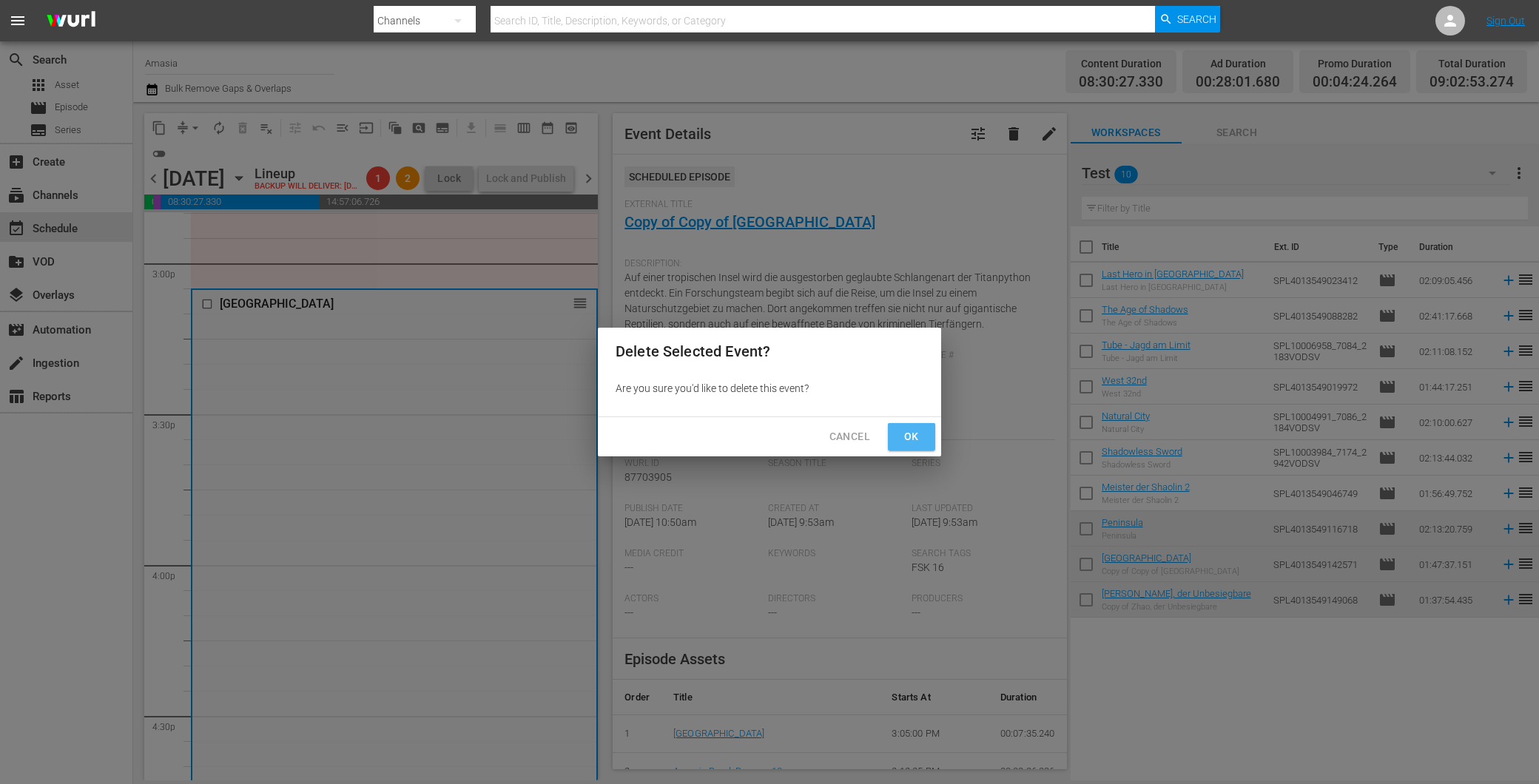
click at [895, 431] on button "Ok" at bounding box center [911, 437] width 48 height 28
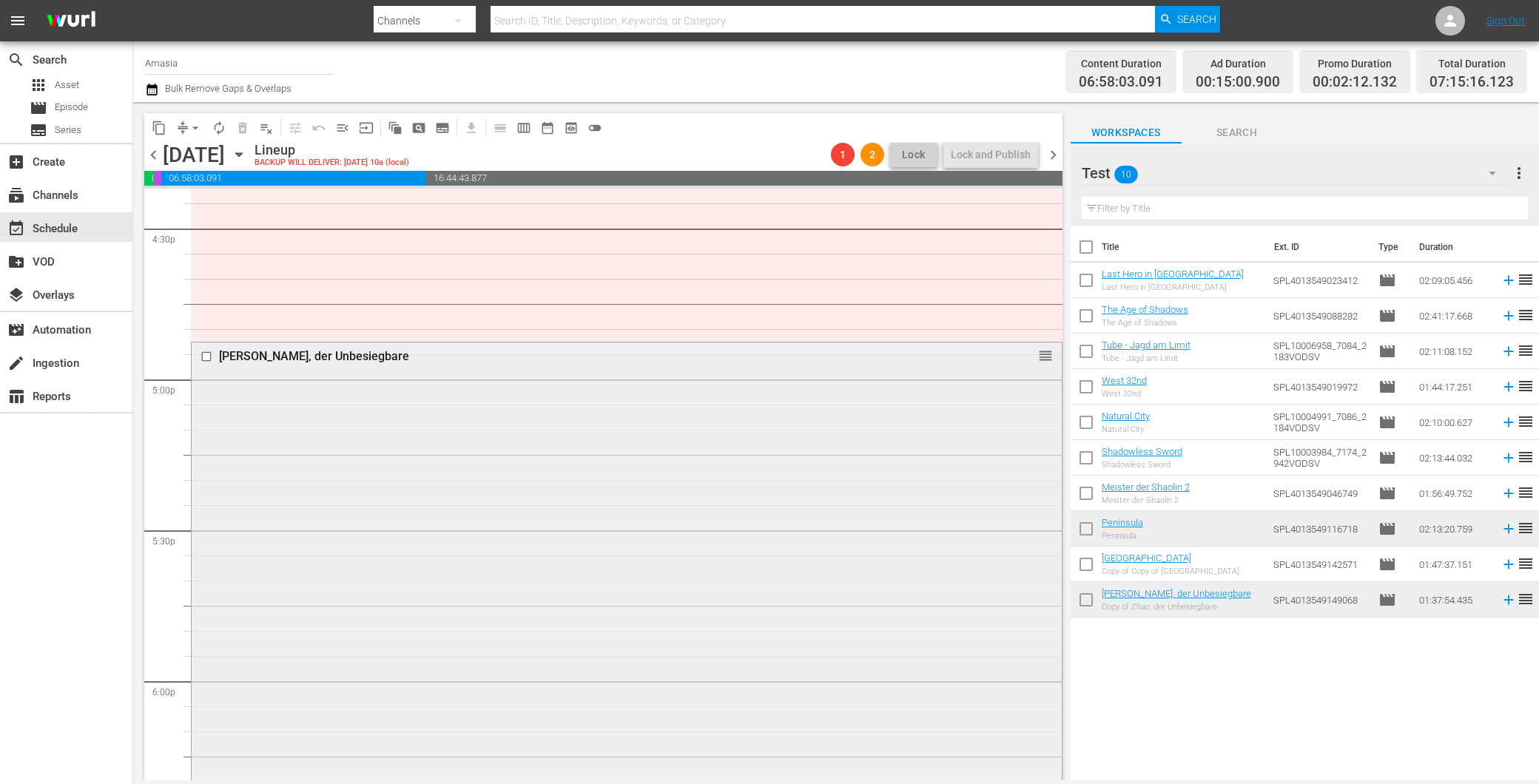
scroll to position [5051, 0]
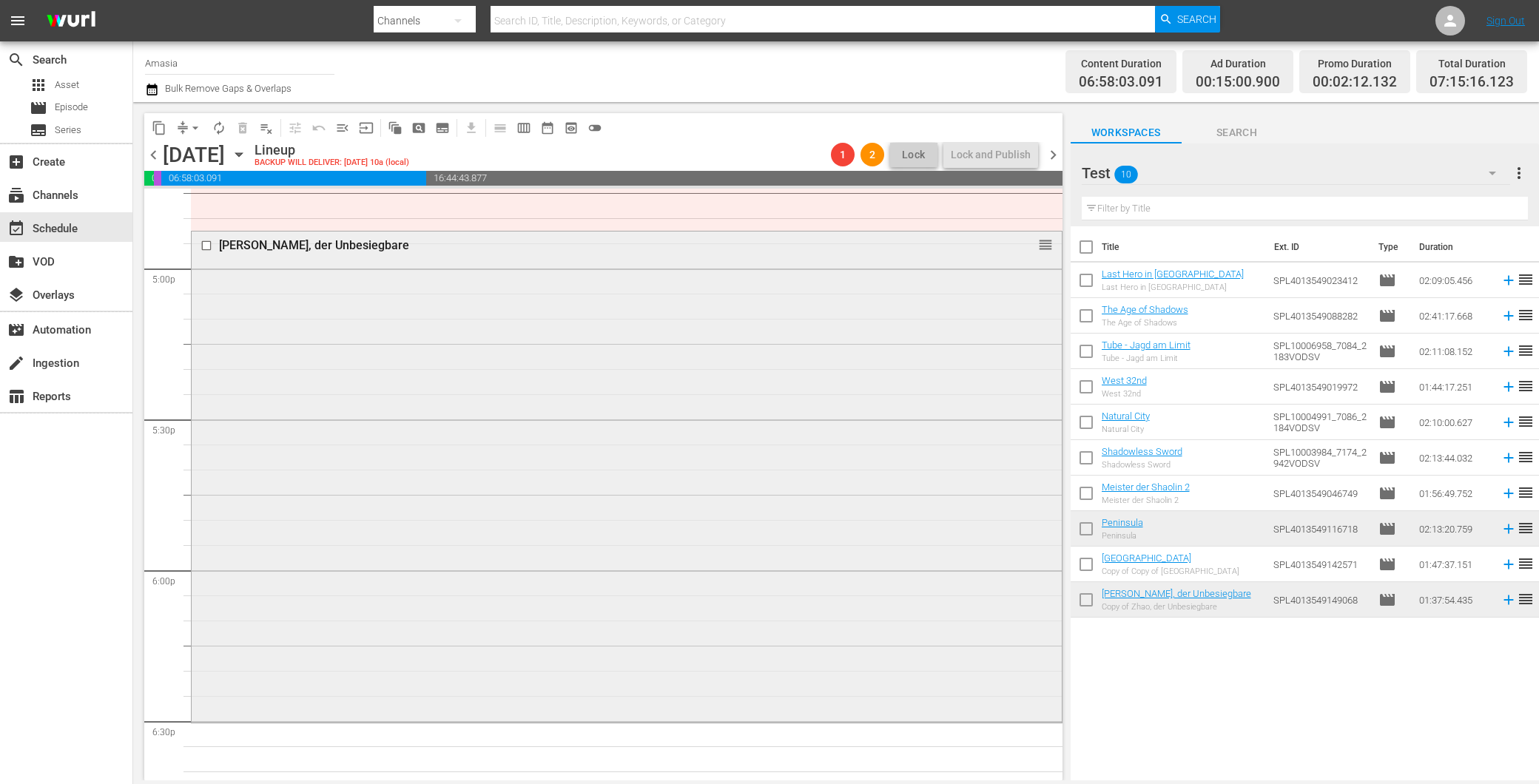
drag, startPoint x: 387, startPoint y: 478, endPoint x: 386, endPoint y: 485, distance: 7.1
click at [386, 485] on div "Zhao, der Unbesiegbare reorder" at bounding box center [627, 476] width 870 height 489
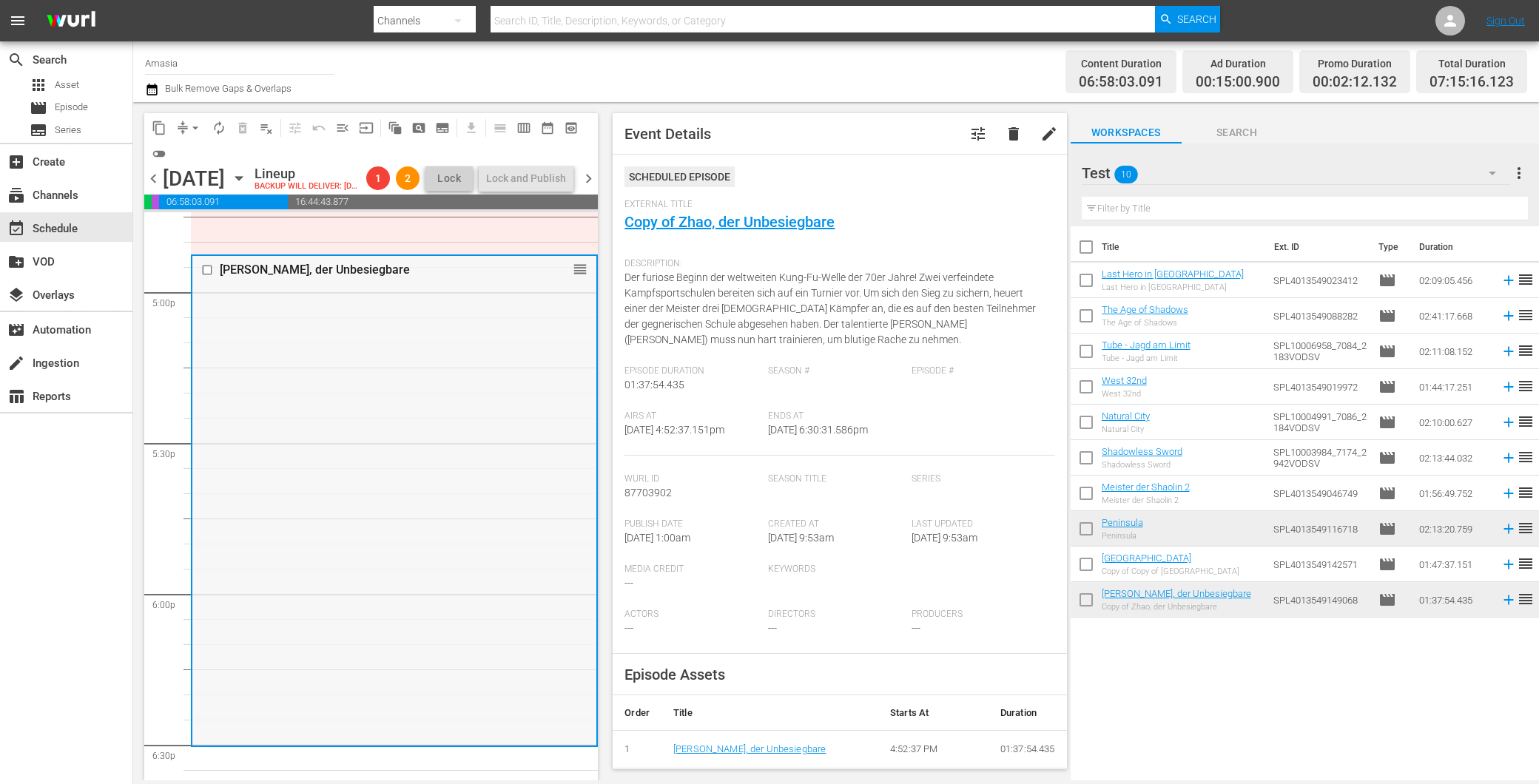
click at [202, 277] on input "checkbox" at bounding box center [208, 270] width 16 height 13
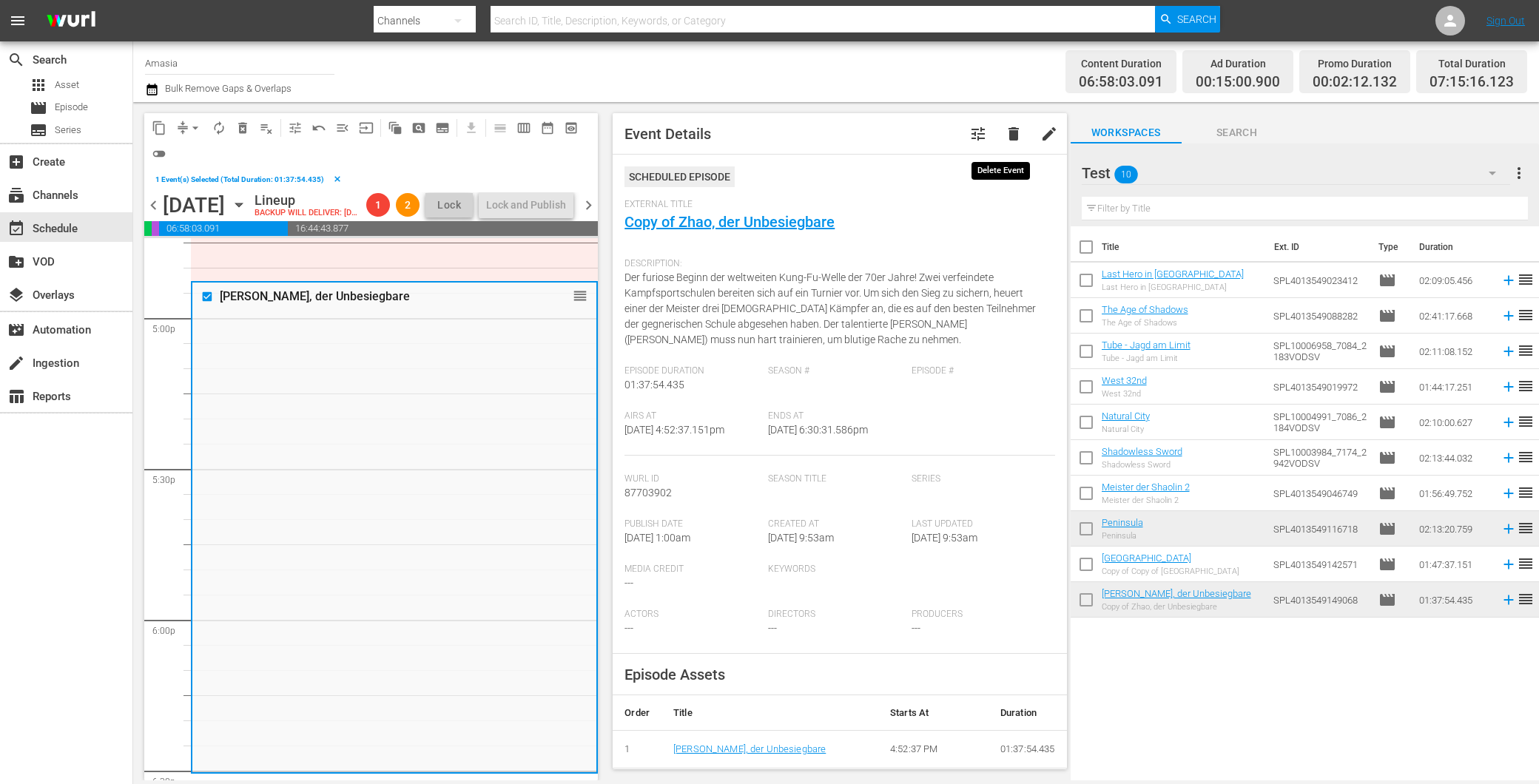
click at [1005, 131] on span "delete" at bounding box center [1013, 133] width 18 height 18
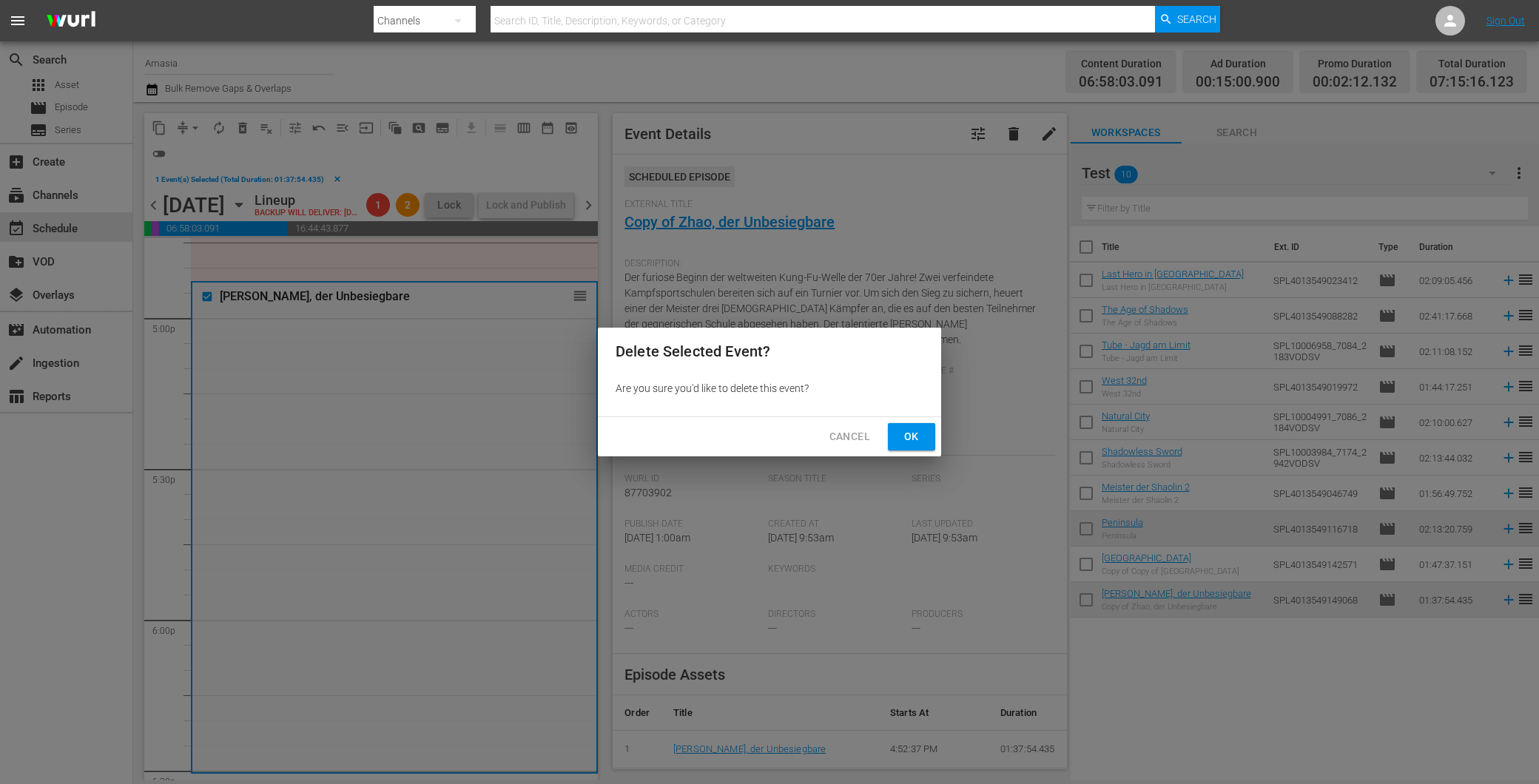
click at [934, 434] on button "Ok" at bounding box center [911, 437] width 48 height 28
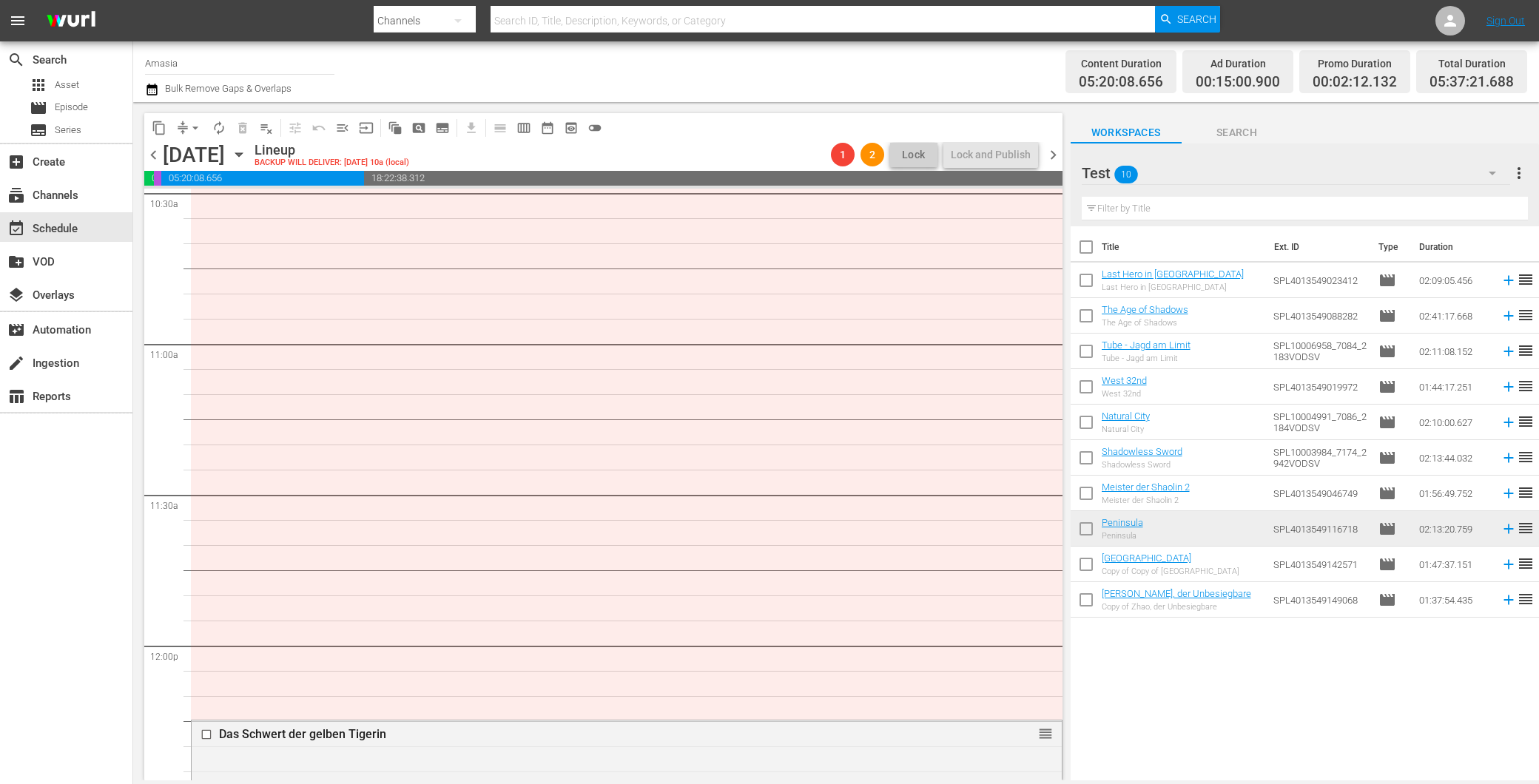
scroll to position [3446, 0]
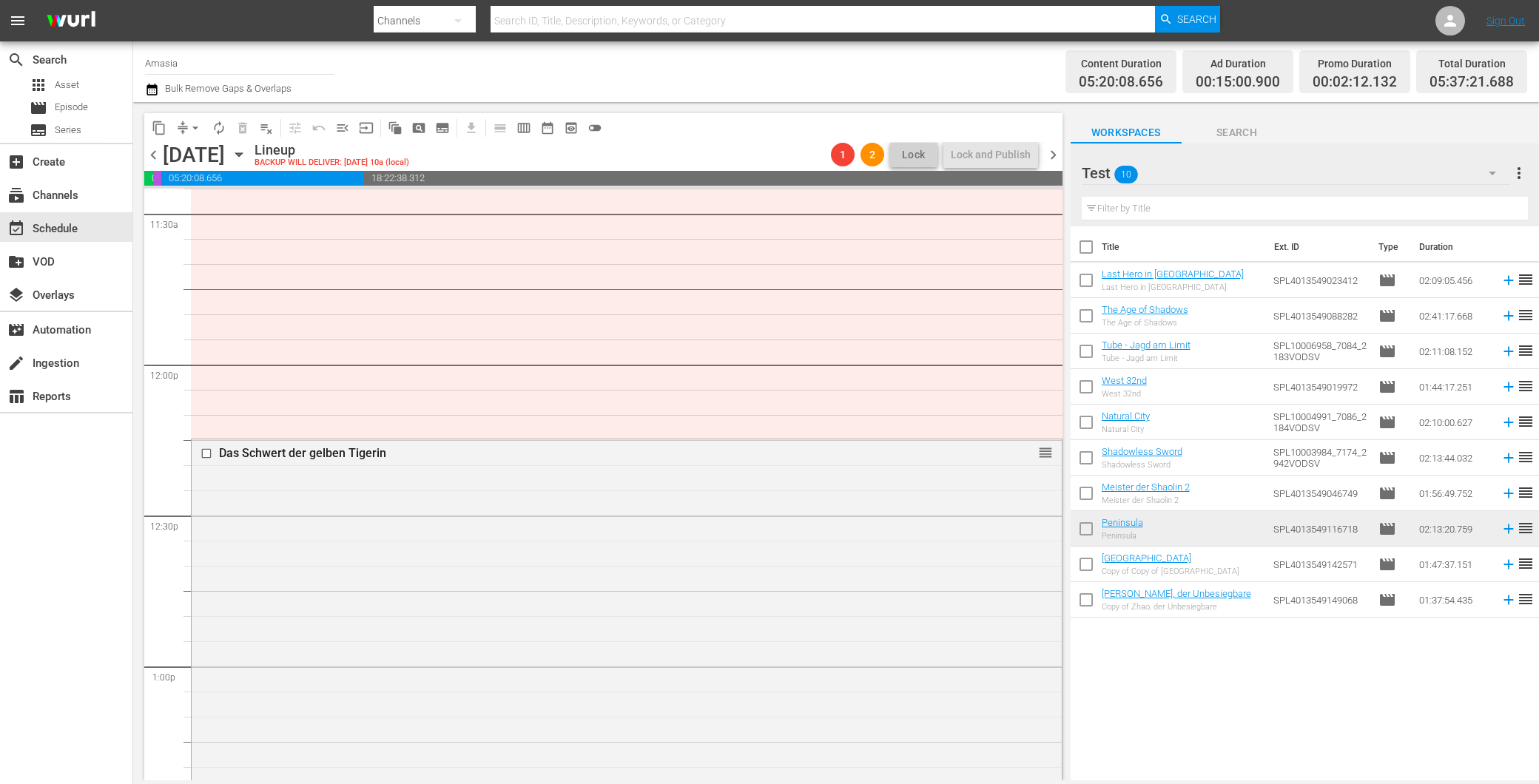
click at [201, 446] on div at bounding box center [208, 453] width 23 height 18
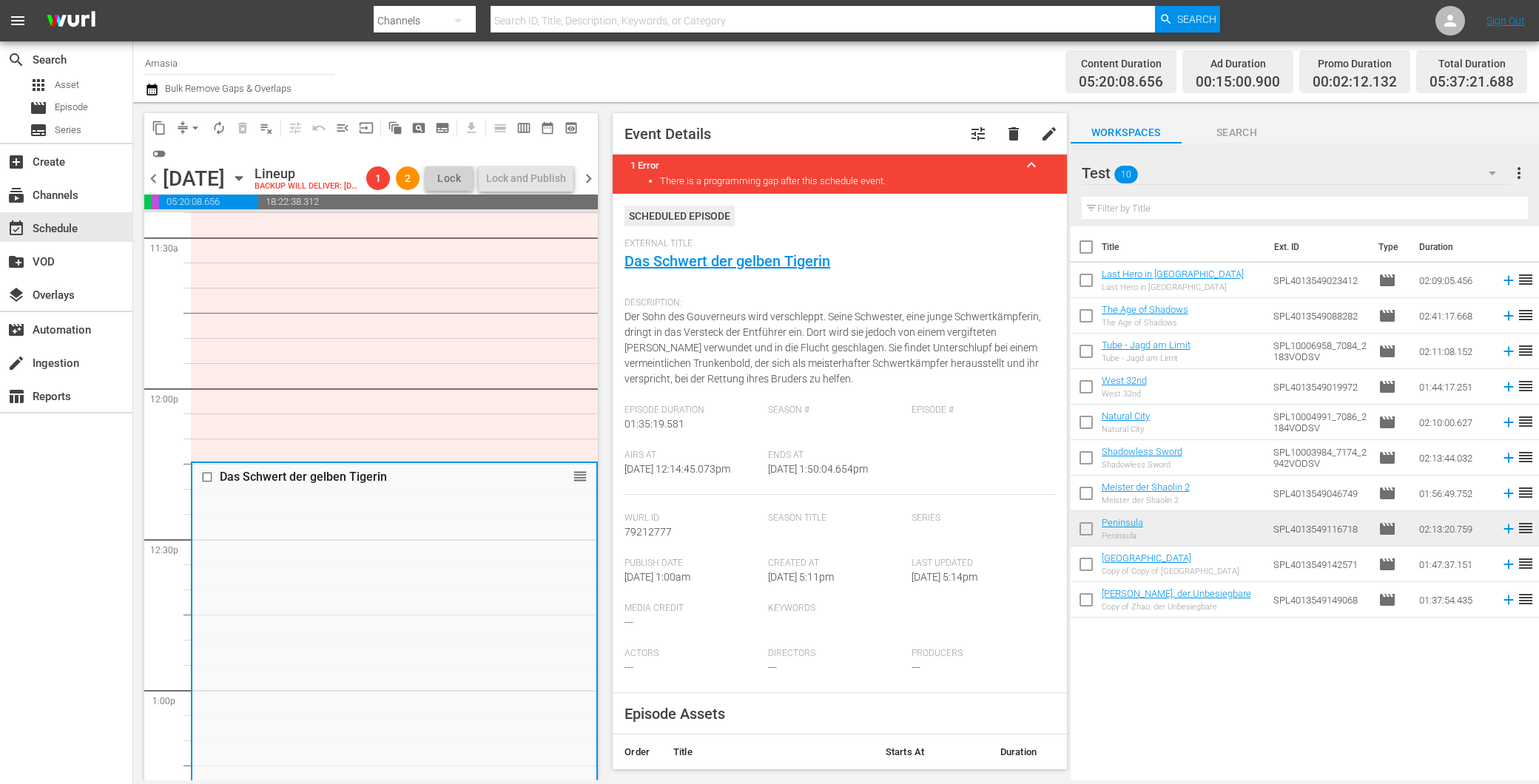
click at [203, 484] on input "checkbox" at bounding box center [208, 477] width 16 height 13
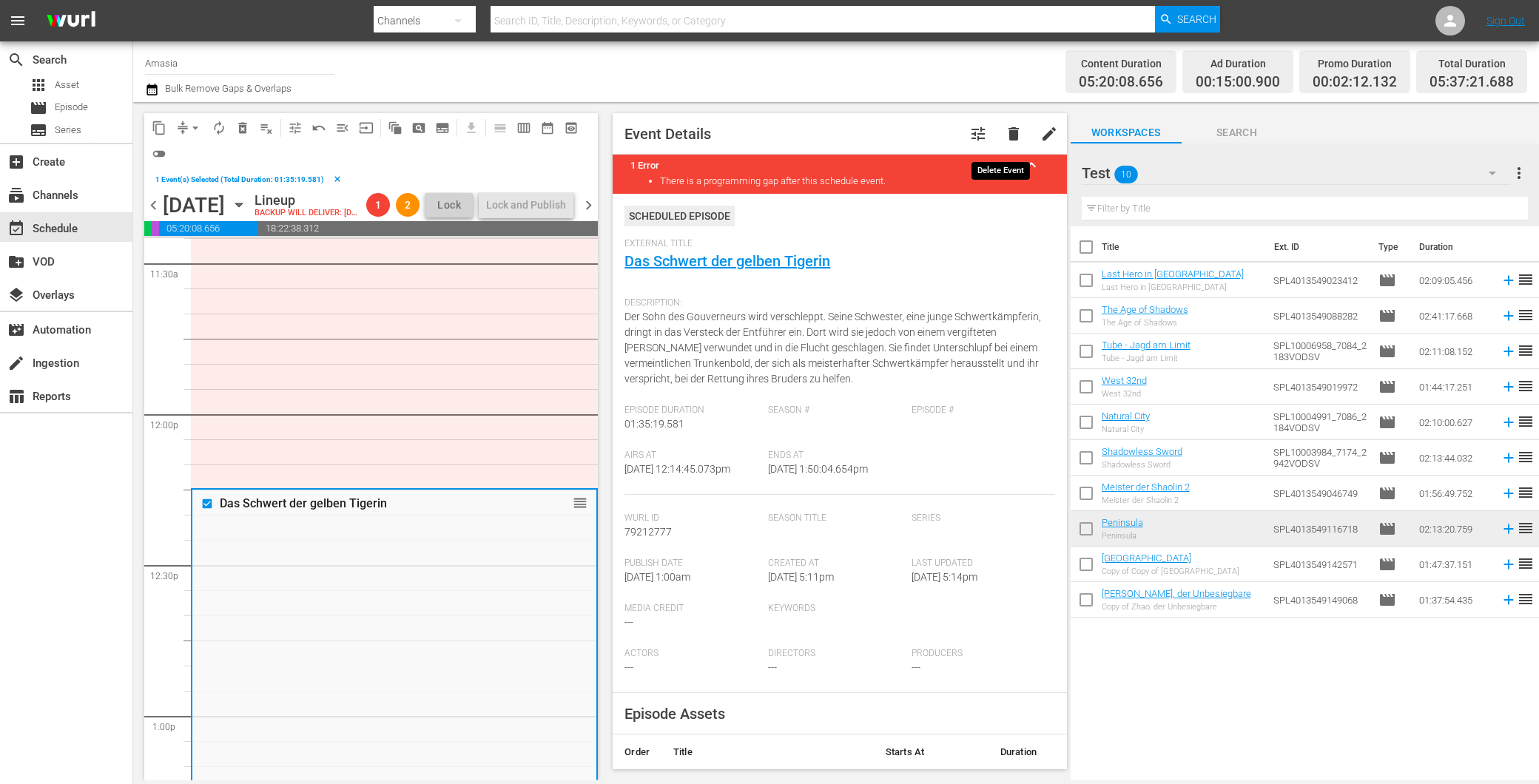
click at [1005, 136] on span "delete" at bounding box center [1013, 133] width 18 height 18
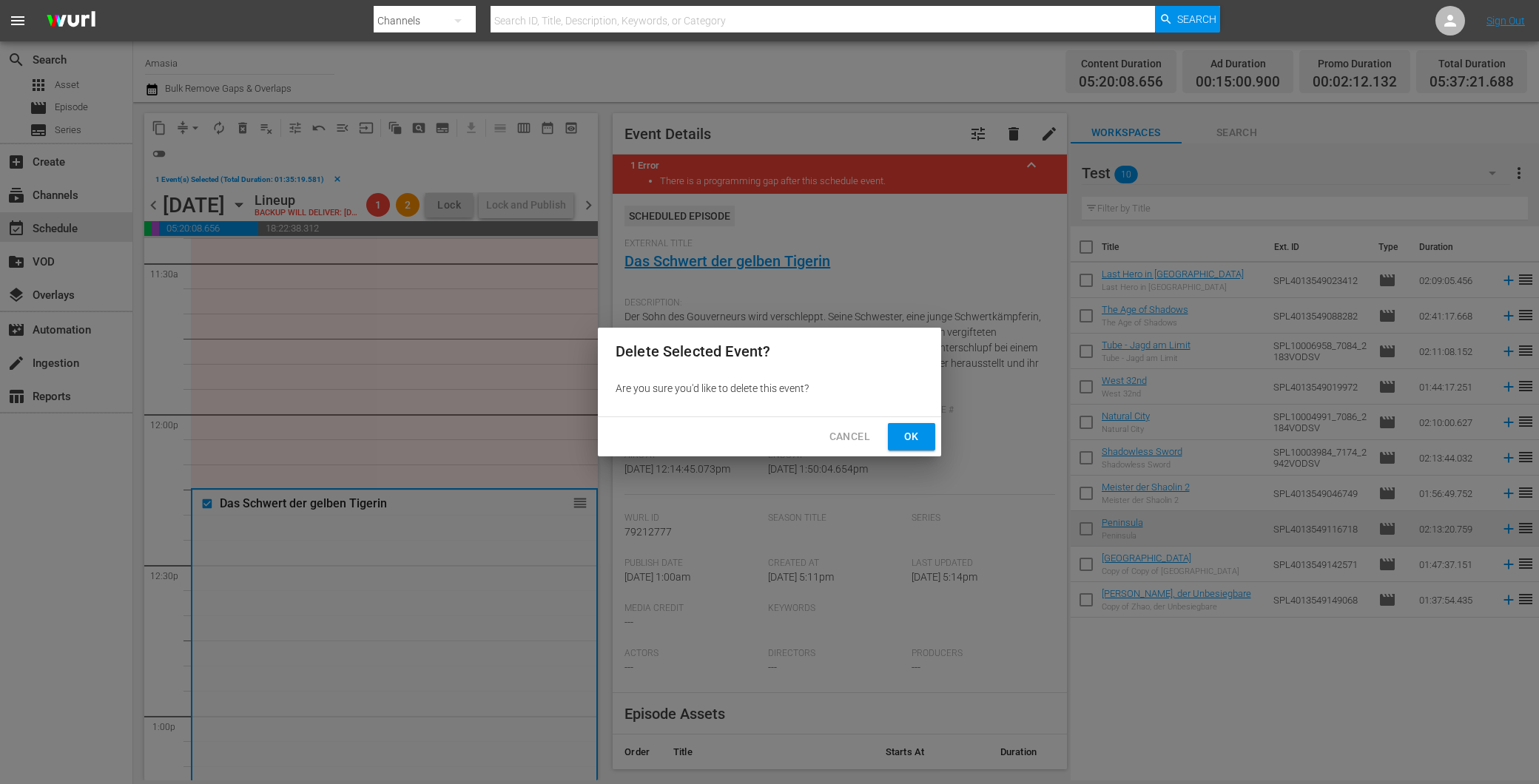
click at [906, 433] on span "Ok" at bounding box center [911, 437] width 23 height 18
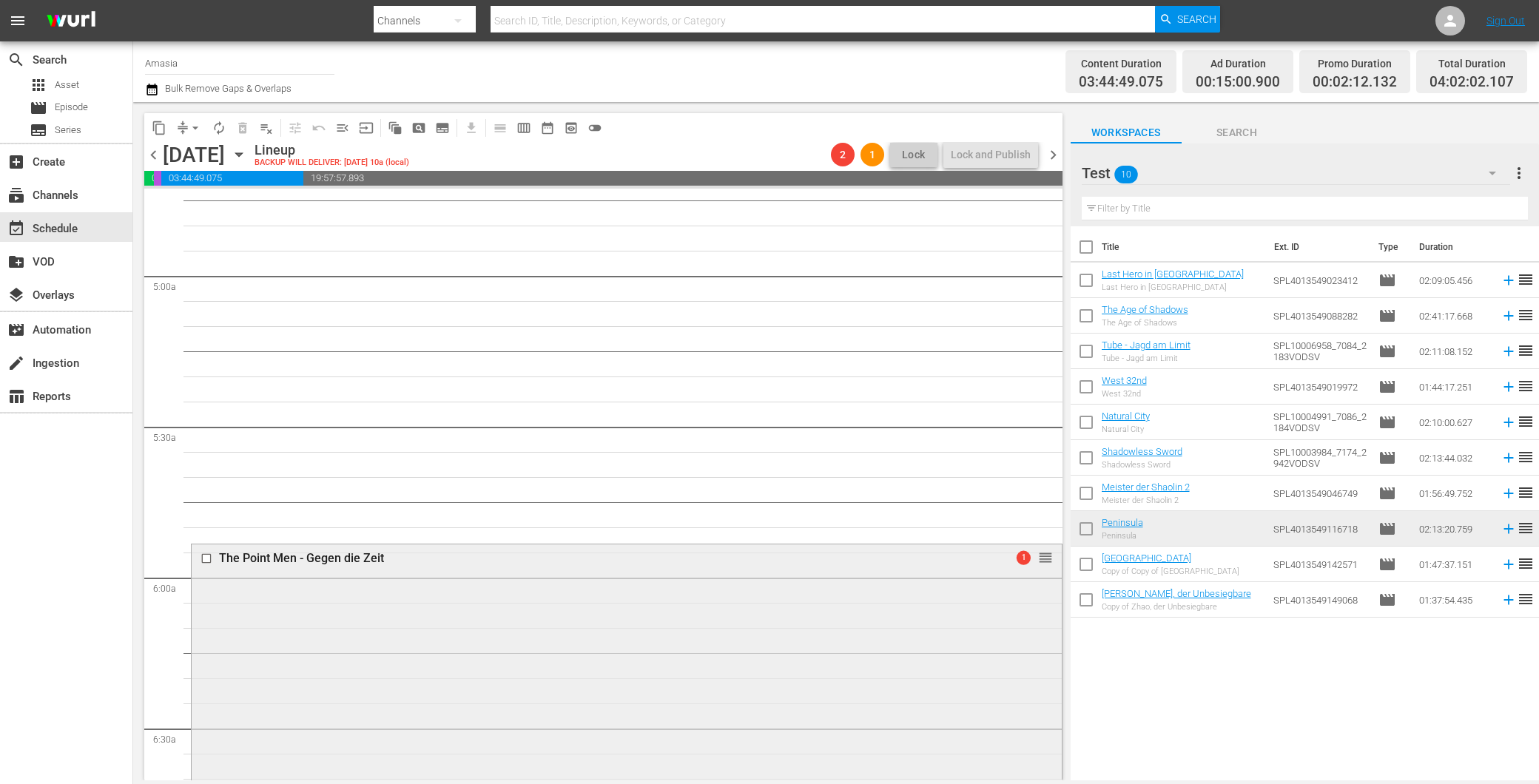
scroll to position [1473, 0]
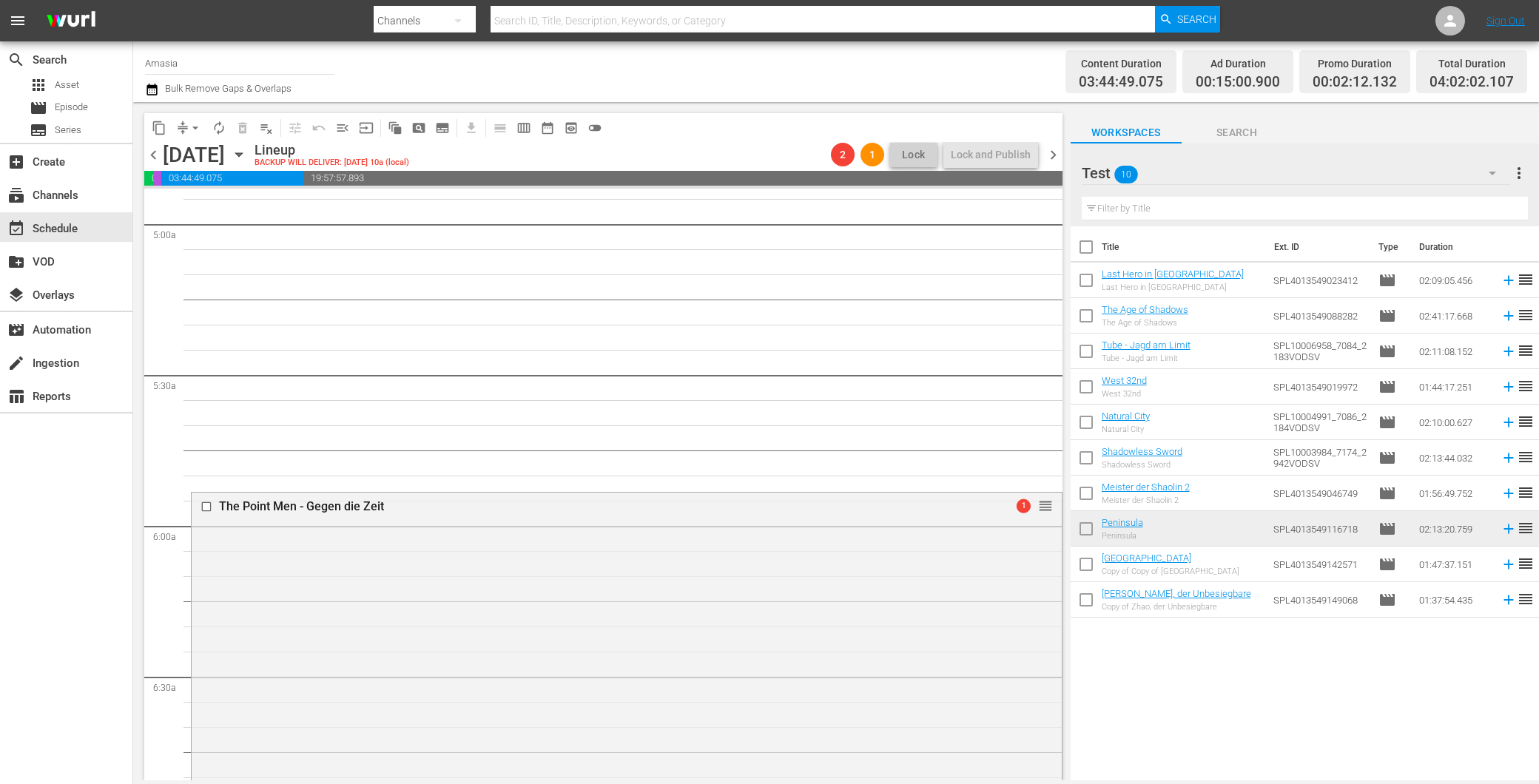
click at [1084, 552] on input "checkbox" at bounding box center [1085, 567] width 31 height 31
checkbox input "true"
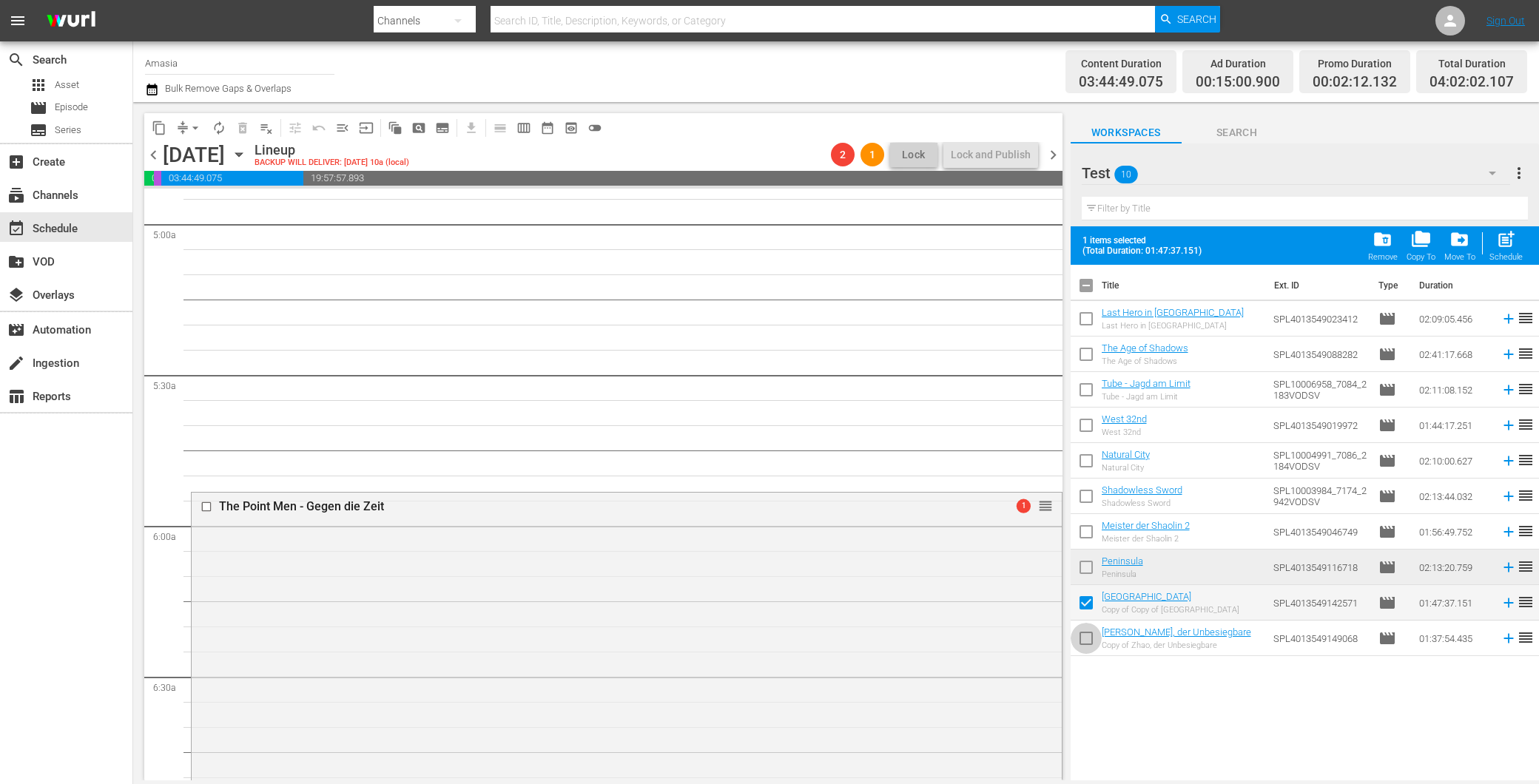
click at [1085, 632] on input "checkbox" at bounding box center [1085, 641] width 31 height 31
checkbox input "true"
click at [1089, 566] on input "checkbox" at bounding box center [1085, 570] width 31 height 31
drag, startPoint x: 1240, startPoint y: 520, endPoint x: 1230, endPoint y: 522, distance: 10.2
click at [1240, 520] on td "Meister der Shaolin 2 Meister der Shaolin 2" at bounding box center [1185, 532] width 166 height 35
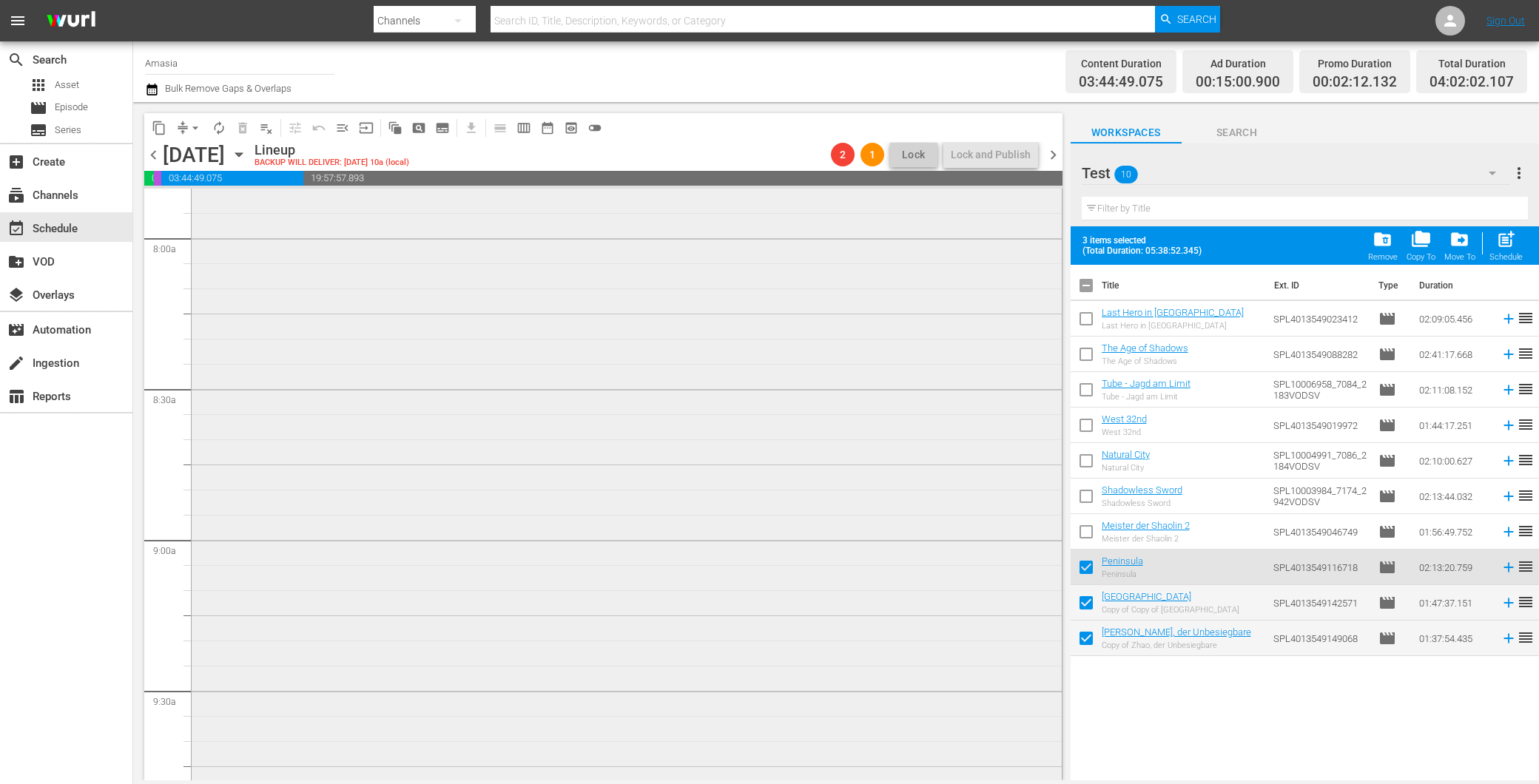
scroll to position [2460, 0]
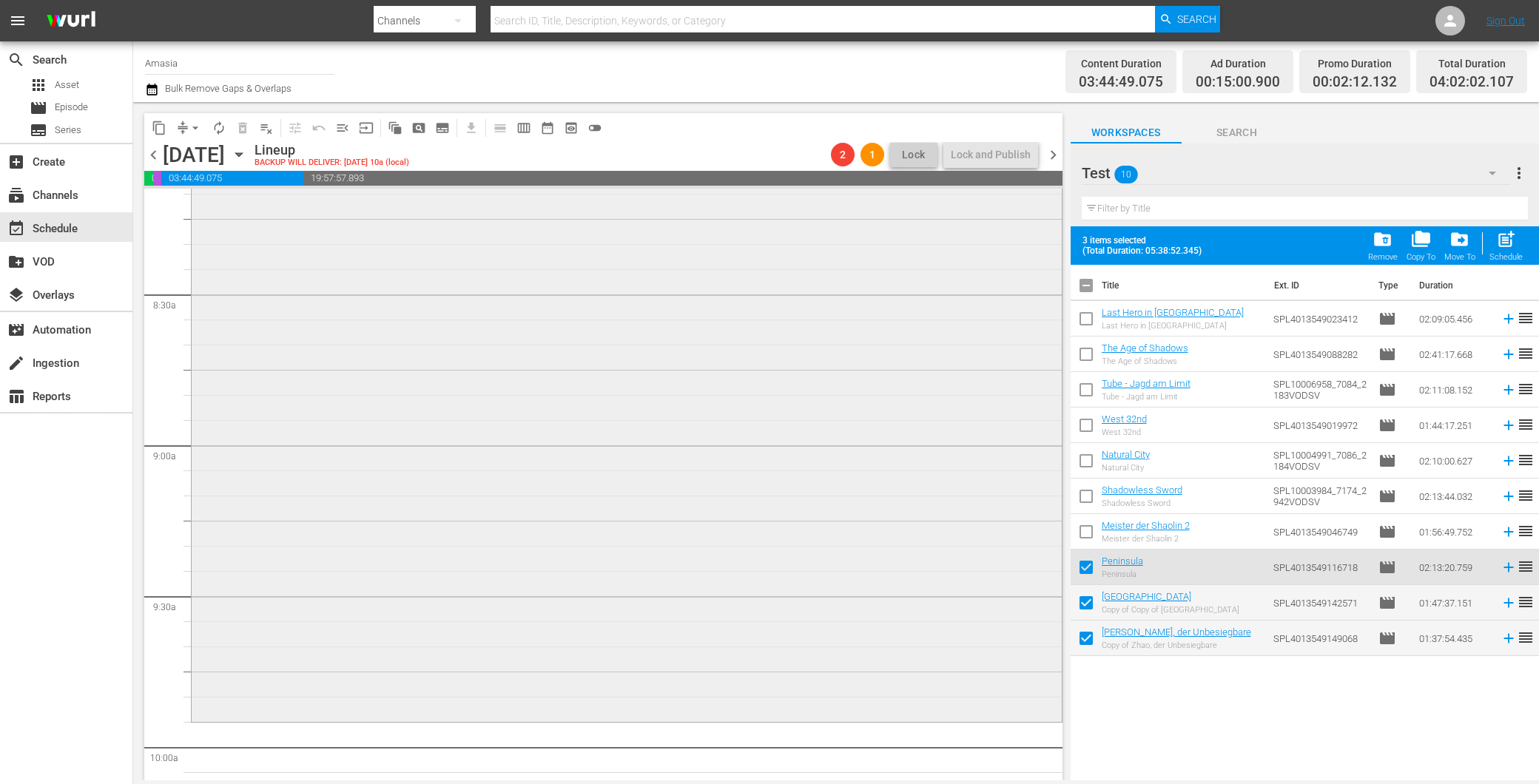
click at [551, 437] on div "Peninsula 1 reorder" at bounding box center [627, 386] width 870 height 667
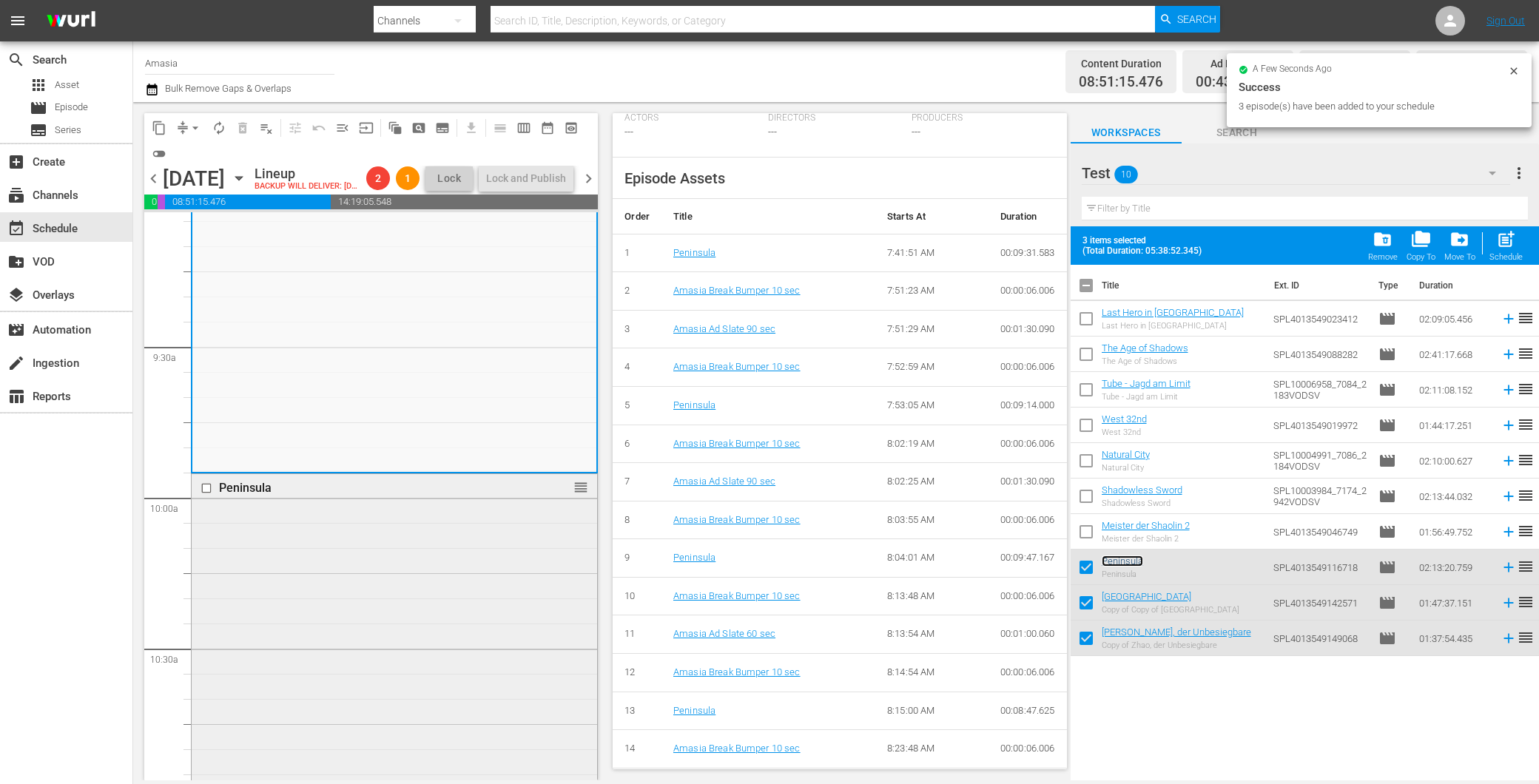
scroll to position [2954, 0]
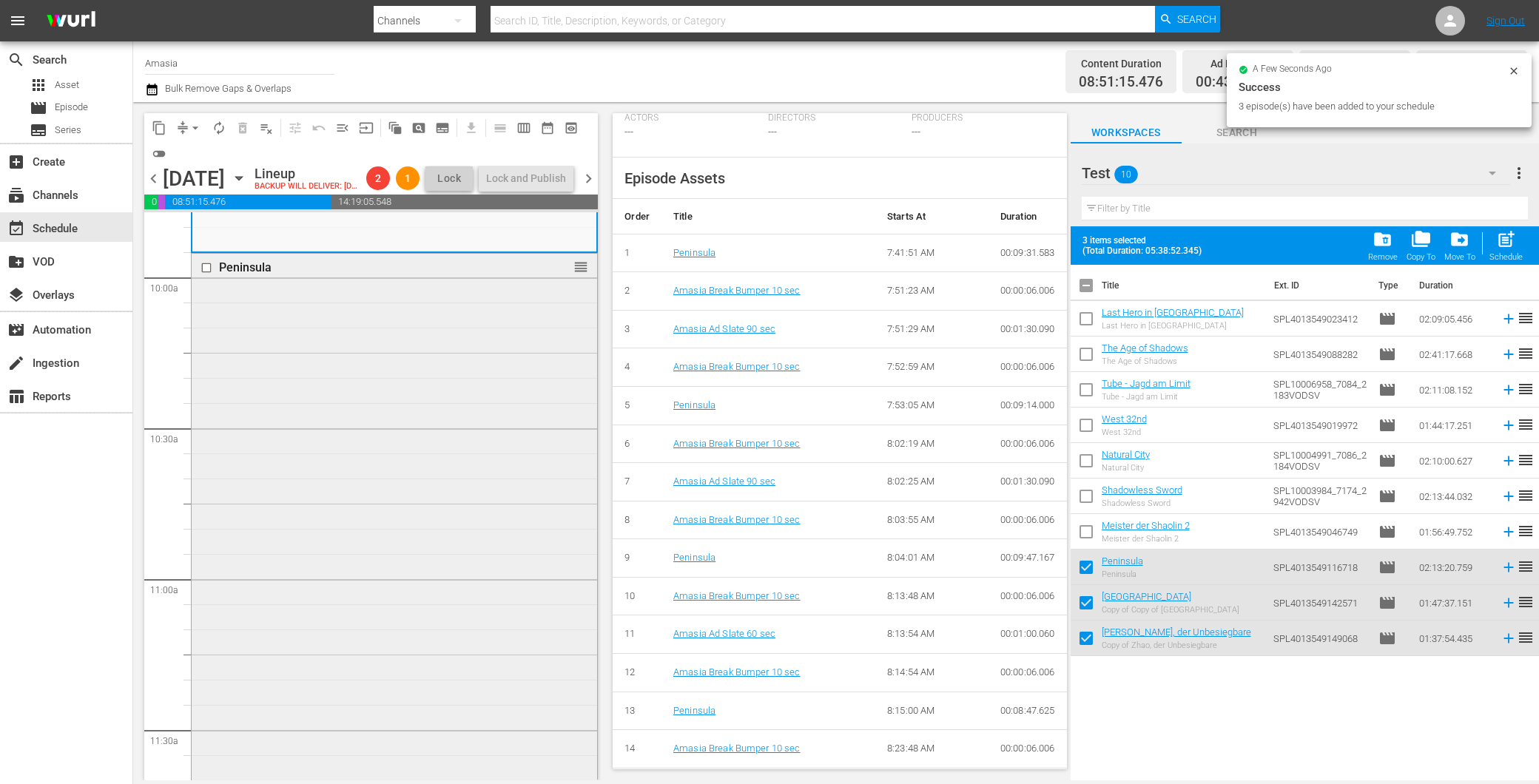
click at [389, 576] on div "Peninsula reorder" at bounding box center [394, 587] width 406 height 667
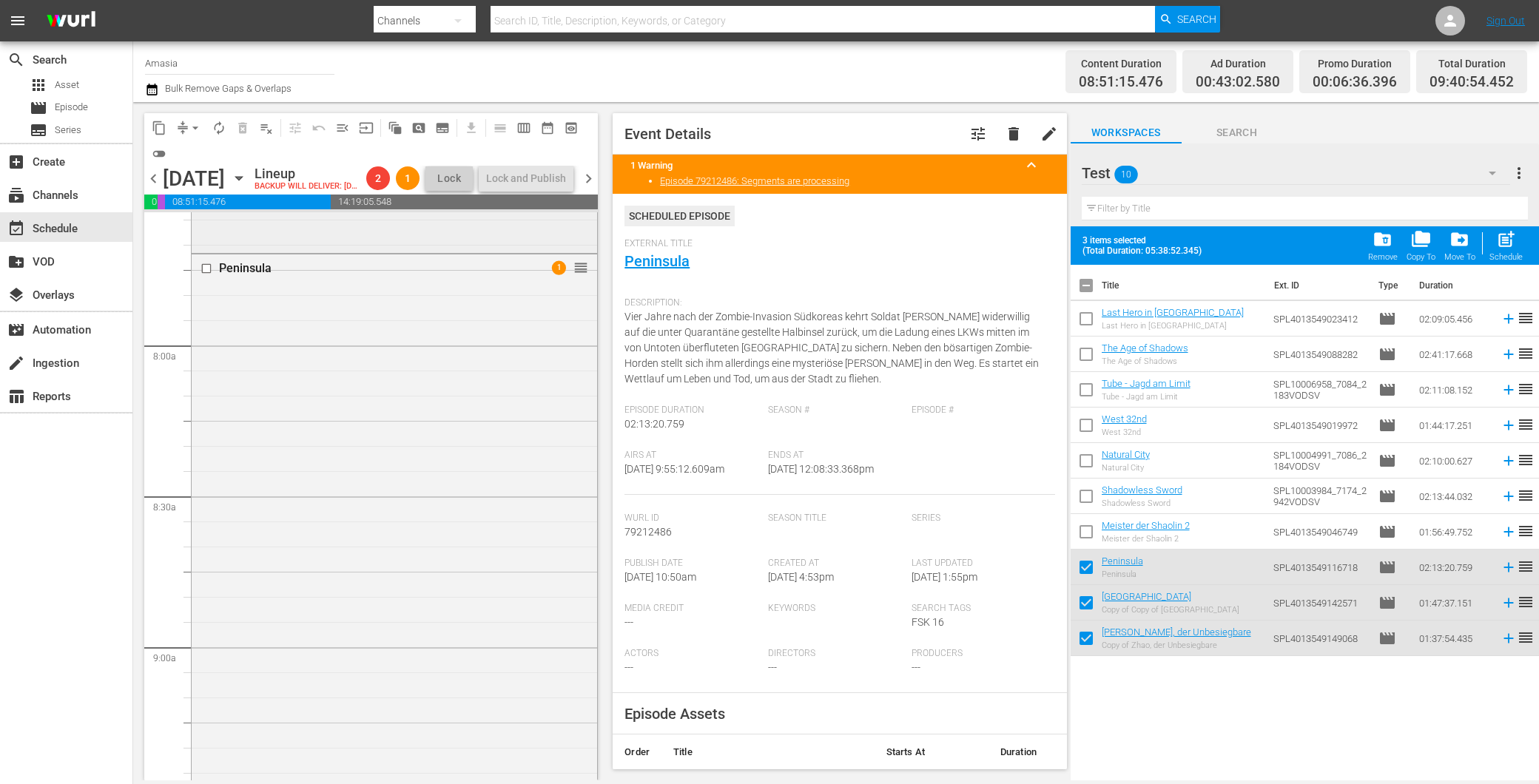
scroll to position [2131, 0]
click at [271, 120] on span "playlist_remove_outlined" at bounding box center [266, 128] width 15 height 15
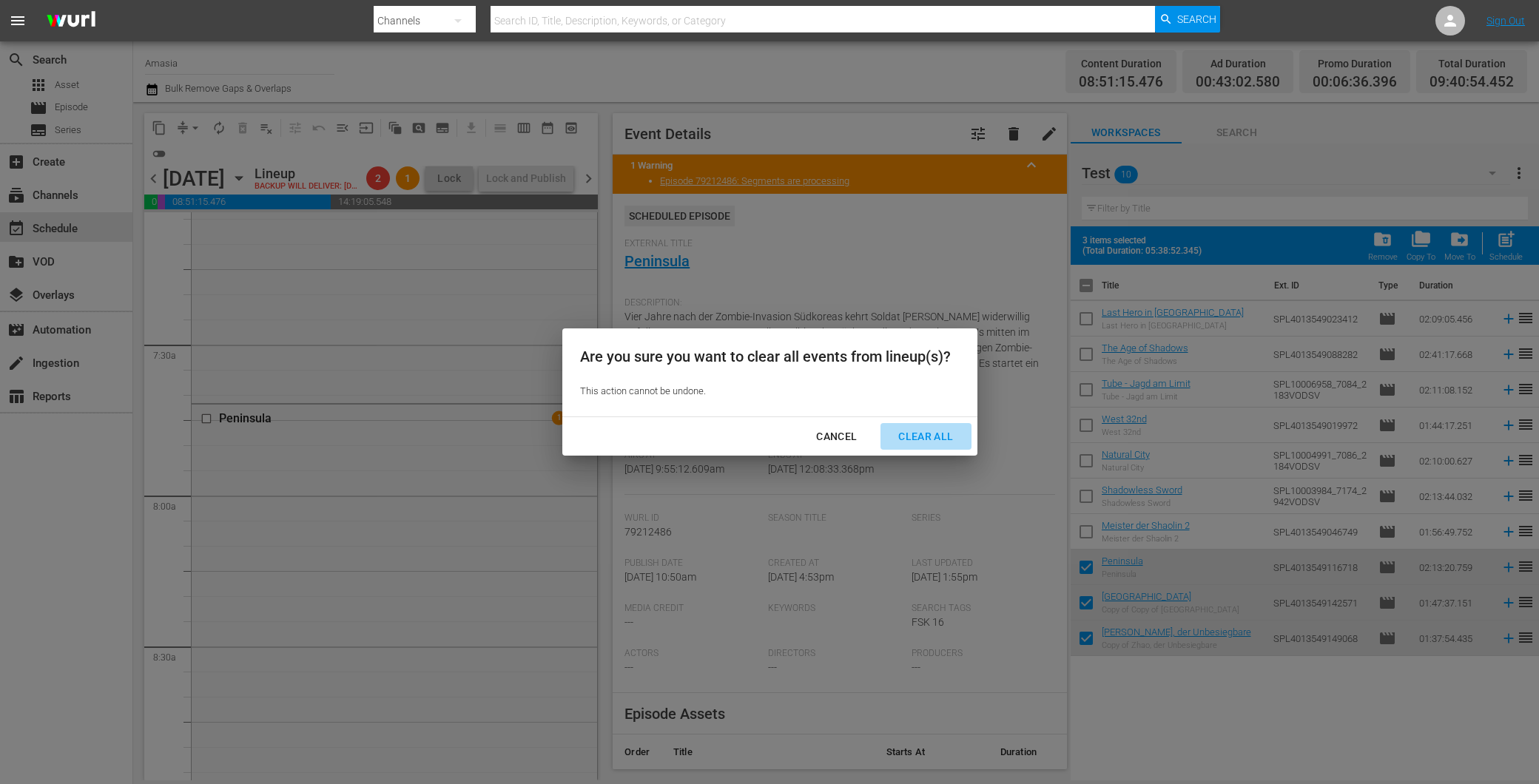
click at [917, 426] on button "Clear All" at bounding box center [926, 437] width 90 height 28
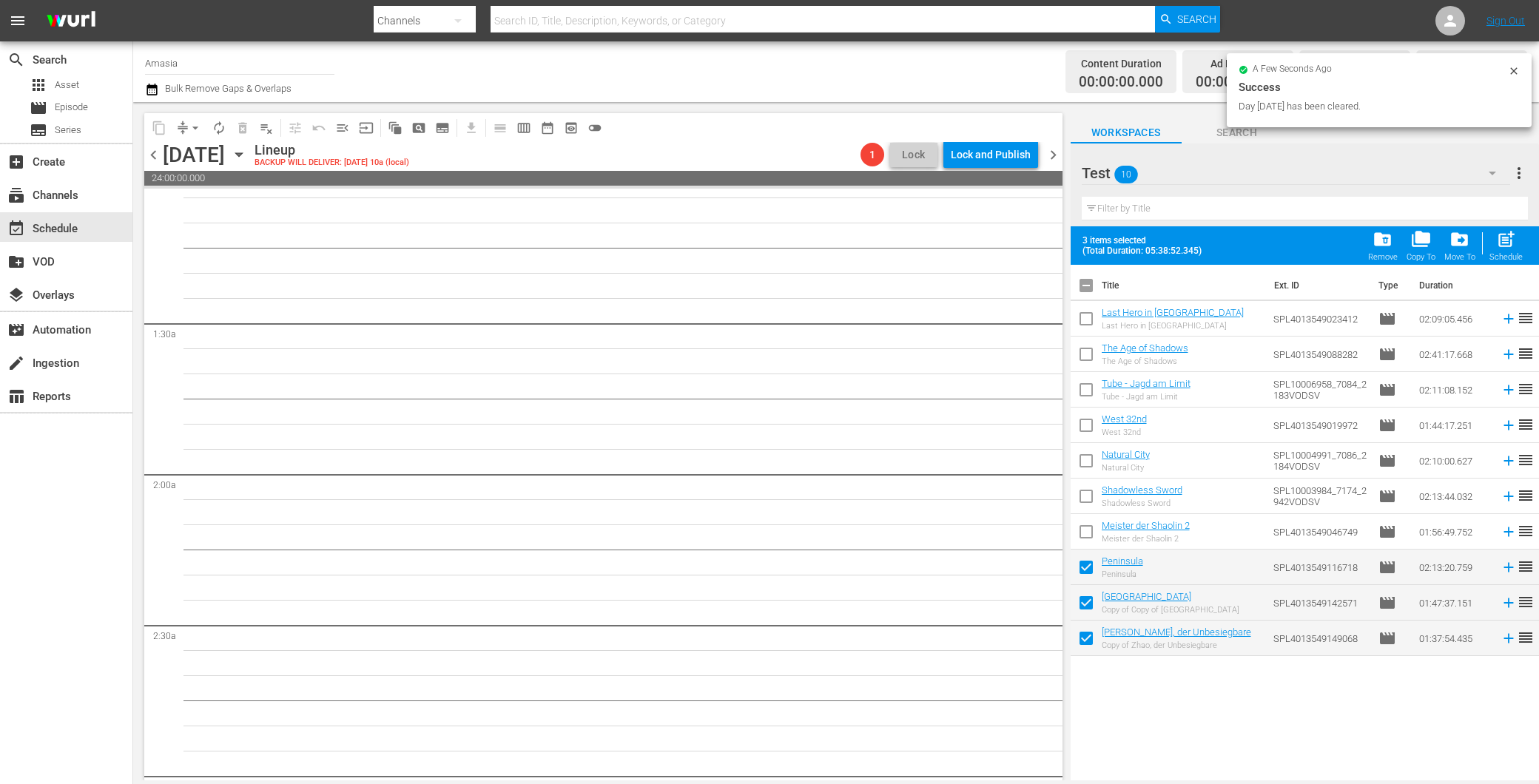
scroll to position [0, 0]
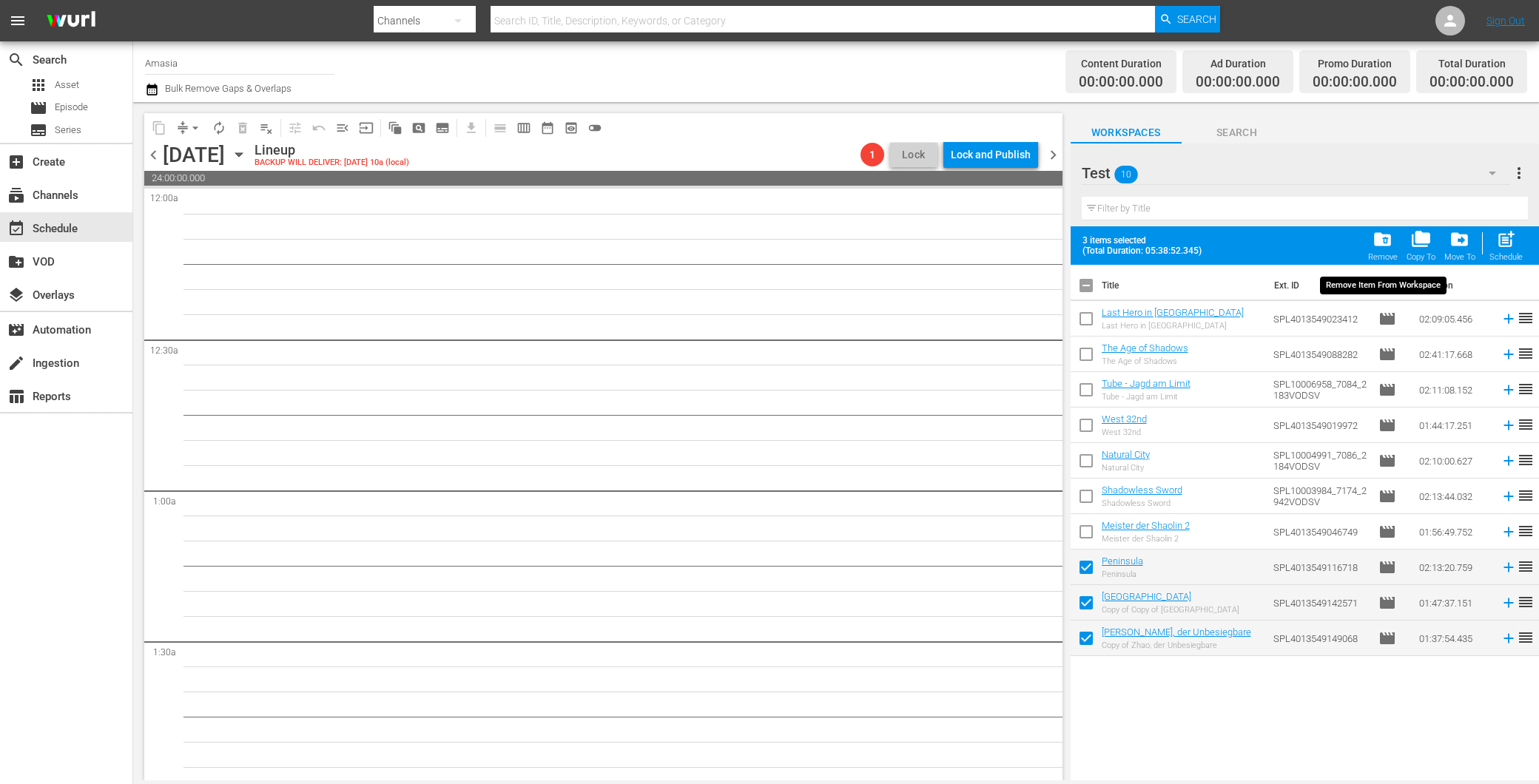
click at [1381, 246] on span "folder_delete" at bounding box center [1383, 239] width 20 height 20
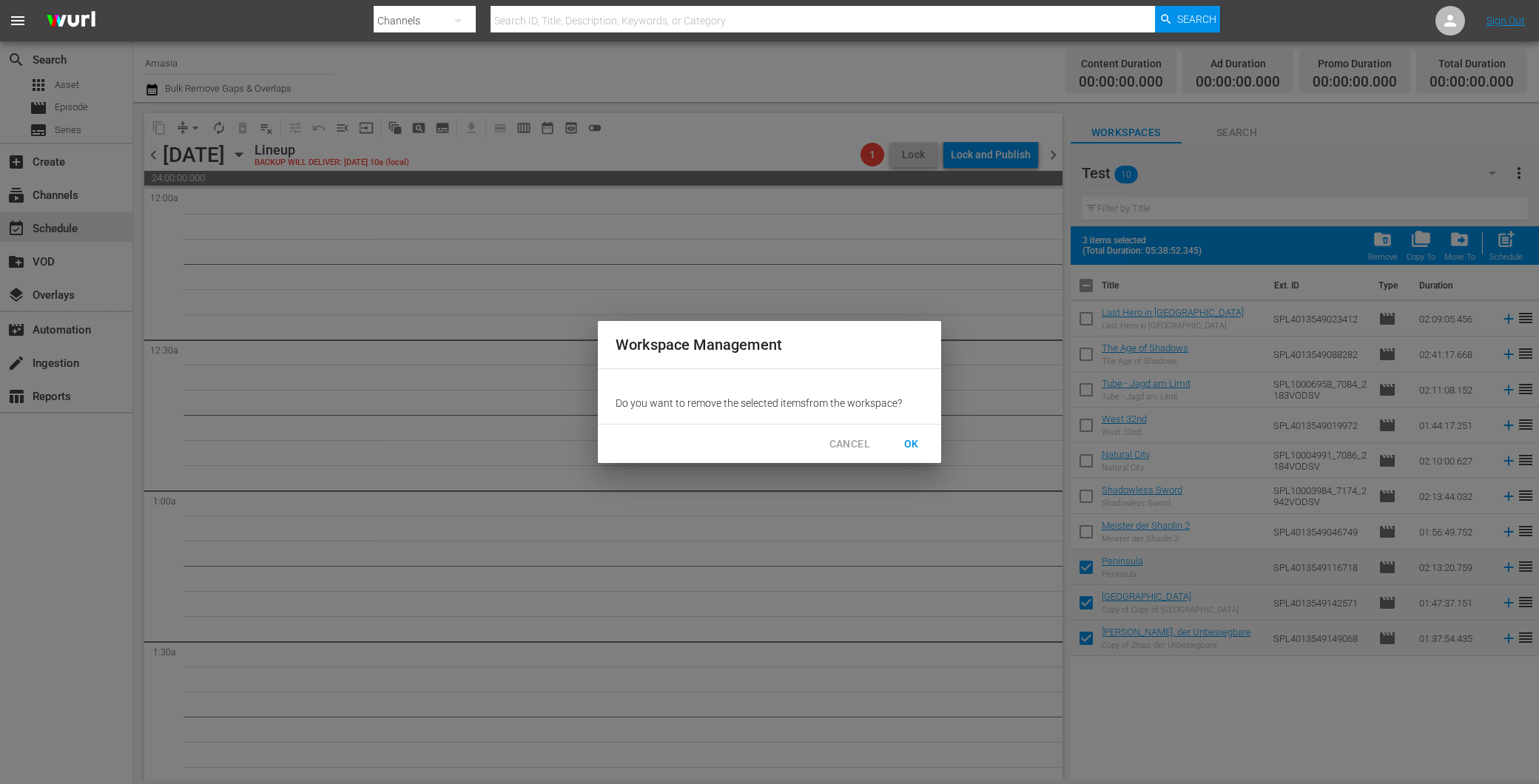
click at [916, 438] on span "OK" at bounding box center [911, 444] width 23 height 18
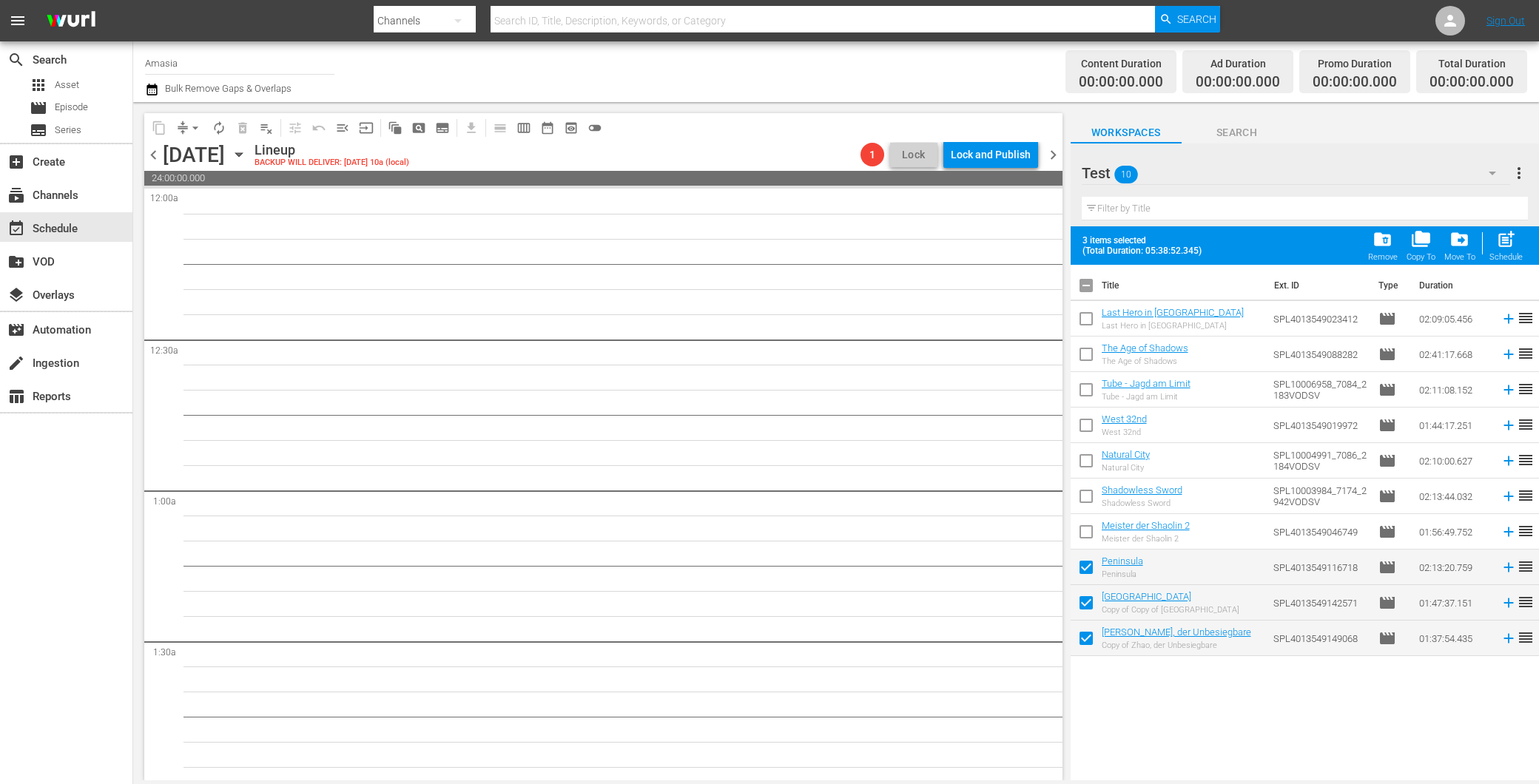
checkbox input "false"
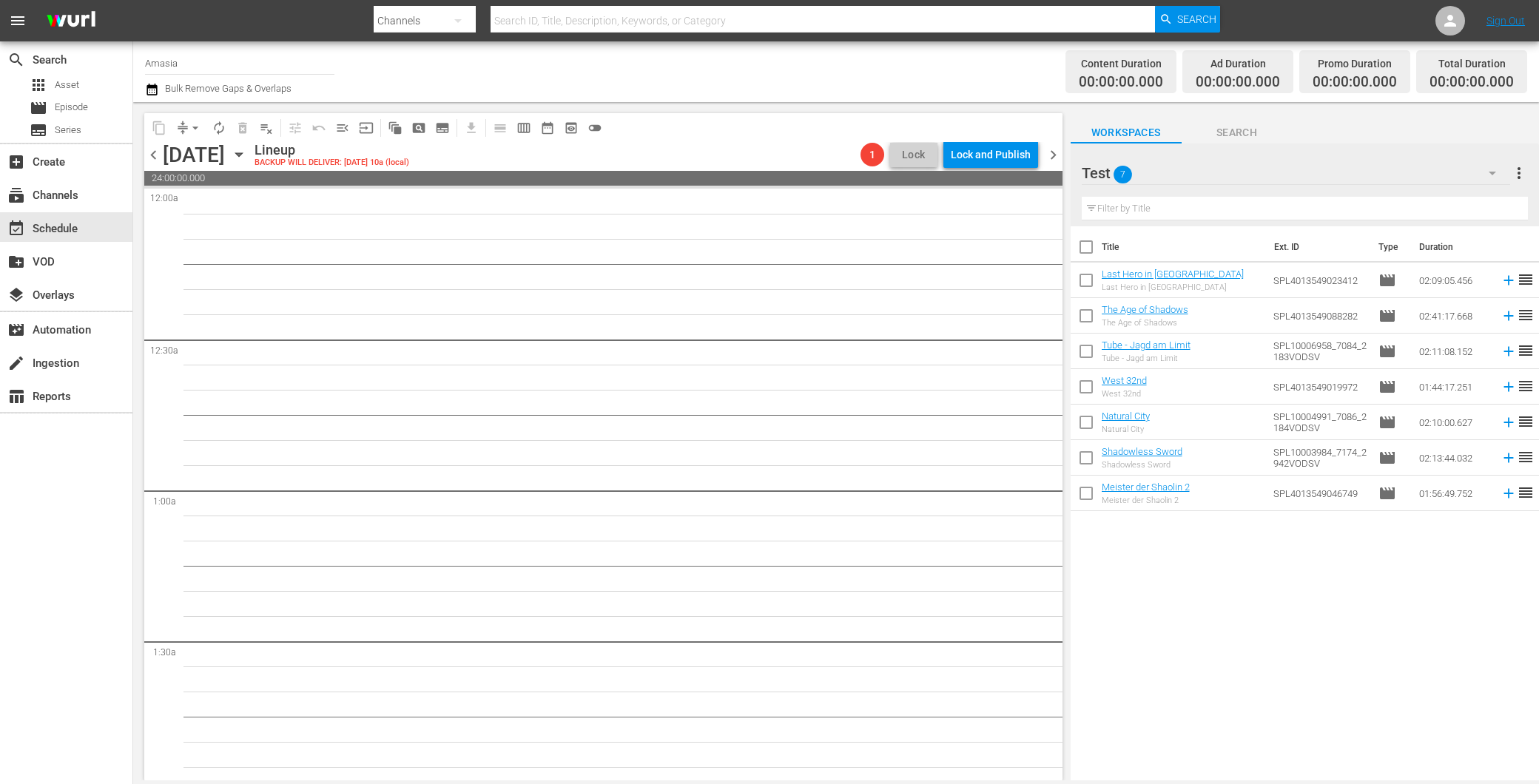
click at [1203, 434] on td "Natural City Natural City" at bounding box center [1185, 423] width 166 height 35
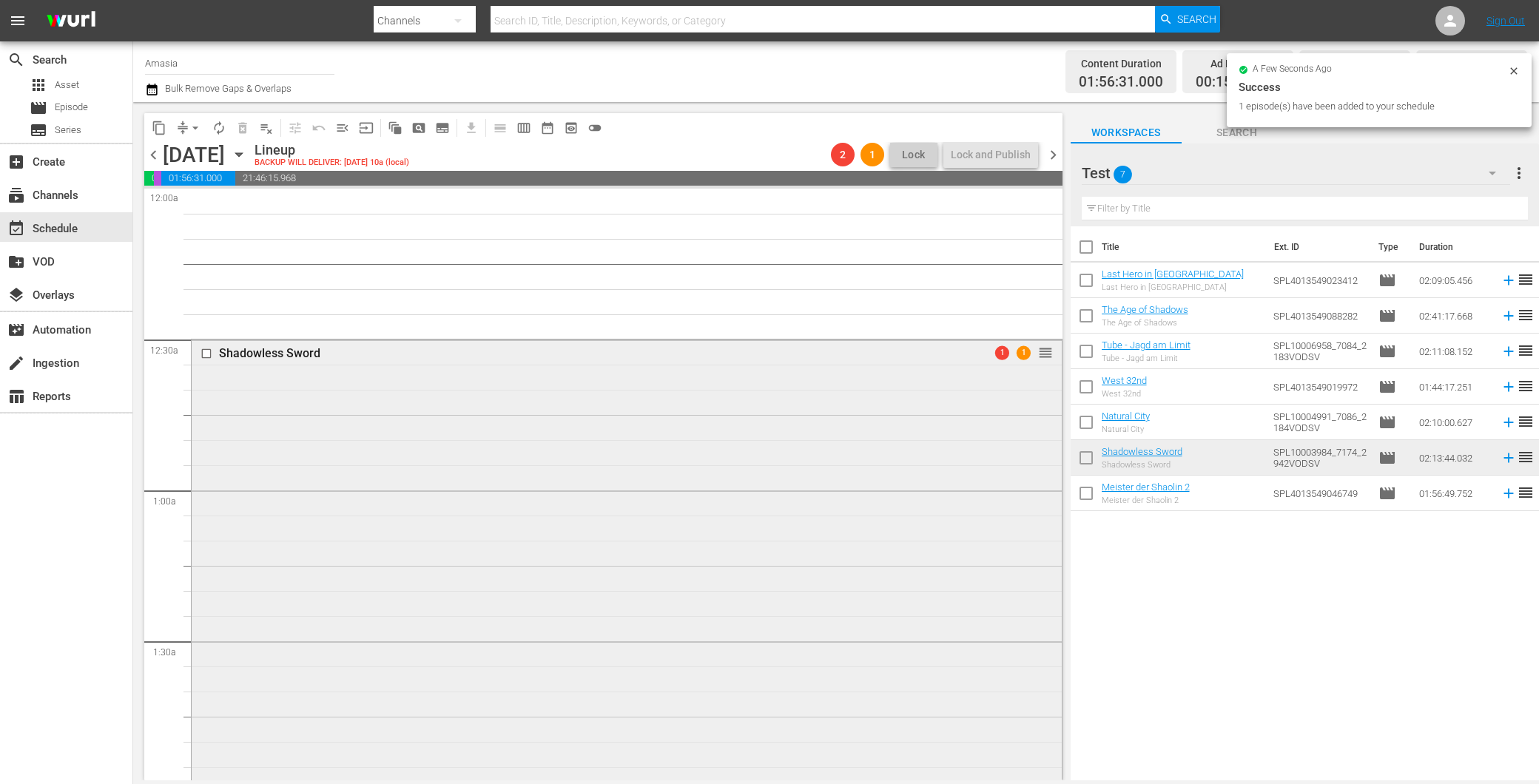
click at [507, 476] on div "Shadowless Sword 1 1 reorder" at bounding box center [627, 674] width 870 height 668
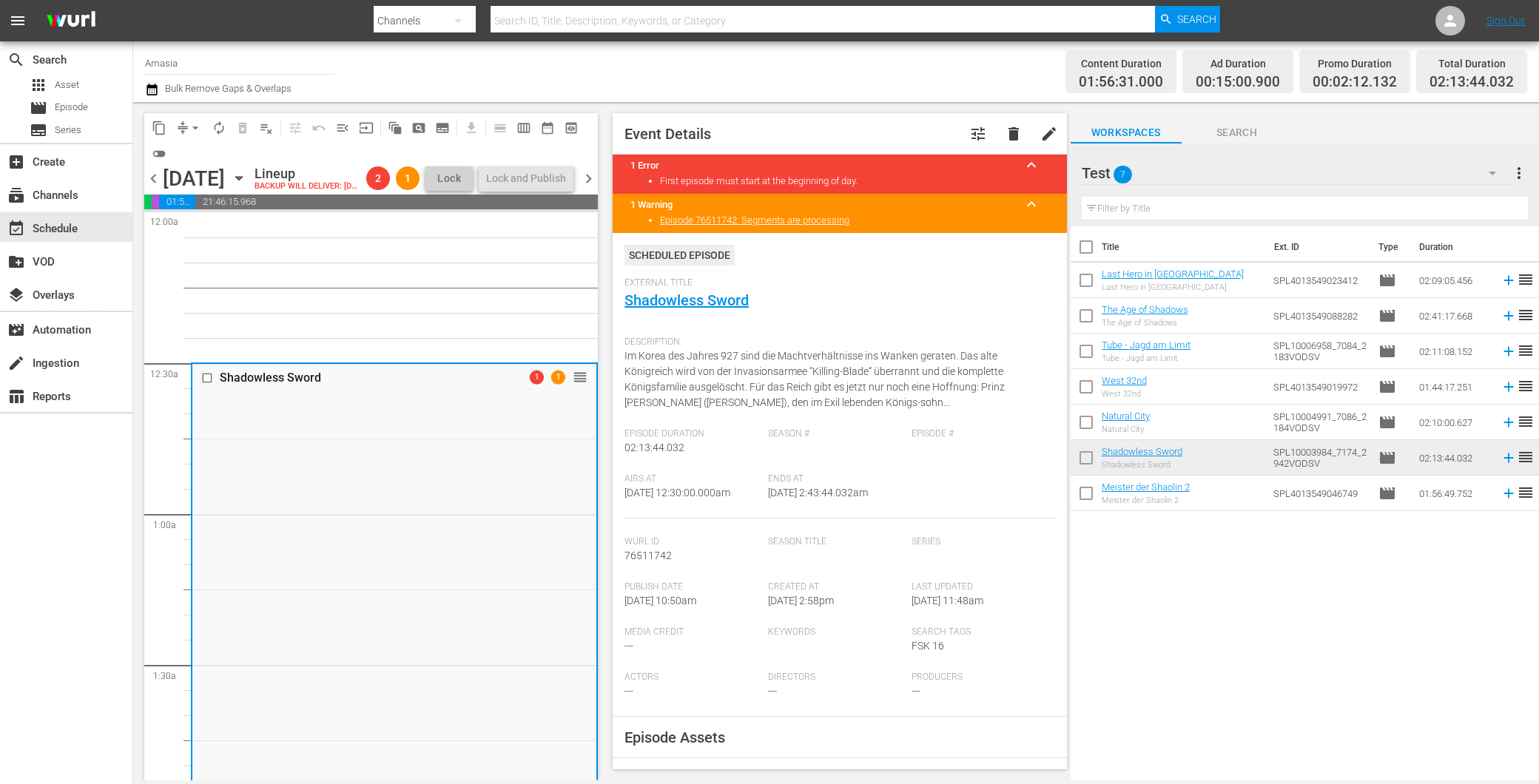
click at [1262, 634] on div "Title Ext. ID Type Duration Last Hero in China Last Hero in China SPL4013549023…" at bounding box center [1305, 505] width 469 height 556
click at [261, 123] on span "playlist_remove_outlined" at bounding box center [266, 128] width 15 height 15
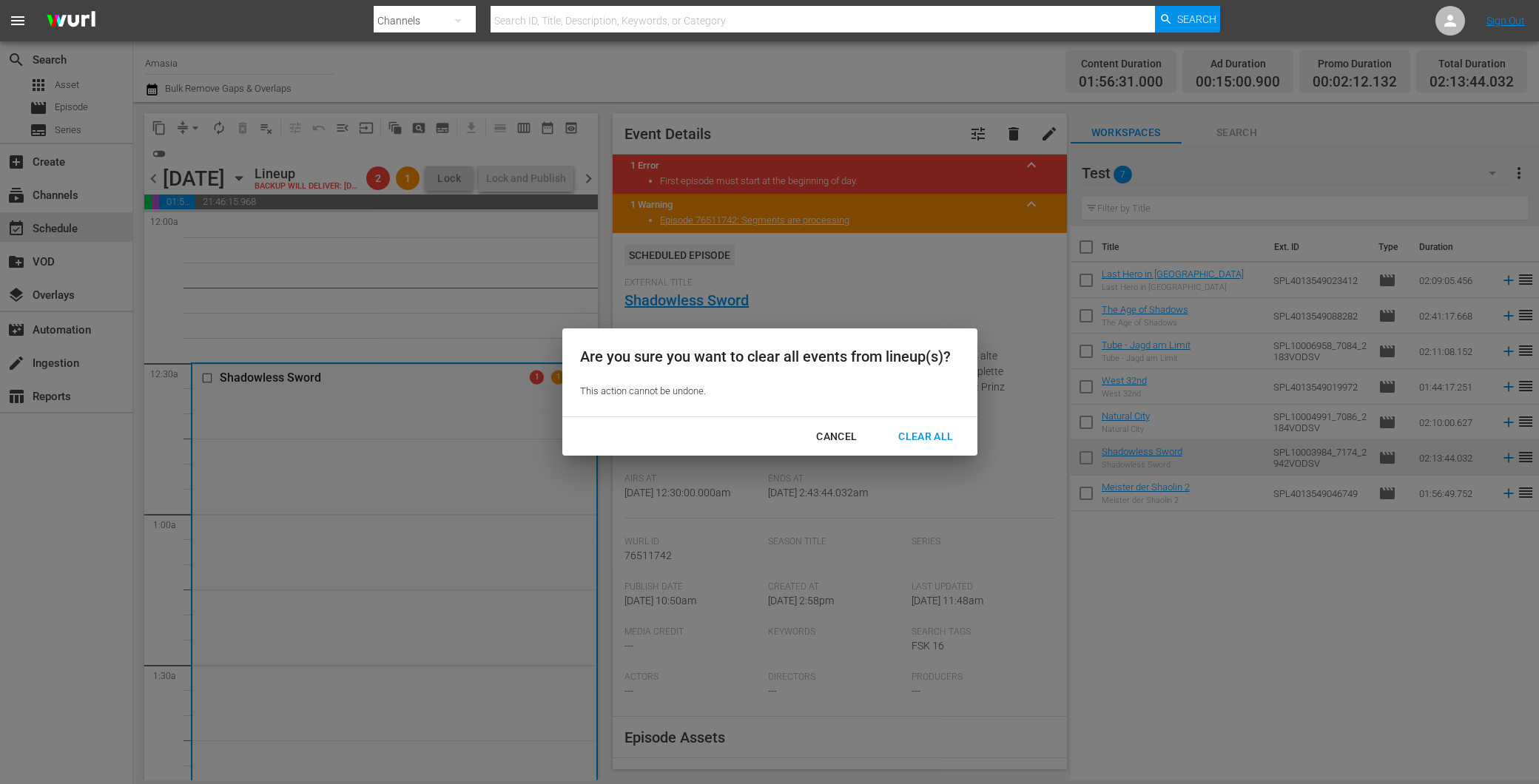
click at [940, 433] on div "Clear All" at bounding box center [926, 437] width 79 height 18
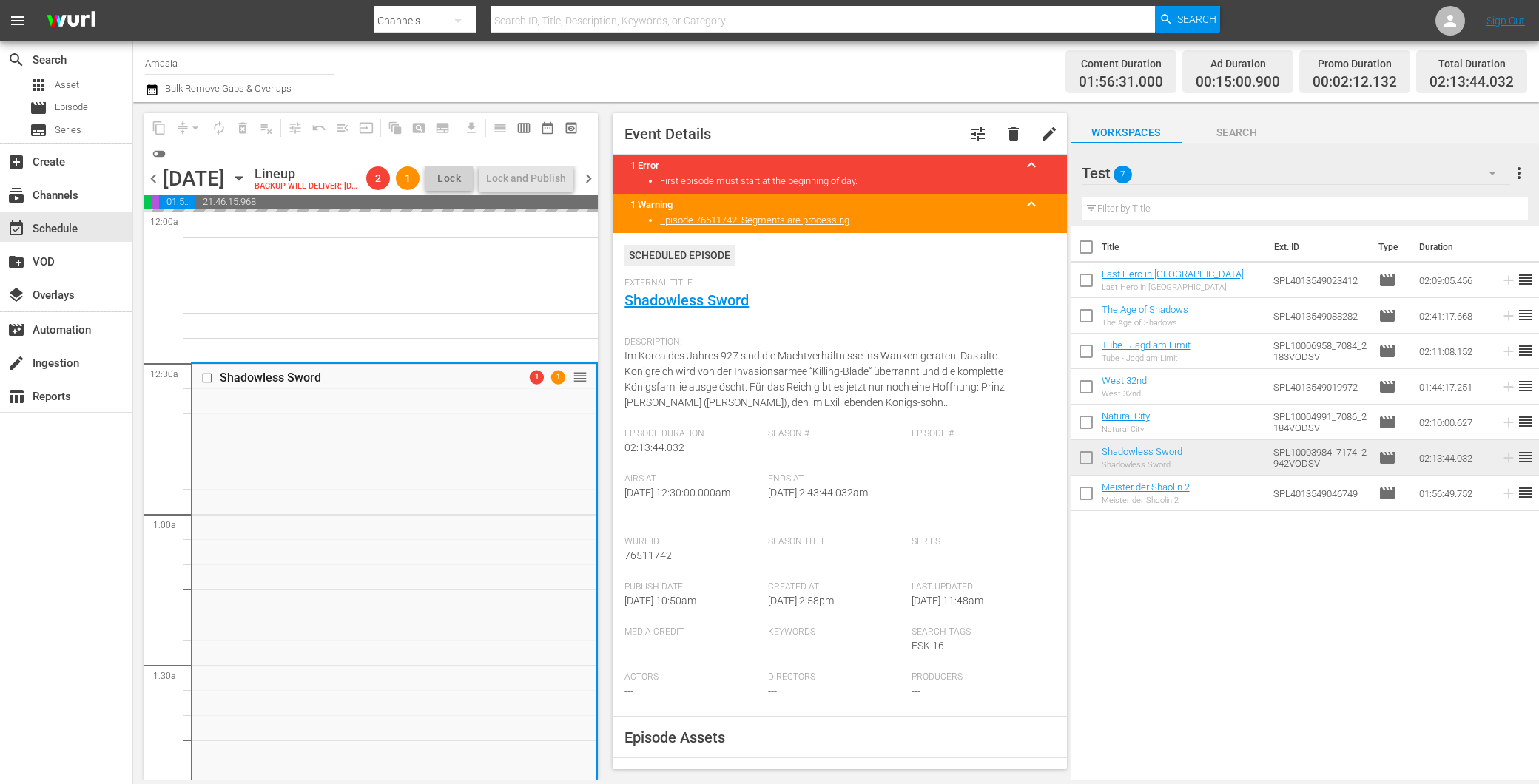
click at [150, 188] on span "chevron_left" at bounding box center [153, 178] width 18 height 18
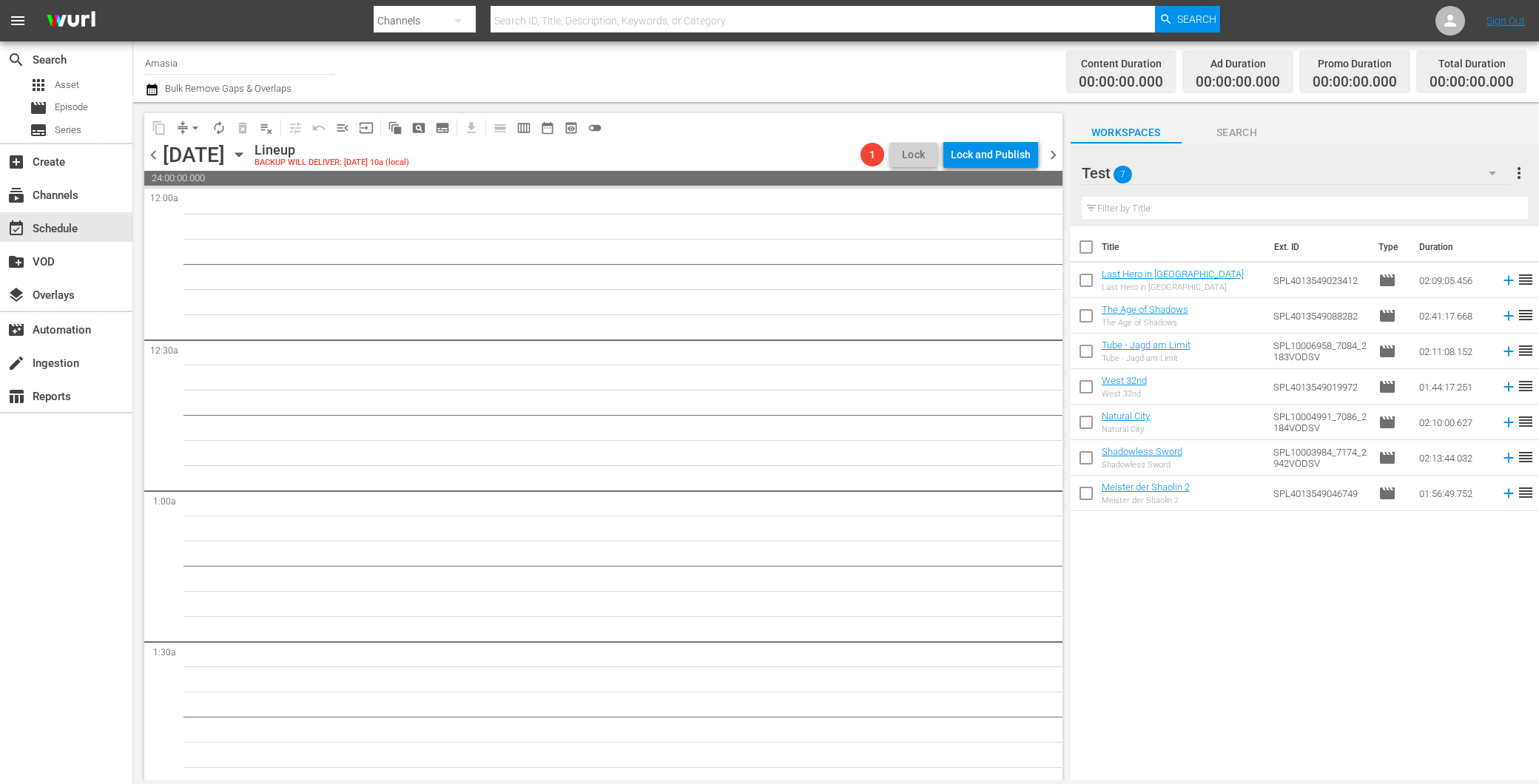
click at [152, 150] on span "chevron_left" at bounding box center [153, 155] width 18 height 18
click at [156, 150] on span "chevron_left" at bounding box center [153, 155] width 18 height 18
click at [156, 150] on span "chevron_left" at bounding box center [153, 155] width 18 height 18
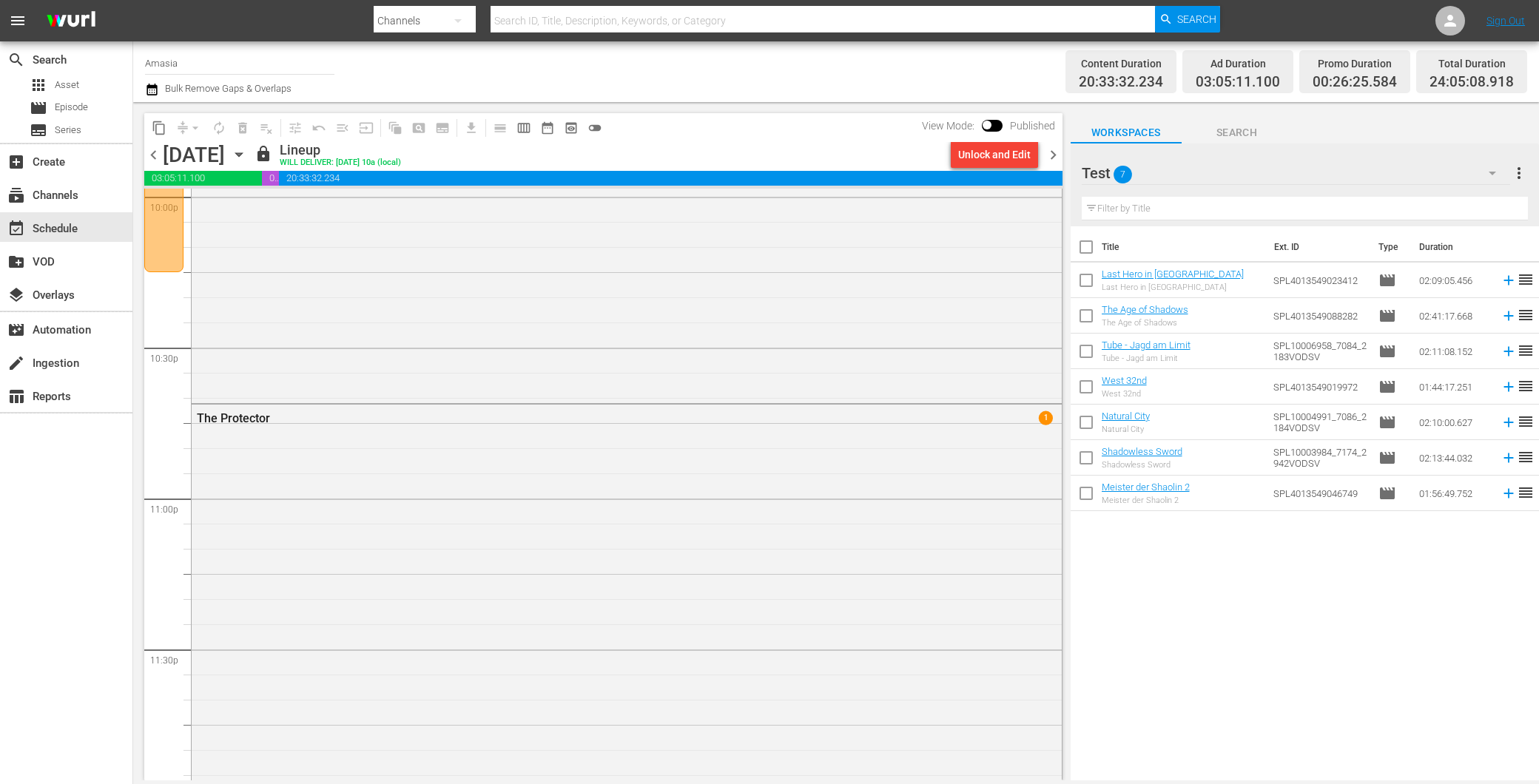
scroll to position [6807, 0]
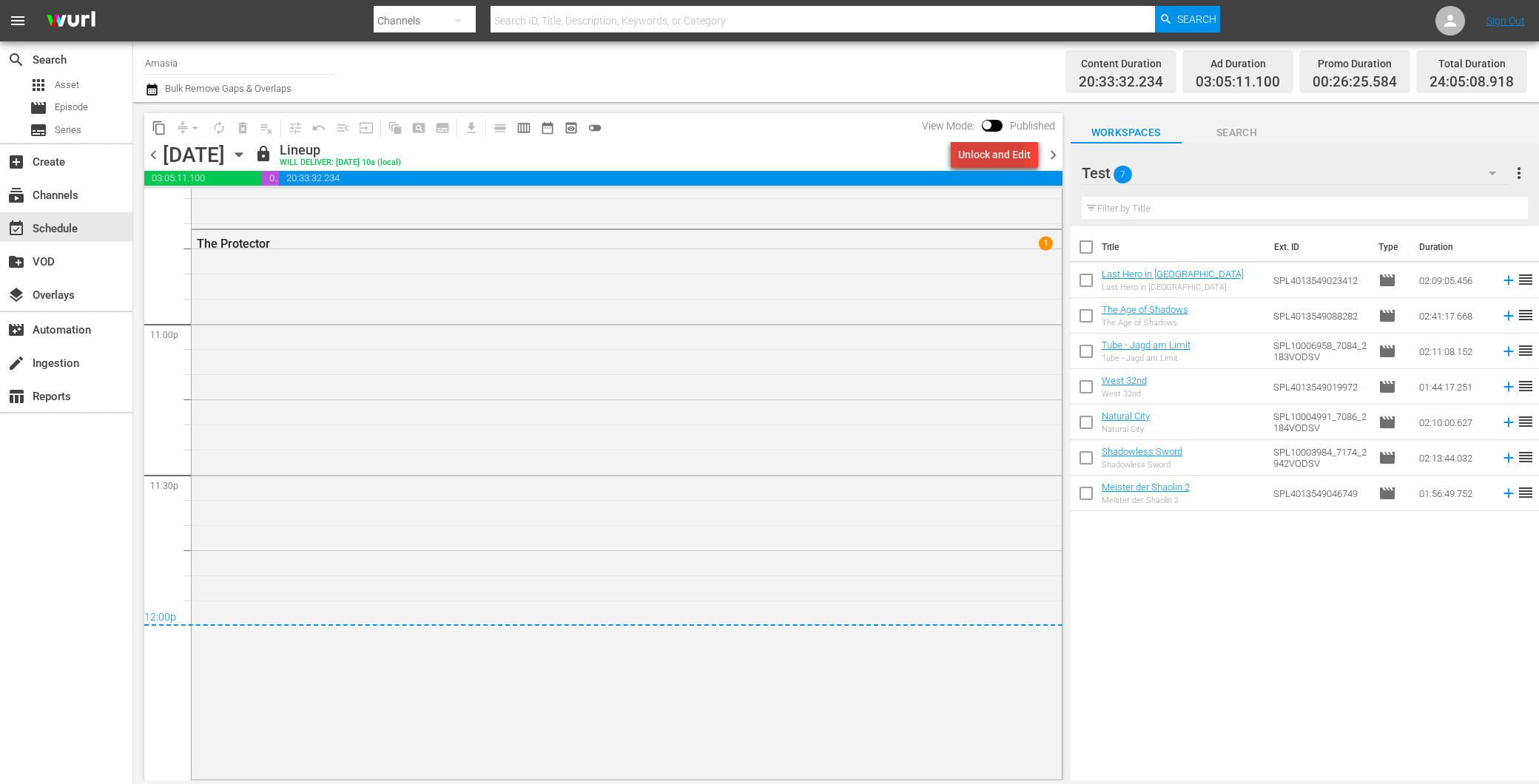
click at [982, 156] on div "Unlock and Edit" at bounding box center [994, 155] width 73 height 27
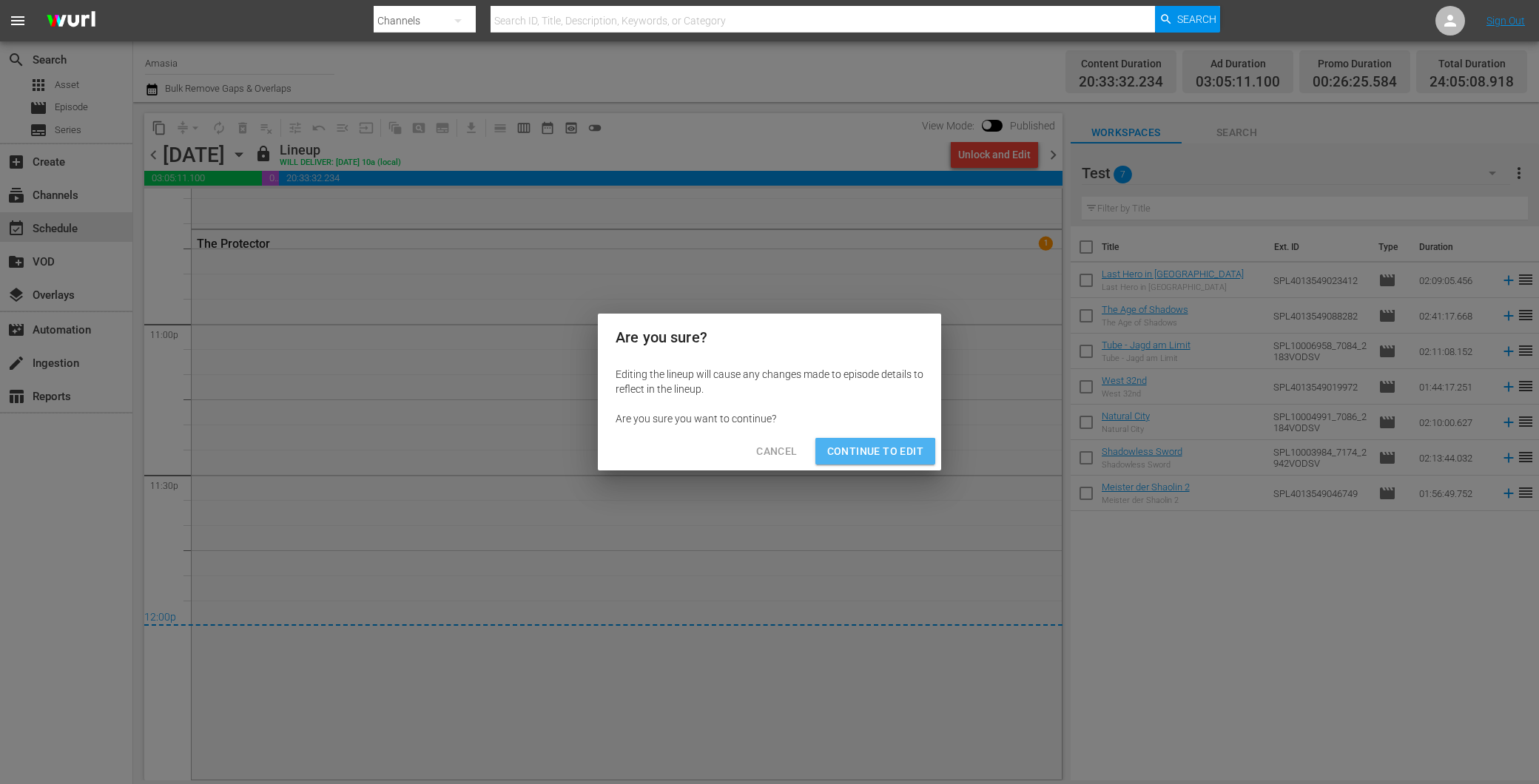
click at [867, 459] on span "Continue to Edit" at bounding box center [875, 452] width 96 height 18
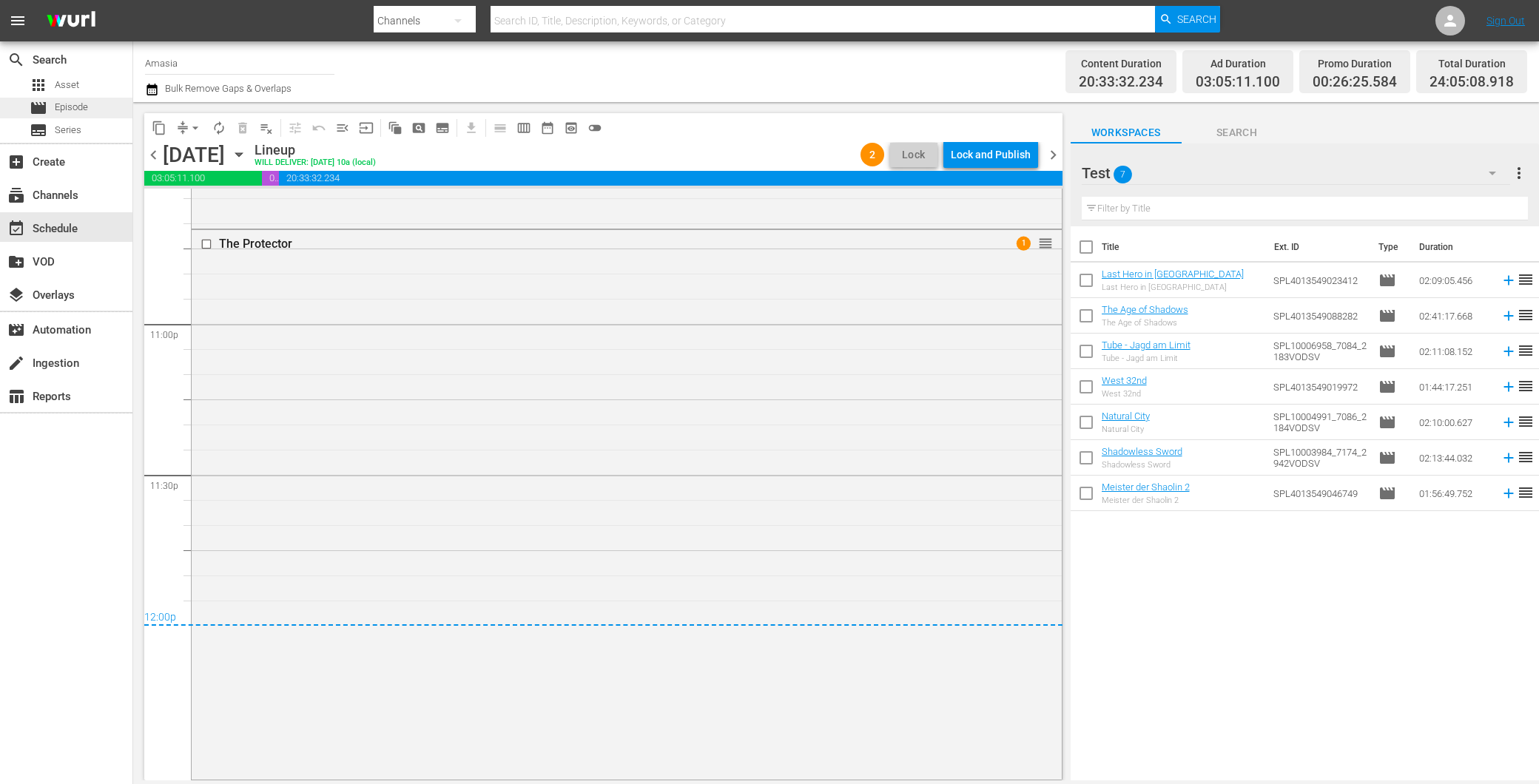
click at [54, 99] on div "movie Episode" at bounding box center [59, 108] width 59 height 21
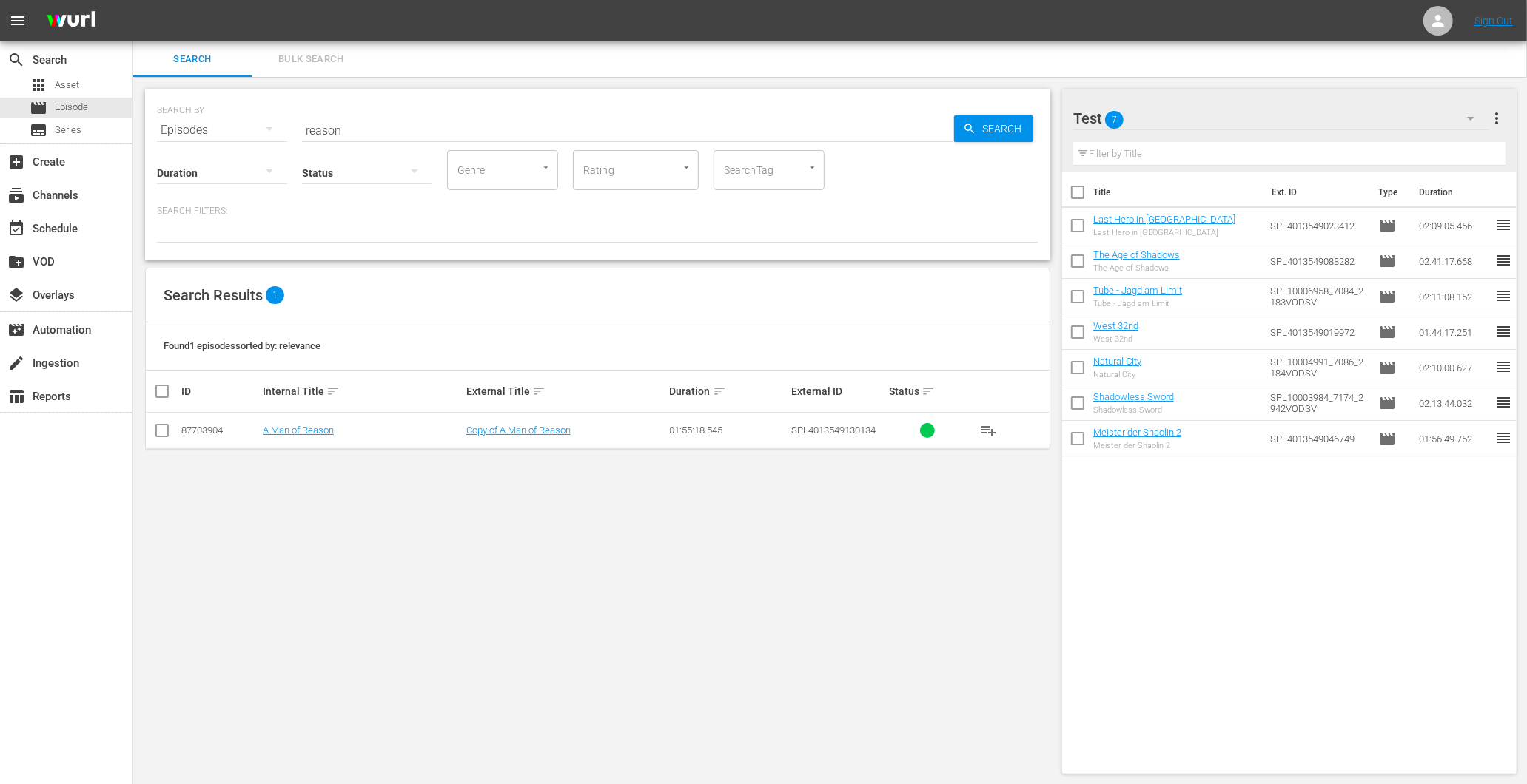
drag, startPoint x: 363, startPoint y: 121, endPoint x: 264, endPoint y: 114, distance: 99.2
click at [293, 126] on div "SEARCH BY Search By Episodes Search ID, Title, Description, Keywords, or Catego…" at bounding box center [597, 121] width 882 height 54
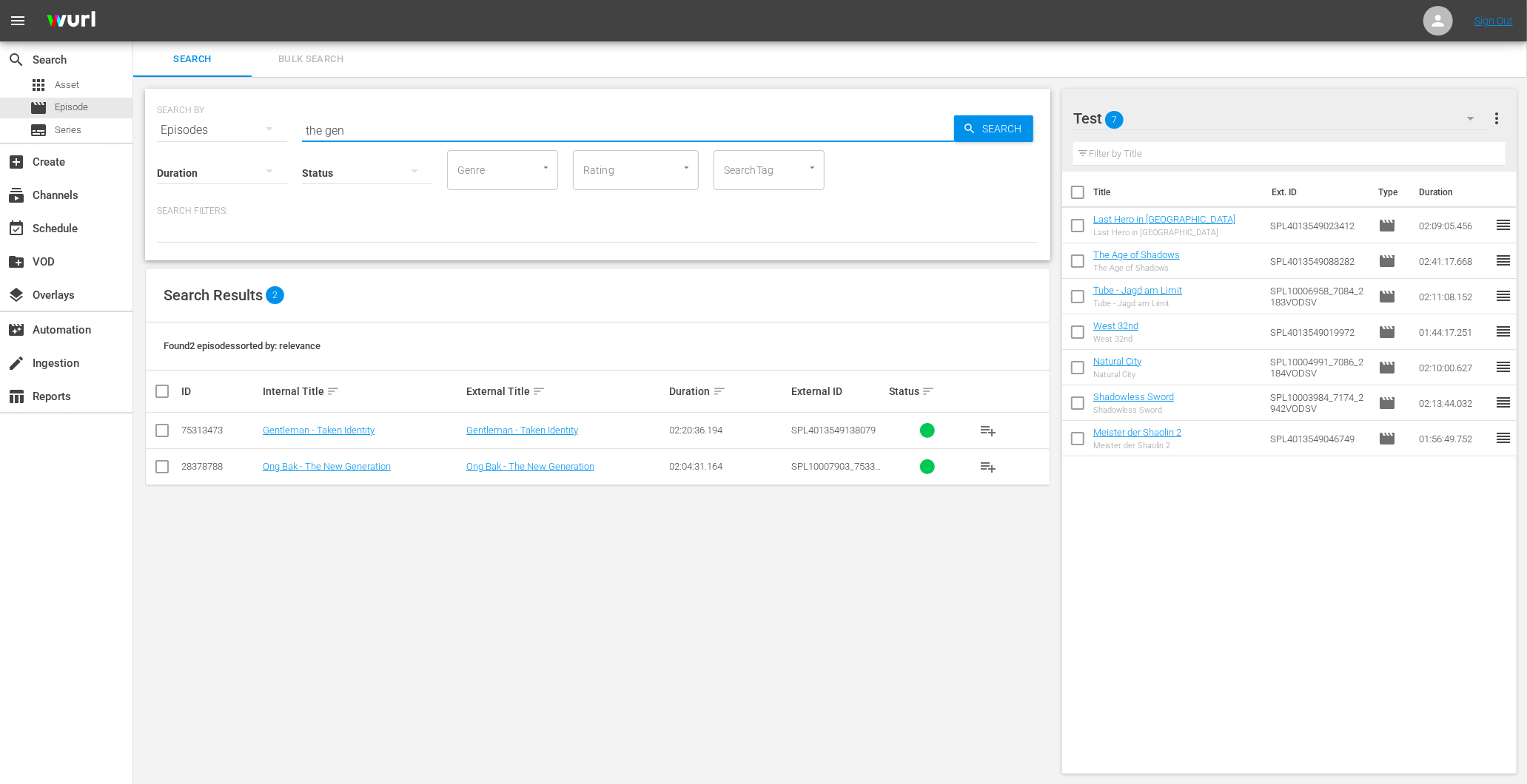
type input "the gen"
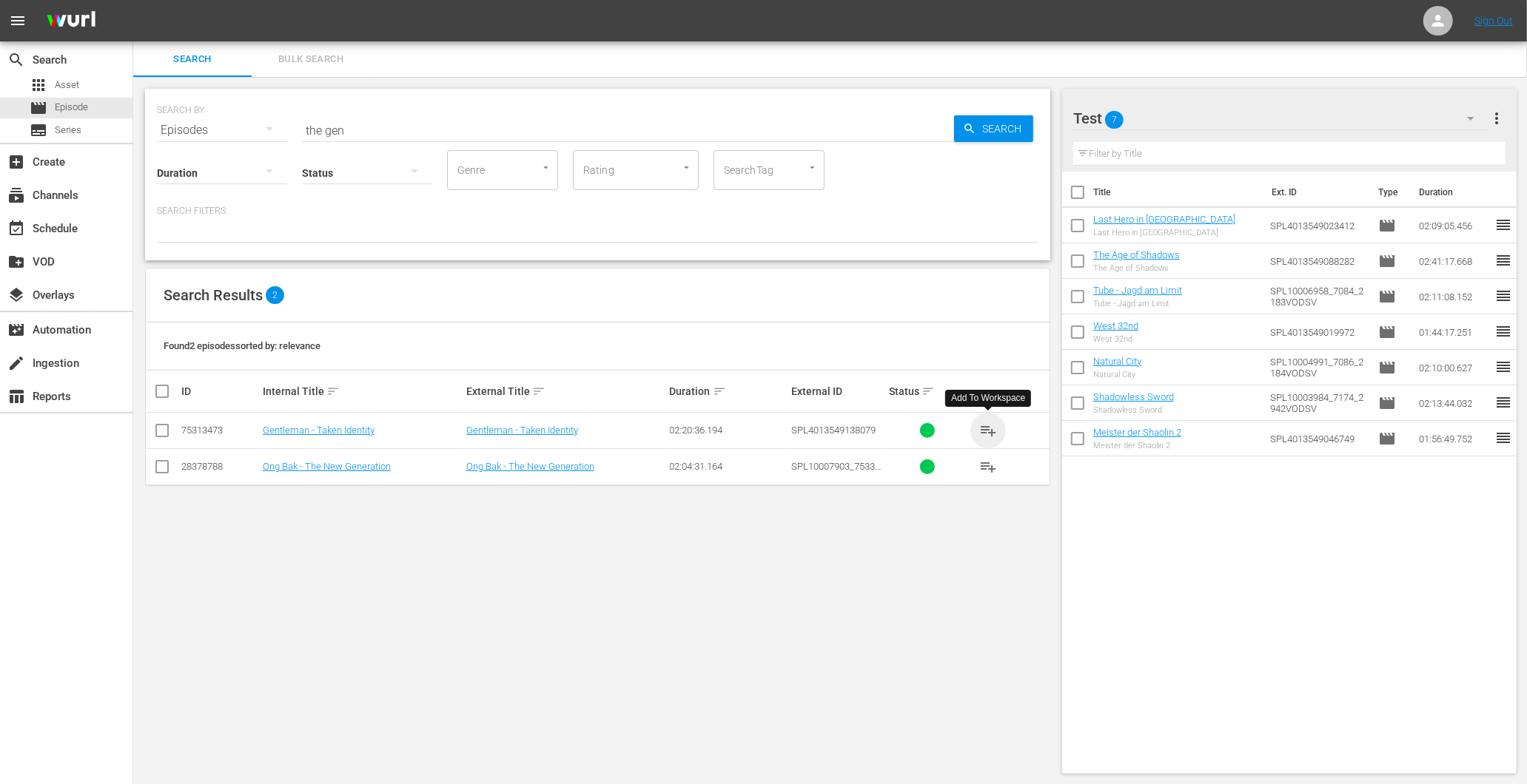
click at [994, 423] on span "playlist_add" at bounding box center [988, 430] width 18 height 18
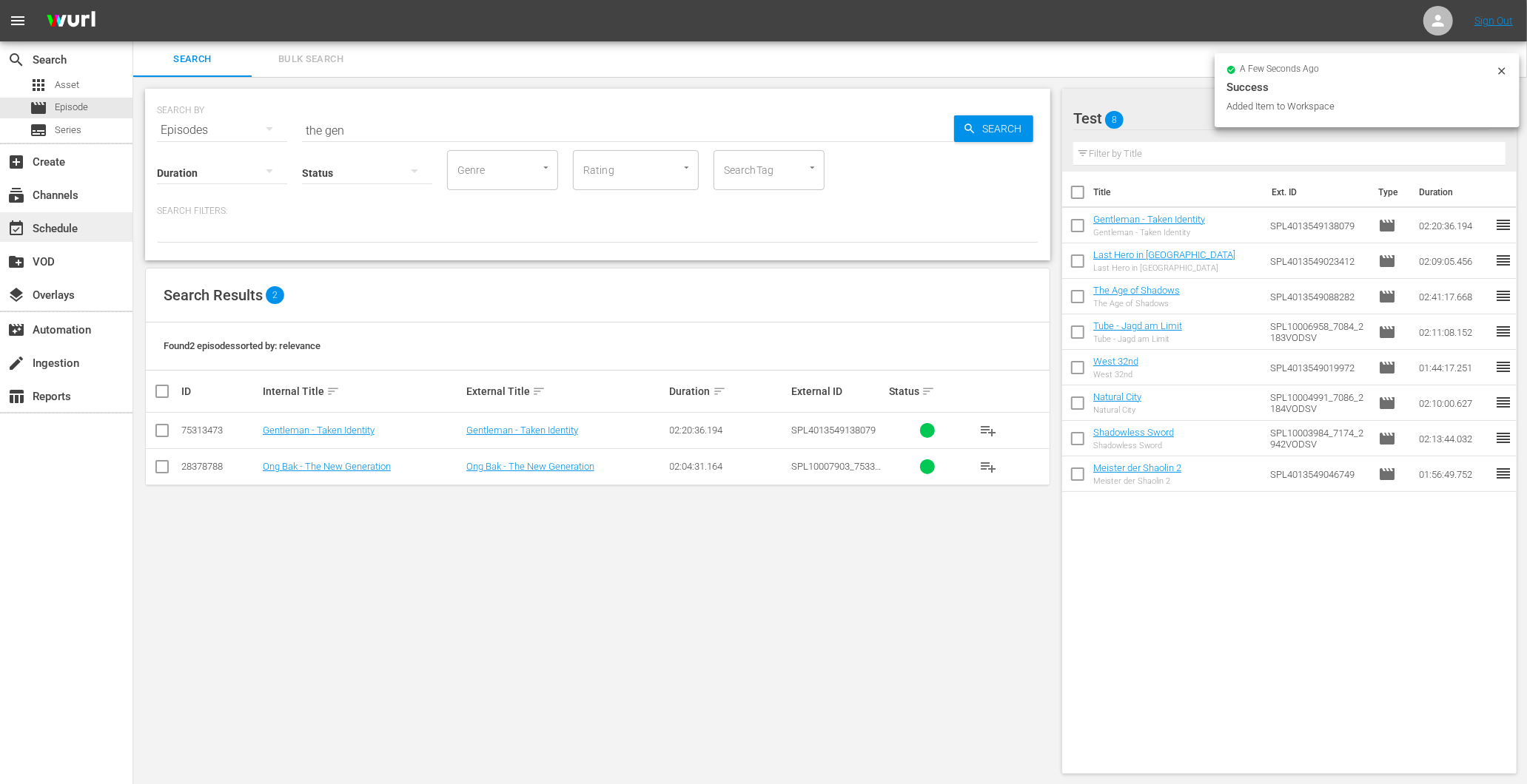
click at [61, 215] on div "event_available Schedule" at bounding box center [66, 227] width 132 height 29
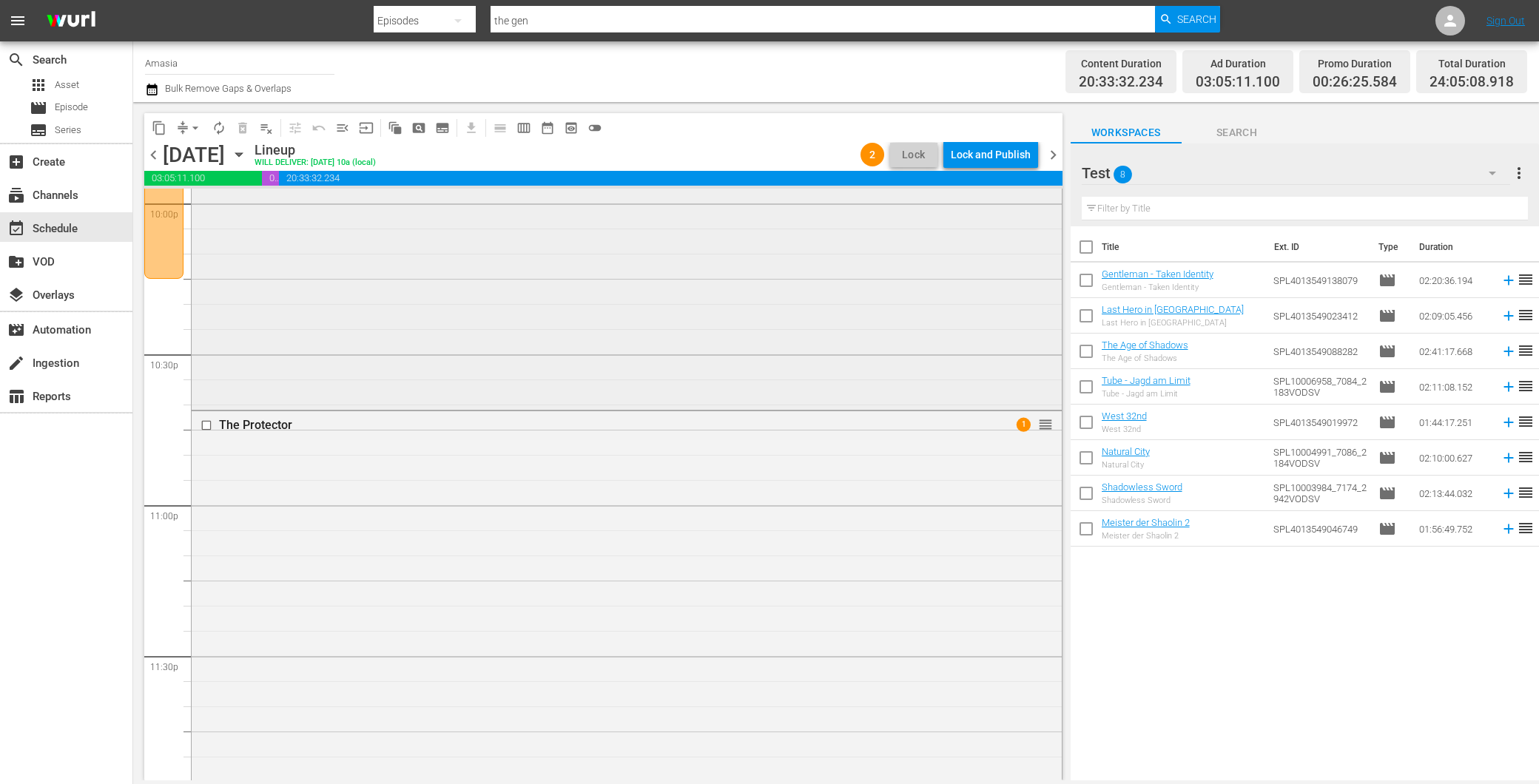
scroll to position [6479, 0]
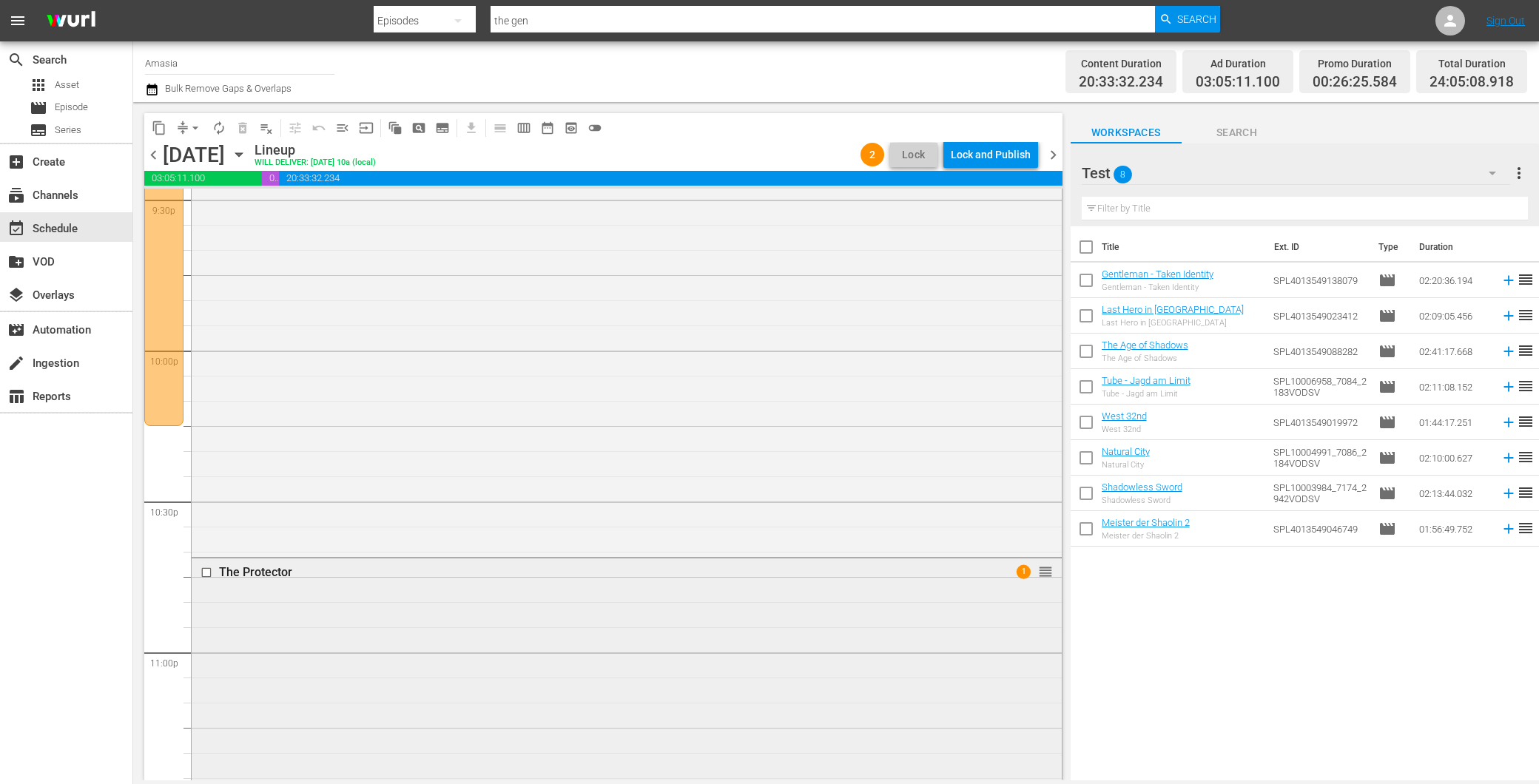
click at [208, 570] on input "checkbox" at bounding box center [208, 572] width 16 height 13
click at [249, 128] on span "delete_forever_outlined" at bounding box center [243, 128] width 15 height 15
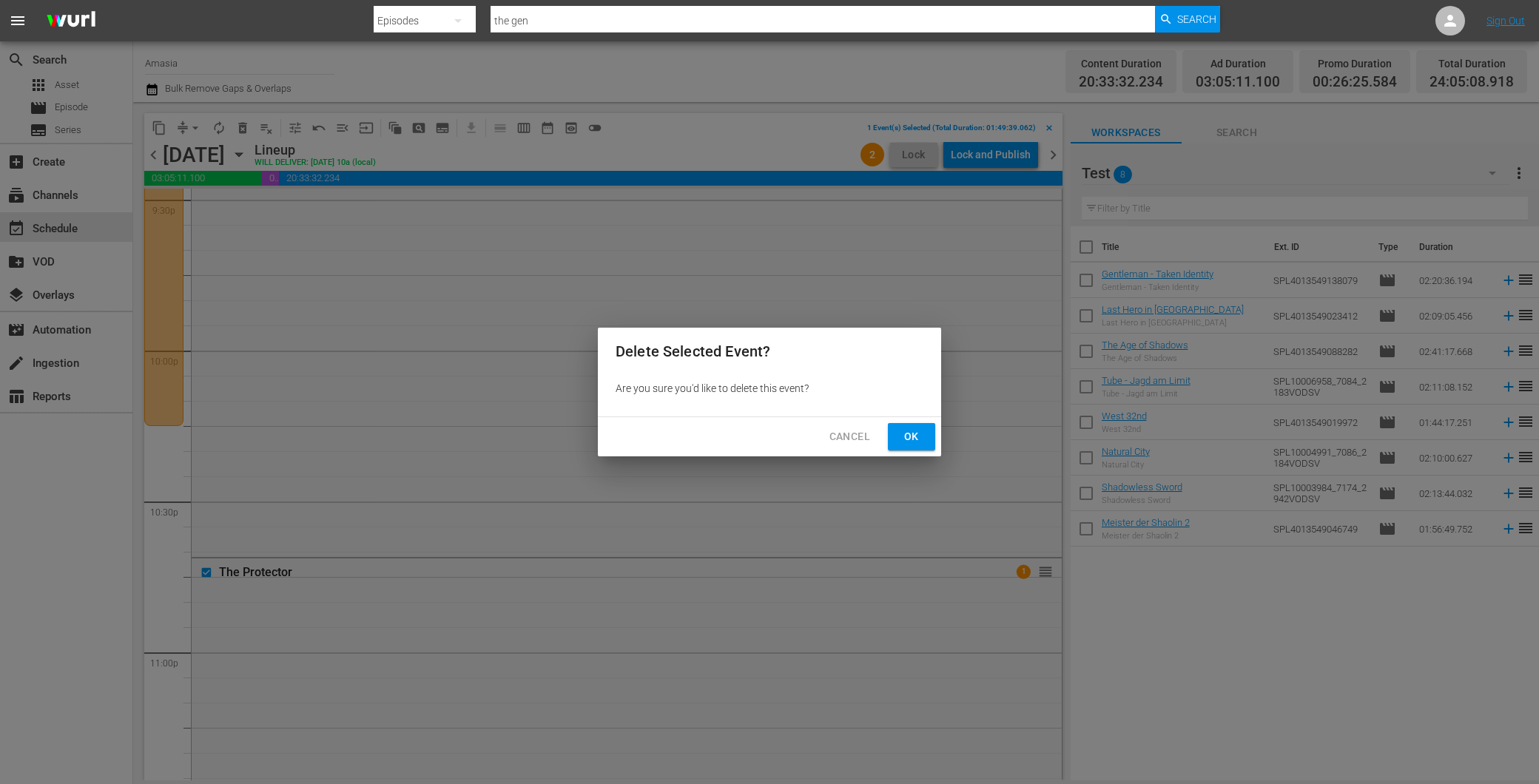
click at [908, 434] on span "Ok" at bounding box center [911, 437] width 23 height 18
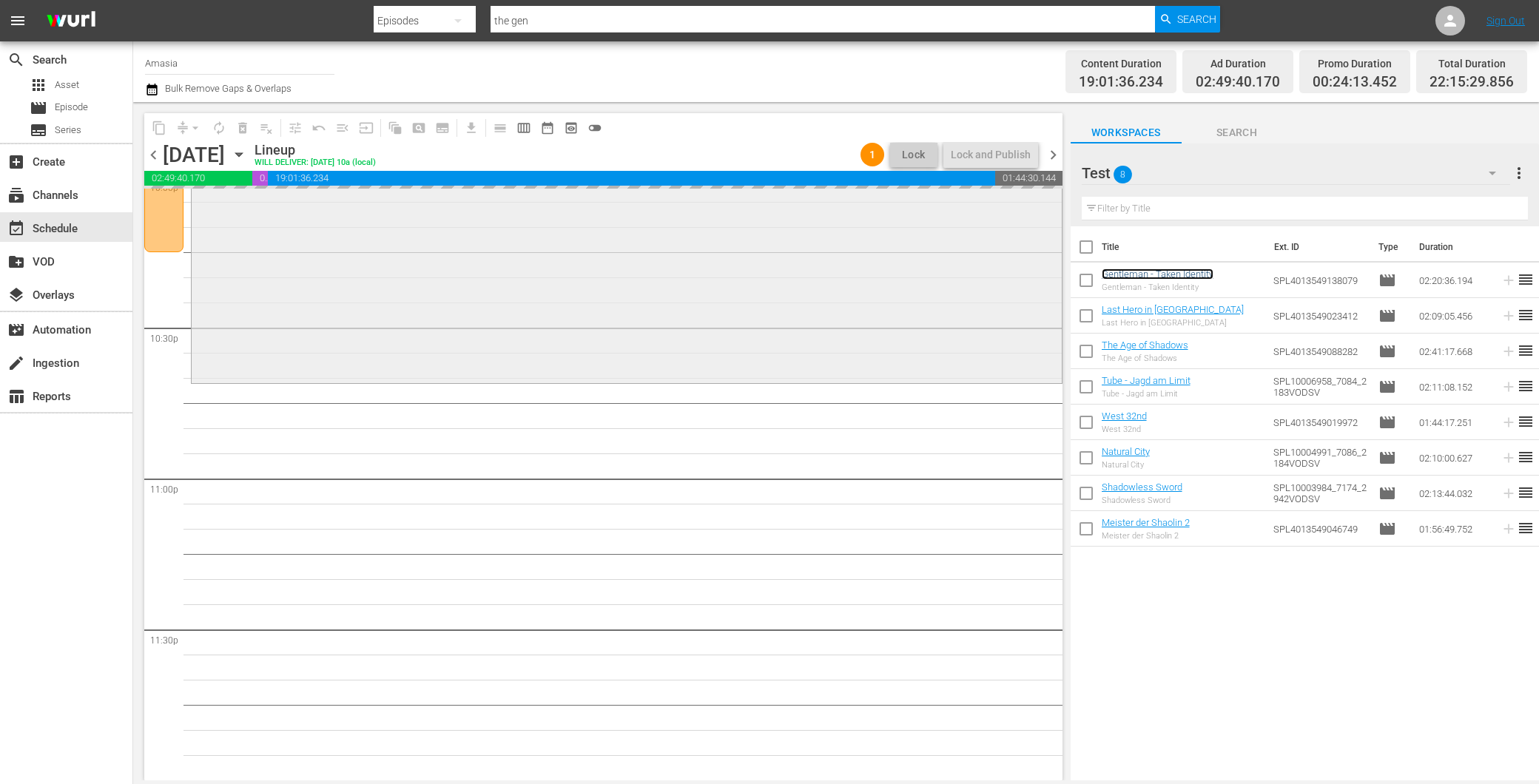
scroll to position [6241, 0]
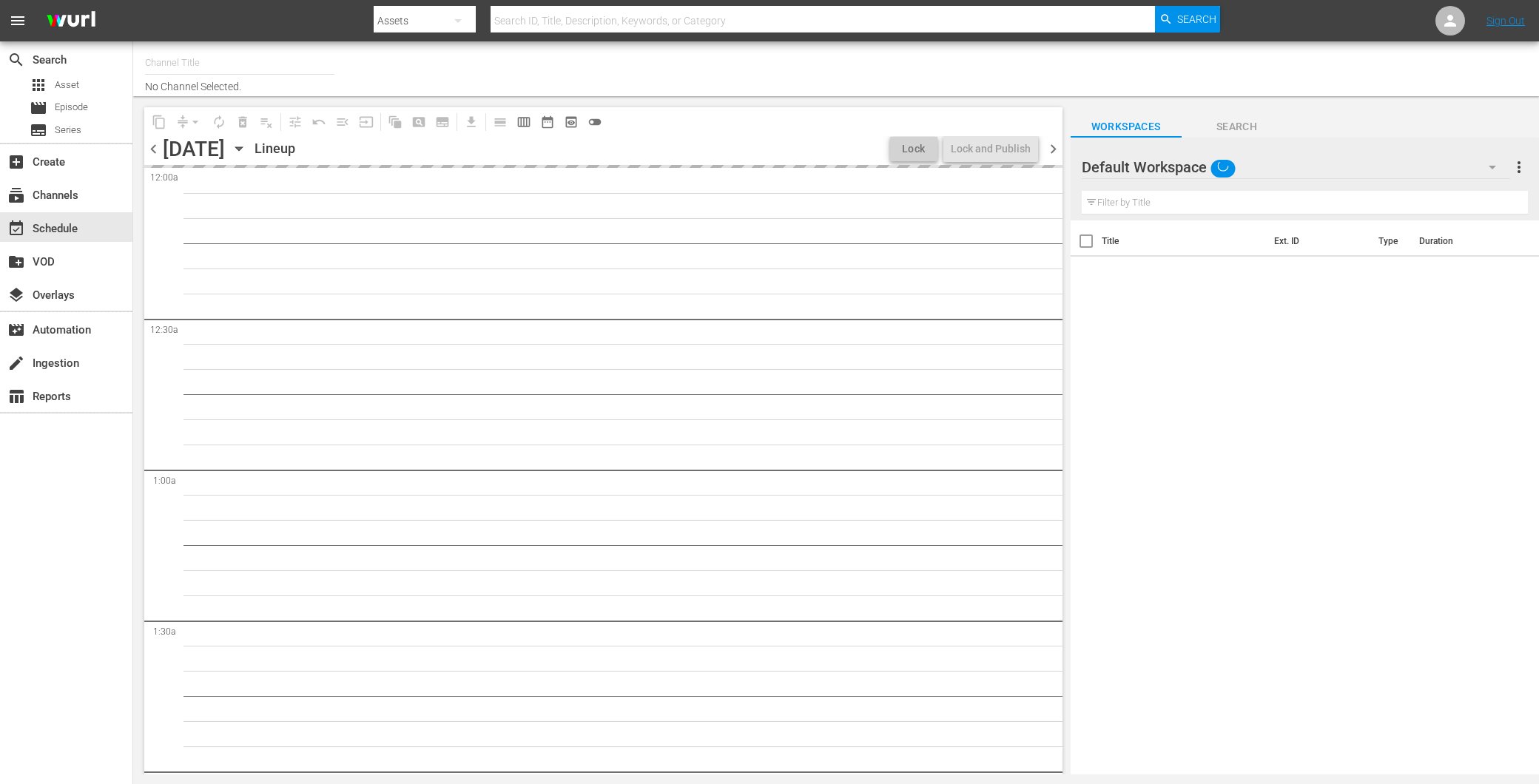
type input "Amasia (1236)"
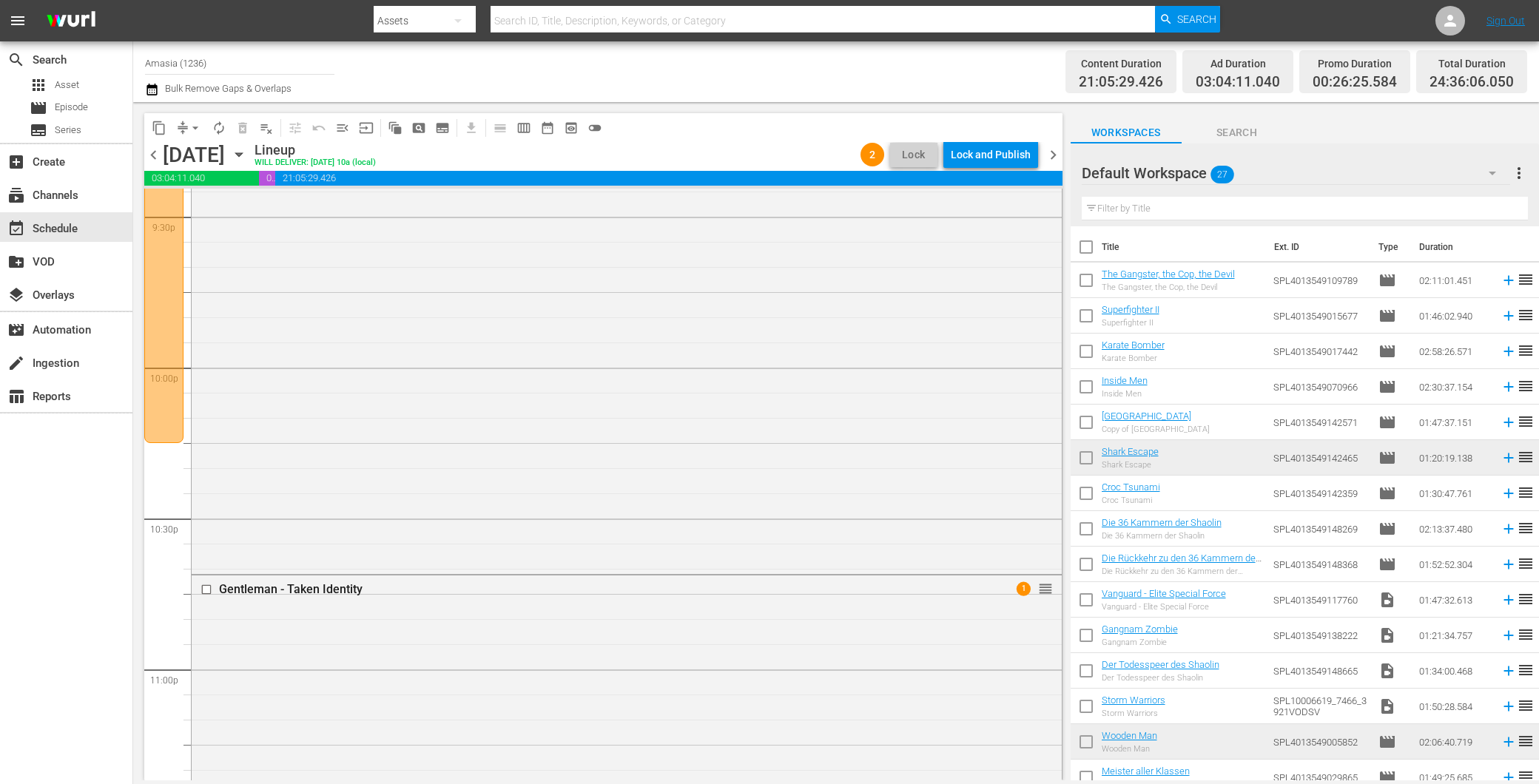
scroll to position [6963, 0]
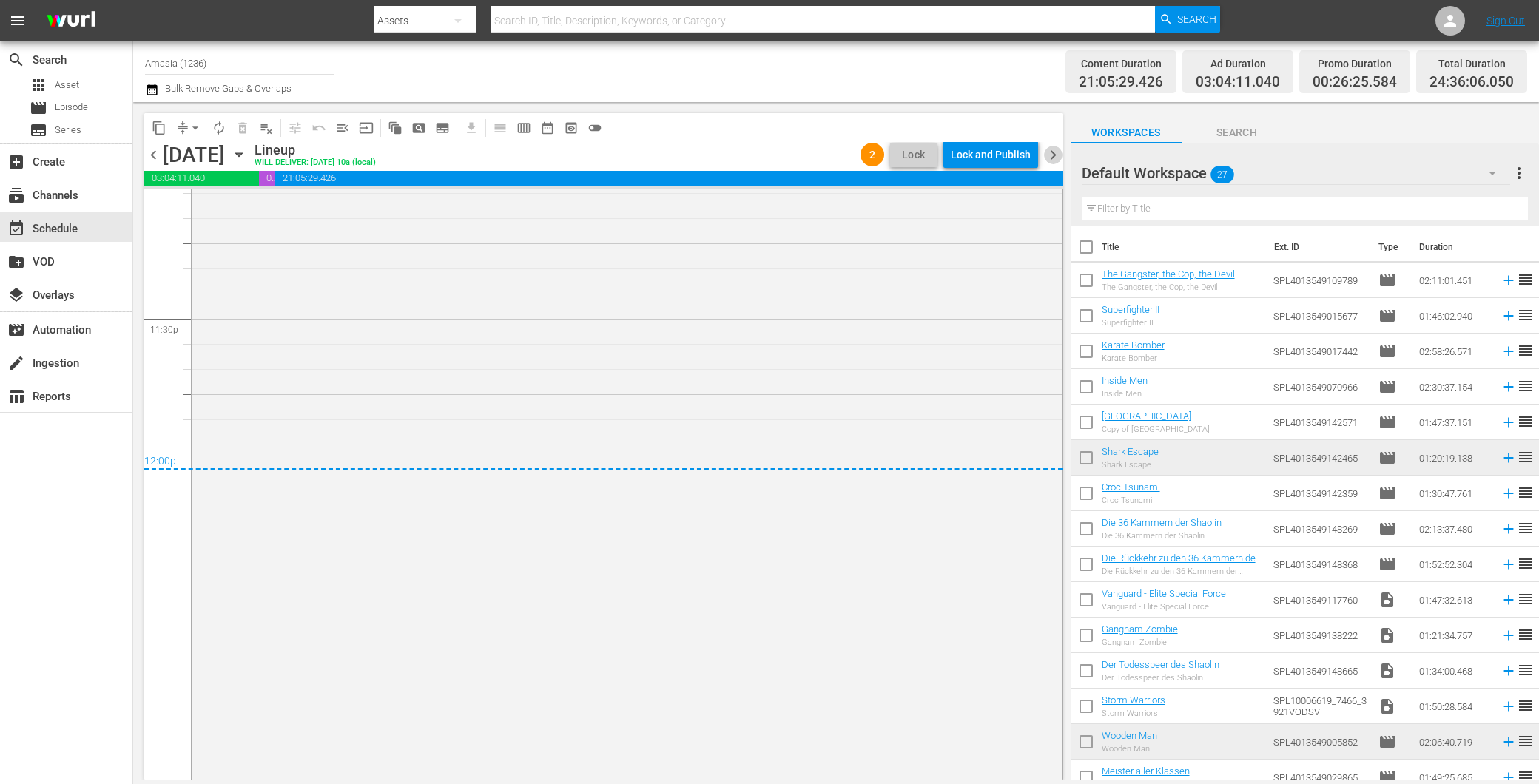
click at [1052, 150] on span "chevron_right" at bounding box center [1054, 155] width 18 height 18
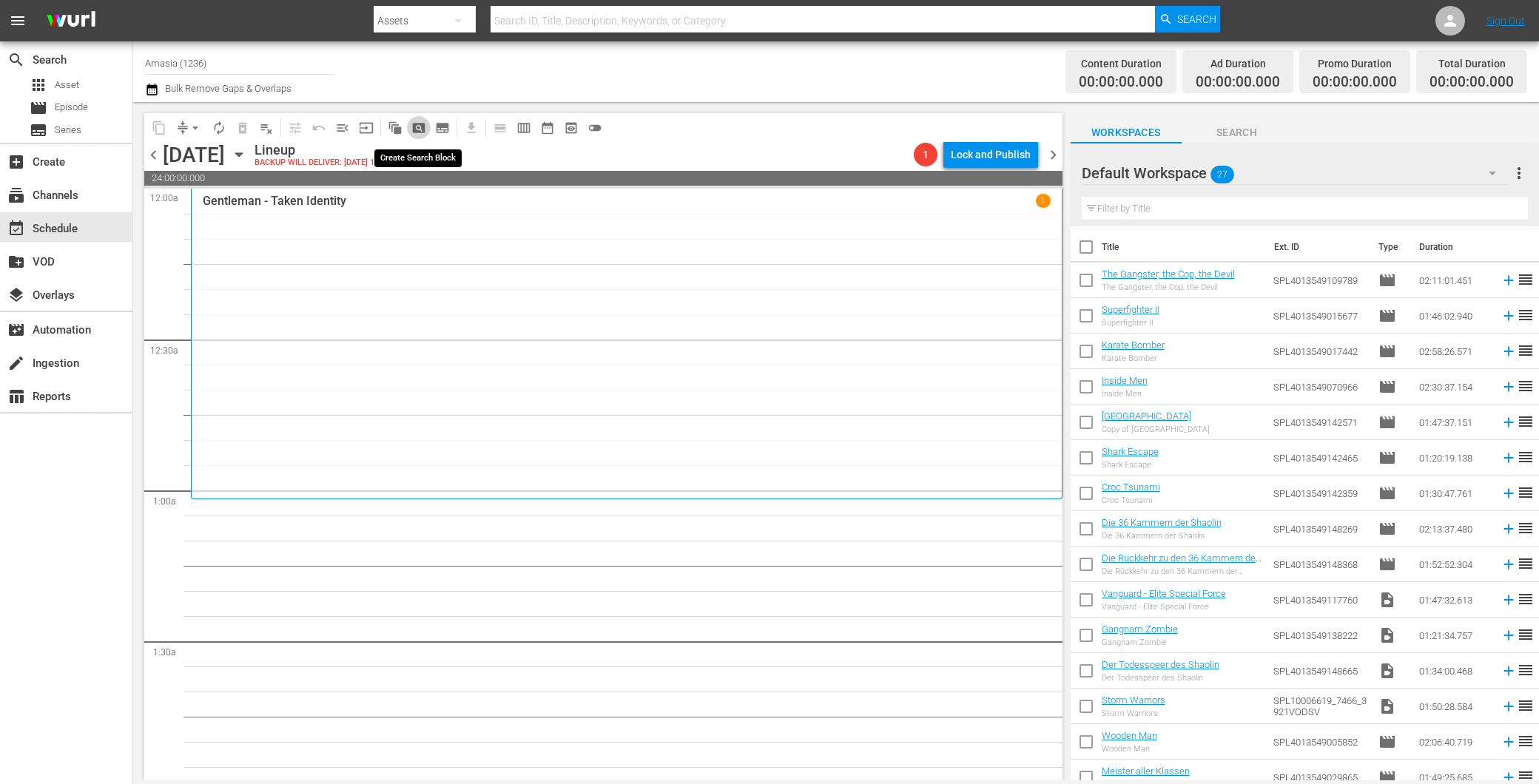
click at [424, 122] on span "pageview_outlined" at bounding box center [419, 128] width 15 height 15
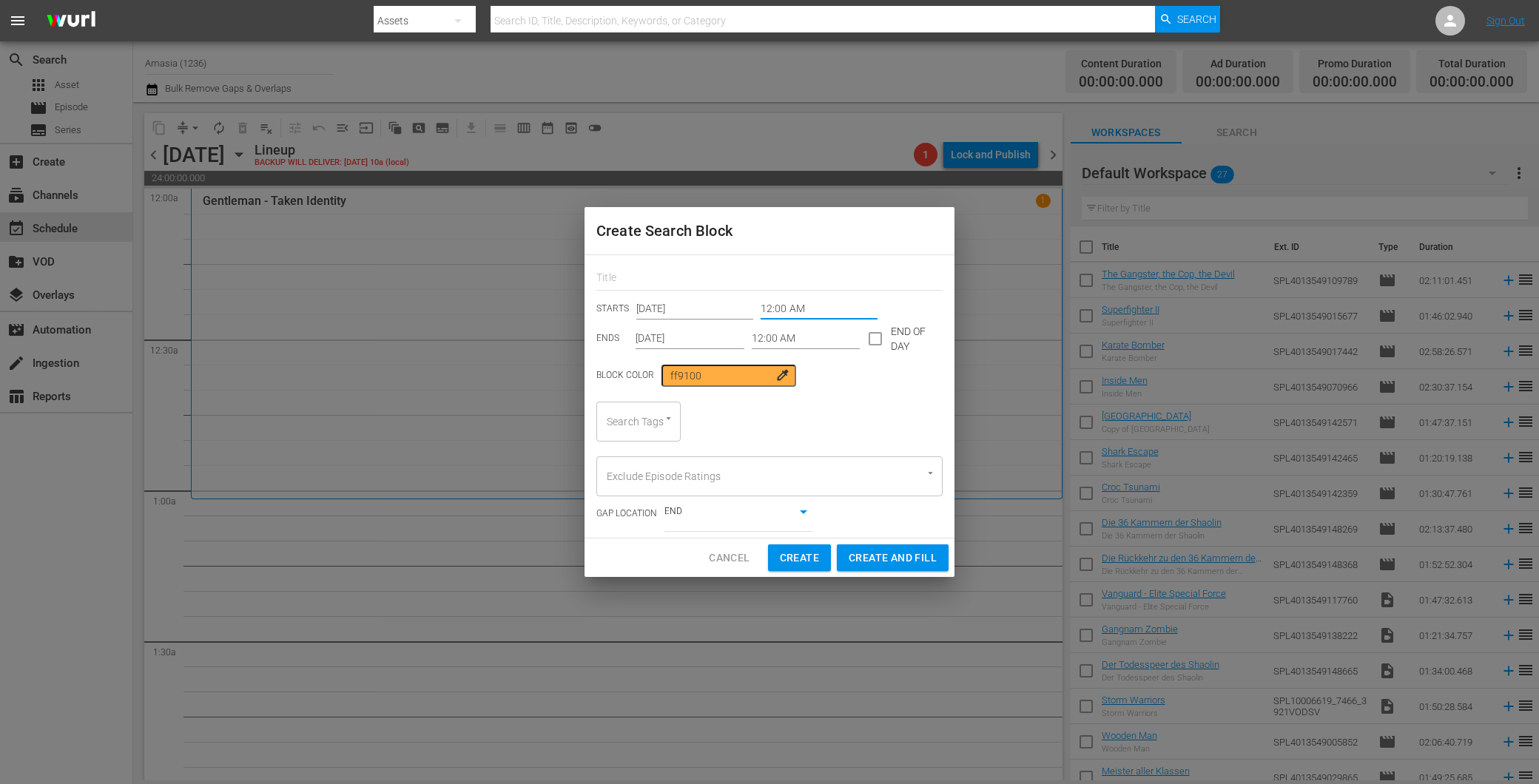
click at [761, 309] on input "12:00 AM" at bounding box center [819, 309] width 117 height 23
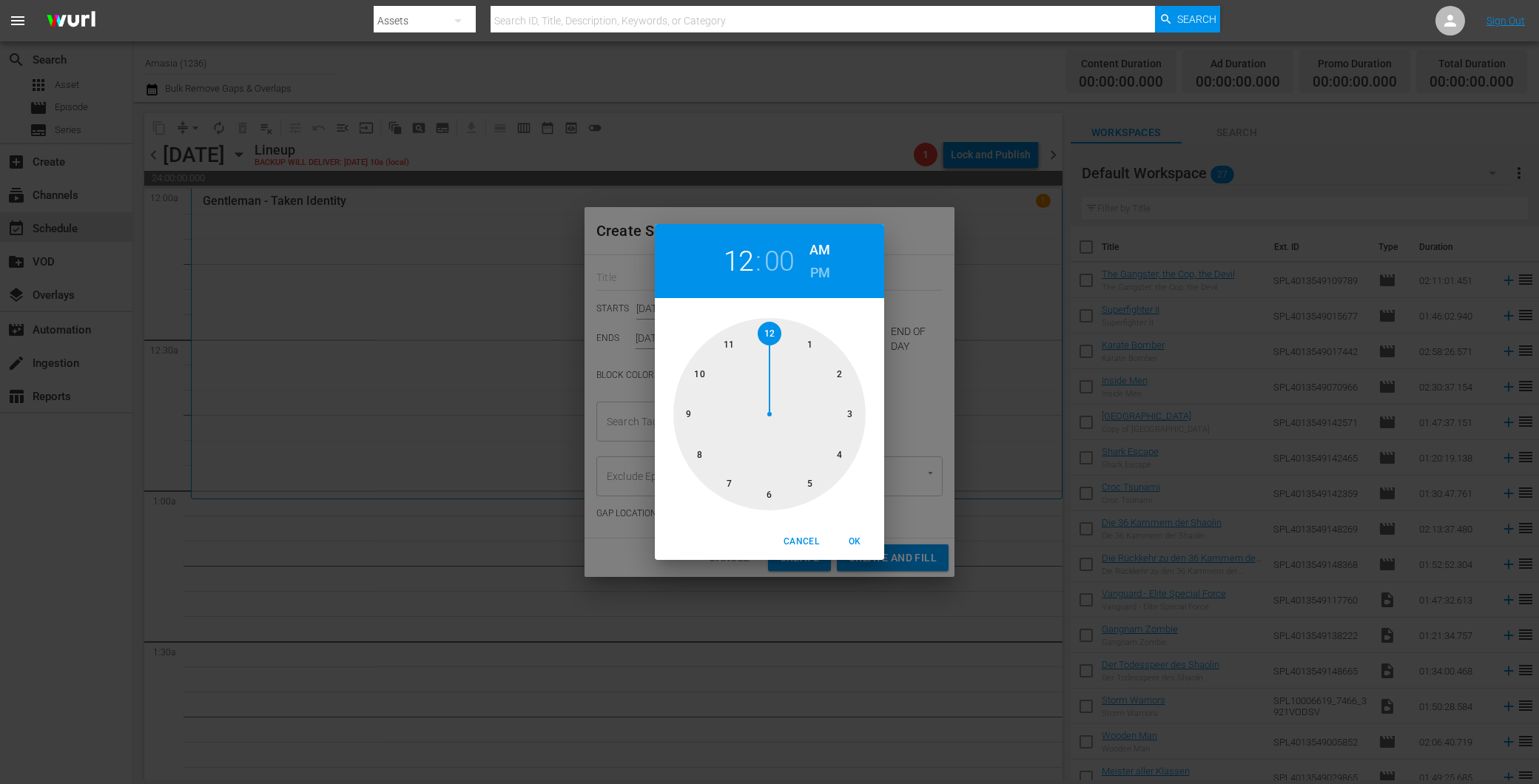
click at [808, 345] on div at bounding box center [770, 414] width 192 height 192
click at [848, 557] on div "Cancel OK" at bounding box center [769, 541] width 229 height 36
click at [851, 546] on span "OK" at bounding box center [854, 541] width 35 height 16
type input "01:00 AM"
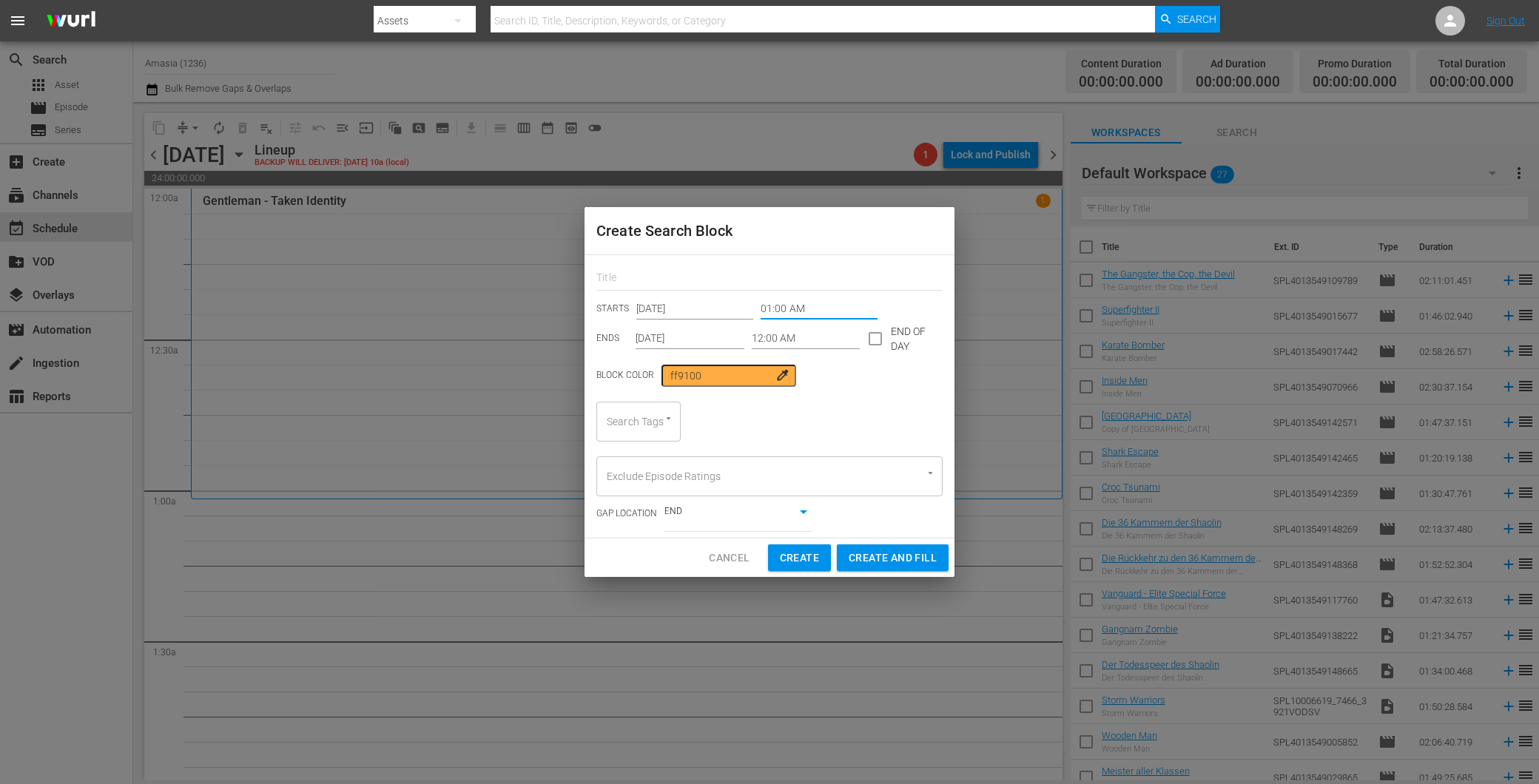
click at [778, 336] on input "12:00 AM" at bounding box center [806, 339] width 109 height 23
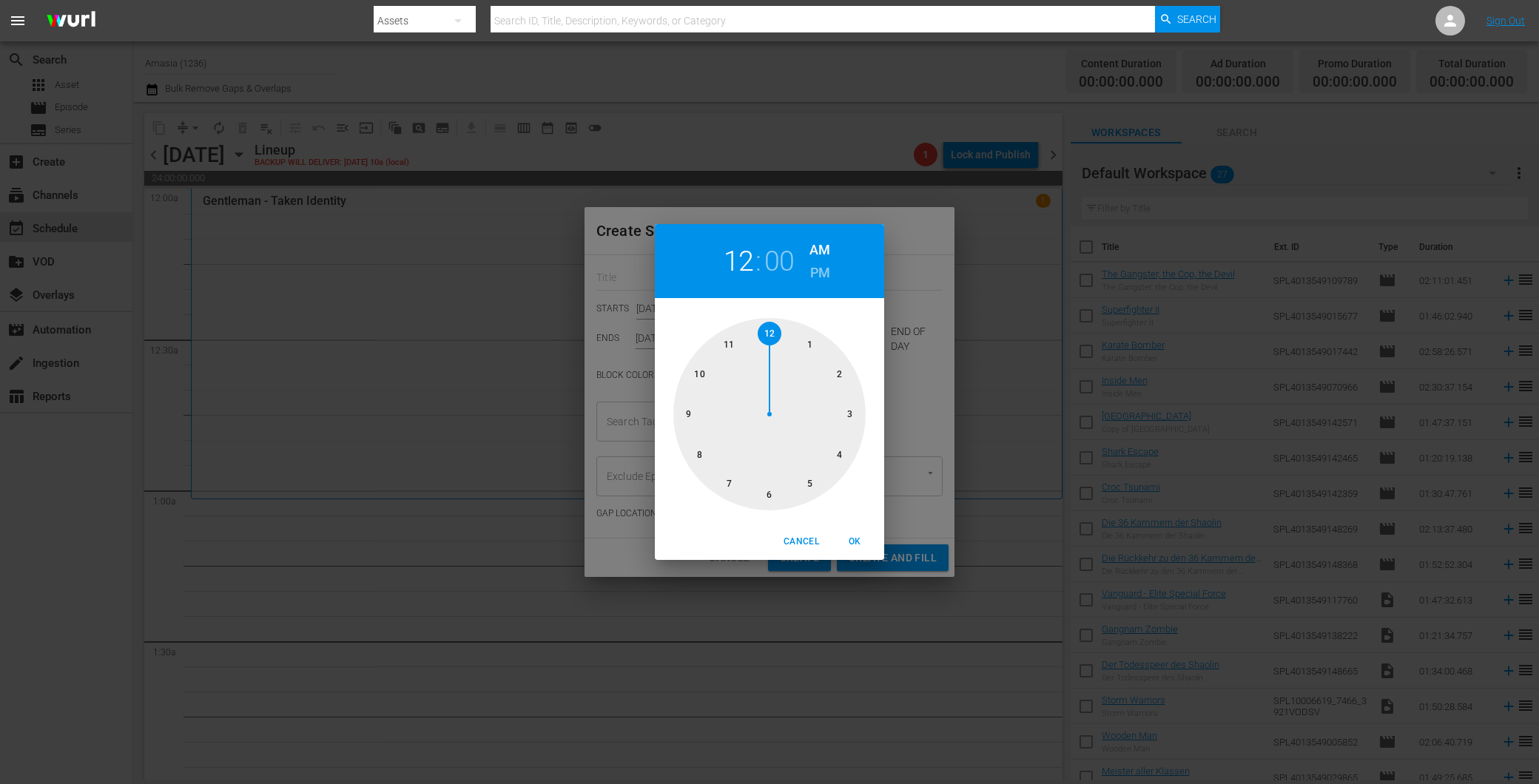
drag, startPoint x: 778, startPoint y: 336, endPoint x: 693, endPoint y: 371, distance: 91.9
click at [693, 371] on div at bounding box center [770, 414] width 192 height 192
click at [878, 452] on div "00 05 10 15 20 25 30 35 40 45 50 55" at bounding box center [769, 414] width 229 height 192
click at [847, 407] on div at bounding box center [770, 414] width 192 height 192
click at [811, 266] on h6 "PM" at bounding box center [820, 273] width 20 height 23
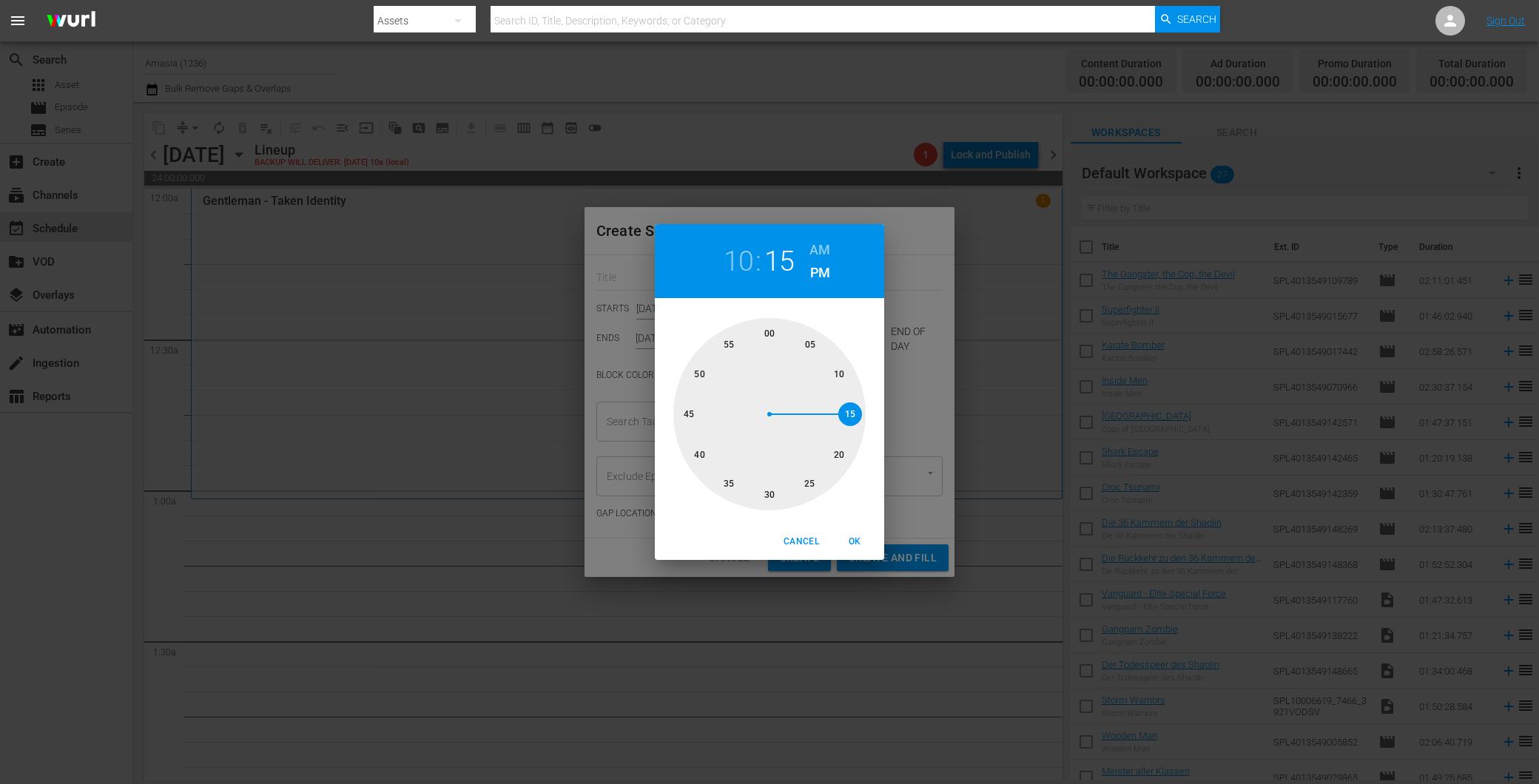
click at [804, 536] on span "Cancel" at bounding box center [801, 541] width 35 height 16
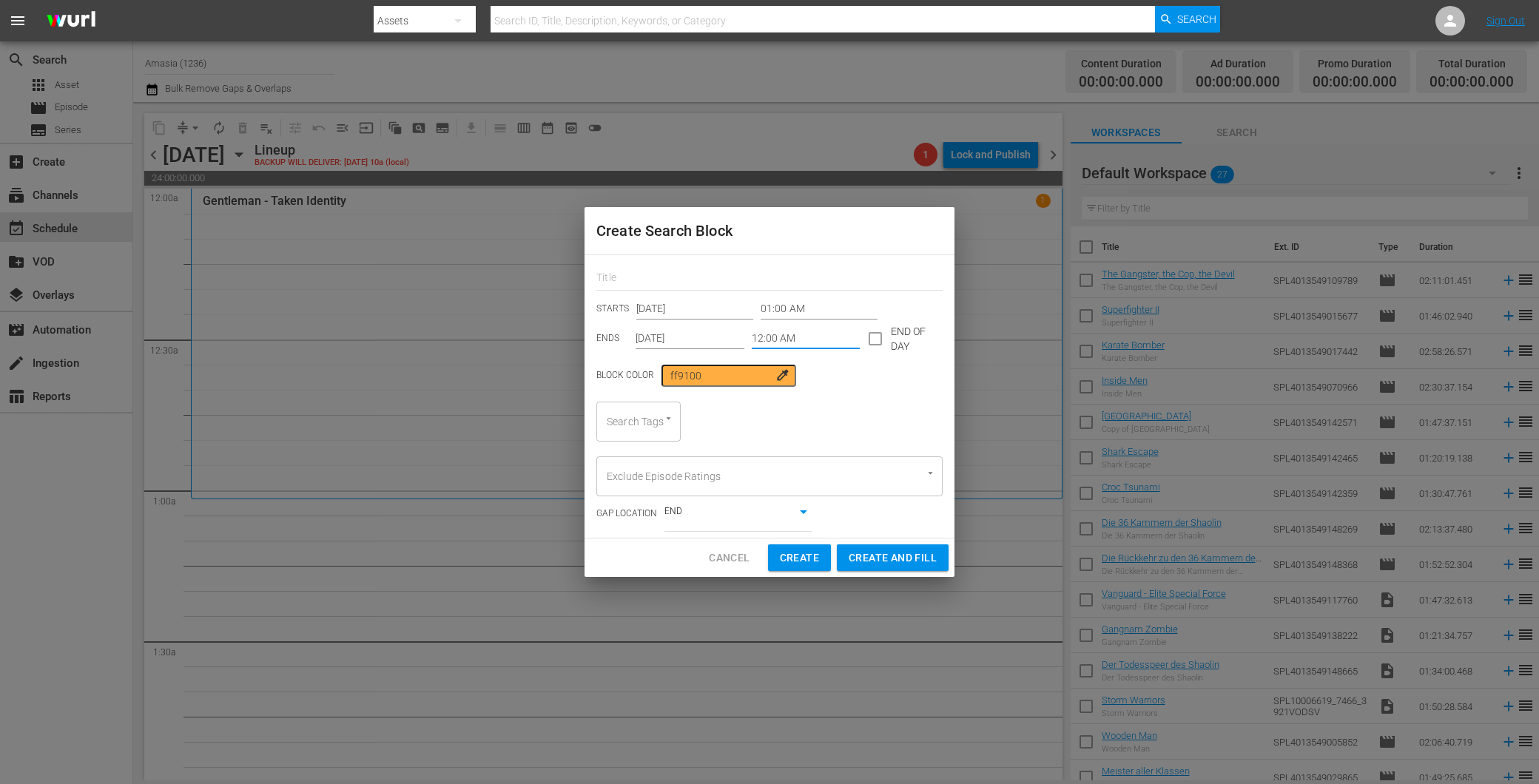
drag, startPoint x: 804, startPoint y: 536, endPoint x: 761, endPoint y: 328, distance: 212.4
click at [761, 328] on input "12:00 AM" at bounding box center [806, 339] width 109 height 23
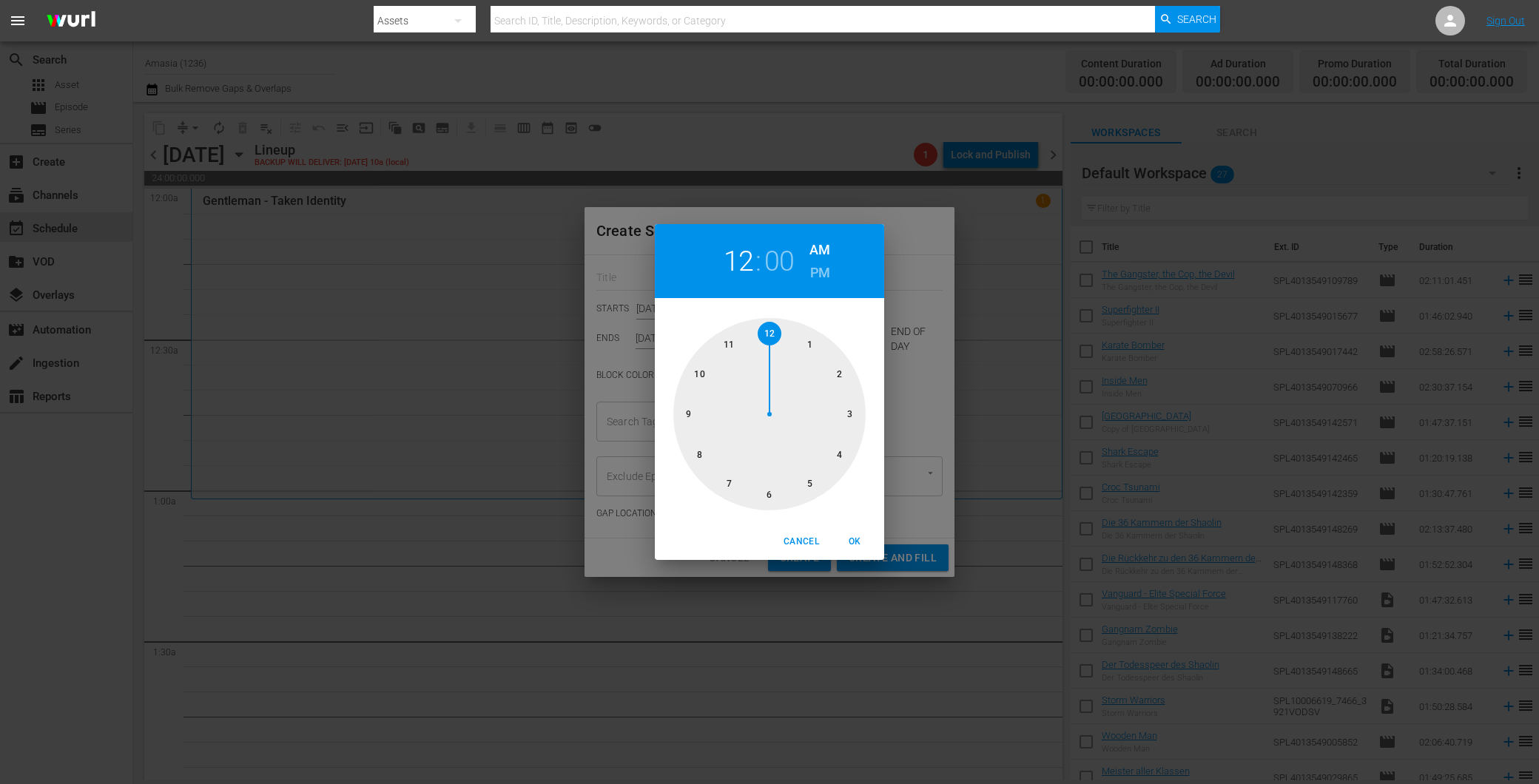
click at [774, 491] on div at bounding box center [770, 414] width 192 height 192
click at [854, 540] on span "OK" at bounding box center [854, 541] width 35 height 16
type input "06:00 AM"
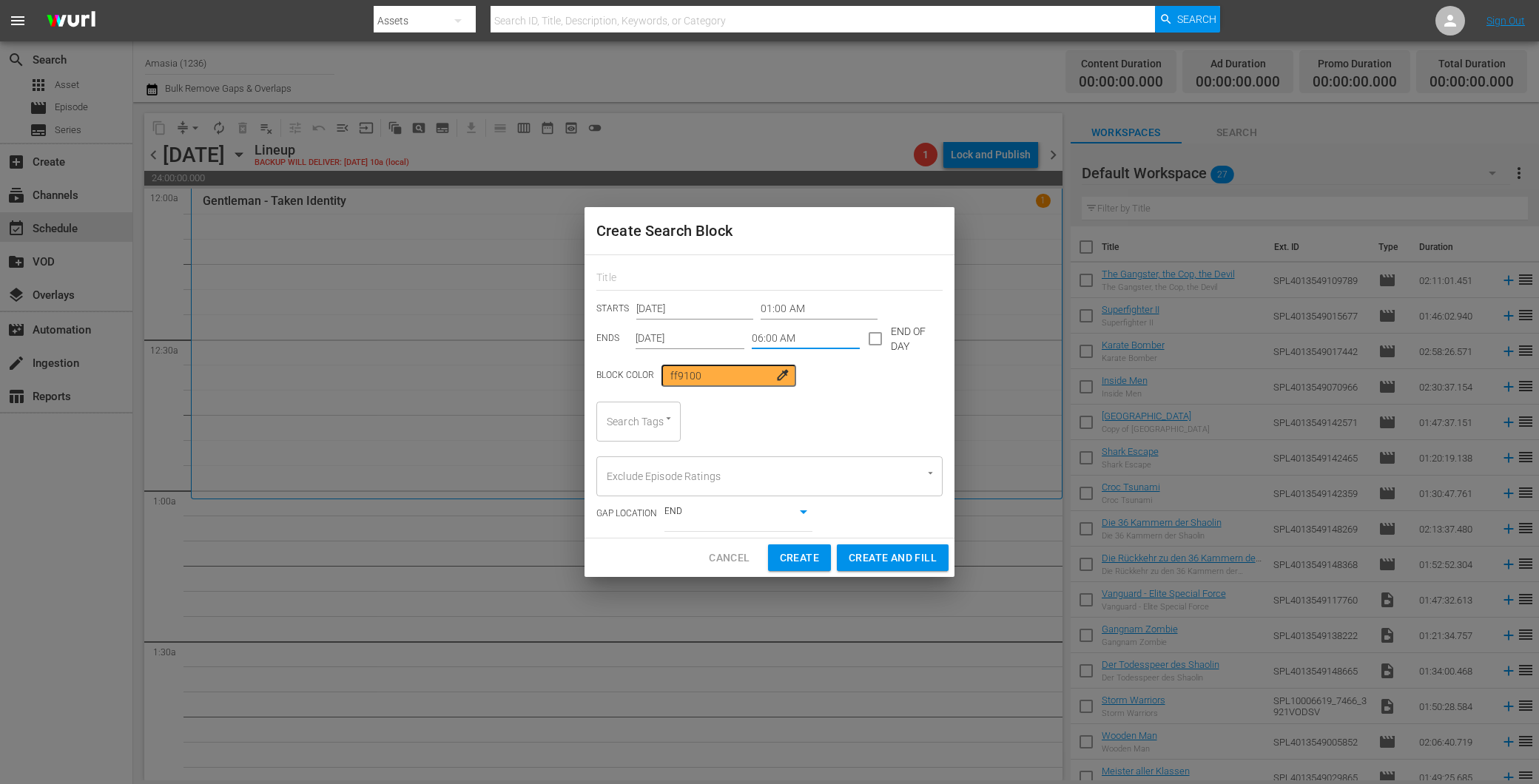
click at [622, 420] on input "Search Tags" at bounding box center [618, 422] width 29 height 27
type input "fsk"
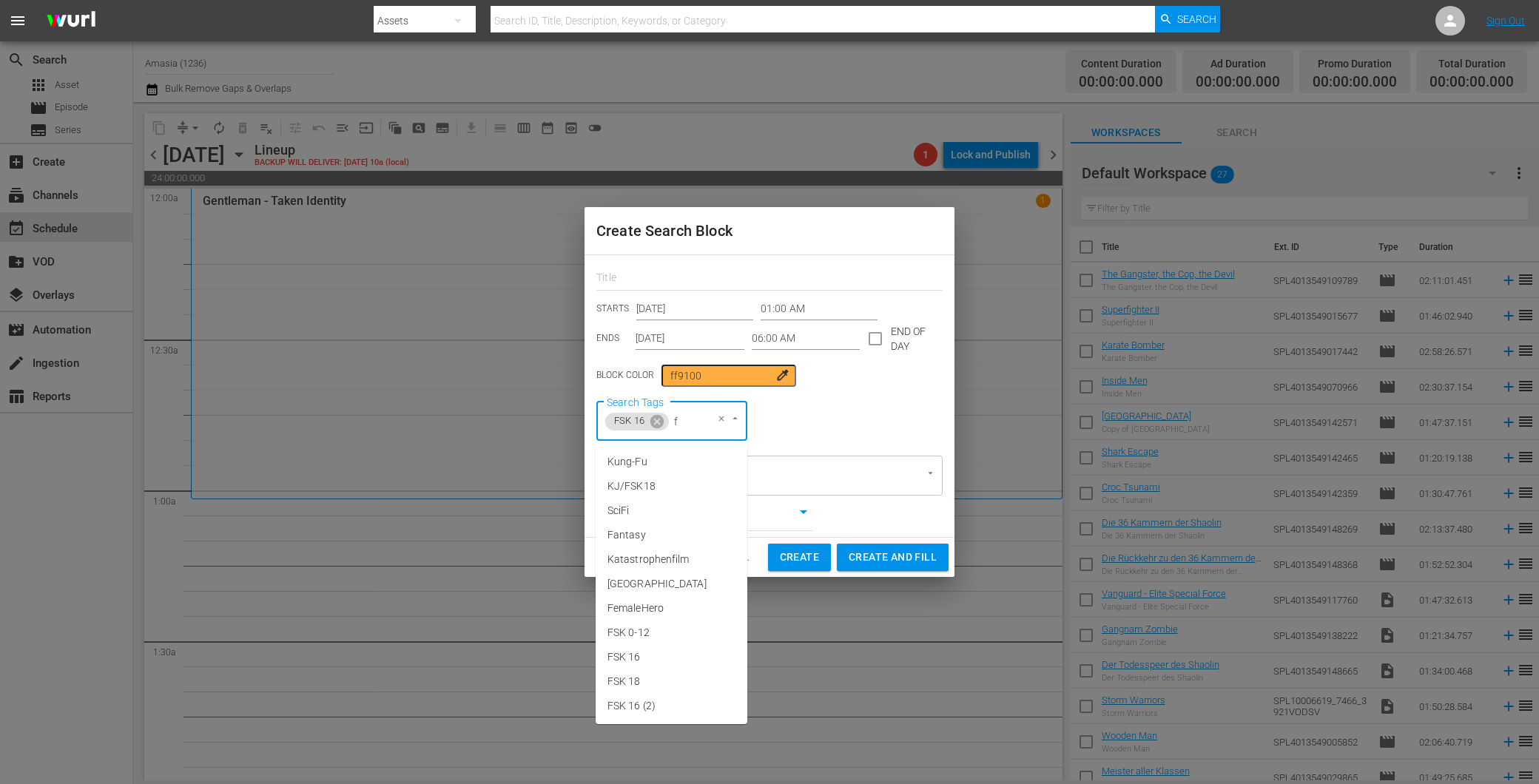
type input "fs"
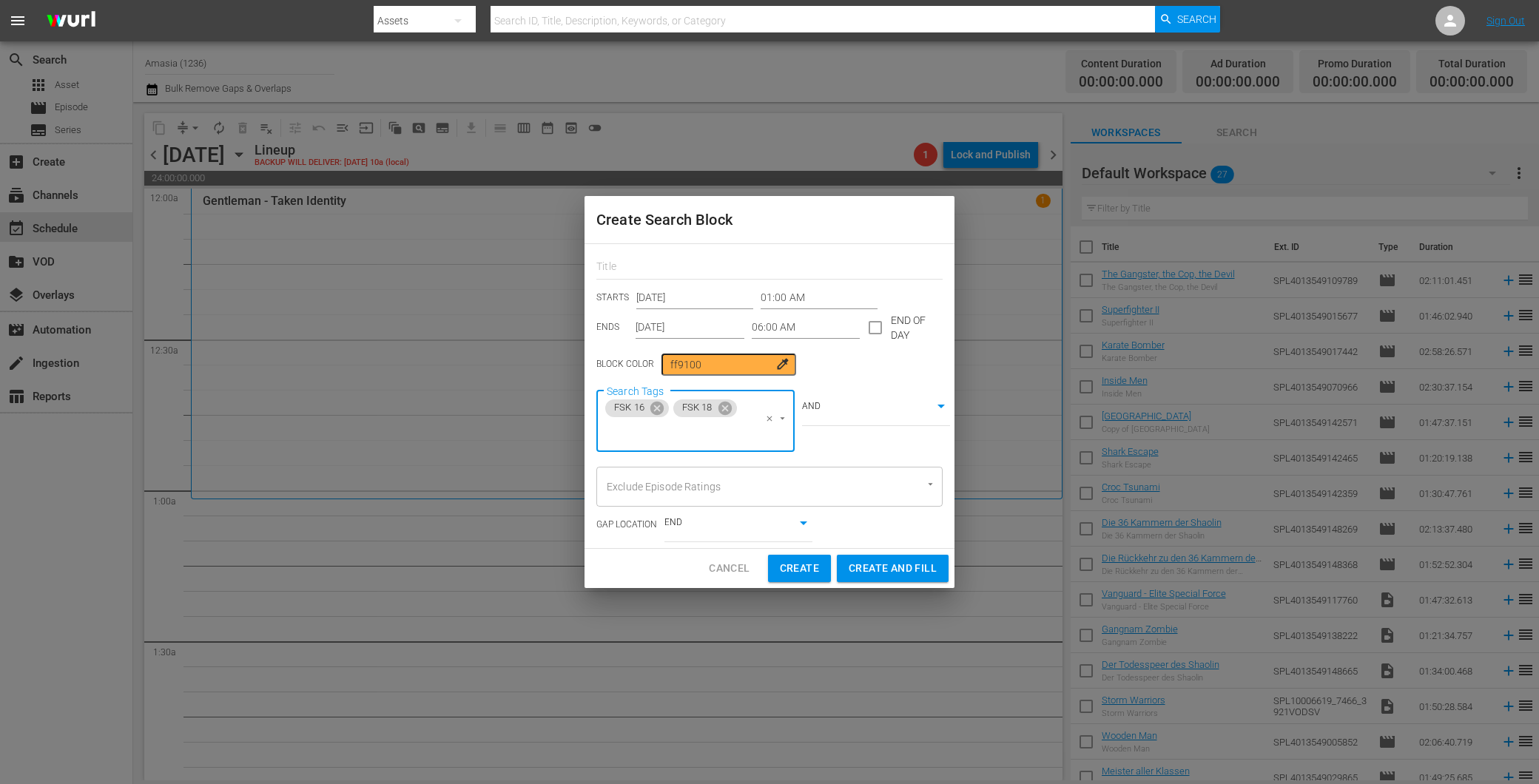
click at [801, 407] on div "AND true" at bounding box center [869, 422] width 148 height 62
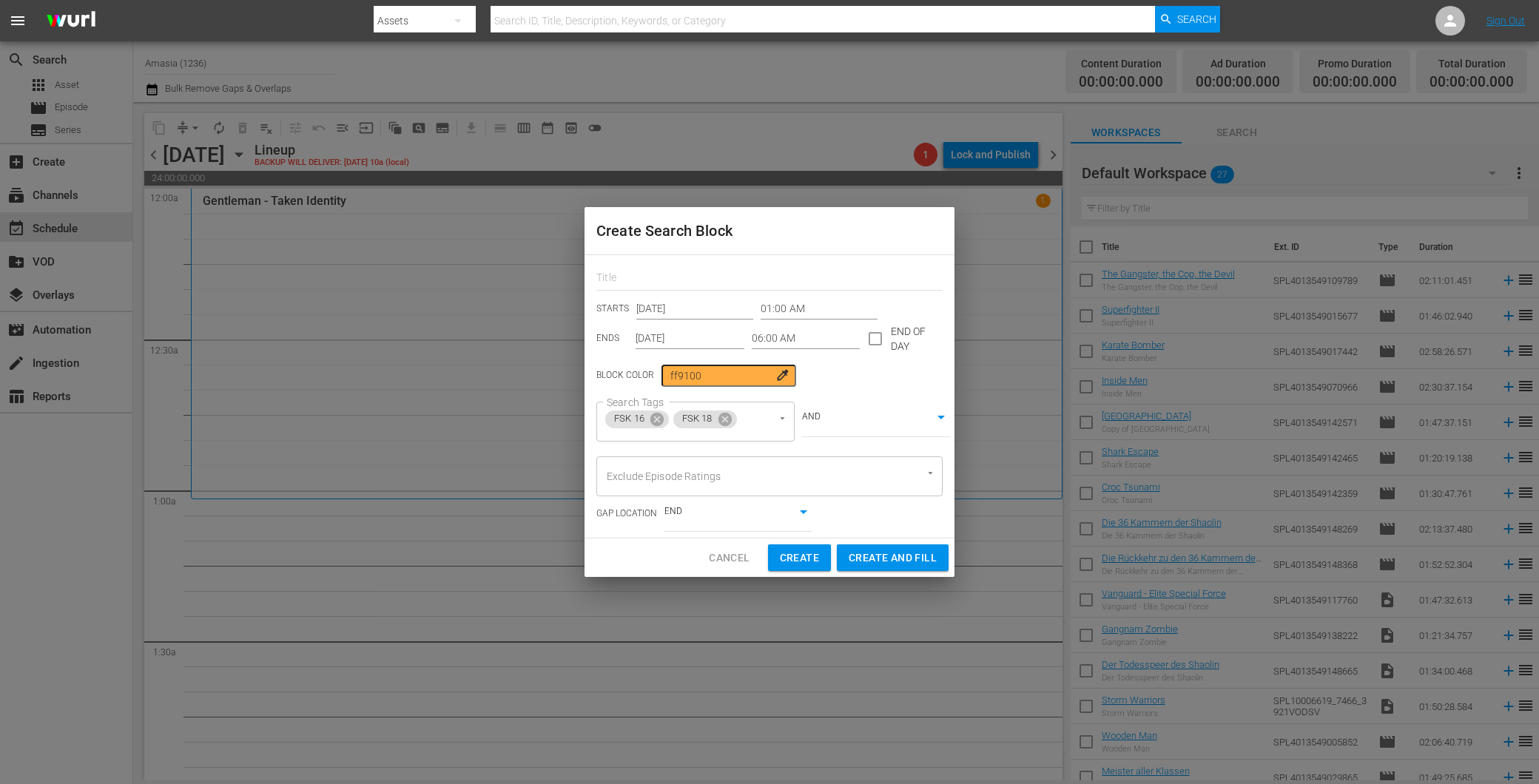
click at [847, 425] on body "menu Search By Assets Search ID, Title, Description, Keywords, or Category Sear…" at bounding box center [769, 392] width 1539 height 784
click at [828, 382] on li "OR" at bounding box center [875, 394] width 148 height 24
type input "false"
click at [894, 559] on span "Create and Fill" at bounding box center [892, 558] width 88 height 18
type input "12:00 AM"
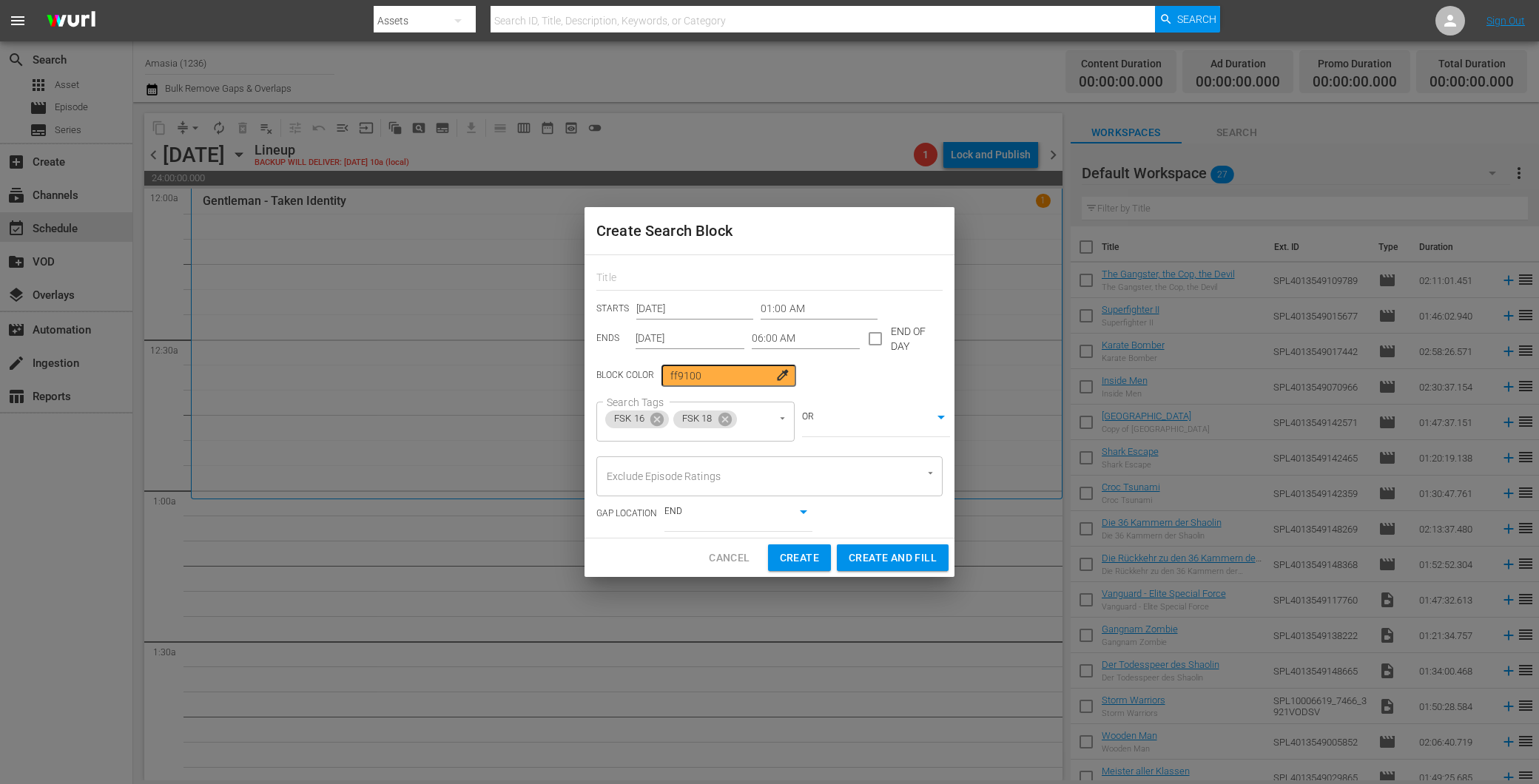
type input "12:00 AM"
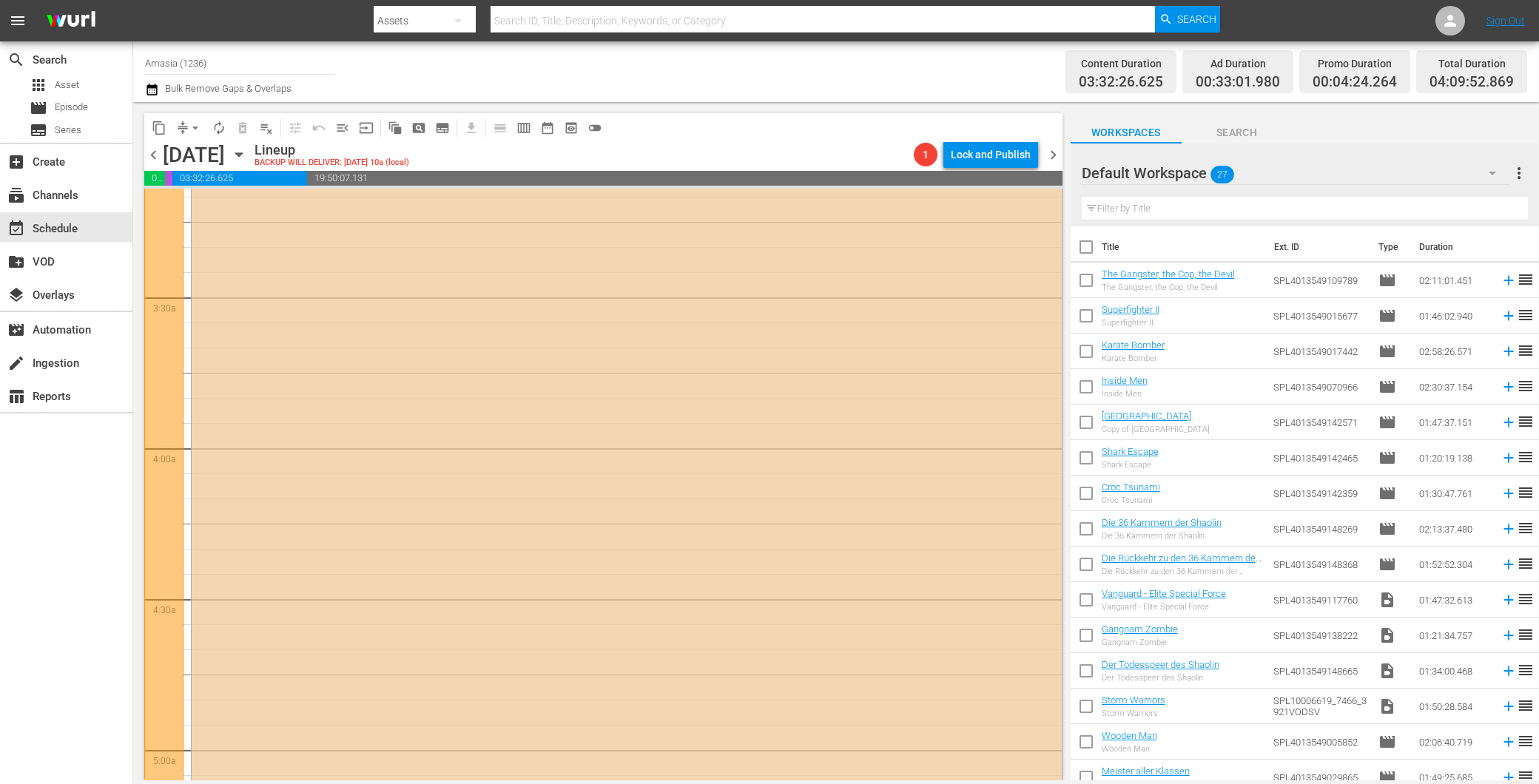
scroll to position [986, 0]
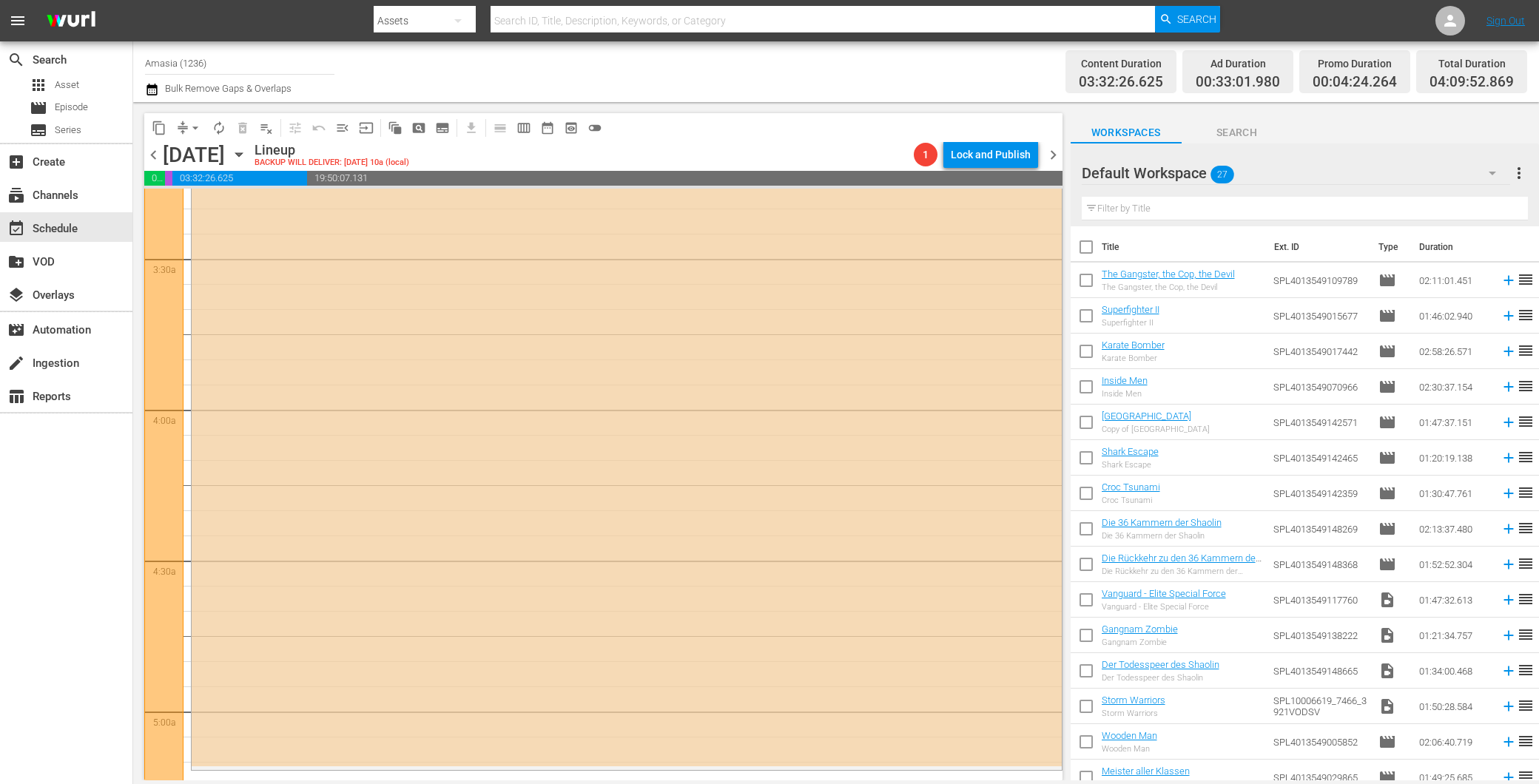
click at [1282, 157] on div "Default Workspace 27" at bounding box center [1296, 173] width 428 height 42
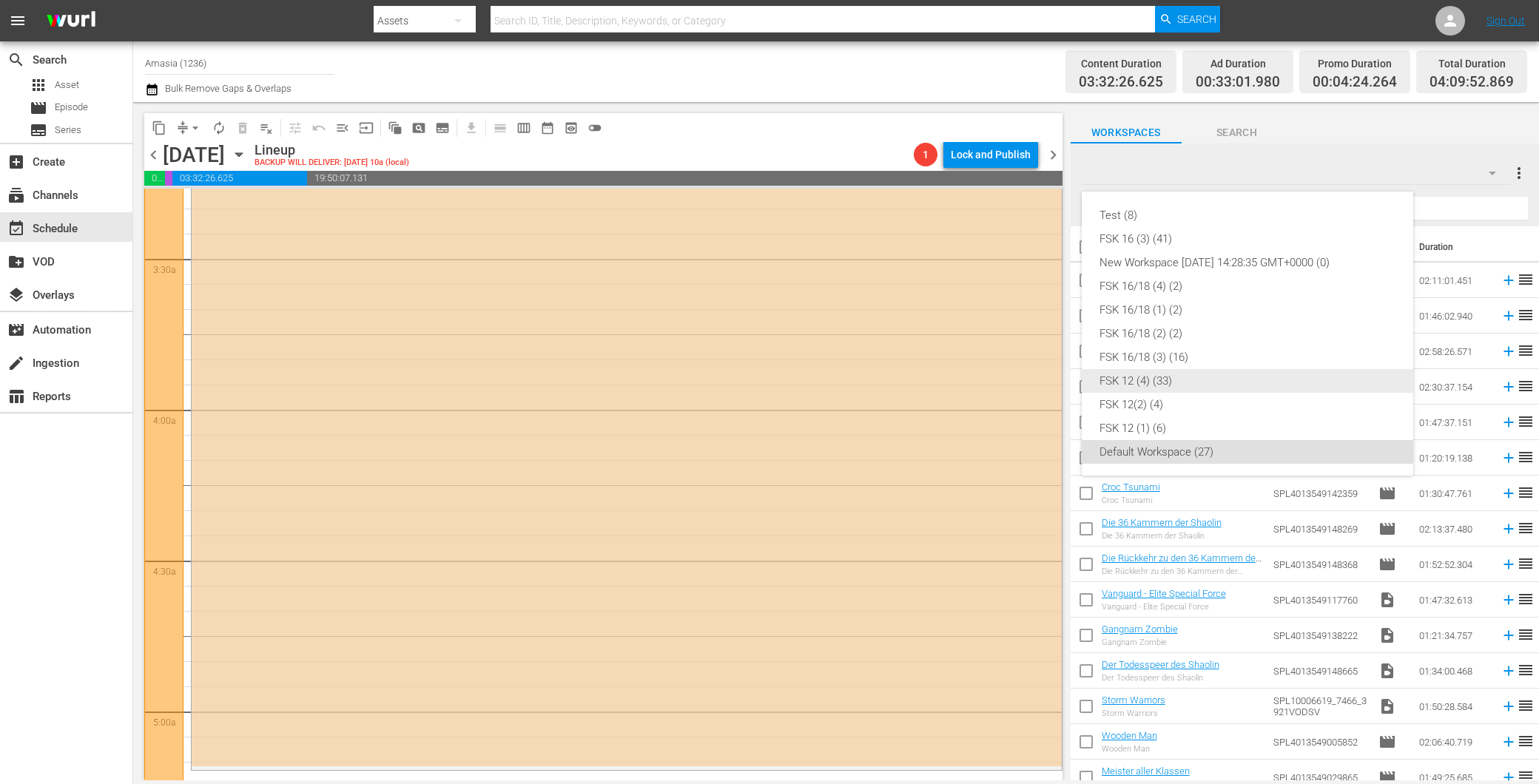
click at [1192, 378] on div "FSK 12 (4) (33)" at bounding box center [1248, 381] width 296 height 23
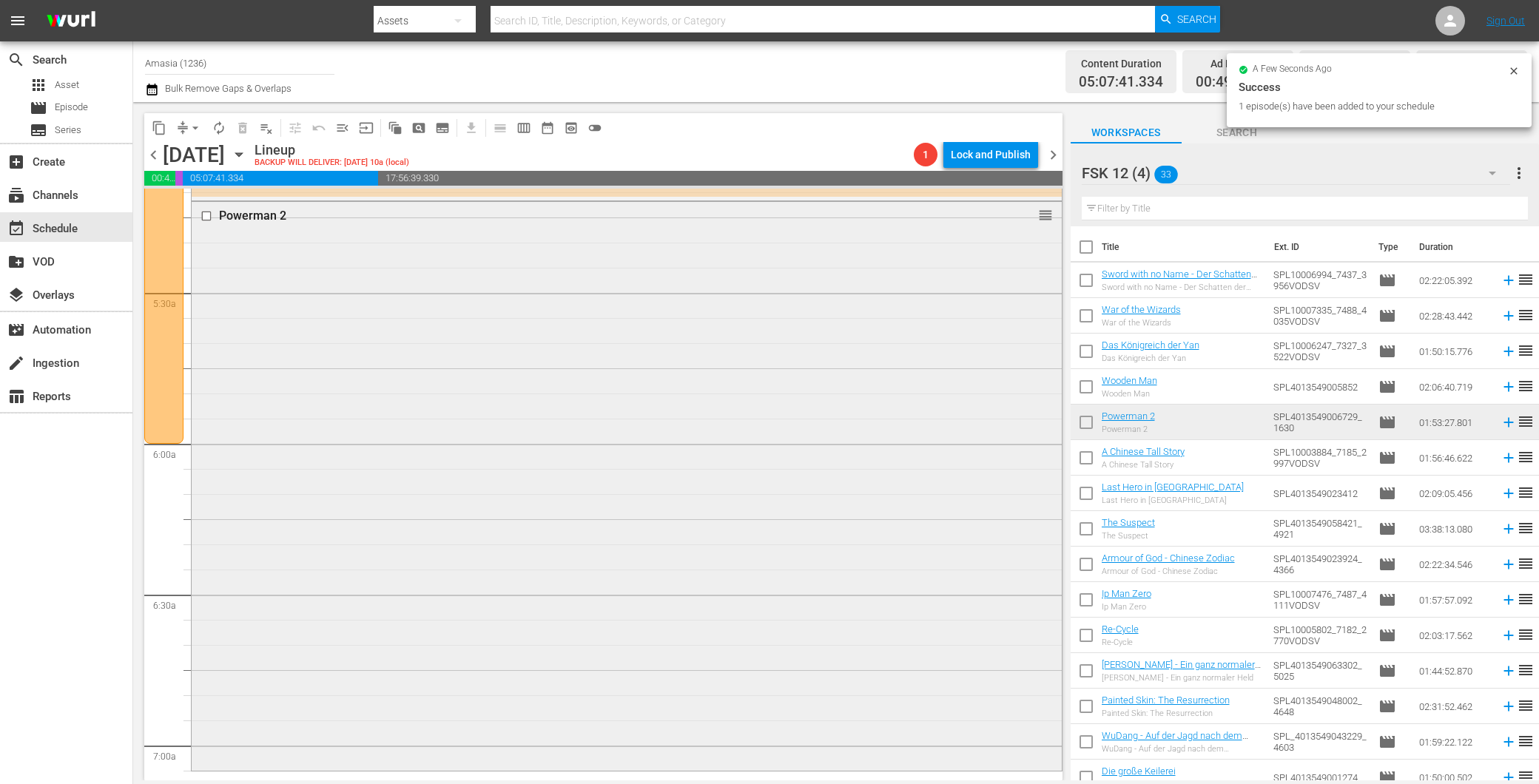
scroll to position [1726, 0]
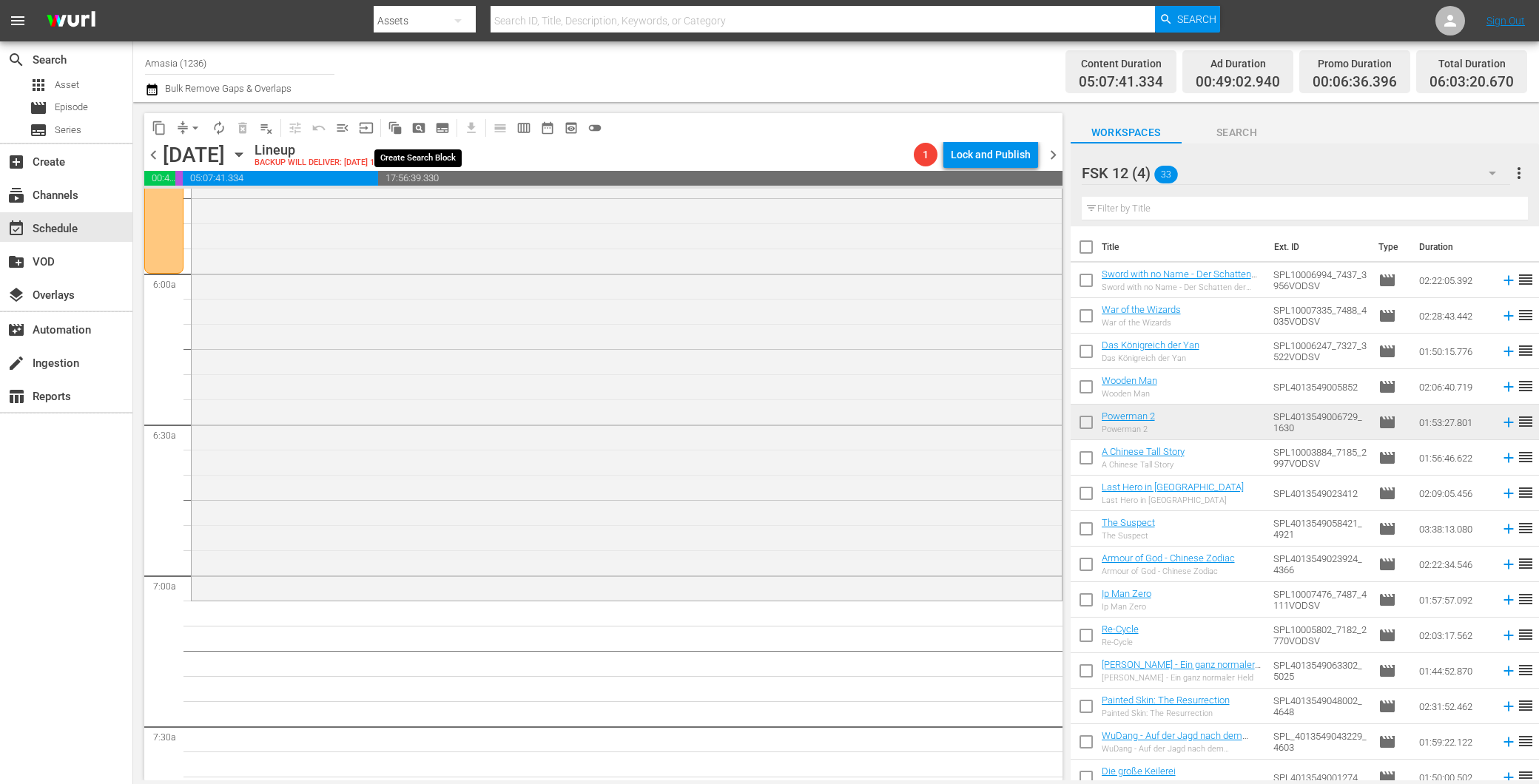
click at [429, 125] on button "pageview_outlined" at bounding box center [418, 128] width 23 height 23
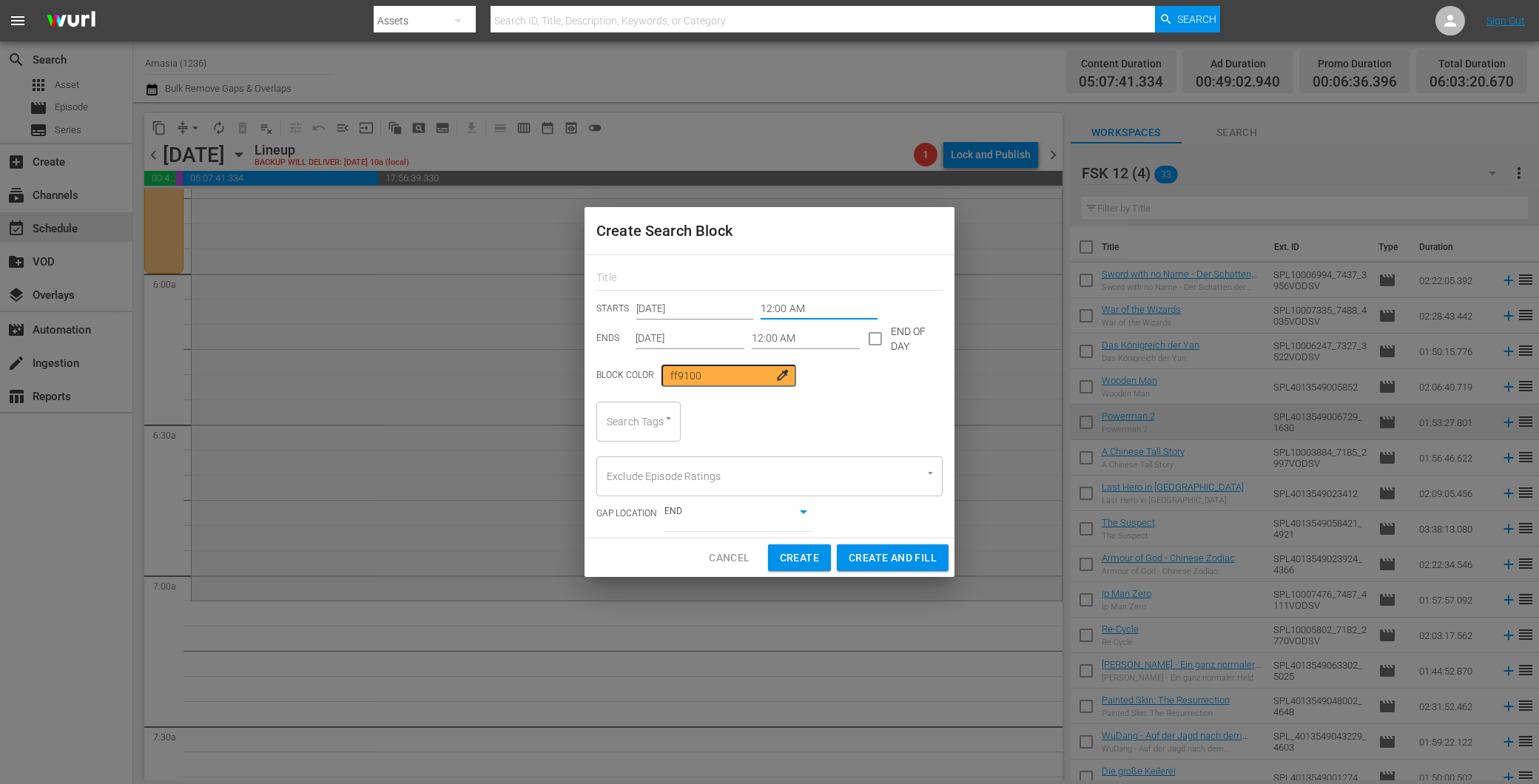
click at [787, 315] on input "12:00 AM" at bounding box center [819, 309] width 117 height 23
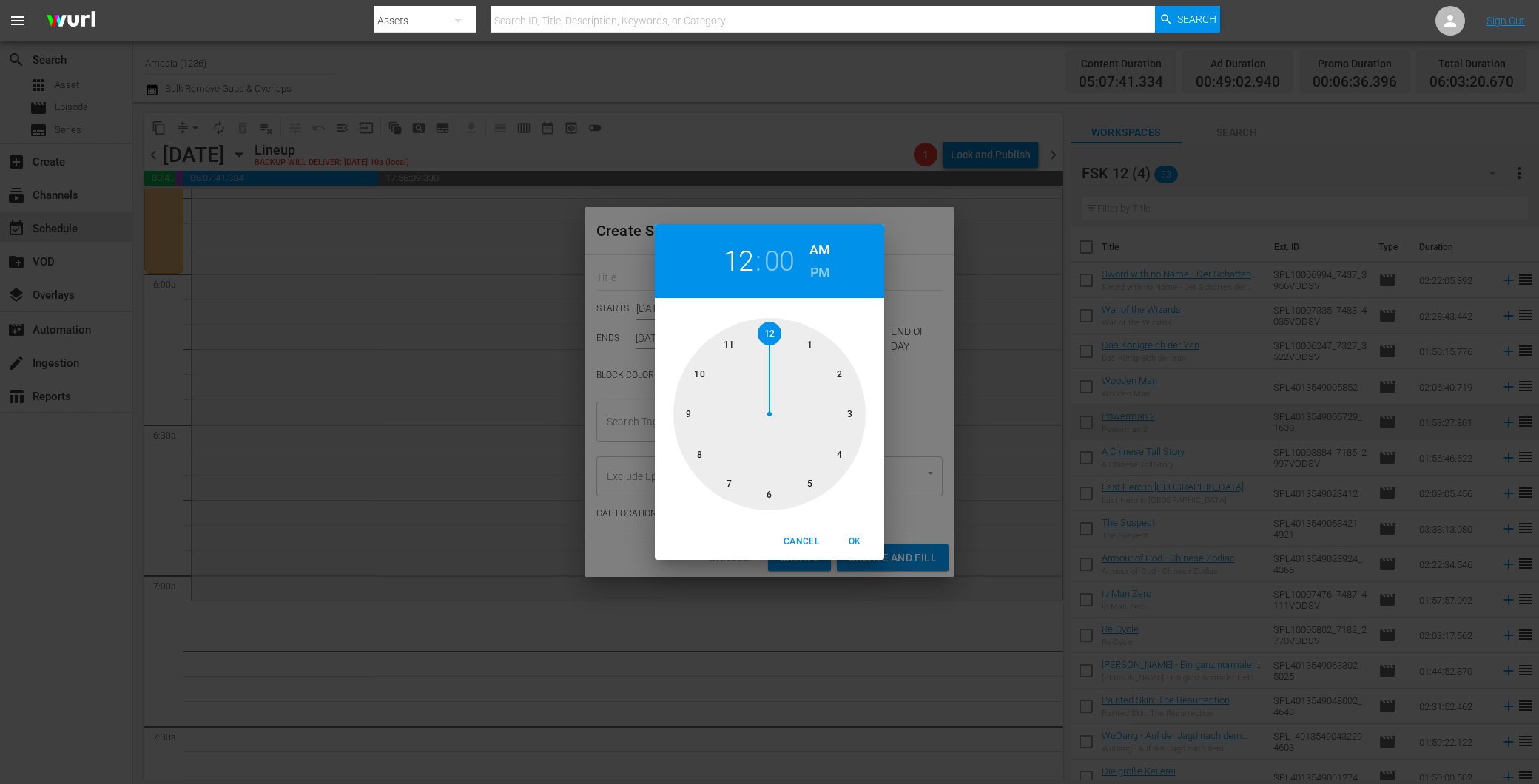
click at [731, 478] on div at bounding box center [770, 414] width 192 height 192
click at [864, 534] on span "OK" at bounding box center [854, 541] width 35 height 16
type input "07:00 AM"
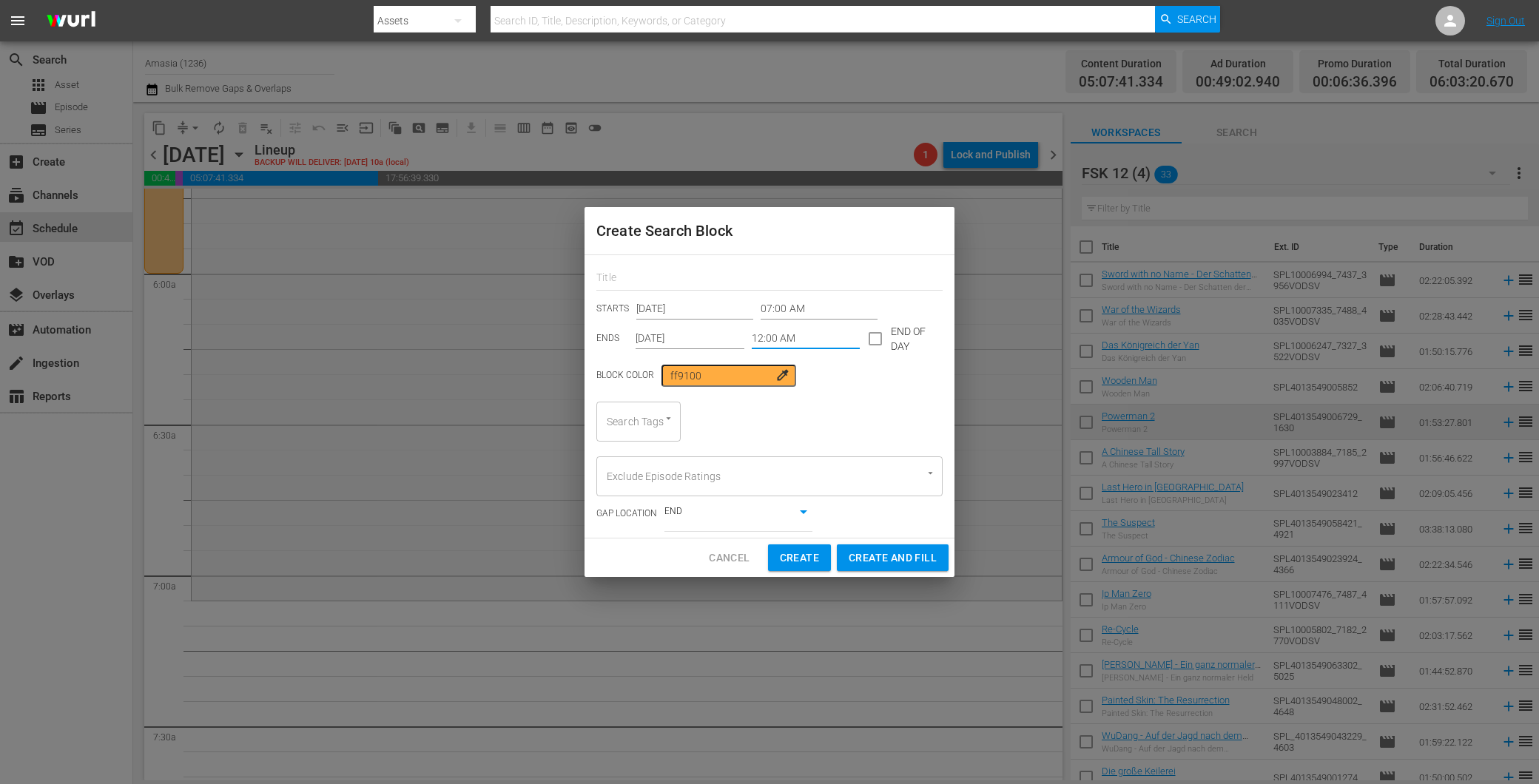
click at [809, 336] on input "12:00 AM" at bounding box center [806, 339] width 109 height 23
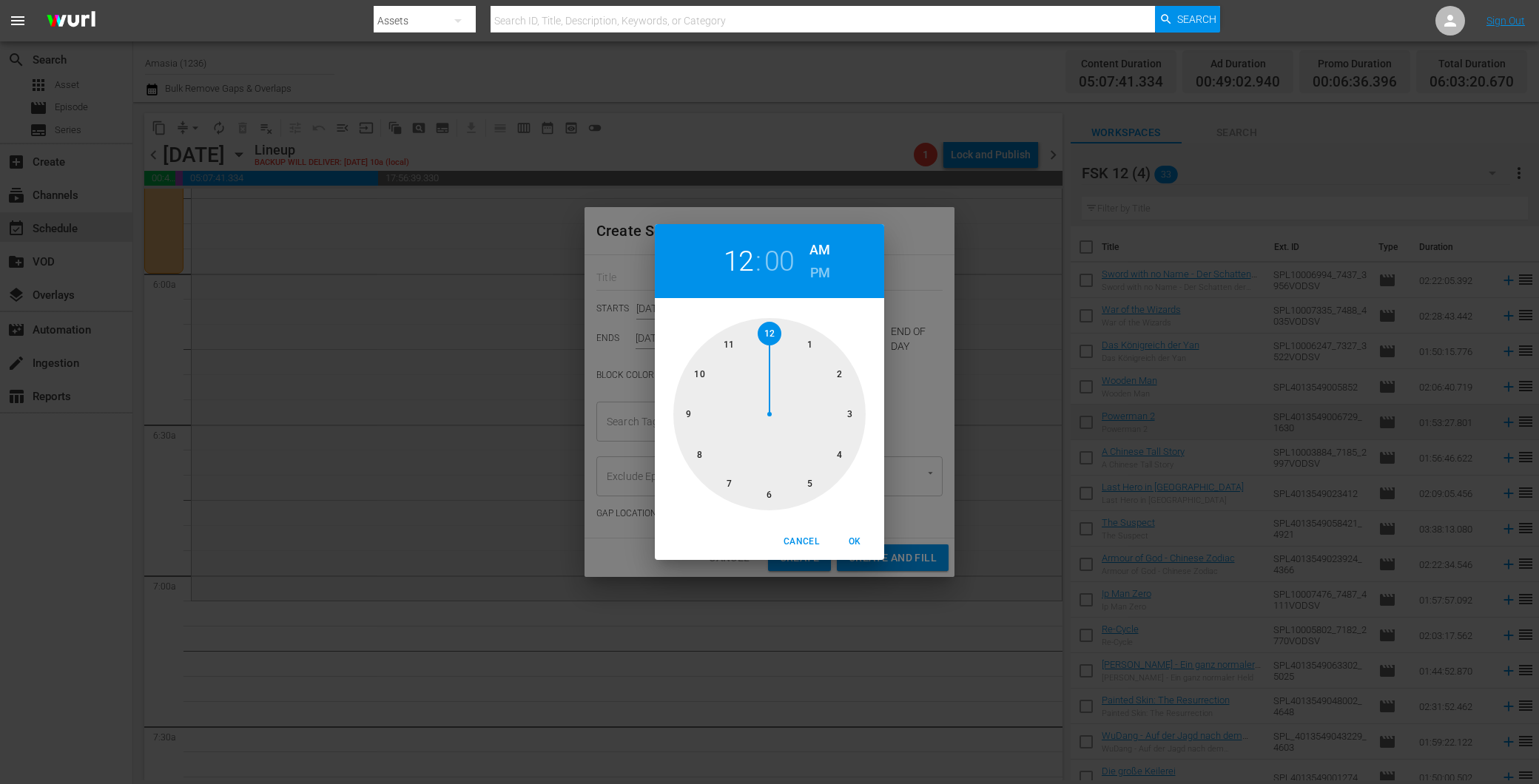
click at [705, 376] on div at bounding box center [770, 414] width 192 height 192
click at [842, 410] on div at bounding box center [770, 414] width 192 height 192
click at [823, 279] on h6 "PM" at bounding box center [820, 273] width 20 height 23
click at [848, 536] on span "OK" at bounding box center [854, 541] width 35 height 16
type input "10:15 PM"
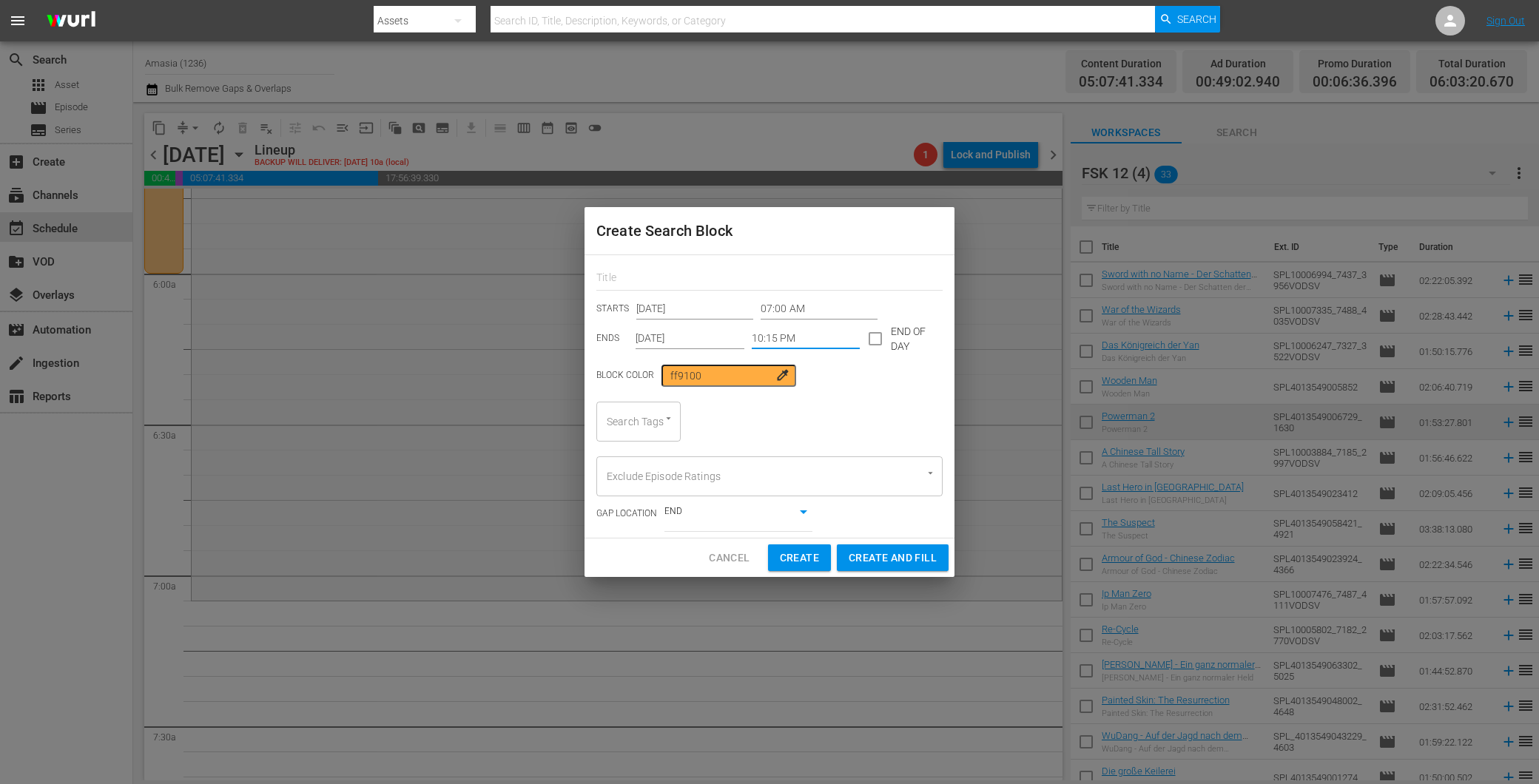
click at [617, 427] on input "Search Tags" at bounding box center [618, 422] width 29 height 27
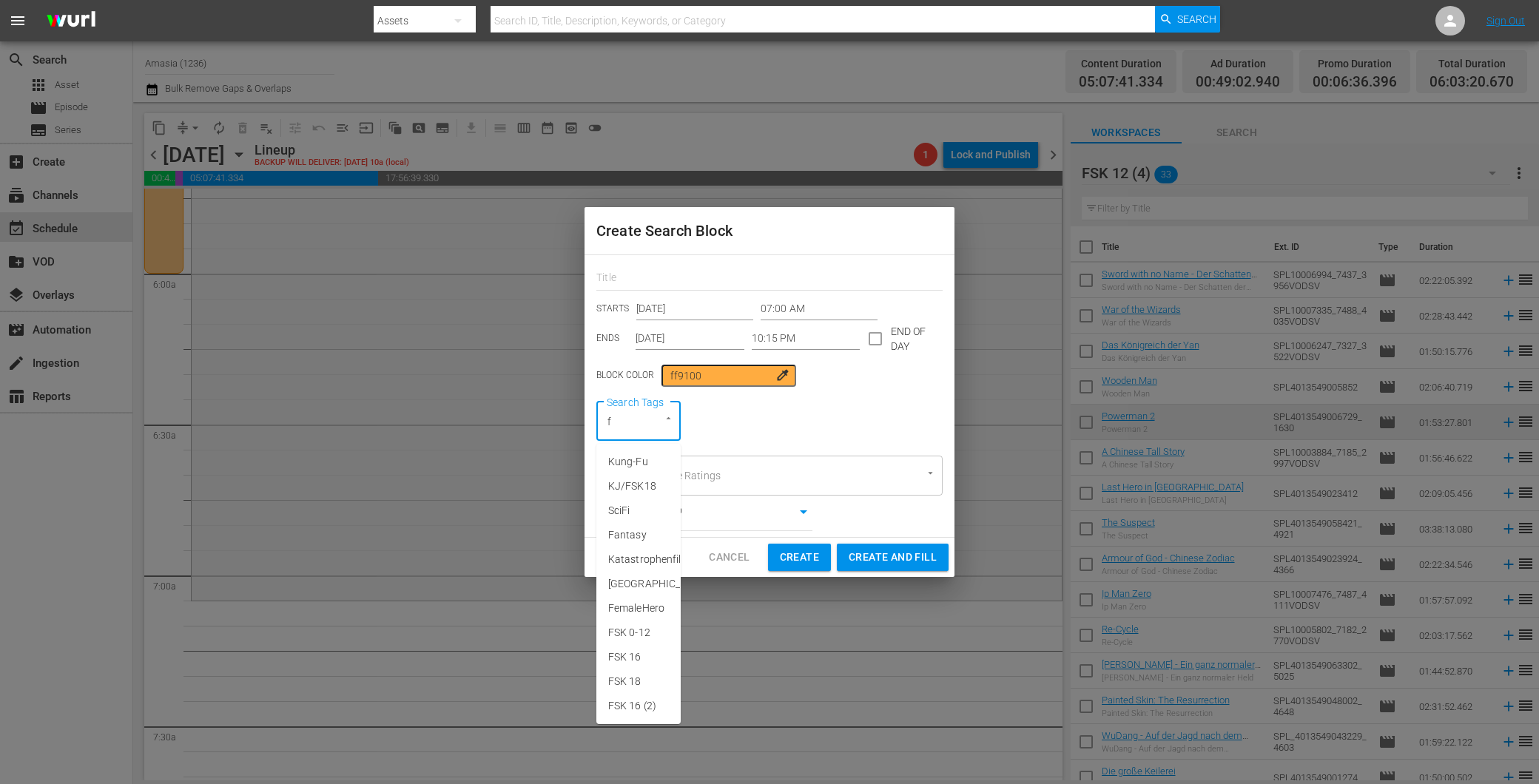
type input "fs"
click at [642, 482] on span "FSK 0-12" at bounding box center [629, 486] width 42 height 16
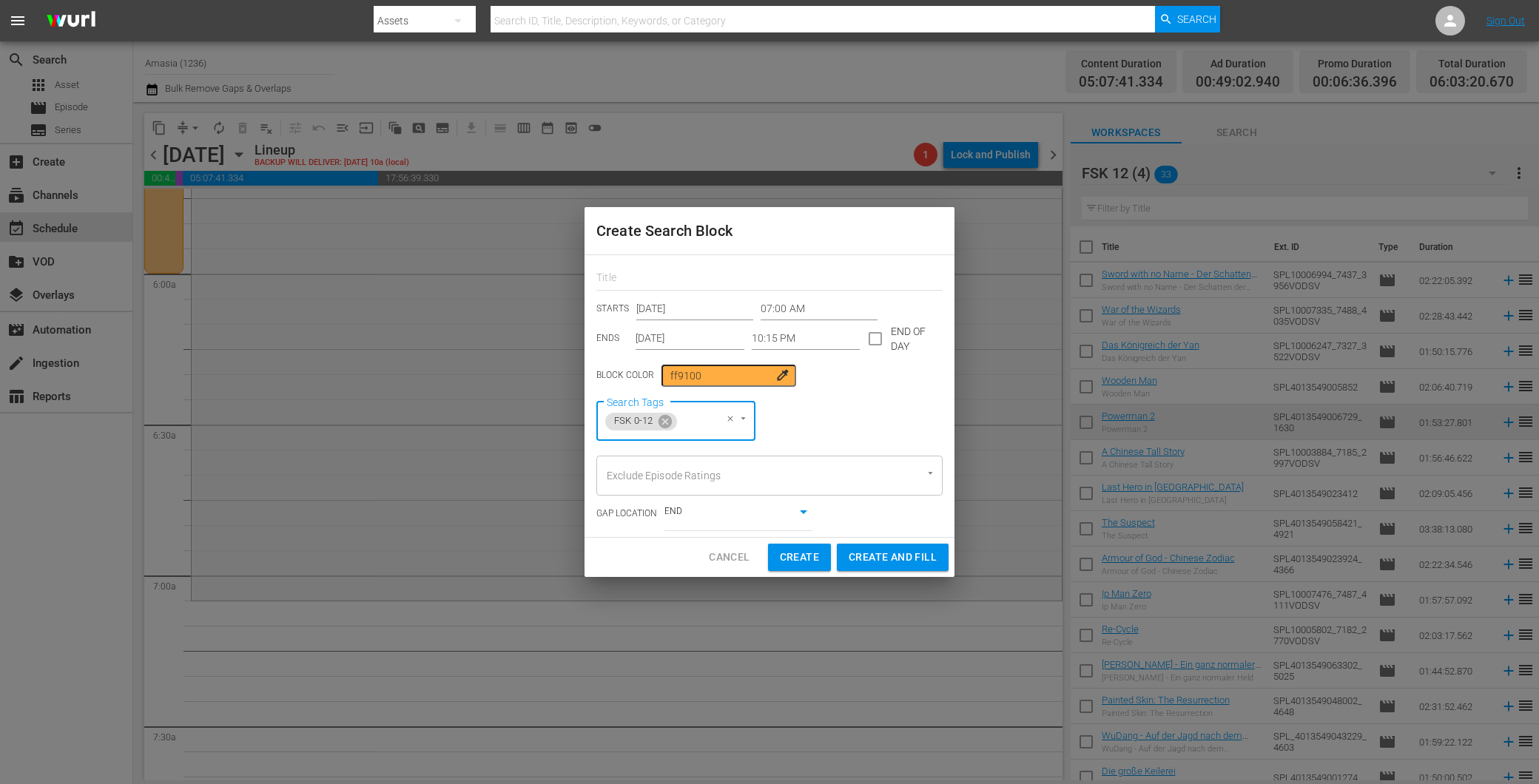
click at [872, 562] on span "Create and Fill" at bounding box center [892, 557] width 88 height 18
type input "12:00 AM"
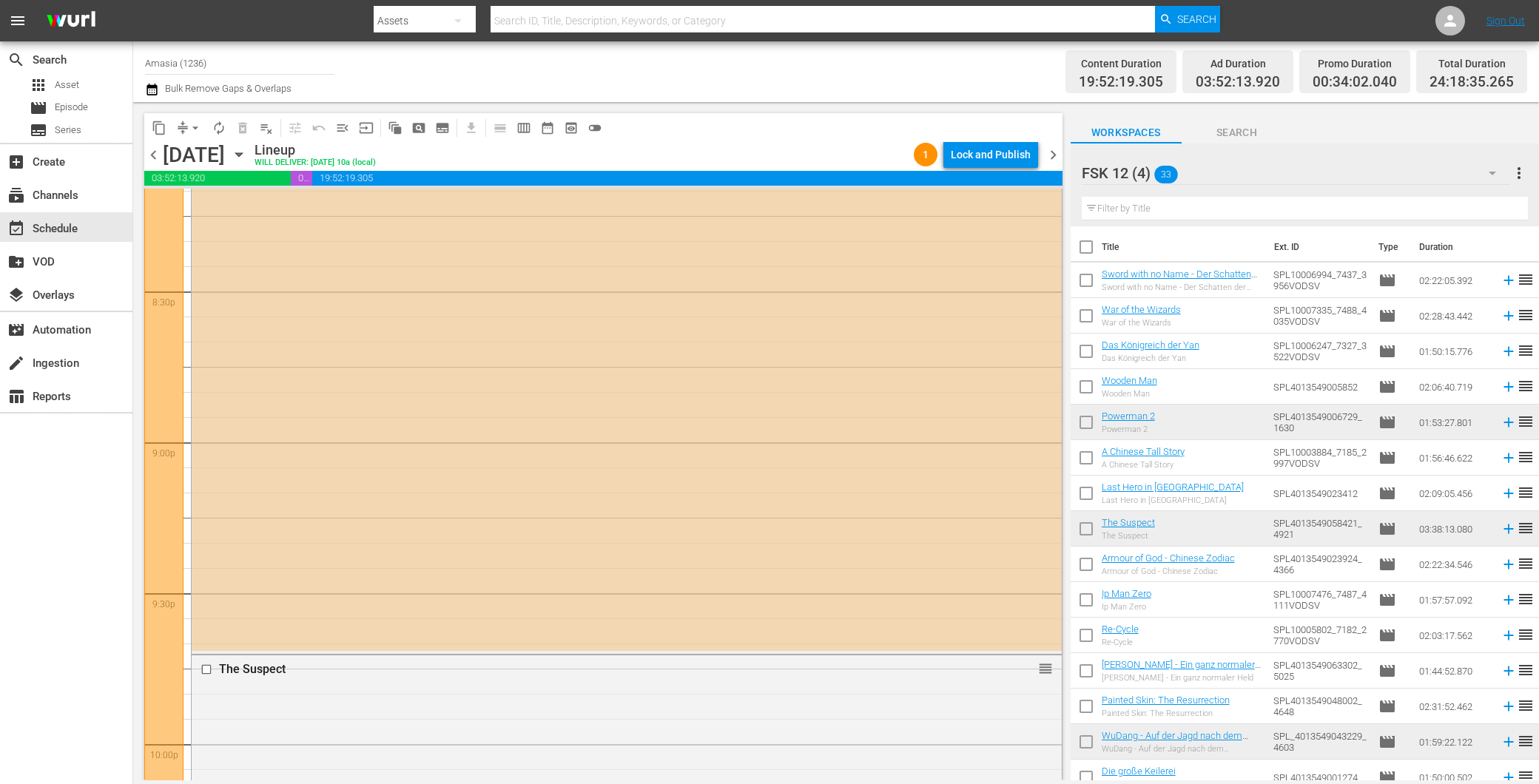
scroll to position [6070, 0]
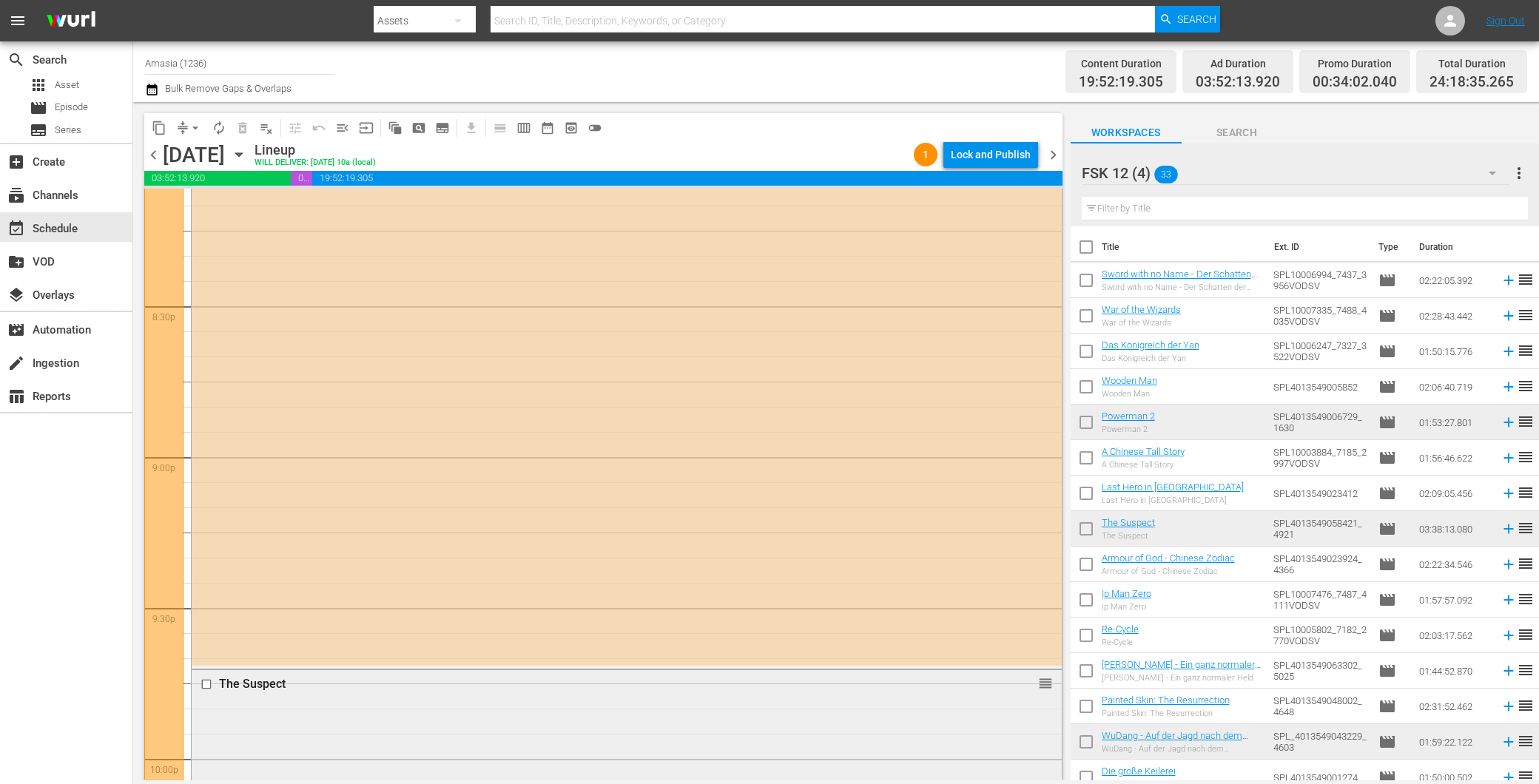
click at [195, 685] on div "The Suspect reorder" at bounding box center [627, 684] width 870 height 28
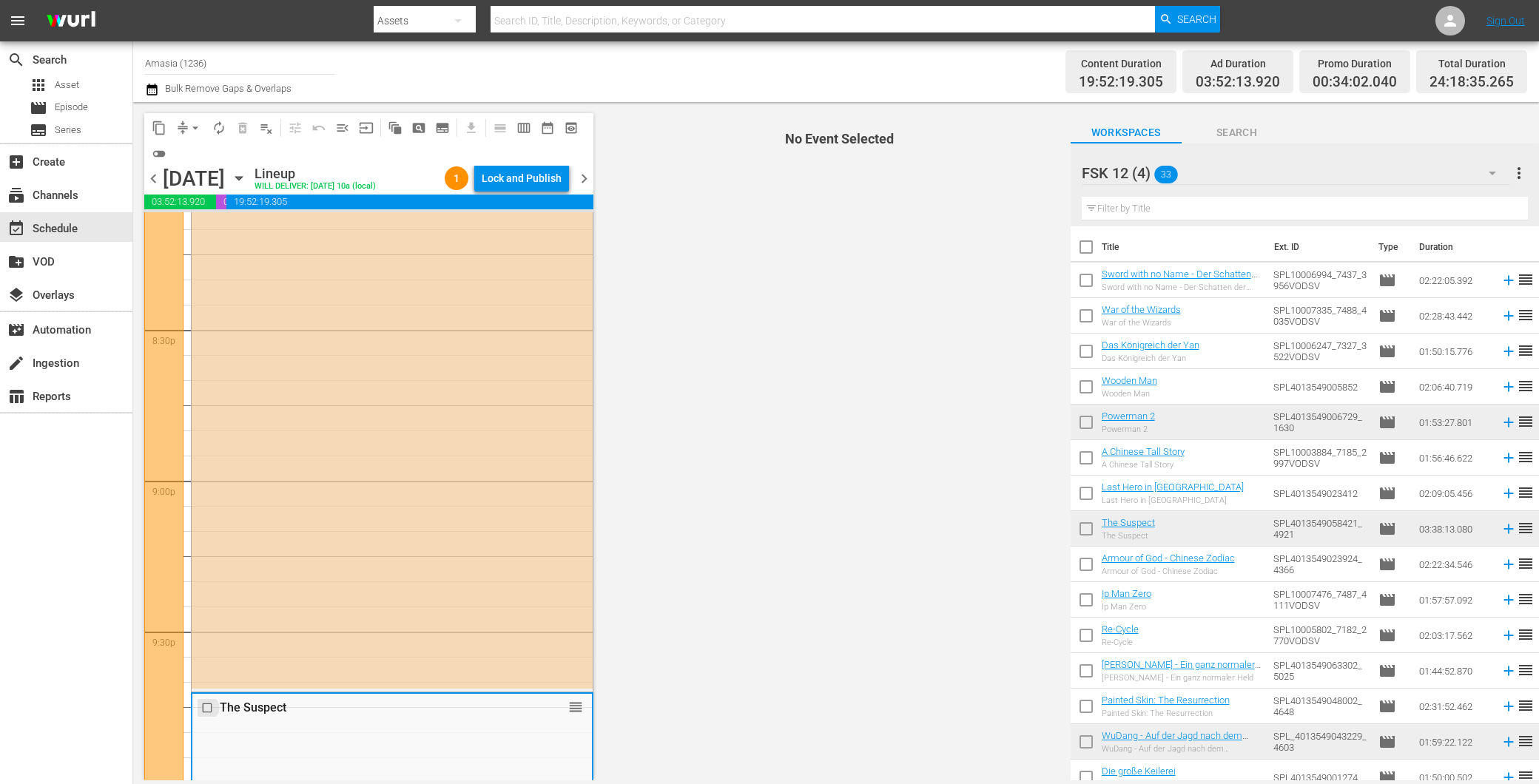
click at [205, 707] on input "checkbox" at bounding box center [208, 708] width 16 height 13
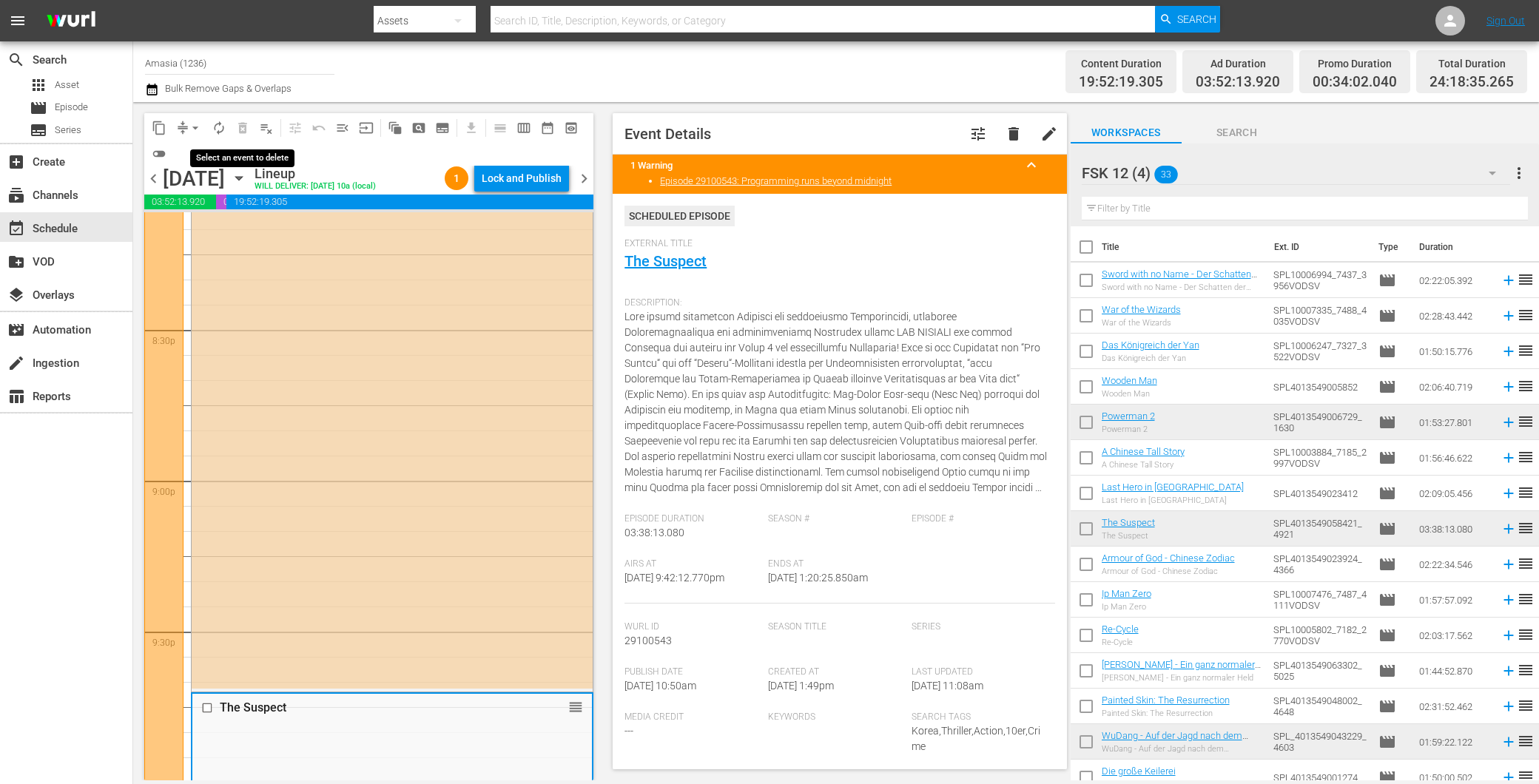
click at [239, 127] on span "delete_forever_outlined" at bounding box center [243, 128] width 23 height 23
click at [203, 710] on input "checkbox" at bounding box center [208, 708] width 16 height 13
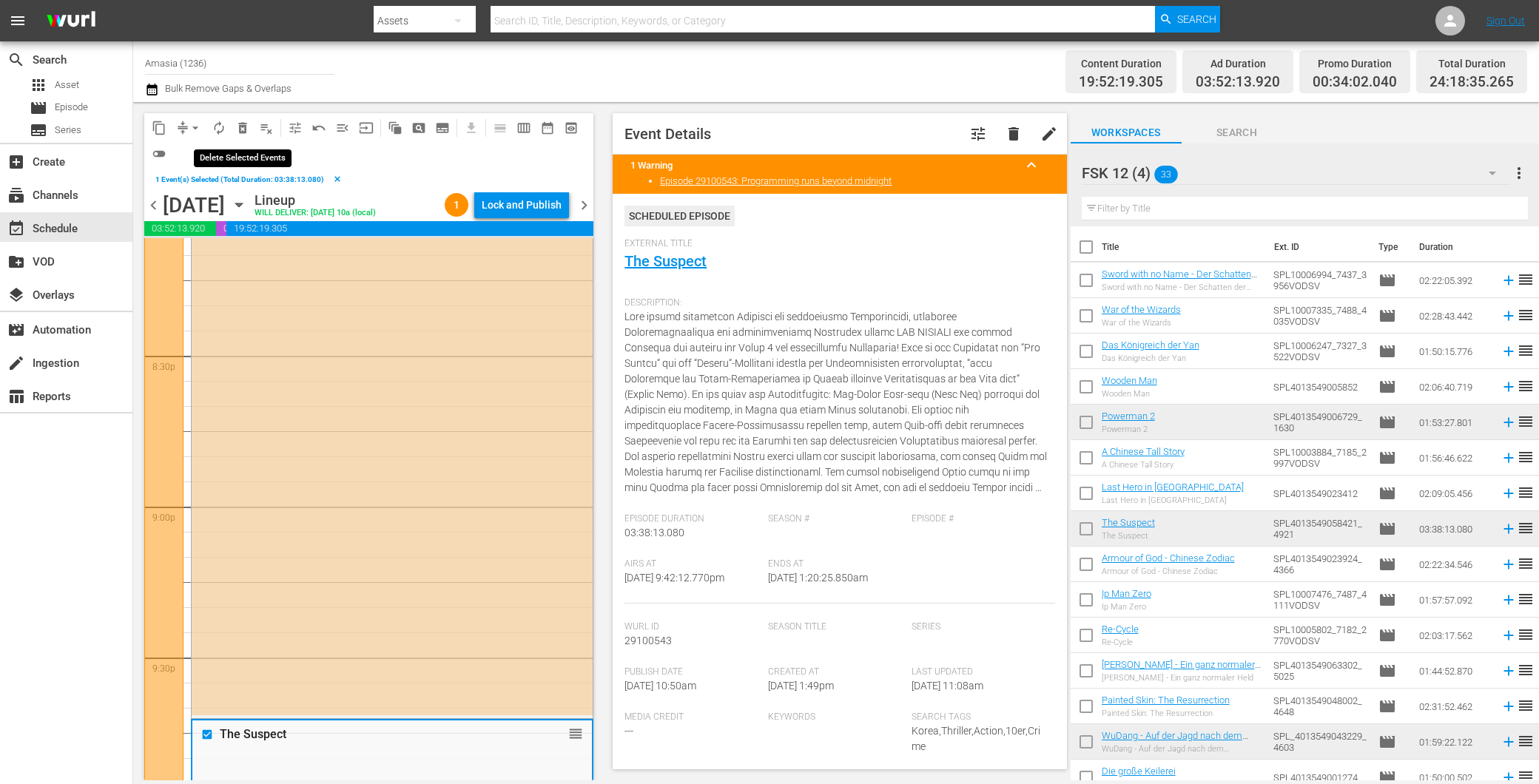
click at [243, 126] on span "delete_forever_outlined" at bounding box center [243, 128] width 15 height 15
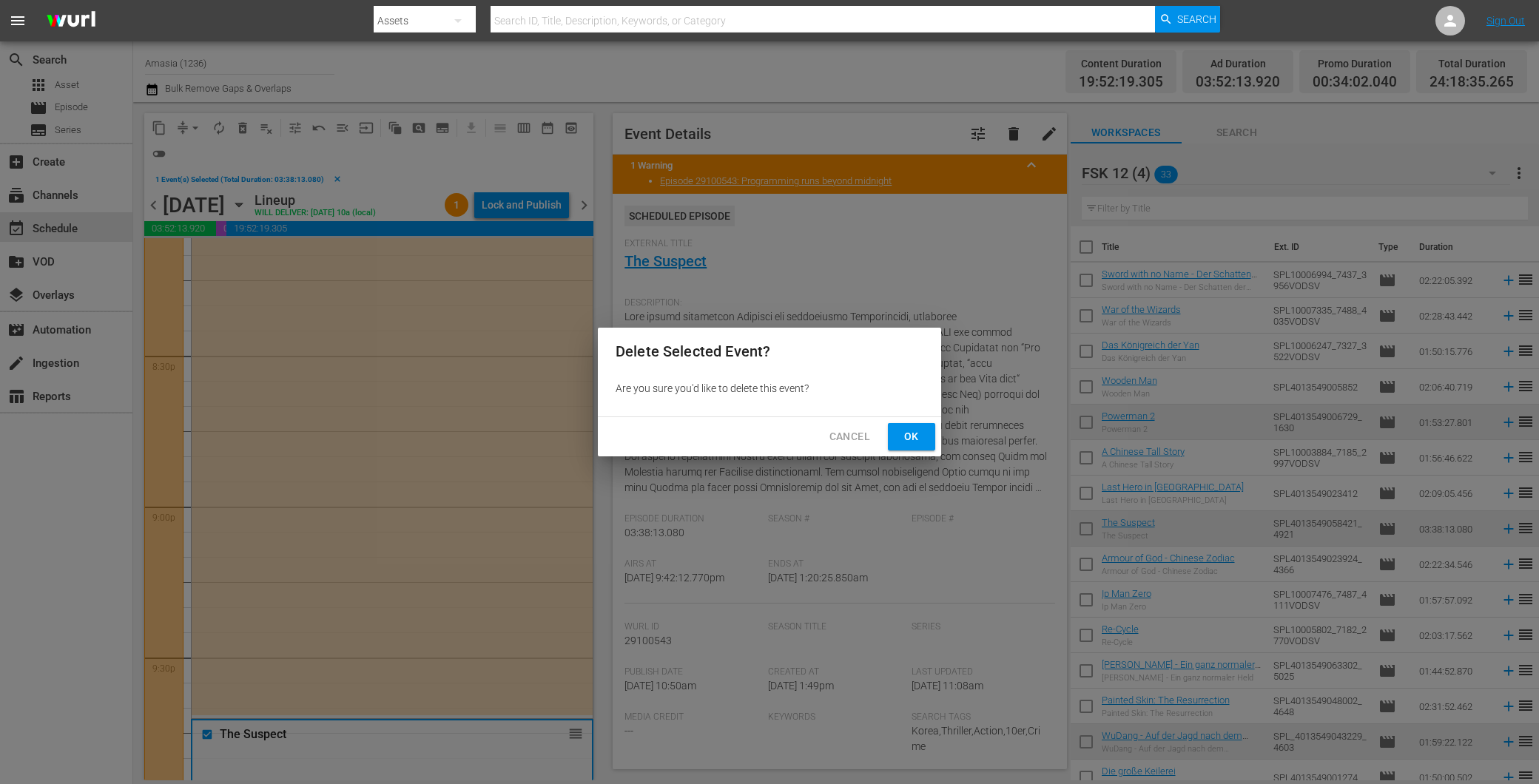
click at [911, 449] on button "Ok" at bounding box center [911, 437] width 48 height 28
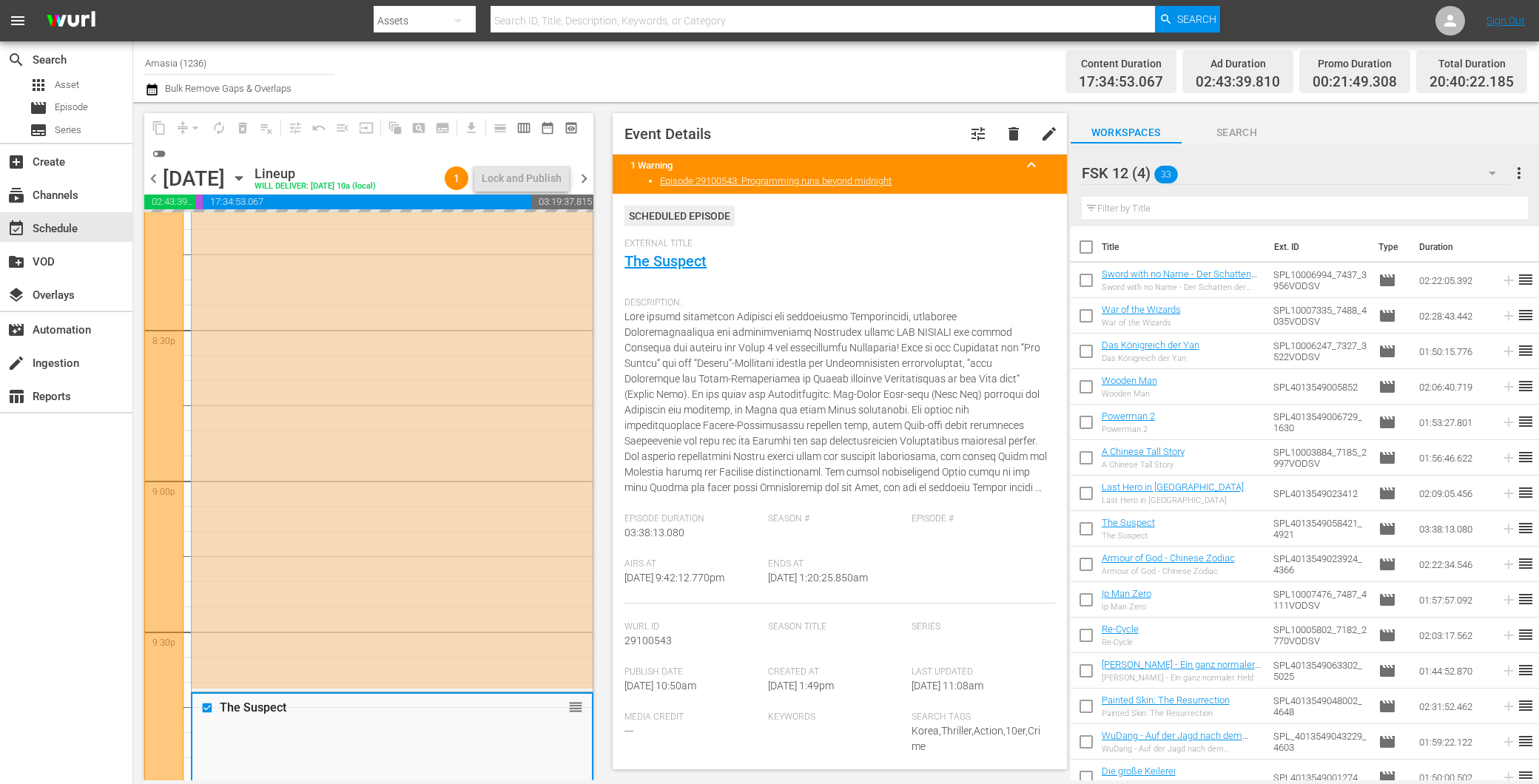
click at [1317, 172] on div "FSK 12 (4) 33" at bounding box center [1296, 173] width 428 height 42
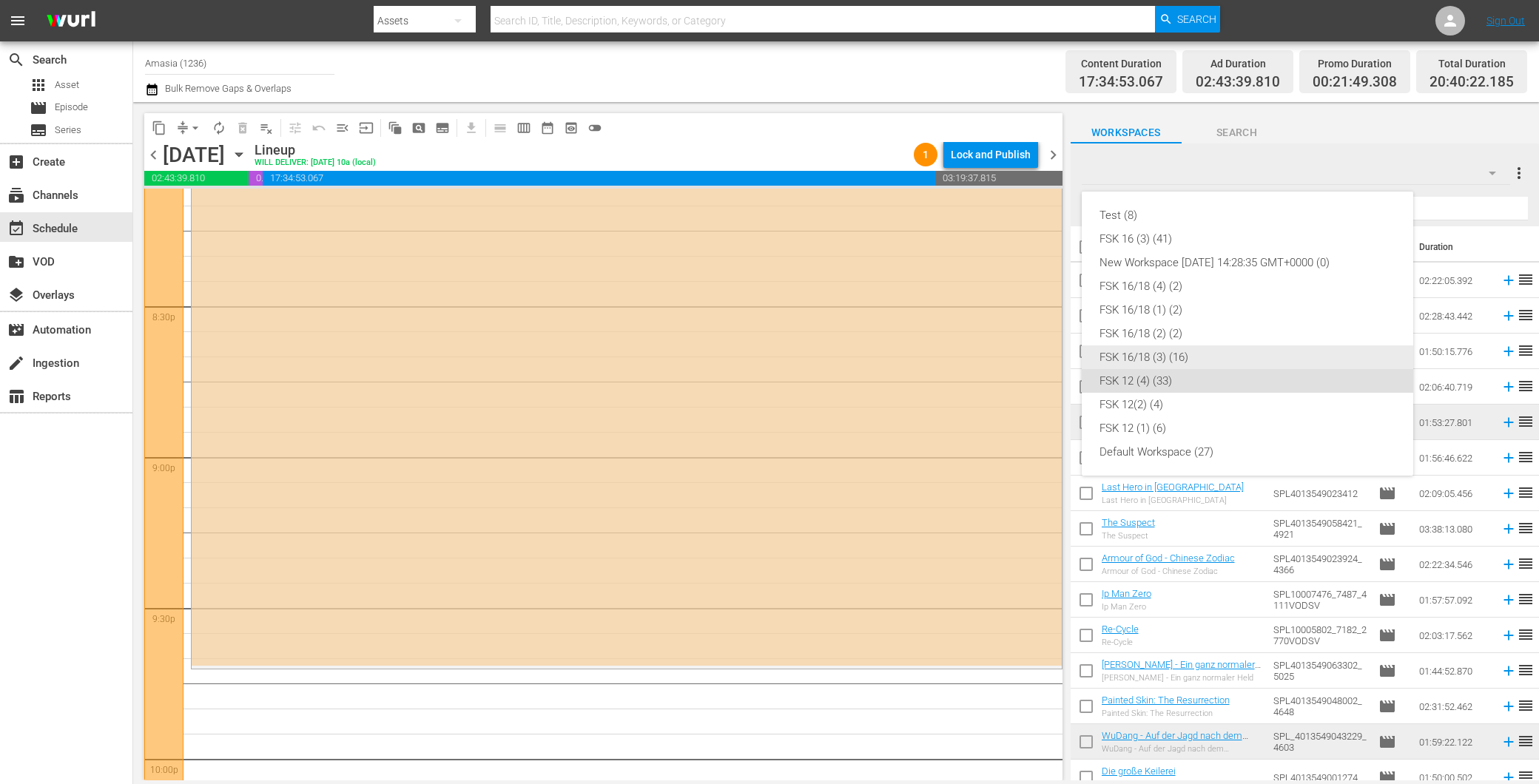
click at [1178, 355] on div "FSK 16/18 (3) (16)" at bounding box center [1248, 357] width 296 height 23
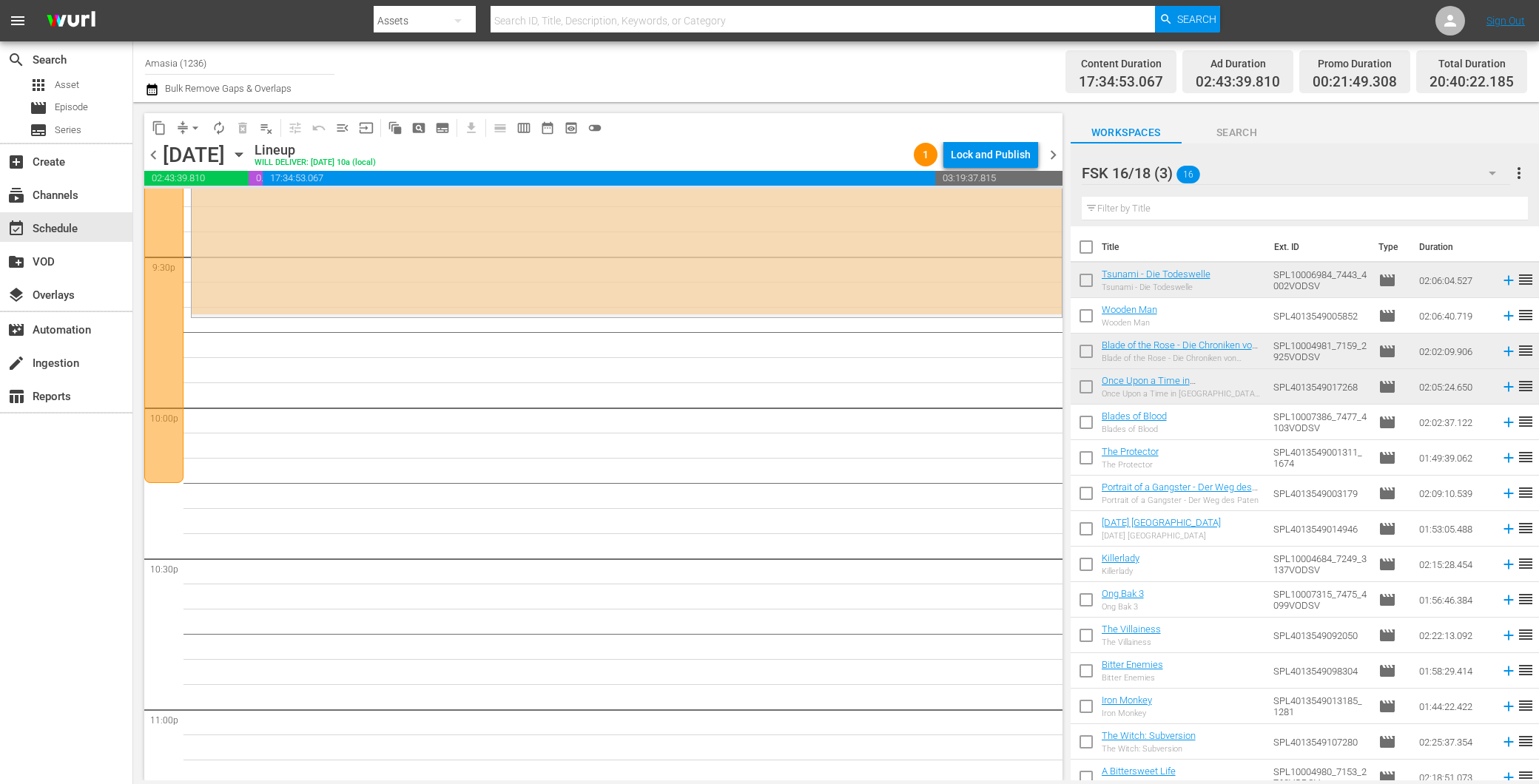
scroll to position [6570, 0]
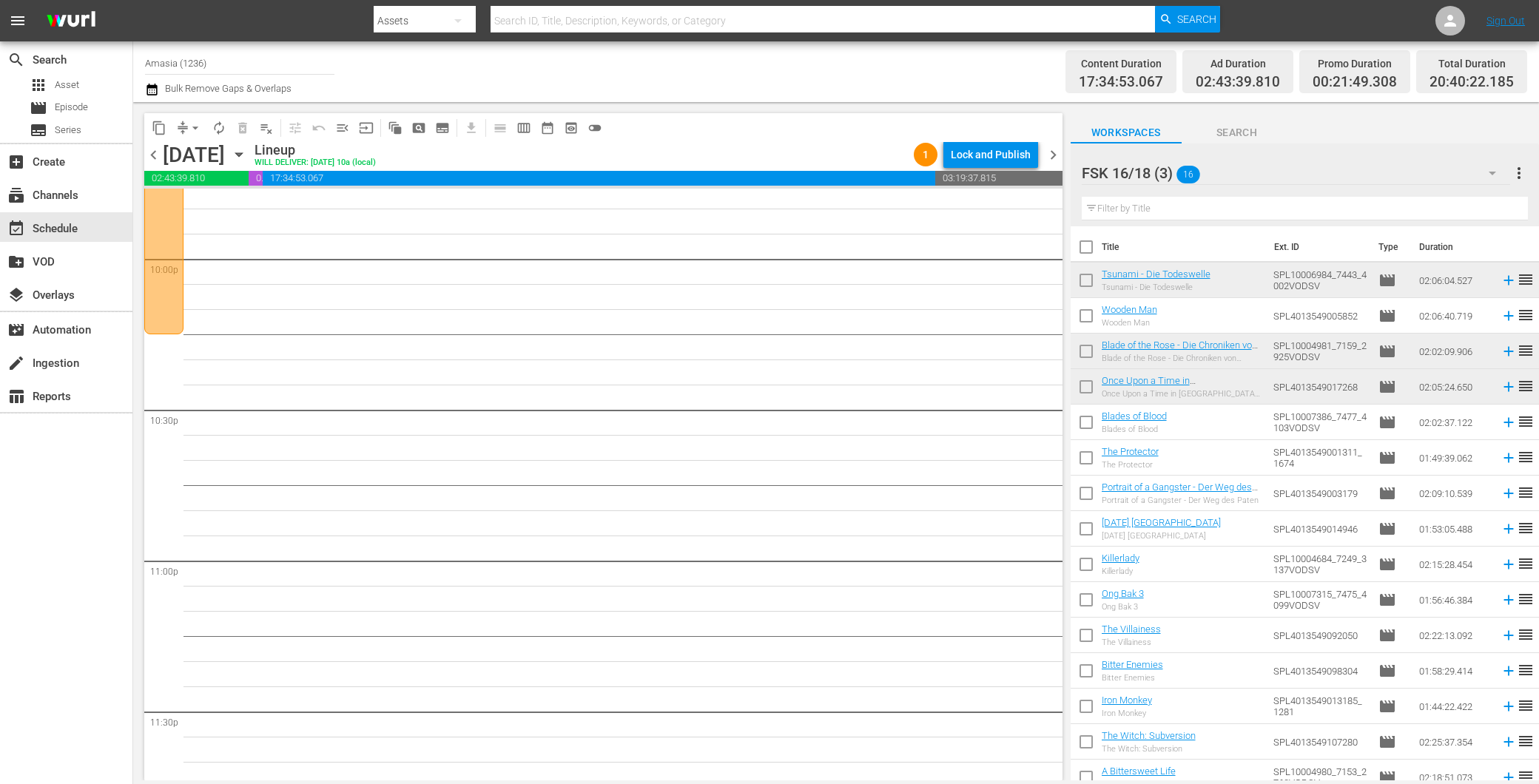
click at [1242, 154] on div "FSK 16/18 (3) 16" at bounding box center [1296, 173] width 428 height 42
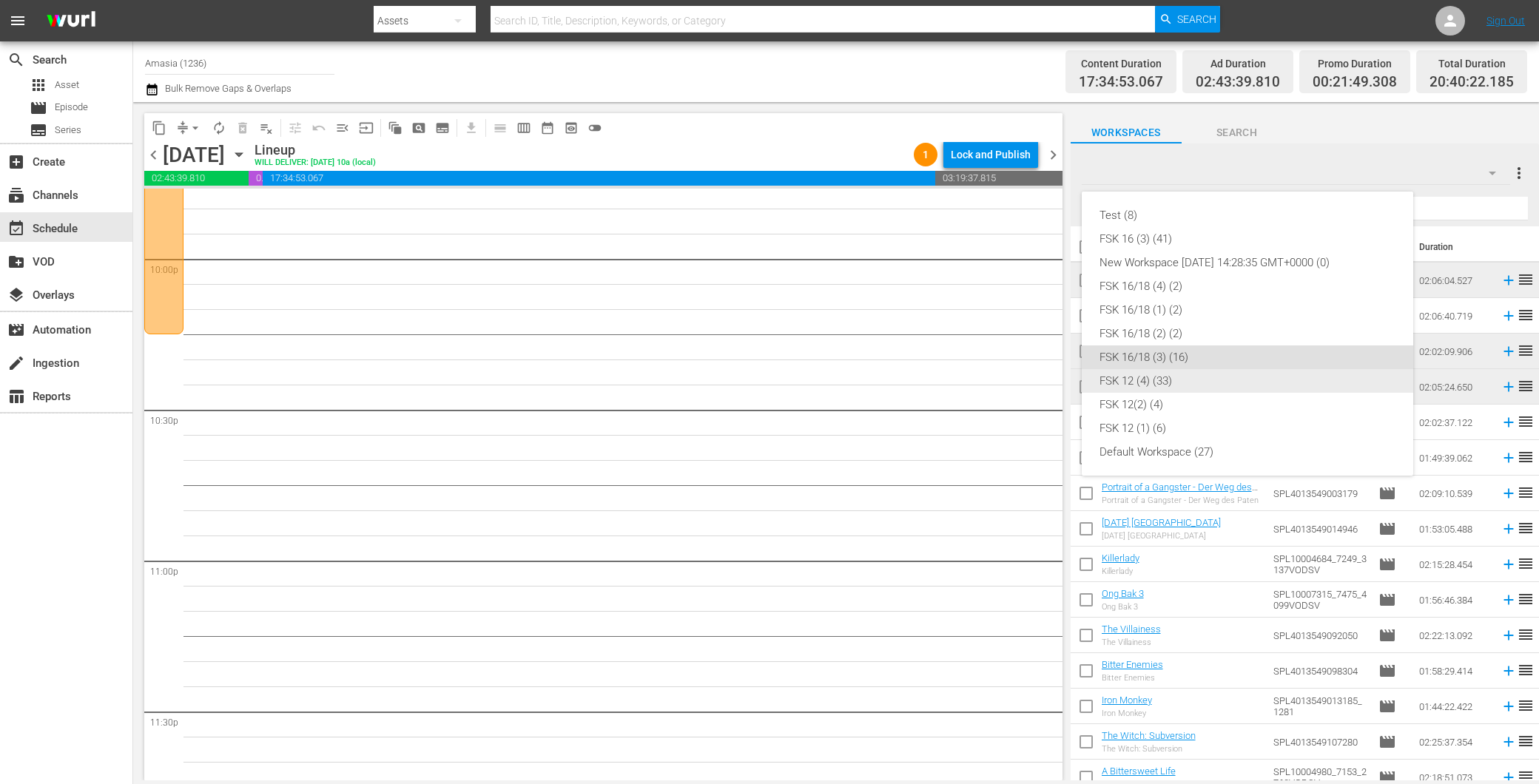
click at [1172, 379] on div "FSK 12 (4) (33)" at bounding box center [1248, 381] width 296 height 23
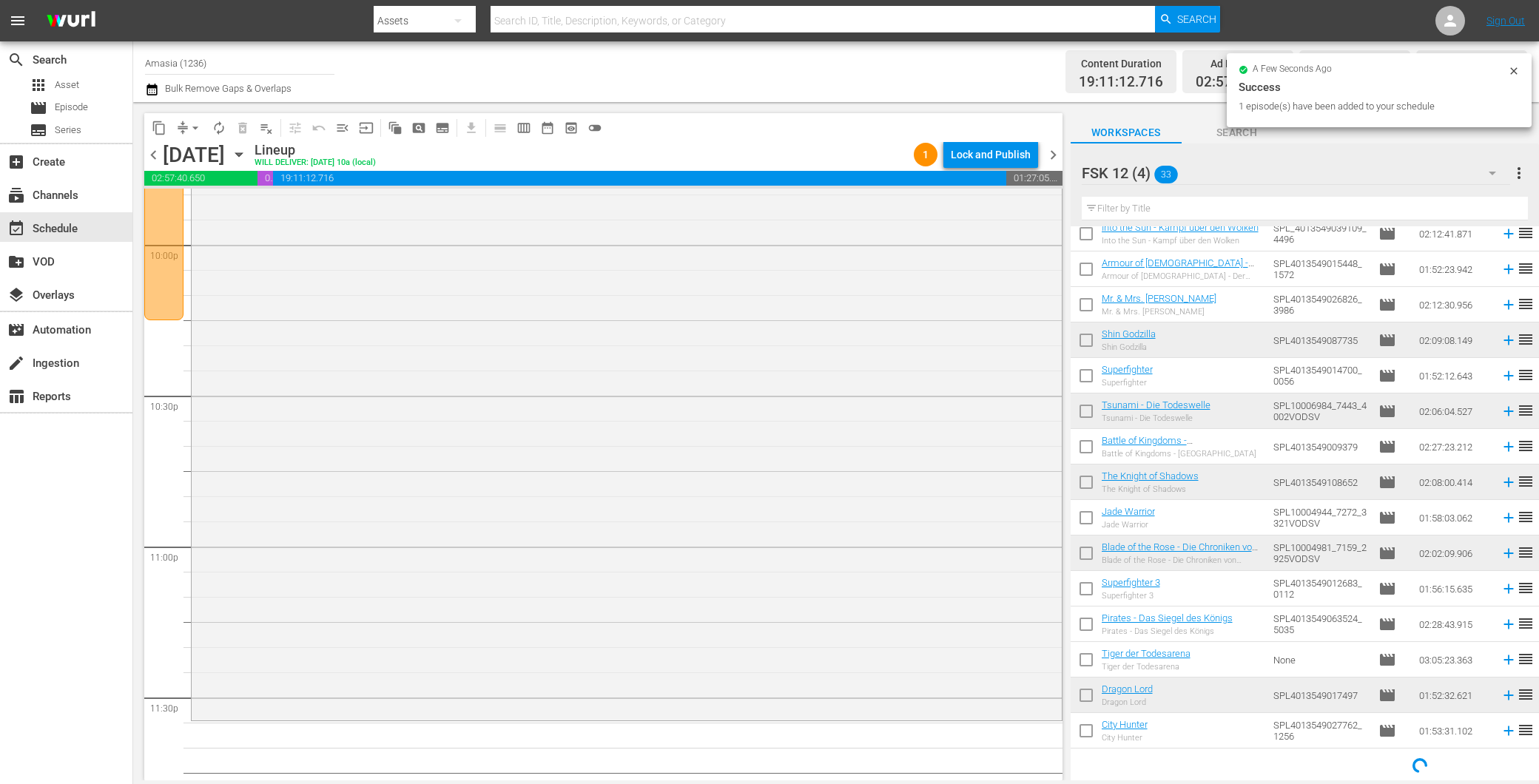
scroll to position [6653, 0]
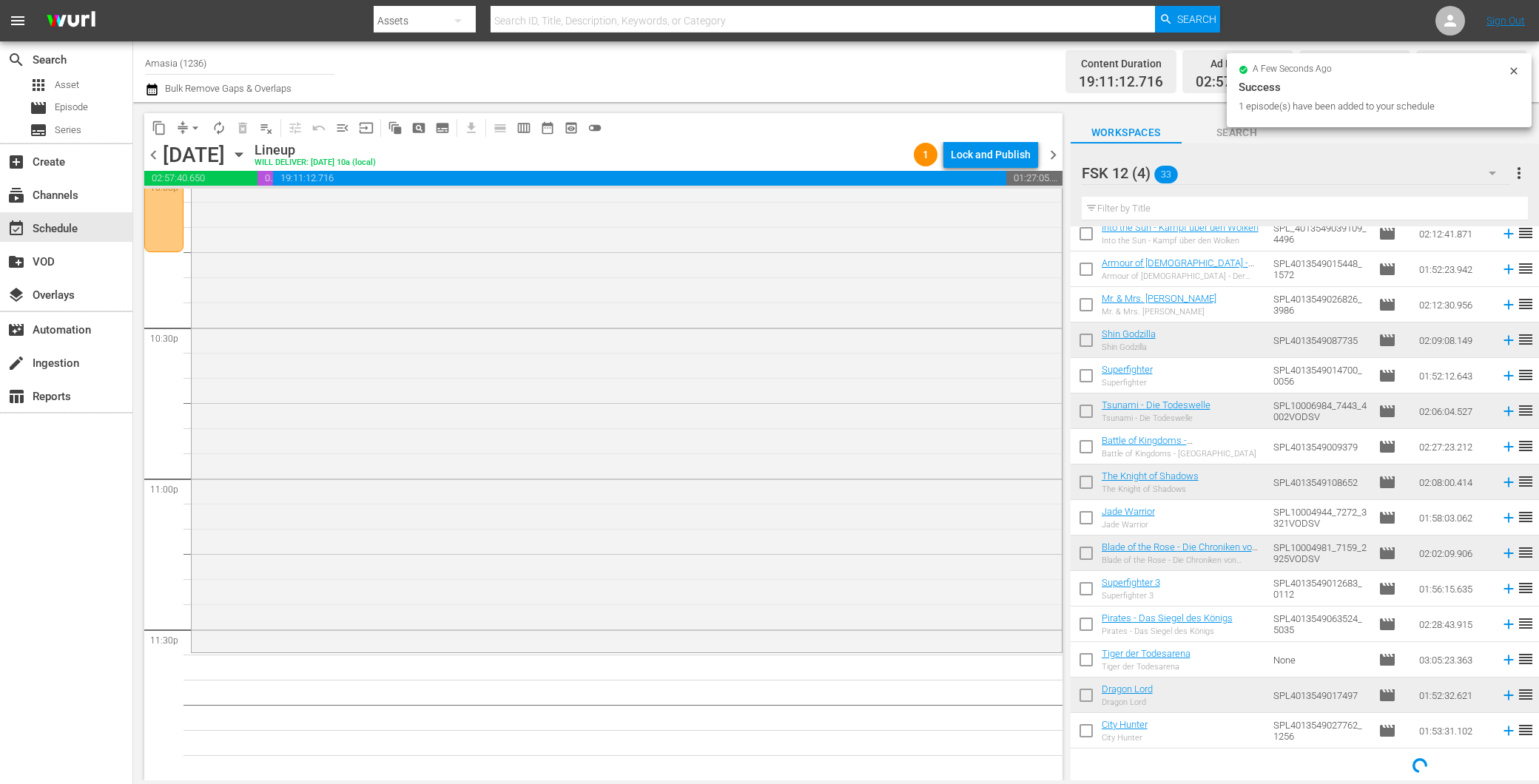
click at [1241, 172] on div "FSK 12 (4) 33" at bounding box center [1296, 173] width 428 height 42
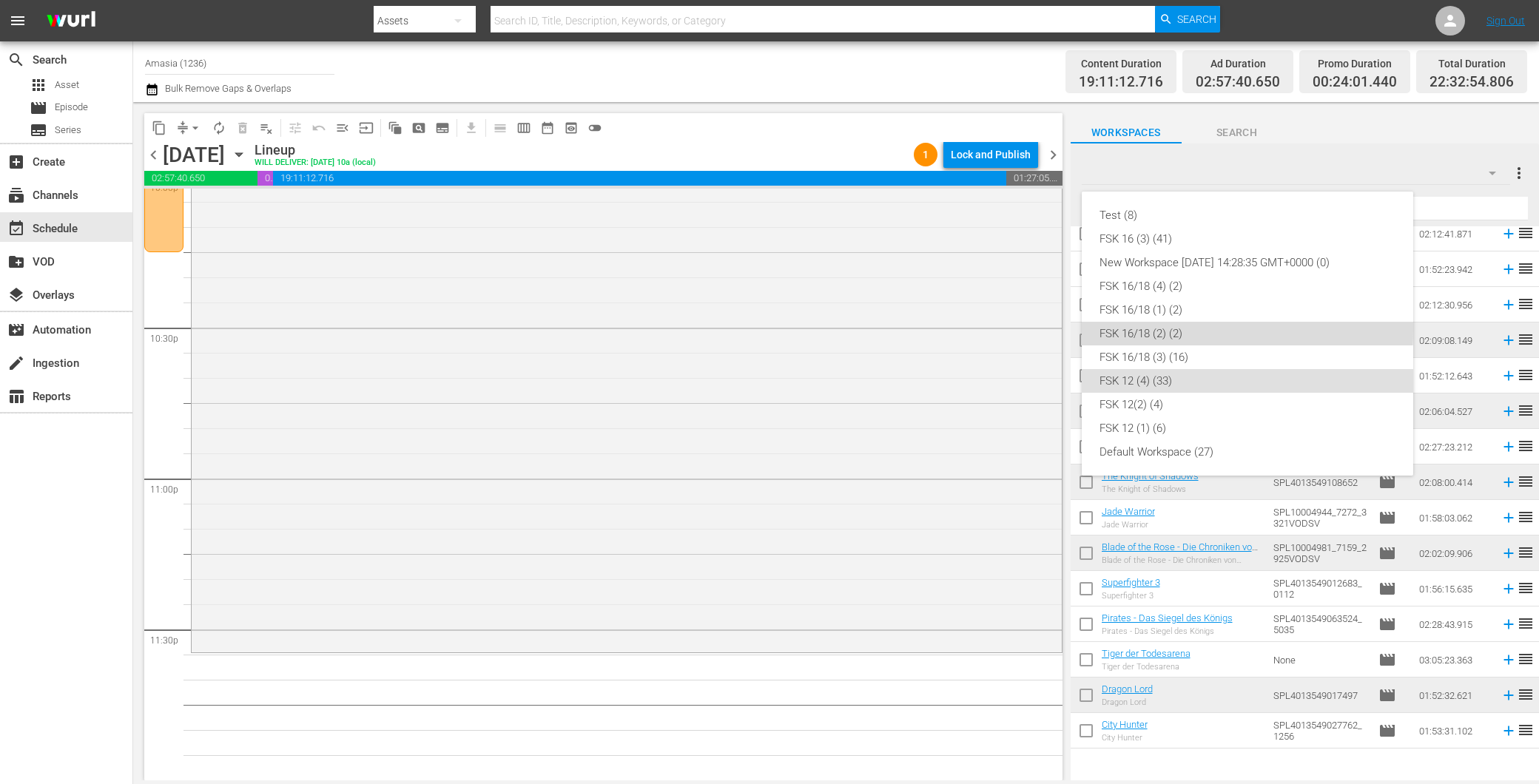
click at [1174, 337] on div "FSK 16/18 (2) (2)" at bounding box center [1248, 334] width 296 height 23
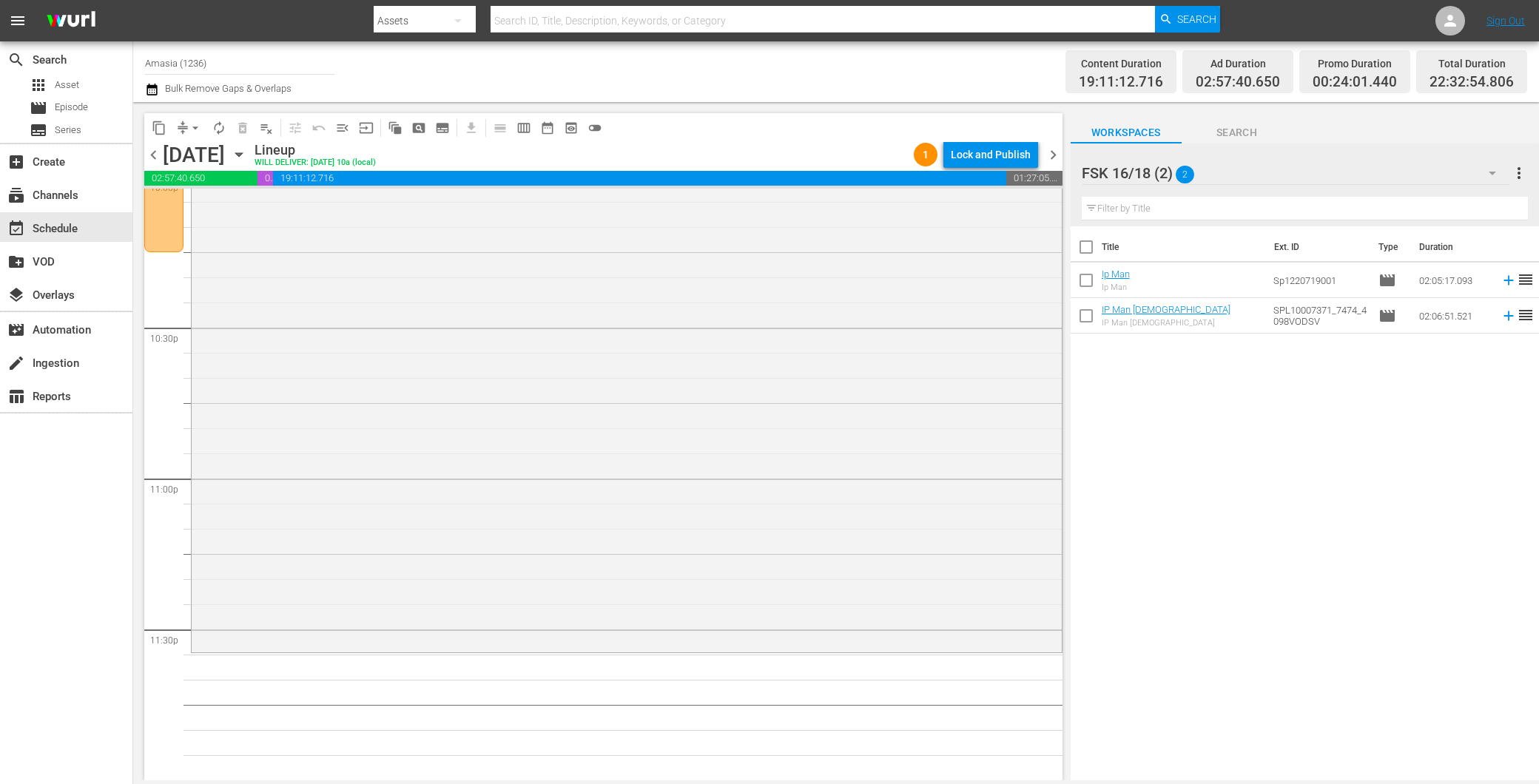
scroll to position [0, 0]
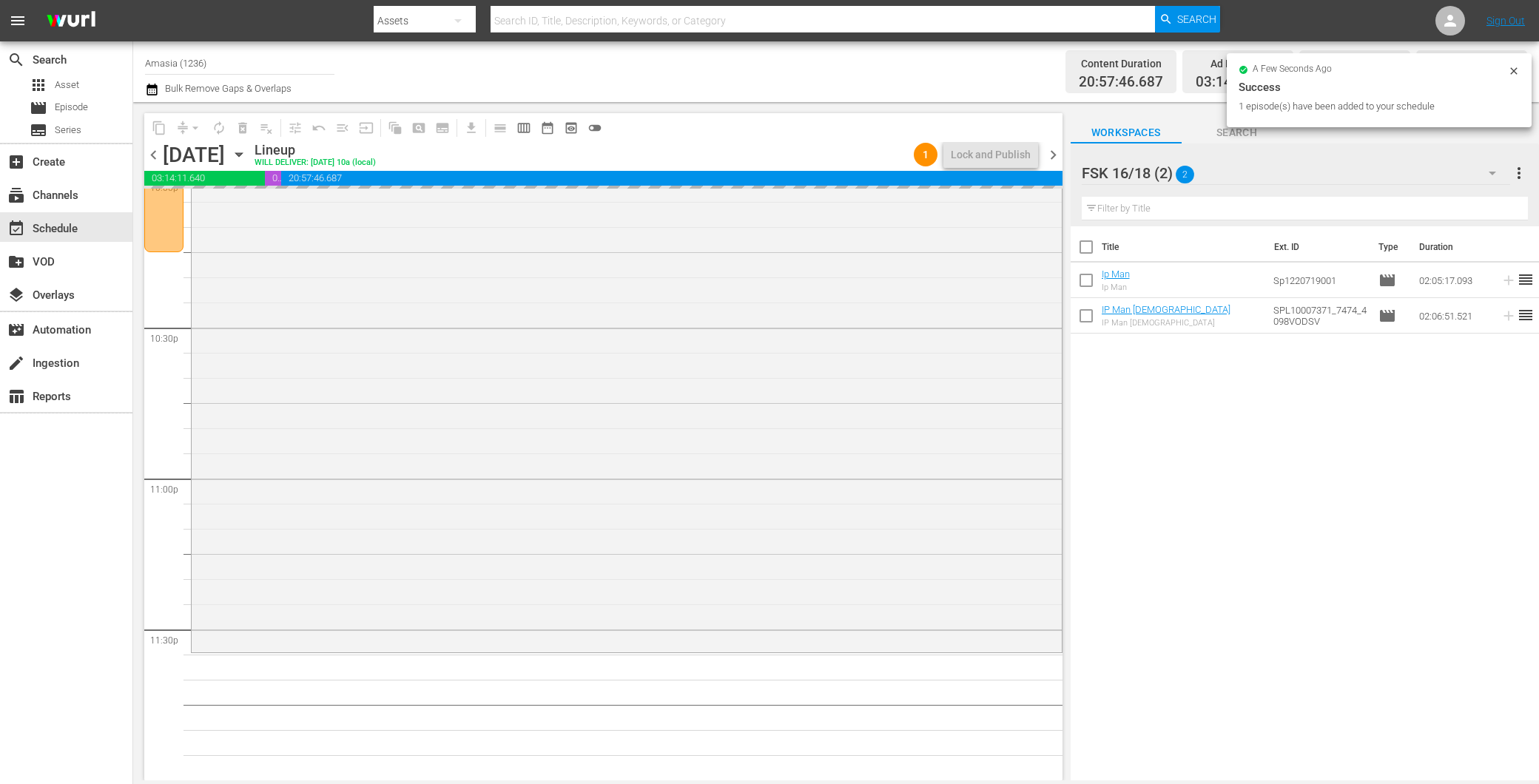
click at [1047, 149] on span "chevron_right" at bounding box center [1054, 155] width 18 height 18
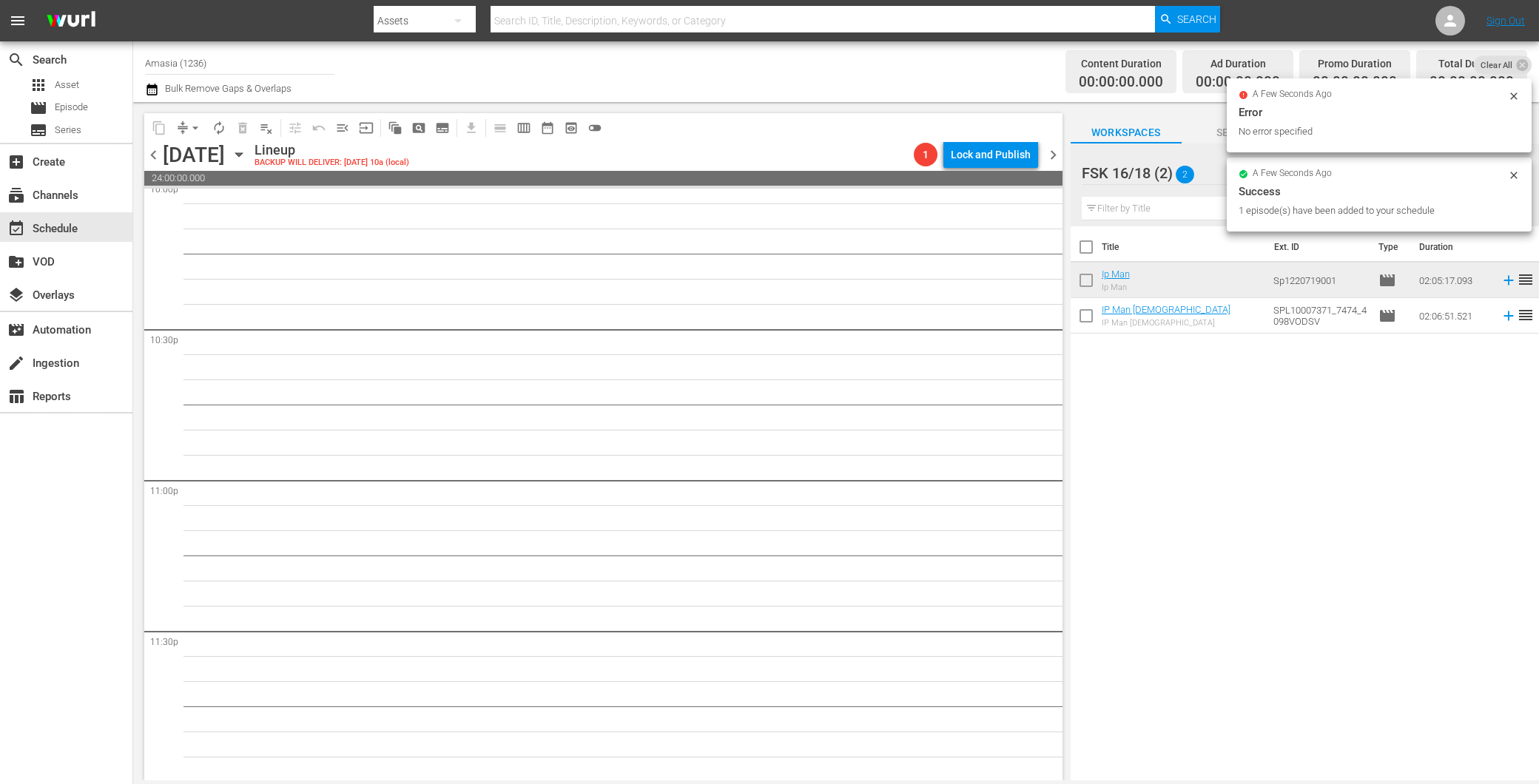
scroll to position [6653, 0]
drag, startPoint x: 1049, startPoint y: 729, endPoint x: 1011, endPoint y: 219, distance: 511.4
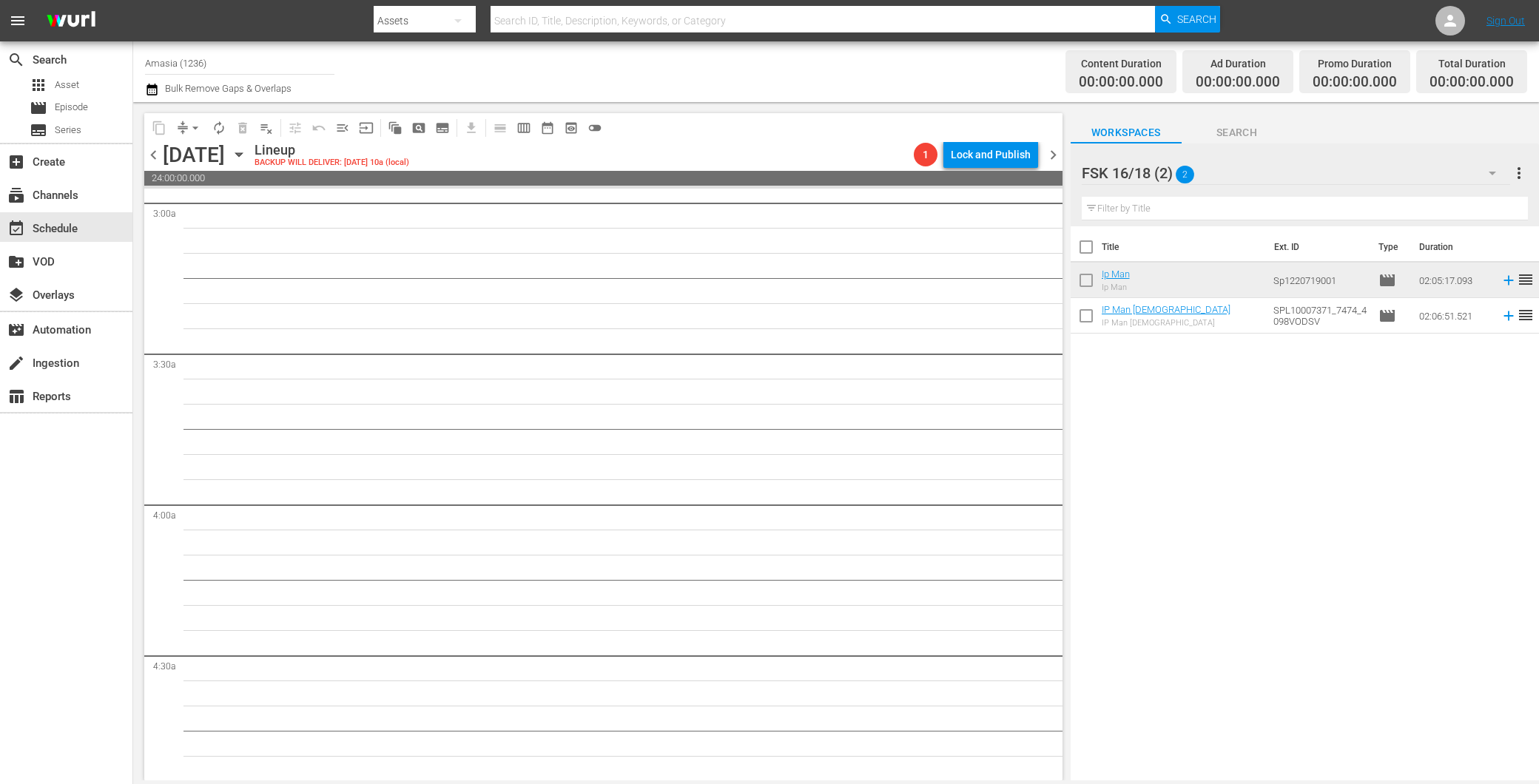
scroll to position [0, 0]
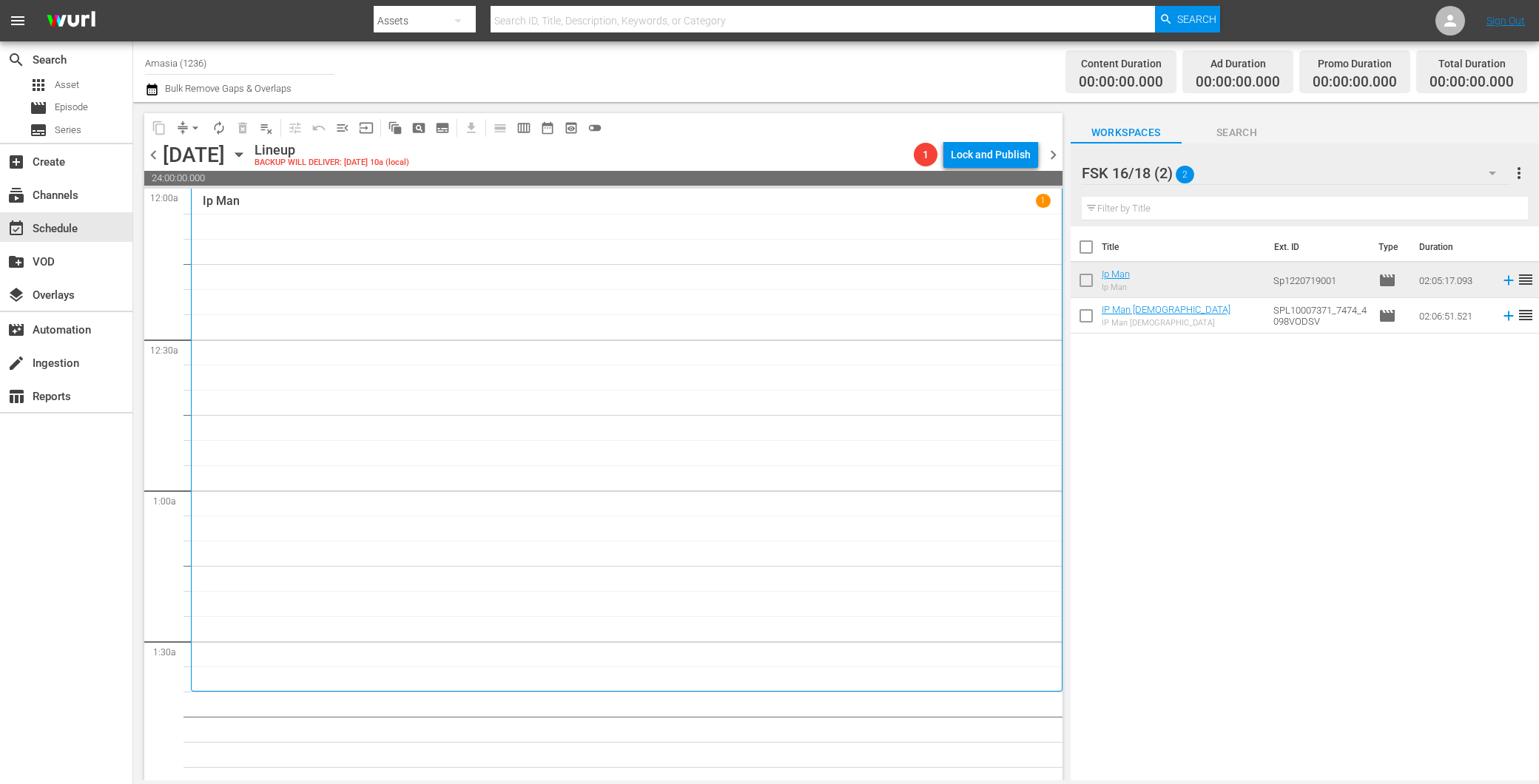
click at [1273, 163] on div "FSK 16/18 (2) 2" at bounding box center [1296, 173] width 428 height 42
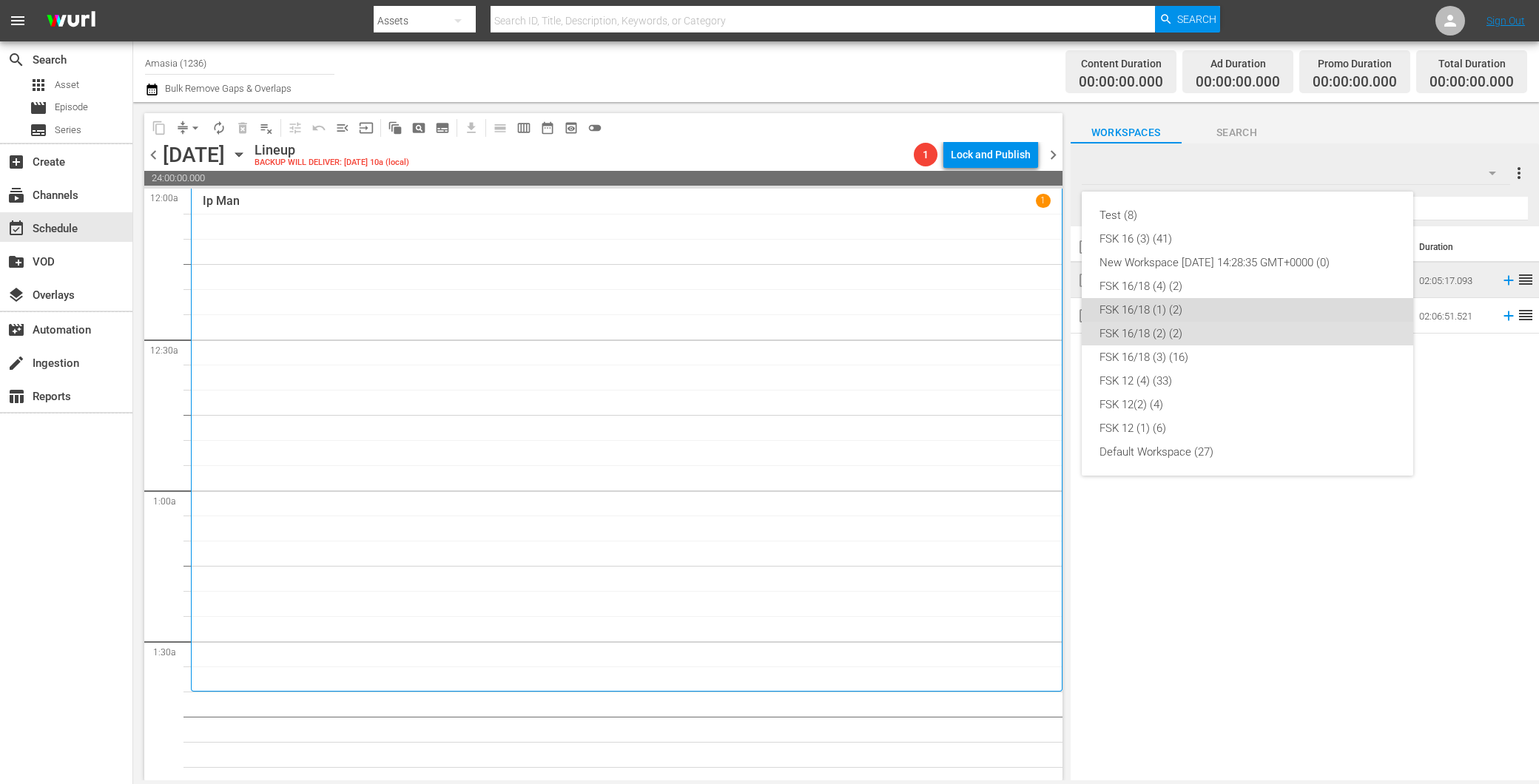
click at [1208, 315] on div "FSK 16/18 (1) (2)" at bounding box center [1248, 310] width 296 height 23
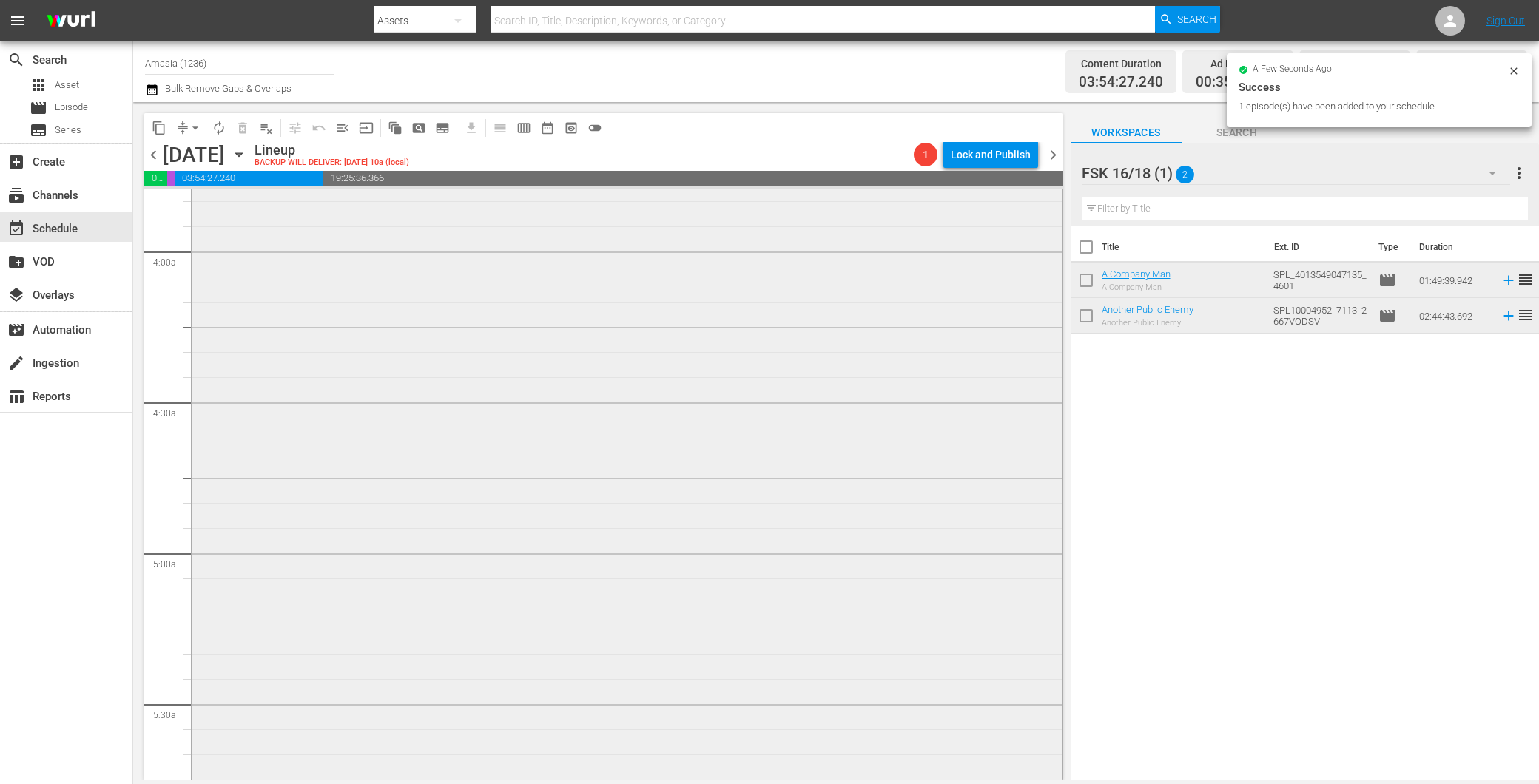
scroll to position [986, 0]
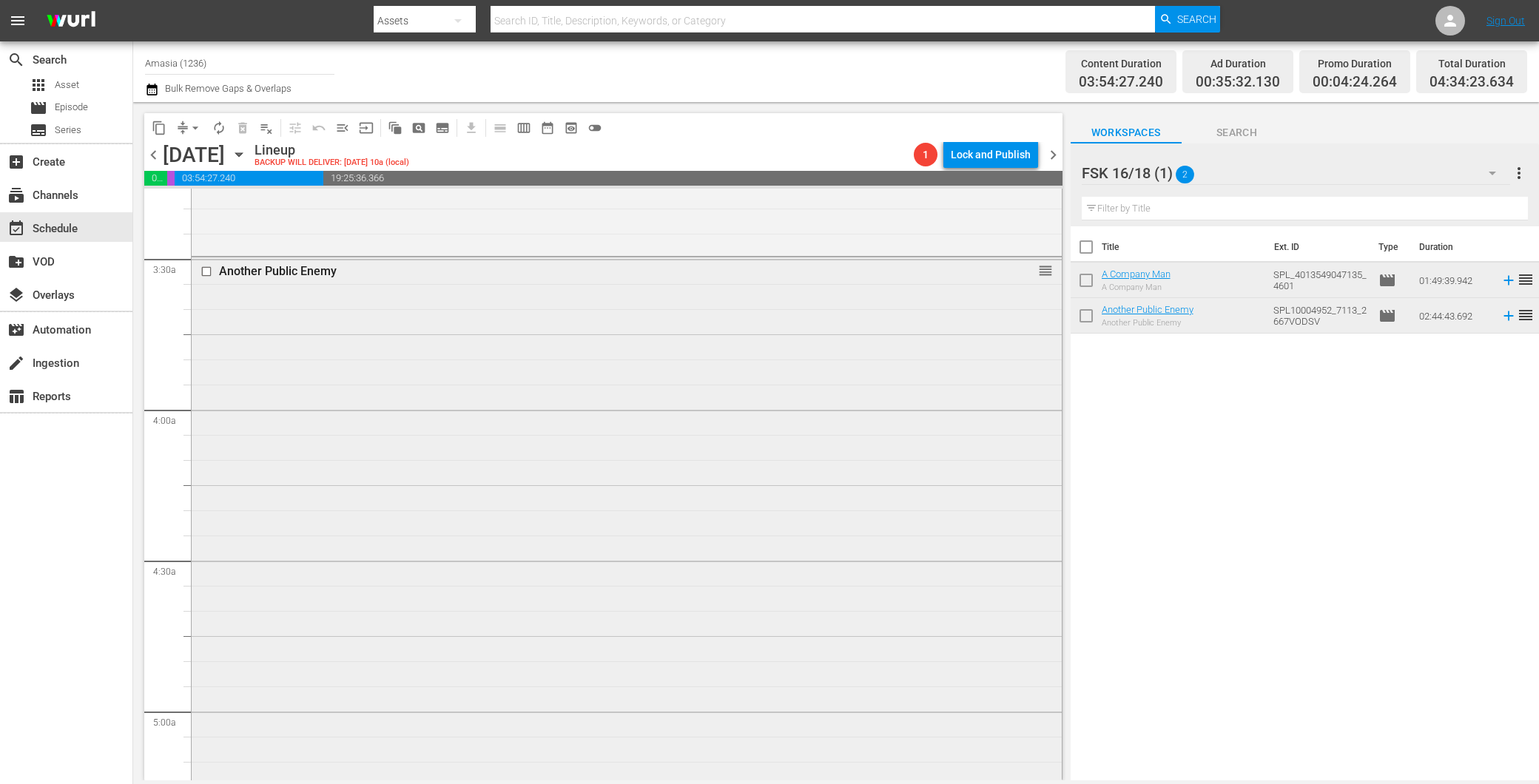
click at [572, 396] on div "Another Public Enemy reorder" at bounding box center [627, 669] width 870 height 824
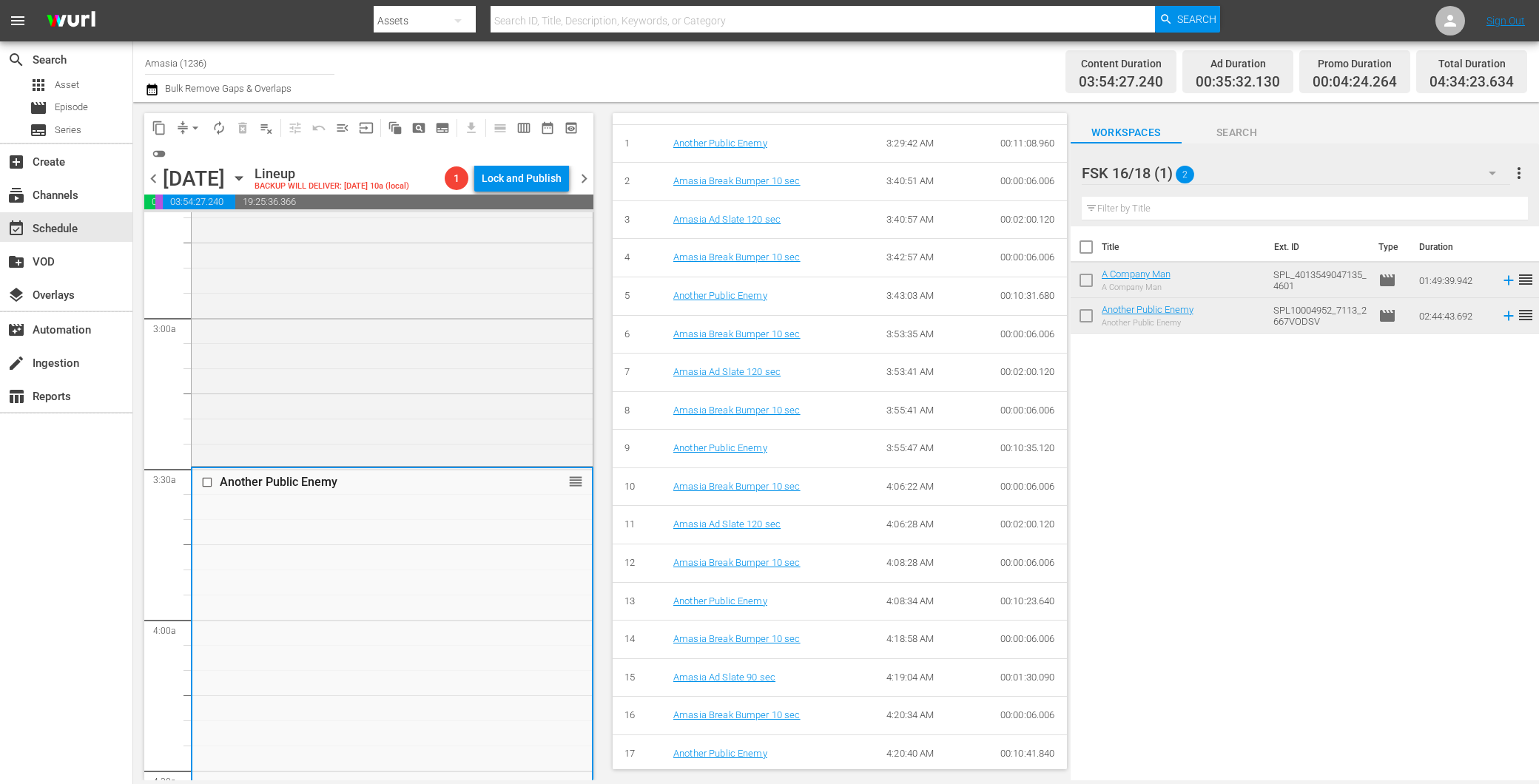
scroll to position [657, 0]
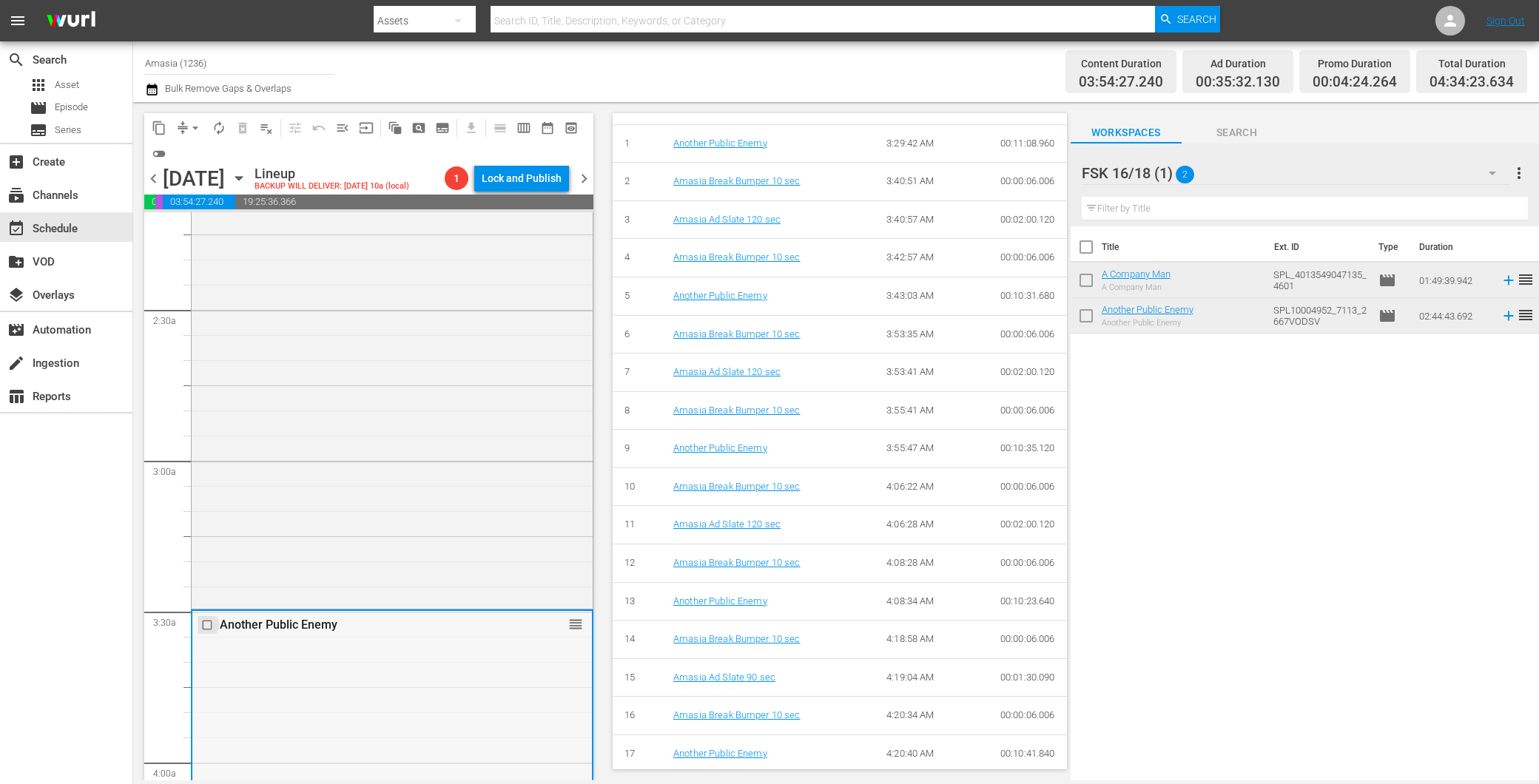
click at [208, 620] on input "checkbox" at bounding box center [208, 625] width 16 height 13
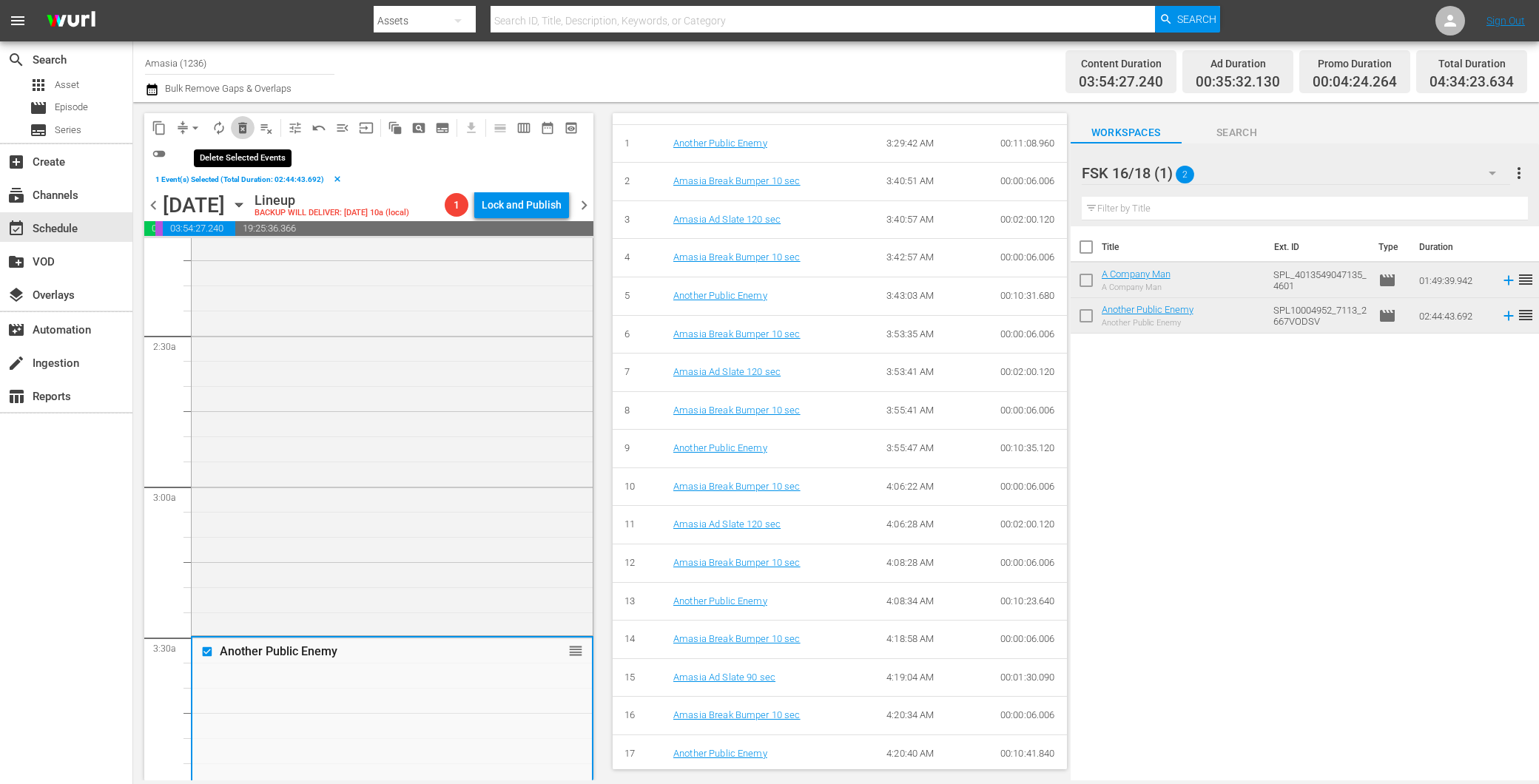
click at [240, 120] on span "delete_forever_outlined" at bounding box center [243, 128] width 15 height 15
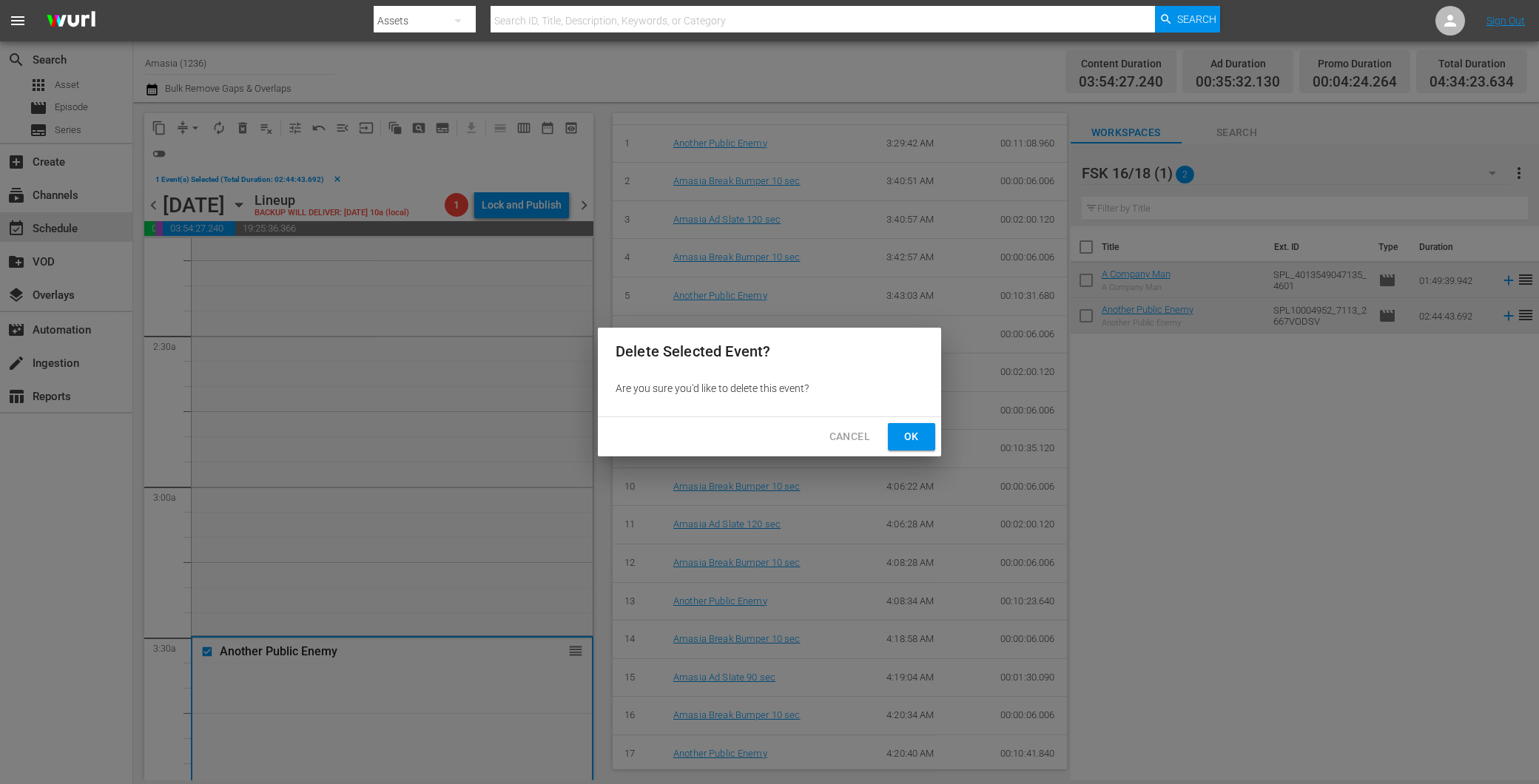
click at [923, 431] on button "Ok" at bounding box center [911, 437] width 48 height 28
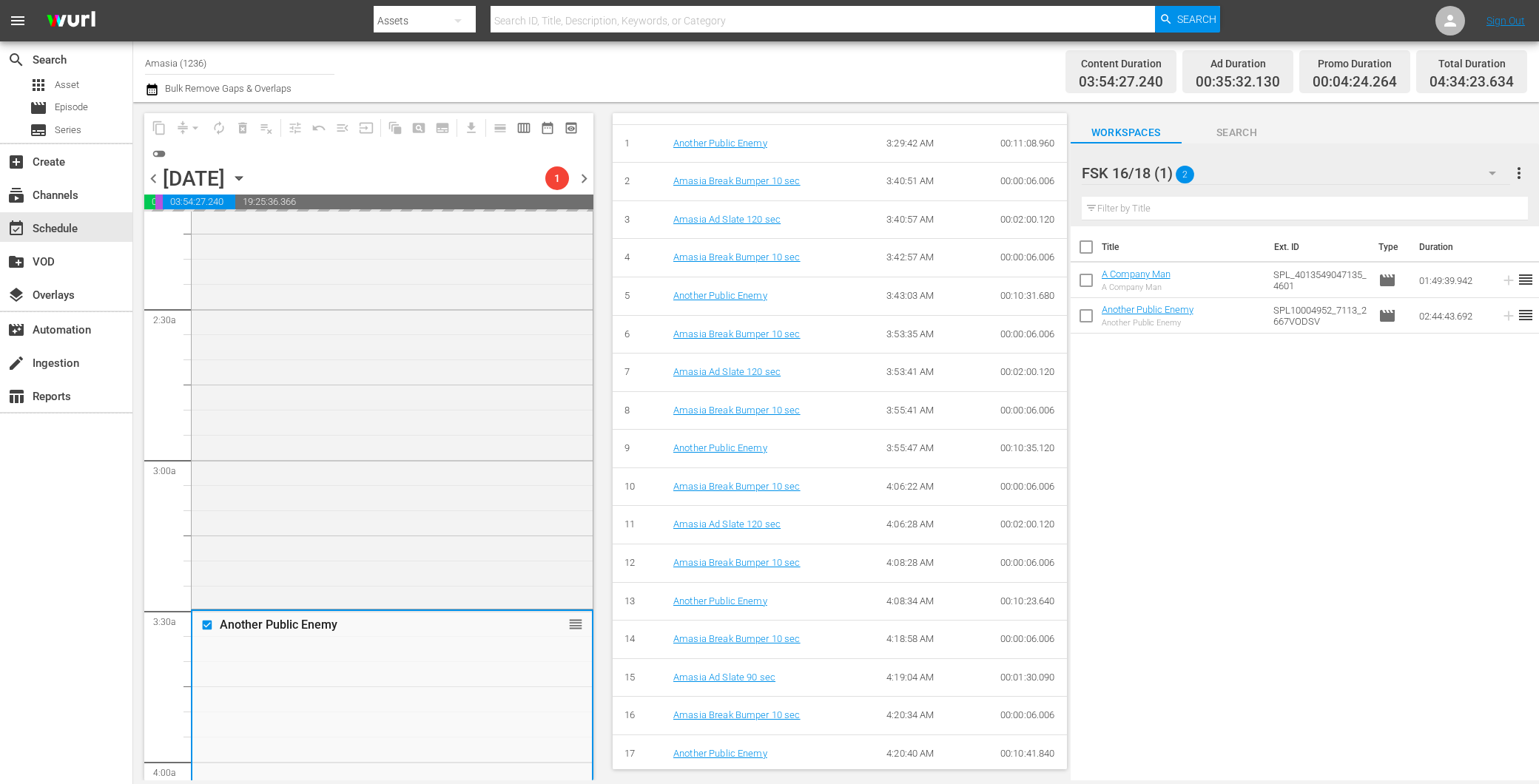
click at [1377, 167] on div "FSK 16/18 (1) 2" at bounding box center [1296, 173] width 428 height 42
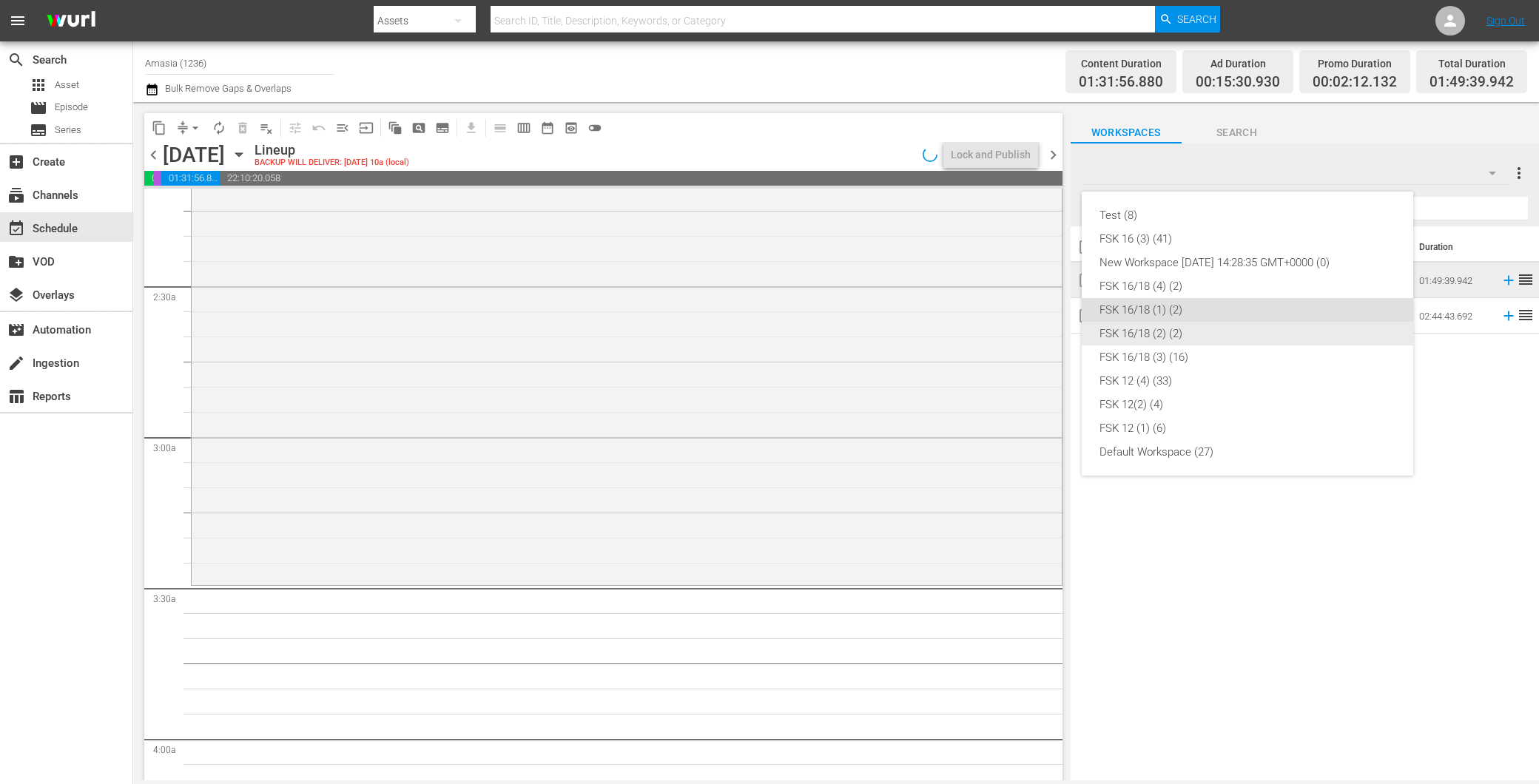
click at [1193, 337] on div "FSK 16/18 (2) (2)" at bounding box center [1248, 334] width 296 height 23
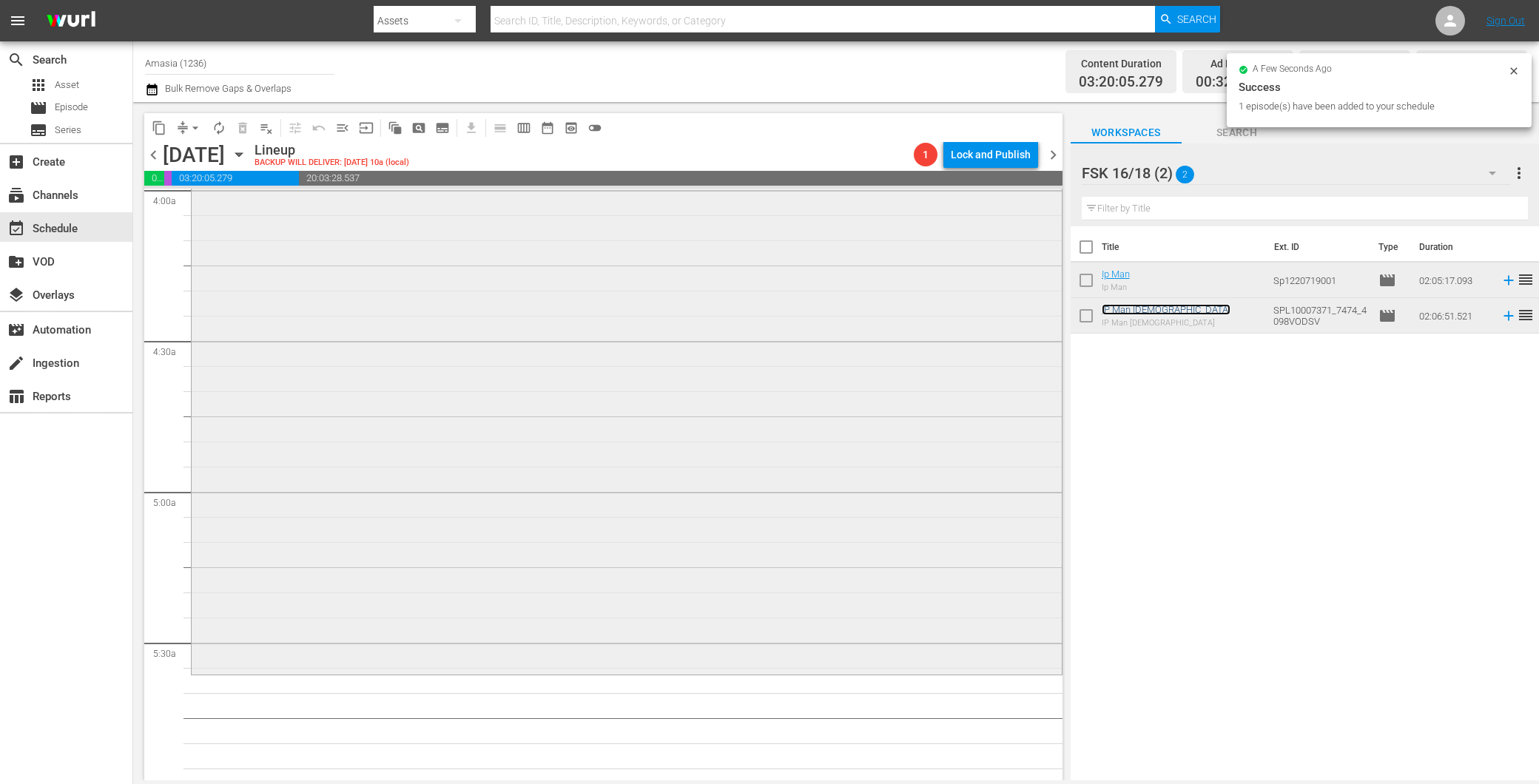
scroll to position [1396, 0]
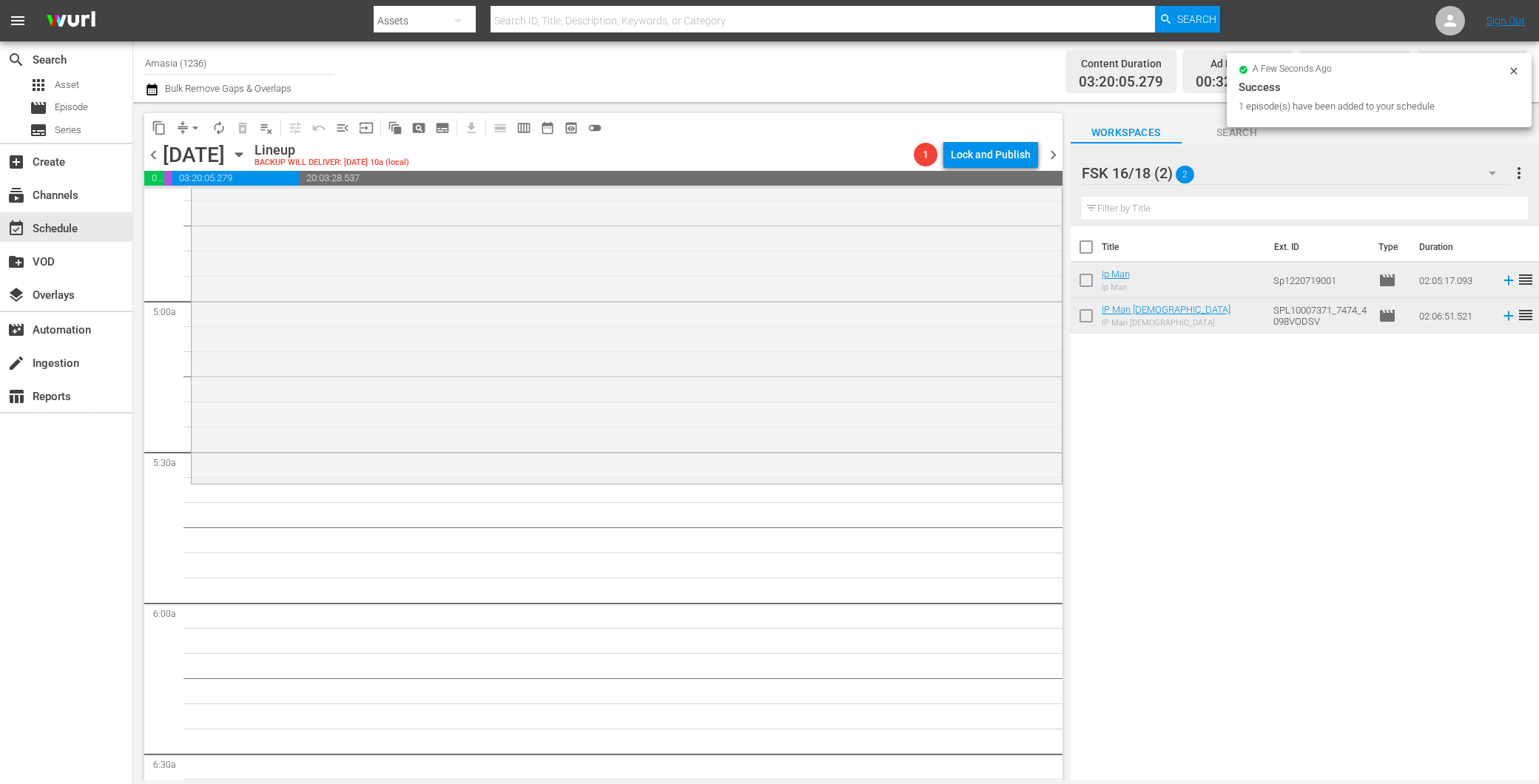
click at [1258, 176] on div "FSK 16/18 (2) 2" at bounding box center [1296, 173] width 428 height 42
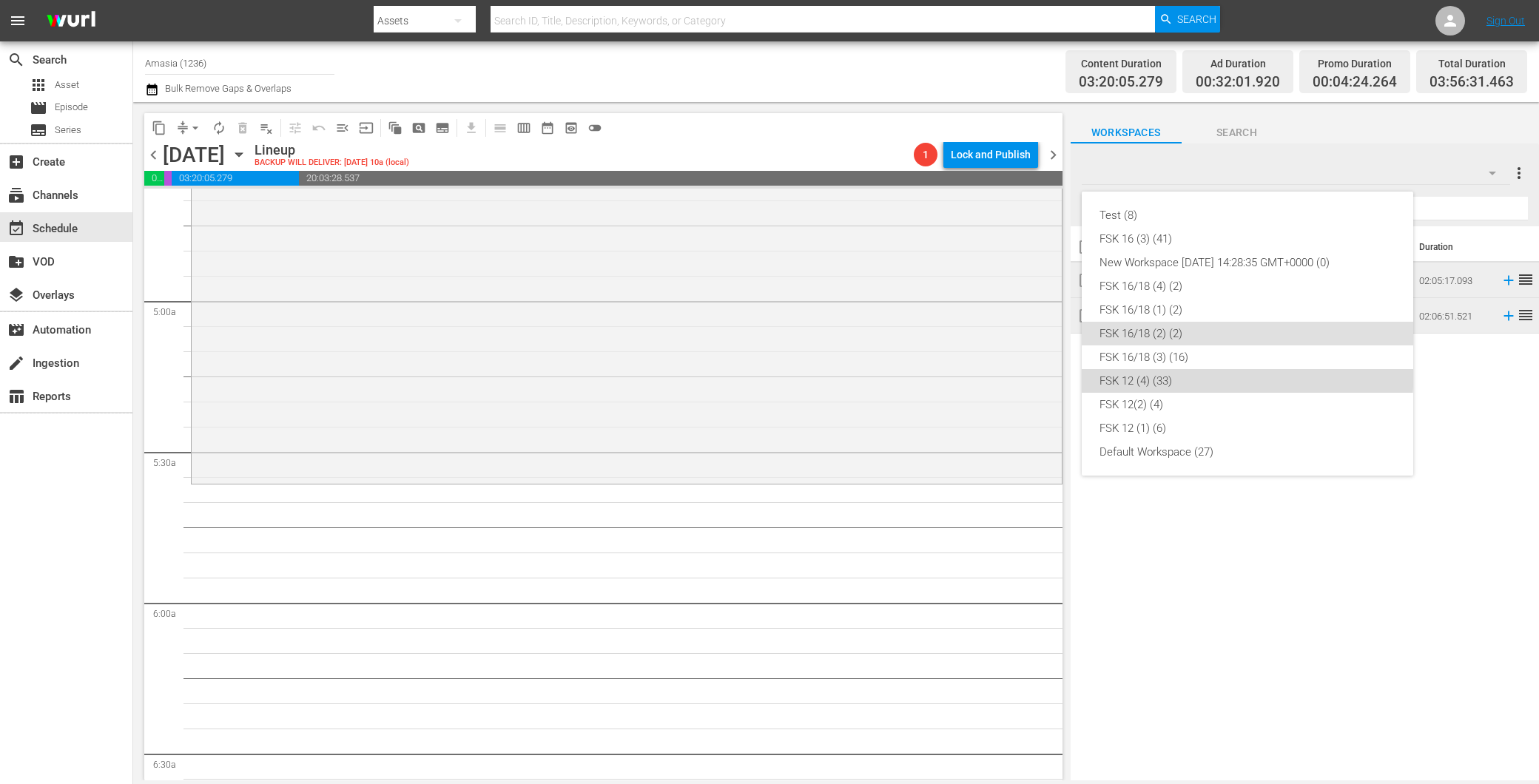
click at [1211, 369] on div "FSK 12 (4) (33)" at bounding box center [1248, 381] width 296 height 23
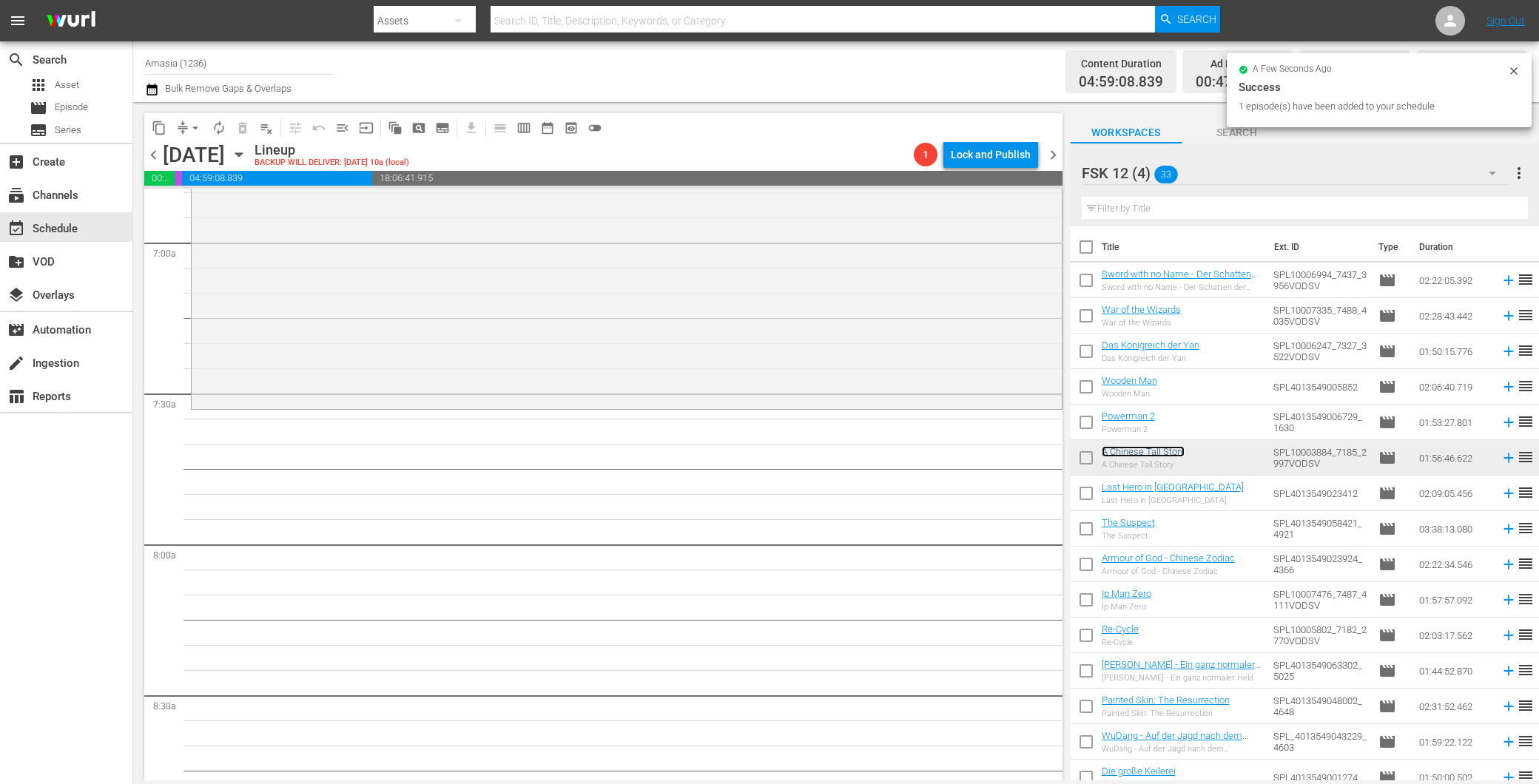
scroll to position [2054, 0]
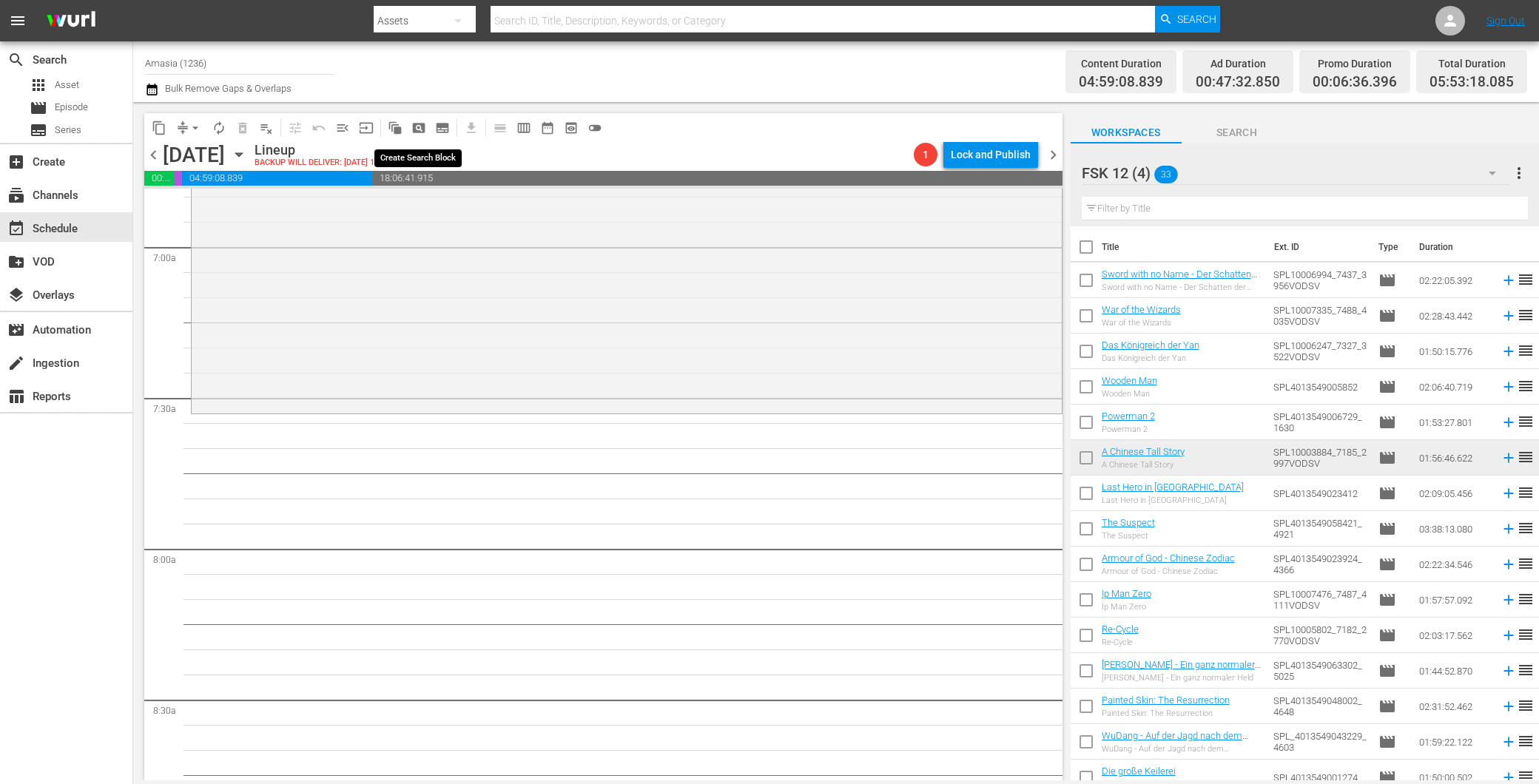
click at [412, 126] on span "pageview_outlined" at bounding box center [419, 128] width 15 height 15
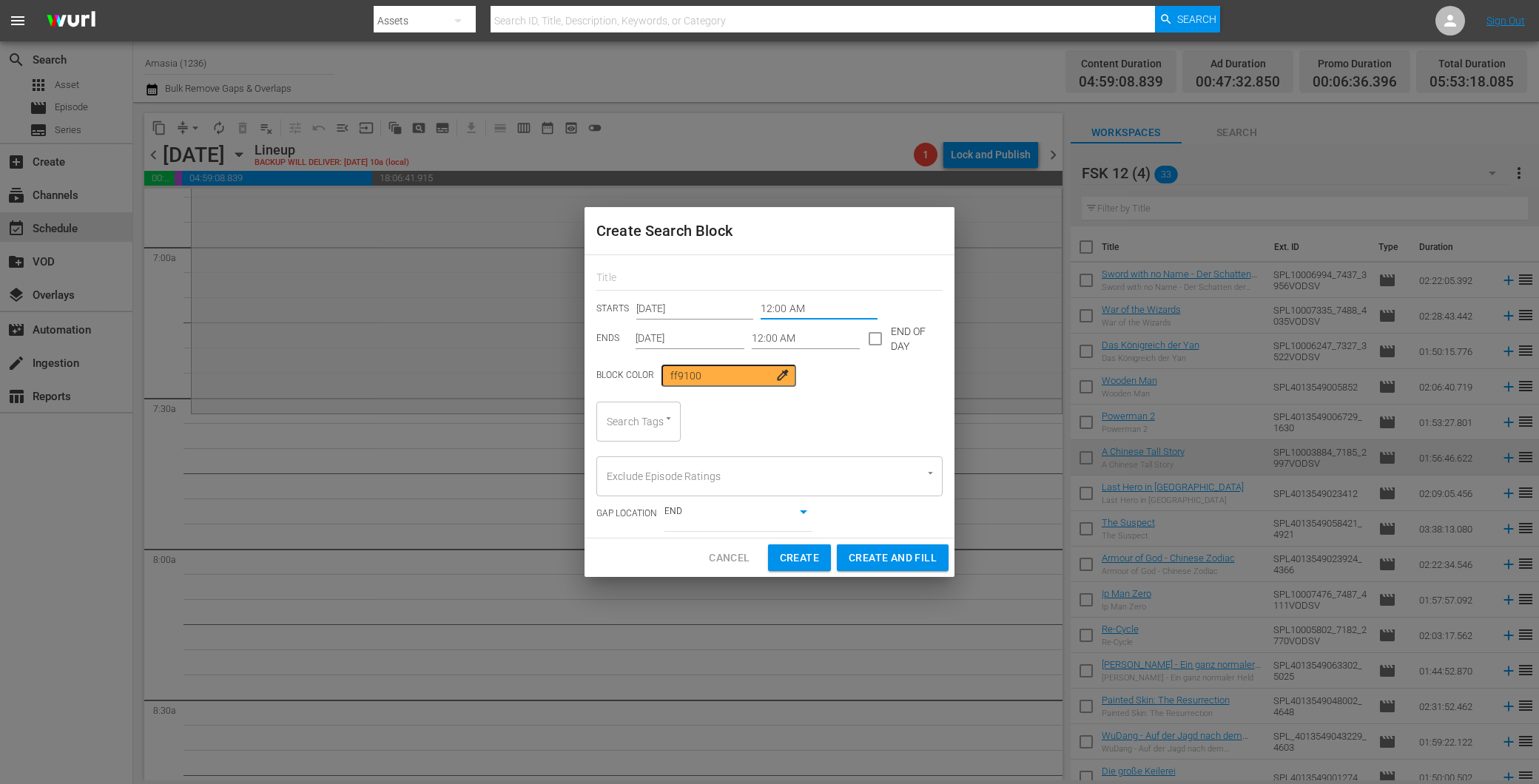
click at [795, 300] on input "12:00 AM" at bounding box center [819, 309] width 117 height 23
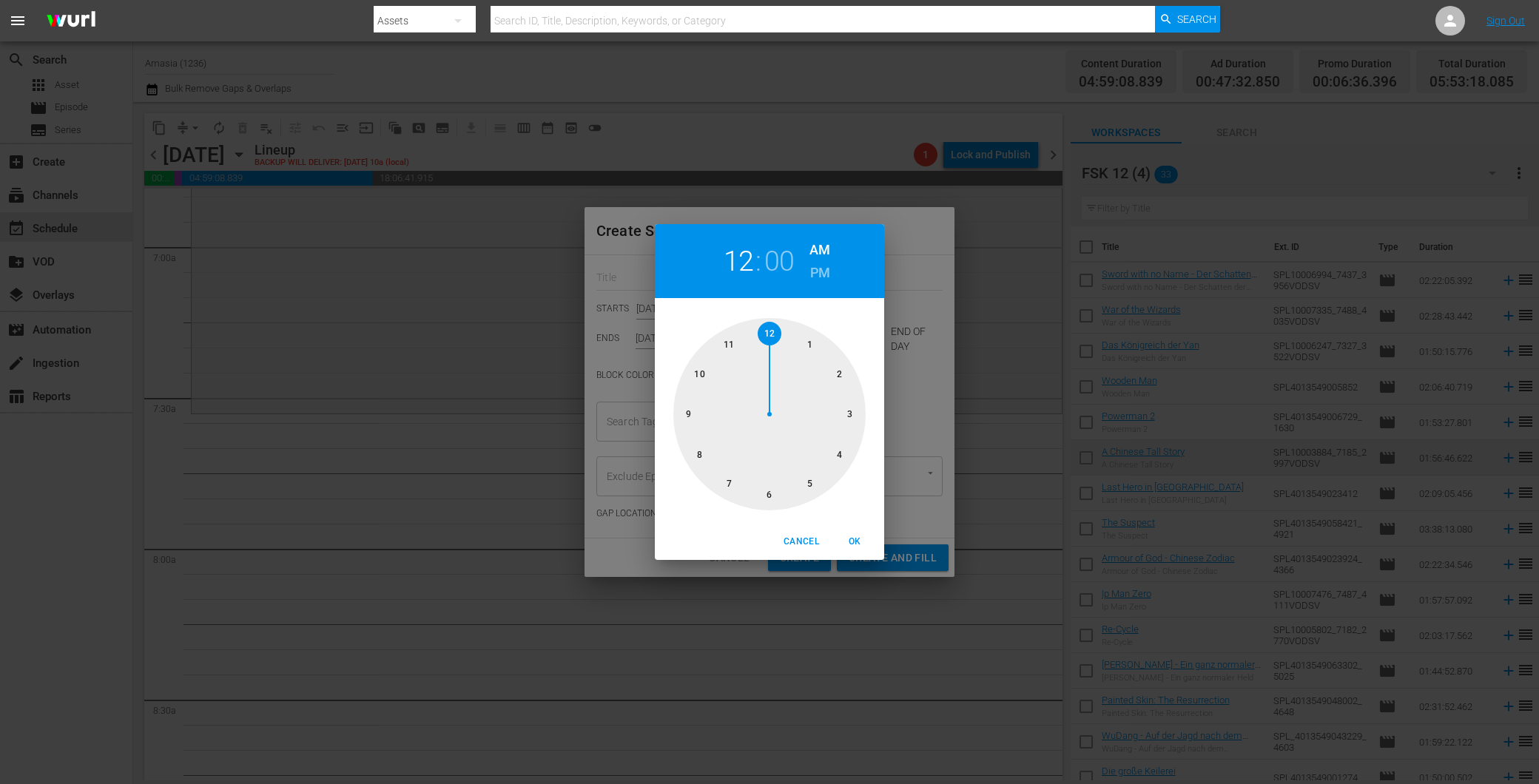
click at [721, 482] on div at bounding box center [770, 414] width 192 height 192
click at [853, 541] on span "OK" at bounding box center [854, 541] width 35 height 16
type input "07:00 AM"
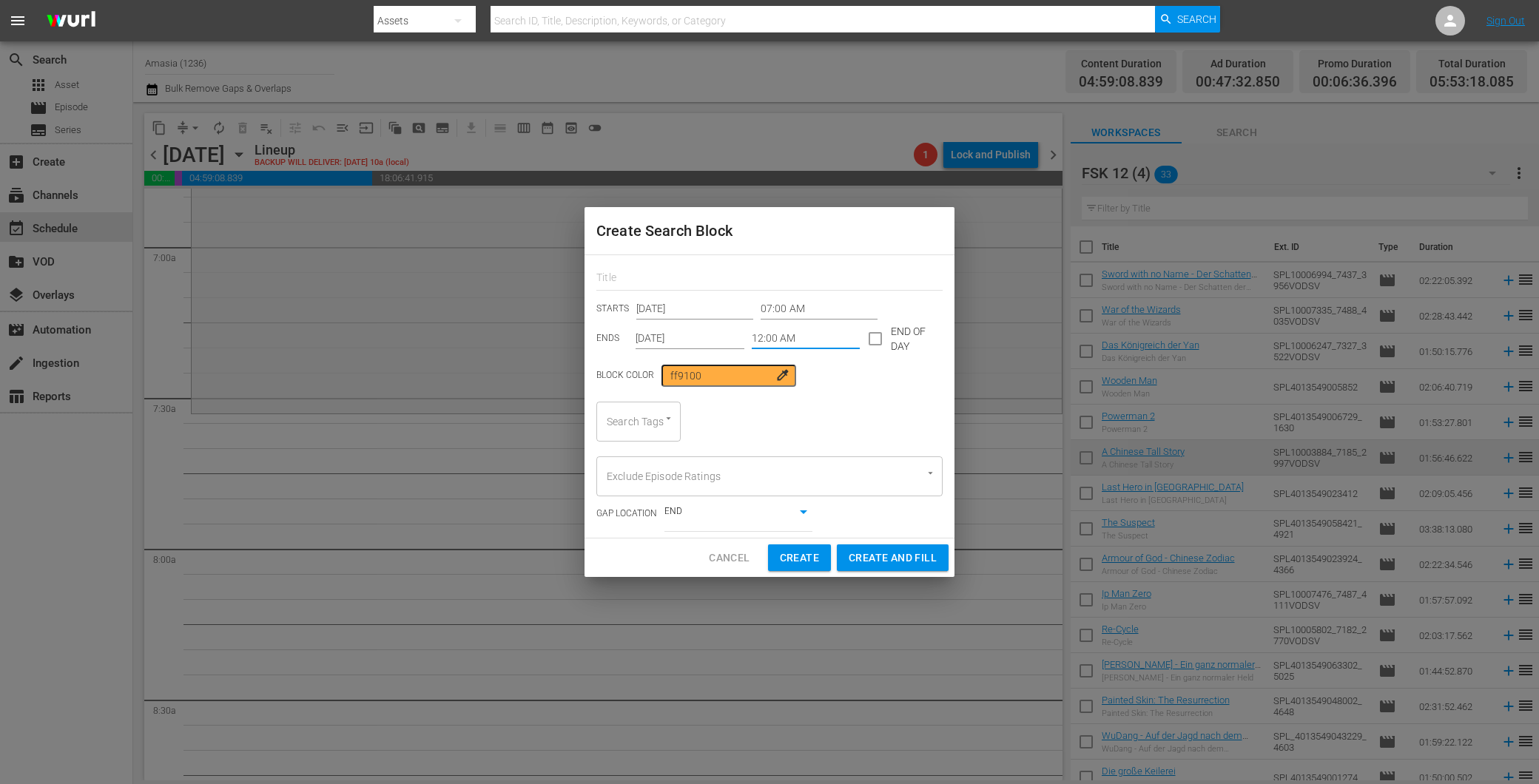
click at [756, 339] on input "12:00 AM" at bounding box center [806, 339] width 109 height 23
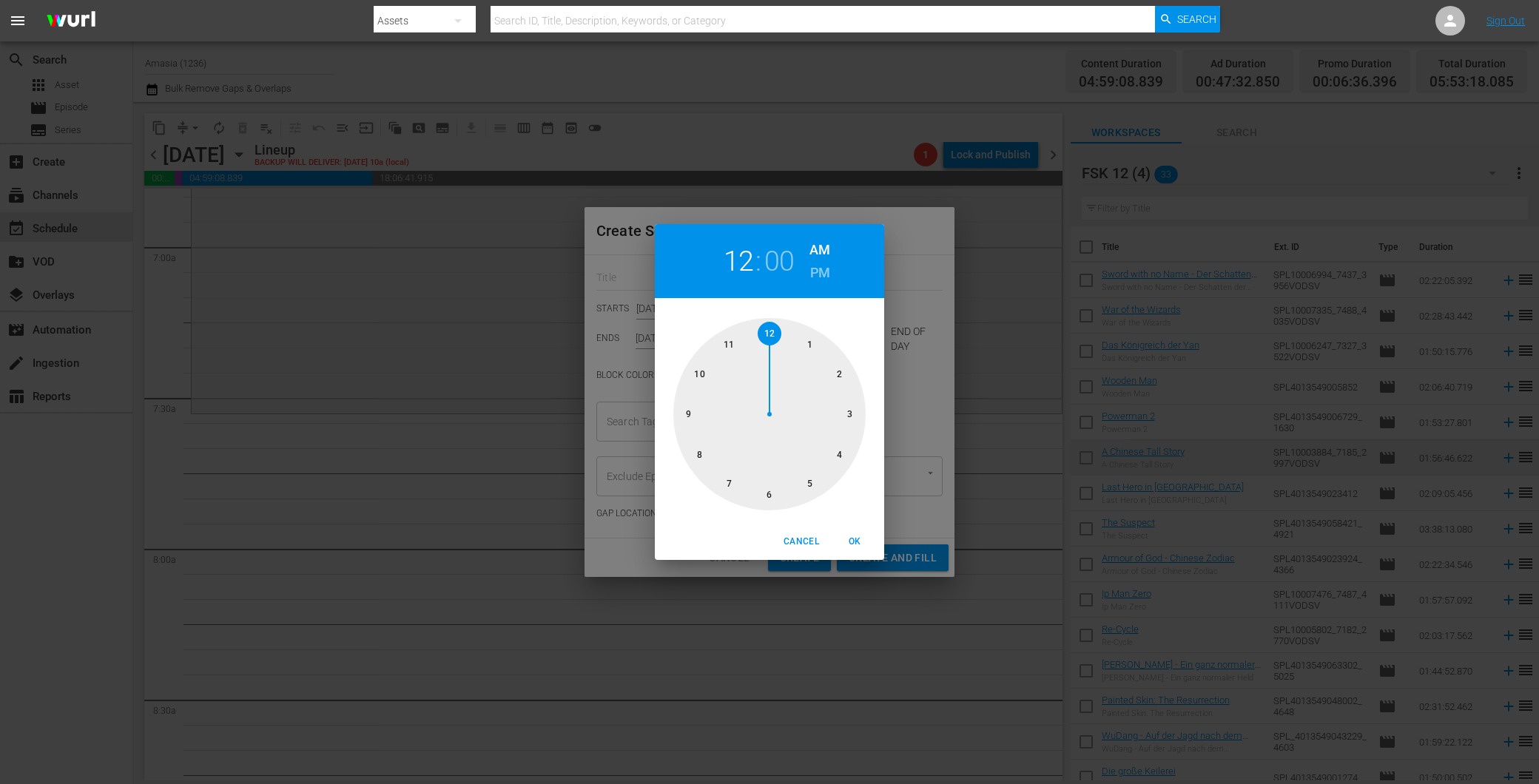
click at [698, 380] on div at bounding box center [770, 414] width 192 height 192
click at [853, 415] on div at bounding box center [770, 414] width 192 height 192
click at [823, 264] on h6 "PM" at bounding box center [820, 273] width 20 height 23
click at [859, 547] on span "OK" at bounding box center [854, 541] width 35 height 16
type input "10:15 PM"
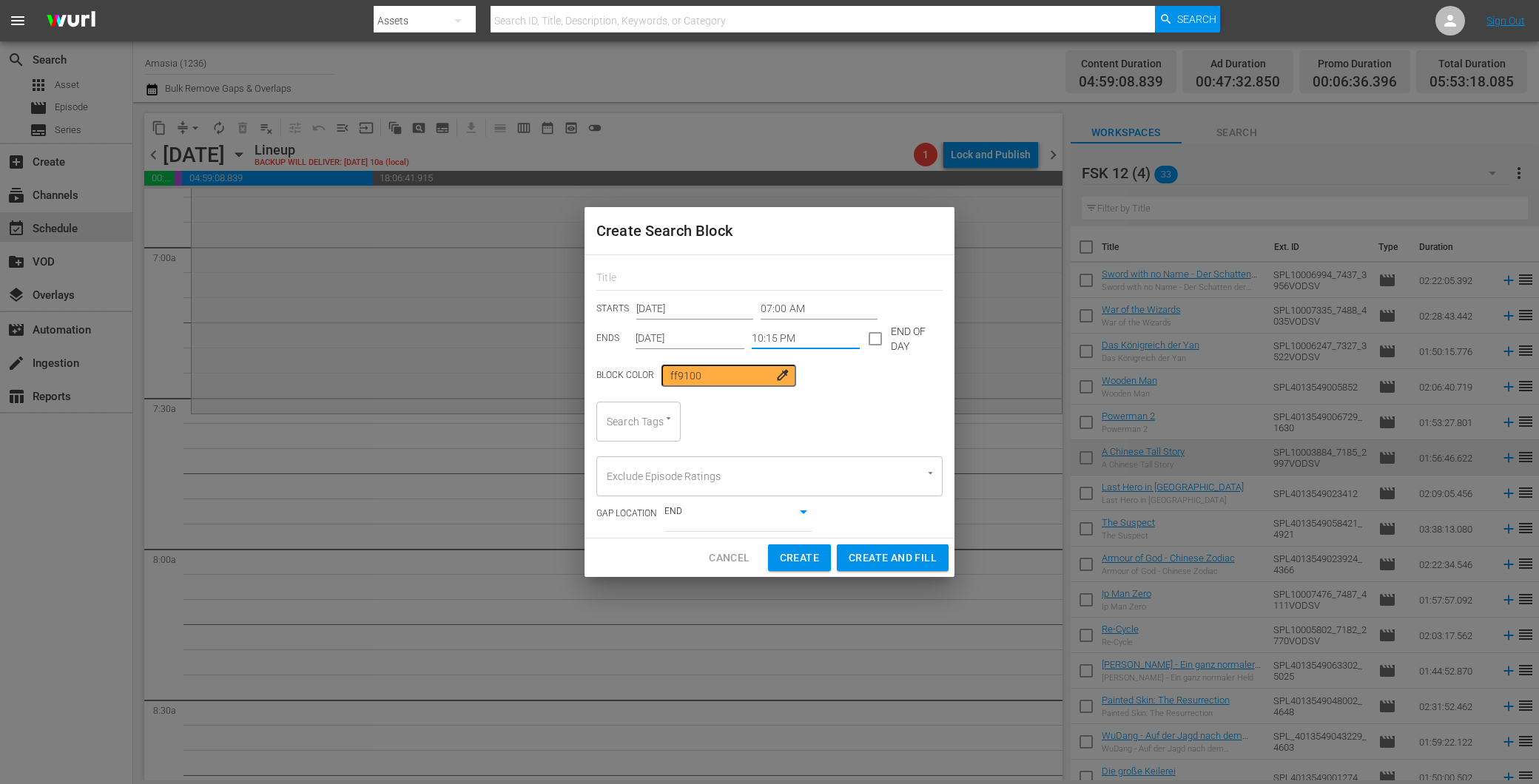
click at [642, 423] on div "Search Tags" at bounding box center [639, 422] width 85 height 40
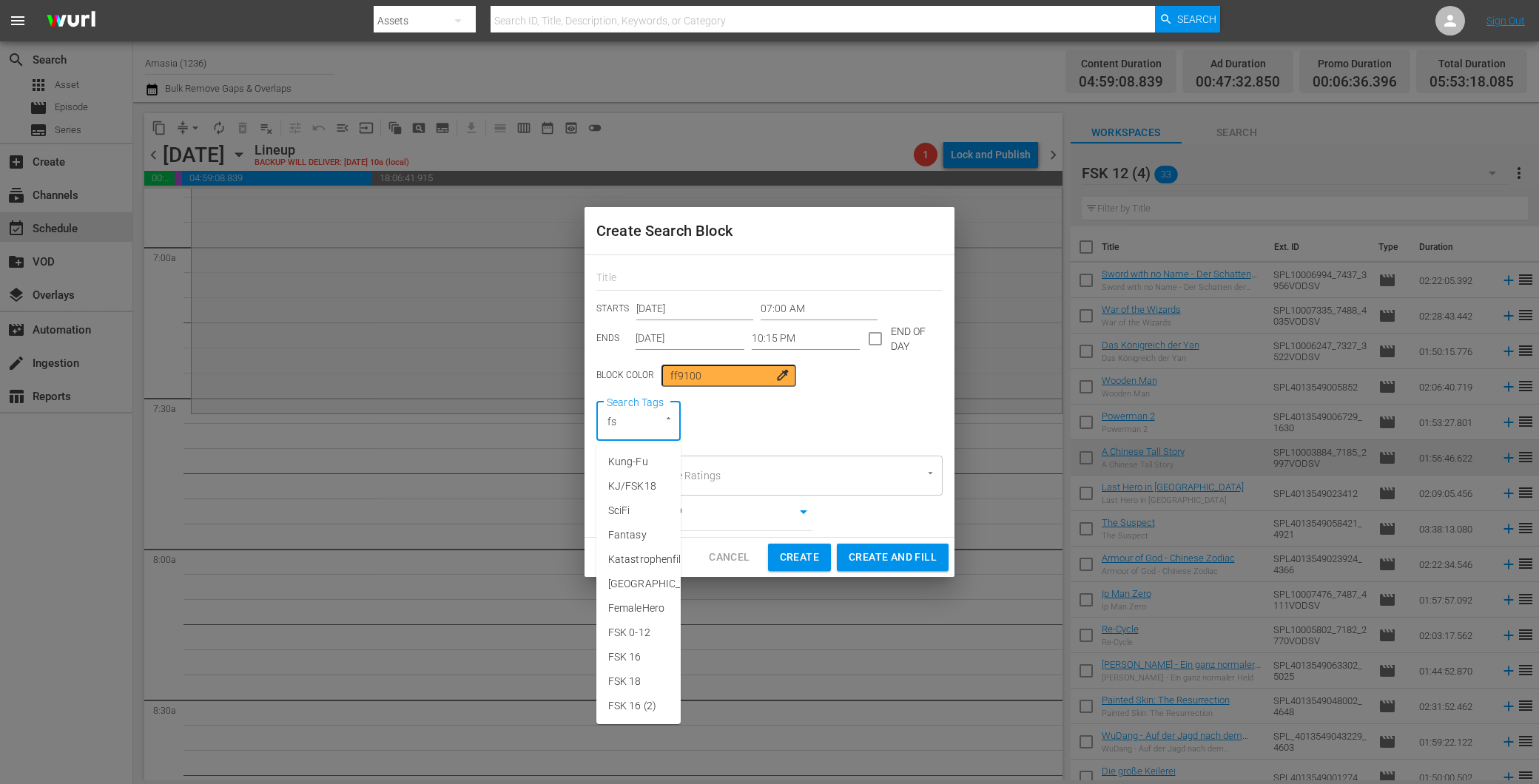
type input "fsk"
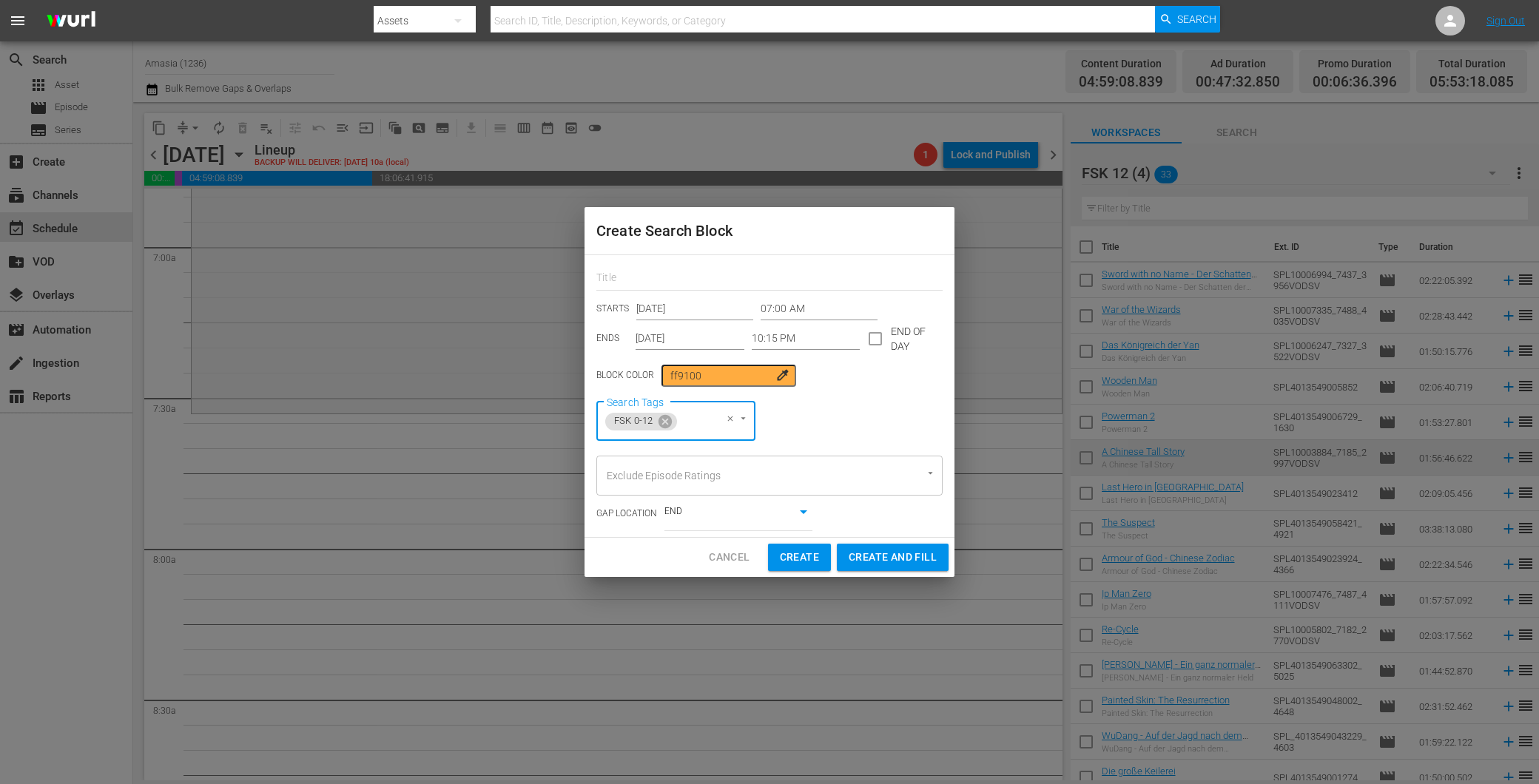
click at [903, 560] on span "Create and Fill" at bounding box center [892, 557] width 88 height 18
type input "12:00 AM"
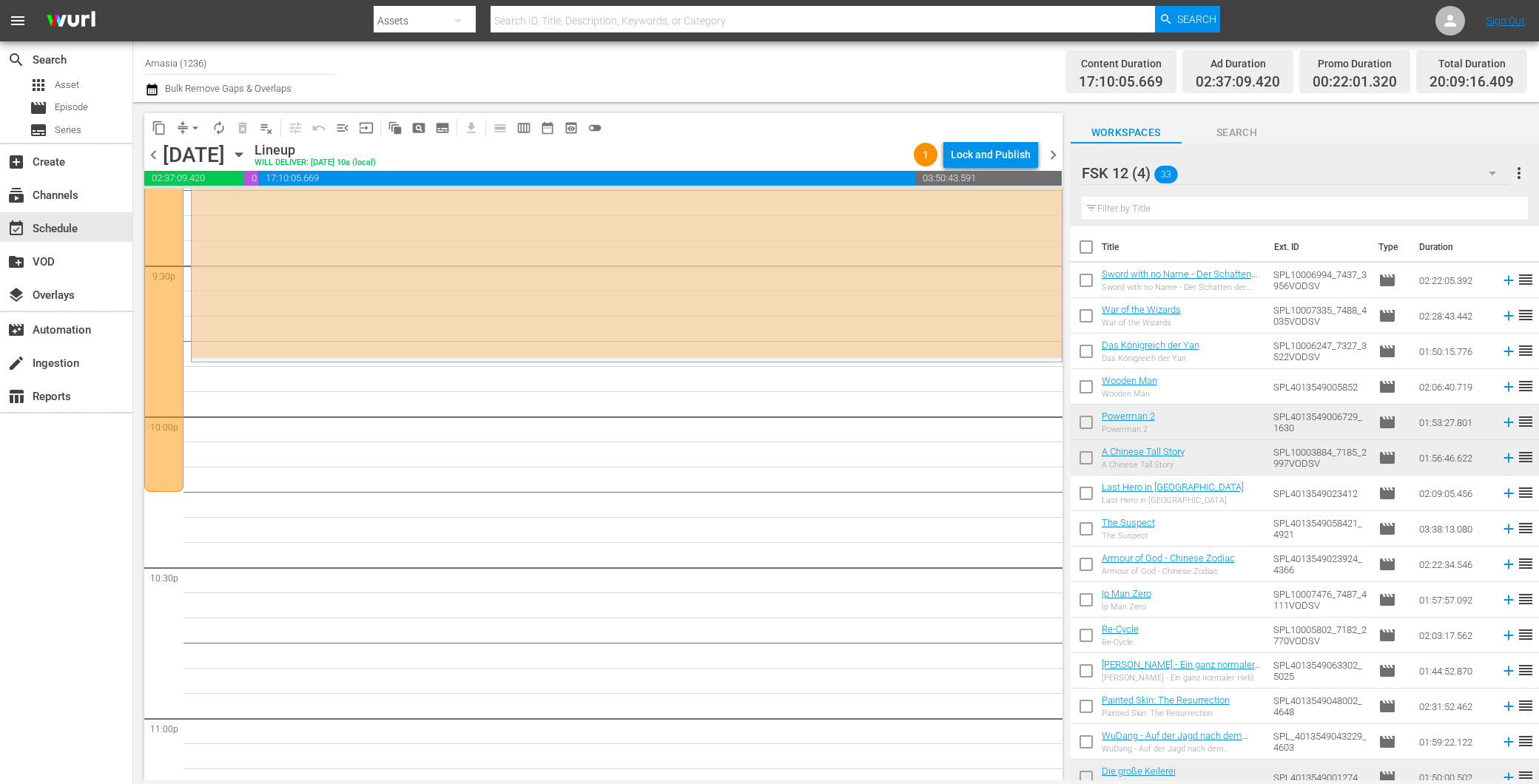
scroll to position [6405, 0]
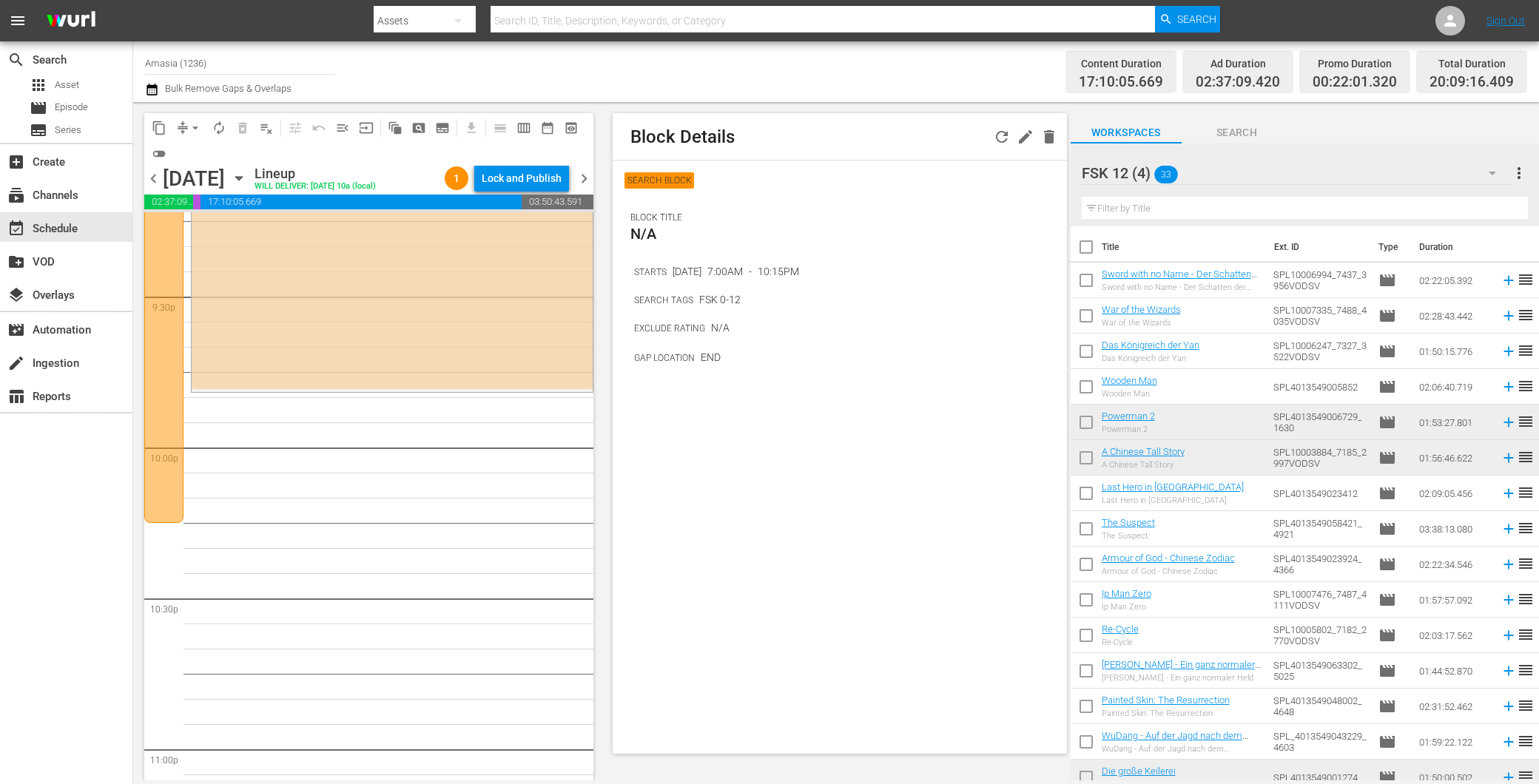
click at [987, 137] on div "Block Details" at bounding box center [839, 136] width 454 height 48
click at [998, 136] on icon "button" at bounding box center [1002, 136] width 18 height 18
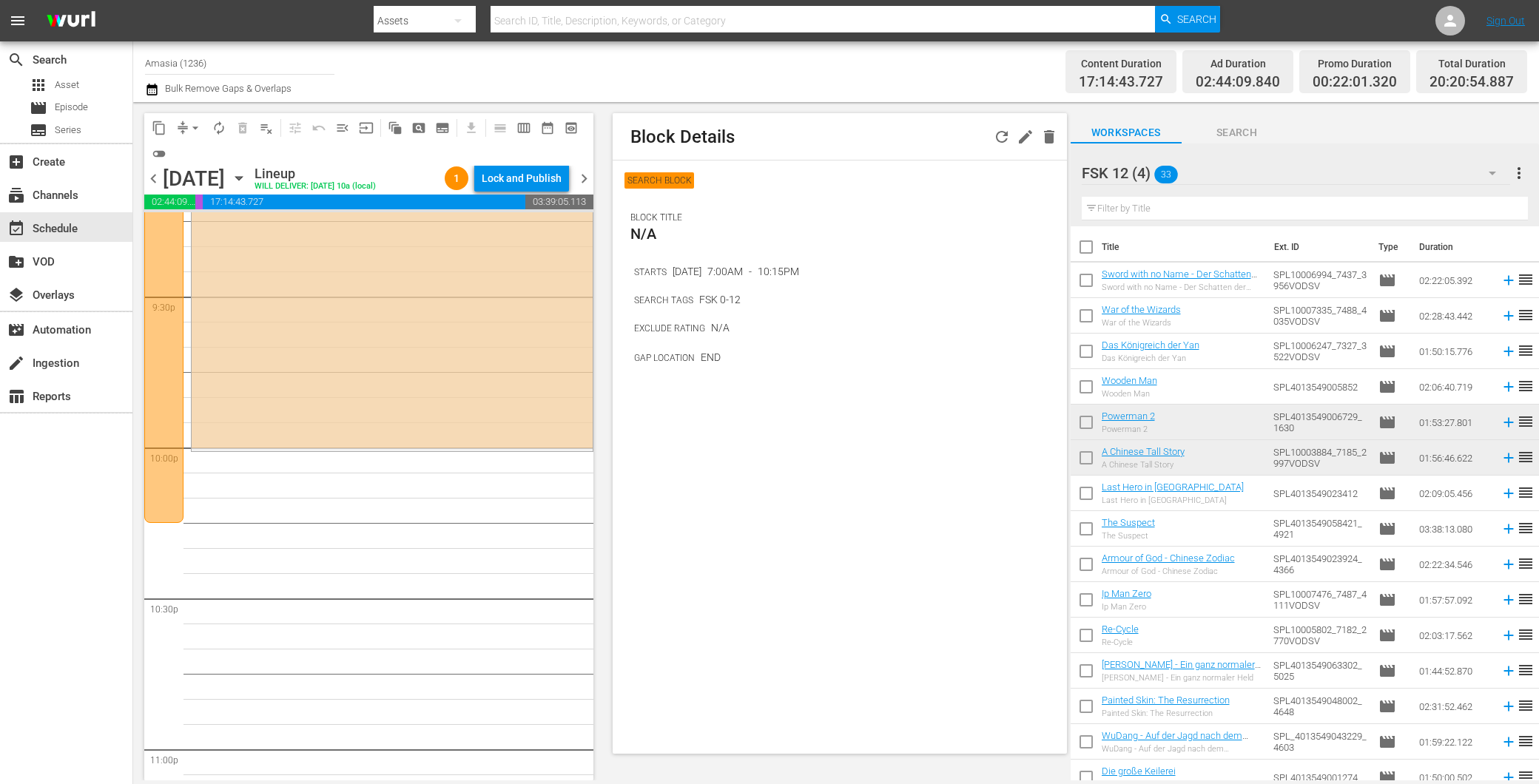
click at [1229, 174] on div "FSK 12 (4) 33" at bounding box center [1296, 173] width 428 height 42
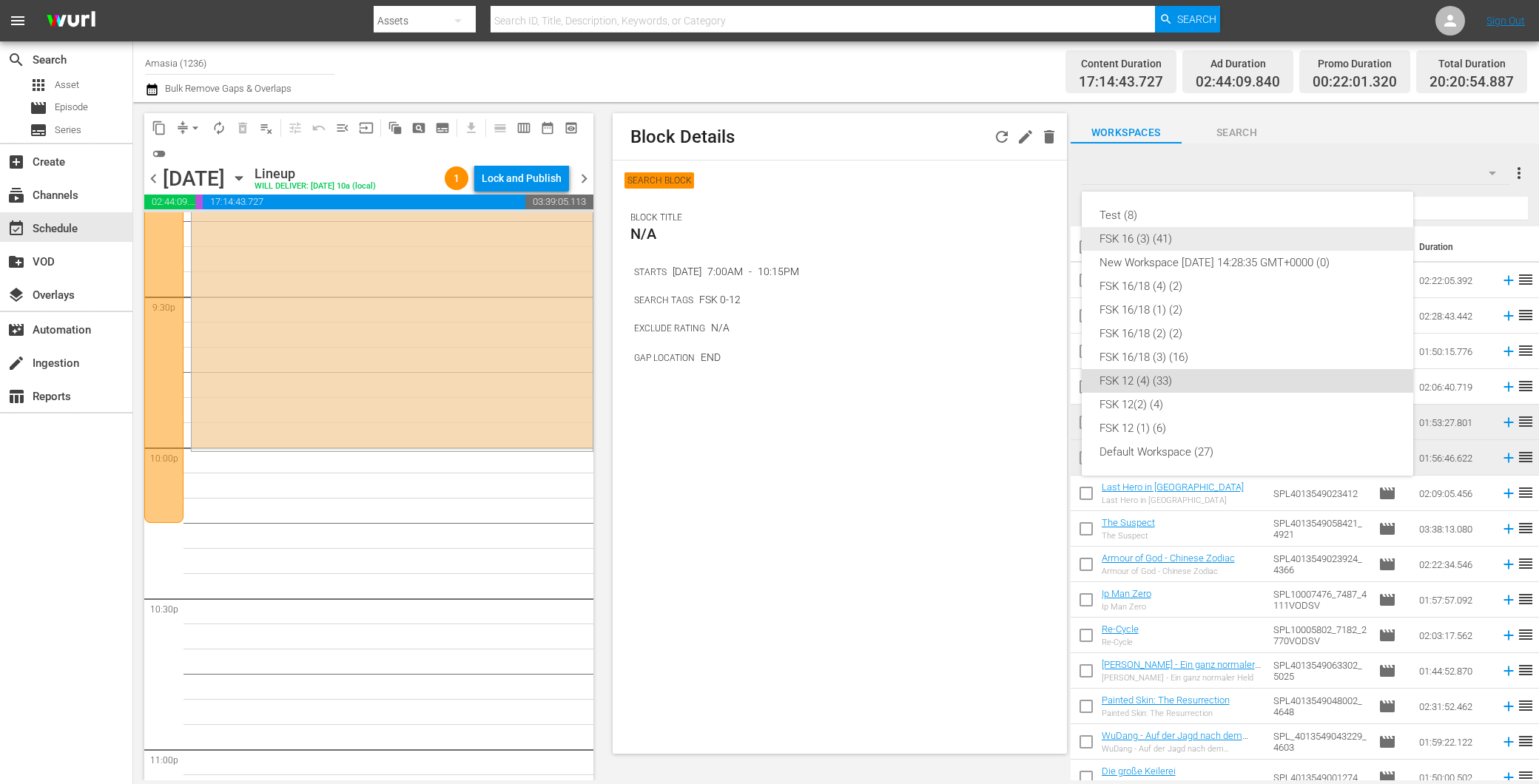
click at [1172, 227] on div "FSK 16 (3) (41)" at bounding box center [1248, 238] width 296 height 23
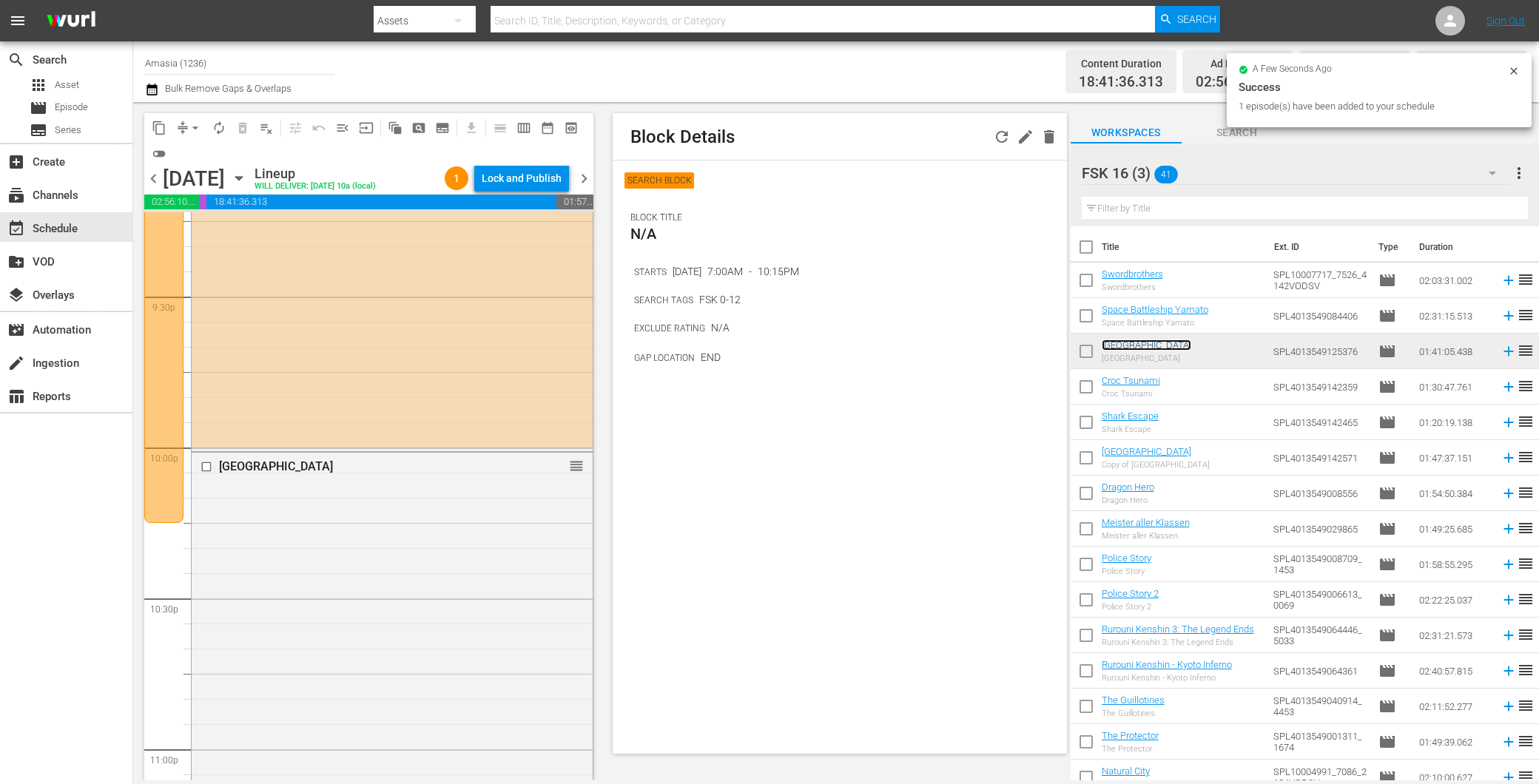
scroll to position [6675, 0]
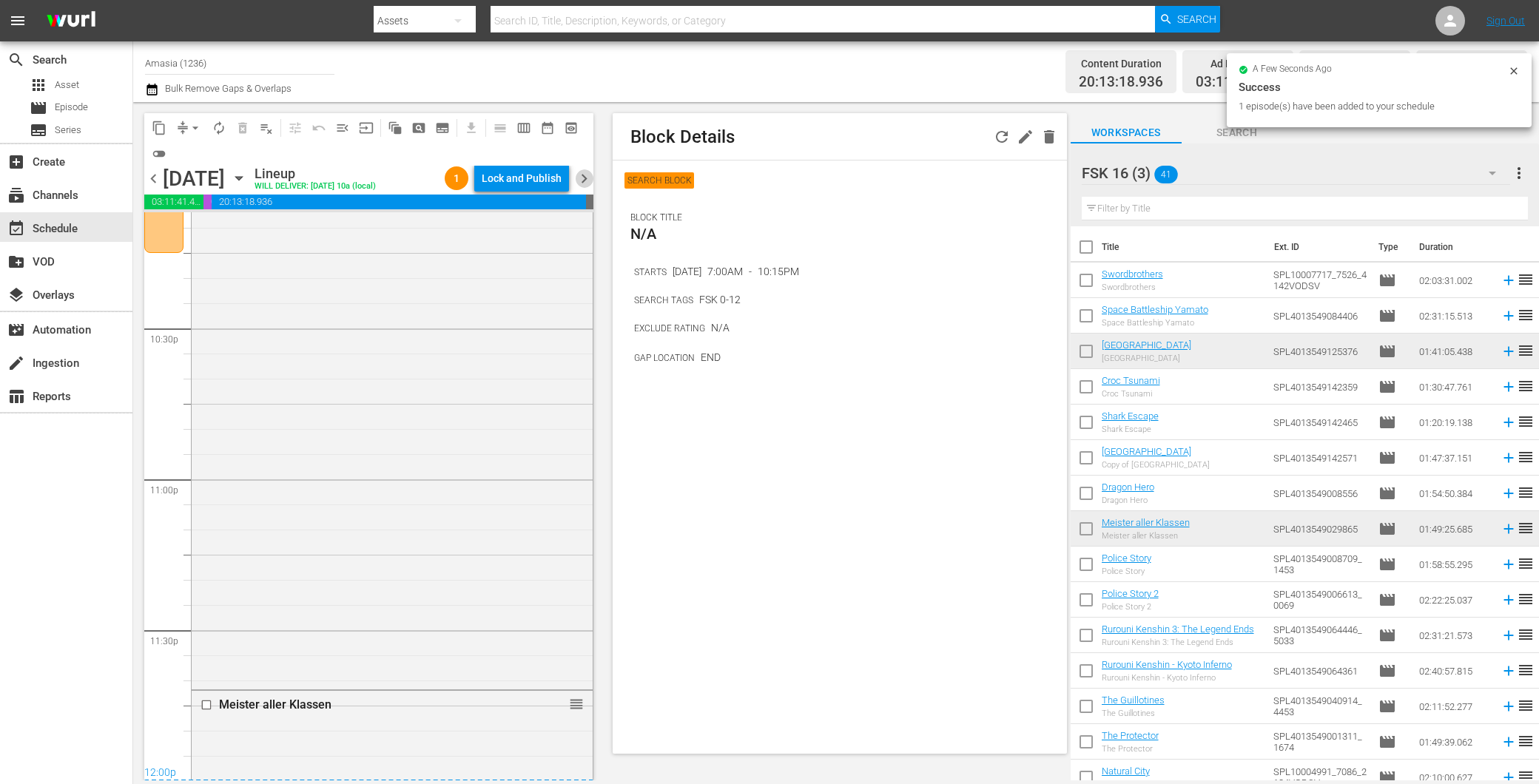
click at [582, 173] on span "chevron_right" at bounding box center [584, 178] width 18 height 18
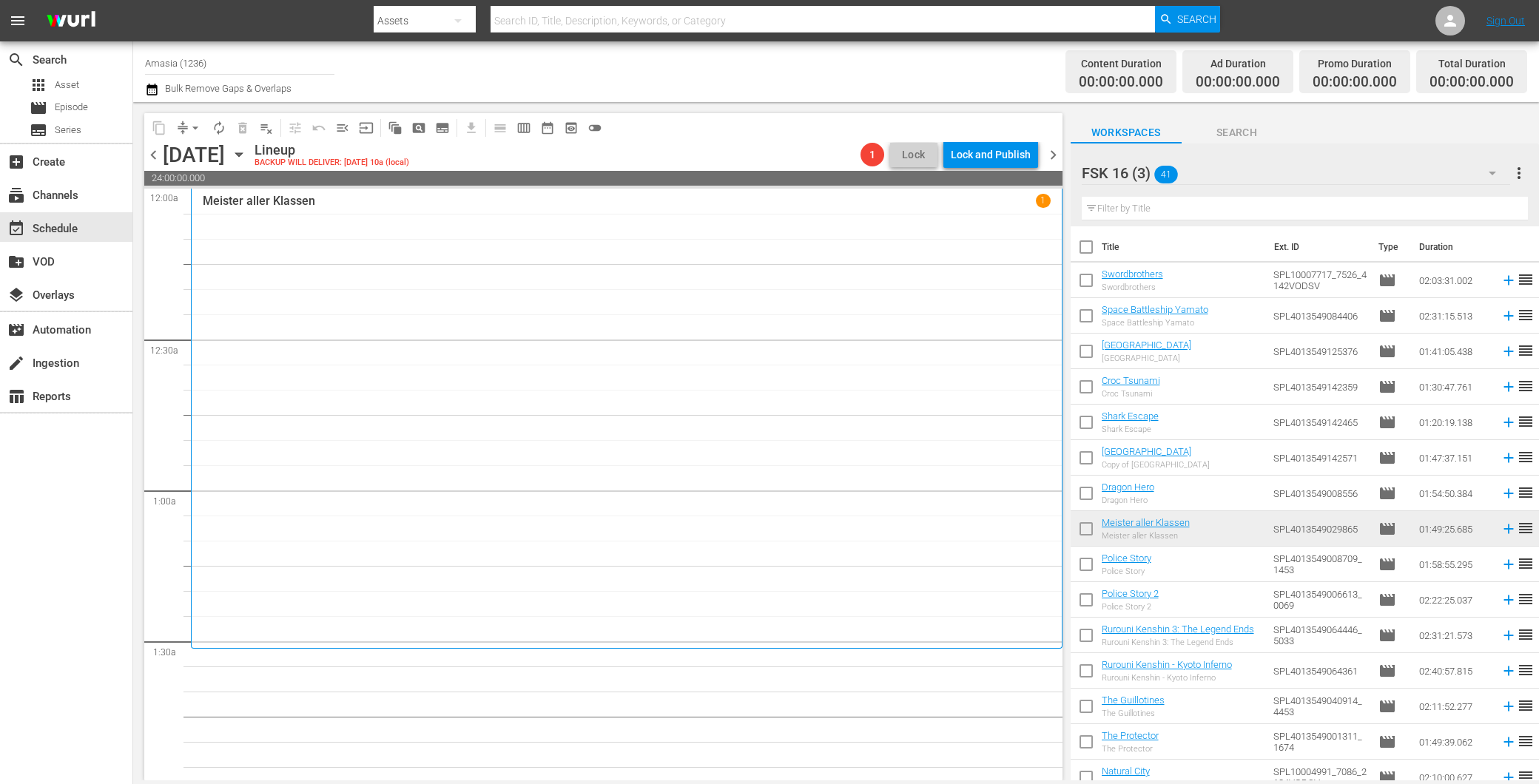
click at [1240, 164] on div "FSK 16 (3) 41" at bounding box center [1296, 173] width 428 height 42
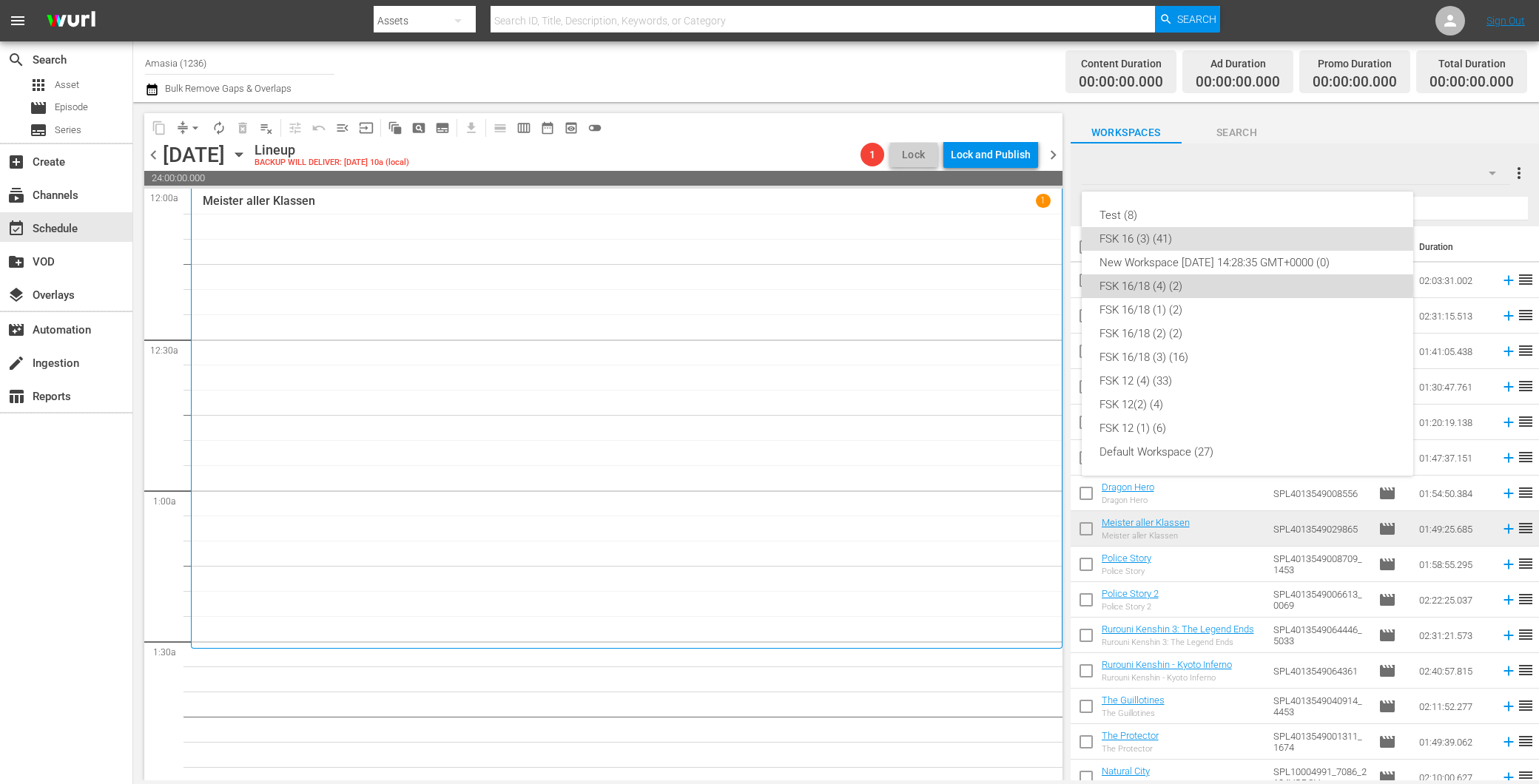
click at [1217, 285] on div "FSK 16/18 (4) (2)" at bounding box center [1248, 286] width 296 height 23
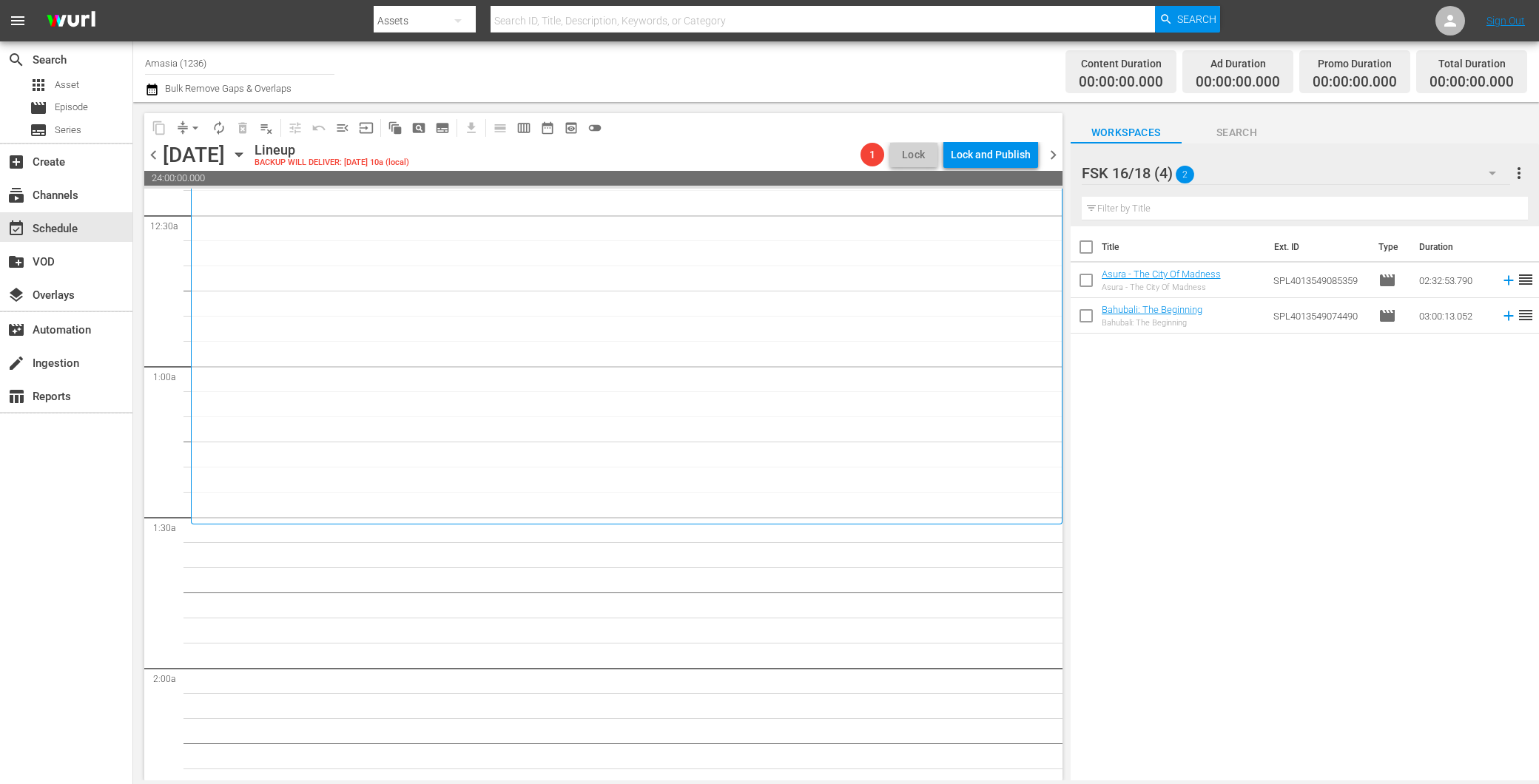
scroll to position [246, 0]
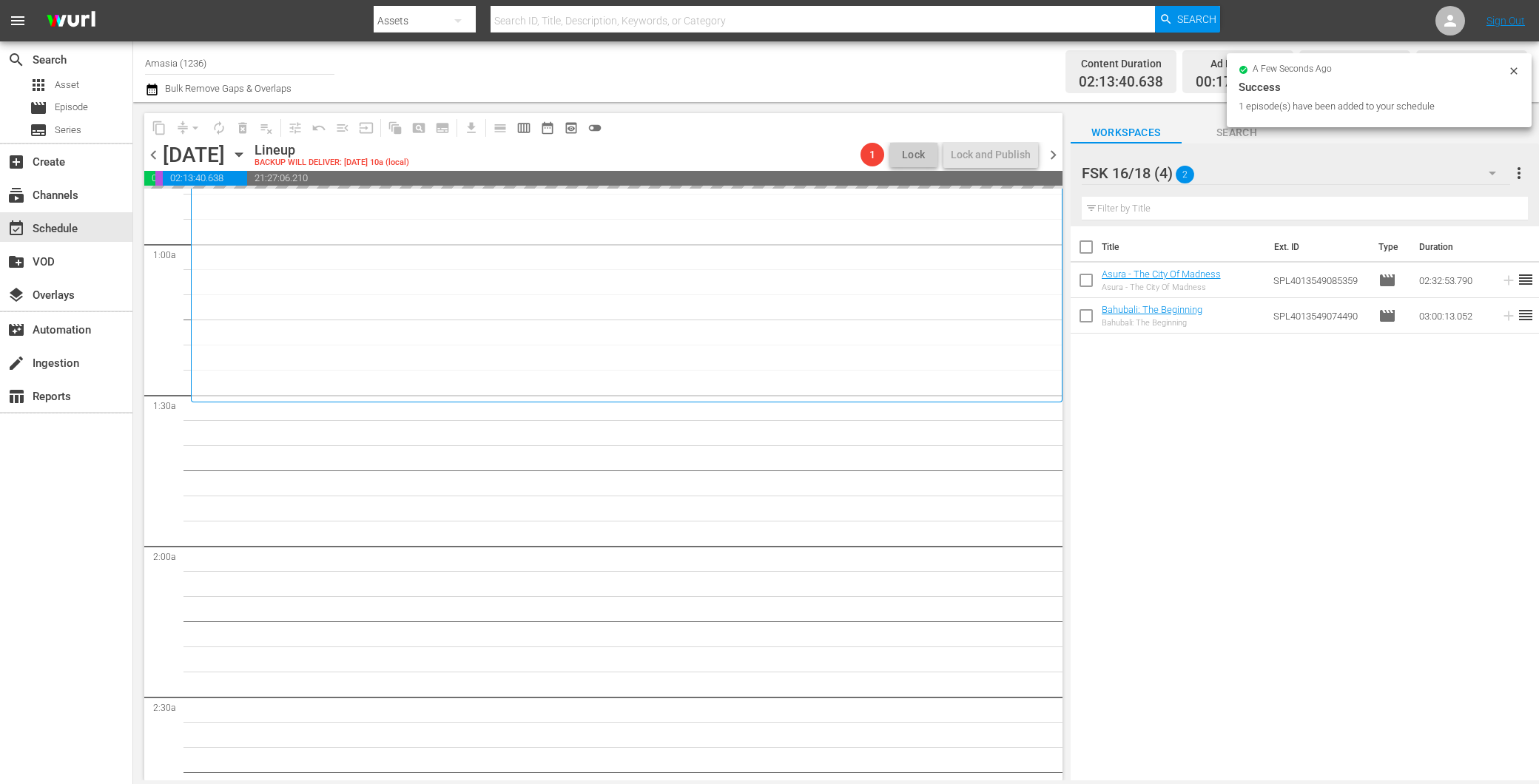
click at [1350, 179] on div "FSK 16/18 (4) 2" at bounding box center [1296, 173] width 428 height 42
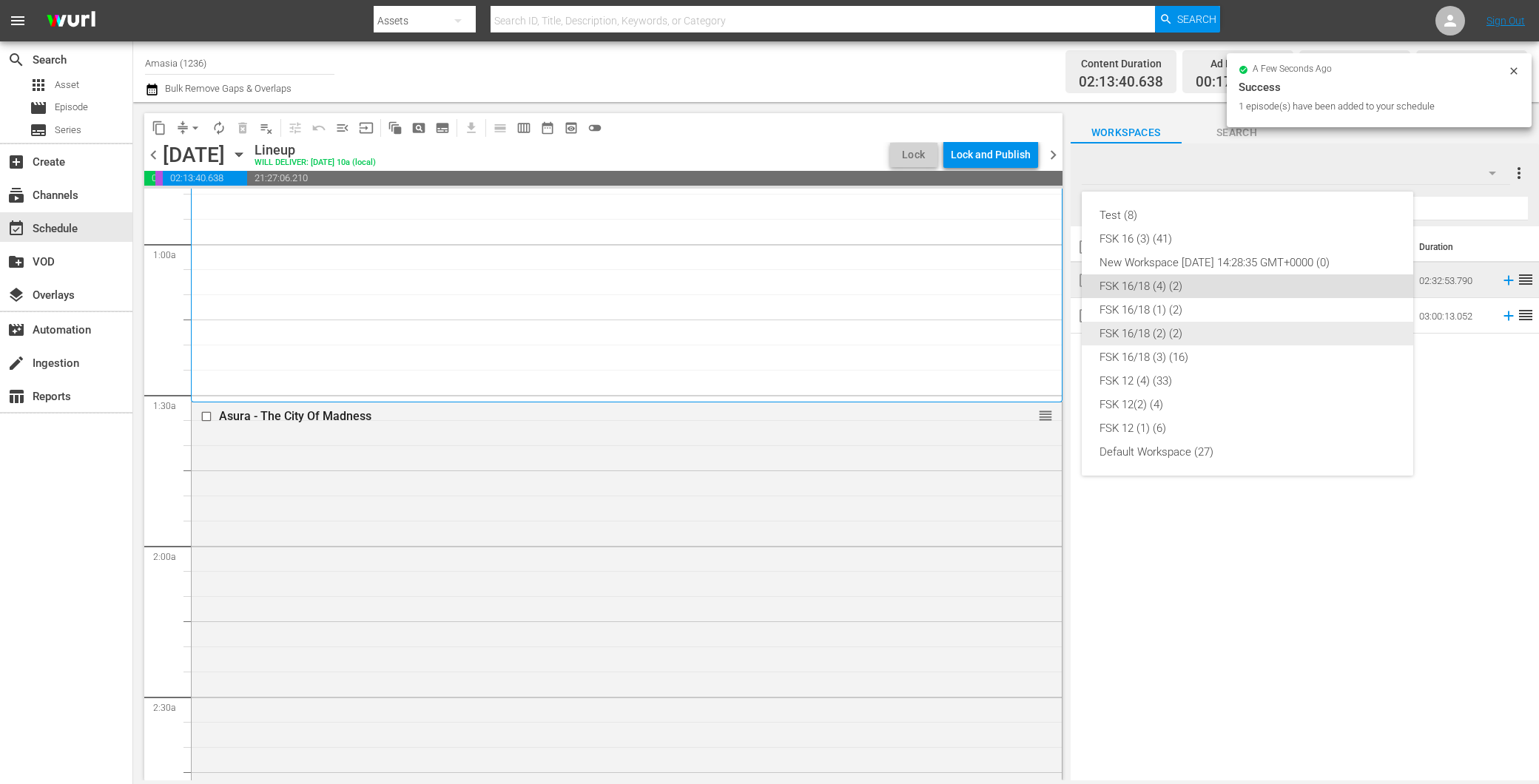
click at [1188, 330] on div "FSK 16/18 (2) (2)" at bounding box center [1248, 334] width 296 height 23
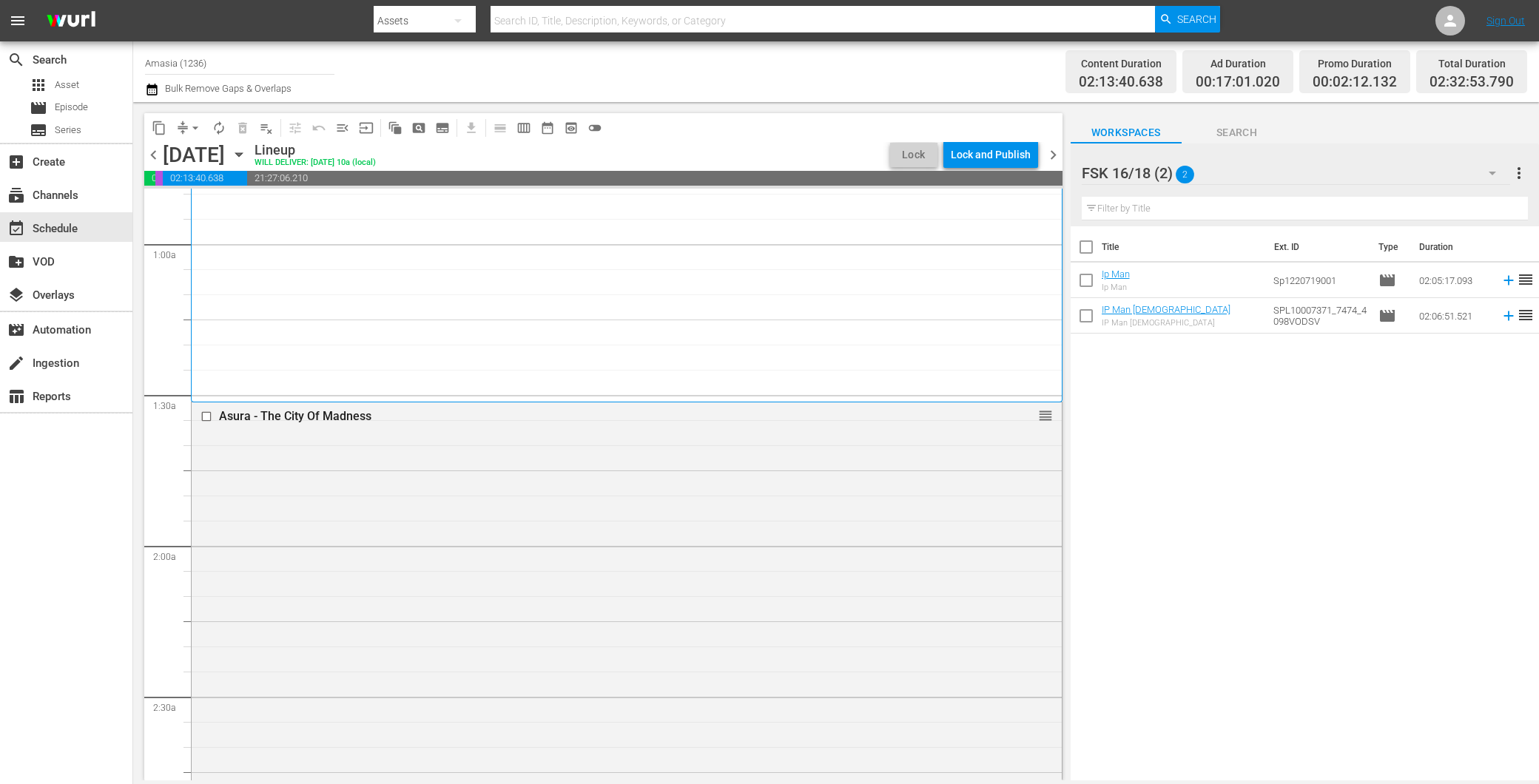
click at [1245, 157] on div "FSK 16/18 (2) 2" at bounding box center [1296, 173] width 428 height 42
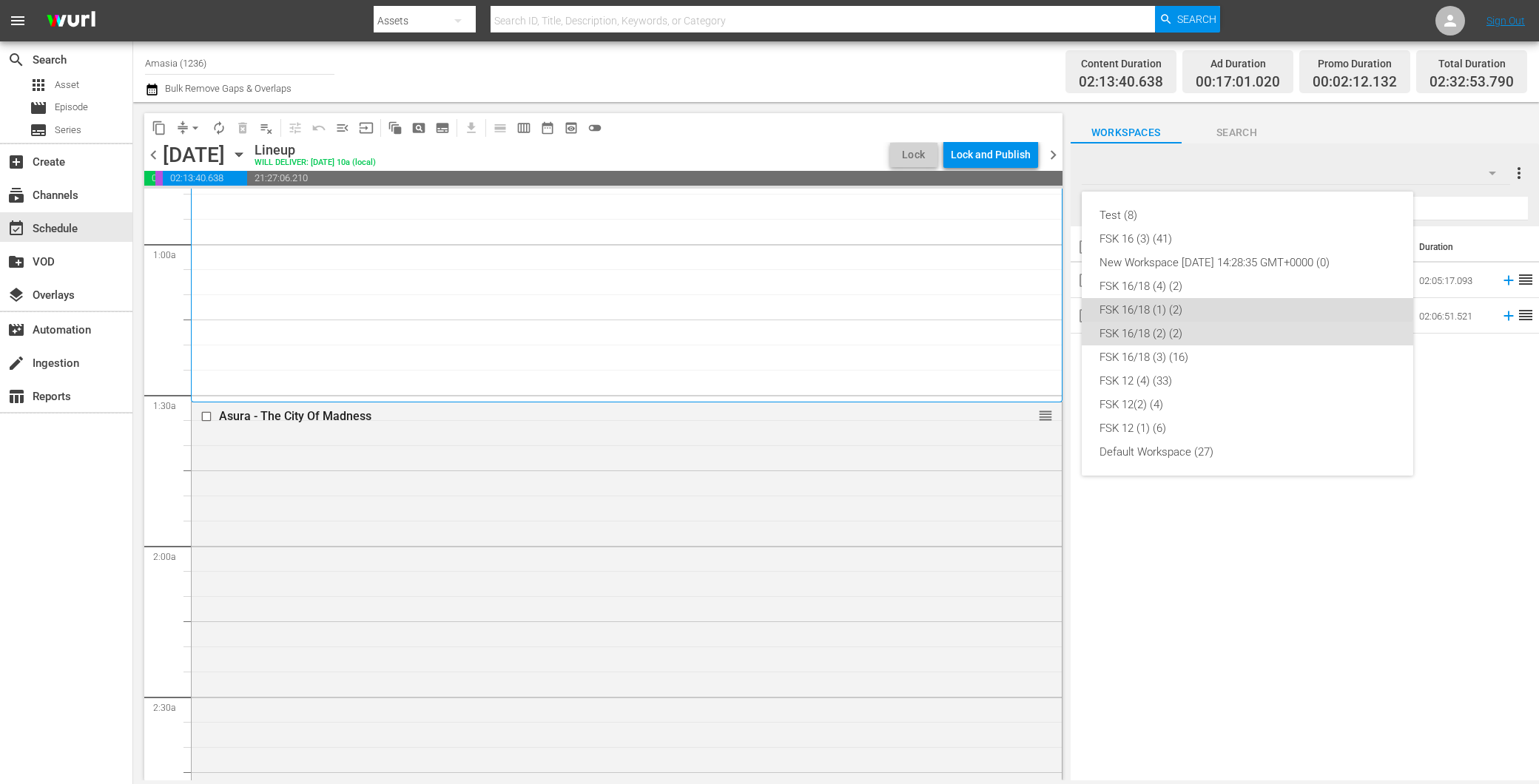
click at [1184, 300] on div "FSK 16/18 (1) (2)" at bounding box center [1248, 310] width 296 height 23
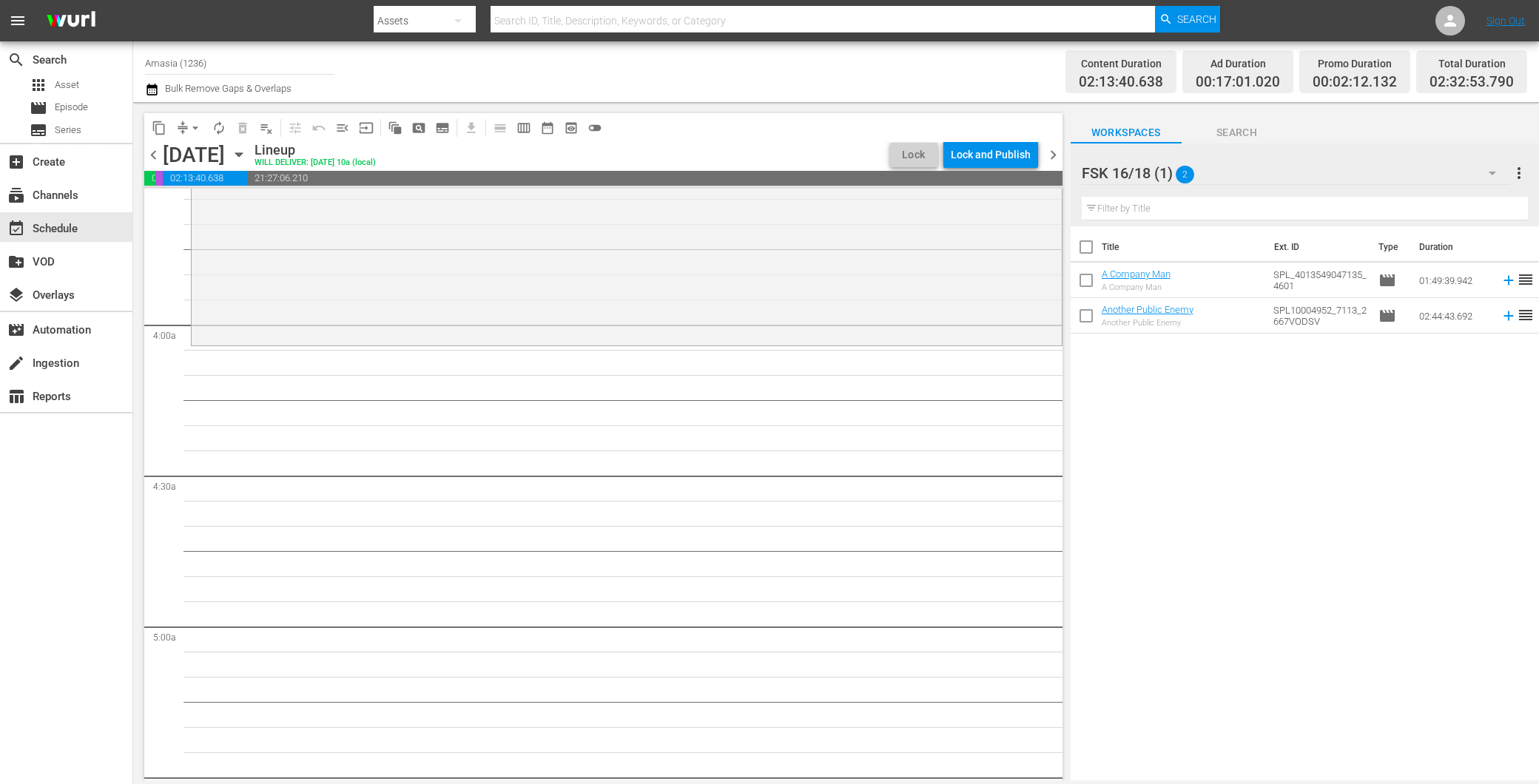
scroll to position [986, 0]
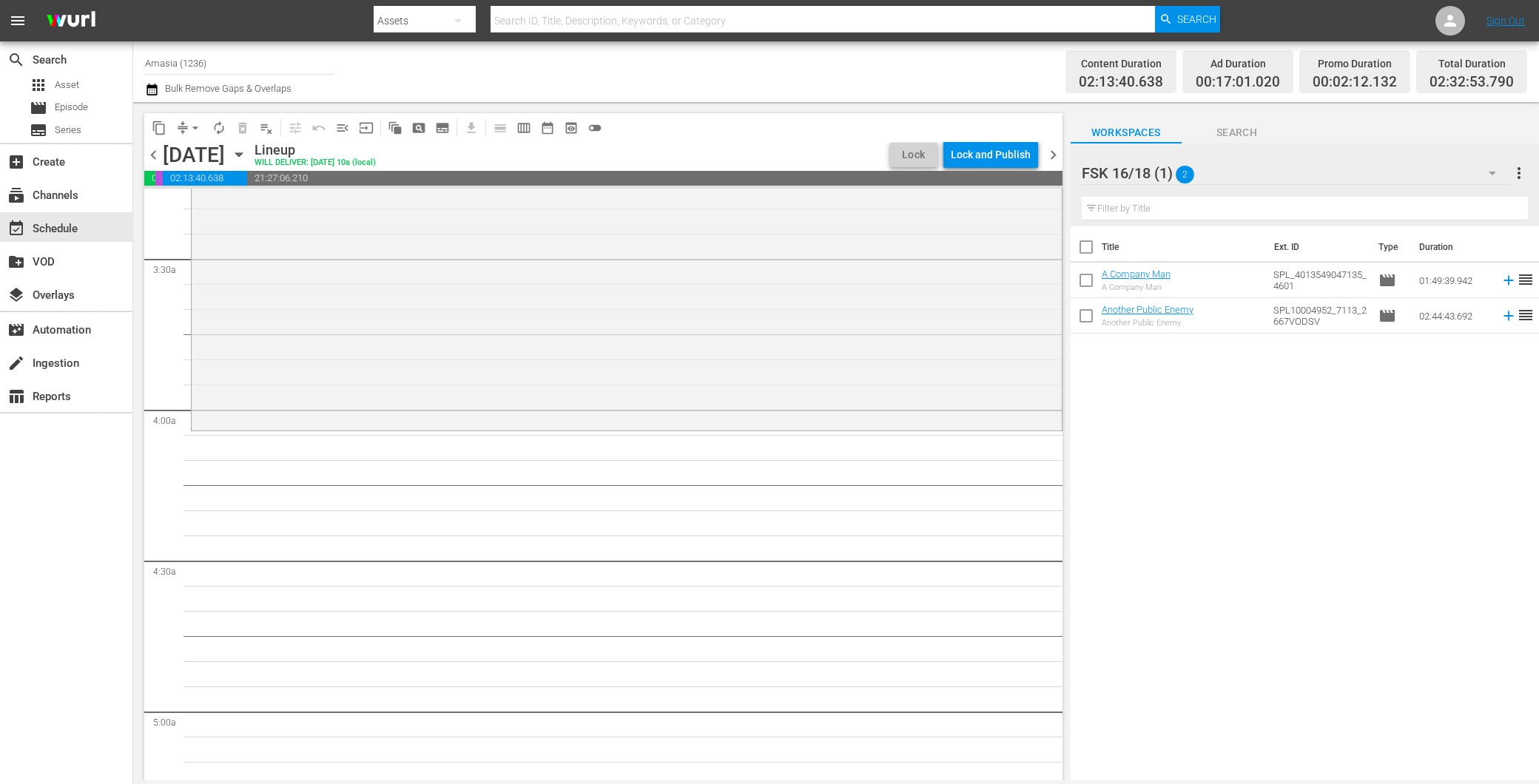
click at [1268, 170] on div "FSK 16/18 (1) 2" at bounding box center [1296, 173] width 428 height 42
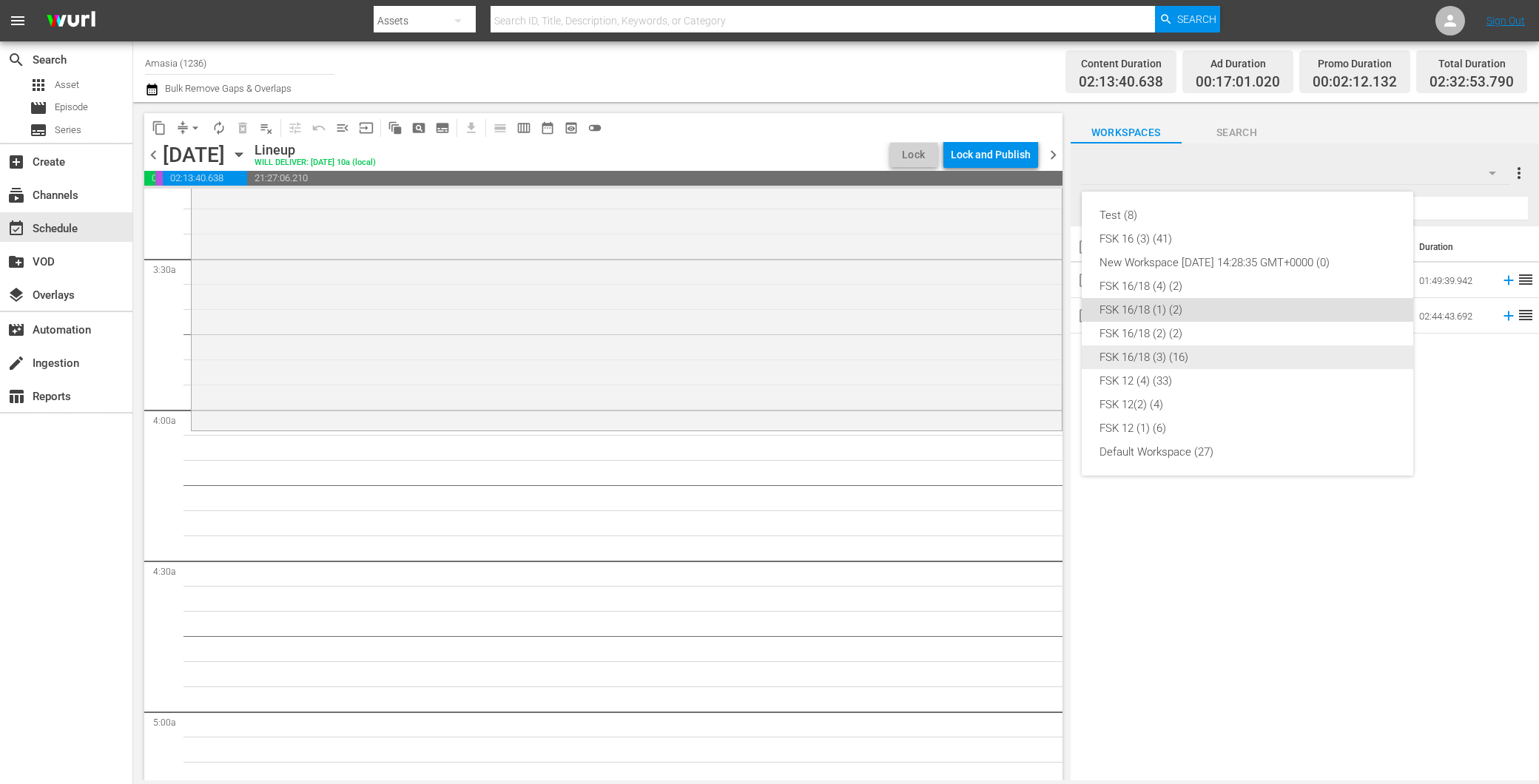
click at [1182, 356] on div "FSK 16/18 (3) (16)" at bounding box center [1248, 357] width 296 height 23
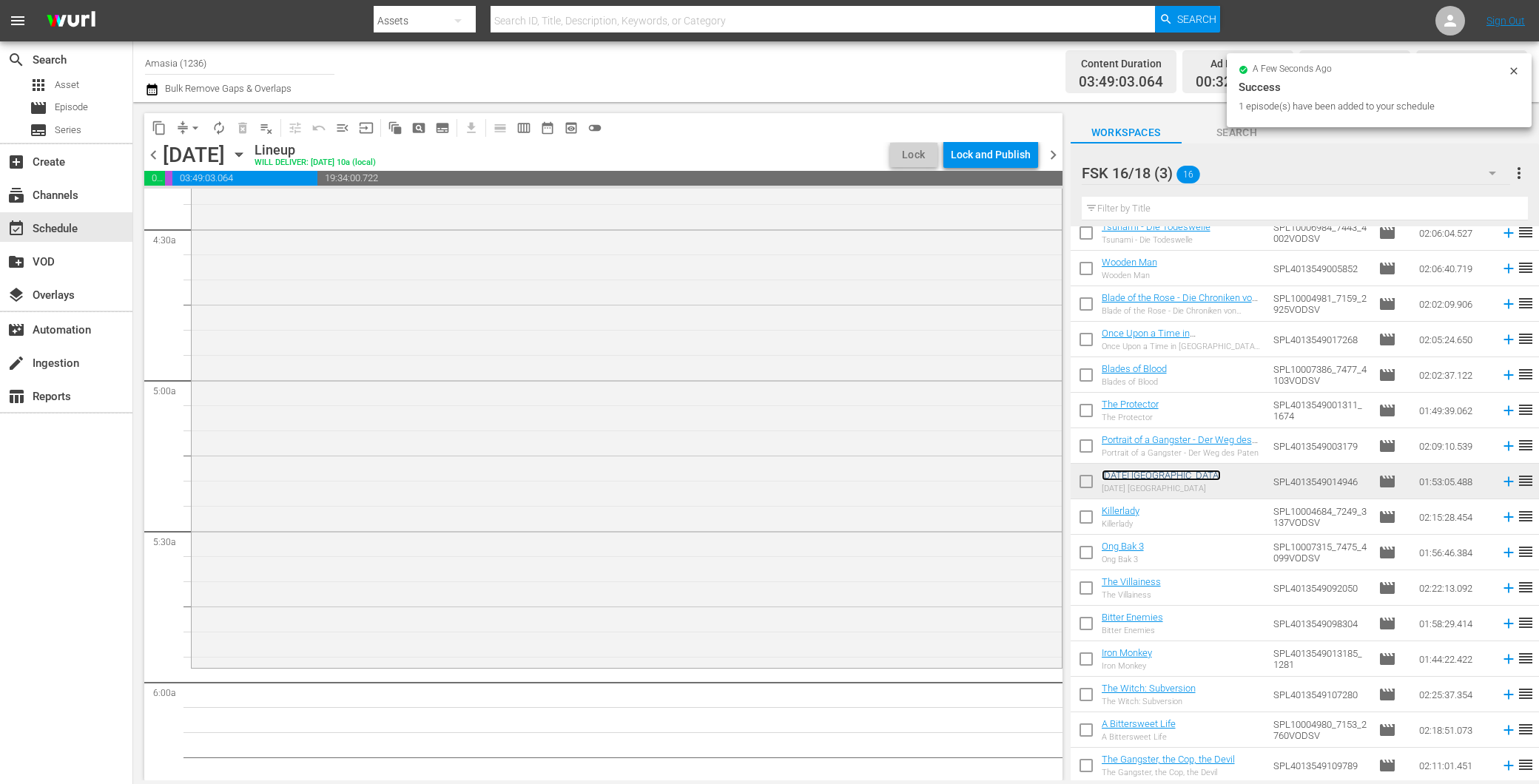
scroll to position [1562, 0]
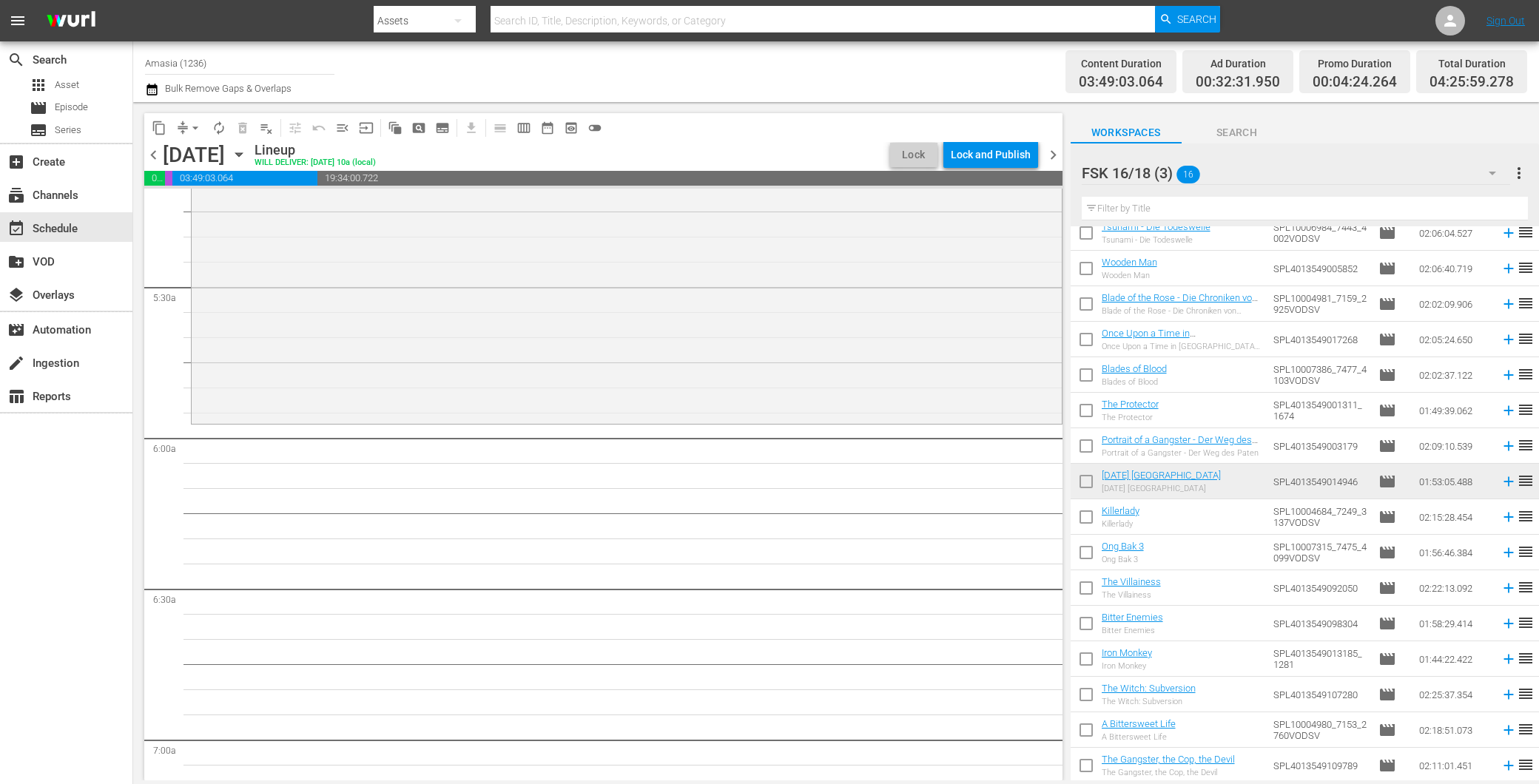
click at [1303, 158] on div "FSK 16/18 (3) 16" at bounding box center [1296, 173] width 428 height 42
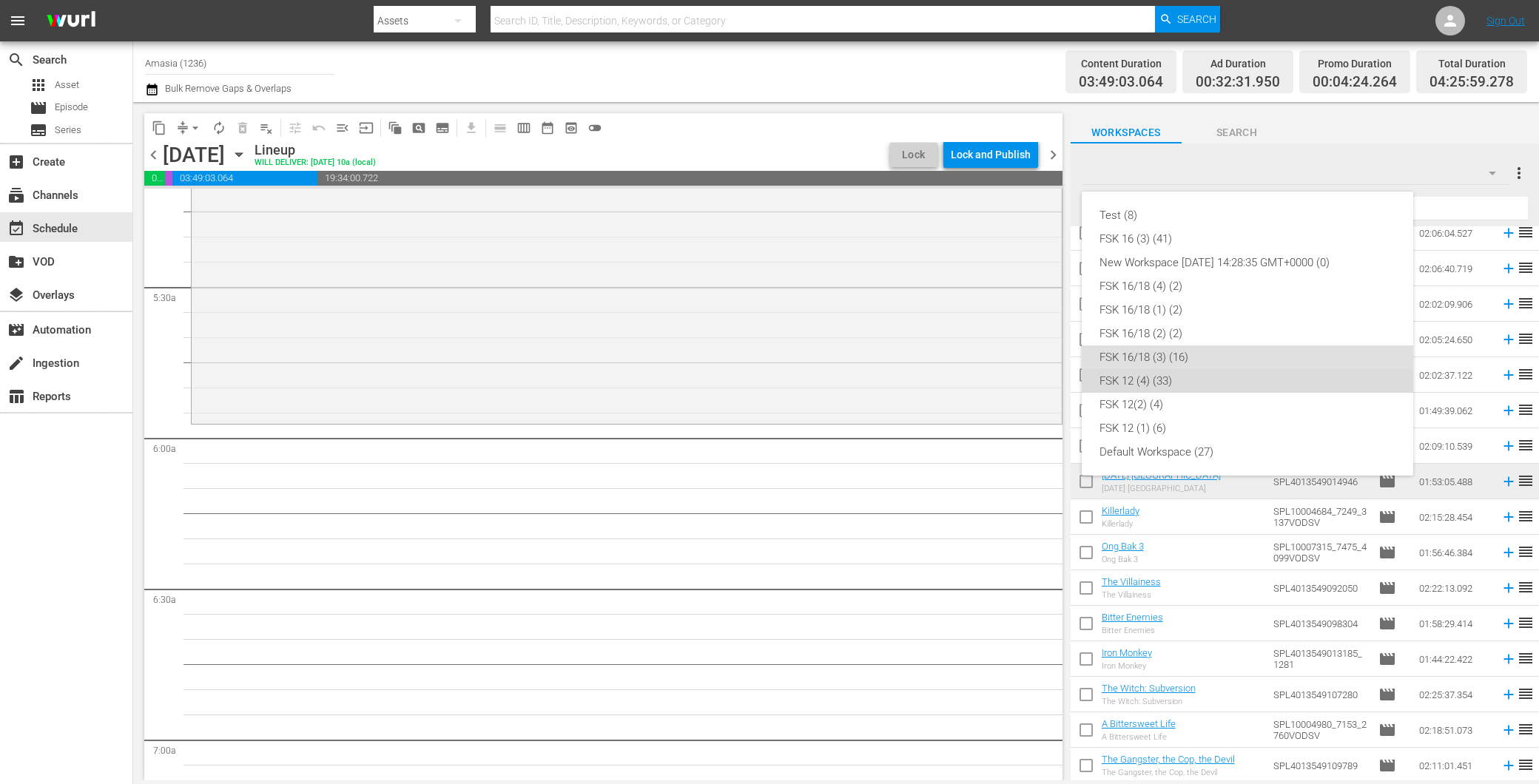
click at [1207, 390] on div "FSK 12 (4) (33)" at bounding box center [1248, 381] width 296 height 23
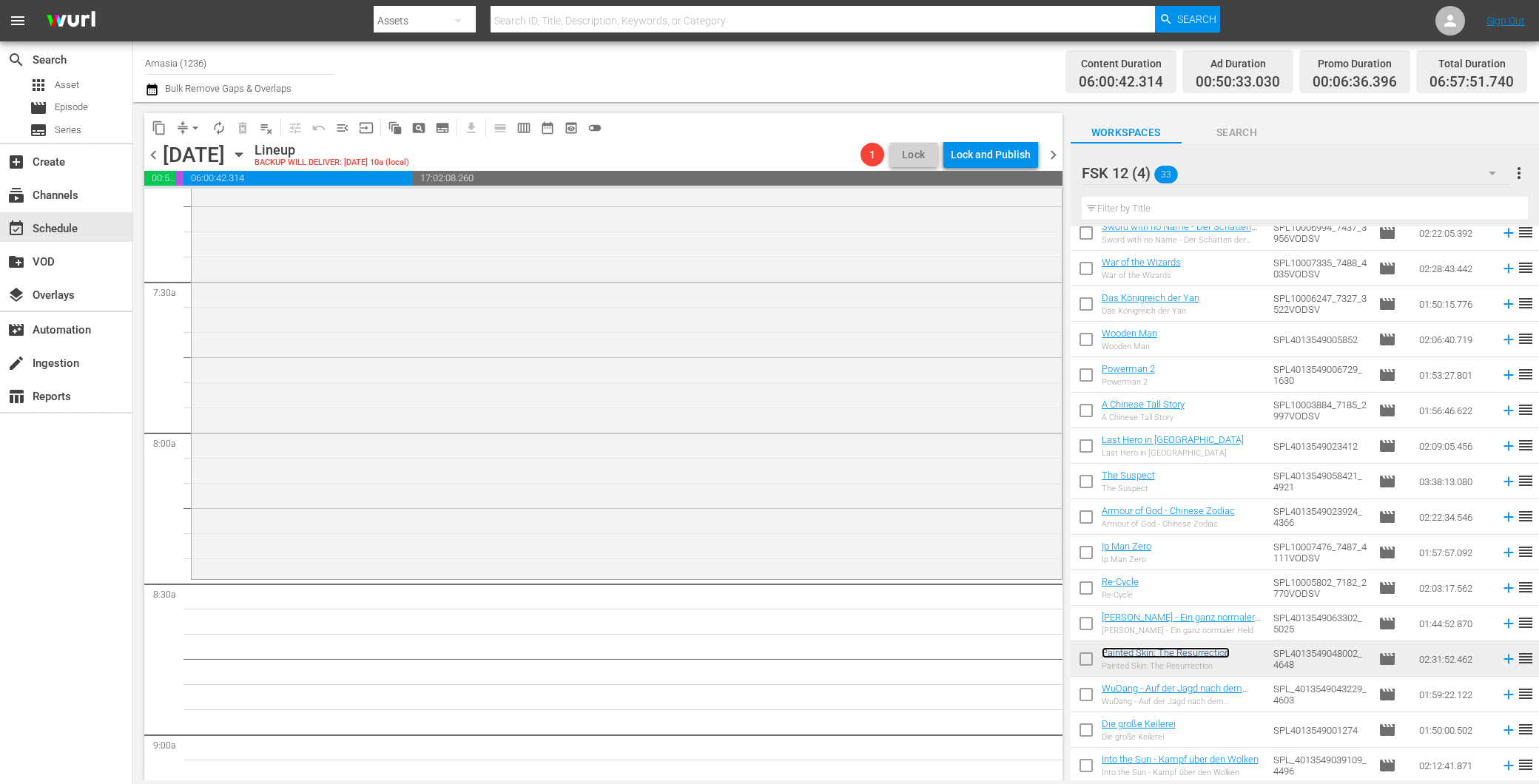
scroll to position [2302, 0]
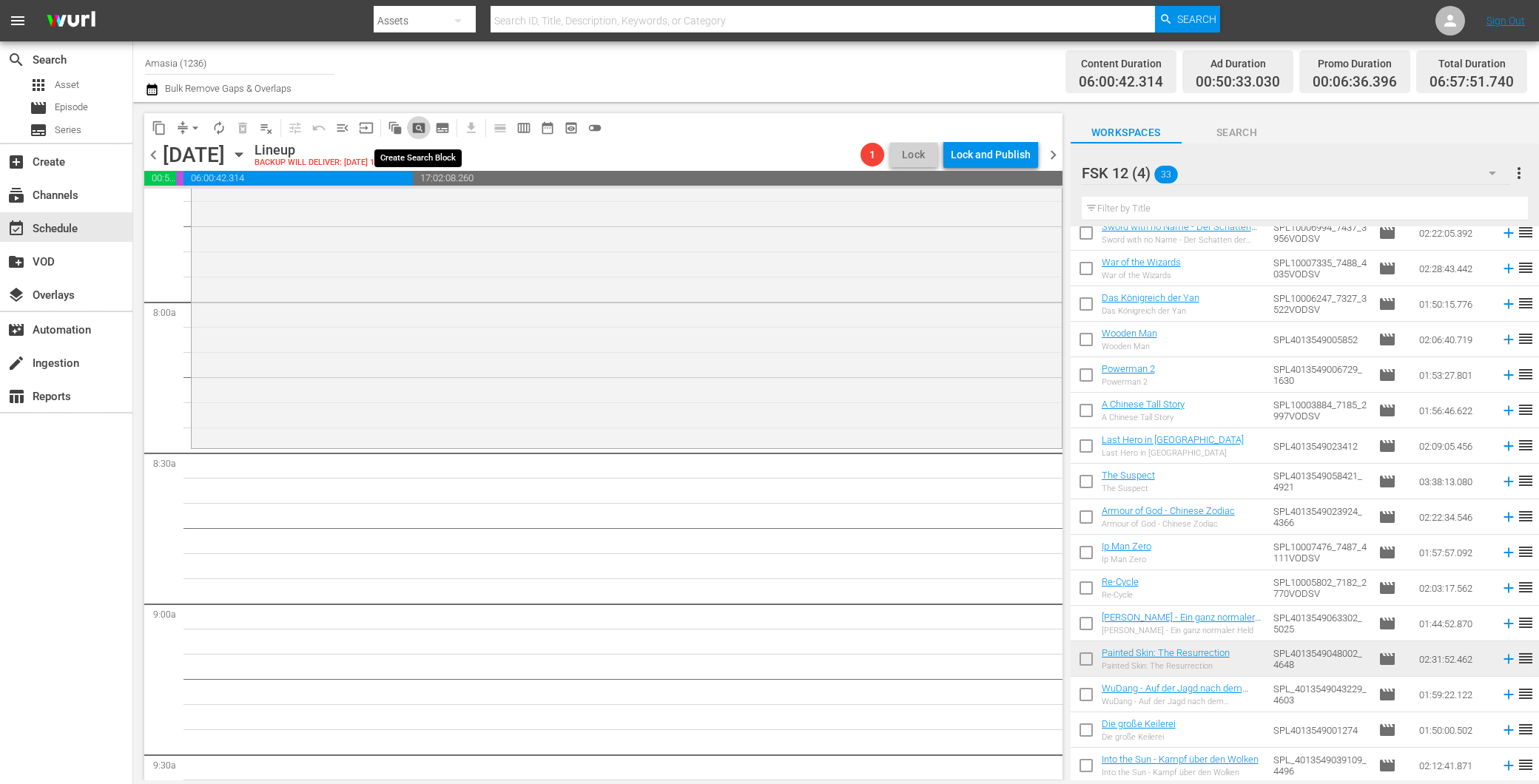
click at [413, 130] on span "pageview_outlined" at bounding box center [419, 128] width 15 height 15
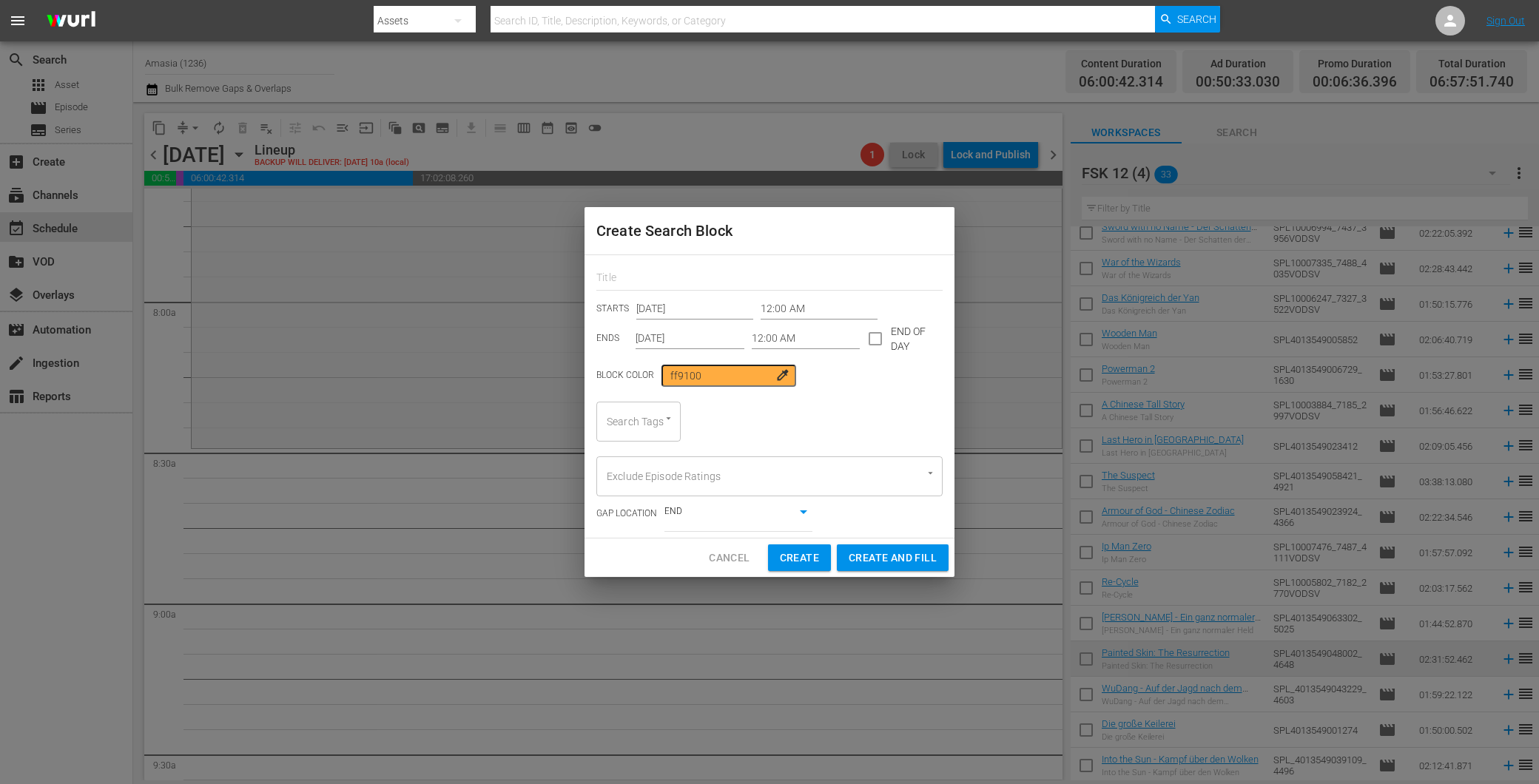
click at [782, 310] on input "12:00 AM" at bounding box center [819, 309] width 117 height 23
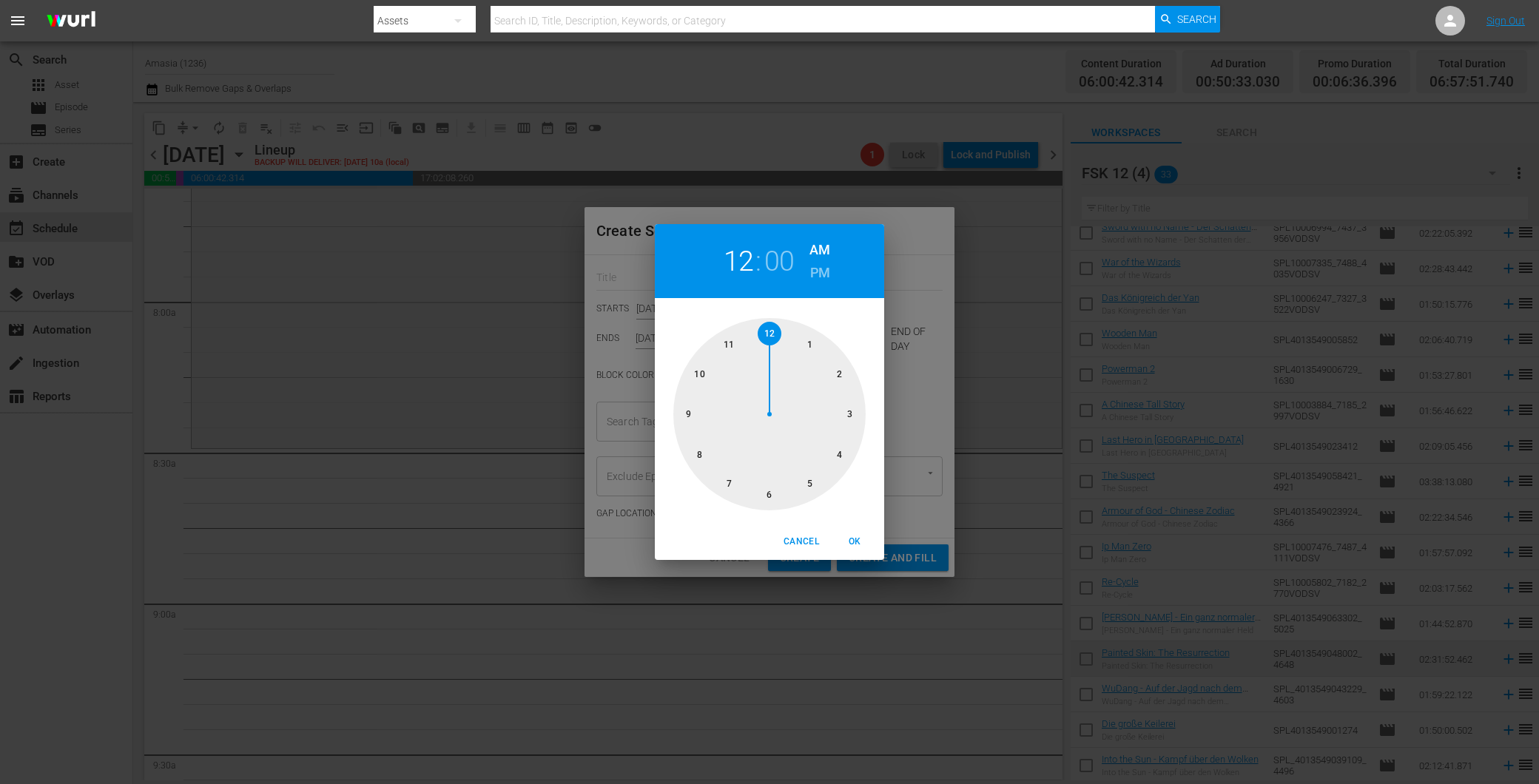
click at [698, 452] on div at bounding box center [770, 414] width 192 height 192
click at [821, 489] on div at bounding box center [770, 414] width 192 height 192
click at [847, 534] on span "OK" at bounding box center [854, 541] width 35 height 16
type input "08:25 AM"
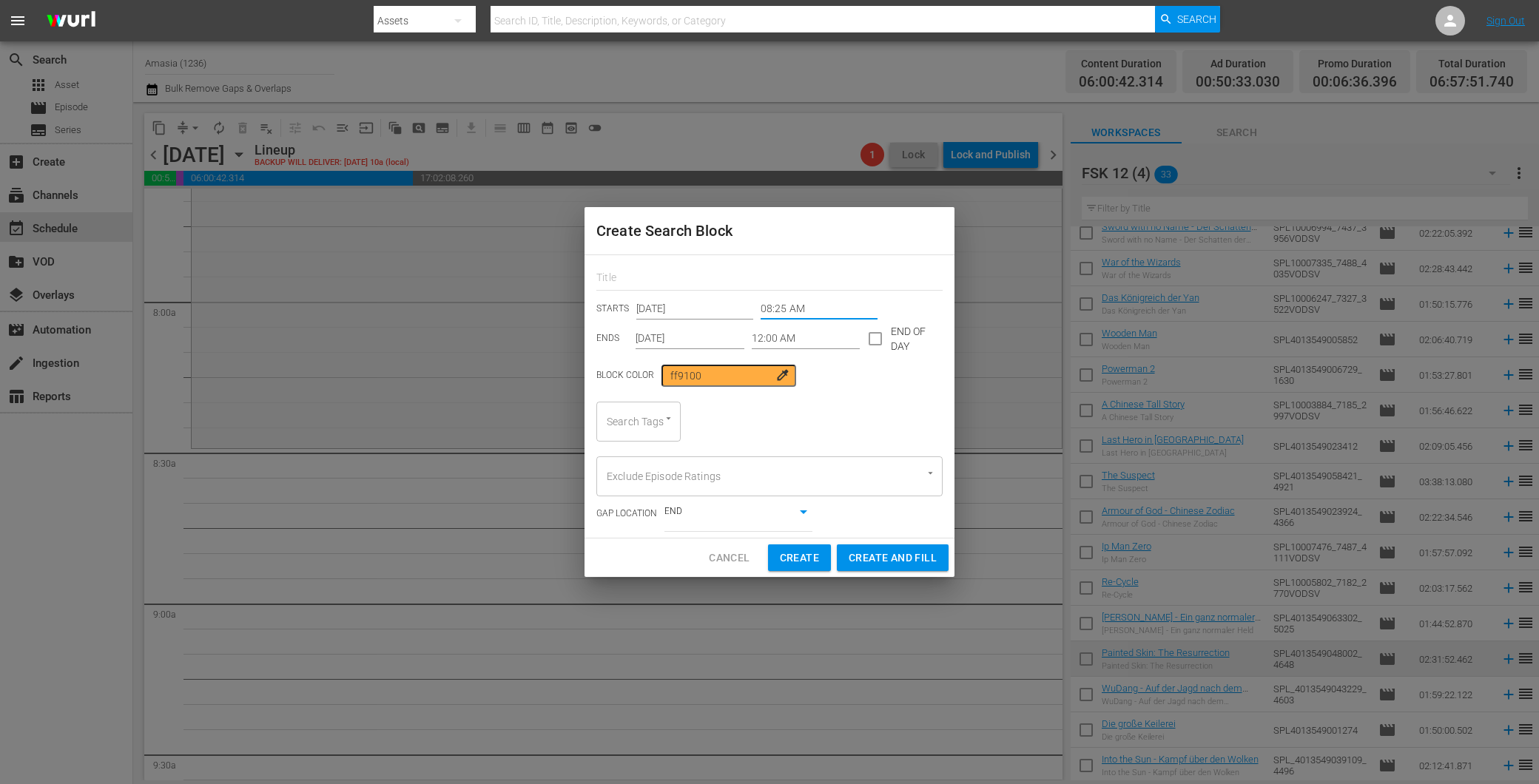
click at [771, 327] on div "STARTS [DATE] 08:25 AM ENDS [DATE] 12:00 AM END OF DAY" at bounding box center [770, 324] width 346 height 52
click at [771, 336] on input "12:00 AM" at bounding box center [806, 339] width 109 height 23
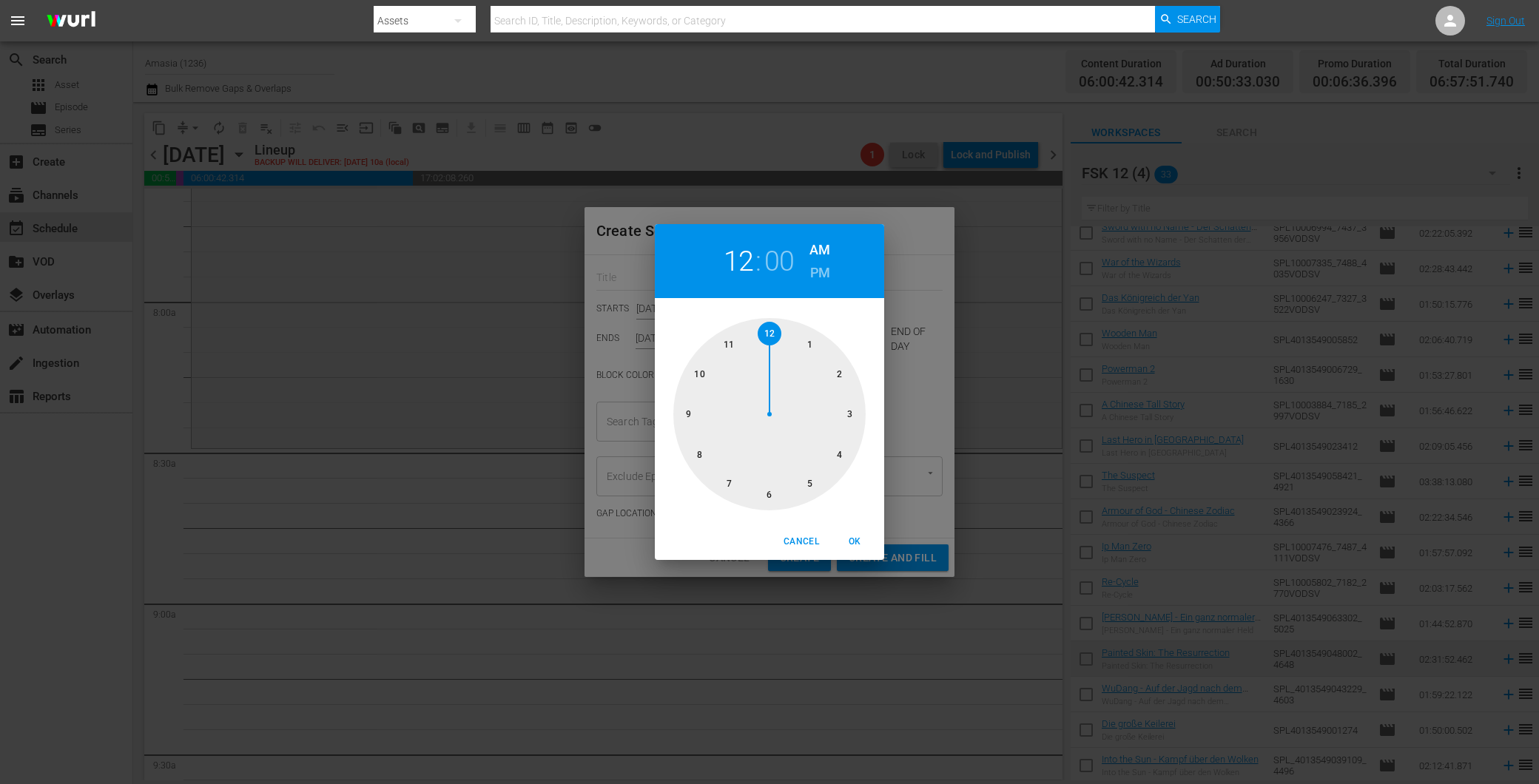
click at [692, 366] on div at bounding box center [770, 414] width 192 height 192
click at [845, 410] on div at bounding box center [770, 414] width 192 height 192
click at [819, 265] on h6 "PM" at bounding box center [820, 273] width 20 height 23
click at [851, 537] on span "OK" at bounding box center [854, 541] width 35 height 16
type input "10:15 PM"
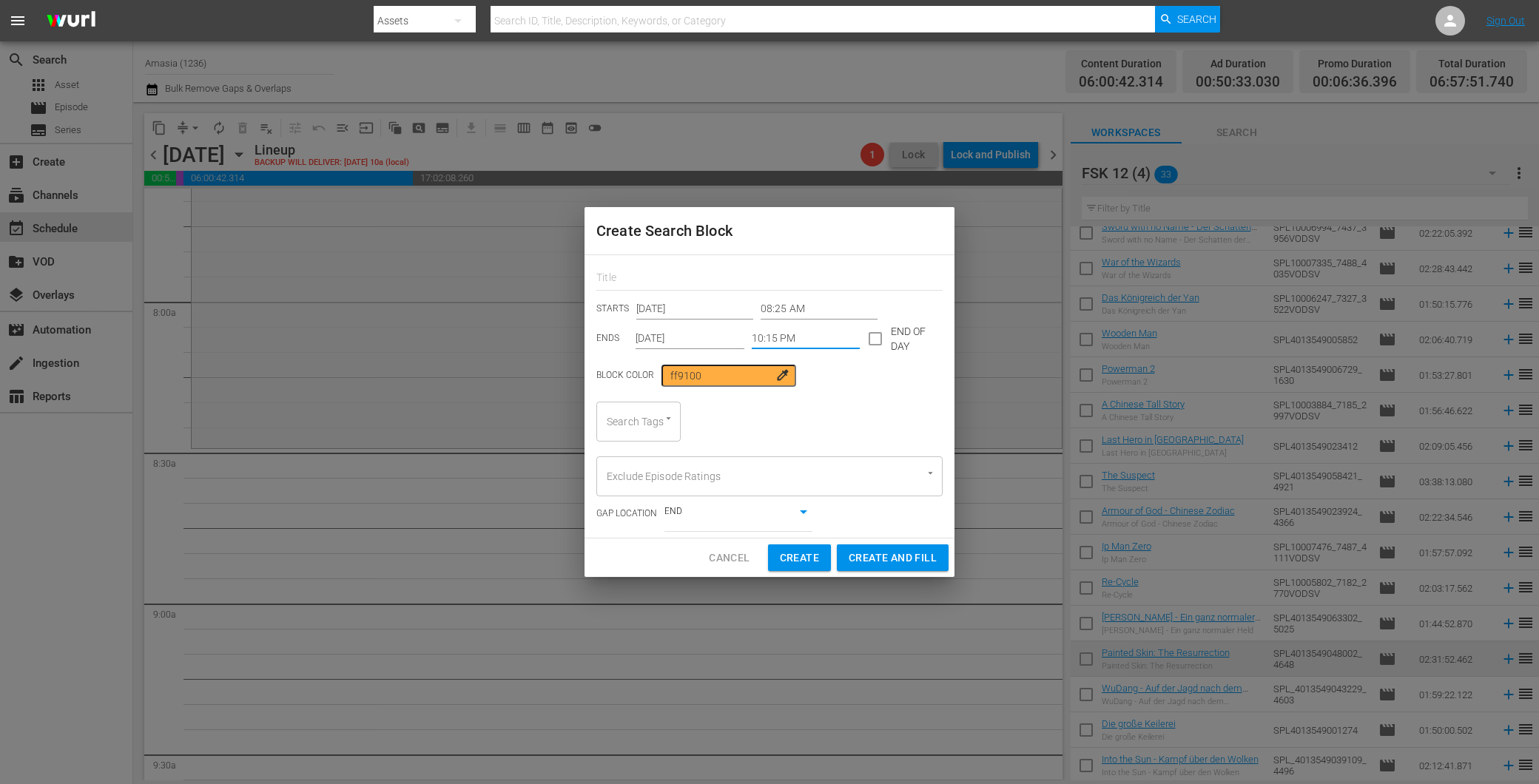
drag, startPoint x: 630, startPoint y: 410, endPoint x: 641, endPoint y: 418, distance: 13.6
click at [634, 422] on div "Search Tags" at bounding box center [639, 422] width 85 height 40
type input "fsk"
click at [882, 551] on span "Create and Fill" at bounding box center [892, 557] width 88 height 18
type input "12:00 AM"
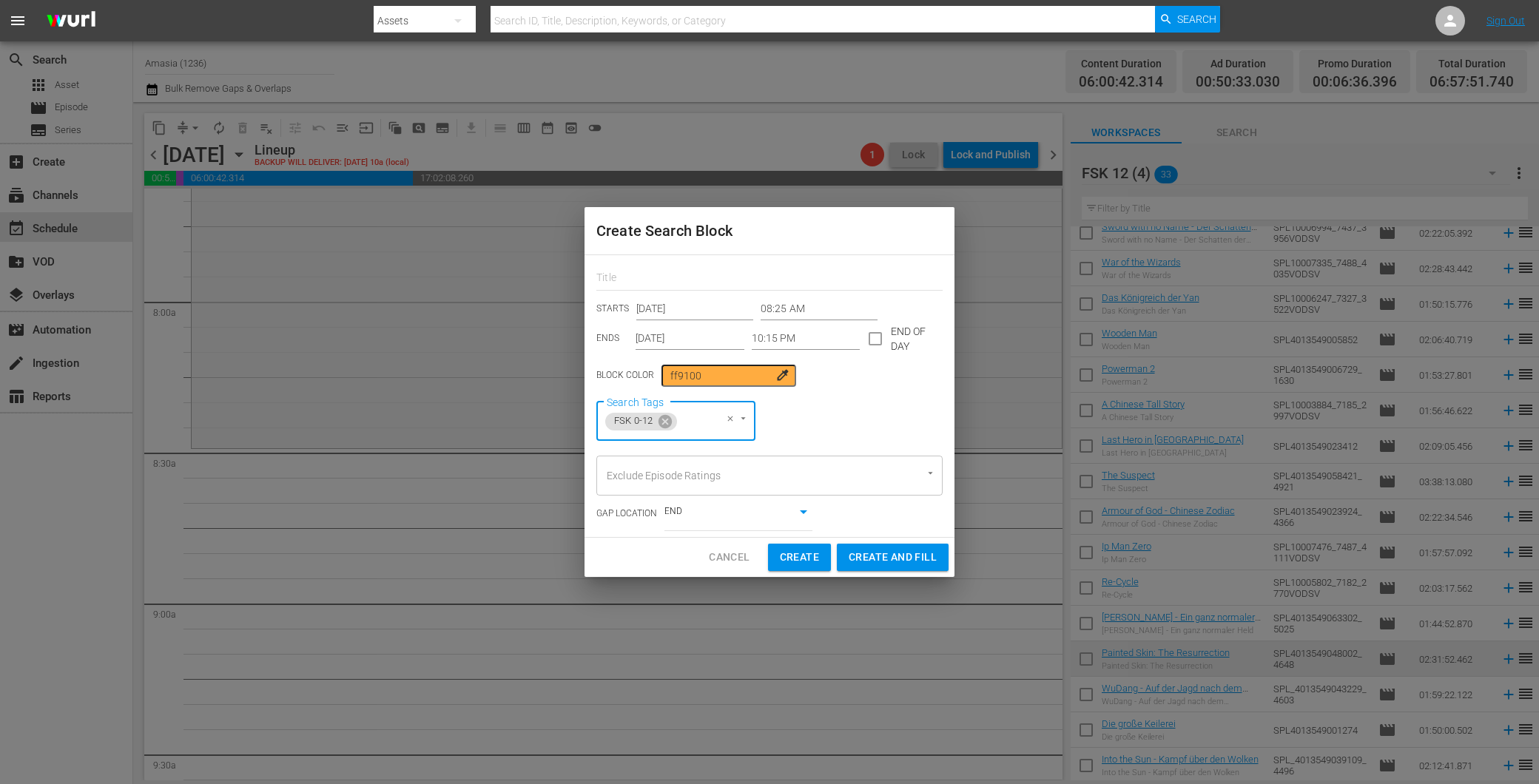
type input "12:00 AM"
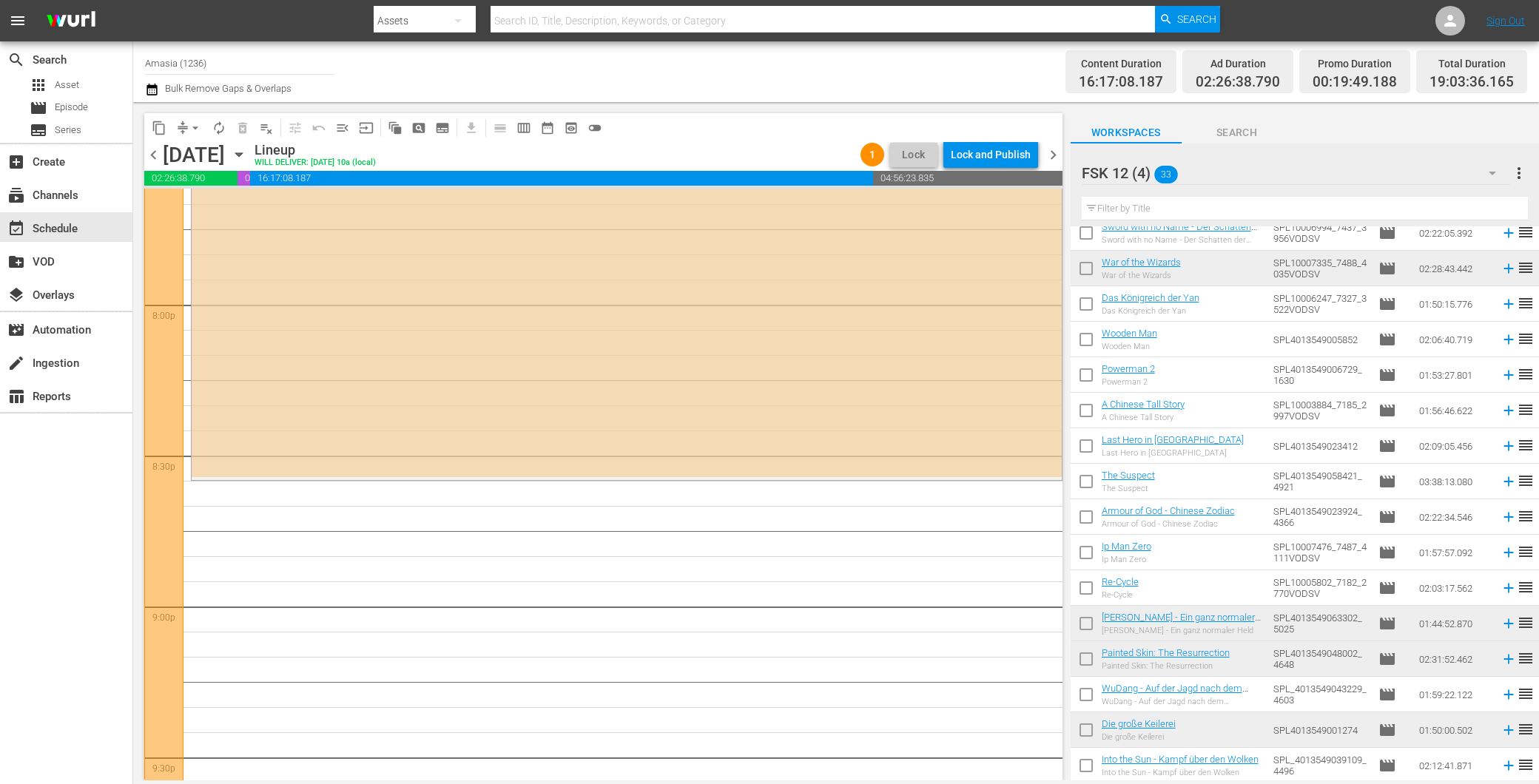
scroll to position [5918, 0]
drag, startPoint x: 145, startPoint y: 610, endPoint x: 151, endPoint y: 603, distance: 9.2
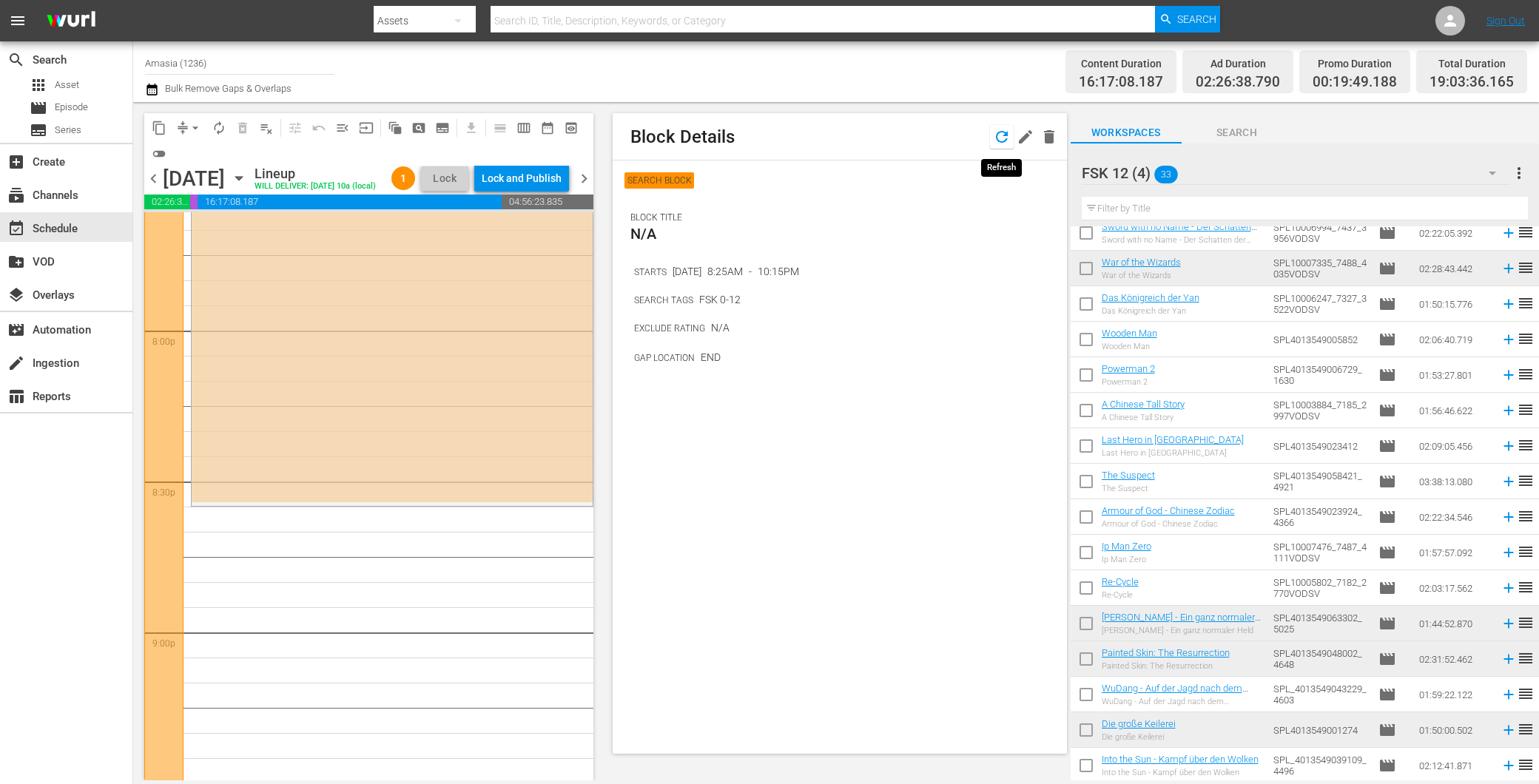
click at [1005, 131] on icon "button" at bounding box center [1002, 136] width 18 height 18
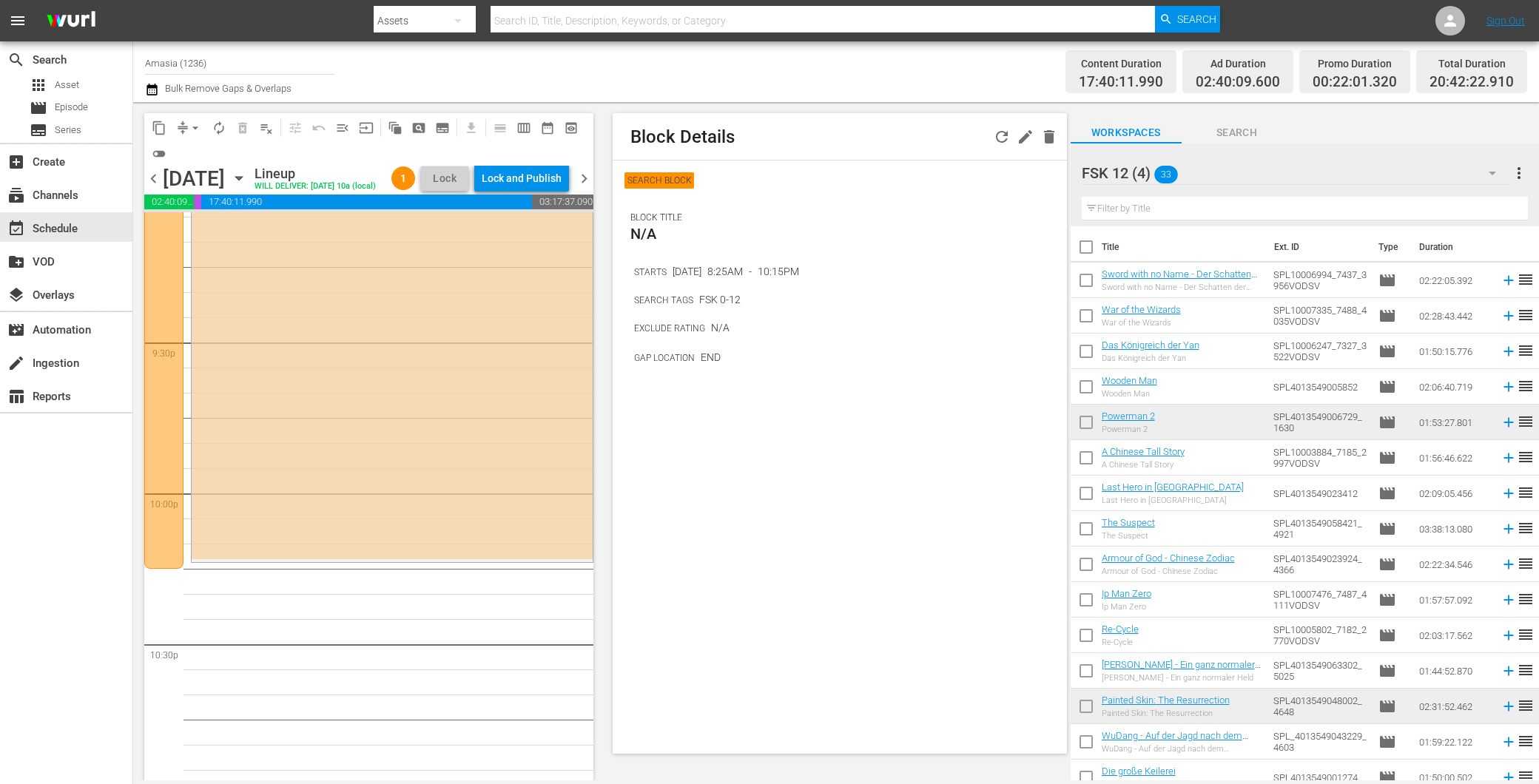
scroll to position [6361, 0]
click at [1240, 171] on div "FSK 12 (4) 33" at bounding box center [1296, 173] width 428 height 42
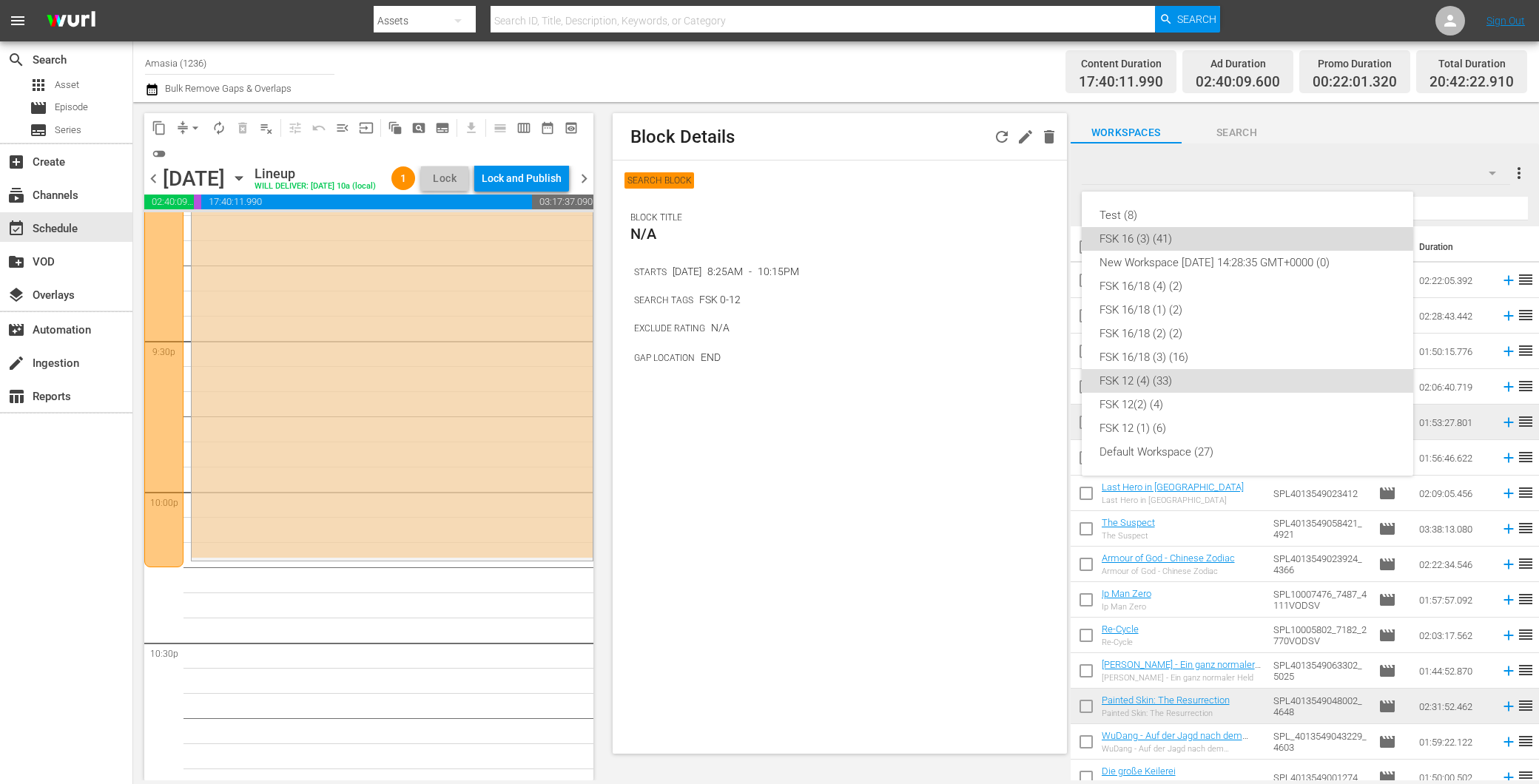
click at [1170, 239] on div "FSK 16 (3) (41)" at bounding box center [1248, 238] width 296 height 23
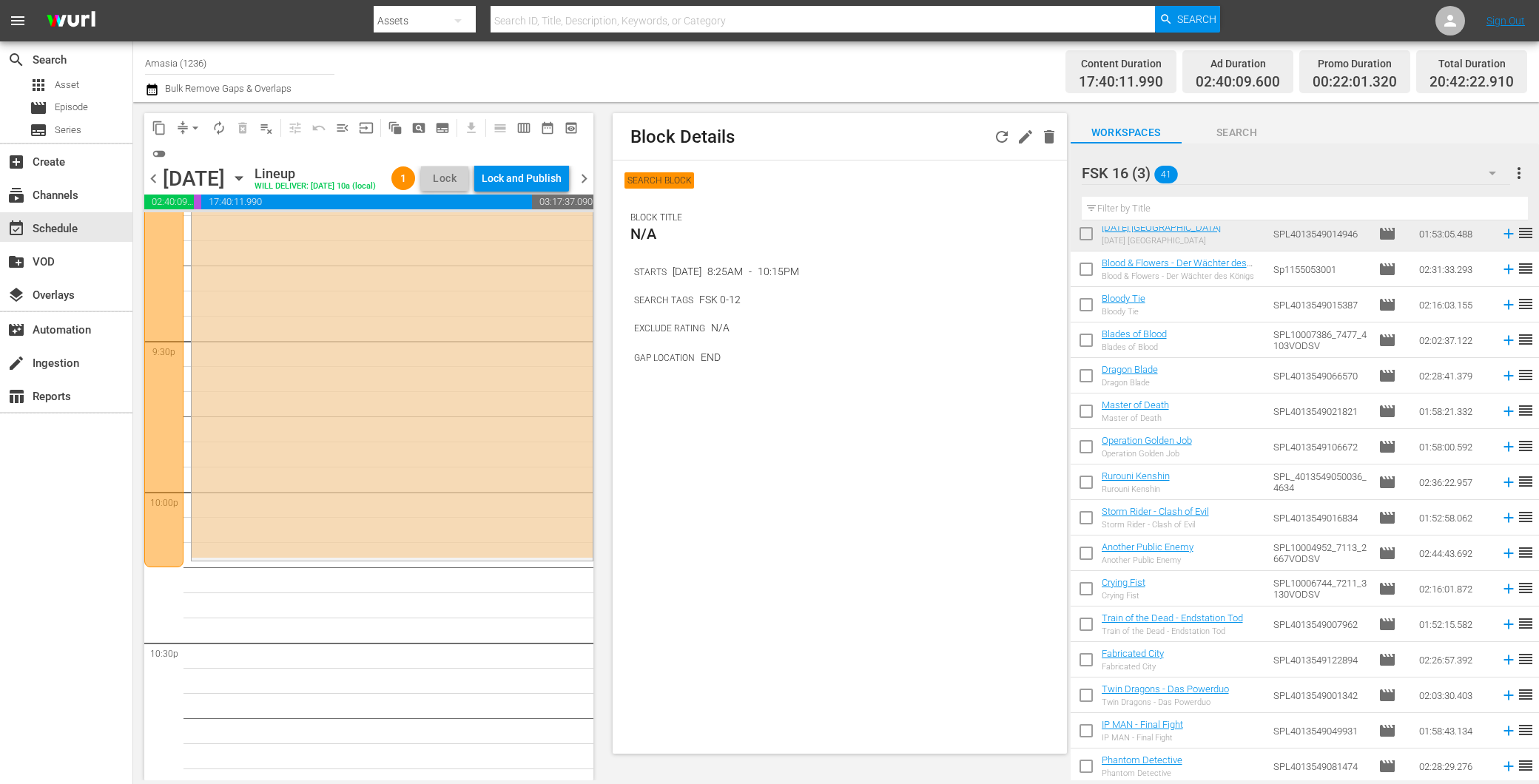
scroll to position [935, 0]
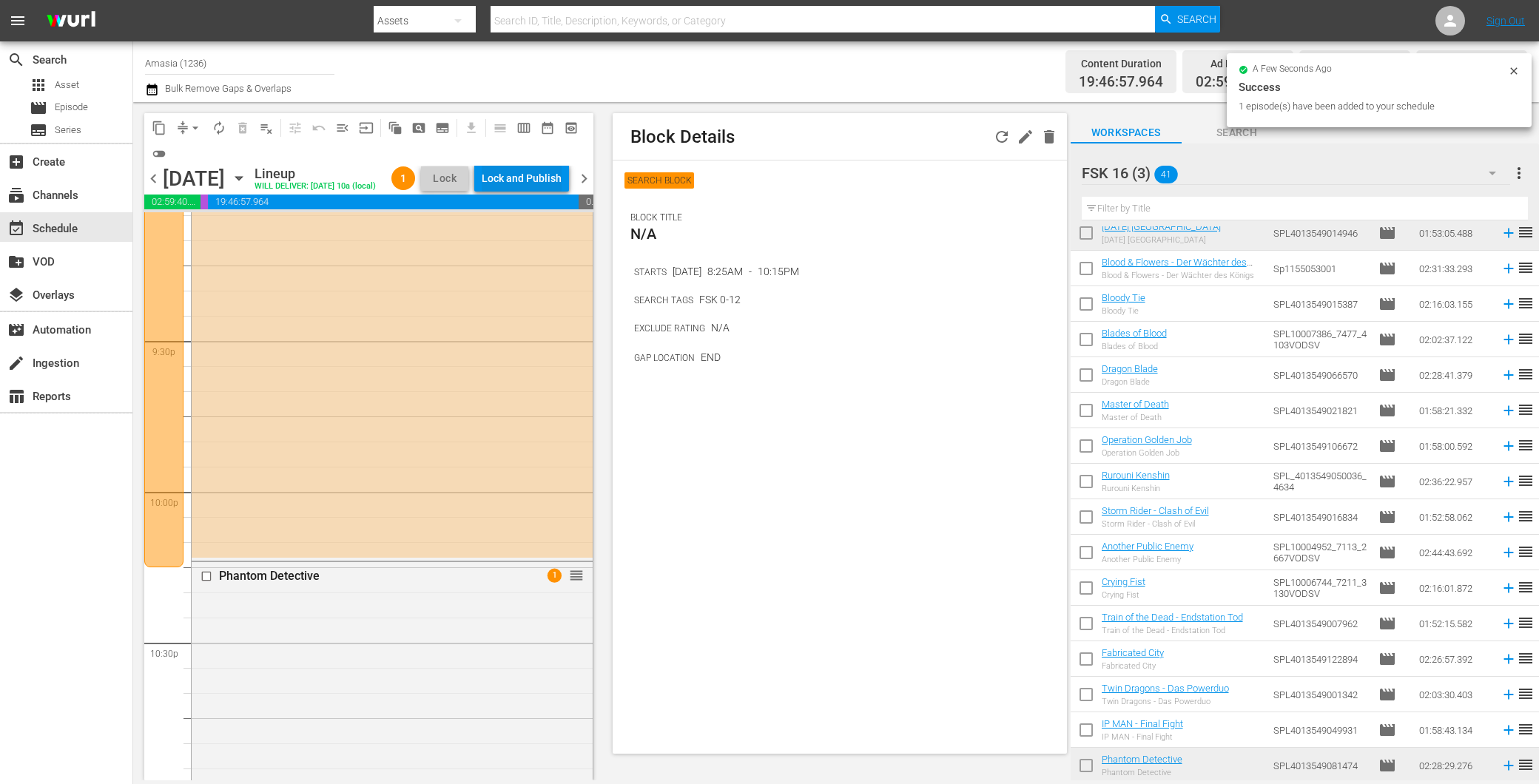
click at [531, 174] on div "Lock and Publish" at bounding box center [521, 178] width 80 height 27
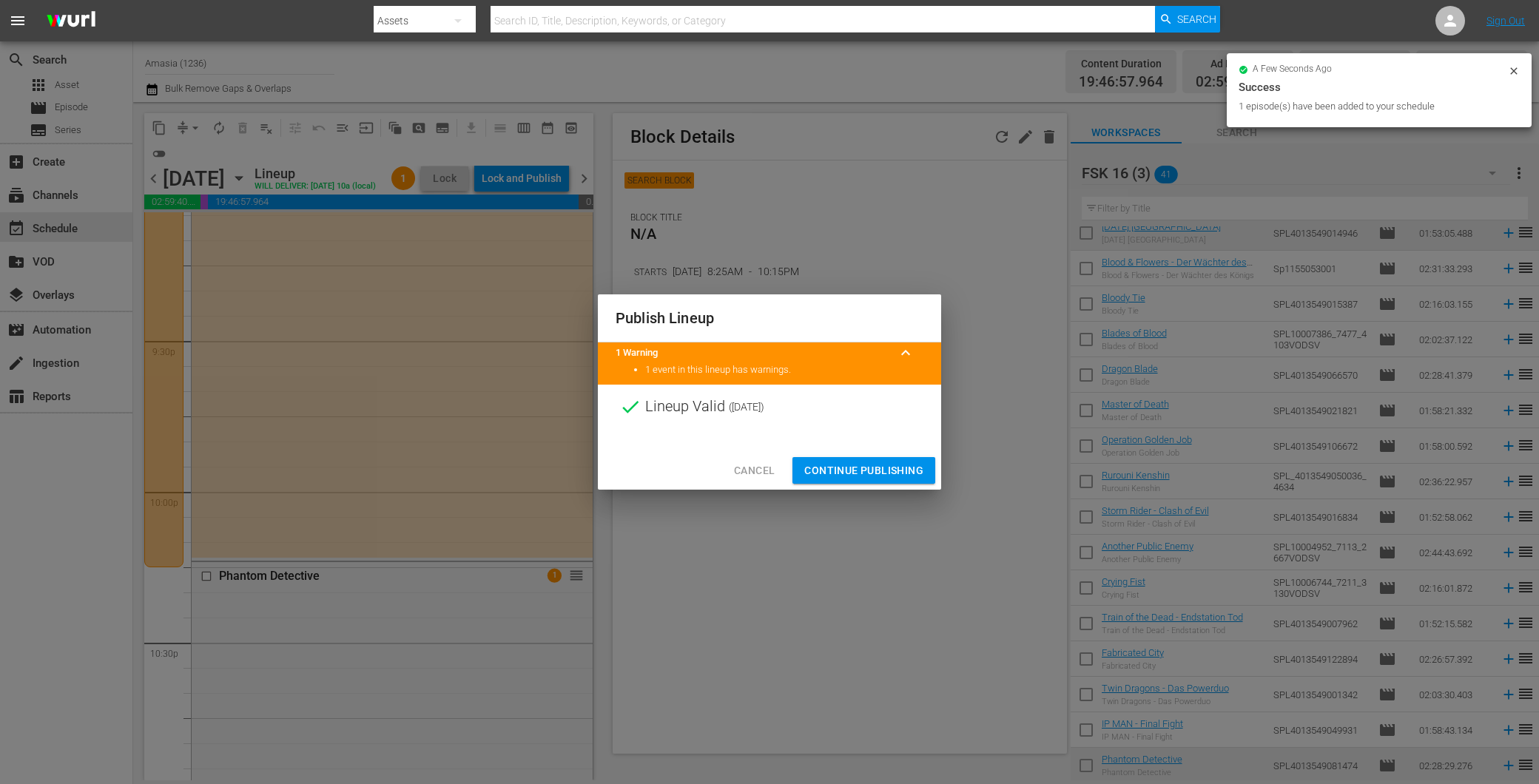
click at [854, 469] on span "Continue Publishing" at bounding box center [864, 471] width 119 height 18
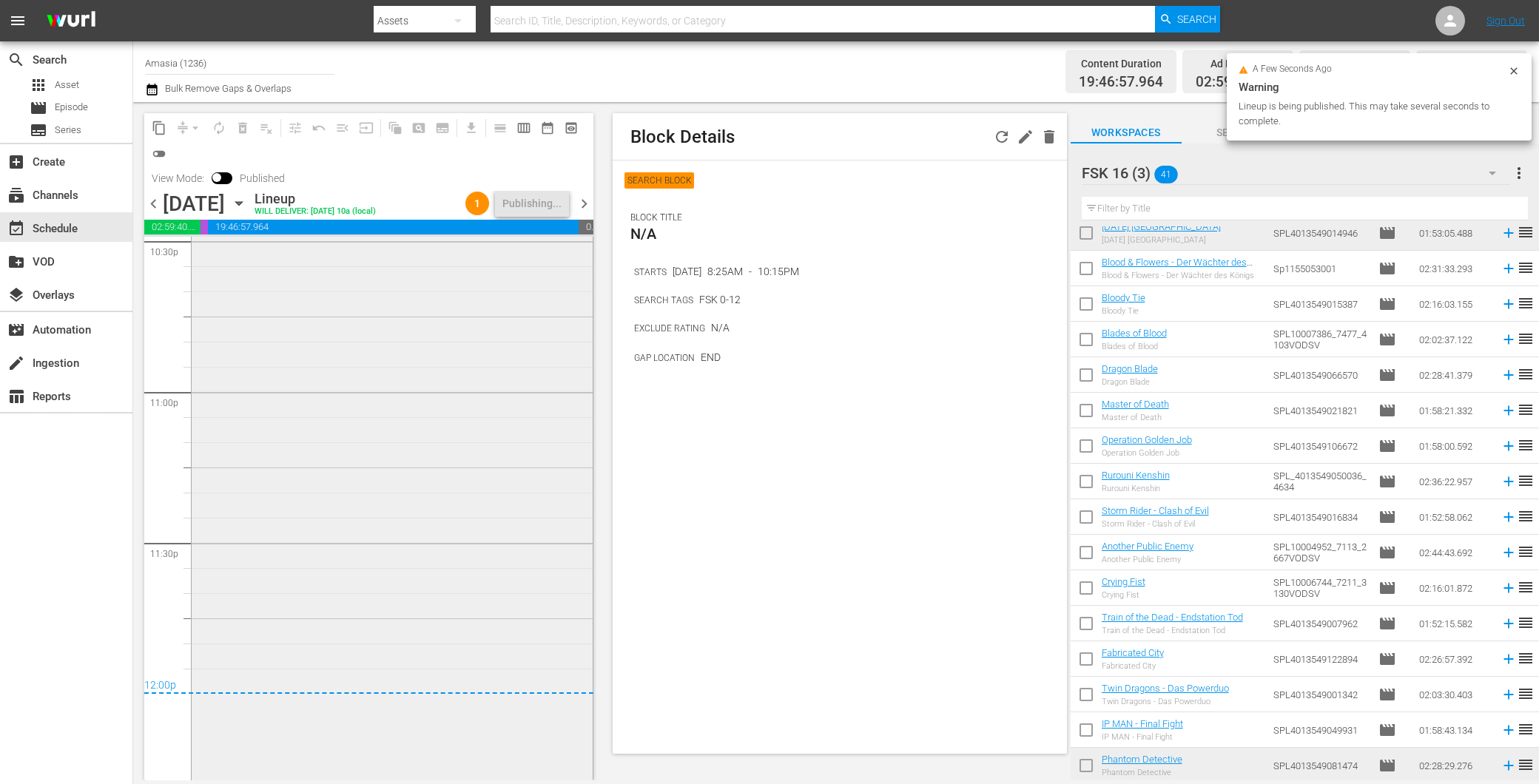
scroll to position [6914, 0]
click at [151, 197] on span "chevron_left" at bounding box center [153, 204] width 18 height 18
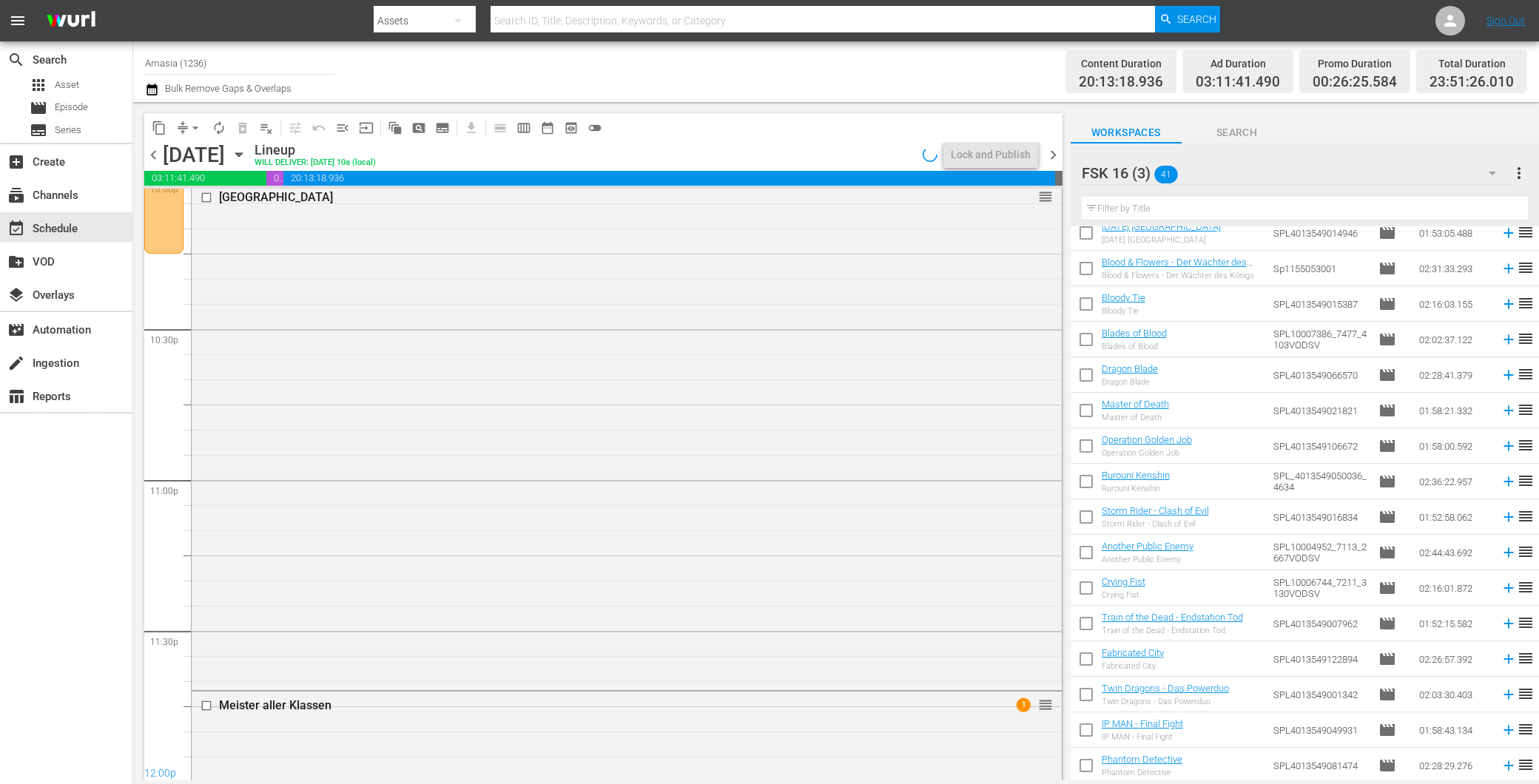
scroll to position [7014, 0]
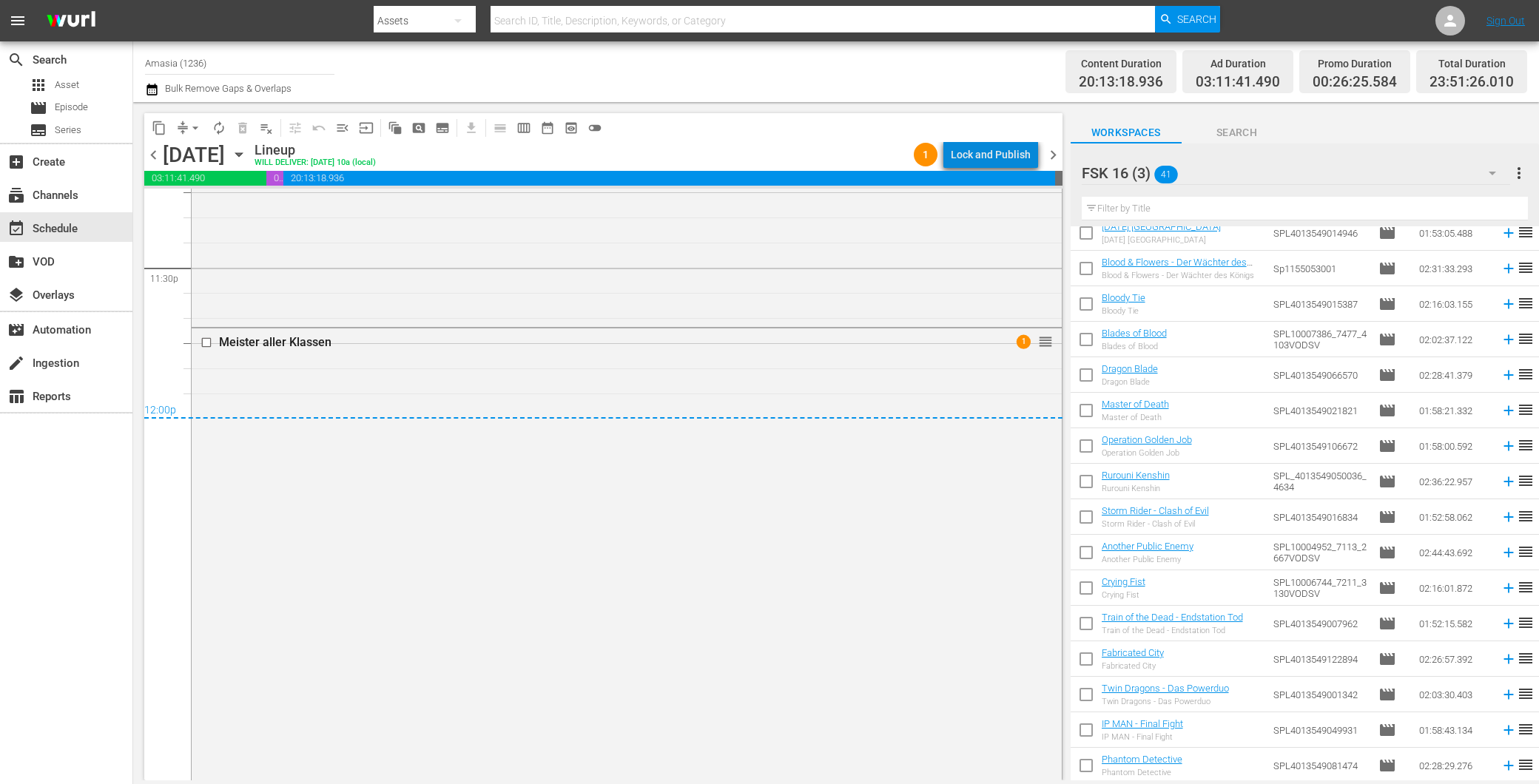
click at [1008, 156] on div "Lock and Publish" at bounding box center [990, 155] width 80 height 27
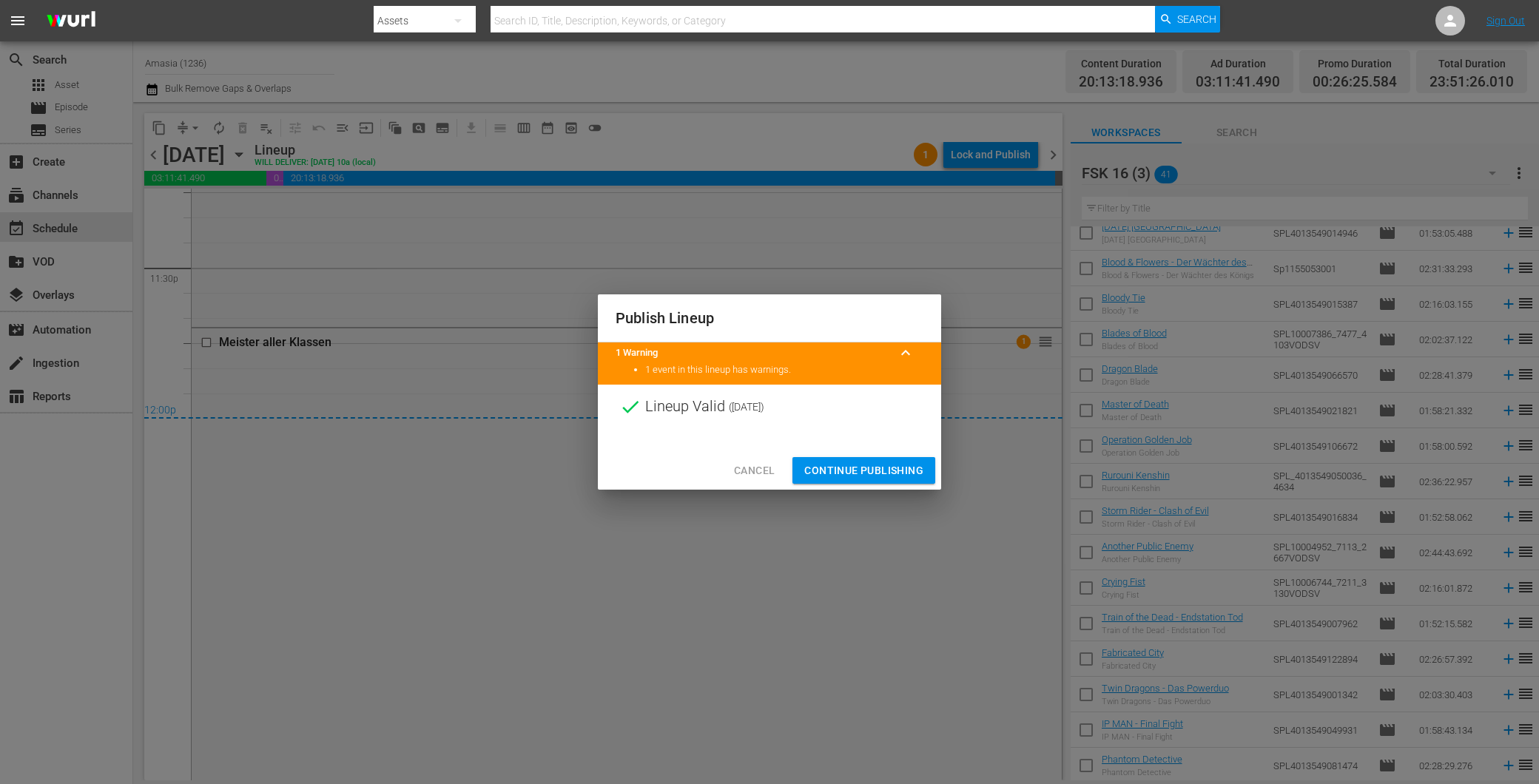
drag, startPoint x: 888, startPoint y: 464, endPoint x: 800, endPoint y: 448, distance: 89.4
click at [888, 467] on span "Continue Publishing" at bounding box center [864, 471] width 119 height 18
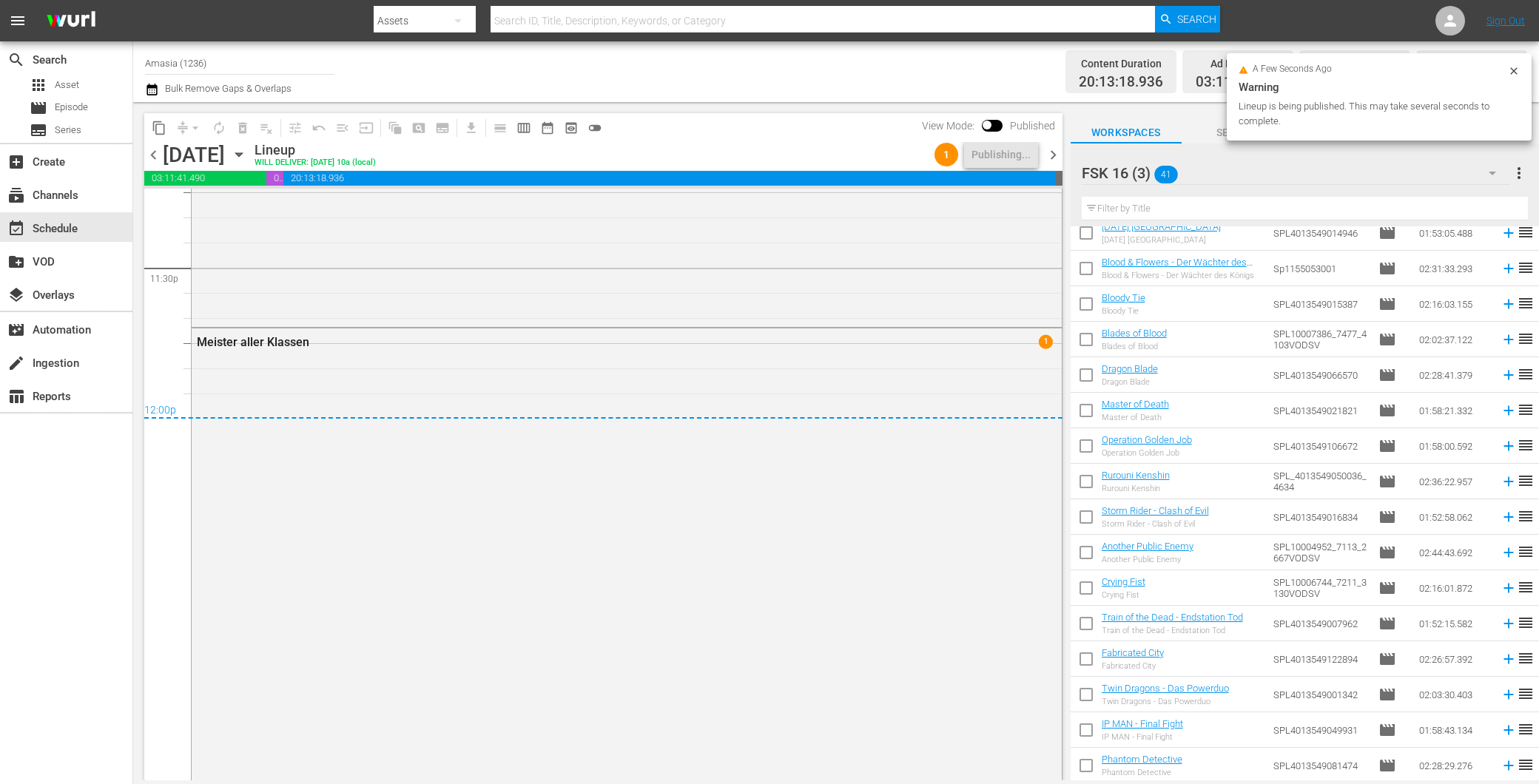
click at [148, 151] on span "chevron_left" at bounding box center [153, 155] width 18 height 18
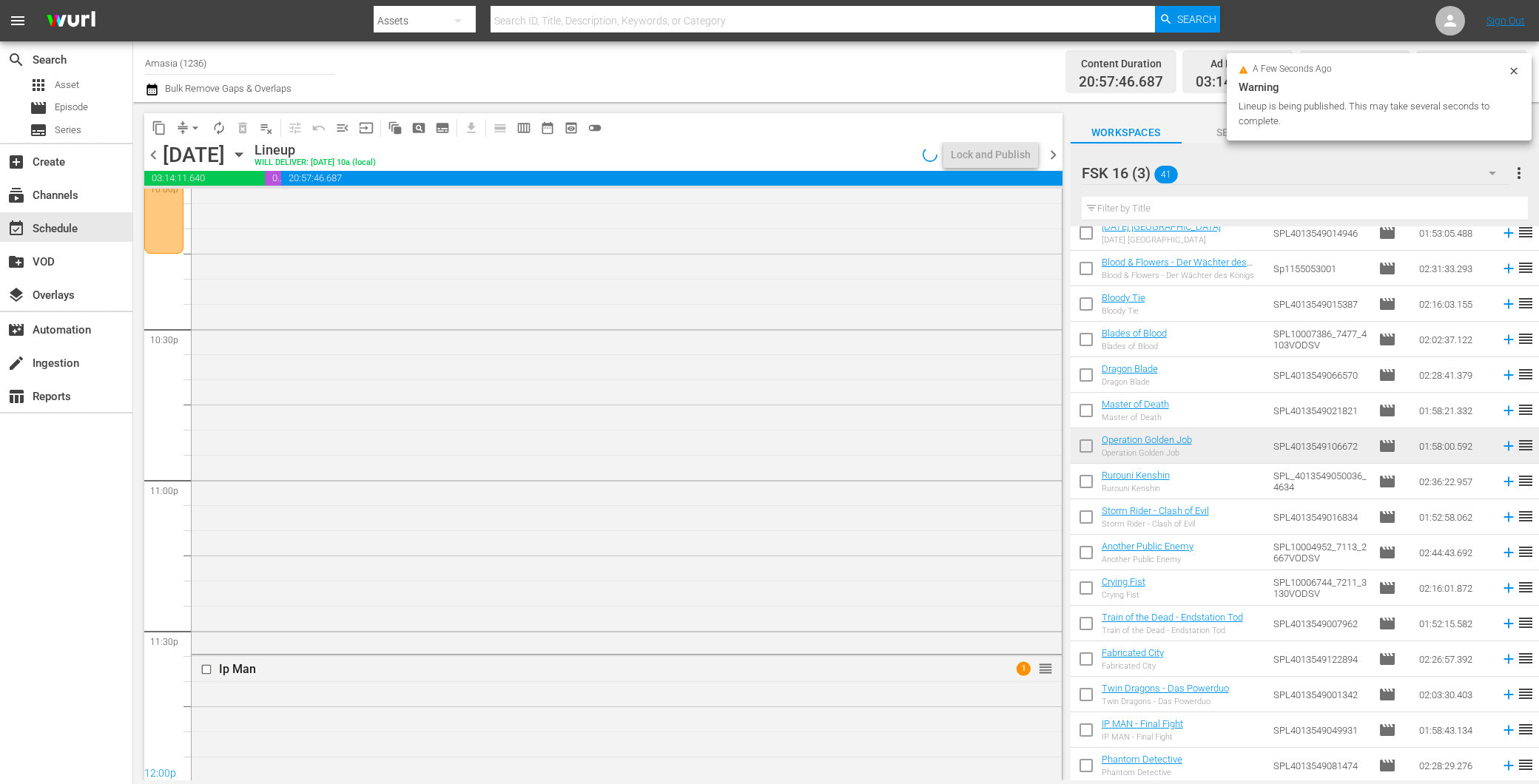
scroll to position [6964, 0]
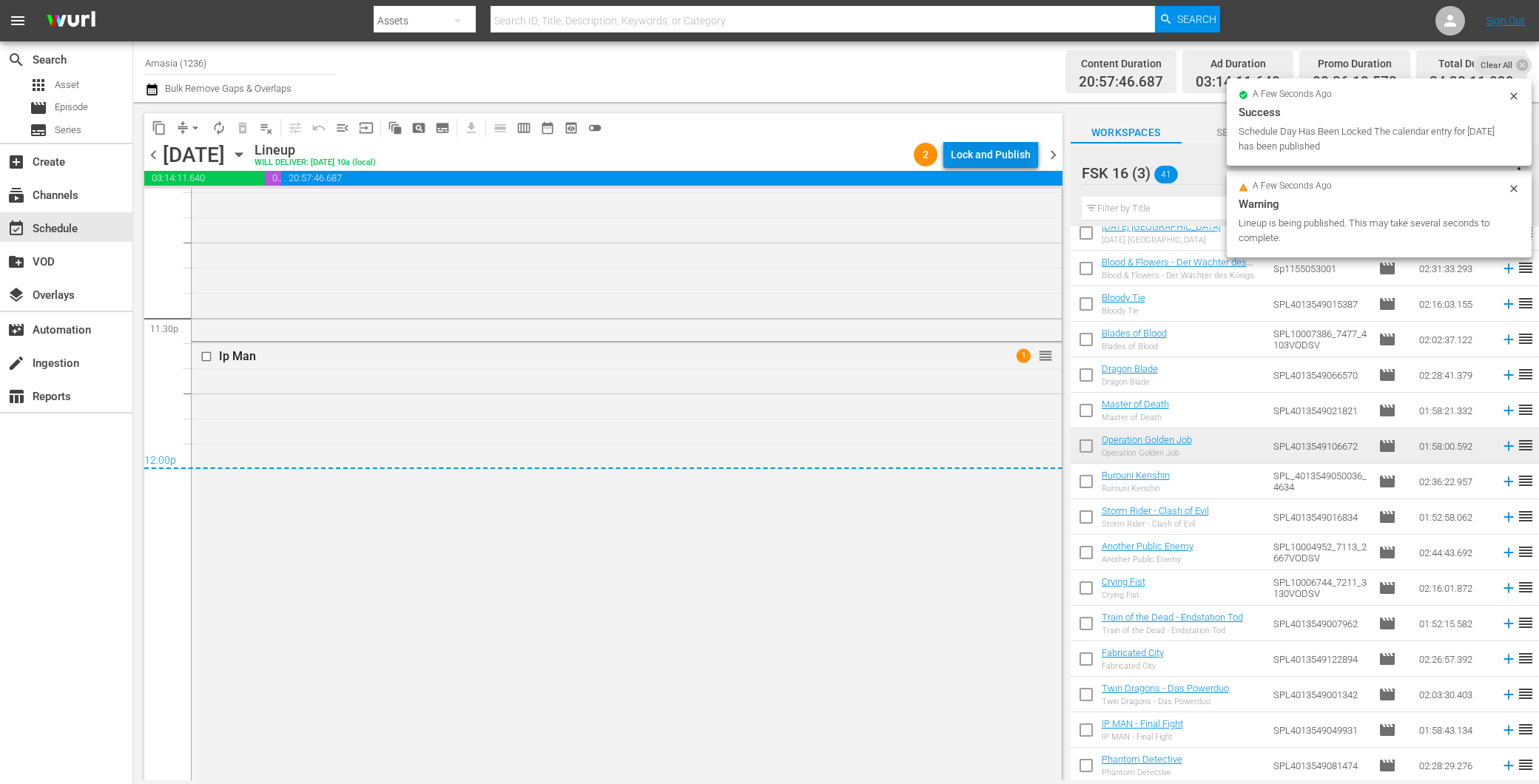
click at [999, 154] on div "Lock and Publish" at bounding box center [990, 155] width 80 height 27
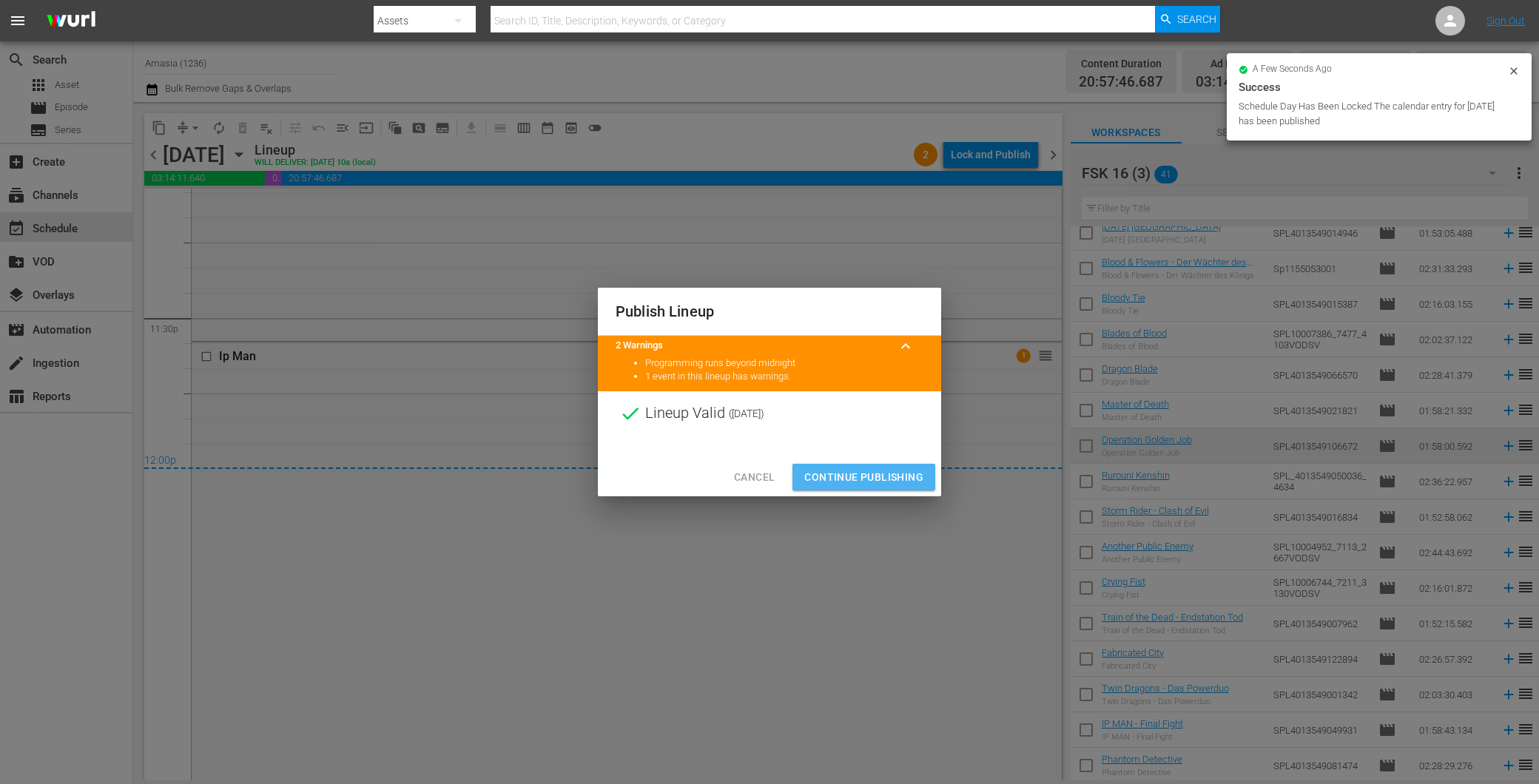
click at [888, 477] on span "Continue Publishing" at bounding box center [864, 478] width 119 height 18
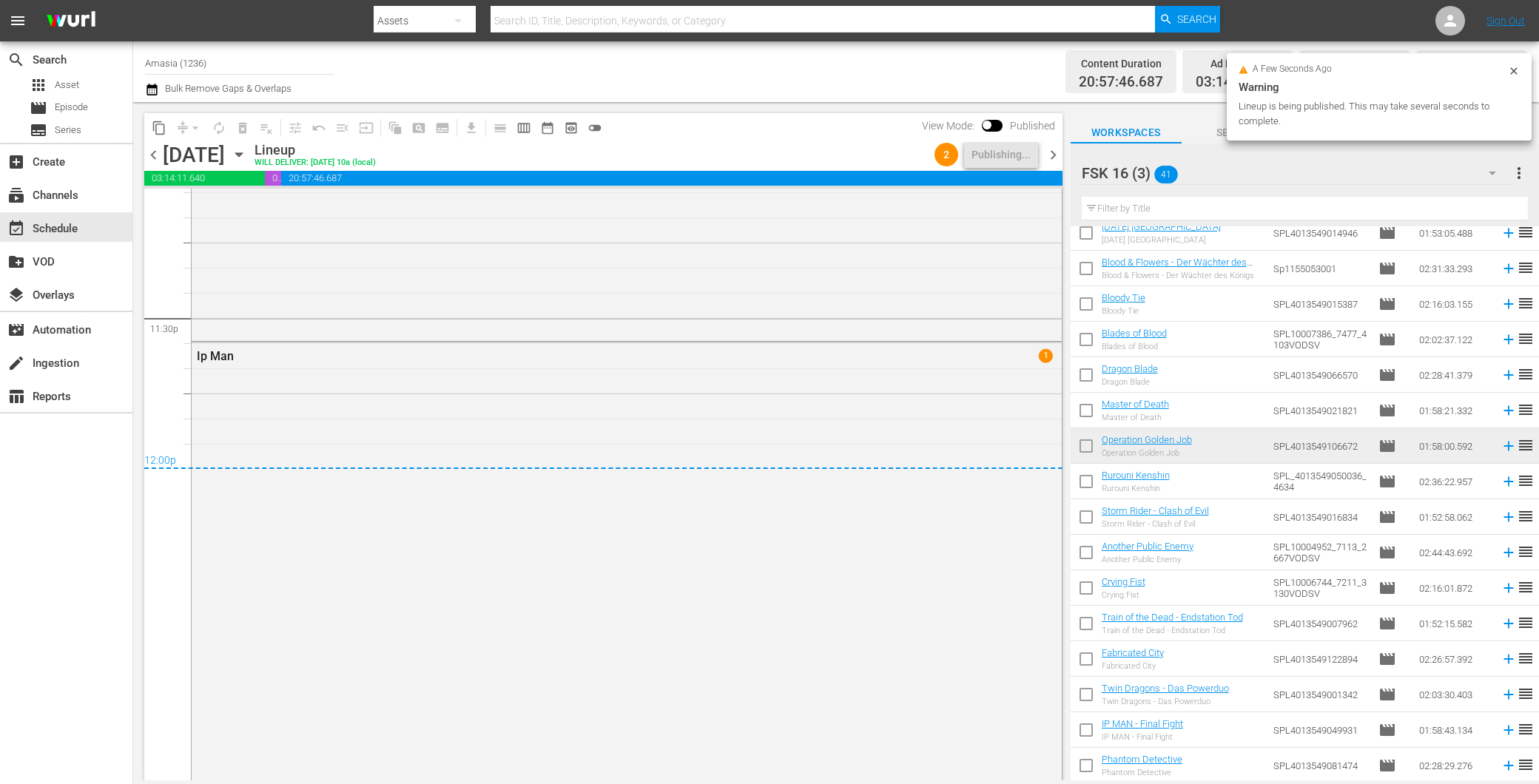
drag, startPoint x: 156, startPoint y: 149, endPoint x: 438, endPoint y: 167, distance: 282.6
click at [156, 148] on span "chevron_left" at bounding box center [153, 155] width 18 height 18
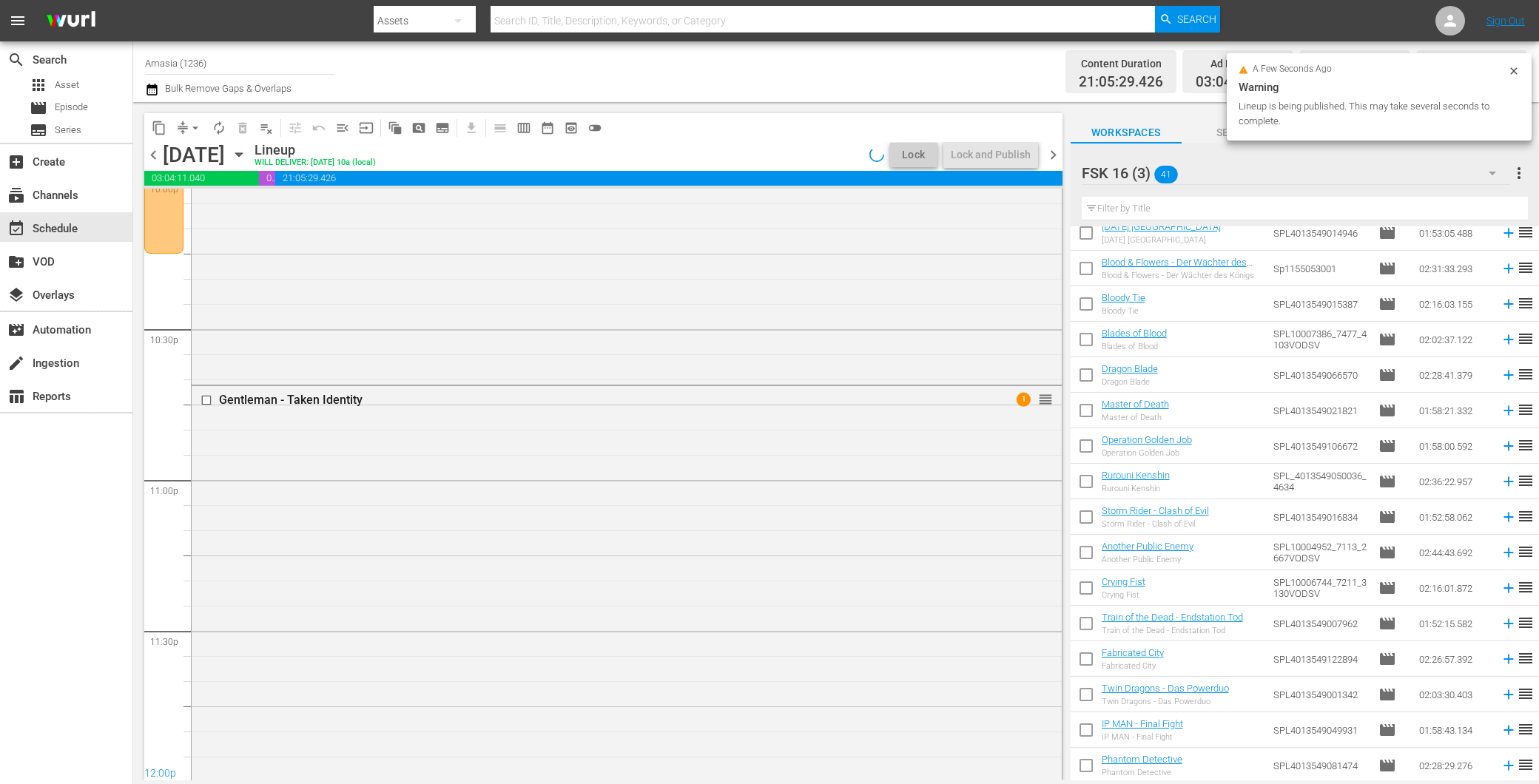
scroll to position [6914, 0]
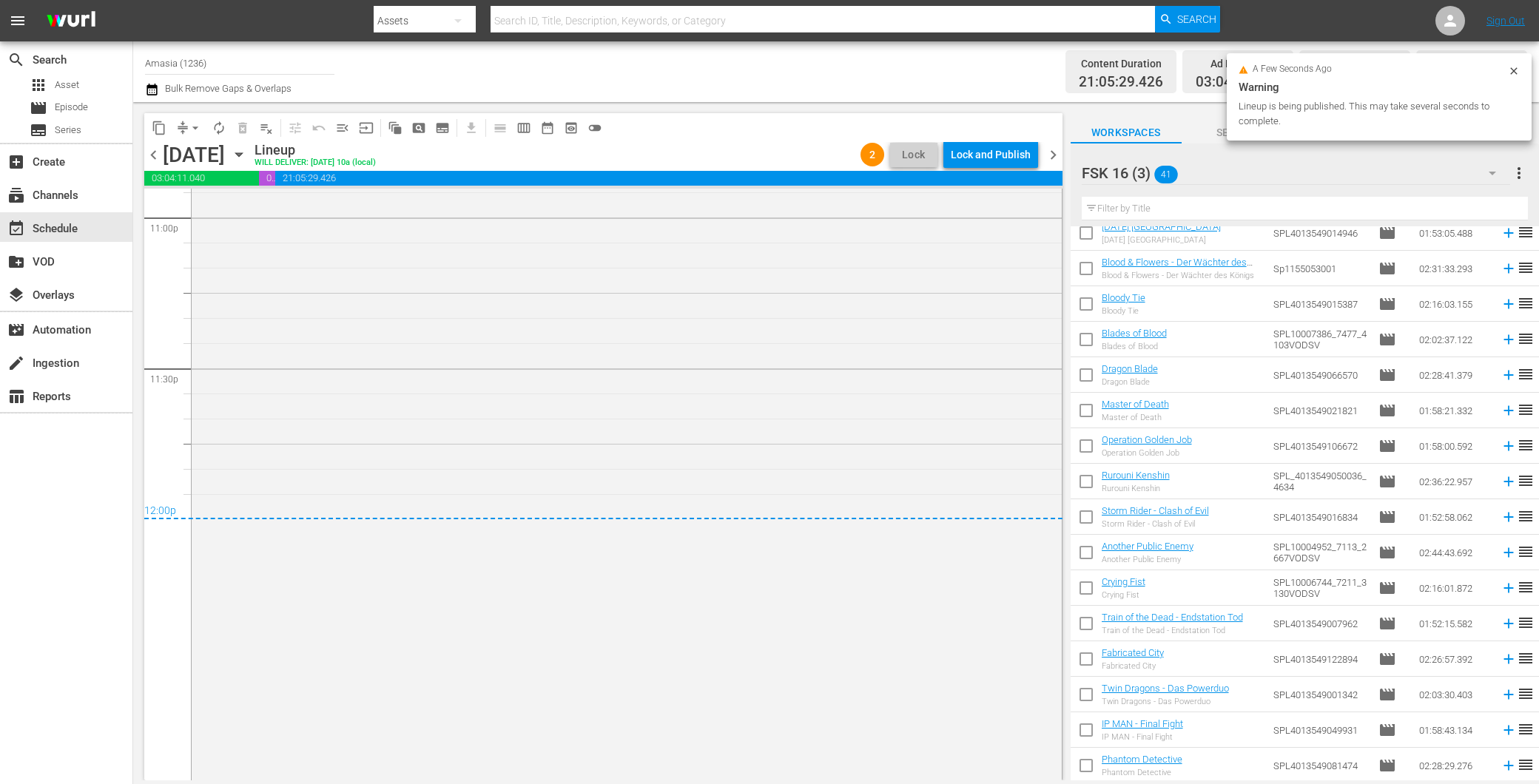
click at [994, 156] on div "Lock and Publish" at bounding box center [990, 155] width 80 height 27
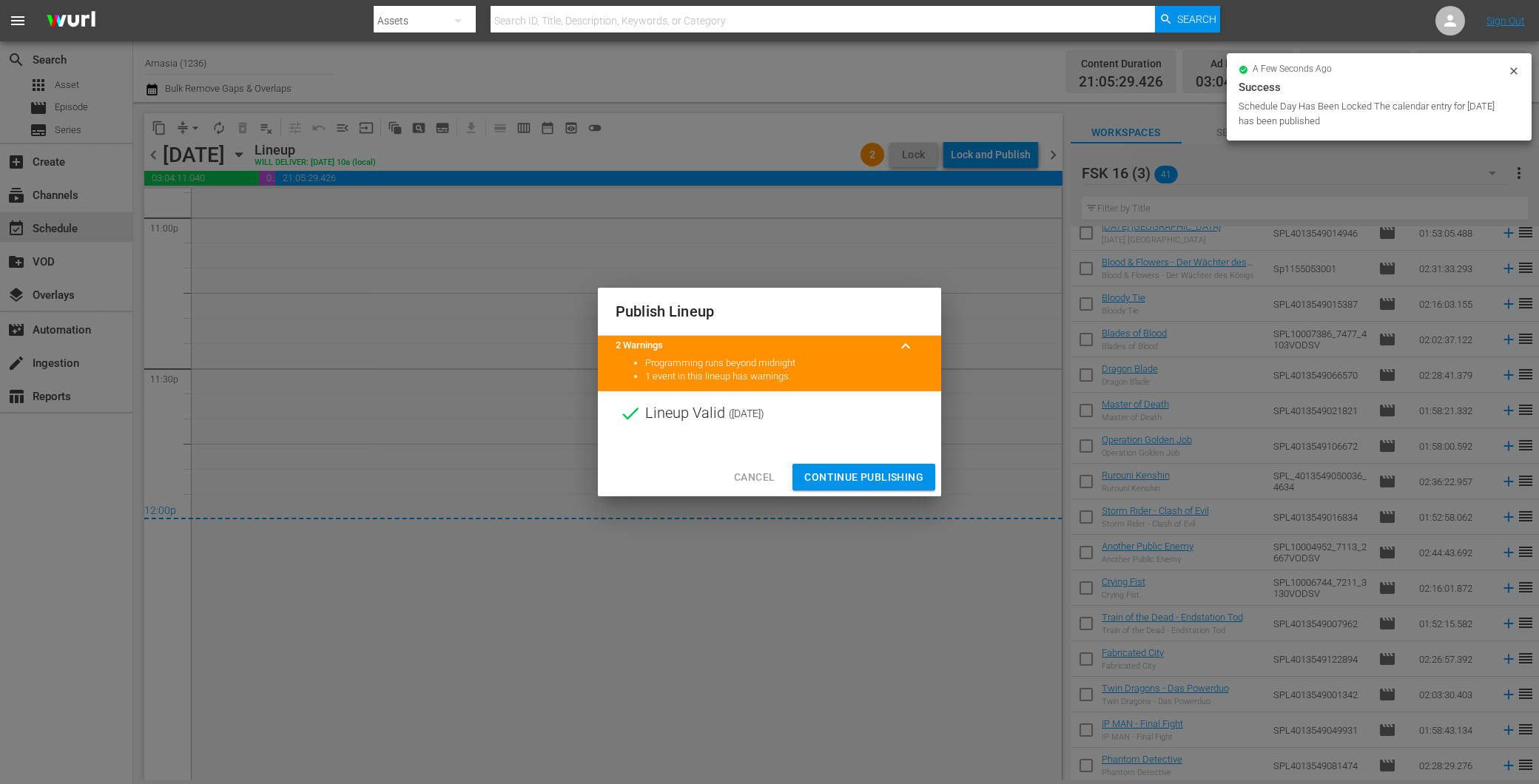
click at [842, 475] on span "Continue Publishing" at bounding box center [864, 478] width 119 height 18
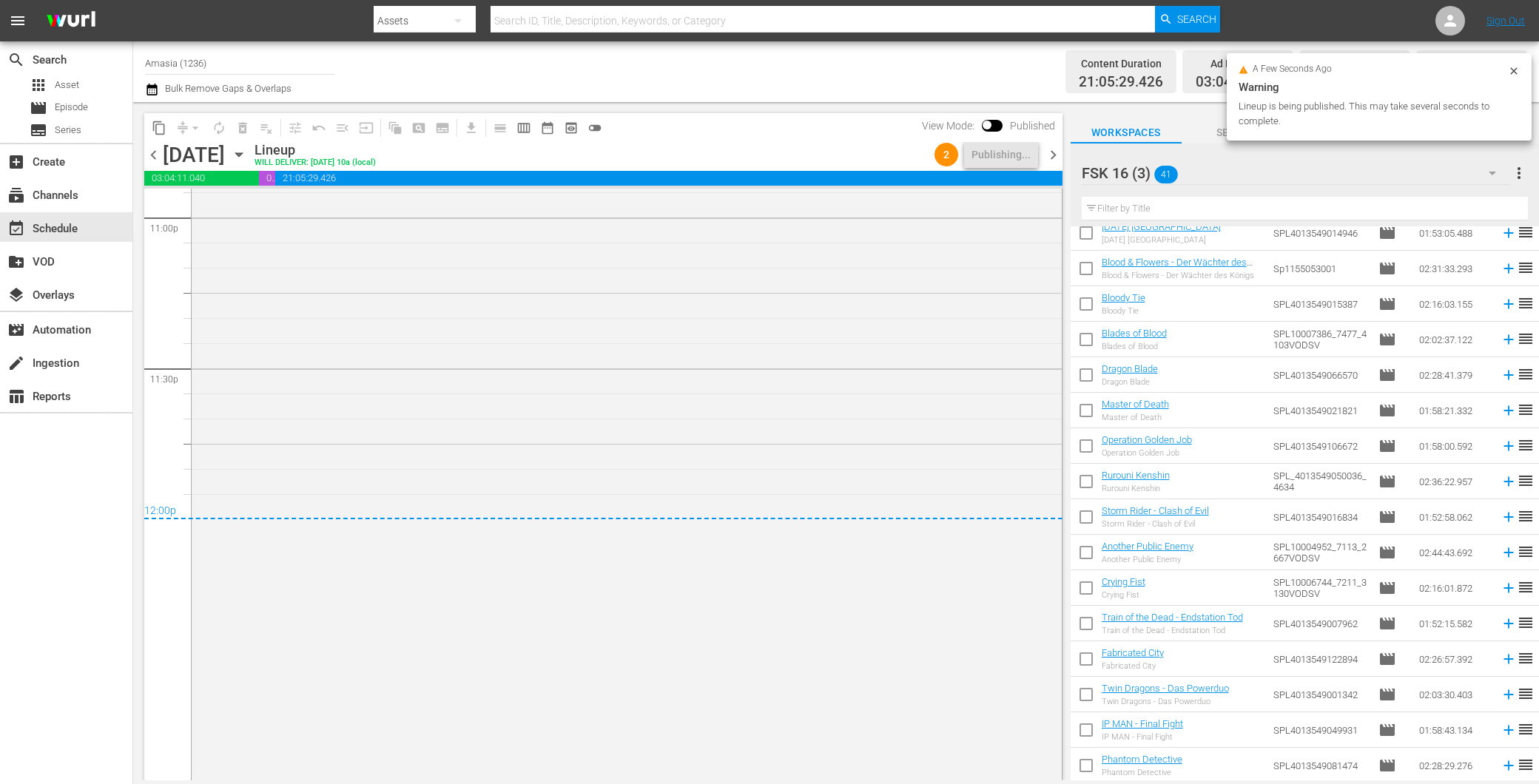
drag, startPoint x: 157, startPoint y: 146, endPoint x: 188, endPoint y: 146, distance: 31.0
click at [156, 146] on span "chevron_left" at bounding box center [153, 155] width 18 height 18
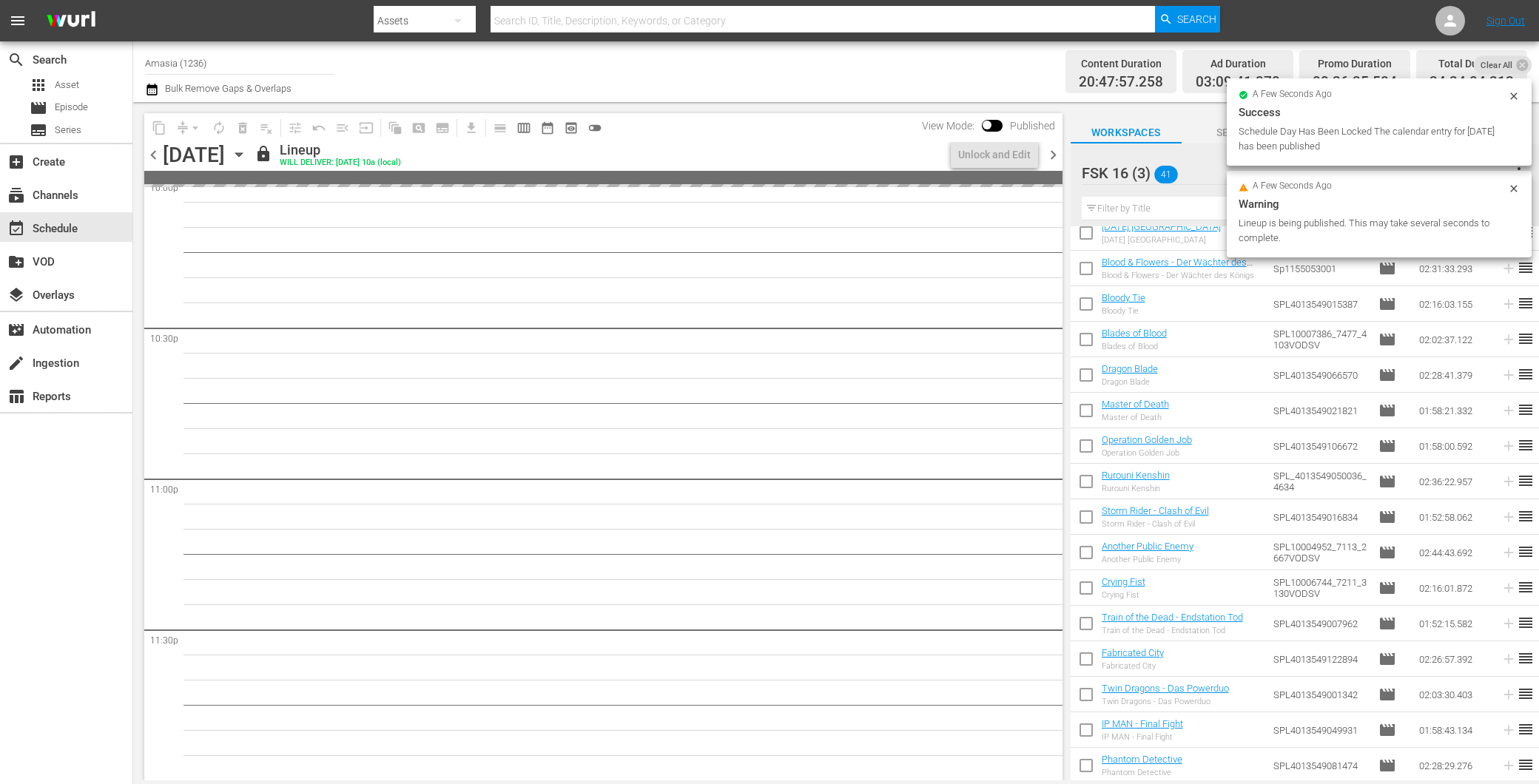
scroll to position [6782, 0]
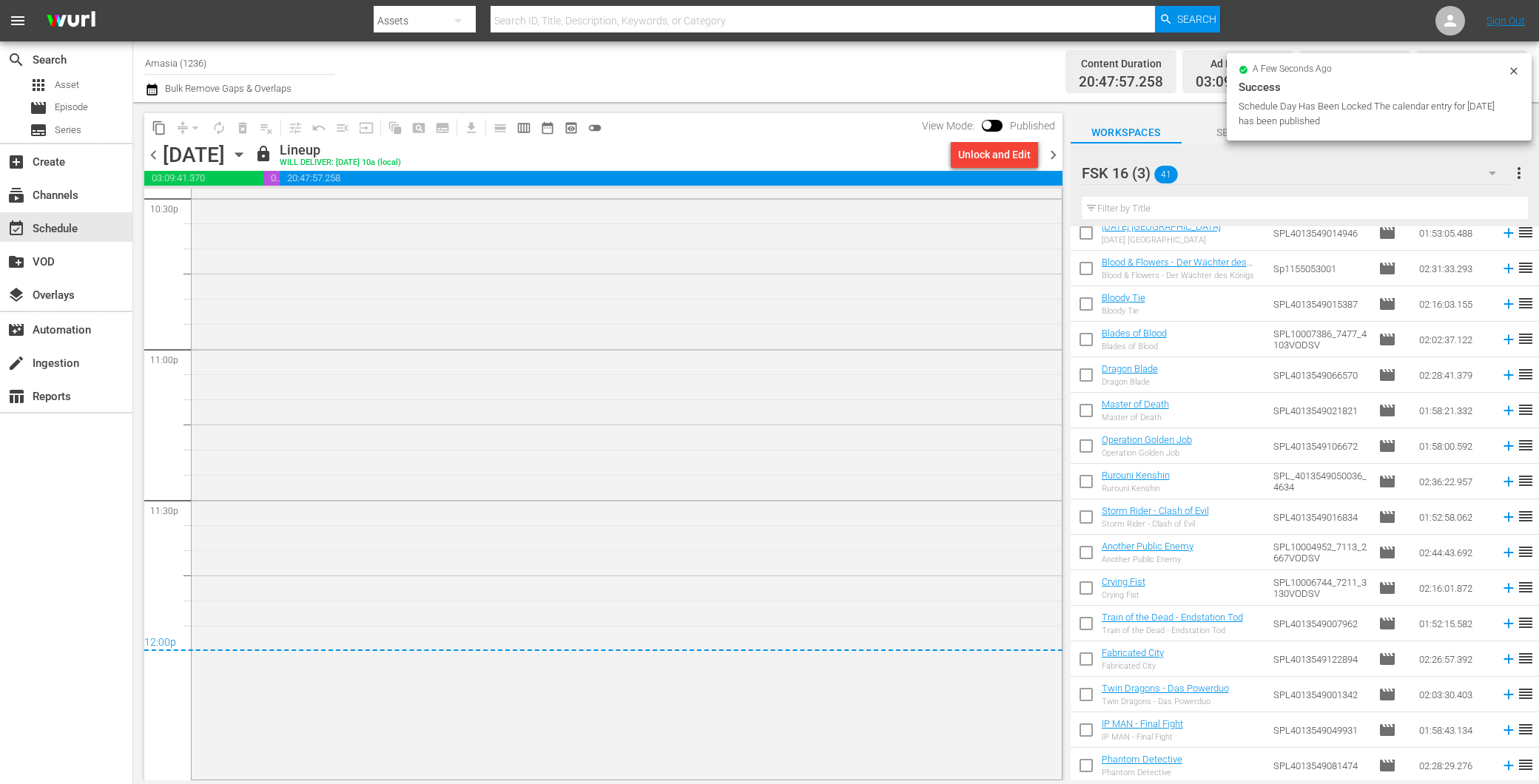
click at [1053, 153] on span "chevron_right" at bounding box center [1054, 155] width 18 height 18
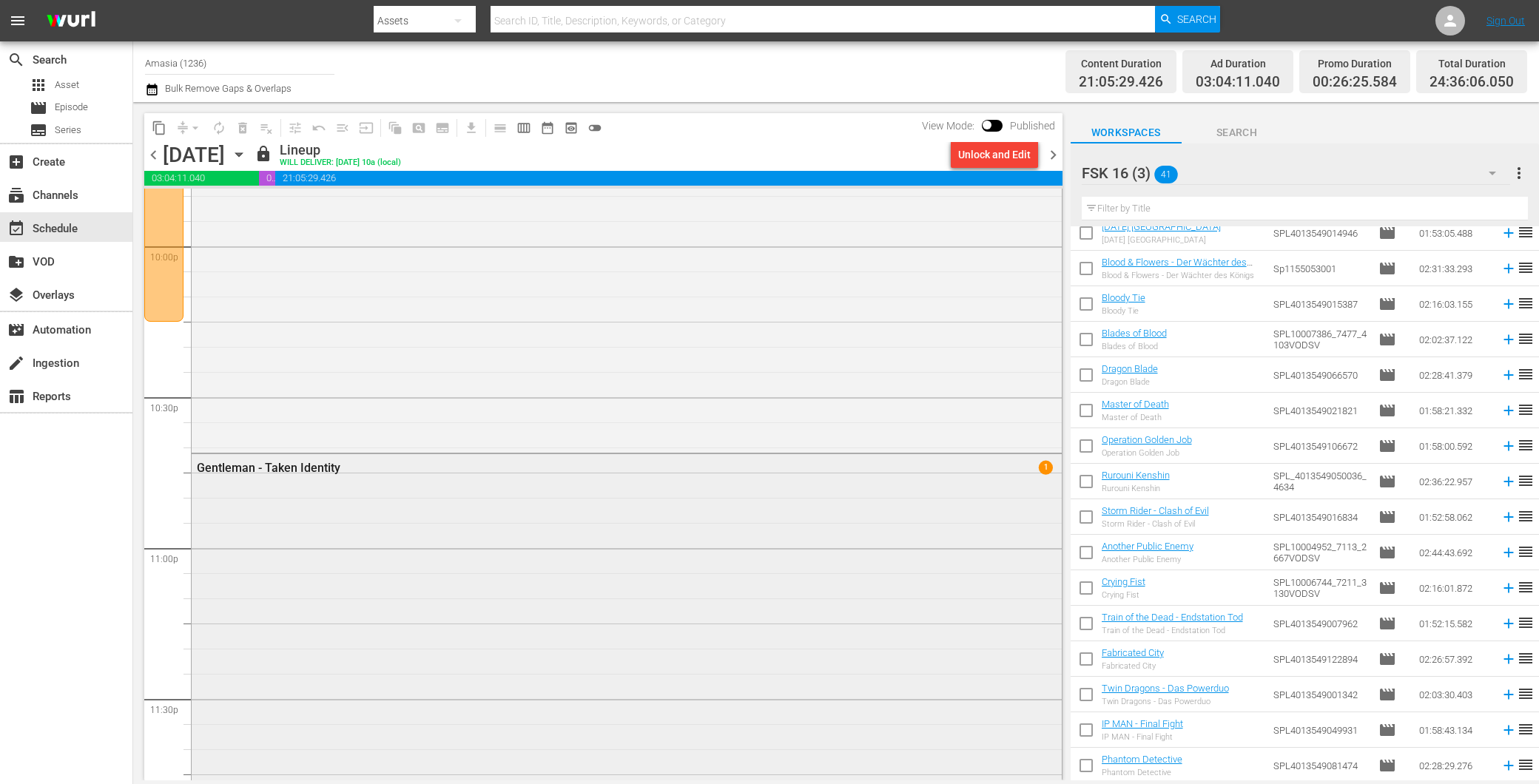
scroll to position [6585, 0]
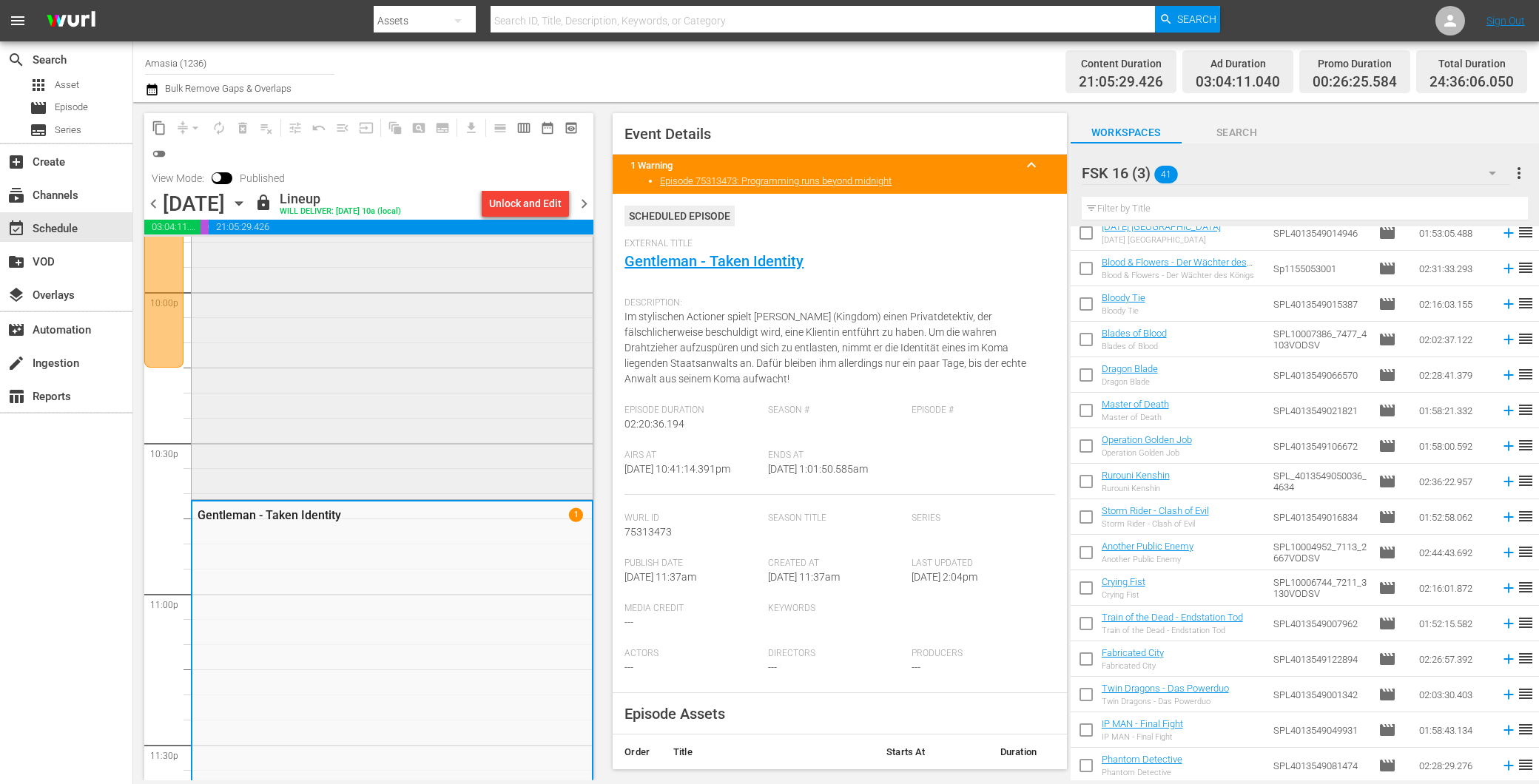
click at [210, 499] on div "War of the Wizards" at bounding box center [392, 126] width 403 height 749
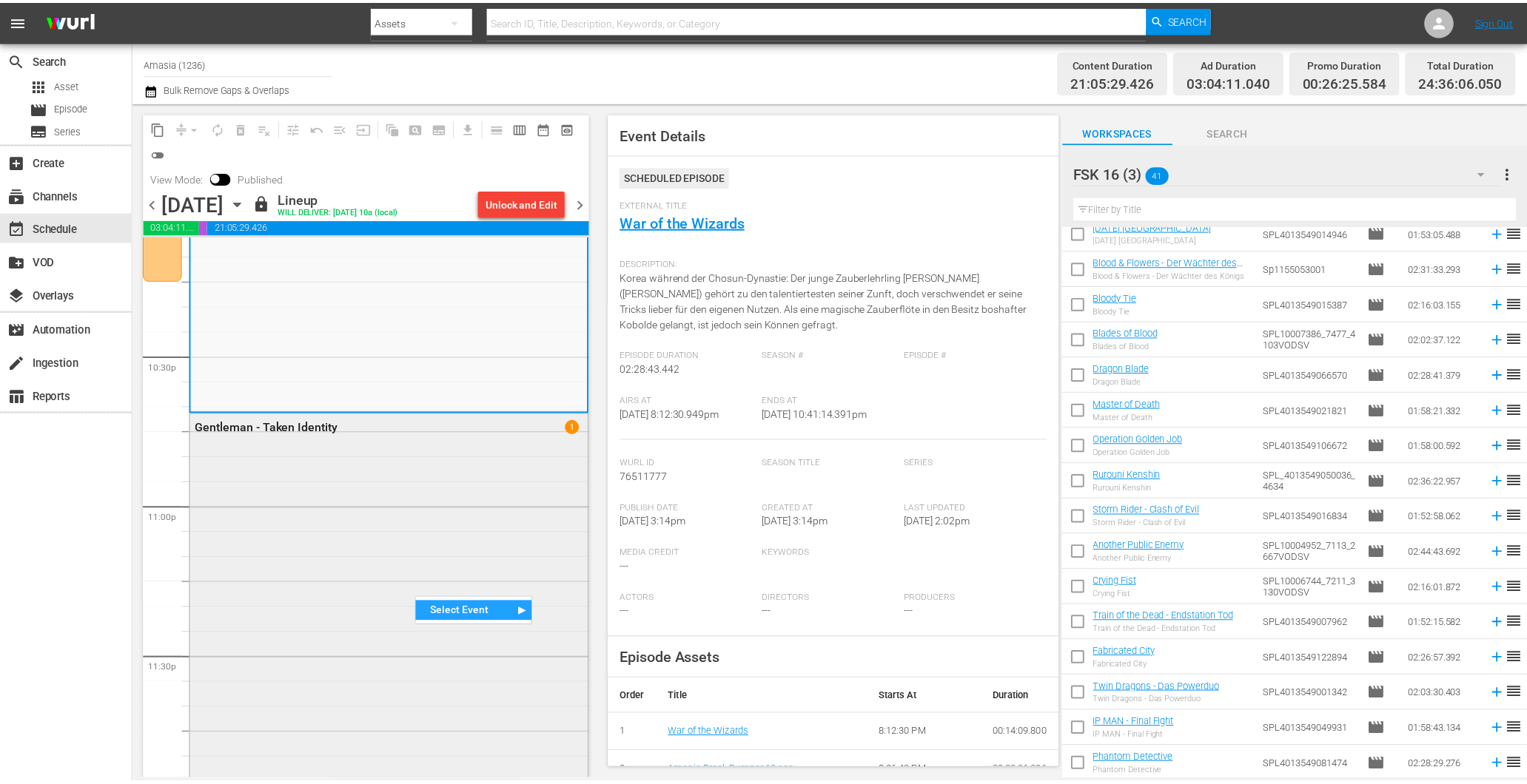
scroll to position [6914, 0]
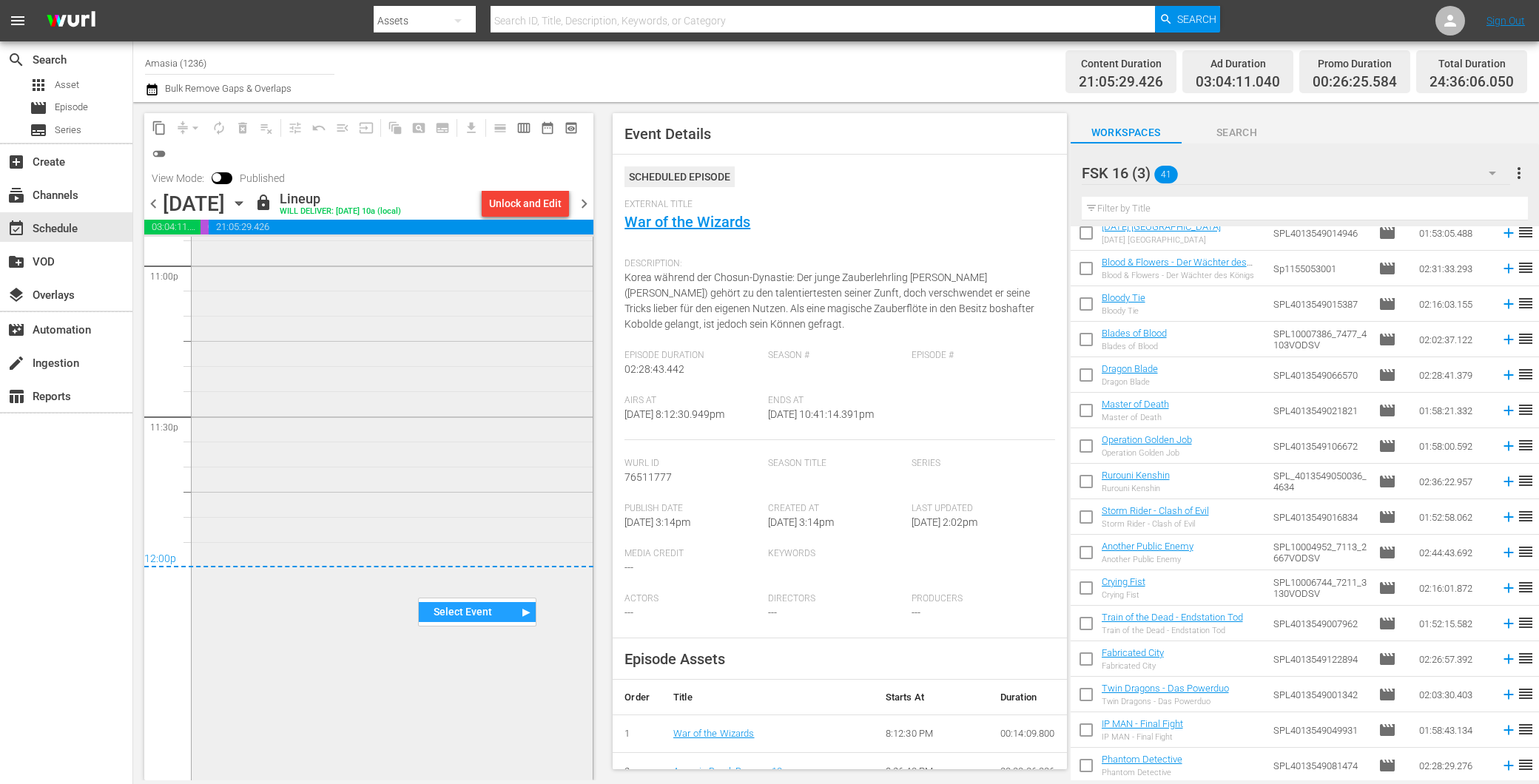
click at [278, 631] on div "Gentleman - Taken Identity 1" at bounding box center [392, 524] width 401 height 703
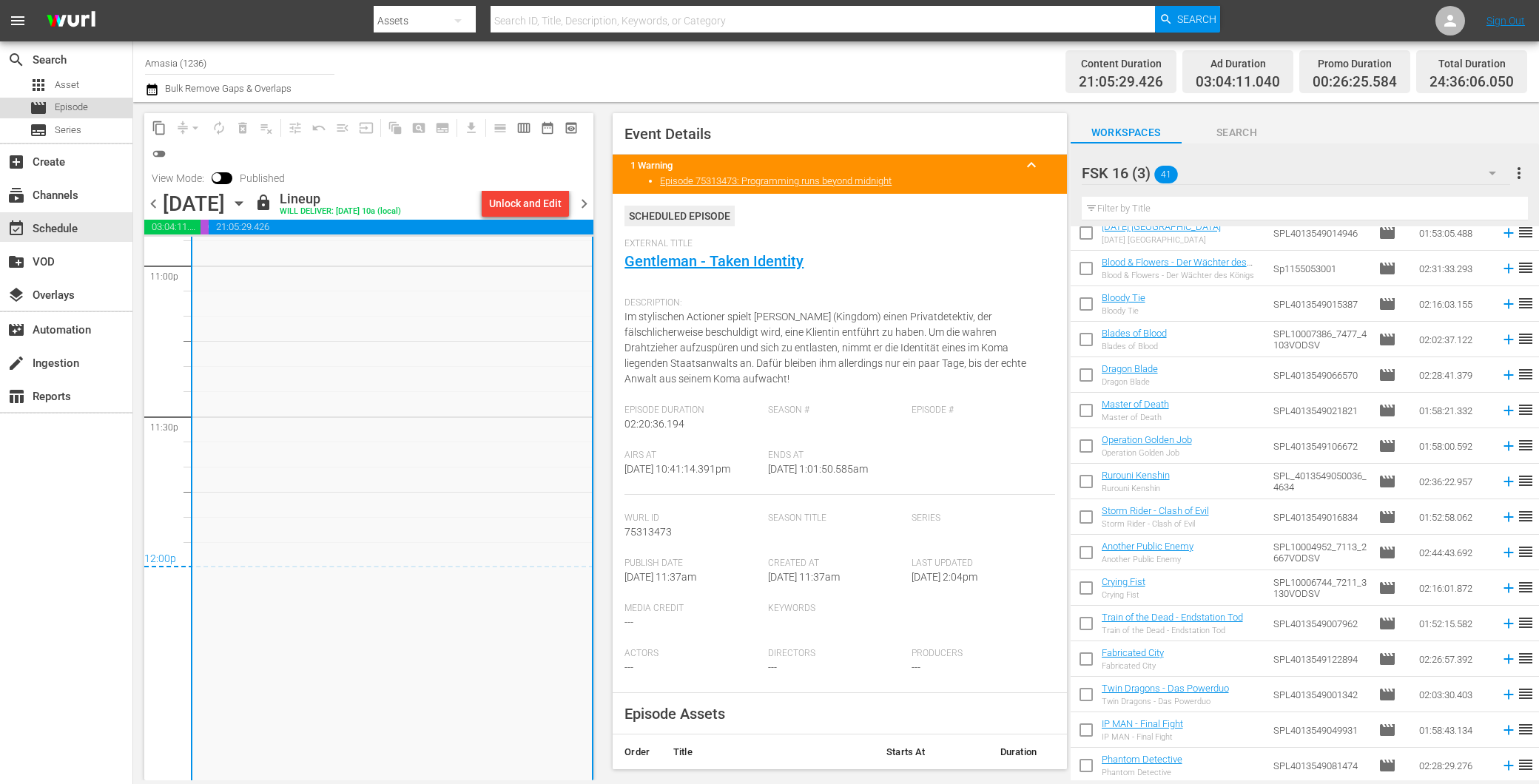
click at [96, 105] on div "movie Episode" at bounding box center [66, 108] width 132 height 21
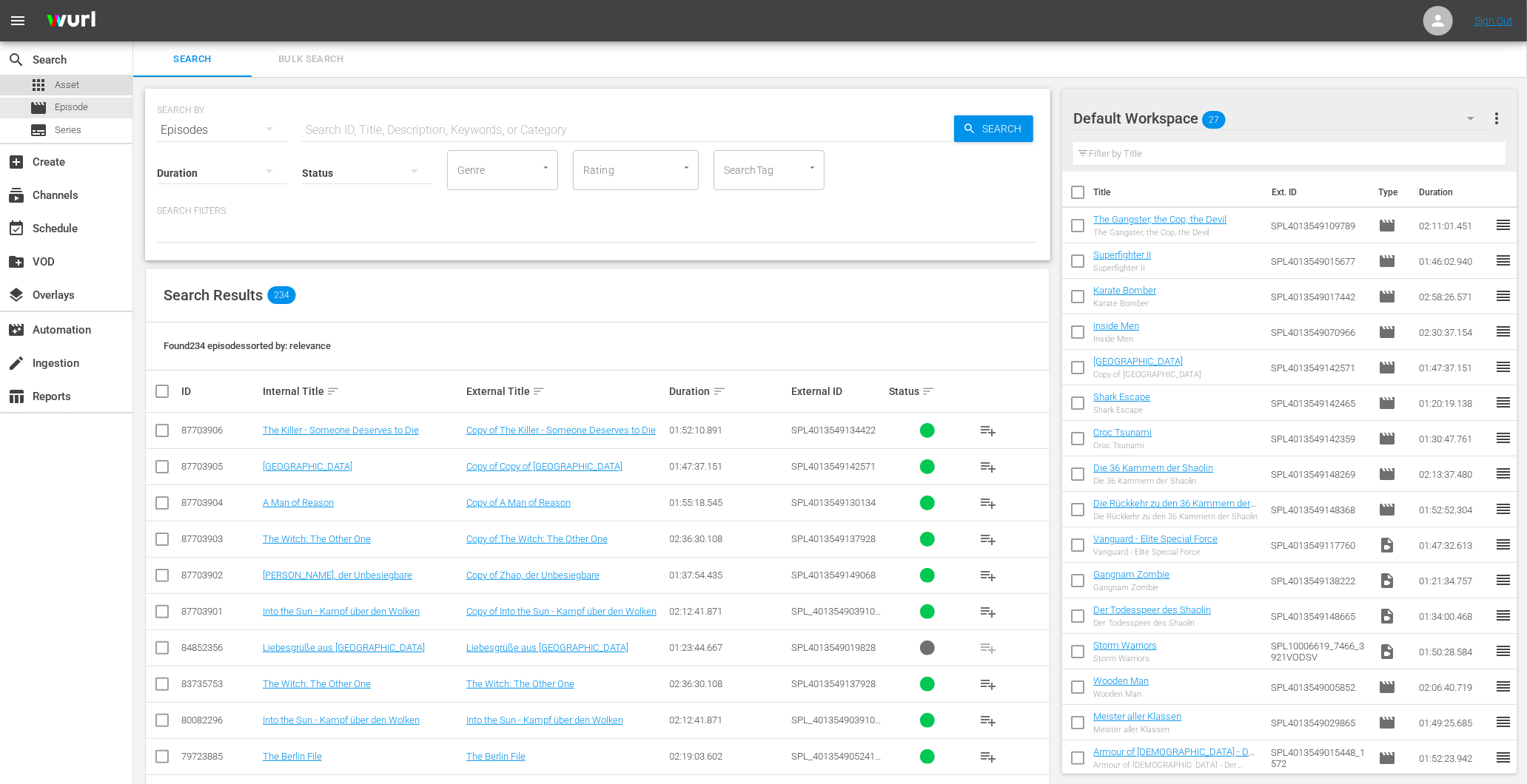
click at [48, 85] on div "apps Asset" at bounding box center [54, 85] width 49 height 21
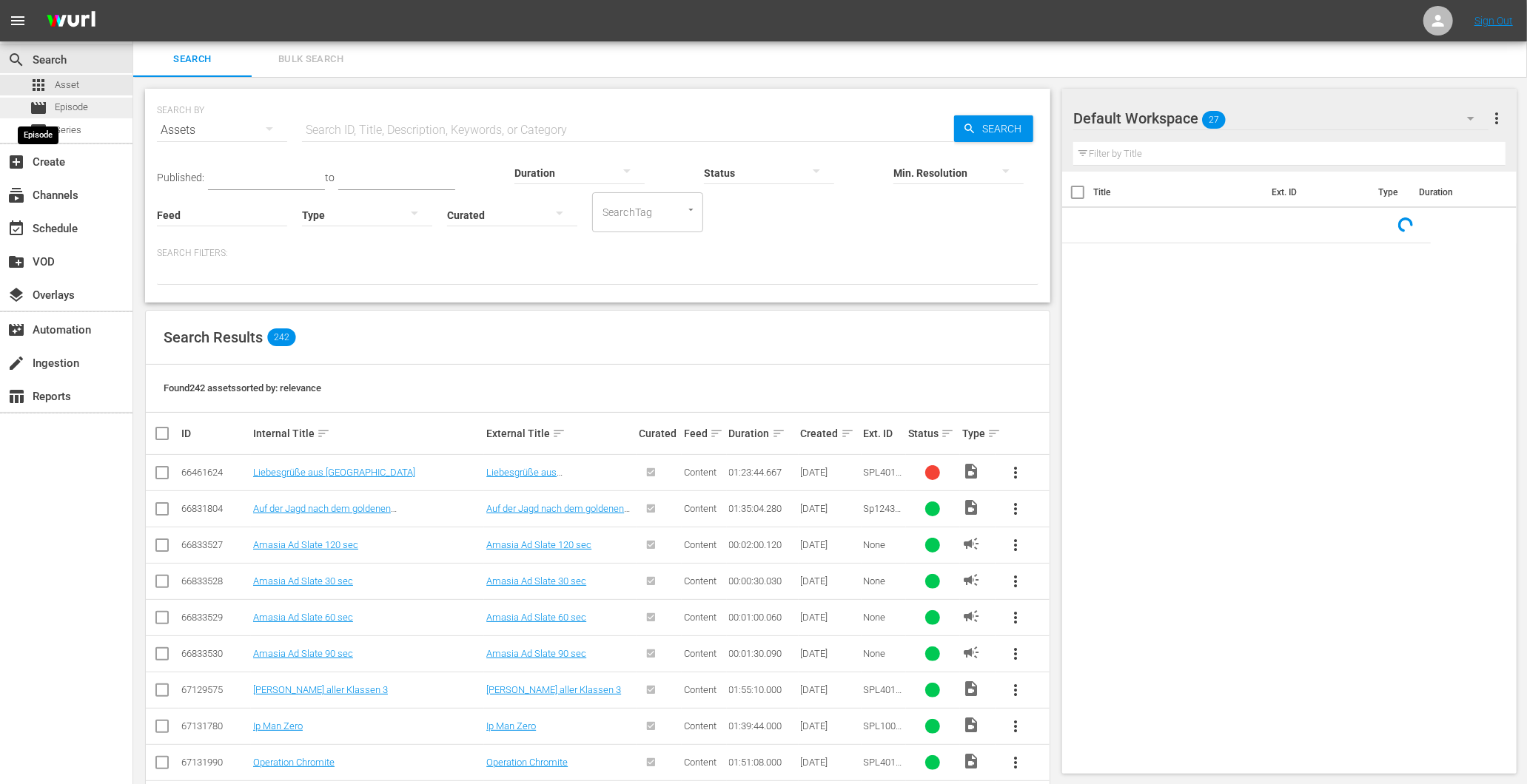
click at [45, 99] on span "movie" at bounding box center [38, 107] width 18 height 18
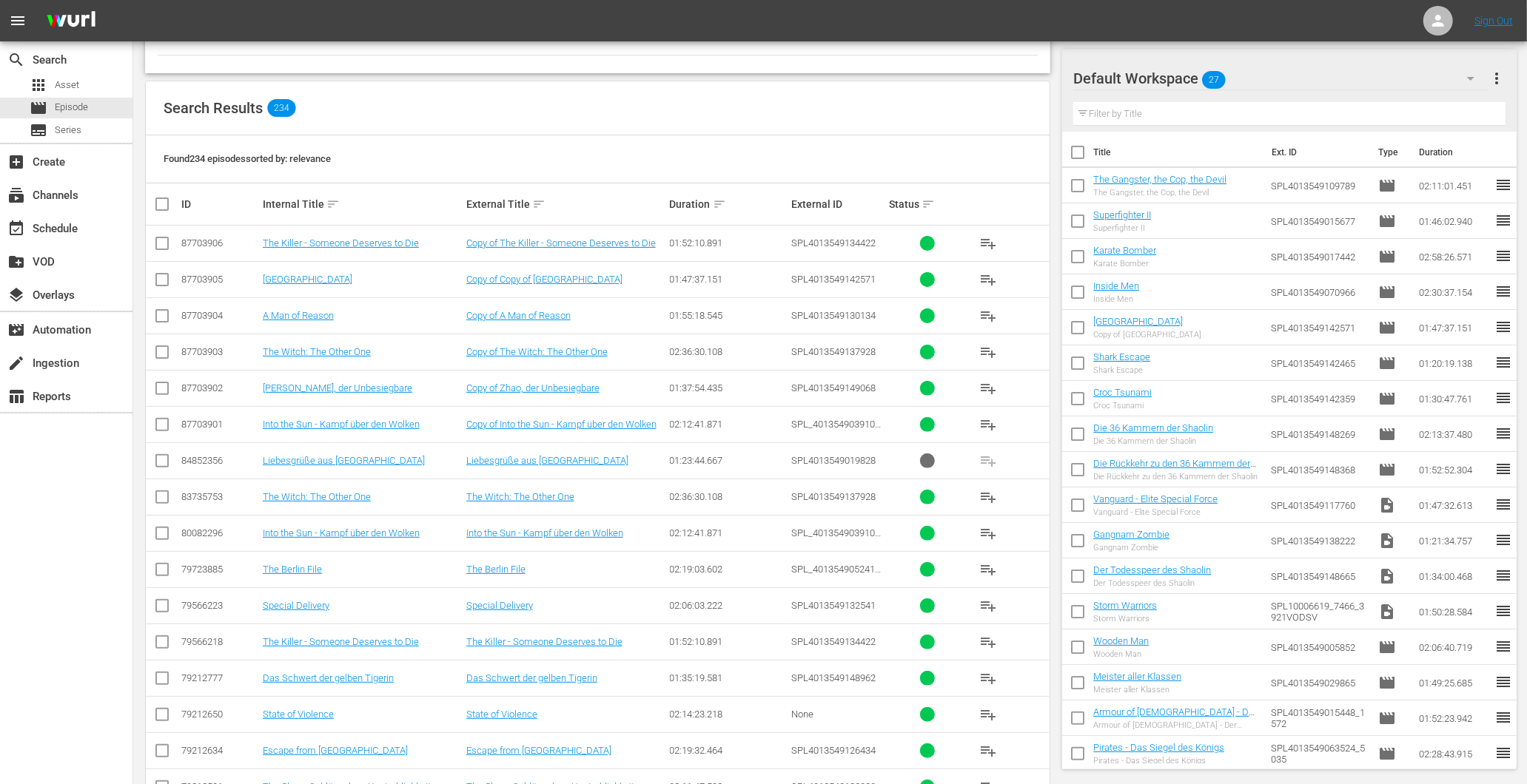
scroll to position [246, 0]
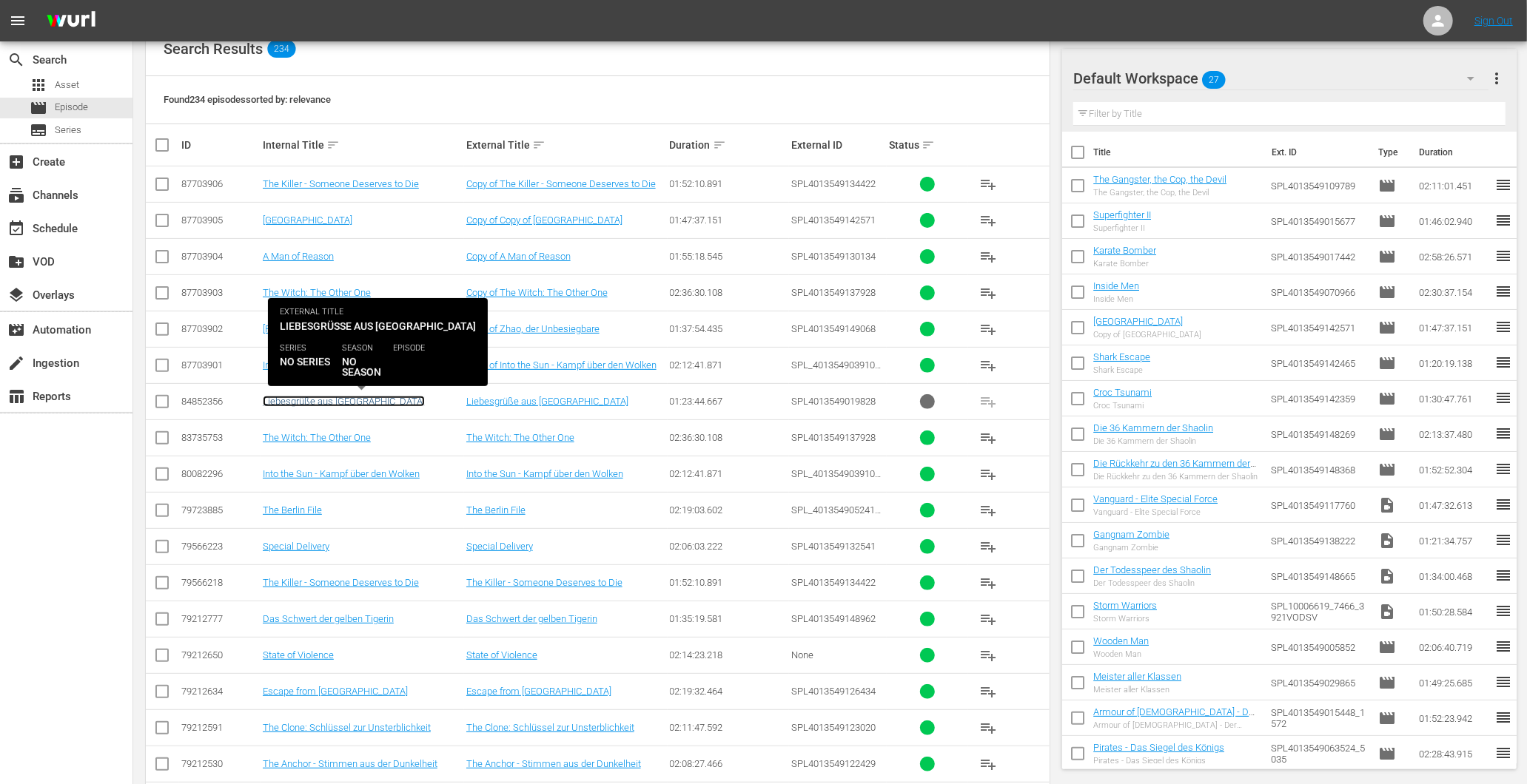
click at [310, 397] on link "Liebesgrüße aus [GEOGRAPHIC_DATA]" at bounding box center [344, 401] width 162 height 11
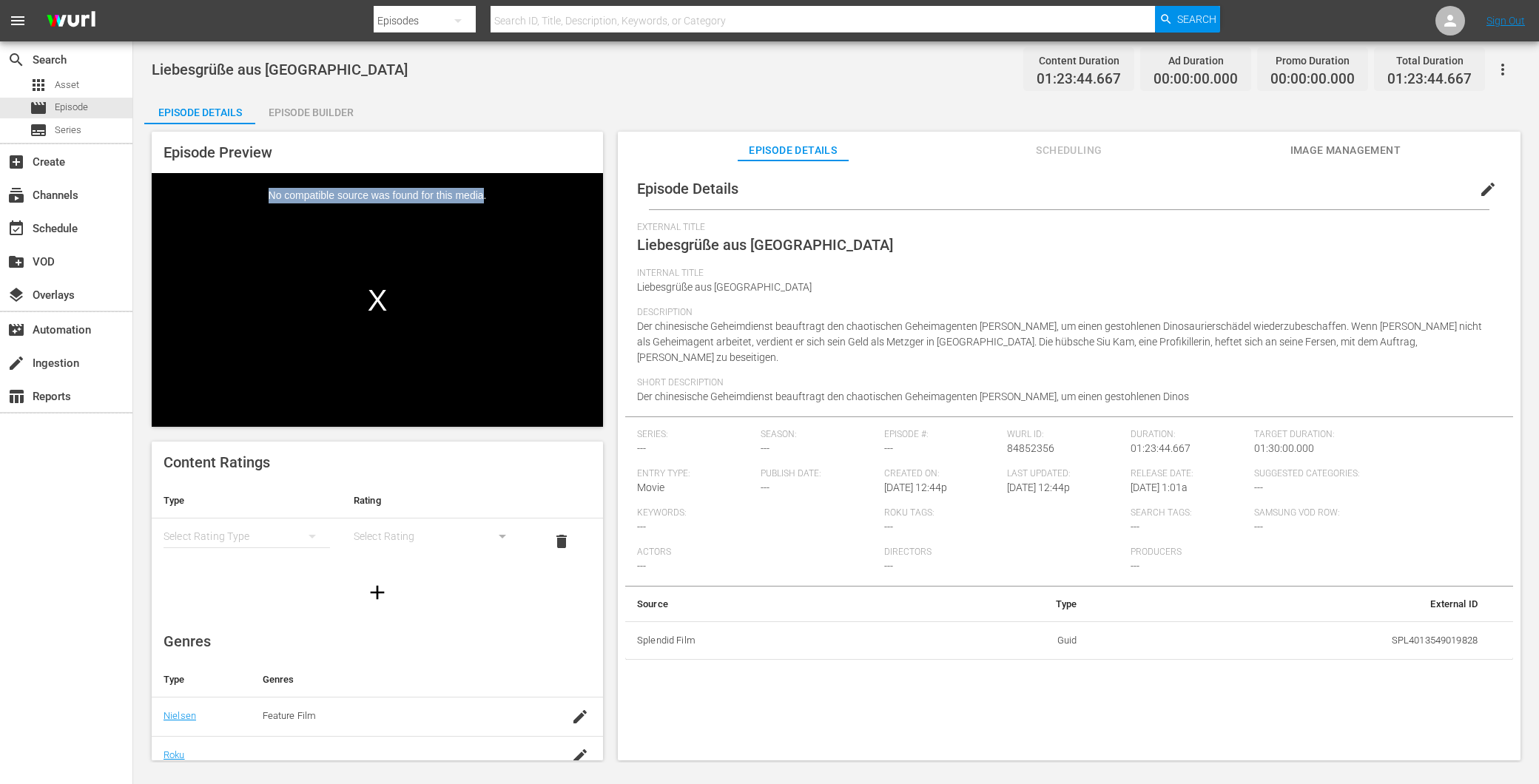
drag, startPoint x: 450, startPoint y: 206, endPoint x: 244, endPoint y: 213, distance: 206.1
click at [244, 213] on div "No compatible source was found for this media." at bounding box center [377, 300] width 451 height 254
click at [468, 95] on div "Episode Details Episode Builder Episode Preview Video Player is loading. Play V…" at bounding box center [835, 433] width 1383 height 678
click at [1366, 146] on span "Image Management" at bounding box center [1345, 151] width 111 height 18
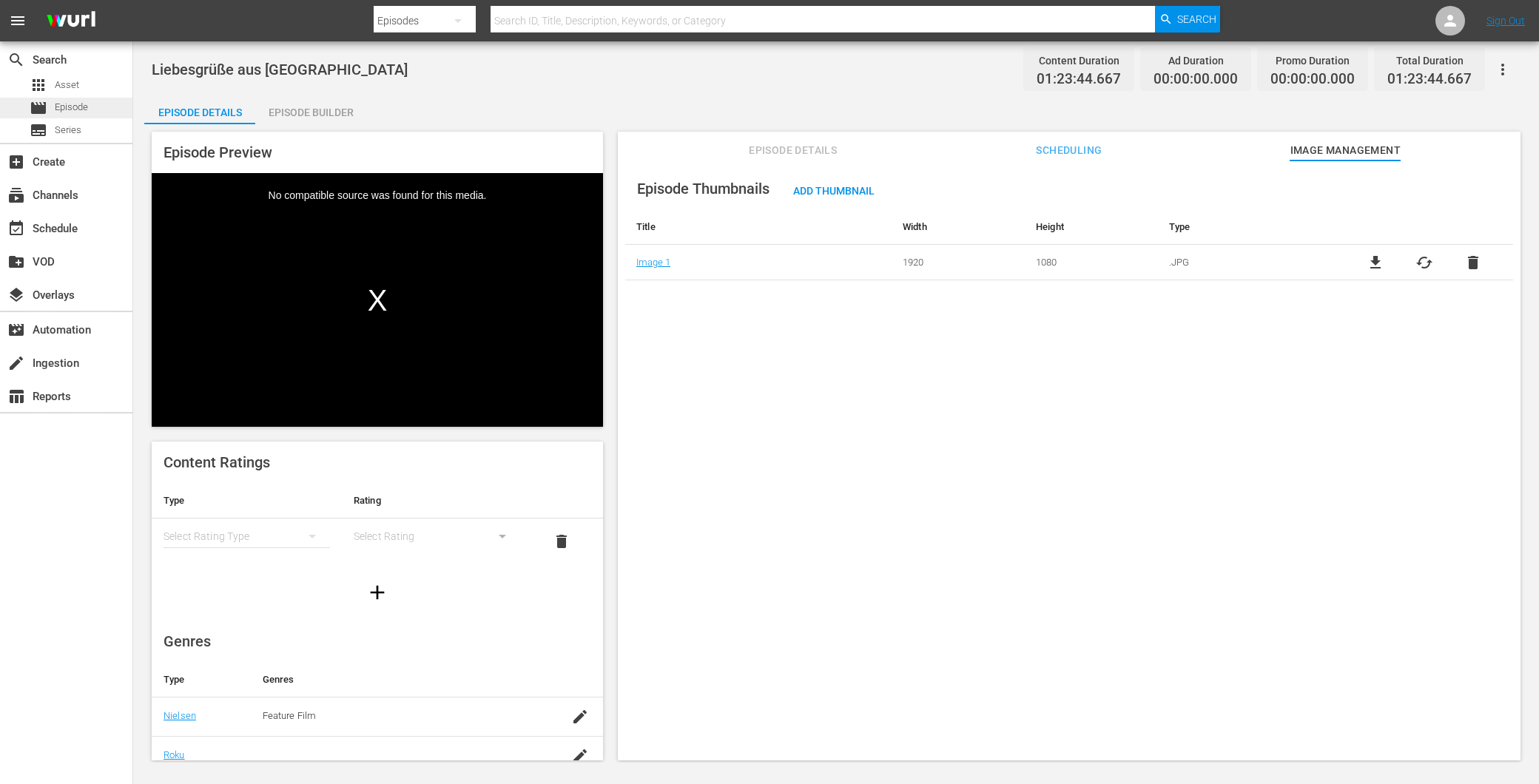
click at [61, 109] on span "Episode" at bounding box center [71, 107] width 33 height 15
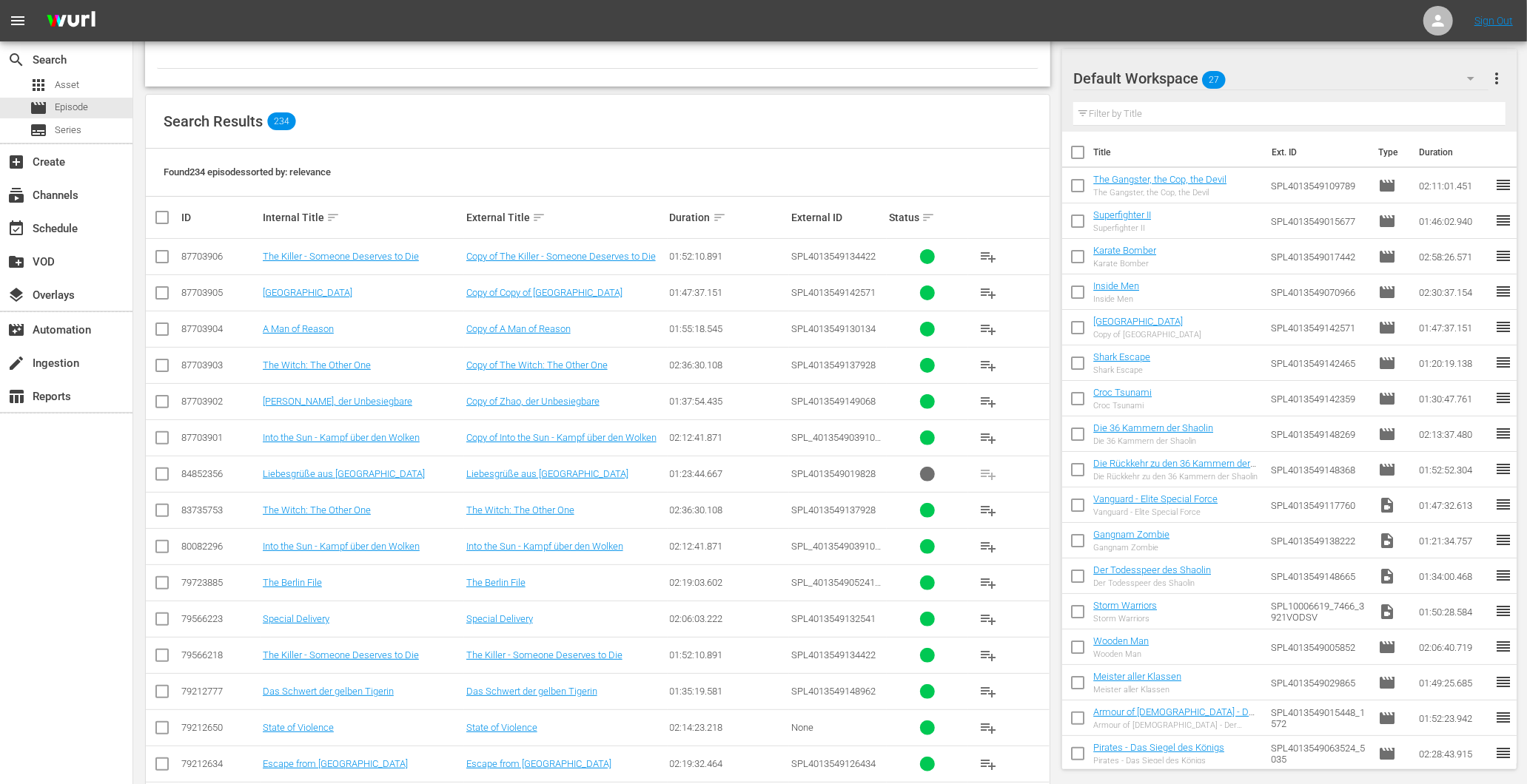
scroll to position [117, 0]
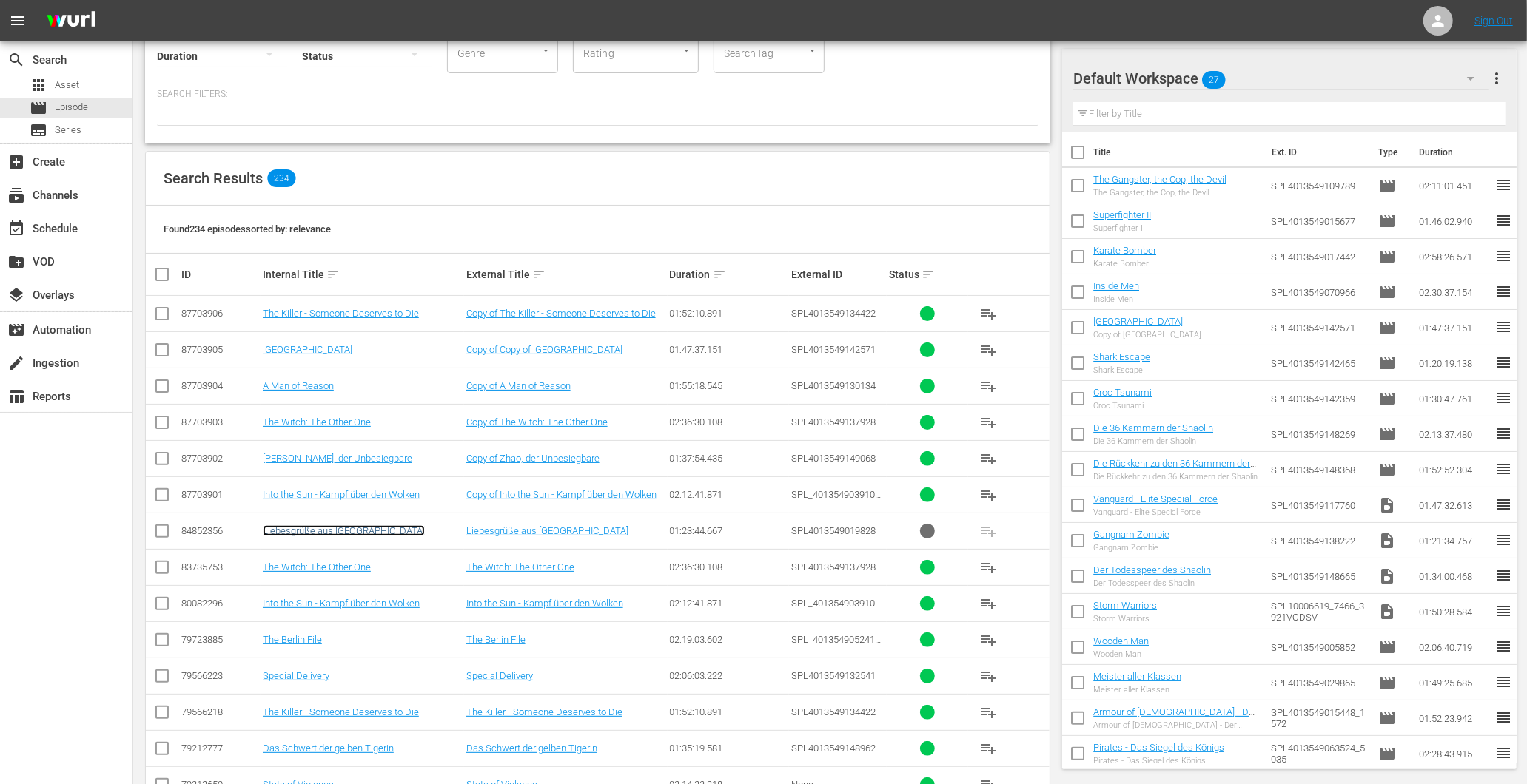
click at [276, 530] on link "Liebesgrüße aus [GEOGRAPHIC_DATA]" at bounding box center [344, 530] width 162 height 11
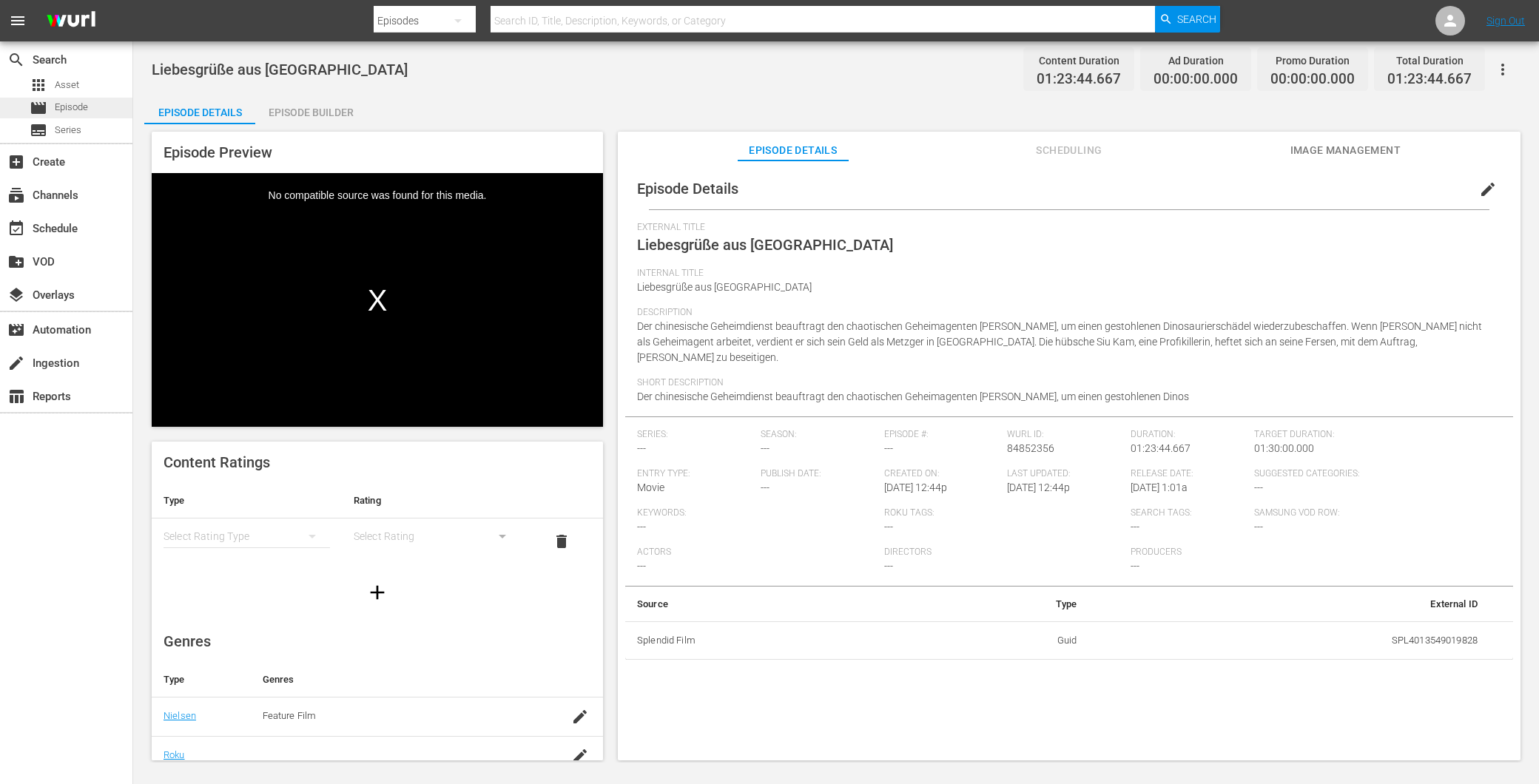
click at [79, 101] on span "Episode" at bounding box center [71, 107] width 33 height 15
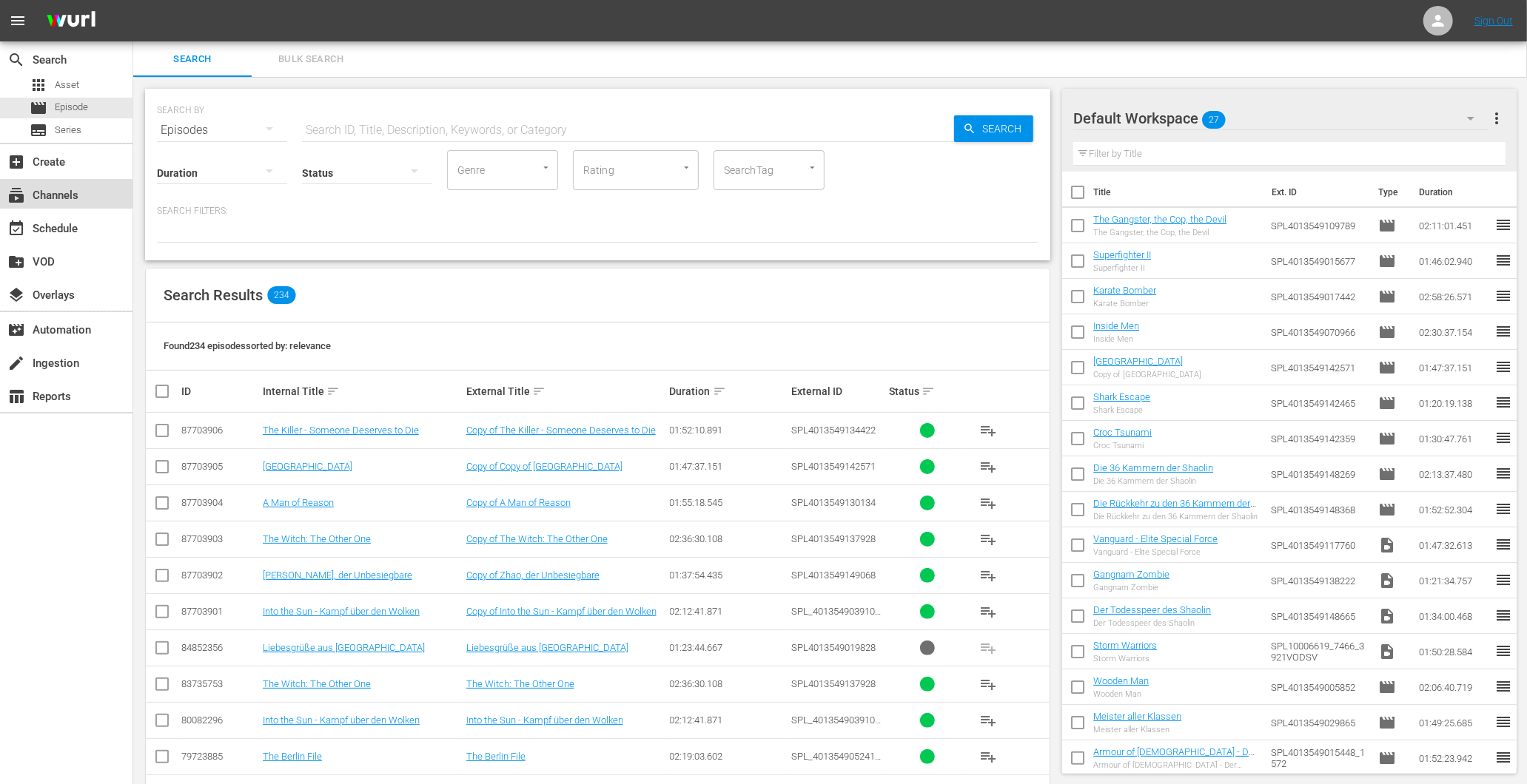
click at [60, 206] on div "subscriptions Channels" at bounding box center [66, 193] width 132 height 29
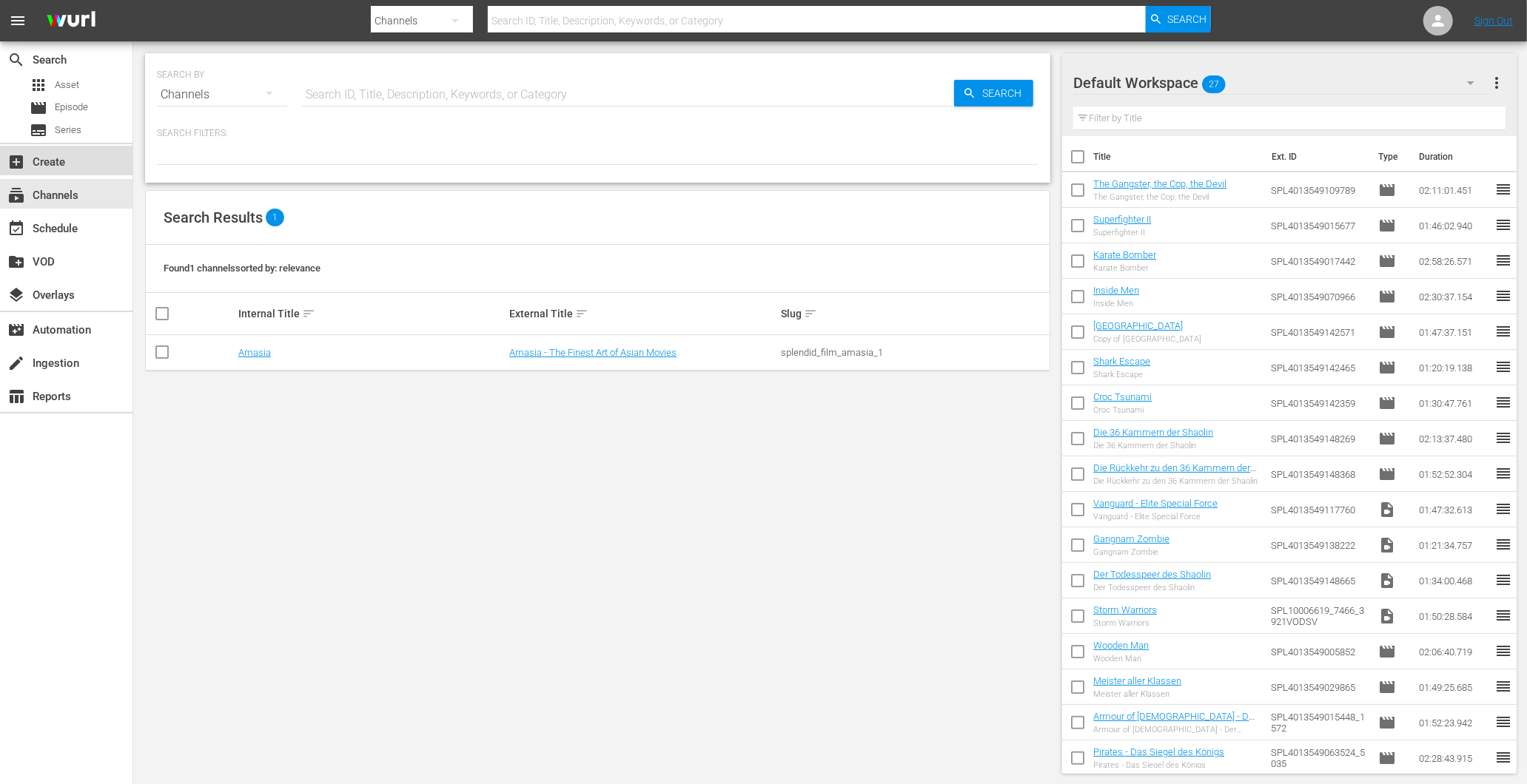
click at [68, 163] on div "add_box Create" at bounding box center [41, 160] width 83 height 13
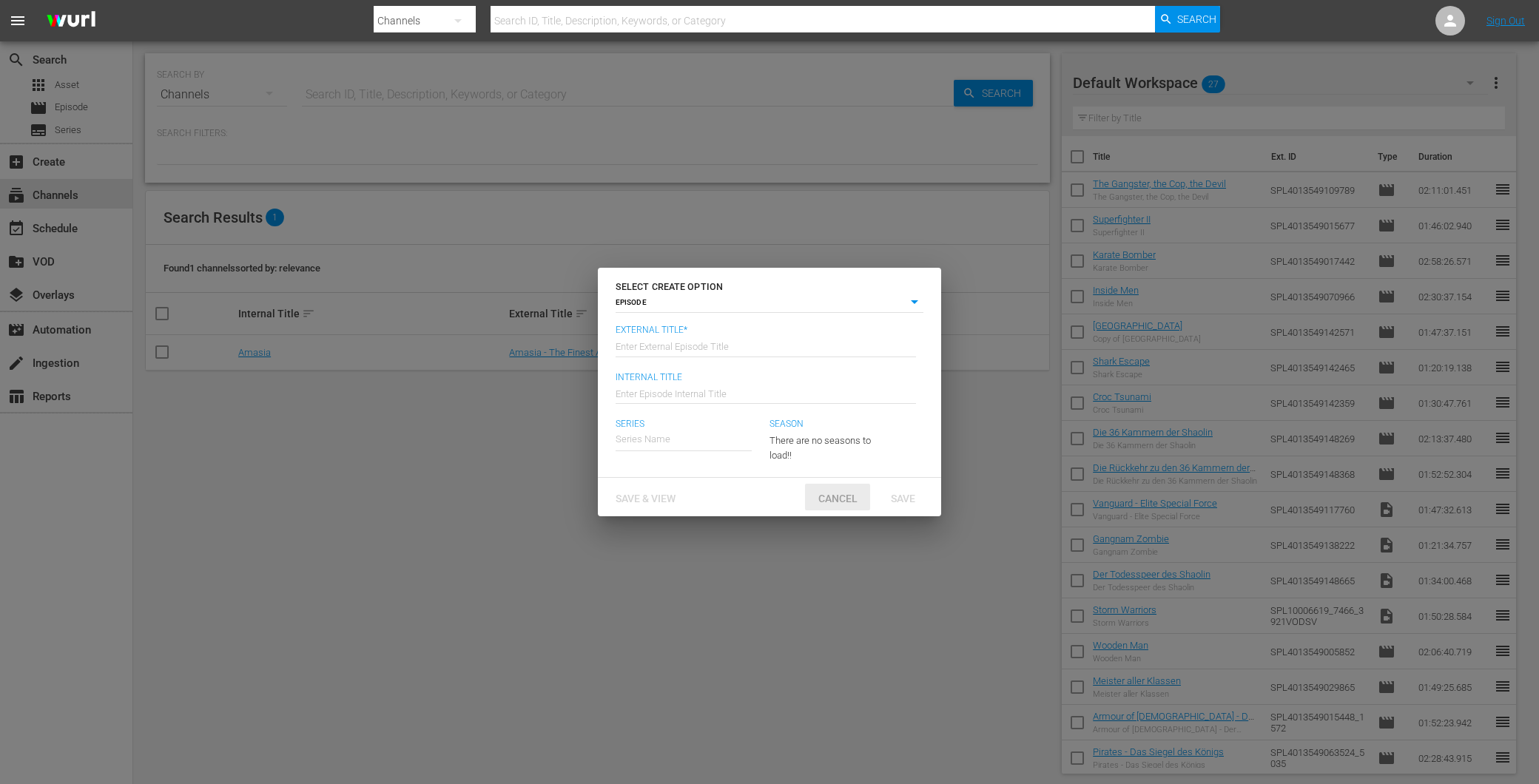
click at [847, 489] on div "Cancel" at bounding box center [838, 497] width 65 height 28
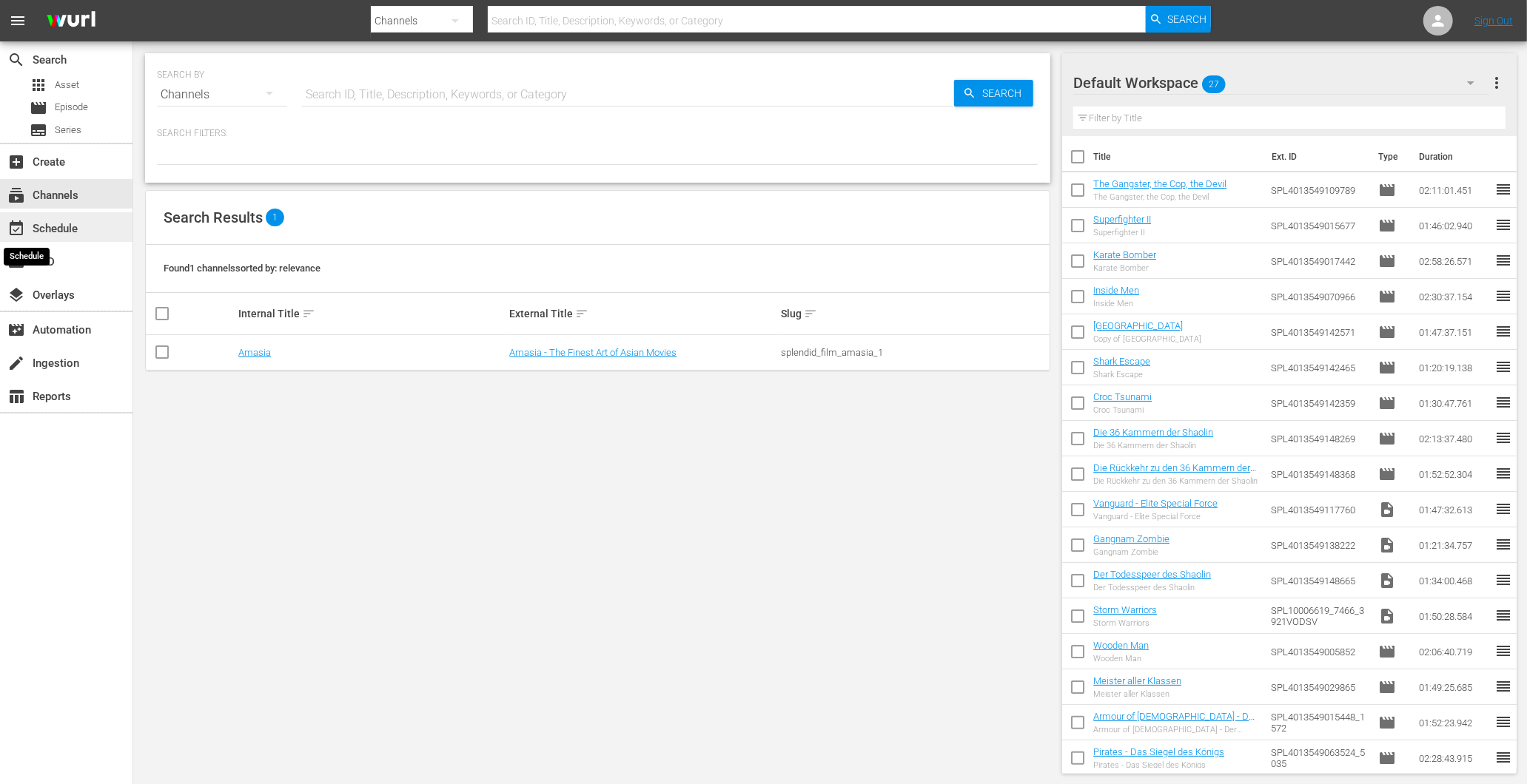
click at [43, 228] on div "event_available Schedule" at bounding box center [41, 227] width 83 height 13
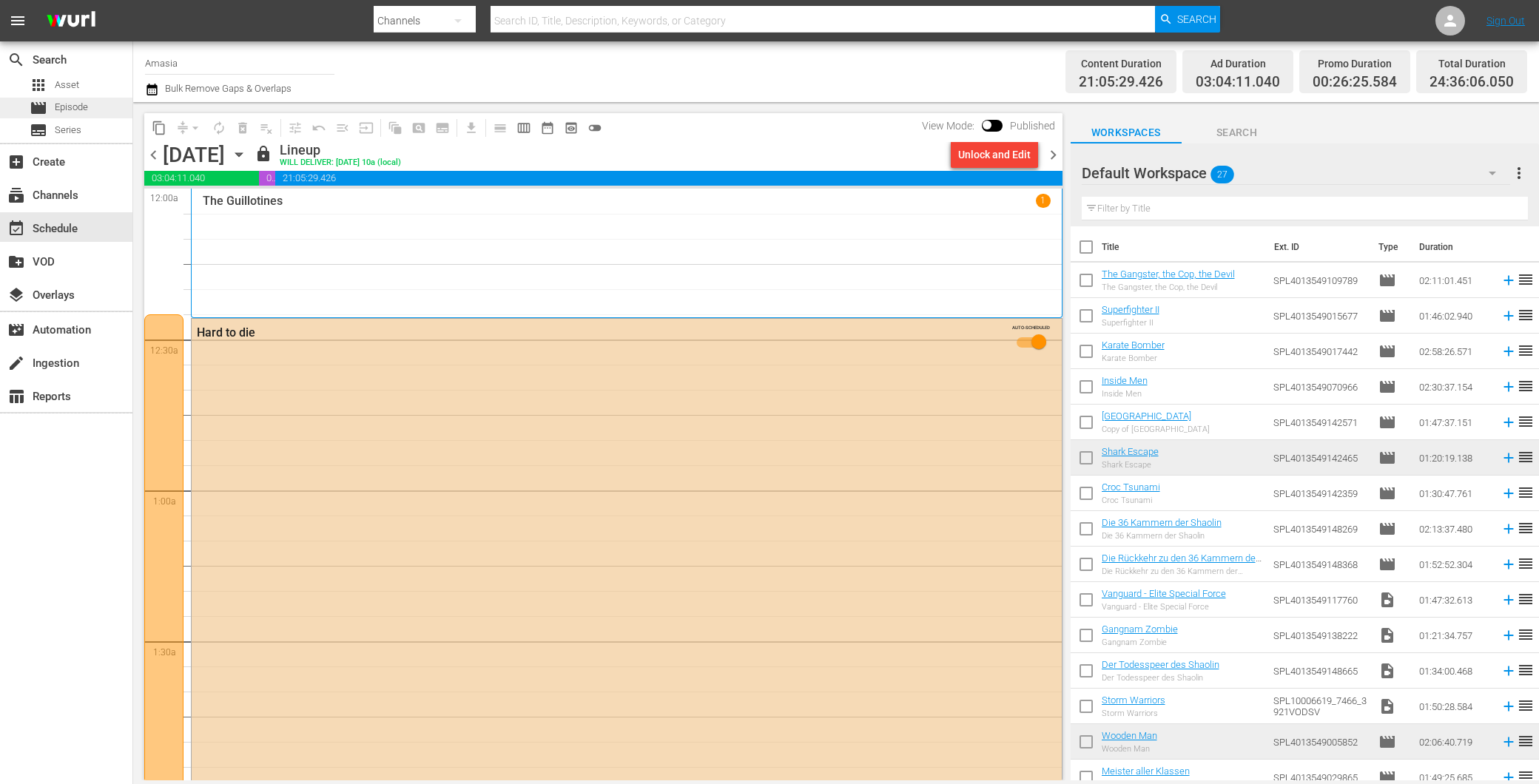
click at [67, 101] on span "Episode" at bounding box center [71, 107] width 33 height 15
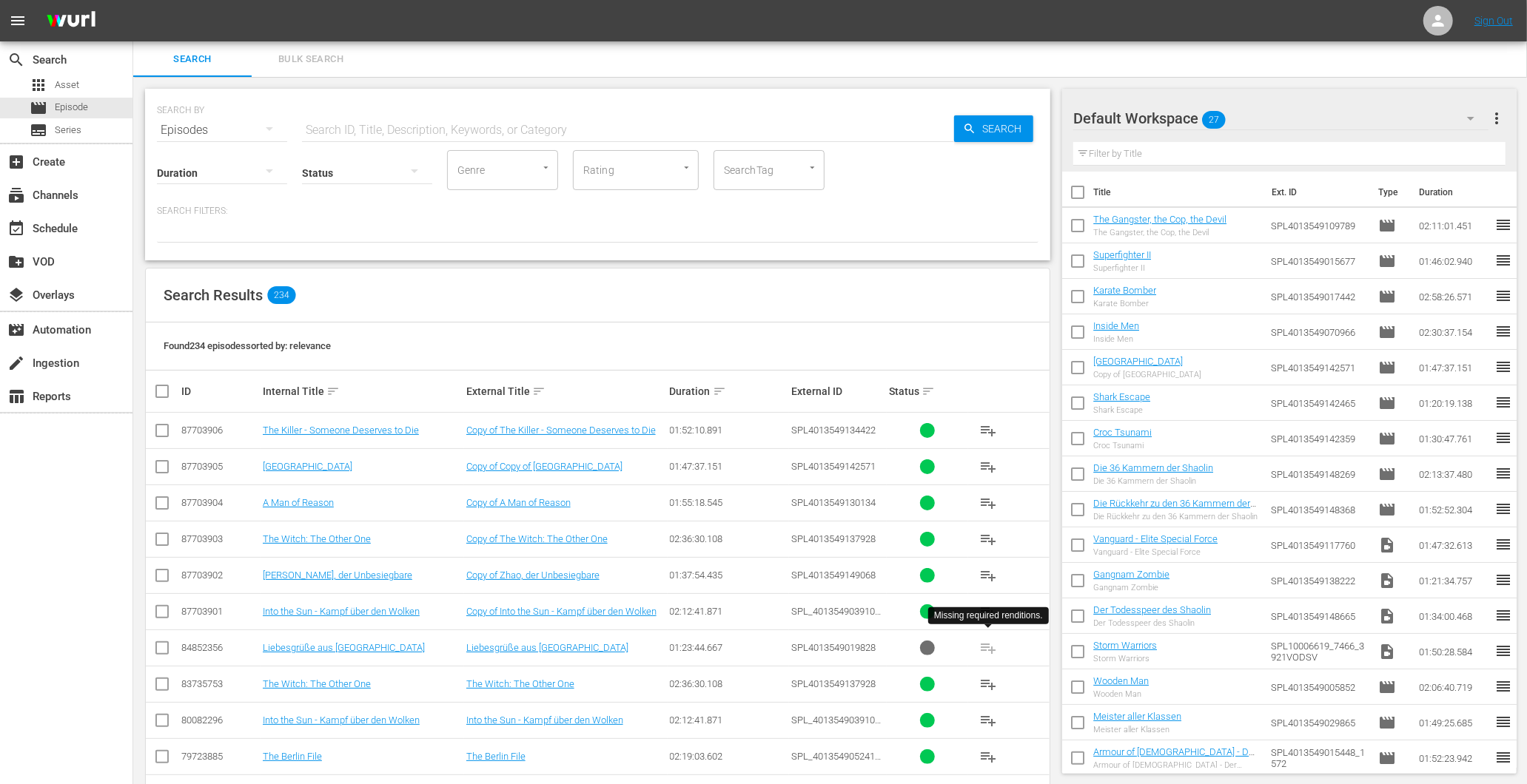
drag, startPoint x: 988, startPoint y: 653, endPoint x: 982, endPoint y: 648, distance: 7.8
click at [982, 651] on span "playlist_add" at bounding box center [988, 648] width 35 height 35
click at [982, 648] on span "playlist_add" at bounding box center [988, 648] width 35 height 35
click at [487, 649] on link "Liebesgrüße aus [GEOGRAPHIC_DATA]" at bounding box center [548, 647] width 162 height 11
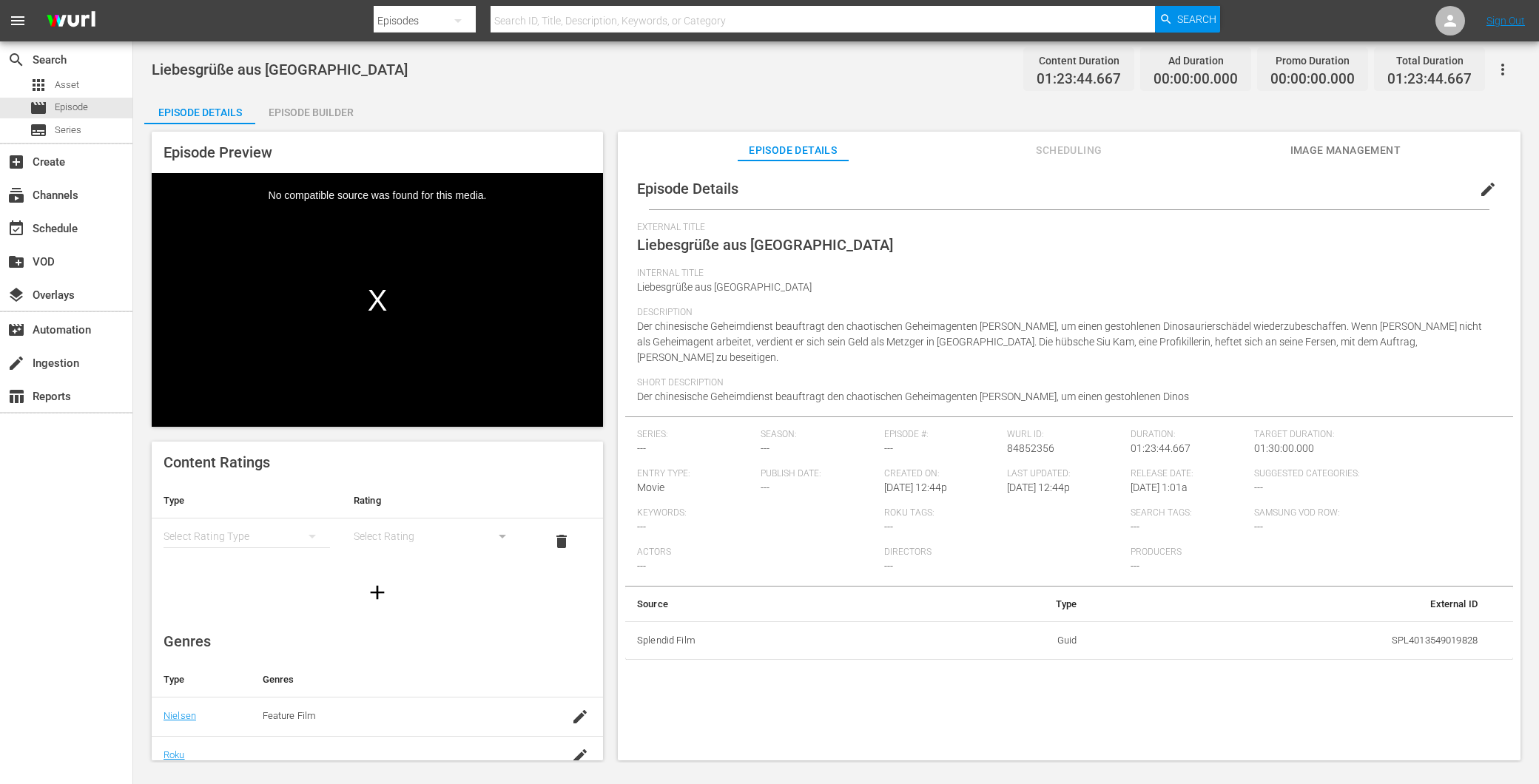
drag, startPoint x: 373, startPoint y: 202, endPoint x: 430, endPoint y: 204, distance: 57.0
click at [430, 204] on div "Video Player" at bounding box center [377, 289] width 451 height 232
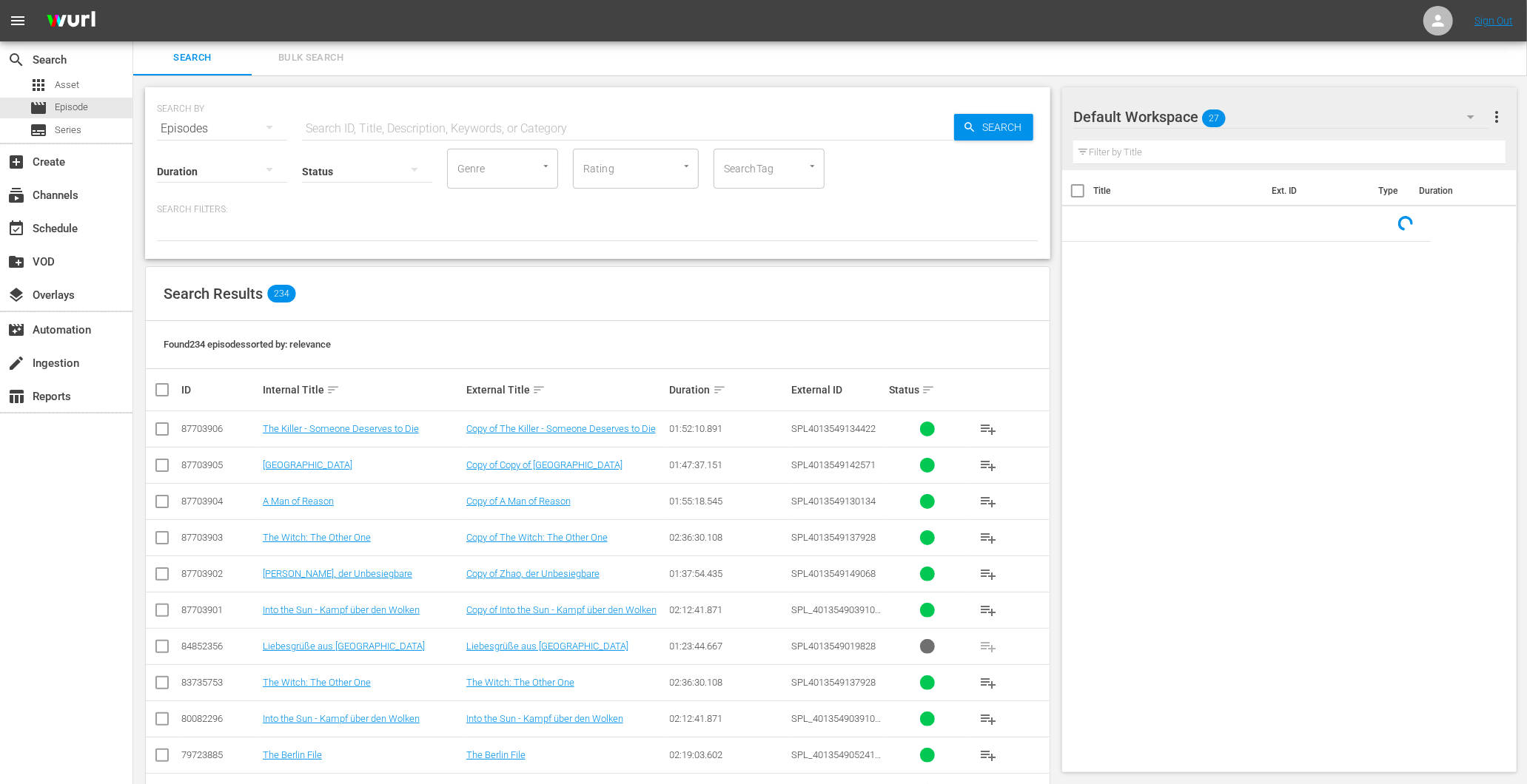
scroll to position [166, 0]
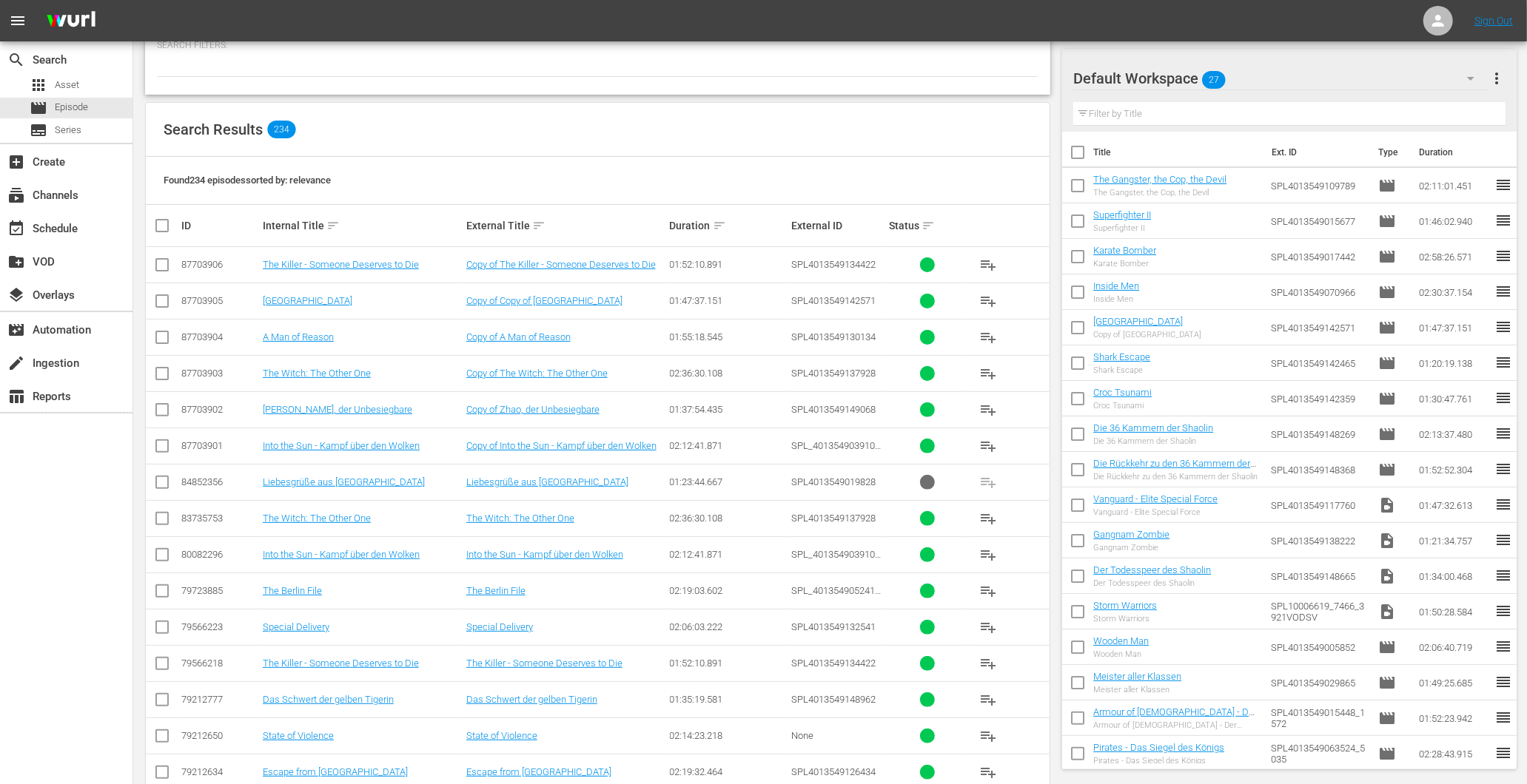
click at [343, 489] on td "Liebesgrüße aus [GEOGRAPHIC_DATA]" at bounding box center [362, 481] width 203 height 36
click at [339, 486] on link "Liebesgrüße aus [GEOGRAPHIC_DATA]" at bounding box center [344, 481] width 162 height 11
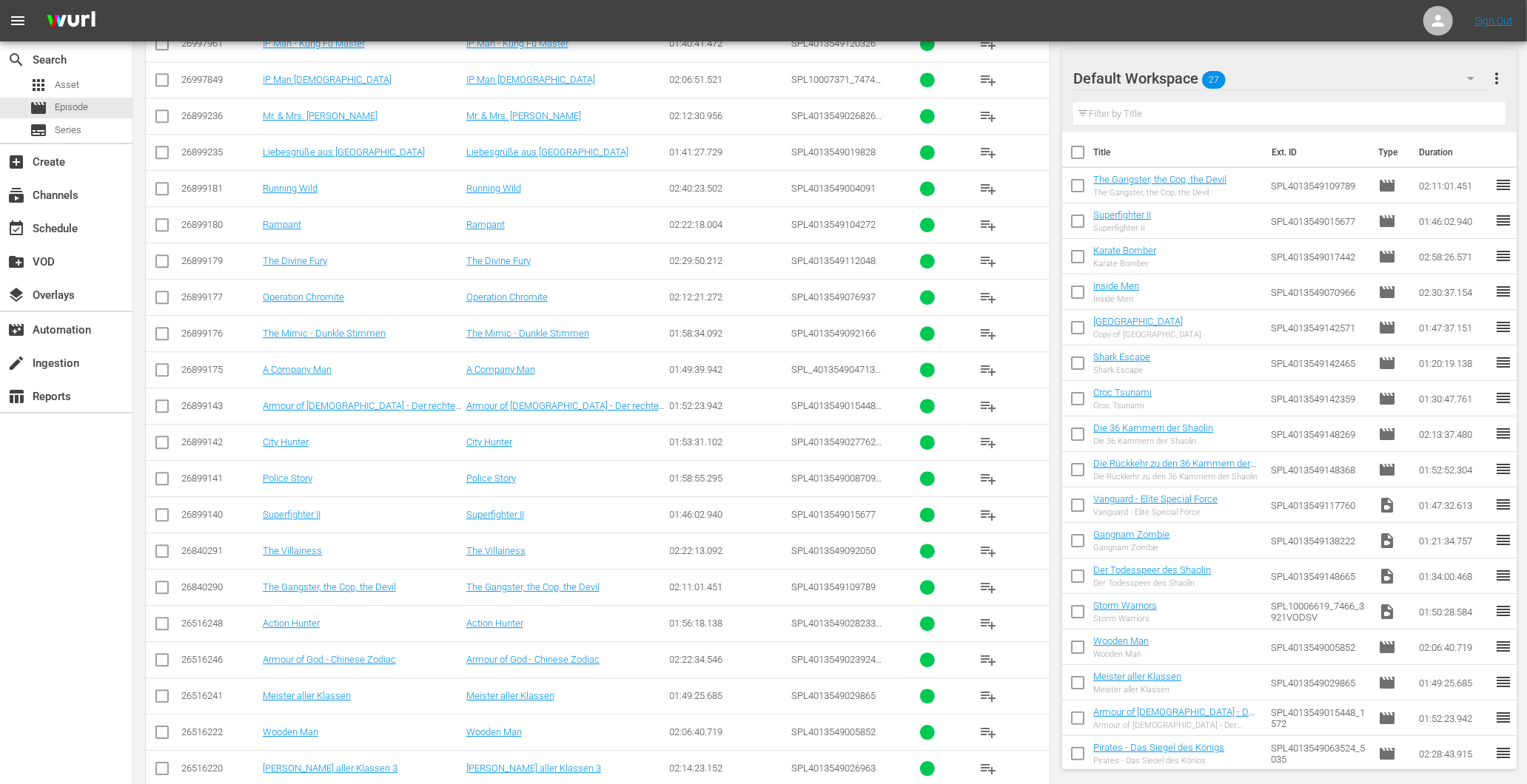
scroll to position [8155, 0]
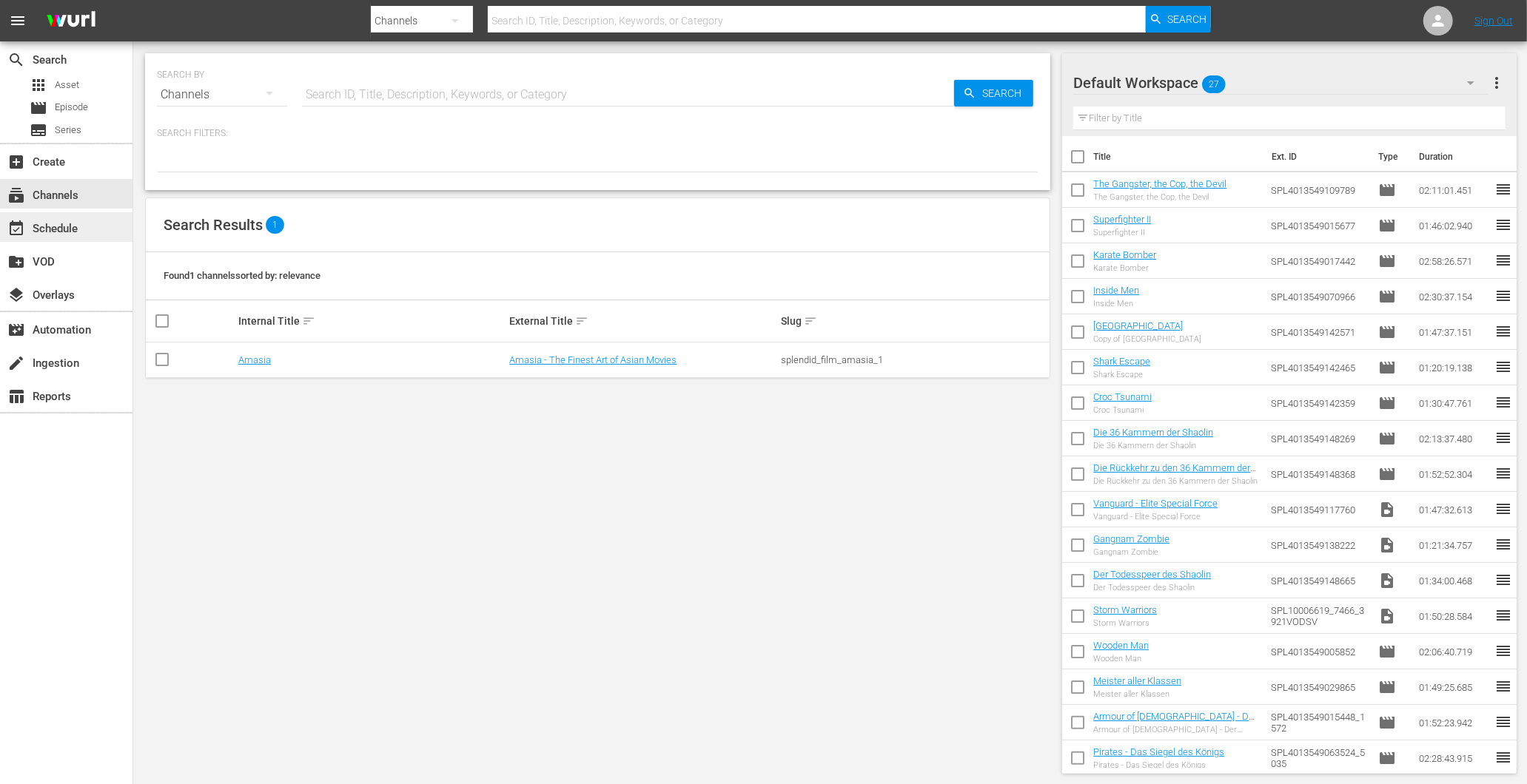
click at [55, 222] on div "event_available Schedule" at bounding box center [41, 227] width 83 height 13
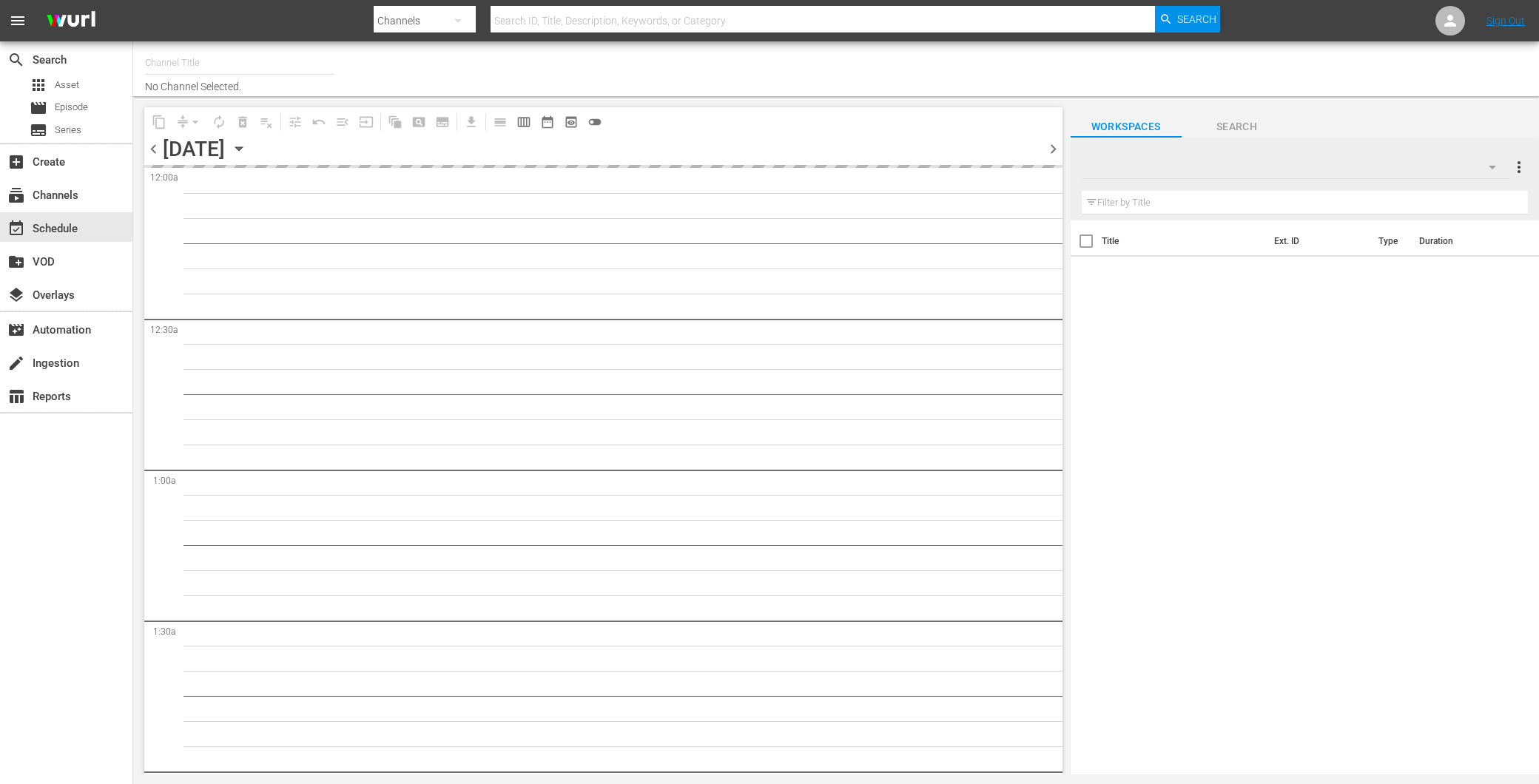
type input "Amasia (1236)"
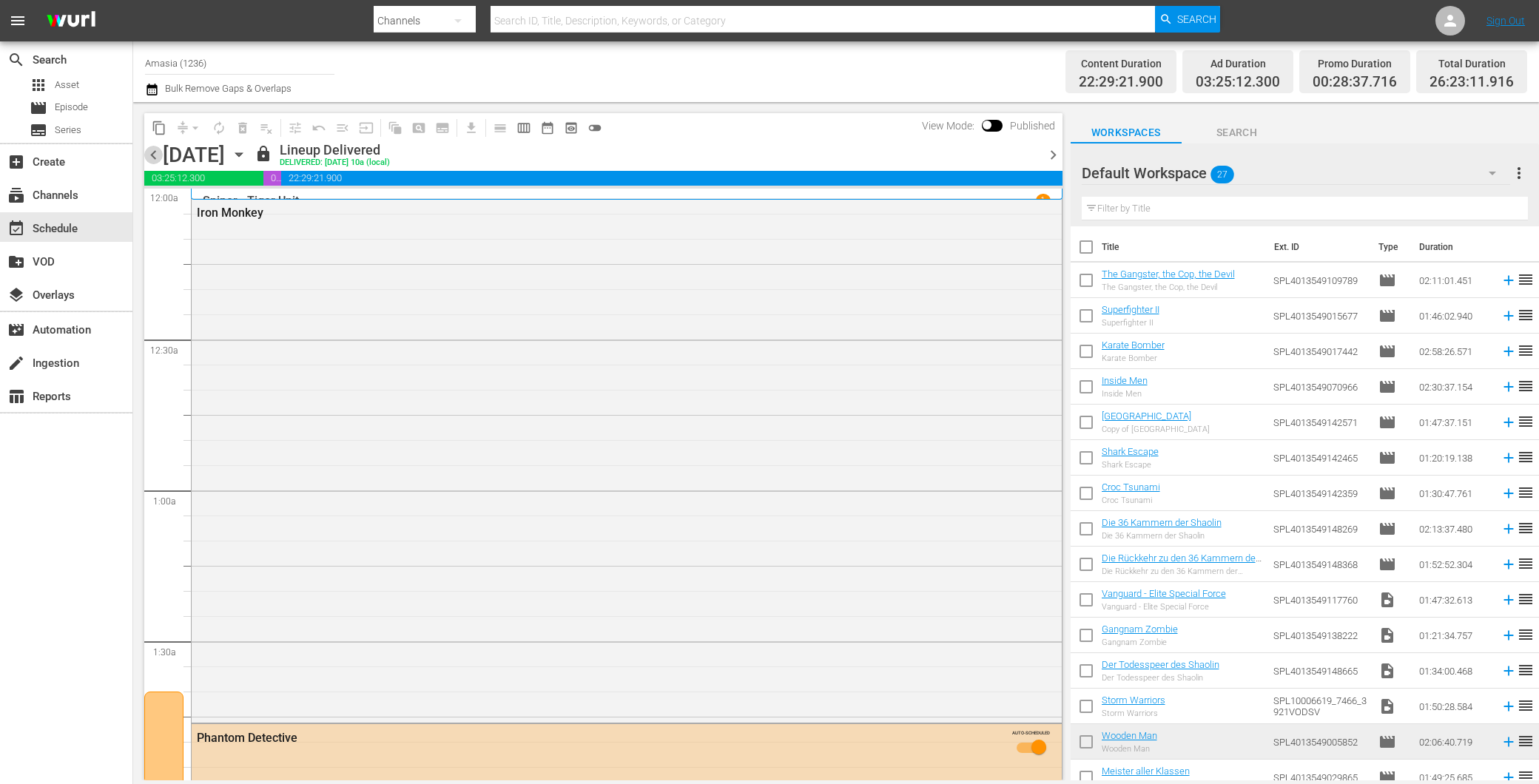
click at [156, 157] on span "chevron_left" at bounding box center [153, 155] width 18 height 18
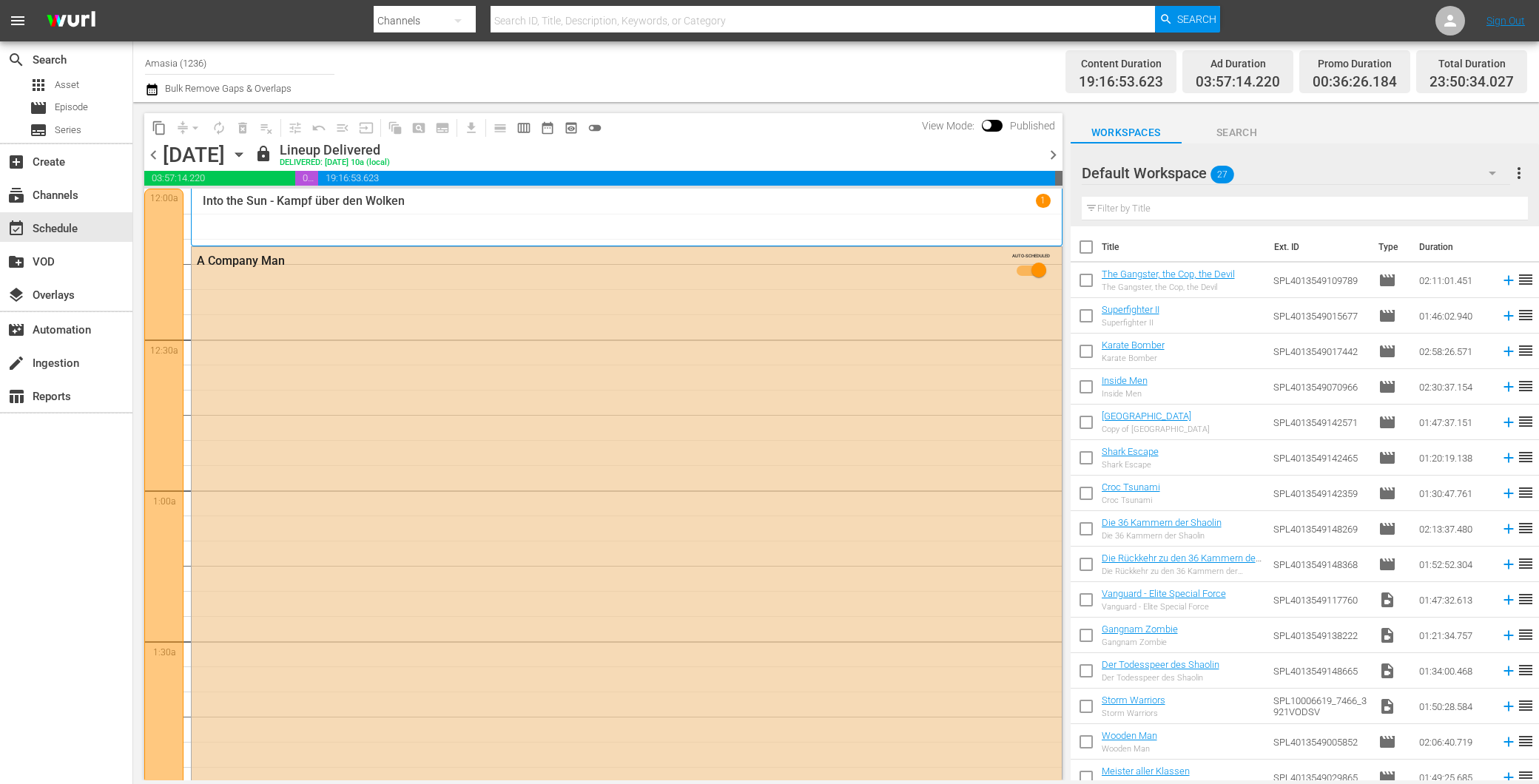
click at [156, 157] on span "chevron_left" at bounding box center [153, 155] width 18 height 18
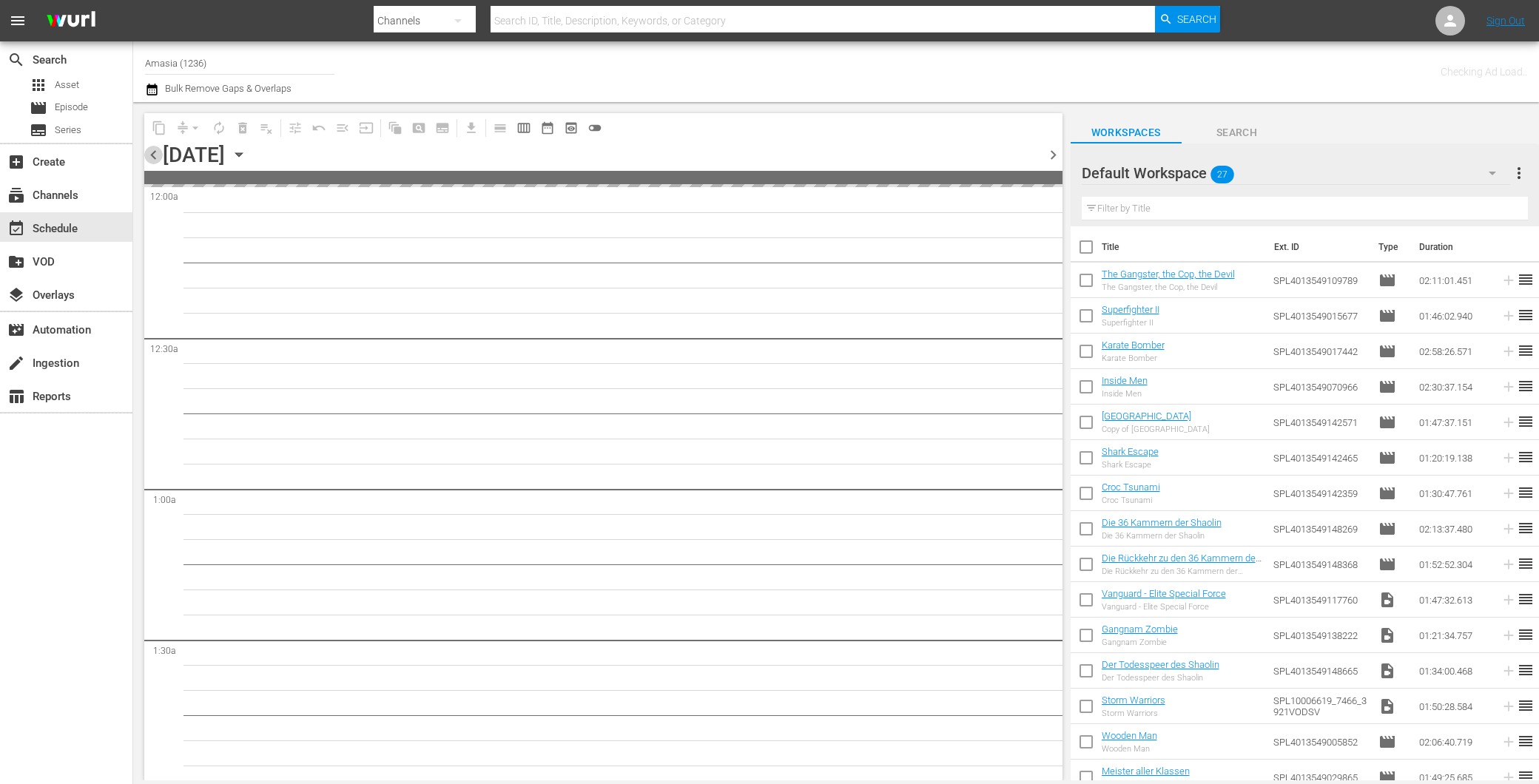
click at [156, 157] on span "chevron_left" at bounding box center [153, 155] width 18 height 18
click at [154, 157] on span "chevron_left" at bounding box center [153, 155] width 18 height 18
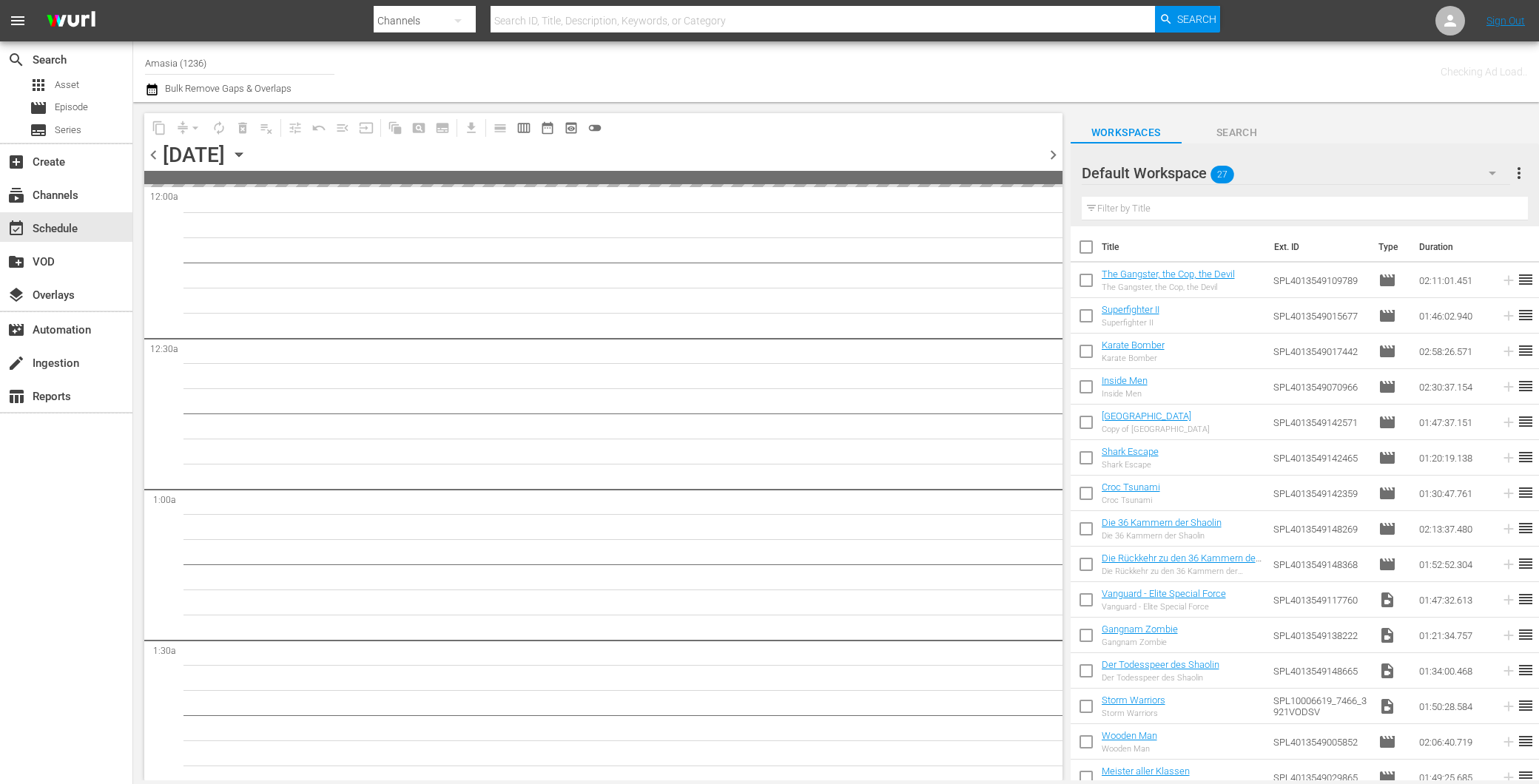
click at [154, 157] on span "chevron_left" at bounding box center [153, 155] width 18 height 18
click at [153, 157] on span "chevron_left" at bounding box center [153, 155] width 18 height 18
click at [152, 158] on span "chevron_left" at bounding box center [153, 155] width 18 height 18
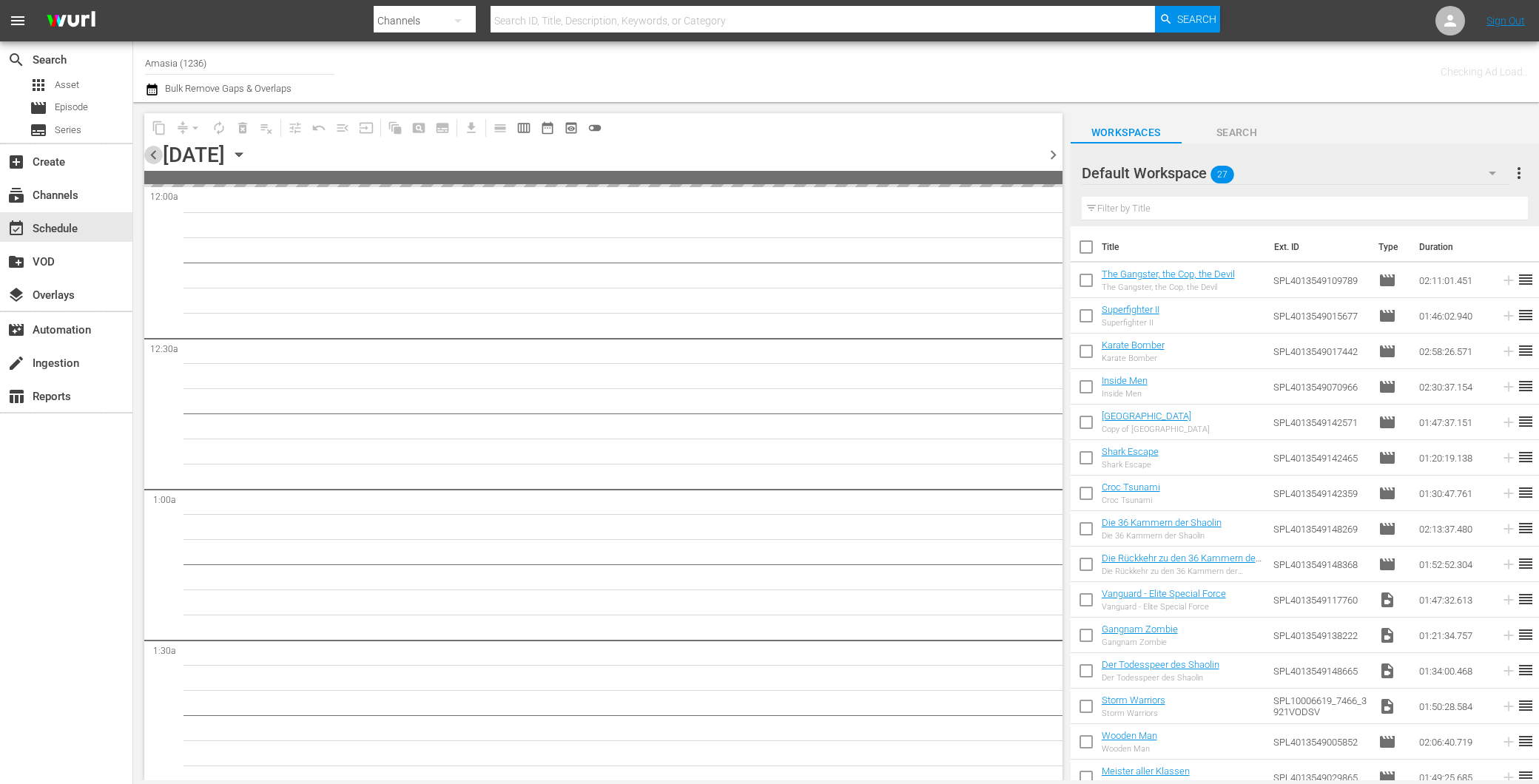
click at [152, 159] on span "chevron_left" at bounding box center [153, 155] width 18 height 18
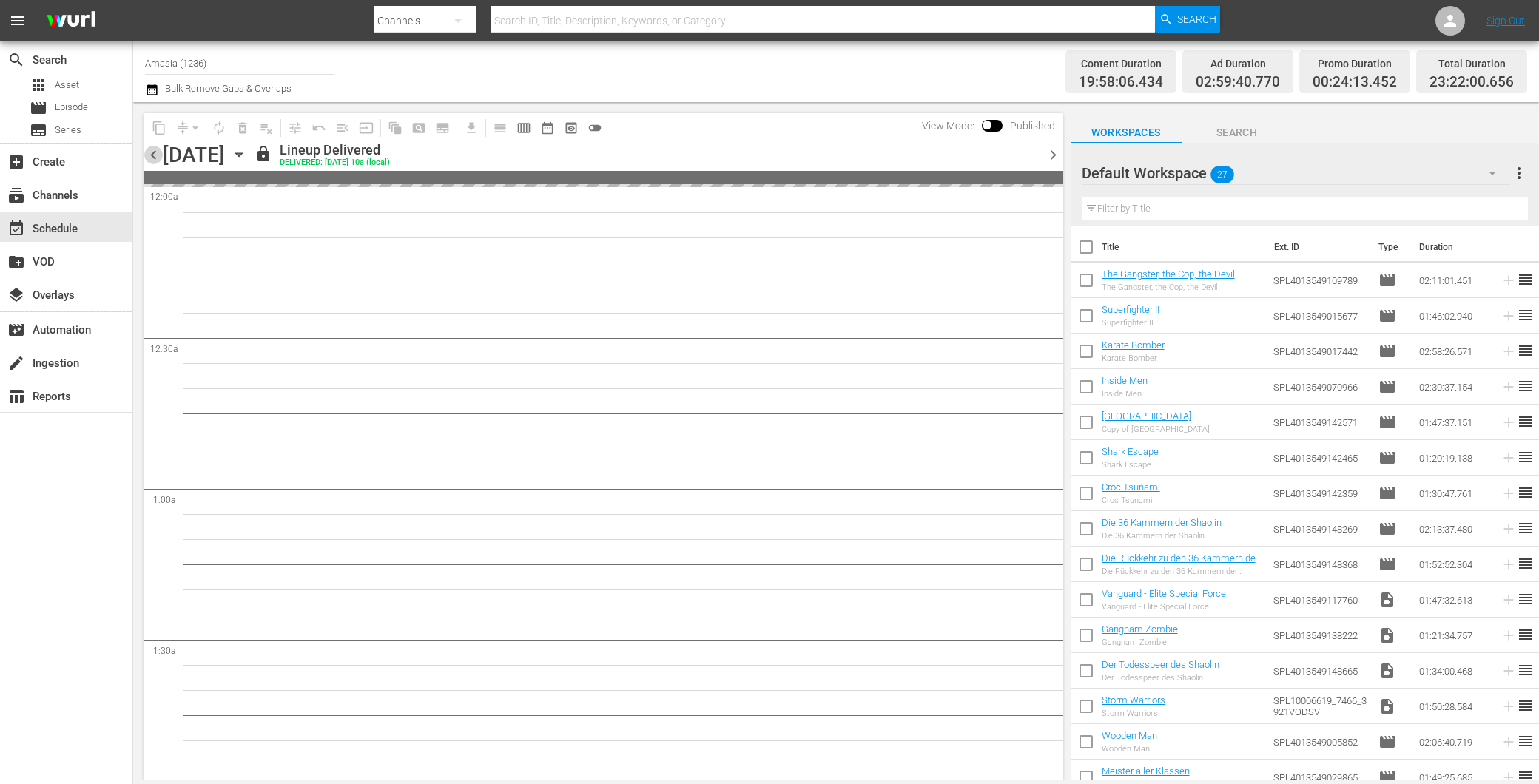
click at [152, 159] on span "chevron_left" at bounding box center [153, 155] width 18 height 18
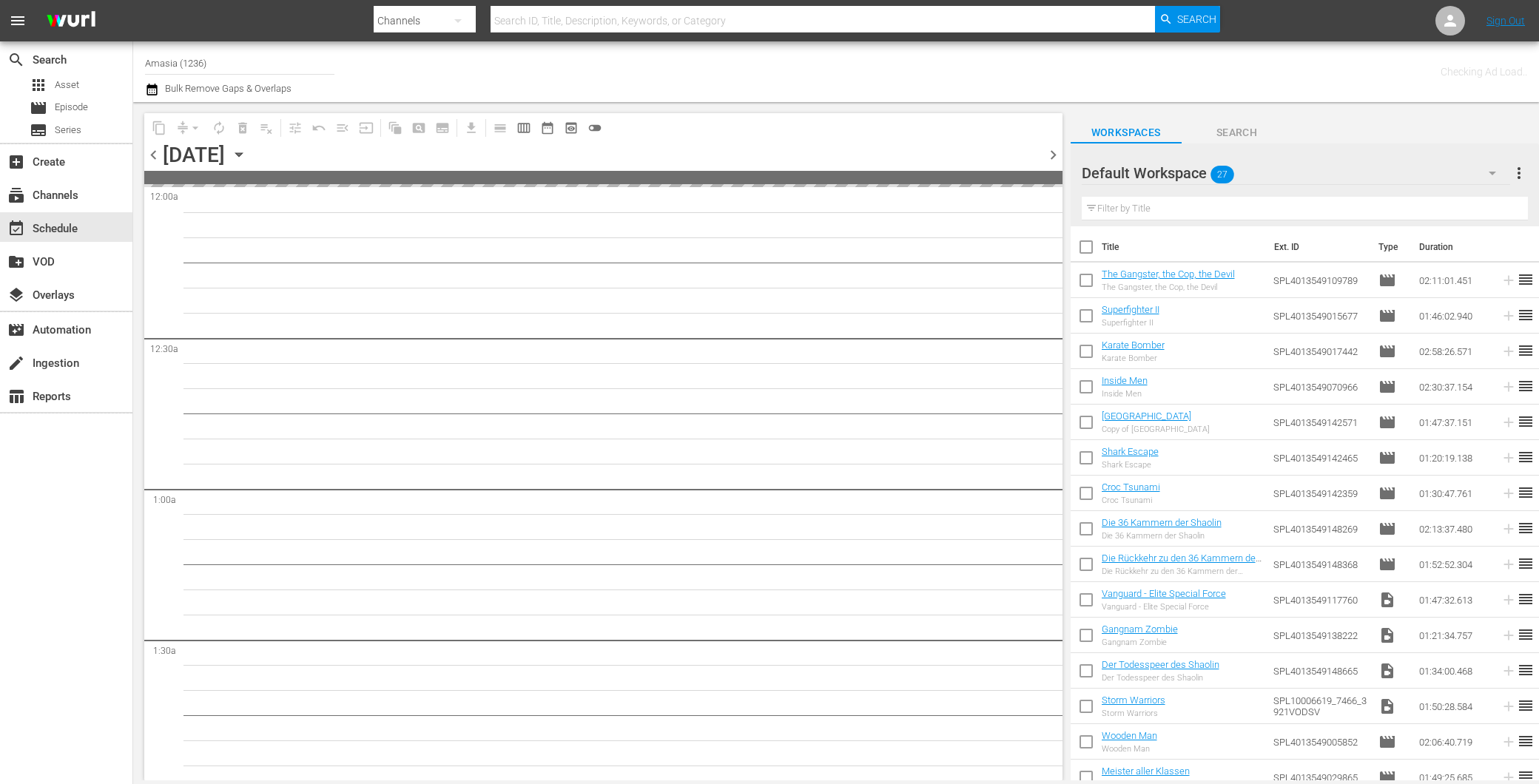
click at [152, 159] on span "chevron_left" at bounding box center [153, 155] width 18 height 18
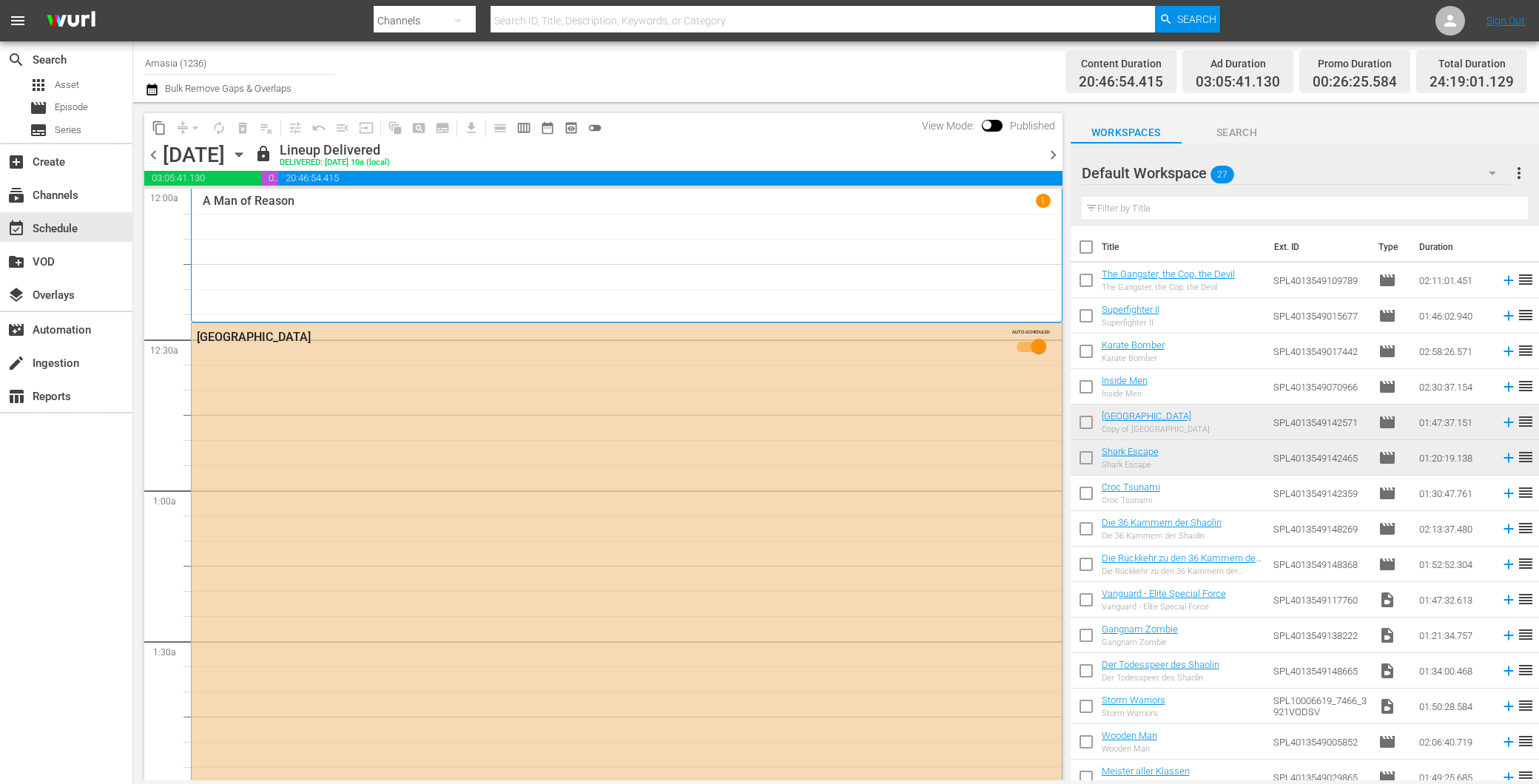
click at [1049, 157] on span "chevron_right" at bounding box center [1054, 155] width 18 height 18
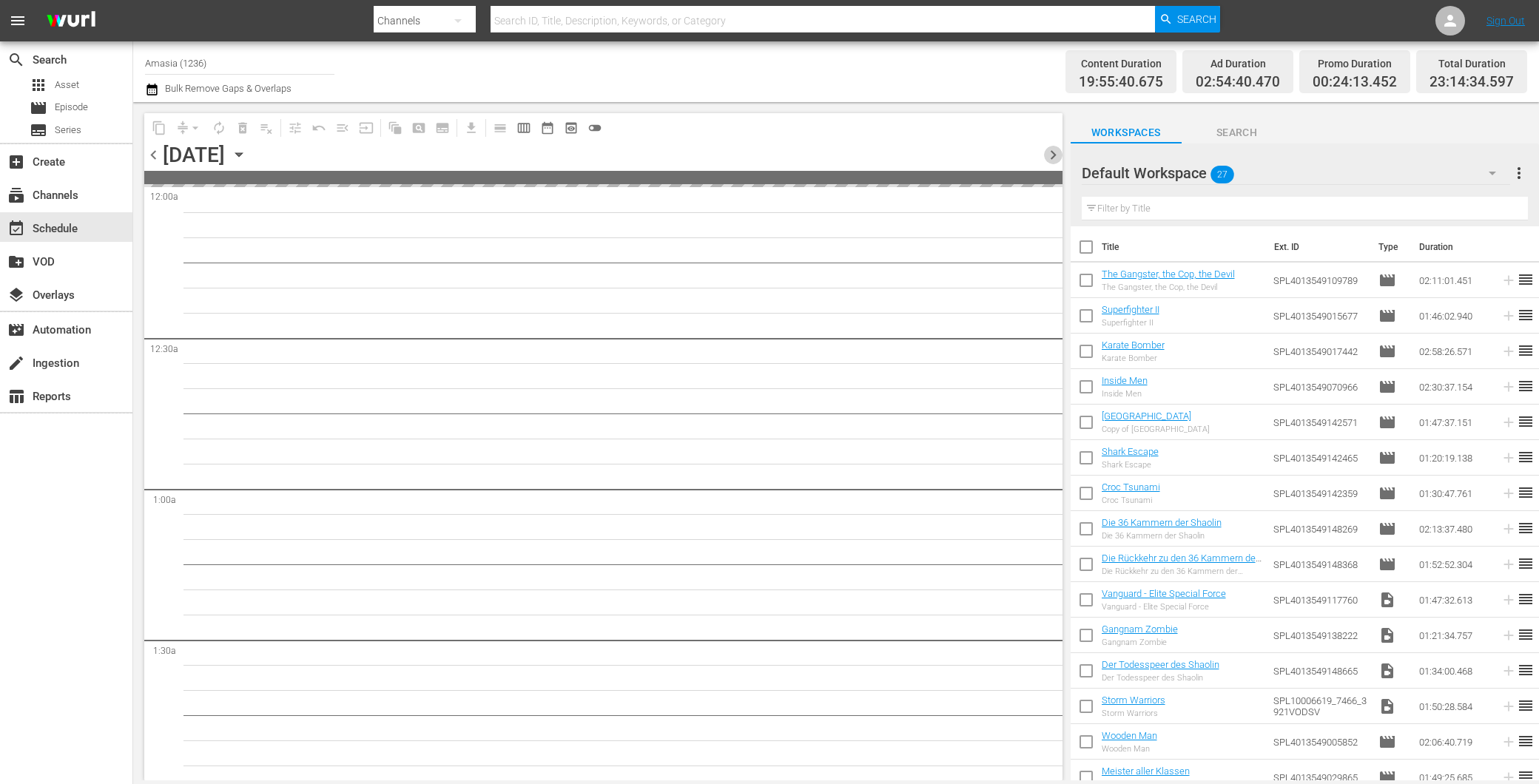
click at [1049, 157] on span "chevron_right" at bounding box center [1054, 155] width 18 height 18
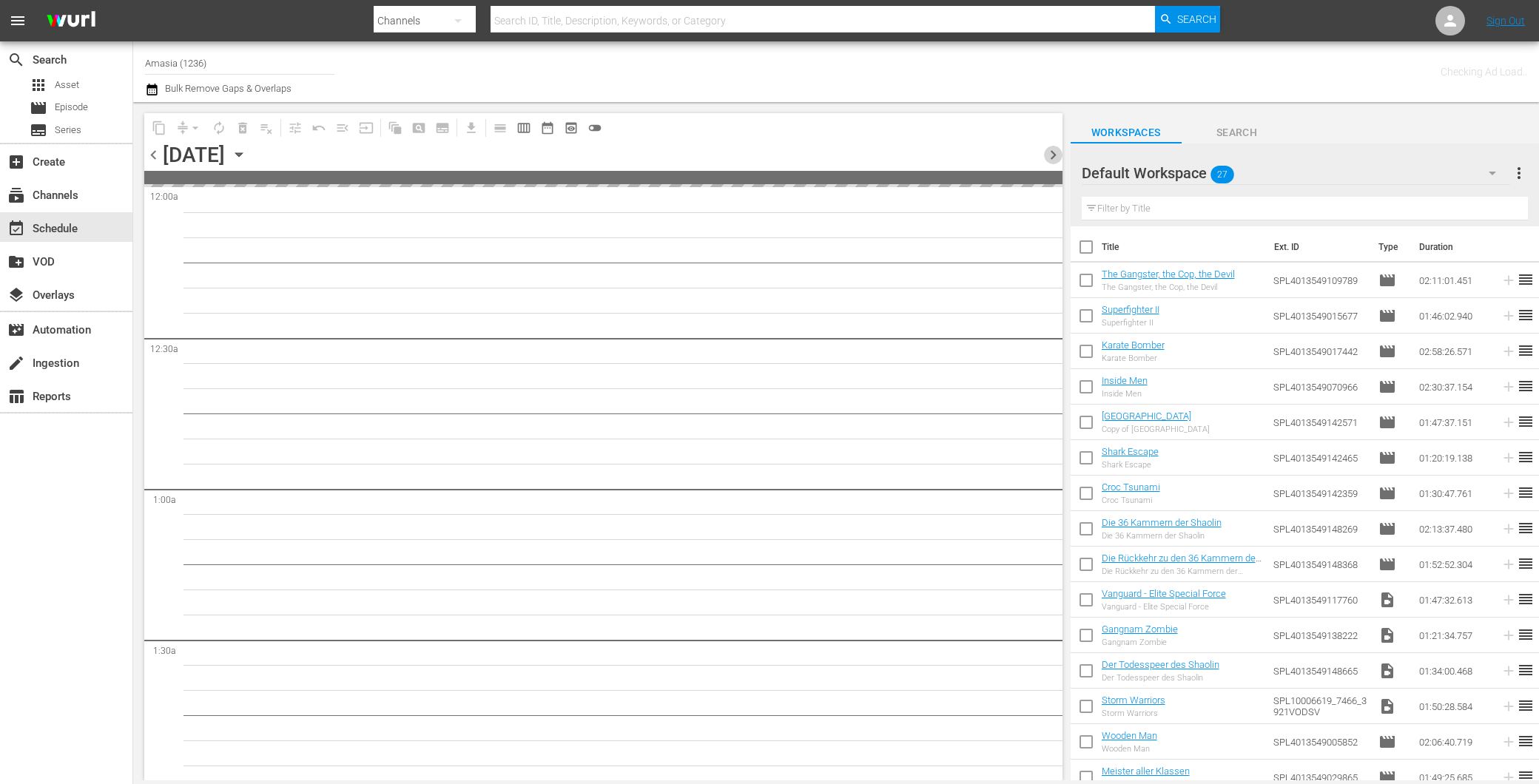
click at [1049, 157] on span "chevron_right" at bounding box center [1054, 155] width 18 height 18
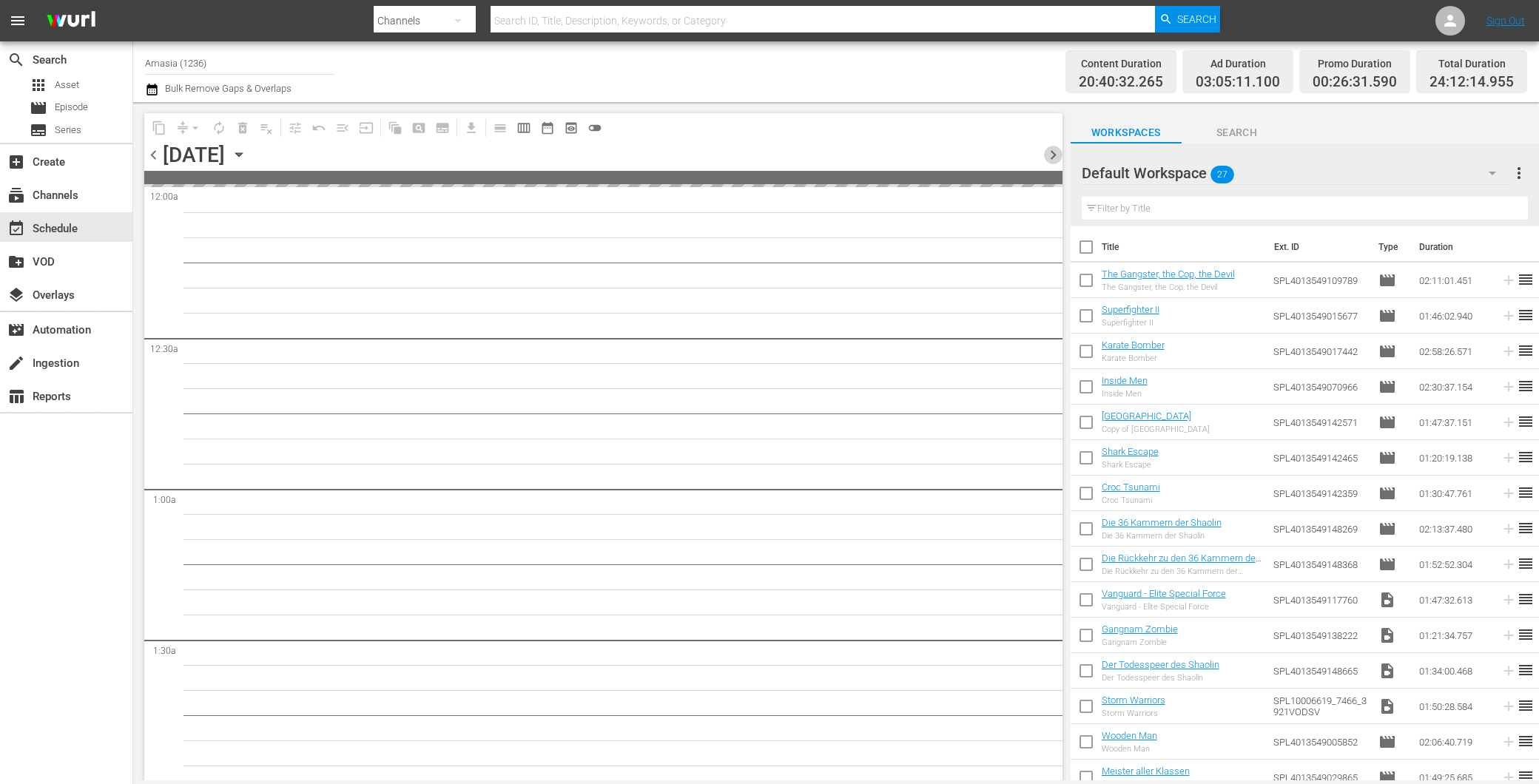
click at [1049, 157] on span "chevron_right" at bounding box center [1054, 155] width 18 height 18
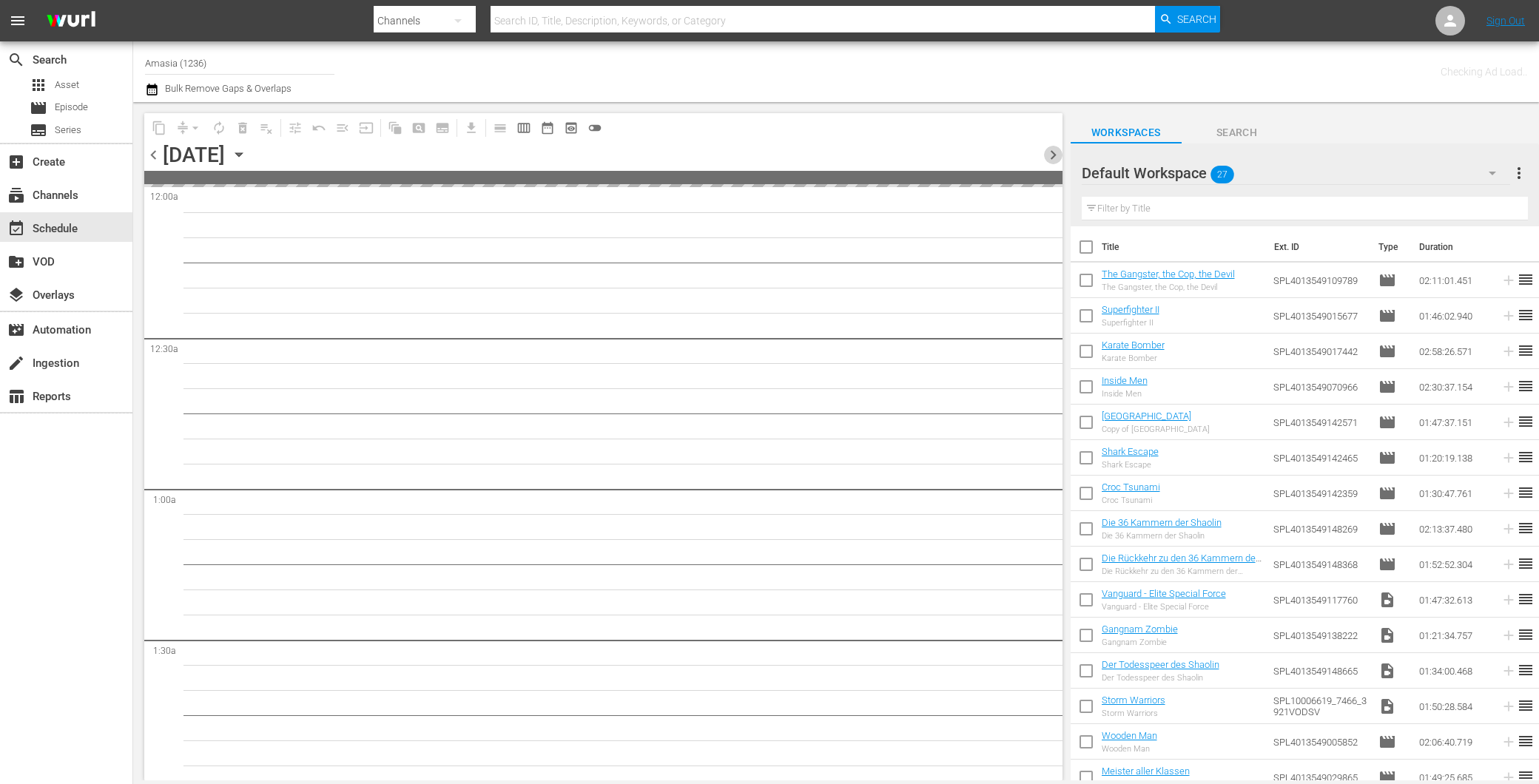
click at [1049, 157] on span "chevron_right" at bounding box center [1054, 155] width 18 height 18
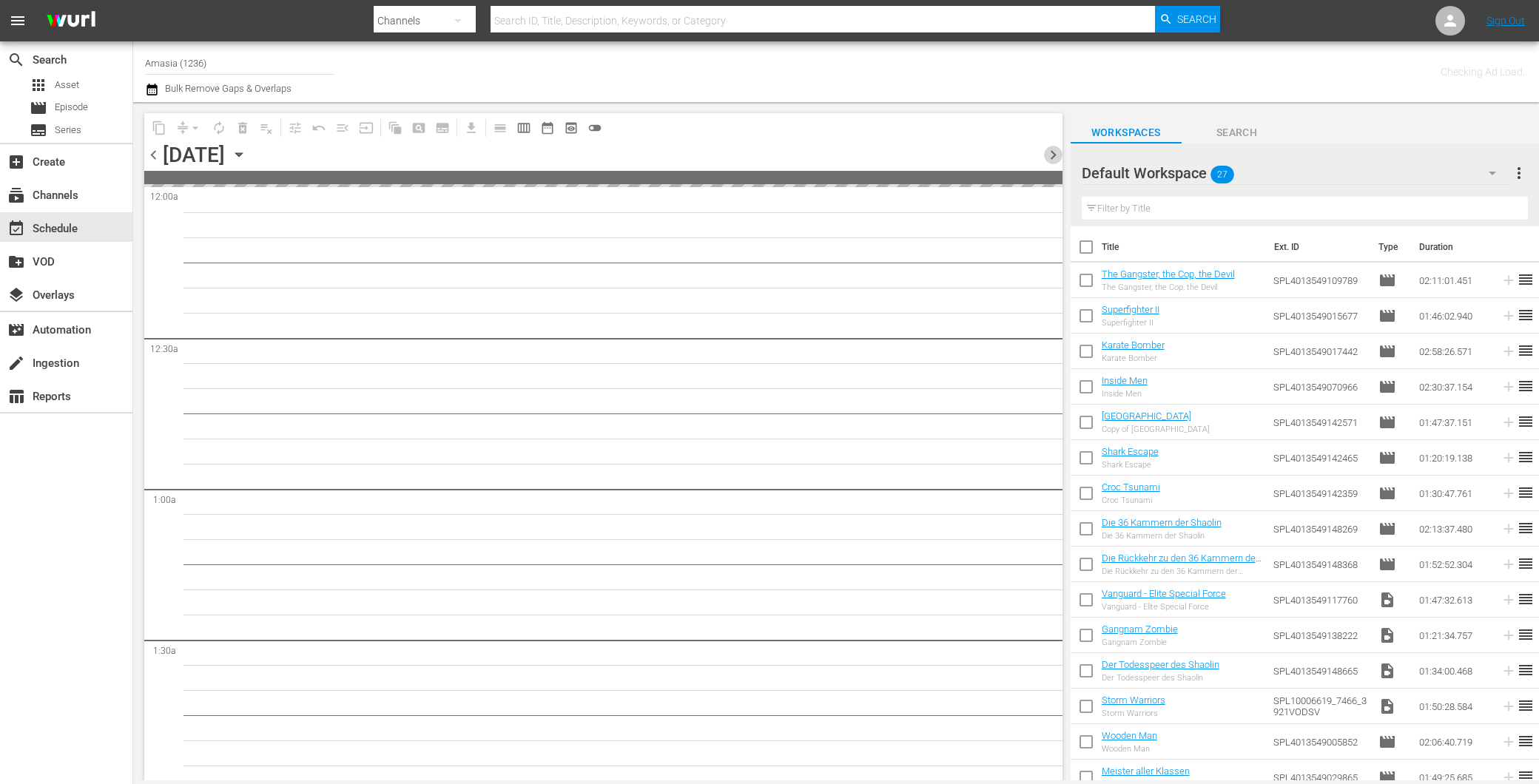
click at [1049, 157] on span "chevron_right" at bounding box center [1054, 155] width 18 height 18
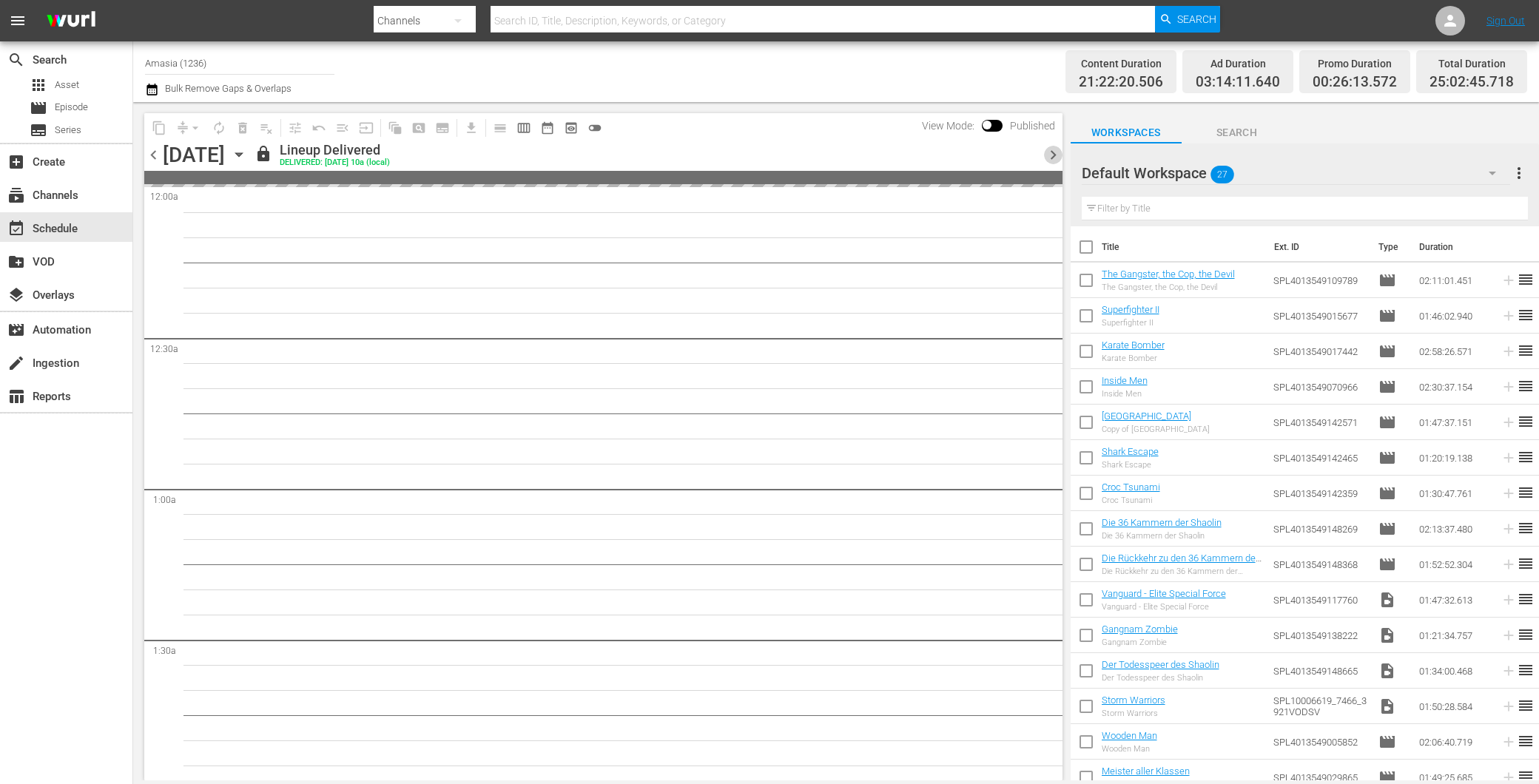
click at [1049, 157] on span "chevron_right" at bounding box center [1054, 155] width 18 height 18
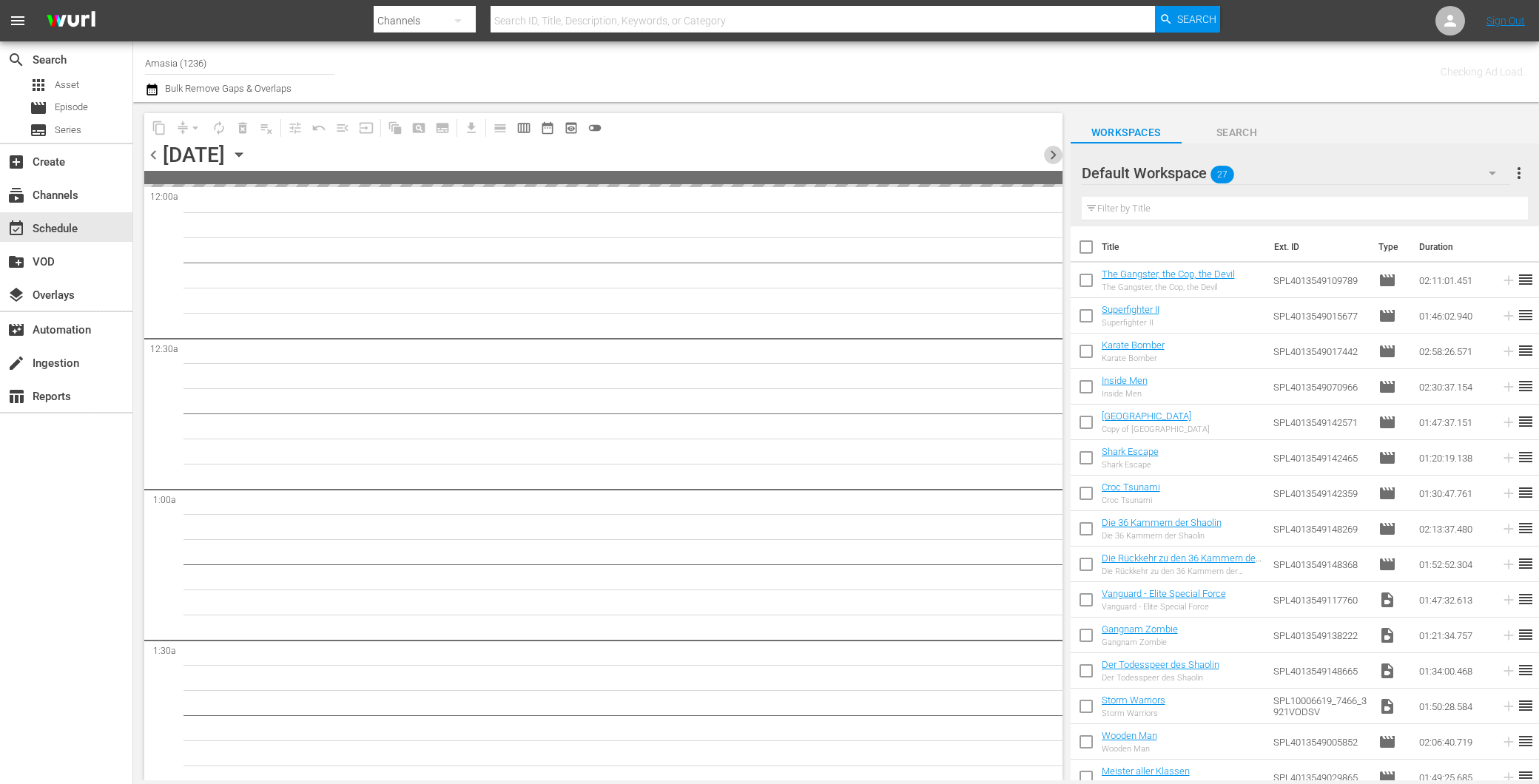
click at [1049, 157] on span "chevron_right" at bounding box center [1054, 155] width 18 height 18
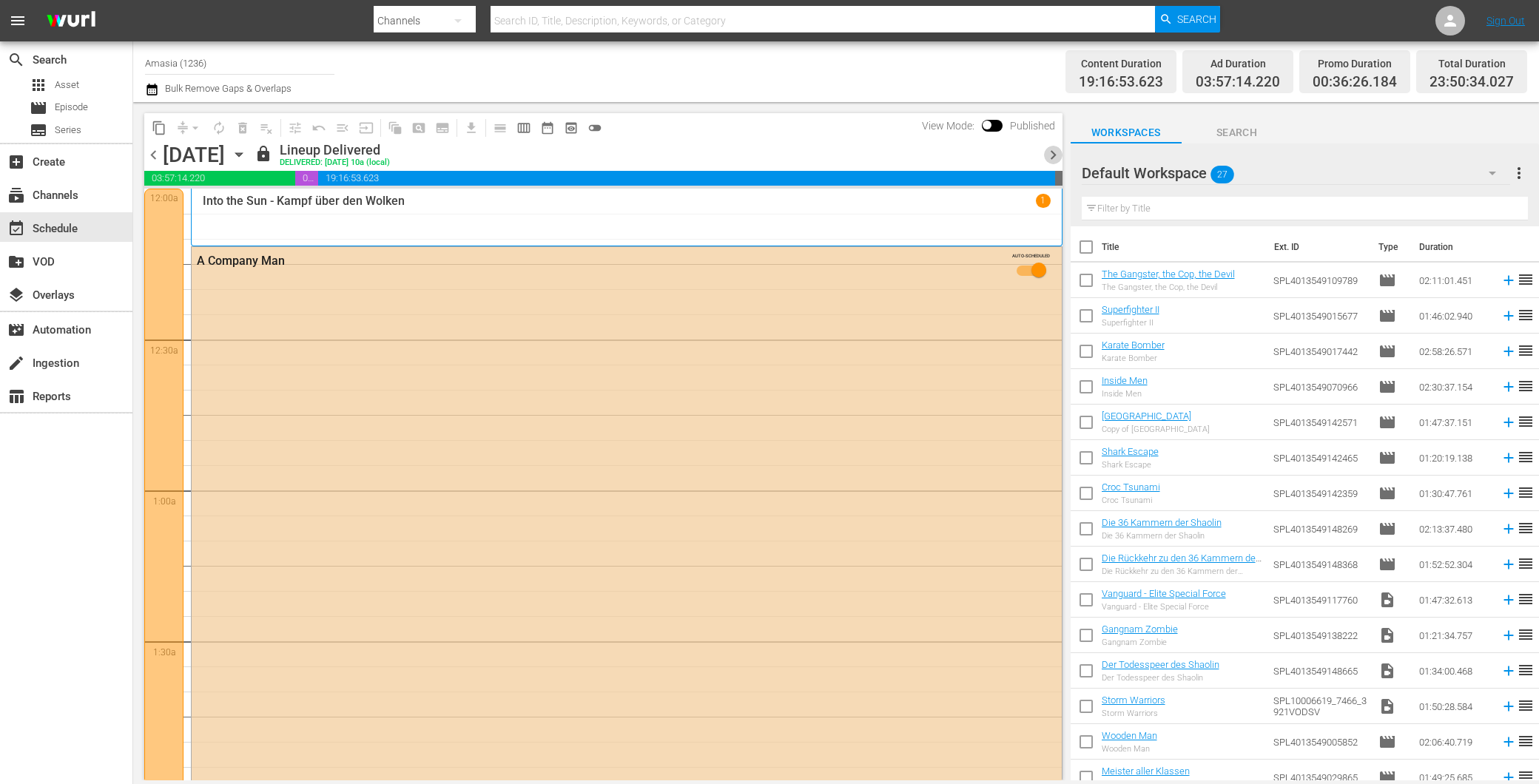
click at [1051, 157] on span "chevron_right" at bounding box center [1054, 155] width 18 height 18
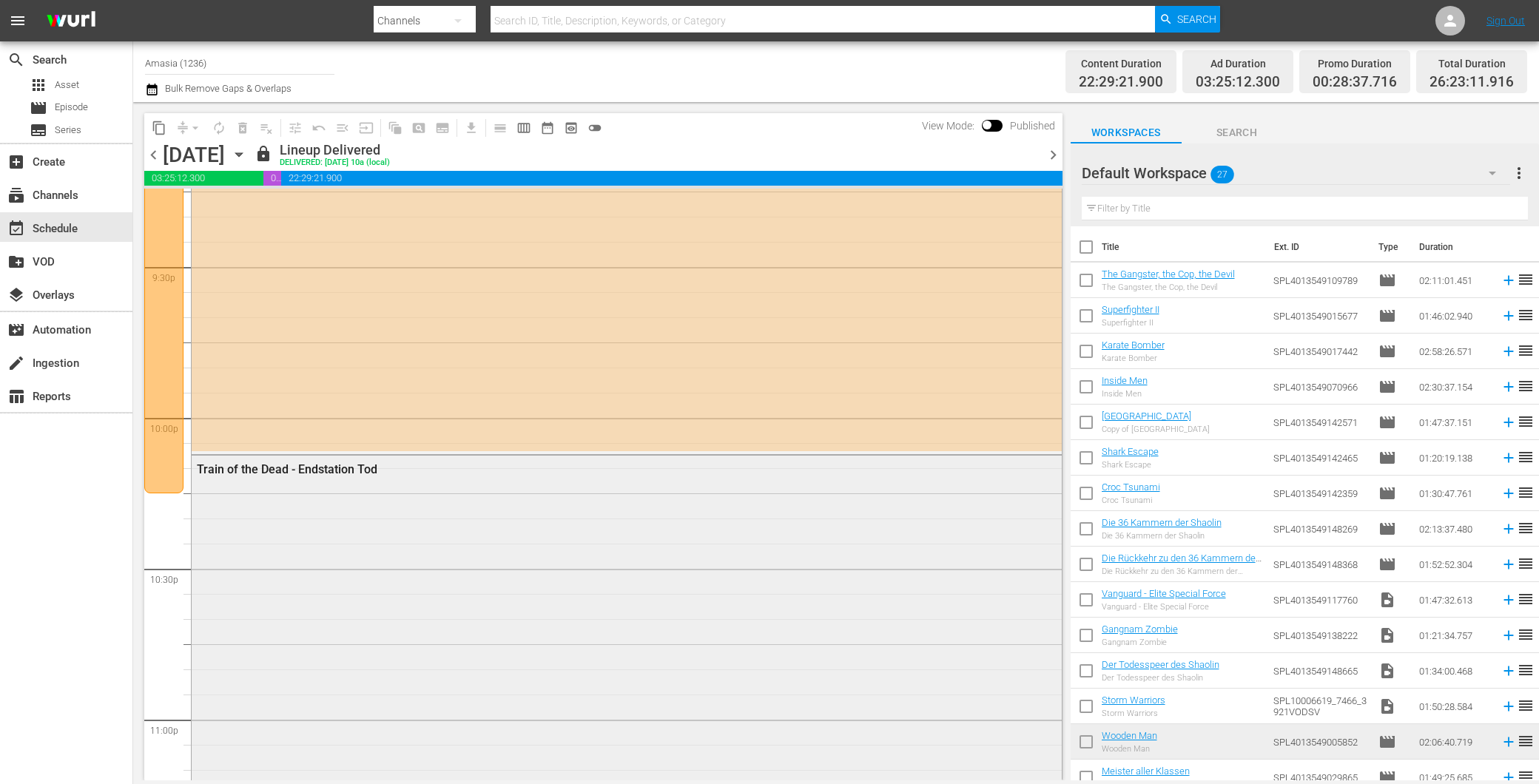
scroll to position [6493, 0]
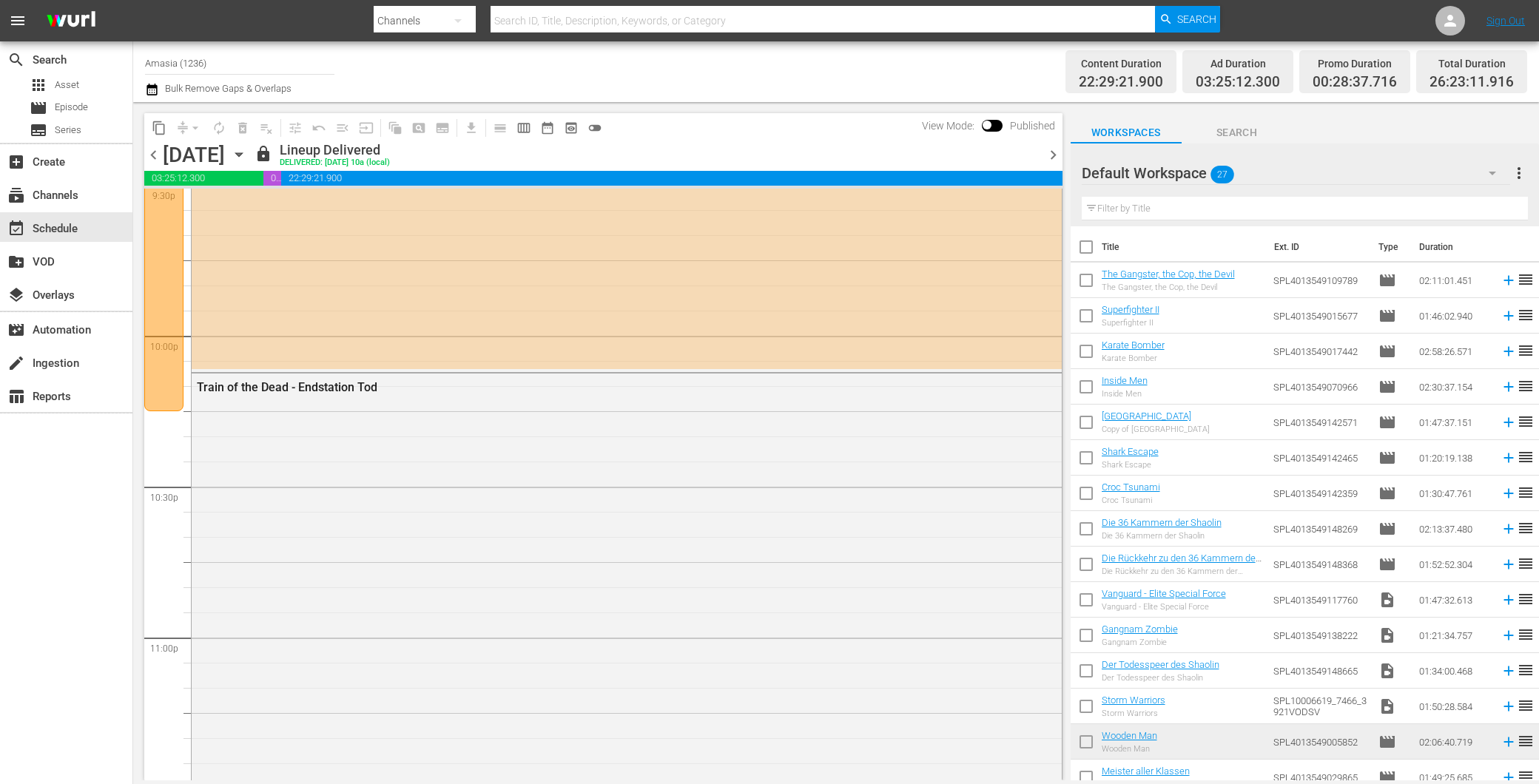
click at [1053, 153] on span "chevron_right" at bounding box center [1054, 155] width 18 height 18
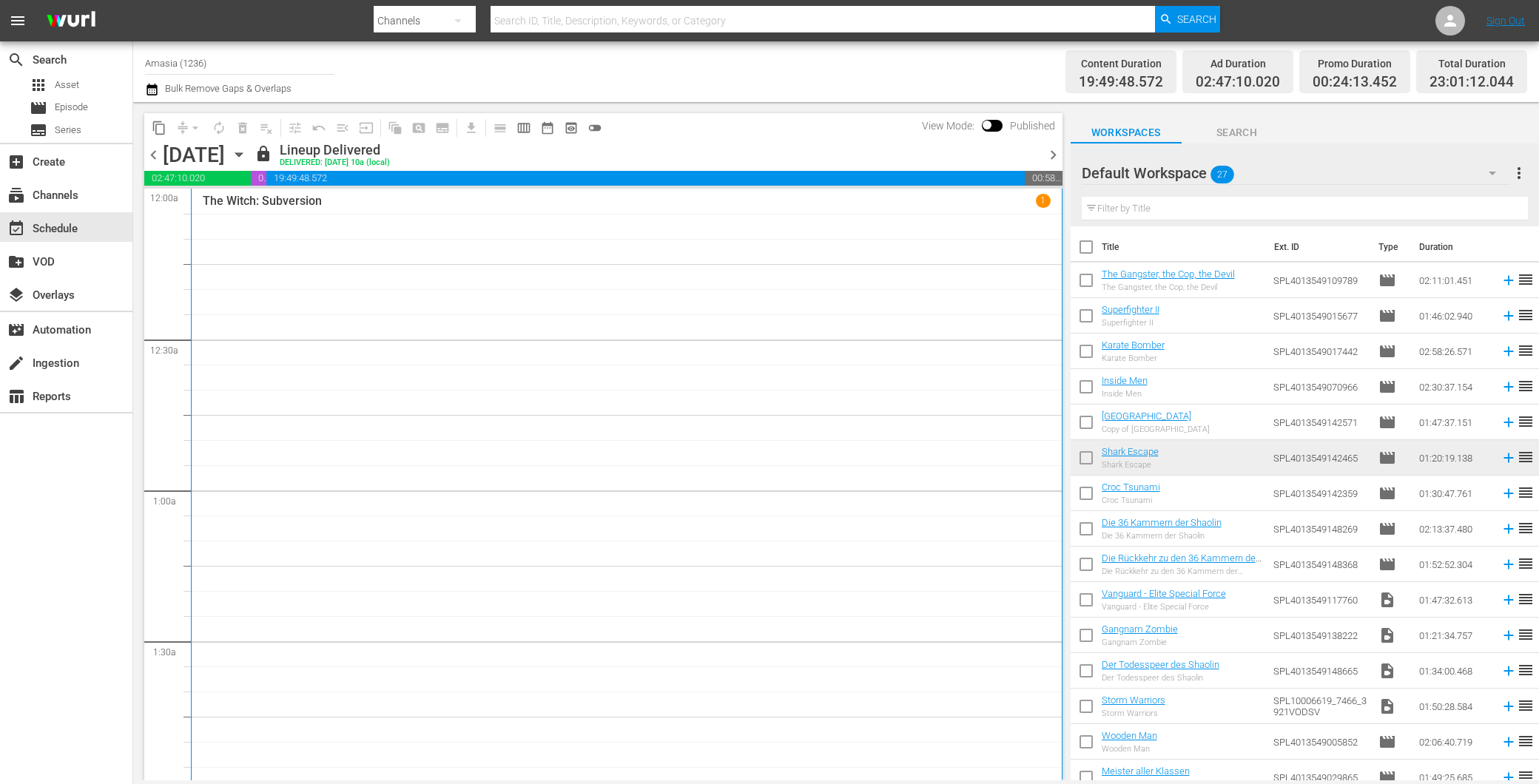
click at [1048, 144] on div "chevron_left [DATE] [DATE] lock Lineup Delivered DELIVERED: [DATE] 10a (local) …" at bounding box center [603, 156] width 918 height 28
click at [1048, 148] on span "chevron_right" at bounding box center [1054, 155] width 18 height 18
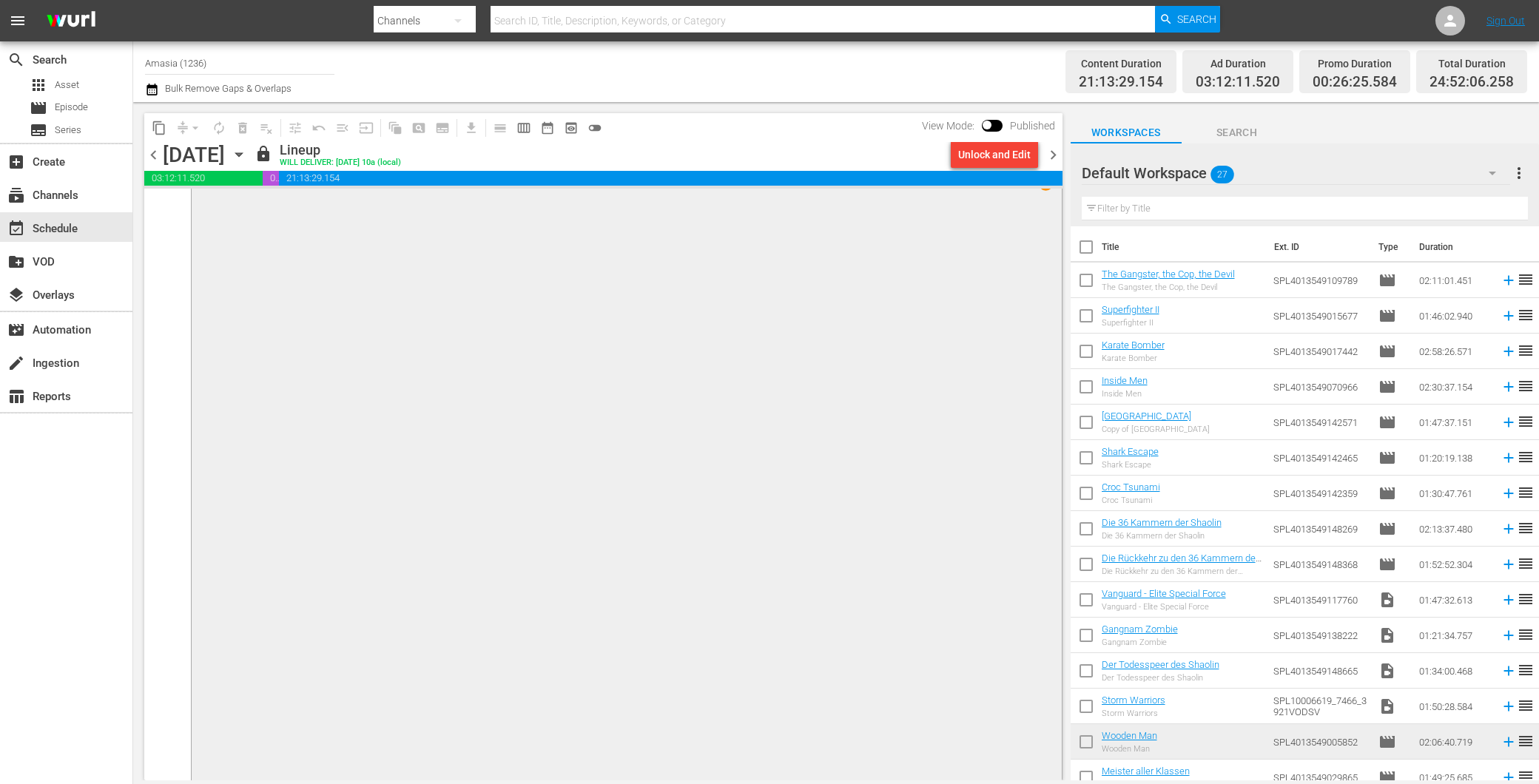
scroll to position [7315, 0]
click at [1049, 151] on span "chevron_right" at bounding box center [1054, 155] width 18 height 18
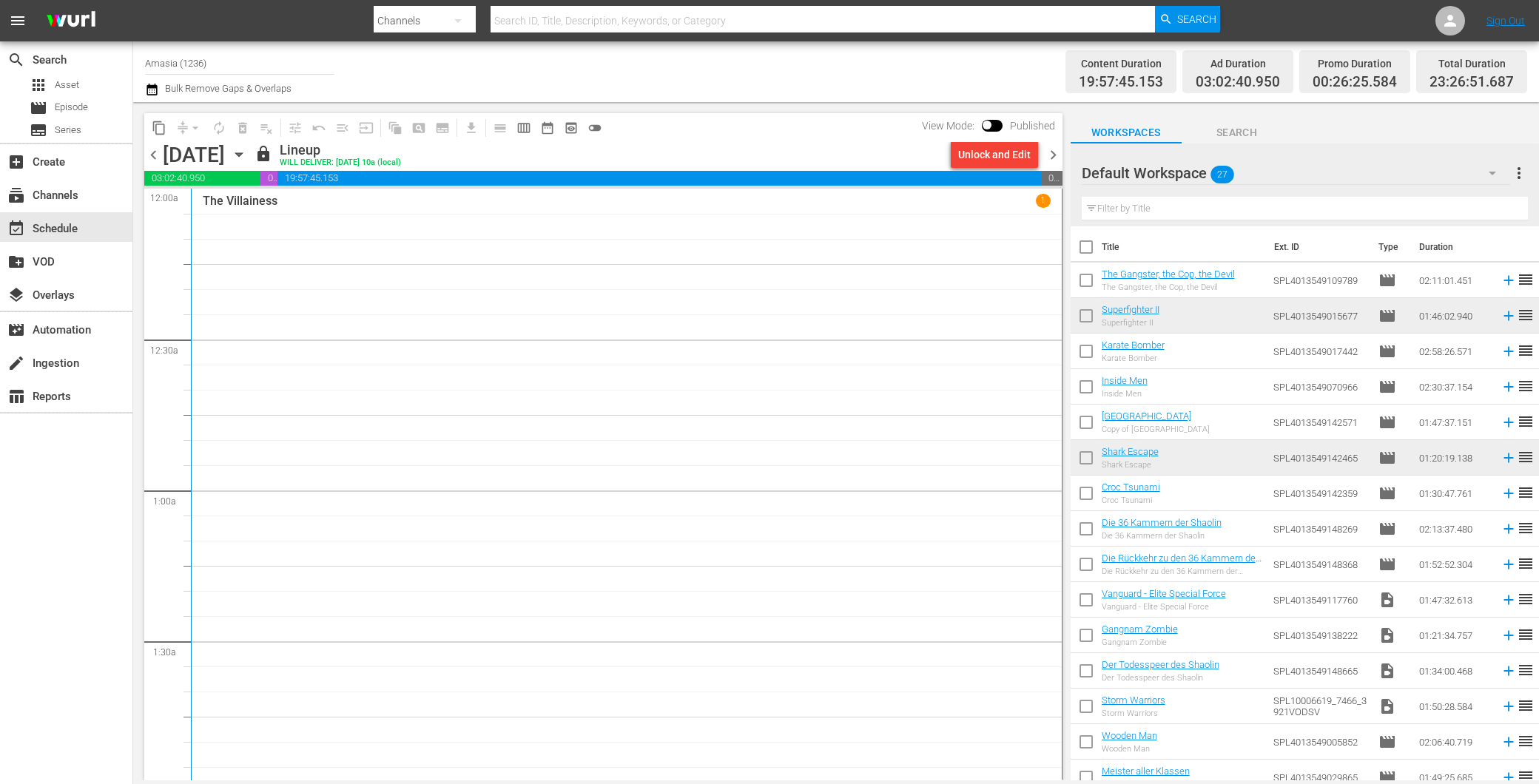
click at [1058, 151] on span "chevron_right" at bounding box center [1054, 155] width 18 height 18
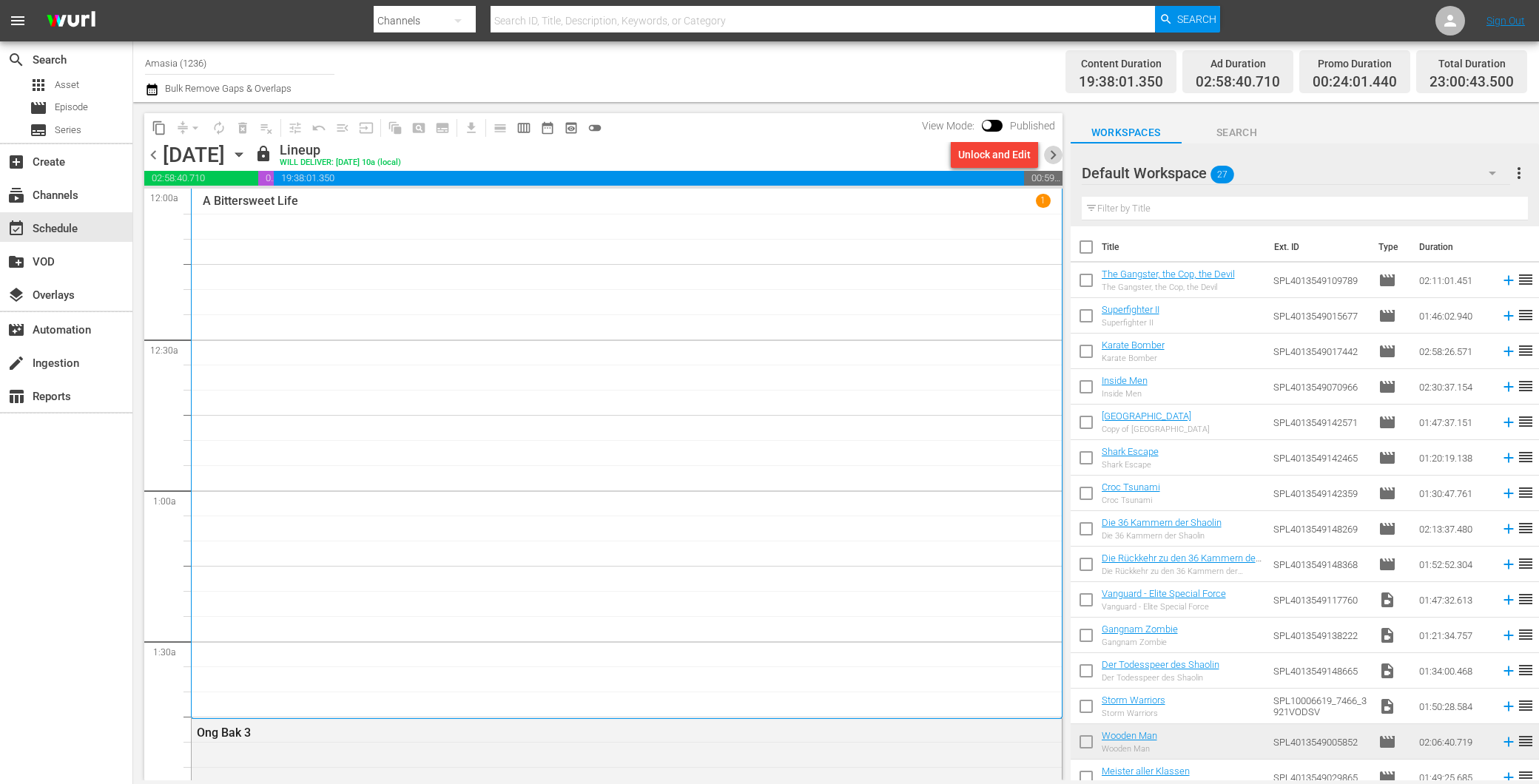
click at [1054, 153] on span "chevron_right" at bounding box center [1054, 155] width 18 height 18
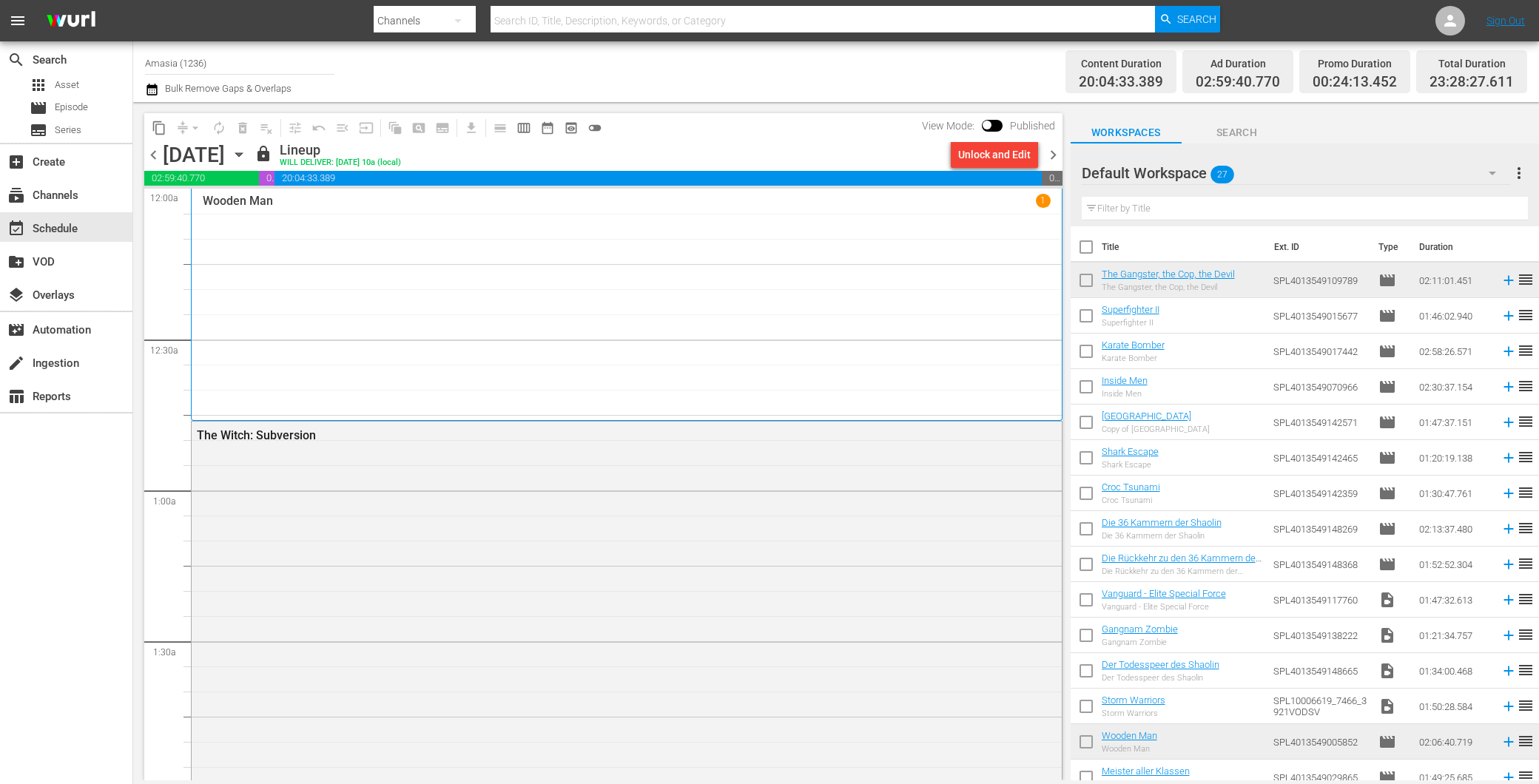
click at [154, 151] on span "chevron_left" at bounding box center [153, 155] width 18 height 18
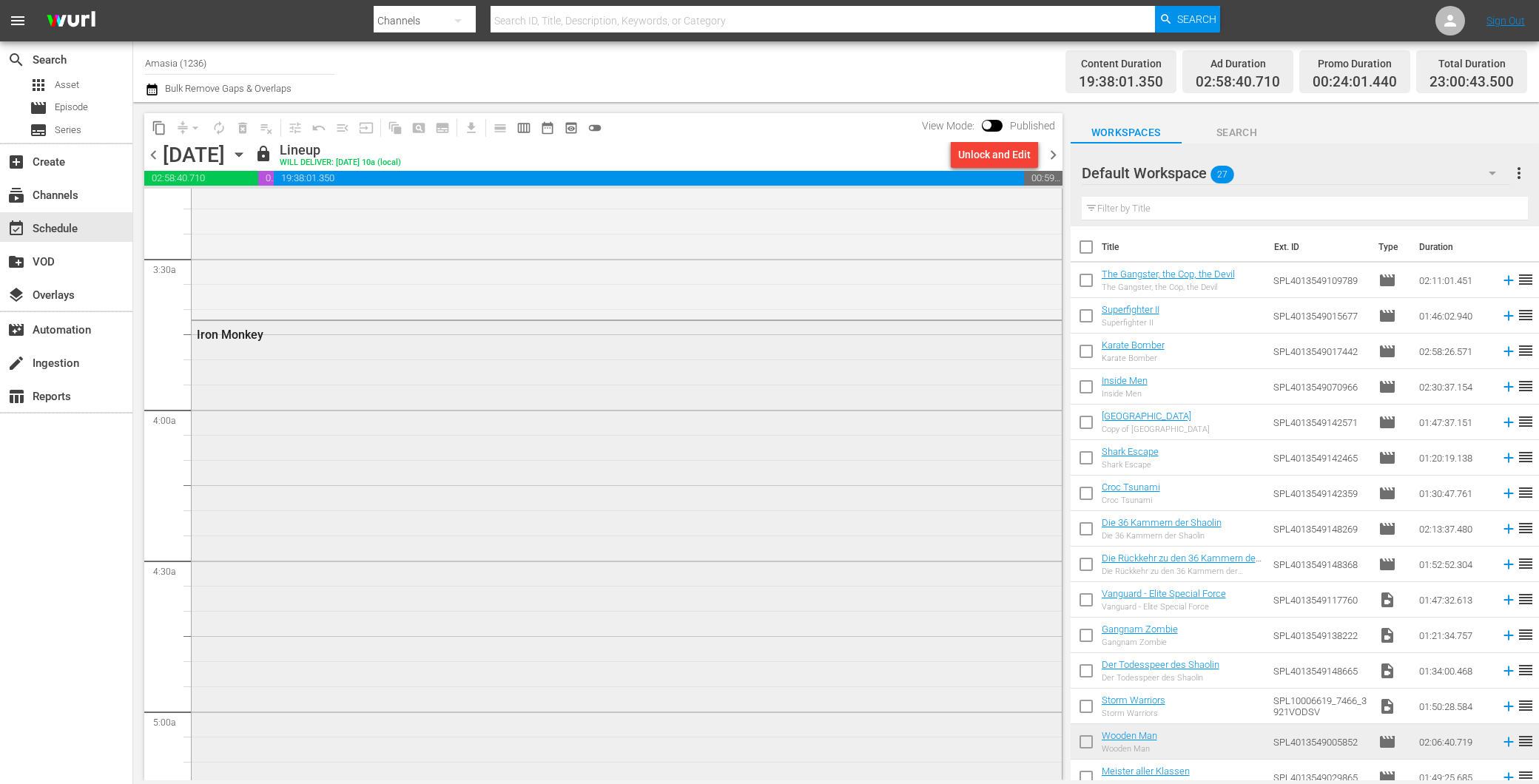
scroll to position [1396, 0]
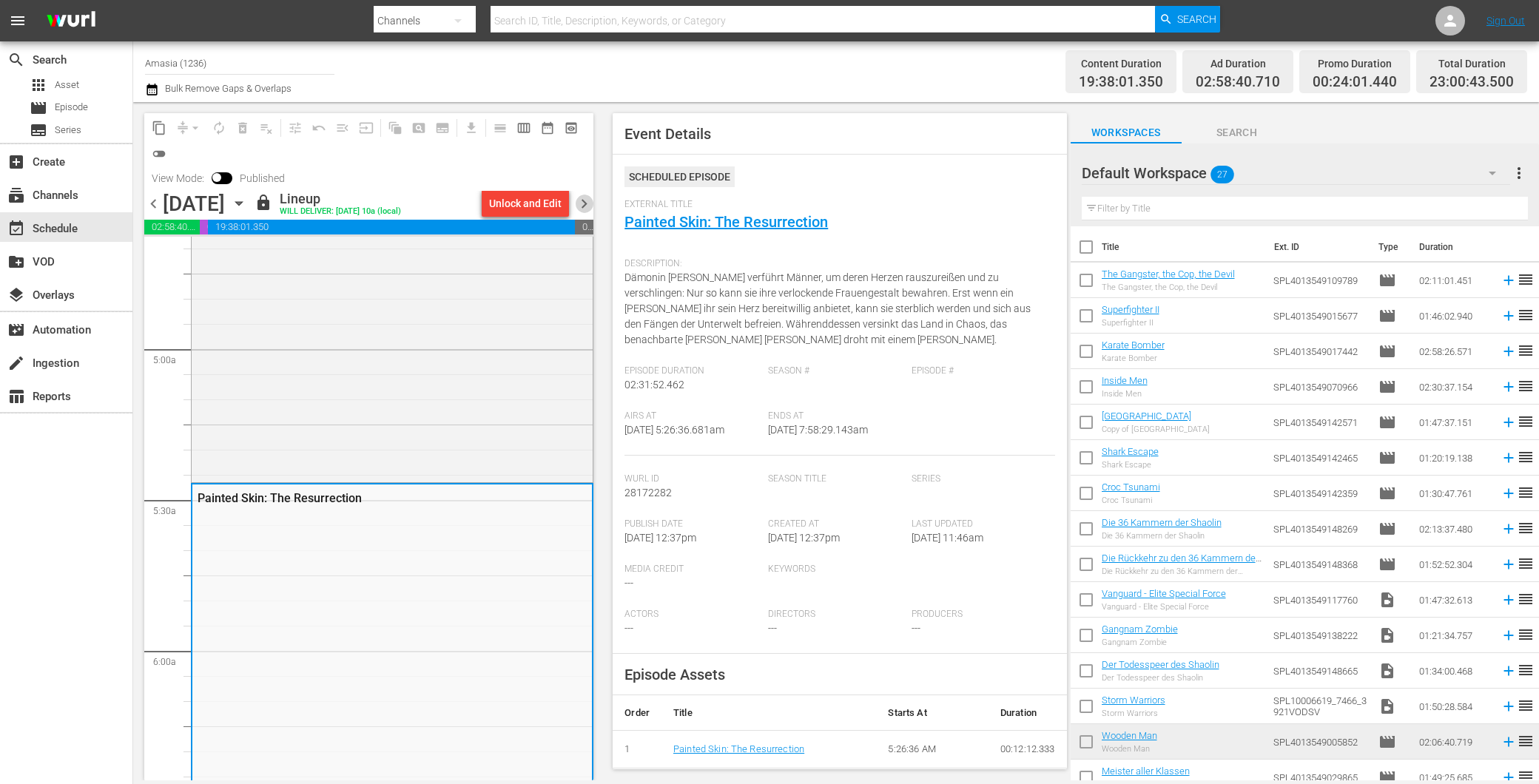
click at [578, 196] on span "chevron_right" at bounding box center [584, 204] width 18 height 18
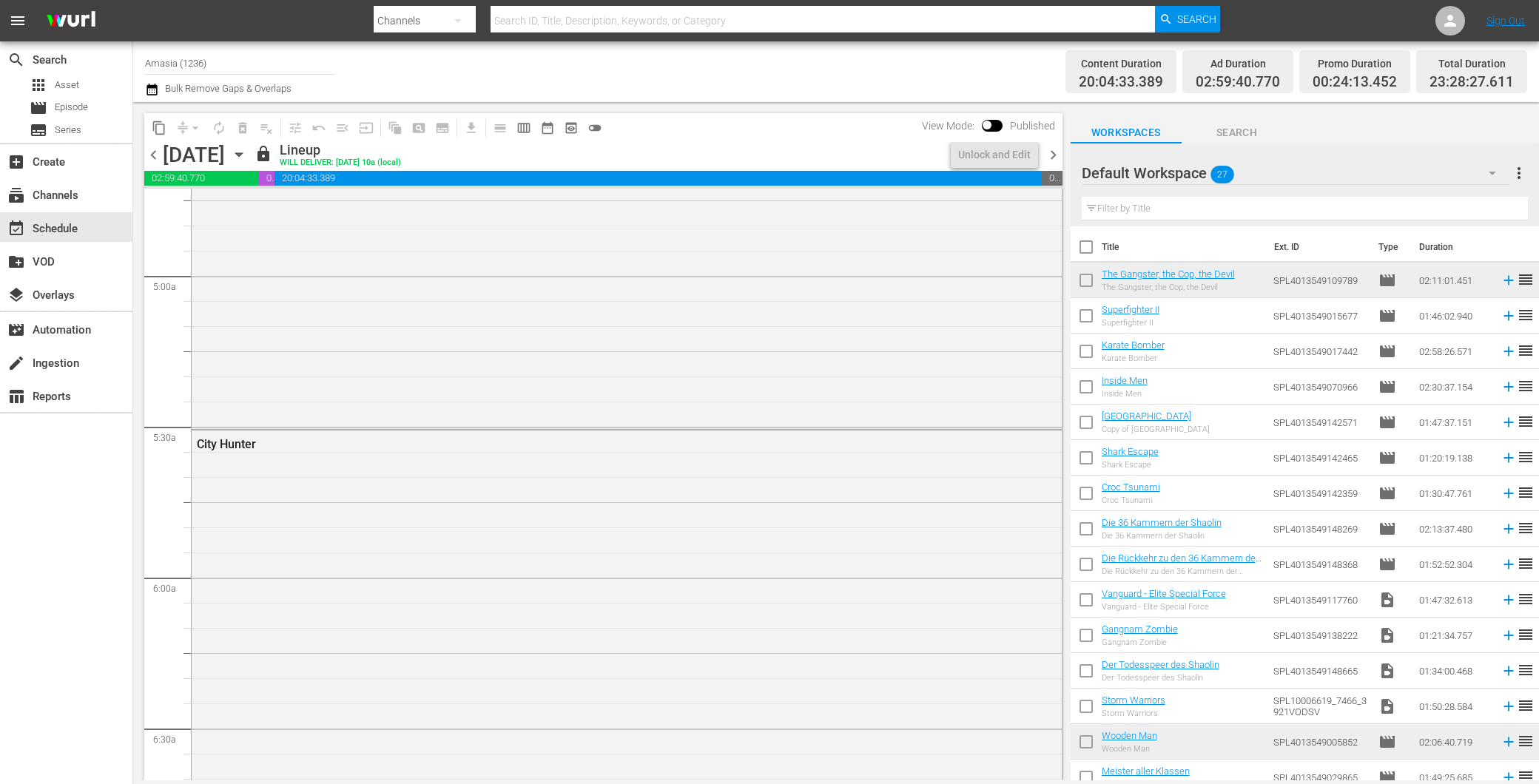
scroll to position [1371, 0]
click at [1052, 150] on span "chevron_right" at bounding box center [1054, 155] width 18 height 18
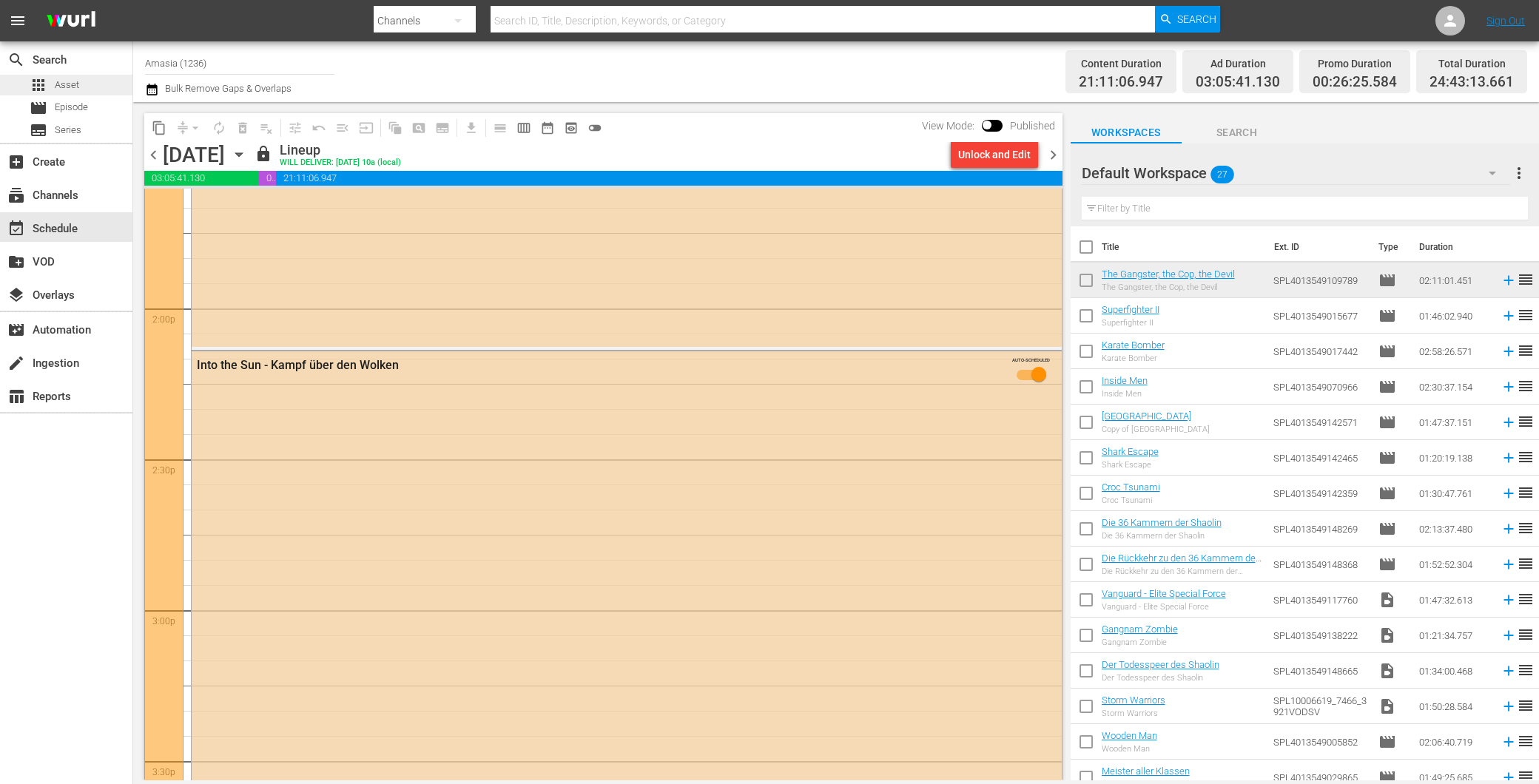
scroll to position [4110, 0]
click at [151, 153] on span "chevron_left" at bounding box center [153, 155] width 18 height 18
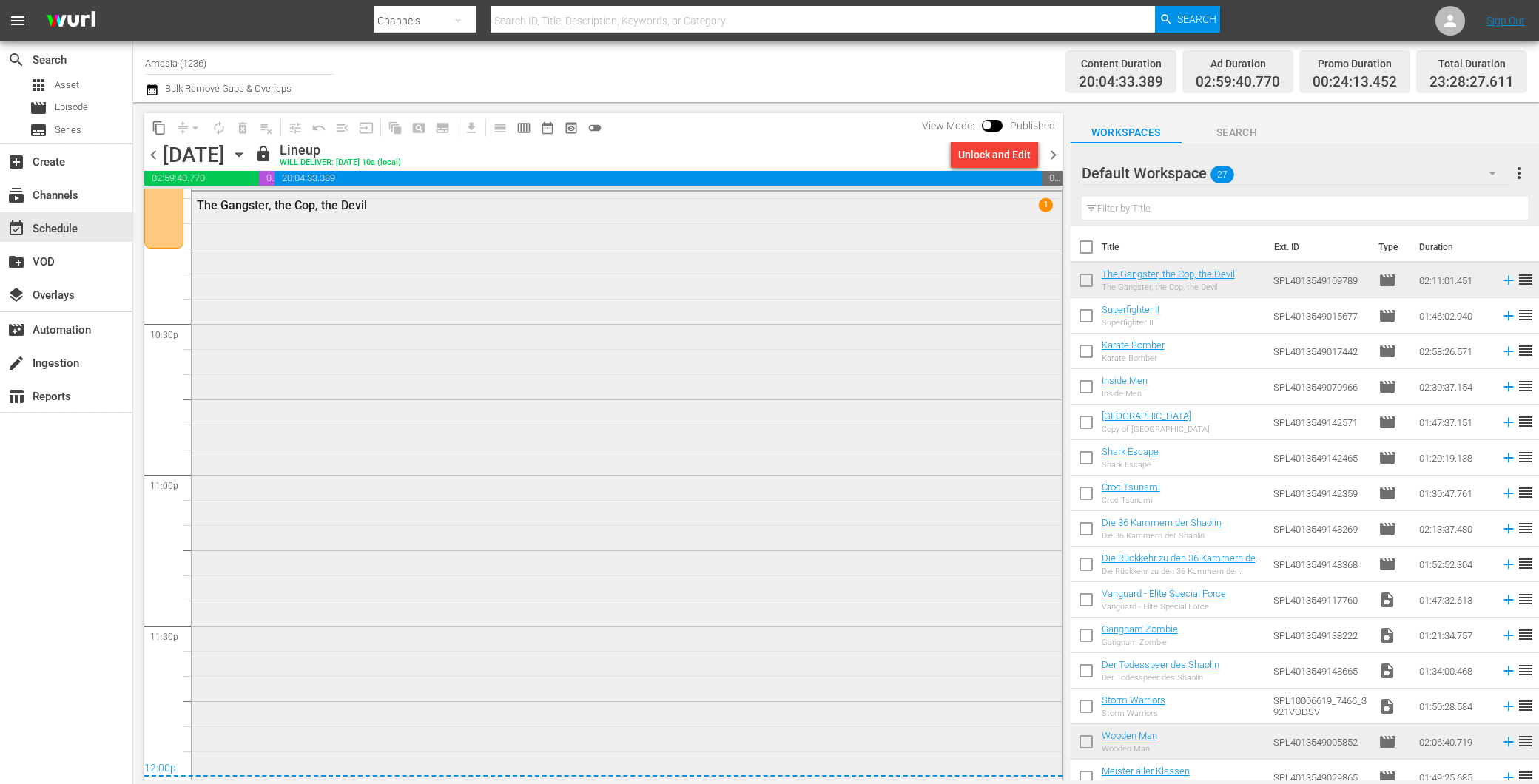
scroll to position [6726, 0]
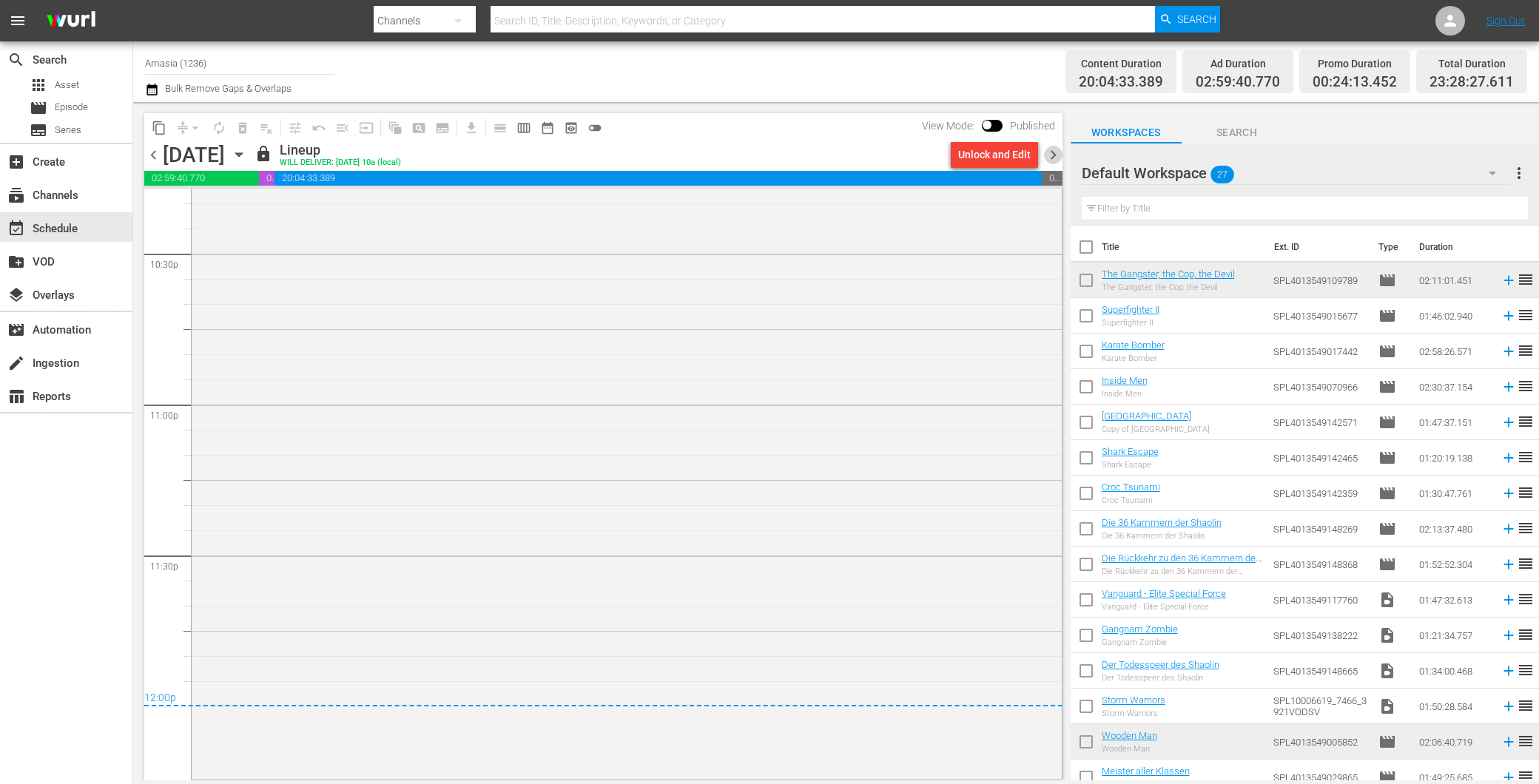
click at [1051, 152] on span "chevron_right" at bounding box center [1054, 155] width 18 height 18
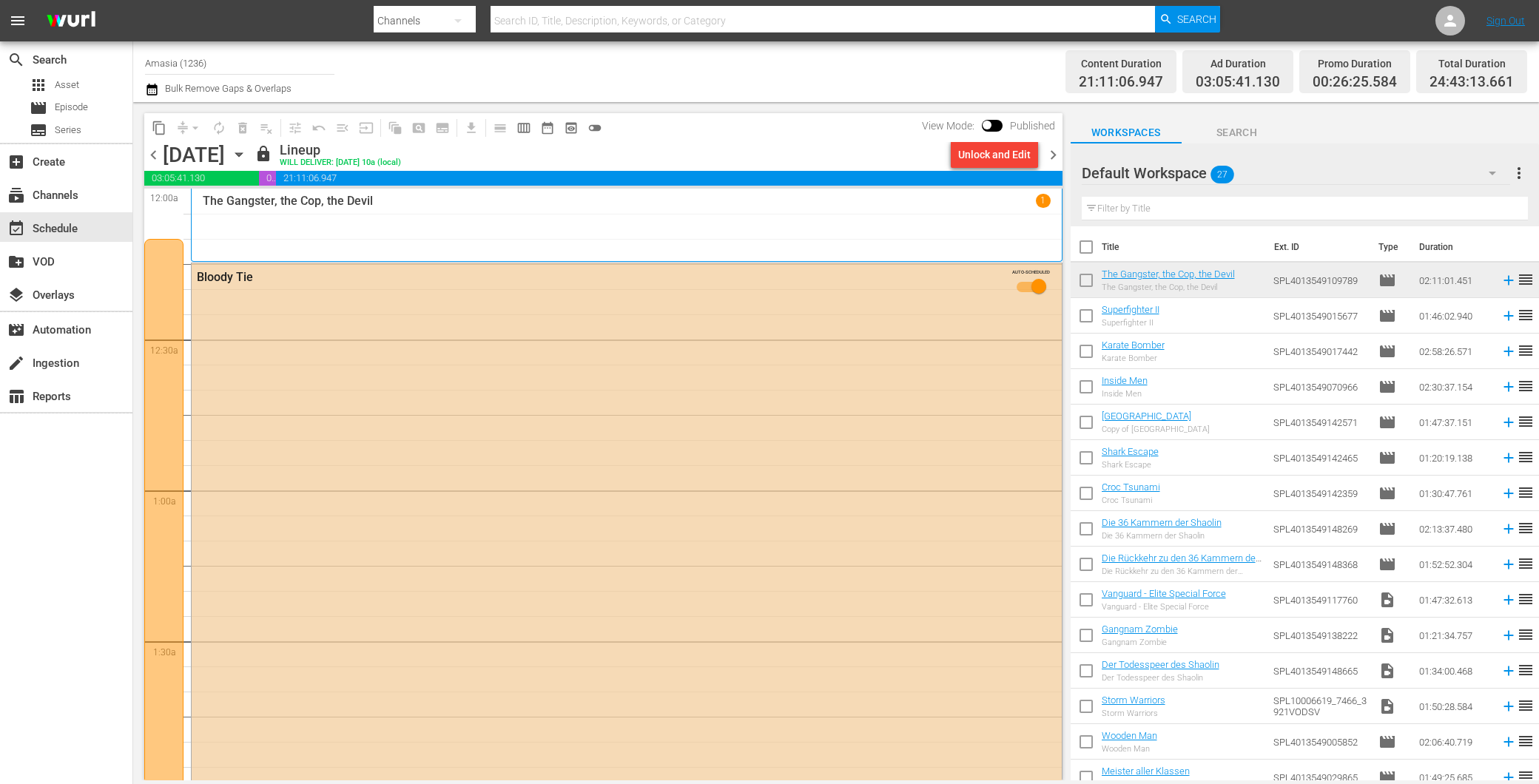
click at [1048, 156] on span "chevron_right" at bounding box center [1054, 155] width 18 height 18
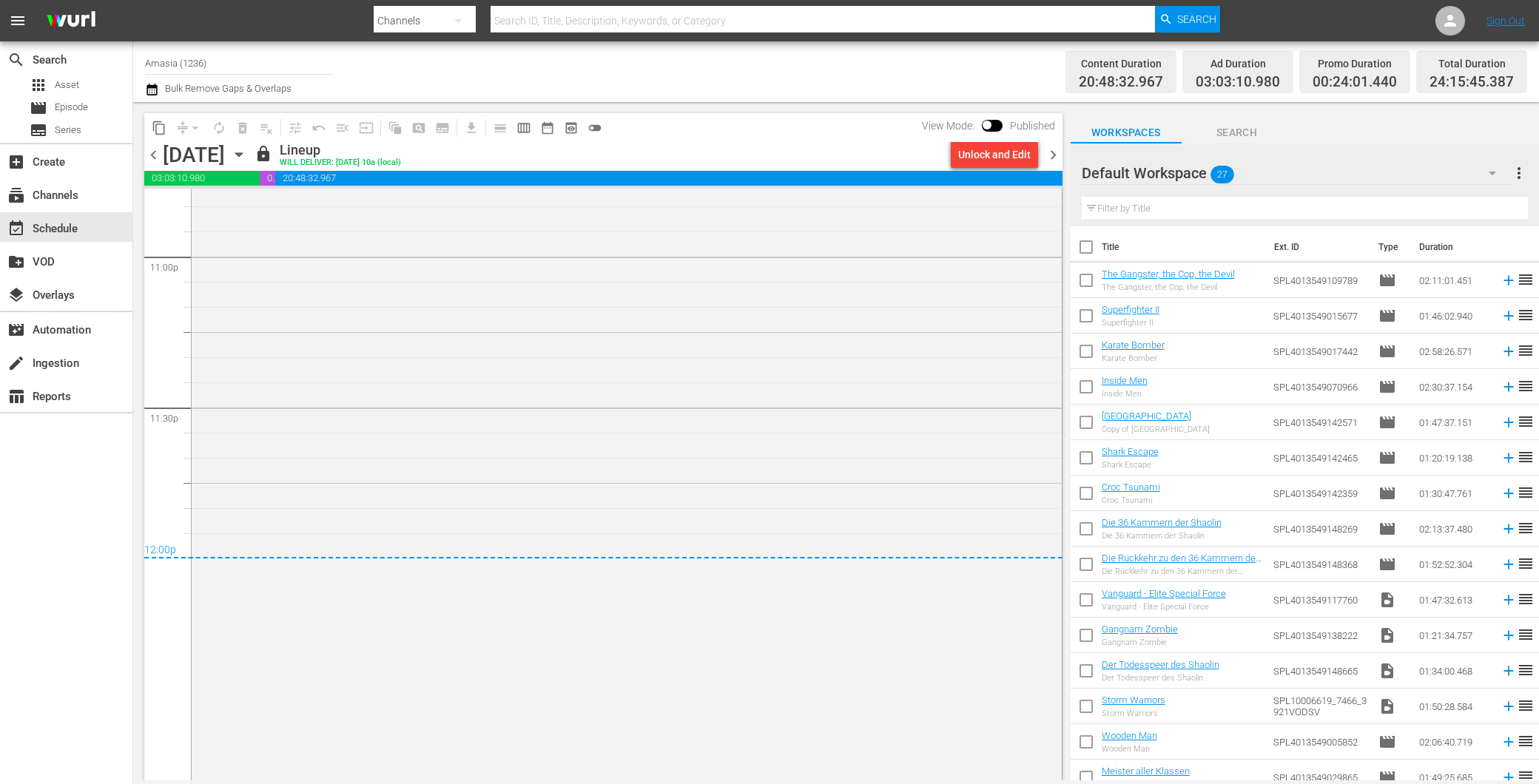
scroll to position [7023, 0]
click at [1058, 158] on span "chevron_right" at bounding box center [1054, 155] width 18 height 18
